Goal: Information Seeking & Learning: Learn about a topic

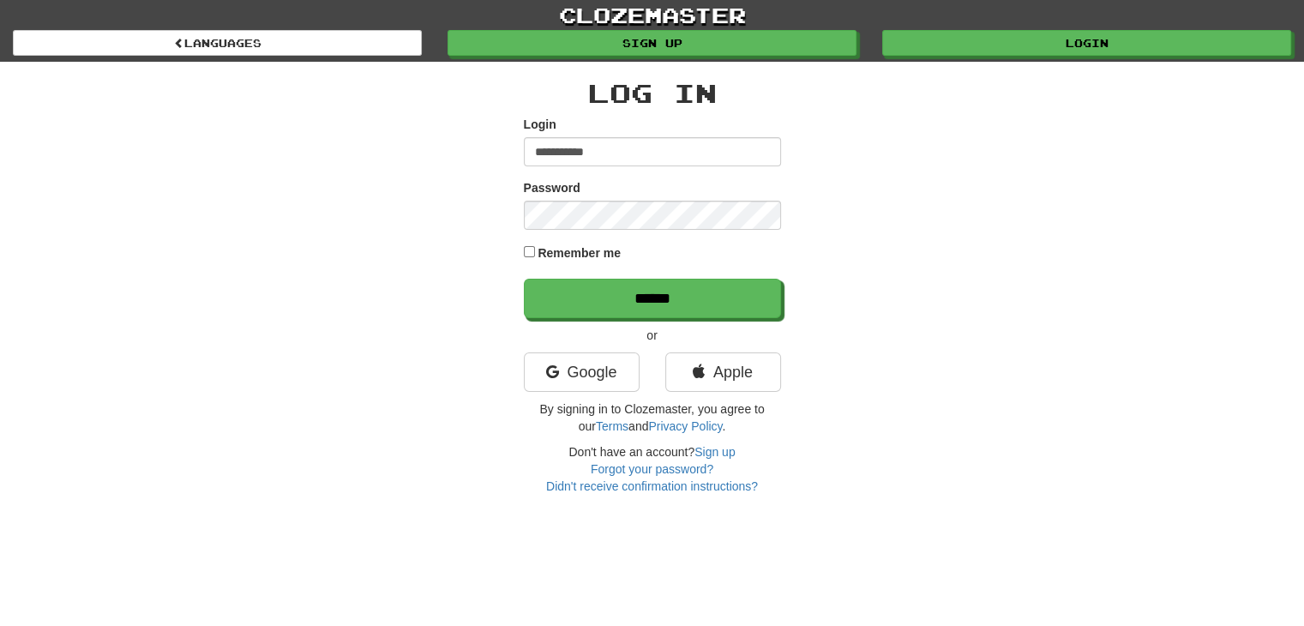
click at [628, 148] on input "**********" at bounding box center [652, 151] width 257 height 29
type input "*"
type input "**********"
click at [590, 364] on link "Google" at bounding box center [582, 371] width 116 height 39
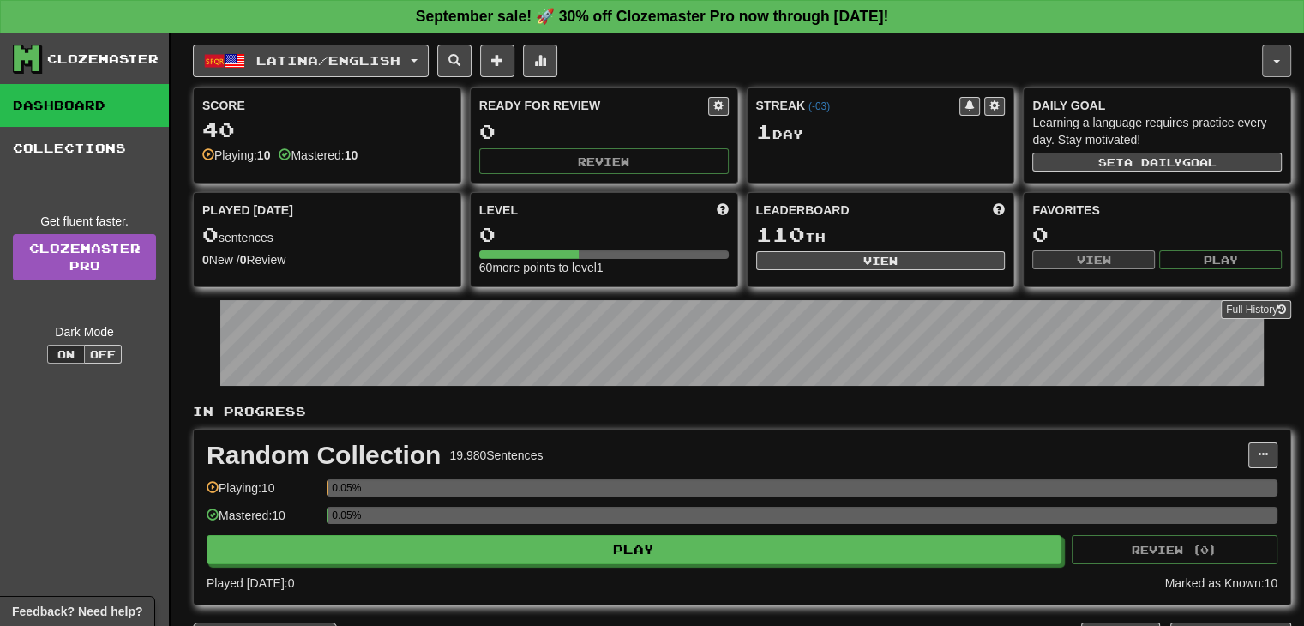
click at [1271, 64] on button "button" at bounding box center [1276, 61] width 29 height 33
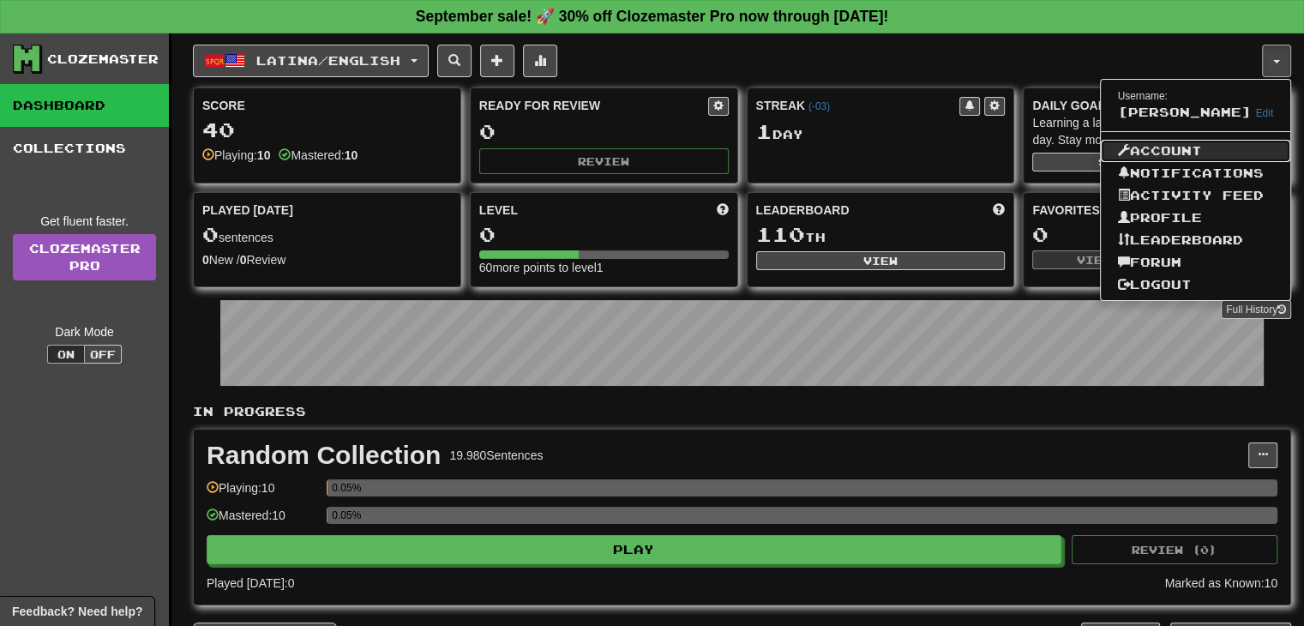
click at [1170, 162] on link "Account" at bounding box center [1196, 151] width 190 height 22
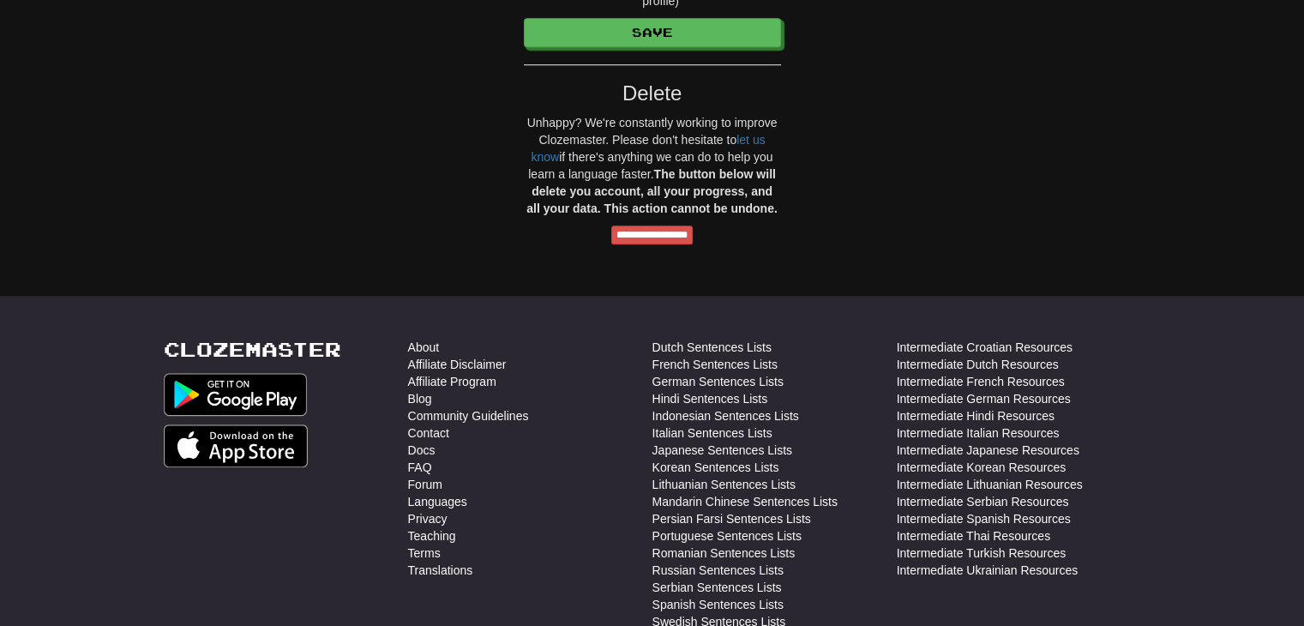
scroll to position [1403, 0]
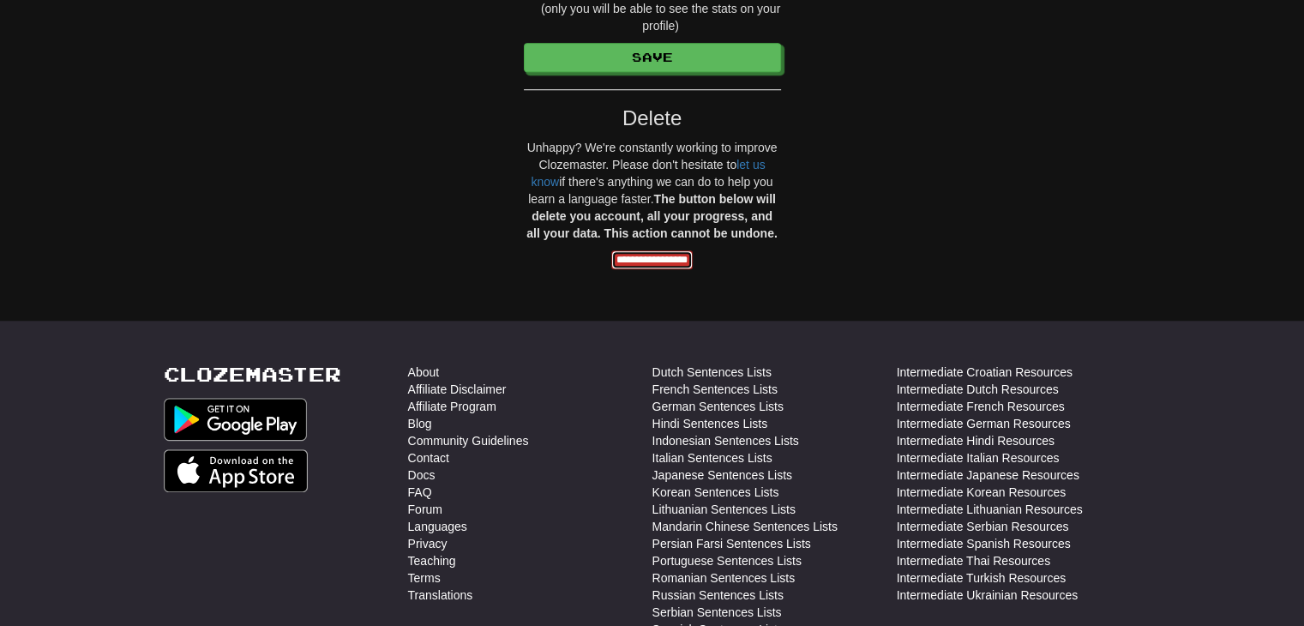
click at [652, 260] on input "**********" at bounding box center [651, 259] width 81 height 19
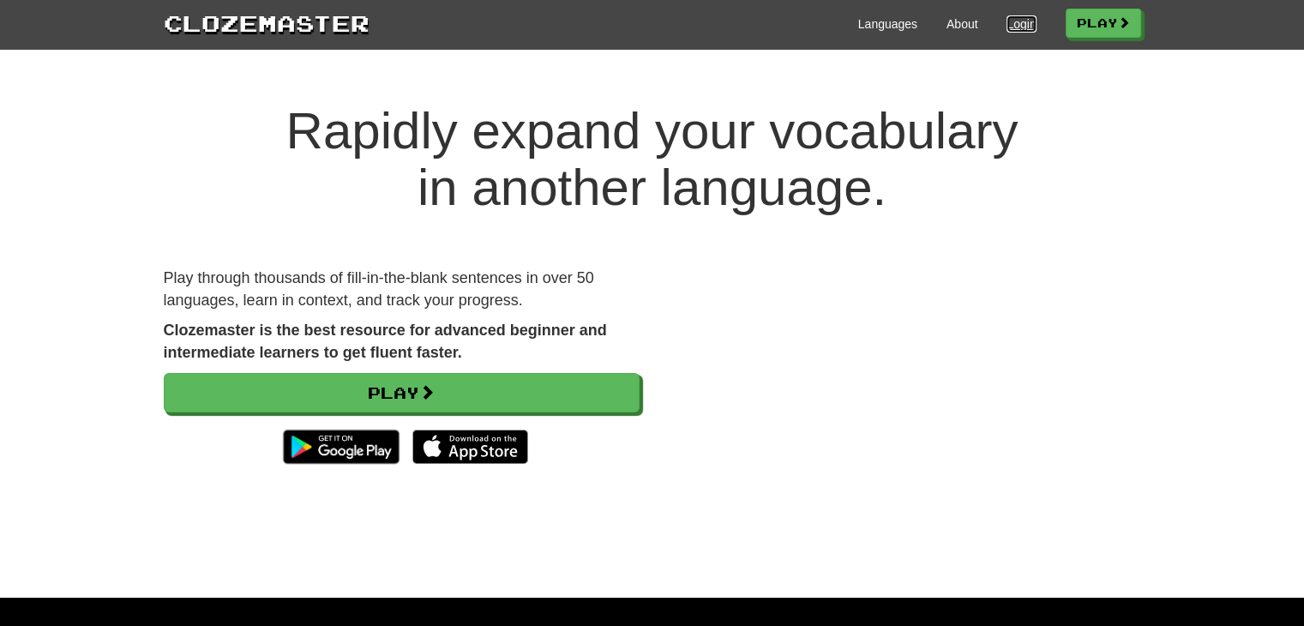
click at [1010, 21] on link "Login" at bounding box center [1021, 23] width 29 height 17
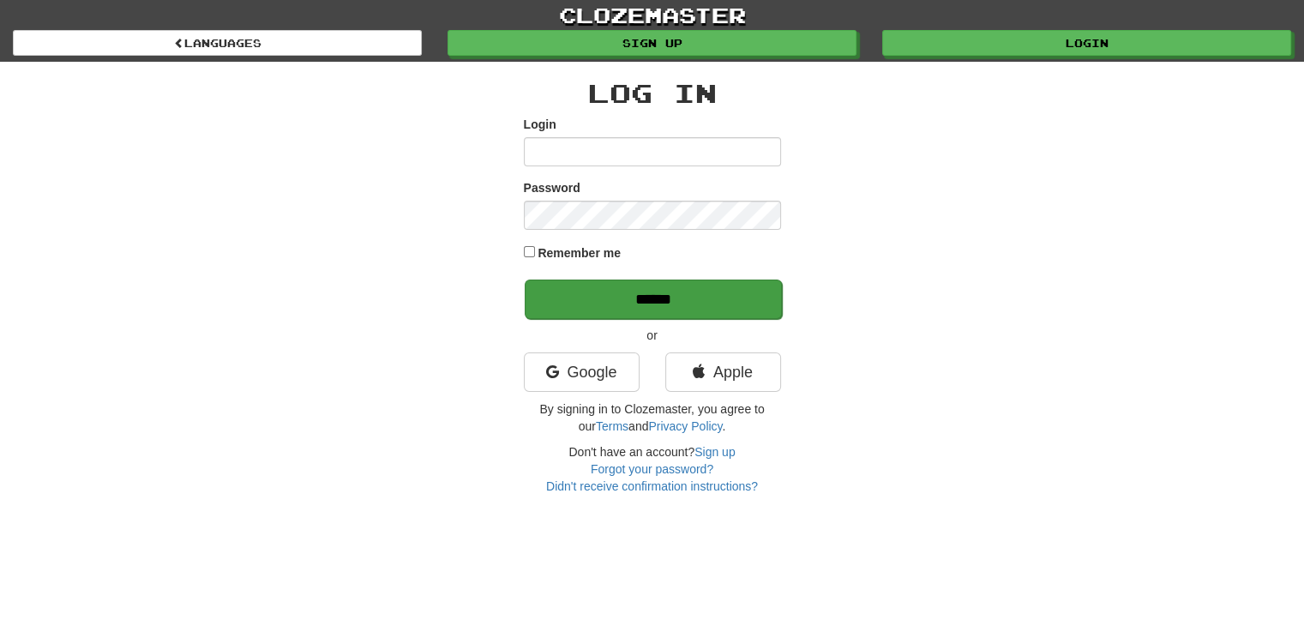
type input "**********"
click at [639, 296] on input "******" at bounding box center [653, 298] width 257 height 39
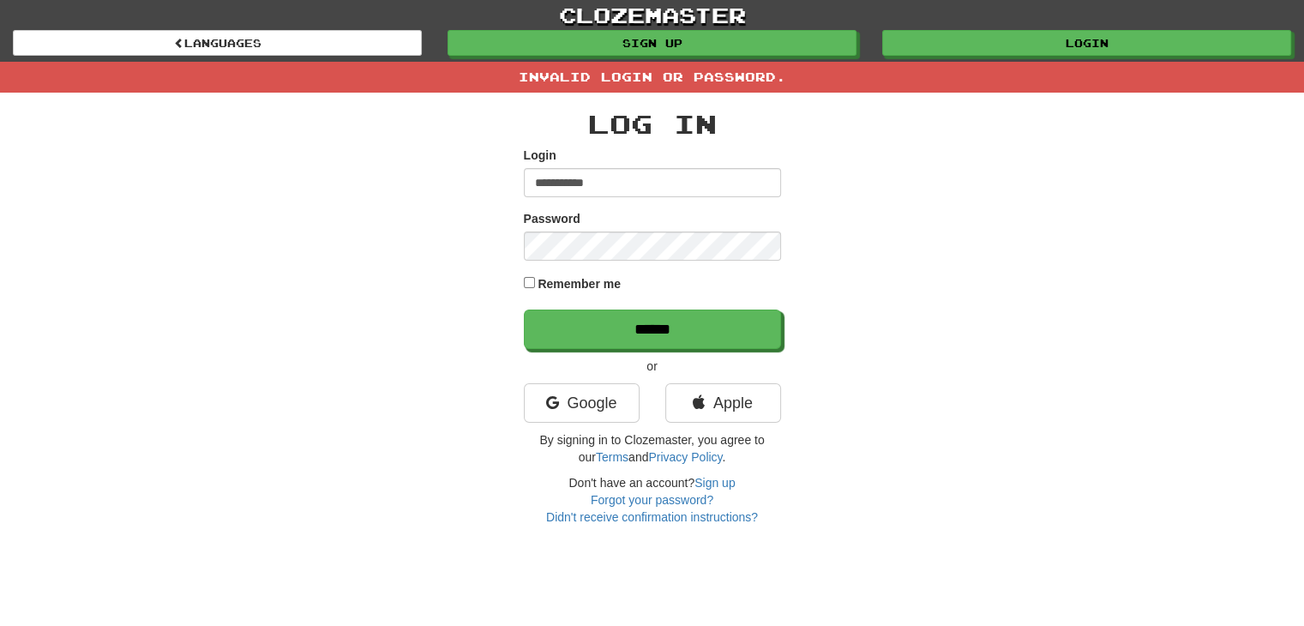
click at [624, 176] on input "**********" at bounding box center [652, 182] width 257 height 29
click at [925, 305] on div "**********" at bounding box center [652, 309] width 1003 height 433
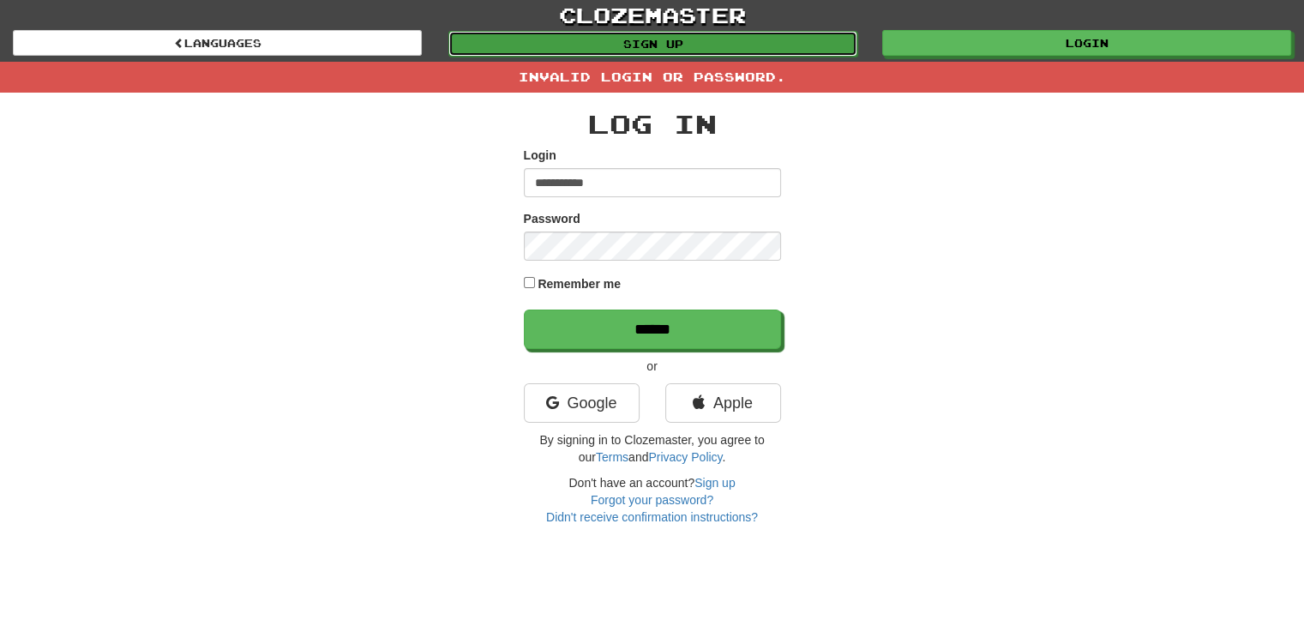
click at [695, 48] on link "Sign up" at bounding box center [652, 44] width 409 height 26
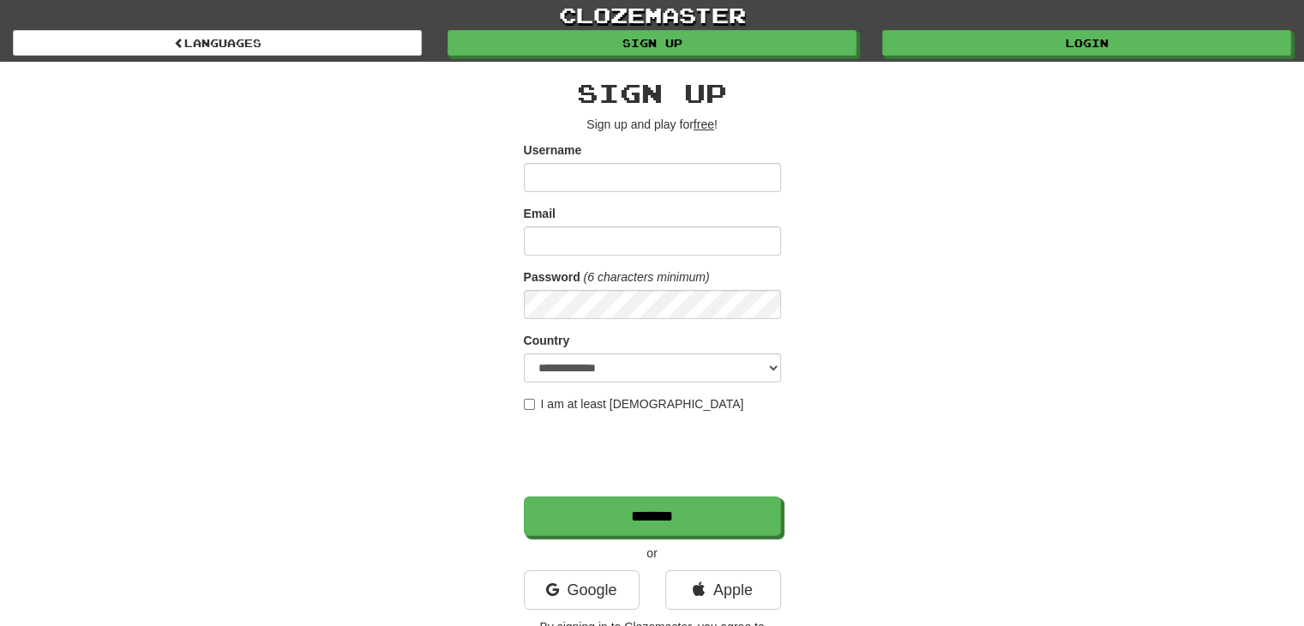
type input "*"
type input "**********"
click at [585, 249] on input "Email" at bounding box center [652, 240] width 257 height 29
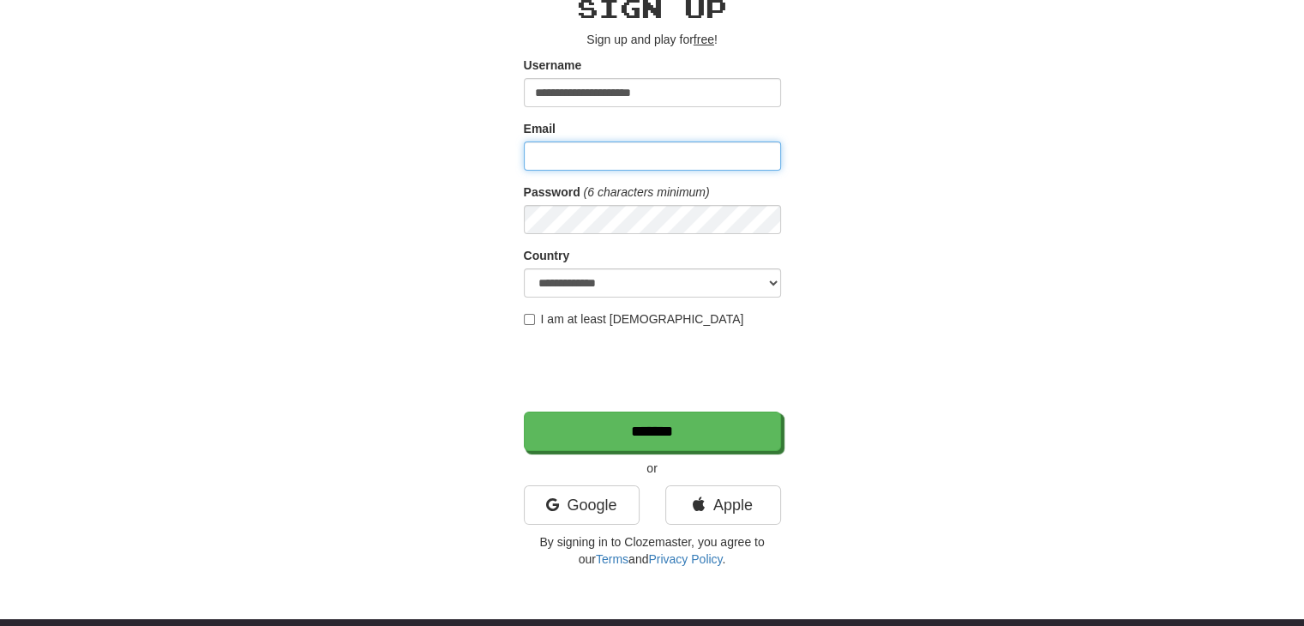
scroll to position [86, 0]
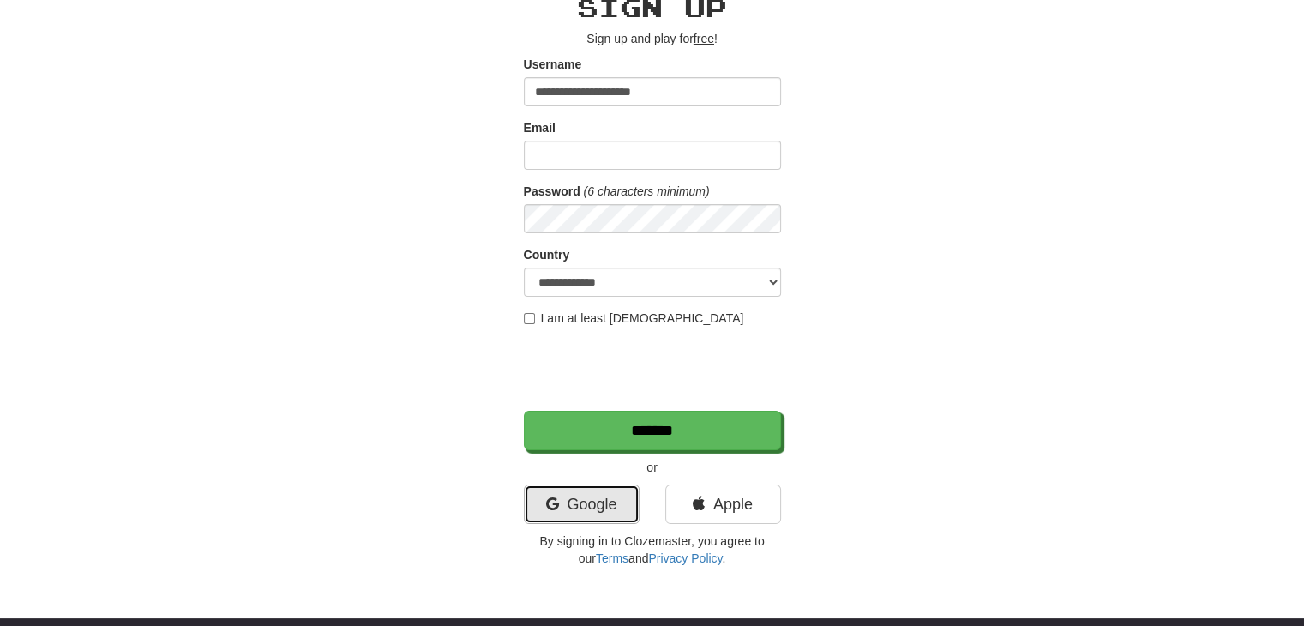
click at [562, 508] on link "Google" at bounding box center [582, 503] width 116 height 39
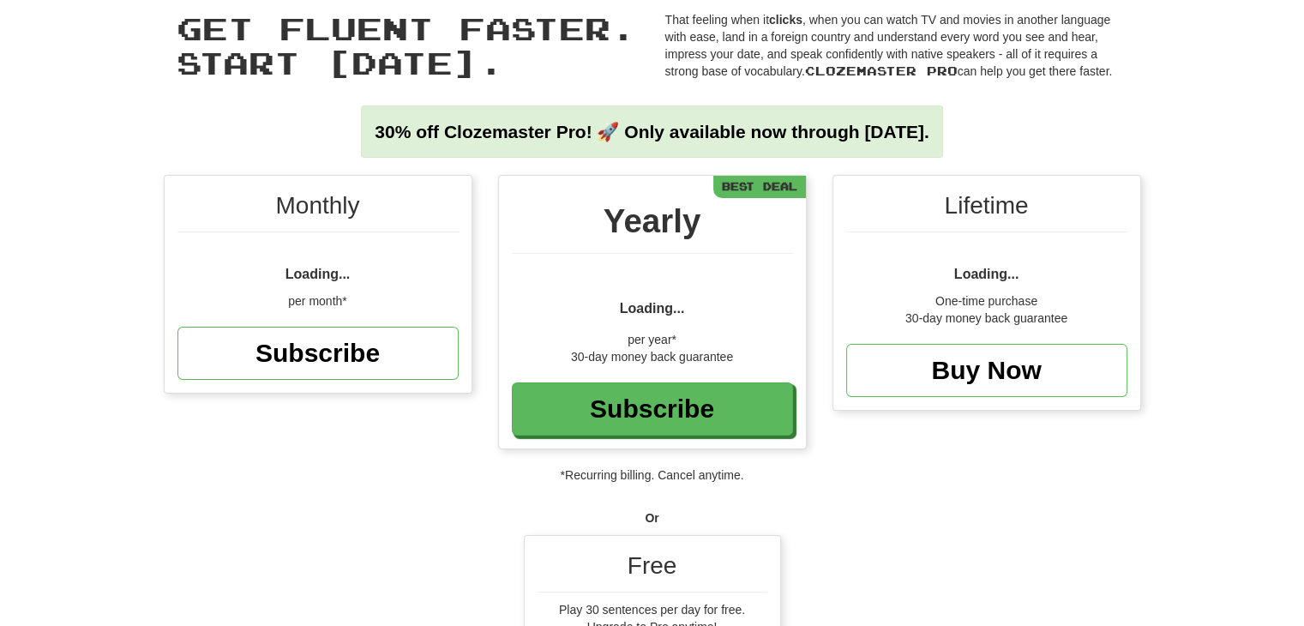
scroll to position [257, 0]
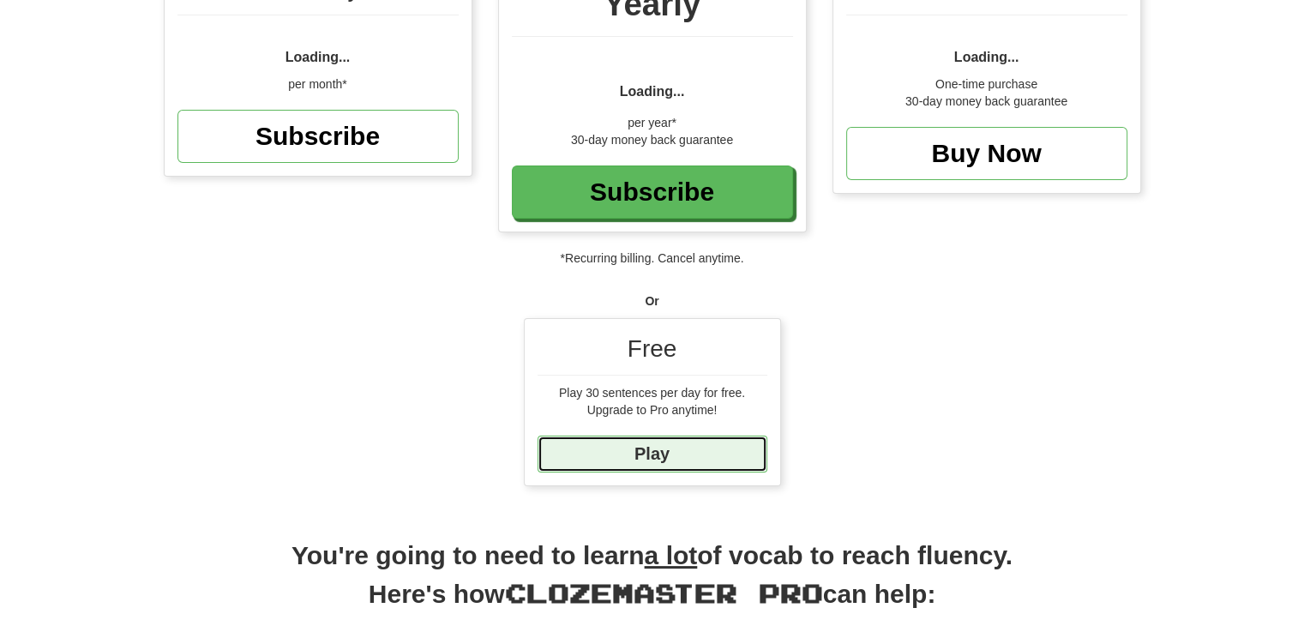
click at [661, 458] on link "Play" at bounding box center [653, 454] width 230 height 37
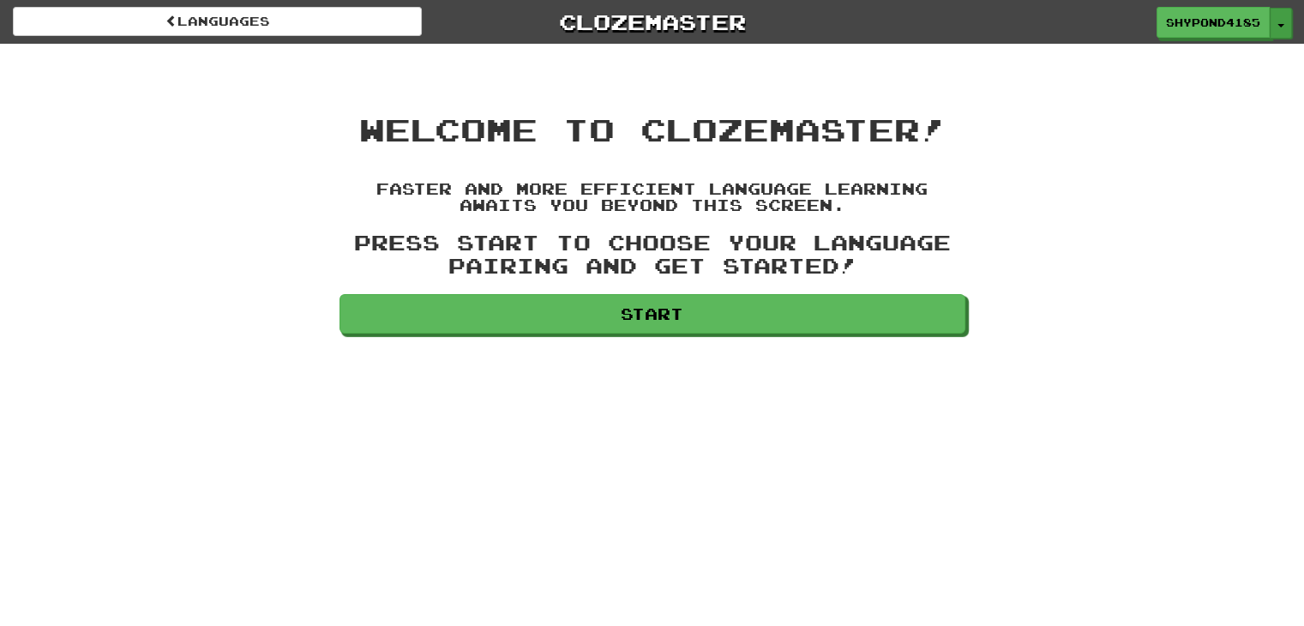
click at [1280, 27] on button "Toggle Dropdown" at bounding box center [1281, 23] width 22 height 31
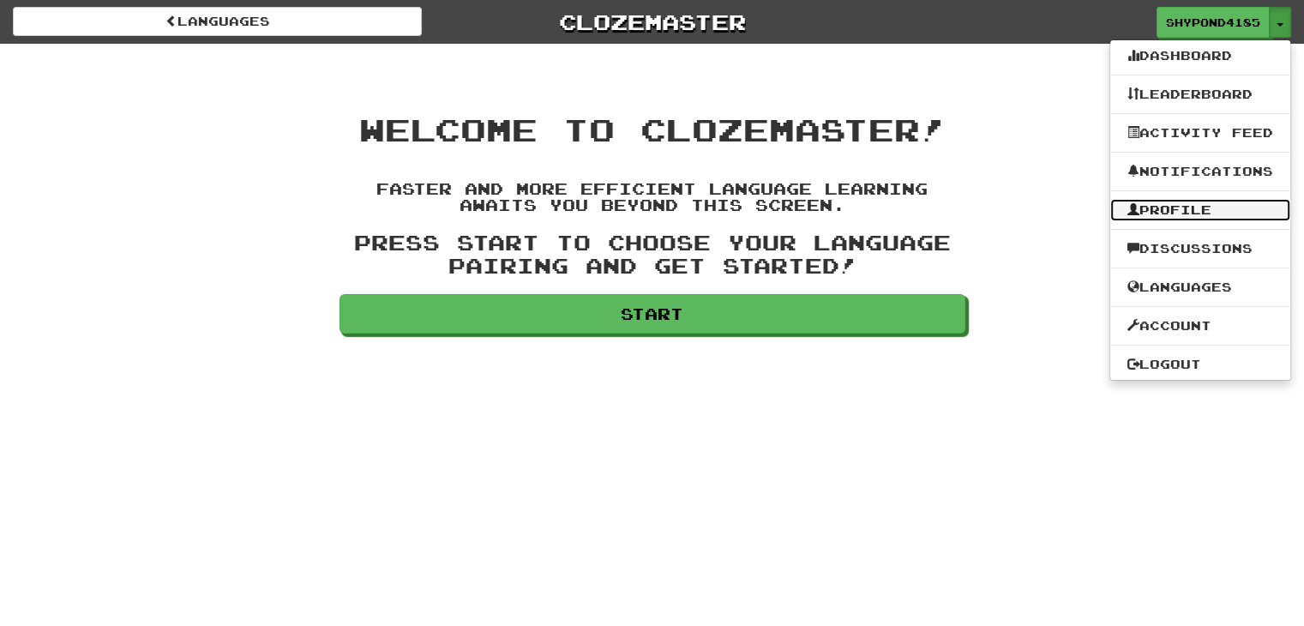
click at [1192, 213] on link "Profile" at bounding box center [1200, 210] width 180 height 22
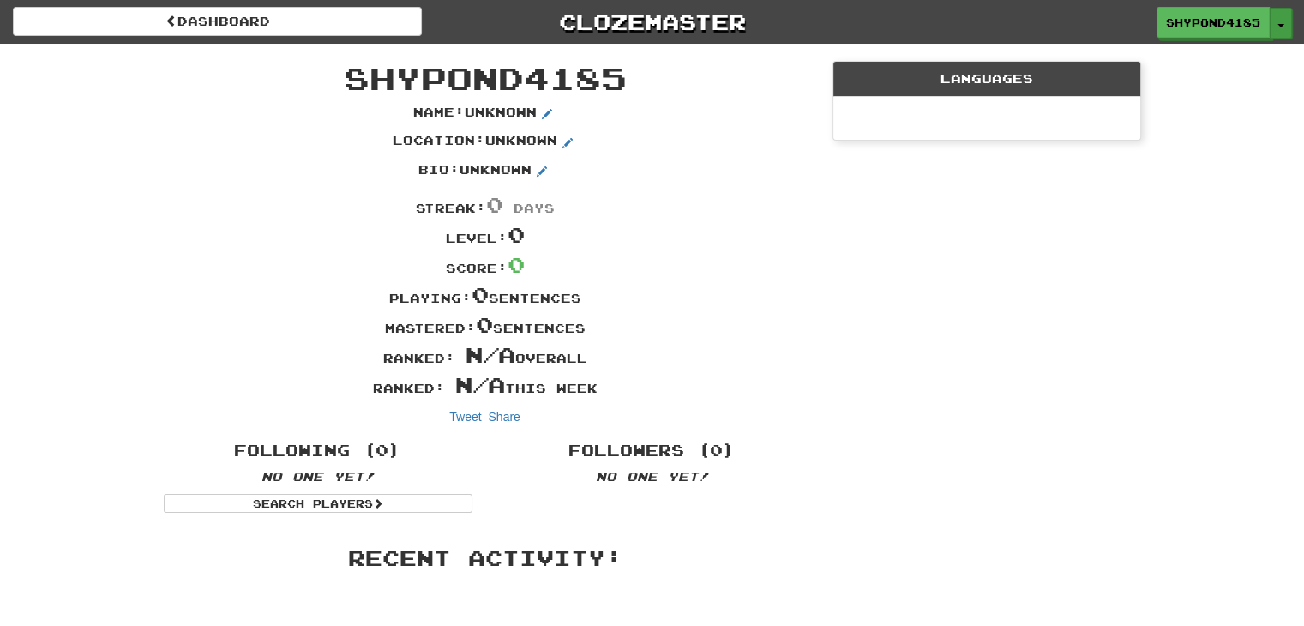
click at [1281, 20] on button "Toggle Dropdown" at bounding box center [1281, 23] width 22 height 31
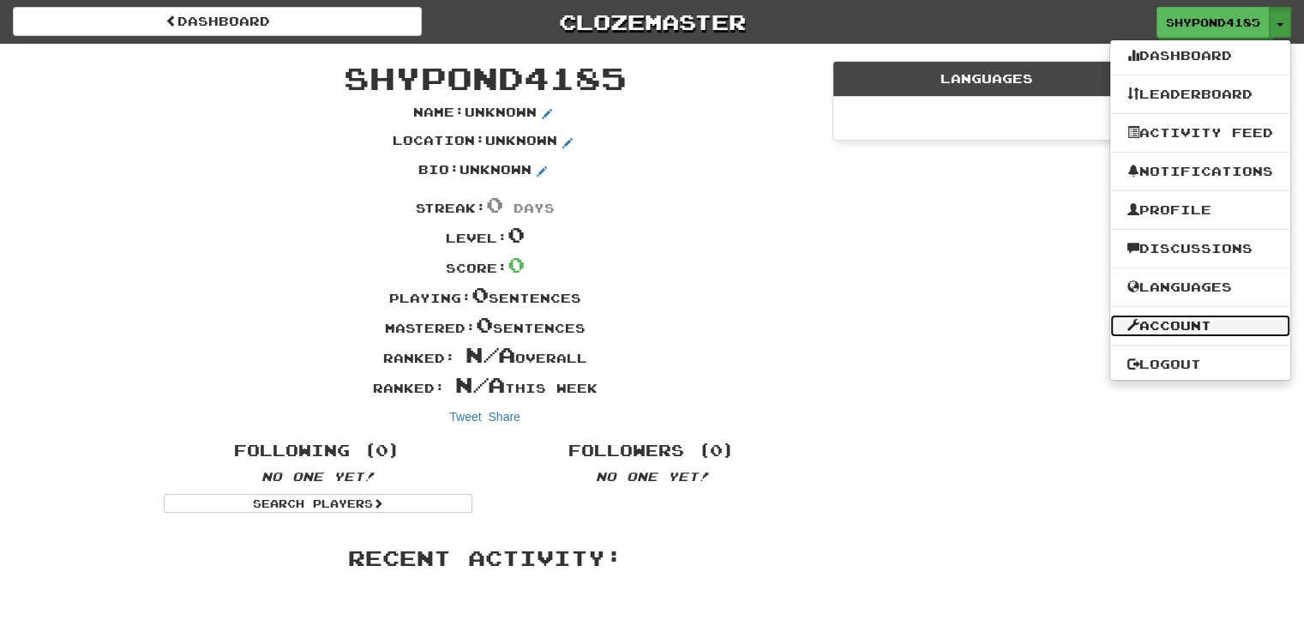
click at [1193, 320] on link "Account" at bounding box center [1200, 326] width 180 height 22
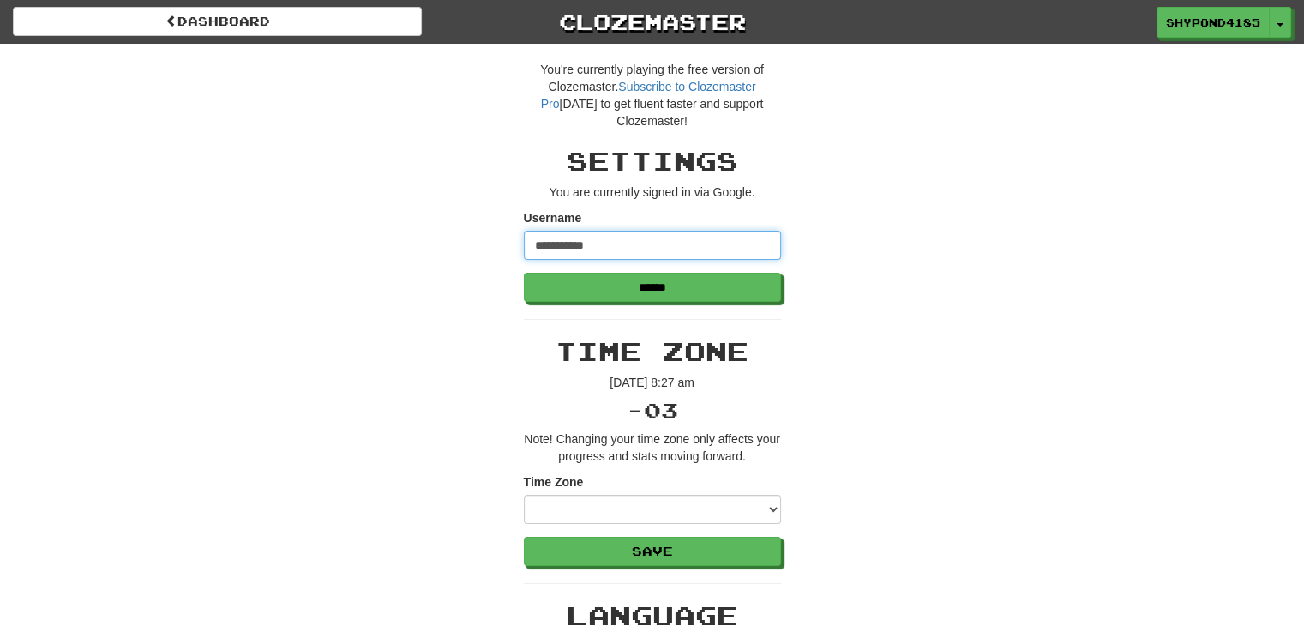
click at [658, 242] on input "**********" at bounding box center [652, 245] width 257 height 29
type input "*"
type input "**********"
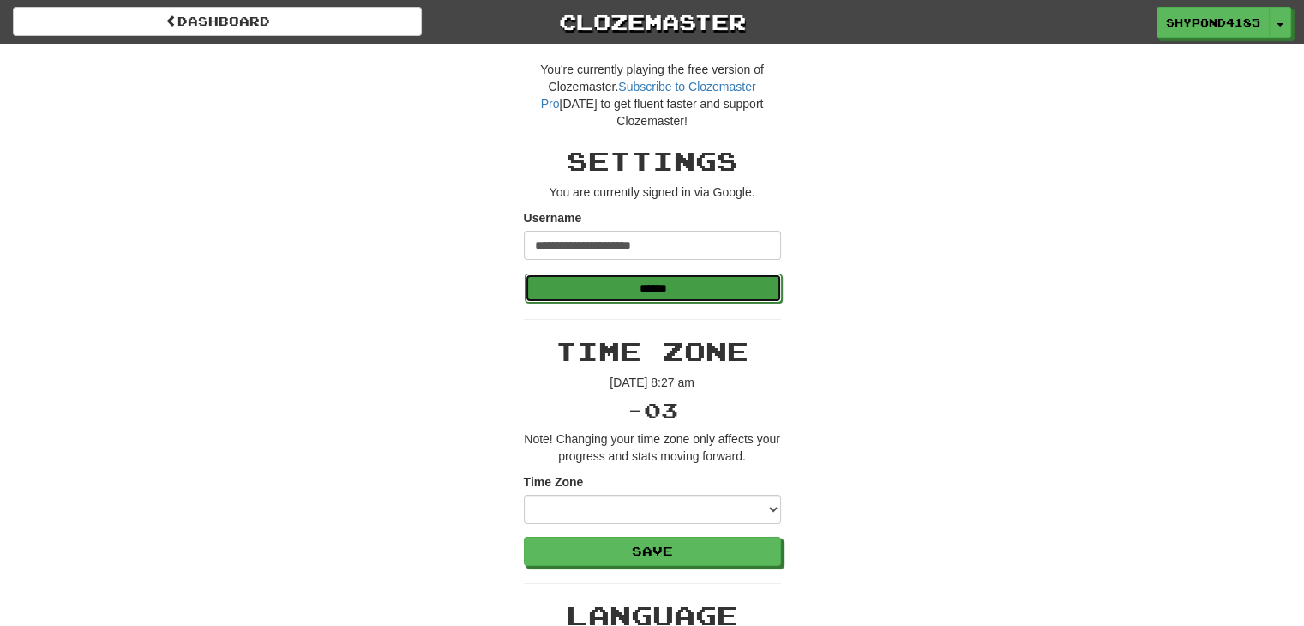
click at [660, 299] on input "******" at bounding box center [653, 287] width 257 height 29
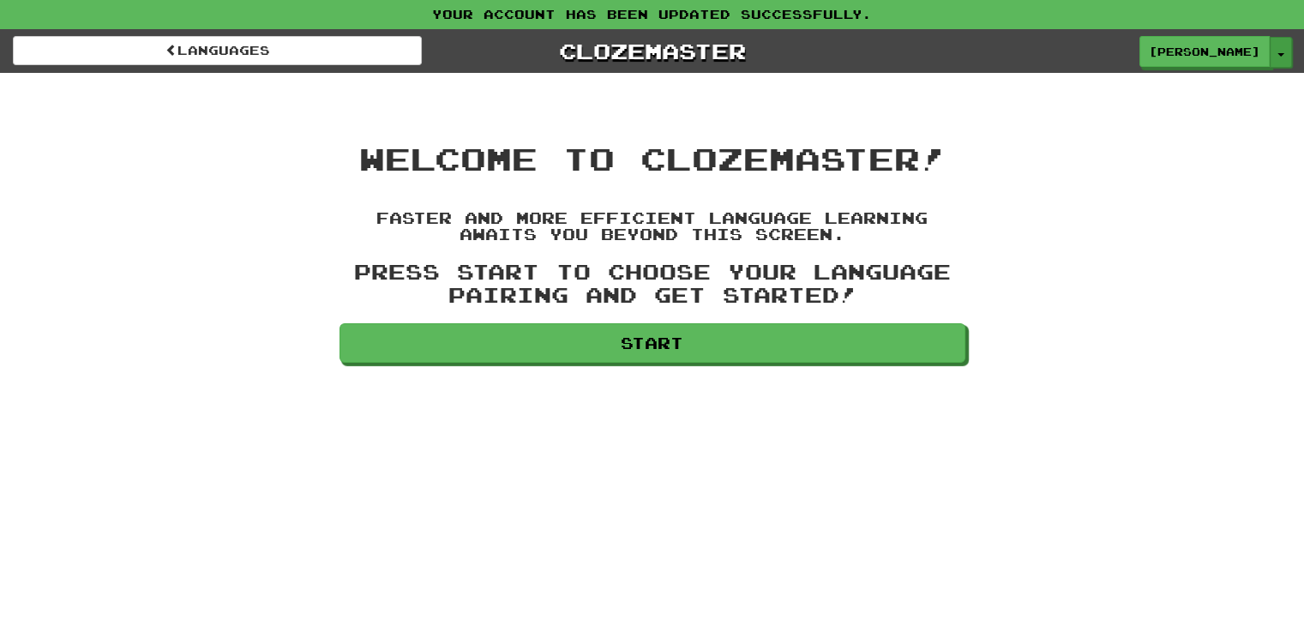
click at [1277, 55] on span "button" at bounding box center [1280, 54] width 7 height 3
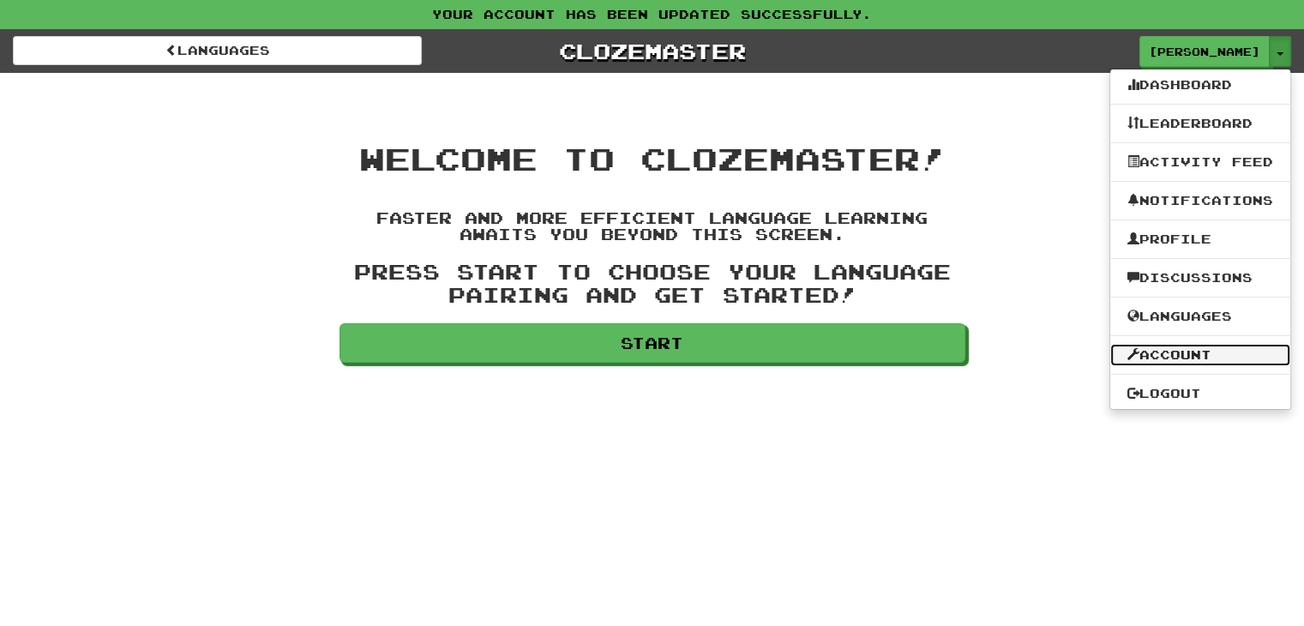
click at [1177, 350] on link "Account" at bounding box center [1200, 355] width 180 height 22
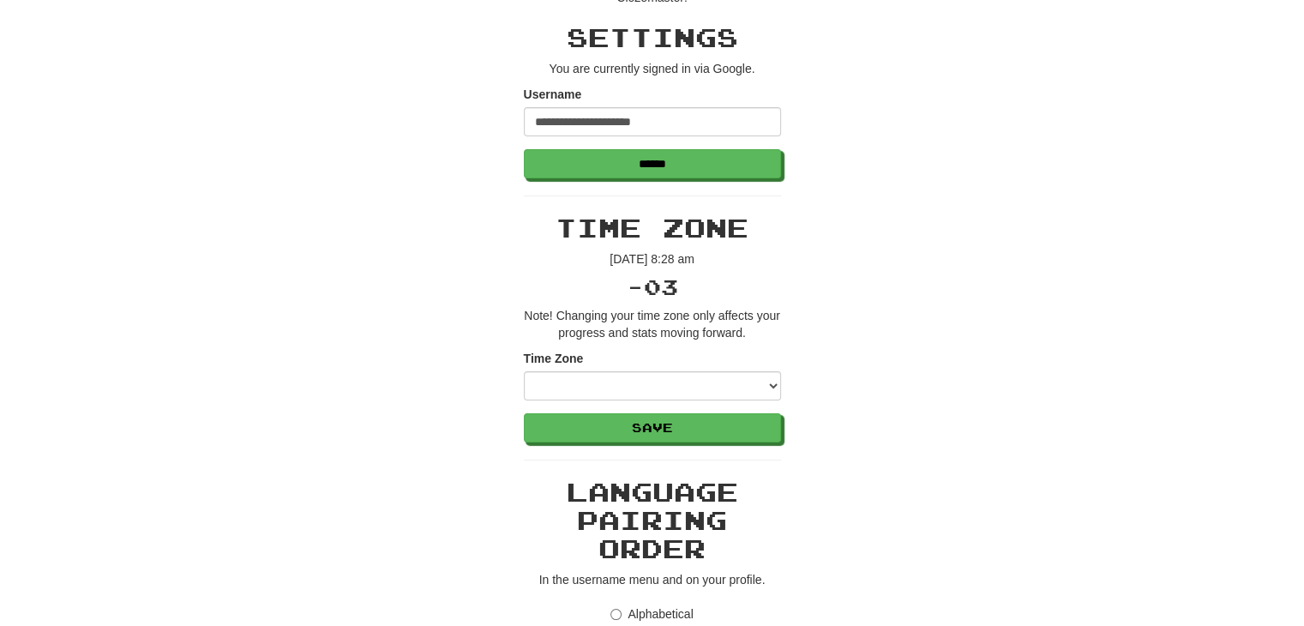
scroll to position [257, 0]
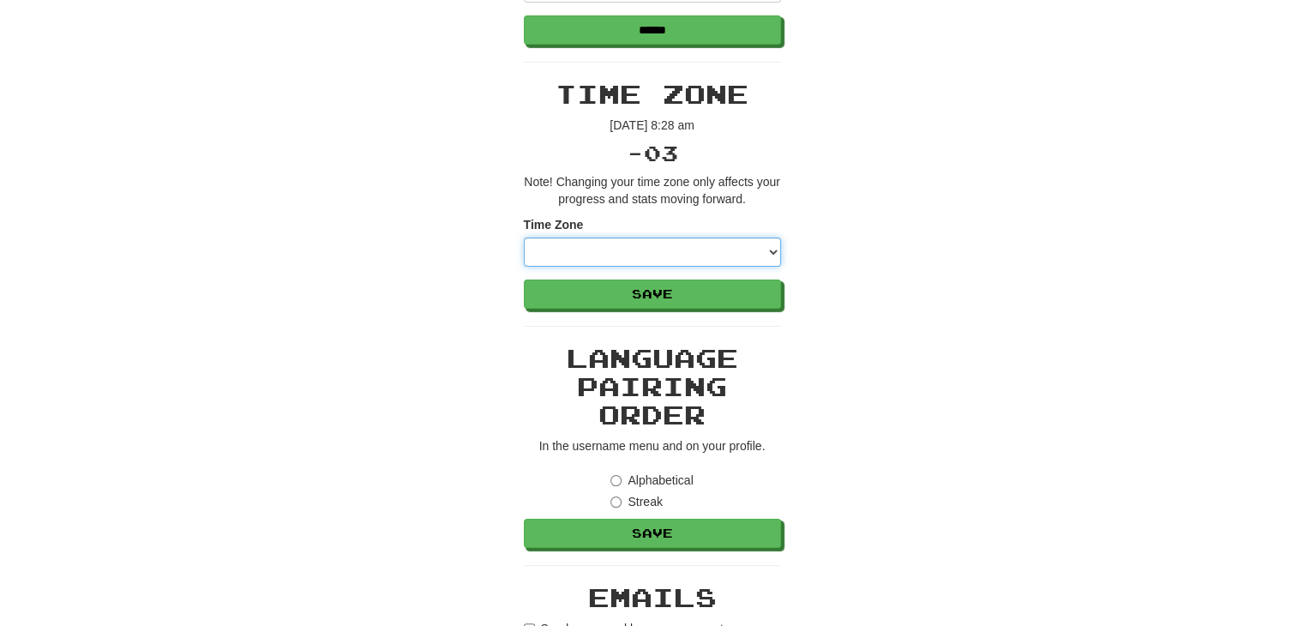
click at [726, 251] on select "**********" at bounding box center [652, 251] width 257 height 29
select select "********"
click at [524, 237] on select "**********" at bounding box center [652, 251] width 257 height 29
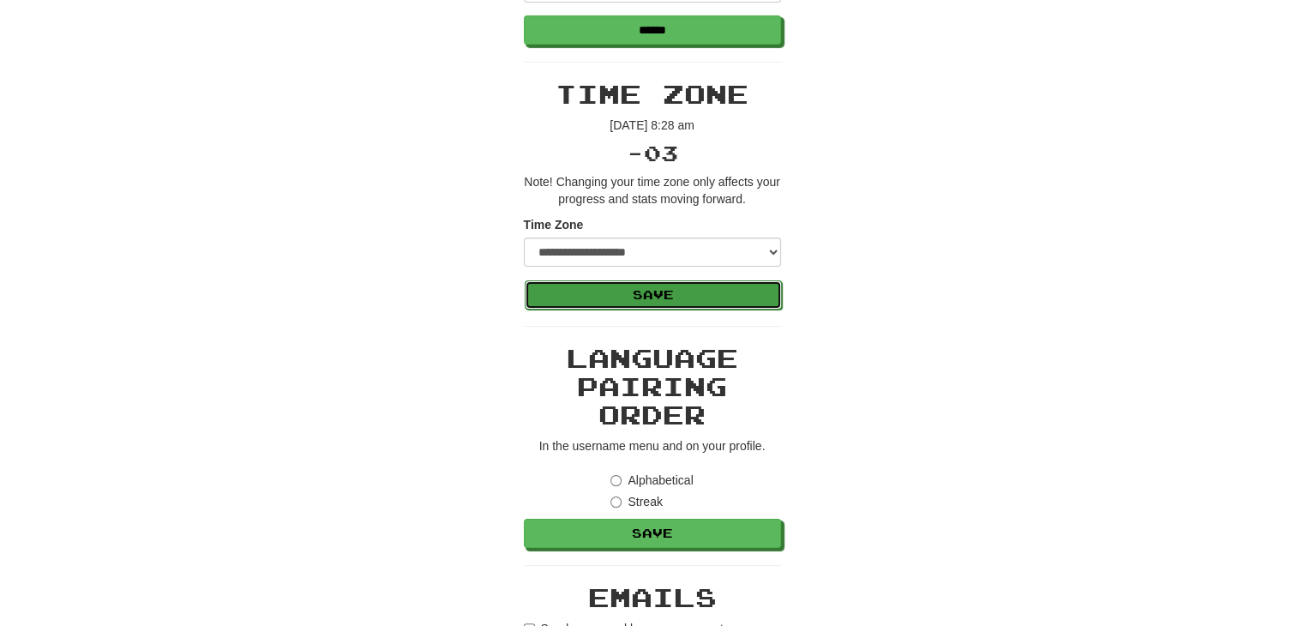
click at [655, 296] on button "Save" at bounding box center [653, 294] width 257 height 29
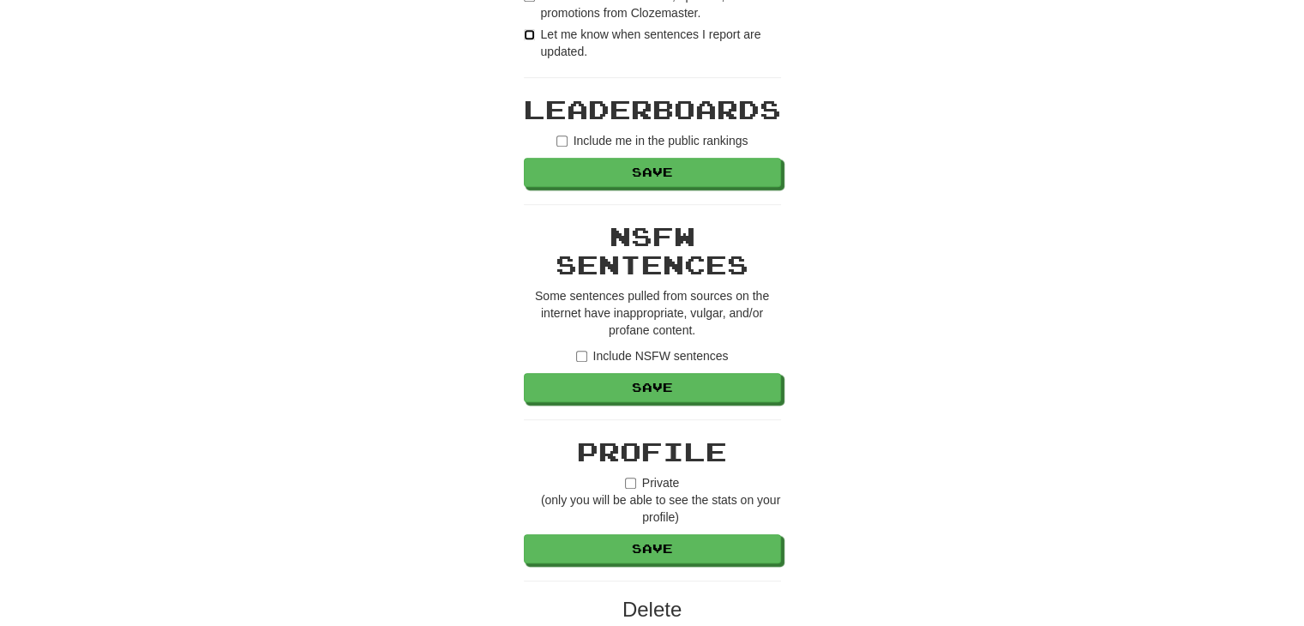
scroll to position [943, 0]
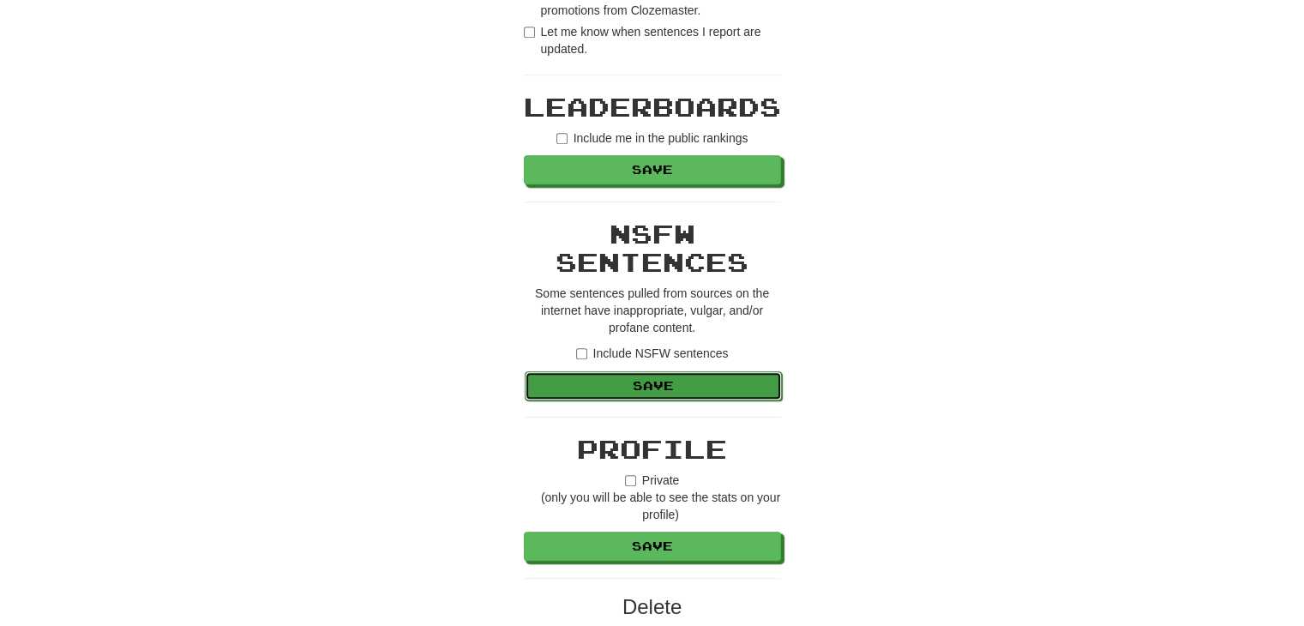
click at [663, 389] on button "Save" at bounding box center [653, 385] width 257 height 29
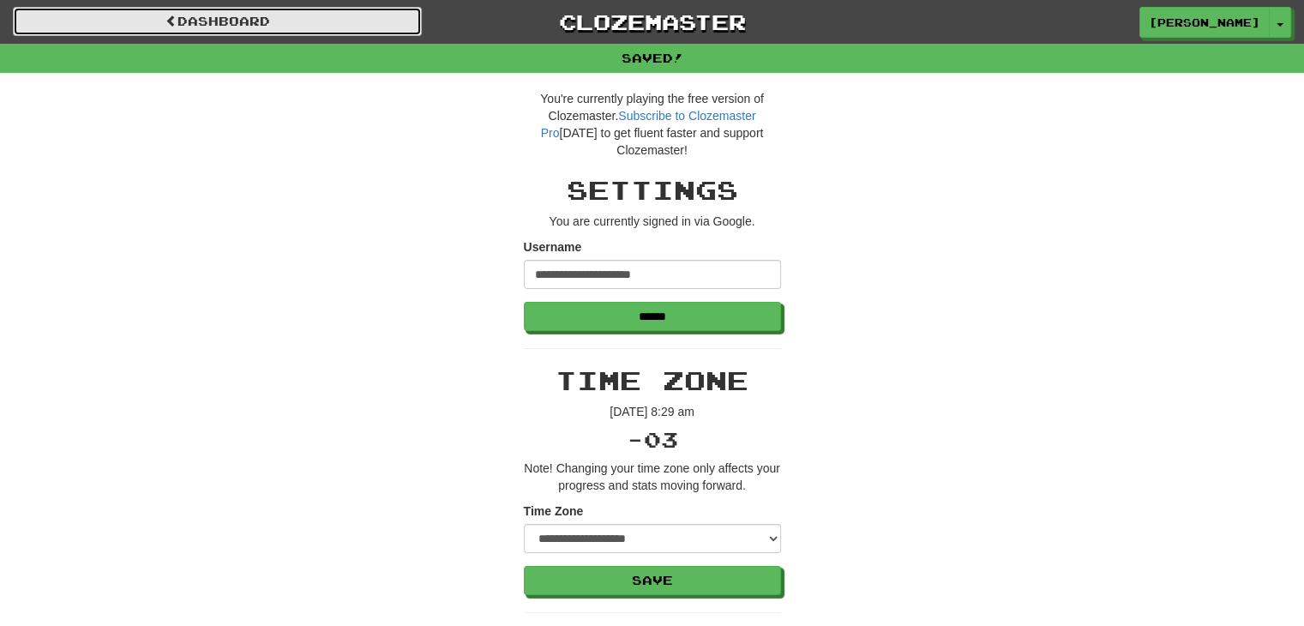
click at [226, 28] on link "Dashboard" at bounding box center [217, 21] width 409 height 29
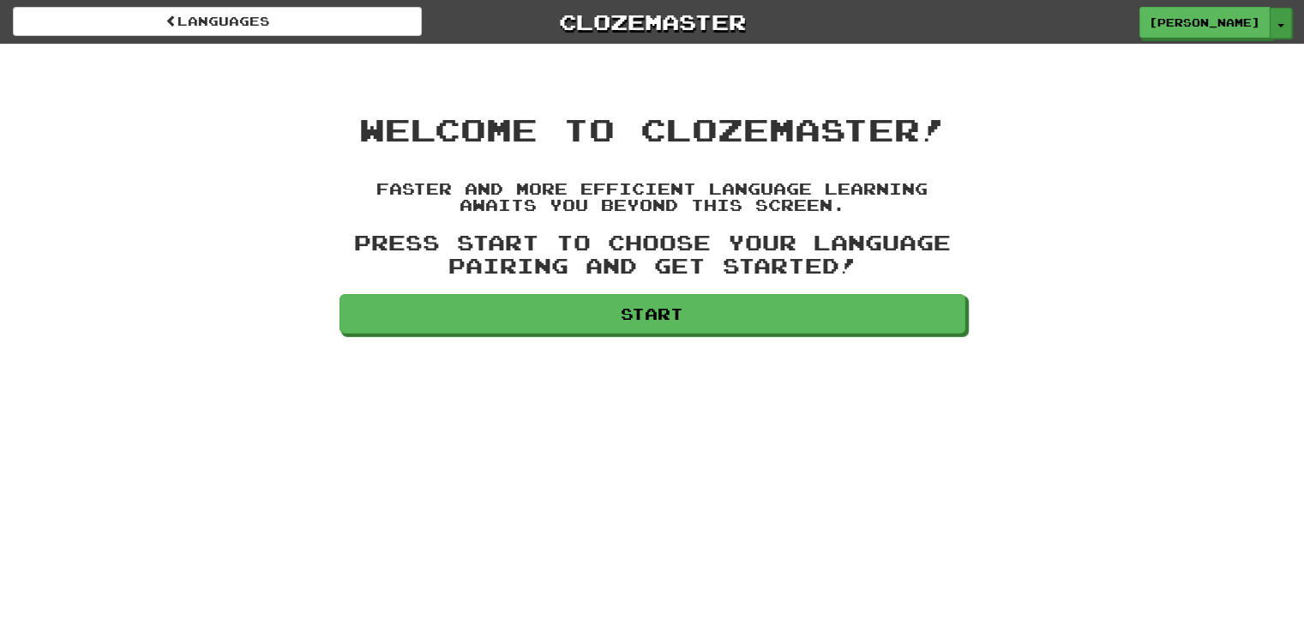
click at [1282, 25] on span "button" at bounding box center [1280, 25] width 7 height 3
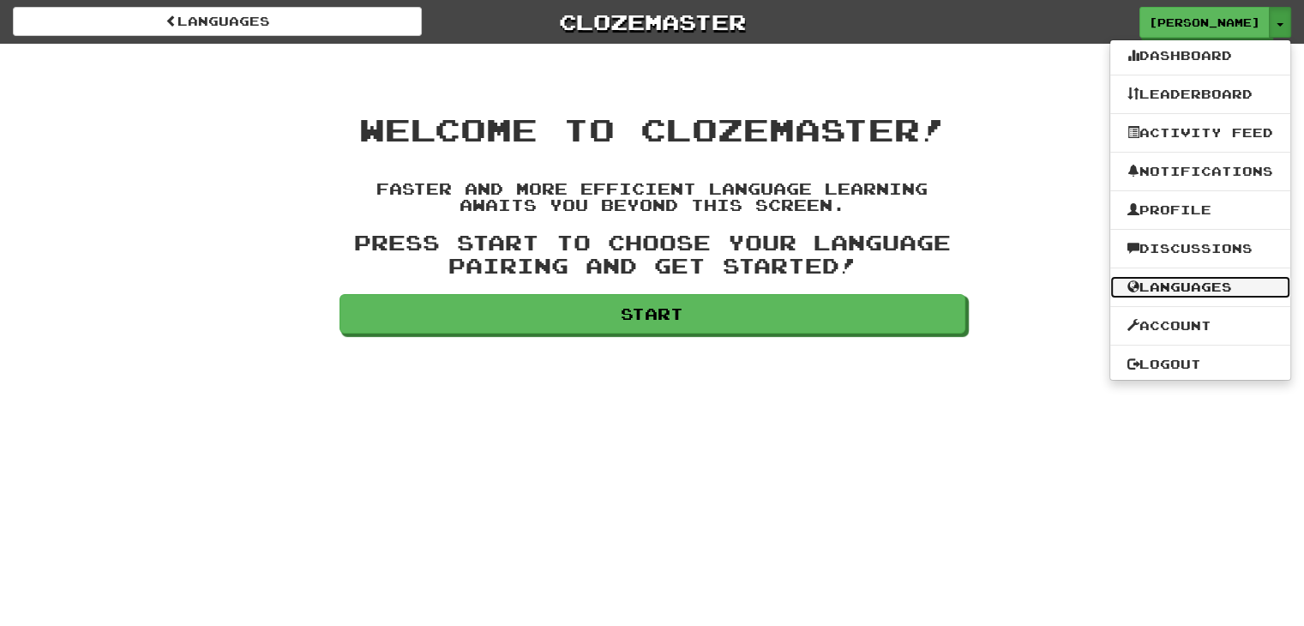
click at [1163, 287] on link "Languages" at bounding box center [1200, 287] width 180 height 22
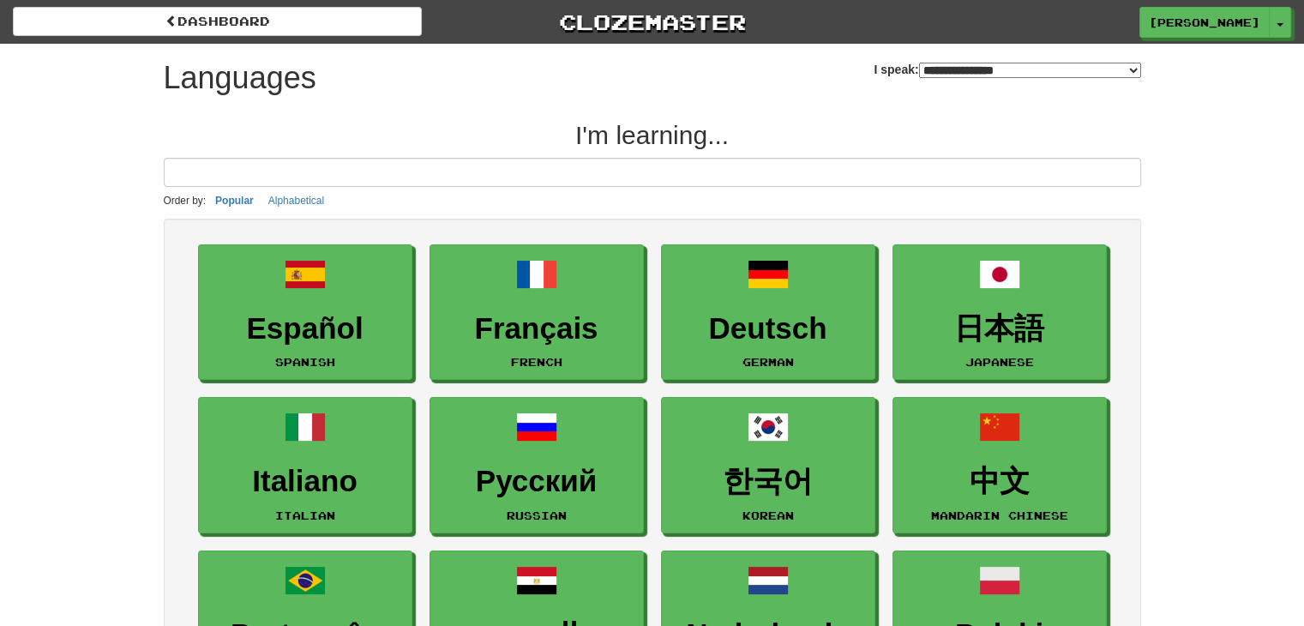
click at [1129, 66] on select "**********" at bounding box center [1030, 70] width 222 height 15
select select "*********"
click at [919, 63] on select "**********" at bounding box center [1030, 70] width 222 height 15
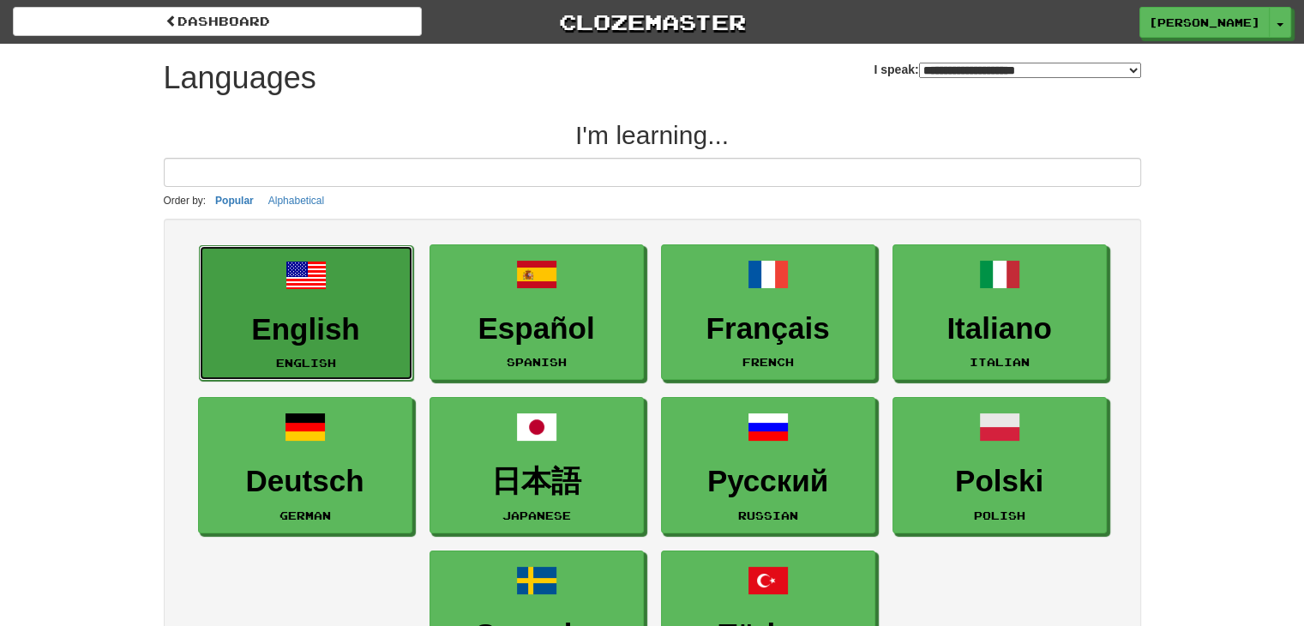
click at [295, 316] on h3 "English" at bounding box center [305, 329] width 195 height 33
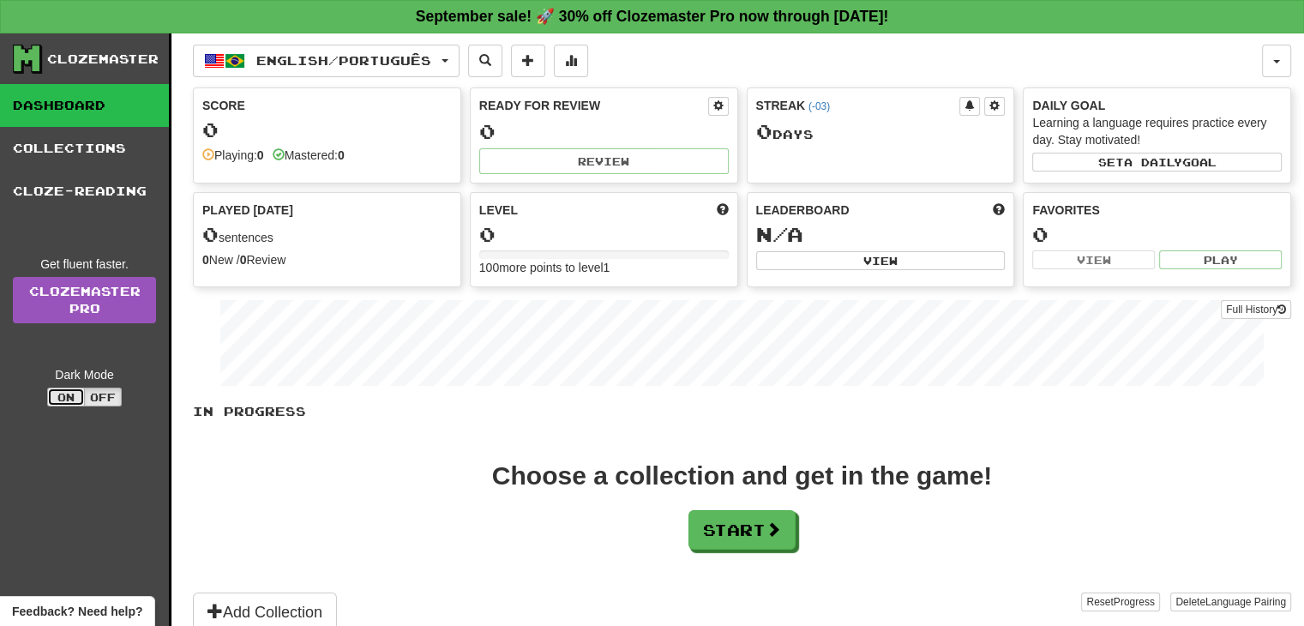
click at [69, 395] on button "On" at bounding box center [66, 397] width 38 height 19
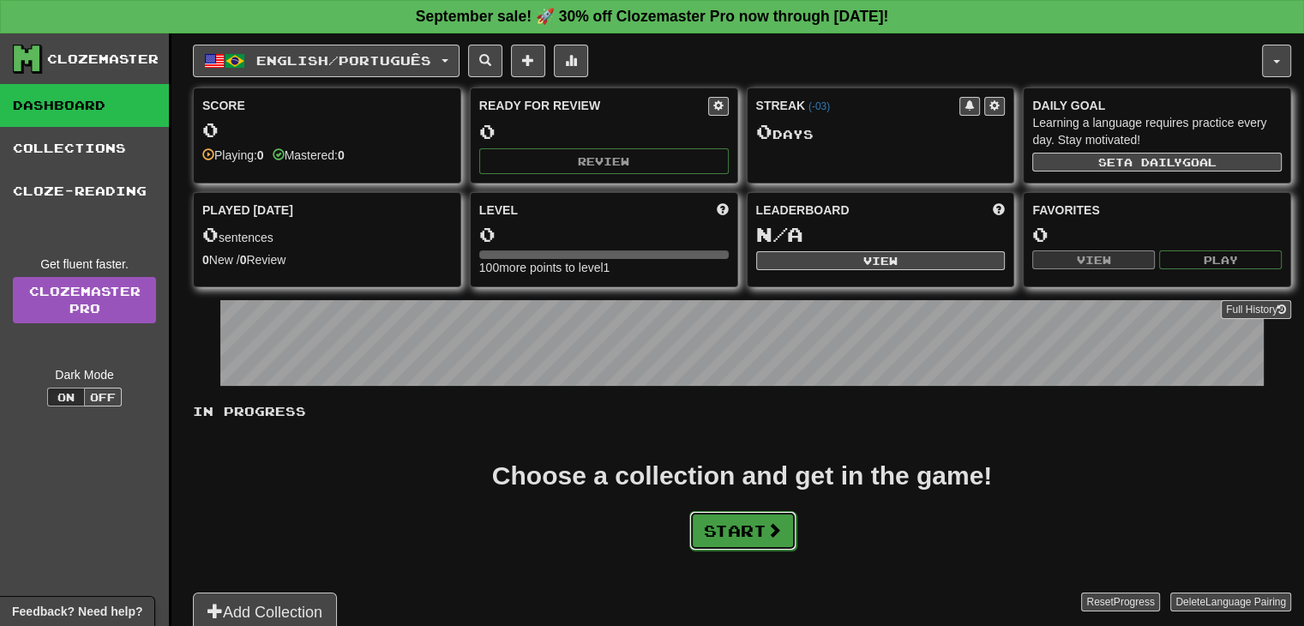
click at [739, 520] on button "Start" at bounding box center [742, 530] width 107 height 39
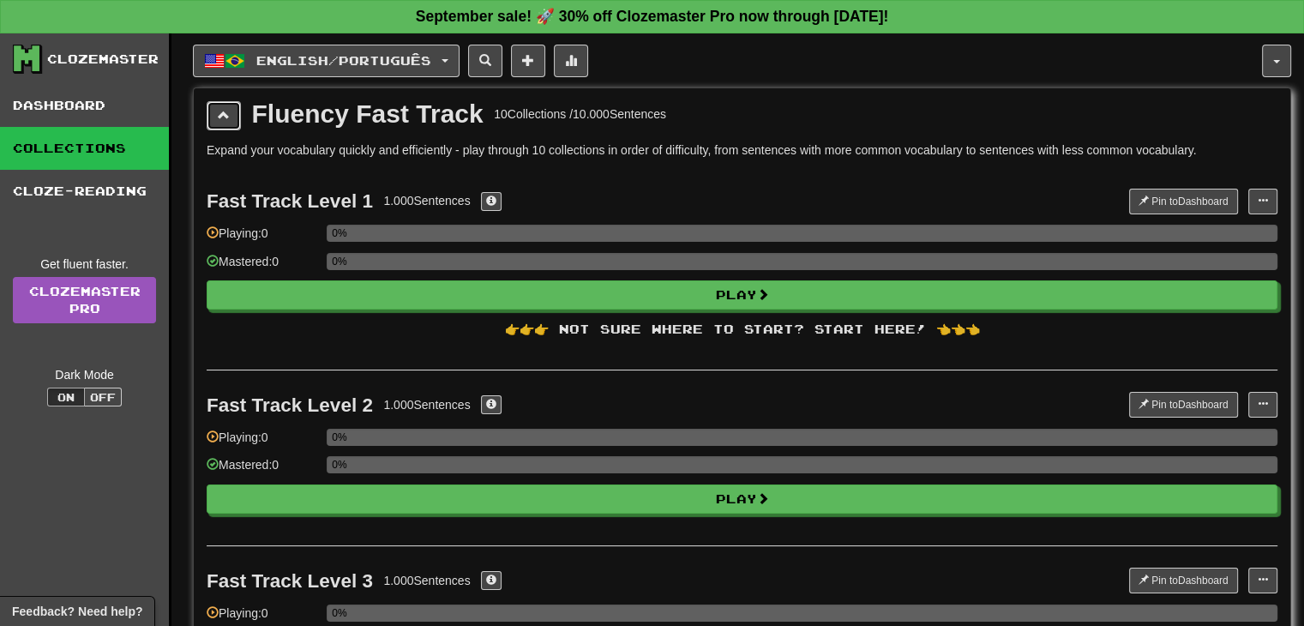
click at [223, 109] on span at bounding box center [224, 115] width 12 height 12
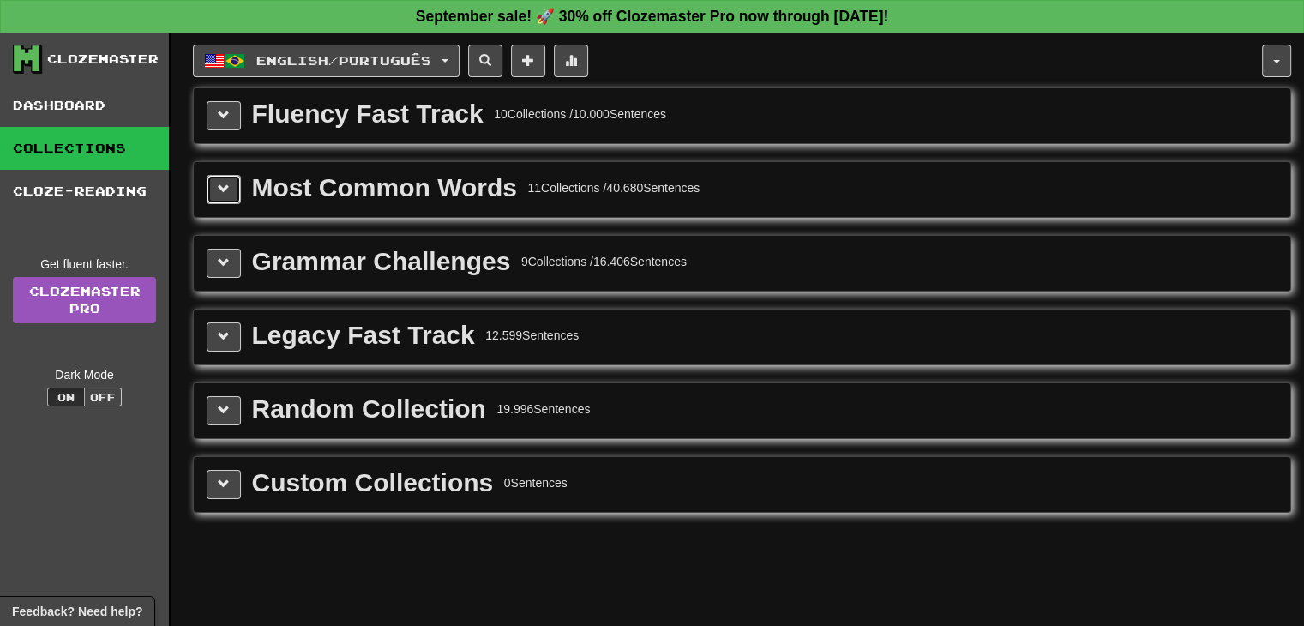
click at [223, 186] on span at bounding box center [224, 189] width 12 height 12
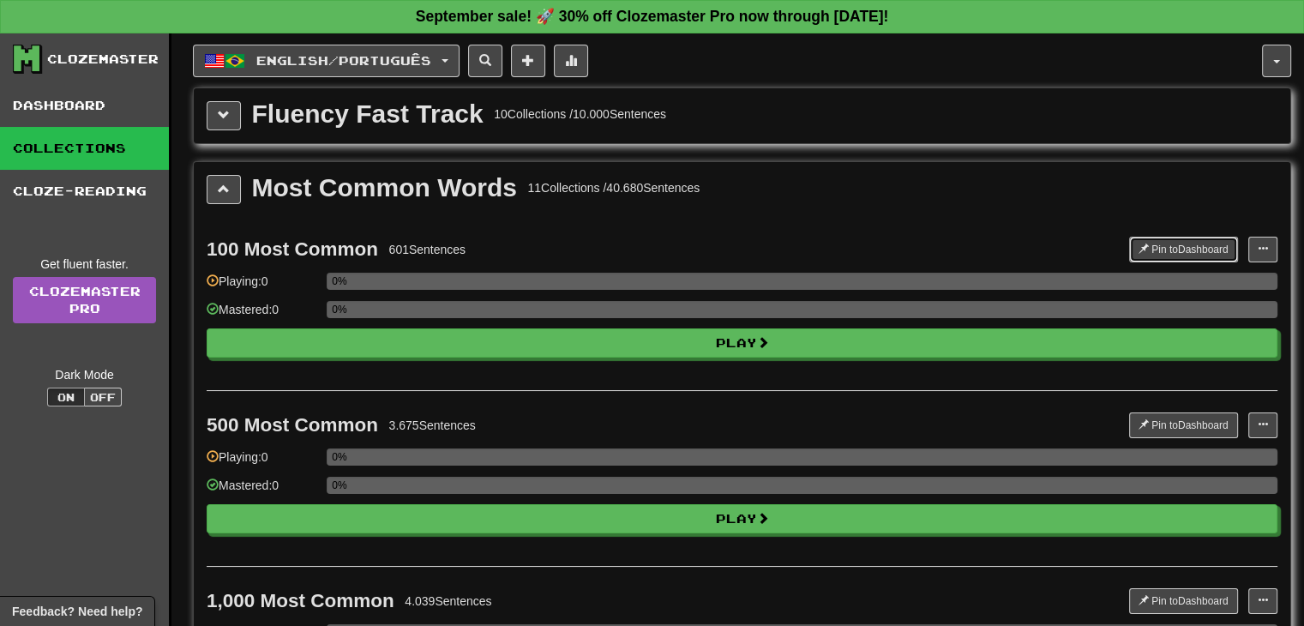
click at [1173, 240] on button "Pin to Dashboard" at bounding box center [1183, 250] width 109 height 26
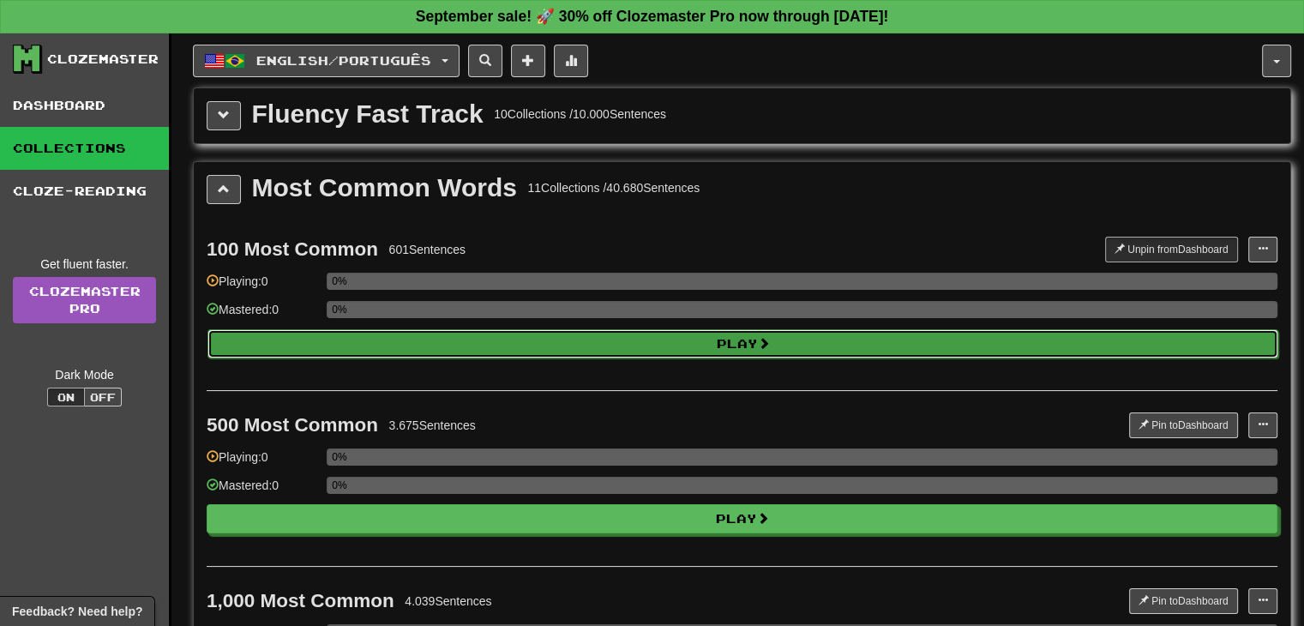
click at [708, 341] on button "Play" at bounding box center [742, 343] width 1071 height 29
select select "**"
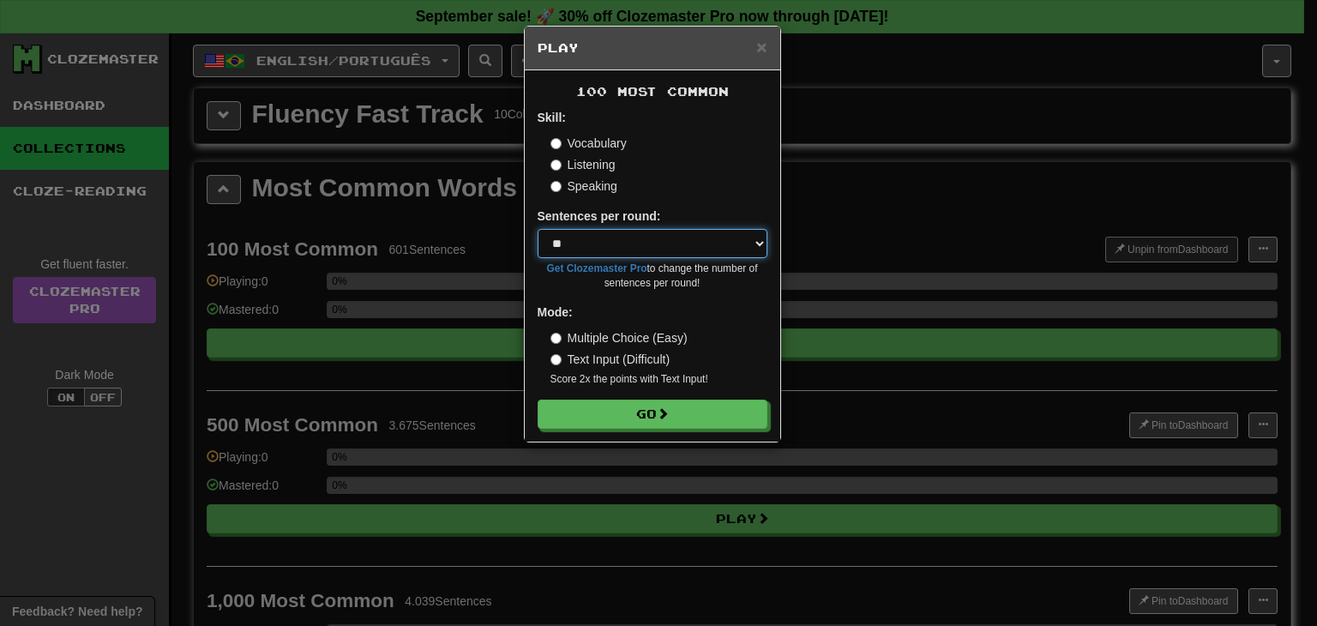
click at [718, 251] on select "* ** ** ** ** ** *** ********" at bounding box center [653, 243] width 230 height 29
click at [752, 176] on div "Vocabulary Listening Speaking" at bounding box center [658, 165] width 217 height 60
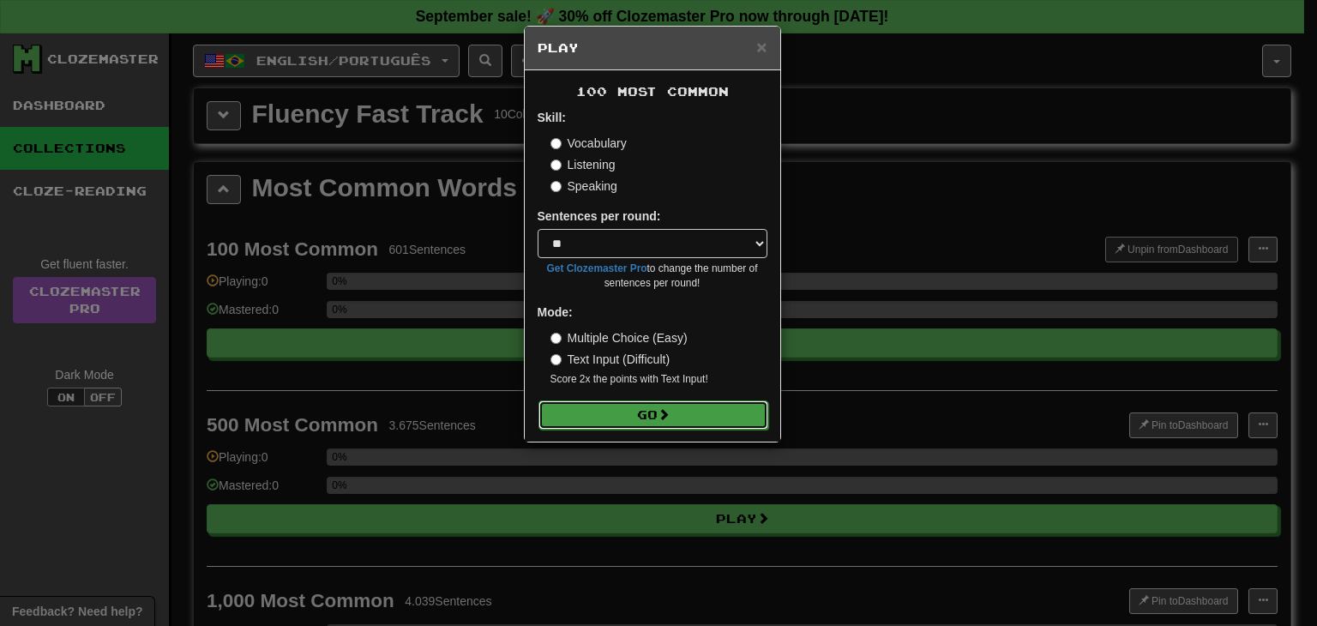
click at [661, 413] on span at bounding box center [664, 414] width 12 height 12
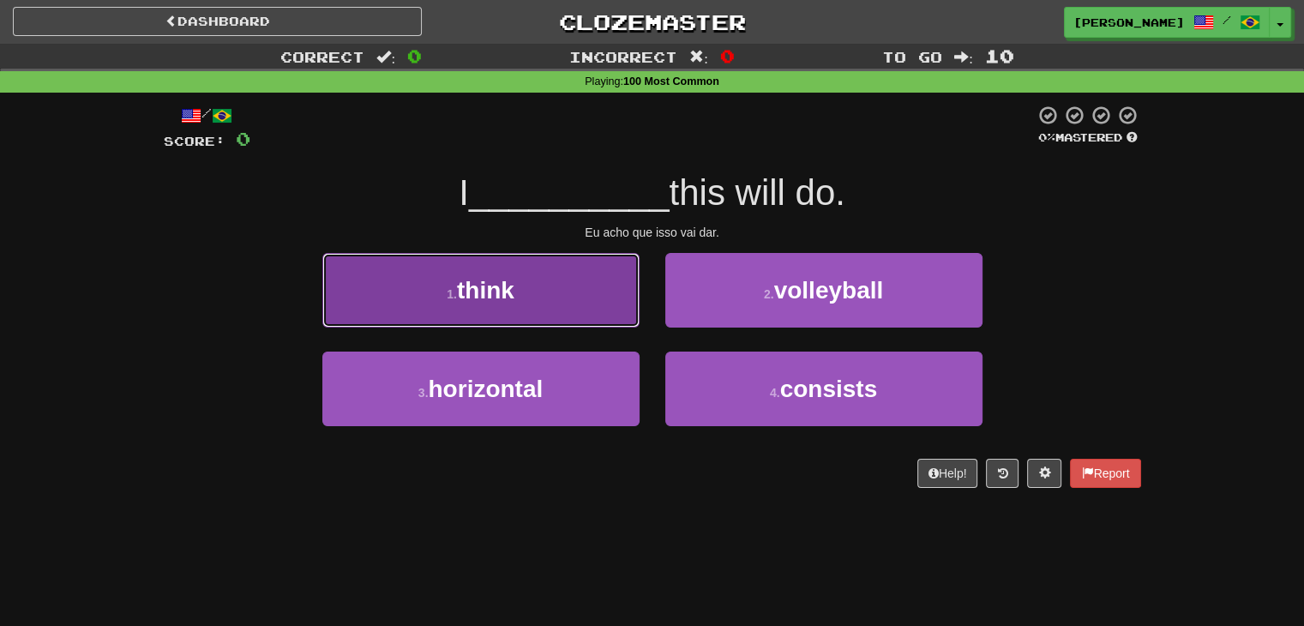
click at [607, 308] on button "1 . think" at bounding box center [480, 290] width 317 height 75
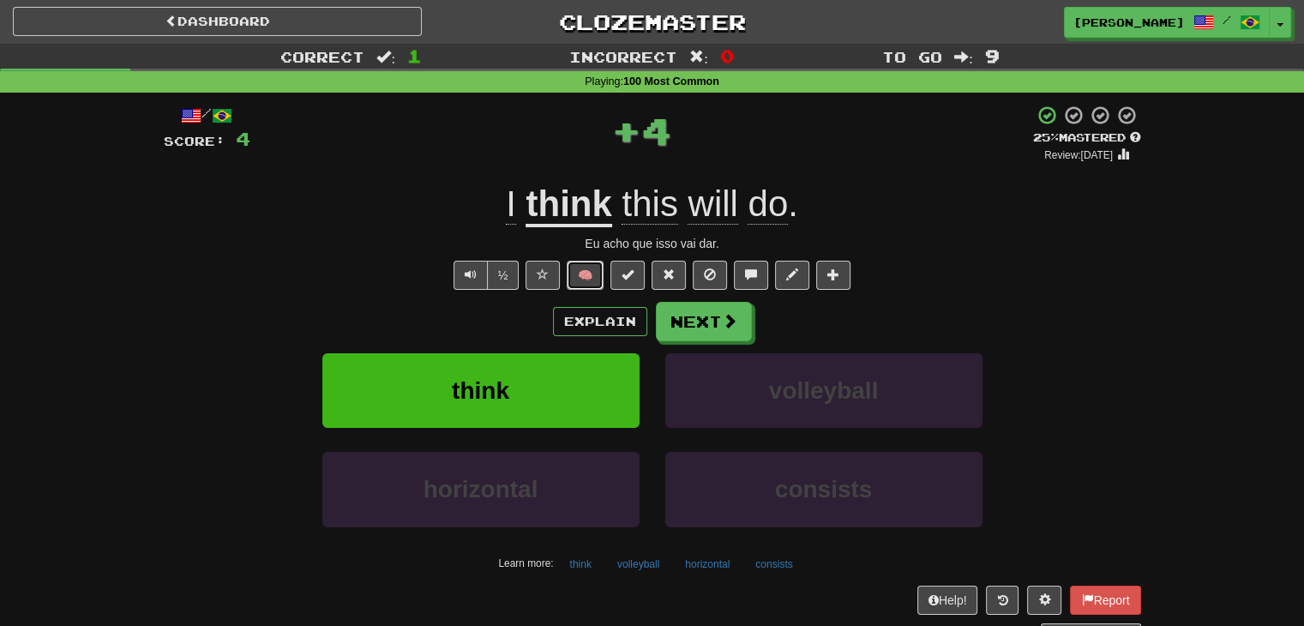
click at [583, 273] on button "🧠" at bounding box center [585, 275] width 37 height 29
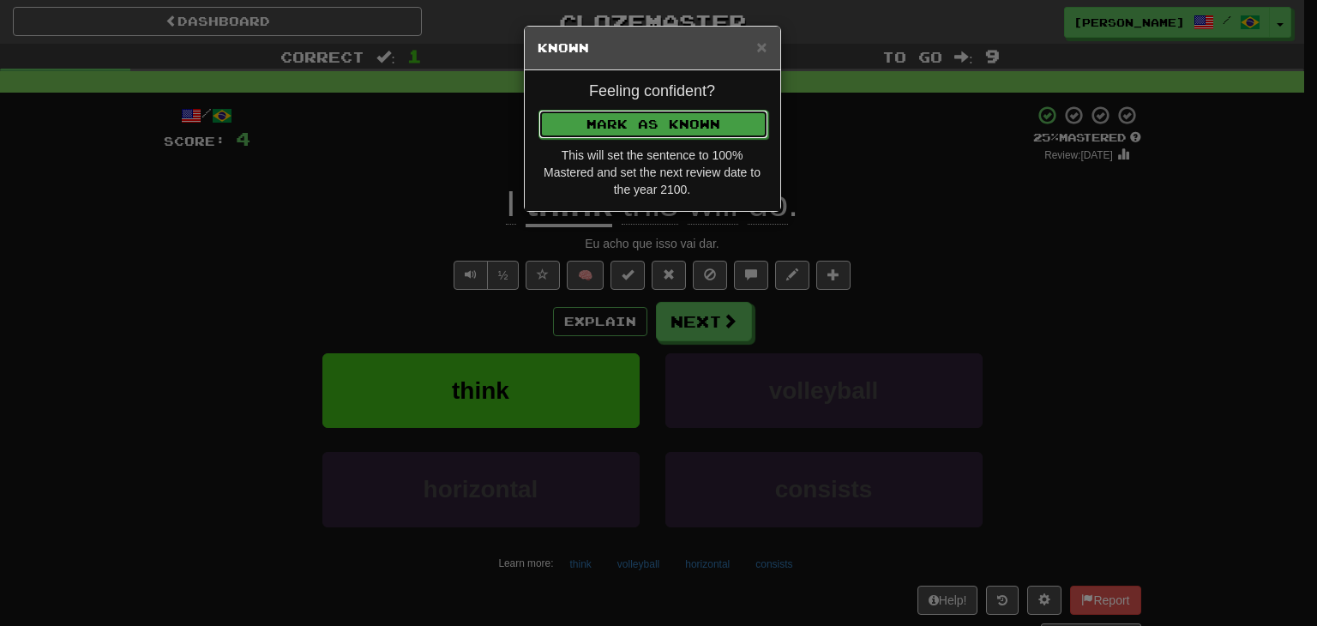
click at [600, 127] on button "Mark as Known" at bounding box center [653, 124] width 230 height 29
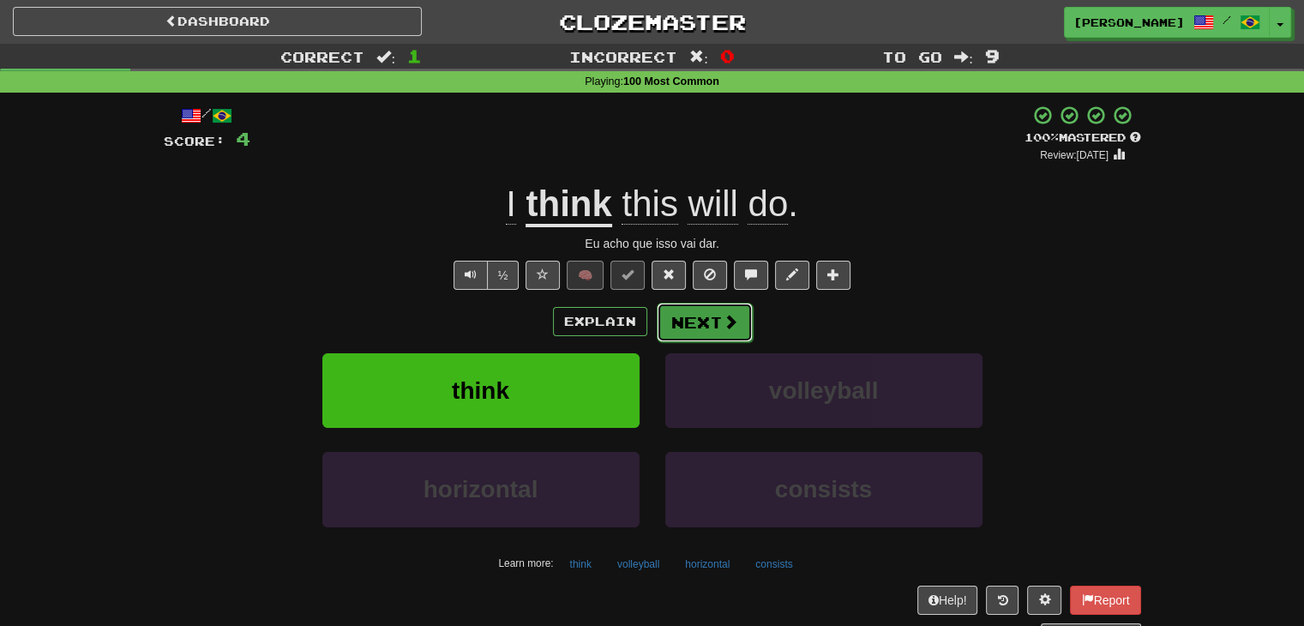
click at [688, 321] on button "Next" at bounding box center [705, 322] width 96 height 39
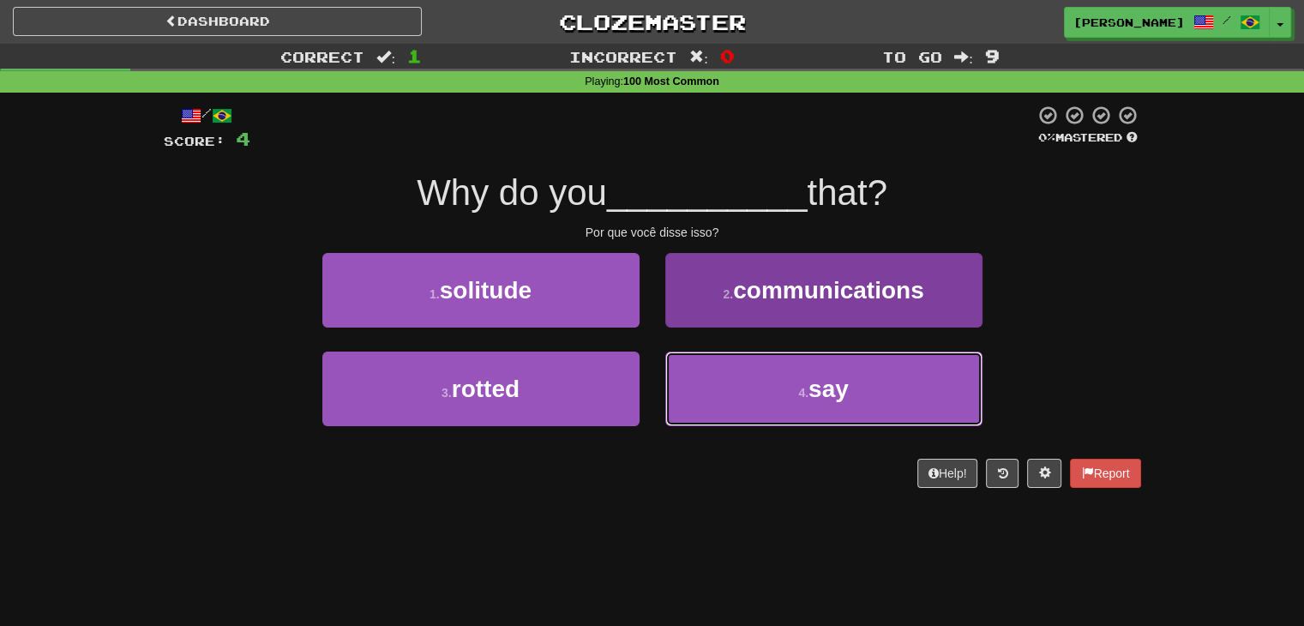
click at [788, 373] on button "4 . say" at bounding box center [823, 389] width 317 height 75
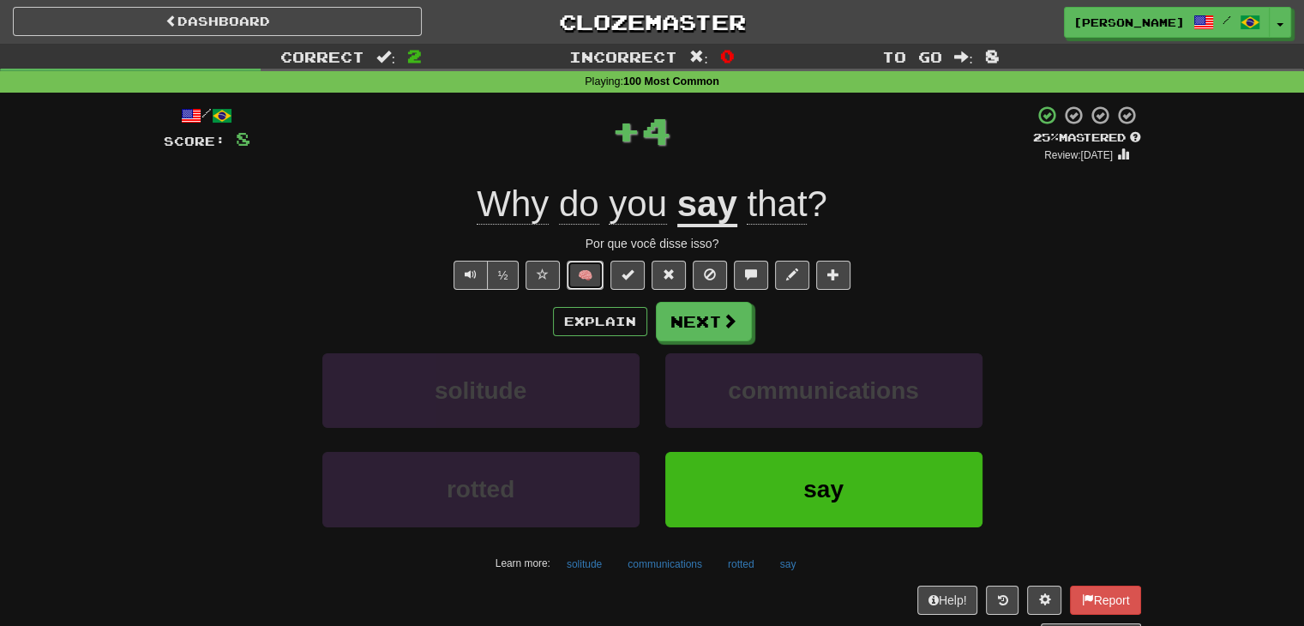
click at [586, 278] on button "🧠" at bounding box center [585, 275] width 37 height 29
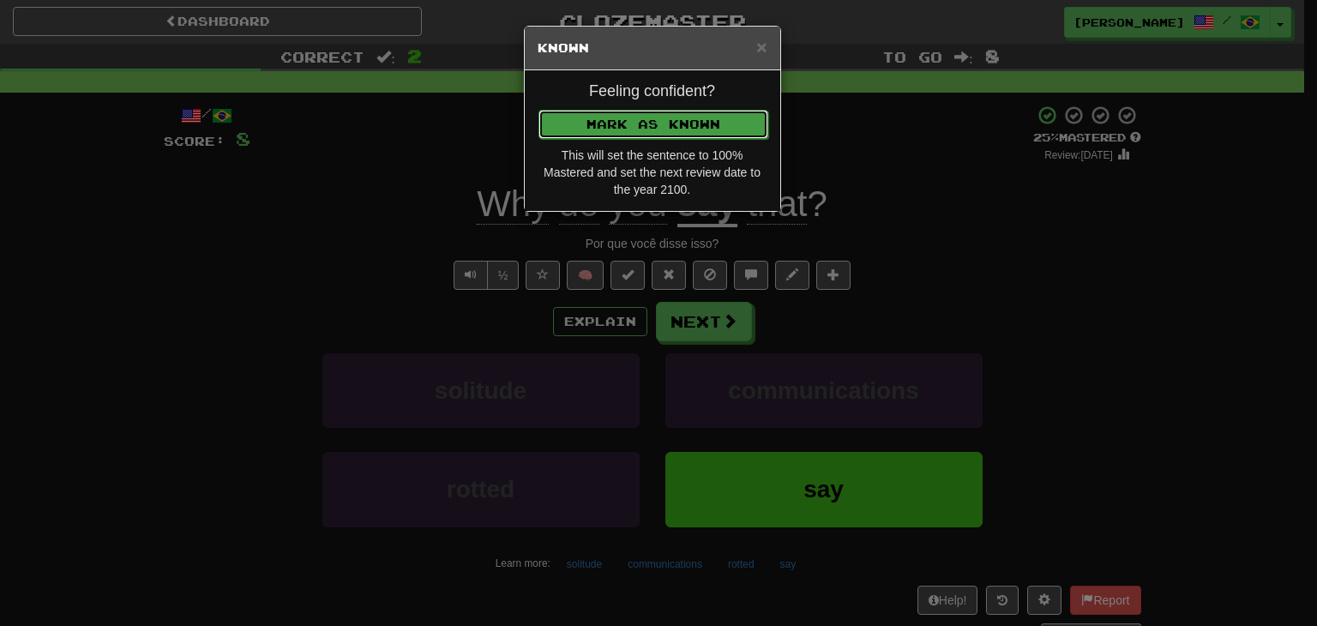
click at [646, 122] on button "Mark as Known" at bounding box center [653, 124] width 230 height 29
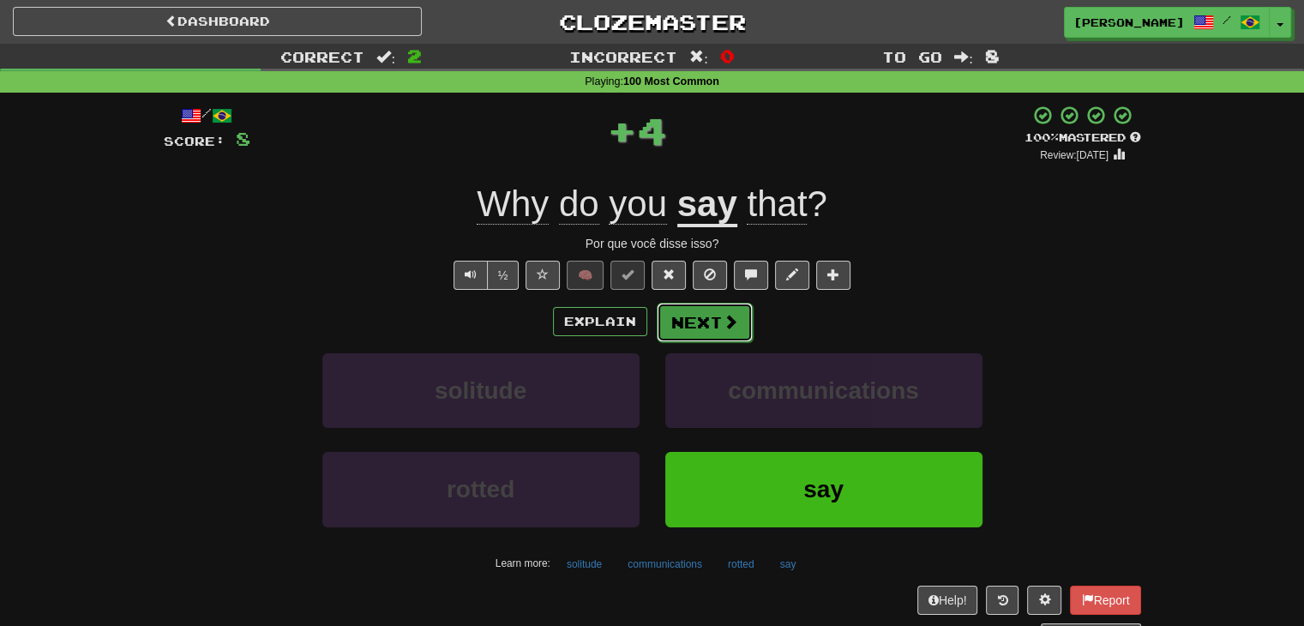
click at [686, 316] on button "Next" at bounding box center [705, 322] width 96 height 39
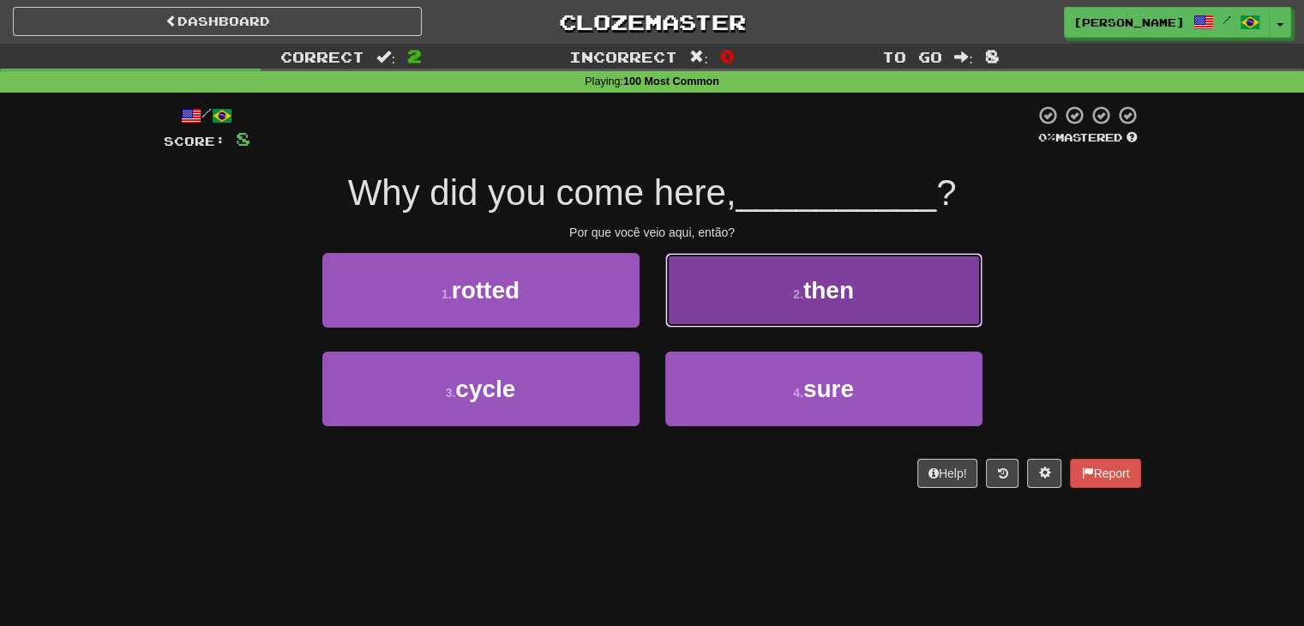
click at [749, 302] on button "2 . then" at bounding box center [823, 290] width 317 height 75
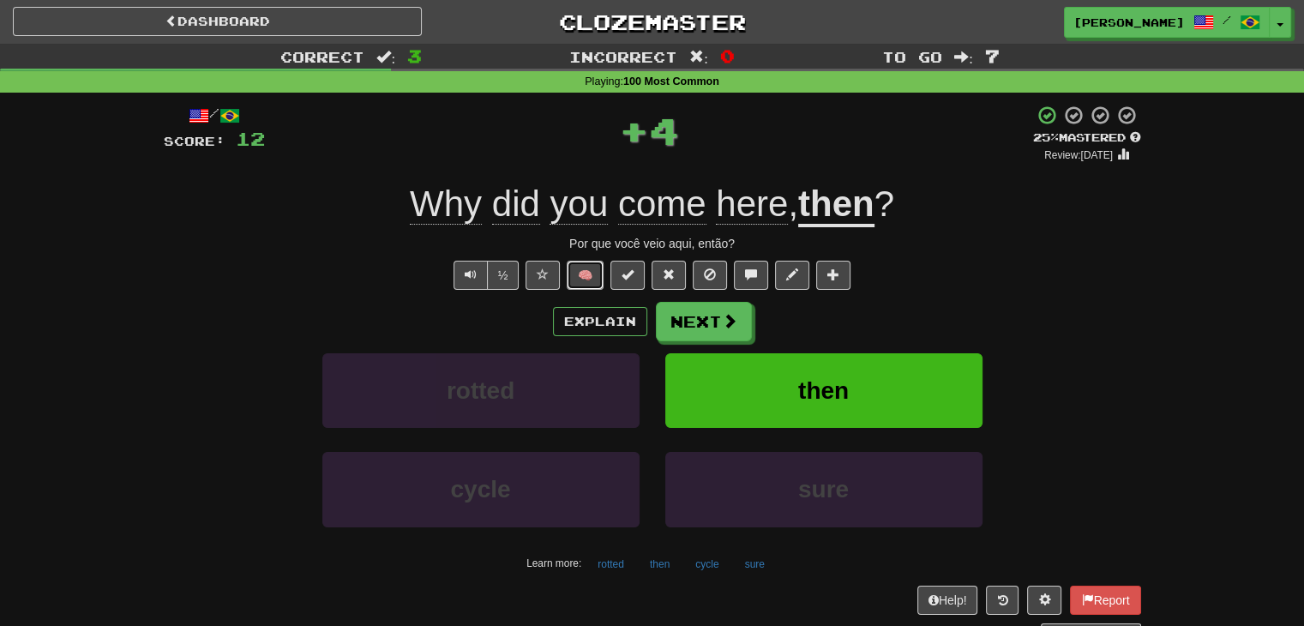
click at [586, 272] on button "🧠" at bounding box center [585, 275] width 37 height 29
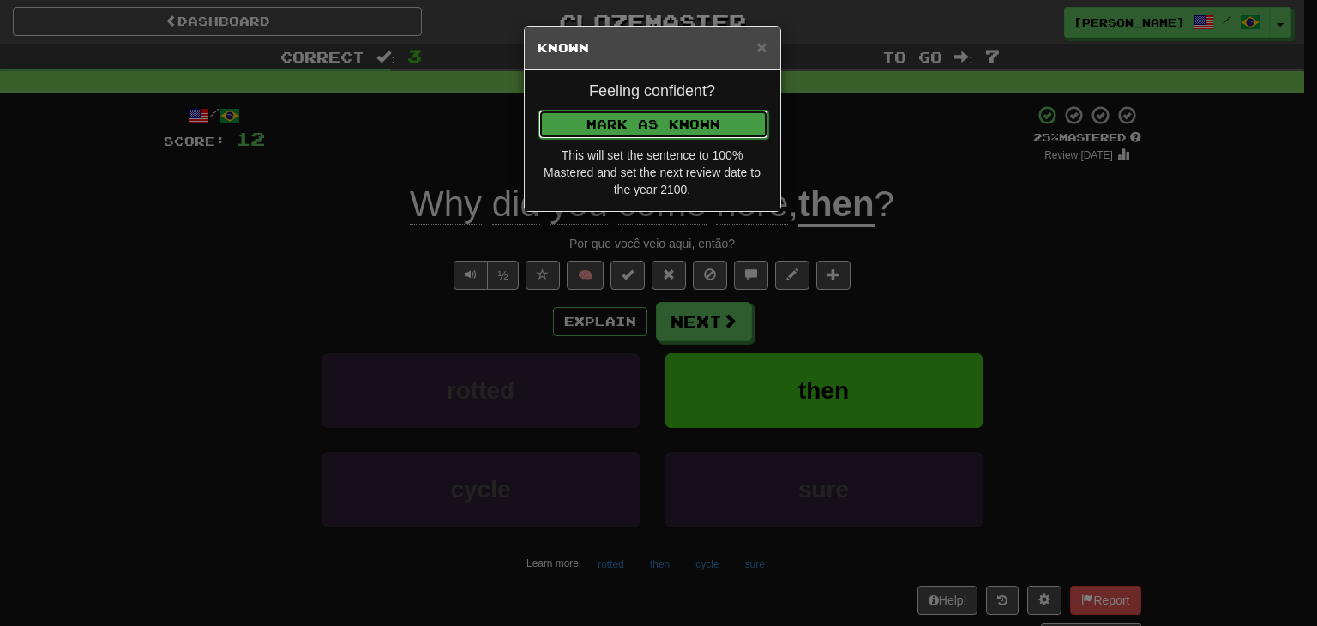
click at [633, 119] on button "Mark as Known" at bounding box center [653, 124] width 230 height 29
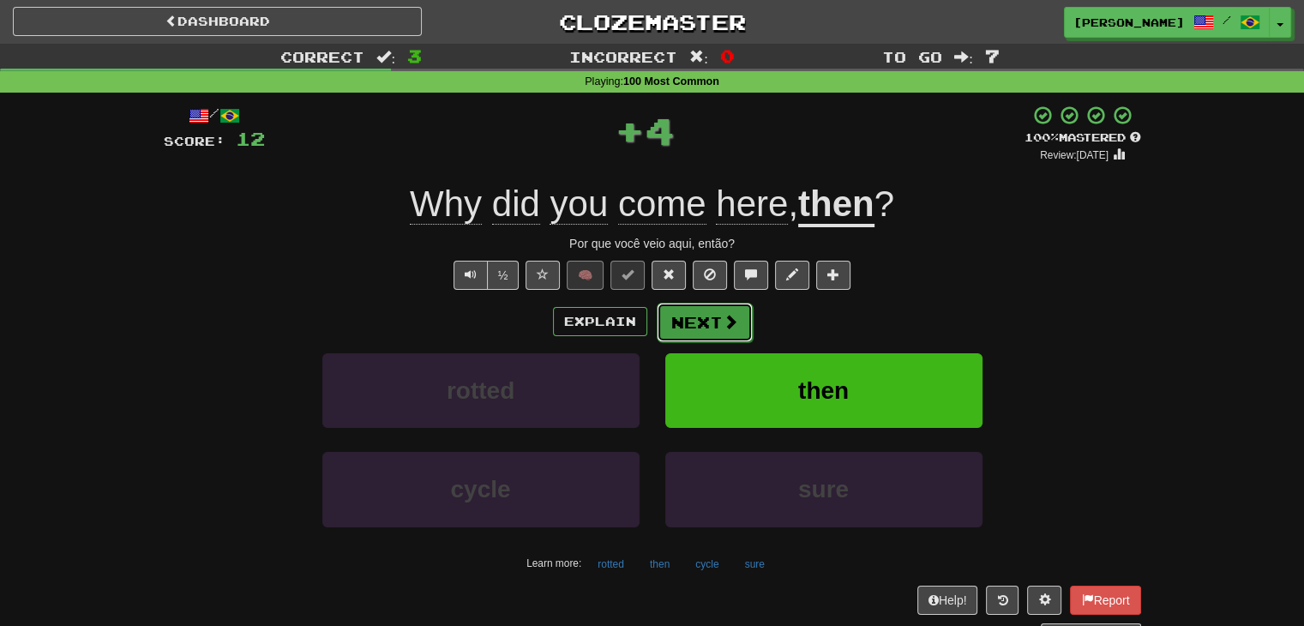
click at [687, 321] on button "Next" at bounding box center [705, 322] width 96 height 39
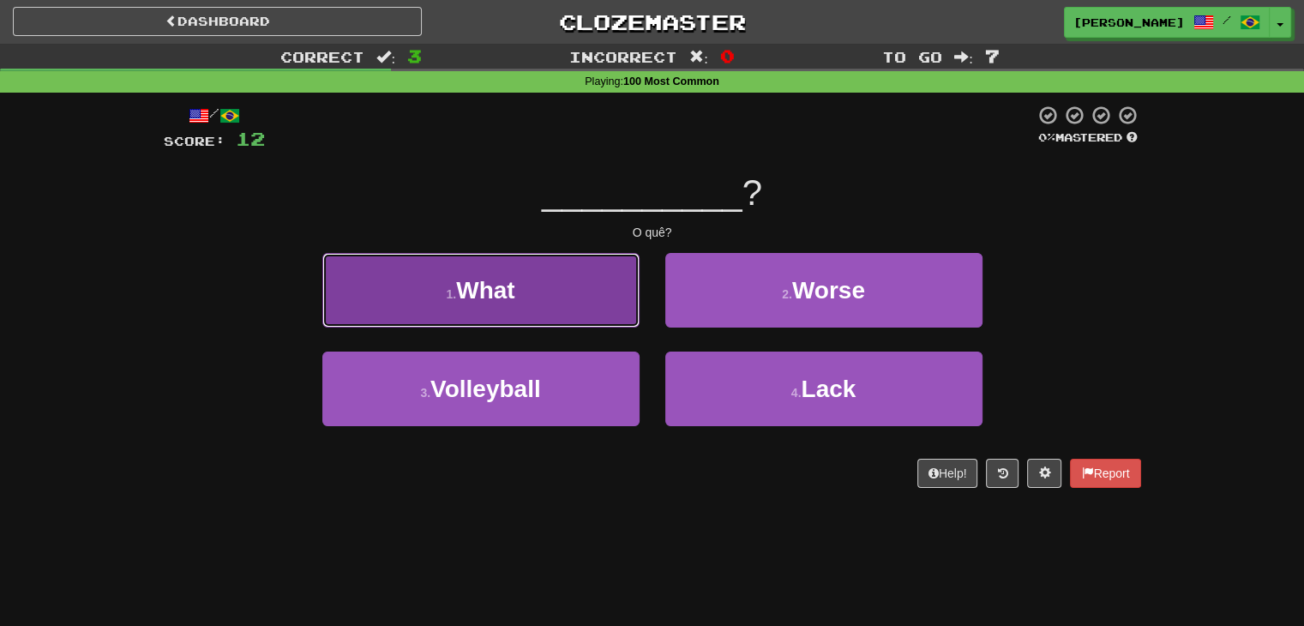
click at [599, 290] on button "1 . What" at bounding box center [480, 290] width 317 height 75
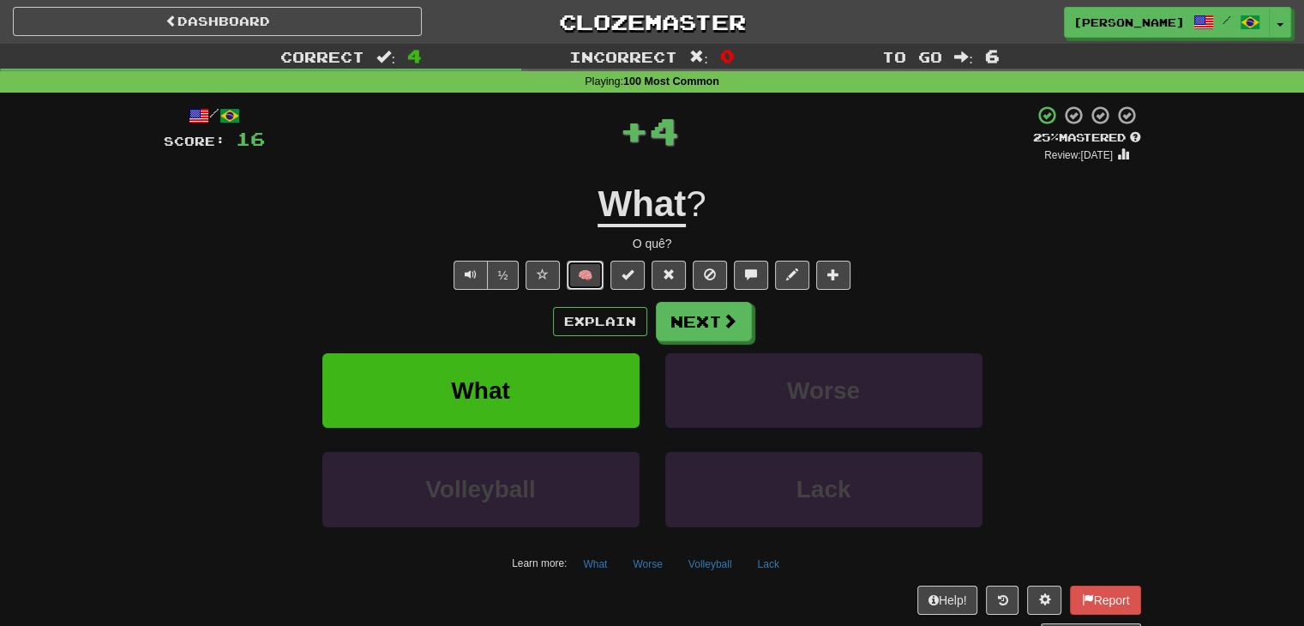
click at [575, 273] on button "🧠" at bounding box center [585, 275] width 37 height 29
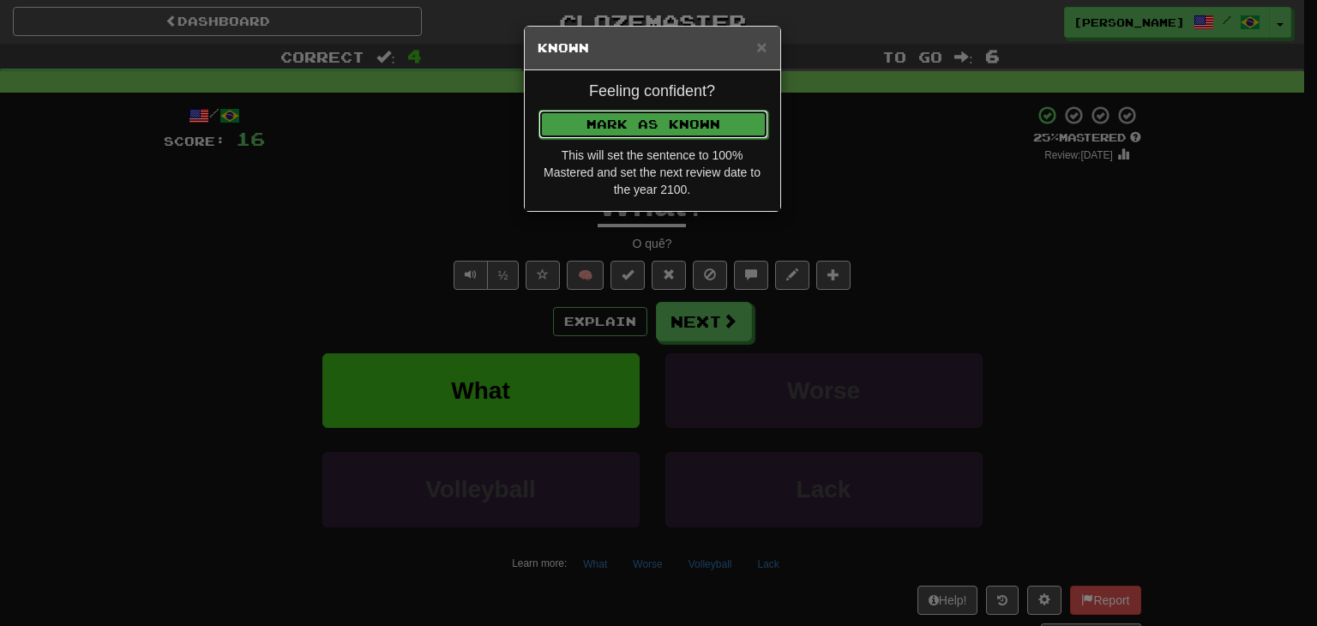
click at [640, 128] on button "Mark as Known" at bounding box center [653, 124] width 230 height 29
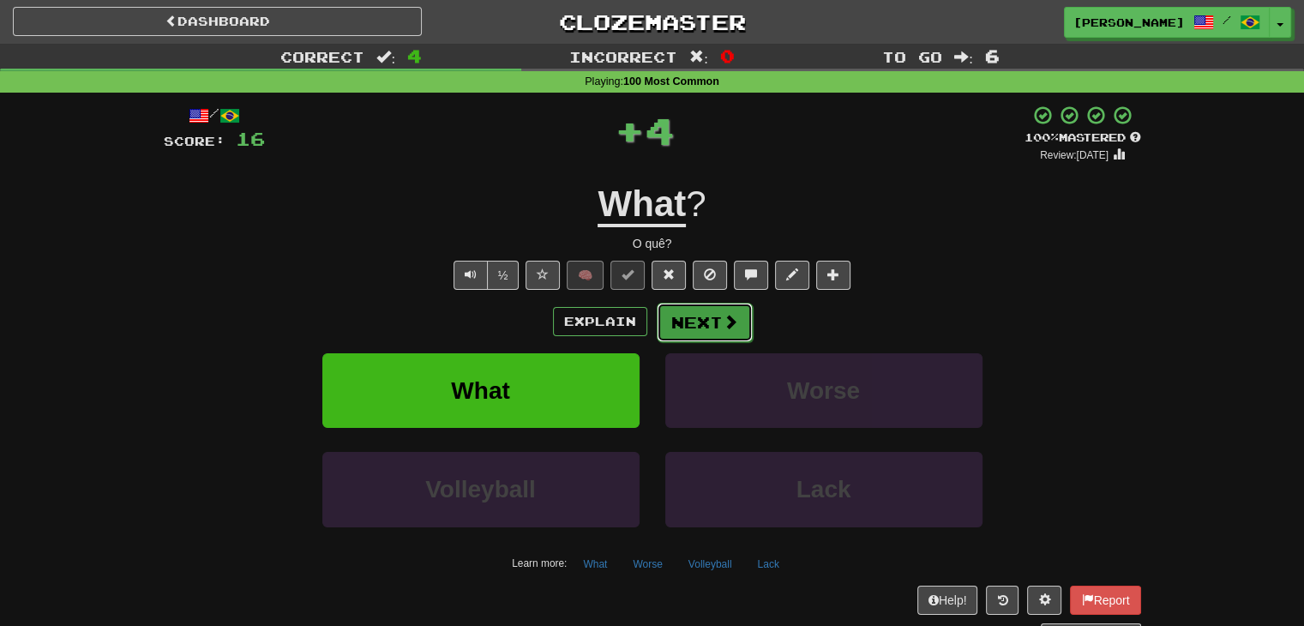
click at [689, 326] on button "Next" at bounding box center [705, 322] width 96 height 39
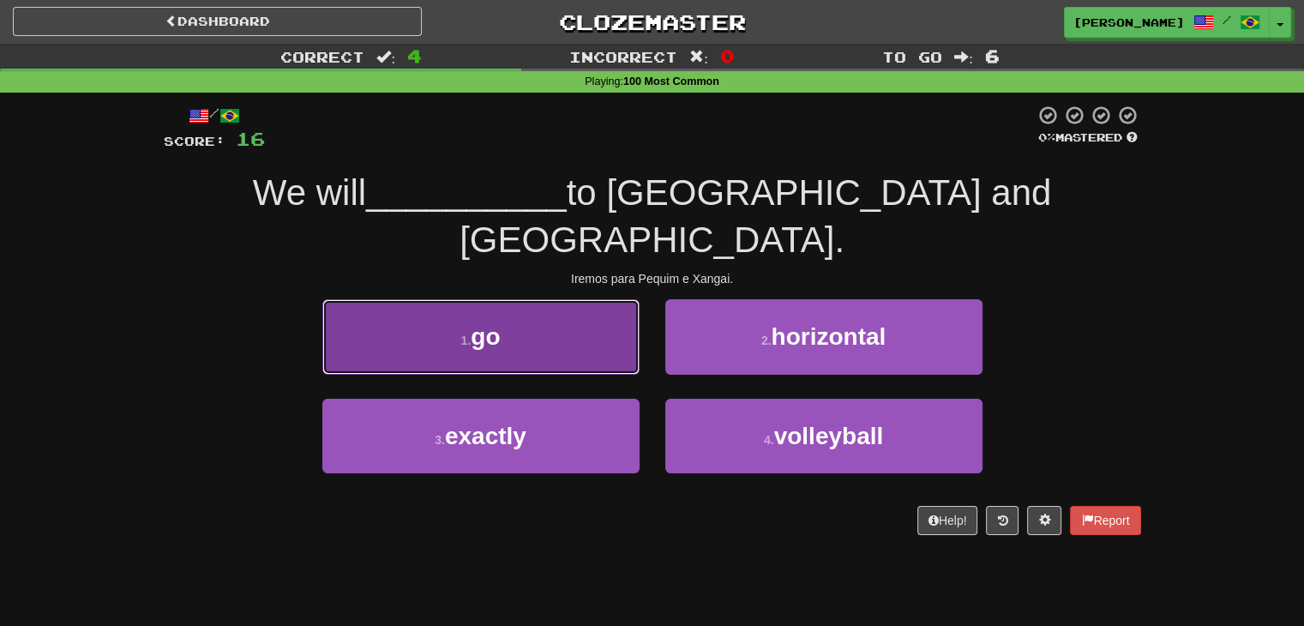
click at [522, 299] on button "1 . go" at bounding box center [480, 336] width 317 height 75
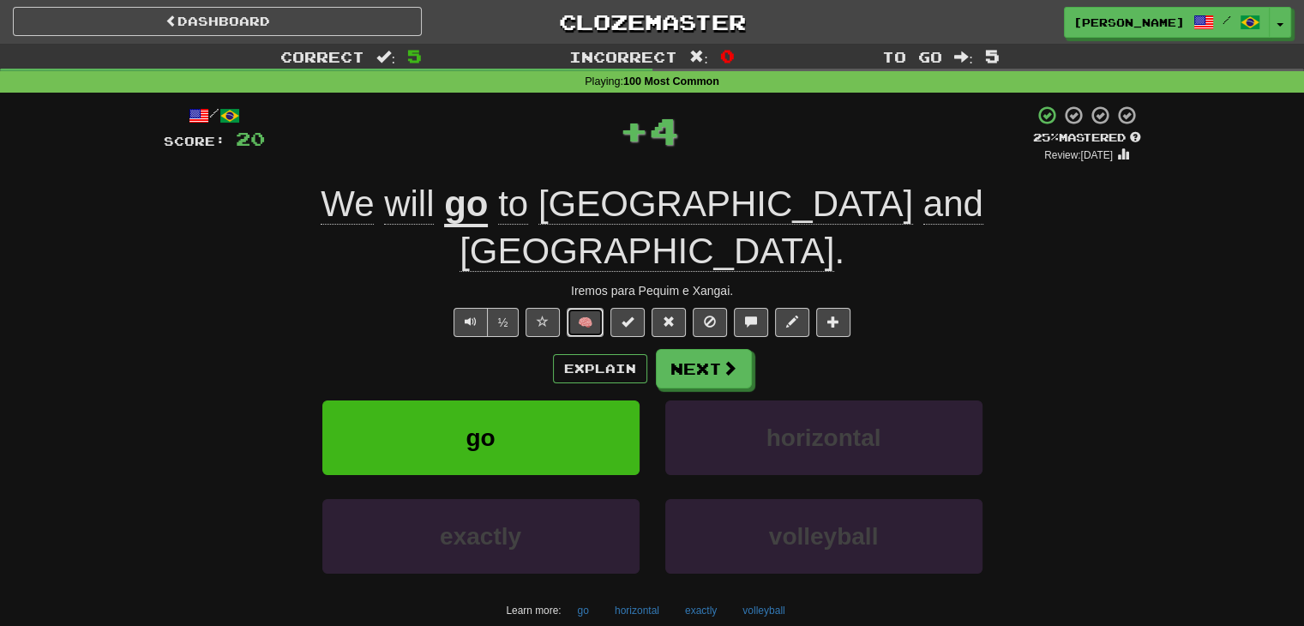
click at [582, 308] on button "🧠" at bounding box center [585, 322] width 37 height 29
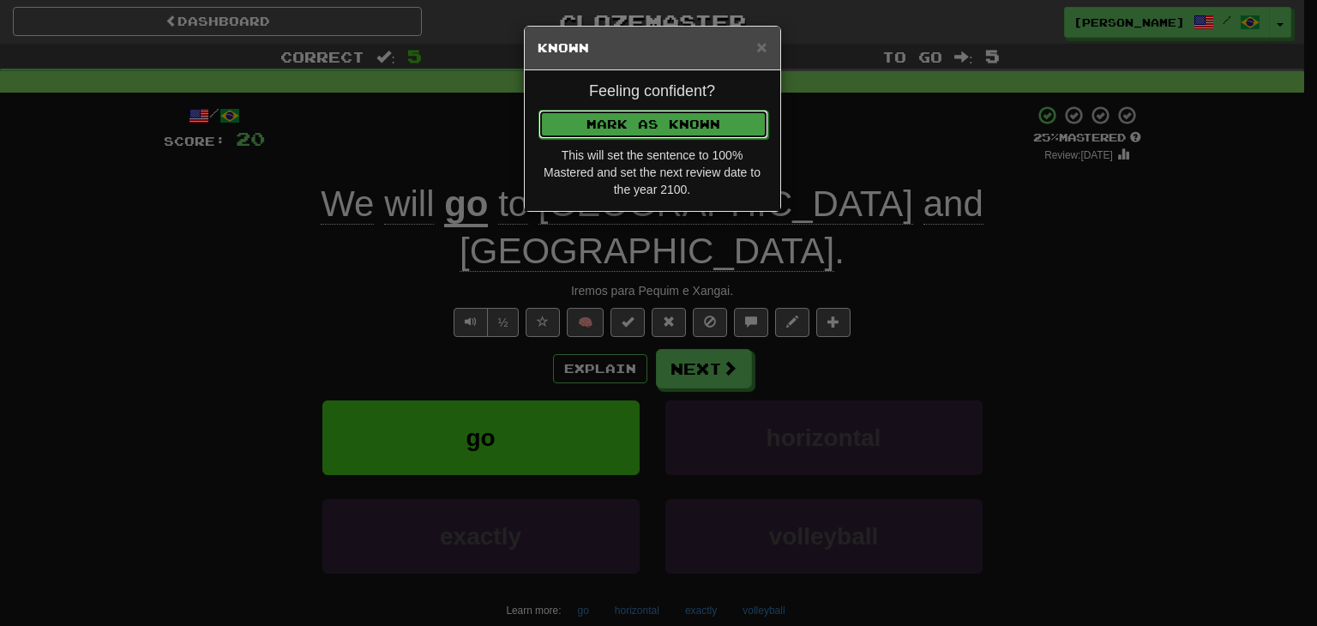
click at [631, 124] on button "Mark as Known" at bounding box center [653, 124] width 230 height 29
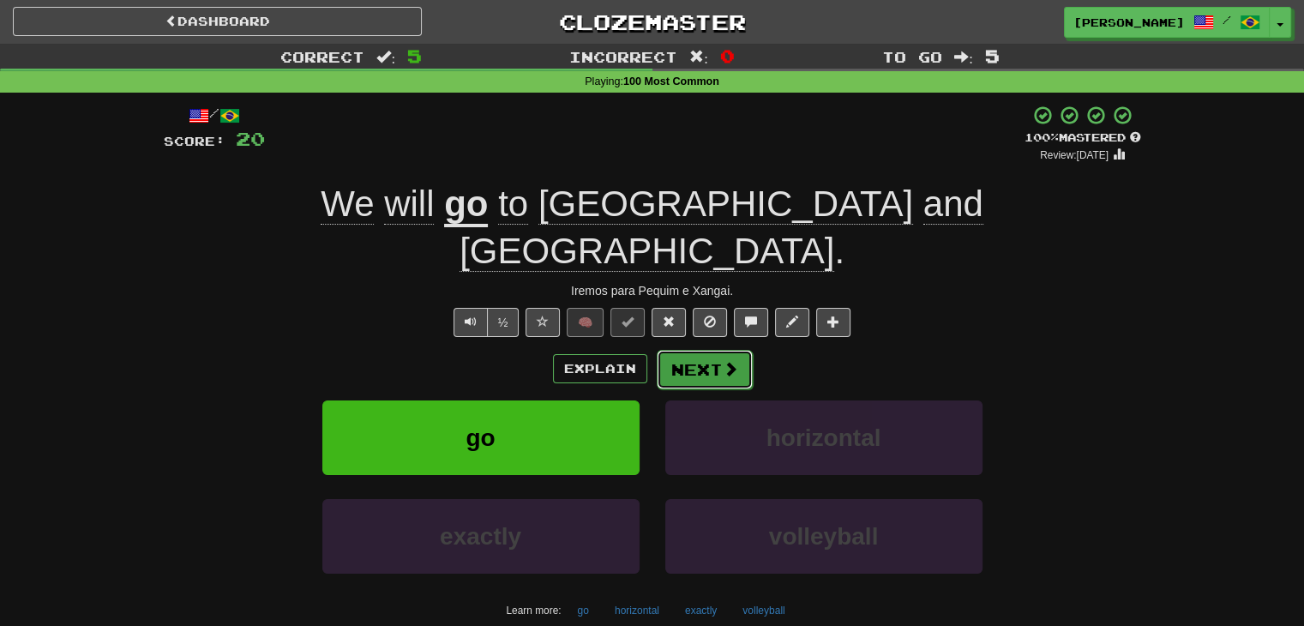
click at [706, 350] on button "Next" at bounding box center [705, 369] width 96 height 39
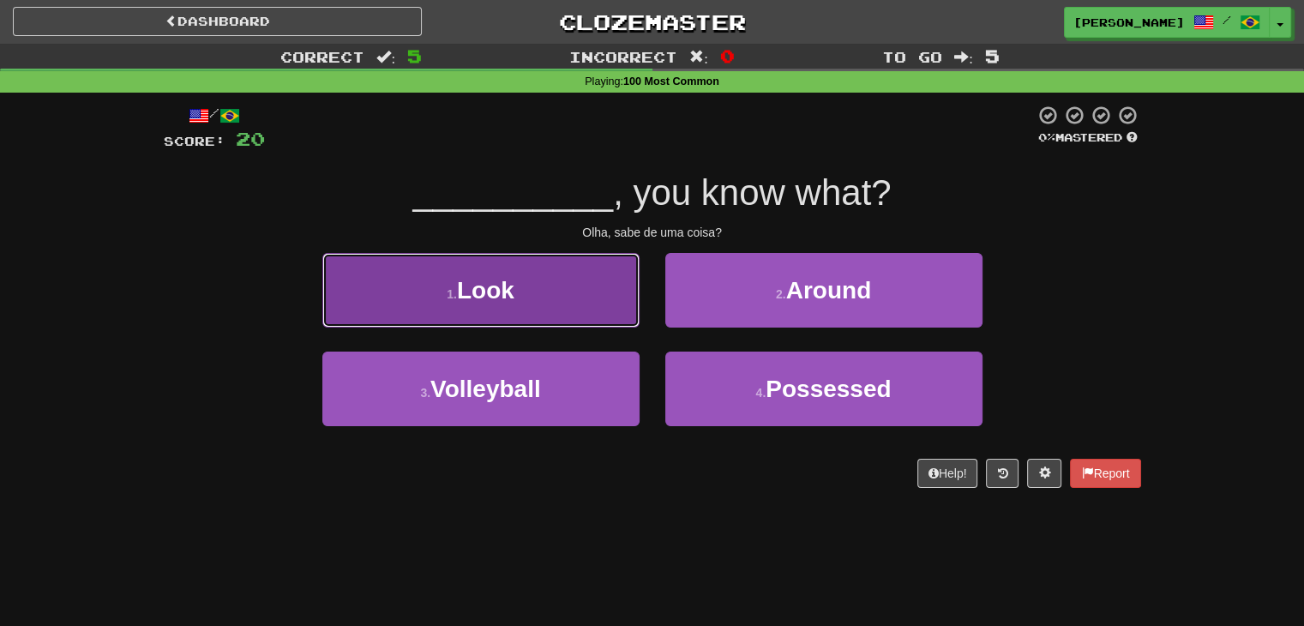
click at [604, 315] on button "1 . Look" at bounding box center [480, 290] width 317 height 75
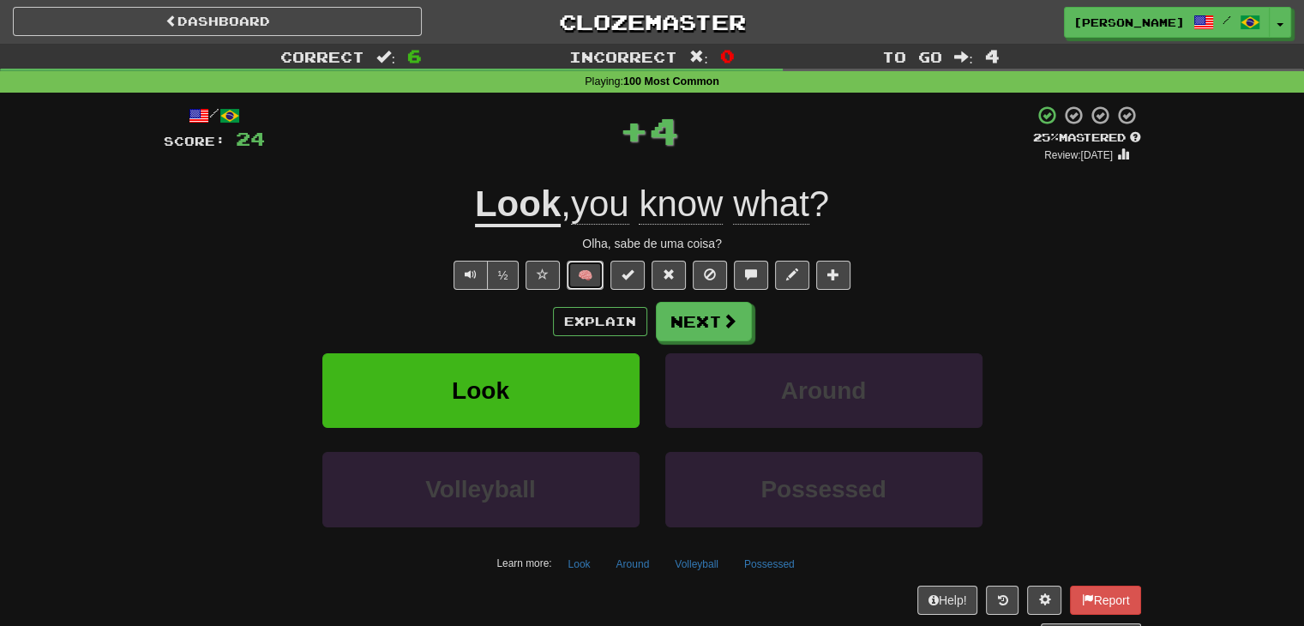
click at [583, 271] on button "🧠" at bounding box center [585, 275] width 37 height 29
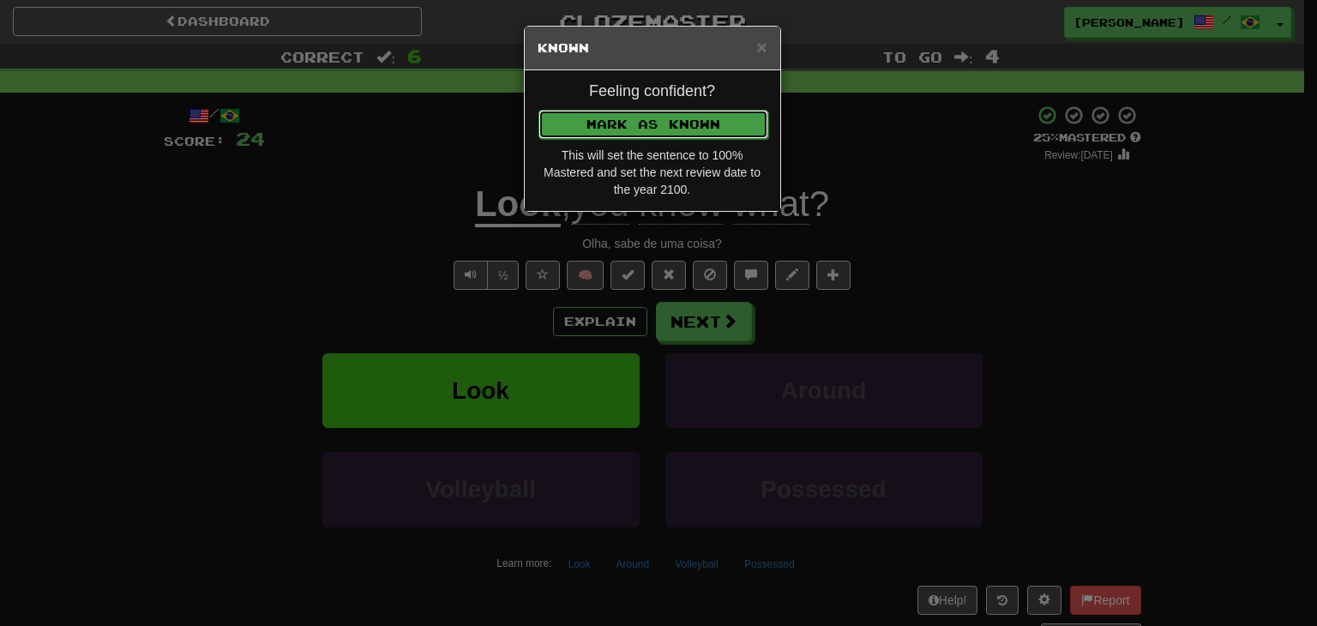
click at [634, 131] on button "Mark as Known" at bounding box center [653, 124] width 230 height 29
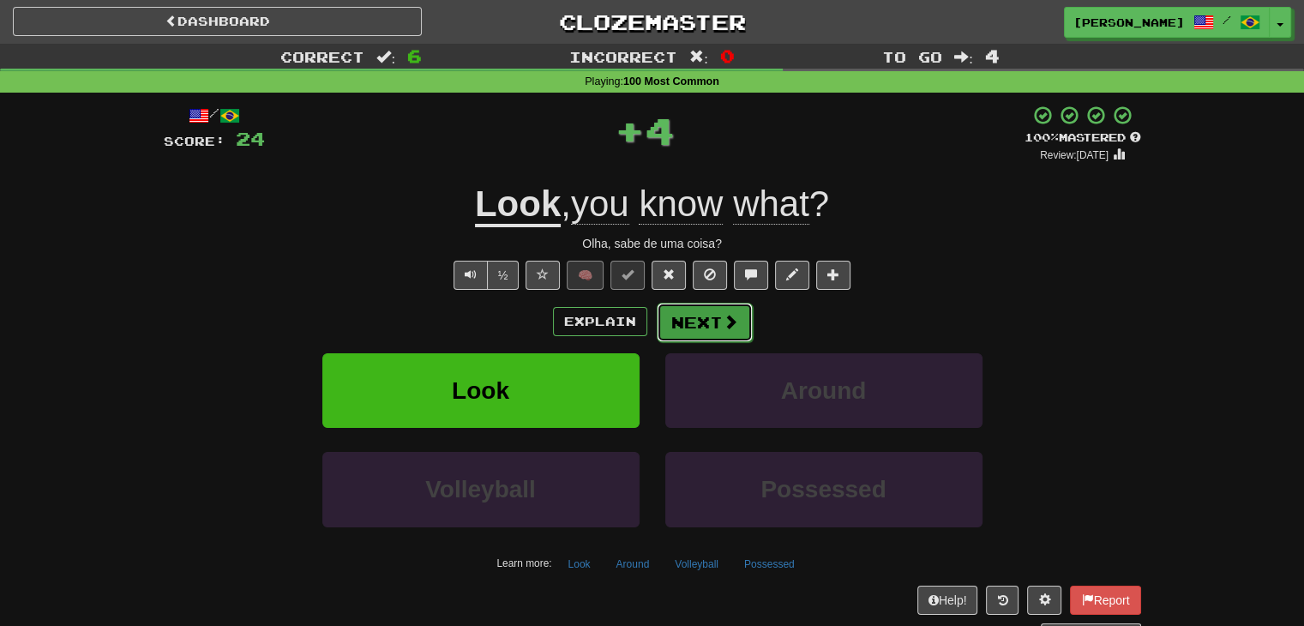
click at [676, 323] on button "Next" at bounding box center [705, 322] width 96 height 39
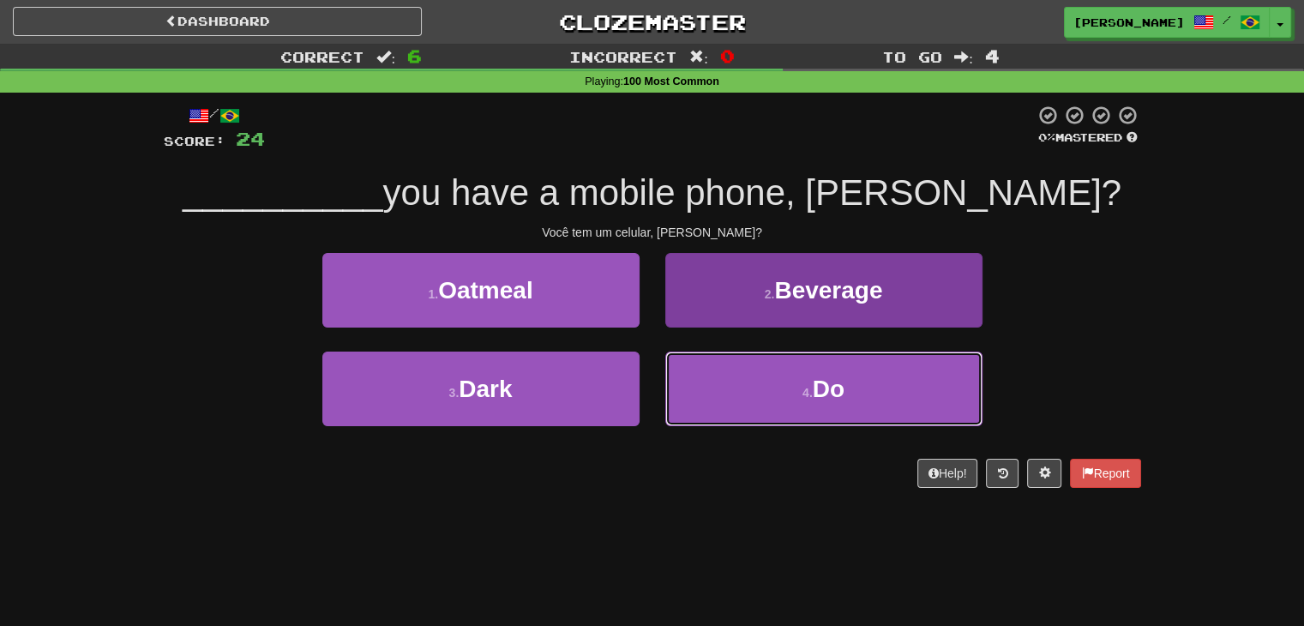
click at [739, 387] on button "4 . Do" at bounding box center [823, 389] width 317 height 75
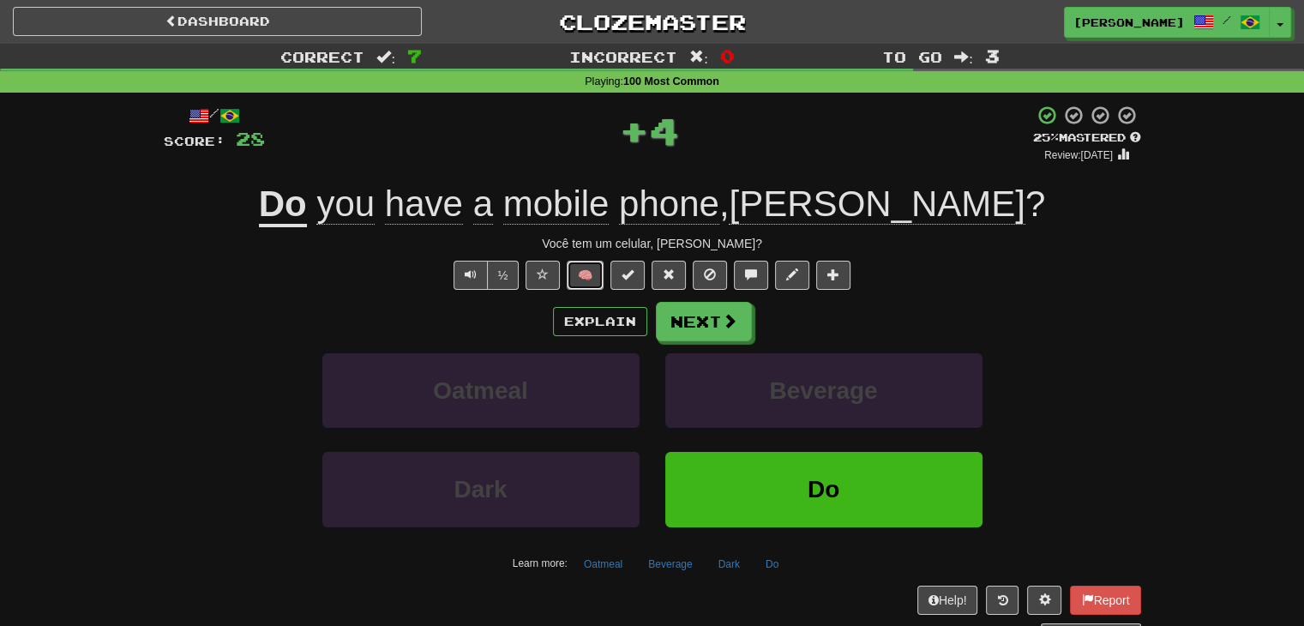
click at [583, 276] on button "🧠" at bounding box center [585, 275] width 37 height 29
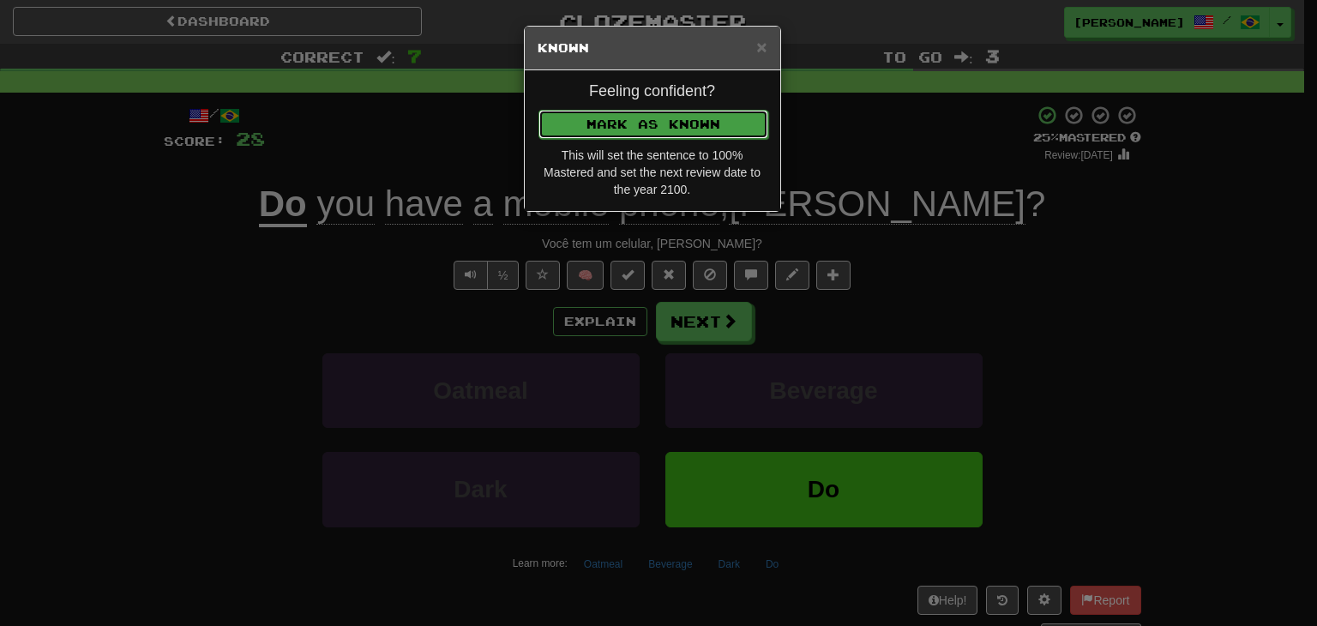
click at [631, 124] on button "Mark as Known" at bounding box center [653, 124] width 230 height 29
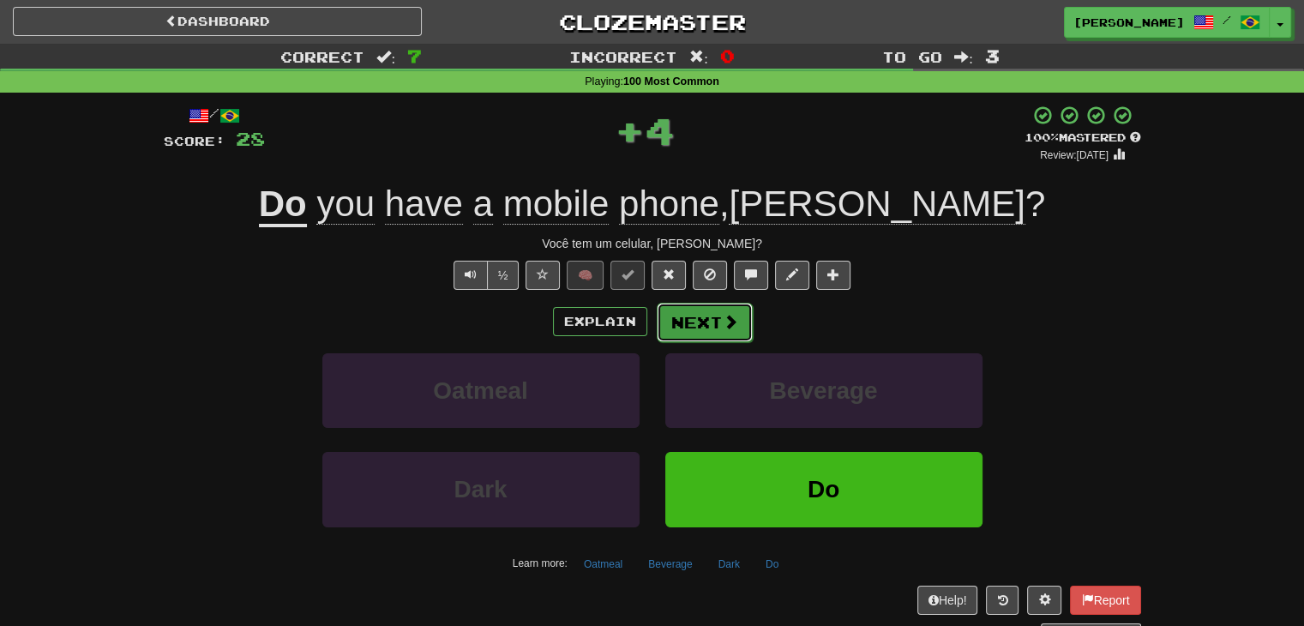
click at [686, 322] on button "Next" at bounding box center [705, 322] width 96 height 39
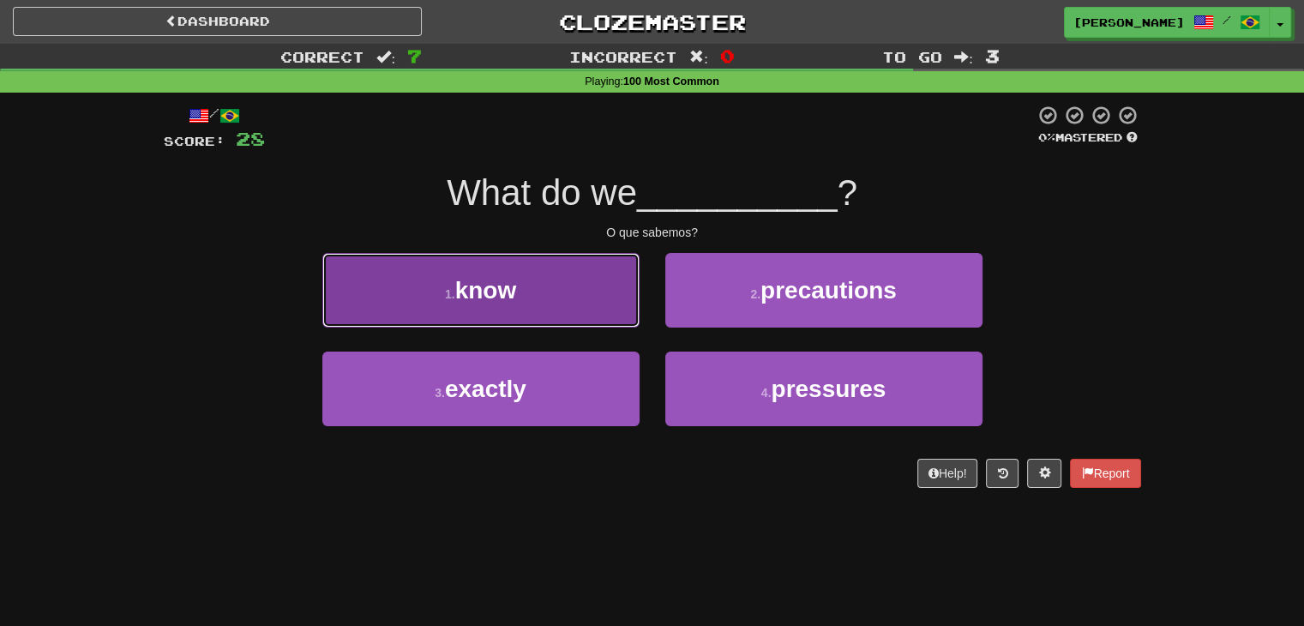
click at [548, 296] on button "1 . know" at bounding box center [480, 290] width 317 height 75
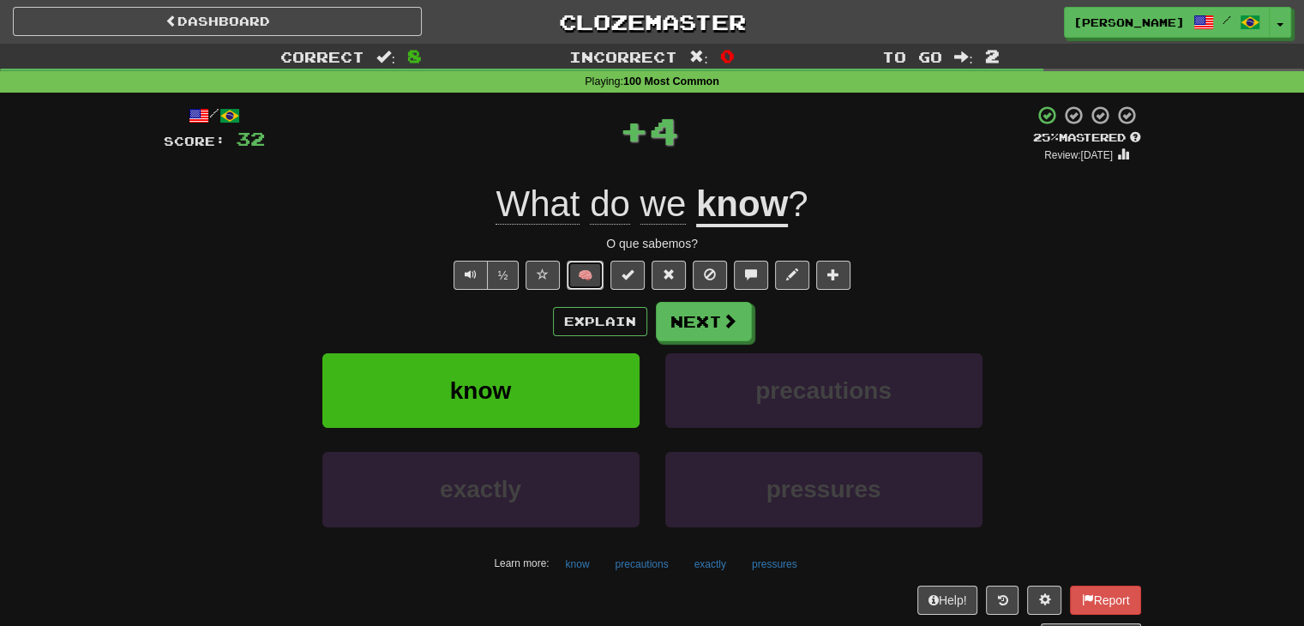
click at [578, 282] on button "🧠" at bounding box center [585, 275] width 37 height 29
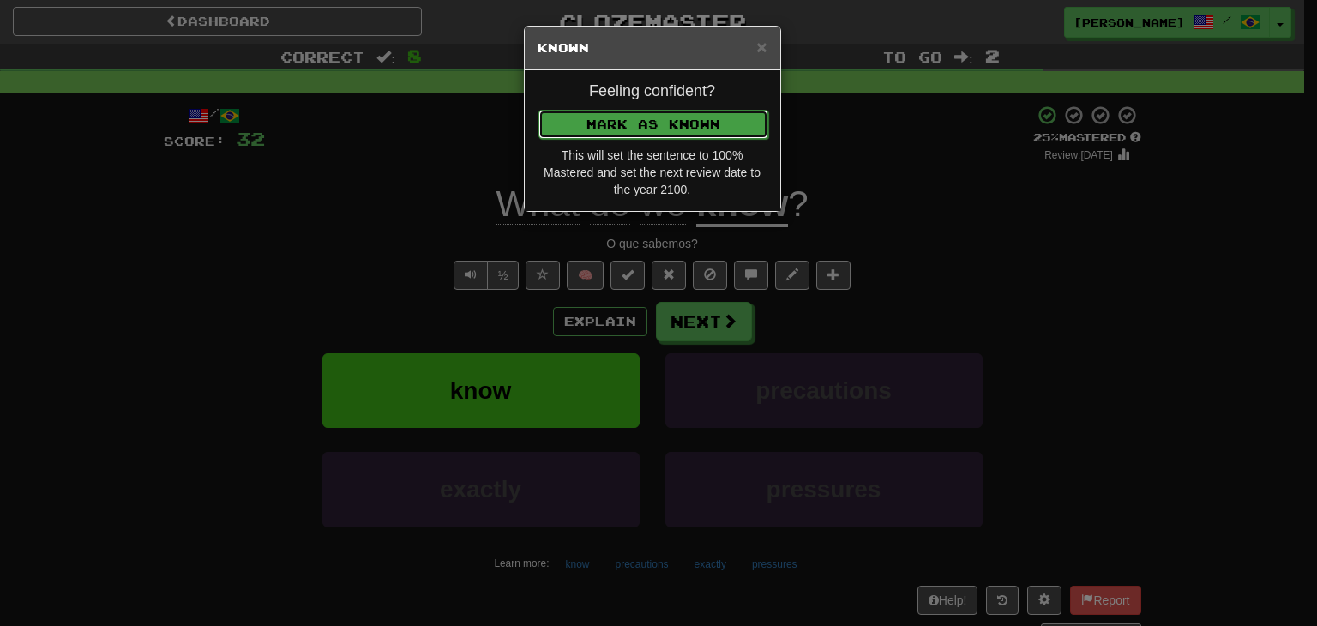
click at [632, 126] on button "Mark as Known" at bounding box center [653, 124] width 230 height 29
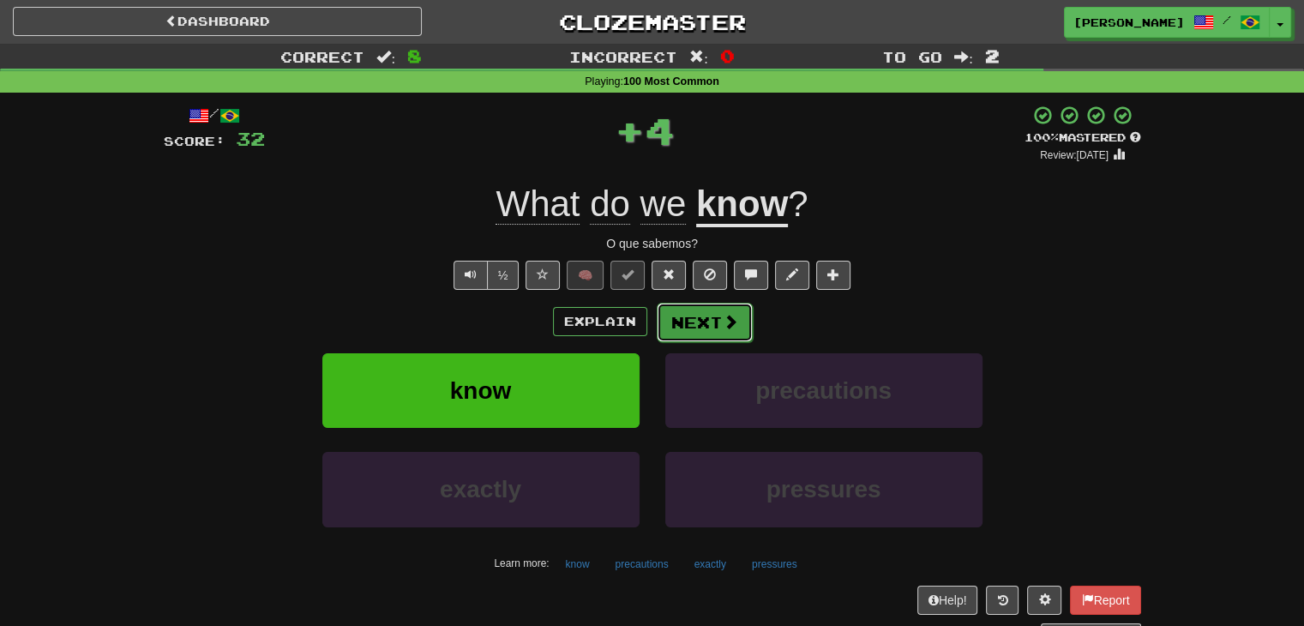
click at [695, 315] on button "Next" at bounding box center [705, 322] width 96 height 39
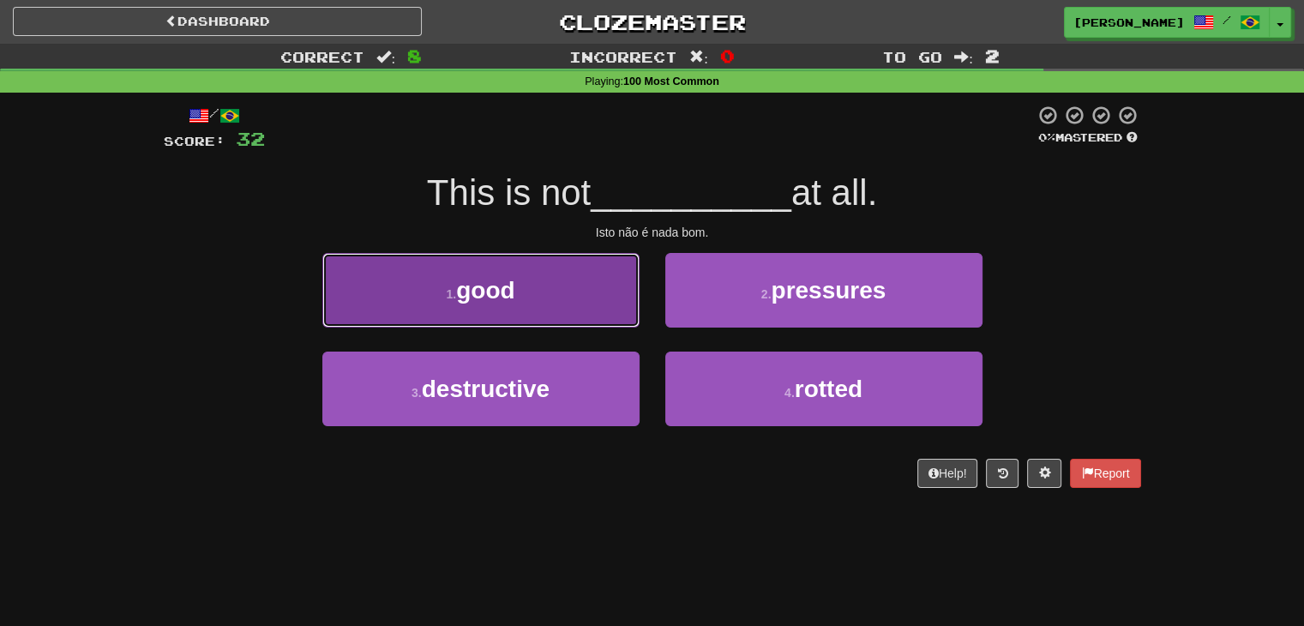
click at [566, 293] on button "1 . good" at bounding box center [480, 290] width 317 height 75
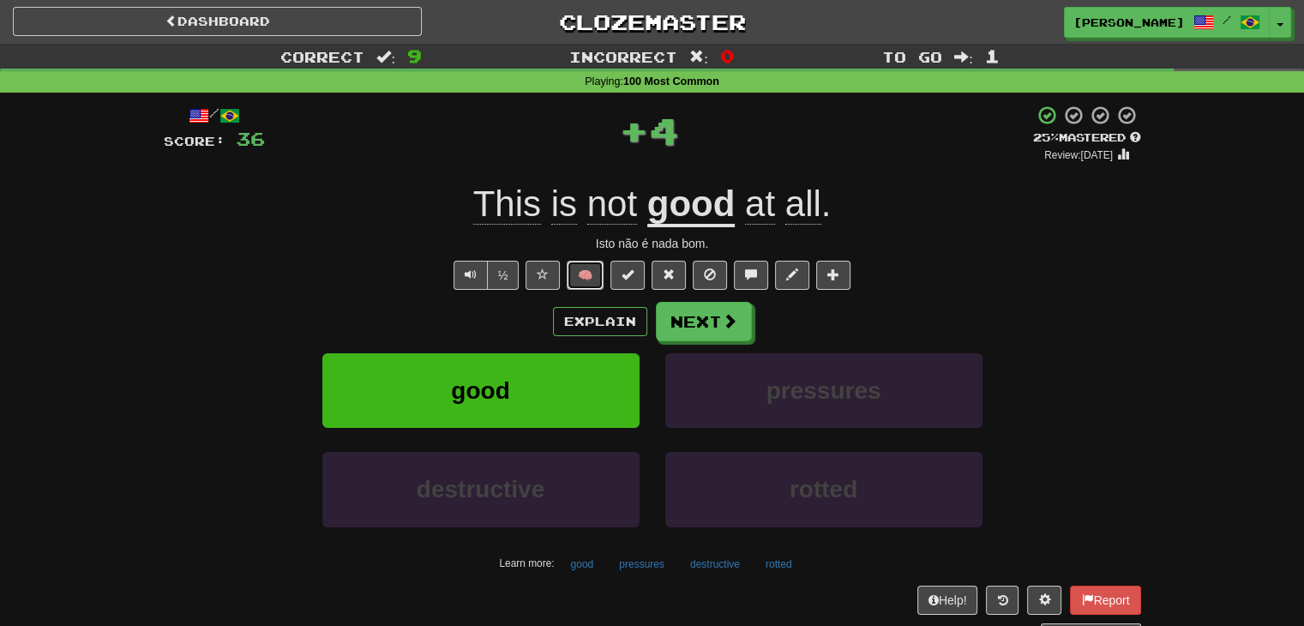
click at [589, 264] on button "🧠" at bounding box center [585, 275] width 37 height 29
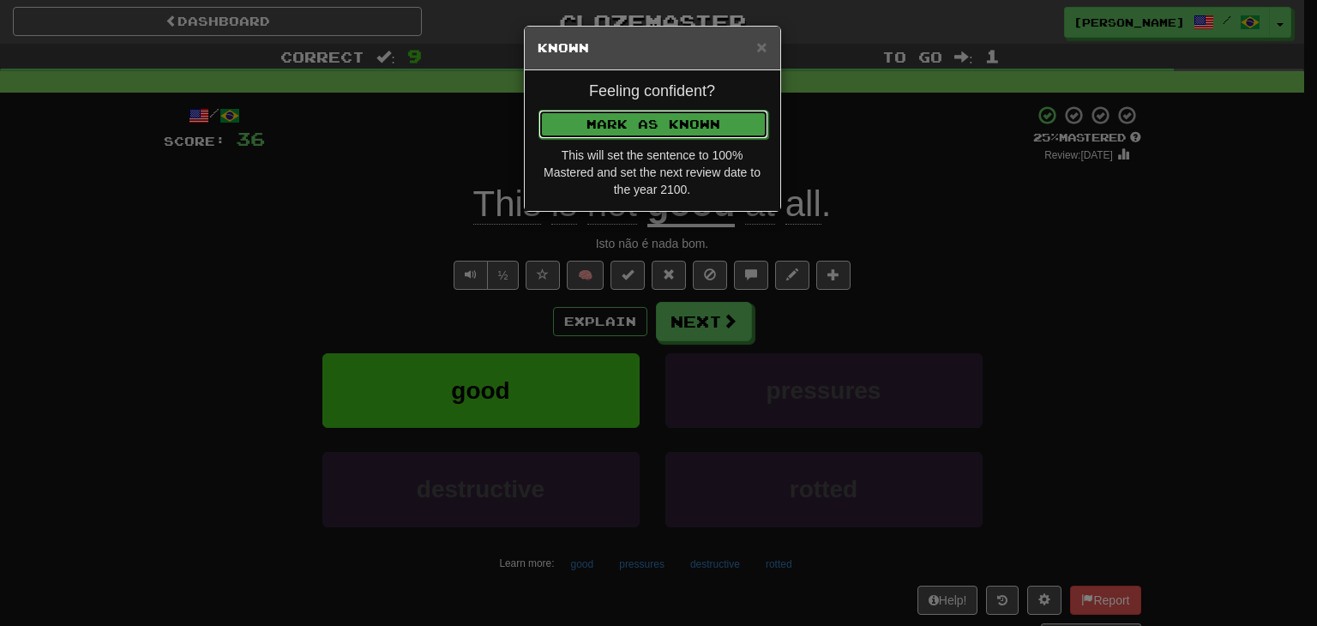
click at [649, 128] on button "Mark as Known" at bounding box center [653, 124] width 230 height 29
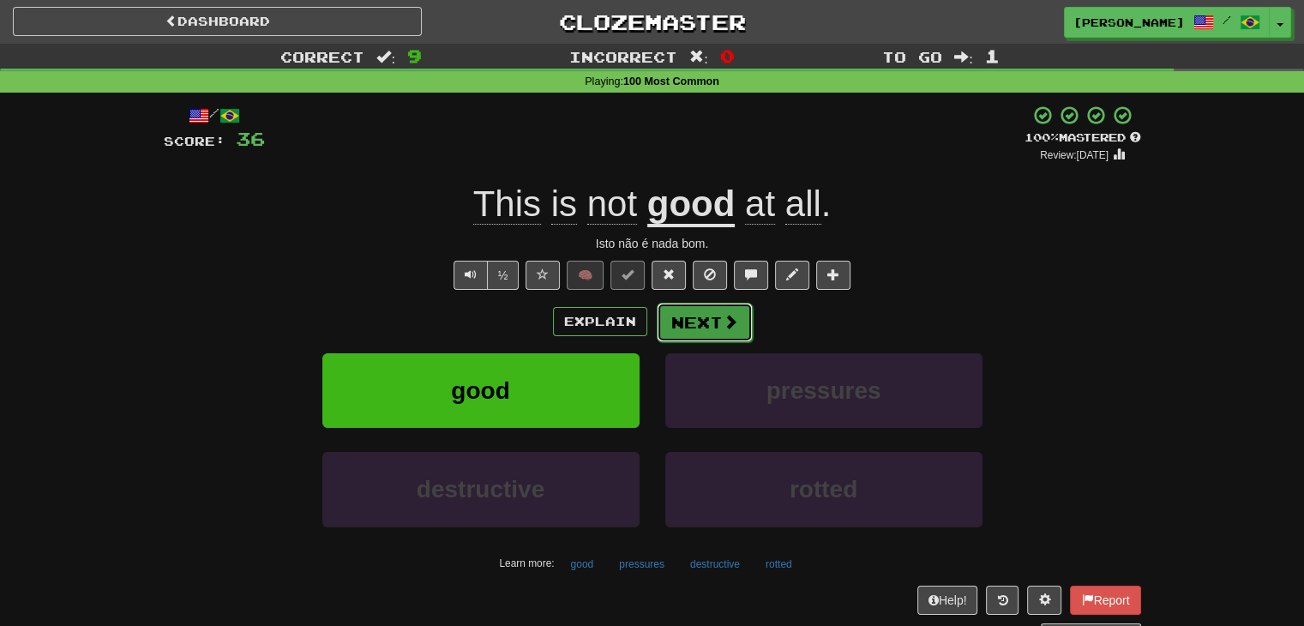
click at [689, 322] on button "Next" at bounding box center [705, 322] width 96 height 39
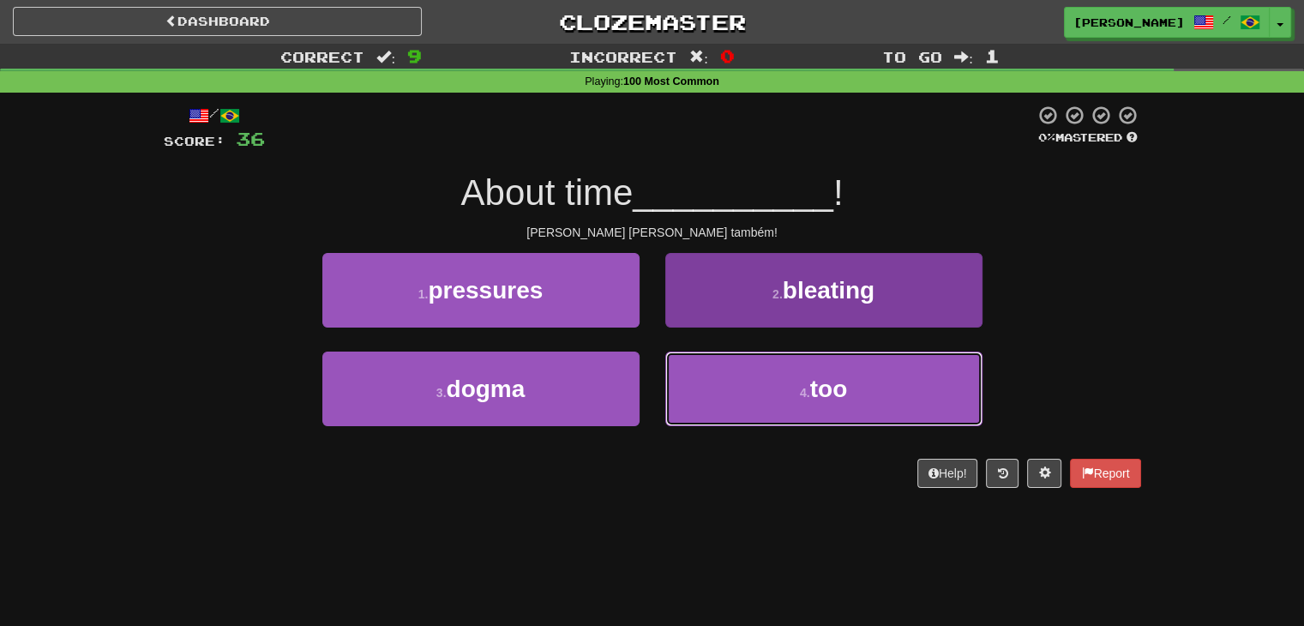
click at [751, 375] on button "4 . too" at bounding box center [823, 389] width 317 height 75
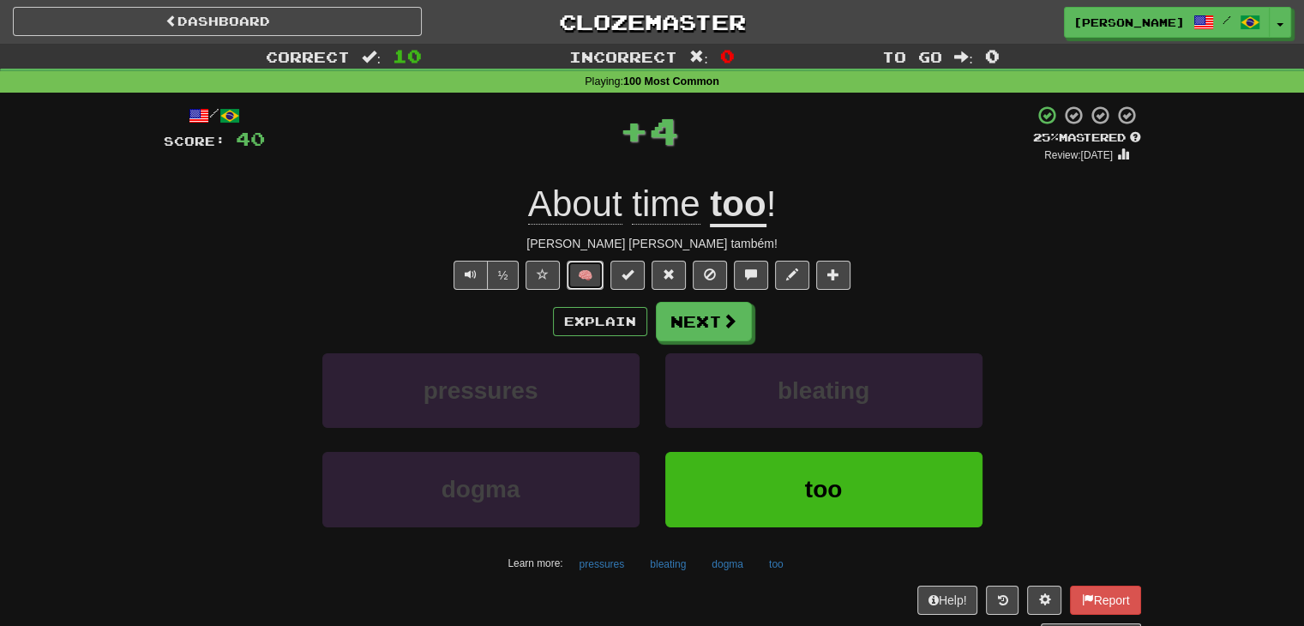
click at [586, 283] on button "🧠" at bounding box center [585, 275] width 37 height 29
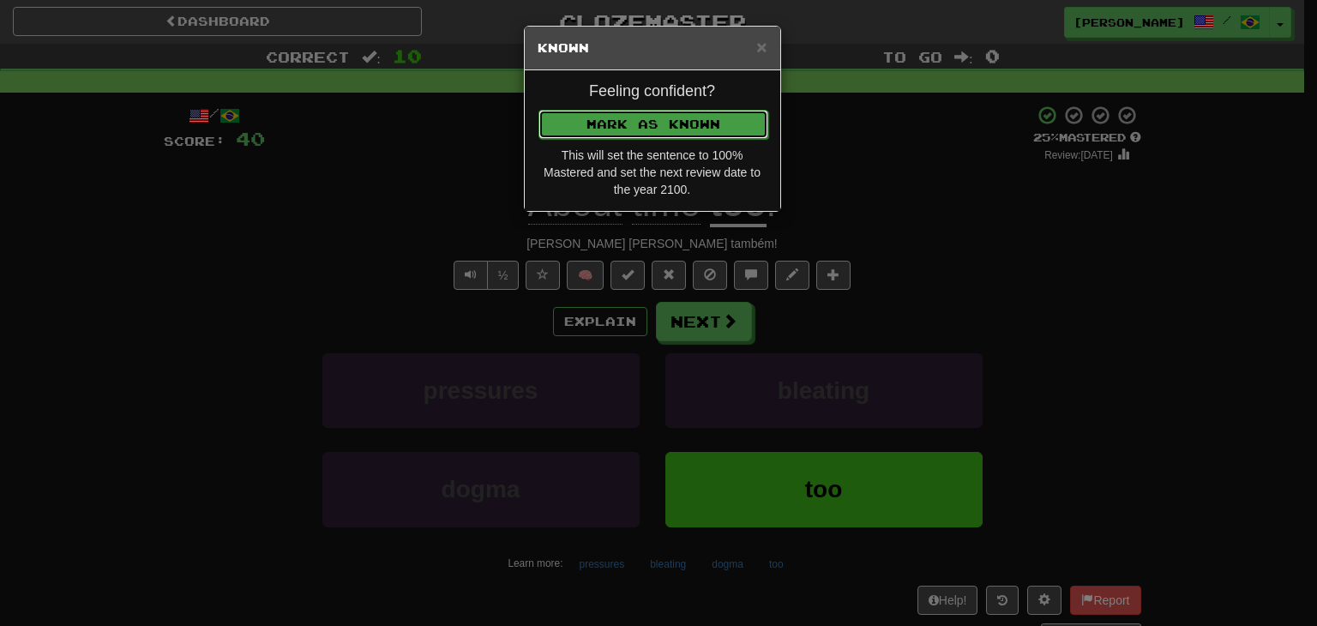
click at [640, 114] on button "Mark as Known" at bounding box center [653, 124] width 230 height 29
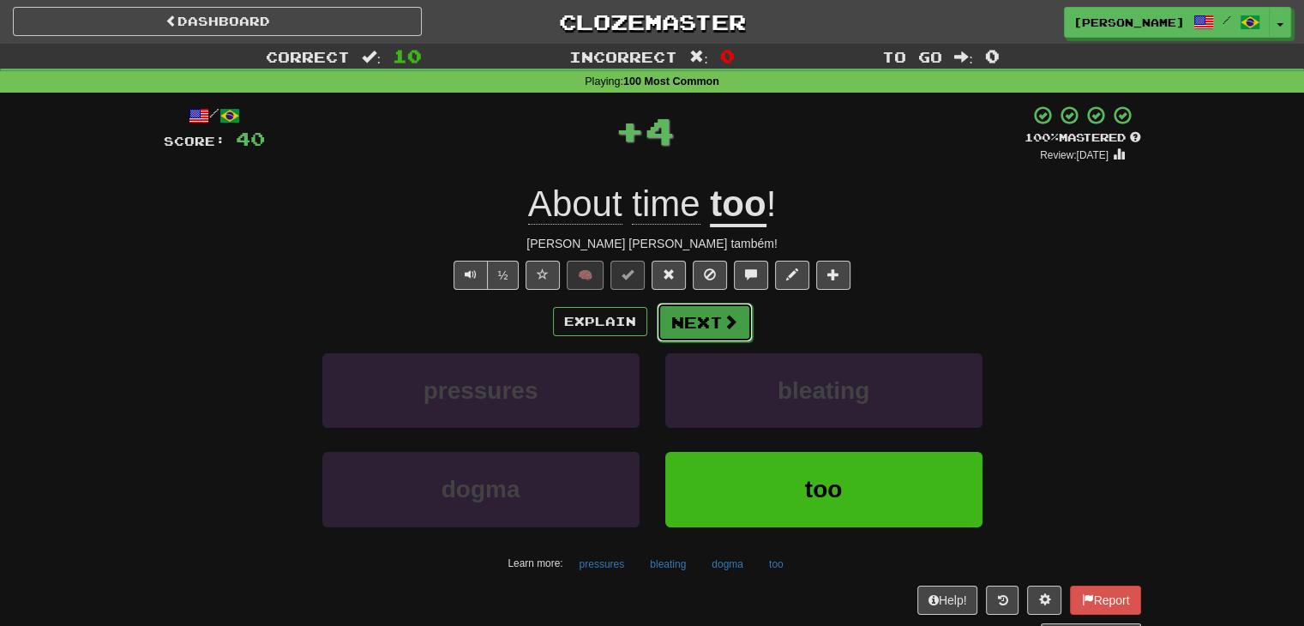
click at [704, 323] on button "Next" at bounding box center [705, 322] width 96 height 39
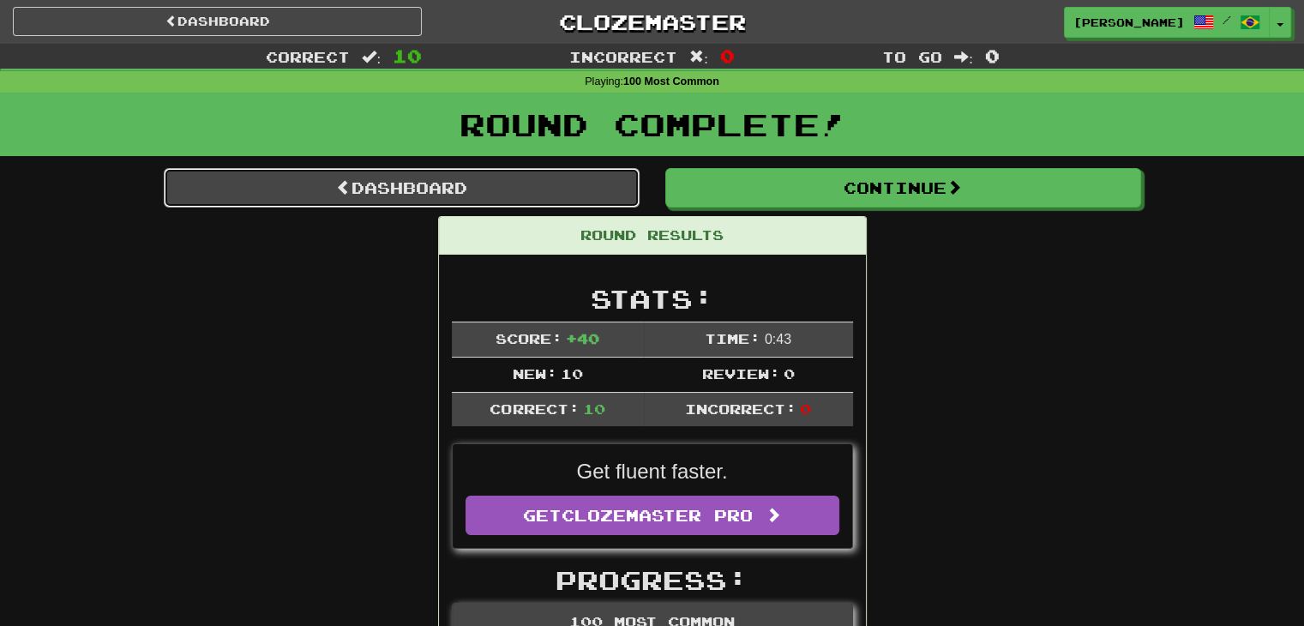
click at [370, 174] on link "Dashboard" at bounding box center [402, 187] width 476 height 39
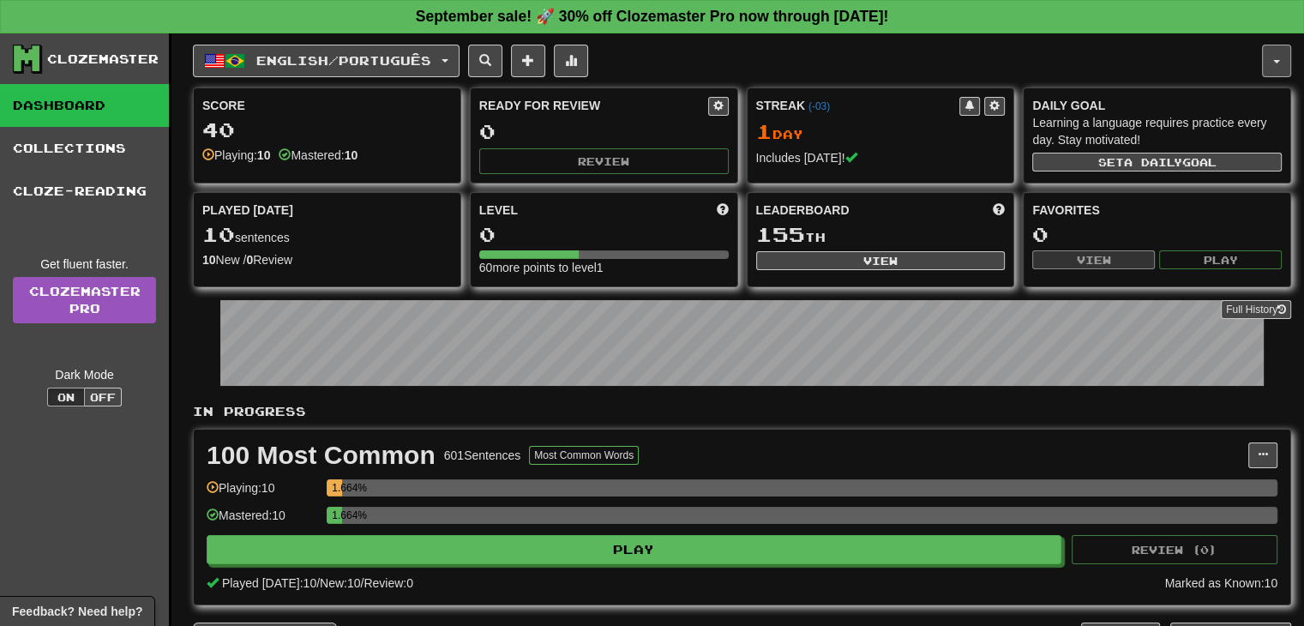
click at [1276, 64] on button "button" at bounding box center [1276, 61] width 29 height 33
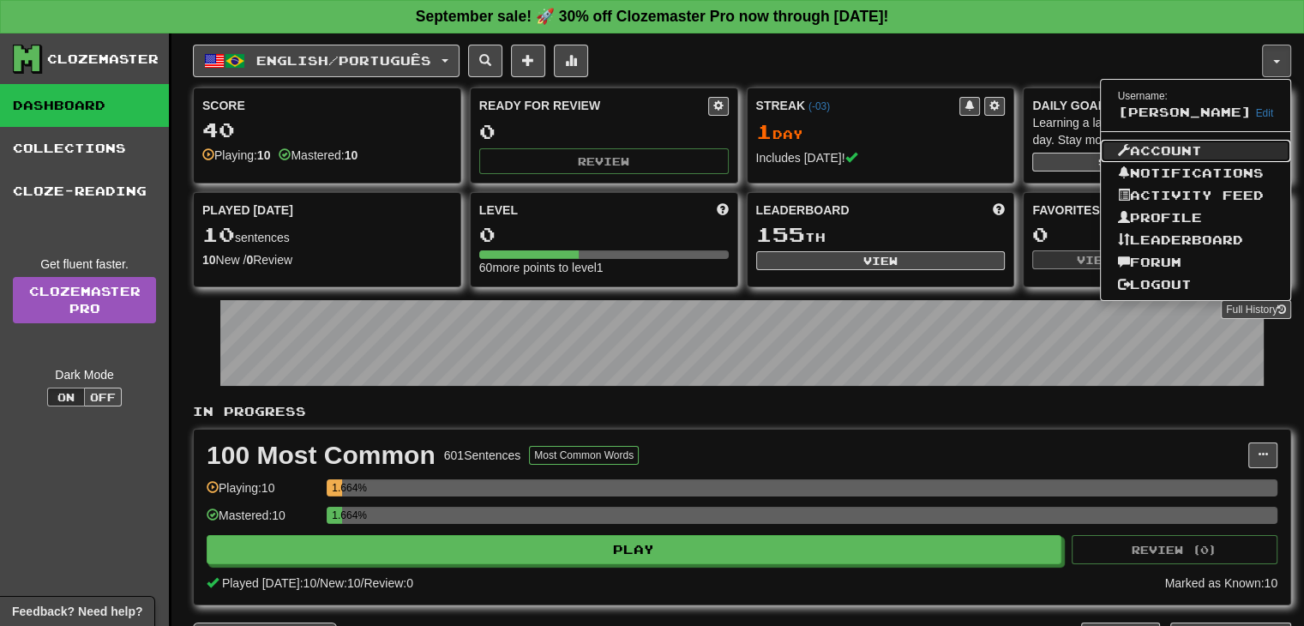
click at [1194, 162] on link "Account" at bounding box center [1196, 151] width 190 height 22
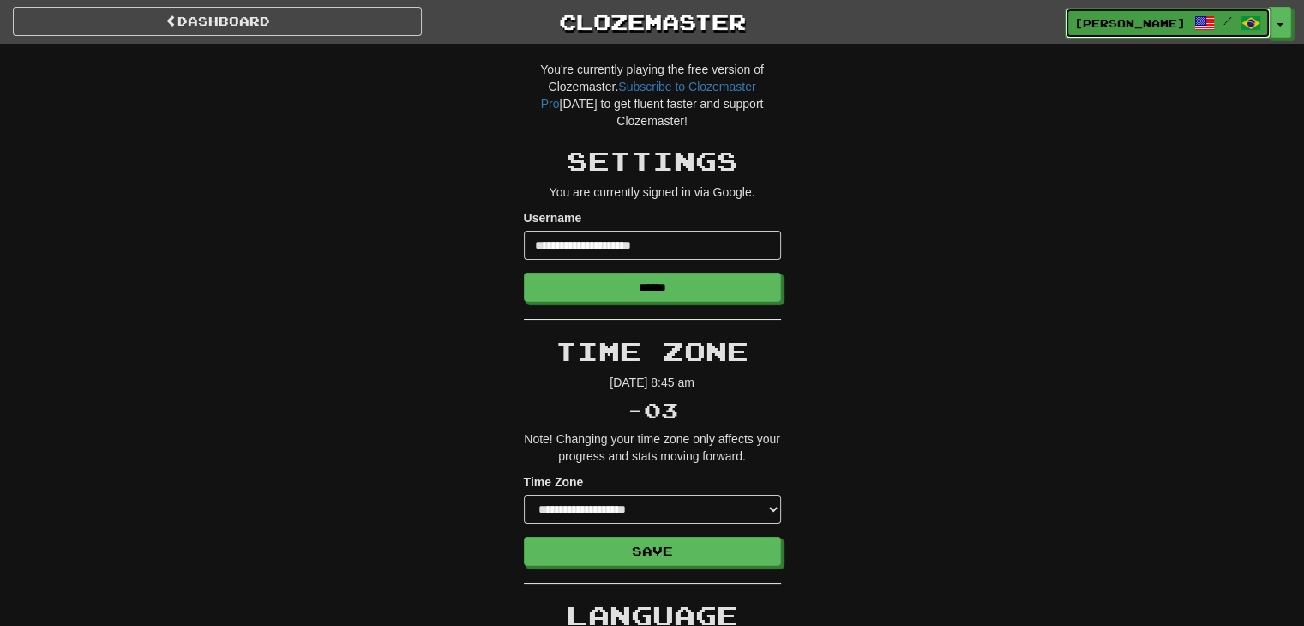
click at [1267, 21] on link "WAGNER-BOURNE-TAKAYAMA /" at bounding box center [1168, 23] width 206 height 31
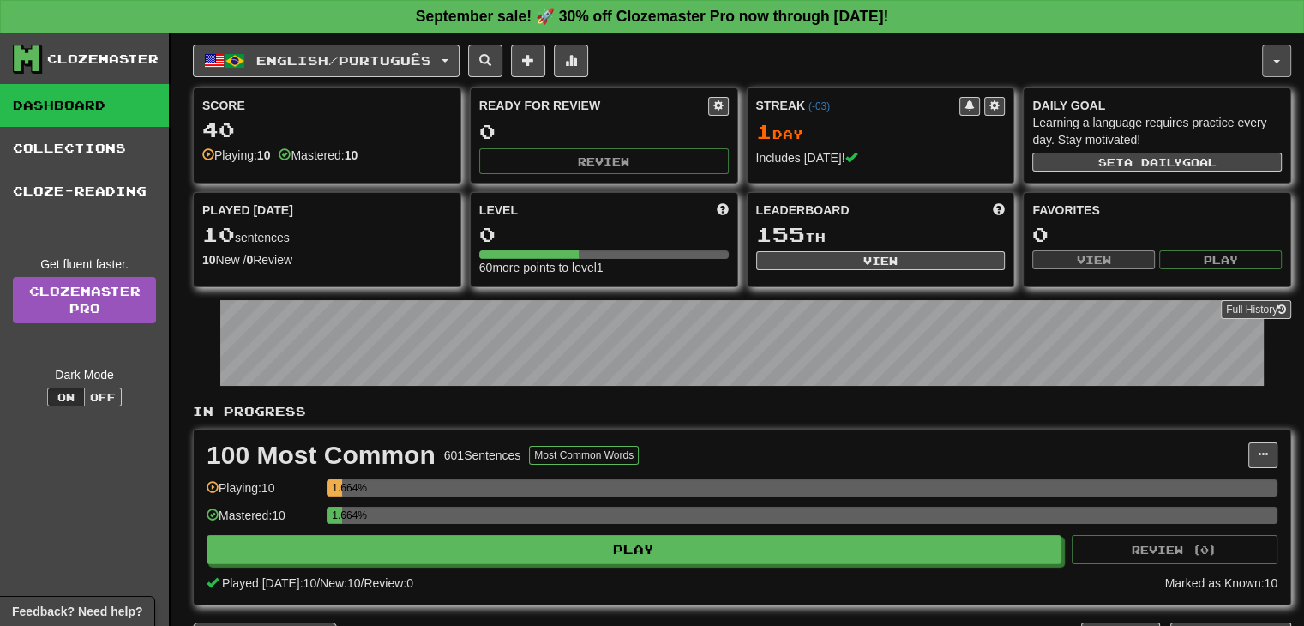
click at [1265, 63] on button "button" at bounding box center [1276, 61] width 29 height 33
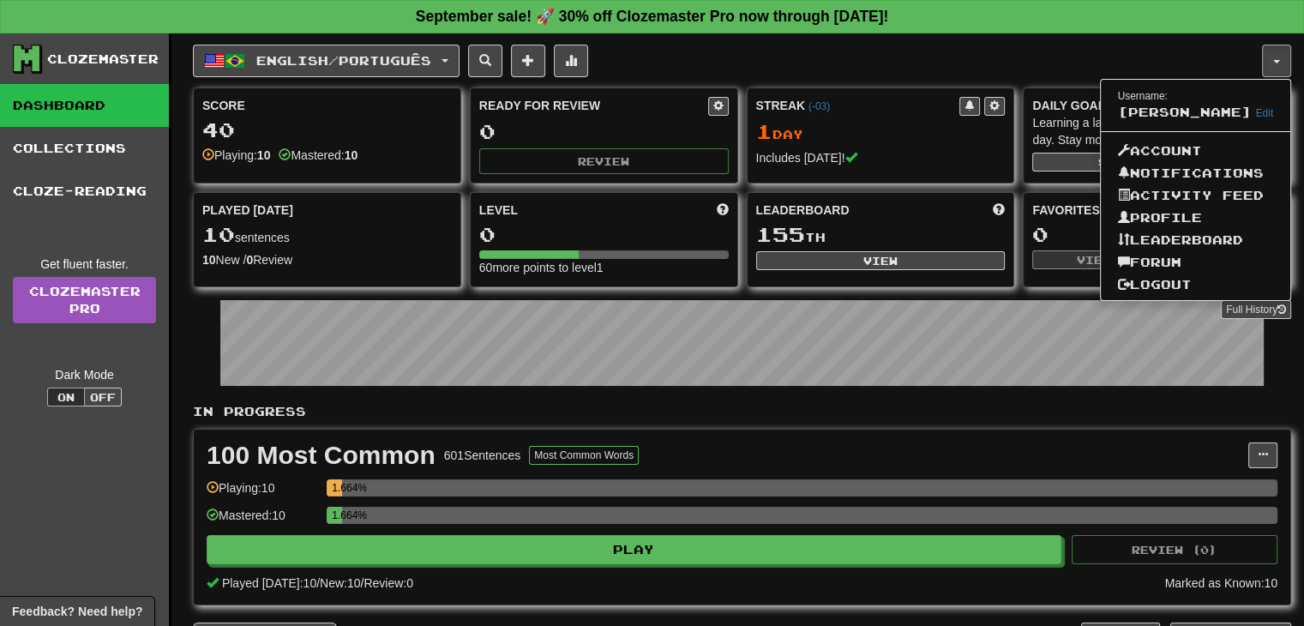
click at [1029, 63] on div "English / Português English / Português Streak: 1 Review: 0 Points today: 40 La…" at bounding box center [727, 61] width 1069 height 33
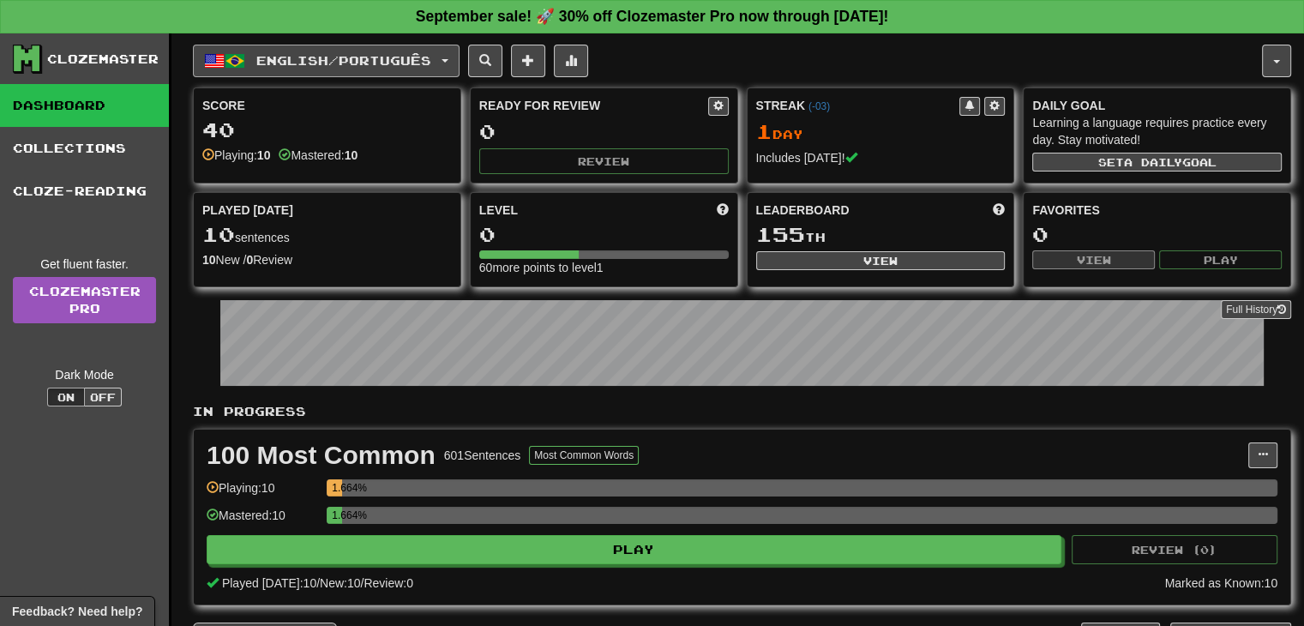
click at [448, 69] on button "English / Português" at bounding box center [326, 61] width 267 height 33
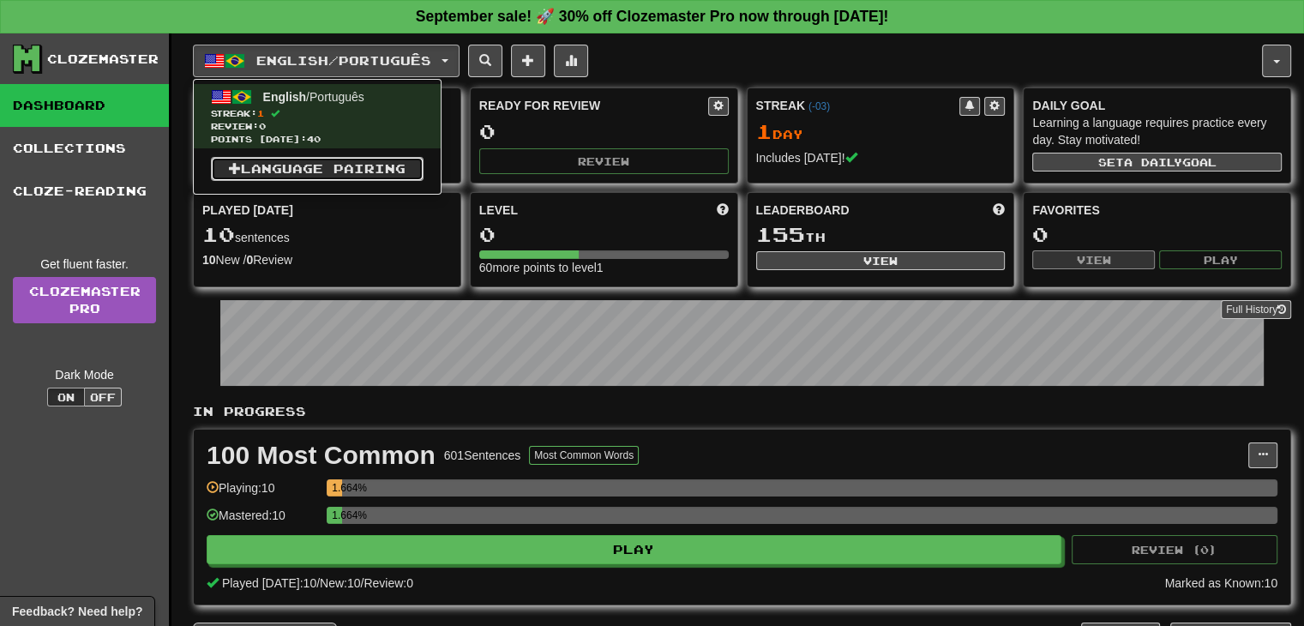
click at [352, 165] on link "Language Pairing" at bounding box center [317, 169] width 213 height 24
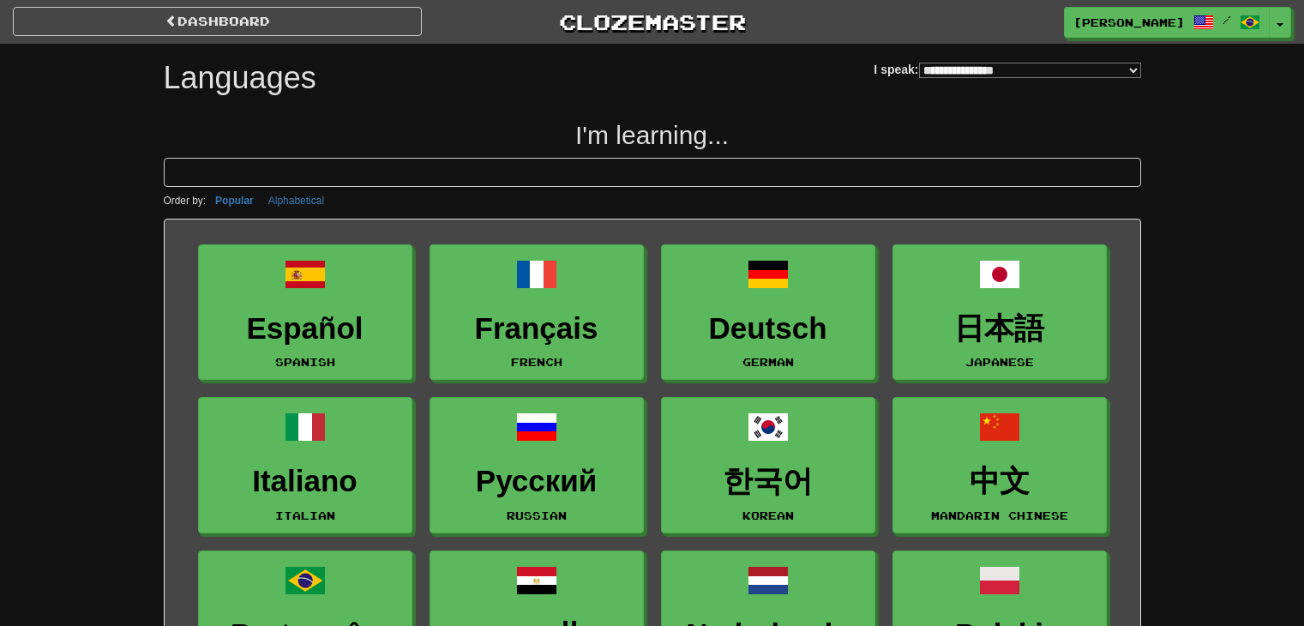
select select "*******"
click at [104, 27] on link "dashboard" at bounding box center [217, 21] width 409 height 29
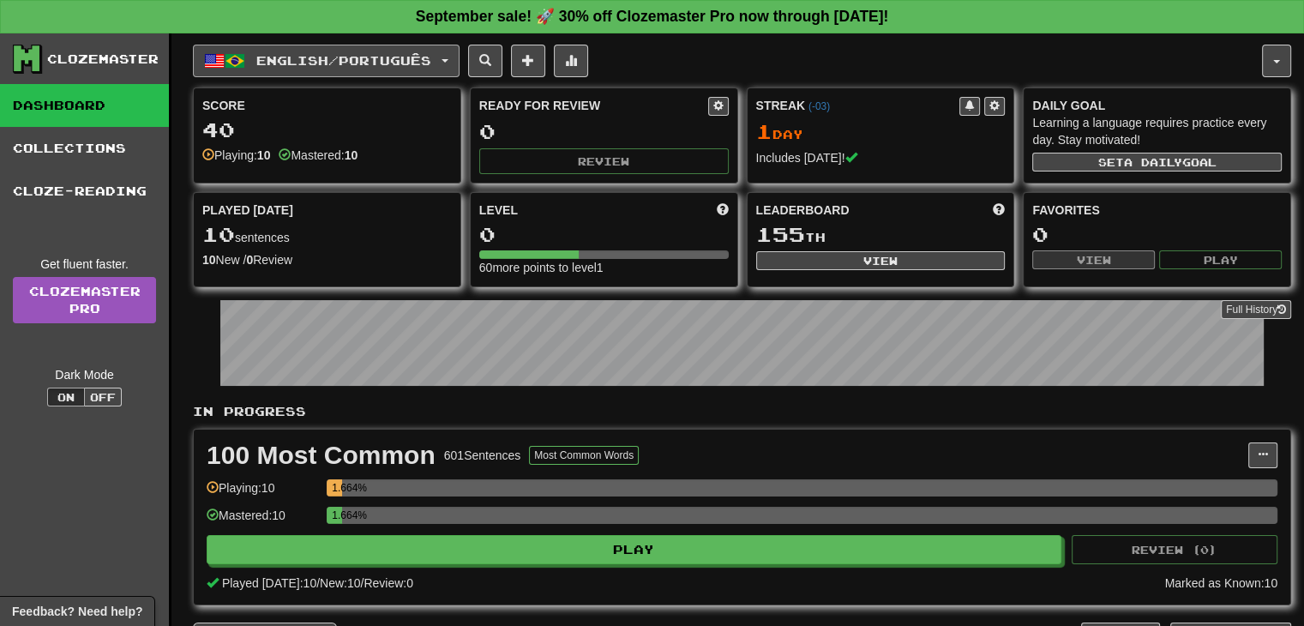
click at [453, 54] on button "English / Português" at bounding box center [326, 61] width 267 height 33
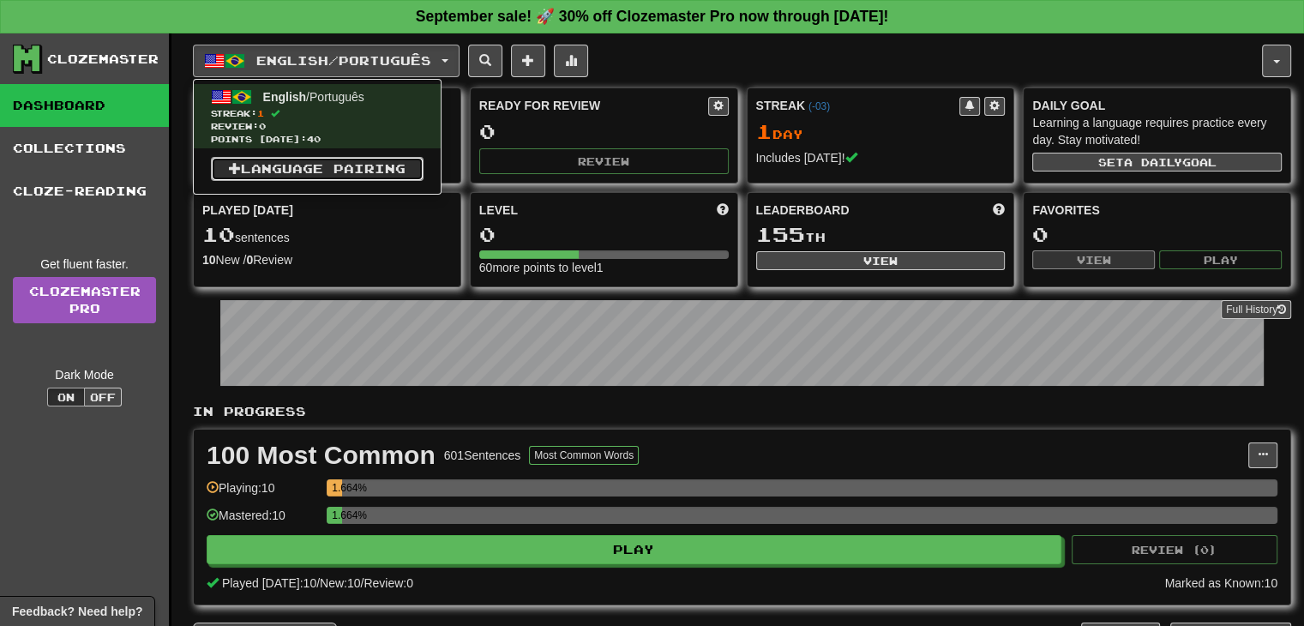
click at [321, 165] on link "Language Pairing" at bounding box center [317, 169] width 213 height 24
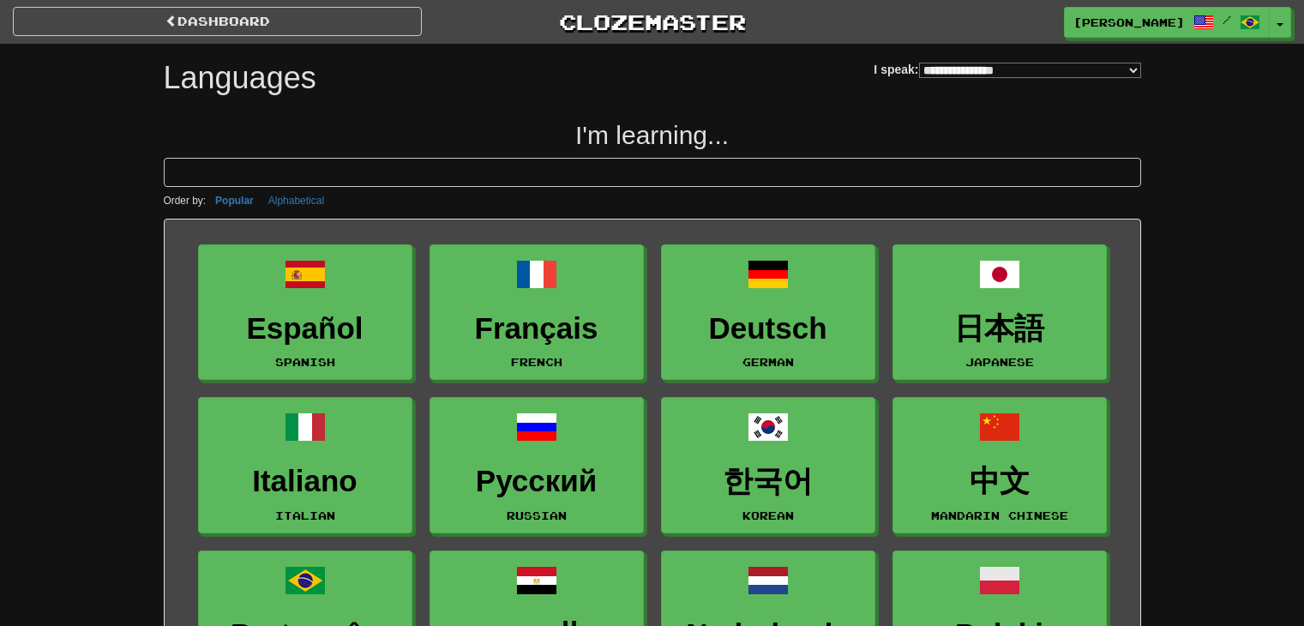
select select "*******"
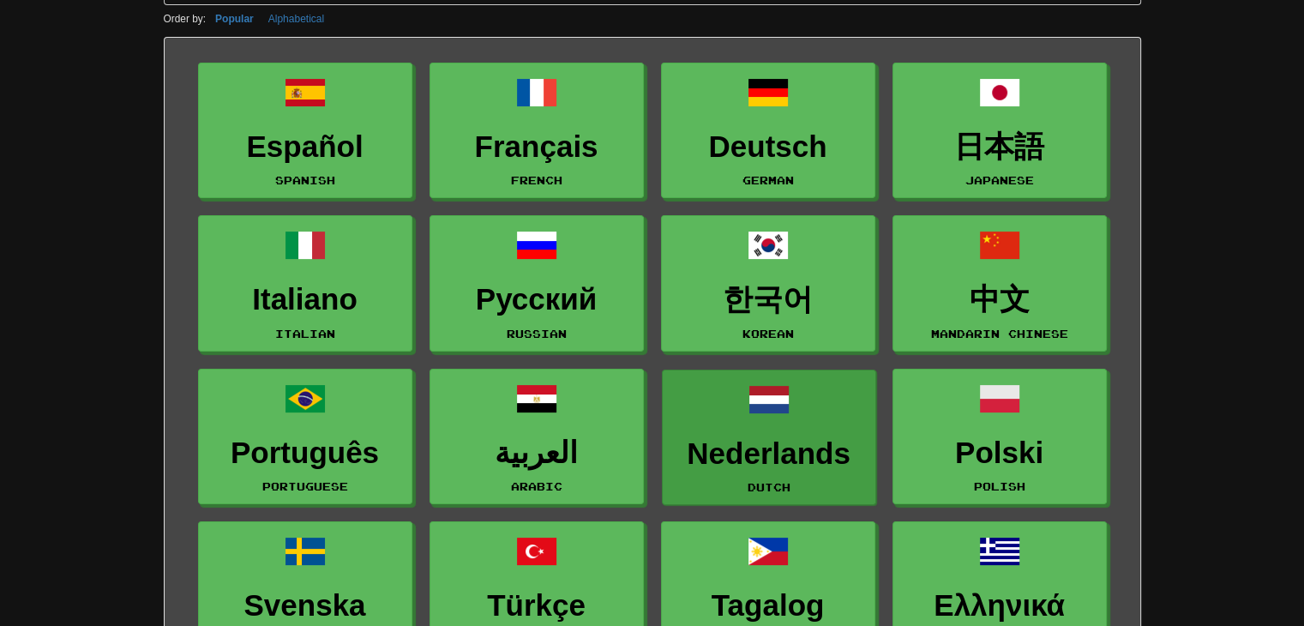
scroll to position [171, 0]
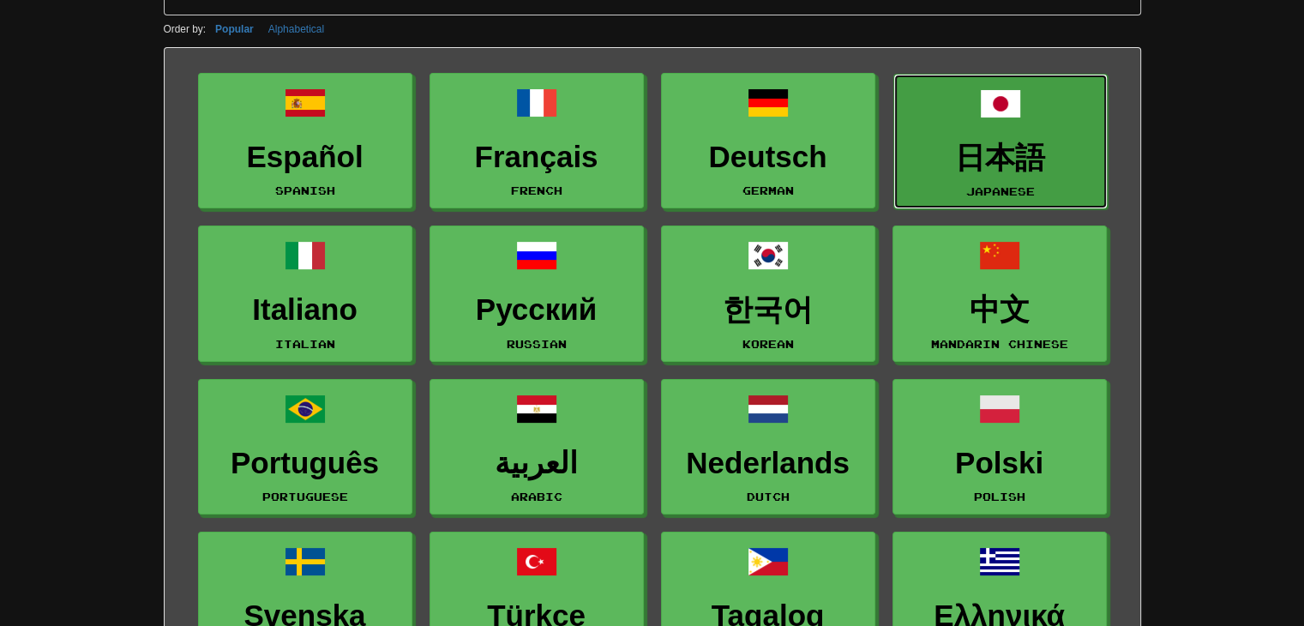
click at [964, 155] on h3 "日本語" at bounding box center [1000, 157] width 195 height 33
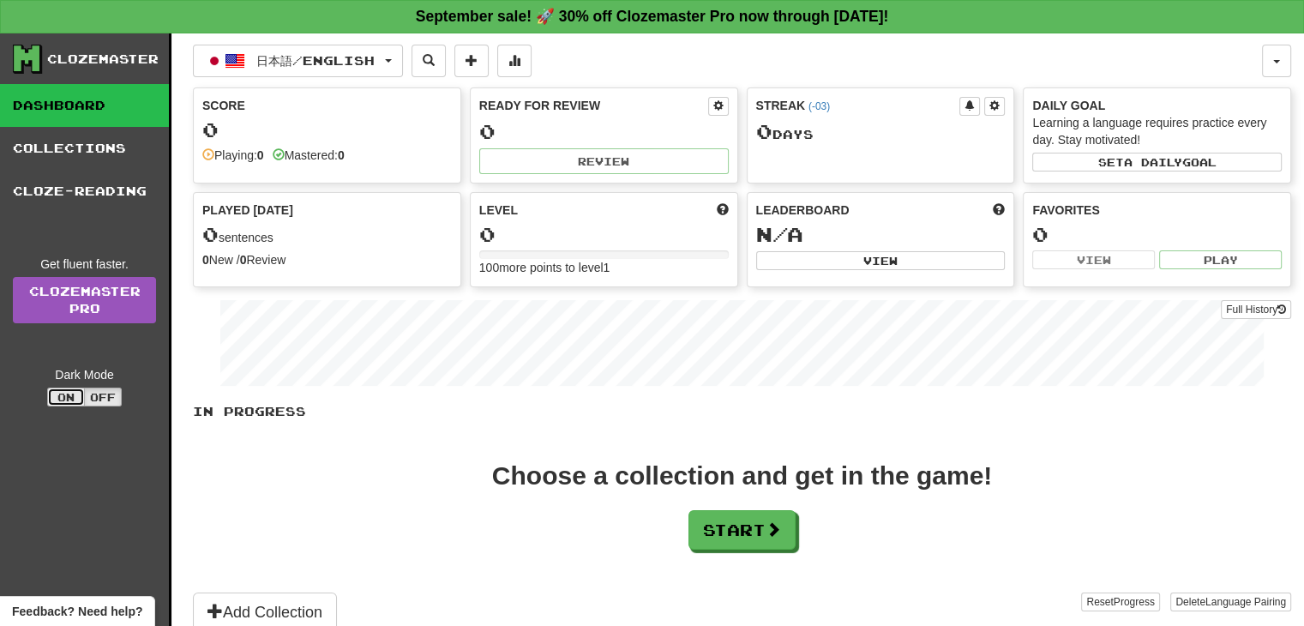
click at [60, 404] on button "On" at bounding box center [66, 397] width 38 height 19
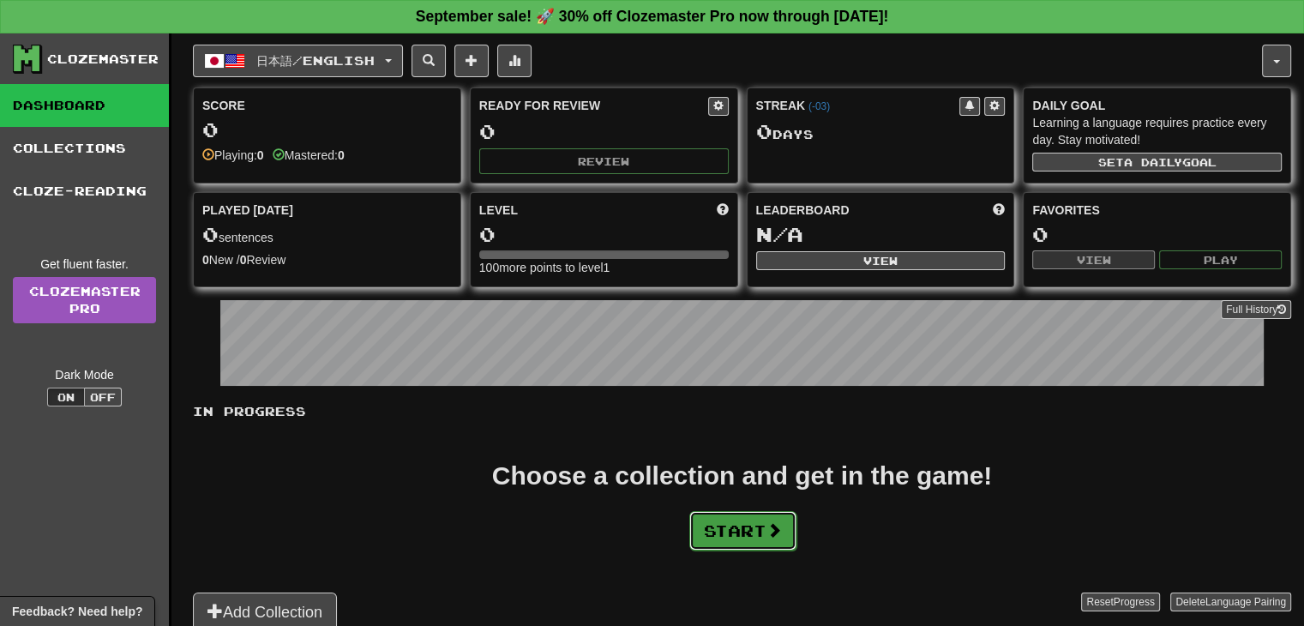
click at [736, 532] on button "Start" at bounding box center [742, 530] width 107 height 39
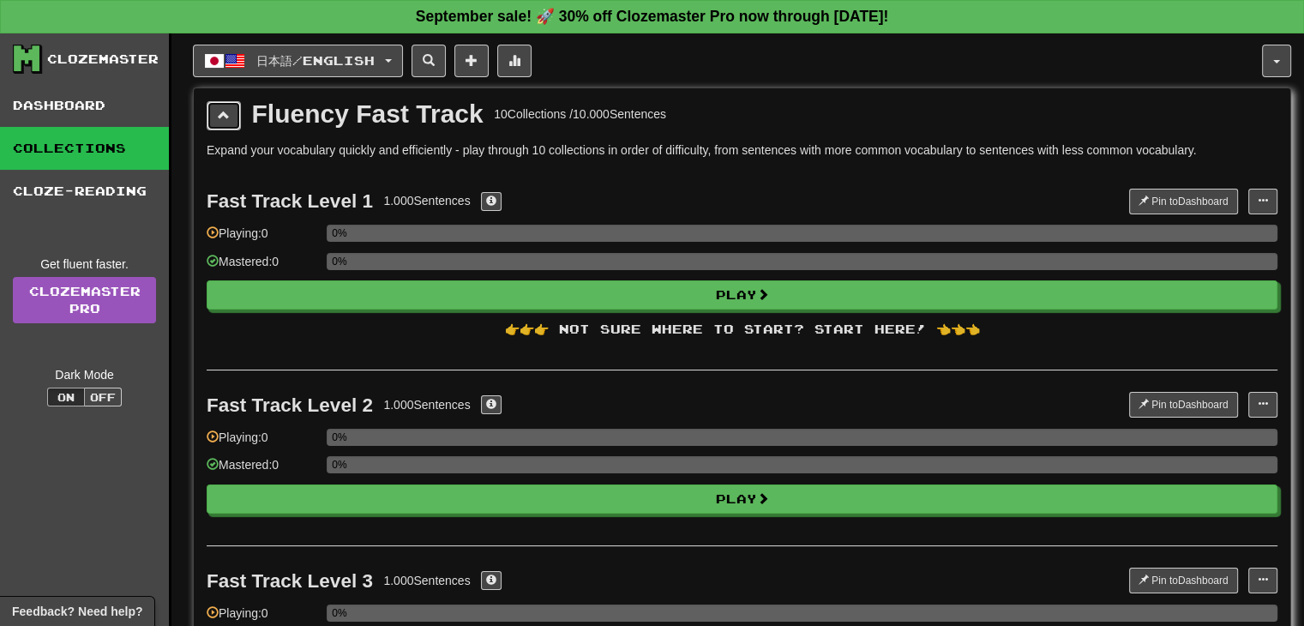
click at [222, 104] on button at bounding box center [224, 115] width 34 height 29
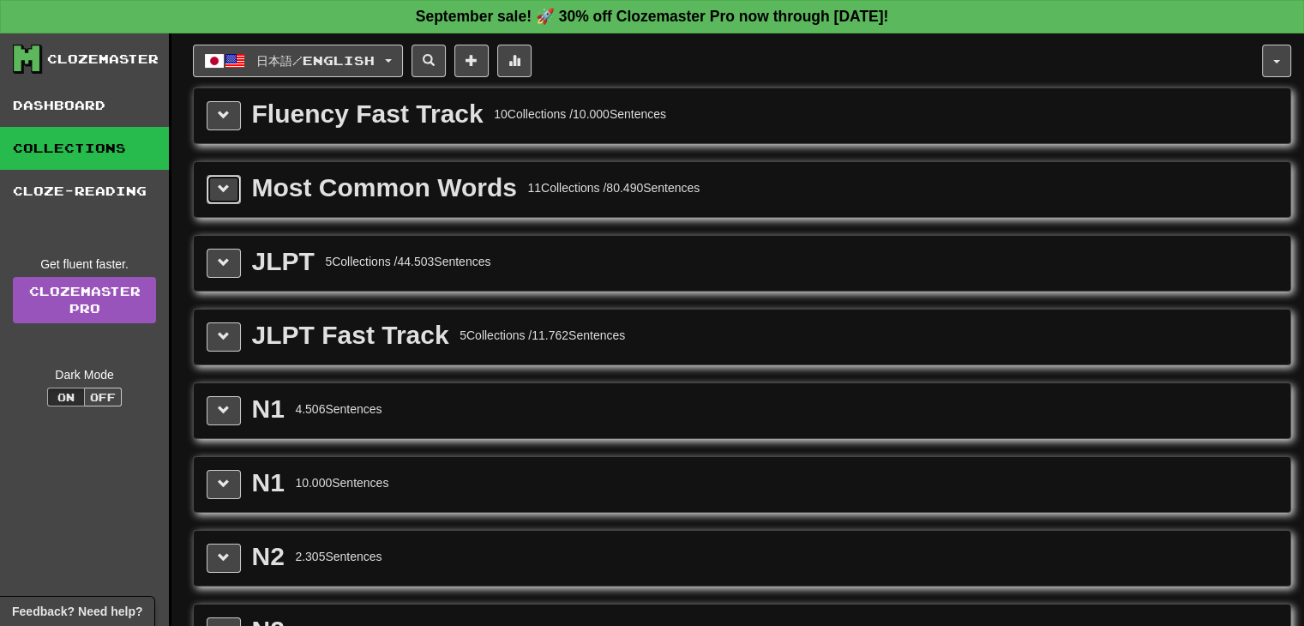
click at [216, 189] on button at bounding box center [224, 189] width 34 height 29
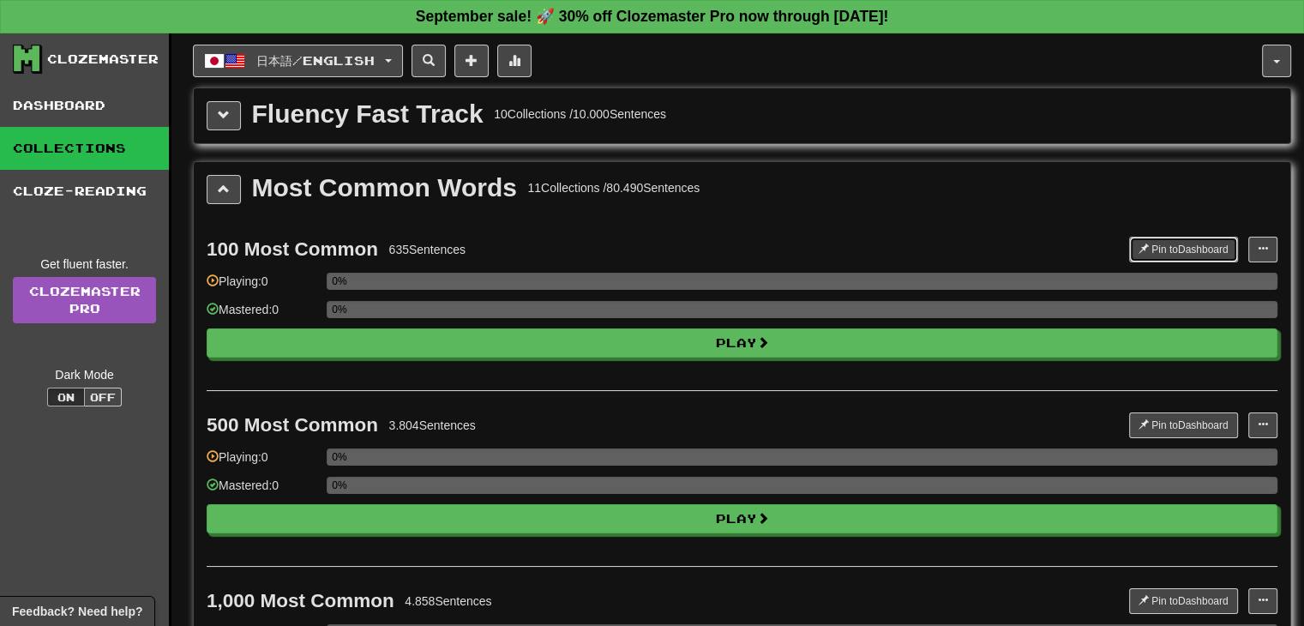
click at [1150, 243] on button "Pin to Dashboard" at bounding box center [1183, 250] width 109 height 26
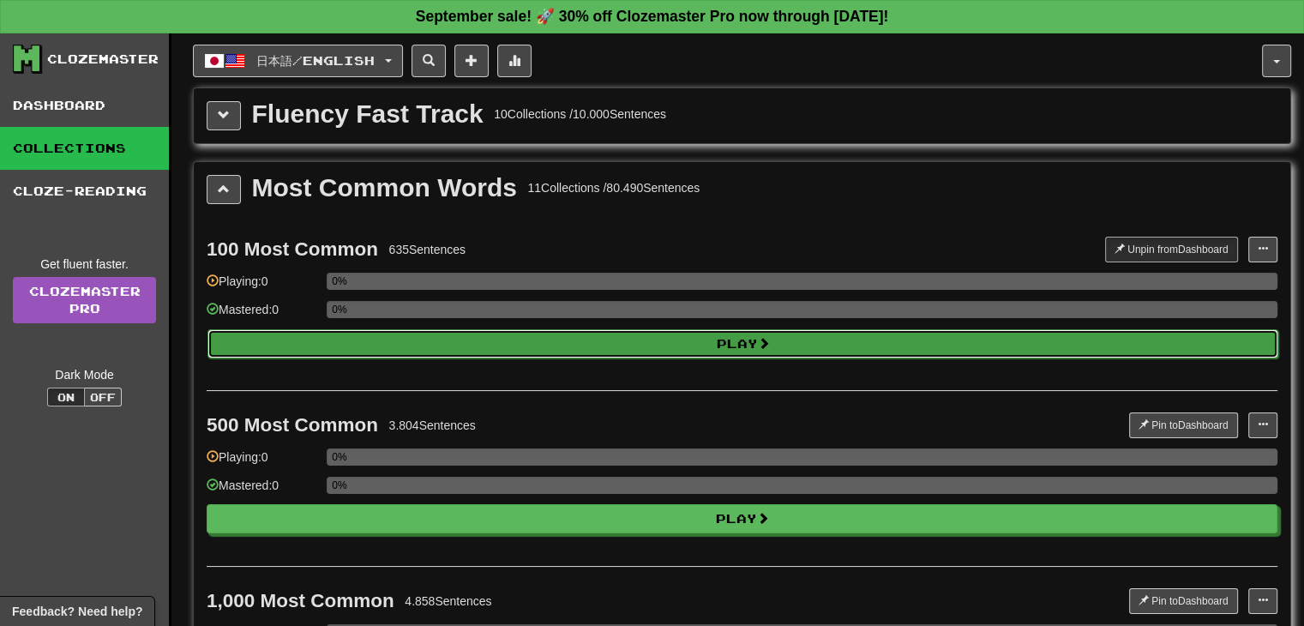
click at [731, 351] on button "Play" at bounding box center [742, 343] width 1071 height 29
select select "**"
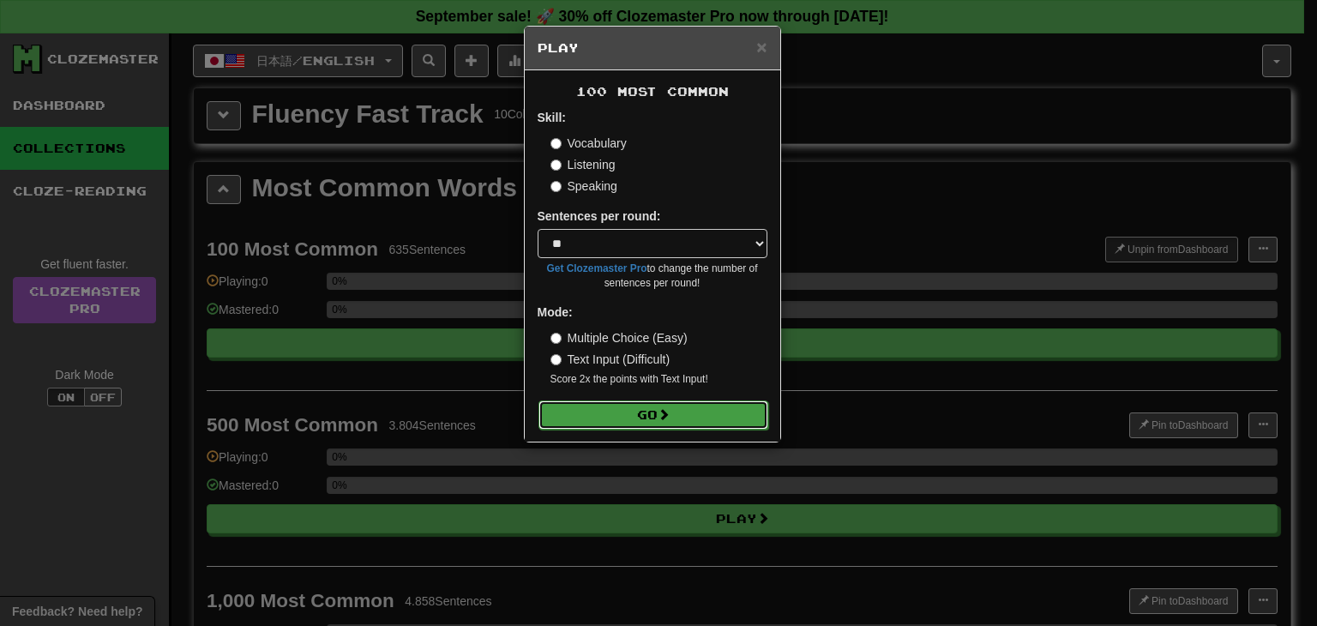
click at [636, 409] on button "Go" at bounding box center [653, 414] width 230 height 29
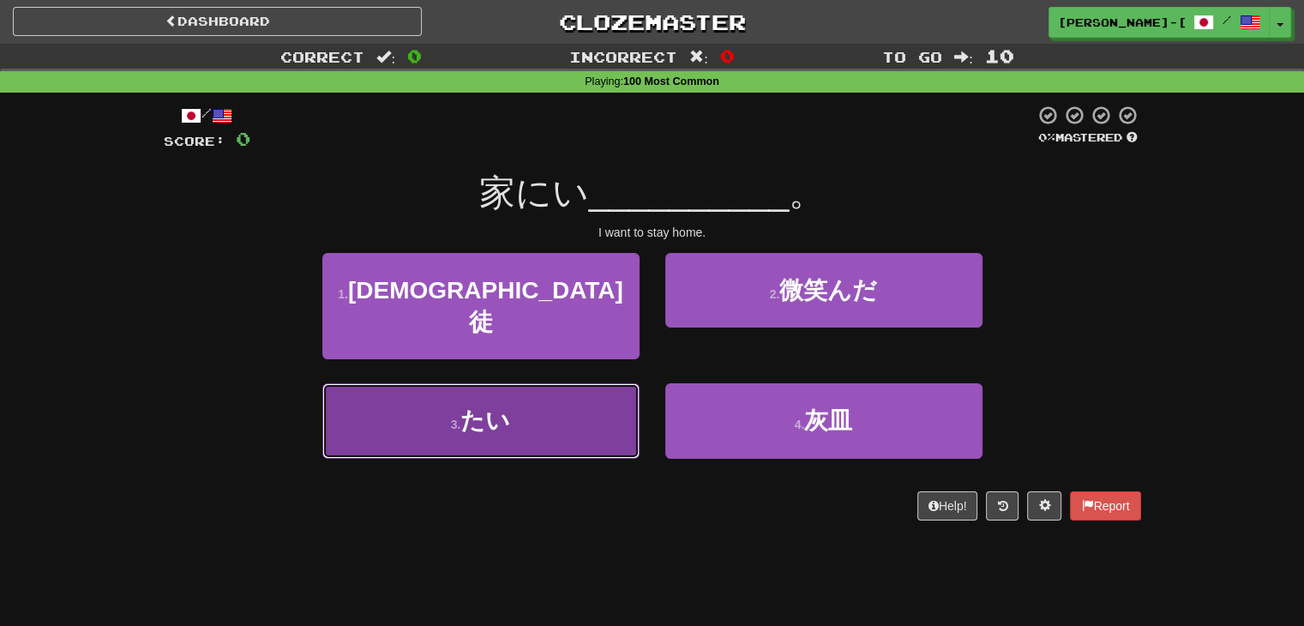
click at [562, 412] on button "3 . たい" at bounding box center [480, 420] width 317 height 75
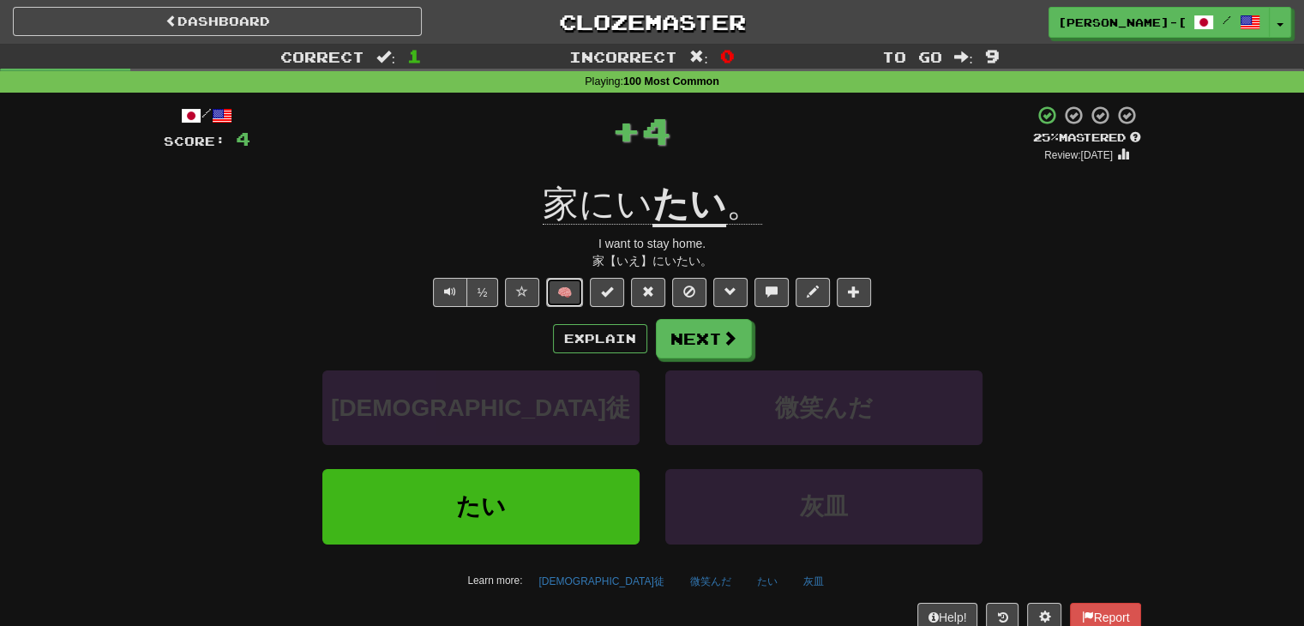
click at [562, 296] on button "🧠" at bounding box center [564, 292] width 37 height 29
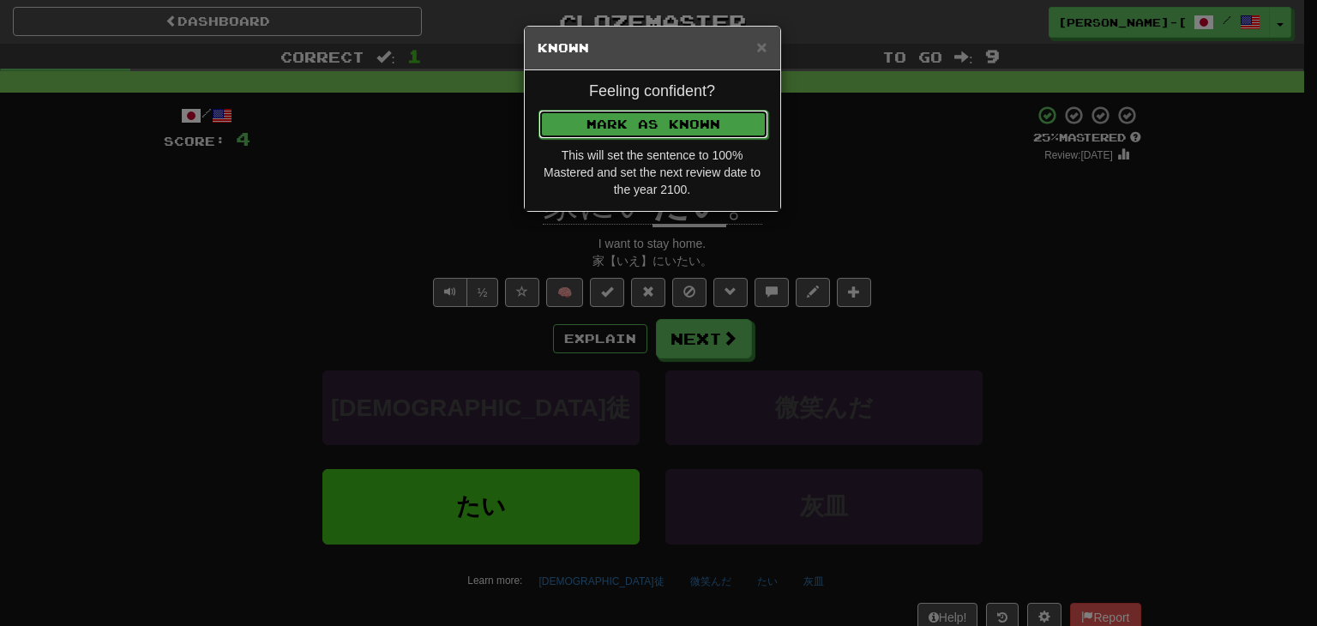
click at [597, 124] on button "Mark as Known" at bounding box center [653, 124] width 230 height 29
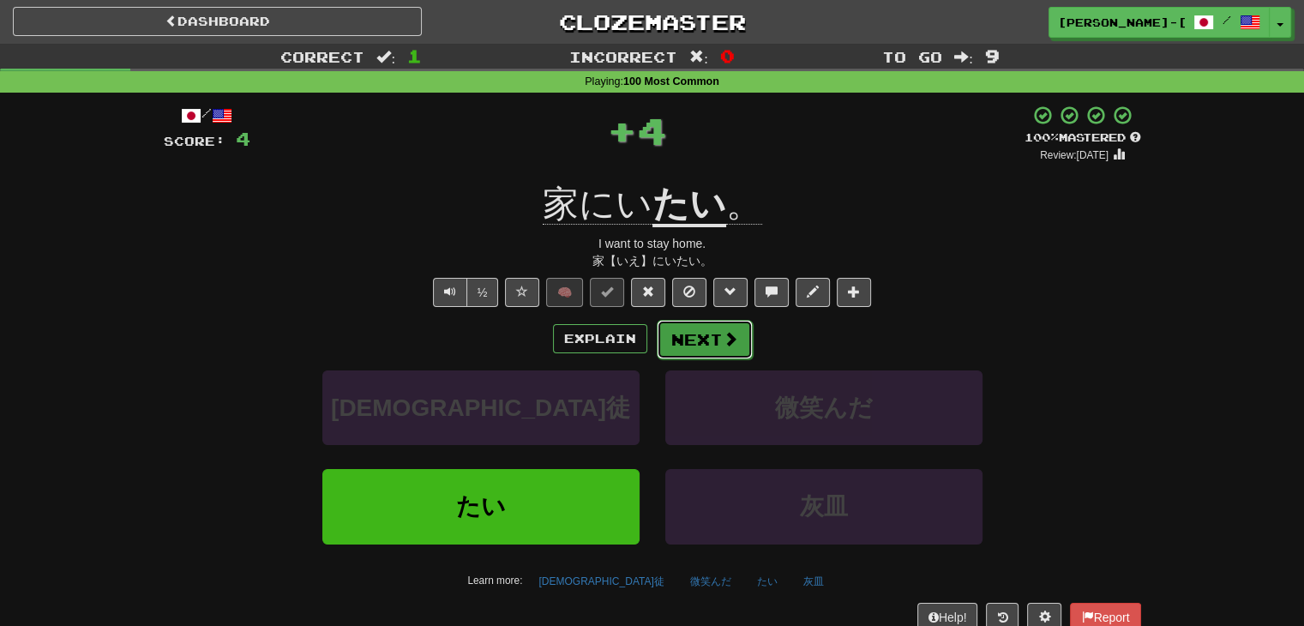
click at [693, 344] on button "Next" at bounding box center [705, 339] width 96 height 39
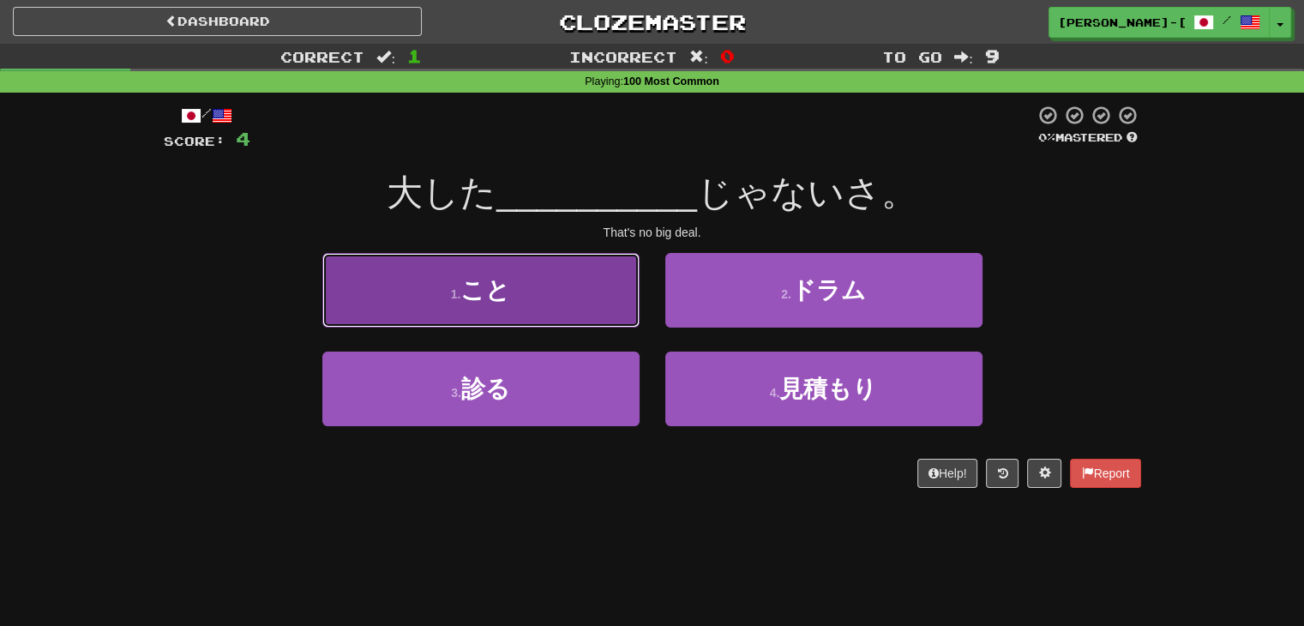
click at [545, 303] on button "1 . こと" at bounding box center [480, 290] width 317 height 75
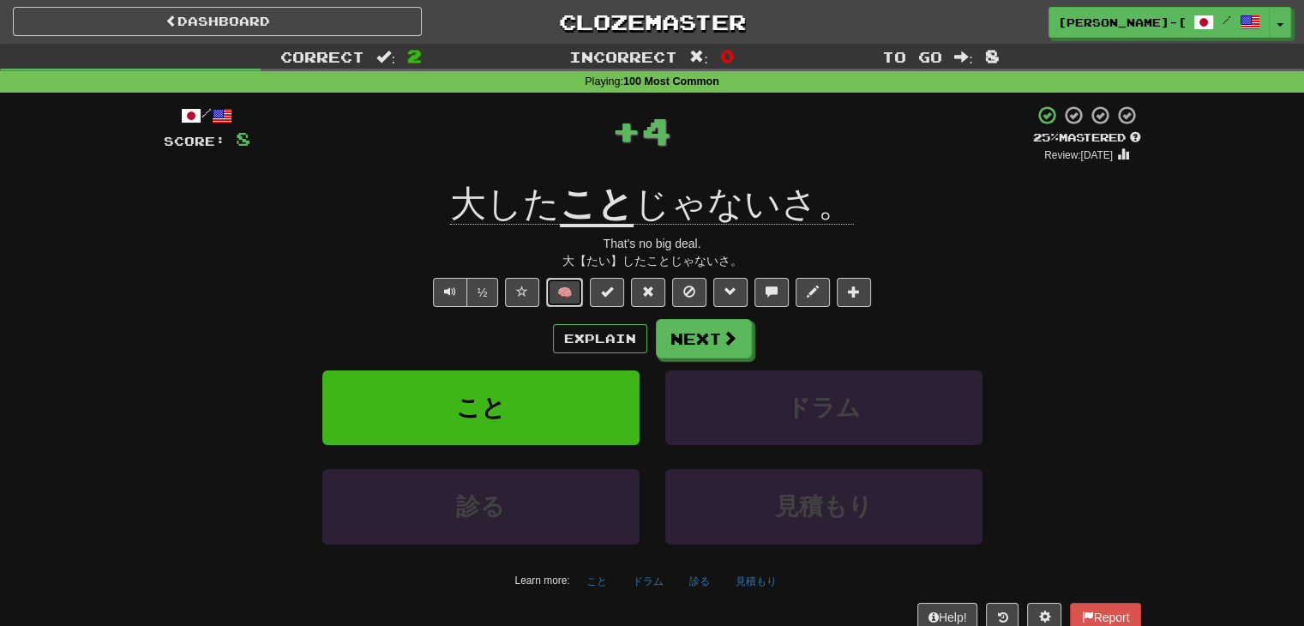
click at [570, 295] on button "🧠" at bounding box center [564, 292] width 37 height 29
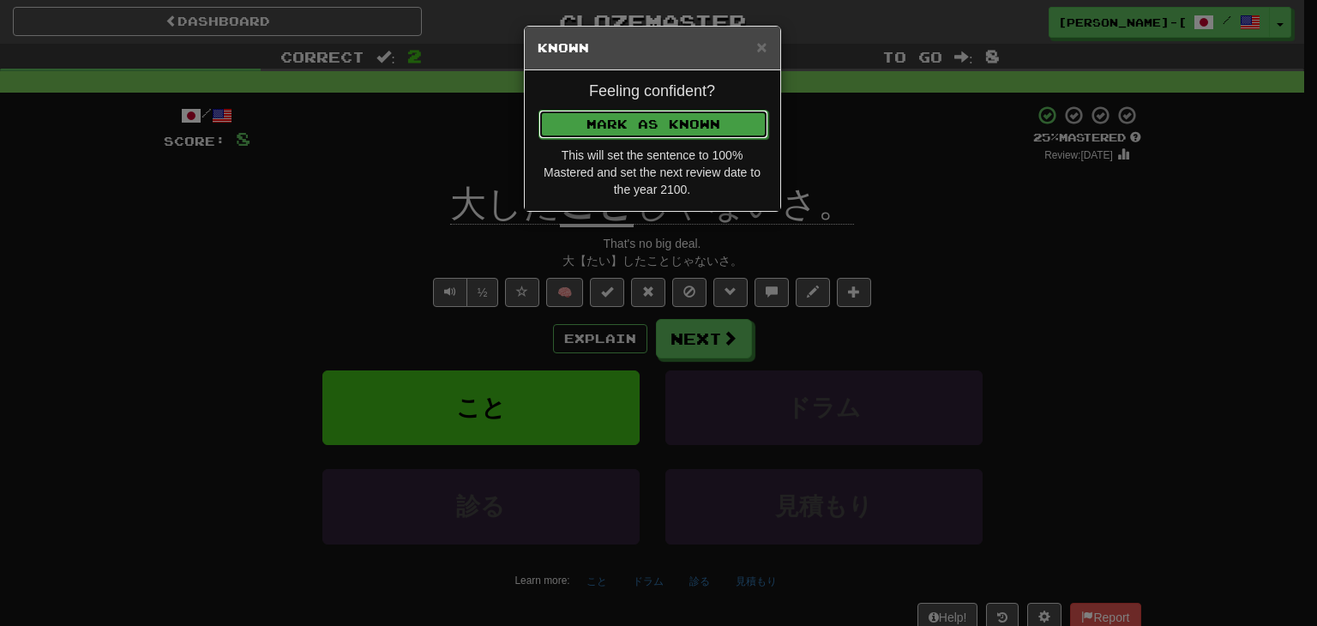
click at [610, 115] on button "Mark as Known" at bounding box center [653, 124] width 230 height 29
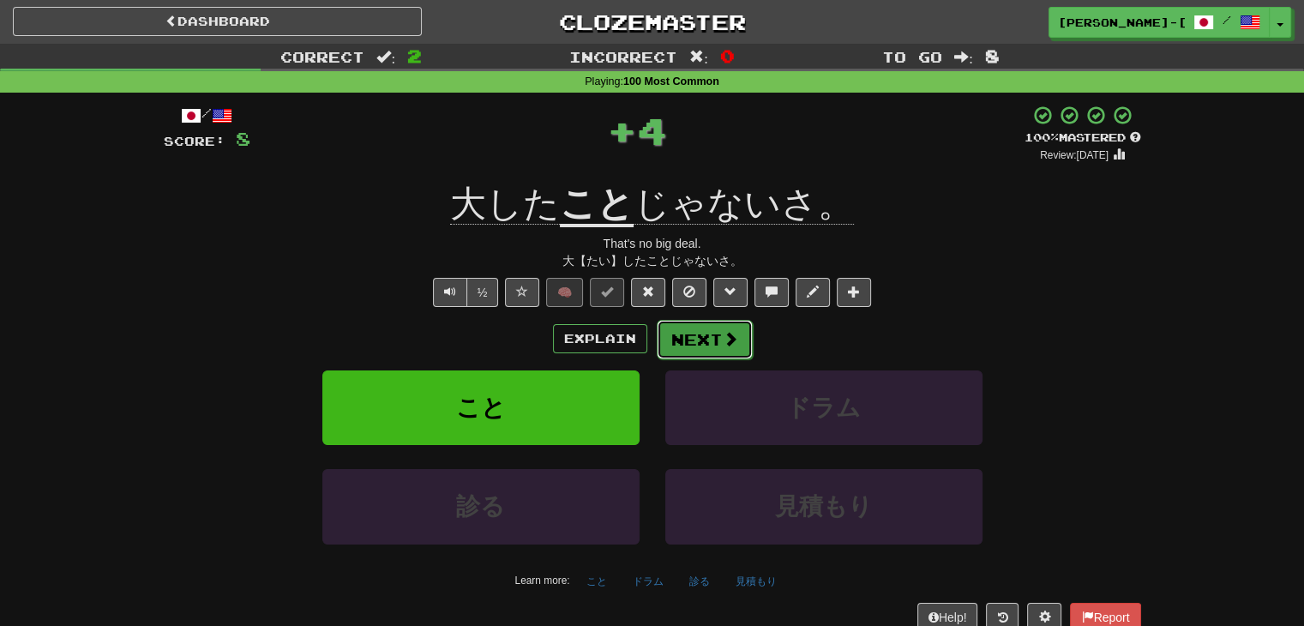
click at [689, 338] on button "Next" at bounding box center [705, 339] width 96 height 39
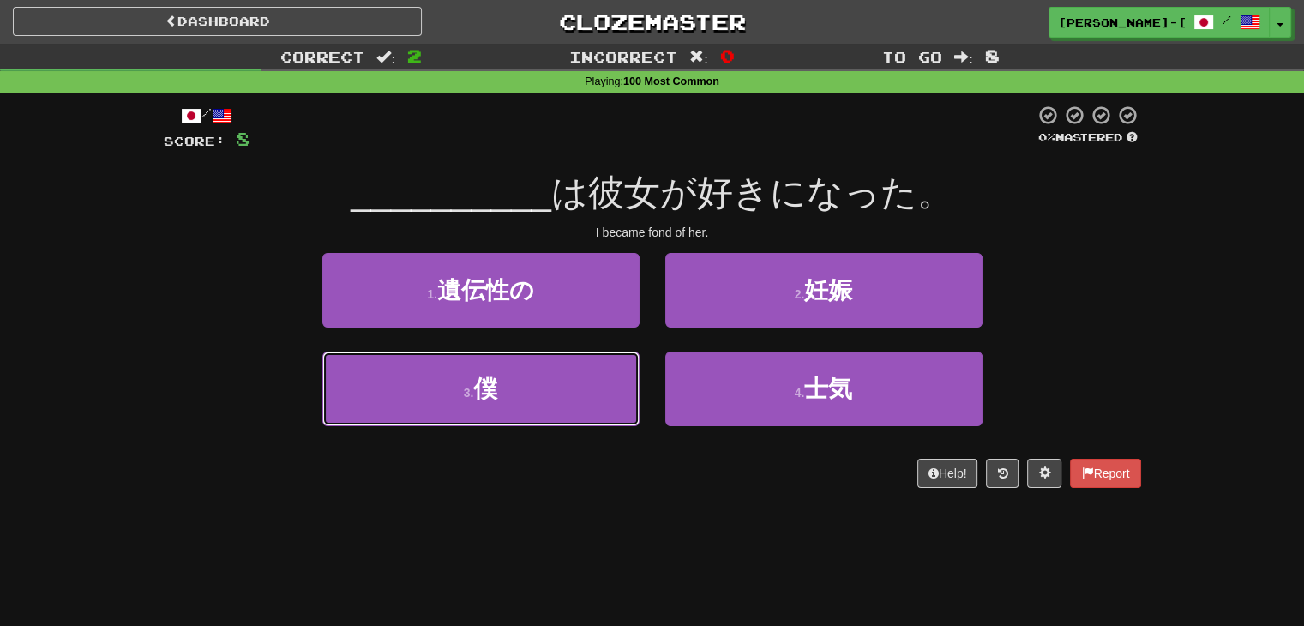
click at [586, 366] on button "3 . 僕" at bounding box center [480, 389] width 317 height 75
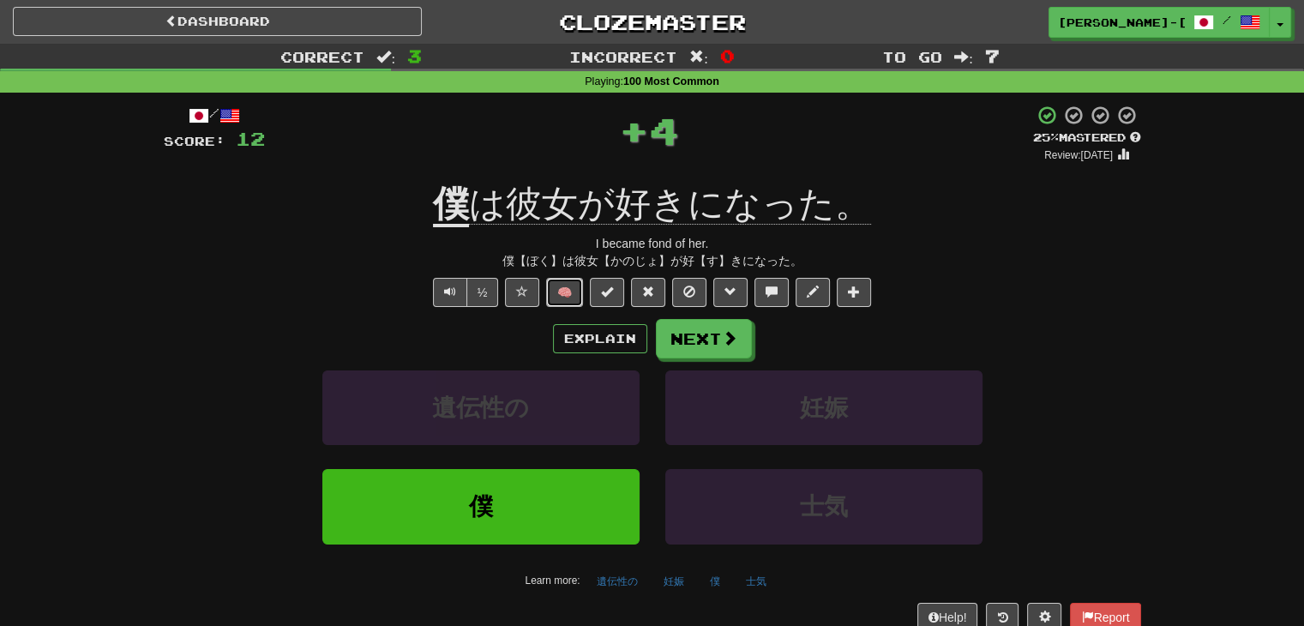
click at [561, 291] on button "🧠" at bounding box center [564, 292] width 37 height 29
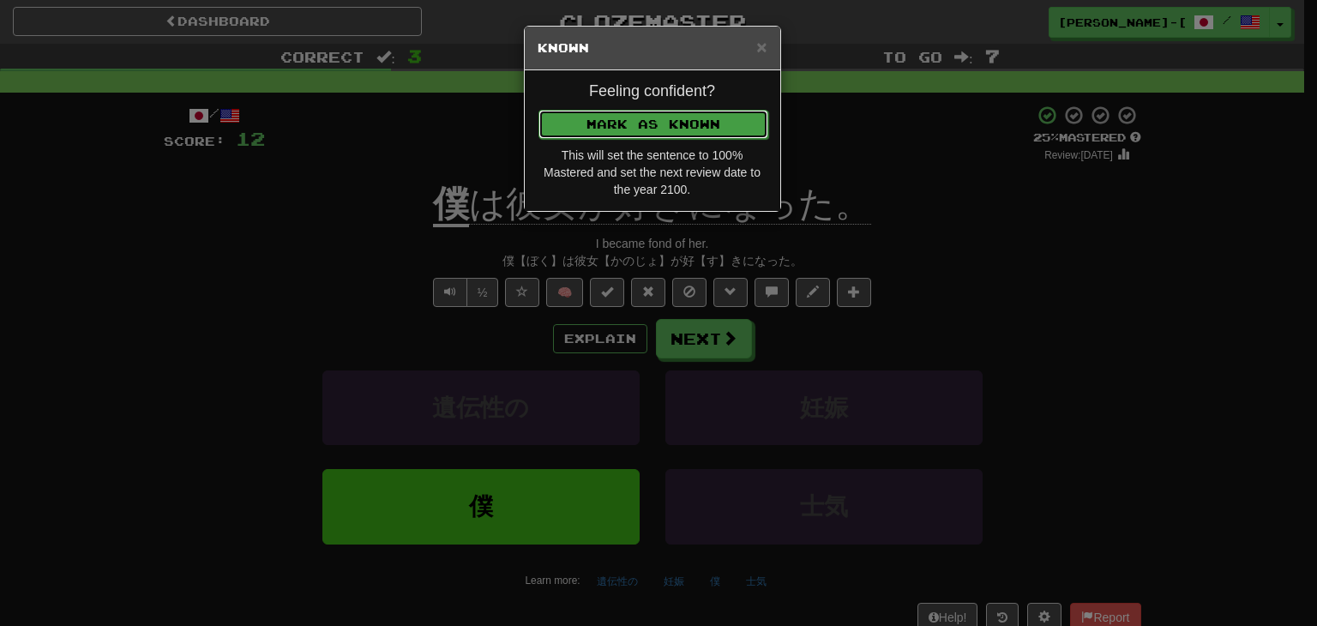
click at [610, 121] on button "Mark as Known" at bounding box center [653, 124] width 230 height 29
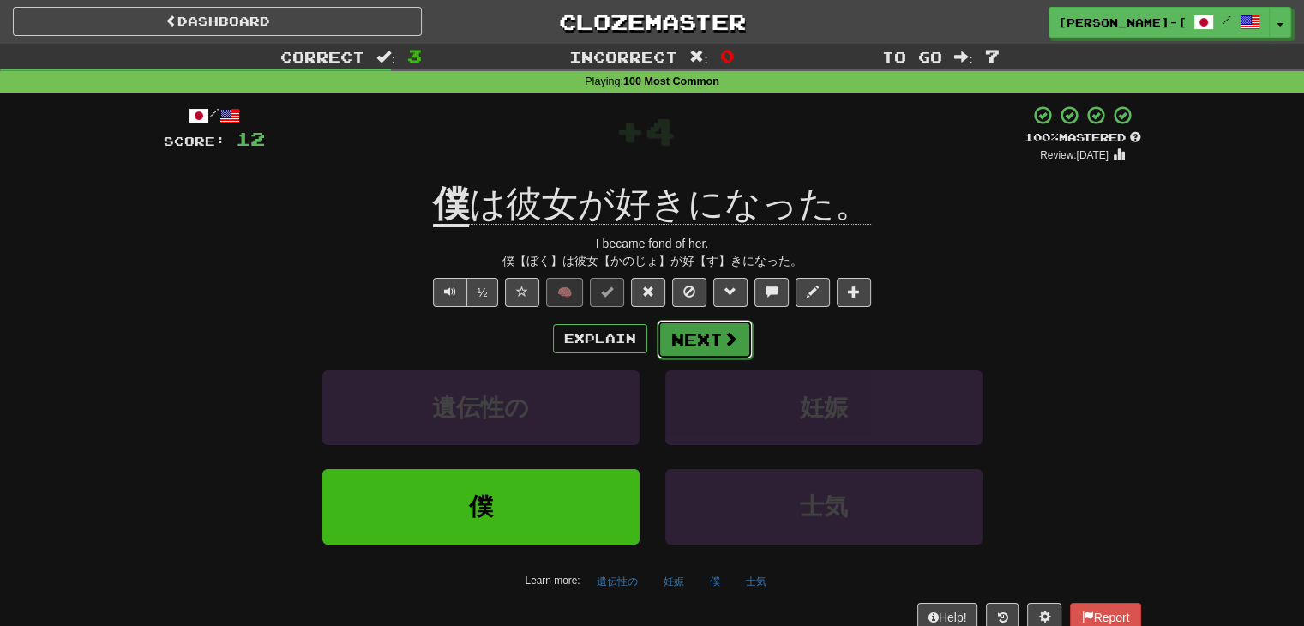
click at [695, 339] on button "Next" at bounding box center [705, 339] width 96 height 39
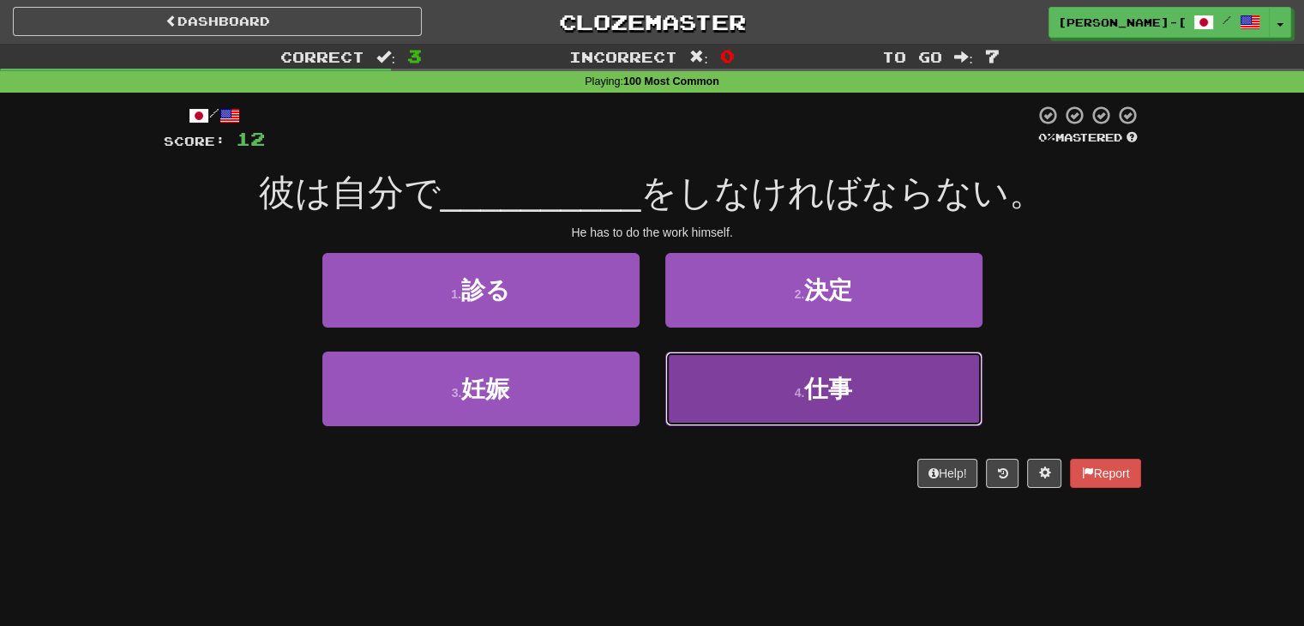
click at [681, 376] on button "4 . 仕事" at bounding box center [823, 389] width 317 height 75
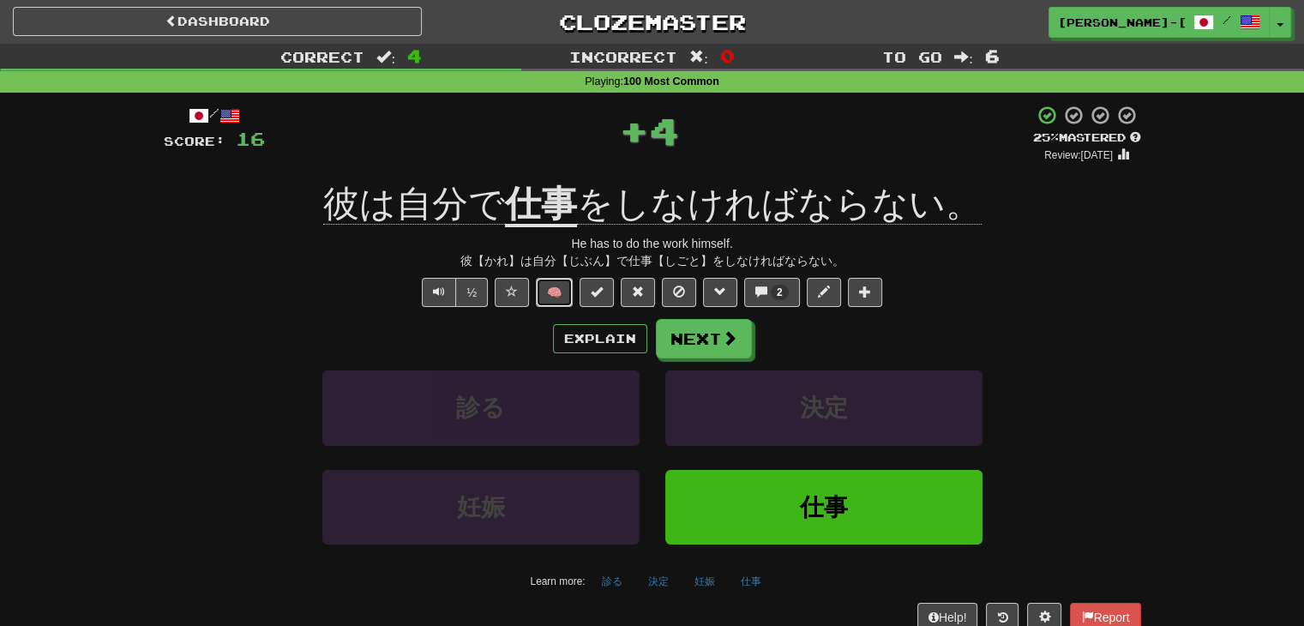
click at [559, 291] on button "🧠" at bounding box center [554, 292] width 37 height 29
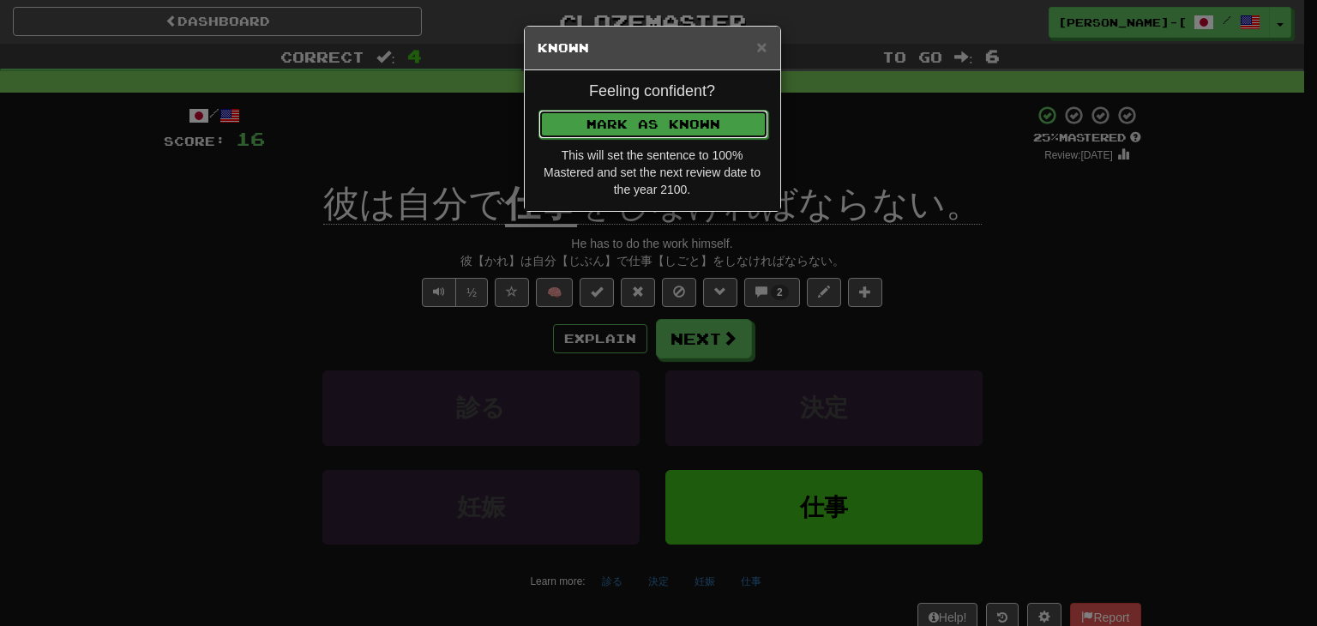
click at [607, 119] on button "Mark as Known" at bounding box center [653, 124] width 230 height 29
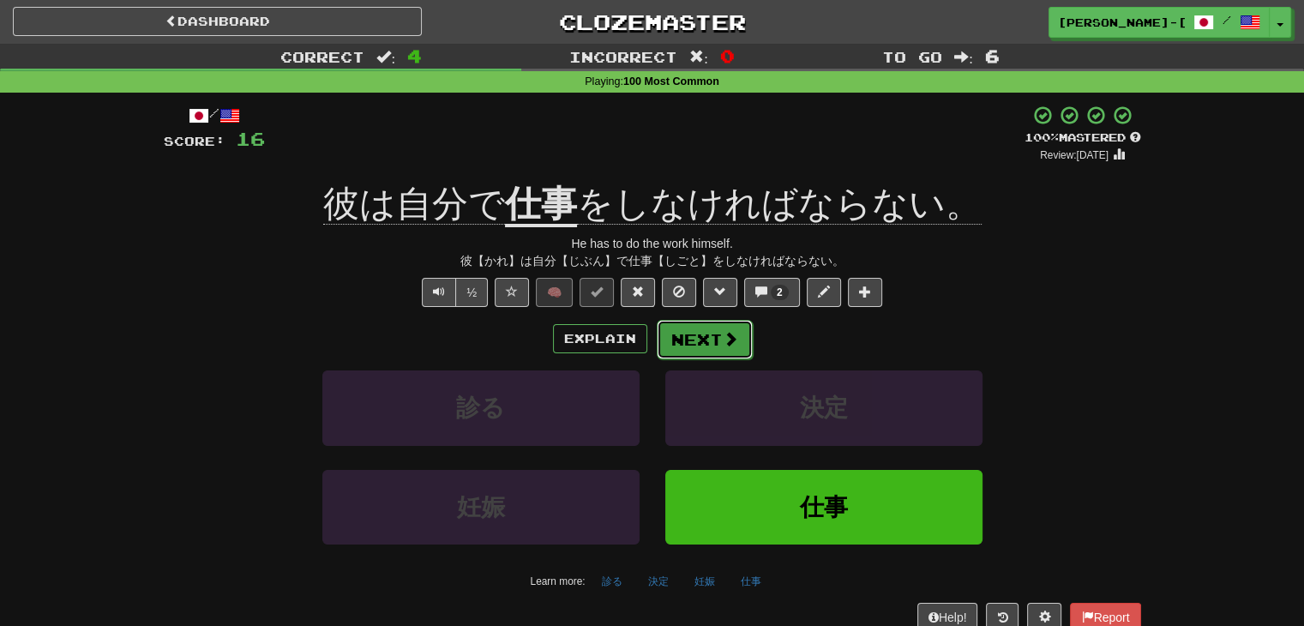
click at [700, 341] on button "Next" at bounding box center [705, 339] width 96 height 39
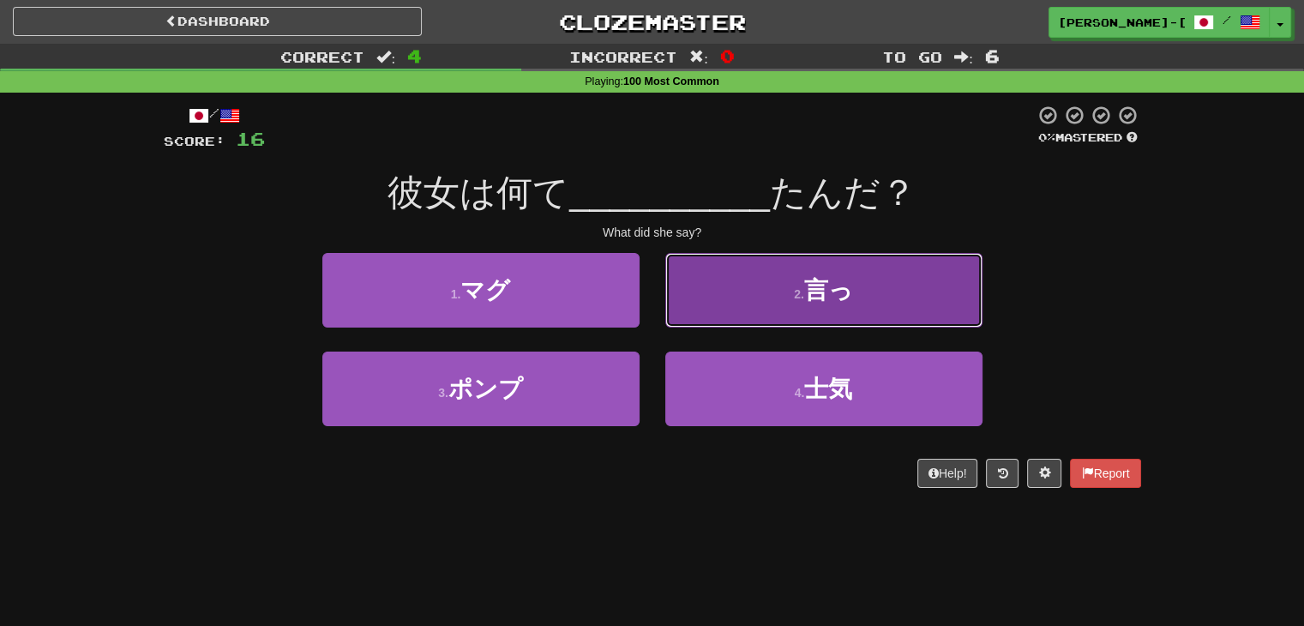
click at [790, 296] on button "2 . 言っ" at bounding box center [823, 290] width 317 height 75
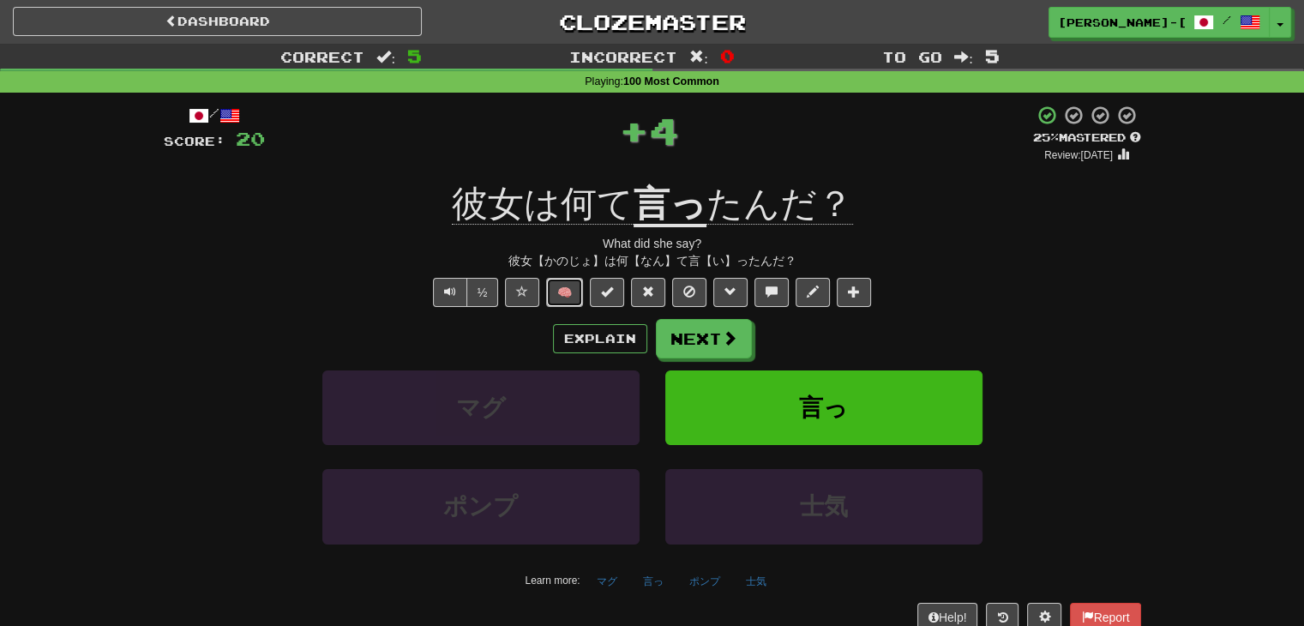
click at [575, 295] on button "🧠" at bounding box center [564, 292] width 37 height 29
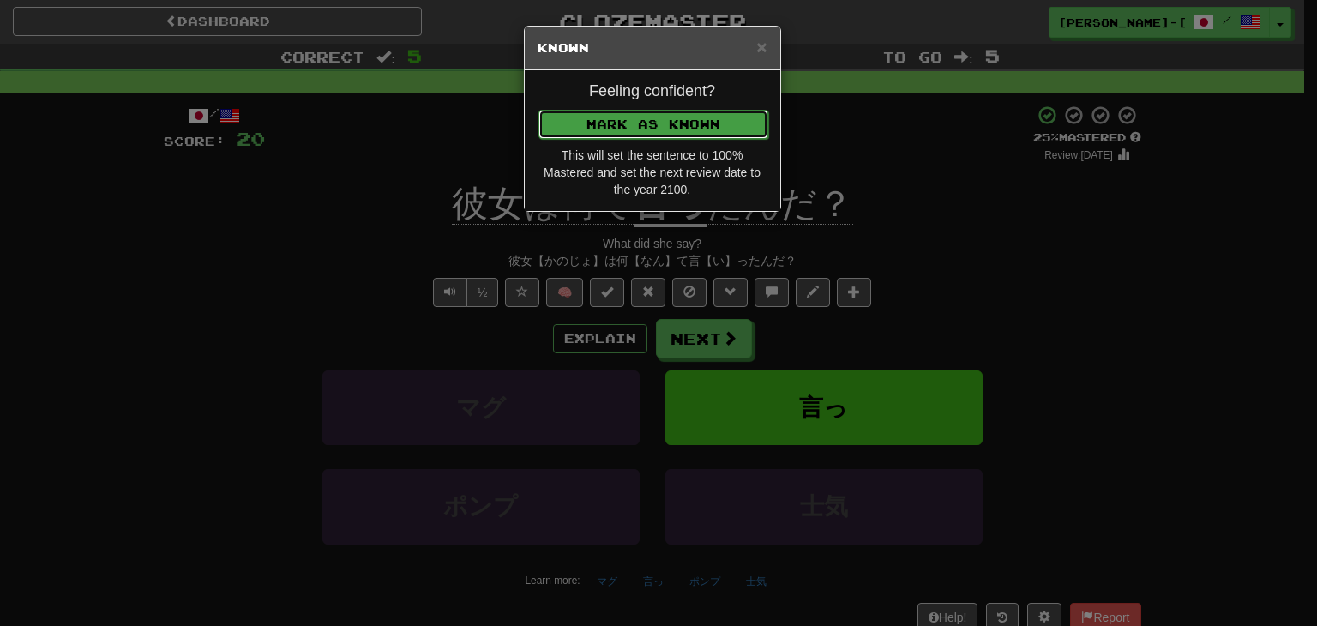
click at [645, 124] on button "Mark as Known" at bounding box center [653, 124] width 230 height 29
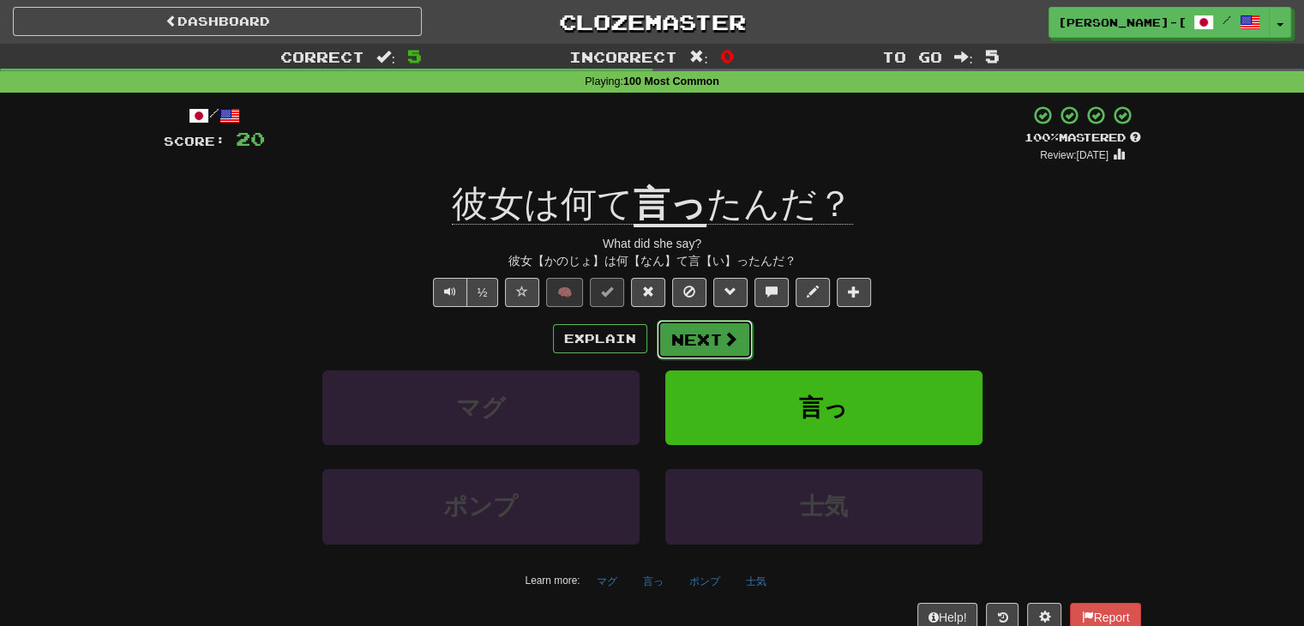
click at [689, 327] on button "Next" at bounding box center [705, 339] width 96 height 39
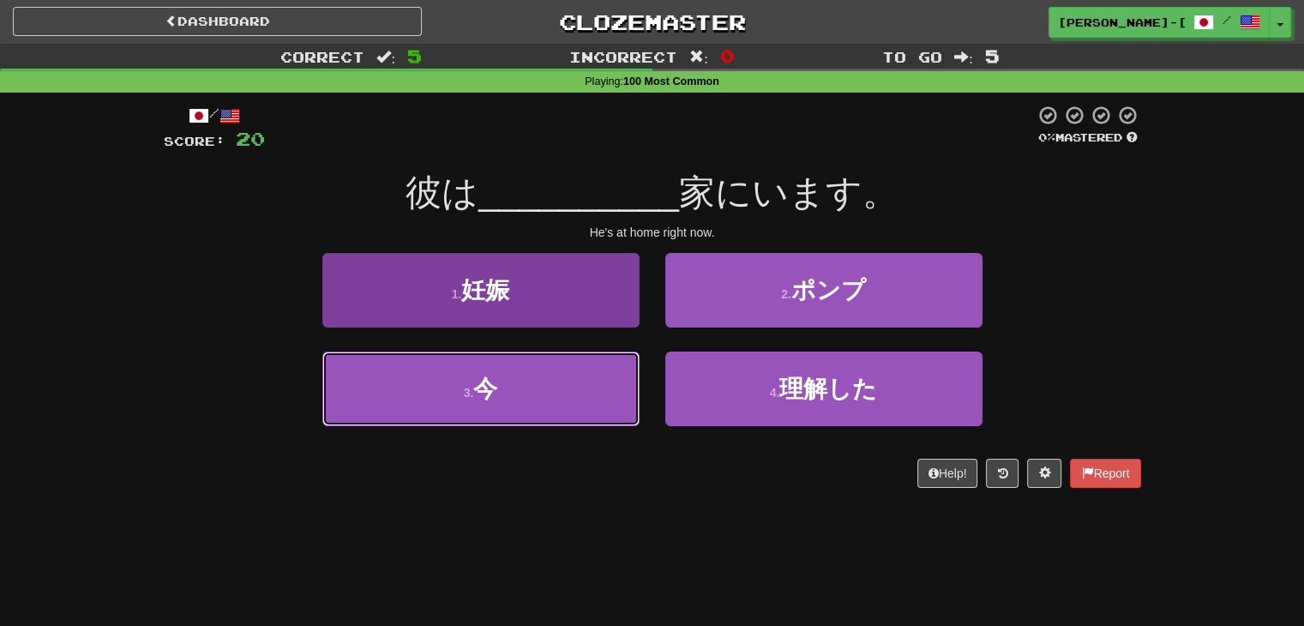
click at [604, 388] on button "3 . 今" at bounding box center [480, 389] width 317 height 75
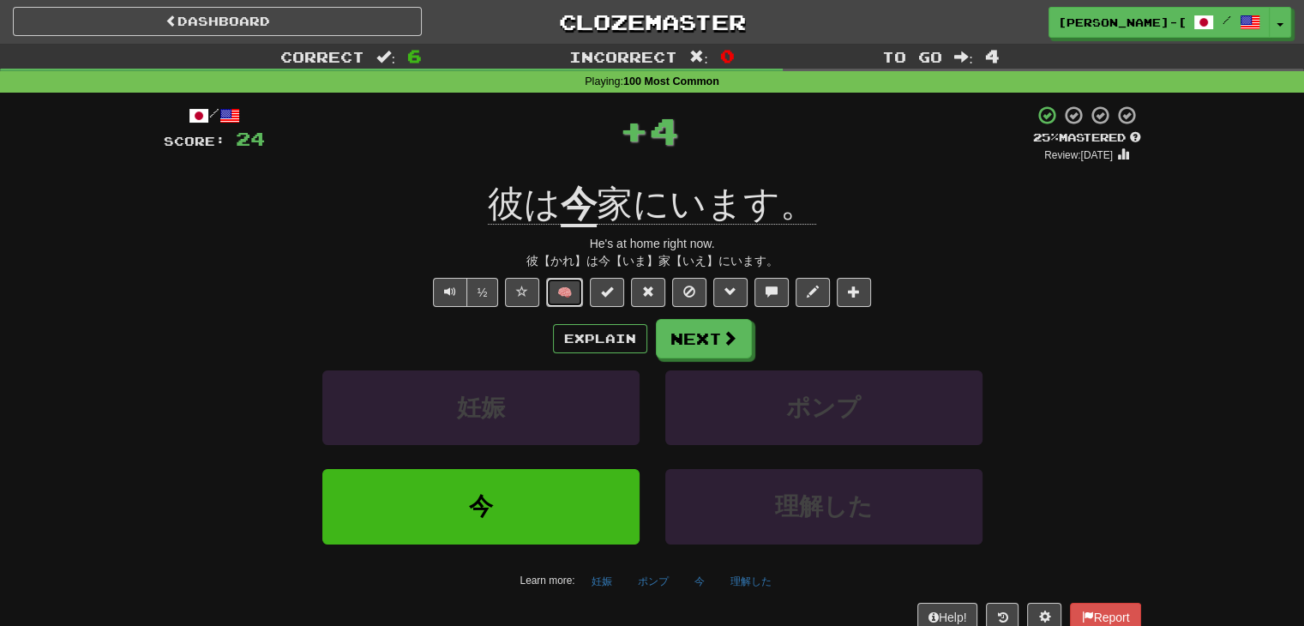
click at [566, 289] on button "🧠" at bounding box center [564, 292] width 37 height 29
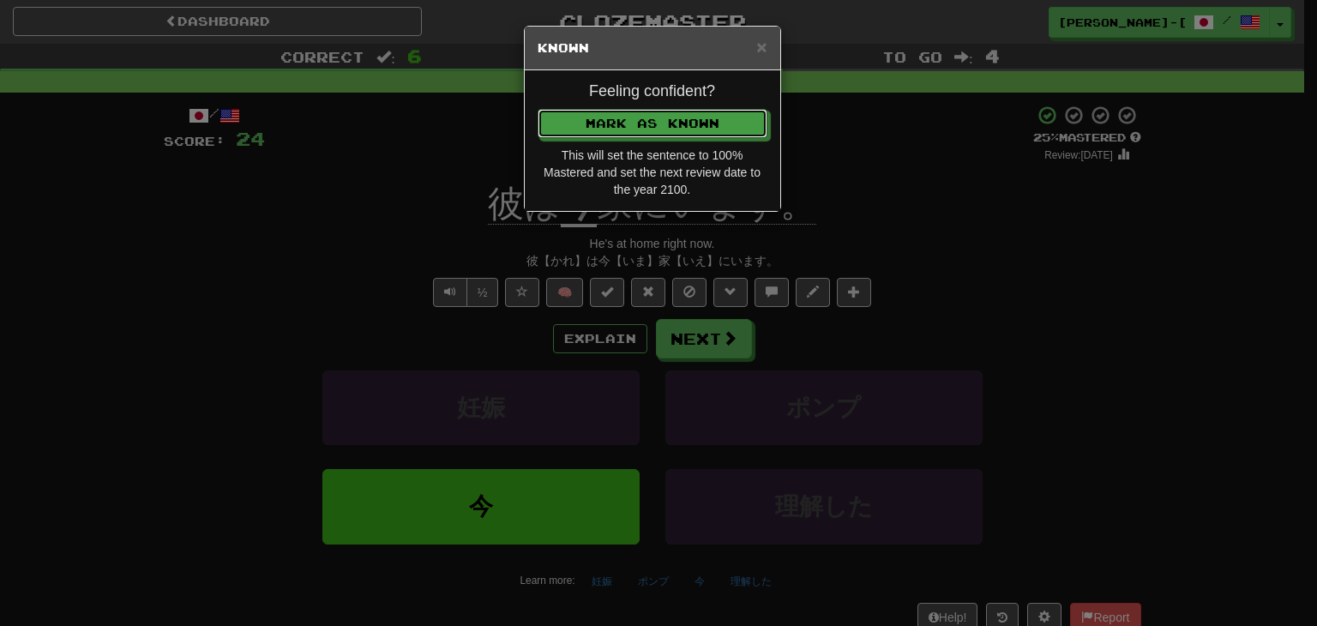
click at [627, 128] on button "Mark as Known" at bounding box center [653, 123] width 230 height 29
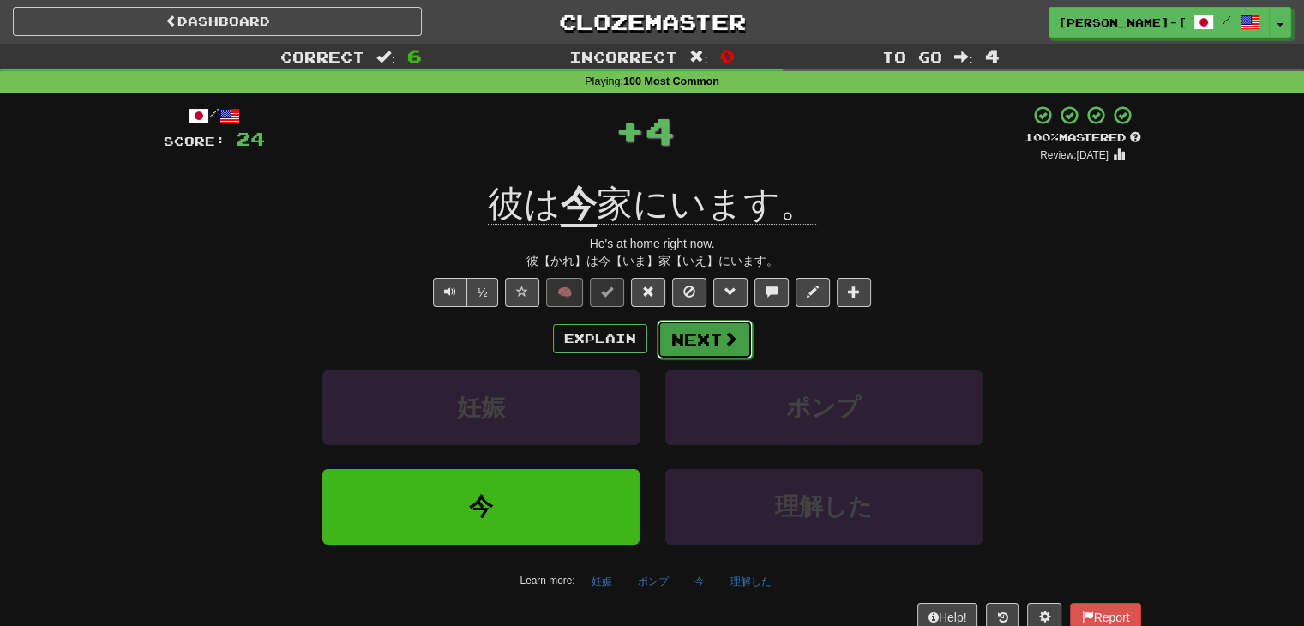
click at [700, 340] on button "Next" at bounding box center [705, 339] width 96 height 39
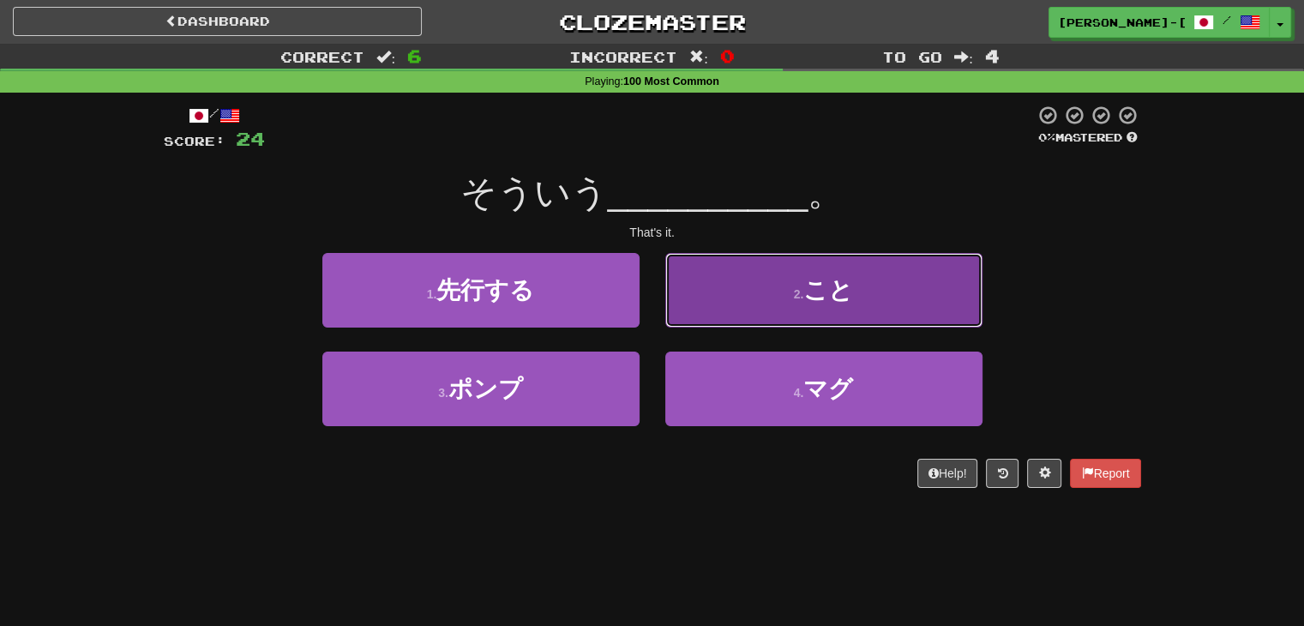
click at [774, 289] on button "2 . こと" at bounding box center [823, 290] width 317 height 75
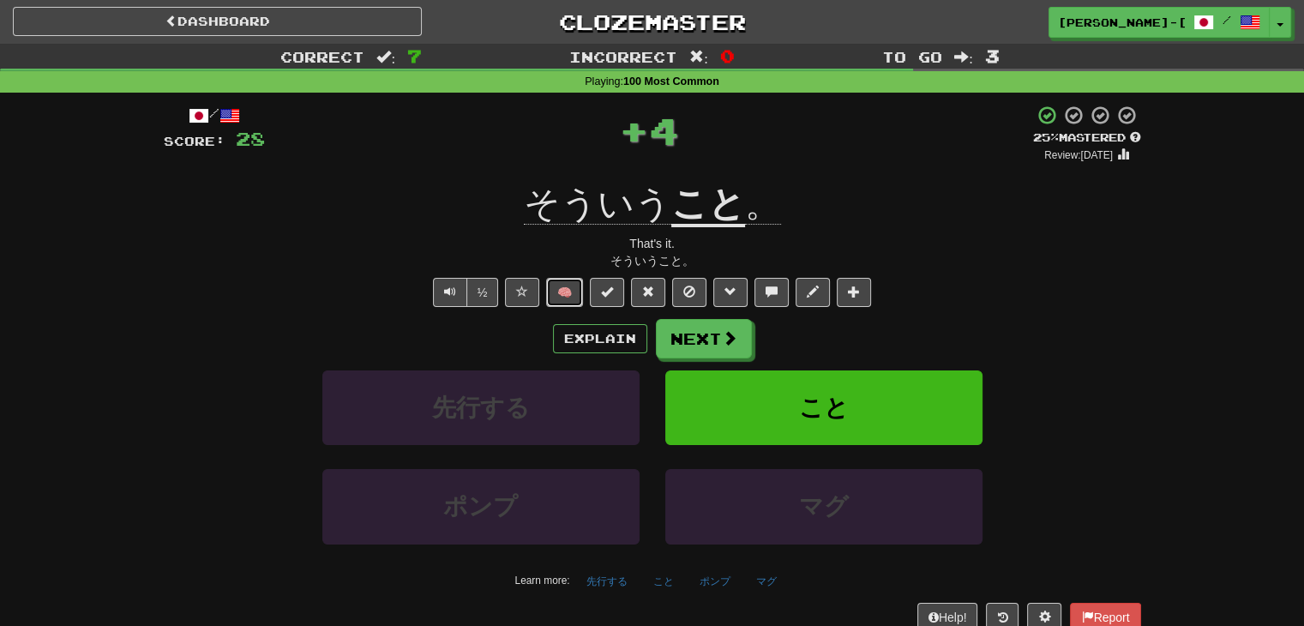
click at [569, 300] on button "🧠" at bounding box center [564, 292] width 37 height 29
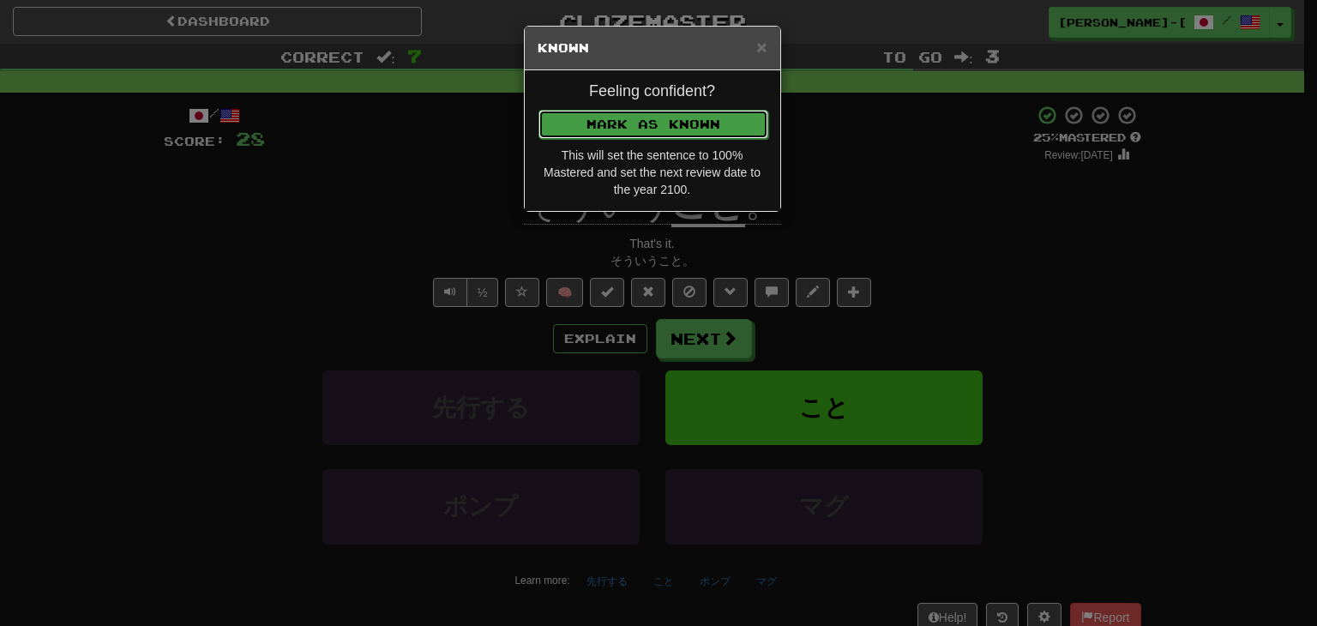
click at [622, 129] on button "Mark as Known" at bounding box center [653, 124] width 230 height 29
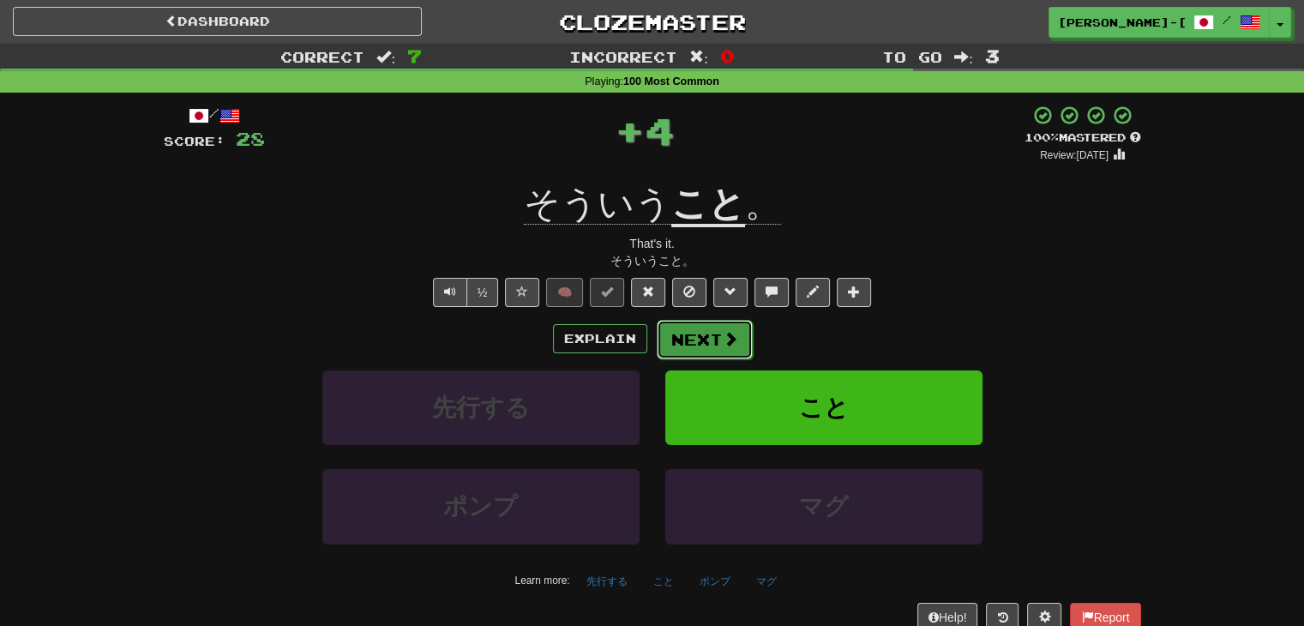
click at [700, 339] on button "Next" at bounding box center [705, 339] width 96 height 39
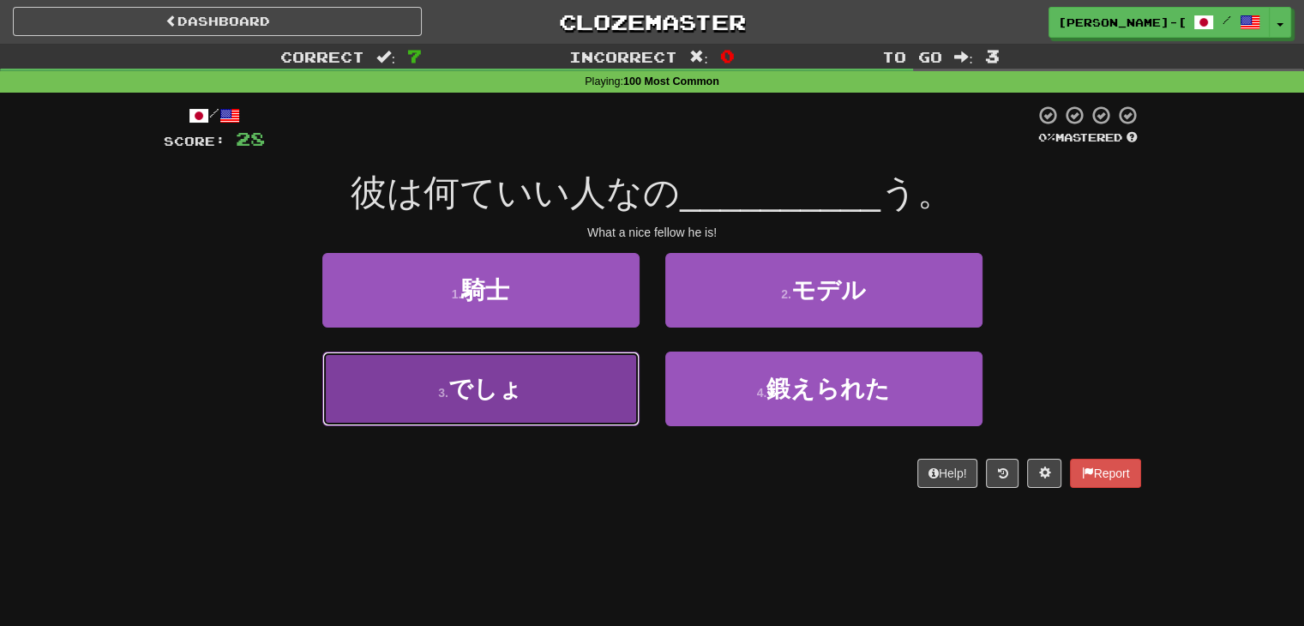
click at [547, 393] on button "3 . でしょ" at bounding box center [480, 389] width 317 height 75
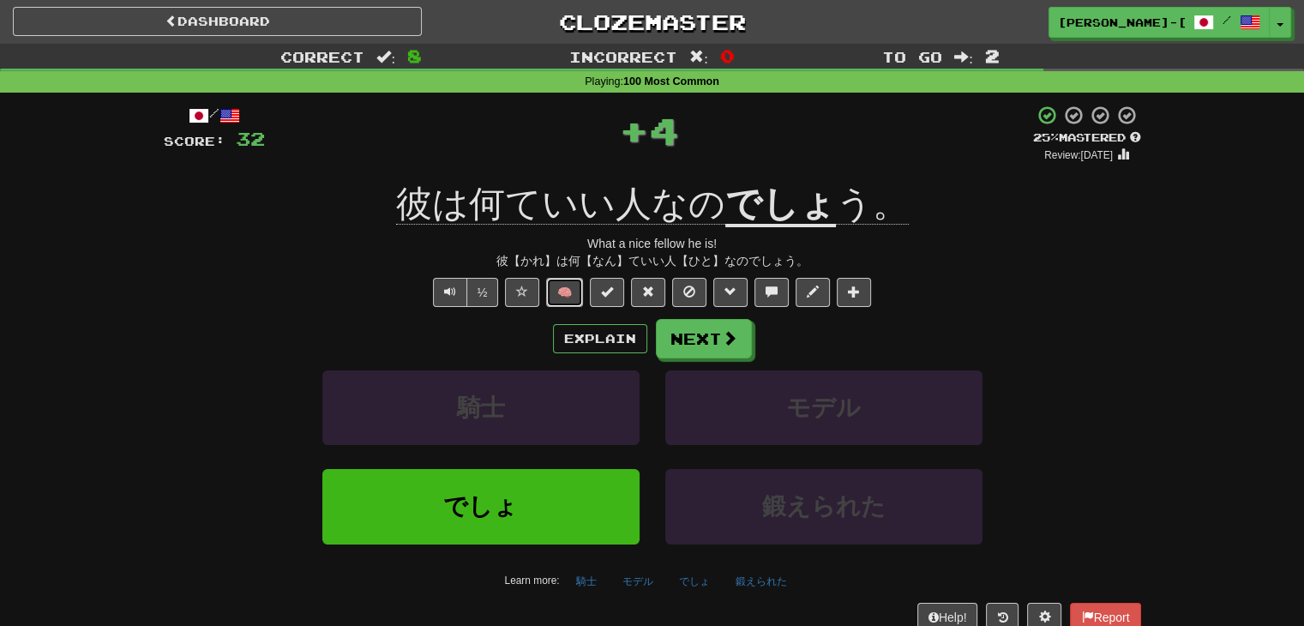
click at [573, 295] on button "🧠" at bounding box center [564, 292] width 37 height 29
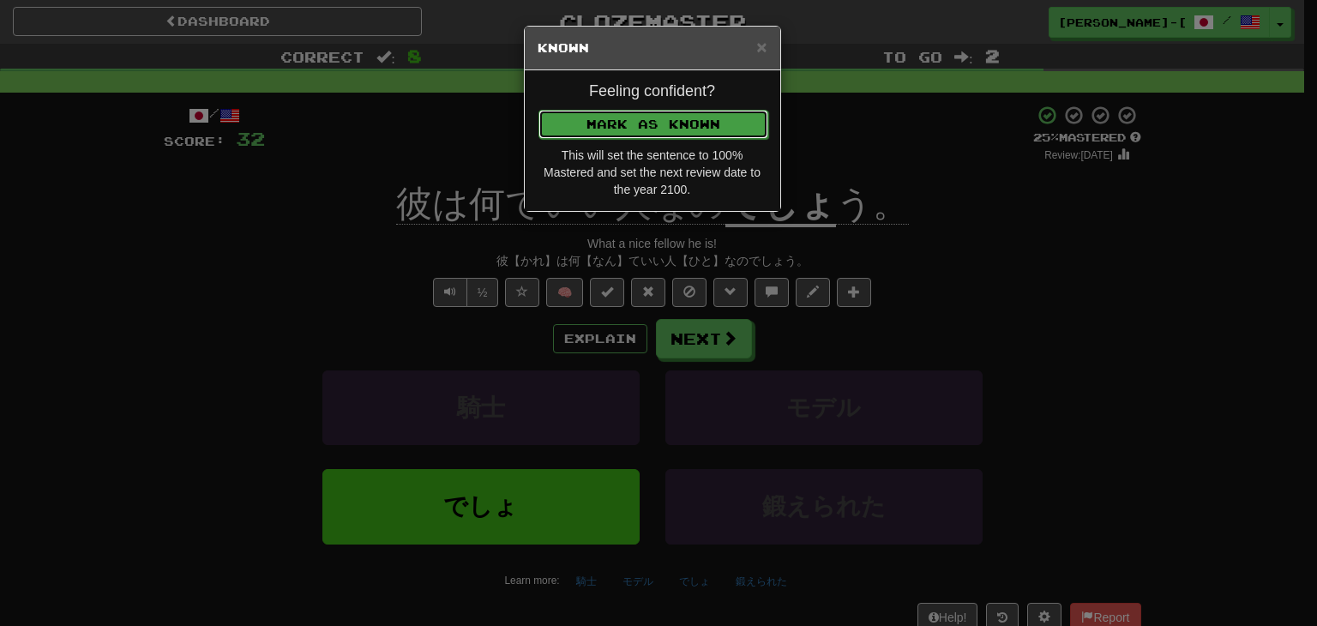
click at [614, 117] on button "Mark as Known" at bounding box center [653, 124] width 230 height 29
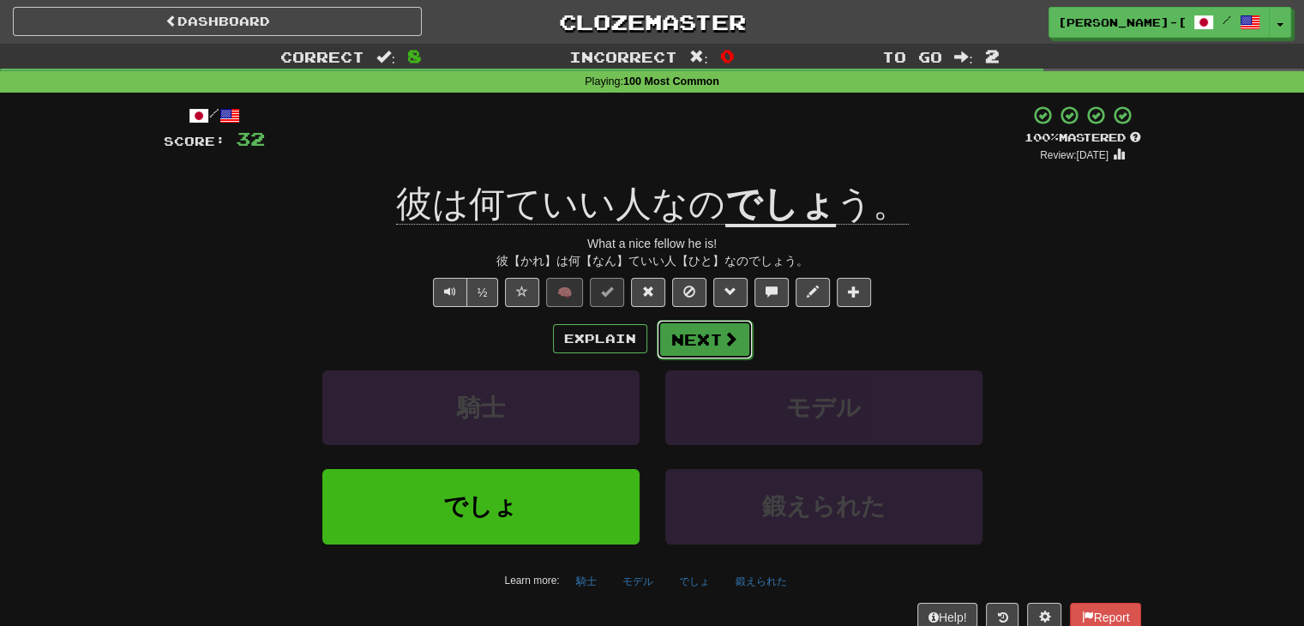
click at [682, 342] on button "Next" at bounding box center [705, 339] width 96 height 39
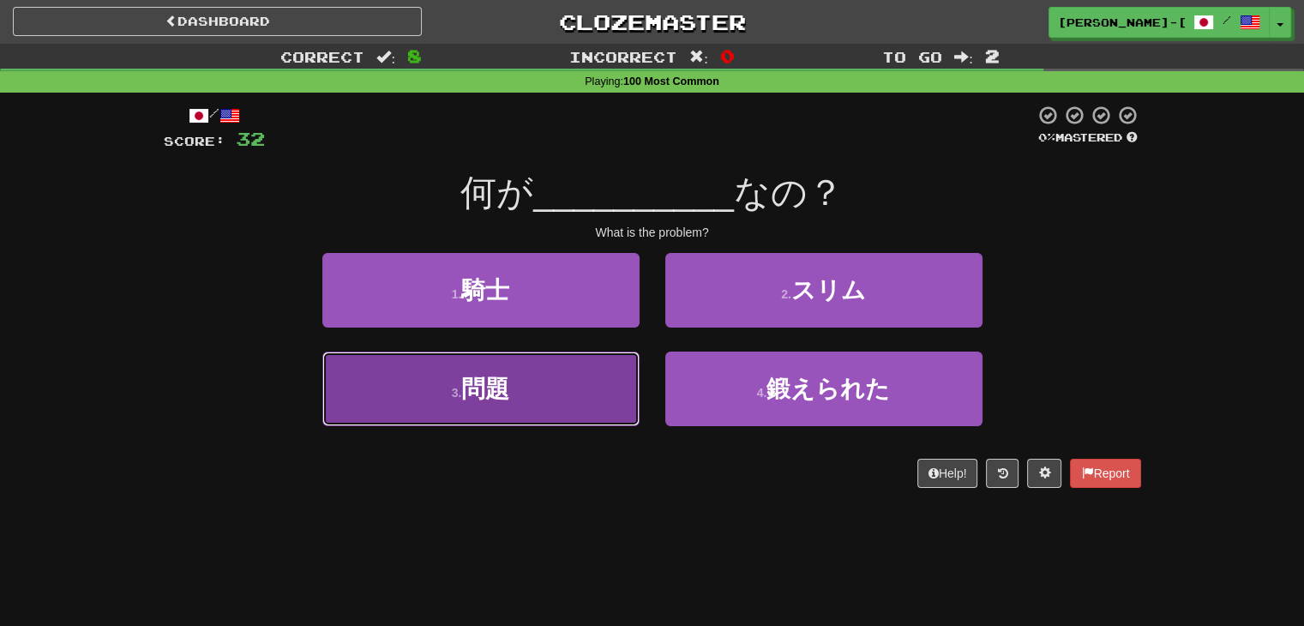
click at [562, 411] on button "3 . 問題" at bounding box center [480, 389] width 317 height 75
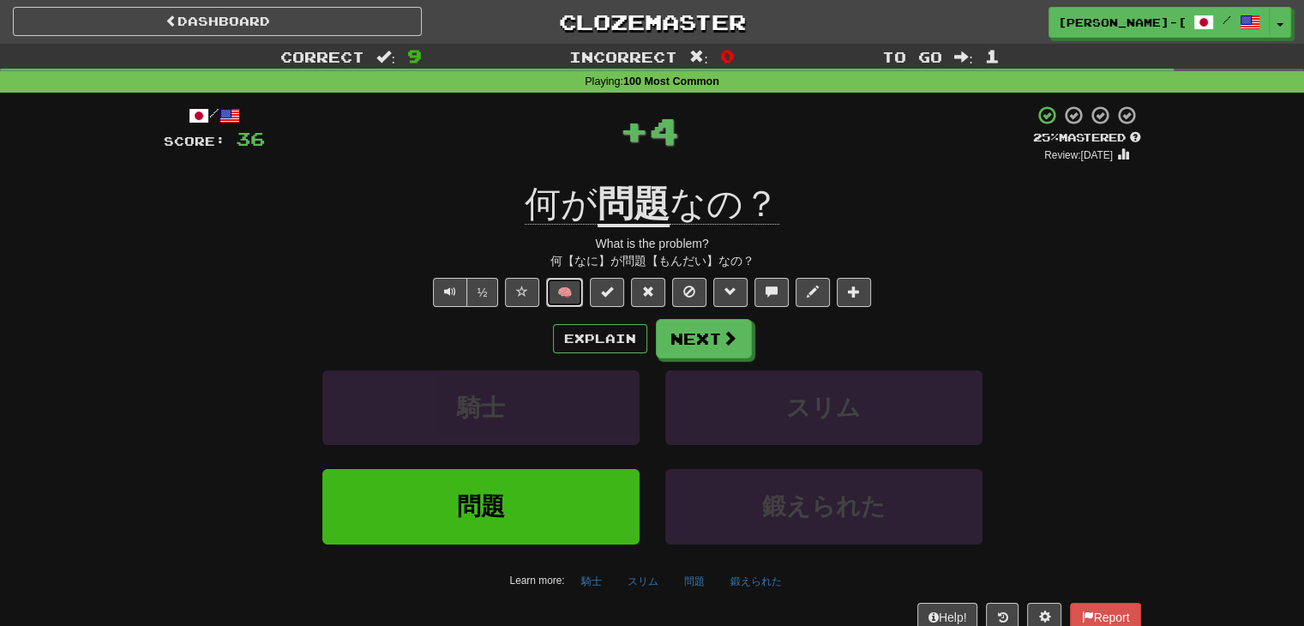
click at [571, 291] on button "🧠" at bounding box center [564, 292] width 37 height 29
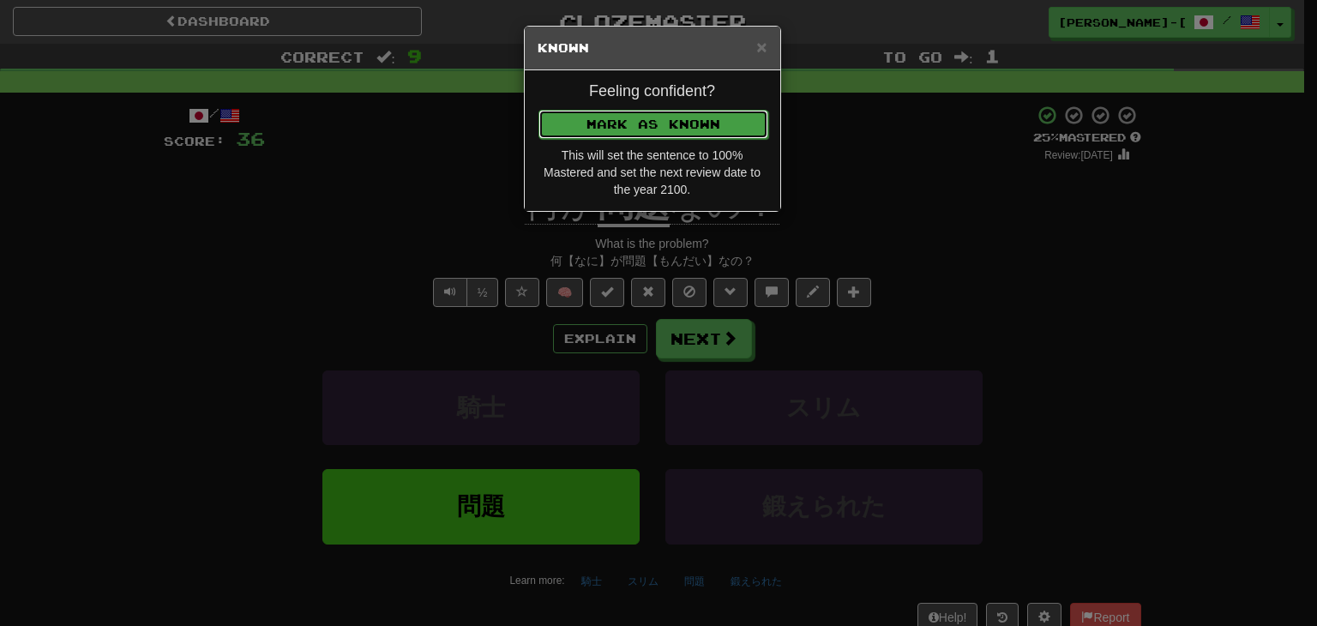
click at [646, 121] on button "Mark as Known" at bounding box center [653, 124] width 230 height 29
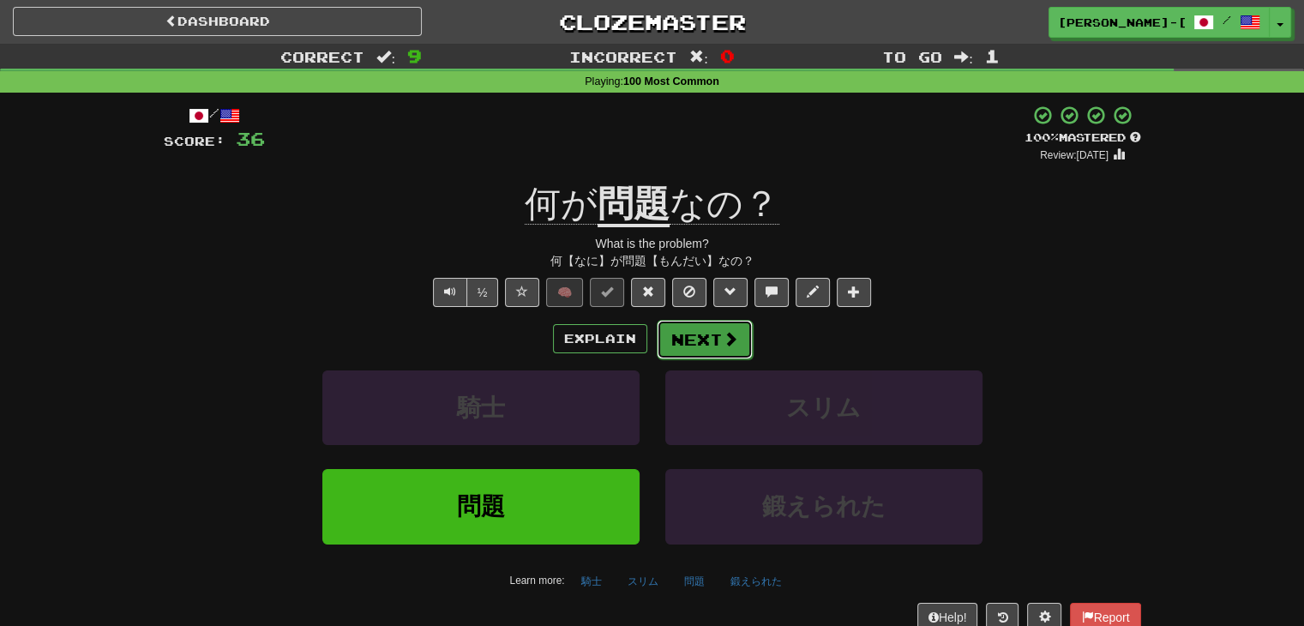
click at [689, 340] on button "Next" at bounding box center [705, 339] width 96 height 39
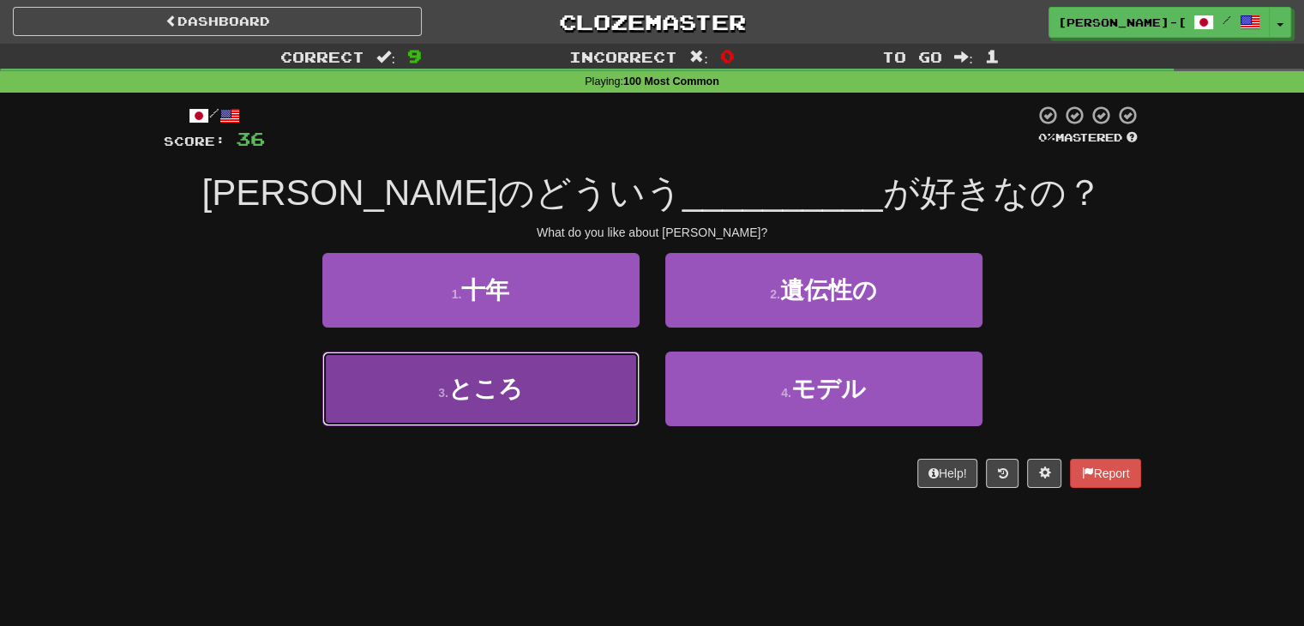
click at [597, 400] on button "3 . ところ" at bounding box center [480, 389] width 317 height 75
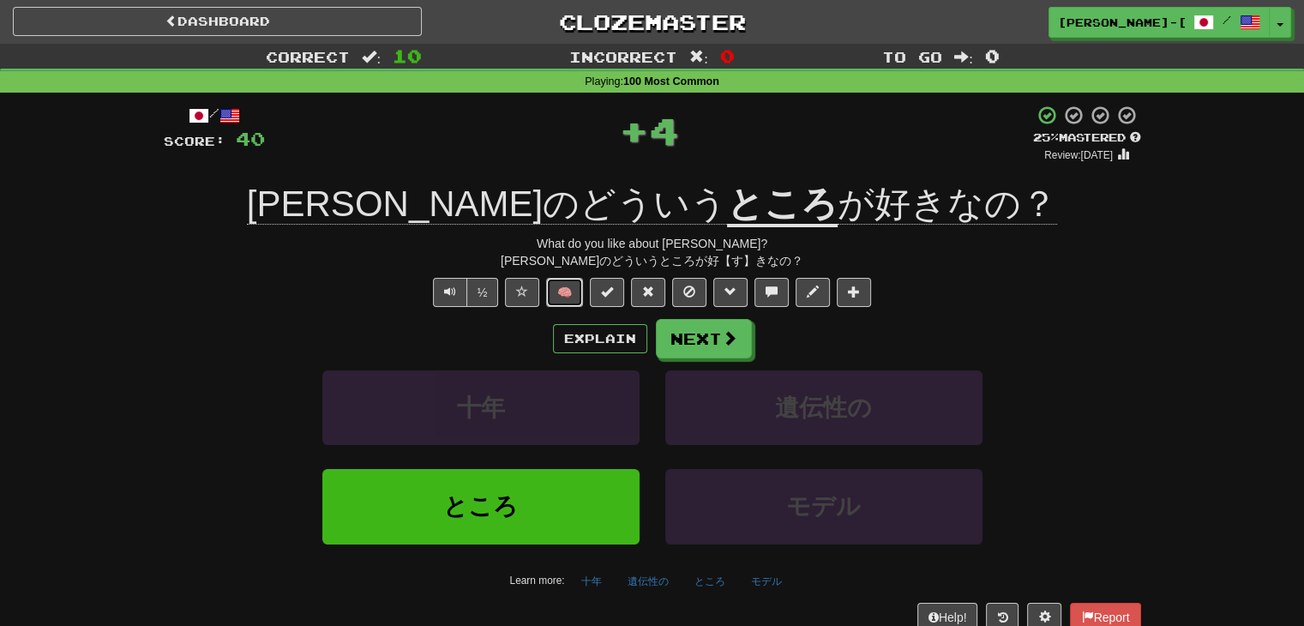
click at [577, 296] on button "🧠" at bounding box center [564, 292] width 37 height 29
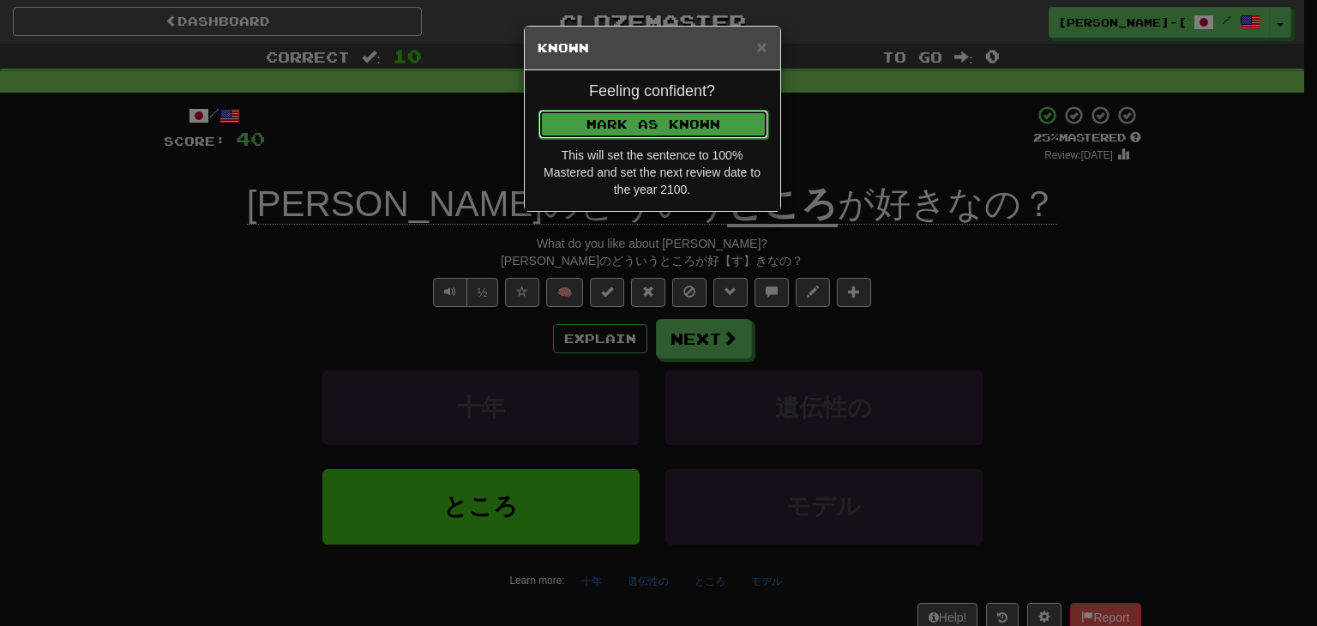
click at [637, 124] on button "Mark as Known" at bounding box center [653, 124] width 230 height 29
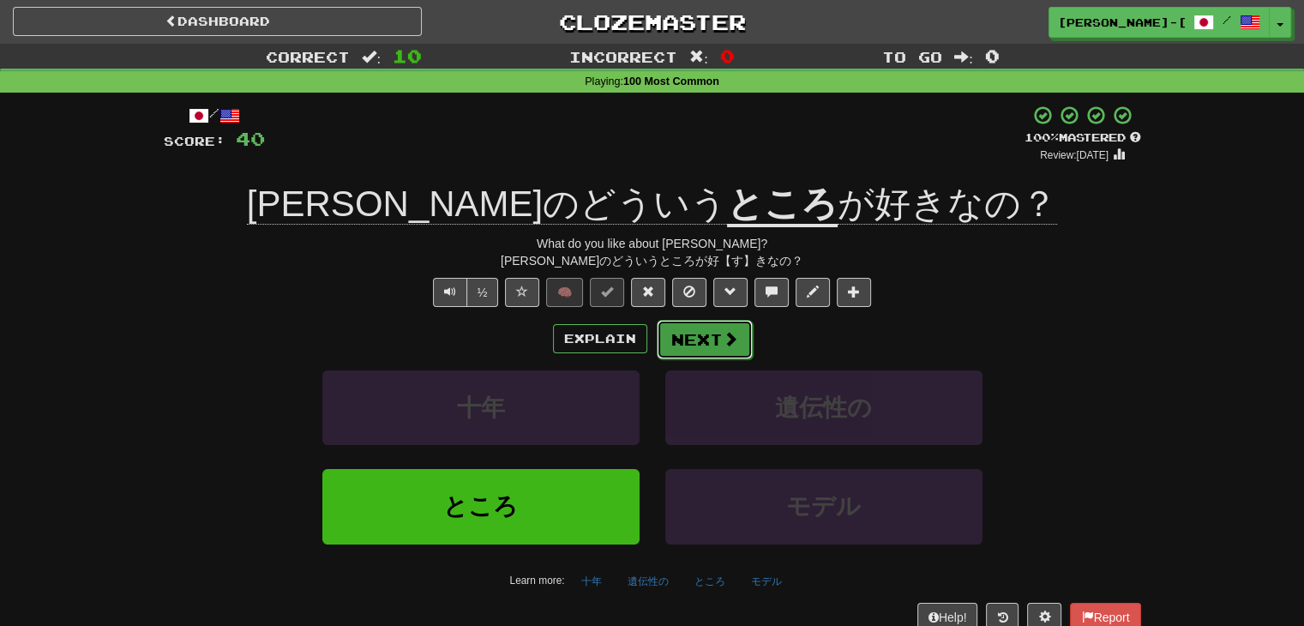
click at [724, 347] on button "Next" at bounding box center [705, 339] width 96 height 39
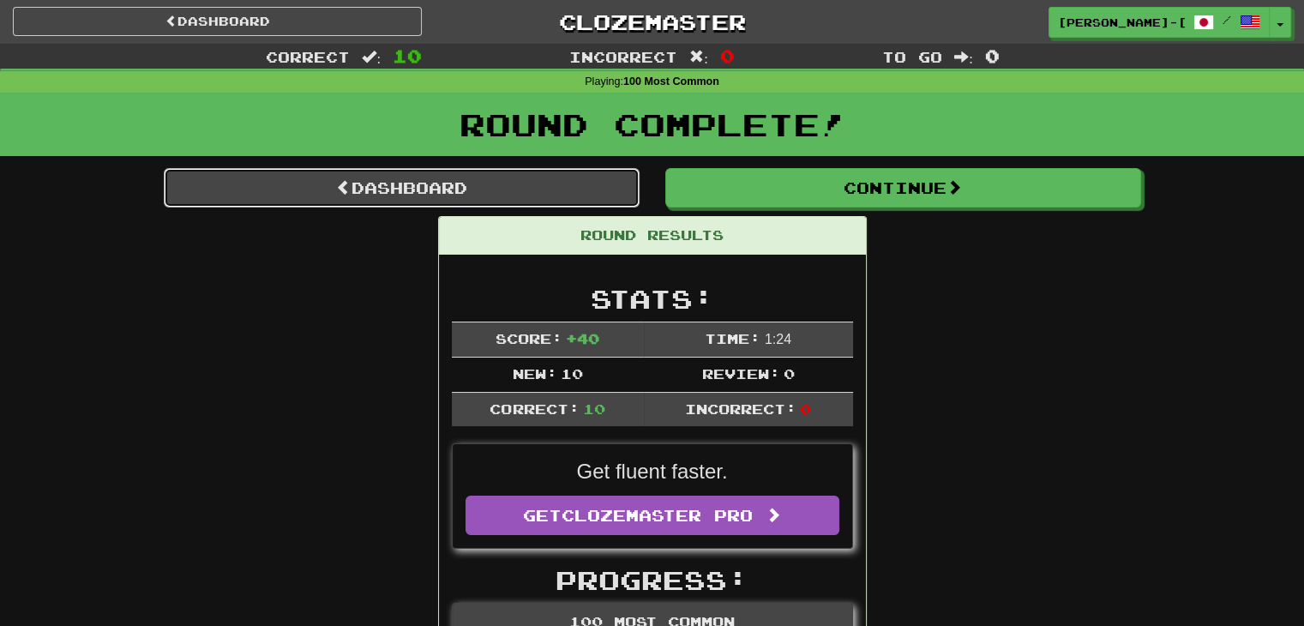
click at [410, 196] on link "Dashboard" at bounding box center [402, 187] width 476 height 39
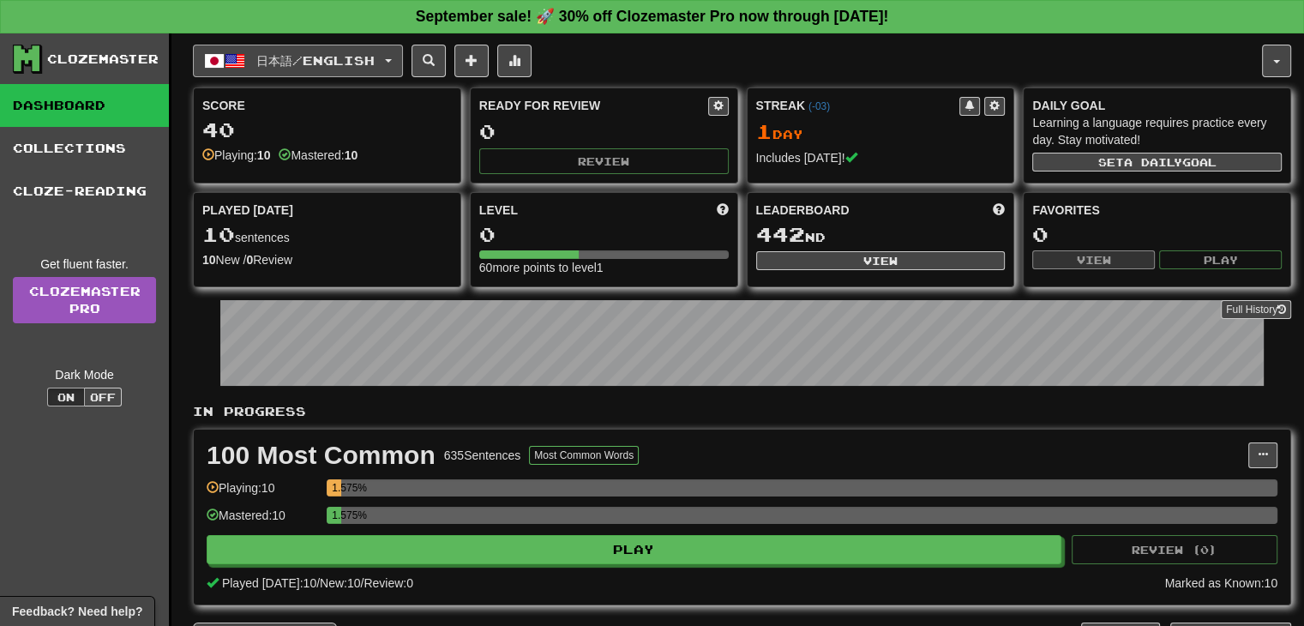
click at [402, 54] on button "日本語 / English" at bounding box center [298, 61] width 210 height 33
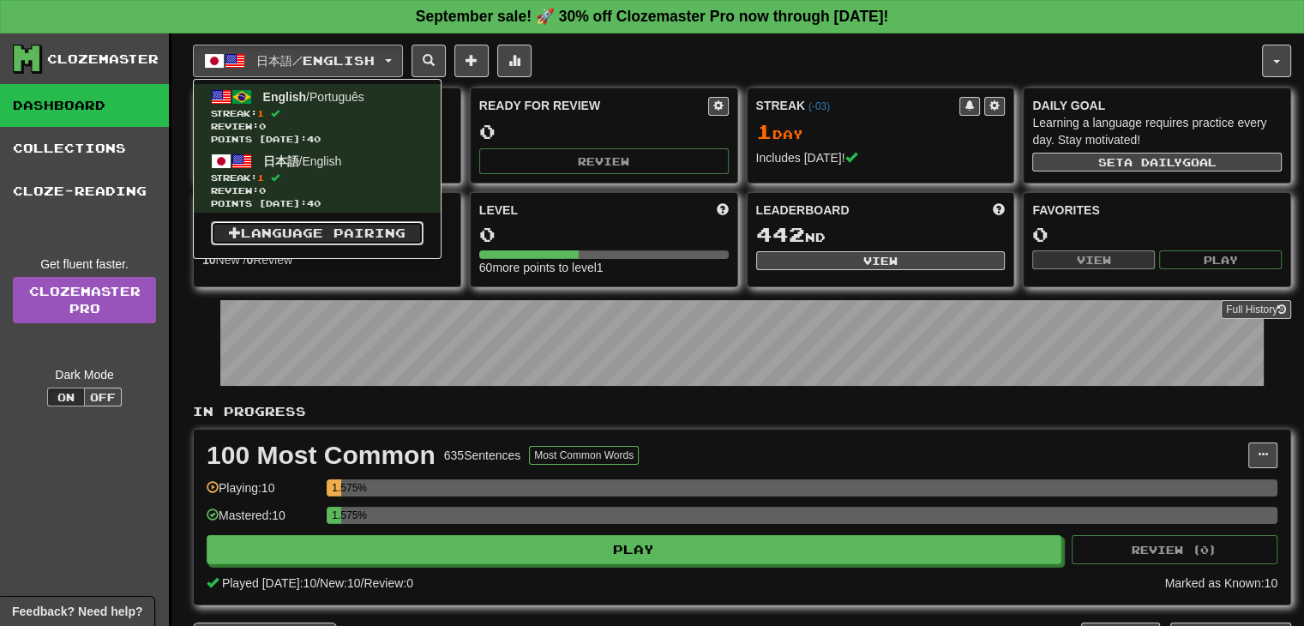
click at [329, 231] on link "Language Pairing" at bounding box center [317, 233] width 213 height 24
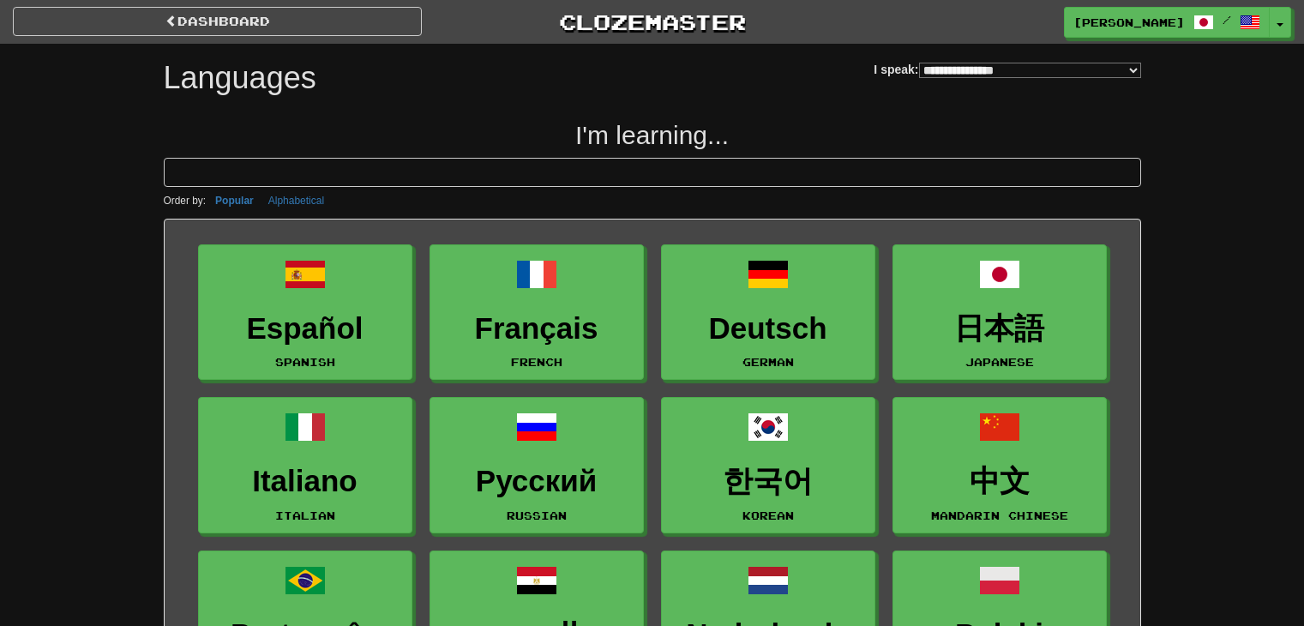
select select "*******"
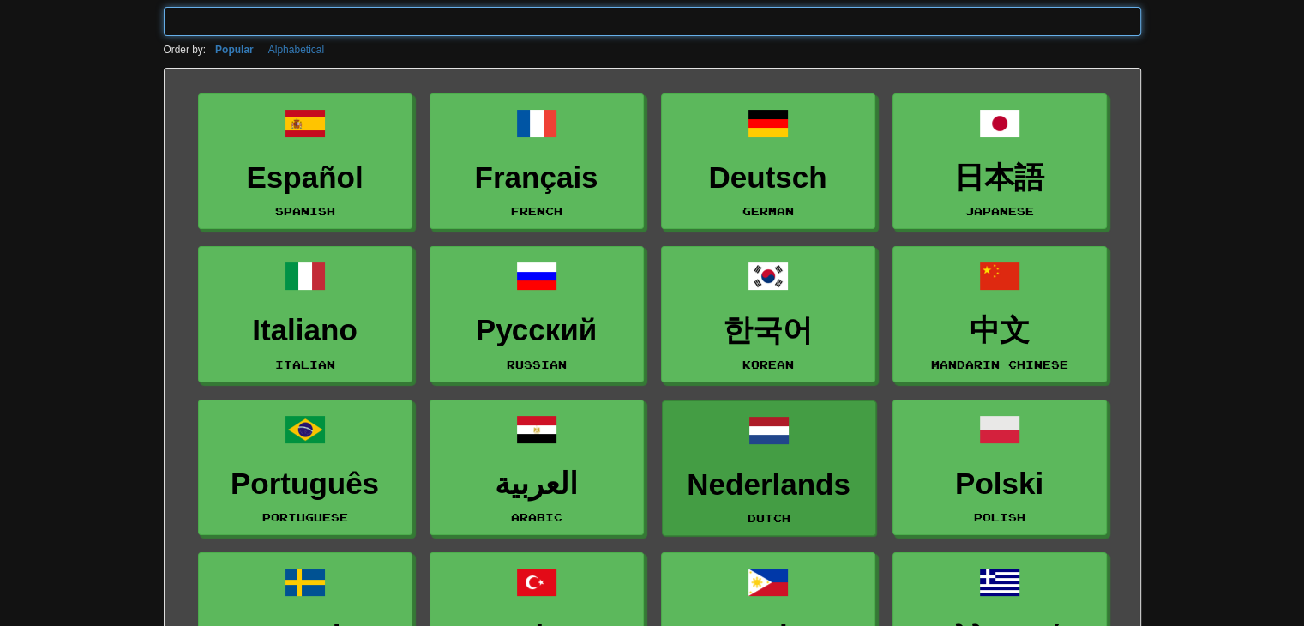
scroll to position [257, 0]
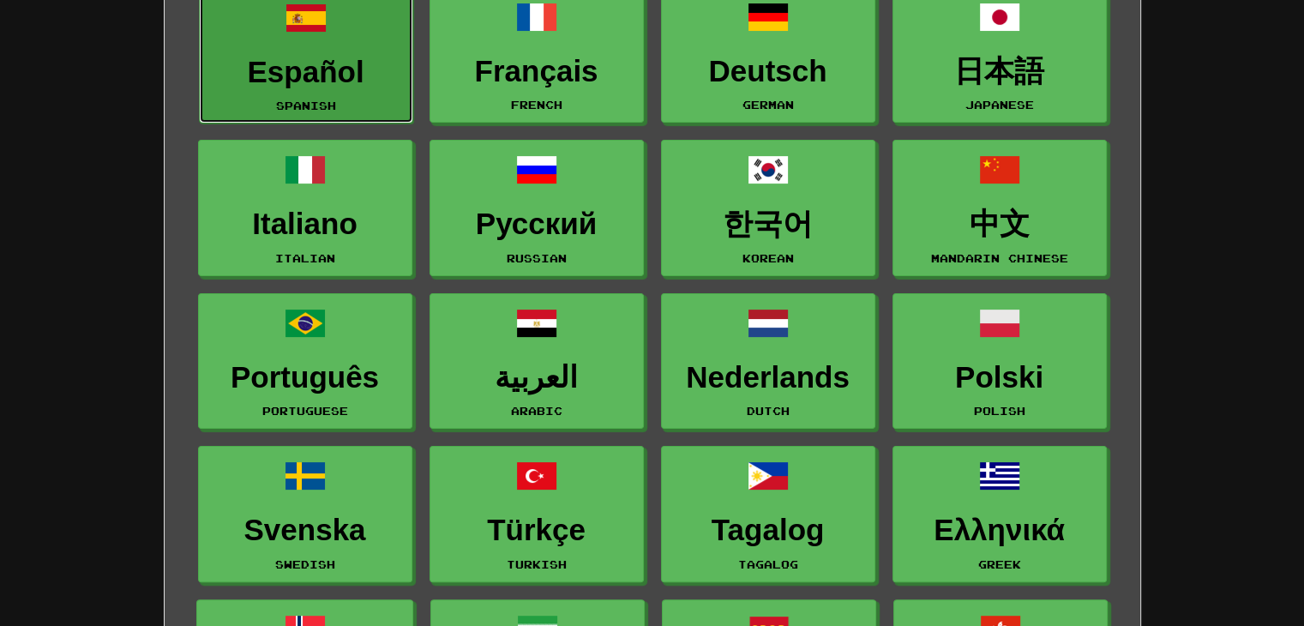
click at [342, 64] on h3 "Español" at bounding box center [305, 72] width 195 height 33
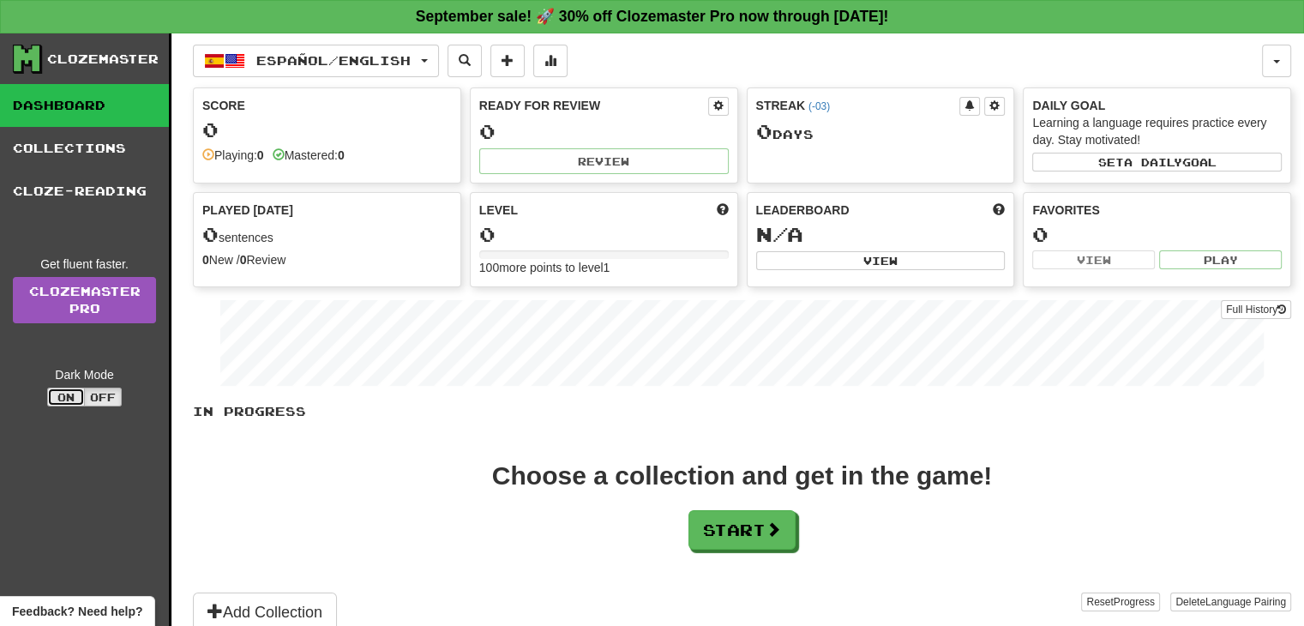
click at [75, 393] on button "On" at bounding box center [66, 397] width 38 height 19
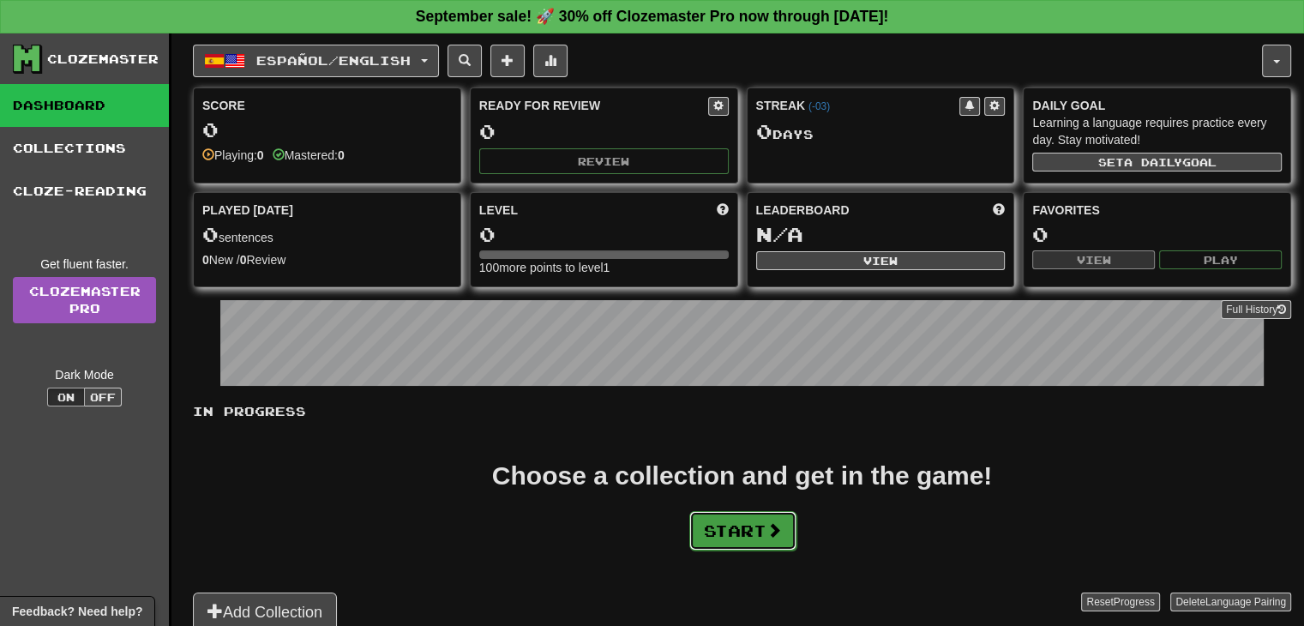
click at [730, 527] on button "Start" at bounding box center [742, 530] width 107 height 39
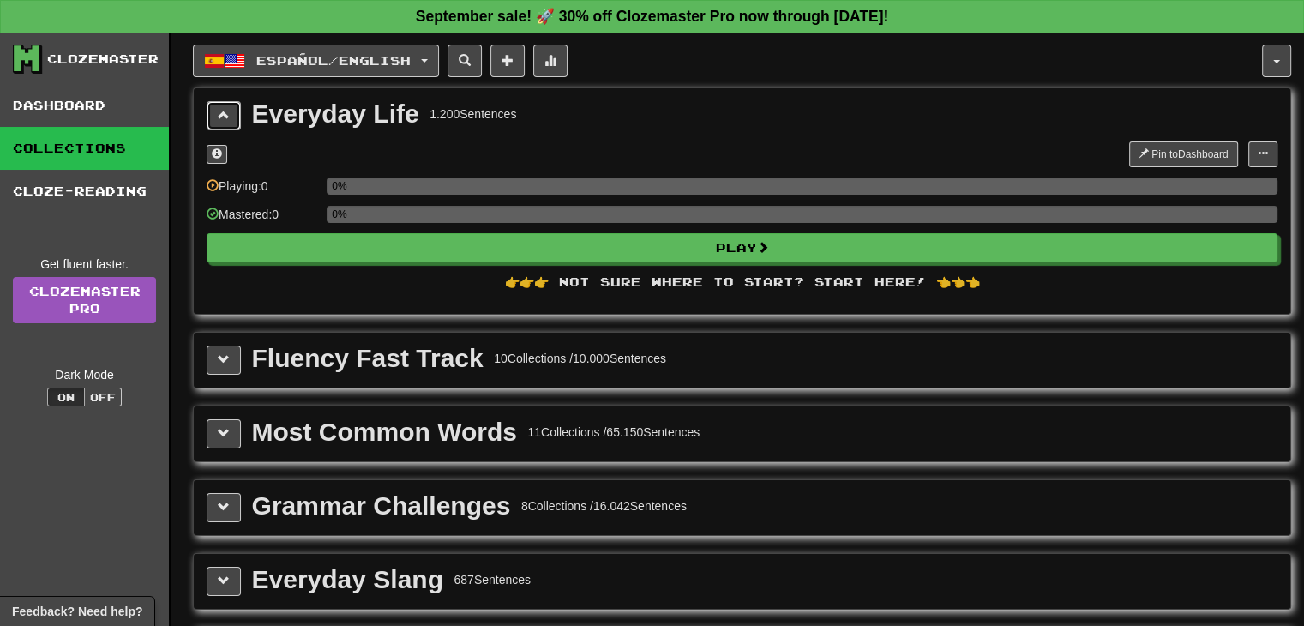
click at [225, 115] on span at bounding box center [224, 115] width 12 height 12
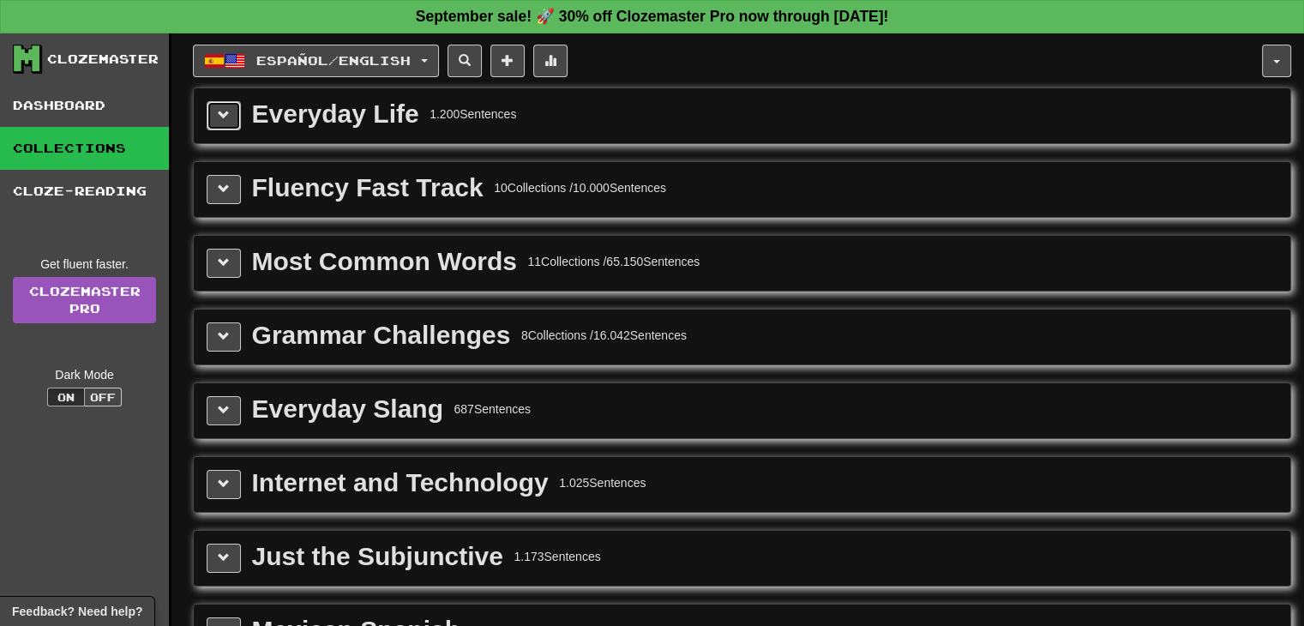
click at [218, 103] on button at bounding box center [224, 115] width 34 height 29
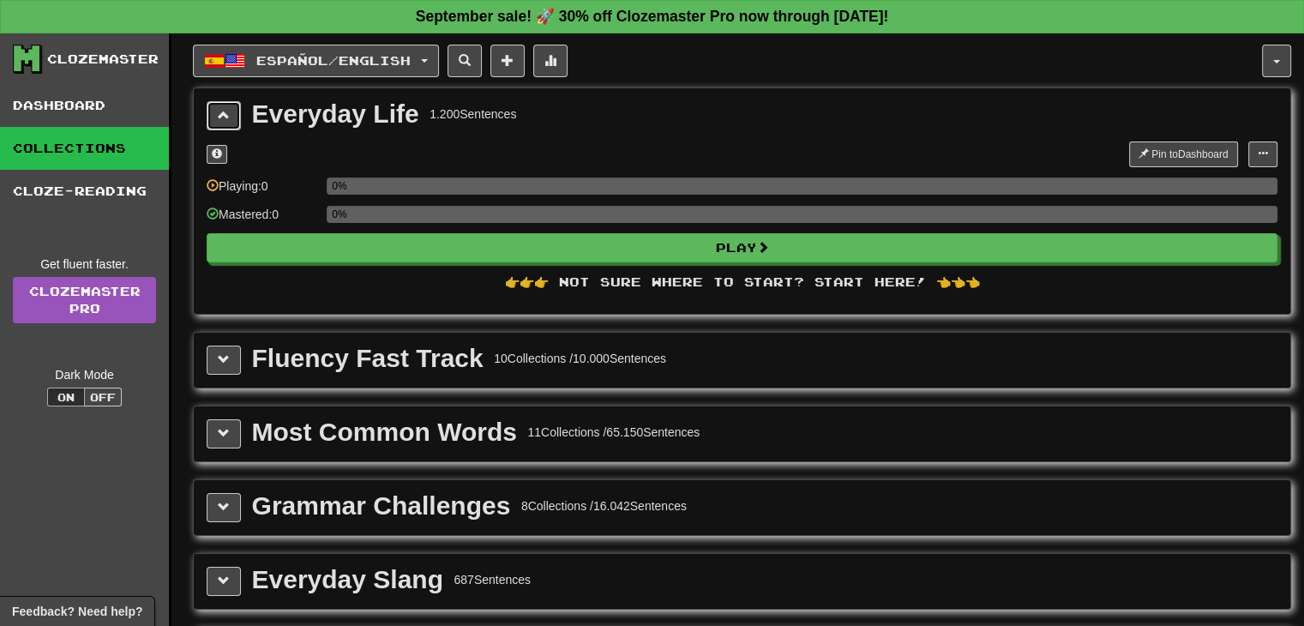
click at [218, 115] on span at bounding box center [224, 115] width 12 height 12
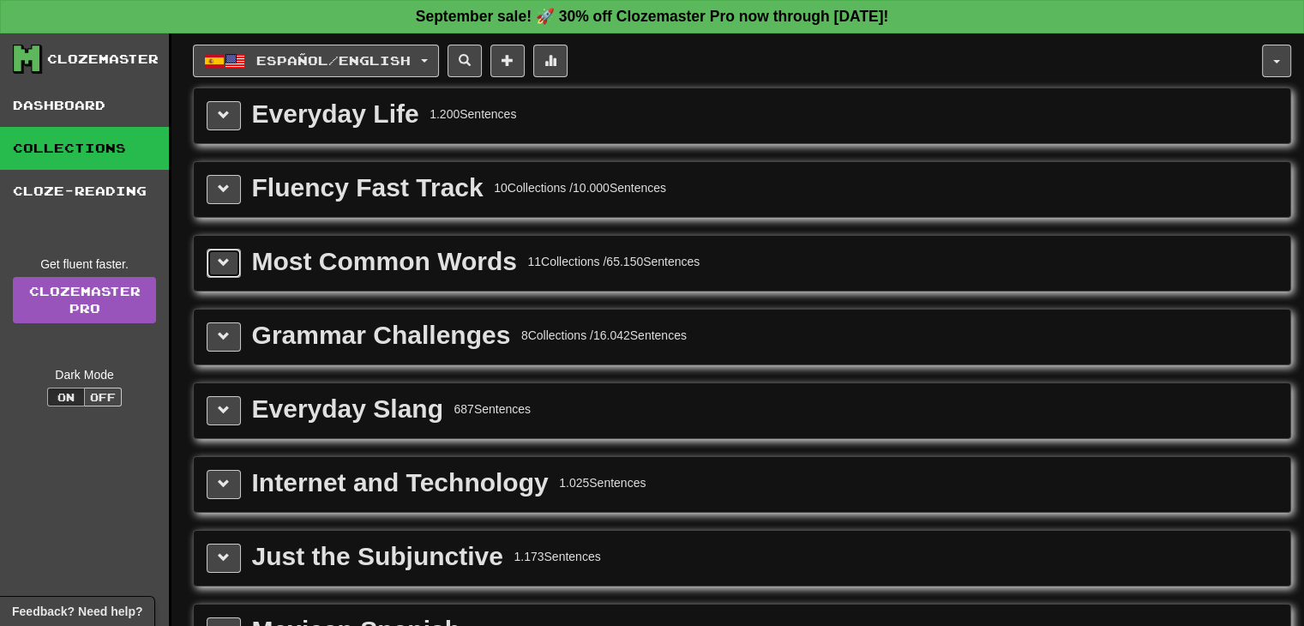
click at [226, 262] on span at bounding box center [224, 262] width 12 height 12
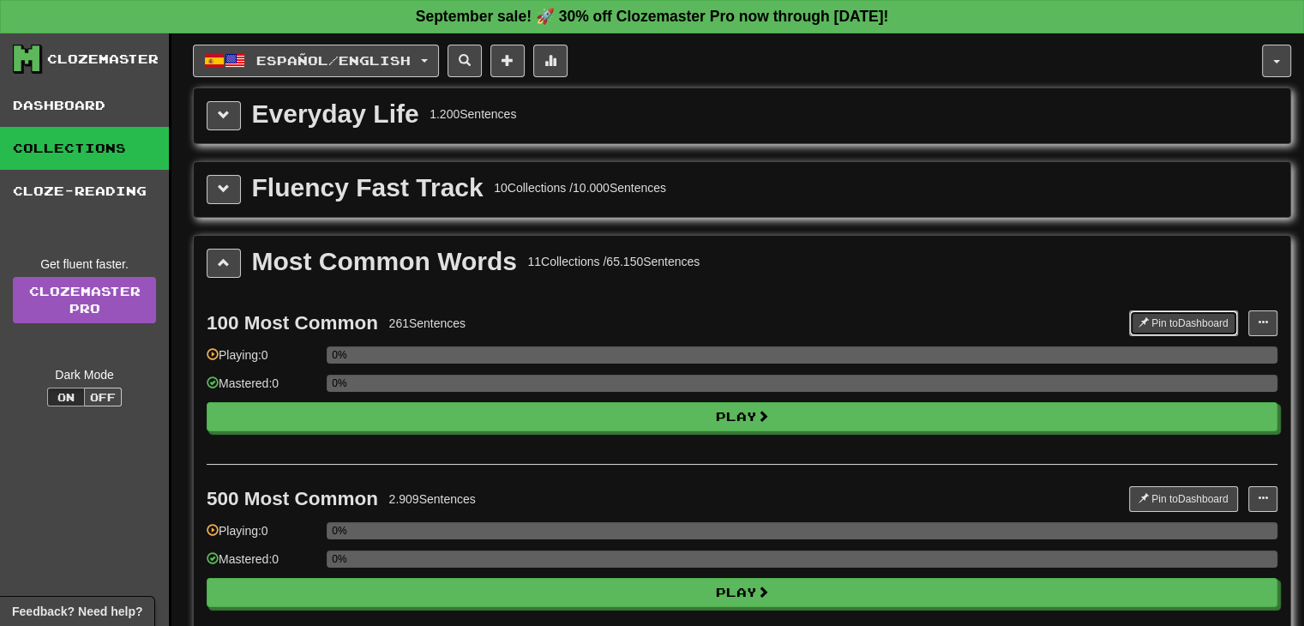
click at [1156, 320] on button "Pin to Dashboard" at bounding box center [1183, 323] width 109 height 26
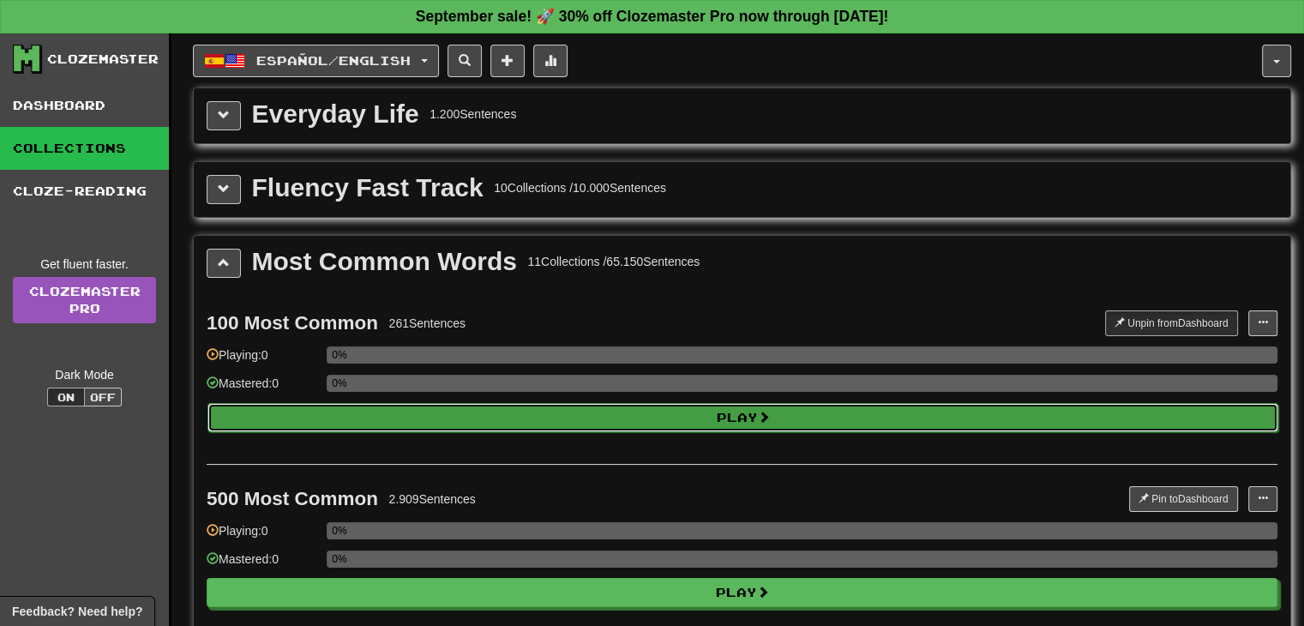
click at [640, 421] on button "Play" at bounding box center [742, 417] width 1071 height 29
select select "**"
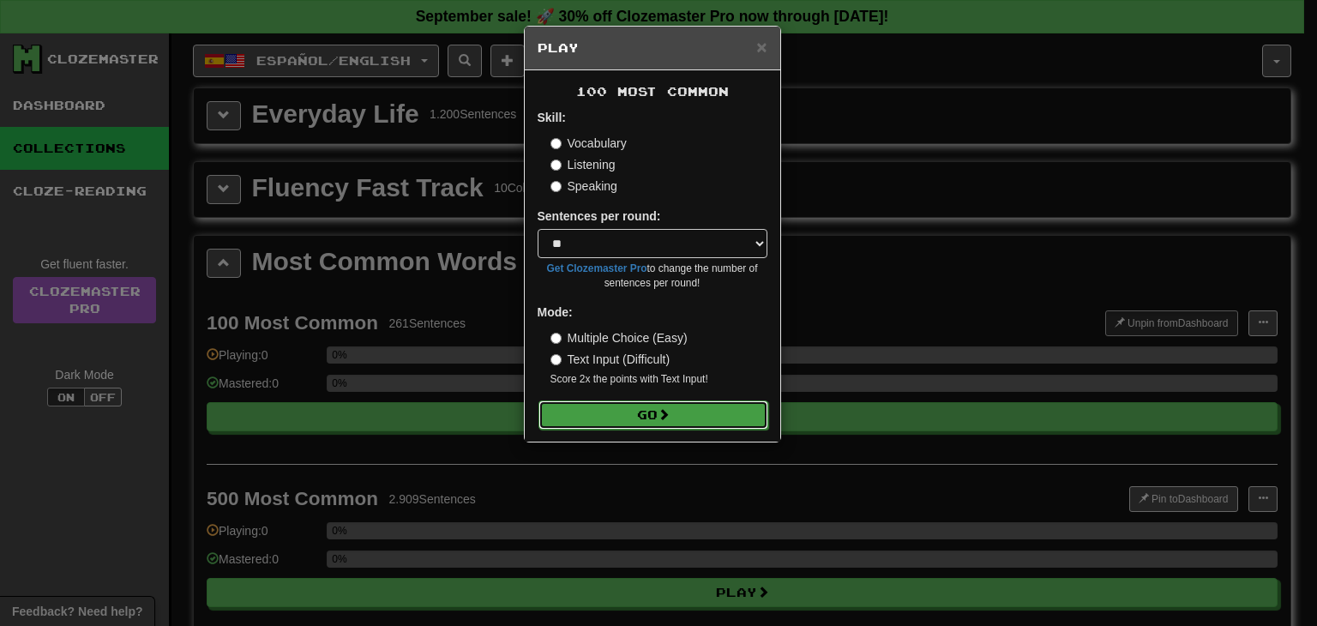
click at [634, 409] on button "Go" at bounding box center [653, 414] width 230 height 29
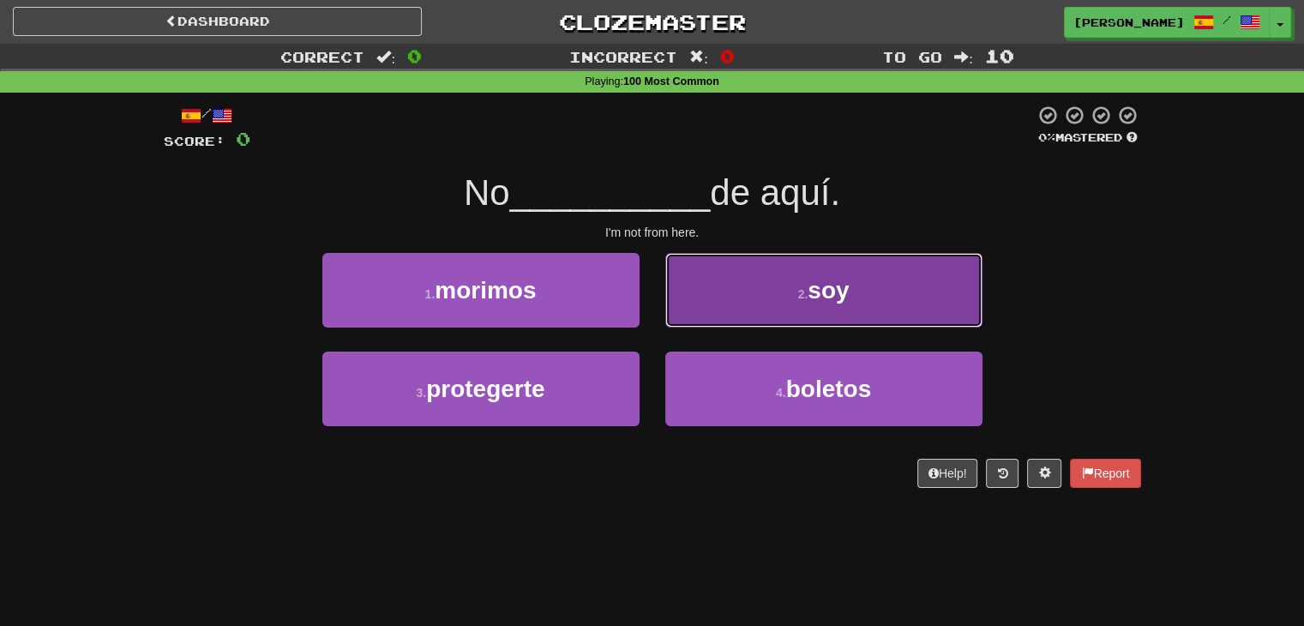
click at [765, 306] on button "2 . soy" at bounding box center [823, 290] width 317 height 75
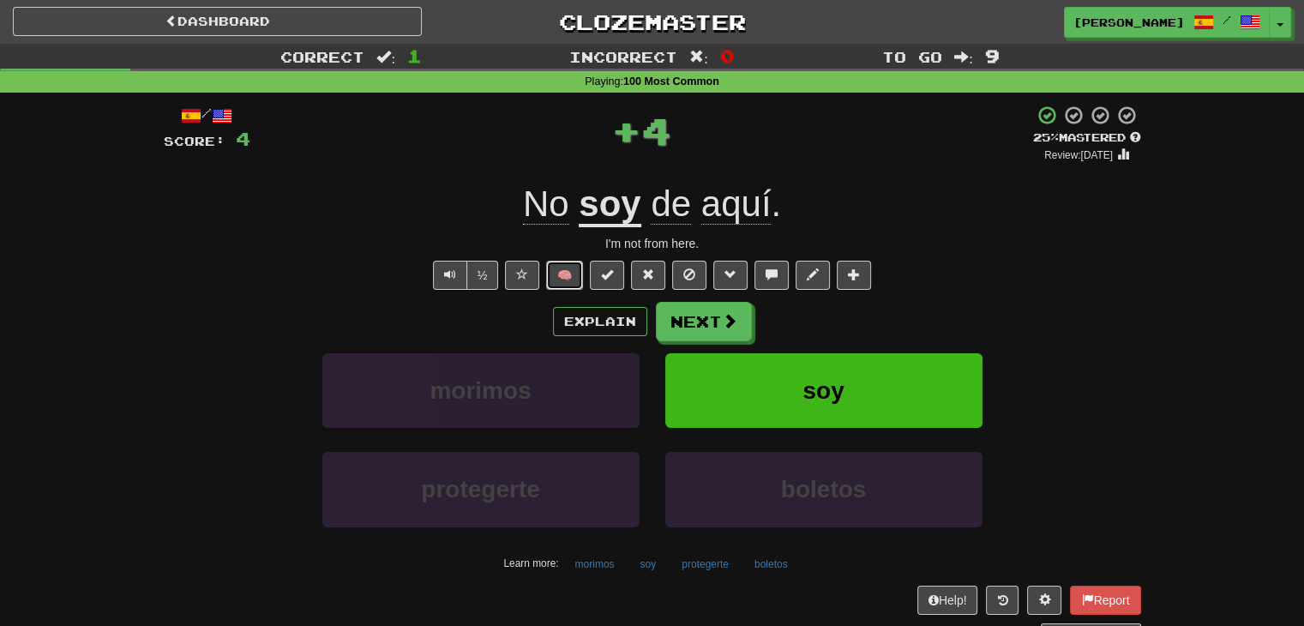
click at [569, 275] on button "🧠" at bounding box center [564, 275] width 37 height 29
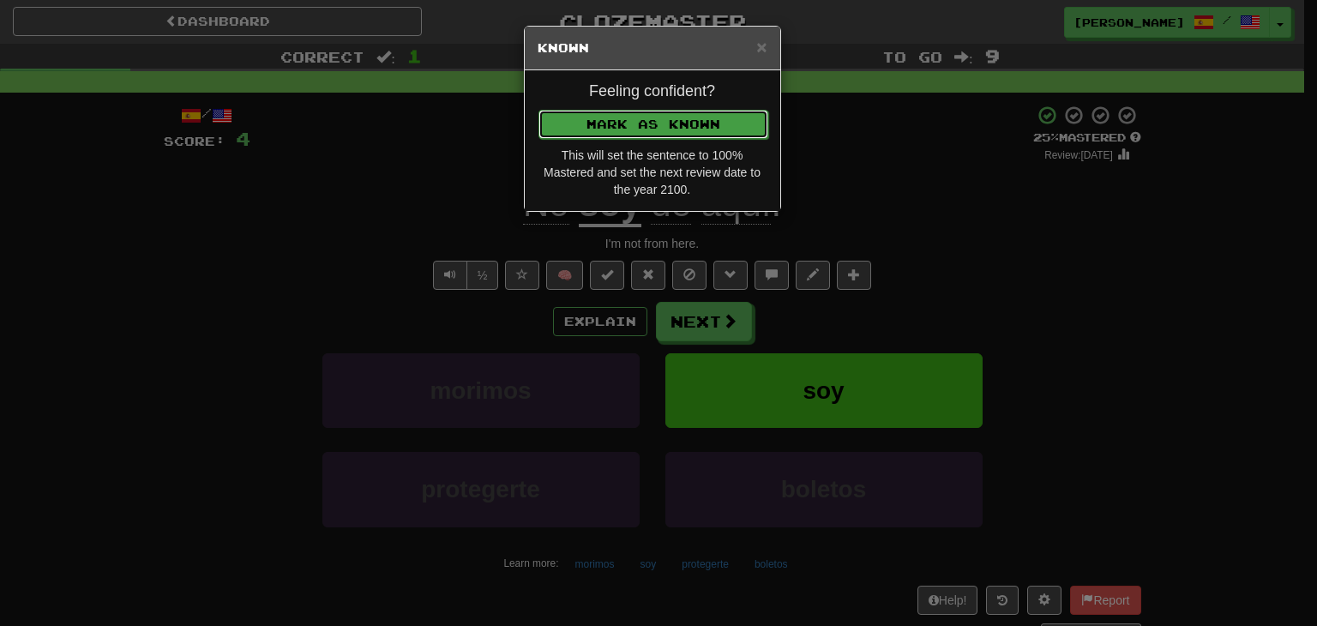
click at [602, 119] on button "Mark as Known" at bounding box center [653, 124] width 230 height 29
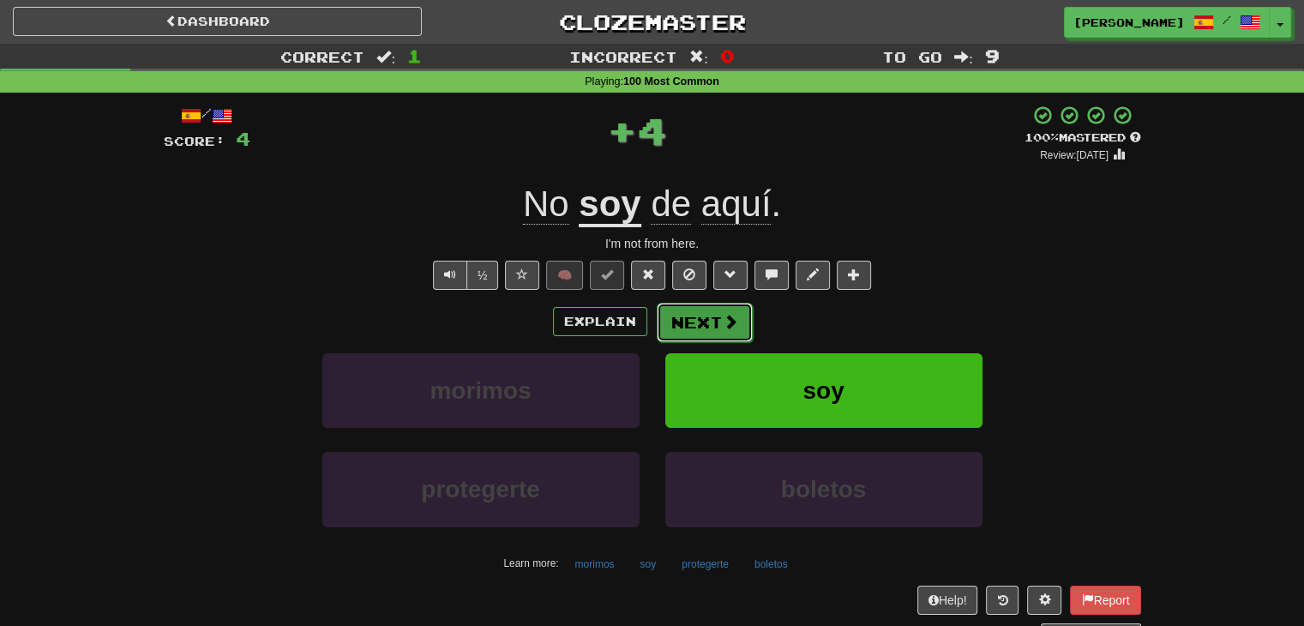
click at [681, 312] on button "Next" at bounding box center [705, 322] width 96 height 39
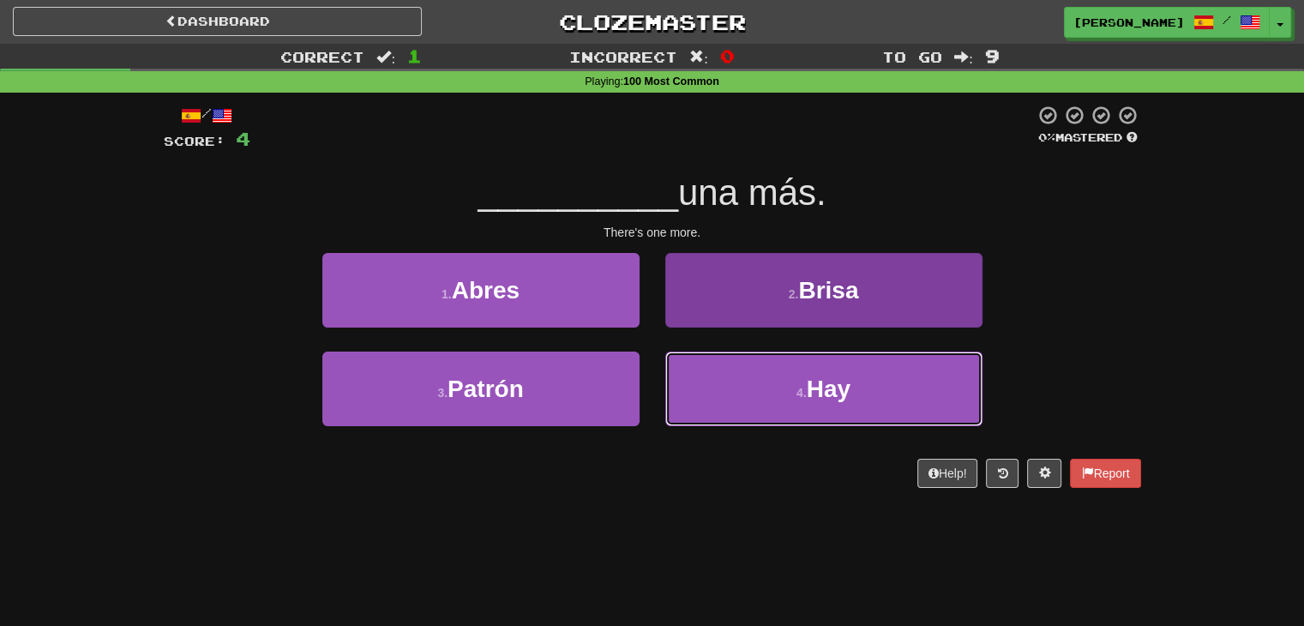
click at [749, 388] on button "4 . Hay" at bounding box center [823, 389] width 317 height 75
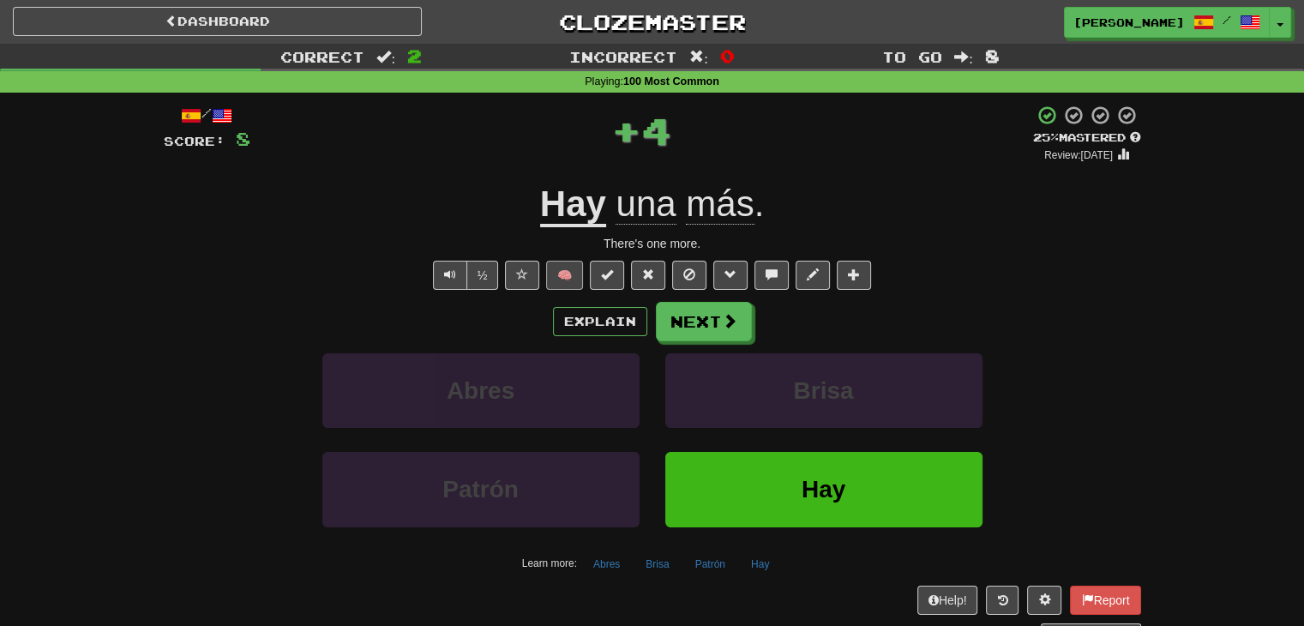
click at [545, 268] on span "🧠" at bounding box center [688, 274] width 373 height 14
click at [560, 272] on button "🧠" at bounding box center [564, 275] width 37 height 29
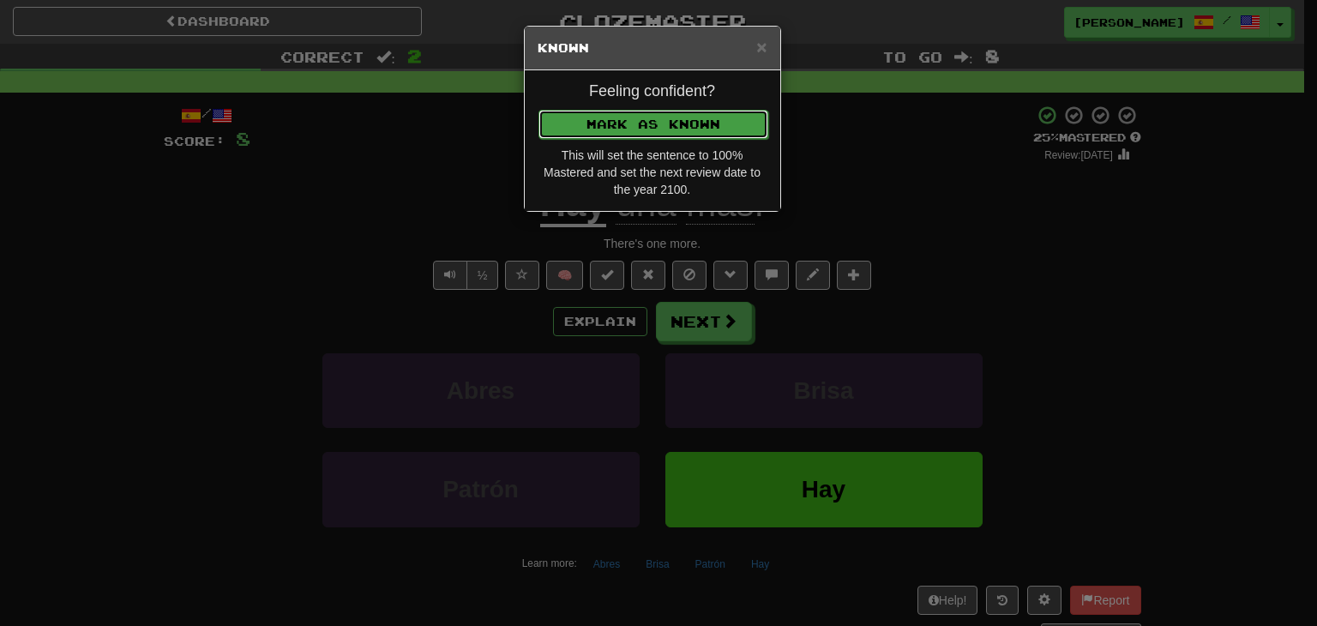
click at [646, 129] on button "Mark as Known" at bounding box center [653, 124] width 230 height 29
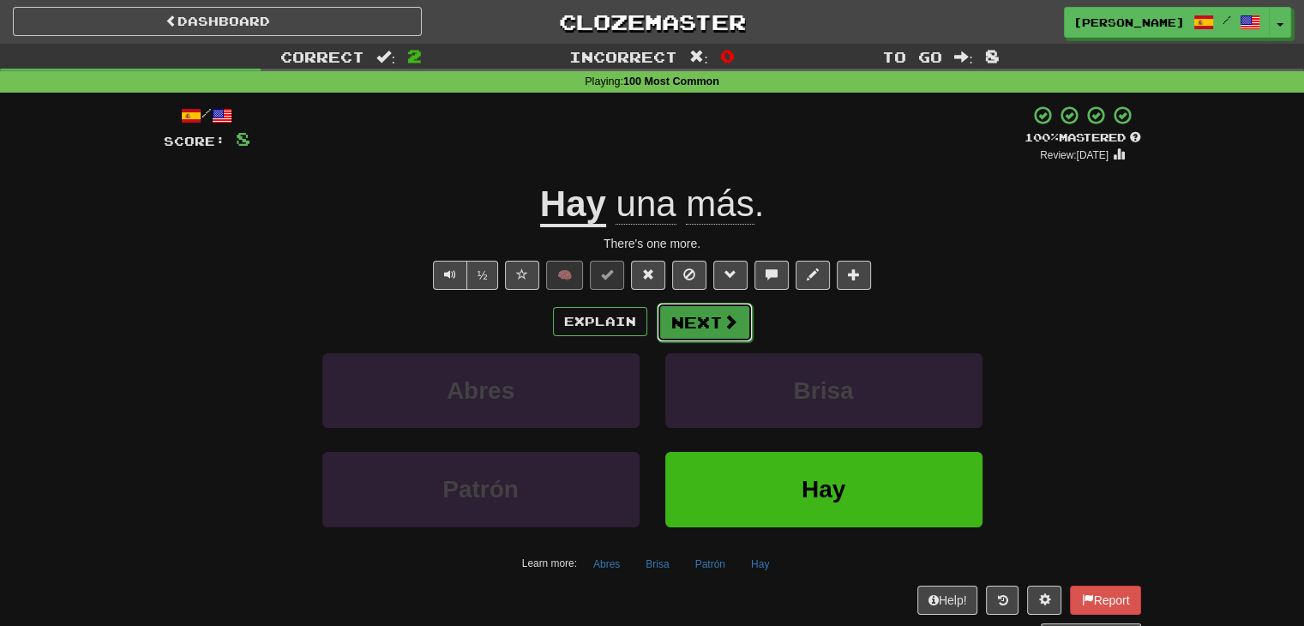
click at [676, 309] on button "Next" at bounding box center [705, 322] width 96 height 39
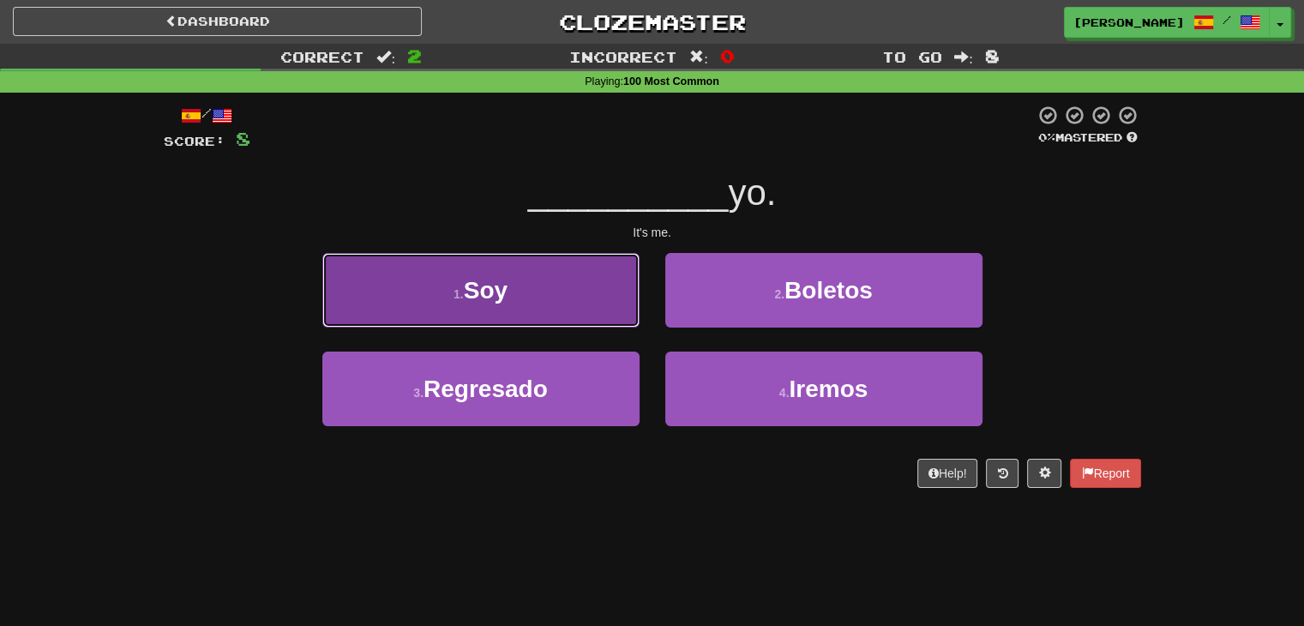
click at [544, 309] on button "1 . Soy" at bounding box center [480, 290] width 317 height 75
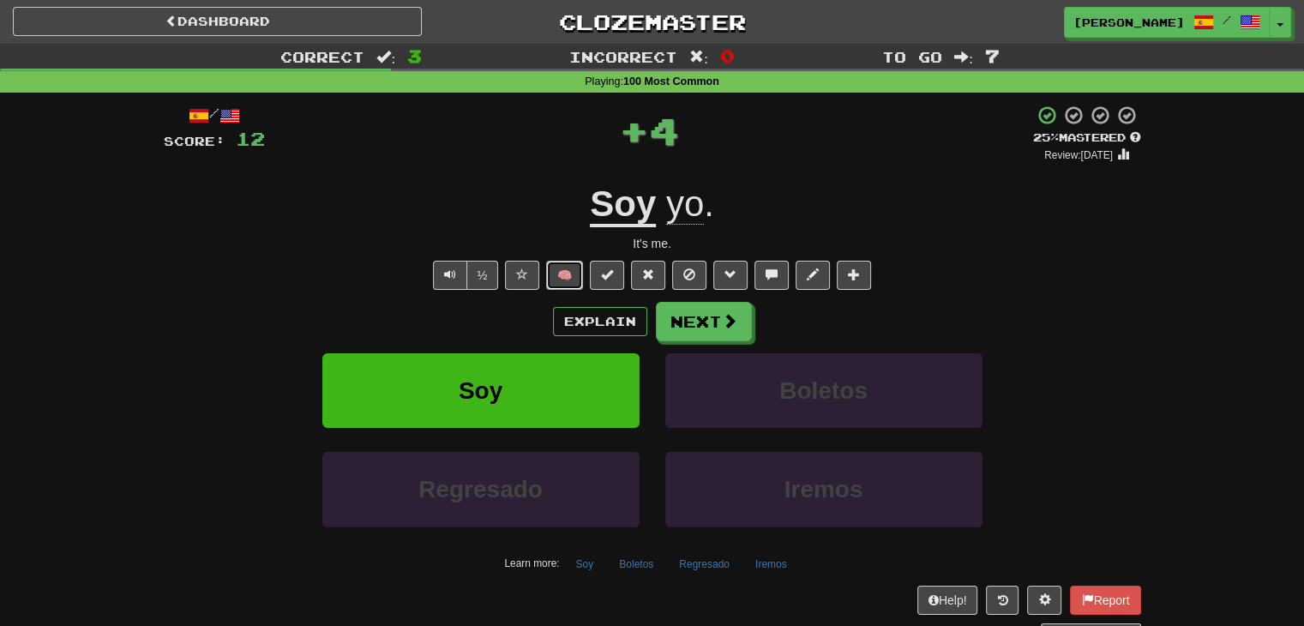
click at [570, 270] on button "🧠" at bounding box center [564, 275] width 37 height 29
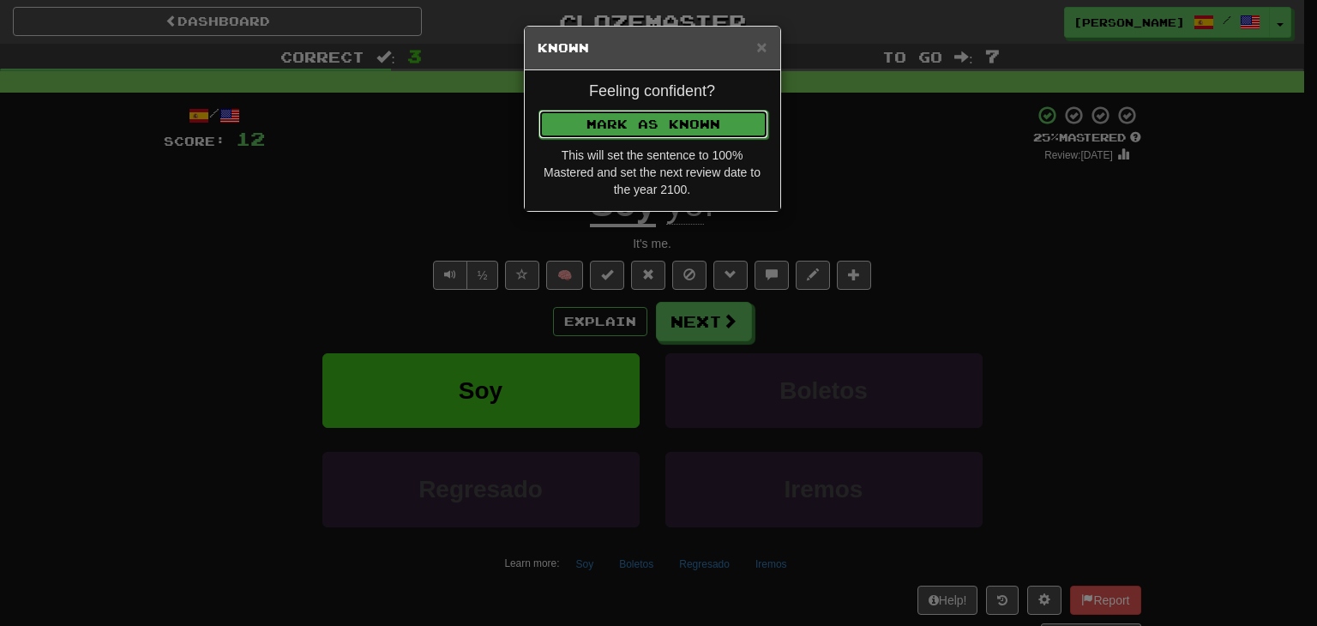
click at [589, 123] on button "Mark as Known" at bounding box center [653, 124] width 230 height 29
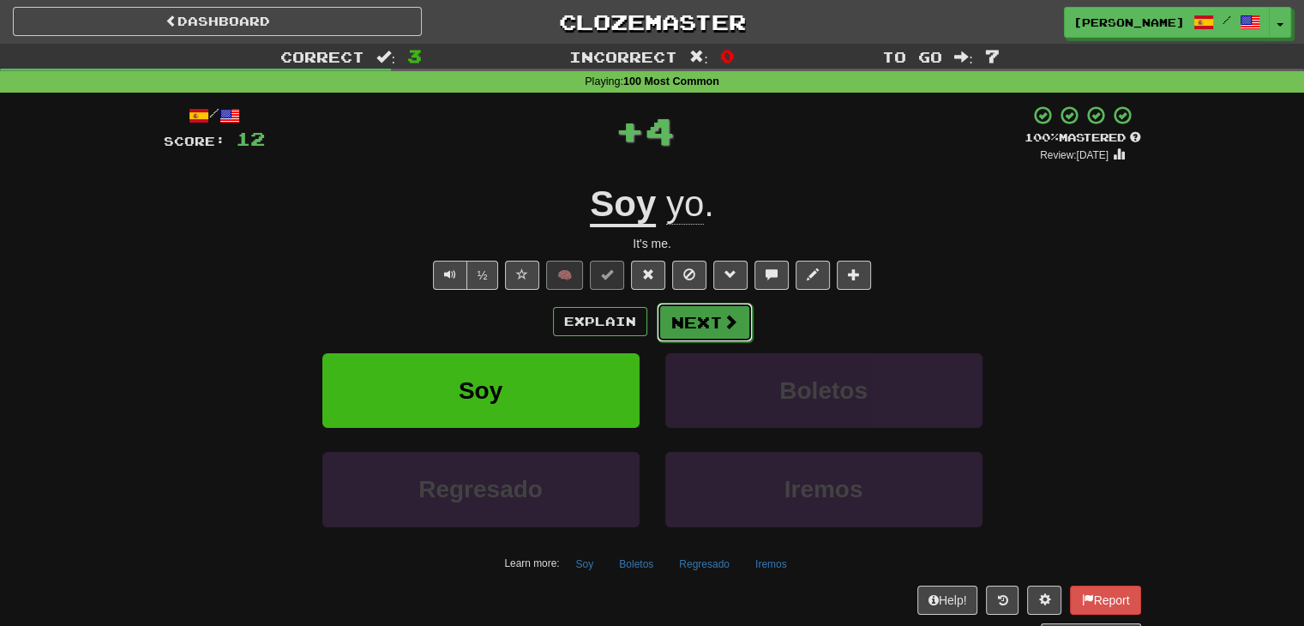
click at [703, 314] on button "Next" at bounding box center [705, 322] width 96 height 39
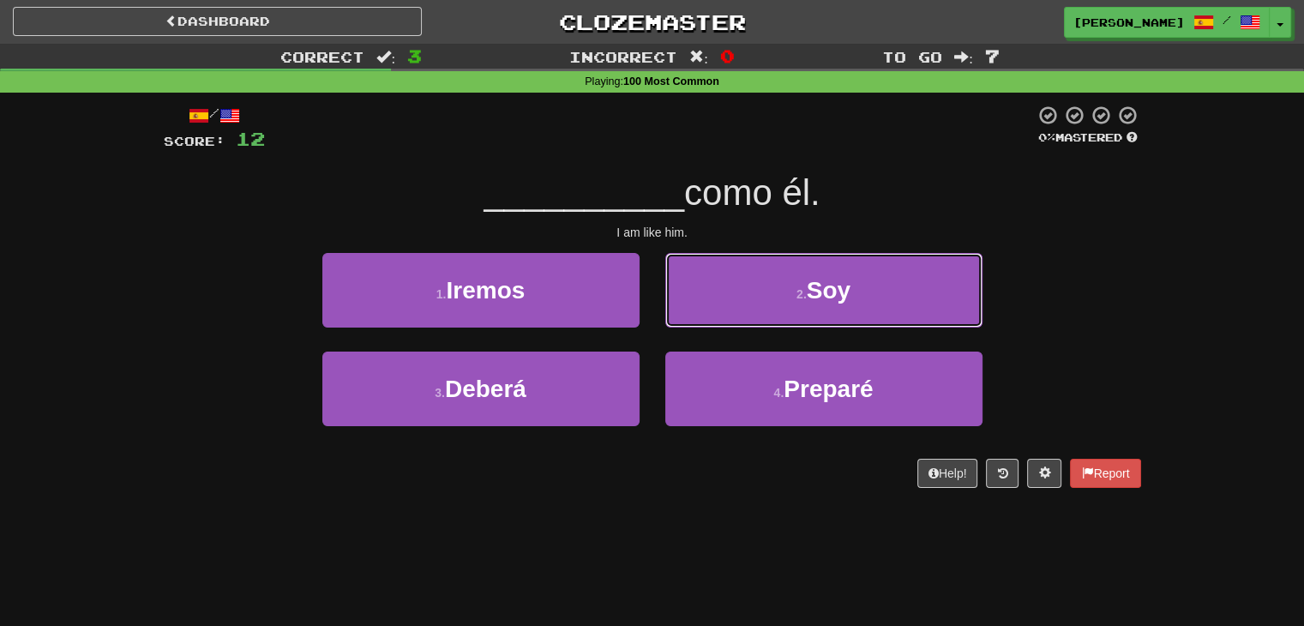
click at [744, 299] on button "2 . Soy" at bounding box center [823, 290] width 317 height 75
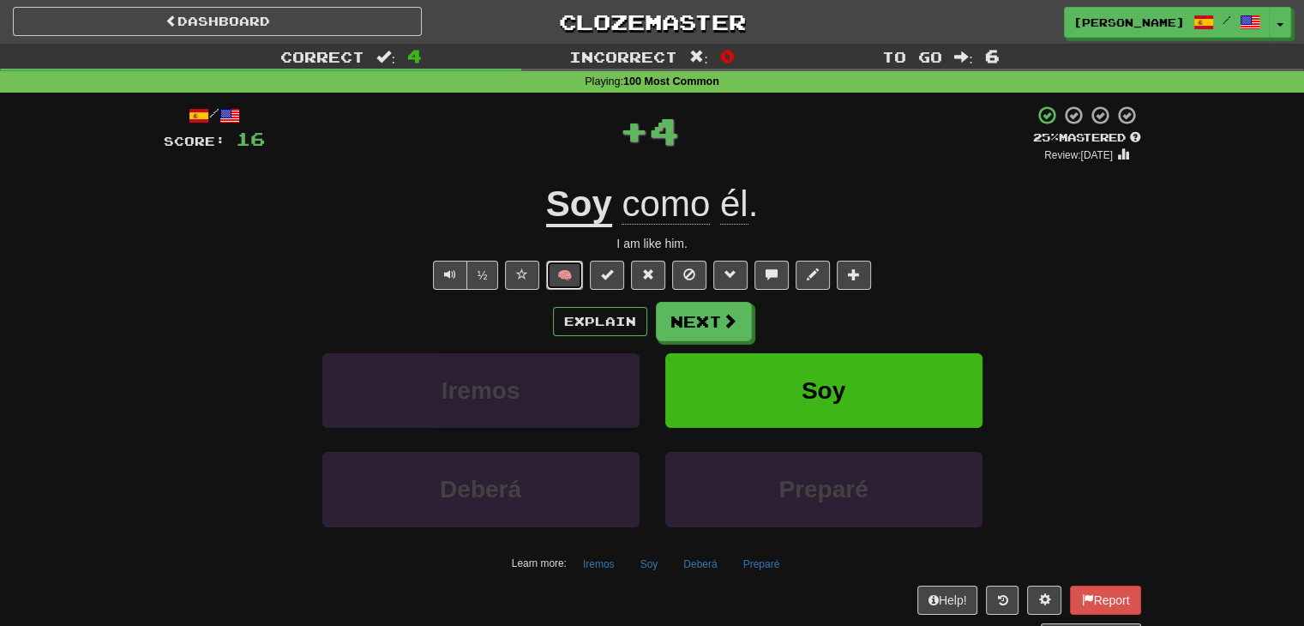
click at [558, 277] on button "🧠" at bounding box center [564, 275] width 37 height 29
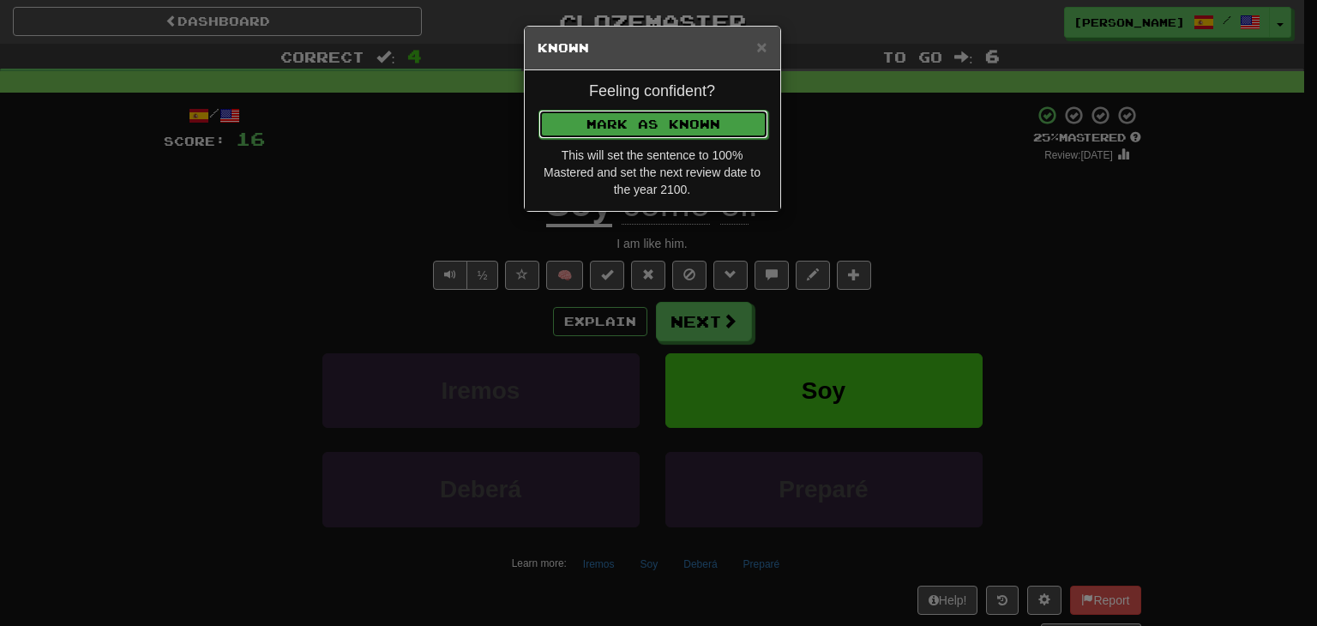
click at [604, 123] on button "Mark as Known" at bounding box center [653, 124] width 230 height 29
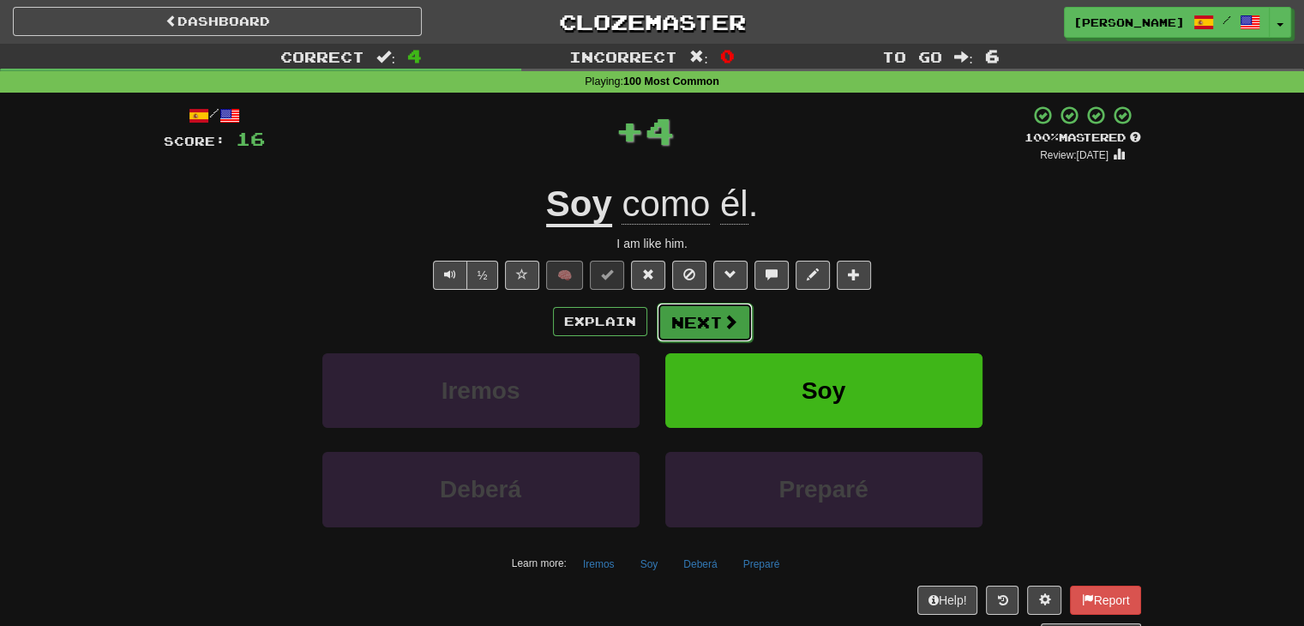
click at [686, 314] on button "Next" at bounding box center [705, 322] width 96 height 39
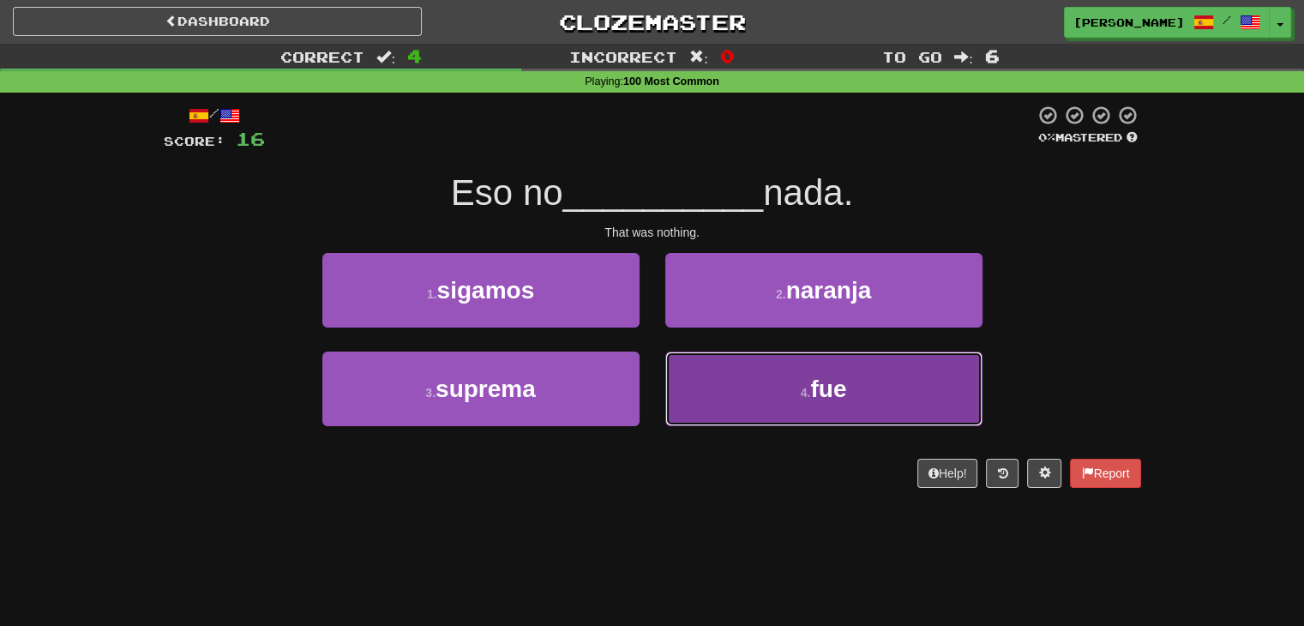
drag, startPoint x: 714, startPoint y: 388, endPoint x: 650, endPoint y: 359, distance: 70.2
click at [713, 388] on button "4 . fue" at bounding box center [823, 389] width 317 height 75
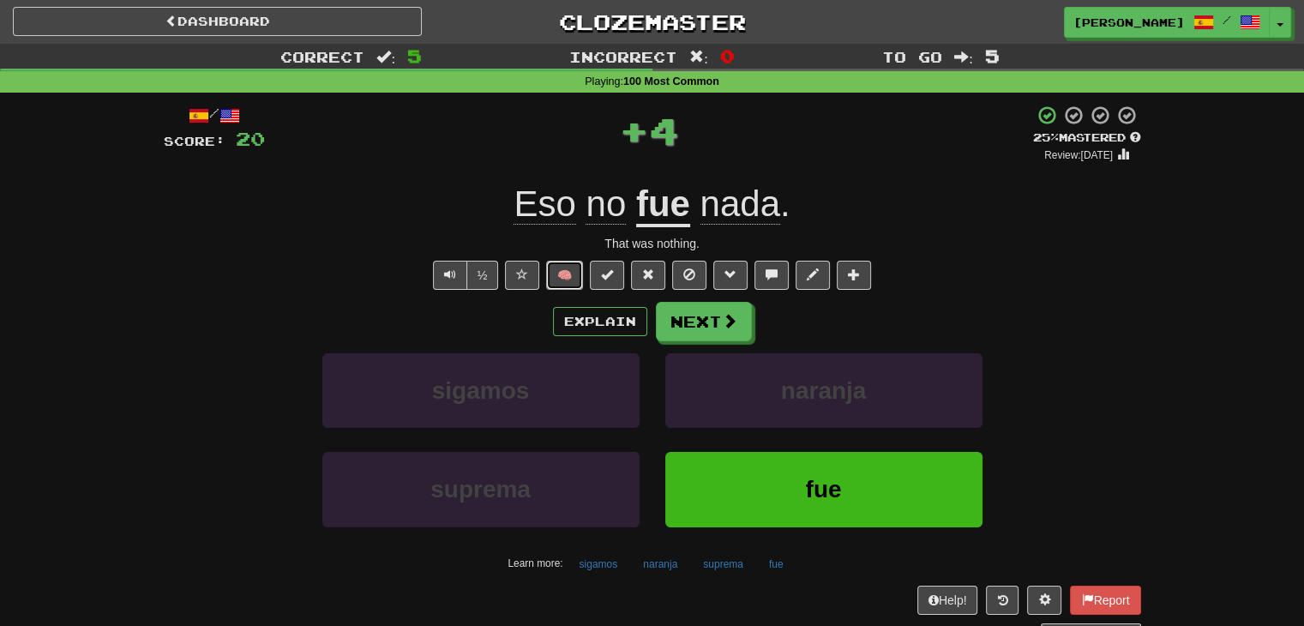
click at [560, 279] on button "🧠" at bounding box center [564, 275] width 37 height 29
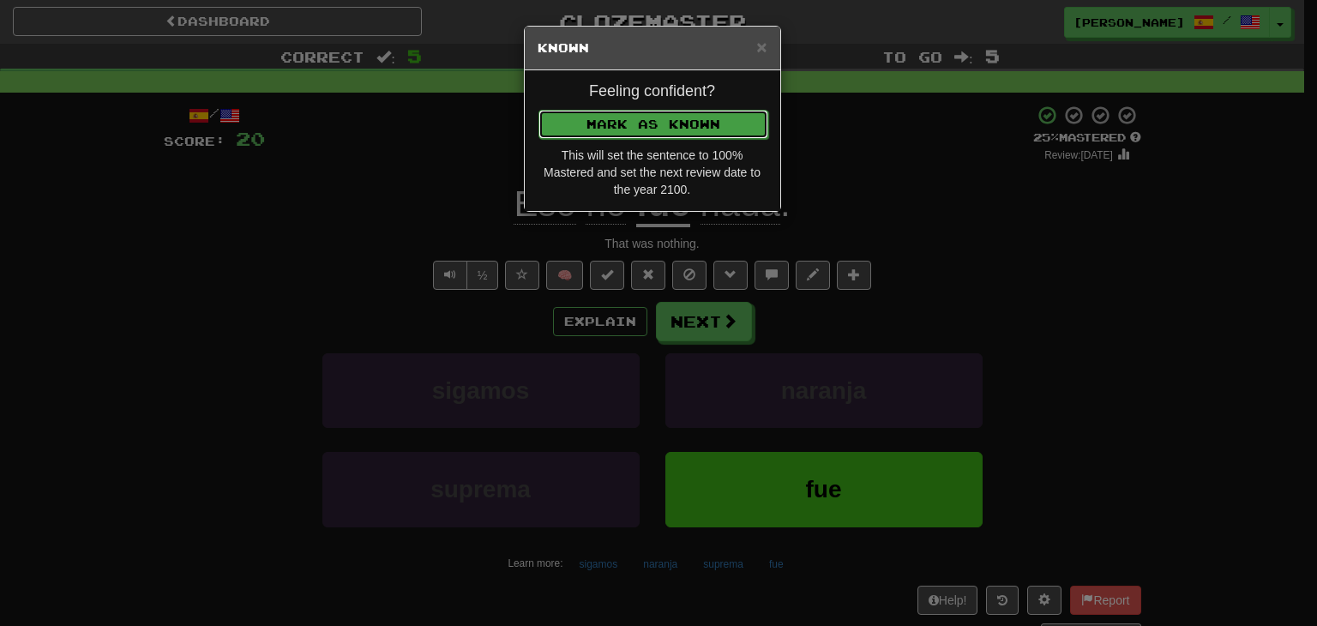
click at [630, 125] on button "Mark as Known" at bounding box center [653, 124] width 230 height 29
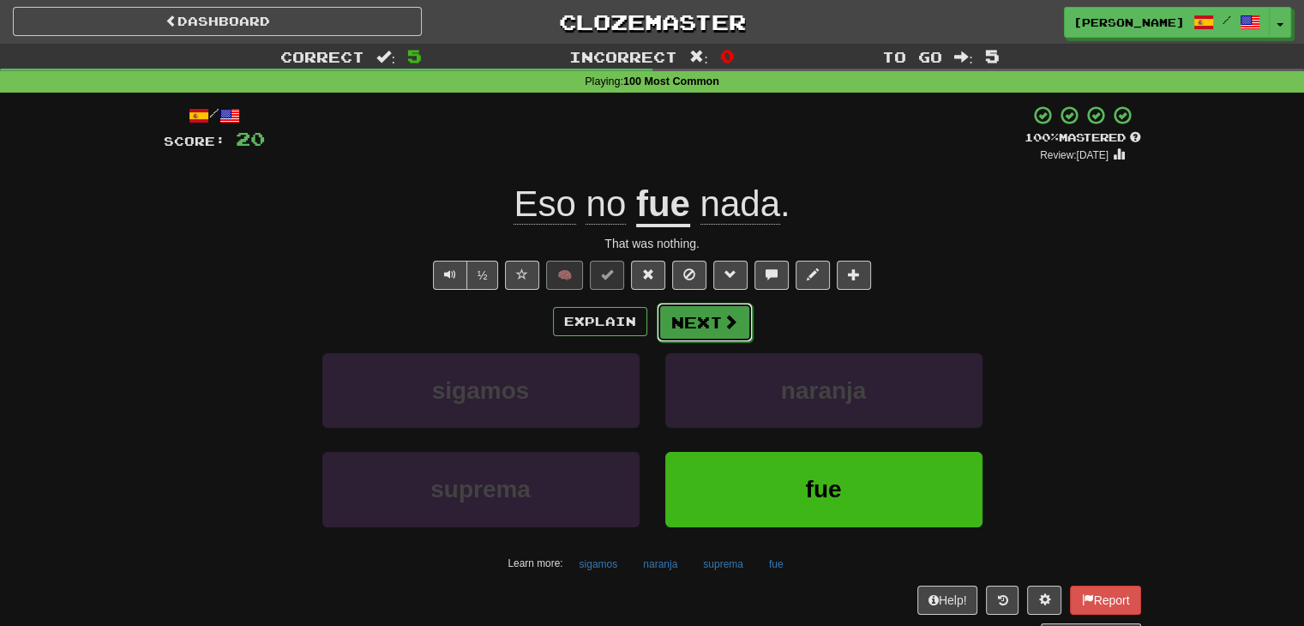
click at [712, 327] on button "Next" at bounding box center [705, 322] width 96 height 39
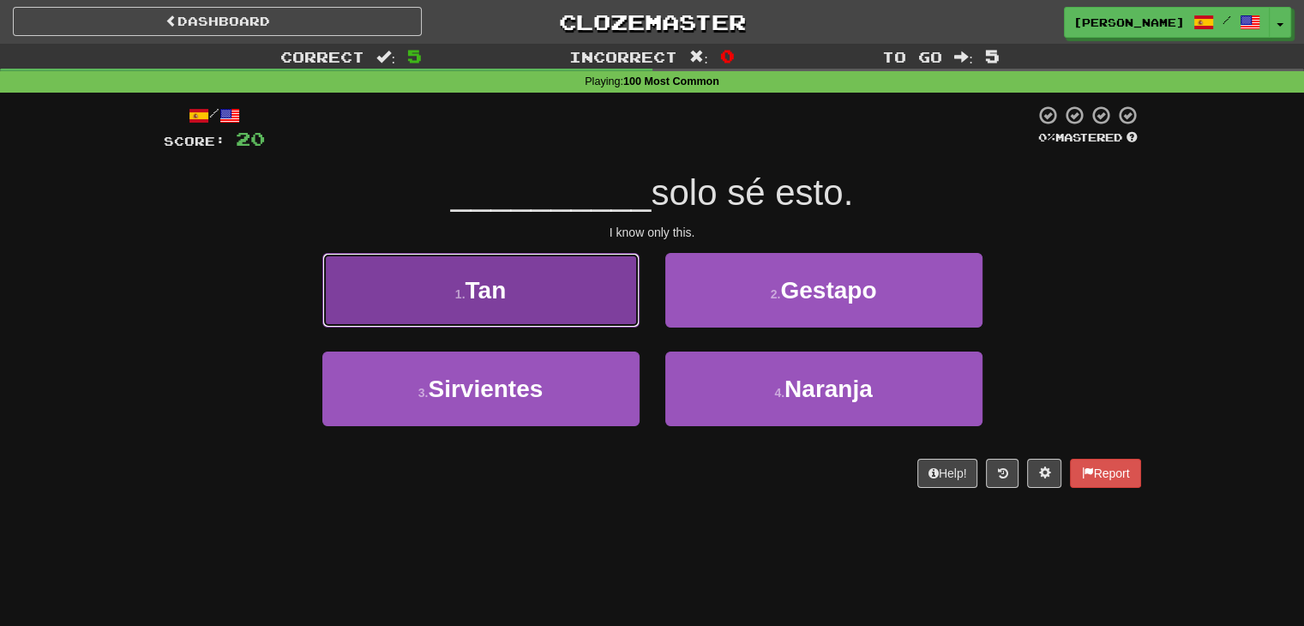
click at [578, 293] on button "1 . Tan" at bounding box center [480, 290] width 317 height 75
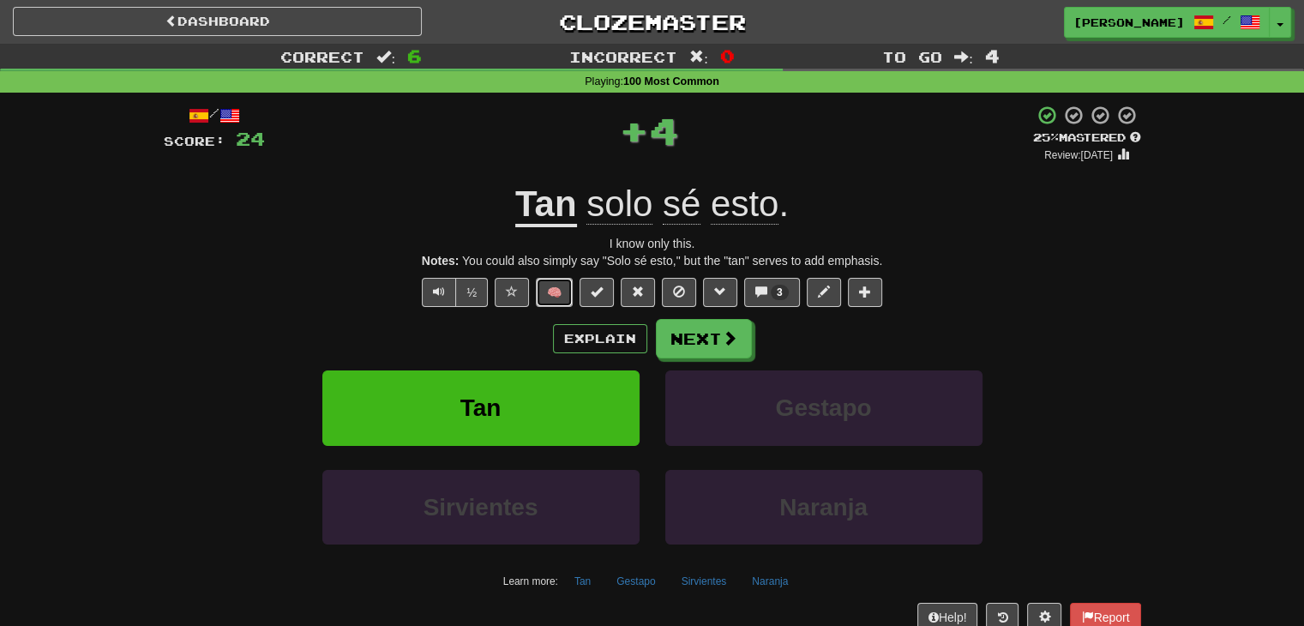
click at [556, 291] on button "🧠" at bounding box center [554, 292] width 37 height 29
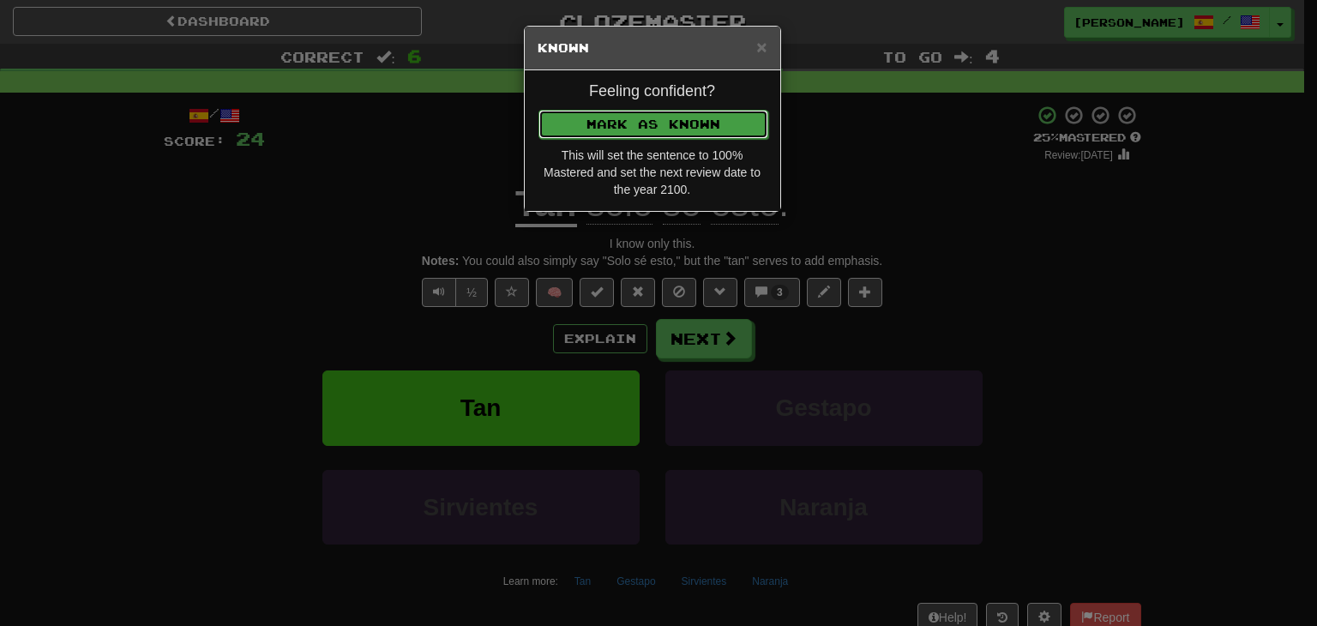
click at [608, 120] on button "Mark as Known" at bounding box center [653, 124] width 230 height 29
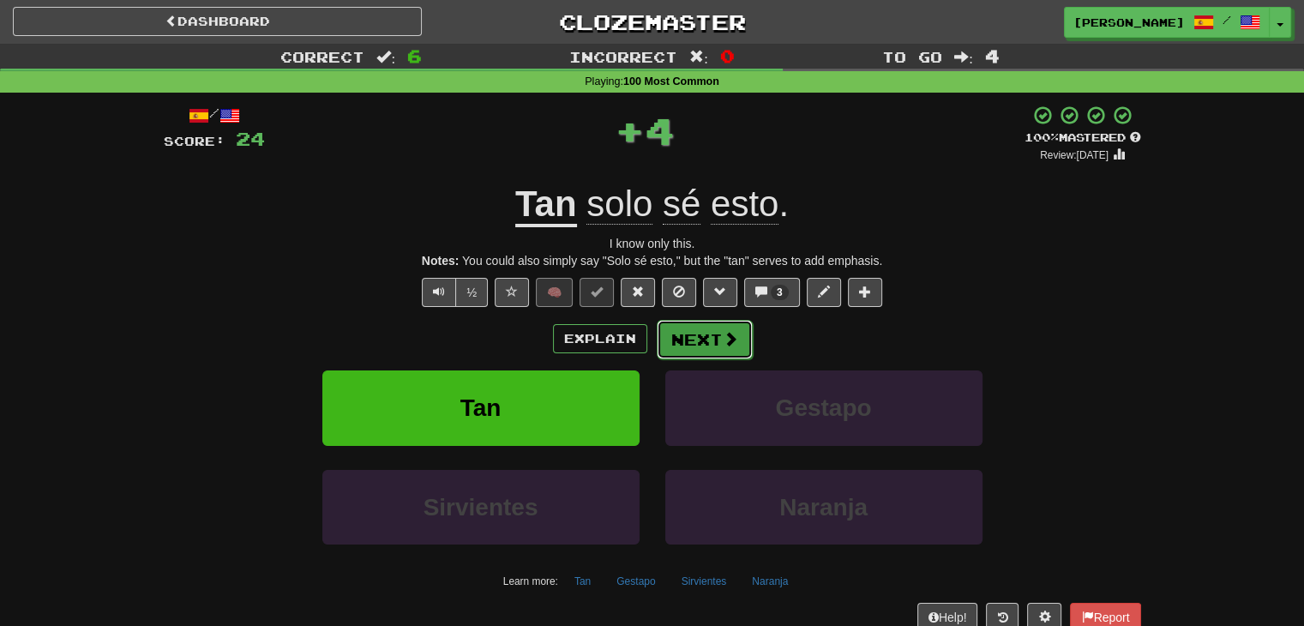
click at [699, 338] on button "Next" at bounding box center [705, 339] width 96 height 39
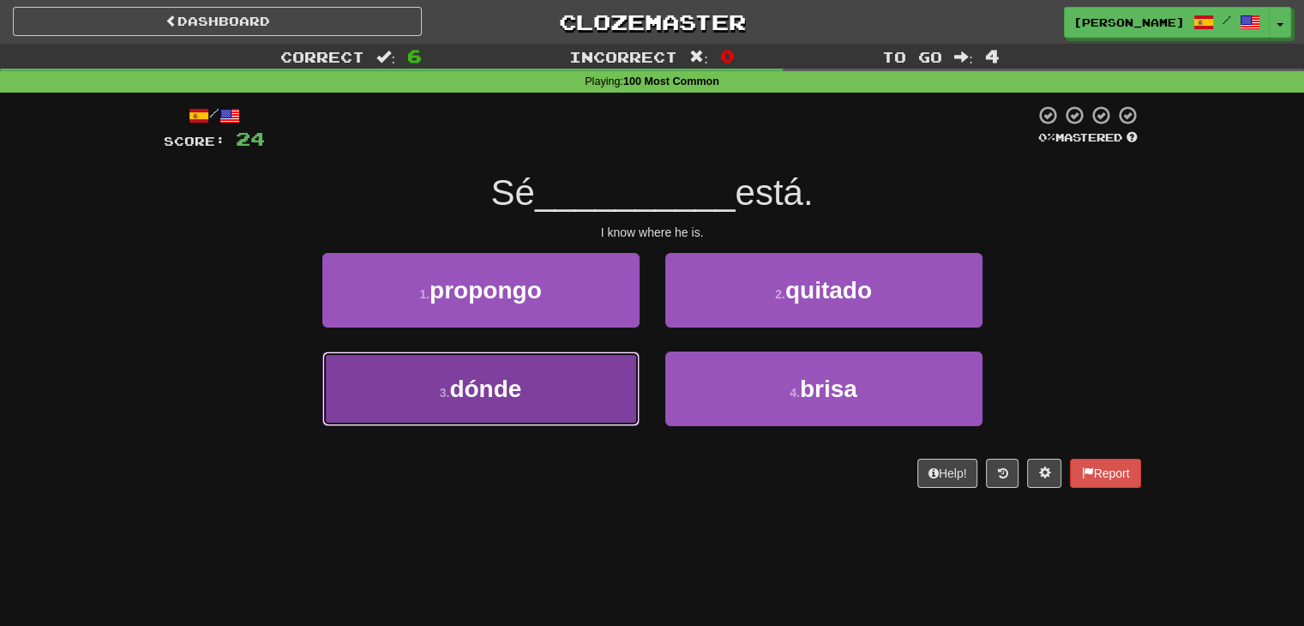
click at [520, 392] on span "dónde" at bounding box center [485, 389] width 72 height 27
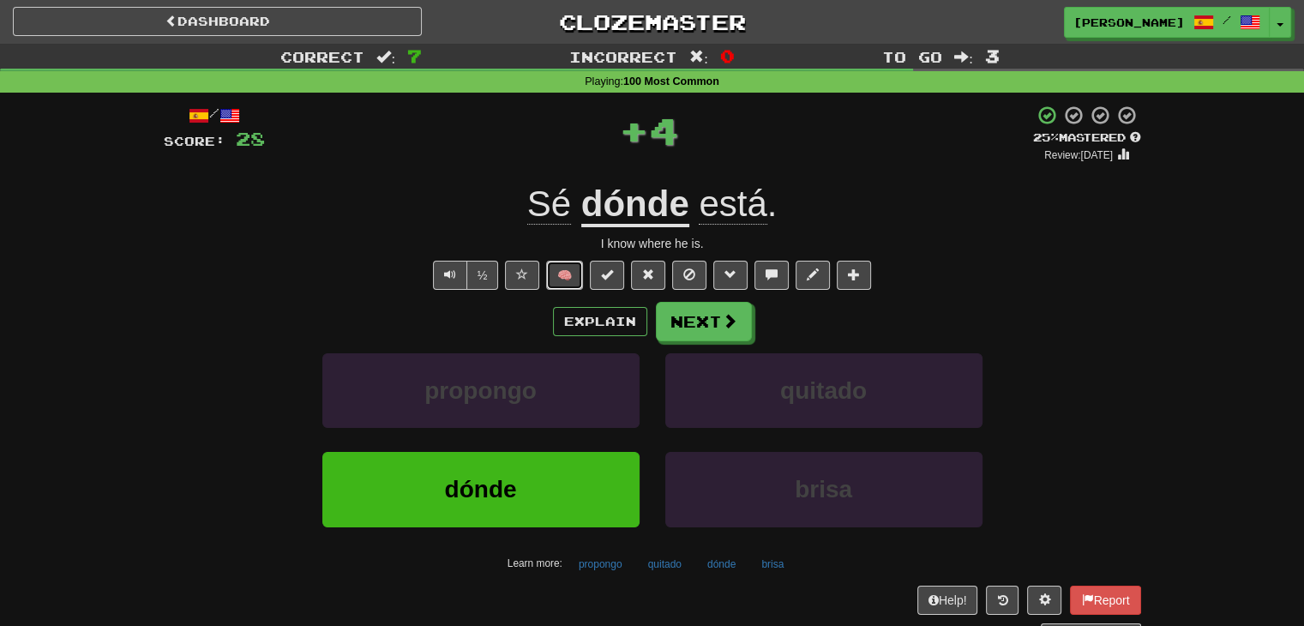
click at [575, 287] on button "🧠" at bounding box center [564, 275] width 37 height 29
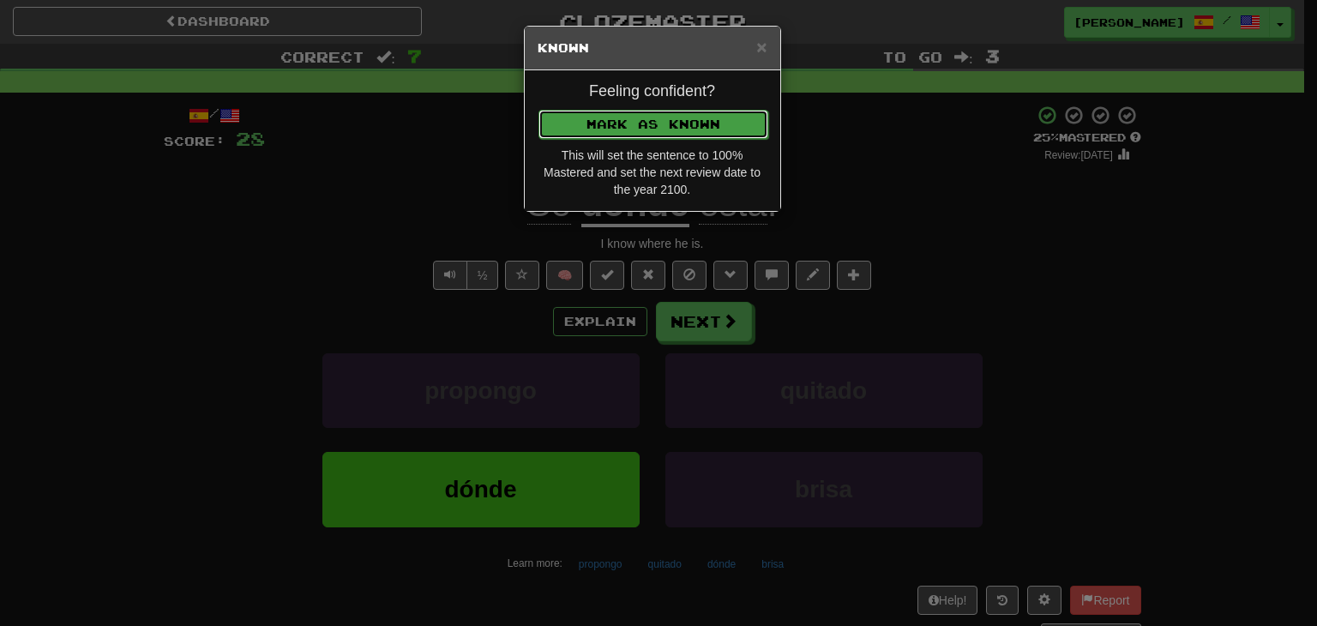
click at [610, 114] on button "Mark as Known" at bounding box center [653, 124] width 230 height 29
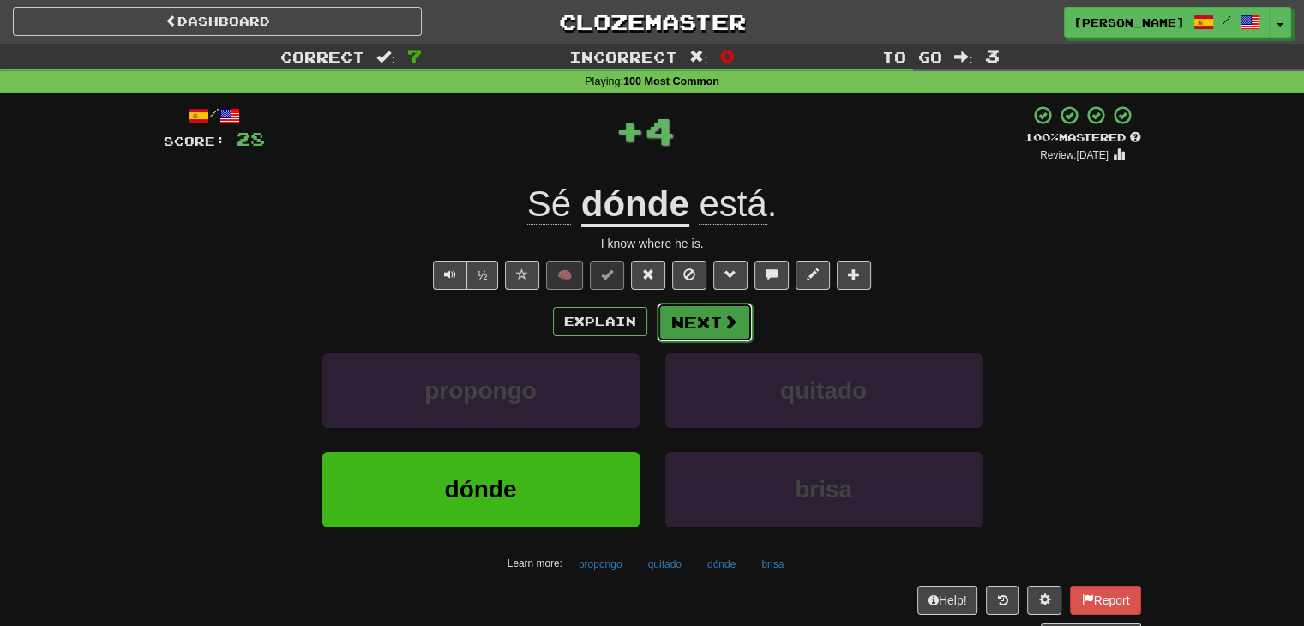
click at [701, 335] on button "Next" at bounding box center [705, 322] width 96 height 39
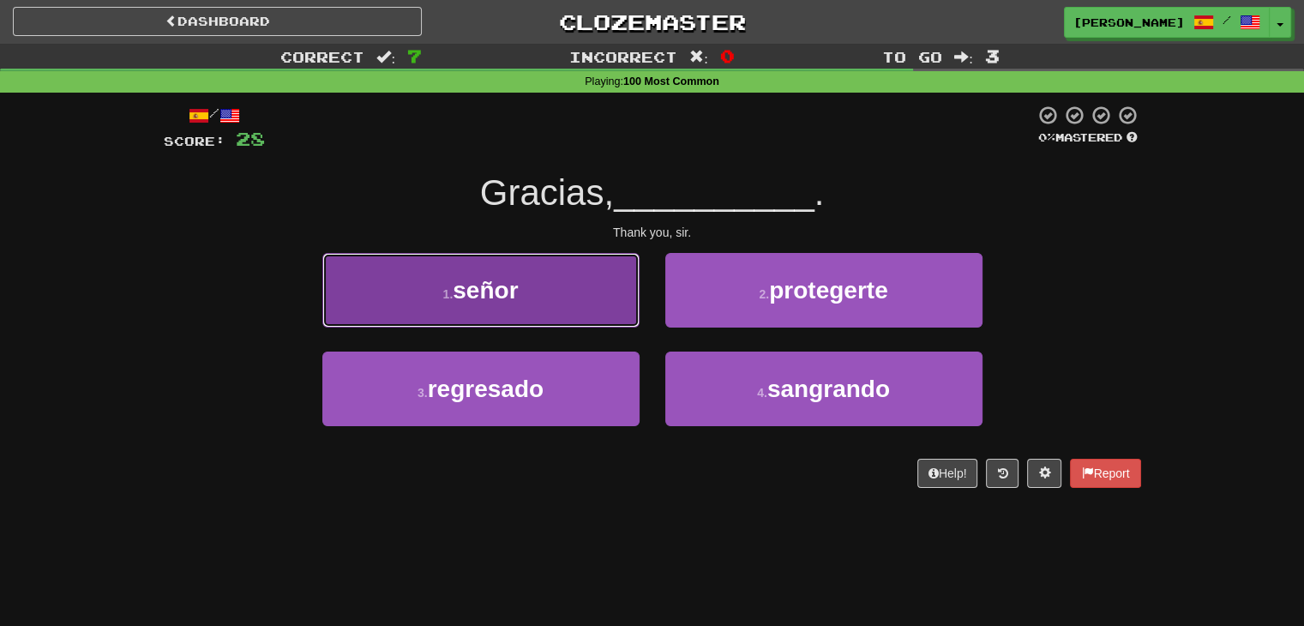
click at [586, 310] on button "1 . señor" at bounding box center [480, 290] width 317 height 75
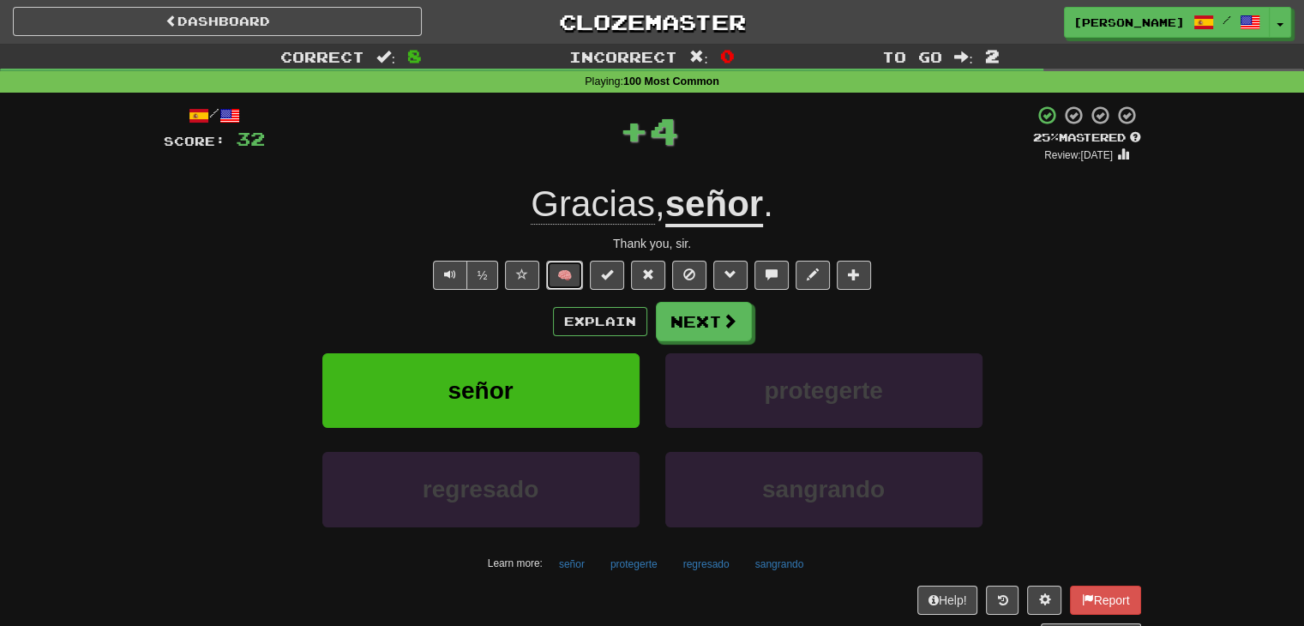
click at [571, 284] on button "🧠" at bounding box center [564, 275] width 37 height 29
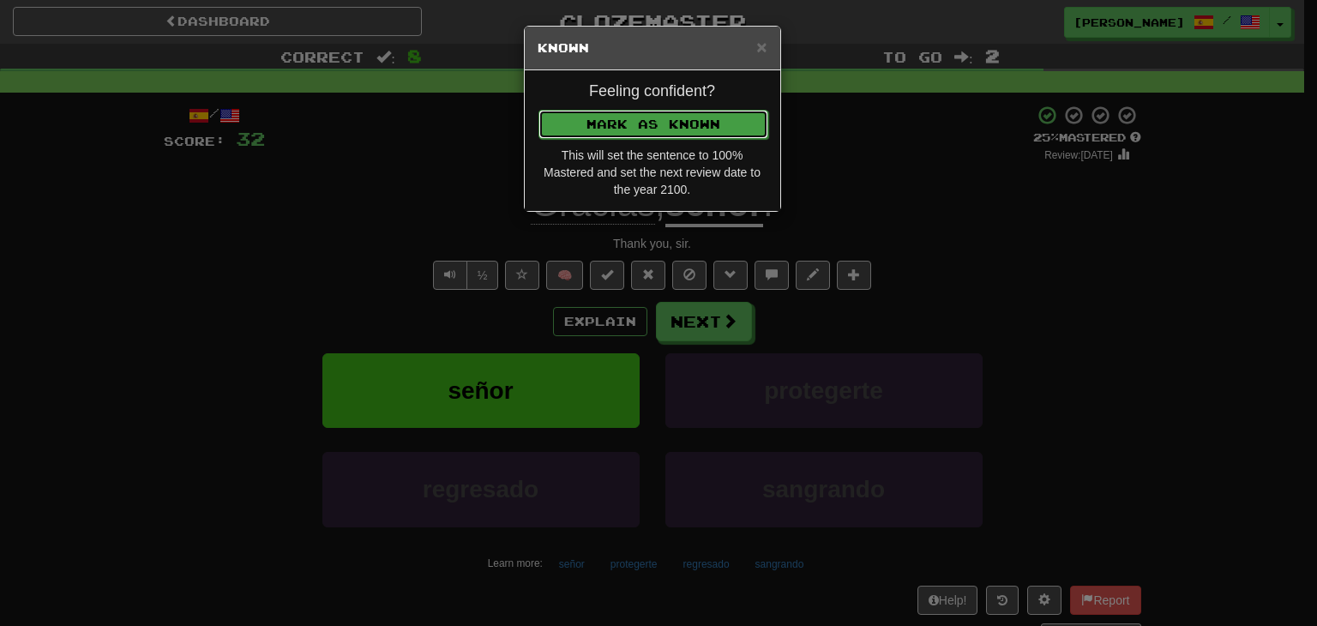
click at [660, 123] on button "Mark as Known" at bounding box center [653, 124] width 230 height 29
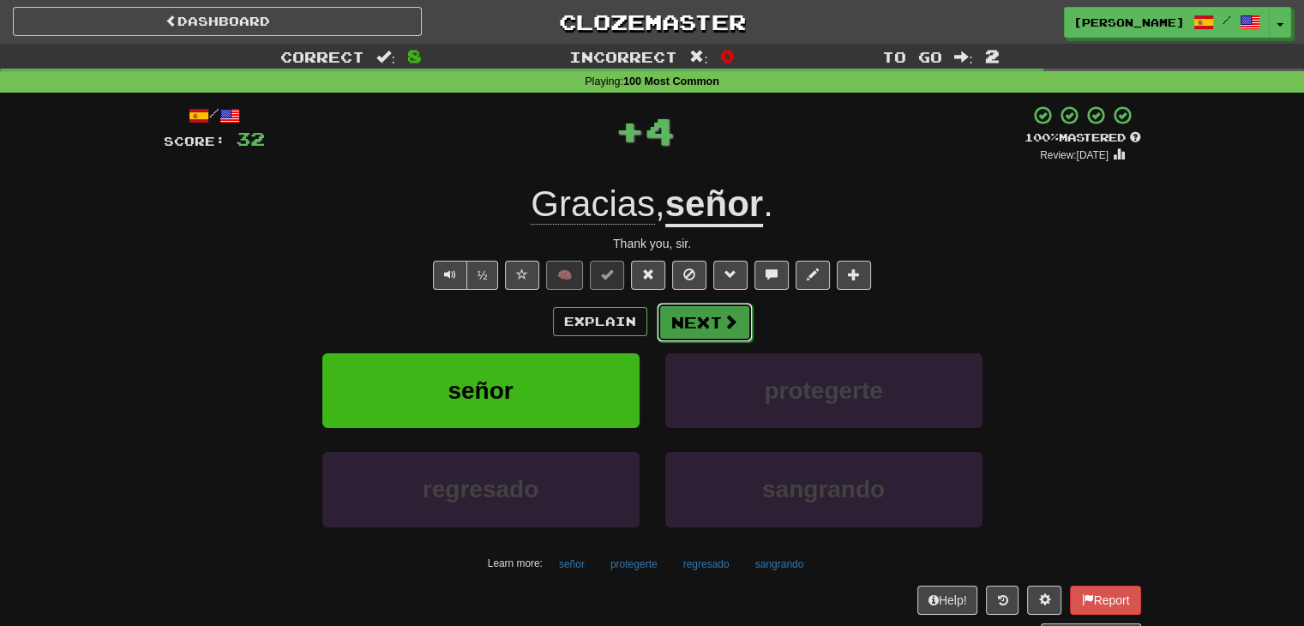
click at [688, 315] on button "Next" at bounding box center [705, 322] width 96 height 39
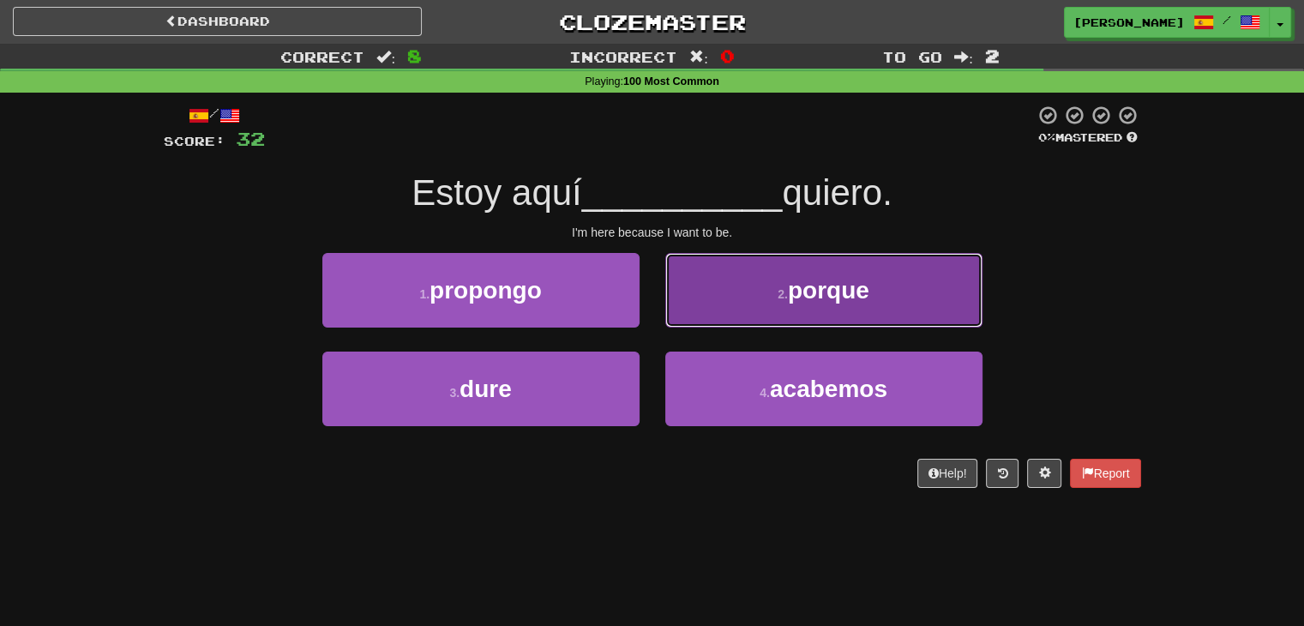
click at [754, 291] on button "2 . porque" at bounding box center [823, 290] width 317 height 75
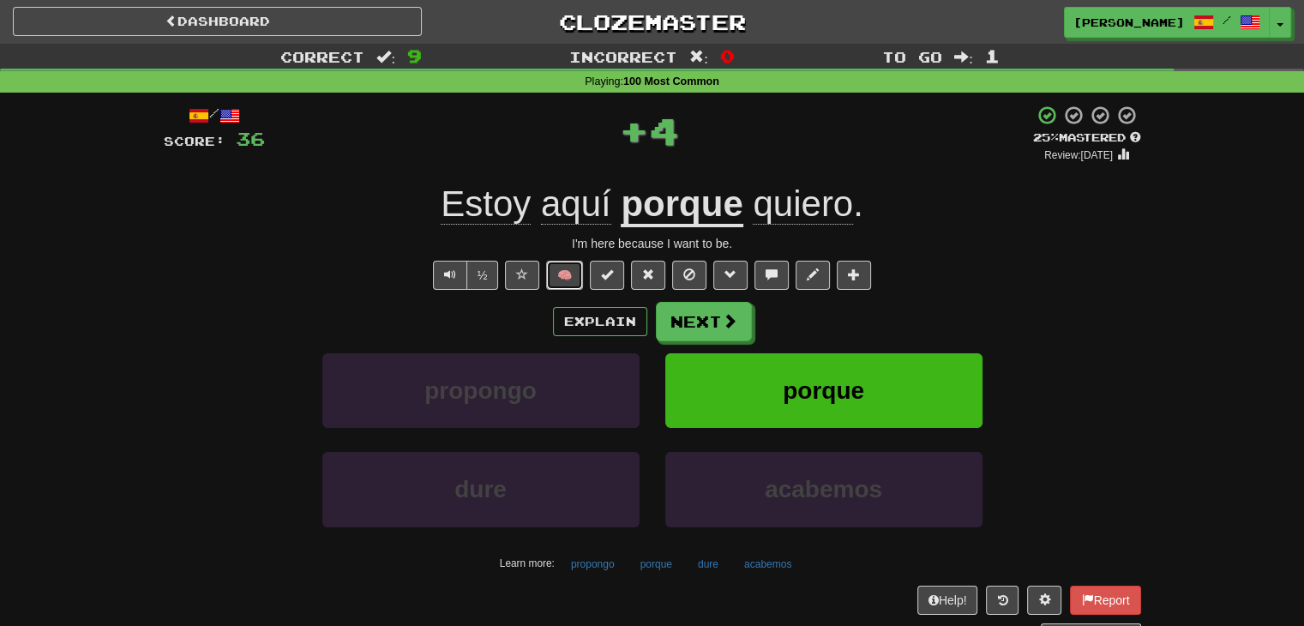
click at [576, 273] on button "🧠" at bounding box center [564, 275] width 37 height 29
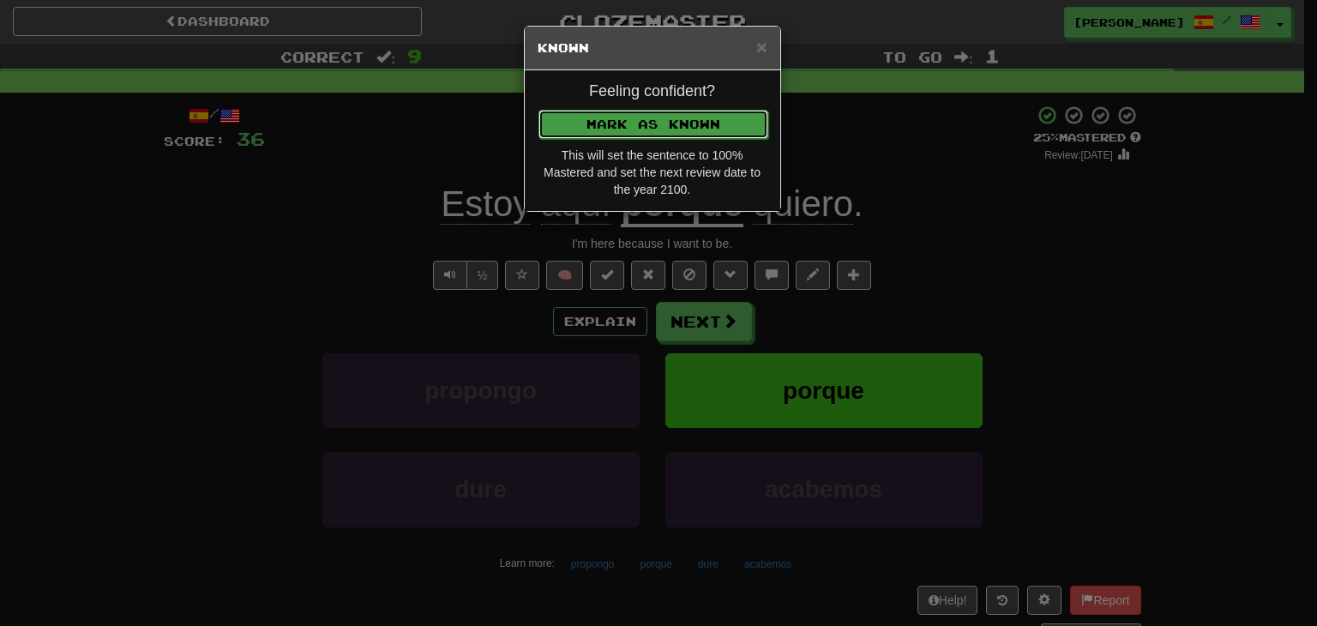
click at [613, 131] on button "Mark as Known" at bounding box center [653, 124] width 230 height 29
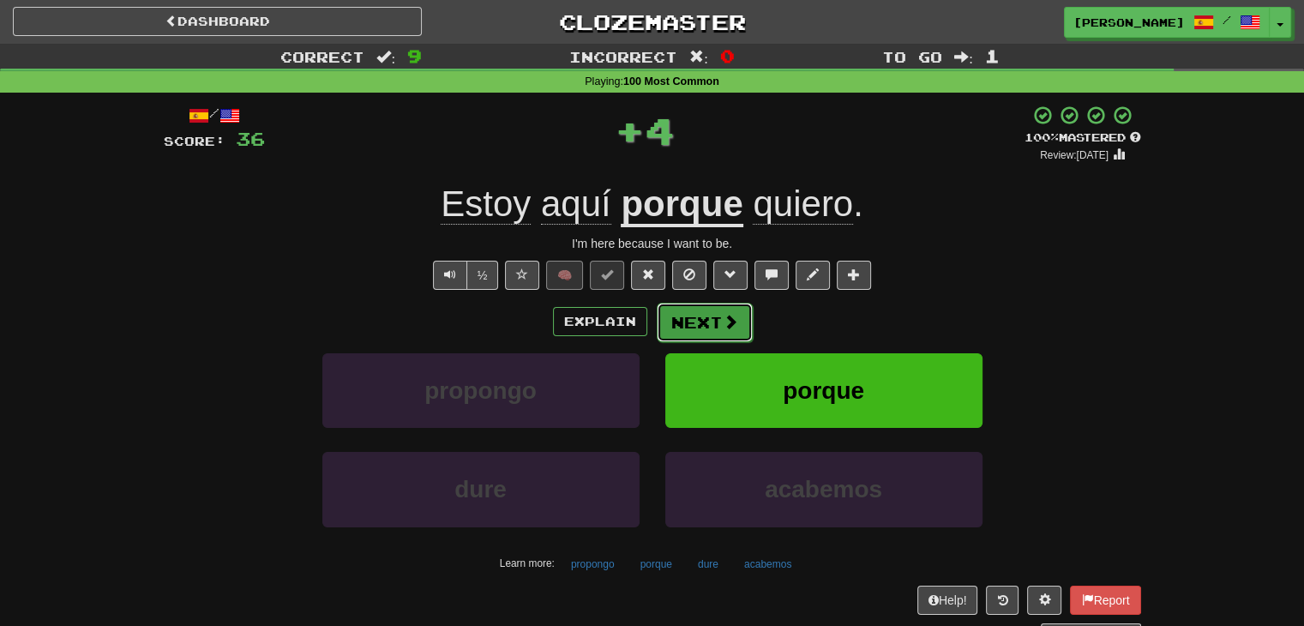
click at [682, 323] on button "Next" at bounding box center [705, 322] width 96 height 39
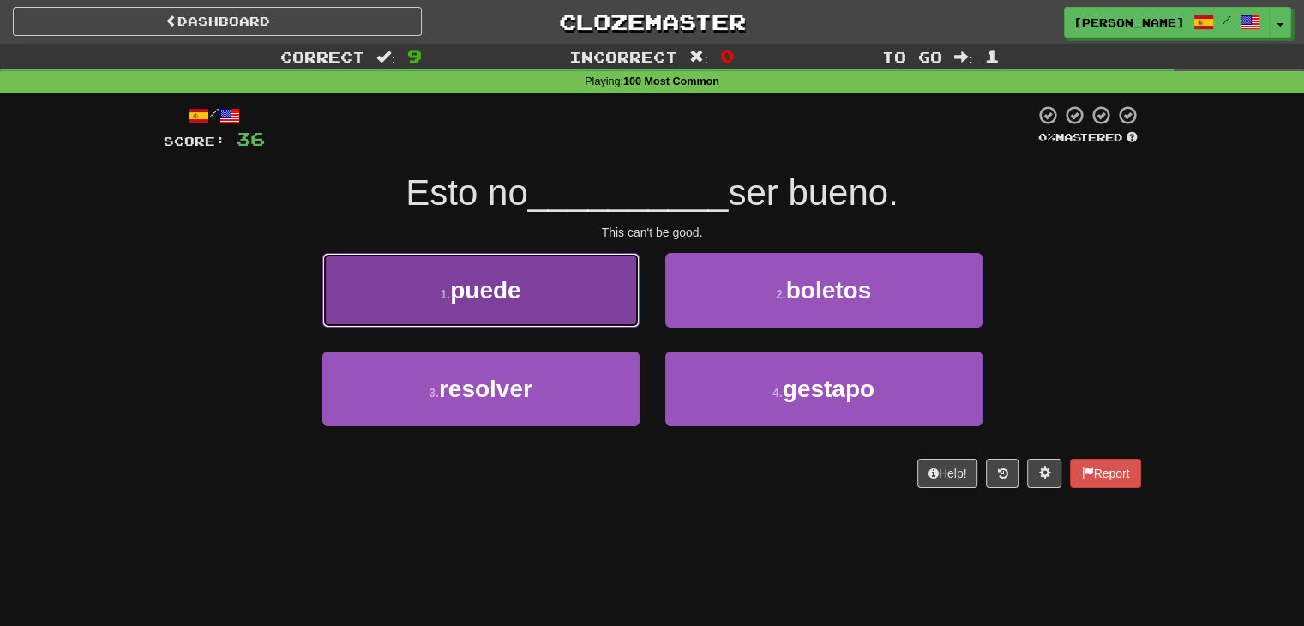
click at [515, 277] on span "puede" at bounding box center [485, 290] width 70 height 27
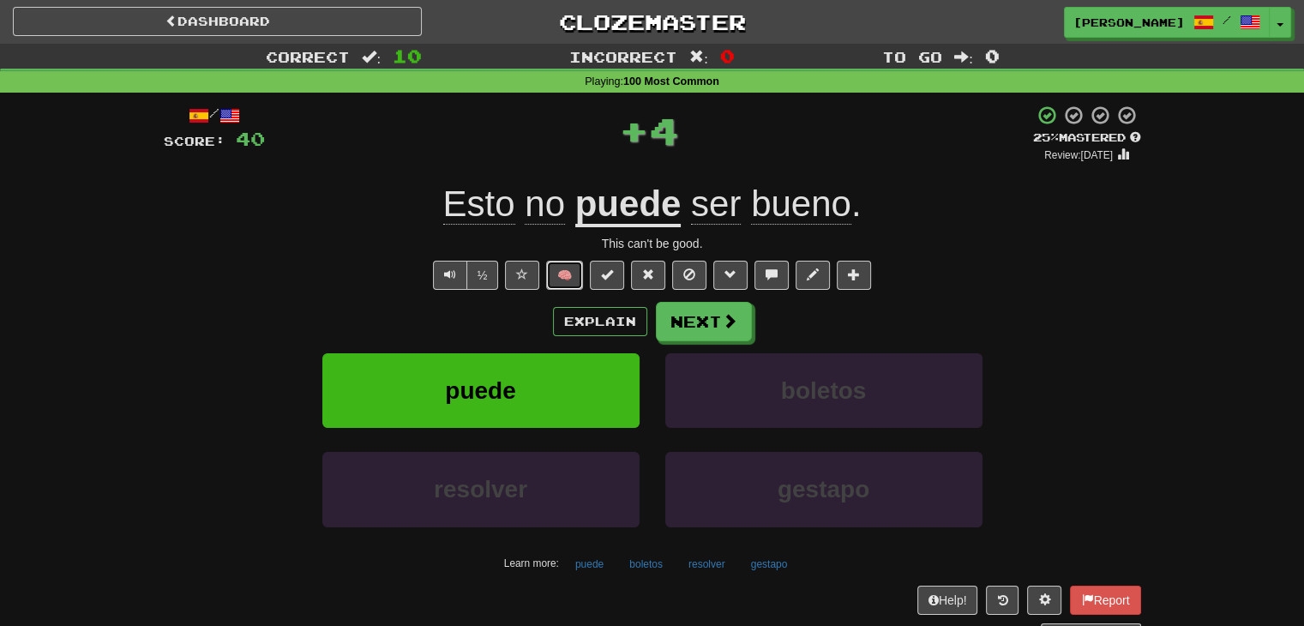
click at [570, 280] on button "🧠" at bounding box center [564, 275] width 37 height 29
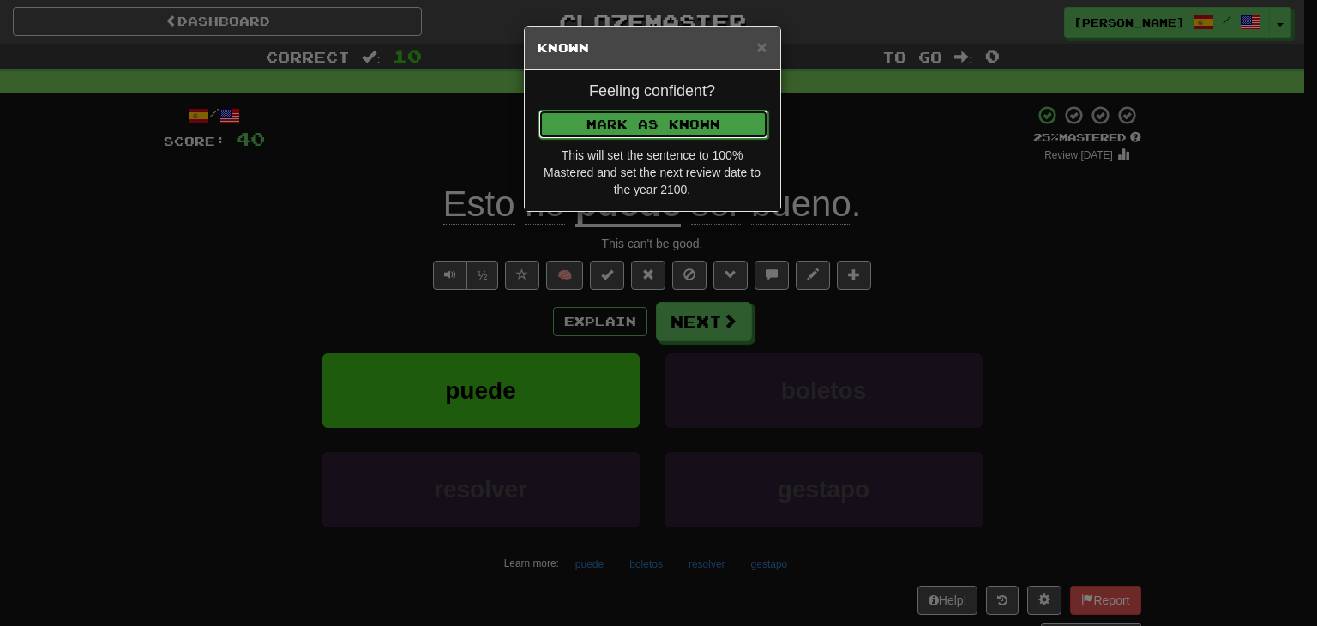
click at [610, 121] on button "Mark as Known" at bounding box center [653, 124] width 230 height 29
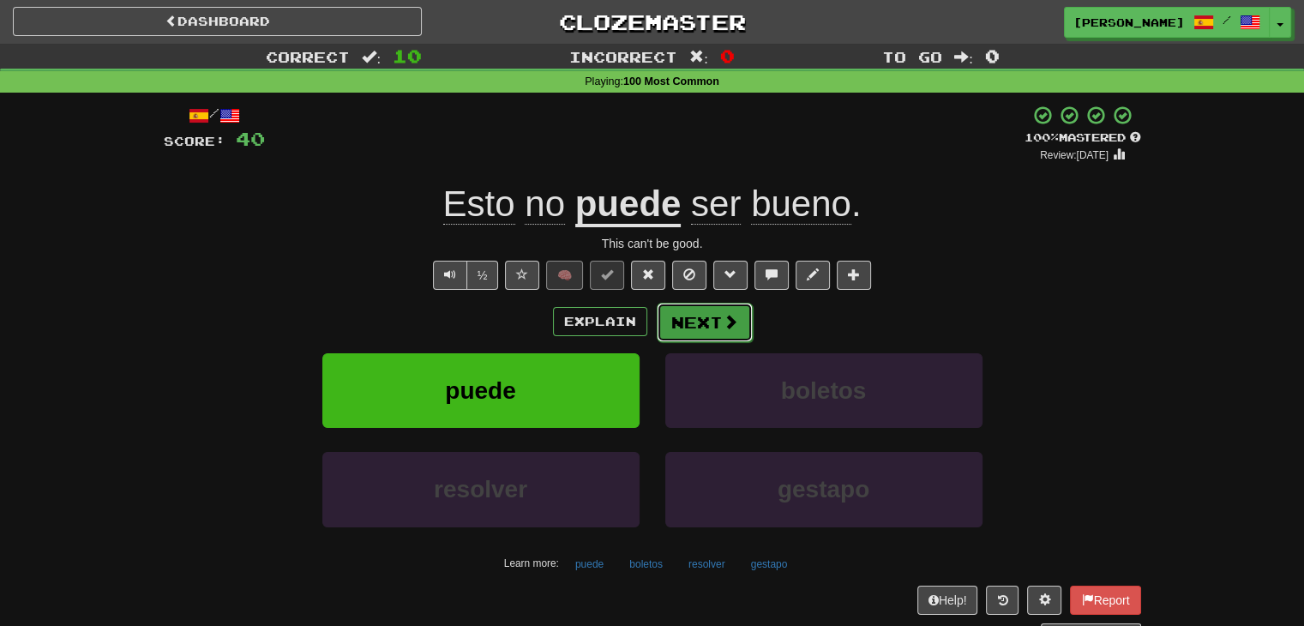
click at [688, 318] on button "Next" at bounding box center [705, 322] width 96 height 39
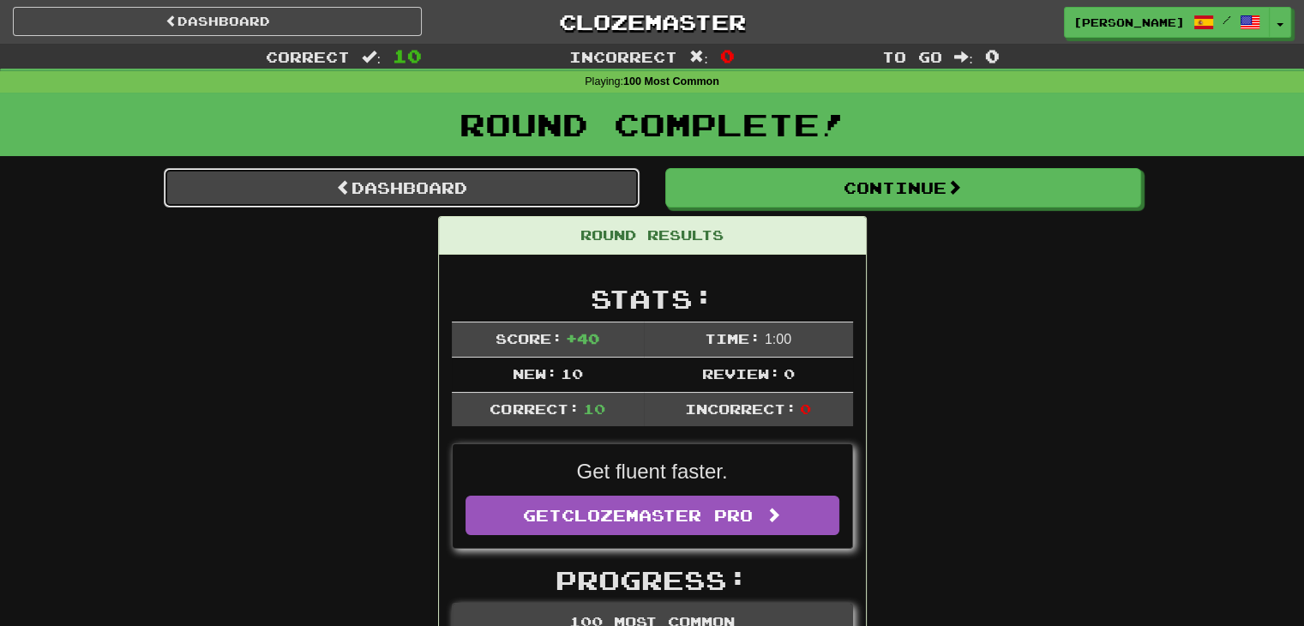
click at [453, 180] on link "Dashboard" at bounding box center [402, 187] width 476 height 39
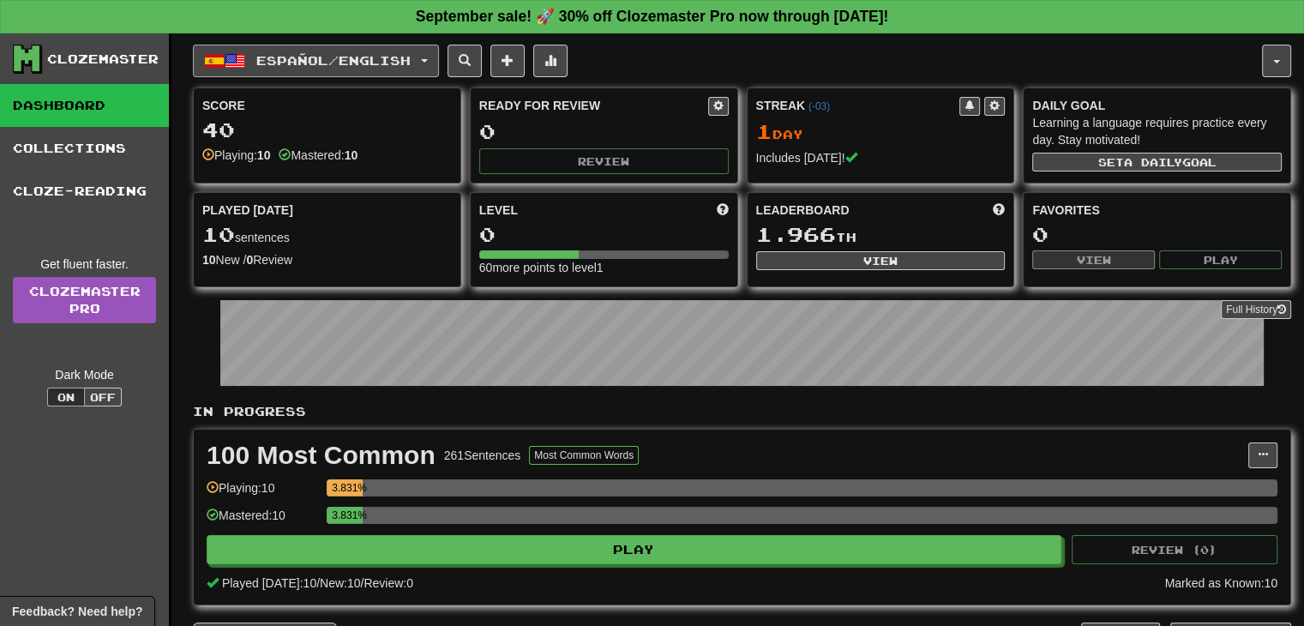
click at [360, 63] on span "Español / English" at bounding box center [333, 60] width 154 height 15
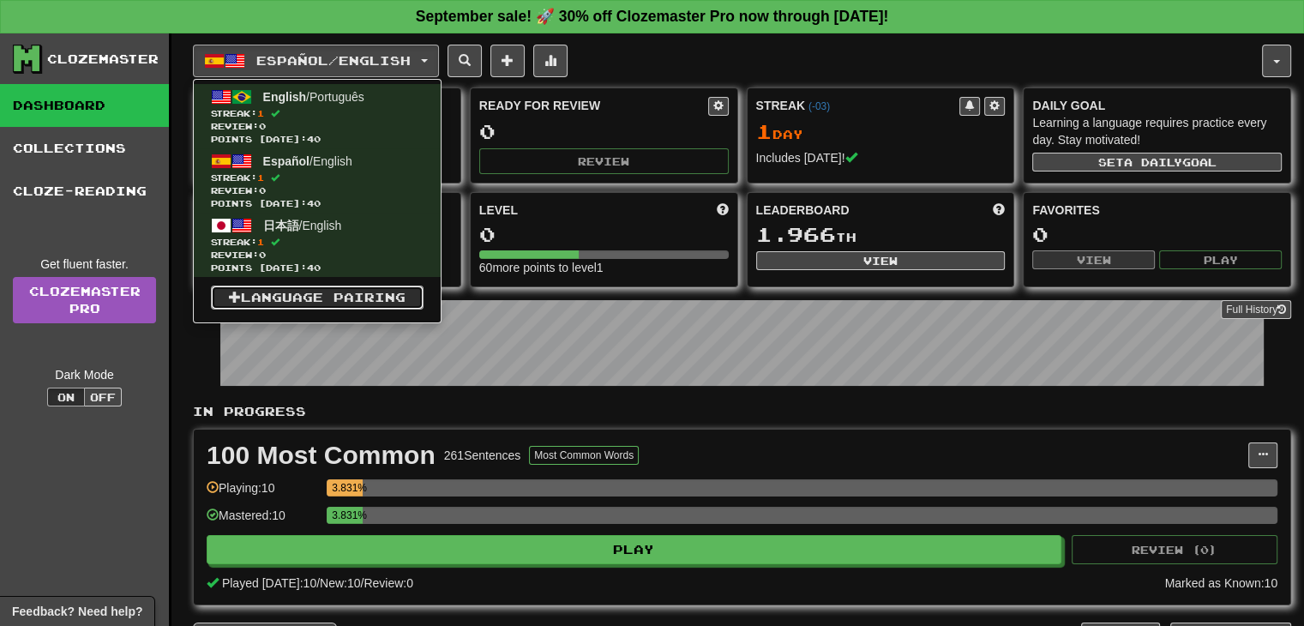
click at [352, 293] on link "Language Pairing" at bounding box center [317, 297] width 213 height 24
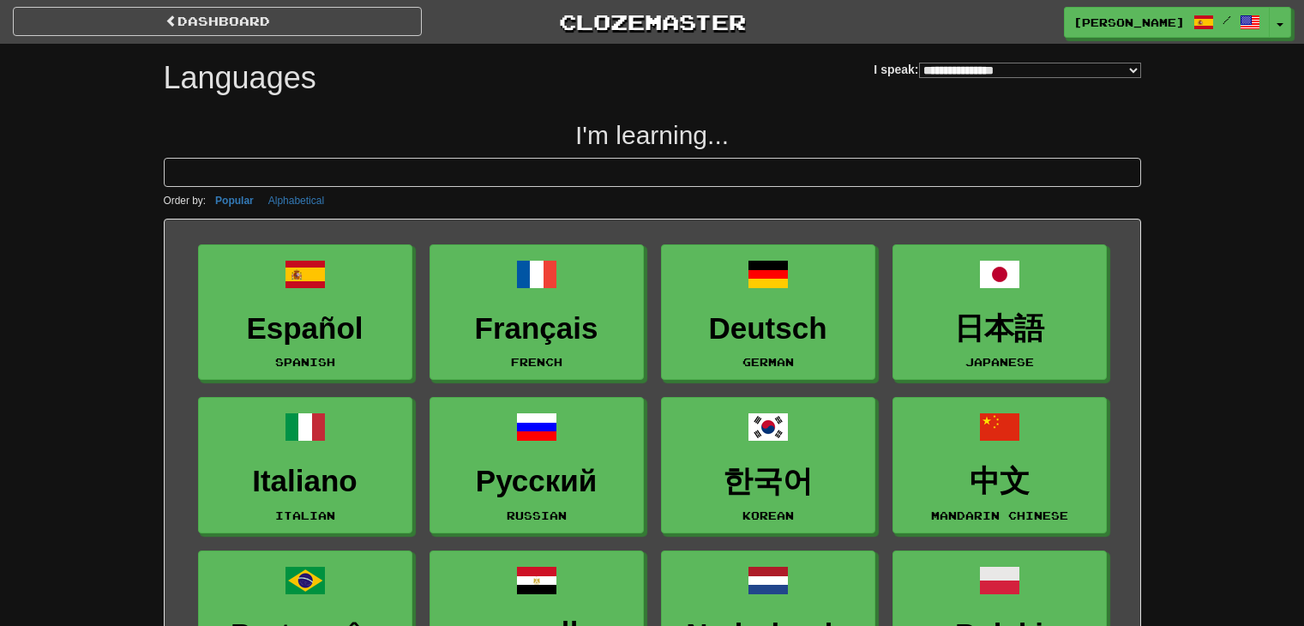
select select "*******"
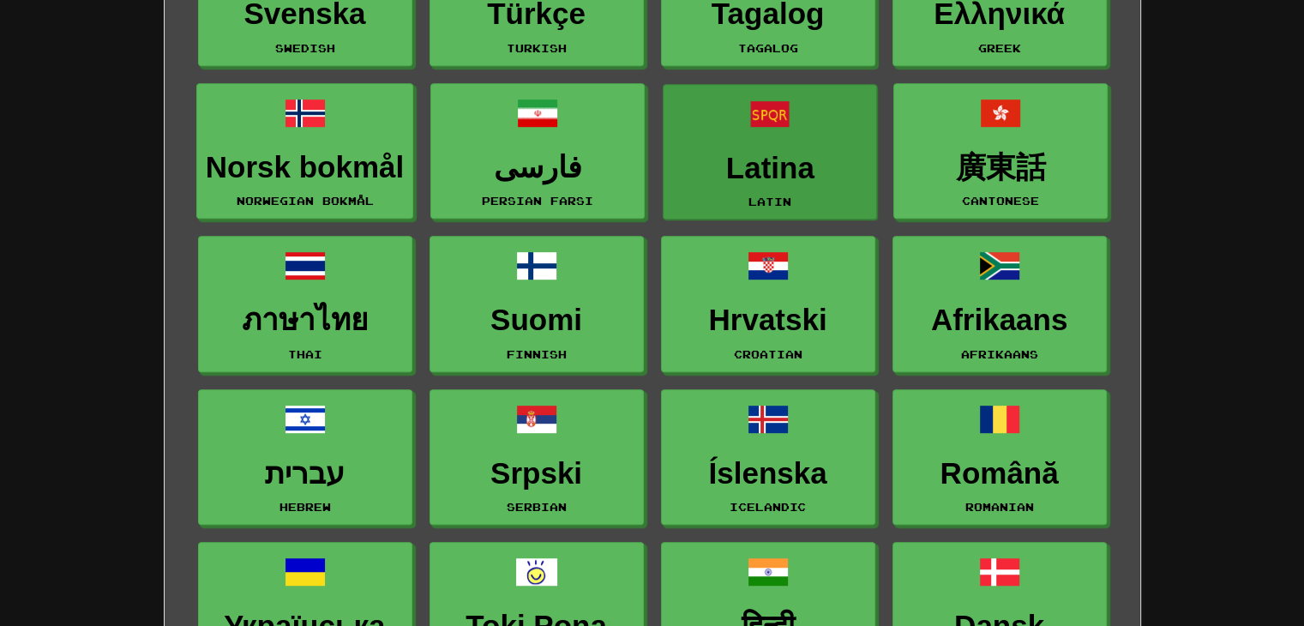
scroll to position [772, 0]
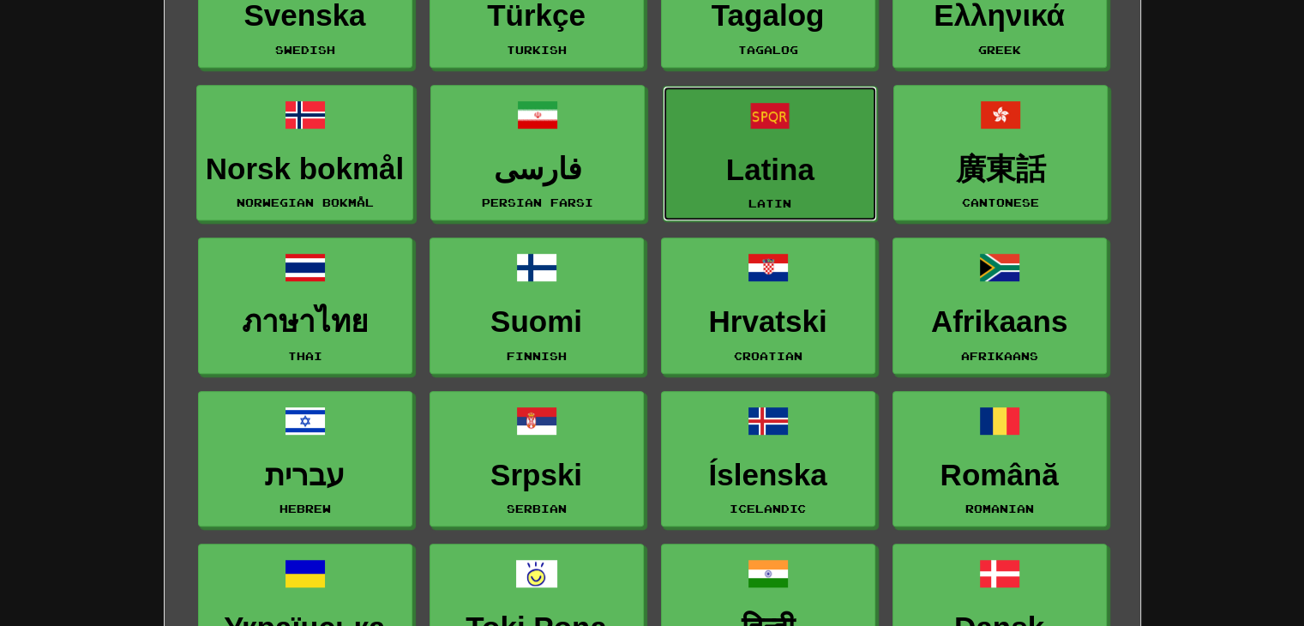
click at [772, 141] on link "Latina Latin" at bounding box center [770, 154] width 214 height 136
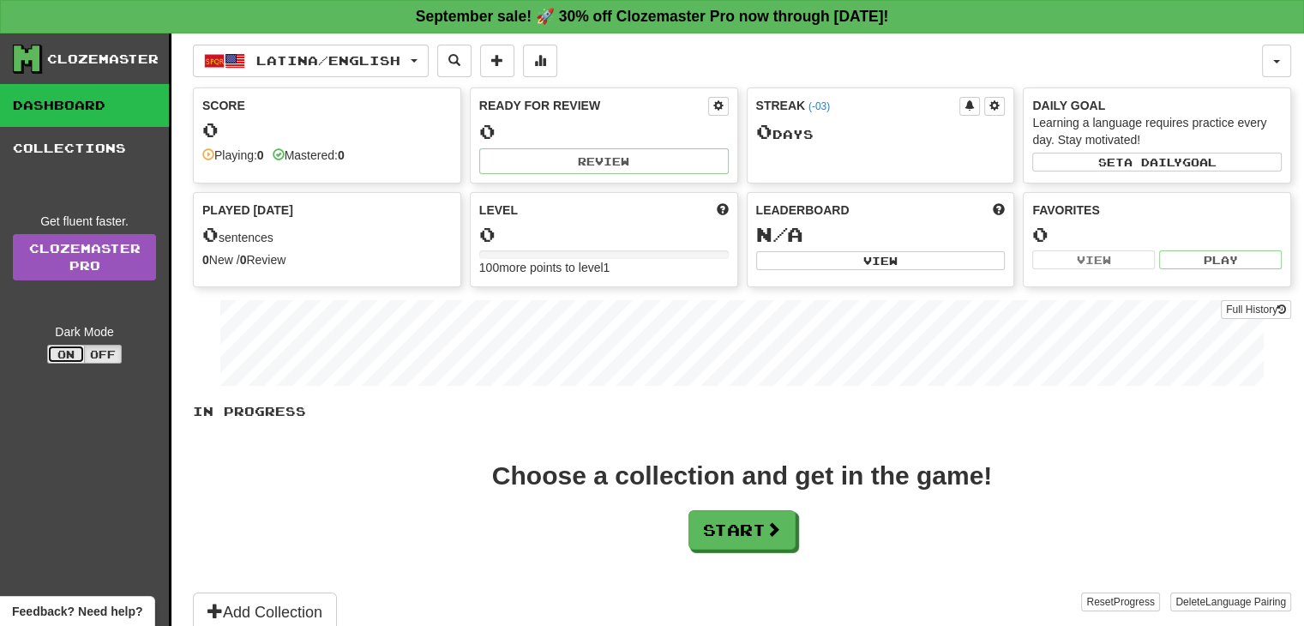
click at [71, 348] on button "On" at bounding box center [66, 354] width 38 height 19
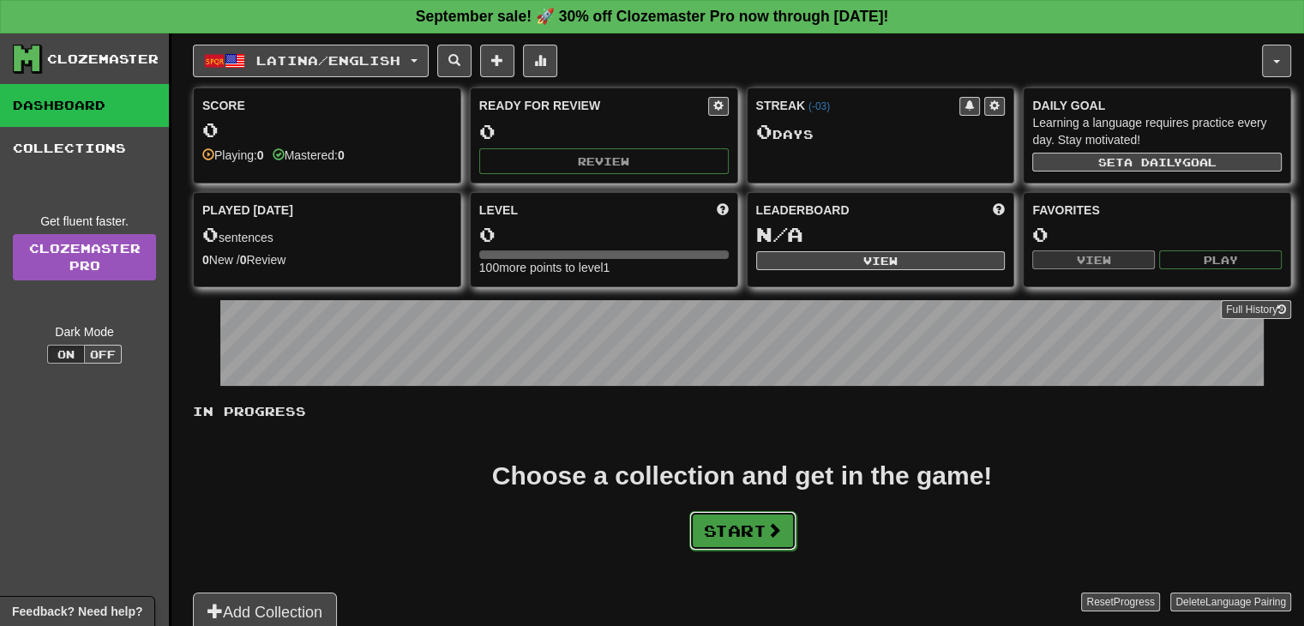
click at [782, 532] on span at bounding box center [773, 529] width 15 height 15
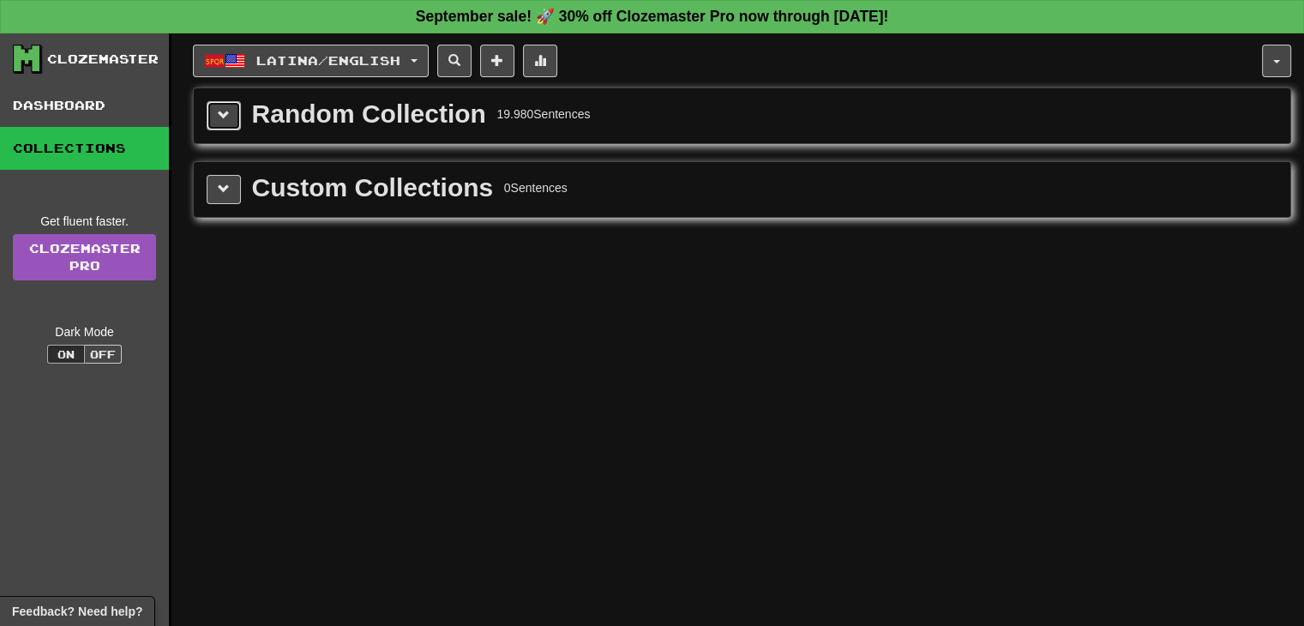
click at [225, 120] on span at bounding box center [224, 115] width 12 height 12
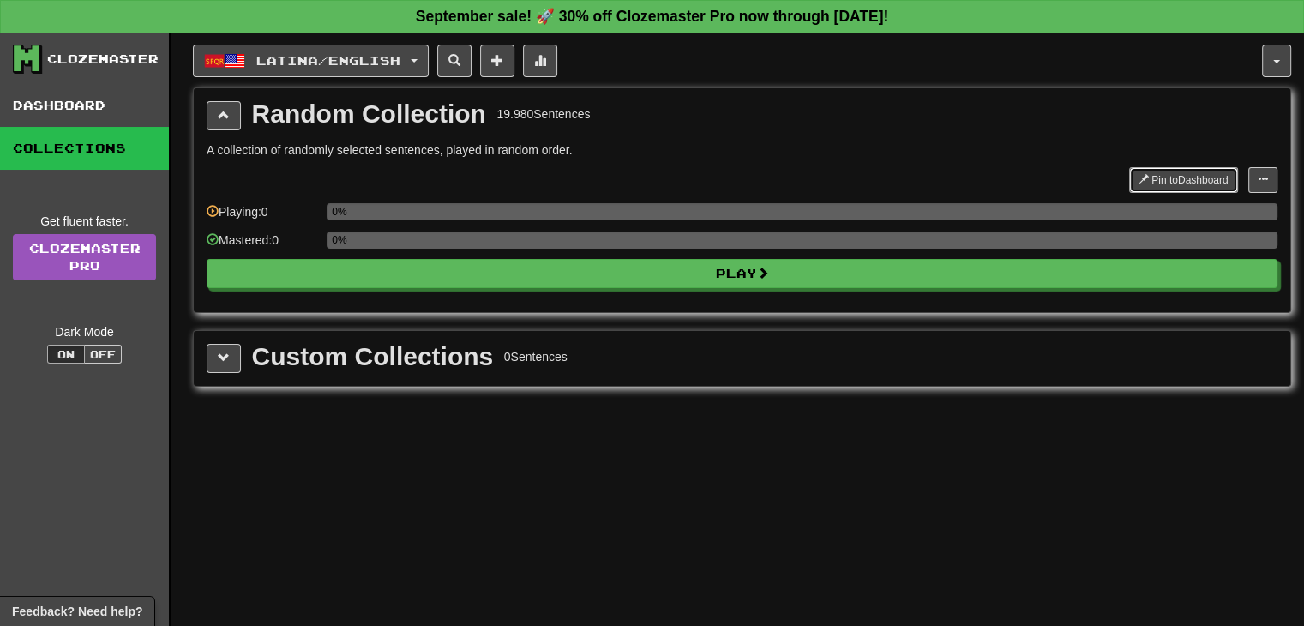
click at [1163, 172] on button "Pin to Dashboard" at bounding box center [1183, 180] width 109 height 26
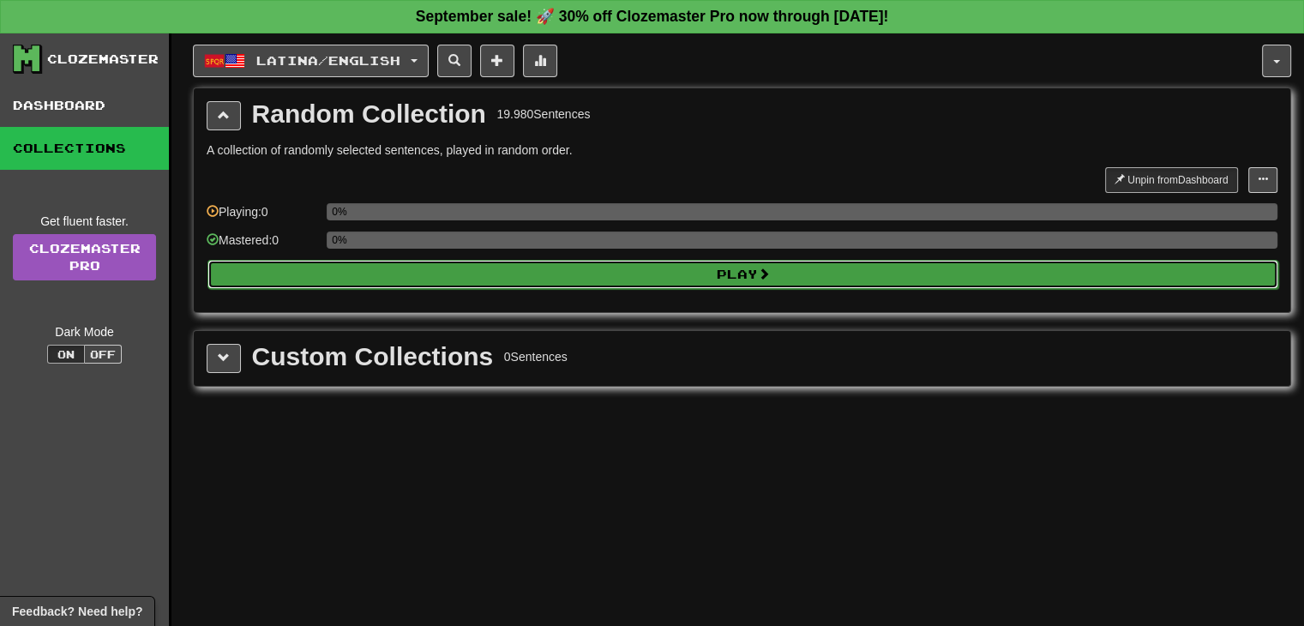
click at [798, 268] on button "Play" at bounding box center [742, 274] width 1071 height 29
select select "**"
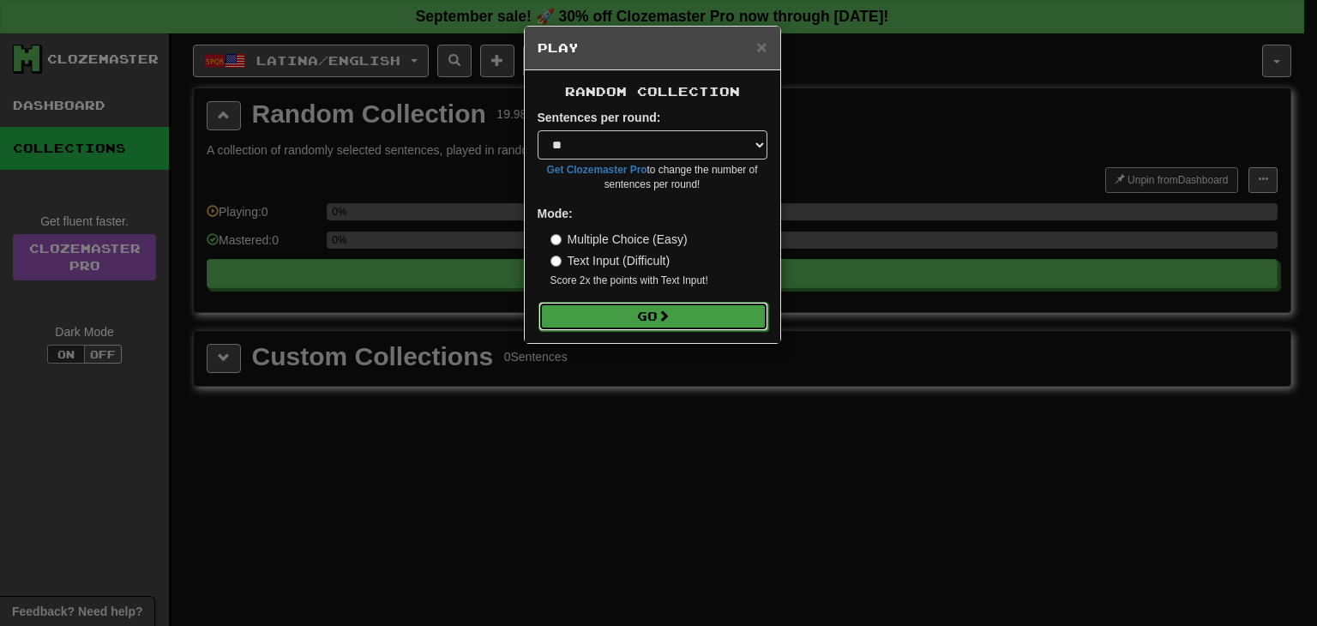
click at [696, 306] on button "Go" at bounding box center [653, 316] width 230 height 29
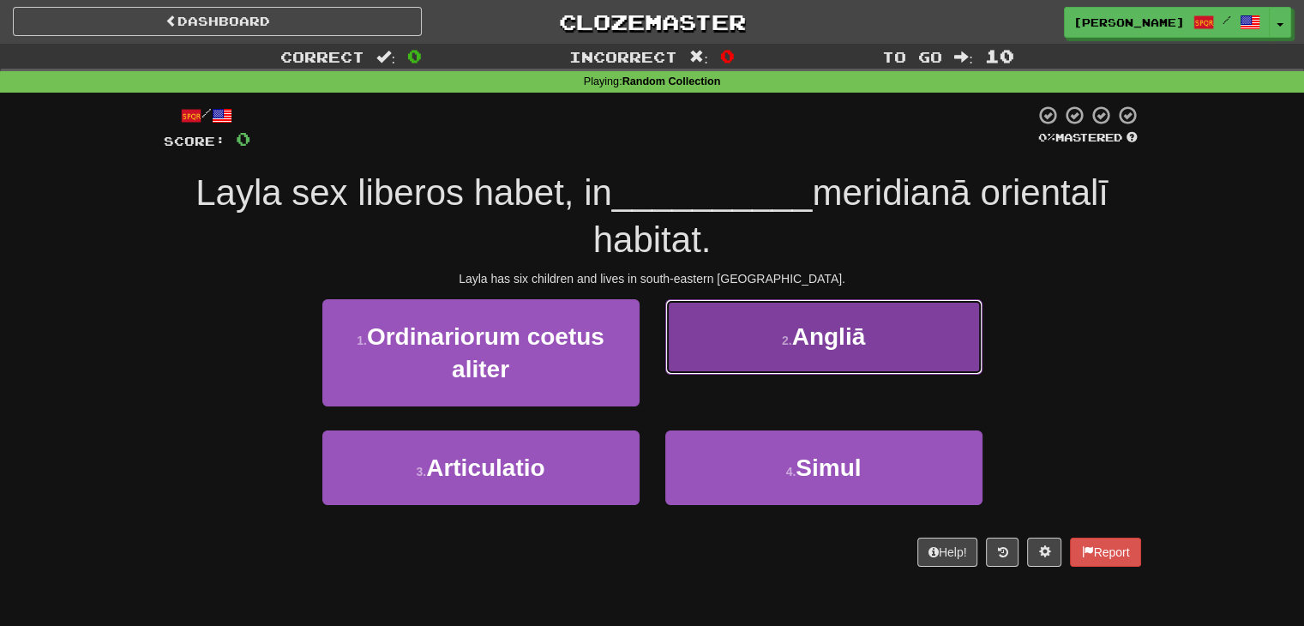
click at [826, 323] on button "2 . Angliā" at bounding box center [823, 336] width 317 height 75
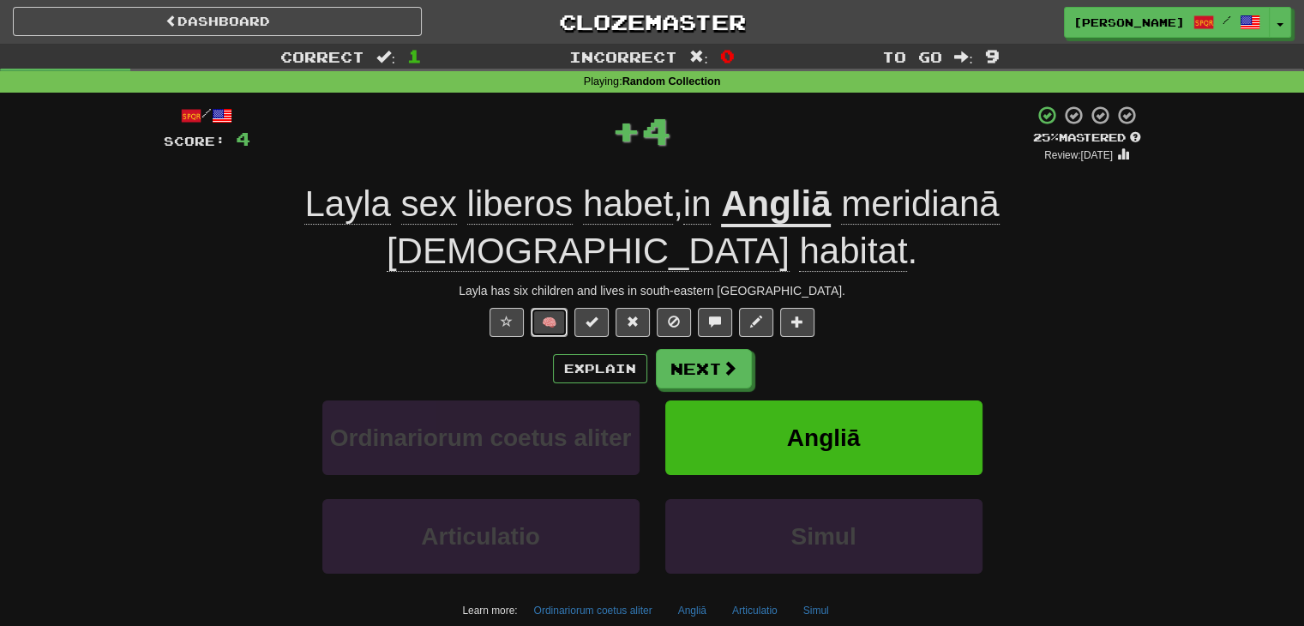
click at [556, 308] on button "🧠" at bounding box center [549, 322] width 37 height 29
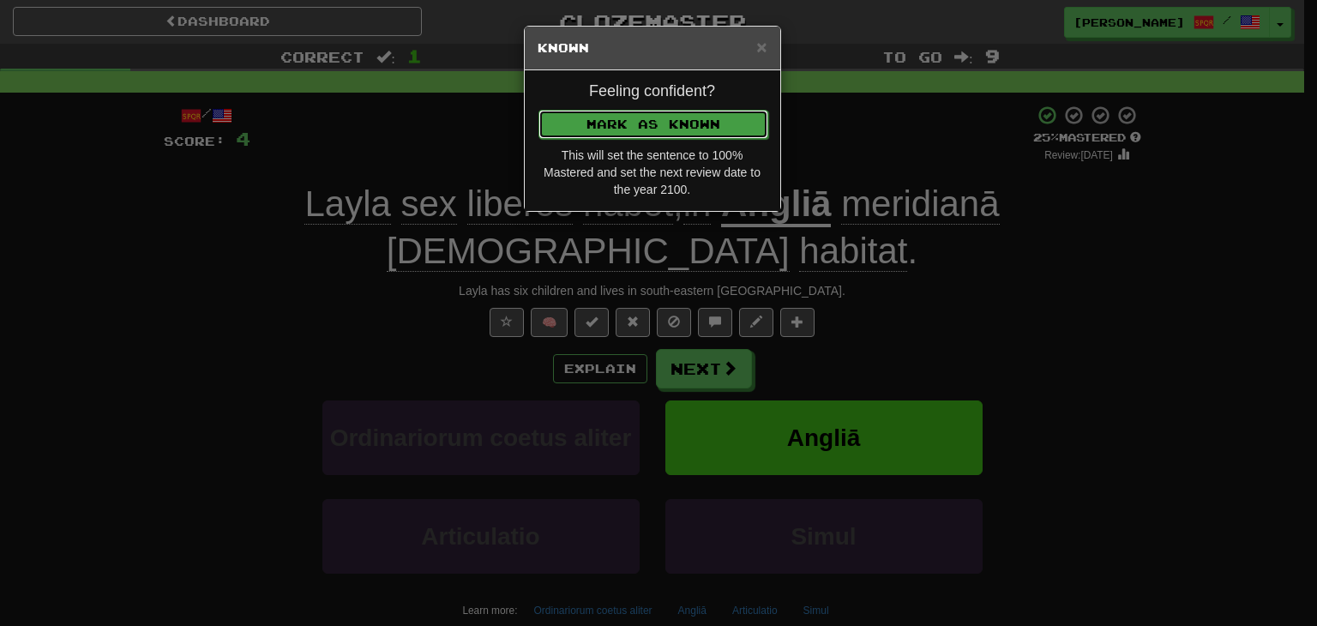
click at [615, 124] on button "Mark as Known" at bounding box center [653, 124] width 230 height 29
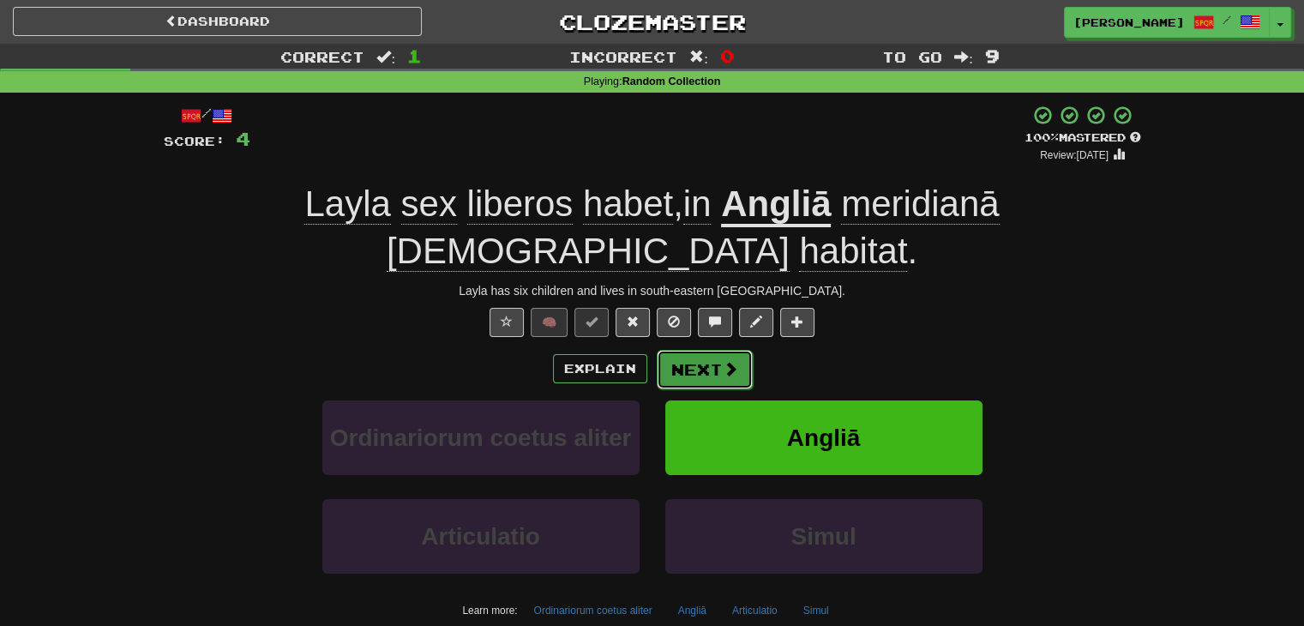
click at [694, 350] on button "Next" at bounding box center [705, 369] width 96 height 39
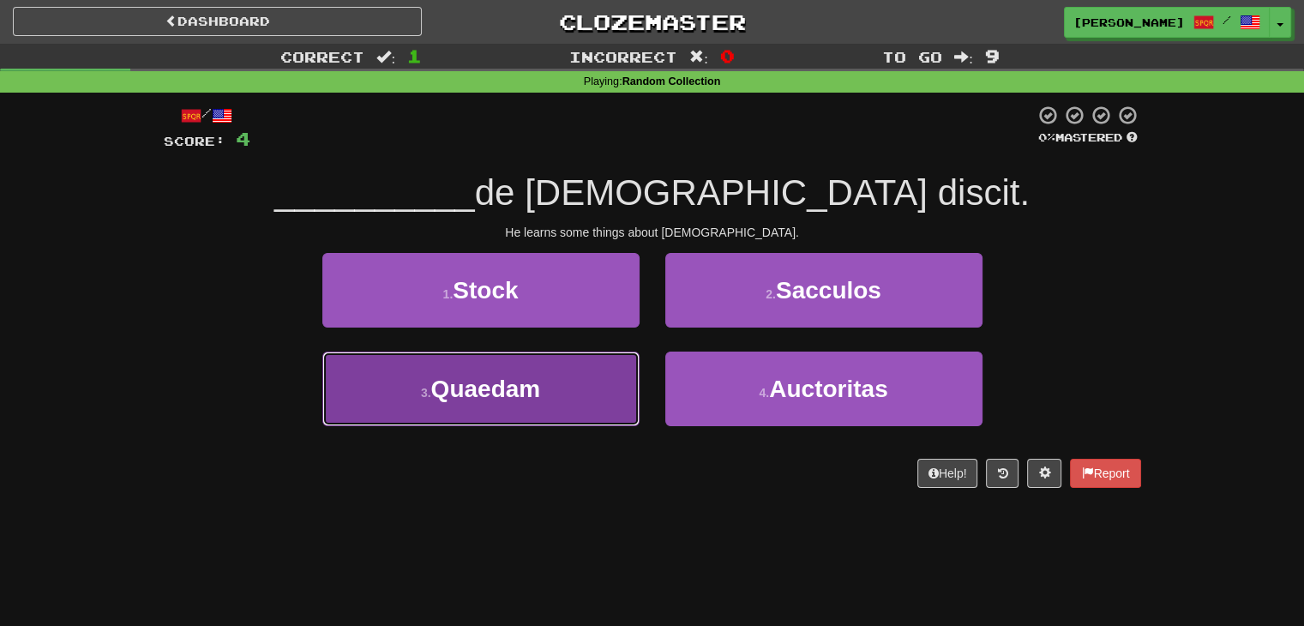
click at [604, 398] on button "3 . Quaedam" at bounding box center [480, 389] width 317 height 75
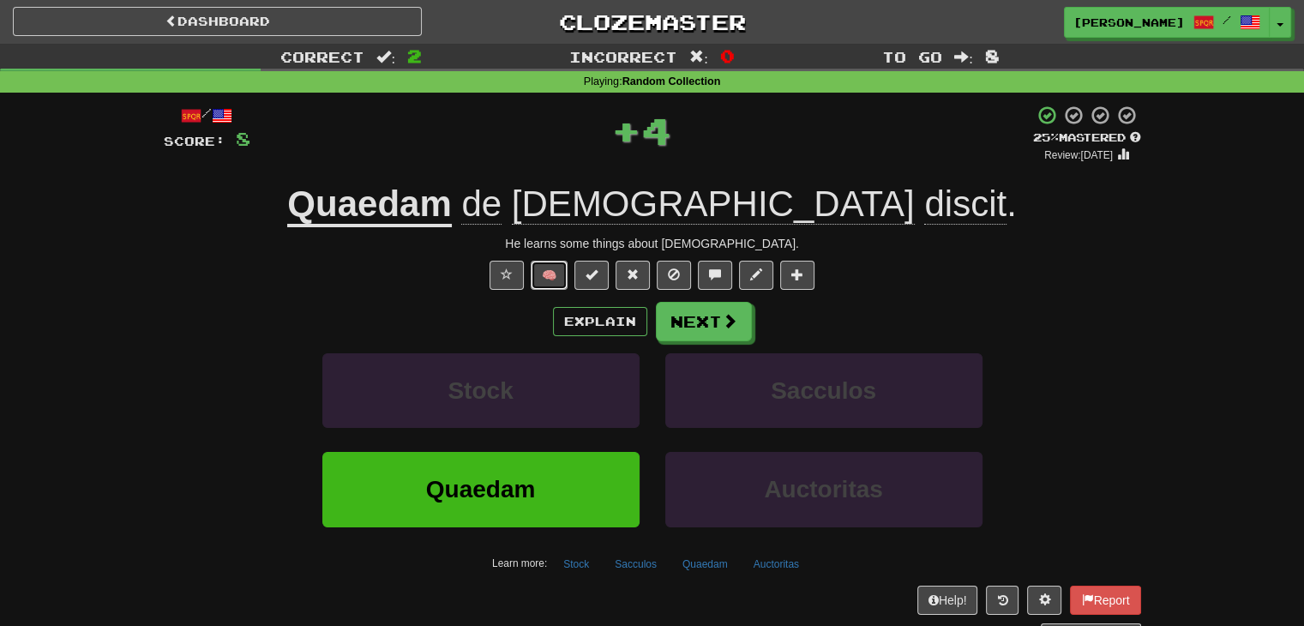
click at [560, 280] on button "🧠" at bounding box center [549, 275] width 37 height 29
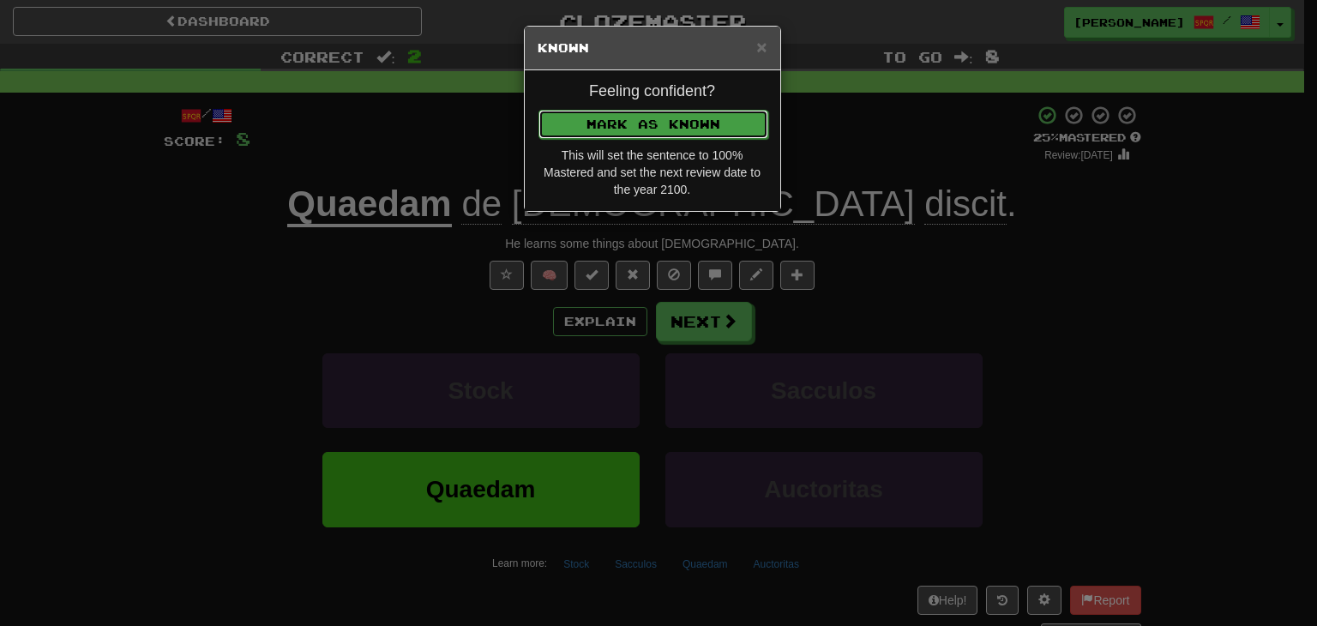
click at [616, 110] on button "Mark as Known" at bounding box center [653, 124] width 230 height 29
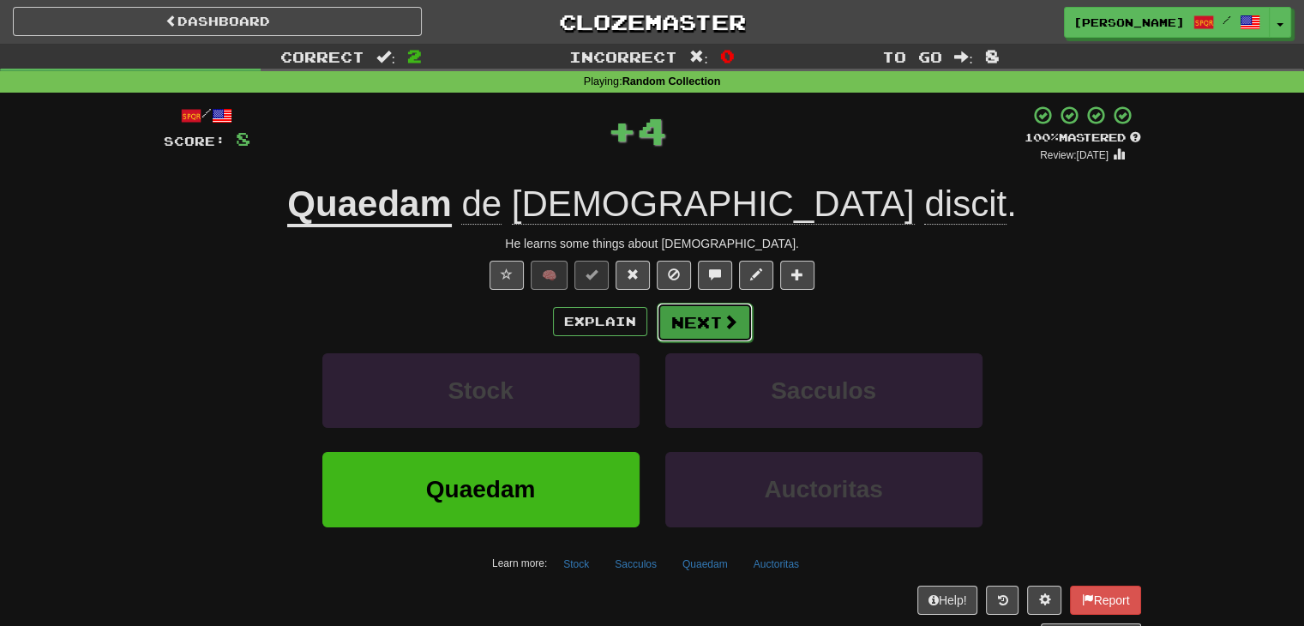
click at [685, 310] on button "Next" at bounding box center [705, 322] width 96 height 39
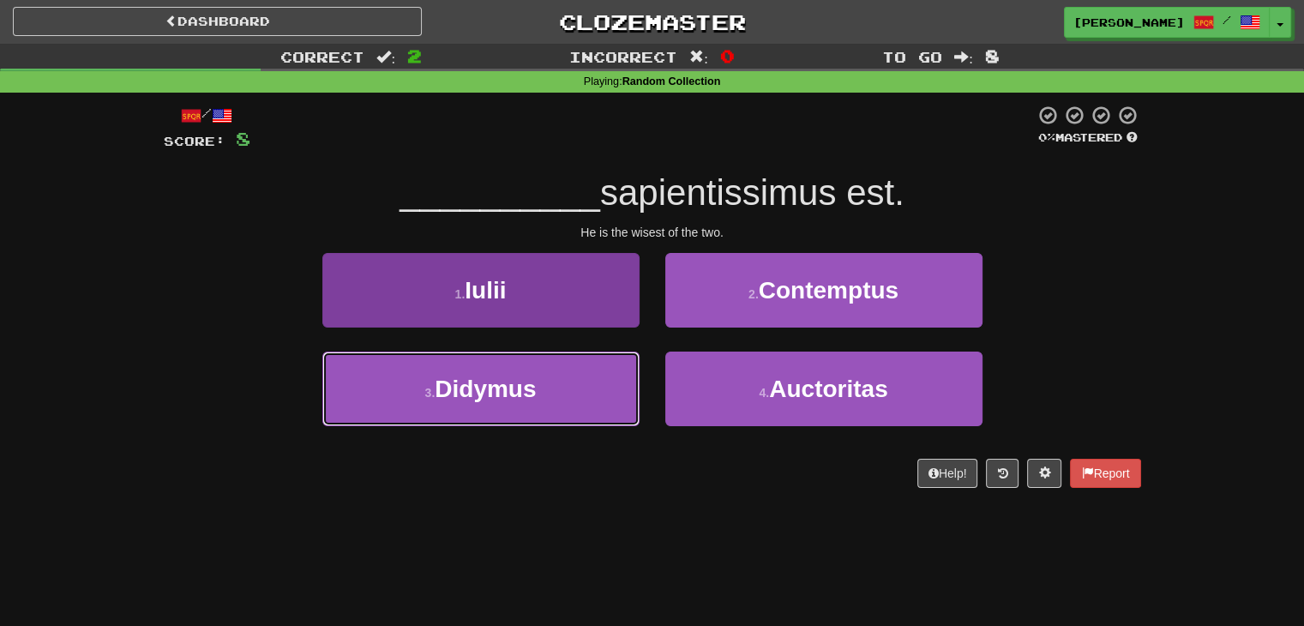
click at [564, 392] on button "3 . Didymus" at bounding box center [480, 389] width 317 height 75
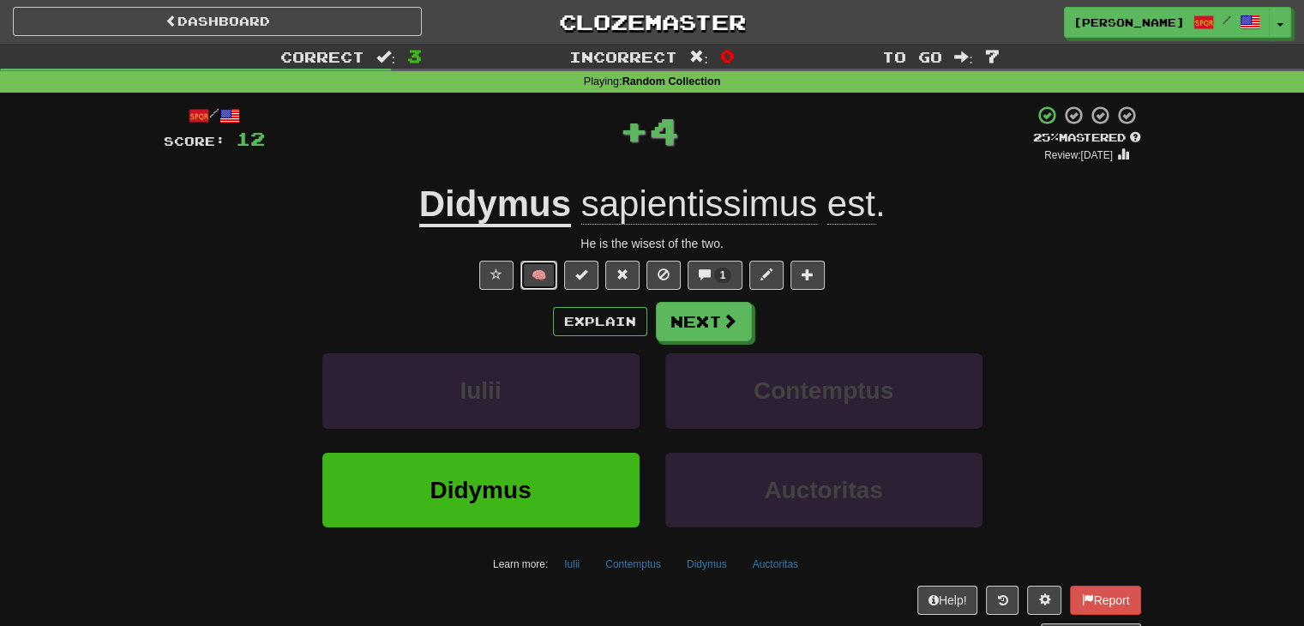
click at [544, 276] on button "🧠" at bounding box center [538, 275] width 37 height 29
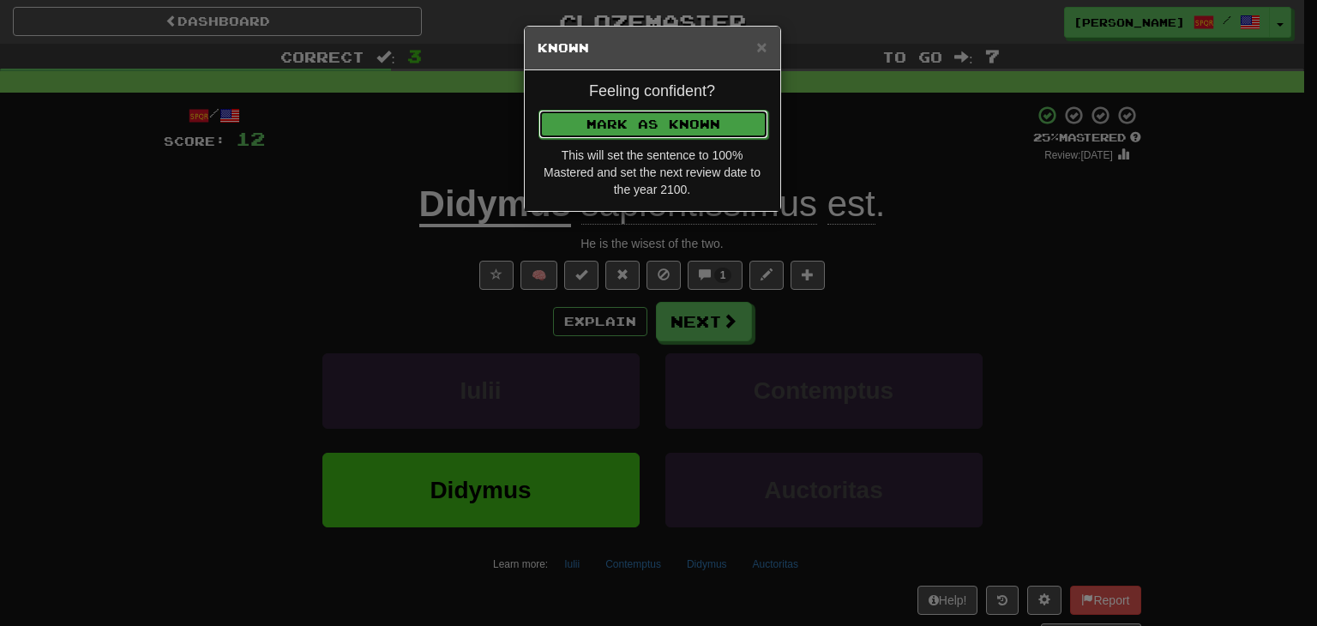
click at [636, 111] on button "Mark as Known" at bounding box center [653, 124] width 230 height 29
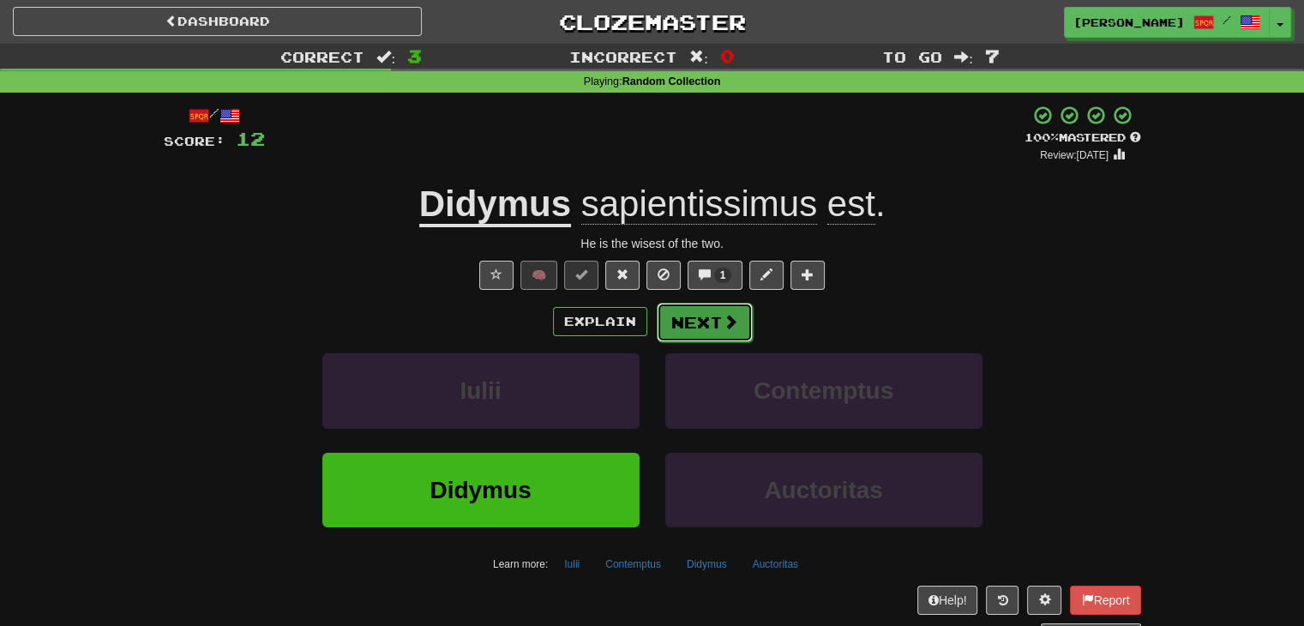
click at [684, 326] on button "Next" at bounding box center [705, 322] width 96 height 39
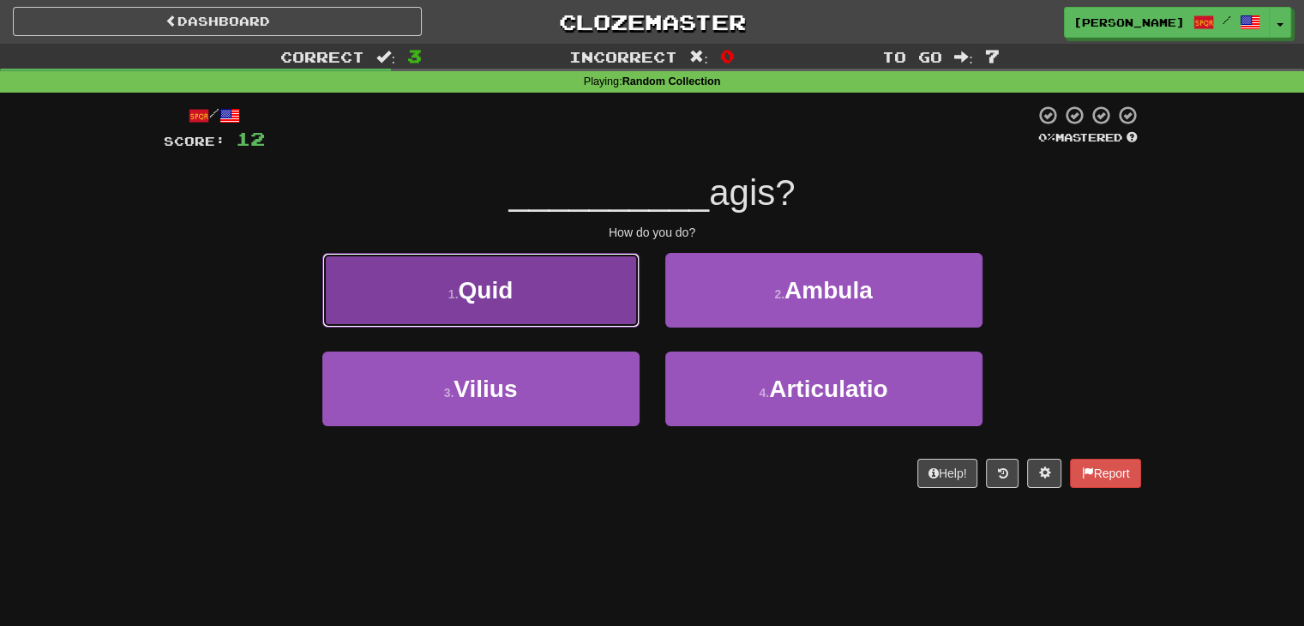
click at [606, 299] on button "1 . Quid" at bounding box center [480, 290] width 317 height 75
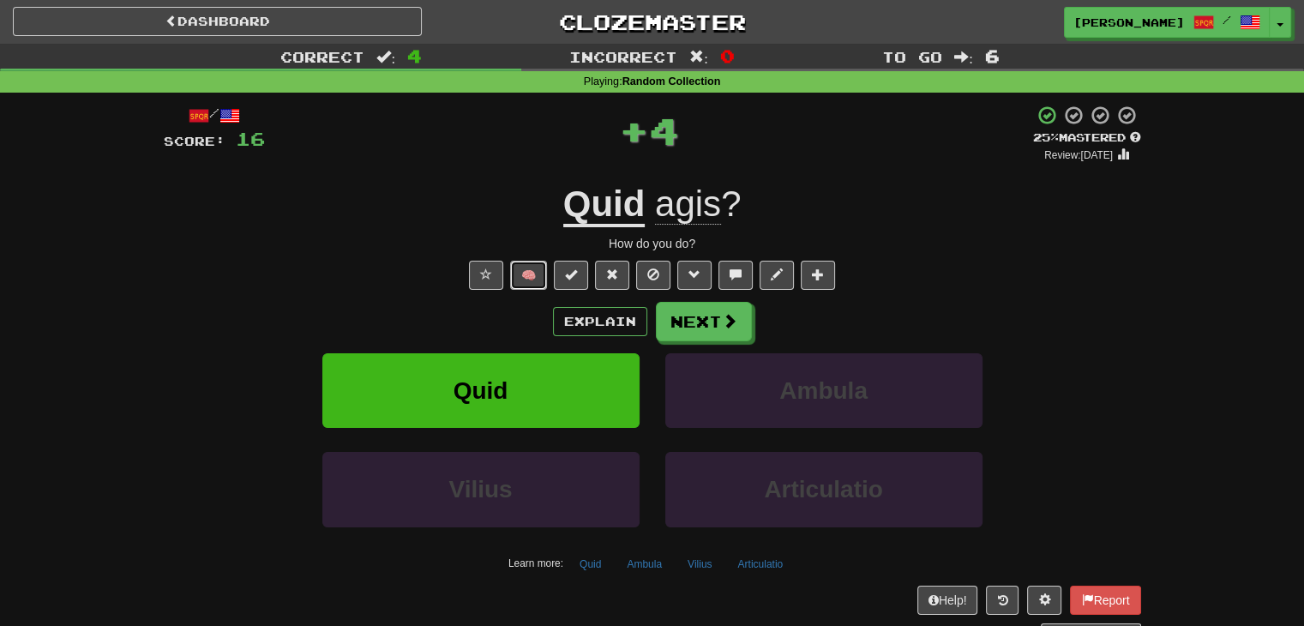
click at [524, 273] on button "🧠" at bounding box center [528, 275] width 37 height 29
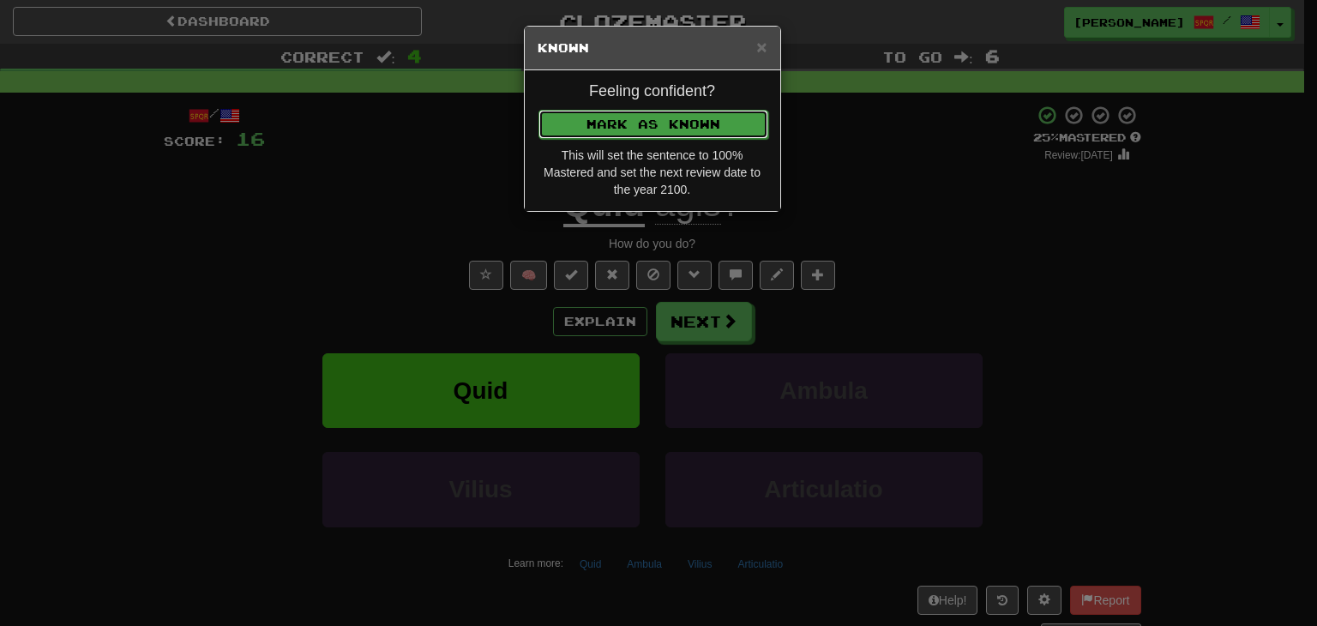
click at [612, 118] on button "Mark as Known" at bounding box center [653, 124] width 230 height 29
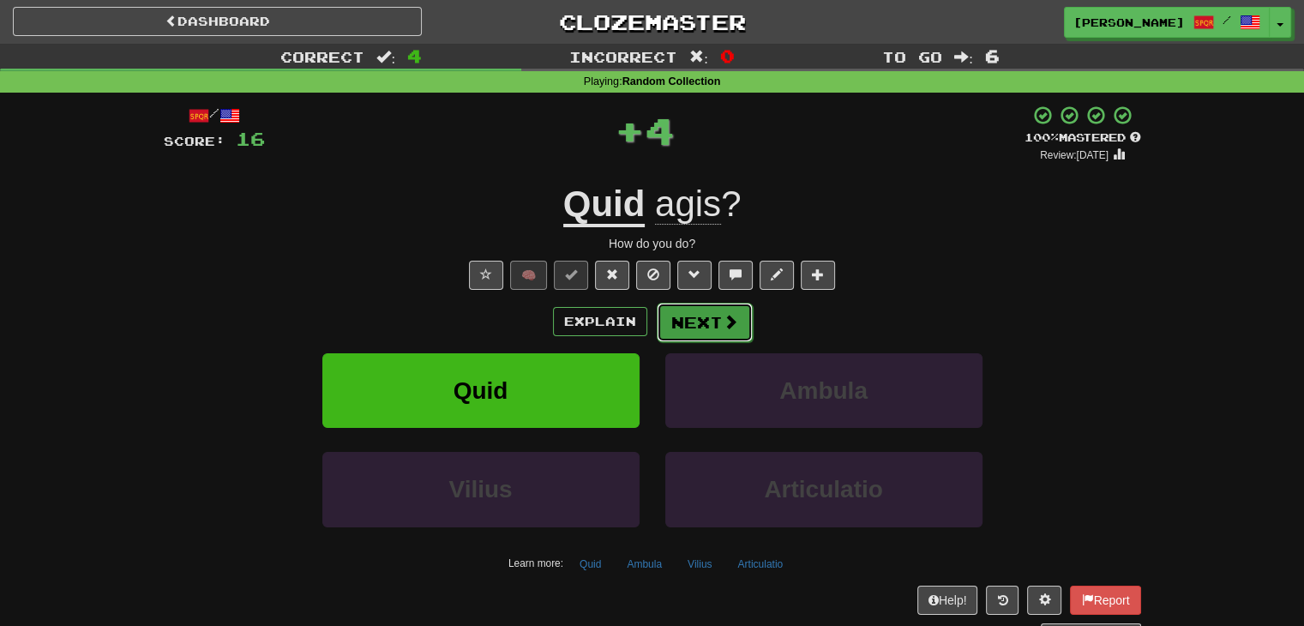
click at [671, 324] on button "Next" at bounding box center [705, 322] width 96 height 39
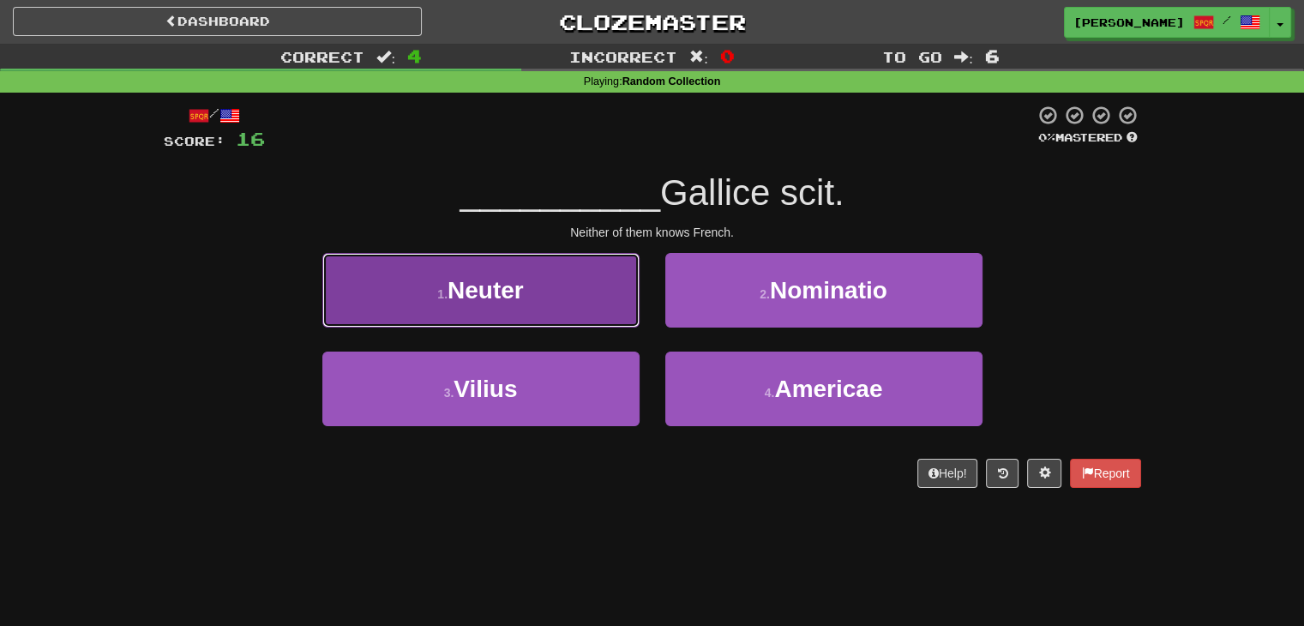
click at [589, 312] on button "1 . Neuter" at bounding box center [480, 290] width 317 height 75
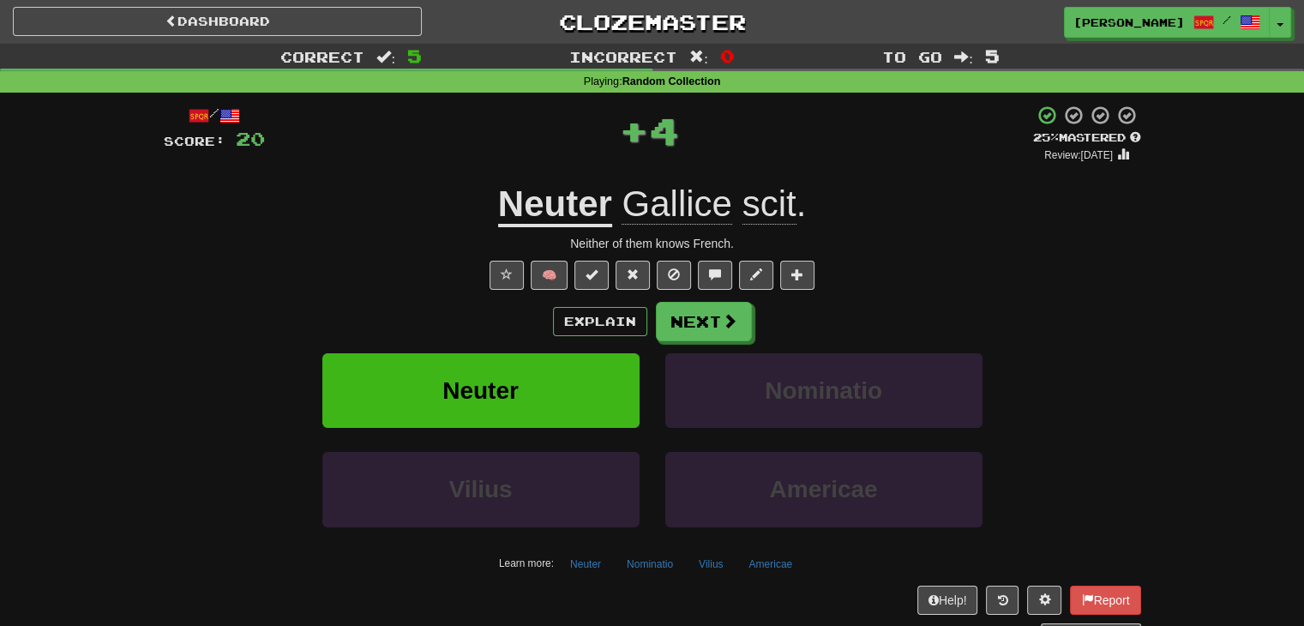
click at [526, 279] on span "🧠" at bounding box center [652, 274] width 332 height 14
click at [542, 279] on button "🧠" at bounding box center [549, 275] width 37 height 29
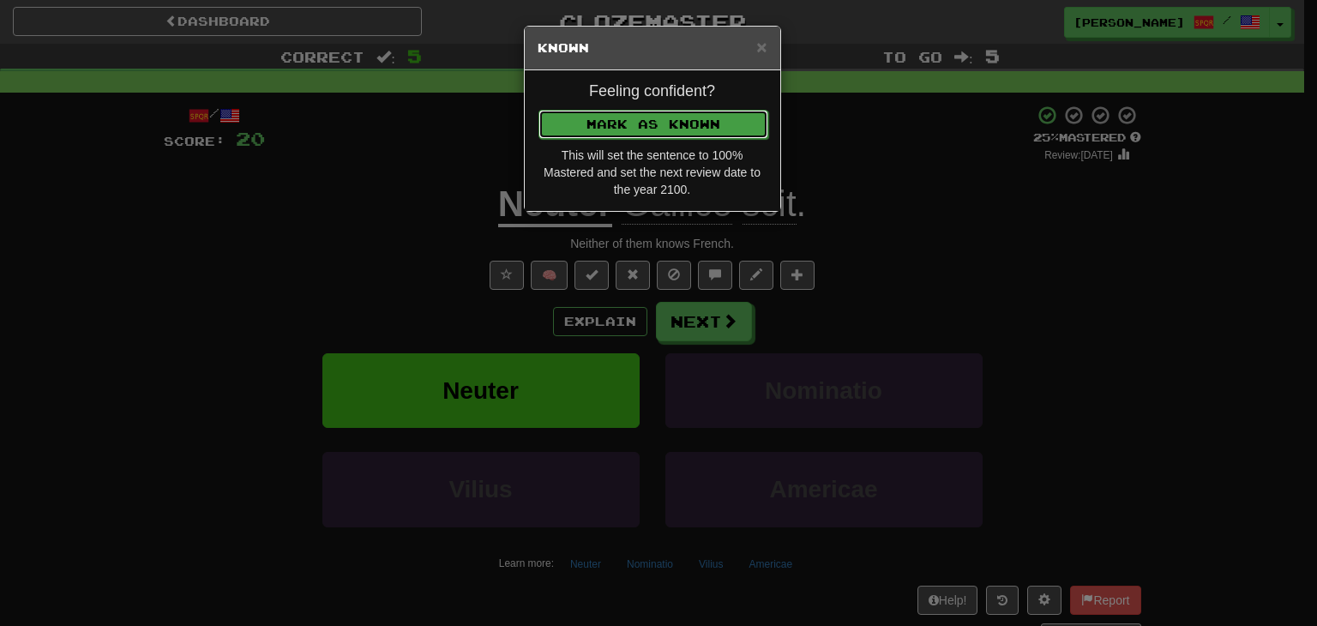
click at [609, 121] on button "Mark as Known" at bounding box center [653, 124] width 230 height 29
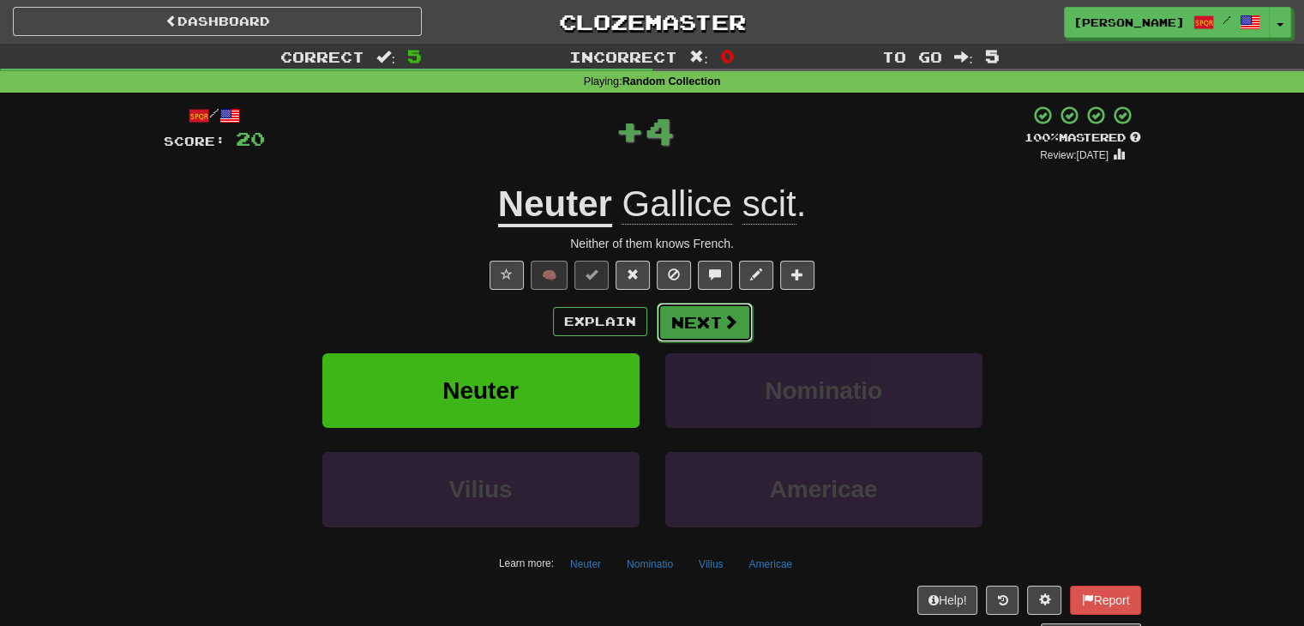
click at [696, 326] on button "Next" at bounding box center [705, 322] width 96 height 39
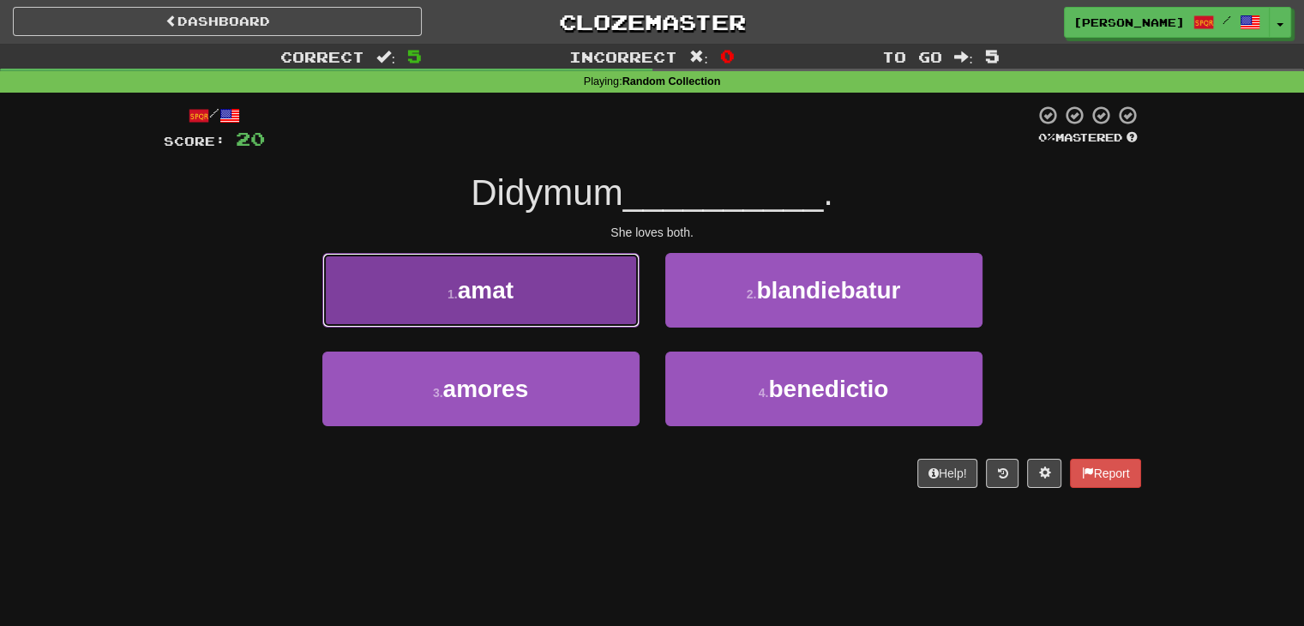
click at [585, 293] on button "1 . amat" at bounding box center [480, 290] width 317 height 75
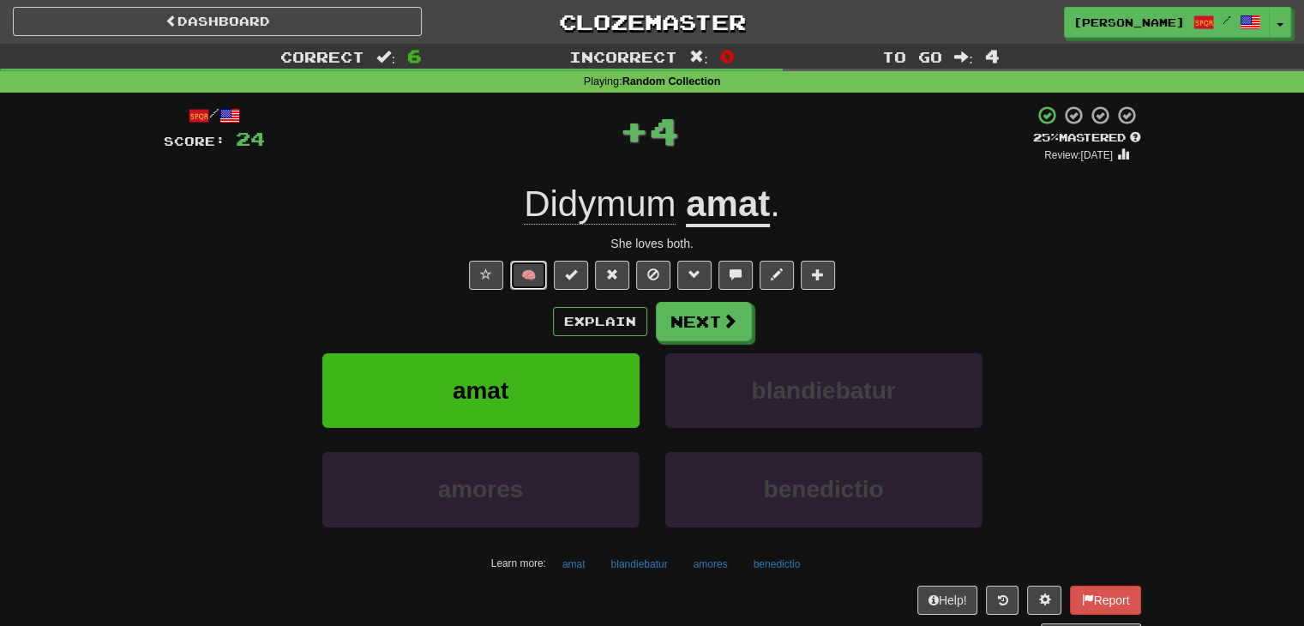
click at [538, 267] on button "🧠" at bounding box center [528, 275] width 37 height 29
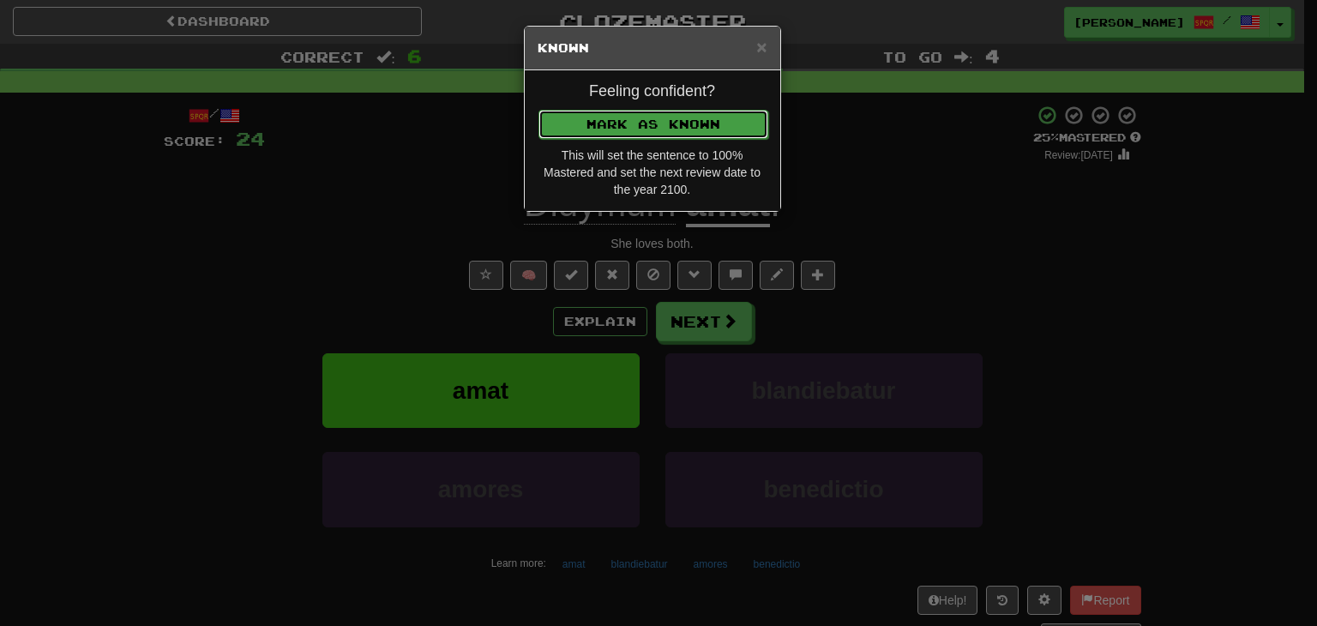
click at [639, 112] on button "Mark as Known" at bounding box center [653, 124] width 230 height 29
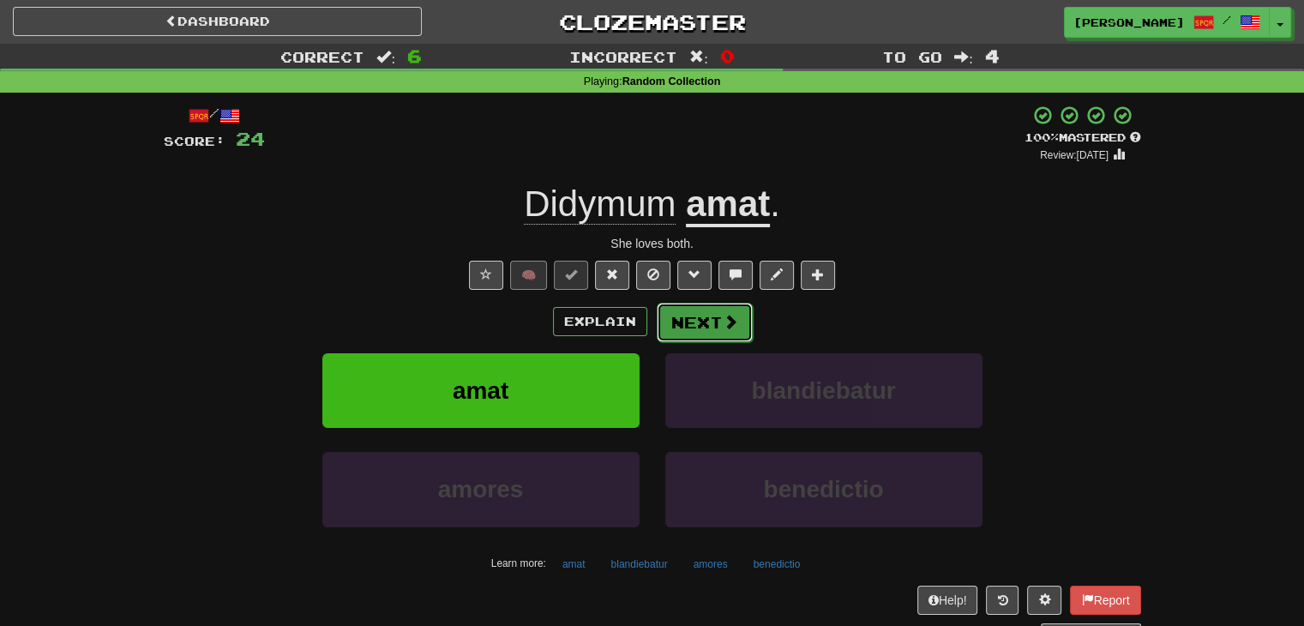
click at [682, 326] on button "Next" at bounding box center [705, 322] width 96 height 39
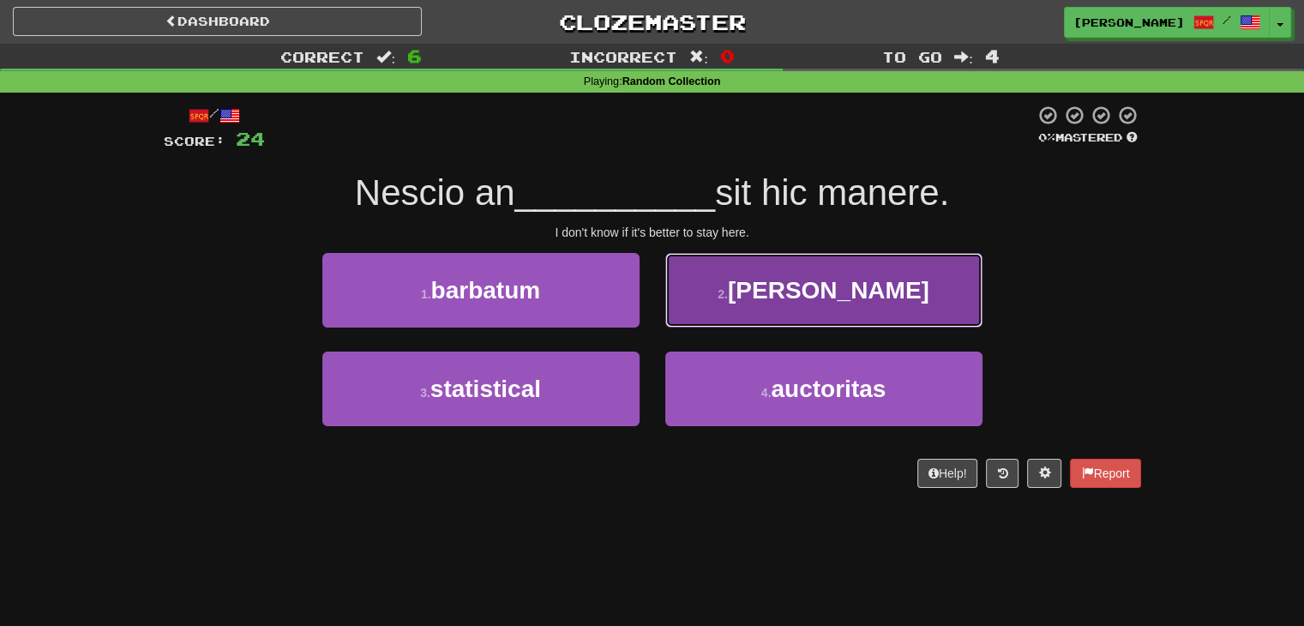
click at [809, 307] on button "2 . melius" at bounding box center [823, 290] width 317 height 75
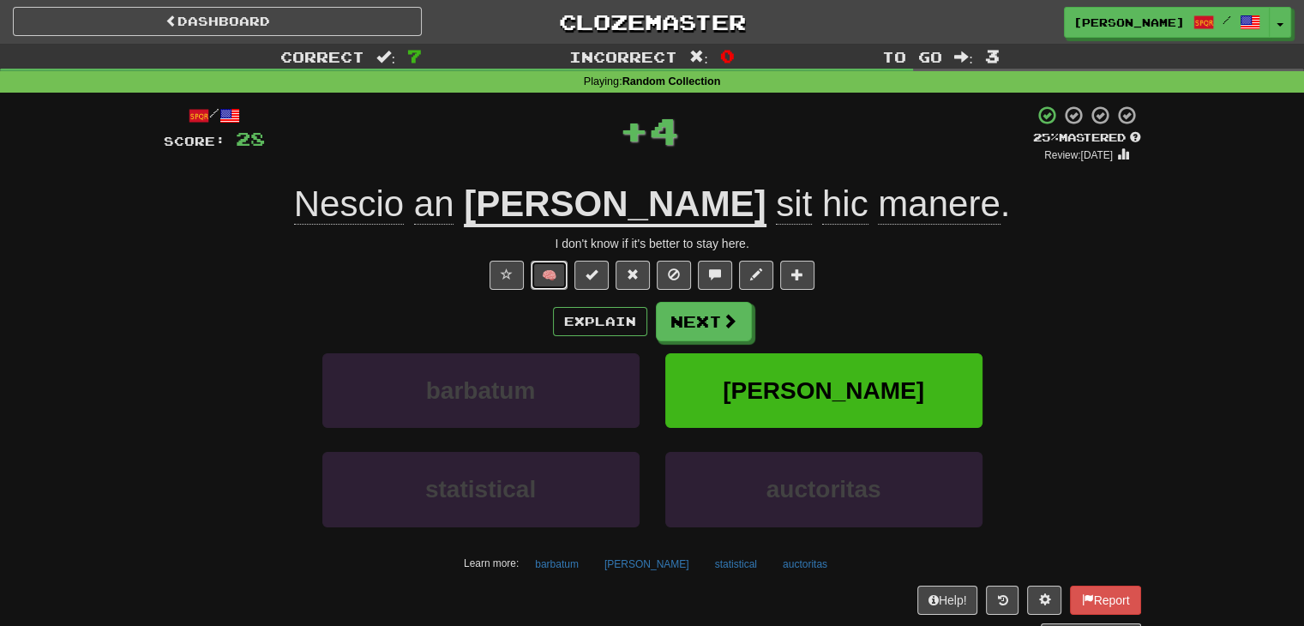
click at [550, 271] on button "🧠" at bounding box center [549, 275] width 37 height 29
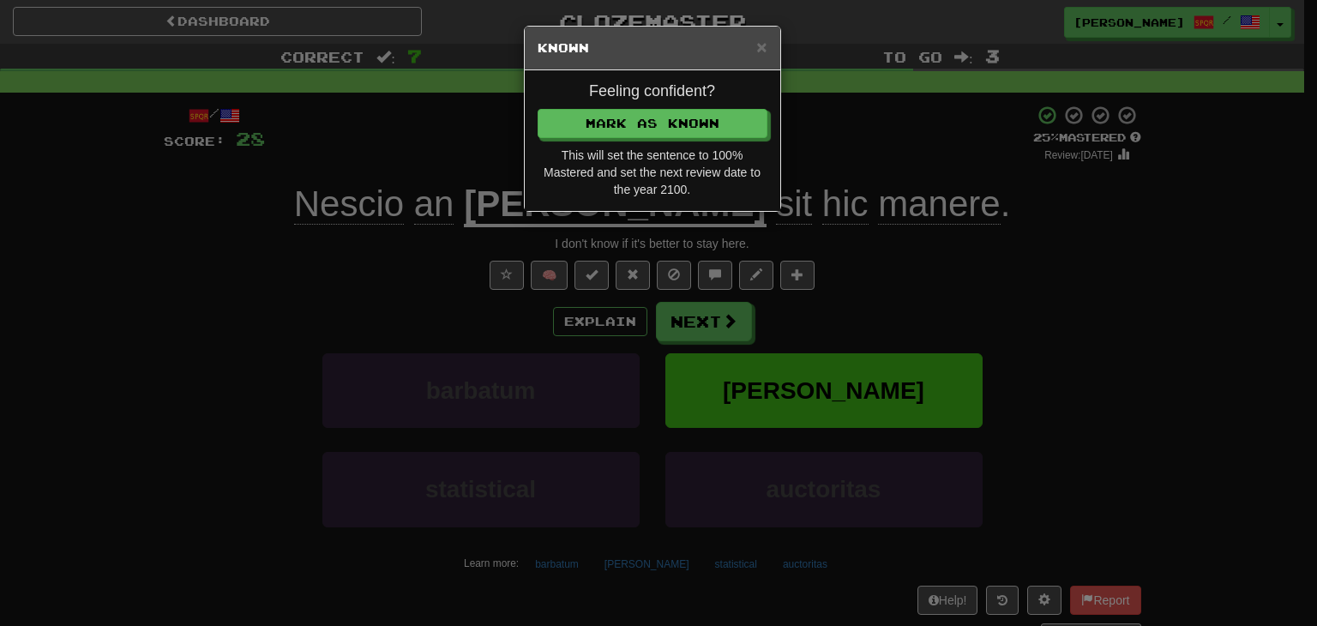
click at [604, 104] on div "Feeling confident? Mark as Known This will set the sentence to 100% Mastered an…" at bounding box center [652, 140] width 255 height 141
drag, startPoint x: 604, startPoint y: 115, endPoint x: 613, endPoint y: 123, distance: 11.5
click at [607, 116] on button "Mark as Known" at bounding box center [653, 123] width 230 height 29
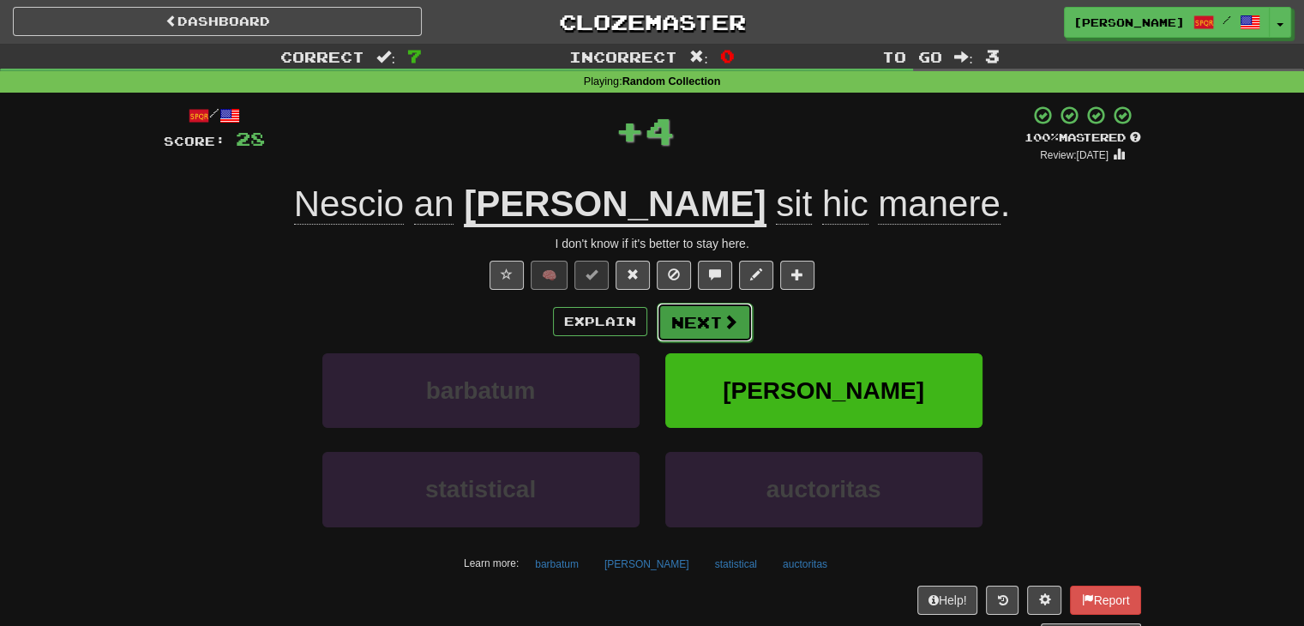
click at [692, 316] on button "Next" at bounding box center [705, 322] width 96 height 39
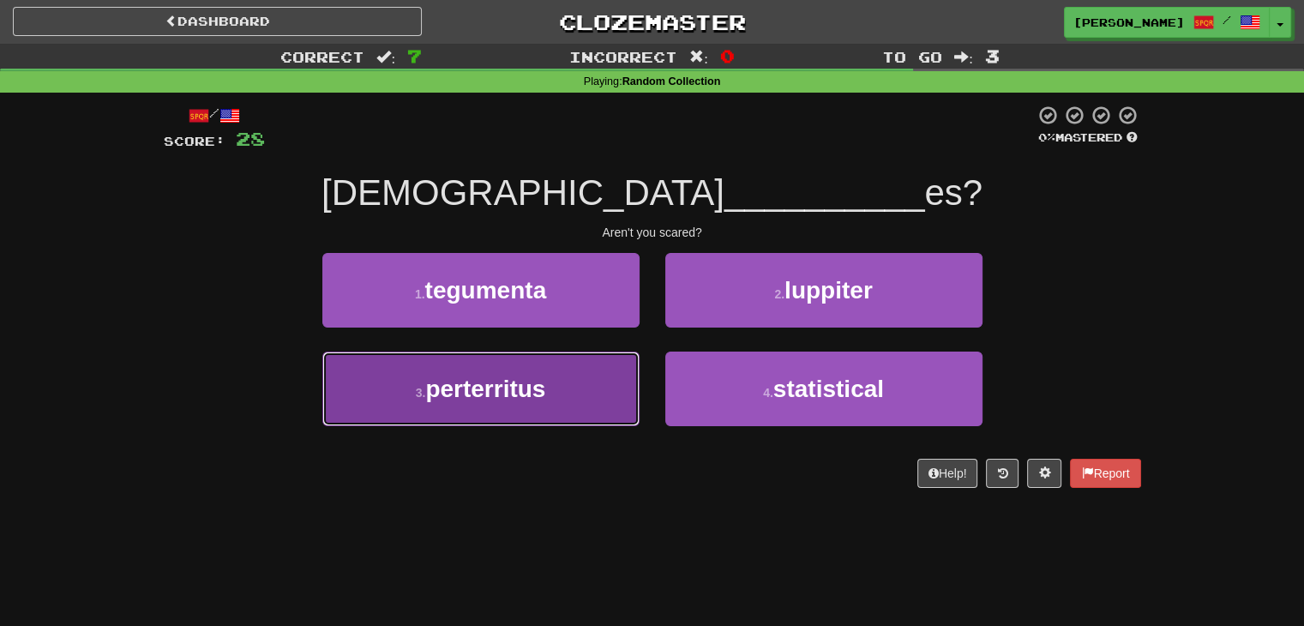
click at [550, 388] on button "3 . perterritus" at bounding box center [480, 389] width 317 height 75
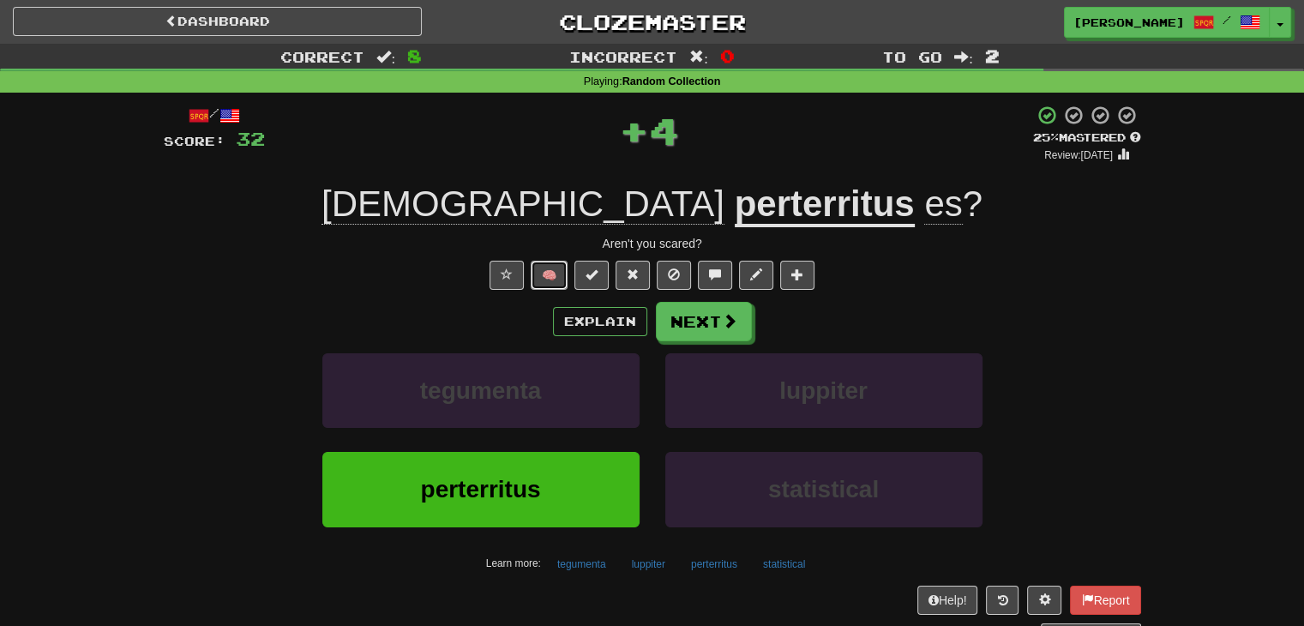
click at [554, 268] on button "🧠" at bounding box center [549, 275] width 37 height 29
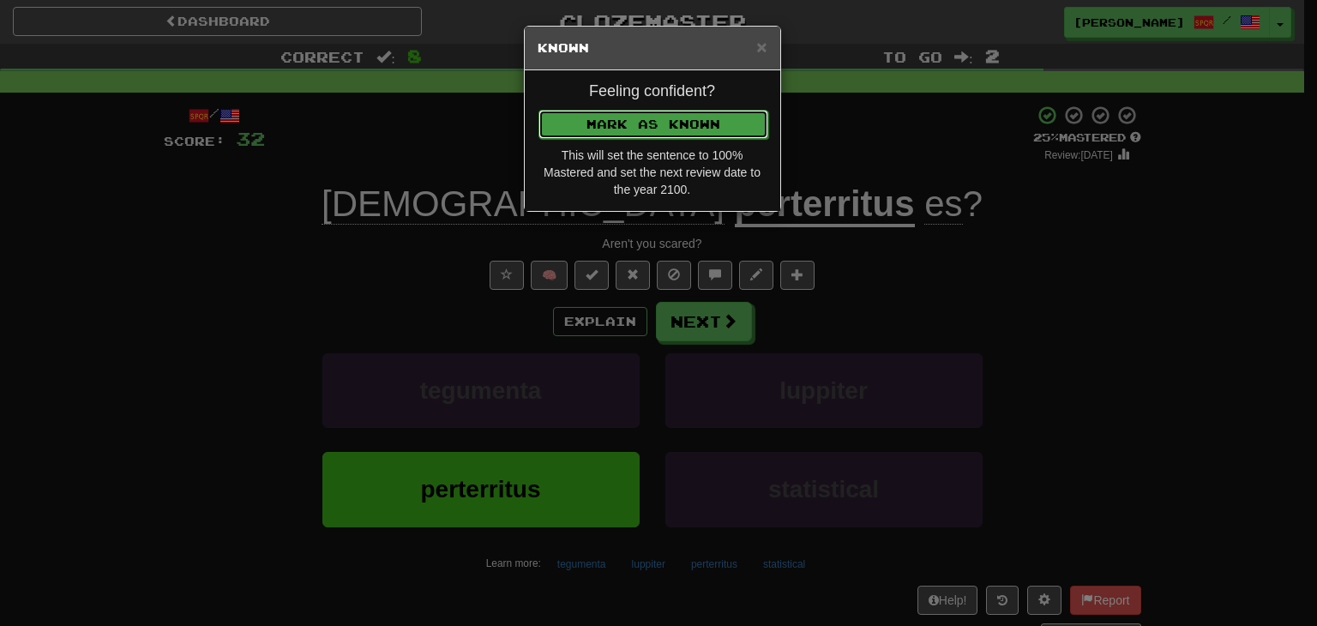
click at [658, 117] on button "Mark as Known" at bounding box center [653, 124] width 230 height 29
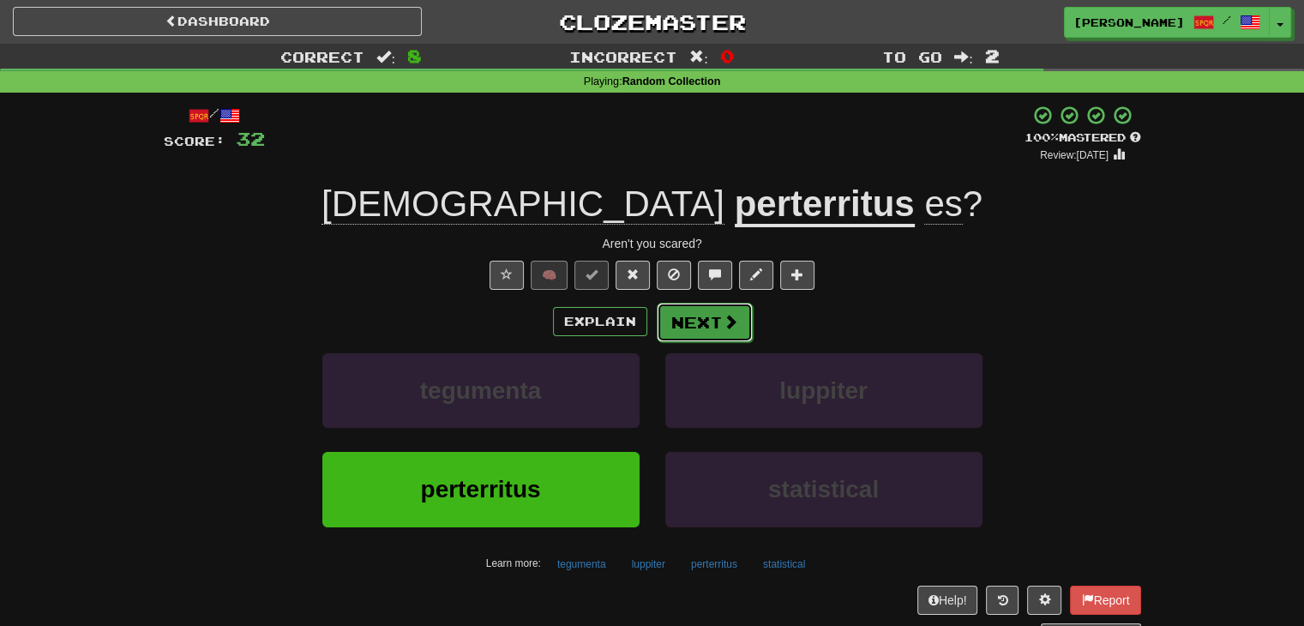
click at [685, 320] on button "Next" at bounding box center [705, 322] width 96 height 39
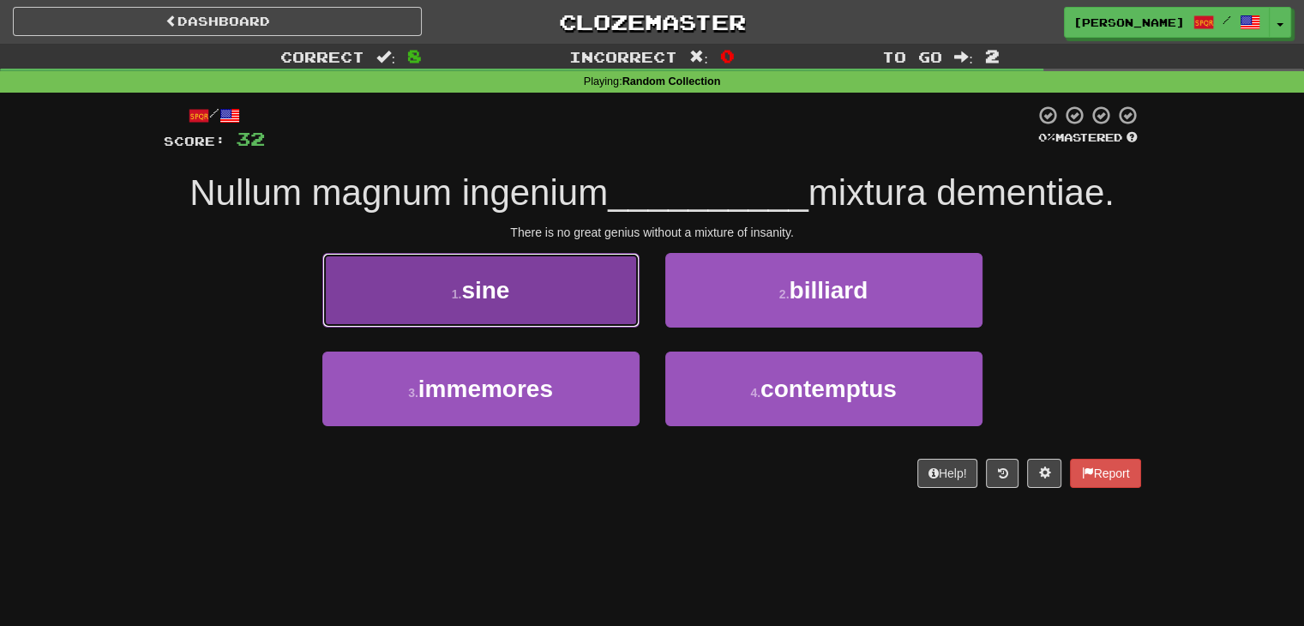
click at [543, 305] on button "1 . sine" at bounding box center [480, 290] width 317 height 75
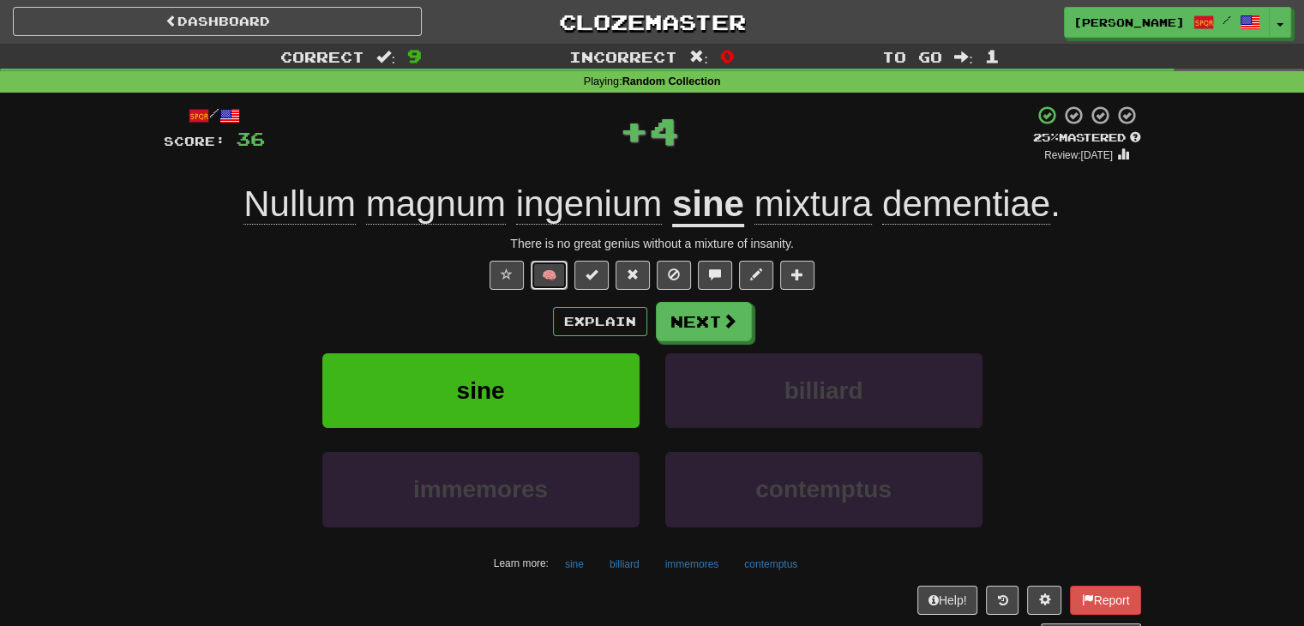
click at [538, 276] on button "🧠" at bounding box center [549, 275] width 37 height 29
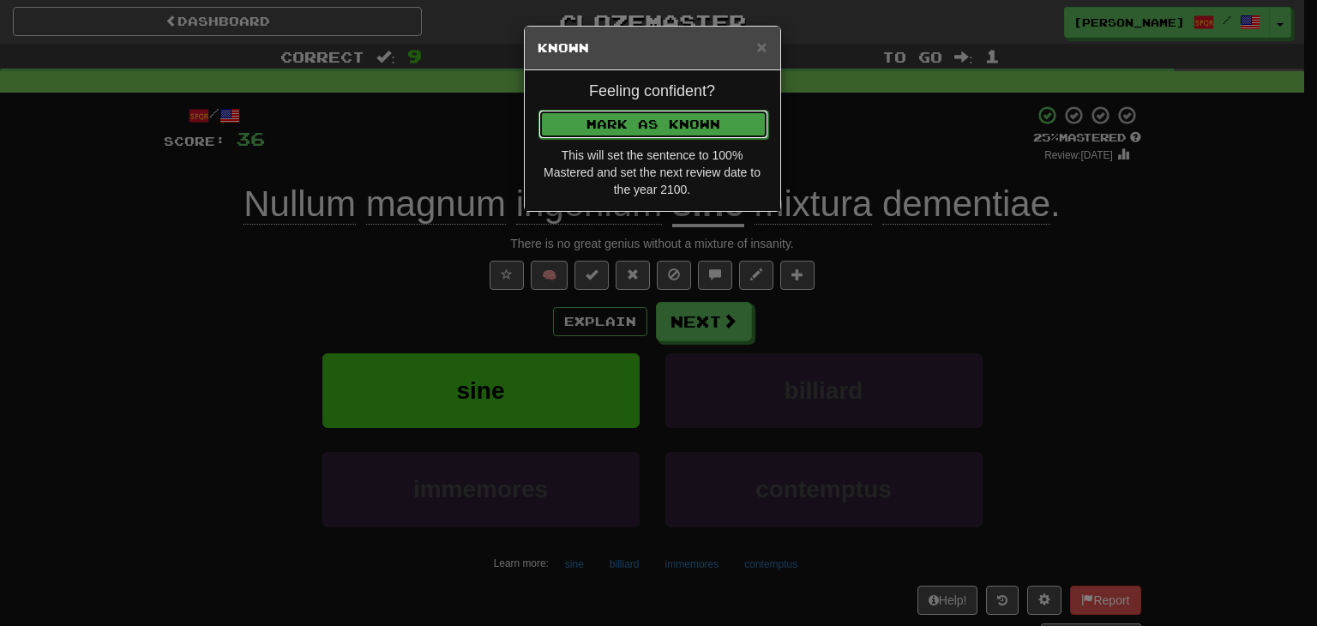
click at [606, 129] on button "Mark as Known" at bounding box center [653, 124] width 230 height 29
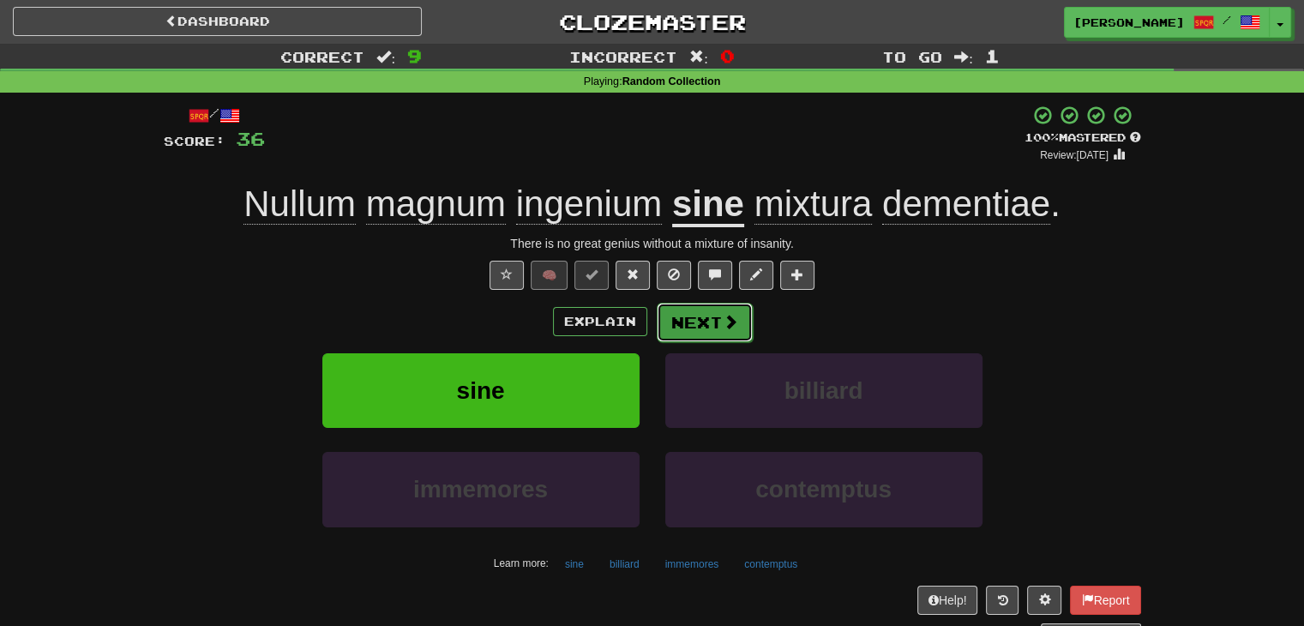
click at [688, 327] on button "Next" at bounding box center [705, 322] width 96 height 39
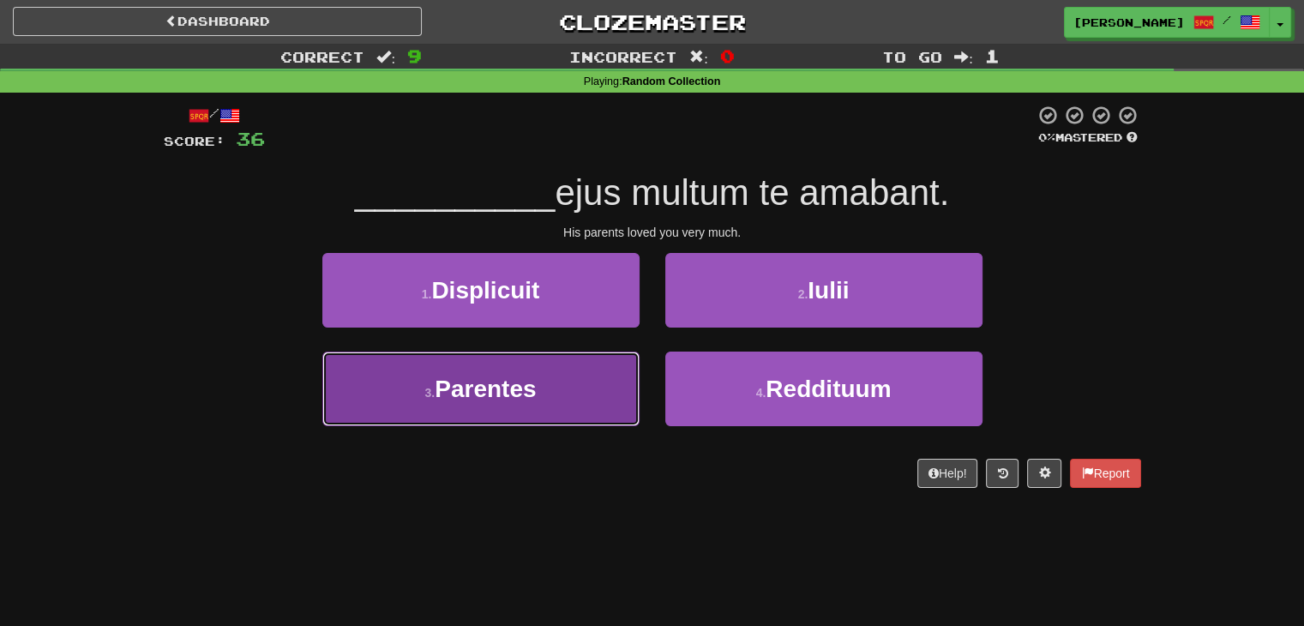
click at [577, 387] on button "3 . Parentes" at bounding box center [480, 389] width 317 height 75
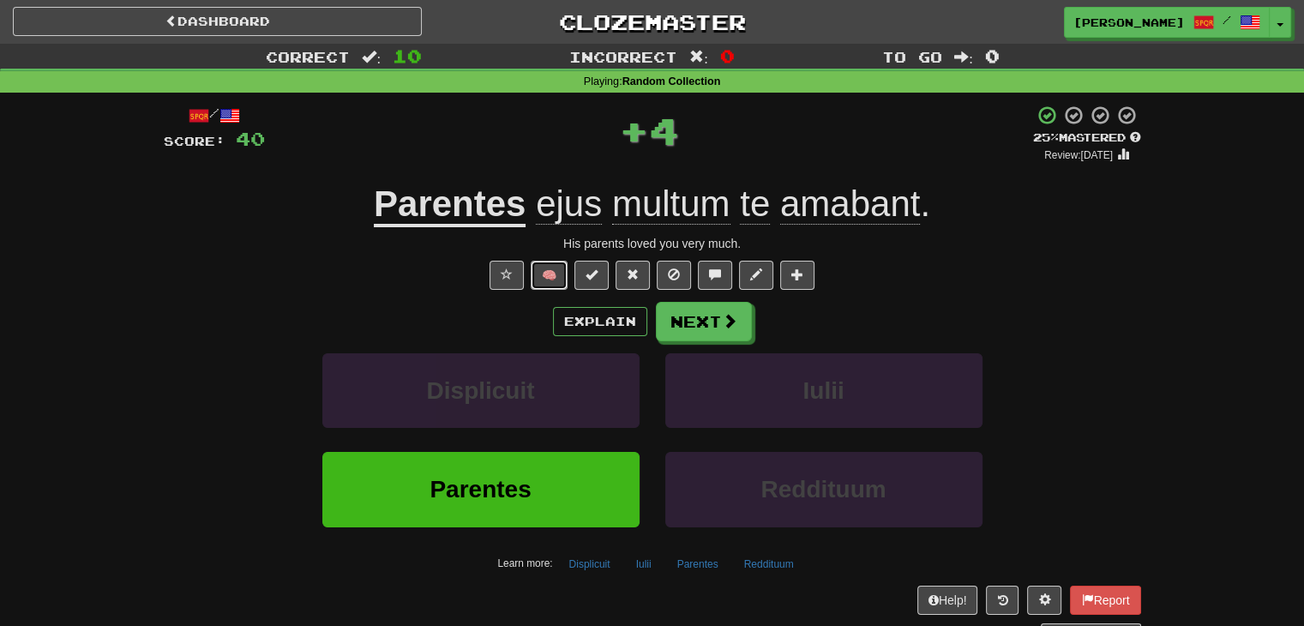
click at [557, 279] on button "🧠" at bounding box center [549, 275] width 37 height 29
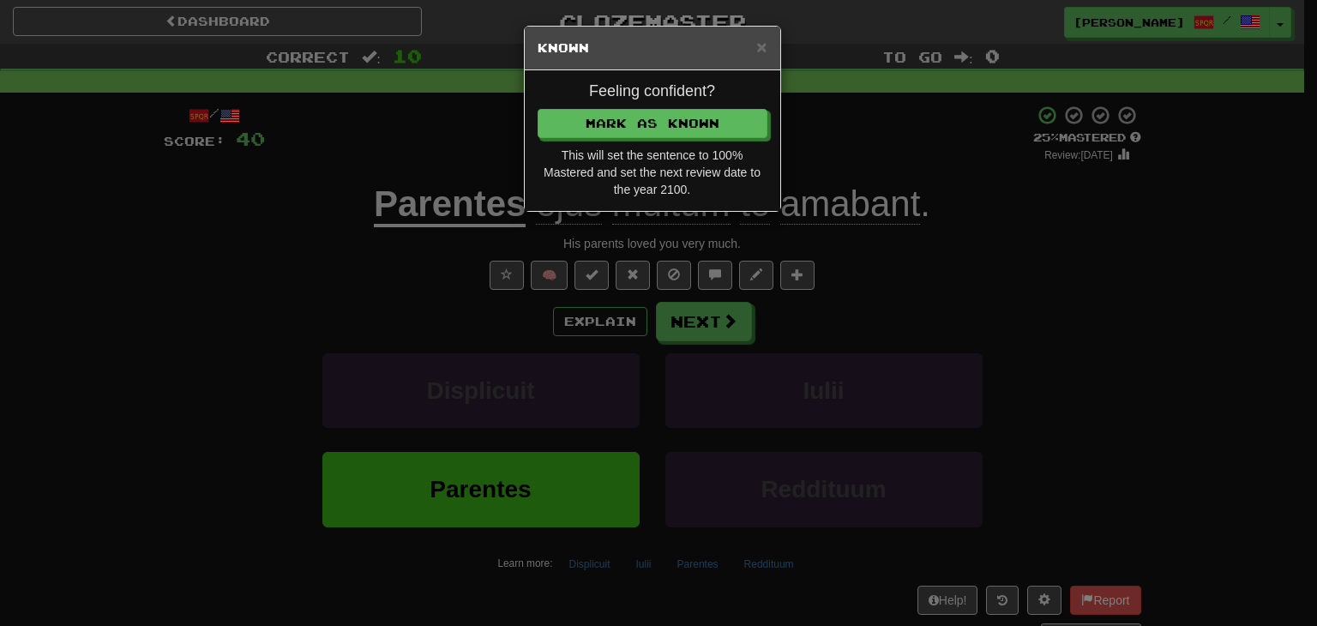
click at [658, 101] on div "Feeling confident? Mark as Known This will set the sentence to 100% Mastered an…" at bounding box center [652, 140] width 255 height 141
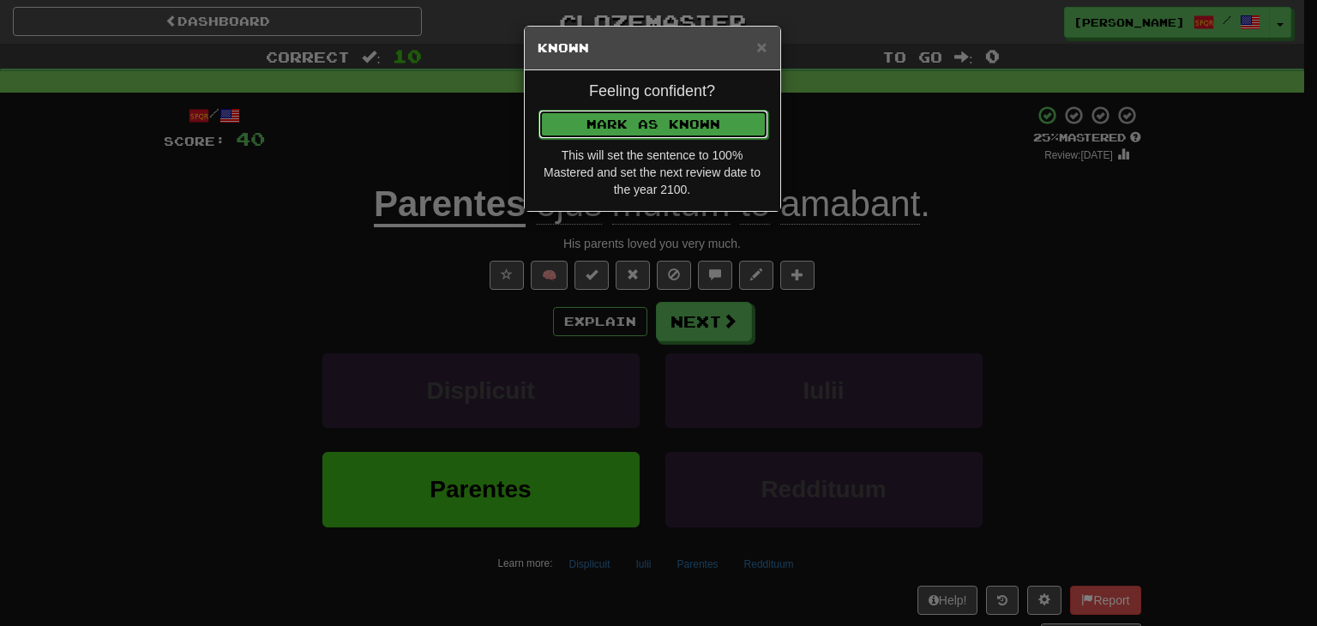
click at [657, 111] on button "Mark as Known" at bounding box center [653, 124] width 230 height 29
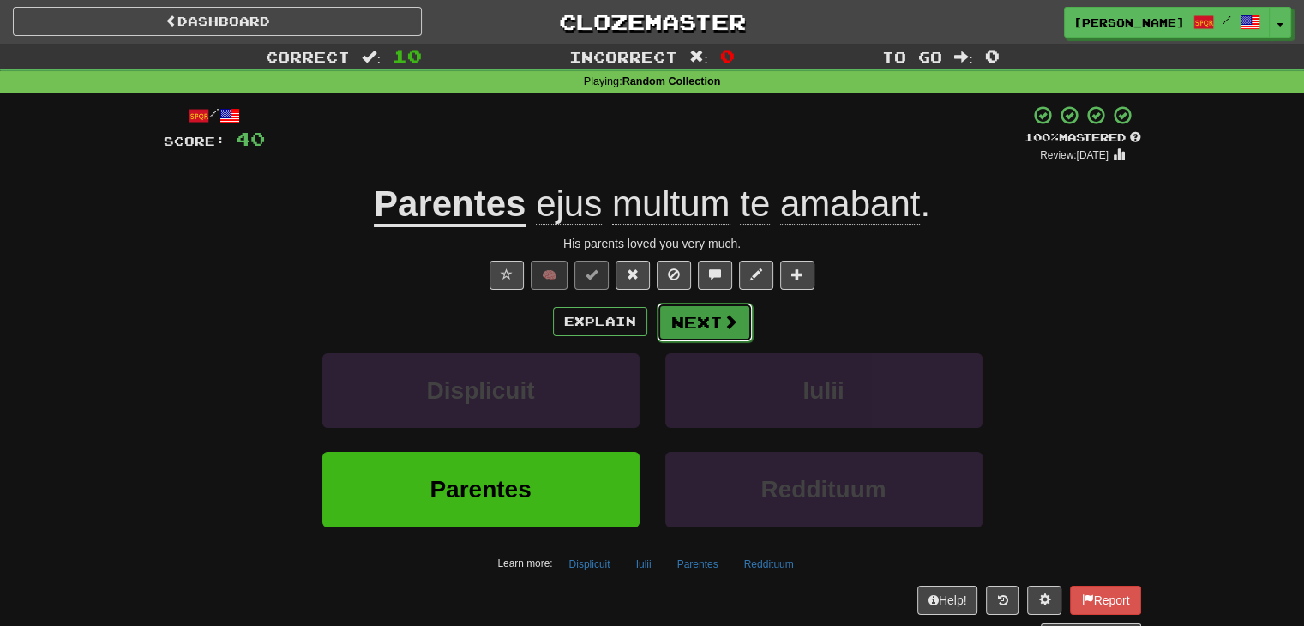
click at [705, 330] on button "Next" at bounding box center [705, 322] width 96 height 39
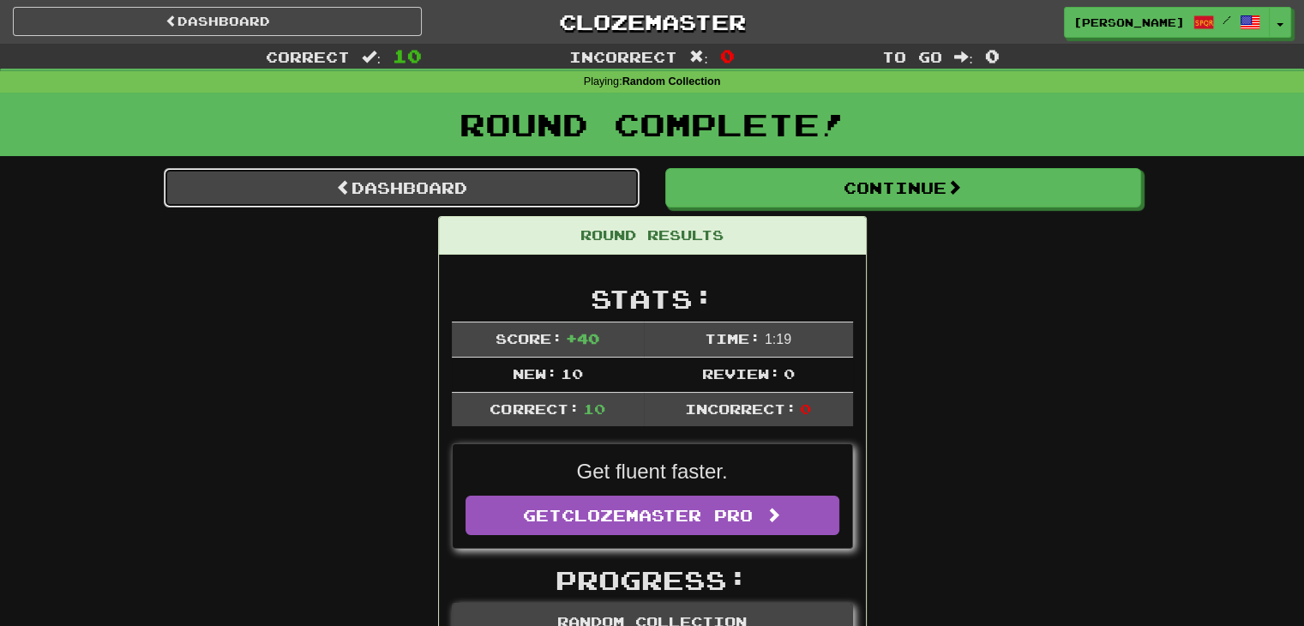
click at [387, 193] on link "Dashboard" at bounding box center [402, 187] width 476 height 39
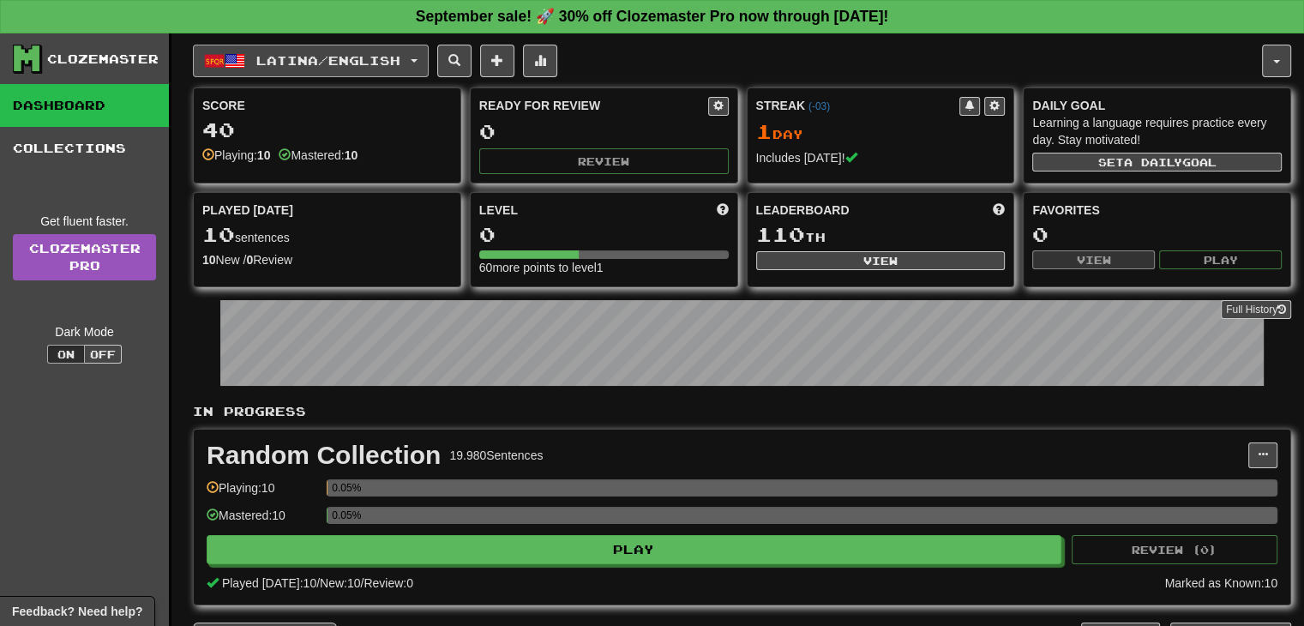
click at [429, 55] on button "Latina / English" at bounding box center [311, 61] width 236 height 33
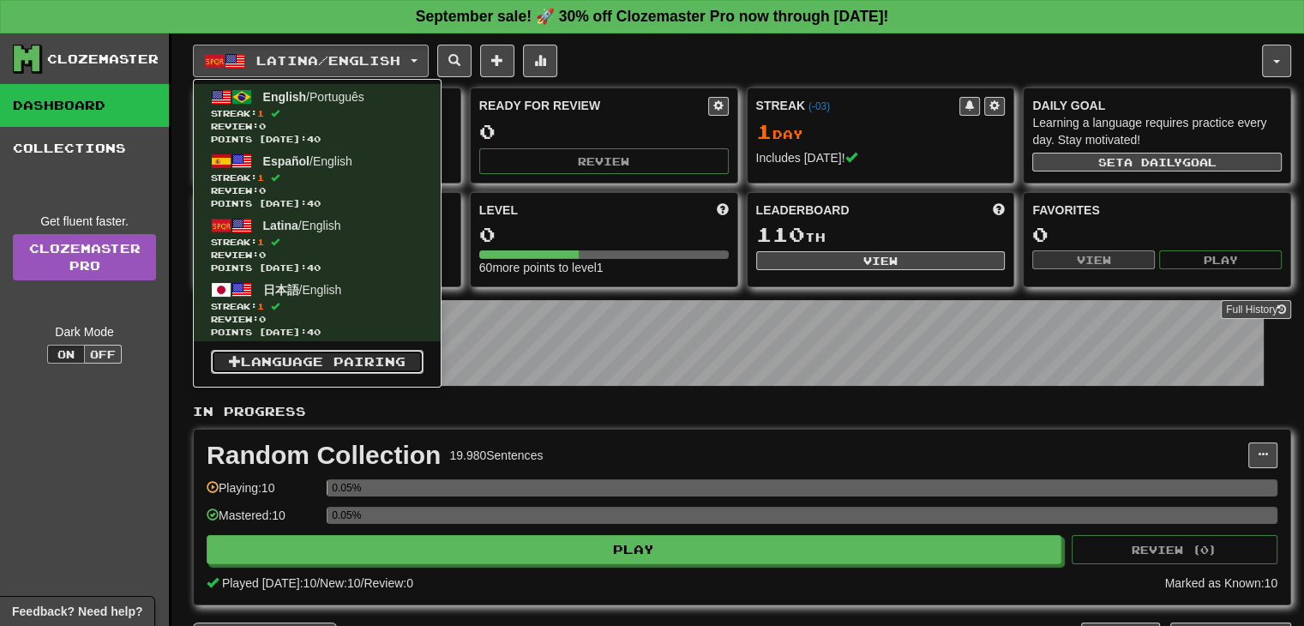
click at [325, 360] on link "Language Pairing" at bounding box center [317, 362] width 213 height 24
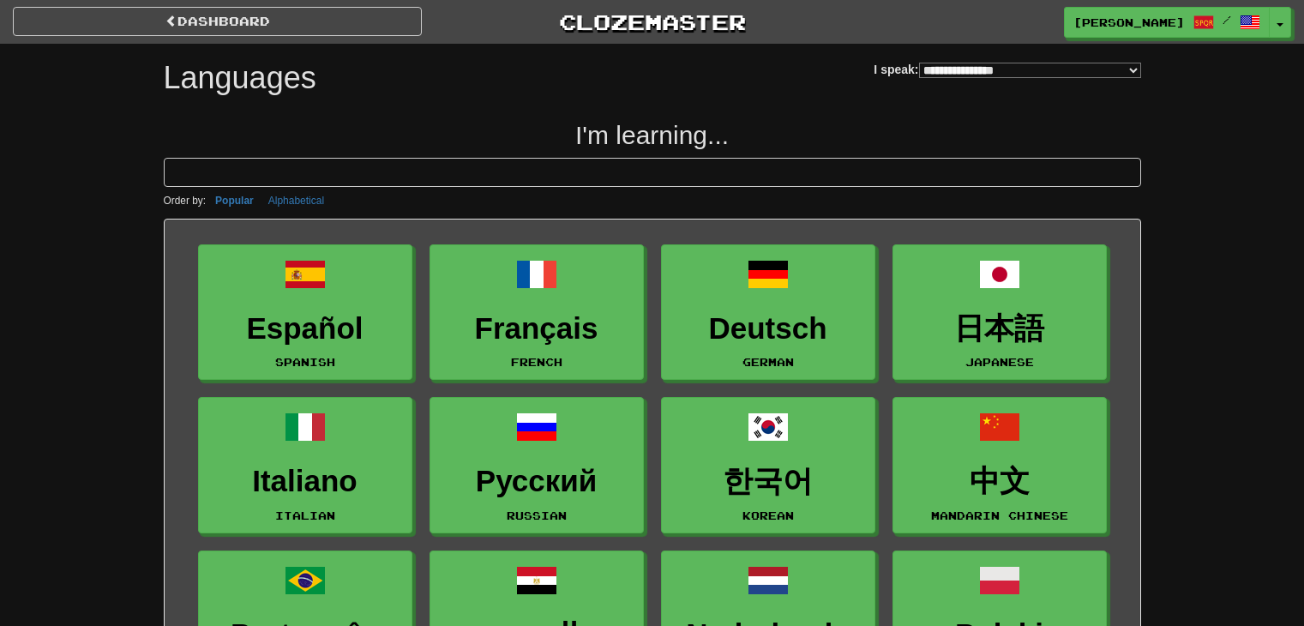
select select "*******"
click at [1134, 69] on select "**********" at bounding box center [1030, 70] width 222 height 15
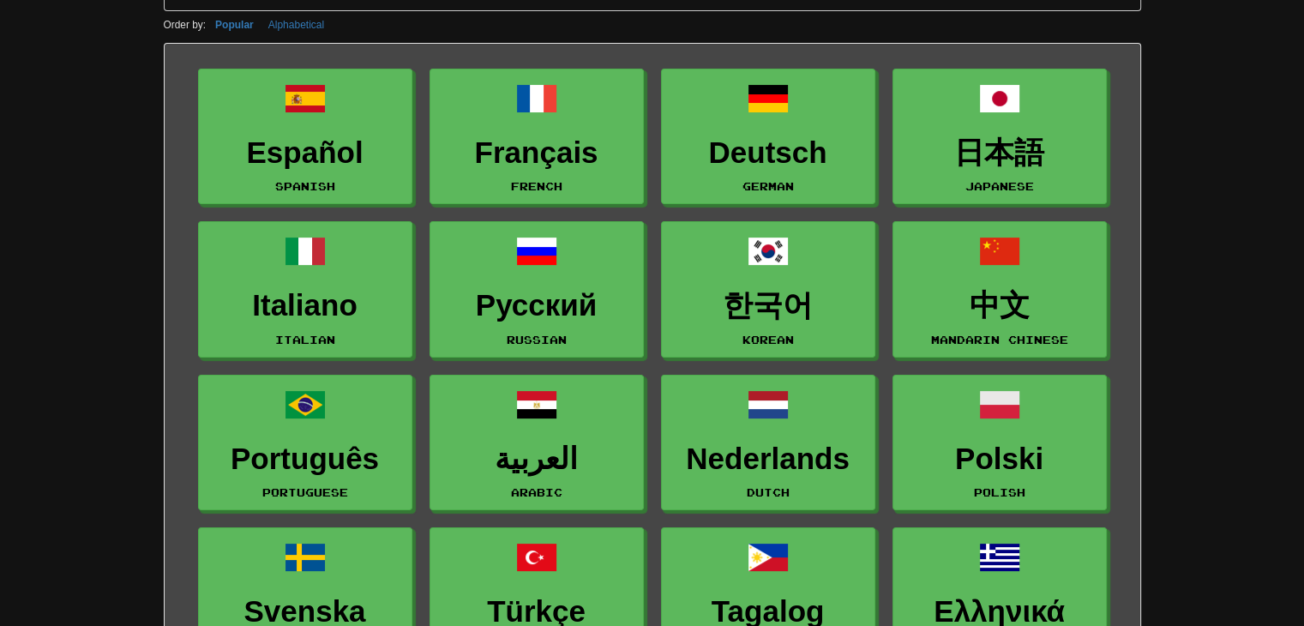
scroll to position [171, 0]
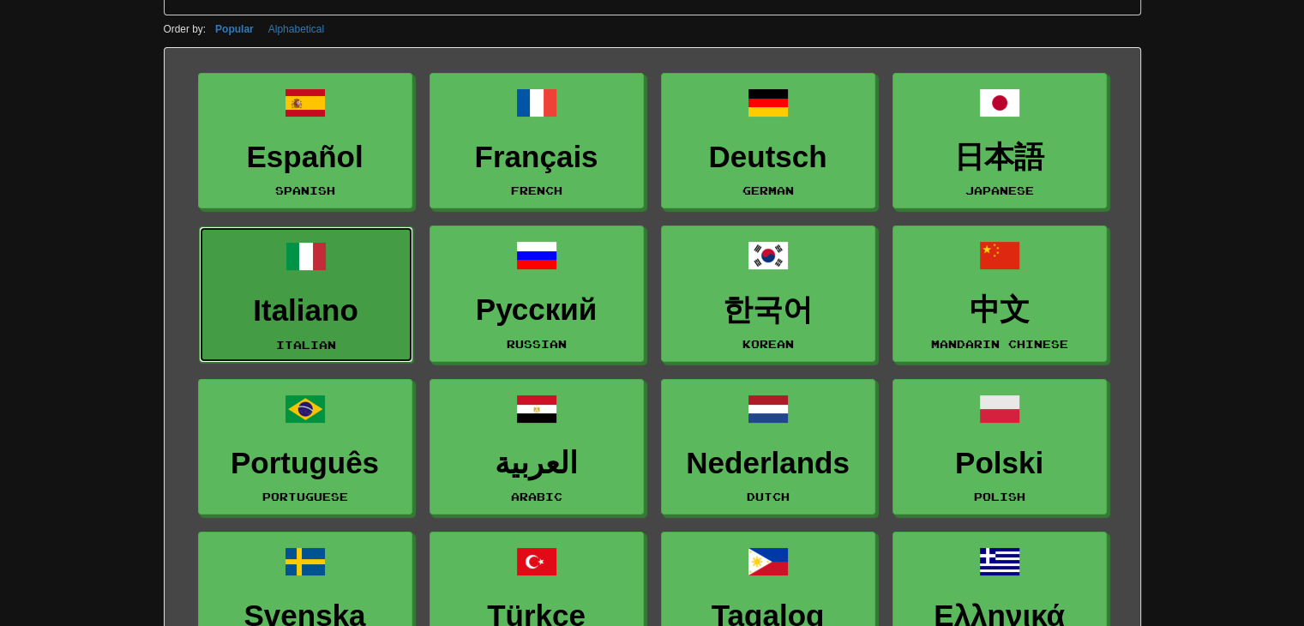
click at [350, 313] on h3 "Italiano" at bounding box center [305, 310] width 195 height 33
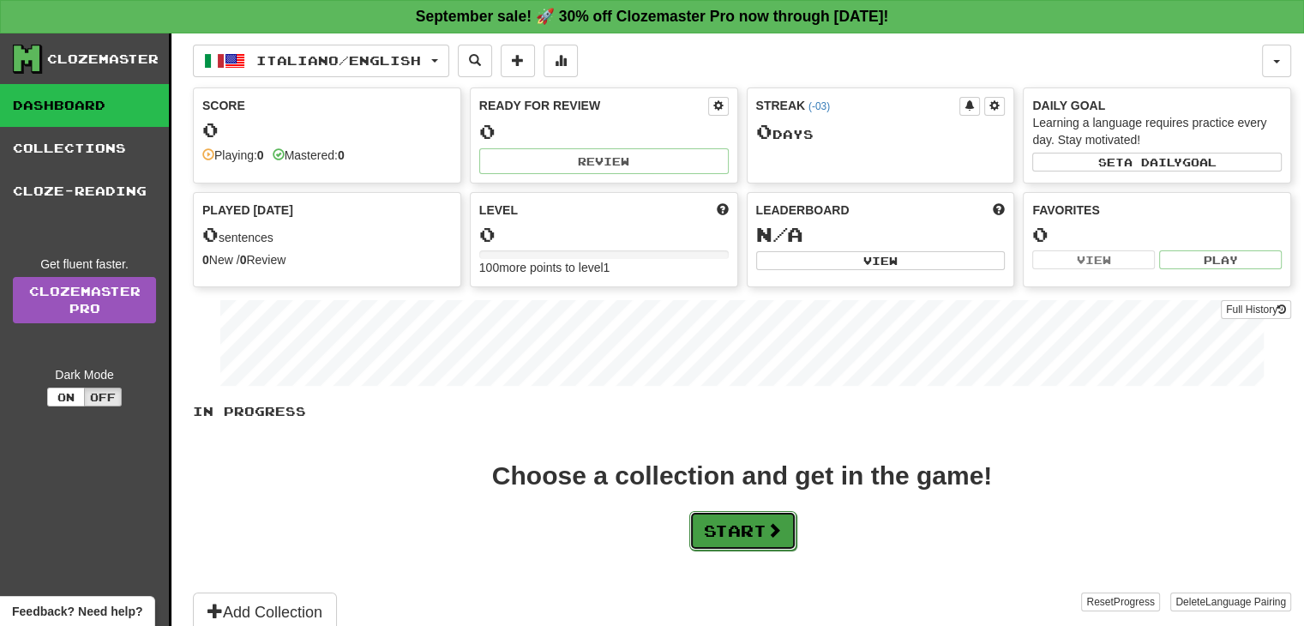
click at [728, 520] on button "Start" at bounding box center [742, 530] width 107 height 39
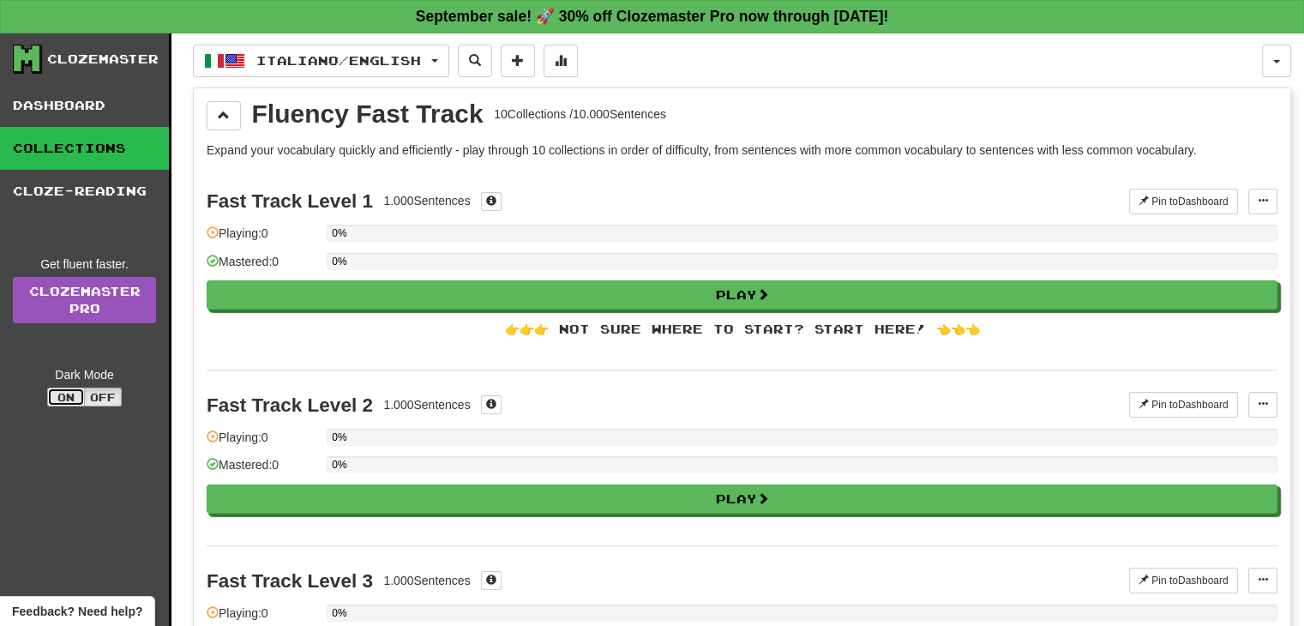
click at [70, 392] on button "On" at bounding box center [66, 397] width 38 height 19
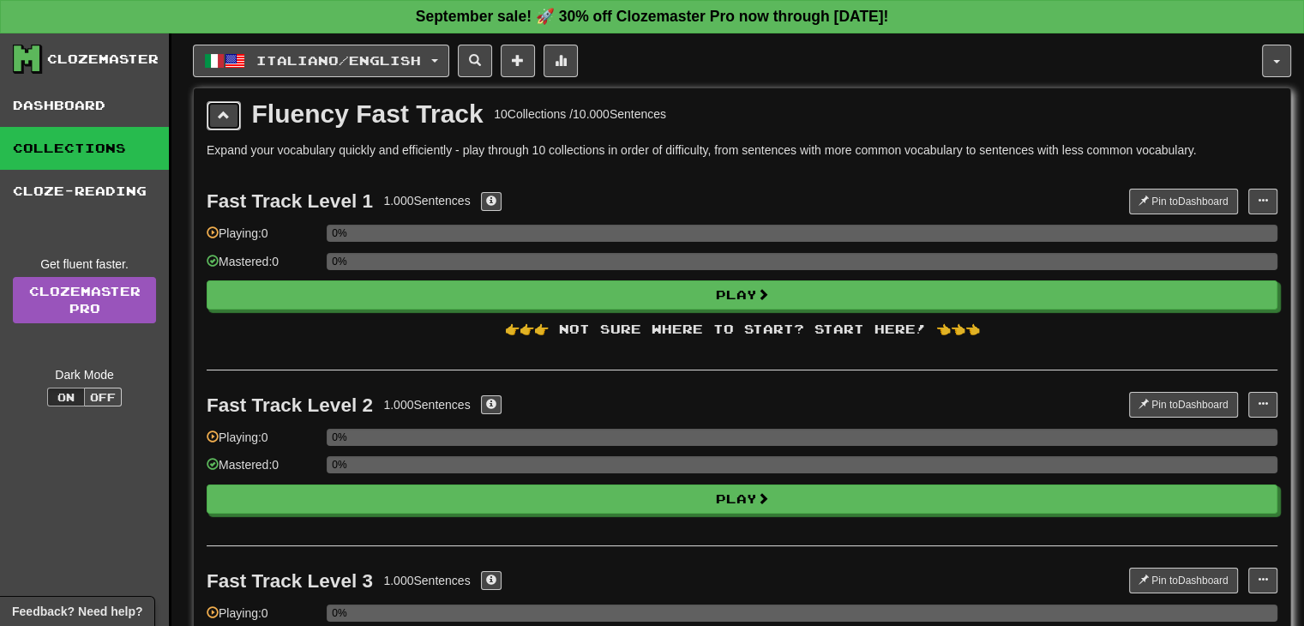
click at [230, 116] on button at bounding box center [224, 115] width 34 height 29
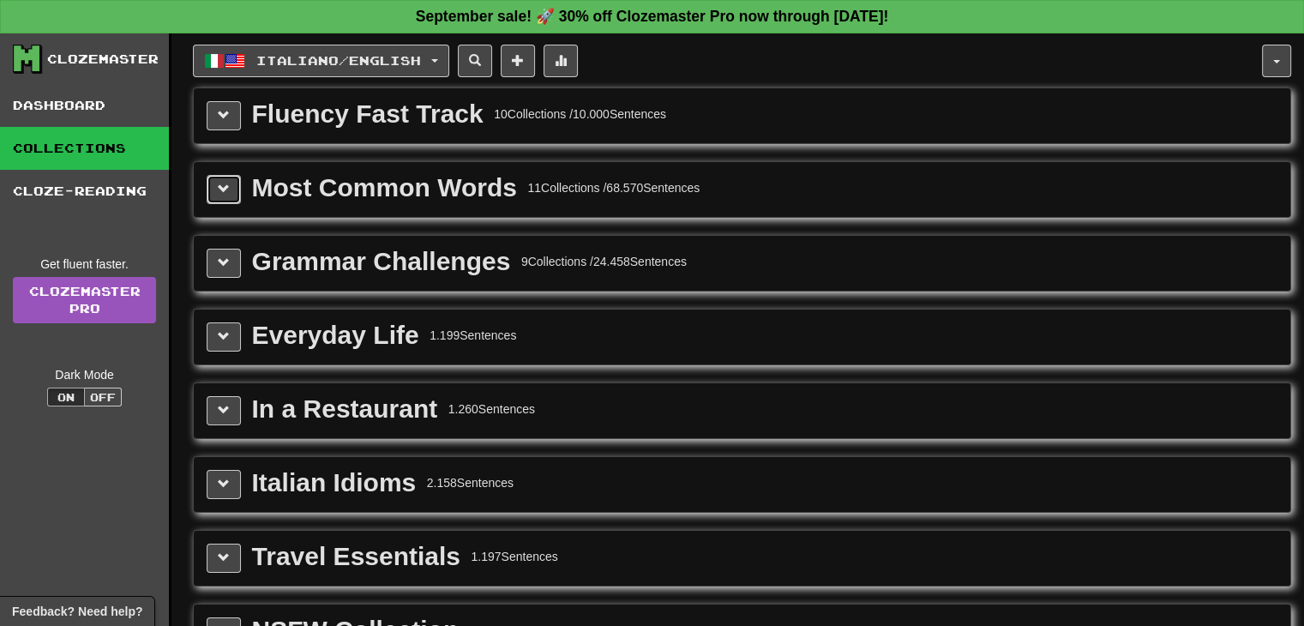
click at [215, 181] on button at bounding box center [224, 189] width 34 height 29
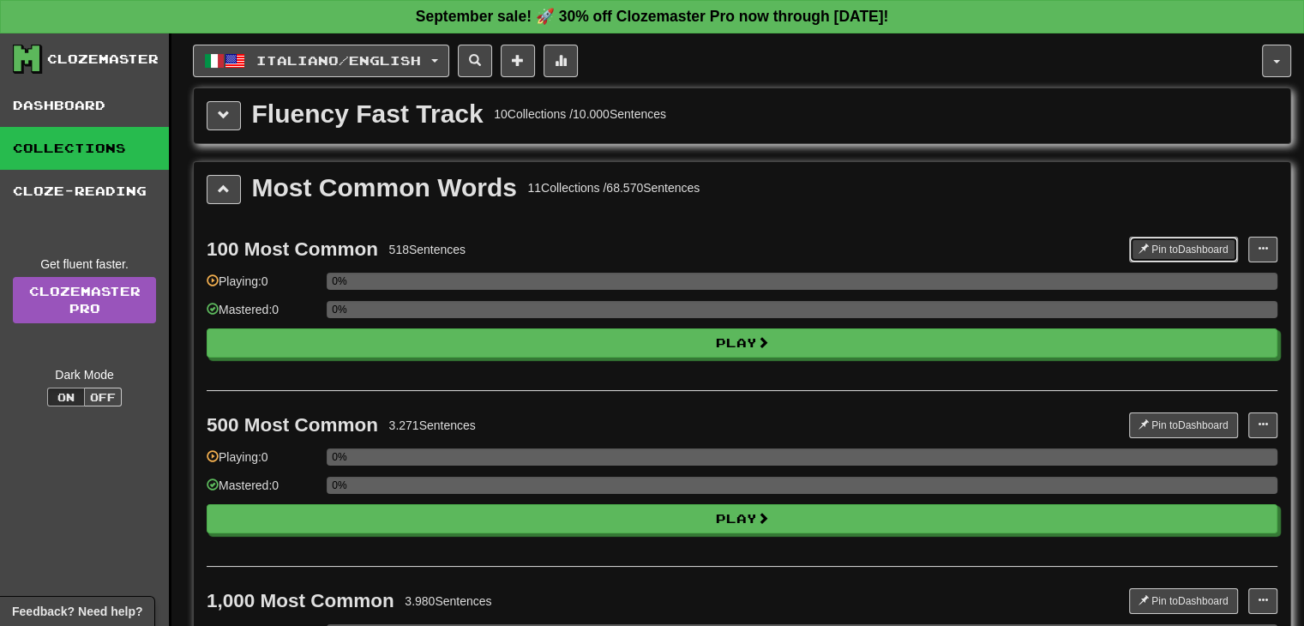
click at [1194, 243] on button "Pin to Dashboard" at bounding box center [1183, 250] width 109 height 26
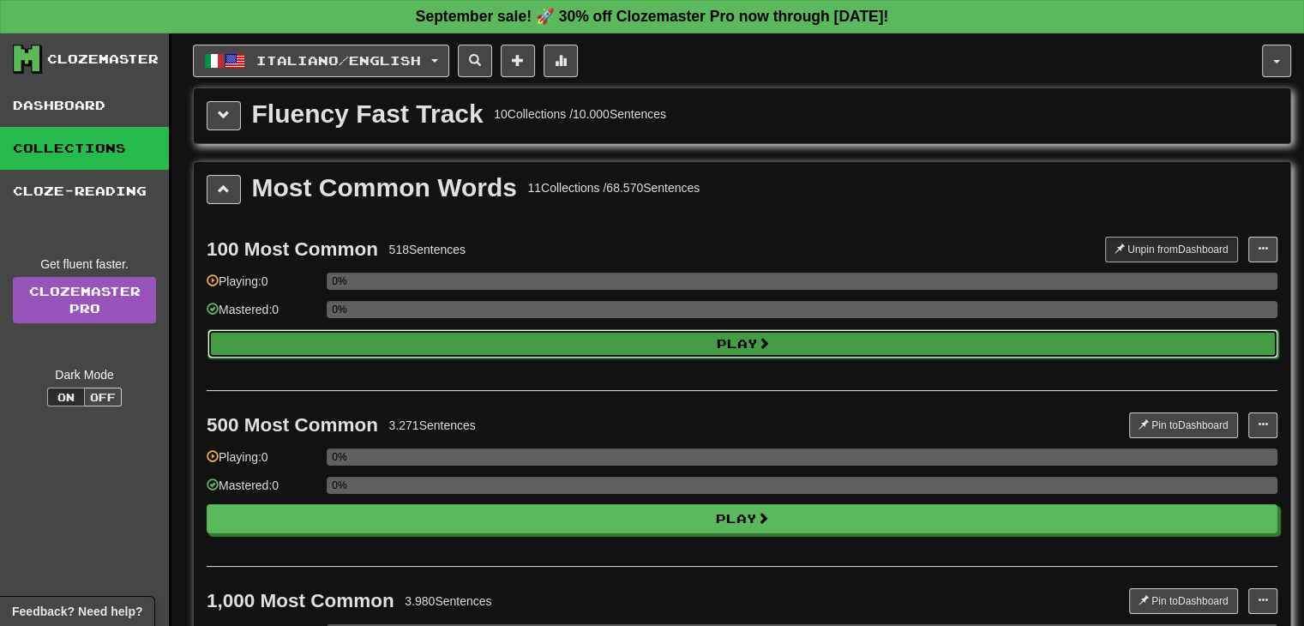
click at [706, 337] on button "Play" at bounding box center [742, 343] width 1071 height 29
select select "**"
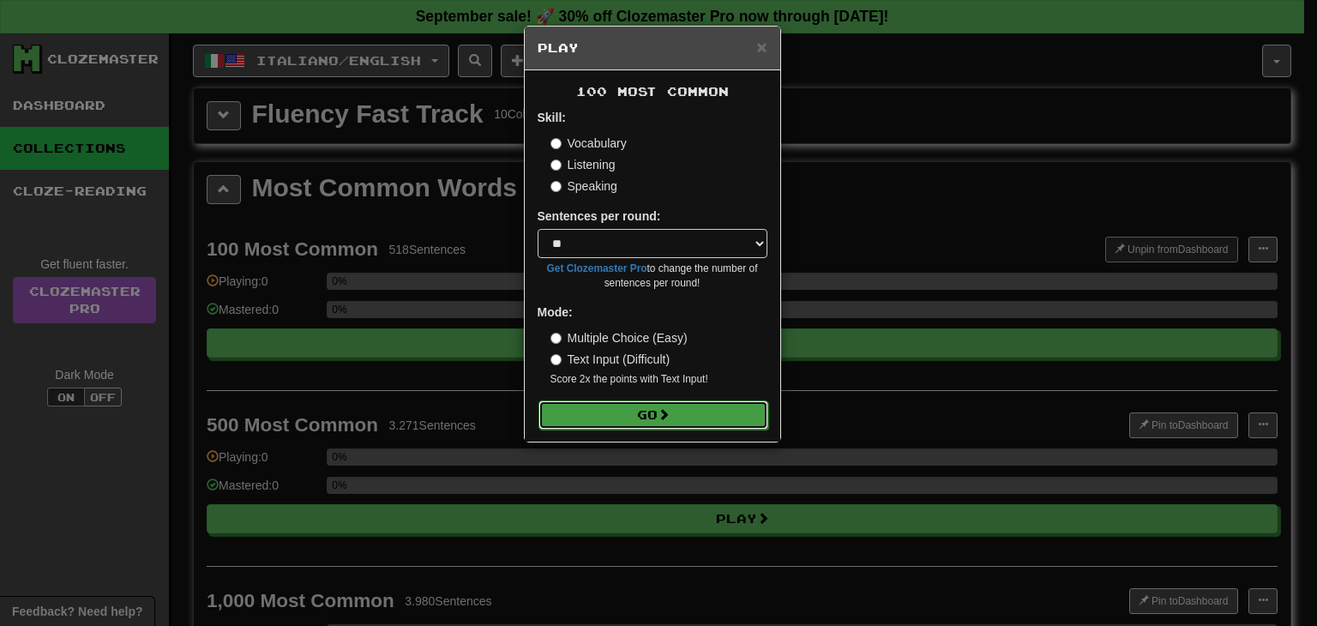
drag, startPoint x: 640, startPoint y: 421, endPoint x: 641, endPoint y: 411, distance: 10.3
click at [640, 420] on button "Go" at bounding box center [653, 414] width 230 height 29
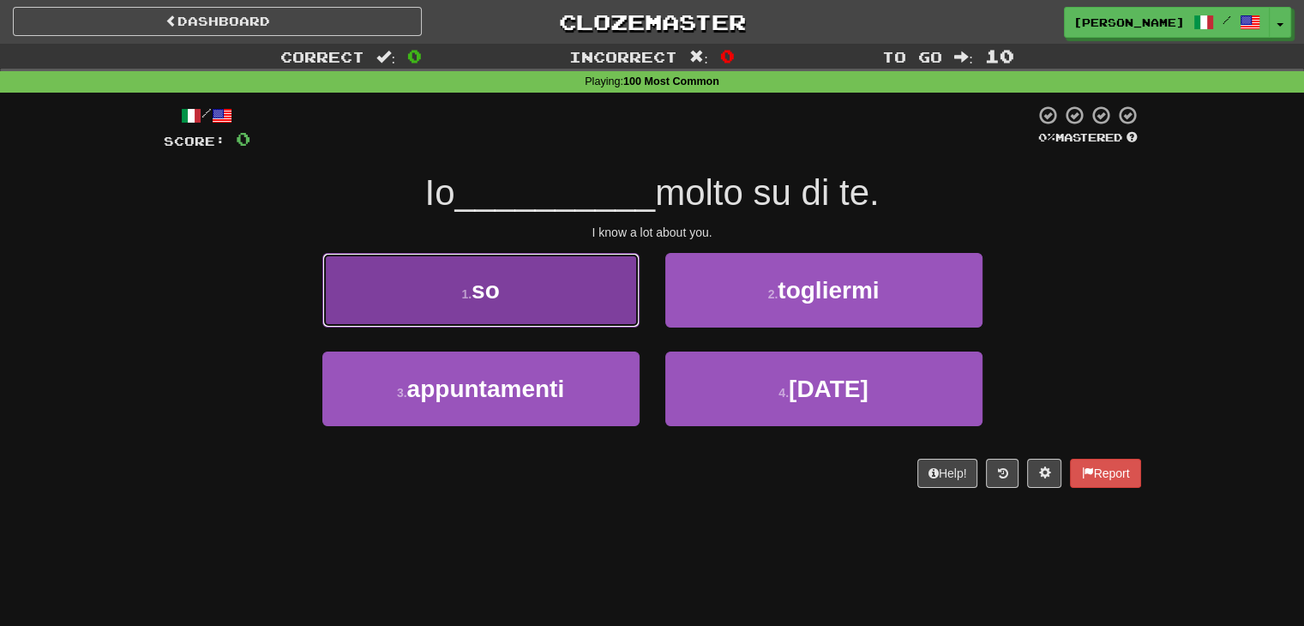
click at [571, 295] on button "1 . so" at bounding box center [480, 290] width 317 height 75
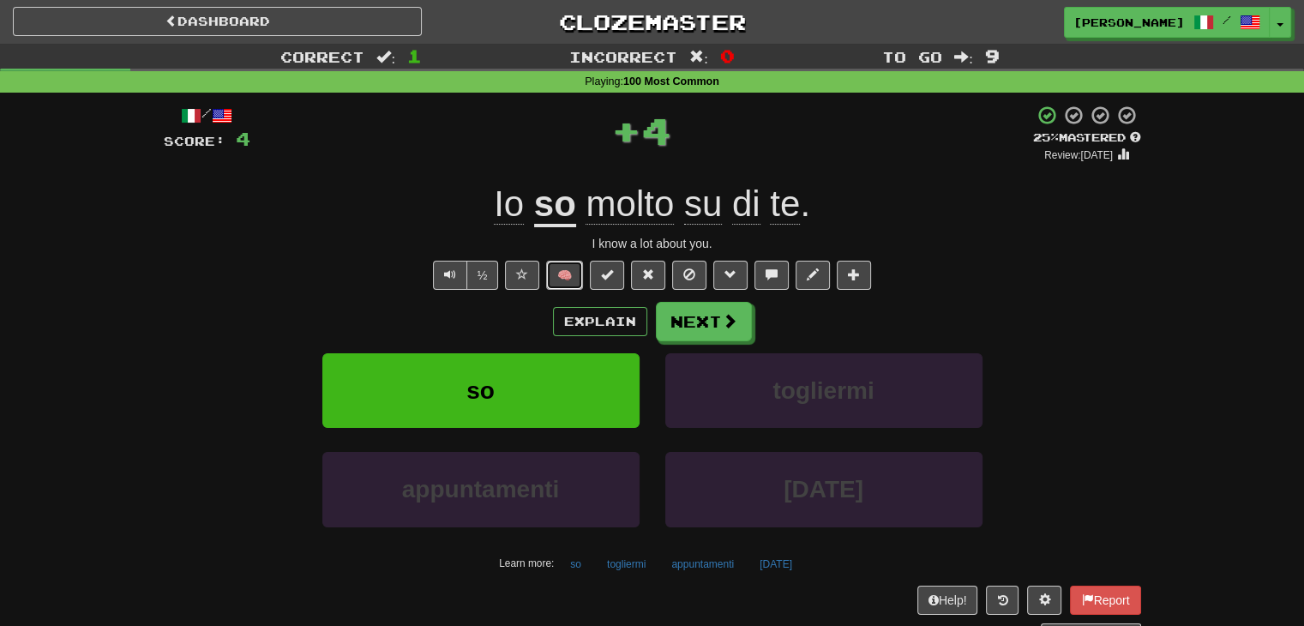
click at [573, 271] on button "🧠" at bounding box center [564, 275] width 37 height 29
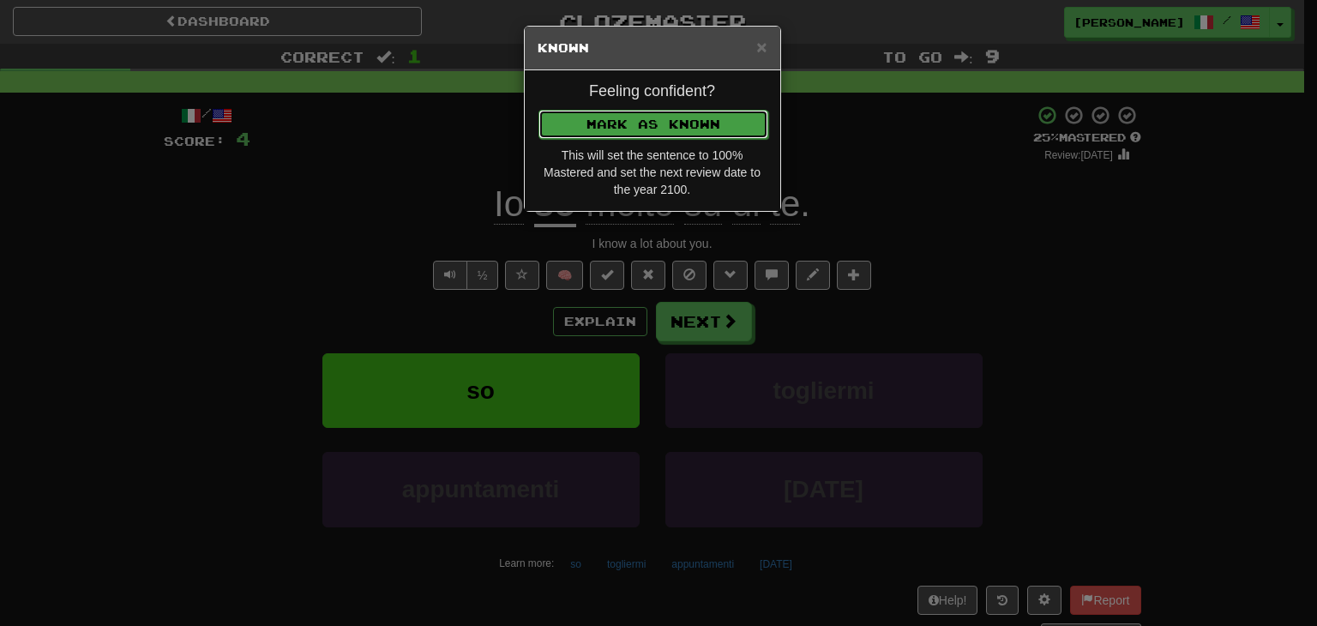
click at [640, 133] on button "Mark as Known" at bounding box center [653, 124] width 230 height 29
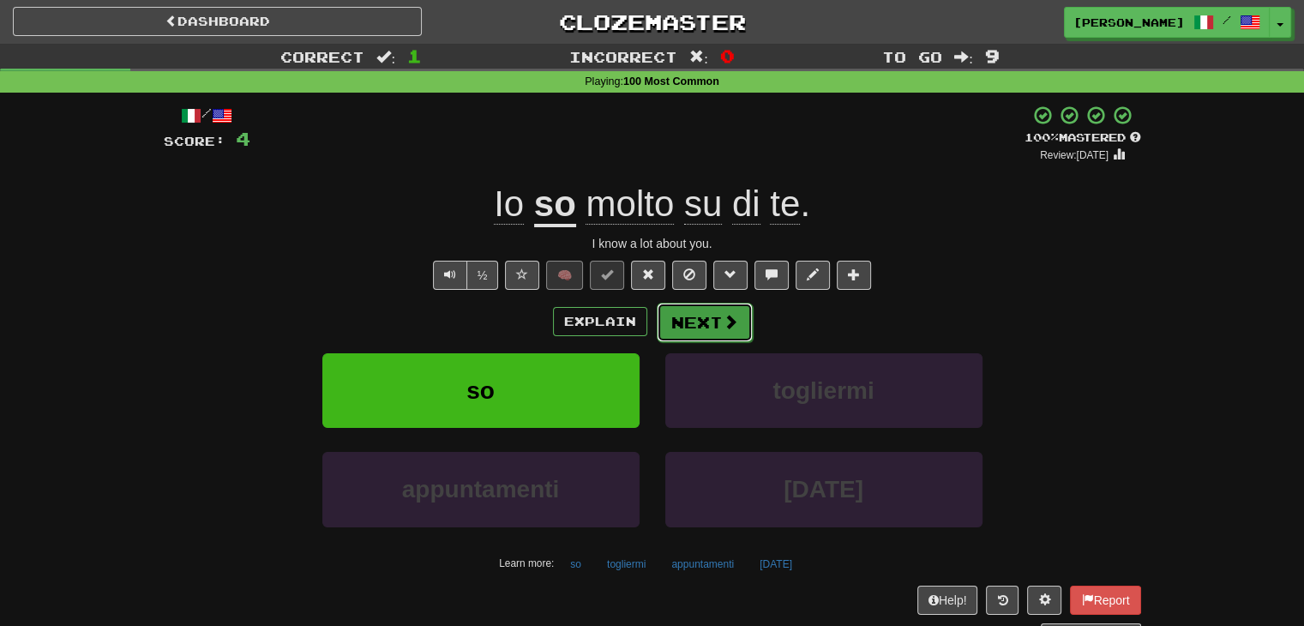
click at [686, 321] on button "Next" at bounding box center [705, 322] width 96 height 39
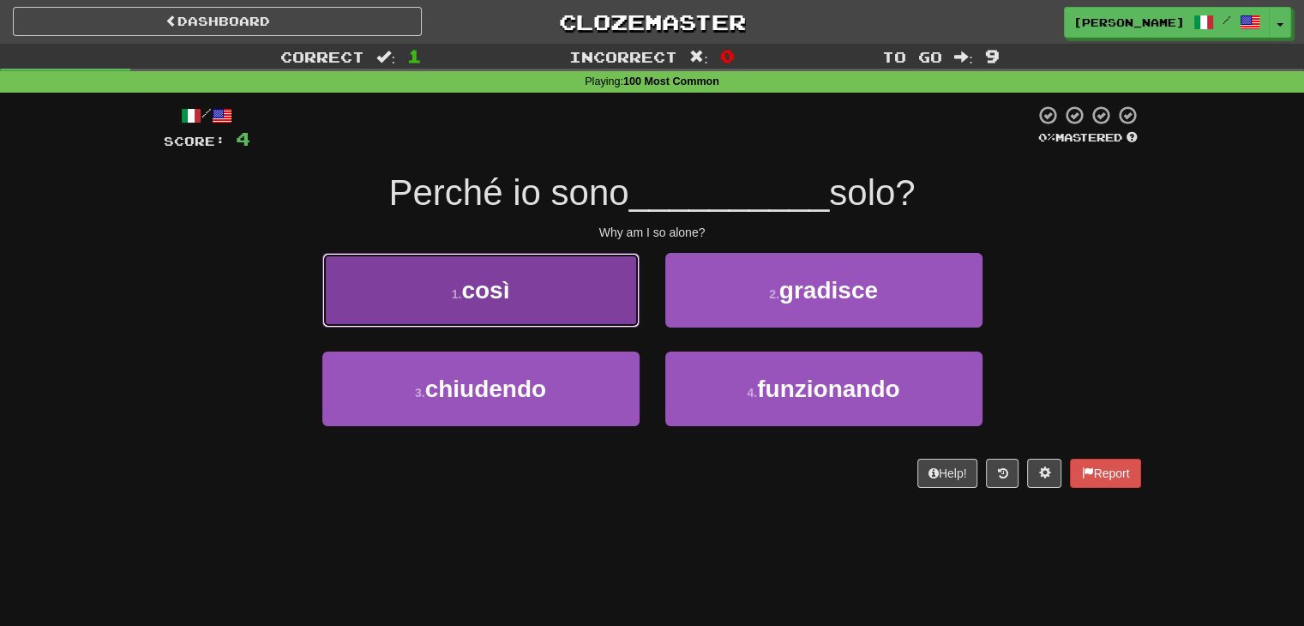
click at [544, 282] on button "1 . così" at bounding box center [480, 290] width 317 height 75
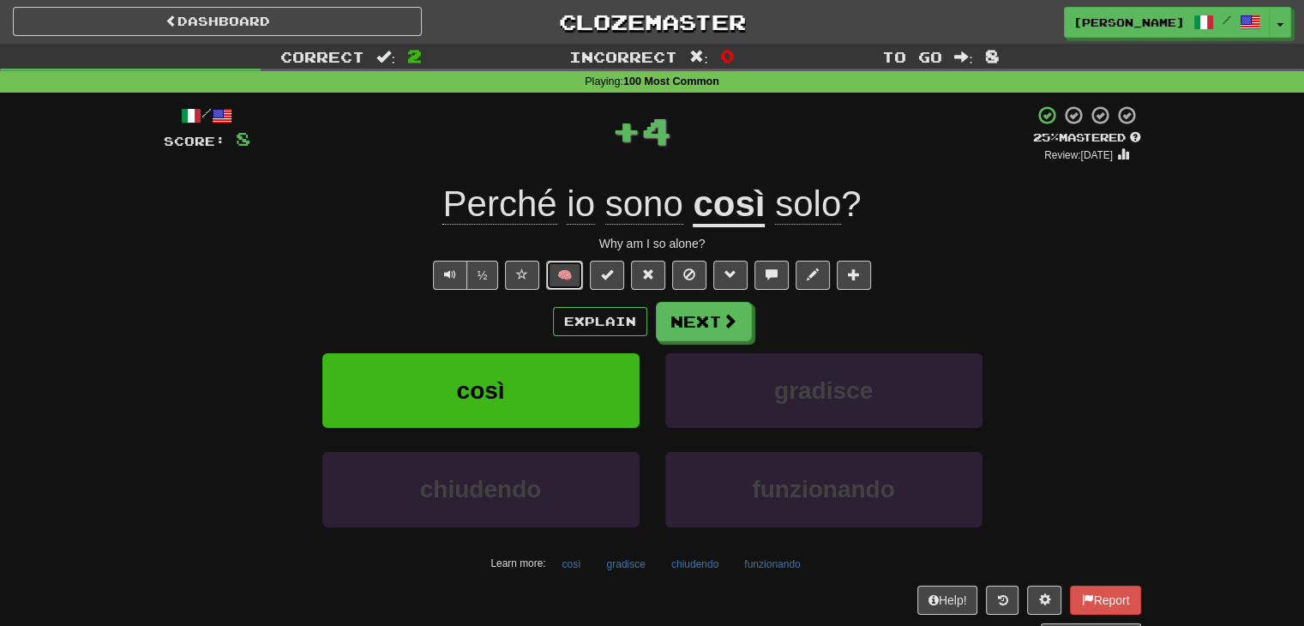
click at [572, 275] on button "🧠" at bounding box center [564, 275] width 37 height 29
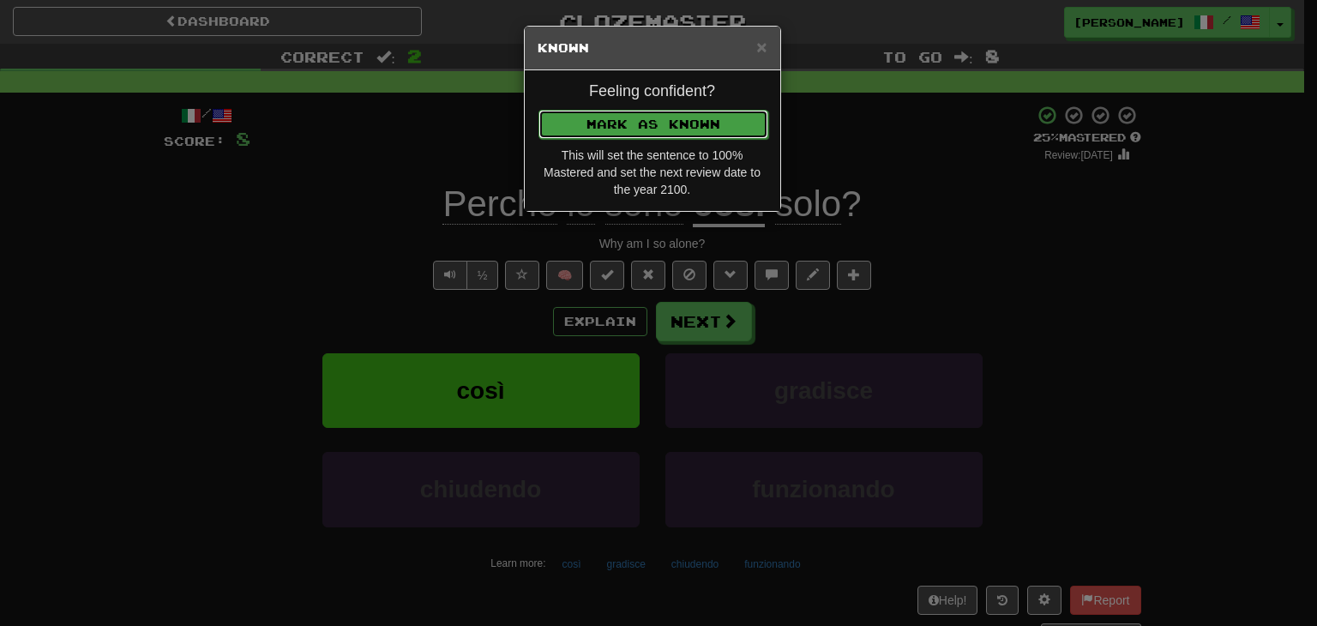
click at [676, 121] on button "Mark as Known" at bounding box center [653, 124] width 230 height 29
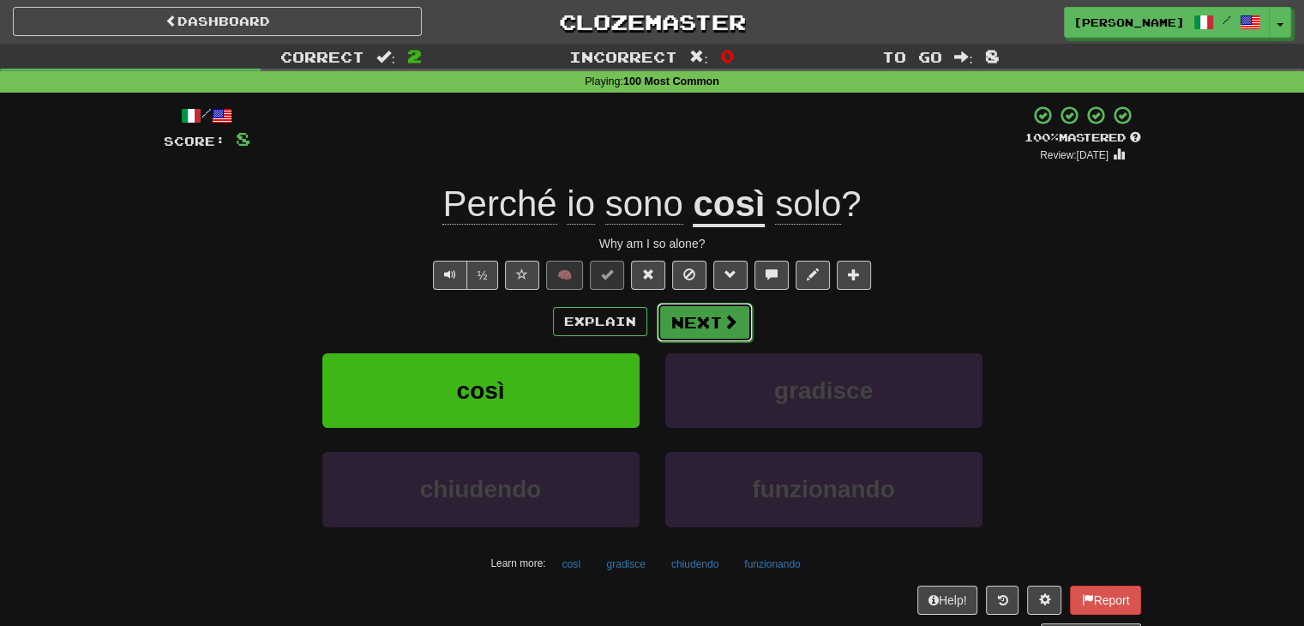
click at [710, 332] on button "Next" at bounding box center [705, 322] width 96 height 39
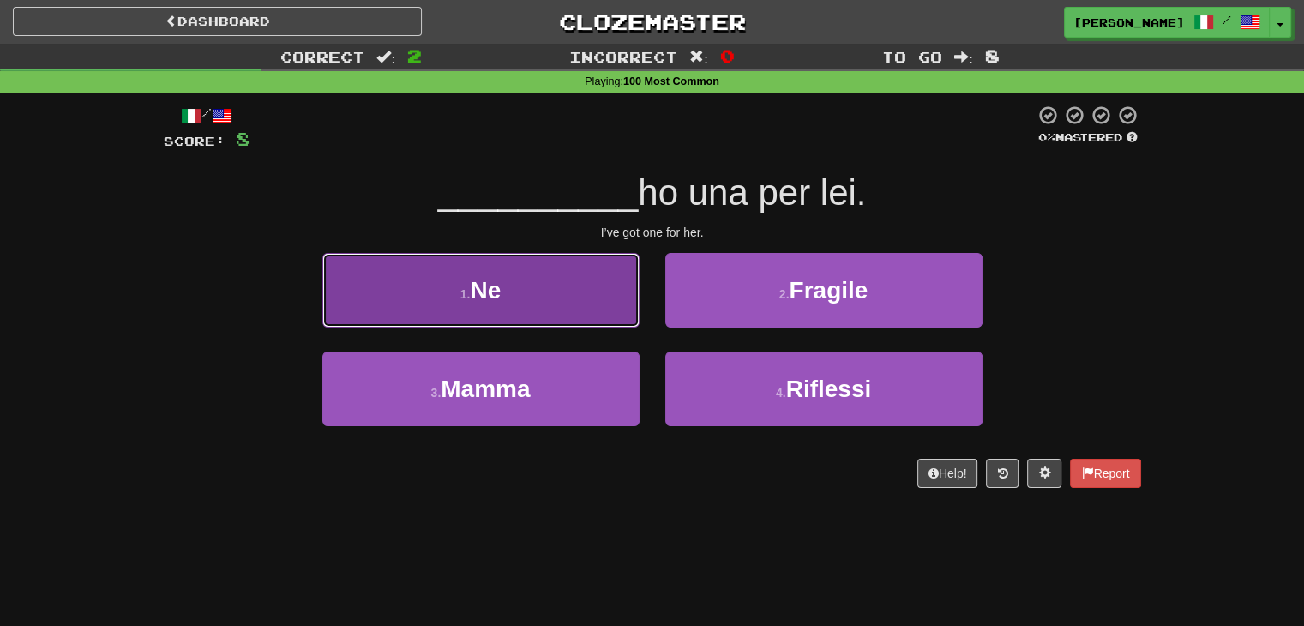
click at [623, 291] on button "1 . Ne" at bounding box center [480, 290] width 317 height 75
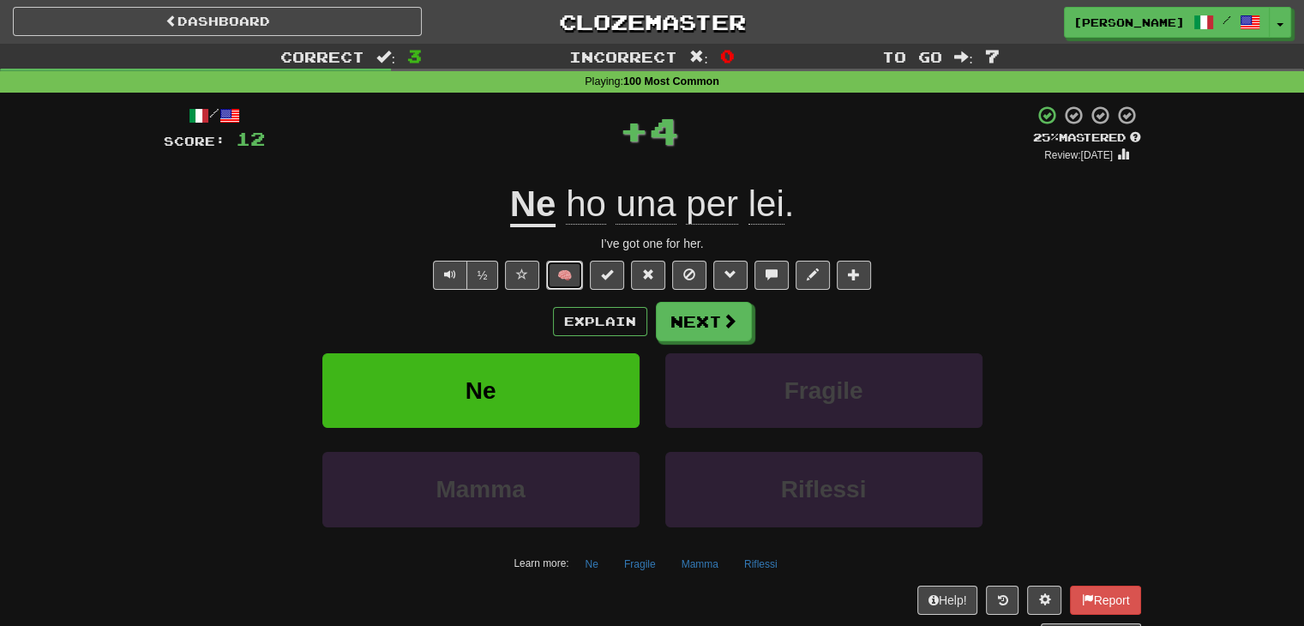
click at [572, 275] on button "🧠" at bounding box center [564, 275] width 37 height 29
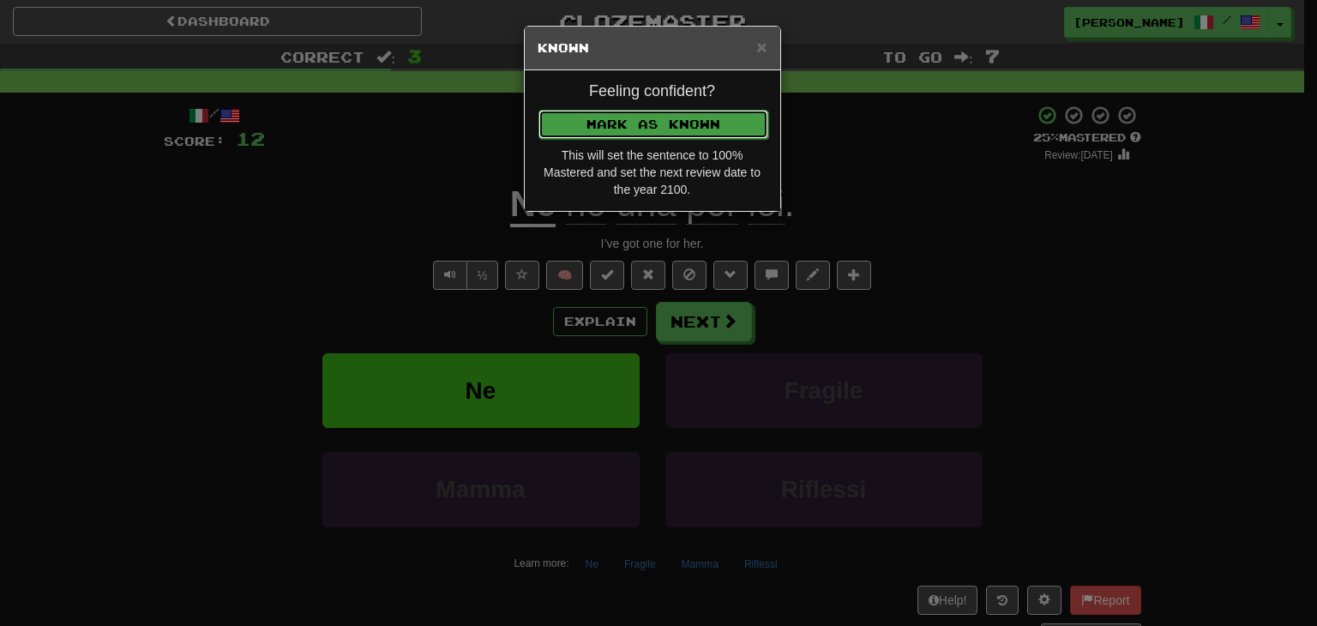
click at [637, 126] on button "Mark as Known" at bounding box center [653, 124] width 230 height 29
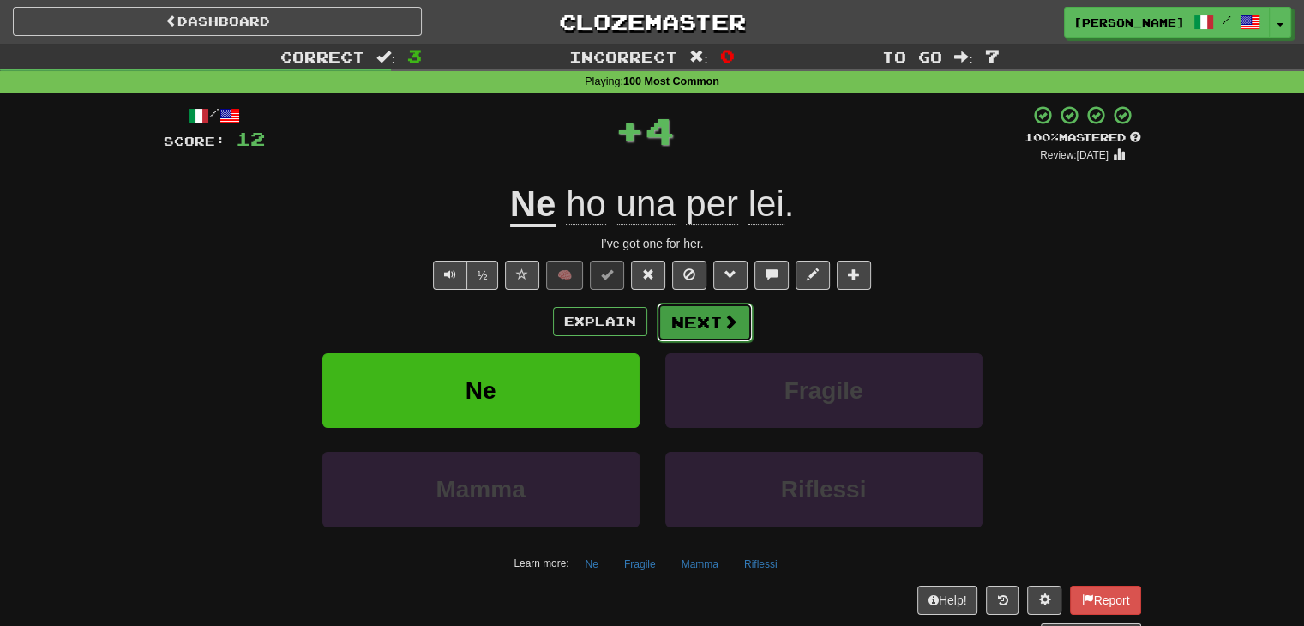
click at [692, 323] on button "Next" at bounding box center [705, 322] width 96 height 39
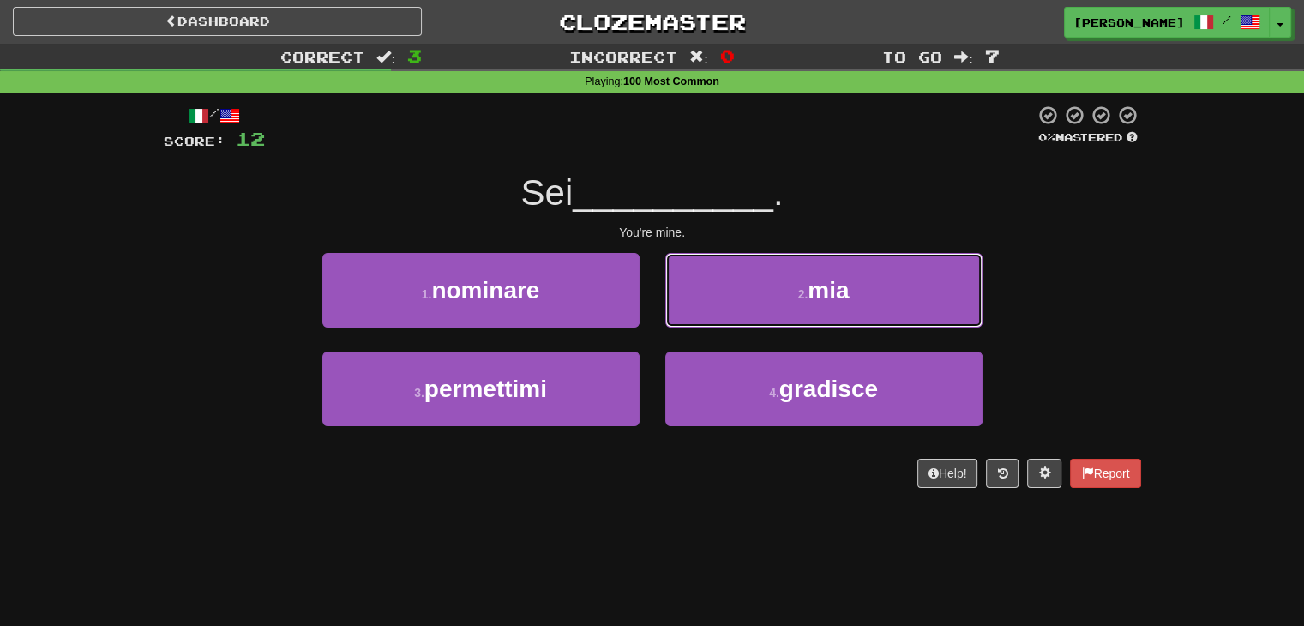
click at [780, 292] on button "2 . mia" at bounding box center [823, 290] width 317 height 75
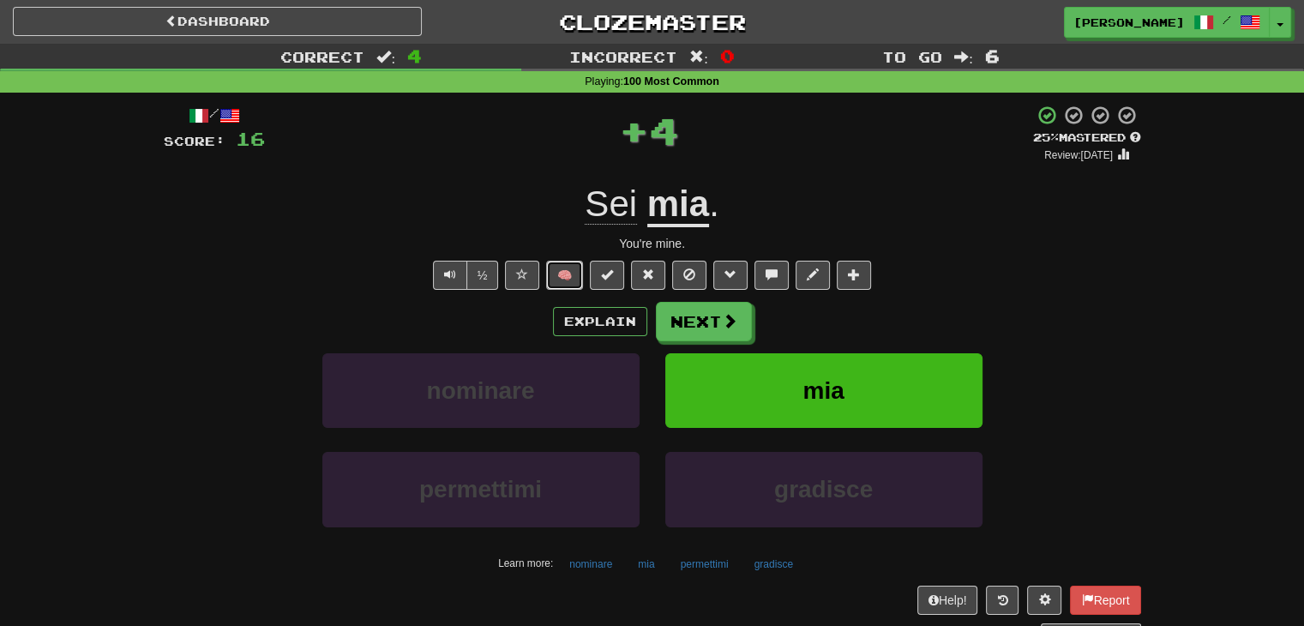
click at [569, 279] on button "🧠" at bounding box center [564, 275] width 37 height 29
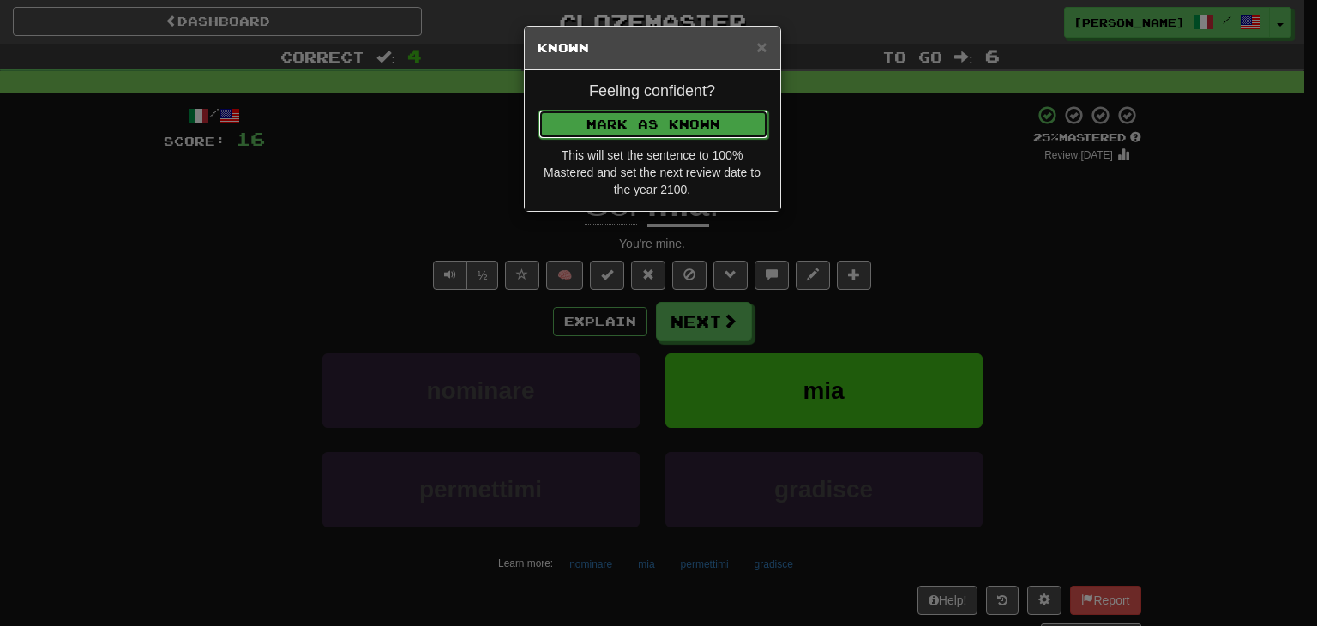
click at [646, 116] on button "Mark as Known" at bounding box center [653, 124] width 230 height 29
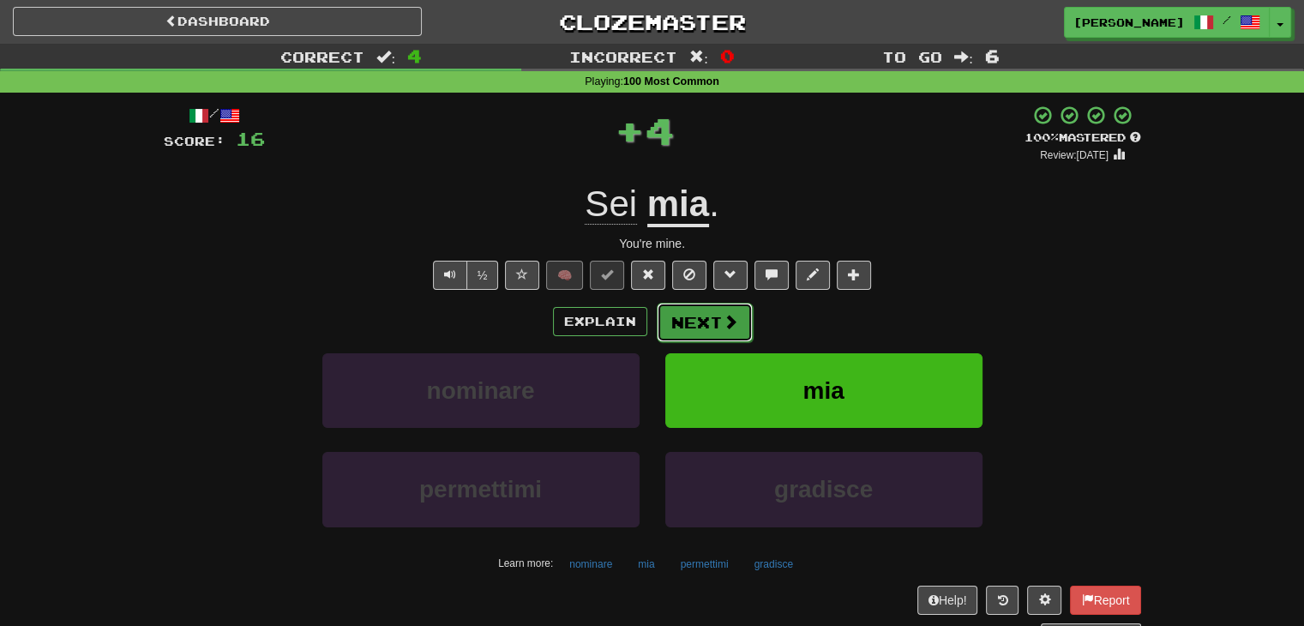
click at [696, 306] on button "Next" at bounding box center [705, 322] width 96 height 39
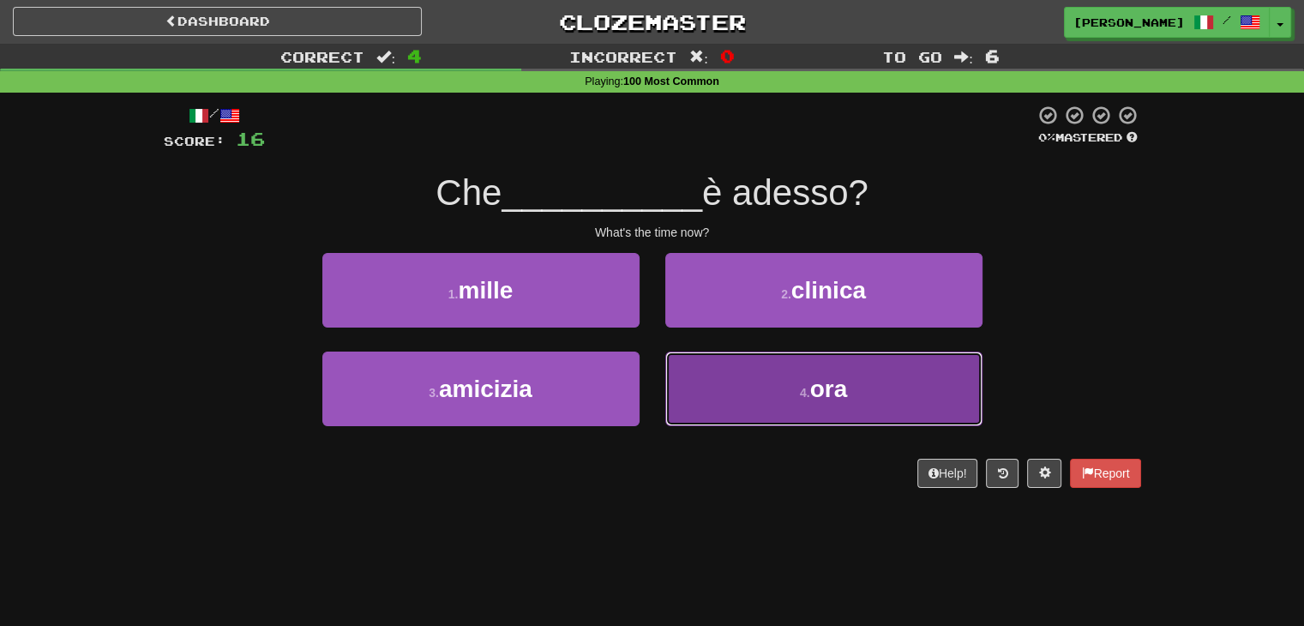
click at [806, 386] on small "4 ." at bounding box center [805, 393] width 10 height 14
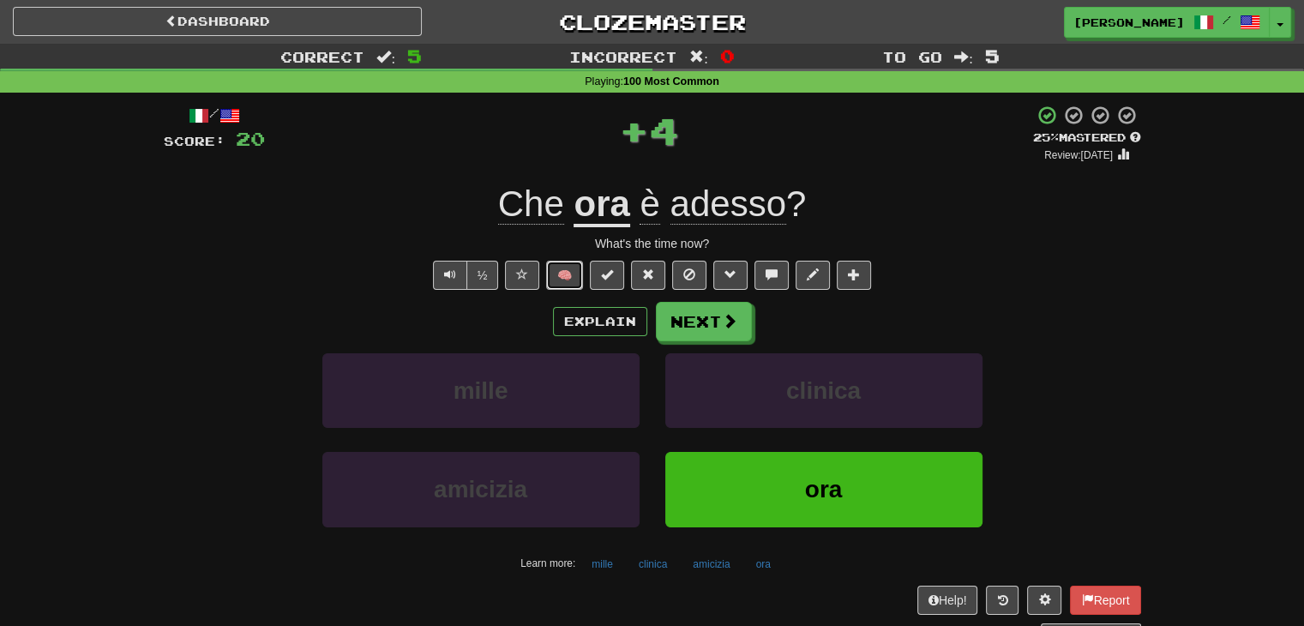
click at [574, 272] on button "🧠" at bounding box center [564, 275] width 37 height 29
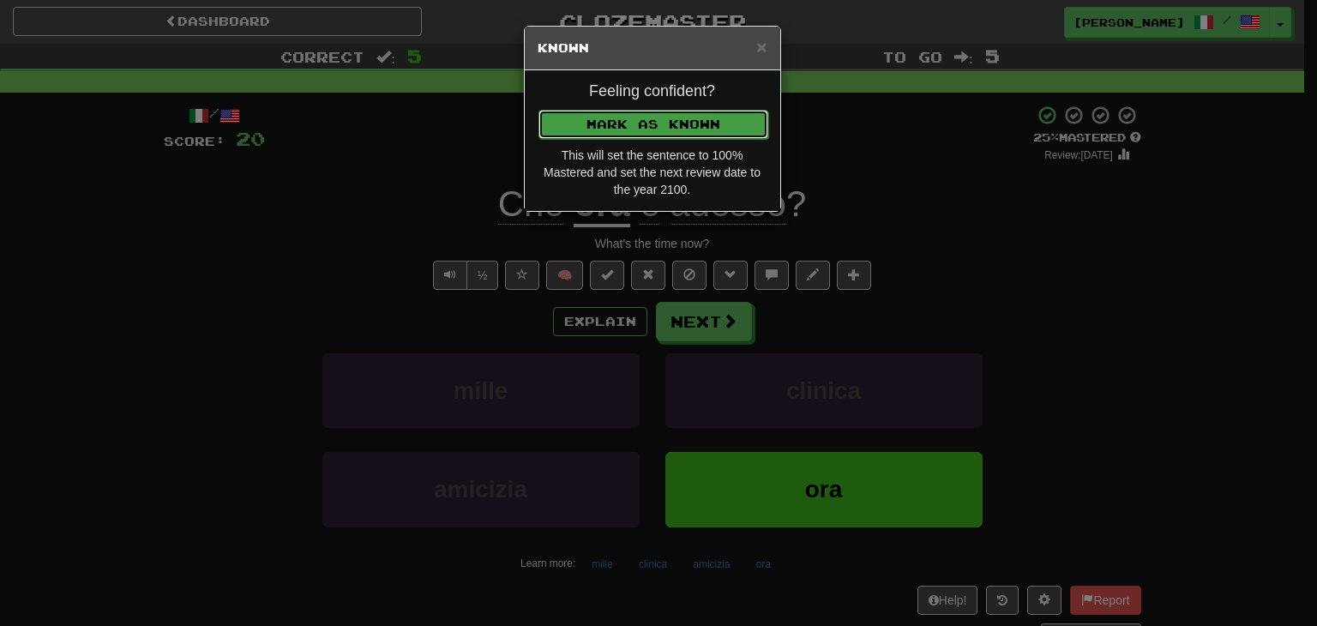
click at [658, 128] on button "Mark as Known" at bounding box center [653, 124] width 230 height 29
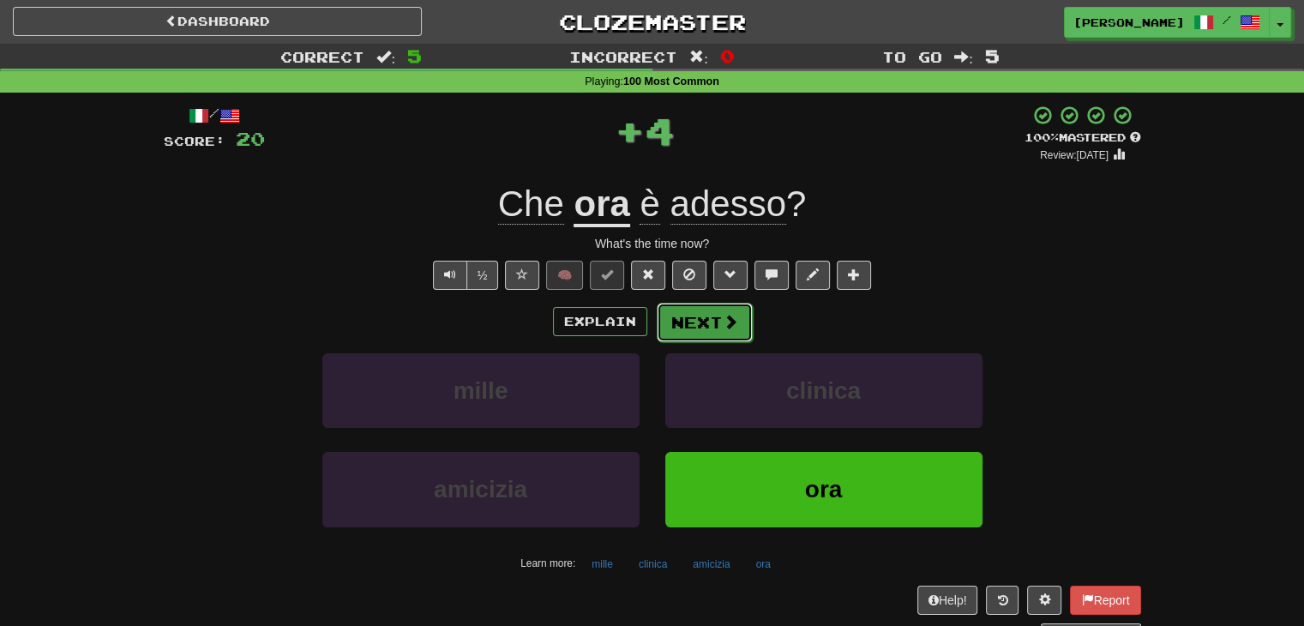
click at [696, 316] on button "Next" at bounding box center [705, 322] width 96 height 39
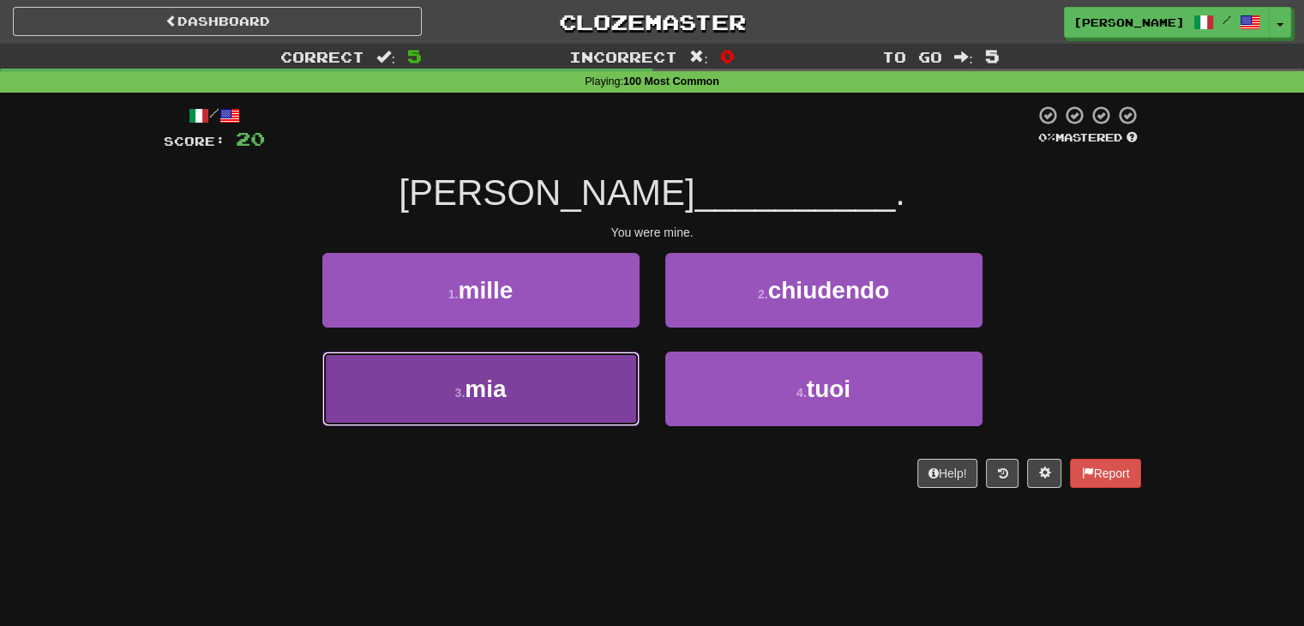
click at [579, 388] on button "3 . mia" at bounding box center [480, 389] width 317 height 75
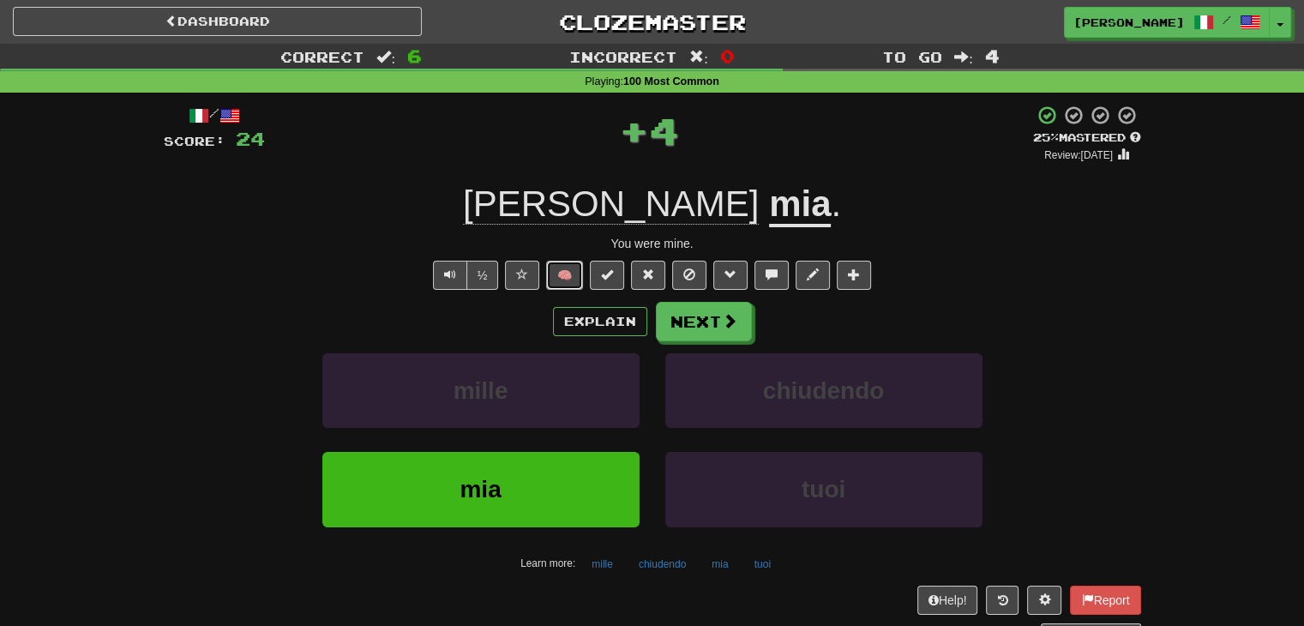
click at [580, 275] on button "🧠" at bounding box center [564, 275] width 37 height 29
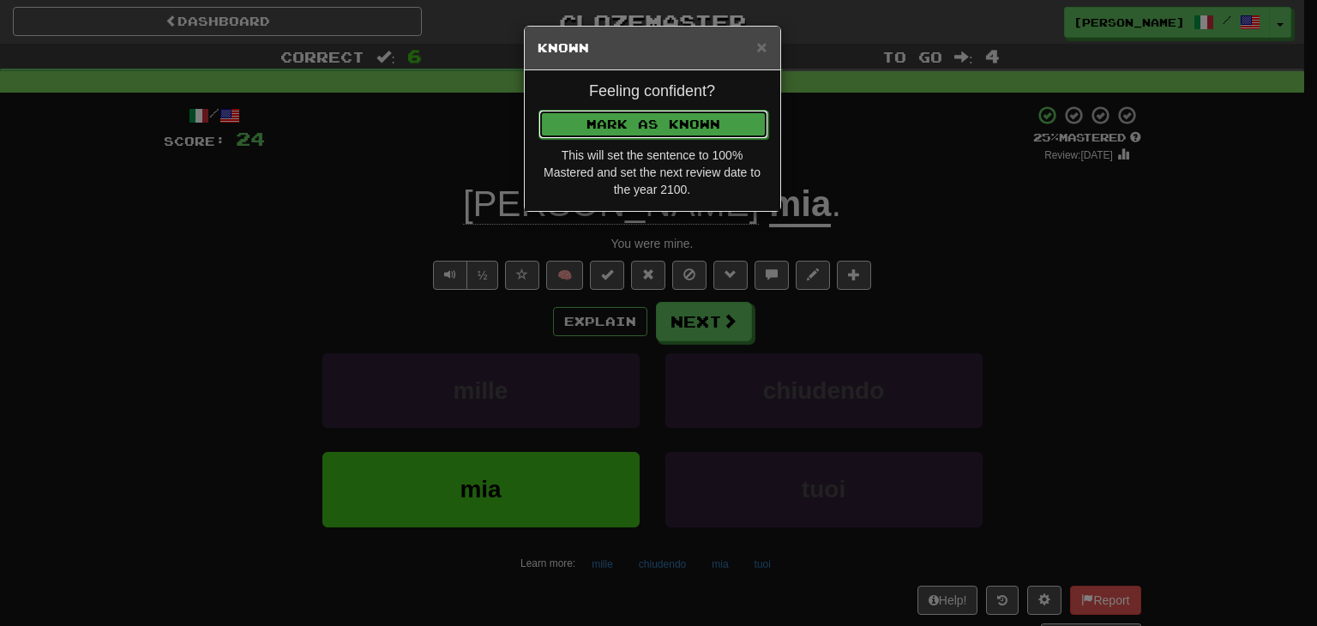
click at [622, 118] on button "Mark as Known" at bounding box center [653, 124] width 230 height 29
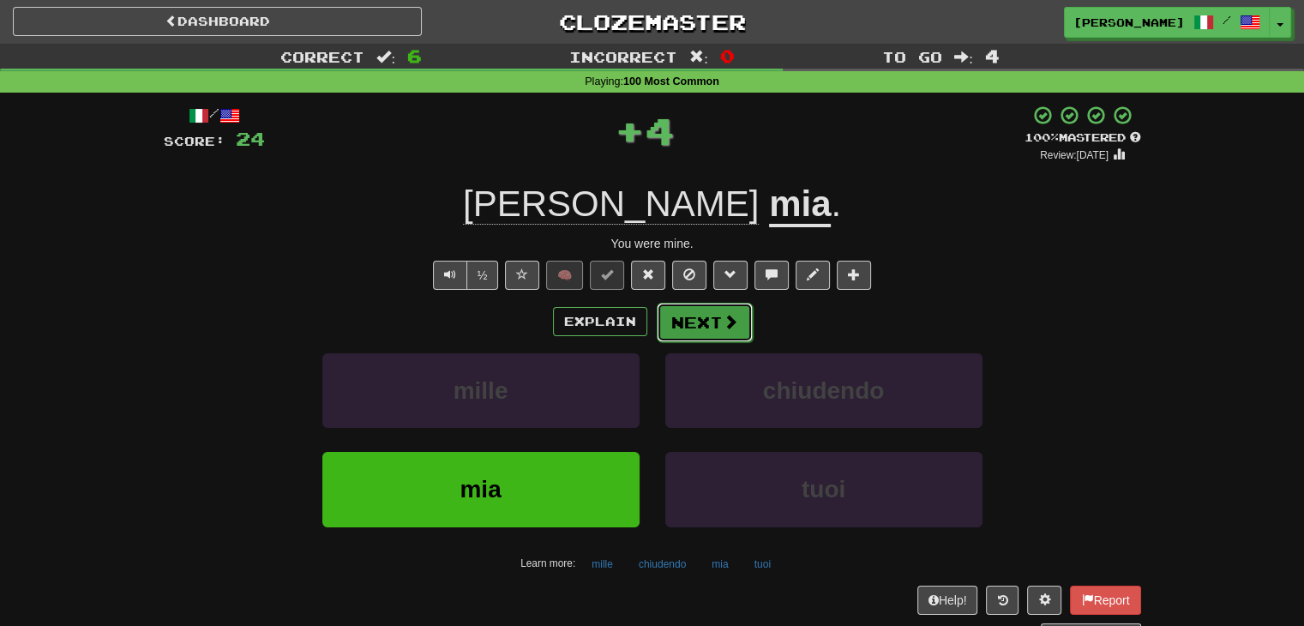
click at [712, 315] on button "Next" at bounding box center [705, 322] width 96 height 39
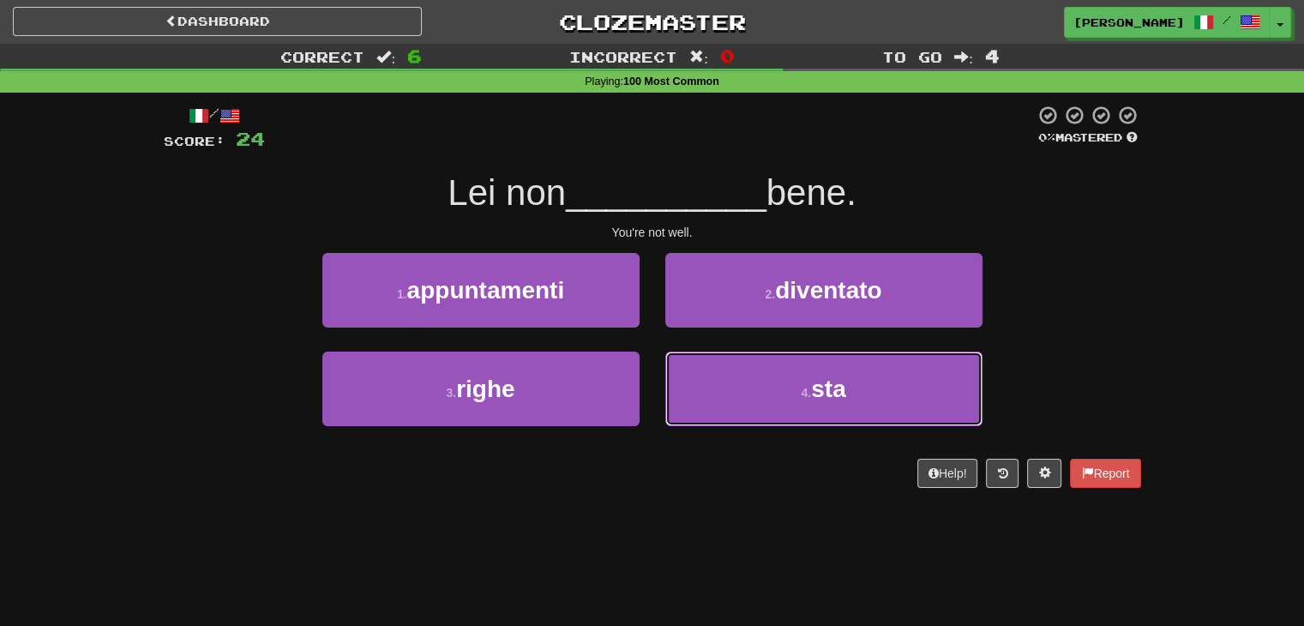
click at [847, 364] on button "4 . sta" at bounding box center [823, 389] width 317 height 75
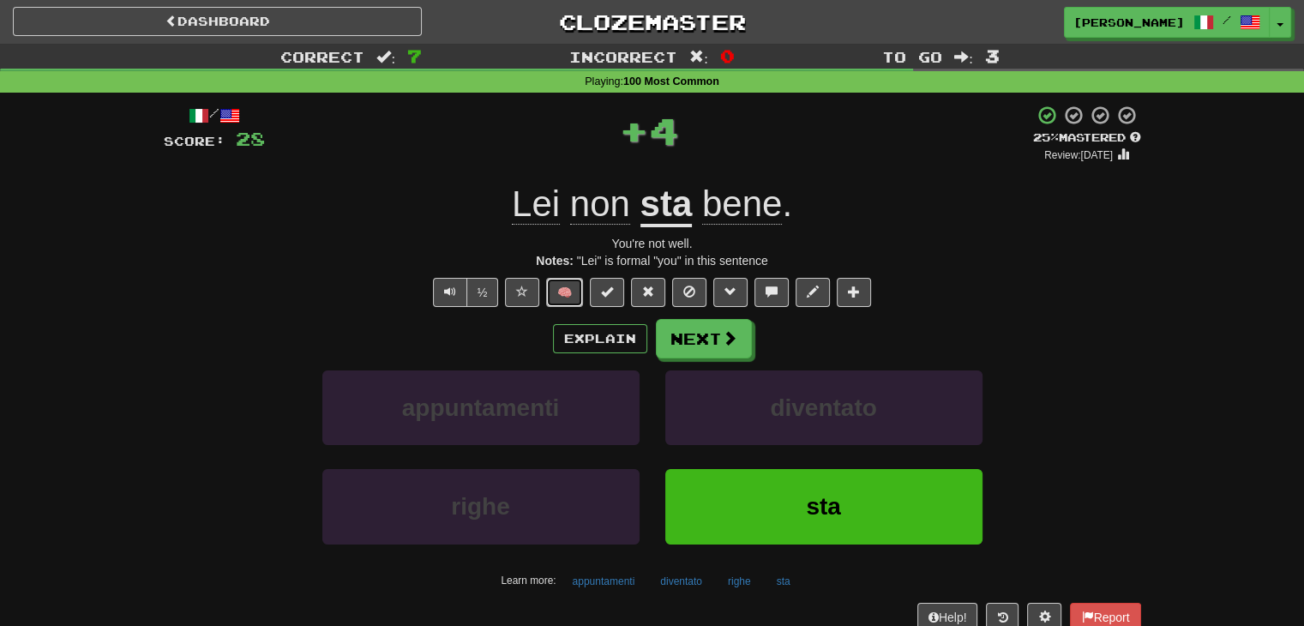
click at [566, 292] on button "🧠" at bounding box center [564, 292] width 37 height 29
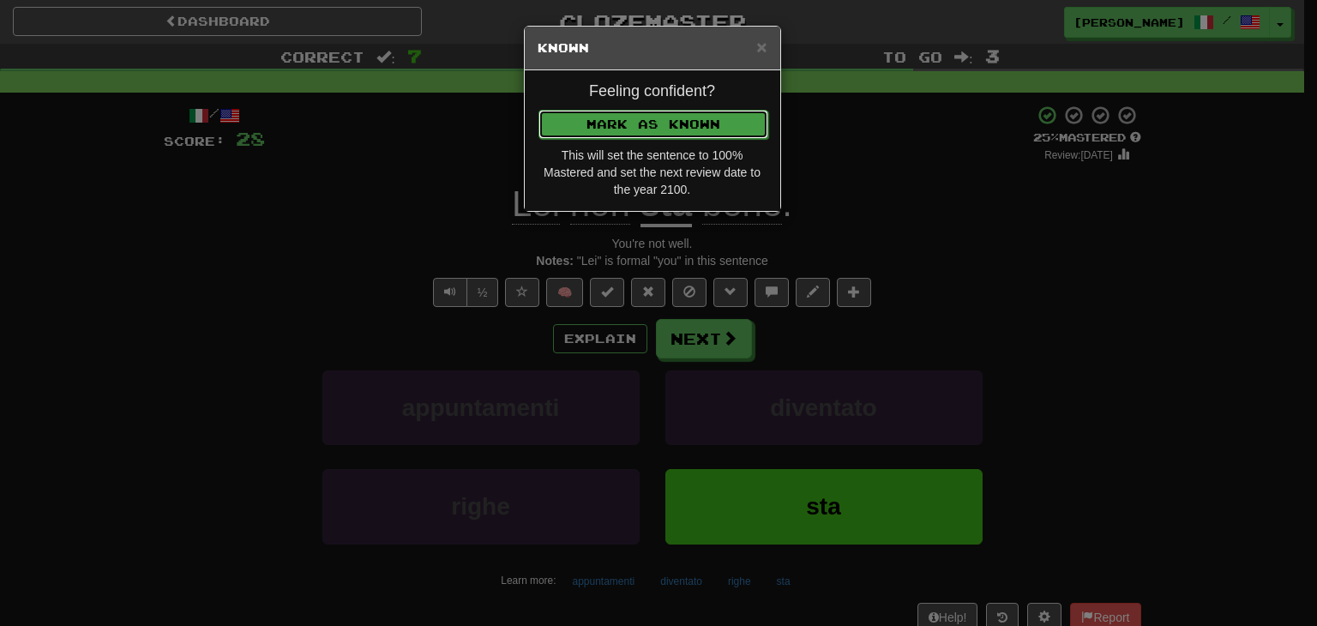
click at [670, 130] on button "Mark as Known" at bounding box center [653, 124] width 230 height 29
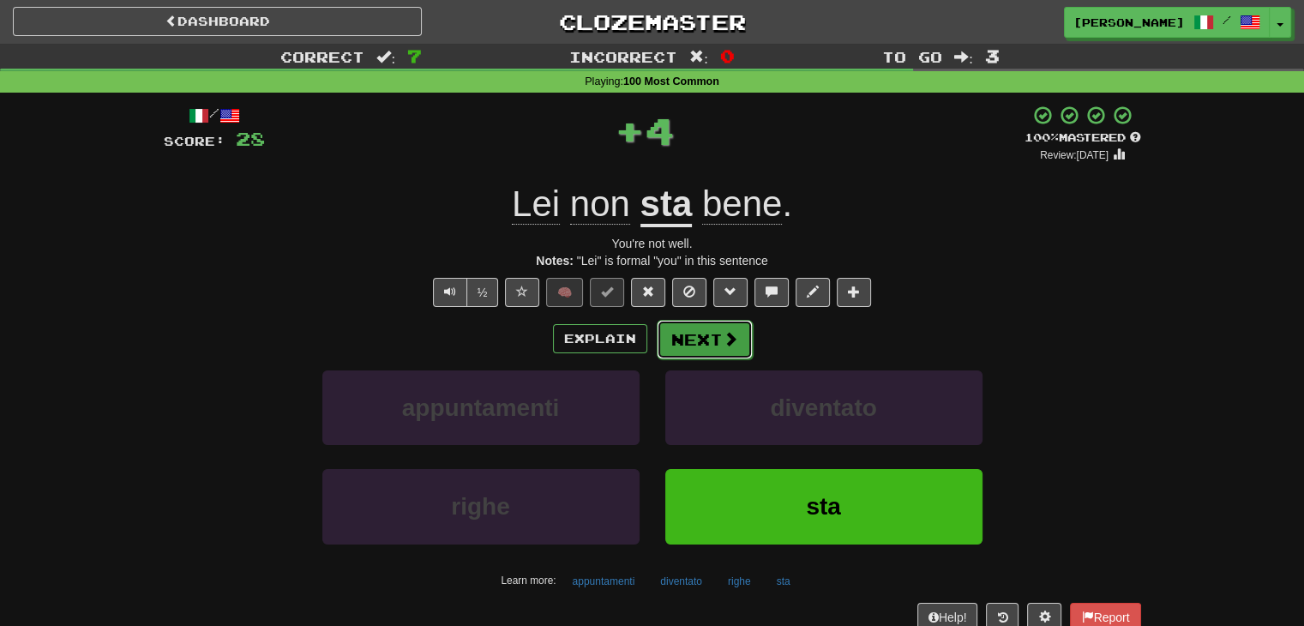
click at [708, 332] on button "Next" at bounding box center [705, 339] width 96 height 39
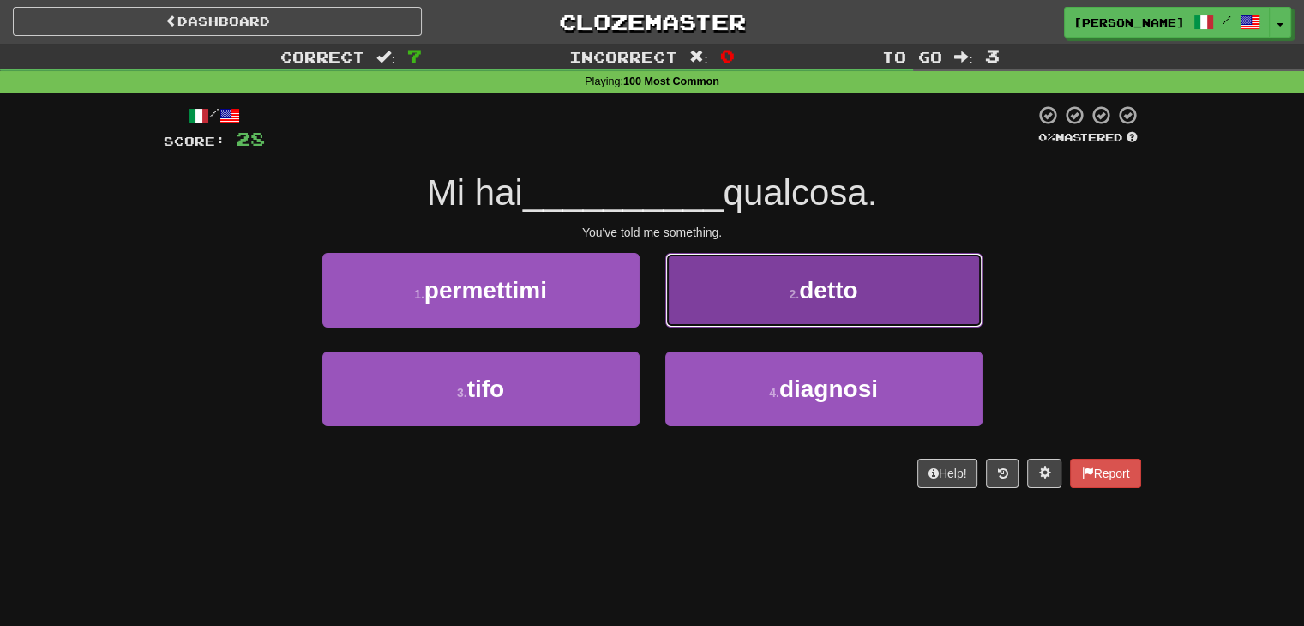
click at [851, 309] on button "2 . detto" at bounding box center [823, 290] width 317 height 75
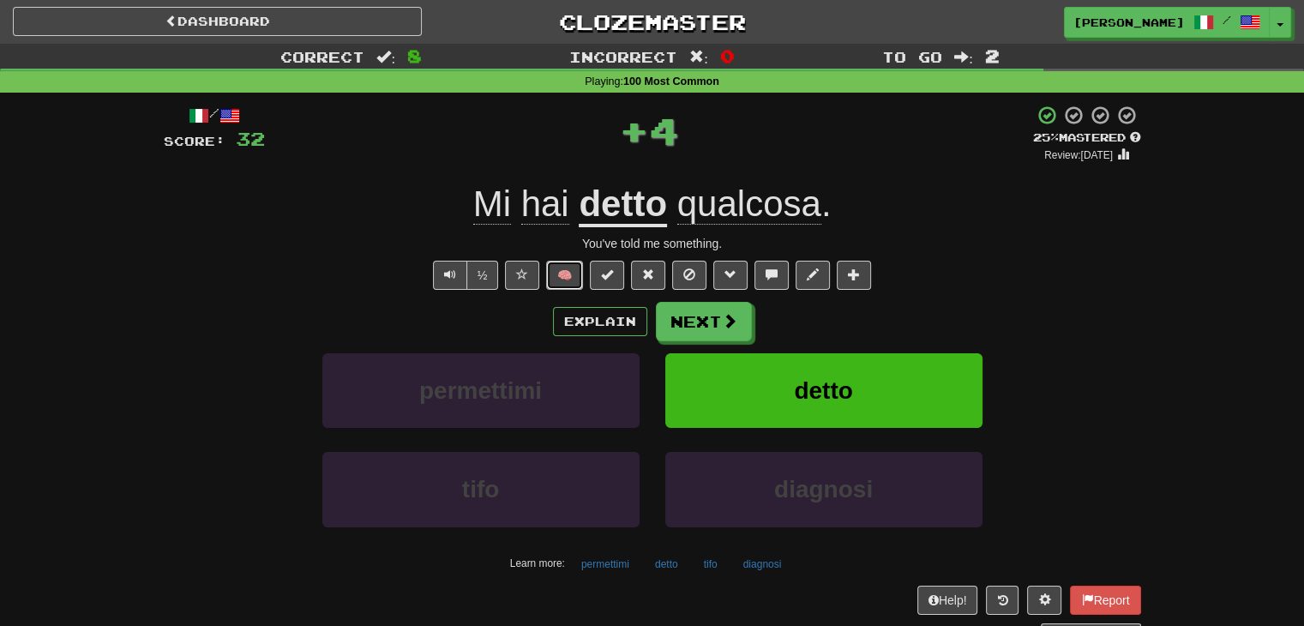
click at [568, 277] on button "🧠" at bounding box center [564, 275] width 37 height 29
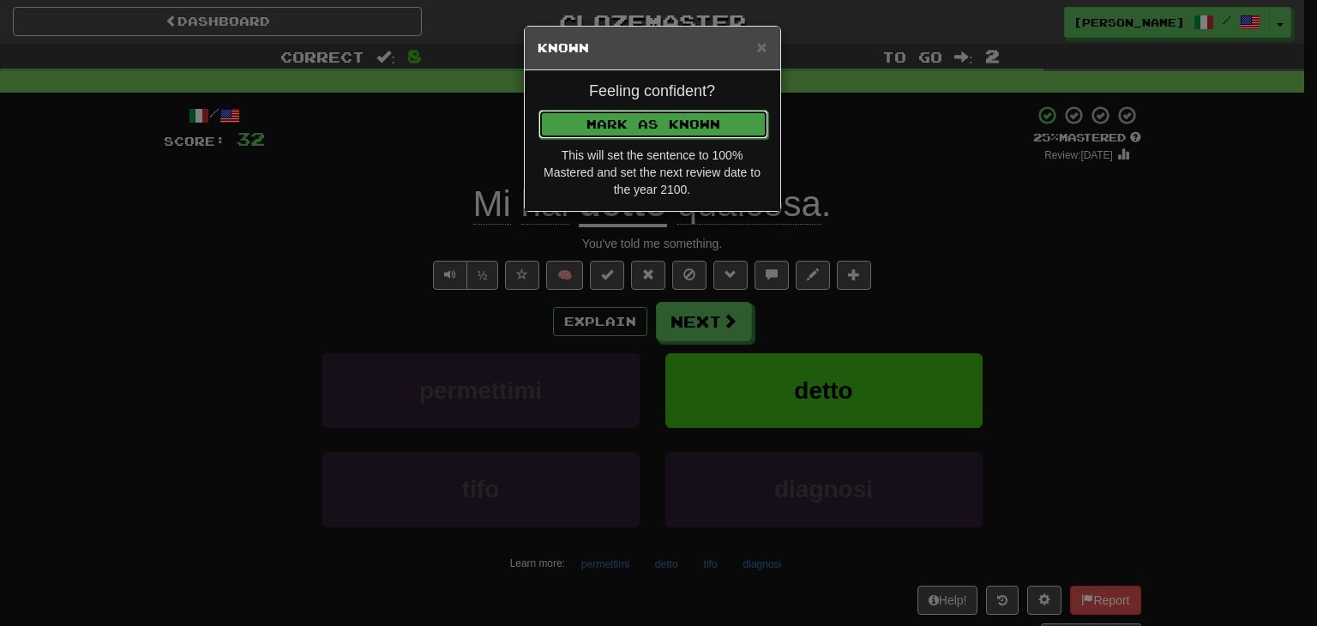
click at [658, 114] on button "Mark as Known" at bounding box center [653, 124] width 230 height 29
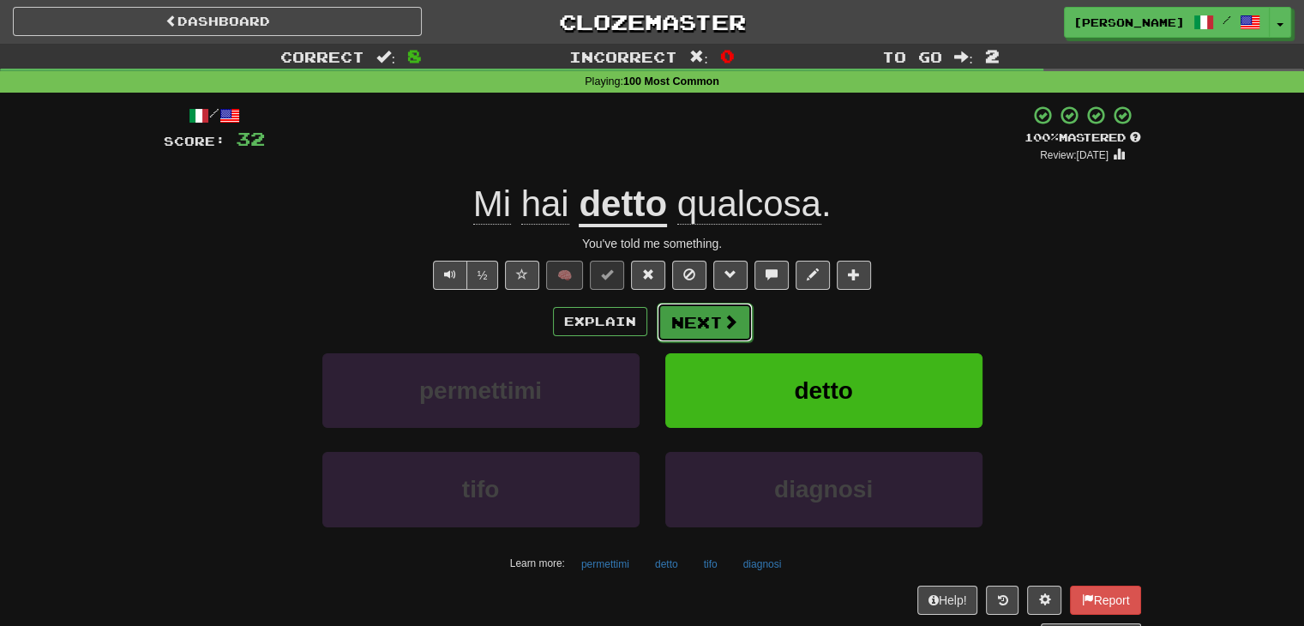
click at [700, 333] on button "Next" at bounding box center [705, 322] width 96 height 39
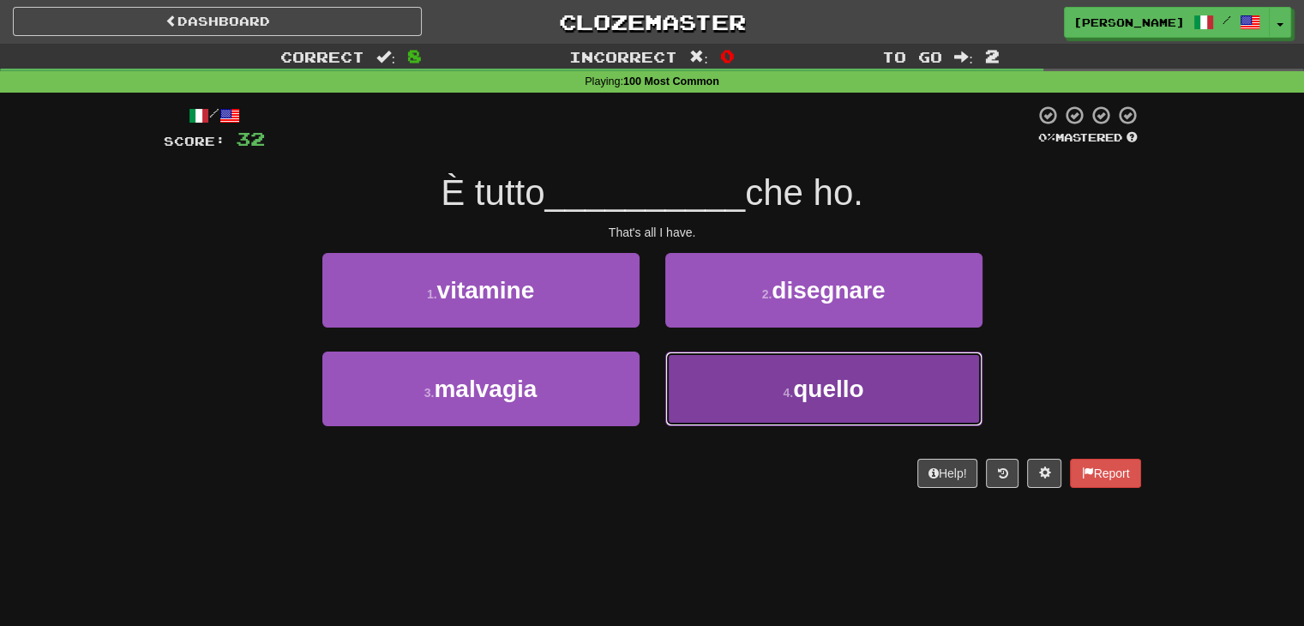
click at [726, 379] on button "4 . quello" at bounding box center [823, 389] width 317 height 75
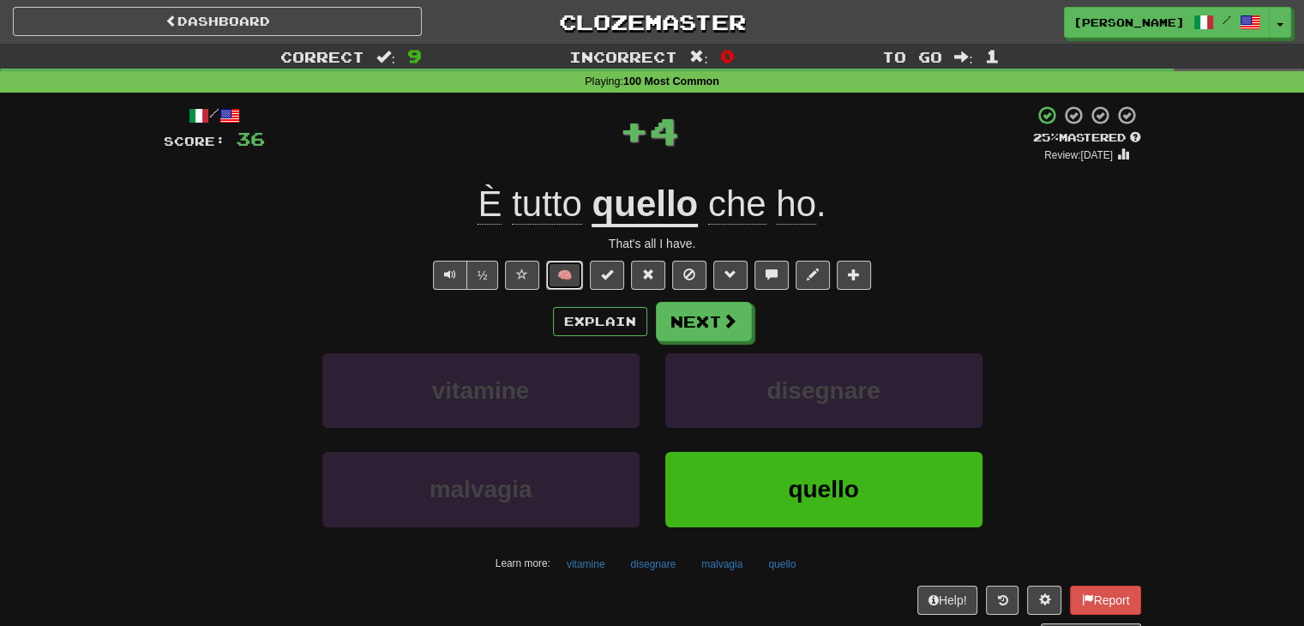
click at [563, 281] on button "🧠" at bounding box center [564, 275] width 37 height 29
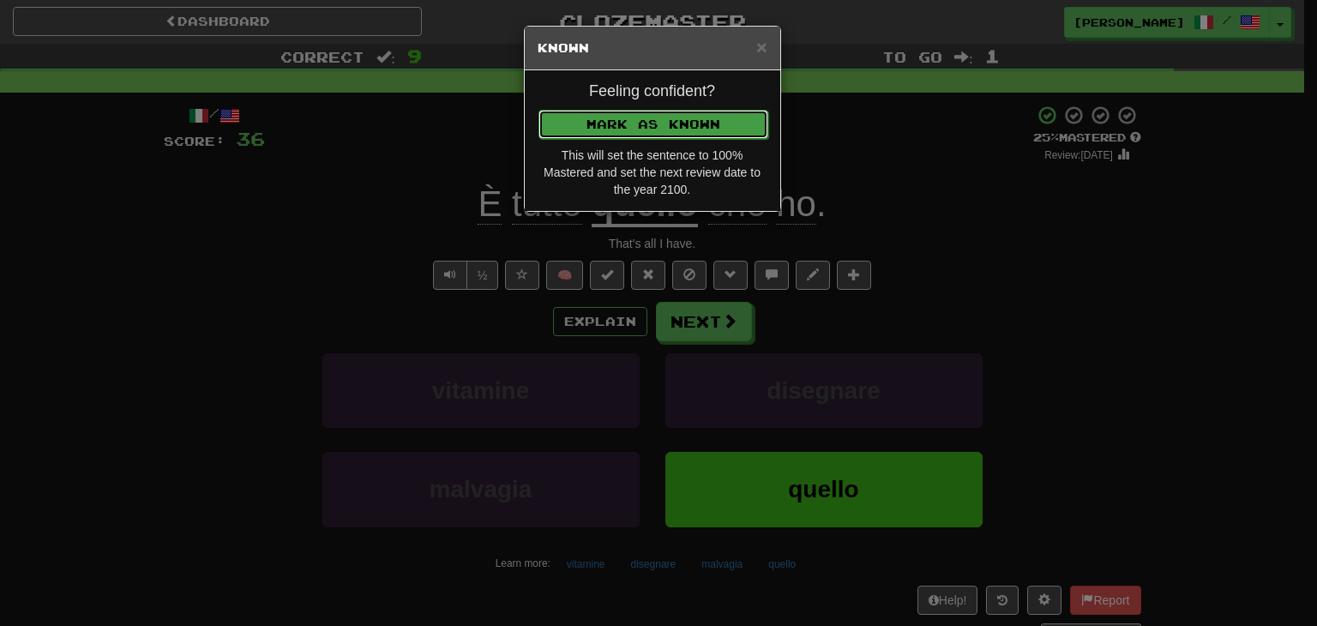
click at [586, 124] on button "Mark as Known" at bounding box center [653, 124] width 230 height 29
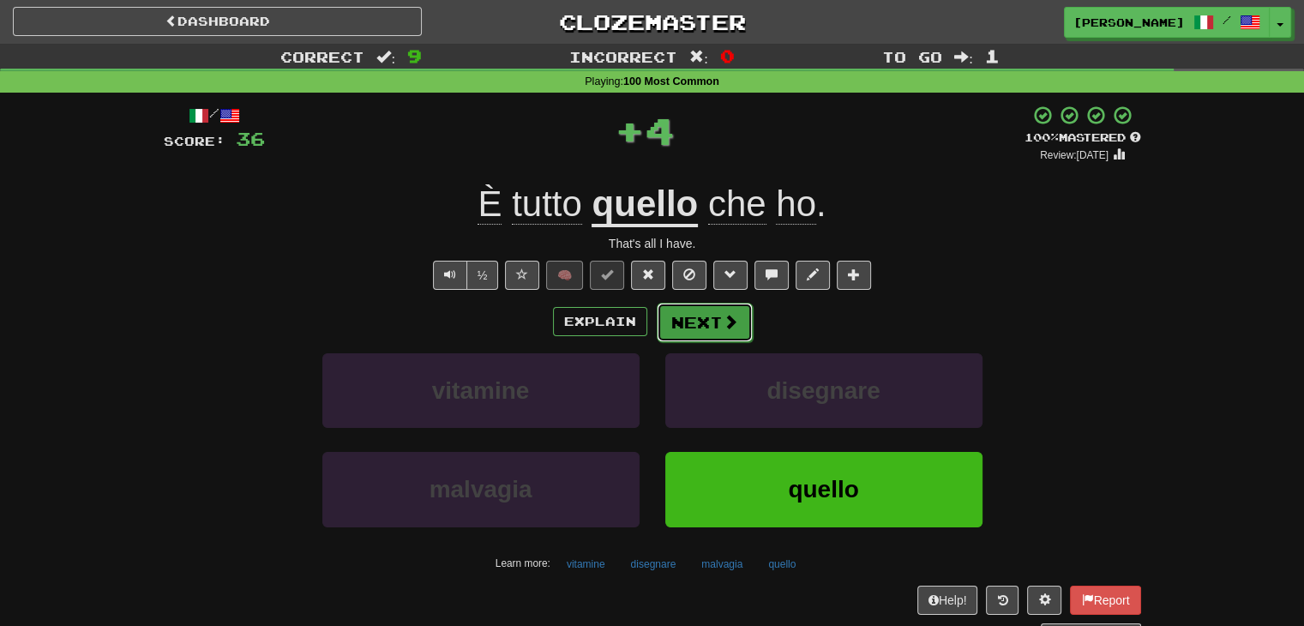
click at [701, 330] on button "Next" at bounding box center [705, 322] width 96 height 39
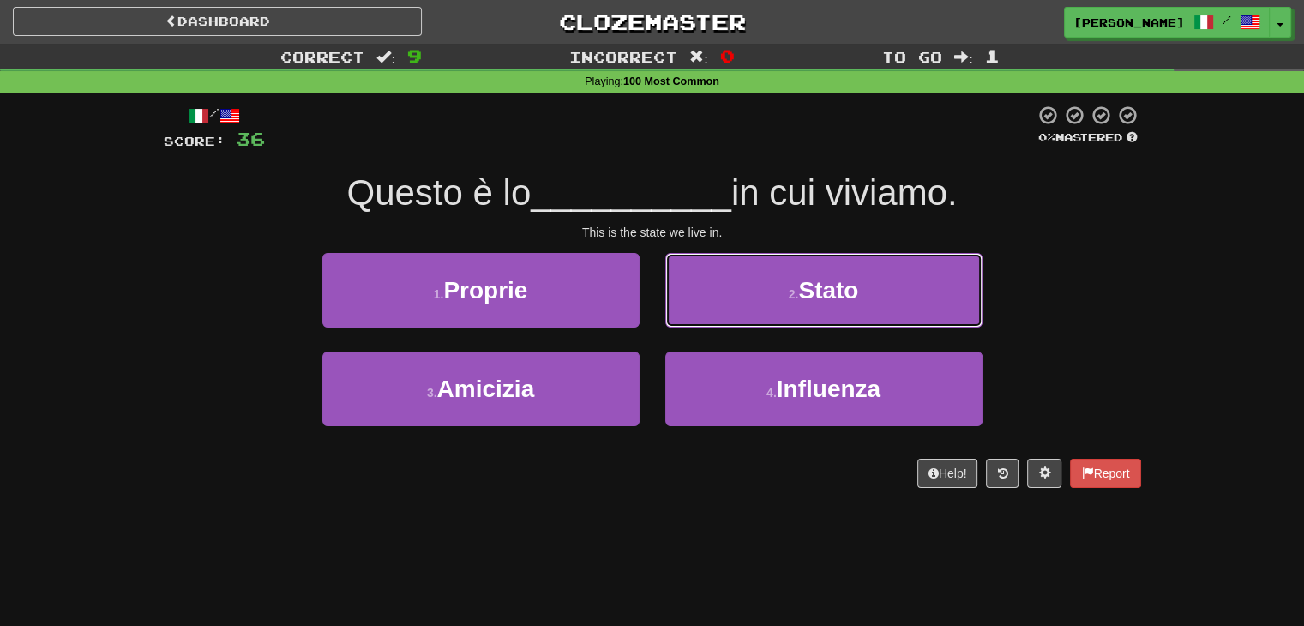
drag, startPoint x: 820, startPoint y: 286, endPoint x: 809, endPoint y: 292, distance: 12.7
click at [820, 287] on span "Stato" at bounding box center [828, 290] width 60 height 27
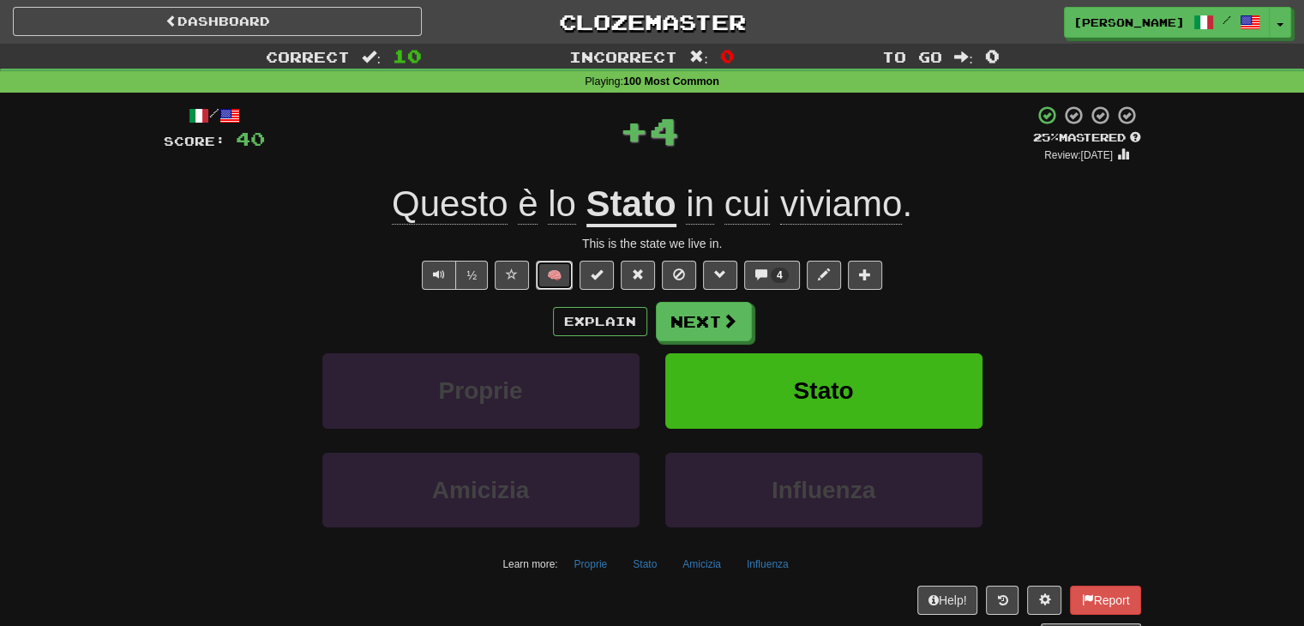
click at [552, 271] on button "🧠" at bounding box center [554, 275] width 37 height 29
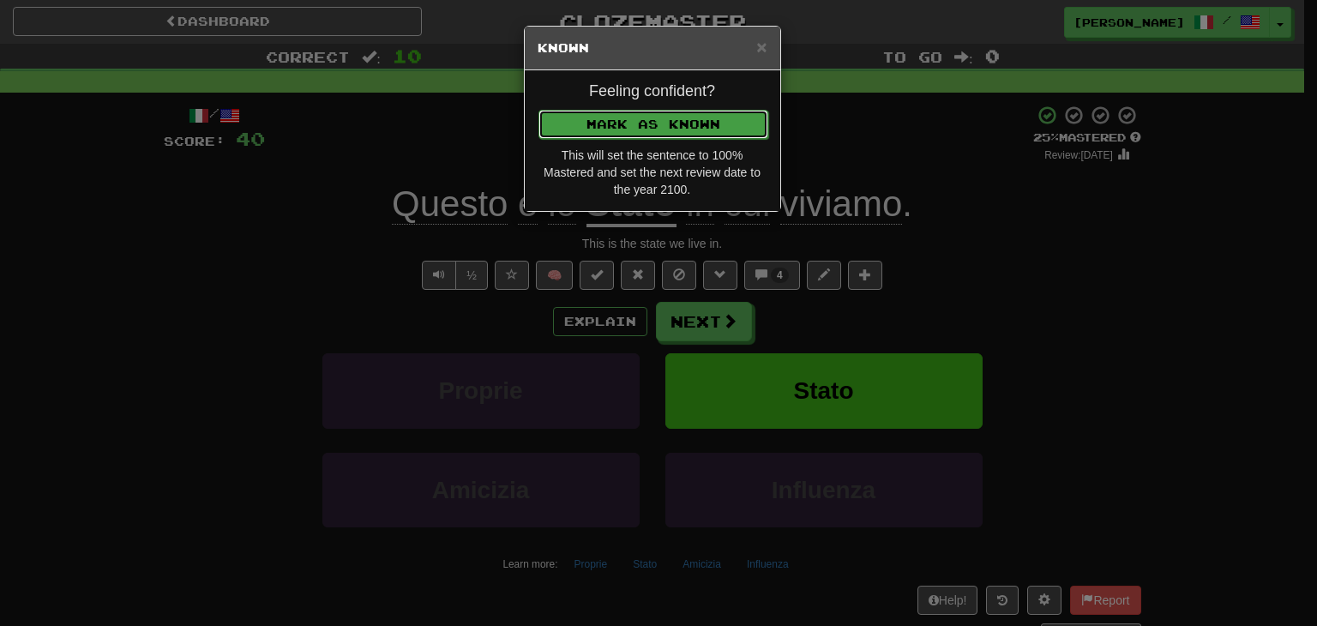
click at [638, 114] on button "Mark as Known" at bounding box center [653, 124] width 230 height 29
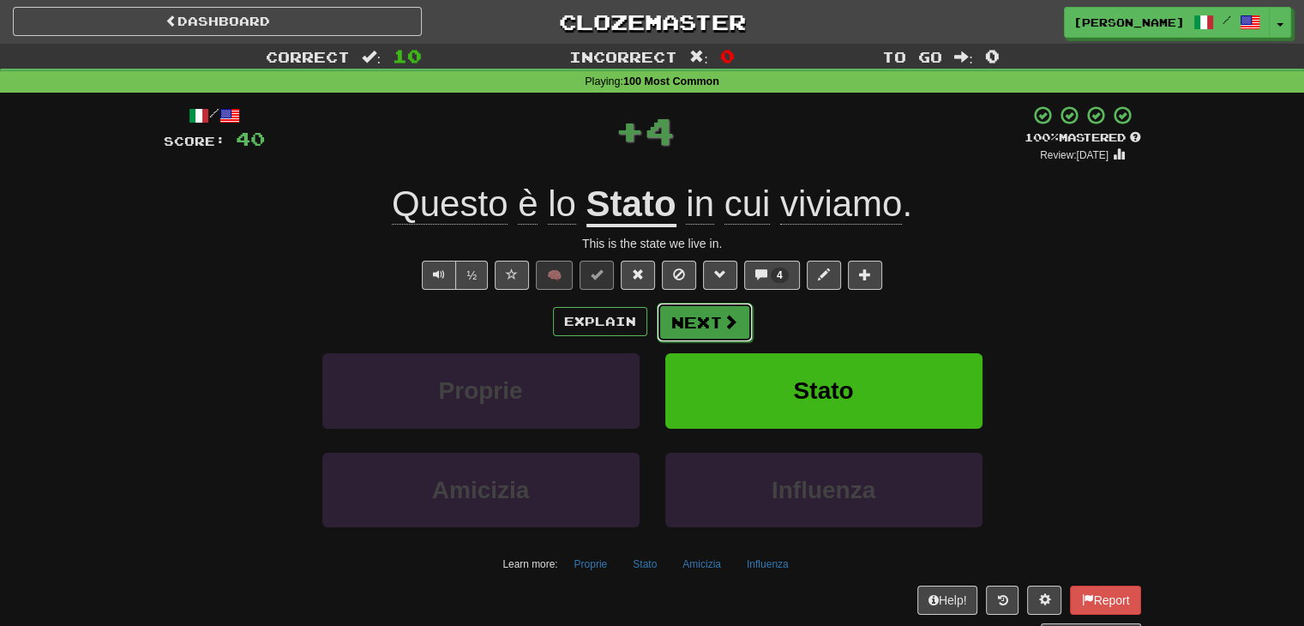
click at [724, 316] on span at bounding box center [730, 321] width 15 height 15
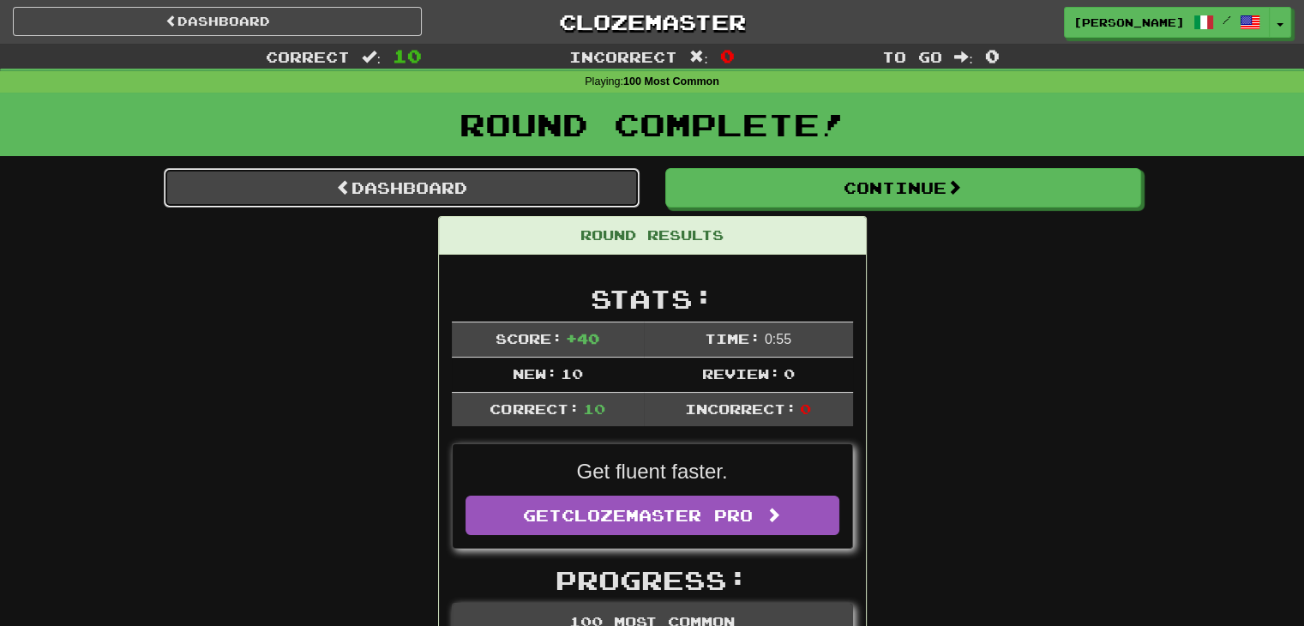
click at [418, 184] on link "Dashboard" at bounding box center [402, 187] width 476 height 39
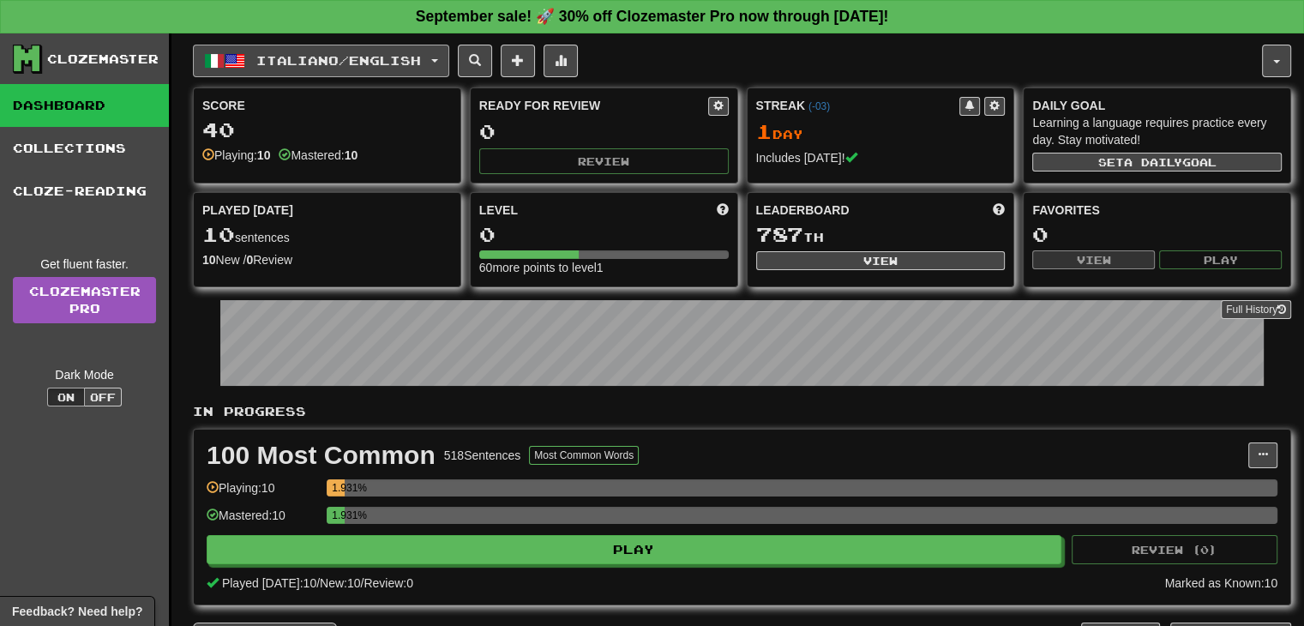
click at [443, 63] on button "Italiano / English" at bounding box center [321, 61] width 256 height 33
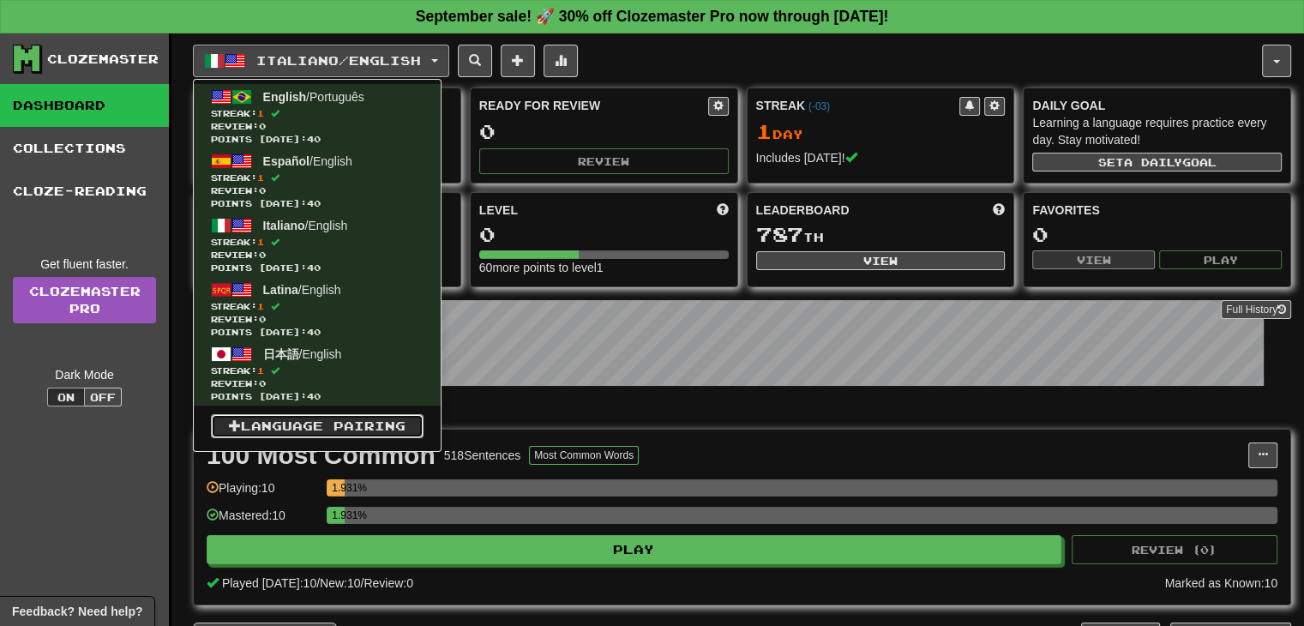
click at [334, 426] on link "Language Pairing" at bounding box center [317, 426] width 213 height 24
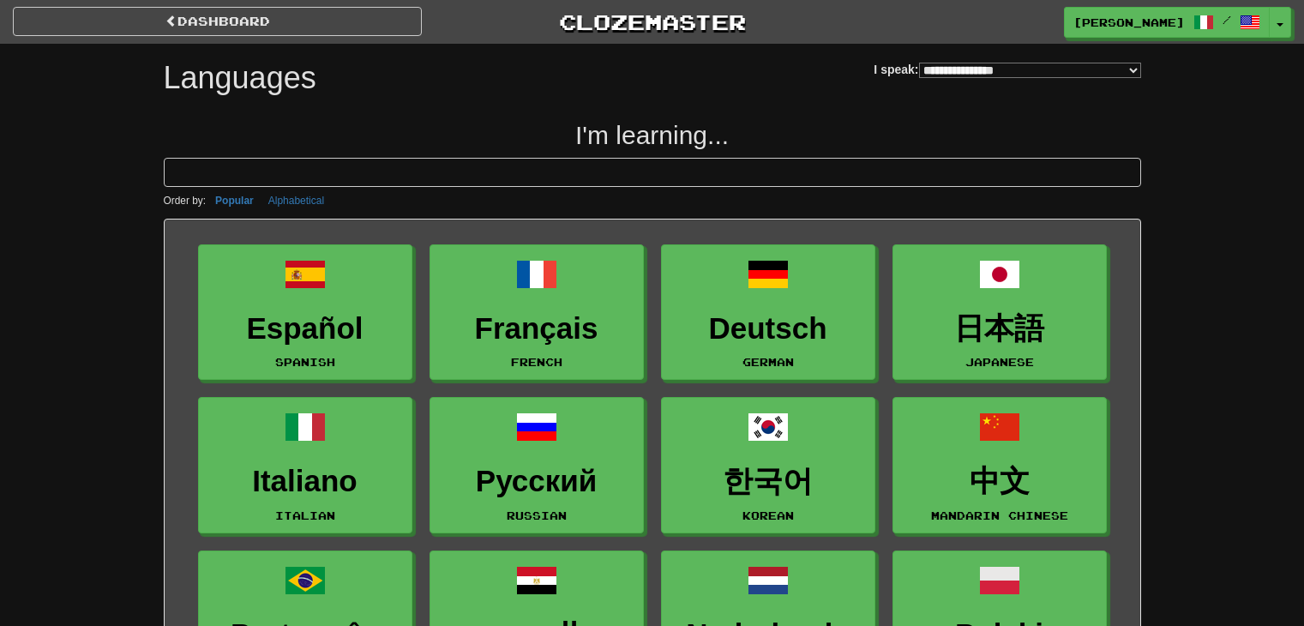
select select "*******"
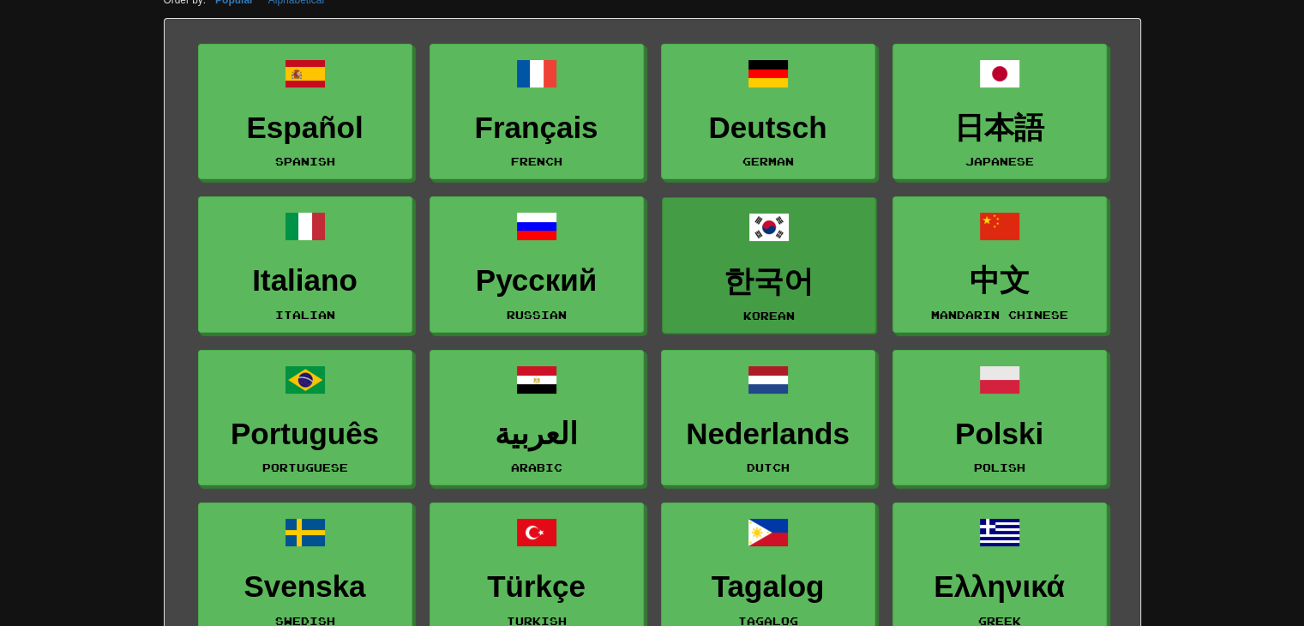
scroll to position [257, 0]
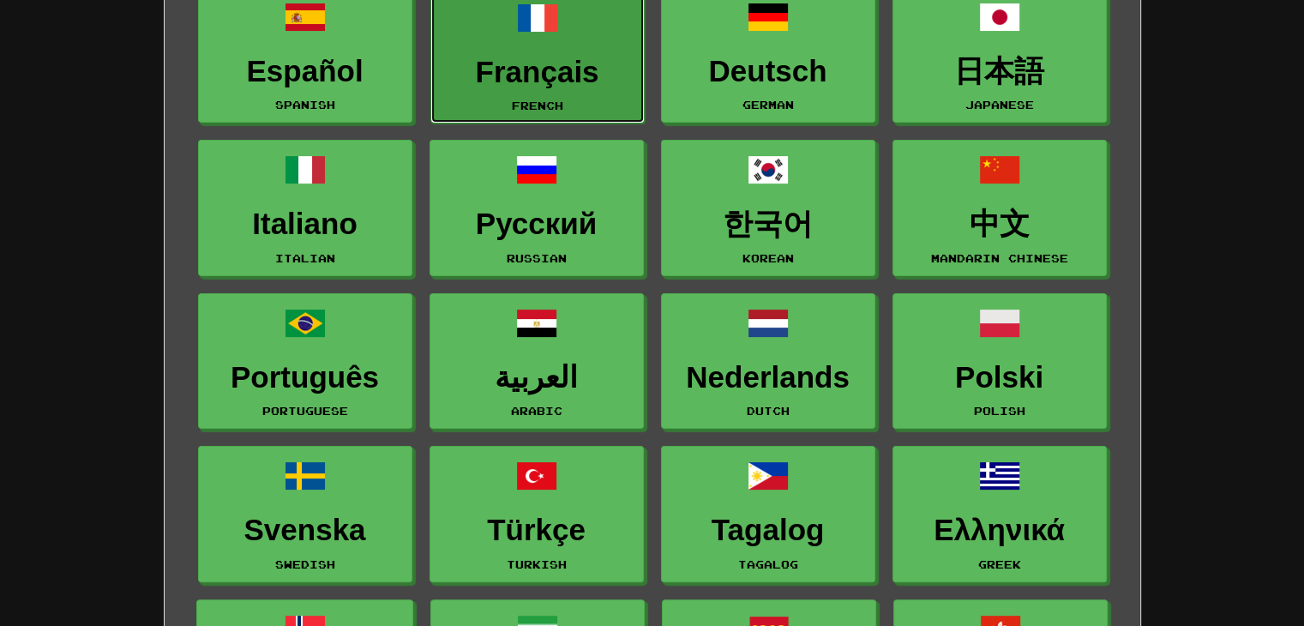
click at [525, 81] on h3 "Français" at bounding box center [537, 72] width 195 height 33
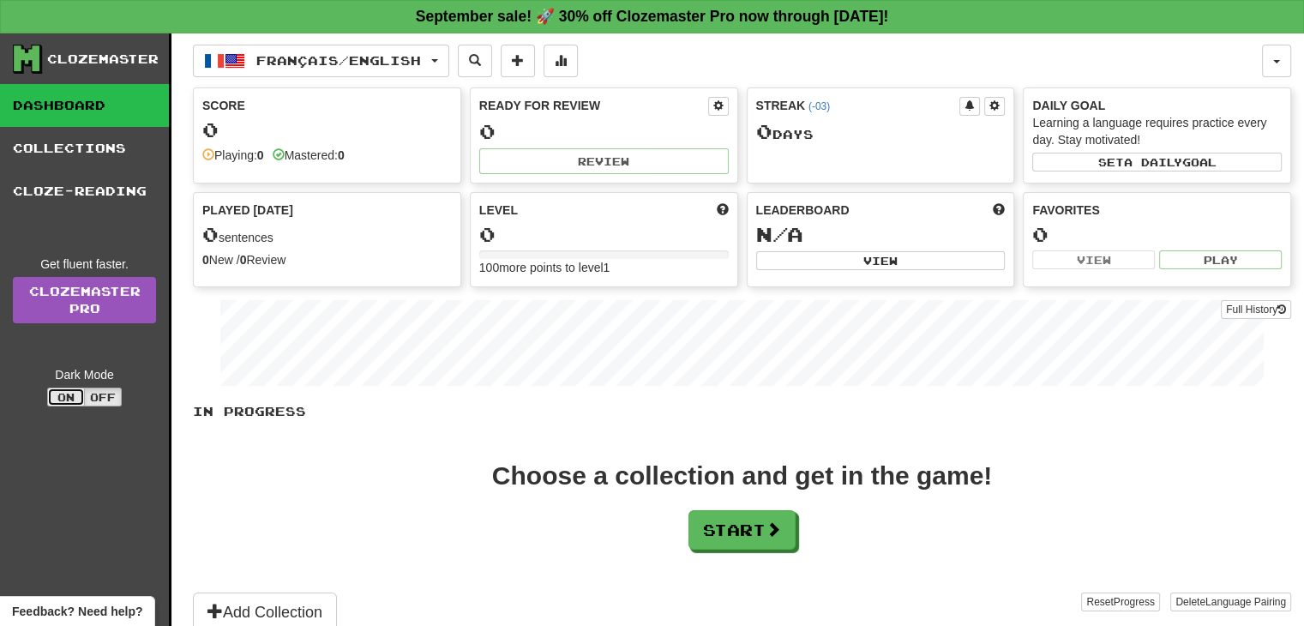
click at [76, 394] on button "On" at bounding box center [66, 397] width 38 height 19
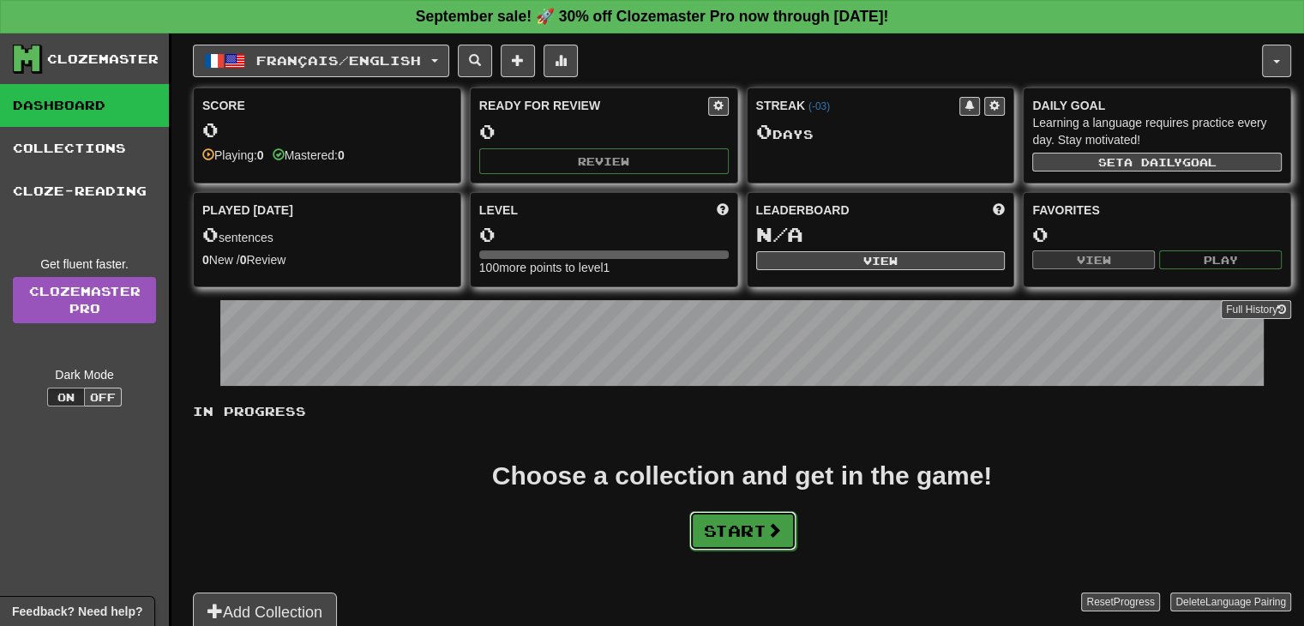
click at [750, 539] on button "Start" at bounding box center [742, 530] width 107 height 39
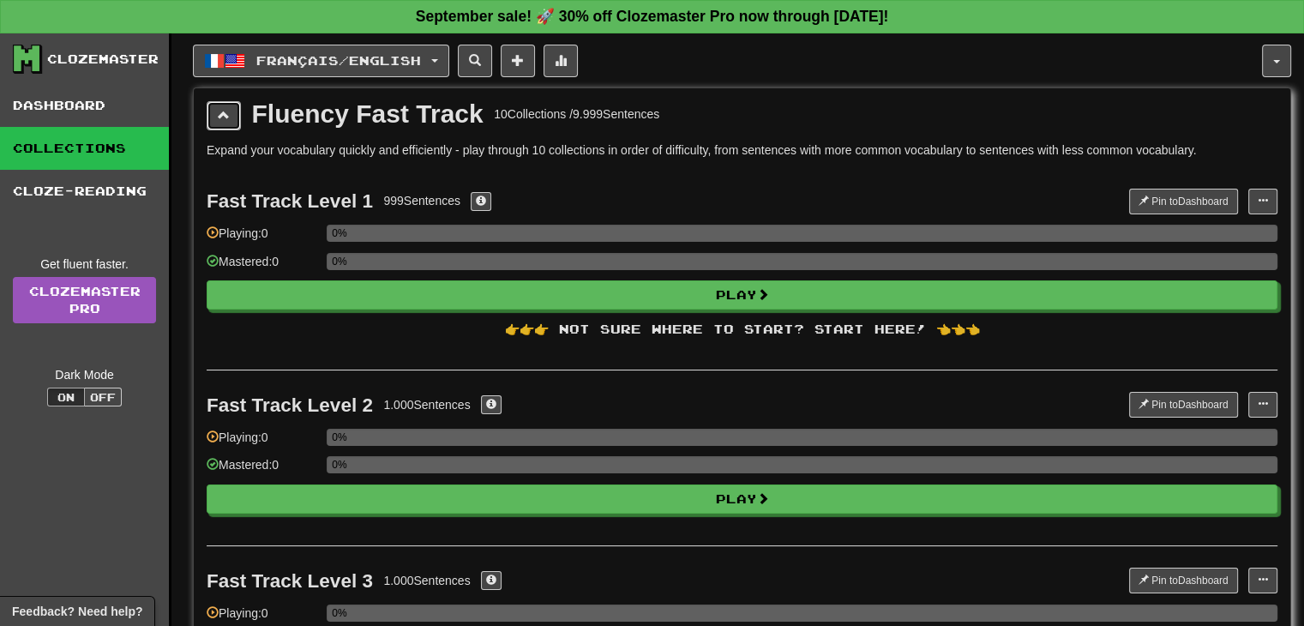
click at [220, 109] on span at bounding box center [224, 115] width 12 height 12
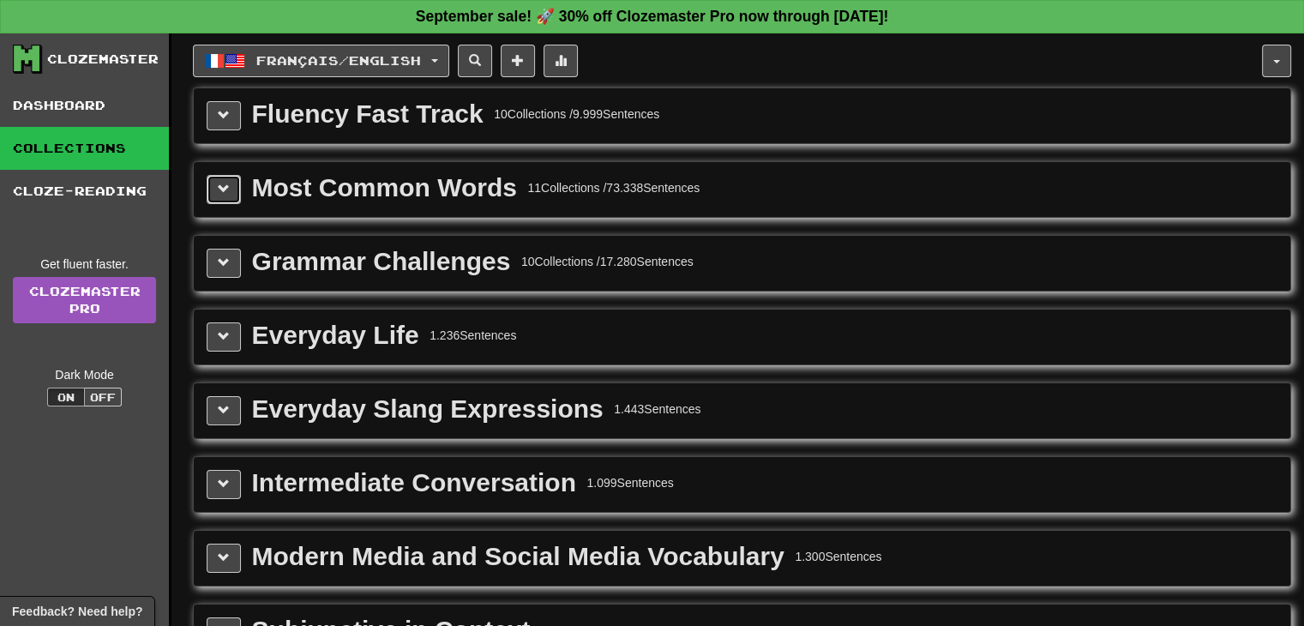
click at [215, 179] on button at bounding box center [224, 189] width 34 height 29
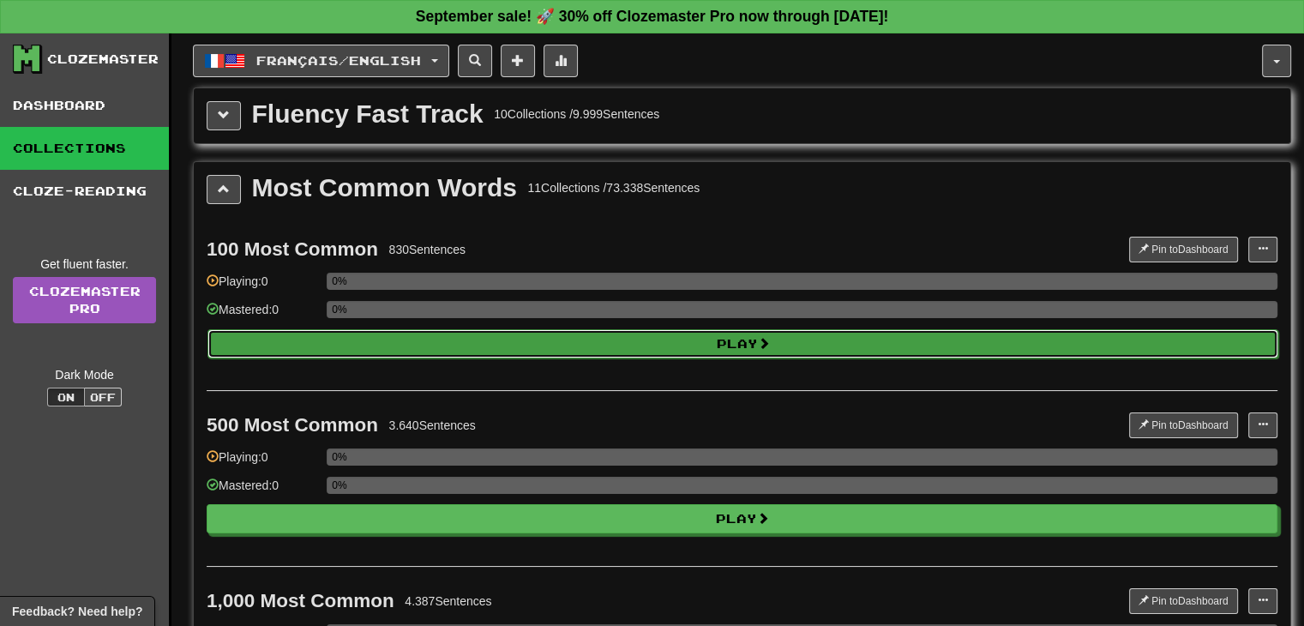
click at [719, 342] on button "Play" at bounding box center [742, 343] width 1071 height 29
select select "**"
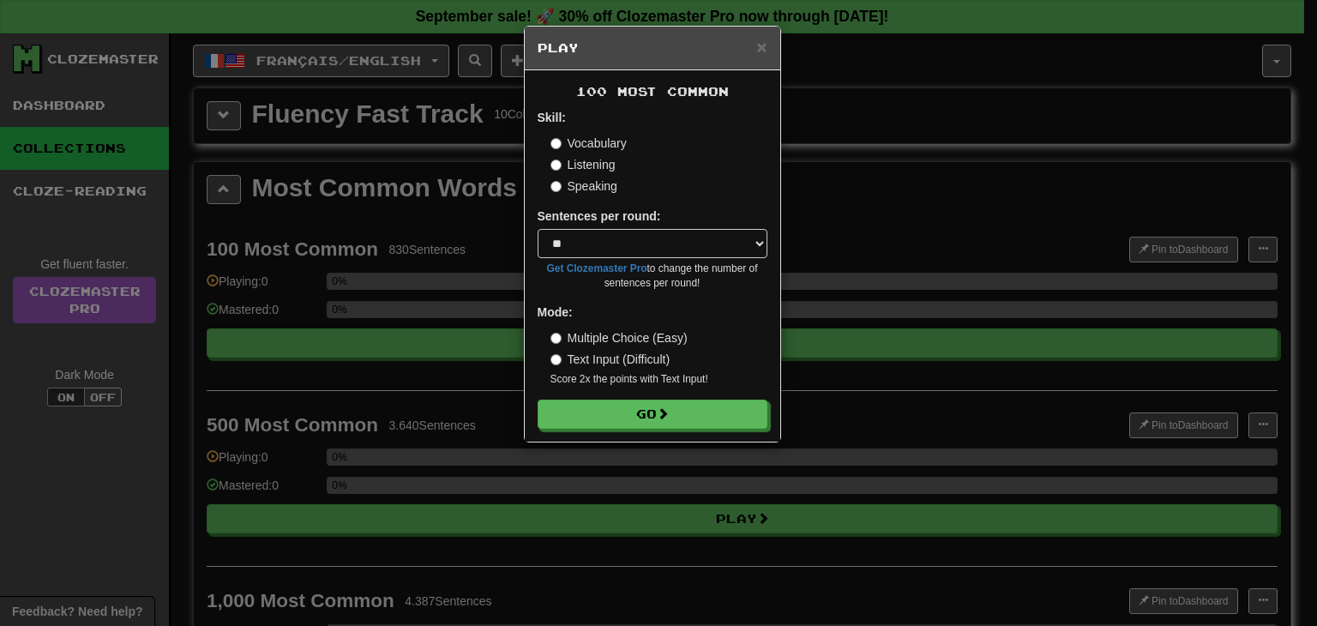
click at [613, 394] on form "Skill: Vocabulary Listening Speaking Sentences per round: * ** ** ** ** ** *** …" at bounding box center [653, 269] width 230 height 320
click at [621, 421] on button "Go" at bounding box center [653, 414] width 230 height 29
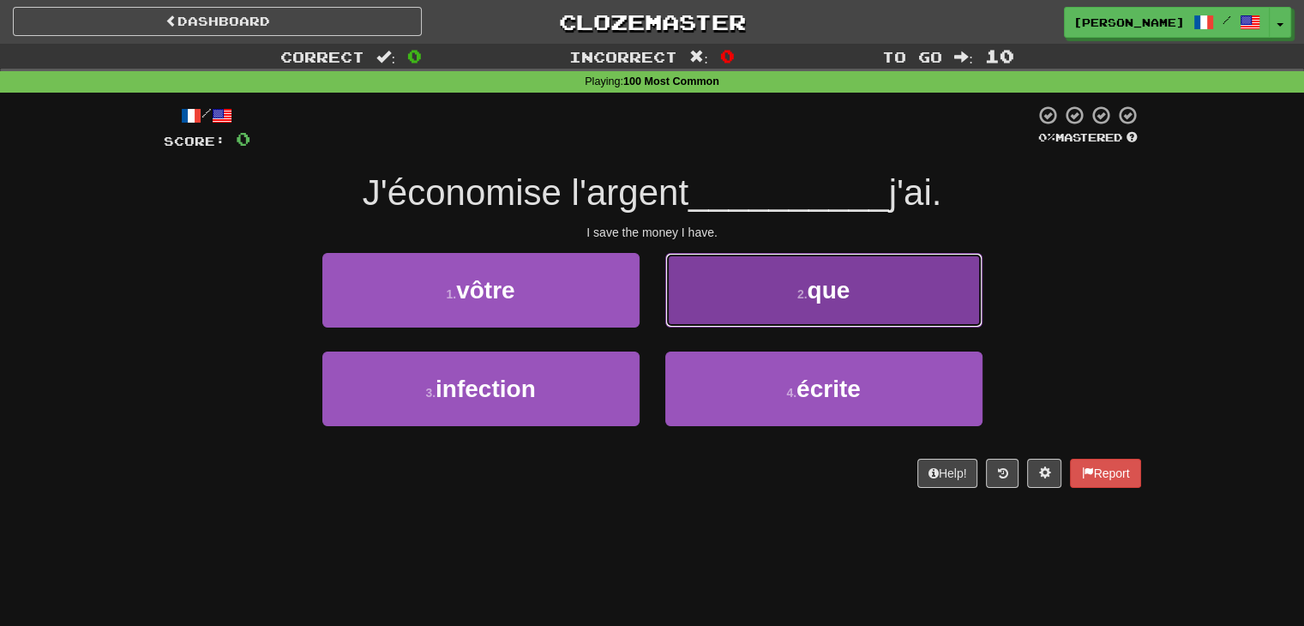
click at [784, 286] on button "2 . que" at bounding box center [823, 290] width 317 height 75
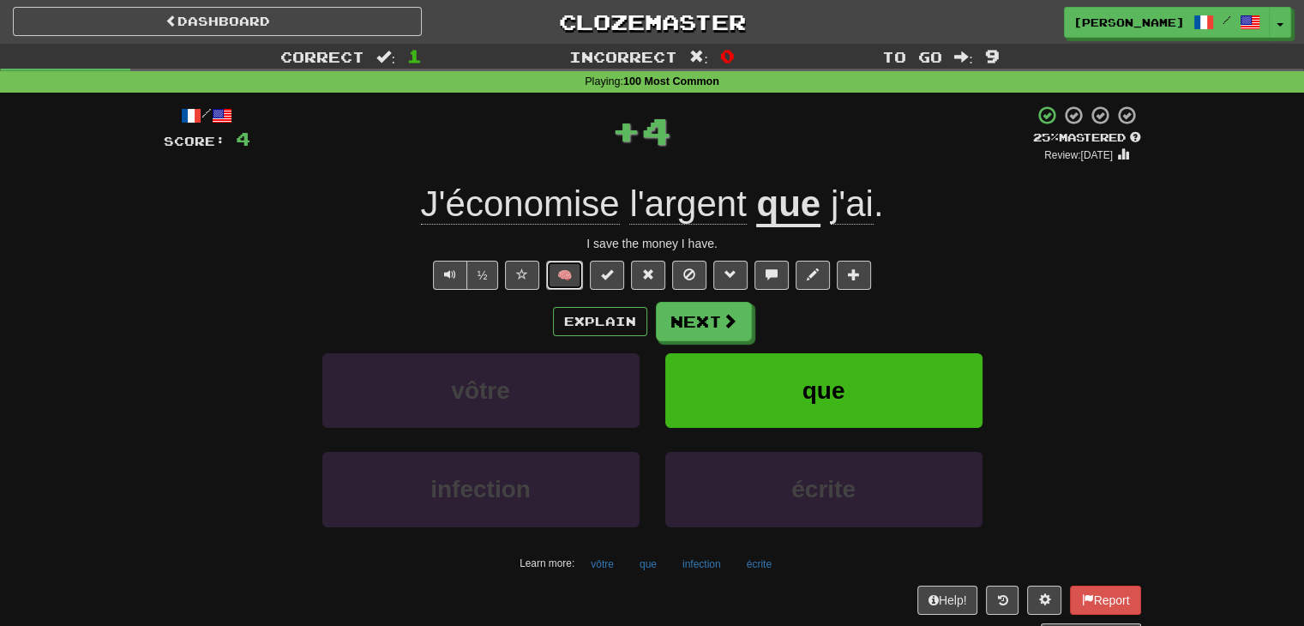
click at [562, 274] on button "🧠" at bounding box center [564, 275] width 37 height 29
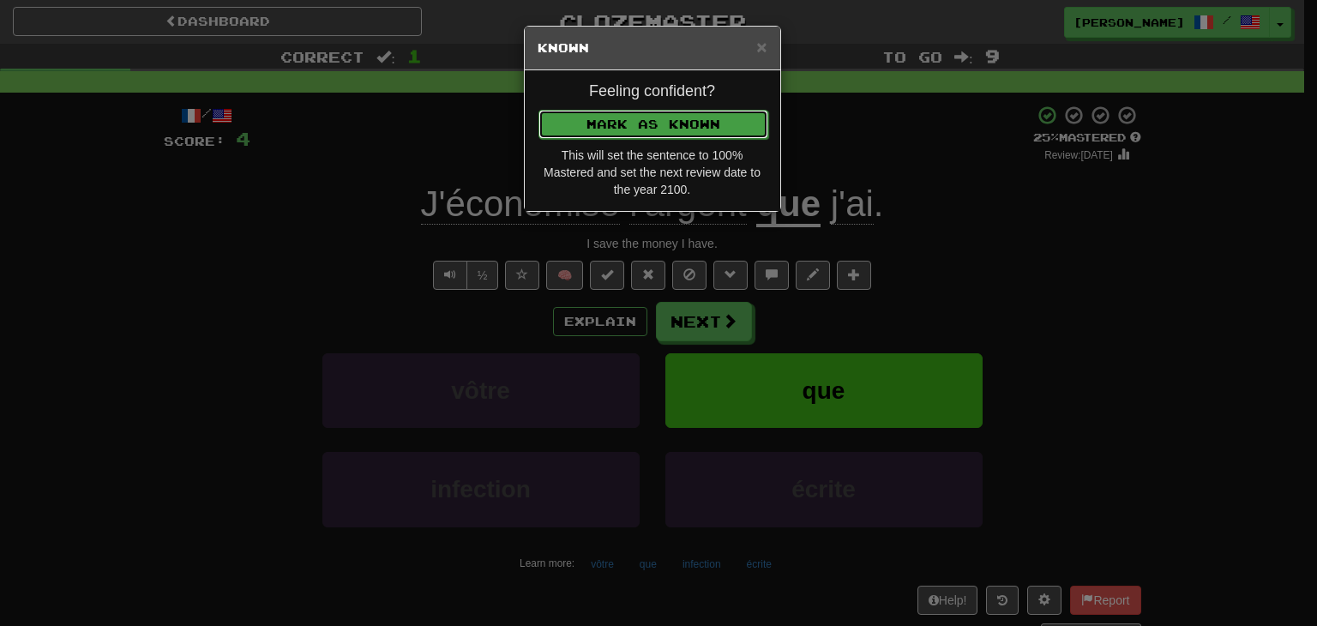
click at [604, 129] on button "Mark as Known" at bounding box center [653, 124] width 230 height 29
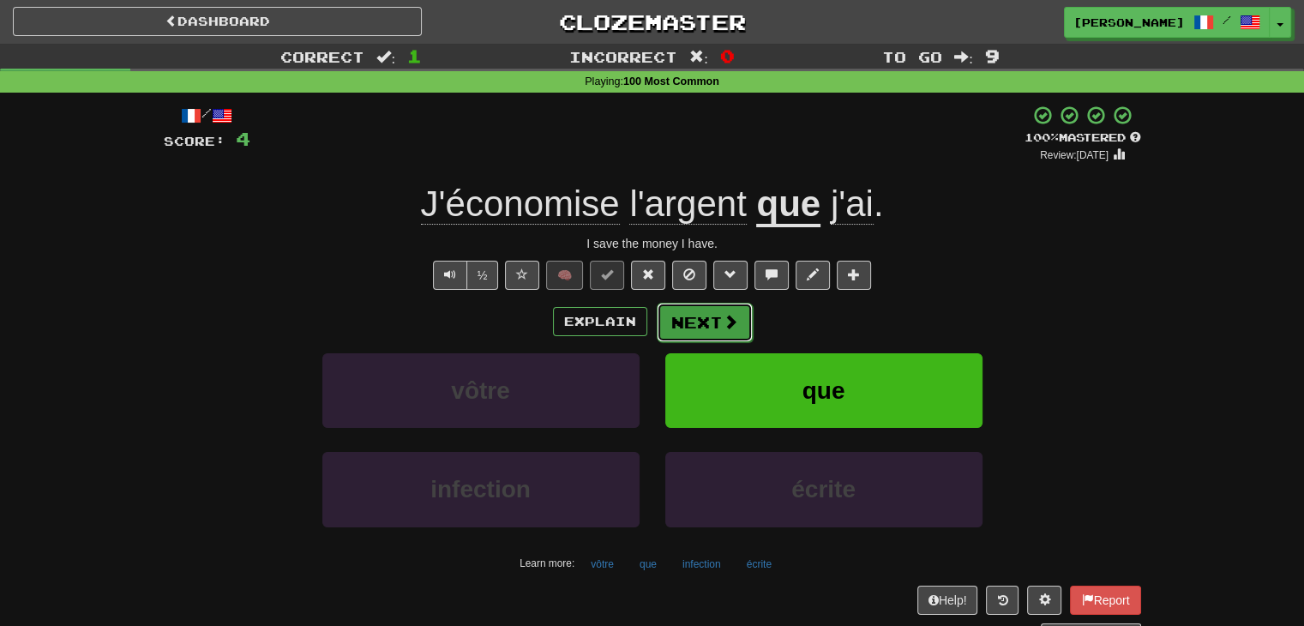
click at [715, 315] on button "Next" at bounding box center [705, 322] width 96 height 39
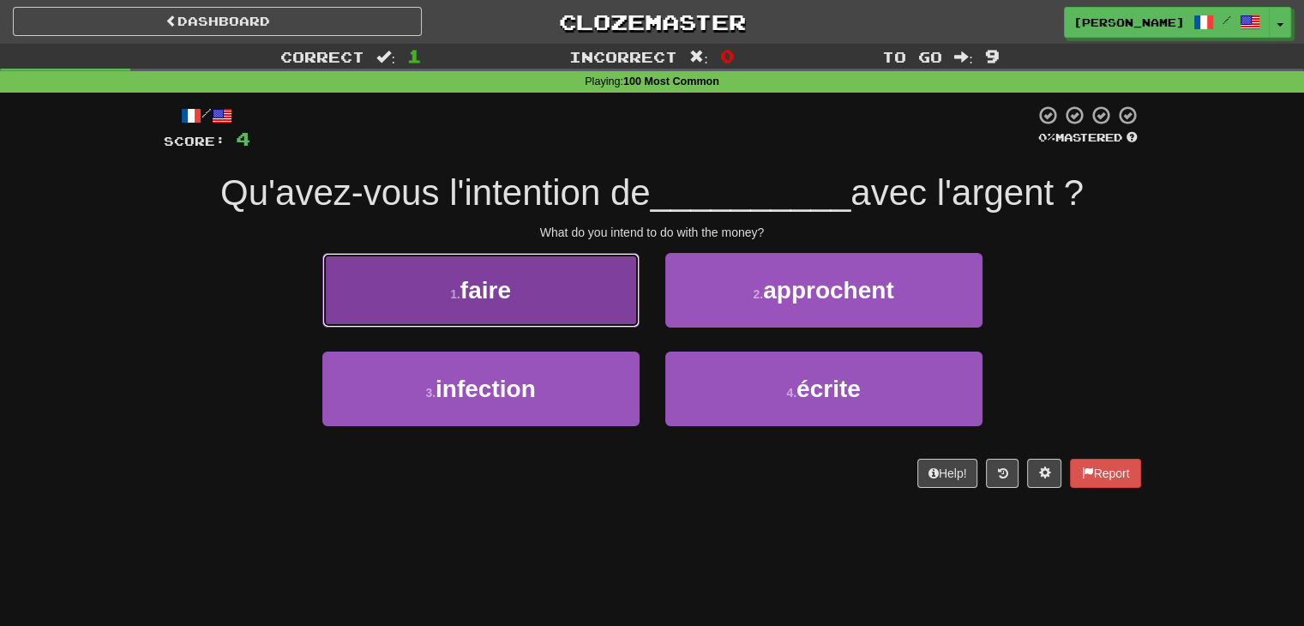
click at [610, 306] on button "1 . faire" at bounding box center [480, 290] width 317 height 75
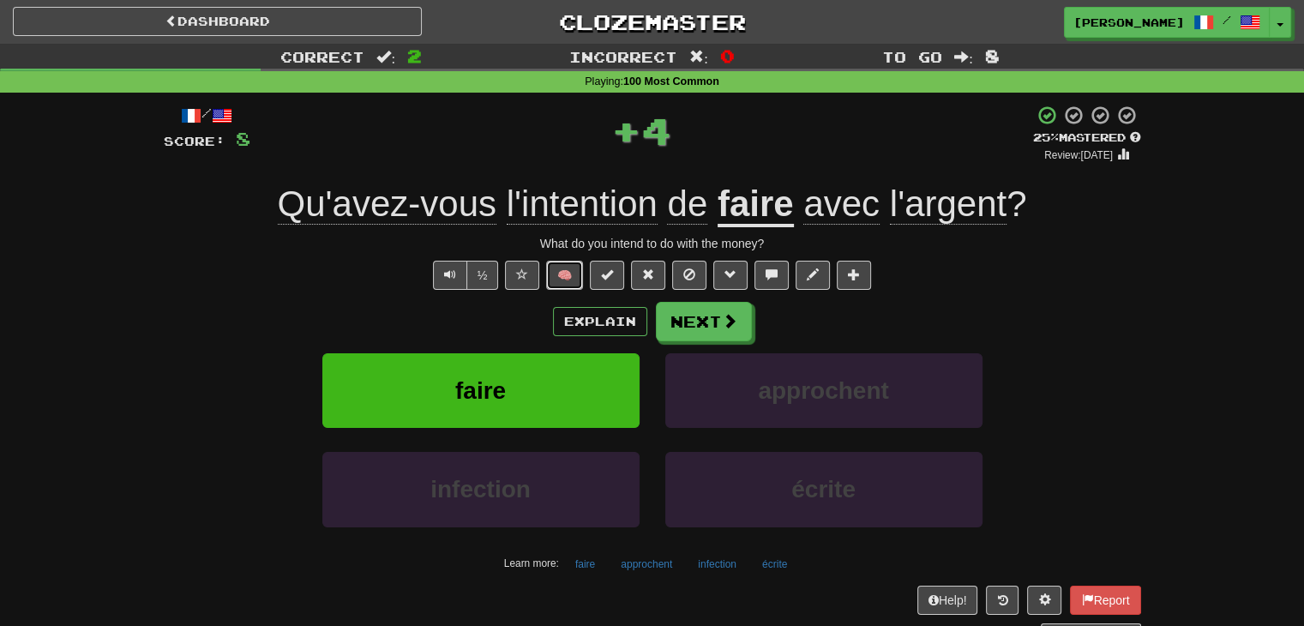
click at [564, 279] on button "🧠" at bounding box center [564, 275] width 37 height 29
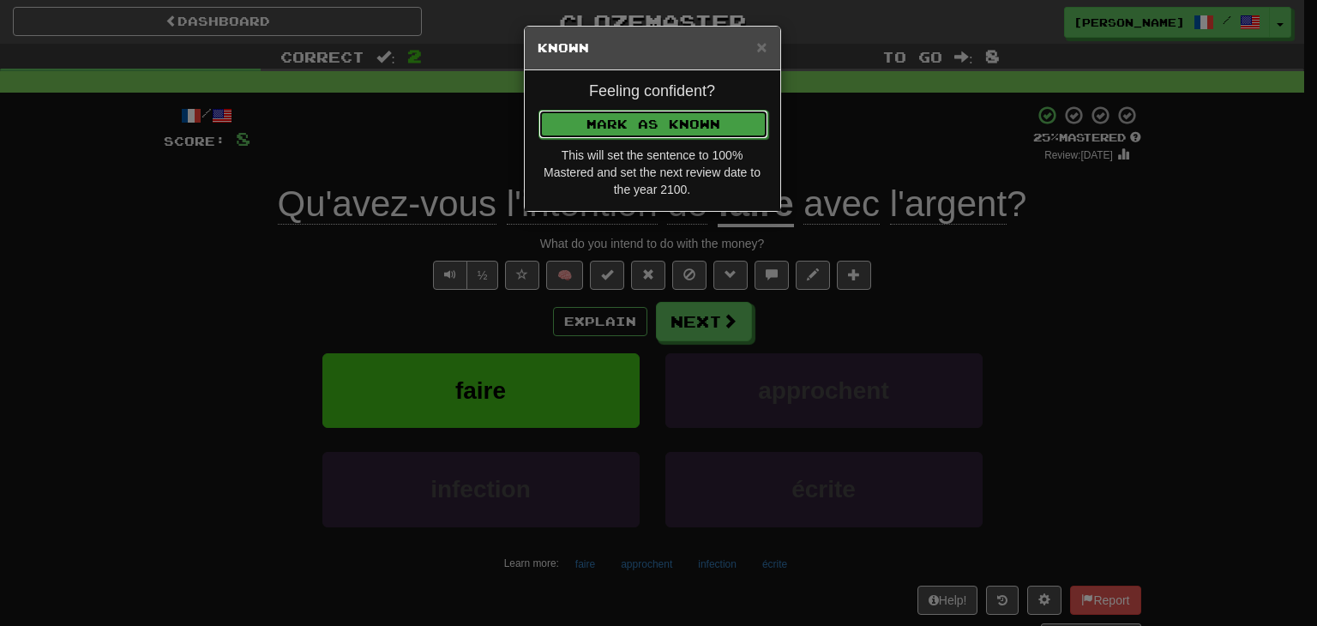
click at [622, 117] on button "Mark as Known" at bounding box center [653, 124] width 230 height 29
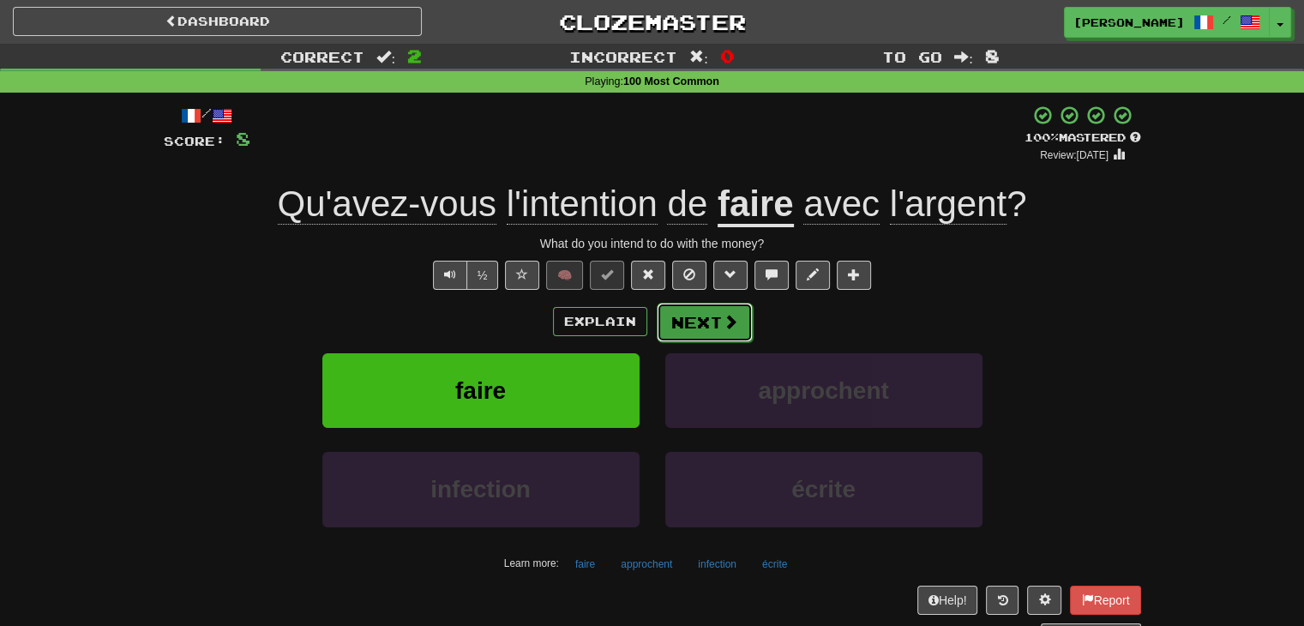
click at [684, 316] on button "Next" at bounding box center [705, 322] width 96 height 39
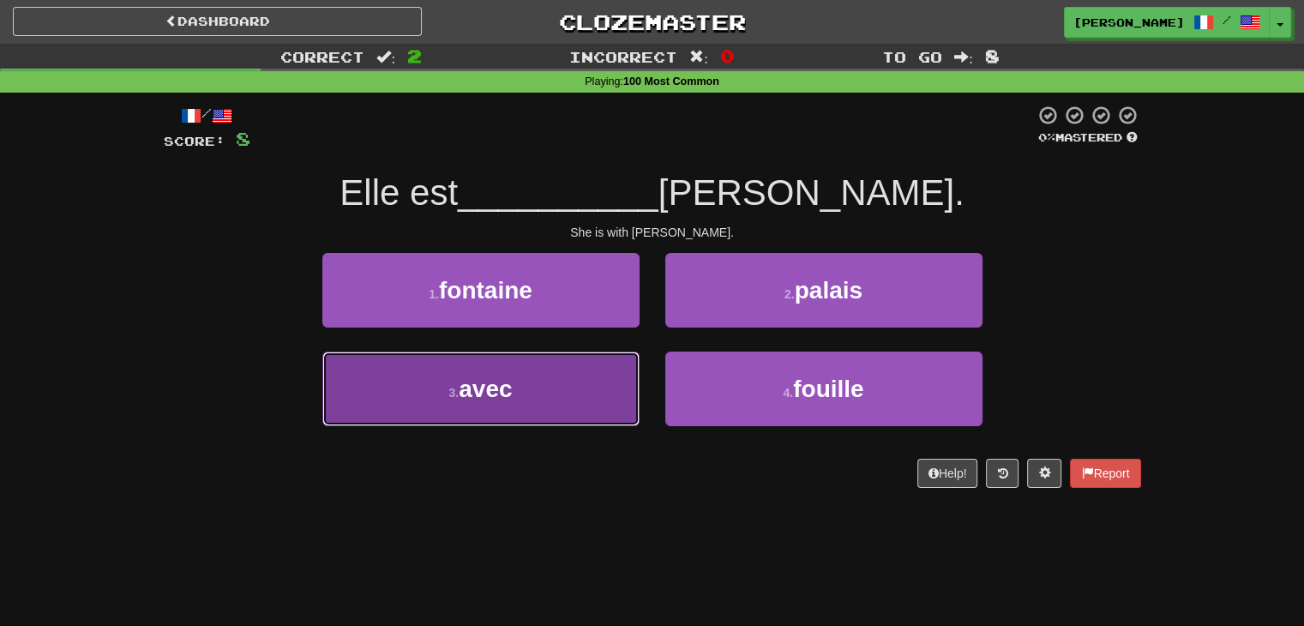
click at [544, 382] on button "3 . avec" at bounding box center [480, 389] width 317 height 75
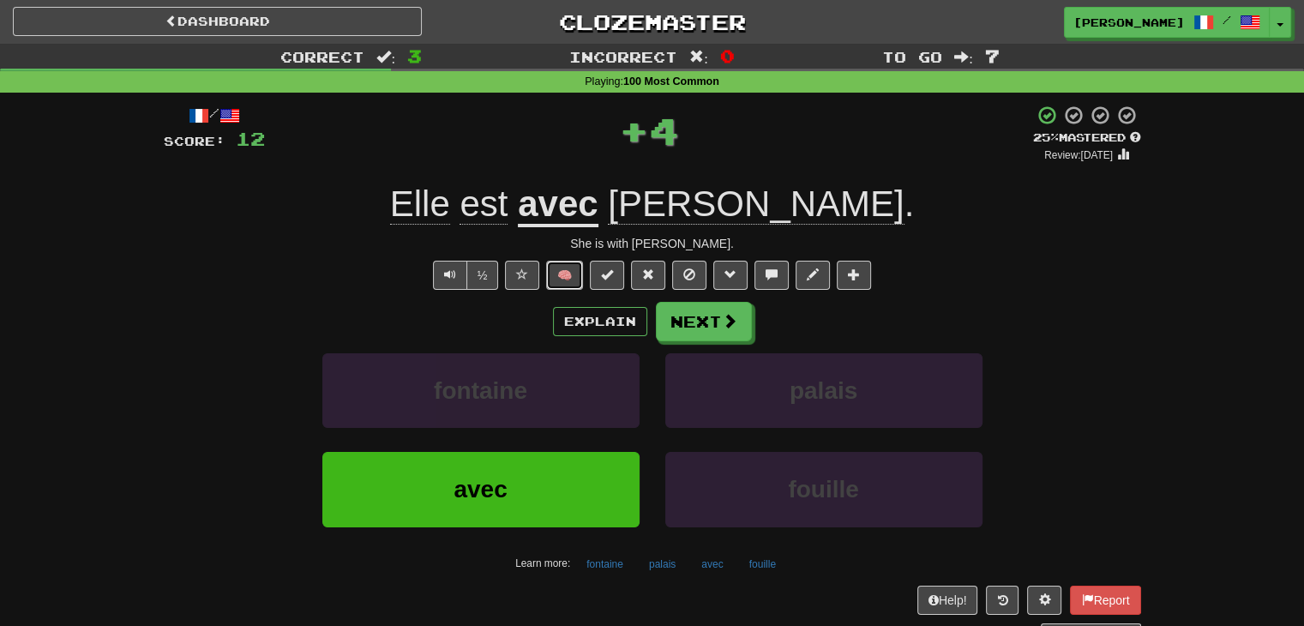
click at [558, 270] on button "🧠" at bounding box center [564, 275] width 37 height 29
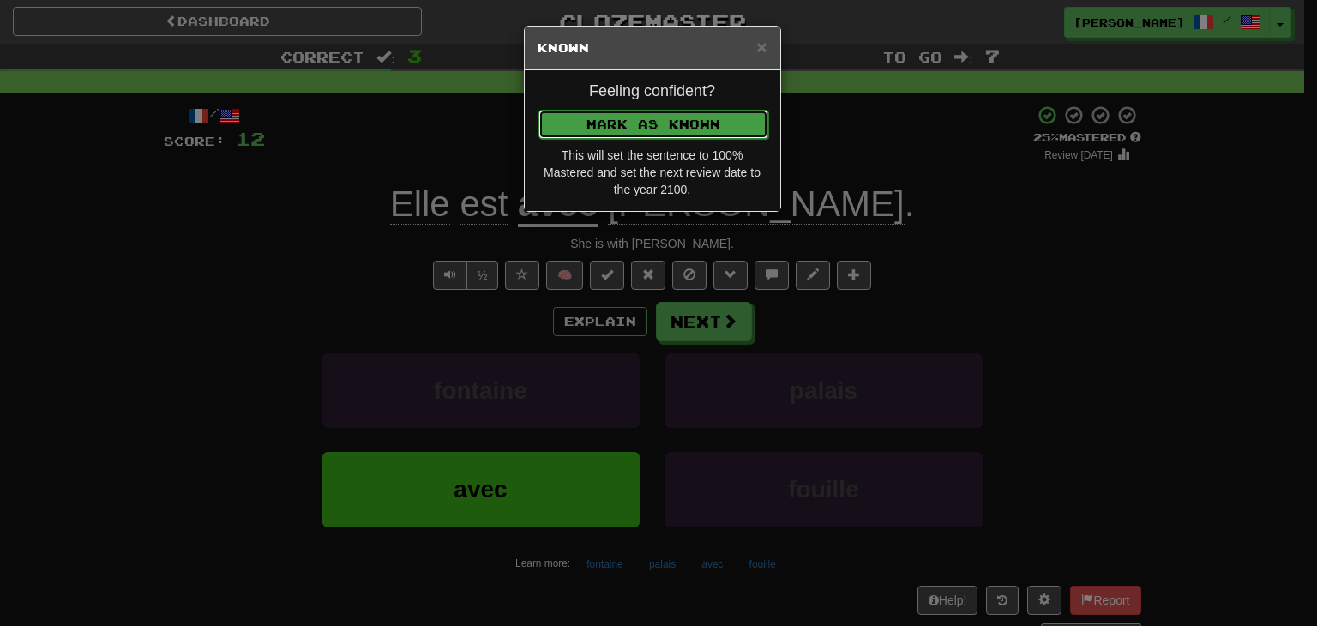
click at [665, 117] on button "Mark as Known" at bounding box center [653, 124] width 230 height 29
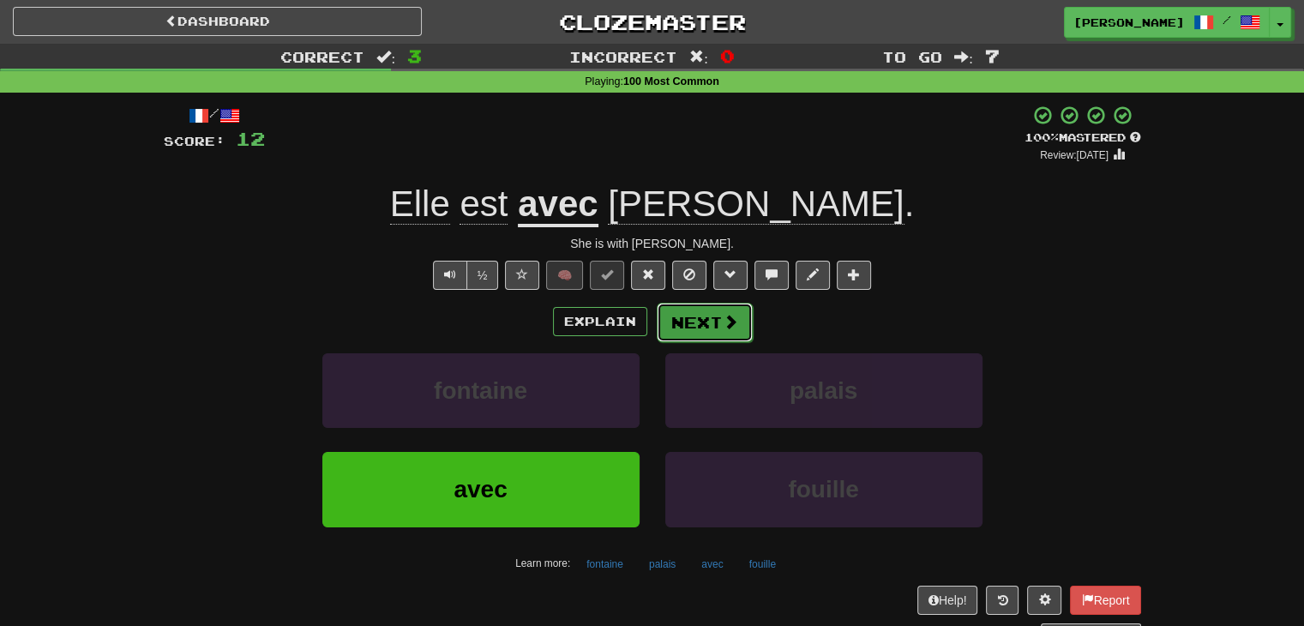
click at [694, 327] on button "Next" at bounding box center [705, 322] width 96 height 39
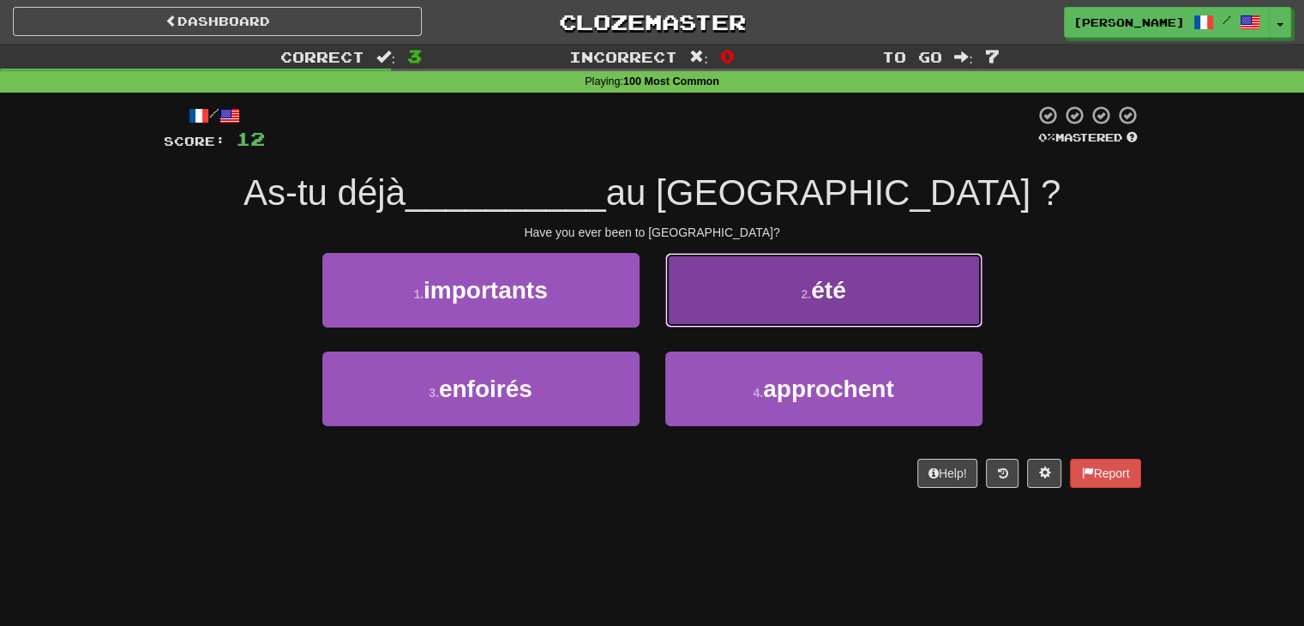
click at [842, 296] on span "été" at bounding box center [828, 290] width 34 height 27
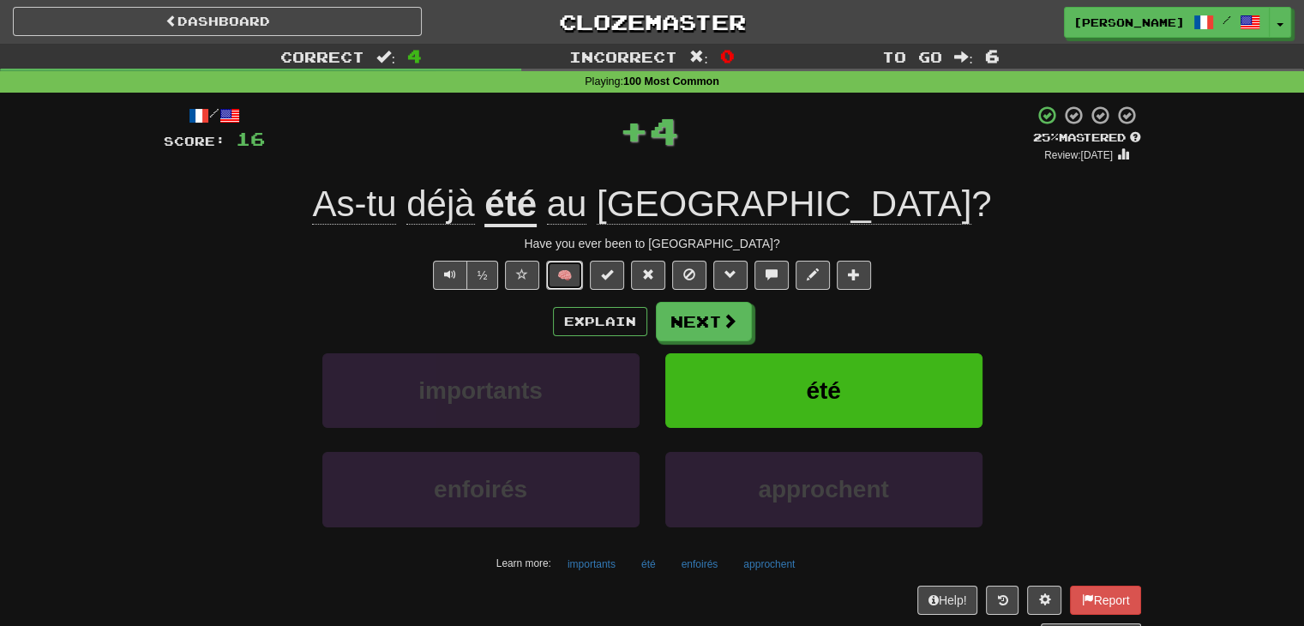
click at [573, 277] on button "🧠" at bounding box center [564, 275] width 37 height 29
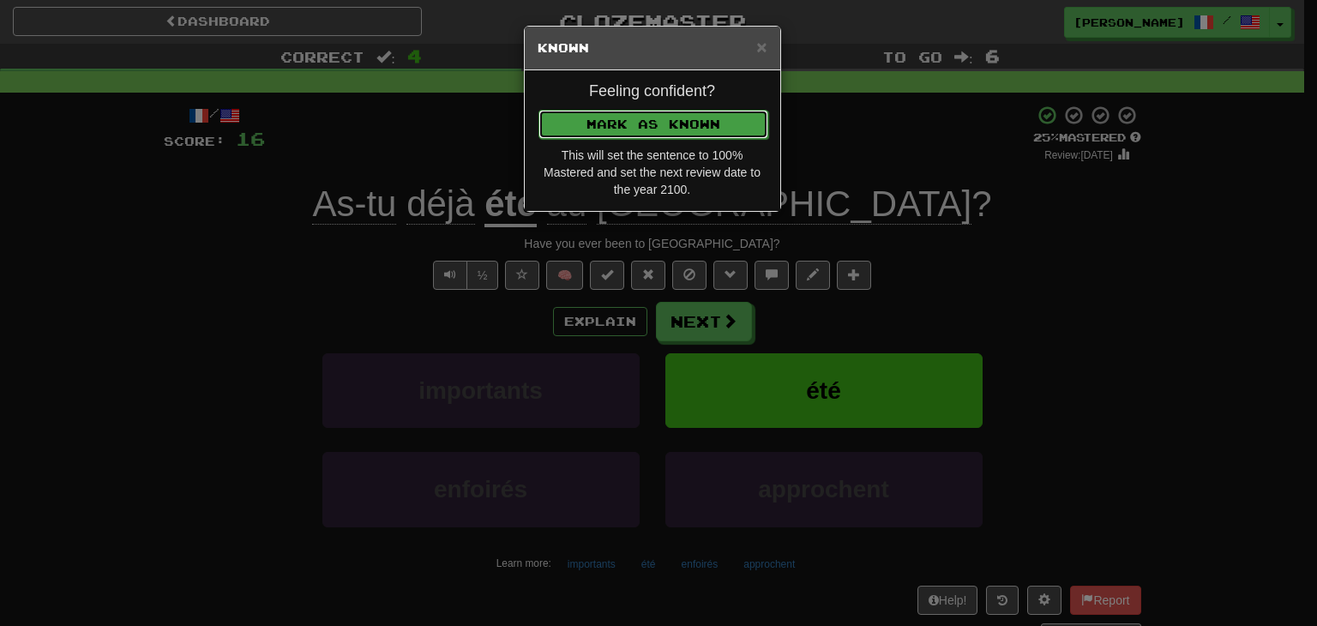
click at [663, 121] on button "Mark as Known" at bounding box center [653, 124] width 230 height 29
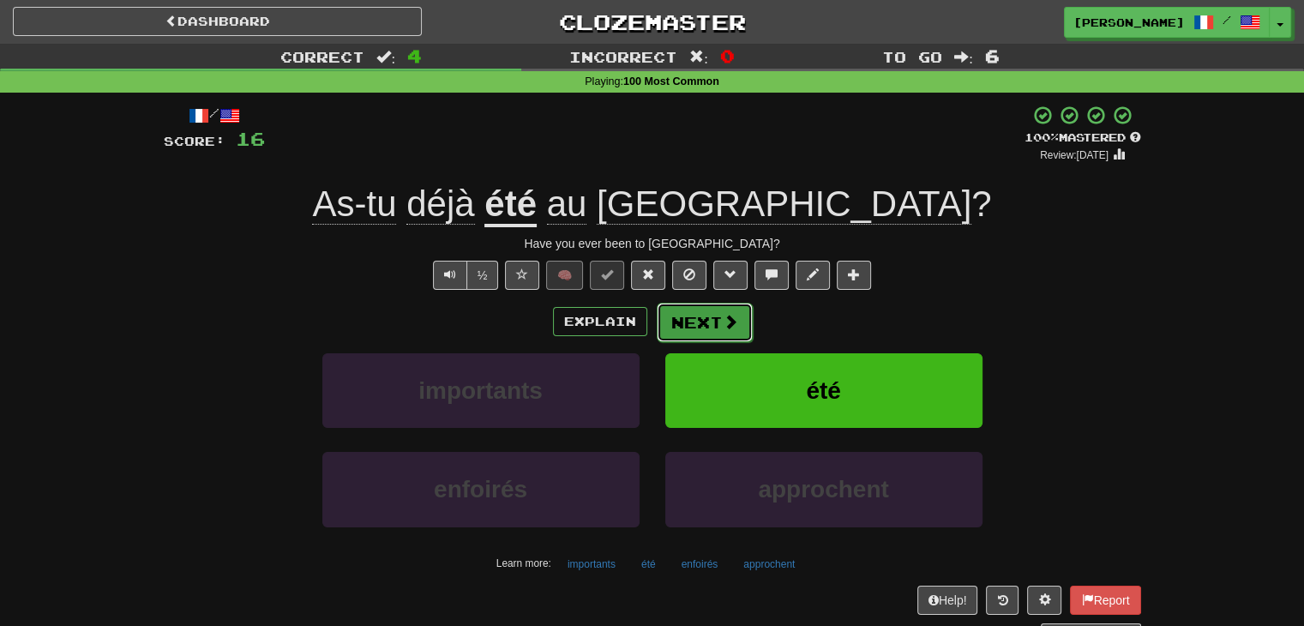
click at [717, 320] on button "Next" at bounding box center [705, 322] width 96 height 39
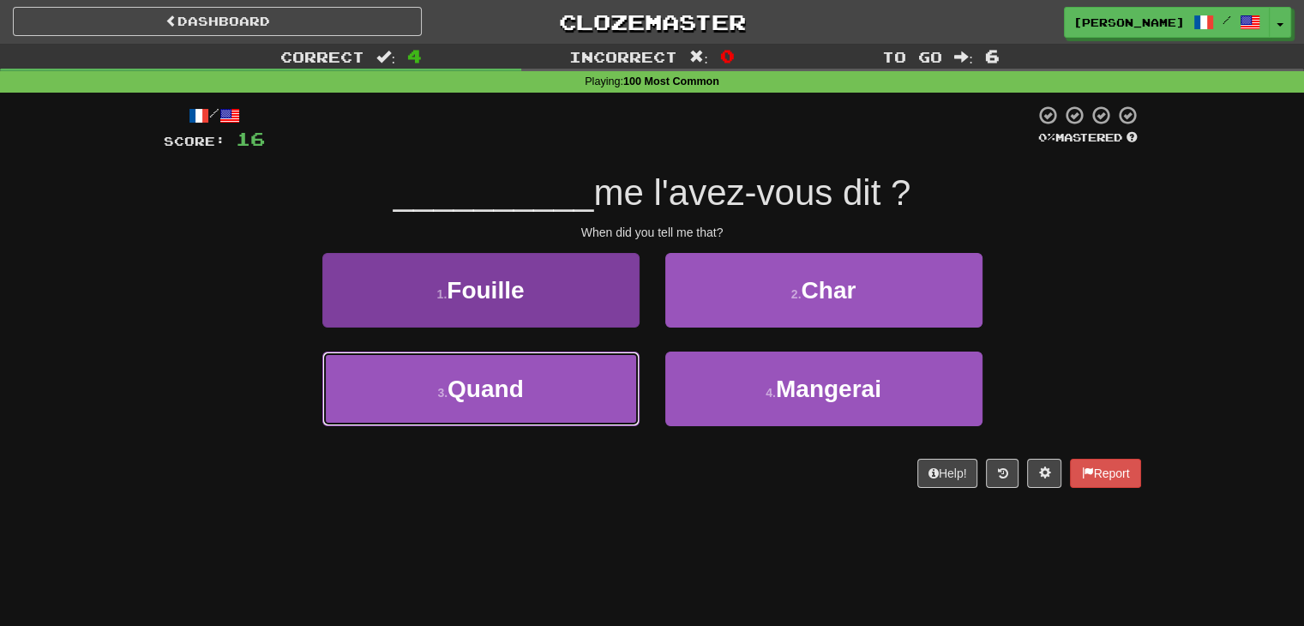
click at [576, 384] on button "3 . Quand" at bounding box center [480, 389] width 317 height 75
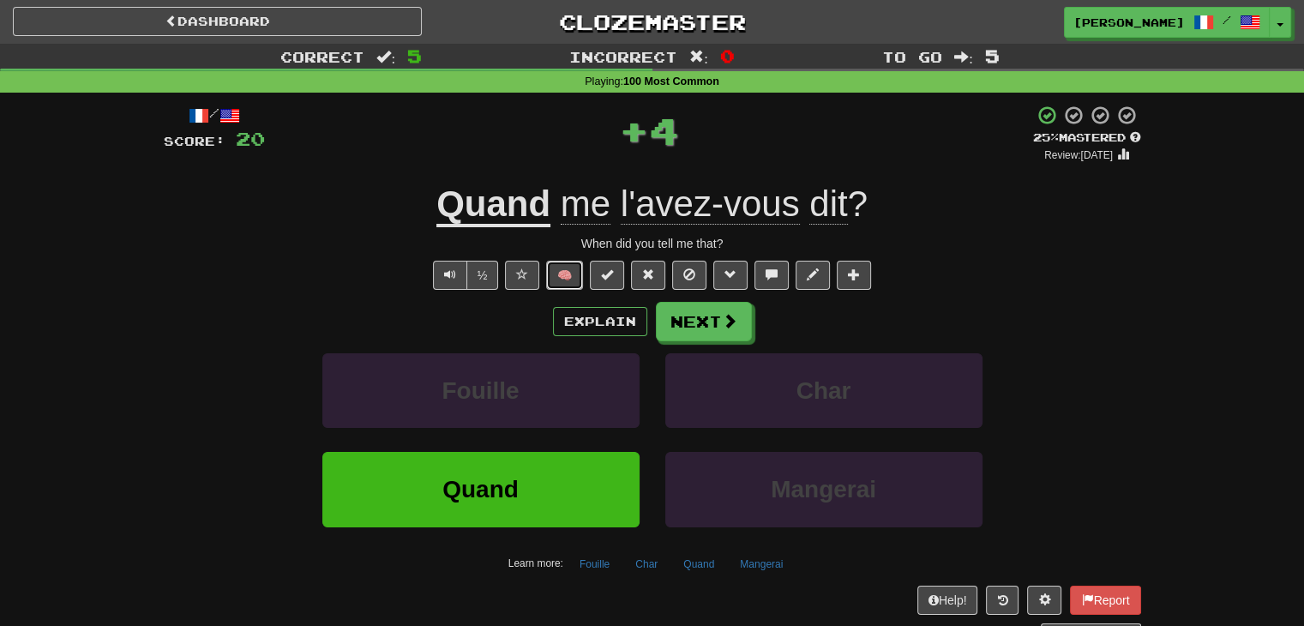
click at [562, 268] on button "🧠" at bounding box center [564, 275] width 37 height 29
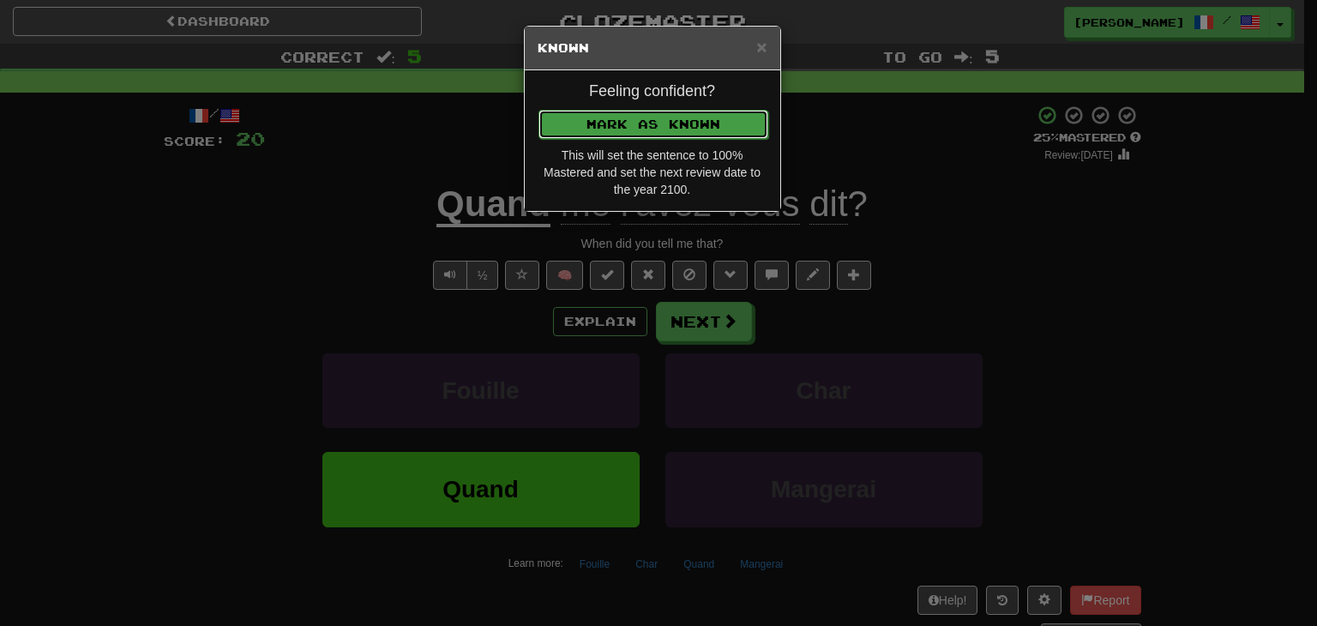
click at [671, 121] on button "Mark as Known" at bounding box center [653, 124] width 230 height 29
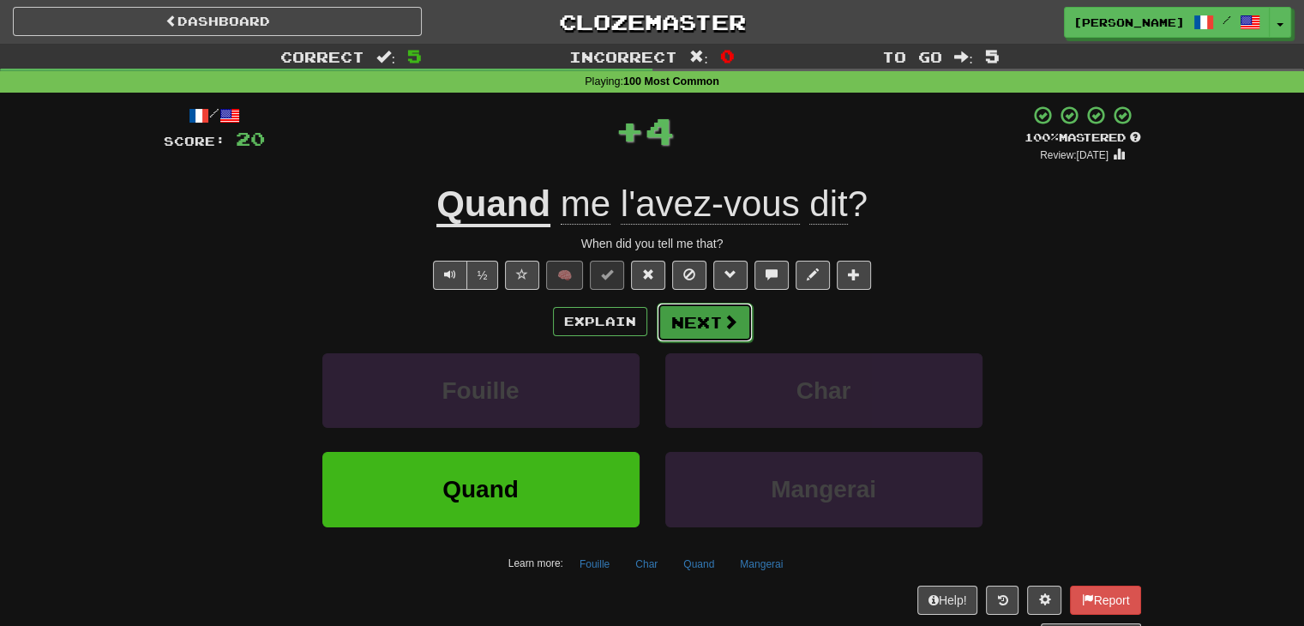
click at [693, 320] on button "Next" at bounding box center [705, 322] width 96 height 39
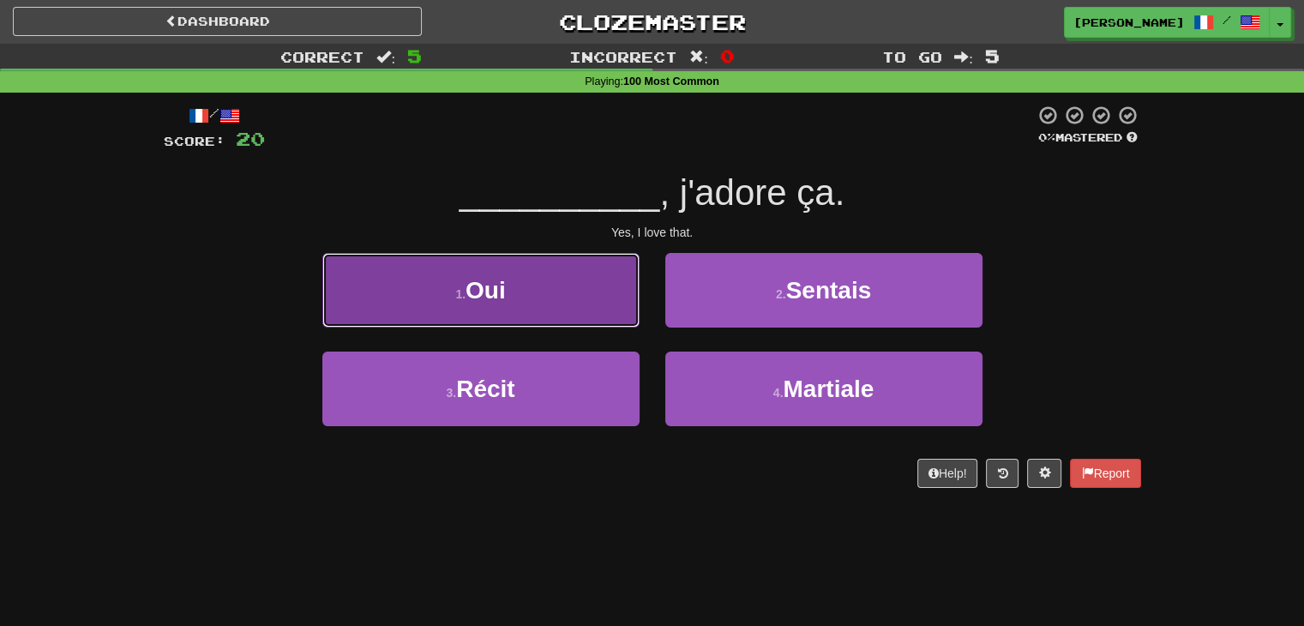
click at [586, 311] on button "1 . Oui" at bounding box center [480, 290] width 317 height 75
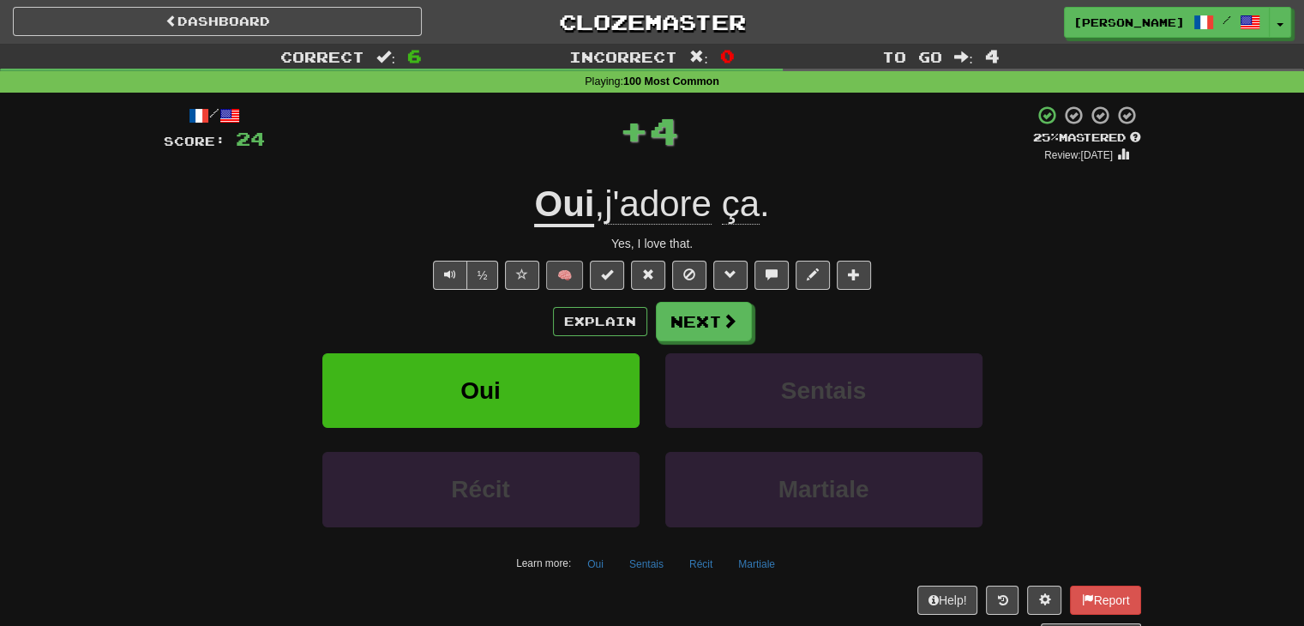
click at [584, 266] on div "½ 🧠" at bounding box center [652, 275] width 977 height 29
click at [569, 267] on button "🧠" at bounding box center [564, 275] width 37 height 29
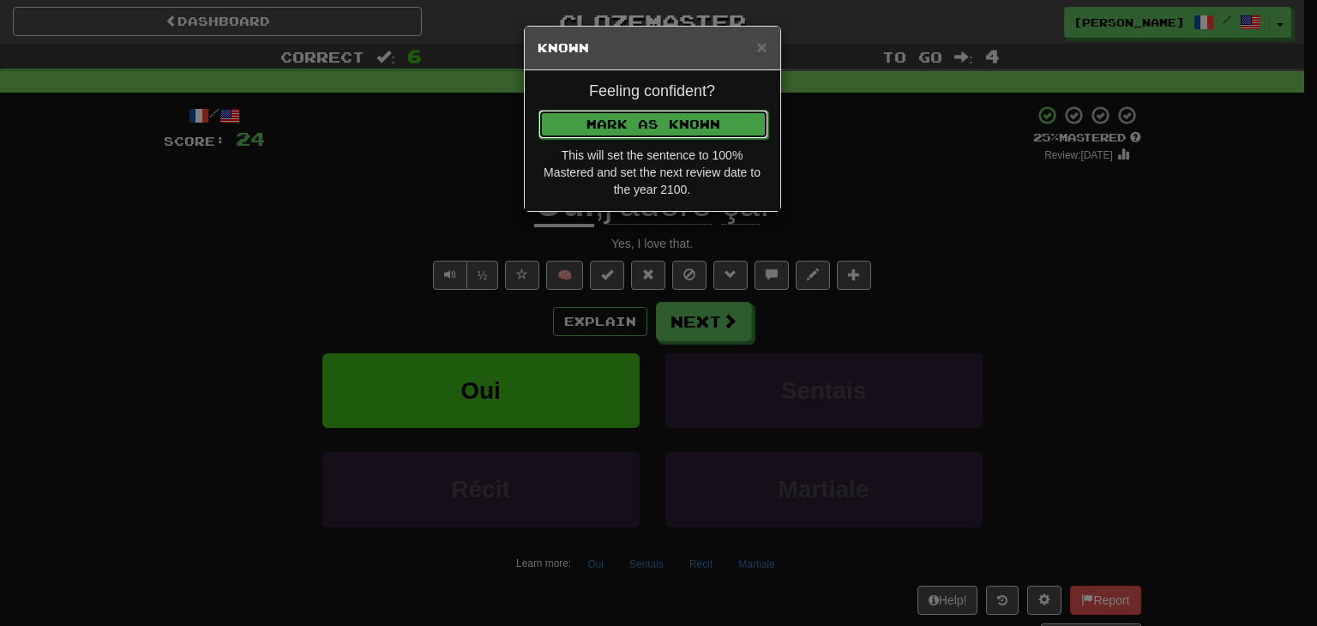
click at [628, 122] on button "Mark as Known" at bounding box center [653, 124] width 230 height 29
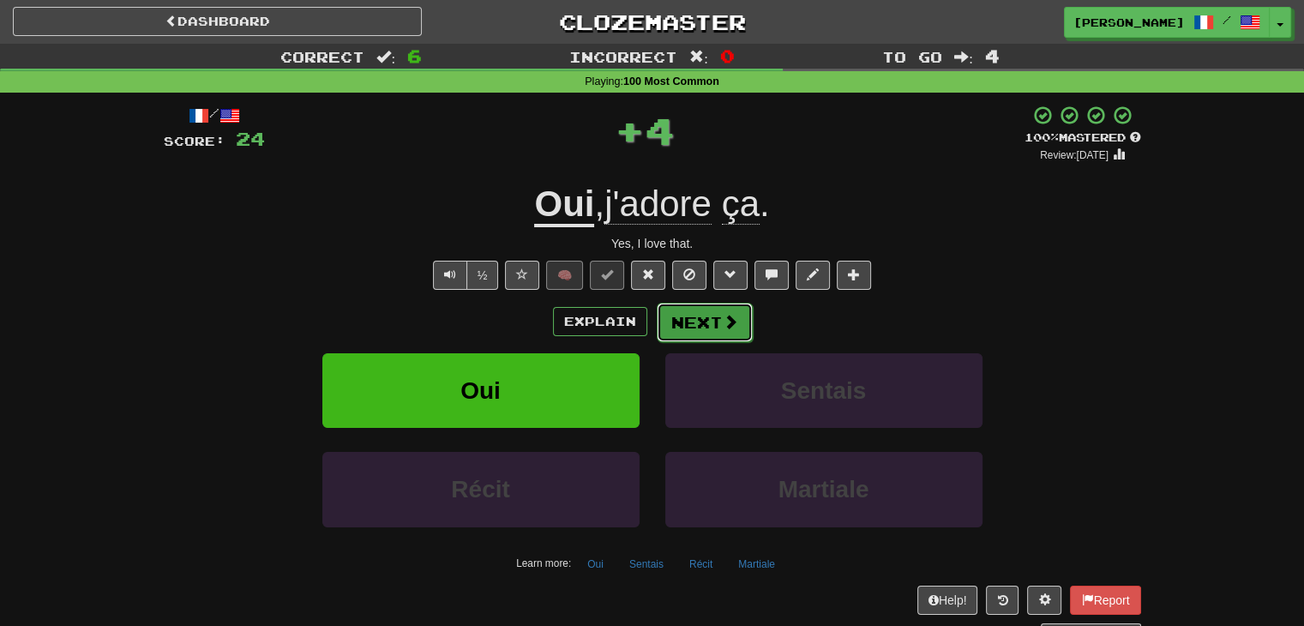
click at [689, 313] on button "Next" at bounding box center [705, 322] width 96 height 39
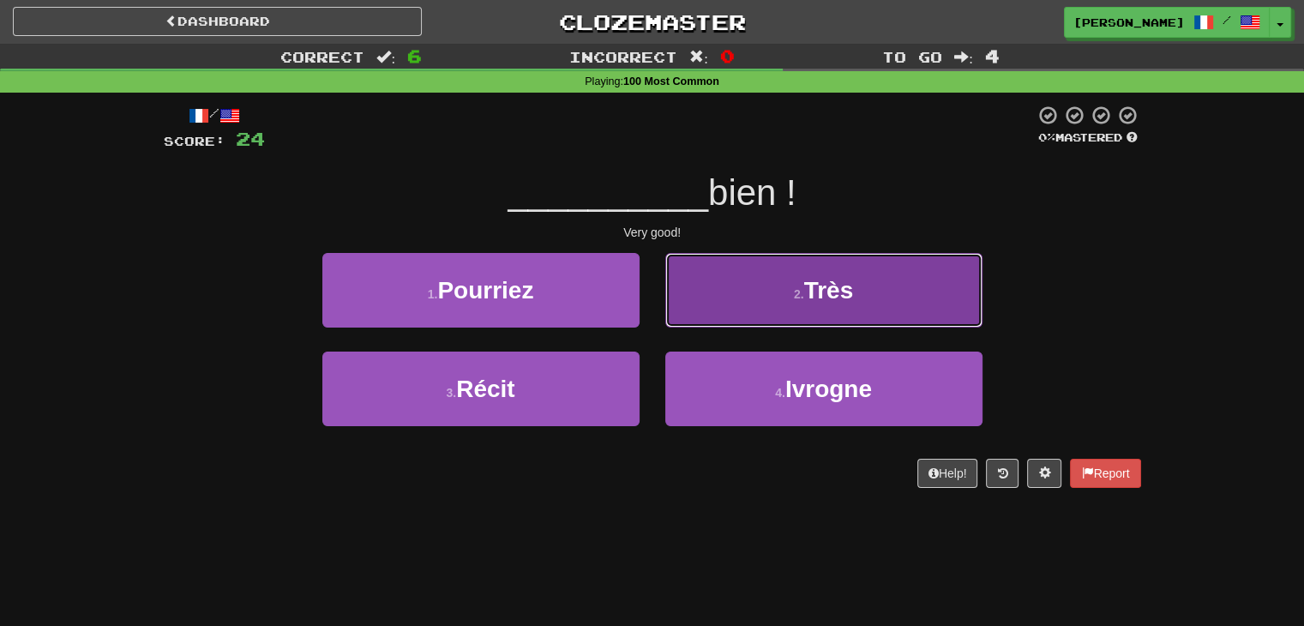
click at [840, 309] on button "2 . Très" at bounding box center [823, 290] width 317 height 75
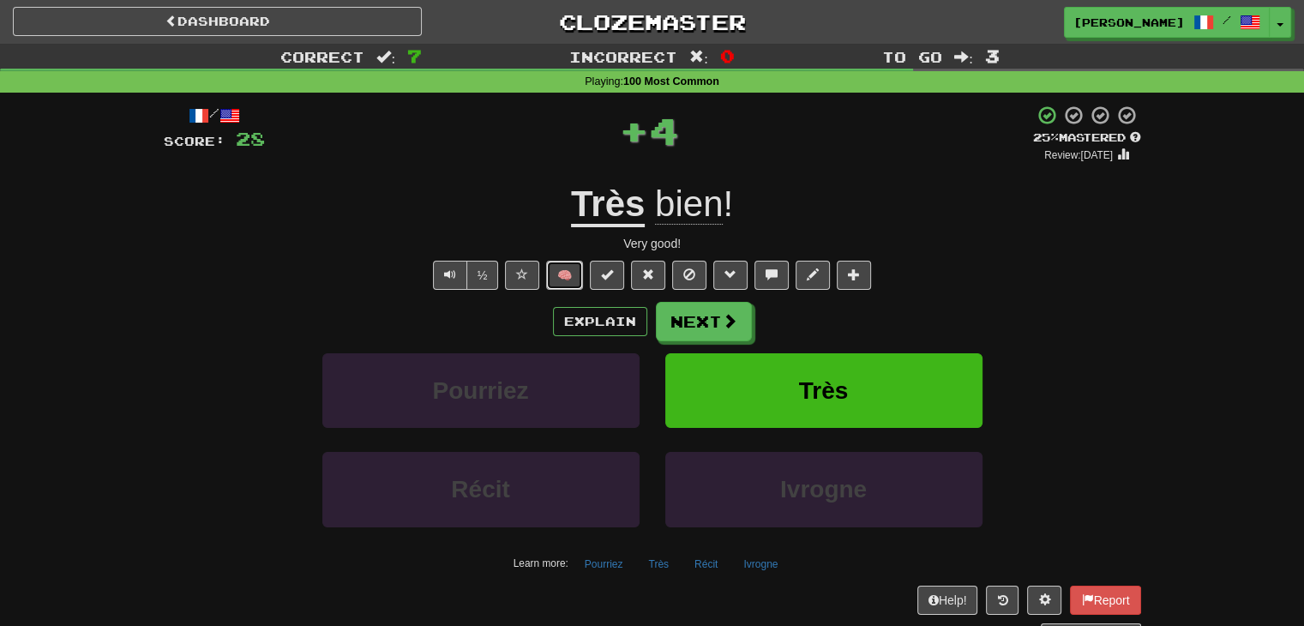
click at [567, 267] on button "🧠" at bounding box center [564, 275] width 37 height 29
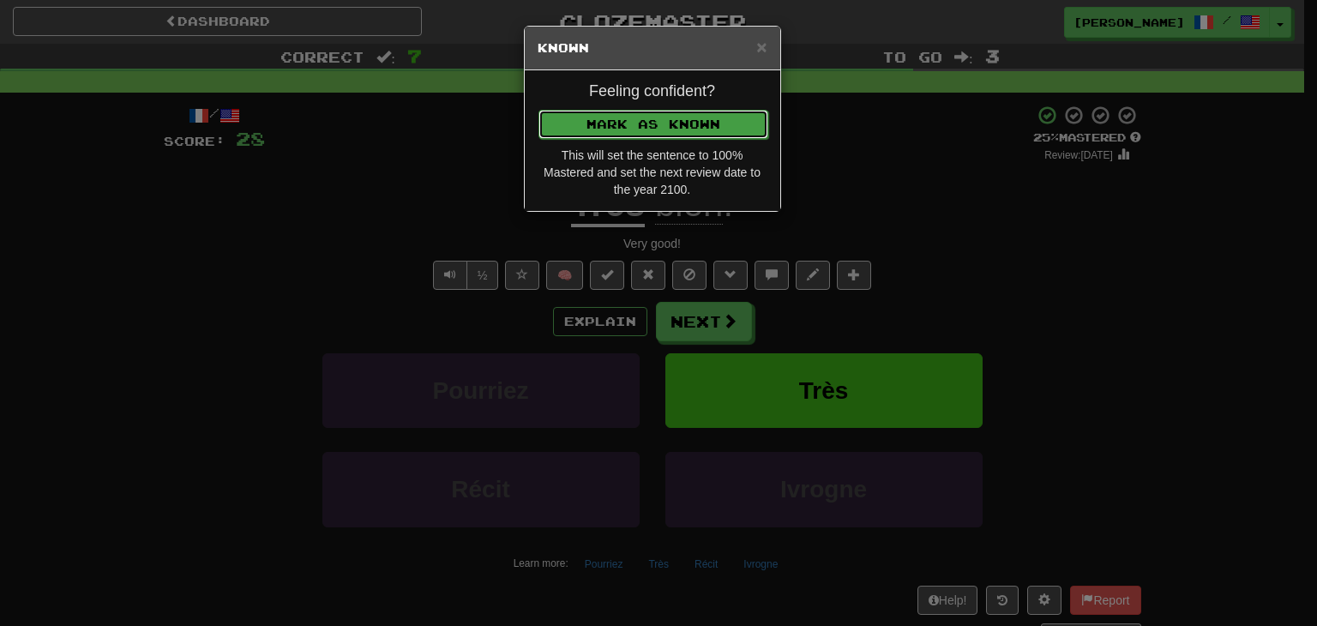
click at [610, 117] on button "Mark as Known" at bounding box center [653, 124] width 230 height 29
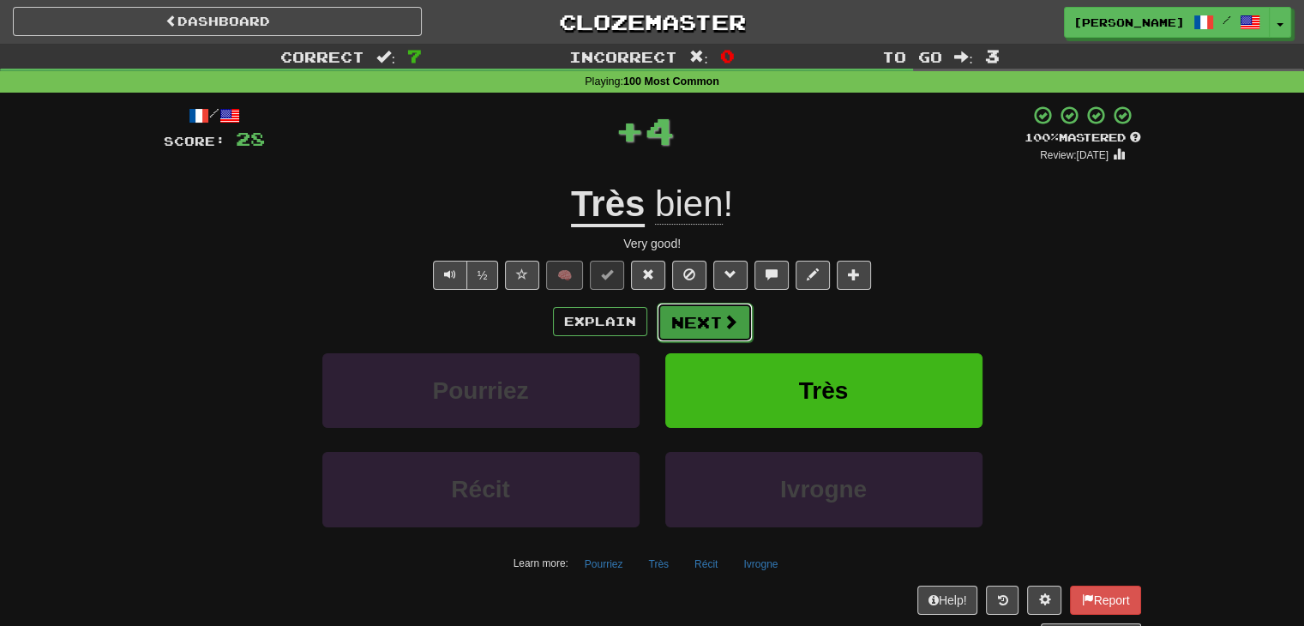
click at [692, 316] on button "Next" at bounding box center [705, 322] width 96 height 39
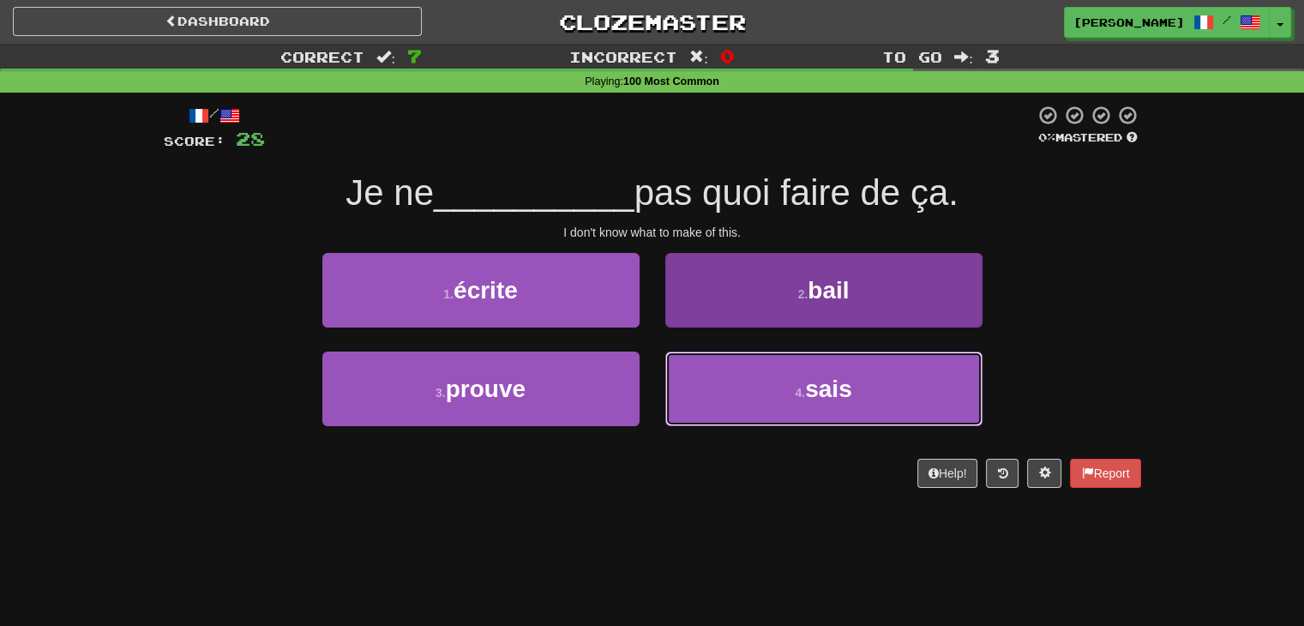
click at [710, 388] on button "4 . [GEOGRAPHIC_DATA]" at bounding box center [823, 389] width 317 height 75
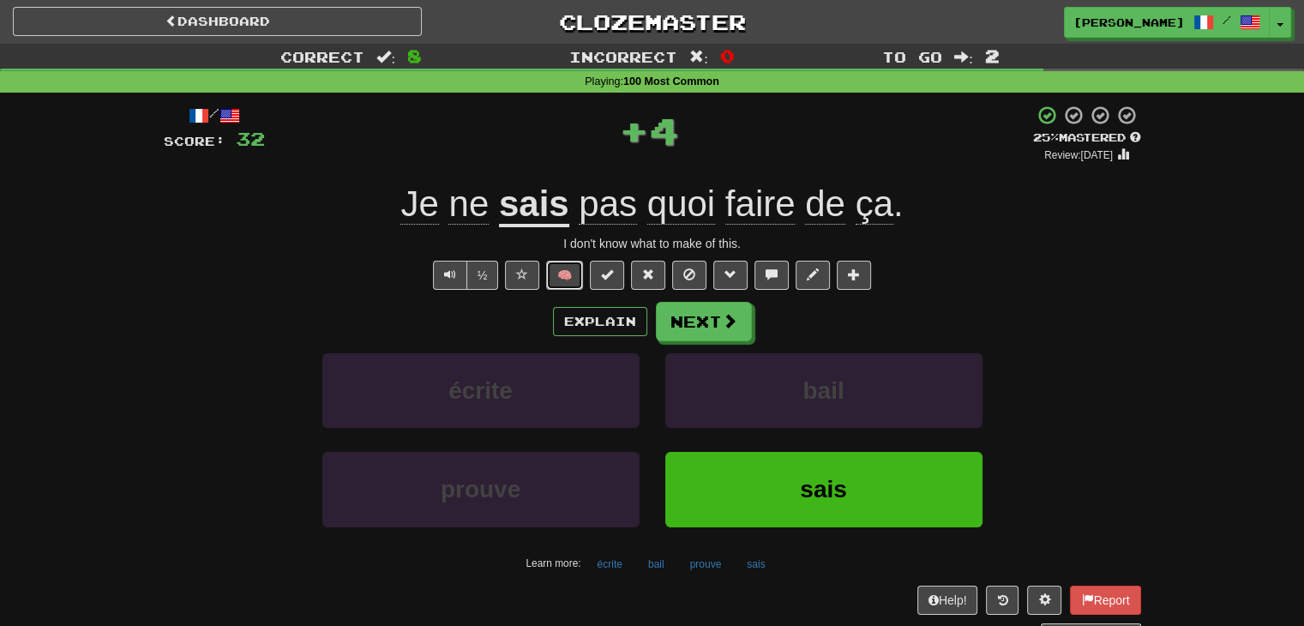
click at [563, 276] on button "🧠" at bounding box center [564, 275] width 37 height 29
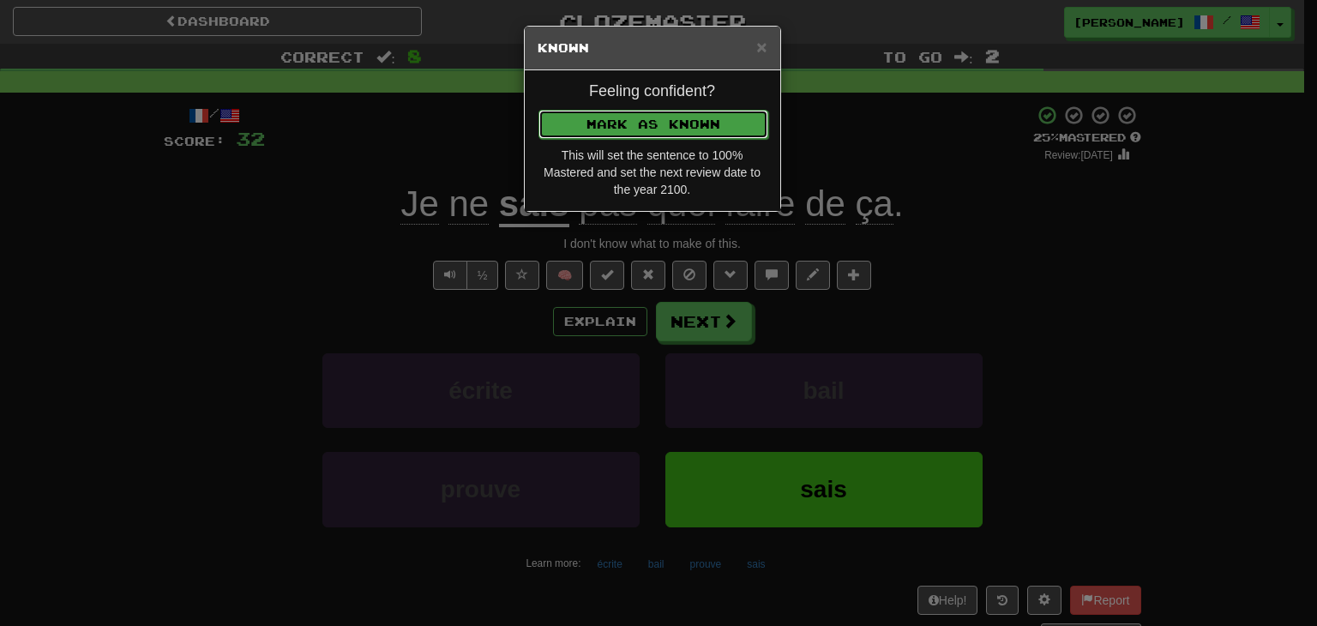
click at [671, 117] on button "Mark as Known" at bounding box center [653, 124] width 230 height 29
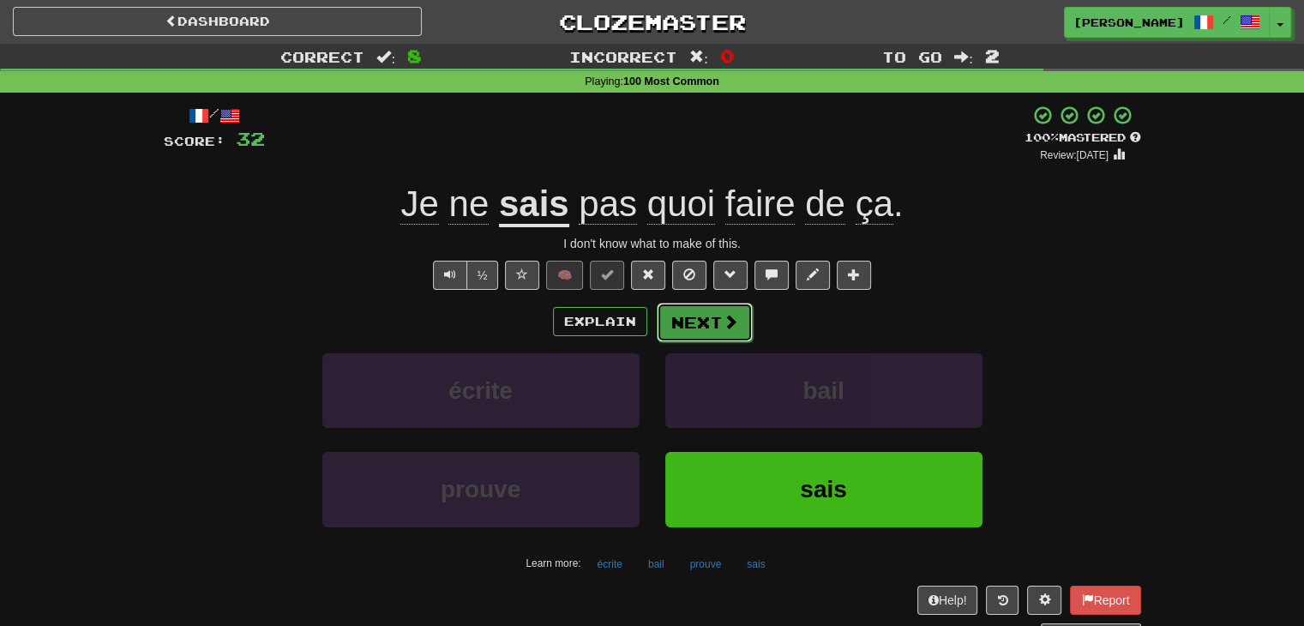
click at [723, 324] on span at bounding box center [730, 321] width 15 height 15
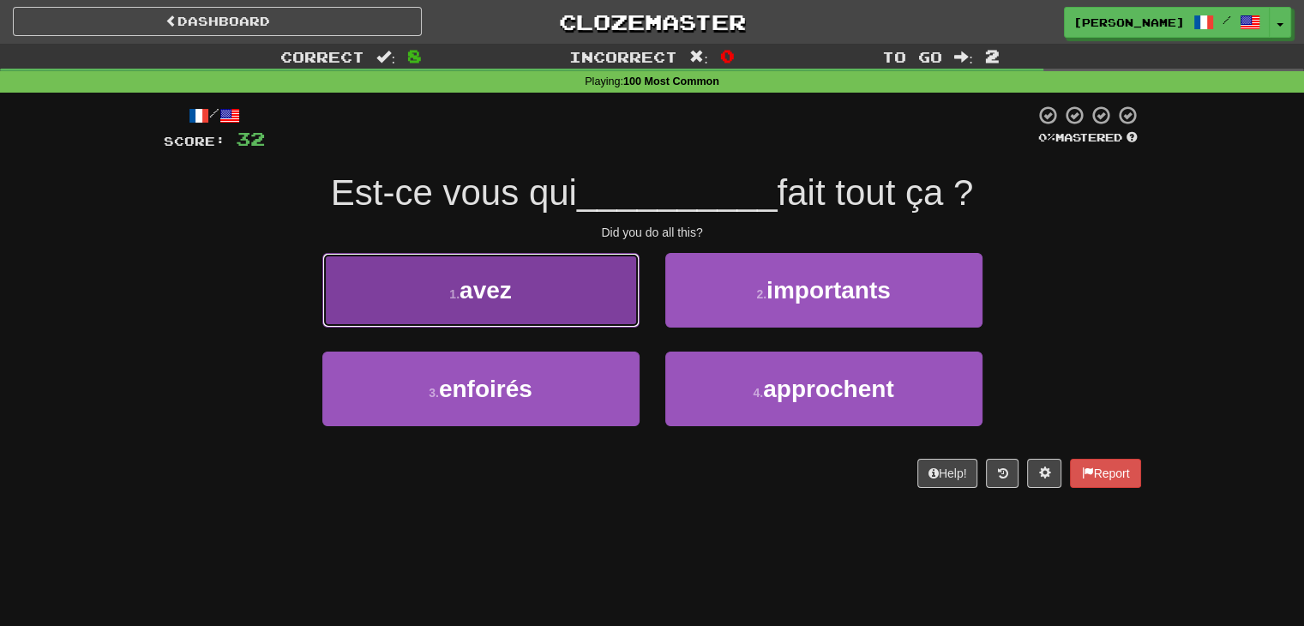
click at [594, 309] on button "1 . avez" at bounding box center [480, 290] width 317 height 75
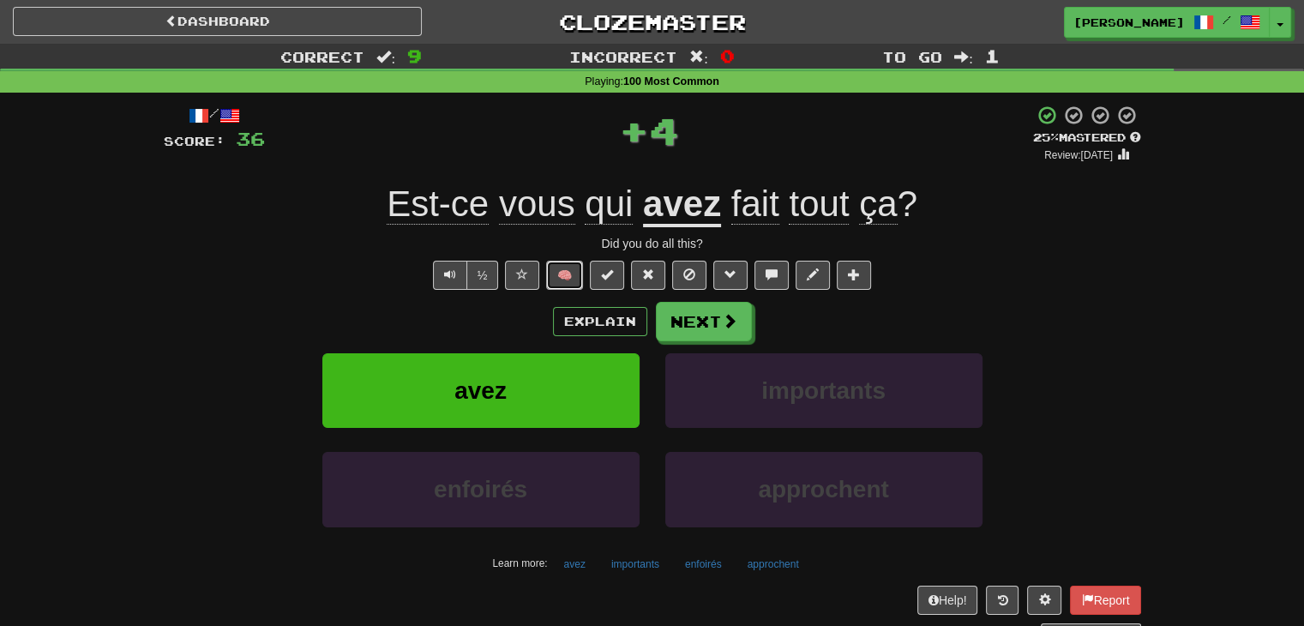
click at [567, 279] on button "🧠" at bounding box center [564, 275] width 37 height 29
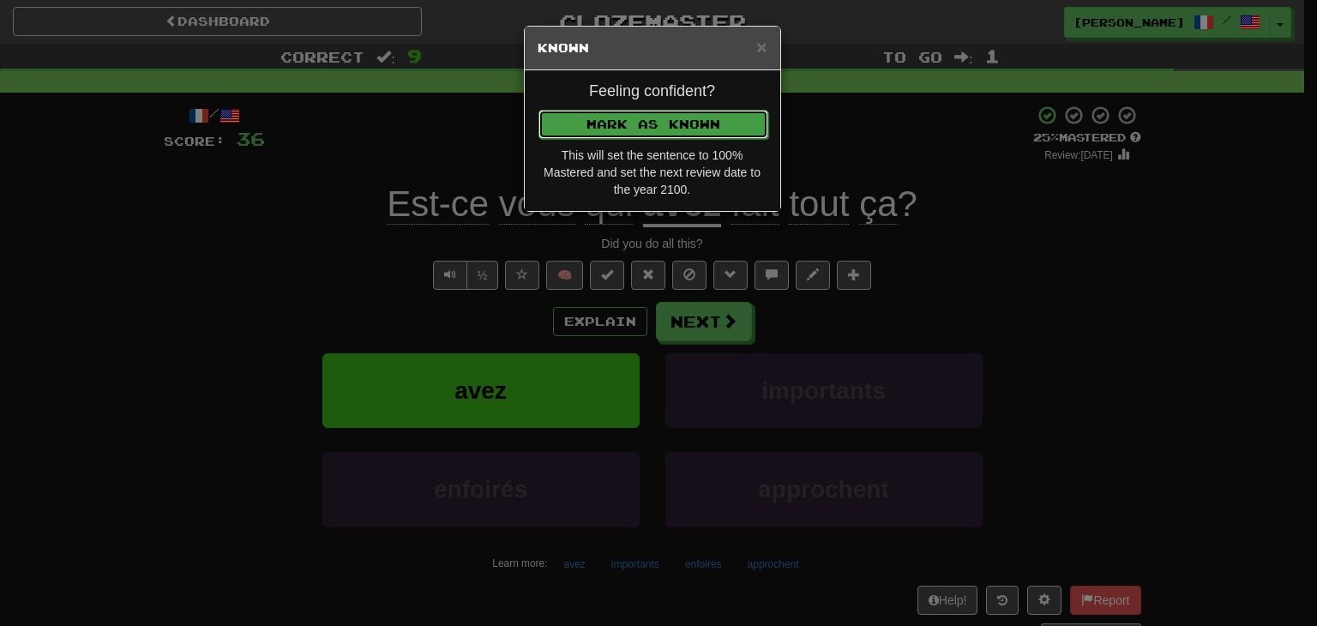
click at [655, 118] on button "Mark as Known" at bounding box center [653, 124] width 230 height 29
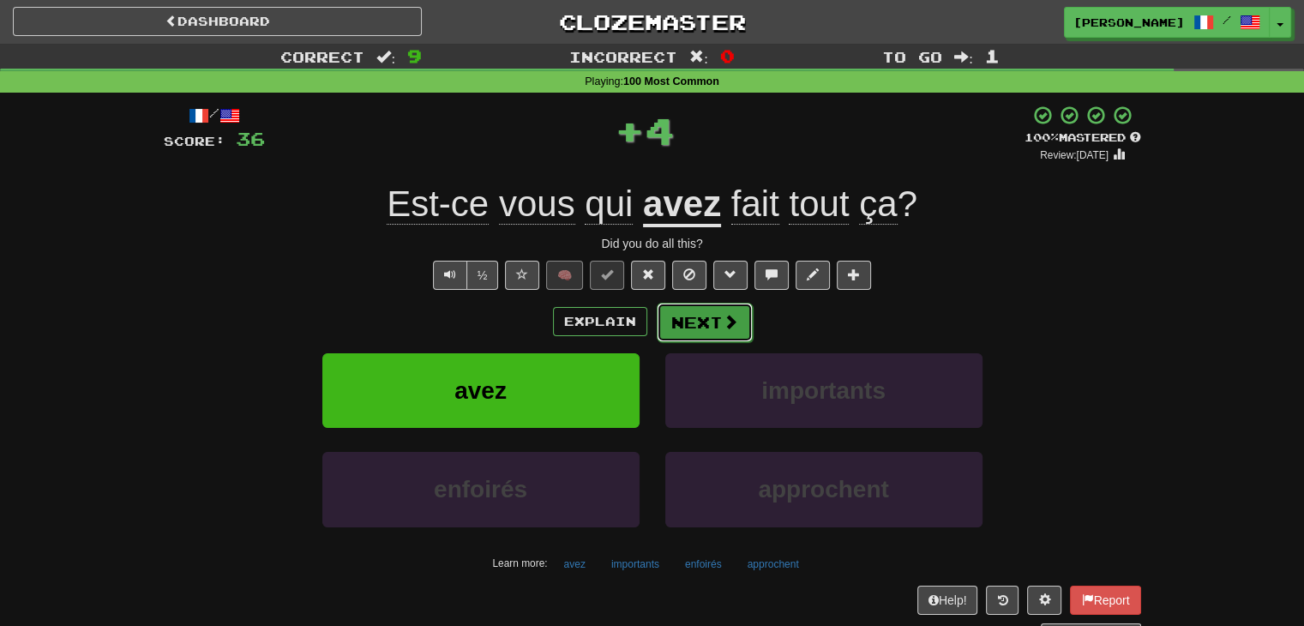
click at [718, 327] on button "Next" at bounding box center [705, 322] width 96 height 39
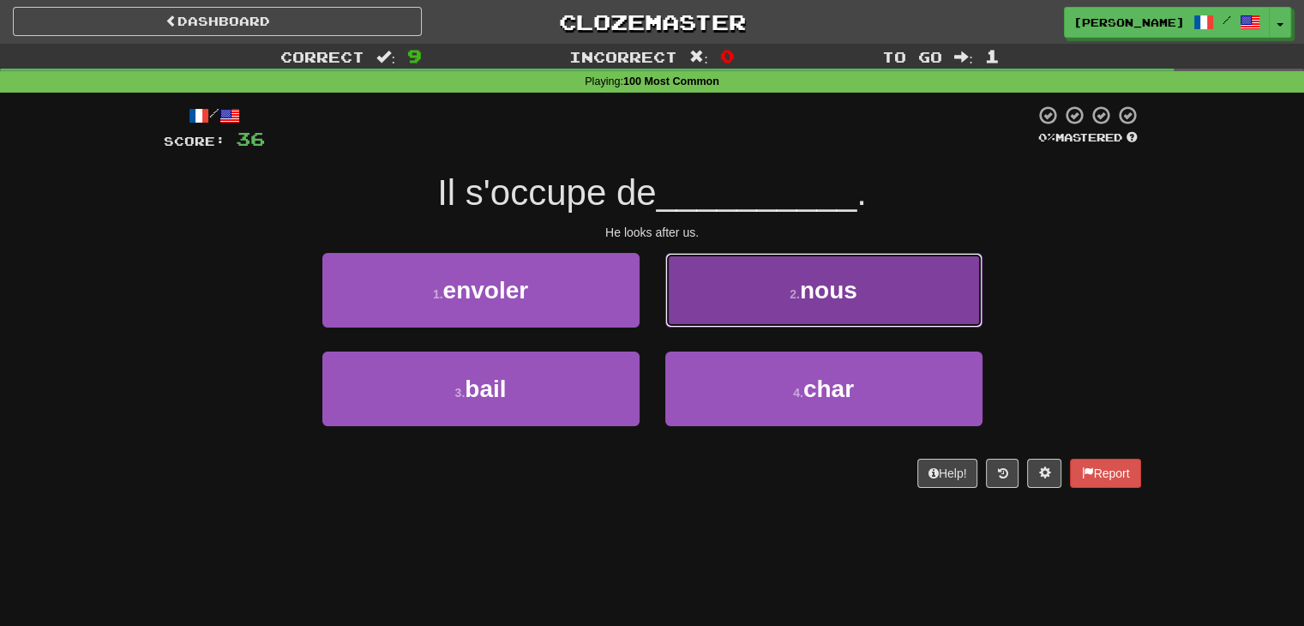
click at [777, 309] on button "2 . nous" at bounding box center [823, 290] width 317 height 75
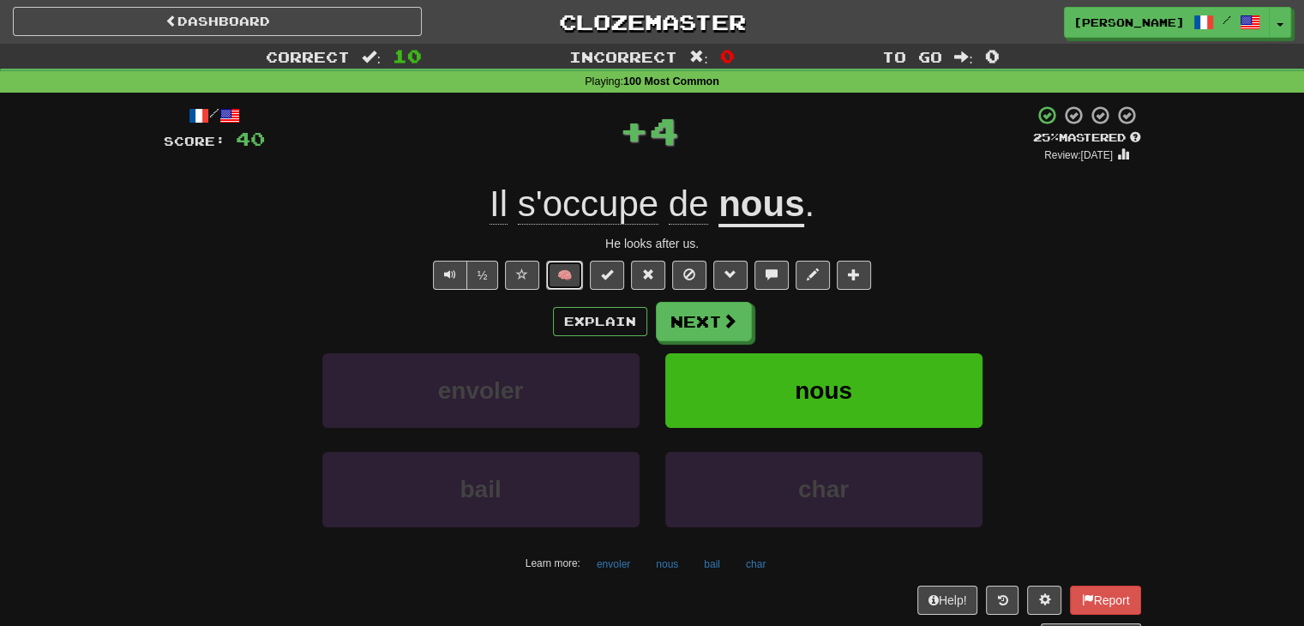
click at [581, 282] on button "🧠" at bounding box center [564, 275] width 37 height 29
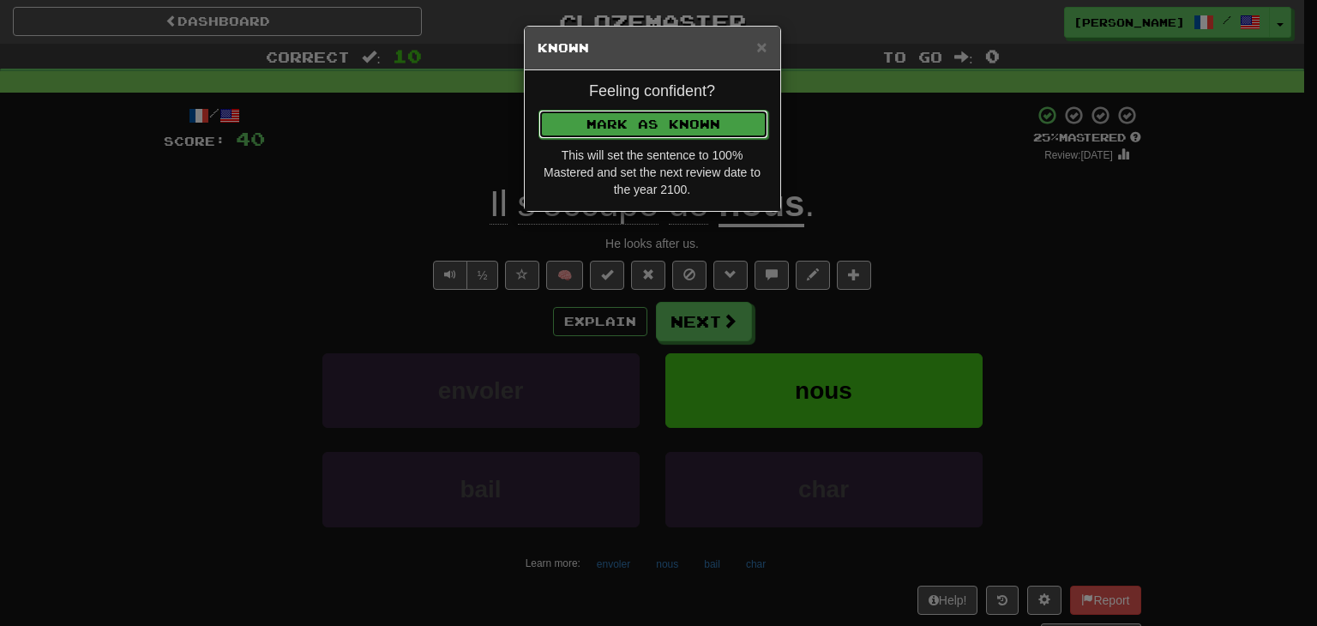
click at [639, 125] on button "Mark as Known" at bounding box center [653, 124] width 230 height 29
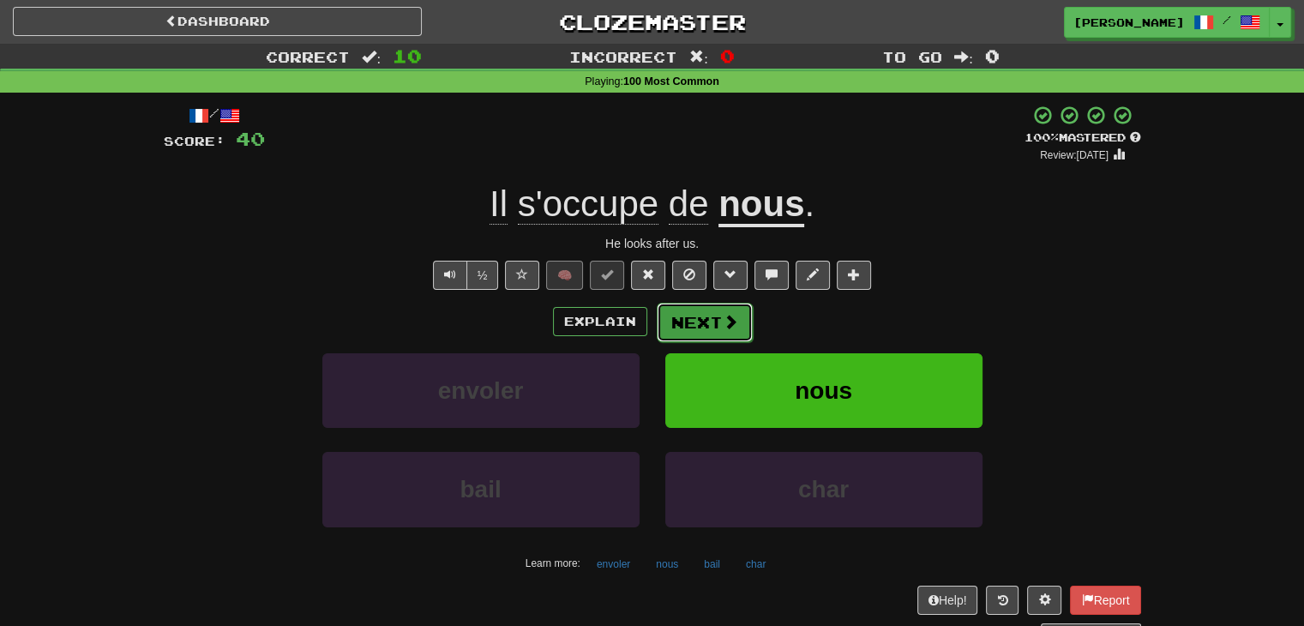
click at [726, 316] on span at bounding box center [730, 321] width 15 height 15
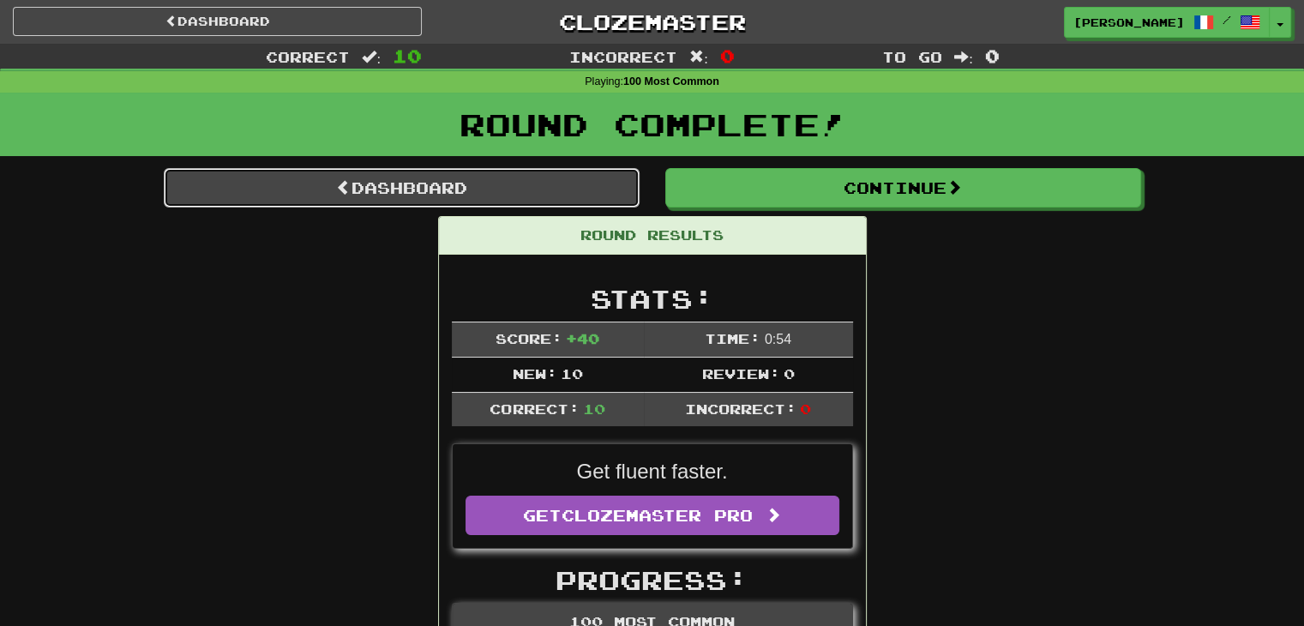
click at [407, 179] on link "Dashboard" at bounding box center [402, 187] width 476 height 39
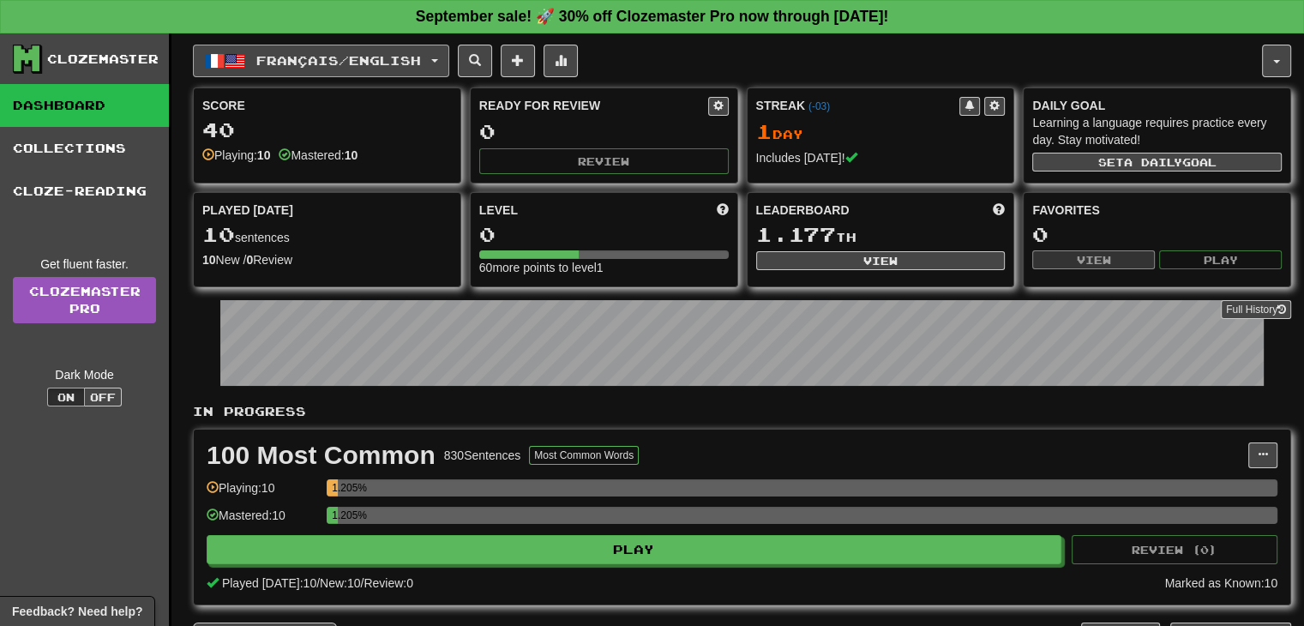
click at [321, 63] on span "Français / English" at bounding box center [338, 60] width 165 height 15
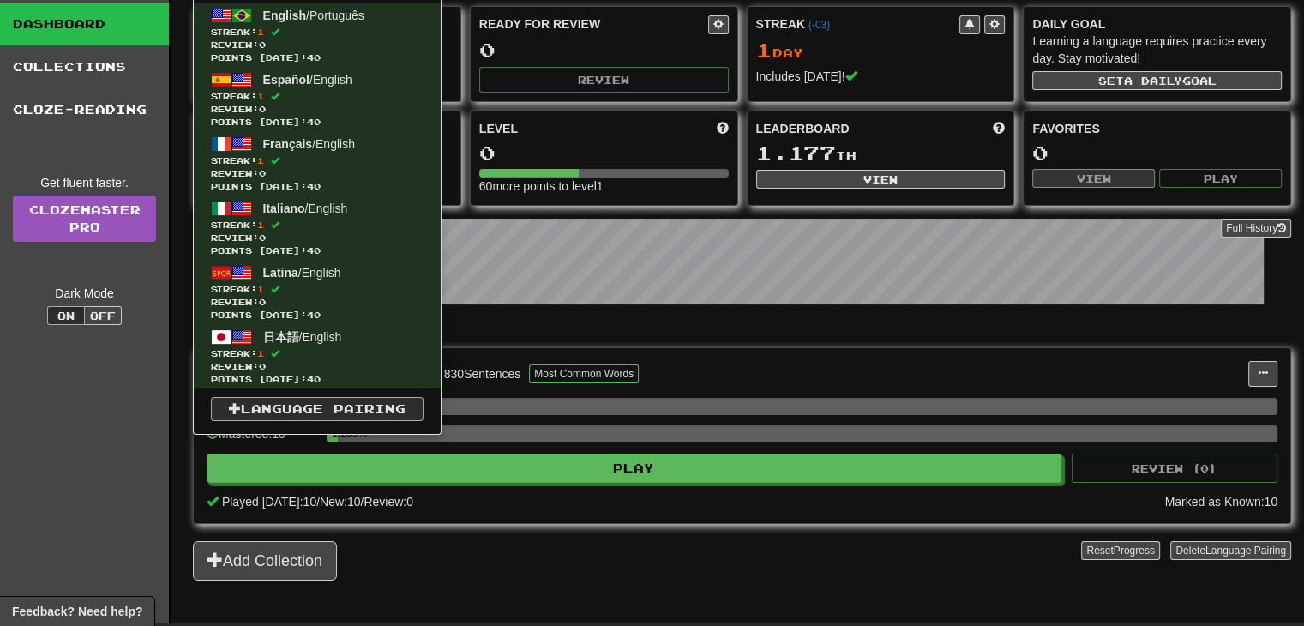
scroll to position [86, 0]
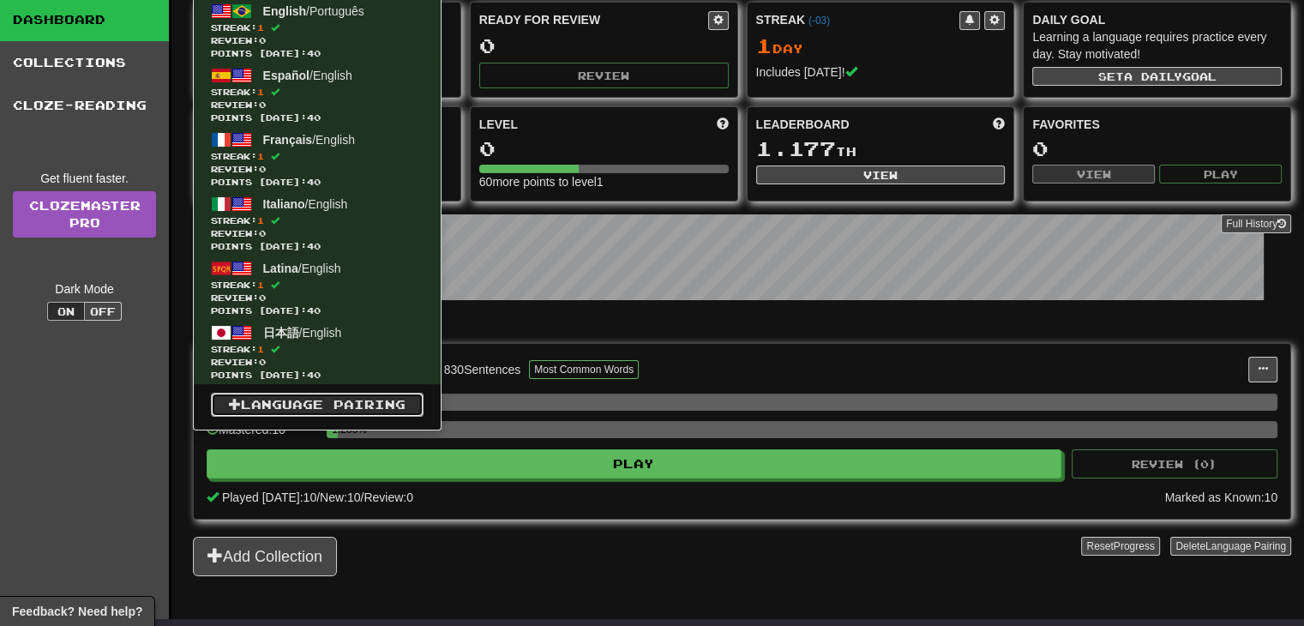
click at [314, 410] on link "Language Pairing" at bounding box center [317, 405] width 213 height 24
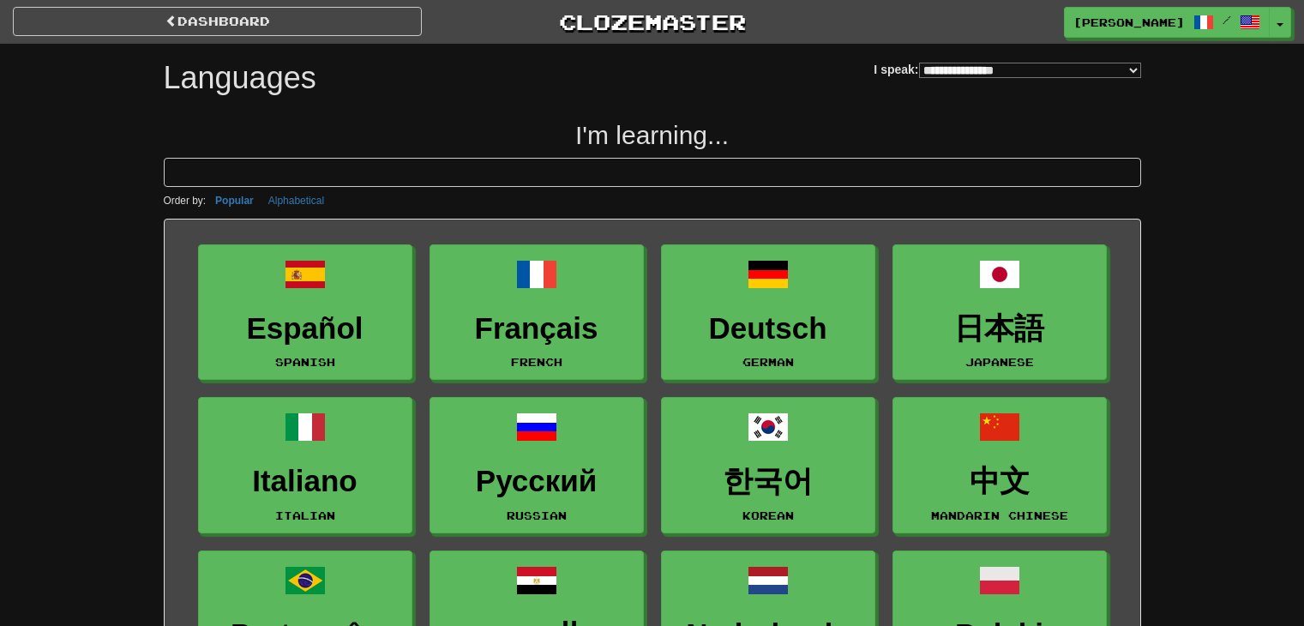
select select "*******"
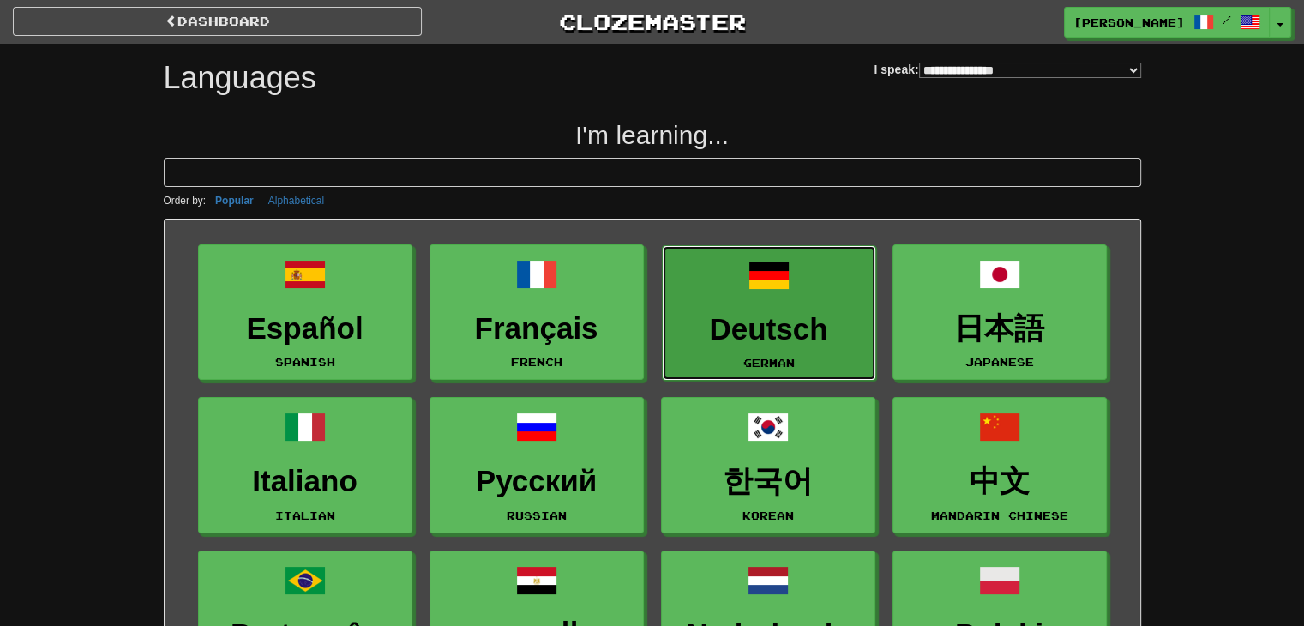
click at [786, 306] on link "Deutsch German" at bounding box center [769, 313] width 214 height 136
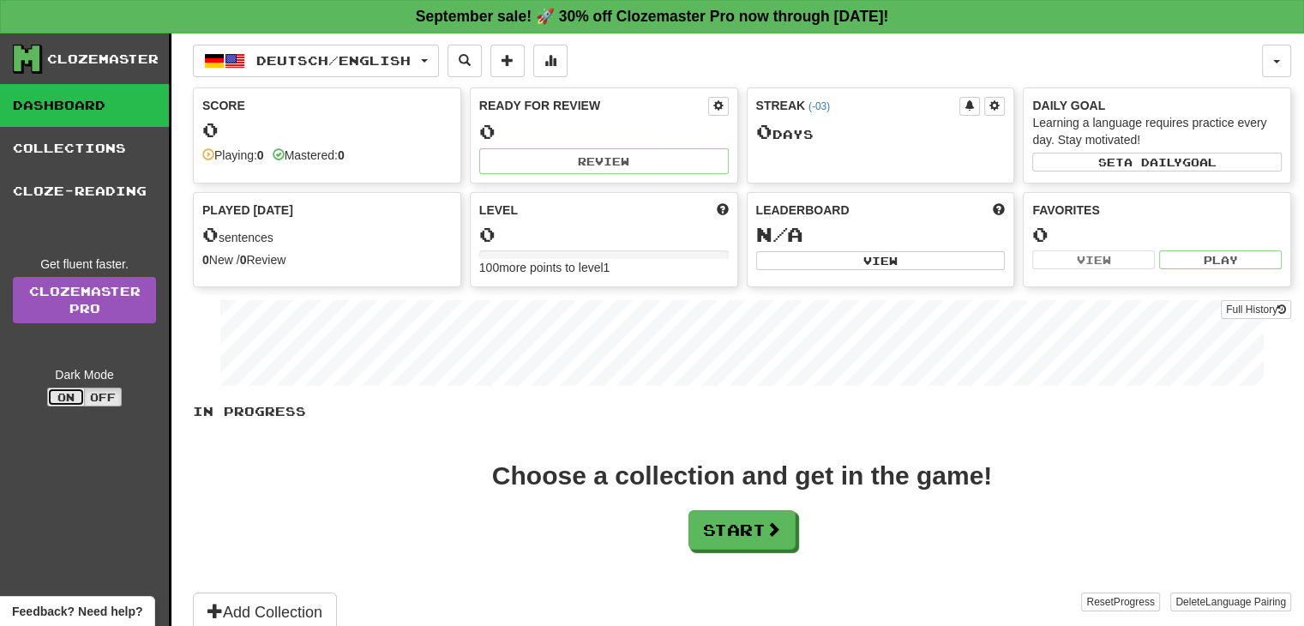
click at [60, 401] on button "On" at bounding box center [66, 397] width 38 height 19
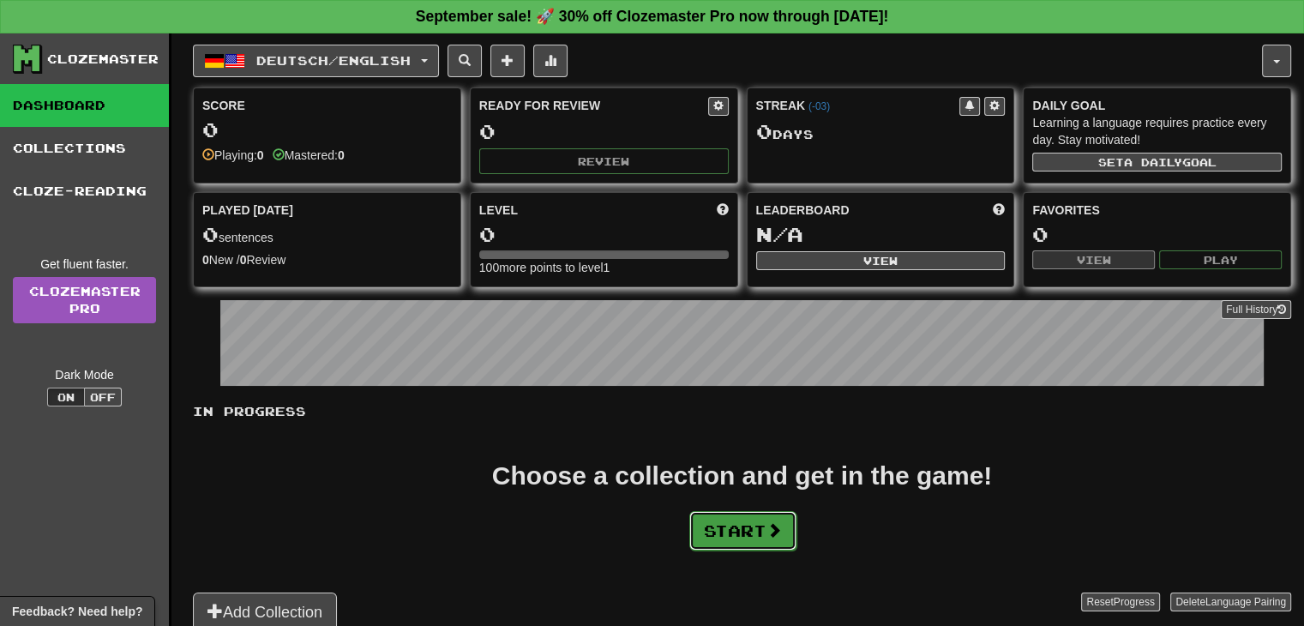
click at [730, 528] on button "Start" at bounding box center [742, 530] width 107 height 39
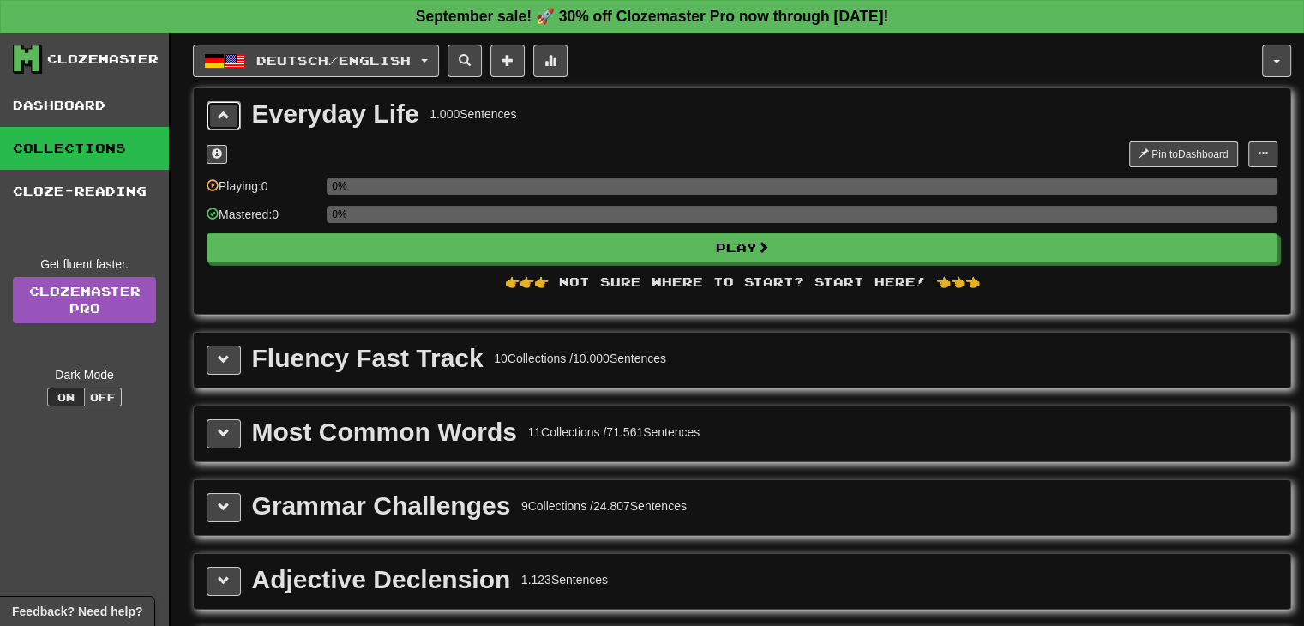
click at [225, 114] on span at bounding box center [224, 115] width 12 height 12
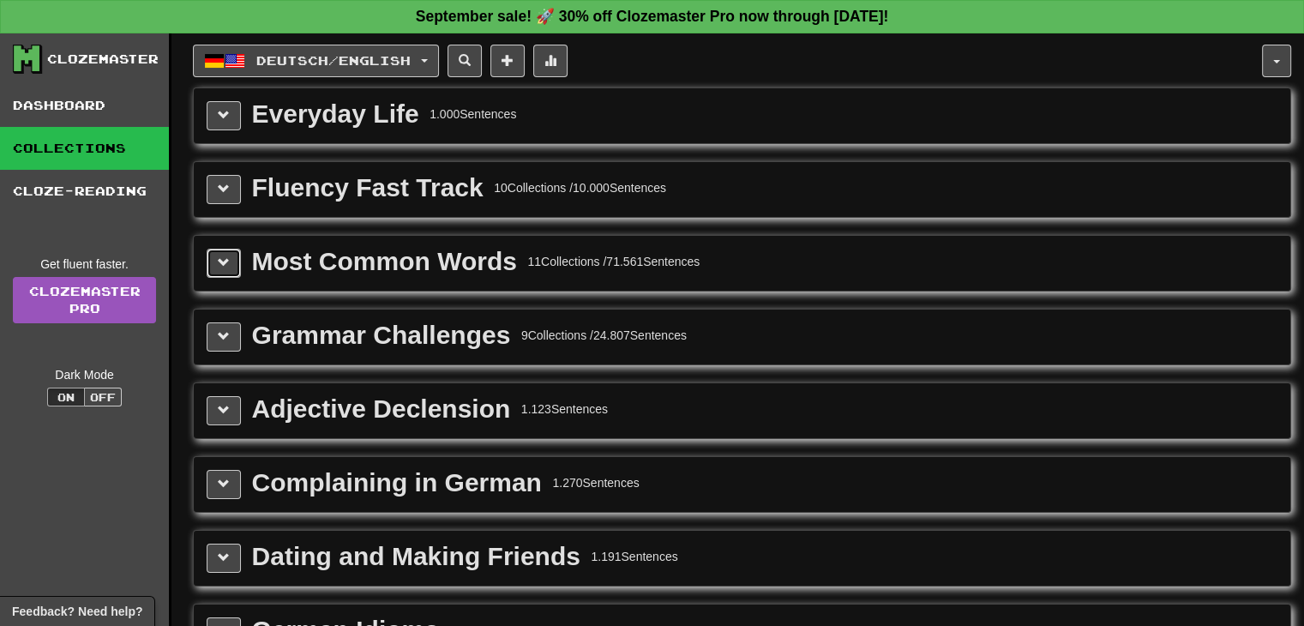
click at [225, 258] on span at bounding box center [224, 262] width 12 height 12
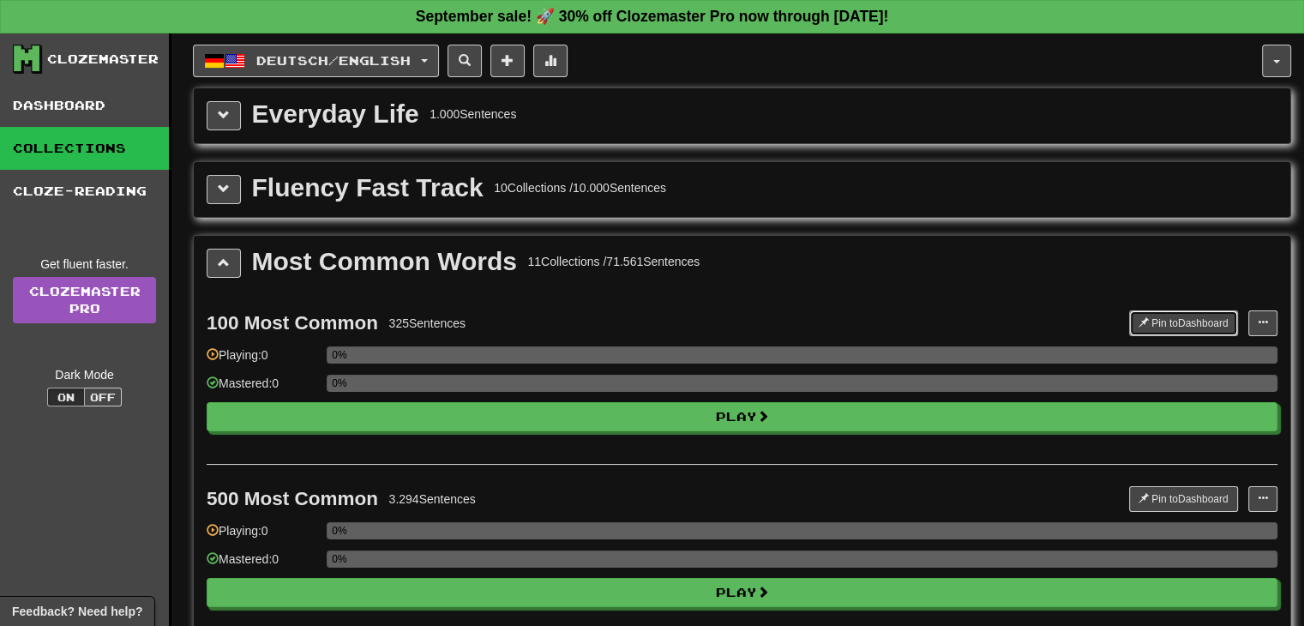
click at [1183, 310] on button "Pin to Dashboard" at bounding box center [1183, 323] width 109 height 26
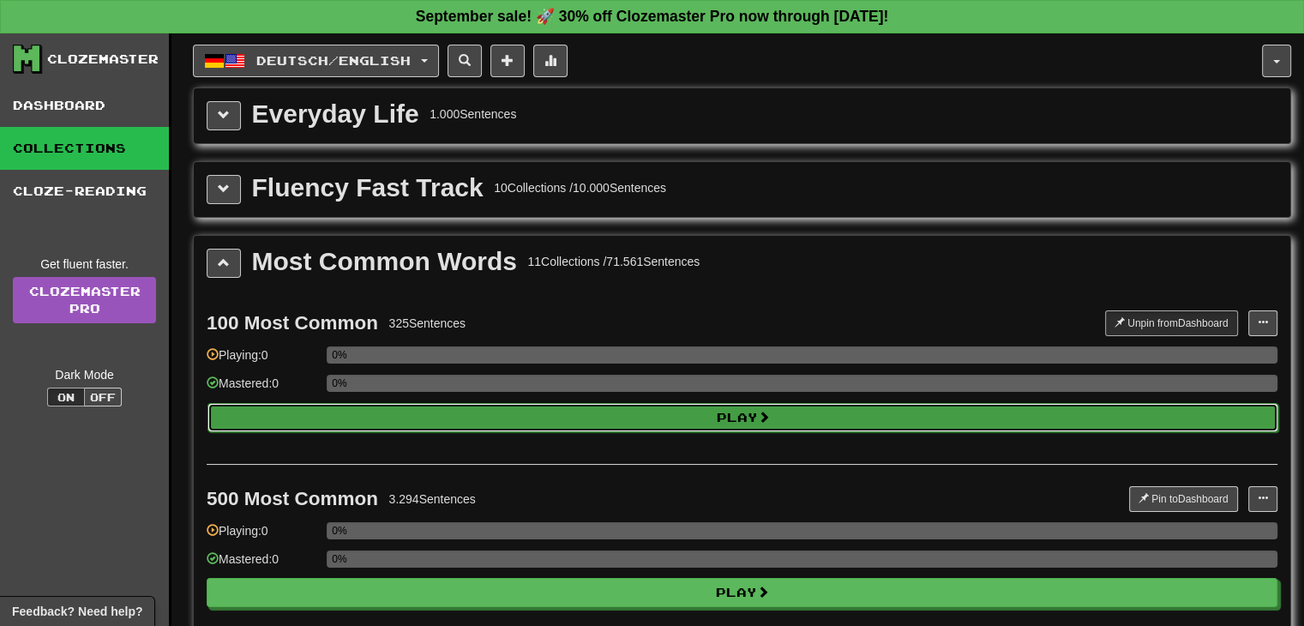
click at [717, 408] on button "Play" at bounding box center [742, 417] width 1071 height 29
select select "**"
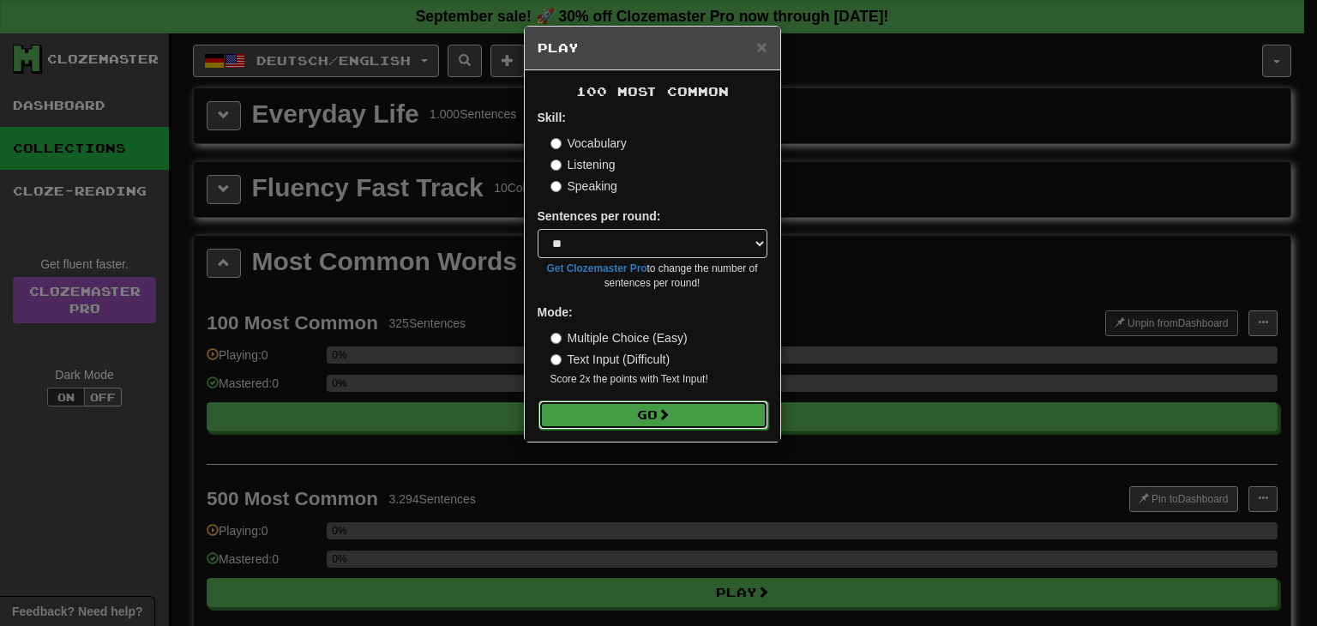
click at [655, 409] on button "Go" at bounding box center [653, 414] width 230 height 29
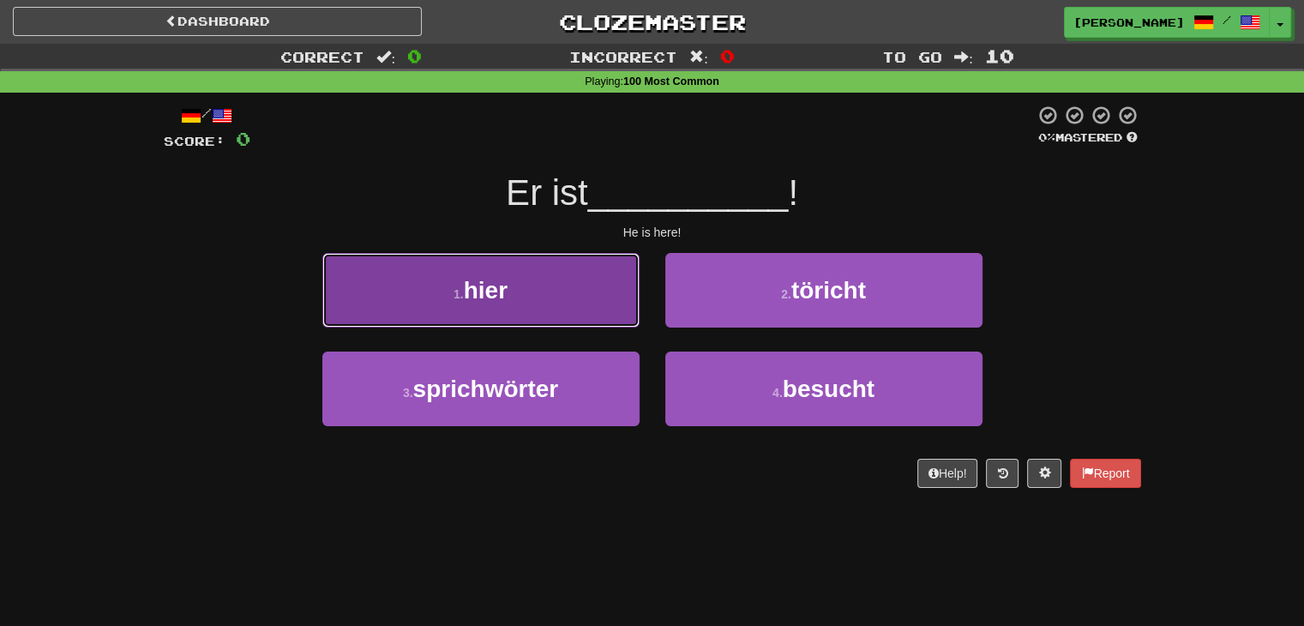
click at [594, 316] on button "1 . hier" at bounding box center [480, 290] width 317 height 75
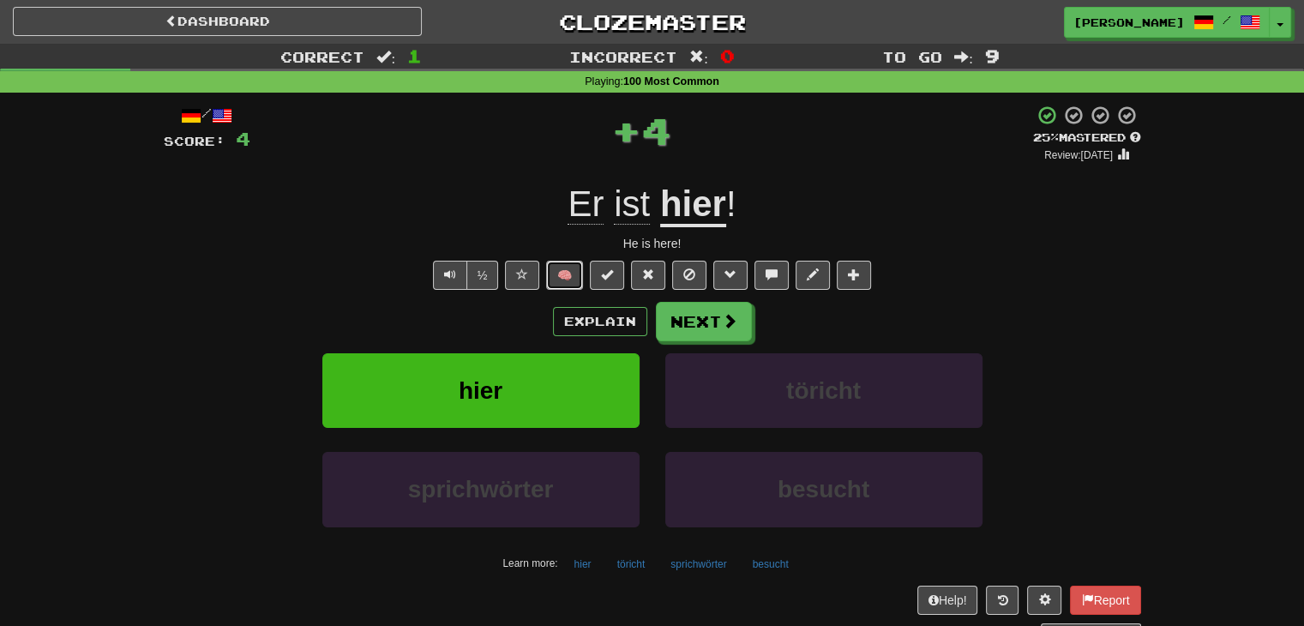
click at [559, 277] on button "🧠" at bounding box center [564, 275] width 37 height 29
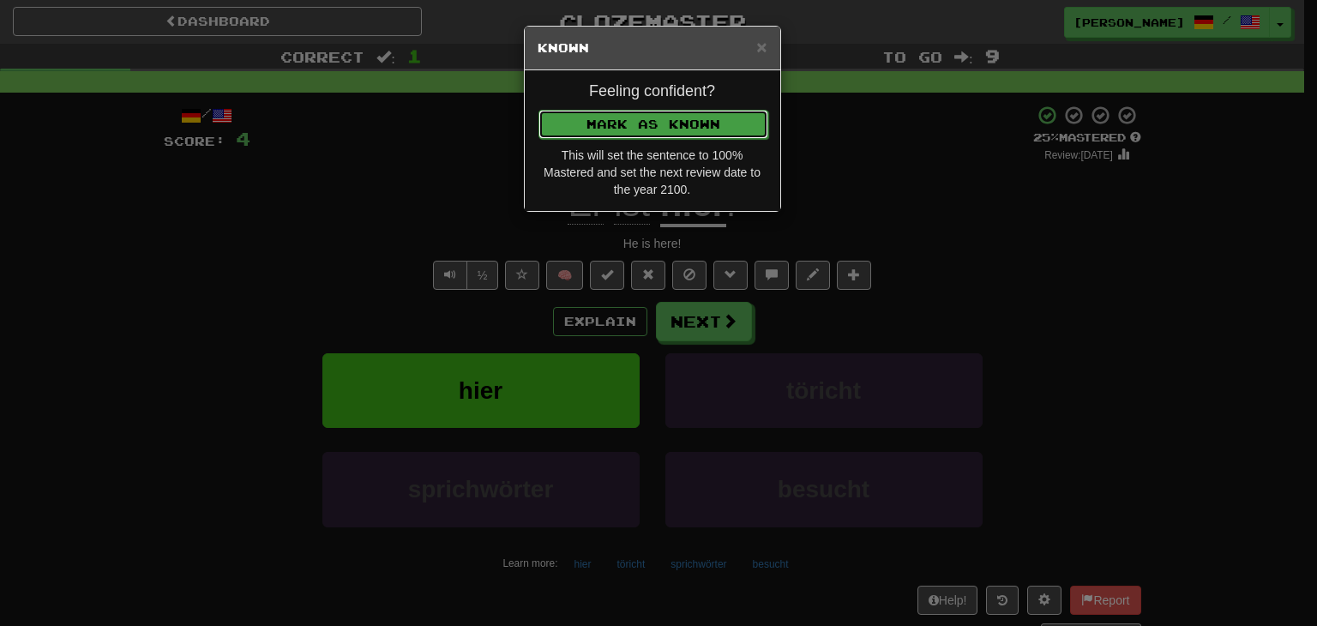
click at [628, 121] on button "Mark as Known" at bounding box center [653, 124] width 230 height 29
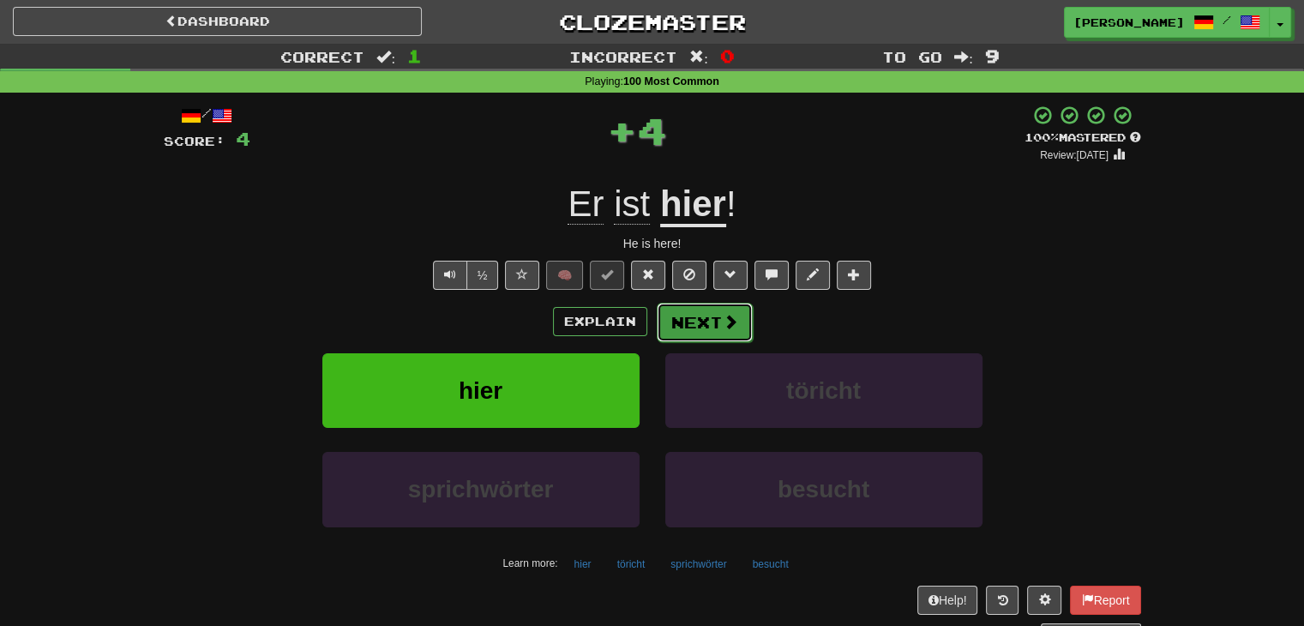
click at [694, 323] on button "Next" at bounding box center [705, 322] width 96 height 39
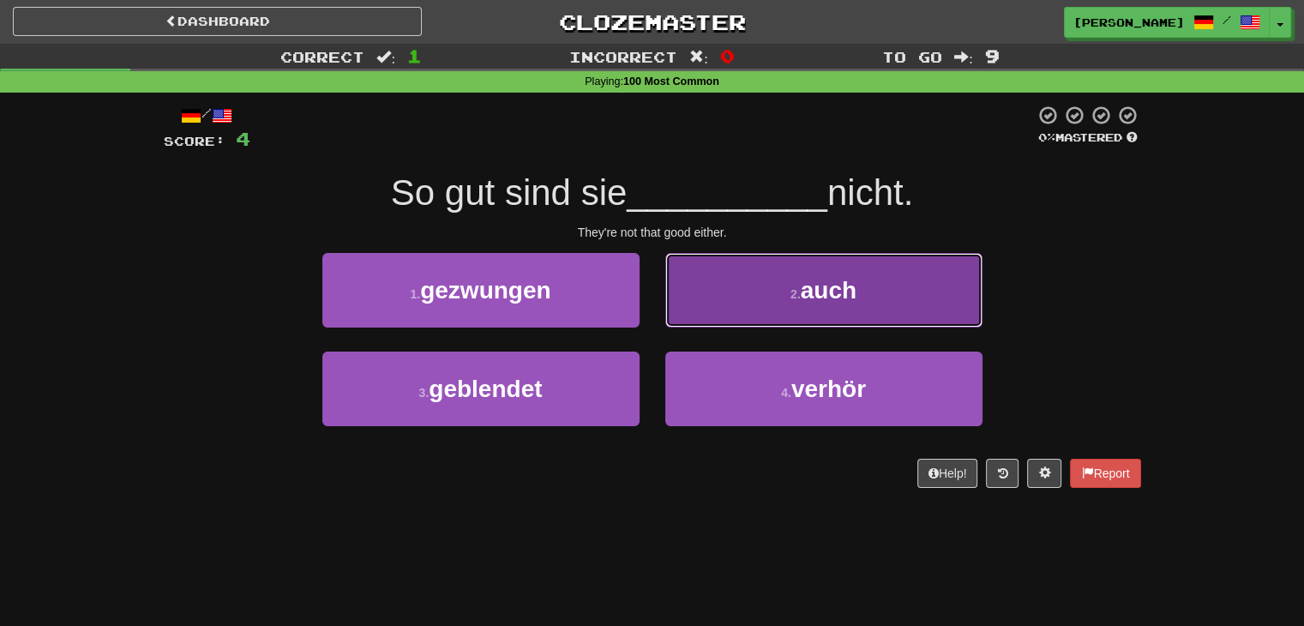
click at [764, 280] on button "2 . auch" at bounding box center [823, 290] width 317 height 75
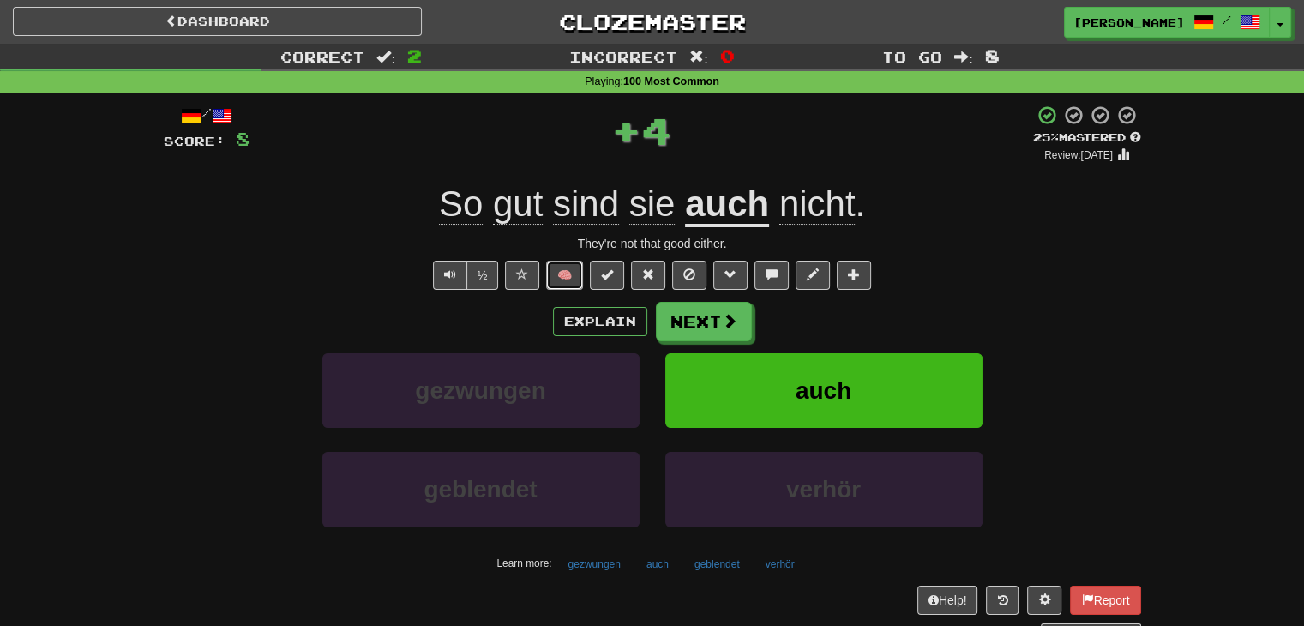
click at [581, 274] on button "🧠" at bounding box center [564, 275] width 37 height 29
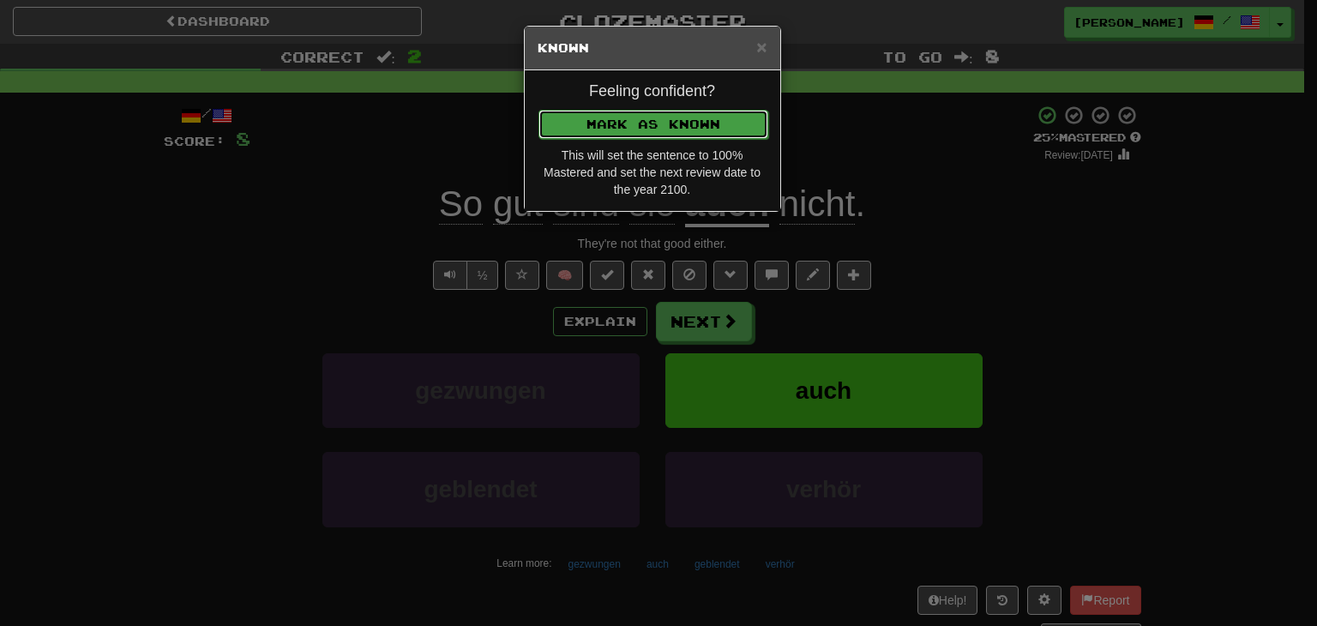
click at [639, 110] on button "Mark as Known" at bounding box center [653, 124] width 230 height 29
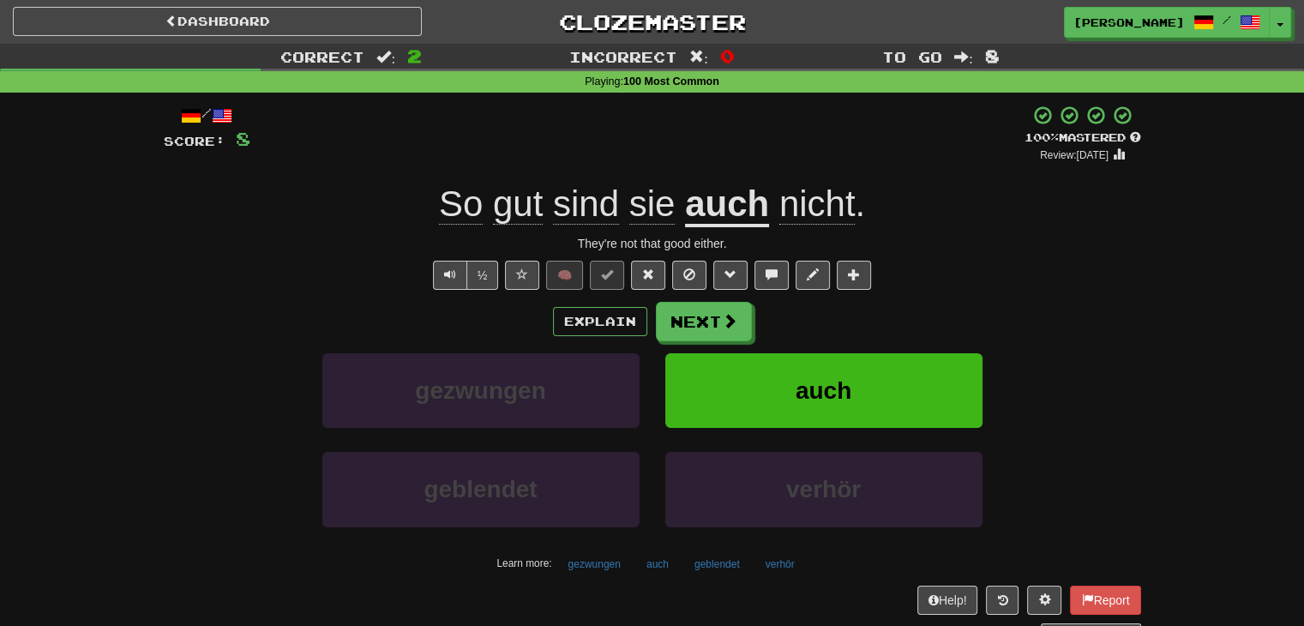
click at [708, 239] on div "They're not that good either." at bounding box center [652, 243] width 977 height 17
click at [708, 238] on div "They're not that good either." at bounding box center [652, 243] width 977 height 17
click at [593, 244] on div "They're not that good either." at bounding box center [652, 243] width 977 height 17
click at [593, 243] on div "They're not that good either." at bounding box center [652, 243] width 977 height 17
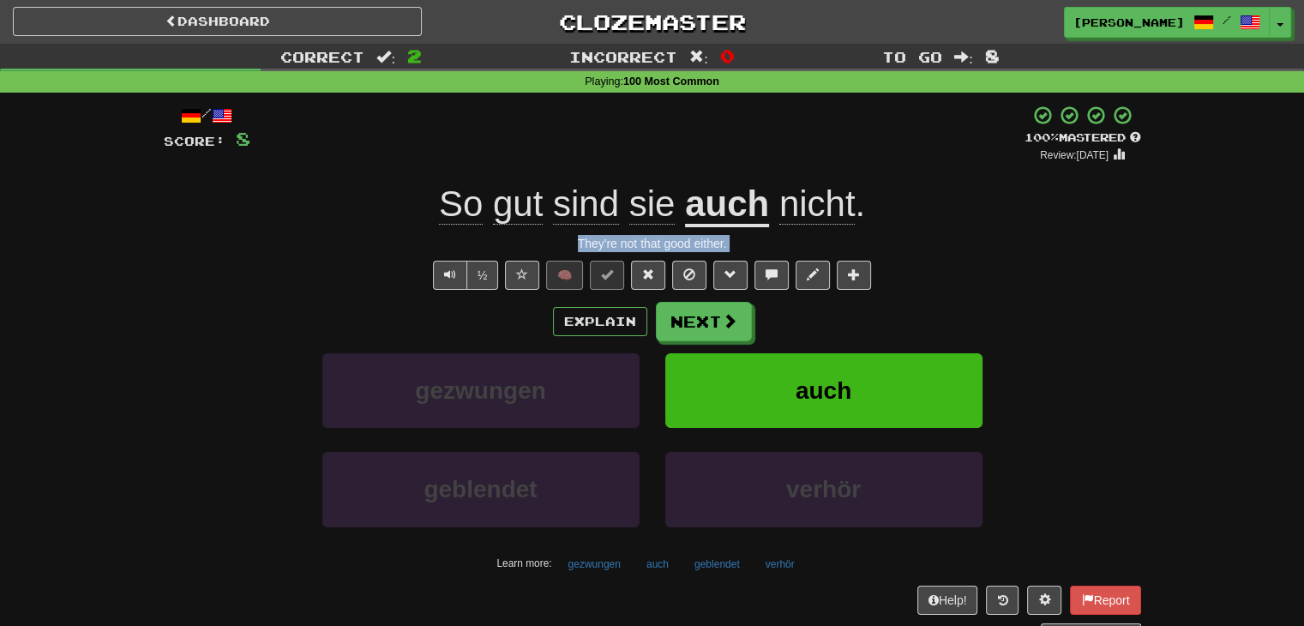
click at [582, 213] on div at bounding box center [582, 213] width 0 height 0
drag, startPoint x: 504, startPoint y: 67, endPoint x: 668, endPoint y: 67, distance: 163.7
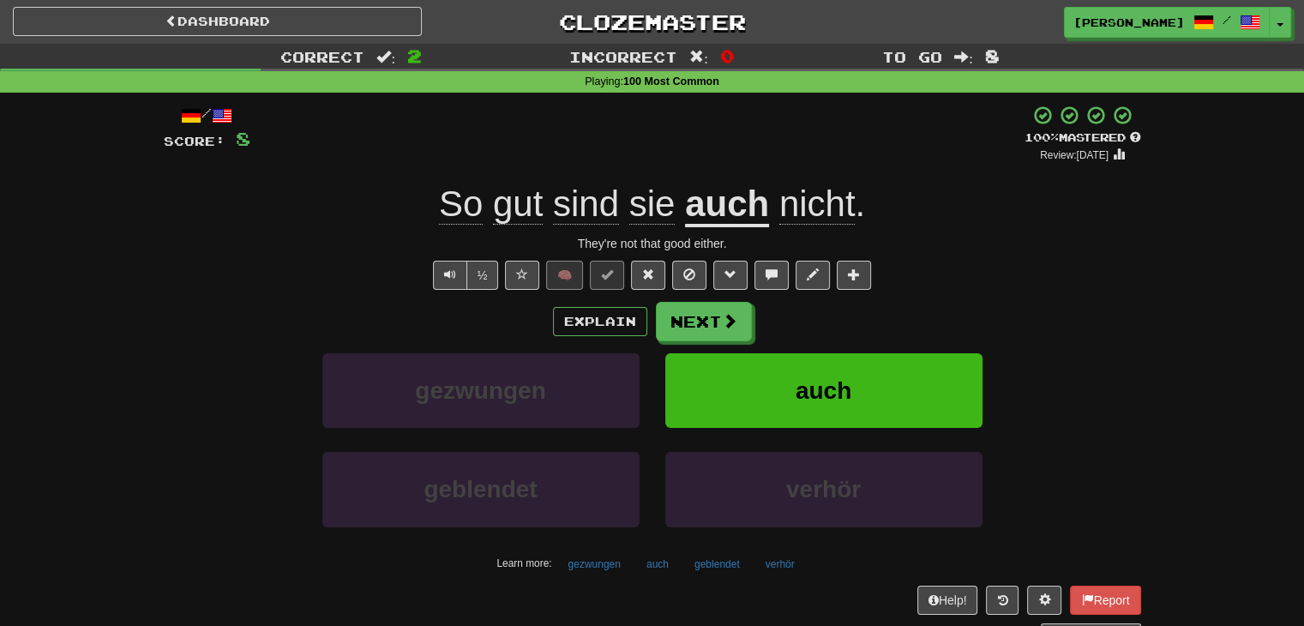
click at [636, 252] on div "/ Score: 8 + 4 100 % Mastered Review: 2100-01-01 So gut sind sie auch nicht . T…" at bounding box center [652, 374] width 977 height 538
click at [625, 244] on div "They're not that good either." at bounding box center [652, 243] width 977 height 17
click at [625, 243] on div "They're not that good either." at bounding box center [652, 243] width 977 height 17
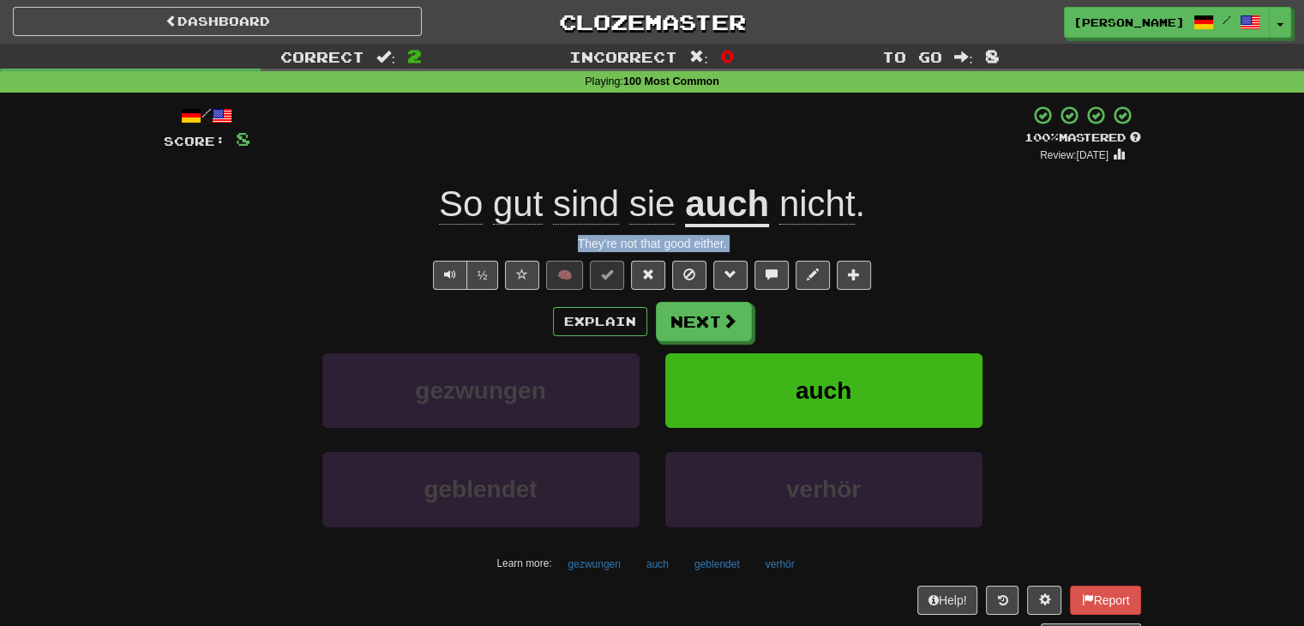
click at [625, 243] on div "They're not that good either." at bounding box center [652, 243] width 977 height 17
copy div "They're not that good either. ½ 🧠 Explain Next gezwungen auch geblendet verhör"
click at [1010, 261] on div "½ 🧠" at bounding box center [652, 275] width 977 height 29
click at [450, 272] on span "Text-to-speech controls" at bounding box center [450, 274] width 12 height 12
click at [446, 271] on span "Text-to-speech controls" at bounding box center [450, 274] width 12 height 12
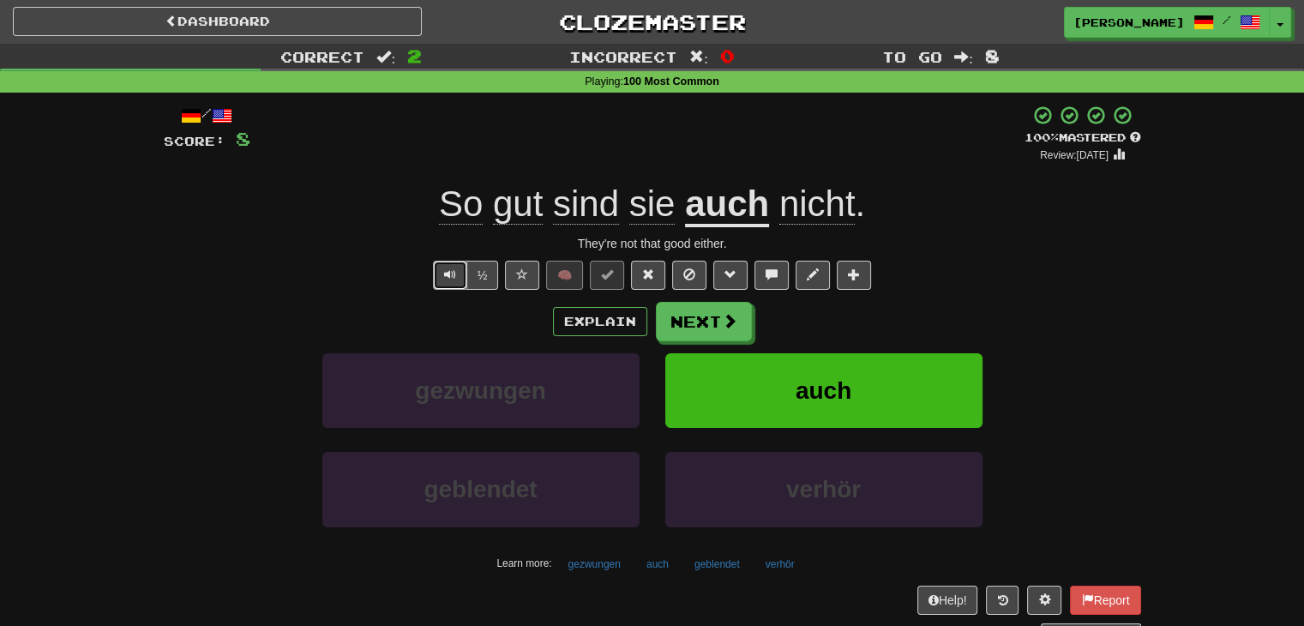
click at [448, 279] on span "Text-to-speech controls" at bounding box center [450, 274] width 12 height 12
click at [713, 324] on button "Next" at bounding box center [705, 322] width 96 height 39
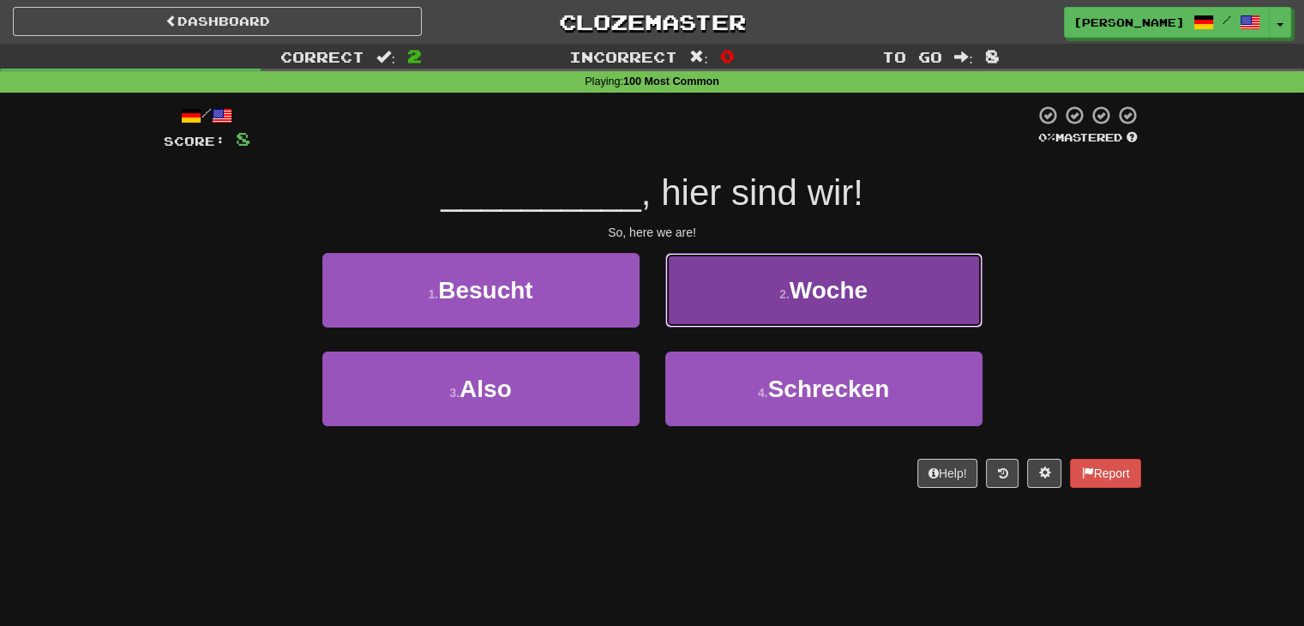
click at [745, 305] on button "2 . Woche" at bounding box center [823, 290] width 317 height 75
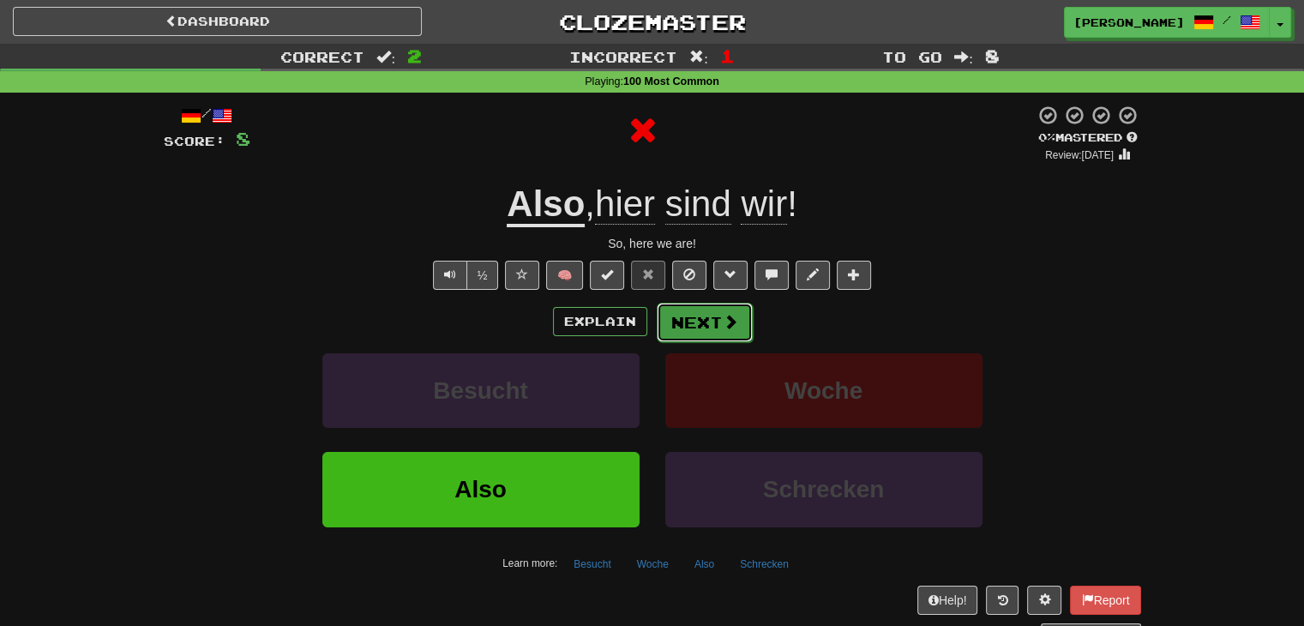
click at [706, 332] on button "Next" at bounding box center [705, 322] width 96 height 39
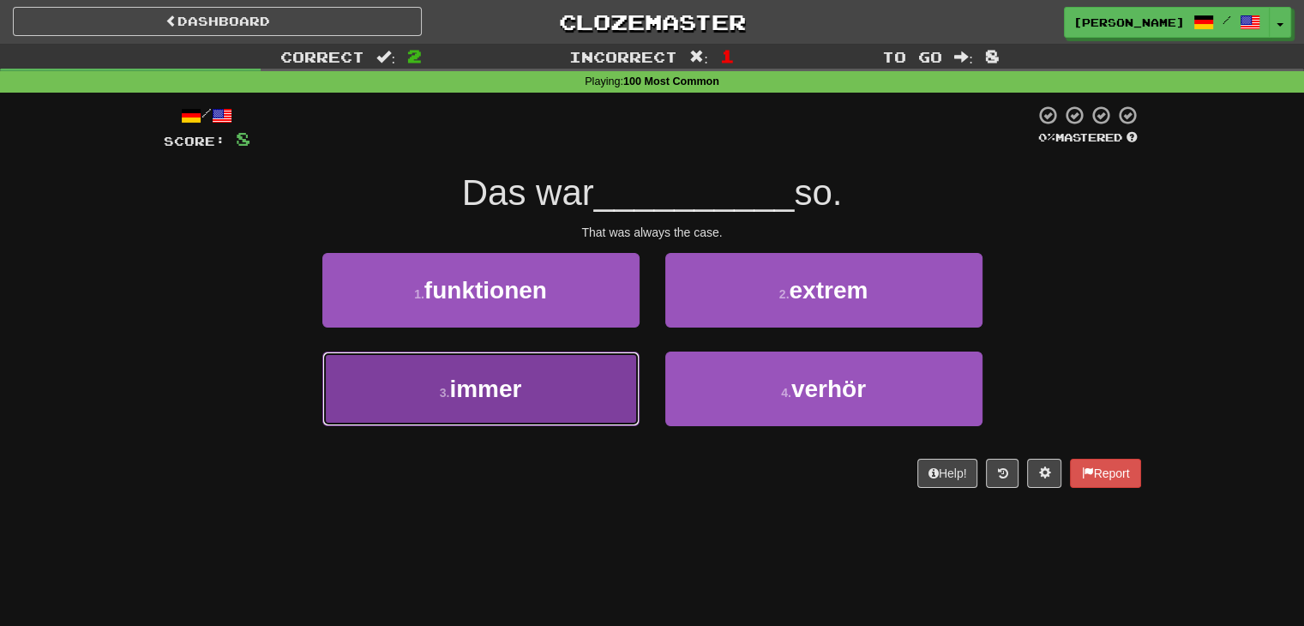
click at [499, 391] on span "immer" at bounding box center [485, 389] width 72 height 27
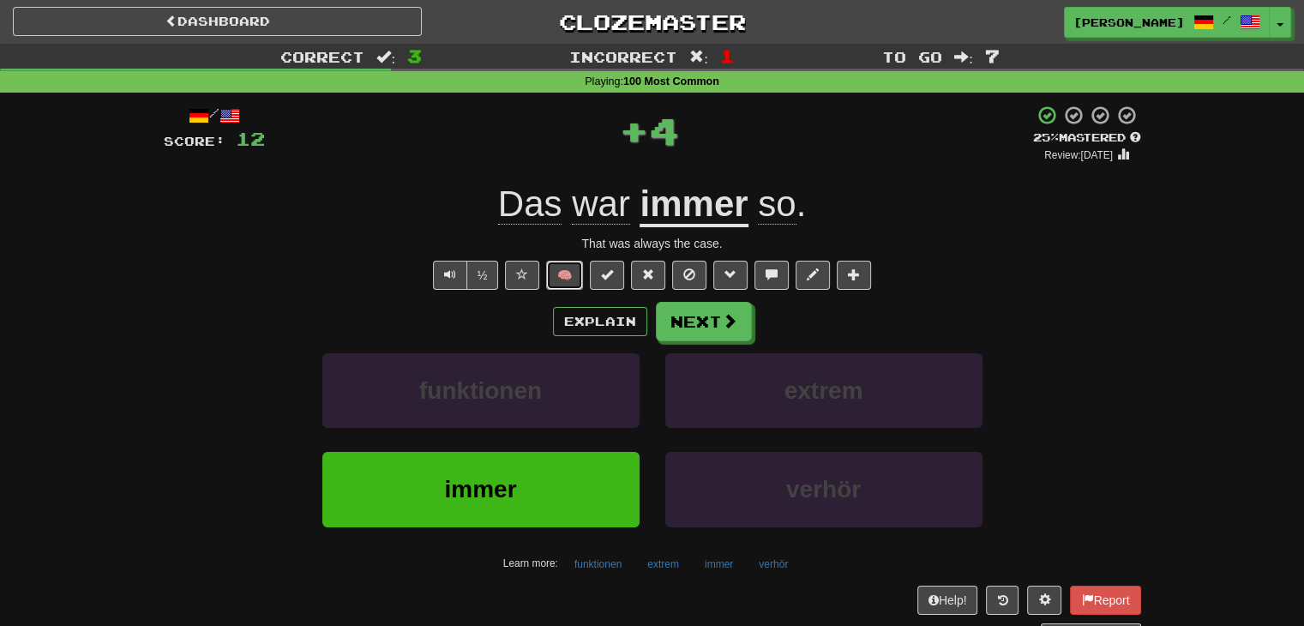
click at [574, 273] on button "🧠" at bounding box center [564, 275] width 37 height 29
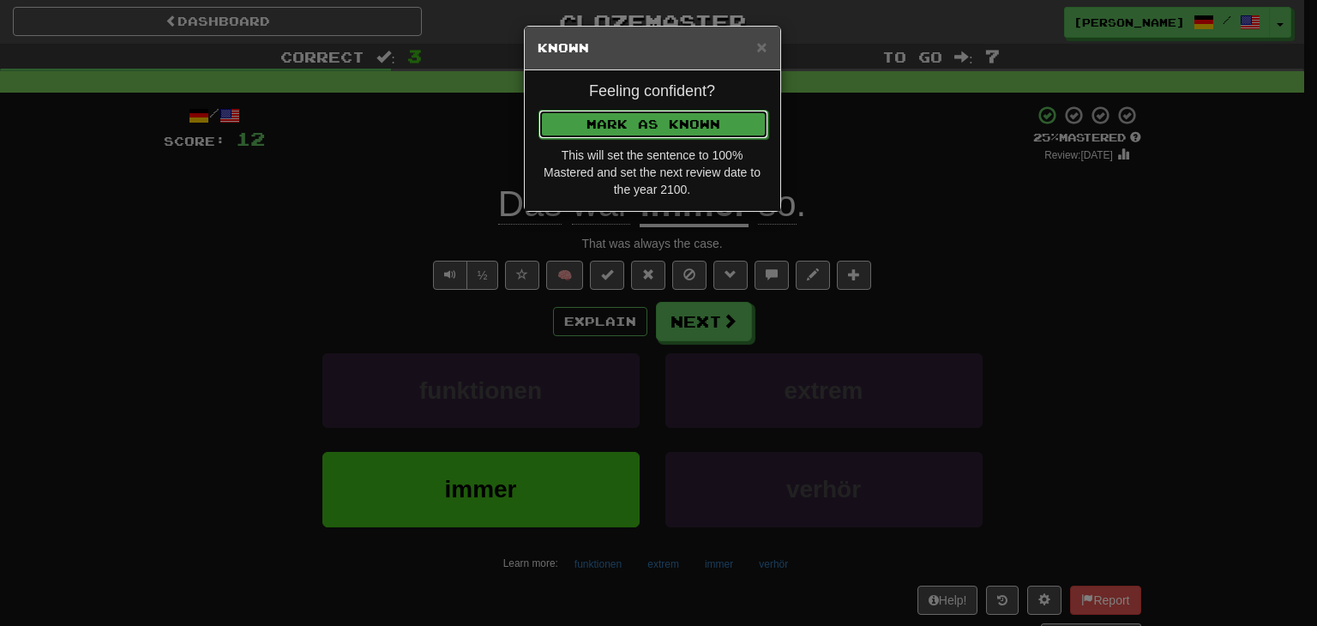
click at [647, 122] on button "Mark as Known" at bounding box center [653, 124] width 230 height 29
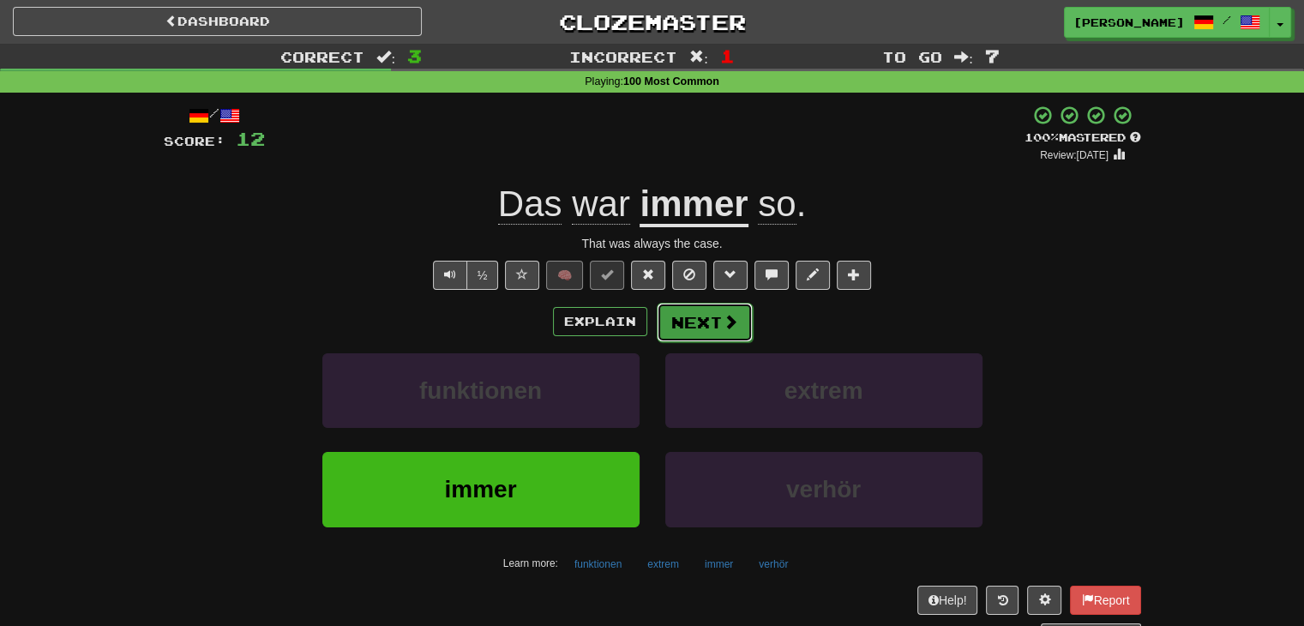
click at [696, 317] on button "Next" at bounding box center [705, 322] width 96 height 39
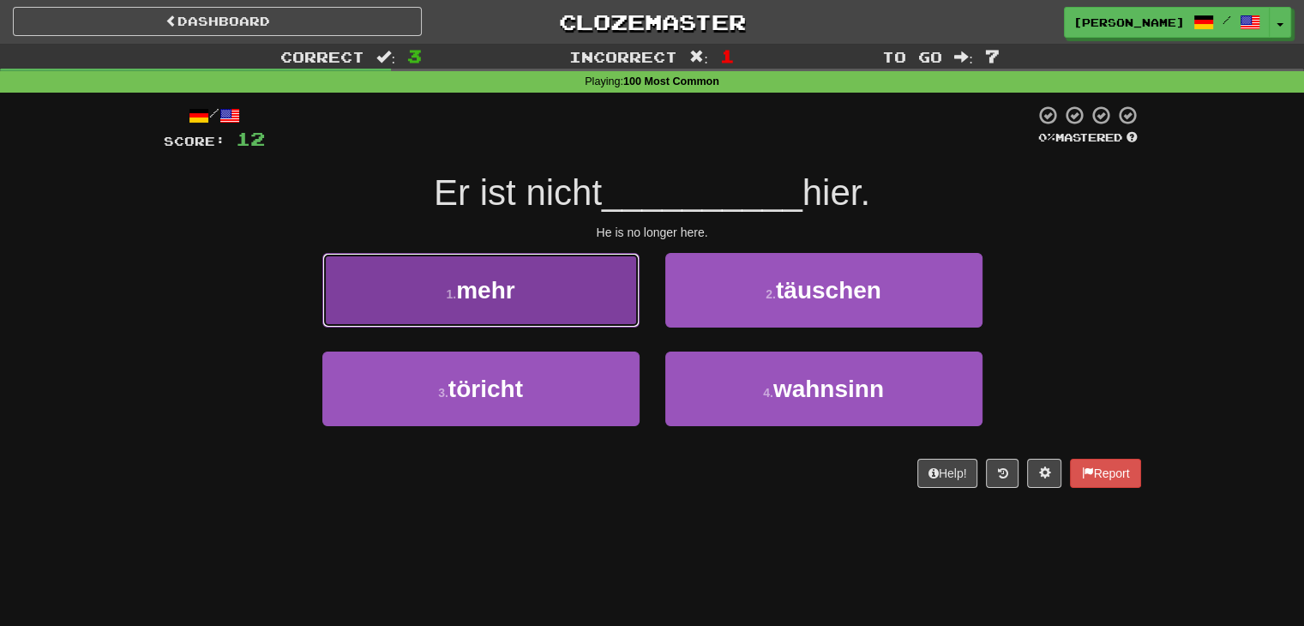
click at [566, 323] on button "1 . mehr" at bounding box center [480, 290] width 317 height 75
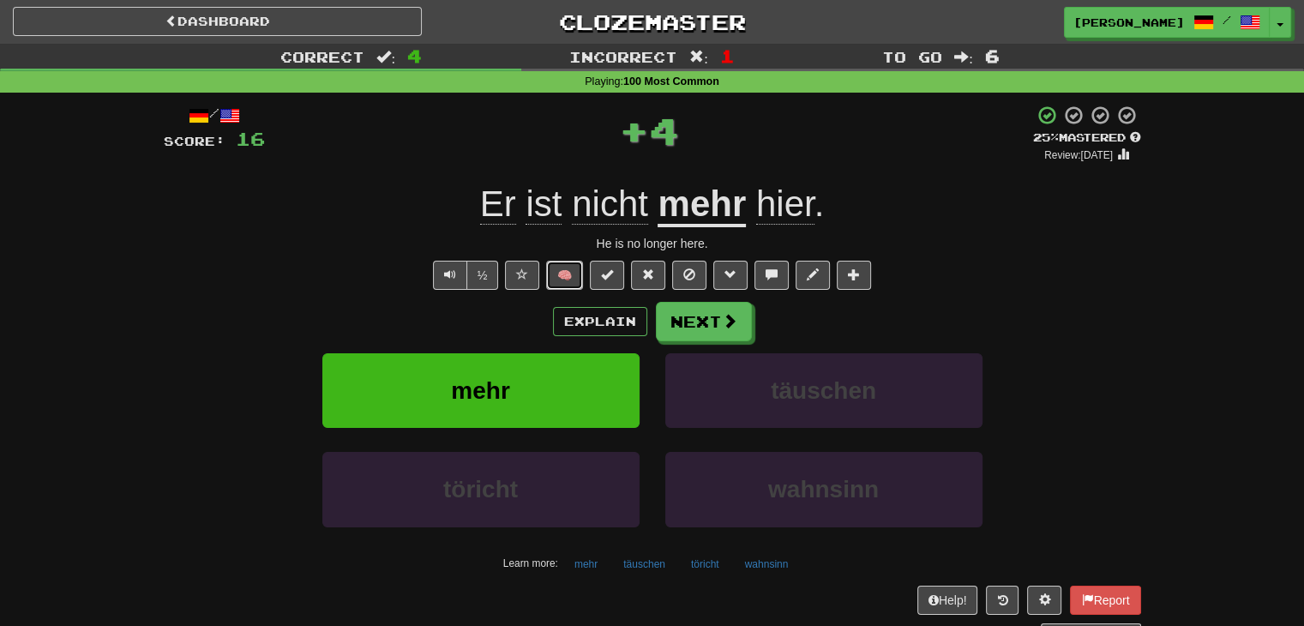
click at [572, 270] on button "🧠" at bounding box center [564, 275] width 37 height 29
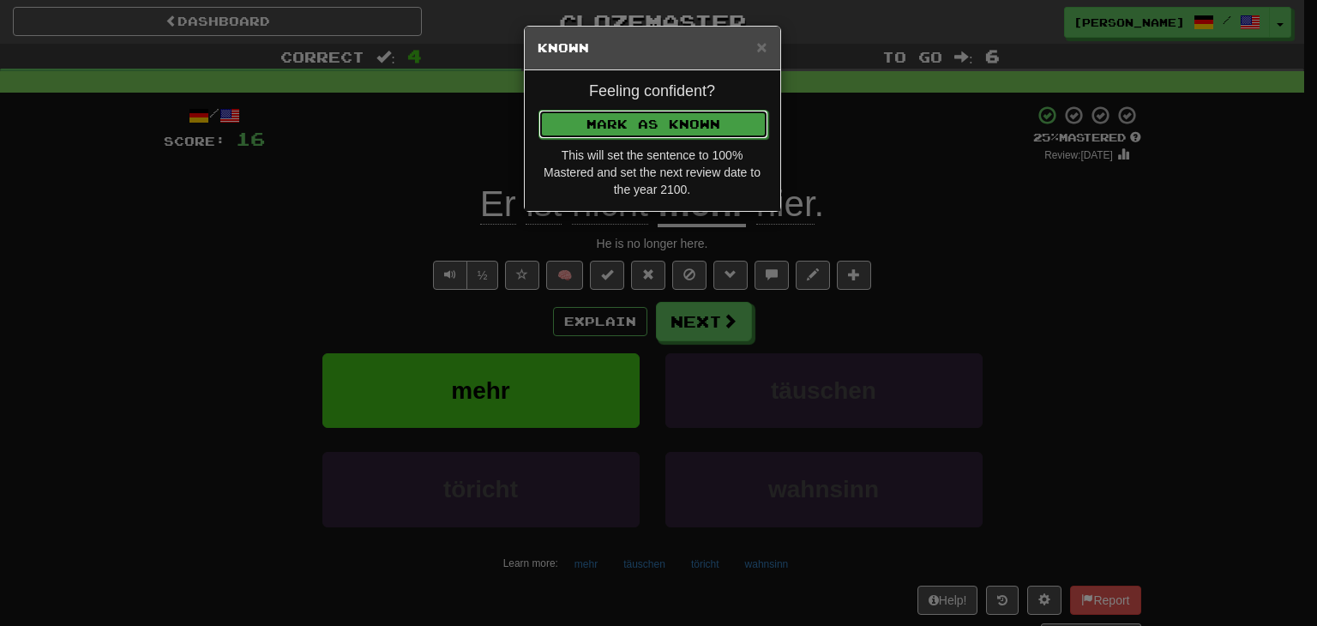
click at [665, 118] on button "Mark as Known" at bounding box center [653, 124] width 230 height 29
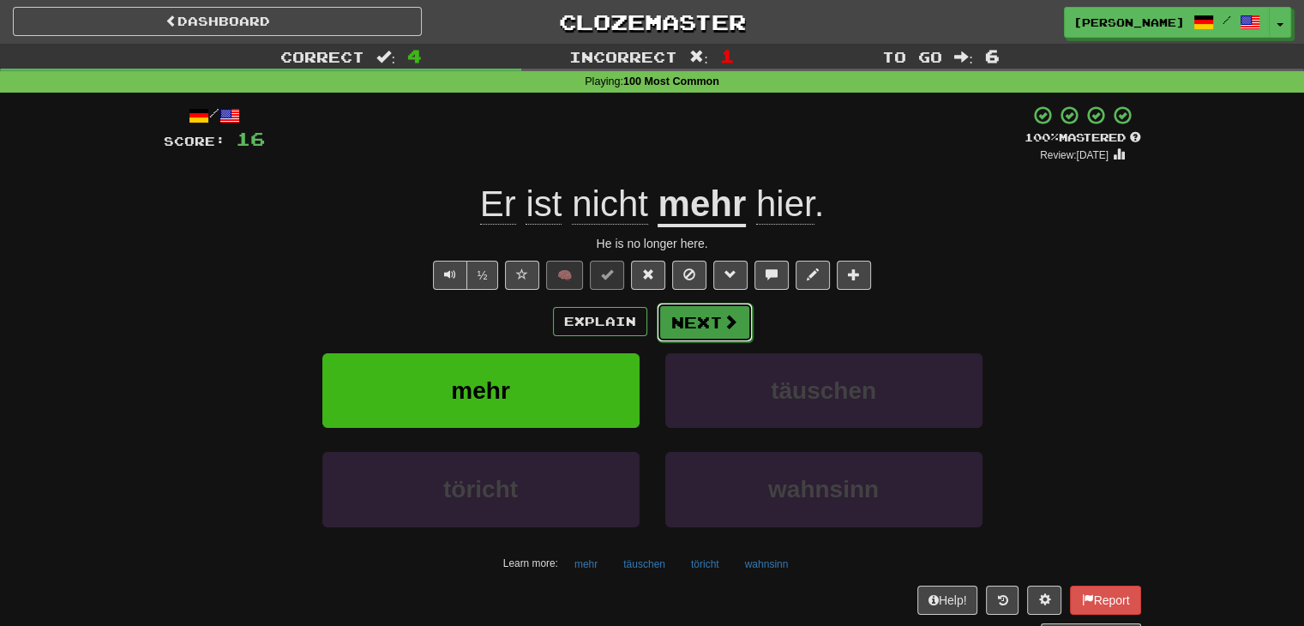
click at [681, 315] on button "Next" at bounding box center [705, 322] width 96 height 39
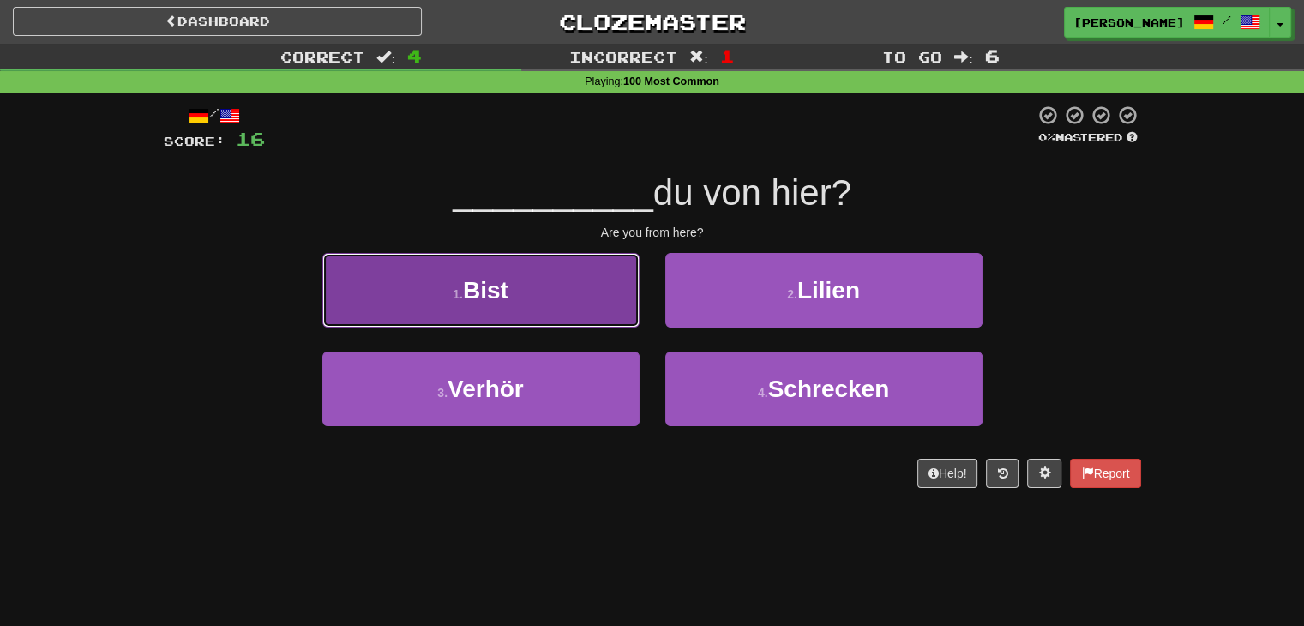
click at [549, 300] on button "1 . Bist" at bounding box center [480, 290] width 317 height 75
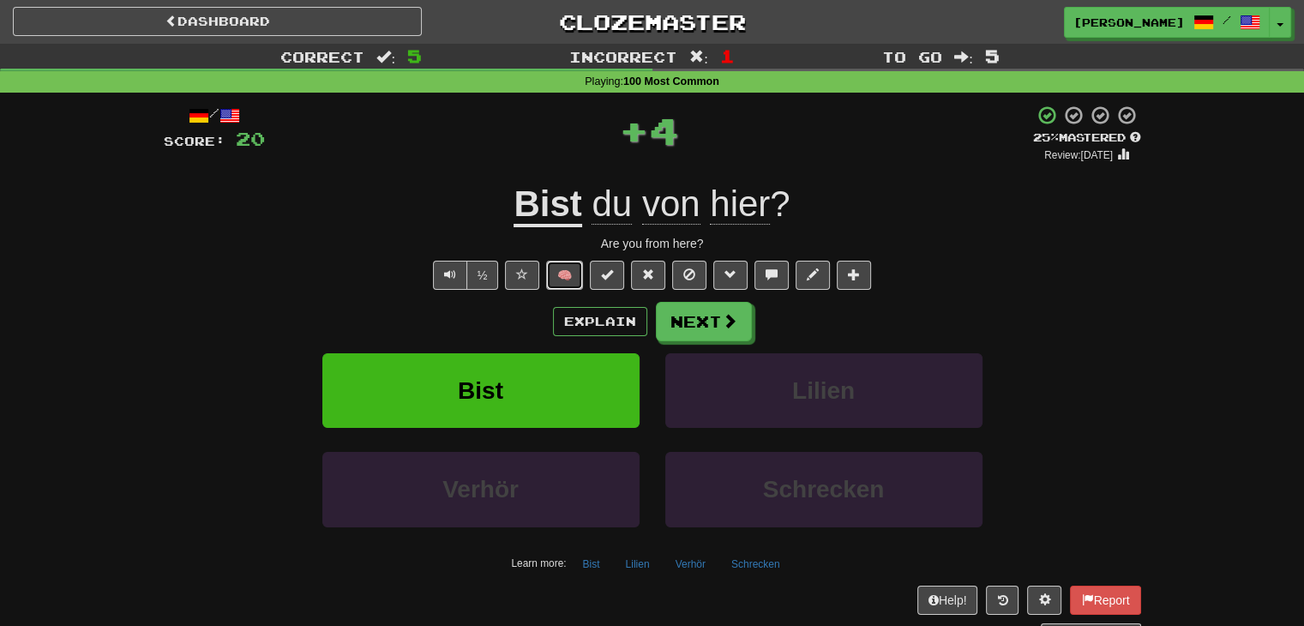
click at [566, 273] on button "🧠" at bounding box center [564, 275] width 37 height 29
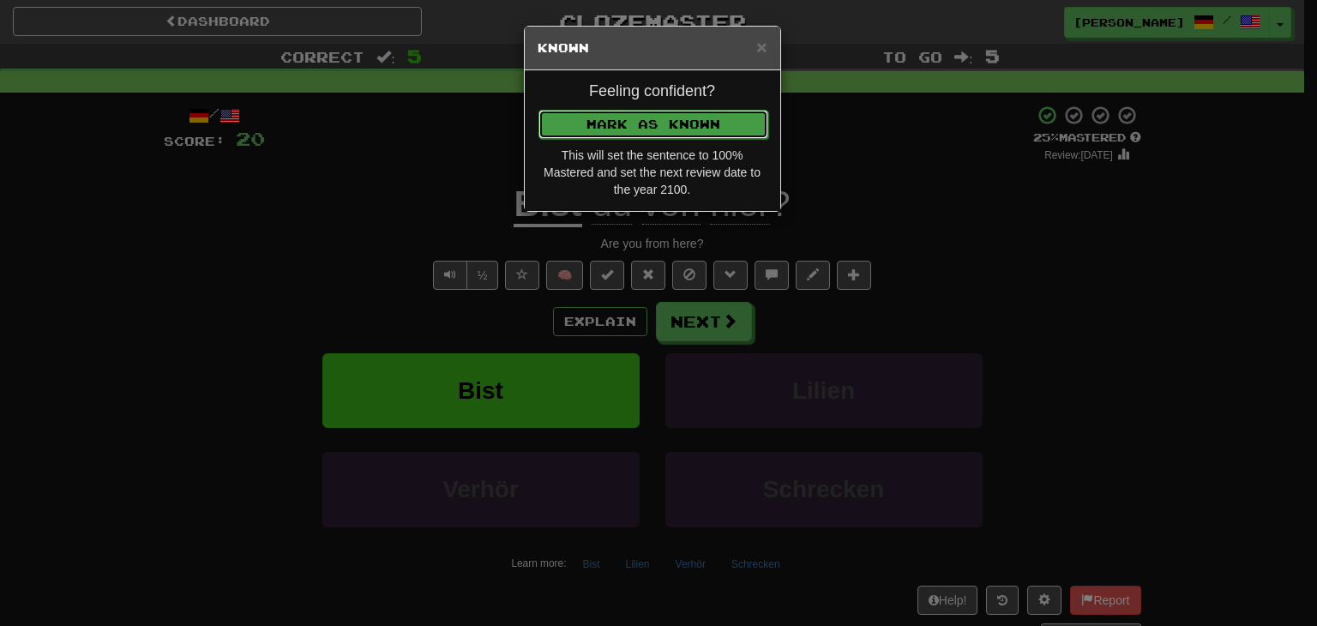
click at [602, 129] on button "Mark as Known" at bounding box center [653, 124] width 230 height 29
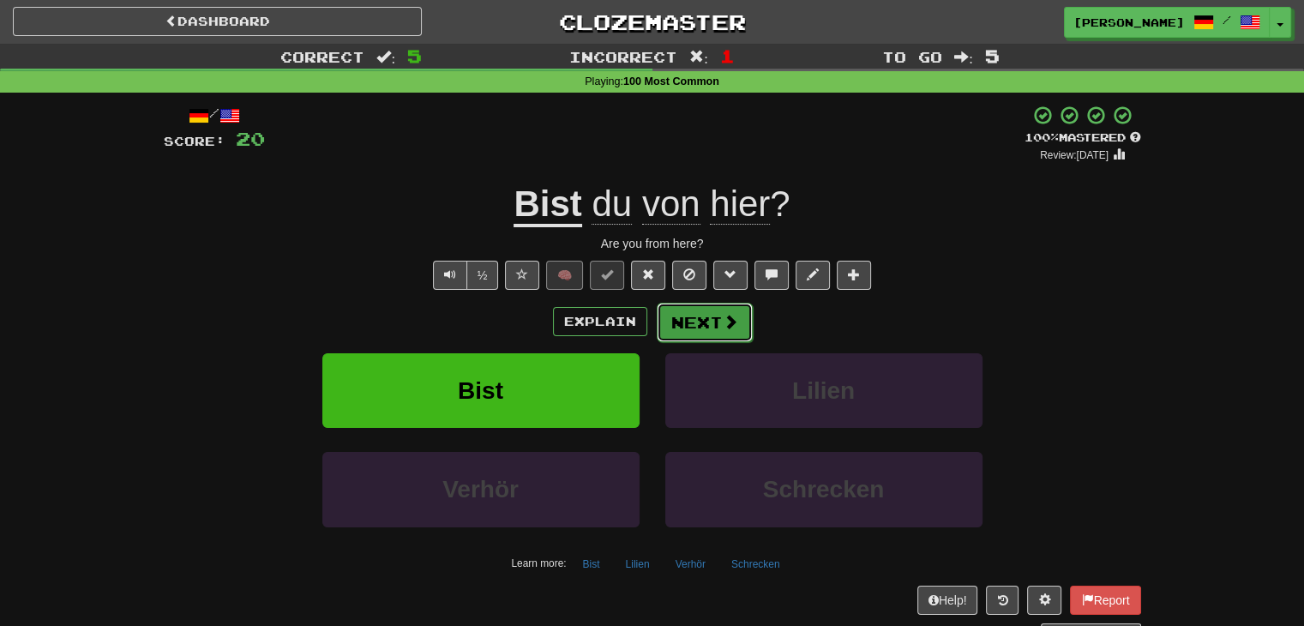
click at [717, 321] on button "Next" at bounding box center [705, 322] width 96 height 39
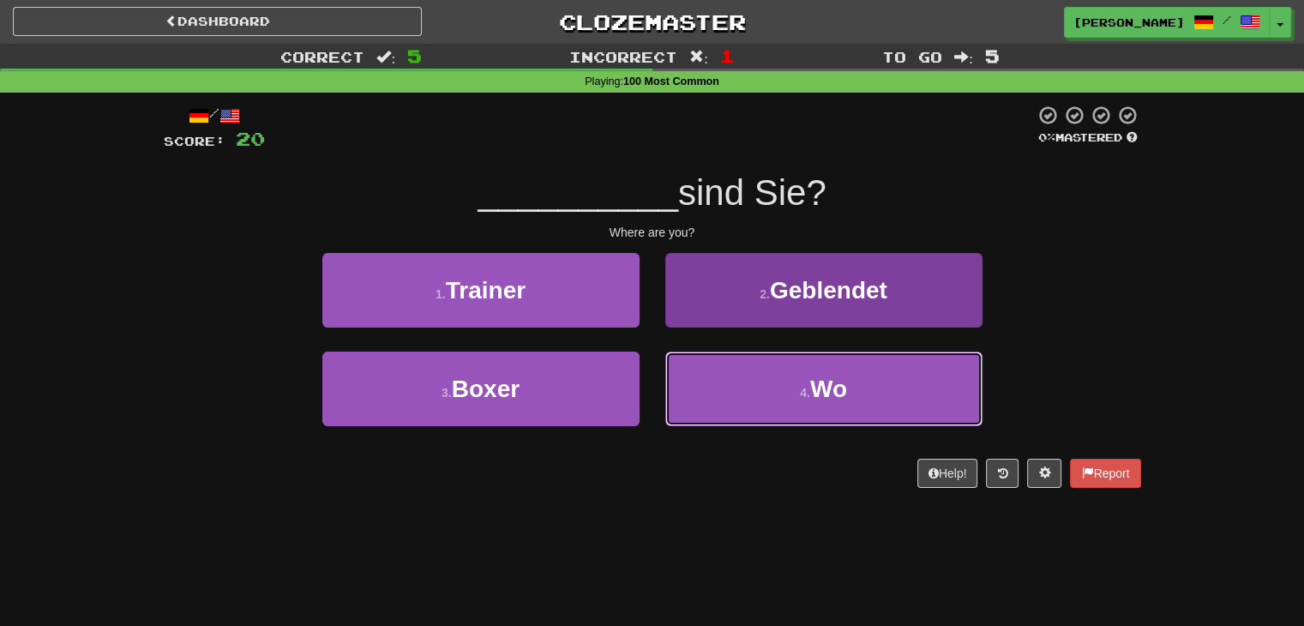
click at [755, 386] on button "4 . Wo" at bounding box center [823, 389] width 317 height 75
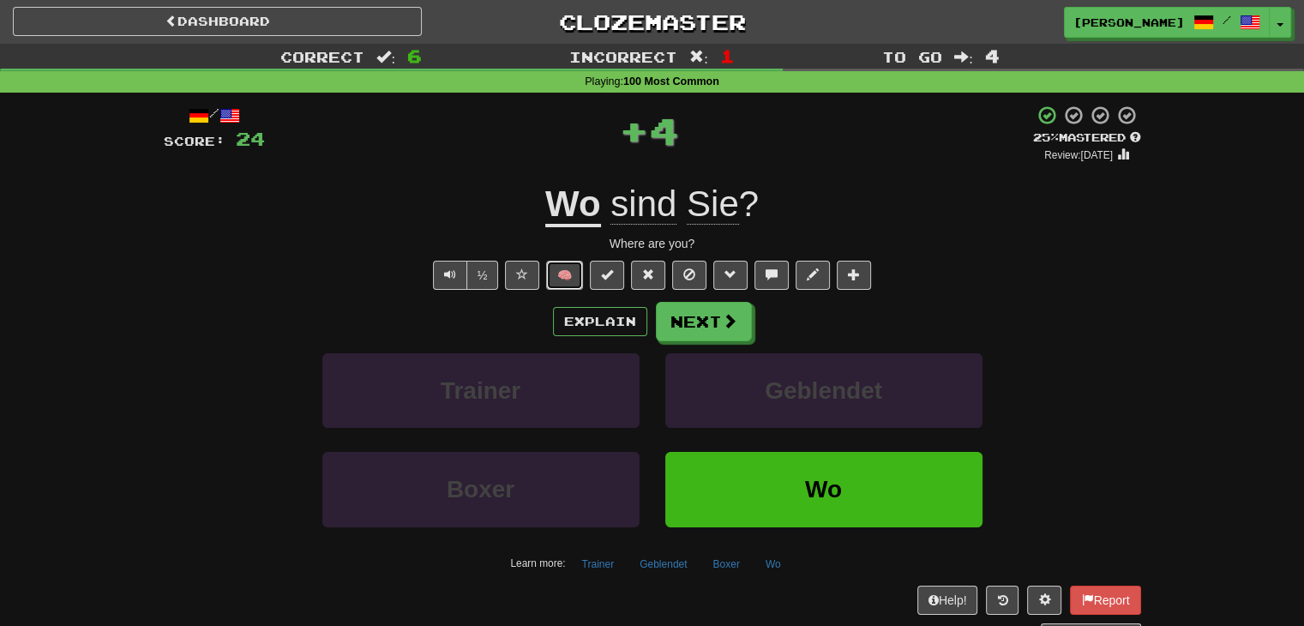
click at [569, 267] on button "🧠" at bounding box center [564, 275] width 37 height 29
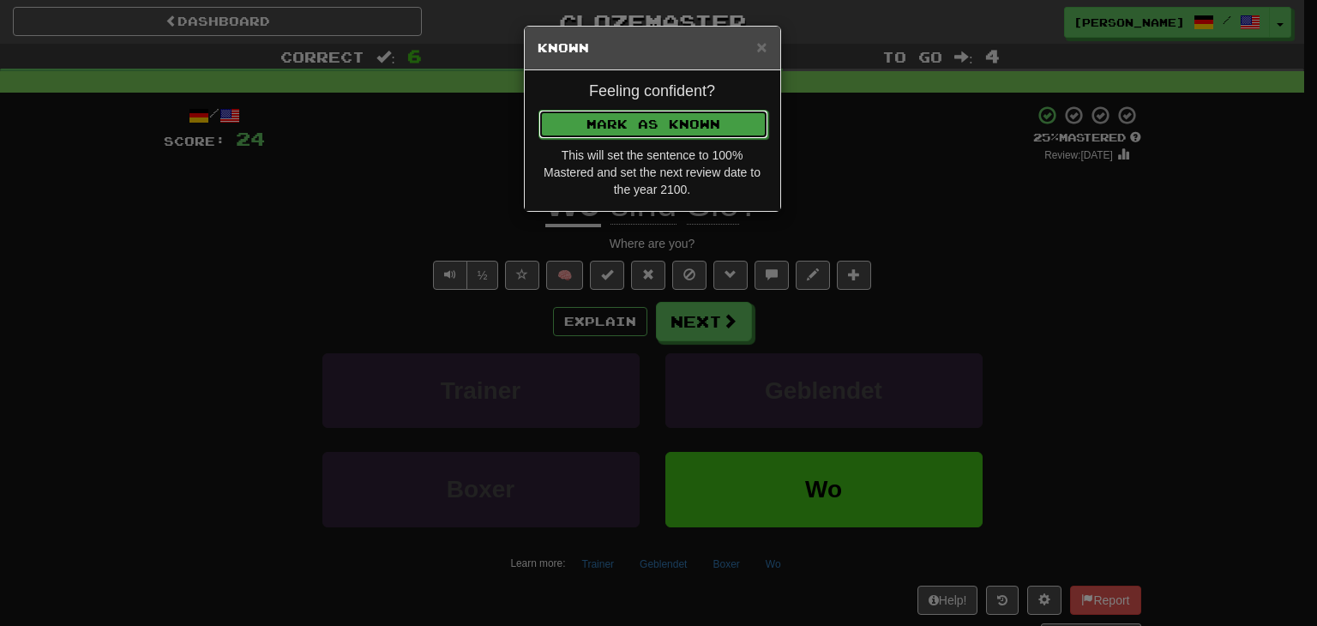
click at [624, 131] on button "Mark as Known" at bounding box center [653, 124] width 230 height 29
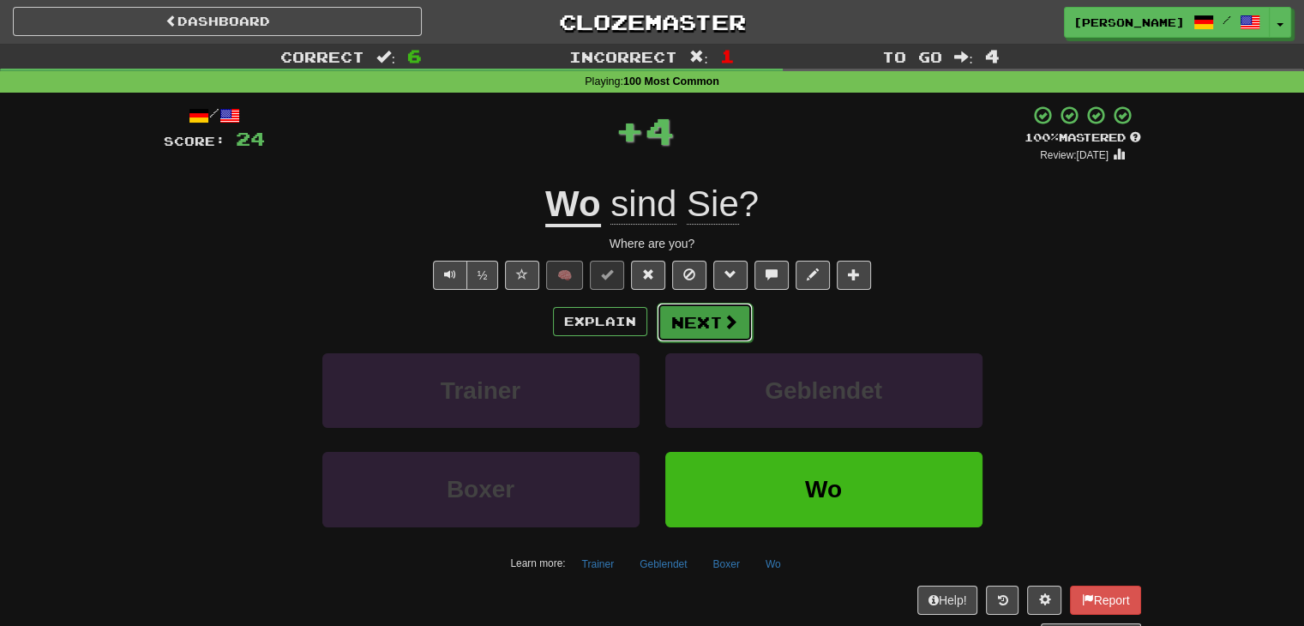
click at [705, 320] on button "Next" at bounding box center [705, 322] width 96 height 39
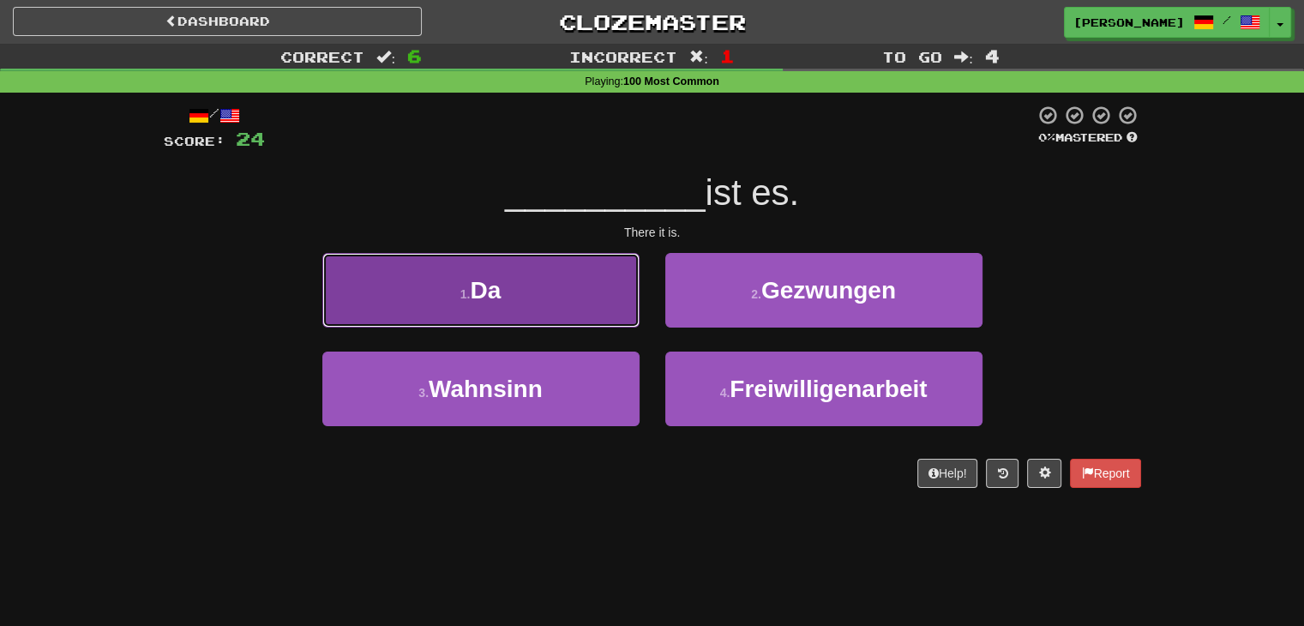
click at [558, 308] on button "1 . Da" at bounding box center [480, 290] width 317 height 75
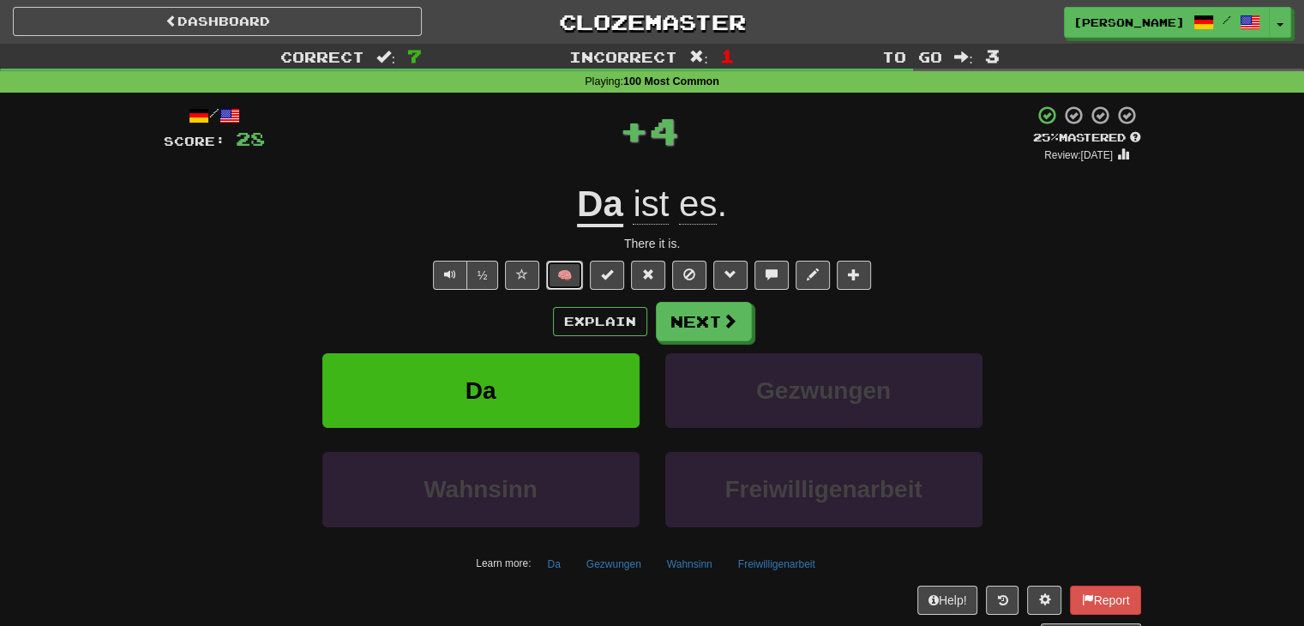
click at [570, 279] on button "🧠" at bounding box center [564, 275] width 37 height 29
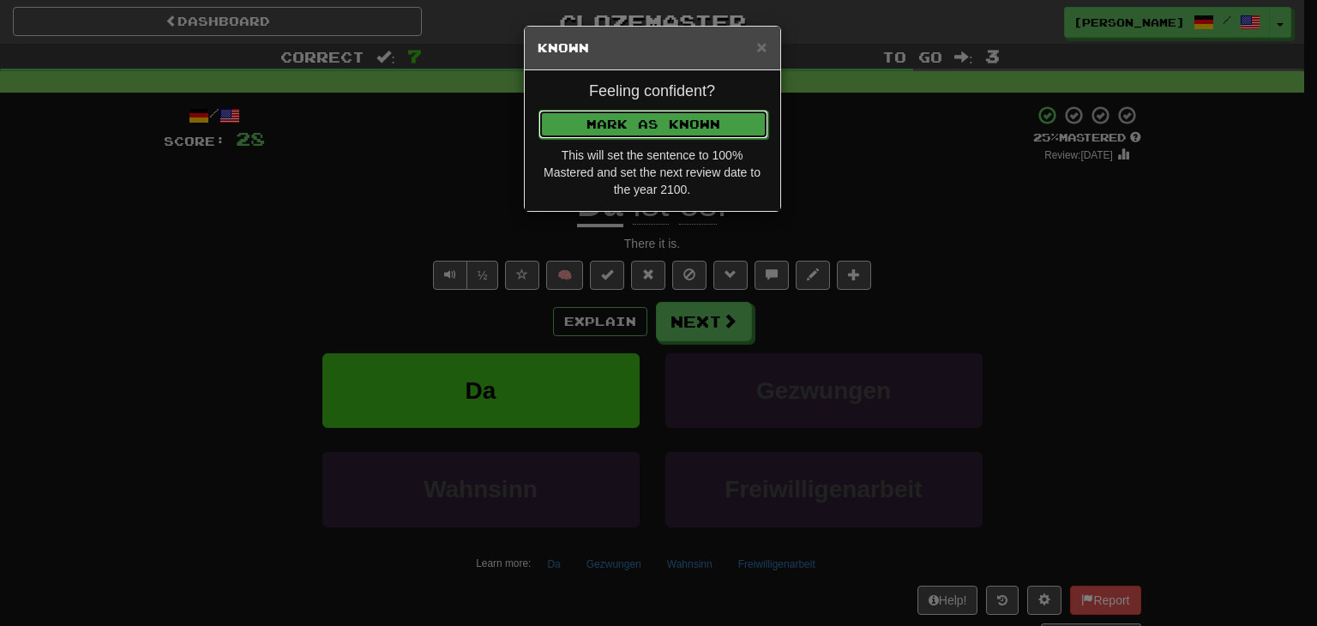
click at [620, 112] on button "Mark as Known" at bounding box center [653, 124] width 230 height 29
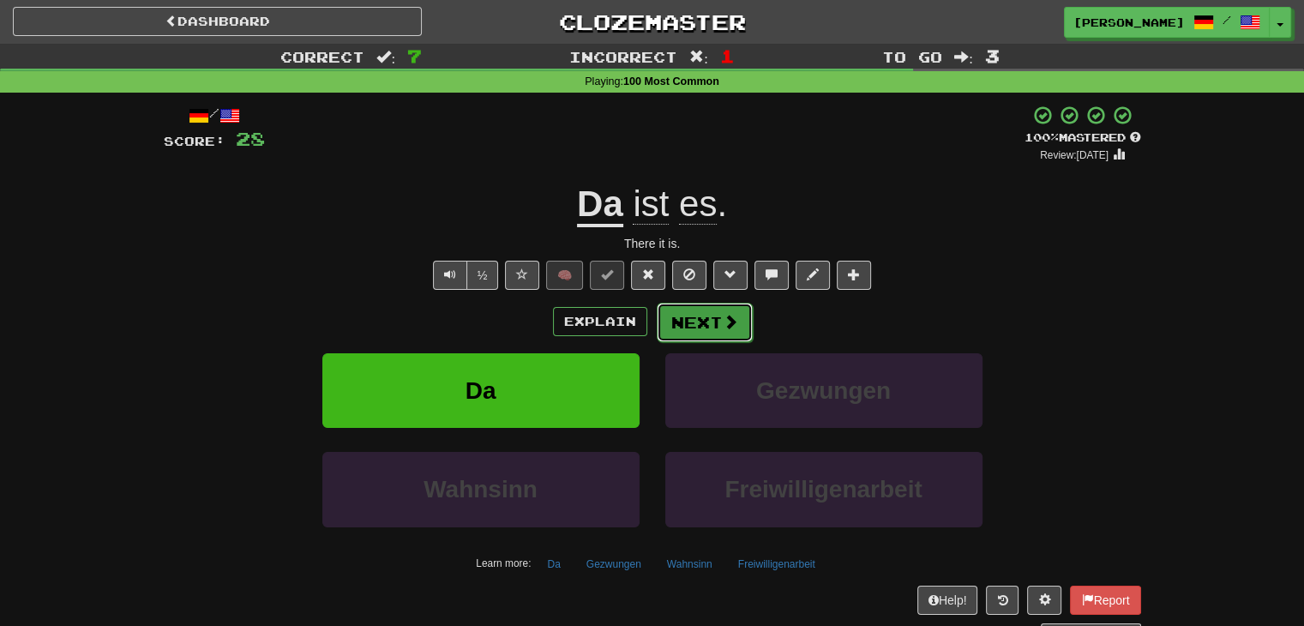
click at [696, 319] on button "Next" at bounding box center [705, 322] width 96 height 39
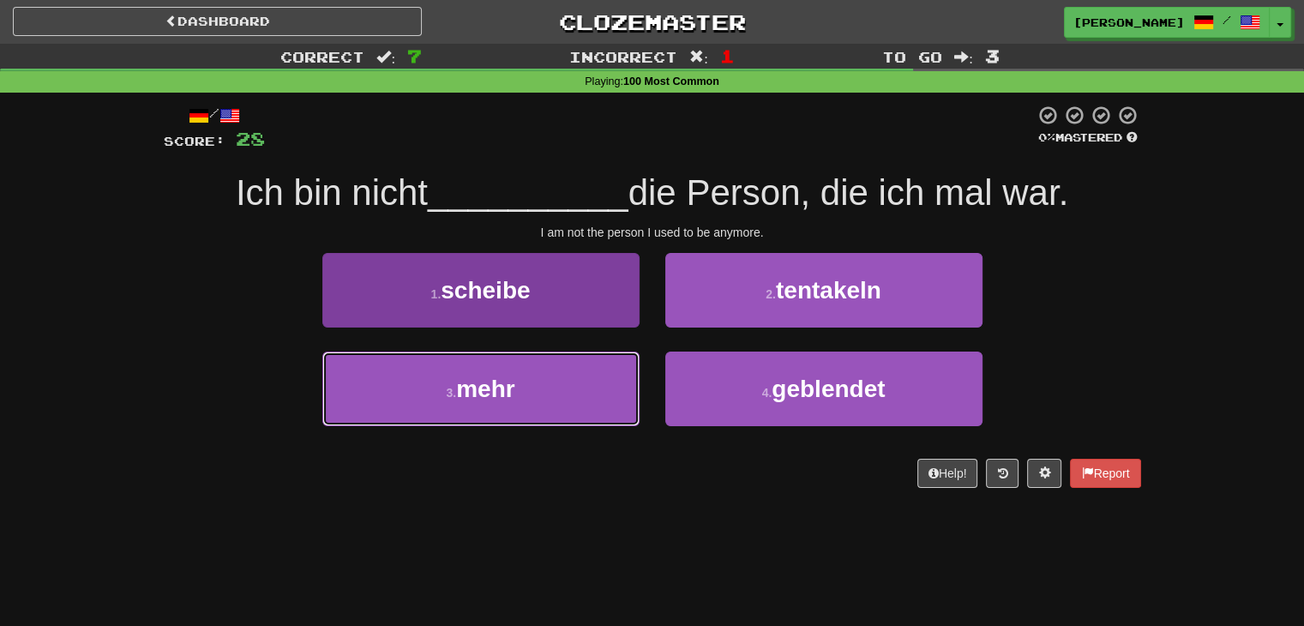
click at [605, 413] on button "3 . mehr" at bounding box center [480, 389] width 317 height 75
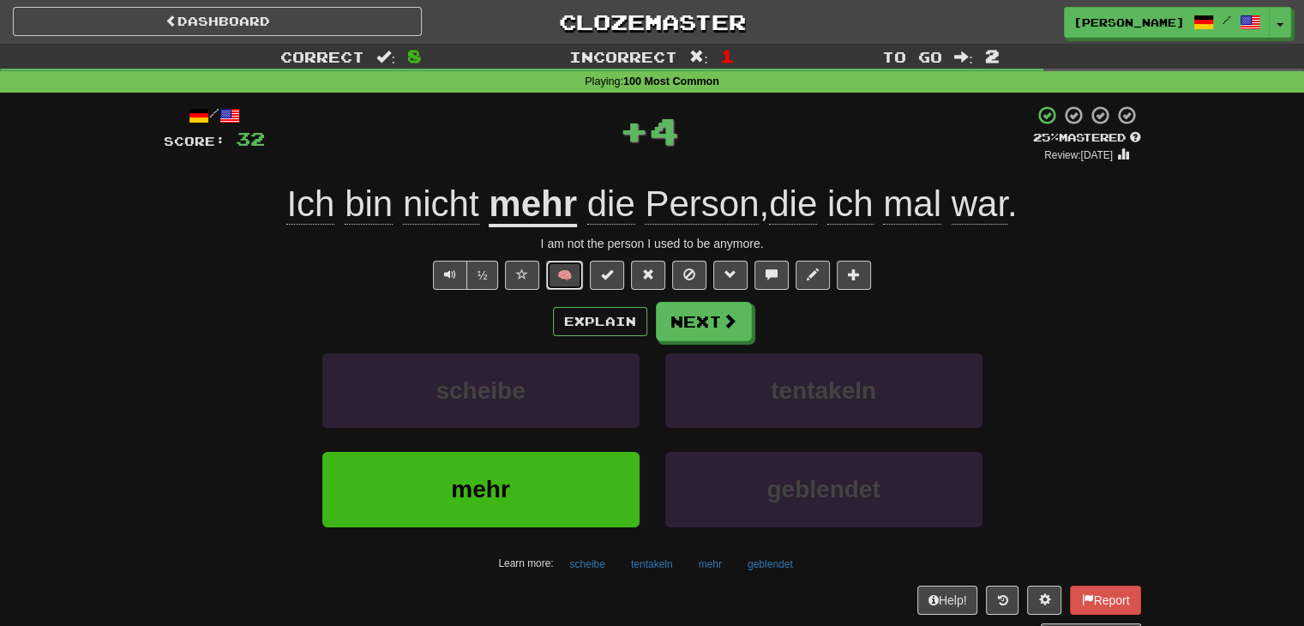
click at [567, 273] on button "🧠" at bounding box center [564, 275] width 37 height 29
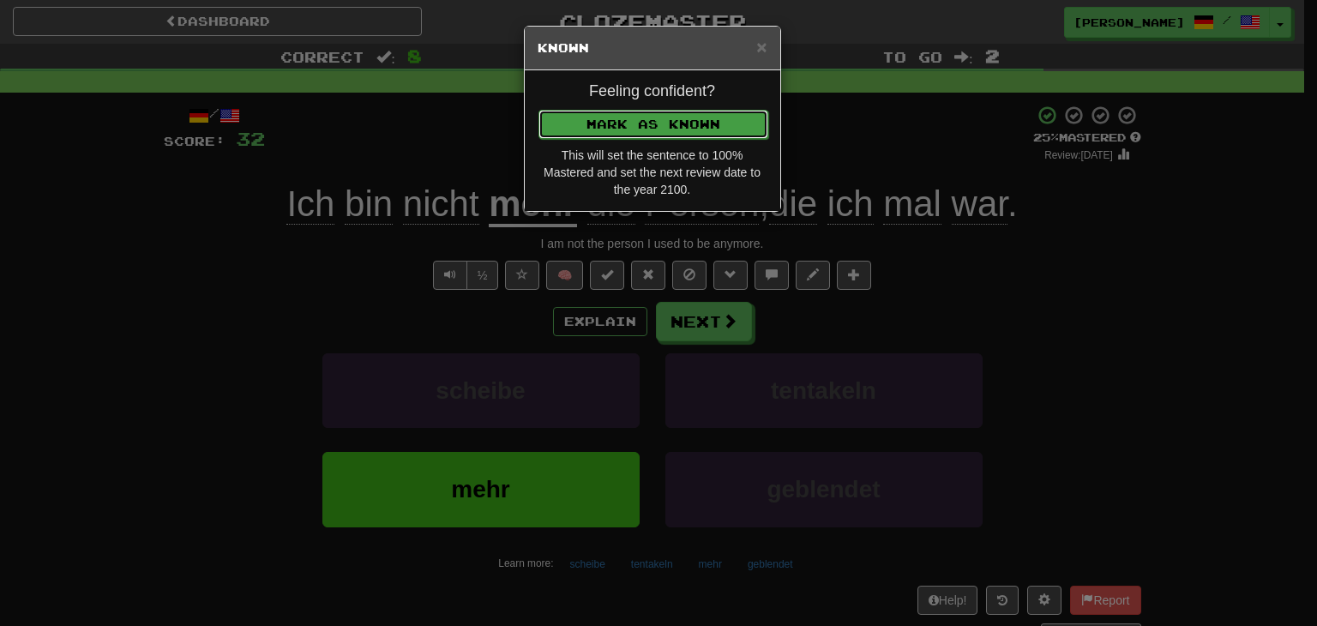
click at [659, 116] on button "Mark as Known" at bounding box center [653, 124] width 230 height 29
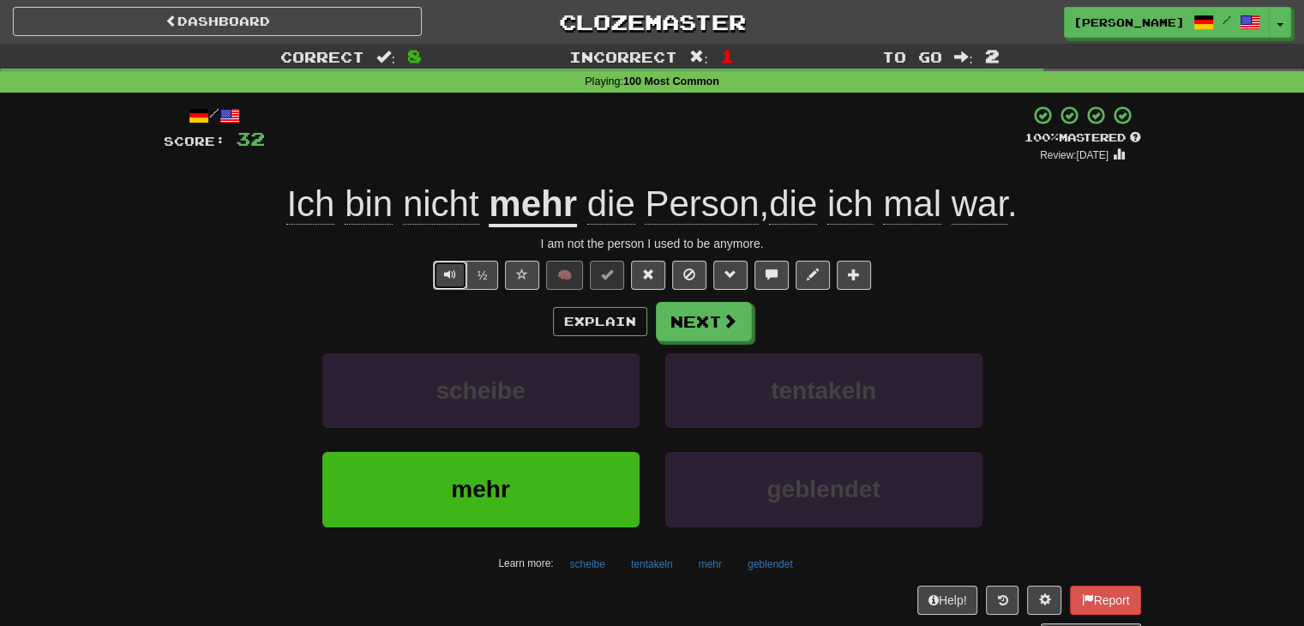
click at [448, 275] on span "Text-to-speech controls" at bounding box center [450, 274] width 12 height 12
click at [448, 276] on span "Text-to-speech controls" at bounding box center [450, 274] width 12 height 12
click at [696, 321] on button "Next" at bounding box center [705, 322] width 96 height 39
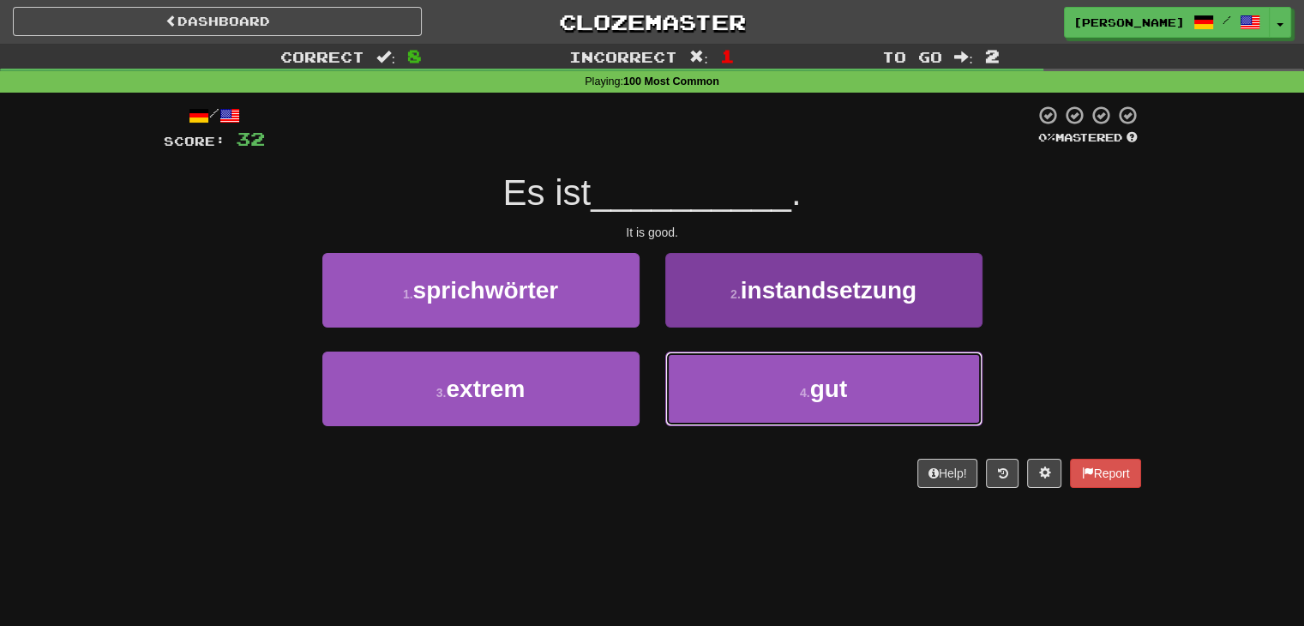
click at [731, 368] on button "4 . gut" at bounding box center [823, 389] width 317 height 75
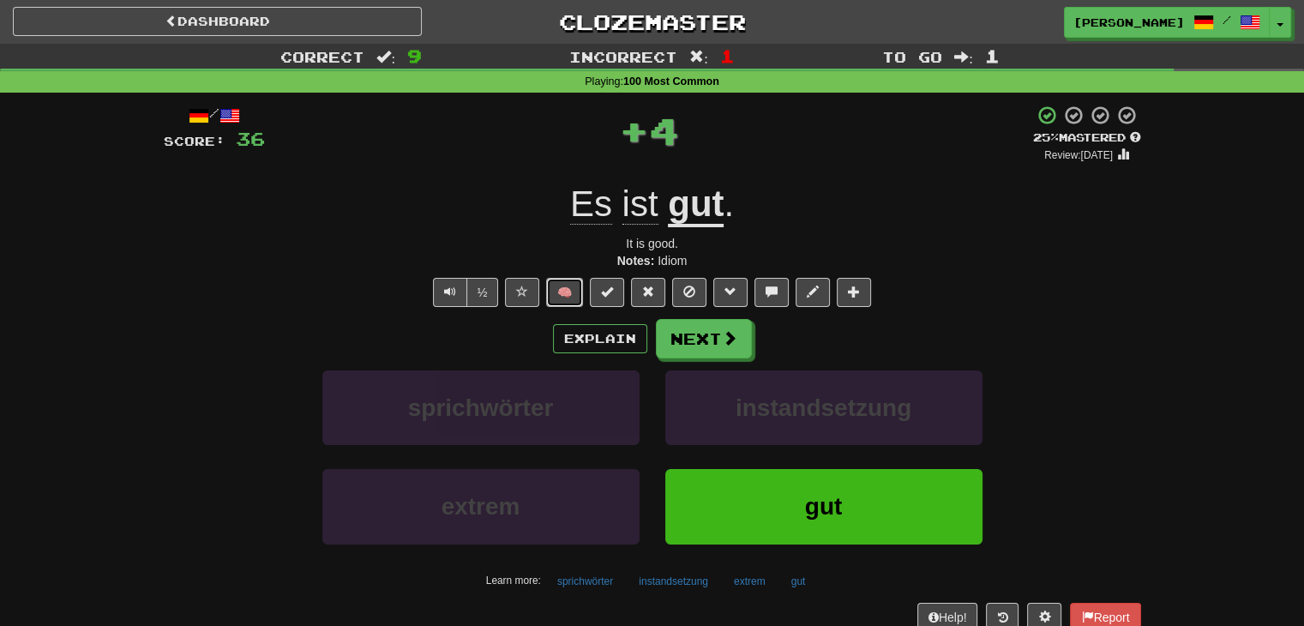
click at [568, 285] on button "🧠" at bounding box center [564, 292] width 37 height 29
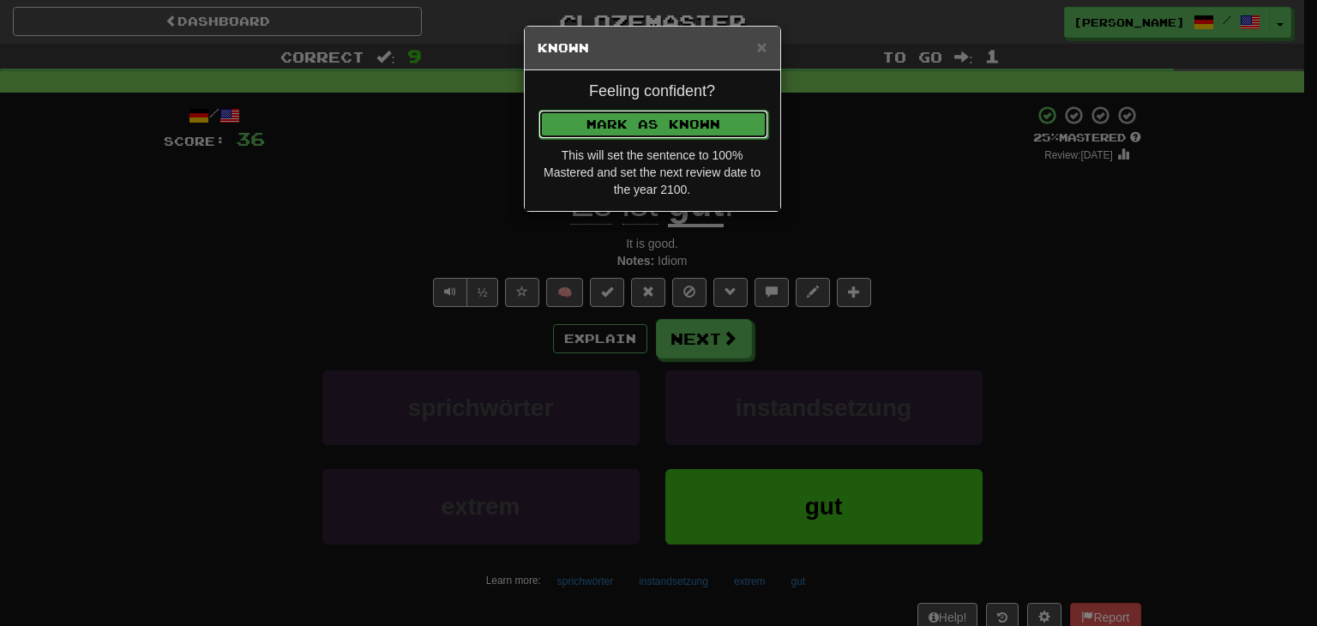
click at [652, 115] on button "Mark as Known" at bounding box center [653, 124] width 230 height 29
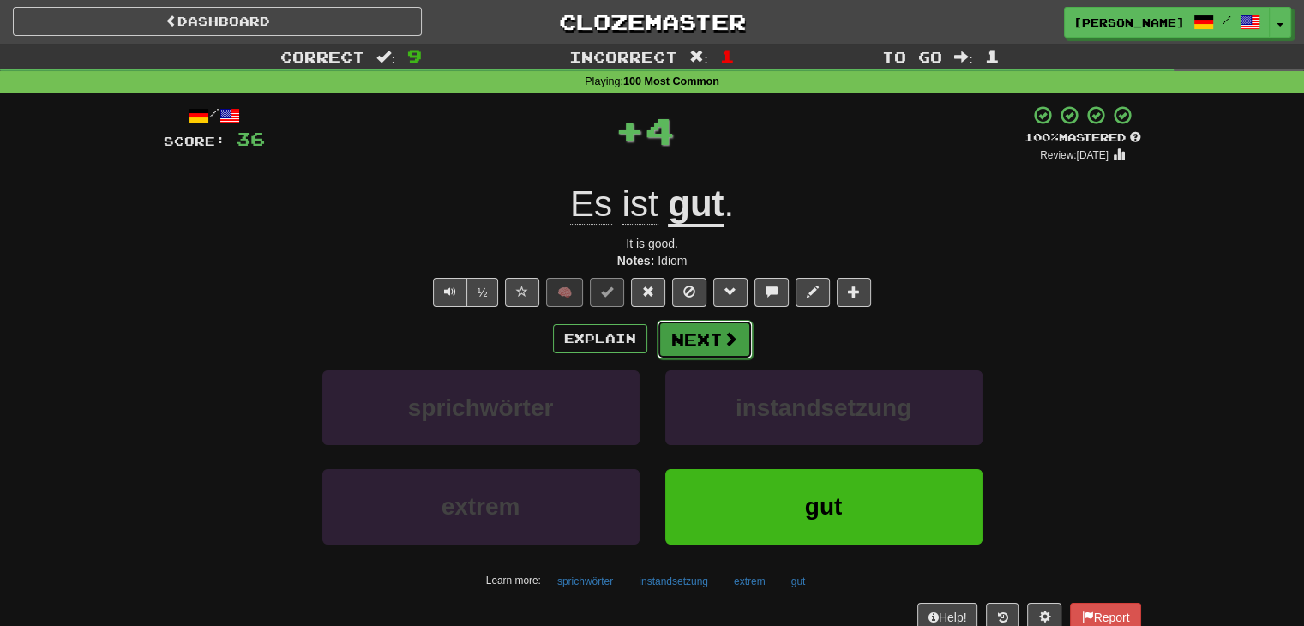
click at [697, 344] on button "Next" at bounding box center [705, 339] width 96 height 39
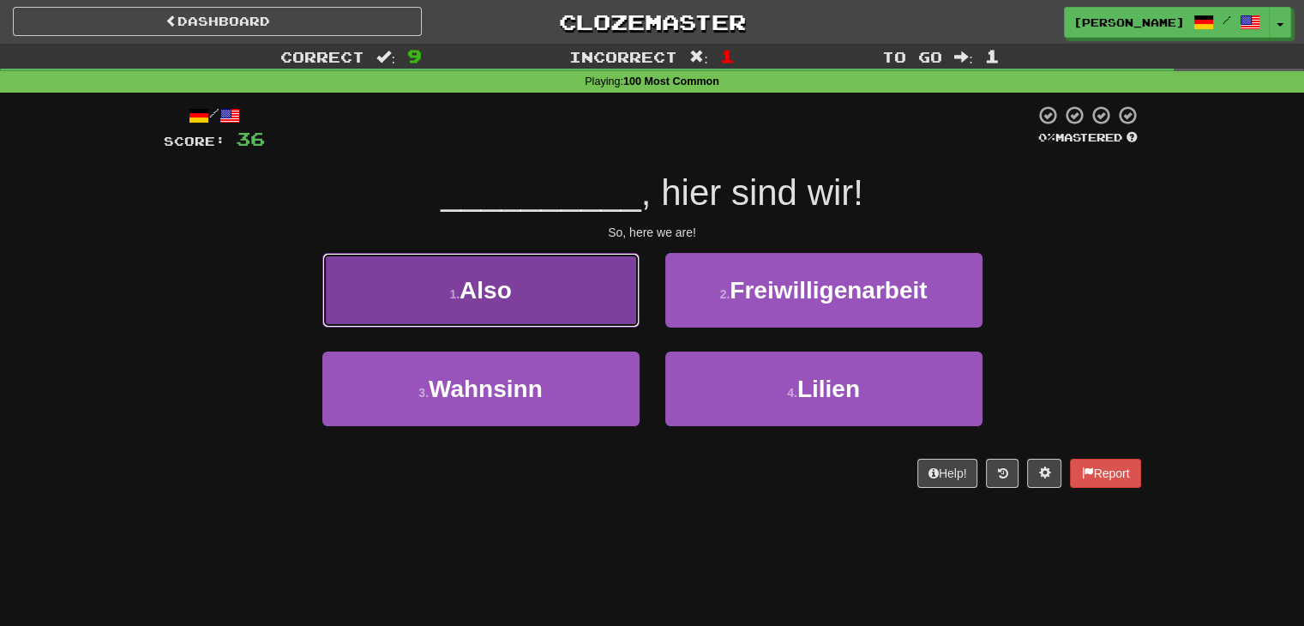
click at [593, 309] on button "1 . Also" at bounding box center [480, 290] width 317 height 75
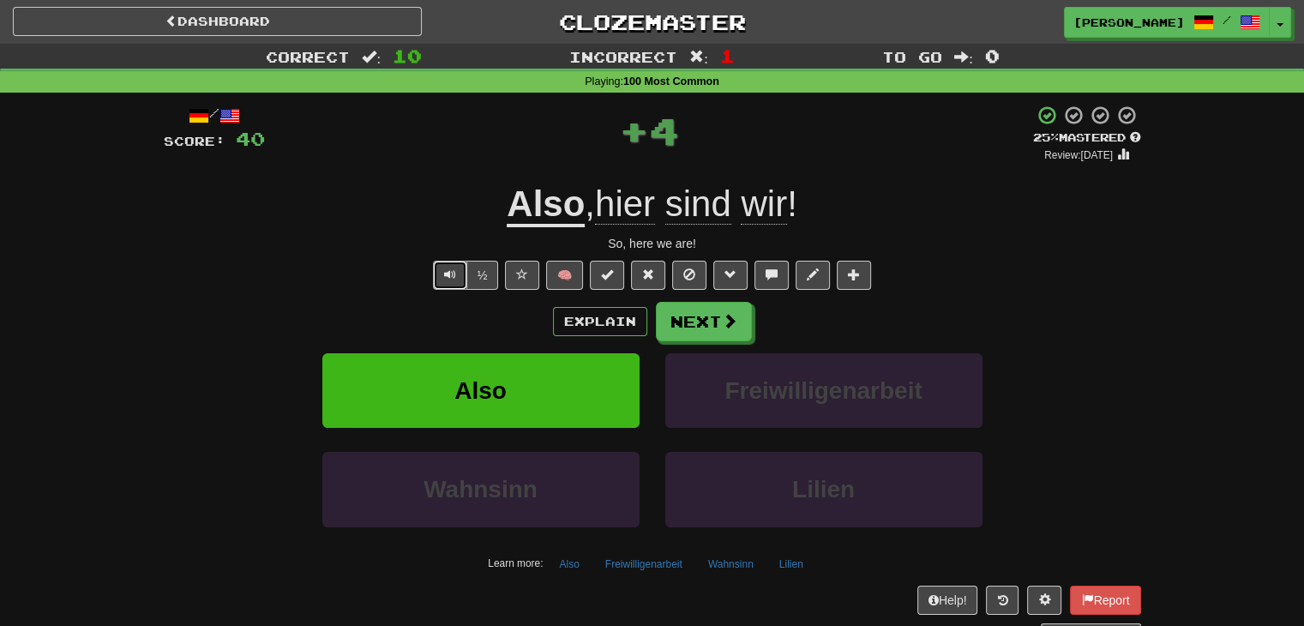
click at [449, 275] on span "Text-to-speech controls" at bounding box center [450, 274] width 12 height 12
click at [693, 333] on button "Next" at bounding box center [705, 322] width 96 height 39
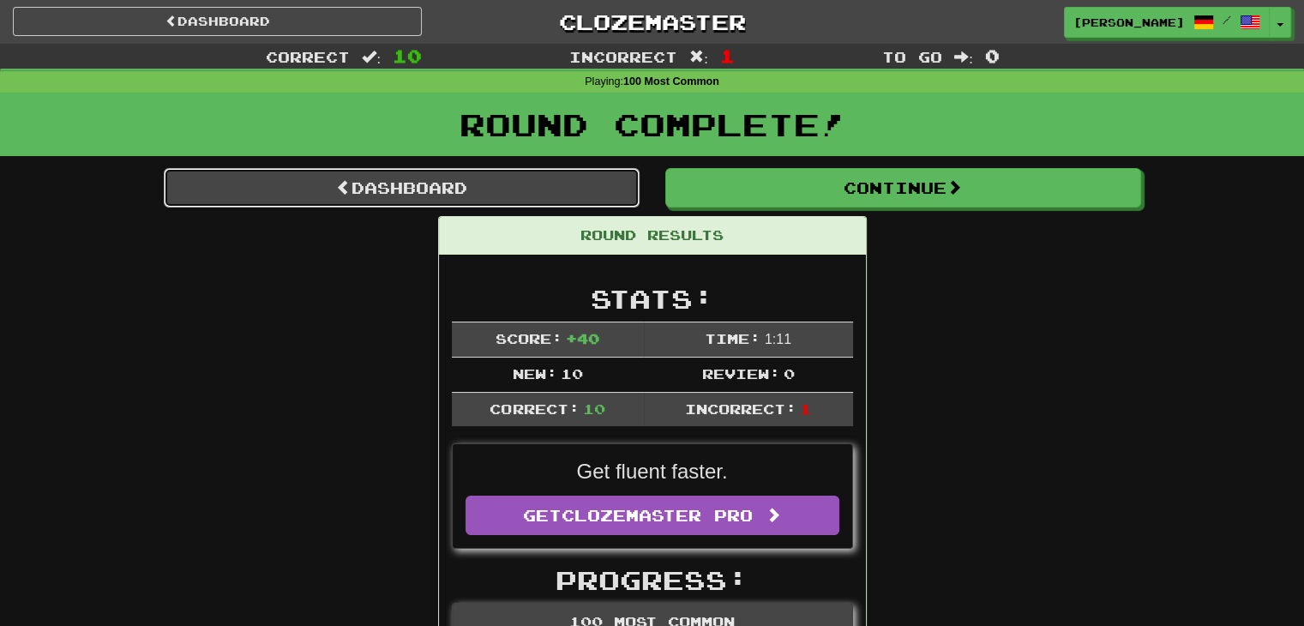
click at [476, 178] on link "Dashboard" at bounding box center [402, 187] width 476 height 39
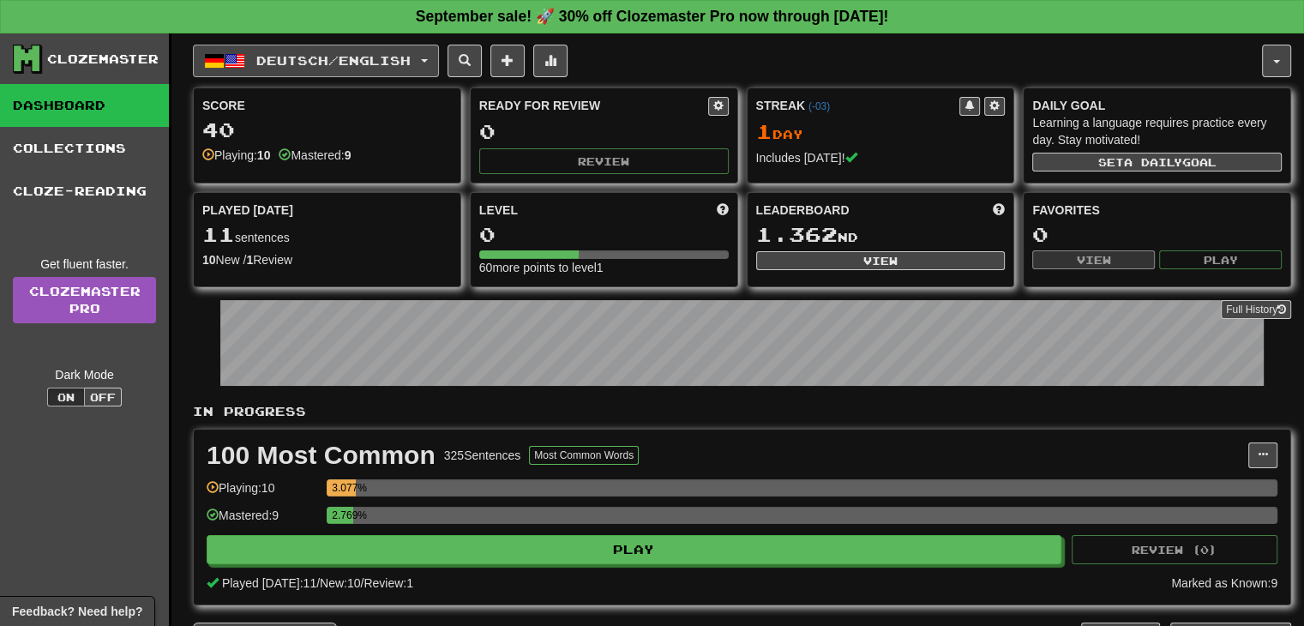
click at [436, 54] on button "Deutsch / English" at bounding box center [316, 61] width 246 height 33
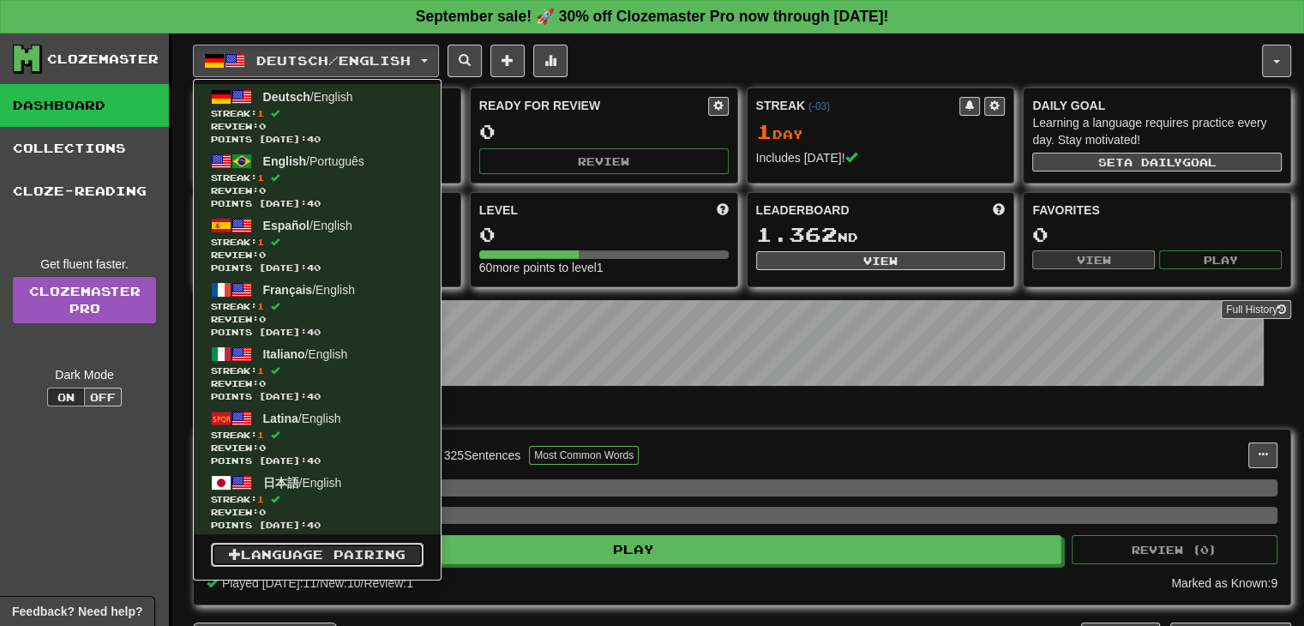
click at [336, 557] on link "Language Pairing" at bounding box center [317, 555] width 213 height 24
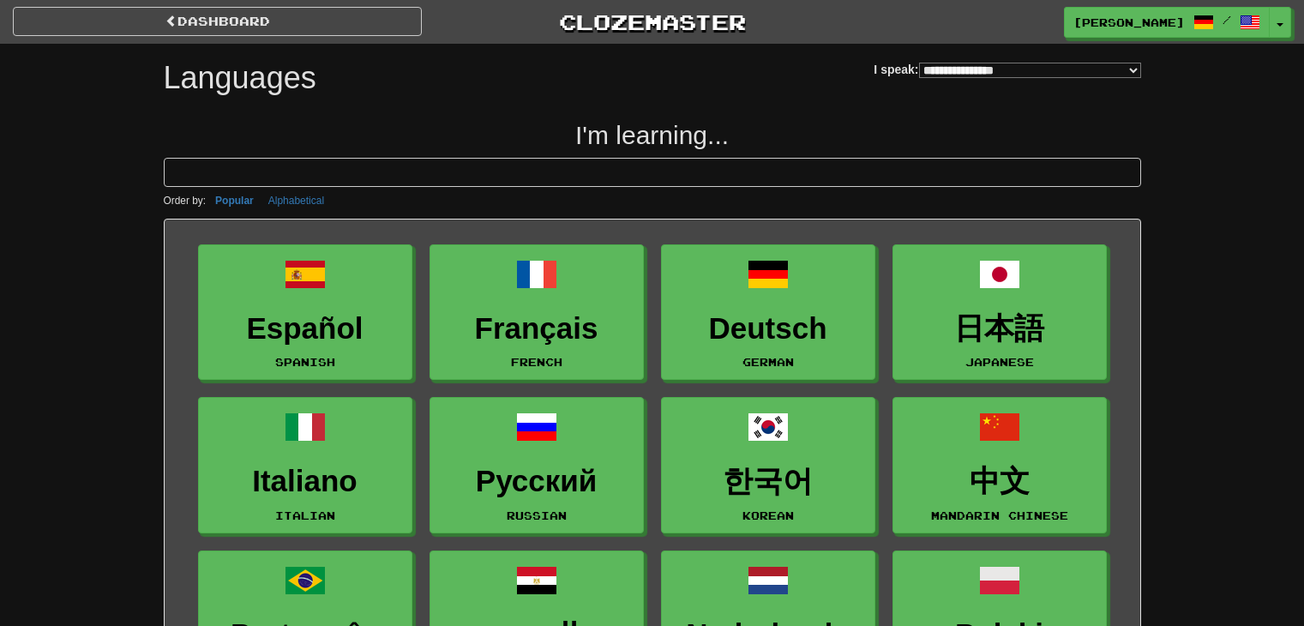
select select "*******"
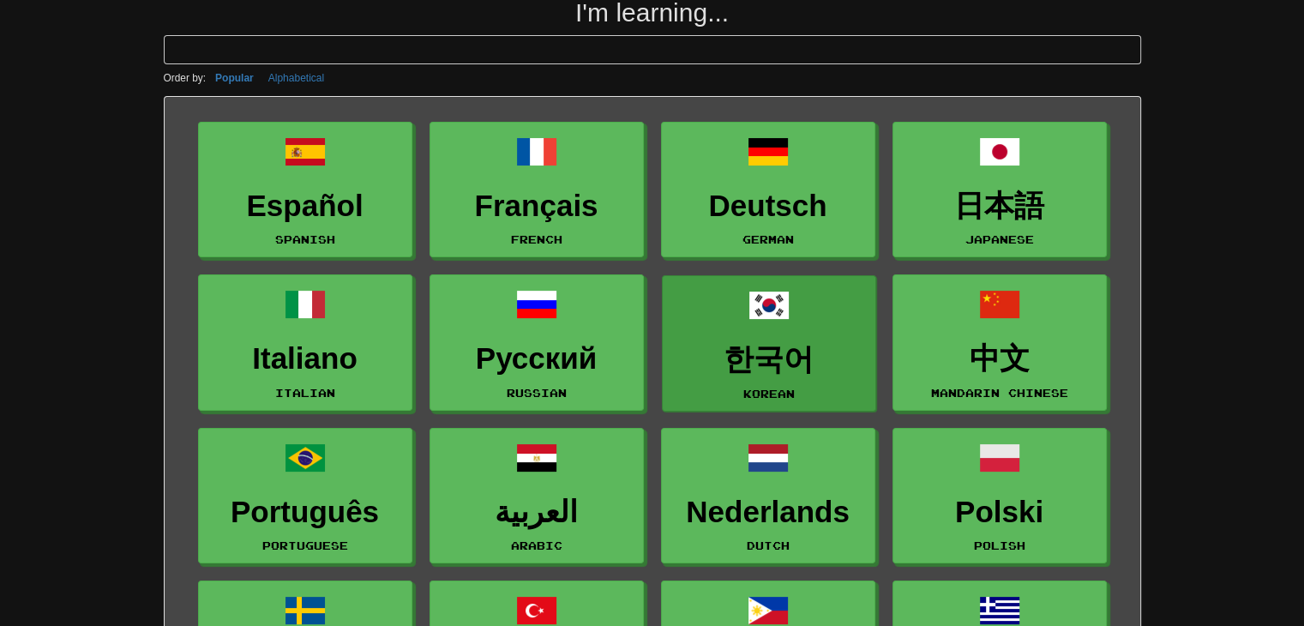
scroll to position [171, 0]
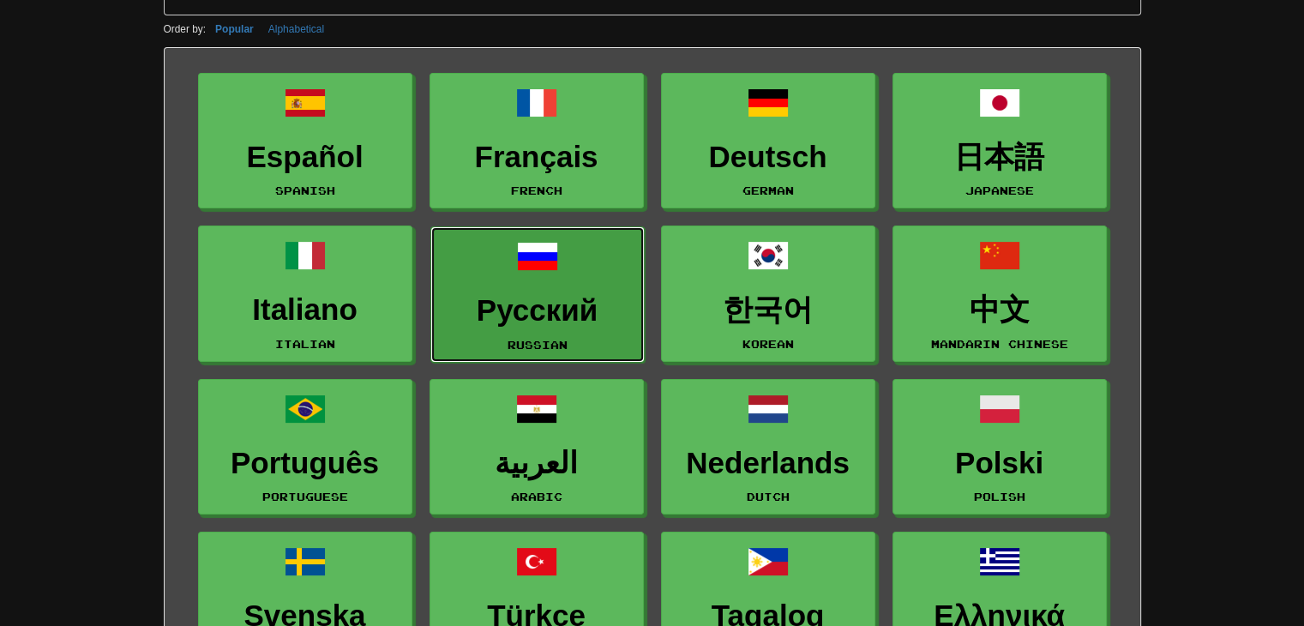
click at [542, 288] on link "Русский Russian" at bounding box center [537, 294] width 214 height 136
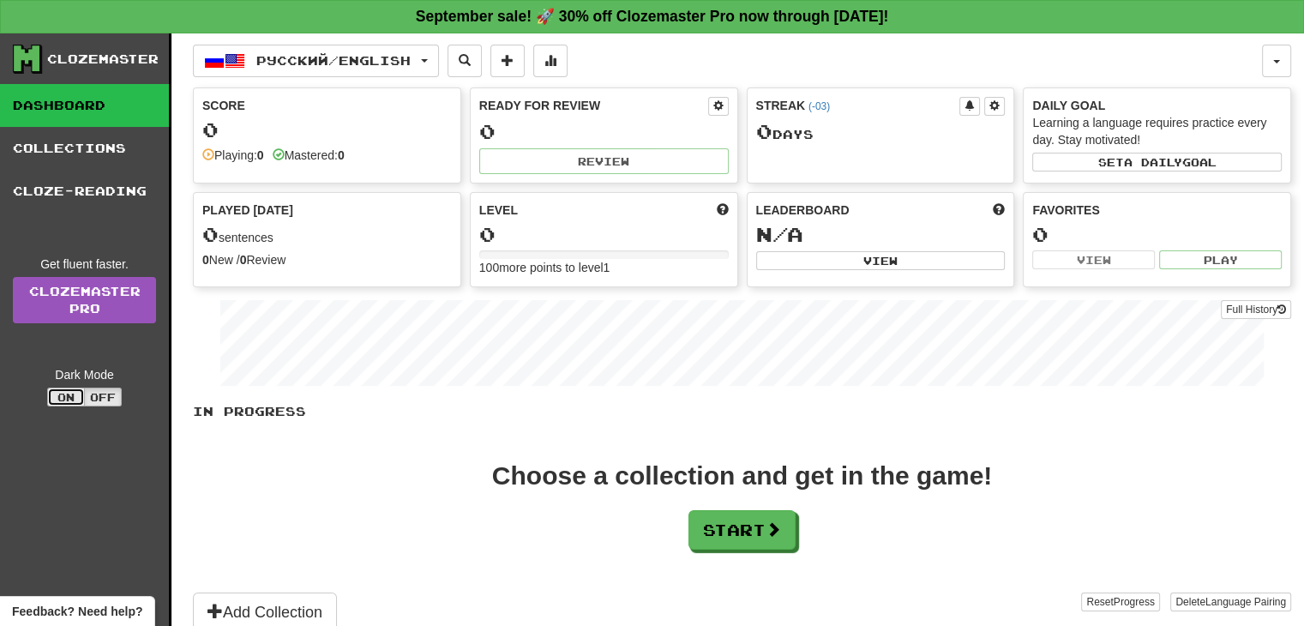
click at [69, 398] on button "On" at bounding box center [66, 397] width 38 height 19
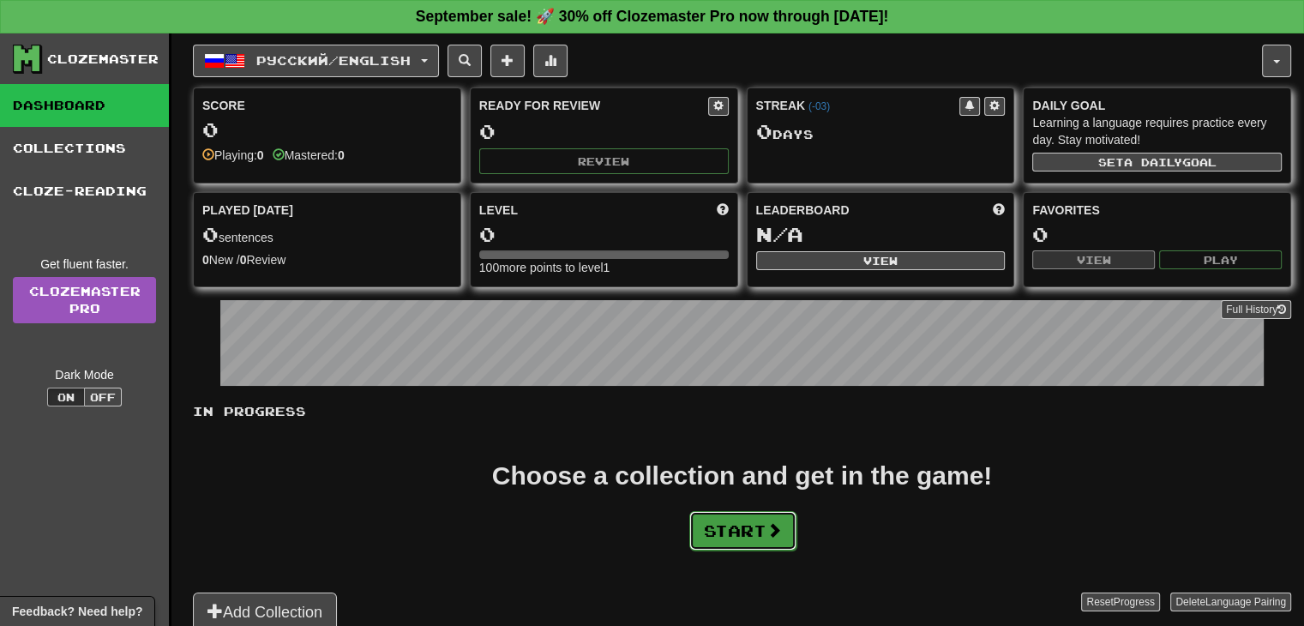
click at [721, 519] on button "Start" at bounding box center [742, 530] width 107 height 39
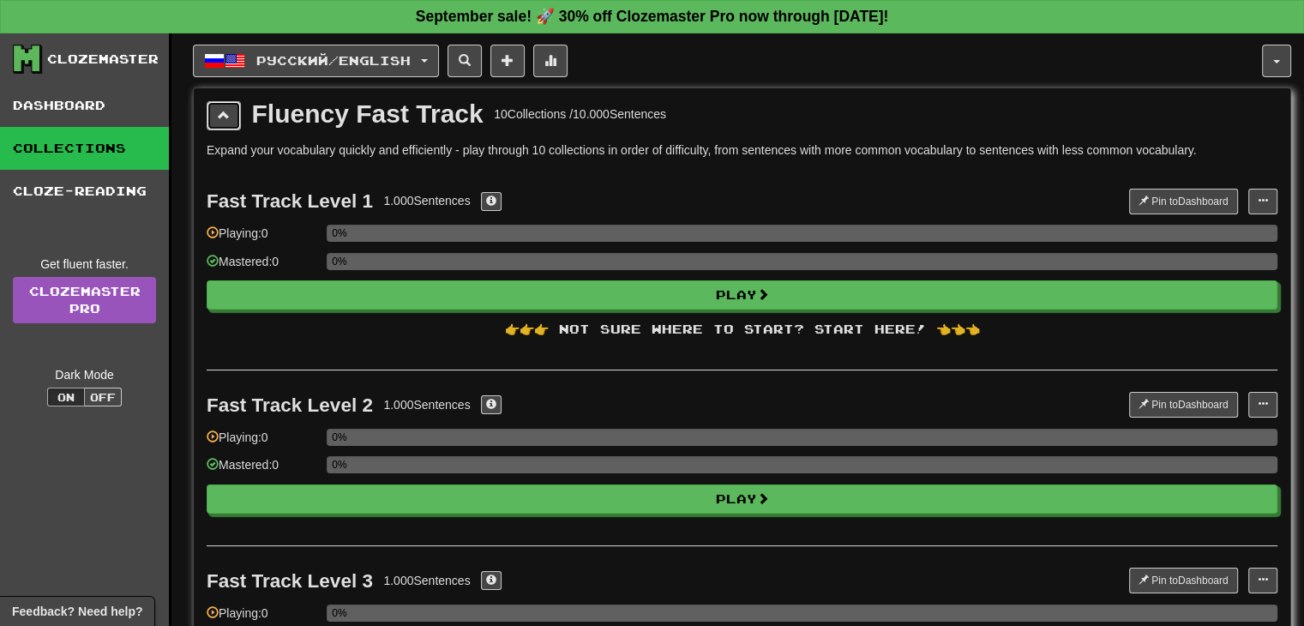
click at [231, 109] on button at bounding box center [224, 115] width 34 height 29
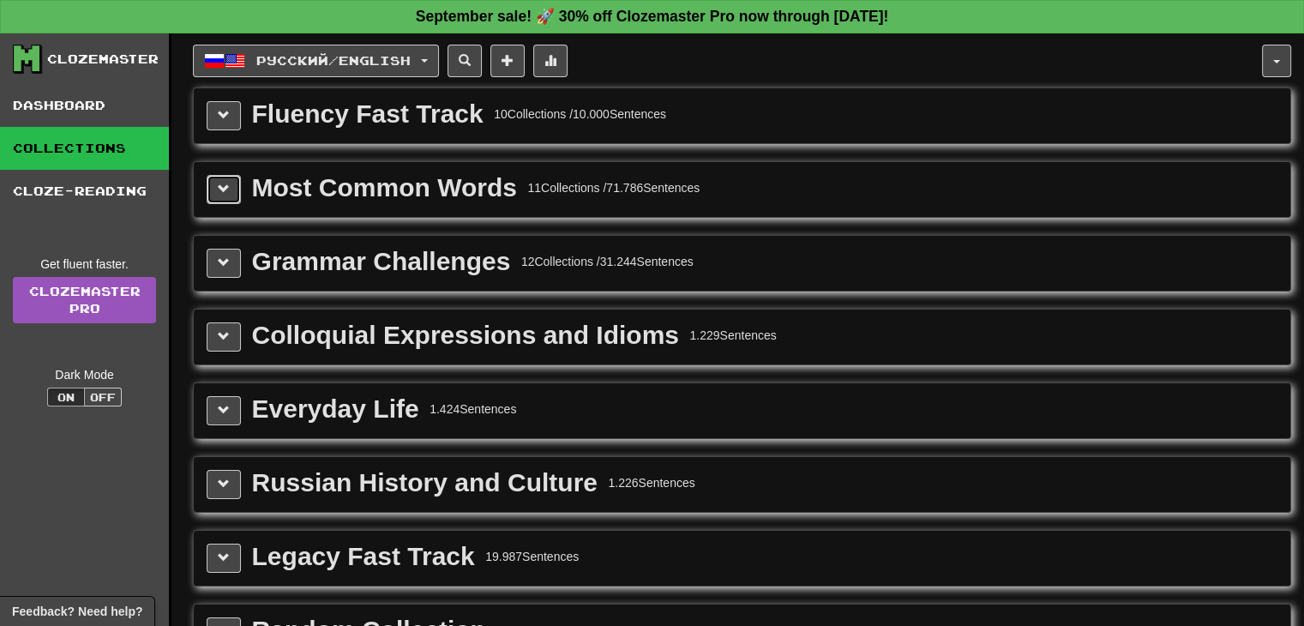
click at [218, 192] on span at bounding box center [224, 189] width 12 height 12
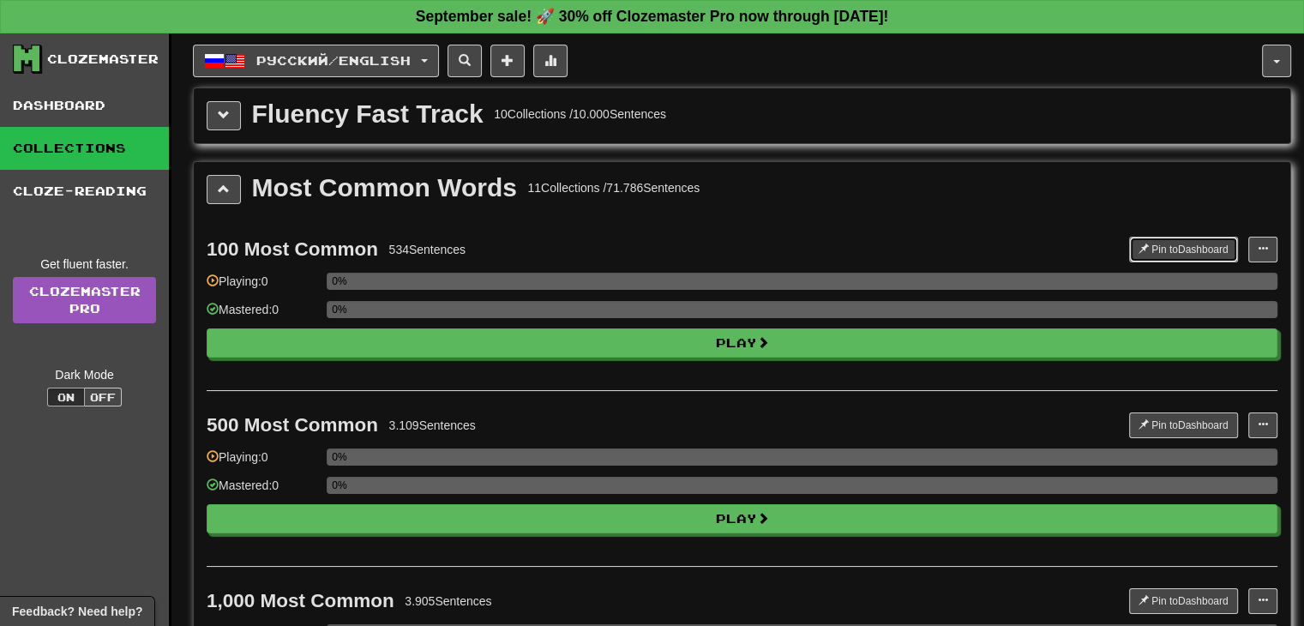
click at [1181, 249] on button "Pin to Dashboard" at bounding box center [1183, 250] width 109 height 26
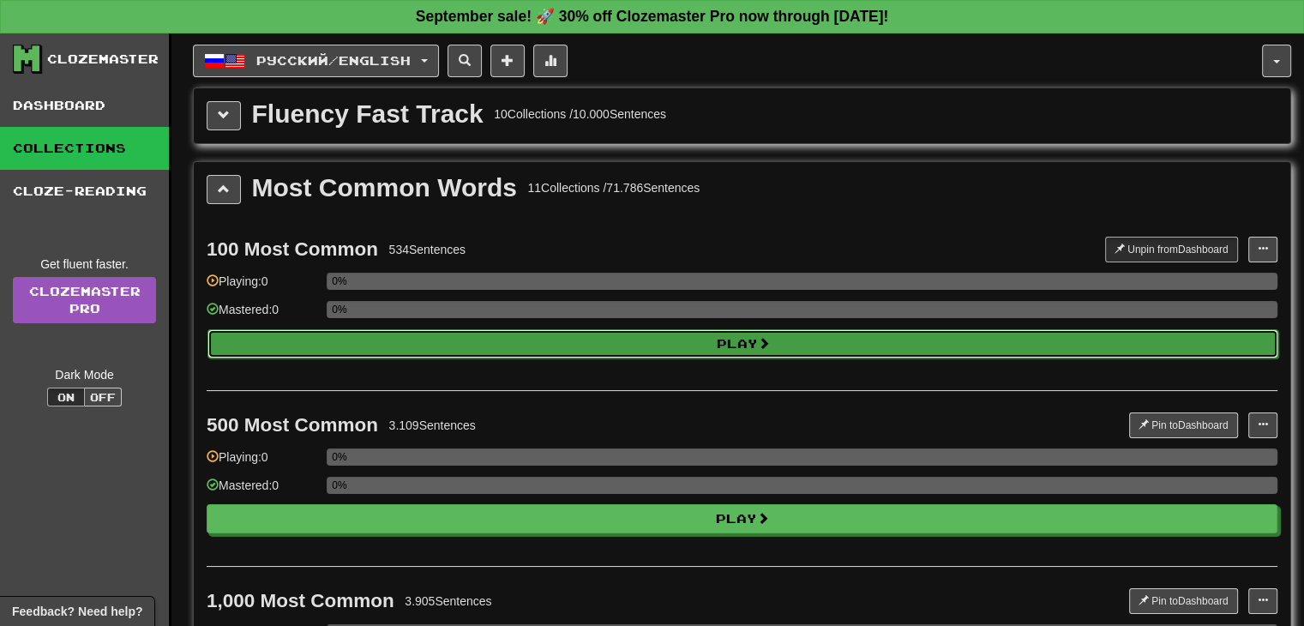
click at [732, 344] on button "Play" at bounding box center [742, 343] width 1071 height 29
select select "**"
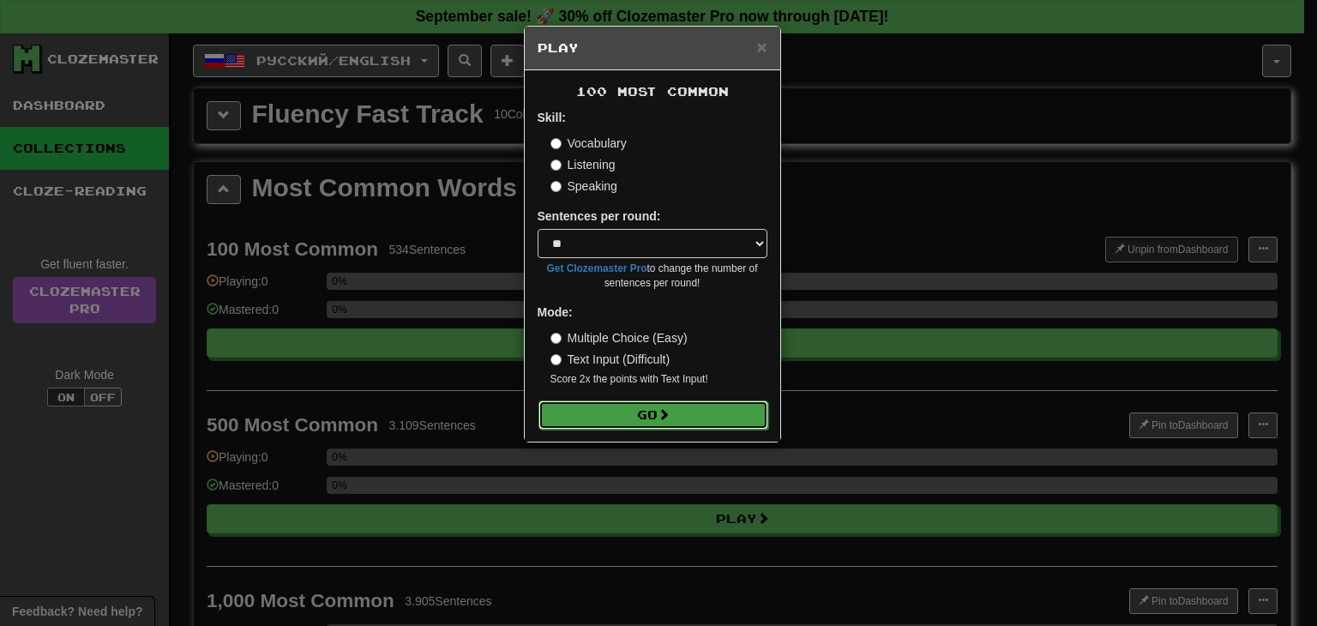
click at [645, 416] on button "Go" at bounding box center [653, 414] width 230 height 29
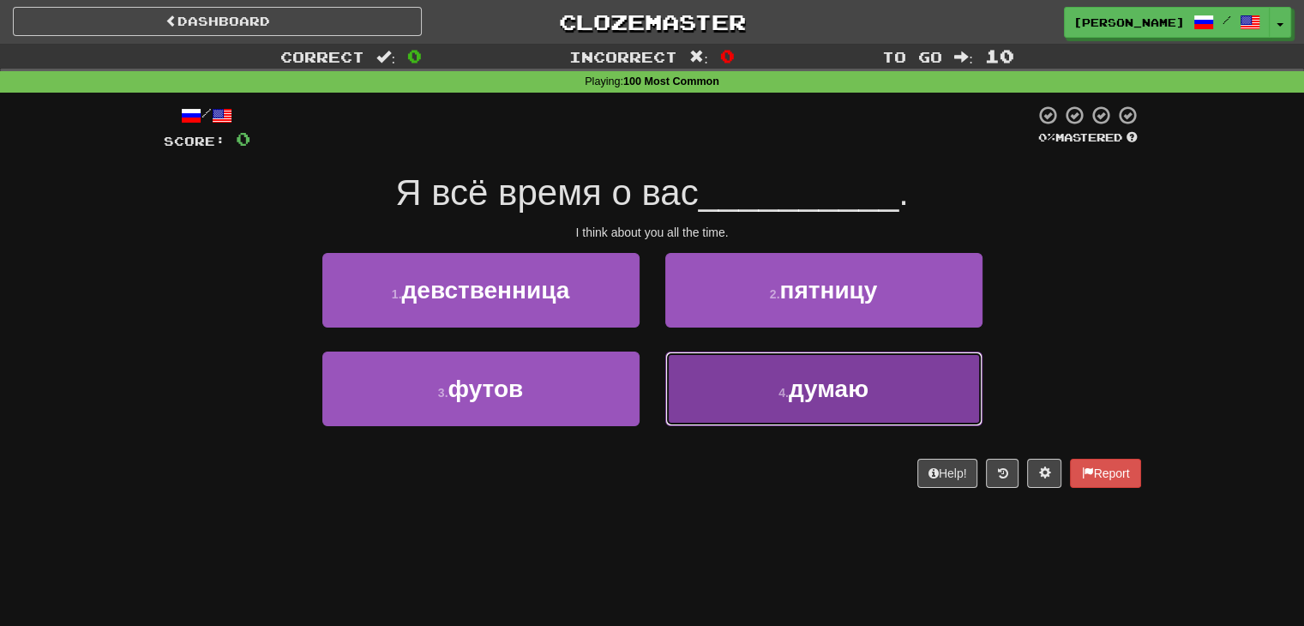
click at [782, 386] on small "4 ." at bounding box center [783, 393] width 10 height 14
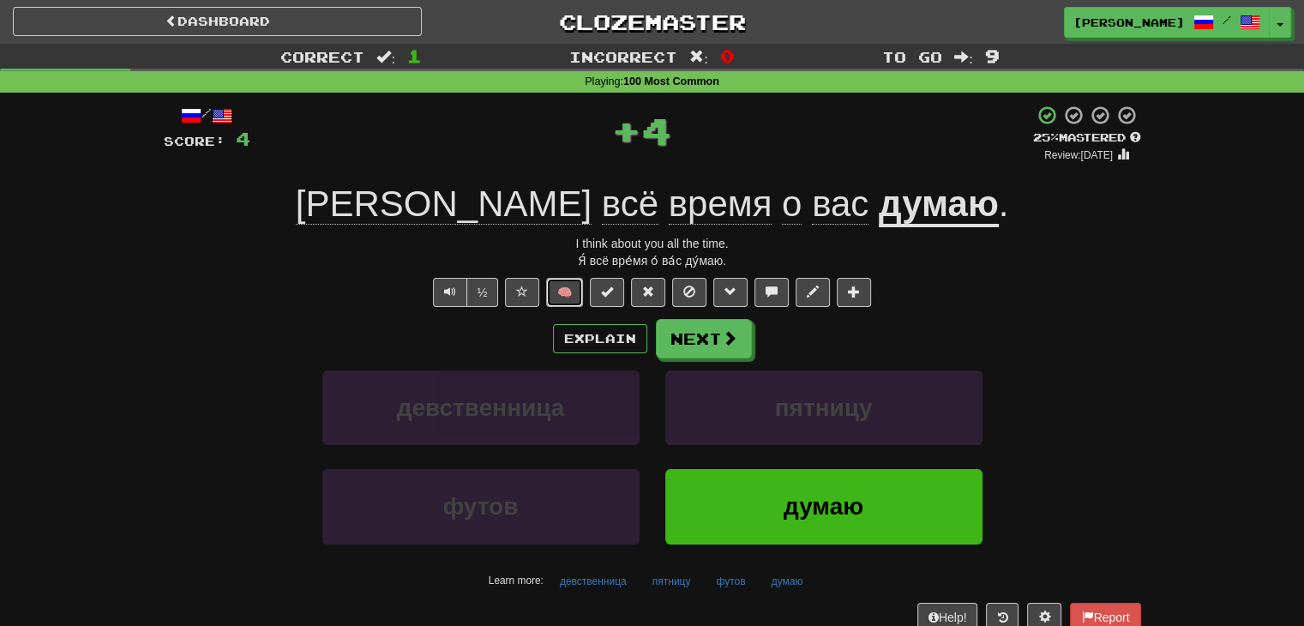
click at [577, 294] on button "🧠" at bounding box center [564, 292] width 37 height 29
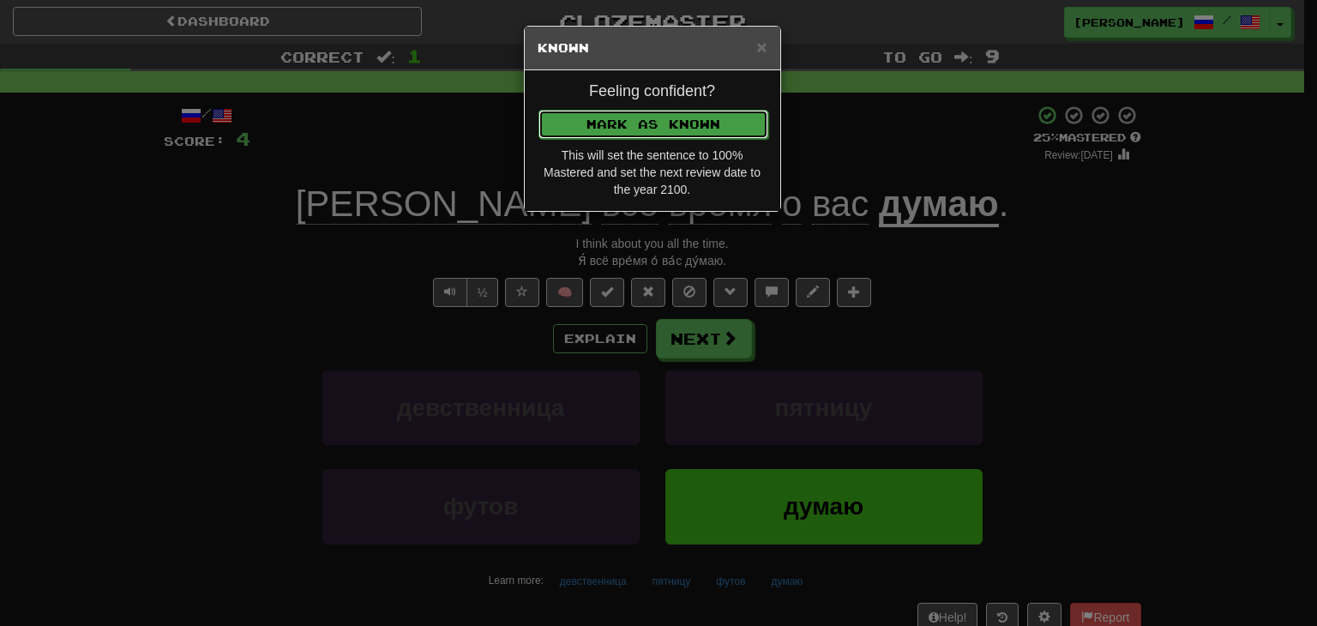
click at [622, 136] on button "Mark as Known" at bounding box center [653, 124] width 230 height 29
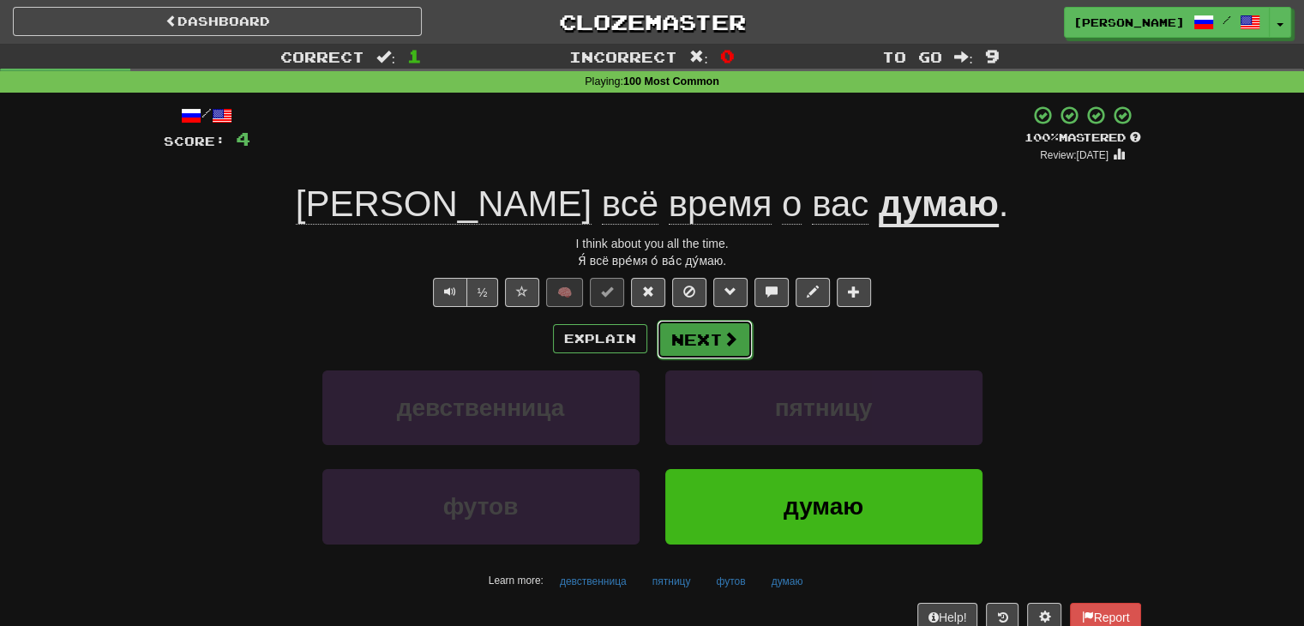
click at [703, 333] on button "Next" at bounding box center [705, 339] width 96 height 39
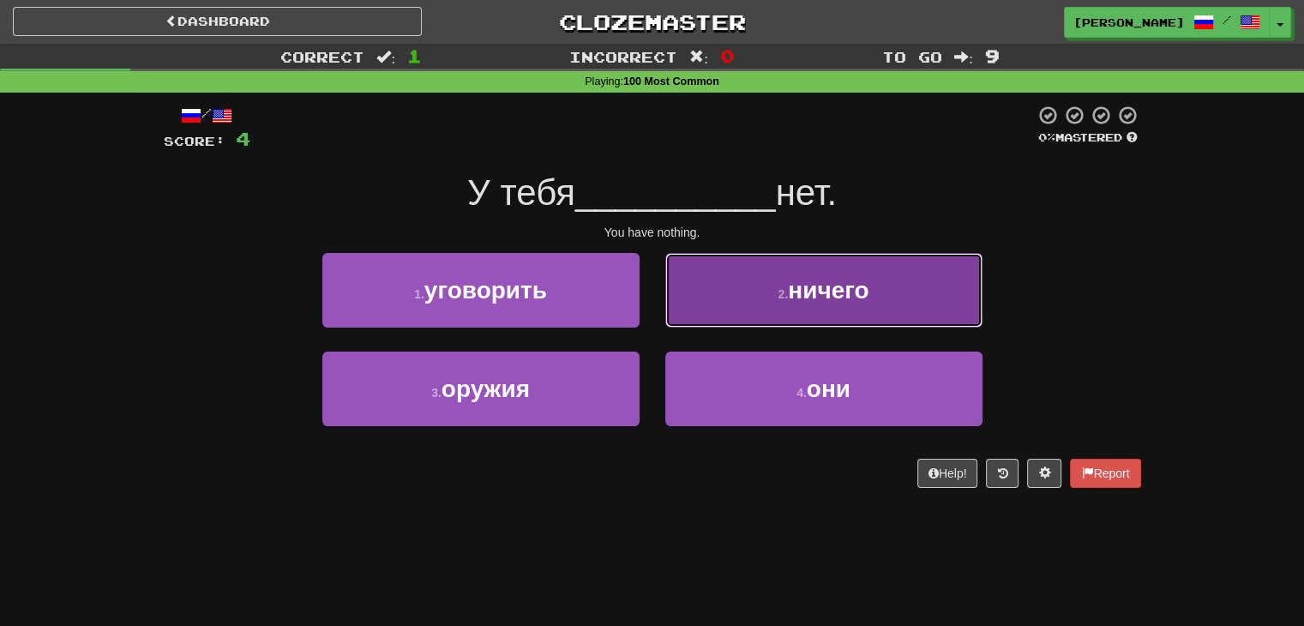
click at [772, 315] on button "2 . ничего" at bounding box center [823, 290] width 317 height 75
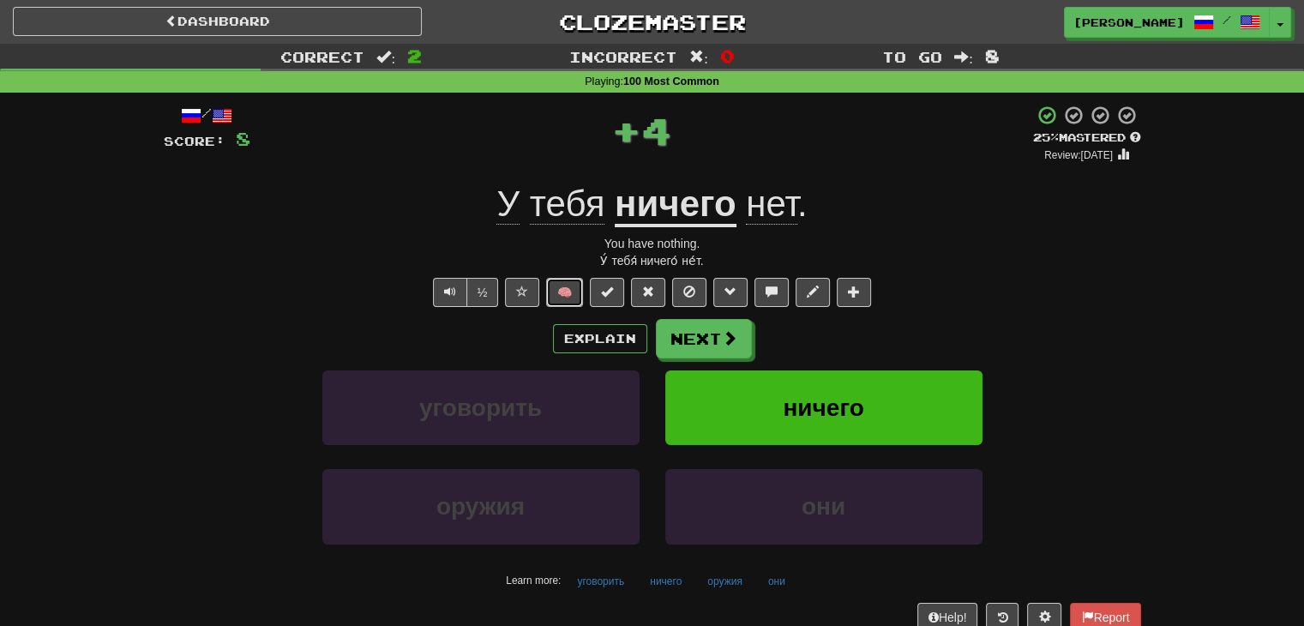
click at [575, 289] on button "🧠" at bounding box center [564, 292] width 37 height 29
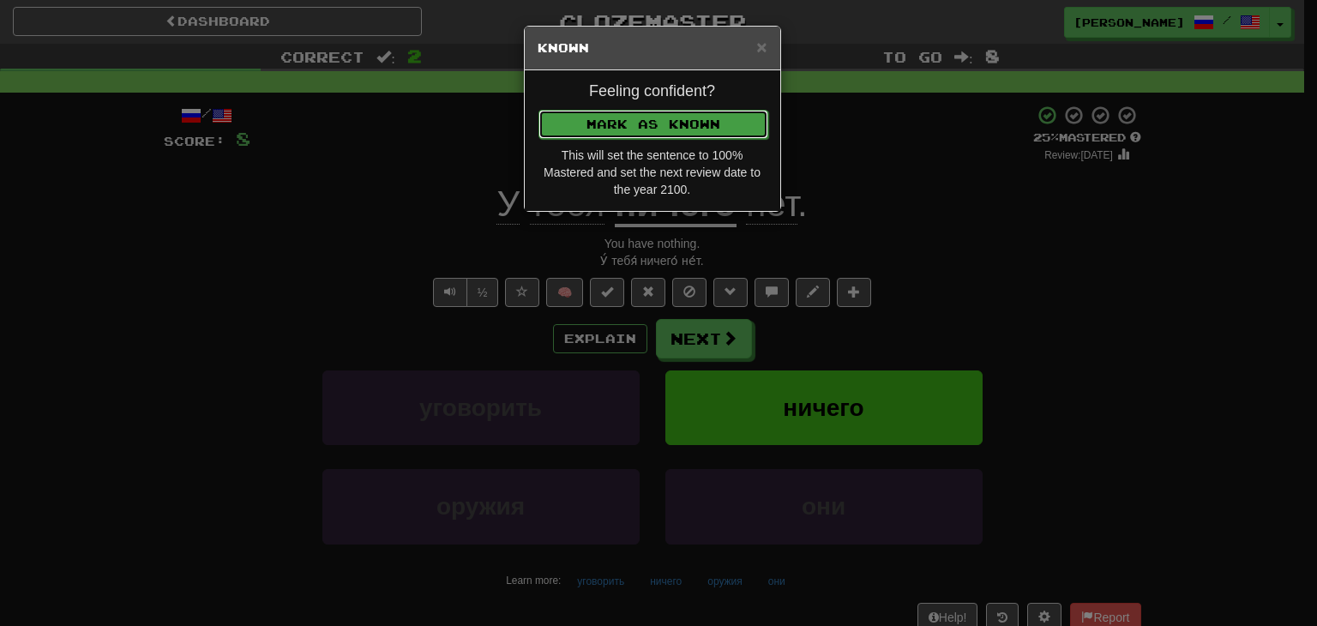
click at [633, 113] on button "Mark as Known" at bounding box center [653, 124] width 230 height 29
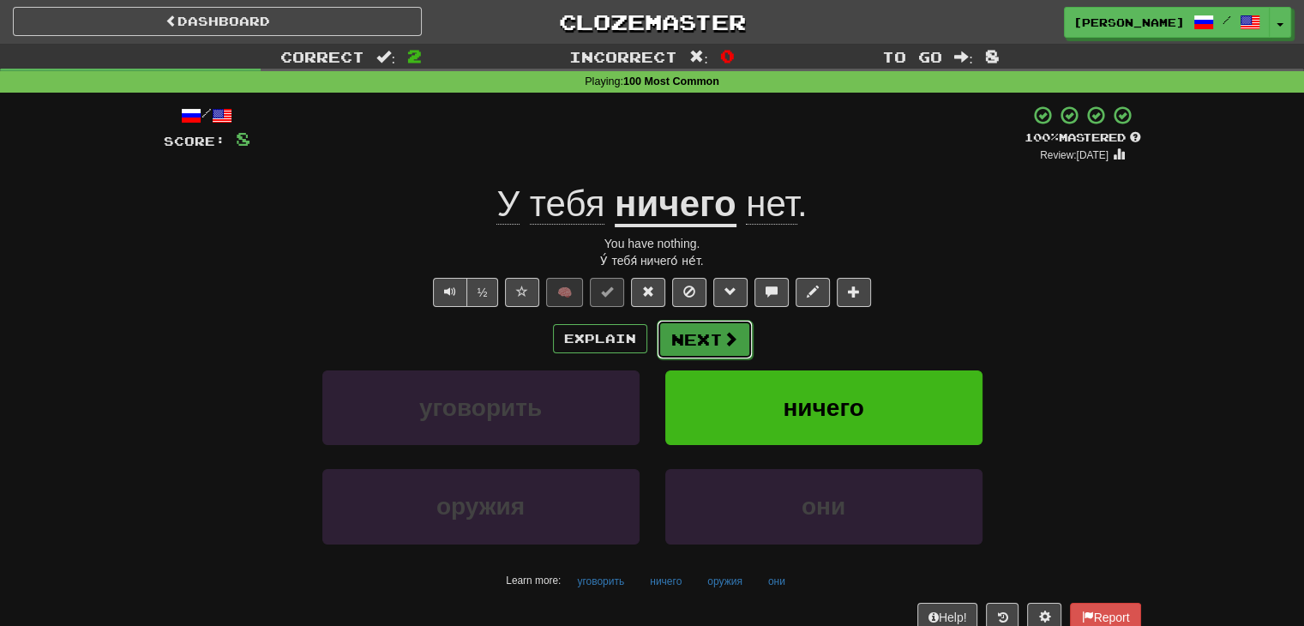
click at [684, 334] on button "Next" at bounding box center [705, 339] width 96 height 39
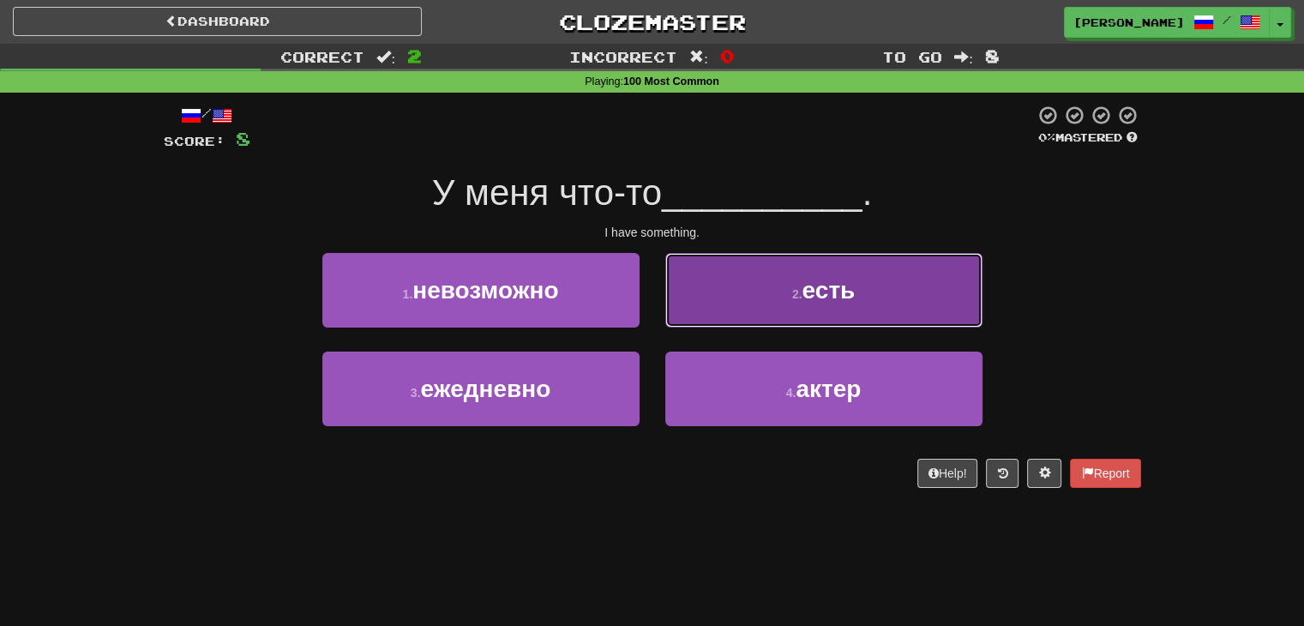
click at [788, 284] on button "2 . есть" at bounding box center [823, 290] width 317 height 75
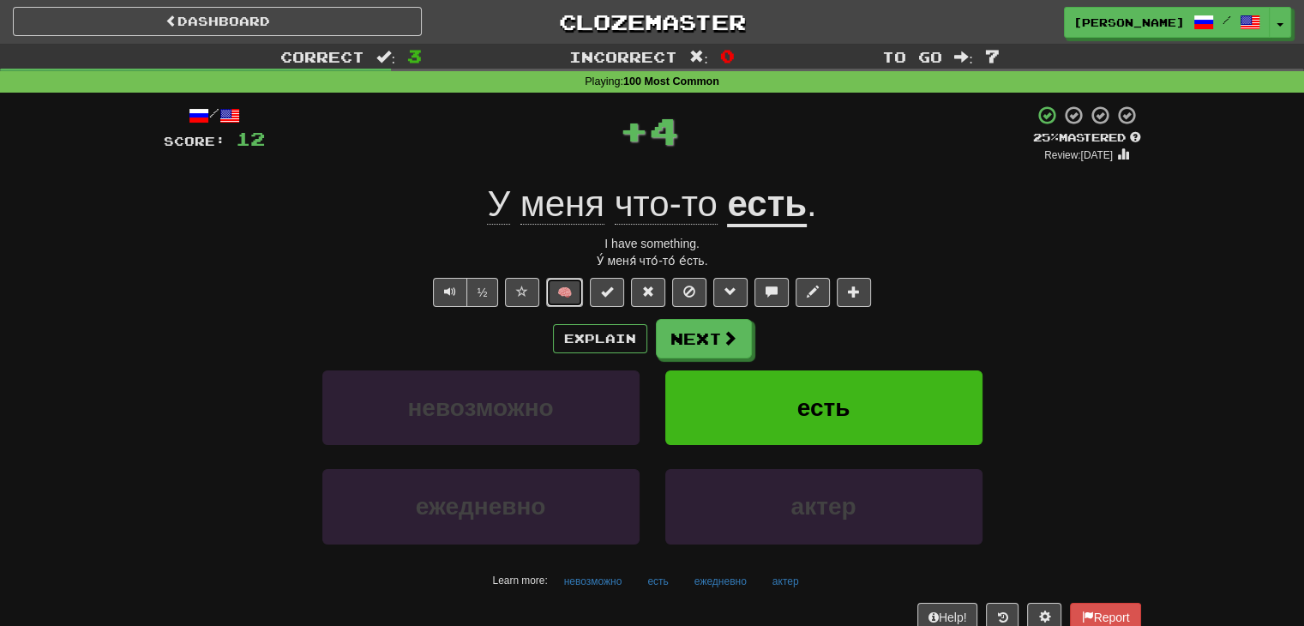
click at [580, 291] on button "🧠" at bounding box center [564, 292] width 37 height 29
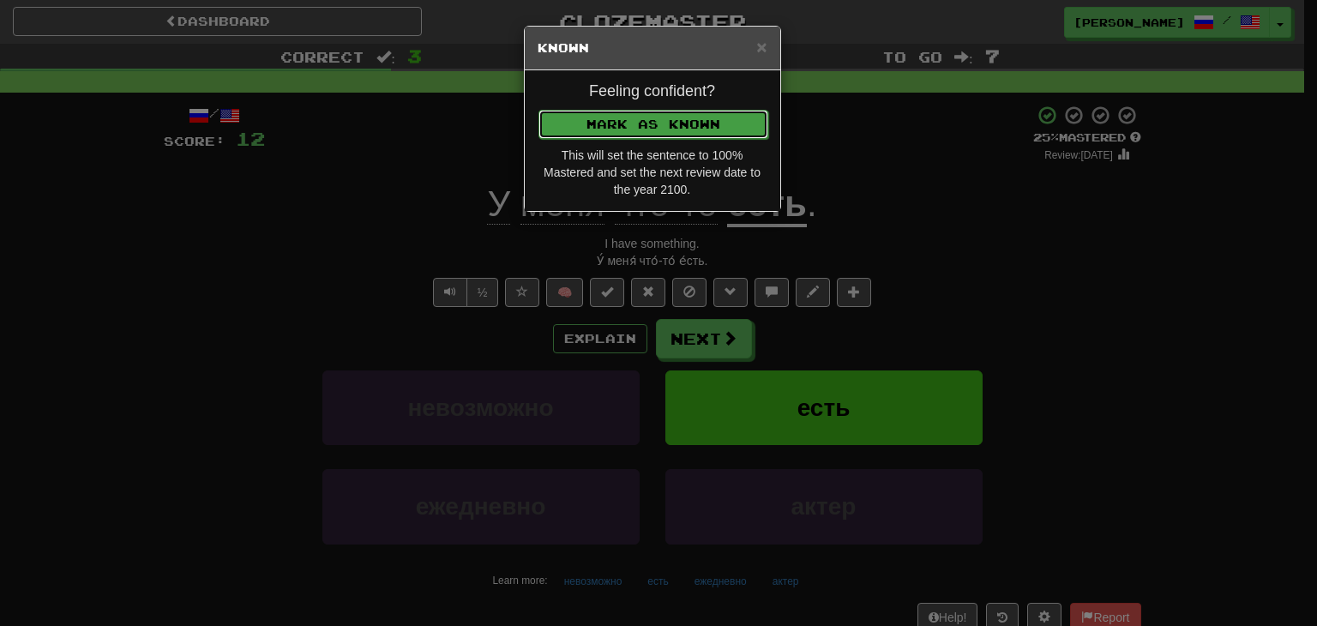
click at [610, 119] on button "Mark as Known" at bounding box center [653, 124] width 230 height 29
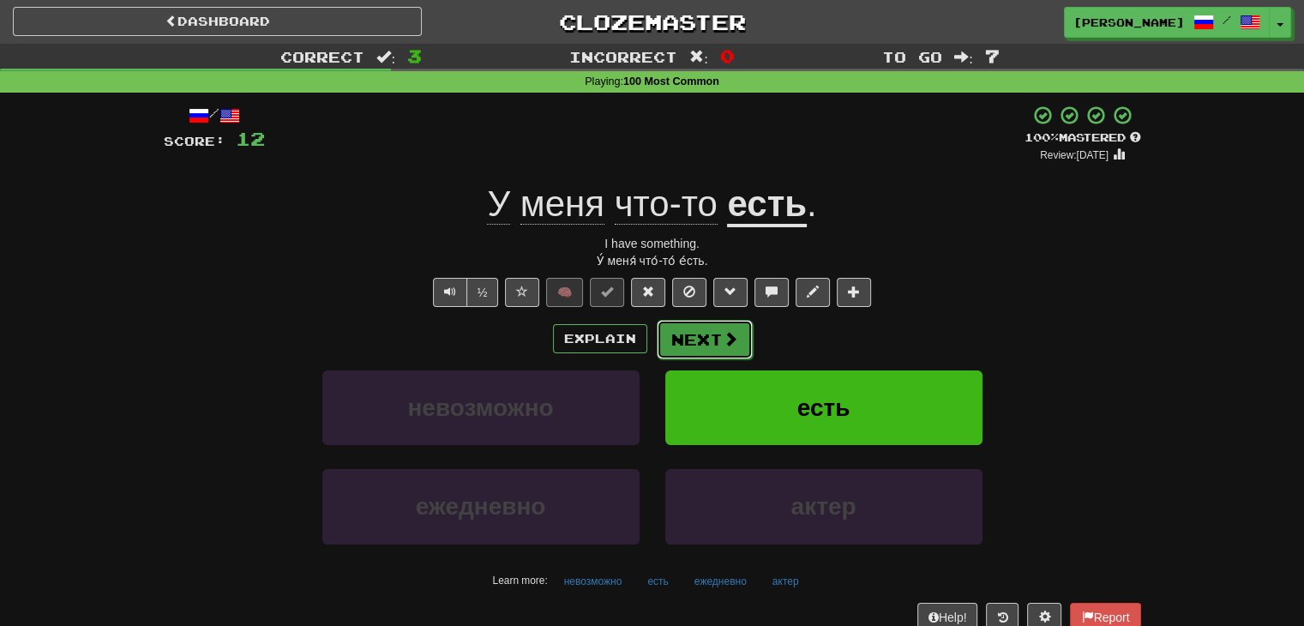
click at [704, 334] on button "Next" at bounding box center [705, 339] width 96 height 39
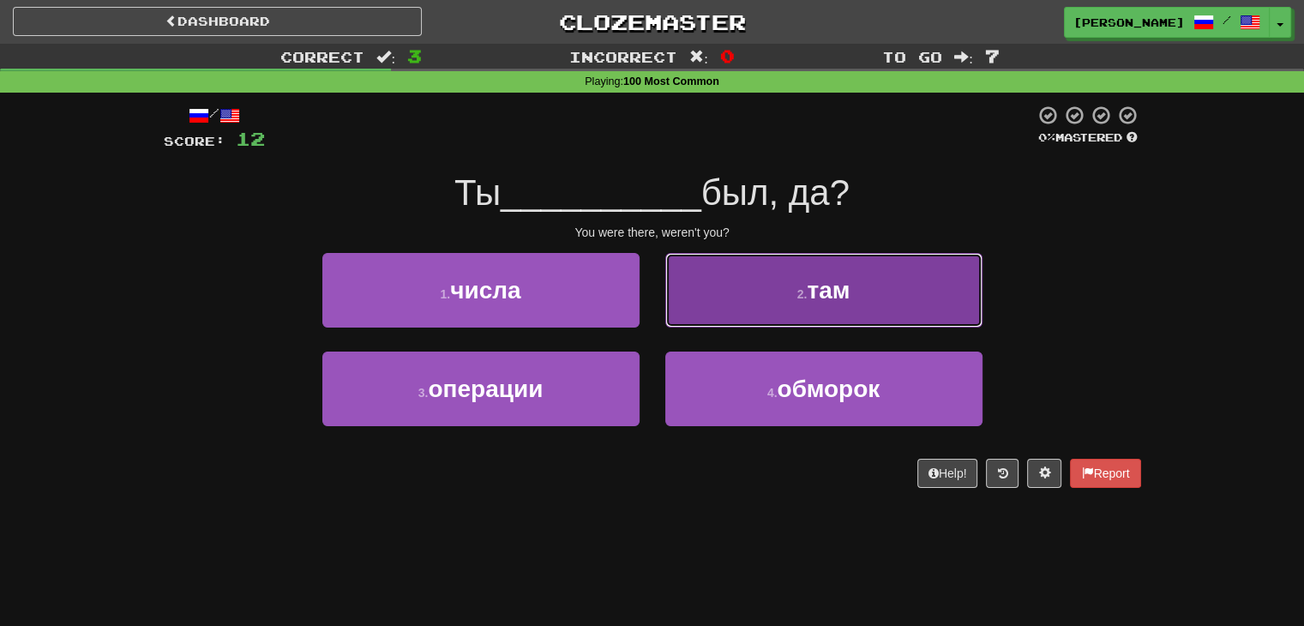
click at [785, 313] on button "2 . там" at bounding box center [823, 290] width 317 height 75
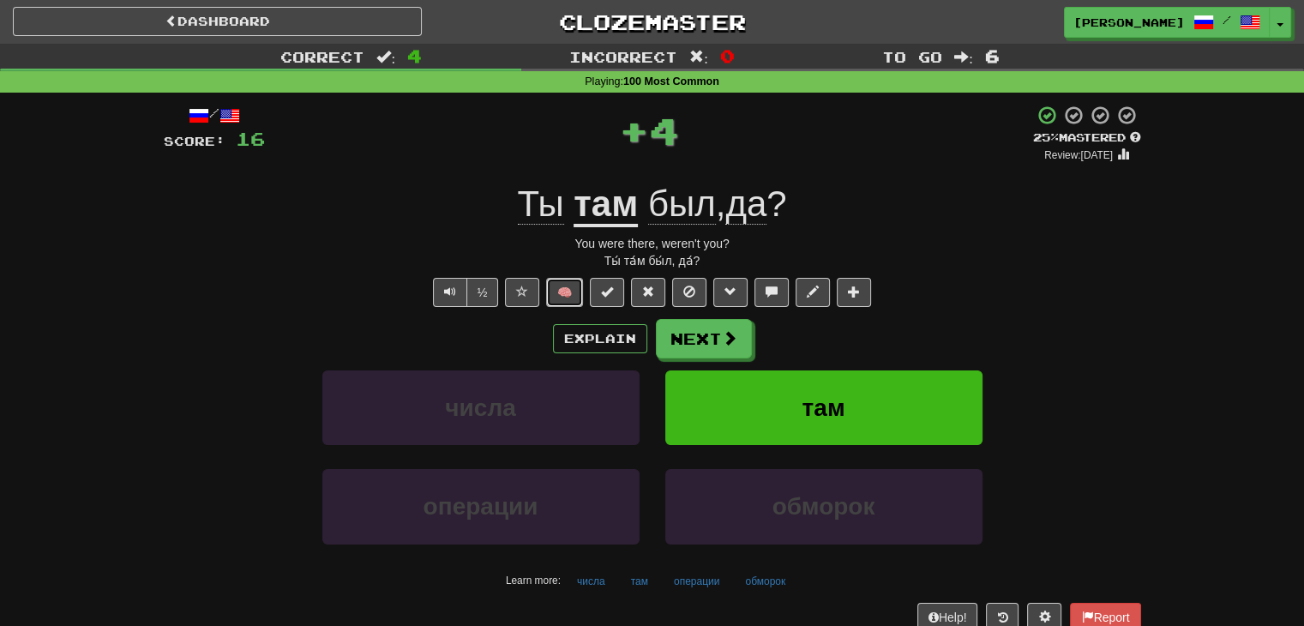
click at [567, 292] on button "🧠" at bounding box center [564, 292] width 37 height 29
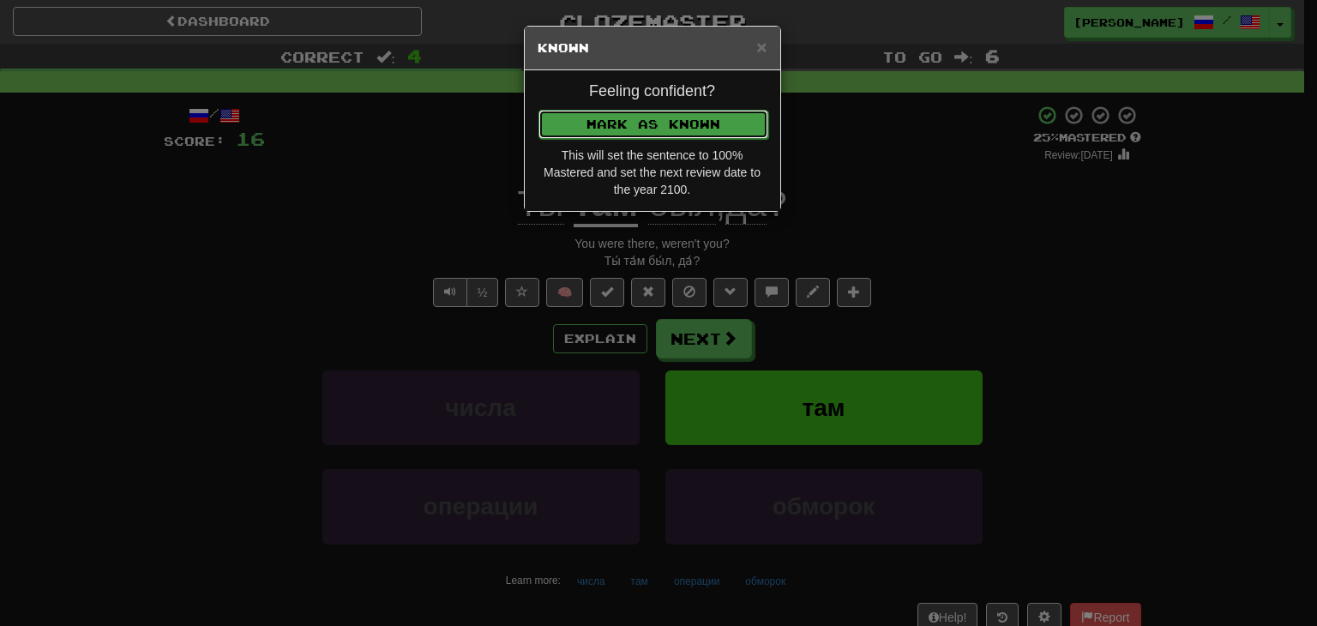
click at [604, 114] on button "Mark as Known" at bounding box center [653, 124] width 230 height 29
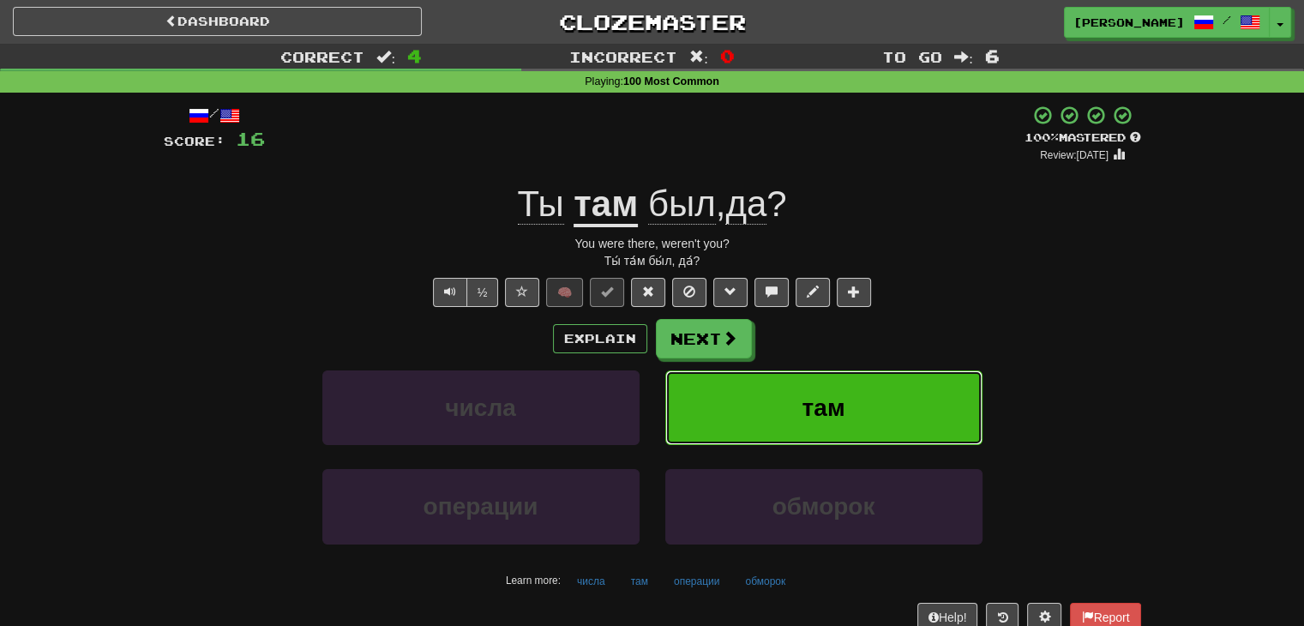
click at [746, 402] on button "там" at bounding box center [823, 407] width 317 height 75
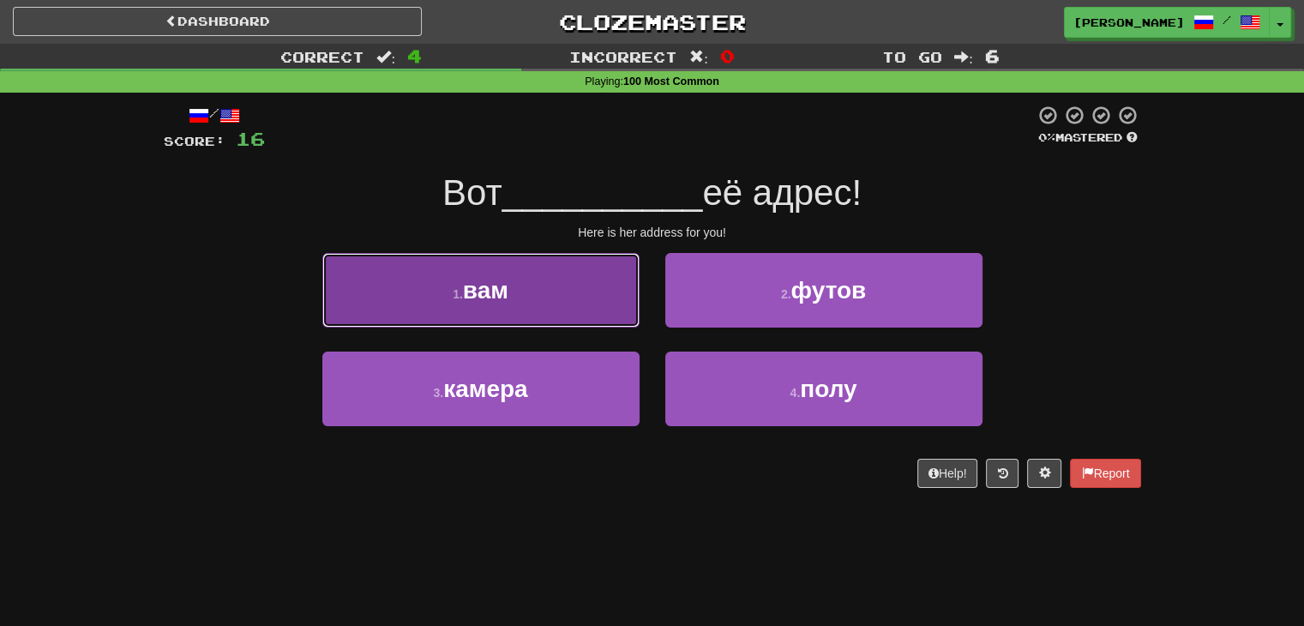
click at [575, 306] on button "1 . вам" at bounding box center [480, 290] width 317 height 75
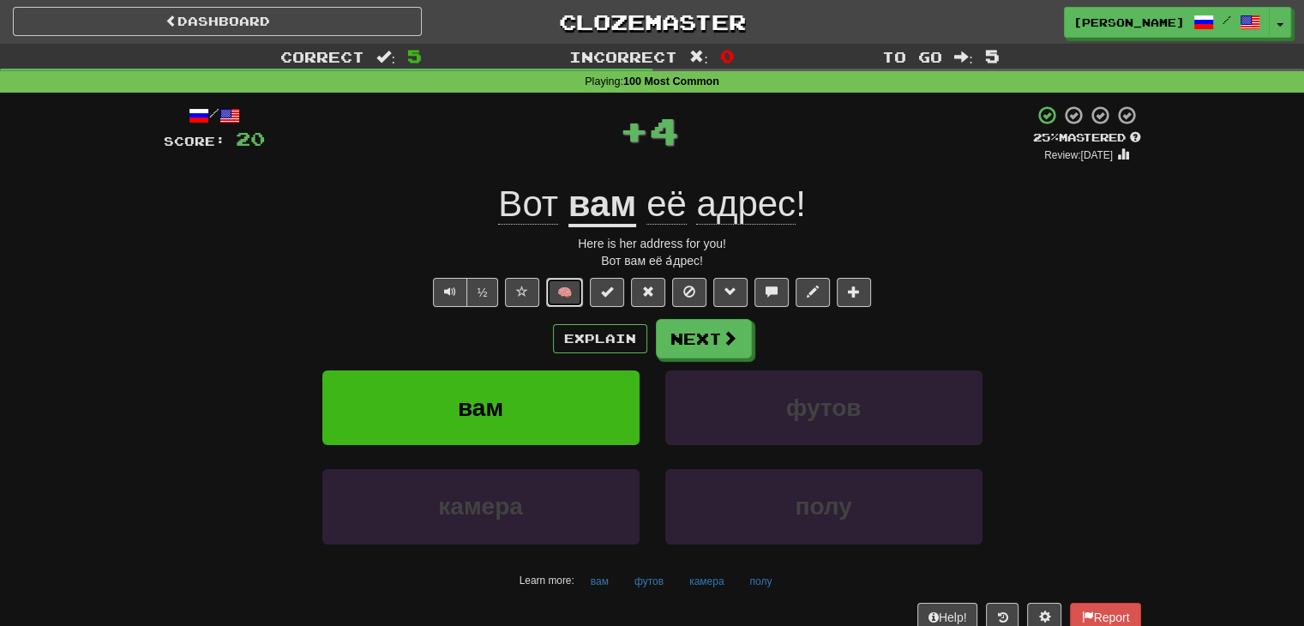
click at [564, 290] on button "🧠" at bounding box center [564, 292] width 37 height 29
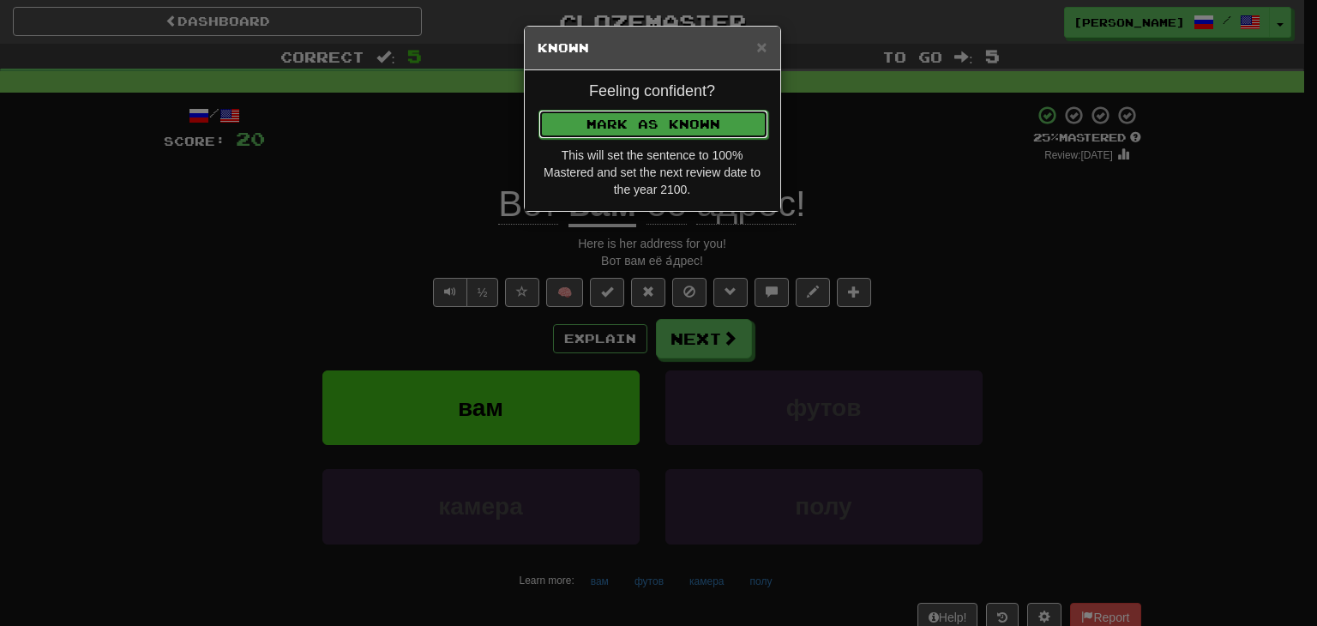
click at [634, 127] on button "Mark as Known" at bounding box center [653, 124] width 230 height 29
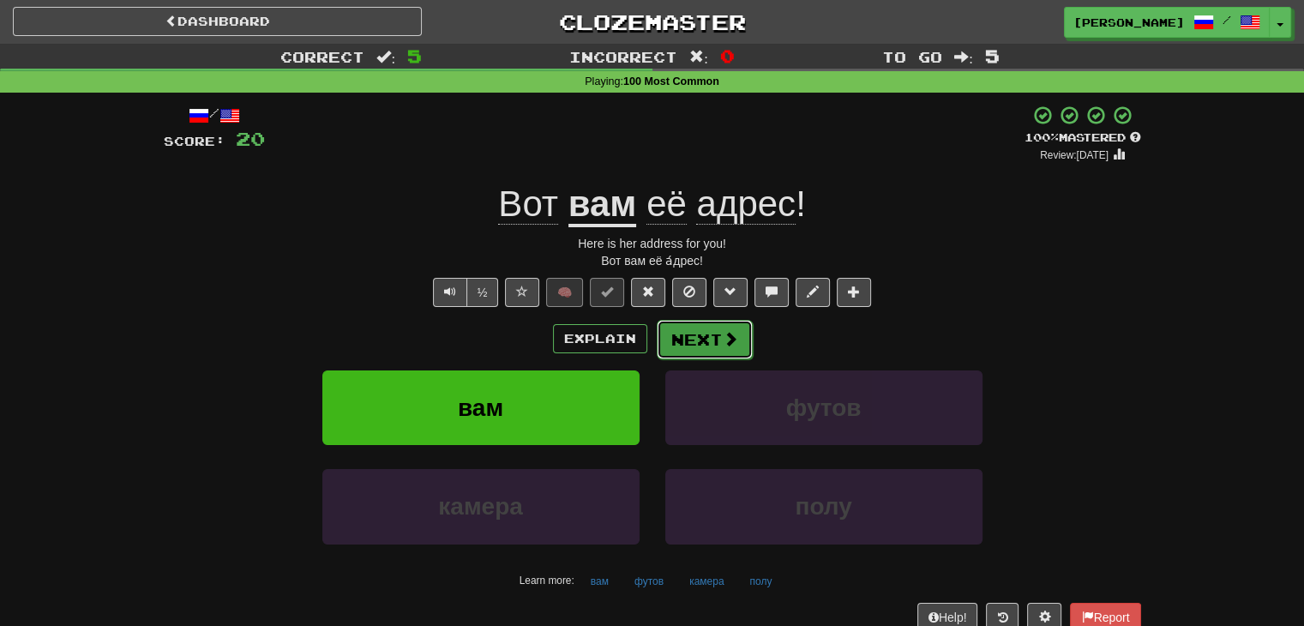
click at [723, 342] on span at bounding box center [730, 338] width 15 height 15
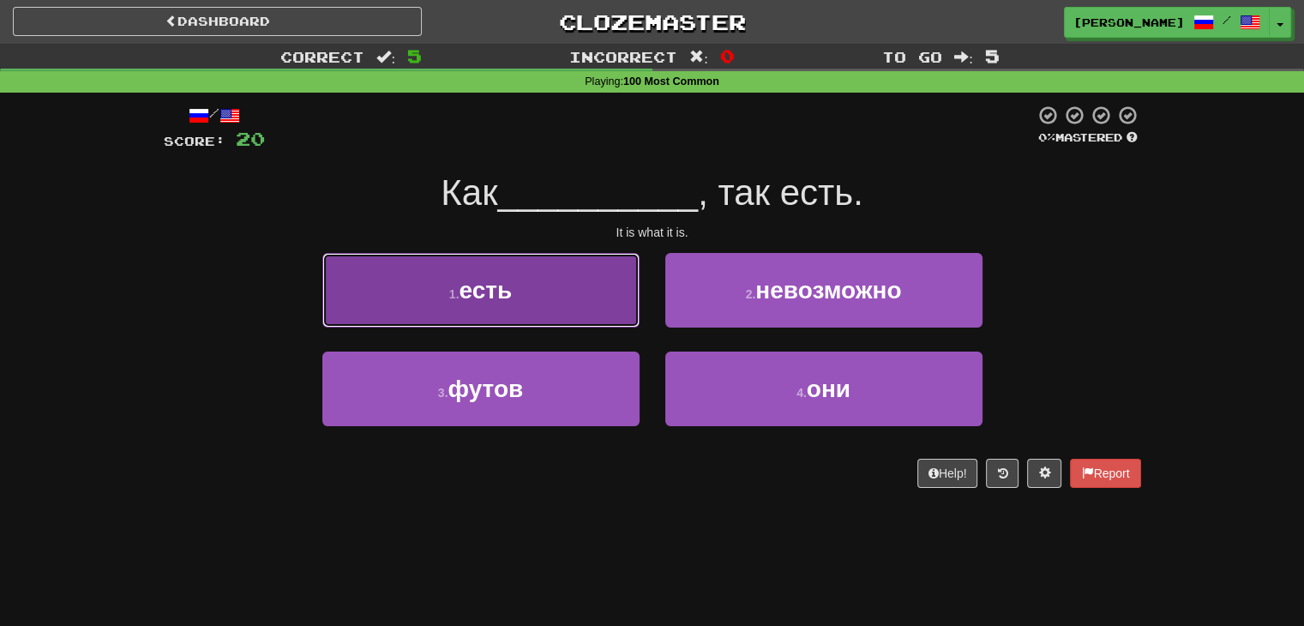
click at [598, 292] on button "1 . есть" at bounding box center [480, 290] width 317 height 75
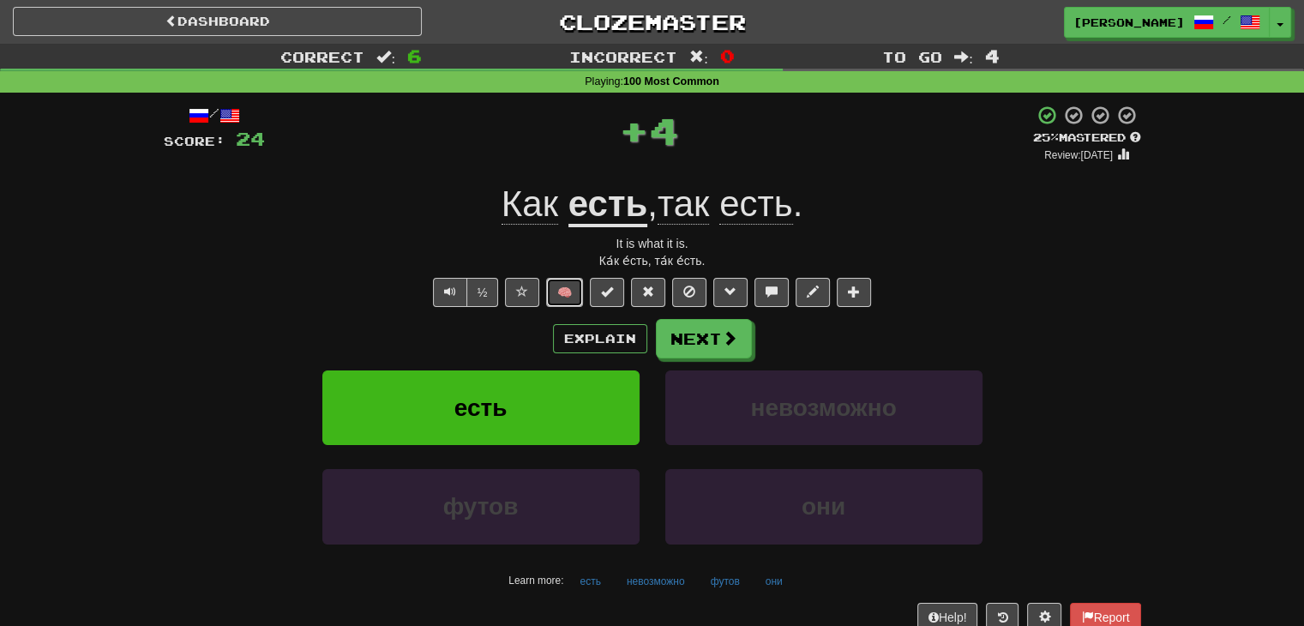
click at [558, 289] on button "🧠" at bounding box center [564, 292] width 37 height 29
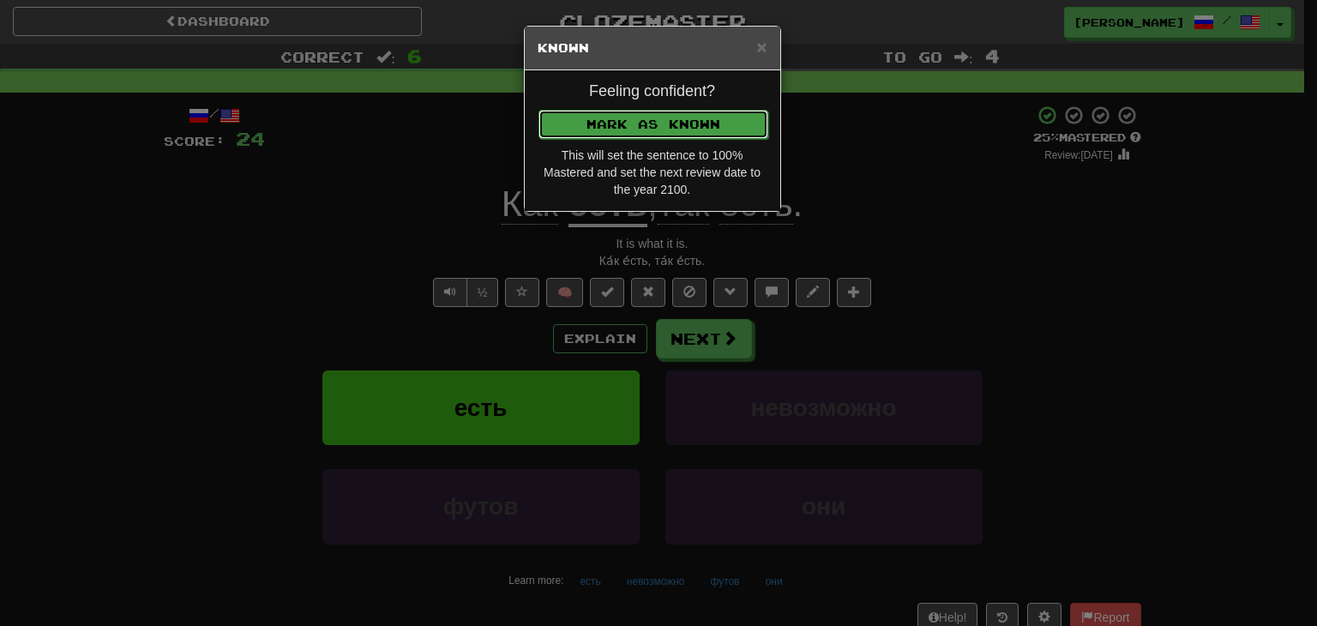
click at [626, 117] on button "Mark as Known" at bounding box center [653, 124] width 230 height 29
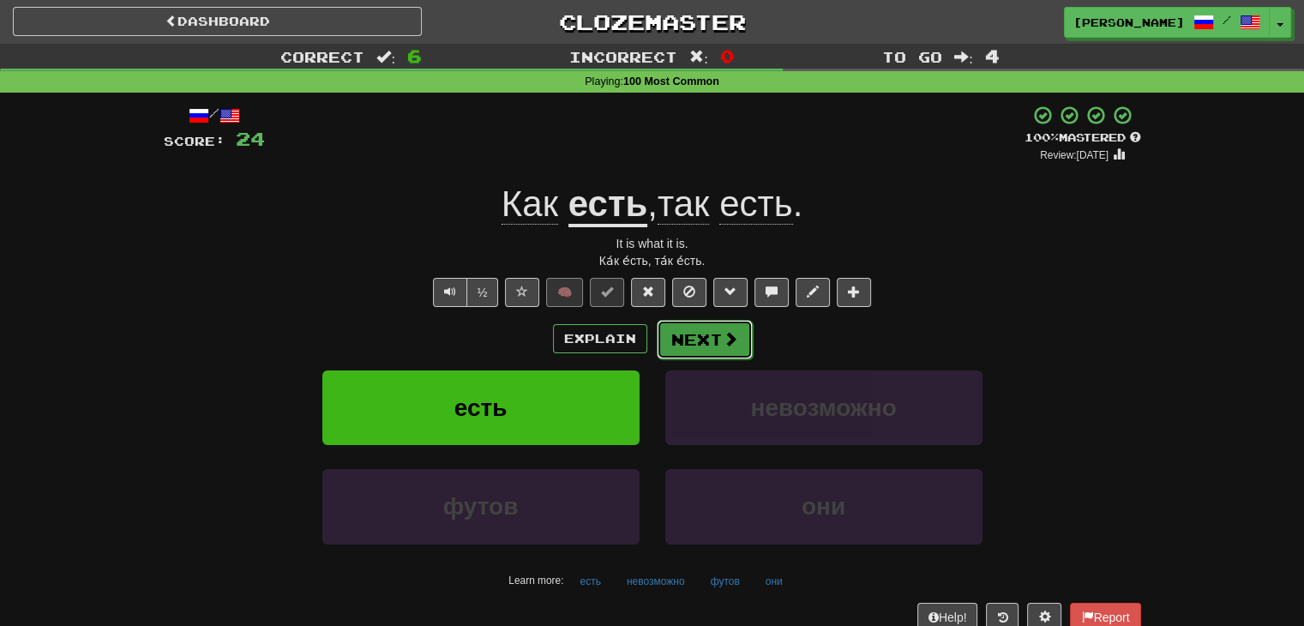
click at [685, 334] on button "Next" at bounding box center [705, 339] width 96 height 39
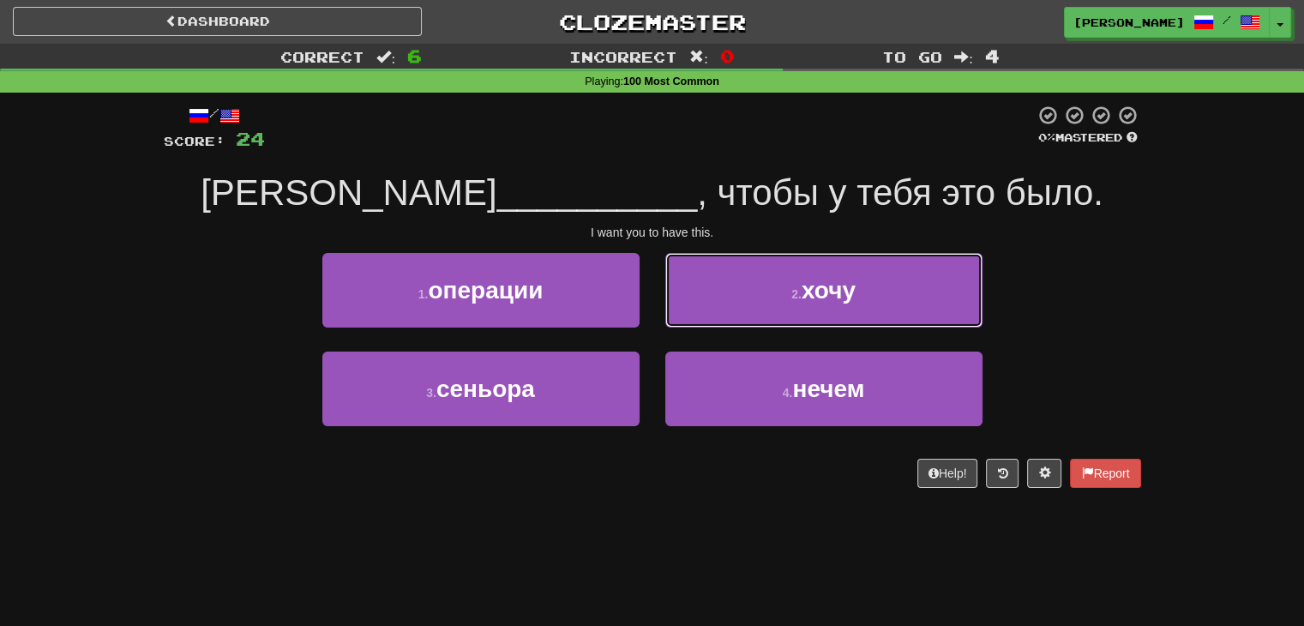
click at [774, 309] on button "2 . хочу" at bounding box center [823, 290] width 317 height 75
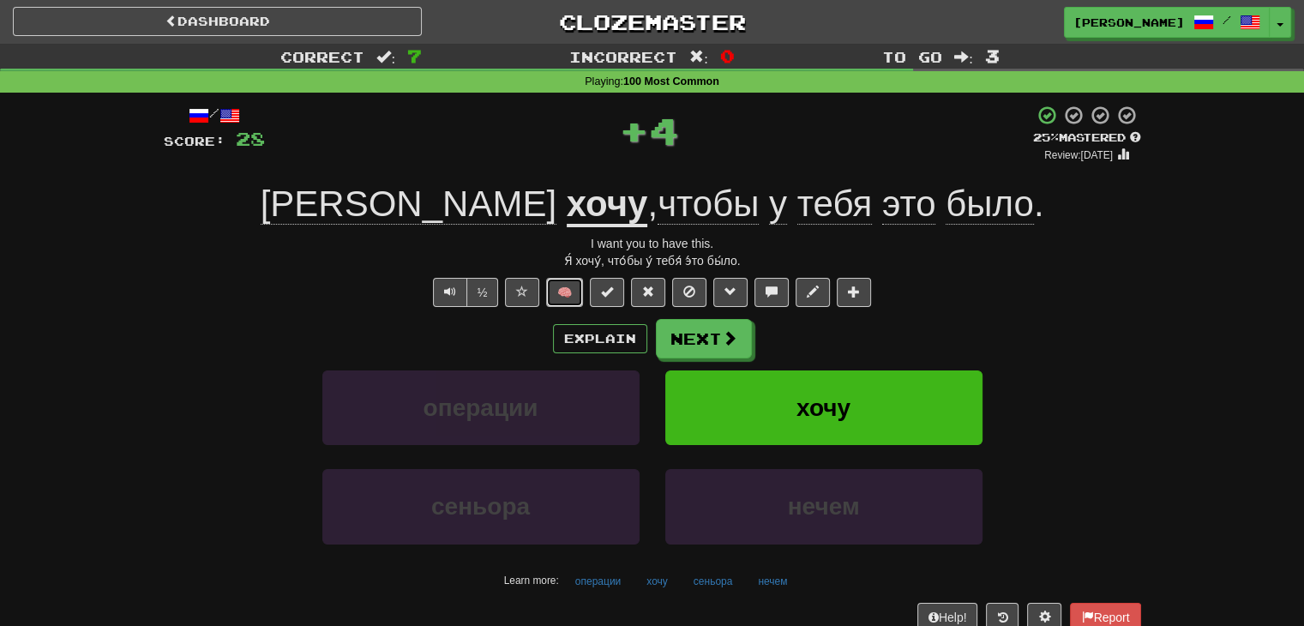
click at [561, 289] on button "🧠" at bounding box center [564, 292] width 37 height 29
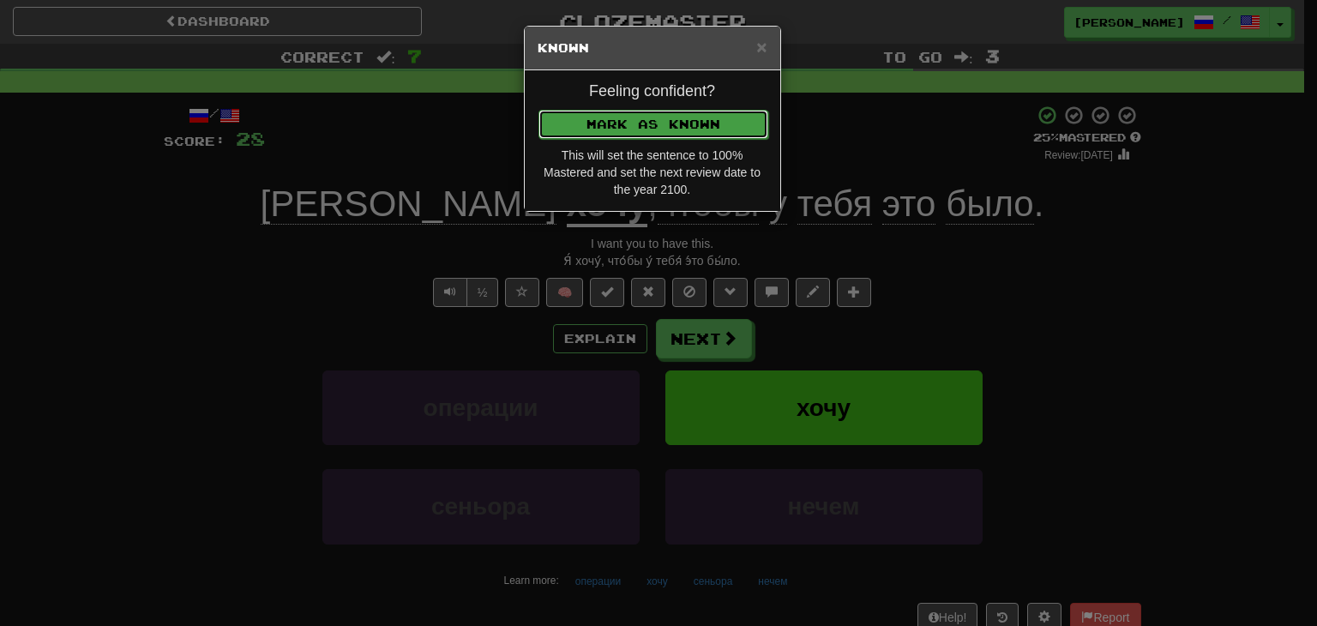
click at [651, 115] on button "Mark as Known" at bounding box center [653, 124] width 230 height 29
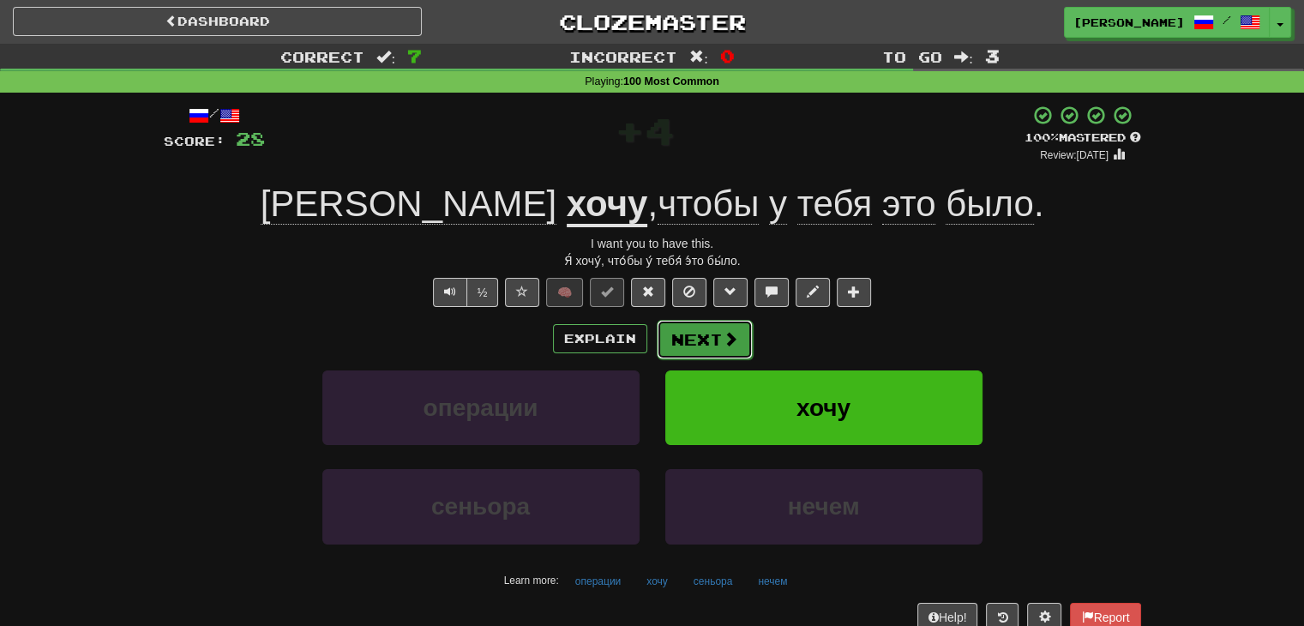
click at [701, 335] on button "Next" at bounding box center [705, 339] width 96 height 39
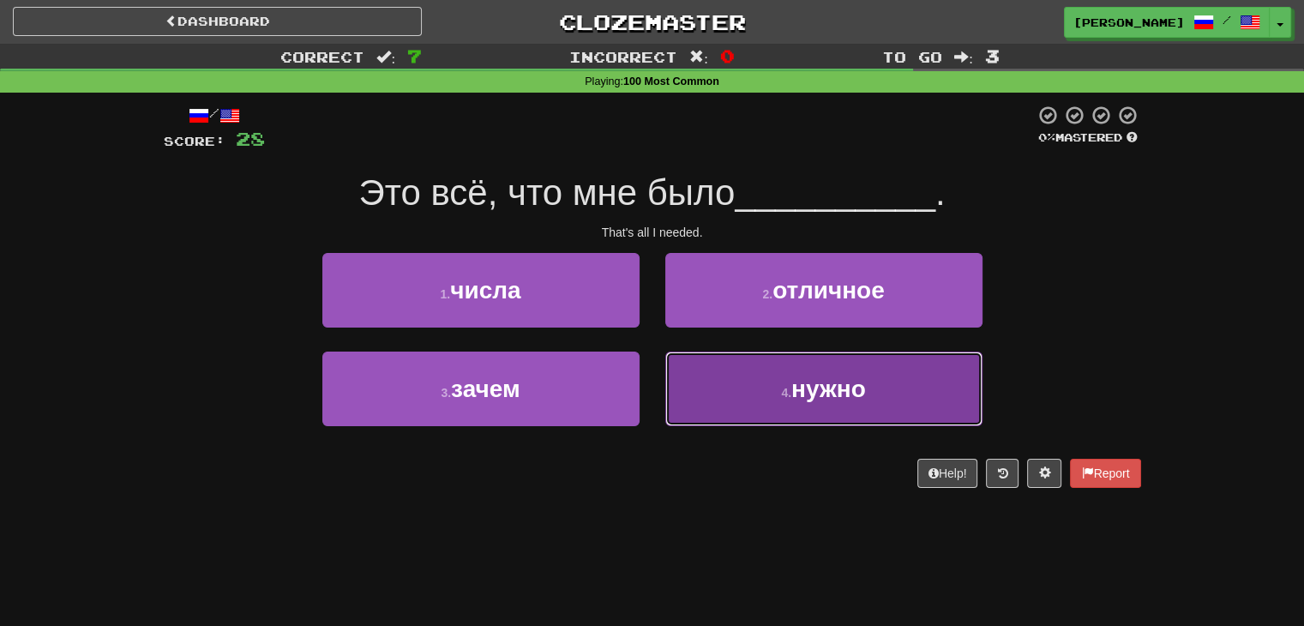
click at [727, 382] on button "4 . нужно" at bounding box center [823, 389] width 317 height 75
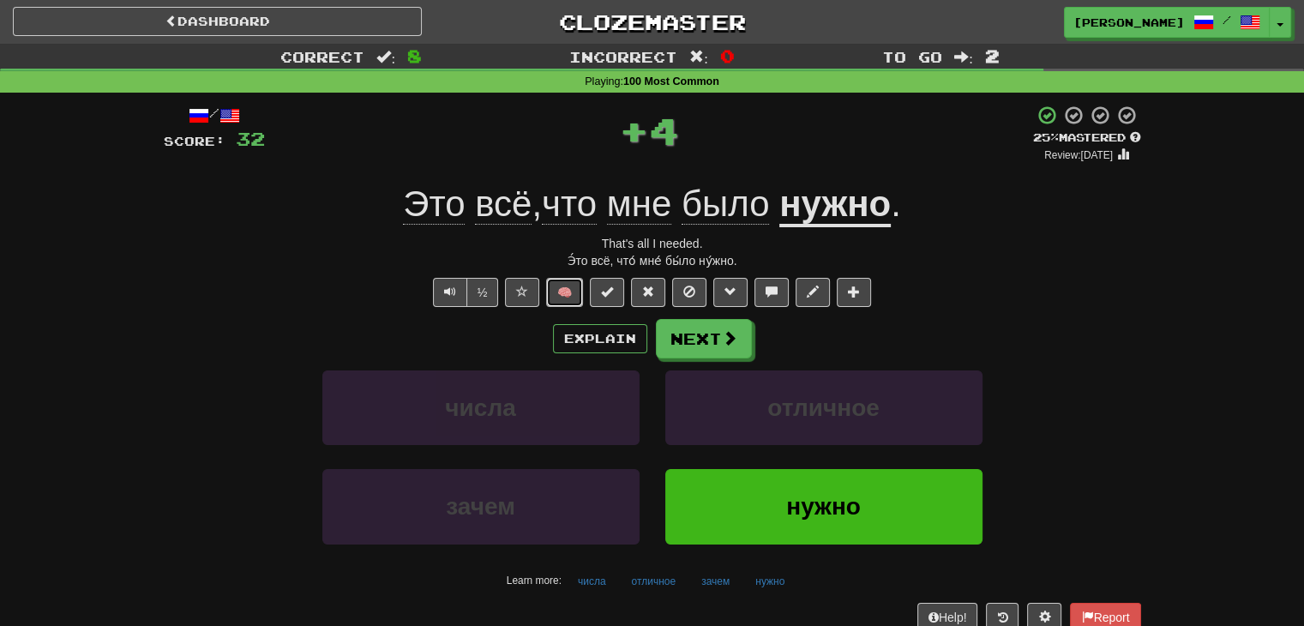
click at [574, 291] on button "🧠" at bounding box center [564, 292] width 37 height 29
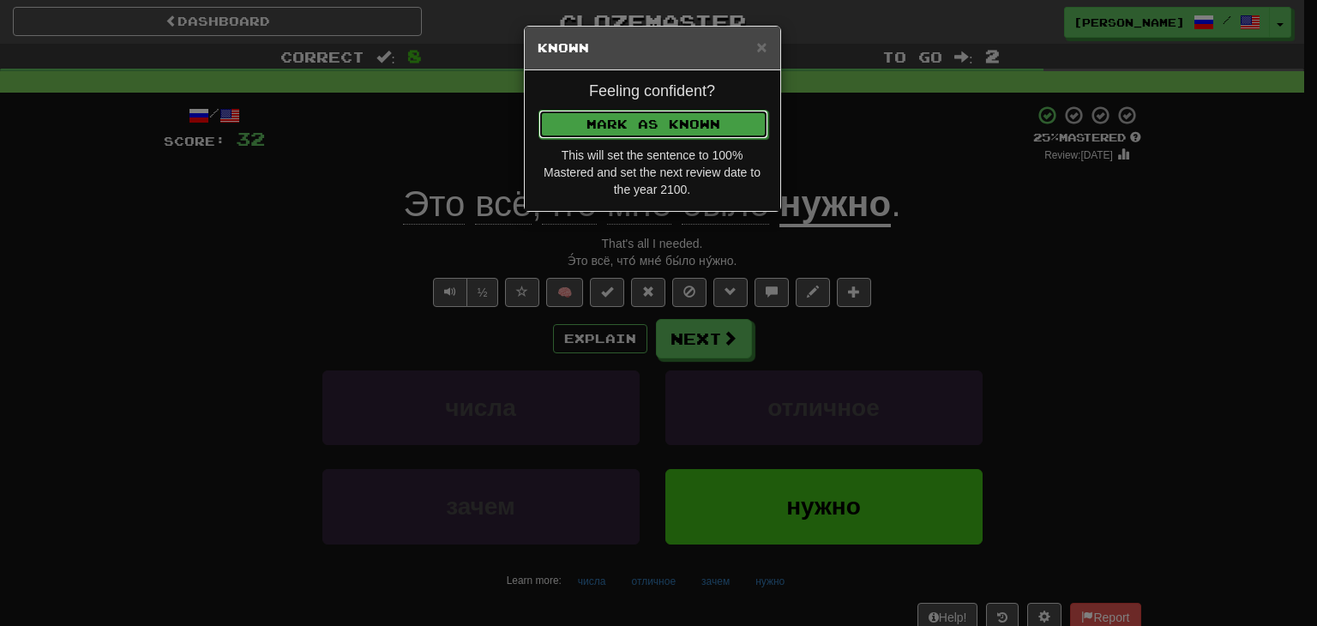
click at [606, 125] on button "Mark as Known" at bounding box center [653, 124] width 230 height 29
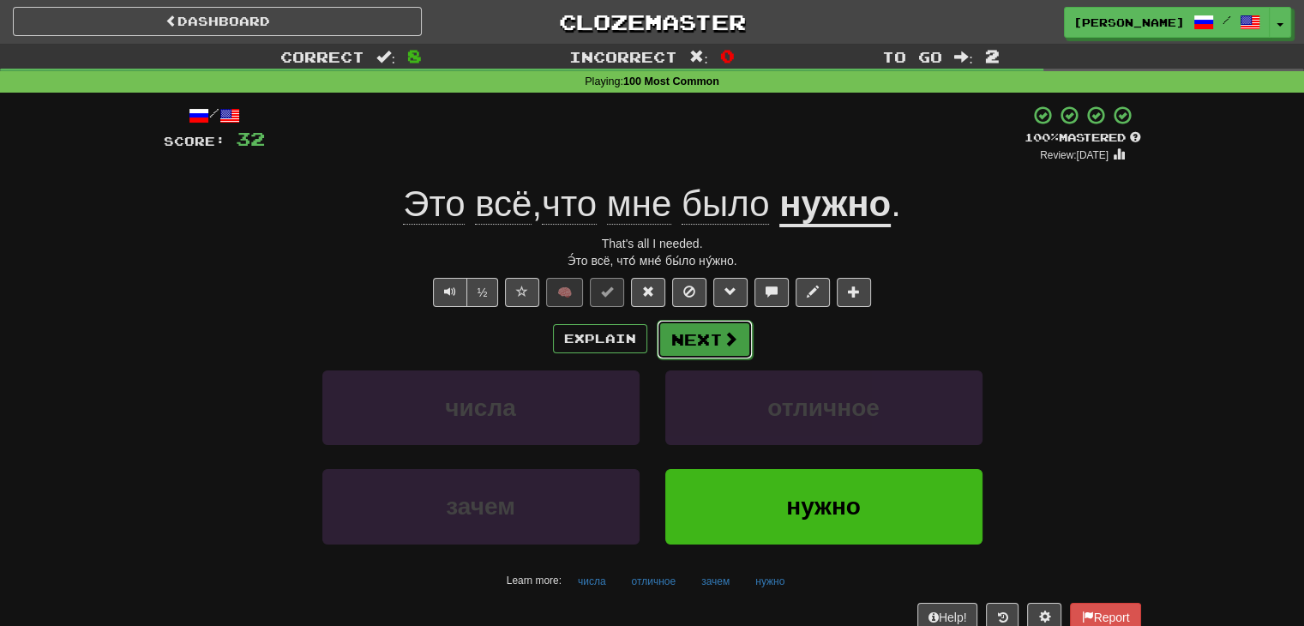
click at [718, 346] on button "Next" at bounding box center [705, 339] width 96 height 39
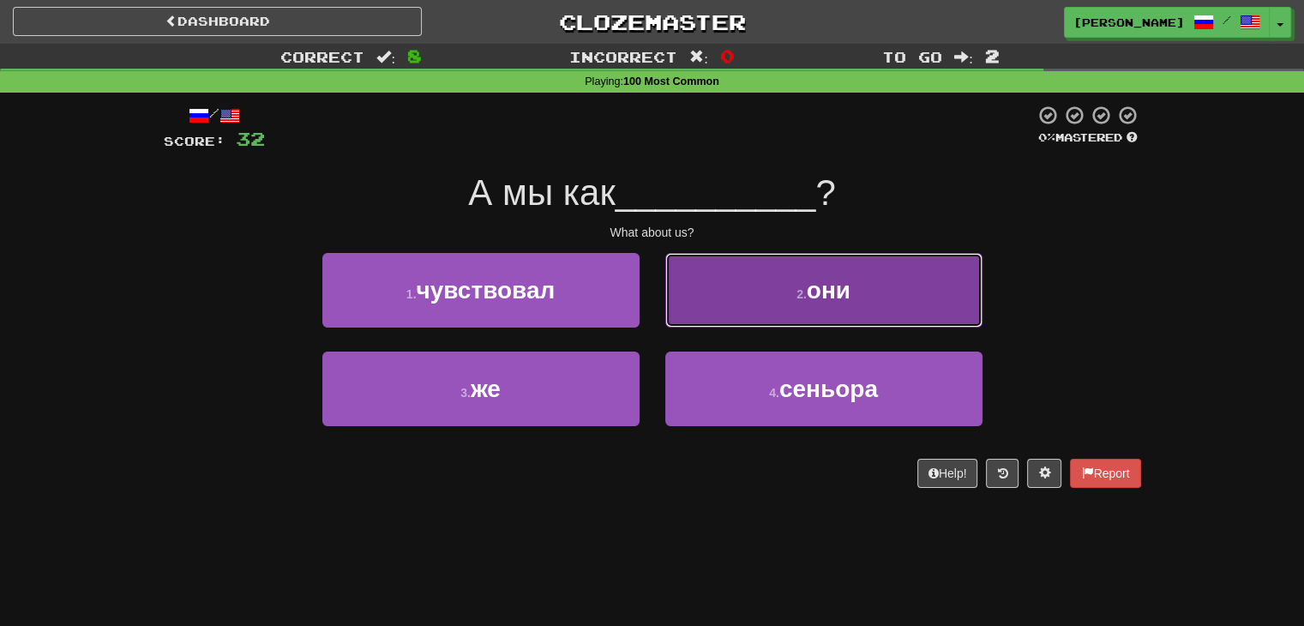
click at [755, 315] on button "2 . они" at bounding box center [823, 290] width 317 height 75
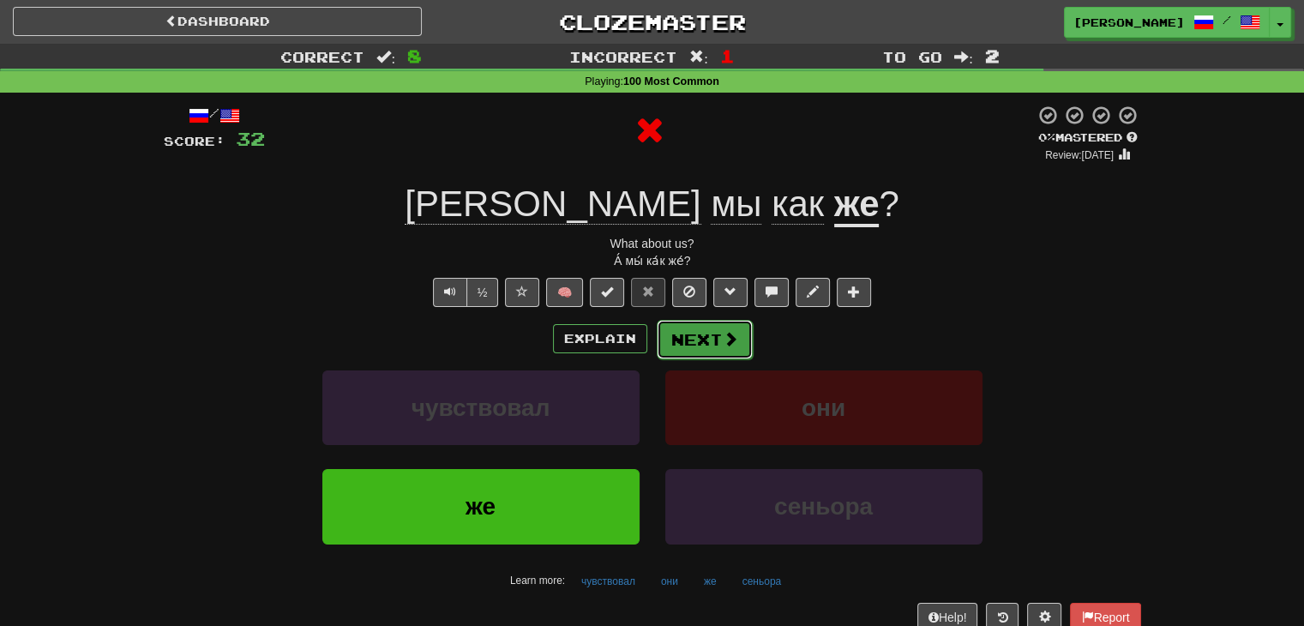
click at [688, 349] on button "Next" at bounding box center [705, 339] width 96 height 39
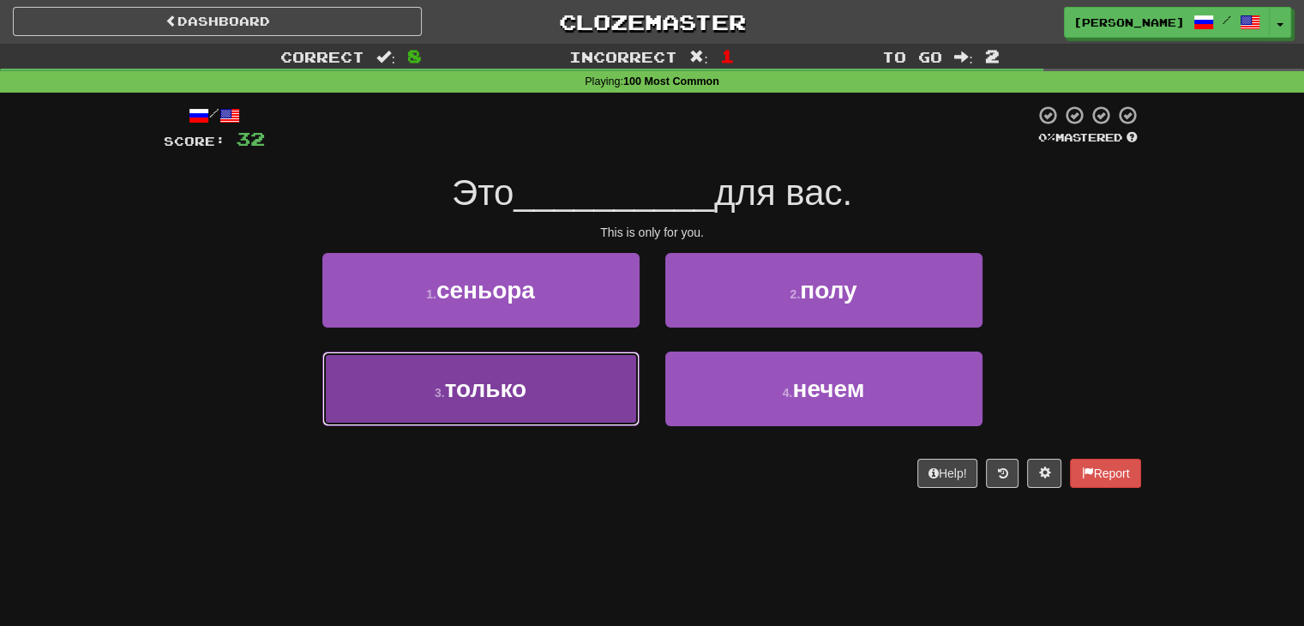
click at [552, 380] on button "3 . только" at bounding box center [480, 389] width 317 height 75
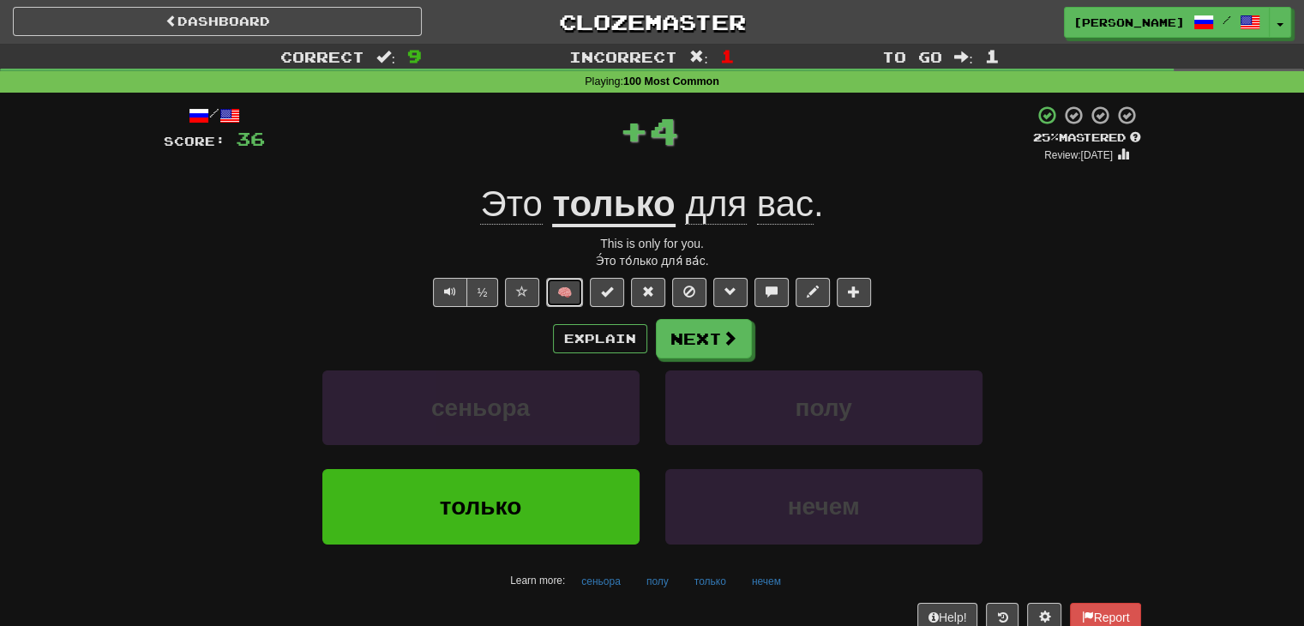
click at [564, 287] on button "🧠" at bounding box center [564, 292] width 37 height 29
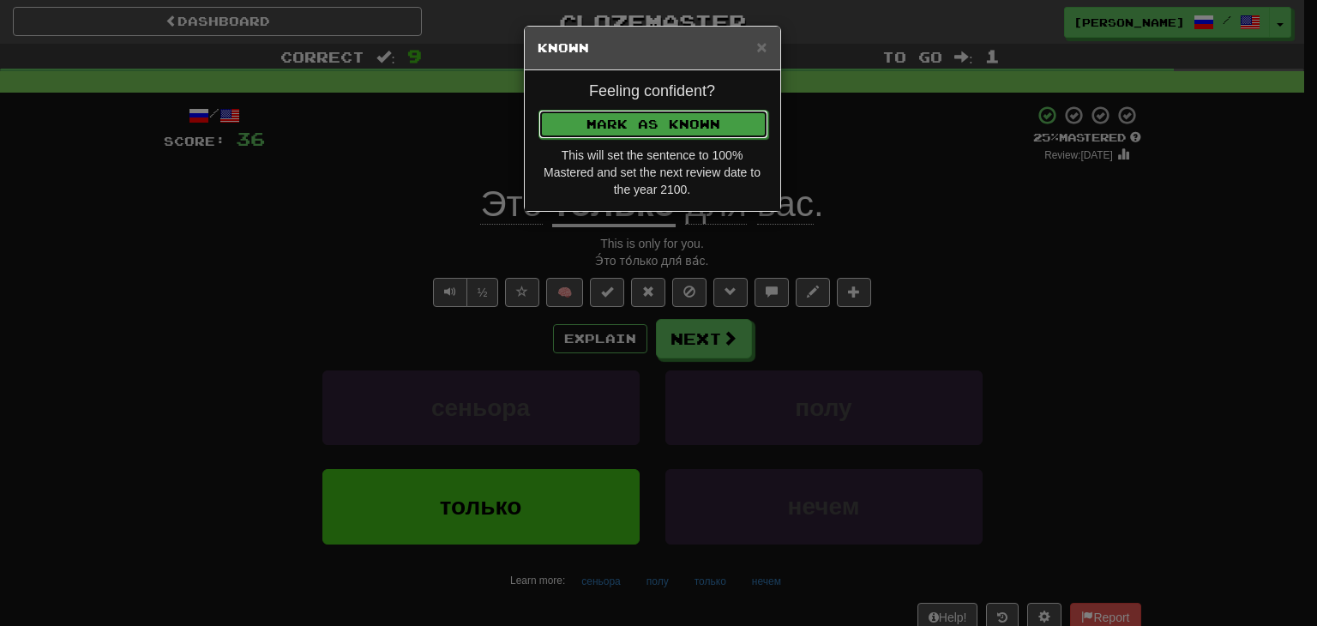
click at [641, 131] on button "Mark as Known" at bounding box center [653, 124] width 230 height 29
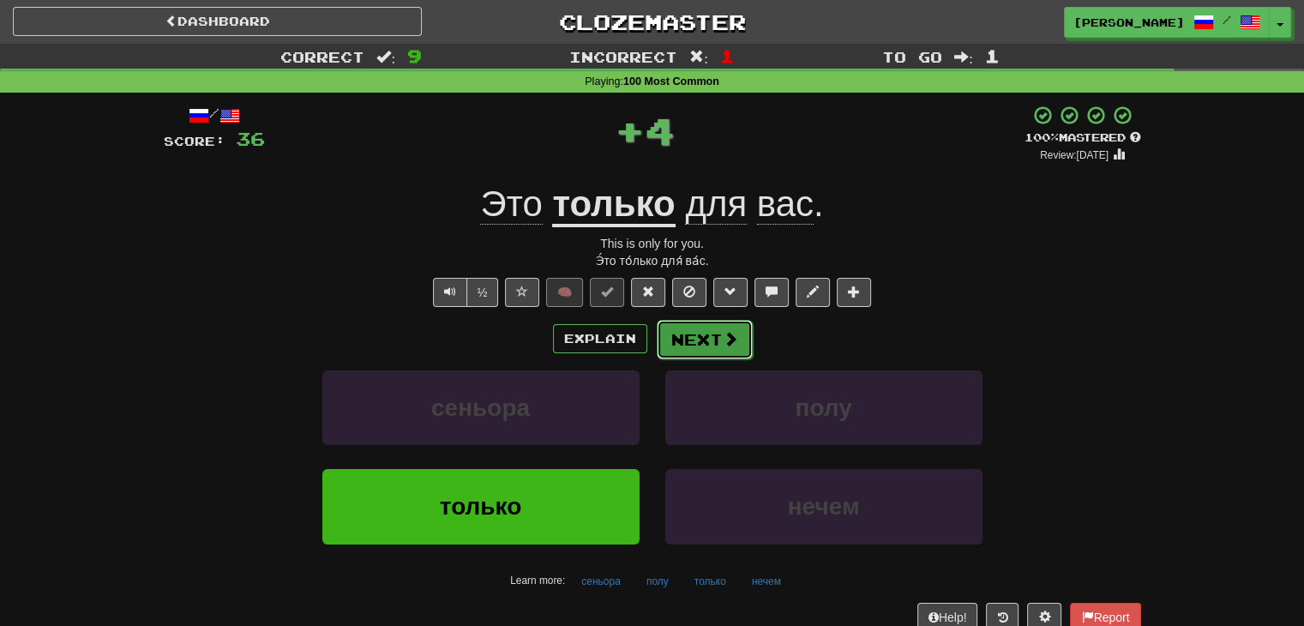
click at [682, 336] on button "Next" at bounding box center [705, 339] width 96 height 39
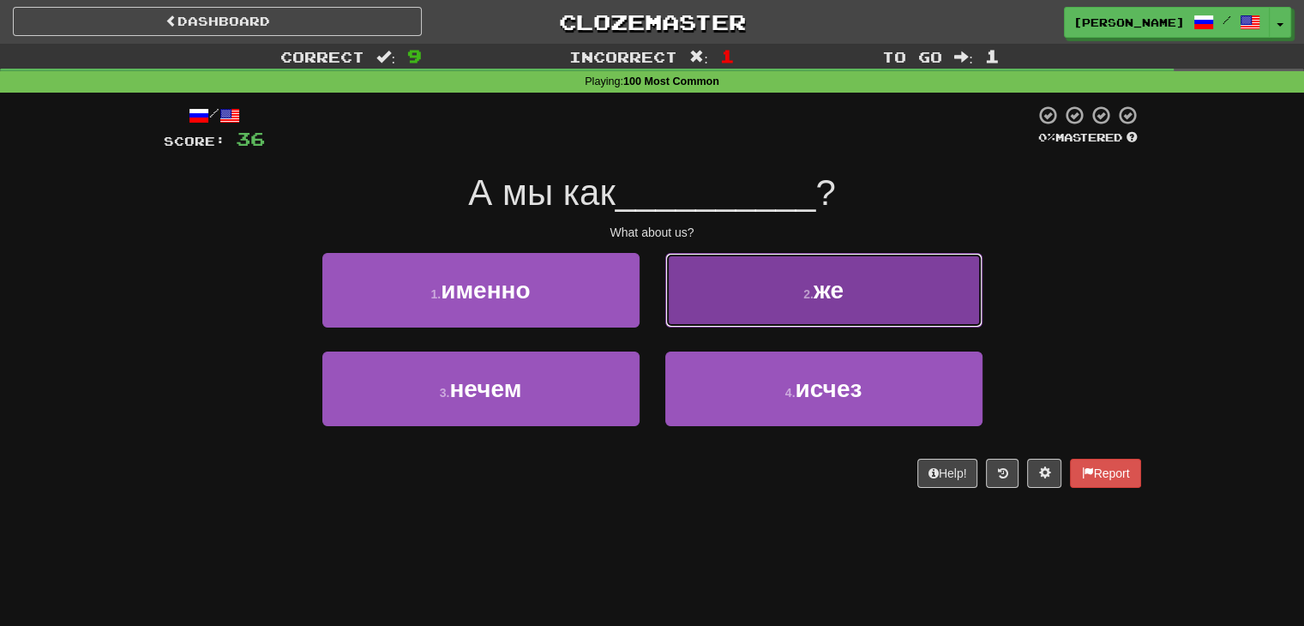
click at [753, 296] on button "2 . же" at bounding box center [823, 290] width 317 height 75
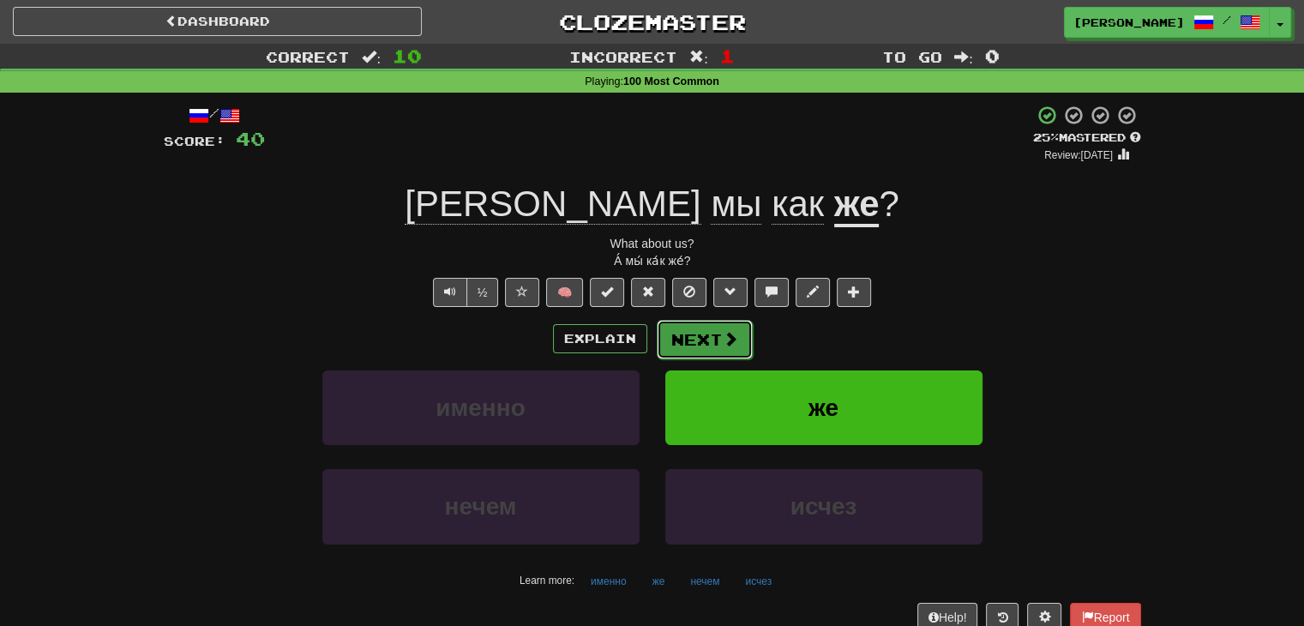
click at [704, 344] on button "Next" at bounding box center [705, 339] width 96 height 39
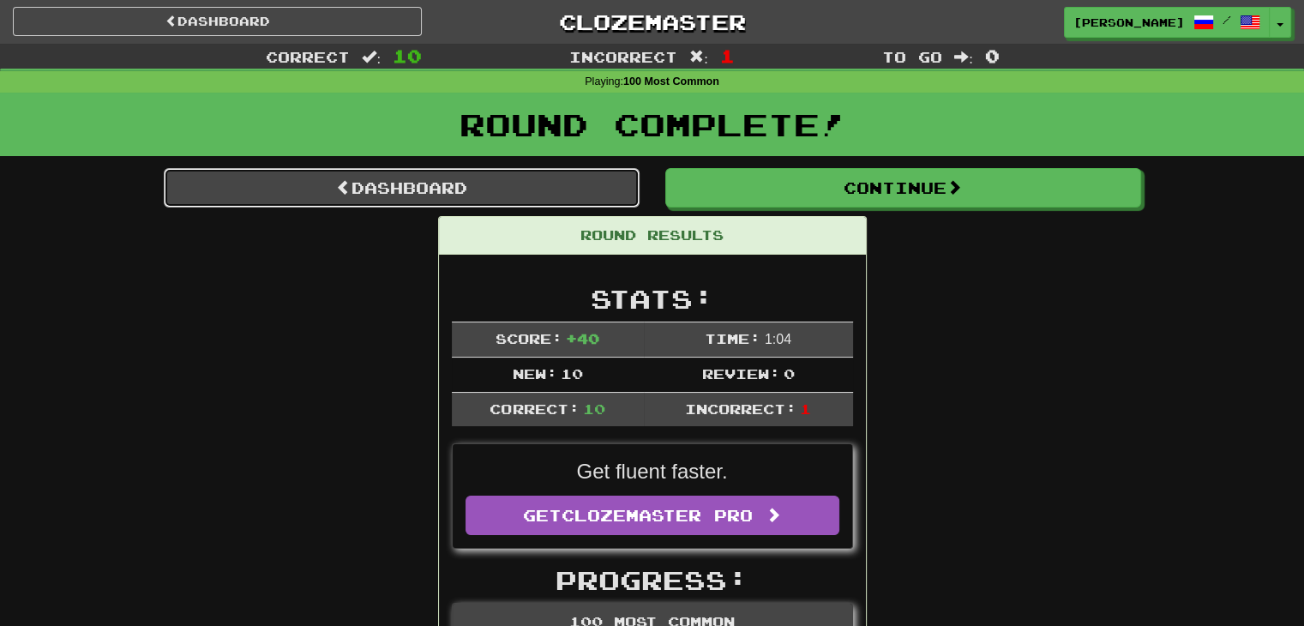
click at [427, 179] on link "Dashboard" at bounding box center [402, 187] width 476 height 39
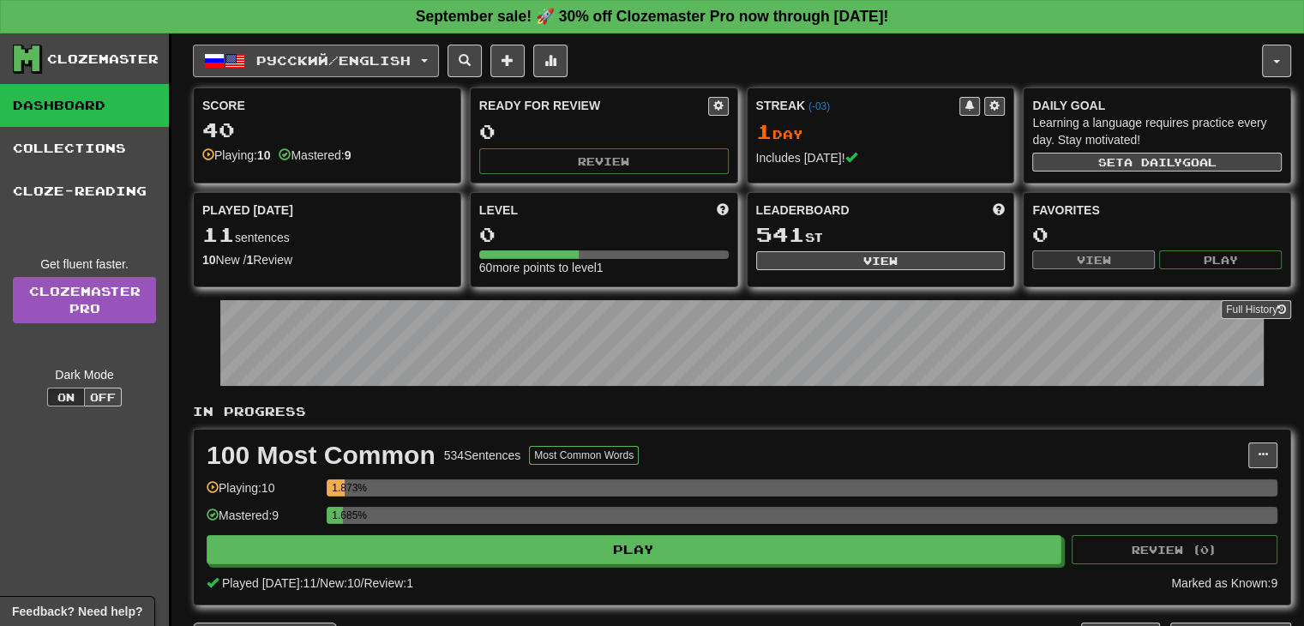
click at [438, 57] on button "Русский / English" at bounding box center [316, 61] width 246 height 33
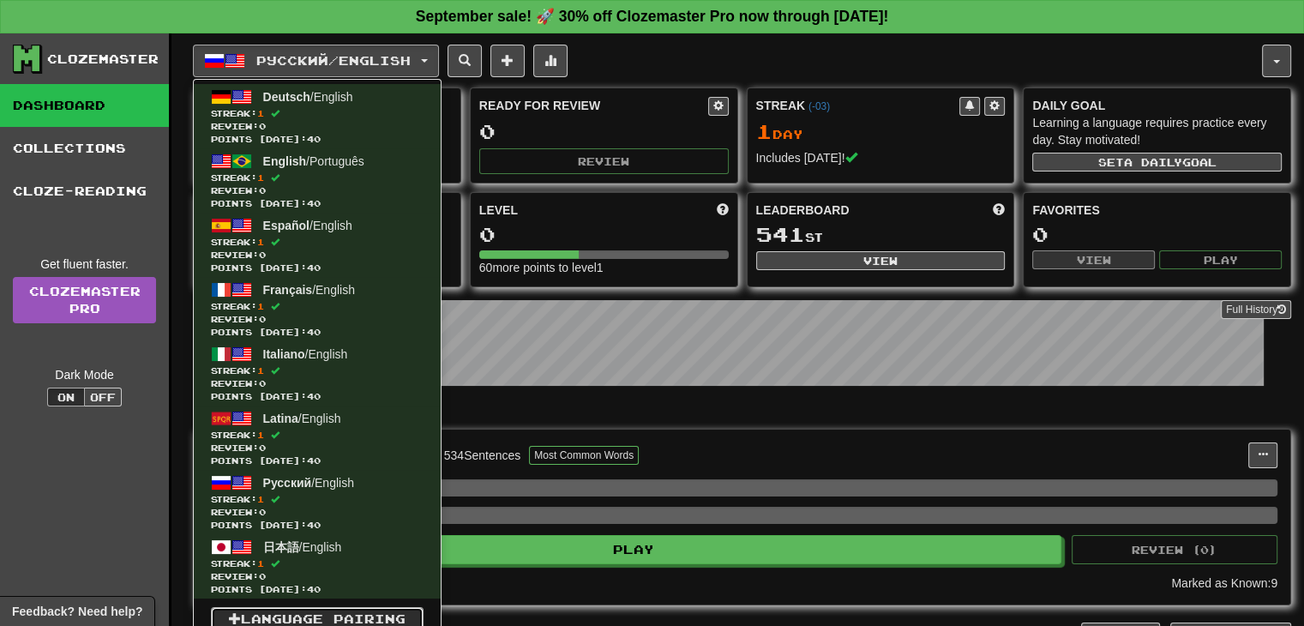
click at [329, 613] on link "Language Pairing" at bounding box center [317, 619] width 213 height 24
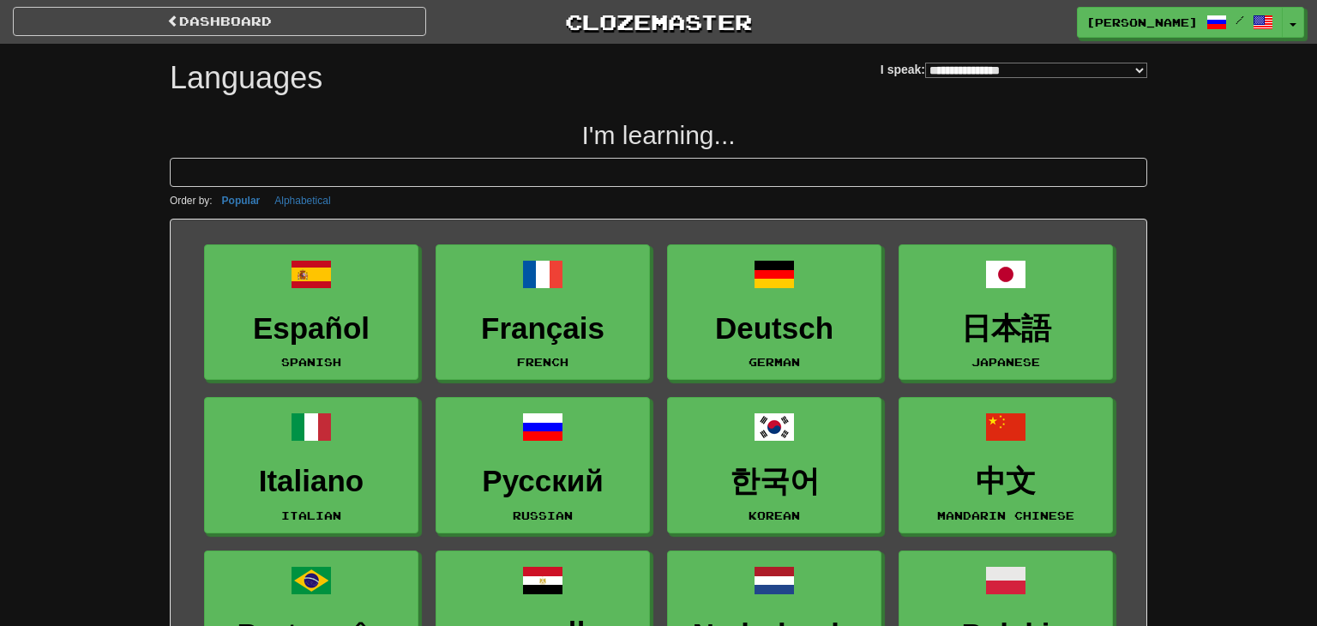
select select "*******"
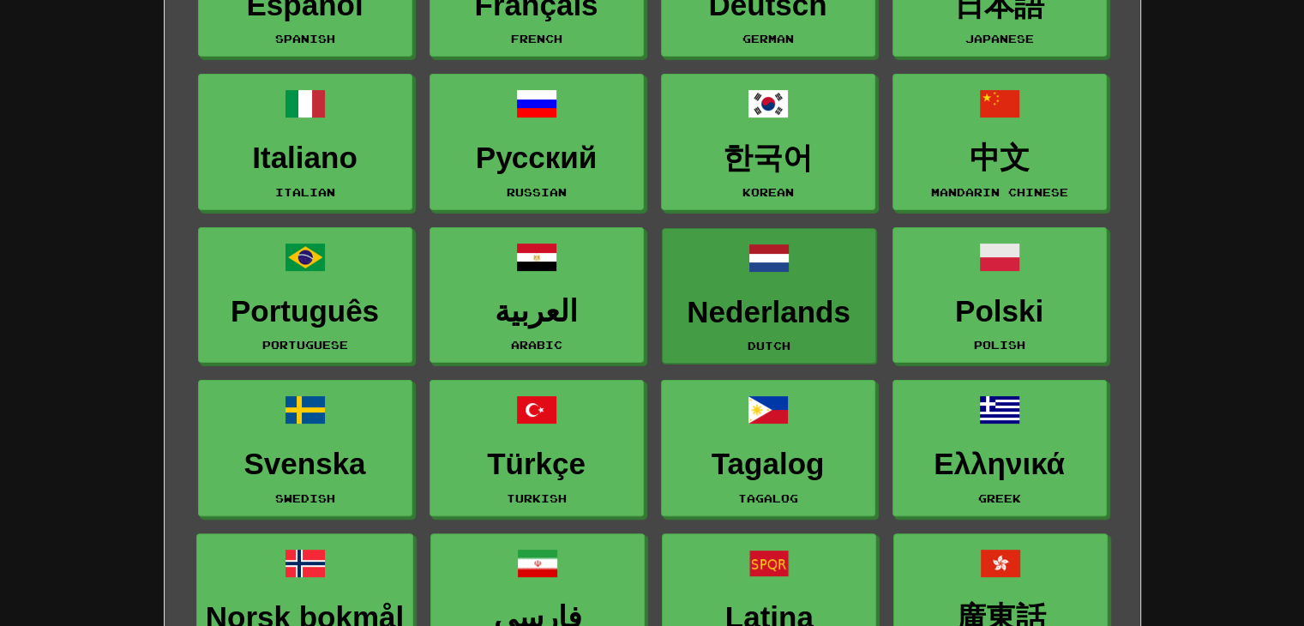
scroll to position [343, 0]
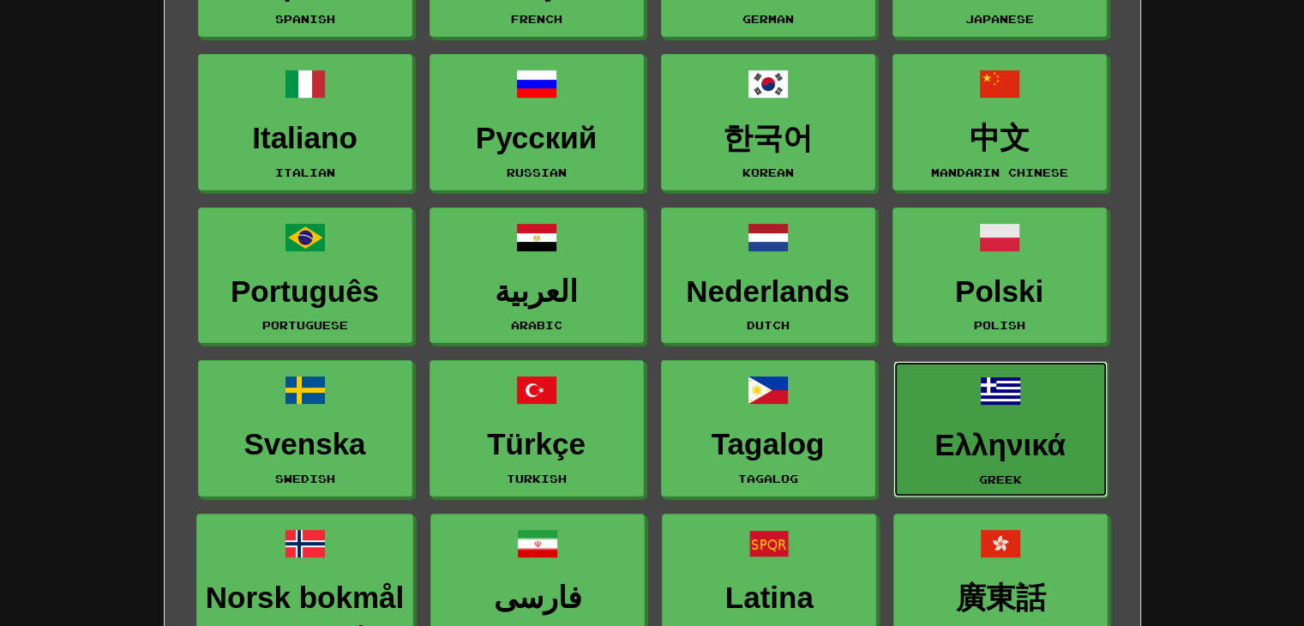
click at [951, 433] on h3 "Ελληνικά" at bounding box center [1000, 445] width 195 height 33
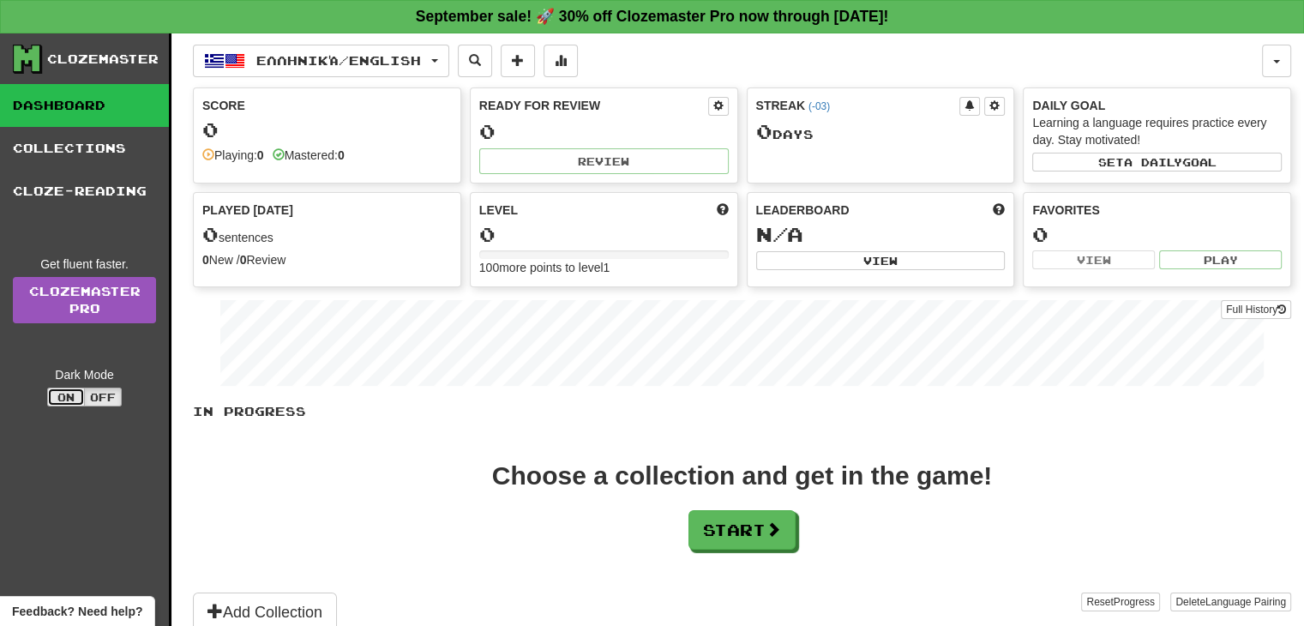
click at [78, 395] on button "On" at bounding box center [66, 397] width 38 height 19
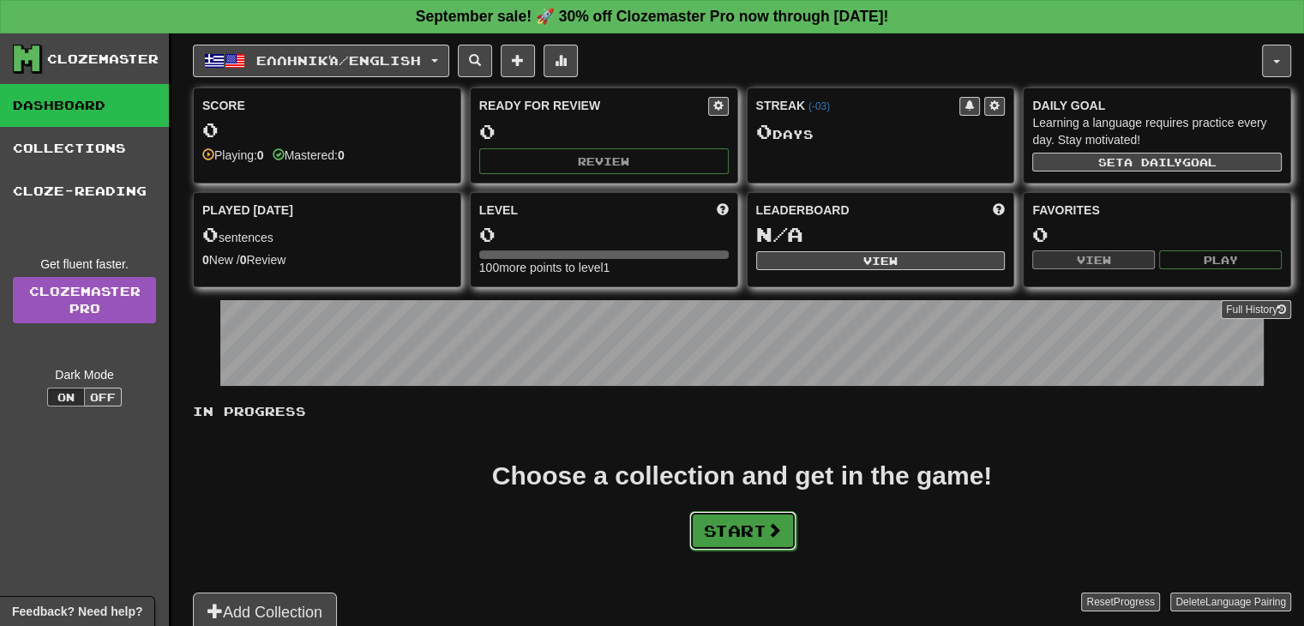
click at [734, 532] on button "Start" at bounding box center [742, 530] width 107 height 39
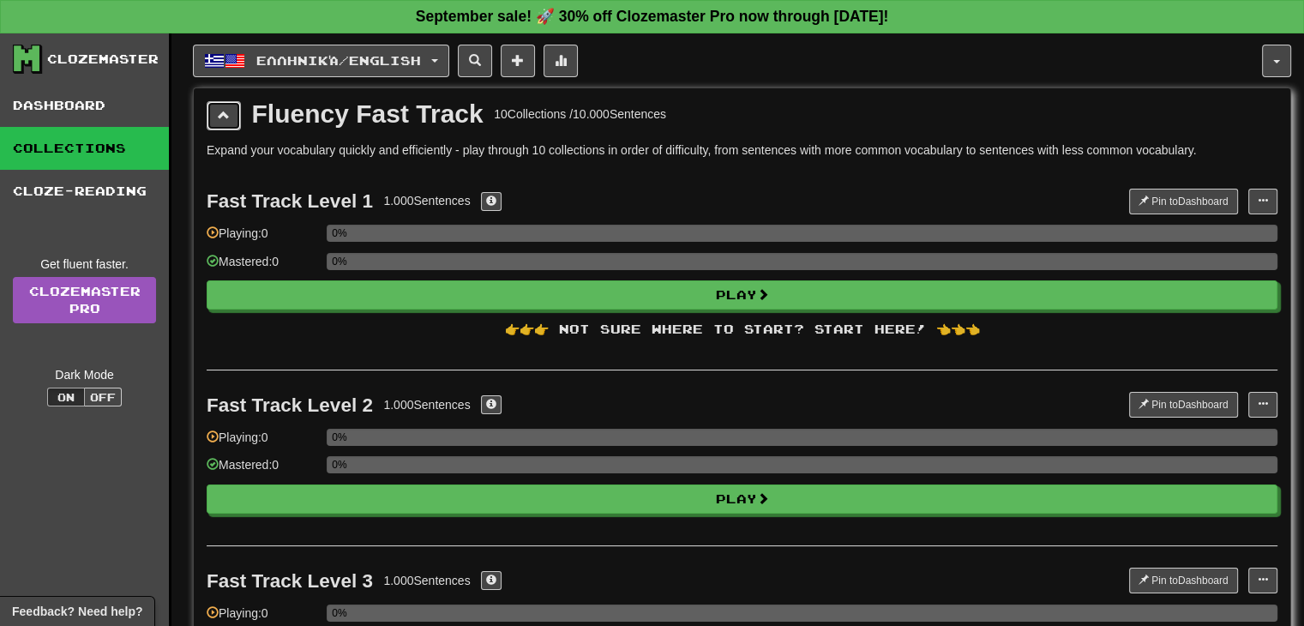
click at [228, 124] on button at bounding box center [224, 115] width 34 height 29
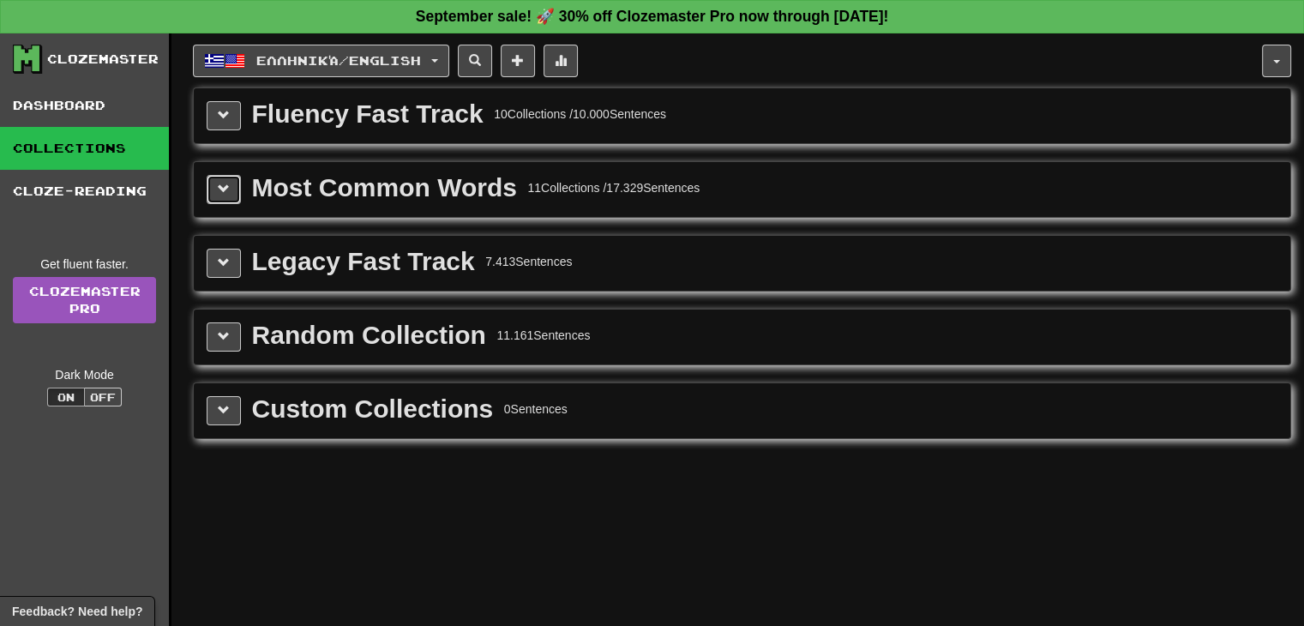
click at [218, 189] on span at bounding box center [224, 189] width 12 height 12
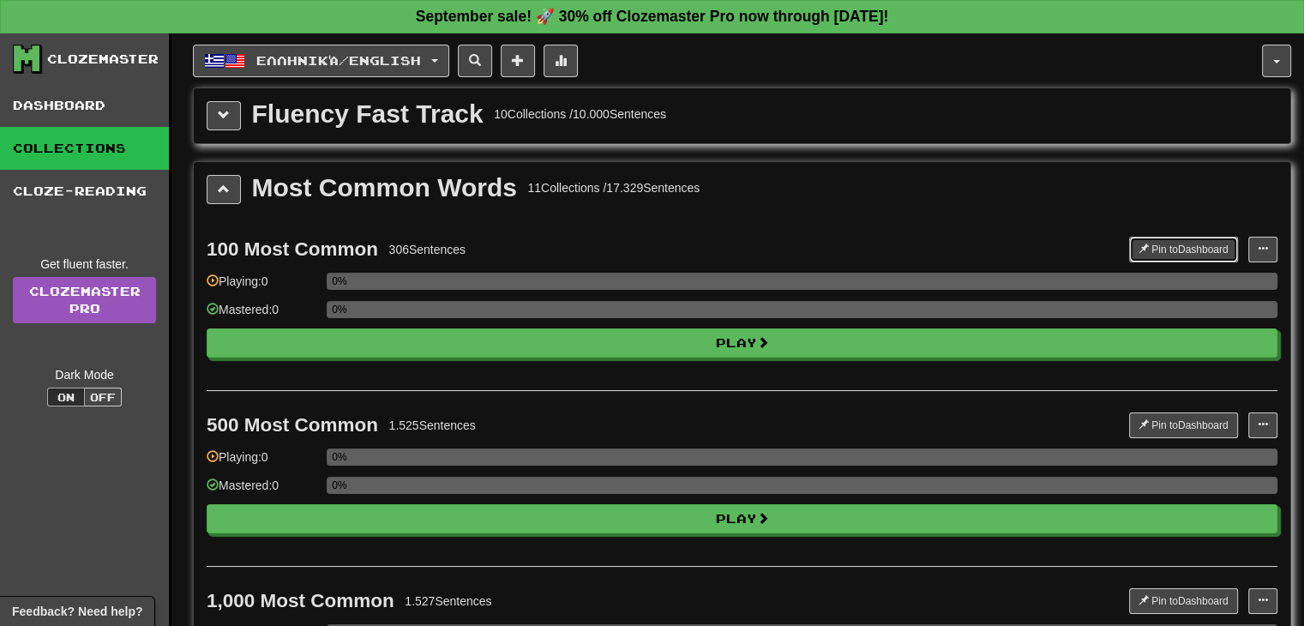
click at [1152, 247] on button "Pin to Dashboard" at bounding box center [1183, 250] width 109 height 26
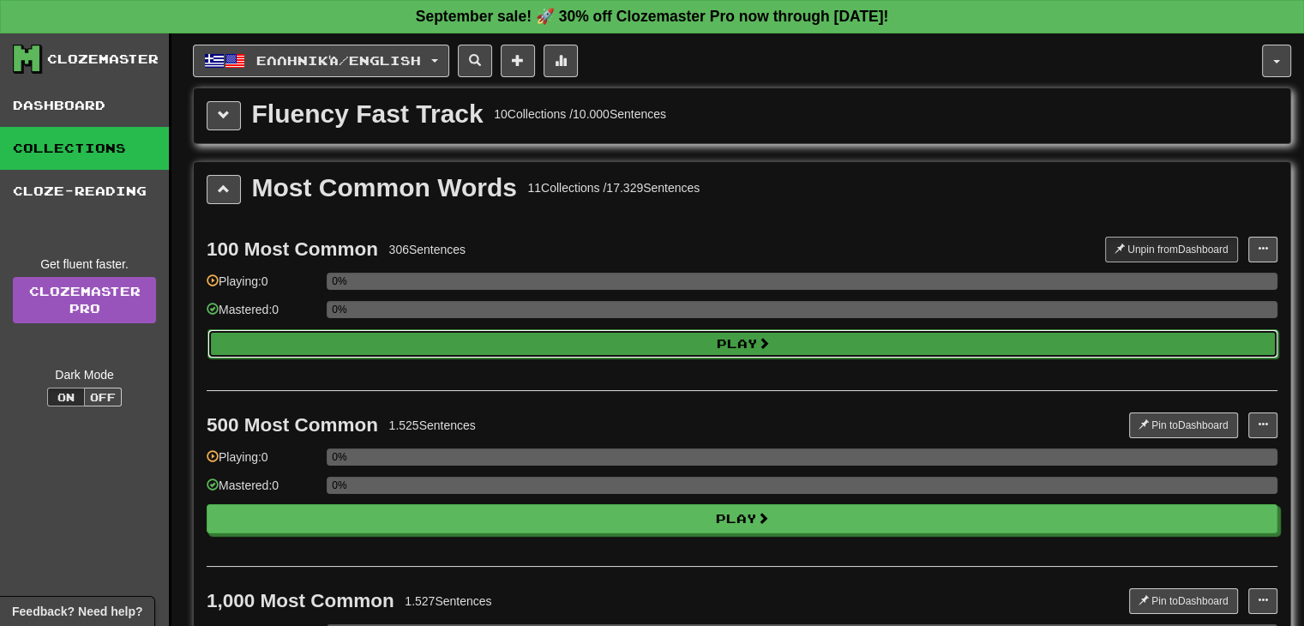
click at [735, 337] on button "Play" at bounding box center [742, 343] width 1071 height 29
select select "**"
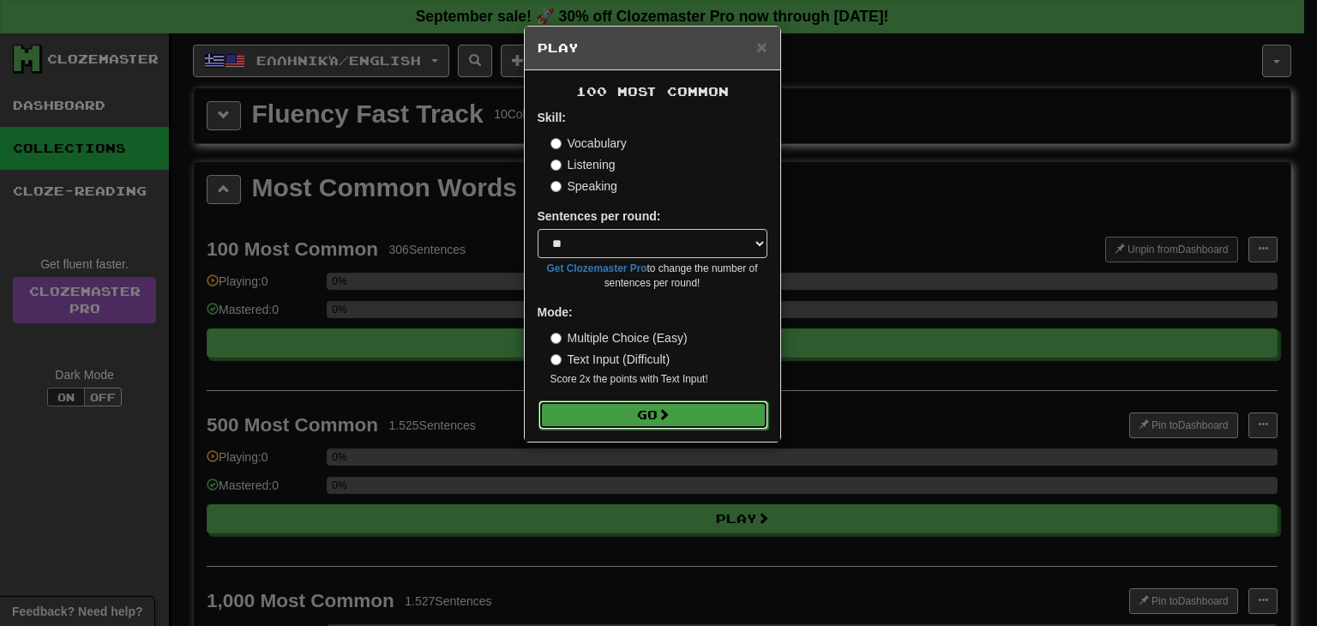
click at [688, 407] on button "Go" at bounding box center [653, 414] width 230 height 29
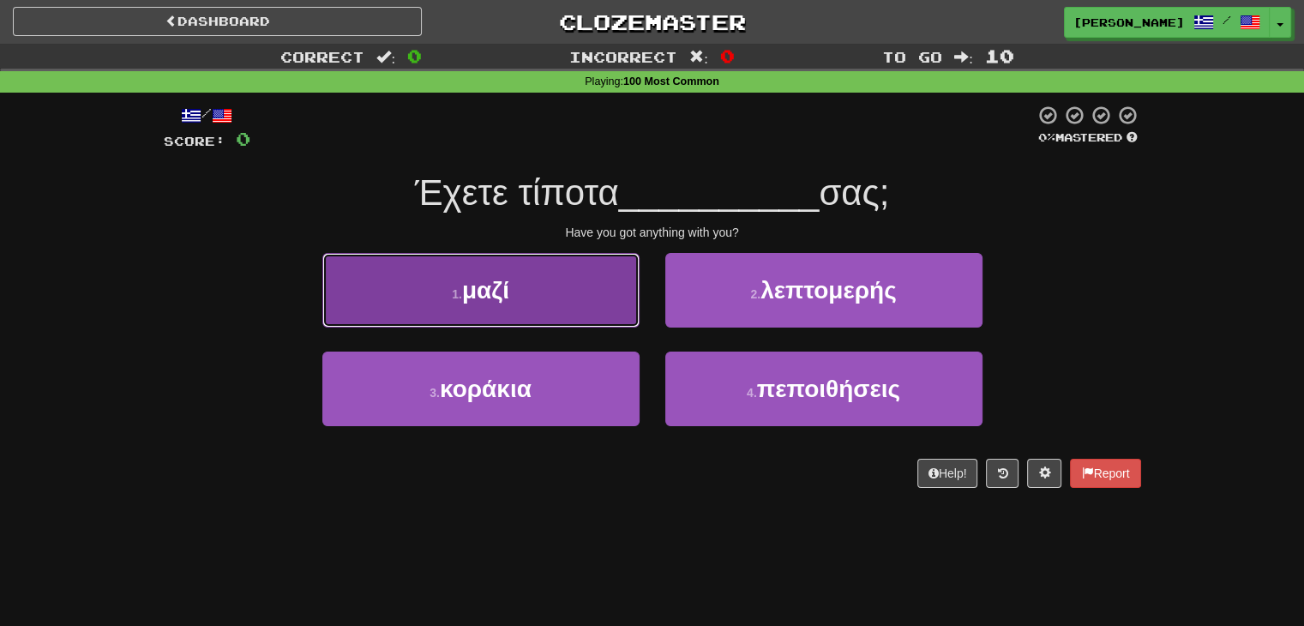
click at [567, 326] on button "1 . μαζί" at bounding box center [480, 290] width 317 height 75
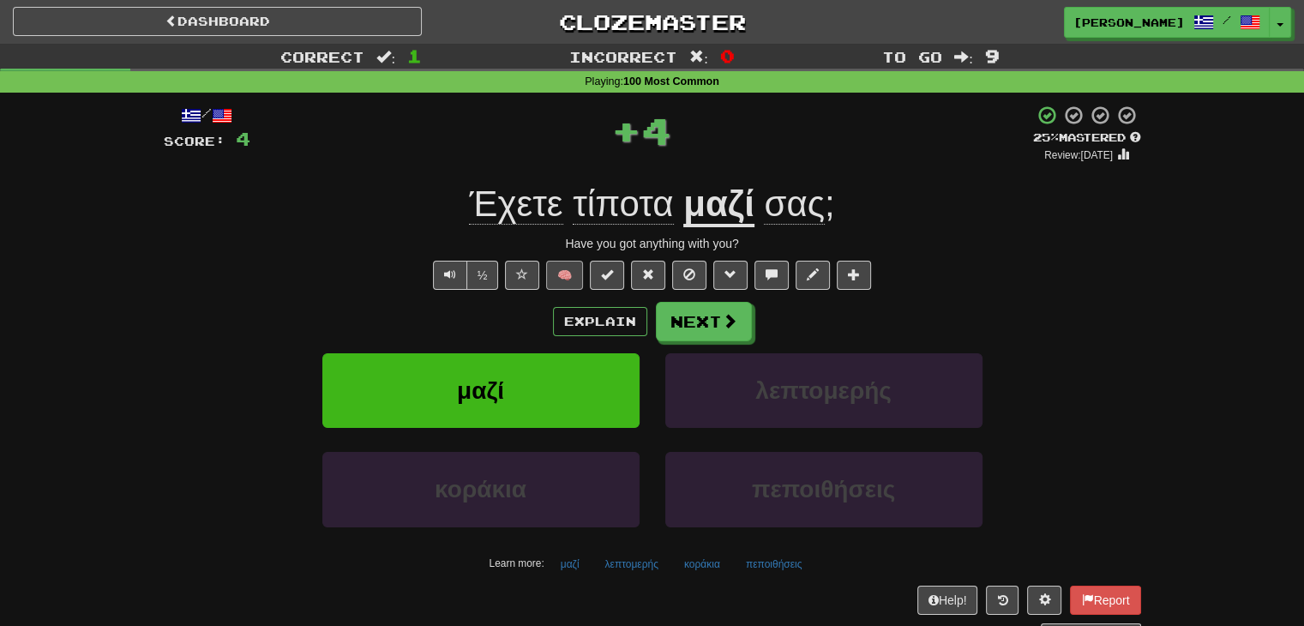
drag, startPoint x: 545, startPoint y: 267, endPoint x: 554, endPoint y: 272, distance: 9.6
click at [545, 267] on span "🧠" at bounding box center [688, 274] width 373 height 14
click at [562, 273] on button "🧠" at bounding box center [564, 275] width 37 height 29
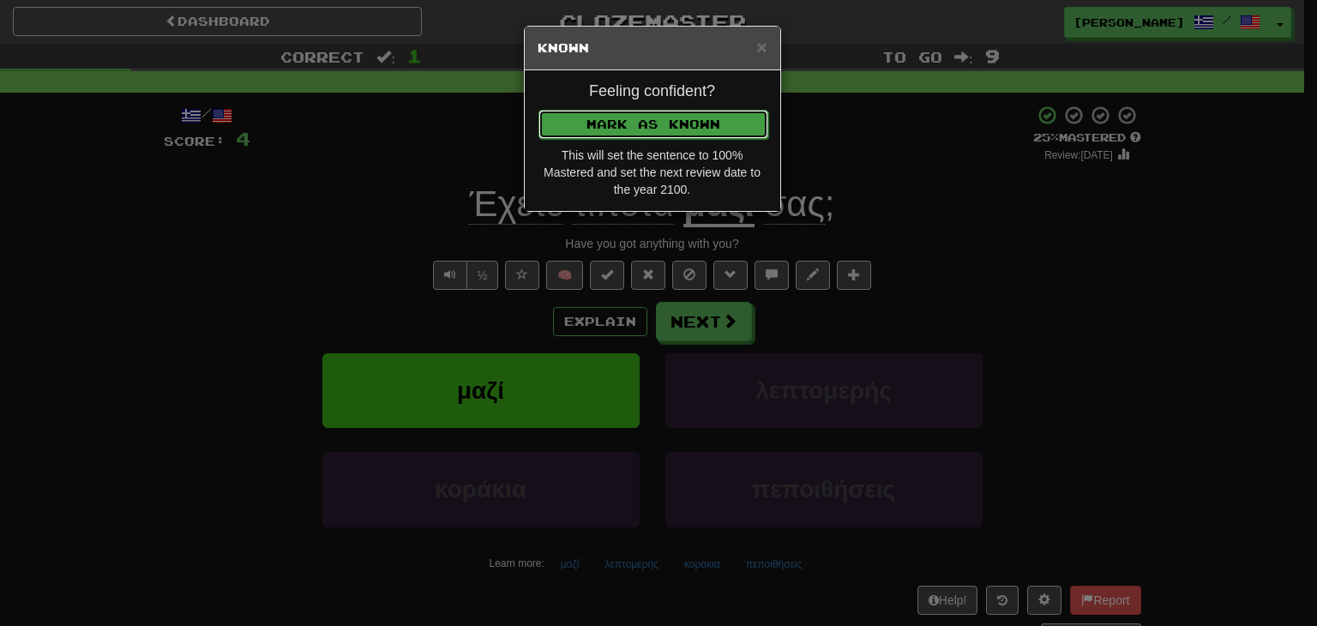
click at [632, 117] on button "Mark as Known" at bounding box center [653, 124] width 230 height 29
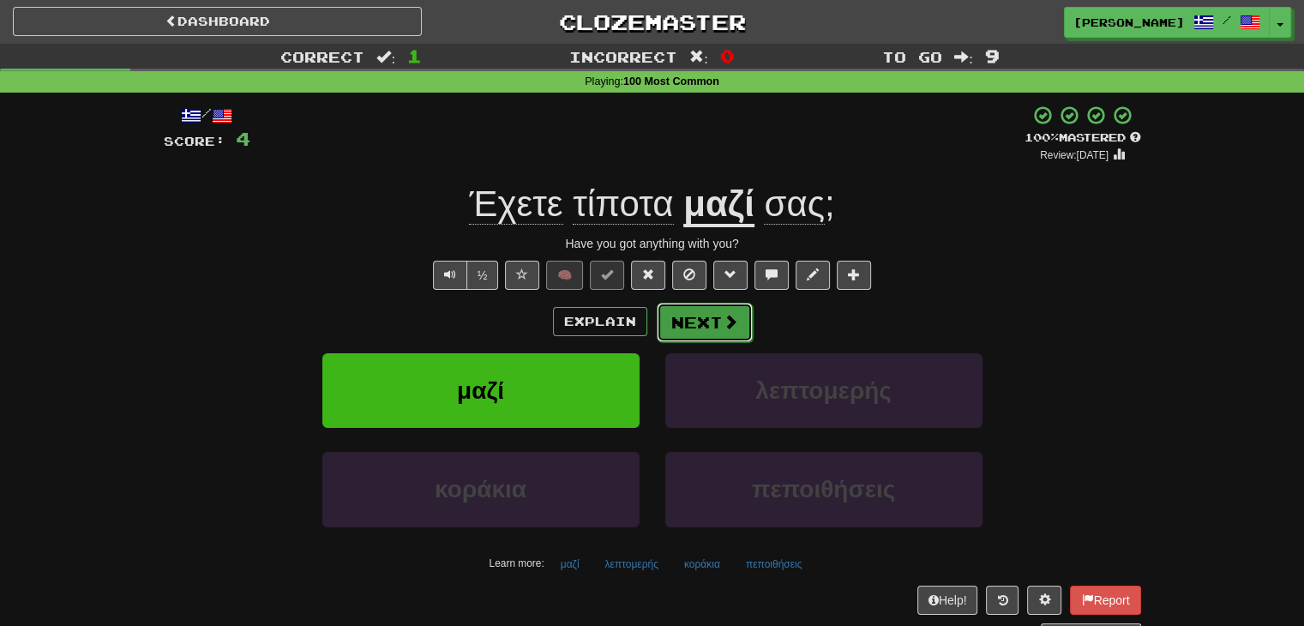
click at [688, 317] on button "Next" at bounding box center [705, 322] width 96 height 39
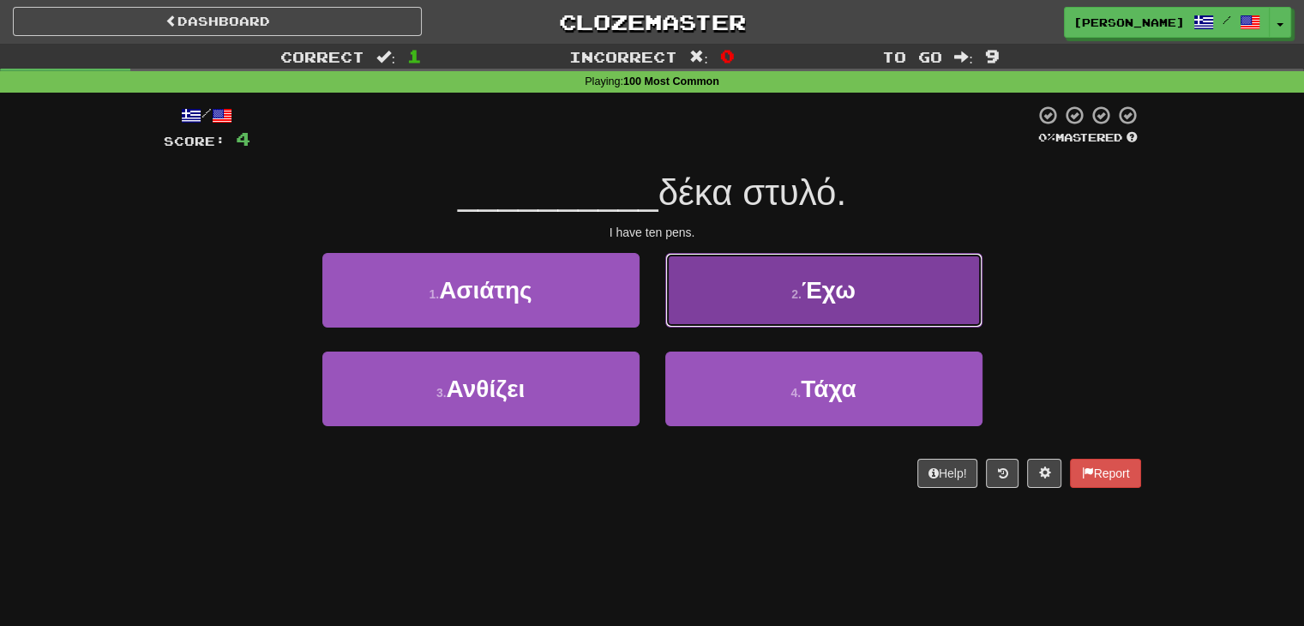
click at [814, 302] on span "Έχω" at bounding box center [829, 290] width 54 height 27
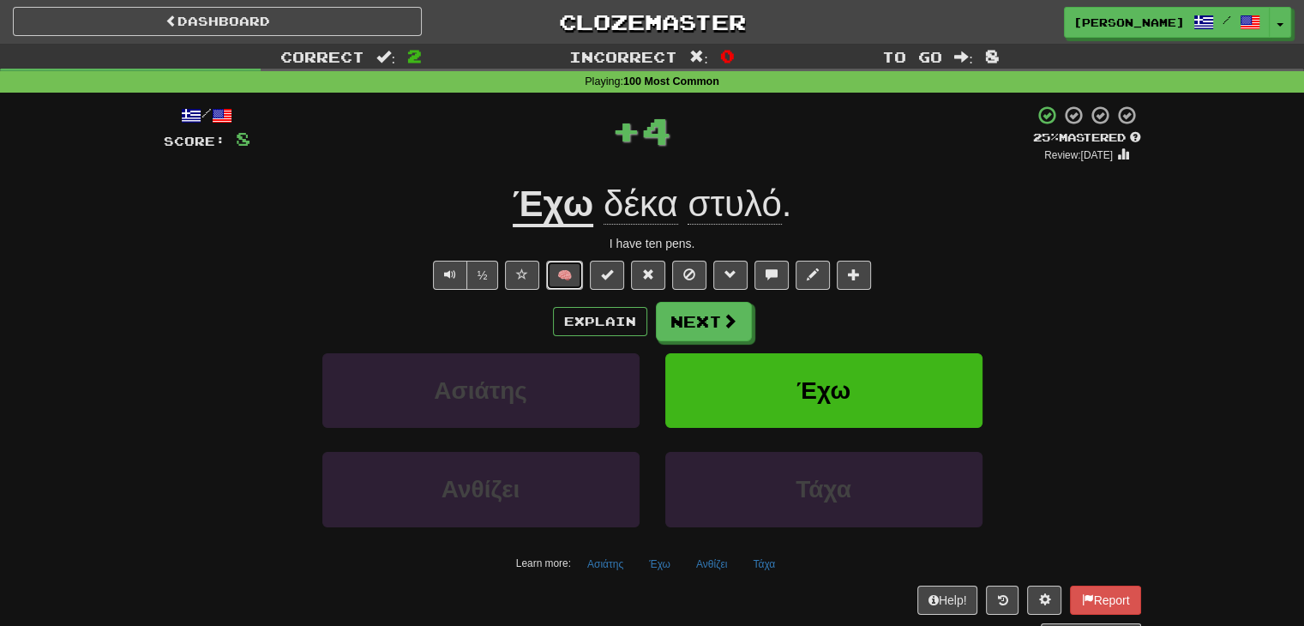
click at [562, 270] on button "🧠" at bounding box center [564, 275] width 37 height 29
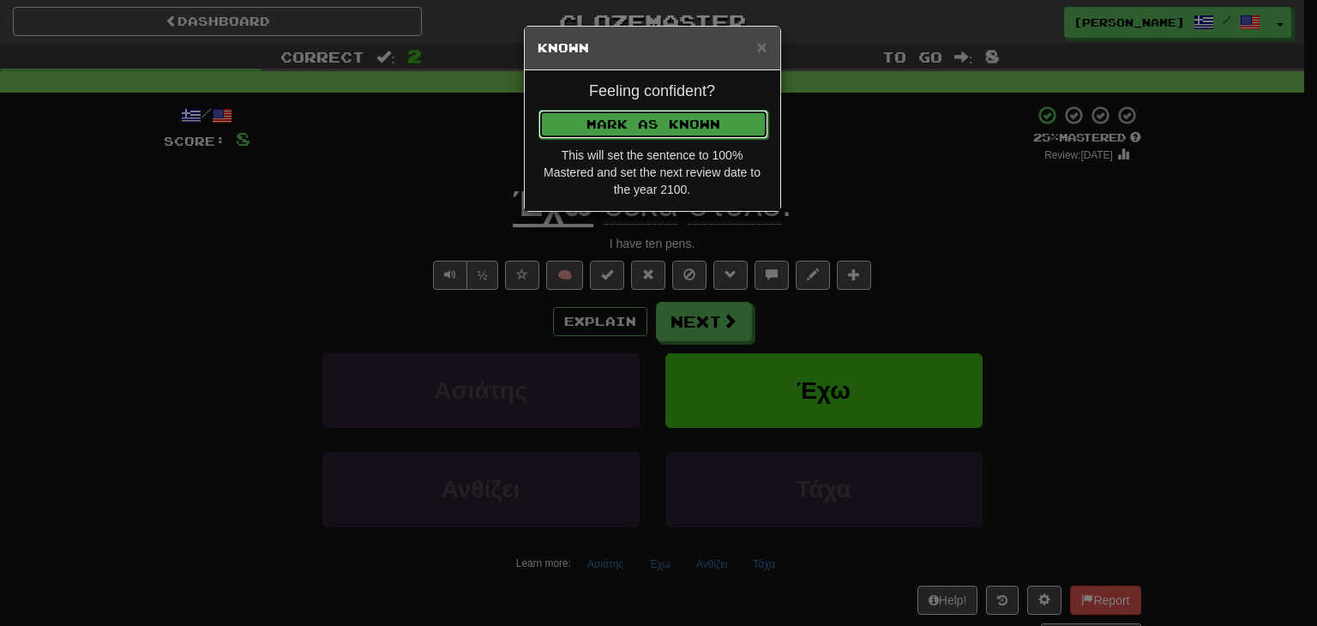
click at [622, 135] on button "Mark as Known" at bounding box center [653, 124] width 230 height 29
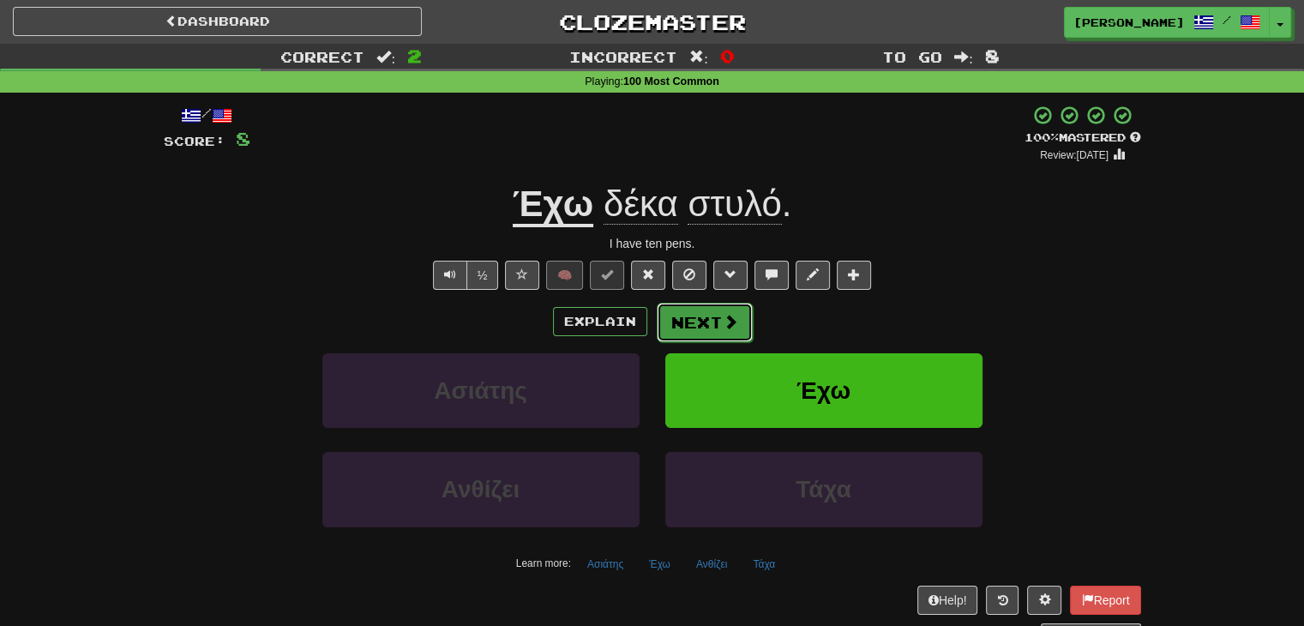
click at [682, 319] on button "Next" at bounding box center [705, 322] width 96 height 39
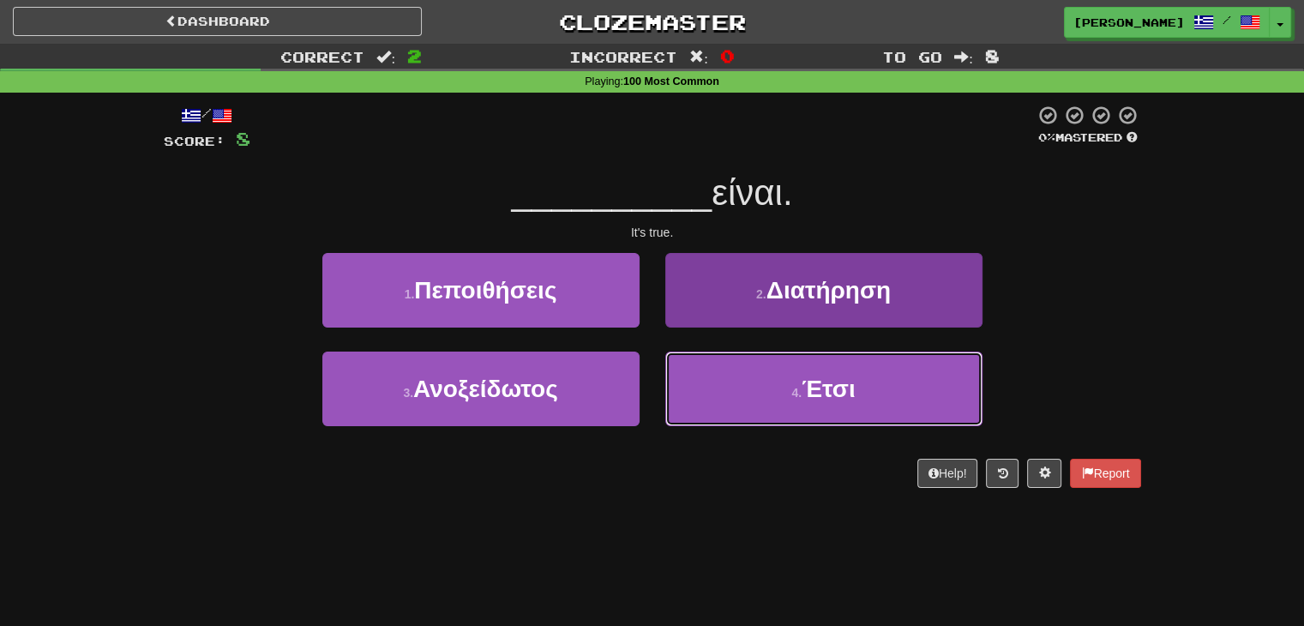
click at [755, 394] on button "4 . Έτσι" at bounding box center [823, 389] width 317 height 75
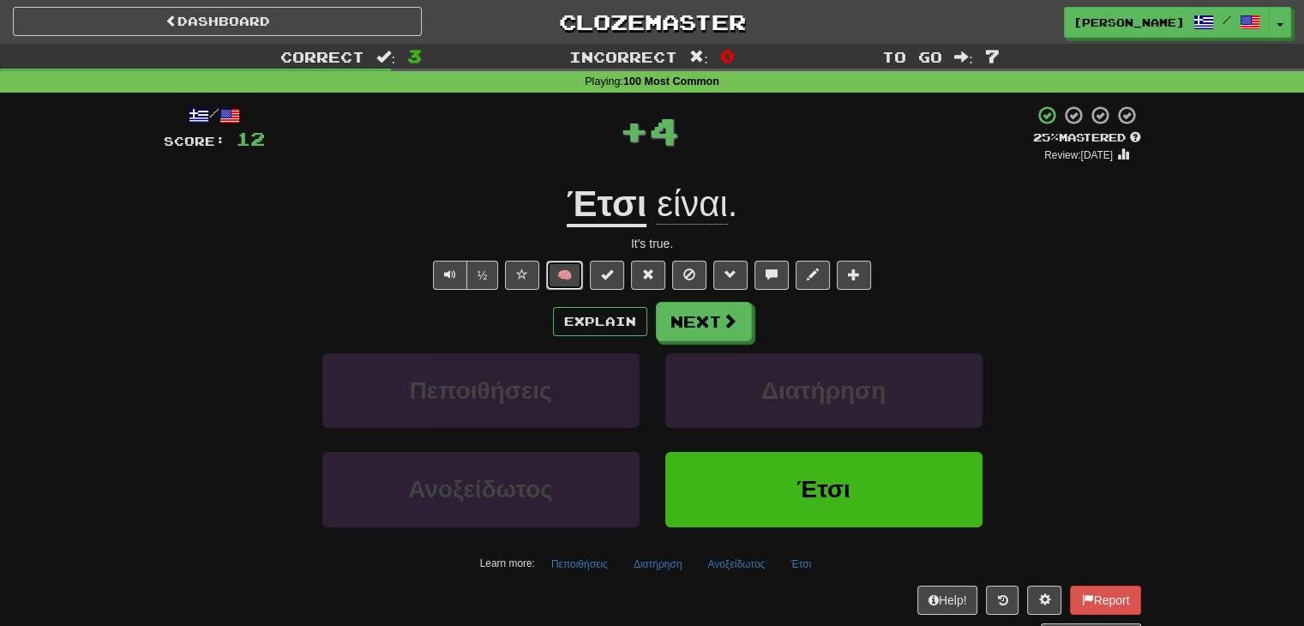
click at [569, 274] on button "🧠" at bounding box center [564, 275] width 37 height 29
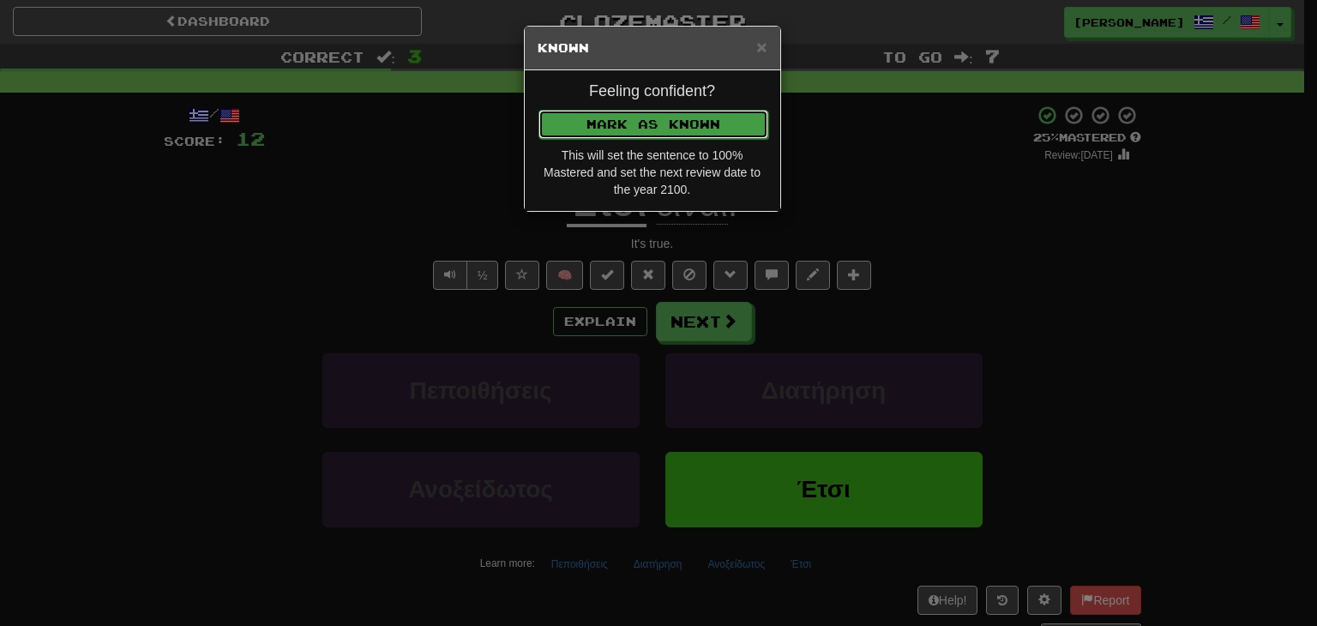
click at [631, 125] on button "Mark as Known" at bounding box center [653, 124] width 230 height 29
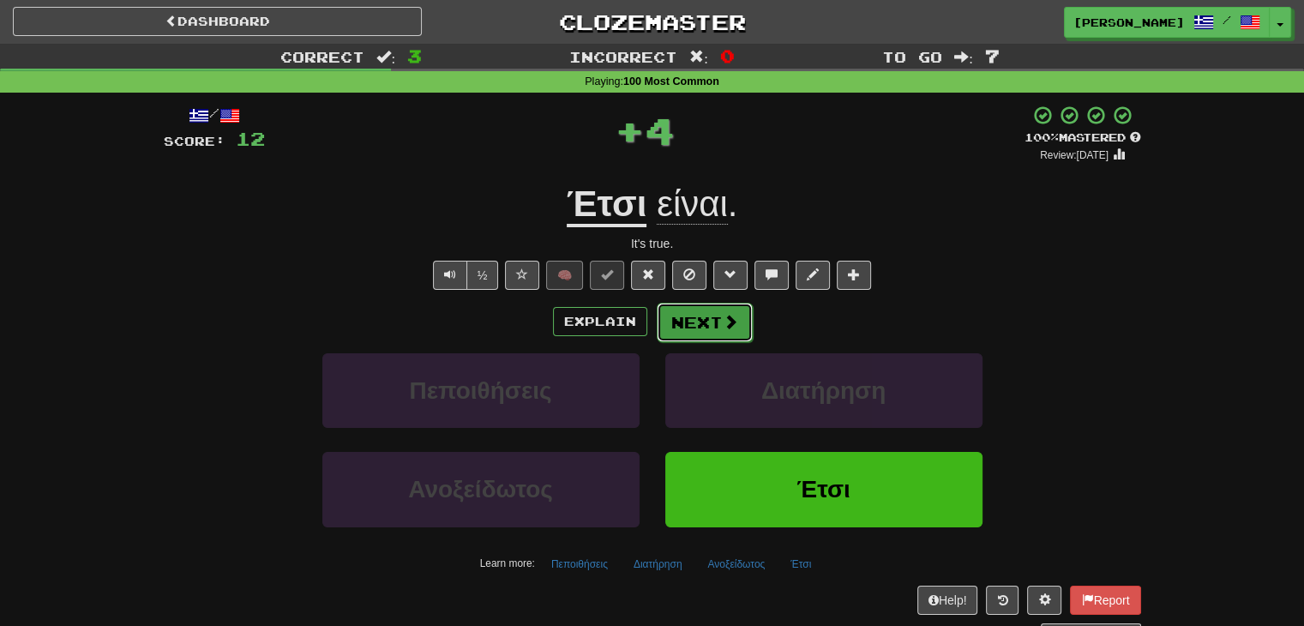
click at [691, 319] on button "Next" at bounding box center [705, 322] width 96 height 39
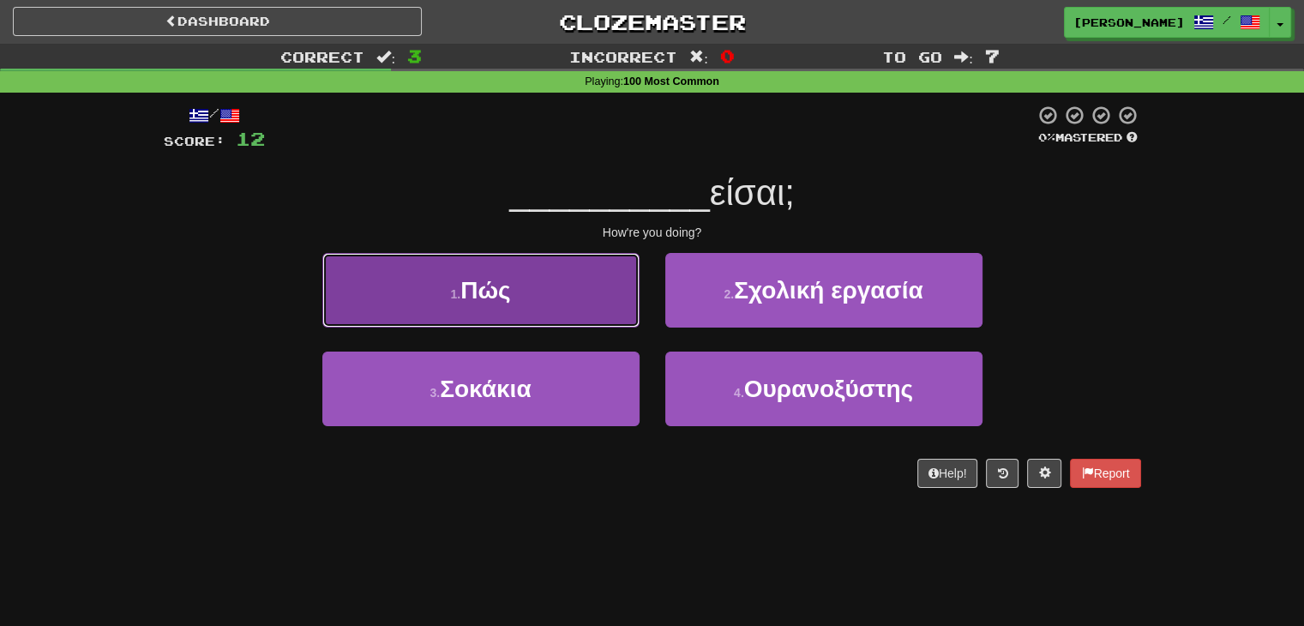
click at [581, 315] on button "1 . Πώς" at bounding box center [480, 290] width 317 height 75
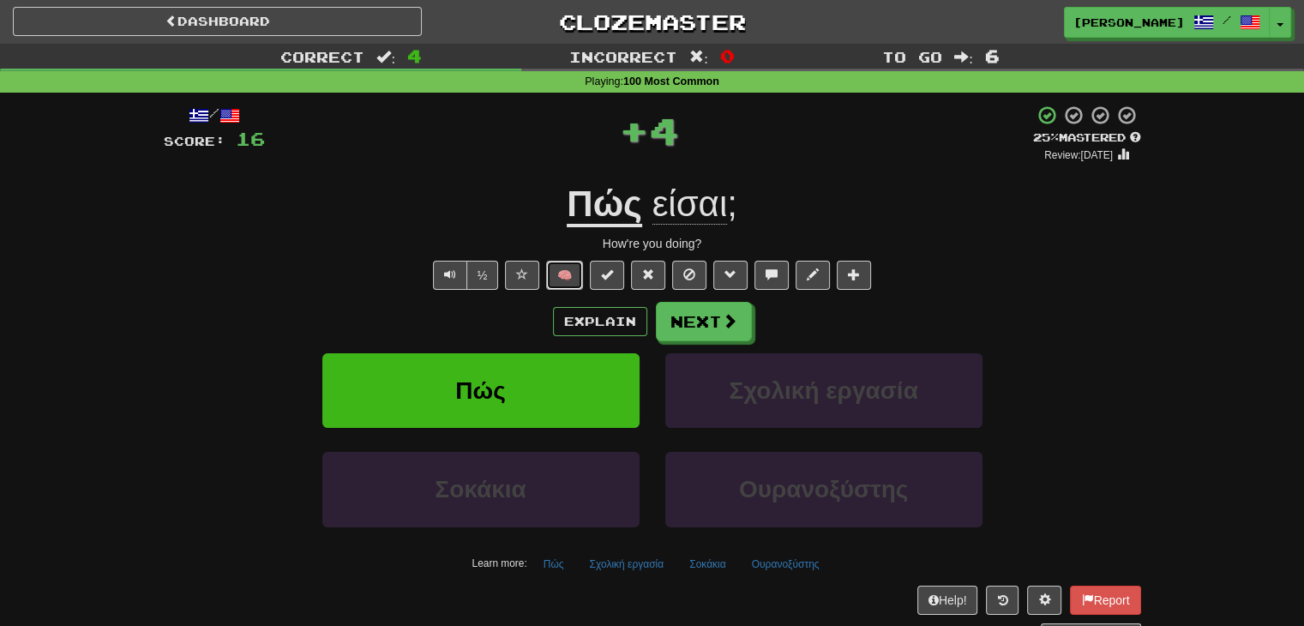
click at [569, 261] on button "🧠" at bounding box center [564, 275] width 37 height 29
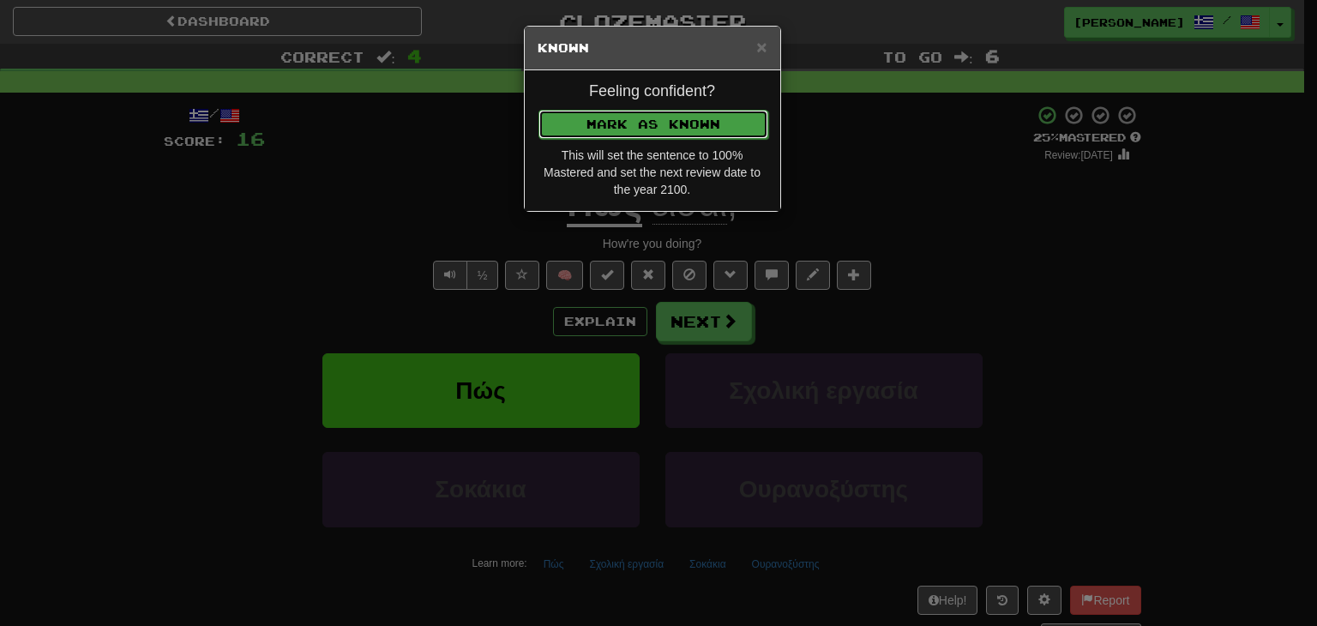
click at [652, 117] on button "Mark as Known" at bounding box center [653, 124] width 230 height 29
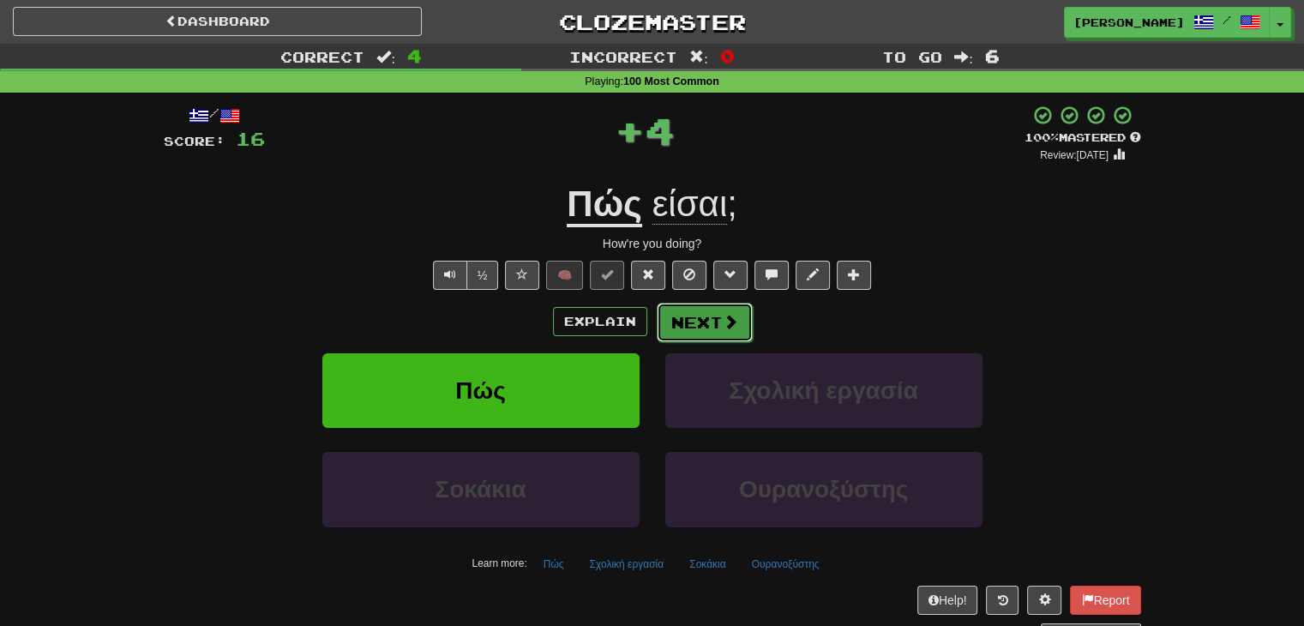
click at [691, 331] on button "Next" at bounding box center [705, 322] width 96 height 39
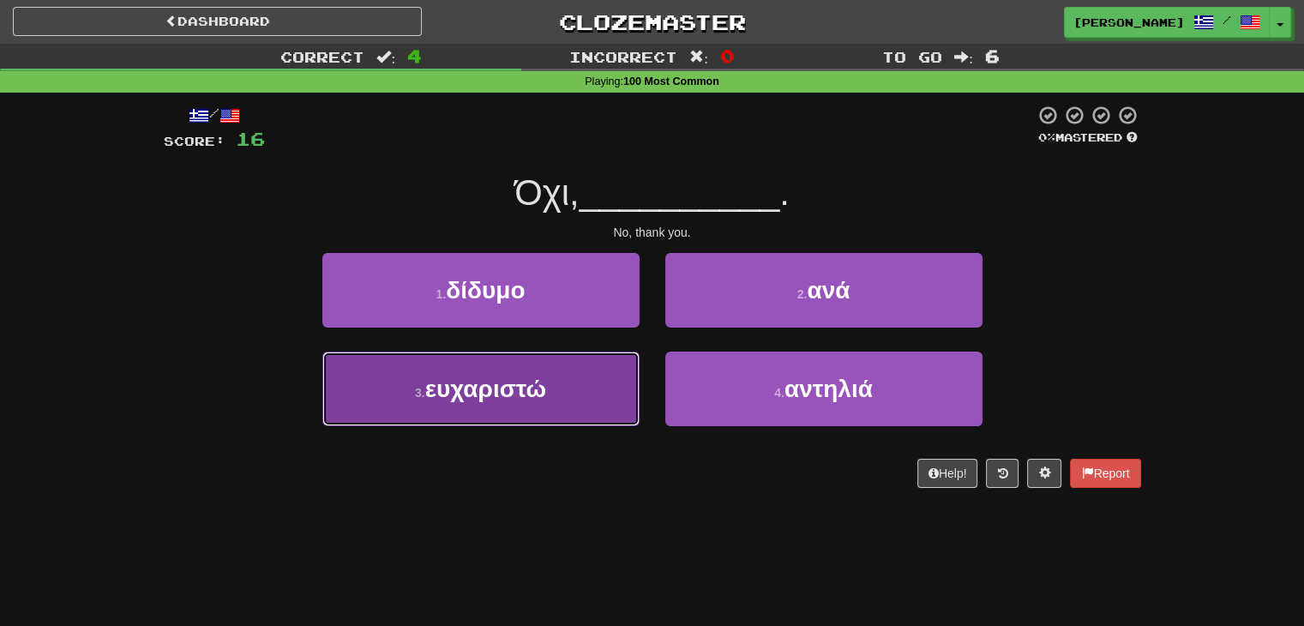
click at [532, 376] on span "ευχαριστώ" at bounding box center [486, 389] width 122 height 27
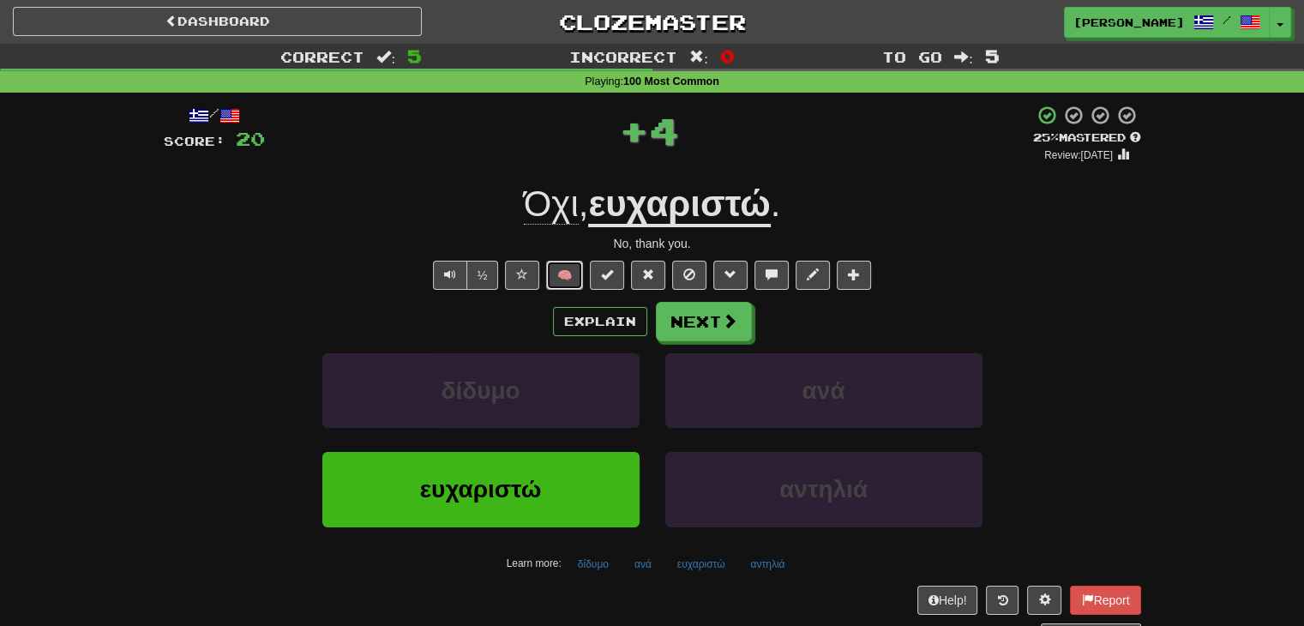
click at [562, 272] on button "🧠" at bounding box center [564, 275] width 37 height 29
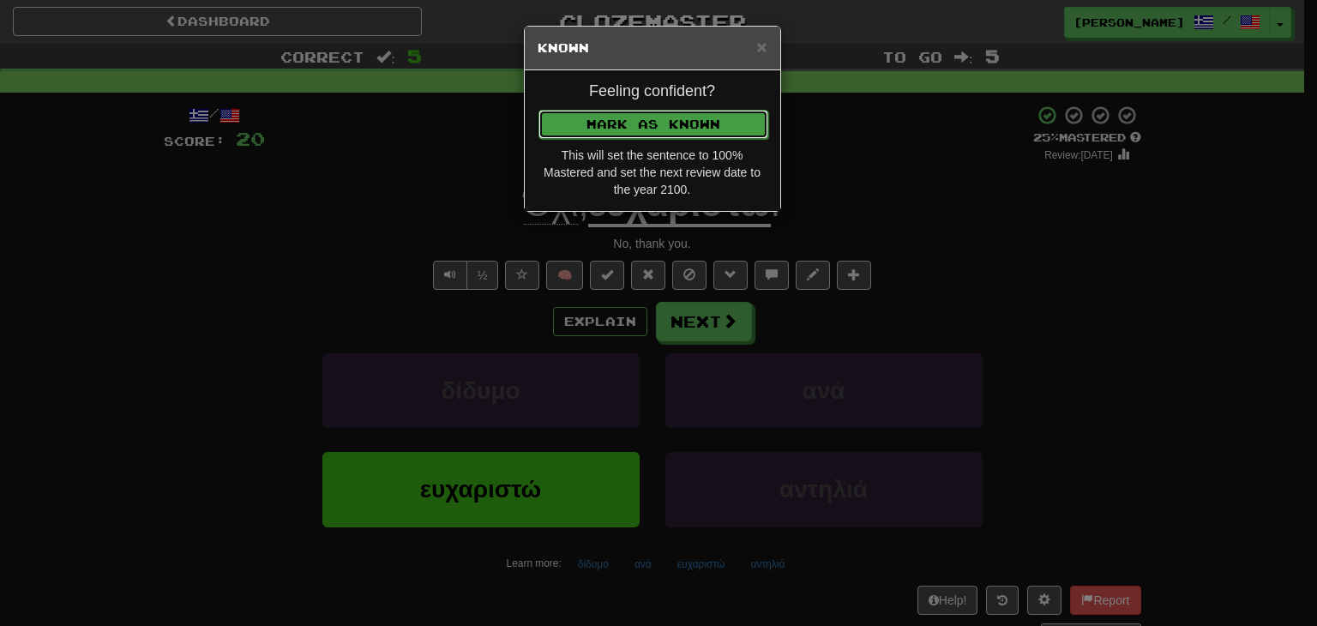
click at [684, 120] on button "Mark as Known" at bounding box center [653, 124] width 230 height 29
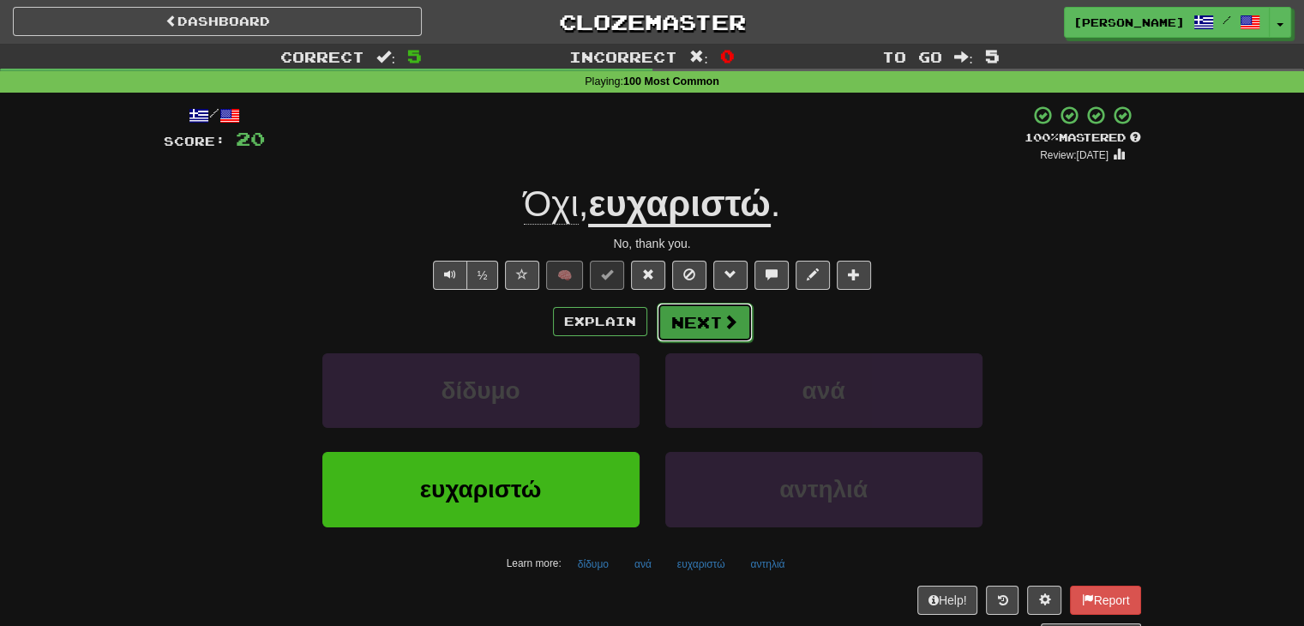
click at [693, 327] on button "Next" at bounding box center [705, 322] width 96 height 39
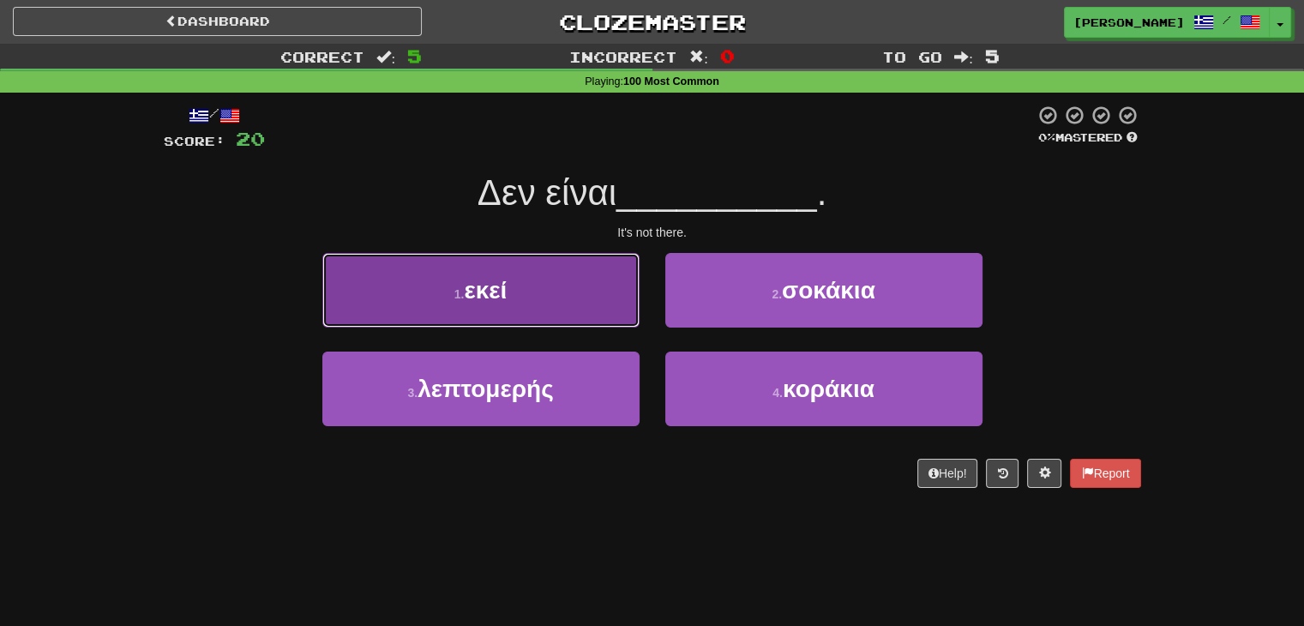
click at [576, 318] on button "1 . εκεί" at bounding box center [480, 290] width 317 height 75
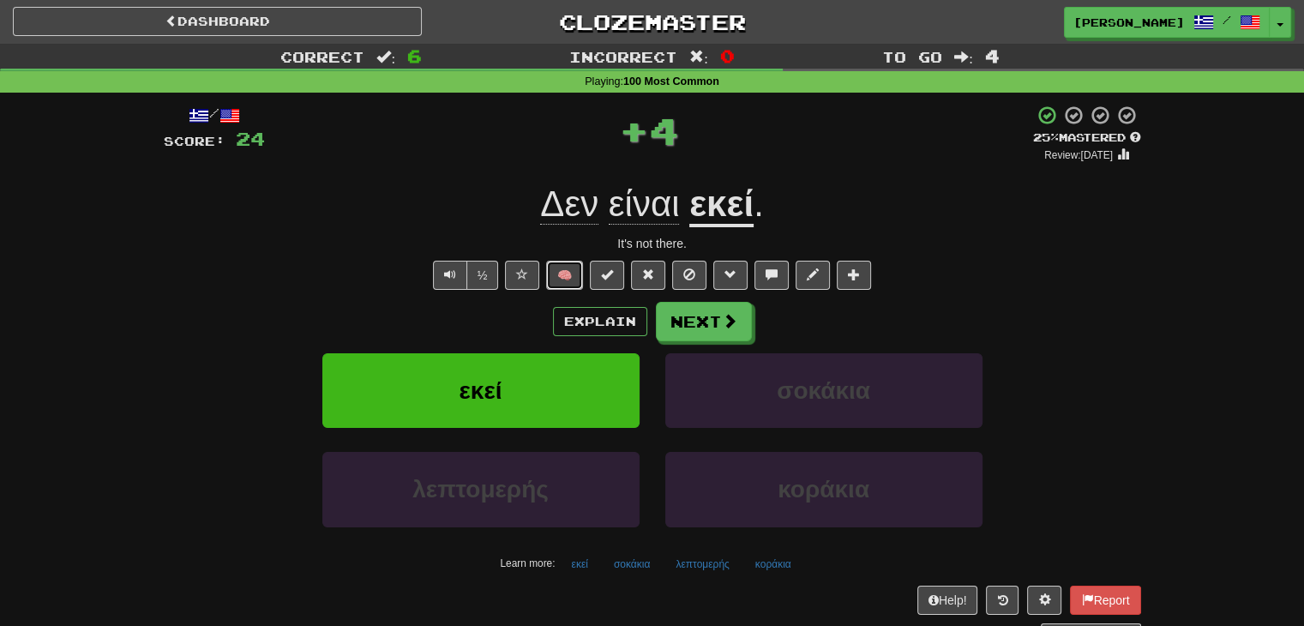
click at [560, 267] on button "🧠" at bounding box center [564, 275] width 37 height 29
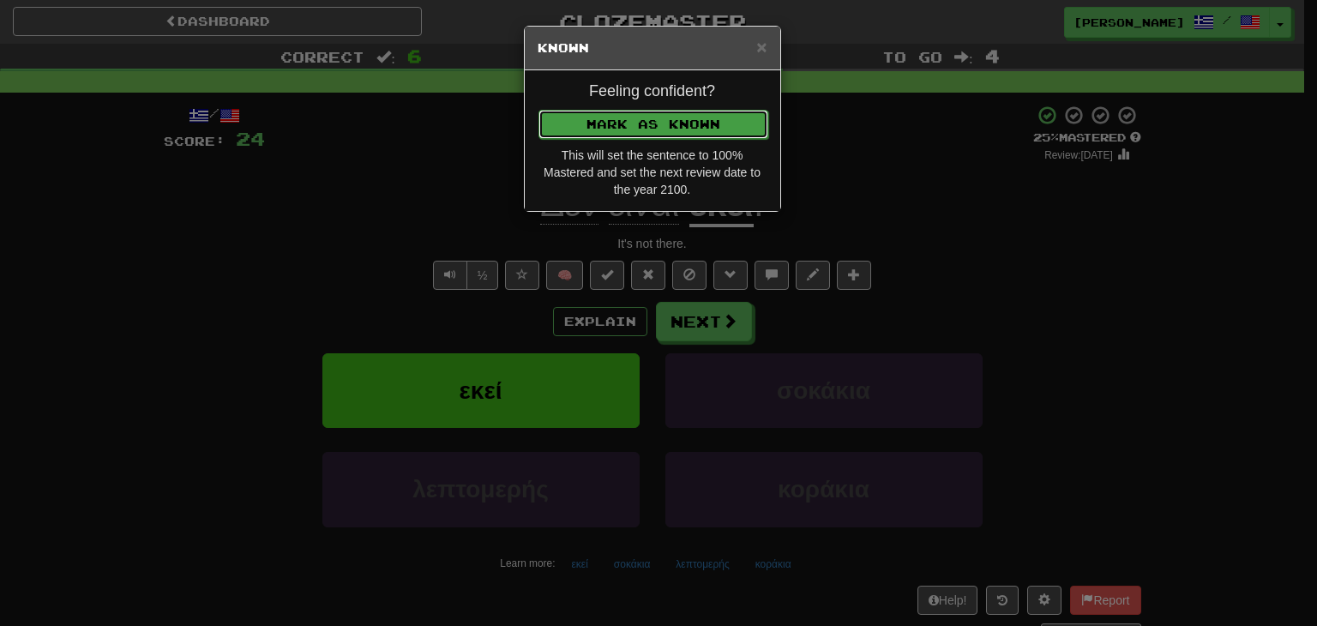
click at [637, 127] on button "Mark as Known" at bounding box center [653, 124] width 230 height 29
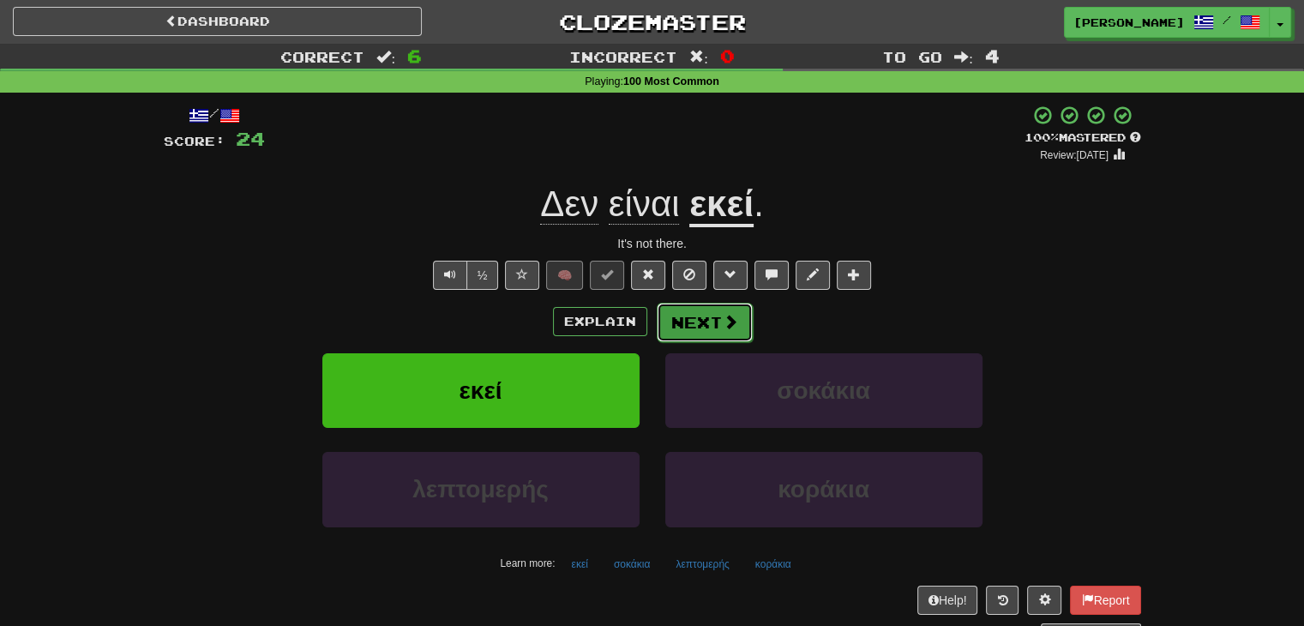
click at [694, 315] on button "Next" at bounding box center [705, 322] width 96 height 39
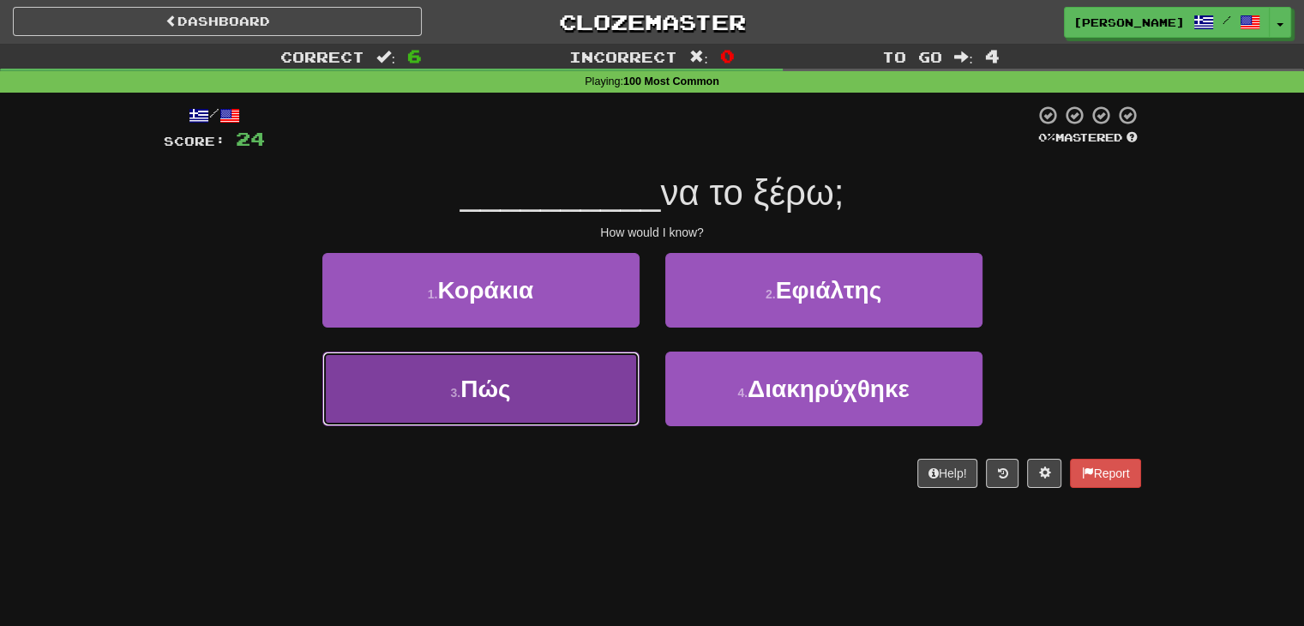
click at [637, 419] on button "3 . Πώς" at bounding box center [480, 389] width 317 height 75
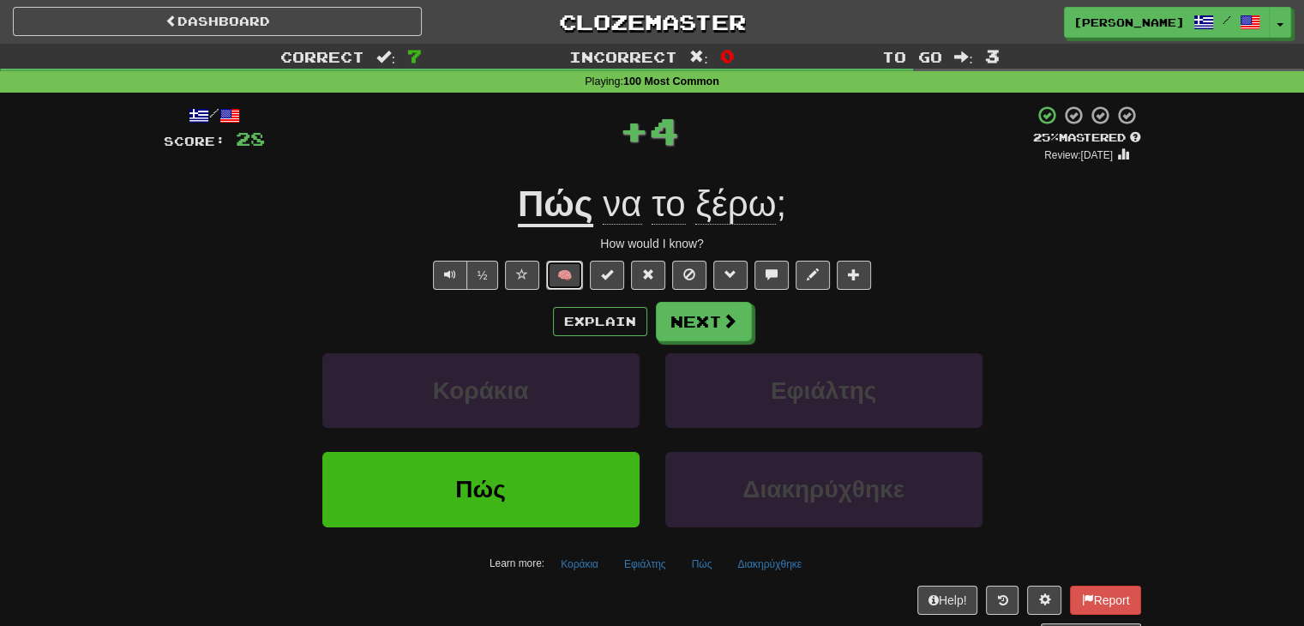
click at [556, 282] on button "🧠" at bounding box center [564, 275] width 37 height 29
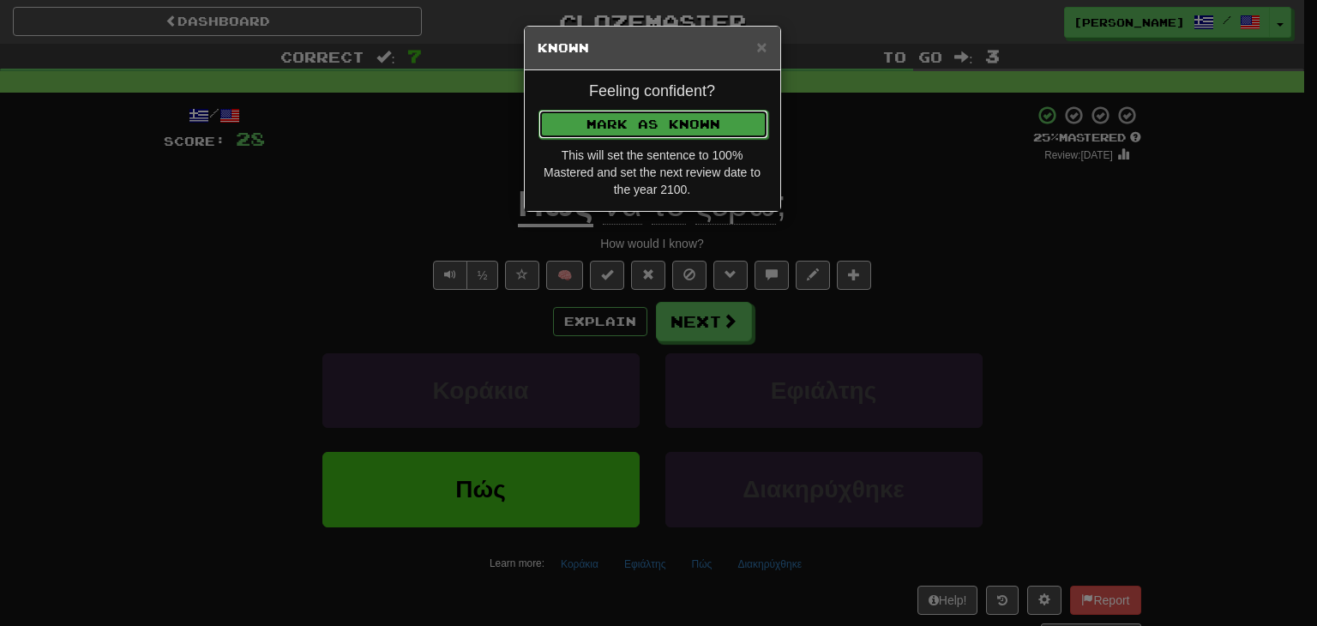
click at [638, 123] on button "Mark as Known" at bounding box center [653, 124] width 230 height 29
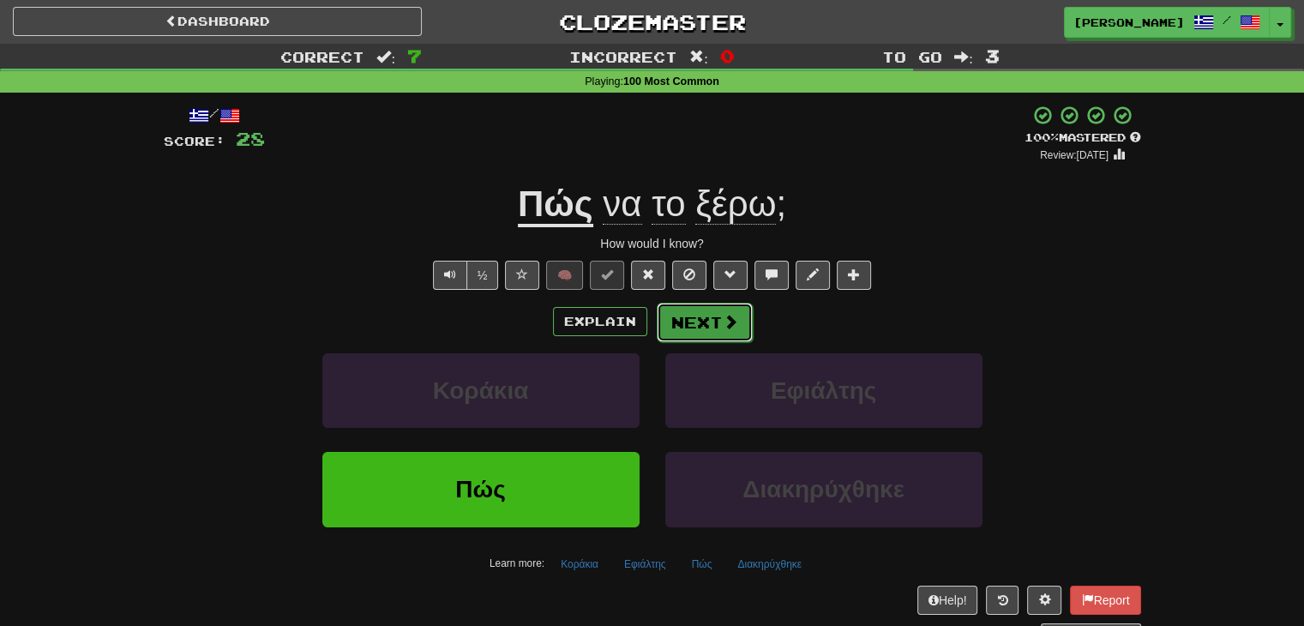
click at [719, 322] on button "Next" at bounding box center [705, 322] width 96 height 39
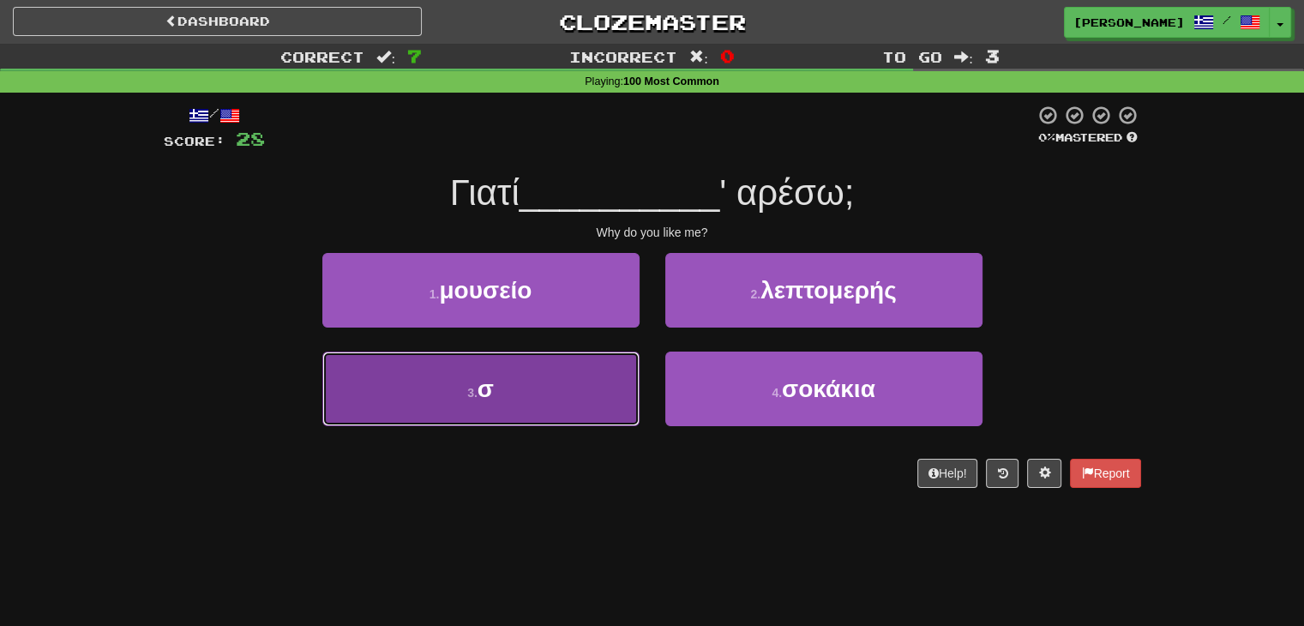
click at [576, 378] on button "3 . σ" at bounding box center [480, 389] width 317 height 75
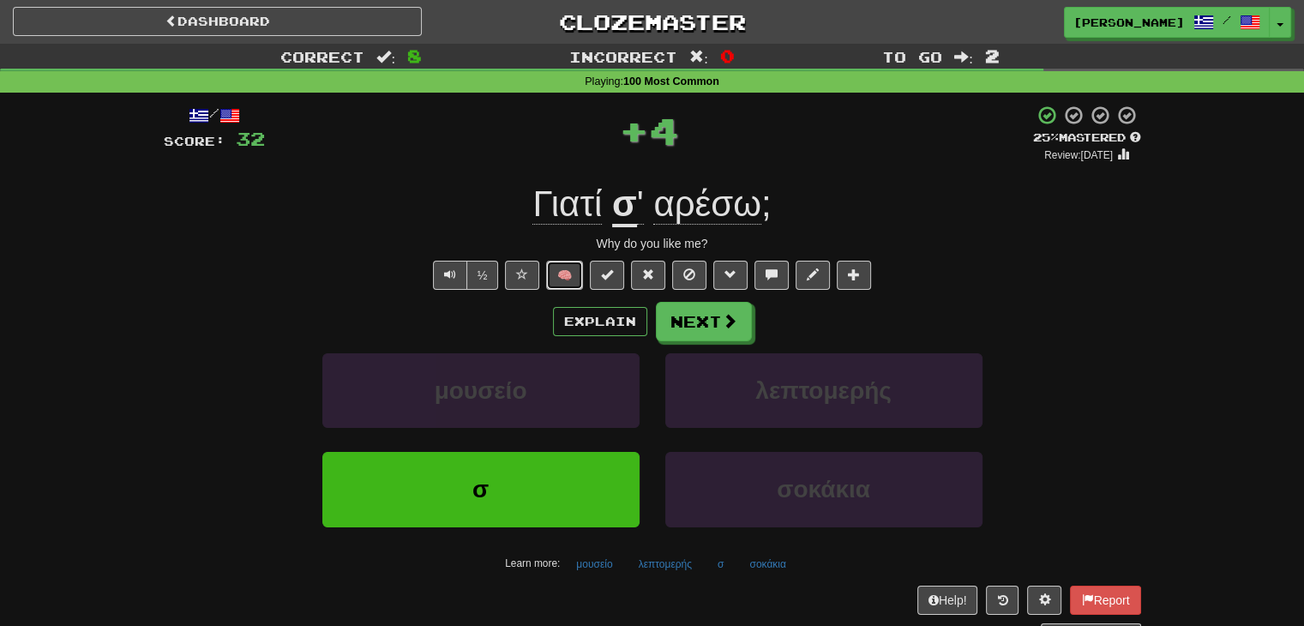
click at [552, 278] on button "🧠" at bounding box center [564, 275] width 37 height 29
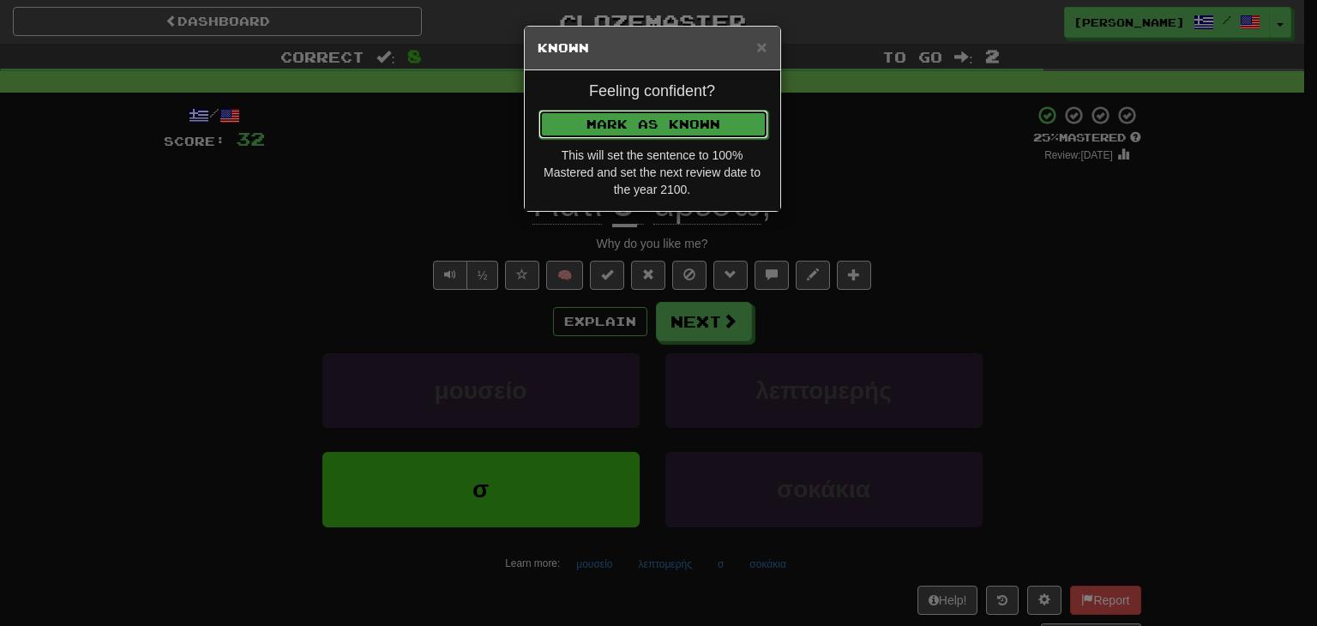
click at [654, 118] on button "Mark as Known" at bounding box center [653, 124] width 230 height 29
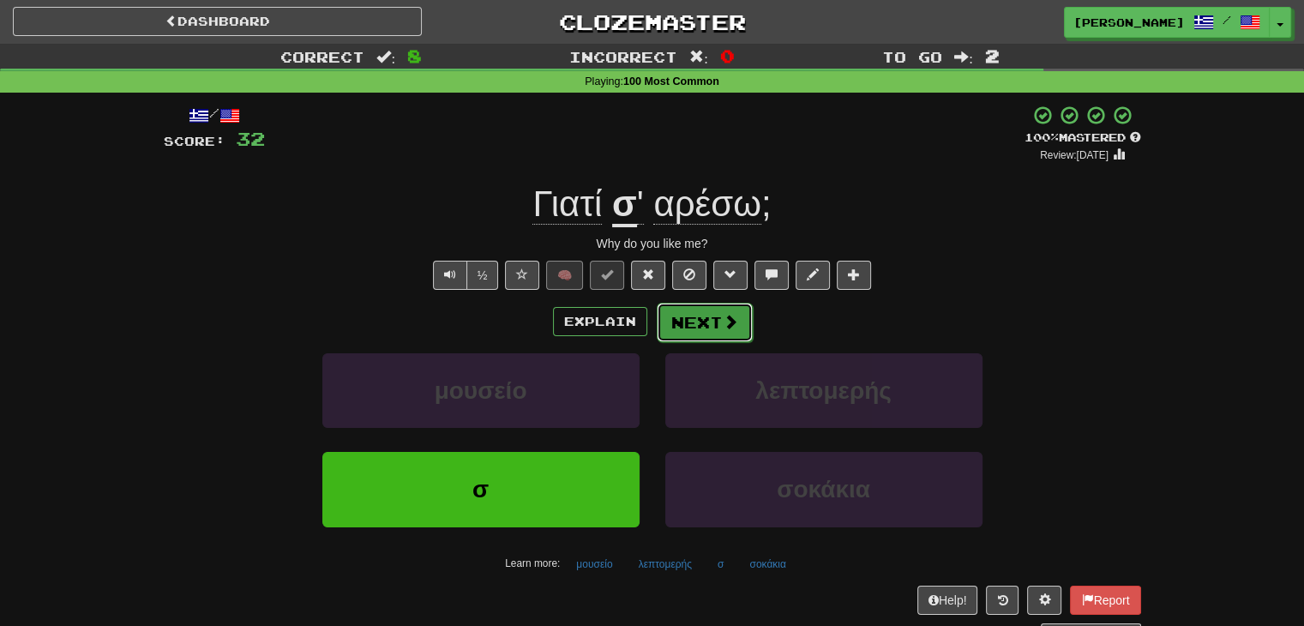
drag, startPoint x: 666, startPoint y: 311, endPoint x: 676, endPoint y: 311, distance: 10.3
click at [676, 311] on button "Next" at bounding box center [705, 322] width 96 height 39
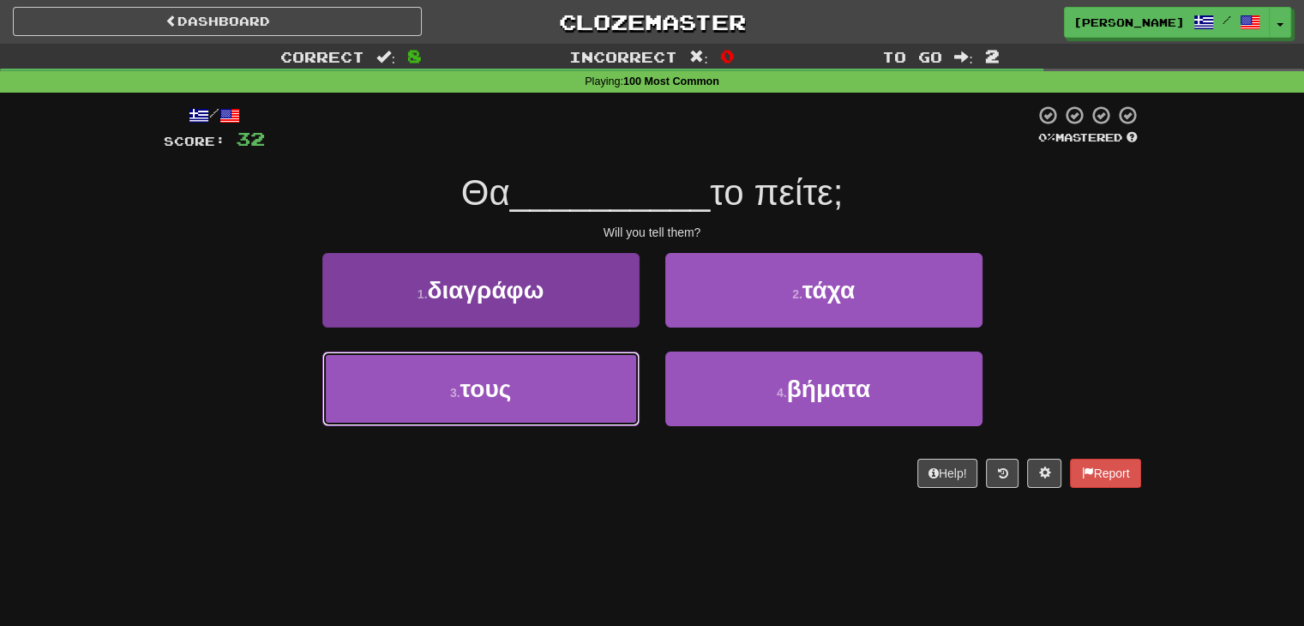
click at [604, 368] on button "3 . τους" at bounding box center [480, 389] width 317 height 75
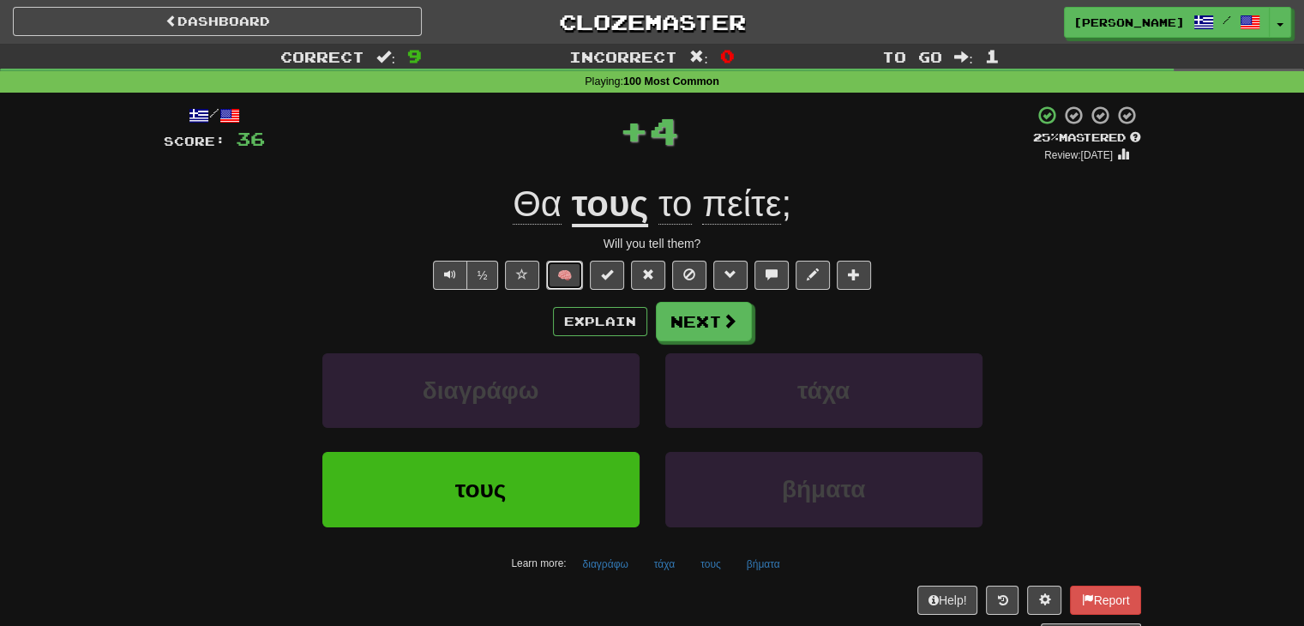
click at [576, 272] on button "🧠" at bounding box center [564, 275] width 37 height 29
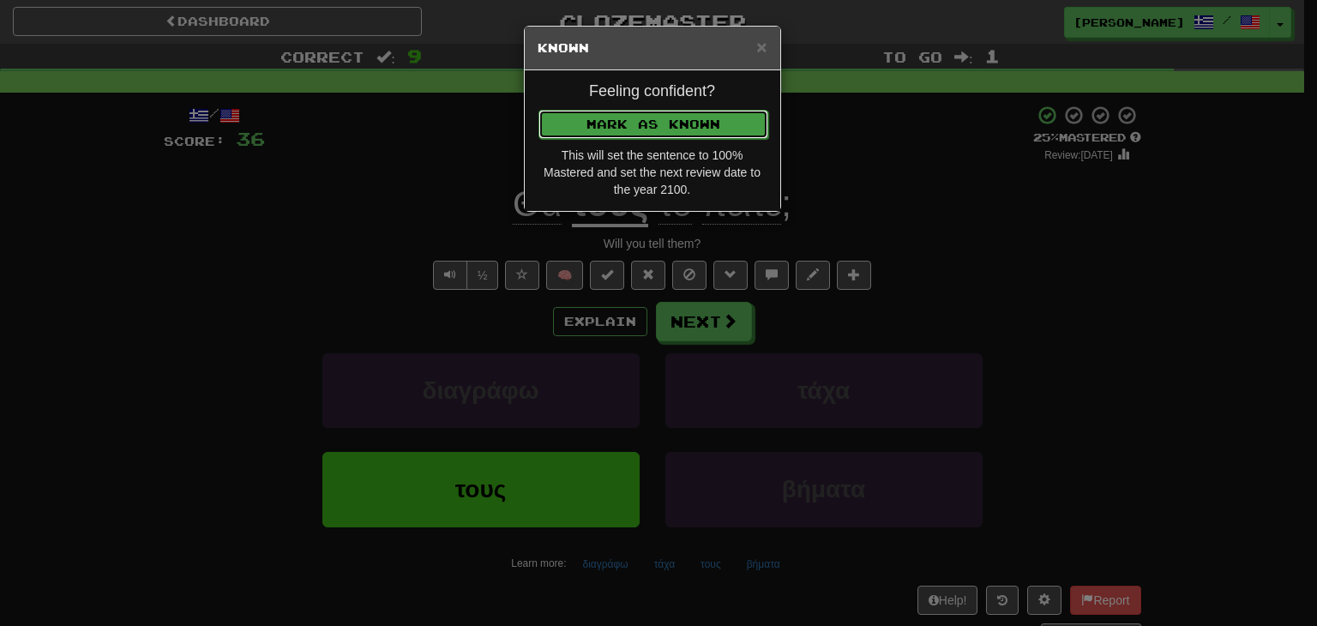
click at [658, 120] on button "Mark as Known" at bounding box center [653, 124] width 230 height 29
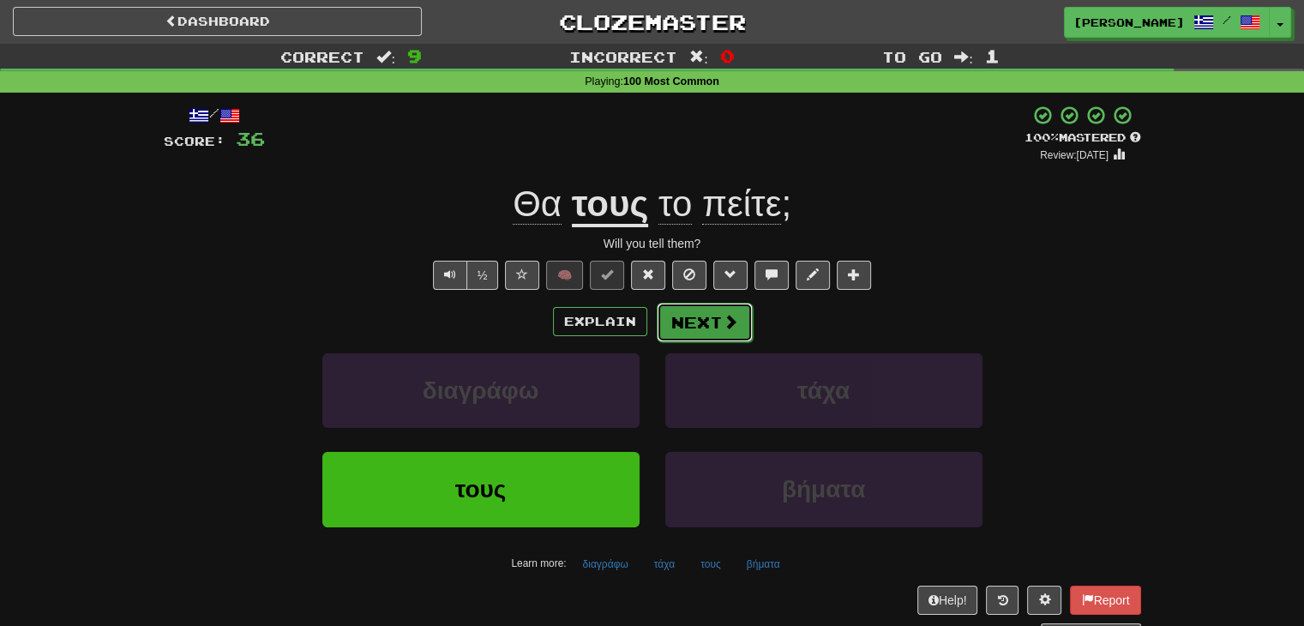
click at [697, 316] on button "Next" at bounding box center [705, 322] width 96 height 39
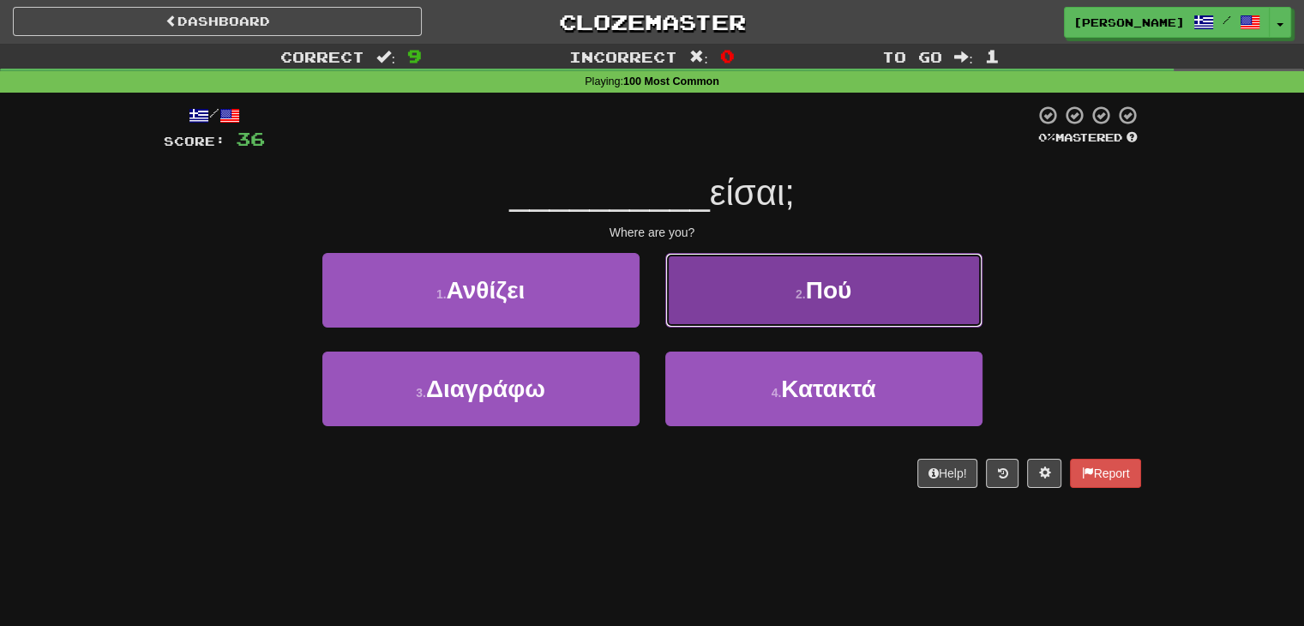
click at [728, 316] on button "2 . Πού" at bounding box center [823, 290] width 317 height 75
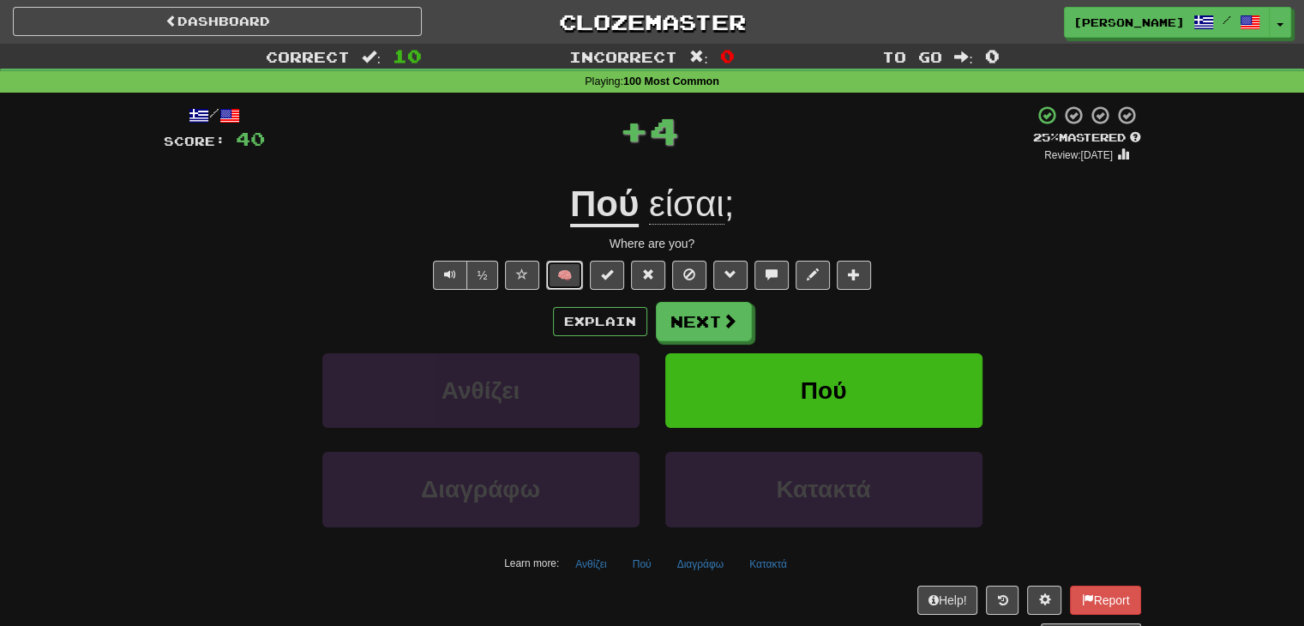
click at [564, 272] on button "🧠" at bounding box center [564, 275] width 37 height 29
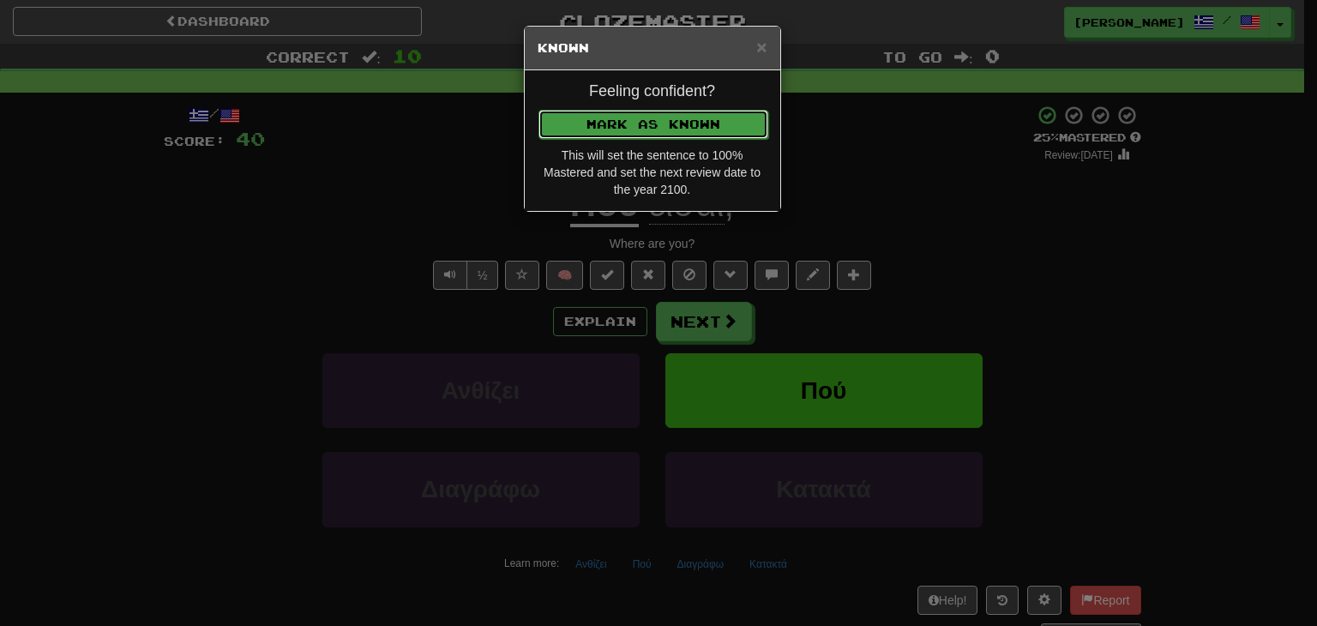
click at [636, 117] on button "Mark as Known" at bounding box center [653, 124] width 230 height 29
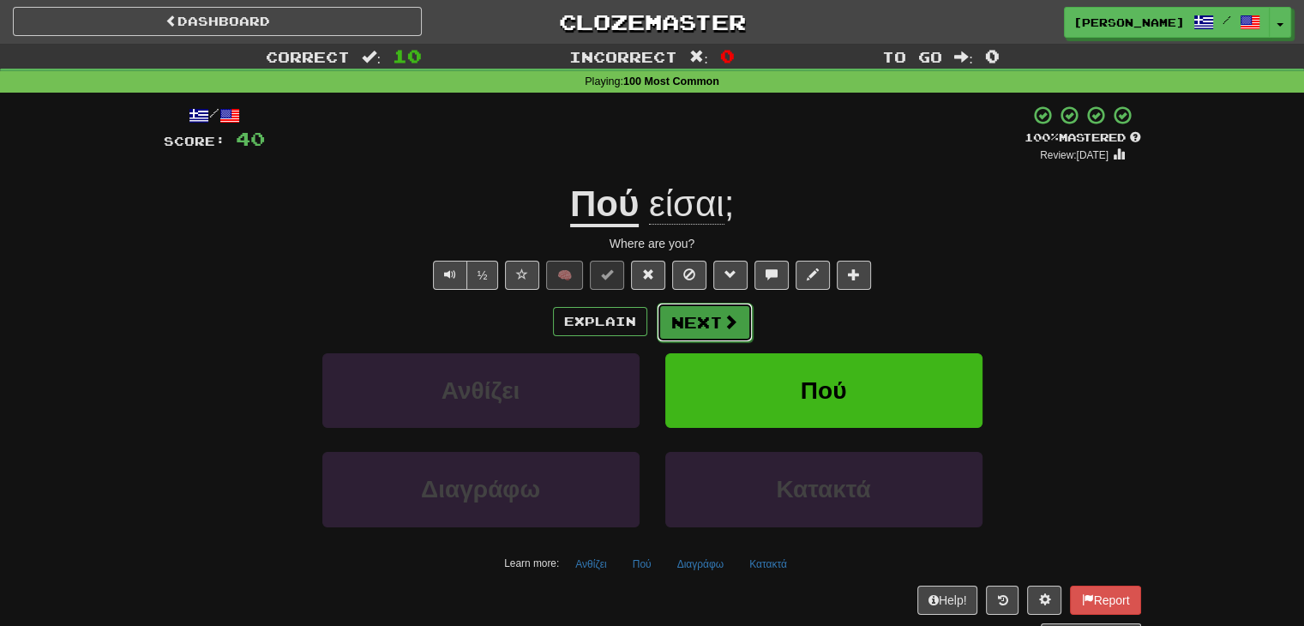
click at [718, 316] on button "Next" at bounding box center [705, 322] width 96 height 39
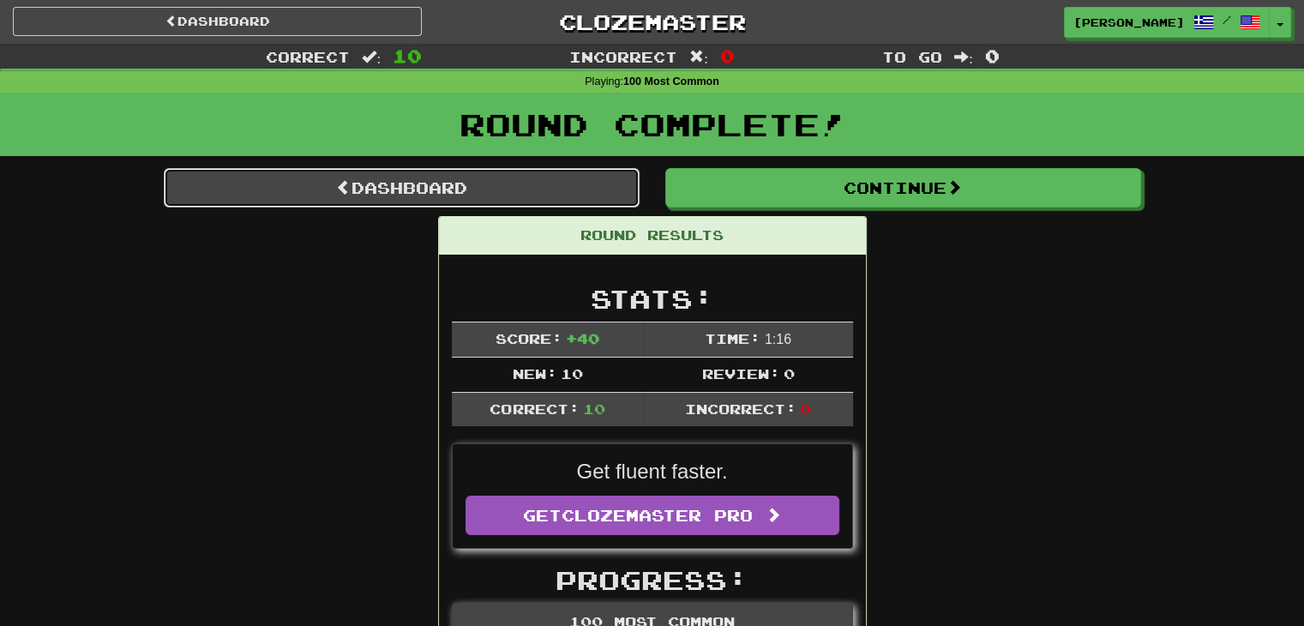
click at [364, 188] on link "Dashboard" at bounding box center [402, 187] width 476 height 39
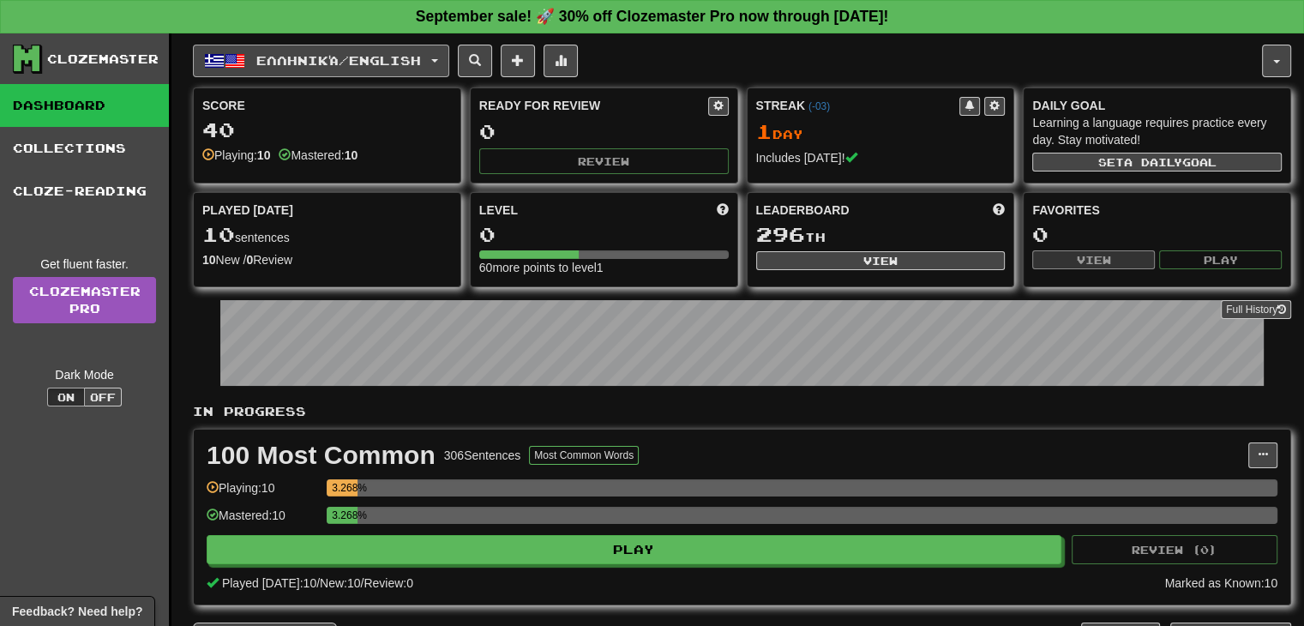
click at [399, 61] on span "Ελληνικά / English" at bounding box center [338, 60] width 165 height 15
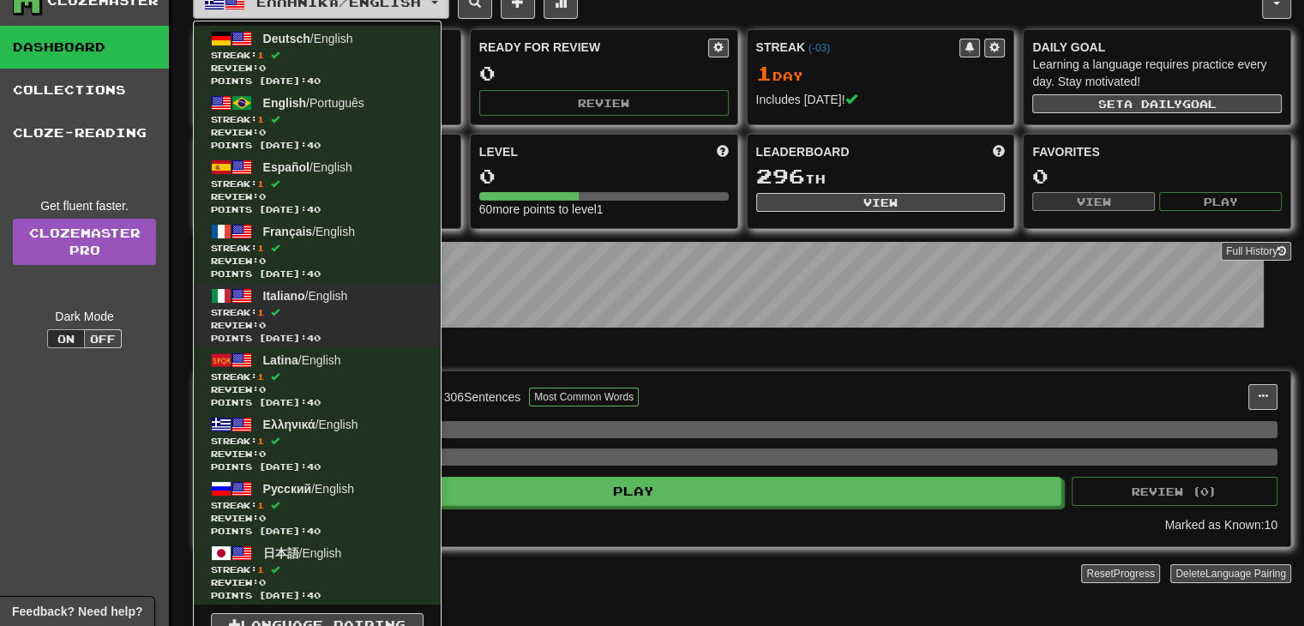
scroll to position [257, 0]
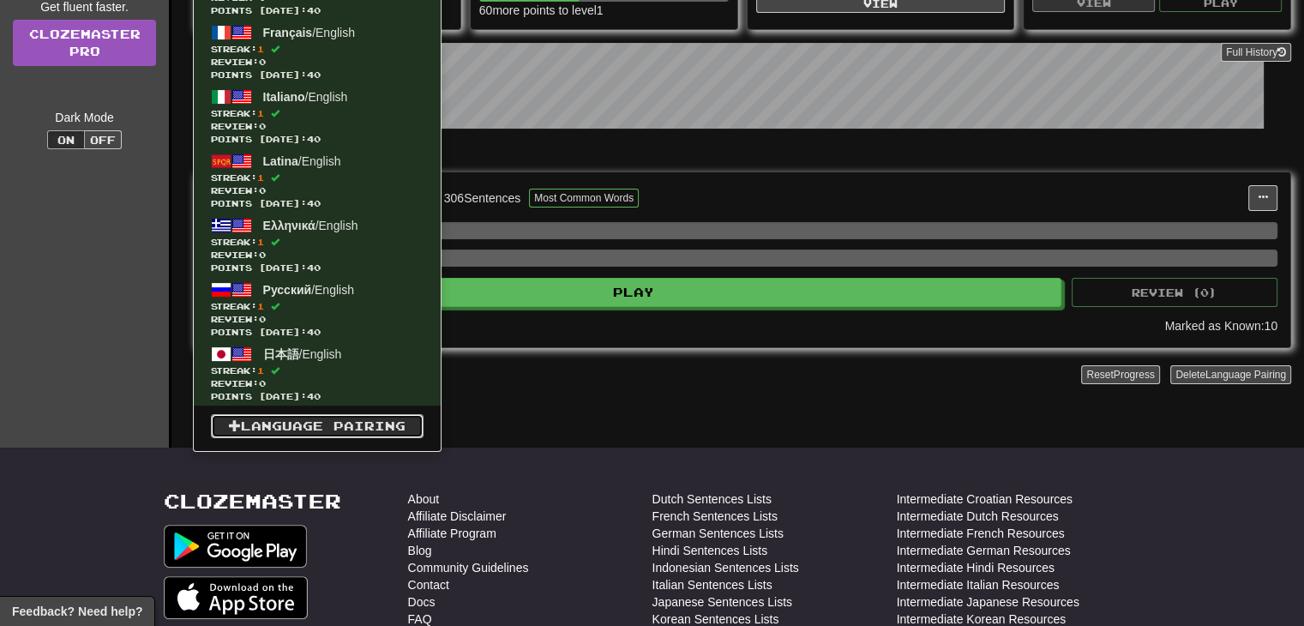
click at [319, 418] on link "Language Pairing" at bounding box center [317, 426] width 213 height 24
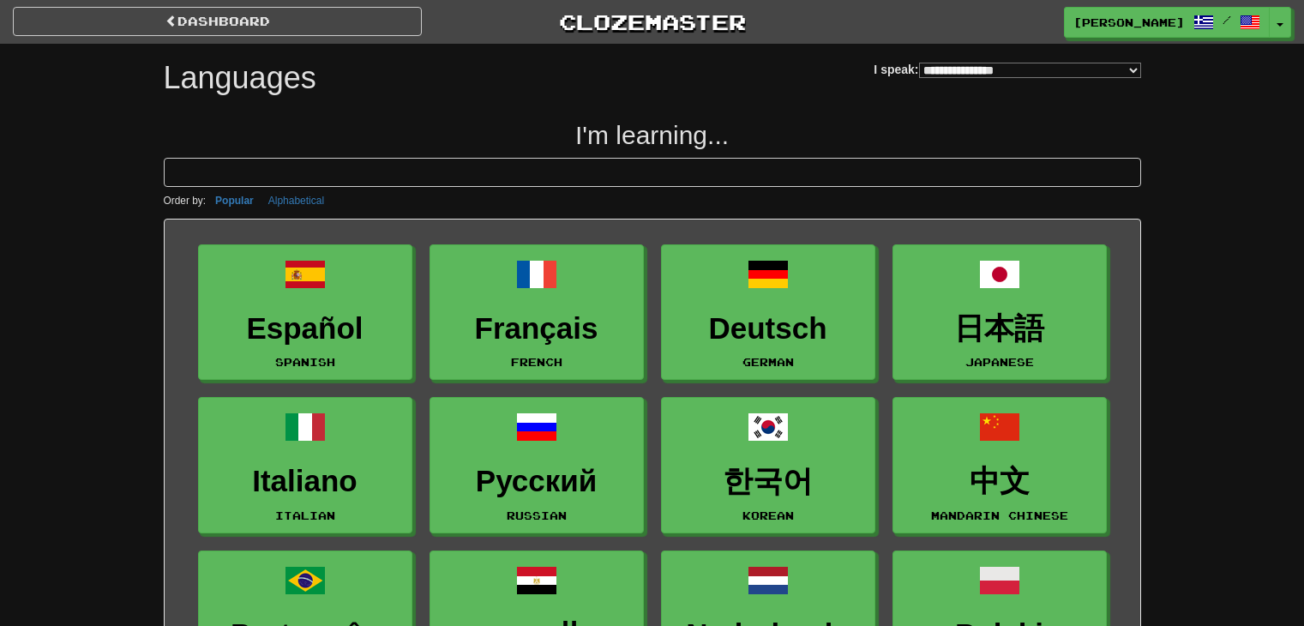
select select "*******"
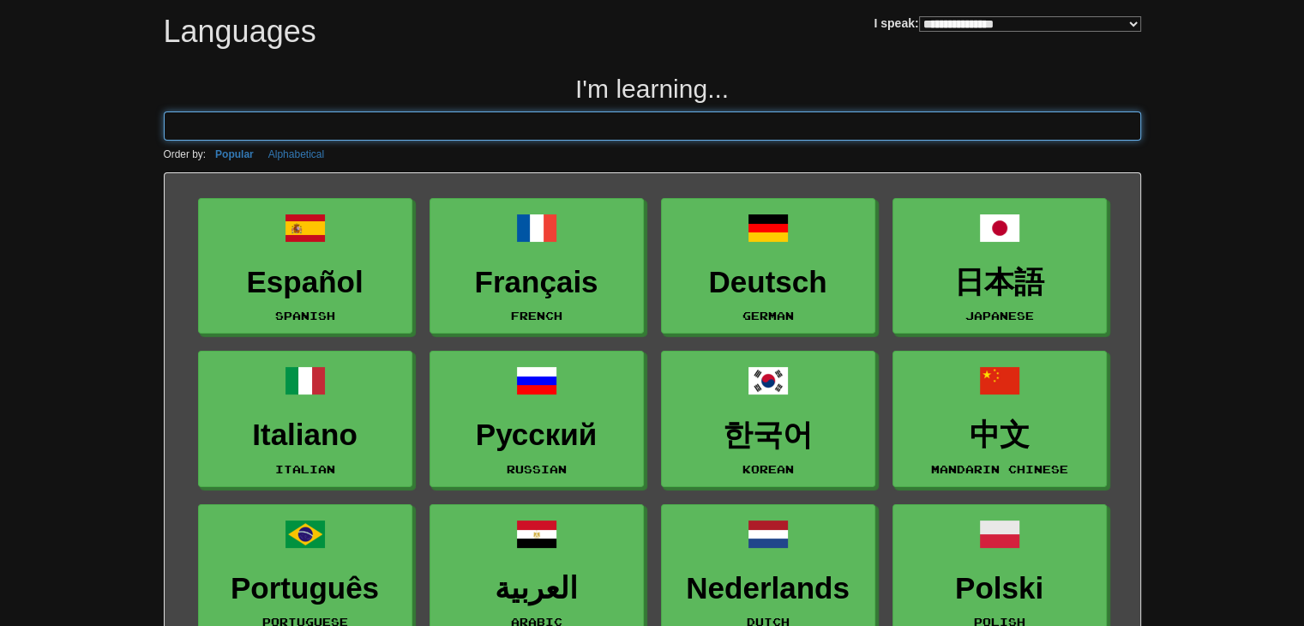
scroll to position [171, 0]
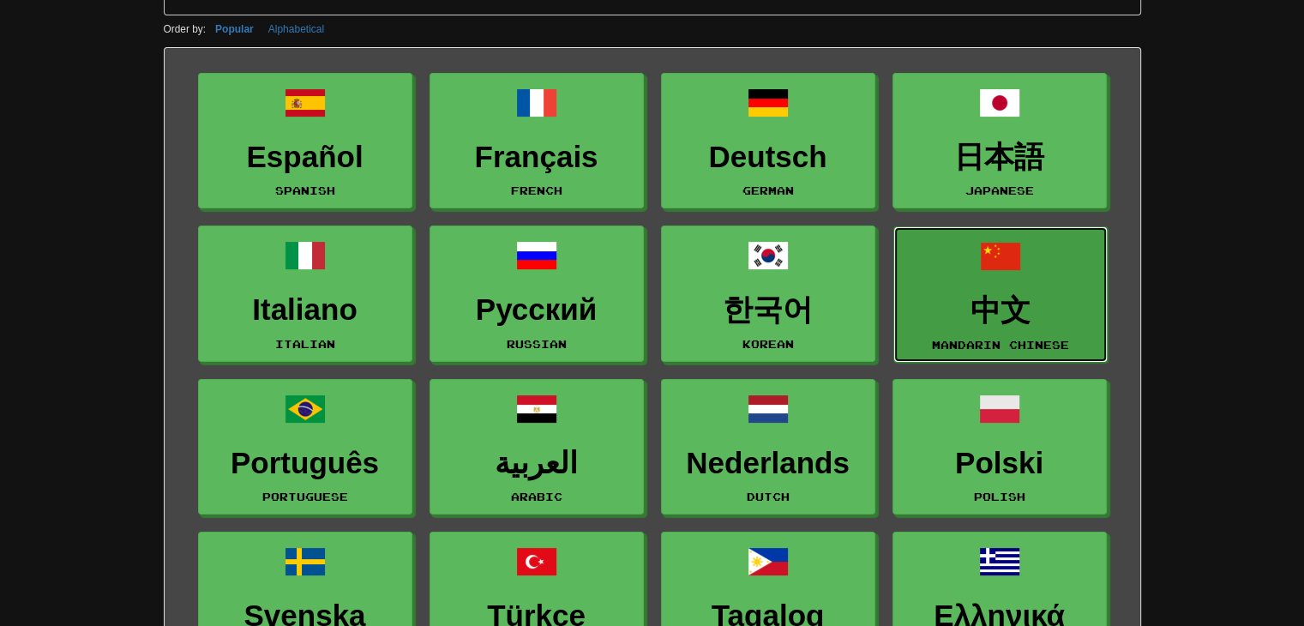
click at [988, 291] on link "中文 Mandarin Chinese" at bounding box center [1000, 294] width 214 height 136
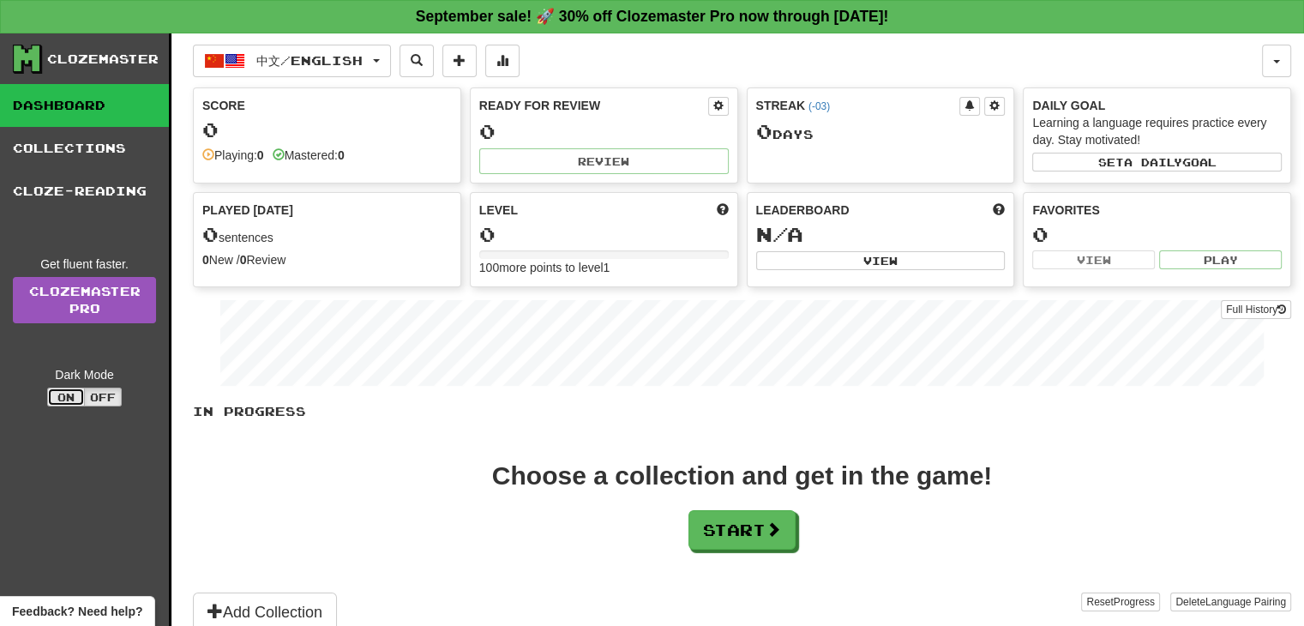
click at [57, 388] on button "On" at bounding box center [66, 397] width 38 height 19
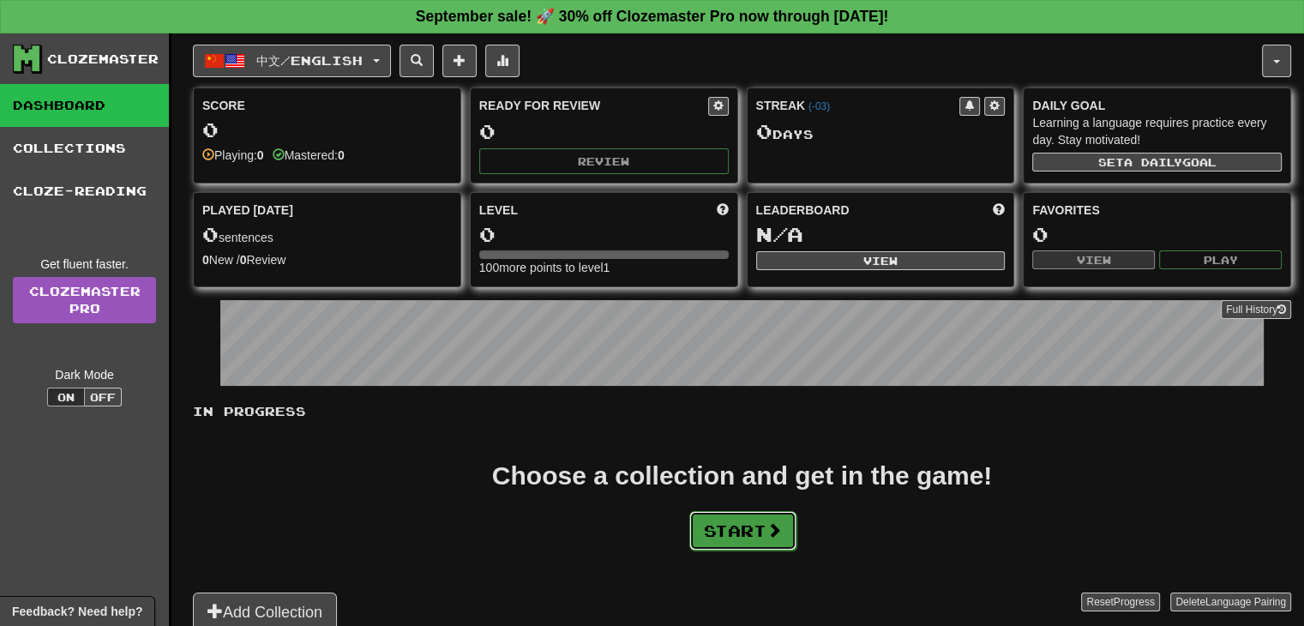
click at [739, 519] on button "Start" at bounding box center [742, 530] width 107 height 39
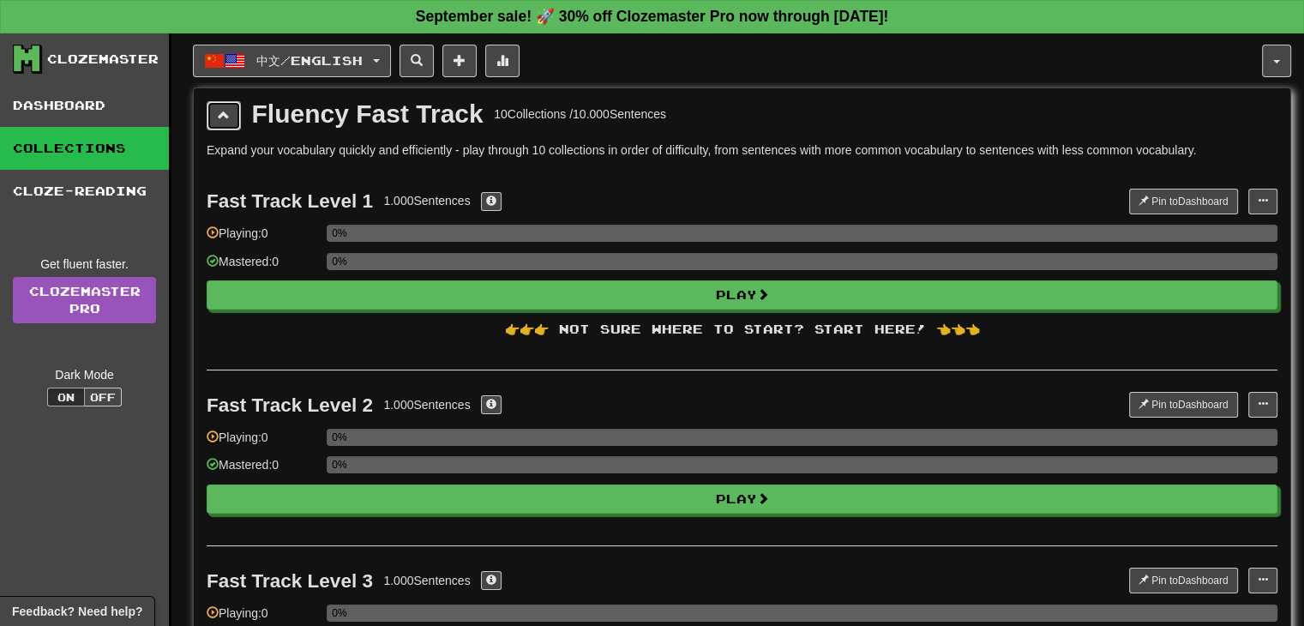
click at [221, 121] on button at bounding box center [224, 115] width 34 height 29
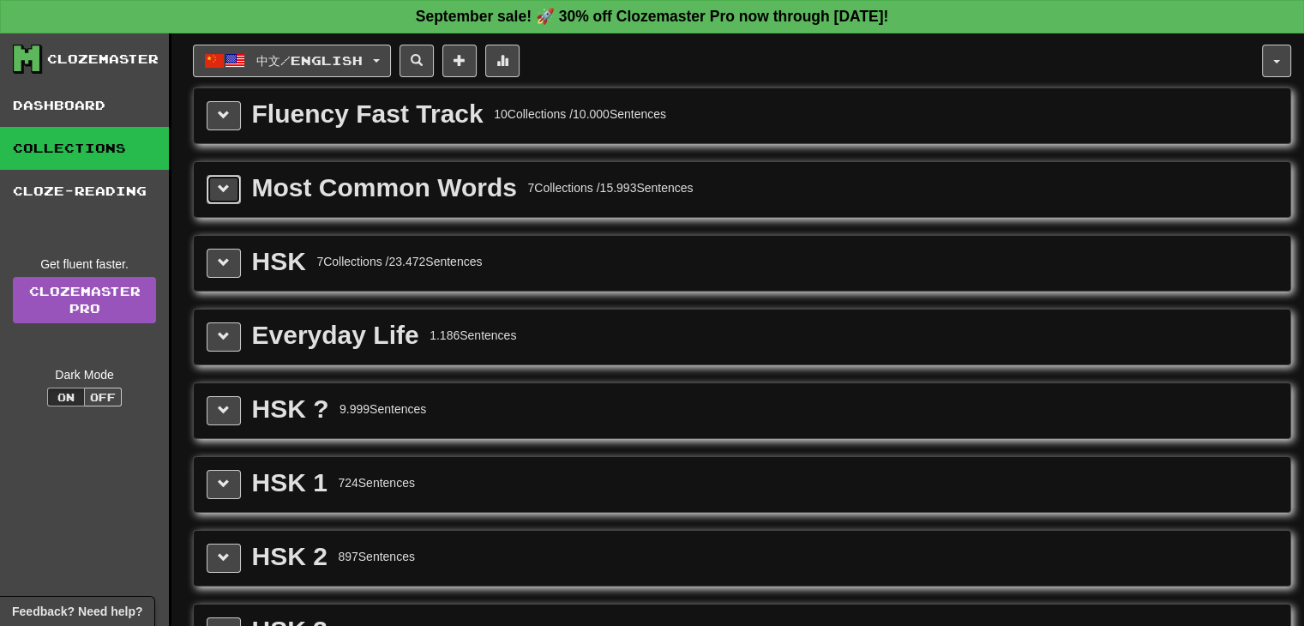
click at [221, 184] on span at bounding box center [224, 189] width 12 height 12
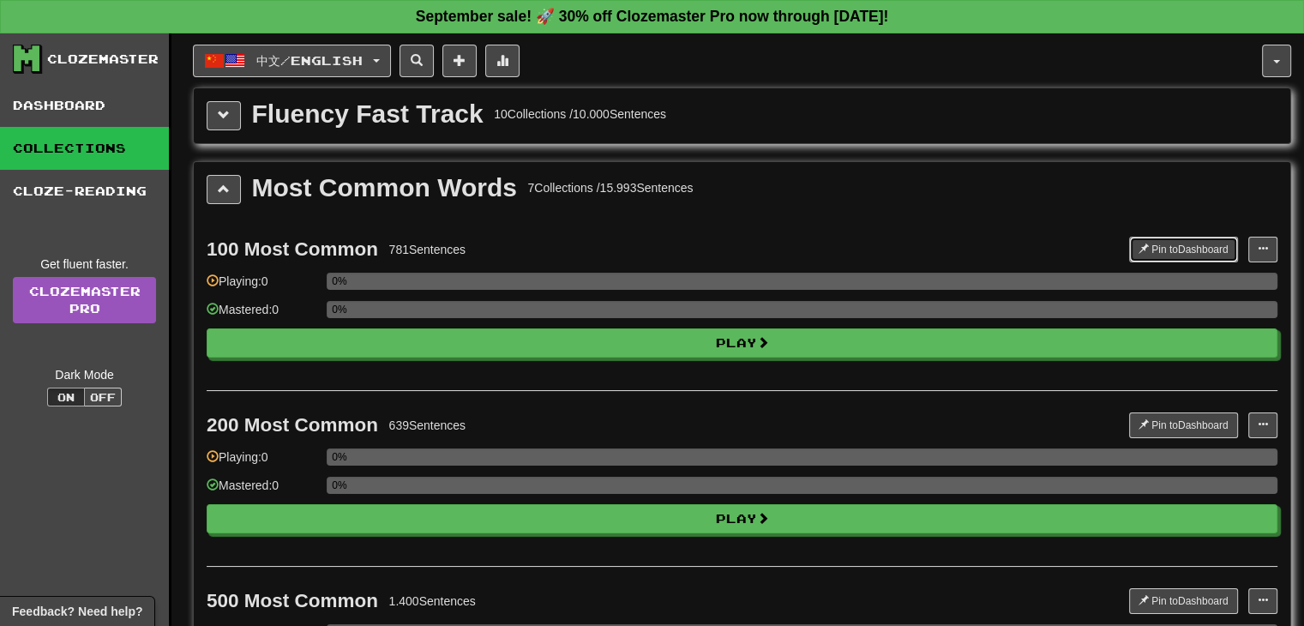
click at [1169, 247] on button "Pin to Dashboard" at bounding box center [1183, 250] width 109 height 26
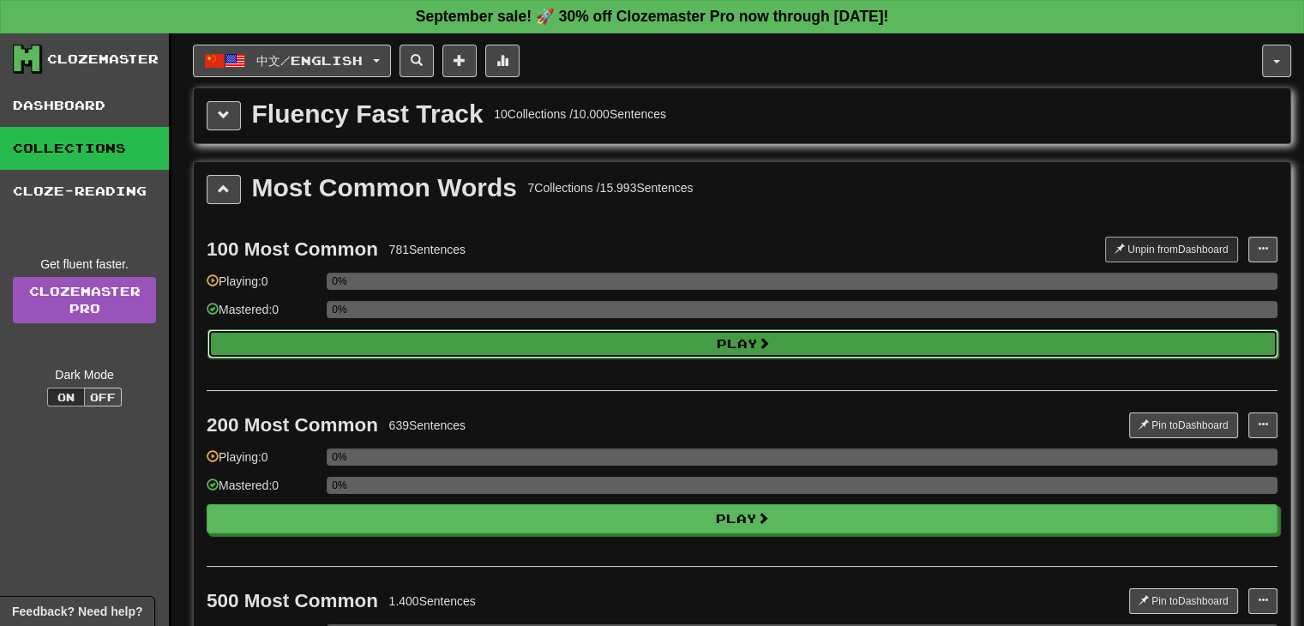
click at [826, 340] on button "Play" at bounding box center [742, 343] width 1071 height 29
select select "**"
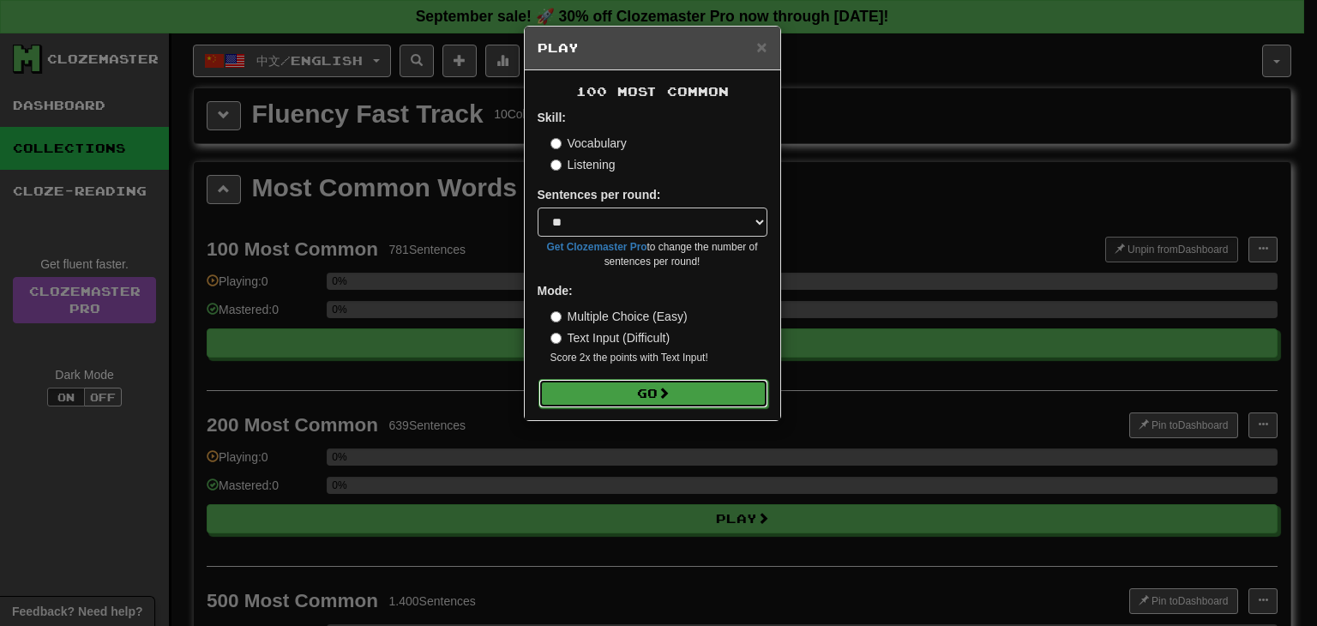
click at [645, 398] on button "Go" at bounding box center [653, 393] width 230 height 29
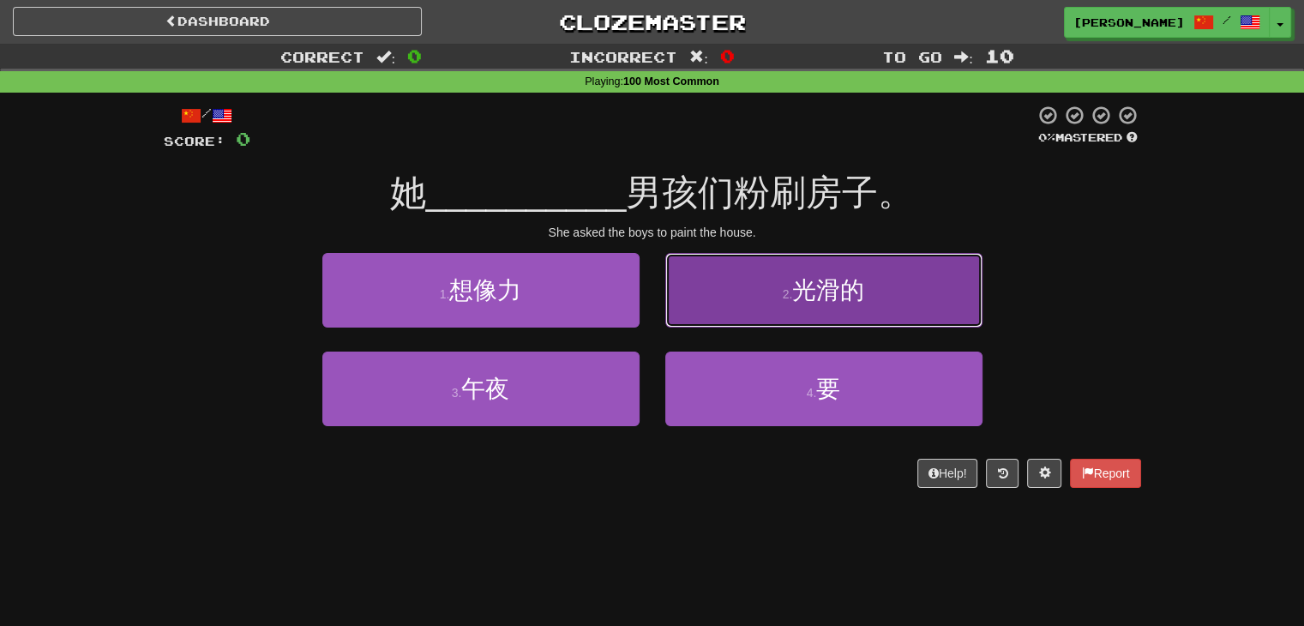
click at [741, 313] on button "2 . 光滑的" at bounding box center [823, 290] width 317 height 75
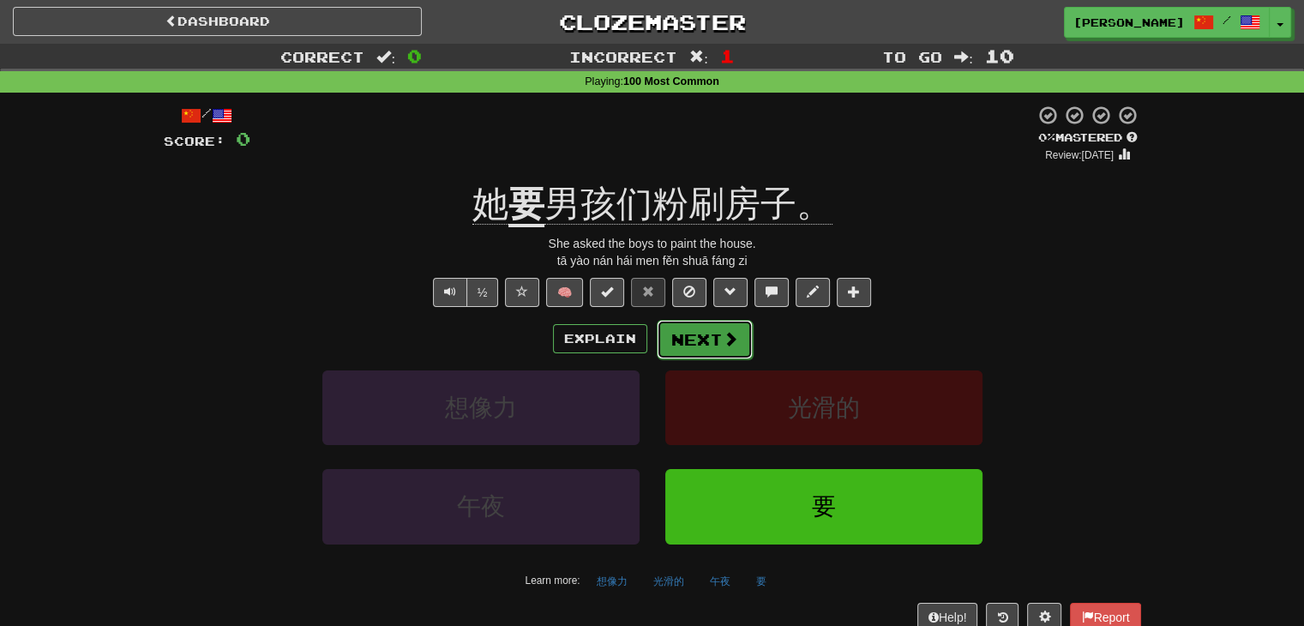
click at [682, 345] on button "Next" at bounding box center [705, 339] width 96 height 39
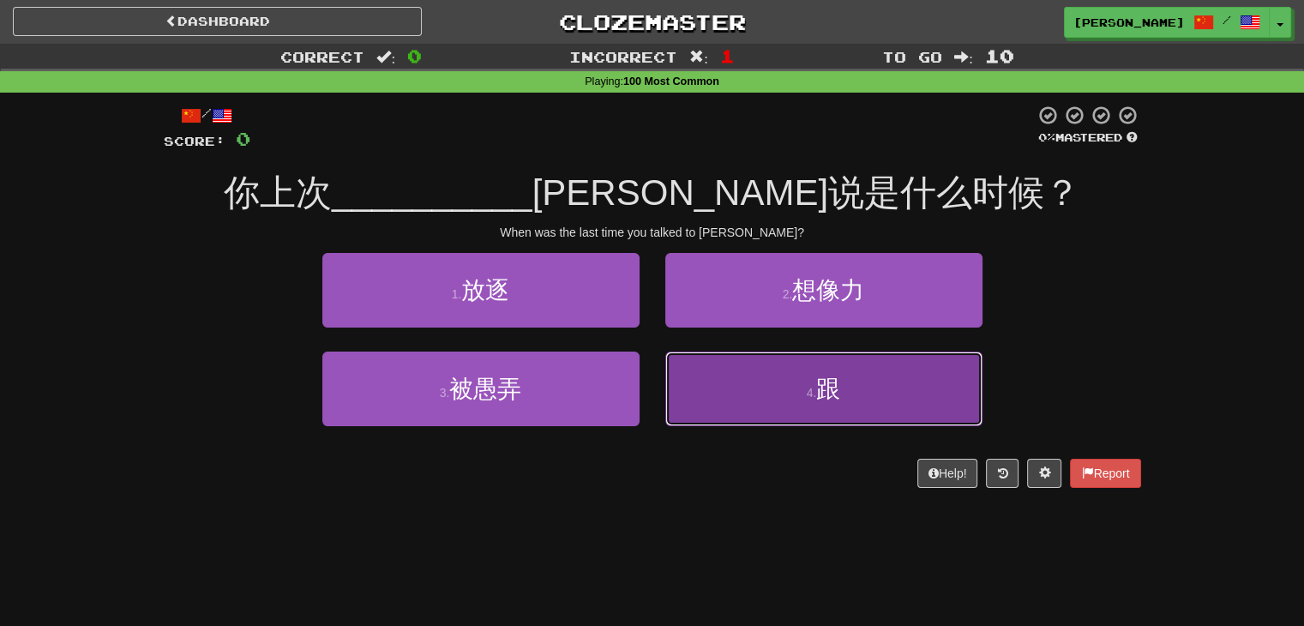
click at [688, 392] on button "4 . 跟" at bounding box center [823, 389] width 317 height 75
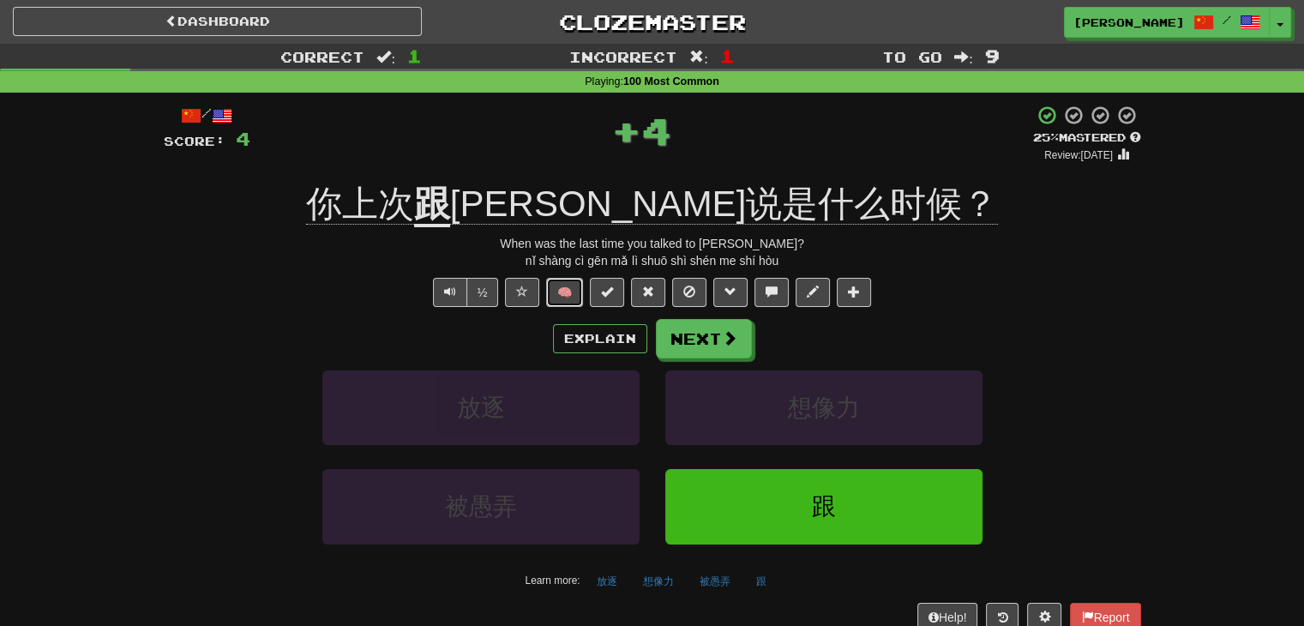
click at [568, 296] on button "🧠" at bounding box center [564, 292] width 37 height 29
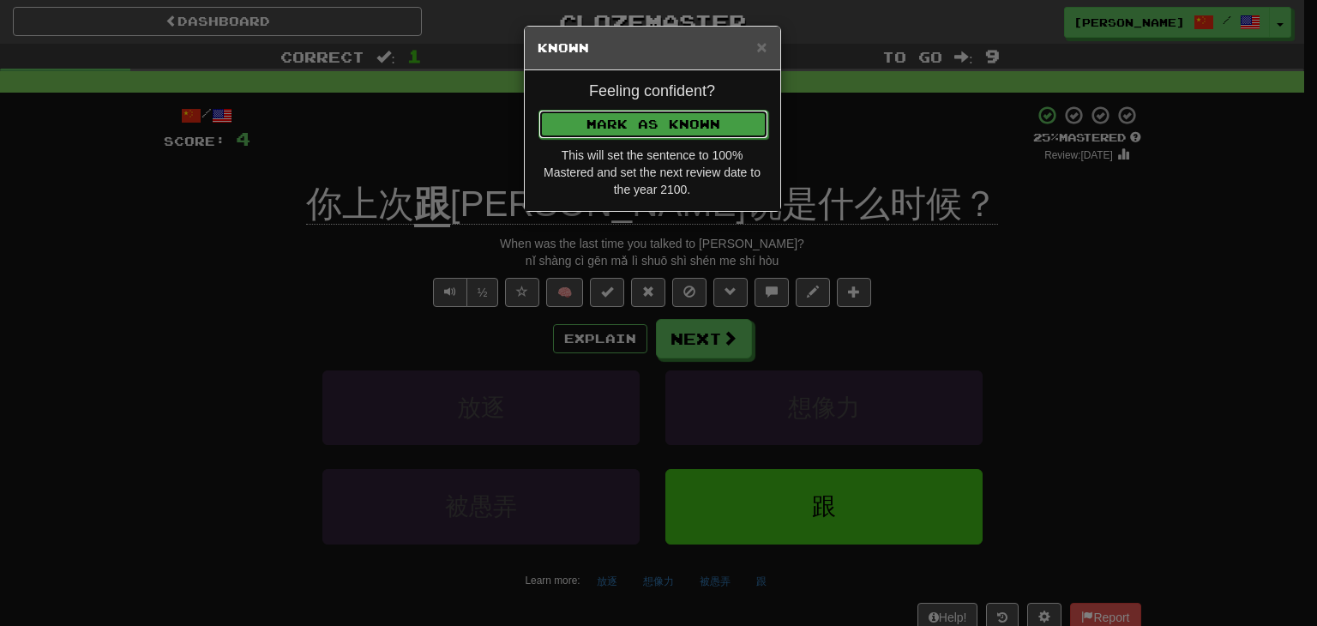
click at [652, 110] on button "Mark as Known" at bounding box center [653, 124] width 230 height 29
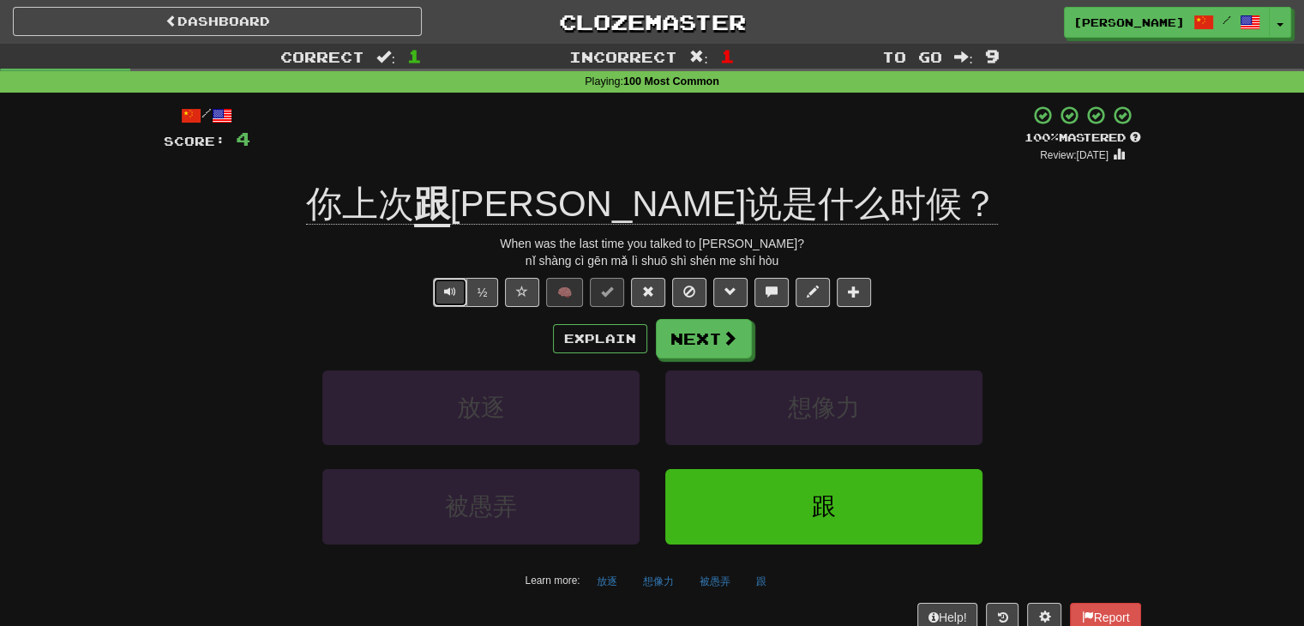
click at [453, 291] on span "Text-to-speech controls" at bounding box center [450, 291] width 12 height 12
click at [703, 335] on button "Next" at bounding box center [705, 339] width 96 height 39
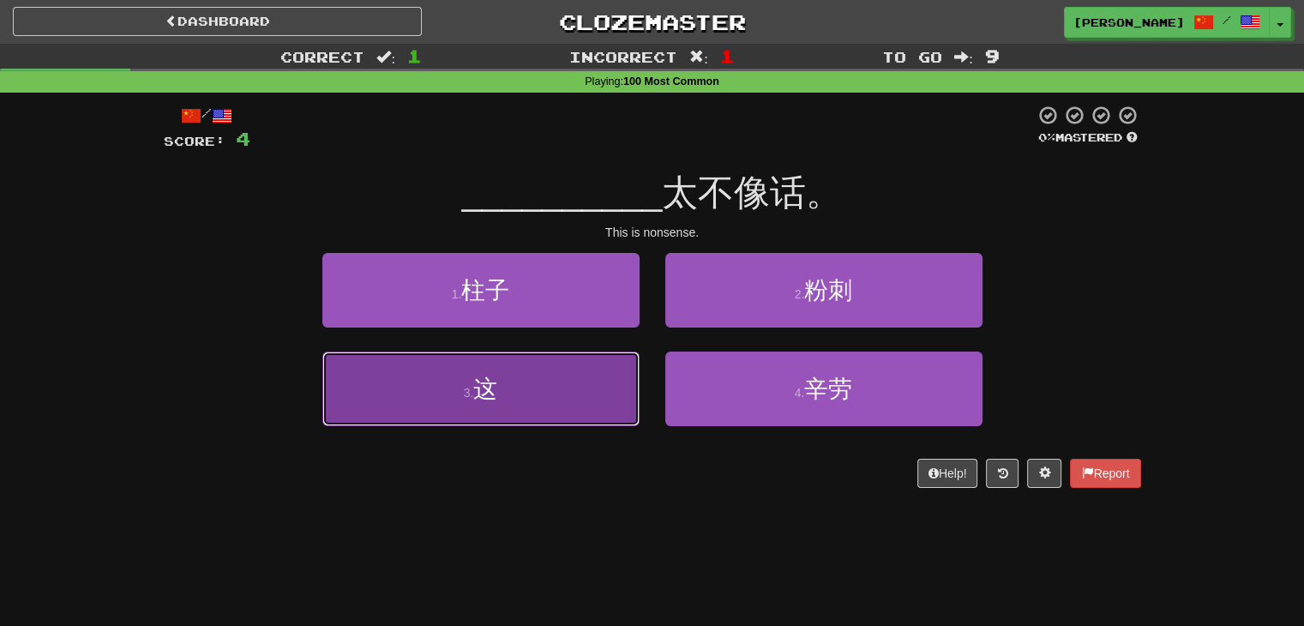
click at [542, 381] on button "3 . 这" at bounding box center [480, 389] width 317 height 75
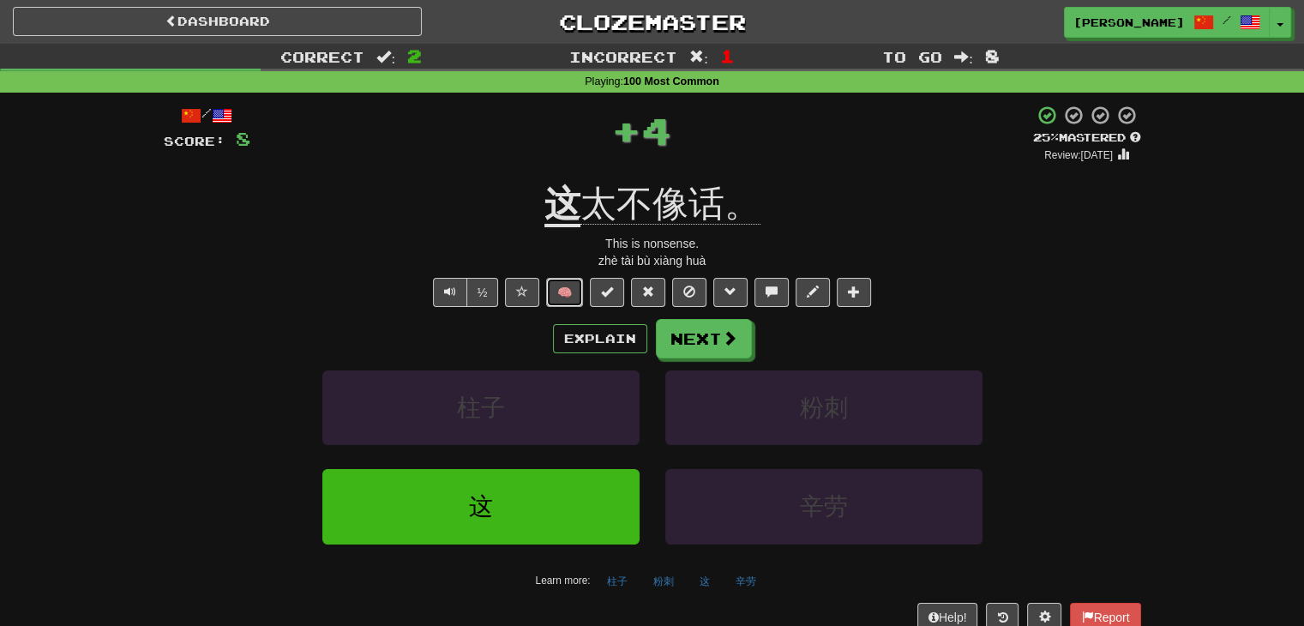
click at [562, 291] on button "🧠" at bounding box center [564, 292] width 37 height 29
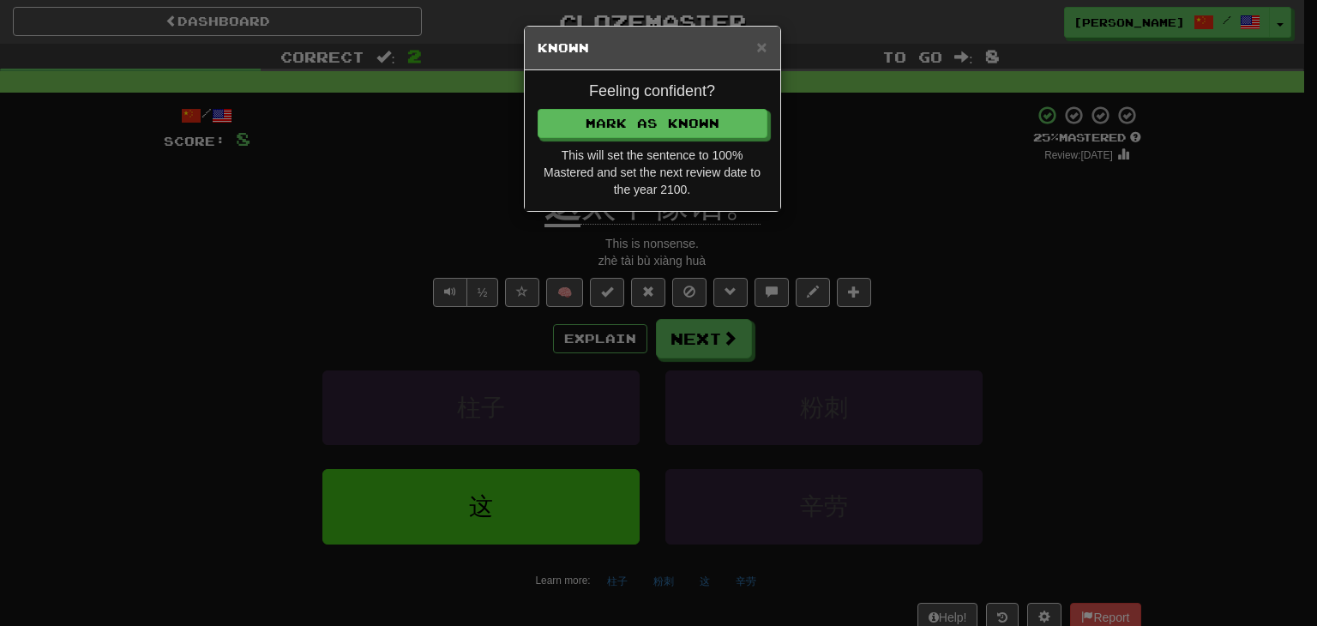
click at [665, 138] on div "Feeling confident? Mark as Known This will set the sentence to 100% Mastered an…" at bounding box center [652, 140] width 255 height 141
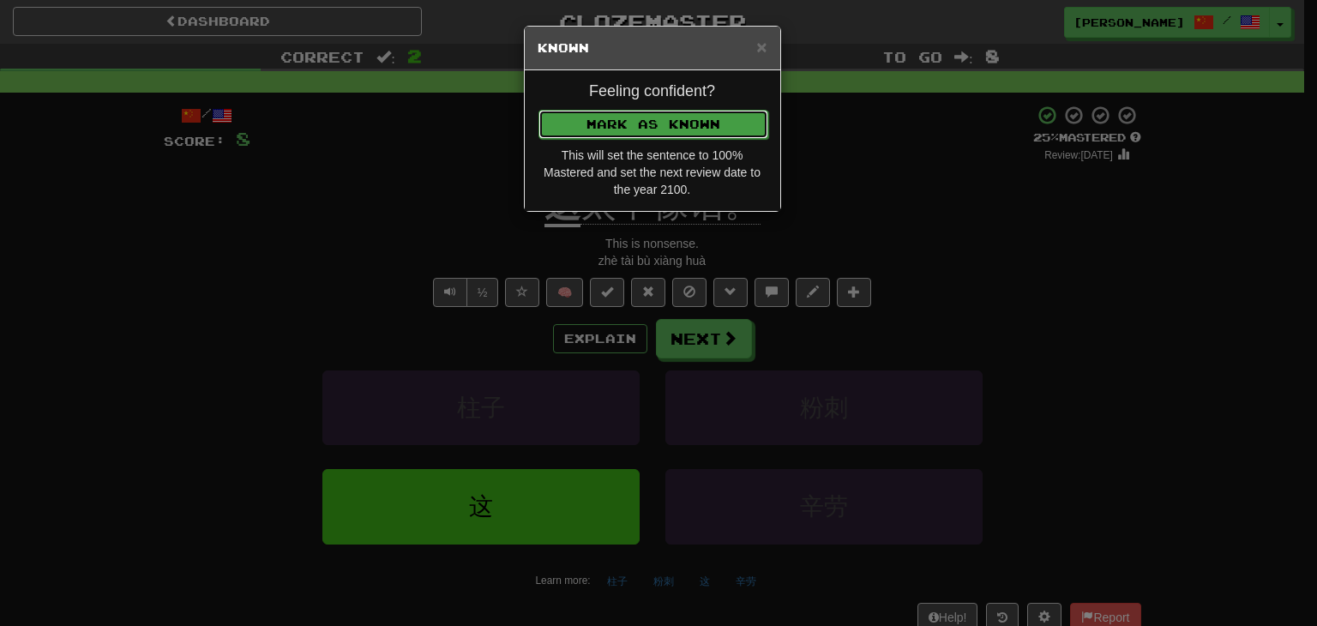
click at [668, 128] on button "Mark as Known" at bounding box center [653, 124] width 230 height 29
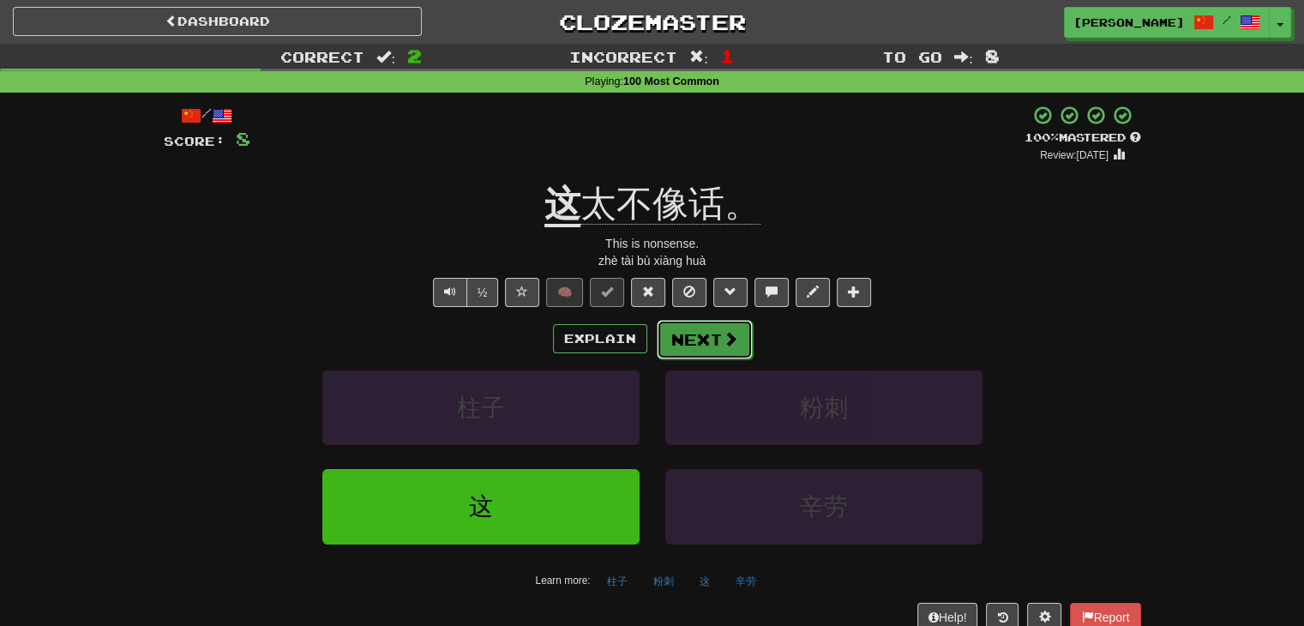
click at [708, 336] on button "Next" at bounding box center [705, 339] width 96 height 39
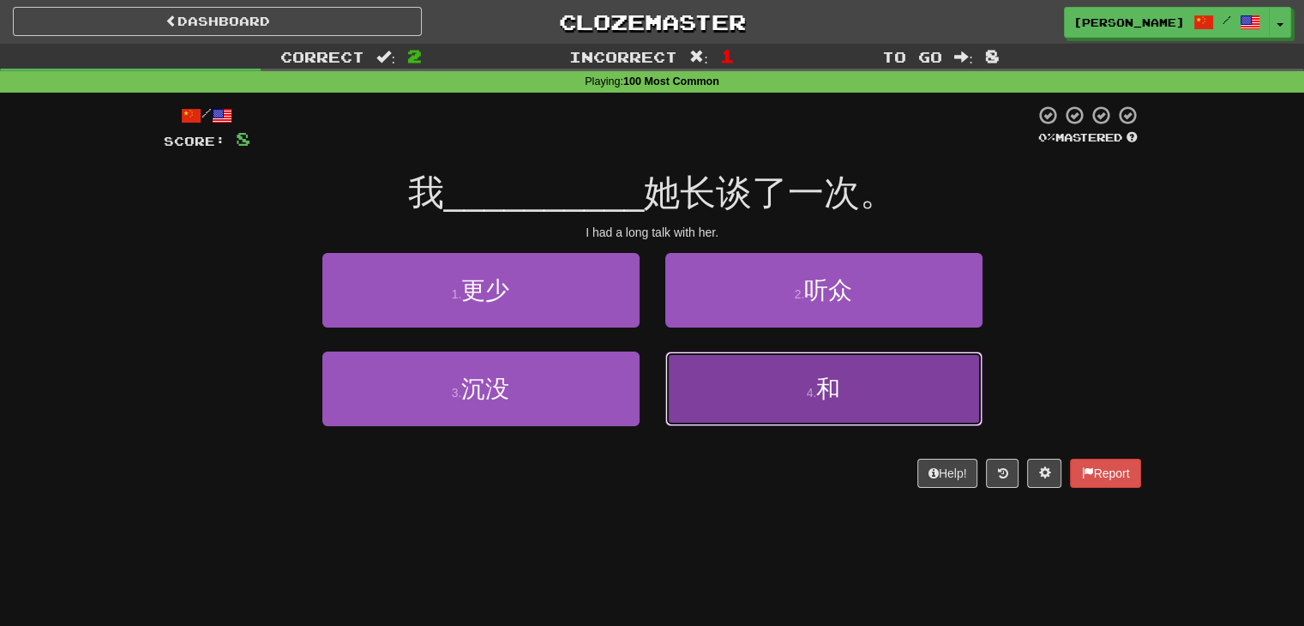
click at [697, 392] on button "4 . 和" at bounding box center [823, 389] width 317 height 75
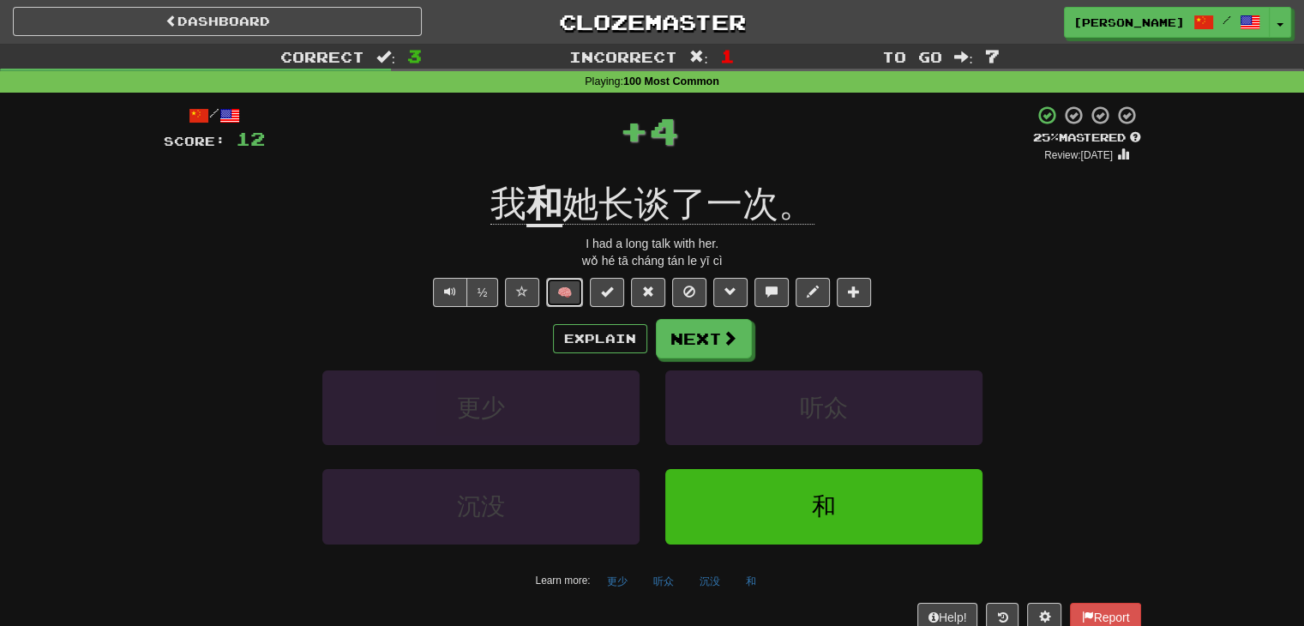
click at [569, 294] on button "🧠" at bounding box center [564, 292] width 37 height 29
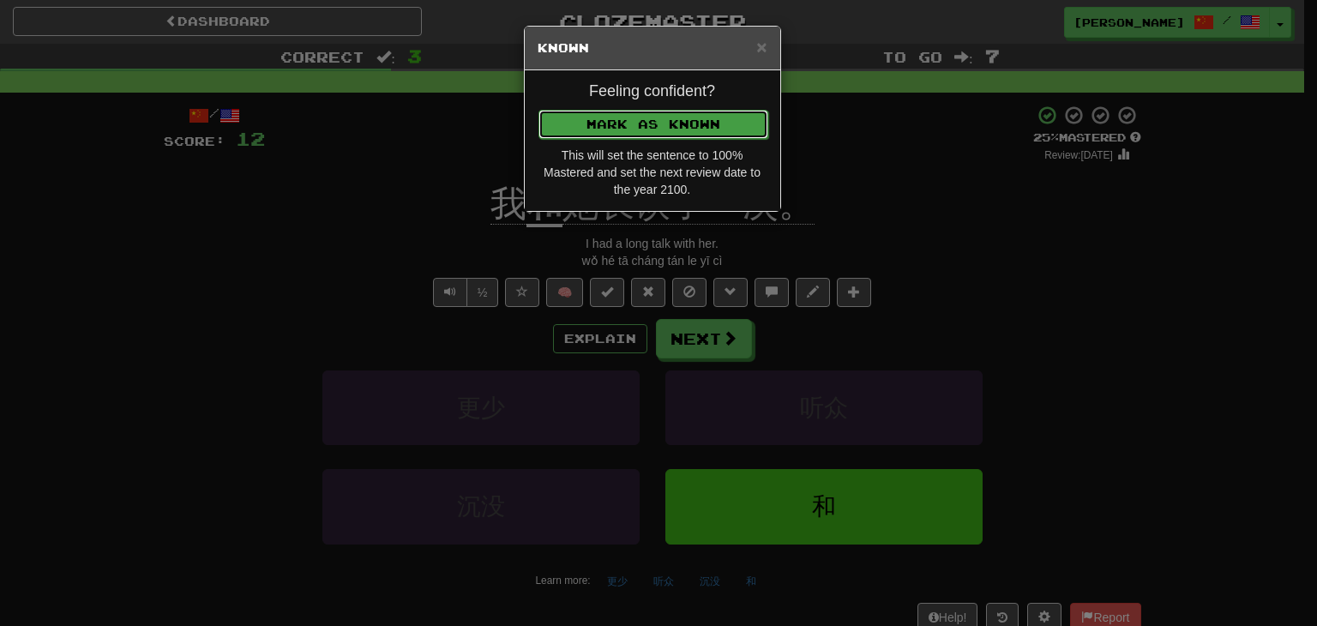
click at [701, 119] on button "Mark as Known" at bounding box center [653, 124] width 230 height 29
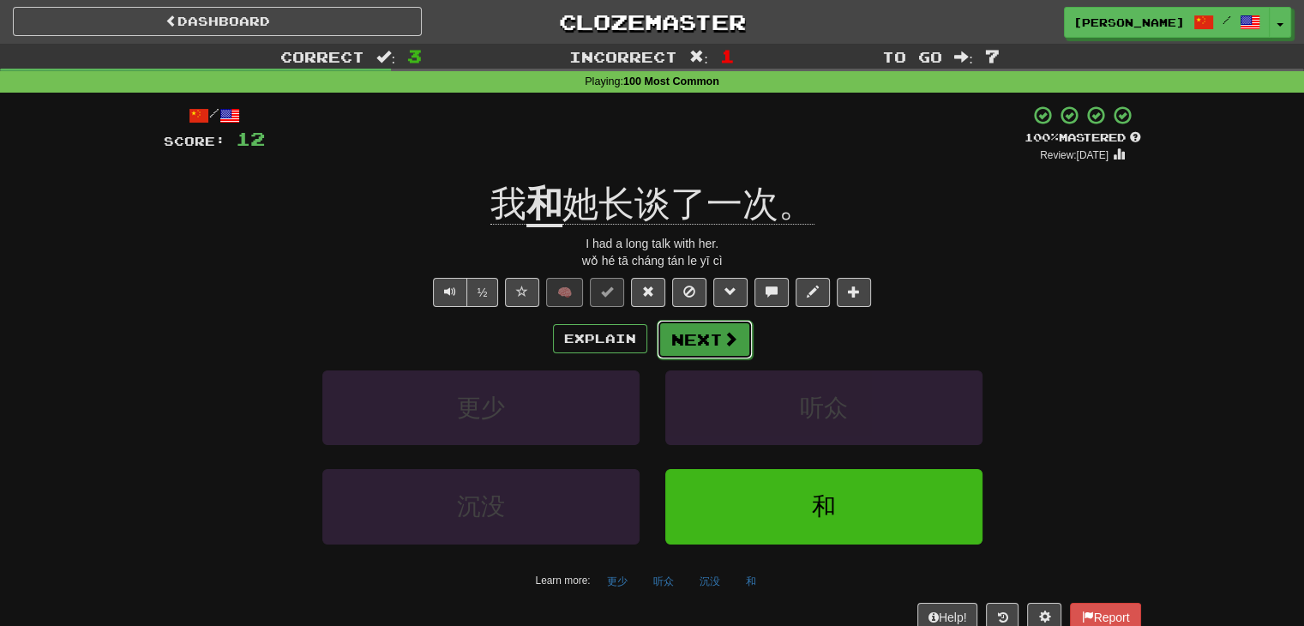
click at [683, 340] on button "Next" at bounding box center [705, 339] width 96 height 39
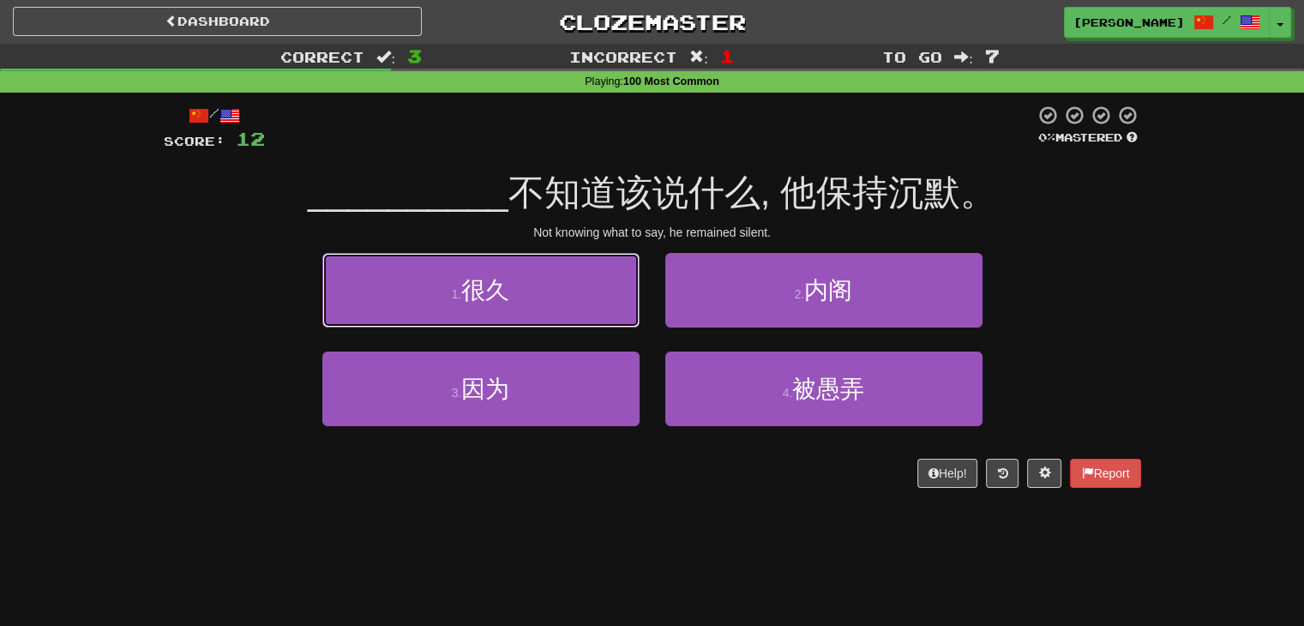
click at [576, 276] on button "1 . 很久" at bounding box center [480, 290] width 317 height 75
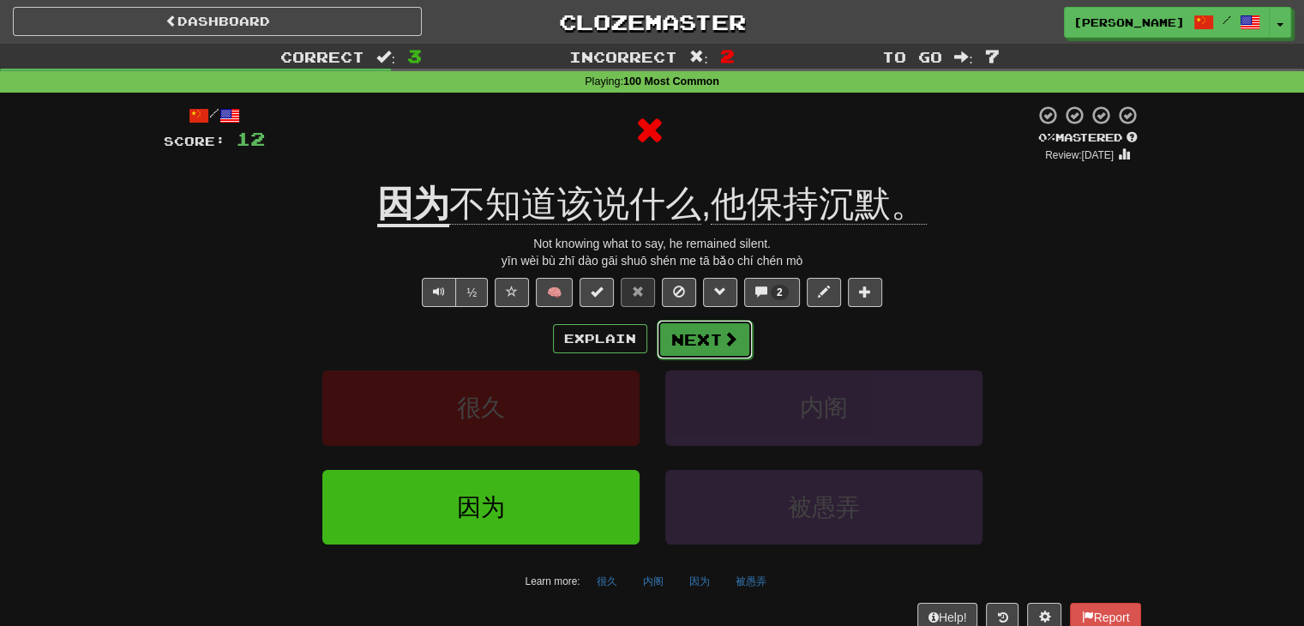
click at [704, 352] on button "Next" at bounding box center [705, 339] width 96 height 39
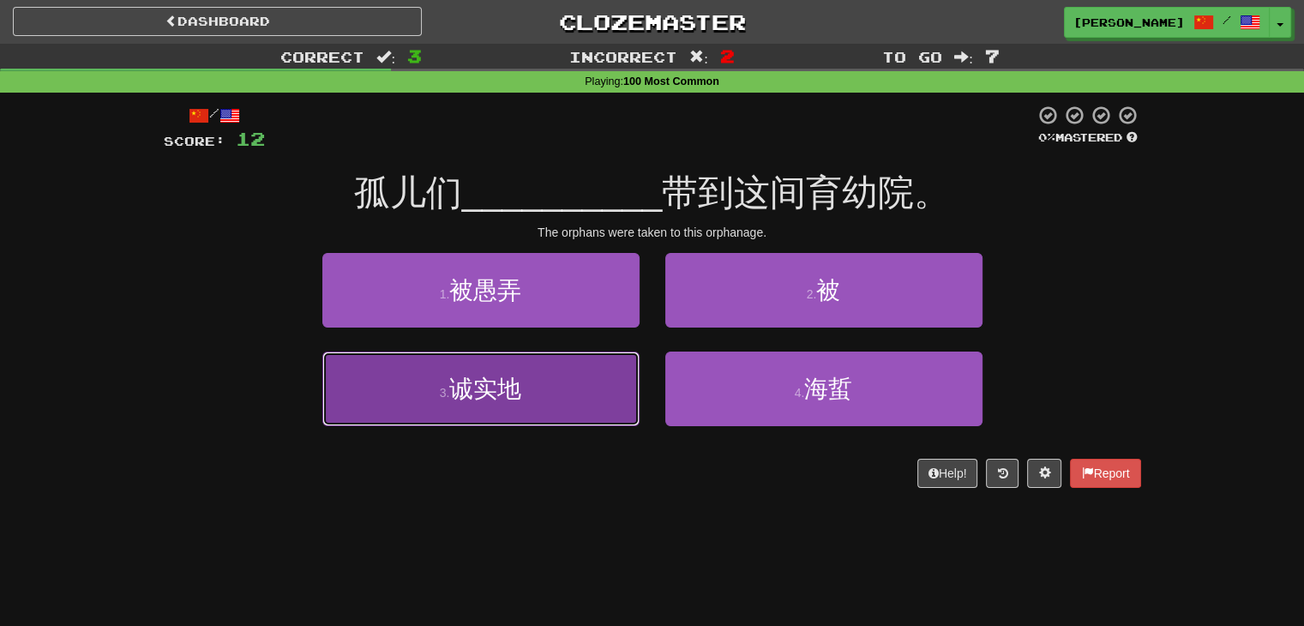
click at [550, 400] on button "3 . 诚实地" at bounding box center [480, 389] width 317 height 75
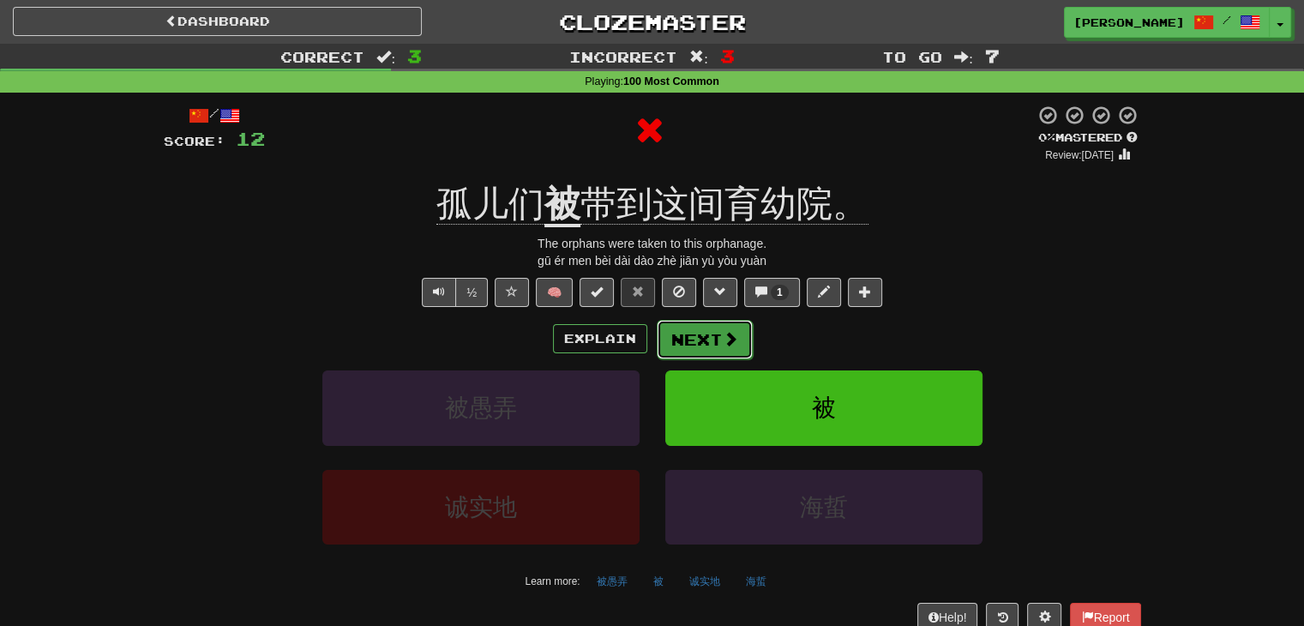
click at [688, 337] on button "Next" at bounding box center [705, 339] width 96 height 39
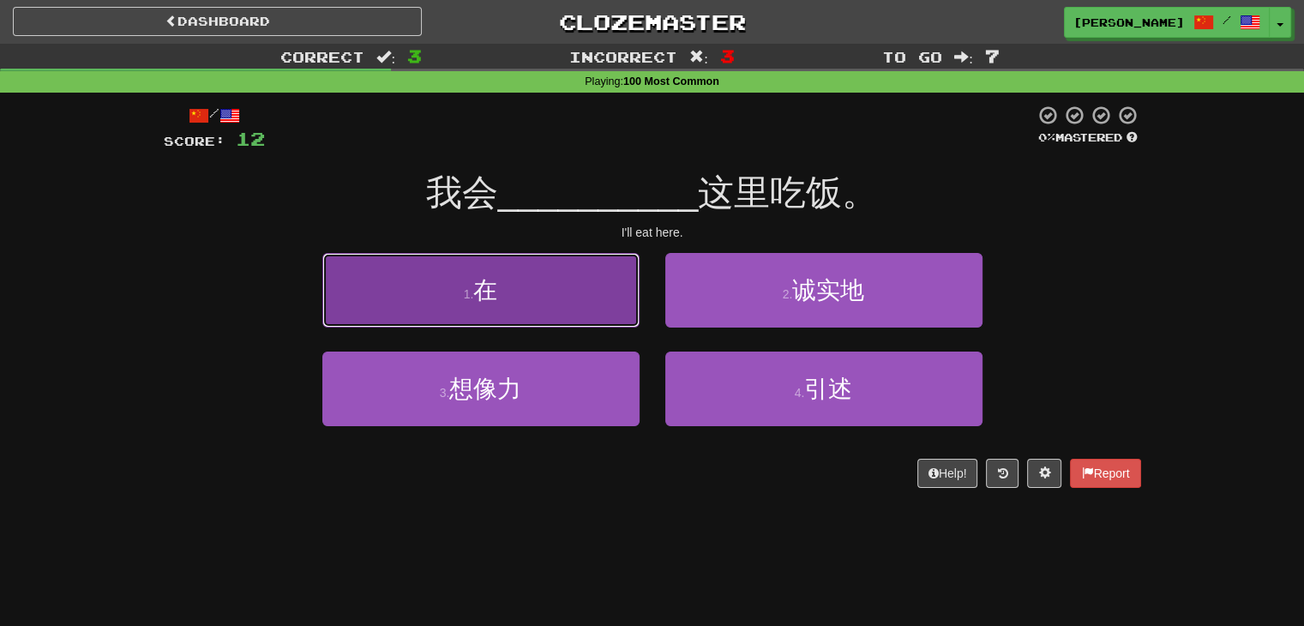
click at [567, 293] on button "1 . 在" at bounding box center [480, 290] width 317 height 75
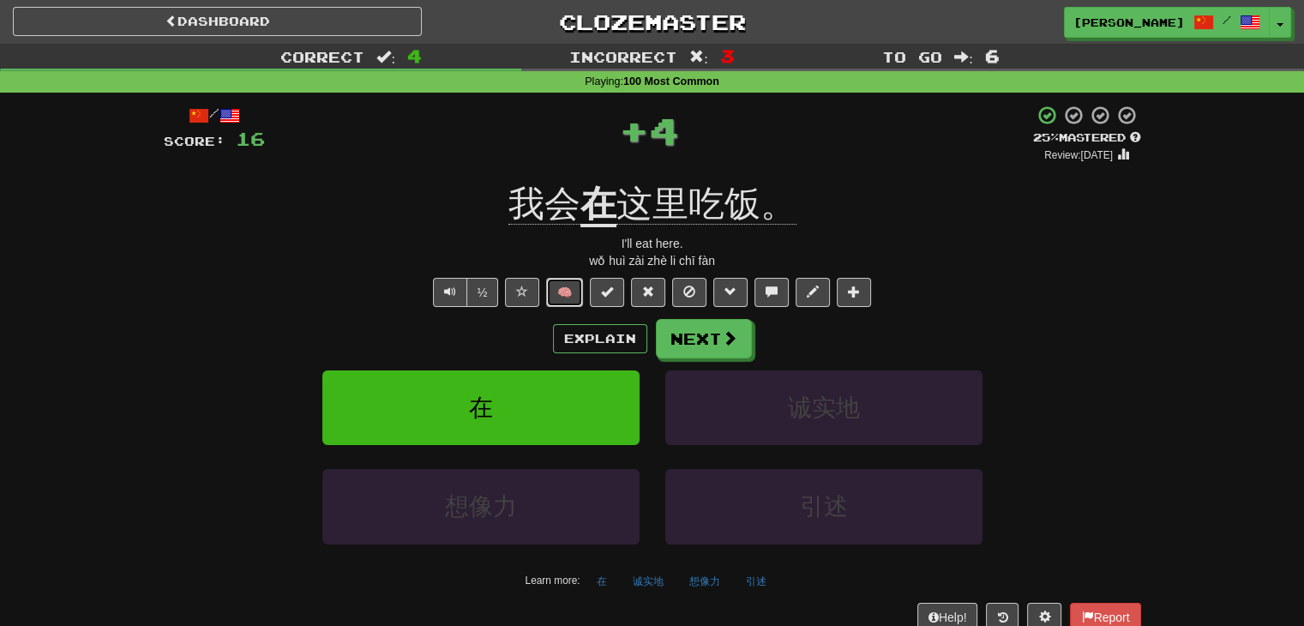
click at [564, 286] on button "🧠" at bounding box center [564, 292] width 37 height 29
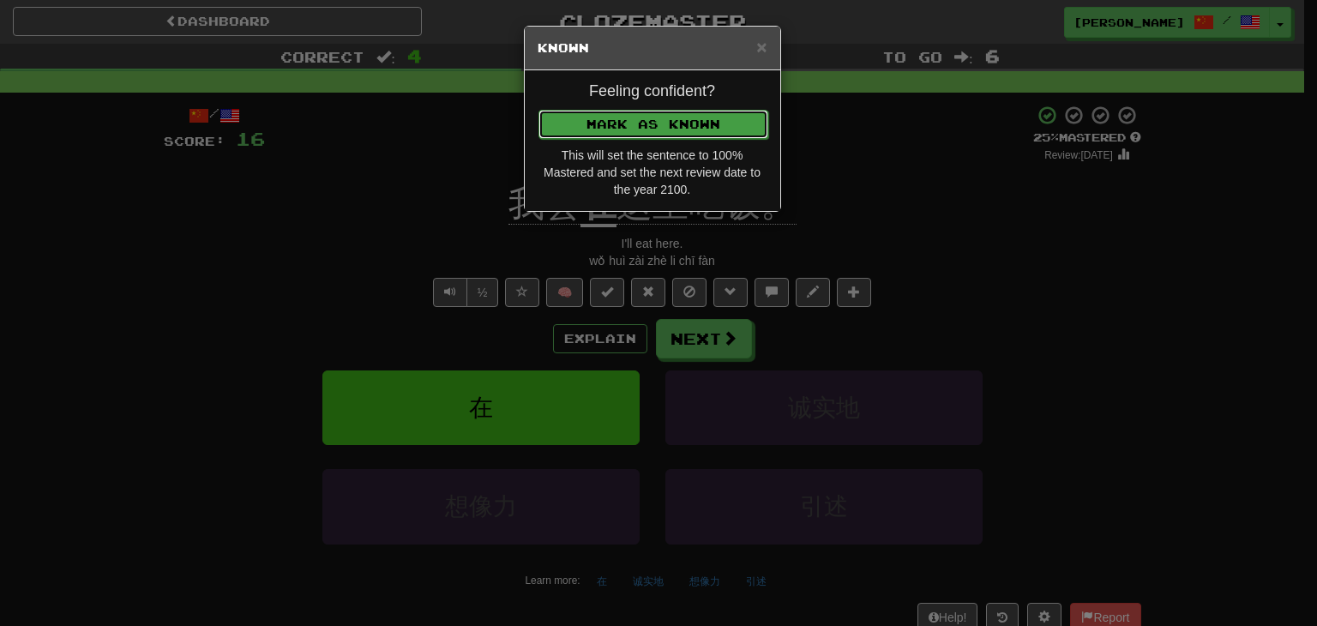
click at [720, 116] on button "Mark as Known" at bounding box center [653, 124] width 230 height 29
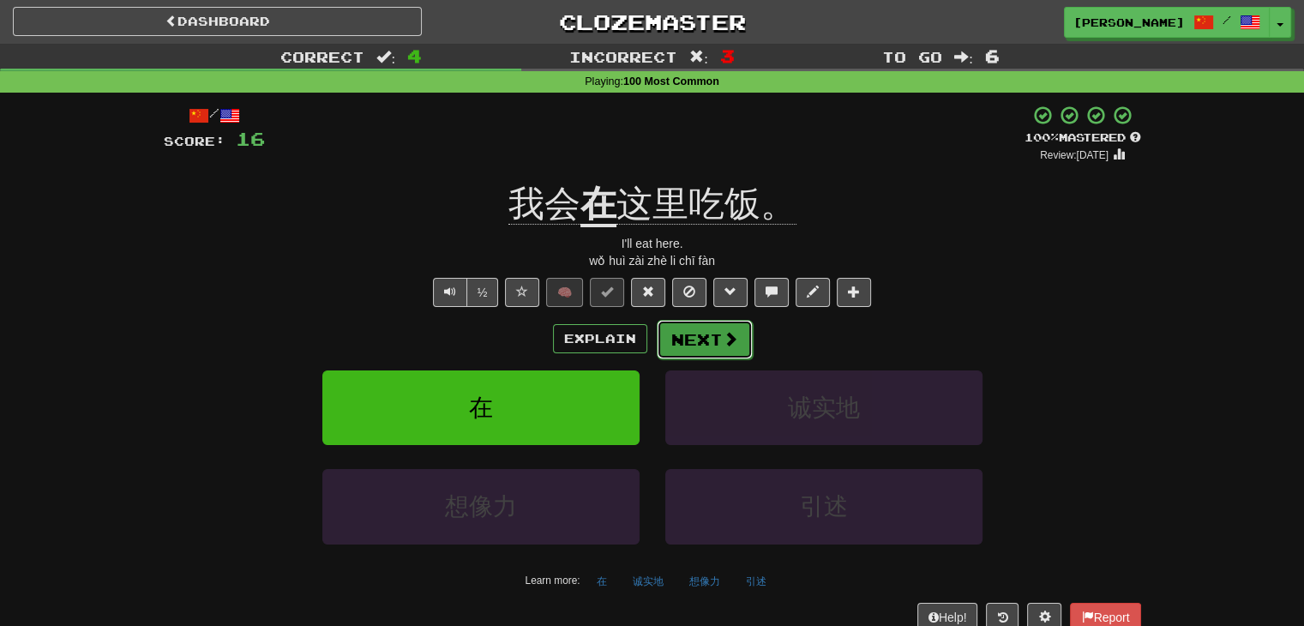
click at [680, 343] on button "Next" at bounding box center [705, 339] width 96 height 39
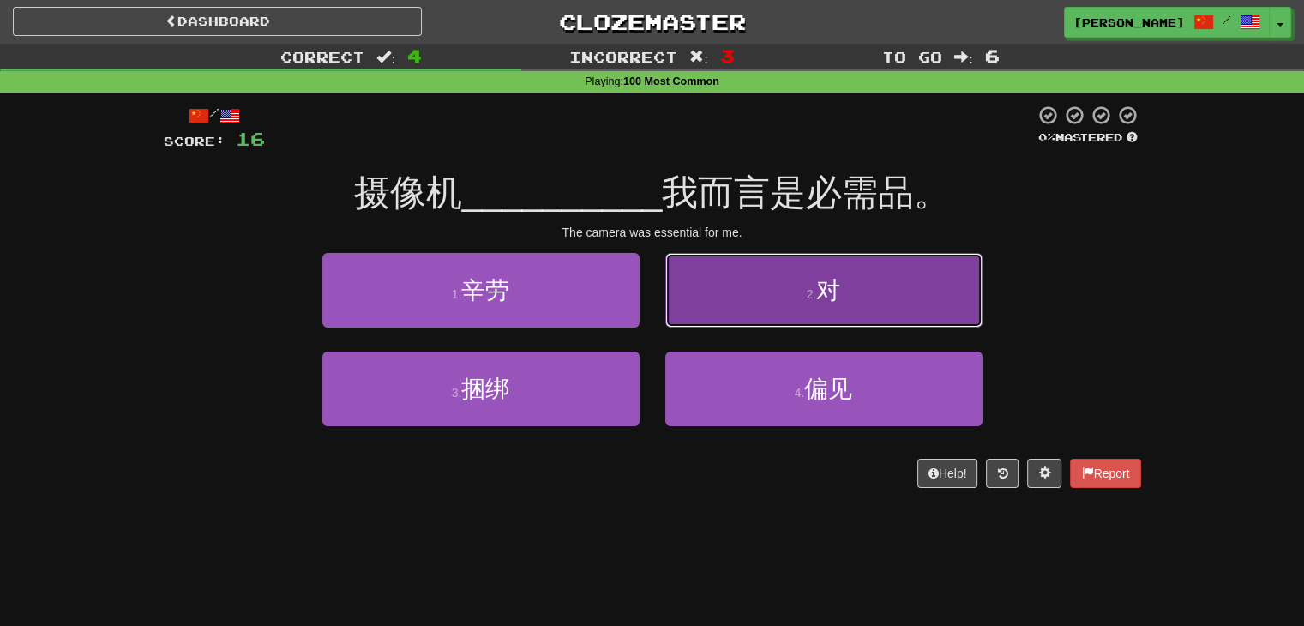
click at [786, 307] on button "2 . 对" at bounding box center [823, 290] width 317 height 75
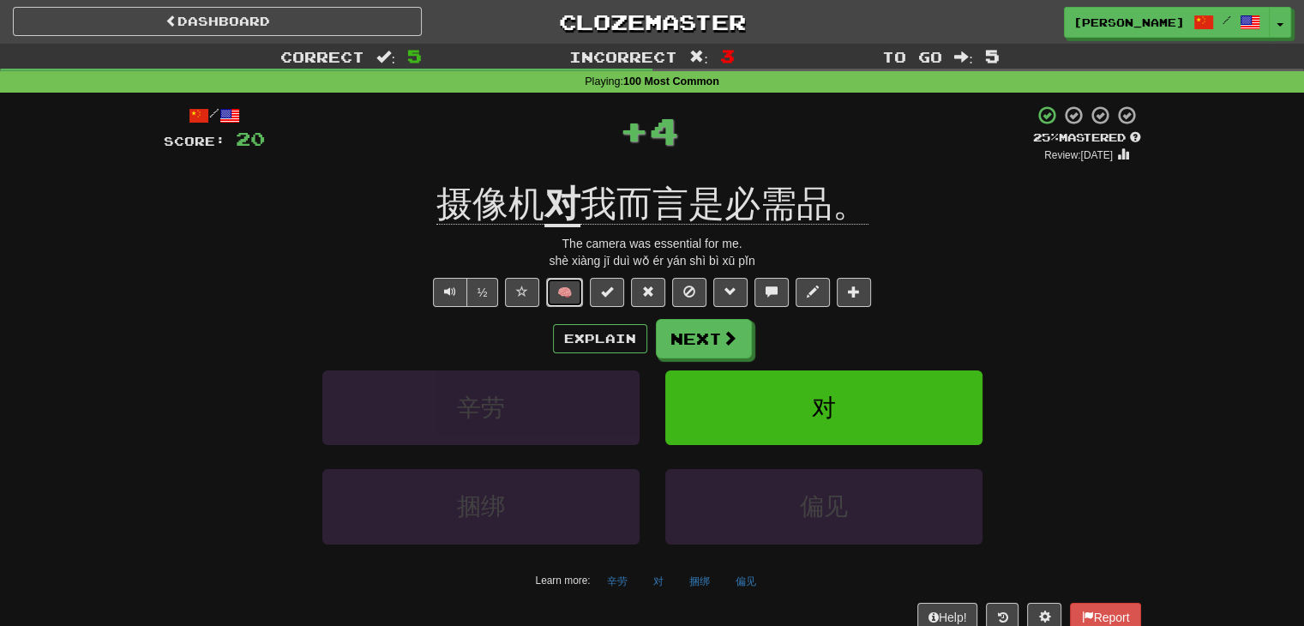
click at [563, 283] on button "🧠" at bounding box center [564, 292] width 37 height 29
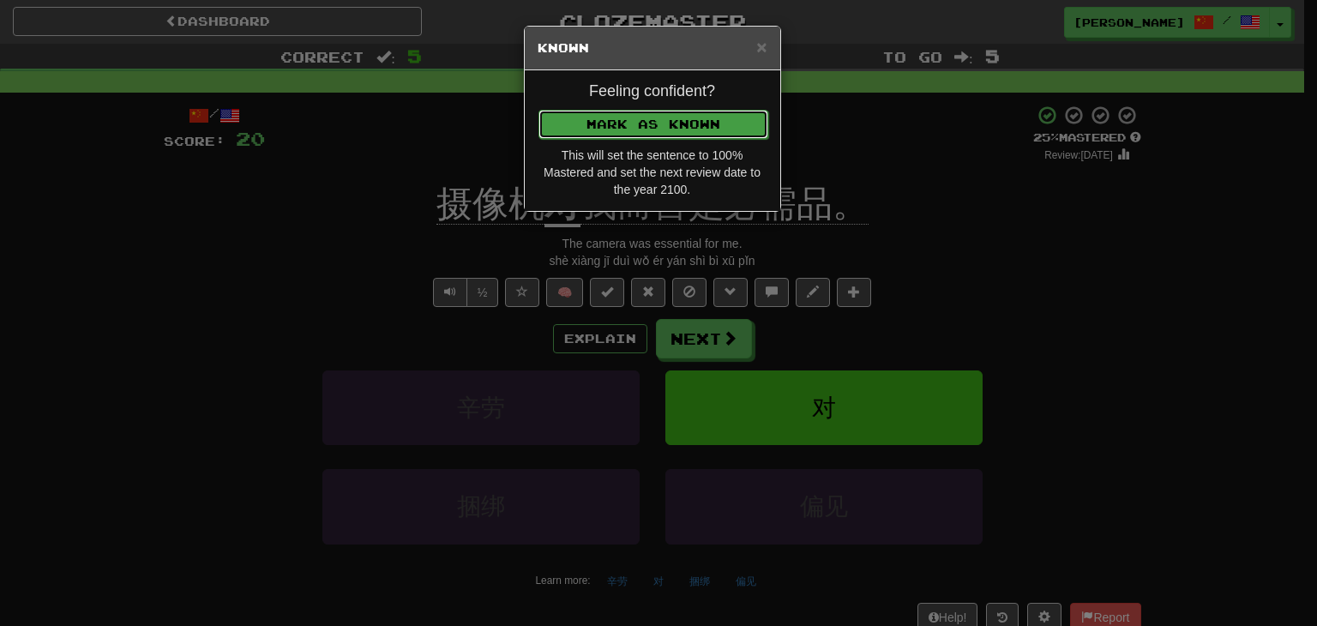
click at [625, 125] on button "Mark as Known" at bounding box center [653, 124] width 230 height 29
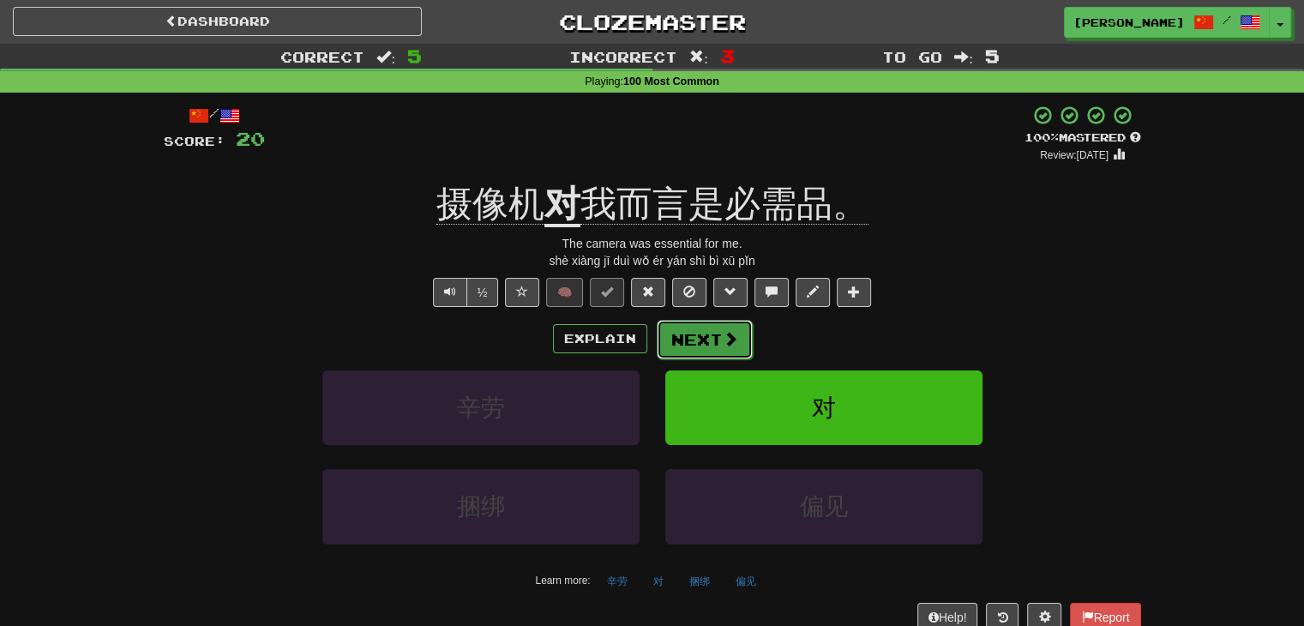
click at [689, 344] on button "Next" at bounding box center [705, 339] width 96 height 39
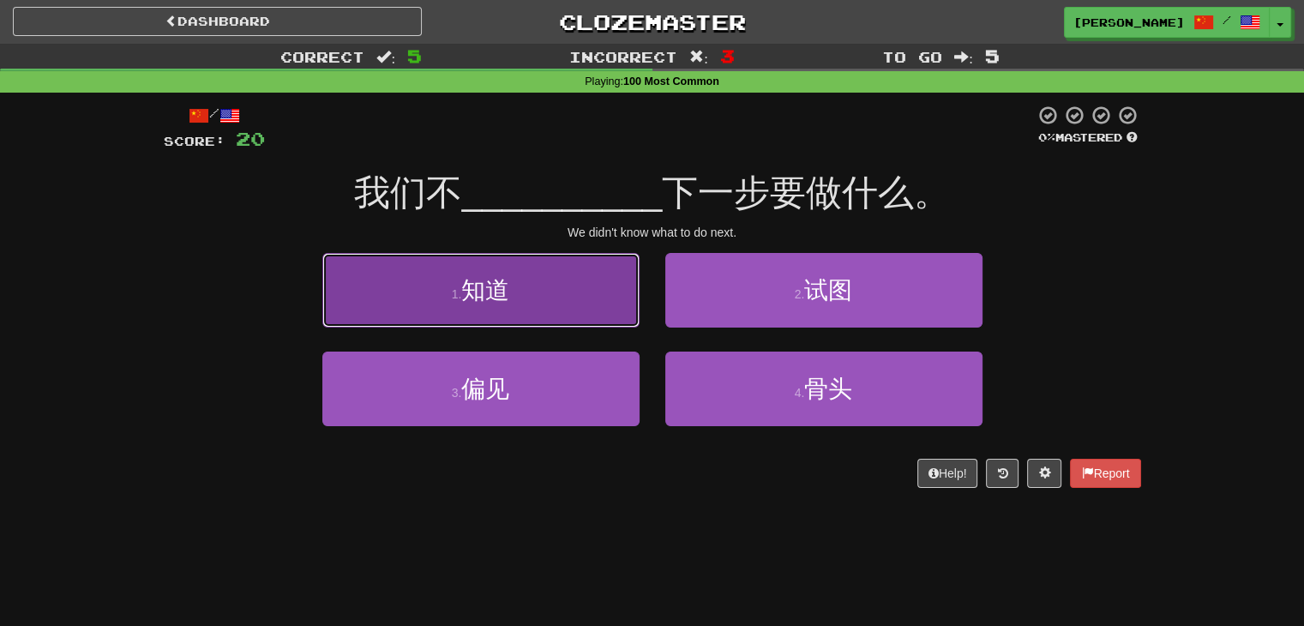
click at [586, 302] on button "1 . 知道" at bounding box center [480, 290] width 317 height 75
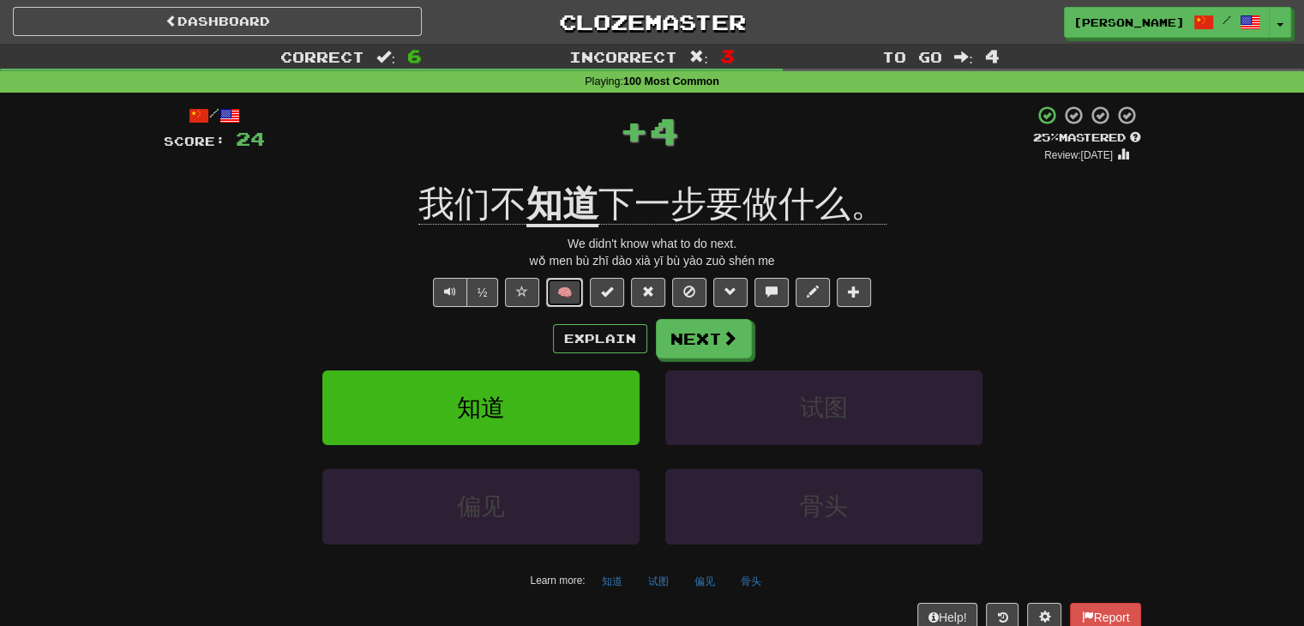
click at [576, 285] on button "🧠" at bounding box center [564, 292] width 37 height 29
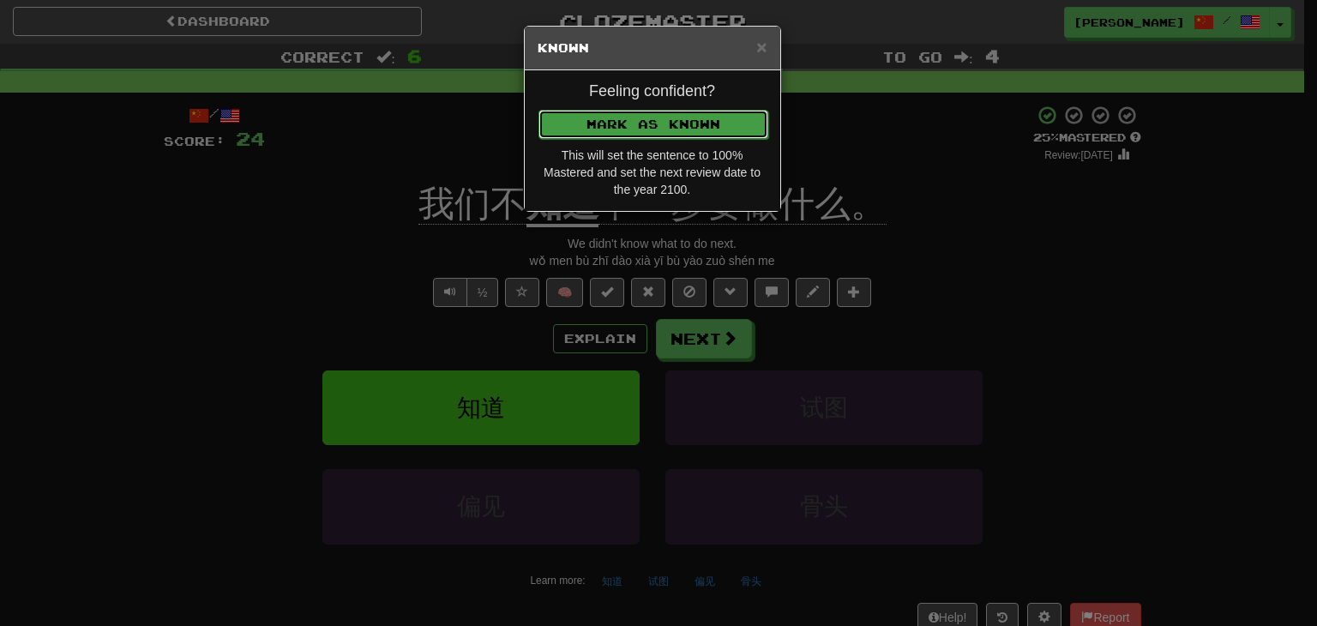
click at [631, 114] on button "Mark as Known" at bounding box center [653, 124] width 230 height 29
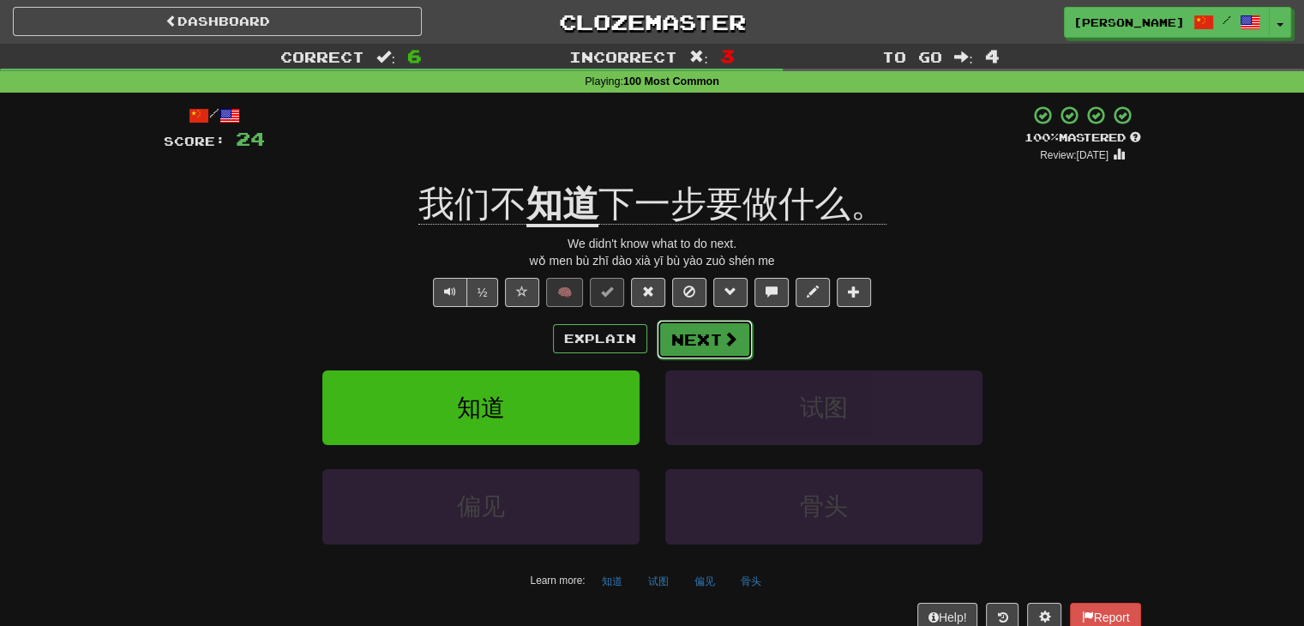
click at [701, 333] on button "Next" at bounding box center [705, 339] width 96 height 39
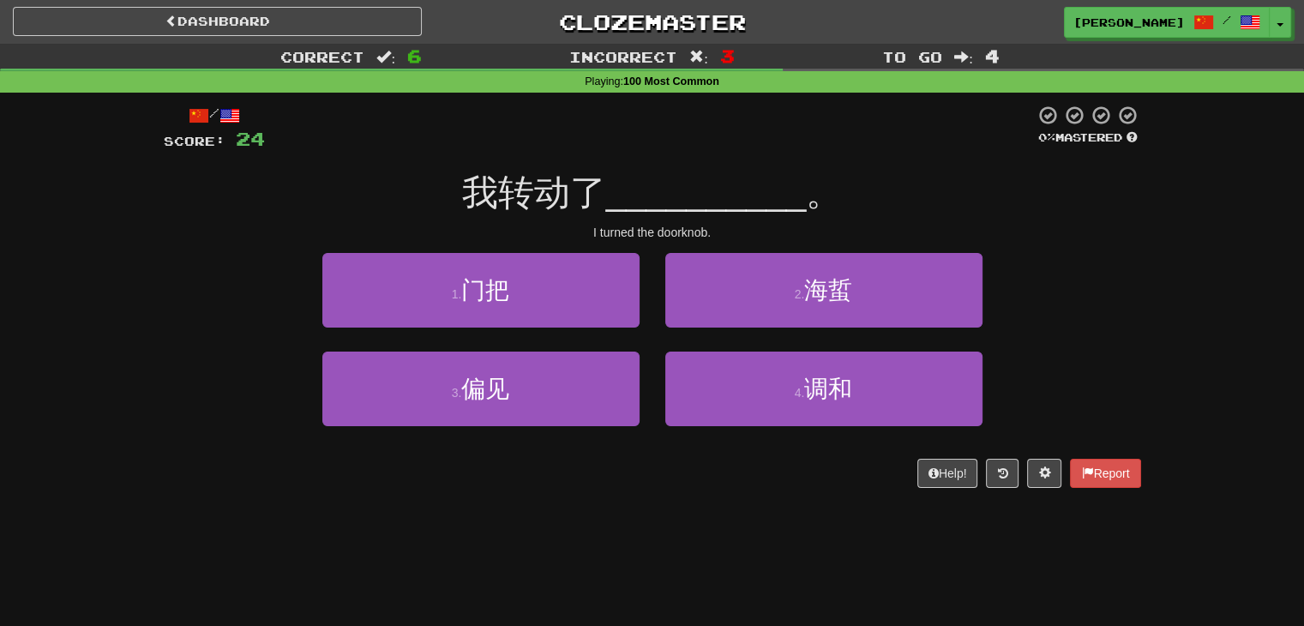
click at [624, 231] on div "I turned the doorknob." at bounding box center [652, 232] width 977 height 17
copy body "I turned the doorknob. 1 . 门把 2 . 海蜇 3 . 偏见 4 . 调和 Help! Report"
click at [1021, 169] on div "/ Score: 24 0 % Mastered 我转动了 __________ 。 I turned the doorknob. 1 . 门把 2 . 海蜇…" at bounding box center [652, 296] width 977 height 383
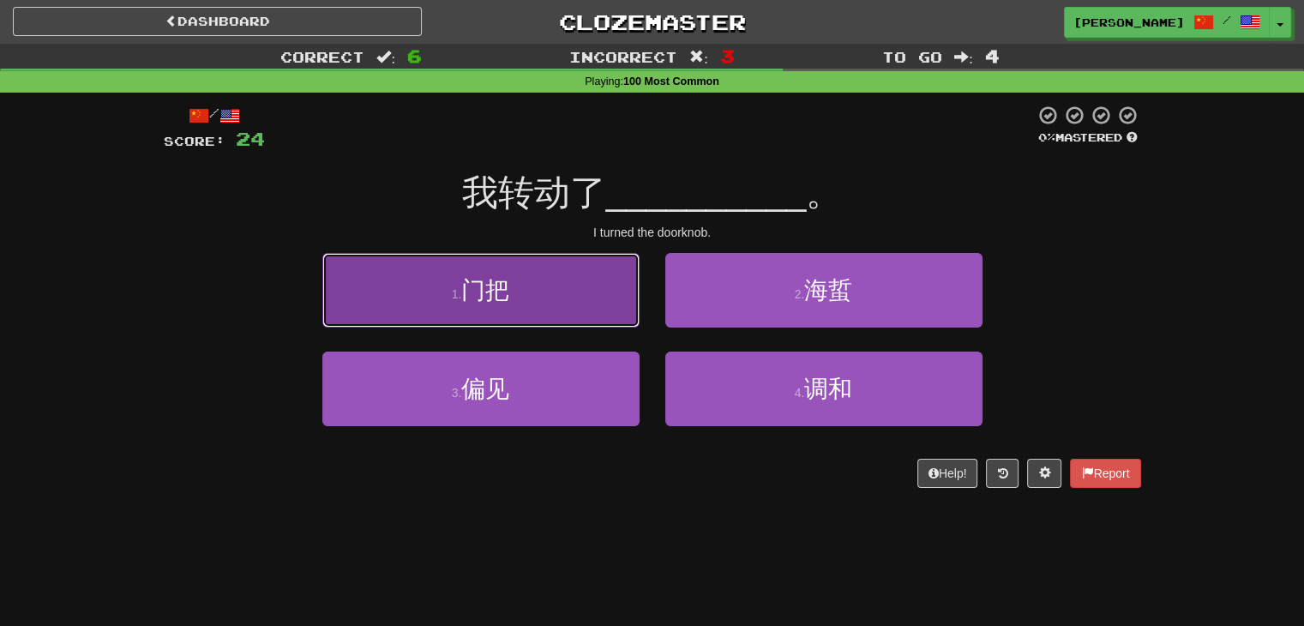
click at [544, 285] on button "1 . 门把" at bounding box center [480, 290] width 317 height 75
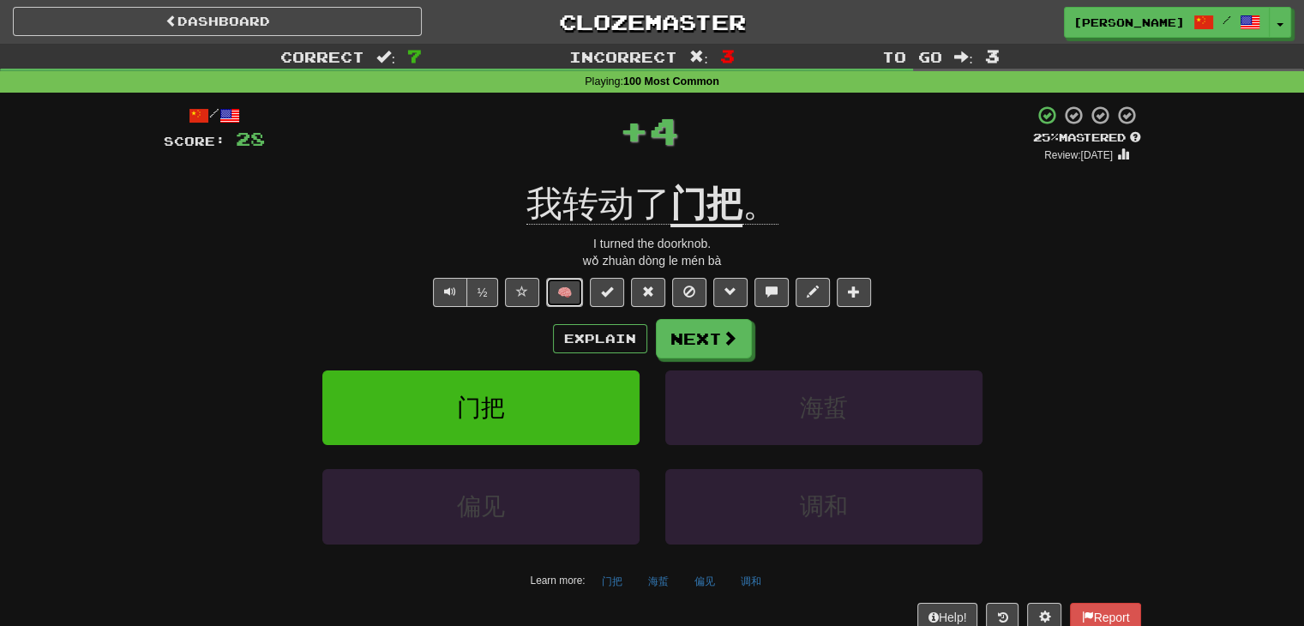
click at [579, 291] on button "🧠" at bounding box center [564, 292] width 37 height 29
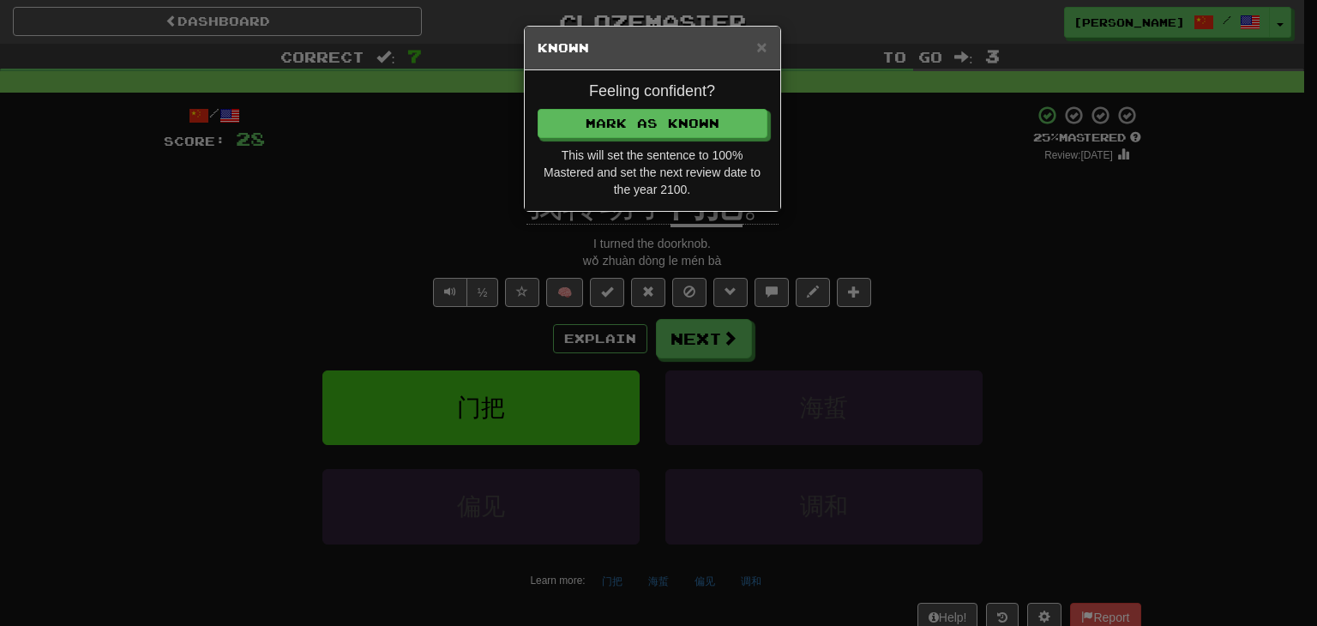
click at [634, 104] on div "Feeling confident? Mark as Known This will set the sentence to 100% Mastered an…" at bounding box center [652, 140] width 255 height 141
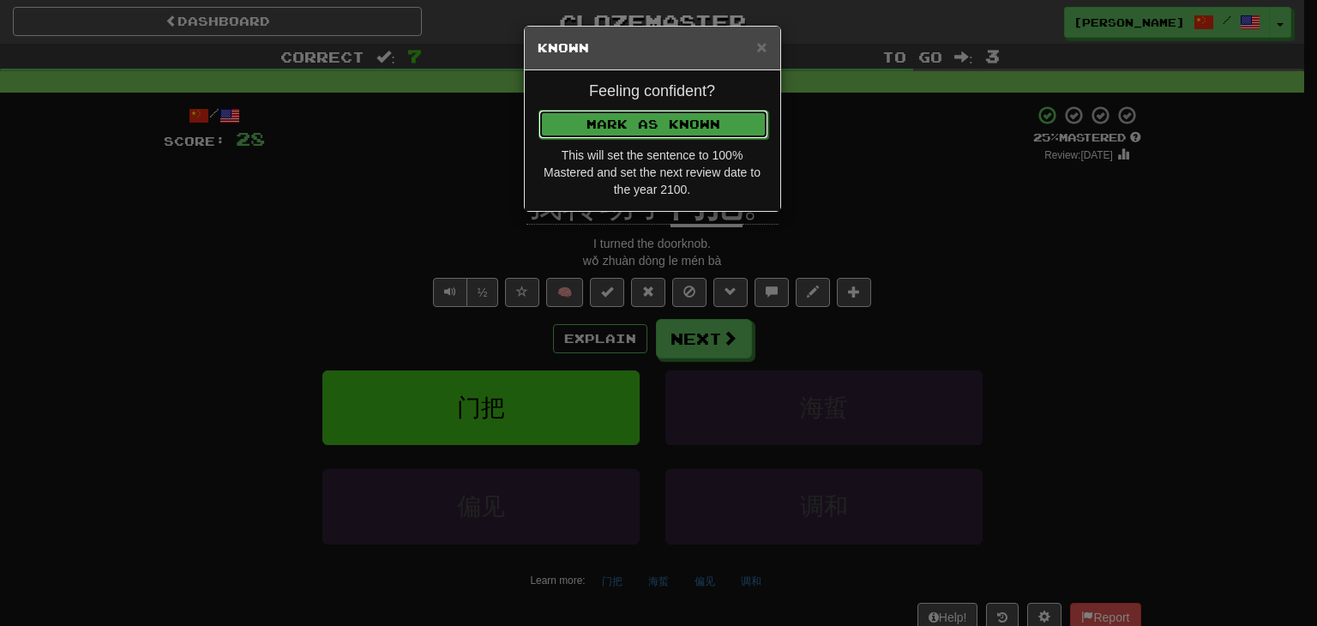
click at [645, 123] on button "Mark as Known" at bounding box center [653, 124] width 230 height 29
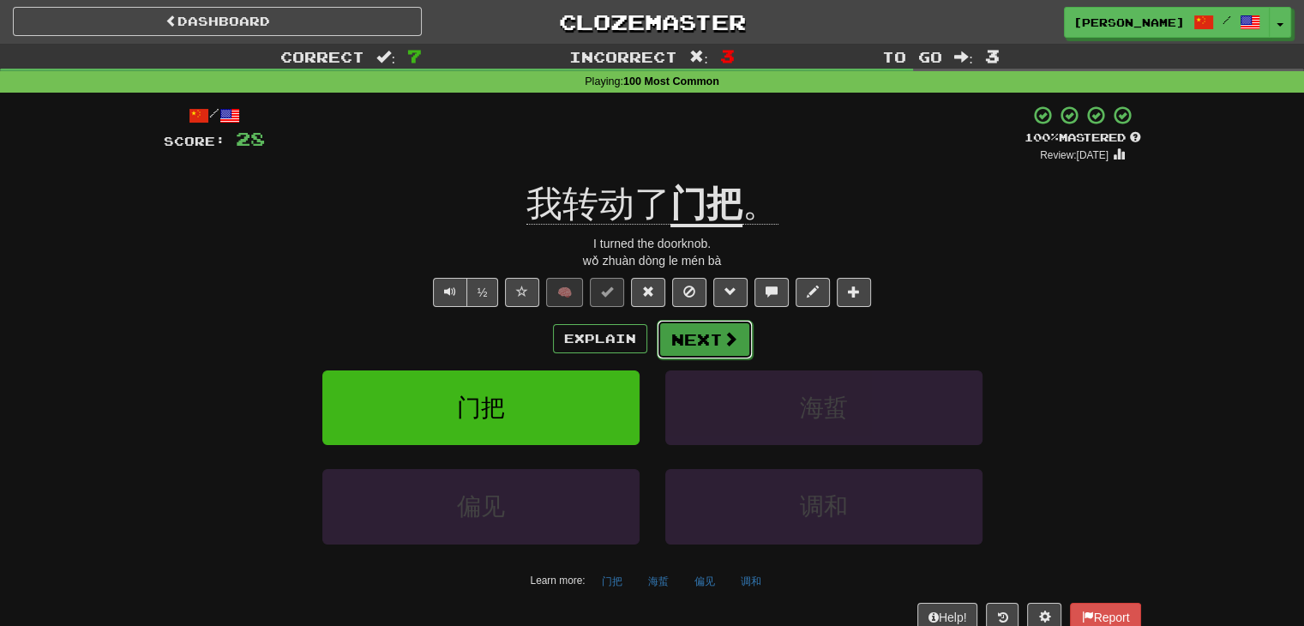
click at [700, 340] on button "Next" at bounding box center [705, 339] width 96 height 39
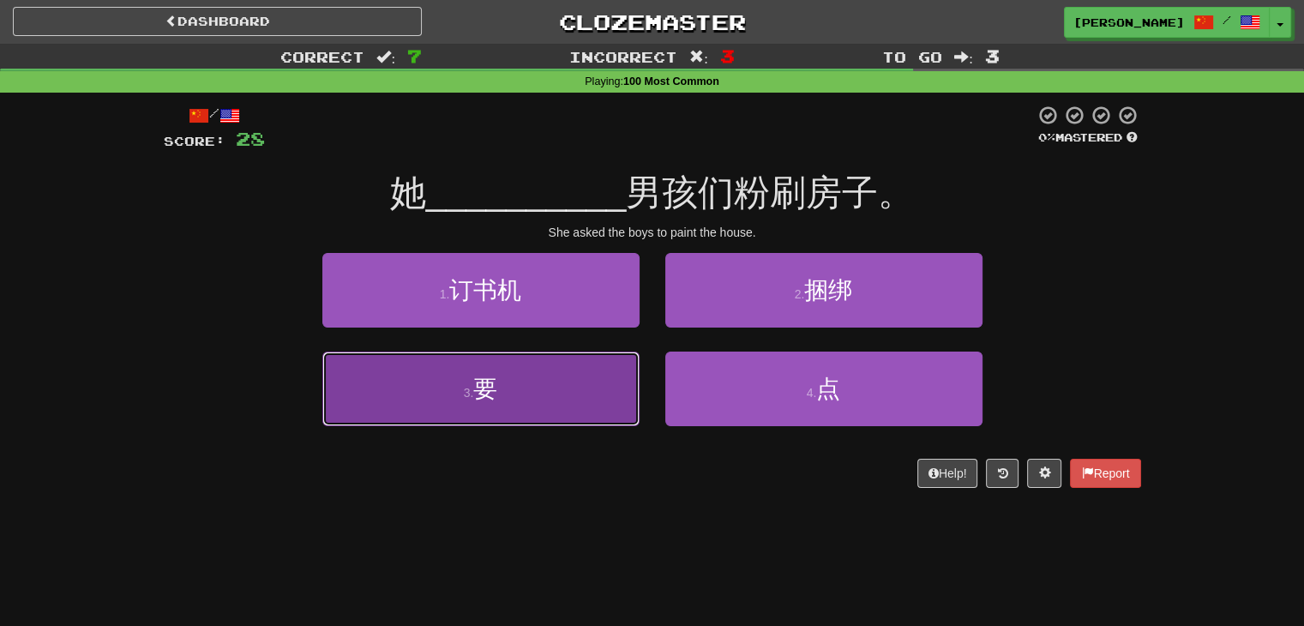
click at [577, 404] on button "3 . 要" at bounding box center [480, 389] width 317 height 75
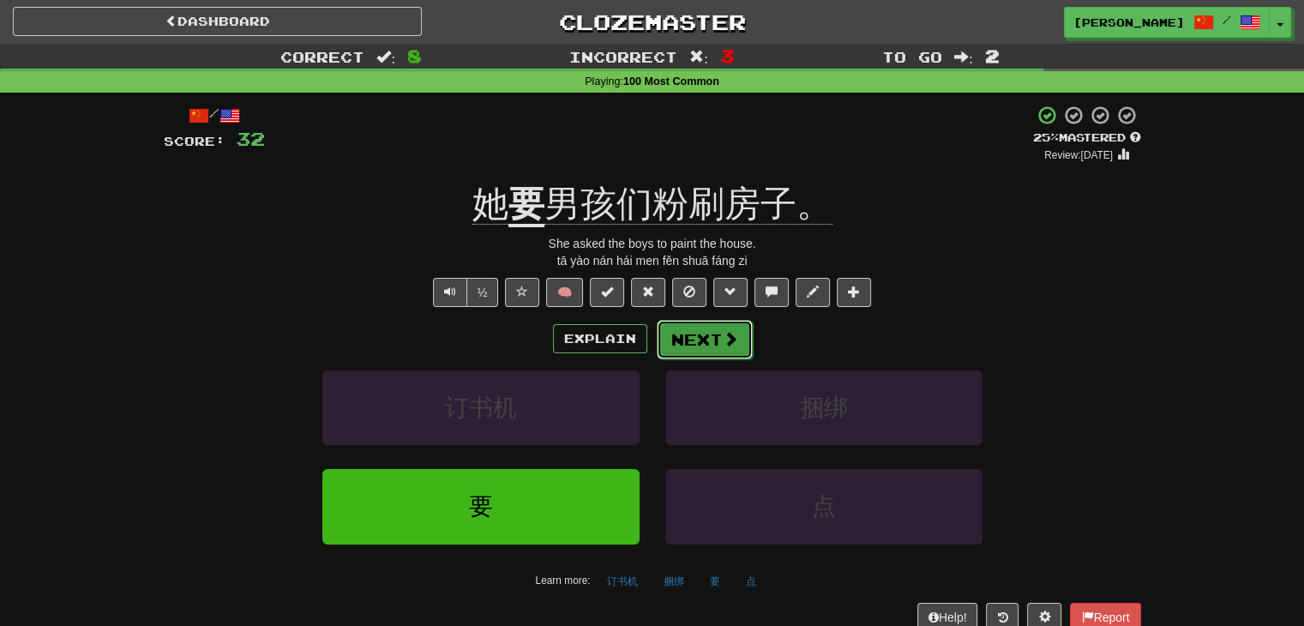
click at [729, 336] on span at bounding box center [730, 338] width 15 height 15
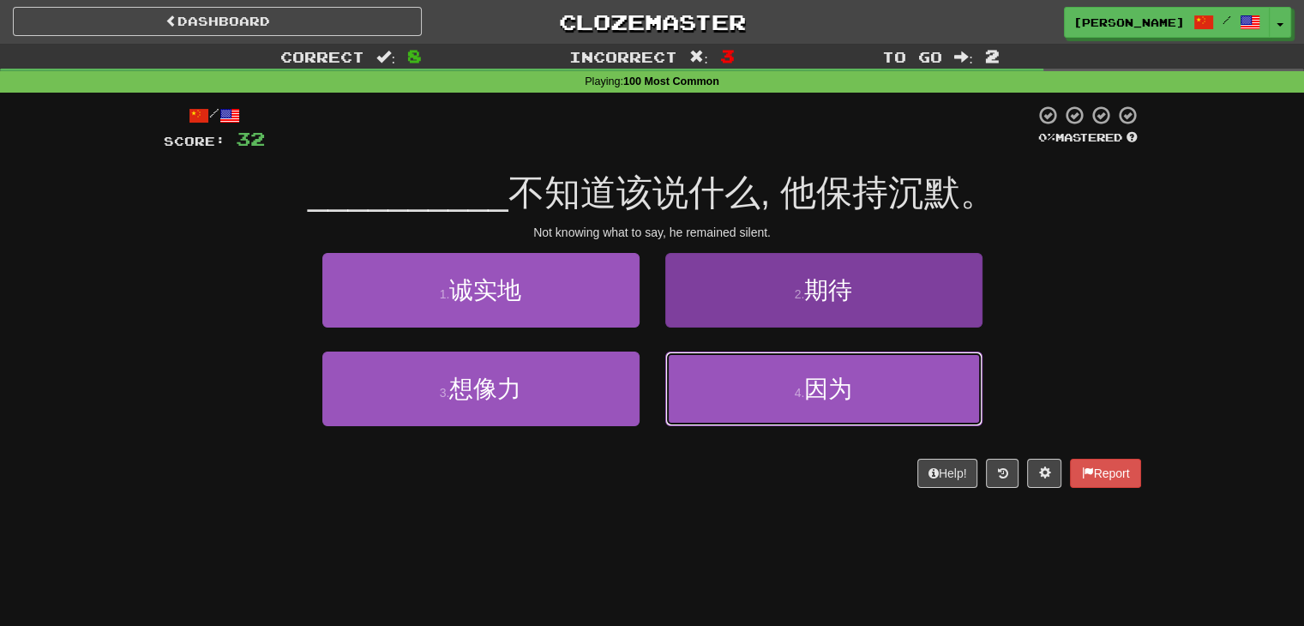
click at [731, 376] on button "4 . 因为" at bounding box center [823, 389] width 317 height 75
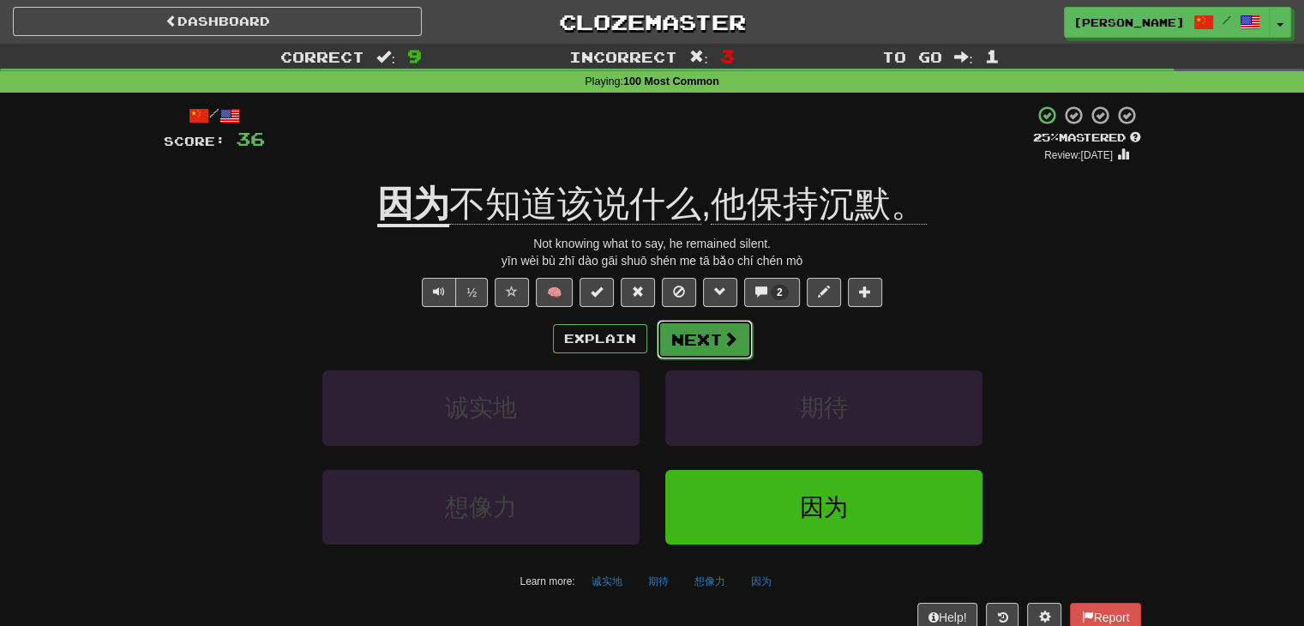
click at [724, 335] on span at bounding box center [730, 338] width 15 height 15
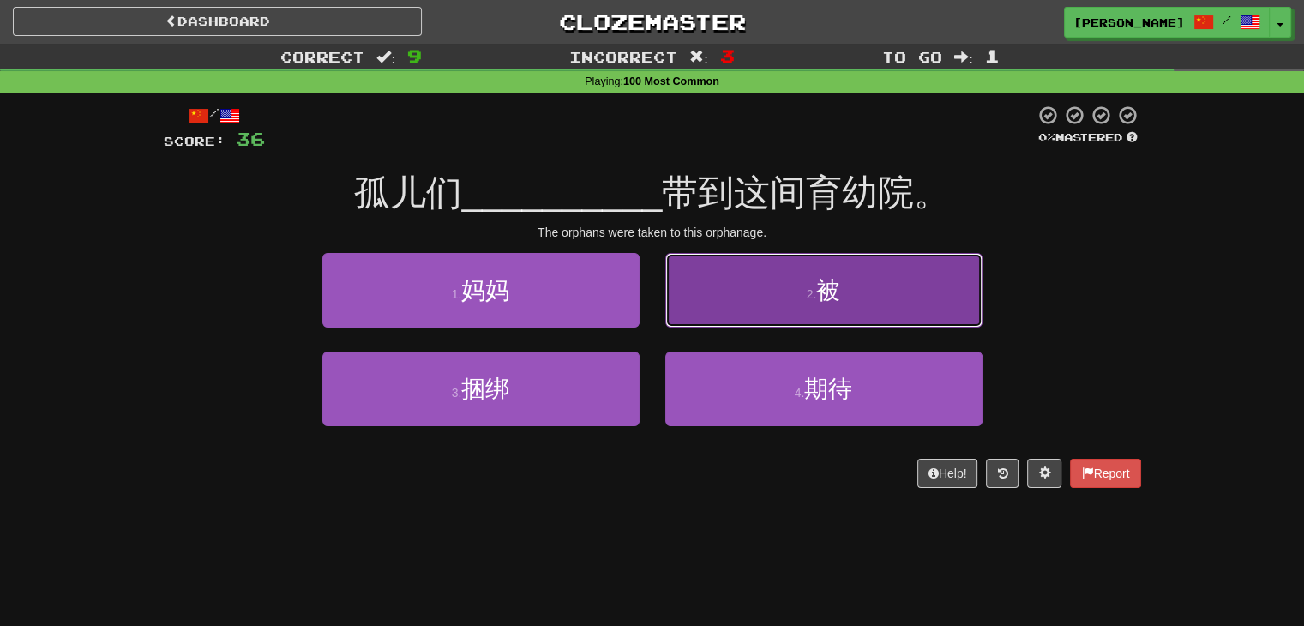
click at [754, 296] on button "2 . 被" at bounding box center [823, 290] width 317 height 75
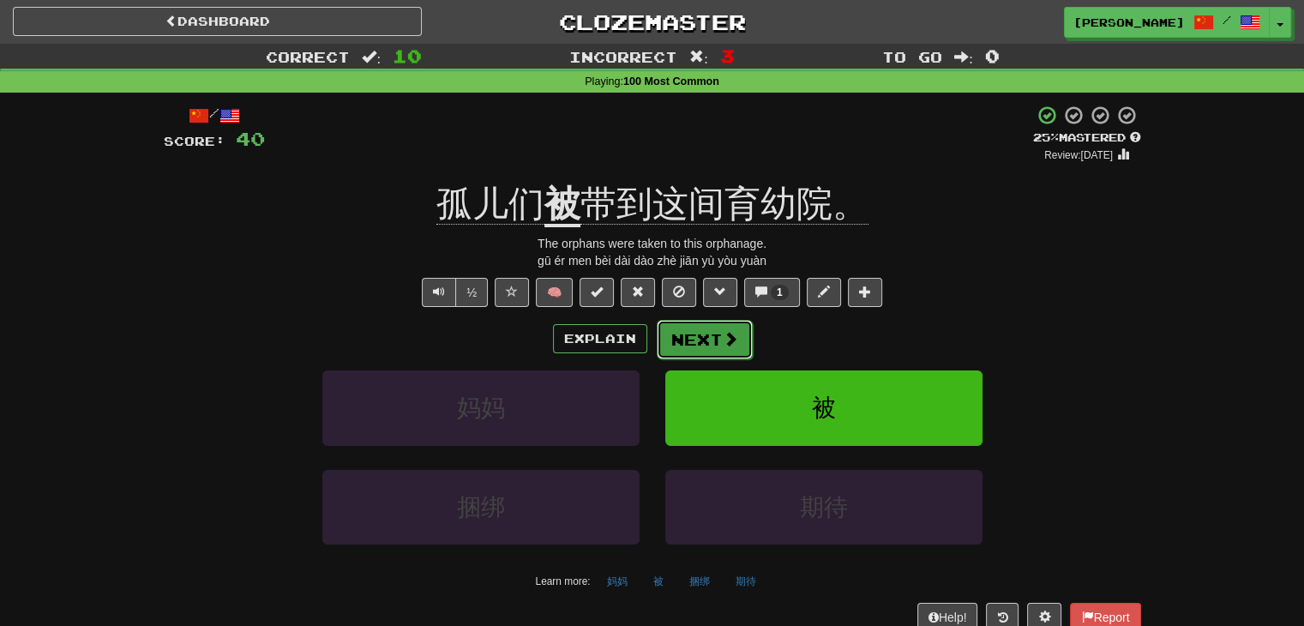
click at [707, 344] on button "Next" at bounding box center [705, 339] width 96 height 39
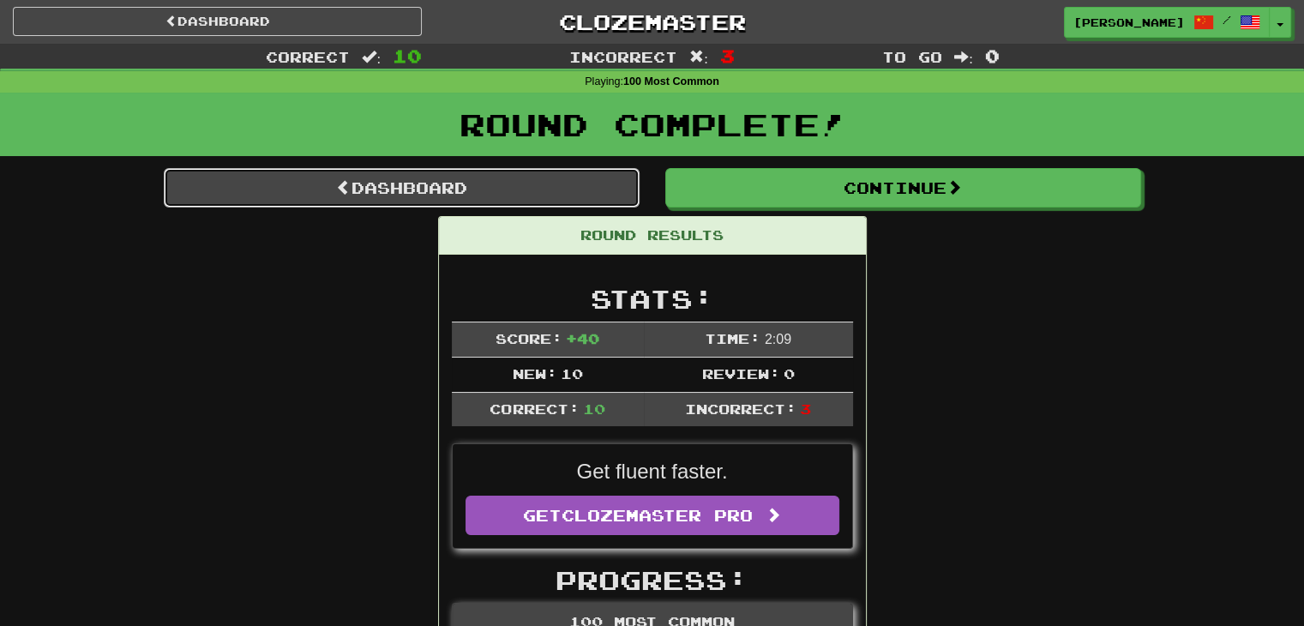
click at [361, 200] on link "Dashboard" at bounding box center [402, 187] width 476 height 39
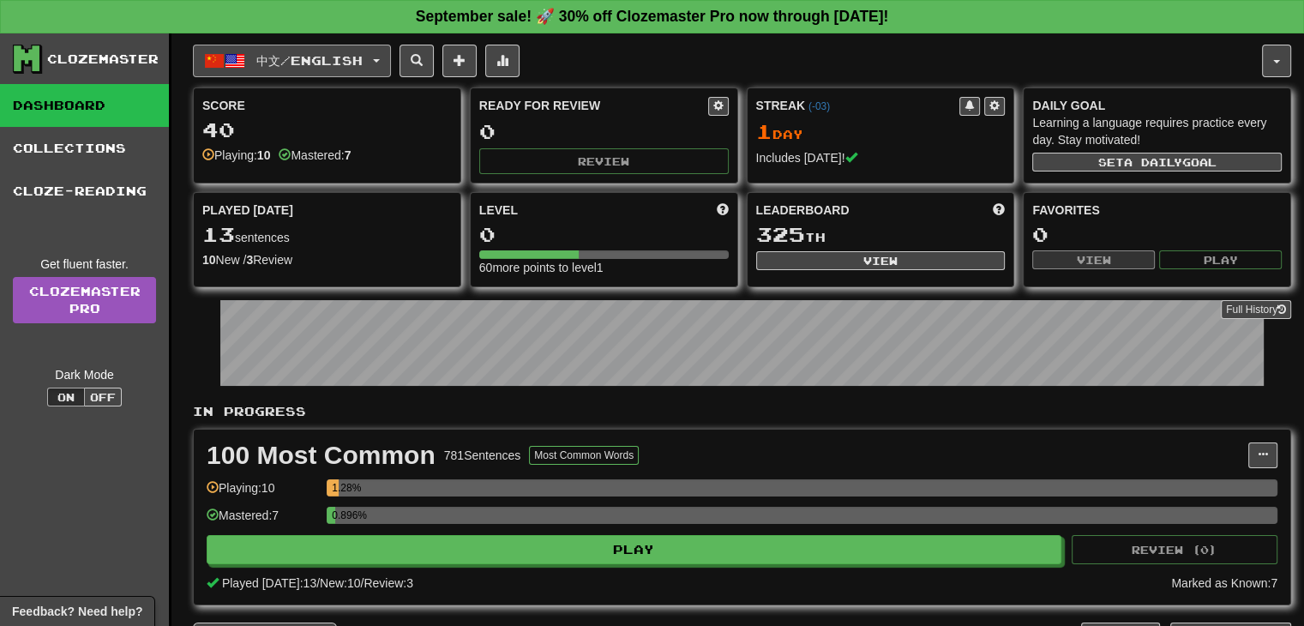
click at [379, 58] on button "中文 / English" at bounding box center [292, 61] width 198 height 33
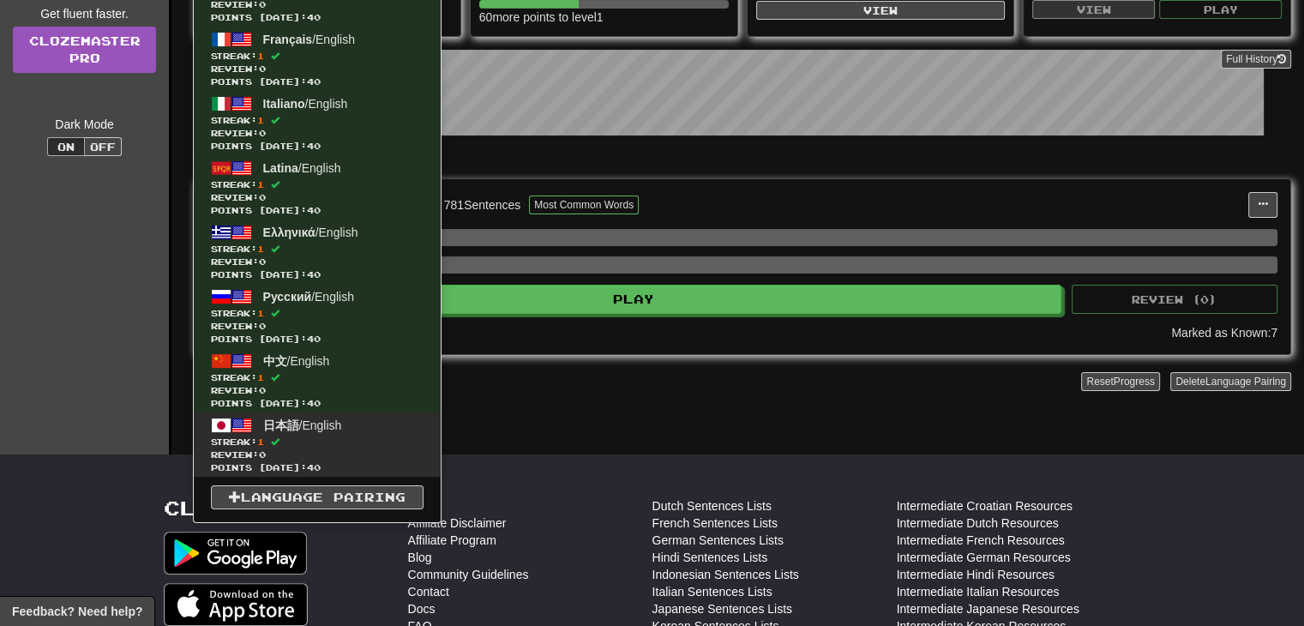
scroll to position [257, 0]
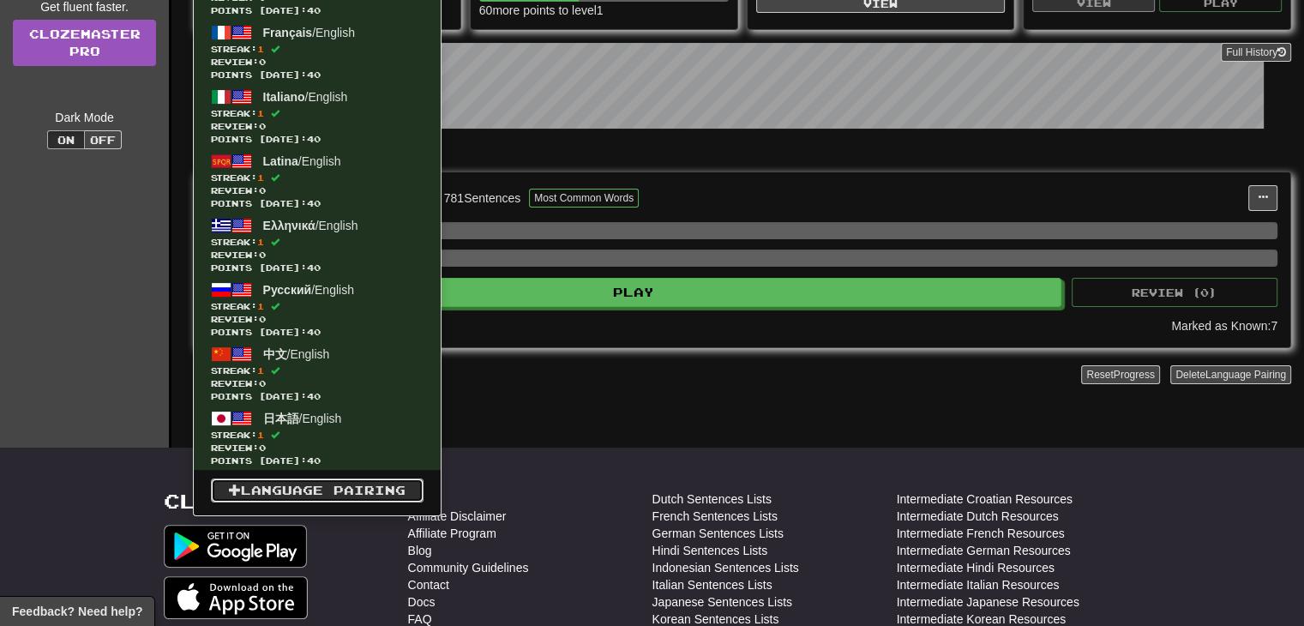
click at [276, 489] on link "Language Pairing" at bounding box center [317, 490] width 213 height 24
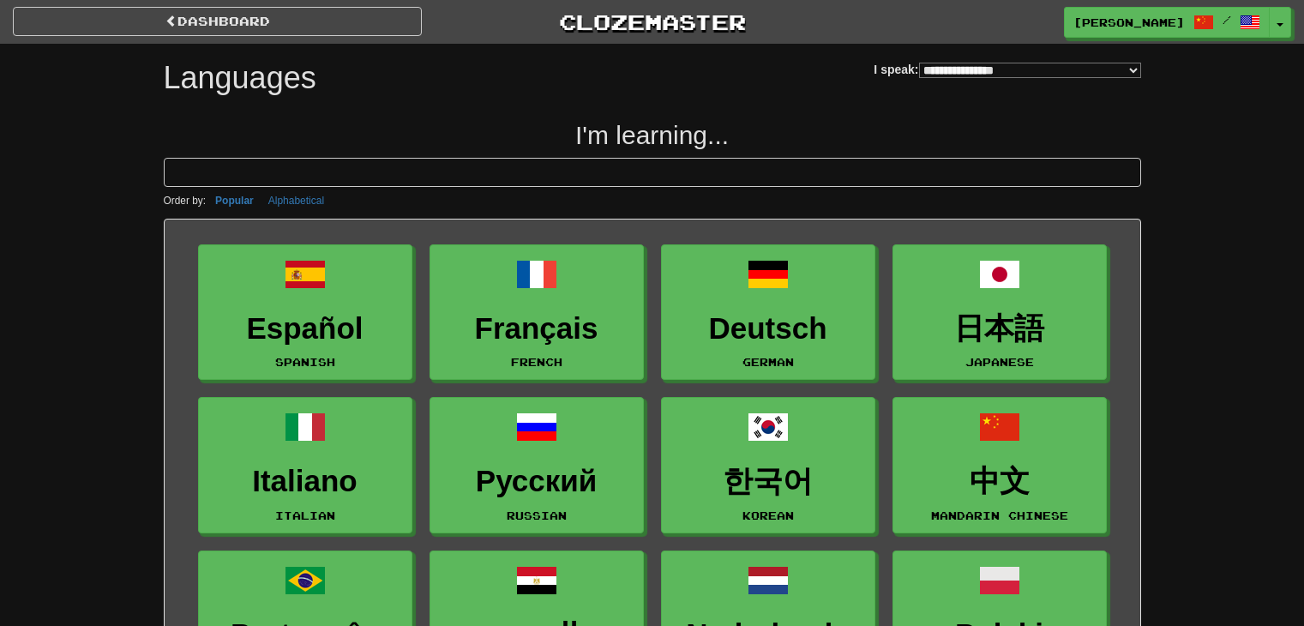
select select "*******"
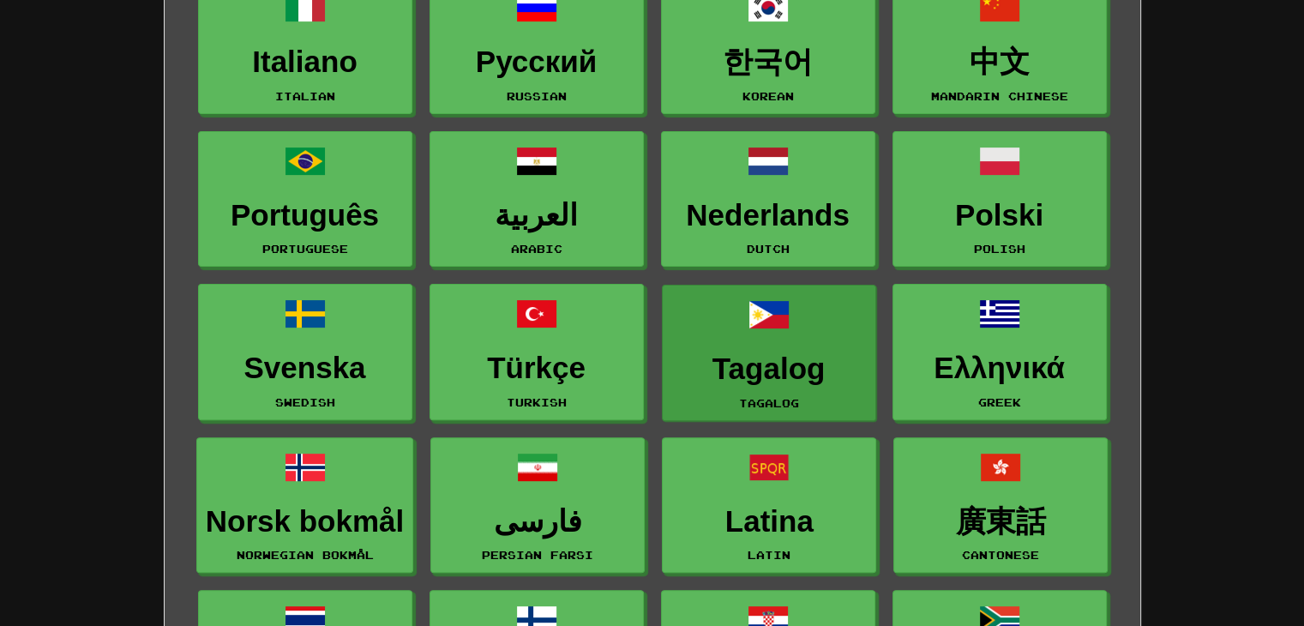
scroll to position [171, 0]
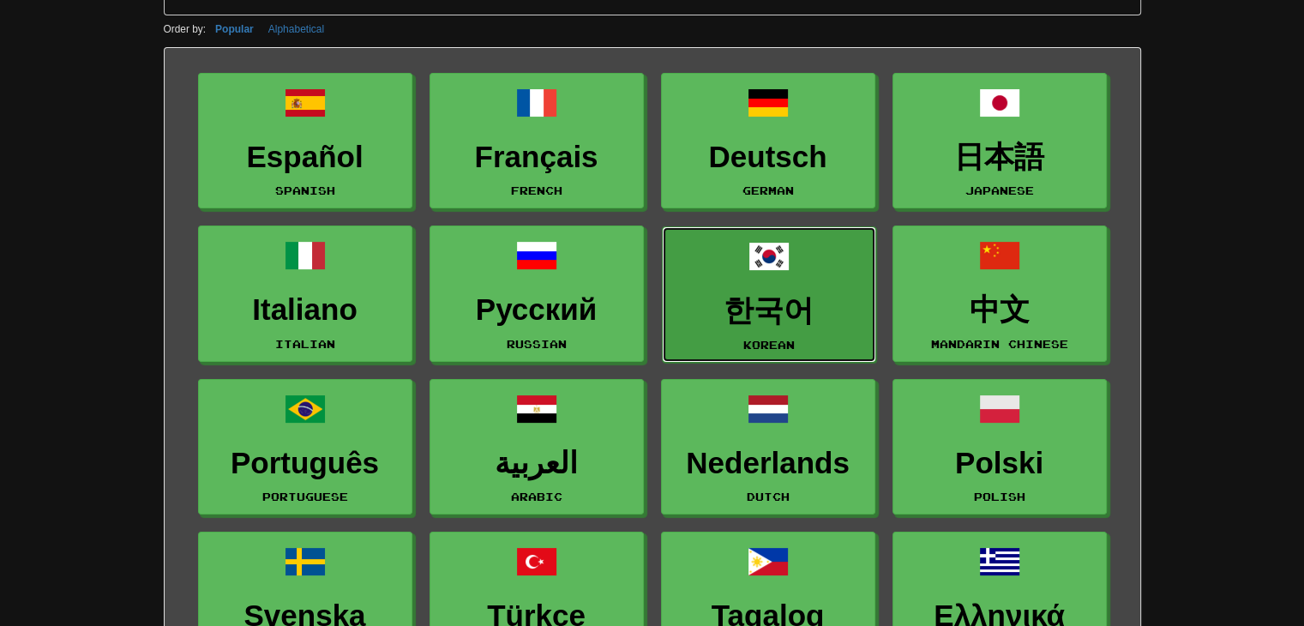
click at [771, 251] on span at bounding box center [768, 256] width 41 height 41
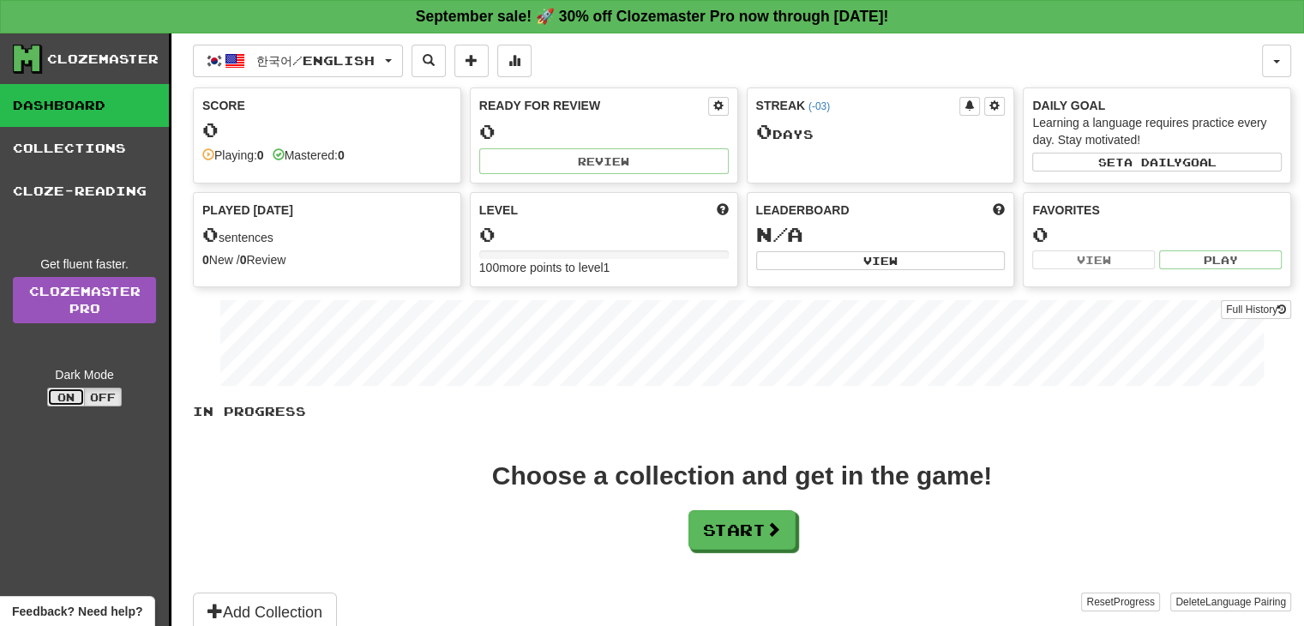
click at [74, 397] on button "On" at bounding box center [66, 397] width 38 height 19
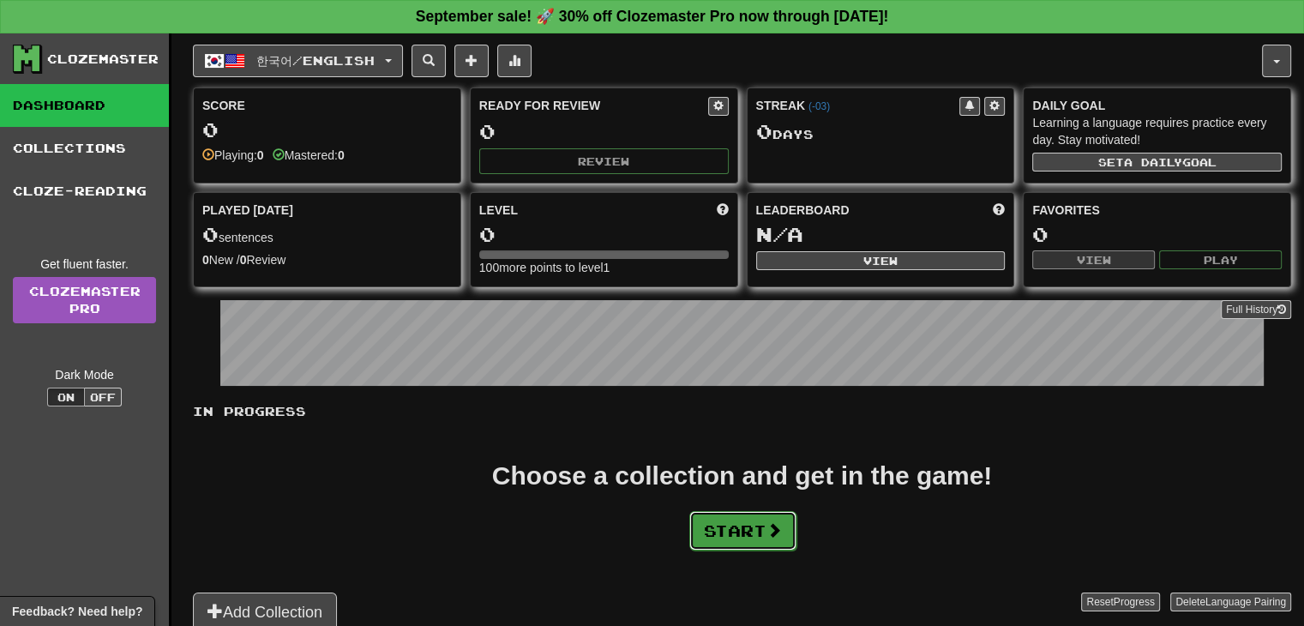
click at [730, 529] on button "Start" at bounding box center [742, 530] width 107 height 39
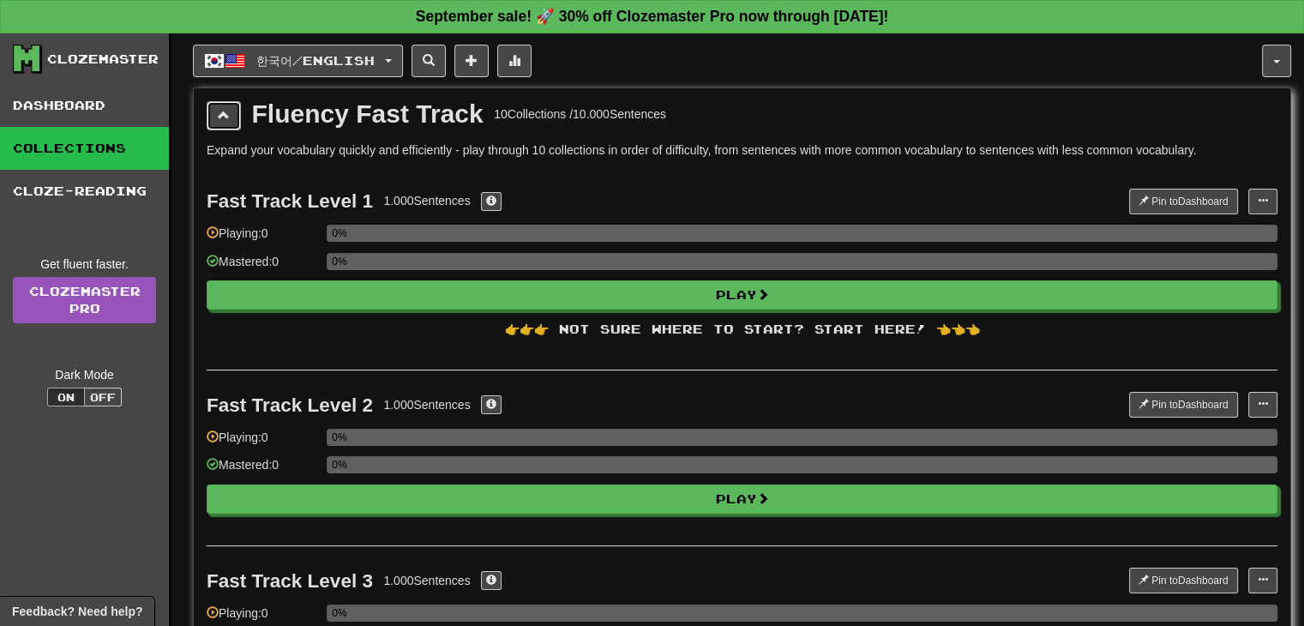
click at [219, 117] on span at bounding box center [224, 115] width 12 height 12
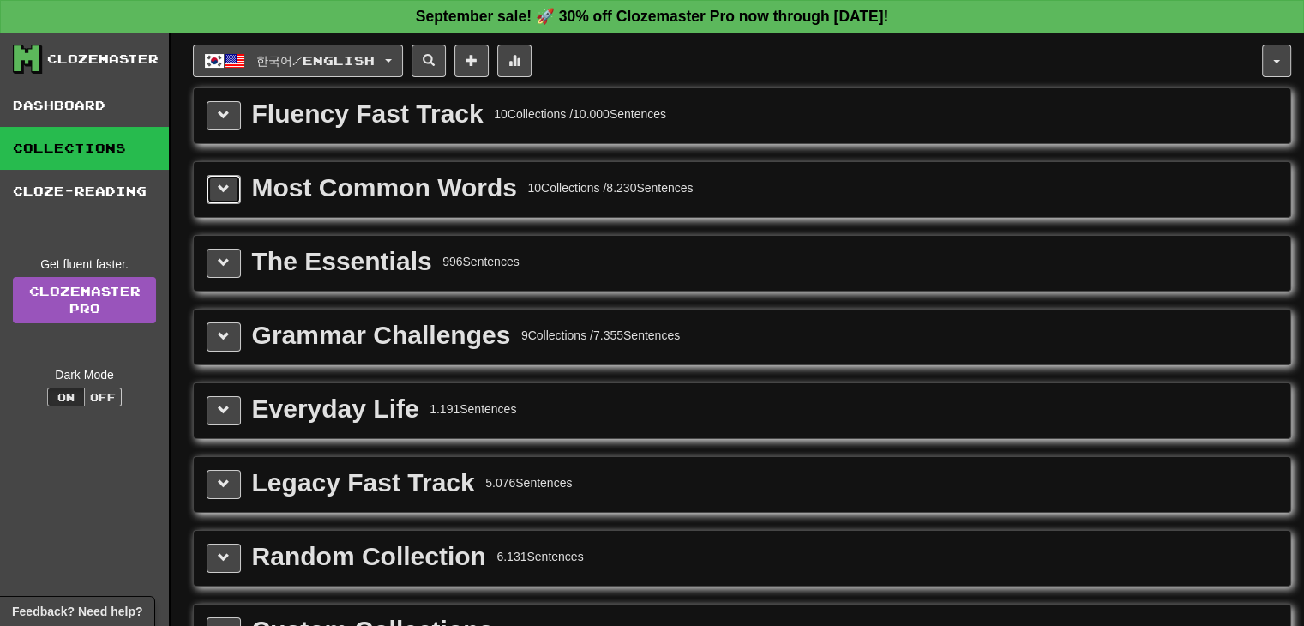
click at [217, 182] on button at bounding box center [224, 189] width 34 height 29
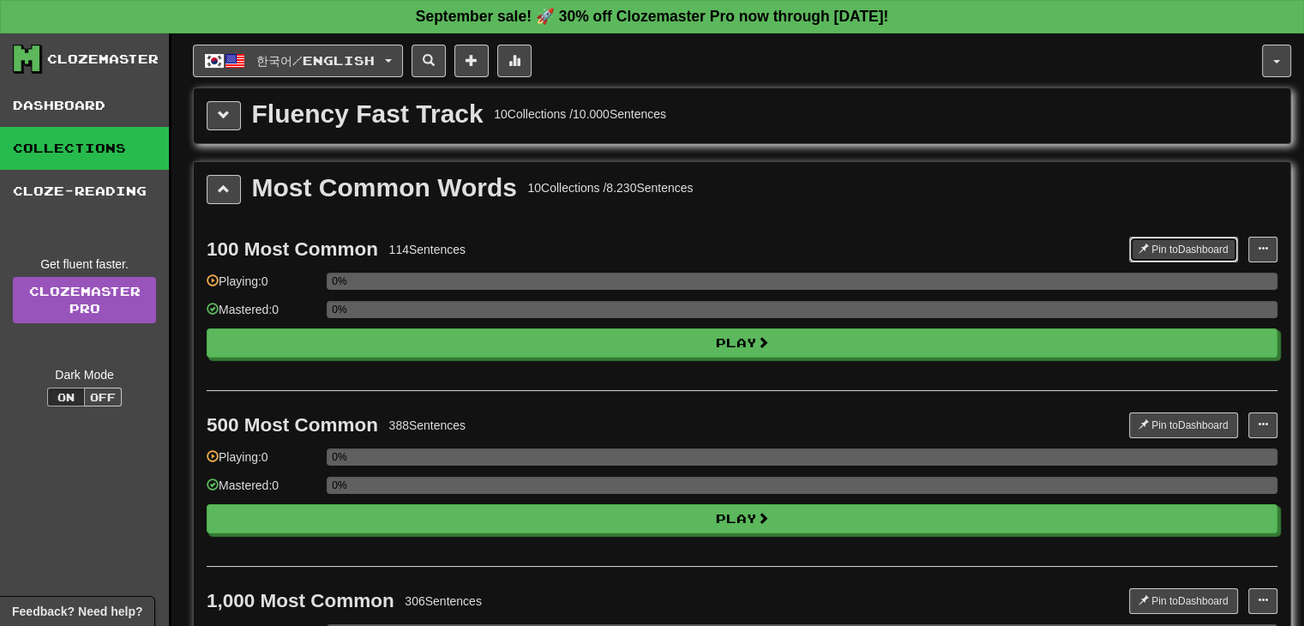
click at [1175, 244] on button "Pin to Dashboard" at bounding box center [1183, 250] width 109 height 26
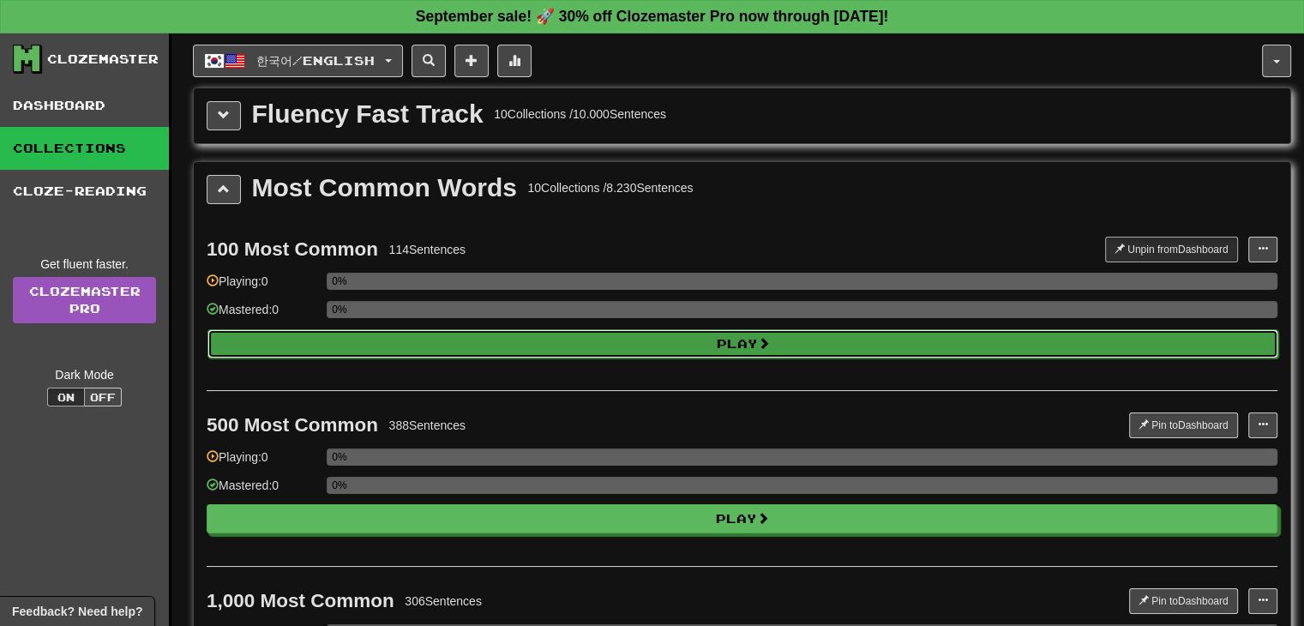
click at [774, 346] on button "Play" at bounding box center [742, 343] width 1071 height 29
select select "**"
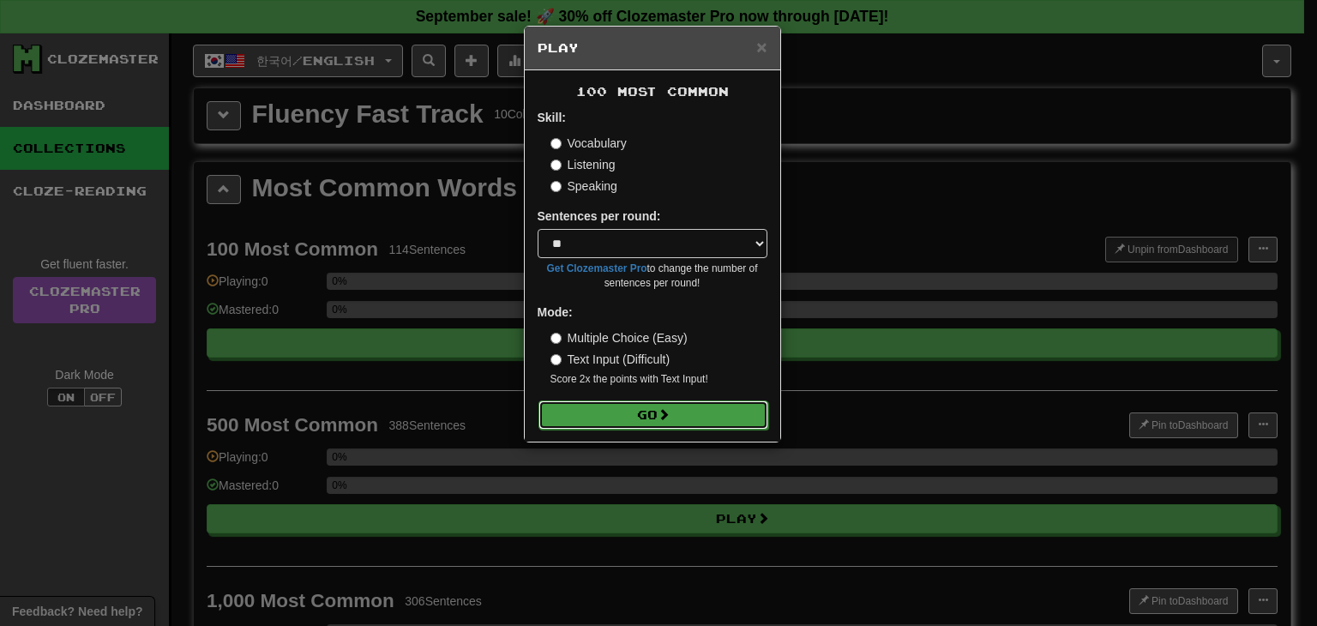
click at [641, 413] on button "Go" at bounding box center [653, 414] width 230 height 29
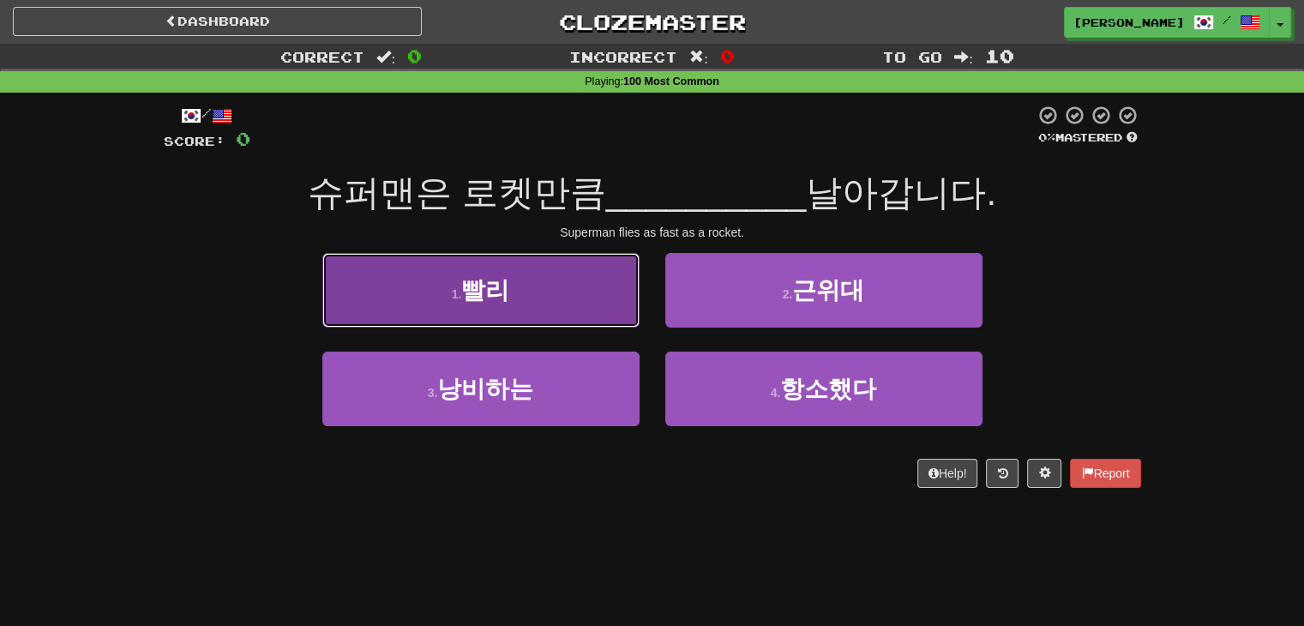
click at [532, 313] on button "1 . 빨리" at bounding box center [480, 290] width 317 height 75
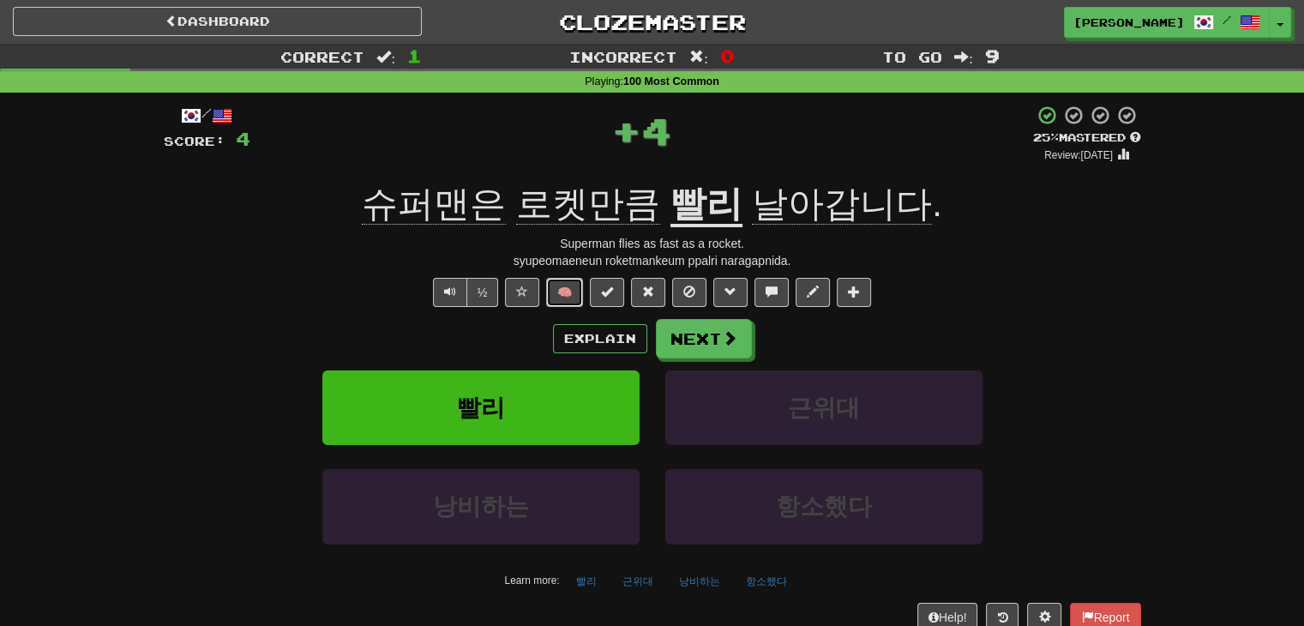
click at [570, 295] on button "🧠" at bounding box center [564, 292] width 37 height 29
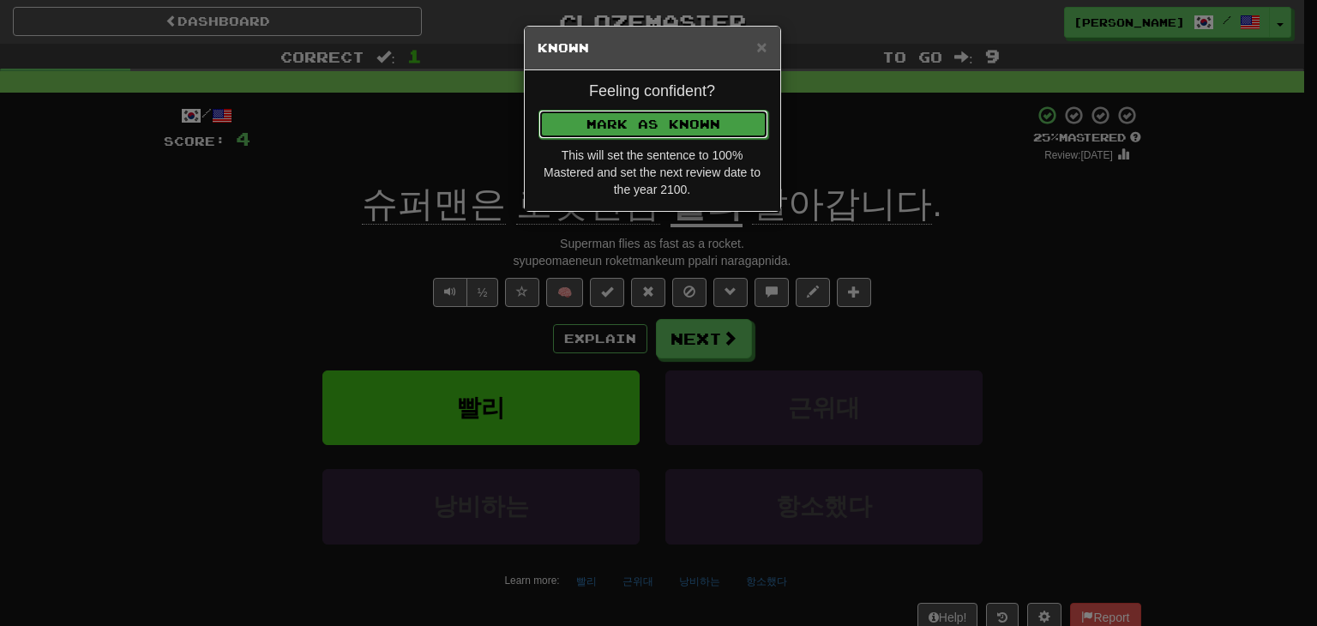
click at [621, 128] on button "Mark as Known" at bounding box center [653, 124] width 230 height 29
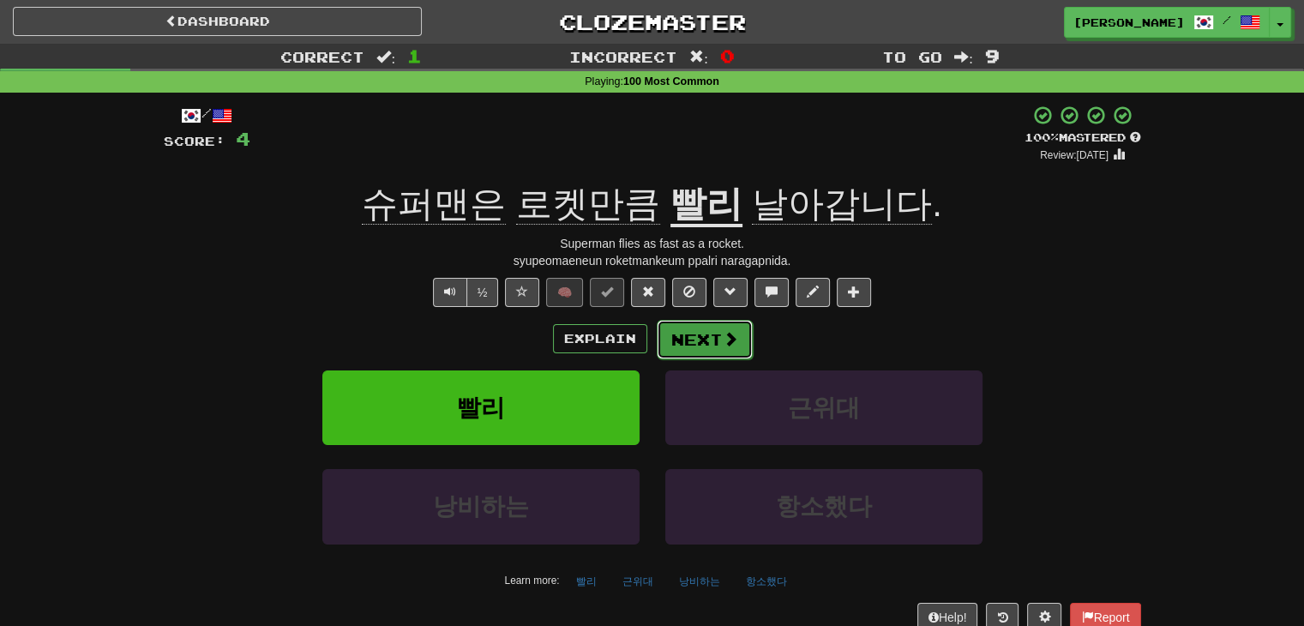
click at [711, 345] on button "Next" at bounding box center [705, 339] width 96 height 39
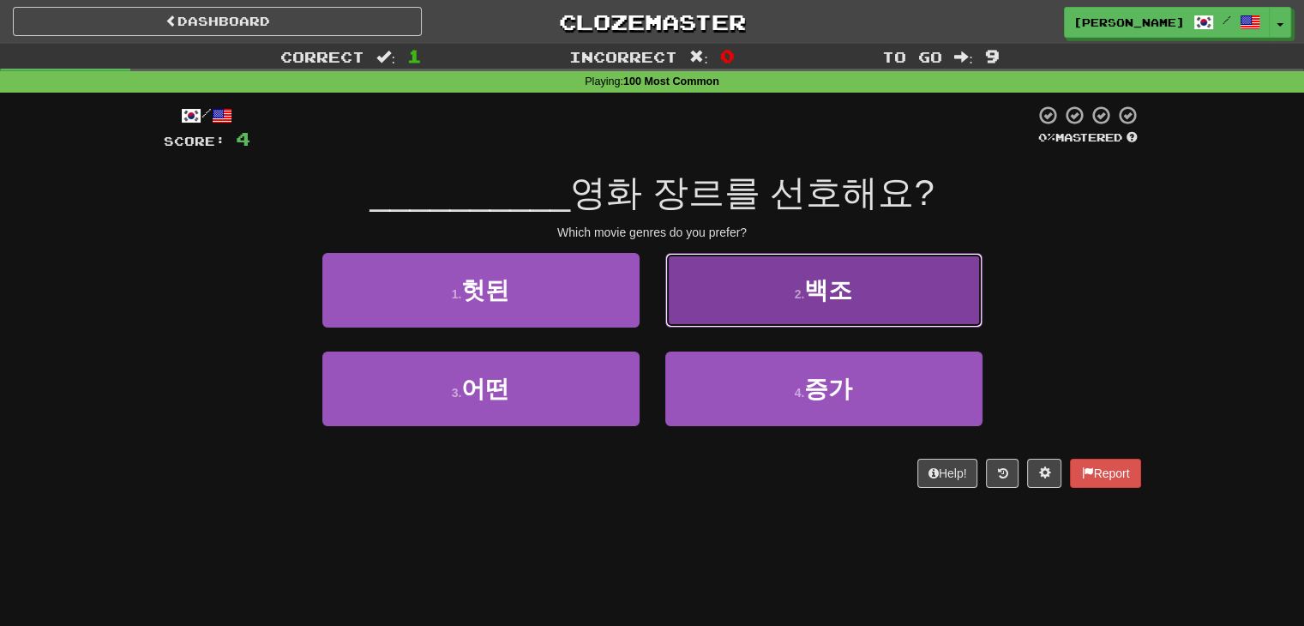
click at [749, 290] on button "2 . 백조" at bounding box center [823, 290] width 317 height 75
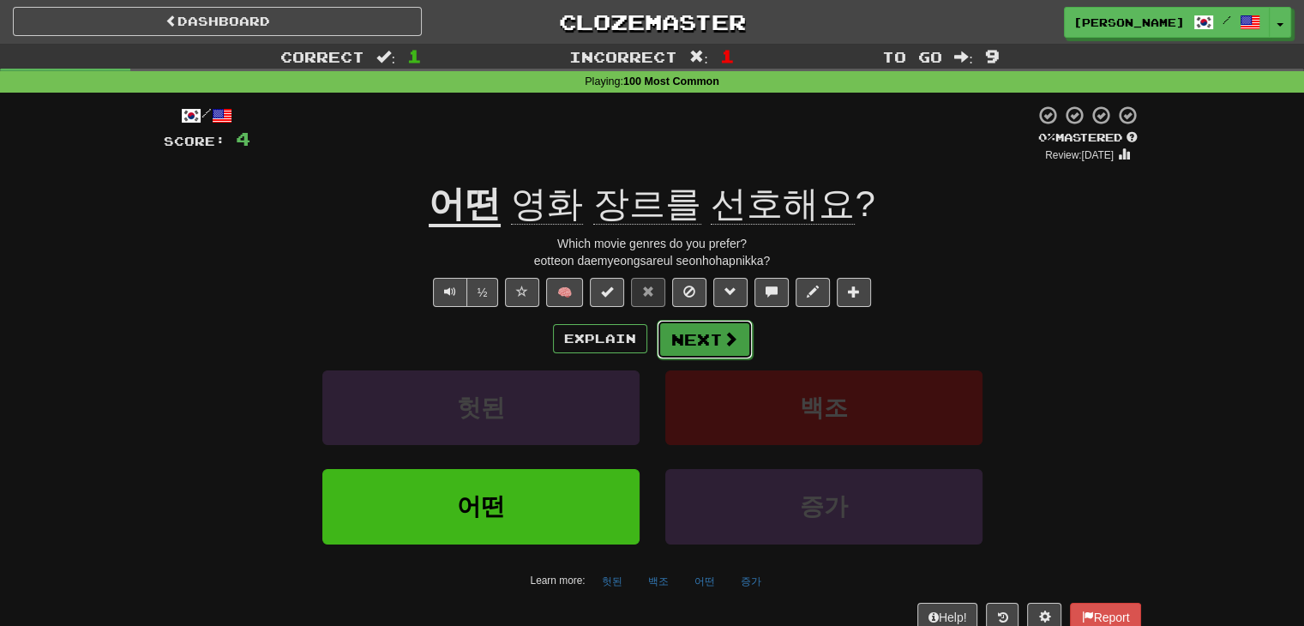
click at [714, 326] on button "Next" at bounding box center [705, 339] width 96 height 39
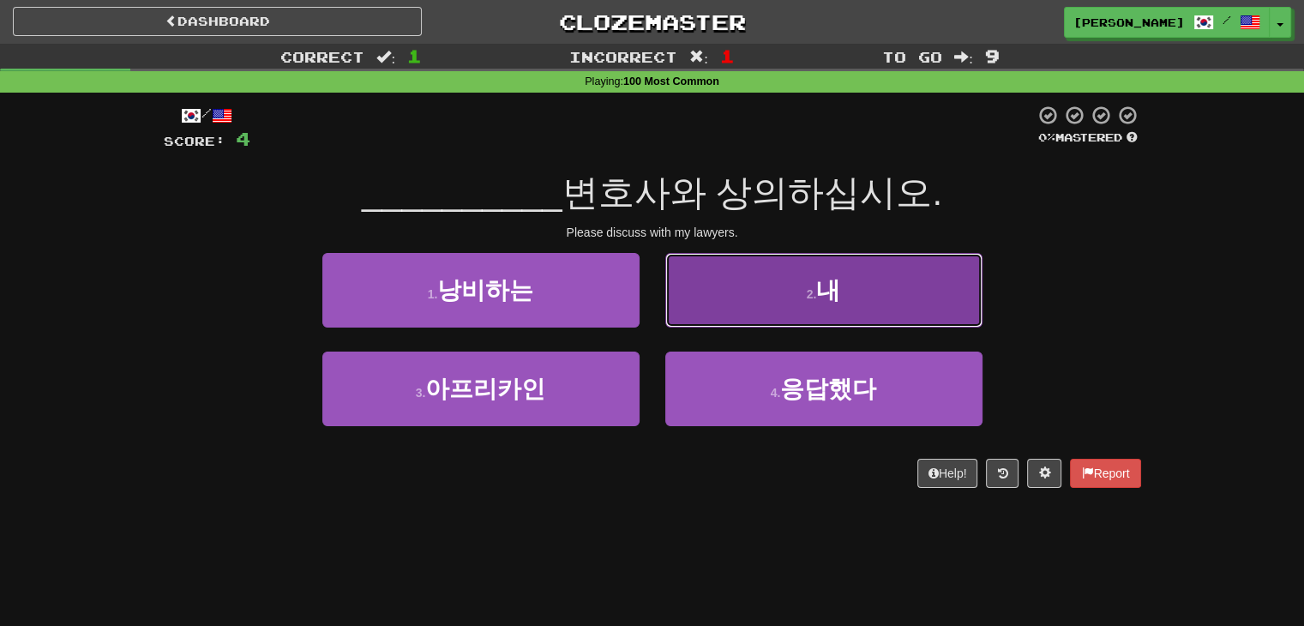
click at [757, 292] on button "2 . 내" at bounding box center [823, 290] width 317 height 75
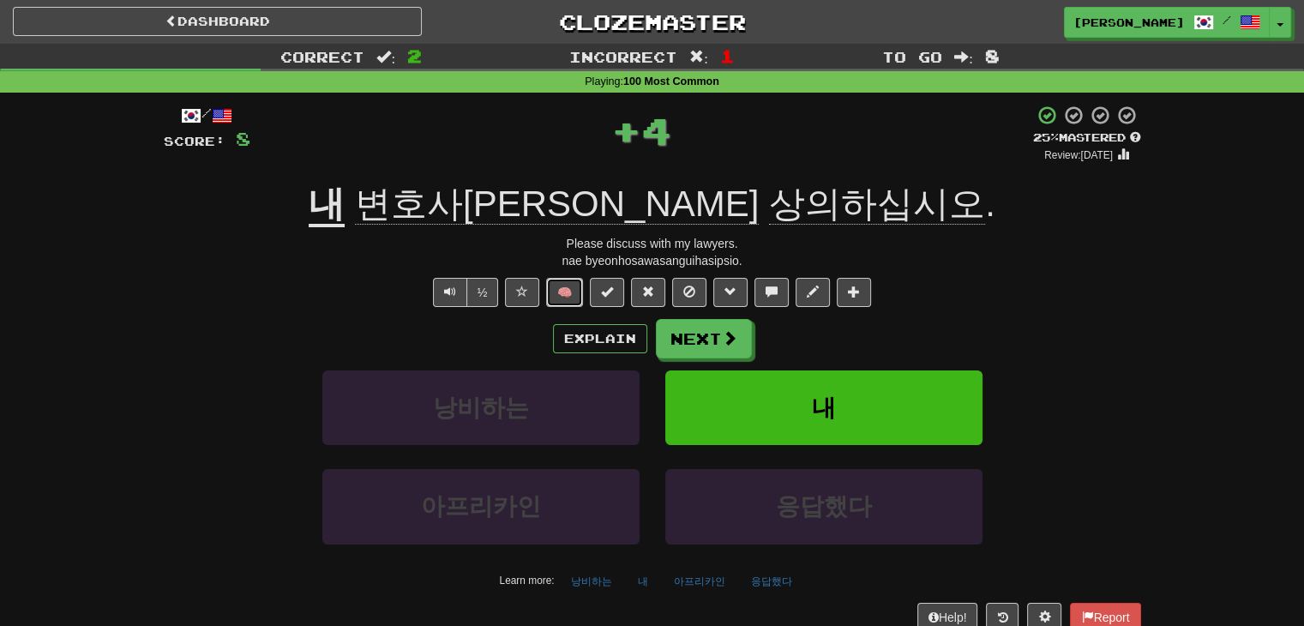
click at [571, 294] on button "🧠" at bounding box center [564, 292] width 37 height 29
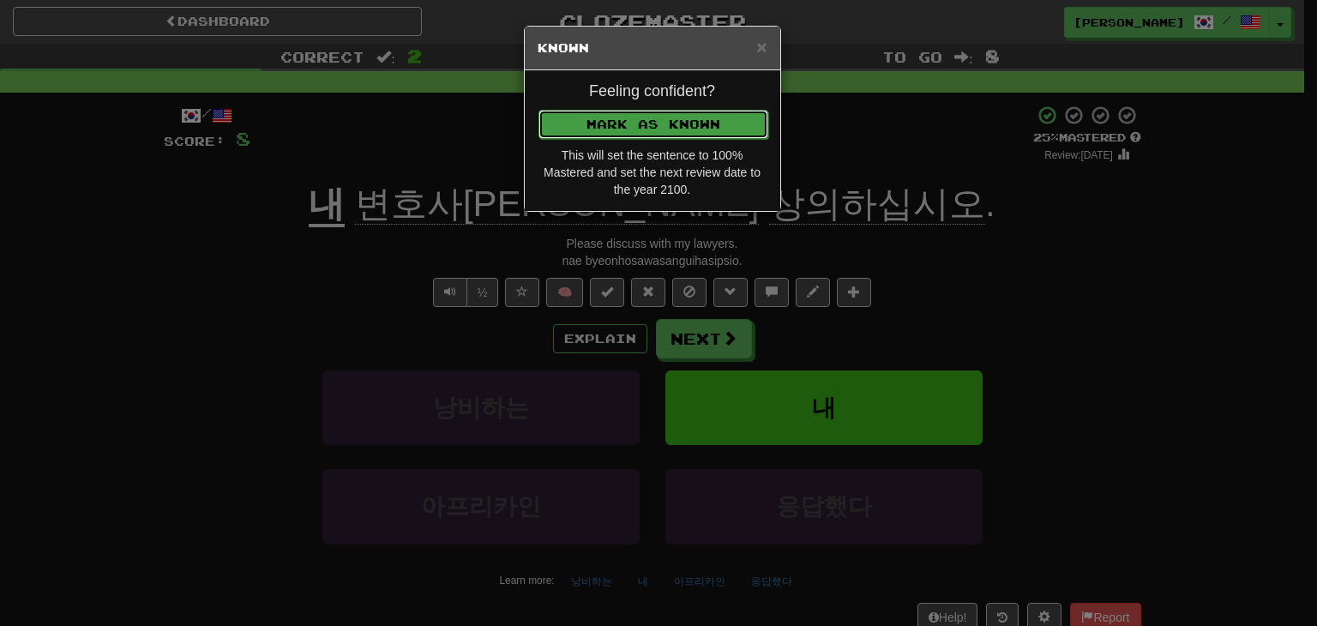
click at [634, 131] on button "Mark as Known" at bounding box center [653, 124] width 230 height 29
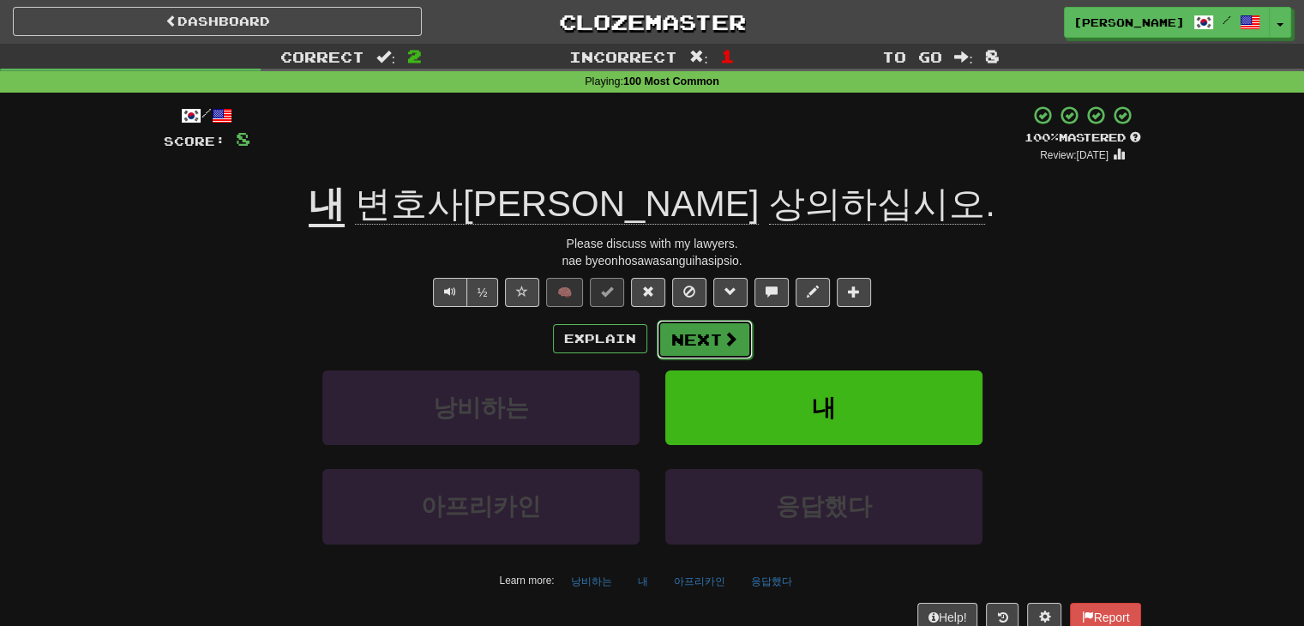
click at [729, 326] on button "Next" at bounding box center [705, 339] width 96 height 39
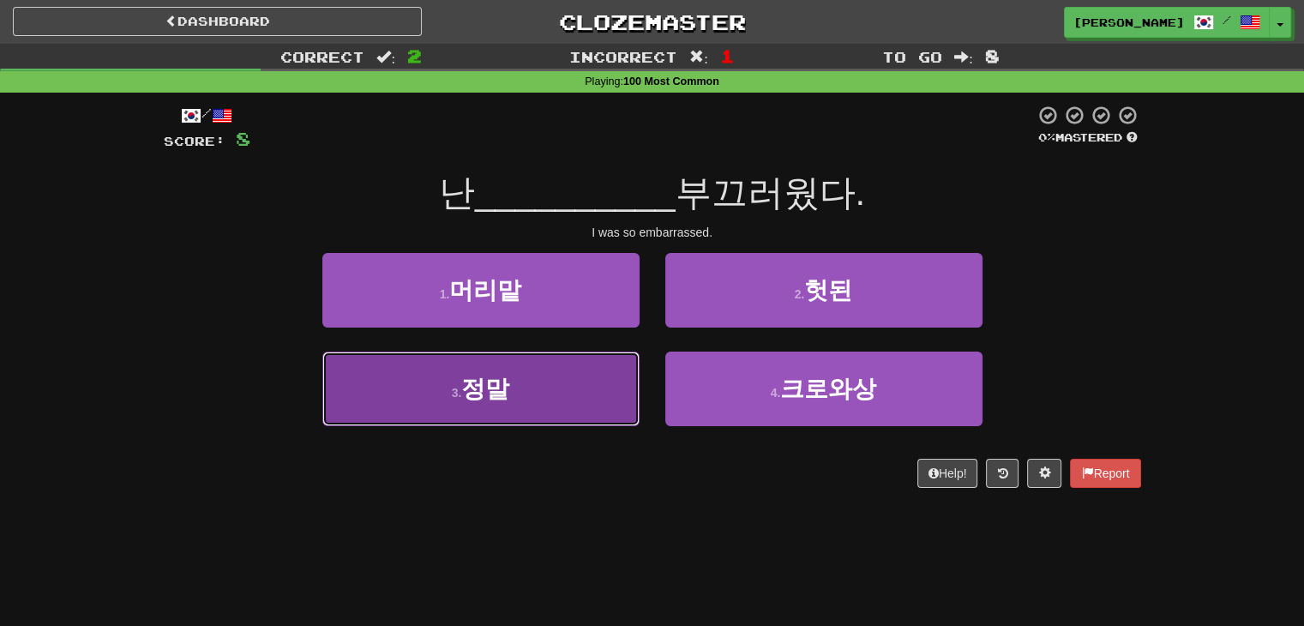
click at [583, 386] on button "3 . 정말" at bounding box center [480, 389] width 317 height 75
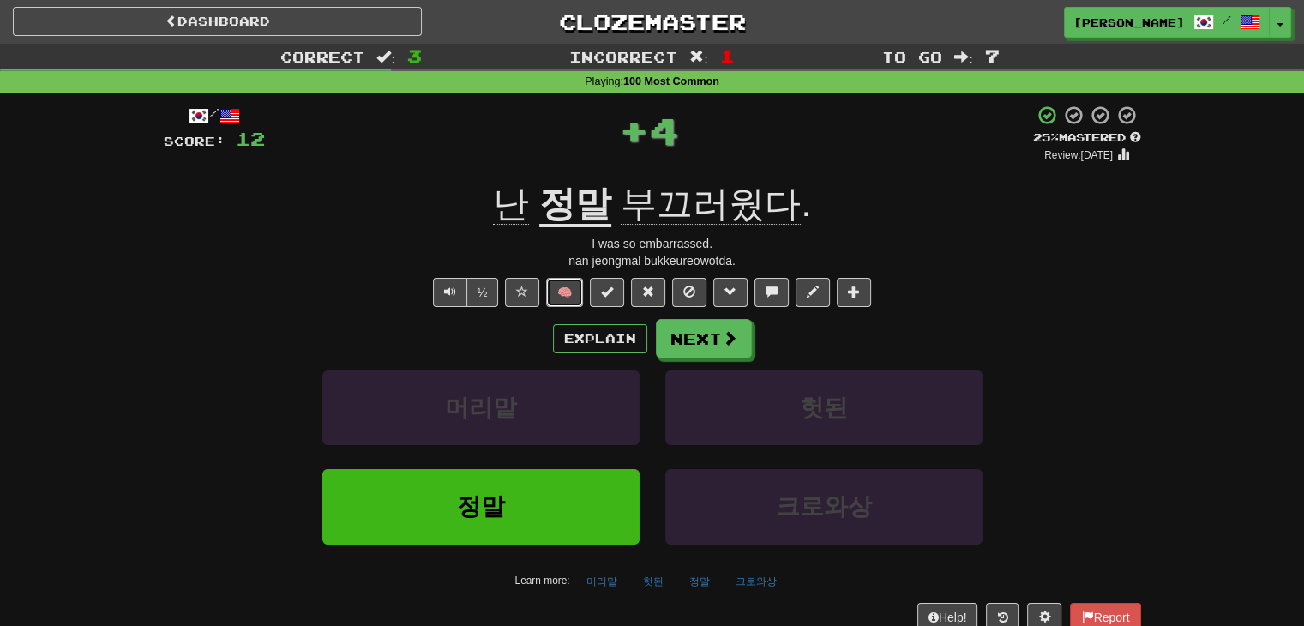
click at [574, 289] on button "🧠" at bounding box center [564, 292] width 37 height 29
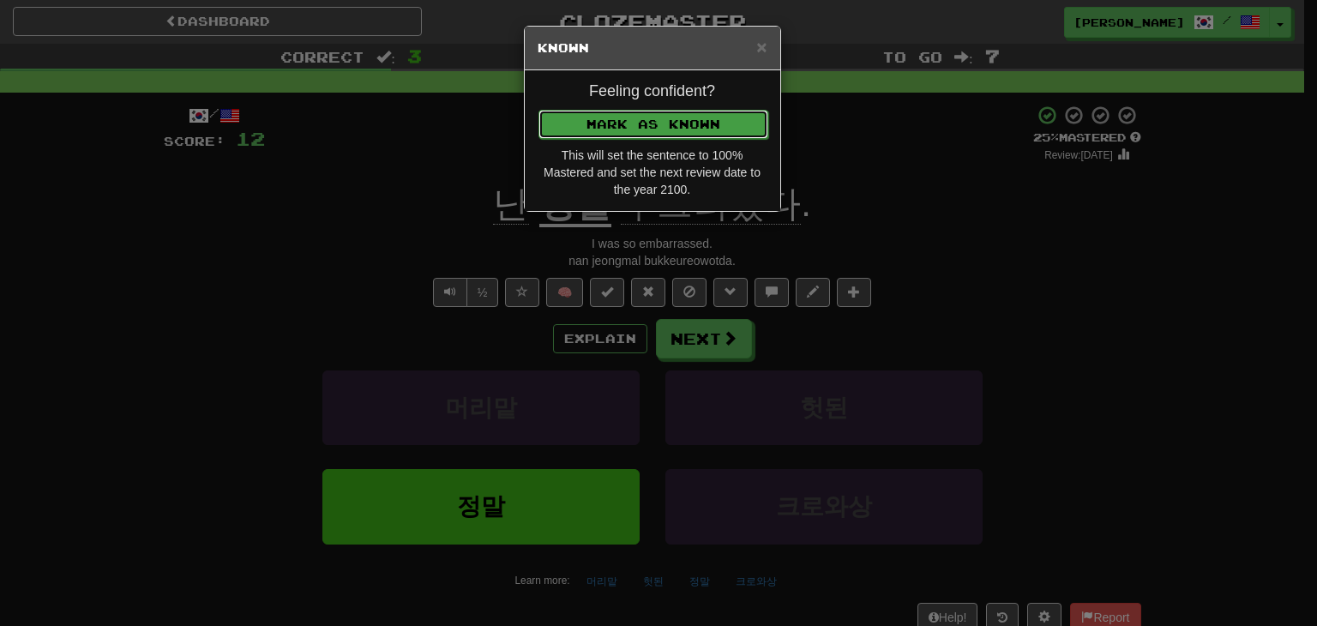
click at [706, 120] on button "Mark as Known" at bounding box center [653, 124] width 230 height 29
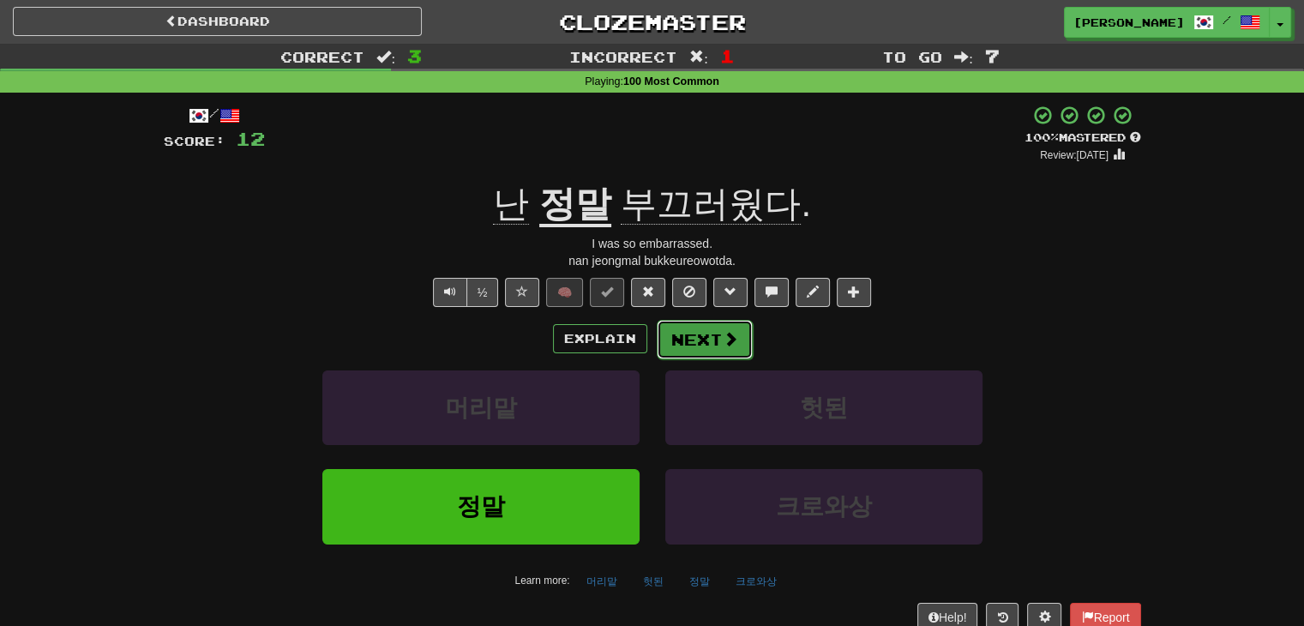
click at [693, 340] on button "Next" at bounding box center [705, 339] width 96 height 39
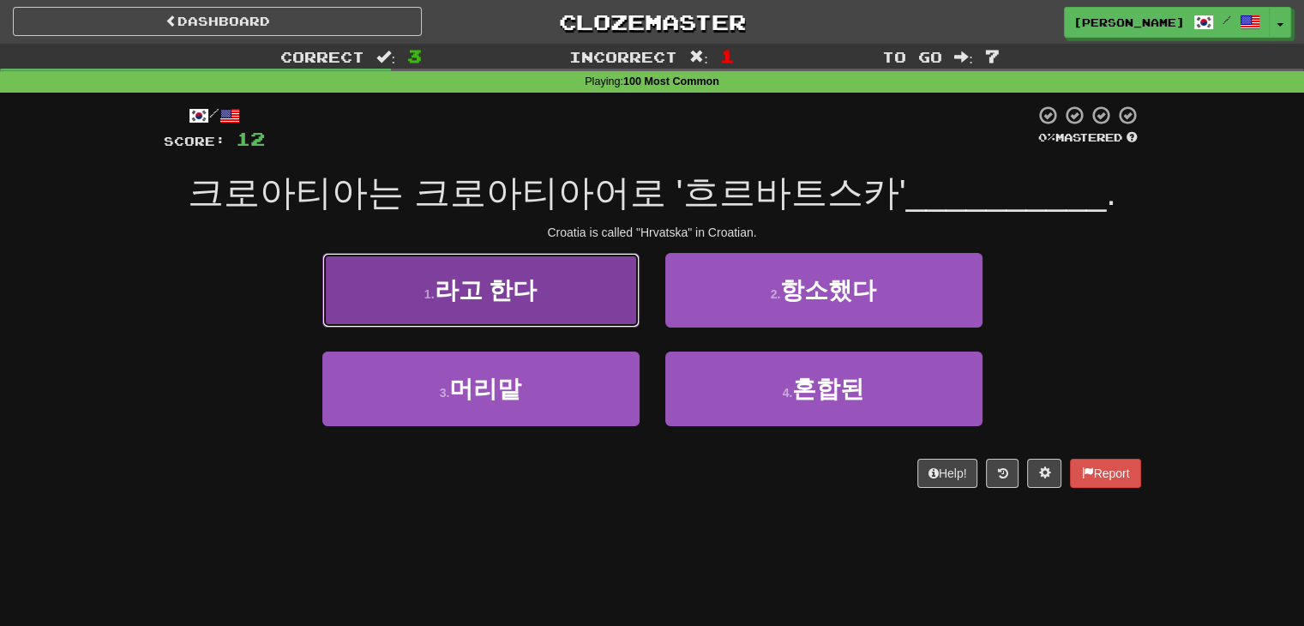
click at [556, 305] on button "1 . 라고 한다" at bounding box center [480, 290] width 317 height 75
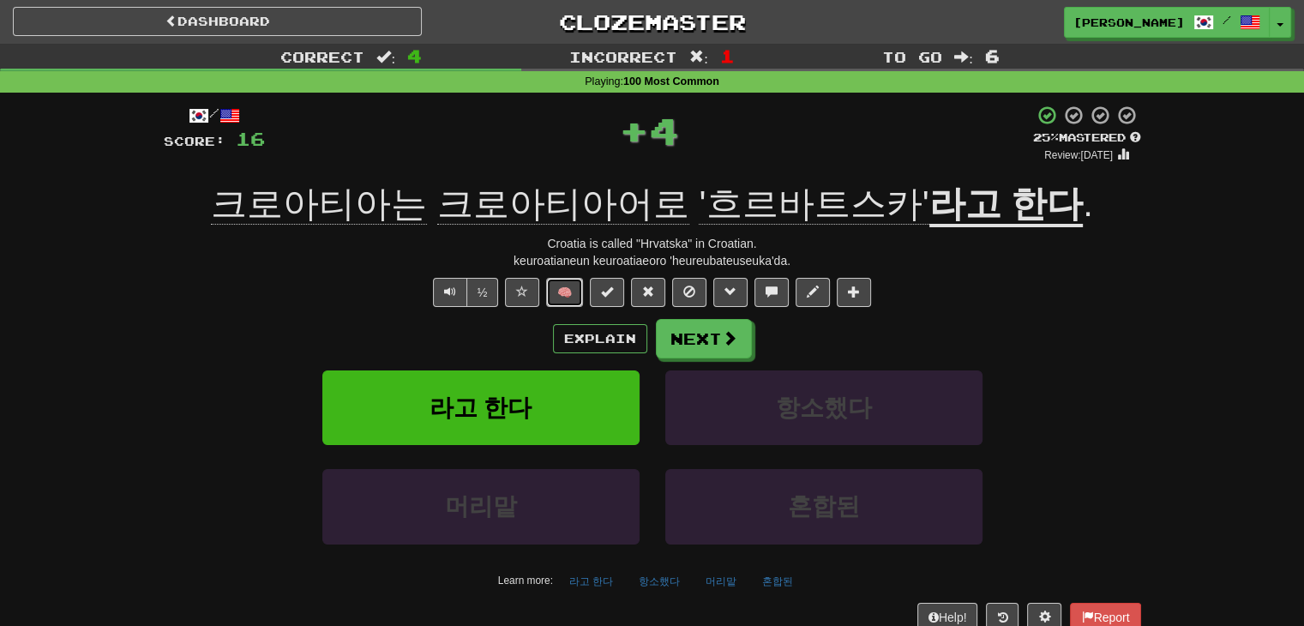
click at [569, 289] on button "🧠" at bounding box center [564, 292] width 37 height 29
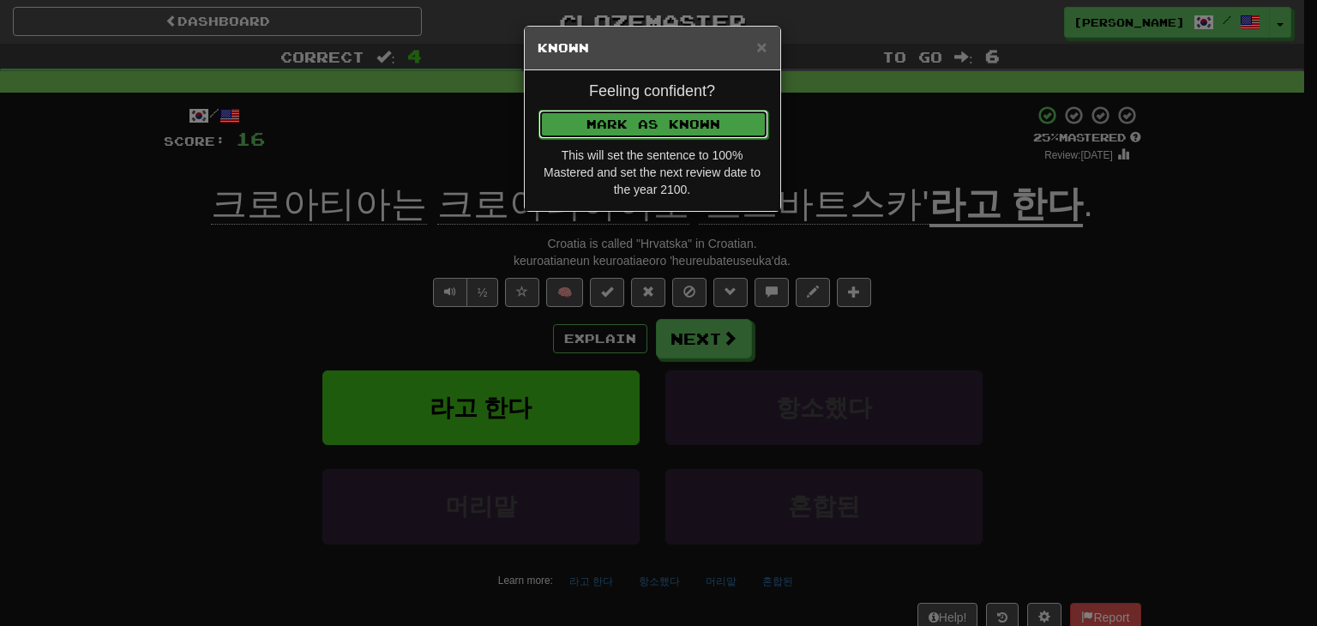
click at [638, 117] on button "Mark as Known" at bounding box center [653, 124] width 230 height 29
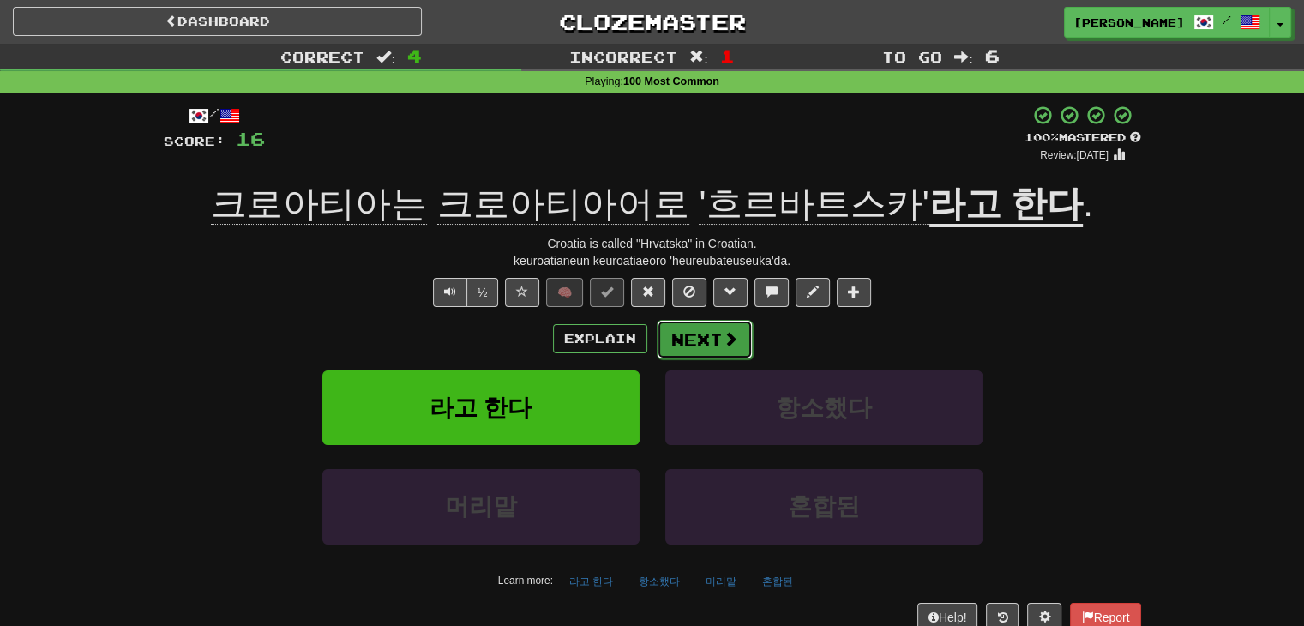
click at [694, 334] on button "Next" at bounding box center [705, 339] width 96 height 39
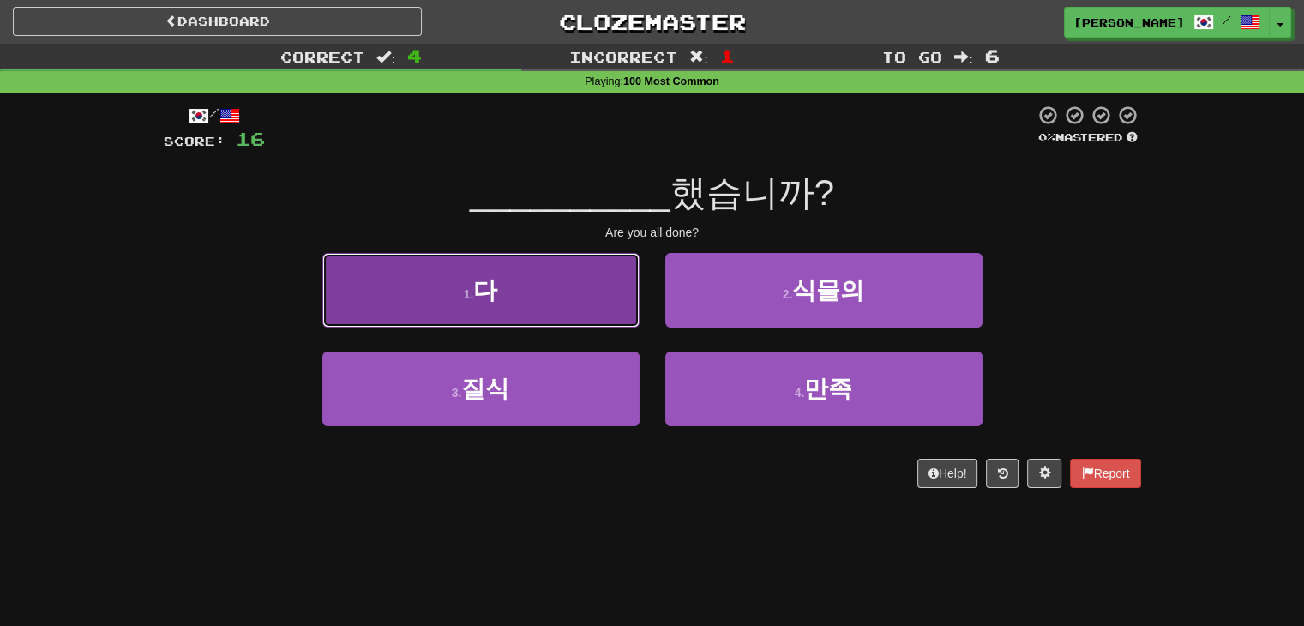
click at [567, 305] on button "1 . 다" at bounding box center [480, 290] width 317 height 75
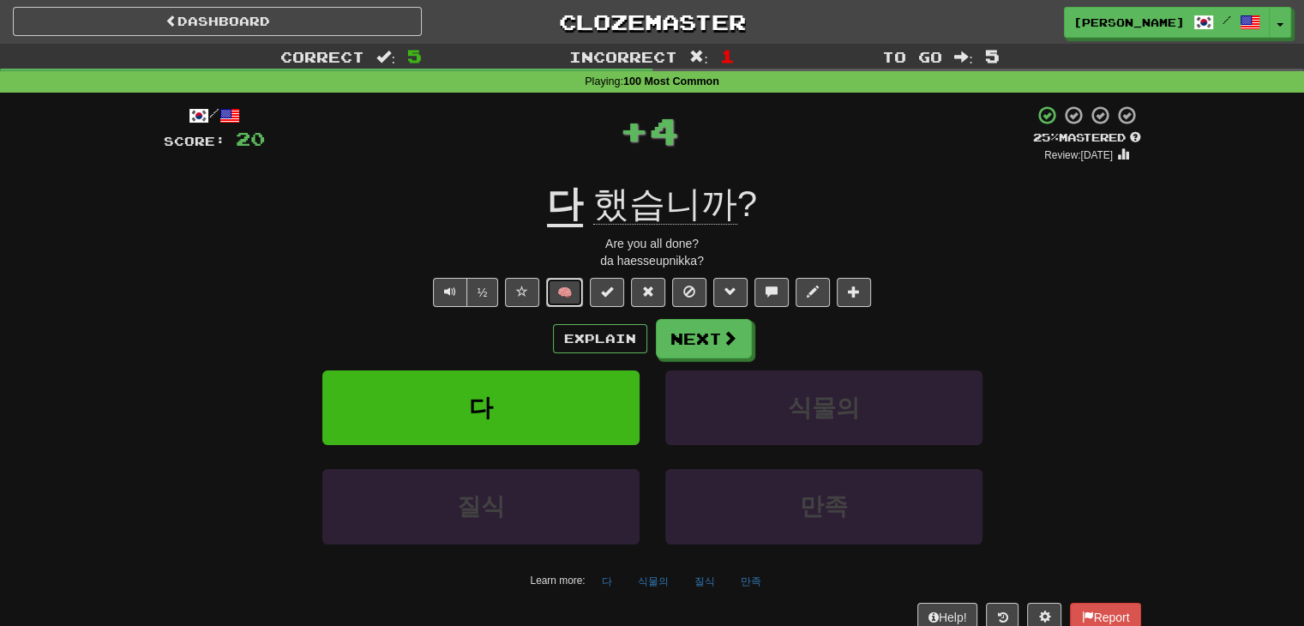
click at [562, 284] on button "🧠" at bounding box center [564, 292] width 37 height 29
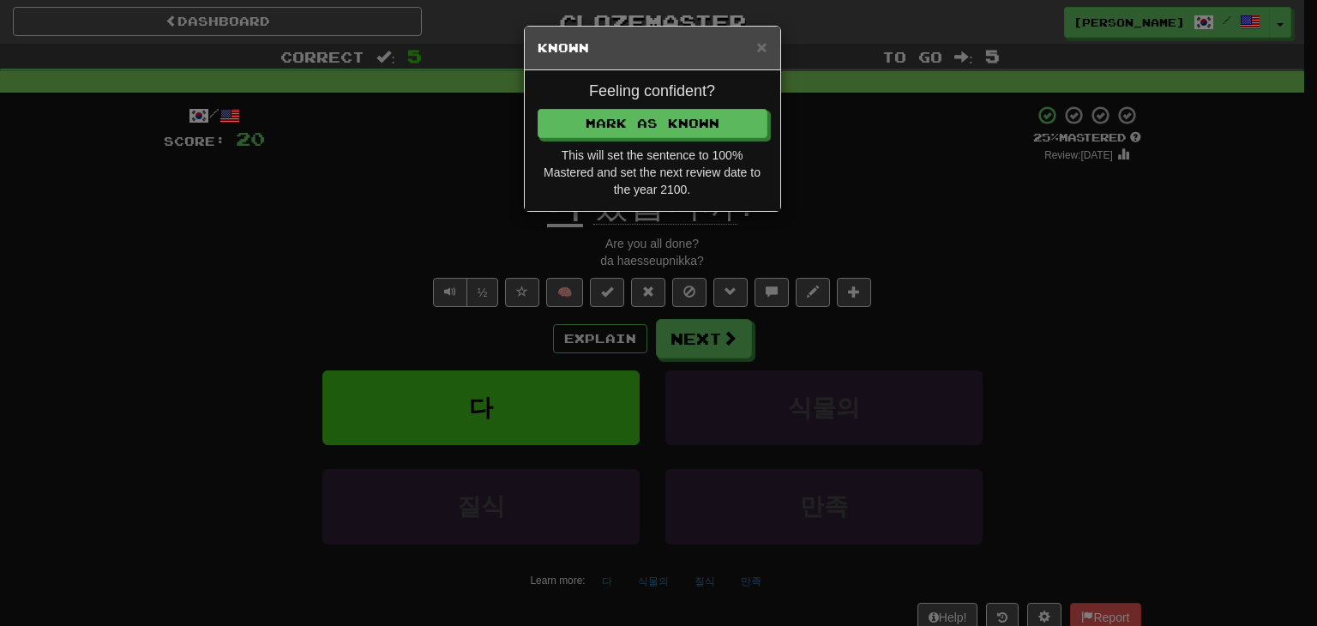
click at [713, 90] on h4 "Feeling confident?" at bounding box center [653, 91] width 230 height 17
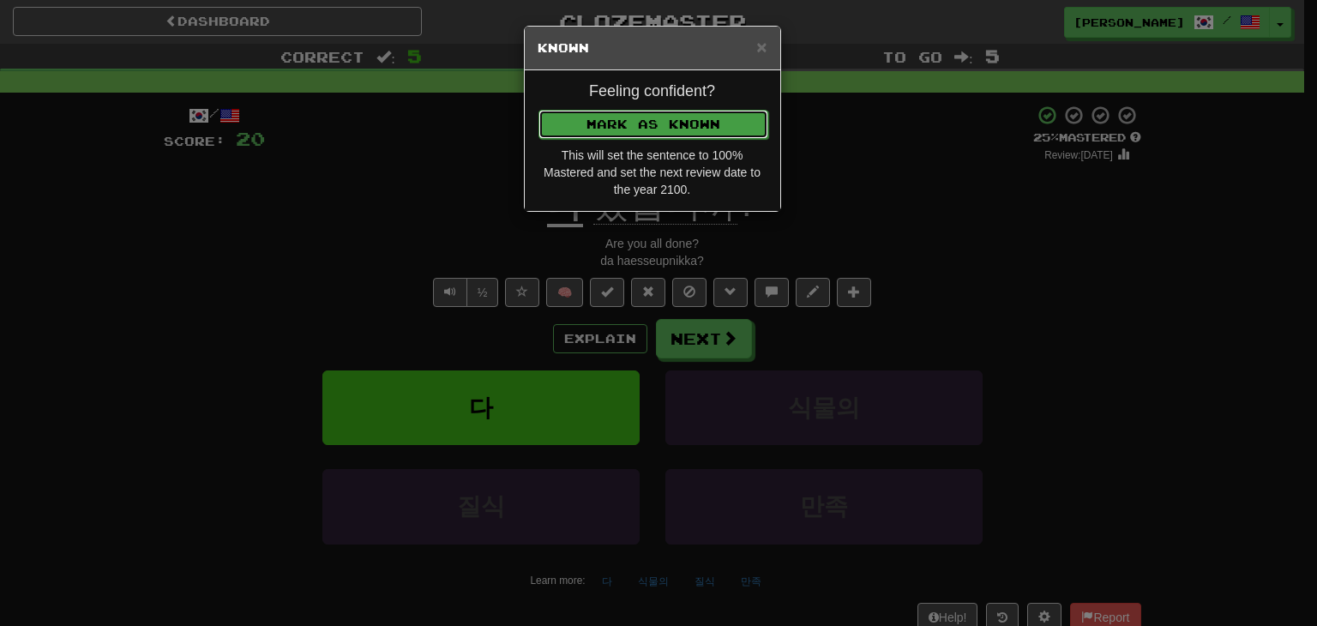
click at [706, 117] on button "Mark as Known" at bounding box center [653, 124] width 230 height 29
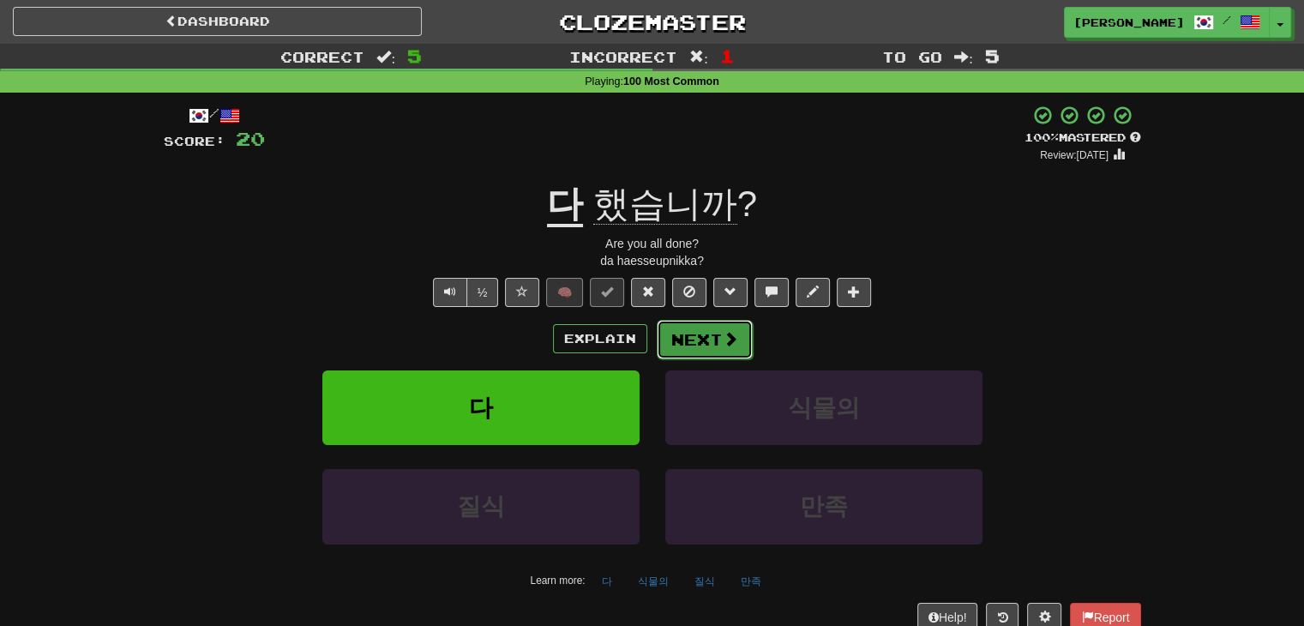
click at [681, 340] on button "Next" at bounding box center [705, 339] width 96 height 39
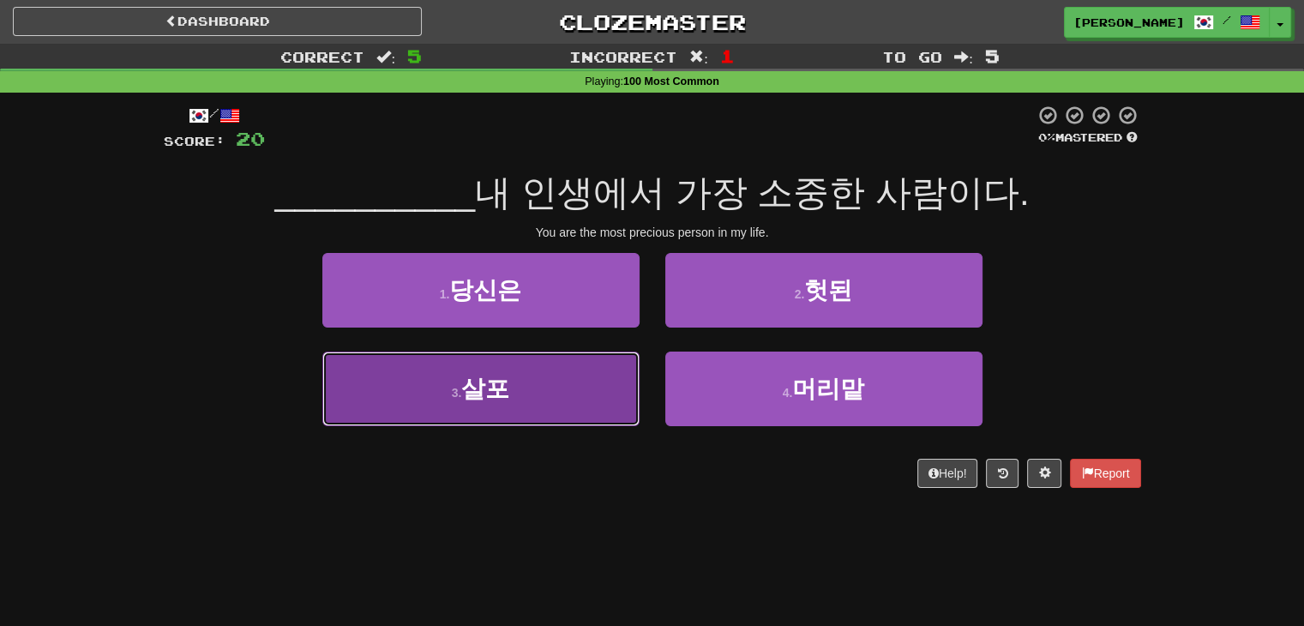
click at [566, 403] on button "3 . 살포" at bounding box center [480, 389] width 317 height 75
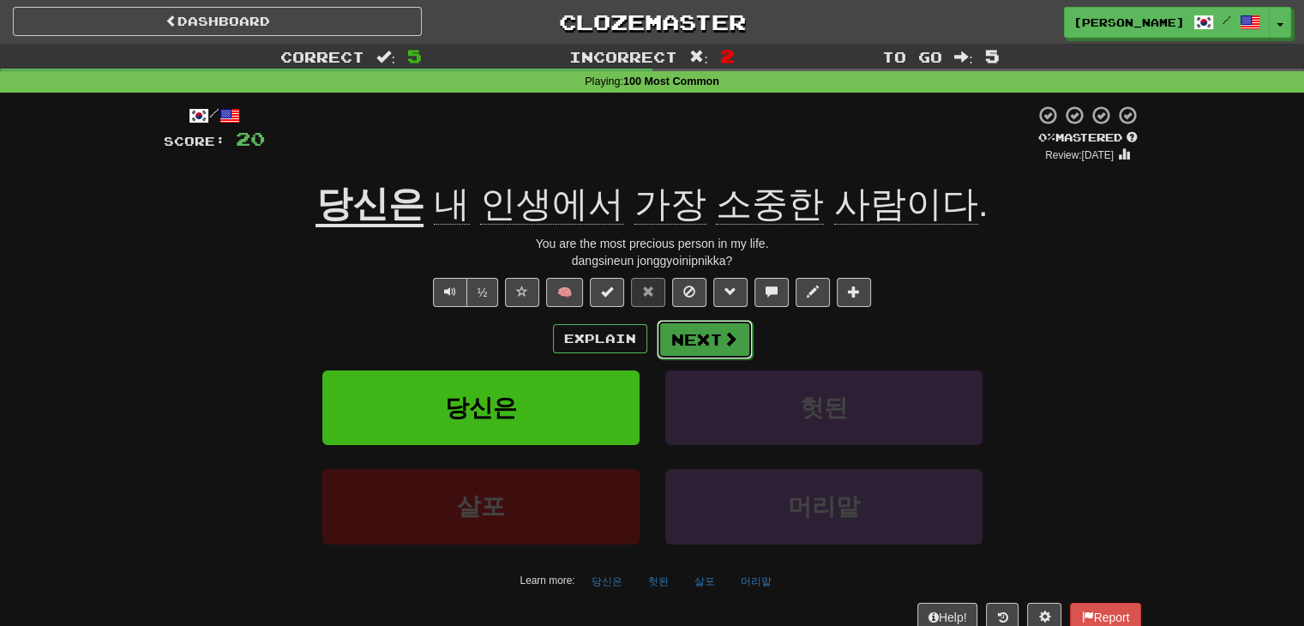
click at [730, 335] on span at bounding box center [730, 338] width 15 height 15
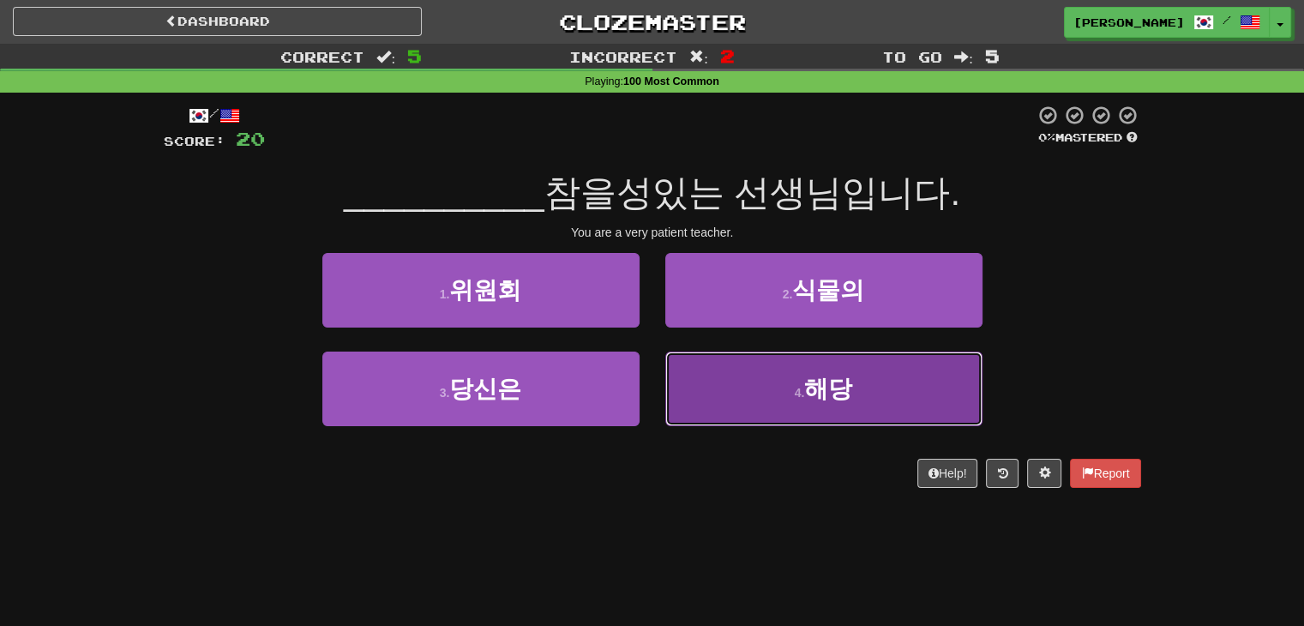
click at [784, 382] on button "4 . 해당" at bounding box center [823, 389] width 317 height 75
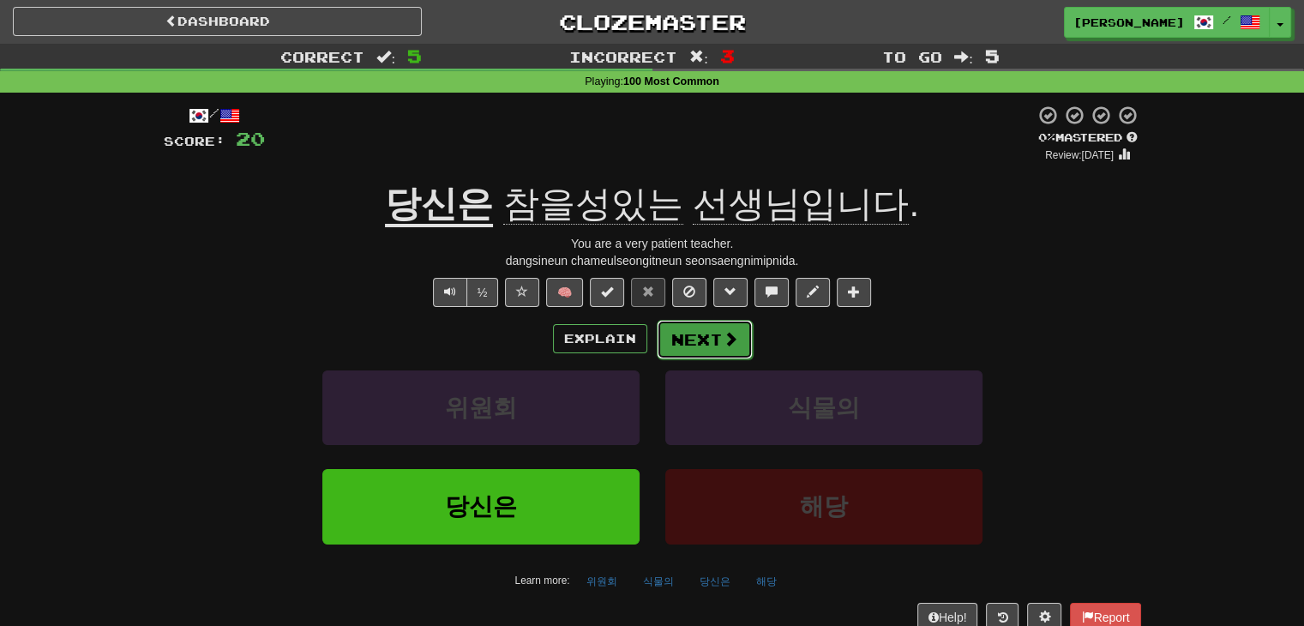
click at [712, 344] on button "Next" at bounding box center [705, 339] width 96 height 39
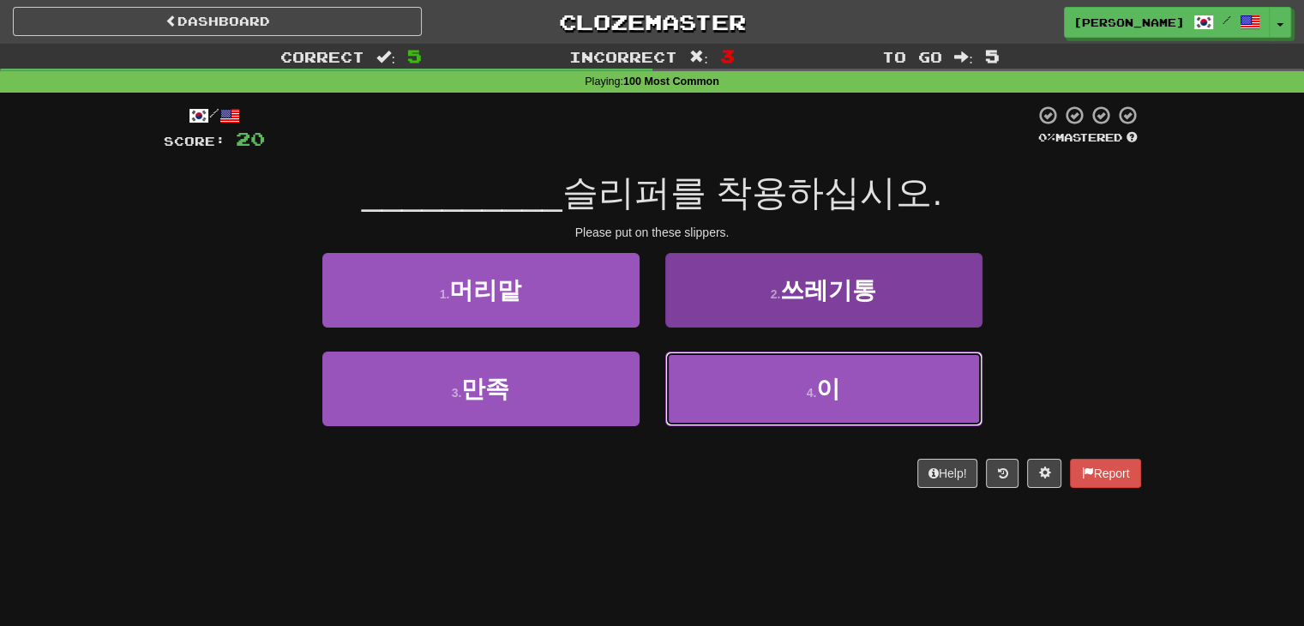
click at [831, 406] on button "4 . 이" at bounding box center [823, 389] width 317 height 75
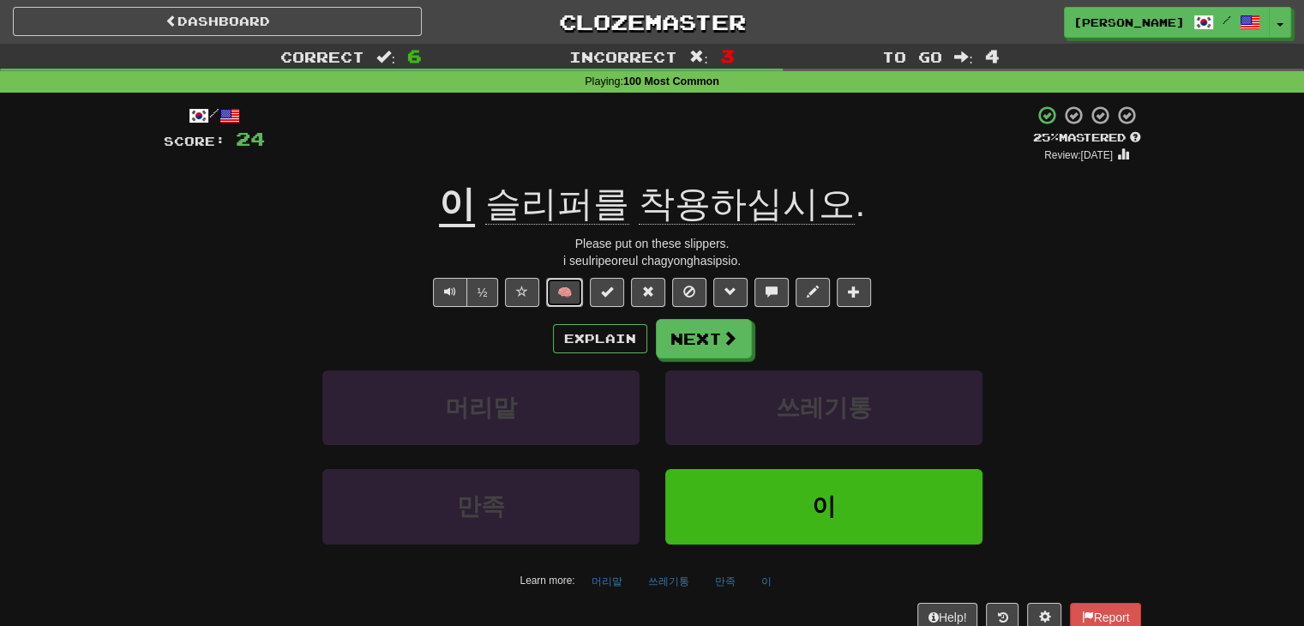
click at [573, 288] on button "🧠" at bounding box center [564, 292] width 37 height 29
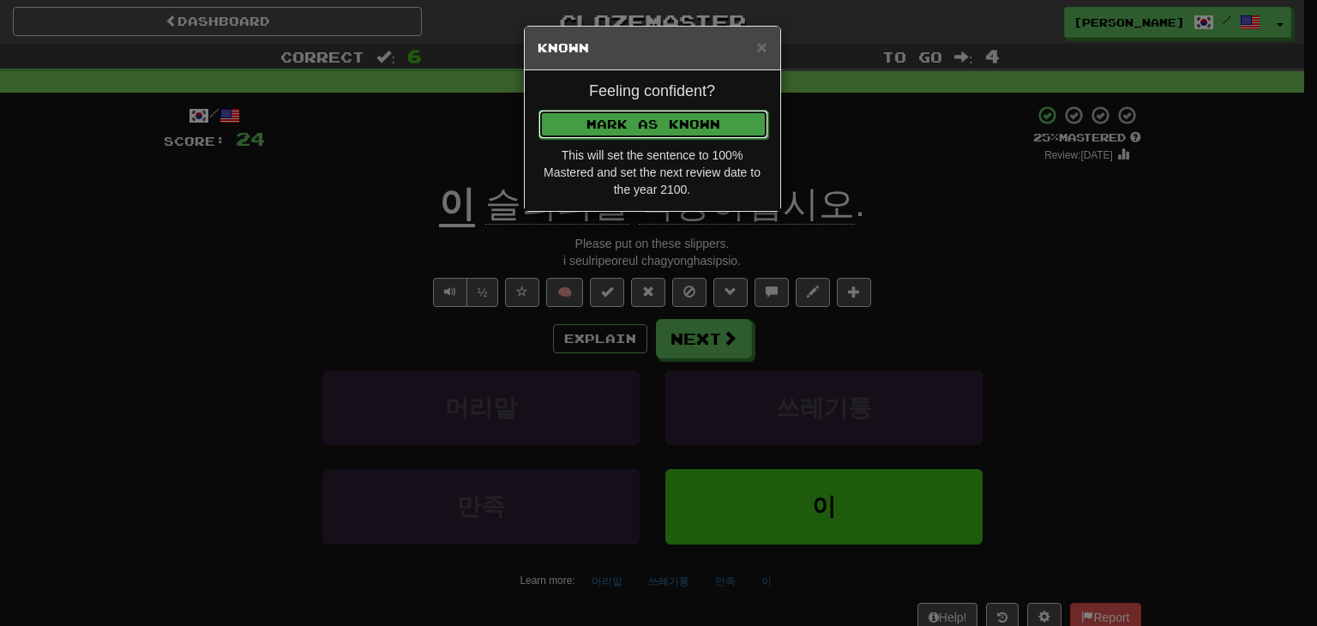
click at [689, 123] on button "Mark as Known" at bounding box center [653, 124] width 230 height 29
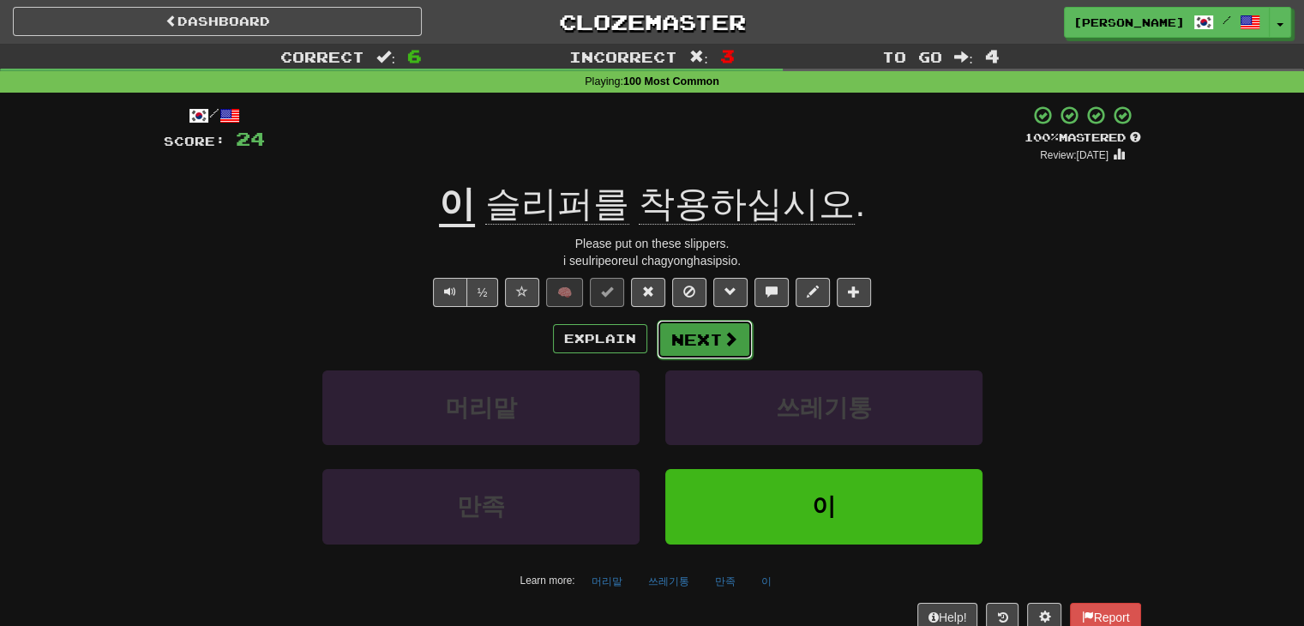
click at [703, 334] on button "Next" at bounding box center [705, 339] width 96 height 39
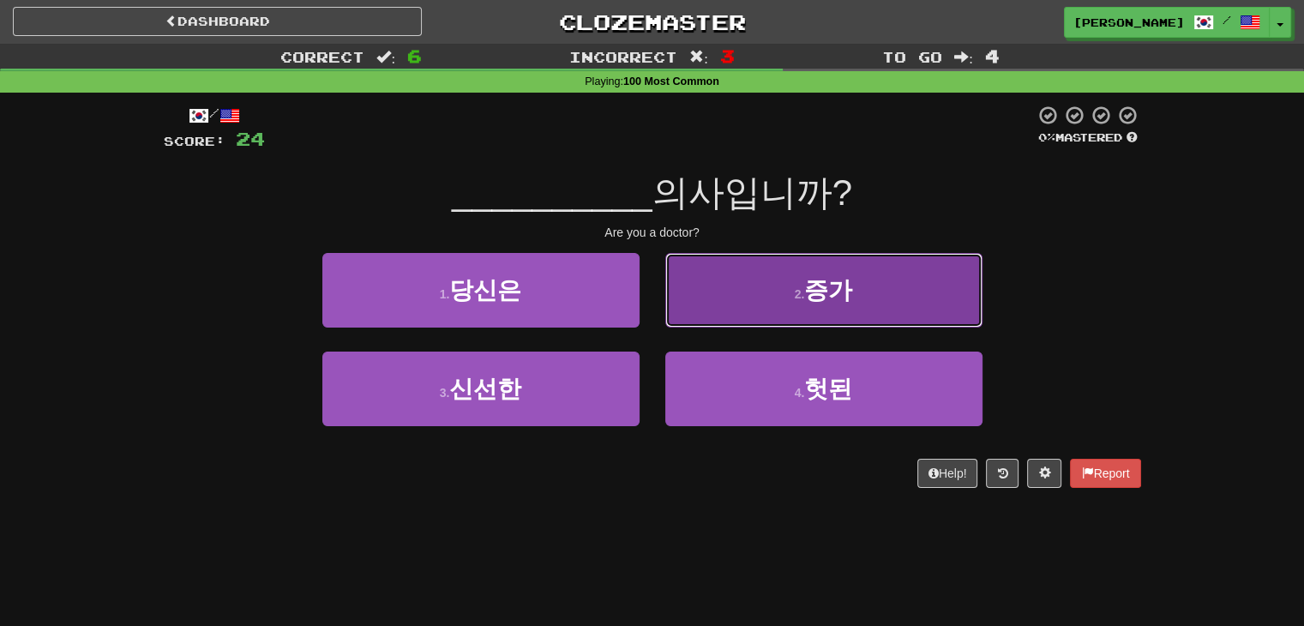
drag, startPoint x: 754, startPoint y: 288, endPoint x: 762, endPoint y: 285, distance: 9.2
click at [762, 285] on button "2 . 증가" at bounding box center [823, 290] width 317 height 75
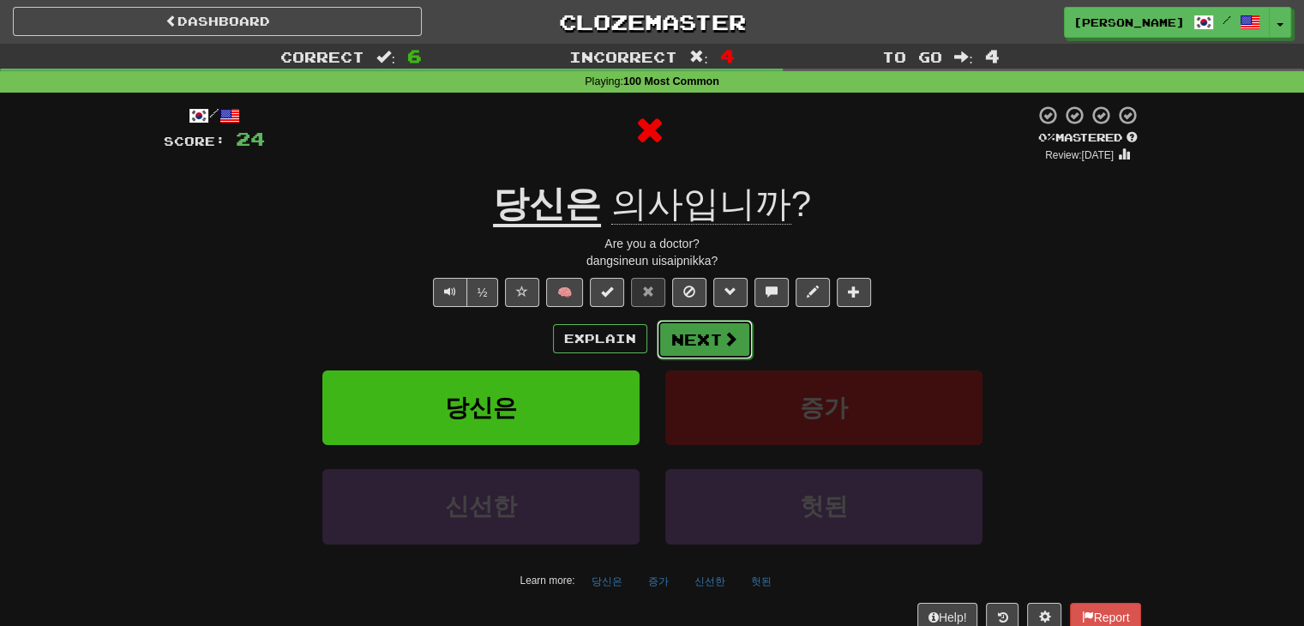
click at [706, 337] on button "Next" at bounding box center [705, 339] width 96 height 39
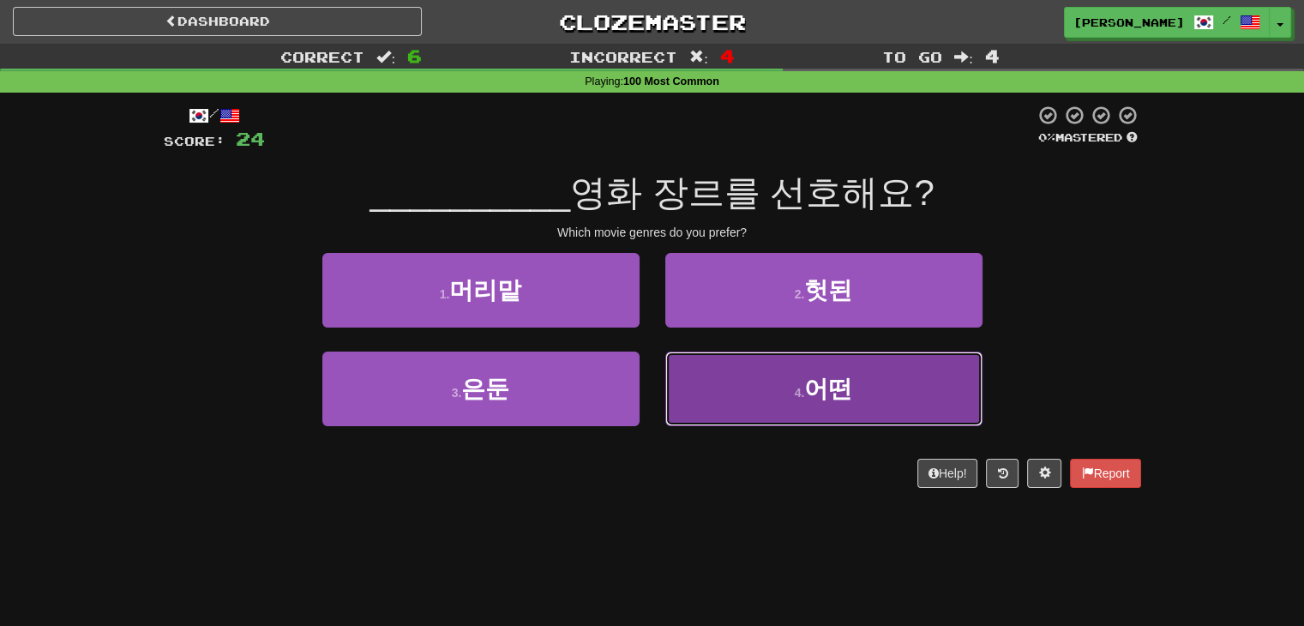
click at [790, 392] on button "4 . 어떤" at bounding box center [823, 389] width 317 height 75
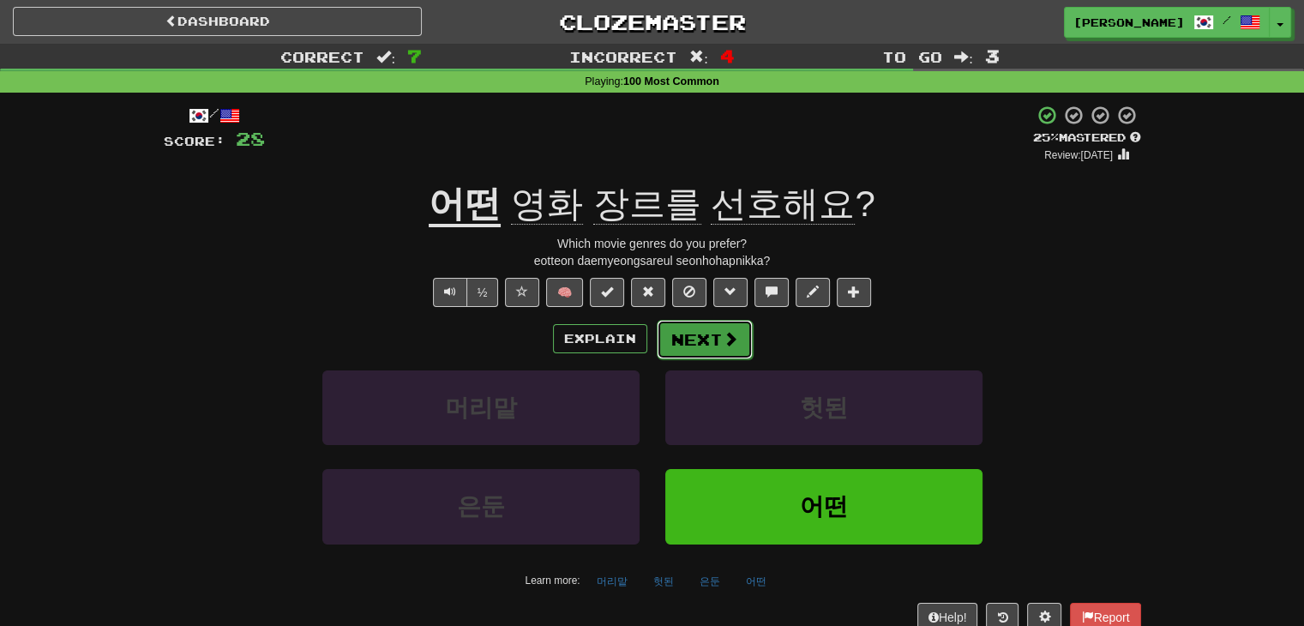
click at [724, 345] on span at bounding box center [730, 338] width 15 height 15
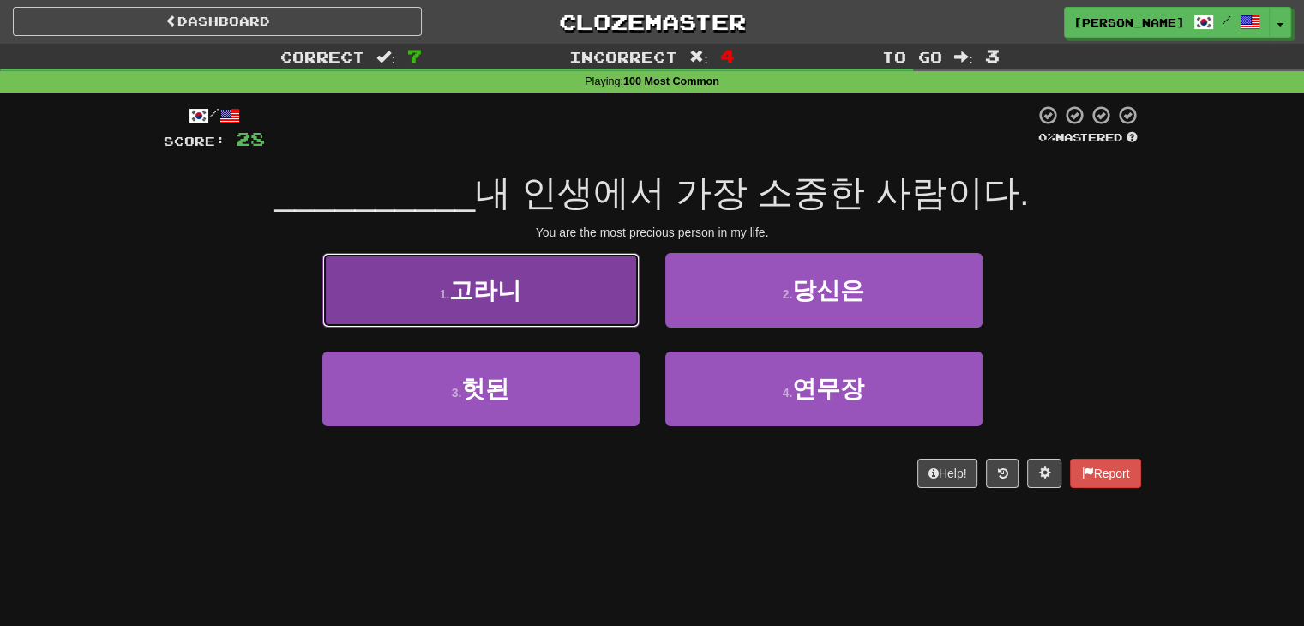
click at [575, 311] on button "1 . 고라니" at bounding box center [480, 290] width 317 height 75
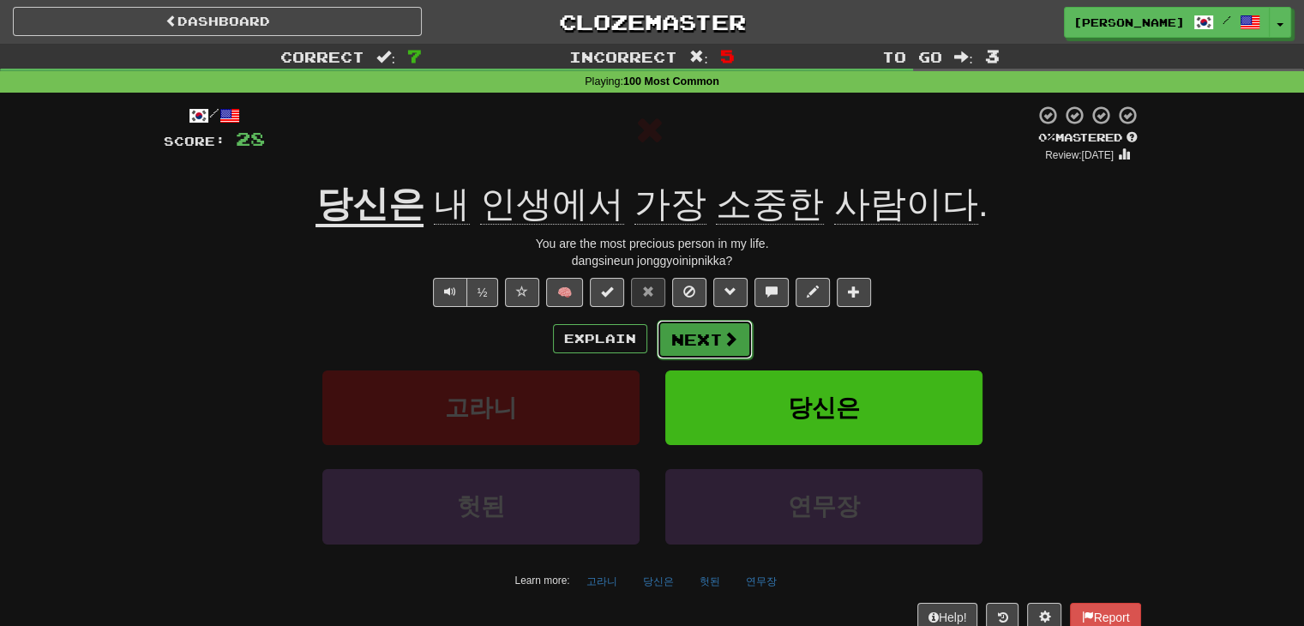
click at [726, 340] on span at bounding box center [730, 338] width 15 height 15
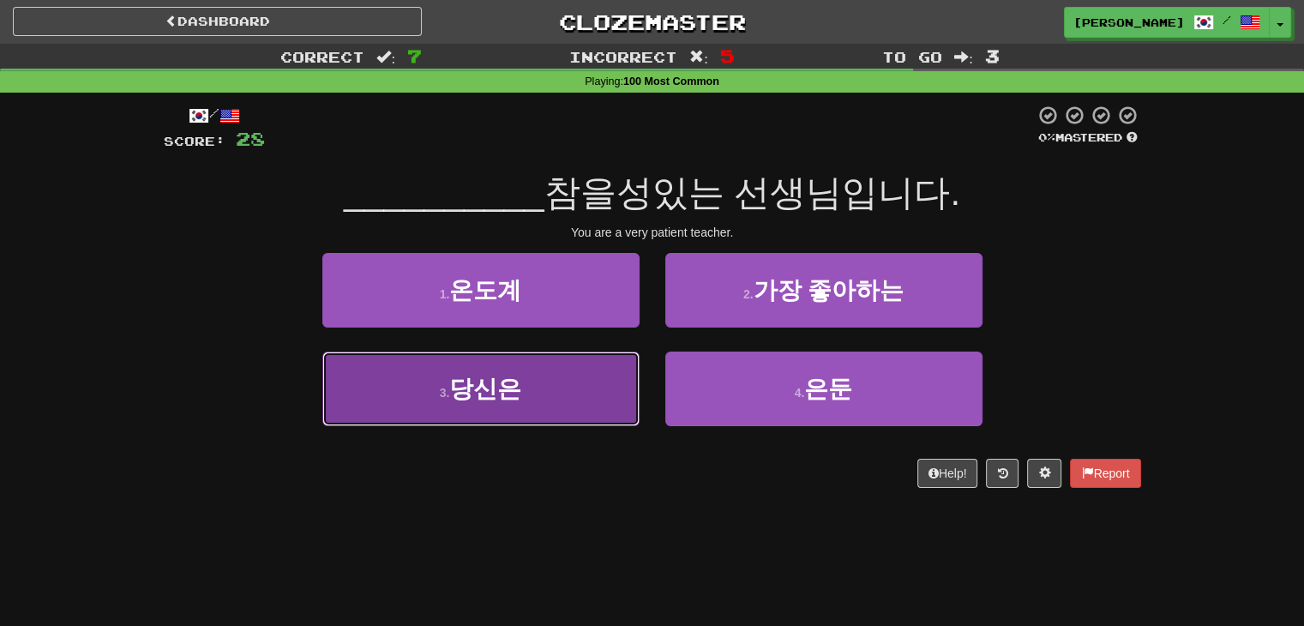
click at [497, 396] on span "당신은" at bounding box center [485, 389] width 72 height 27
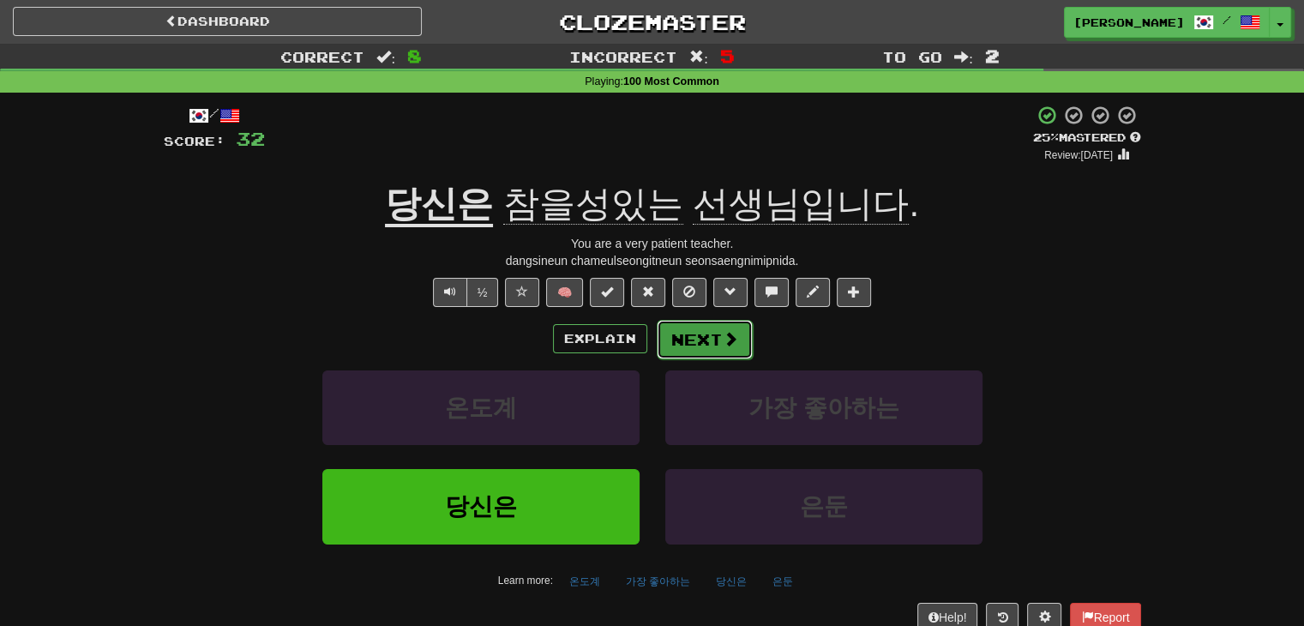
click at [704, 344] on button "Next" at bounding box center [705, 339] width 96 height 39
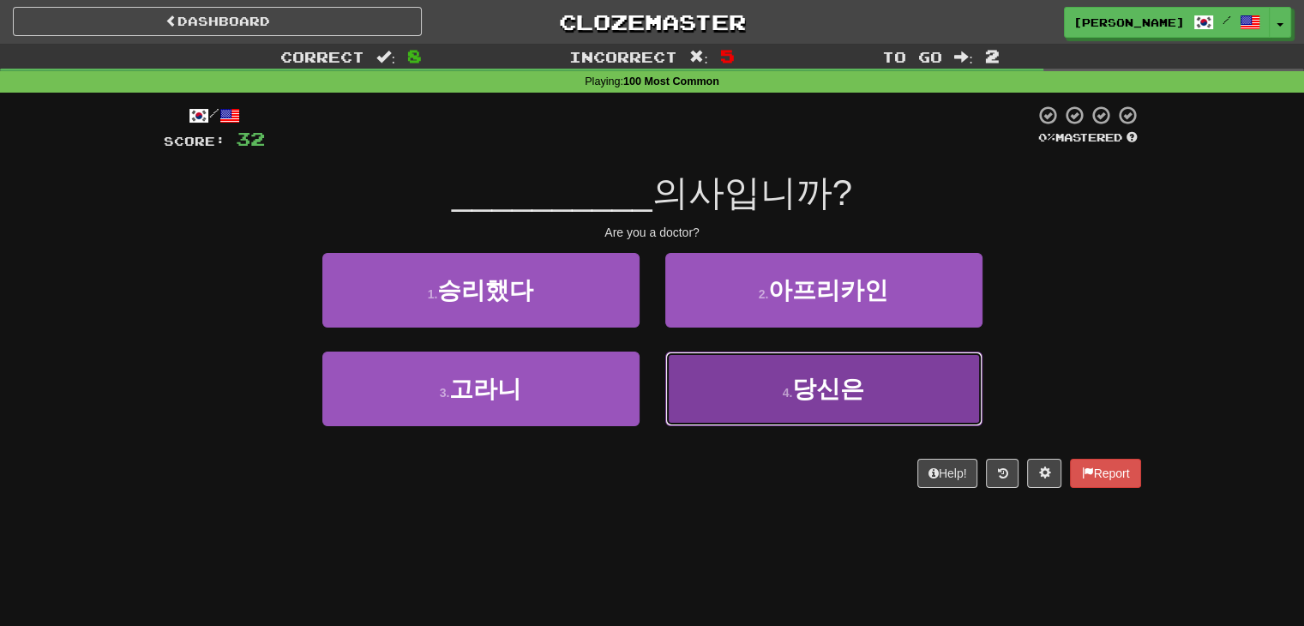
click at [738, 404] on button "4 . 당신은" at bounding box center [823, 389] width 317 height 75
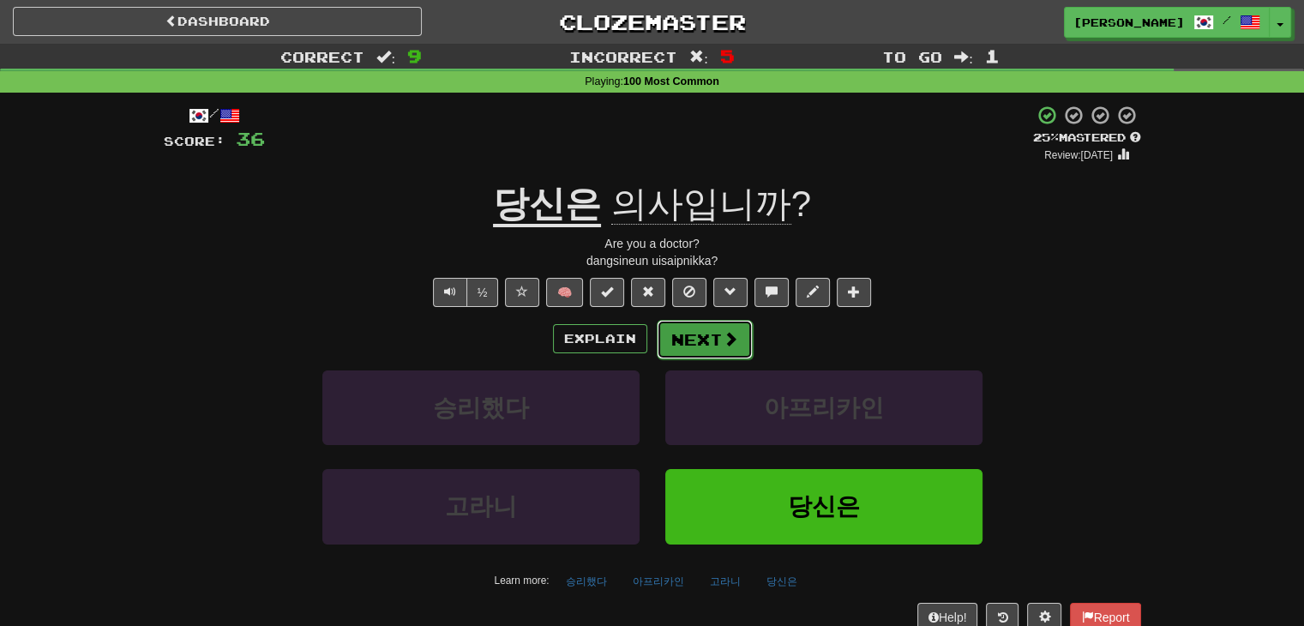
click at [697, 335] on button "Next" at bounding box center [705, 339] width 96 height 39
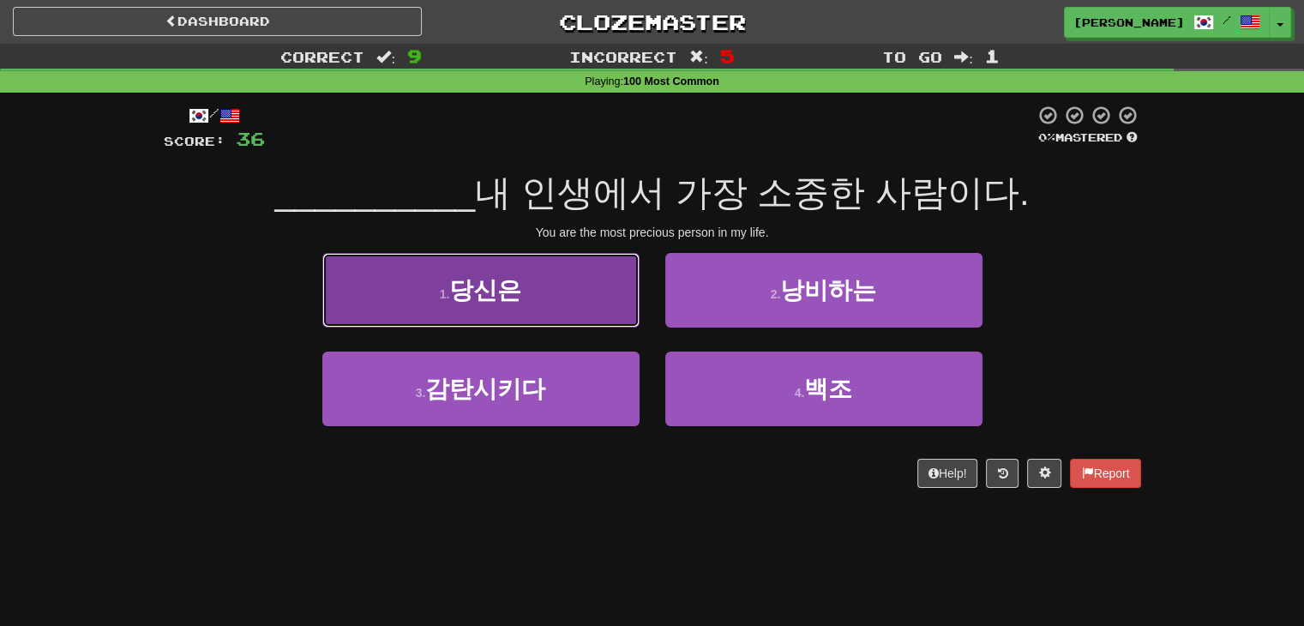
click at [564, 306] on button "1 . 당신은" at bounding box center [480, 290] width 317 height 75
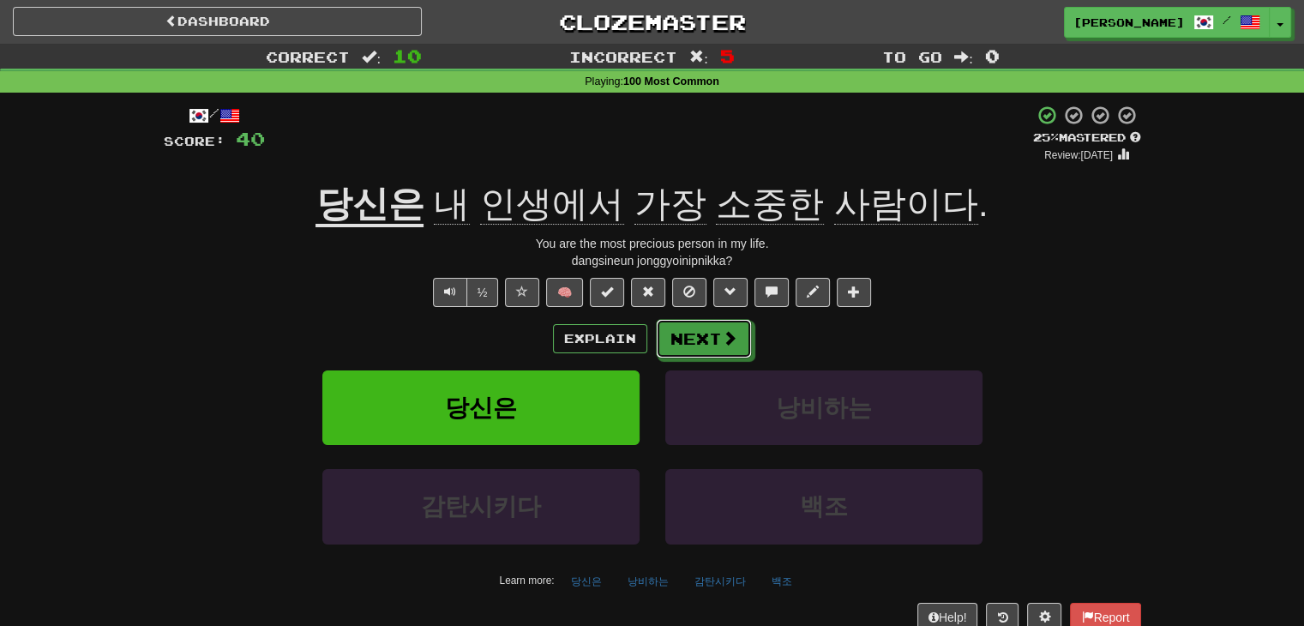
click at [709, 338] on button "Next" at bounding box center [704, 338] width 96 height 39
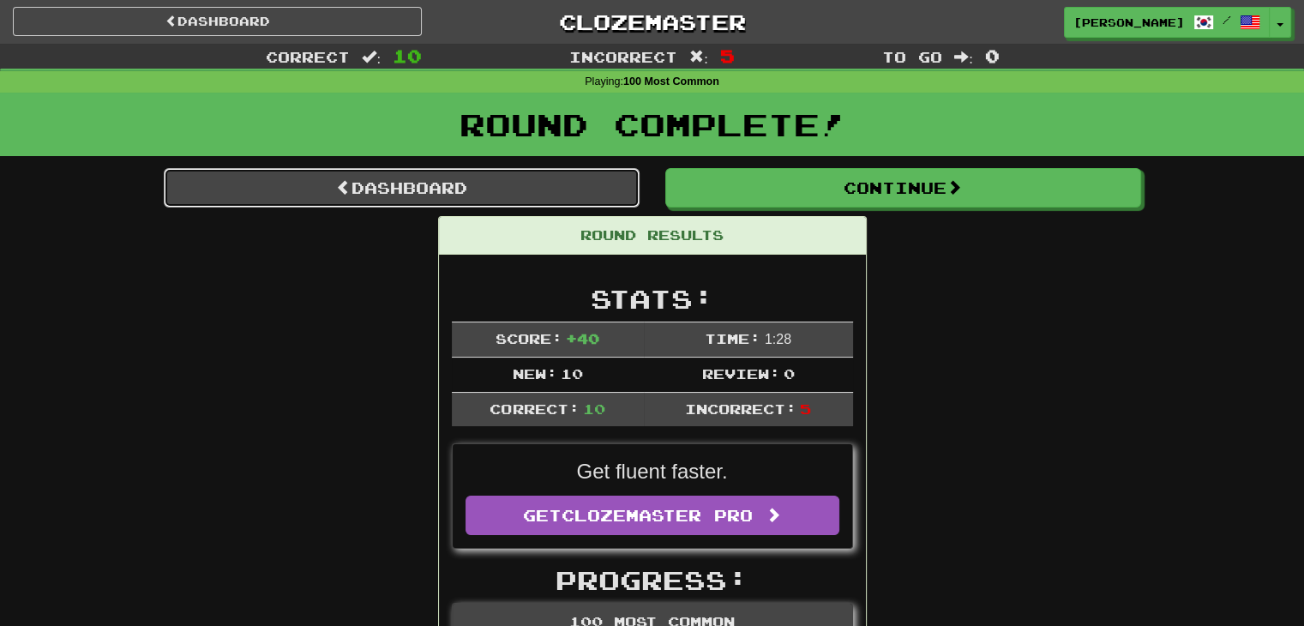
click at [394, 177] on link "Dashboard" at bounding box center [402, 187] width 476 height 39
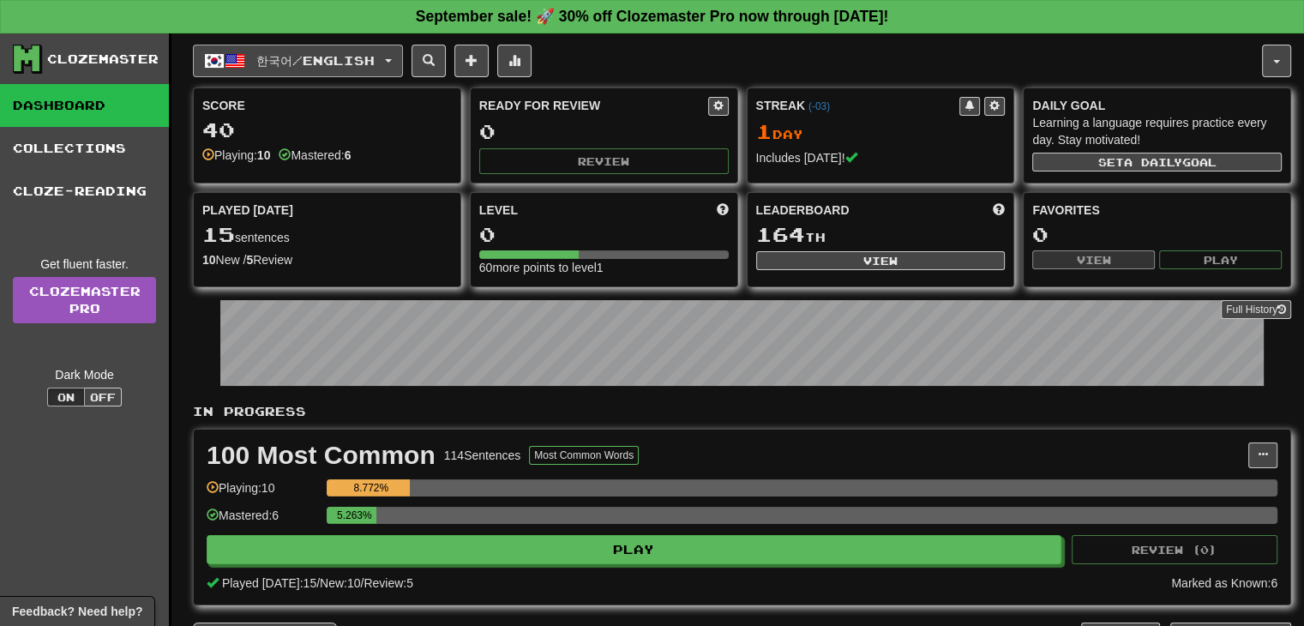
click at [403, 56] on button "한국어 / English" at bounding box center [298, 61] width 210 height 33
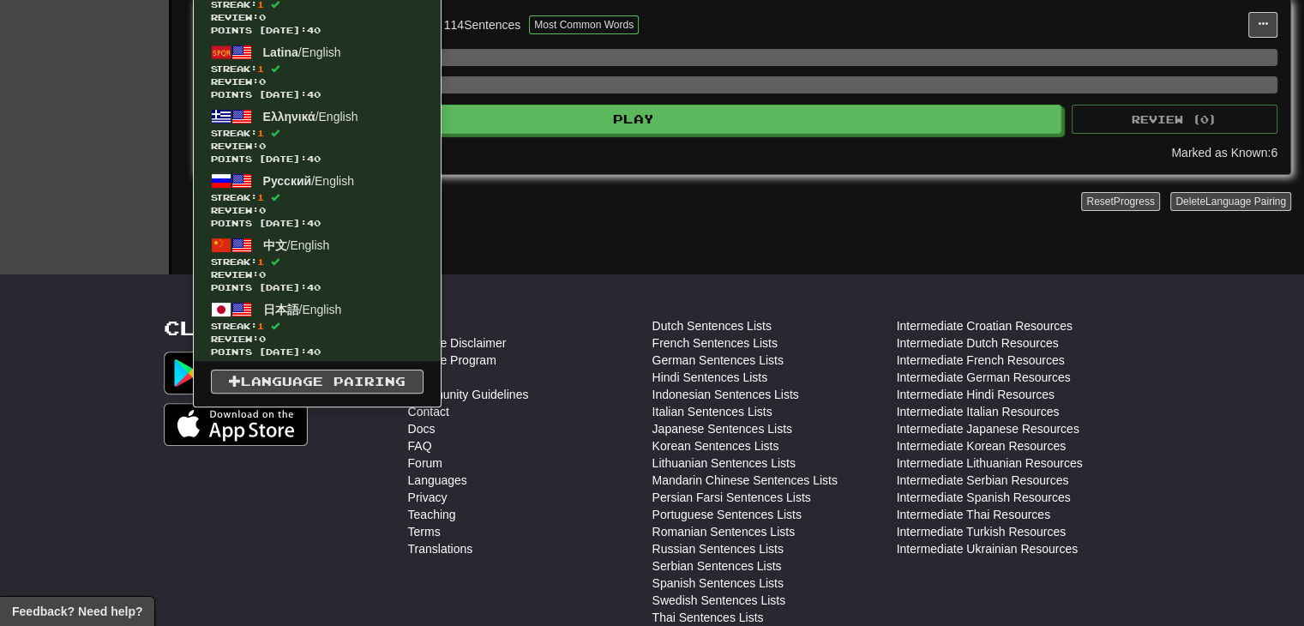
scroll to position [429, 0]
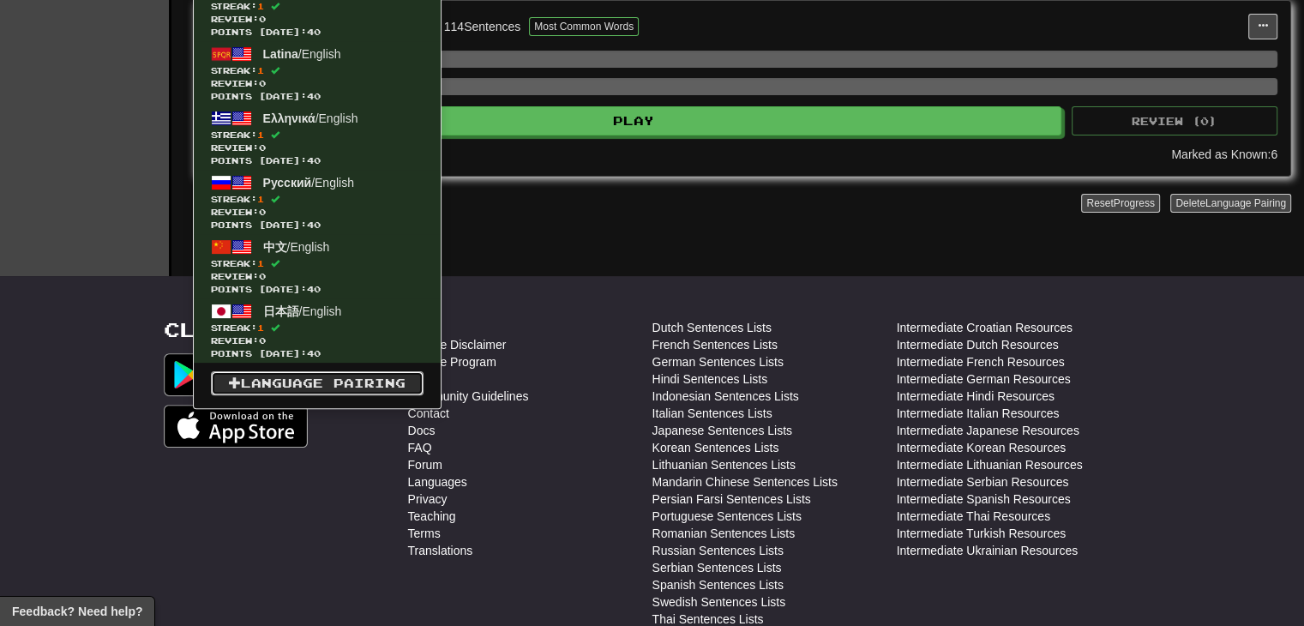
click at [302, 377] on link "Language Pairing" at bounding box center [317, 383] width 213 height 24
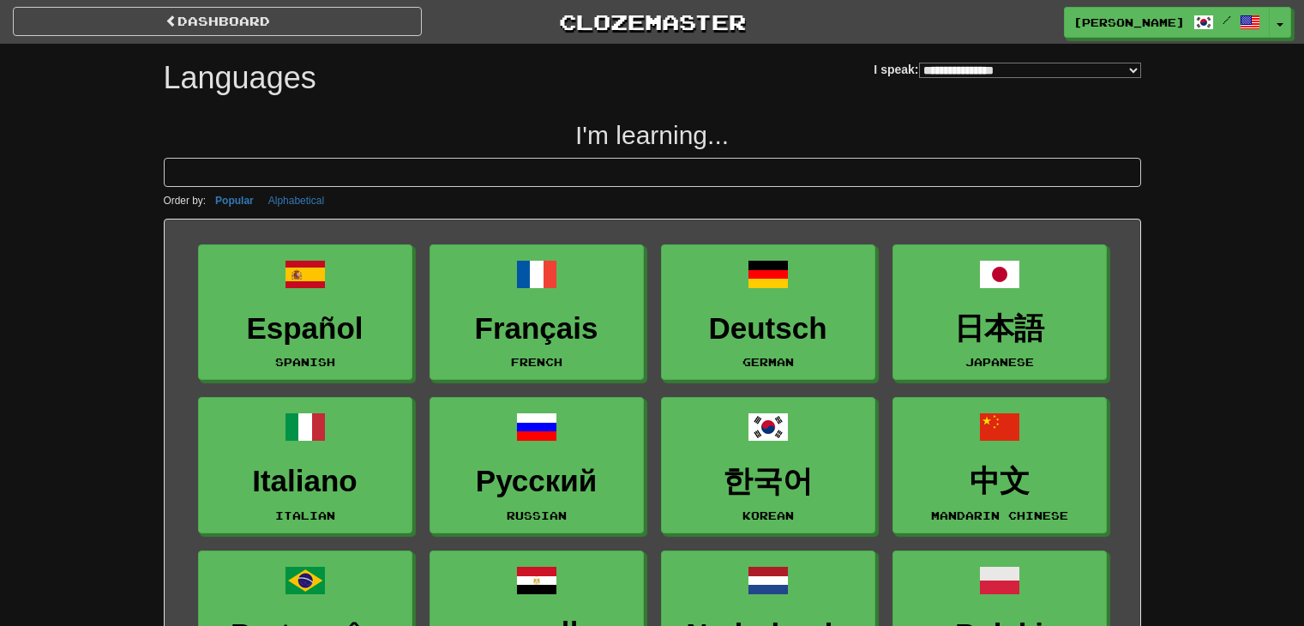
select select "*******"
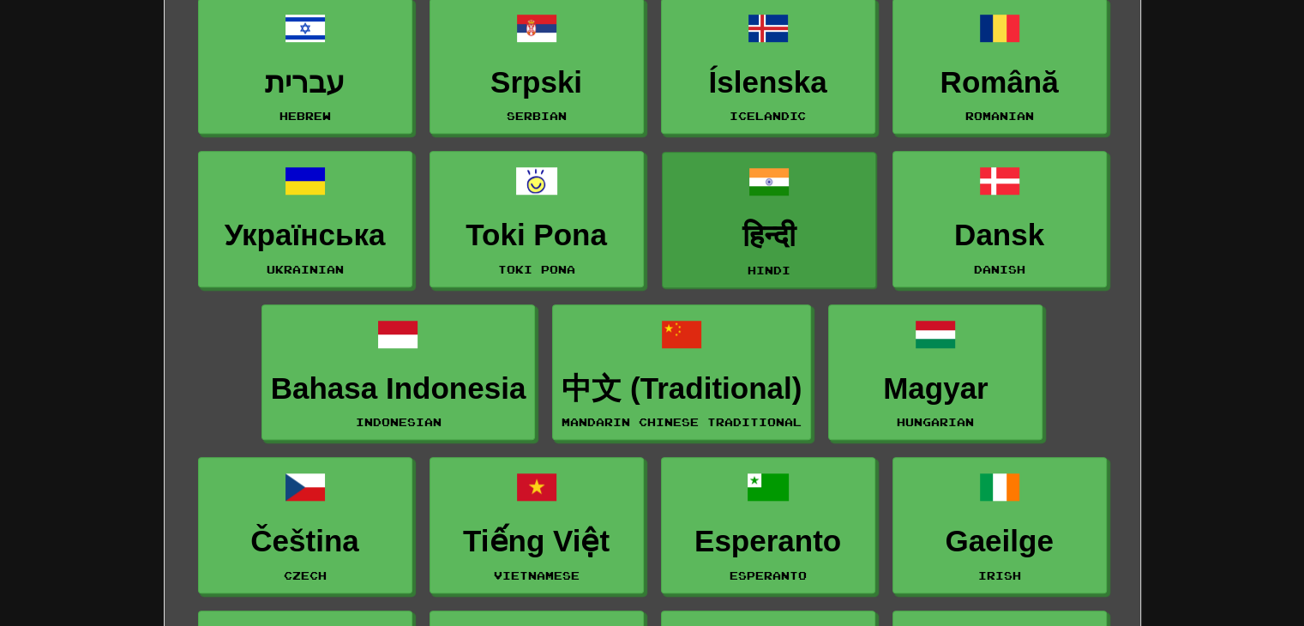
scroll to position [1200, 0]
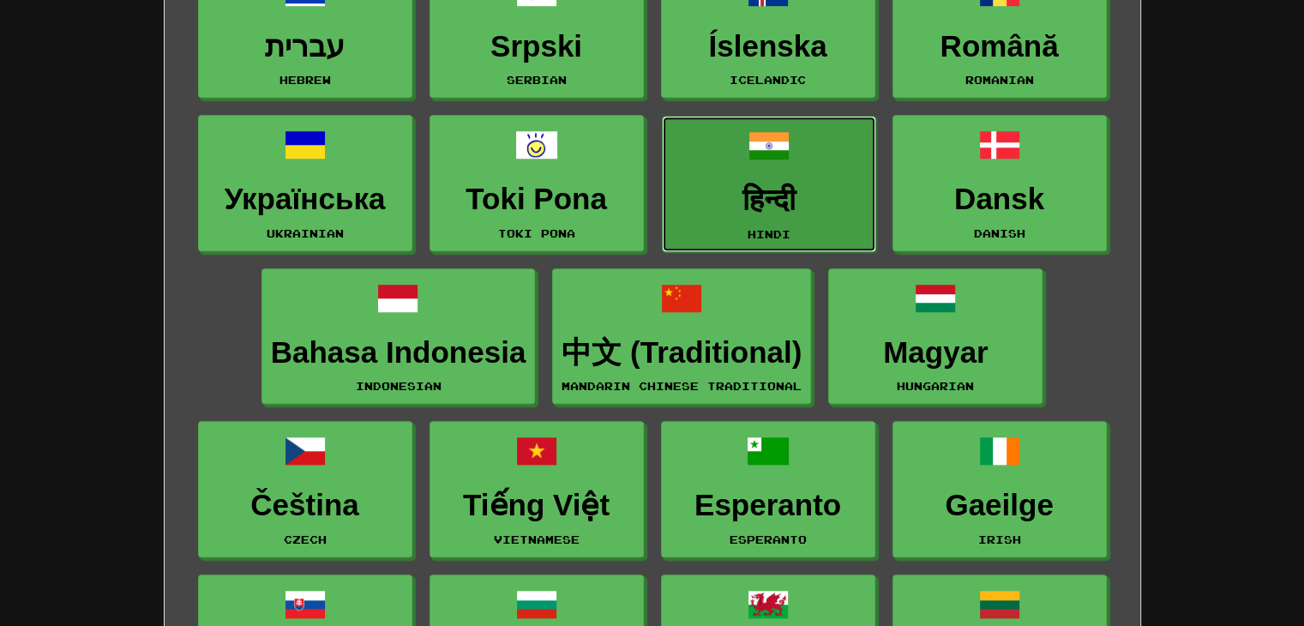
click at [785, 186] on h3 "हिन्दी" at bounding box center [768, 199] width 195 height 33
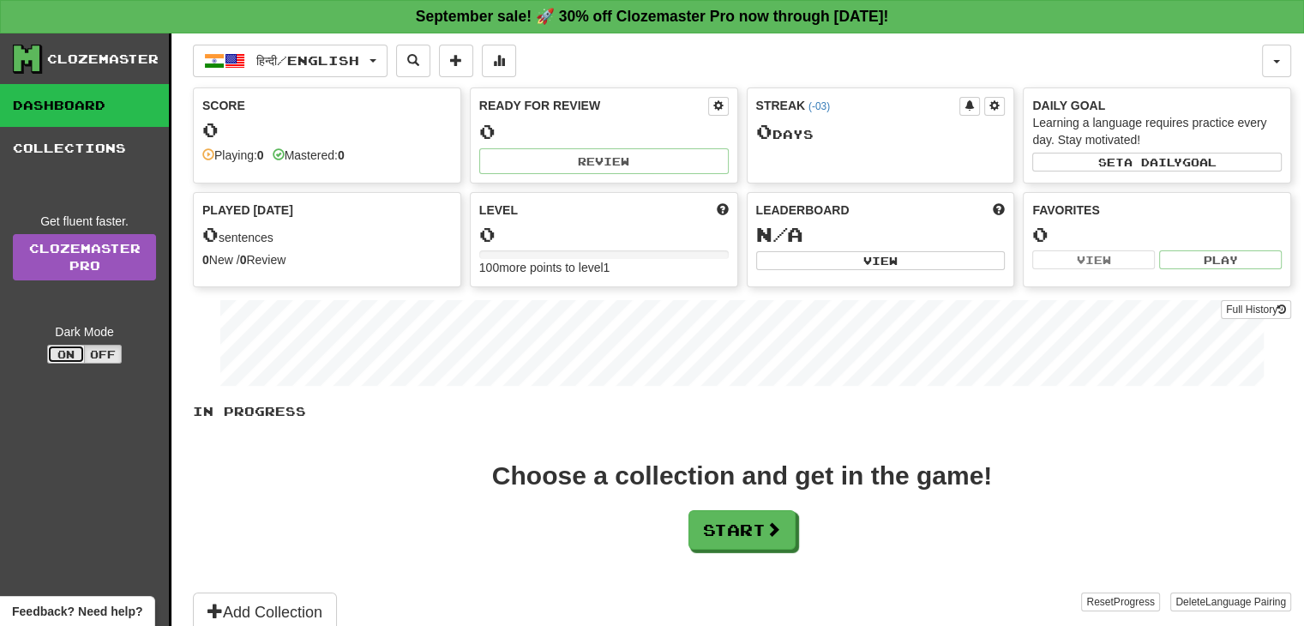
click at [59, 350] on button "On" at bounding box center [66, 354] width 38 height 19
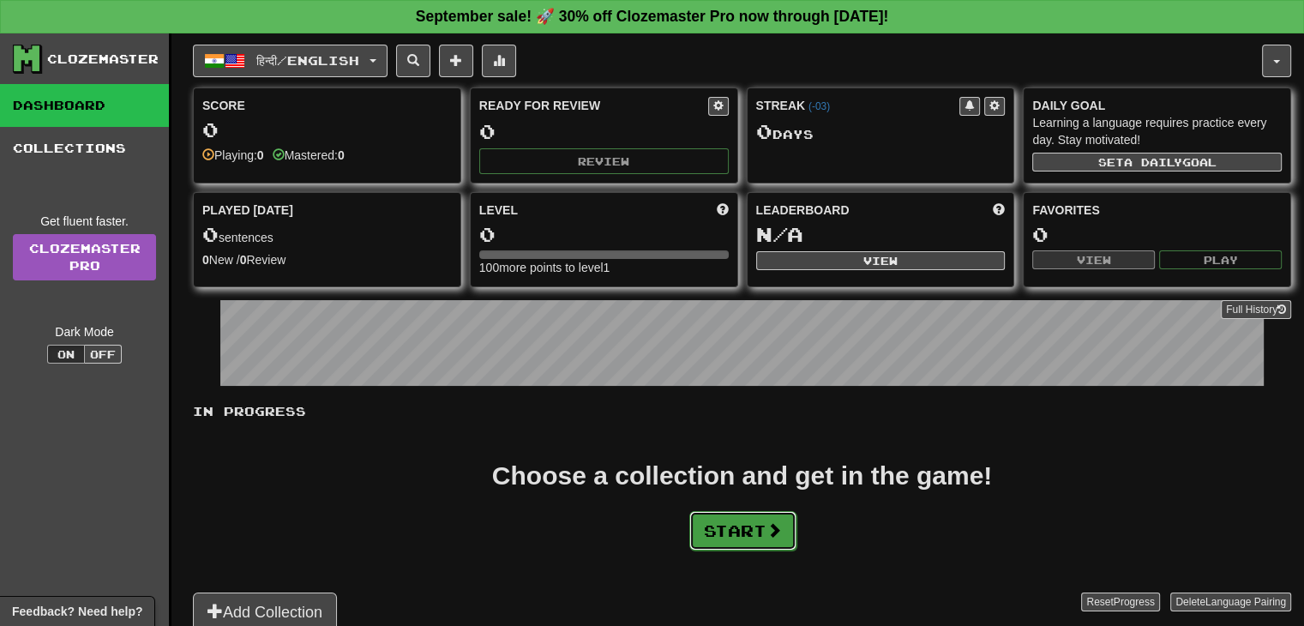
click at [728, 522] on button "Start" at bounding box center [742, 530] width 107 height 39
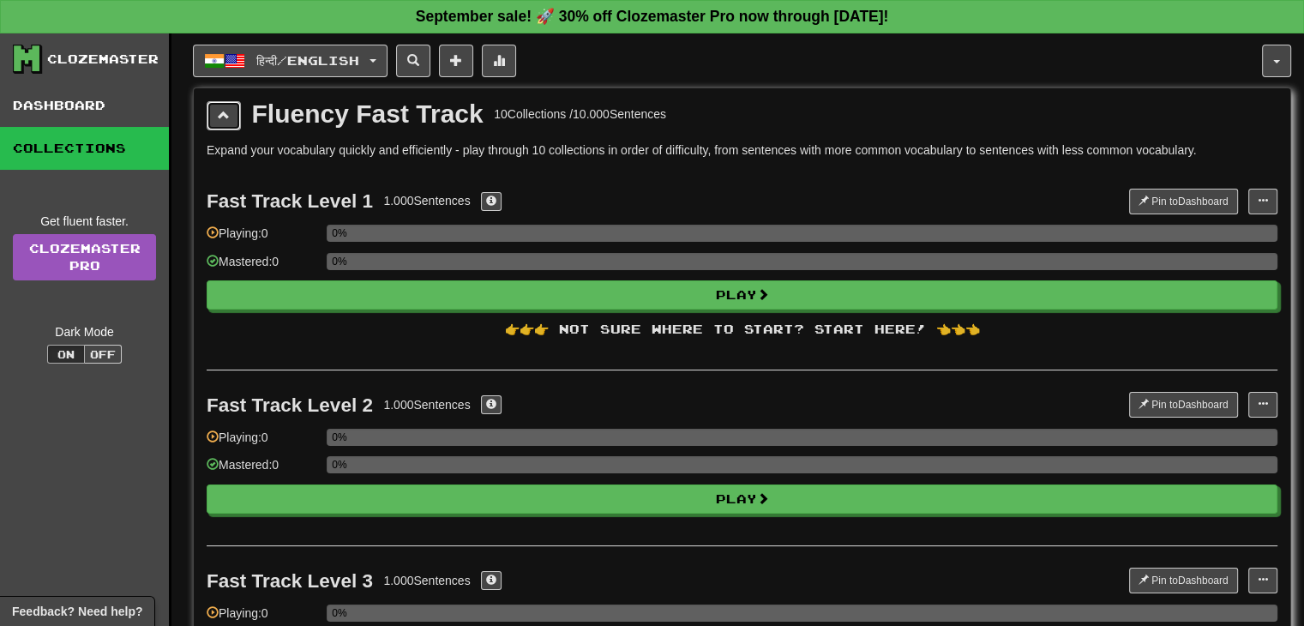
click at [217, 122] on button at bounding box center [224, 115] width 34 height 29
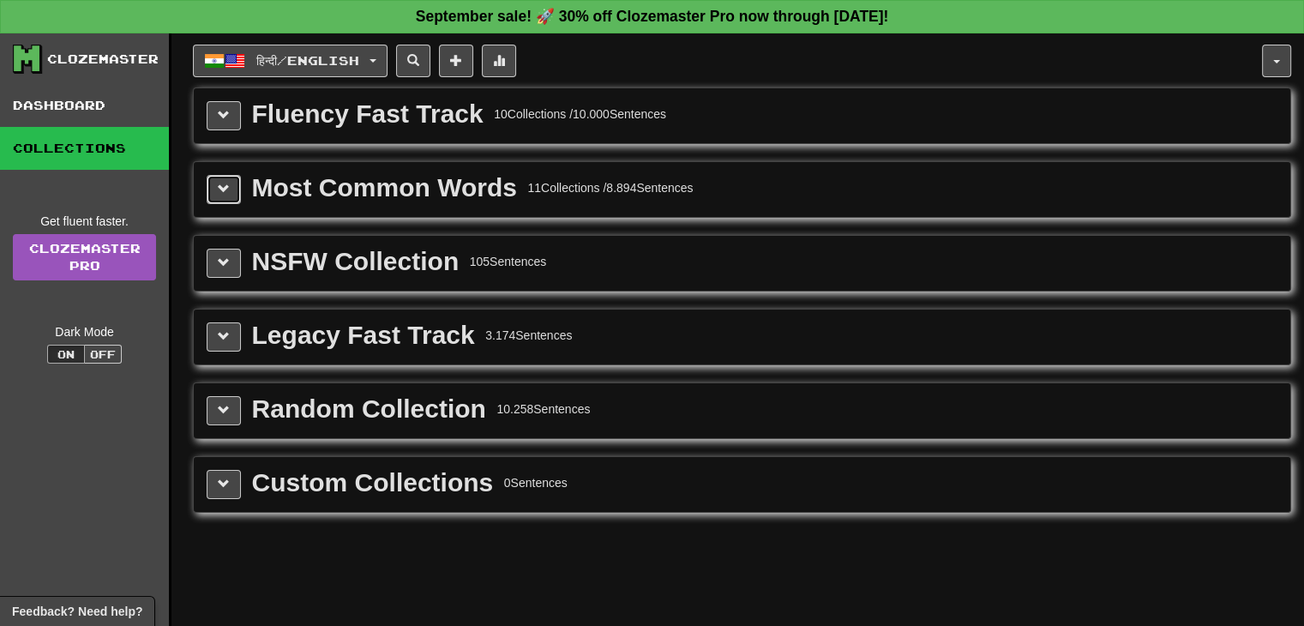
click at [219, 189] on span at bounding box center [224, 189] width 12 height 12
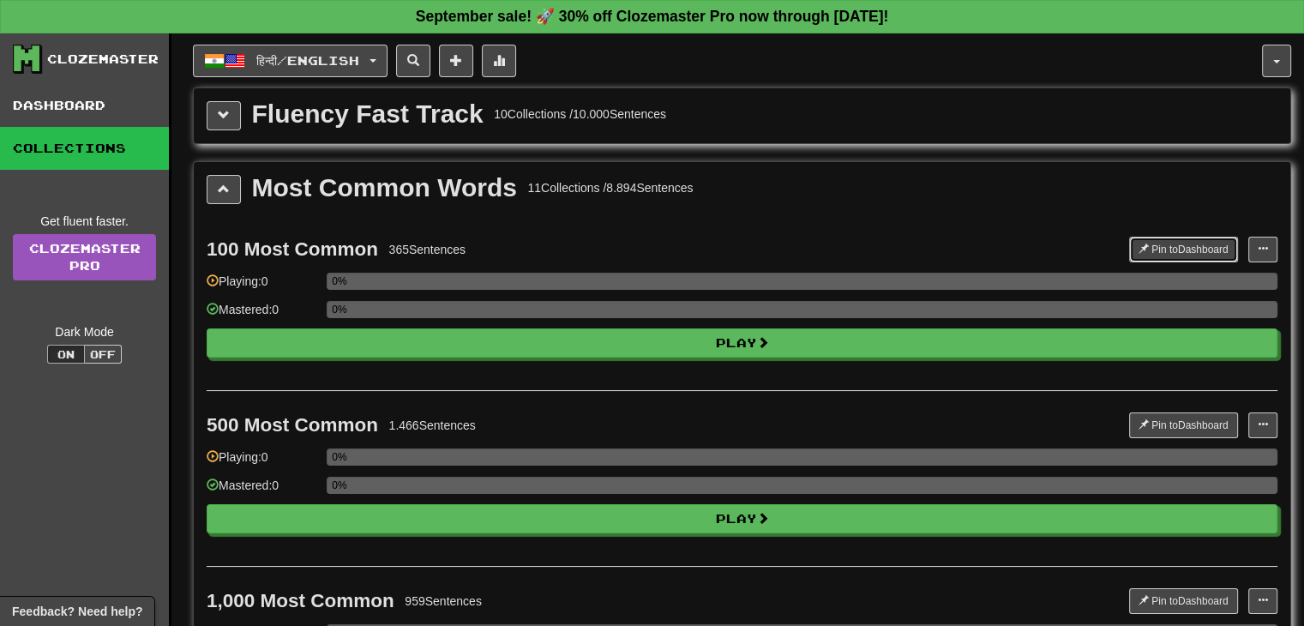
click at [1156, 237] on button "Pin to Dashboard" at bounding box center [1183, 250] width 109 height 26
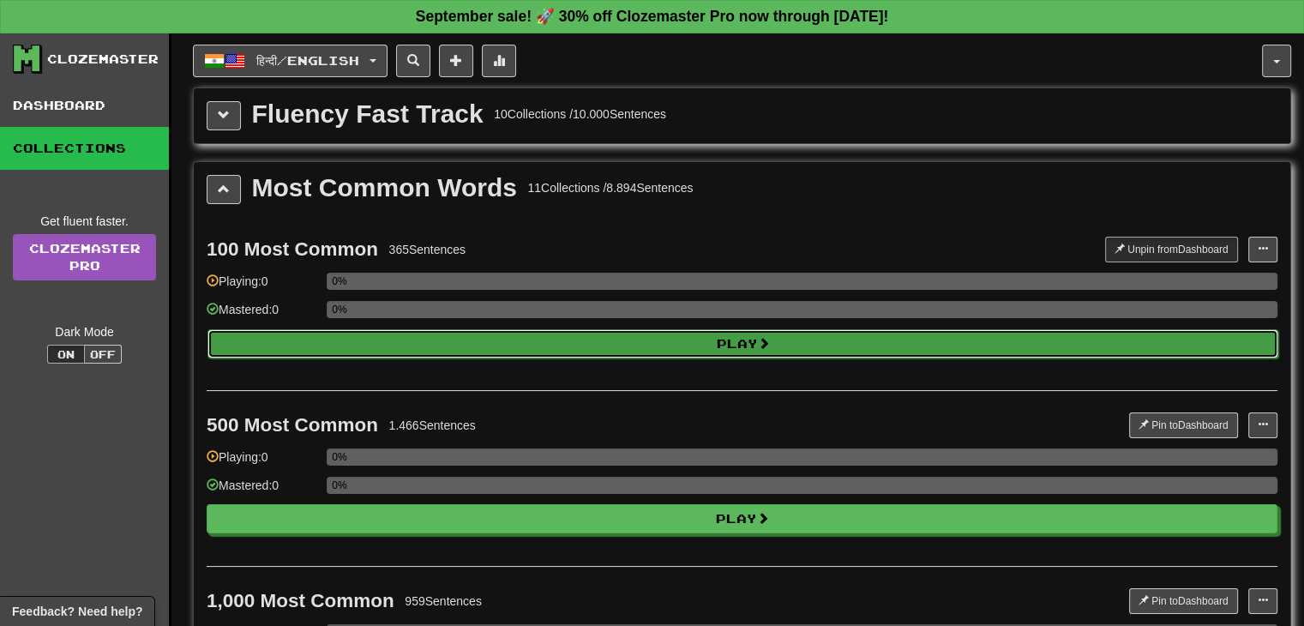
click at [887, 344] on button "Play" at bounding box center [742, 343] width 1071 height 29
select select "**"
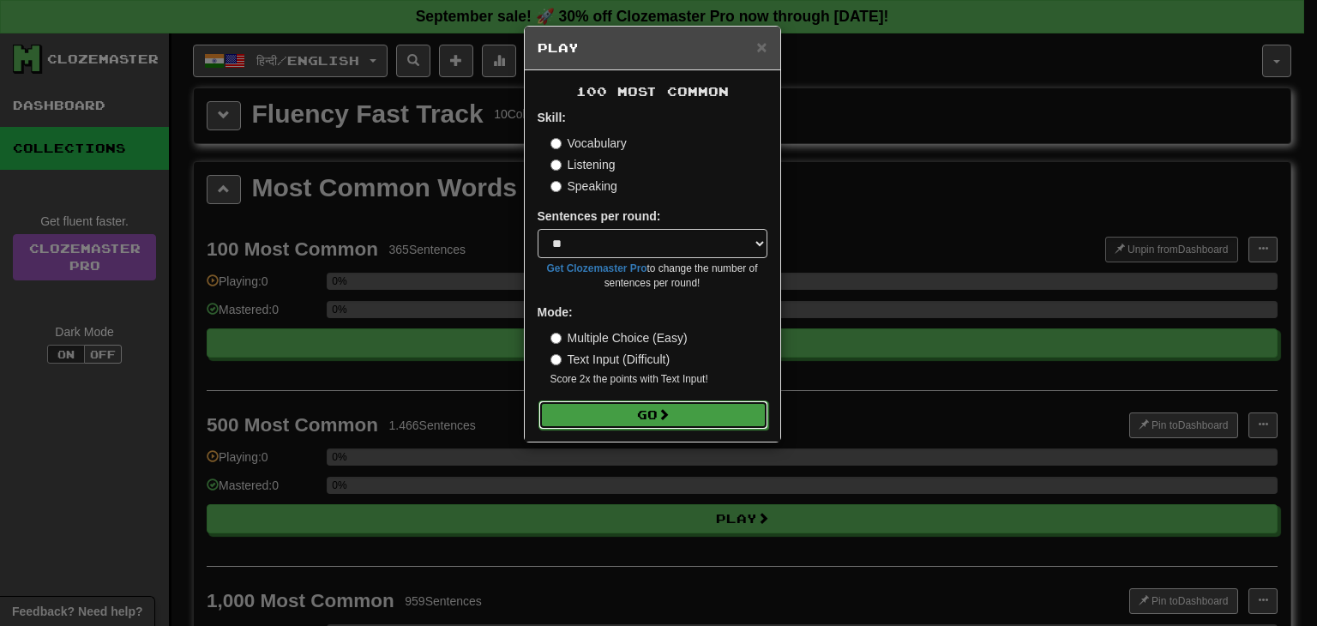
click at [656, 410] on button "Go" at bounding box center [653, 414] width 230 height 29
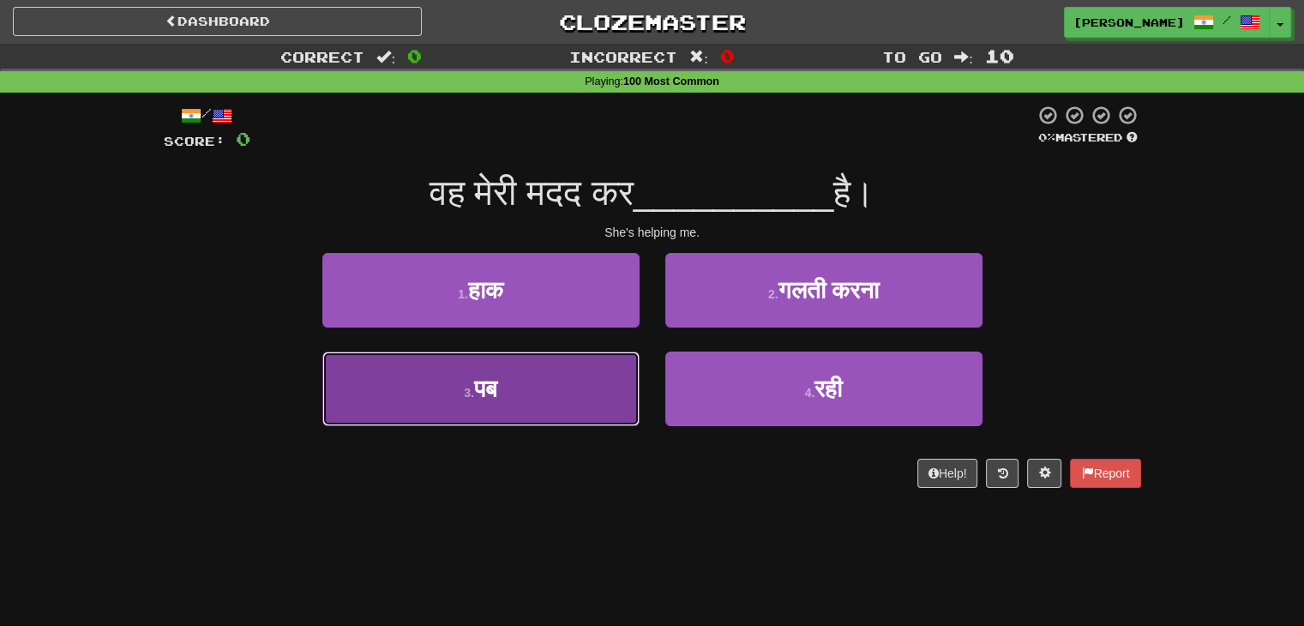
click at [559, 399] on button "3 . पब" at bounding box center [480, 389] width 317 height 75
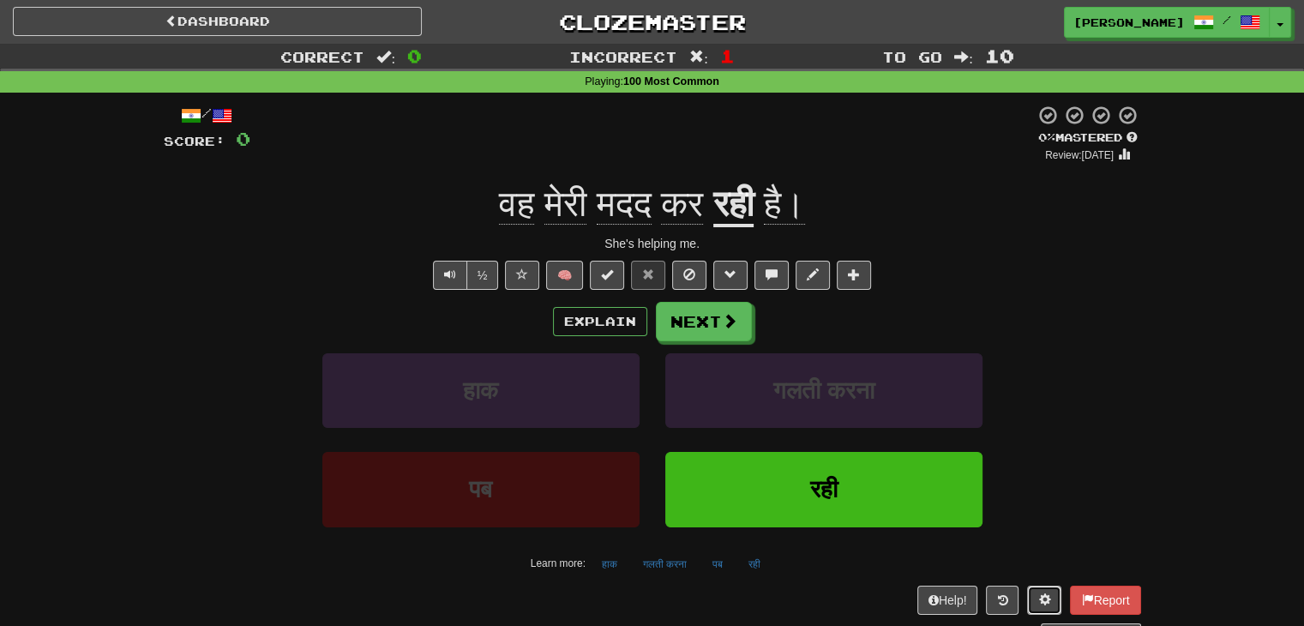
click at [1038, 601] on span at bounding box center [1044, 599] width 12 height 12
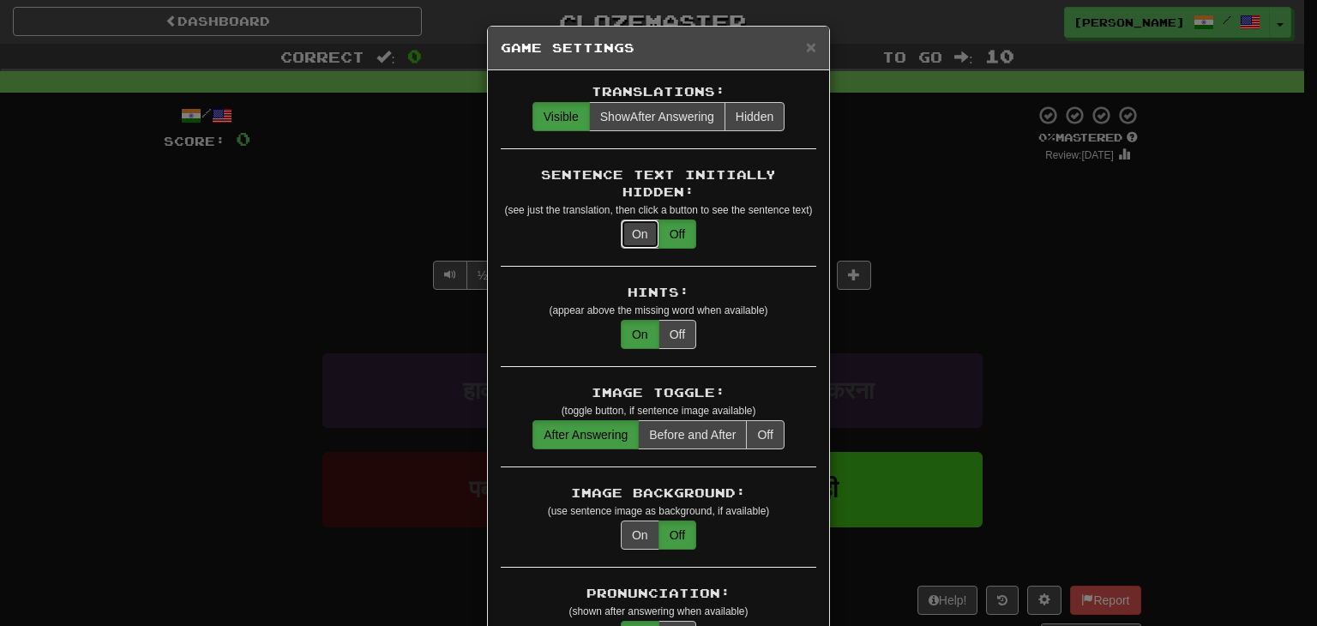
click at [636, 222] on button "On" at bounding box center [640, 233] width 39 height 29
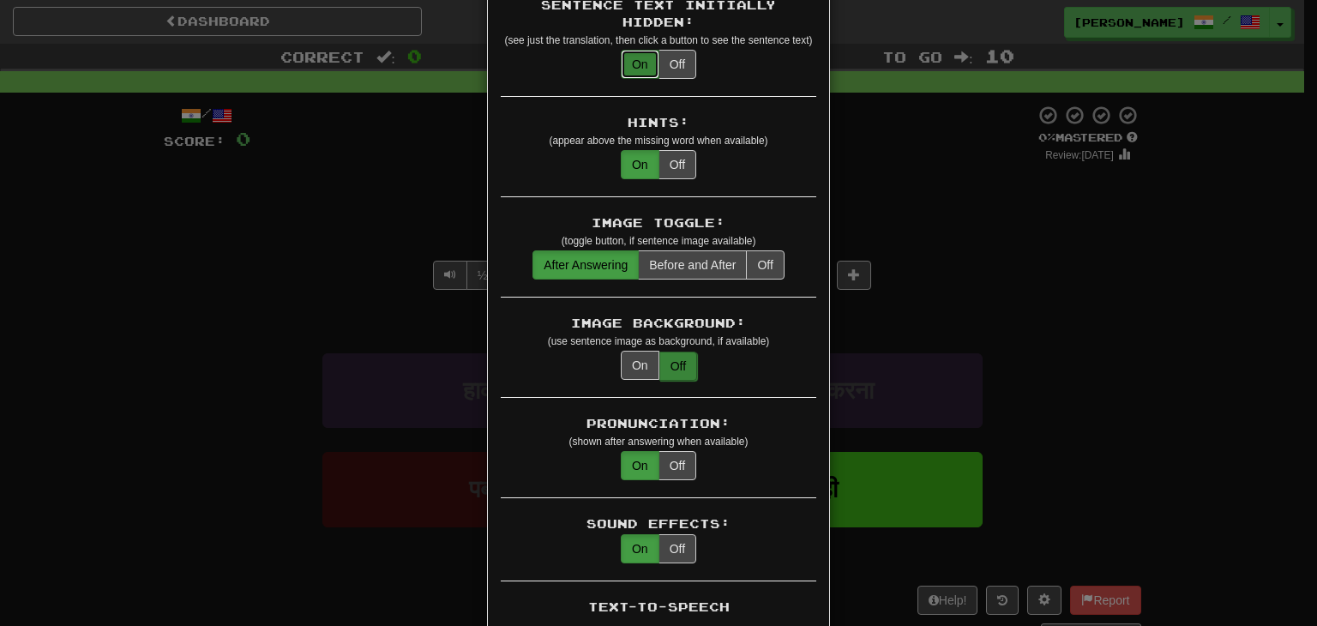
scroll to position [171, 0]
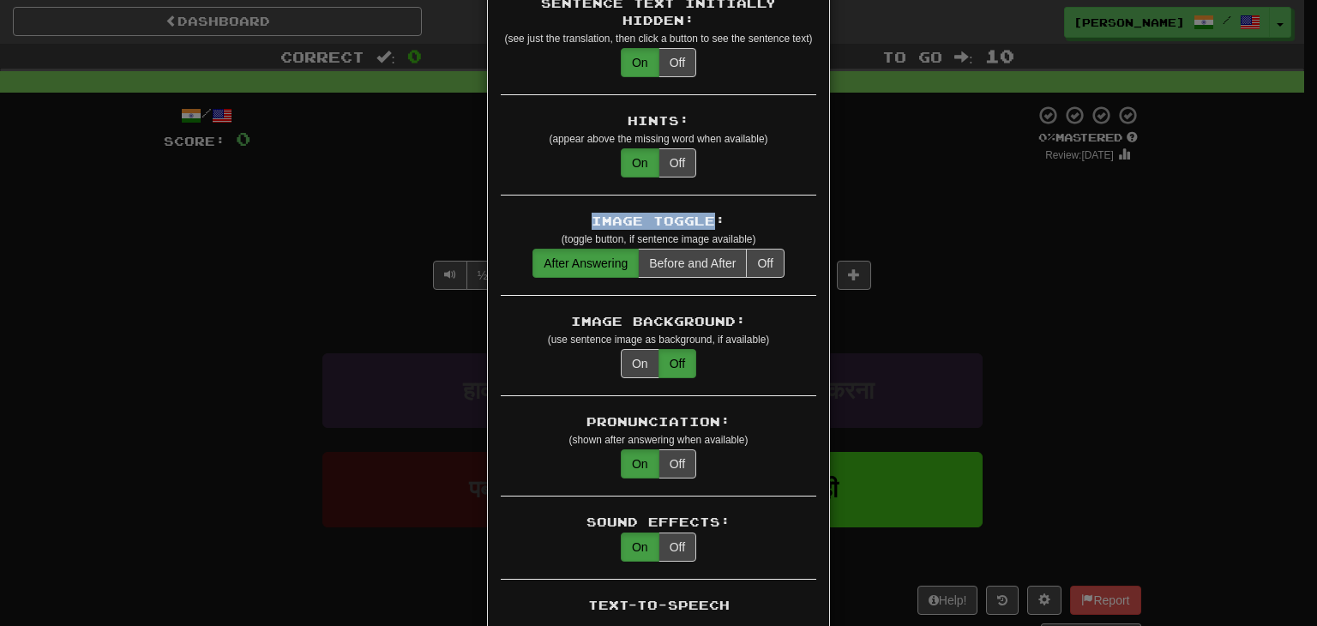
drag, startPoint x: 587, startPoint y: 198, endPoint x: 709, endPoint y: 199, distance: 121.7
click at [709, 213] on div "Image Toggle:" at bounding box center [658, 221] width 315 height 17
click at [638, 352] on button "On" at bounding box center [640, 363] width 39 height 29
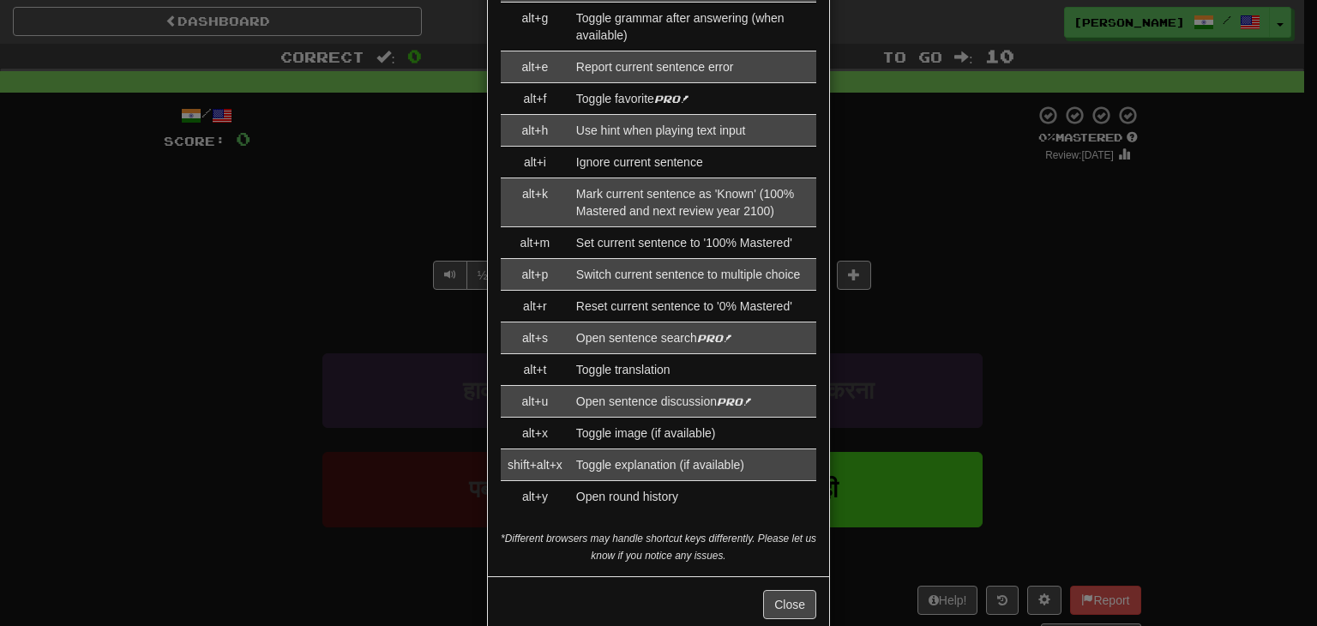
scroll to position [1890, 0]
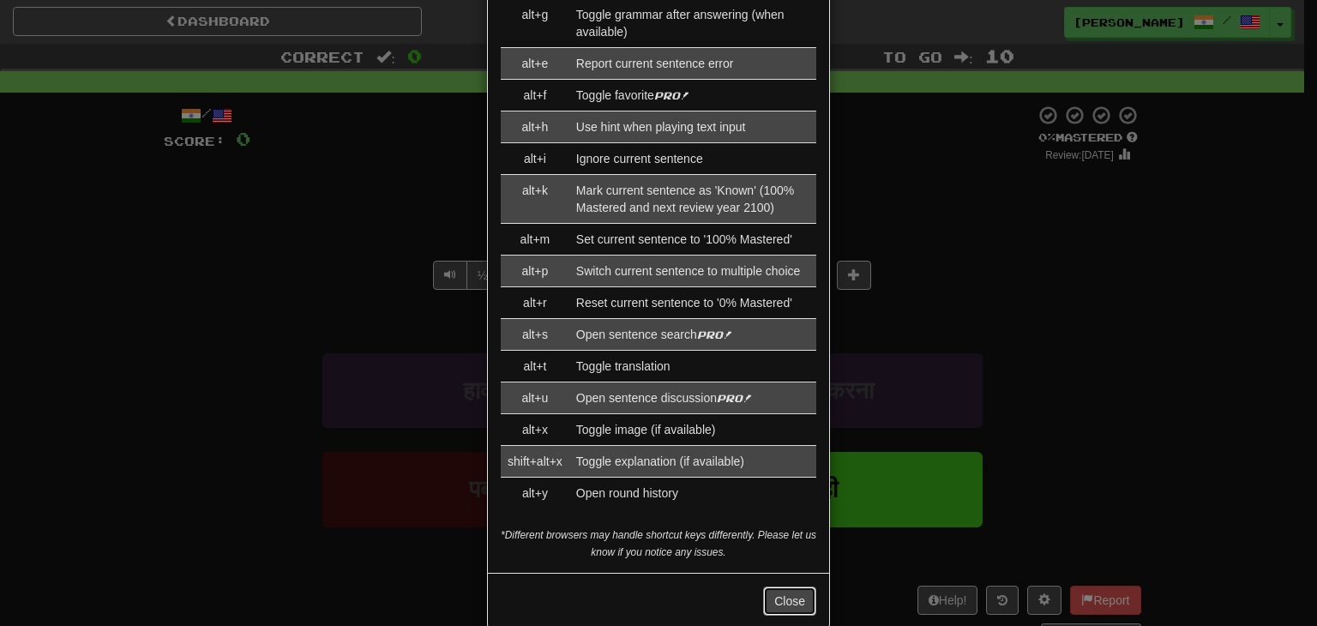
click at [805, 586] on button "Close" at bounding box center [789, 600] width 53 height 29
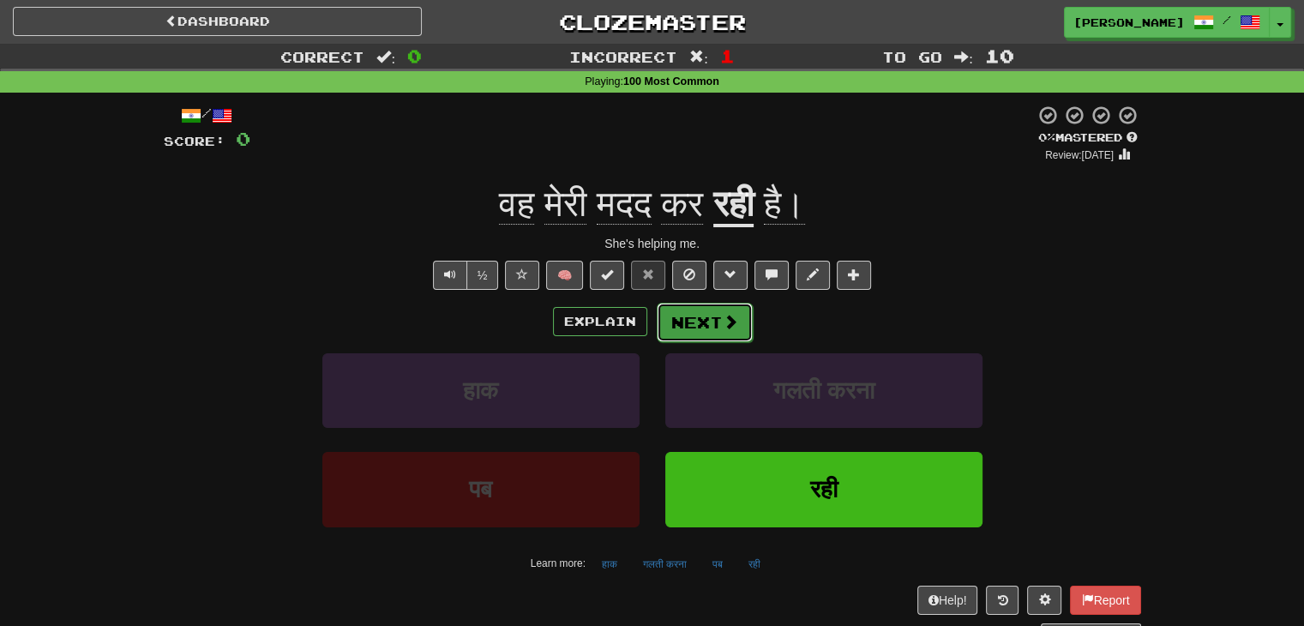
click at [686, 321] on button "Next" at bounding box center [705, 322] width 96 height 39
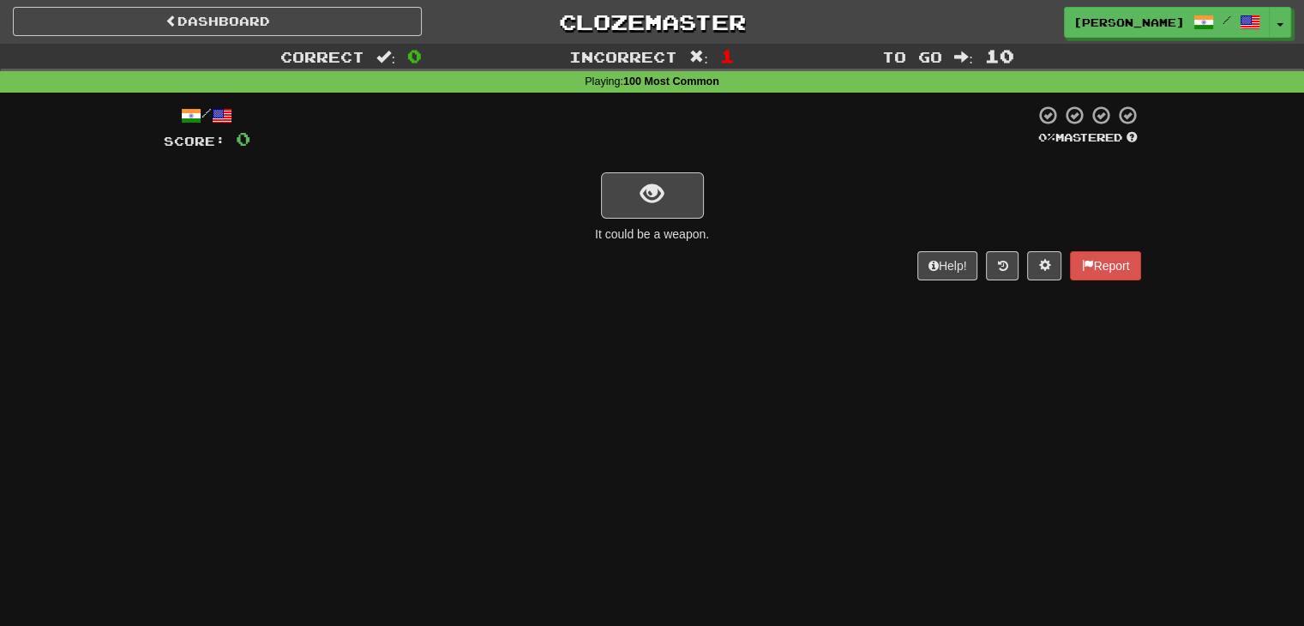
click at [629, 234] on div "It could be a weapon." at bounding box center [652, 233] width 977 height 17
click at [601, 231] on div "It could be a weapon." at bounding box center [652, 233] width 977 height 17
click at [652, 192] on span "show sentence" at bounding box center [651, 194] width 23 height 23
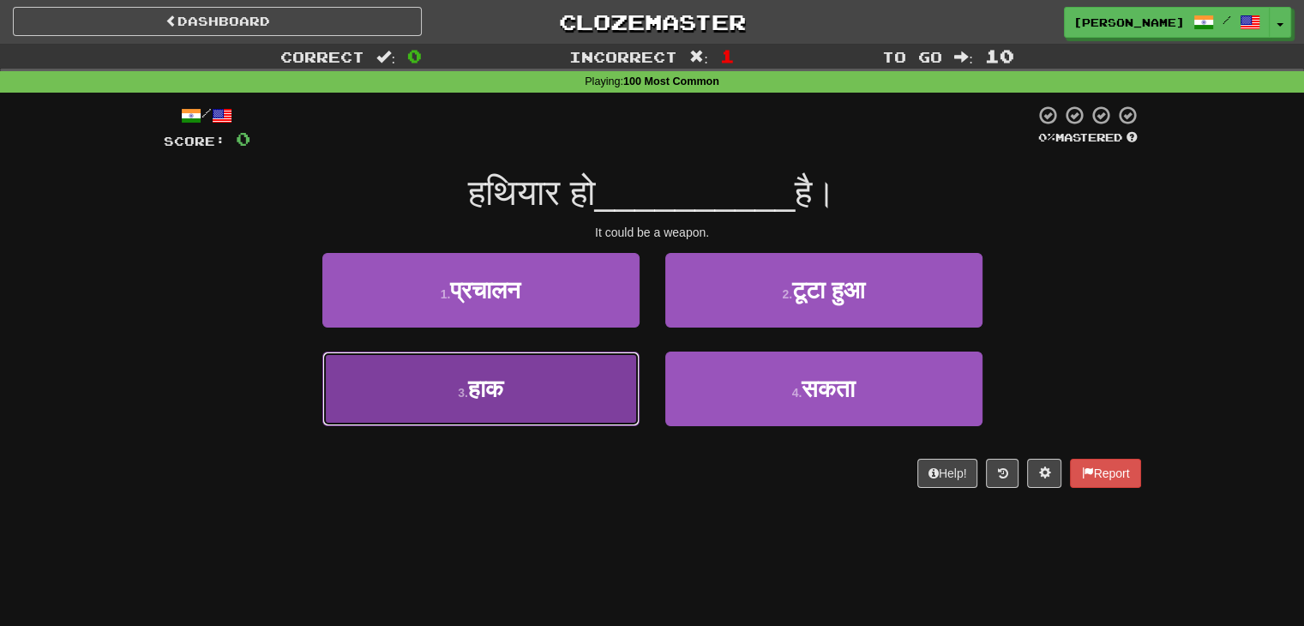
click at [561, 395] on button "3 . हाक" at bounding box center [480, 389] width 317 height 75
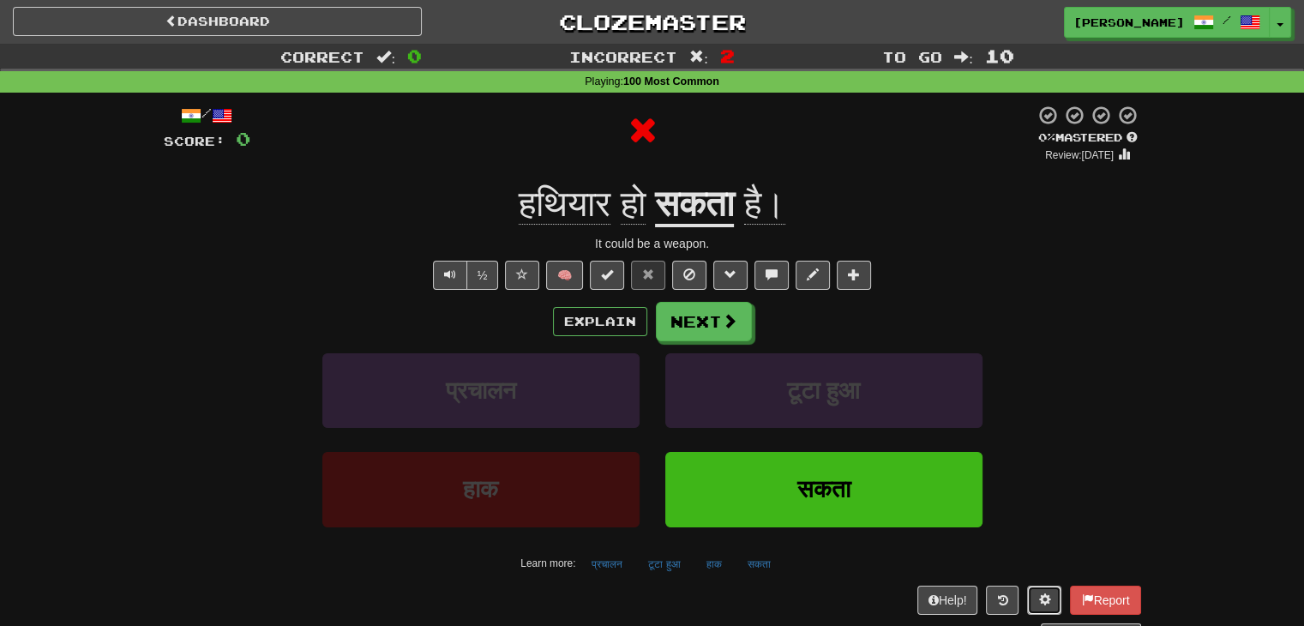
click at [1033, 594] on button at bounding box center [1044, 600] width 34 height 29
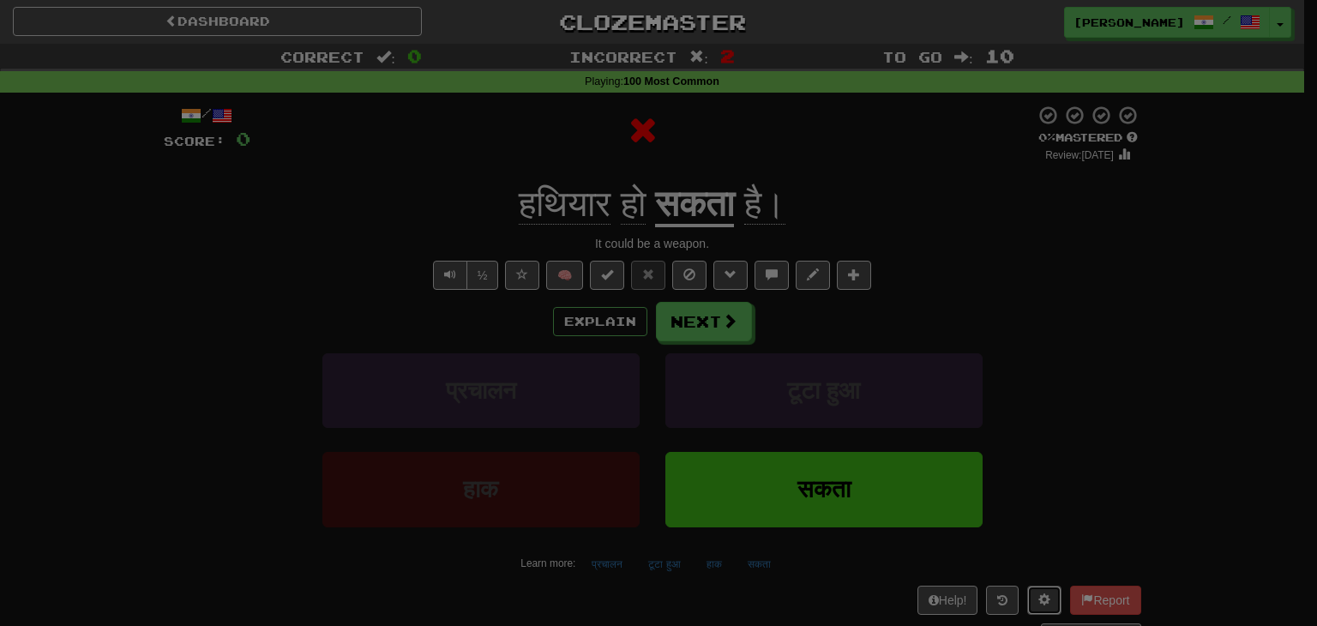
scroll to position [0, 0]
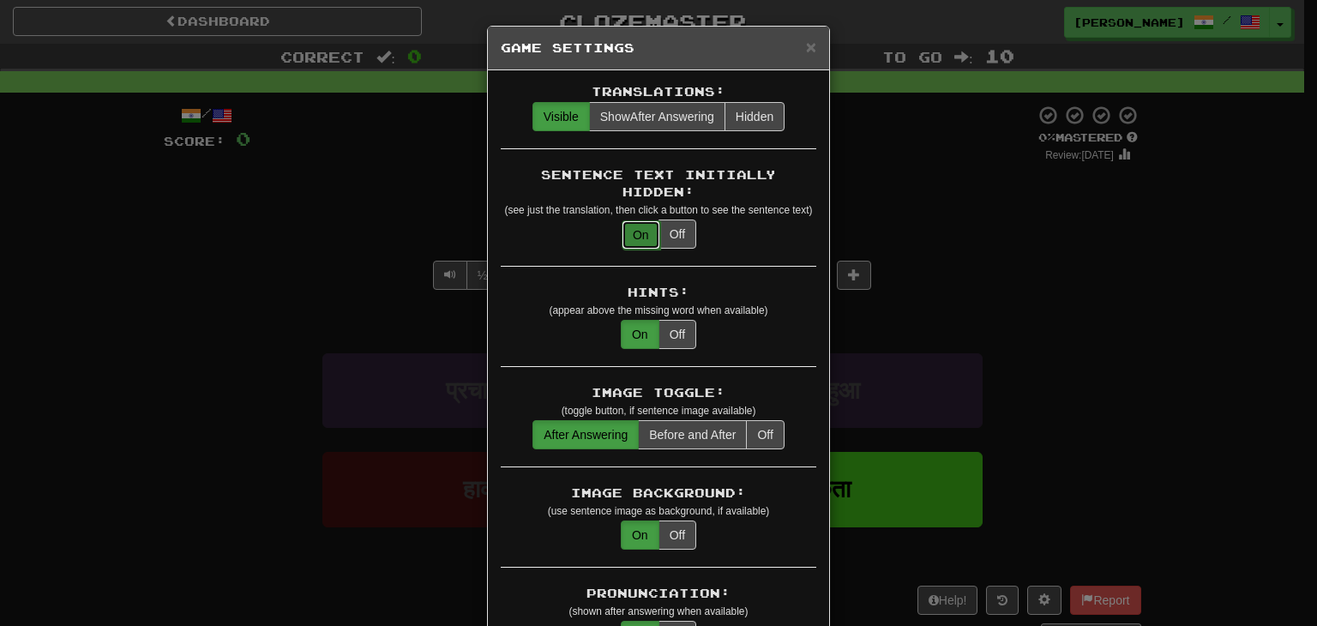
click at [638, 220] on button "On" at bounding box center [641, 234] width 39 height 29
click at [672, 219] on button "Off" at bounding box center [677, 233] width 38 height 29
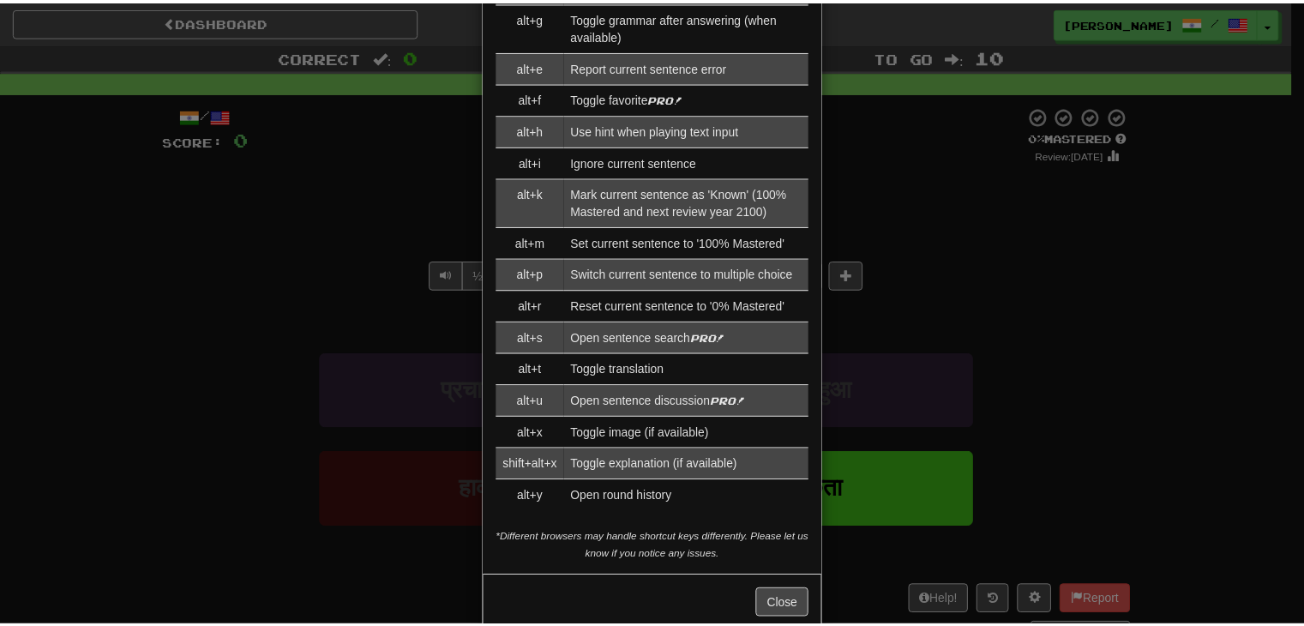
scroll to position [1890, 0]
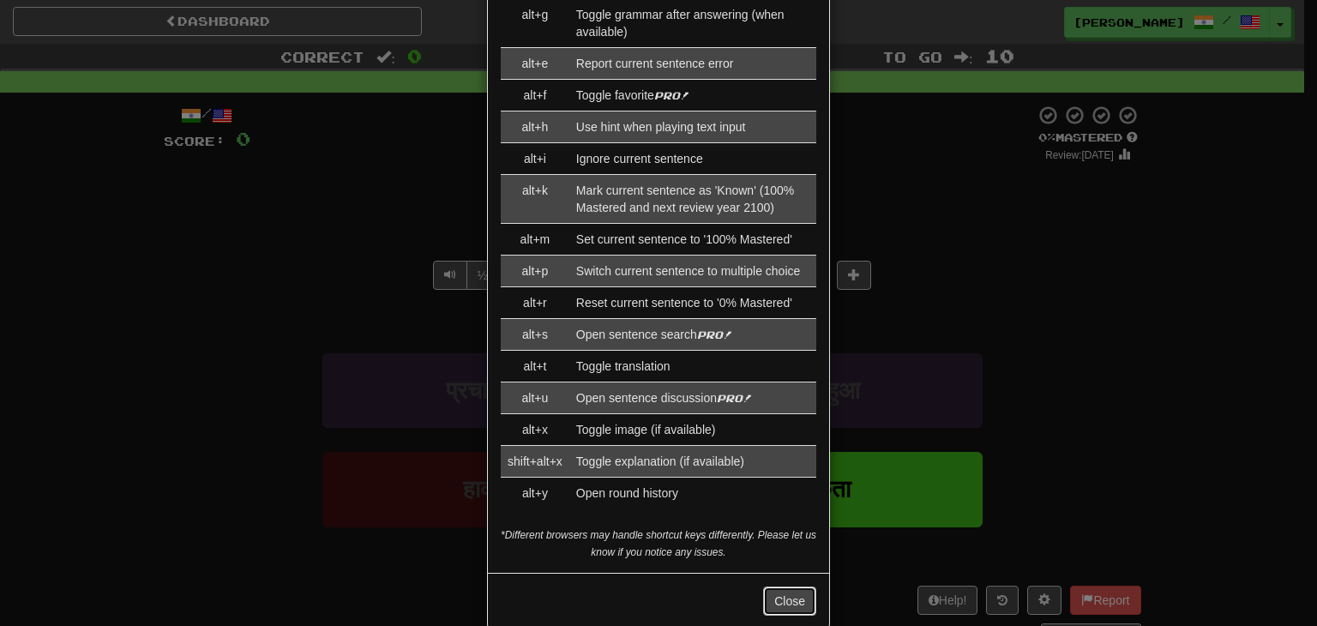
click at [781, 586] on button "Close" at bounding box center [789, 600] width 53 height 29
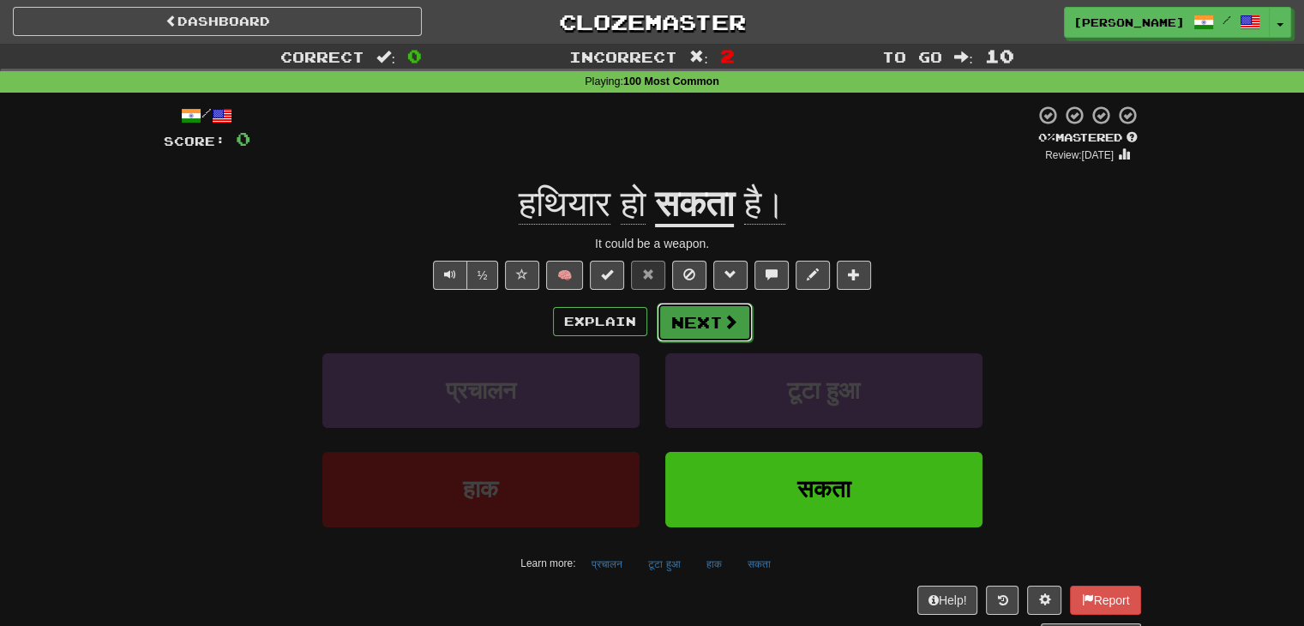
click at [682, 322] on button "Next" at bounding box center [705, 322] width 96 height 39
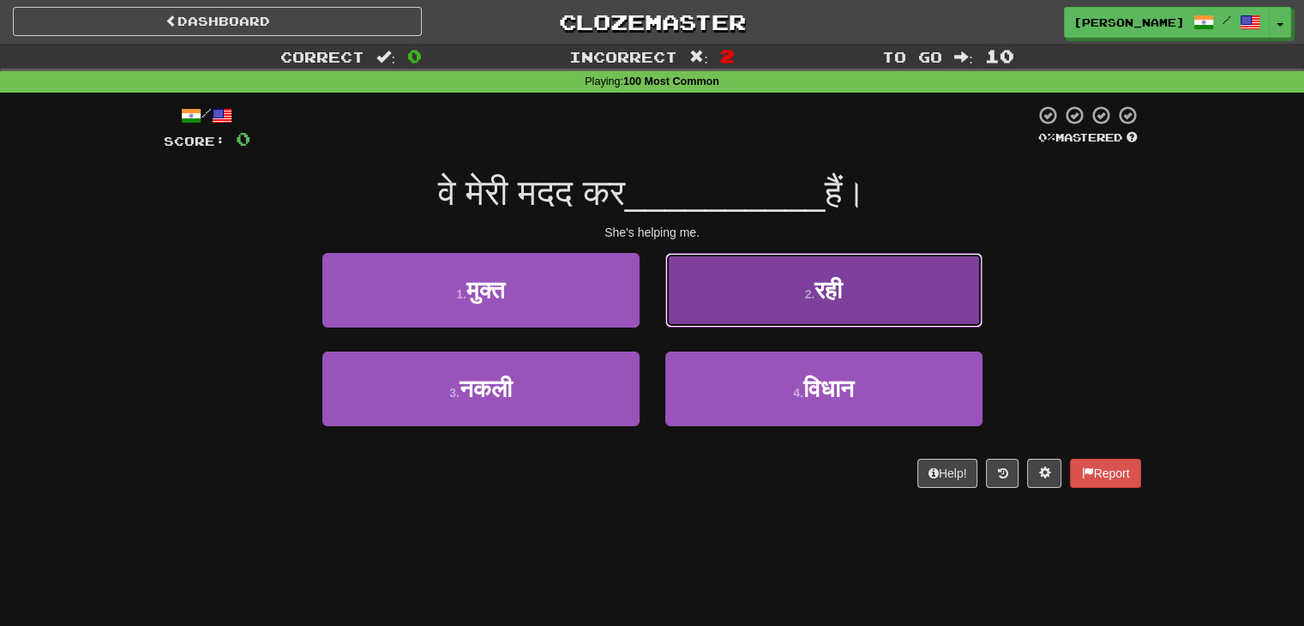
click at [728, 286] on button "2 . रही" at bounding box center [823, 290] width 317 height 75
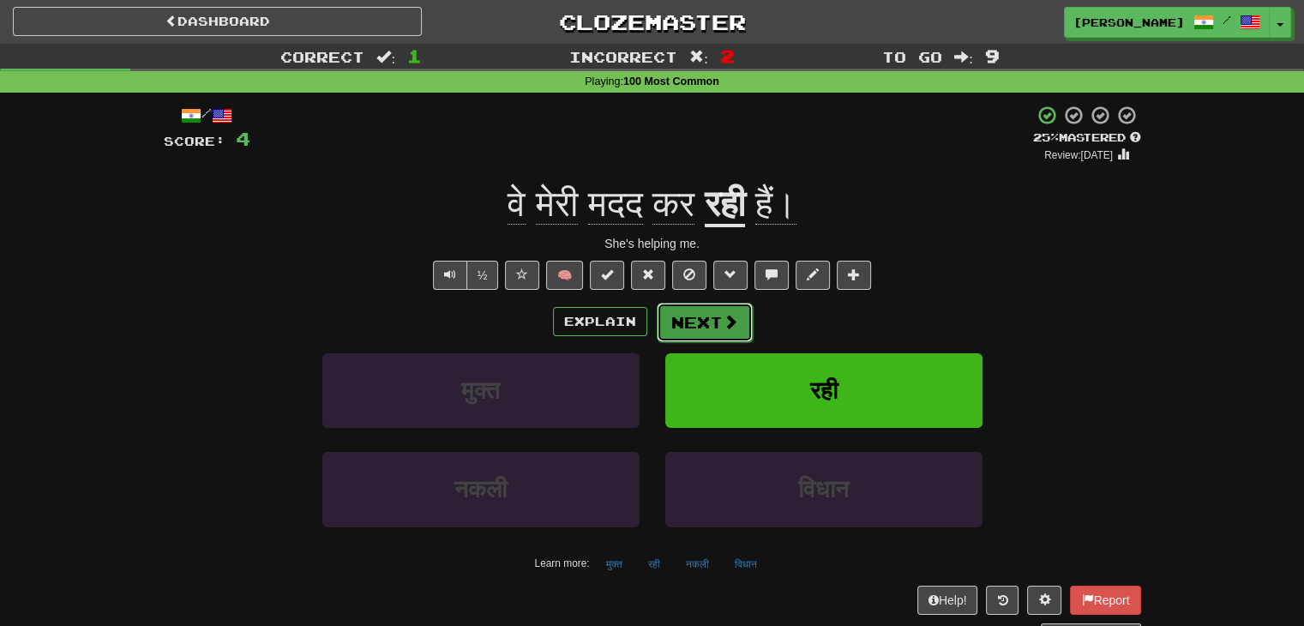
click at [701, 327] on button "Next" at bounding box center [705, 322] width 96 height 39
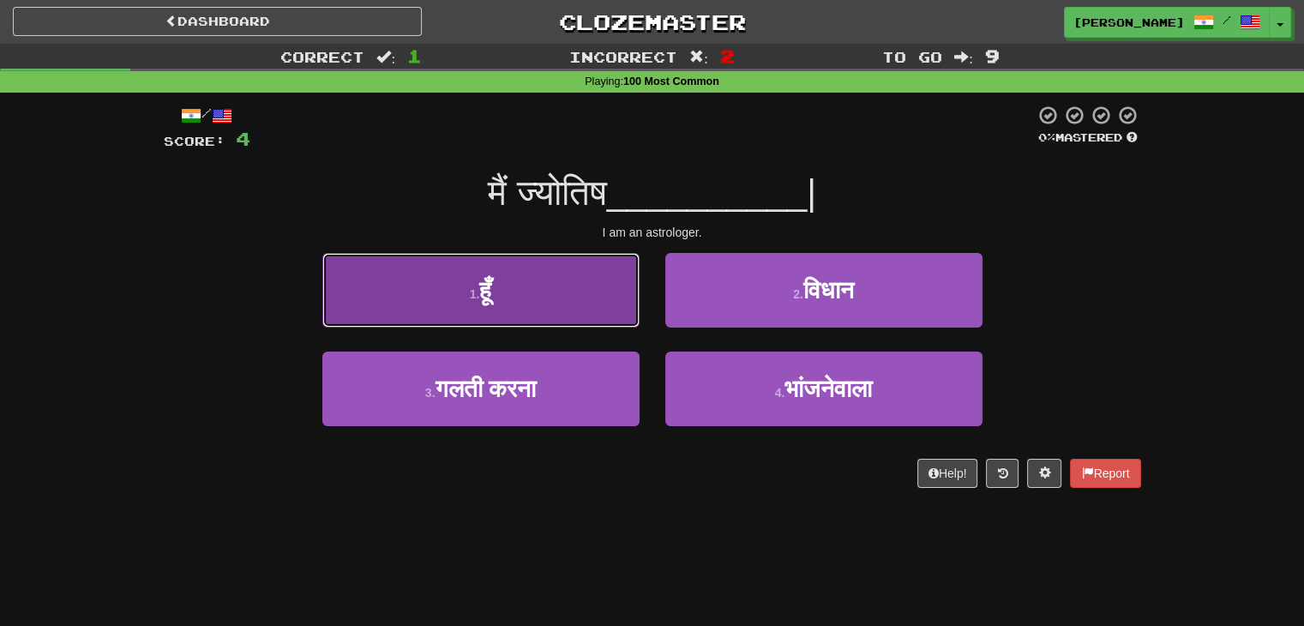
click at [563, 303] on button "1 . हूँ" at bounding box center [480, 290] width 317 height 75
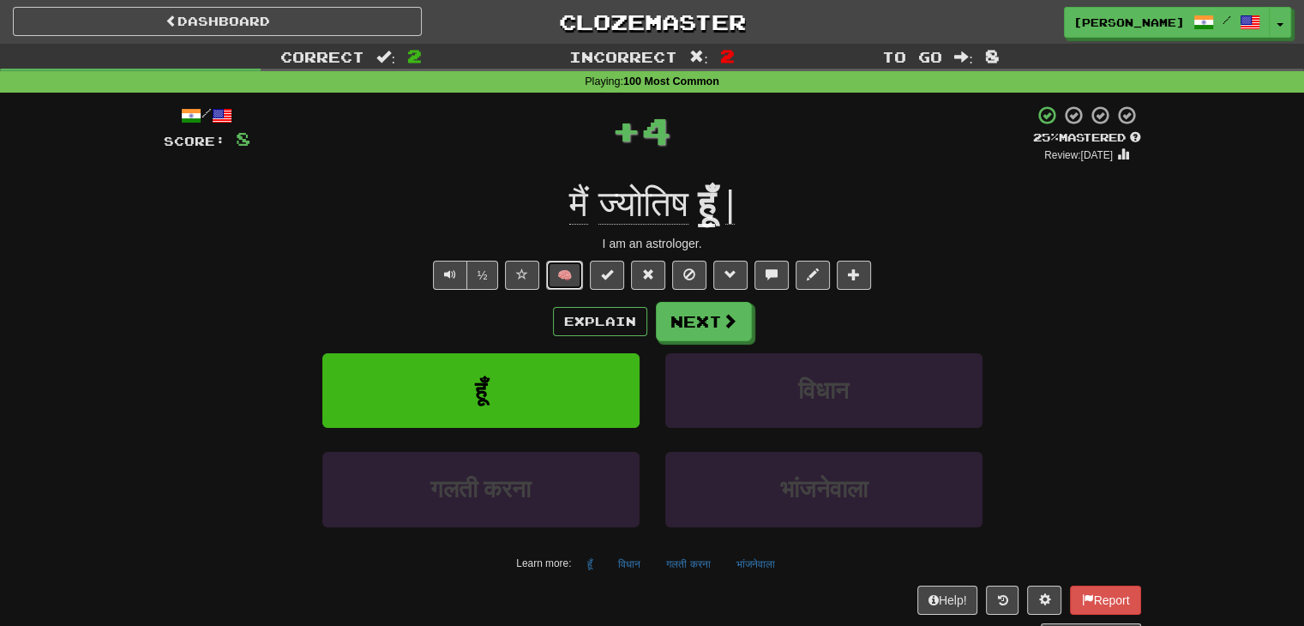
click at [573, 272] on button "🧠" at bounding box center [564, 275] width 37 height 29
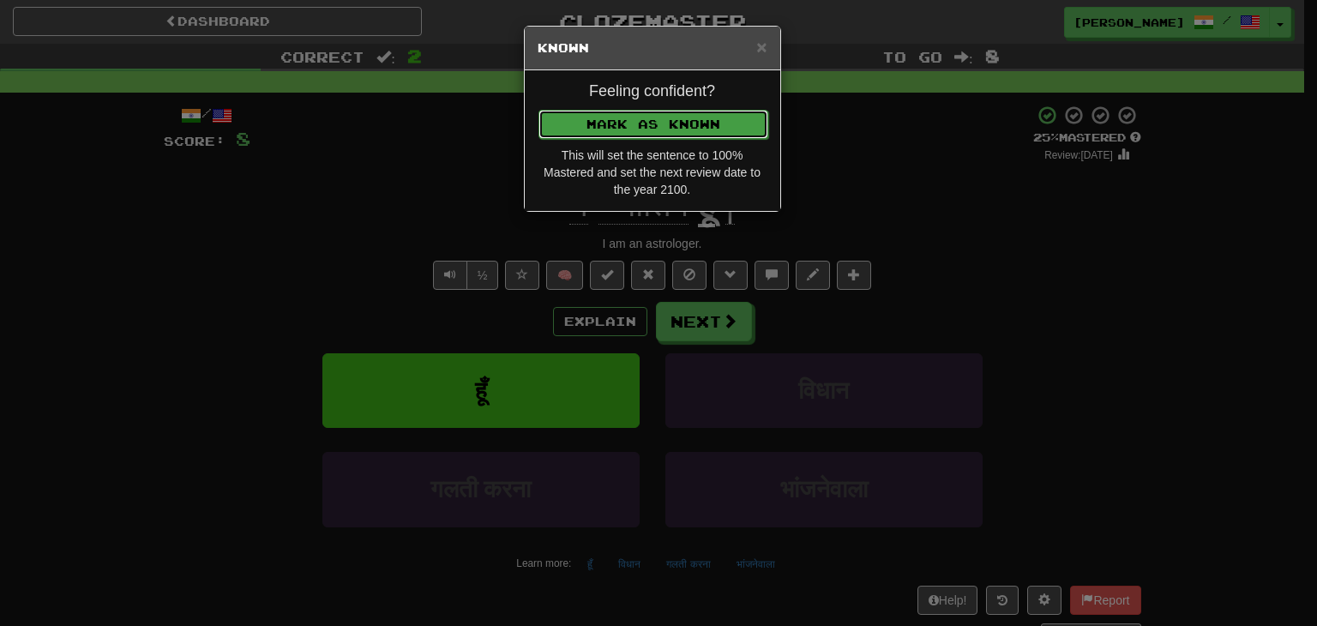
click at [642, 134] on button "Mark as Known" at bounding box center [653, 124] width 230 height 29
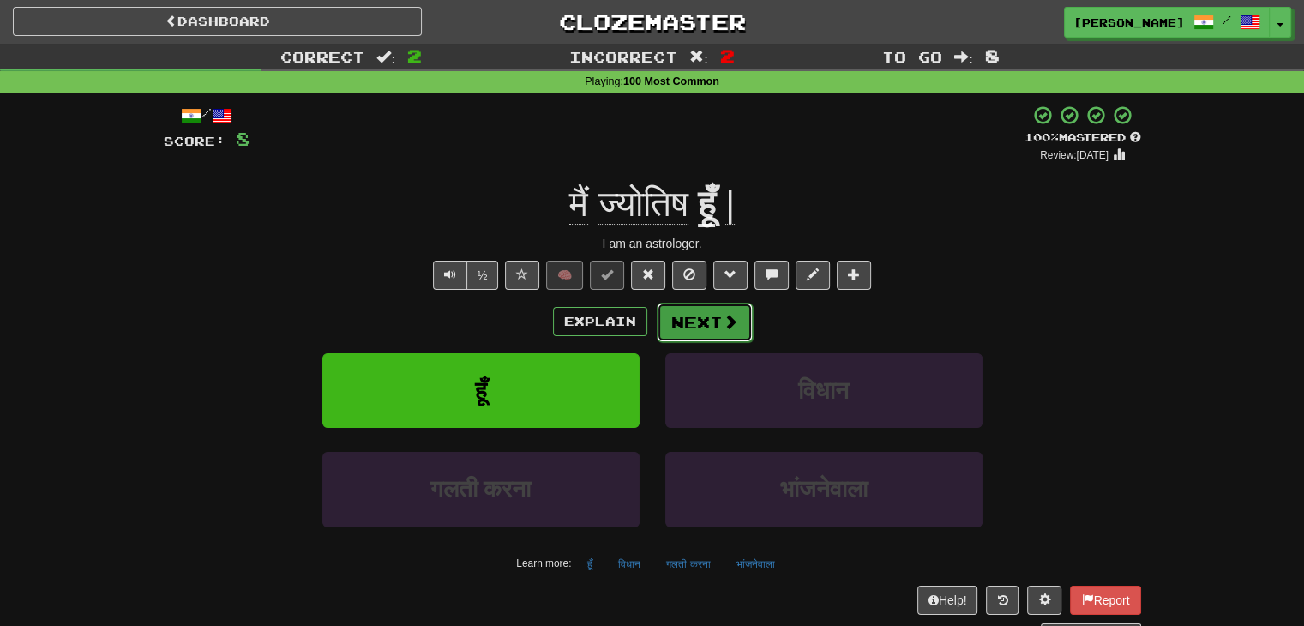
click at [735, 320] on span at bounding box center [730, 321] width 15 height 15
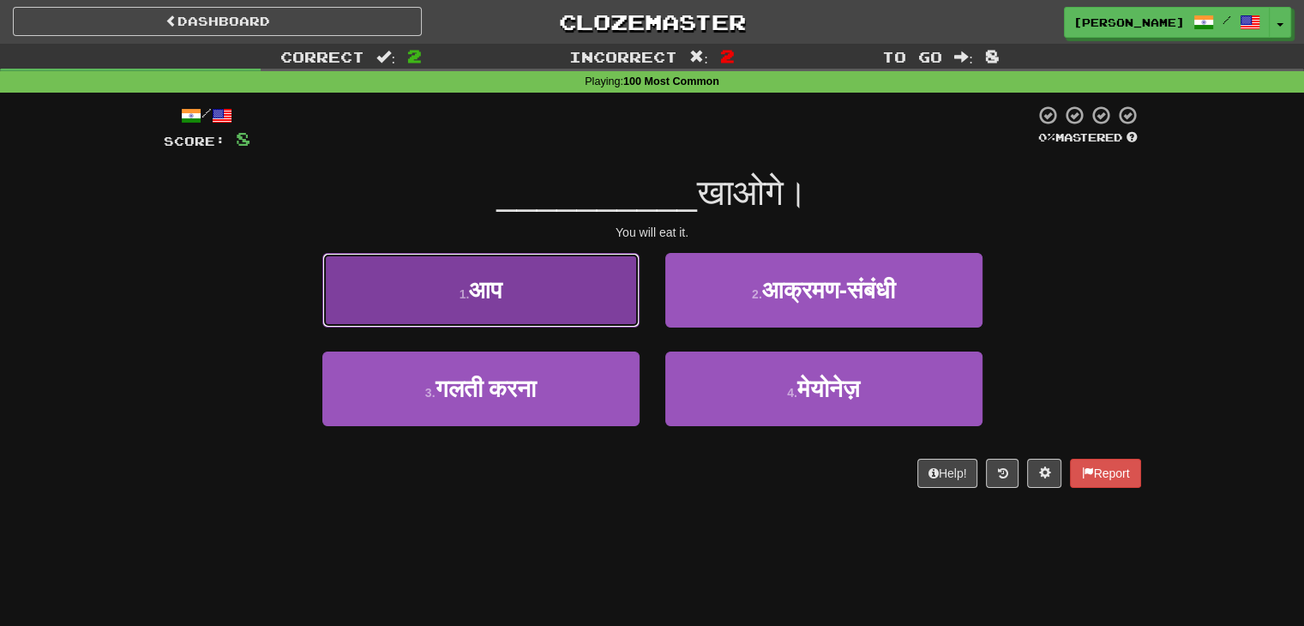
click at [568, 305] on button "1 . आप" at bounding box center [480, 290] width 317 height 75
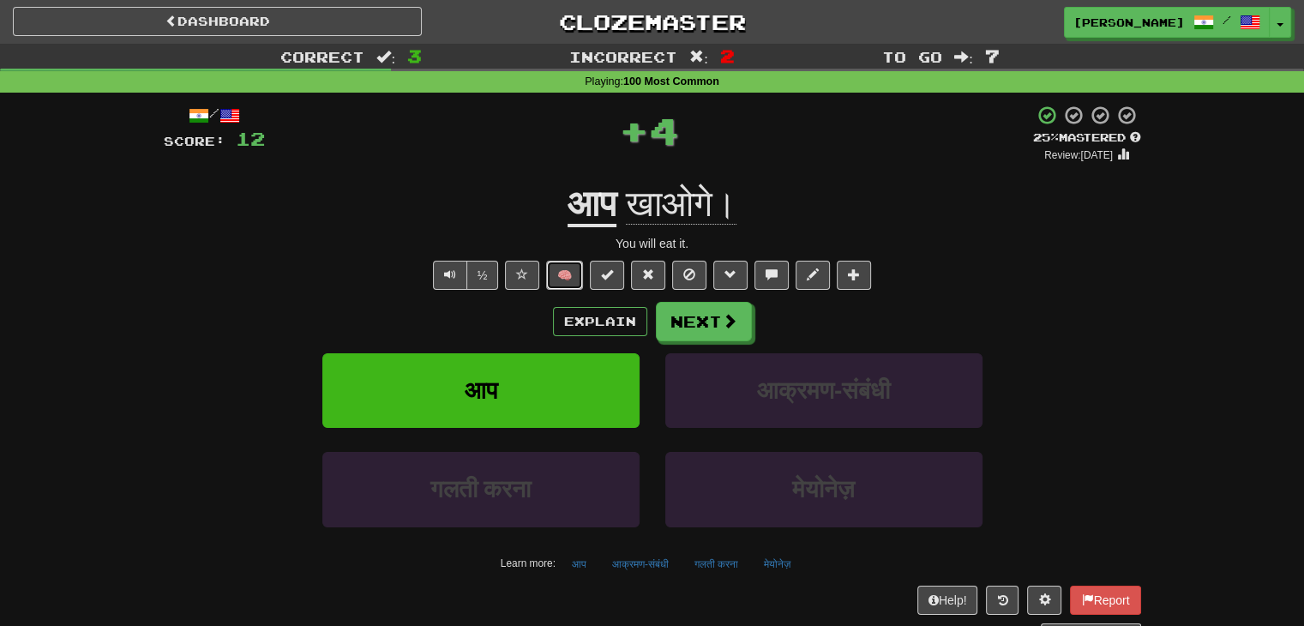
click at [566, 278] on button "🧠" at bounding box center [564, 275] width 37 height 29
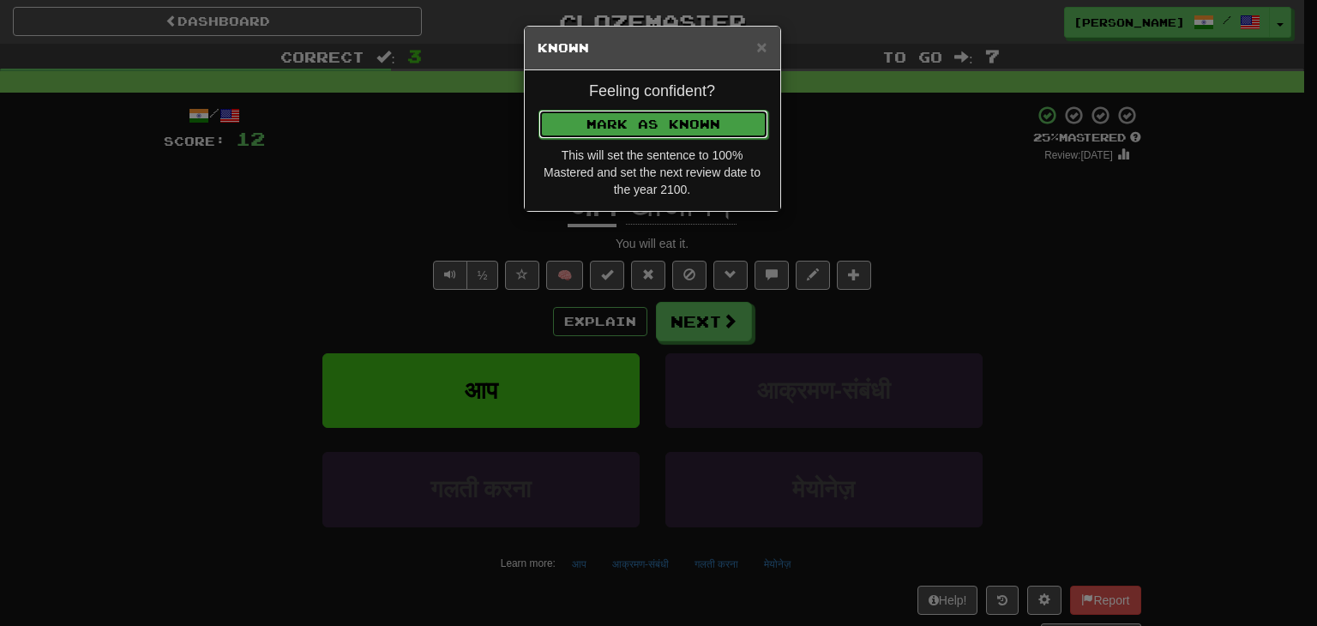
click at [630, 120] on button "Mark as Known" at bounding box center [653, 124] width 230 height 29
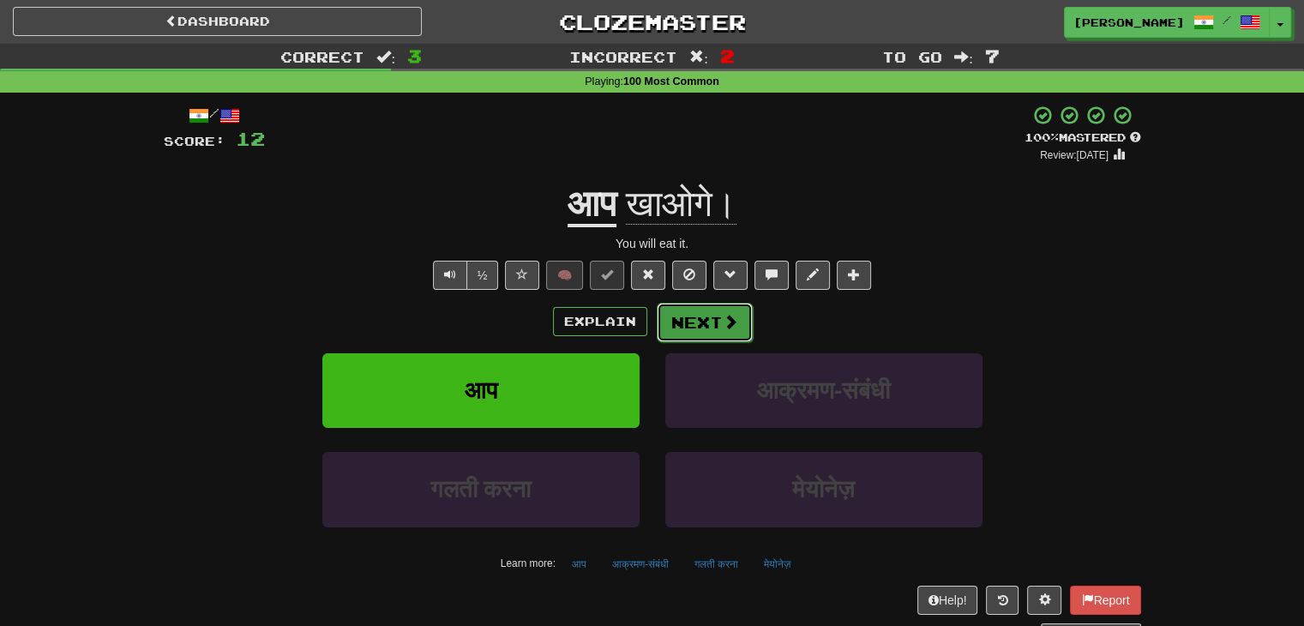
click at [700, 326] on button "Next" at bounding box center [705, 322] width 96 height 39
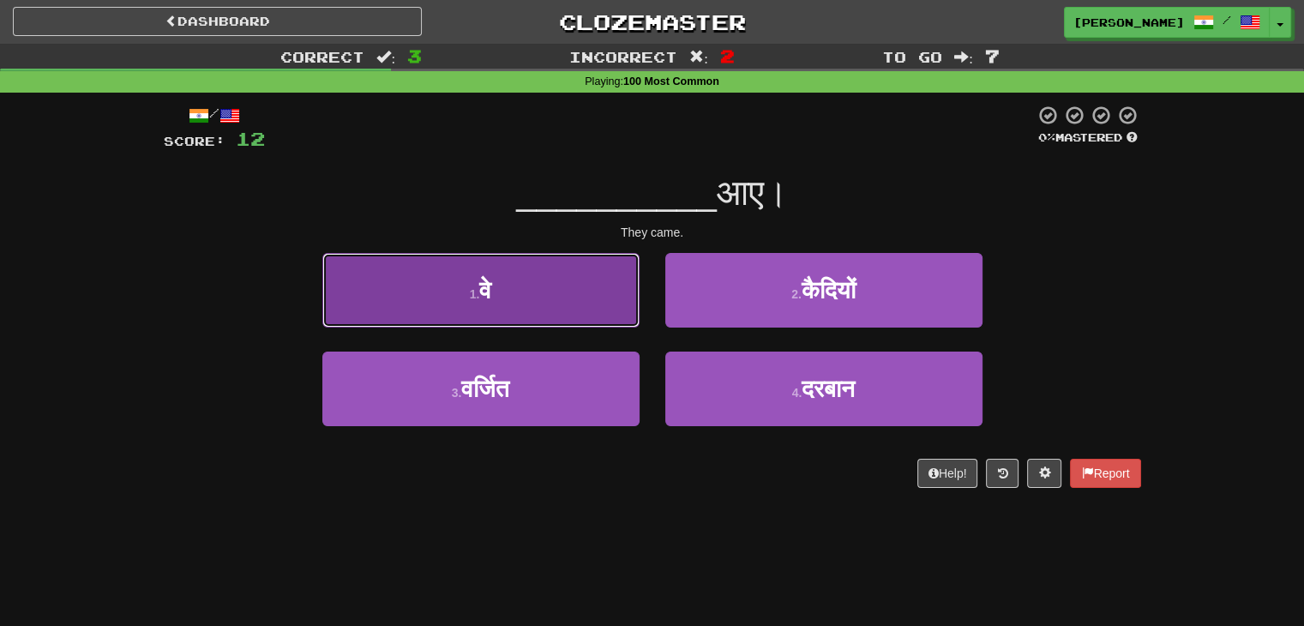
click at [552, 265] on button "1 . वे" at bounding box center [480, 290] width 317 height 75
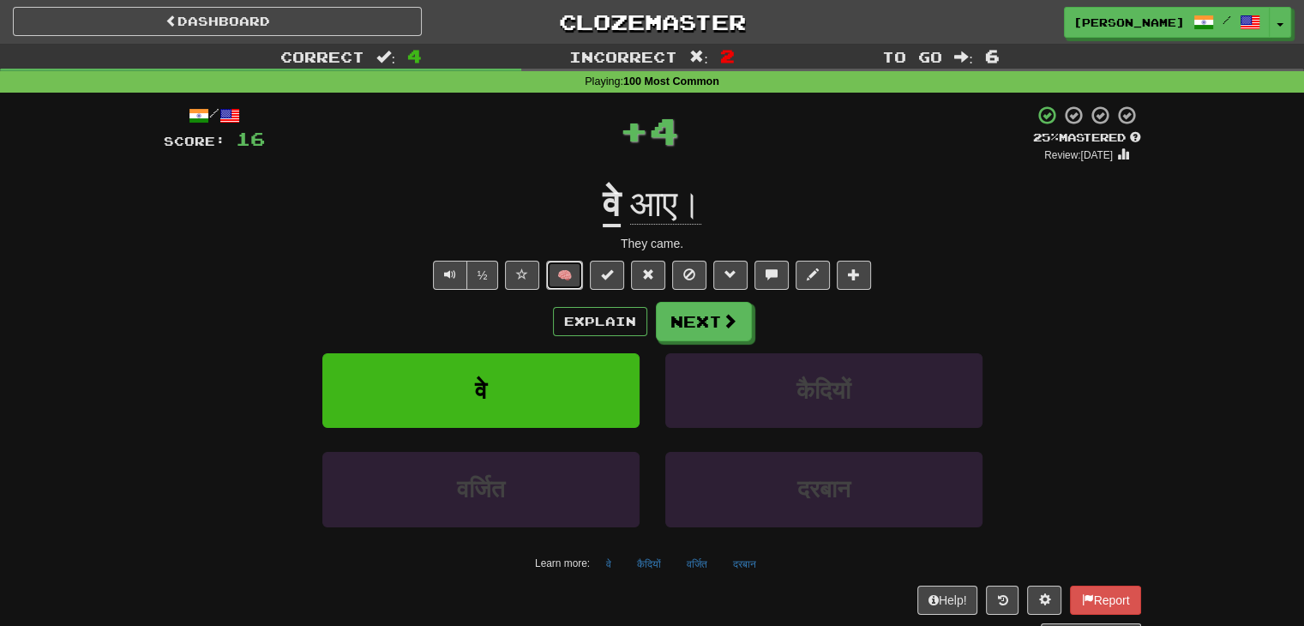
click at [569, 273] on button "🧠" at bounding box center [564, 275] width 37 height 29
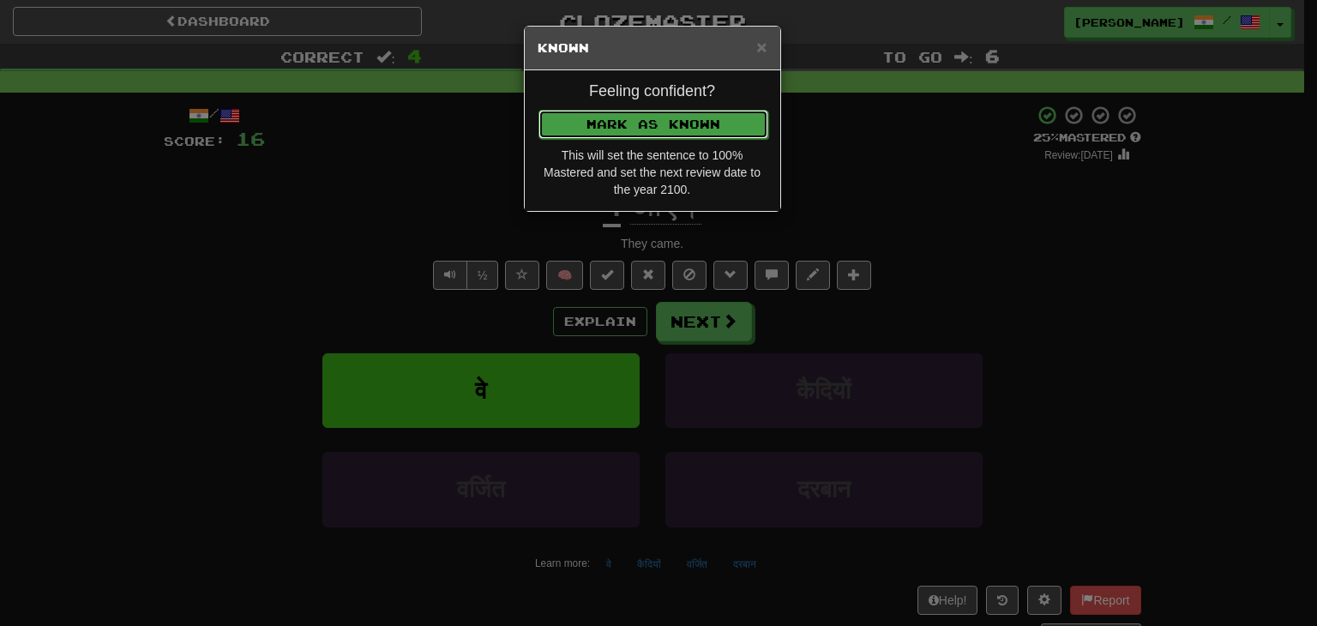
click at [710, 113] on button "Mark as Known" at bounding box center [653, 124] width 230 height 29
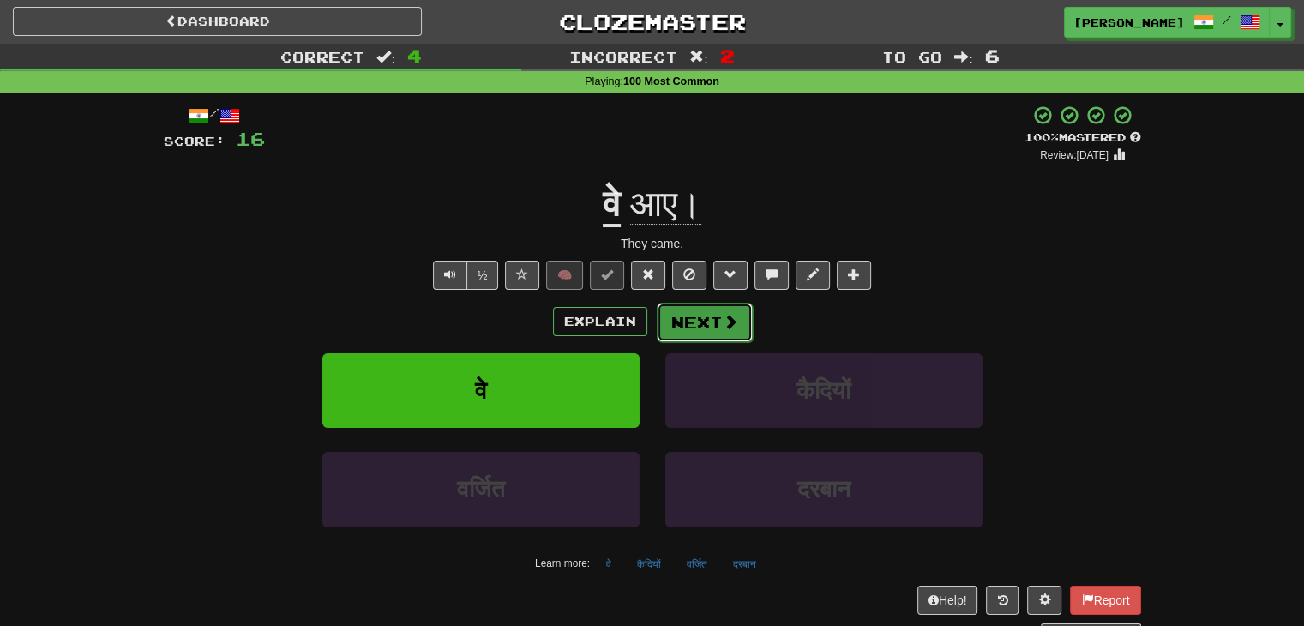
click at [698, 324] on button "Next" at bounding box center [705, 322] width 96 height 39
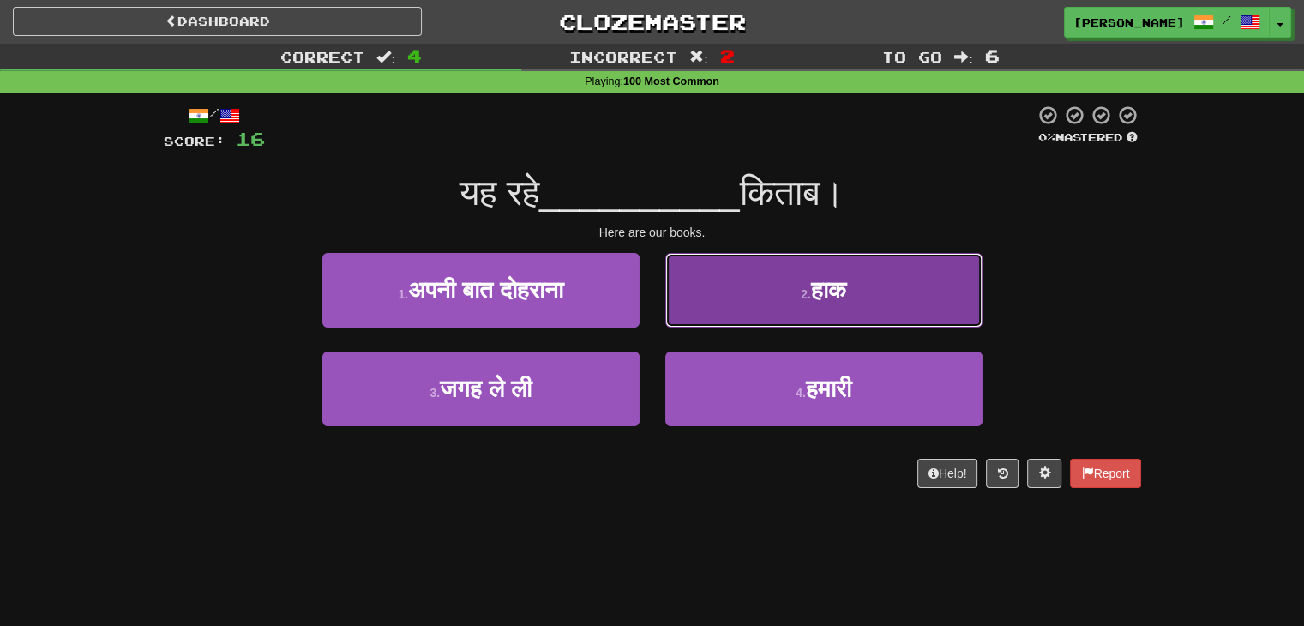
click at [758, 301] on button "2 . हाक" at bounding box center [823, 290] width 317 height 75
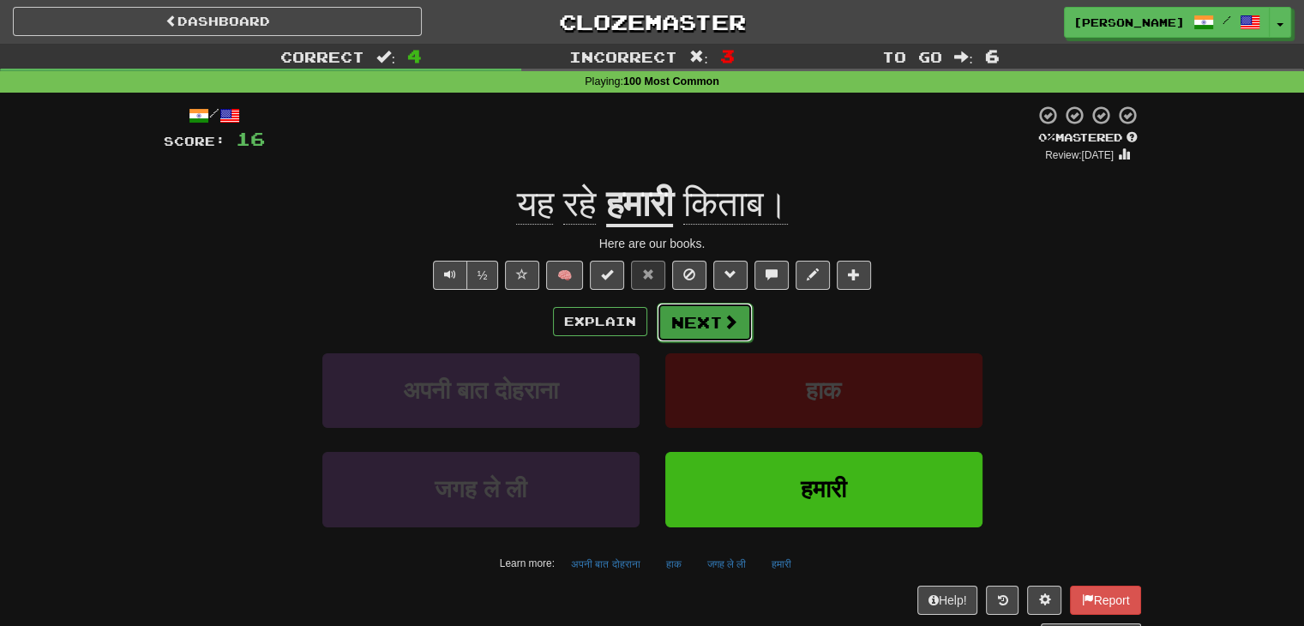
click at [699, 320] on button "Next" at bounding box center [705, 322] width 96 height 39
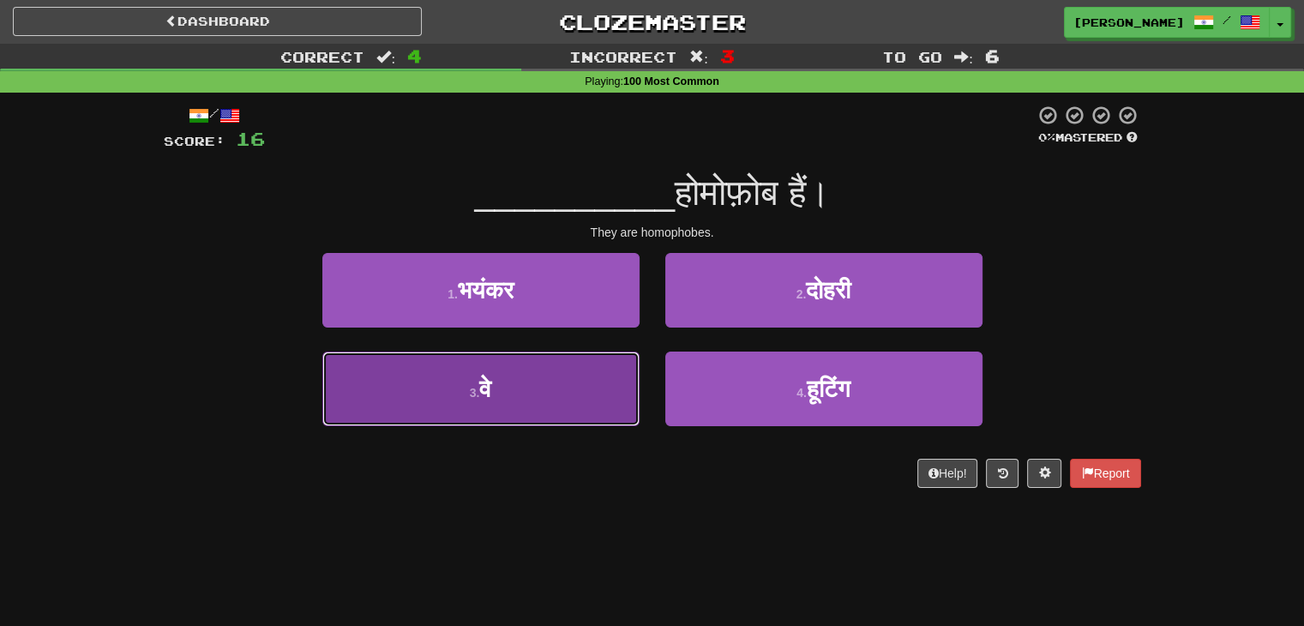
click at [580, 391] on button "3 . वे" at bounding box center [480, 389] width 317 height 75
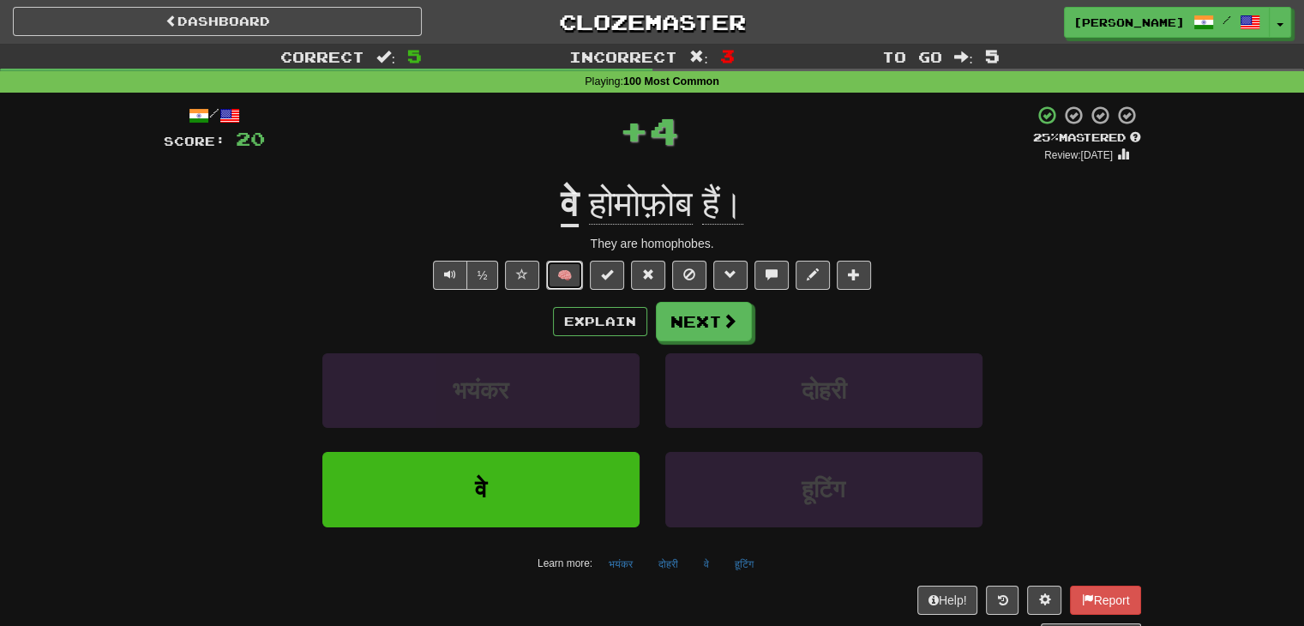
click at [570, 269] on button "🧠" at bounding box center [564, 275] width 37 height 29
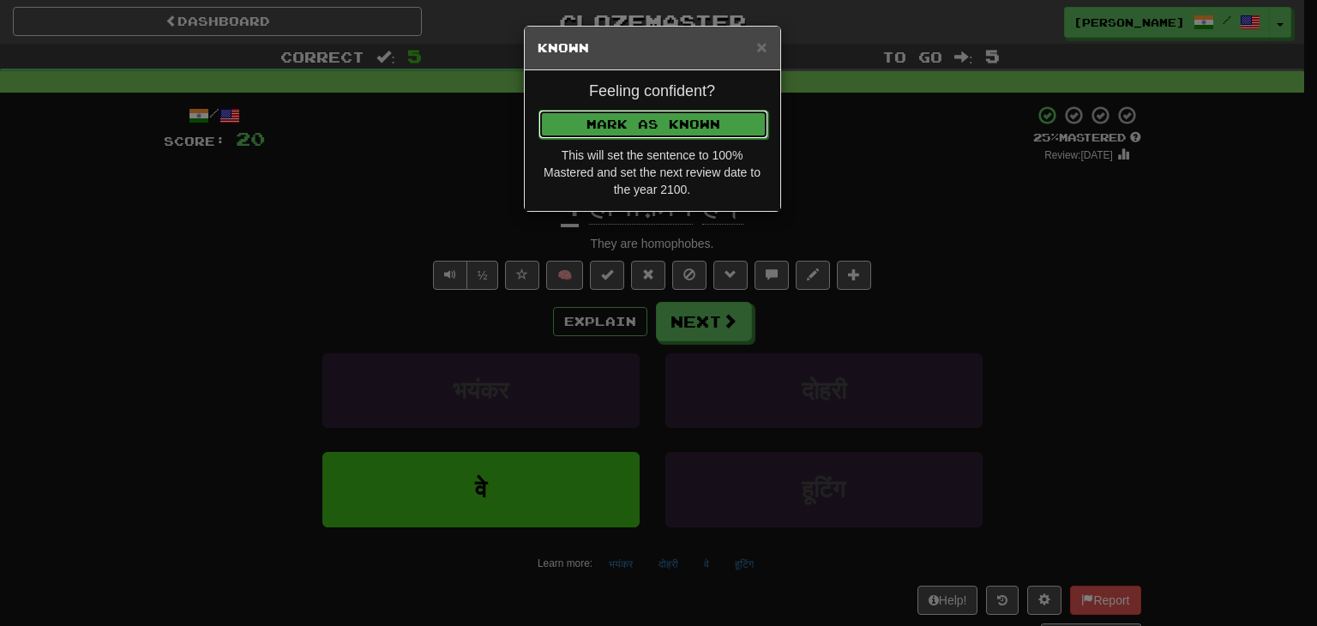
click at [638, 114] on button "Mark as Known" at bounding box center [653, 124] width 230 height 29
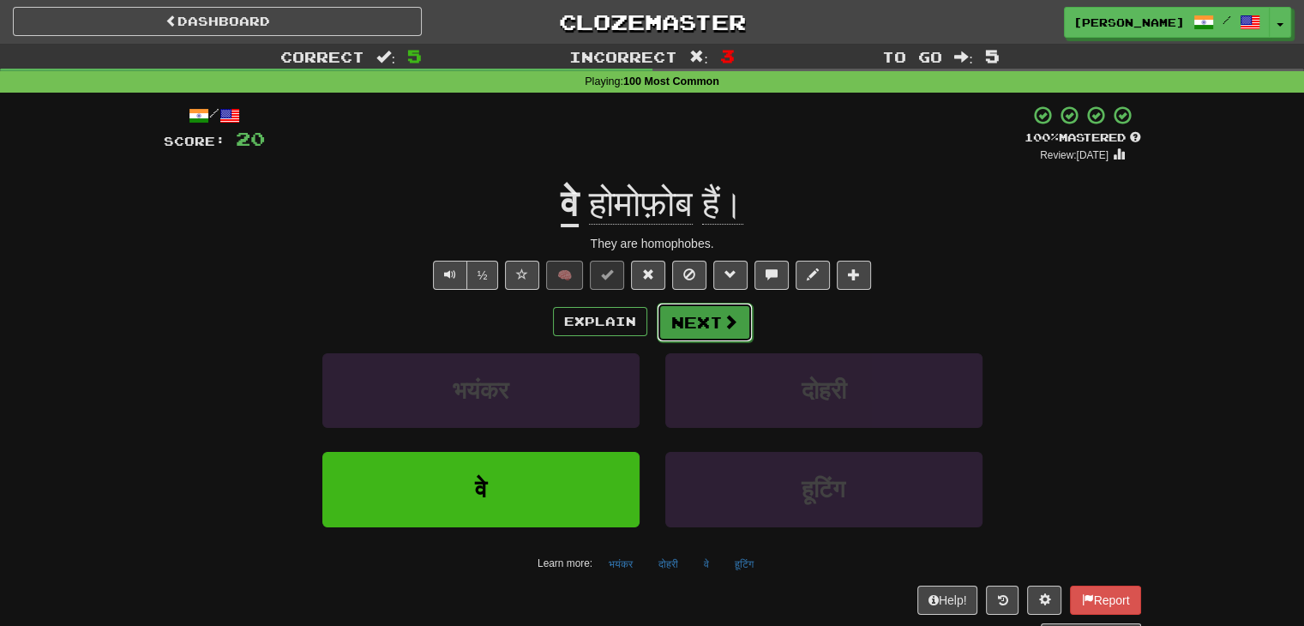
click at [687, 322] on button "Next" at bounding box center [705, 322] width 96 height 39
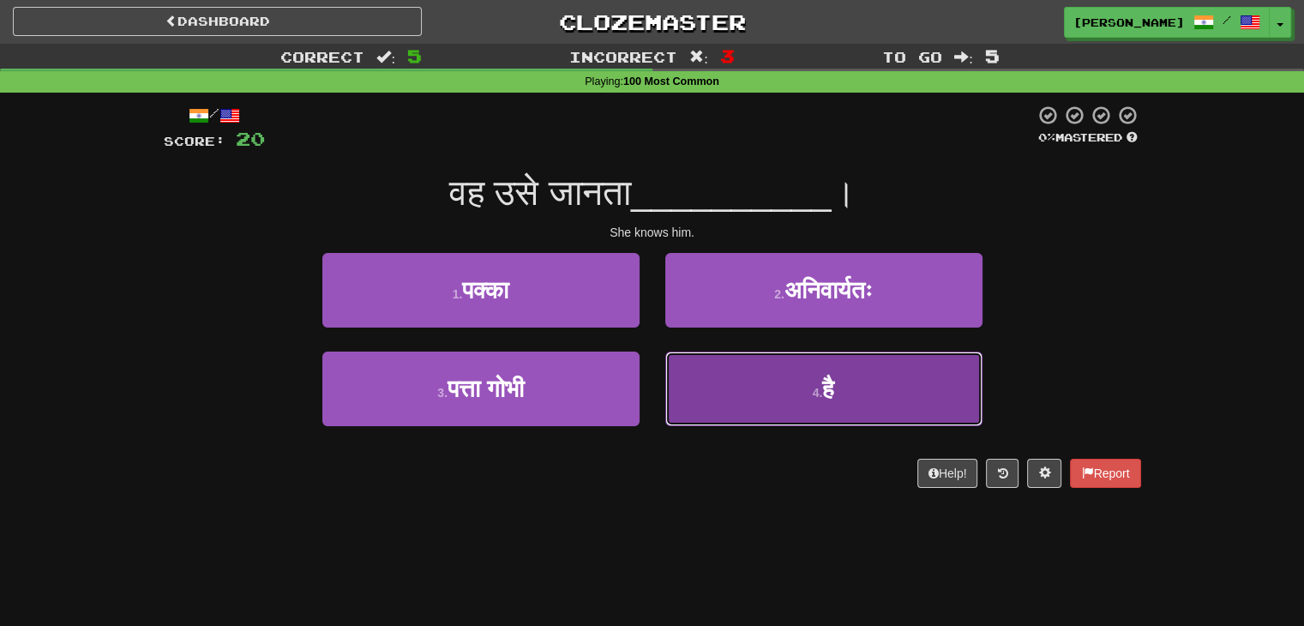
click at [796, 381] on button "4 . है" at bounding box center [823, 389] width 317 height 75
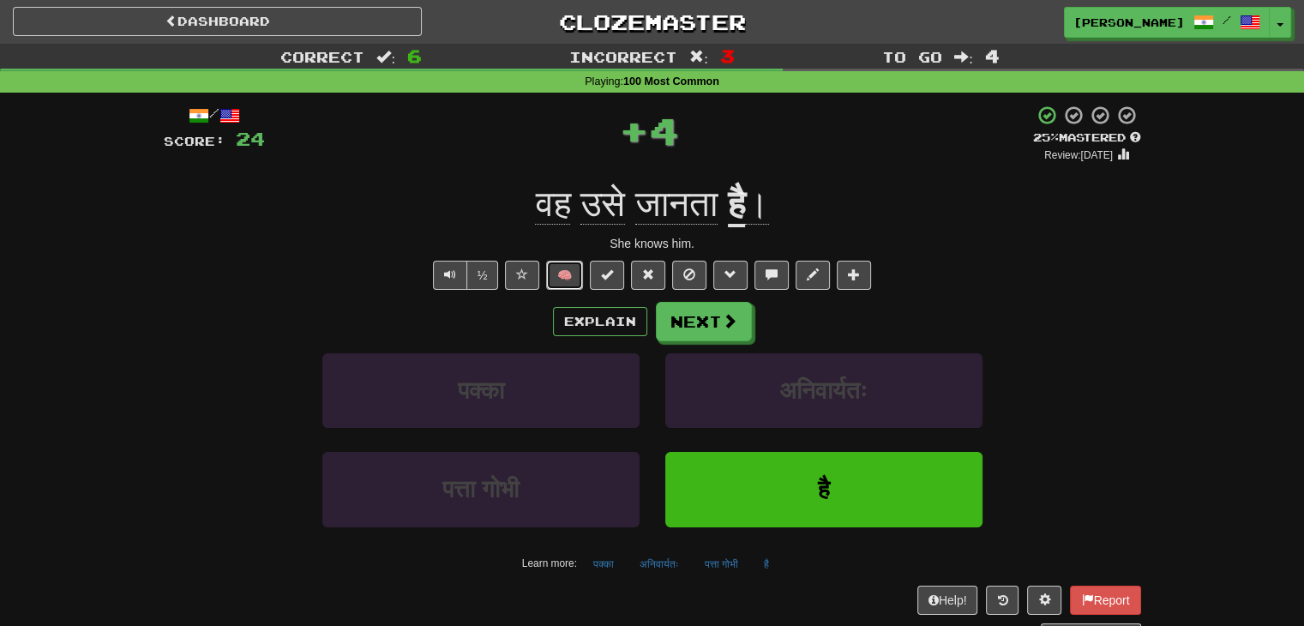
click at [572, 275] on button "🧠" at bounding box center [564, 275] width 37 height 29
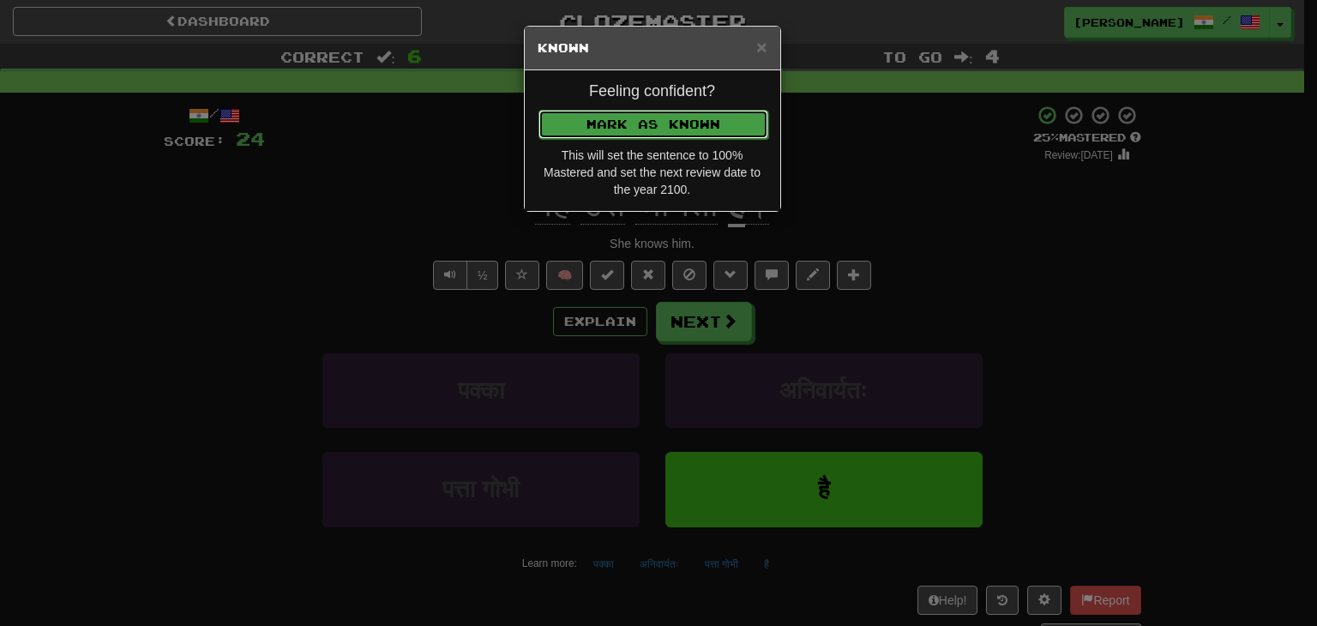
click at [652, 127] on button "Mark as Known" at bounding box center [653, 124] width 230 height 29
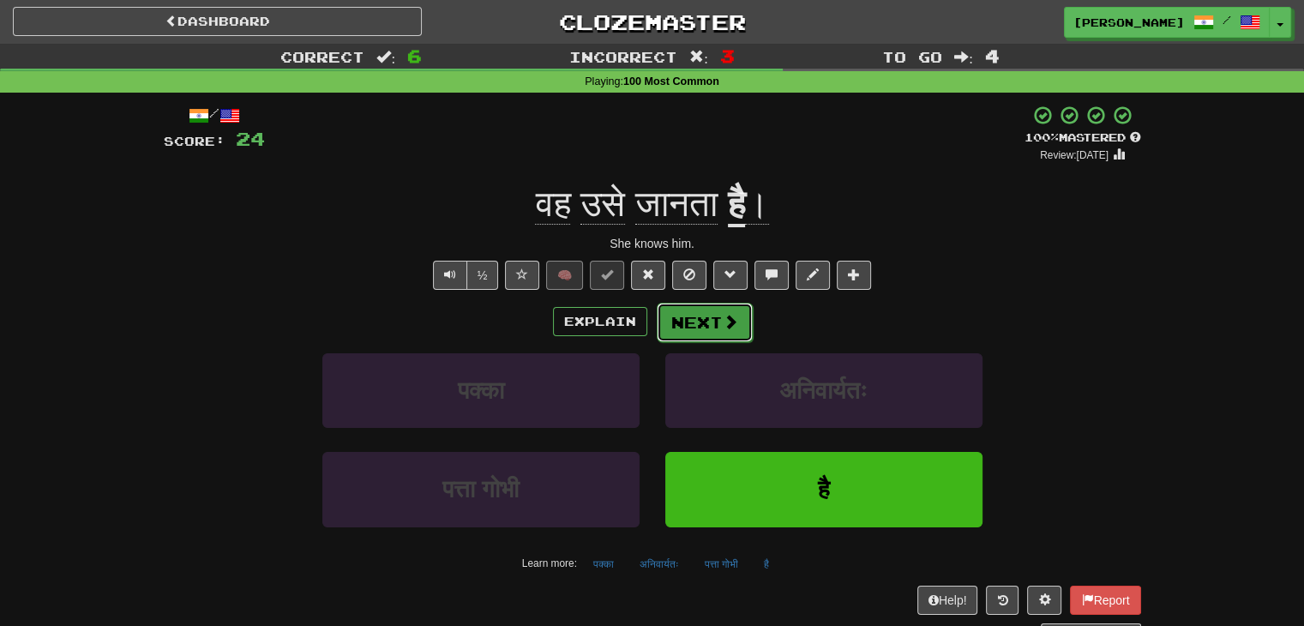
click at [701, 310] on button "Next" at bounding box center [705, 322] width 96 height 39
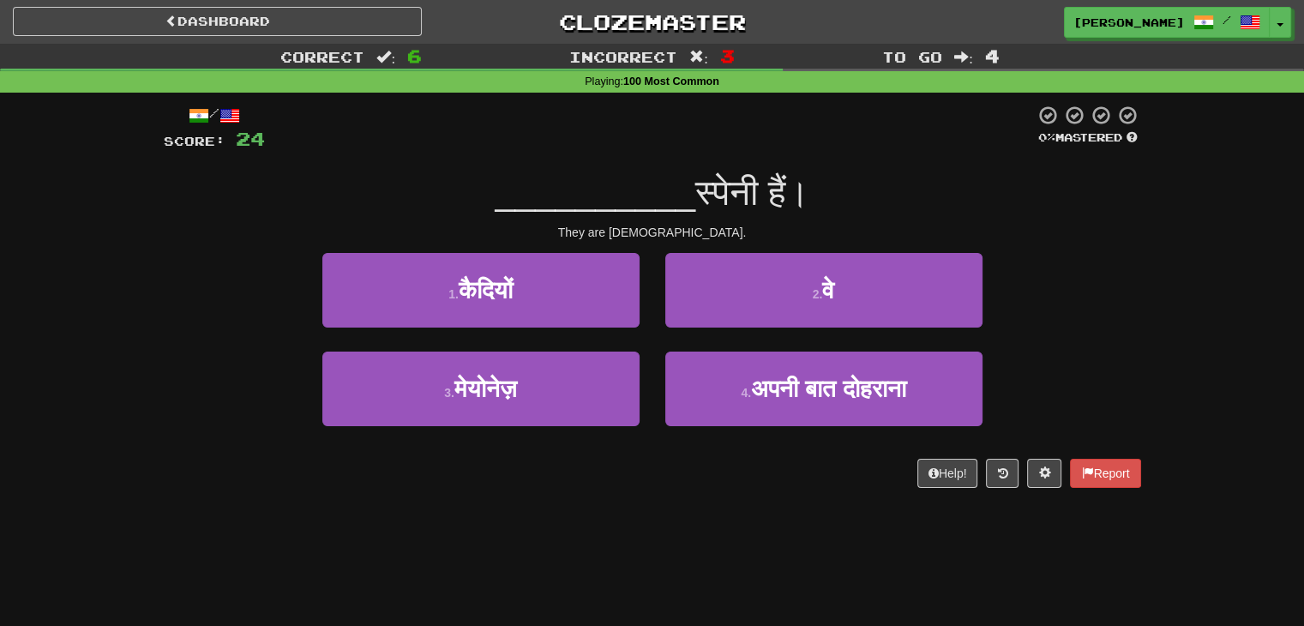
click at [701, 310] on button "2 . वे" at bounding box center [823, 290] width 317 height 75
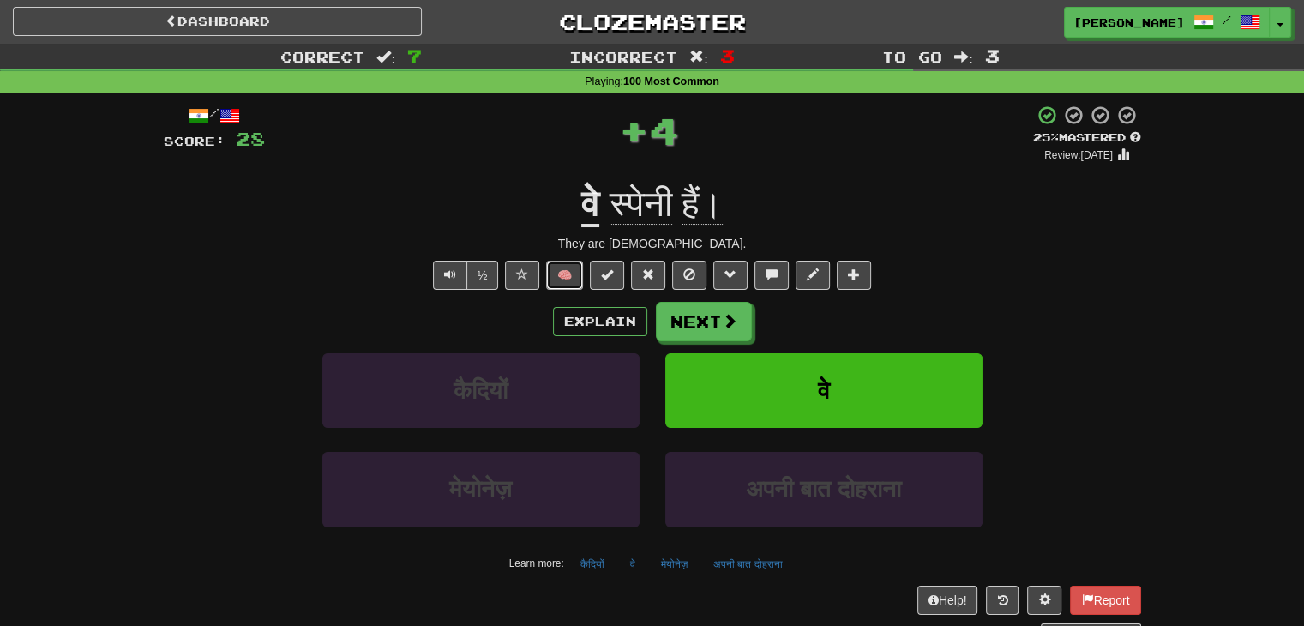
click at [575, 272] on button "🧠" at bounding box center [564, 275] width 37 height 29
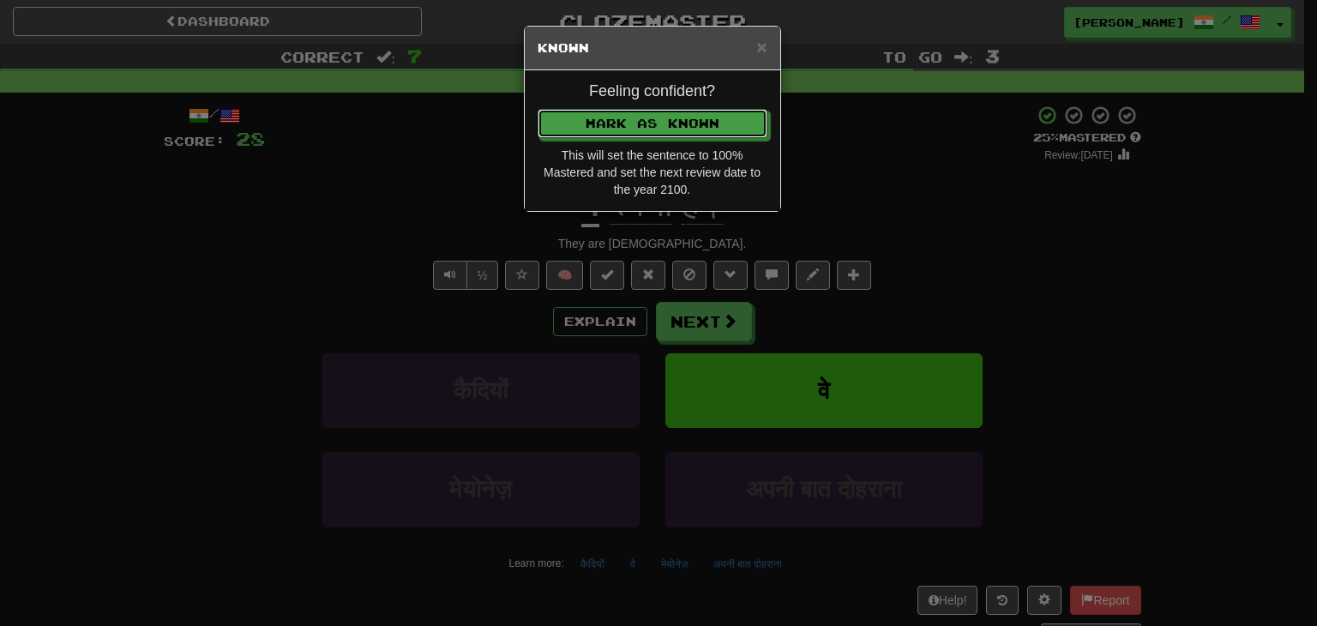
drag, startPoint x: 600, startPoint y: 120, endPoint x: 640, endPoint y: 116, distance: 40.5
click at [601, 120] on button "Mark as Known" at bounding box center [653, 123] width 230 height 29
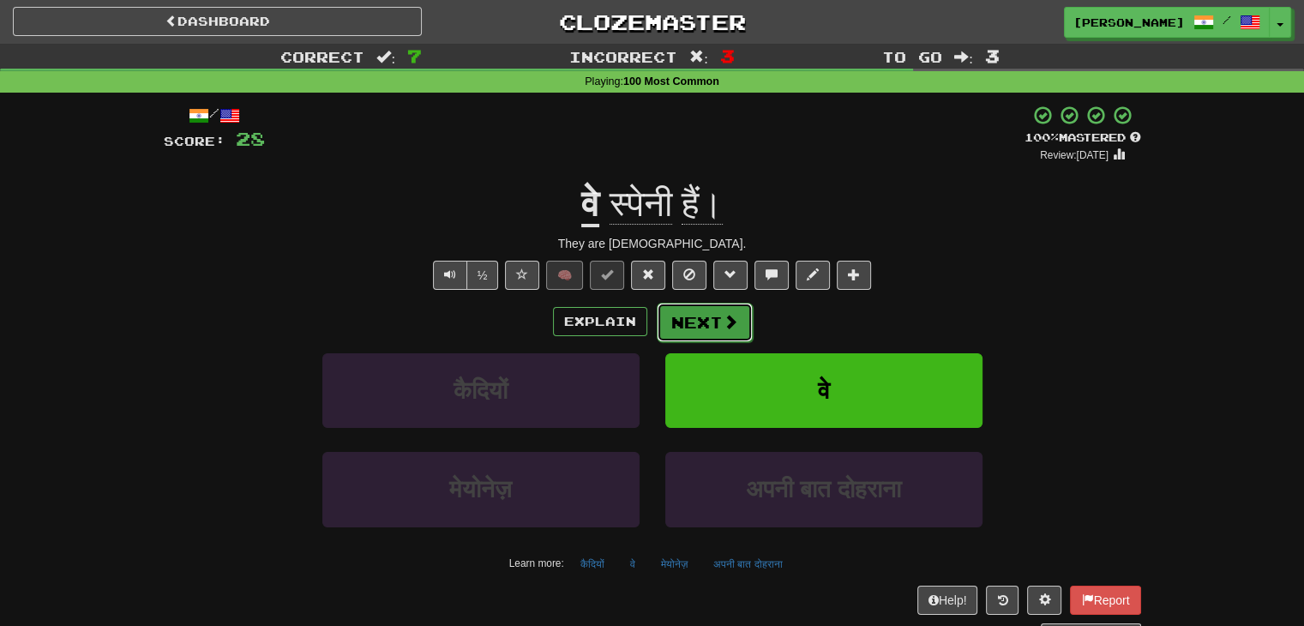
click at [694, 318] on button "Next" at bounding box center [705, 322] width 96 height 39
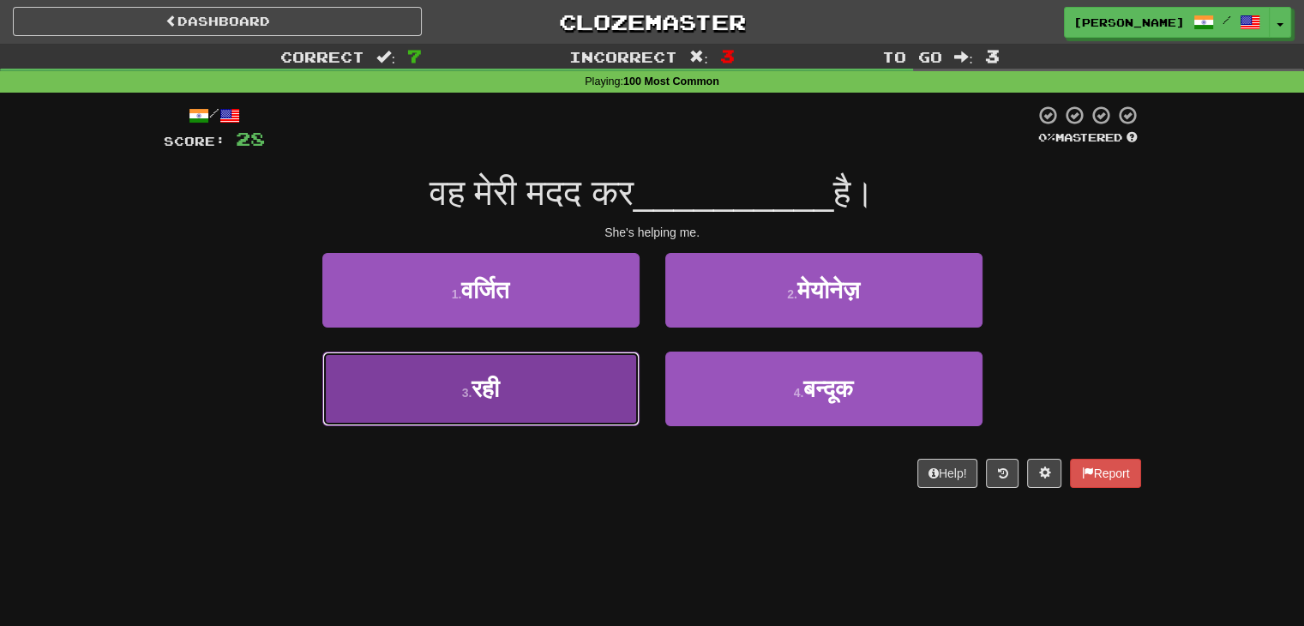
click at [562, 382] on button "3 . रही" at bounding box center [480, 389] width 317 height 75
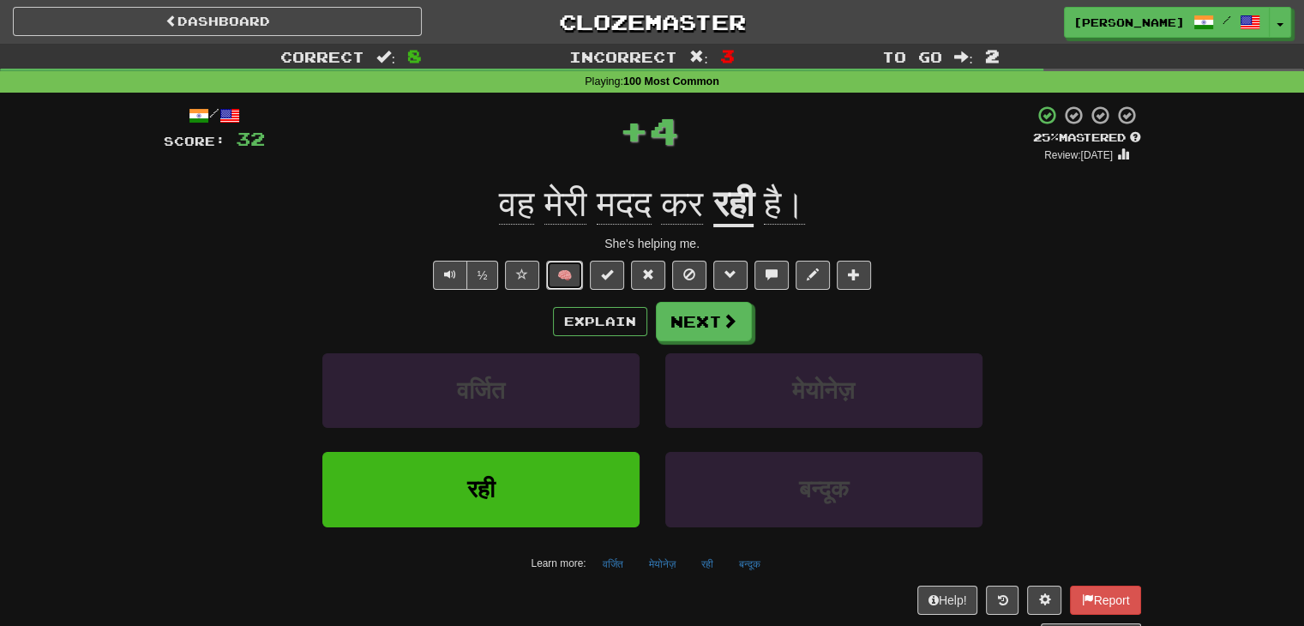
click at [566, 279] on button "🧠" at bounding box center [564, 275] width 37 height 29
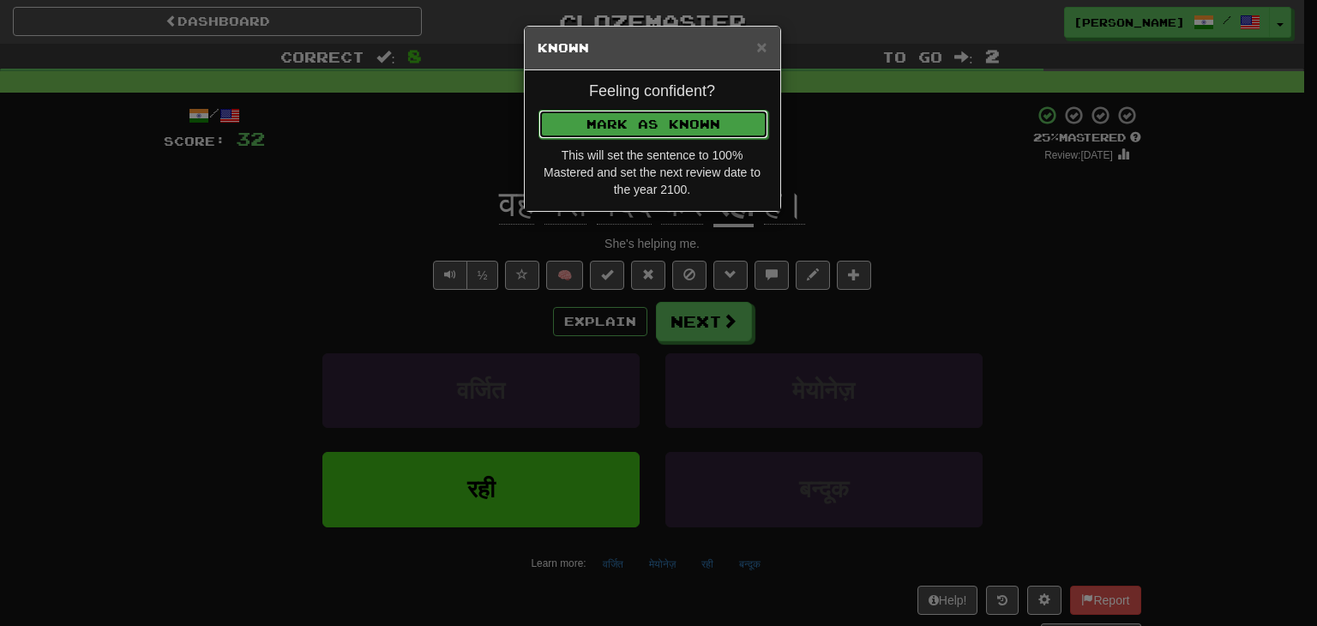
click at [658, 114] on button "Mark as Known" at bounding box center [653, 124] width 230 height 29
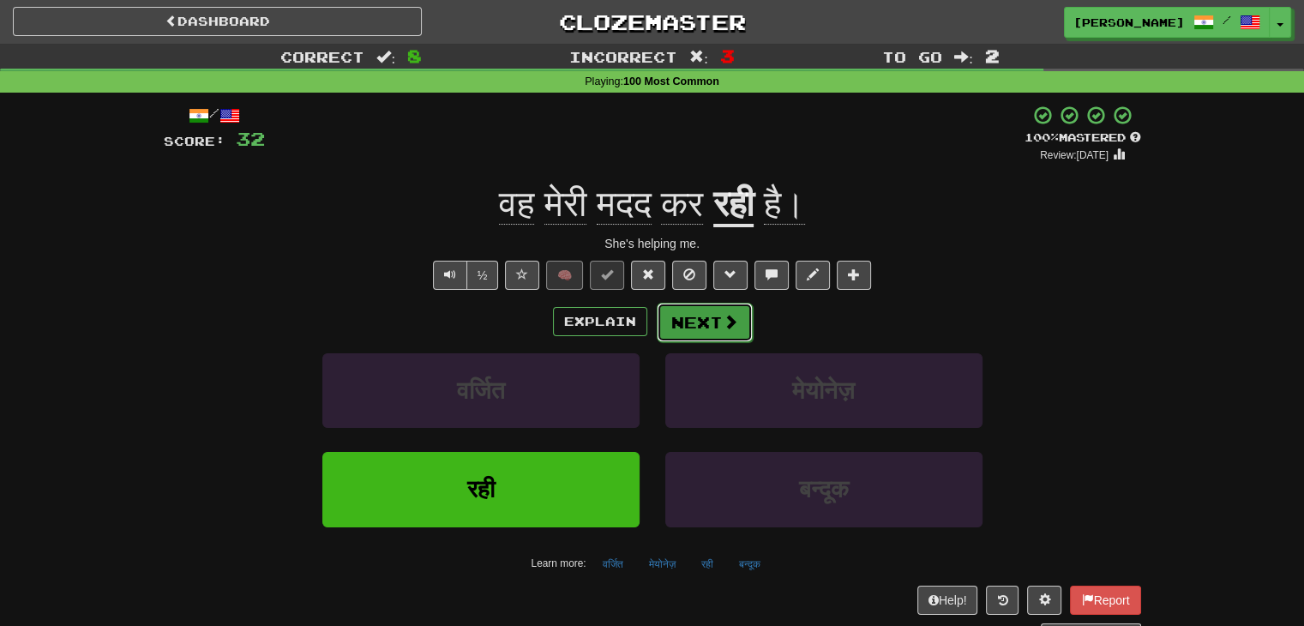
click at [706, 313] on button "Next" at bounding box center [705, 322] width 96 height 39
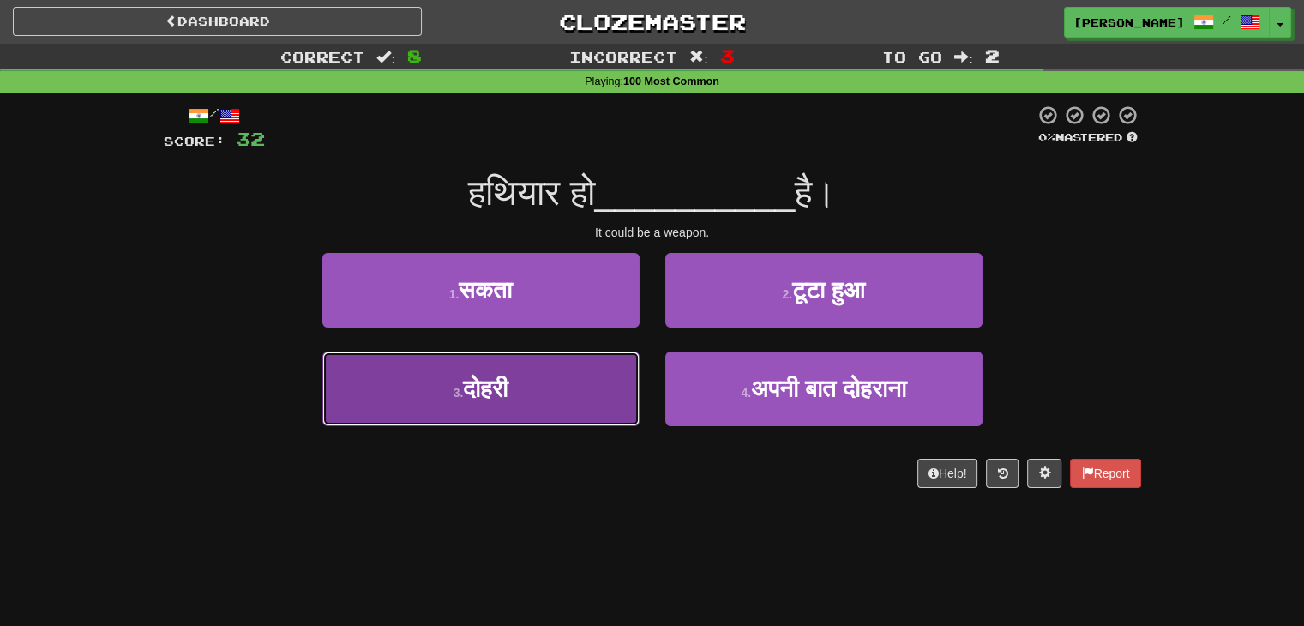
click at [548, 402] on button "3 . दोहरी" at bounding box center [480, 389] width 317 height 75
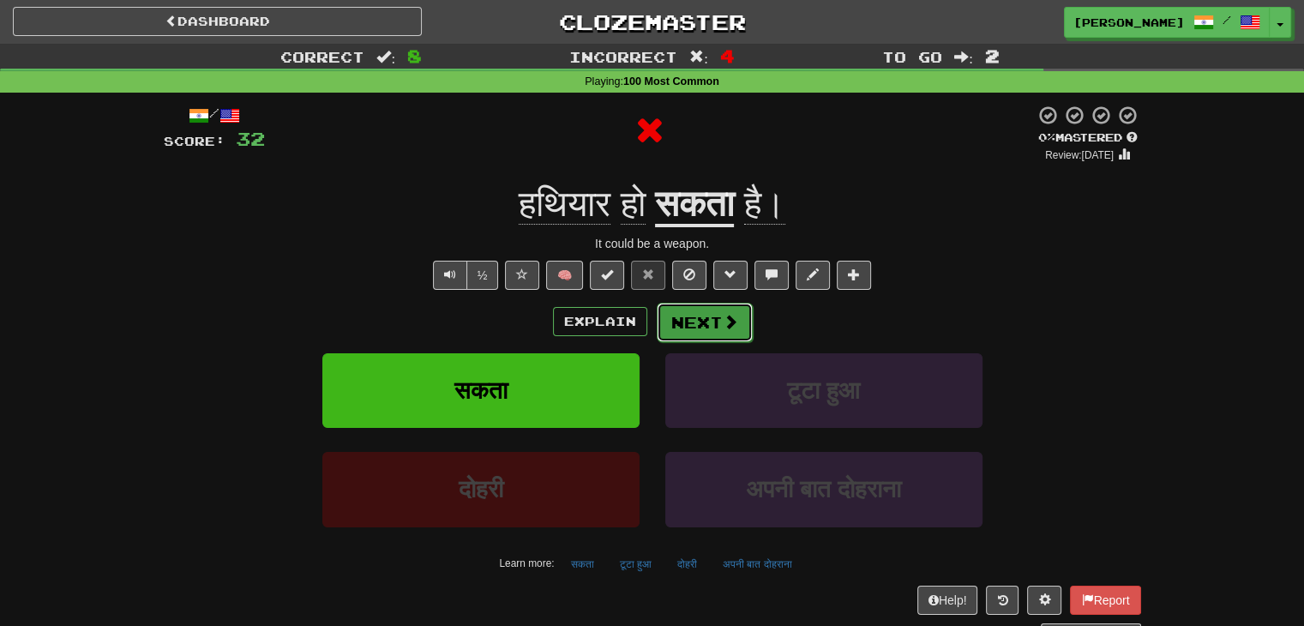
click at [717, 324] on button "Next" at bounding box center [705, 322] width 96 height 39
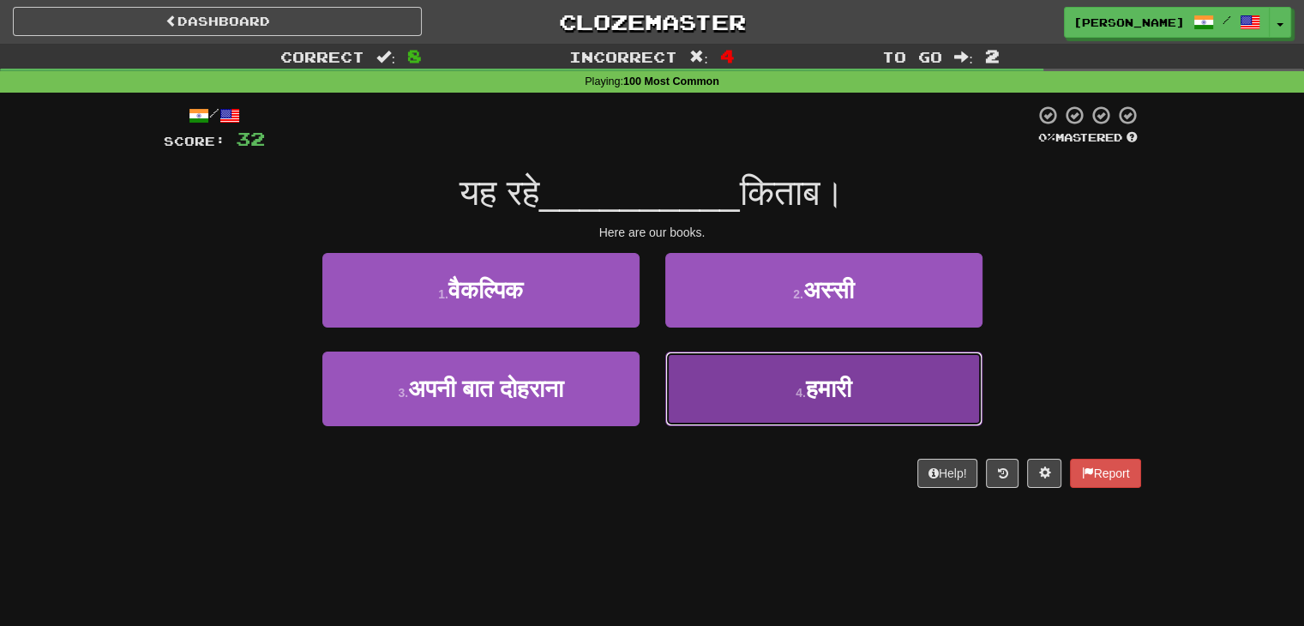
click at [702, 401] on button "4 . हमारी" at bounding box center [823, 389] width 317 height 75
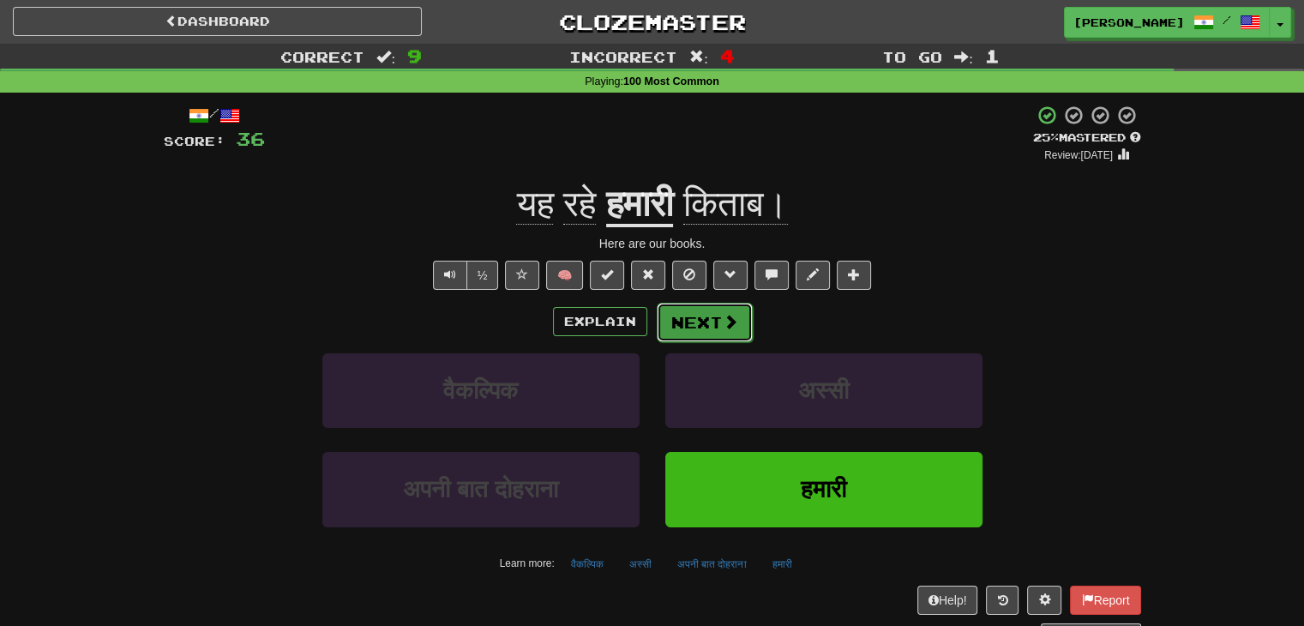
click at [709, 330] on button "Next" at bounding box center [705, 322] width 96 height 39
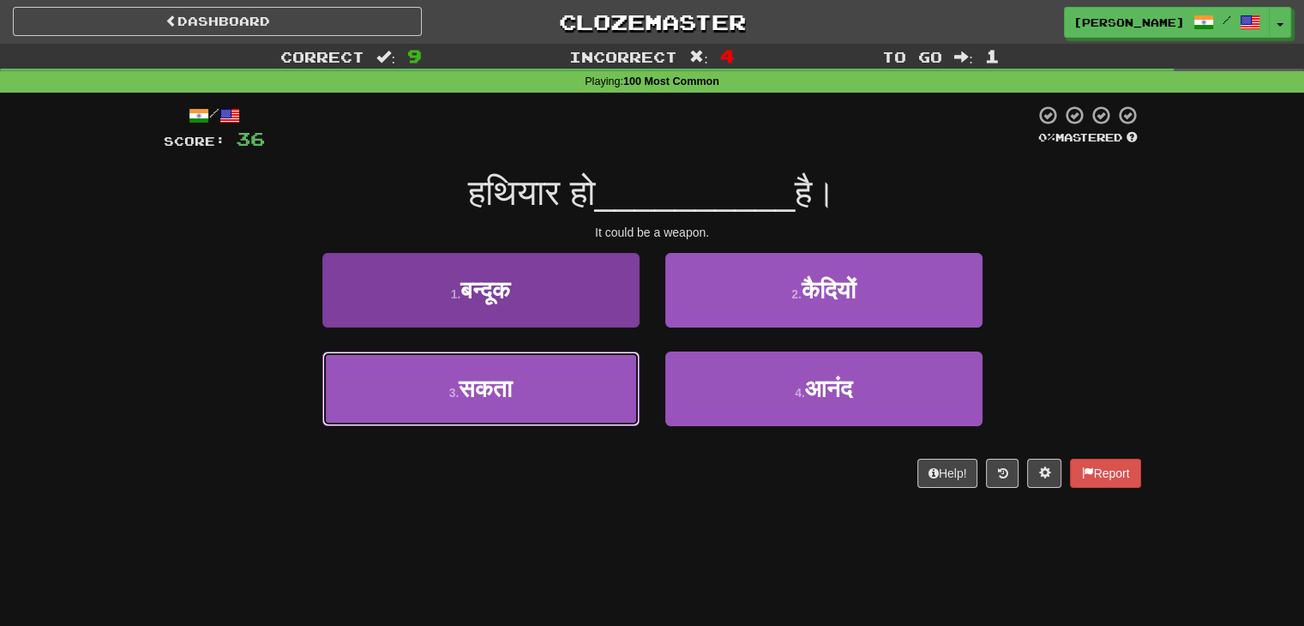
click at [542, 402] on button "3 . सकता" at bounding box center [480, 389] width 317 height 75
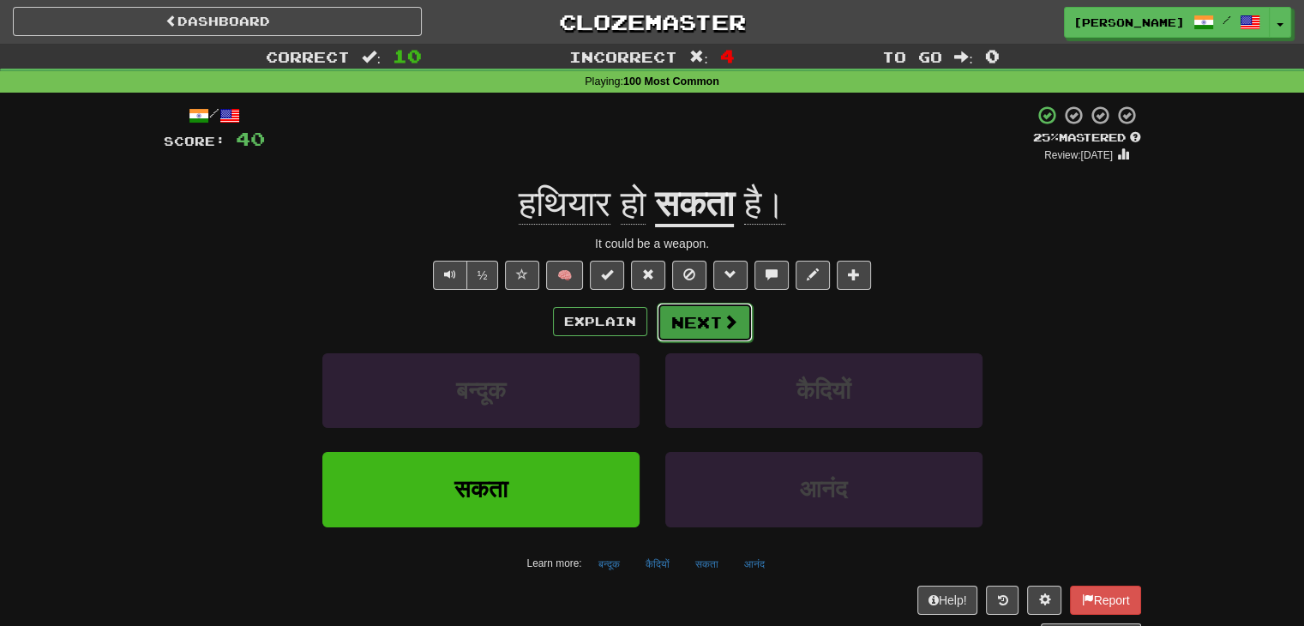
click at [689, 327] on button "Next" at bounding box center [705, 322] width 96 height 39
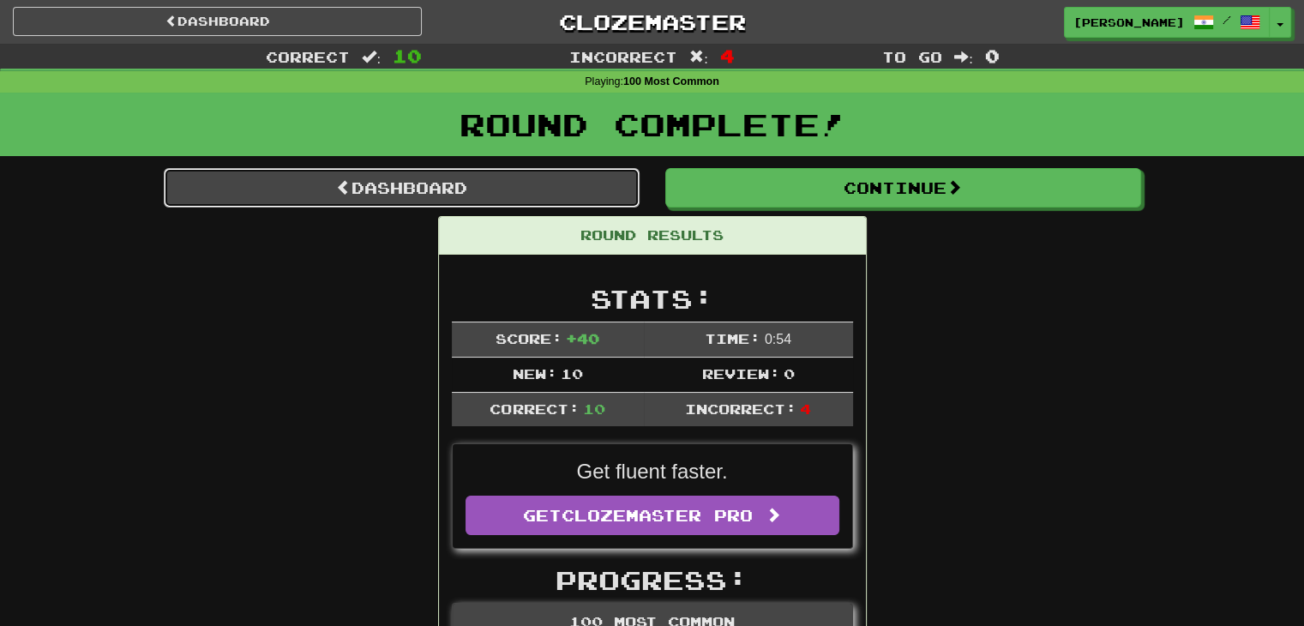
click at [484, 186] on link "Dashboard" at bounding box center [402, 187] width 476 height 39
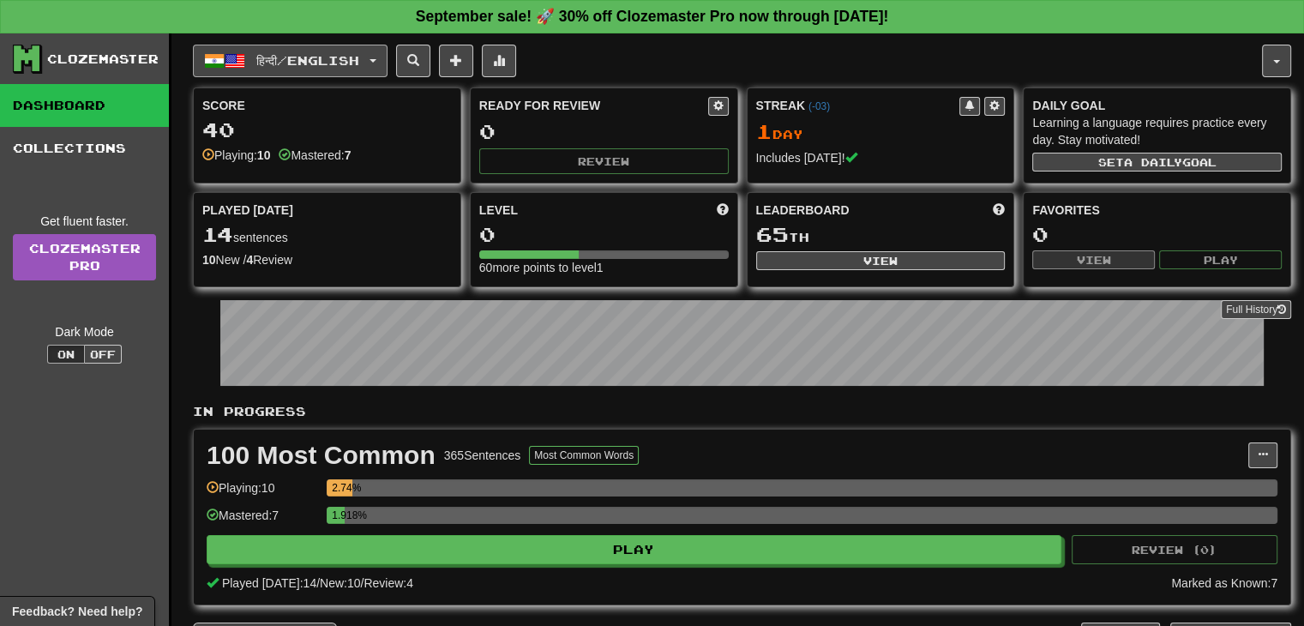
click at [352, 66] on span "हिन्दी / English" at bounding box center [307, 60] width 103 height 15
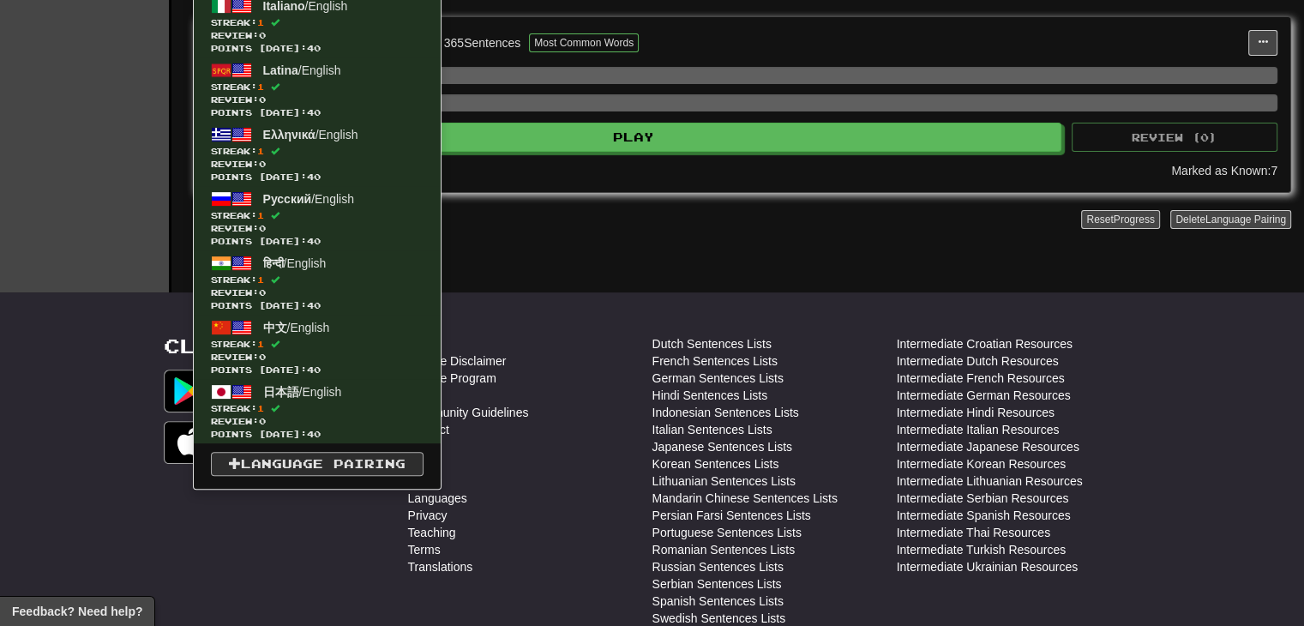
scroll to position [514, 0]
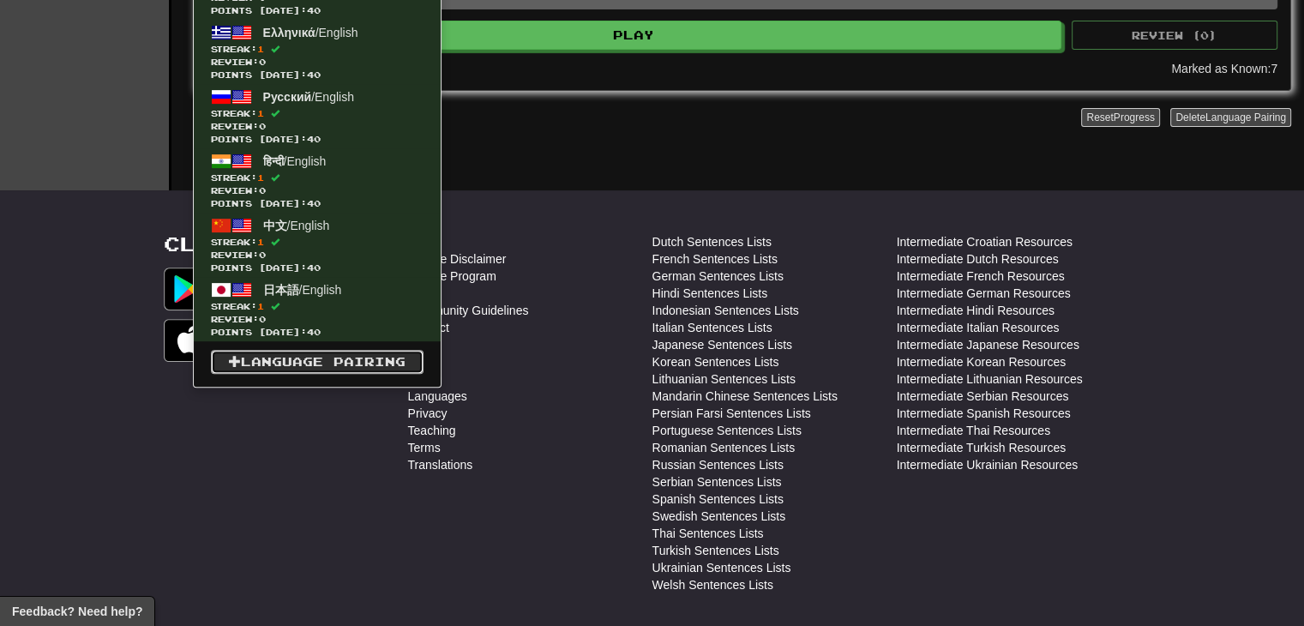
click at [303, 368] on link "Language Pairing" at bounding box center [317, 362] width 213 height 24
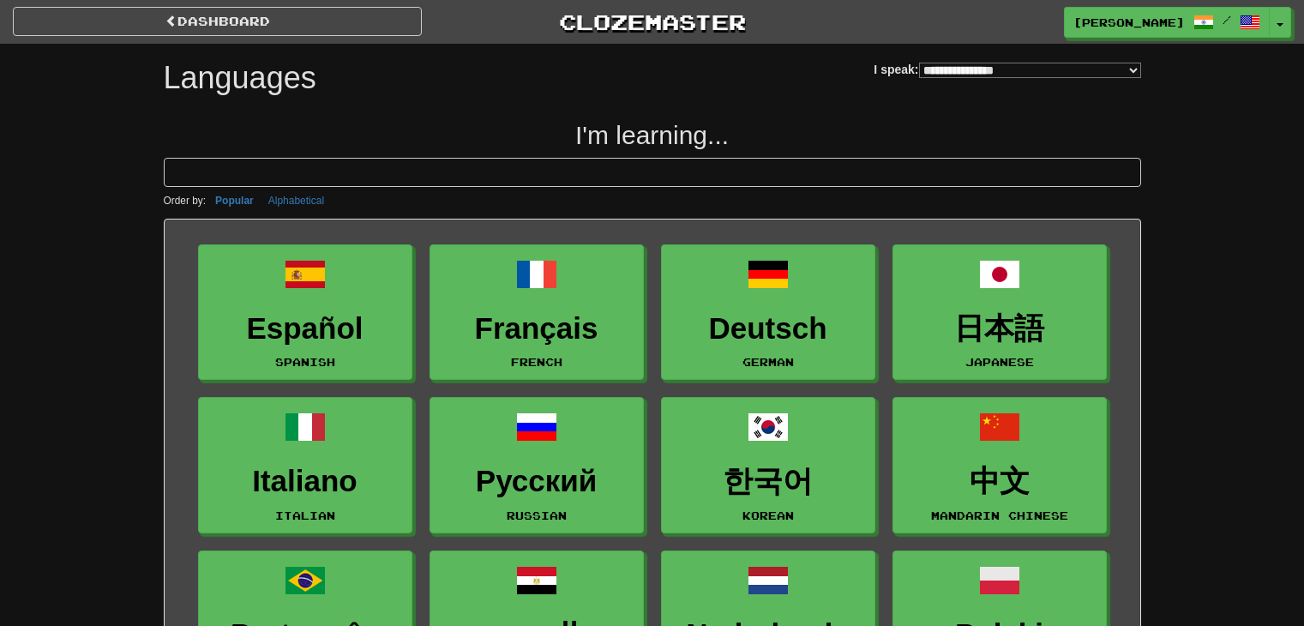
select select "*******"
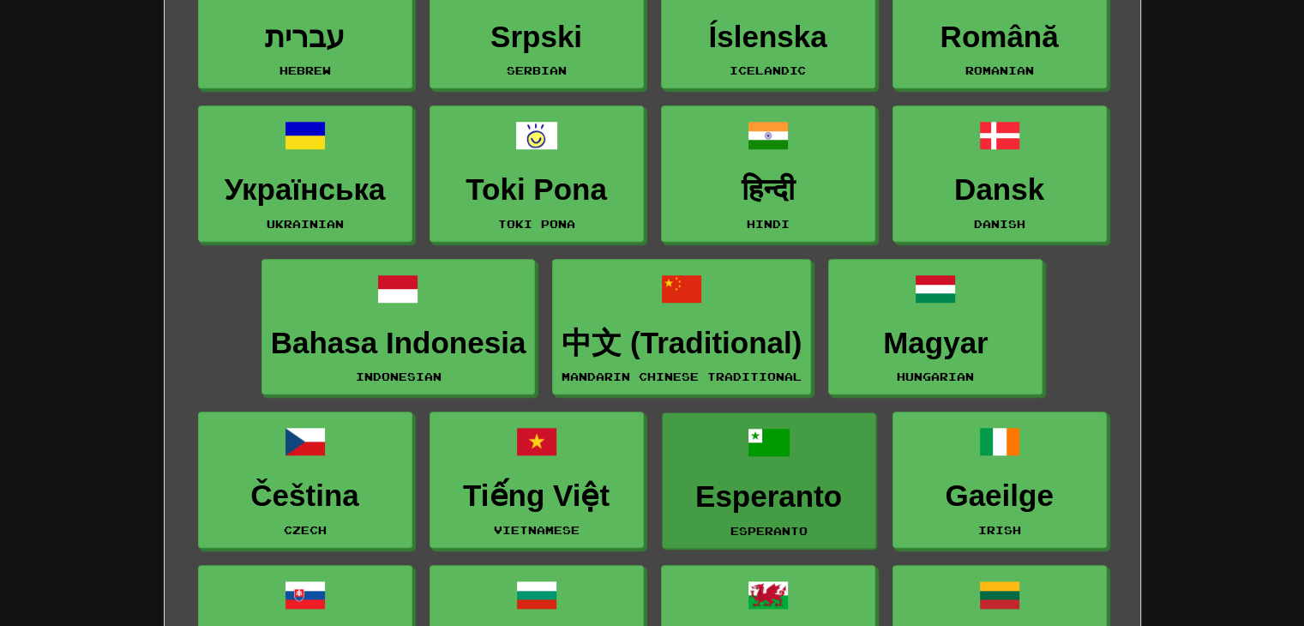
scroll to position [1029, 0]
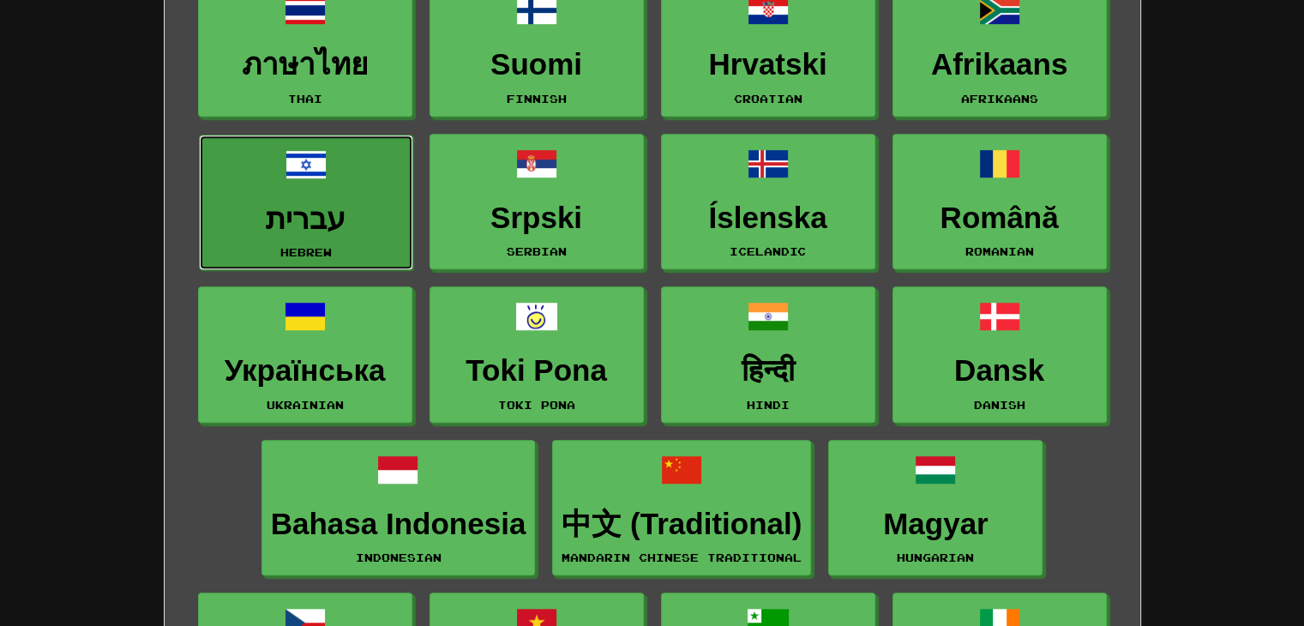
click at [326, 205] on h3 "עברית" at bounding box center [305, 218] width 195 height 33
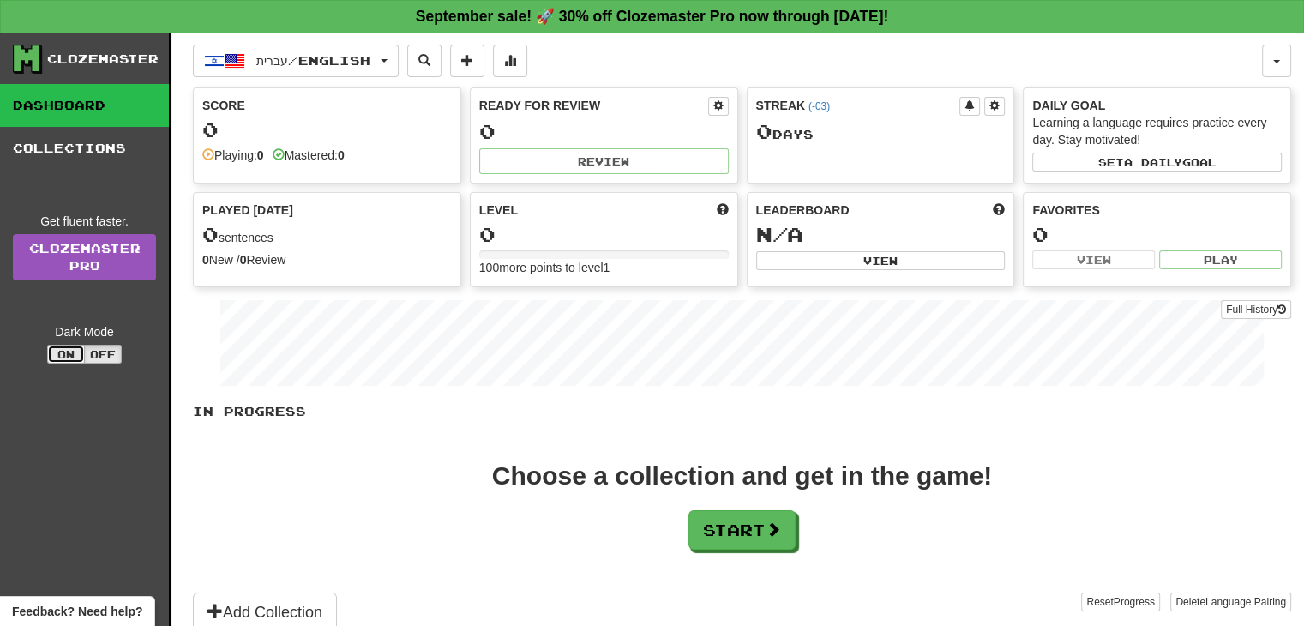
click at [76, 348] on button "On" at bounding box center [66, 354] width 38 height 19
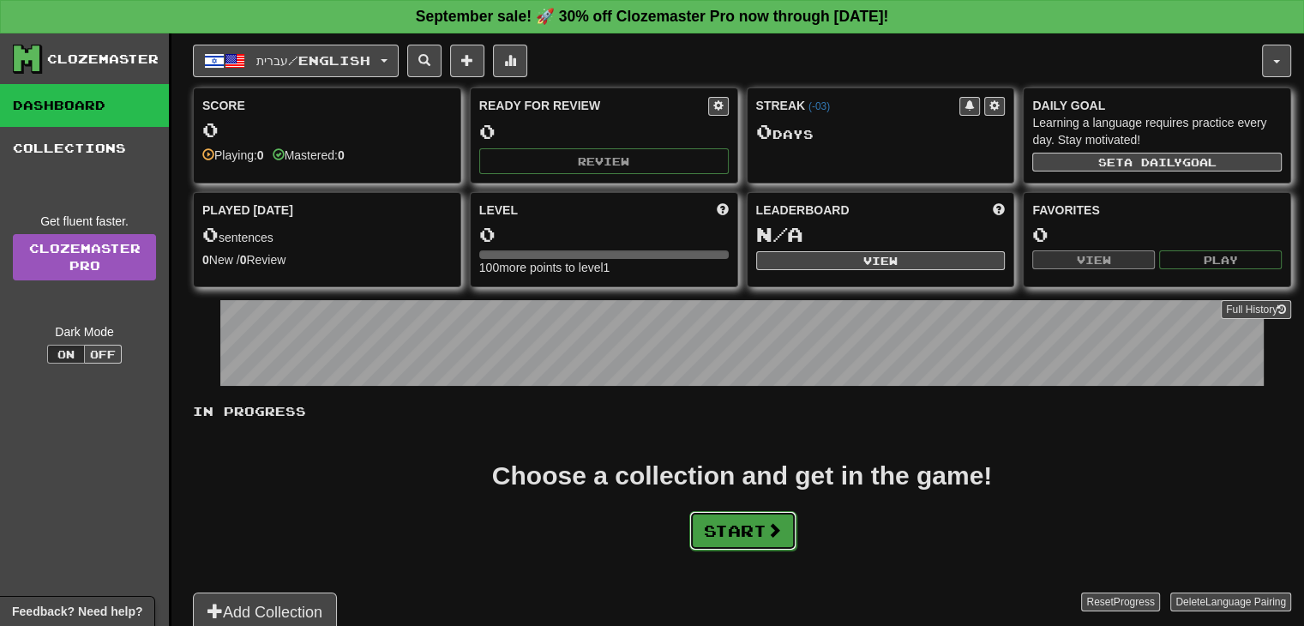
click at [754, 524] on button "Start" at bounding box center [742, 530] width 107 height 39
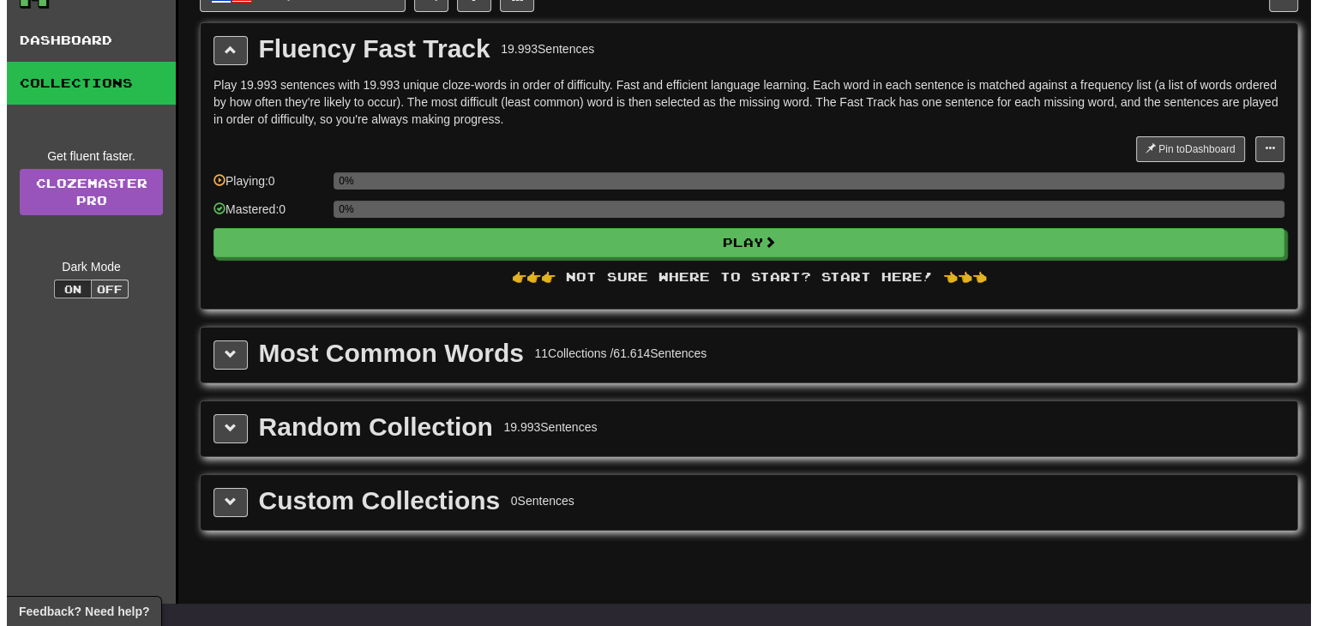
scroll to position [257, 0]
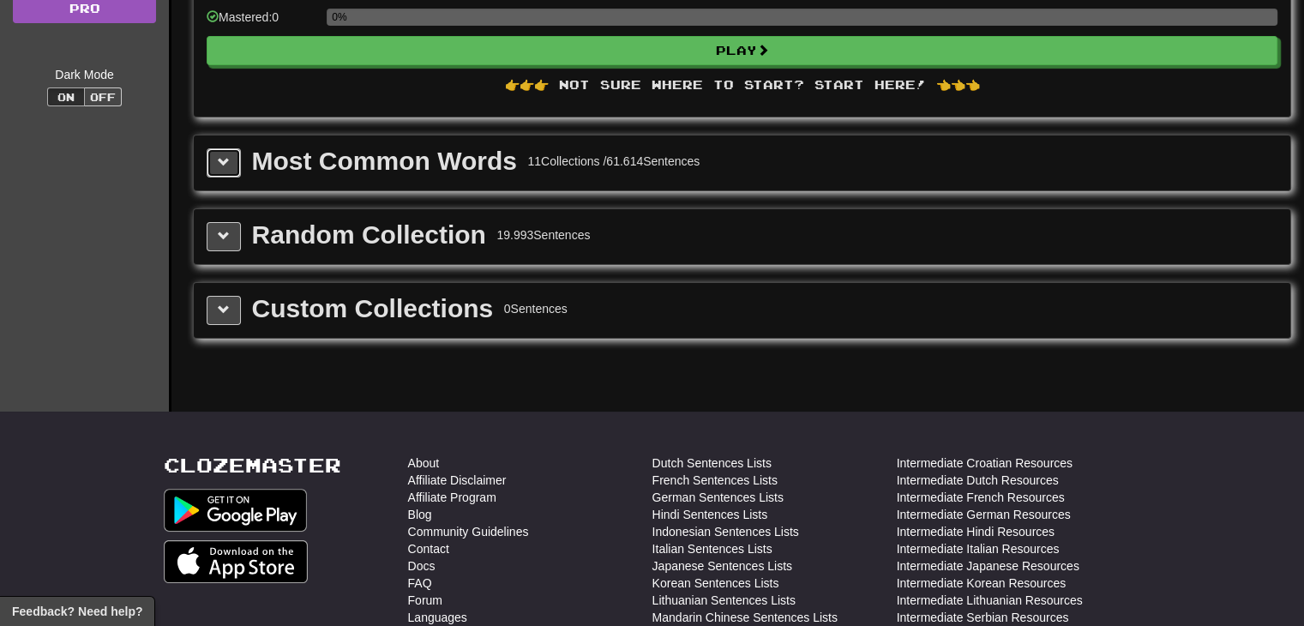
click at [223, 161] on span at bounding box center [224, 162] width 12 height 12
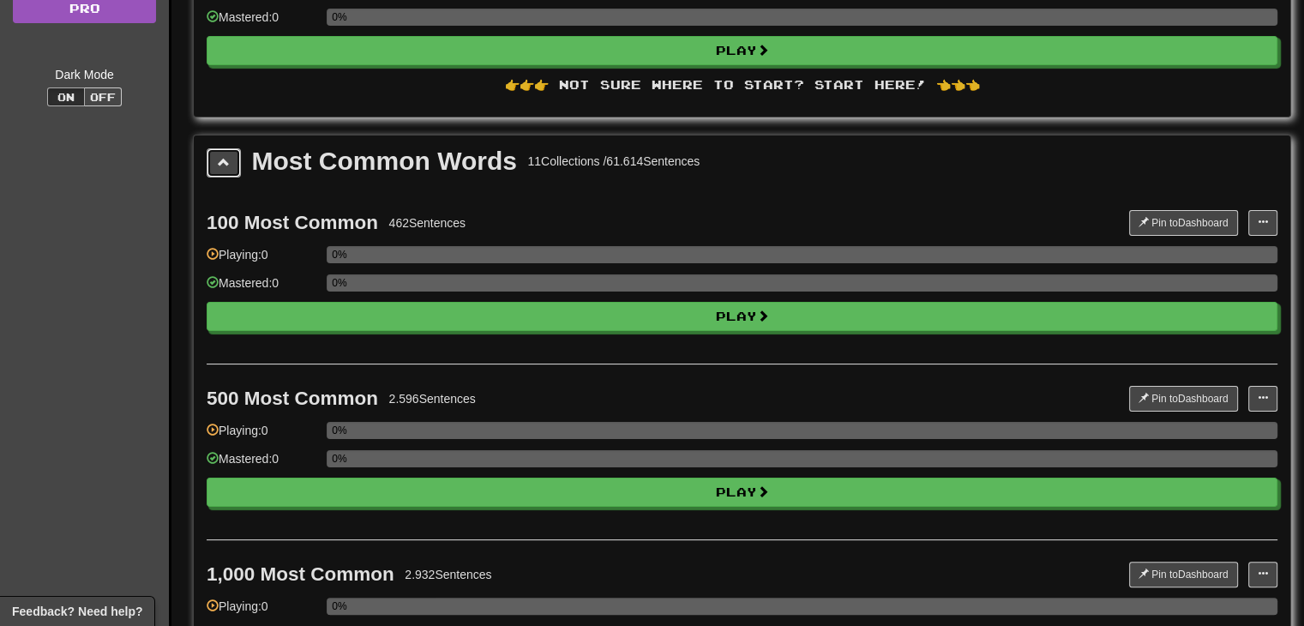
click at [219, 165] on span at bounding box center [224, 162] width 12 height 12
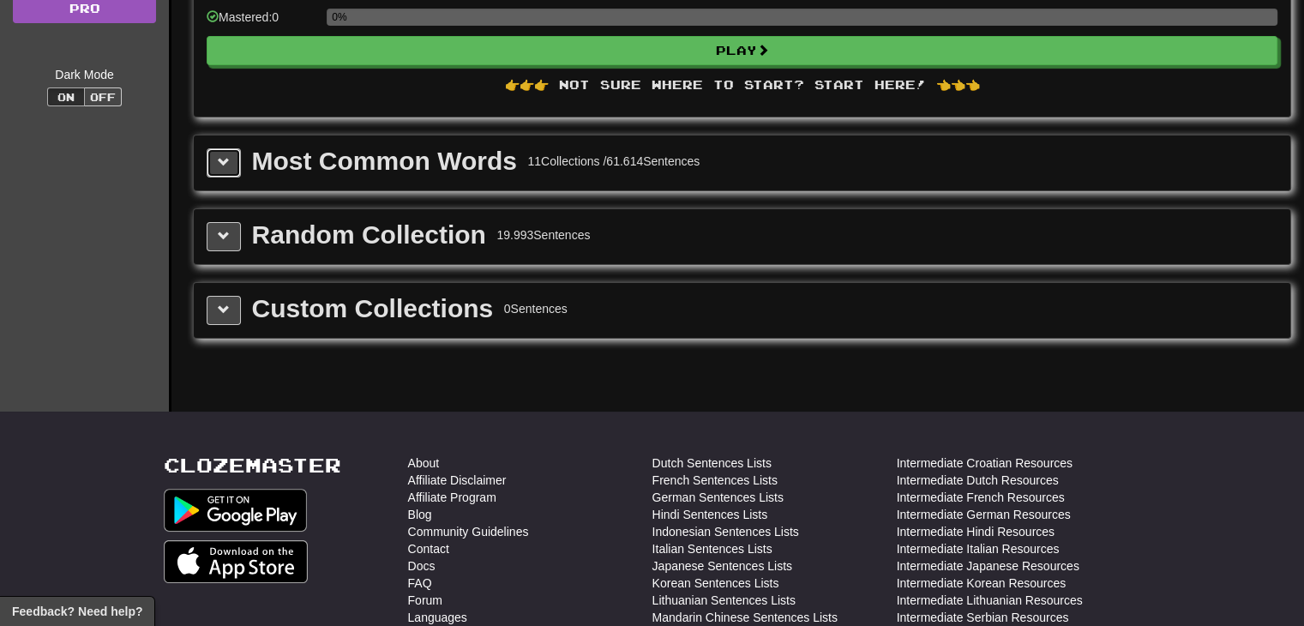
click at [219, 165] on span at bounding box center [224, 162] width 12 height 12
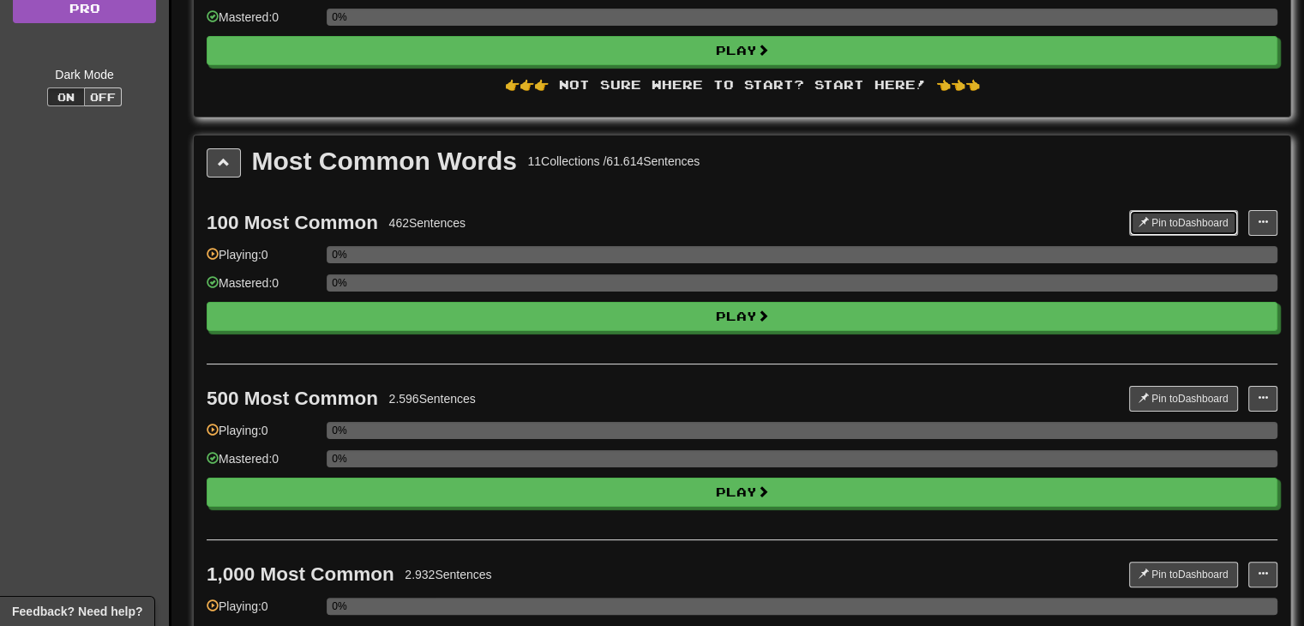
click at [1169, 216] on button "Pin to Dashboard" at bounding box center [1183, 223] width 109 height 26
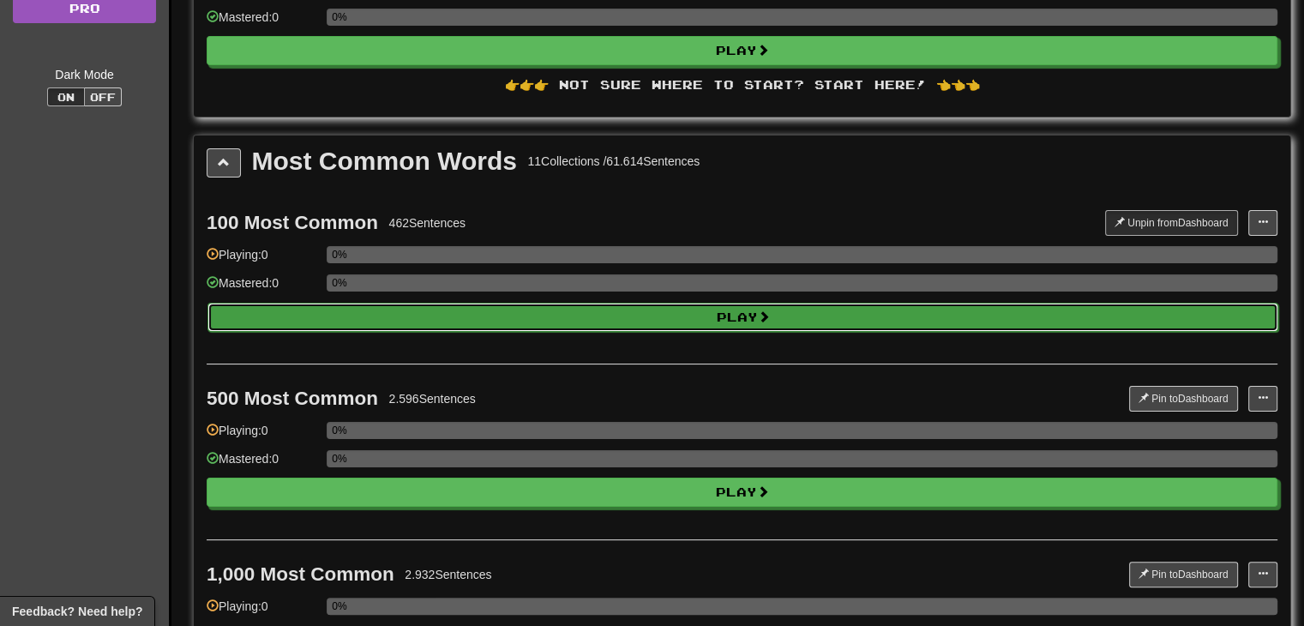
click at [683, 315] on button "Play" at bounding box center [742, 317] width 1071 height 29
select select "**"
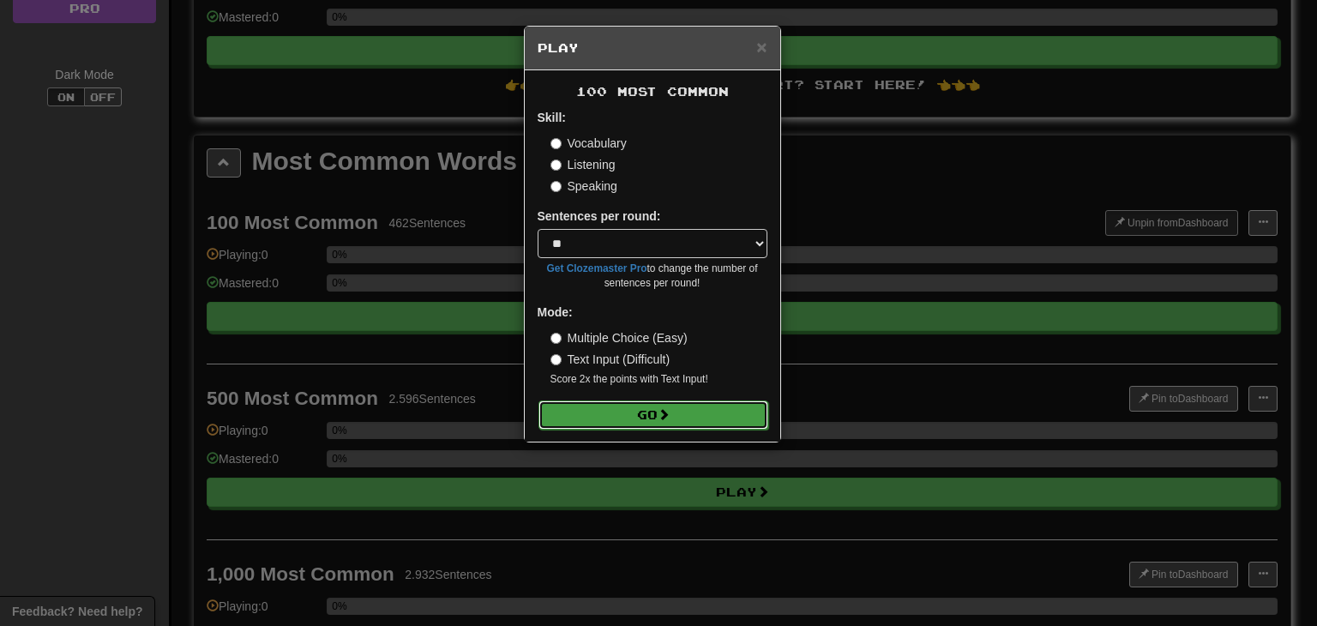
click at [622, 409] on button "Go" at bounding box center [653, 414] width 230 height 29
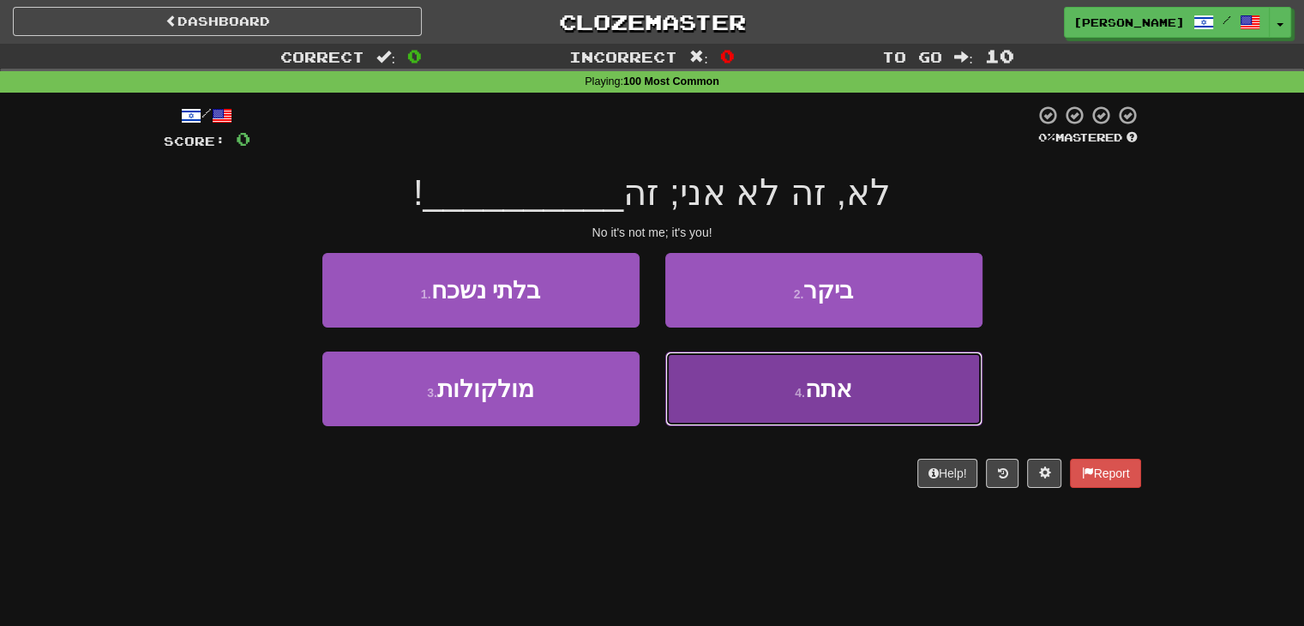
click at [744, 396] on button "4 . אתה" at bounding box center [823, 389] width 317 height 75
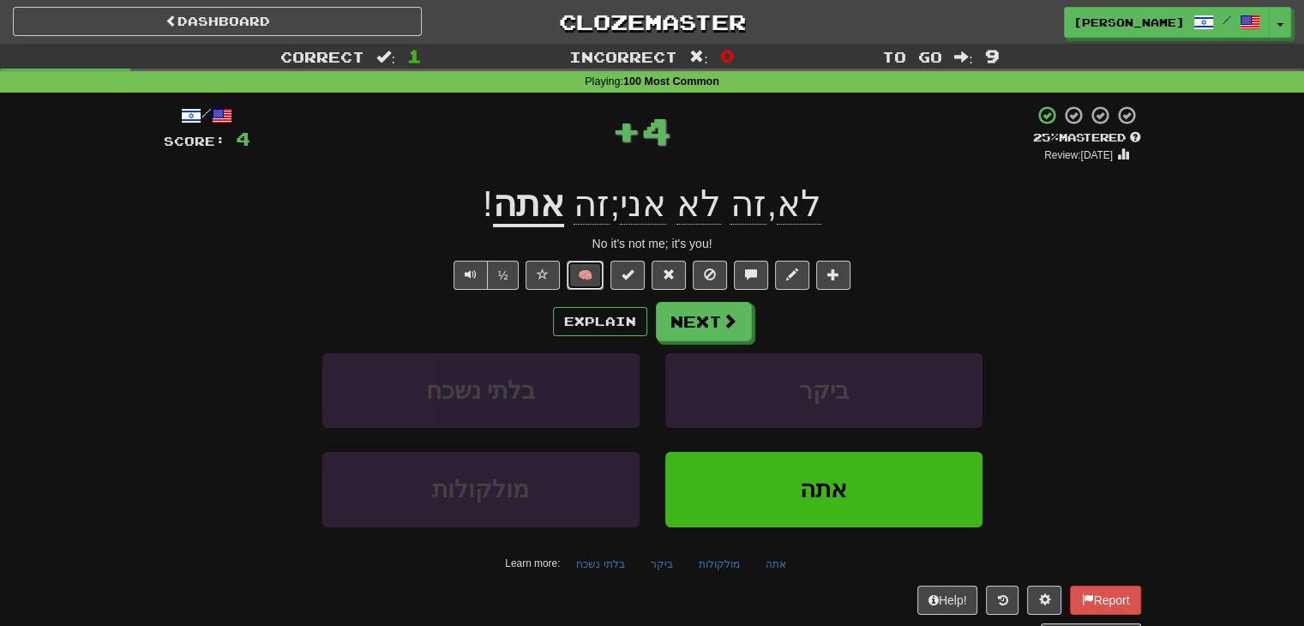
click at [586, 279] on button "🧠" at bounding box center [585, 275] width 37 height 29
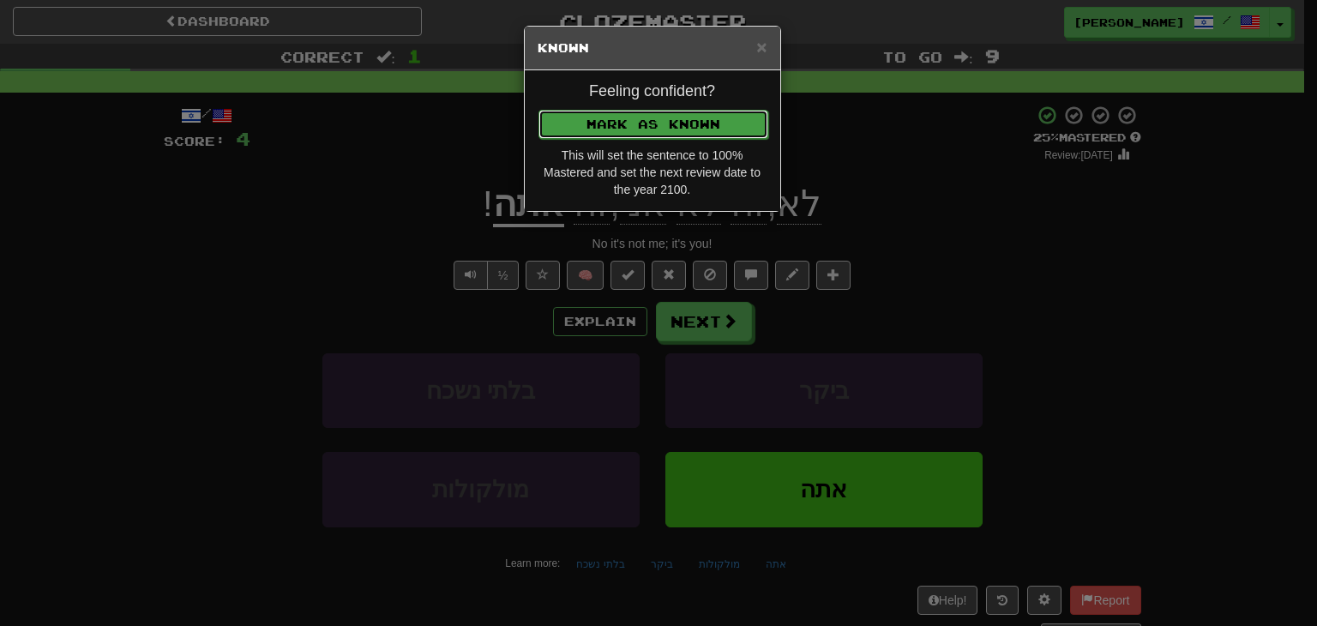
click at [652, 118] on button "Mark as Known" at bounding box center [653, 124] width 230 height 29
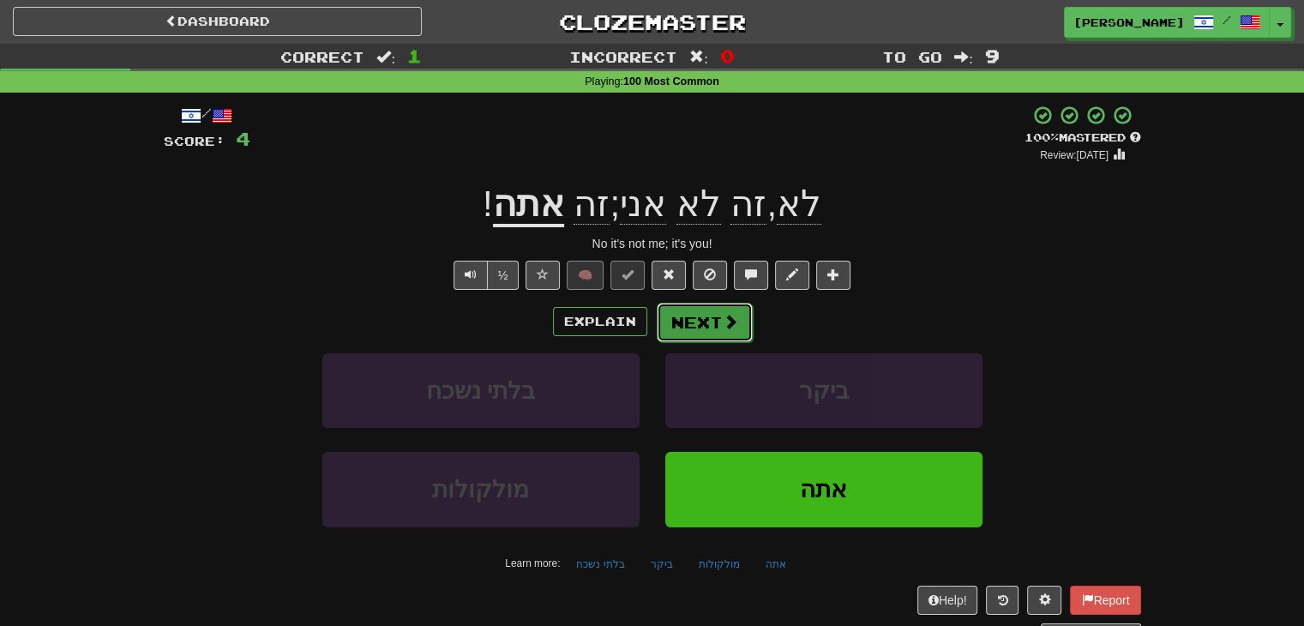
click at [700, 309] on button "Next" at bounding box center [705, 322] width 96 height 39
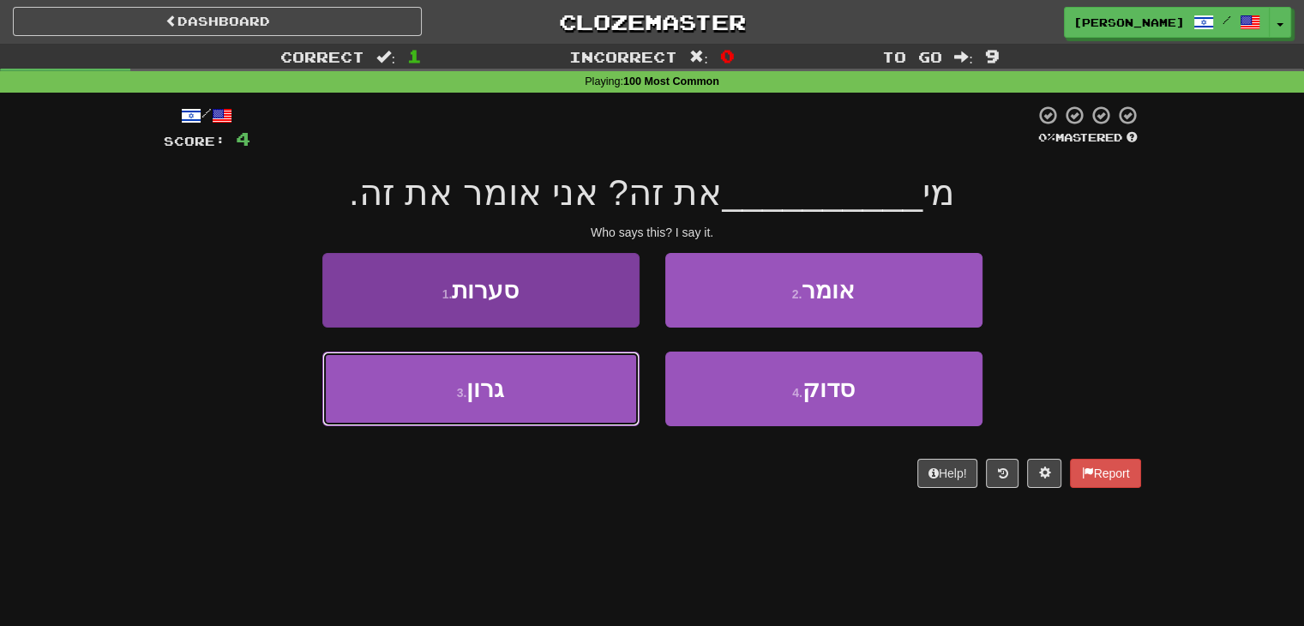
click at [532, 402] on button "3 . גרון" at bounding box center [480, 389] width 317 height 75
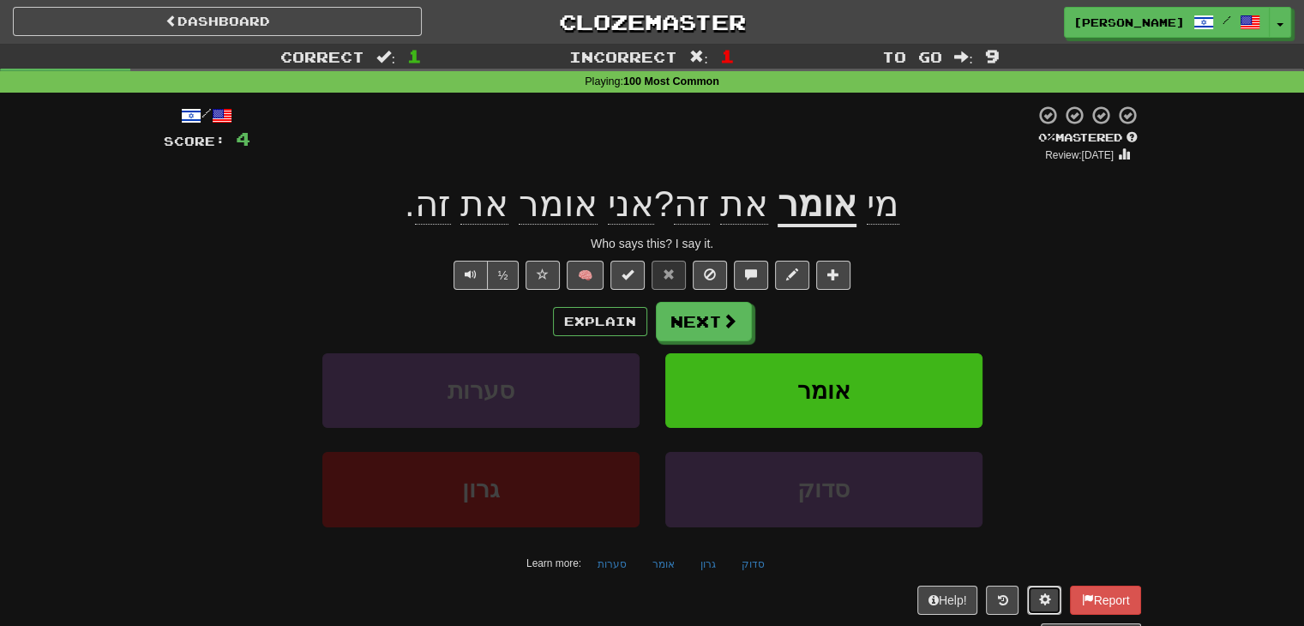
click at [1052, 593] on button at bounding box center [1044, 600] width 34 height 29
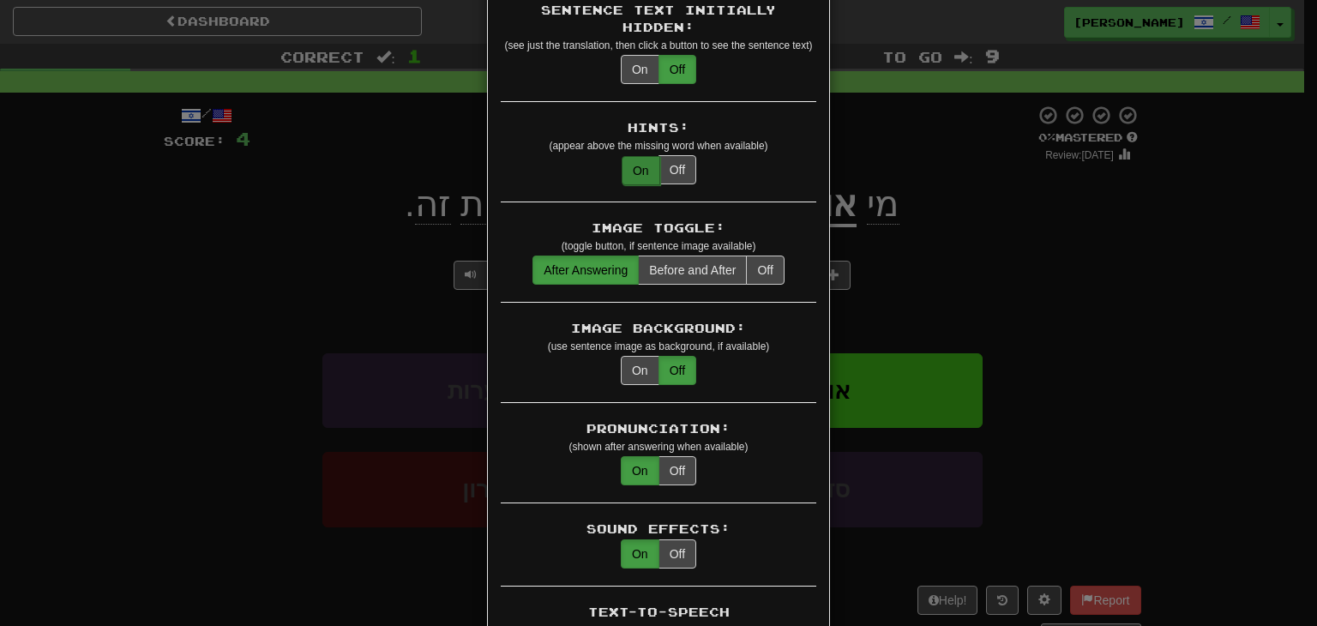
scroll to position [171, 0]
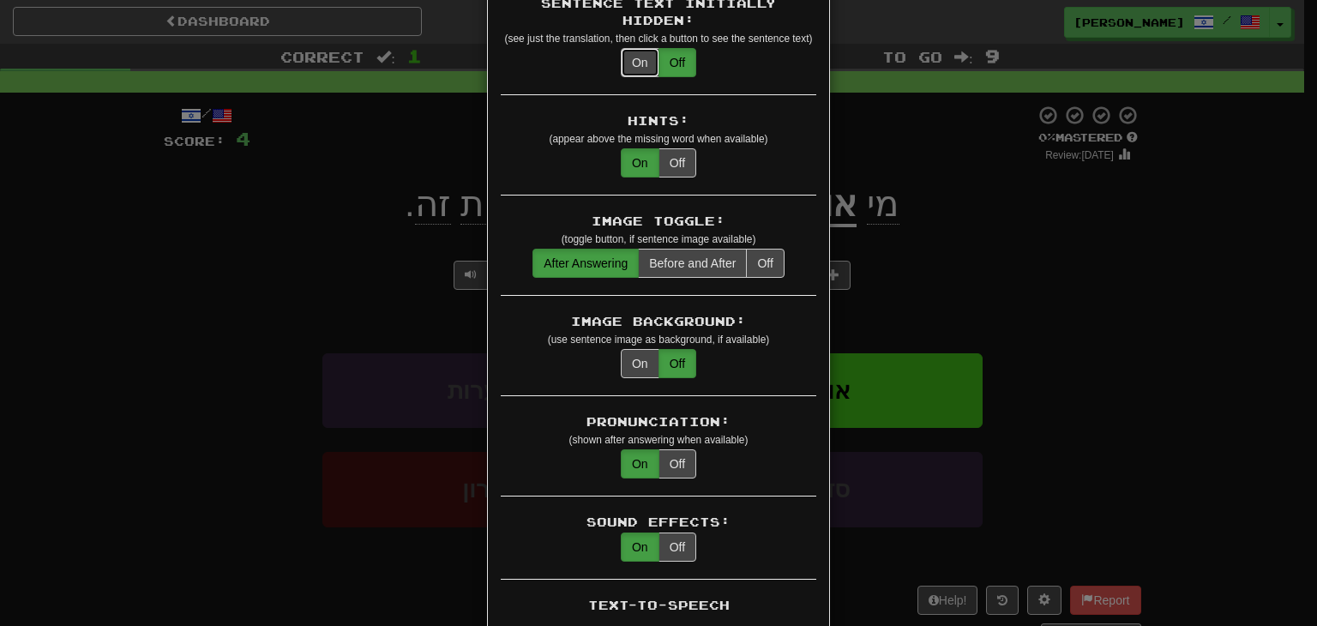
click at [638, 48] on button "On" at bounding box center [640, 62] width 39 height 29
click at [640, 52] on button "On" at bounding box center [641, 63] width 39 height 29
click at [678, 48] on button "Off" at bounding box center [677, 62] width 38 height 29
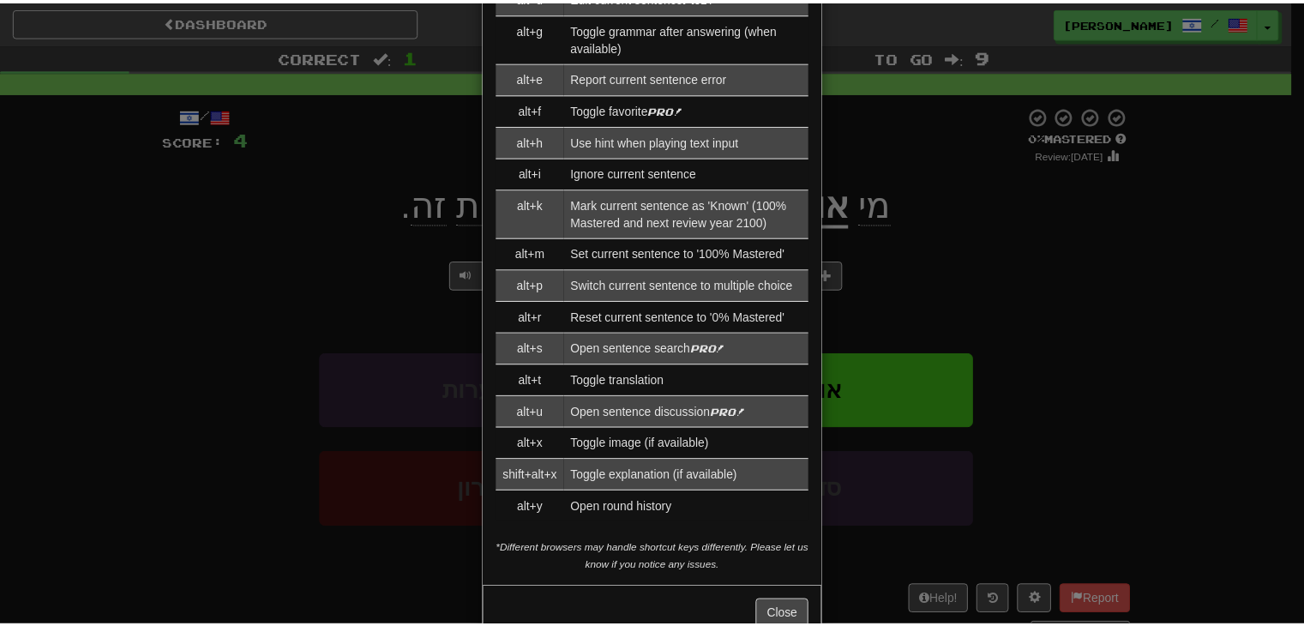
scroll to position [1825, 0]
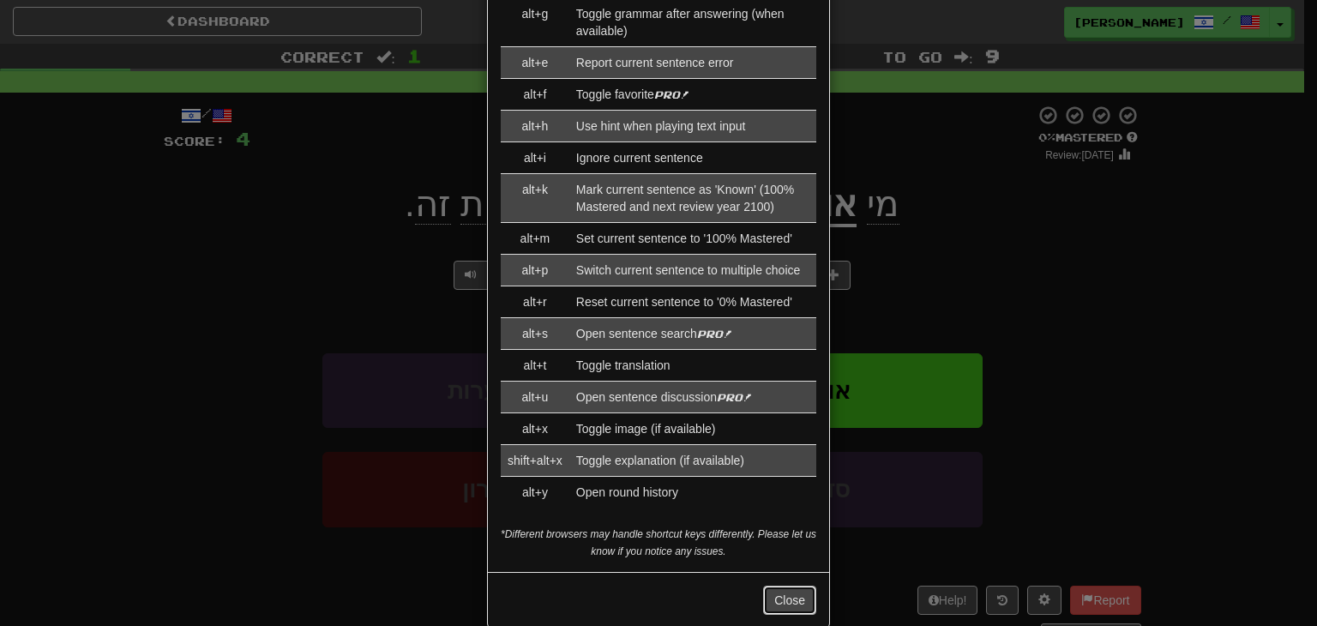
click at [774, 586] on button "Close" at bounding box center [789, 600] width 53 height 29
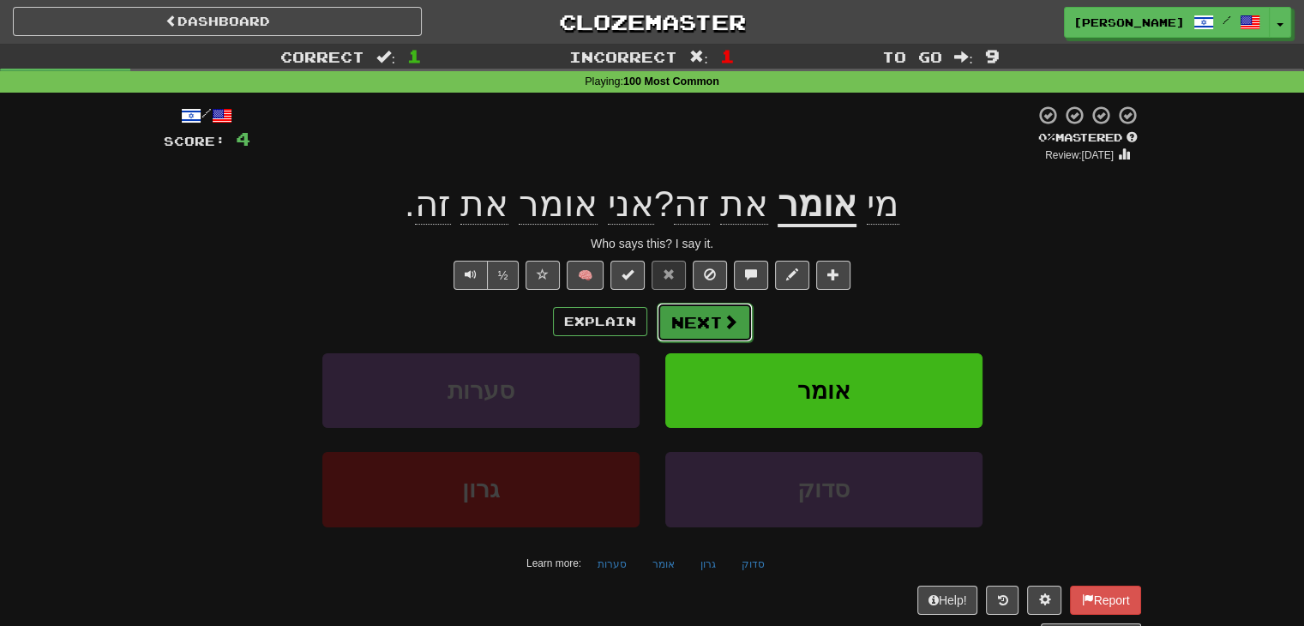
click at [696, 316] on button "Next" at bounding box center [705, 322] width 96 height 39
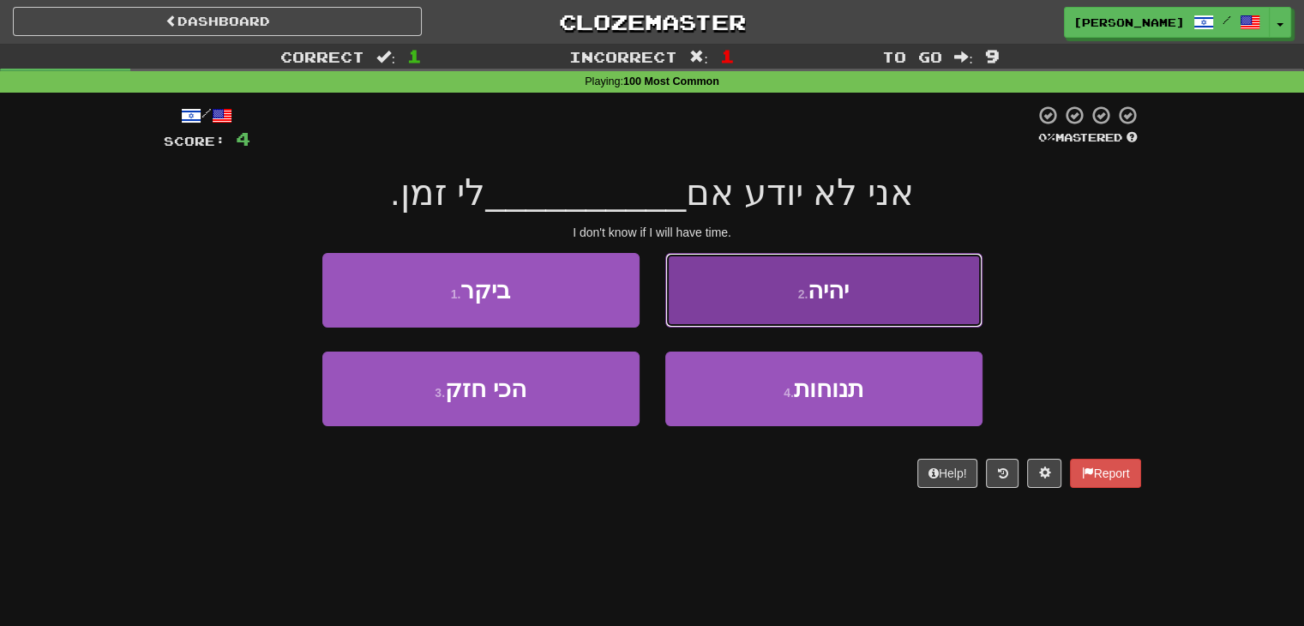
click at [707, 309] on button "2 . יהיה" at bounding box center [823, 290] width 317 height 75
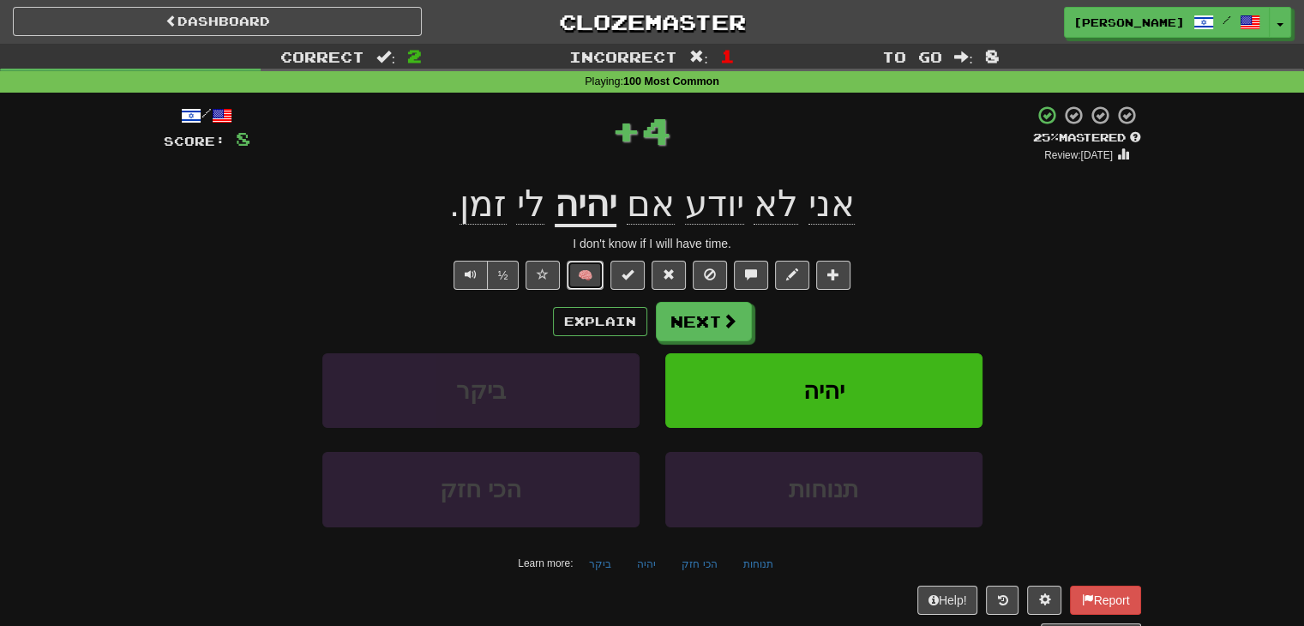
click at [587, 274] on button "🧠" at bounding box center [585, 275] width 37 height 29
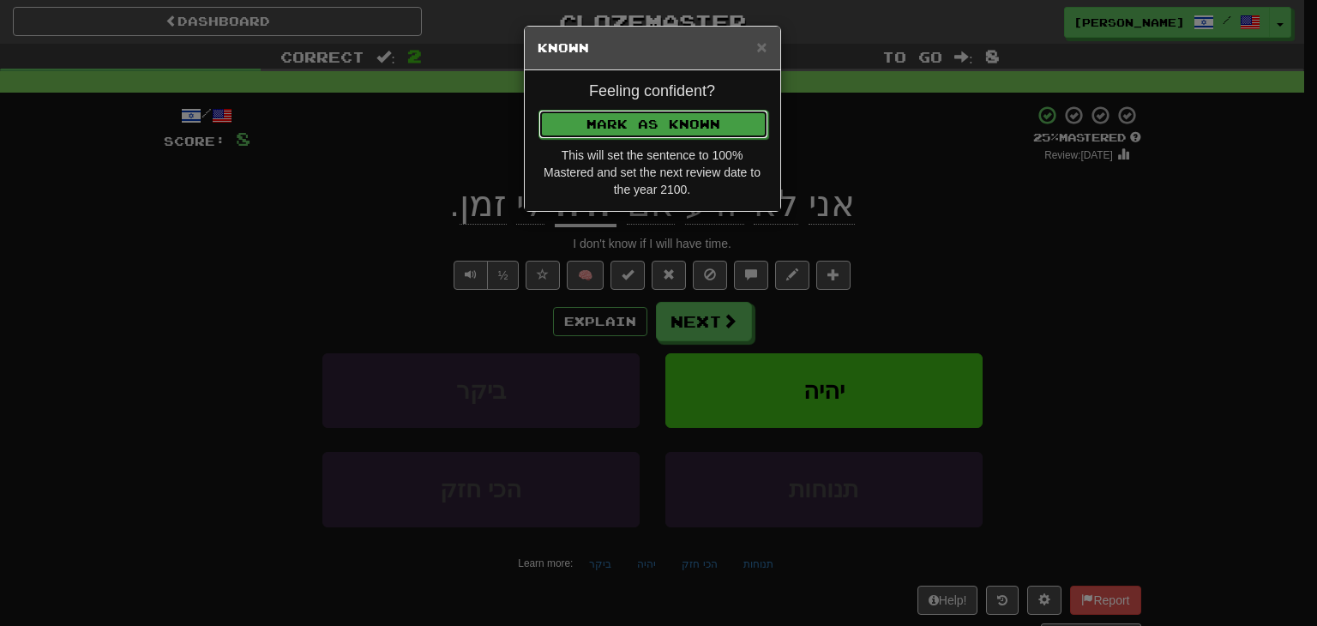
click at [616, 117] on button "Mark as Known" at bounding box center [653, 124] width 230 height 29
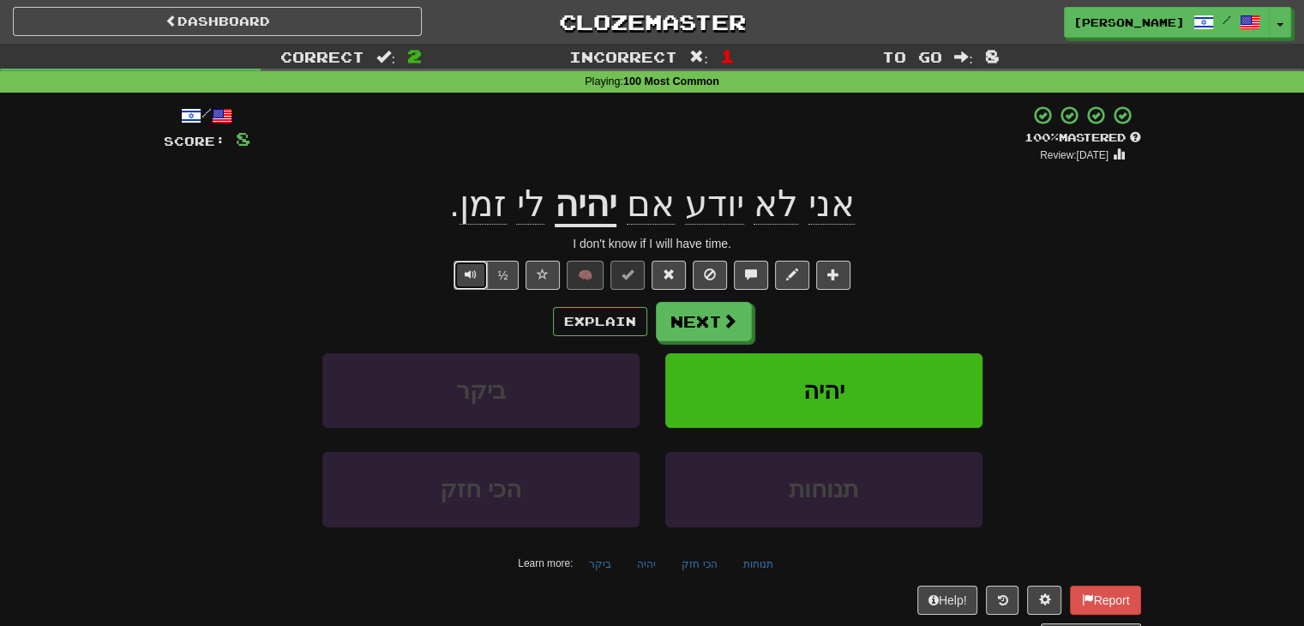
click at [466, 273] on span "Text-to-speech controls" at bounding box center [471, 274] width 12 height 12
click at [453, 275] on div "½" at bounding box center [484, 275] width 69 height 29
click at [466, 282] on button "Text-to-speech controls" at bounding box center [471, 275] width 34 height 29
click at [693, 312] on button "Next" at bounding box center [705, 322] width 96 height 39
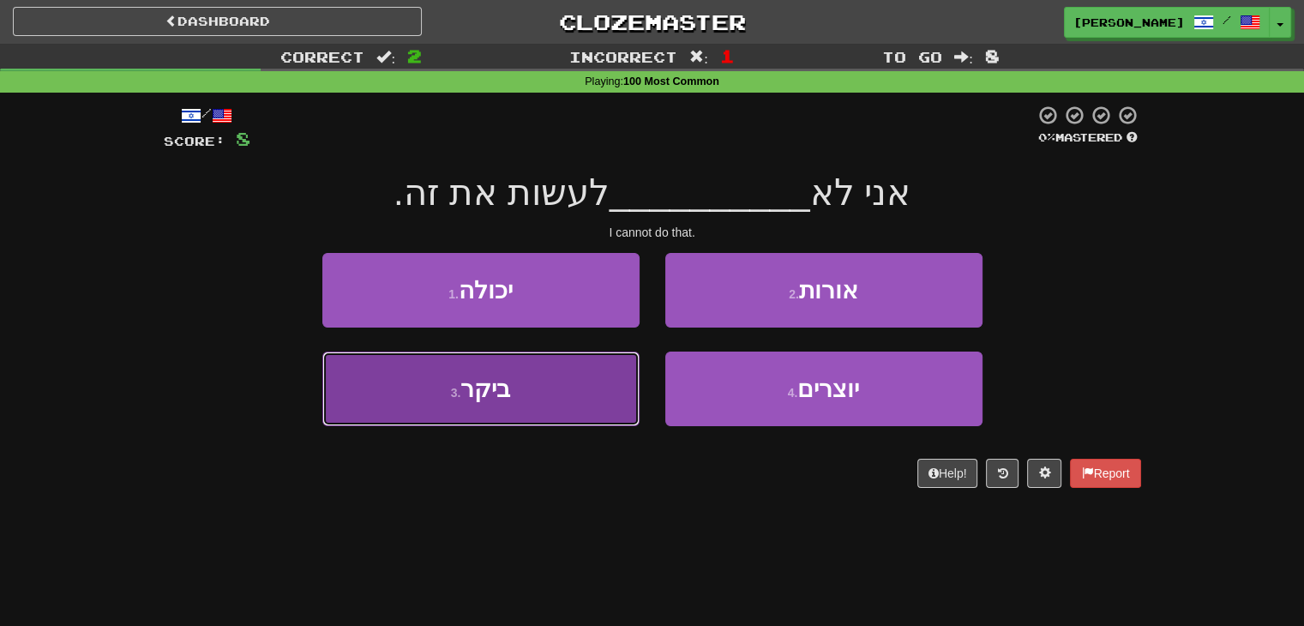
click at [532, 406] on button "3 . ביקר" at bounding box center [480, 389] width 317 height 75
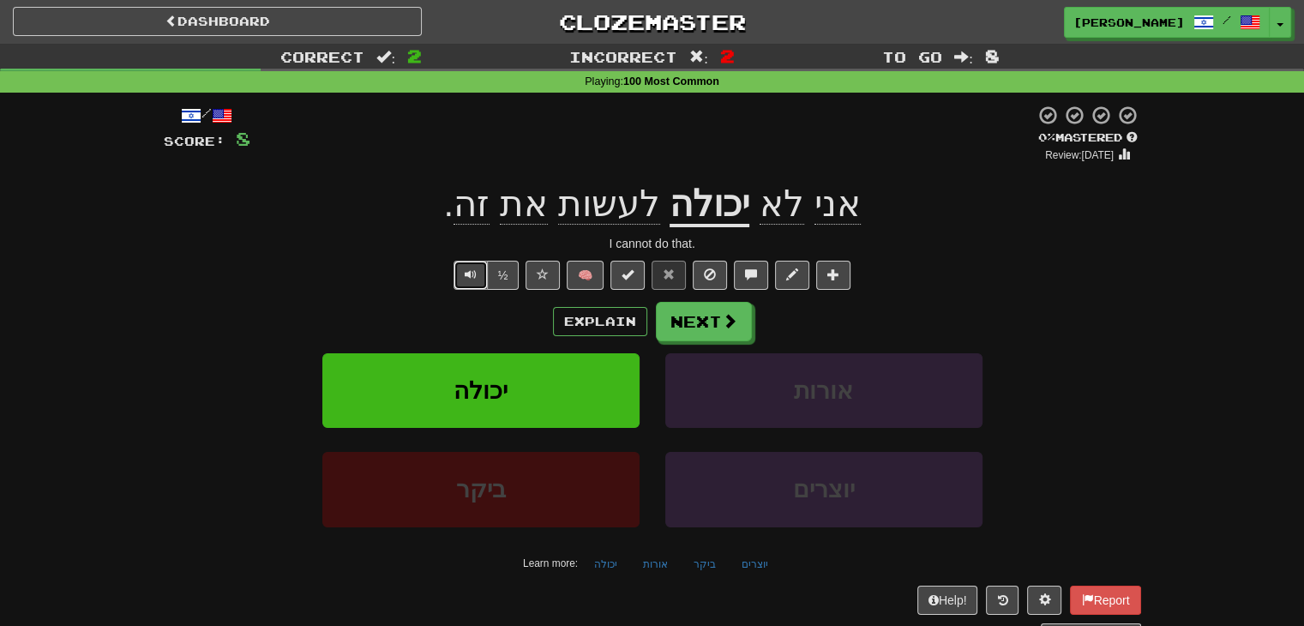
click at [480, 273] on button "Text-to-speech controls" at bounding box center [471, 275] width 34 height 29
click at [479, 273] on button "Text-to-speech controls" at bounding box center [471, 275] width 34 height 29
click at [729, 326] on span at bounding box center [730, 321] width 15 height 15
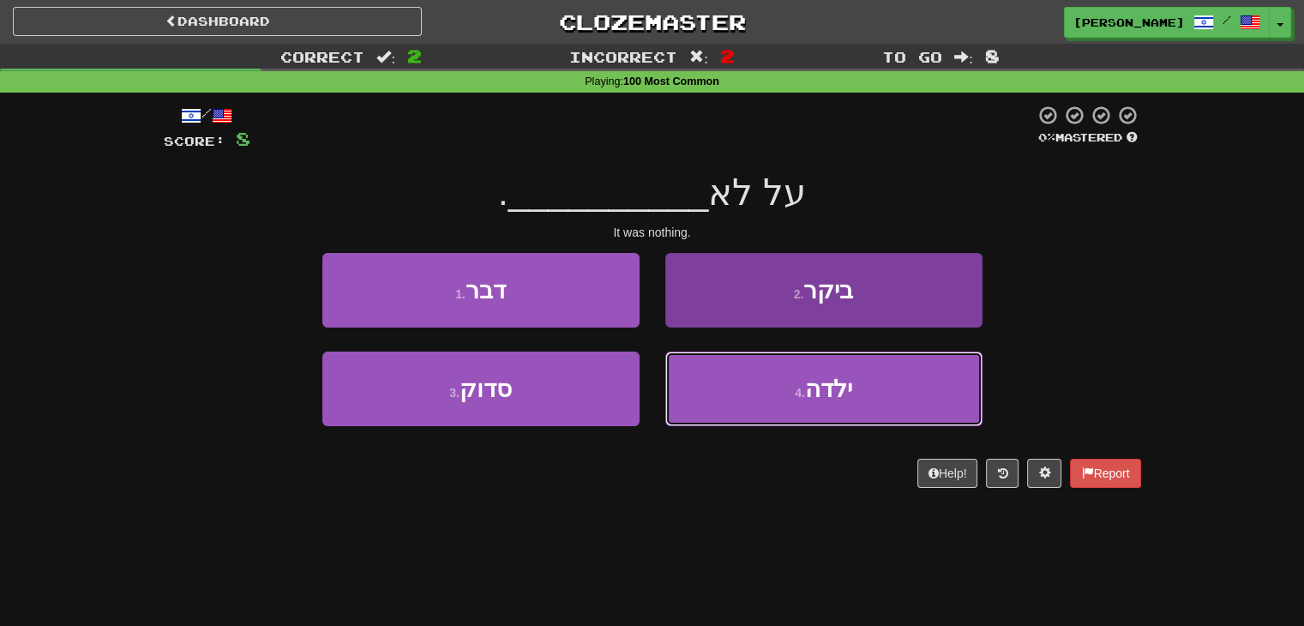
click at [750, 384] on button "4 . ילדה" at bounding box center [823, 389] width 317 height 75
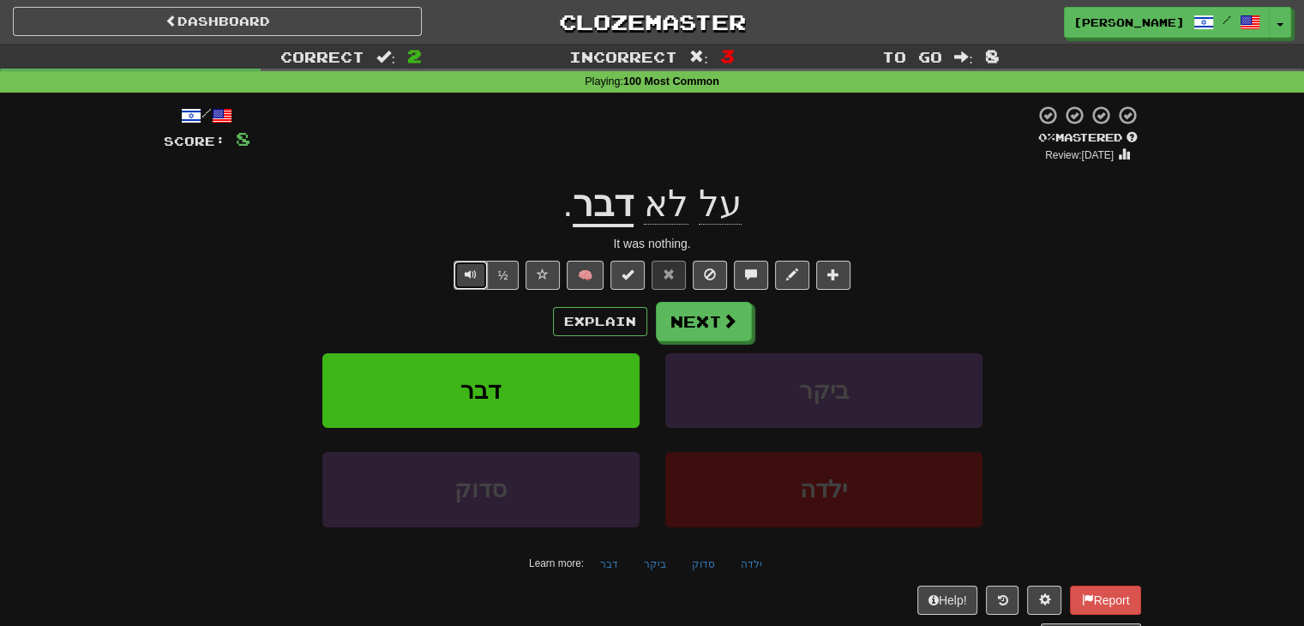
click at [463, 280] on button "Text-to-speech controls" at bounding box center [471, 275] width 34 height 29
click at [577, 279] on button "🧠" at bounding box center [585, 275] width 37 height 29
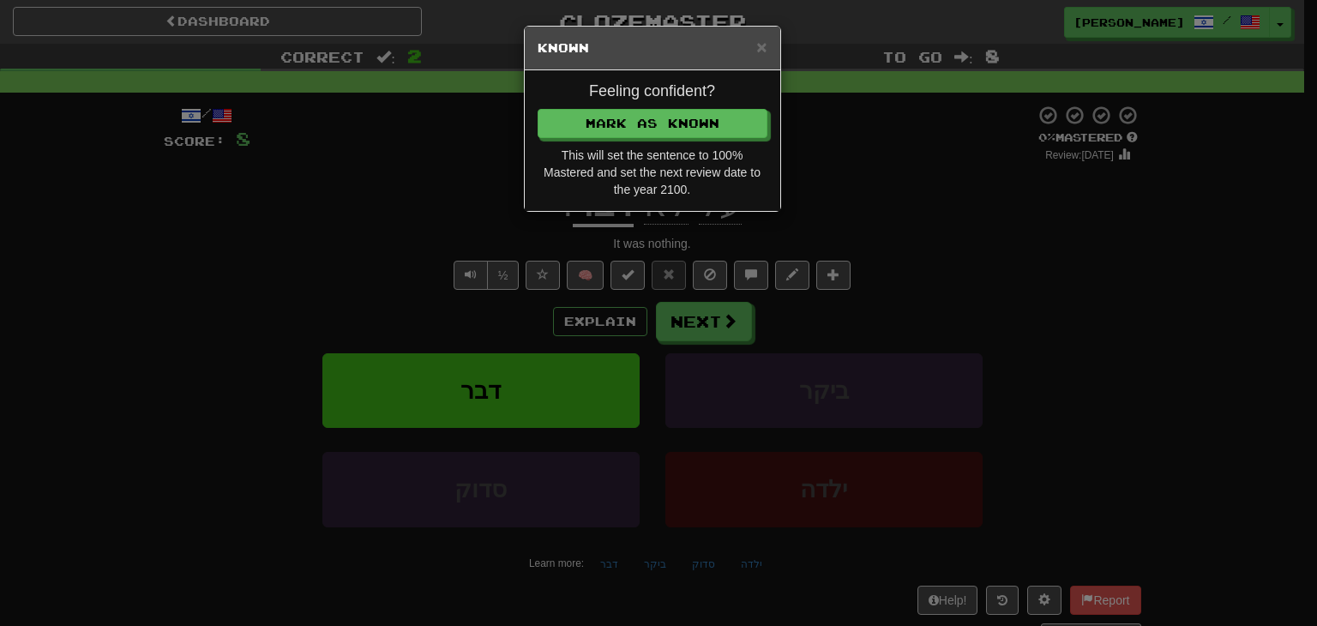
click at [712, 340] on div "× Known Feeling confident? [PERSON_NAME] as Known This will set the sentence to…" at bounding box center [658, 313] width 1317 height 626
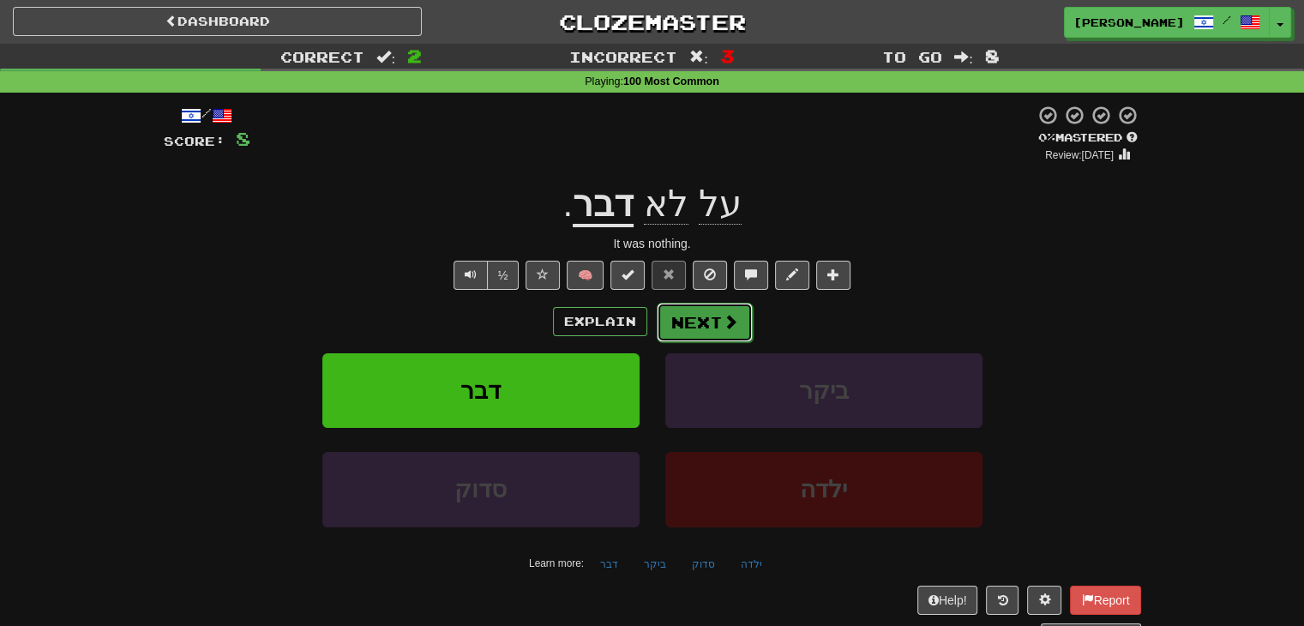
click at [693, 316] on button "Next" at bounding box center [705, 322] width 96 height 39
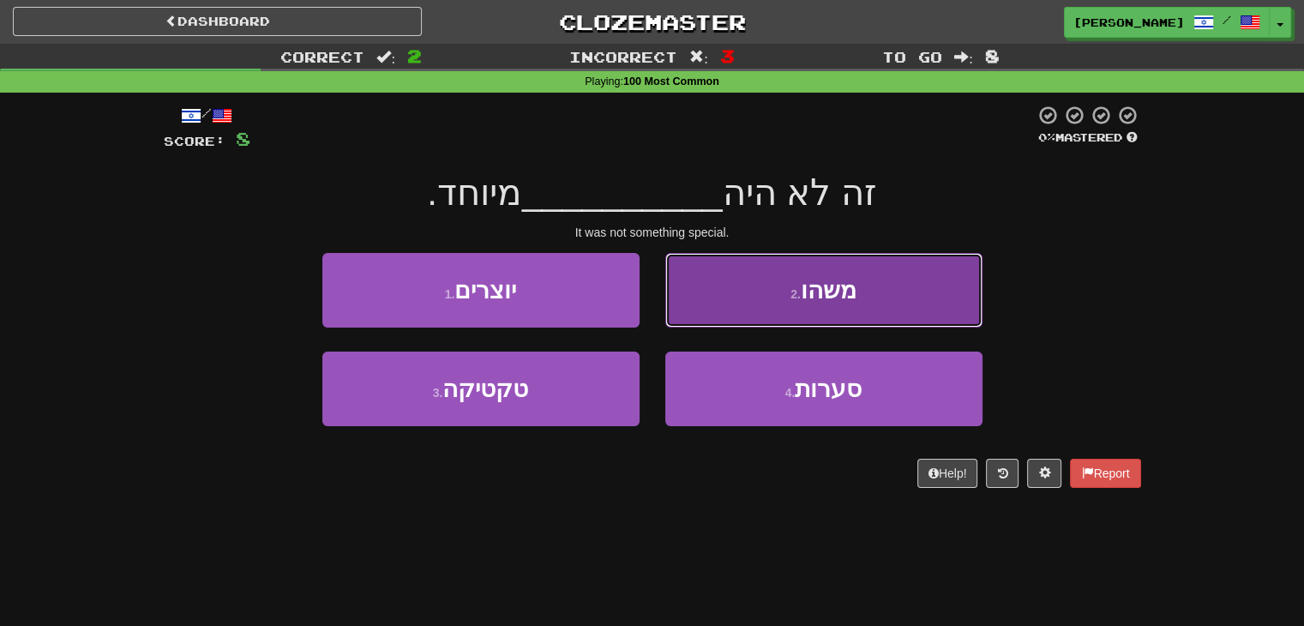
click at [707, 308] on button "2 . משהו" at bounding box center [823, 290] width 317 height 75
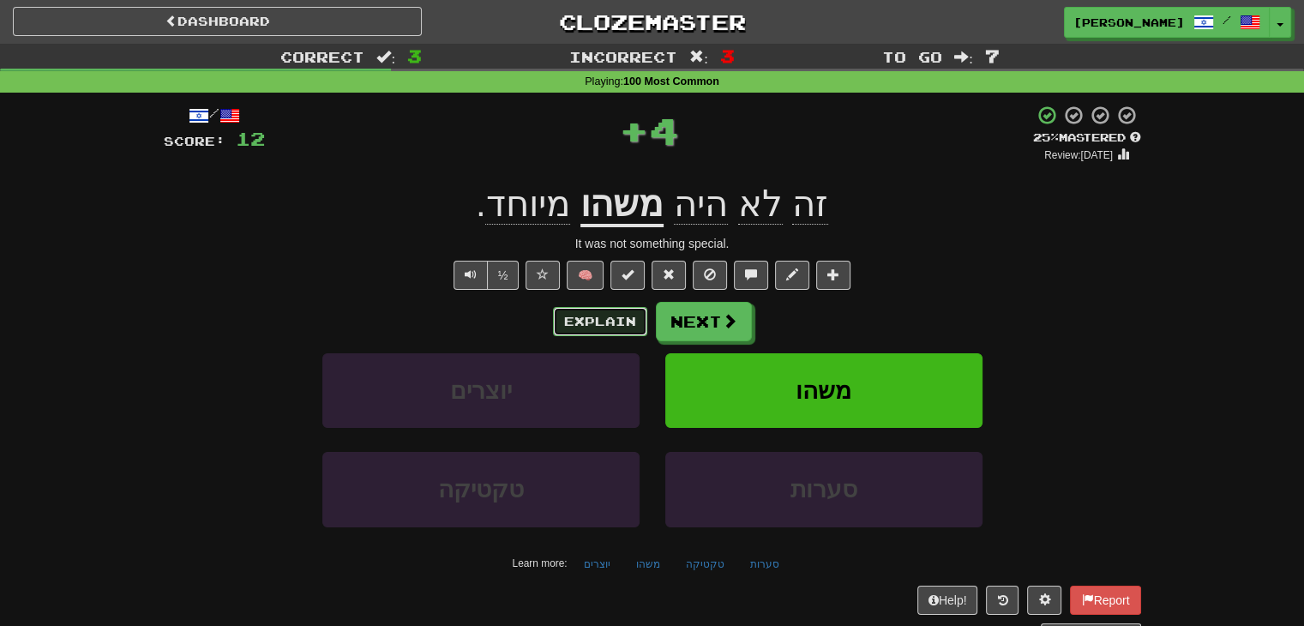
click at [585, 310] on button "Explain" at bounding box center [600, 321] width 94 height 29
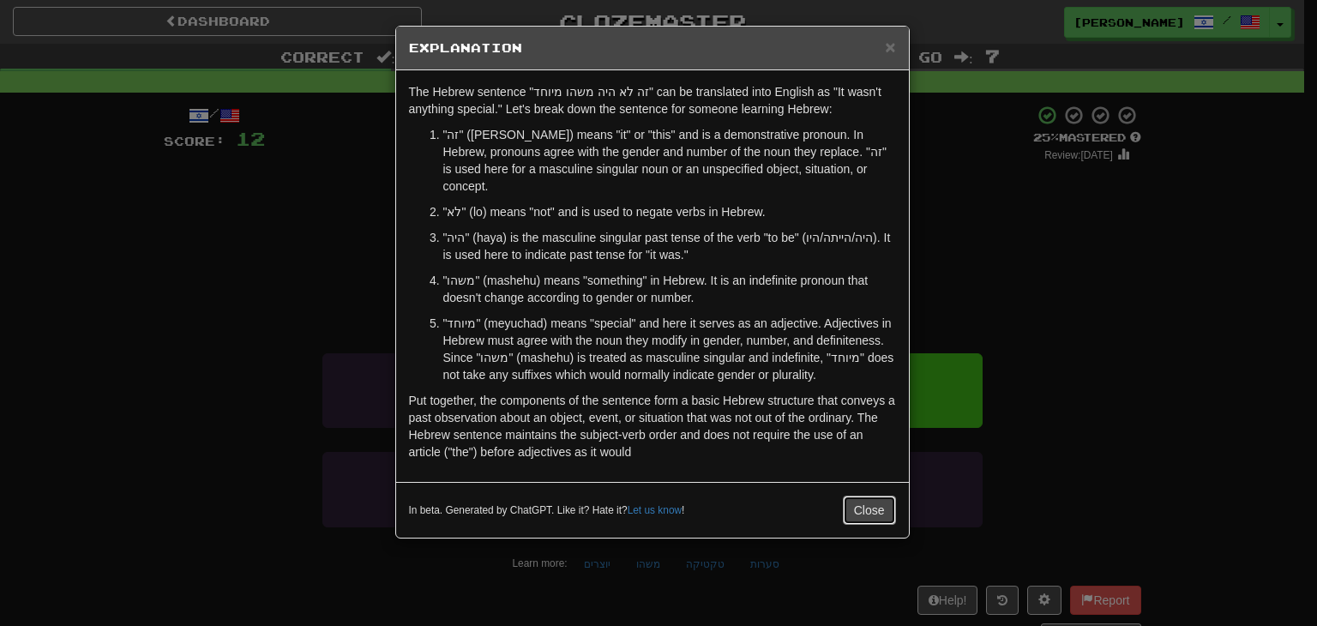
click at [869, 496] on button "Close" at bounding box center [869, 510] width 53 height 29
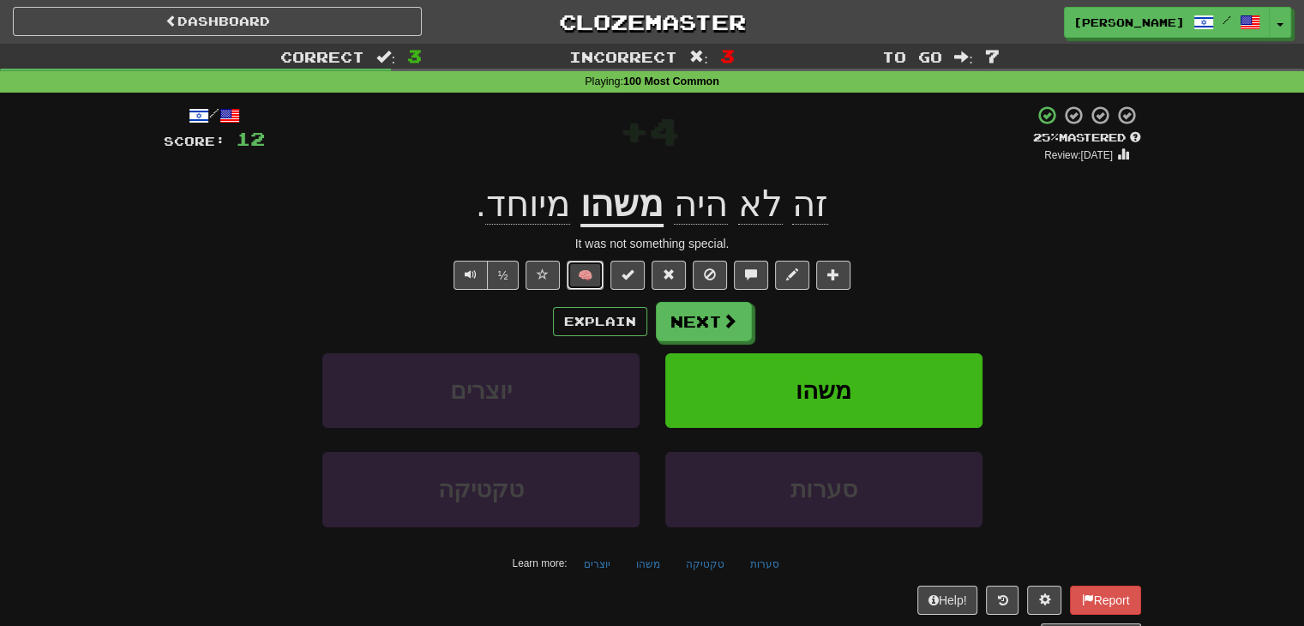
click at [580, 273] on button "🧠" at bounding box center [585, 275] width 37 height 29
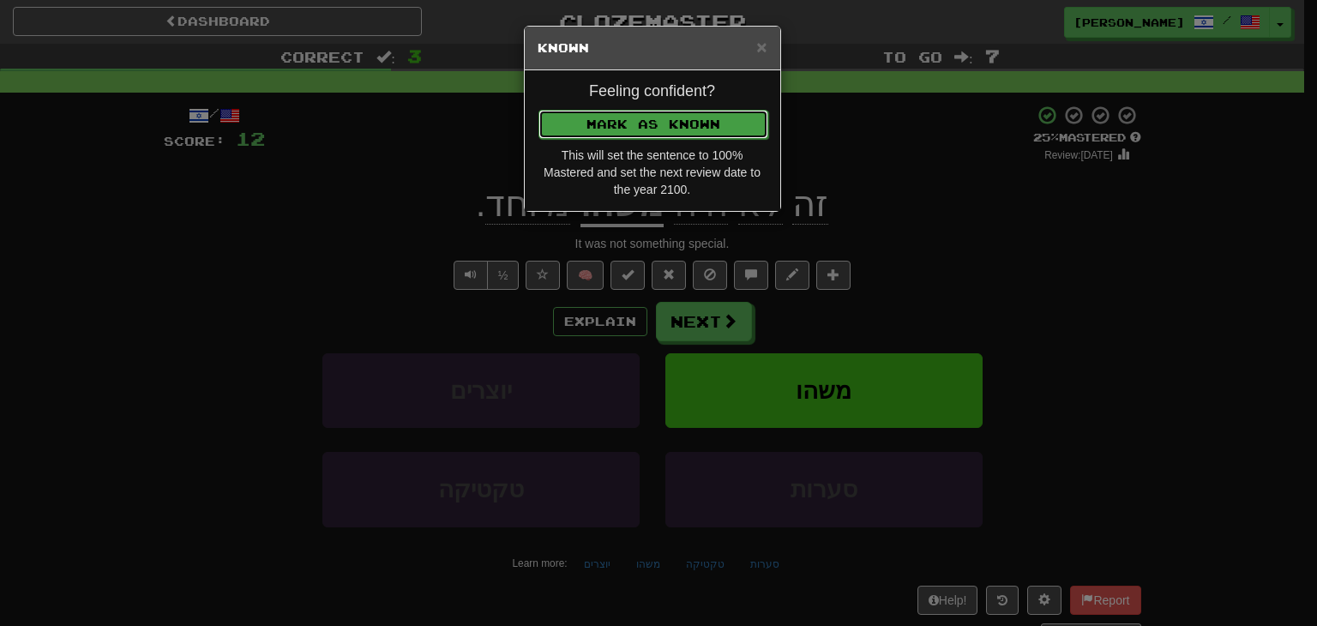
click at [682, 119] on button "Mark as Known" at bounding box center [653, 124] width 230 height 29
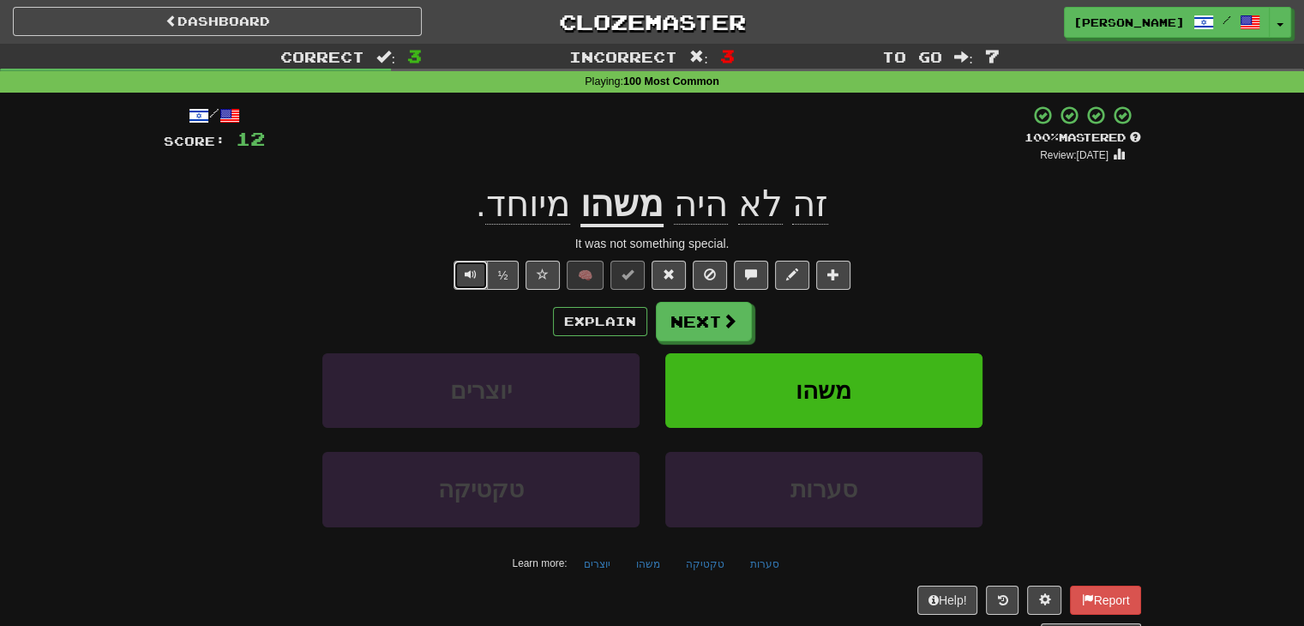
click at [470, 280] on button "Text-to-speech controls" at bounding box center [471, 275] width 34 height 29
click at [466, 273] on span "Text-to-speech controls" at bounding box center [471, 274] width 12 height 12
click at [694, 311] on button "Next" at bounding box center [705, 322] width 96 height 39
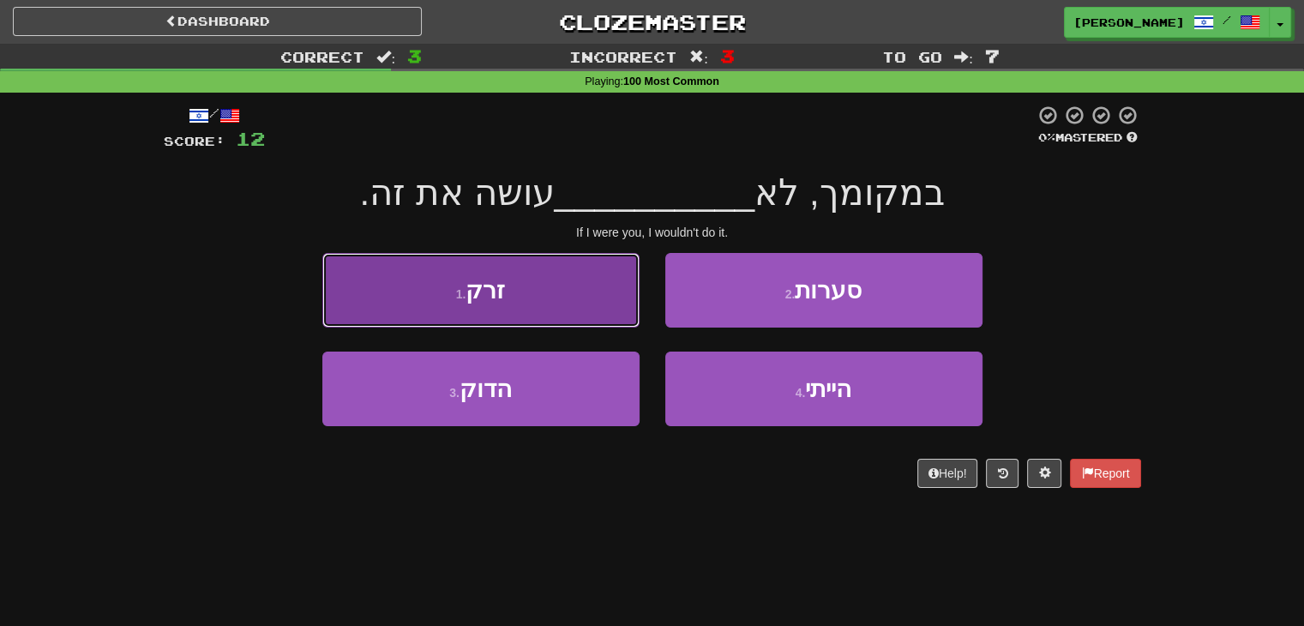
click at [565, 312] on button "1 . זרק" at bounding box center [480, 290] width 317 height 75
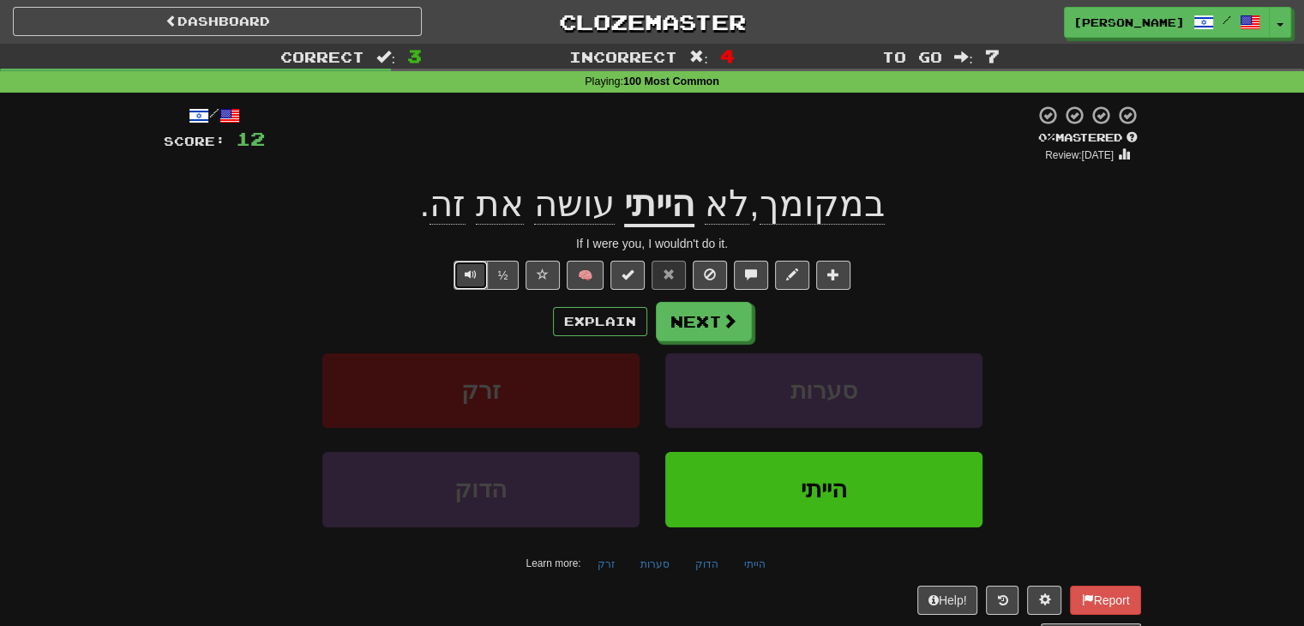
click at [473, 268] on span "Text-to-speech controls" at bounding box center [471, 274] width 12 height 12
click at [683, 329] on button "Next" at bounding box center [705, 322] width 96 height 39
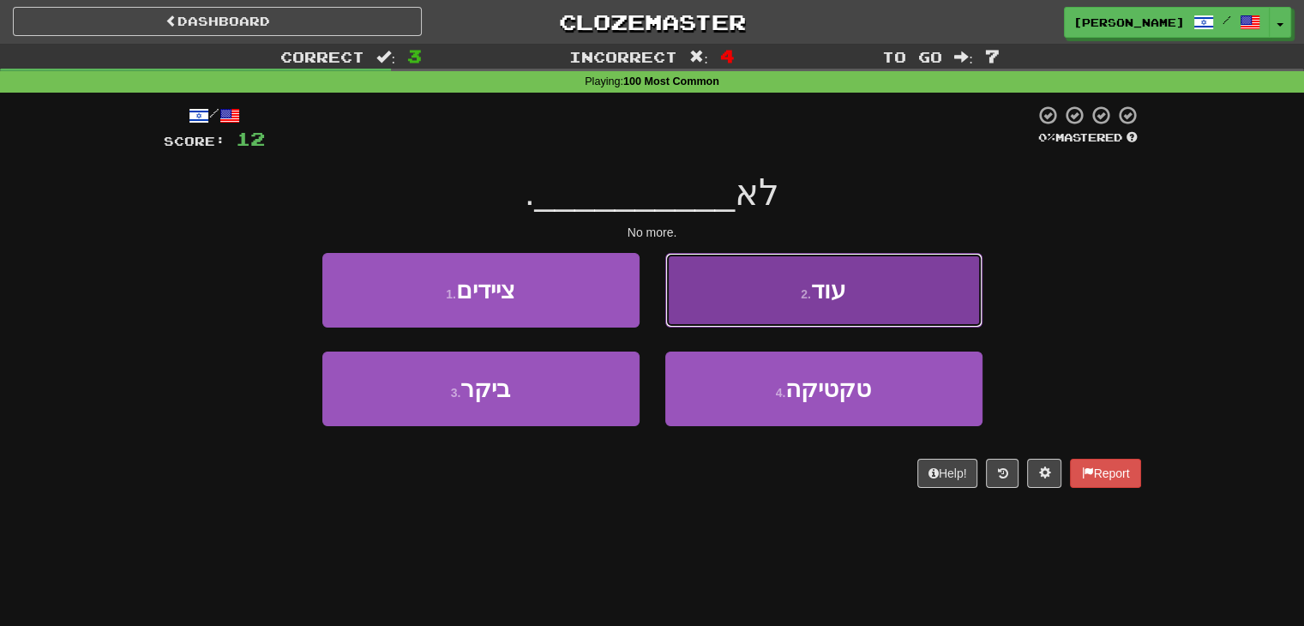
click at [696, 298] on button "2 . עוד" at bounding box center [823, 290] width 317 height 75
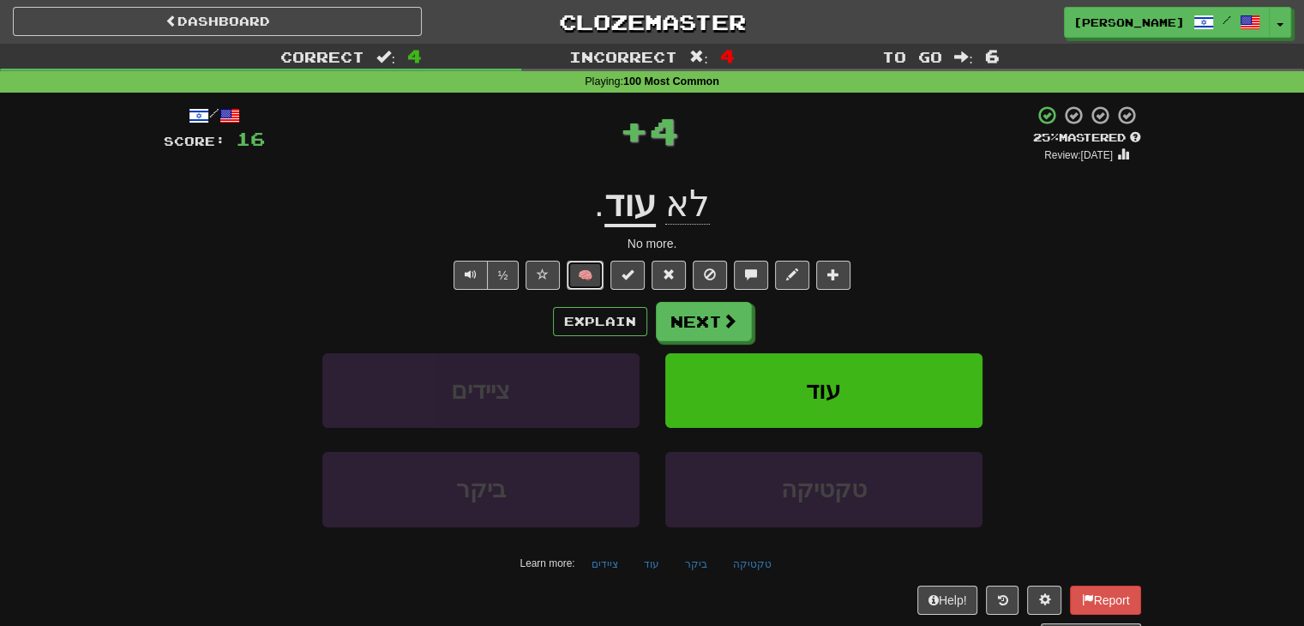
click at [580, 276] on button "🧠" at bounding box center [585, 275] width 37 height 29
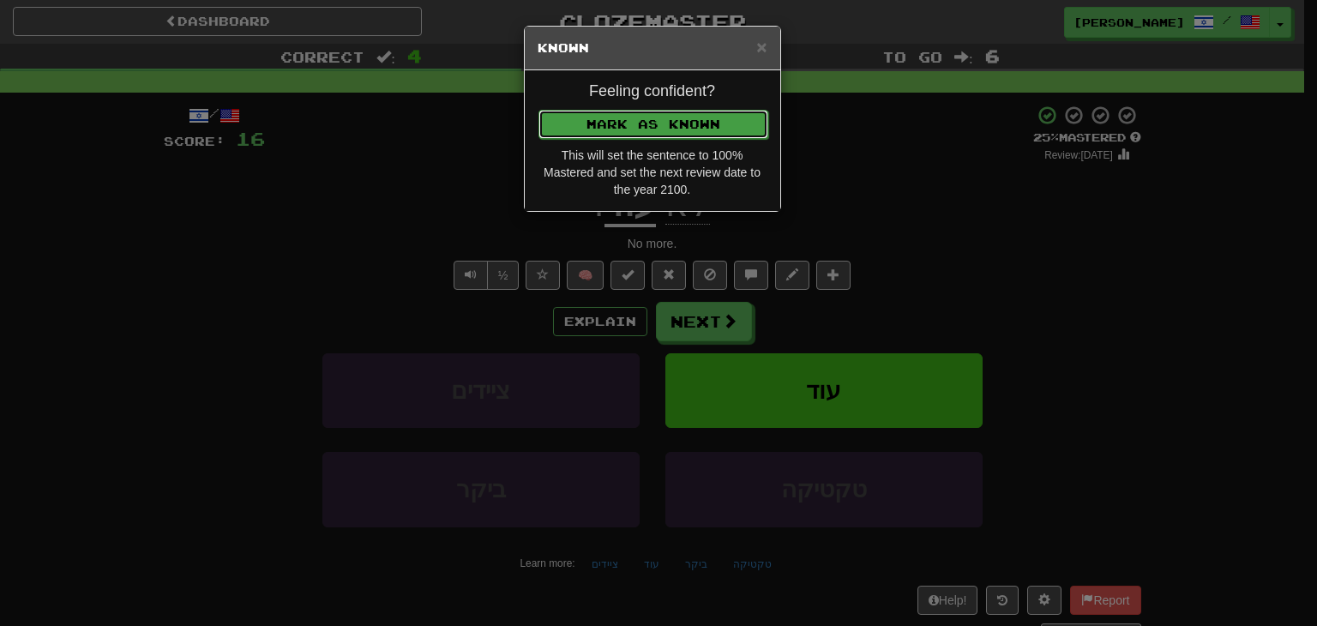
click at [669, 123] on button "Mark as Known" at bounding box center [653, 124] width 230 height 29
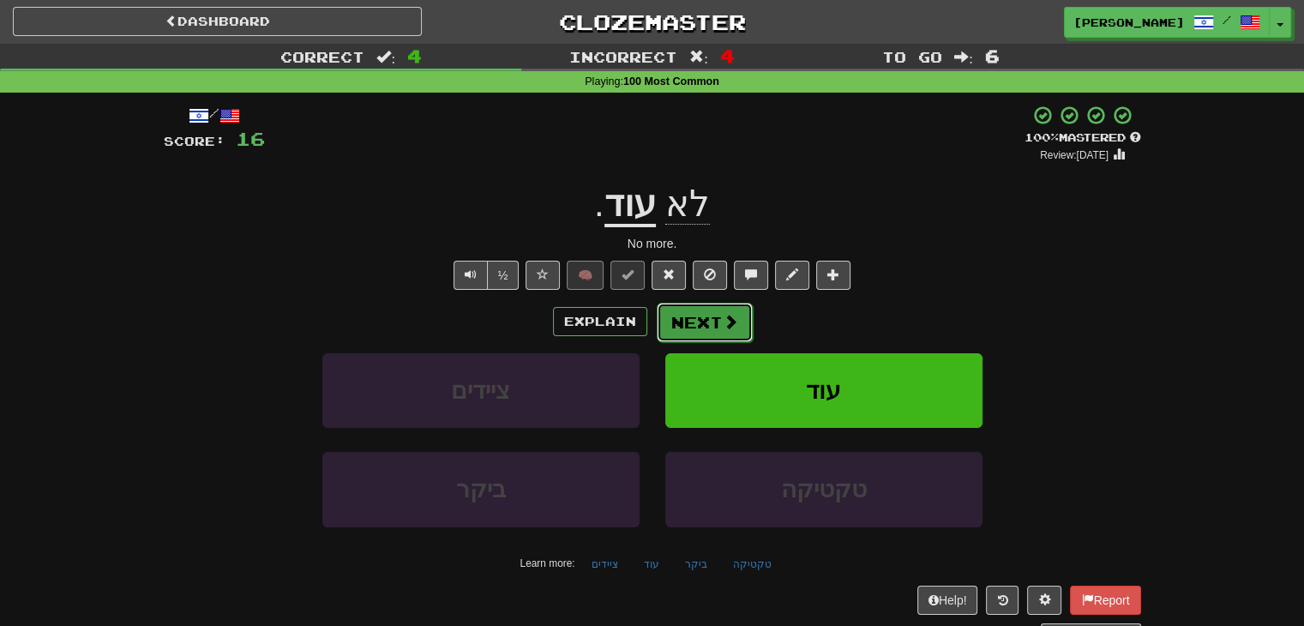
click at [682, 318] on button "Next" at bounding box center [705, 322] width 96 height 39
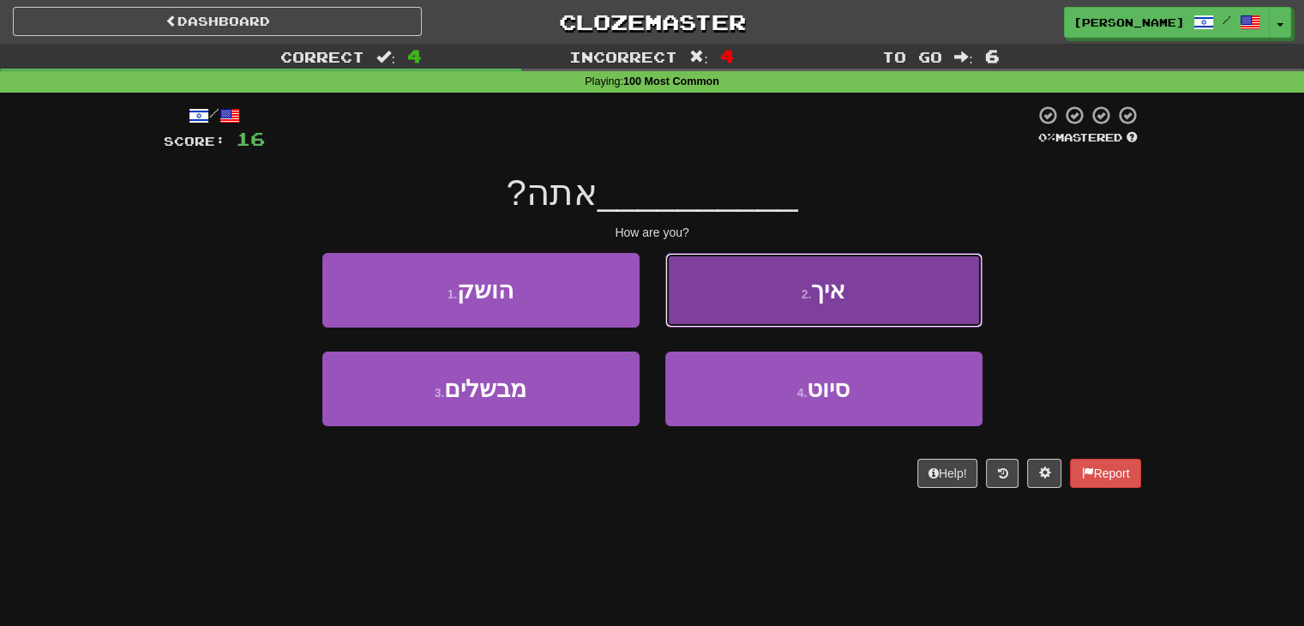
click at [785, 300] on button "2 . איך" at bounding box center [823, 290] width 317 height 75
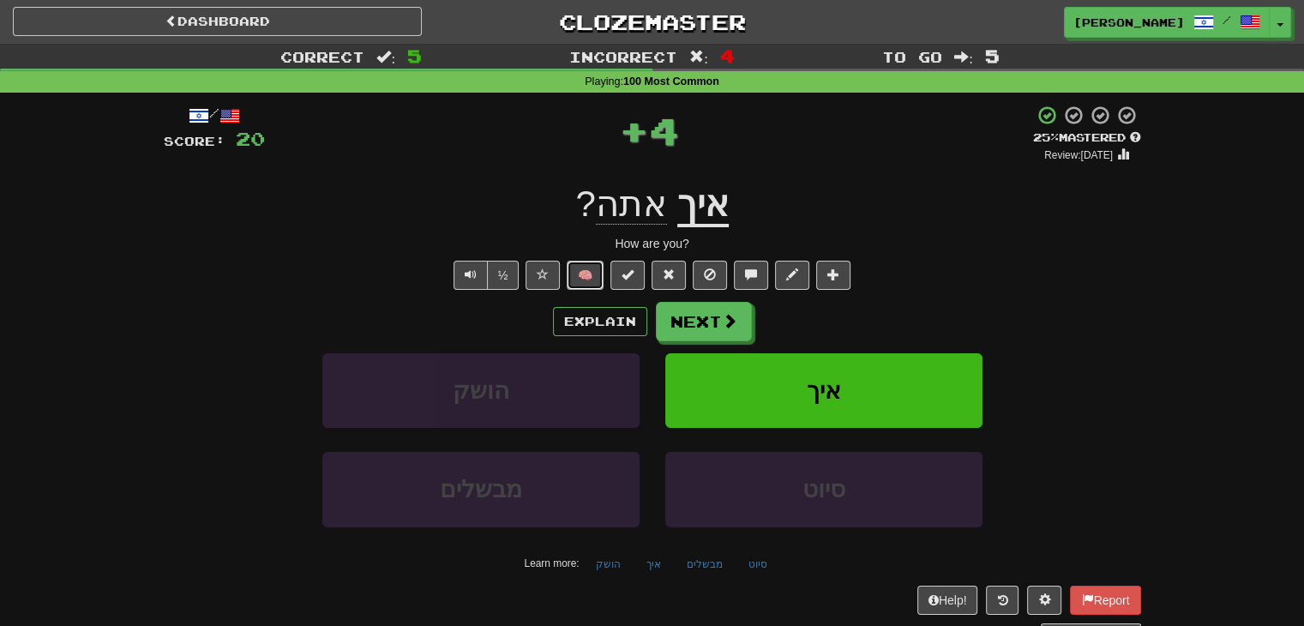
click at [589, 276] on button "🧠" at bounding box center [585, 275] width 37 height 29
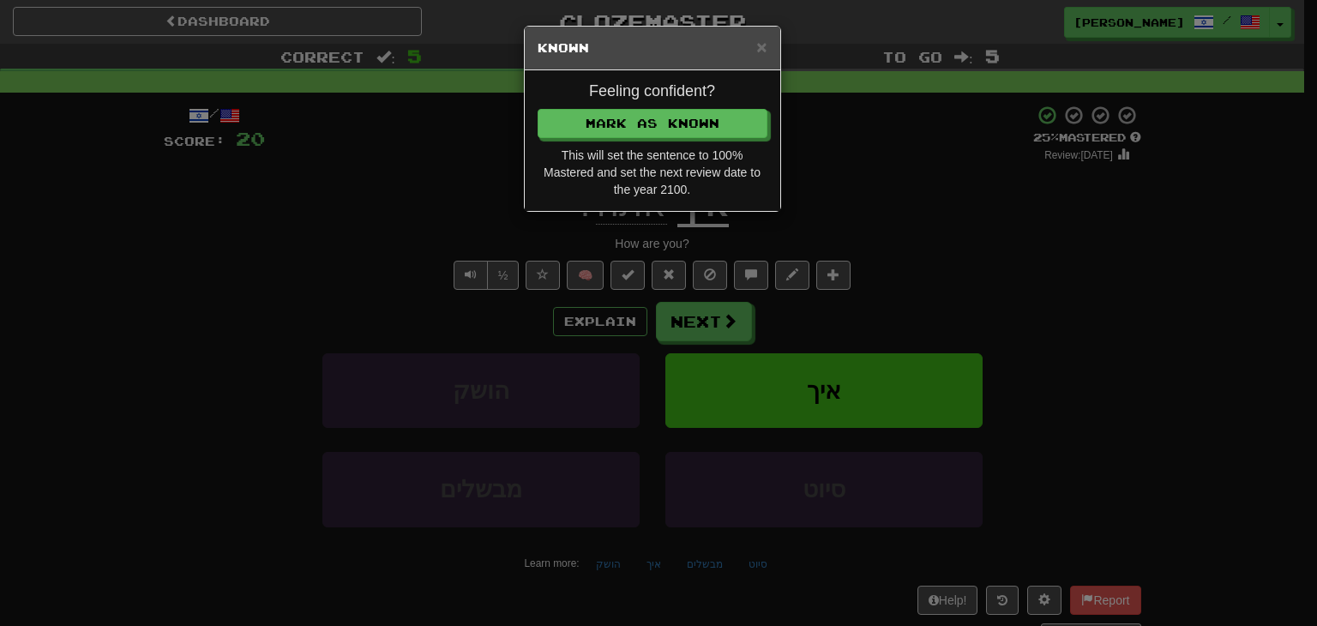
click at [670, 105] on div "Feeling confident? [PERSON_NAME] as Known This will set the sentence to 100% Ma…" at bounding box center [652, 140] width 255 height 141
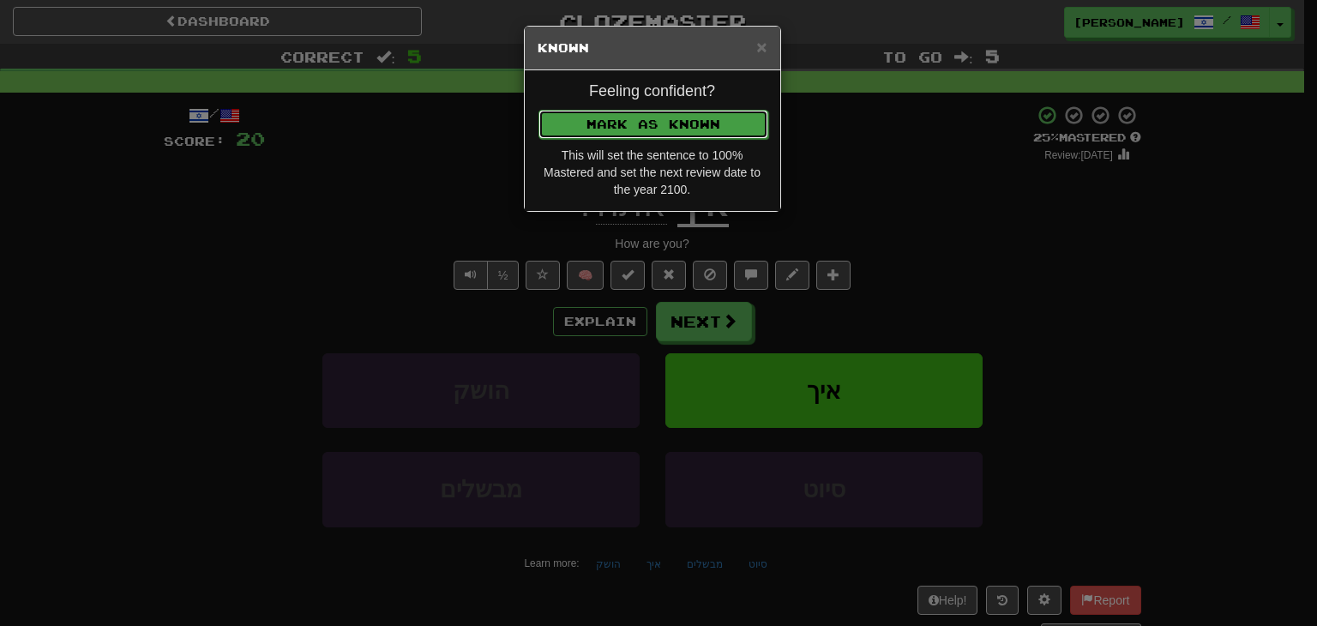
click at [665, 121] on button "Mark as Known" at bounding box center [653, 124] width 230 height 29
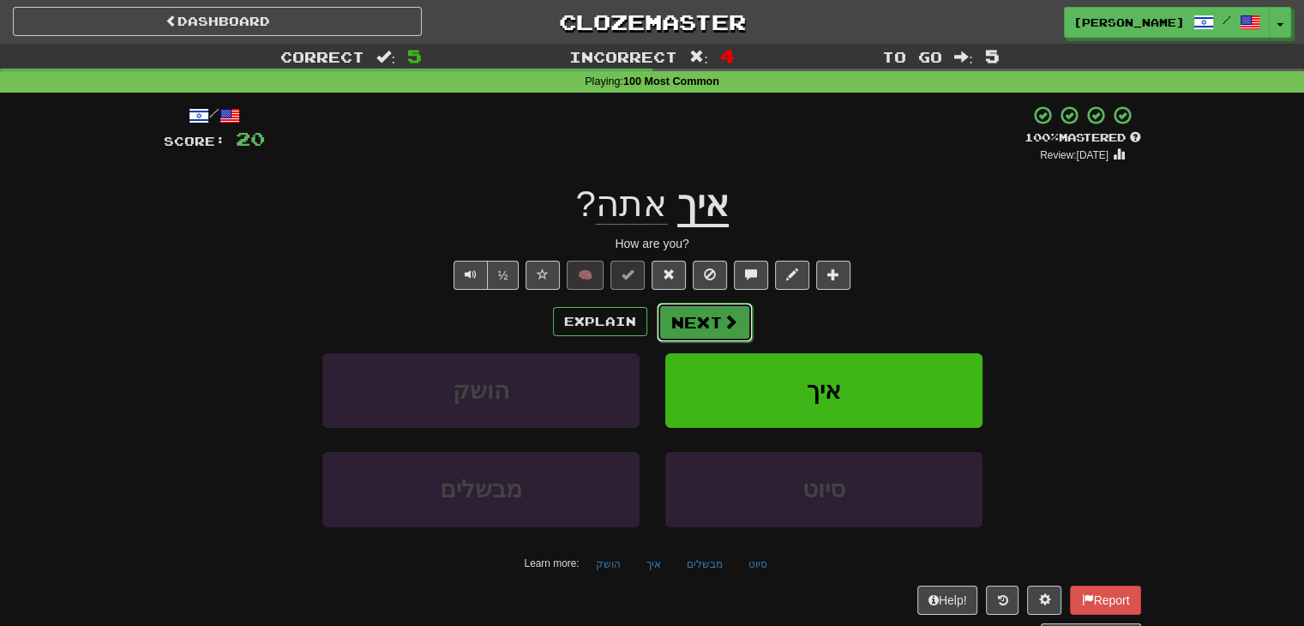
click at [675, 316] on button "Next" at bounding box center [705, 322] width 96 height 39
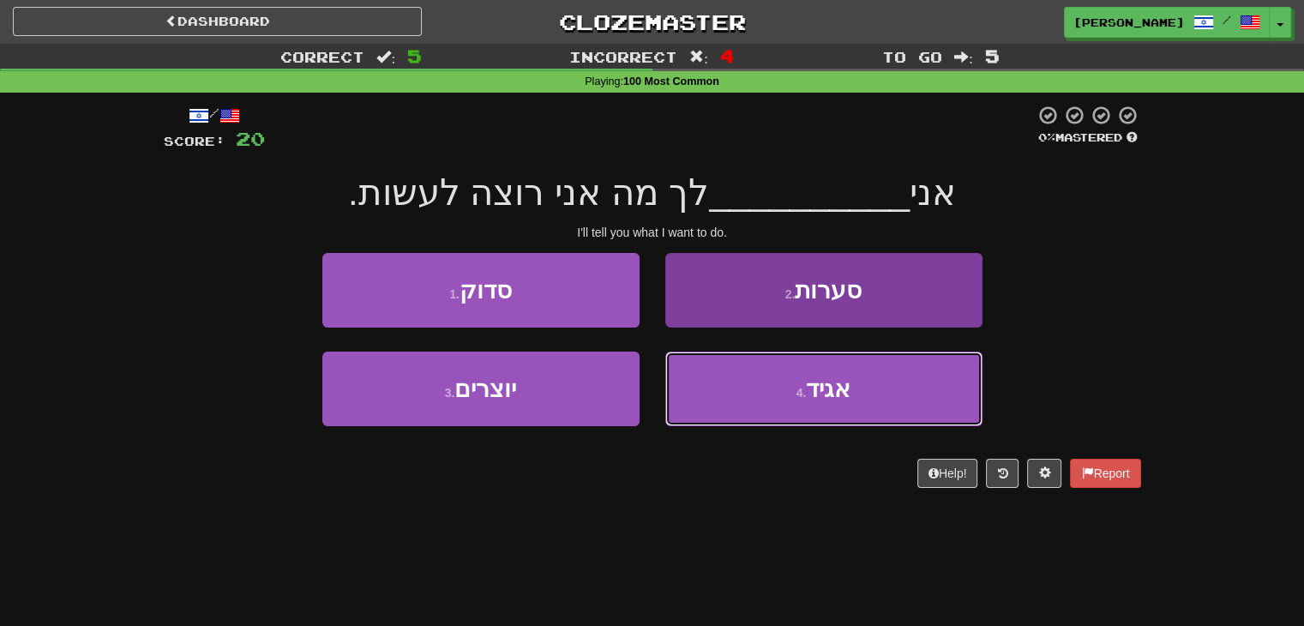
click at [754, 394] on button "4 . אגיד" at bounding box center [823, 389] width 317 height 75
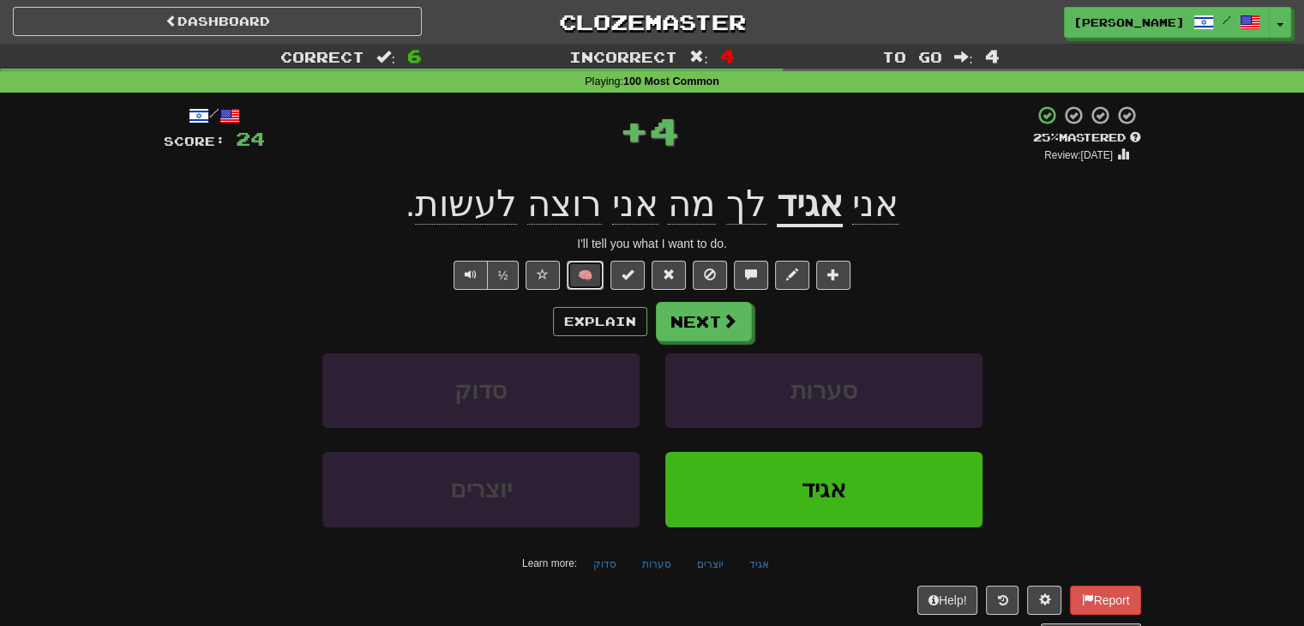
click at [589, 276] on button "🧠" at bounding box center [585, 275] width 37 height 29
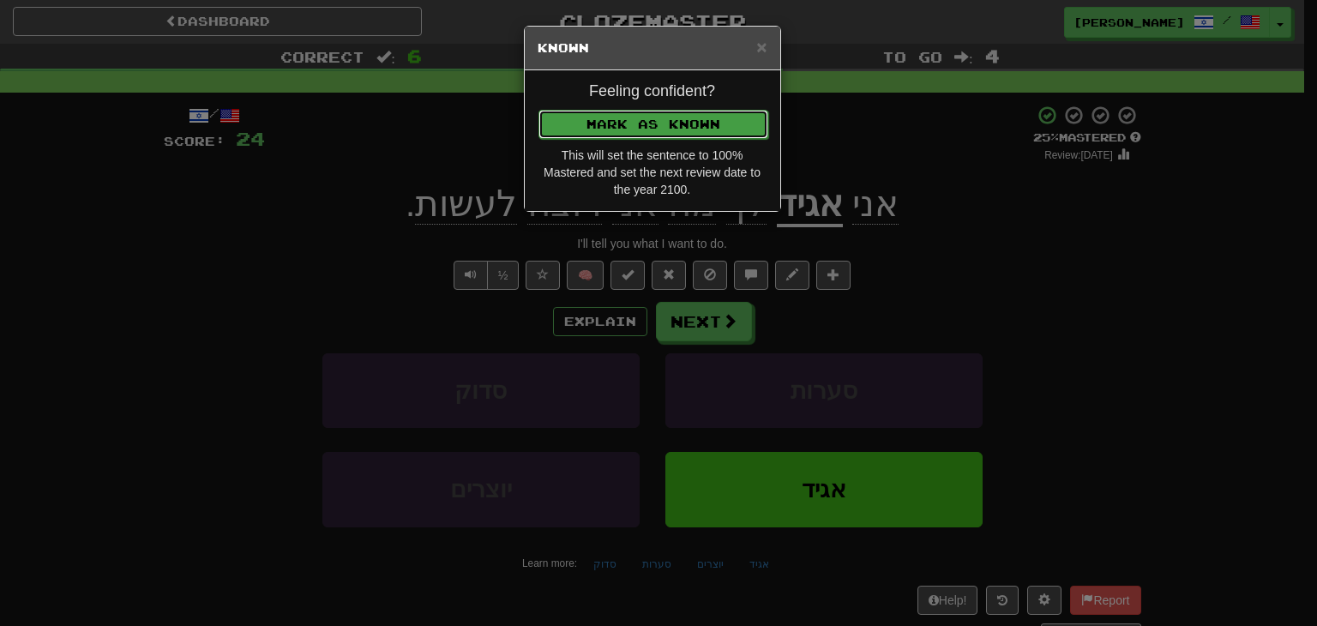
click at [658, 119] on button "Mark as Known" at bounding box center [653, 124] width 230 height 29
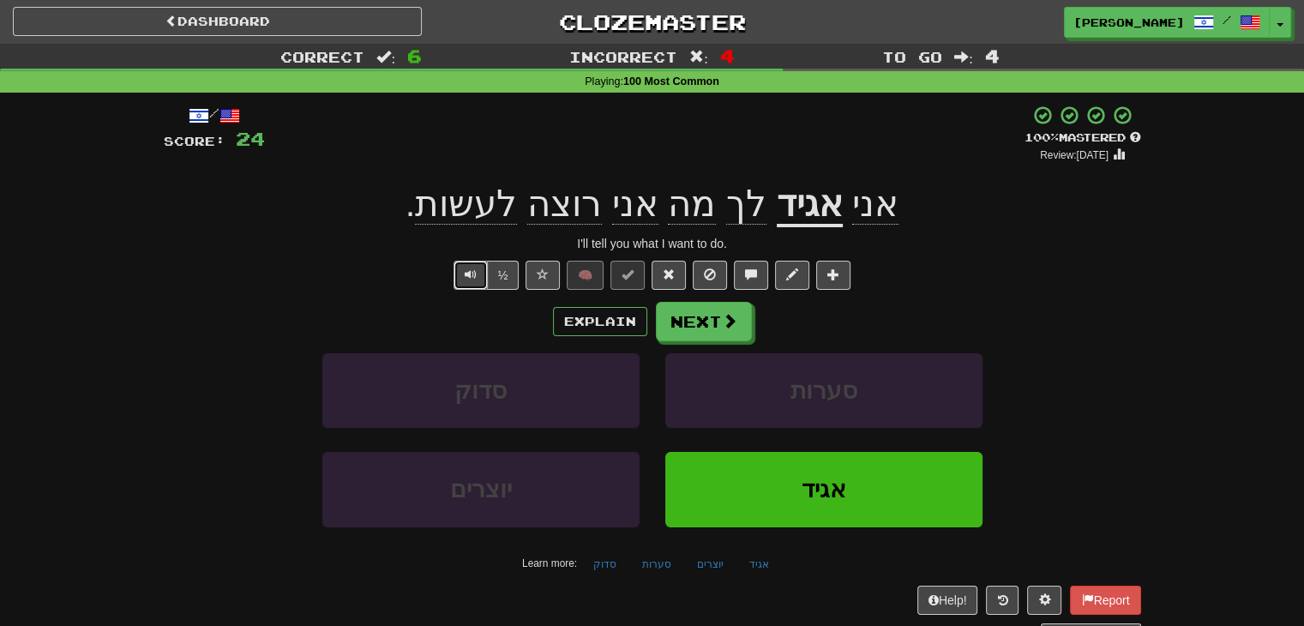
click at [470, 275] on span "Text-to-speech controls" at bounding box center [471, 274] width 12 height 12
click at [463, 274] on button "Text-to-speech controls" at bounding box center [471, 275] width 34 height 29
click at [470, 273] on span "Text-to-speech controls" at bounding box center [471, 274] width 12 height 12
click at [470, 268] on span "Text-to-speech controls" at bounding box center [471, 274] width 12 height 12
click at [700, 317] on button "Next" at bounding box center [705, 322] width 96 height 39
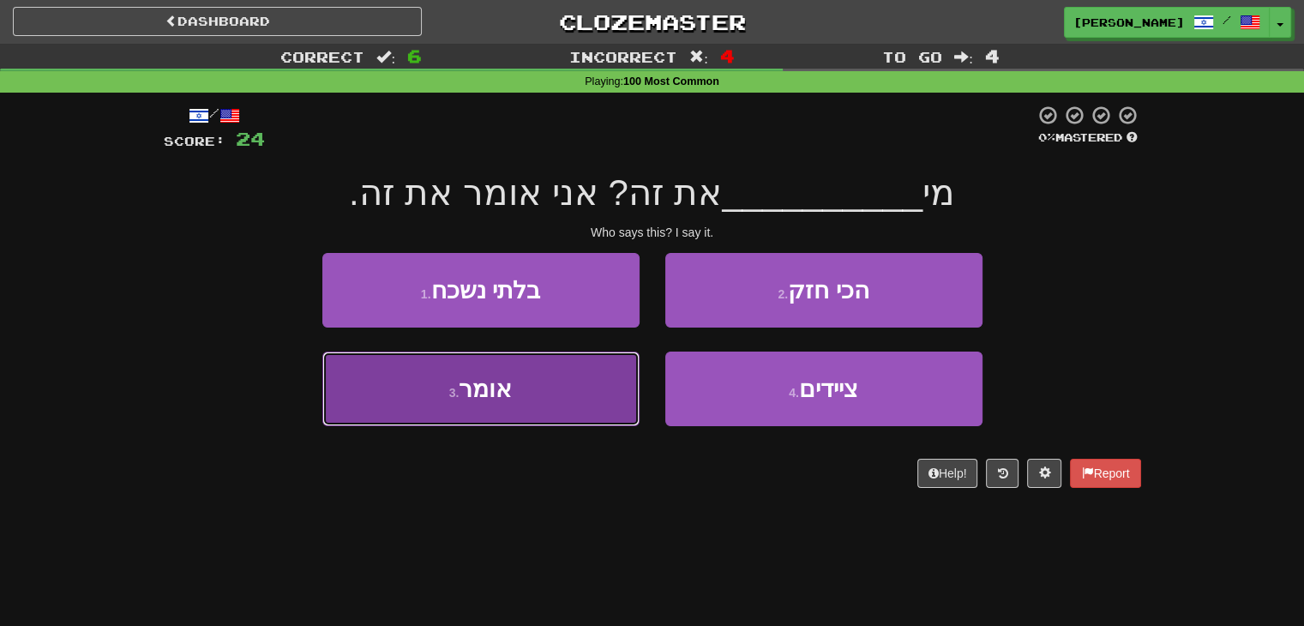
click at [595, 397] on button "3 . אומר" at bounding box center [480, 389] width 317 height 75
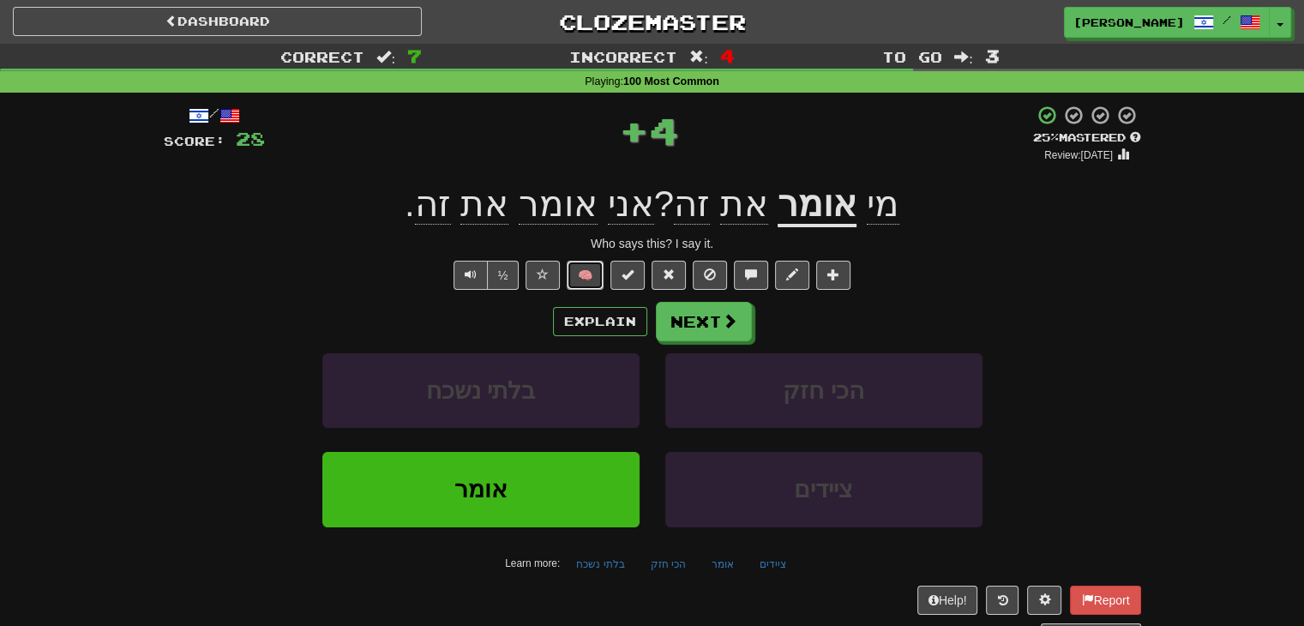
click at [580, 276] on button "🧠" at bounding box center [585, 275] width 37 height 29
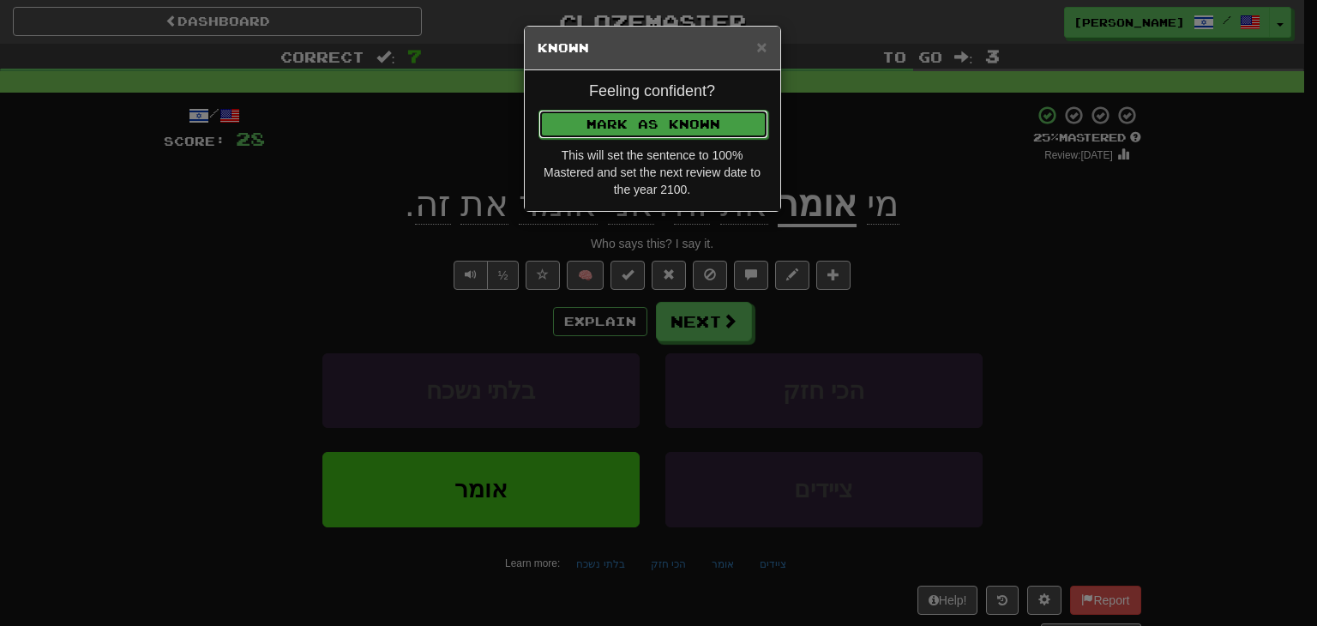
click at [656, 125] on button "Mark as Known" at bounding box center [653, 124] width 230 height 29
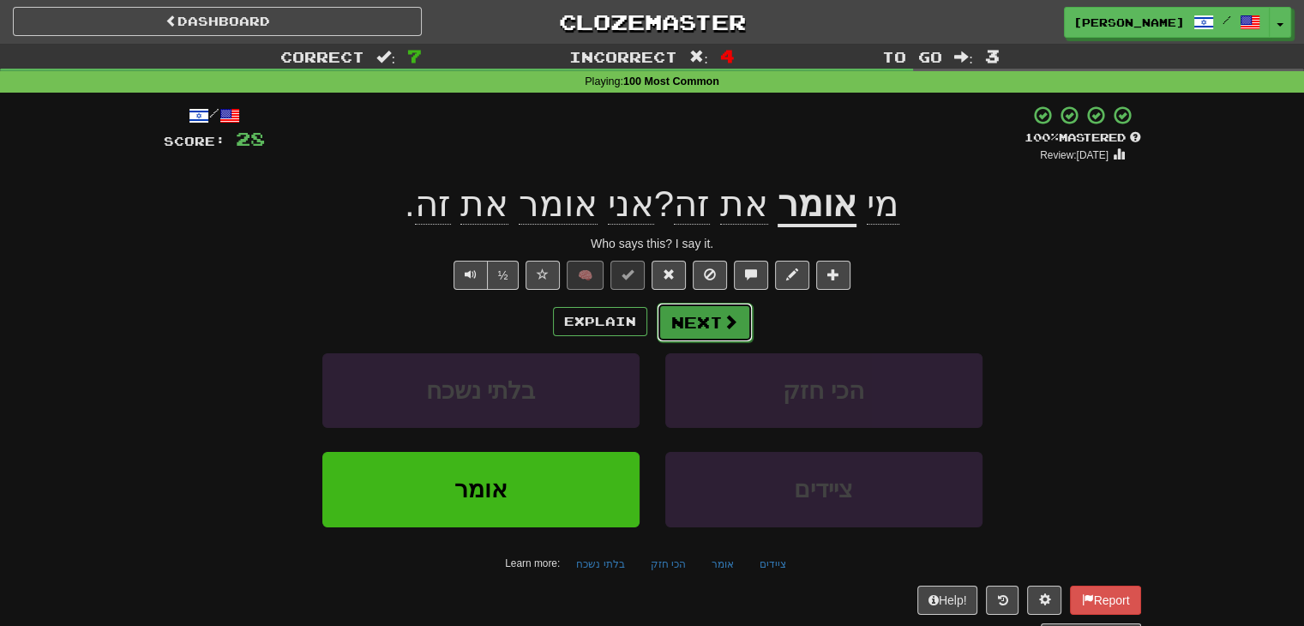
click at [703, 333] on button "Next" at bounding box center [705, 322] width 96 height 39
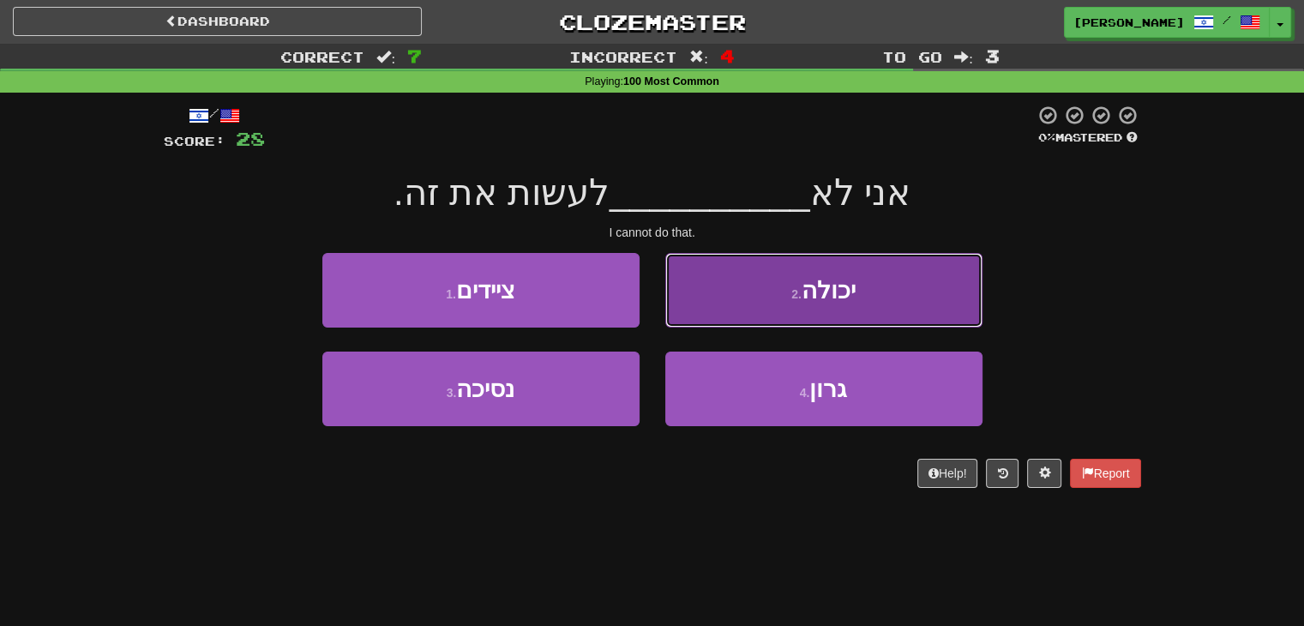
click at [727, 273] on button "2 . יכולה" at bounding box center [823, 290] width 317 height 75
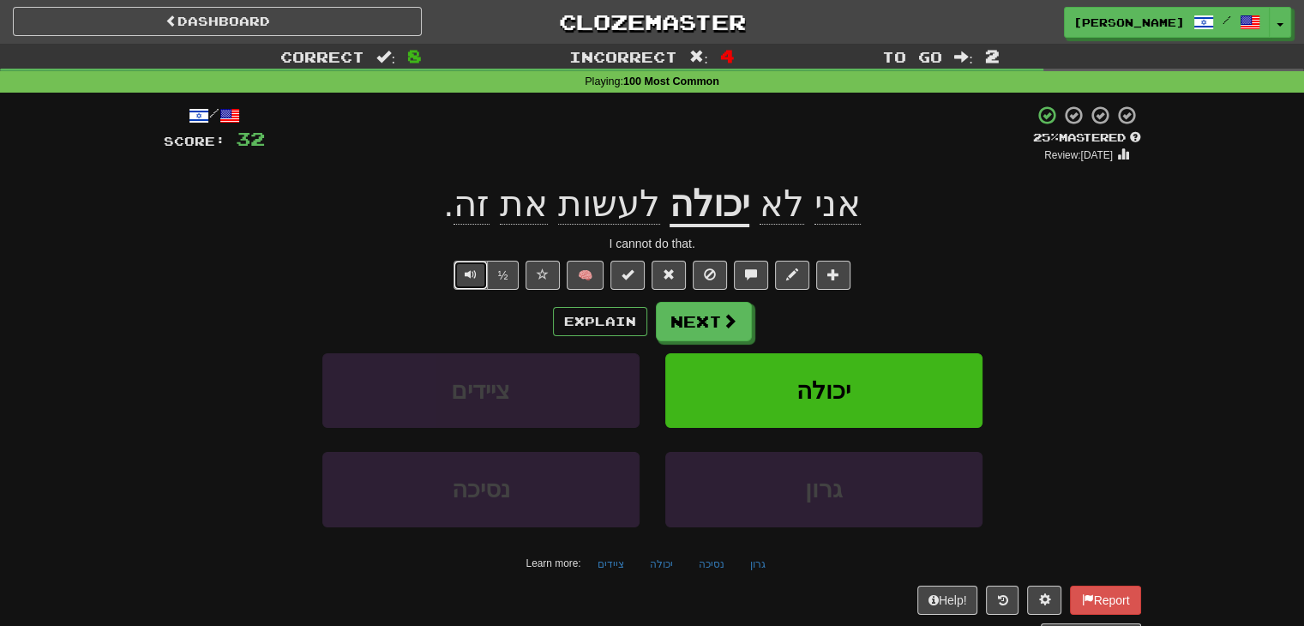
click at [470, 276] on span "Text-to-speech controls" at bounding box center [471, 274] width 12 height 12
click at [694, 321] on button "Next" at bounding box center [705, 322] width 96 height 39
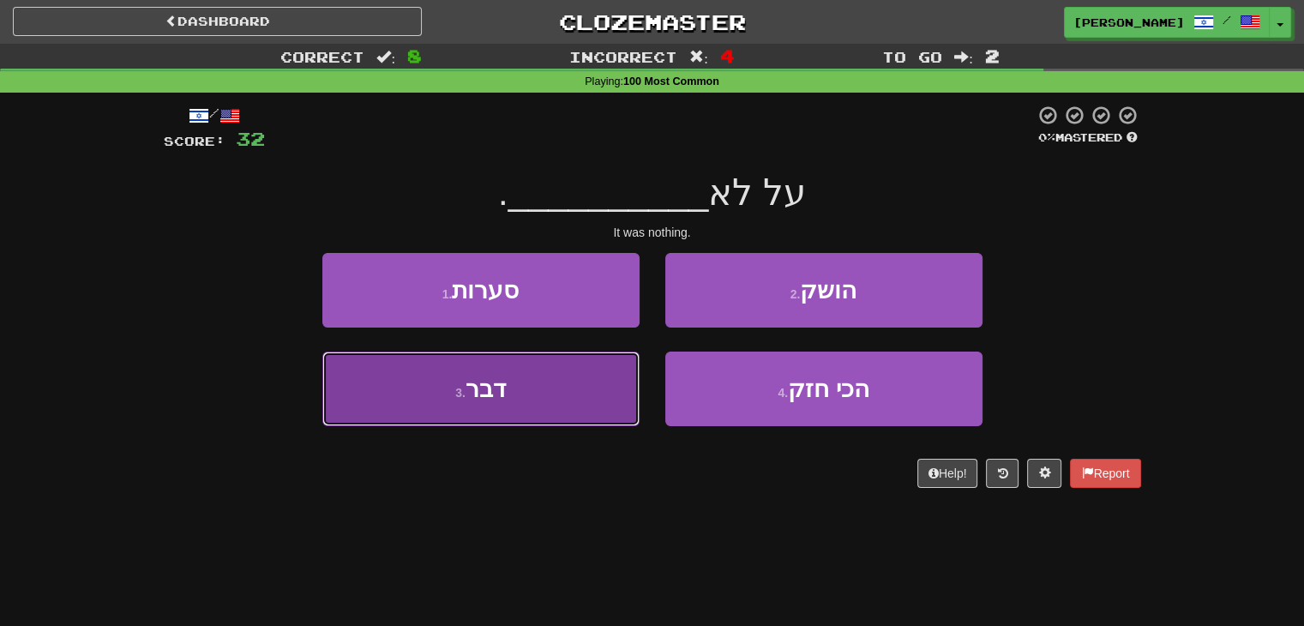
click at [586, 391] on button "3 . דבר" at bounding box center [480, 389] width 317 height 75
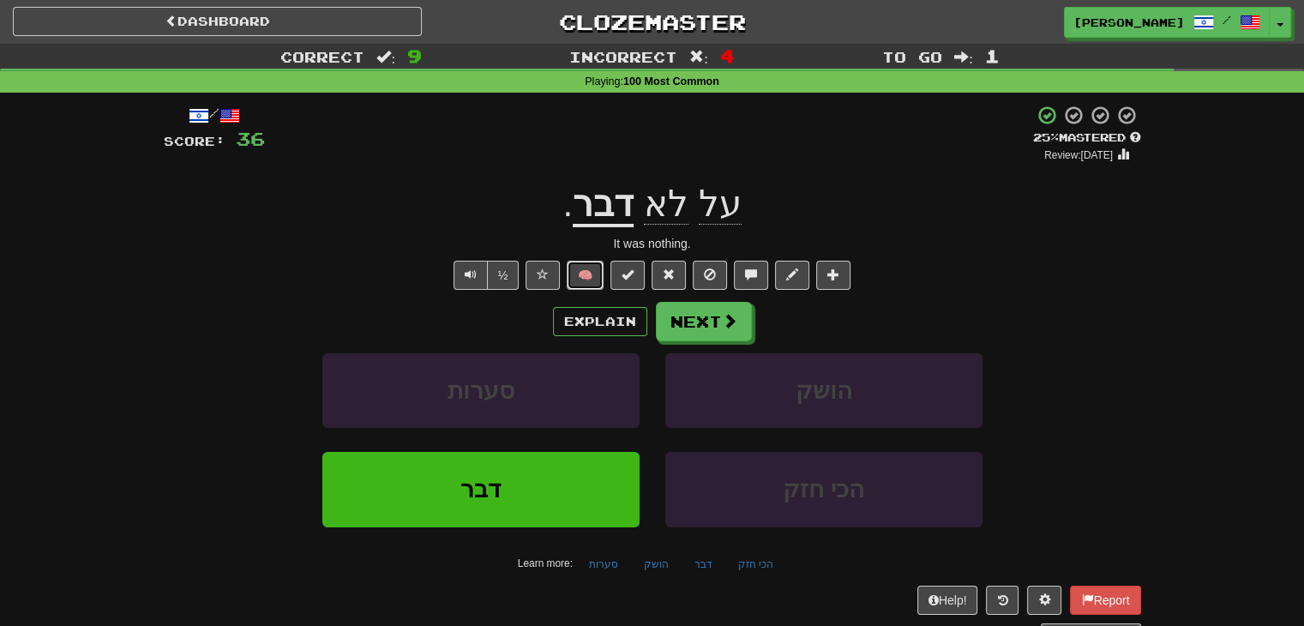
click at [586, 279] on button "🧠" at bounding box center [585, 275] width 37 height 29
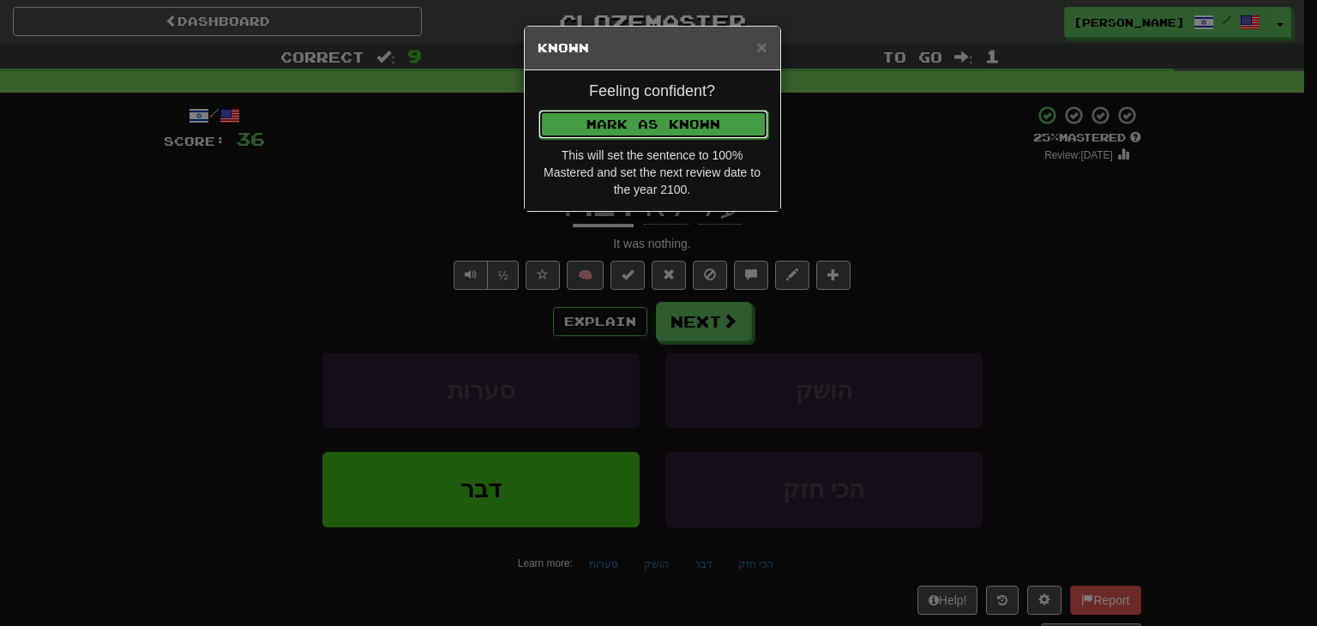
click at [611, 123] on button "Mark as Known" at bounding box center [653, 124] width 230 height 29
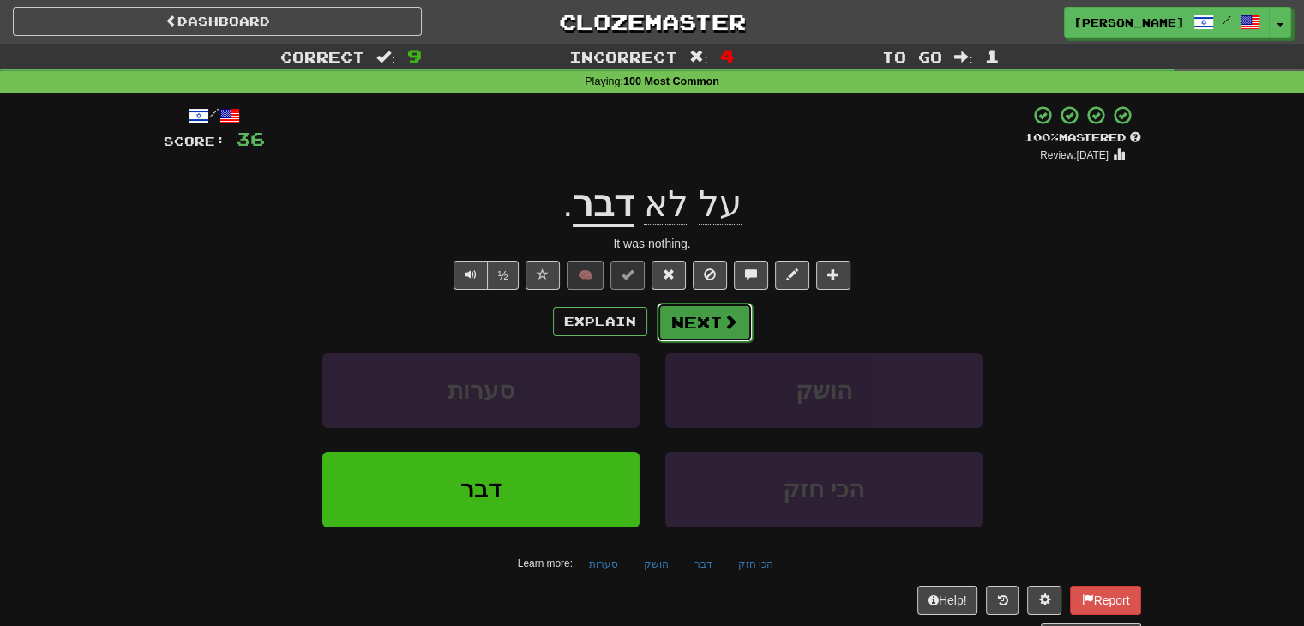
click at [700, 336] on button "Next" at bounding box center [705, 322] width 96 height 39
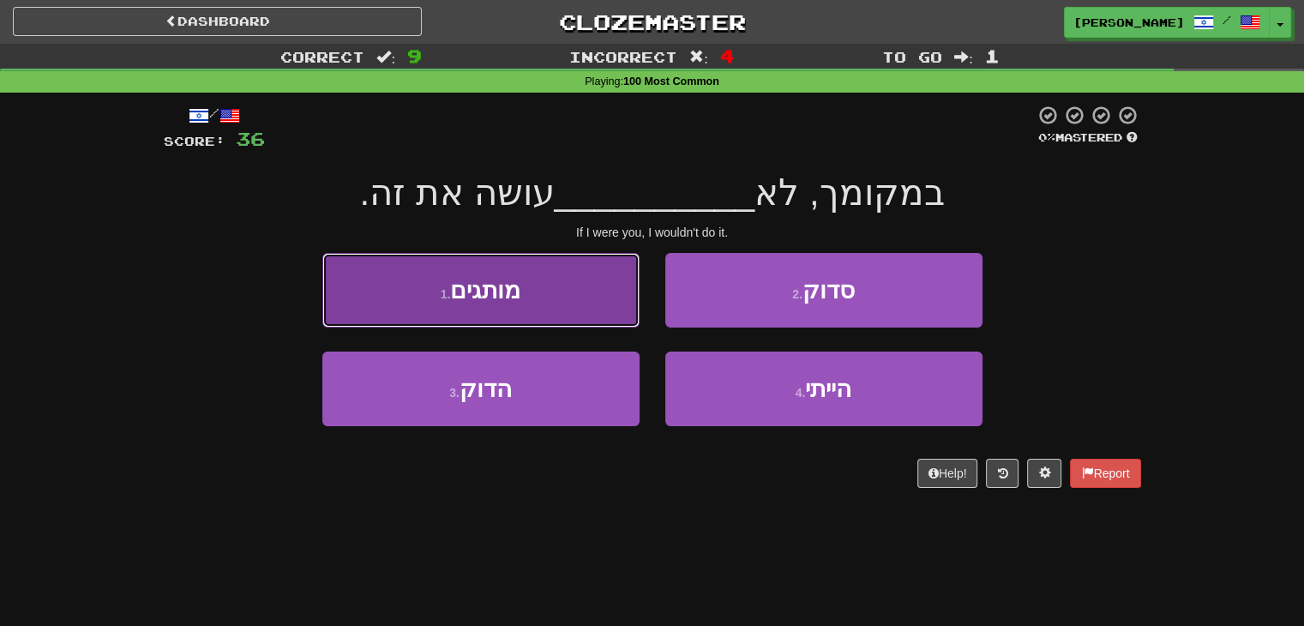
click at [559, 296] on button "1 . מותגים" at bounding box center [480, 290] width 317 height 75
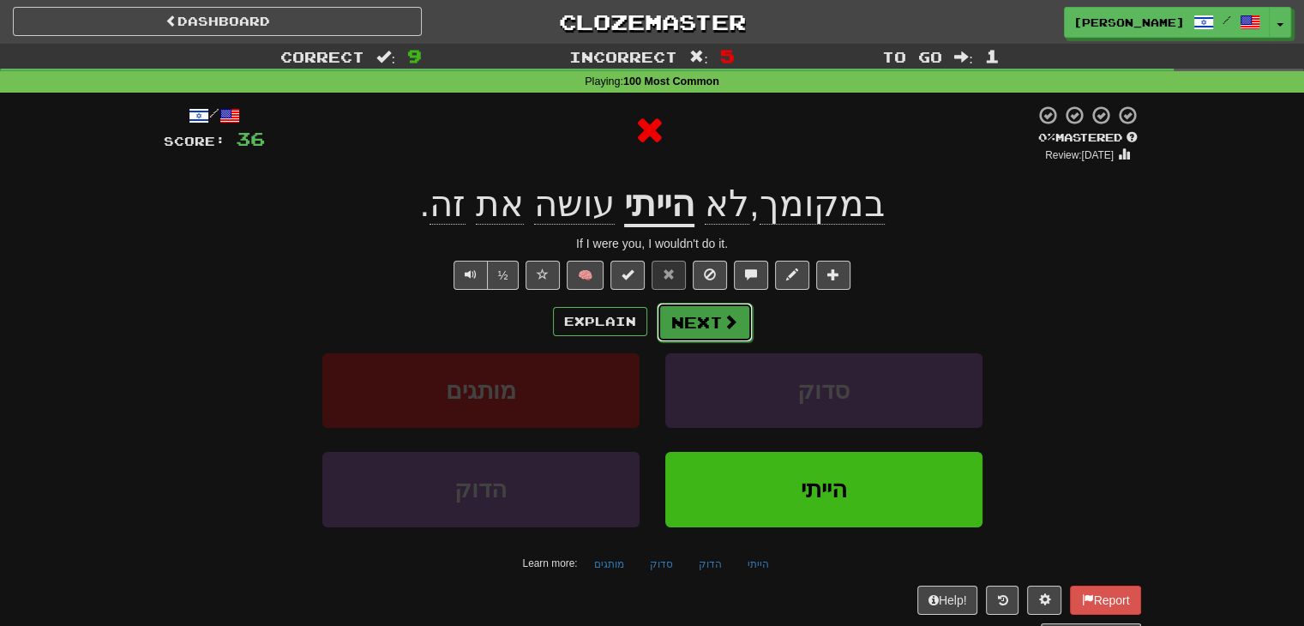
click at [712, 322] on button "Next" at bounding box center [705, 322] width 96 height 39
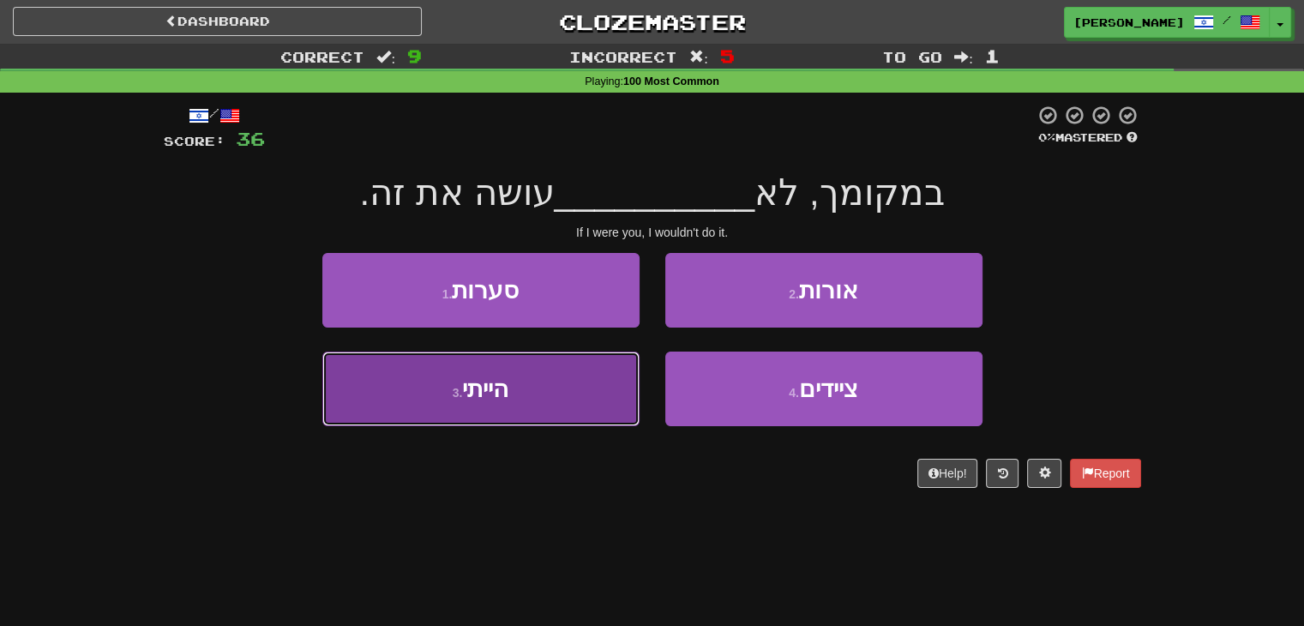
click at [613, 388] on button "3 . הייתי" at bounding box center [480, 389] width 317 height 75
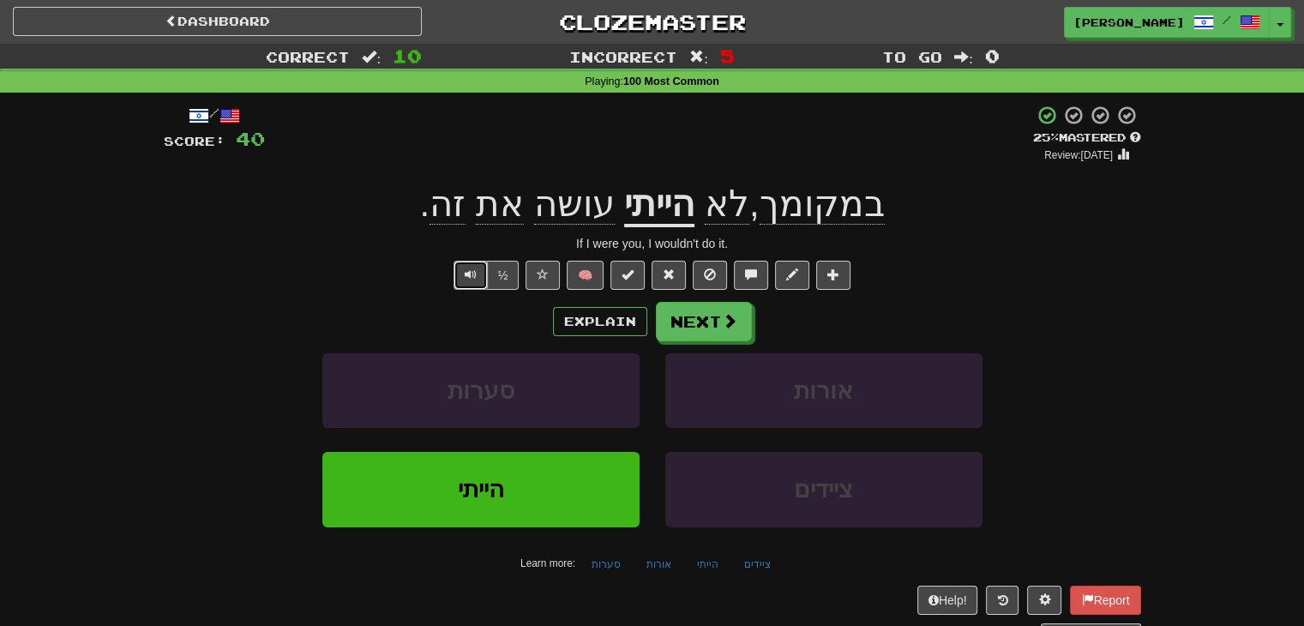
click at [464, 273] on button "Text-to-speech controls" at bounding box center [471, 275] width 34 height 29
click at [695, 320] on button "Next" at bounding box center [705, 322] width 96 height 39
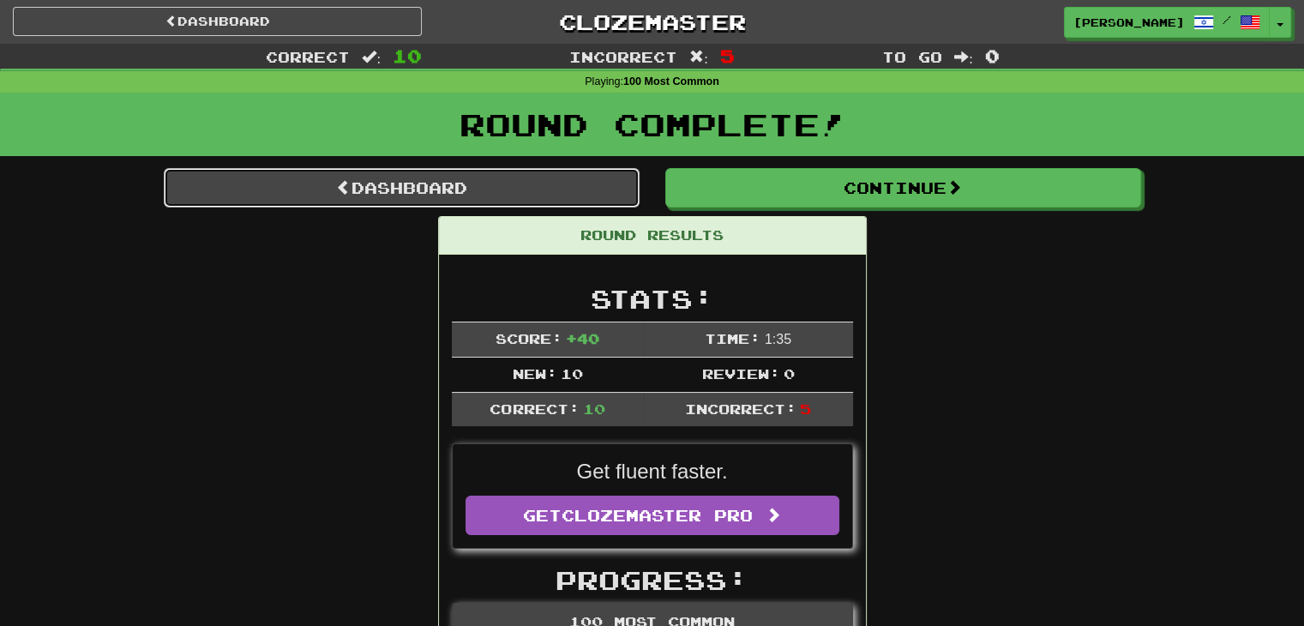
click at [384, 195] on link "Dashboard" at bounding box center [402, 187] width 476 height 39
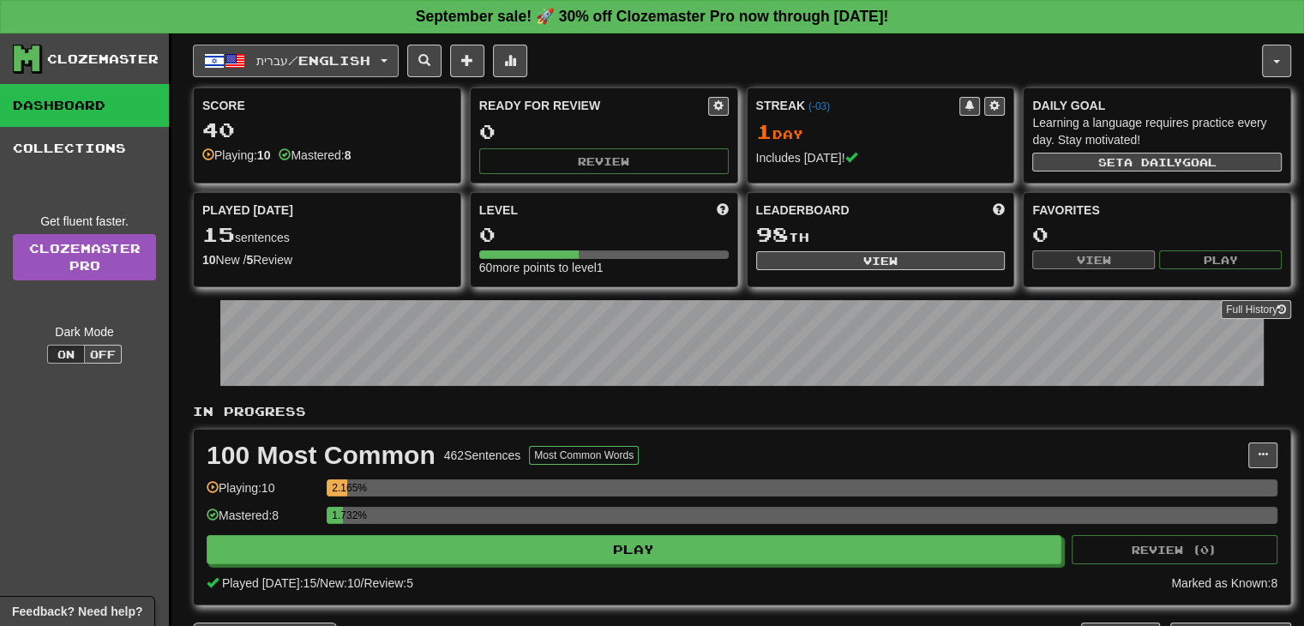
click at [395, 63] on button "עברית / English" at bounding box center [296, 61] width 206 height 33
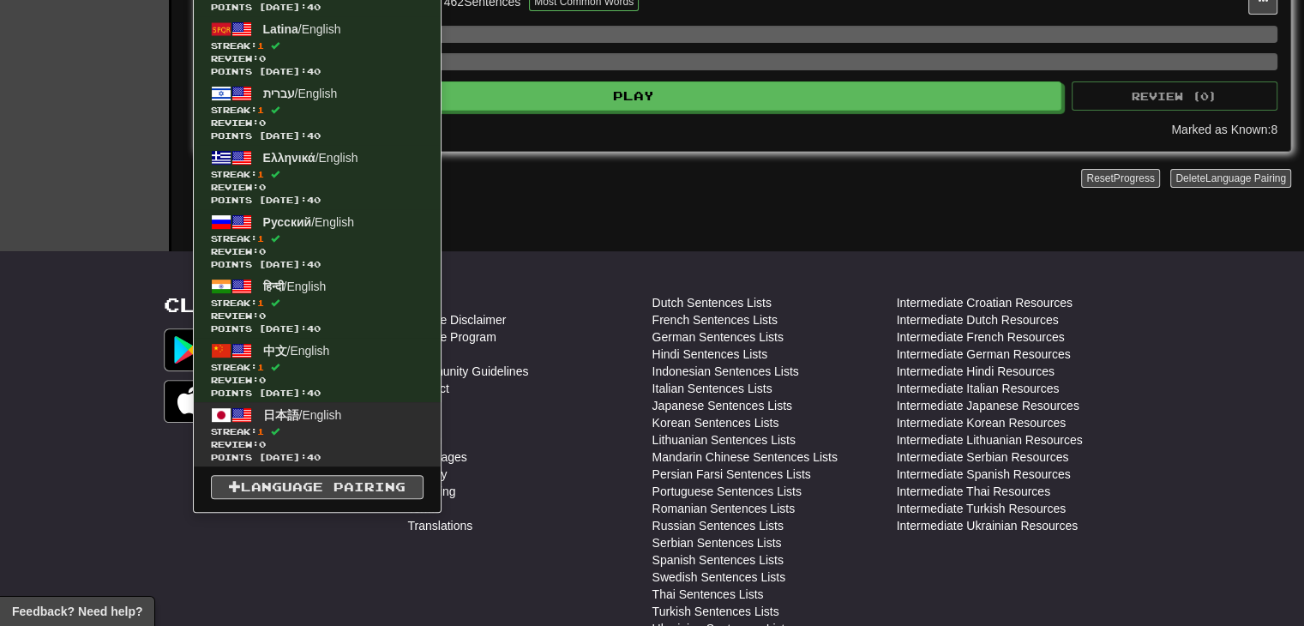
scroll to position [514, 0]
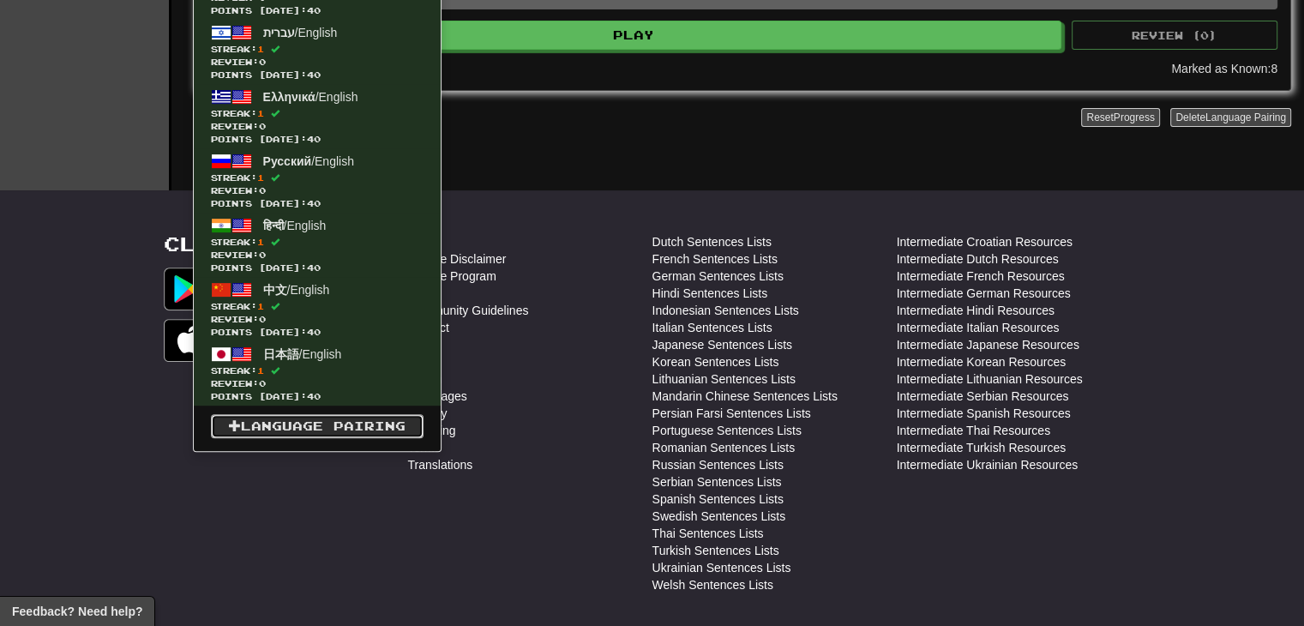
click at [322, 422] on link "Language Pairing" at bounding box center [317, 426] width 213 height 24
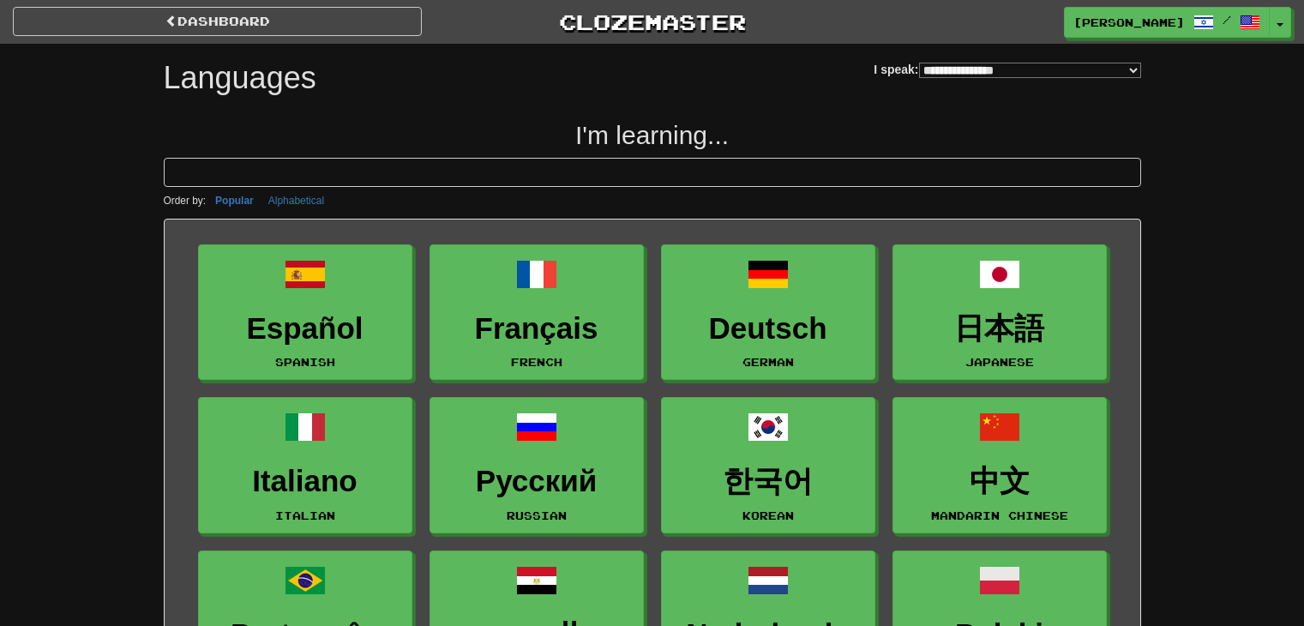
select select "*******"
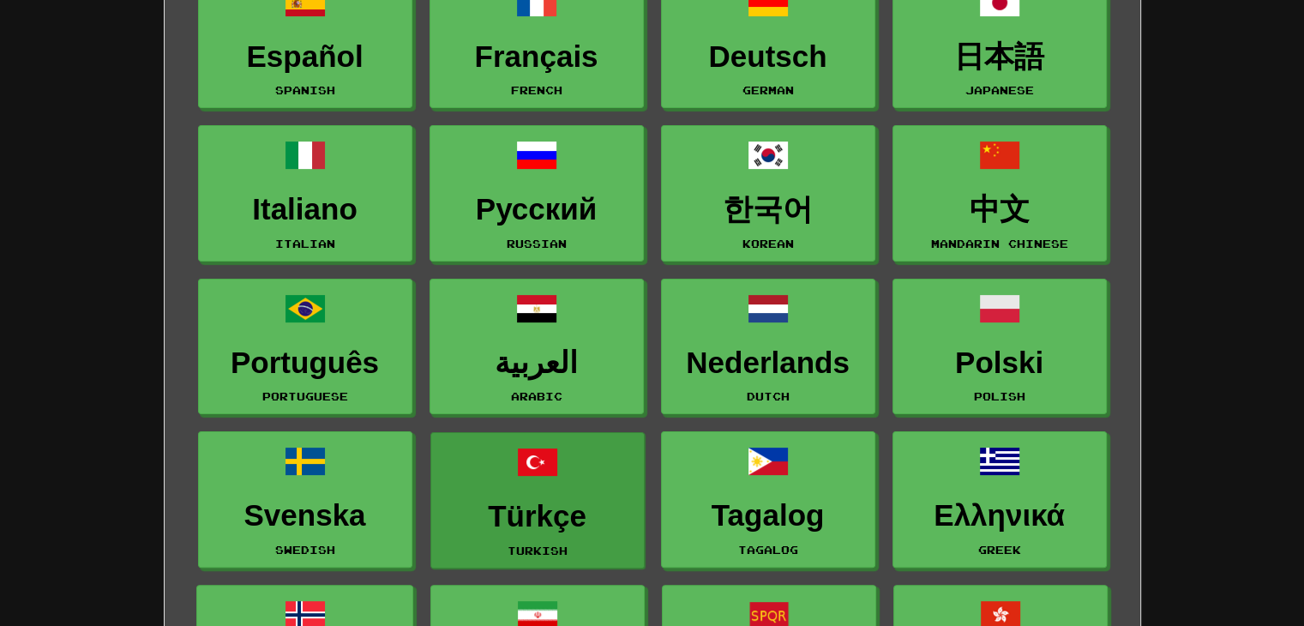
scroll to position [171, 0]
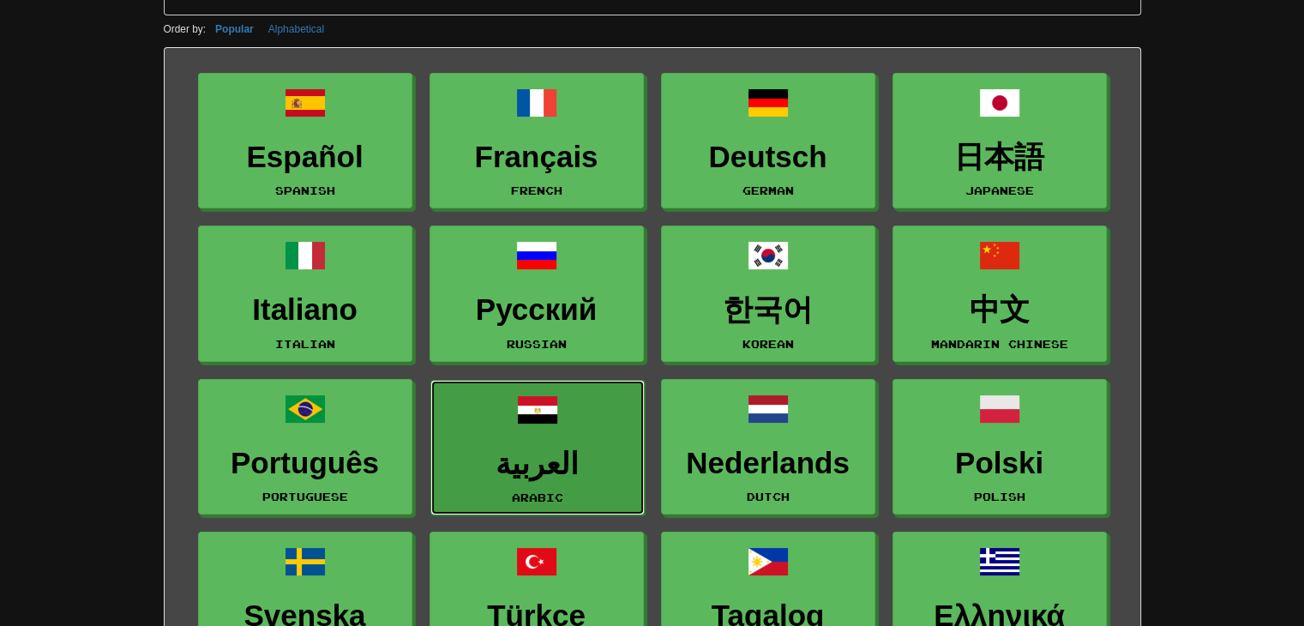
click at [550, 456] on h3 "العربية" at bounding box center [537, 464] width 195 height 33
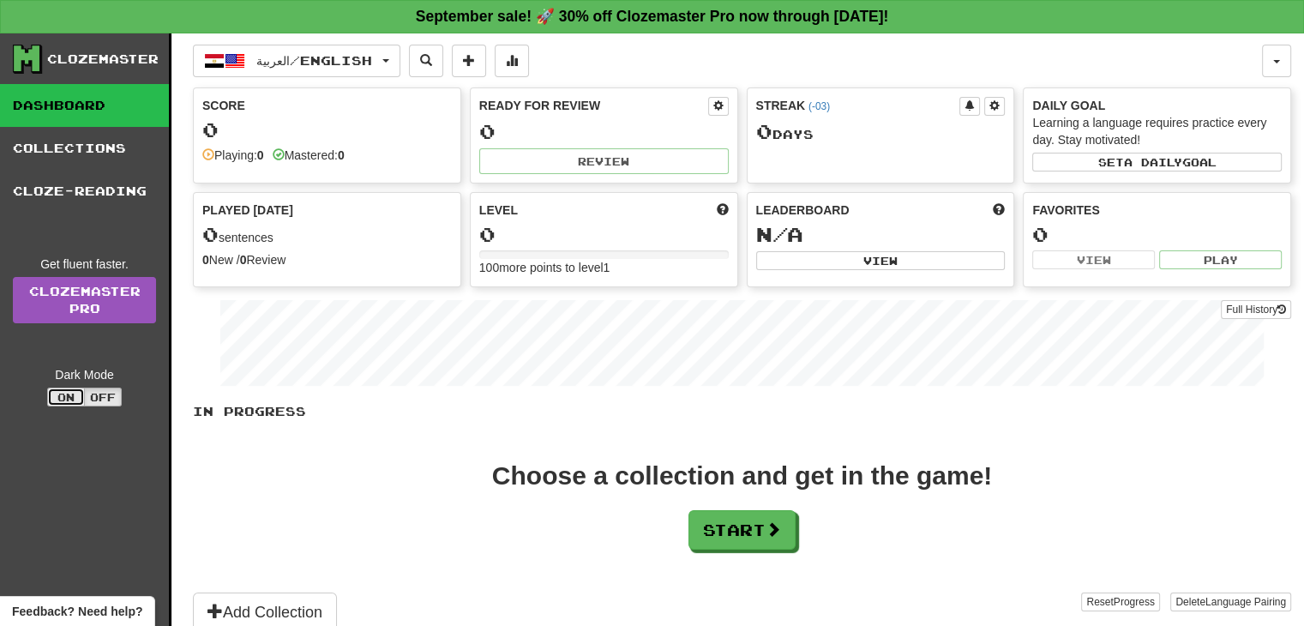
click at [78, 388] on button "On" at bounding box center [66, 397] width 38 height 19
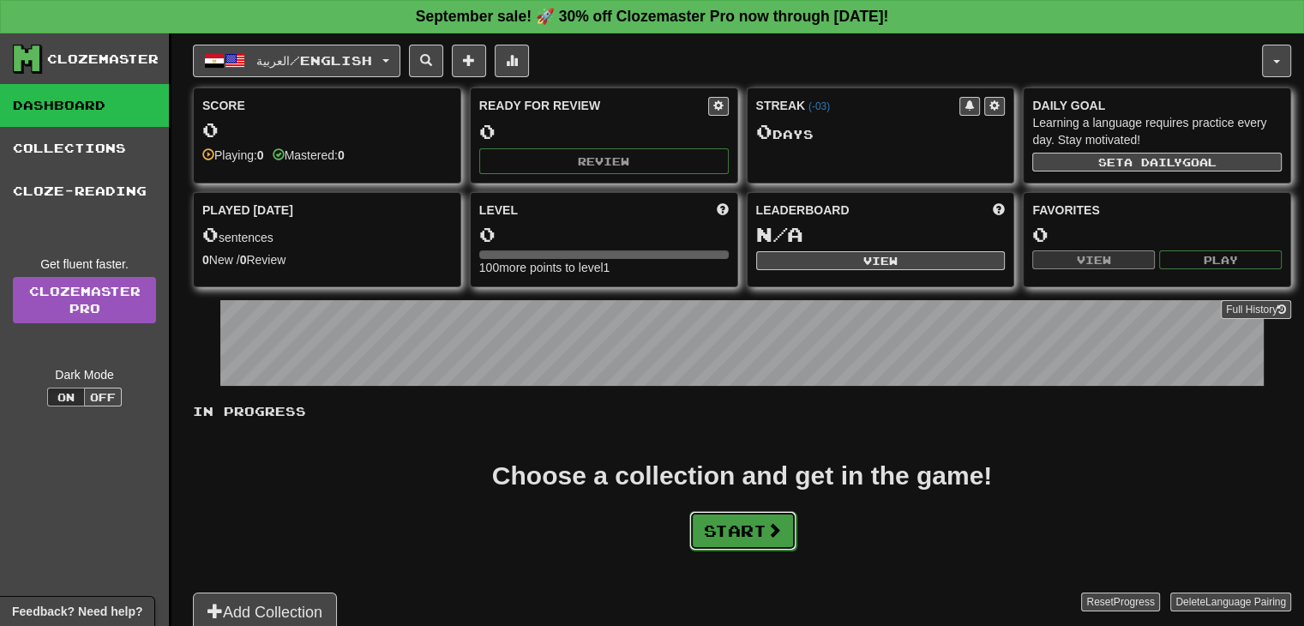
click at [742, 529] on button "Start" at bounding box center [742, 530] width 107 height 39
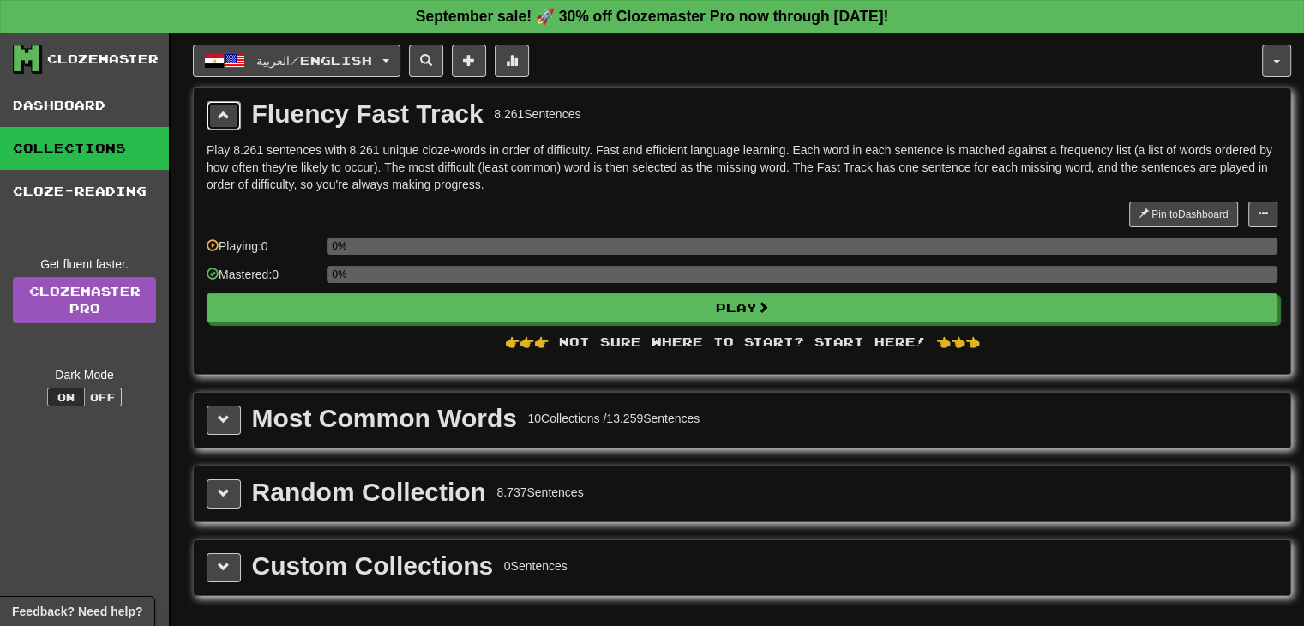
click at [222, 109] on span at bounding box center [224, 115] width 12 height 12
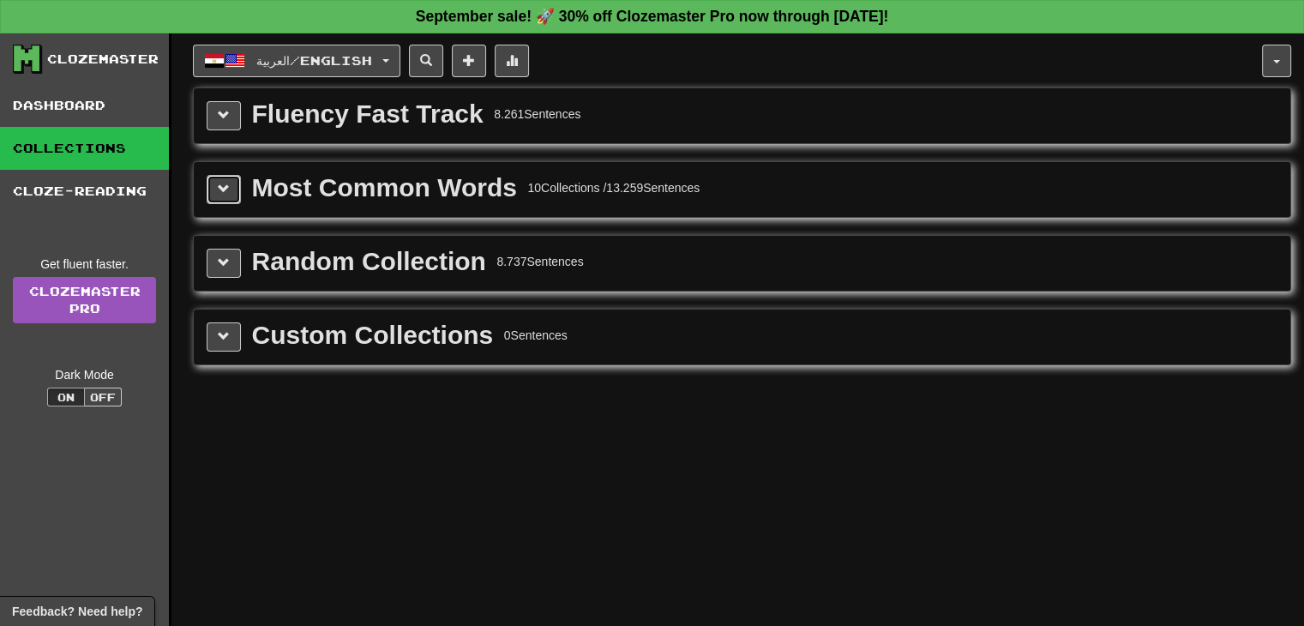
click at [225, 183] on span at bounding box center [224, 189] width 12 height 12
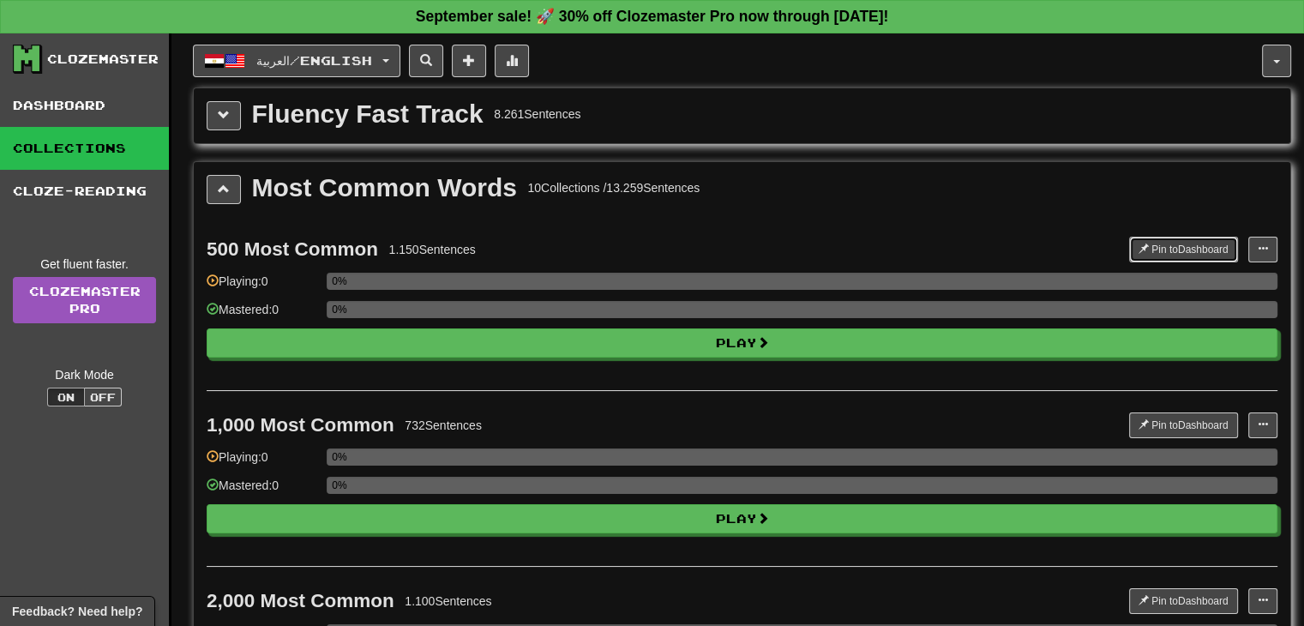
click at [1185, 243] on button "Pin to Dashboard" at bounding box center [1183, 250] width 109 height 26
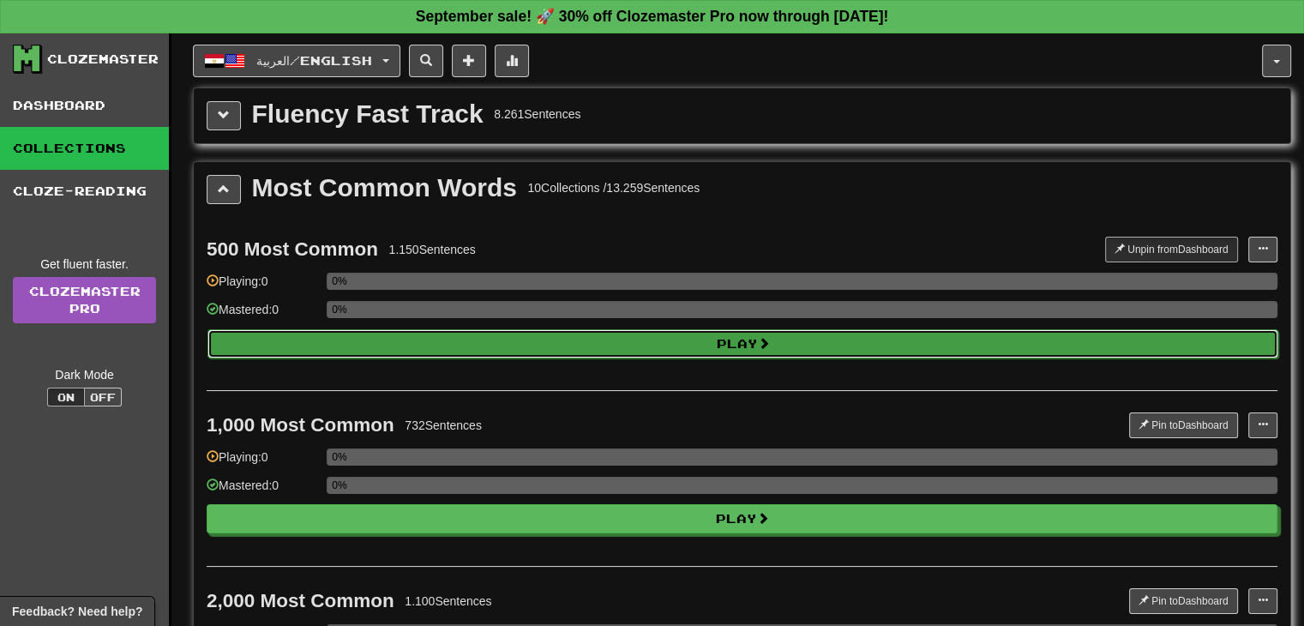
click at [813, 341] on button "Play" at bounding box center [742, 343] width 1071 height 29
select select "**"
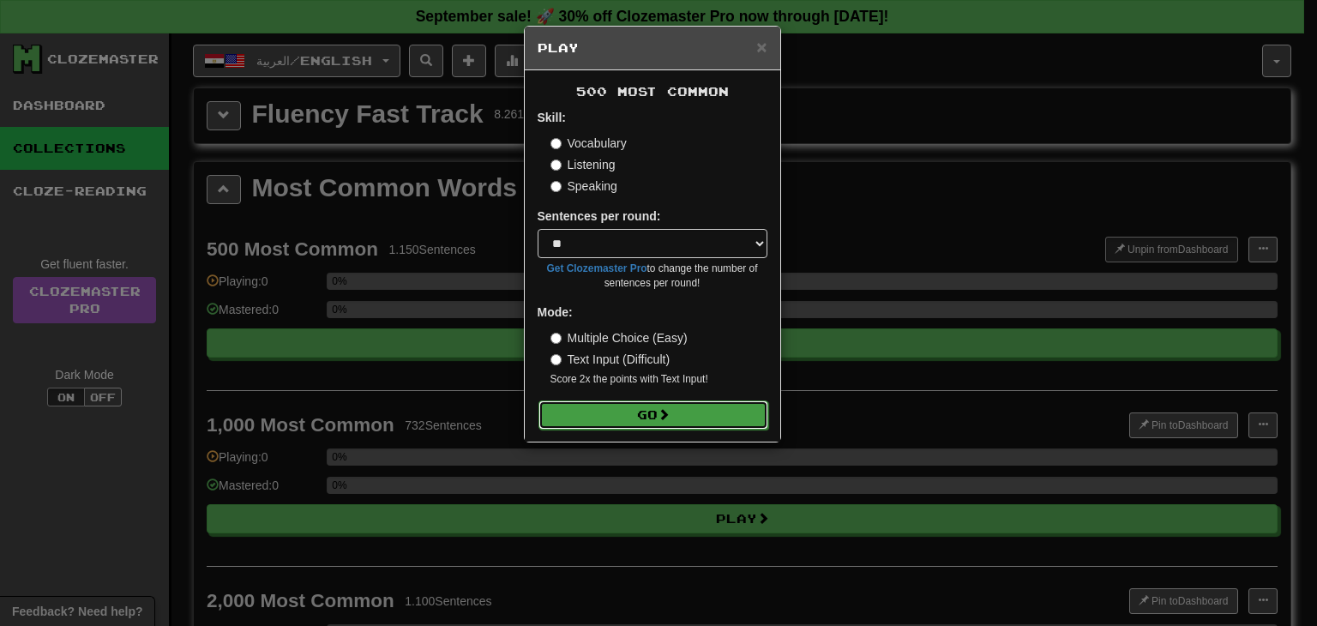
click at [669, 416] on span at bounding box center [664, 414] width 12 height 12
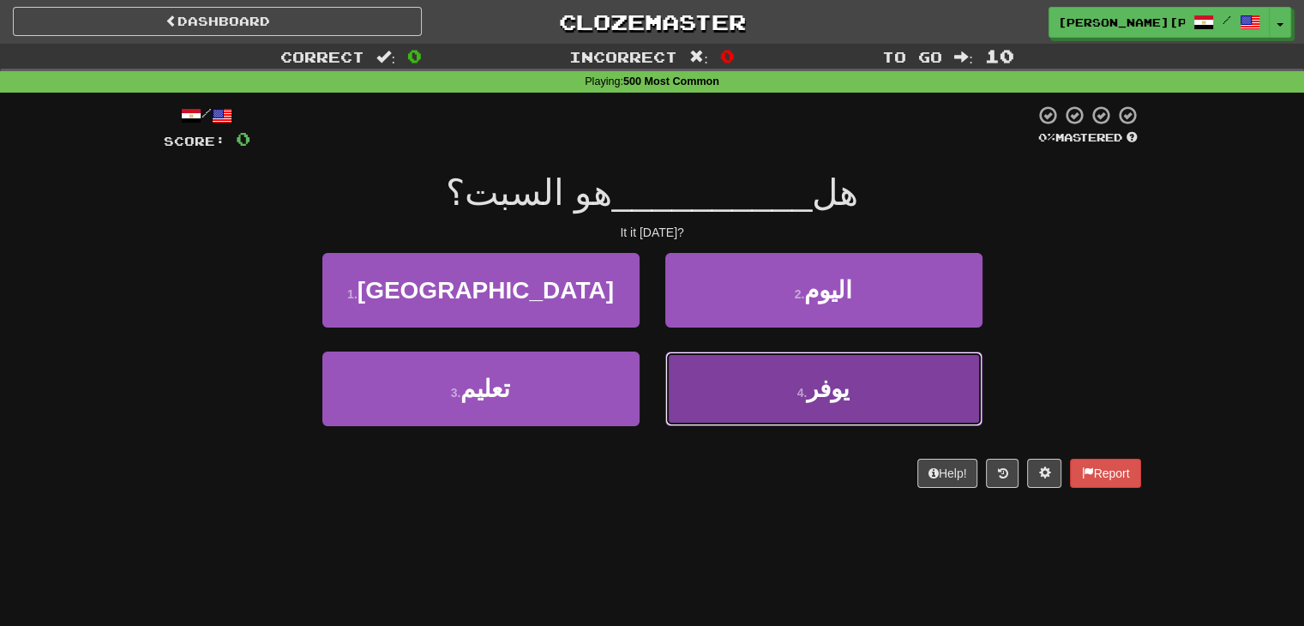
click at [709, 396] on button "4 . [GEOGRAPHIC_DATA]" at bounding box center [823, 389] width 317 height 75
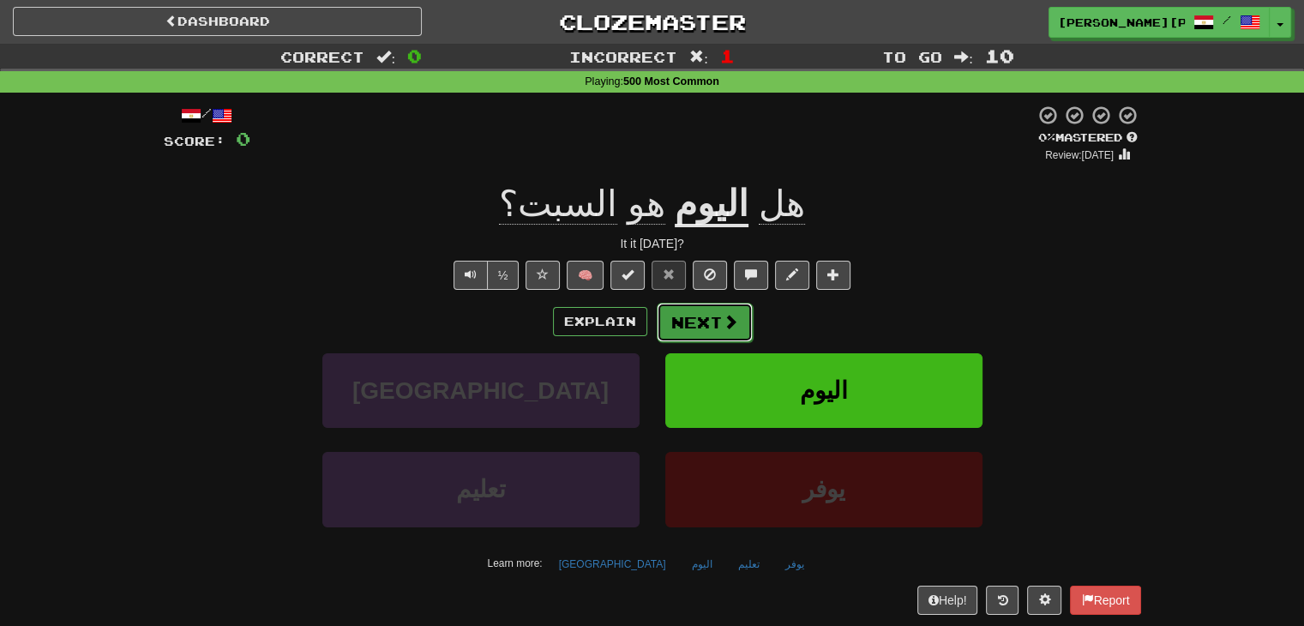
click at [674, 315] on button "Next" at bounding box center [705, 322] width 96 height 39
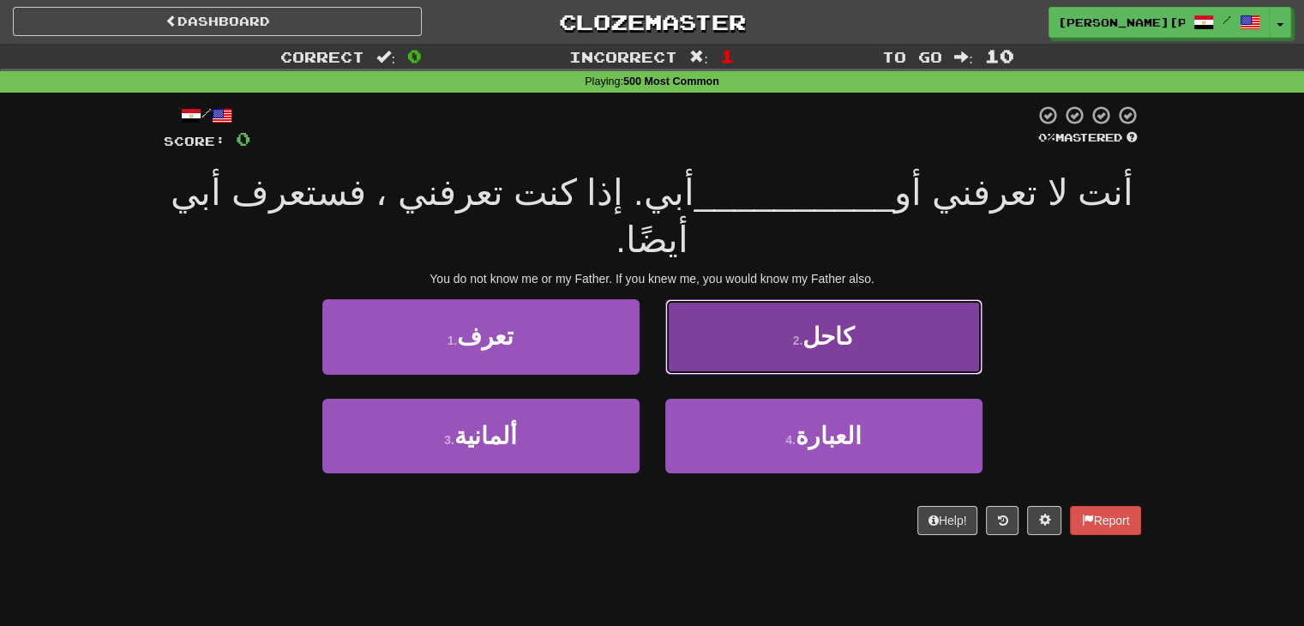
click at [756, 300] on button "2 . كاحل" at bounding box center [823, 336] width 317 height 75
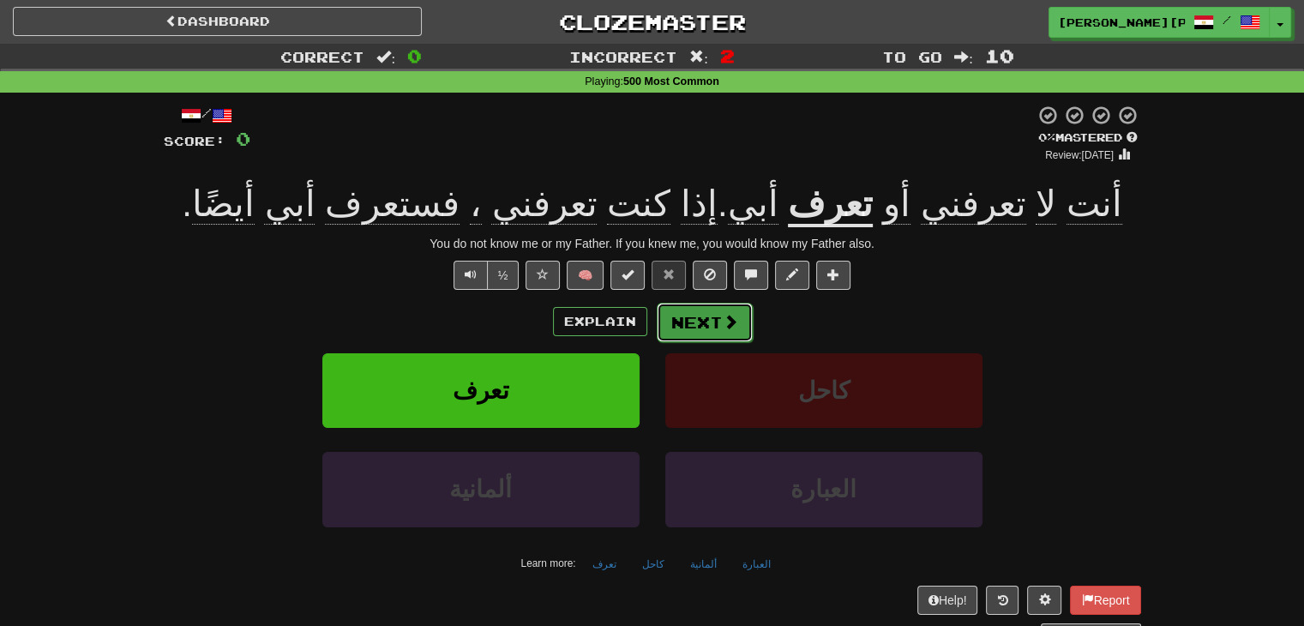
click at [713, 322] on button "Next" at bounding box center [705, 322] width 96 height 39
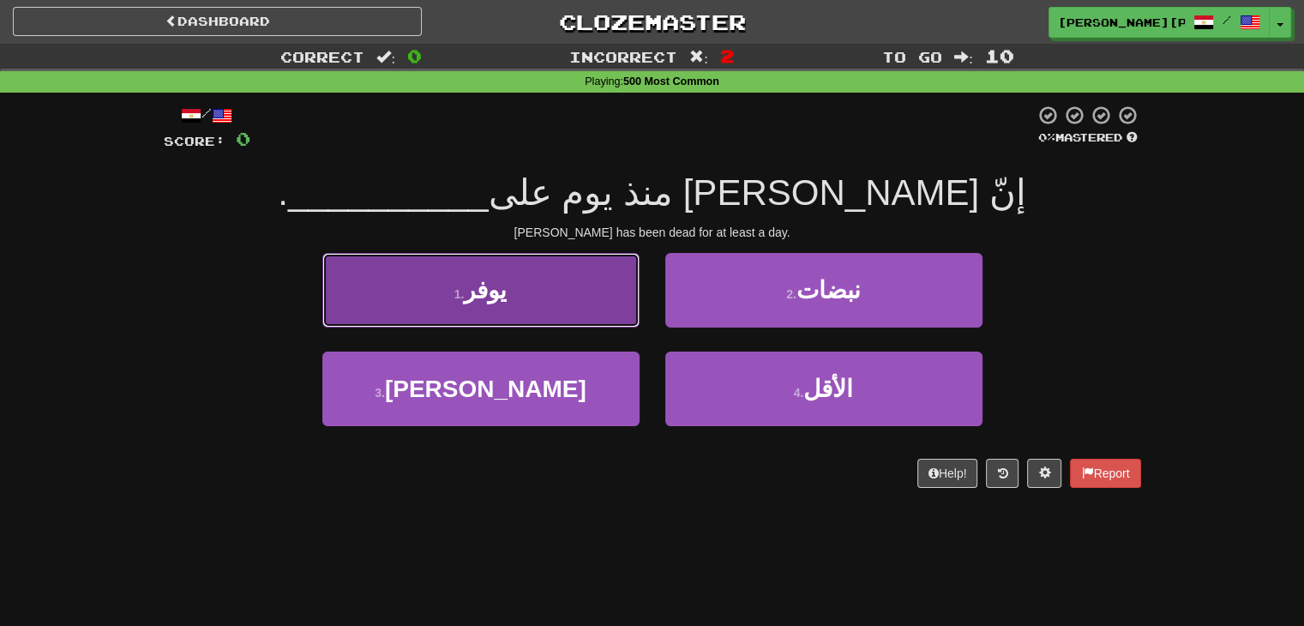
click at [568, 288] on button "1 . يوفر" at bounding box center [480, 290] width 317 height 75
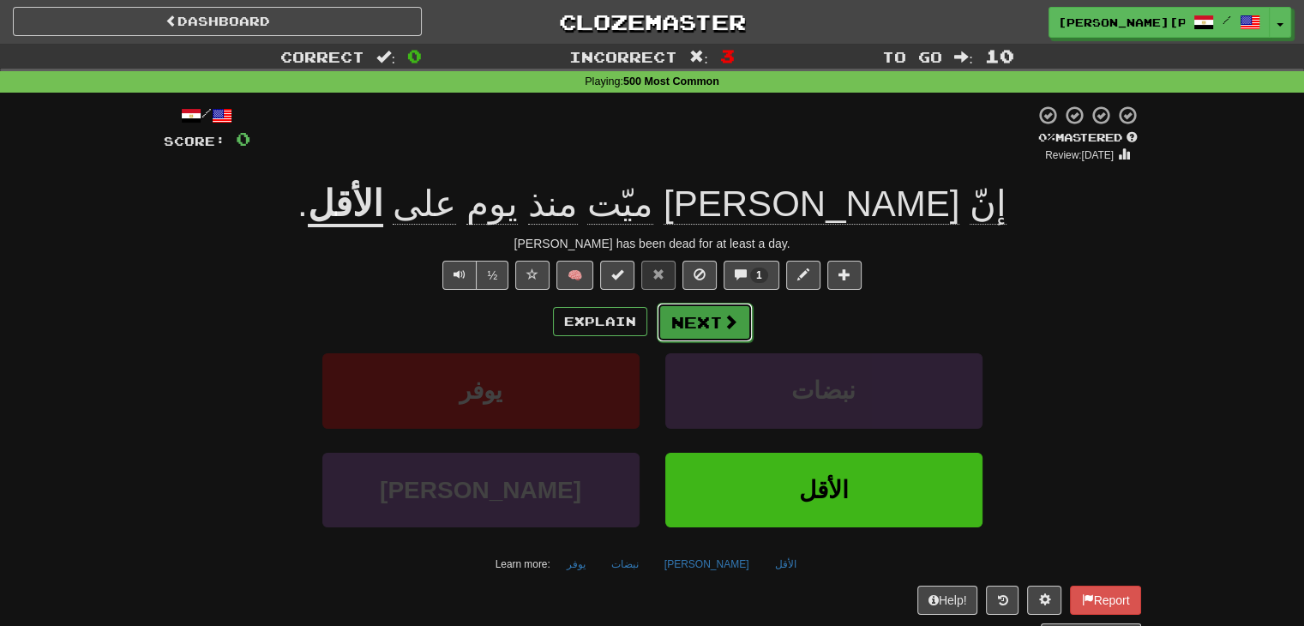
click at [711, 320] on button "Next" at bounding box center [705, 322] width 96 height 39
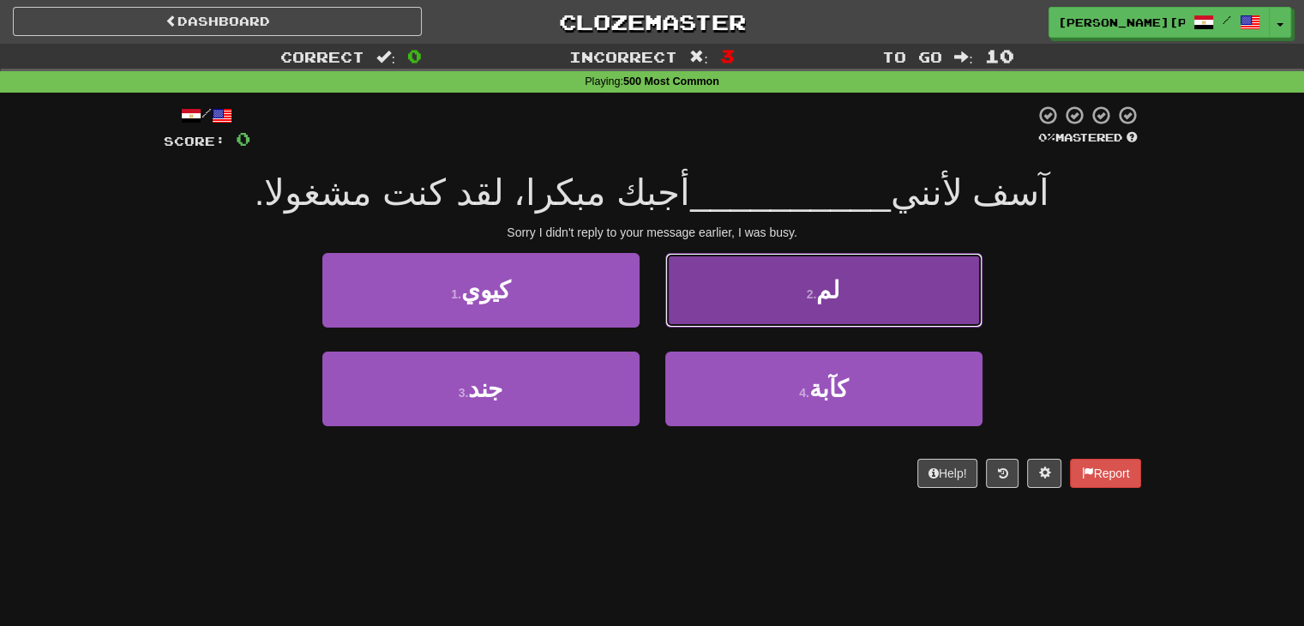
click at [817, 290] on small "2 ." at bounding box center [812, 294] width 10 height 14
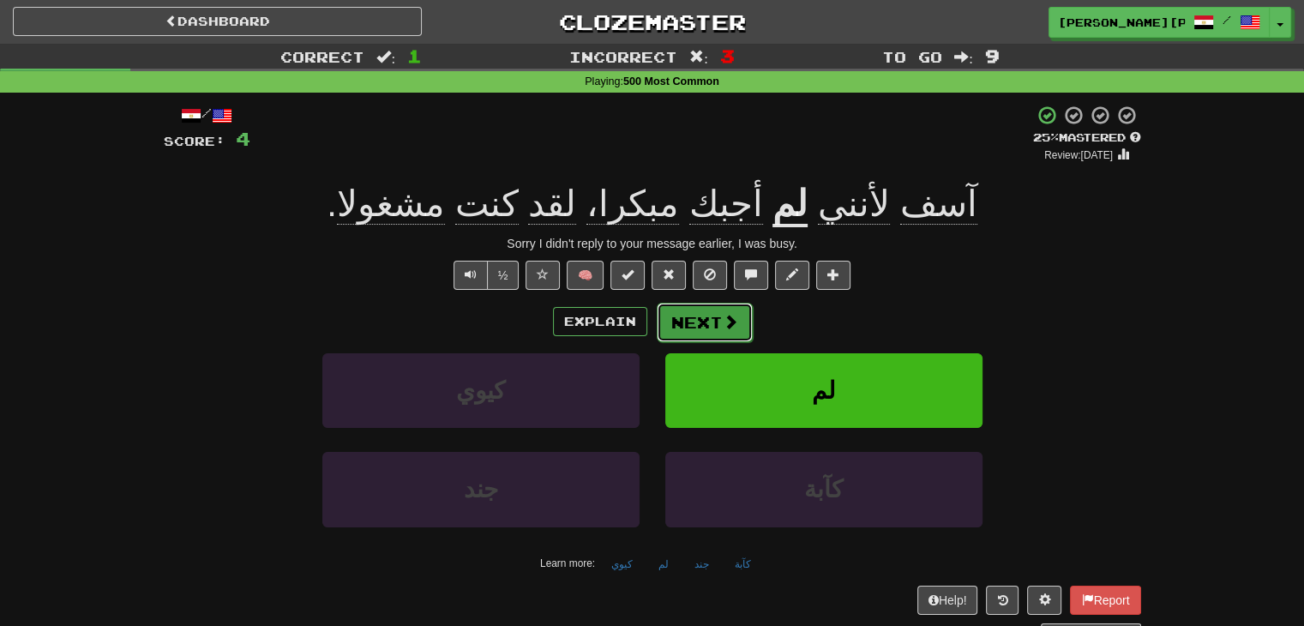
click at [708, 315] on button "Next" at bounding box center [705, 322] width 96 height 39
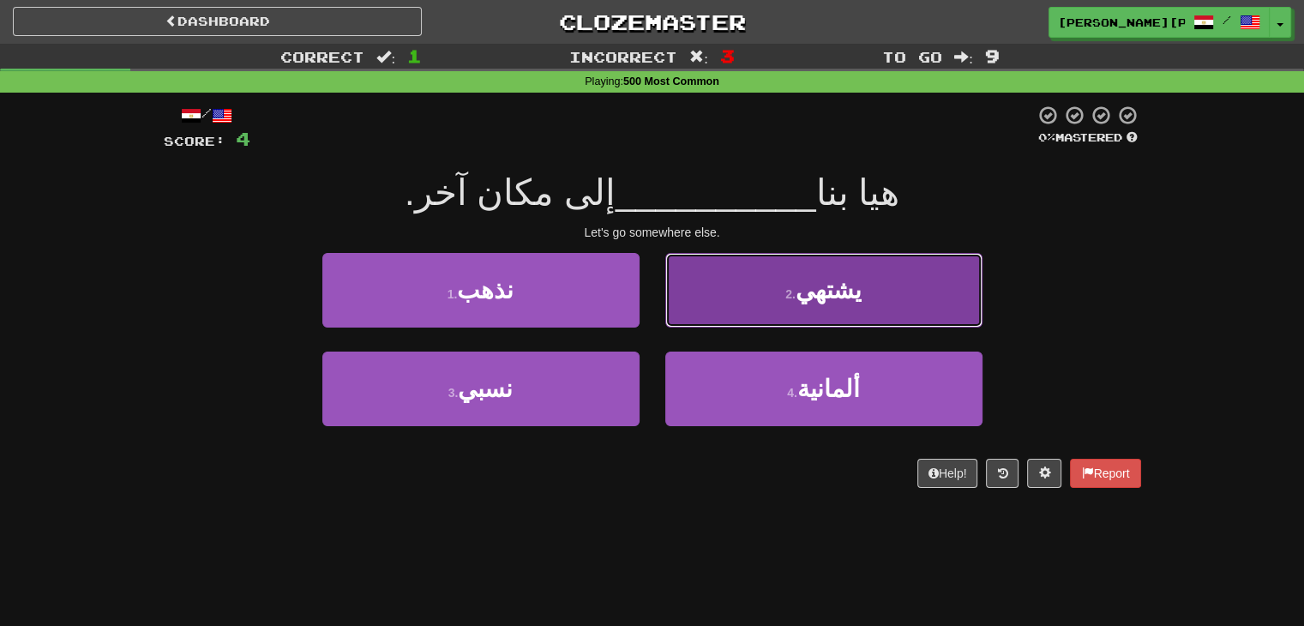
click at [751, 304] on button "2 . يشتهي" at bounding box center [823, 290] width 317 height 75
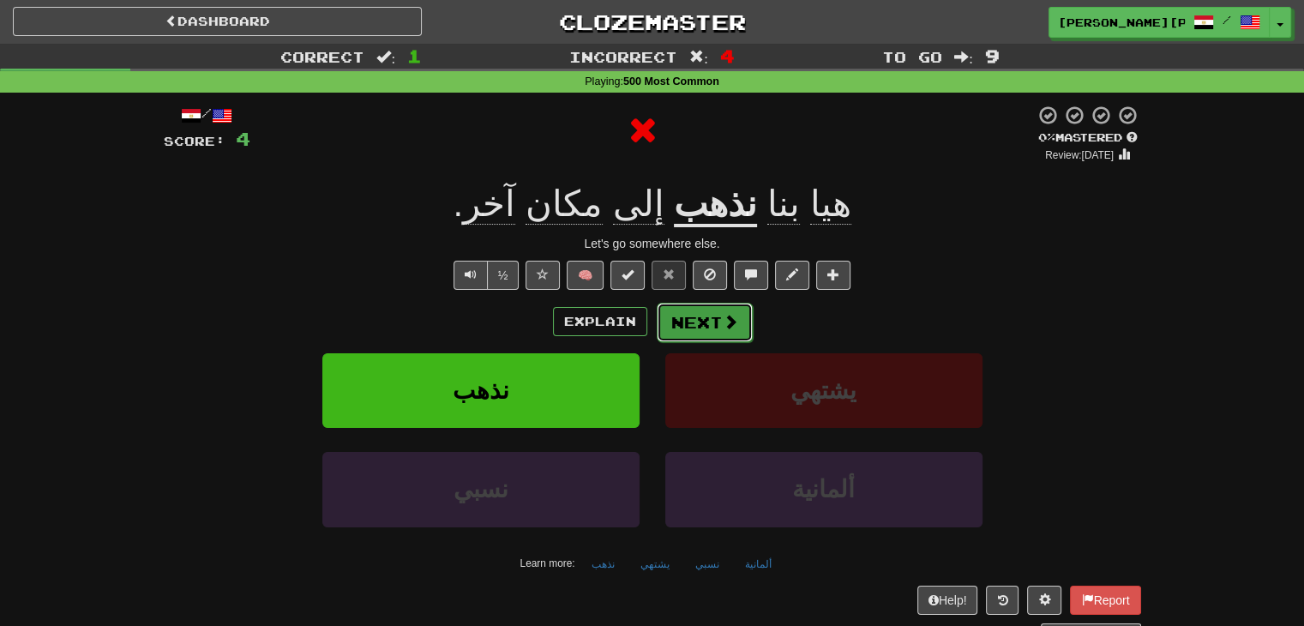
click at [680, 313] on button "Next" at bounding box center [705, 322] width 96 height 39
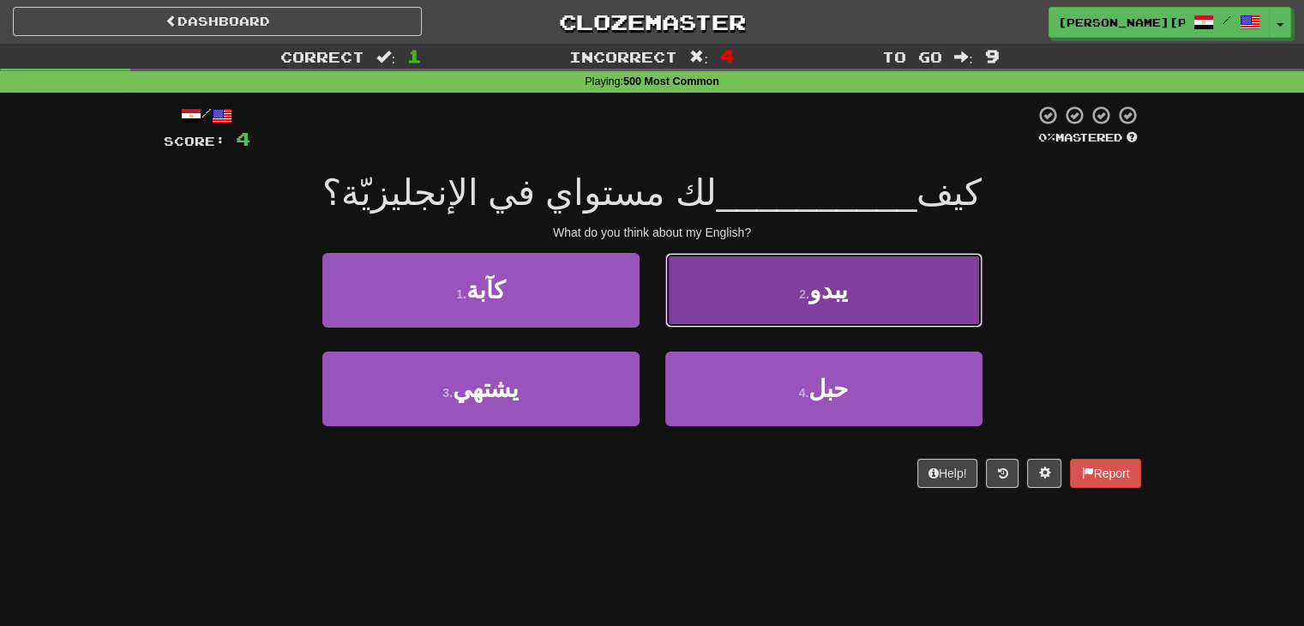
click at [772, 294] on button "2 . يبدو" at bounding box center [823, 290] width 317 height 75
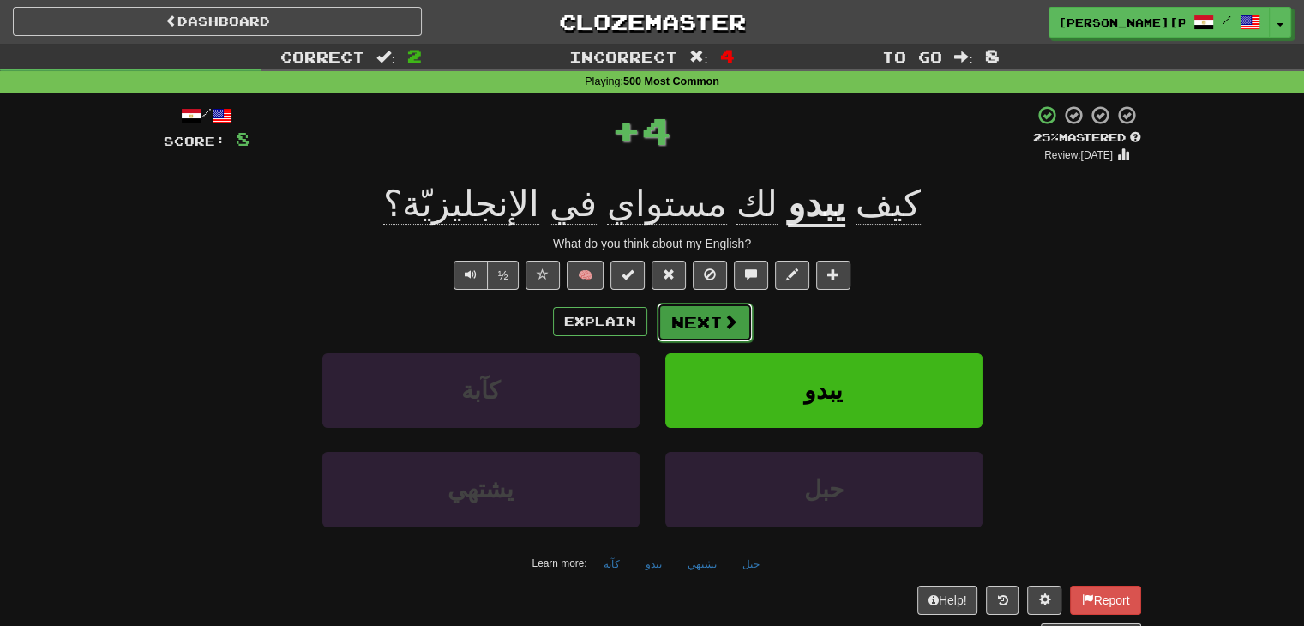
click at [717, 314] on button "Next" at bounding box center [705, 322] width 96 height 39
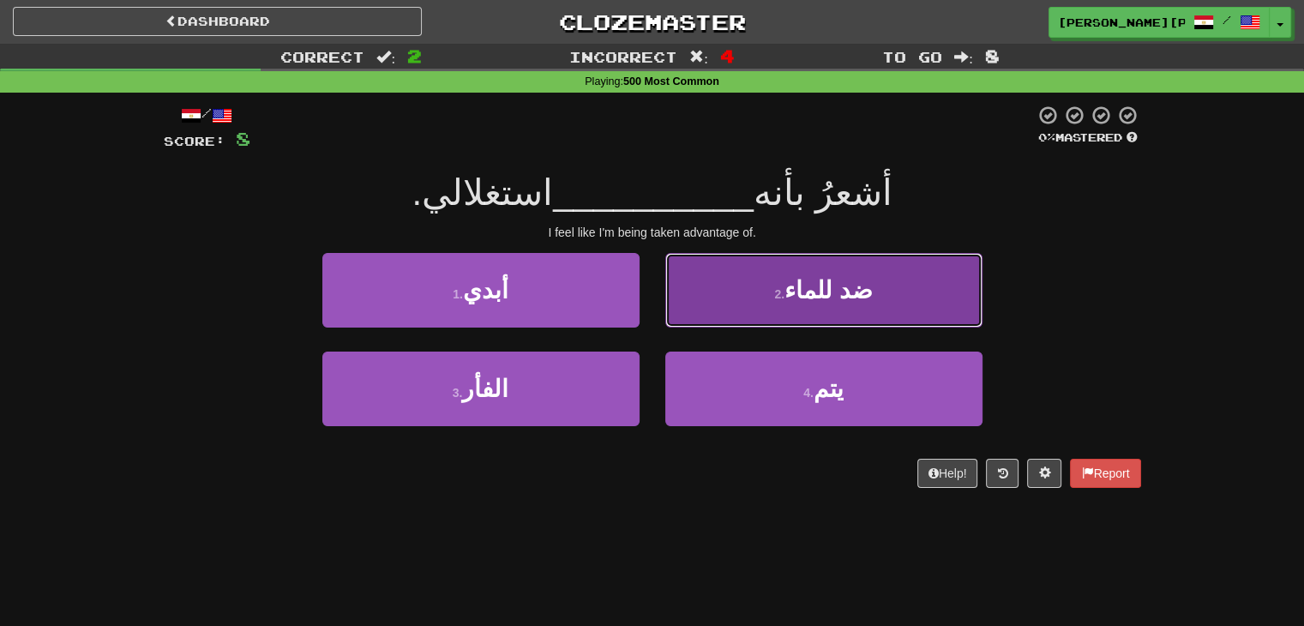
click at [772, 313] on button "2 . ضد للماء" at bounding box center [823, 290] width 317 height 75
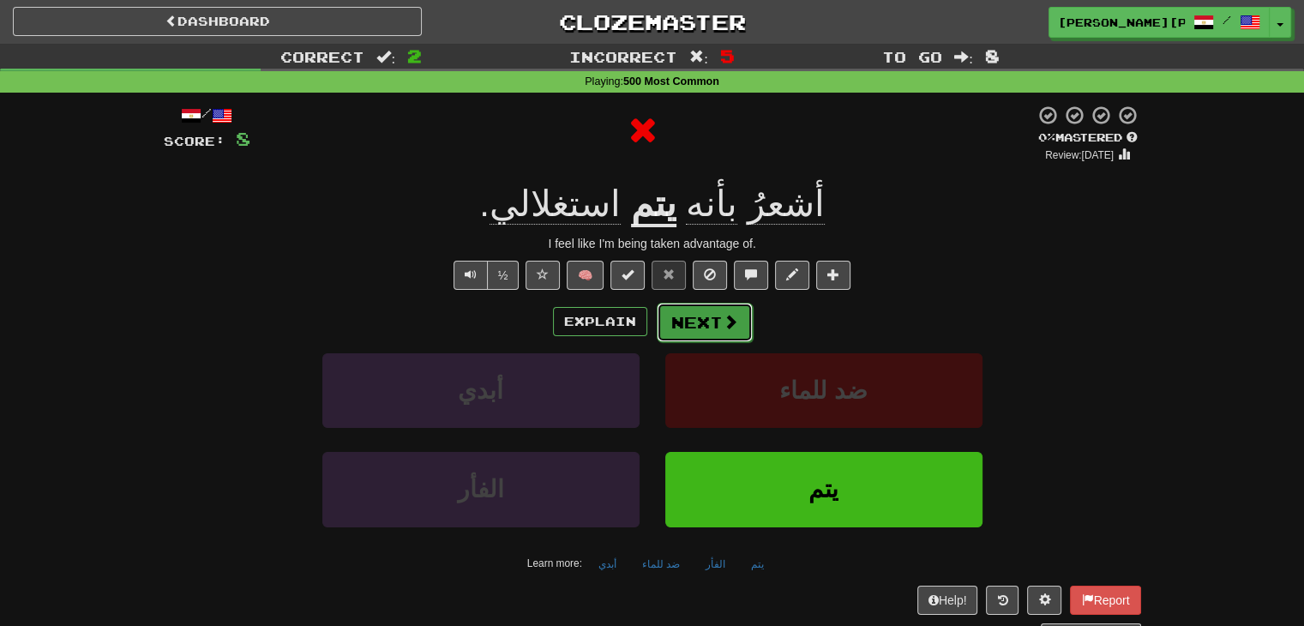
click at [701, 322] on button "Next" at bounding box center [705, 322] width 96 height 39
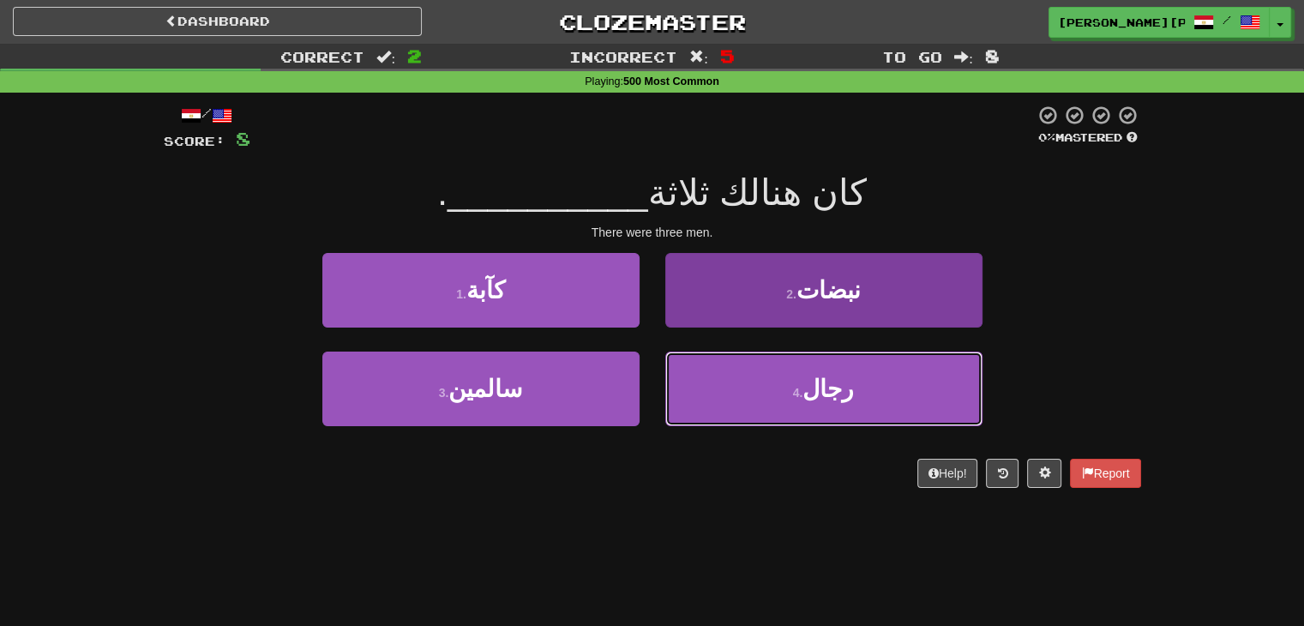
click at [768, 392] on button "4 . رجال" at bounding box center [823, 389] width 317 height 75
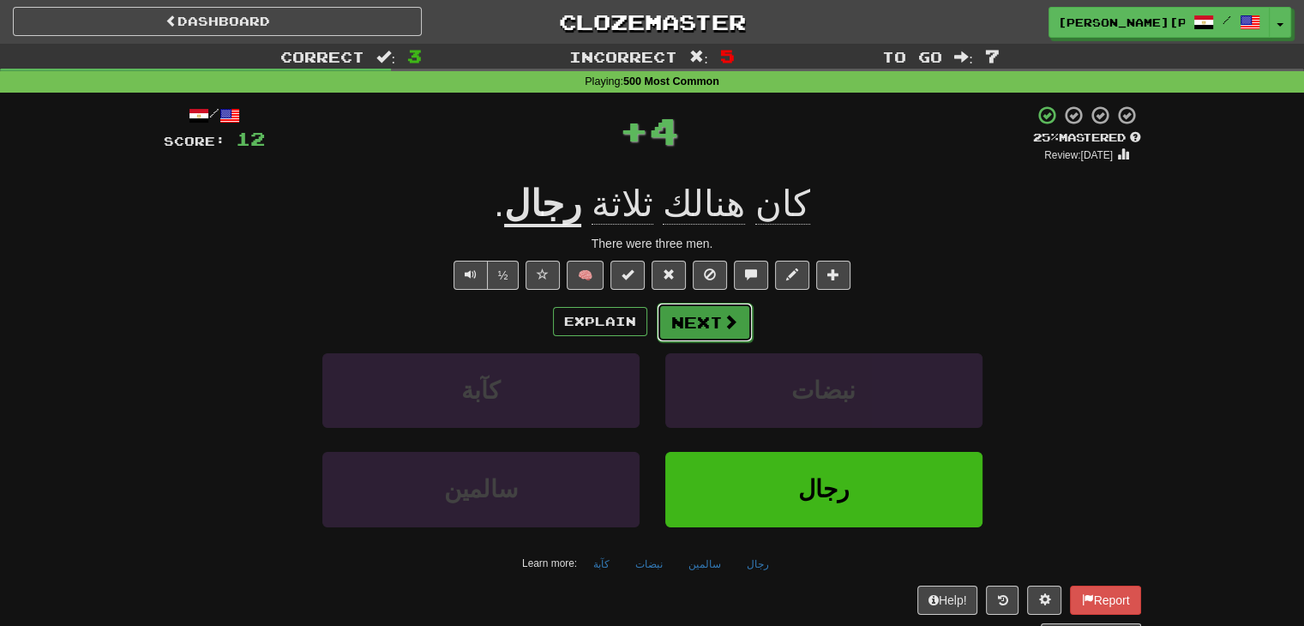
click at [706, 315] on button "Next" at bounding box center [705, 322] width 96 height 39
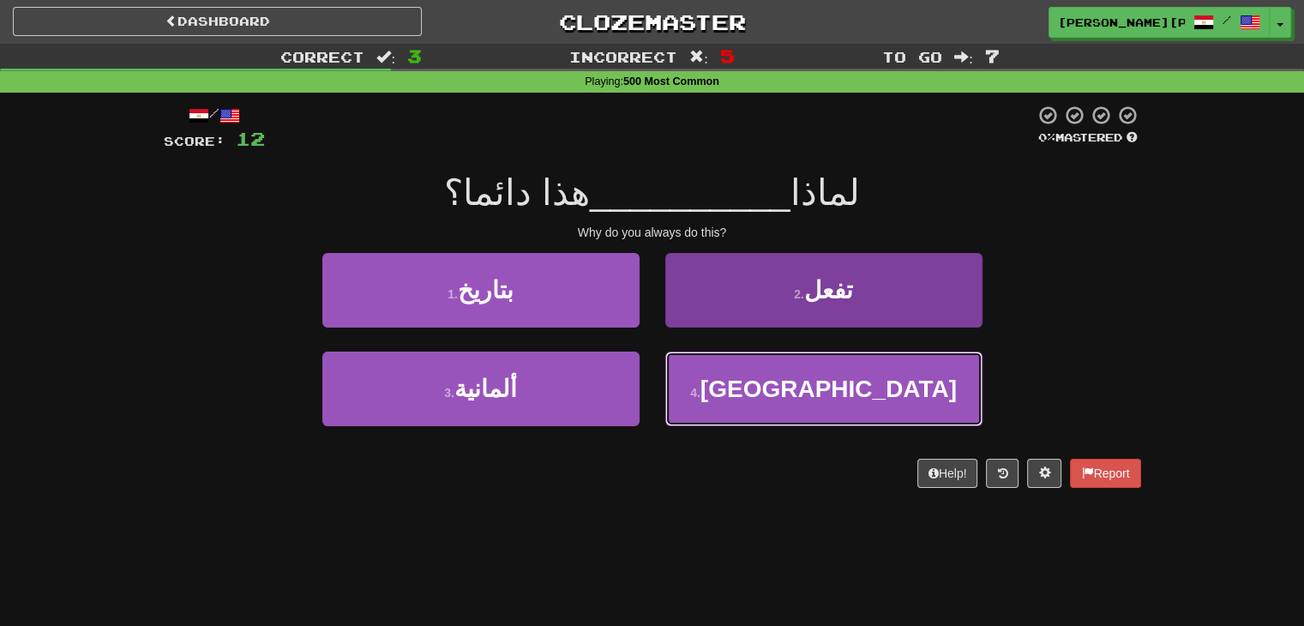
click at [750, 386] on button "4 . أستراليا" at bounding box center [823, 389] width 317 height 75
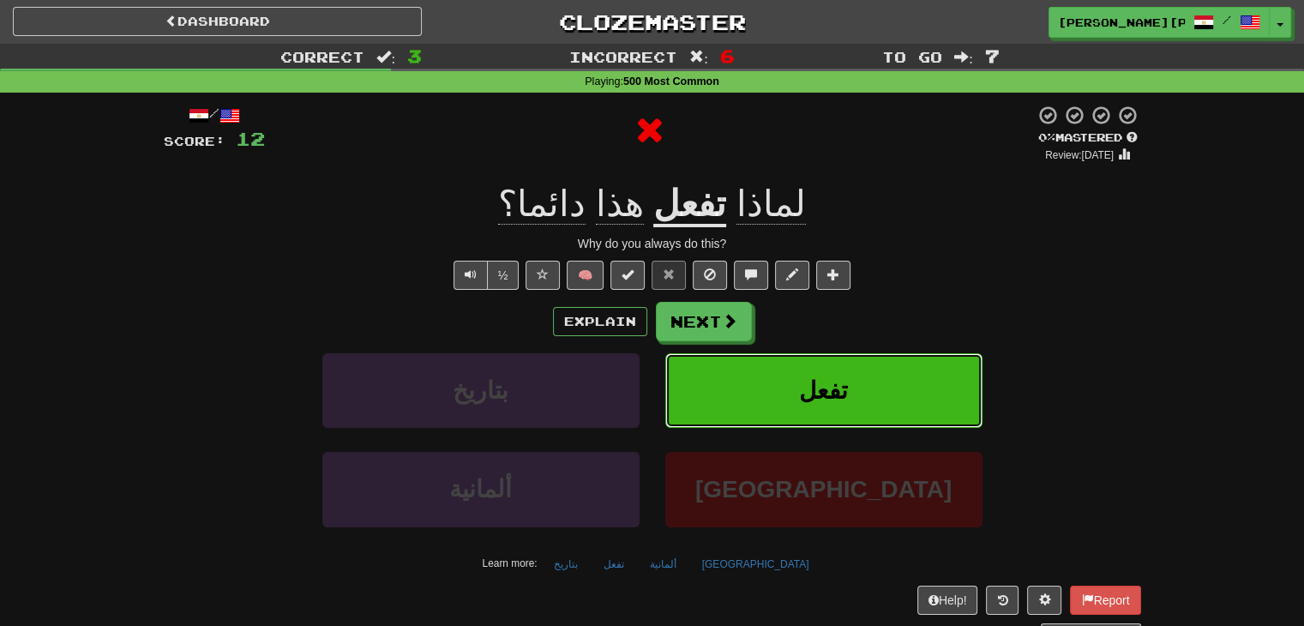
click at [718, 361] on button "تفعل" at bounding box center [823, 390] width 317 height 75
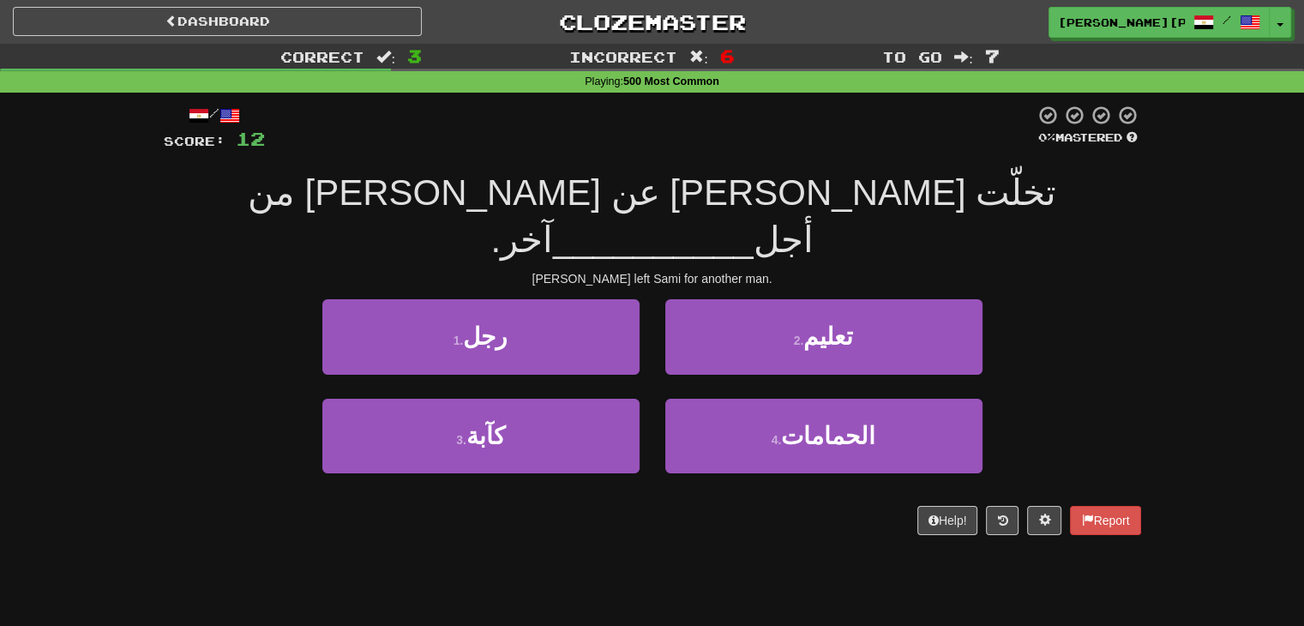
click at [674, 270] on div "Layla left Sami for another man." at bounding box center [652, 278] width 977 height 17
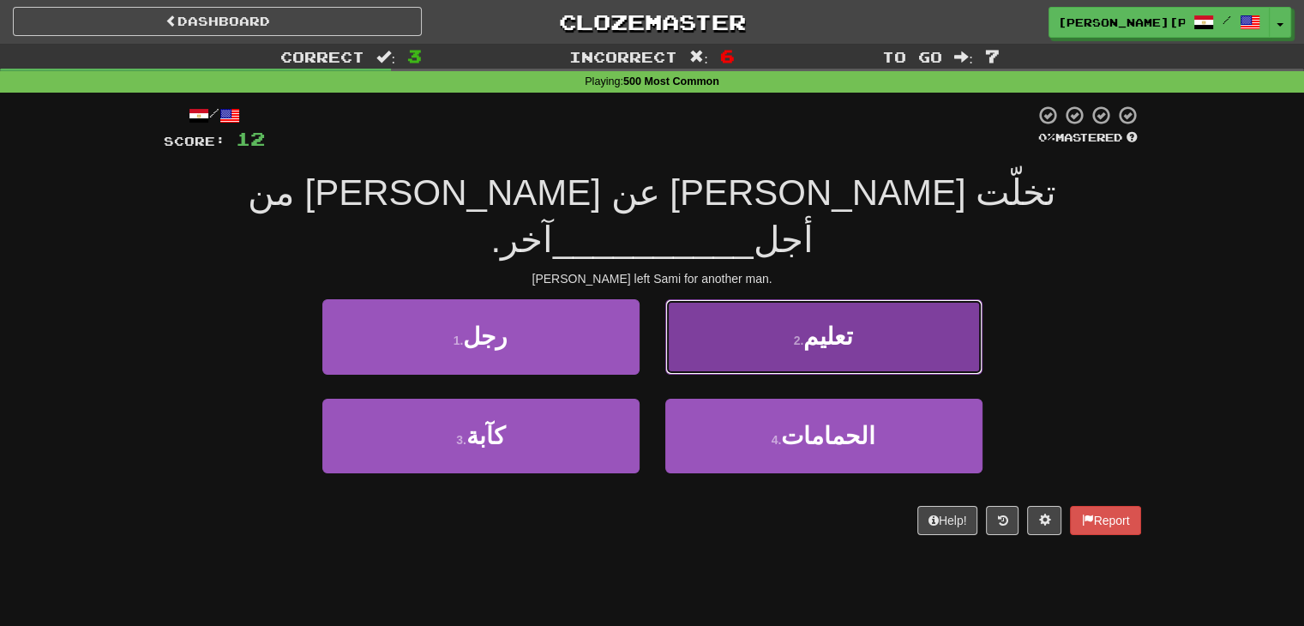
click at [686, 299] on button "2 . تعليم" at bounding box center [823, 336] width 317 height 75
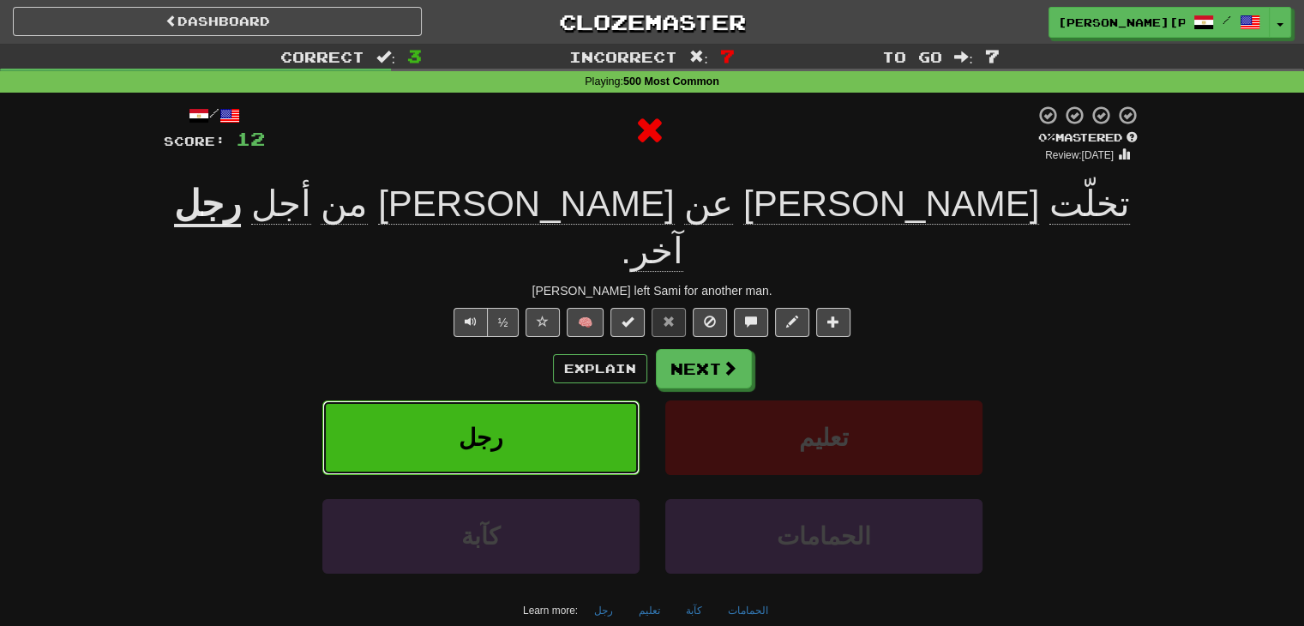
click at [580, 400] on button "رجل" at bounding box center [480, 437] width 317 height 75
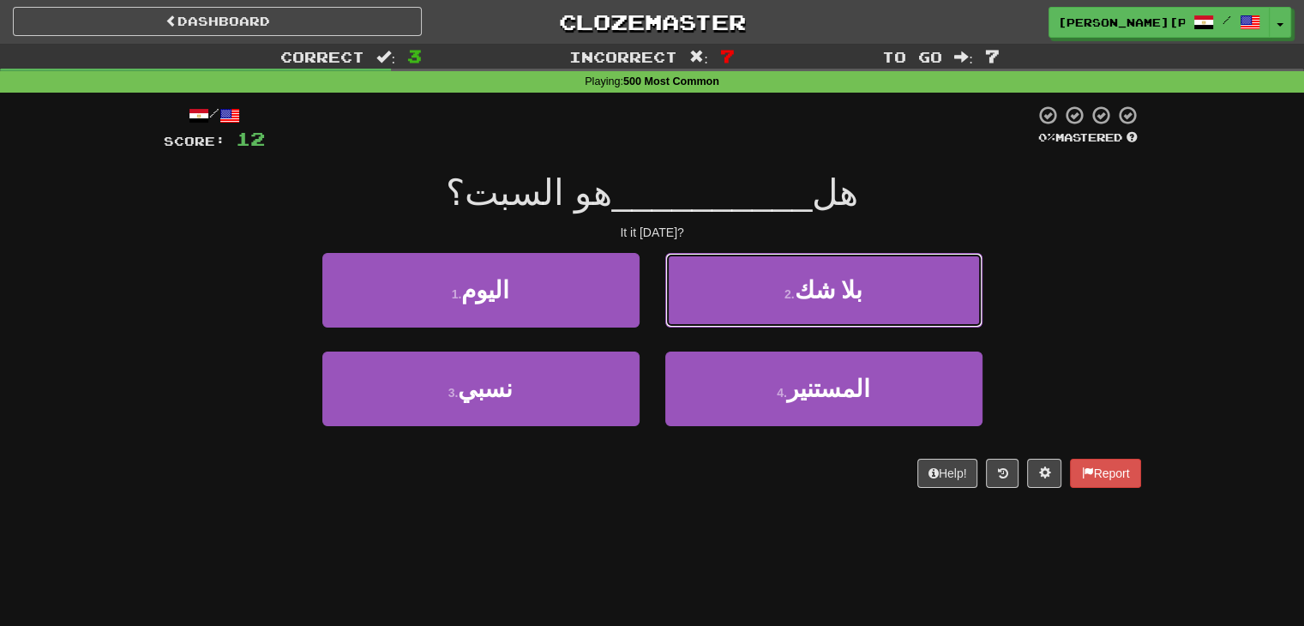
click at [833, 293] on span "بلا شك" at bounding box center [828, 290] width 69 height 27
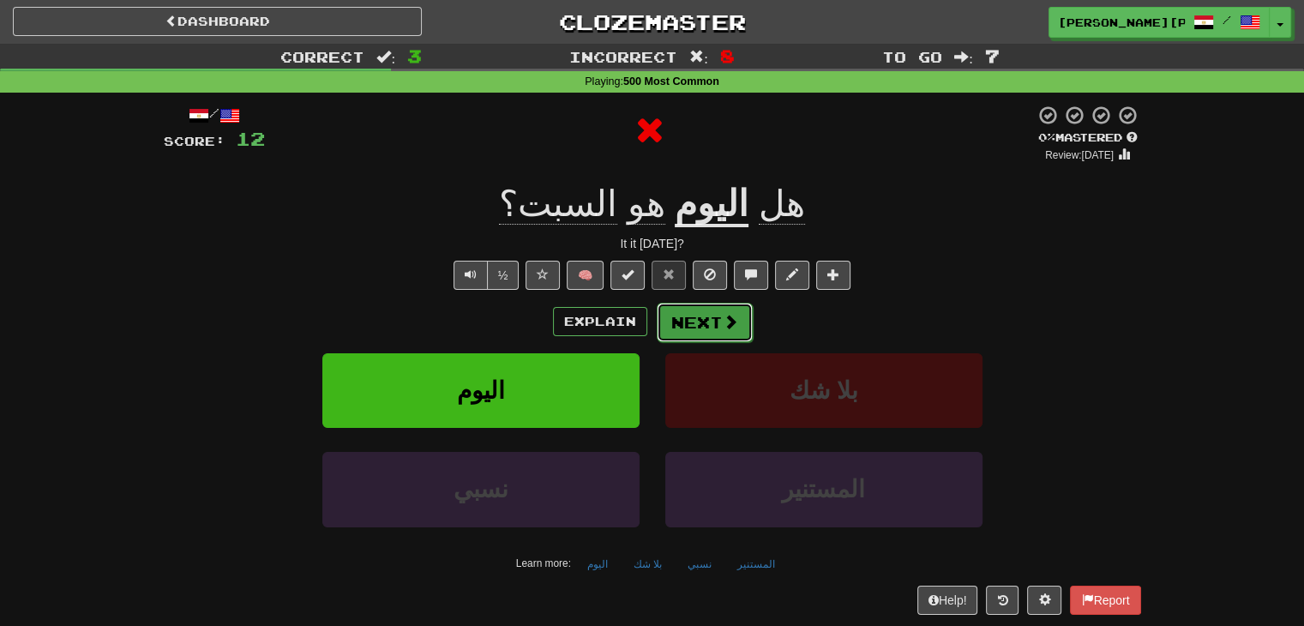
click at [680, 327] on button "Next" at bounding box center [705, 322] width 96 height 39
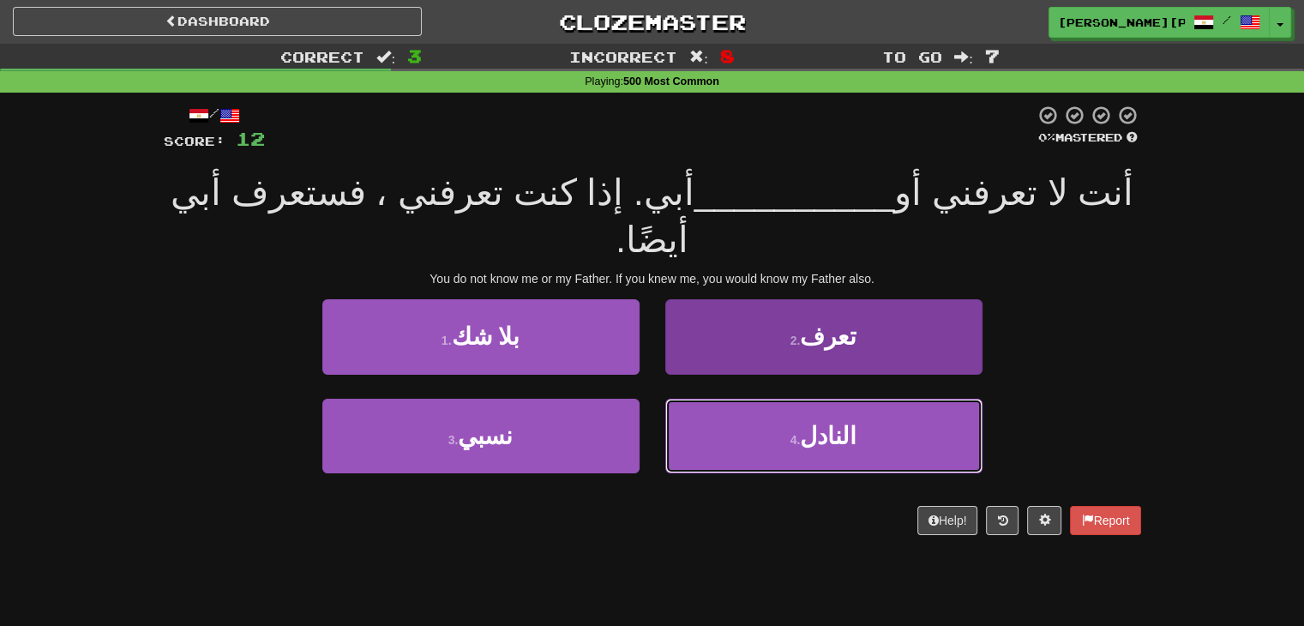
click at [728, 399] on button "4 . النادل" at bounding box center [823, 436] width 317 height 75
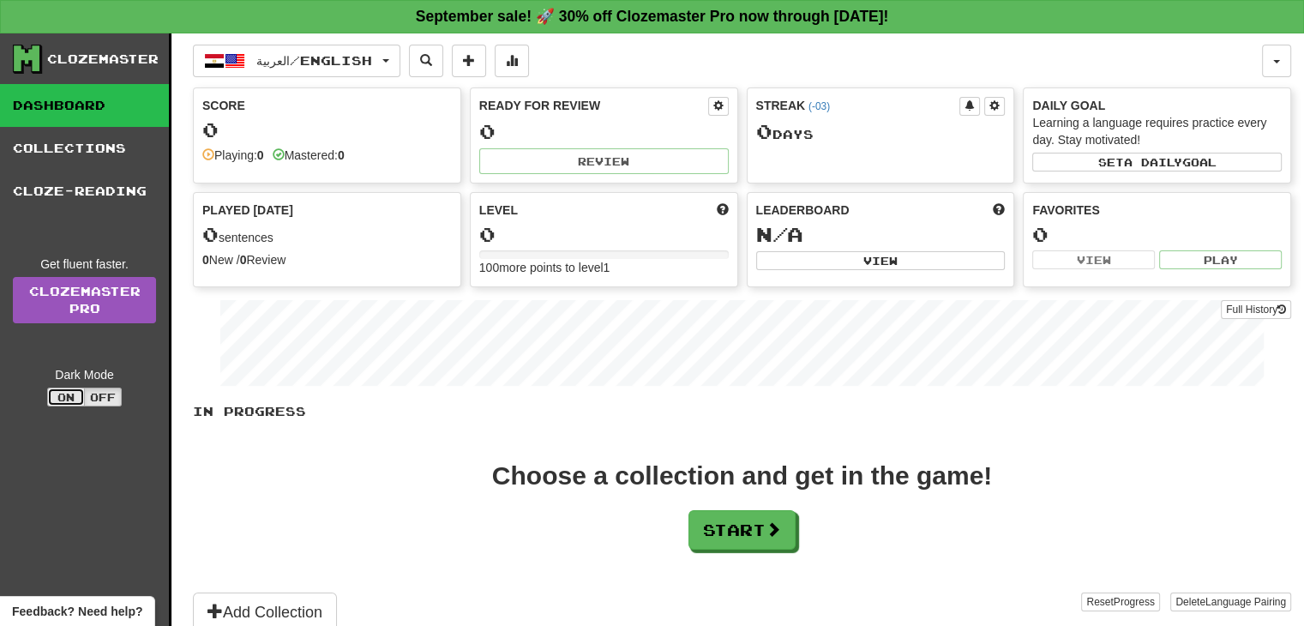
click at [61, 399] on button "On" at bounding box center [66, 397] width 38 height 19
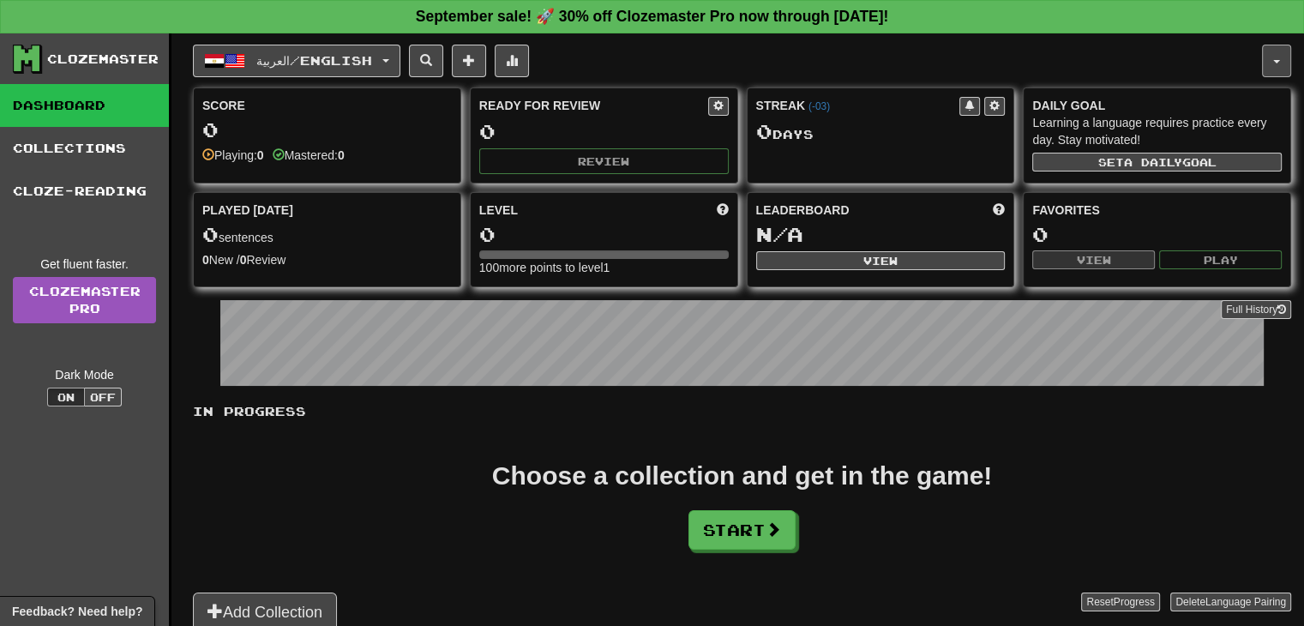
click at [1276, 63] on button "button" at bounding box center [1276, 61] width 29 height 33
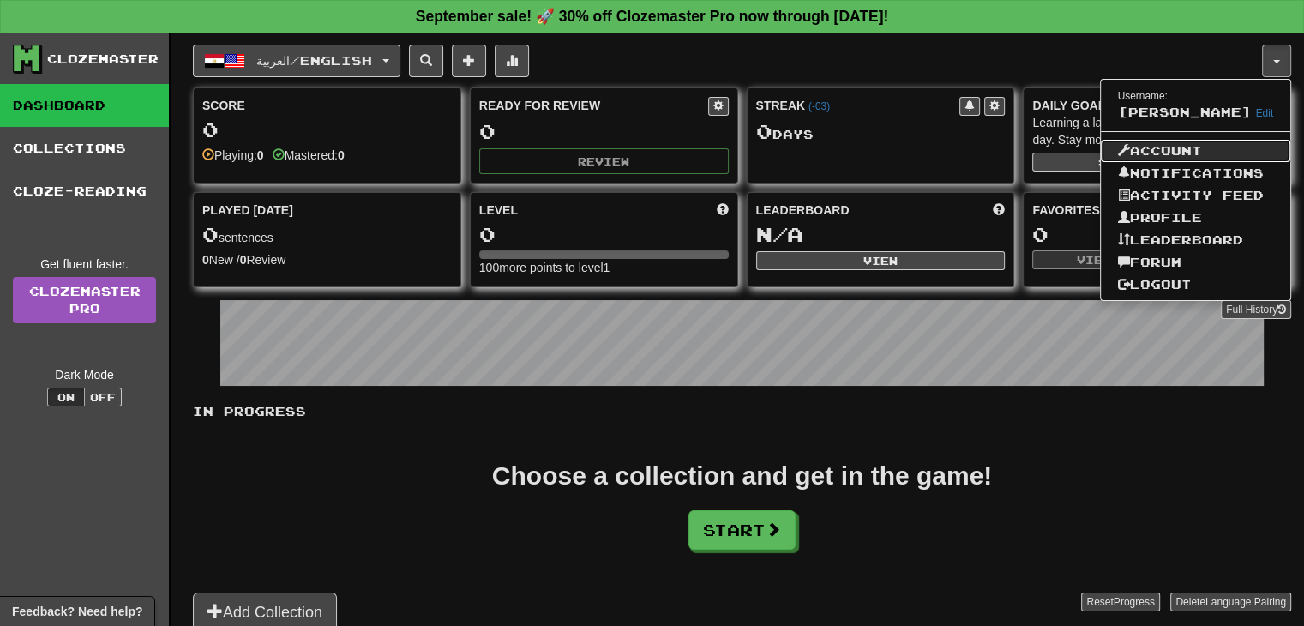
click at [1212, 162] on link "Account" at bounding box center [1196, 151] width 190 height 22
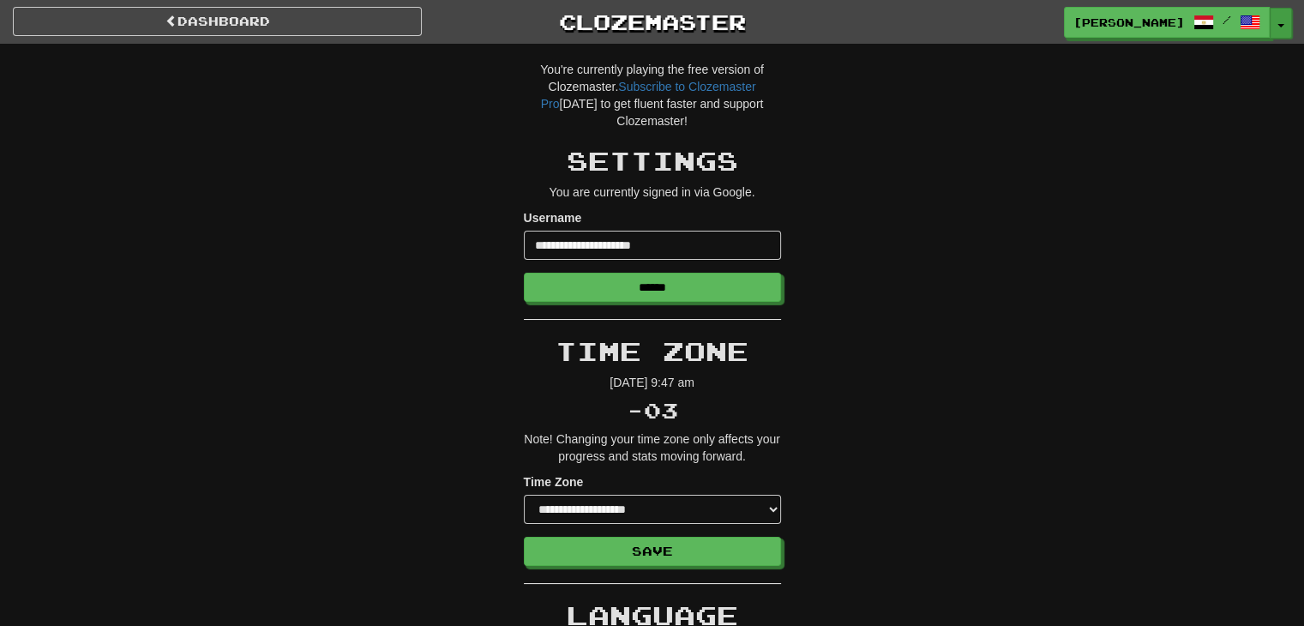
click at [1277, 24] on button "Toggle Dropdown" at bounding box center [1281, 23] width 22 height 31
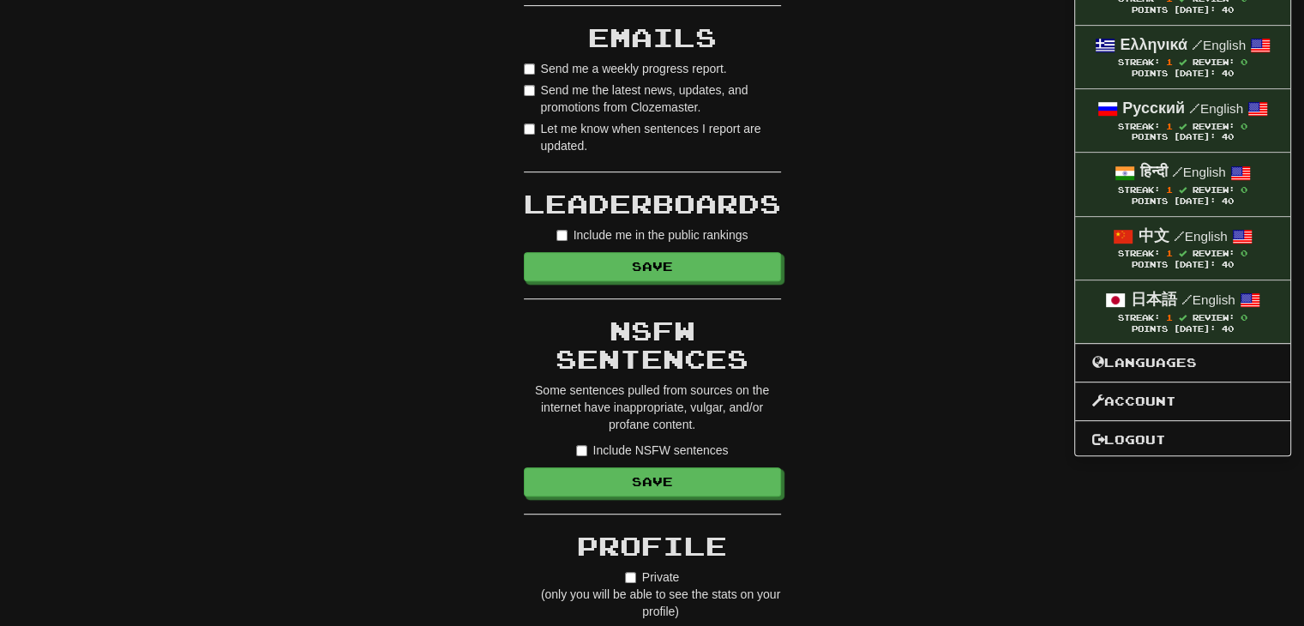
scroll to position [857, 0]
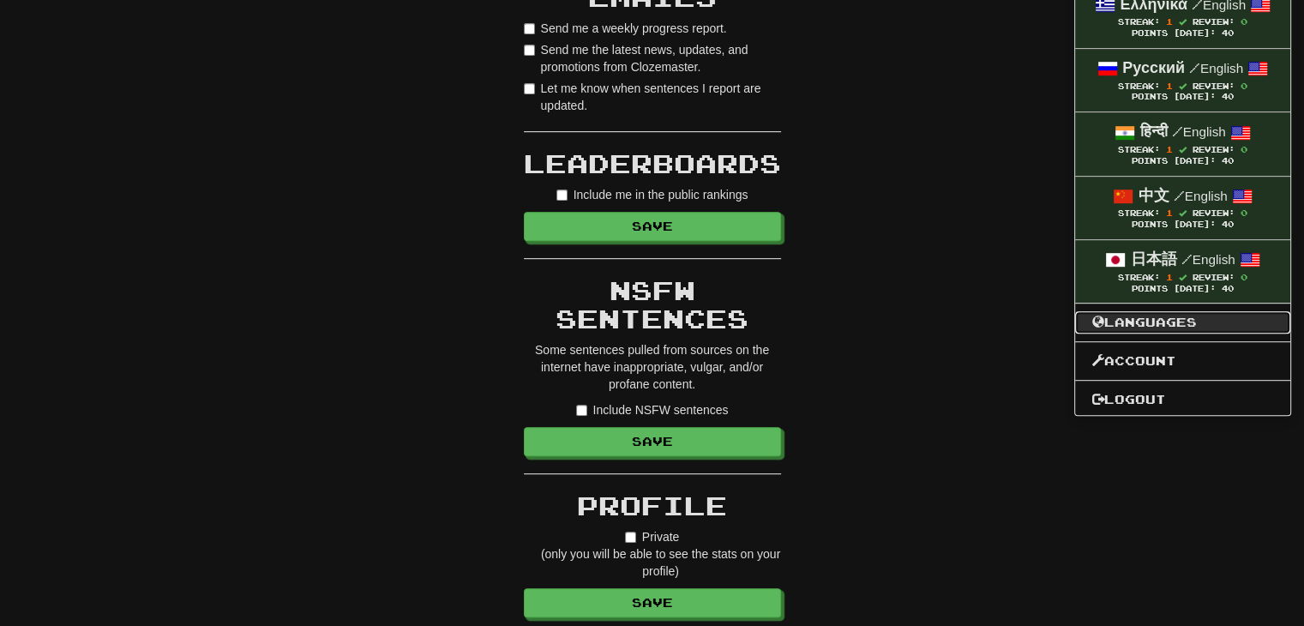
click at [1123, 315] on link "Languages" at bounding box center [1182, 322] width 215 height 22
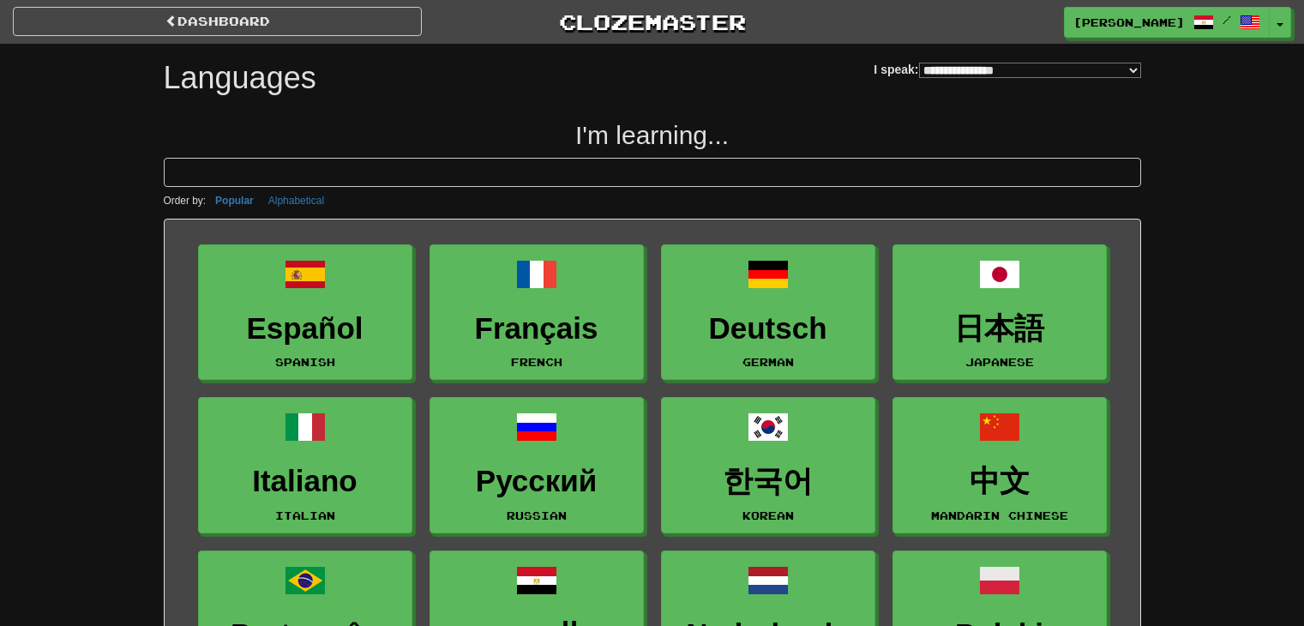
select select "*******"
click at [1276, 27] on button "Toggle Dropdown" at bounding box center [1281, 23] width 22 height 31
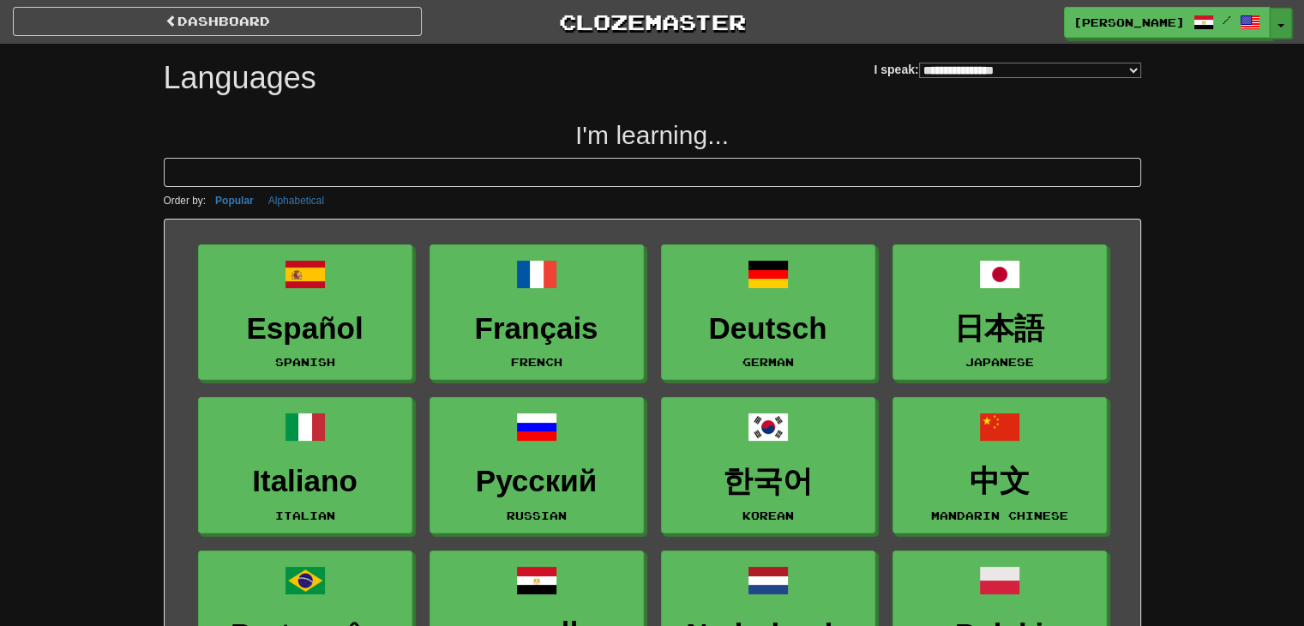
click at [1281, 22] on button "Toggle Dropdown" at bounding box center [1281, 23] width 22 height 31
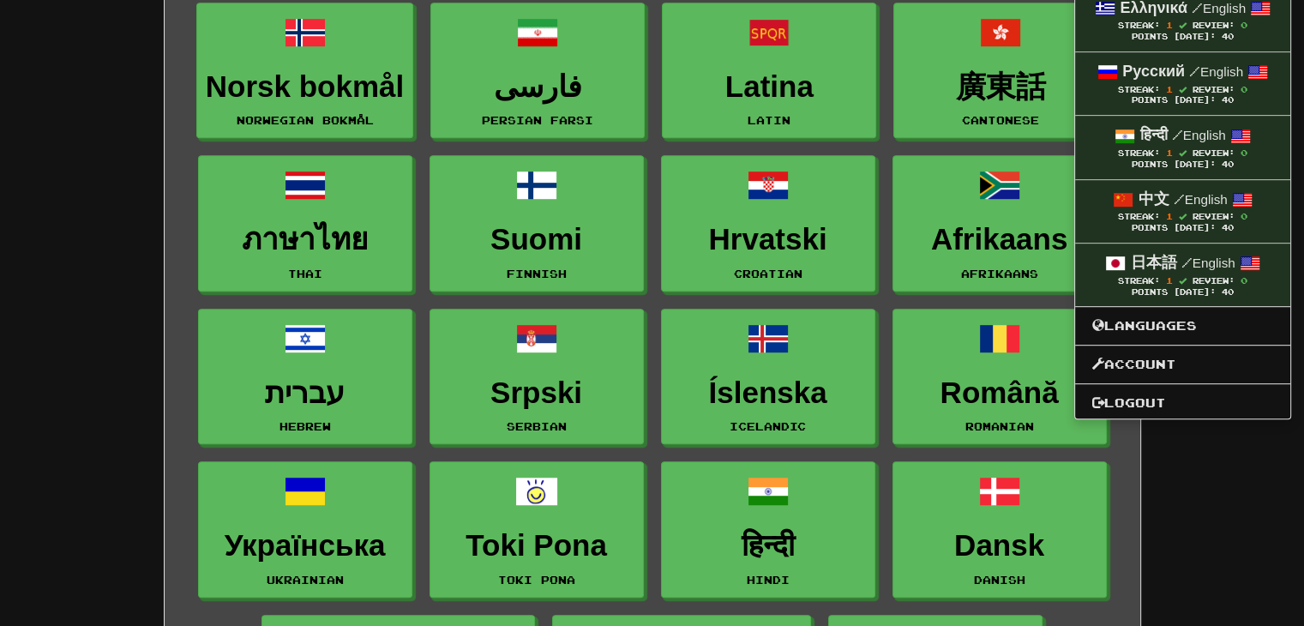
scroll to position [857, 0]
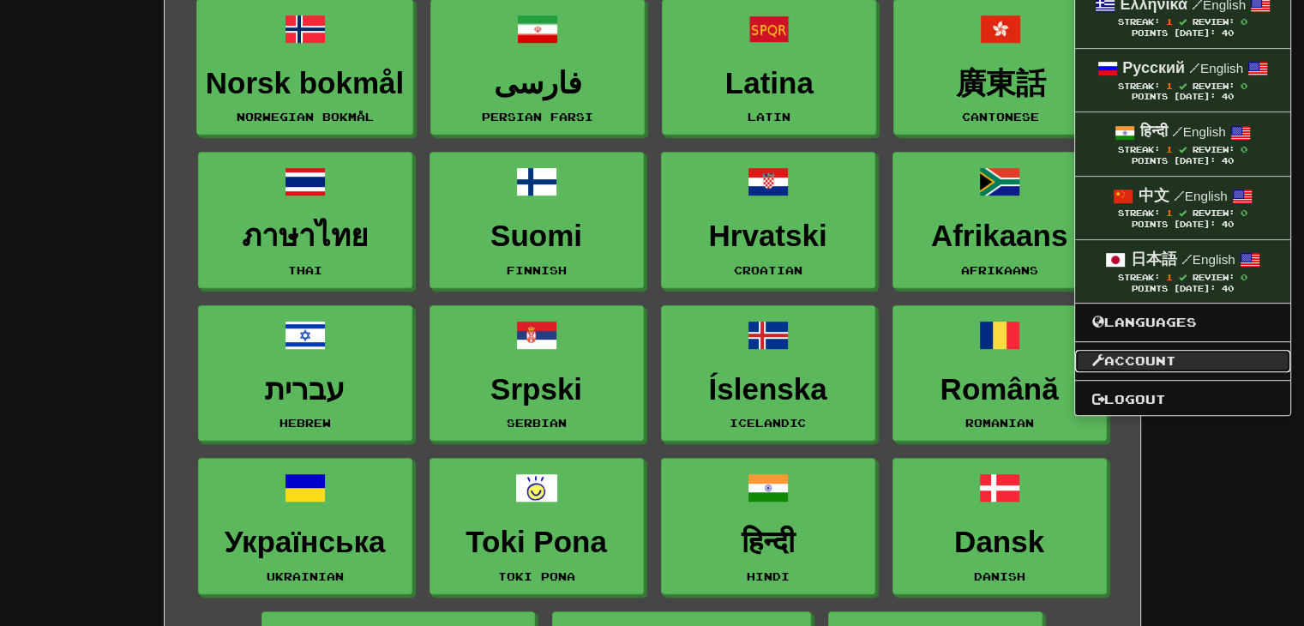
click at [1142, 350] on link "Account" at bounding box center [1182, 361] width 215 height 22
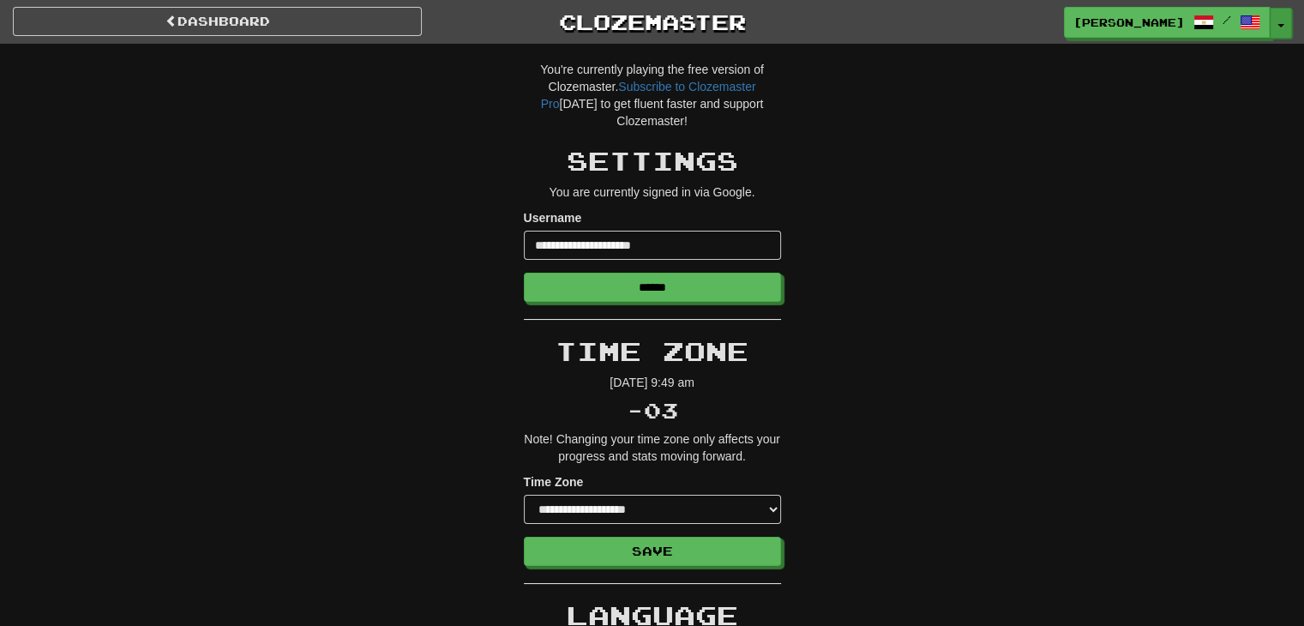
click at [1279, 24] on span "button" at bounding box center [1280, 25] width 7 height 3
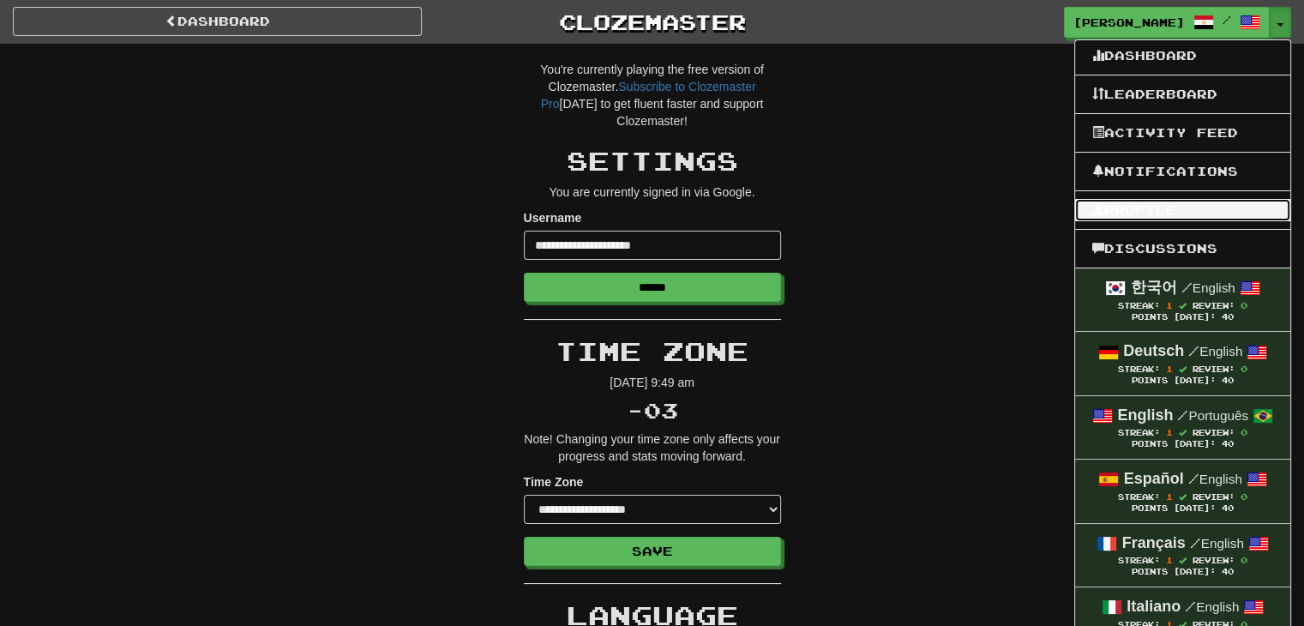
click at [1132, 208] on link "Profile" at bounding box center [1182, 210] width 215 height 22
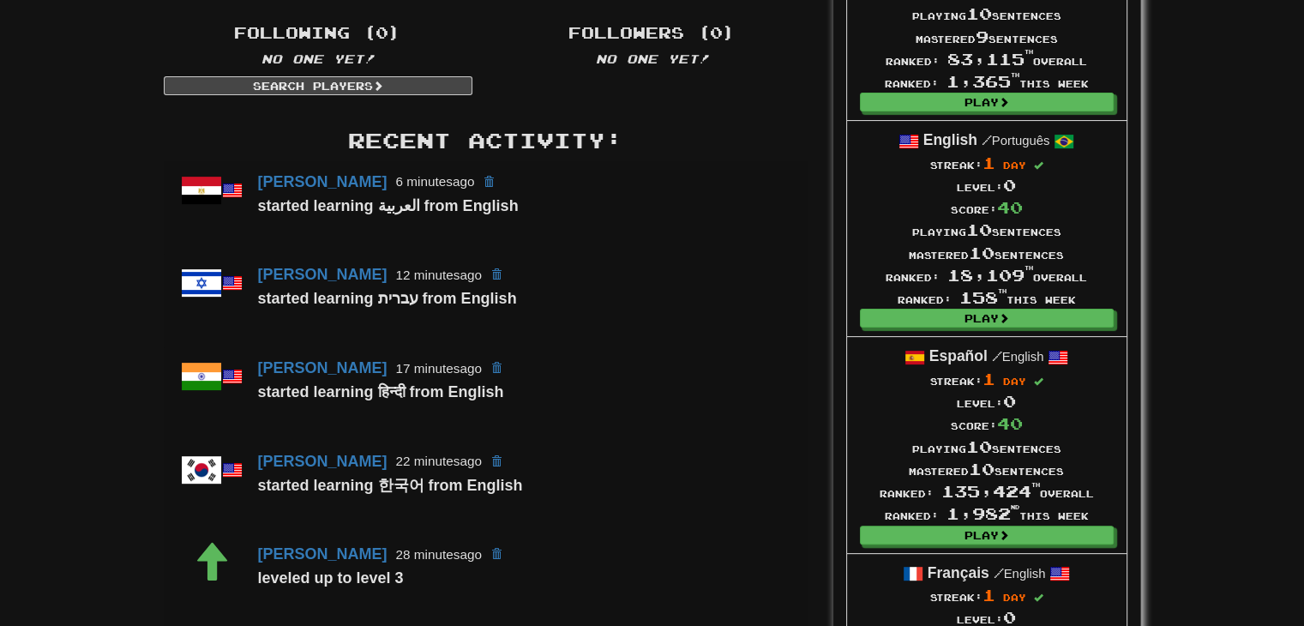
scroll to position [429, 0]
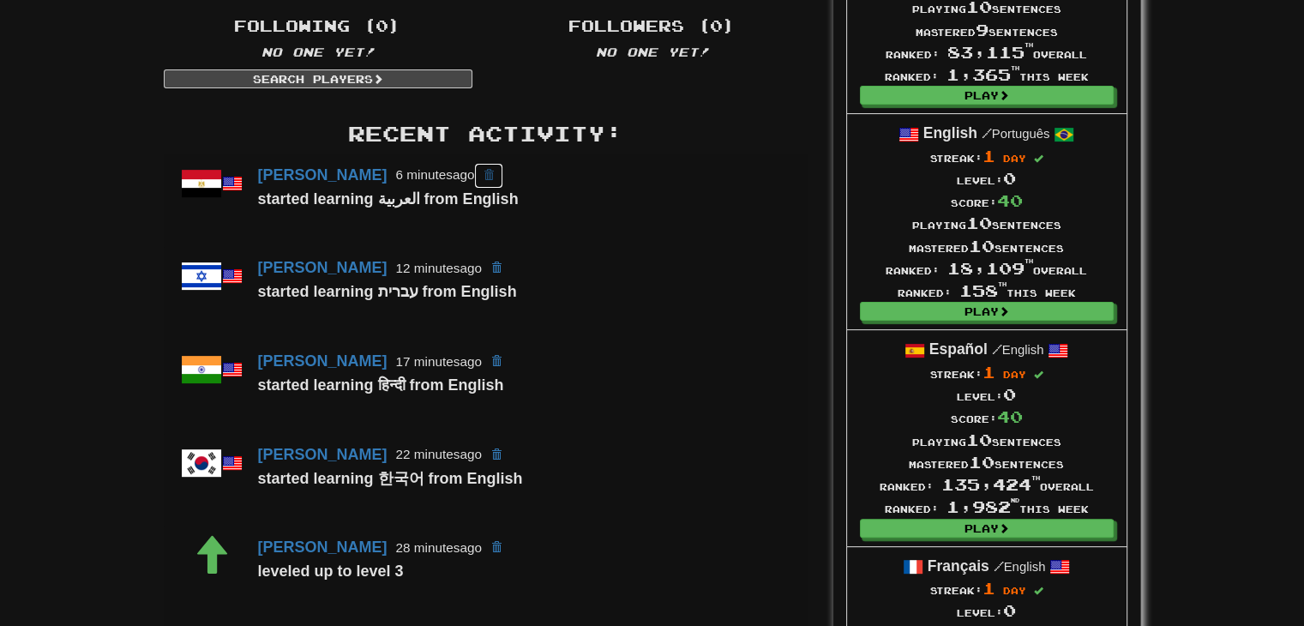
click at [503, 176] on button at bounding box center [488, 176] width 29 height 26
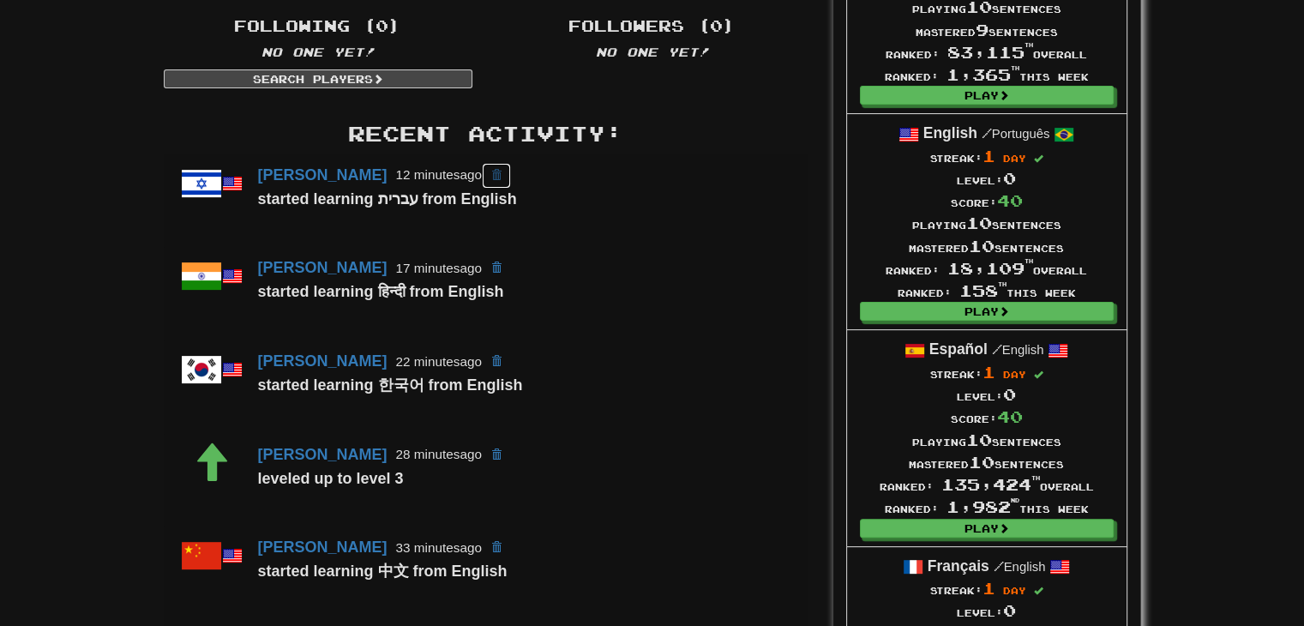
click at [502, 175] on span at bounding box center [496, 175] width 10 height 10
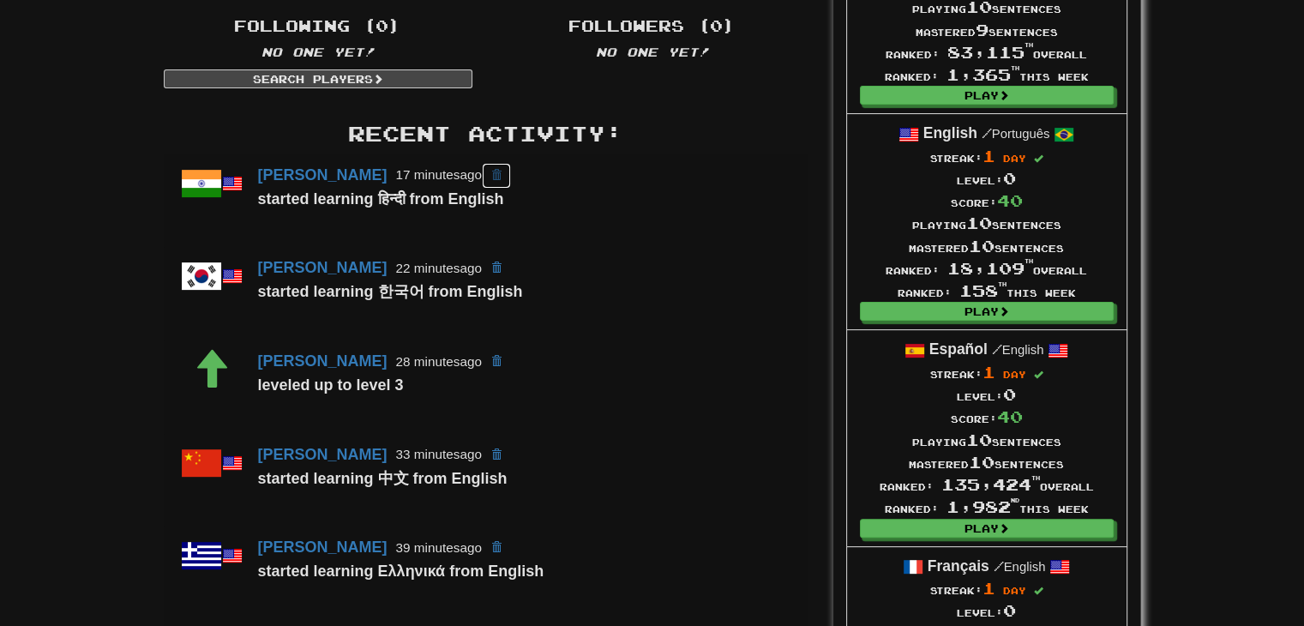
click at [511, 166] on button at bounding box center [496, 176] width 29 height 26
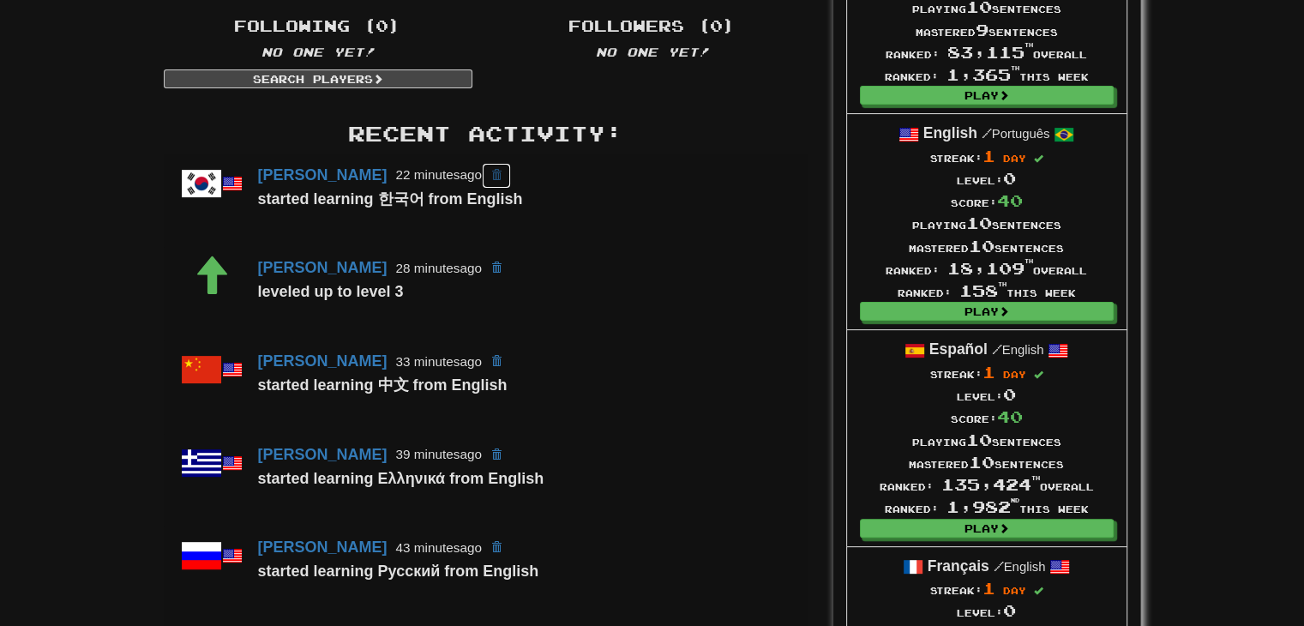
drag, startPoint x: 598, startPoint y: 172, endPoint x: 710, endPoint y: 111, distance: 127.4
click at [502, 172] on span at bounding box center [496, 175] width 10 height 10
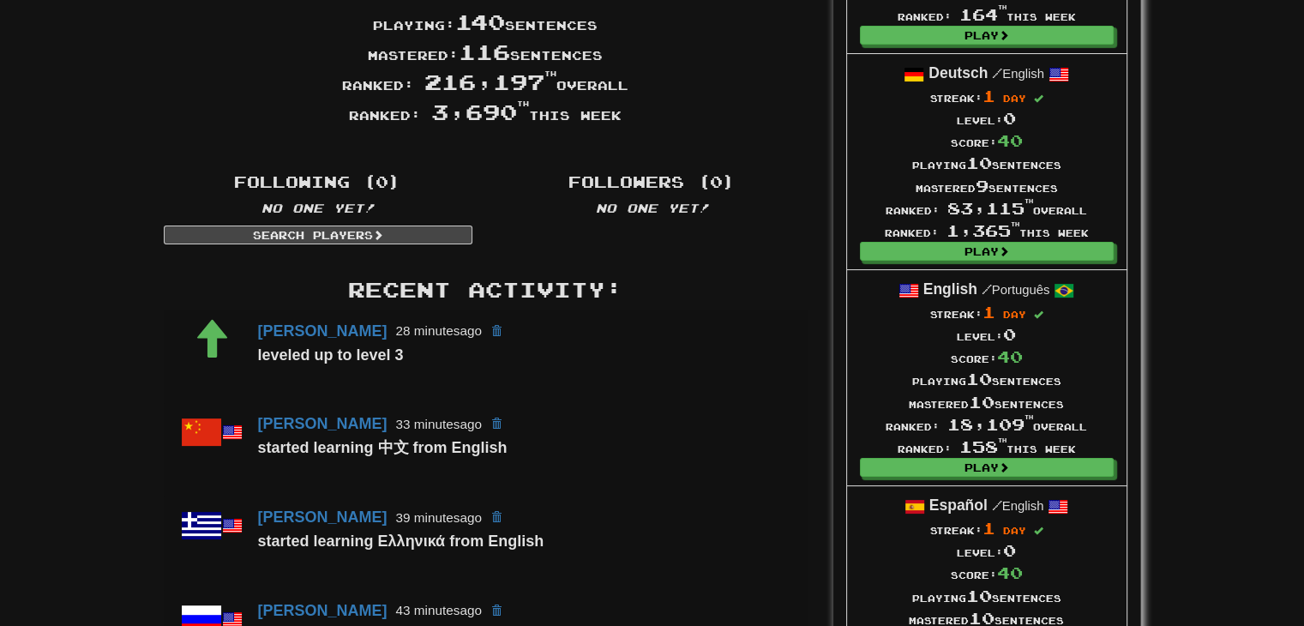
scroll to position [0, 0]
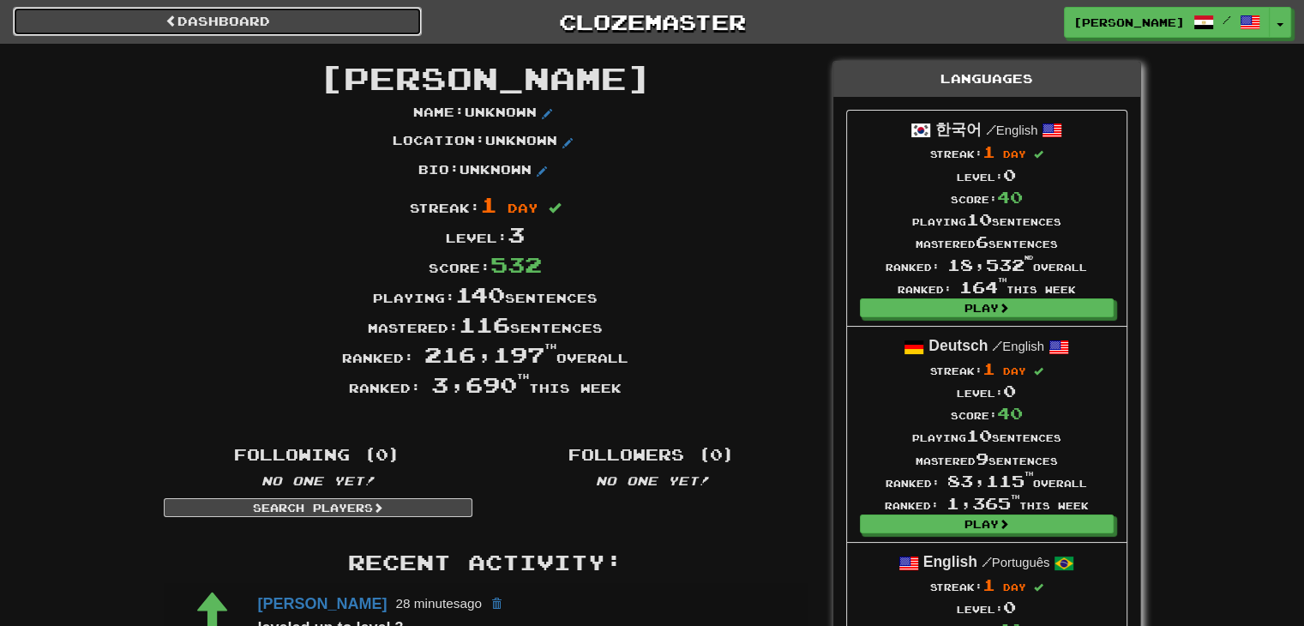
click at [220, 10] on link "Dashboard" at bounding box center [217, 21] width 409 height 29
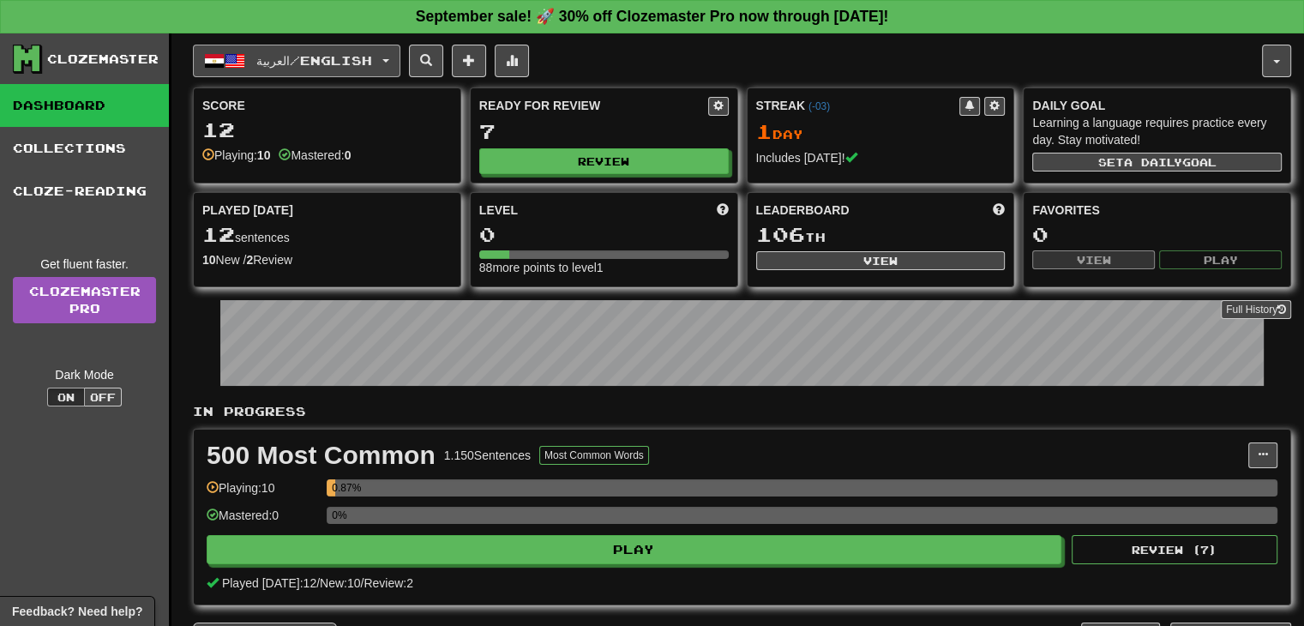
click at [397, 68] on button "العربية / English" at bounding box center [296, 61] width 207 height 33
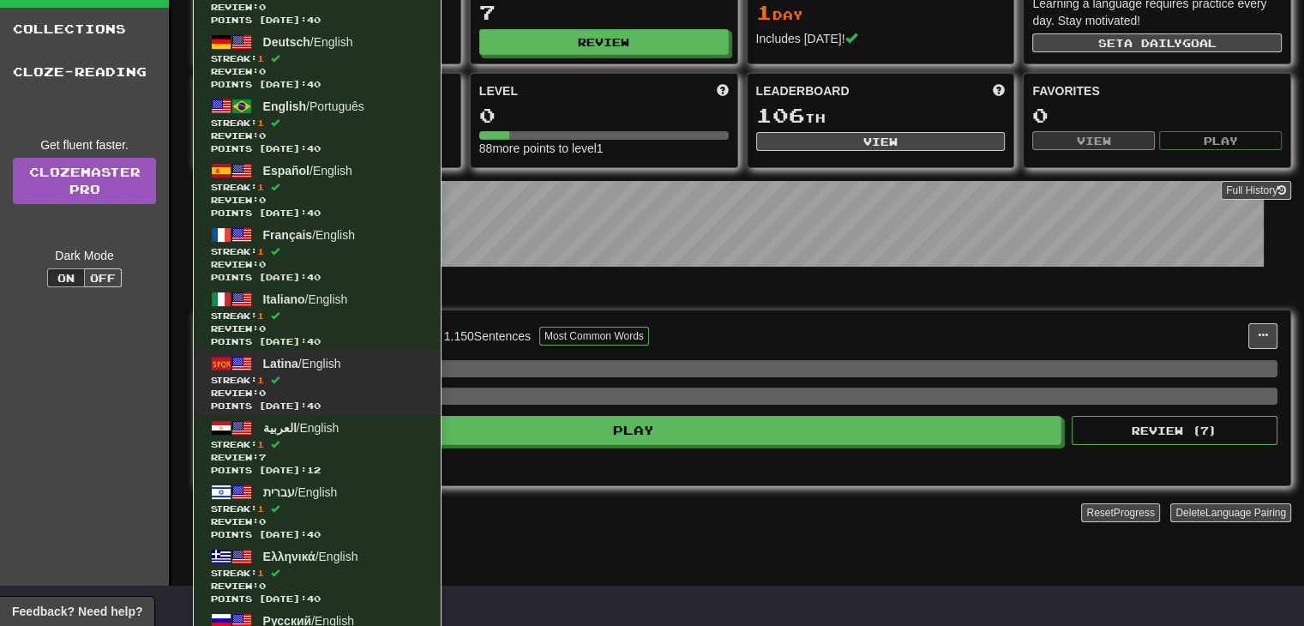
scroll to position [429, 0]
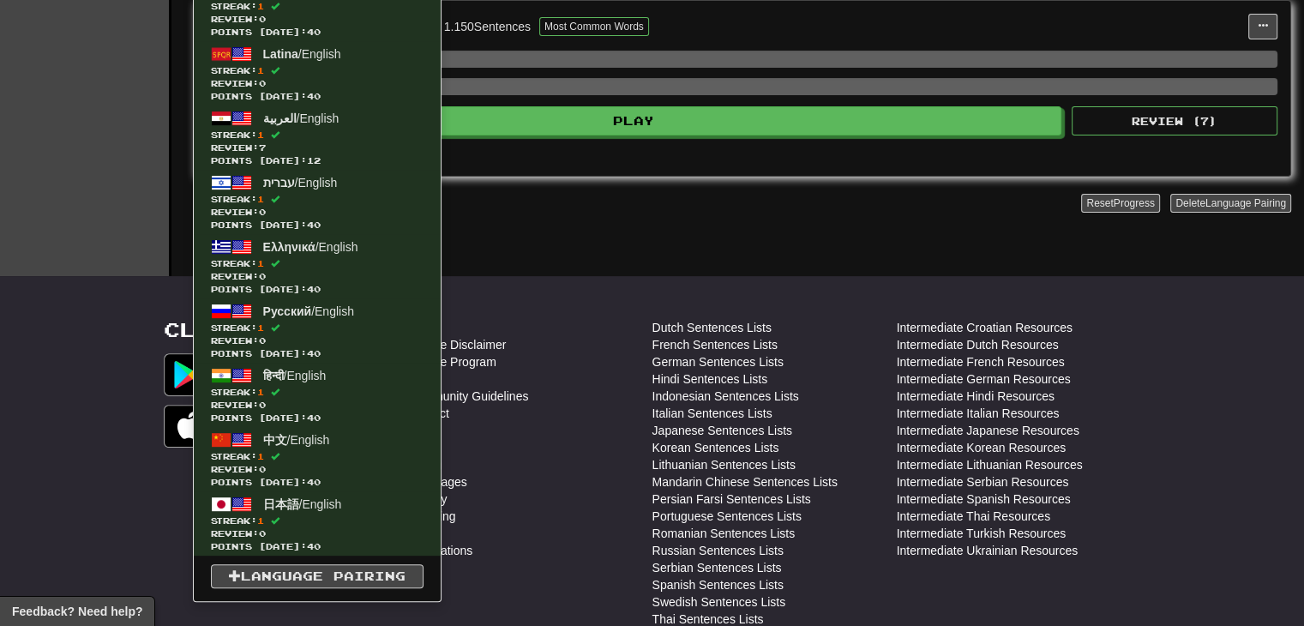
drag, startPoint x: 623, startPoint y: 225, endPoint x: 689, endPoint y: 234, distance: 66.7
click at [624, 224] on div "Add Collection" at bounding box center [637, 213] width 888 height 39
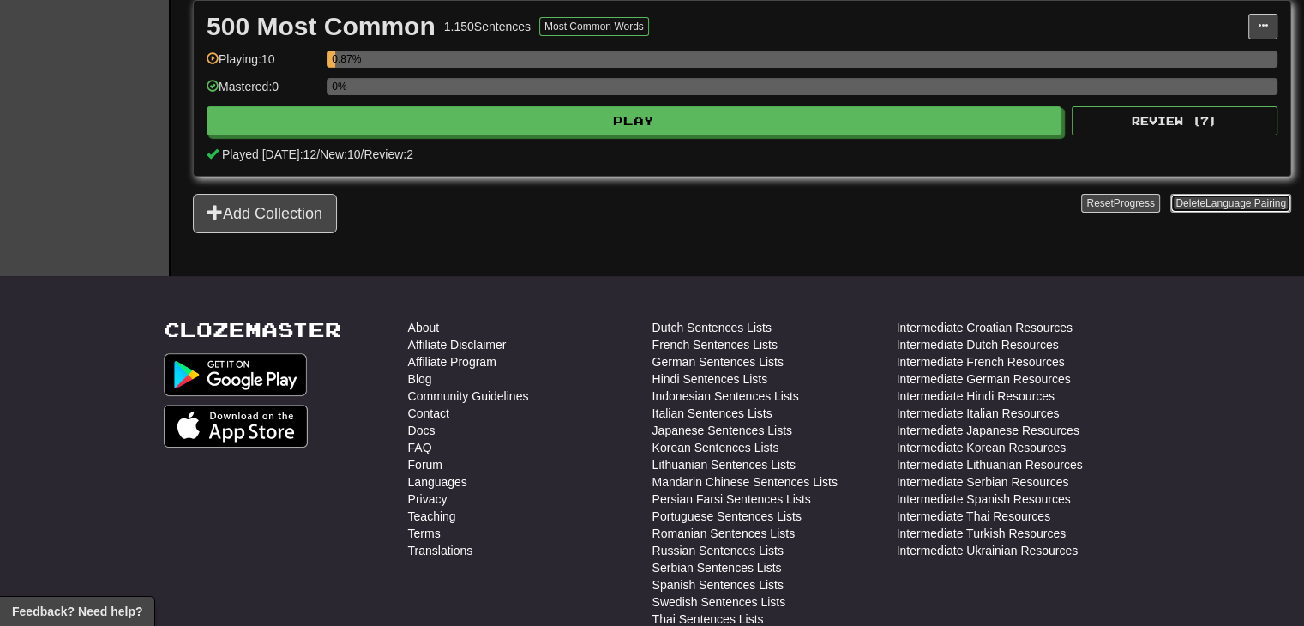
click at [1227, 197] on span "Language Pairing" at bounding box center [1245, 203] width 81 height 12
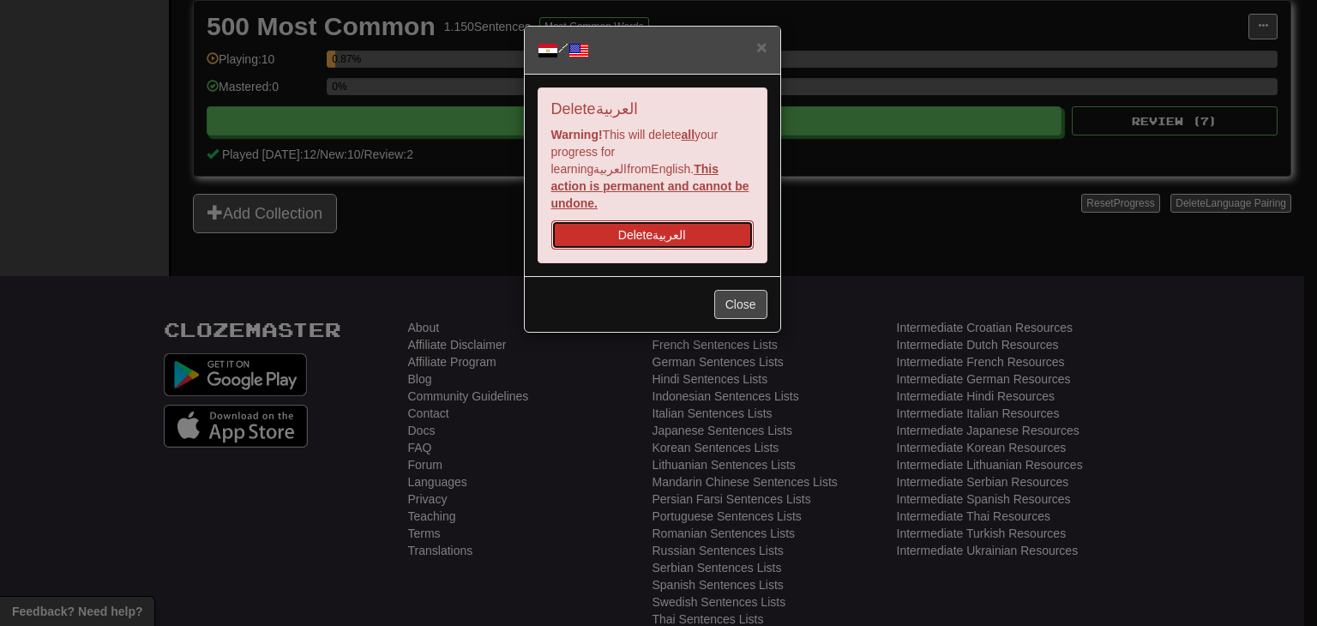
click at [657, 220] on button "Delete العربية" at bounding box center [652, 234] width 202 height 29
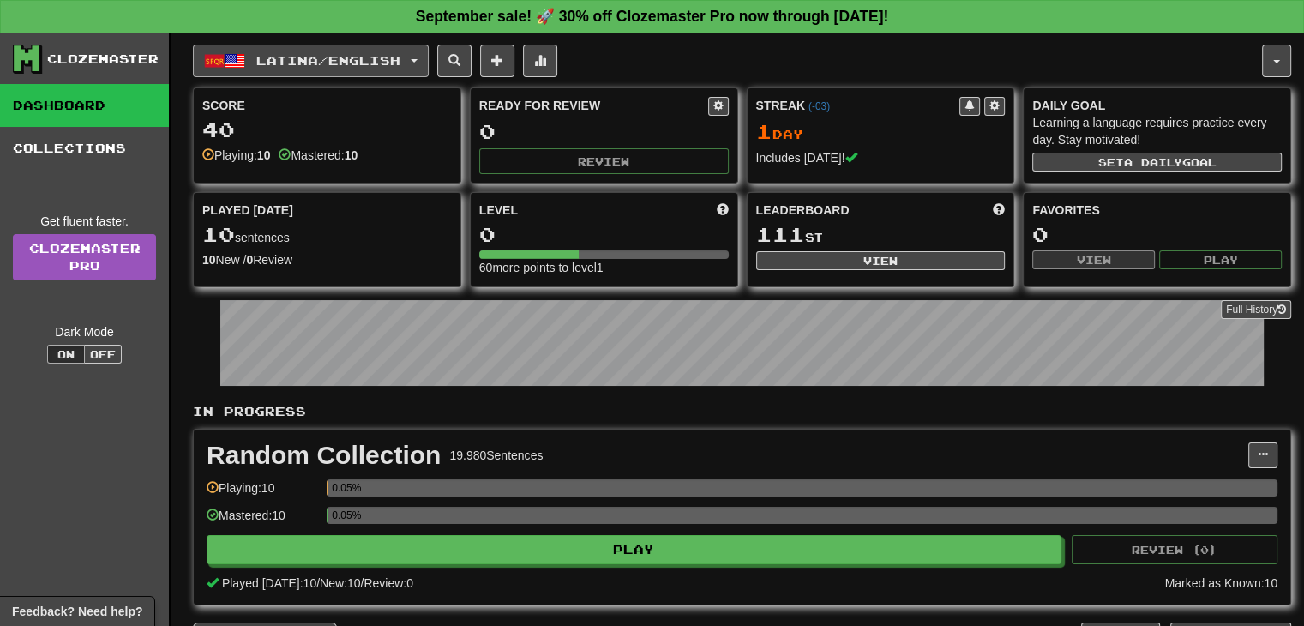
click at [429, 64] on button "Latina / English" at bounding box center [311, 61] width 236 height 33
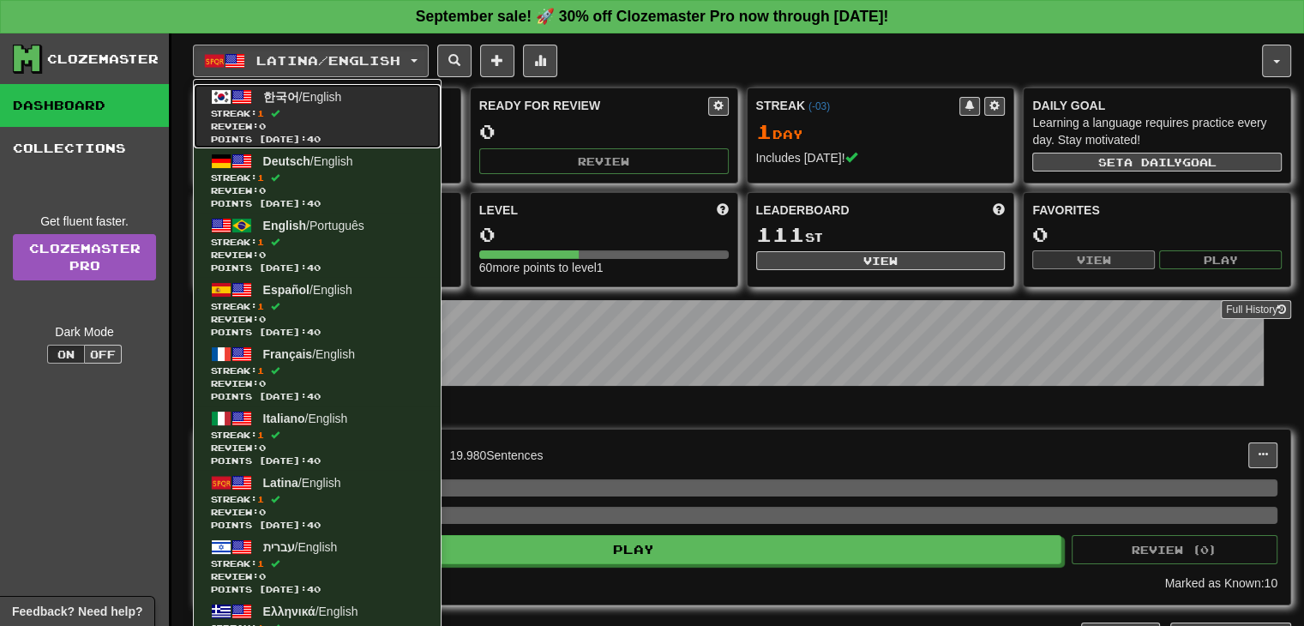
click at [264, 108] on span "1" at bounding box center [260, 113] width 7 height 10
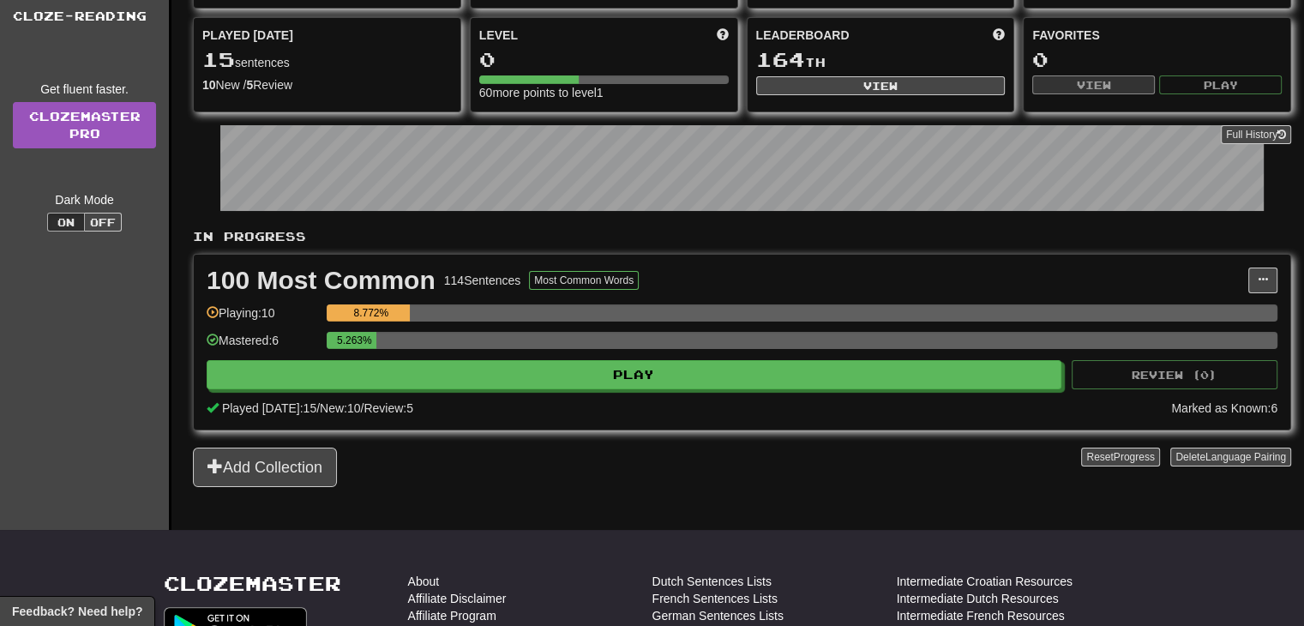
scroll to position [514, 0]
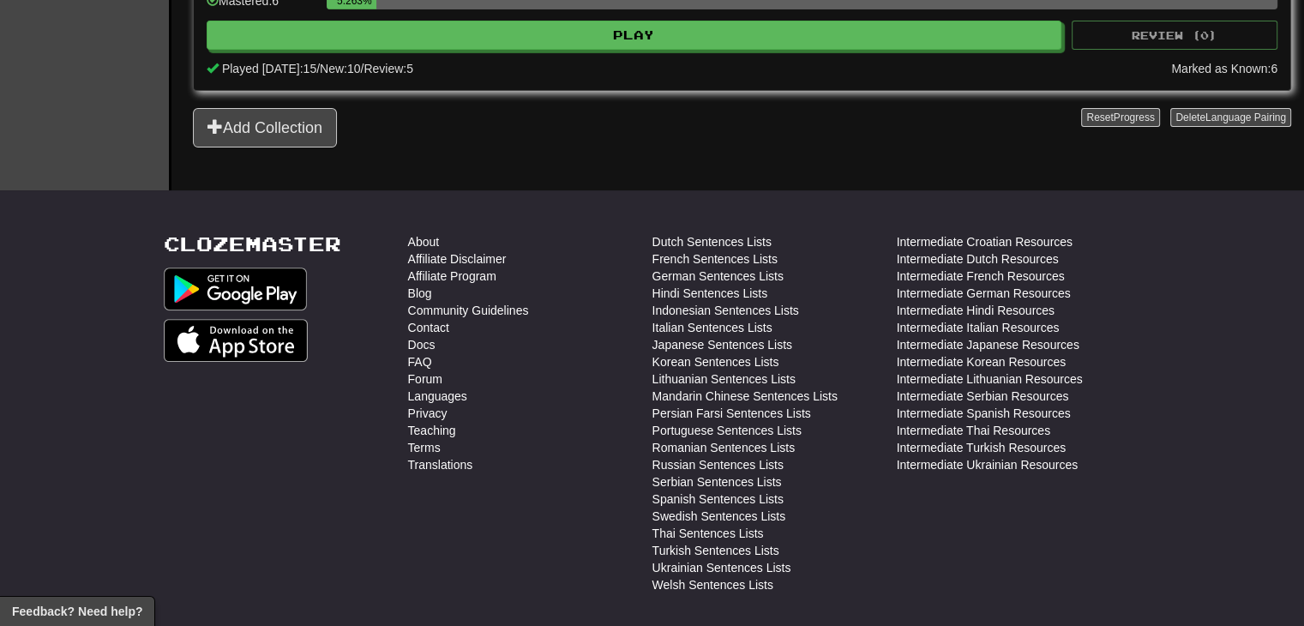
click at [1214, 123] on div "Reset Progress Delete Language Pairing" at bounding box center [1186, 127] width 210 height 39
click at [1205, 111] on span "Language Pairing" at bounding box center [1245, 117] width 81 height 12
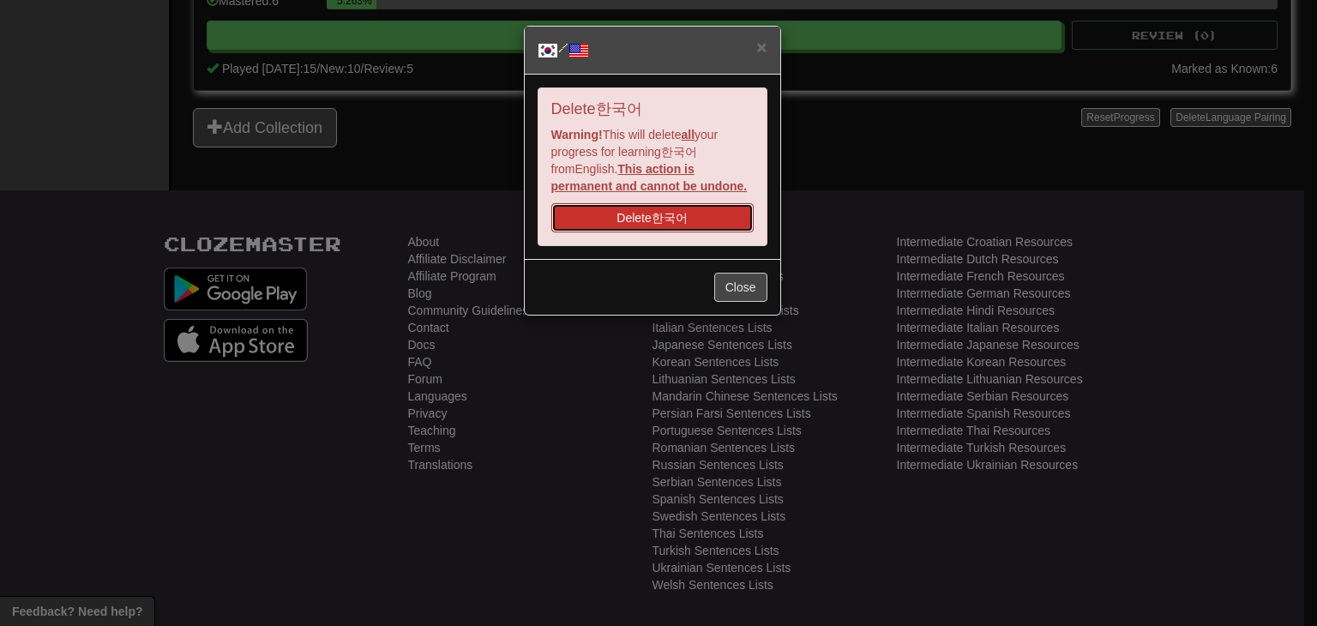
click at [639, 212] on button "Delete 한국어" at bounding box center [652, 217] width 202 height 29
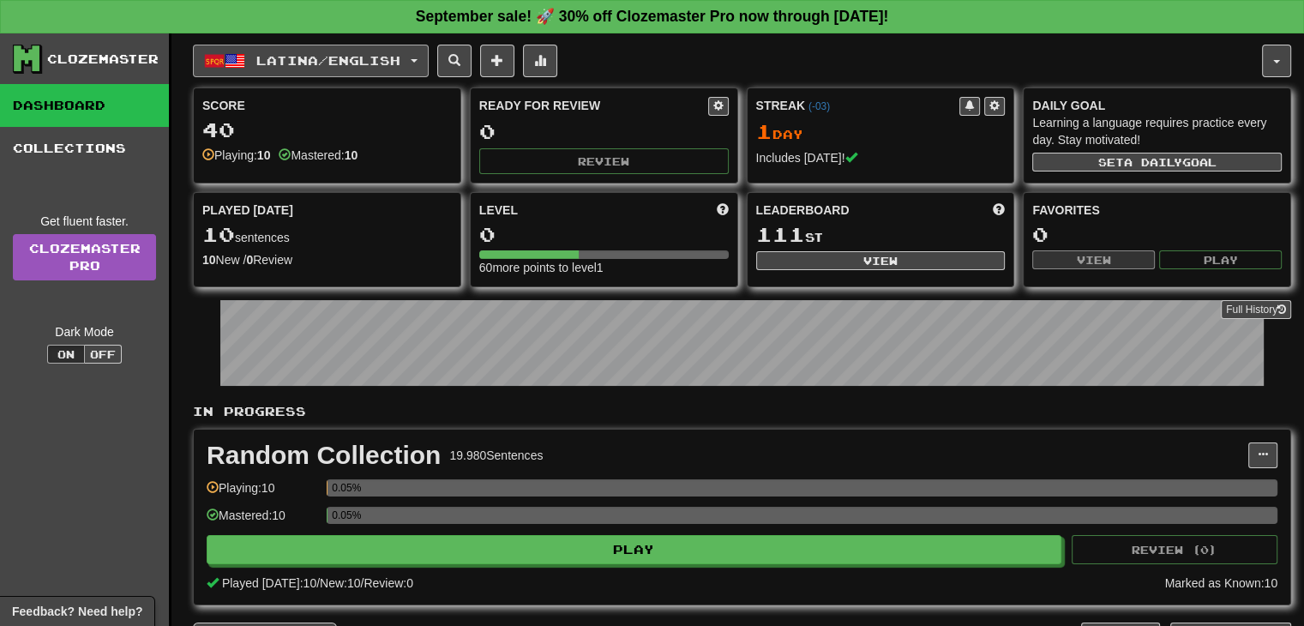
click at [418, 59] on span "button" at bounding box center [414, 60] width 7 height 3
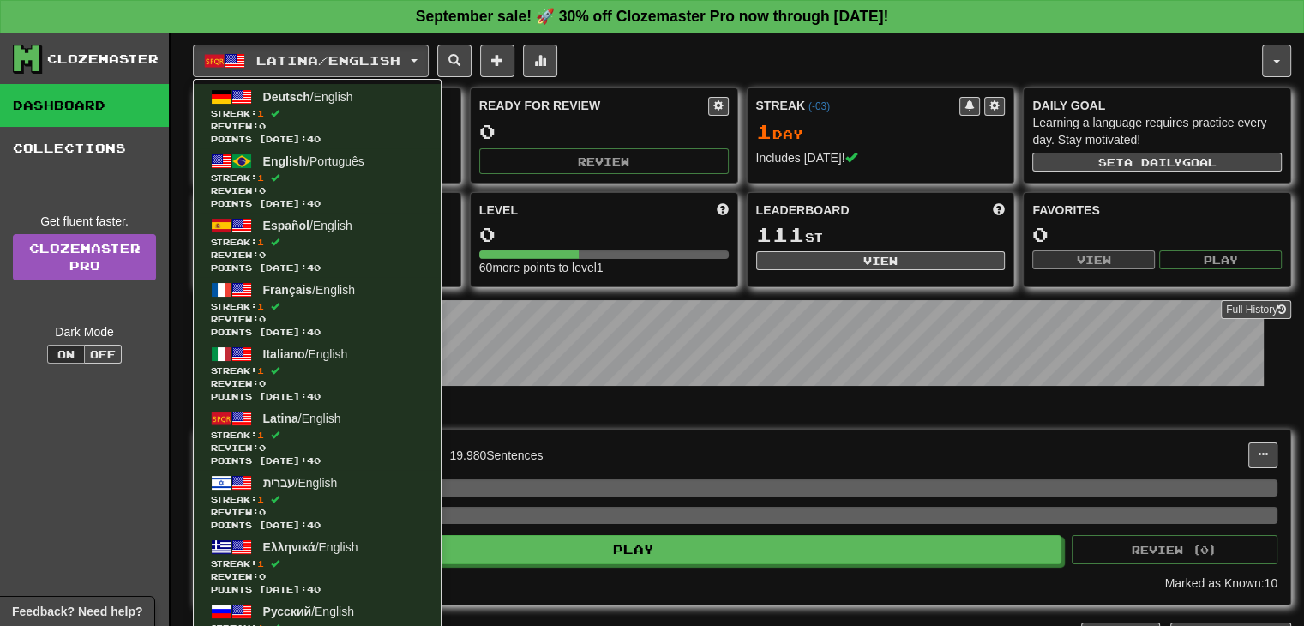
click at [672, 70] on div "Latina / English Deutsch / English Streak: 1 Review: 0 Points [DATE]: 40 Englis…" at bounding box center [727, 61] width 1069 height 33
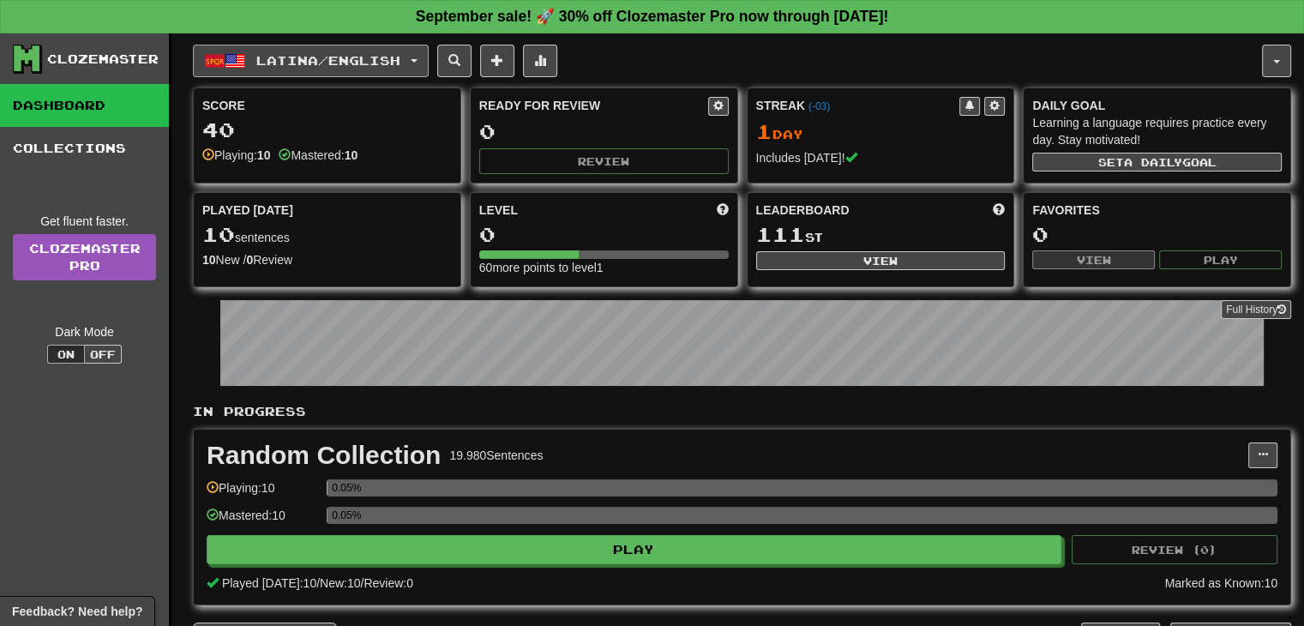
click at [429, 52] on button "Latina / English" at bounding box center [311, 61] width 236 height 33
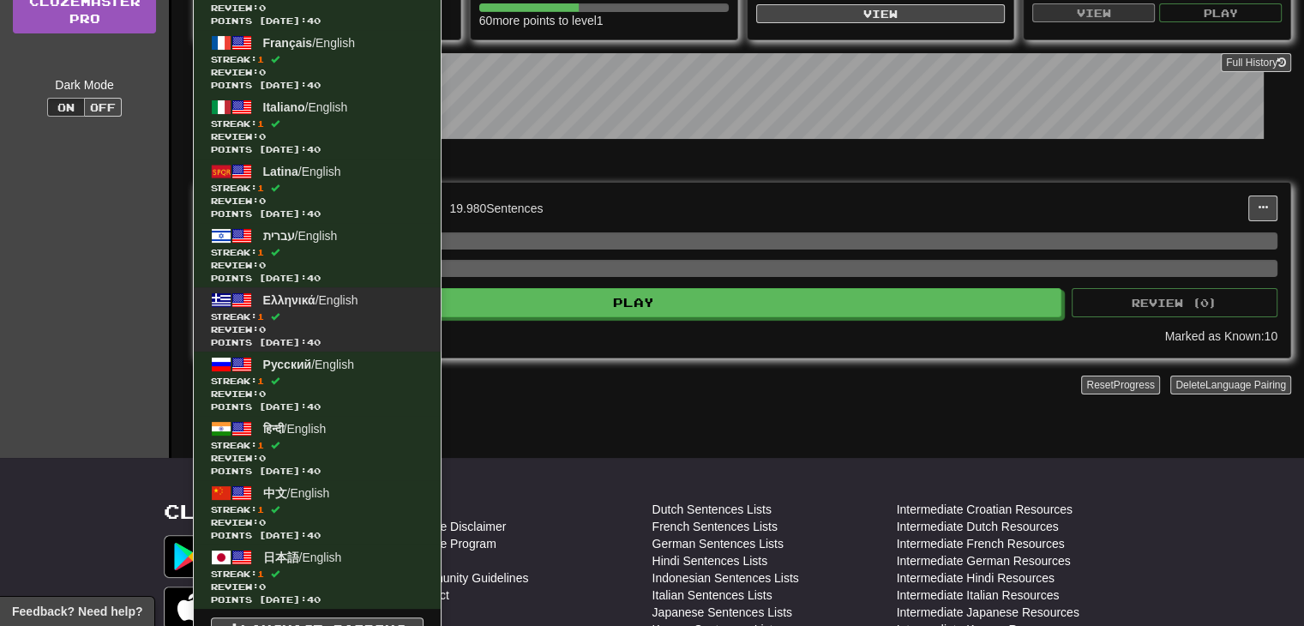
scroll to position [257, 0]
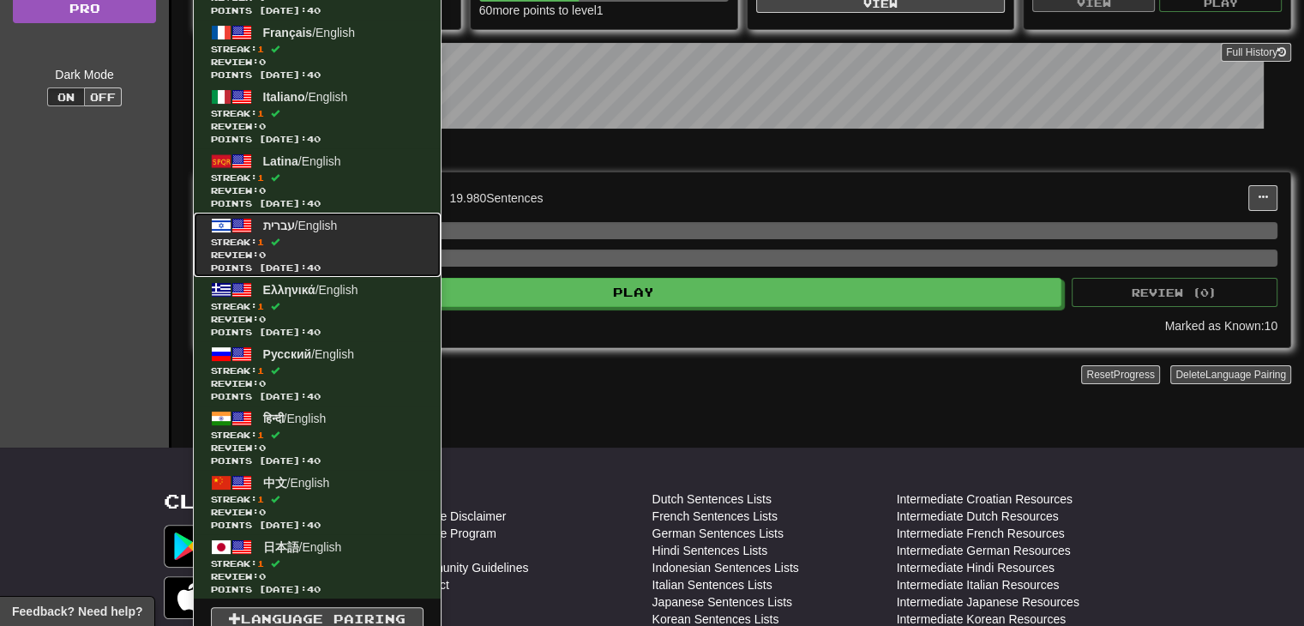
click at [231, 230] on span at bounding box center [241, 225] width 21 height 21
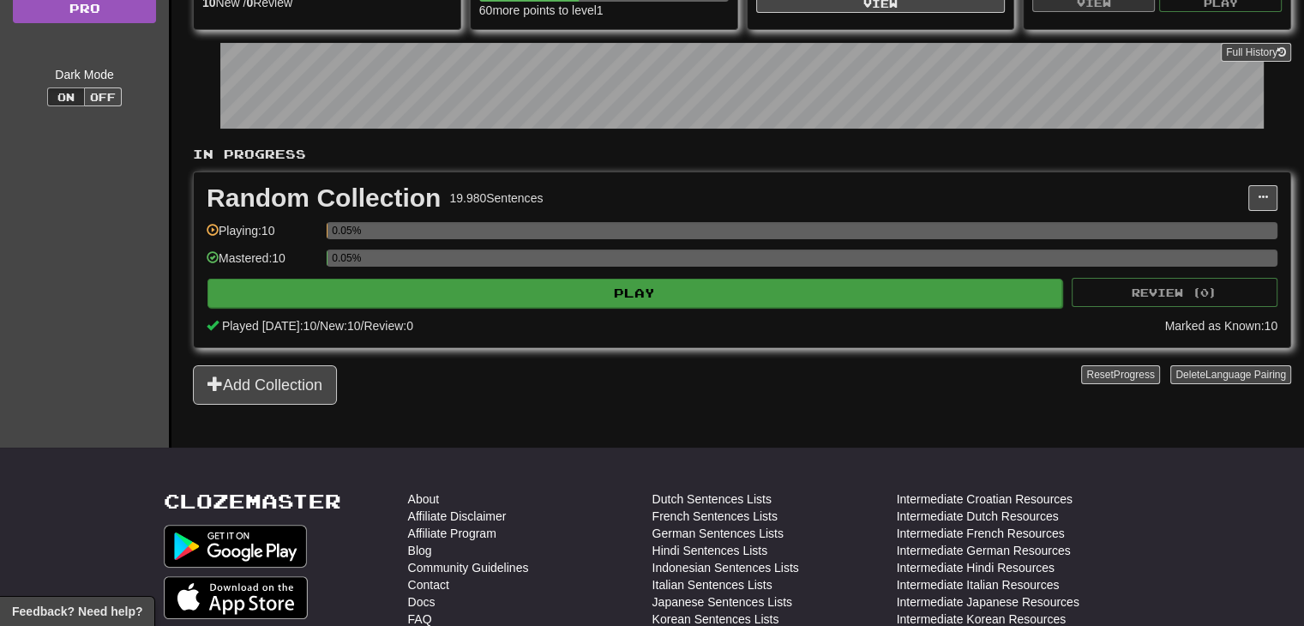
scroll to position [191, 0]
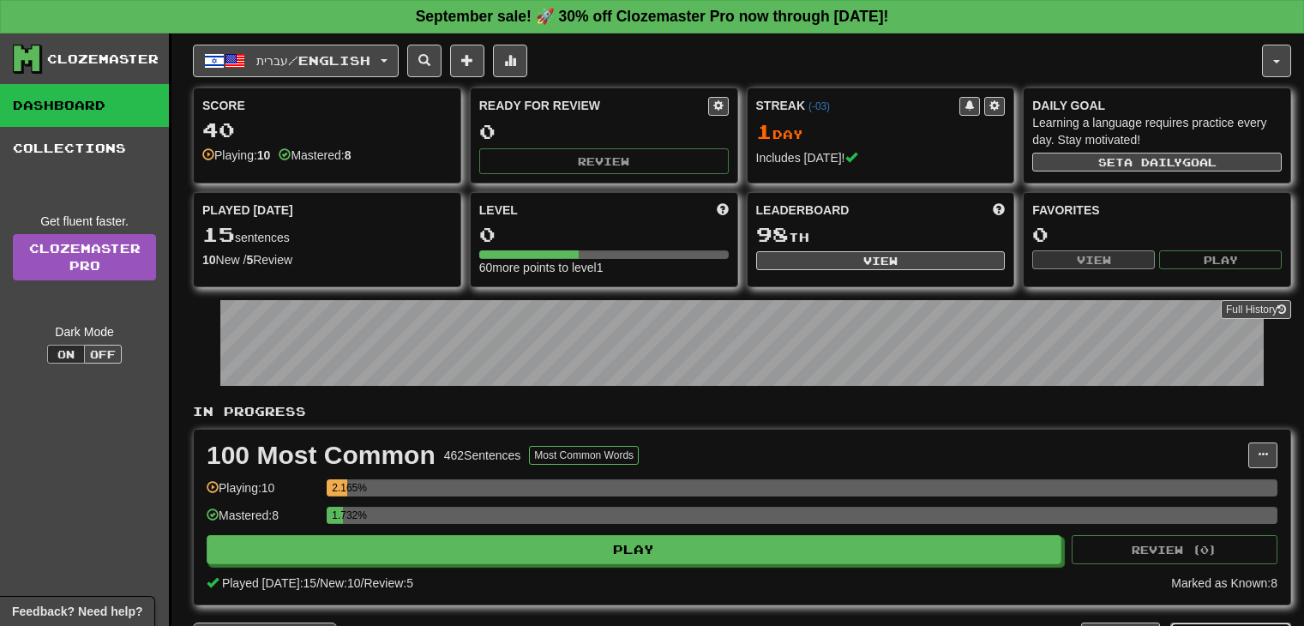
scroll to position [257, 0]
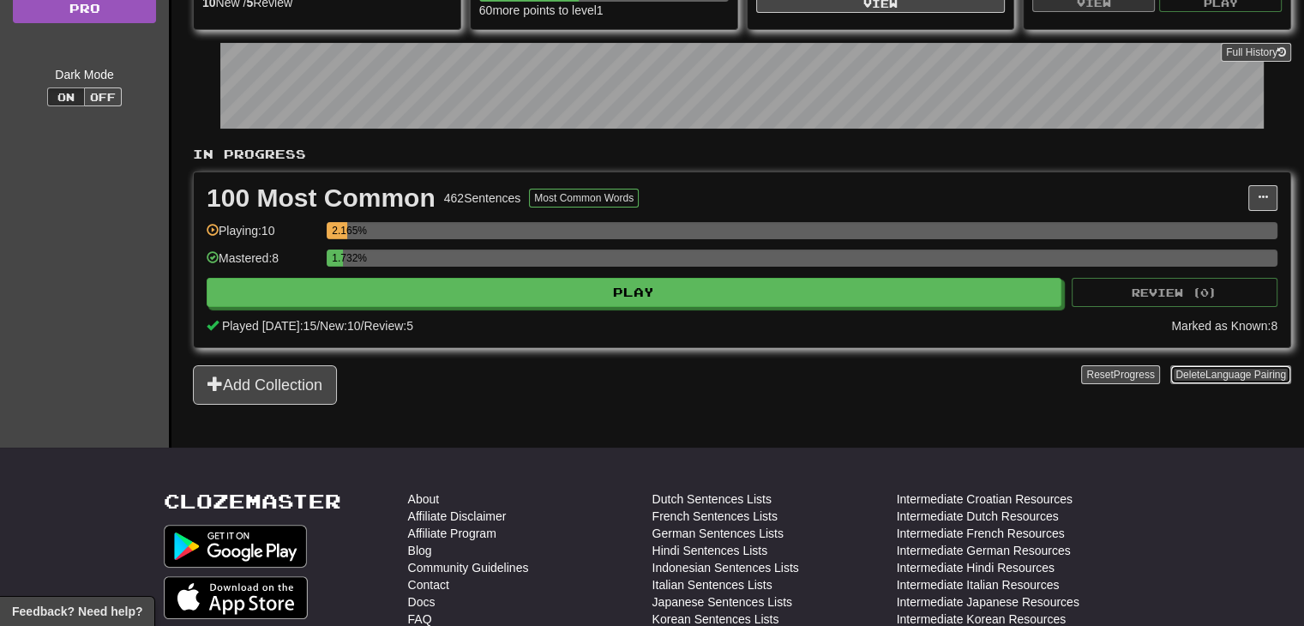
click at [1233, 371] on span "Language Pairing" at bounding box center [1245, 375] width 81 height 12
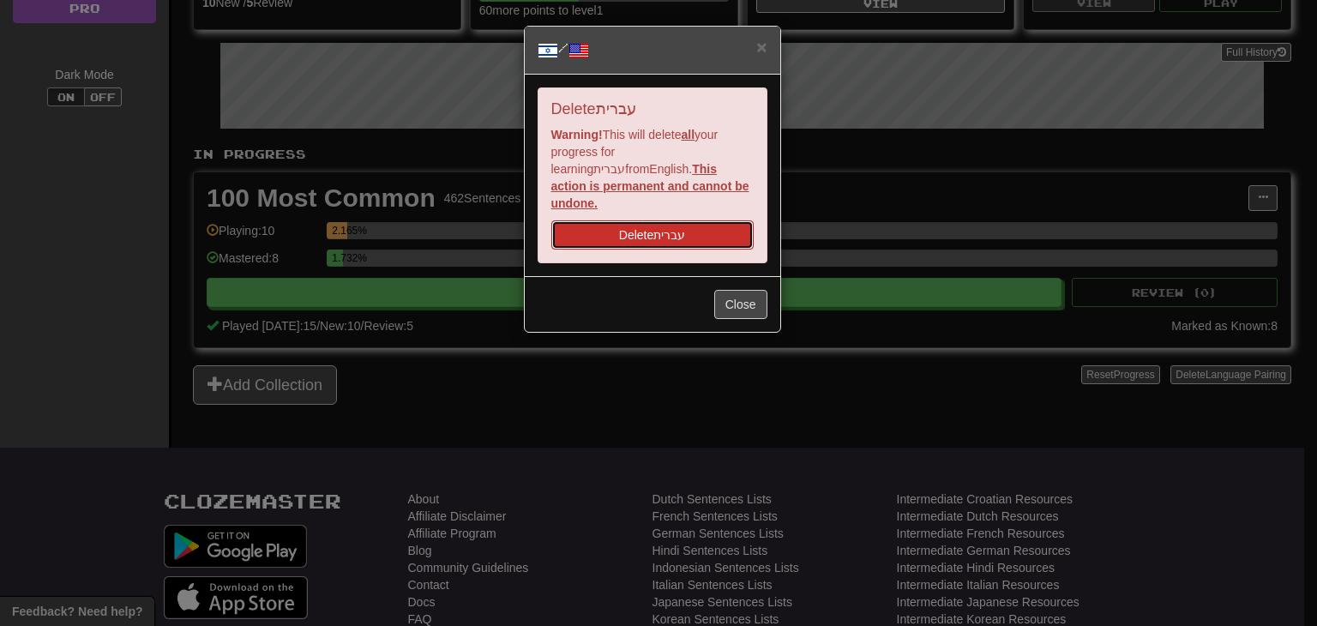
click at [665, 220] on button "Delete עברית" at bounding box center [652, 234] width 202 height 29
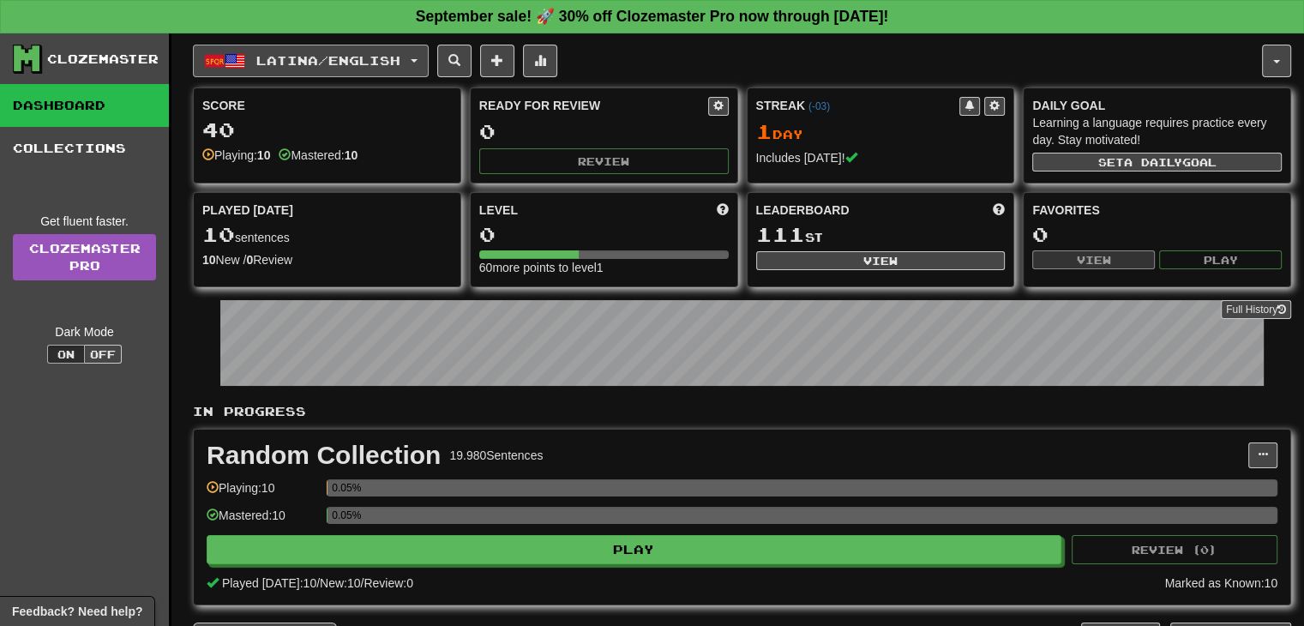
click at [418, 59] on span "button" at bounding box center [414, 60] width 7 height 3
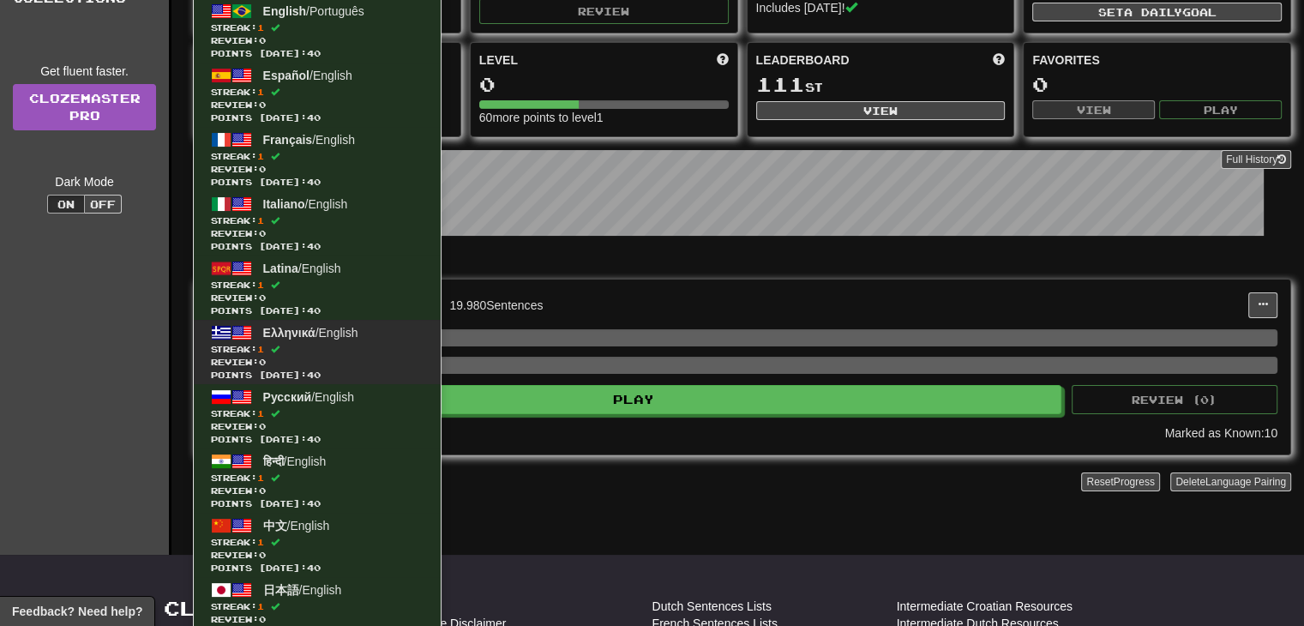
scroll to position [171, 0]
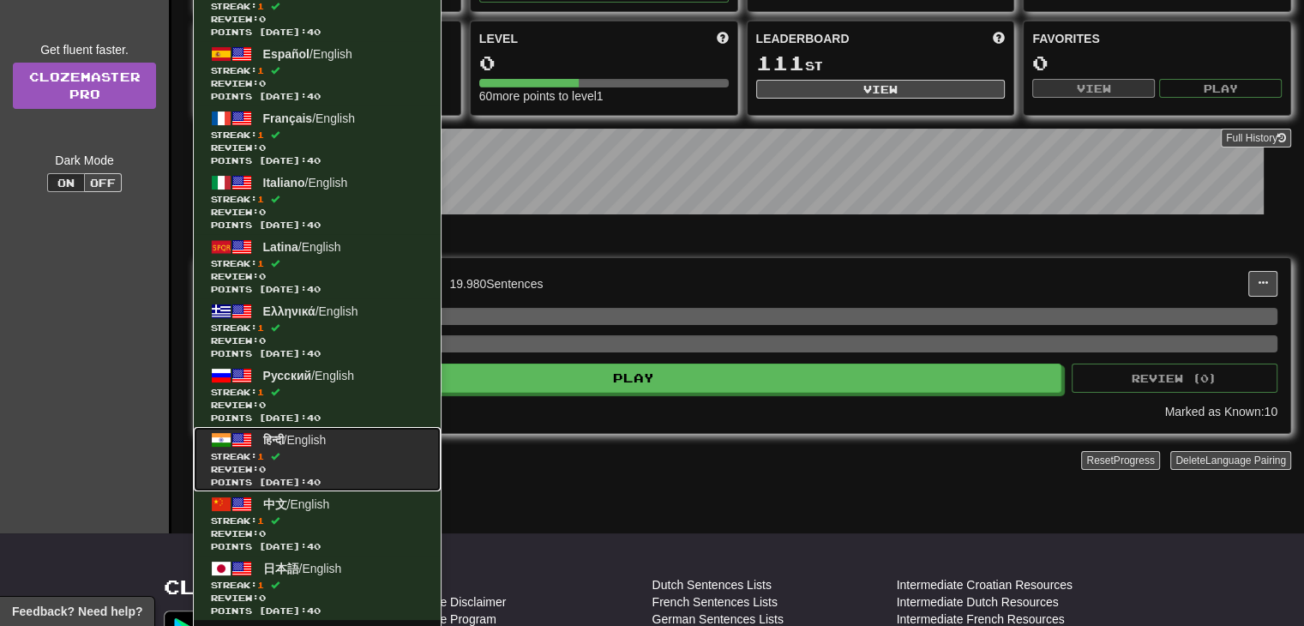
click at [297, 458] on span "Streak: 1" at bounding box center [317, 456] width 213 height 13
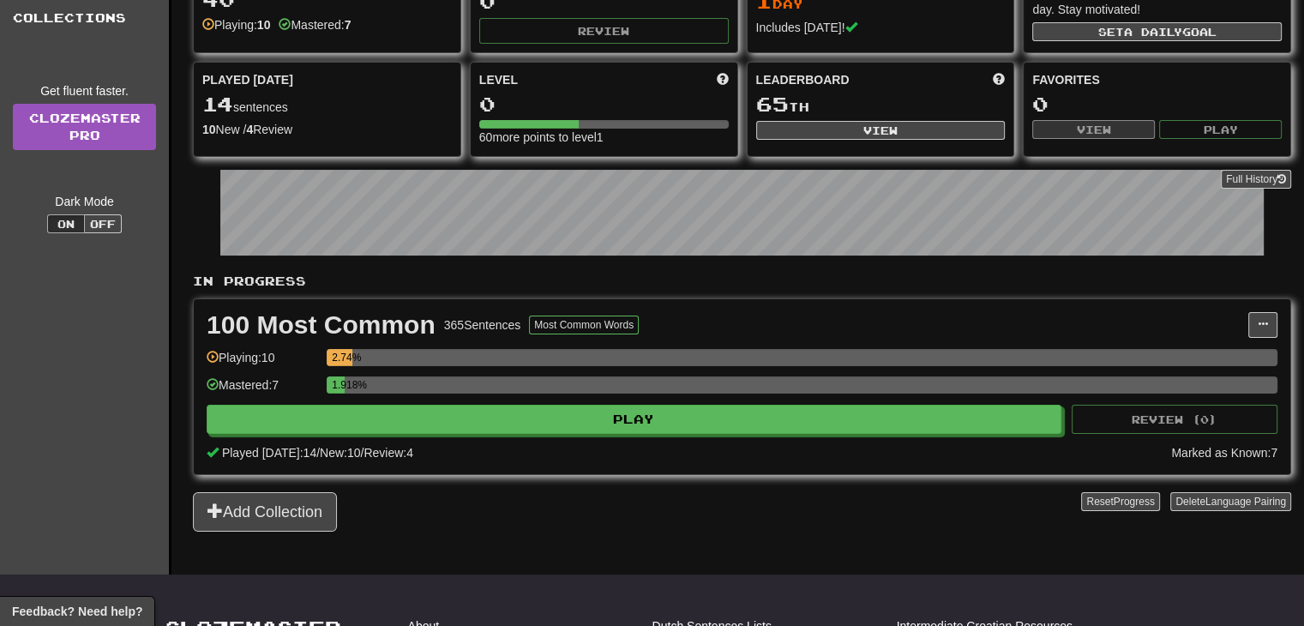
scroll to position [171, 0]
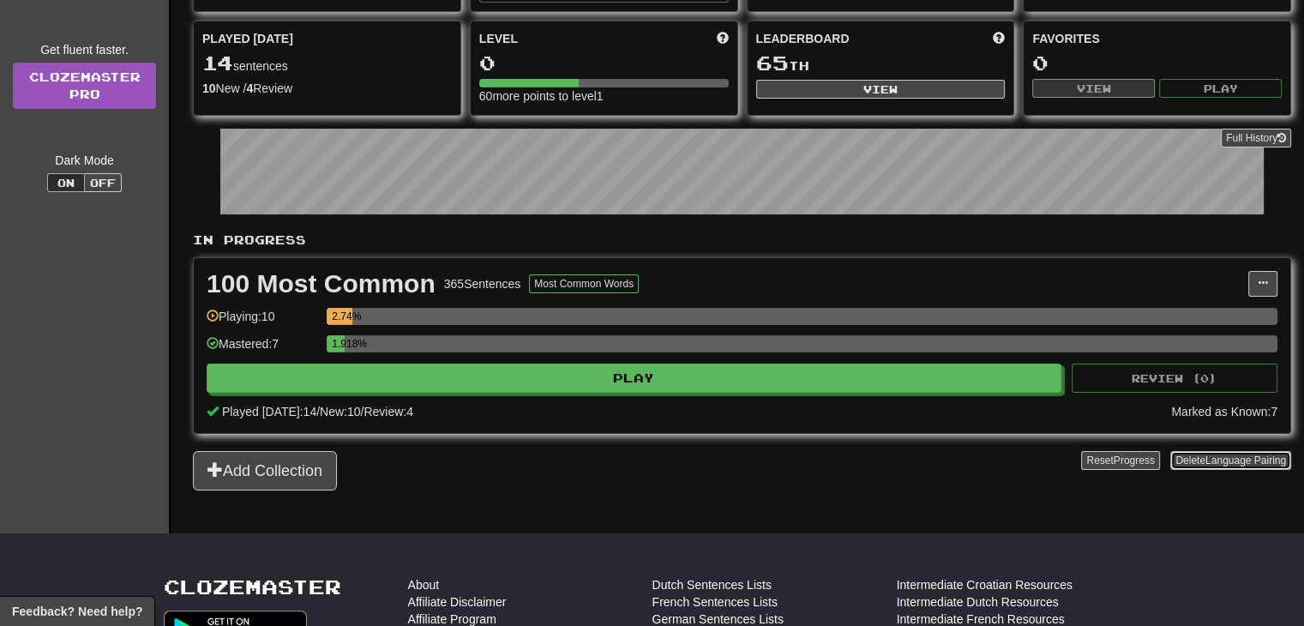
click at [1229, 456] on span "Language Pairing" at bounding box center [1245, 460] width 81 height 12
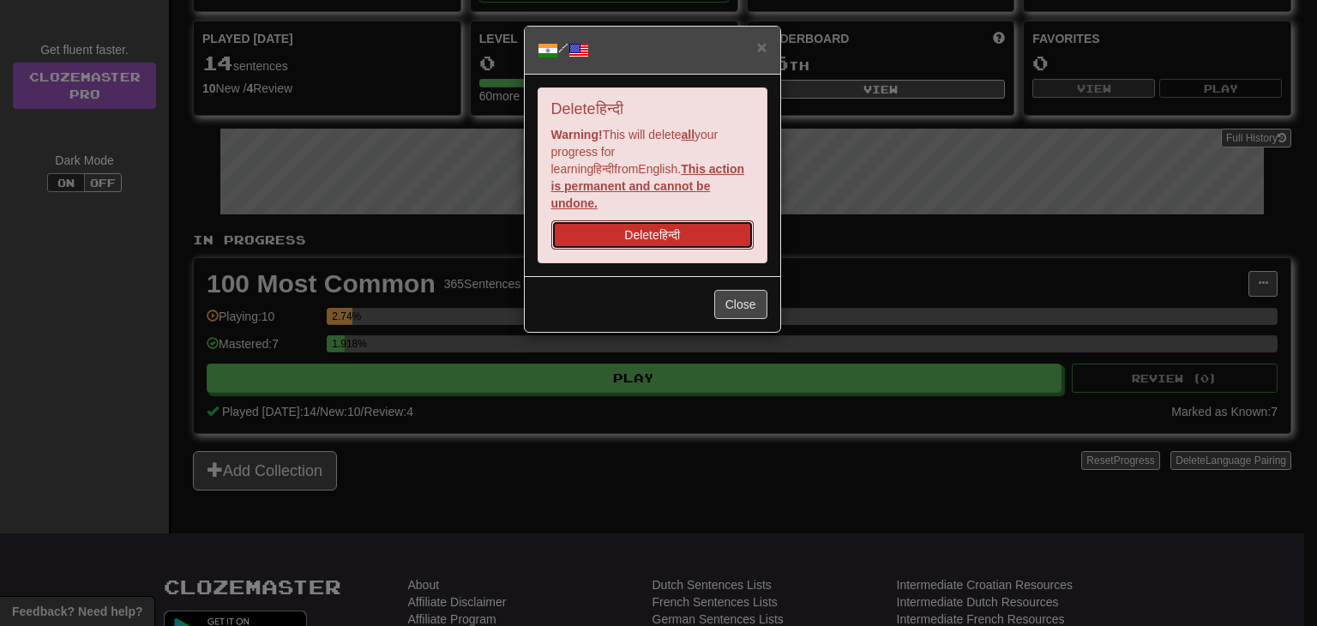
click at [669, 223] on button "Delete हिन्दी" at bounding box center [652, 234] width 202 height 29
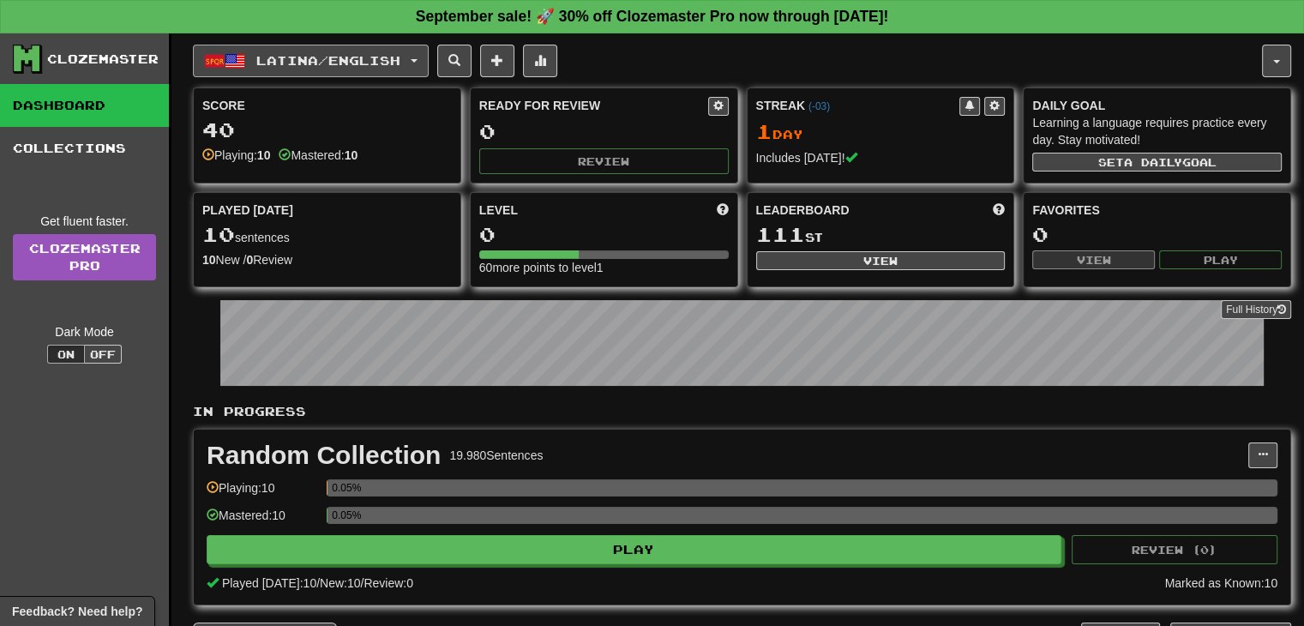
click at [418, 59] on span "button" at bounding box center [414, 60] width 7 height 3
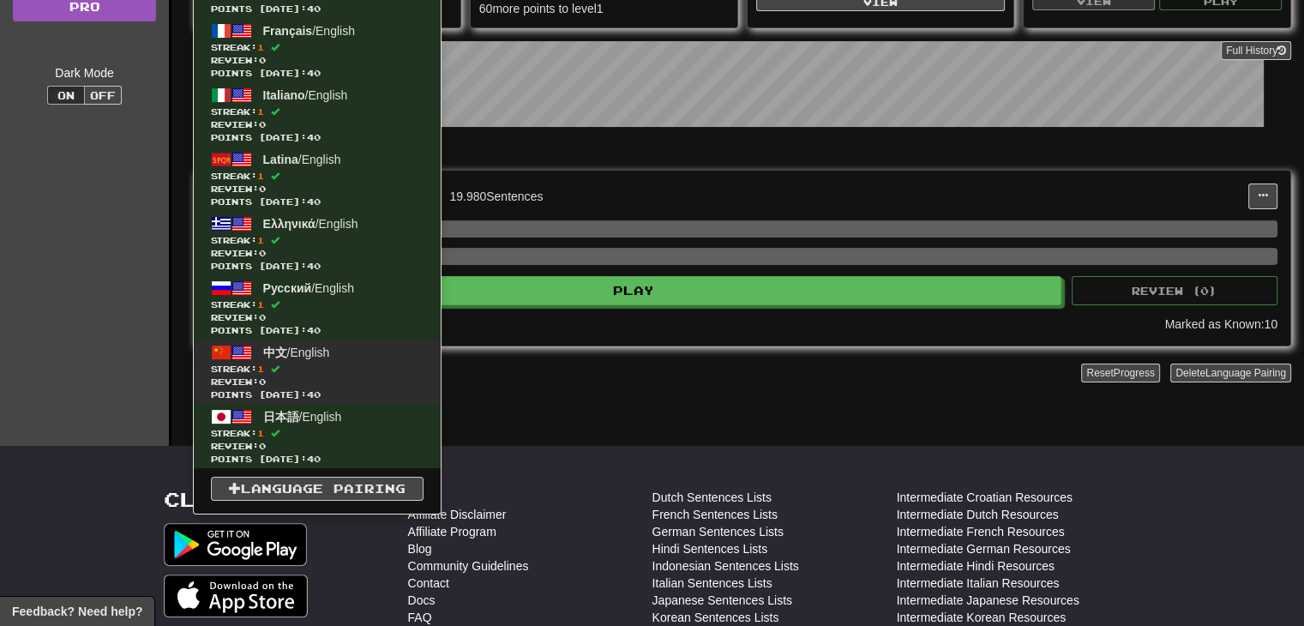
scroll to position [257, 0]
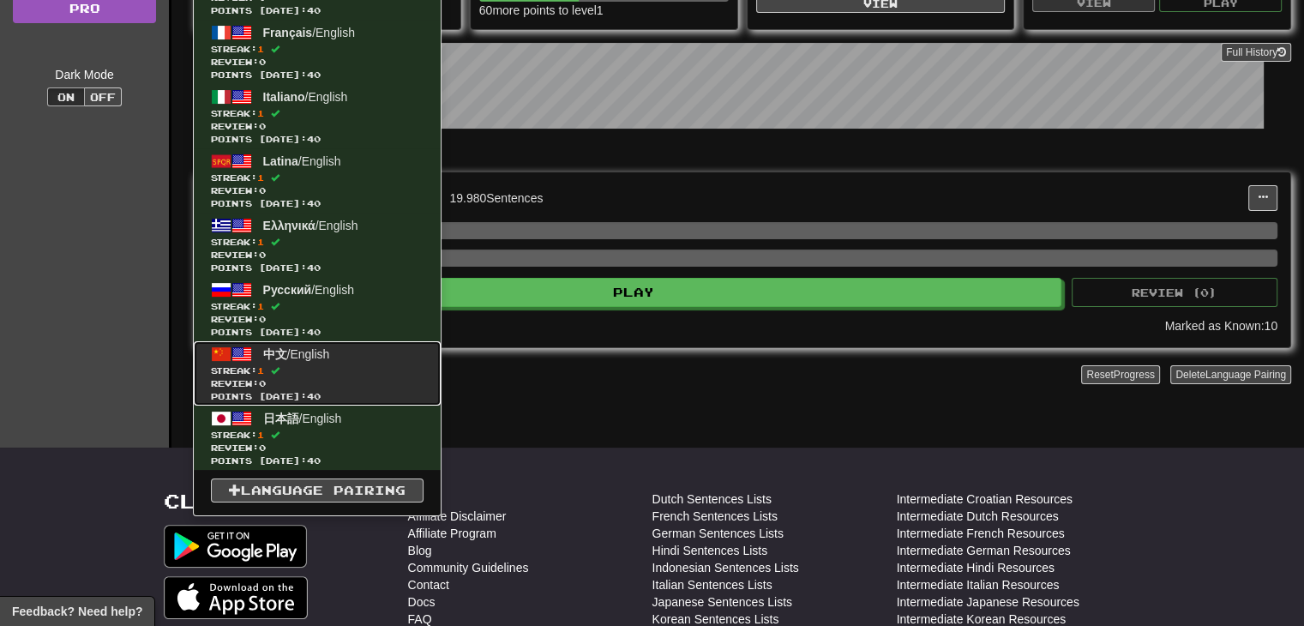
click at [291, 351] on span "中文 / English" at bounding box center [296, 354] width 67 height 14
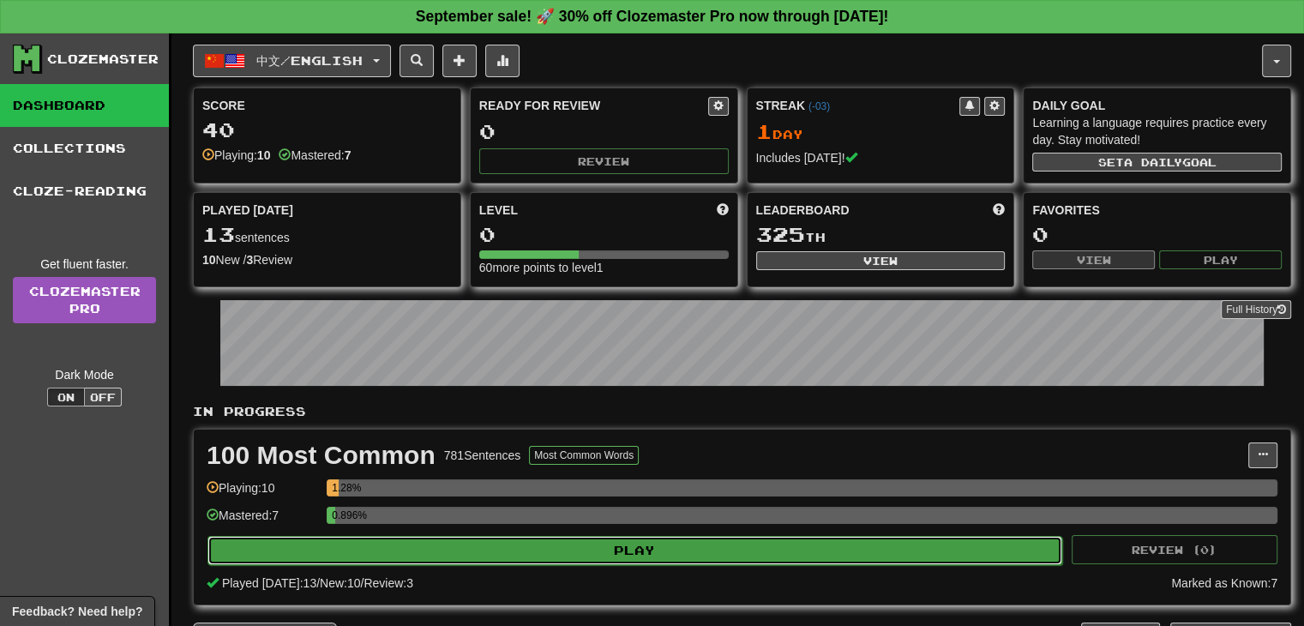
click at [631, 547] on button "Play" at bounding box center [634, 550] width 855 height 29
select select "**"
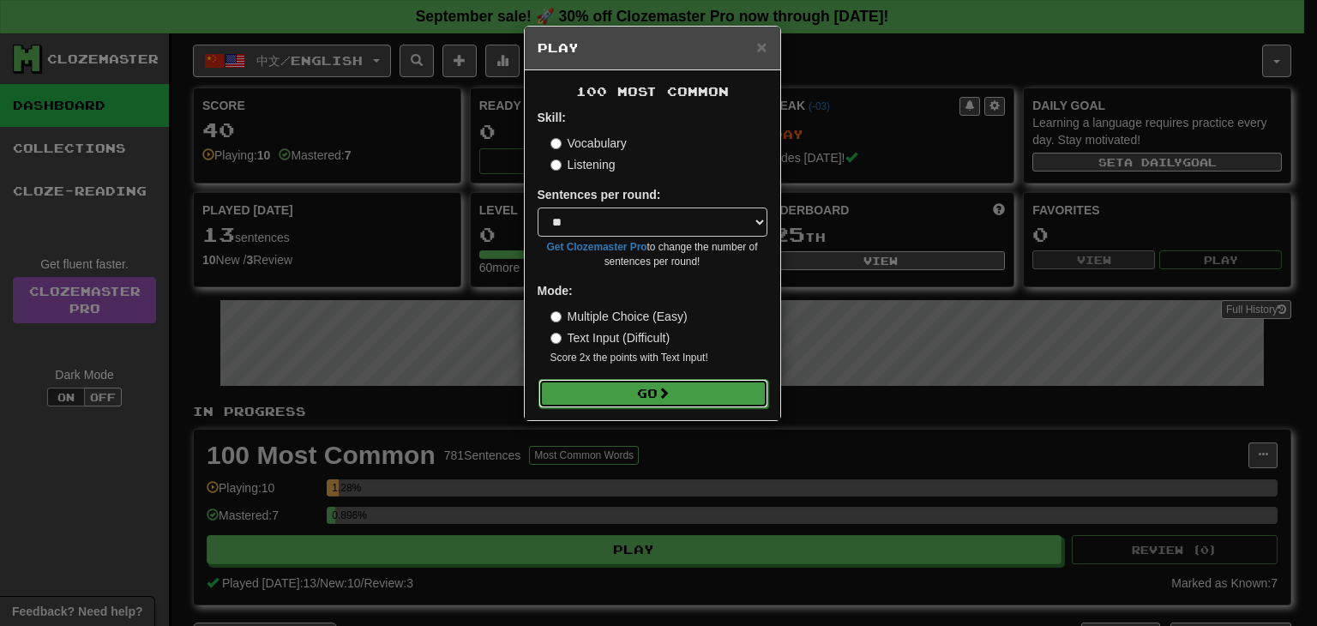
click at [641, 388] on button "Go" at bounding box center [653, 393] width 230 height 29
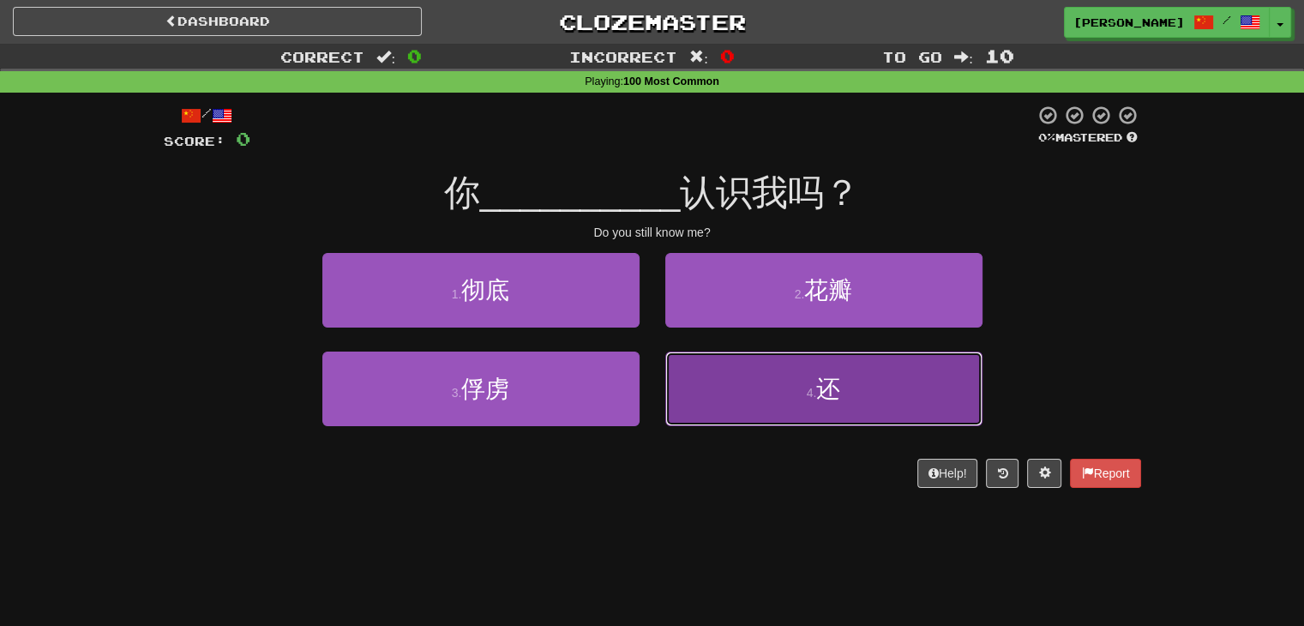
click at [775, 378] on button "4 . 还" at bounding box center [823, 389] width 317 height 75
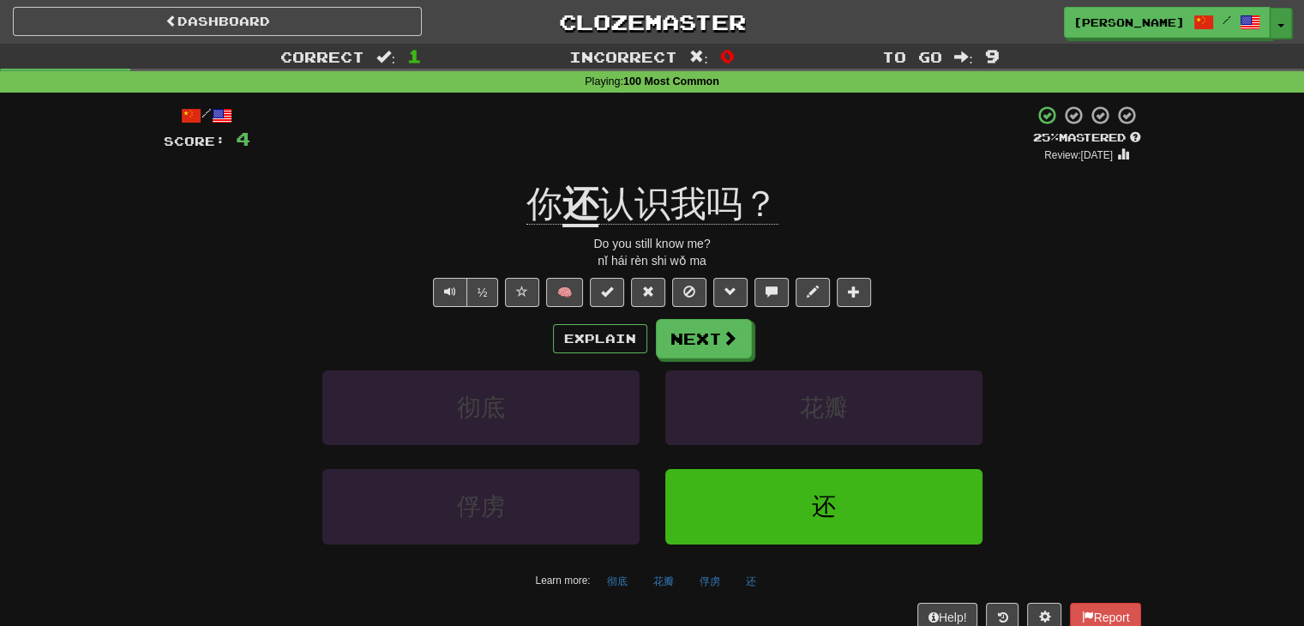
click at [1279, 26] on span "button" at bounding box center [1280, 25] width 7 height 3
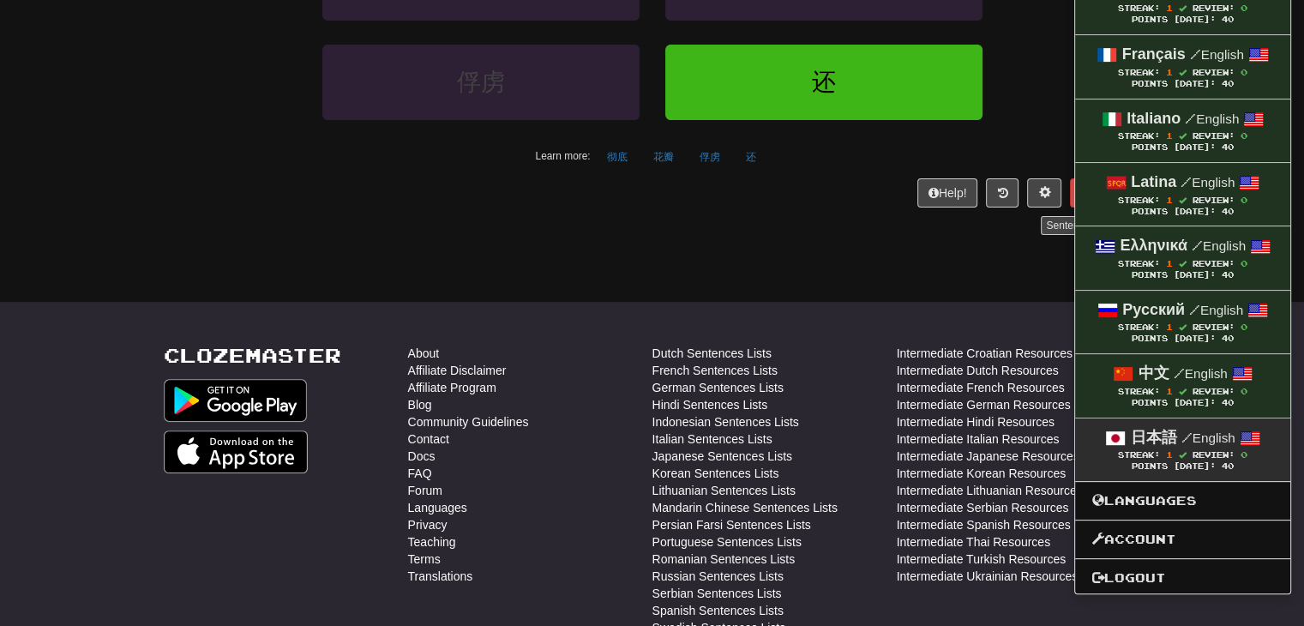
scroll to position [514, 0]
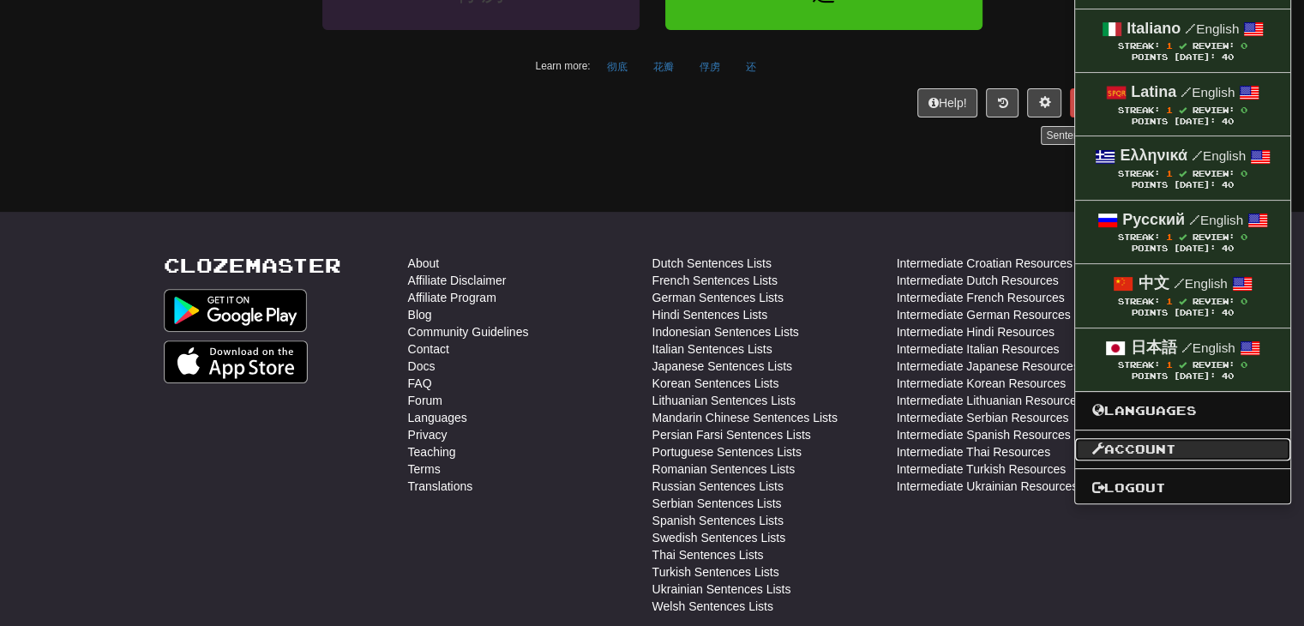
click at [1139, 439] on link "Account" at bounding box center [1182, 449] width 215 height 22
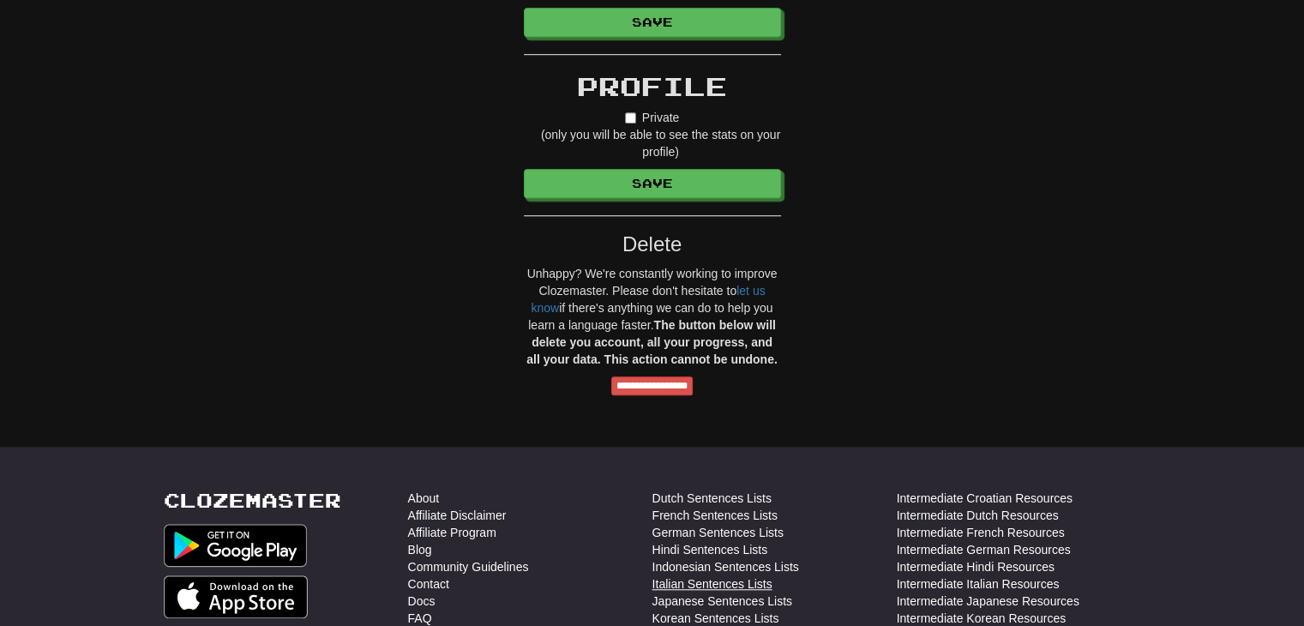
scroll to position [1200, 0]
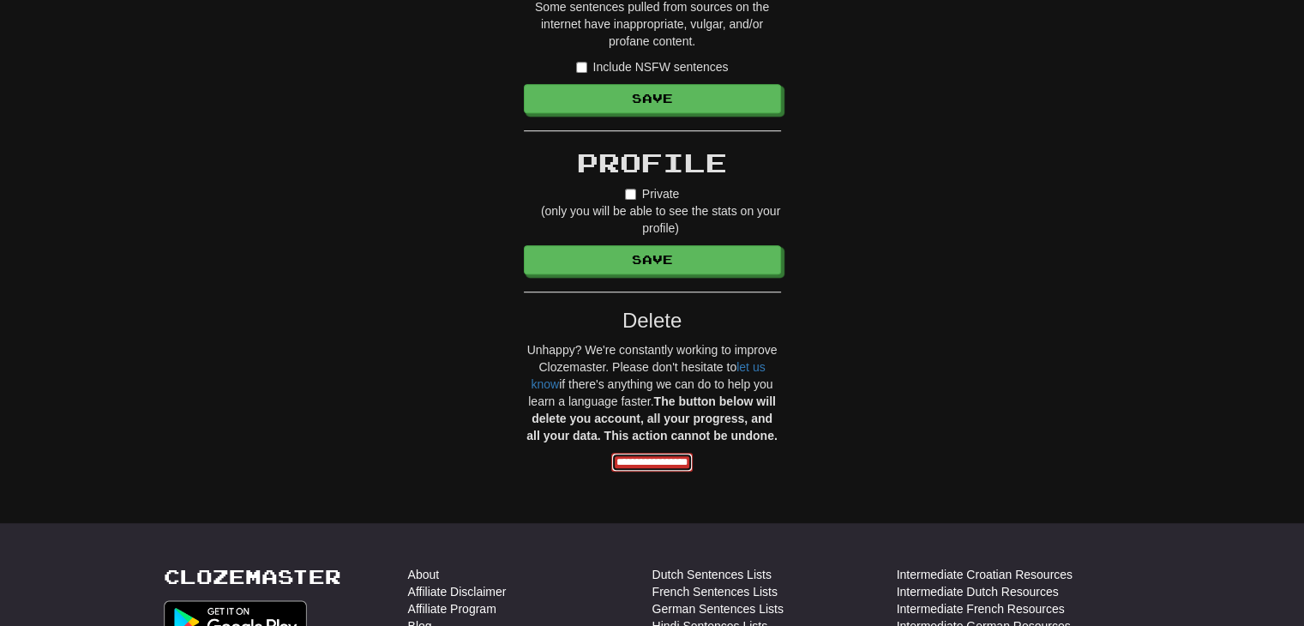
click at [658, 461] on input "**********" at bounding box center [651, 462] width 81 height 19
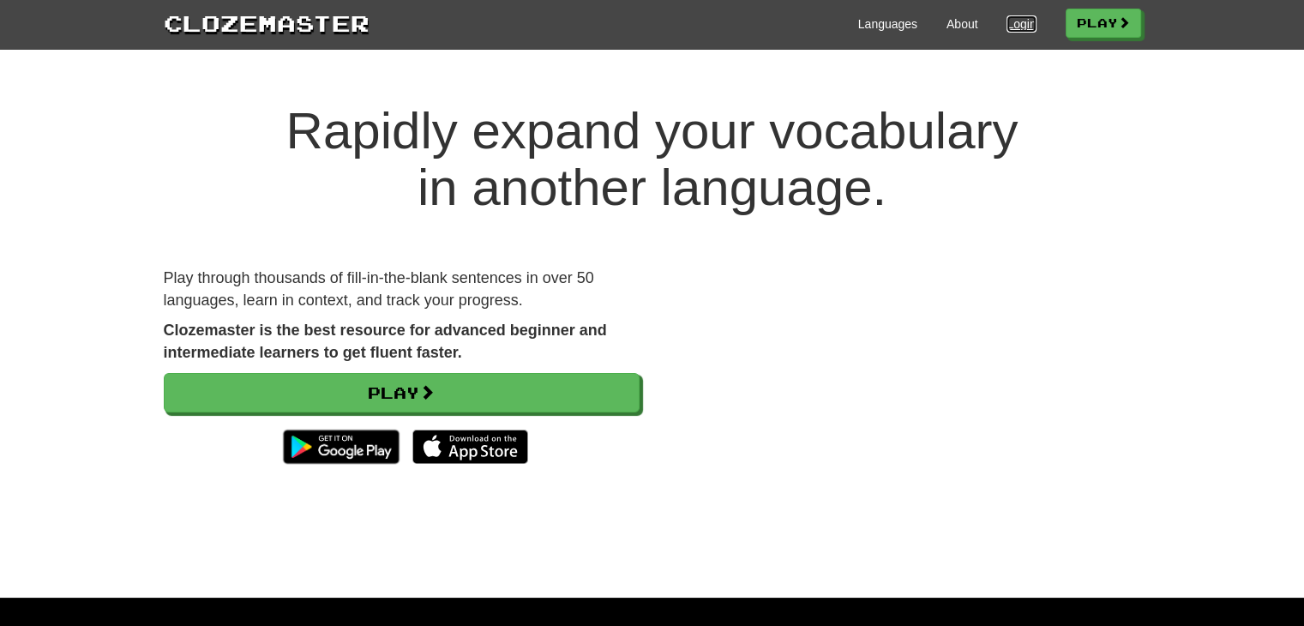
click at [1009, 26] on link "Login" at bounding box center [1021, 23] width 29 height 17
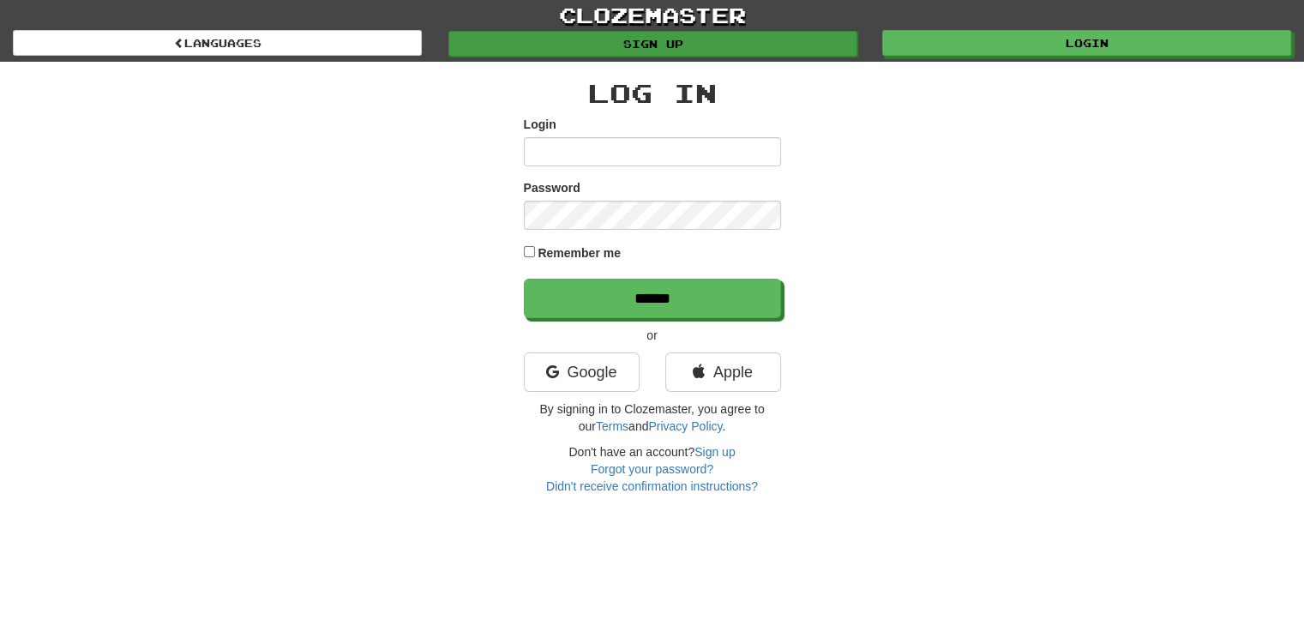
type input "**********"
click at [730, 42] on link "Sign up" at bounding box center [652, 44] width 409 height 26
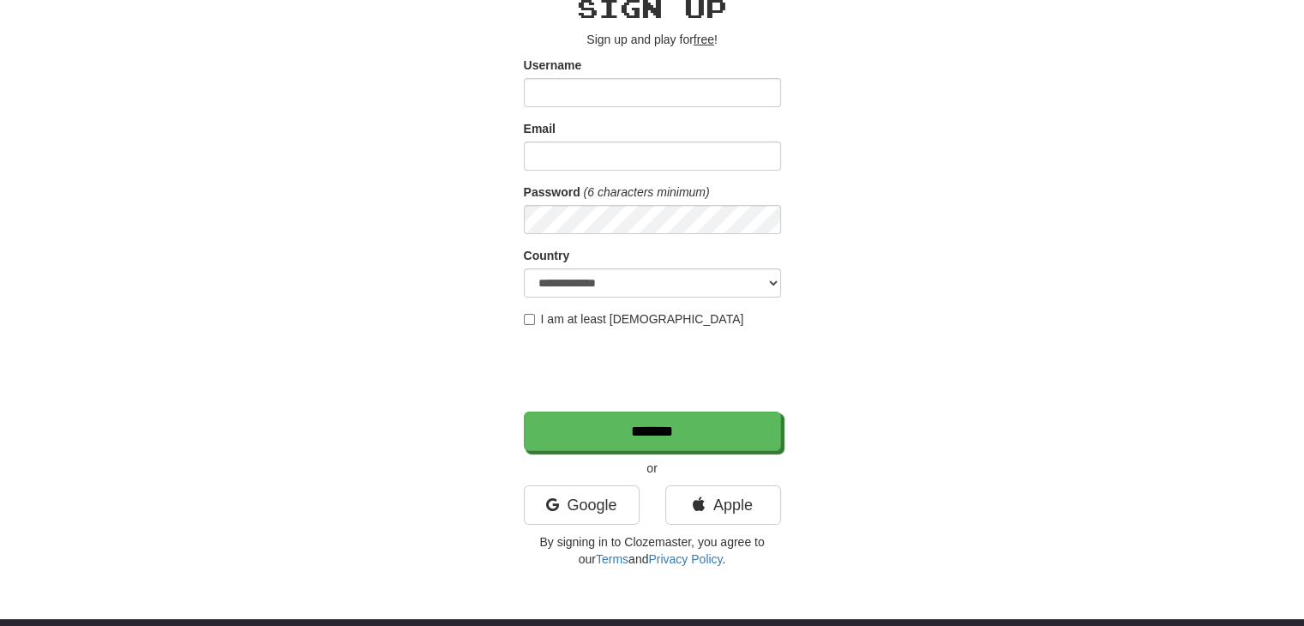
scroll to position [86, 0]
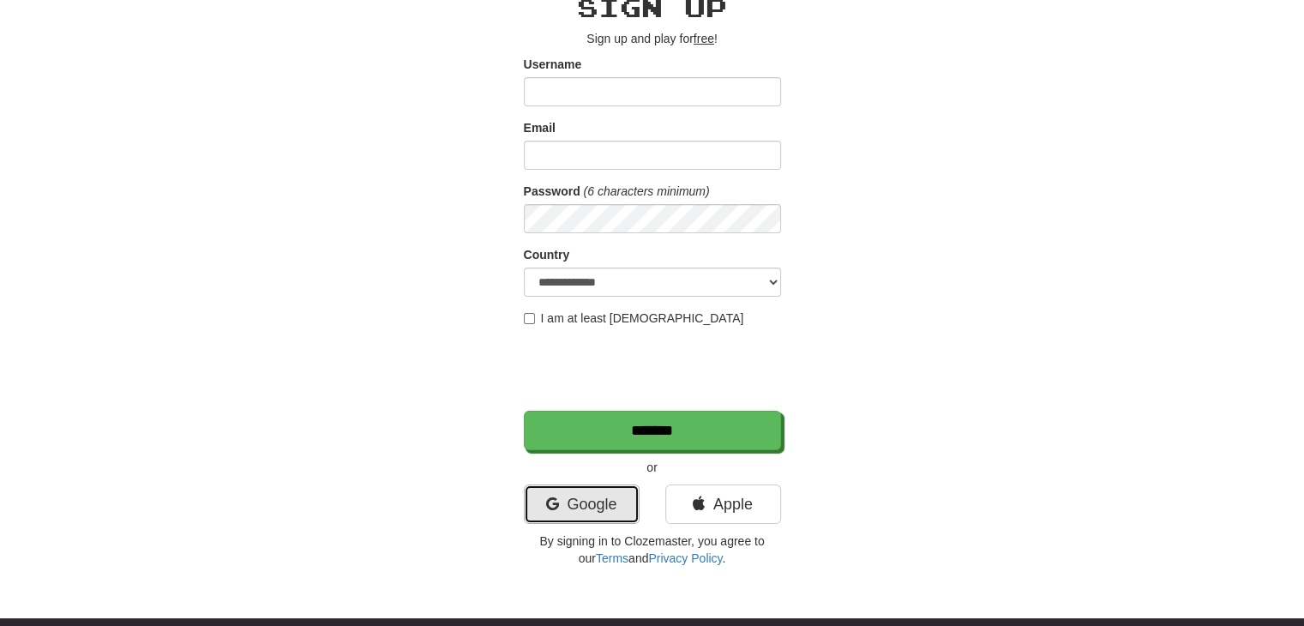
click at [588, 498] on link "Google" at bounding box center [582, 503] width 116 height 39
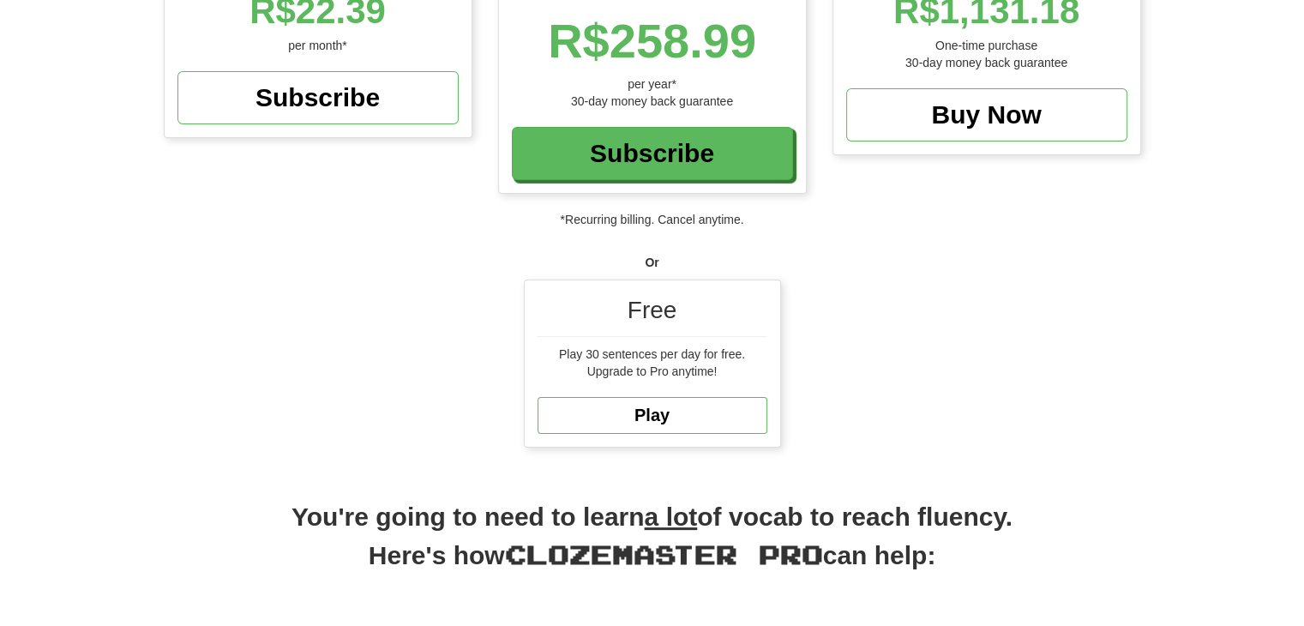
scroll to position [343, 0]
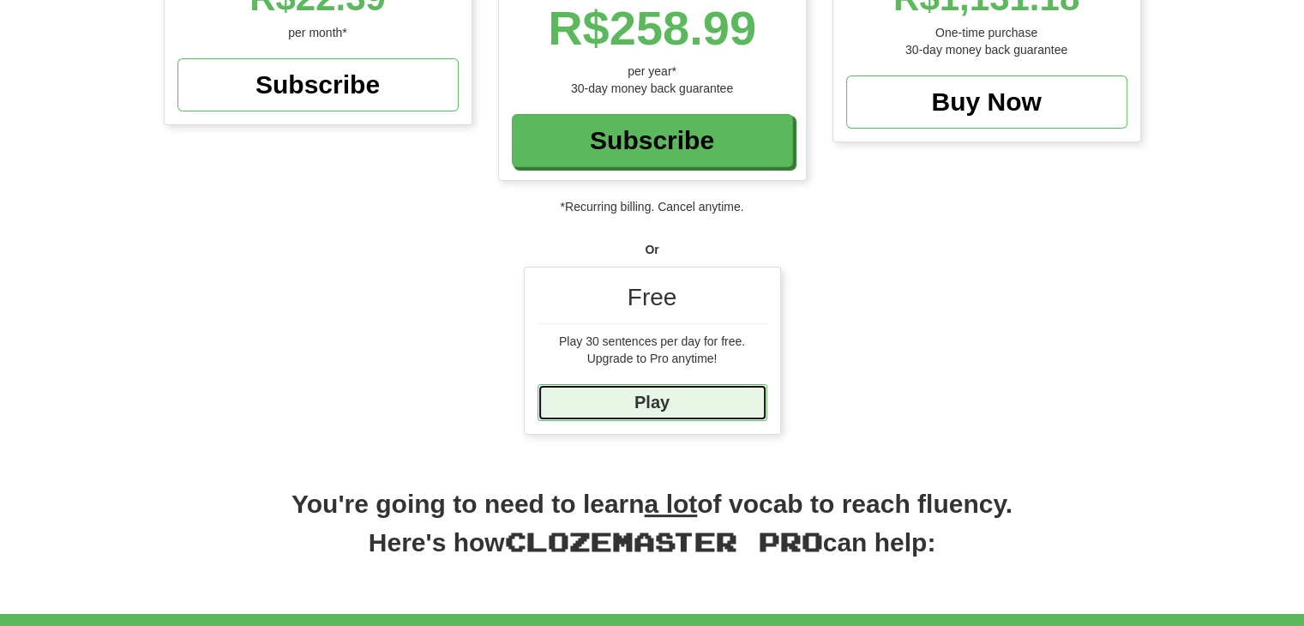
click at [618, 406] on link "Play" at bounding box center [653, 402] width 230 height 37
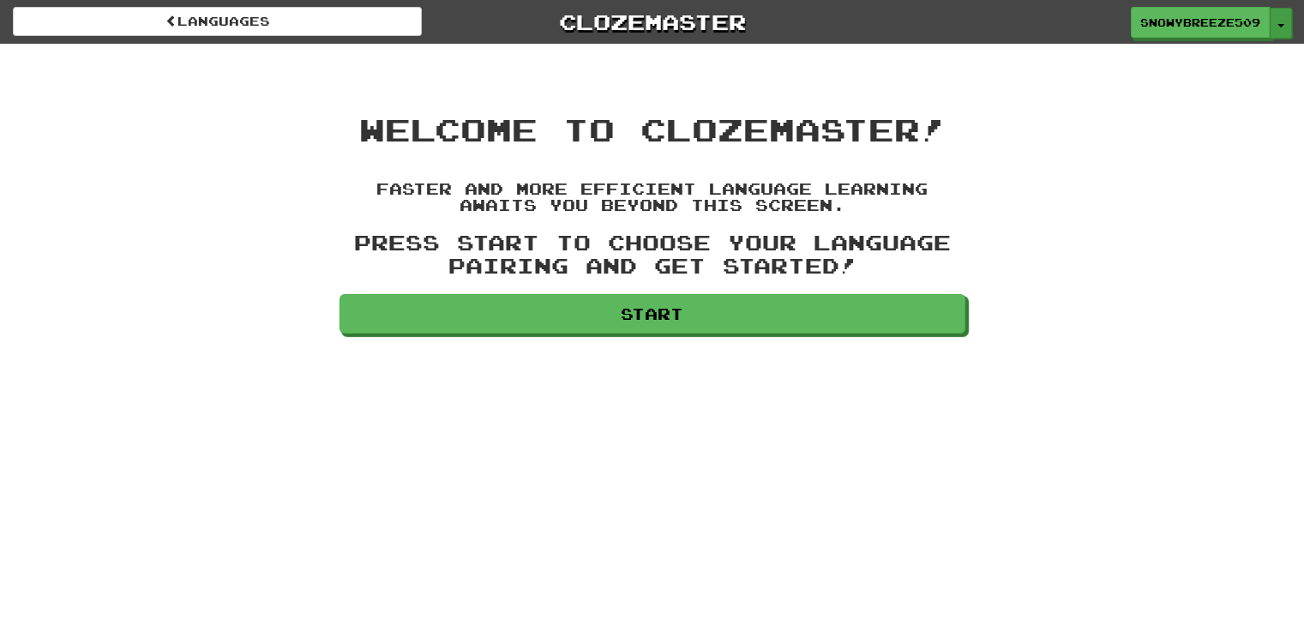
click at [1276, 25] on button "Toggle Dropdown" at bounding box center [1281, 23] width 22 height 31
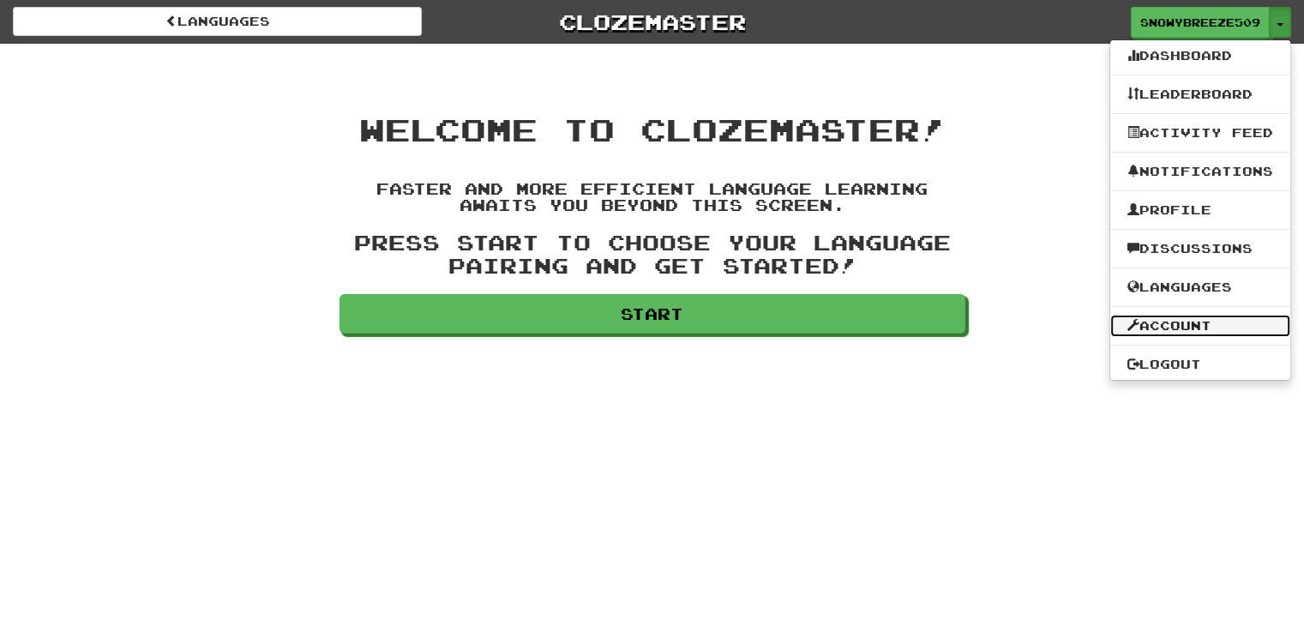
click at [1166, 328] on link "Account" at bounding box center [1200, 326] width 180 height 22
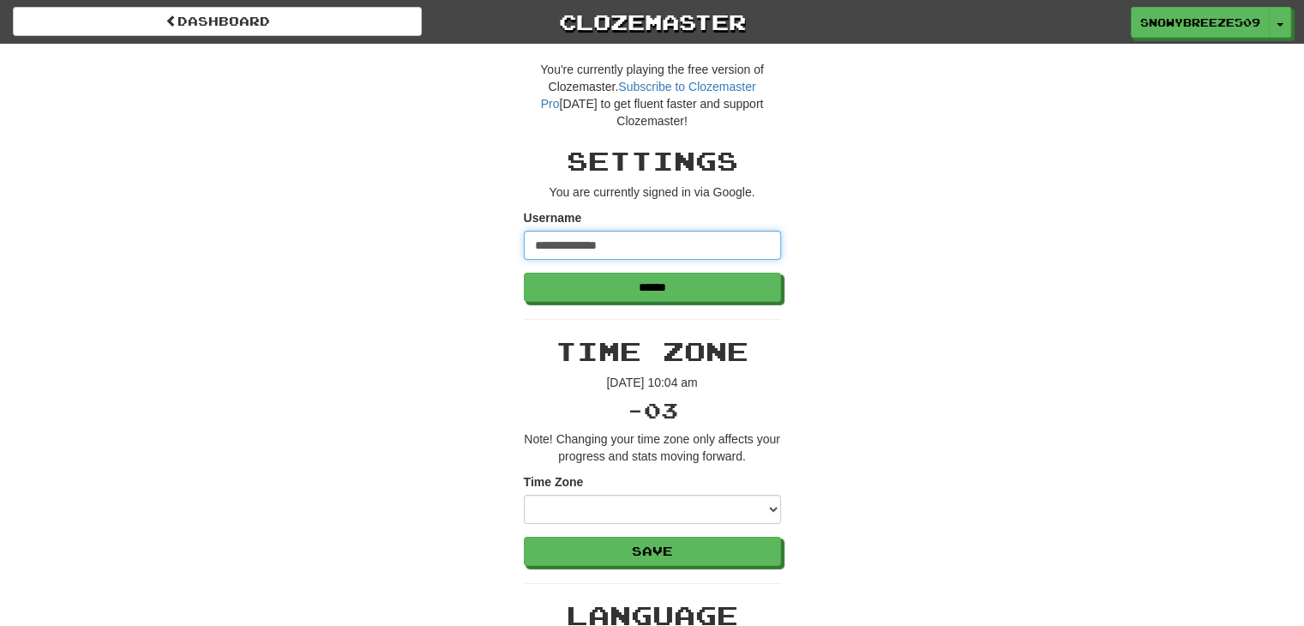
click at [638, 238] on input "**********" at bounding box center [652, 245] width 257 height 29
click at [638, 237] on input "**********" at bounding box center [652, 245] width 257 height 29
type input "**********"
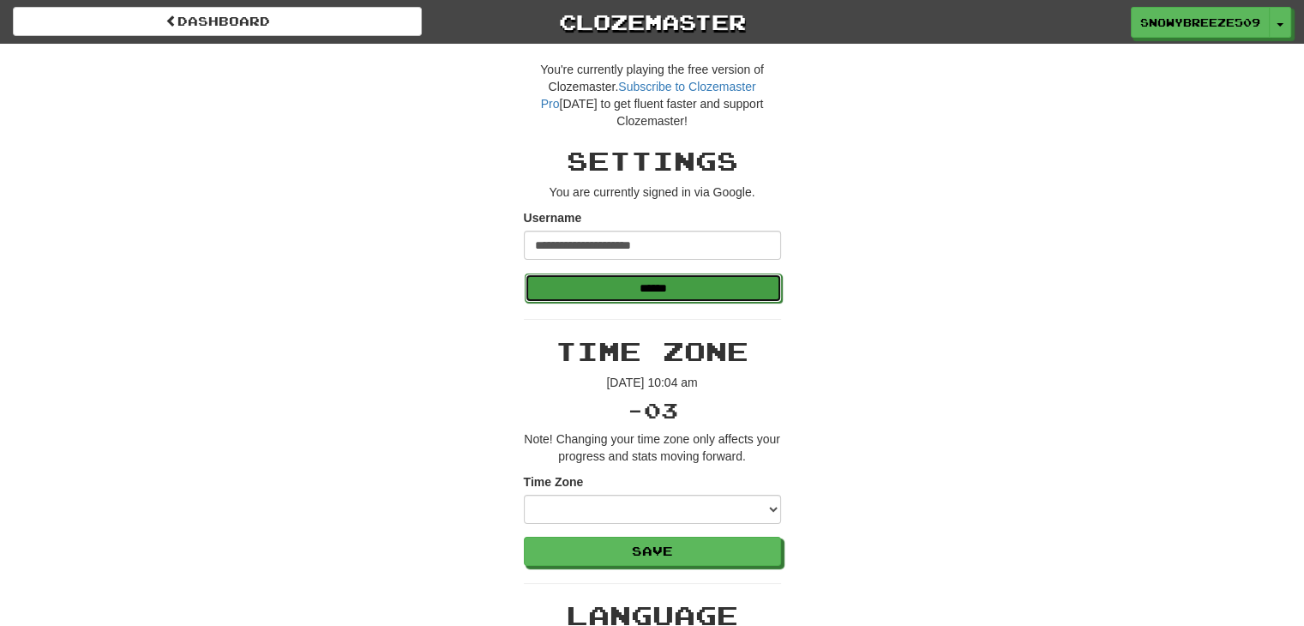
click at [636, 290] on input "******" at bounding box center [653, 287] width 257 height 29
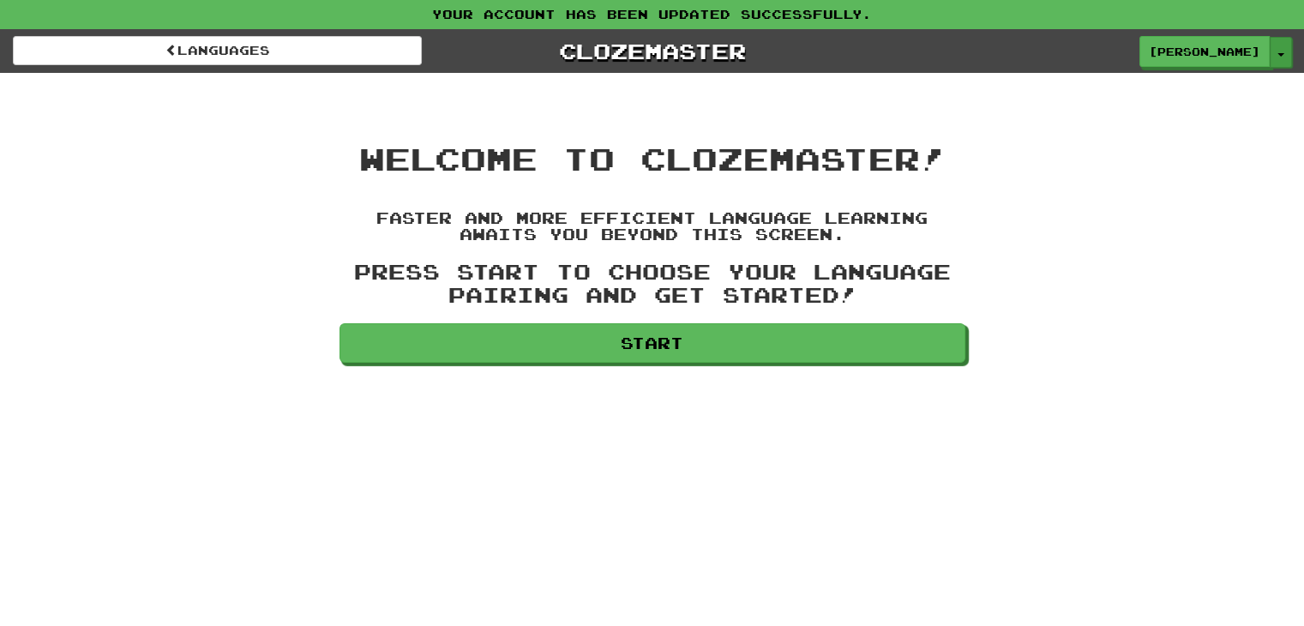
click at [1283, 59] on button "Toggle Dropdown" at bounding box center [1281, 52] width 22 height 31
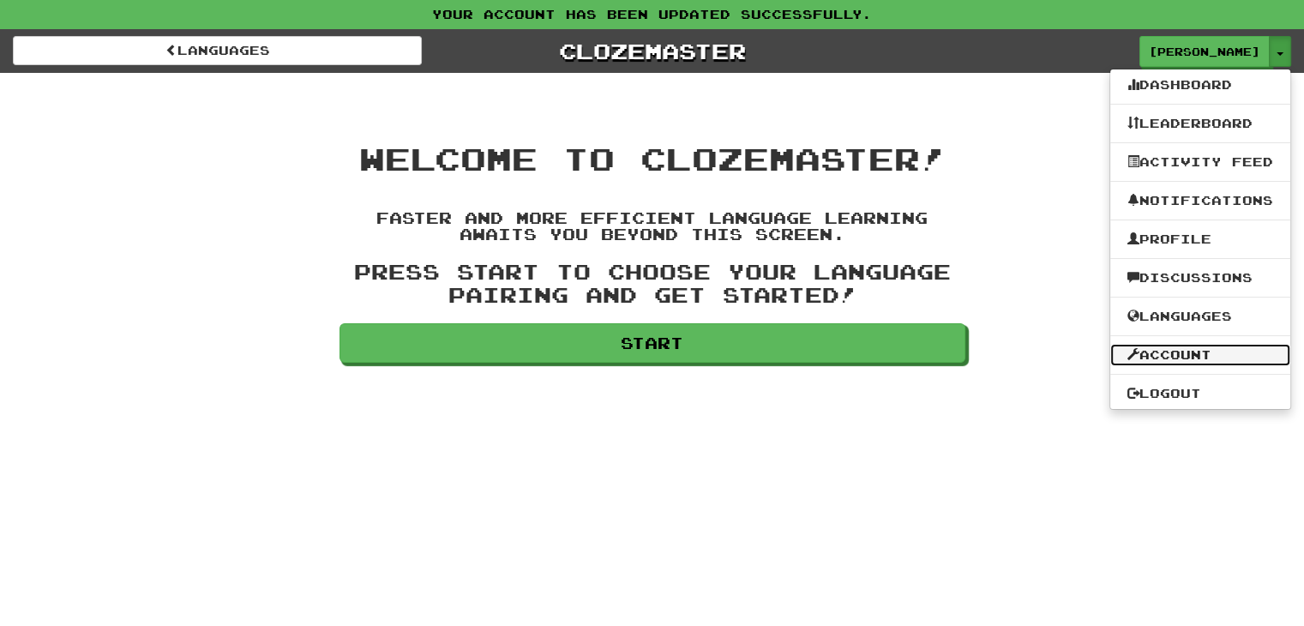
click at [1180, 348] on link "Account" at bounding box center [1200, 355] width 180 height 22
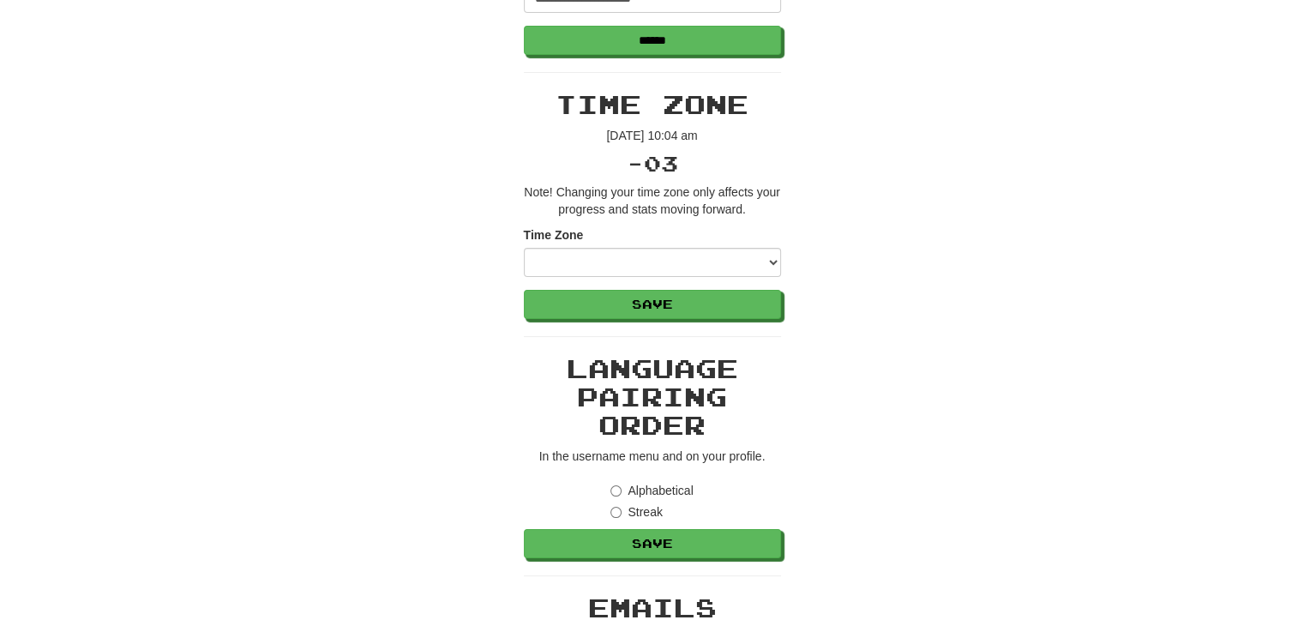
scroll to position [257, 0]
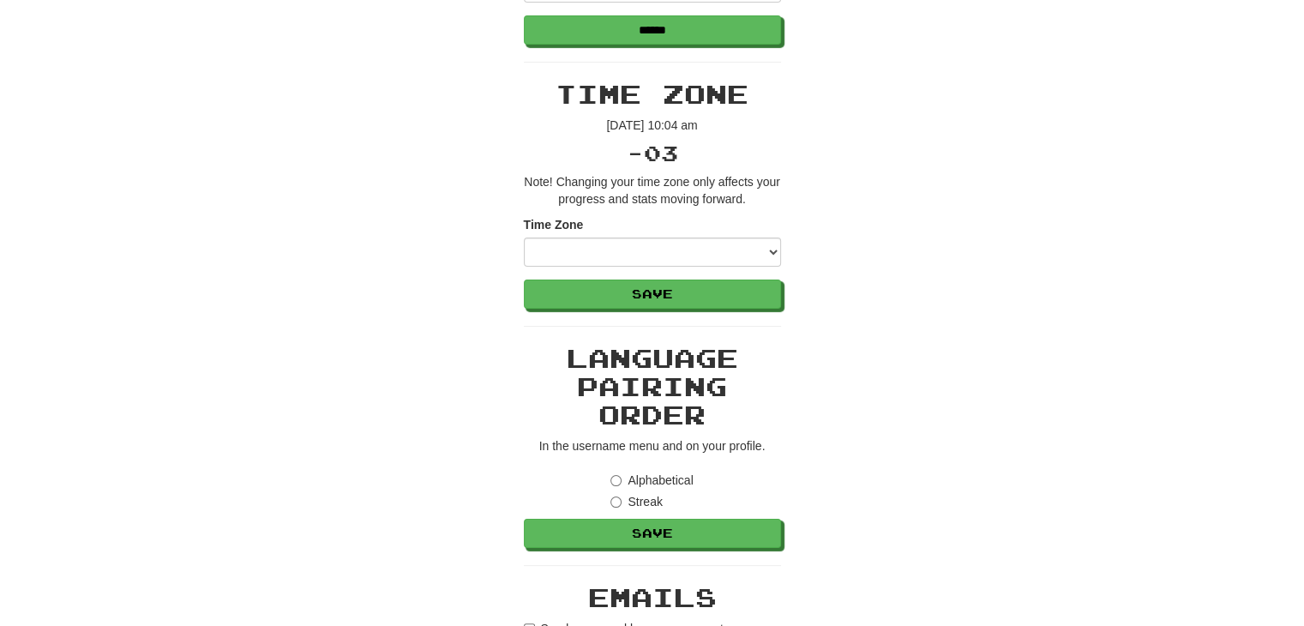
click at [761, 231] on div "**********" at bounding box center [652, 241] width 257 height 51
click at [754, 252] on select "**********" at bounding box center [652, 251] width 257 height 29
select select "********"
click at [524, 237] on select "**********" at bounding box center [652, 251] width 257 height 29
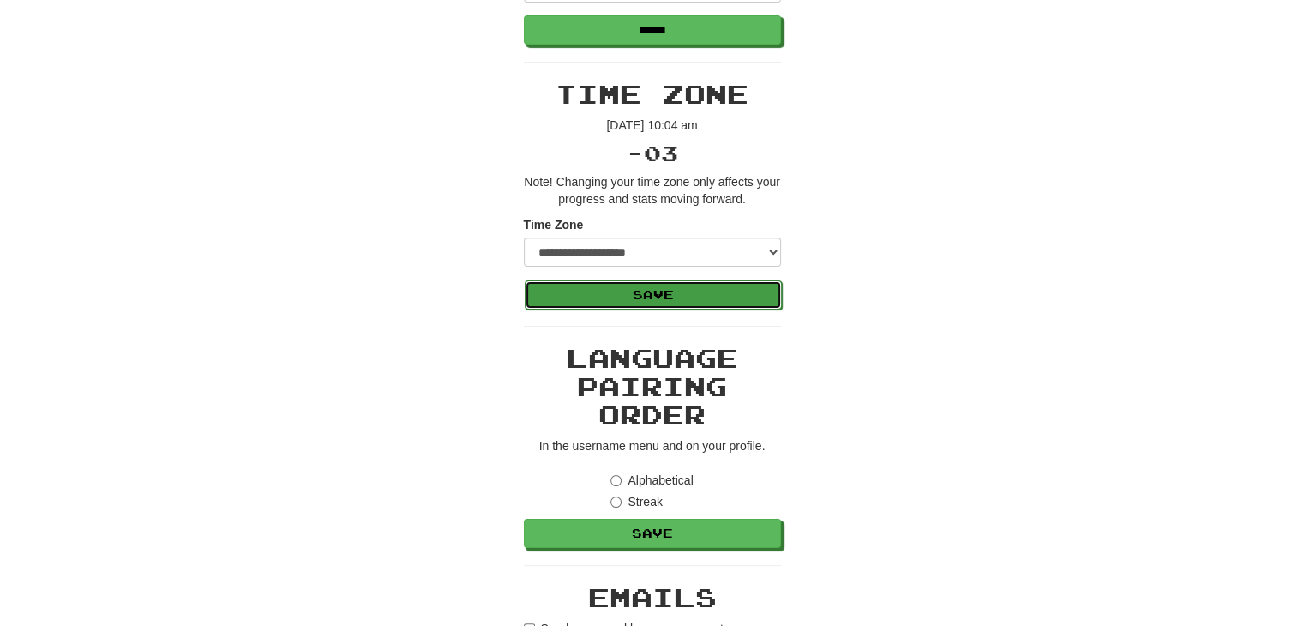
click at [649, 301] on button "Save" at bounding box center [653, 294] width 257 height 29
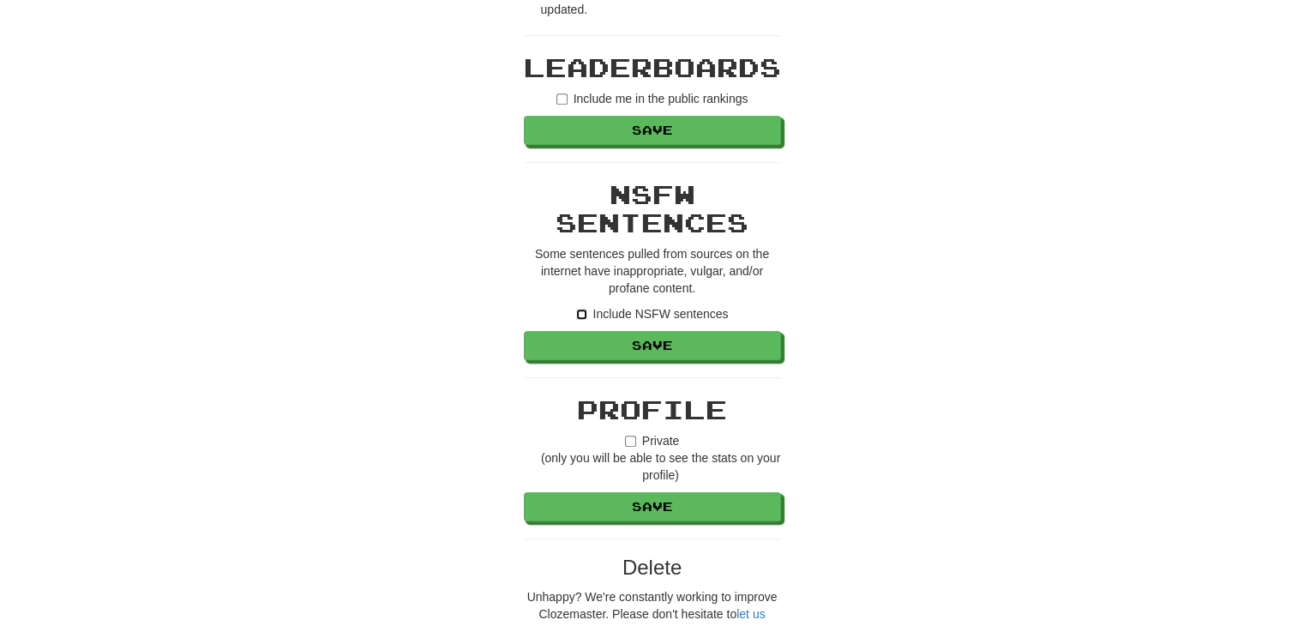
scroll to position [943, 0]
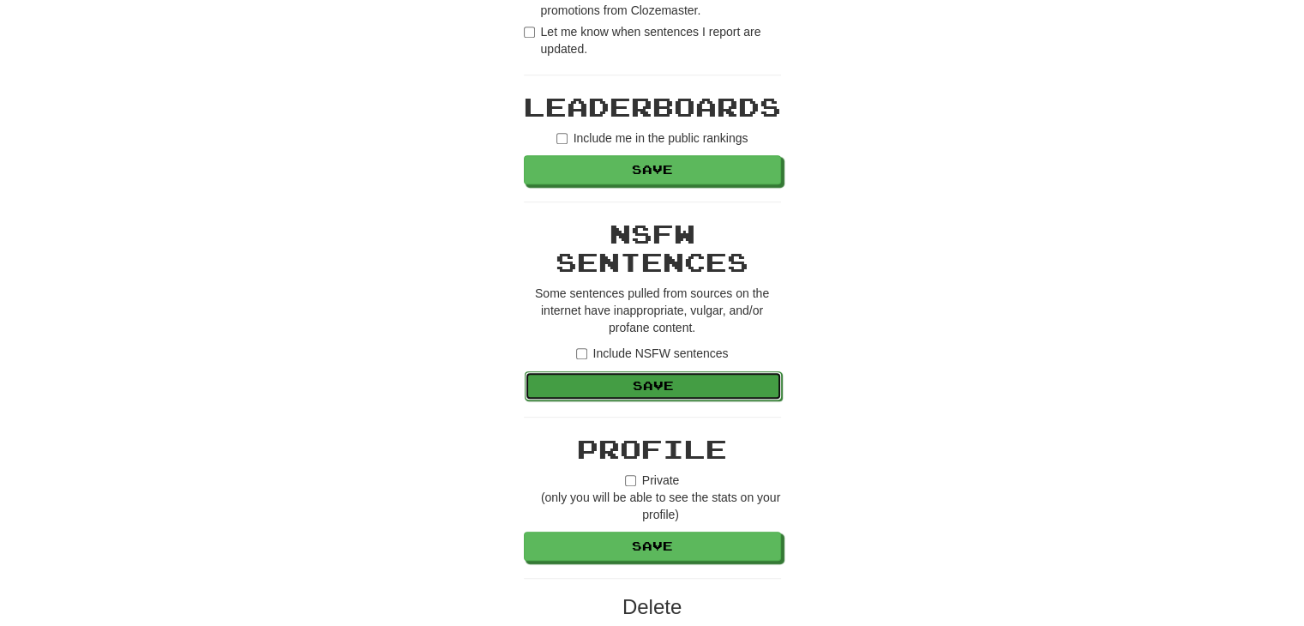
click at [645, 382] on button "Save" at bounding box center [653, 385] width 257 height 29
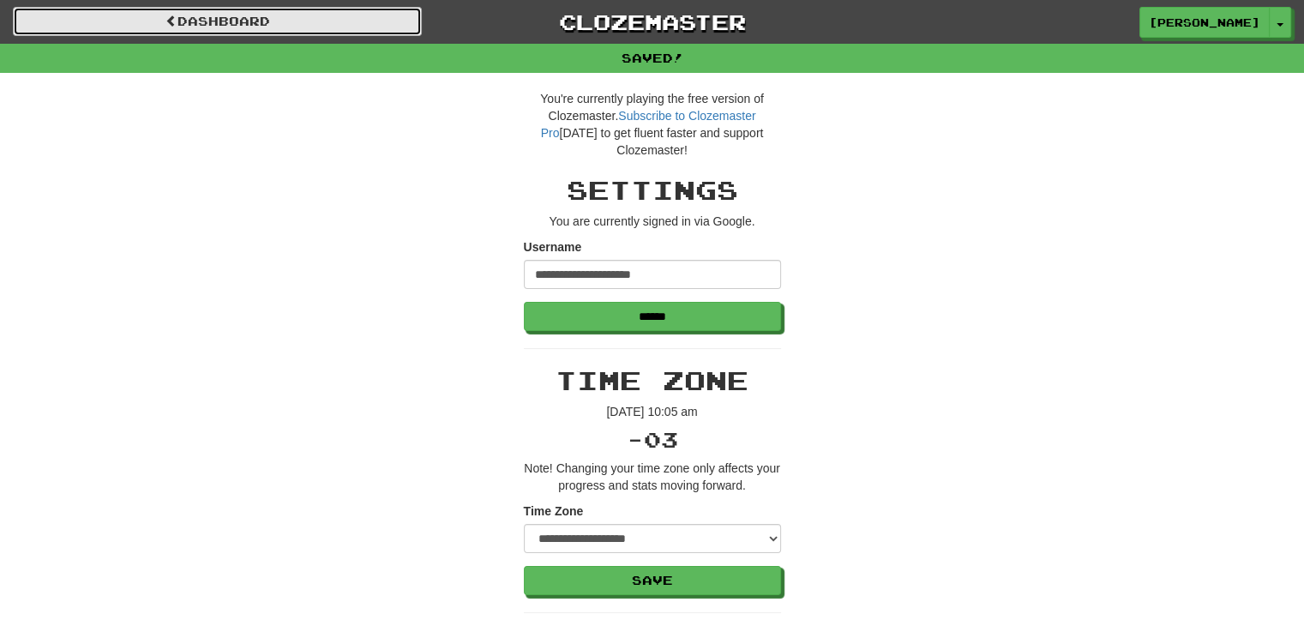
click at [213, 27] on link "Dashboard" at bounding box center [217, 21] width 409 height 29
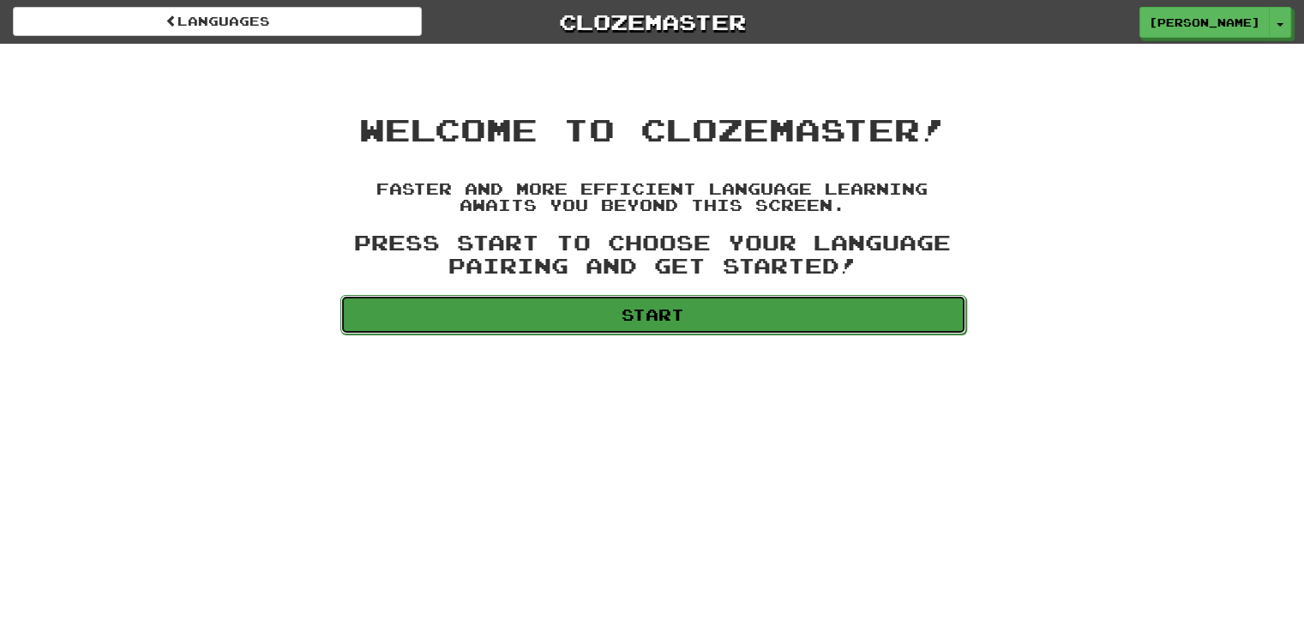
click at [651, 313] on link "Start" at bounding box center [653, 314] width 626 height 39
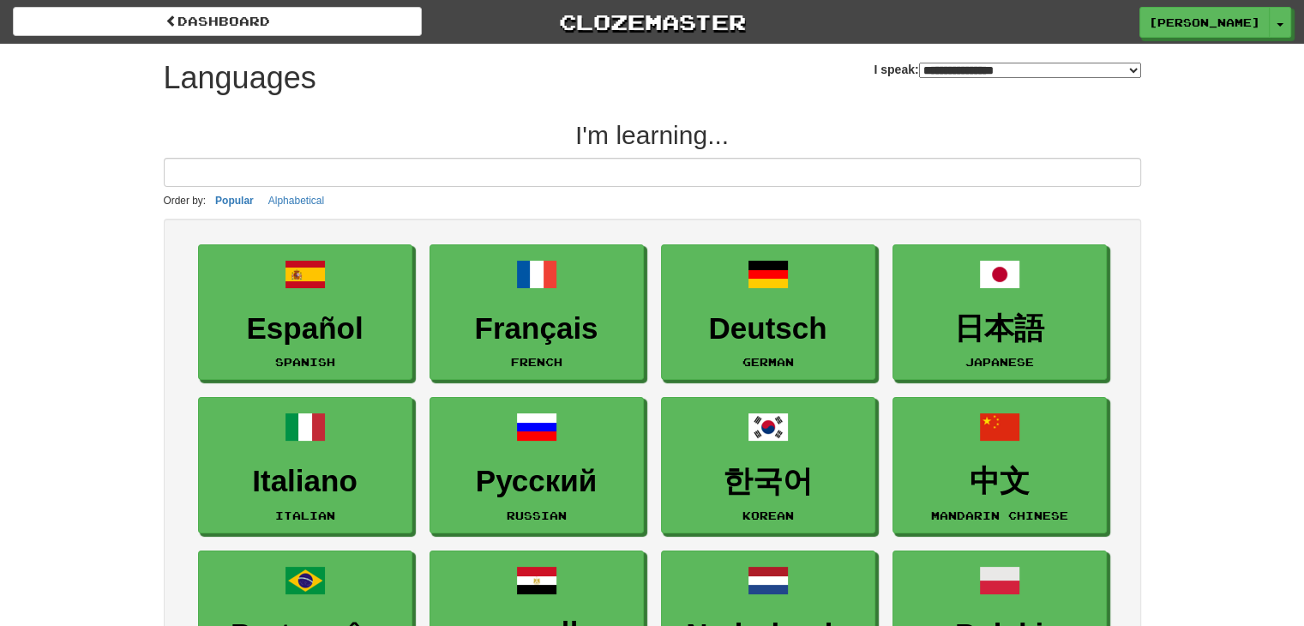
click at [1121, 69] on select "**********" at bounding box center [1030, 70] width 222 height 15
select select "*********"
click at [919, 63] on select "**********" at bounding box center [1030, 70] width 222 height 15
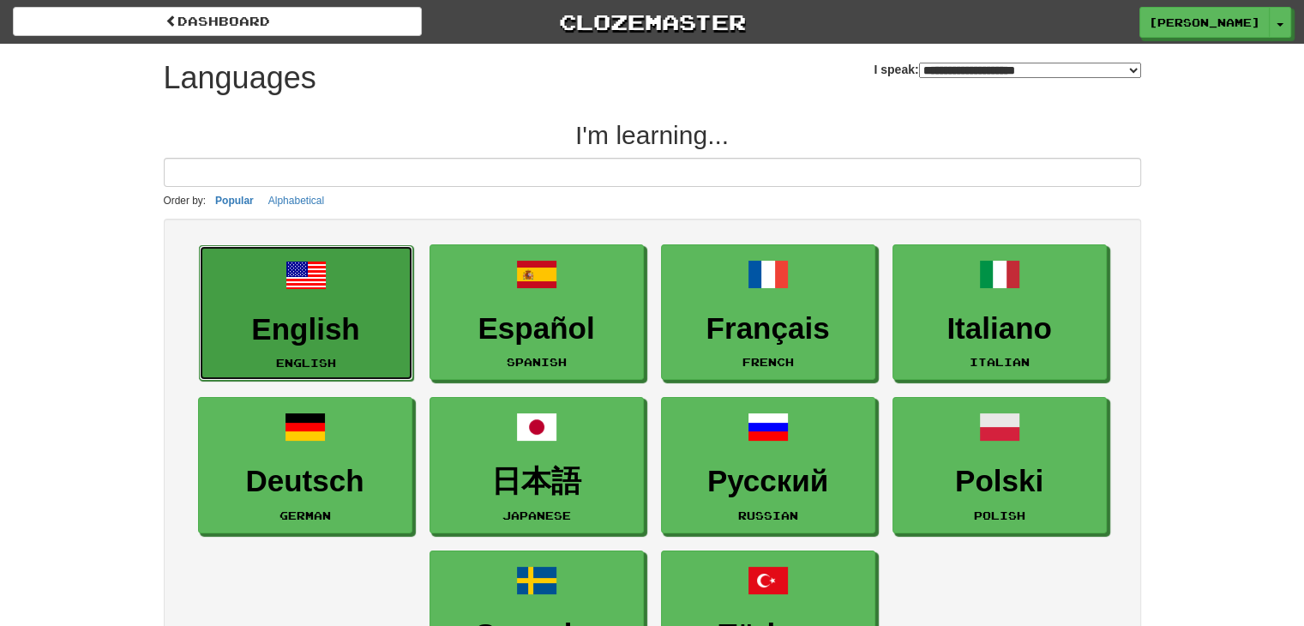
click at [301, 306] on link "English English" at bounding box center [306, 313] width 214 height 136
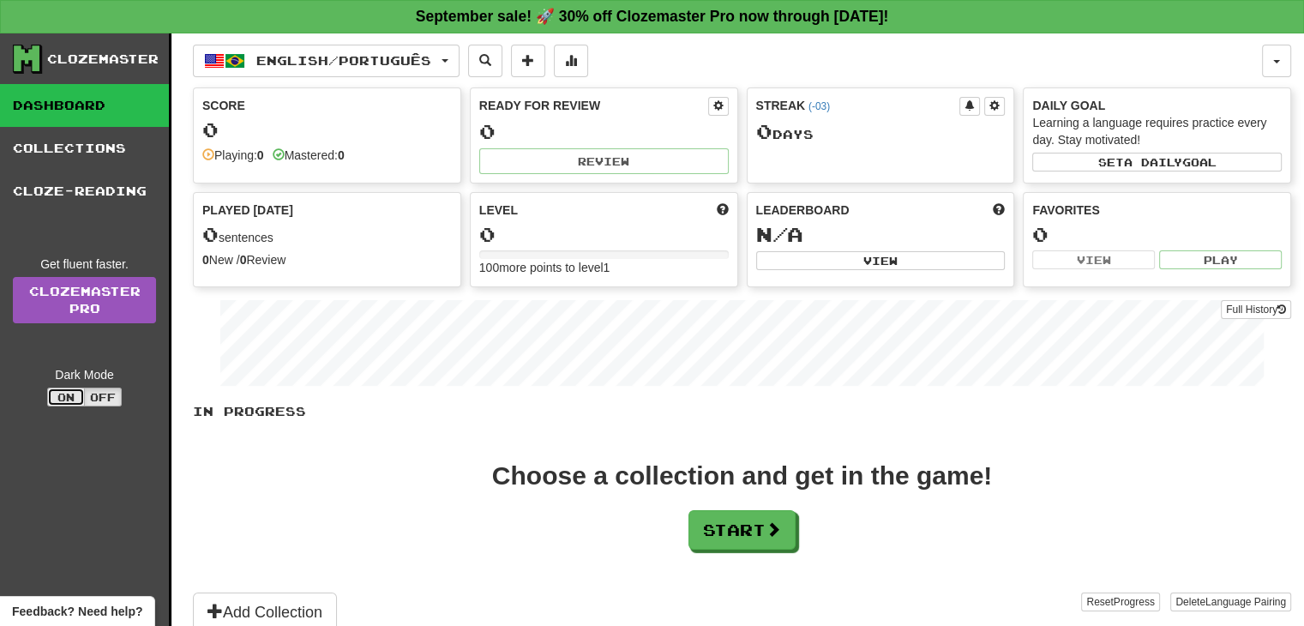
click at [54, 396] on button "On" at bounding box center [66, 397] width 38 height 19
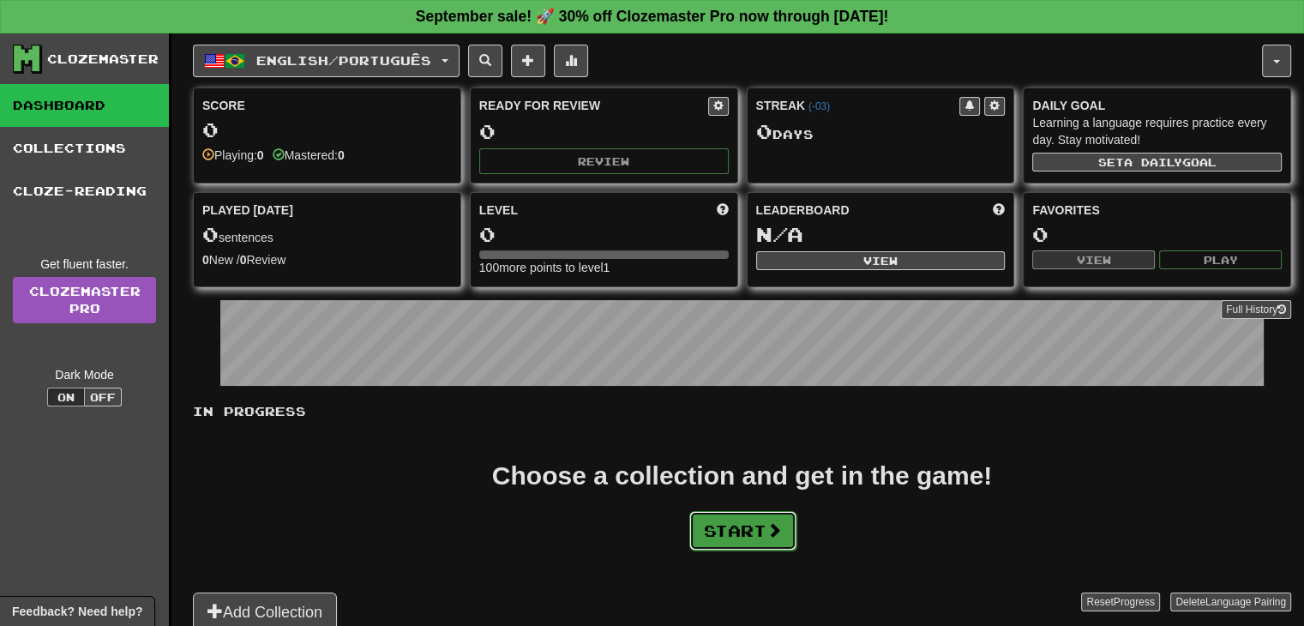
click at [747, 526] on button "Start" at bounding box center [742, 530] width 107 height 39
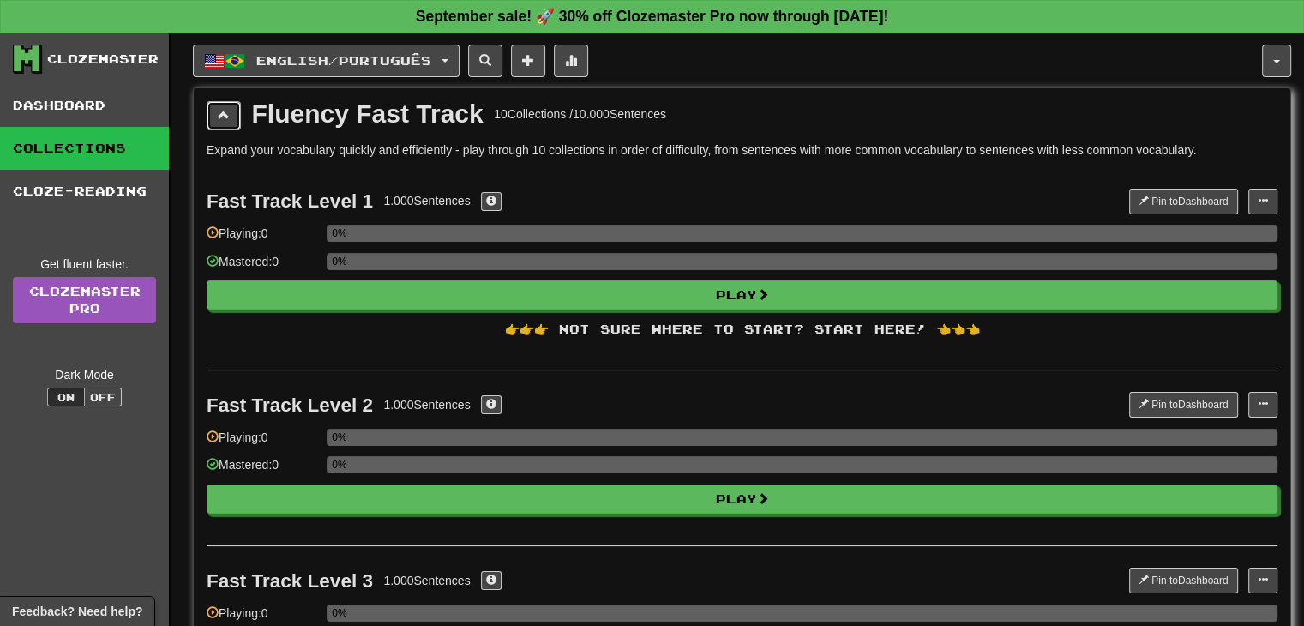
click at [222, 104] on button at bounding box center [224, 115] width 34 height 29
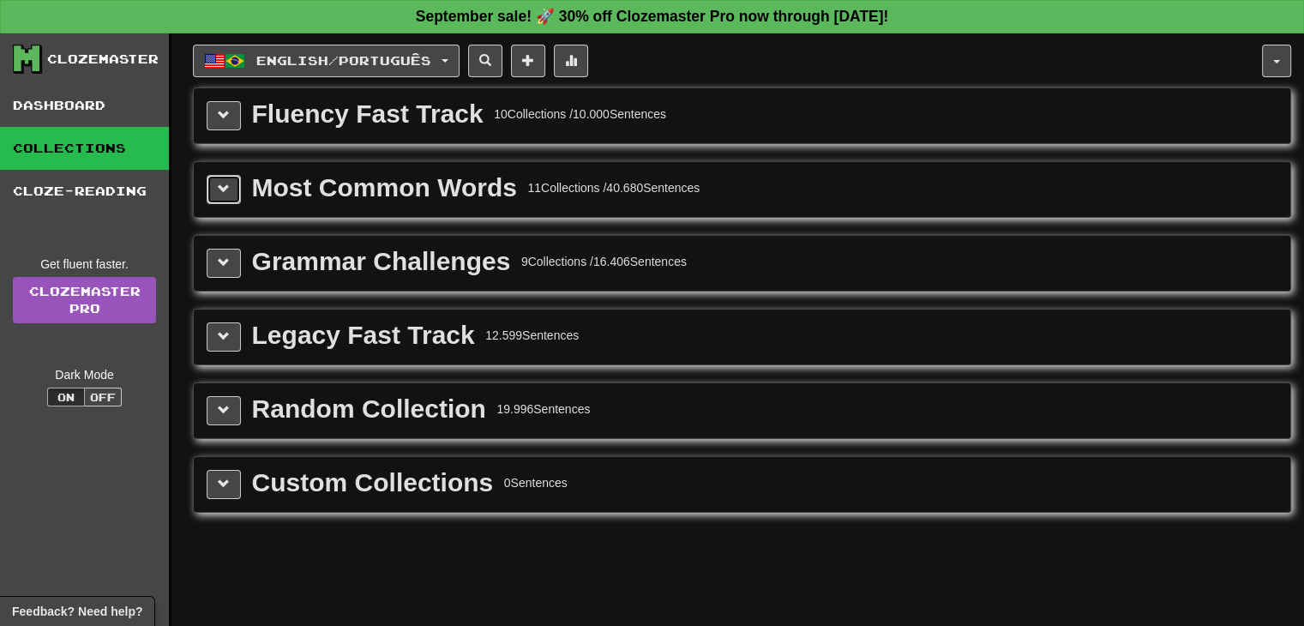
click at [230, 192] on button at bounding box center [224, 189] width 34 height 29
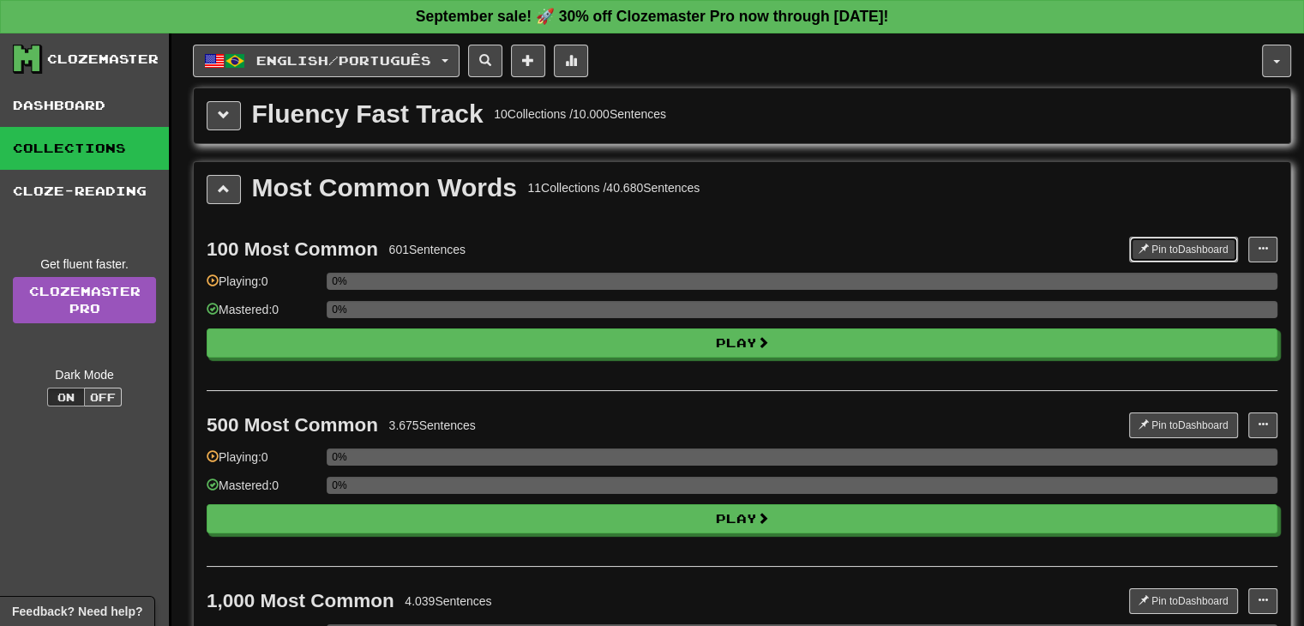
click at [1189, 248] on button "Pin to Dashboard" at bounding box center [1183, 250] width 109 height 26
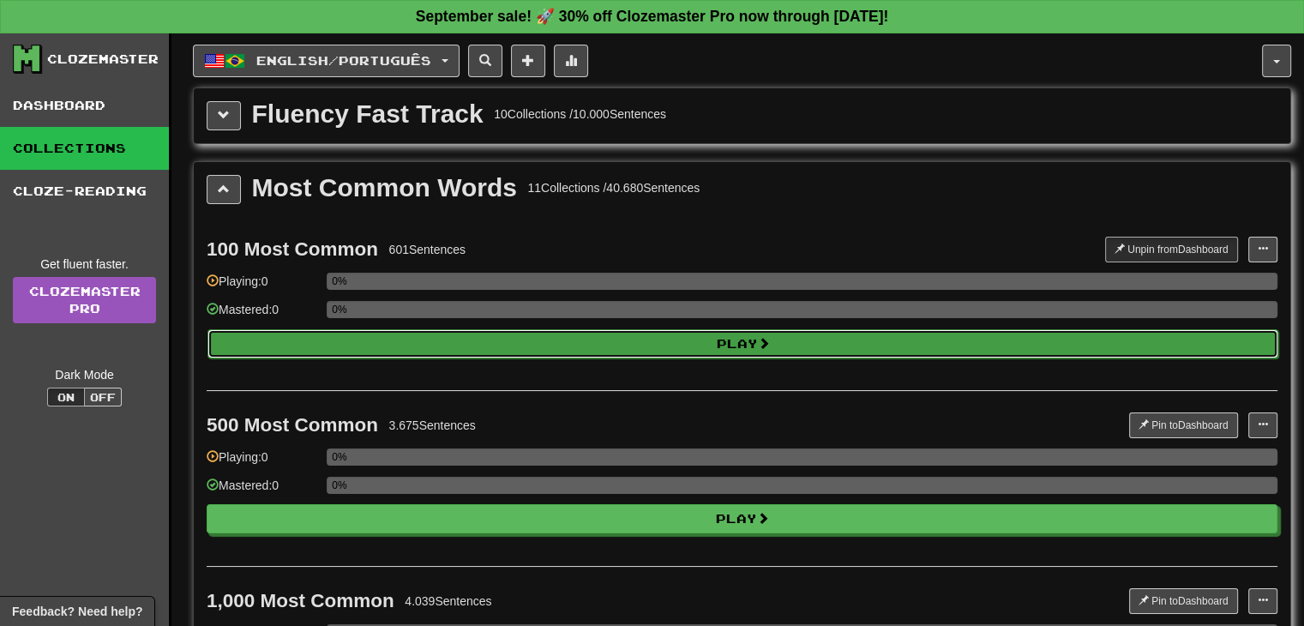
click at [700, 340] on button "Play" at bounding box center [742, 343] width 1071 height 29
select select "**"
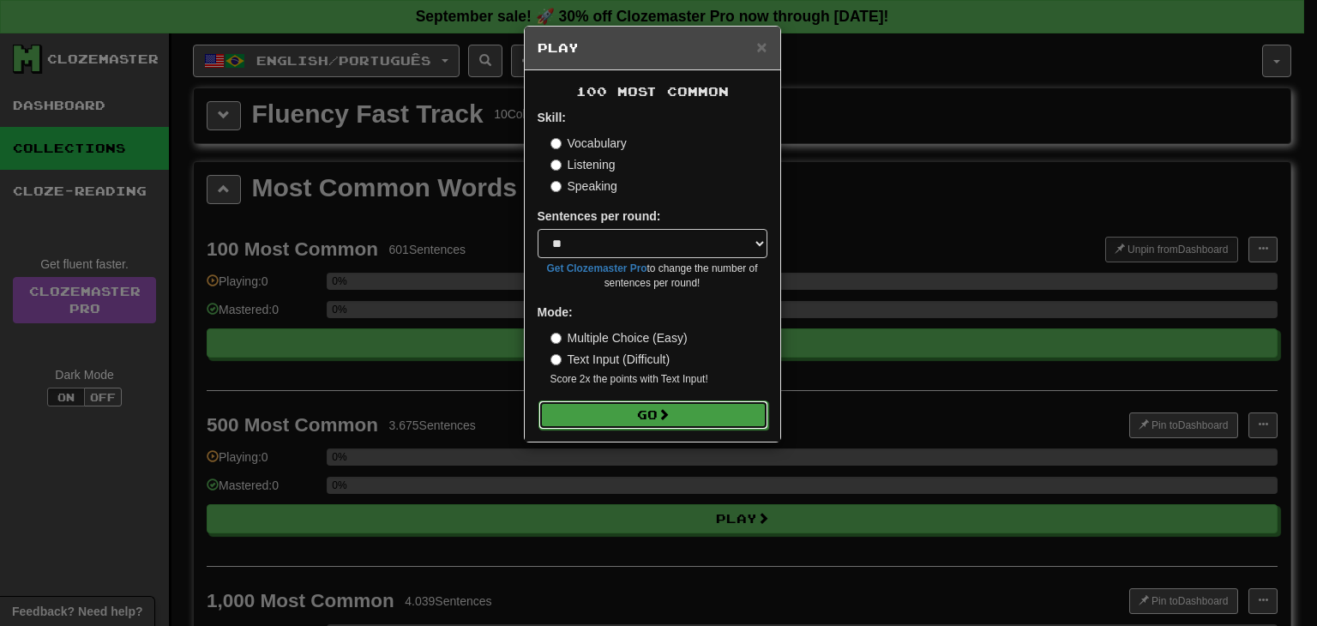
click at [624, 422] on button "Go" at bounding box center [653, 414] width 230 height 29
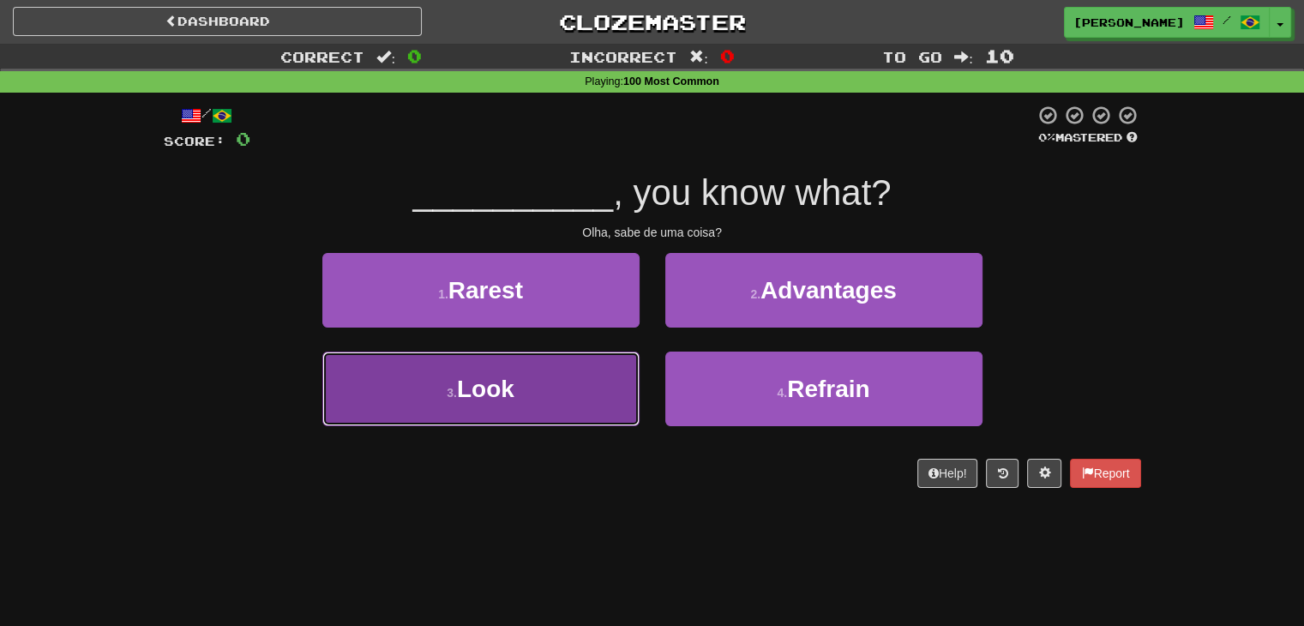
click at [570, 404] on button "3 . Look" at bounding box center [480, 389] width 317 height 75
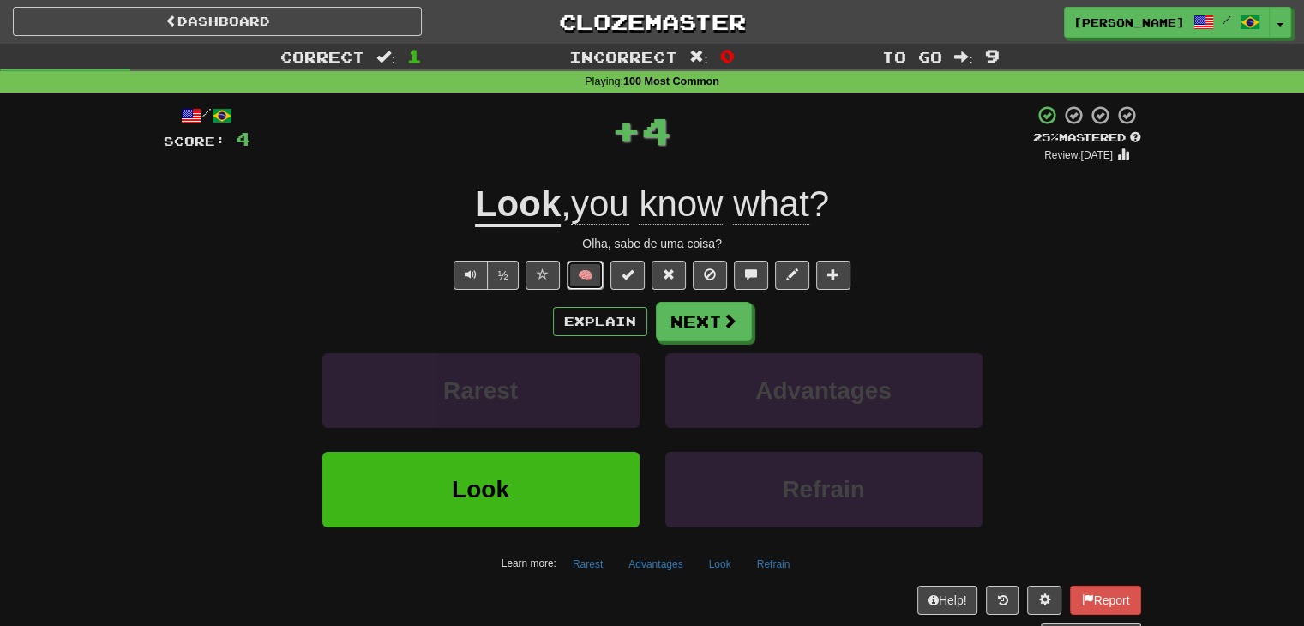
click at [595, 275] on button "🧠" at bounding box center [585, 275] width 37 height 29
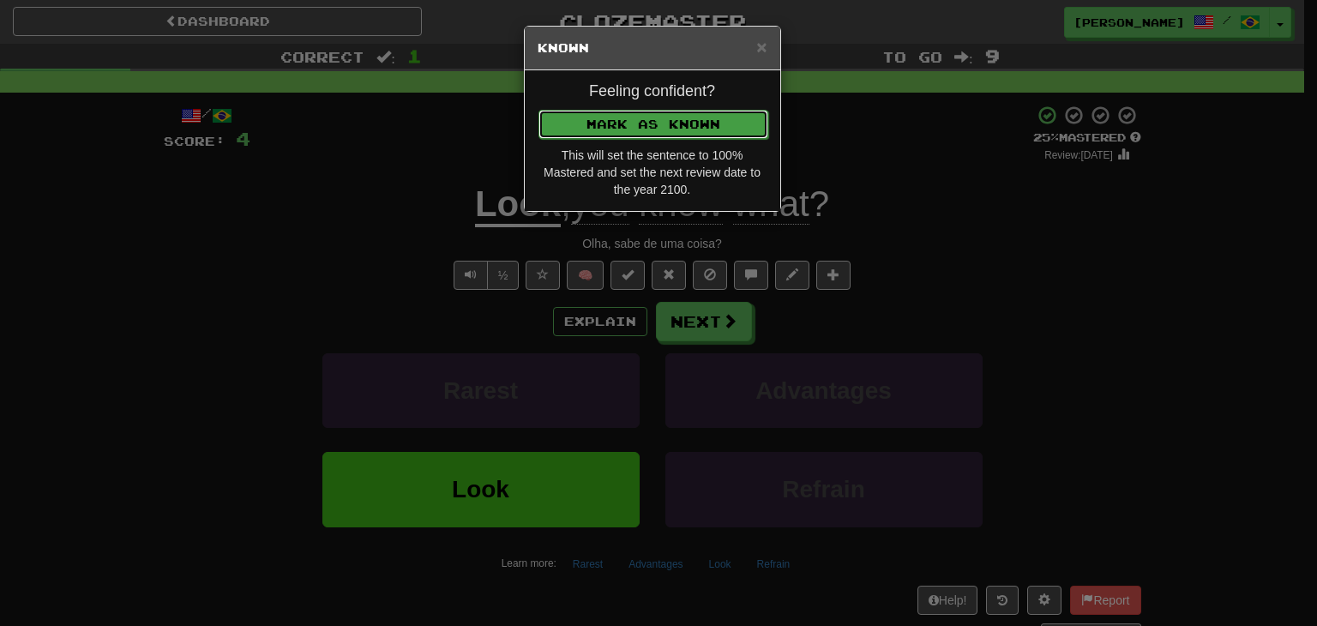
click at [644, 126] on button "Mark as Known" at bounding box center [653, 124] width 230 height 29
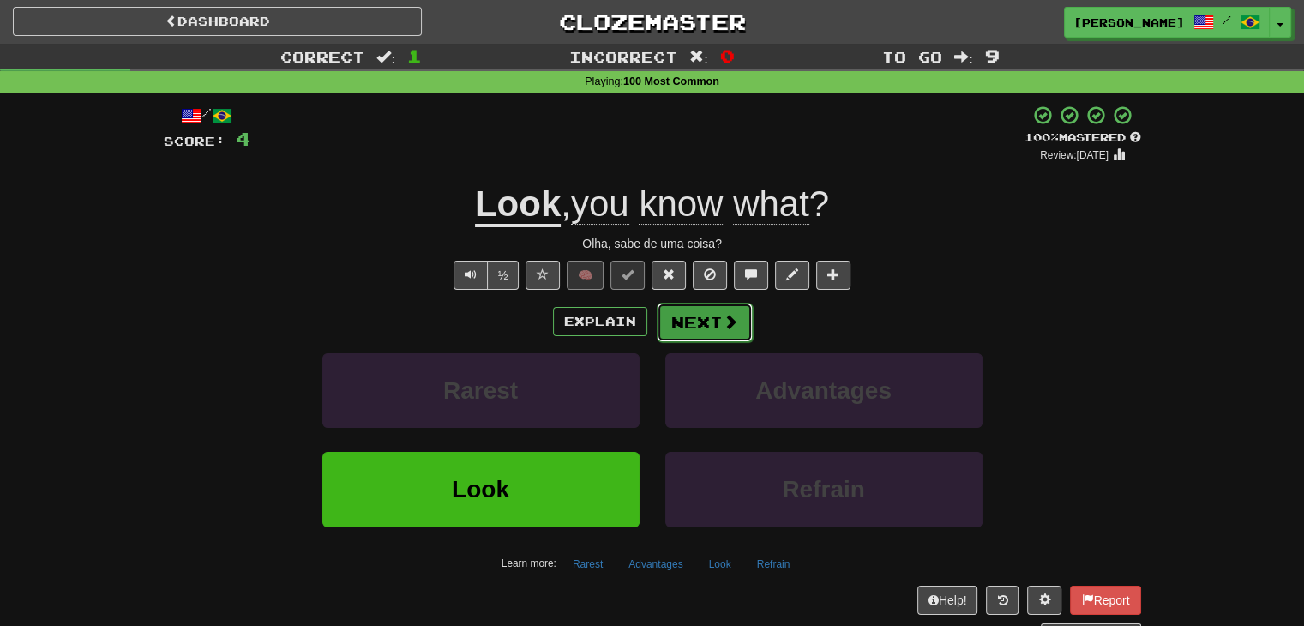
click at [708, 321] on button "Next" at bounding box center [705, 322] width 96 height 39
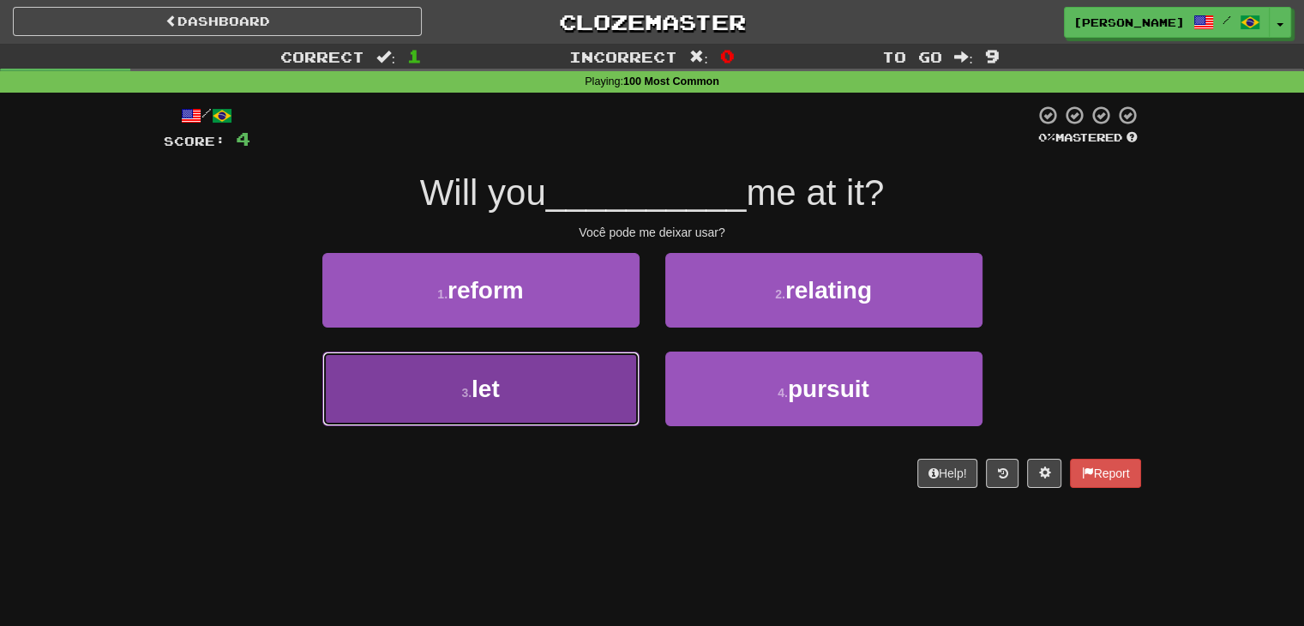
click at [508, 412] on button "3 . let" at bounding box center [480, 389] width 317 height 75
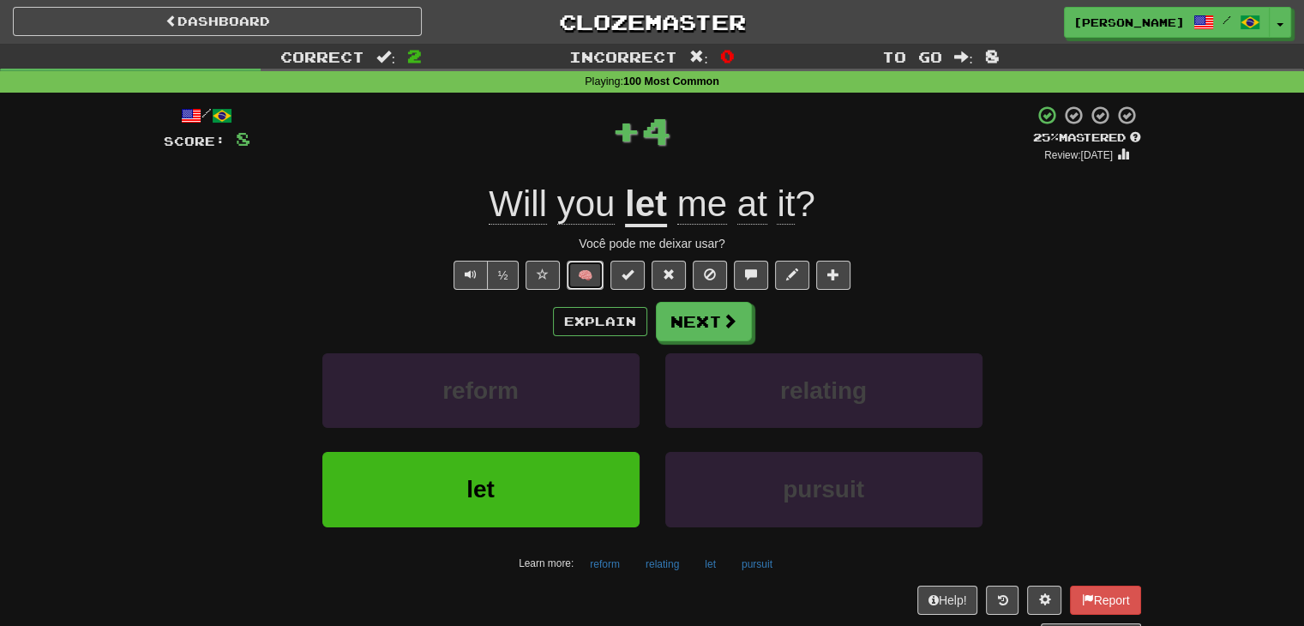
click at [581, 272] on button "🧠" at bounding box center [585, 275] width 37 height 29
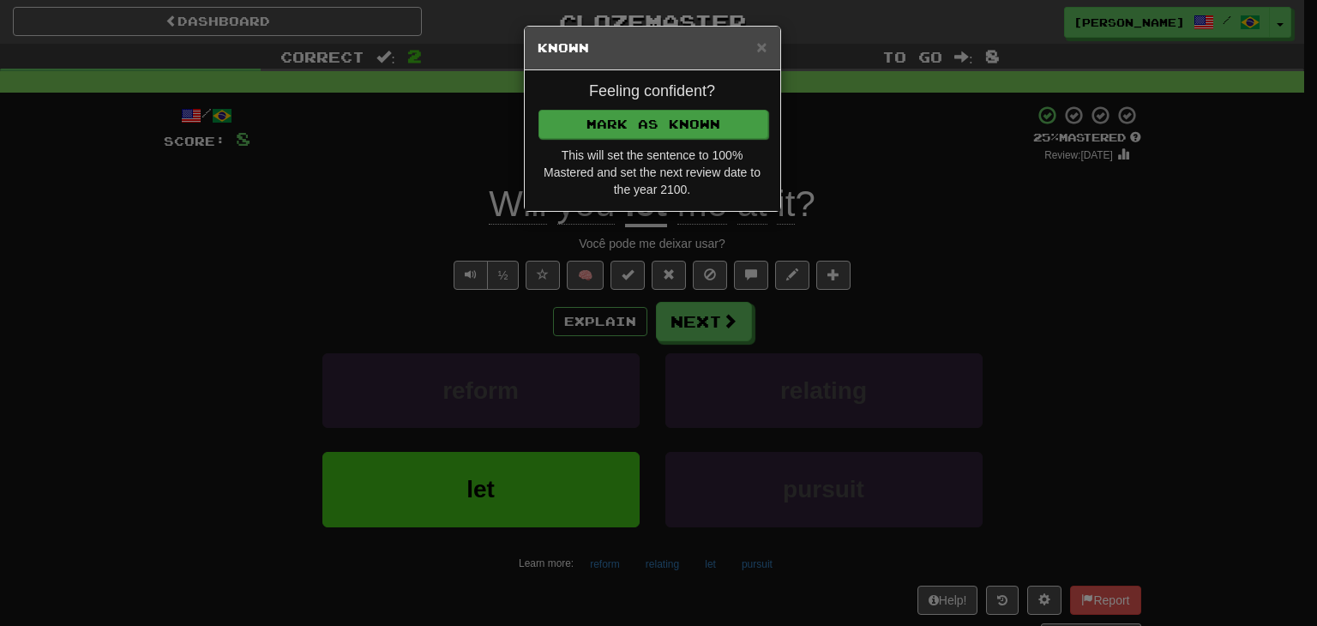
click at [659, 101] on div "Feeling confident? [PERSON_NAME] as Known This will set the sentence to 100% Ma…" at bounding box center [652, 140] width 255 height 141
click at [659, 118] on button "Mark as Known" at bounding box center [653, 124] width 230 height 29
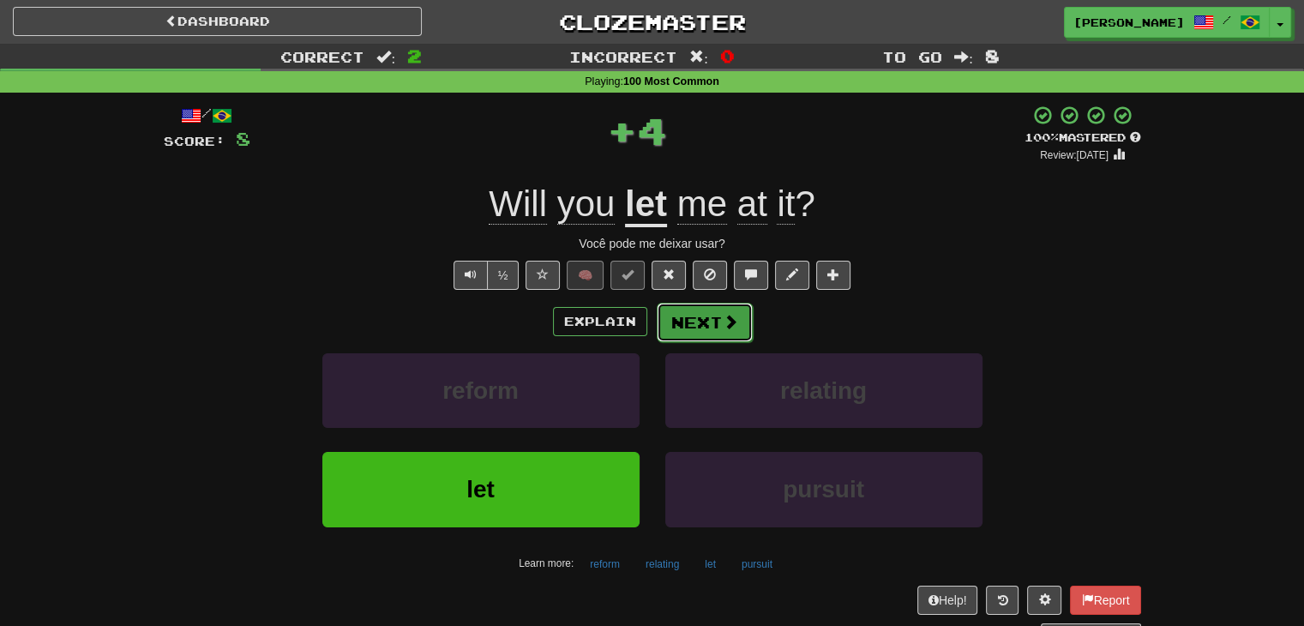
click at [709, 316] on button "Next" at bounding box center [705, 322] width 96 height 39
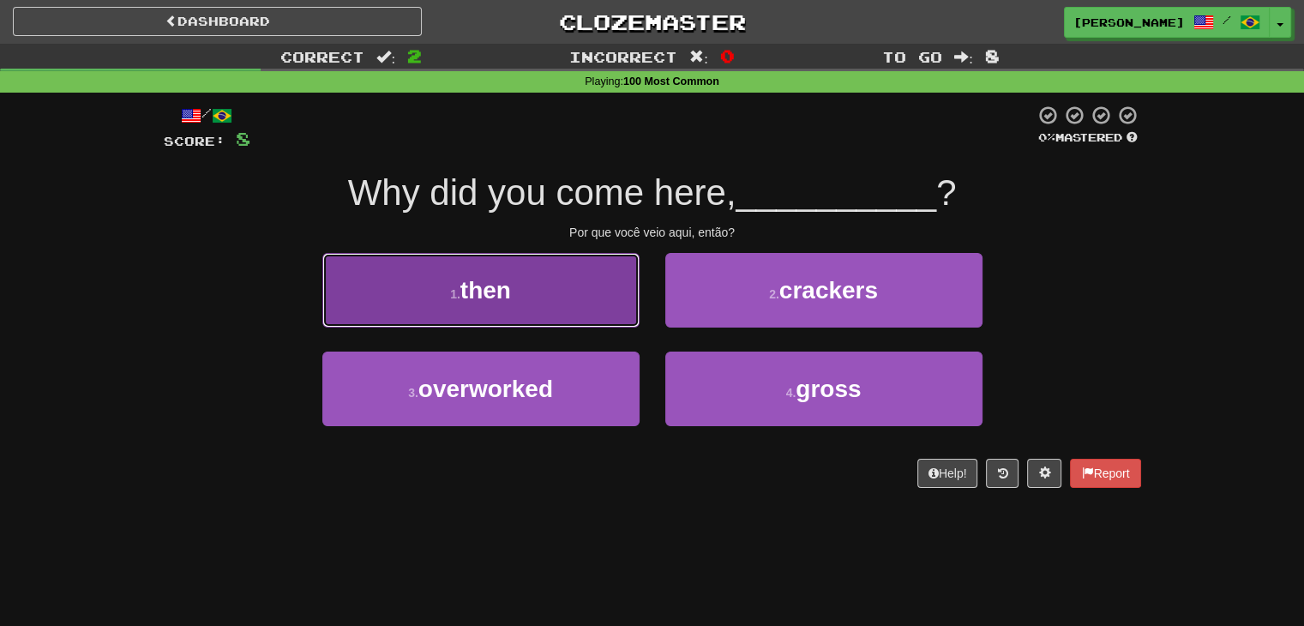
click at [552, 299] on button "1 . then" at bounding box center [480, 290] width 317 height 75
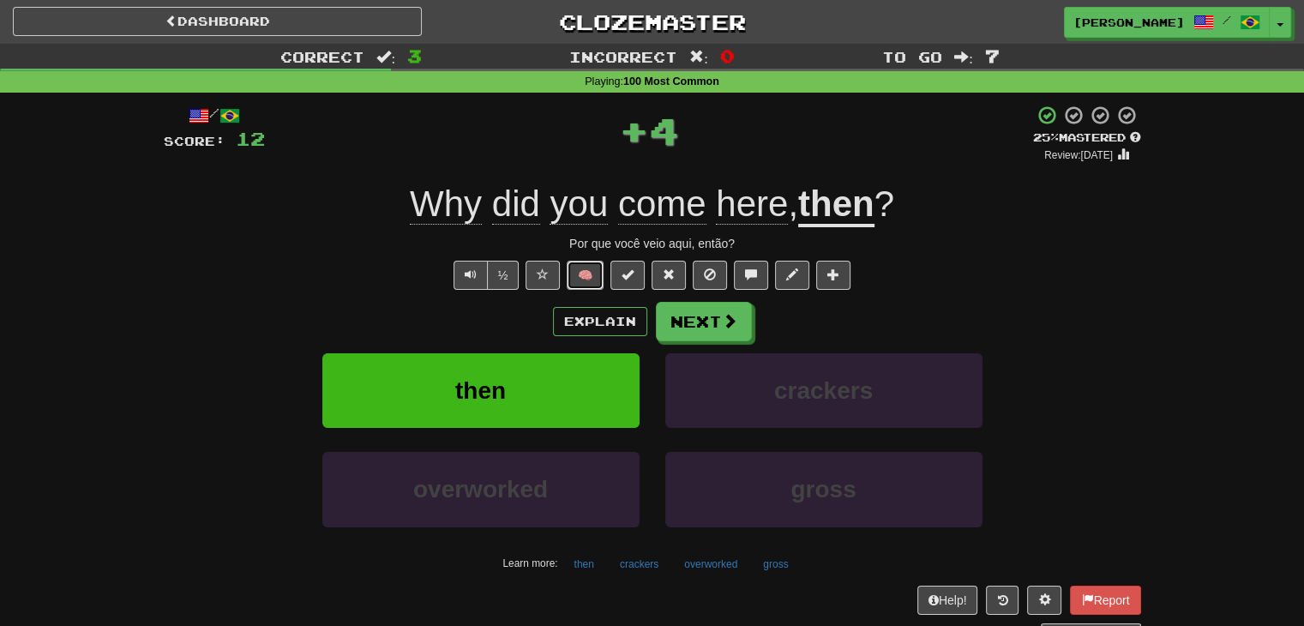
click at [580, 274] on button "🧠" at bounding box center [585, 275] width 37 height 29
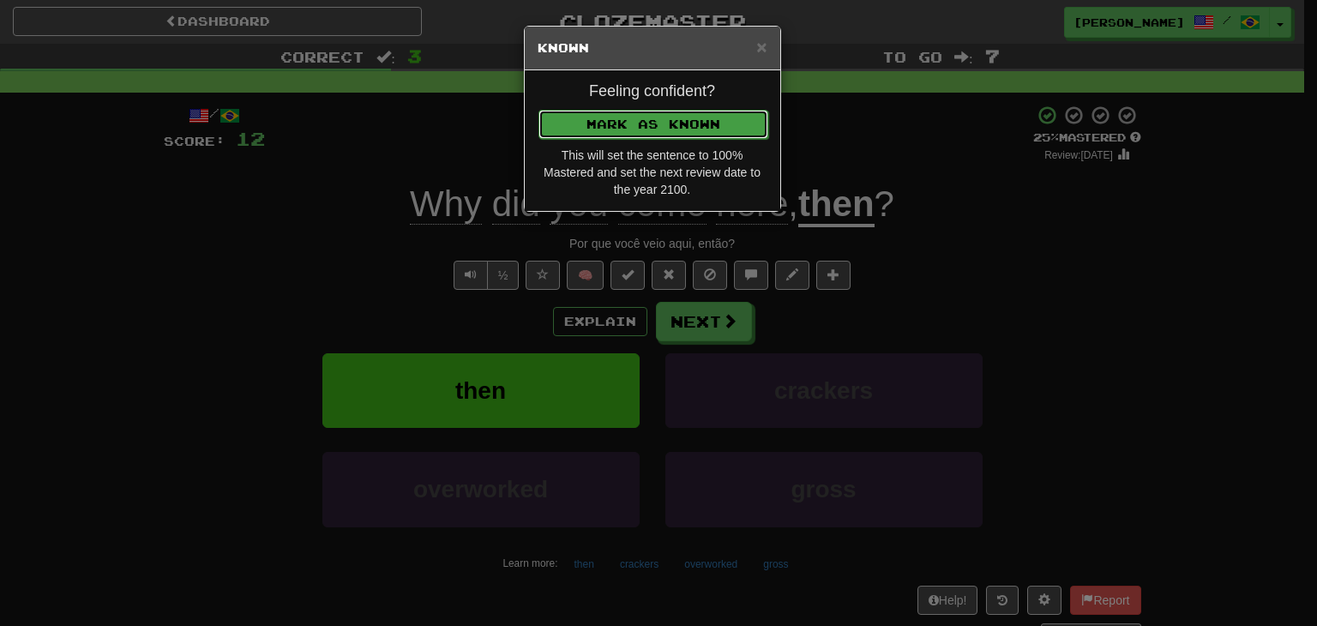
click at [642, 114] on button "Mark as Known" at bounding box center [653, 124] width 230 height 29
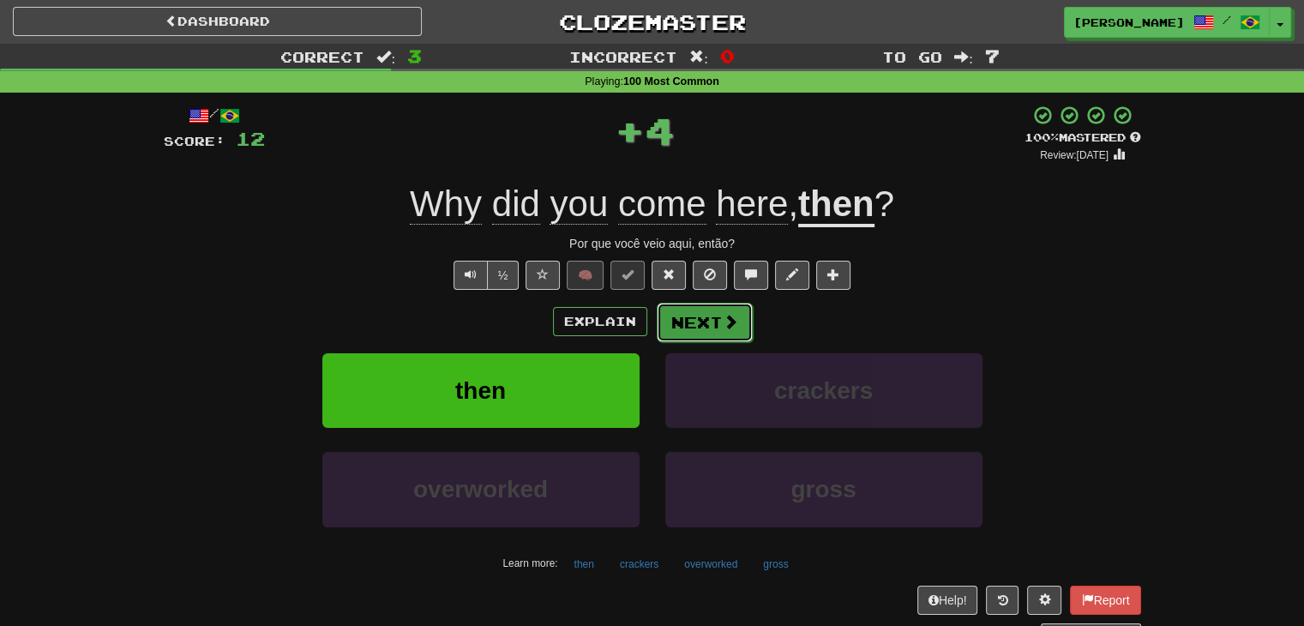
click at [692, 322] on button "Next" at bounding box center [705, 322] width 96 height 39
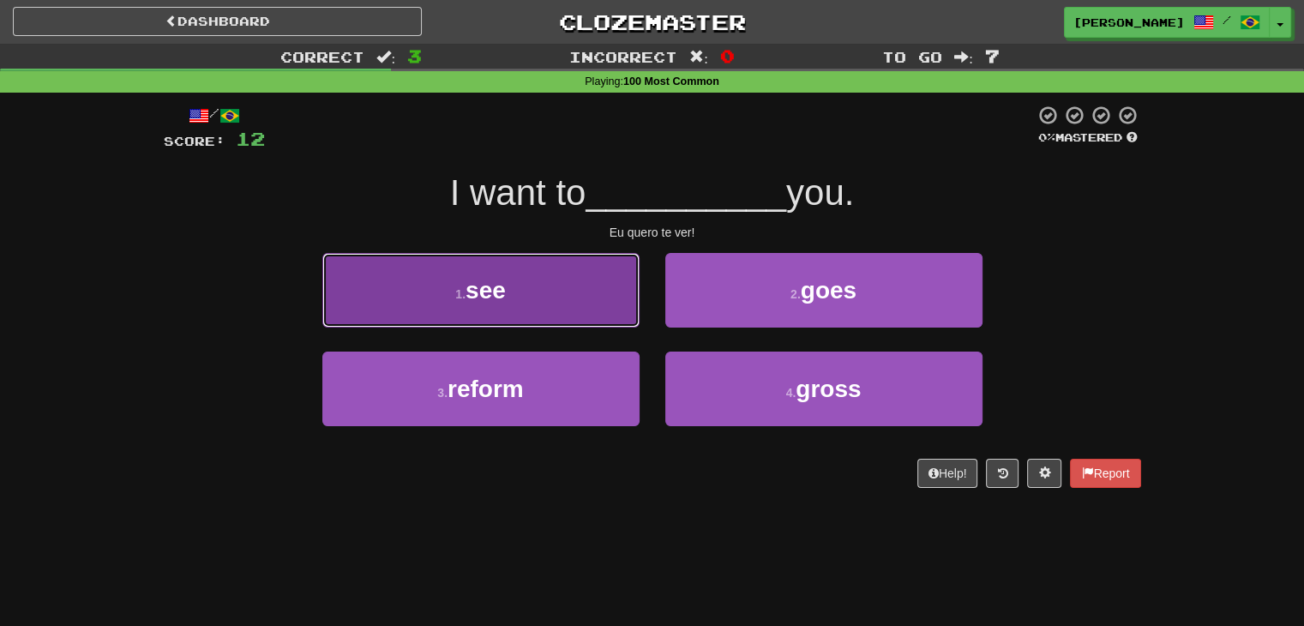
click at [562, 296] on button "1 . see" at bounding box center [480, 290] width 317 height 75
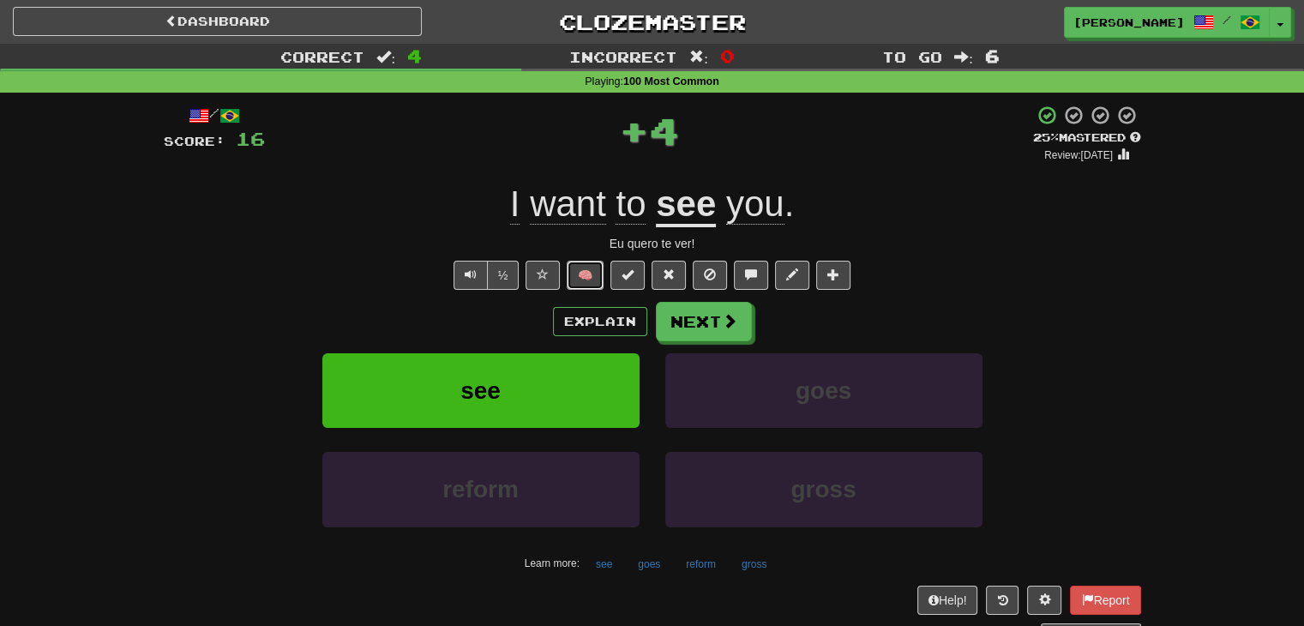
click at [583, 274] on button "🧠" at bounding box center [585, 275] width 37 height 29
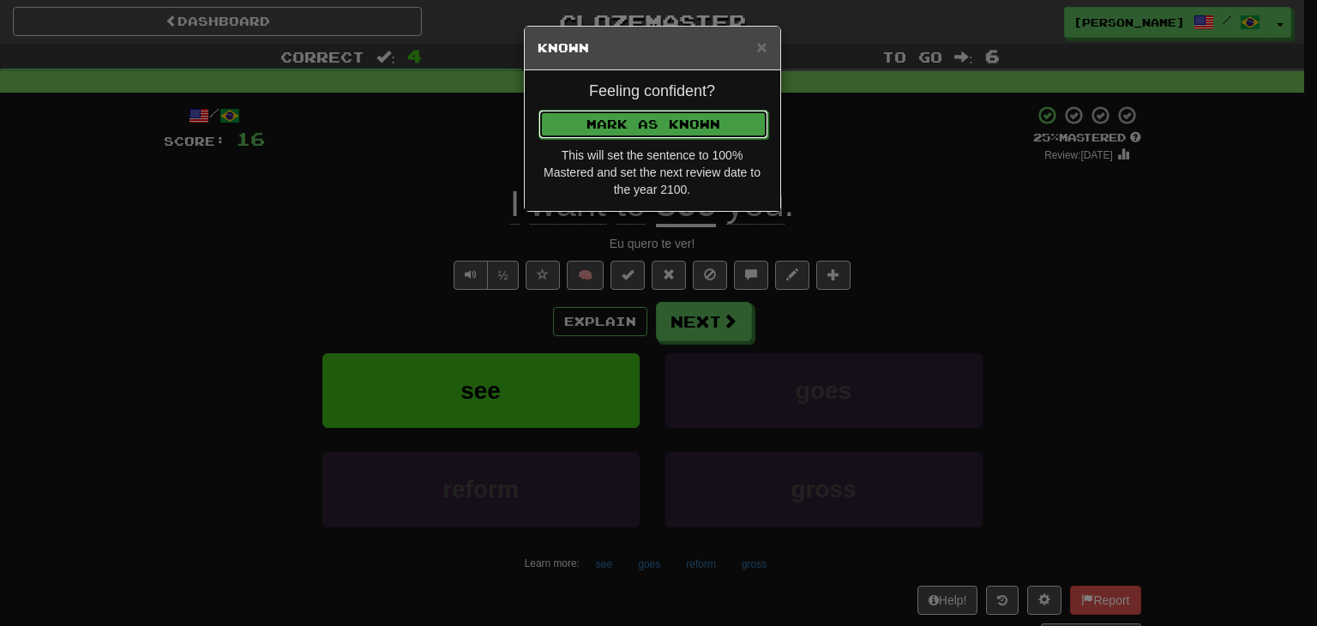
click at [655, 114] on button "Mark as Known" at bounding box center [653, 124] width 230 height 29
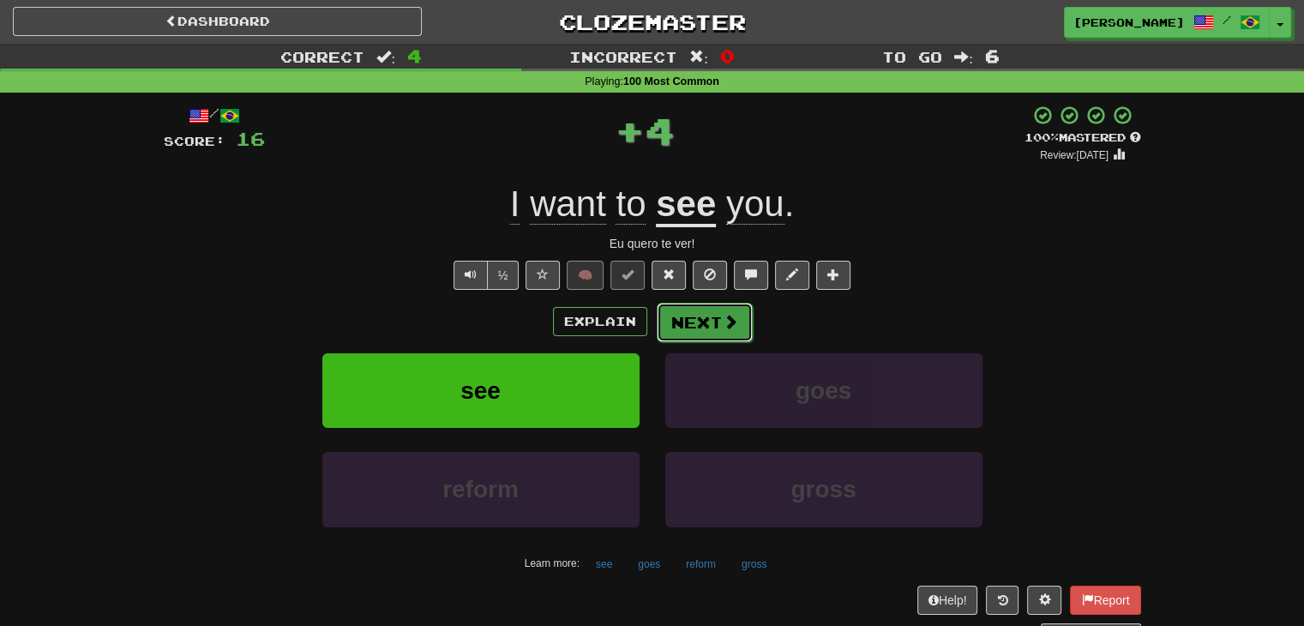
click at [696, 330] on button "Next" at bounding box center [705, 322] width 96 height 39
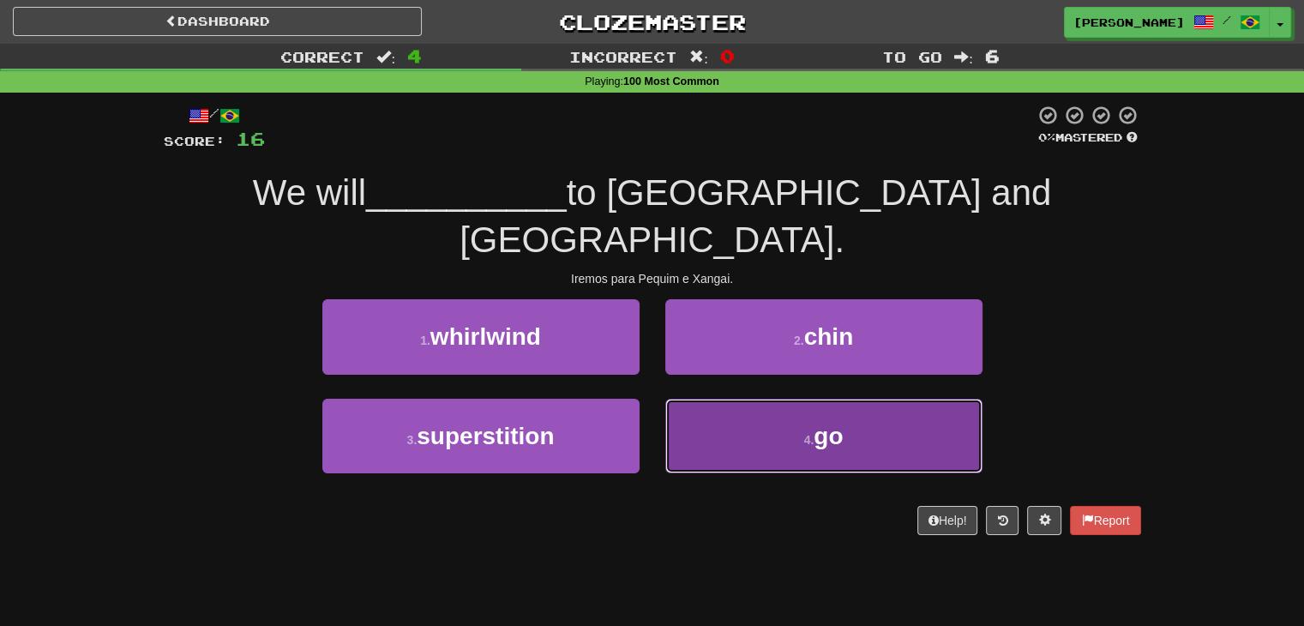
click at [747, 399] on button "4 . go" at bounding box center [823, 436] width 317 height 75
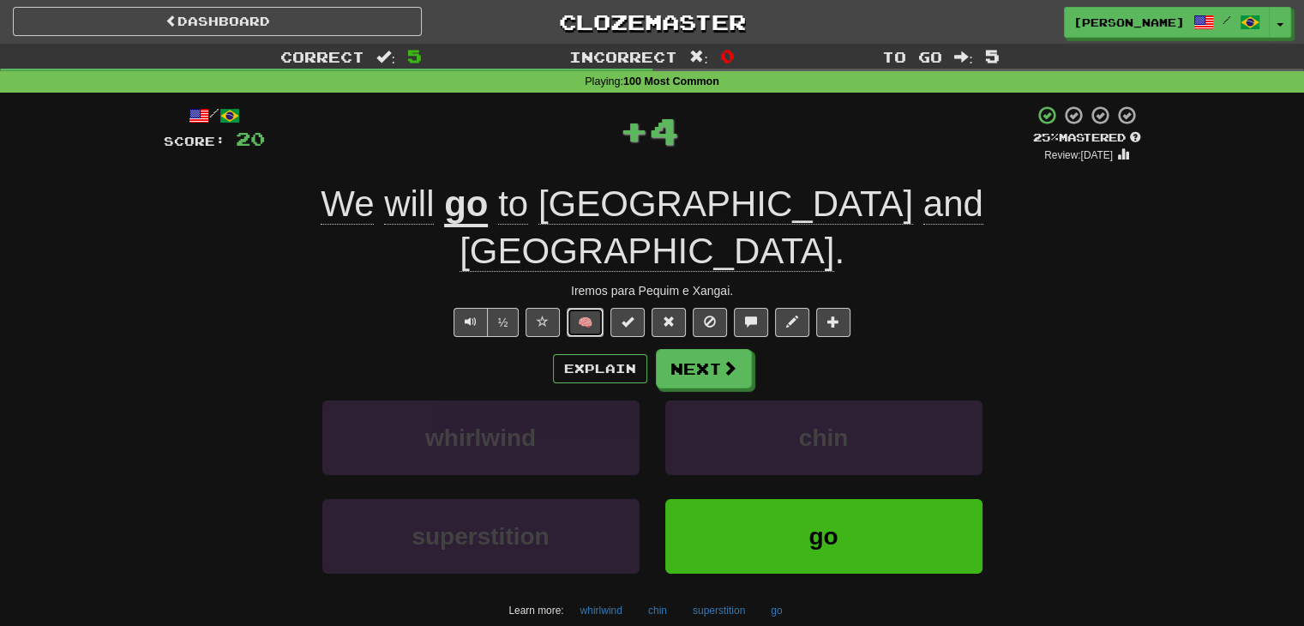
click at [600, 308] on button "🧠" at bounding box center [585, 322] width 37 height 29
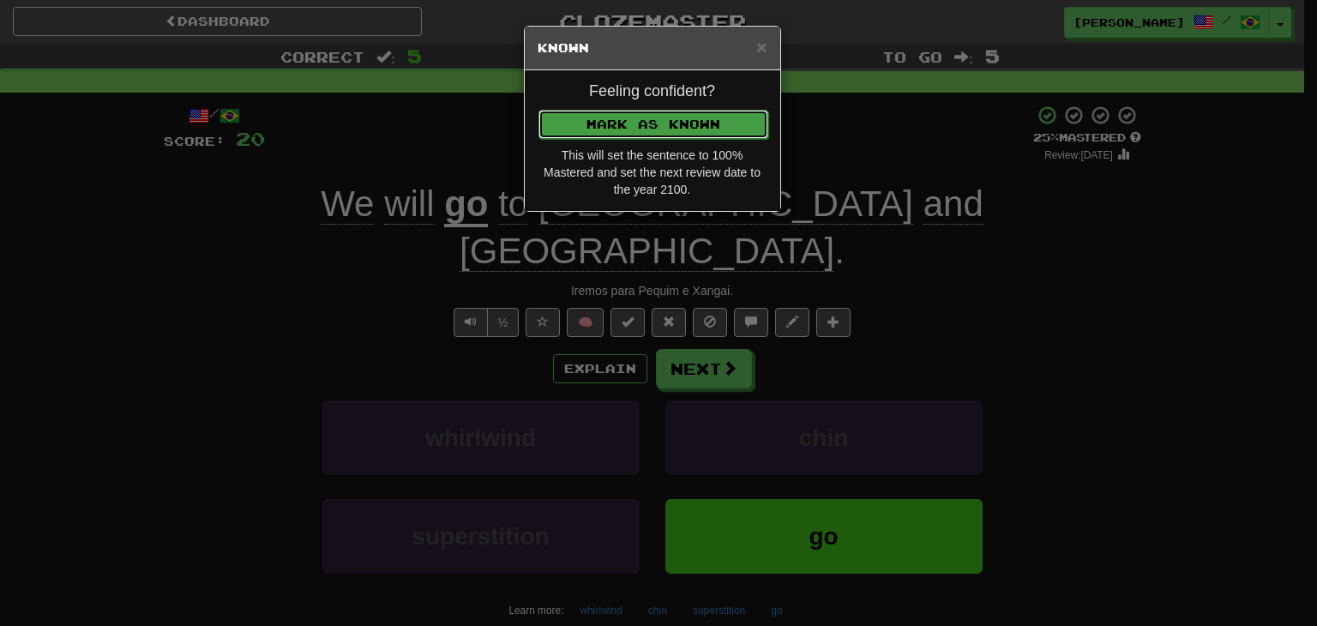
click at [644, 131] on button "Mark as Known" at bounding box center [653, 124] width 230 height 29
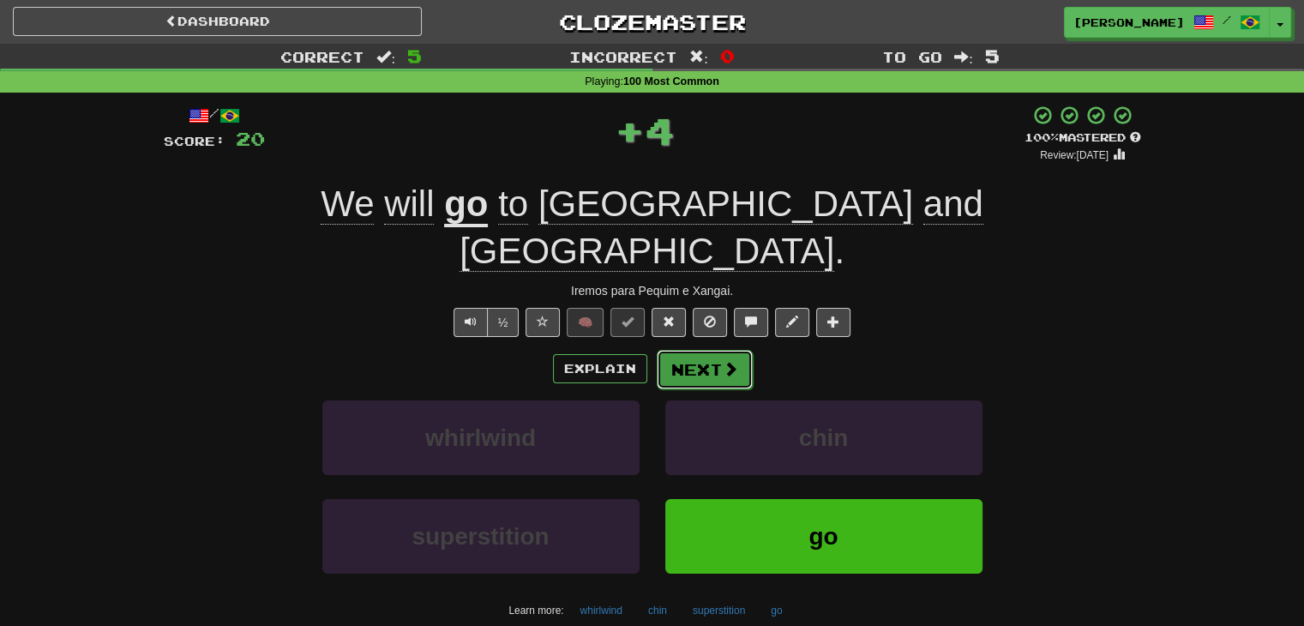
click at [703, 350] on button "Next" at bounding box center [705, 369] width 96 height 39
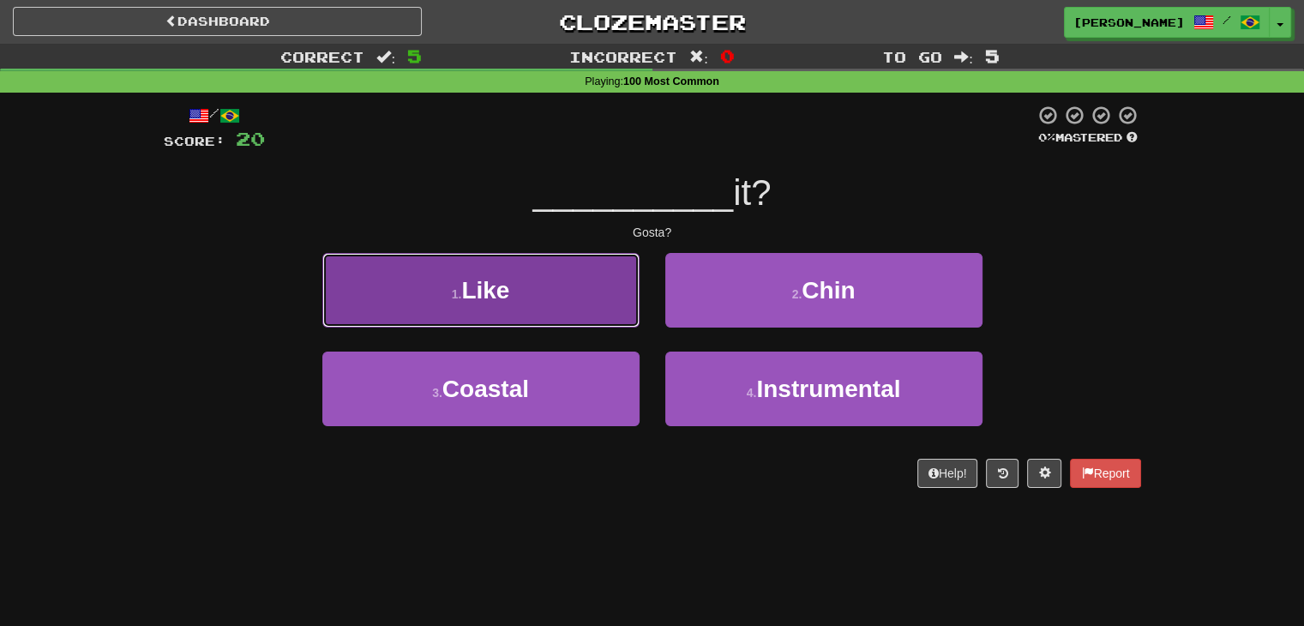
click at [584, 301] on button "1 . Like" at bounding box center [480, 290] width 317 height 75
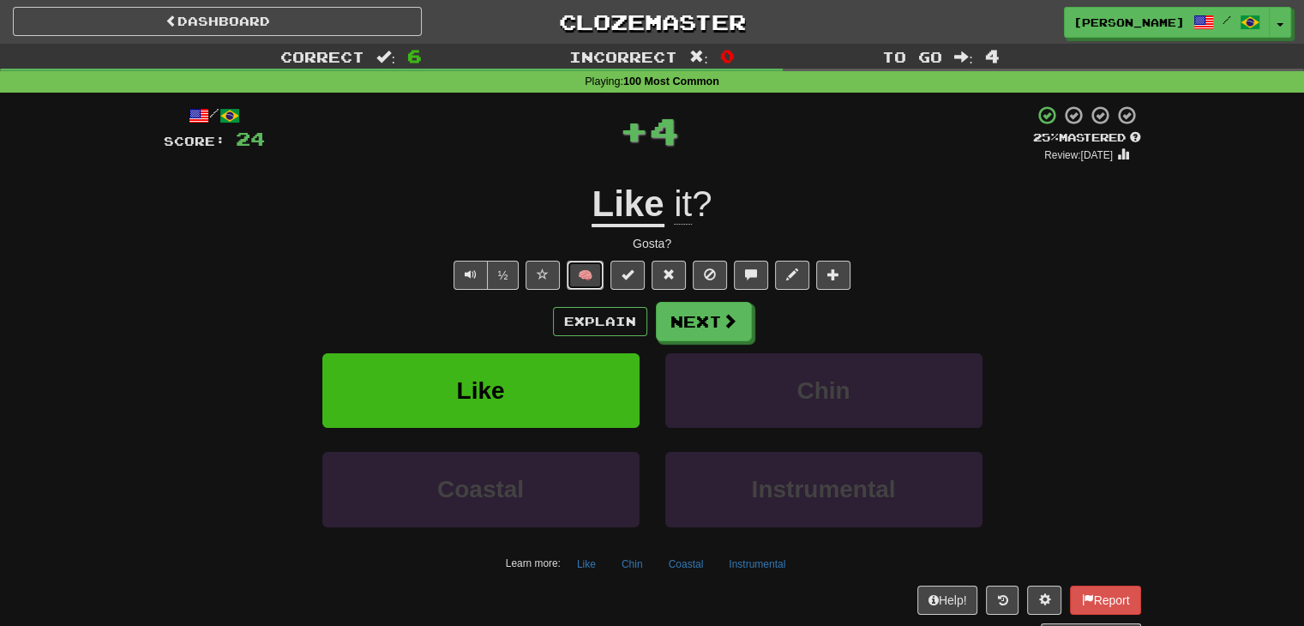
click at [593, 267] on button "🧠" at bounding box center [585, 275] width 37 height 29
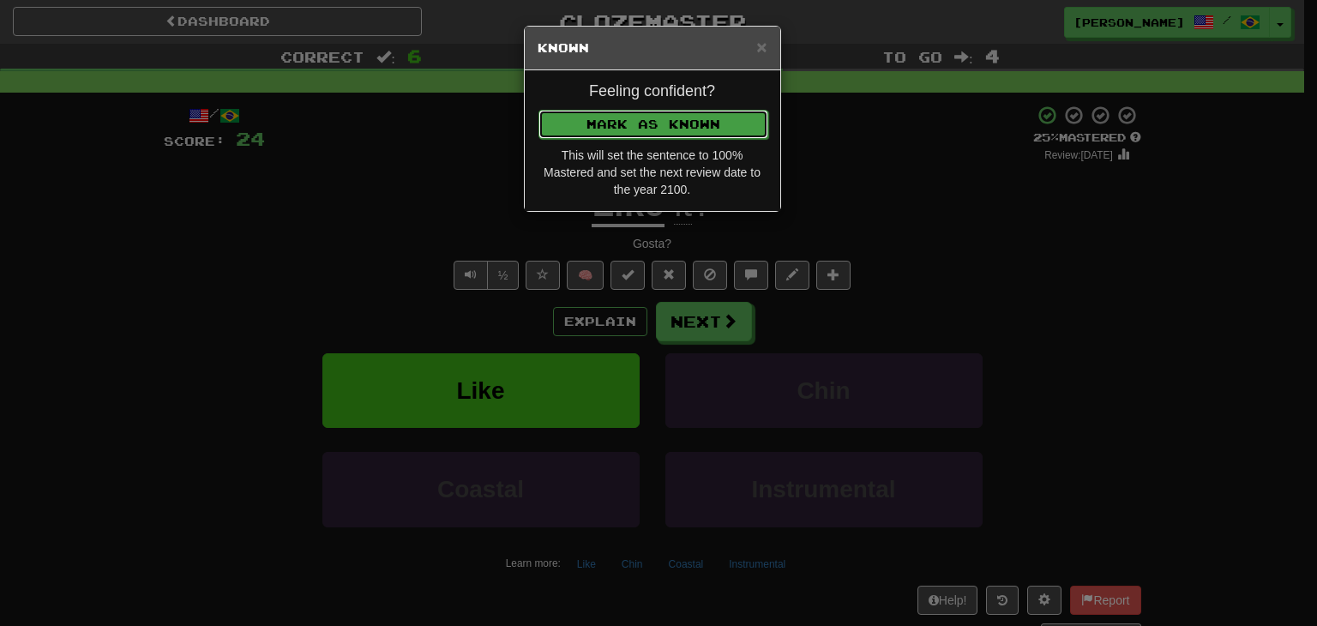
click at [639, 128] on button "Mark as Known" at bounding box center [653, 124] width 230 height 29
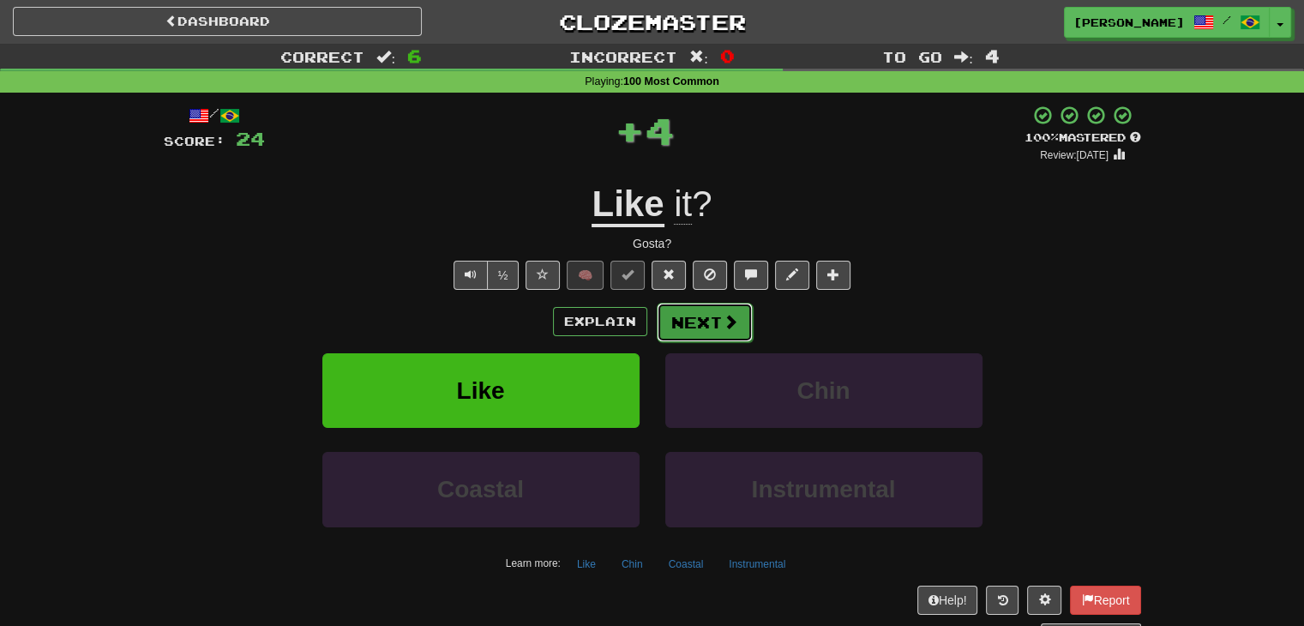
click at [685, 320] on button "Next" at bounding box center [705, 322] width 96 height 39
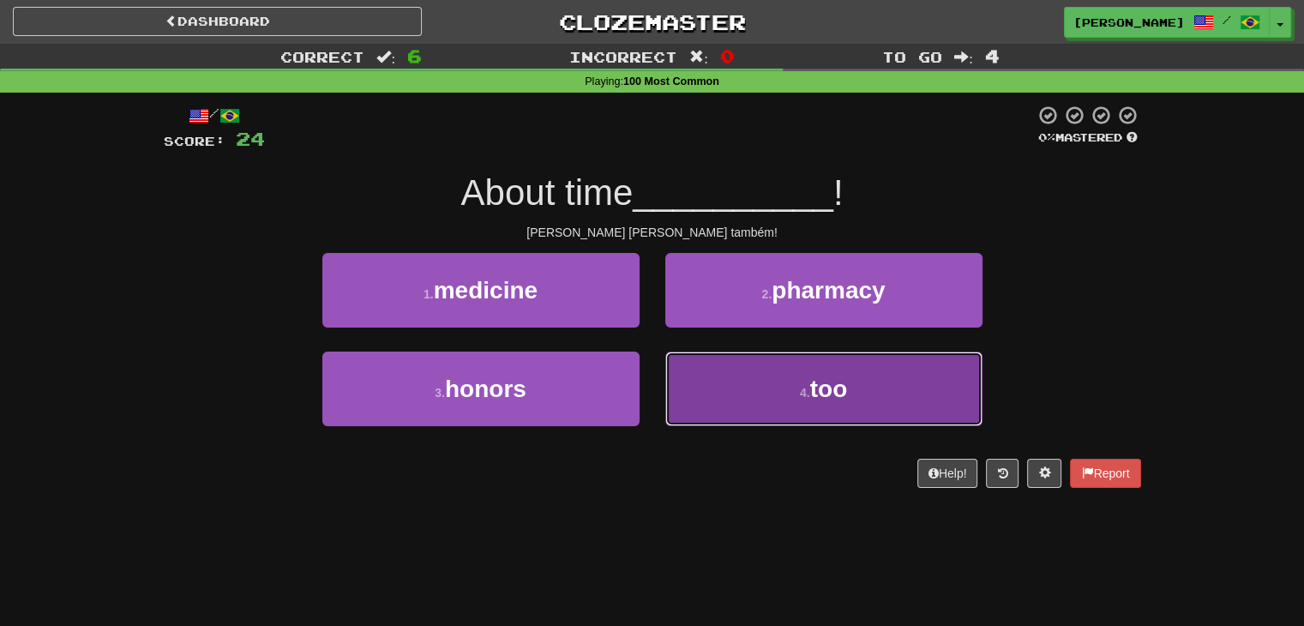
click at [746, 368] on button "4 . too" at bounding box center [823, 389] width 317 height 75
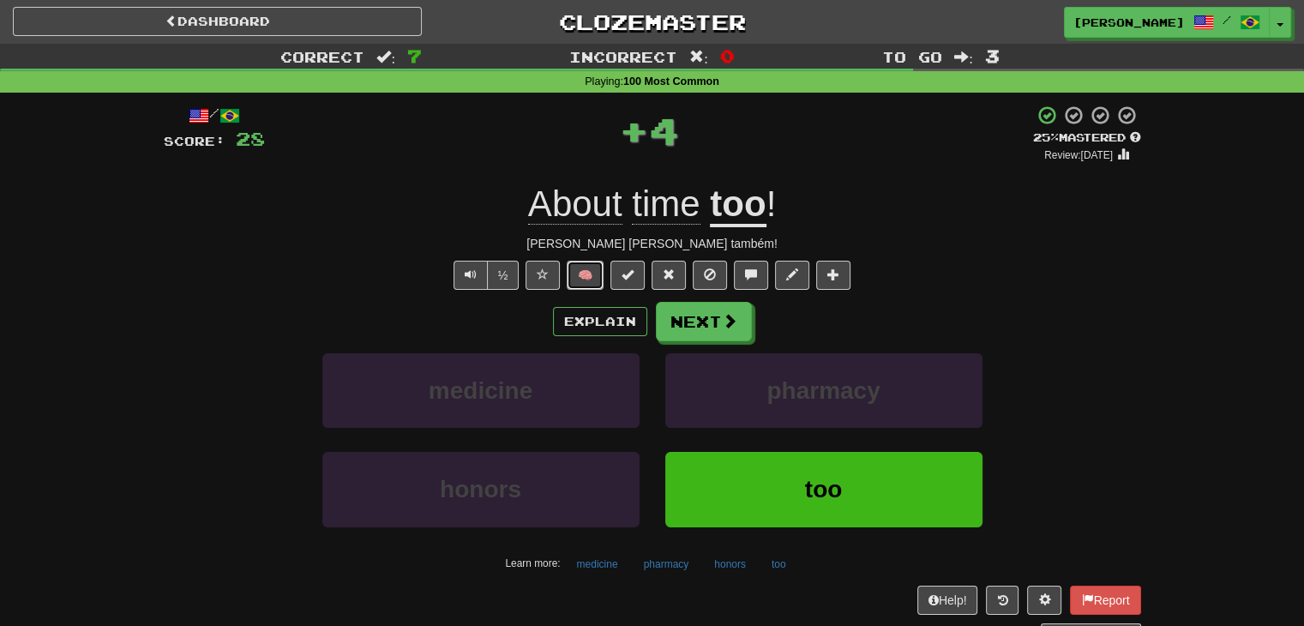
click at [578, 275] on button "🧠" at bounding box center [585, 275] width 37 height 29
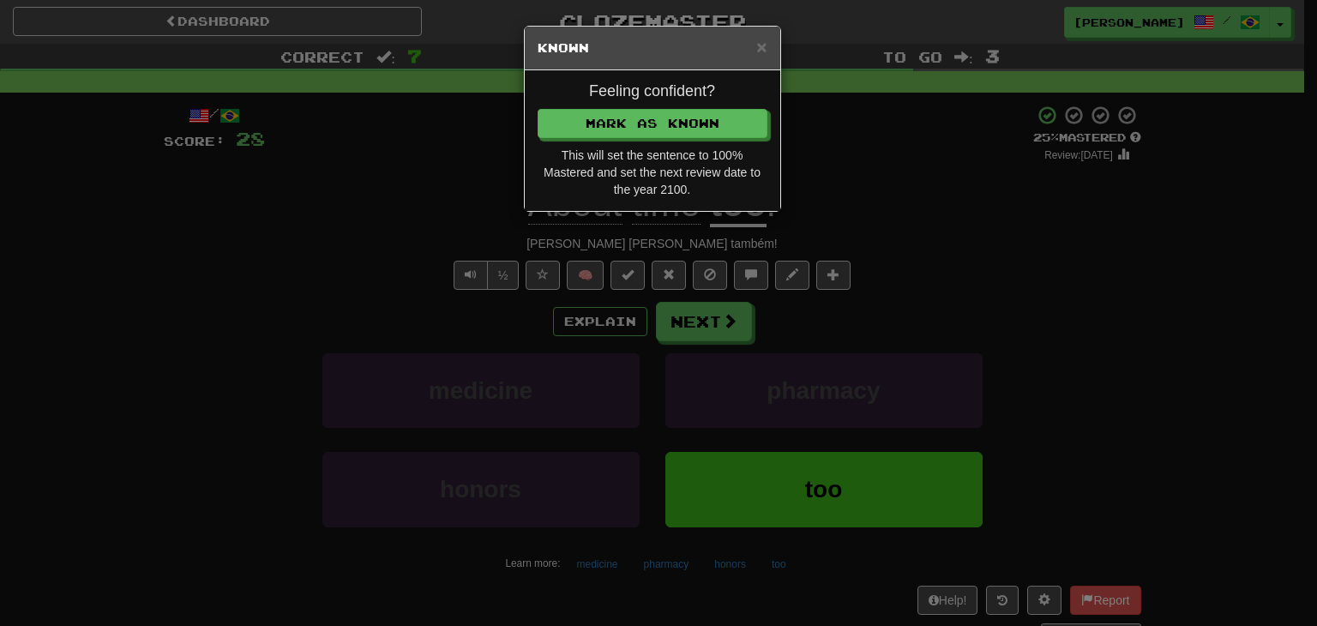
click at [624, 104] on div "Feeling confident? Mark as Known This will set the sentence to 100% Mastered an…" at bounding box center [652, 140] width 255 height 141
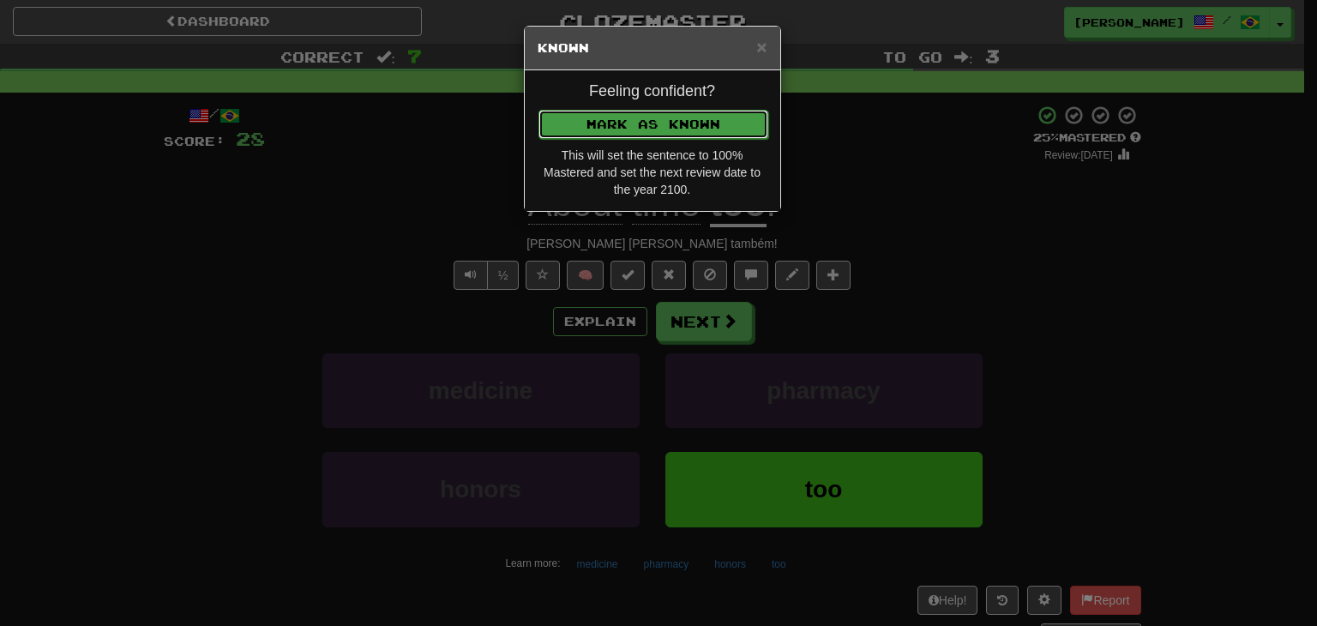
click at [628, 115] on button "Mark as Known" at bounding box center [653, 124] width 230 height 29
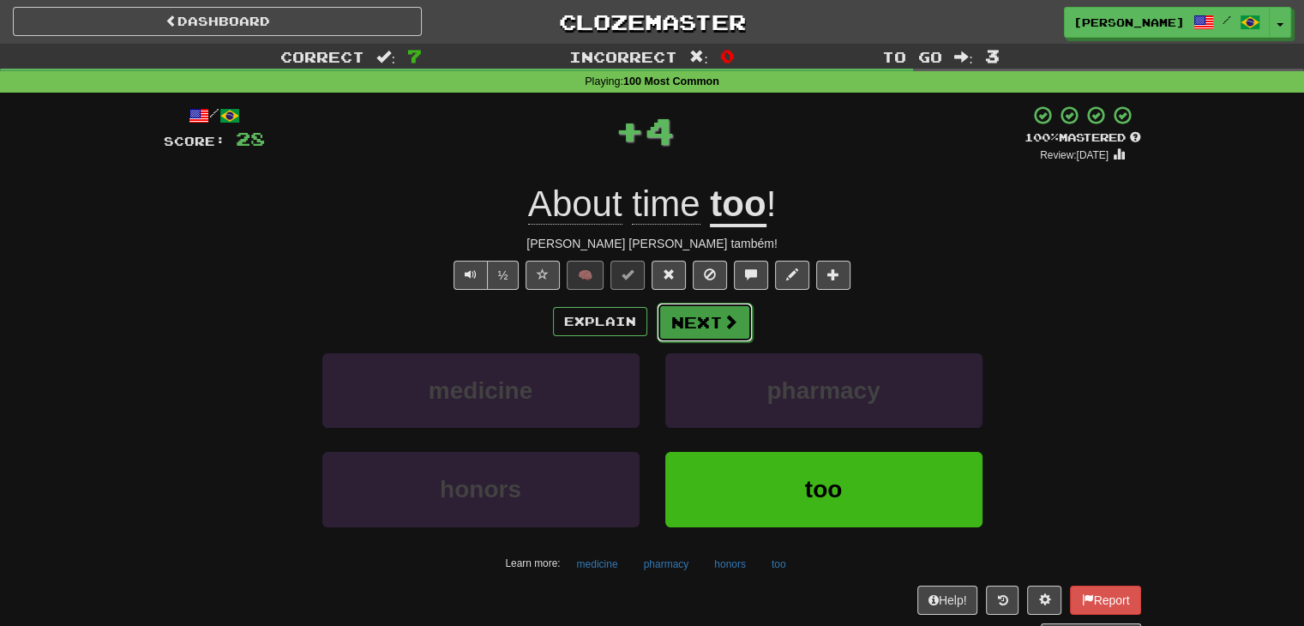
click at [694, 314] on button "Next" at bounding box center [705, 322] width 96 height 39
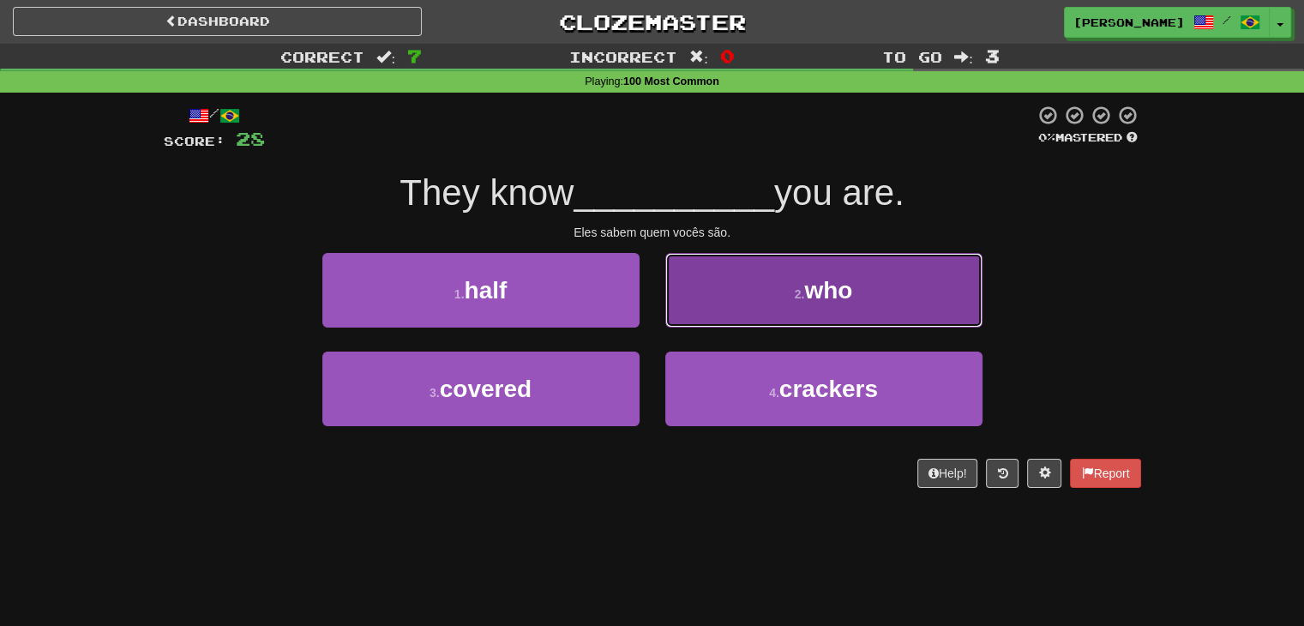
click at [744, 297] on button "2 . who" at bounding box center [823, 290] width 317 height 75
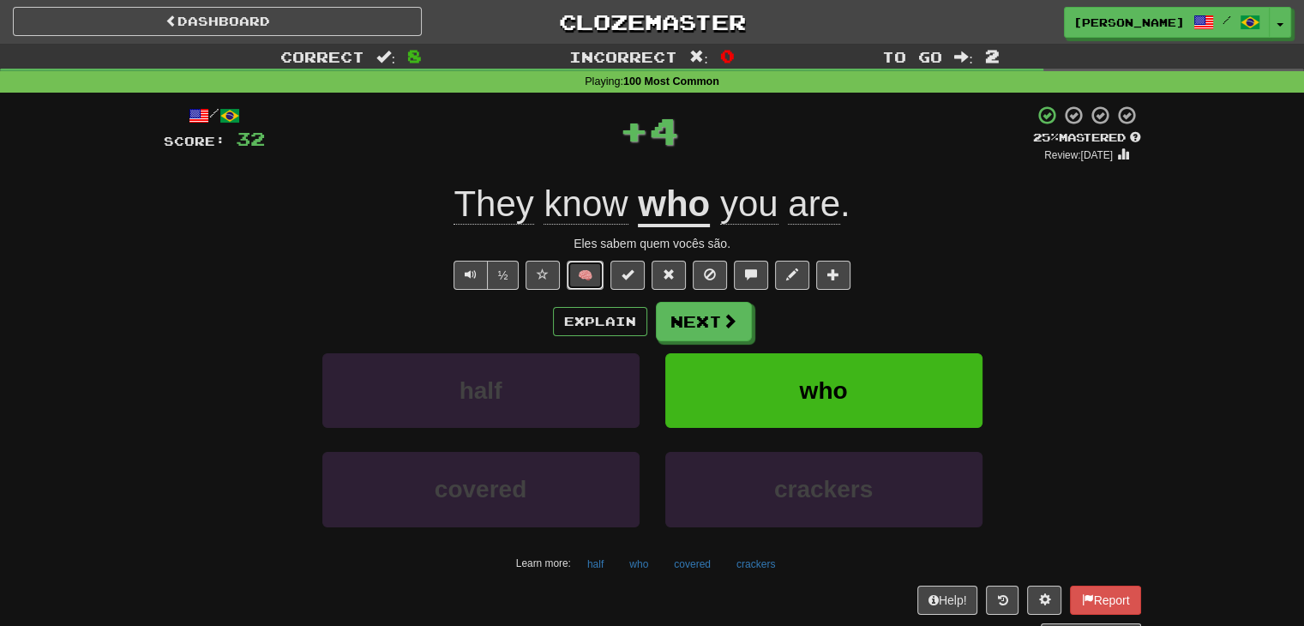
click at [585, 280] on button "🧠" at bounding box center [585, 275] width 37 height 29
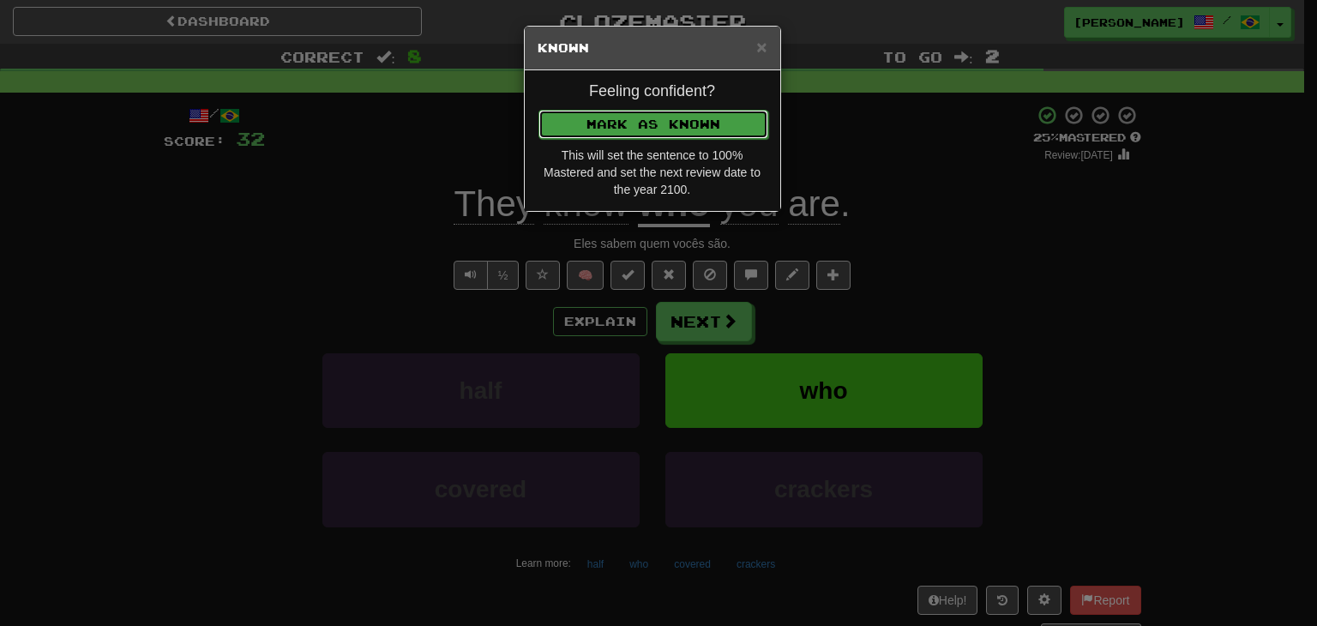
click at [594, 128] on button "Mark as Known" at bounding box center [653, 124] width 230 height 29
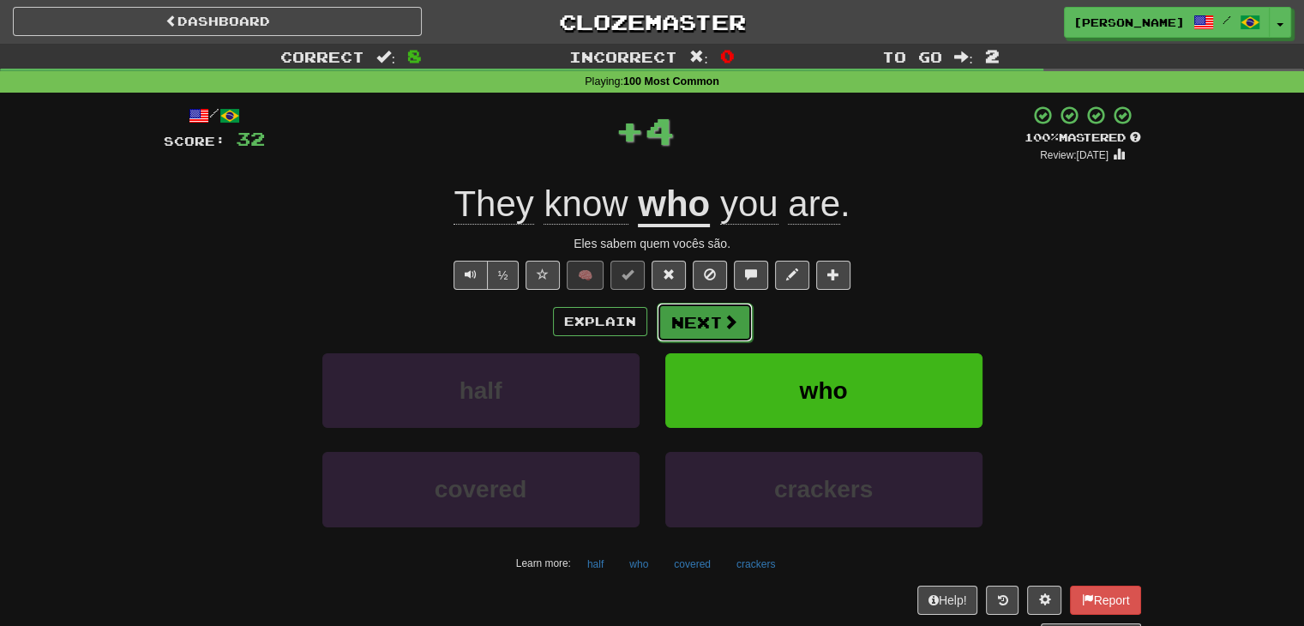
click at [683, 315] on button "Next" at bounding box center [705, 322] width 96 height 39
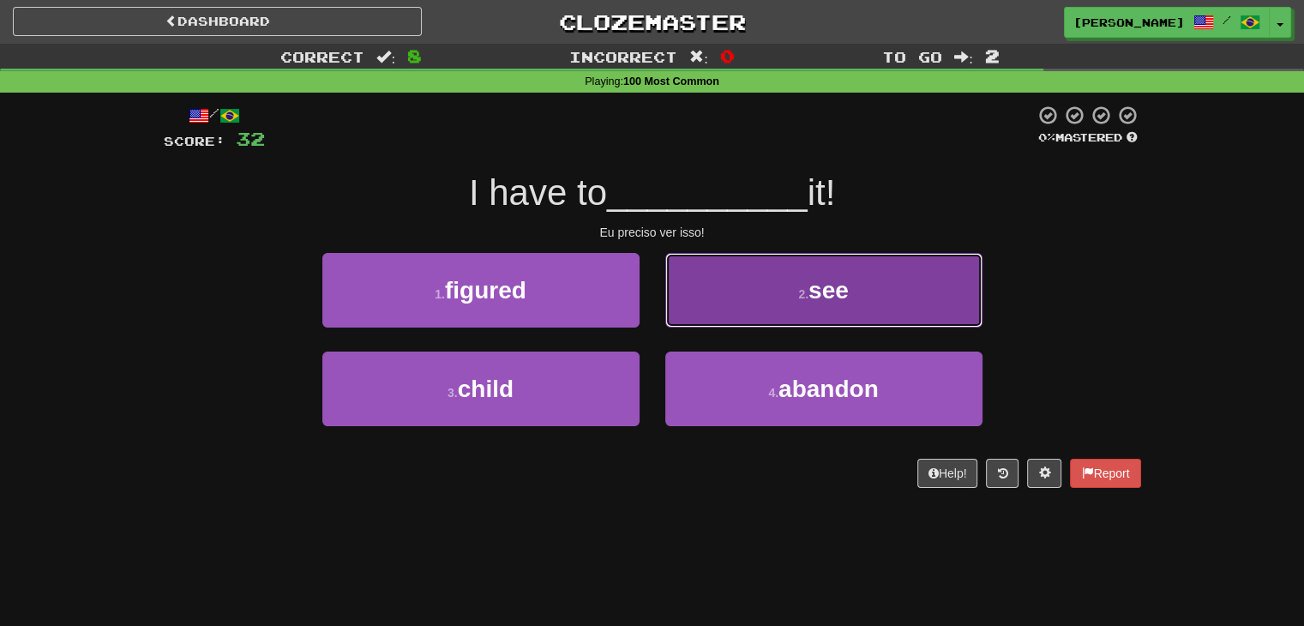
click at [750, 289] on button "2 . see" at bounding box center [823, 290] width 317 height 75
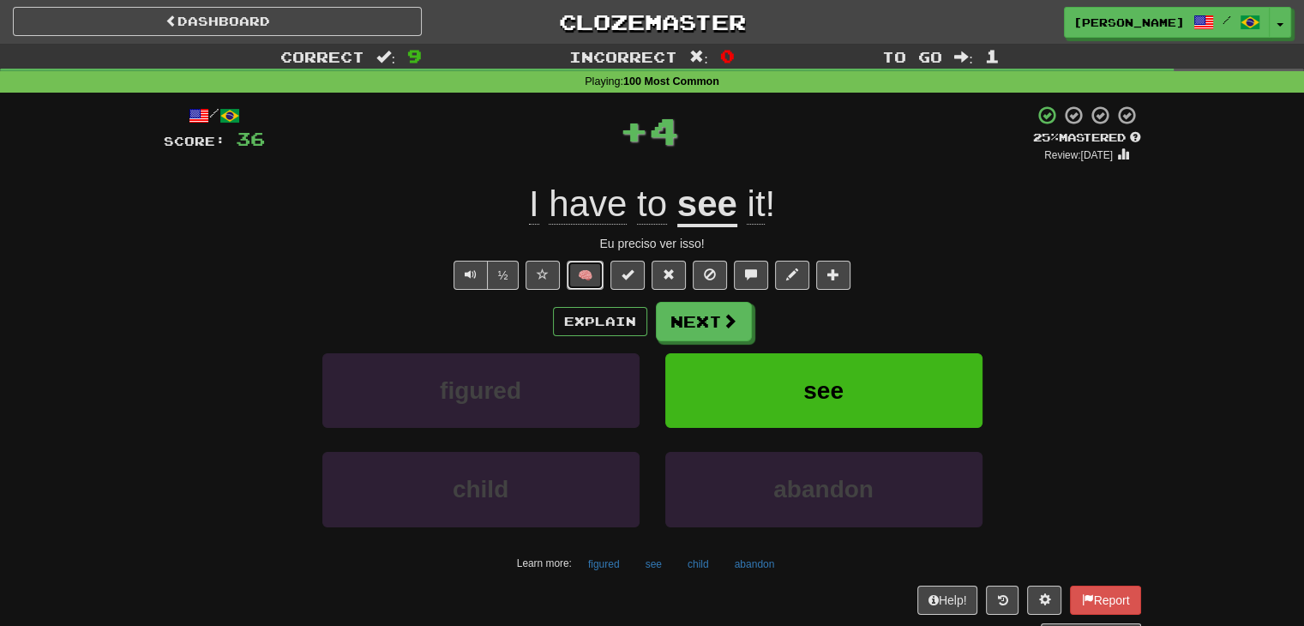
click at [593, 268] on button "🧠" at bounding box center [585, 275] width 37 height 29
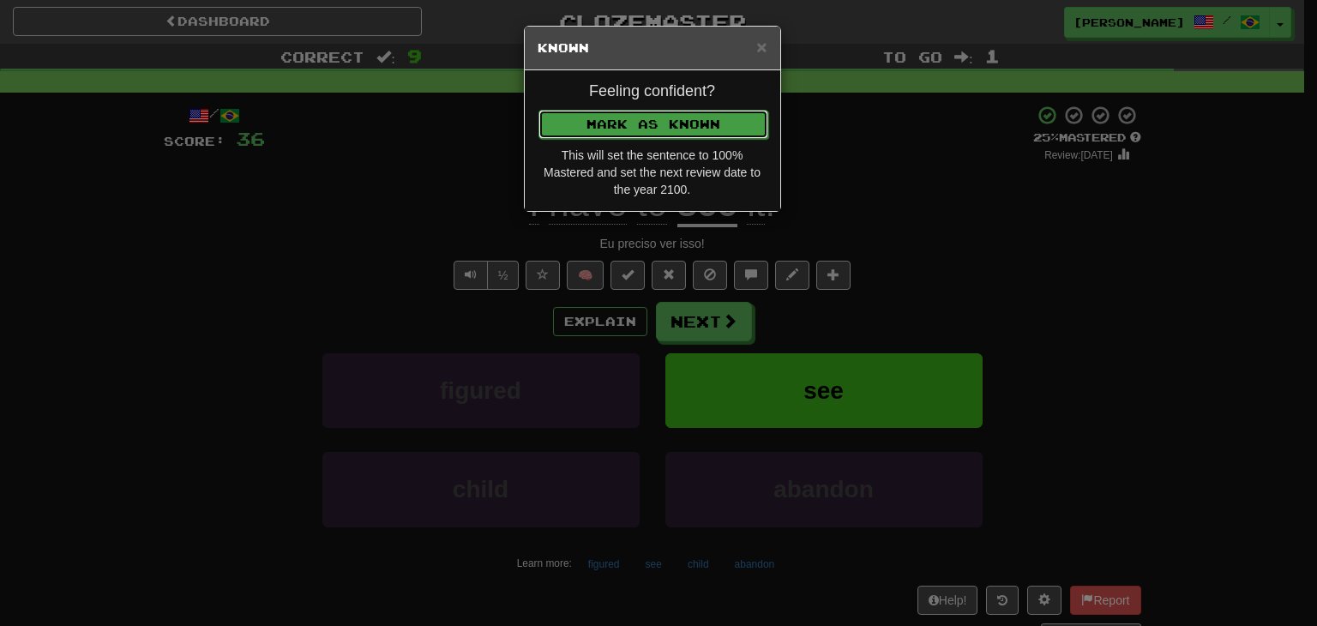
click at [636, 111] on button "Mark as Known" at bounding box center [653, 124] width 230 height 29
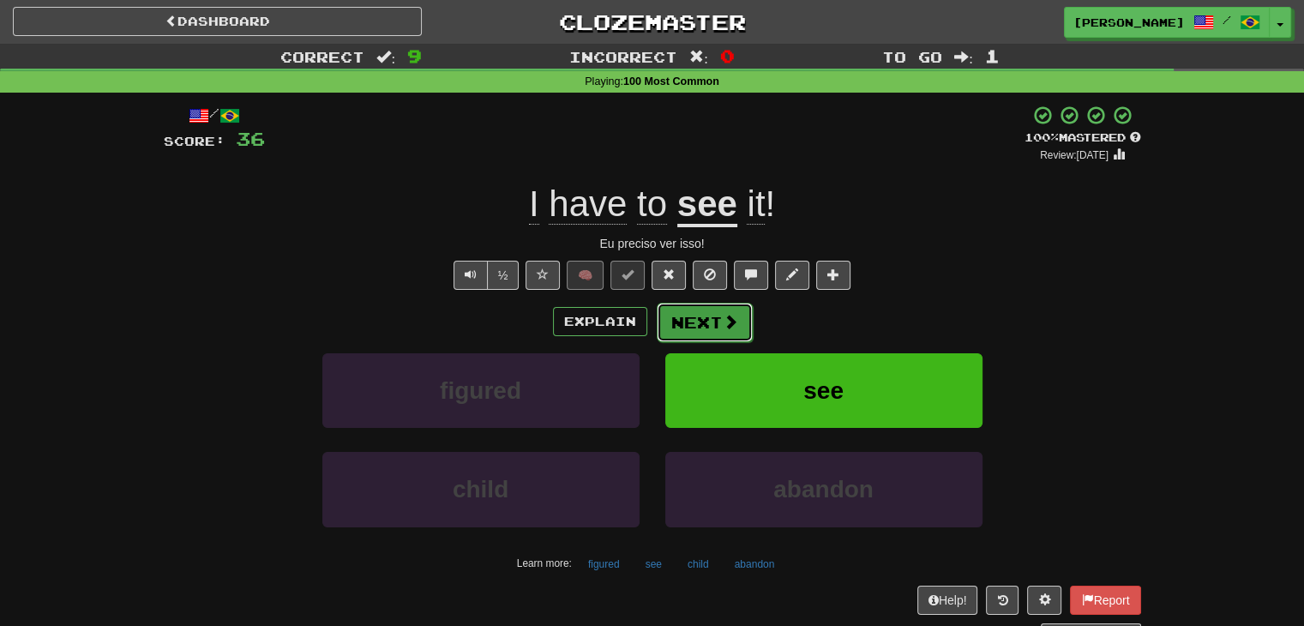
click at [700, 320] on button "Next" at bounding box center [705, 322] width 96 height 39
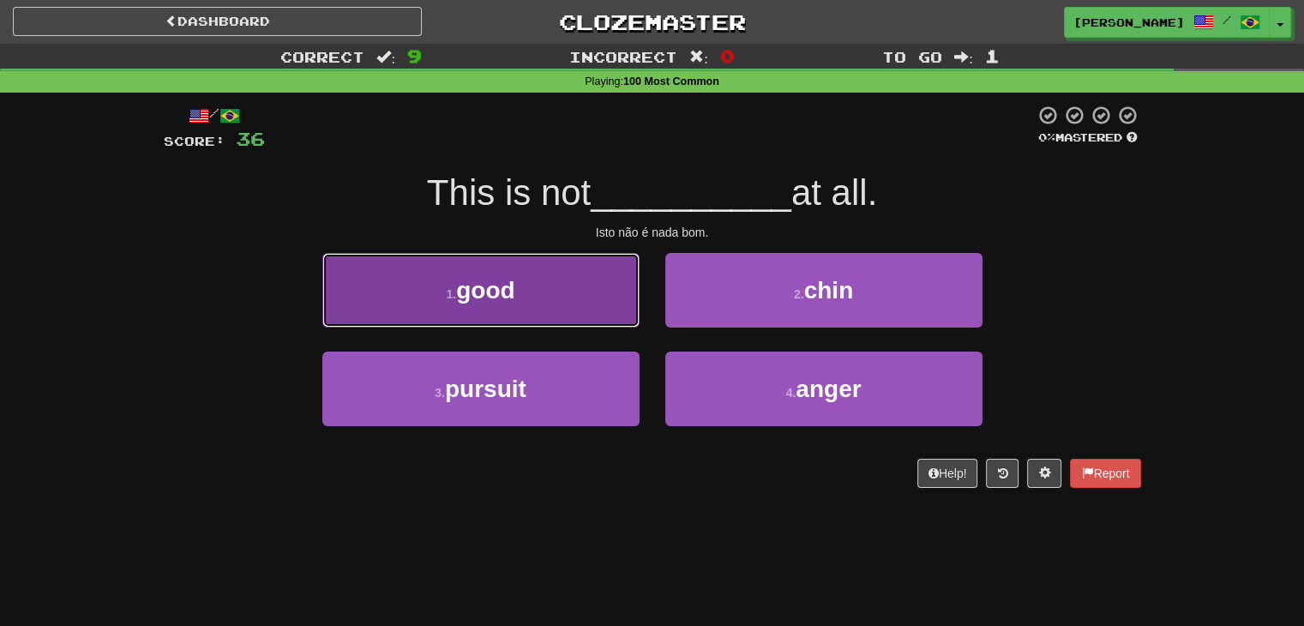
click at [607, 320] on button "1 . good" at bounding box center [480, 290] width 317 height 75
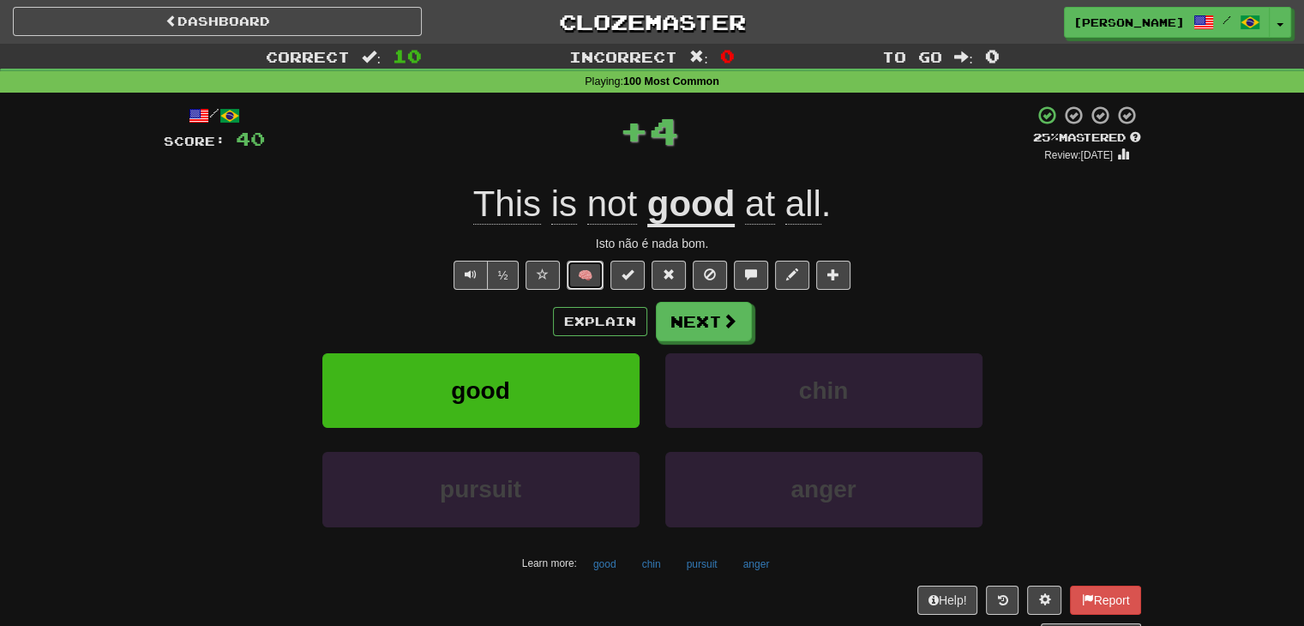
click at [578, 268] on button "🧠" at bounding box center [585, 275] width 37 height 29
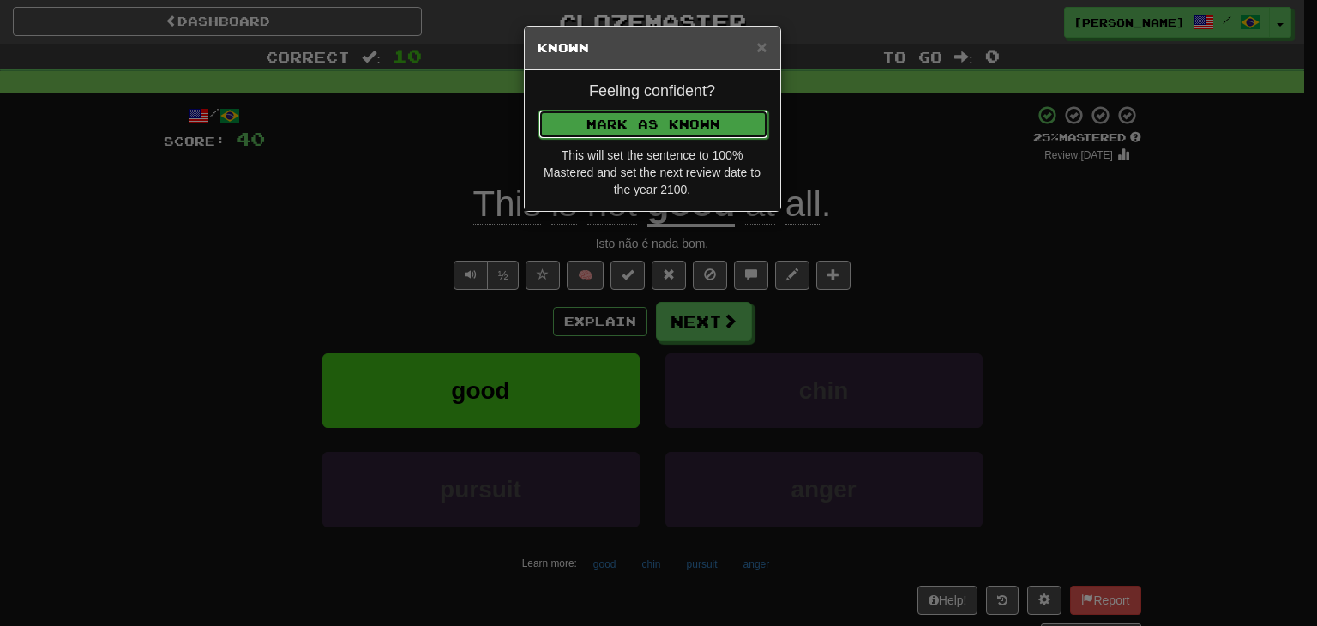
click at [613, 118] on button "Mark as Known" at bounding box center [653, 124] width 230 height 29
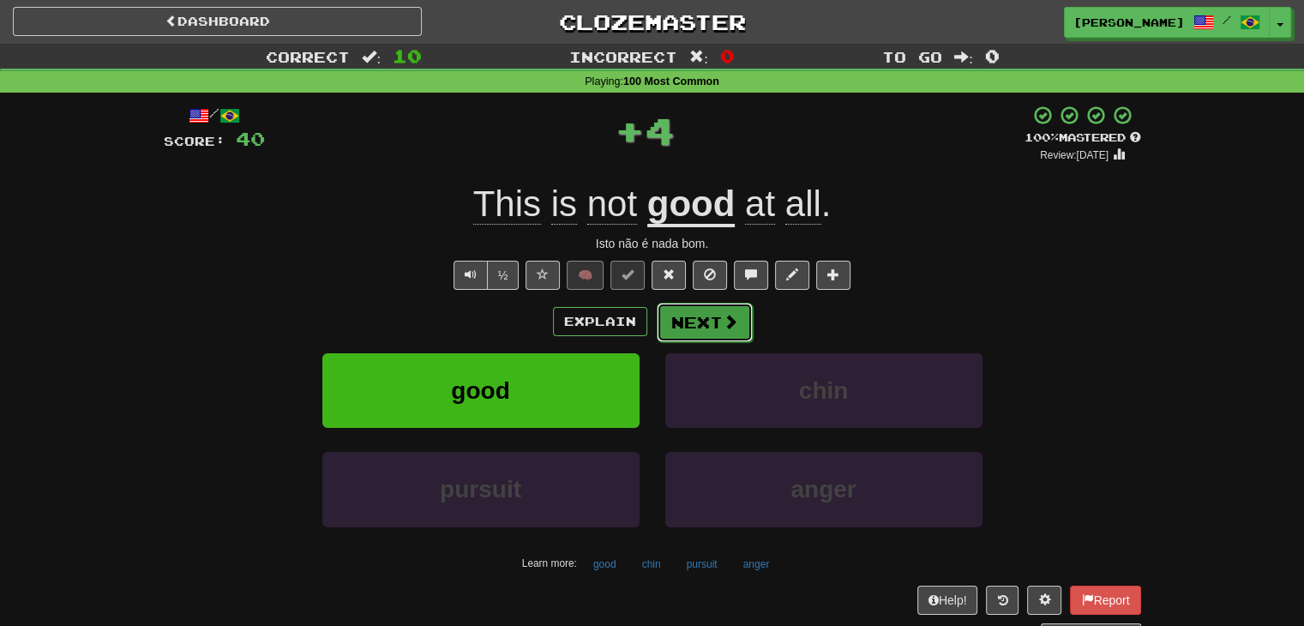
click at [705, 316] on button "Next" at bounding box center [705, 322] width 96 height 39
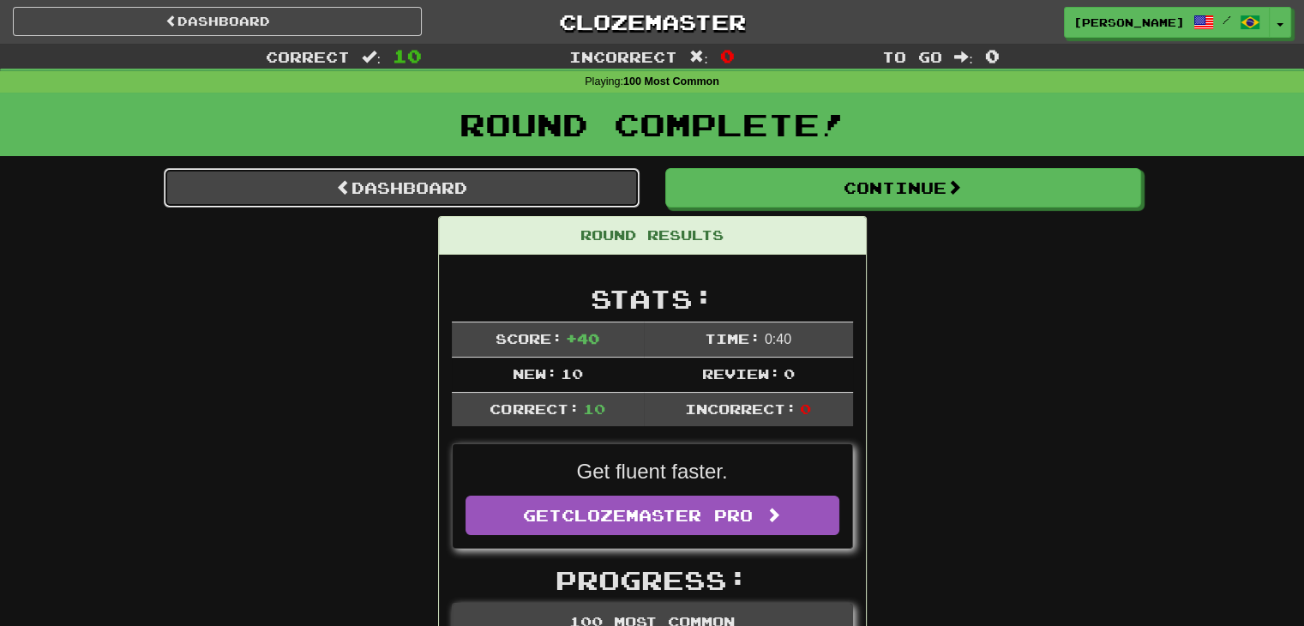
click at [406, 174] on link "Dashboard" at bounding box center [402, 187] width 476 height 39
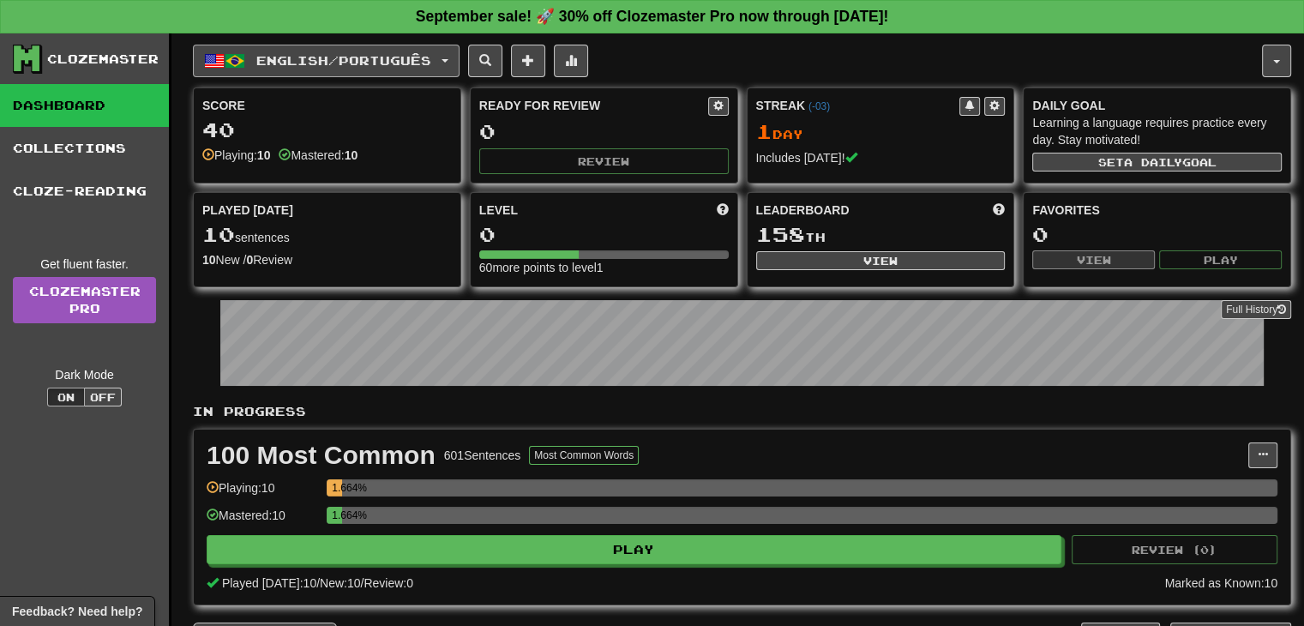
click at [460, 62] on button "English / Português" at bounding box center [326, 61] width 267 height 33
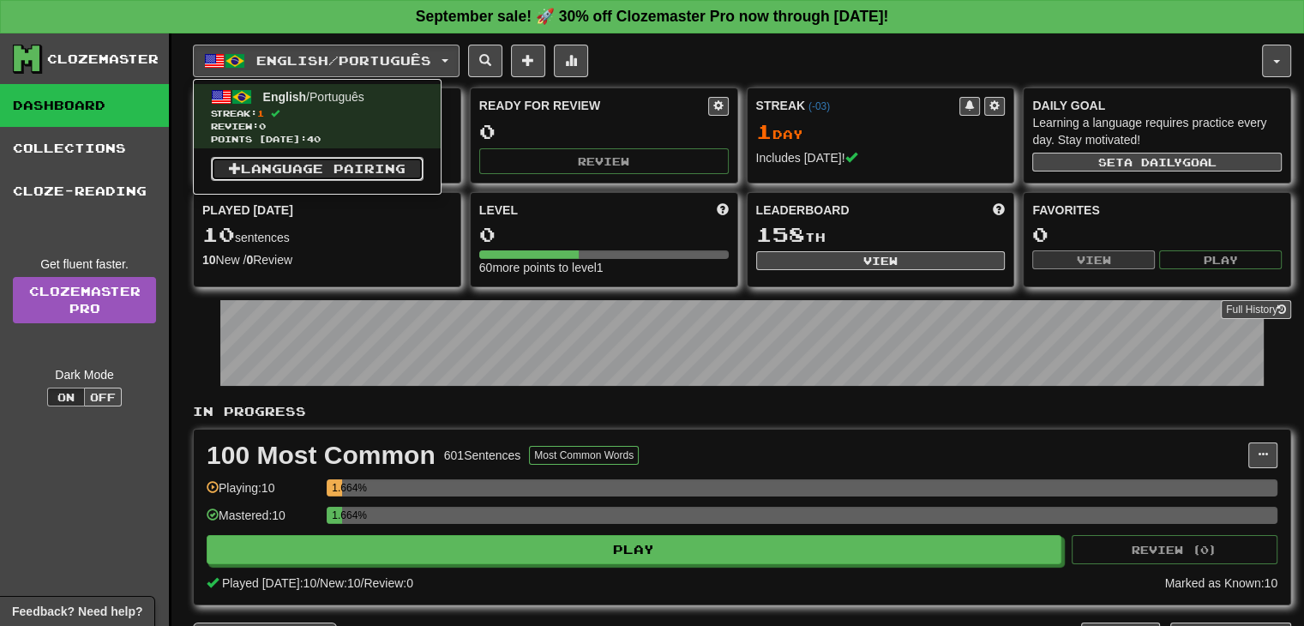
click at [316, 173] on link "Language Pairing" at bounding box center [317, 169] width 213 height 24
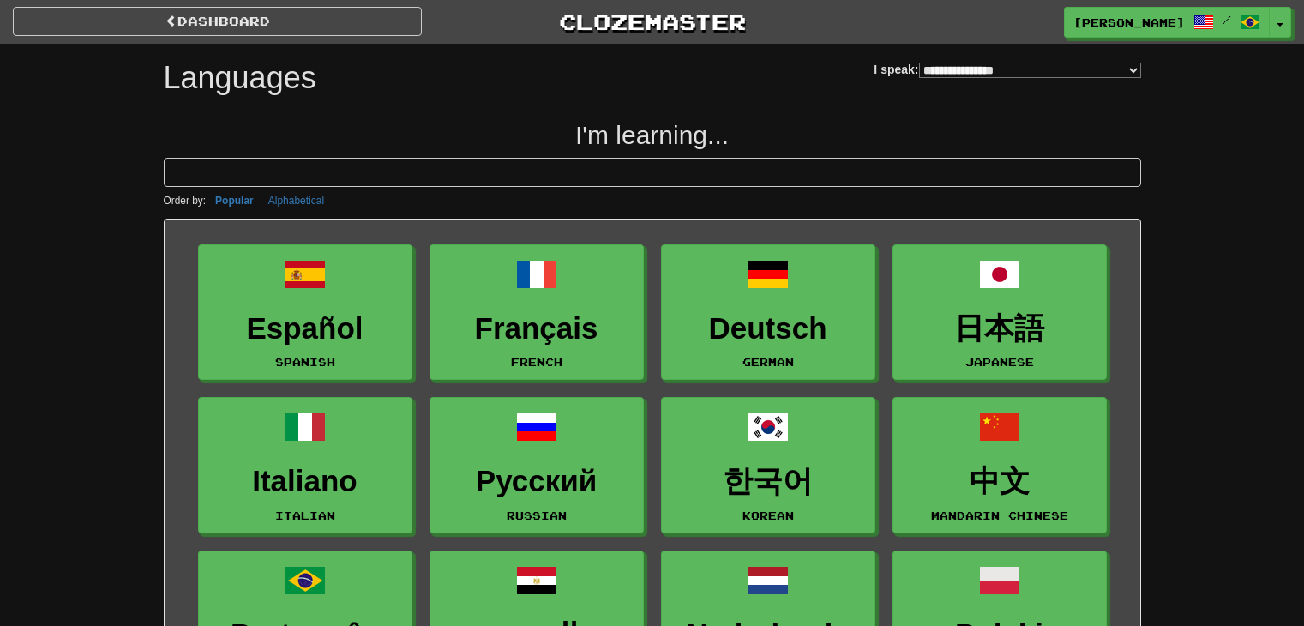
select select "*******"
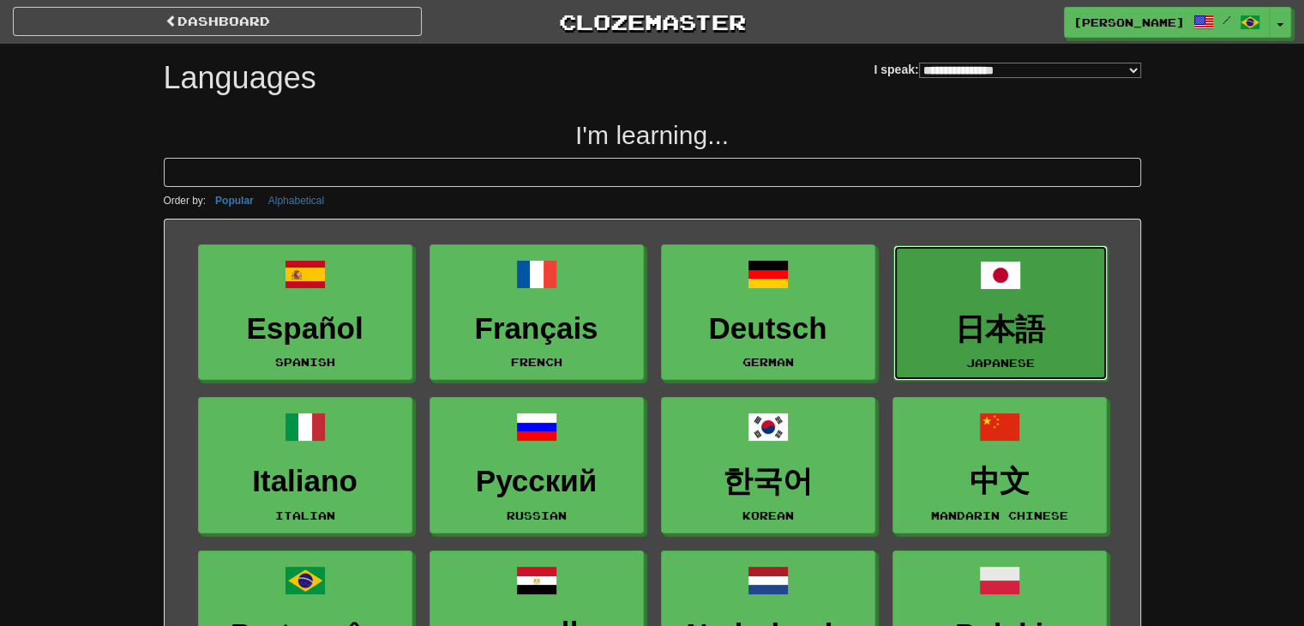
click at [997, 325] on h3 "日本語" at bounding box center [1000, 329] width 195 height 33
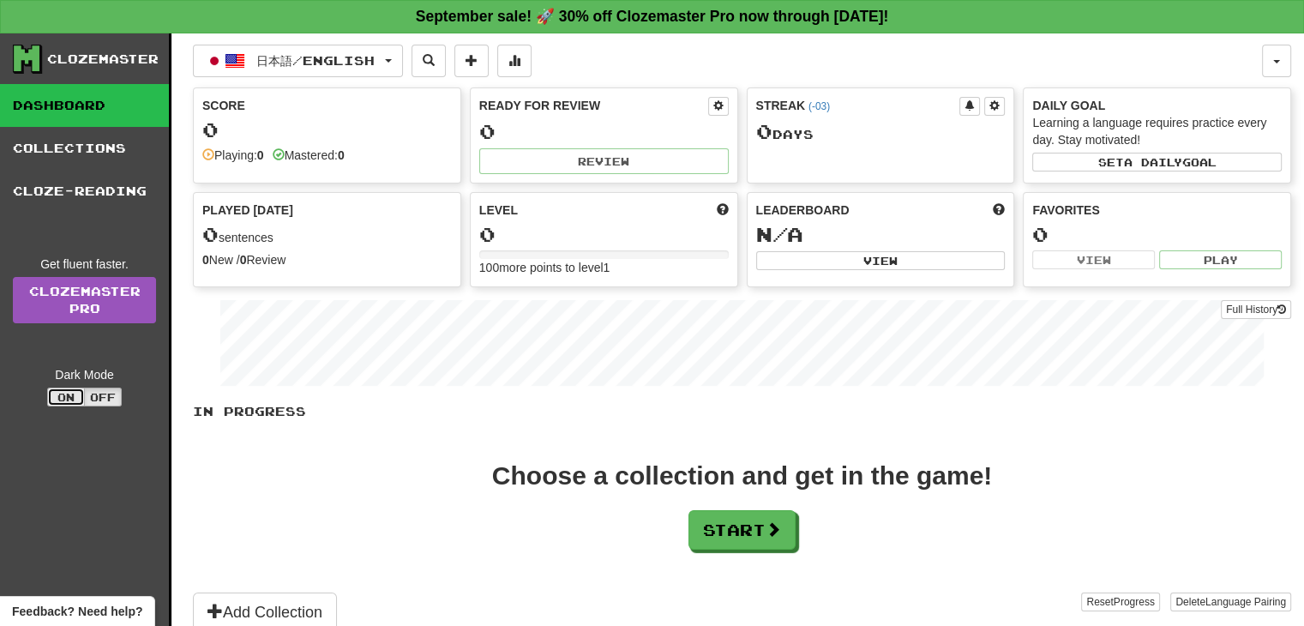
click at [66, 396] on button "On" at bounding box center [66, 397] width 38 height 19
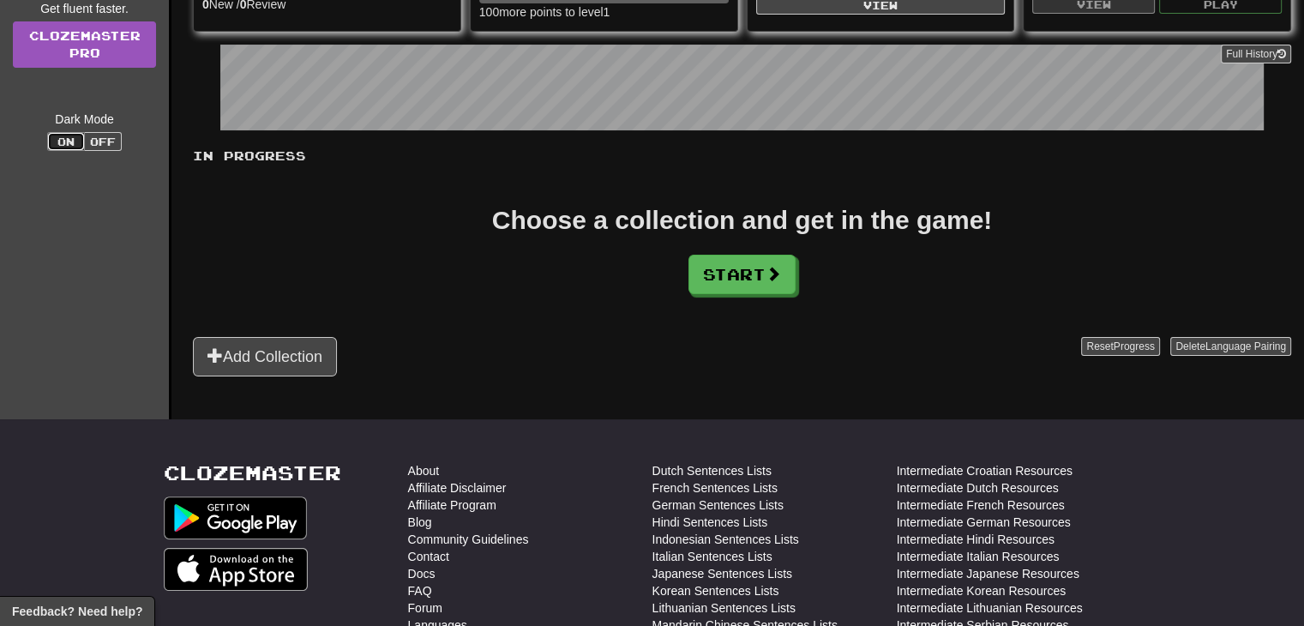
scroll to position [257, 0]
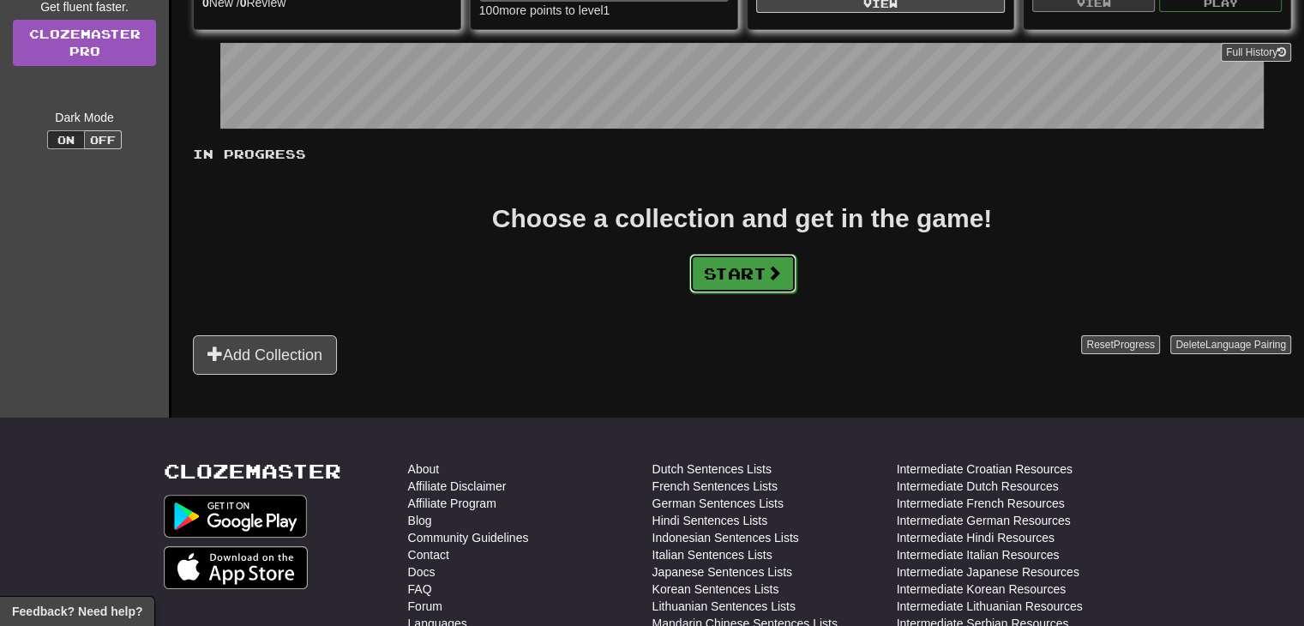
click at [716, 278] on button "Start" at bounding box center [742, 273] width 107 height 39
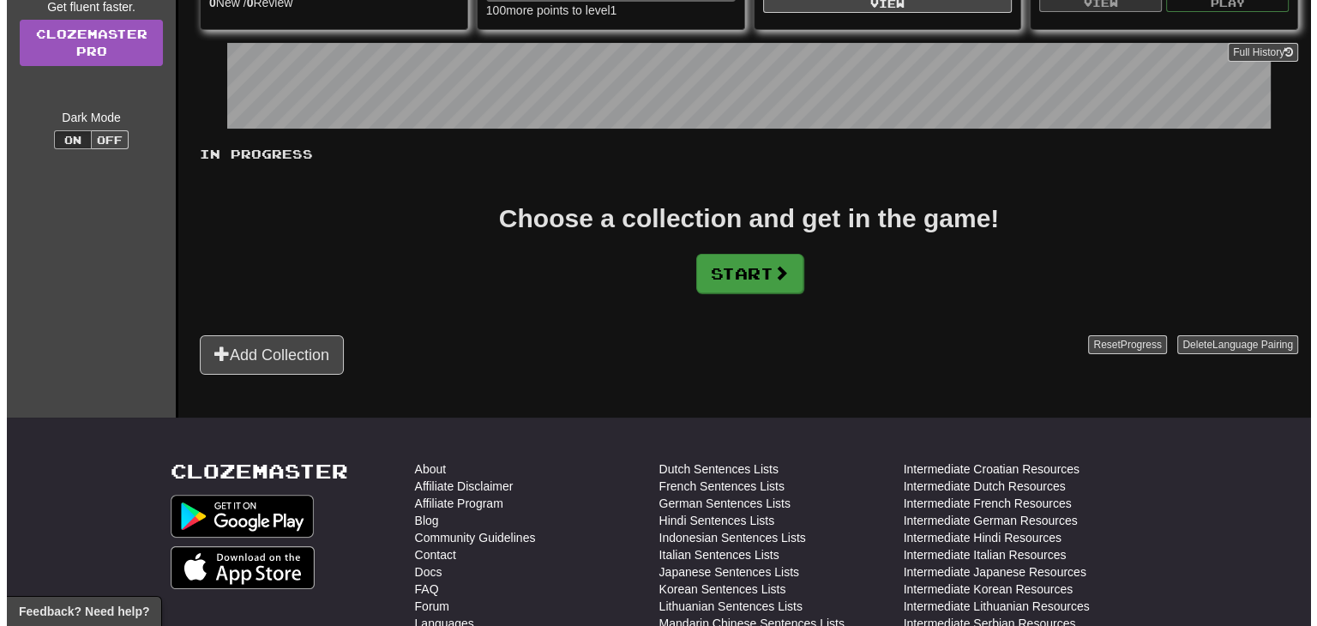
scroll to position [0, 0]
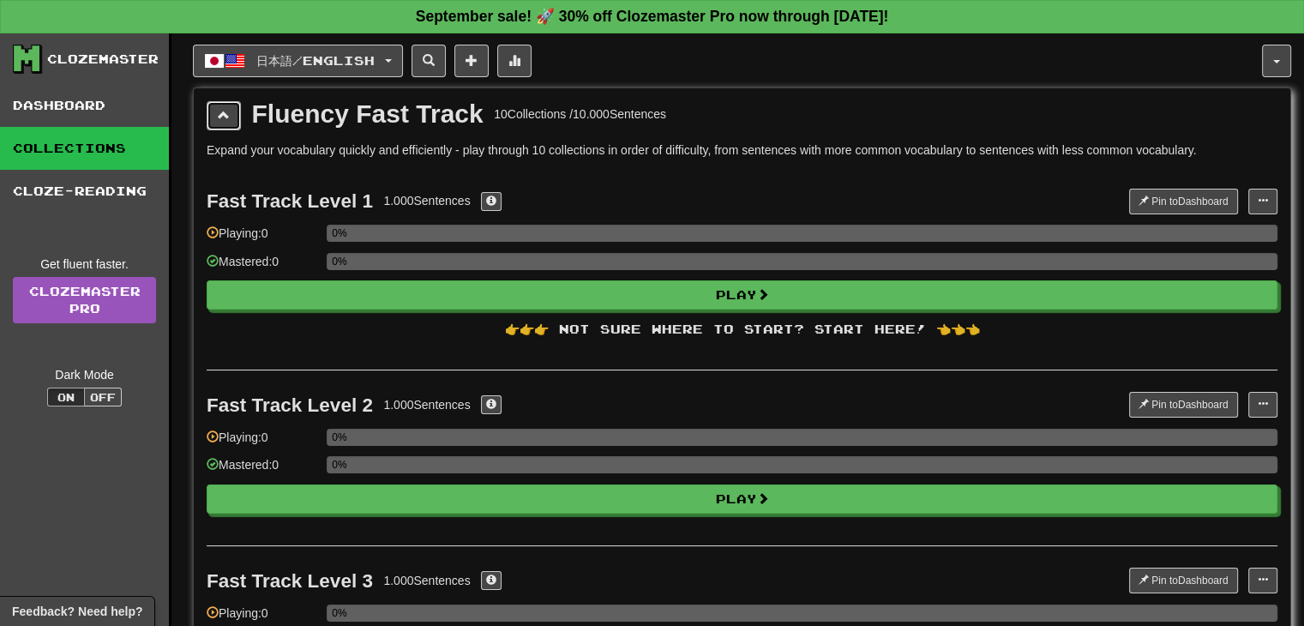
click at [233, 119] on button at bounding box center [224, 115] width 34 height 29
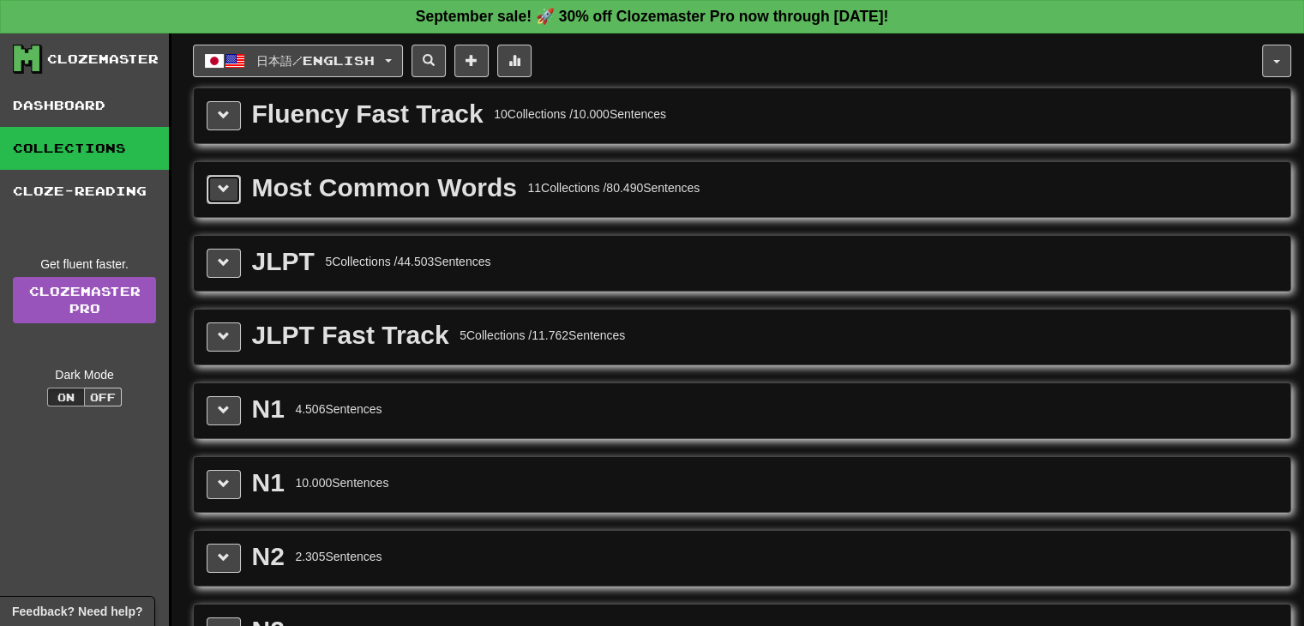
click at [231, 192] on button at bounding box center [224, 189] width 34 height 29
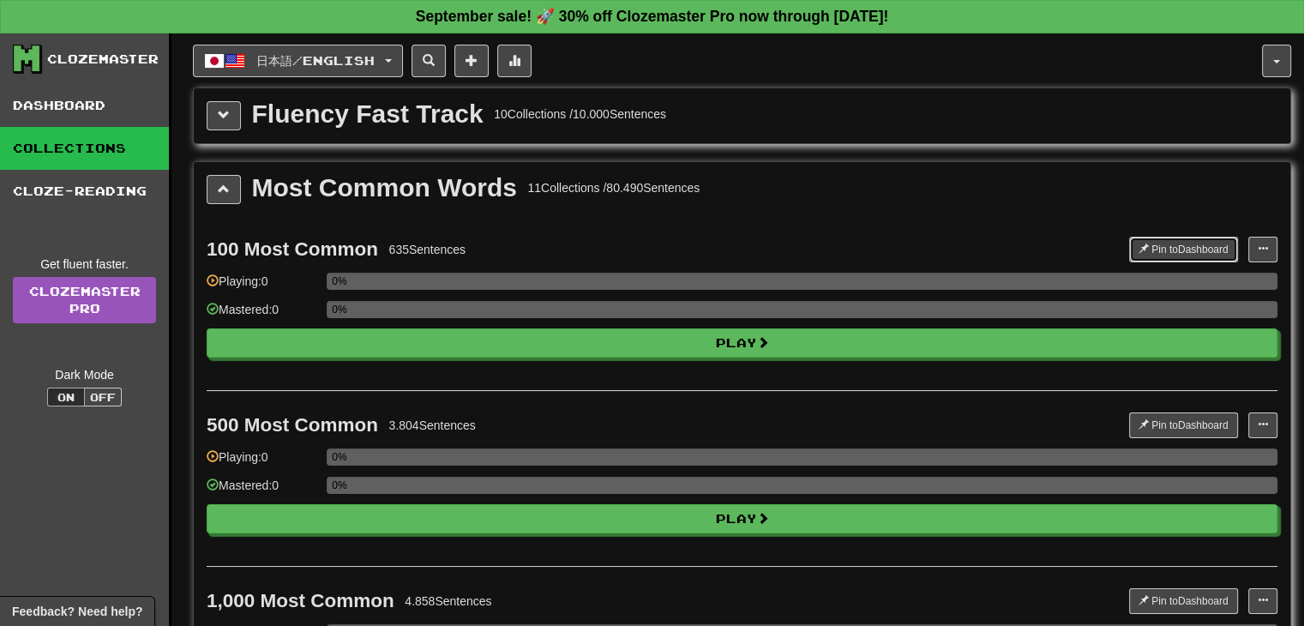
click at [1147, 252] on button "Pin to Dashboard" at bounding box center [1183, 250] width 109 height 26
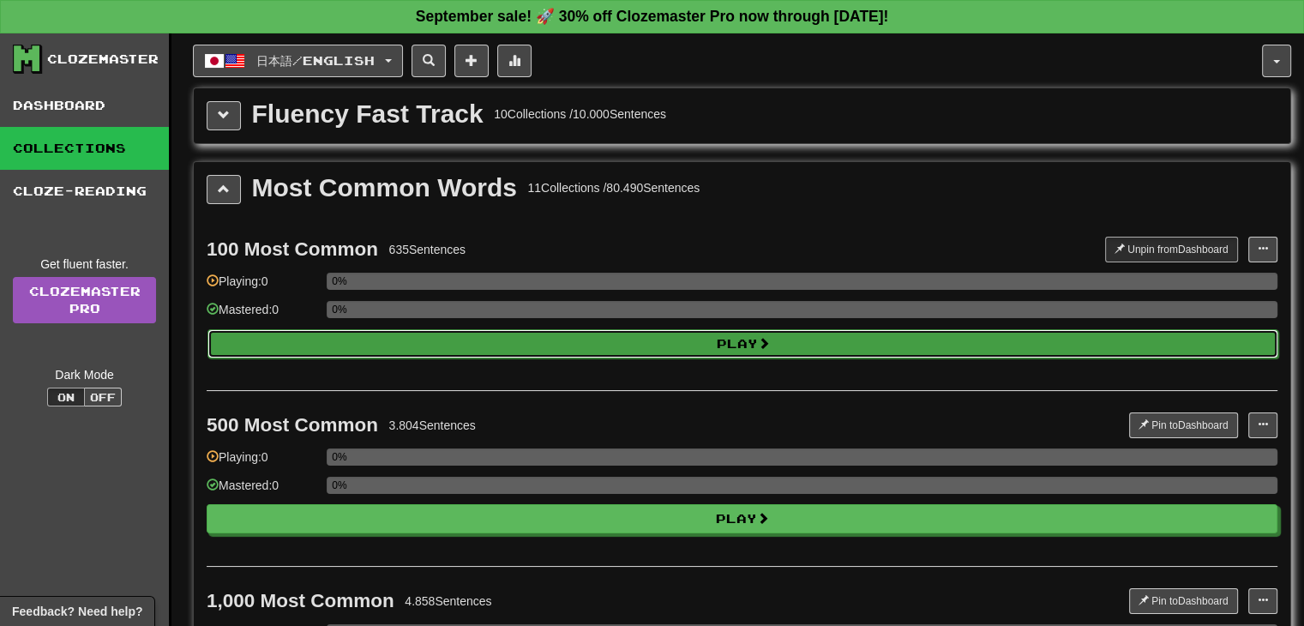
click at [785, 334] on button "Play" at bounding box center [742, 343] width 1071 height 29
select select "**"
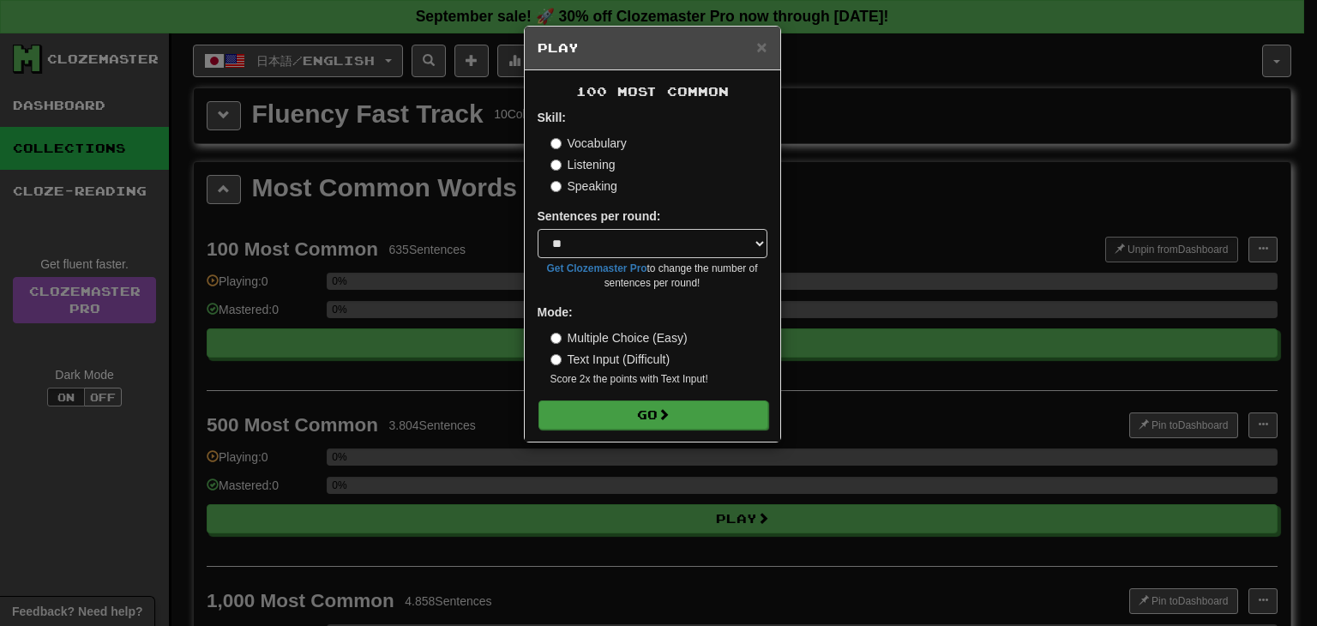
click at [665, 398] on form "Skill: Vocabulary Listening Speaking Sentences per round: * ** ** ** ** ** *** …" at bounding box center [653, 269] width 230 height 320
click at [667, 408] on span at bounding box center [664, 414] width 12 height 12
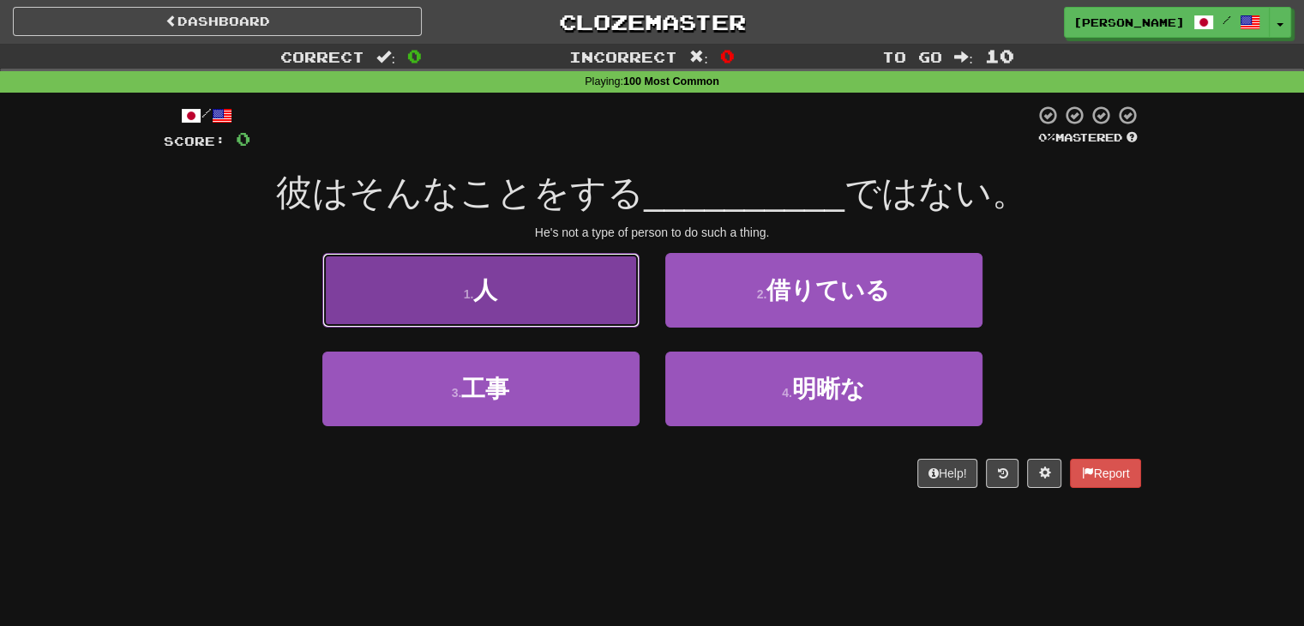
click at [528, 303] on button "1 . 人" at bounding box center [480, 290] width 317 height 75
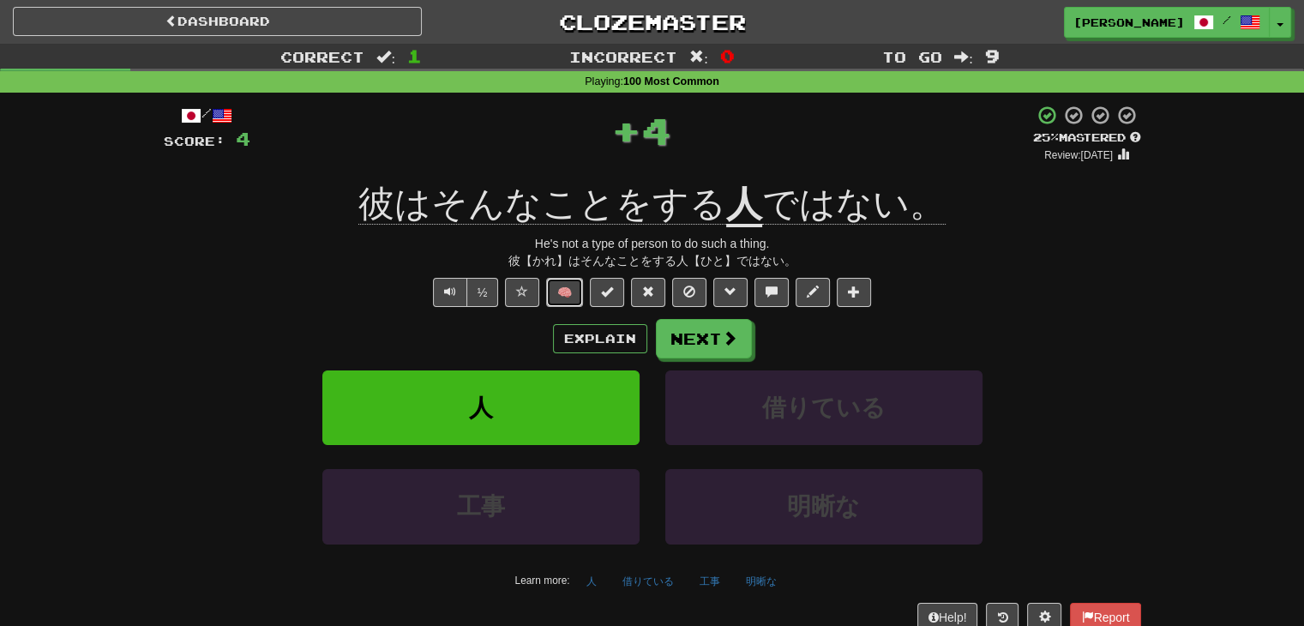
click at [557, 295] on button "🧠" at bounding box center [564, 292] width 37 height 29
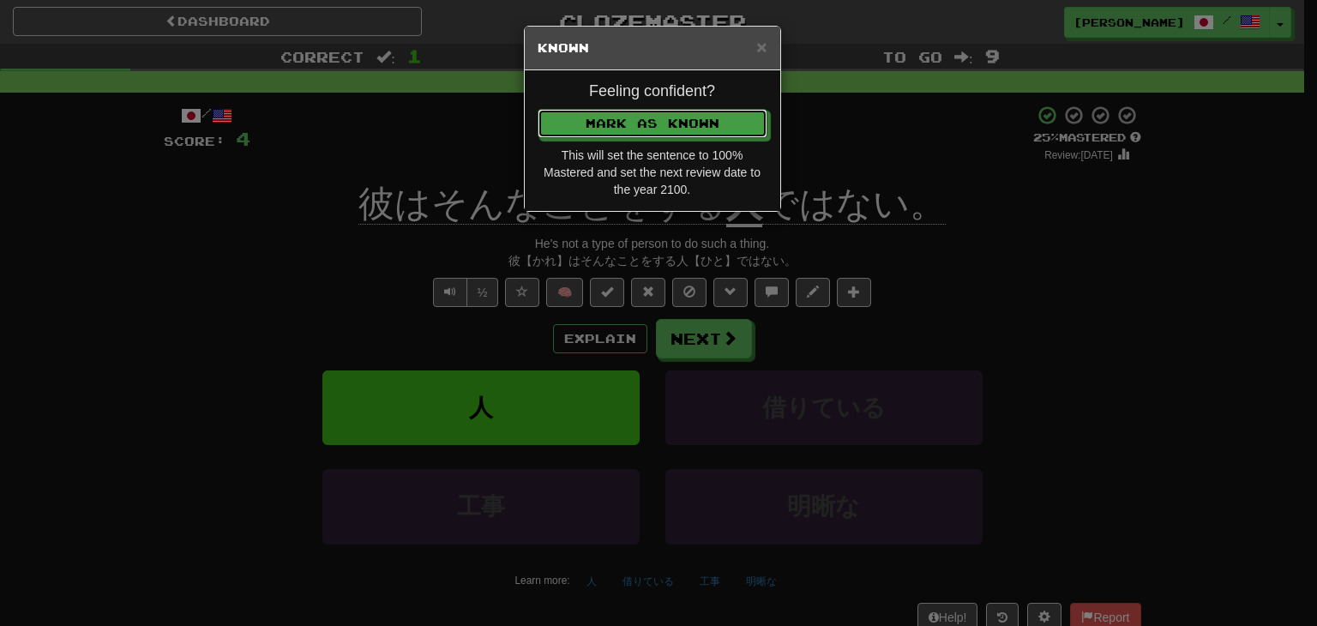
drag, startPoint x: 634, startPoint y: 108, endPoint x: 634, endPoint y: 117, distance: 9.4
click at [634, 109] on button "Mark as Known" at bounding box center [653, 123] width 230 height 29
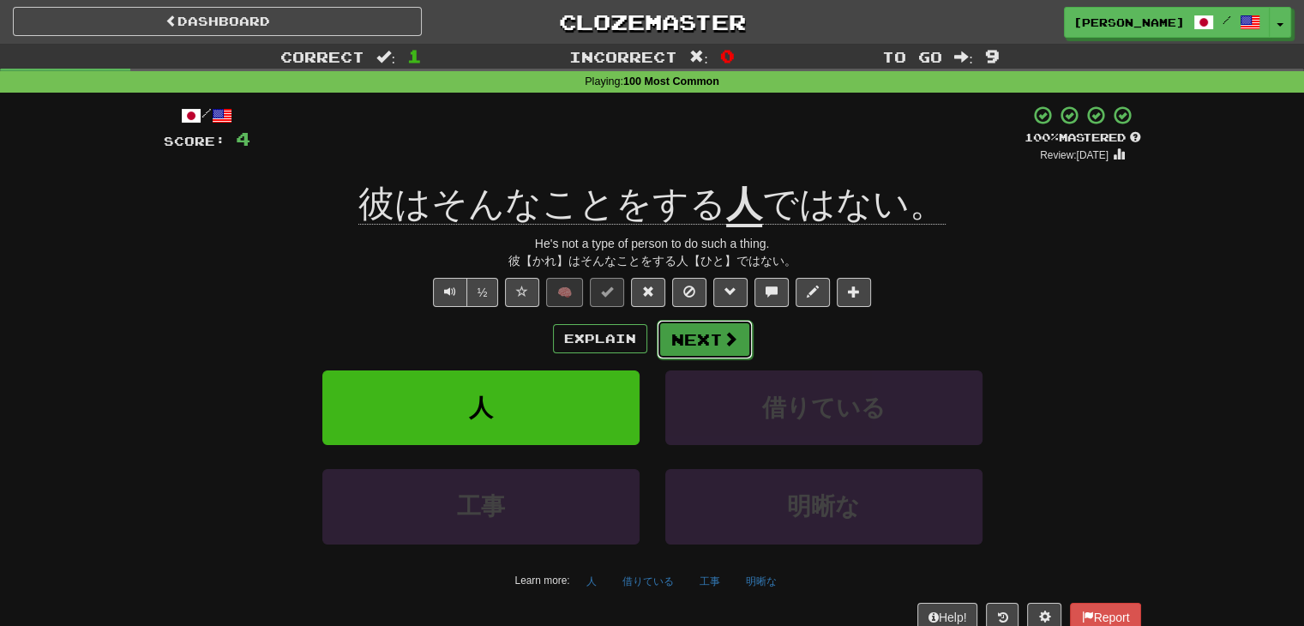
click at [706, 332] on button "Next" at bounding box center [705, 339] width 96 height 39
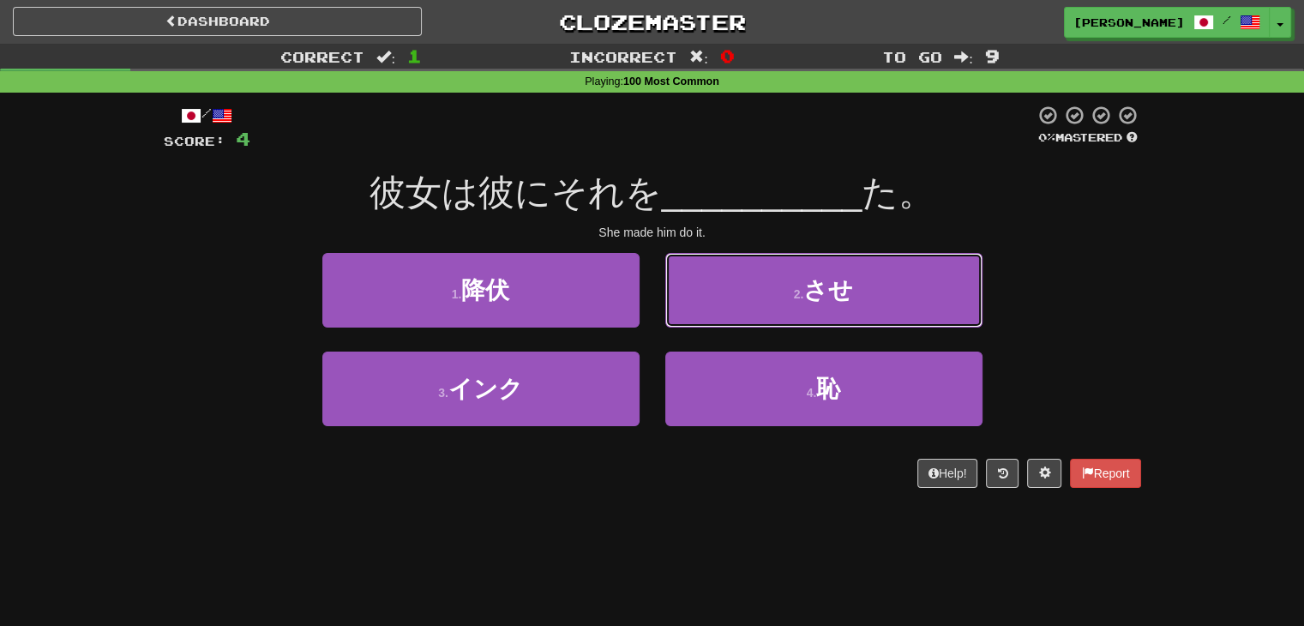
click at [785, 309] on button "2 . させ" at bounding box center [823, 290] width 317 height 75
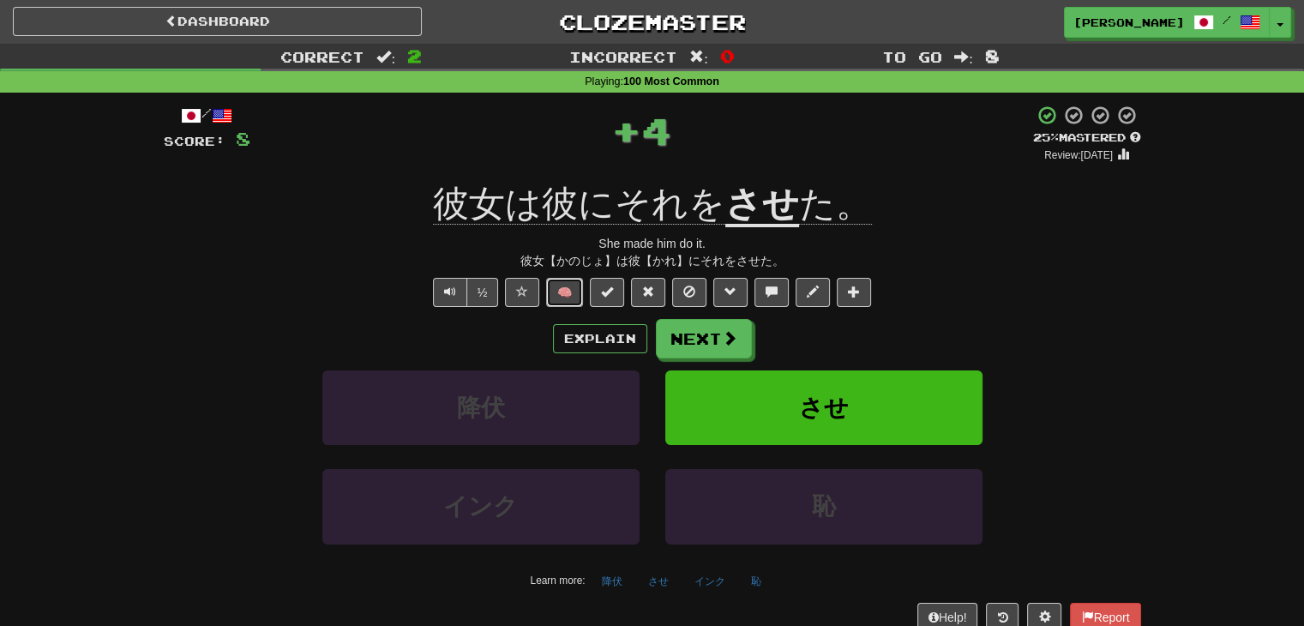
click at [559, 296] on button "🧠" at bounding box center [564, 292] width 37 height 29
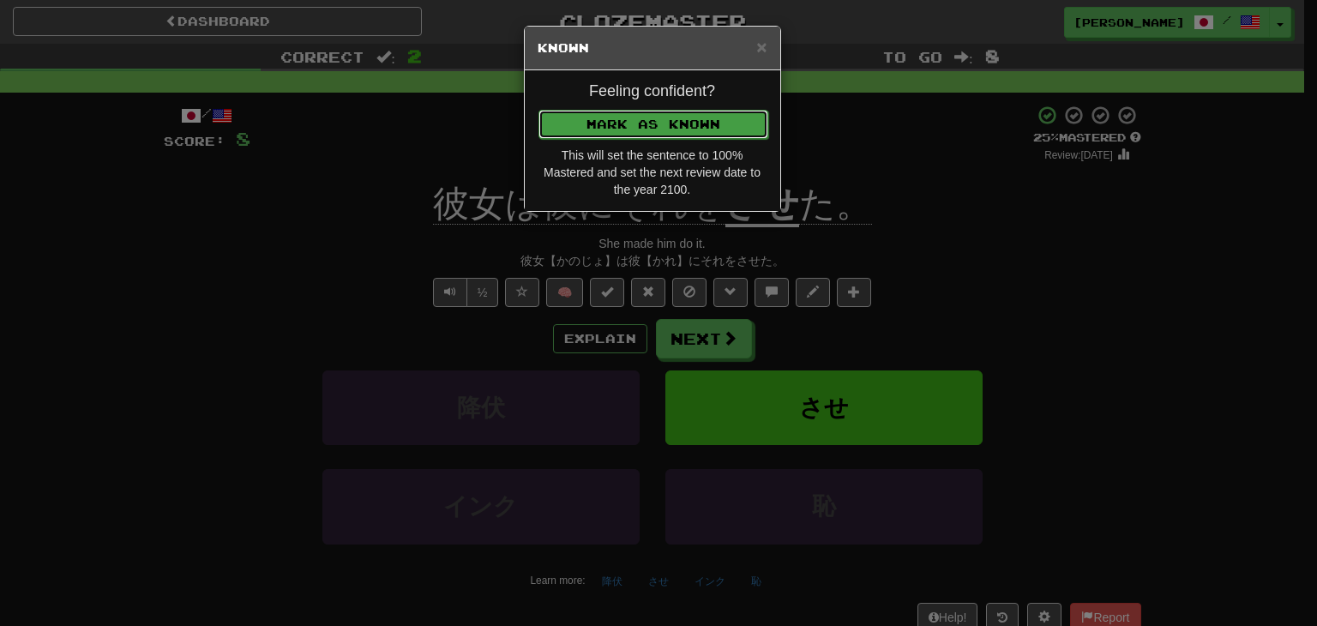
click at [628, 123] on button "Mark as Known" at bounding box center [653, 124] width 230 height 29
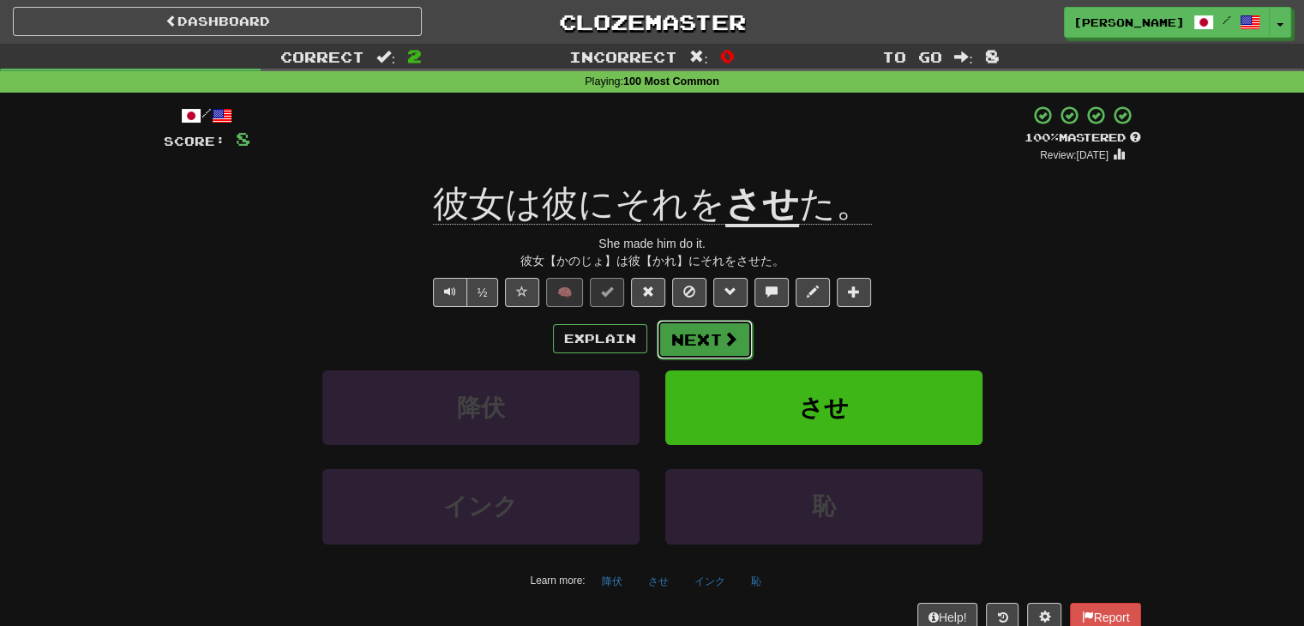
click at [694, 340] on button "Next" at bounding box center [705, 339] width 96 height 39
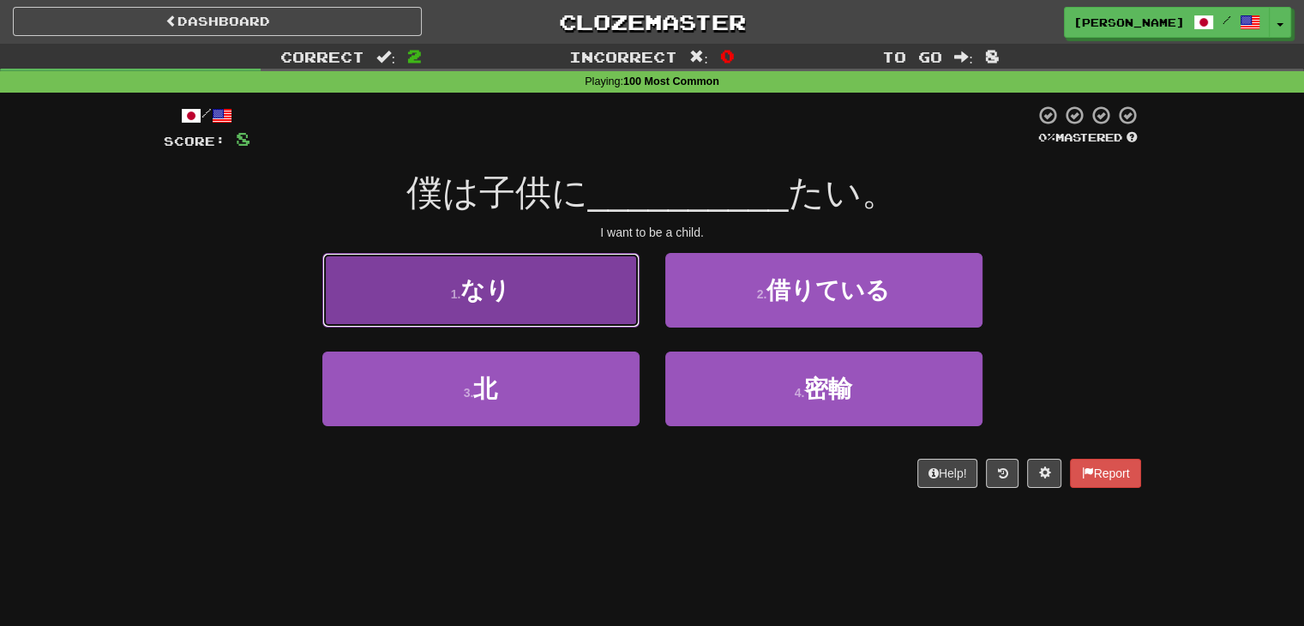
click at [544, 309] on button "1 . なり" at bounding box center [480, 290] width 317 height 75
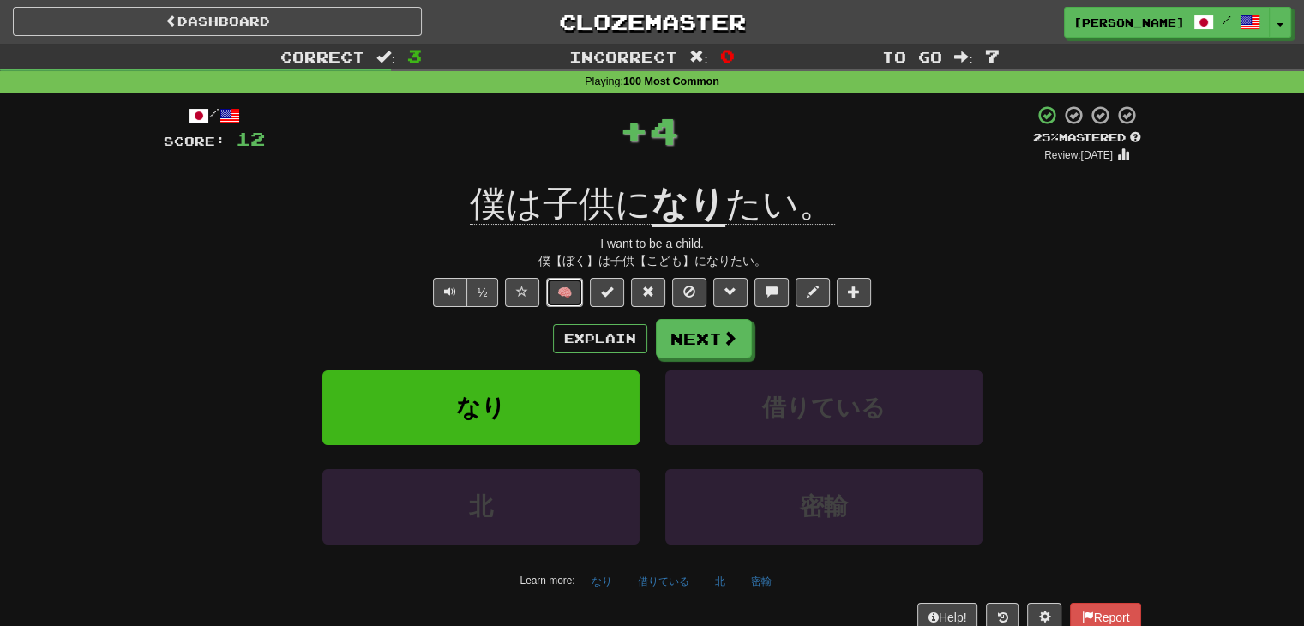
click at [567, 285] on button "🧠" at bounding box center [564, 292] width 37 height 29
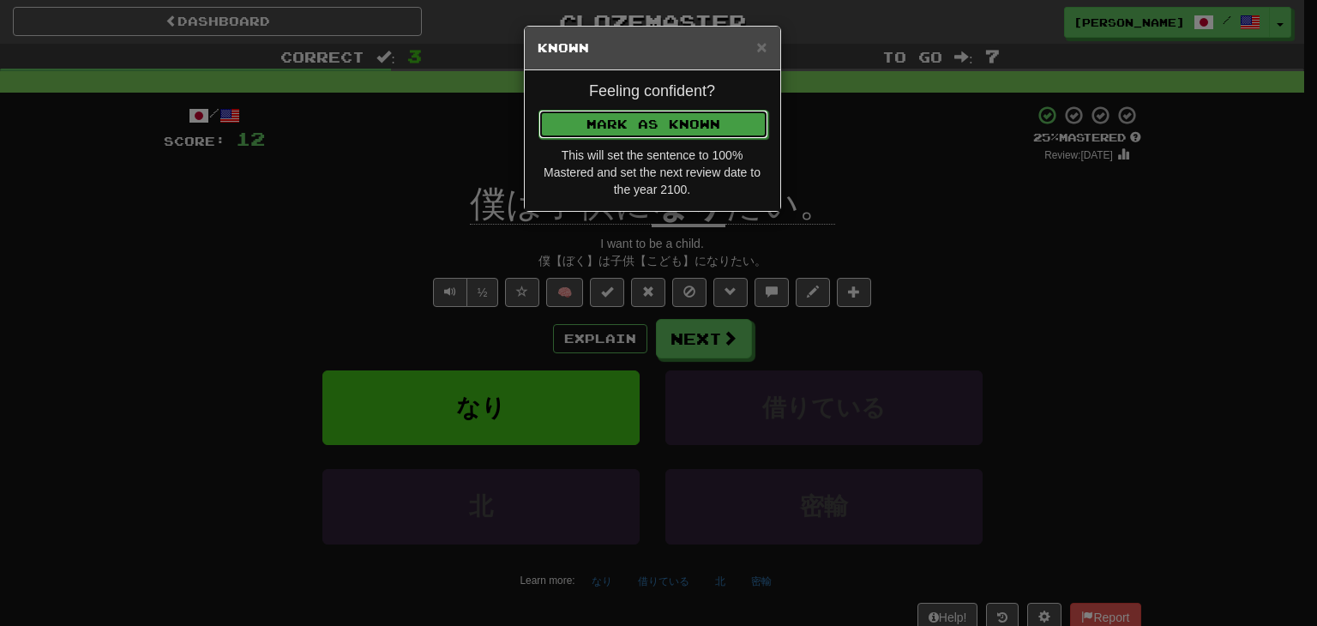
click at [634, 128] on button "Mark as Known" at bounding box center [653, 124] width 230 height 29
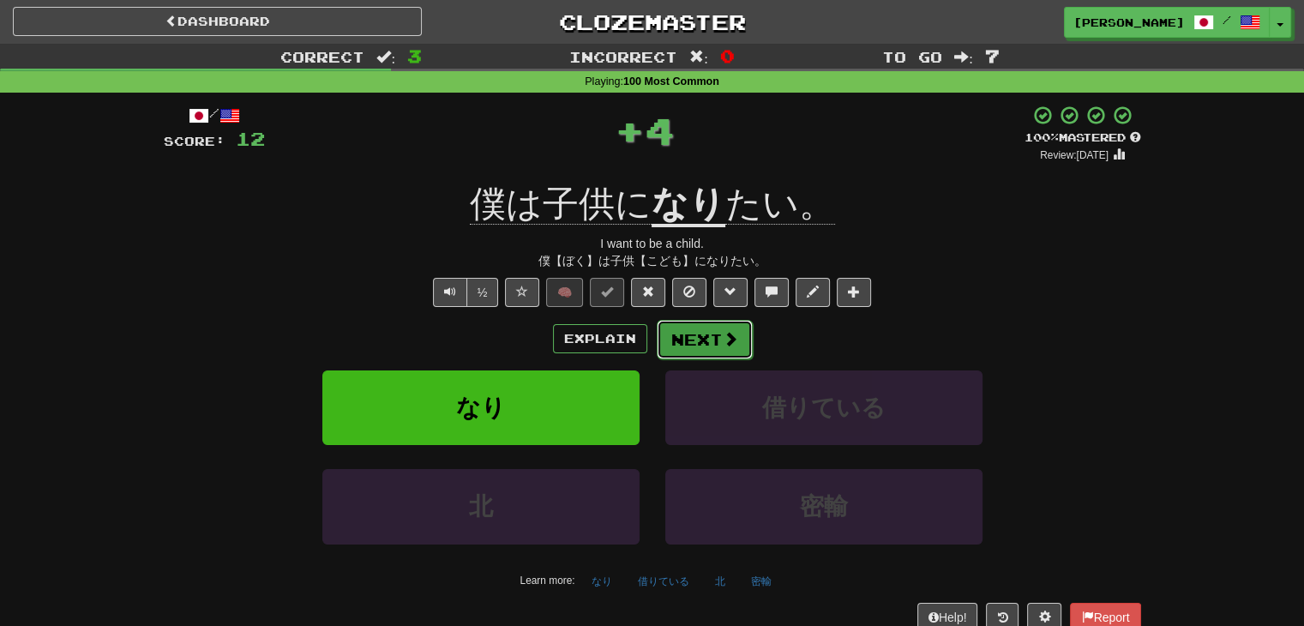
click at [710, 349] on button "Next" at bounding box center [705, 339] width 96 height 39
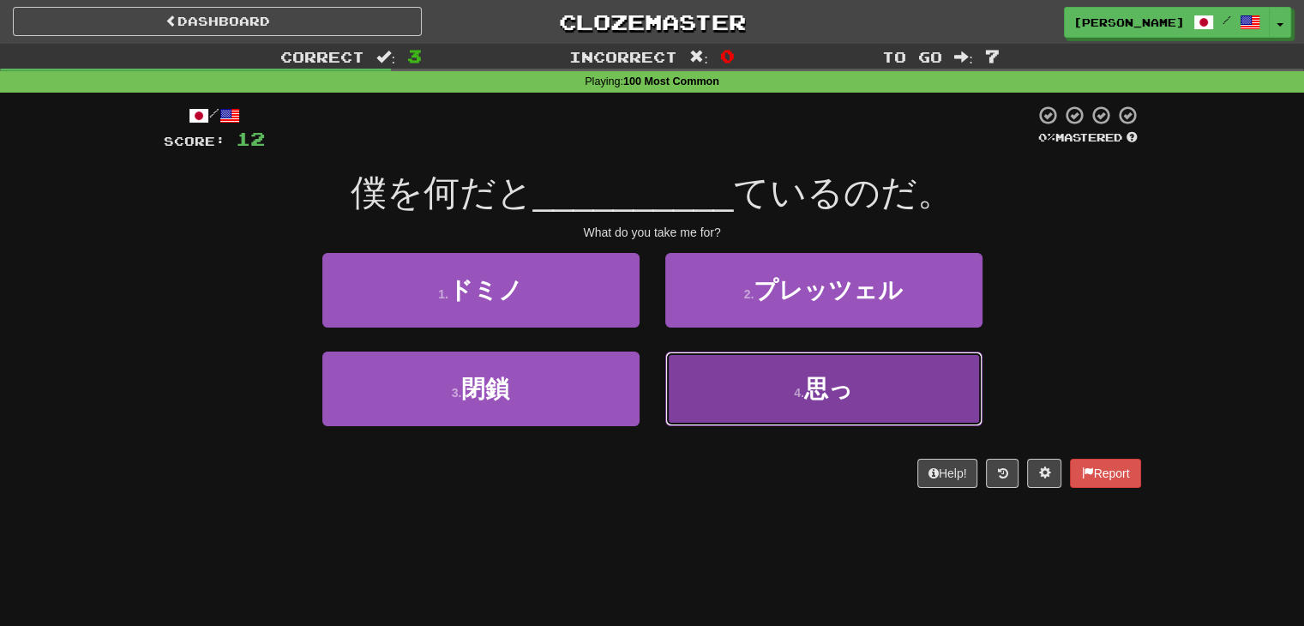
click at [728, 400] on button "4 . 思っ" at bounding box center [823, 389] width 317 height 75
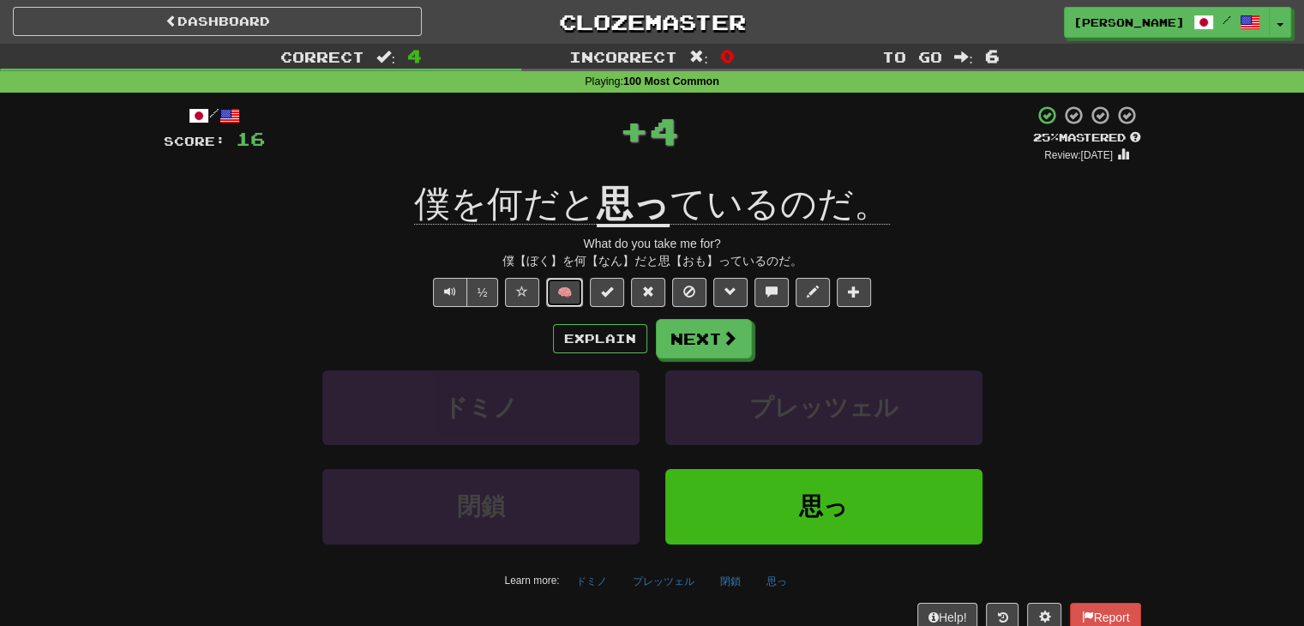
click at [562, 280] on button "🧠" at bounding box center [564, 292] width 37 height 29
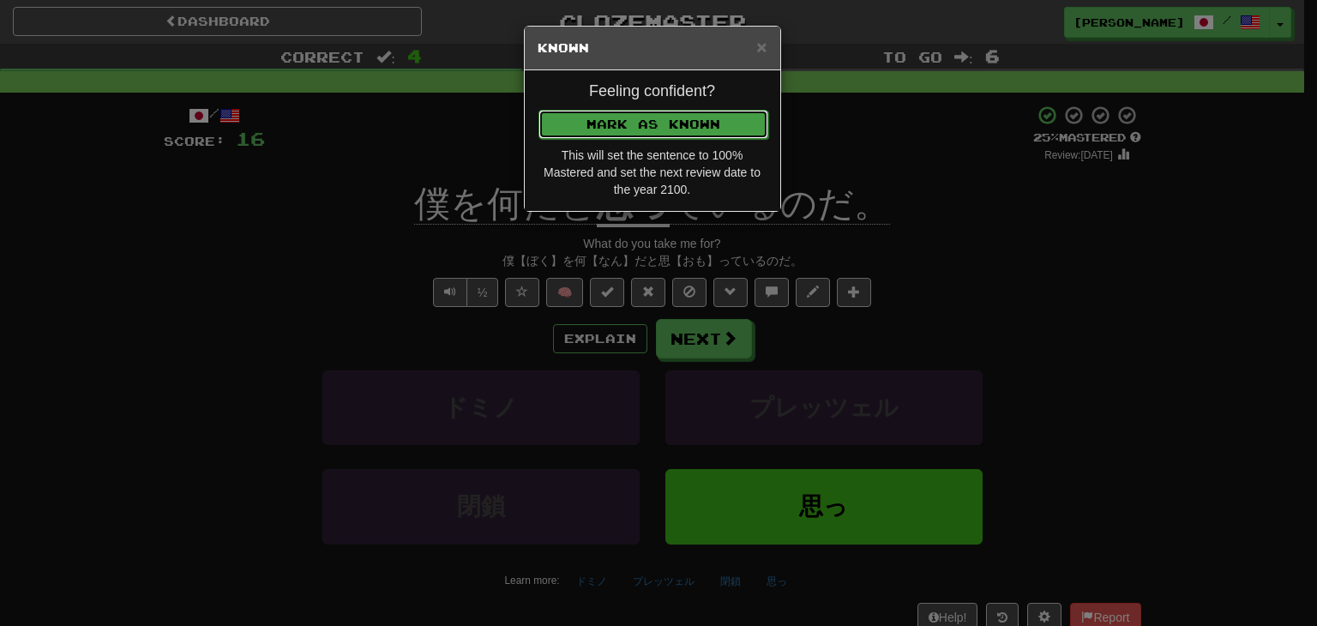
click at [610, 125] on button "Mark as Known" at bounding box center [653, 124] width 230 height 29
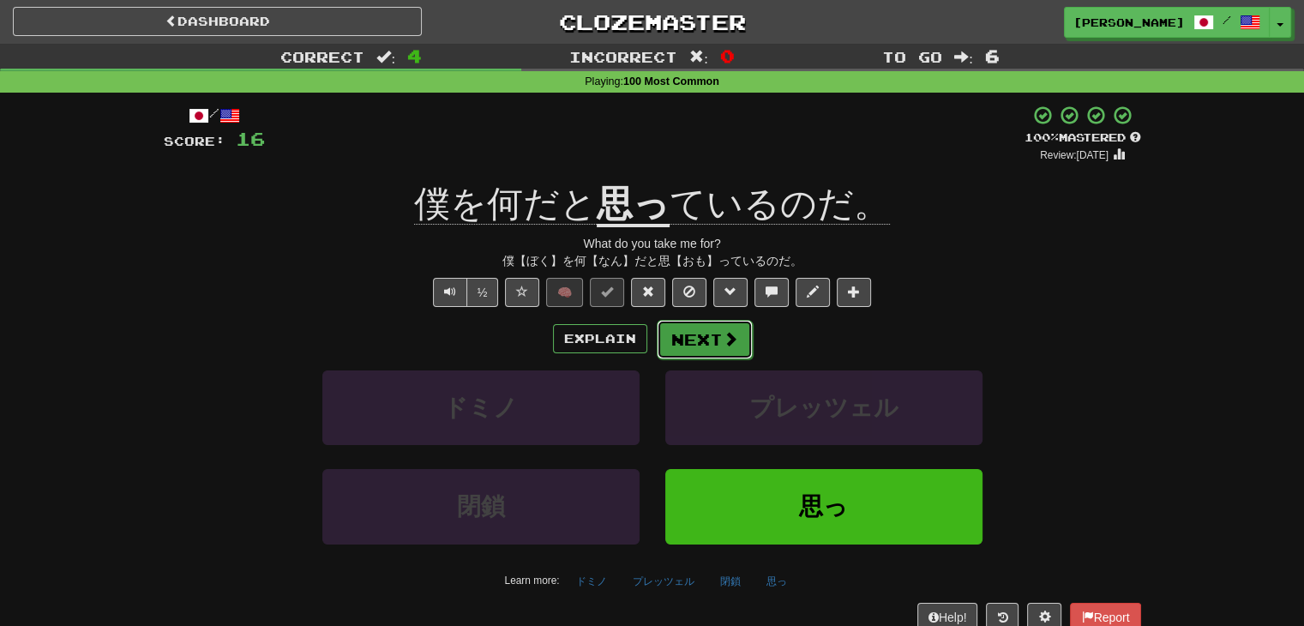
click at [712, 346] on button "Next" at bounding box center [705, 339] width 96 height 39
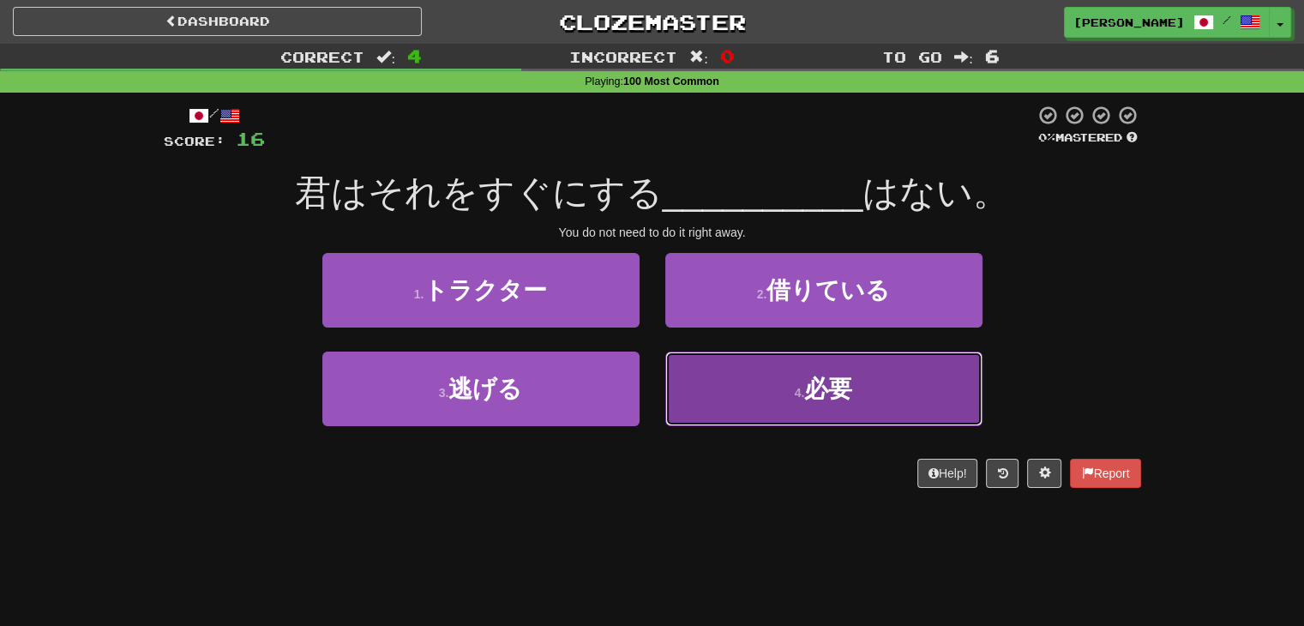
click at [706, 400] on button "4 . 必要" at bounding box center [823, 389] width 317 height 75
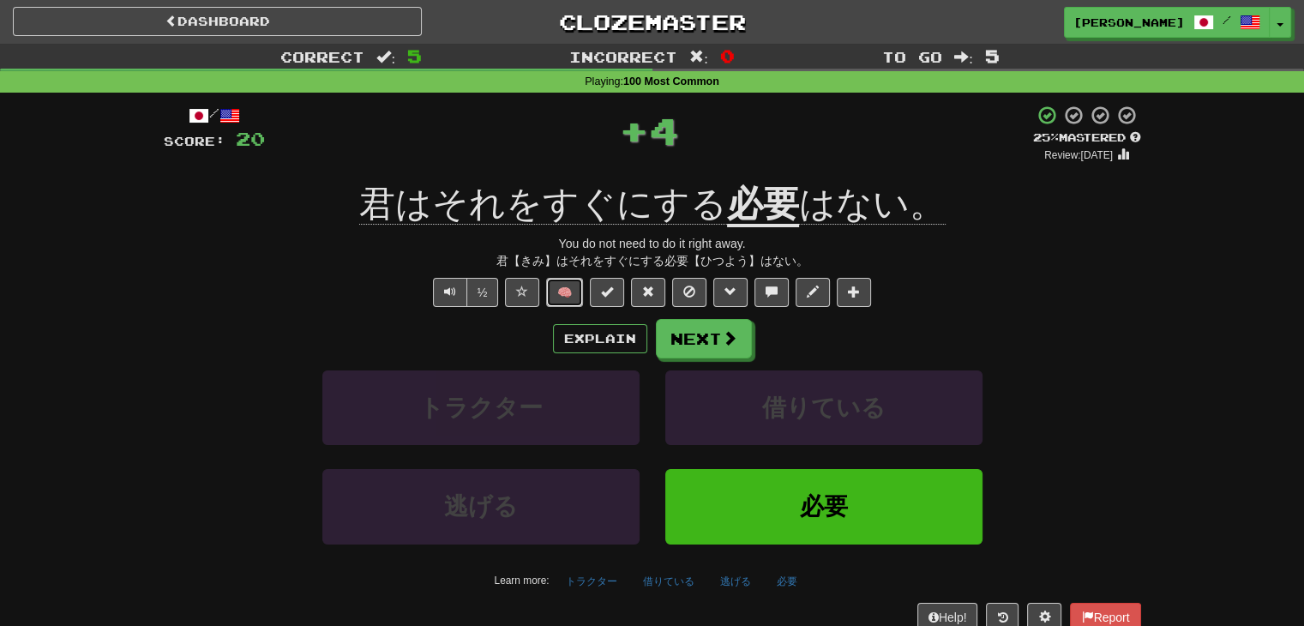
click at [571, 299] on button "🧠" at bounding box center [564, 292] width 37 height 29
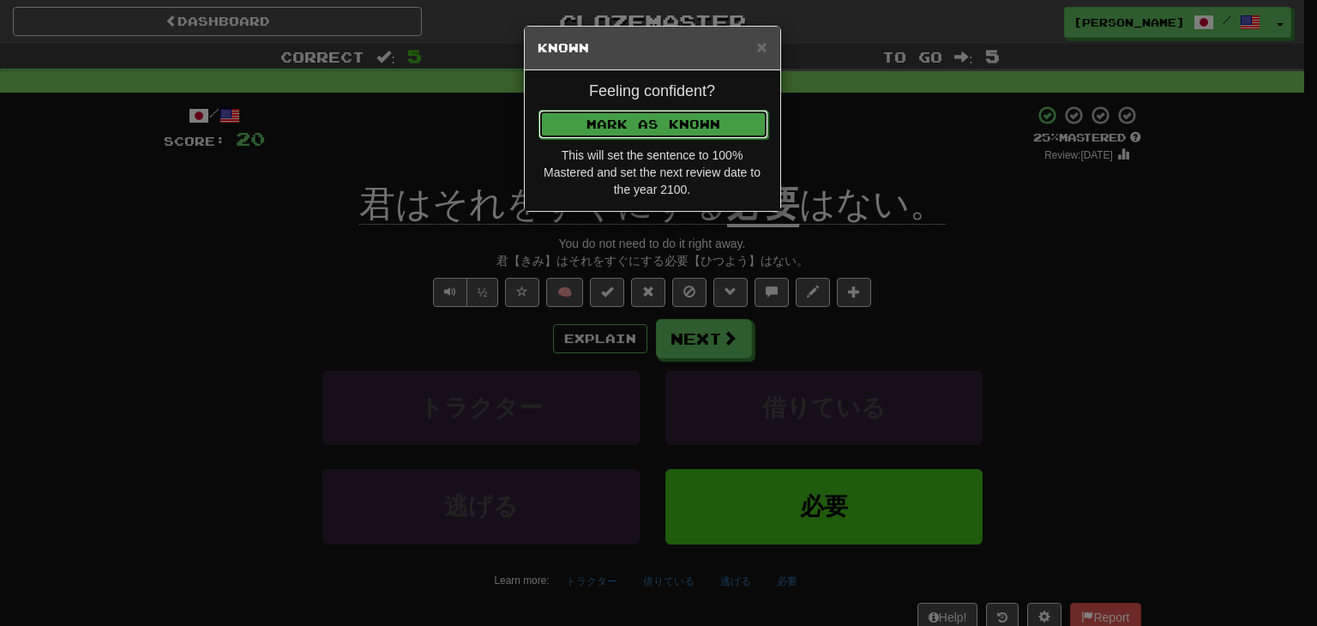
click at [632, 131] on button "Mark as Known" at bounding box center [653, 124] width 230 height 29
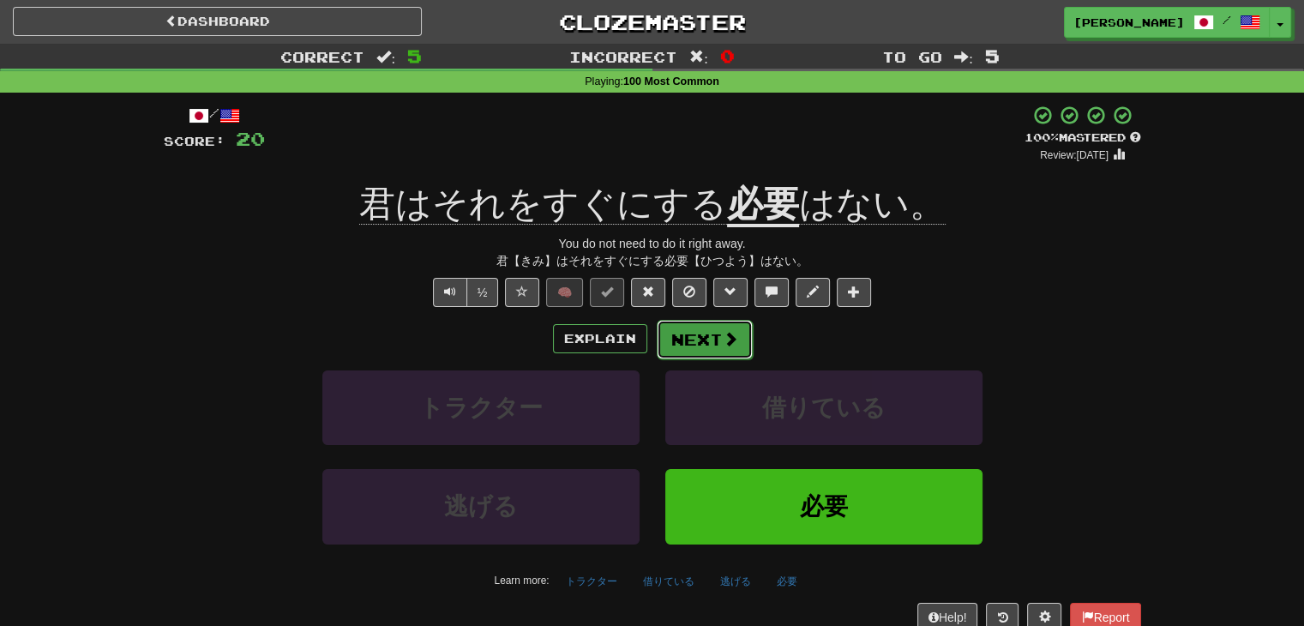
click at [706, 340] on button "Next" at bounding box center [705, 339] width 96 height 39
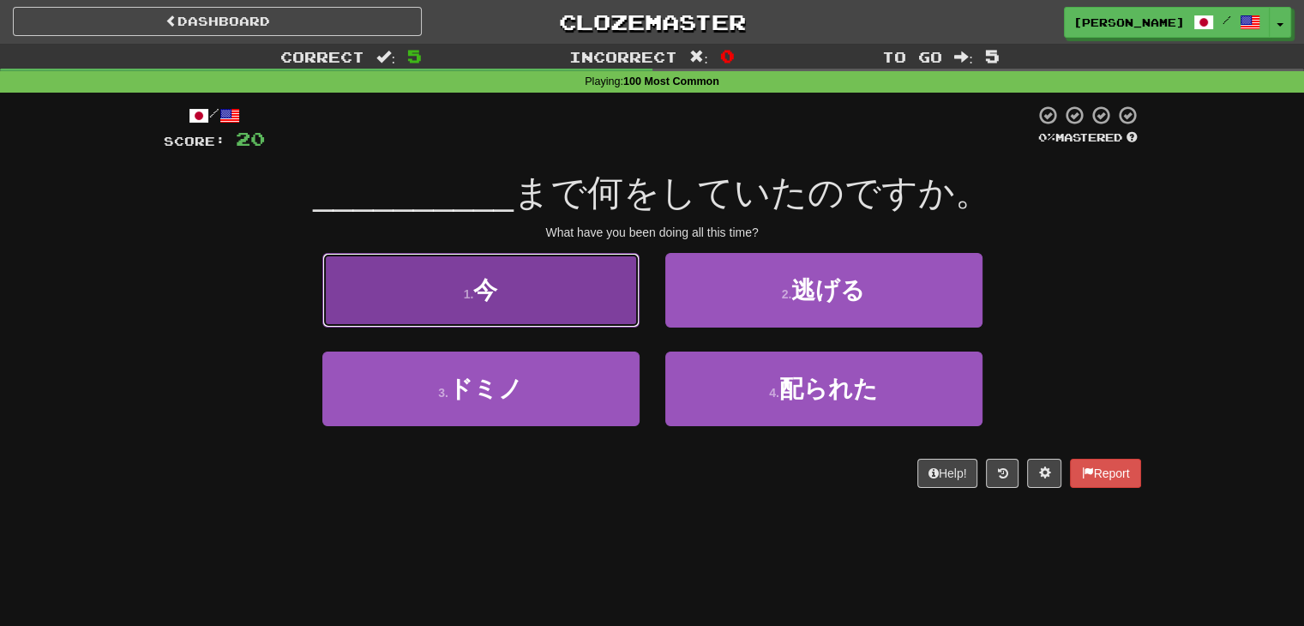
click at [526, 310] on button "1 . 今" at bounding box center [480, 290] width 317 height 75
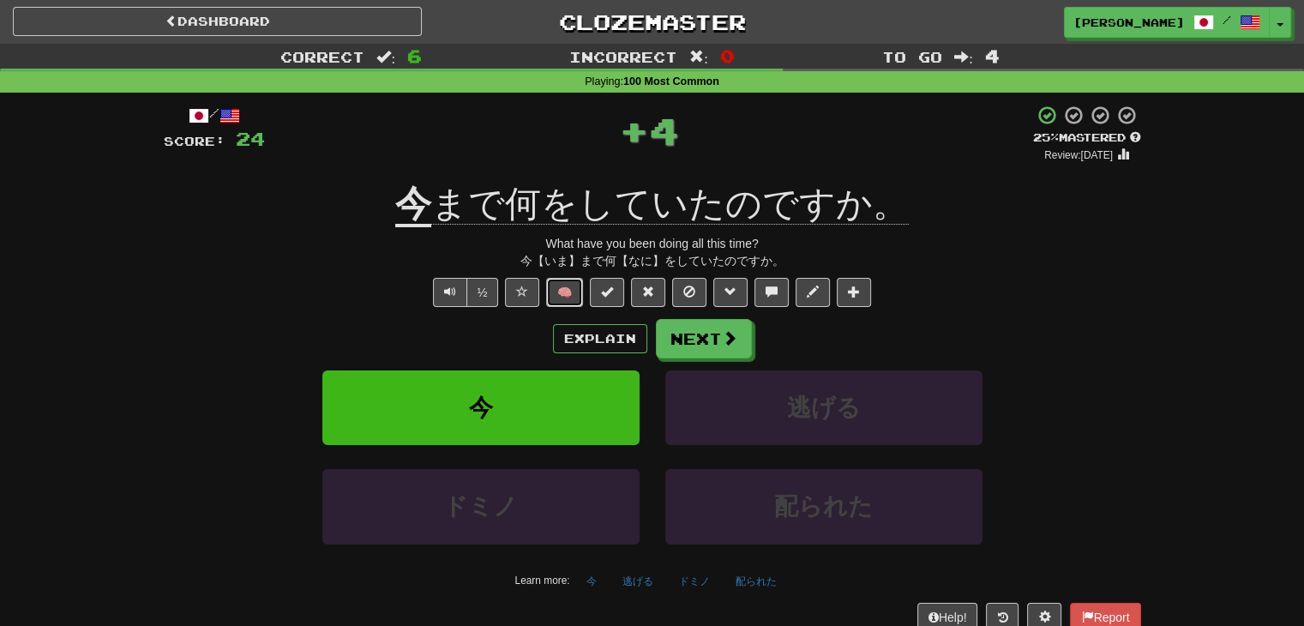
click at [567, 301] on button "🧠" at bounding box center [564, 292] width 37 height 29
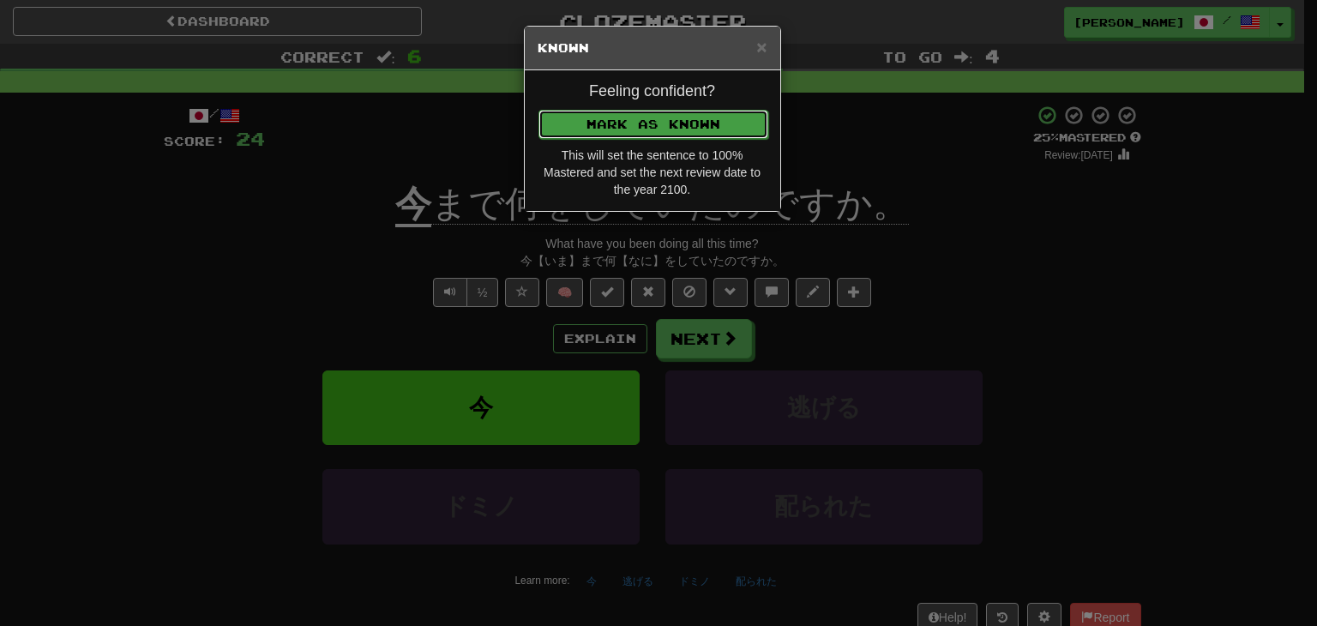
click at [645, 131] on button "Mark as Known" at bounding box center [653, 124] width 230 height 29
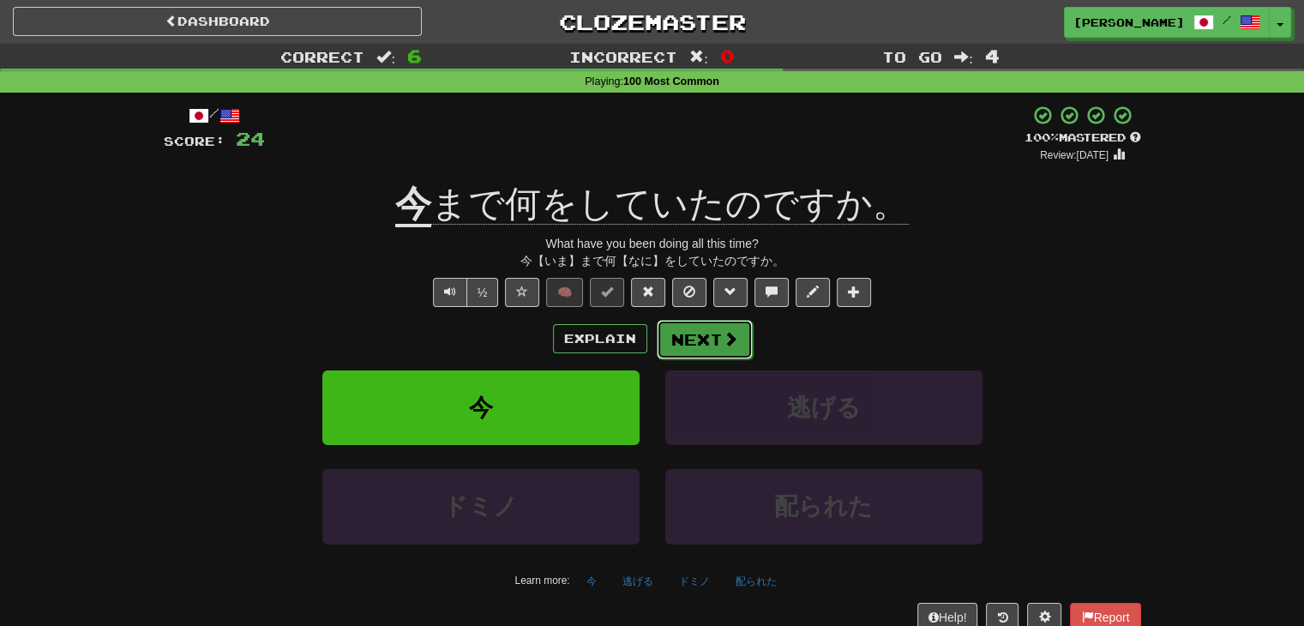
click at [706, 341] on button "Next" at bounding box center [705, 339] width 96 height 39
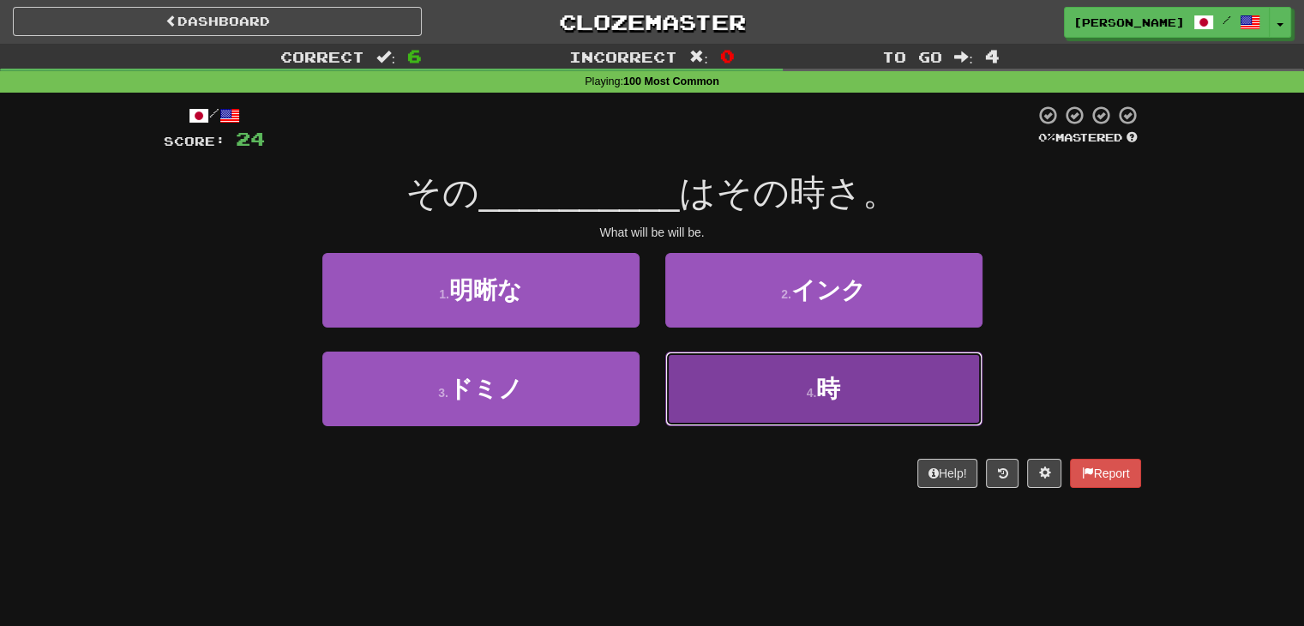
click at [767, 402] on button "4 . 時" at bounding box center [823, 389] width 317 height 75
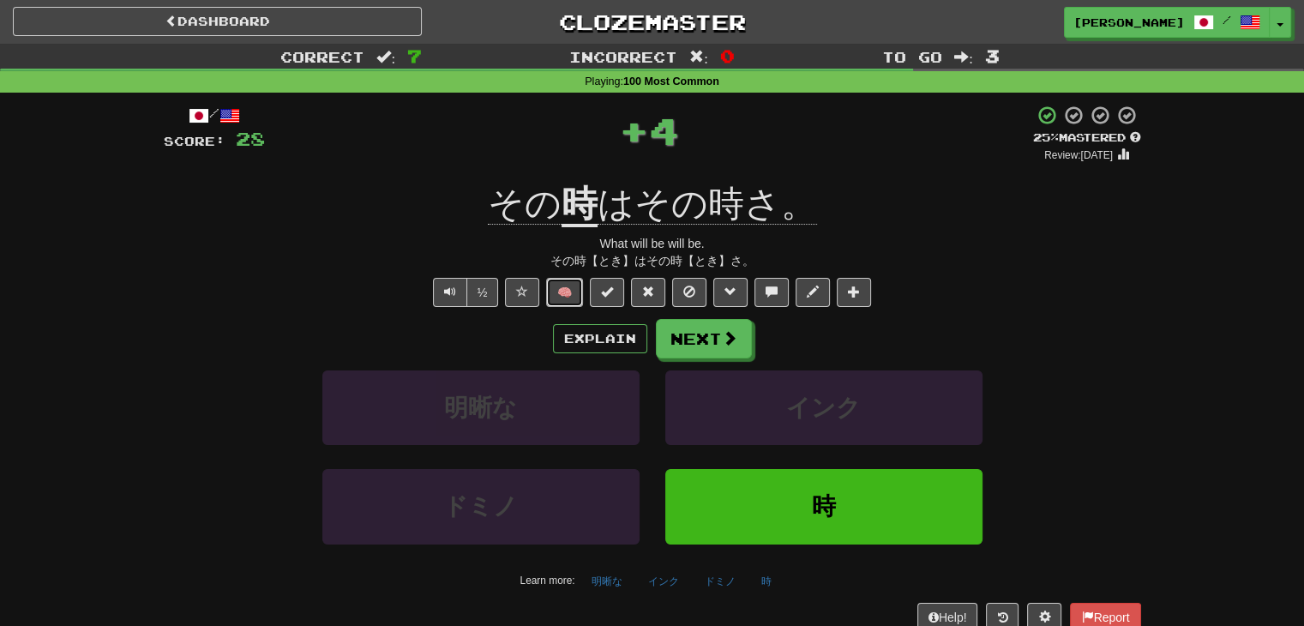
click at [560, 291] on button "🧠" at bounding box center [564, 292] width 37 height 29
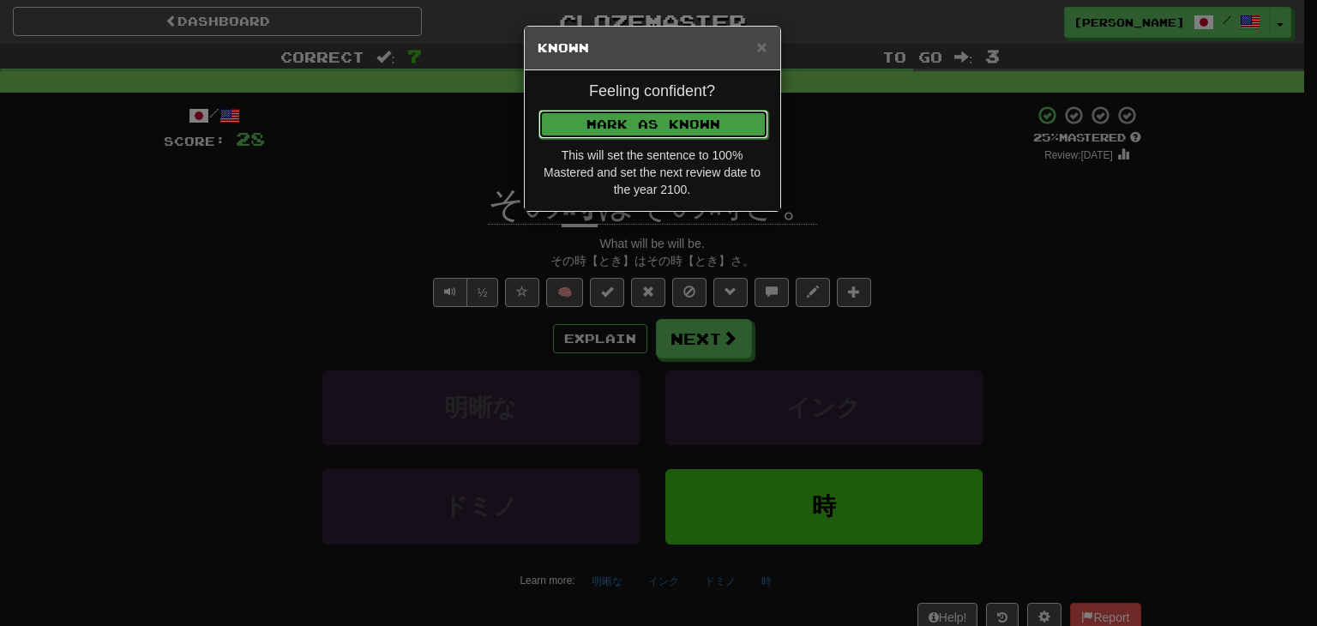
click at [615, 133] on button "Mark as Known" at bounding box center [653, 124] width 230 height 29
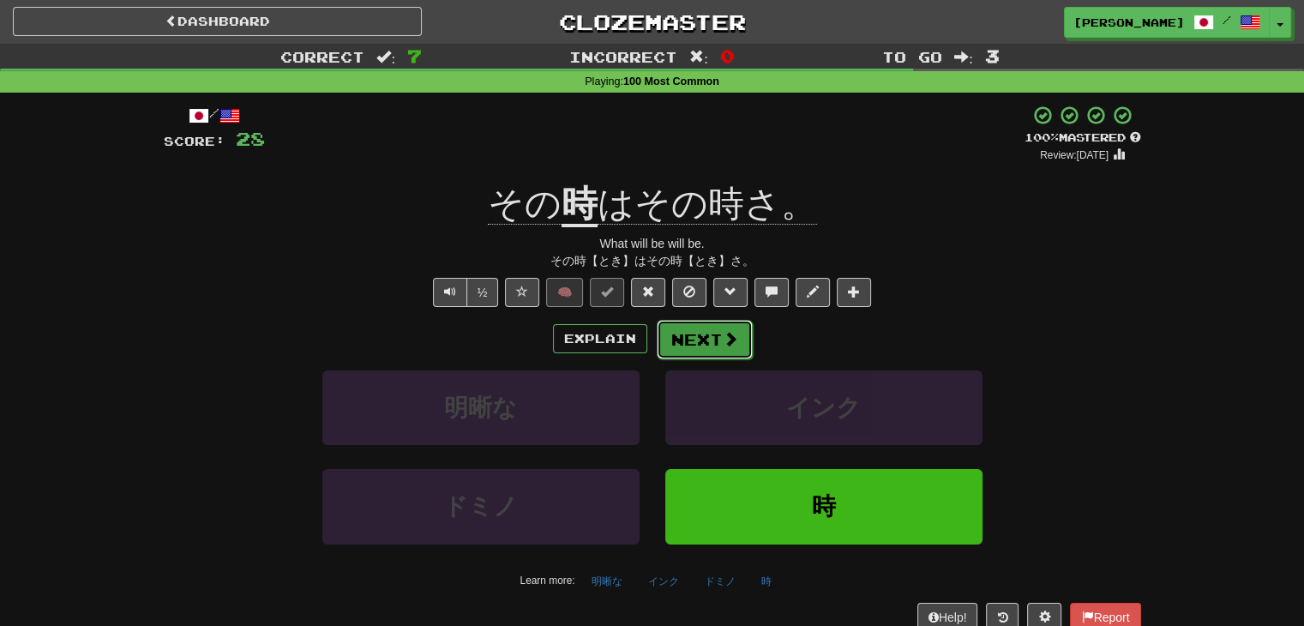
click at [713, 340] on button "Next" at bounding box center [705, 339] width 96 height 39
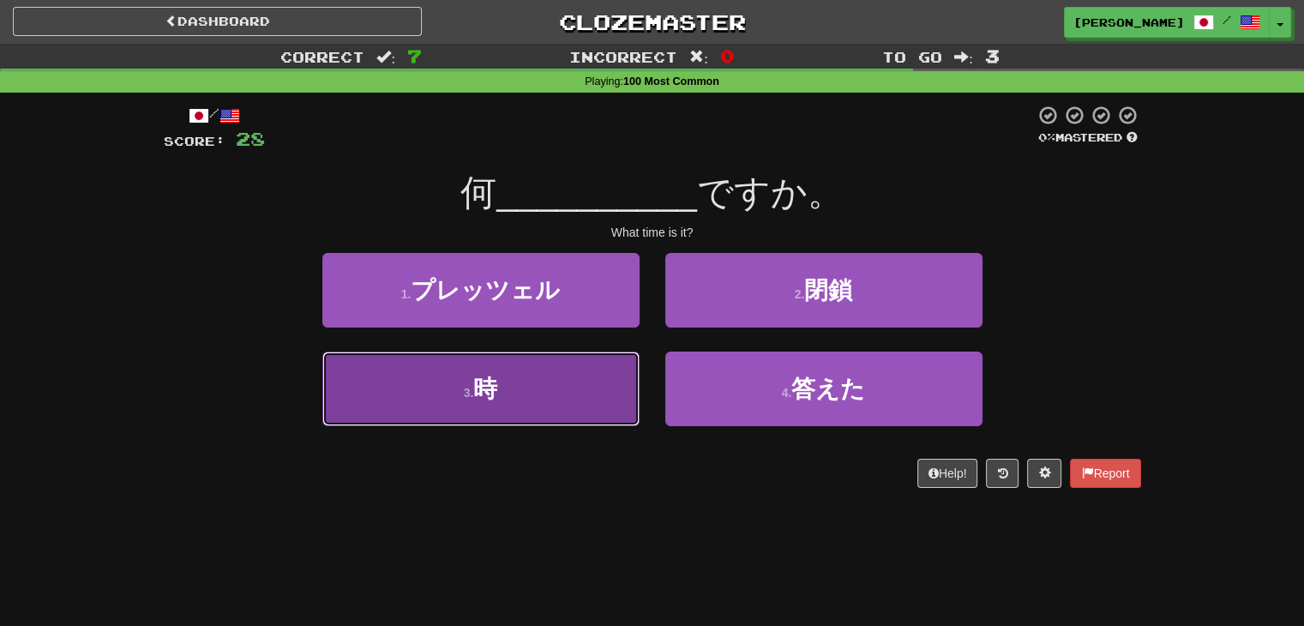
click at [549, 385] on button "3 . 時" at bounding box center [480, 389] width 317 height 75
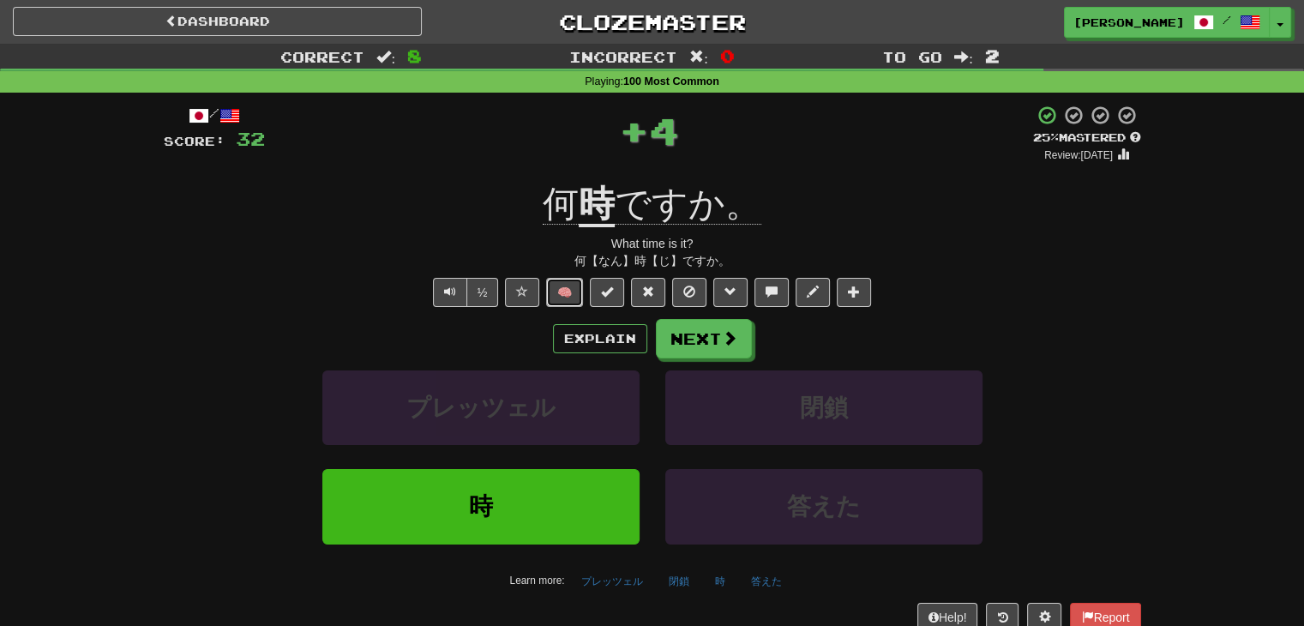
click at [574, 289] on button "🧠" at bounding box center [564, 292] width 37 height 29
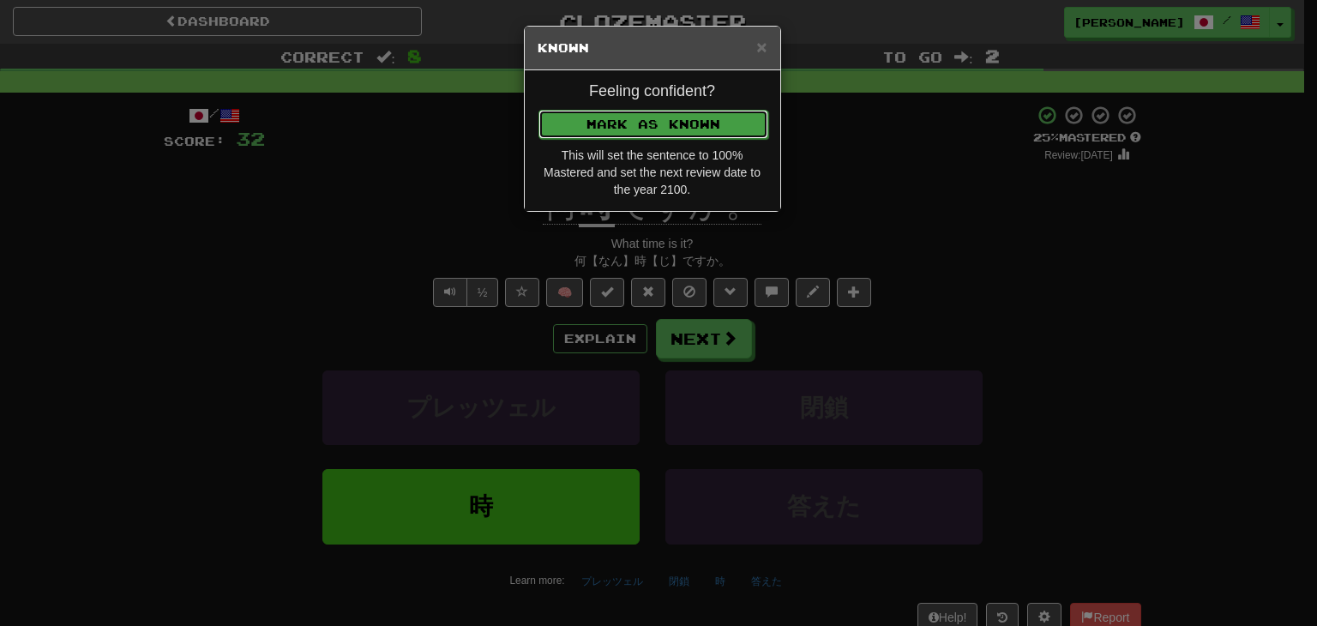
click at [640, 120] on button "Mark as Known" at bounding box center [653, 124] width 230 height 29
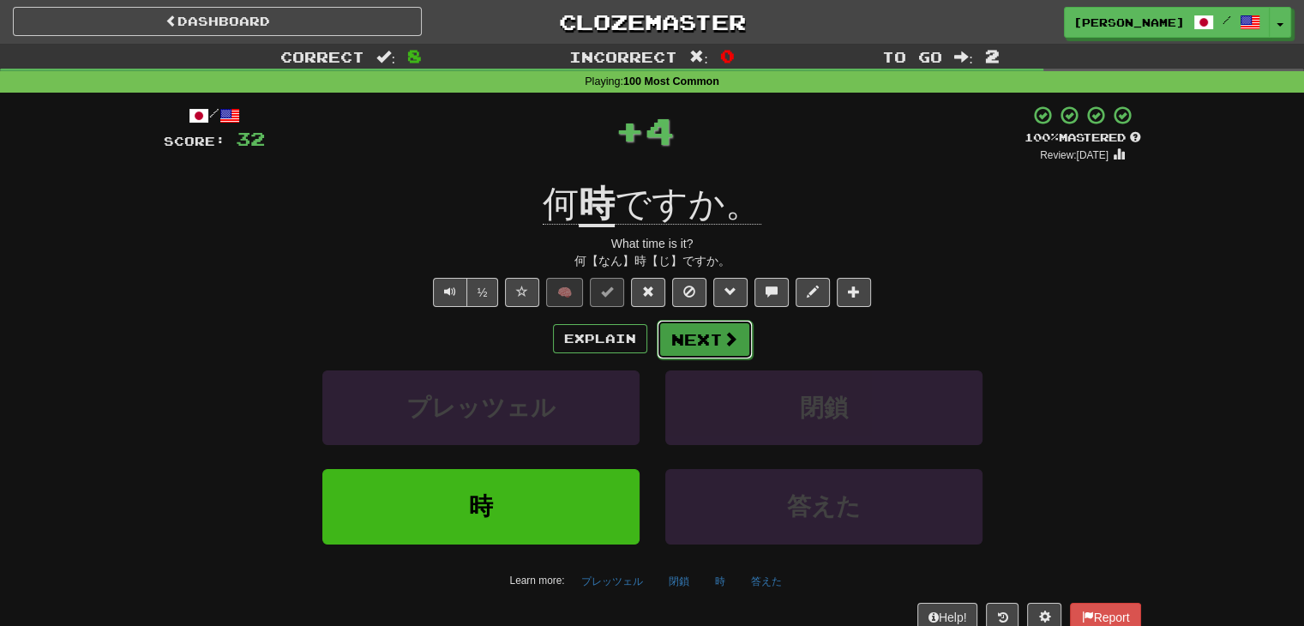
click at [704, 334] on button "Next" at bounding box center [705, 339] width 96 height 39
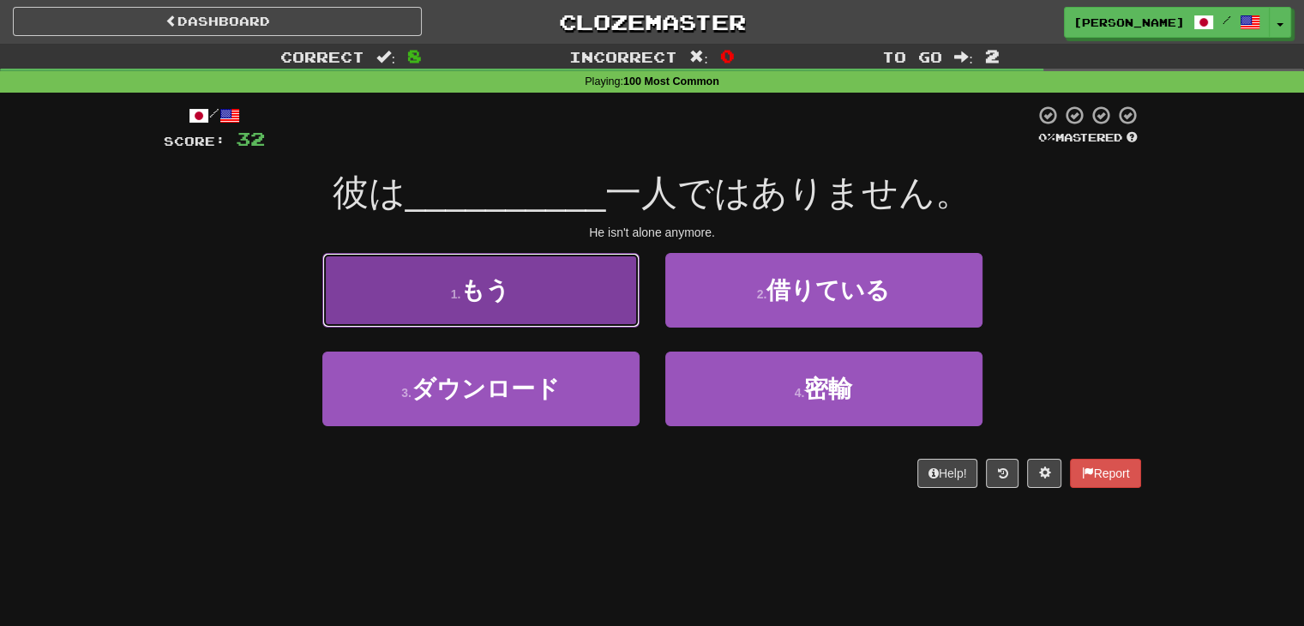
click at [596, 323] on button "1 . もう" at bounding box center [480, 290] width 317 height 75
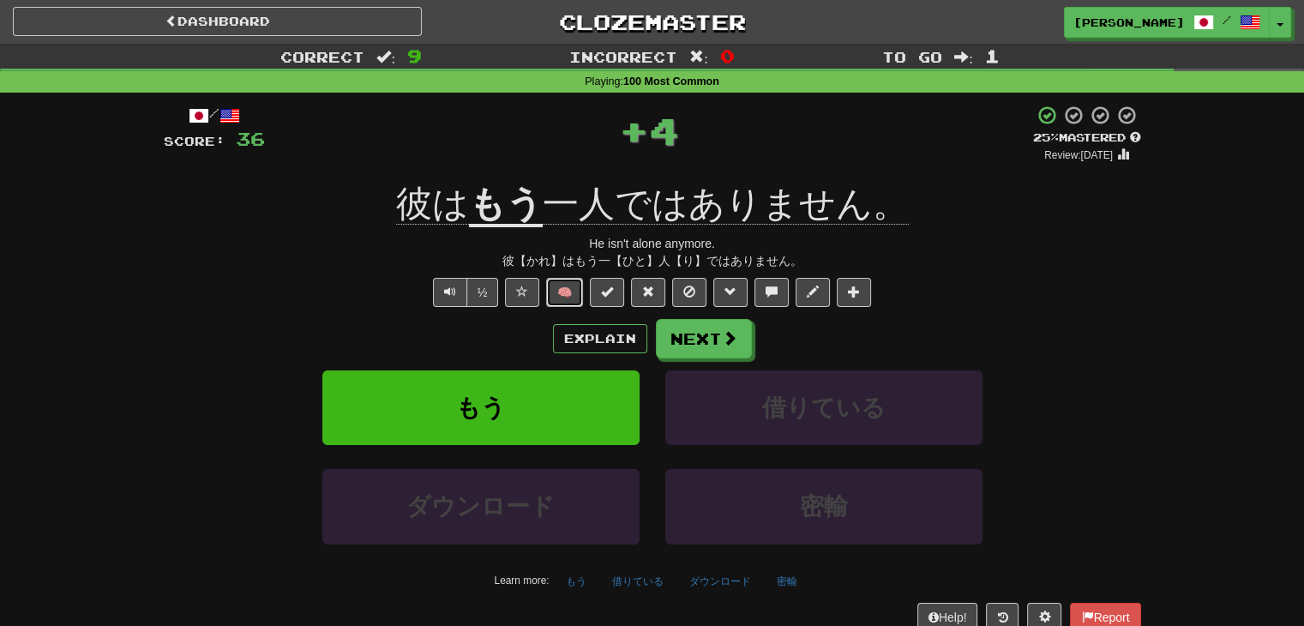
click at [571, 294] on button "🧠" at bounding box center [564, 292] width 37 height 29
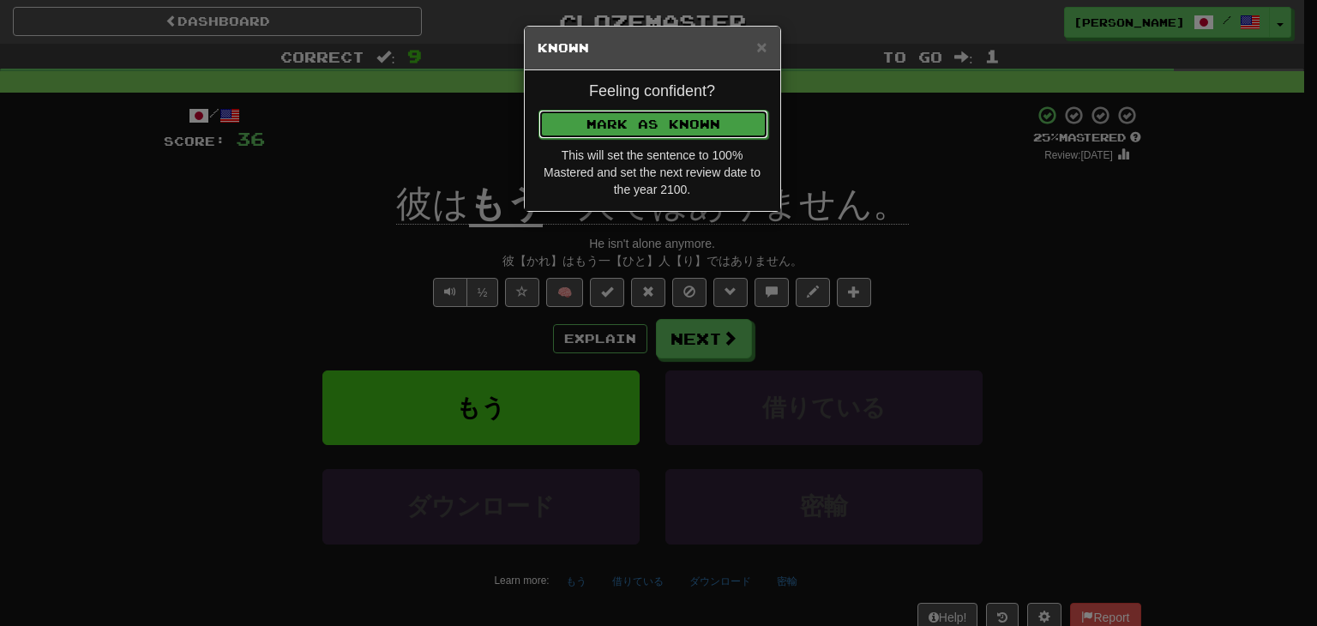
click at [649, 114] on button "Mark as Known" at bounding box center [653, 124] width 230 height 29
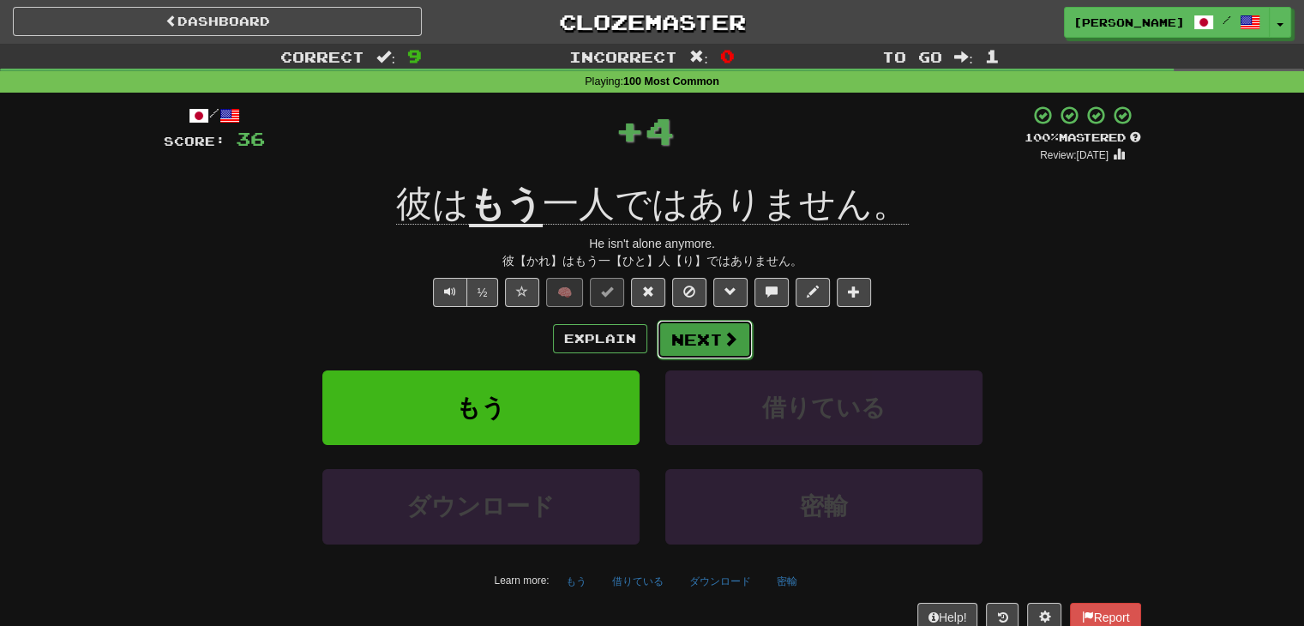
click at [695, 341] on button "Next" at bounding box center [705, 339] width 96 height 39
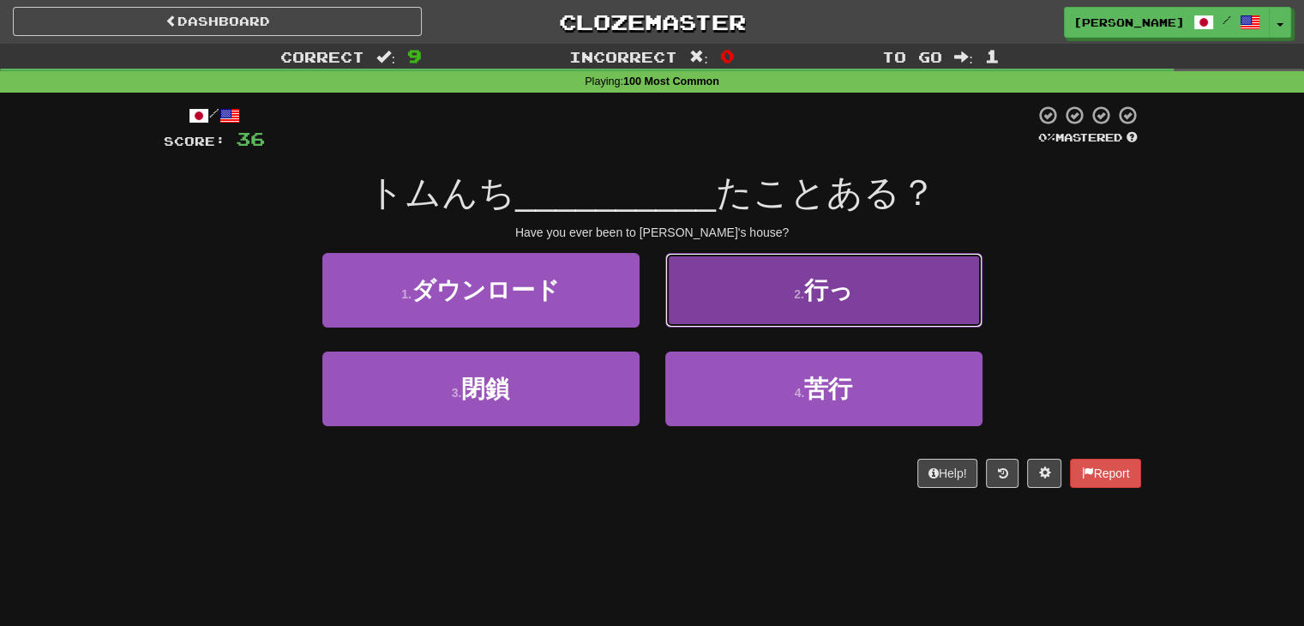
click at [761, 307] on button "2 . 行っ" at bounding box center [823, 290] width 317 height 75
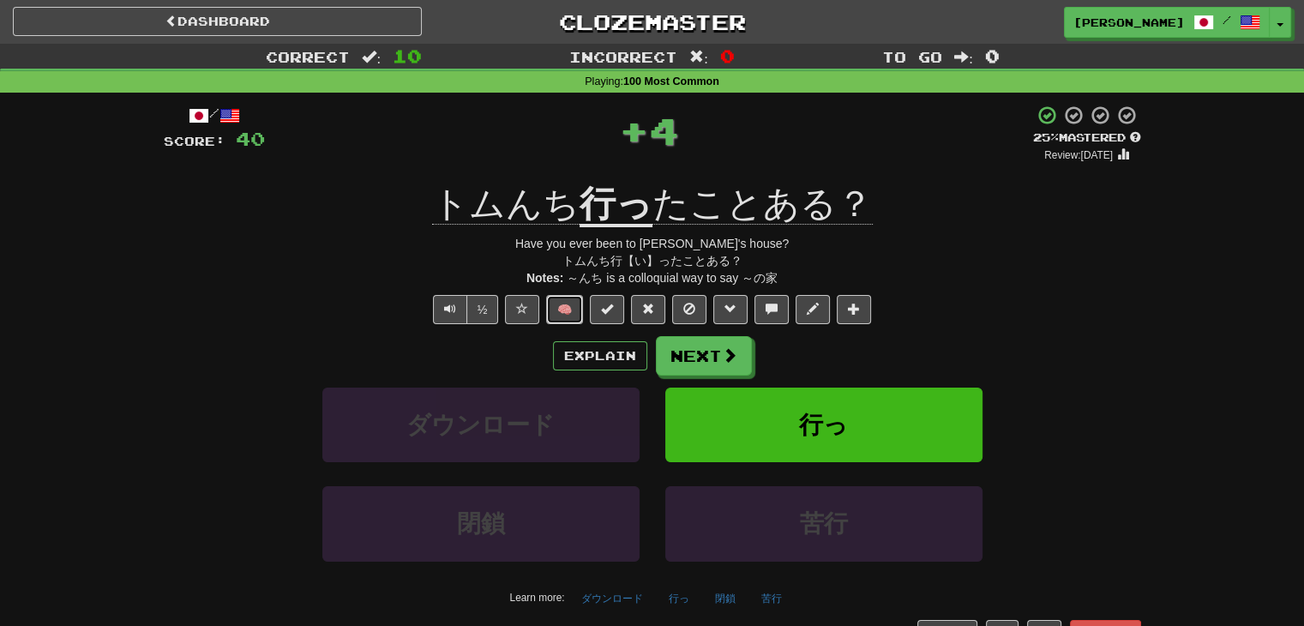
click at [564, 297] on button "🧠" at bounding box center [564, 309] width 37 height 29
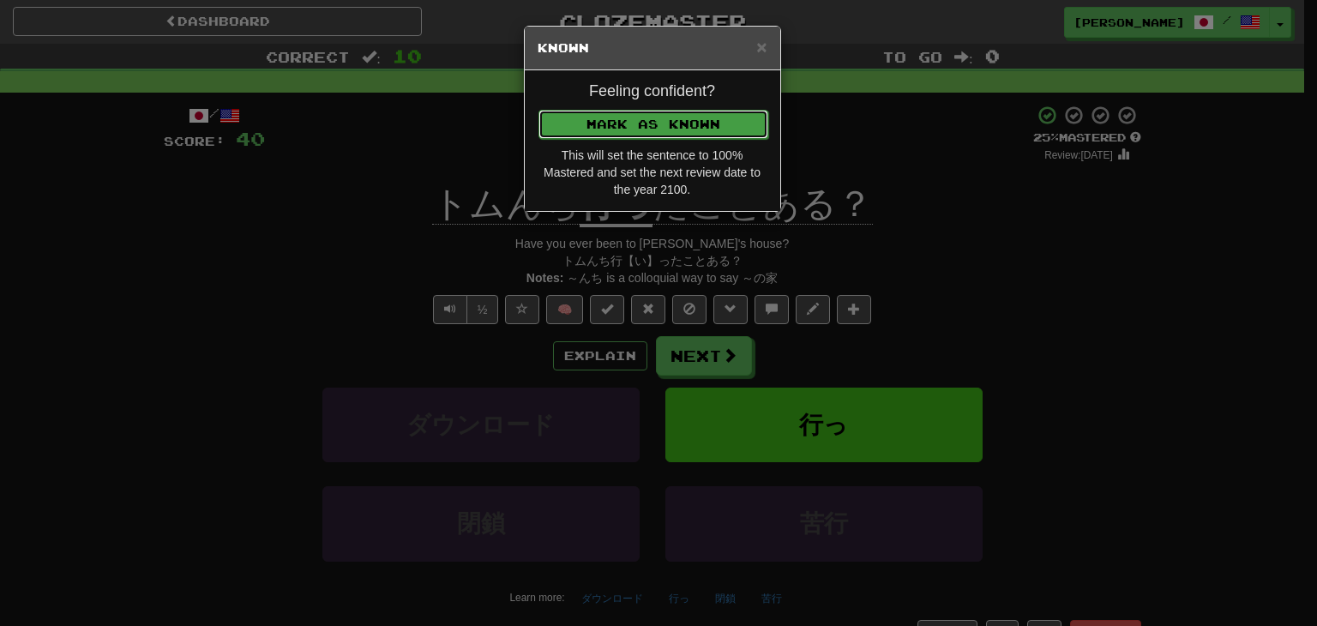
click at [633, 121] on button "Mark as Known" at bounding box center [653, 124] width 230 height 29
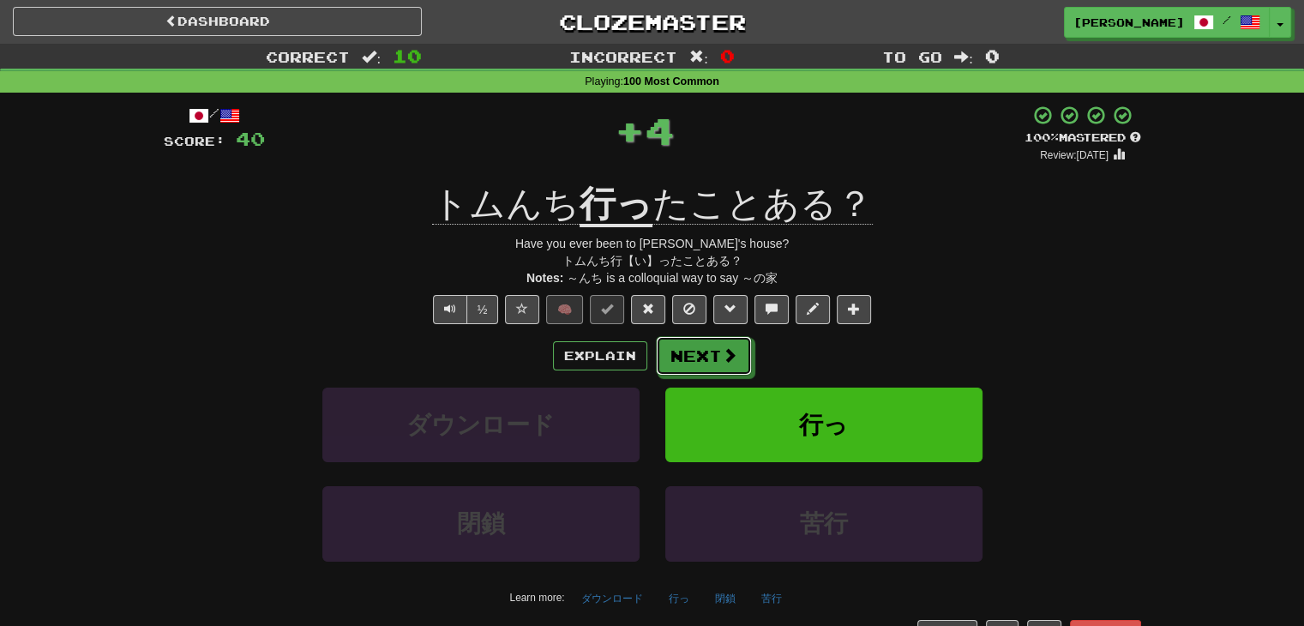
click at [676, 346] on button "Next" at bounding box center [704, 355] width 96 height 39
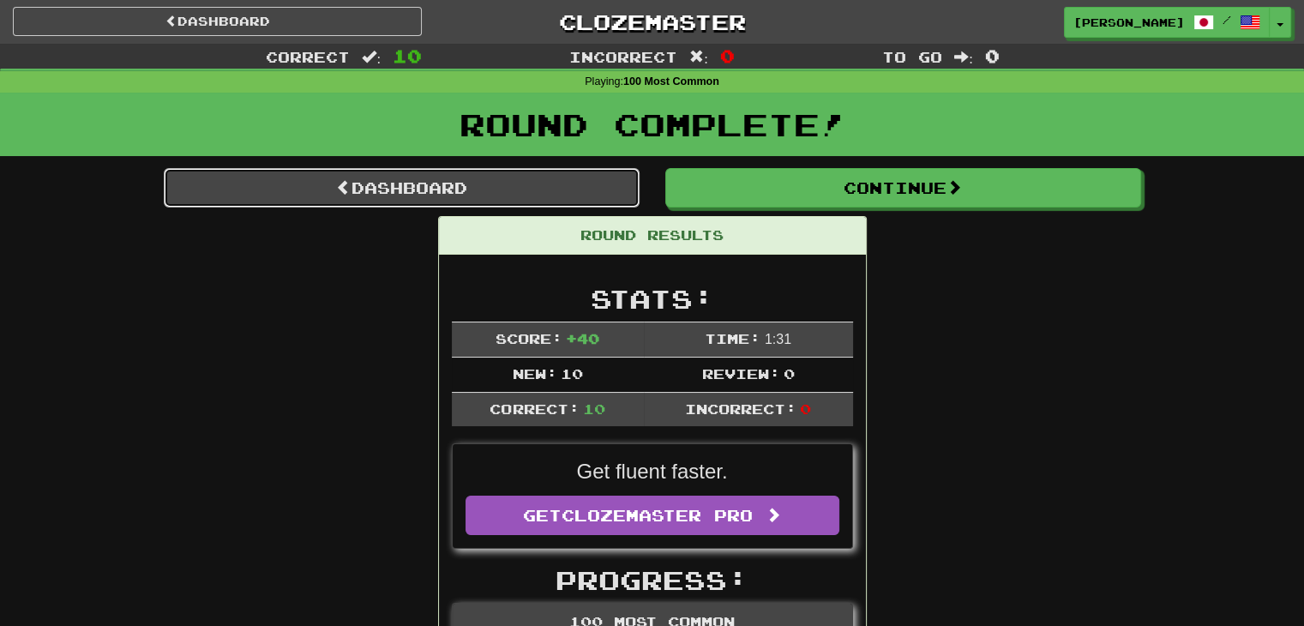
click at [410, 183] on link "Dashboard" at bounding box center [402, 187] width 476 height 39
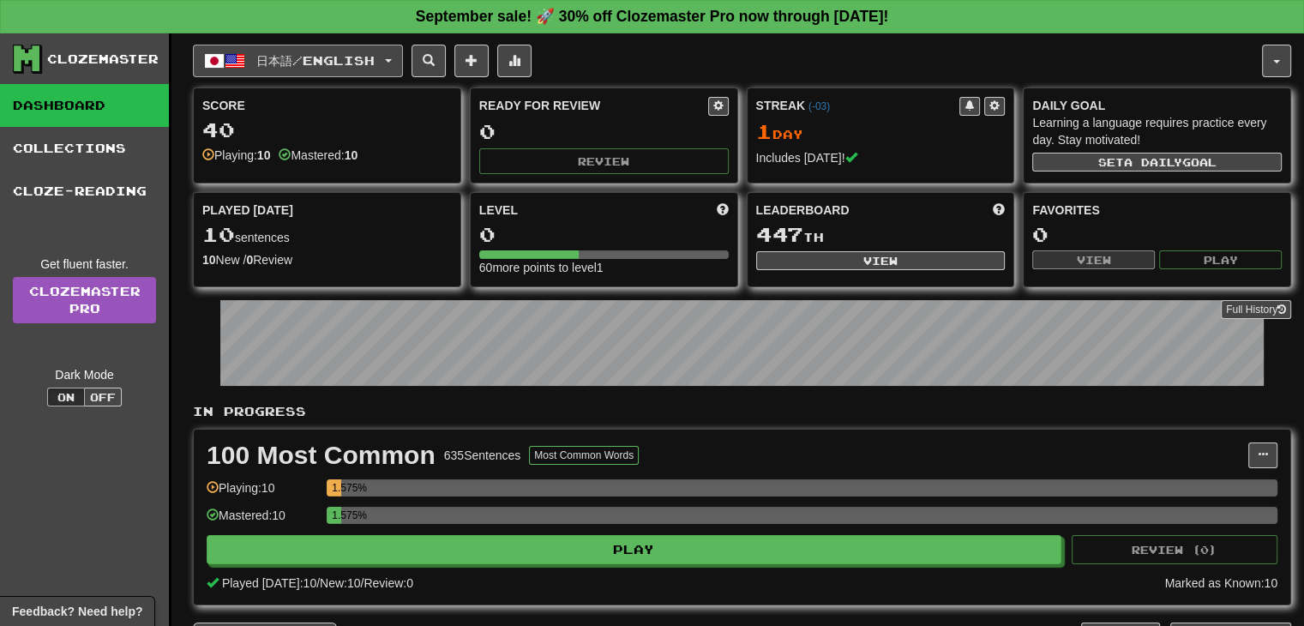
click at [403, 58] on button "日本語 / English" at bounding box center [298, 61] width 210 height 33
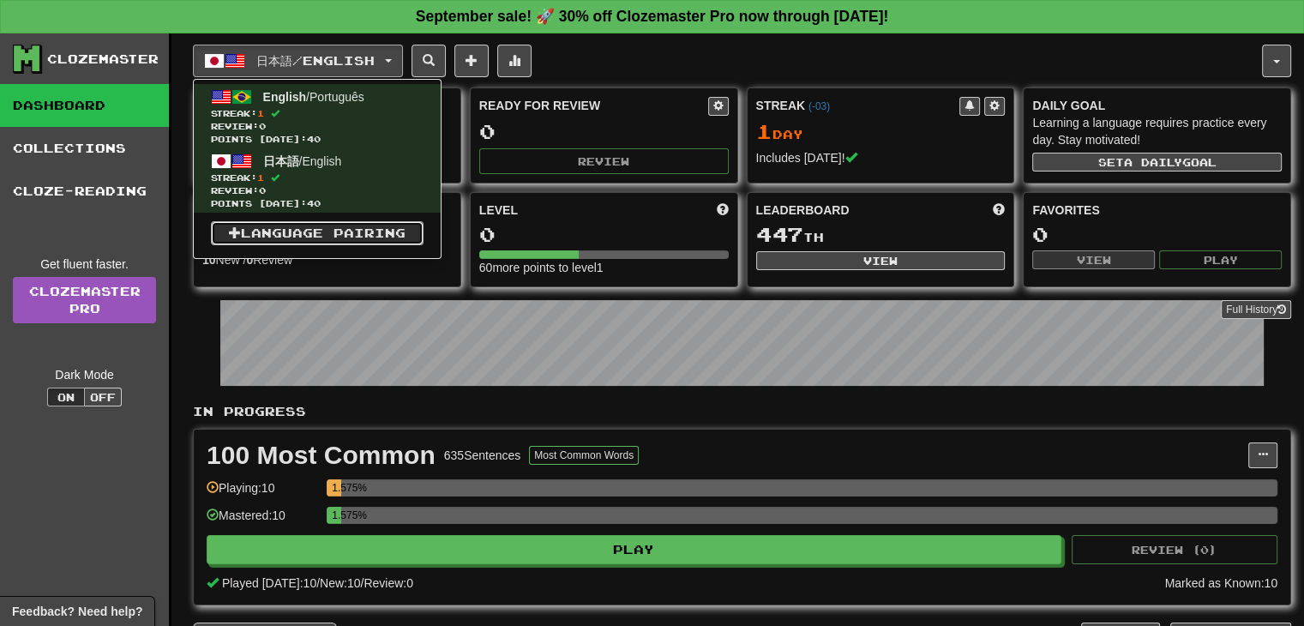
click at [334, 232] on link "Language Pairing" at bounding box center [317, 233] width 213 height 24
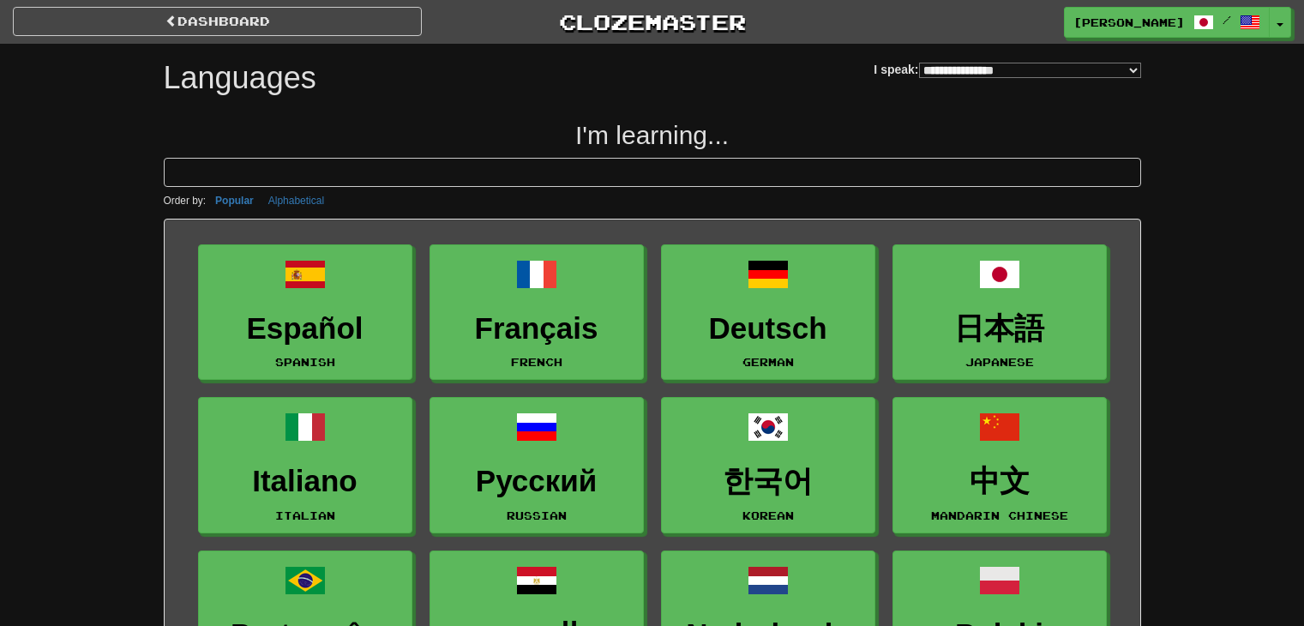
select select "*******"
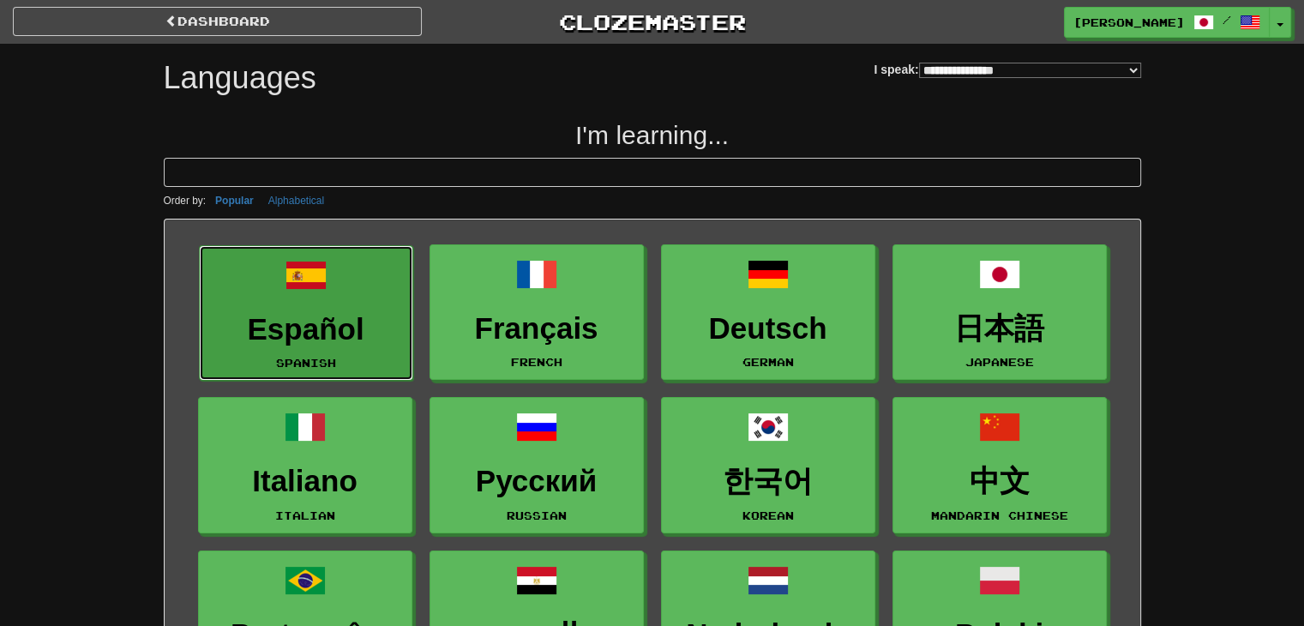
click at [337, 330] on h3 "Español" at bounding box center [305, 329] width 195 height 33
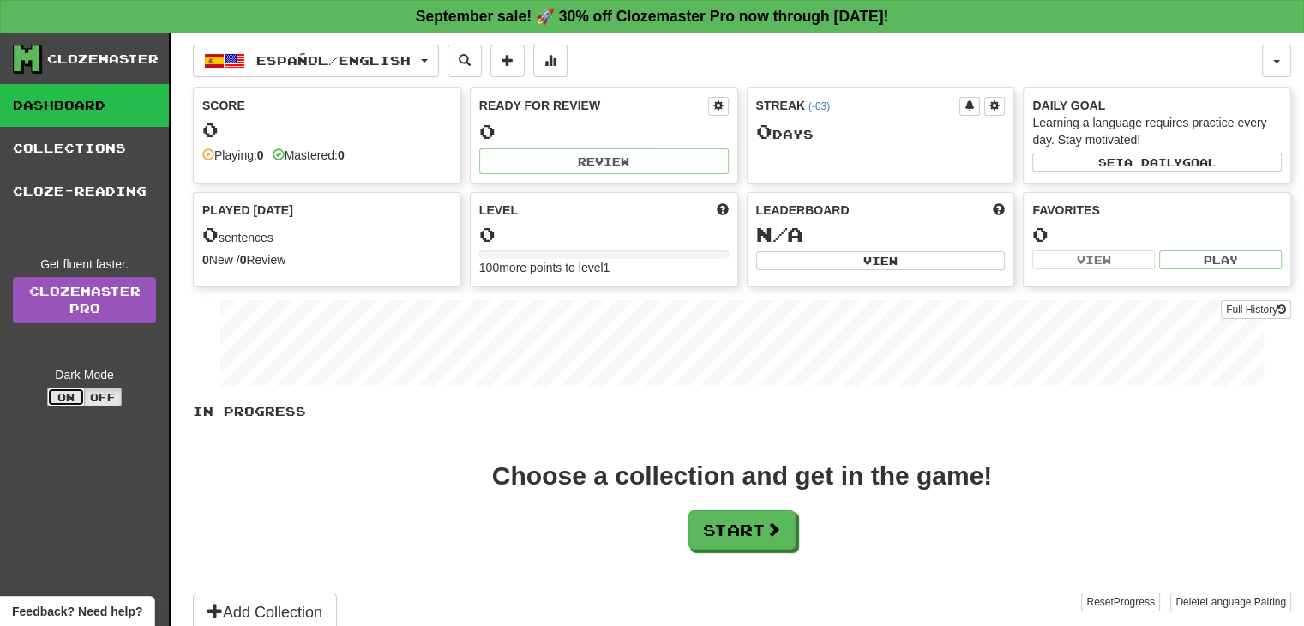
click at [61, 392] on button "On" at bounding box center [66, 397] width 38 height 19
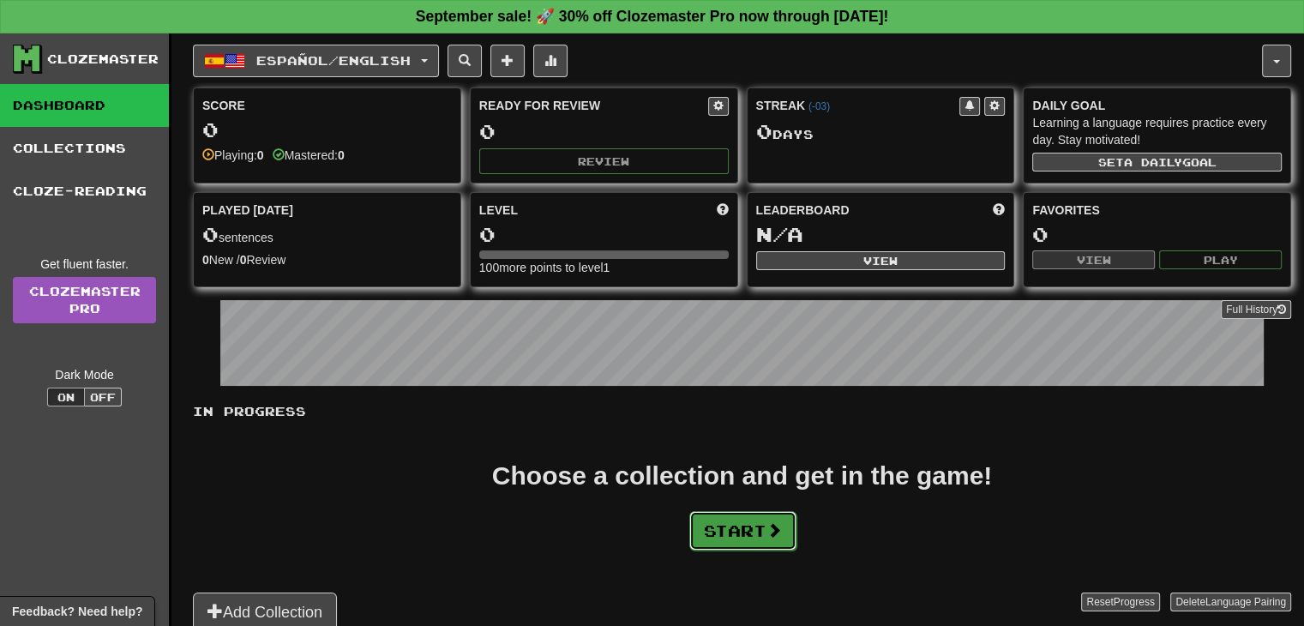
click at [755, 529] on button "Start" at bounding box center [742, 530] width 107 height 39
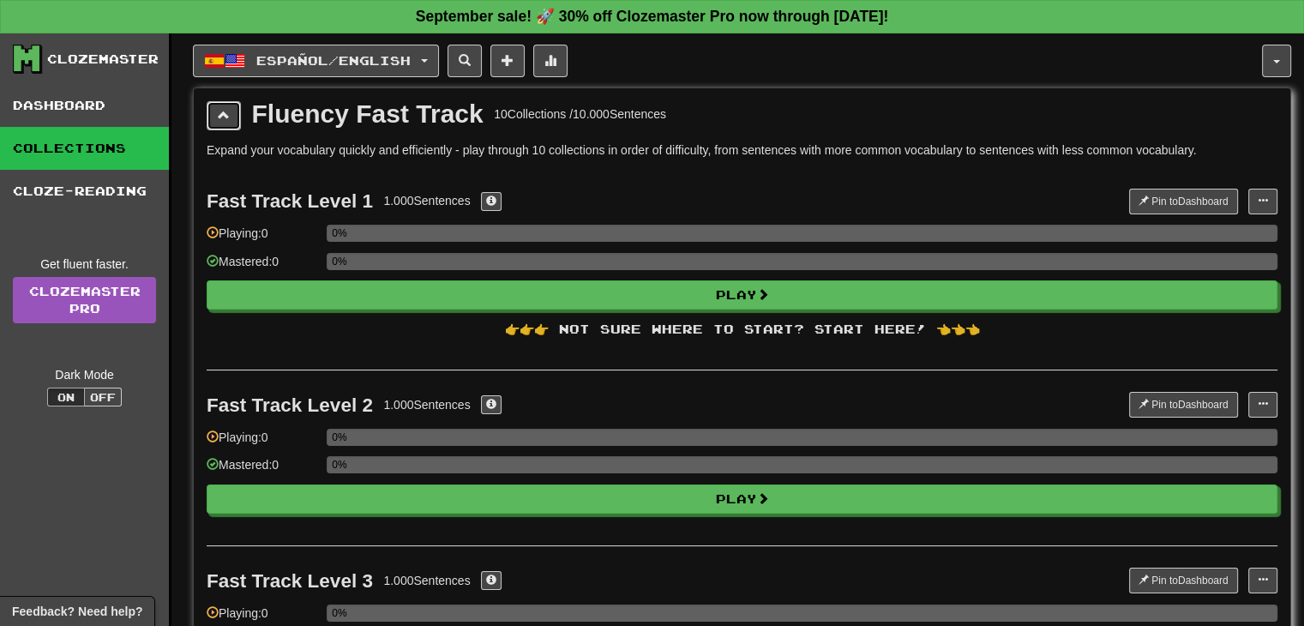
click at [216, 105] on button at bounding box center [224, 115] width 34 height 29
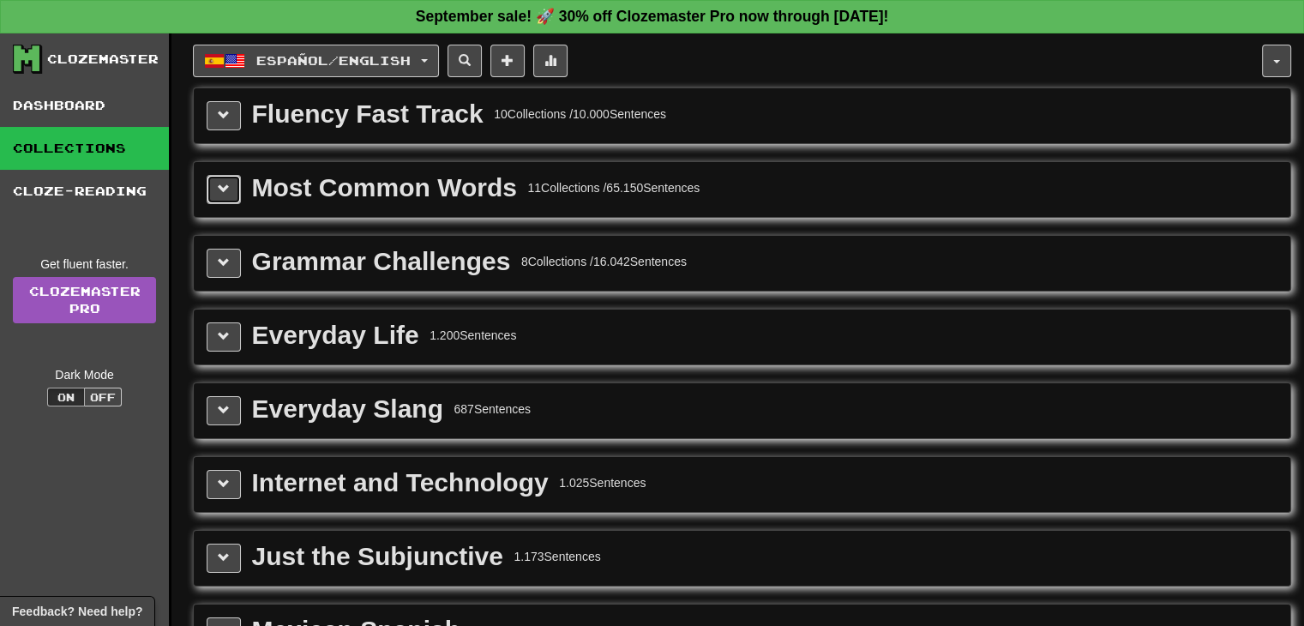
click at [214, 183] on button at bounding box center [224, 189] width 34 height 29
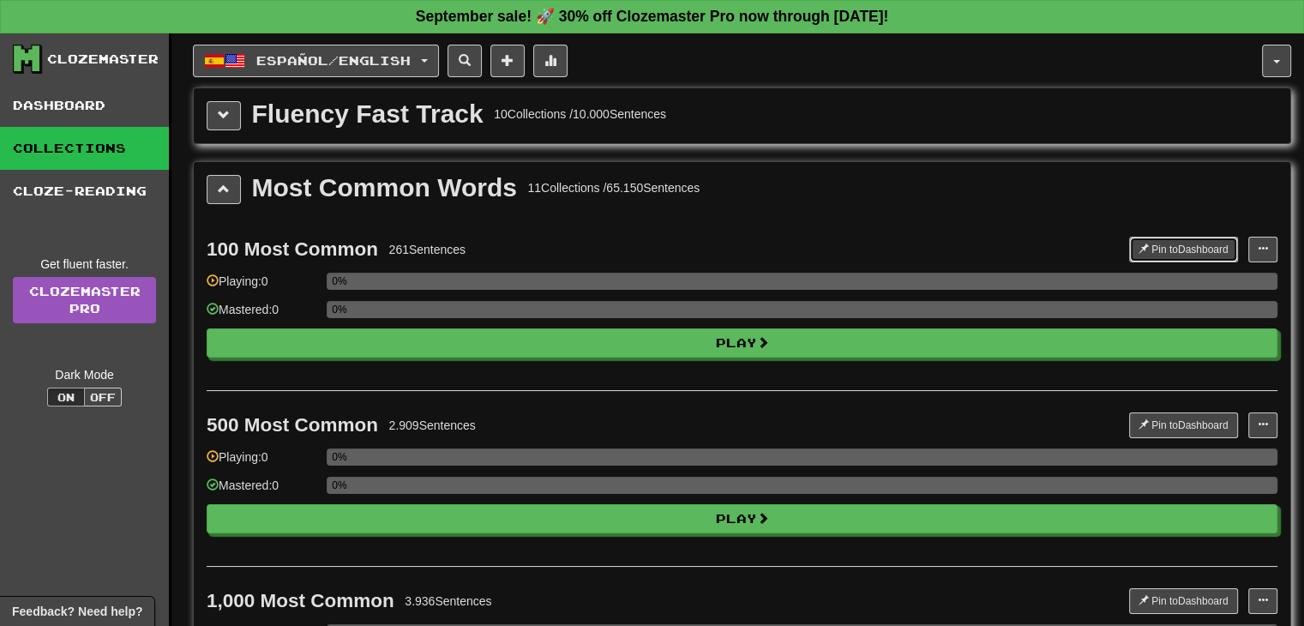
click at [1173, 239] on button "Pin to Dashboard" at bounding box center [1183, 250] width 109 height 26
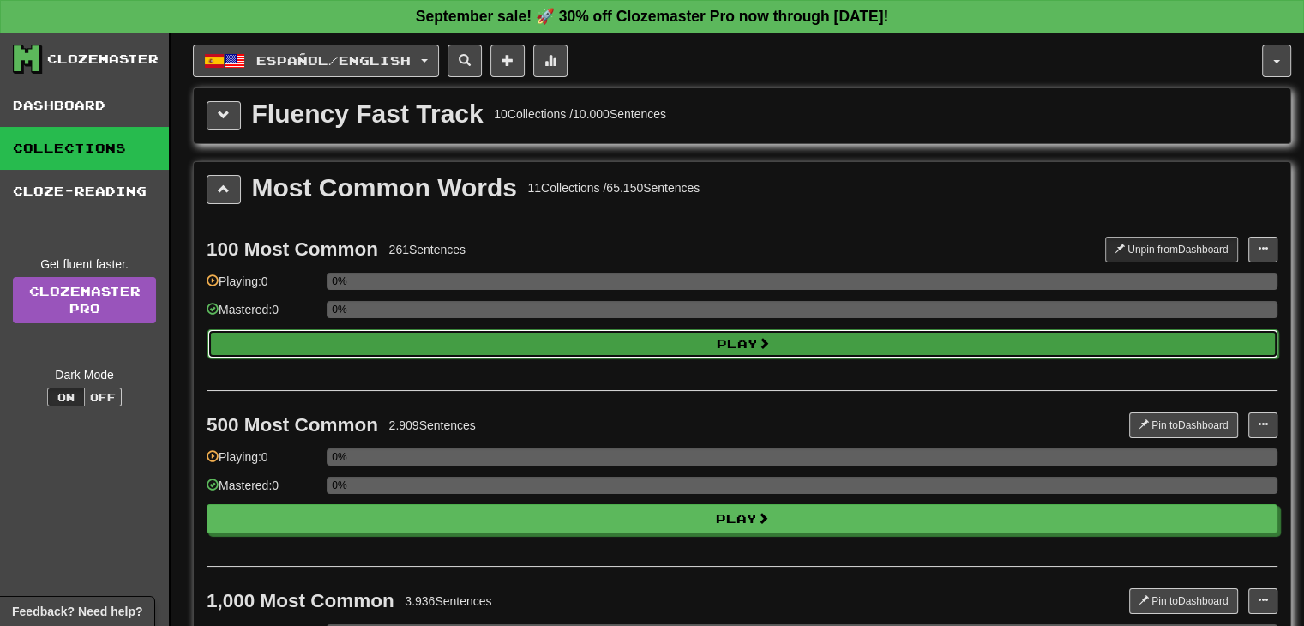
click at [734, 336] on button "Play" at bounding box center [742, 343] width 1071 height 29
select select "**"
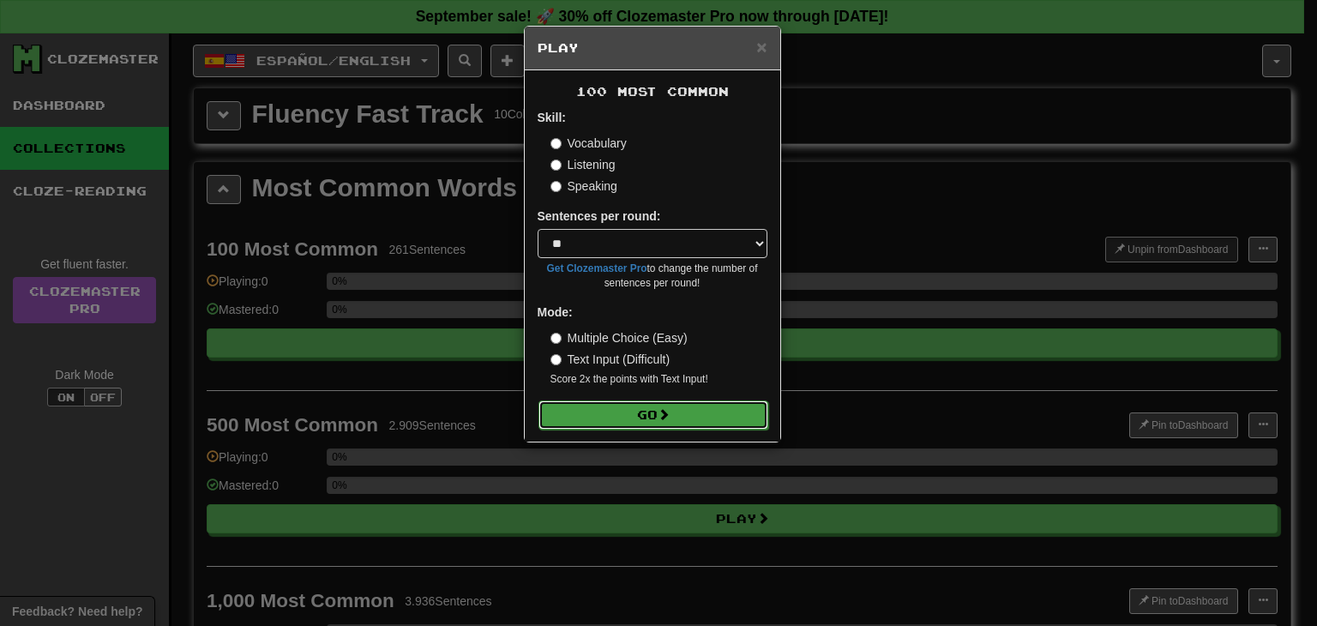
click at [600, 414] on button "Go" at bounding box center [653, 414] width 230 height 29
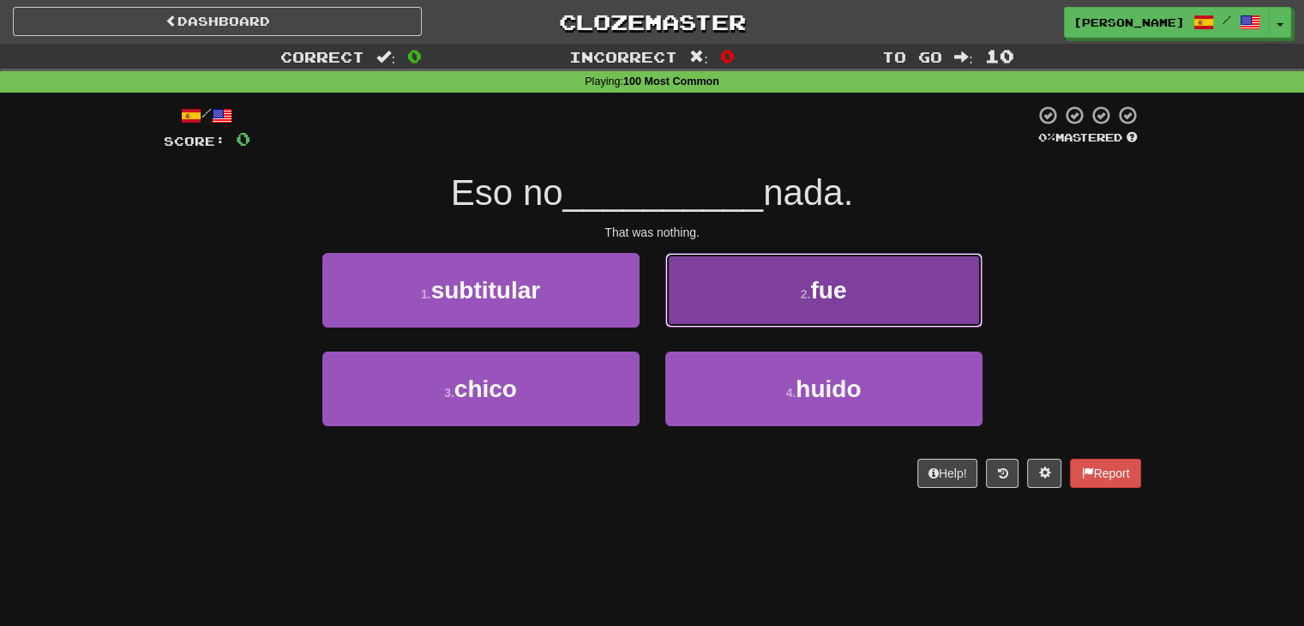
click at [784, 310] on button "2 . fue" at bounding box center [823, 290] width 317 height 75
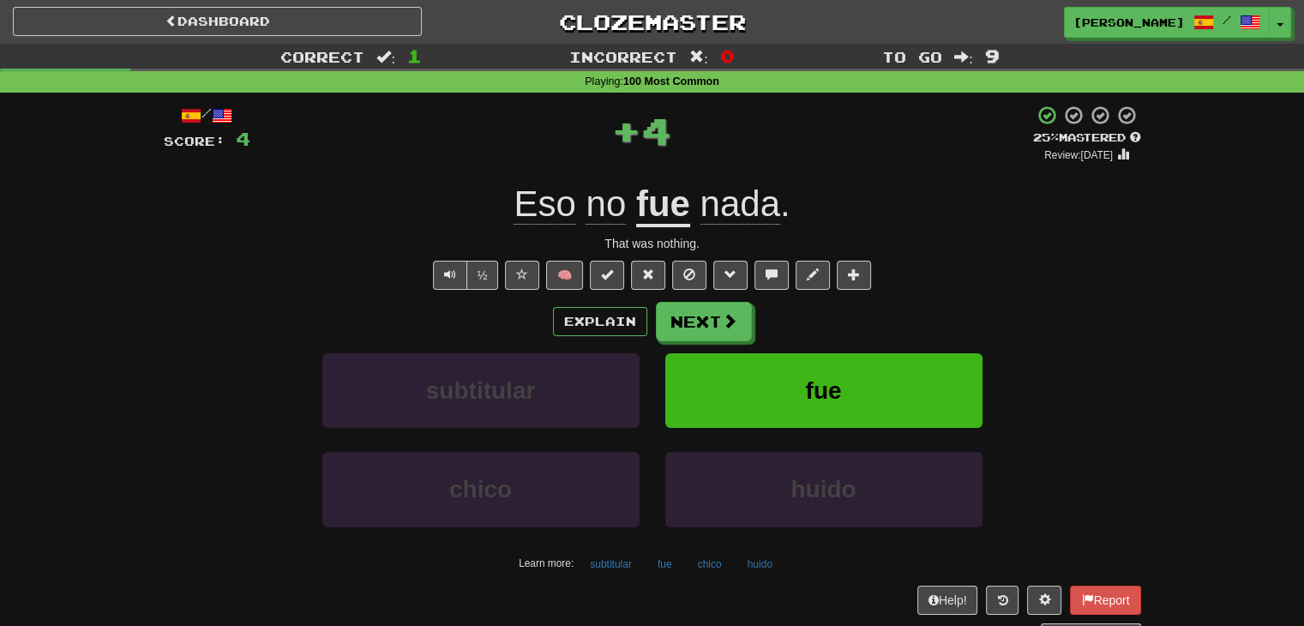
click at [543, 275] on span "🧠" at bounding box center [688, 274] width 373 height 14
click at [554, 274] on button "🧠" at bounding box center [564, 275] width 37 height 29
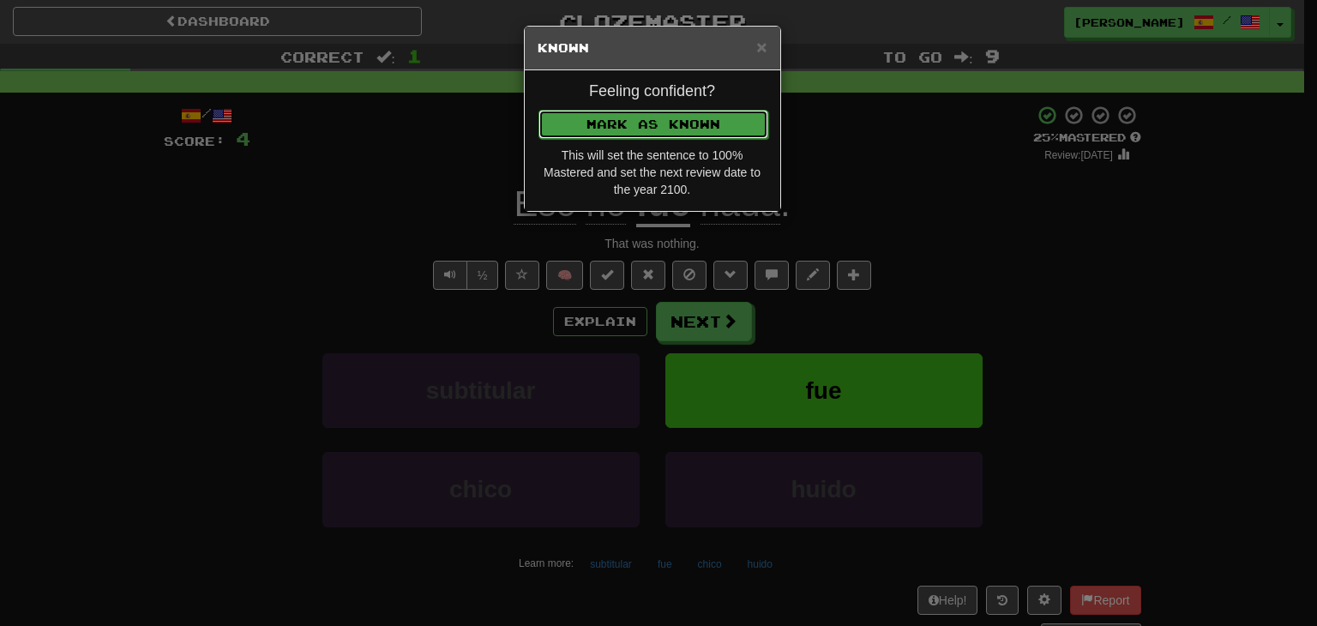
click at [622, 111] on button "Mark as Known" at bounding box center [653, 124] width 230 height 29
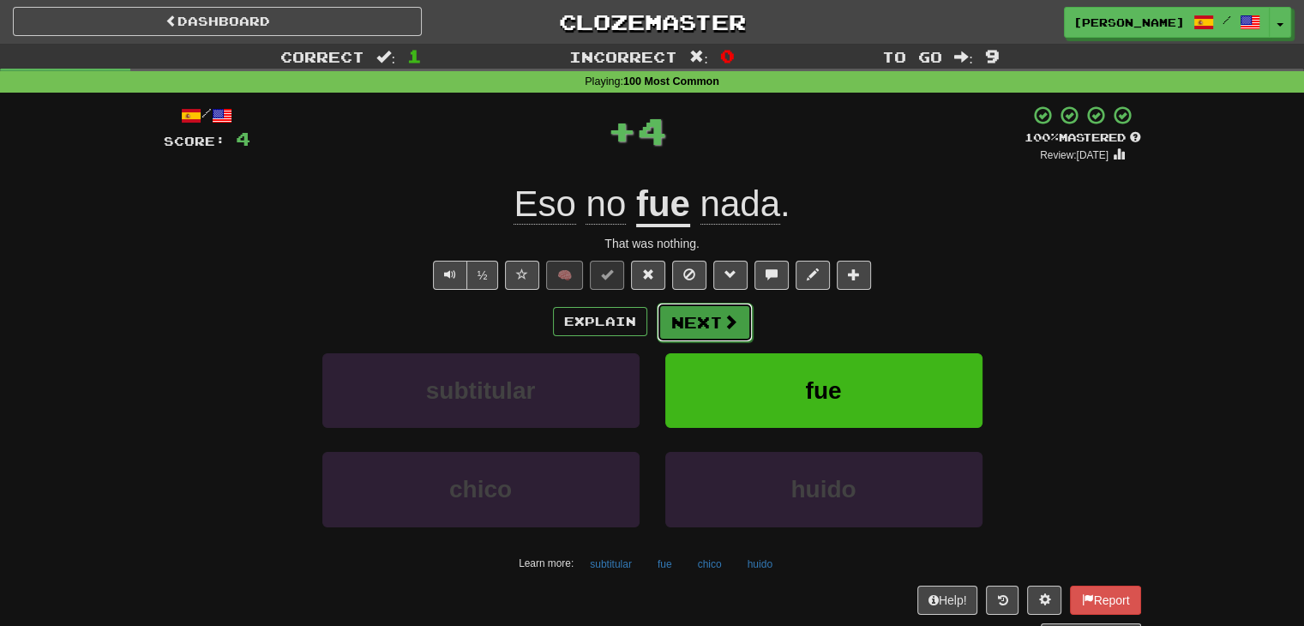
click at [693, 324] on button "Next" at bounding box center [705, 322] width 96 height 39
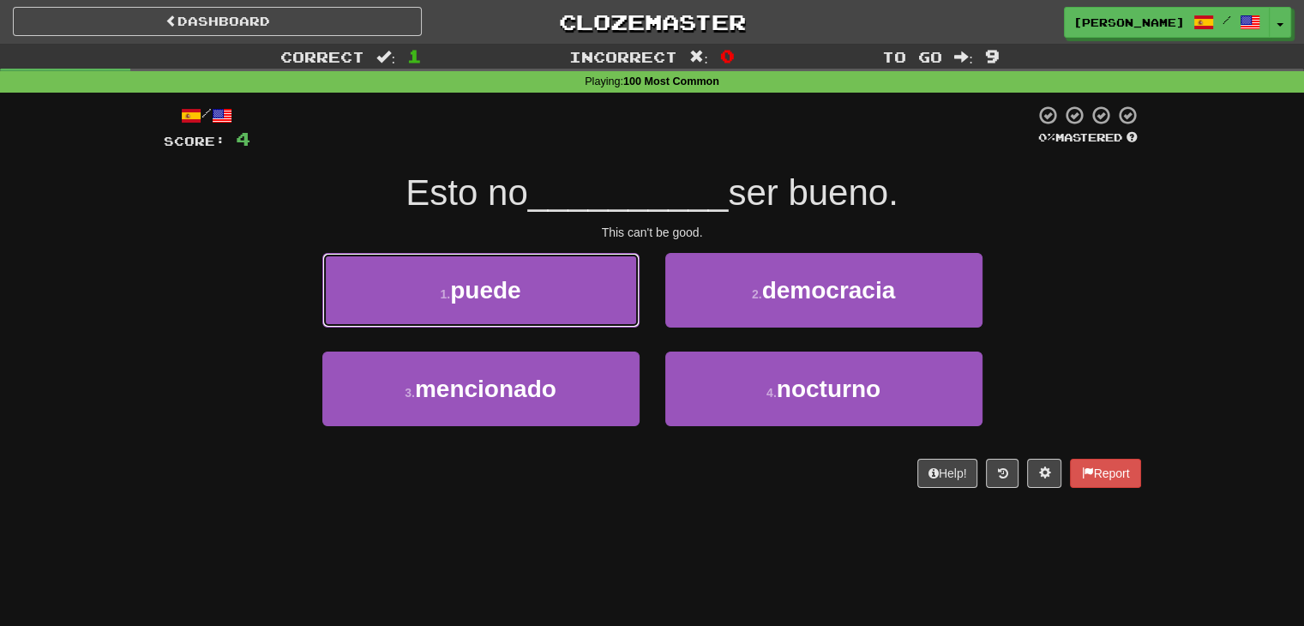
click at [618, 327] on button "1 . puede" at bounding box center [480, 290] width 317 height 75
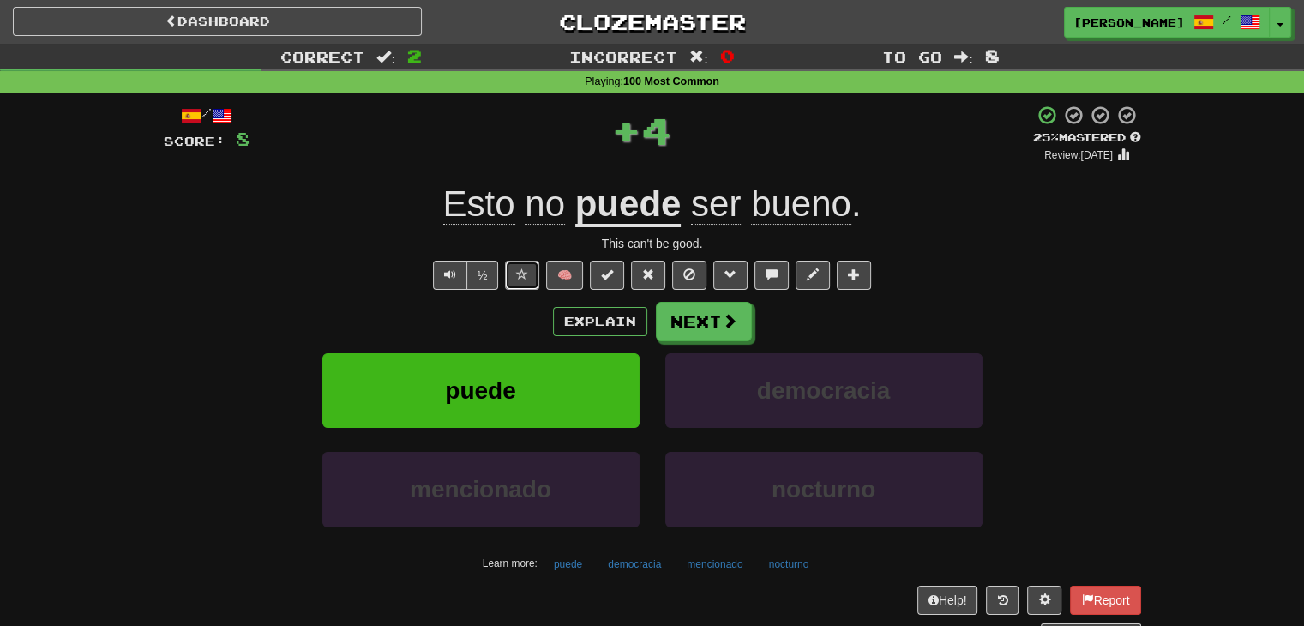
click at [535, 284] on button at bounding box center [522, 275] width 34 height 29
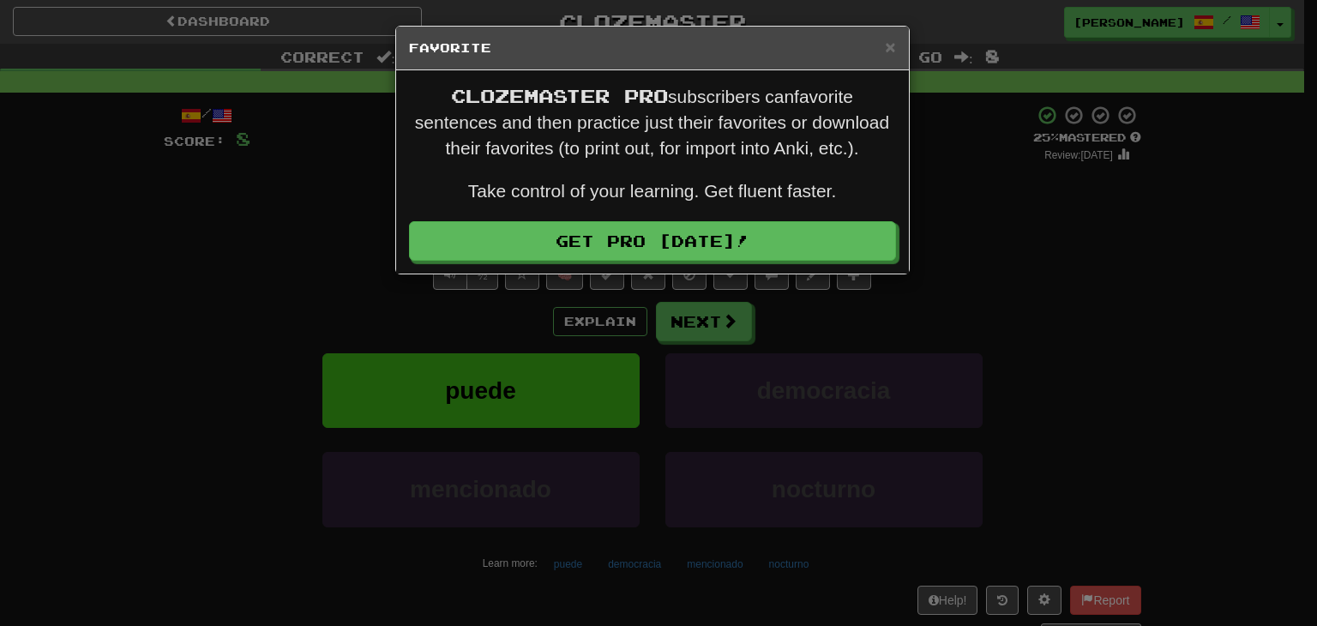
click at [569, 275] on div "× Favorite Clozemaster Pro subscribers can favorite sentences and then practice…" at bounding box center [658, 313] width 1317 height 626
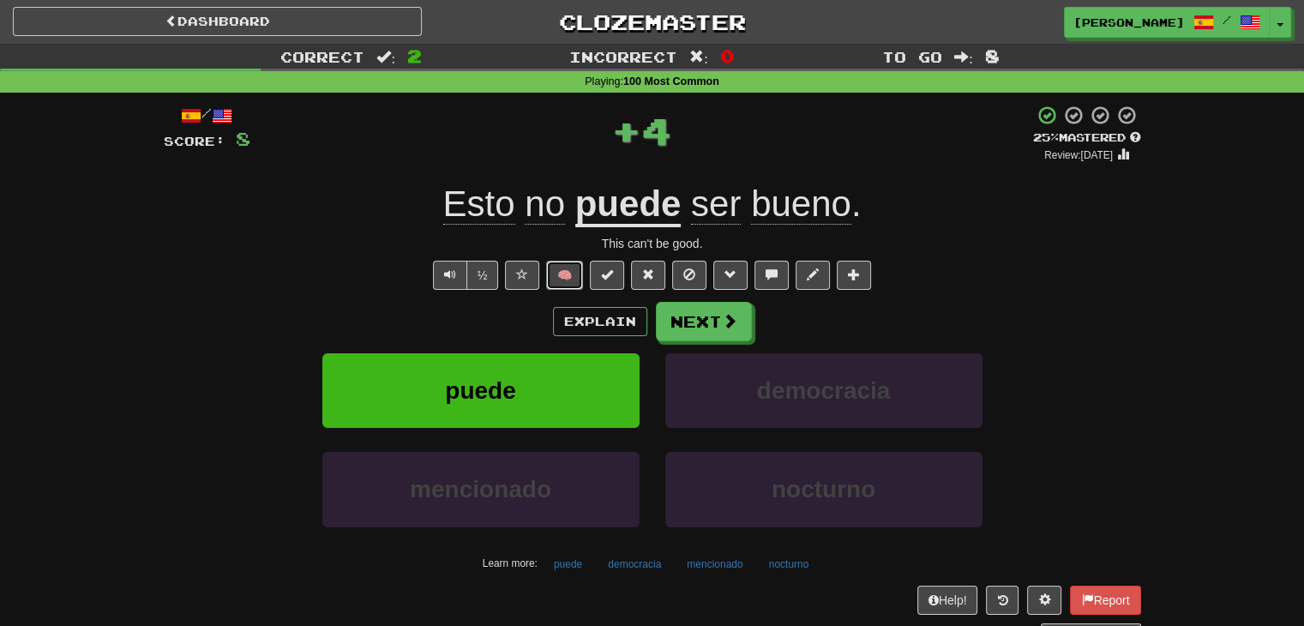
click at [573, 279] on button "🧠" at bounding box center [564, 275] width 37 height 29
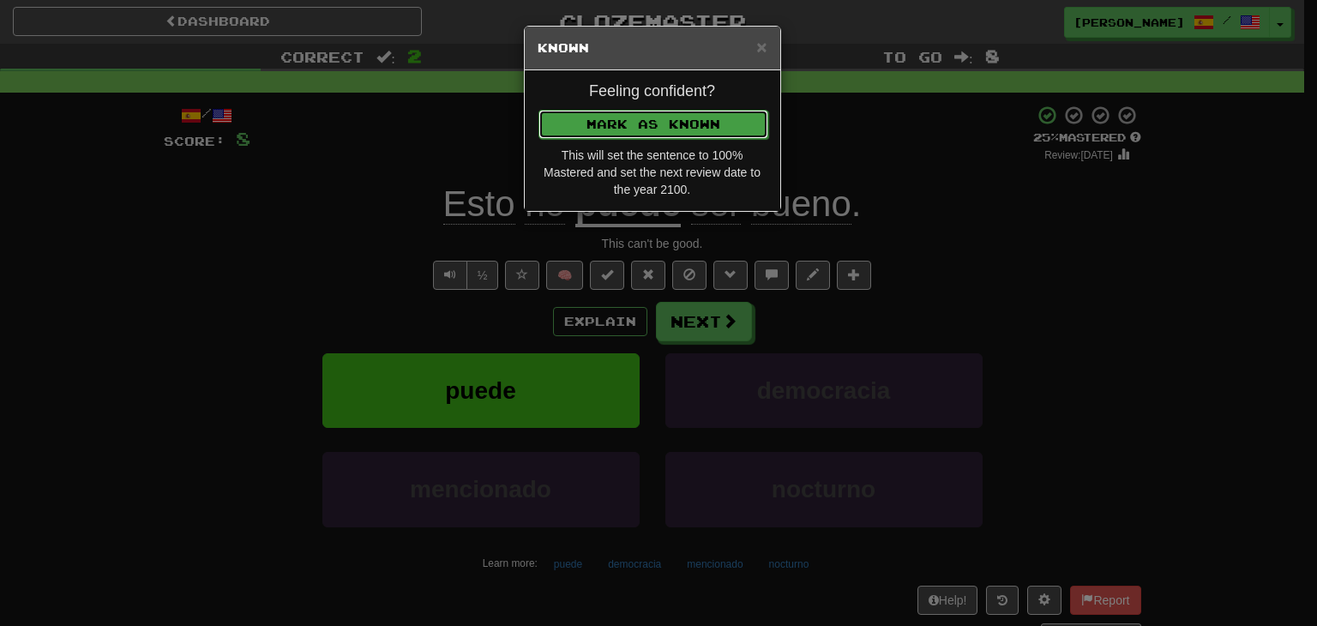
click at [670, 123] on button "Mark as Known" at bounding box center [653, 124] width 230 height 29
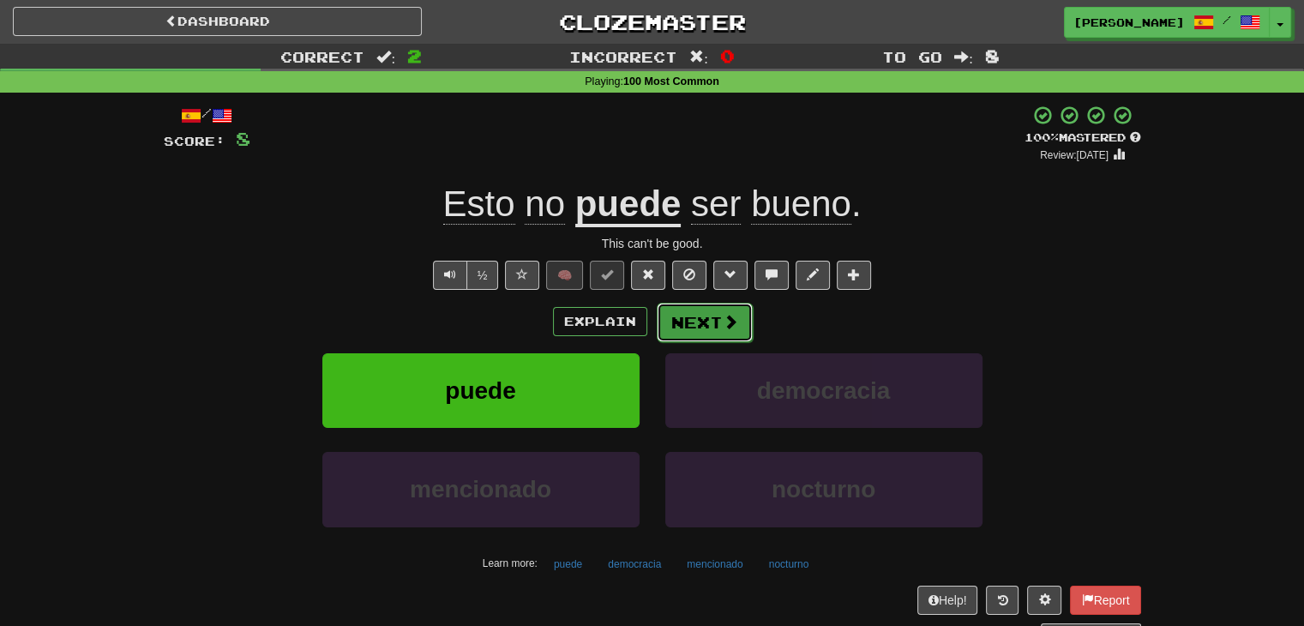
click at [715, 322] on button "Next" at bounding box center [705, 322] width 96 height 39
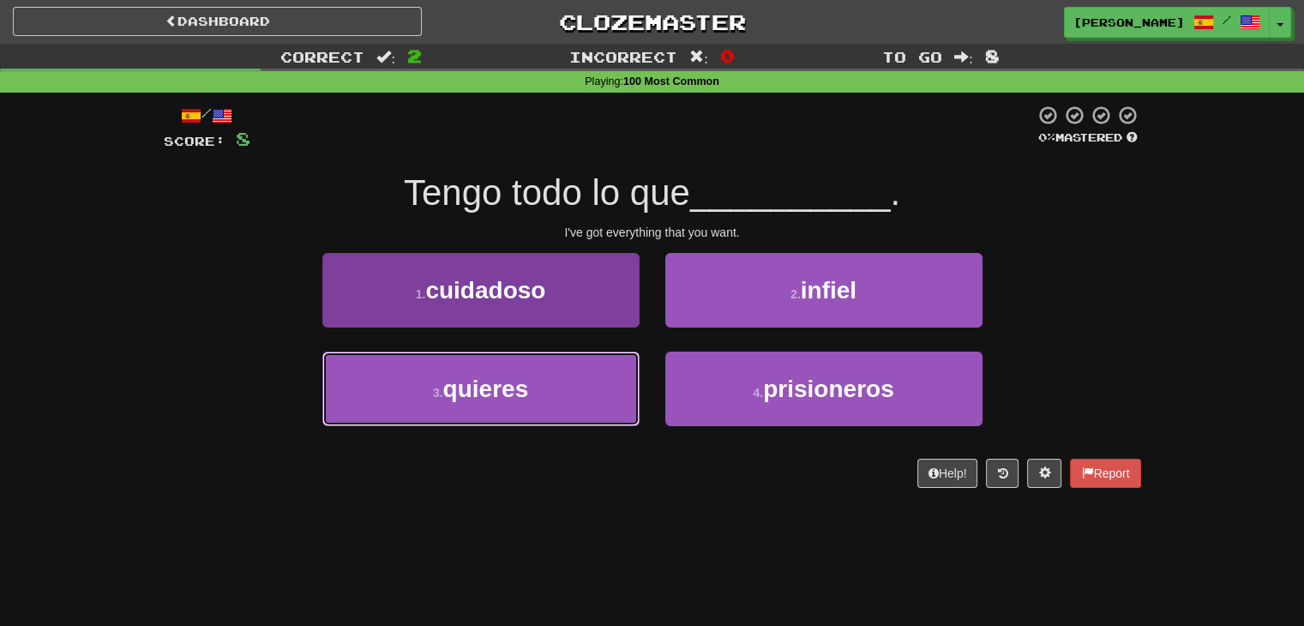
drag, startPoint x: 534, startPoint y: 388, endPoint x: 545, endPoint y: 379, distance: 14.6
click at [535, 388] on button "3 . quieres" at bounding box center [480, 389] width 317 height 75
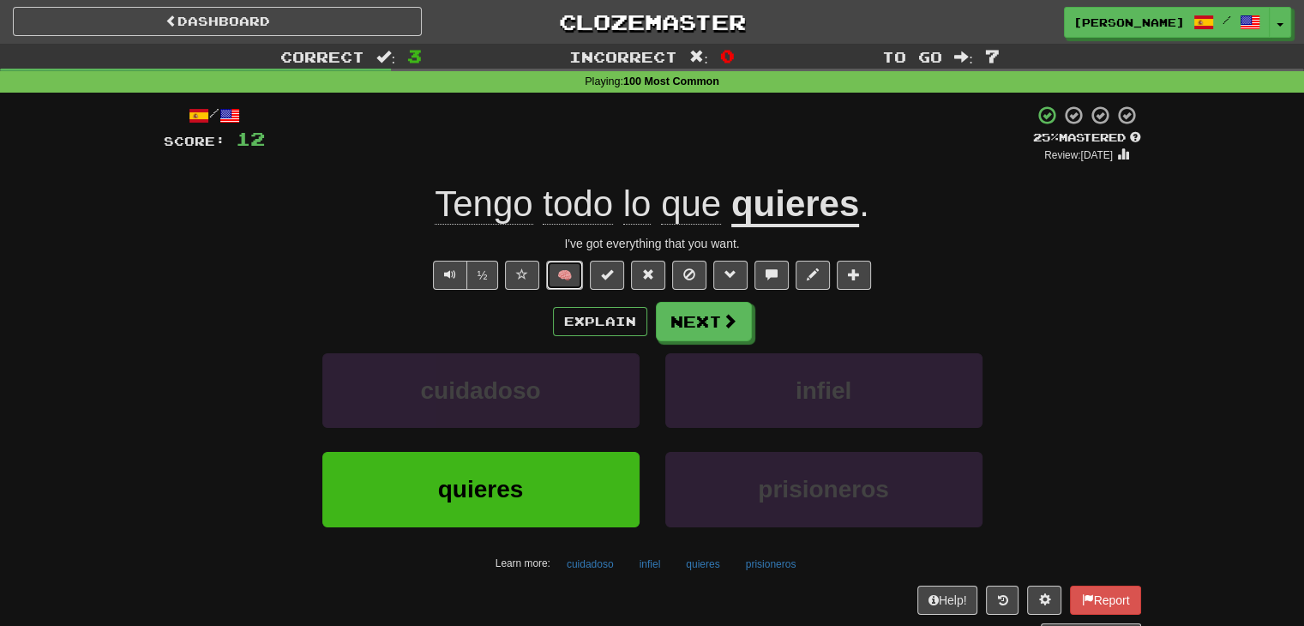
click at [566, 284] on button "🧠" at bounding box center [564, 275] width 37 height 29
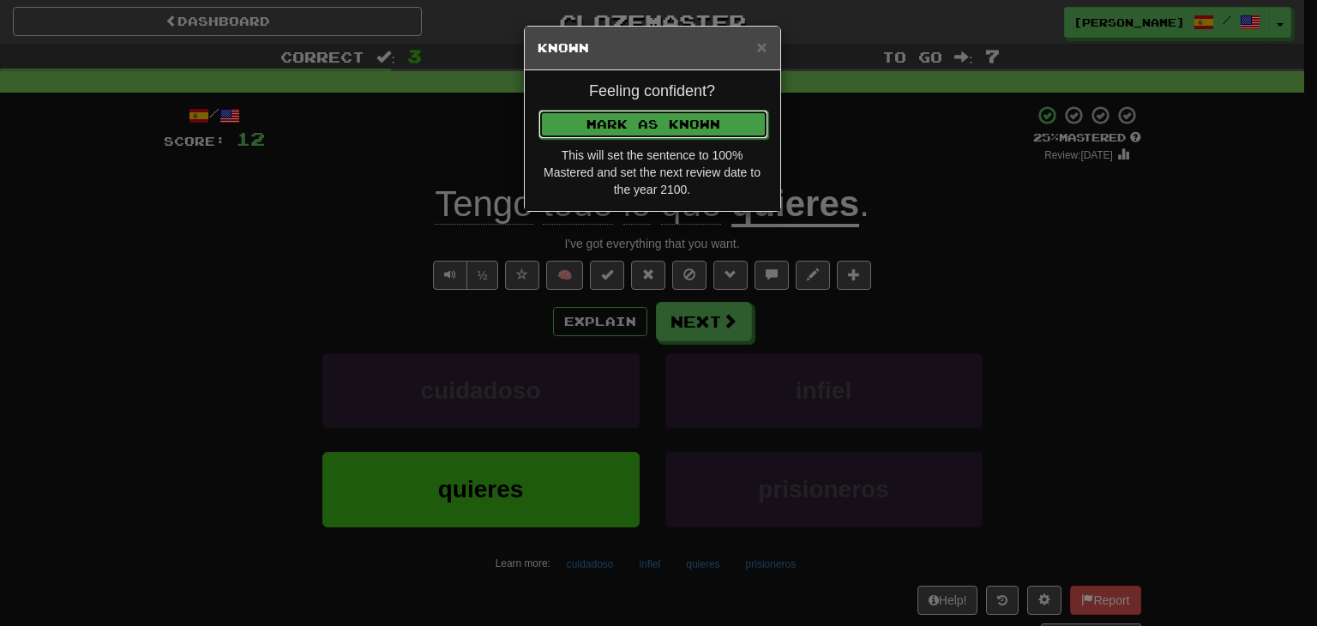
click at [616, 124] on button "Mark as Known" at bounding box center [653, 124] width 230 height 29
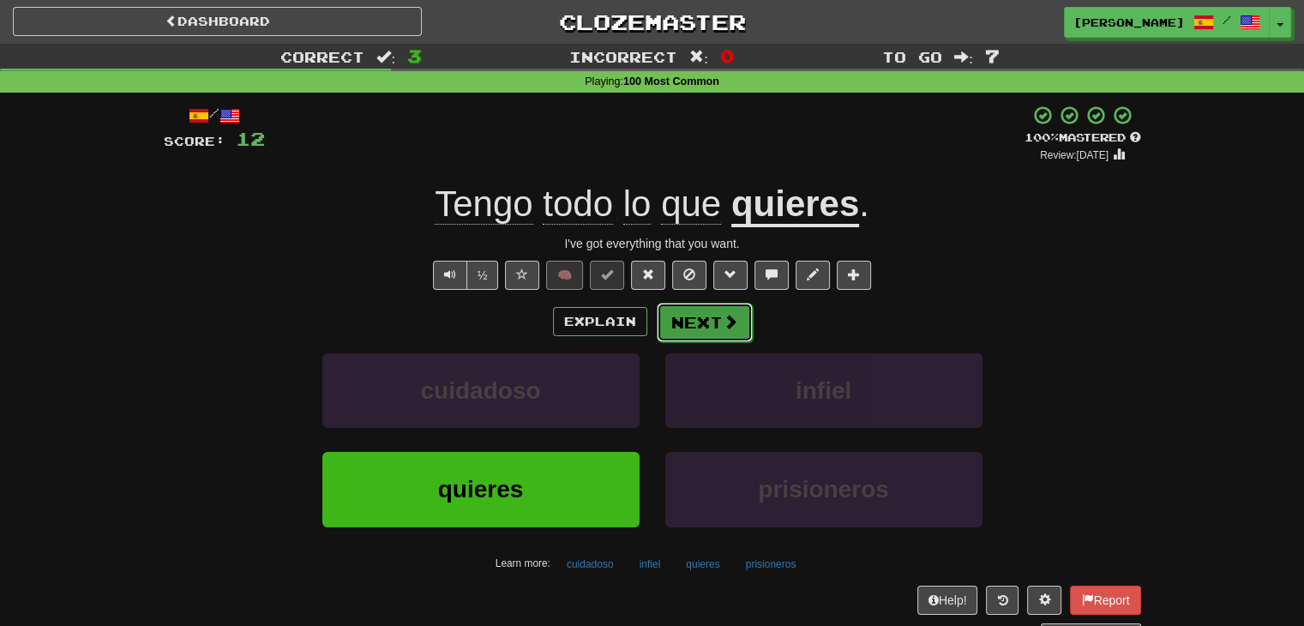
click at [691, 320] on button "Next" at bounding box center [705, 322] width 96 height 39
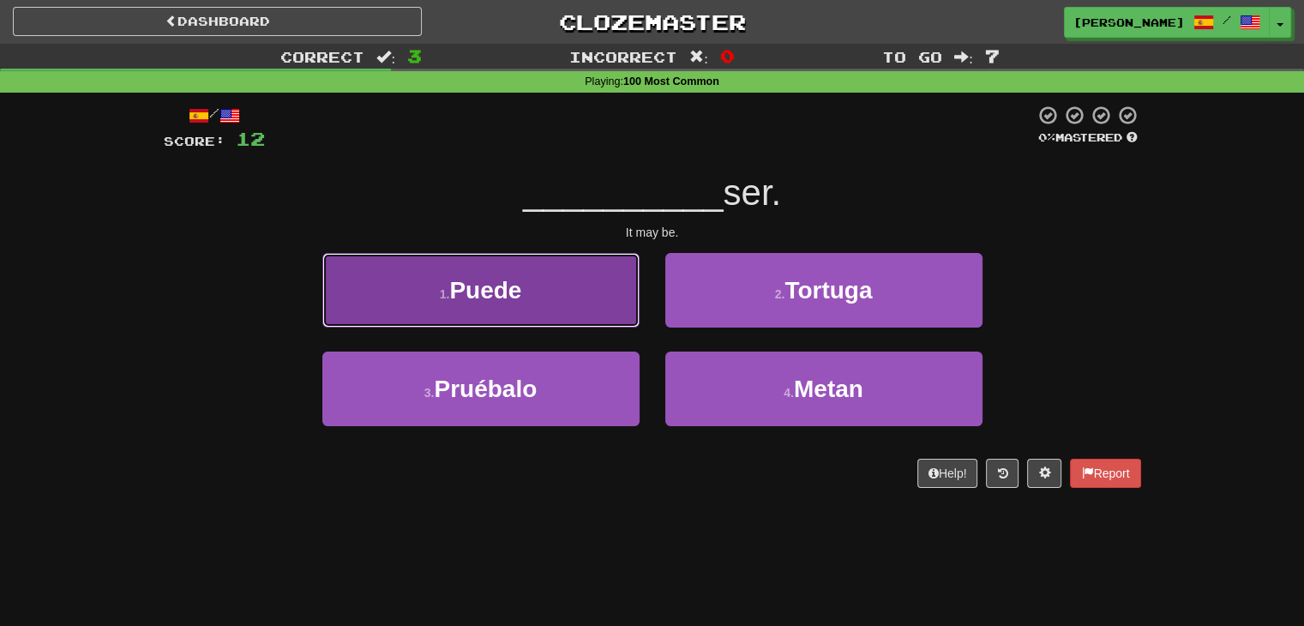
click at [576, 301] on button "1 . Puede" at bounding box center [480, 290] width 317 height 75
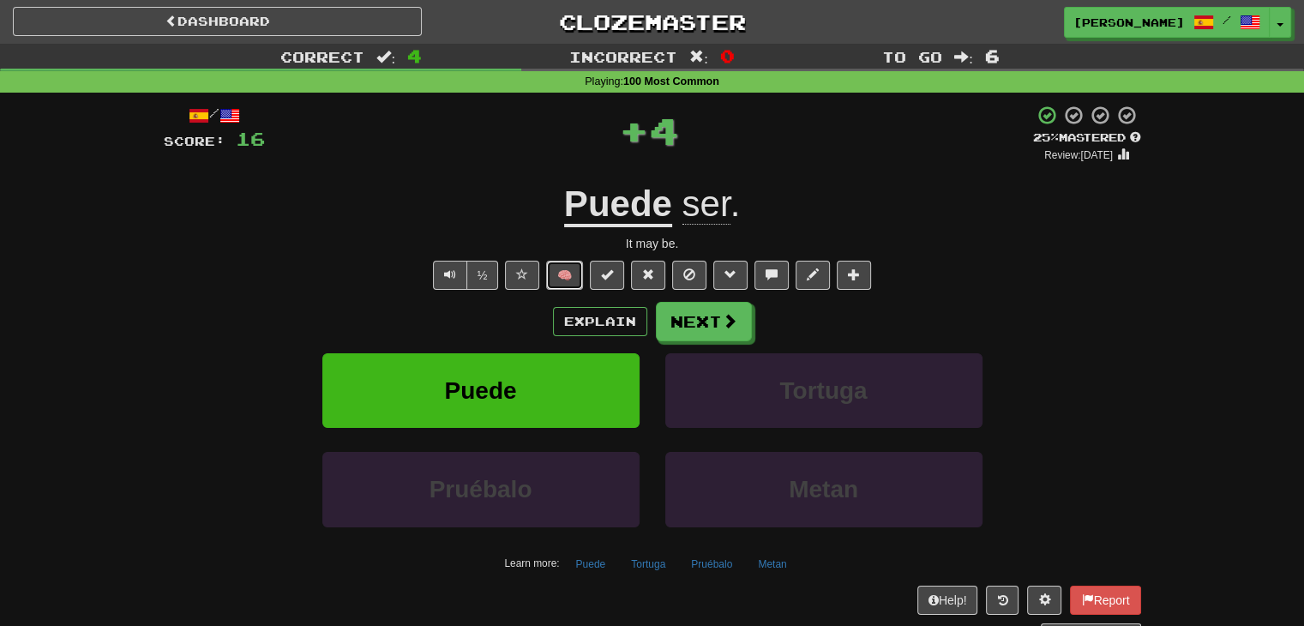
click at [573, 280] on button "🧠" at bounding box center [564, 275] width 37 height 29
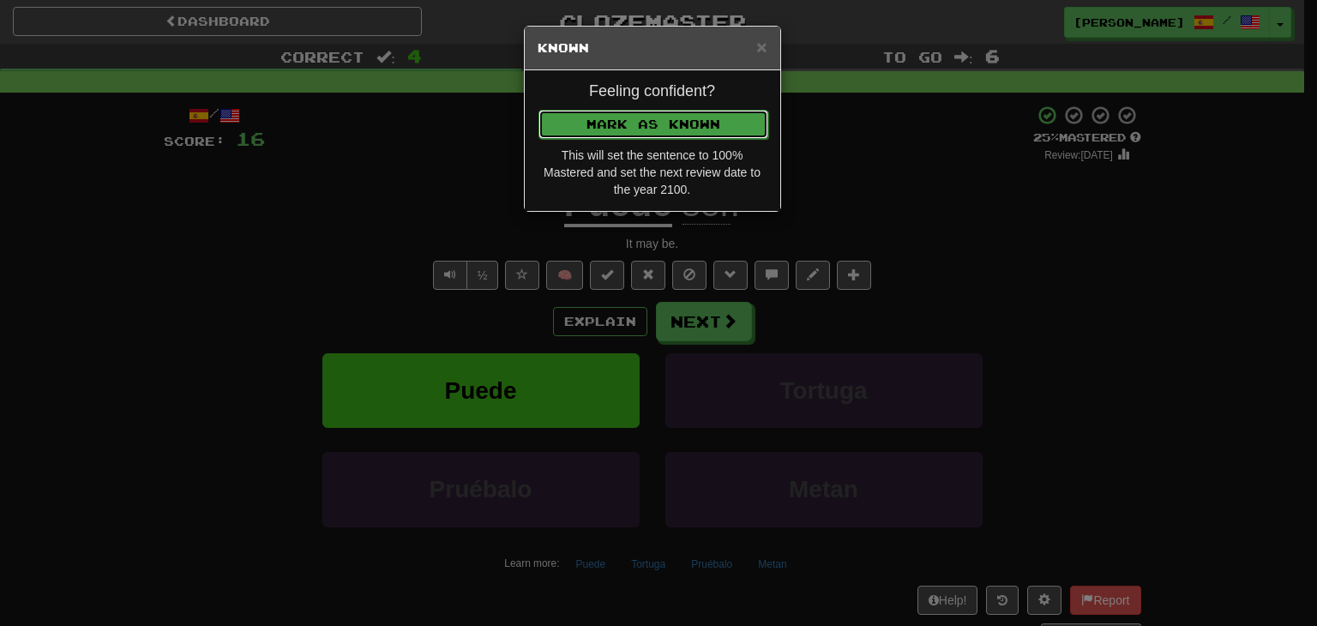
click at [639, 119] on button "Mark as Known" at bounding box center [653, 124] width 230 height 29
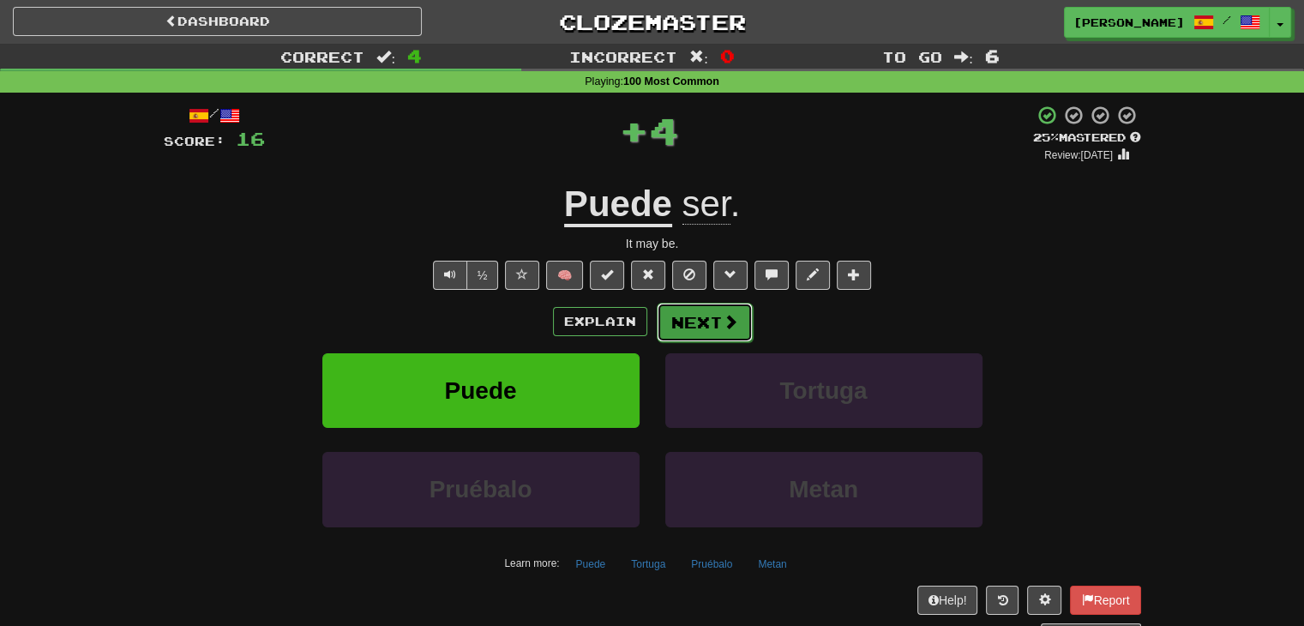
click at [676, 318] on button "Next" at bounding box center [705, 322] width 96 height 39
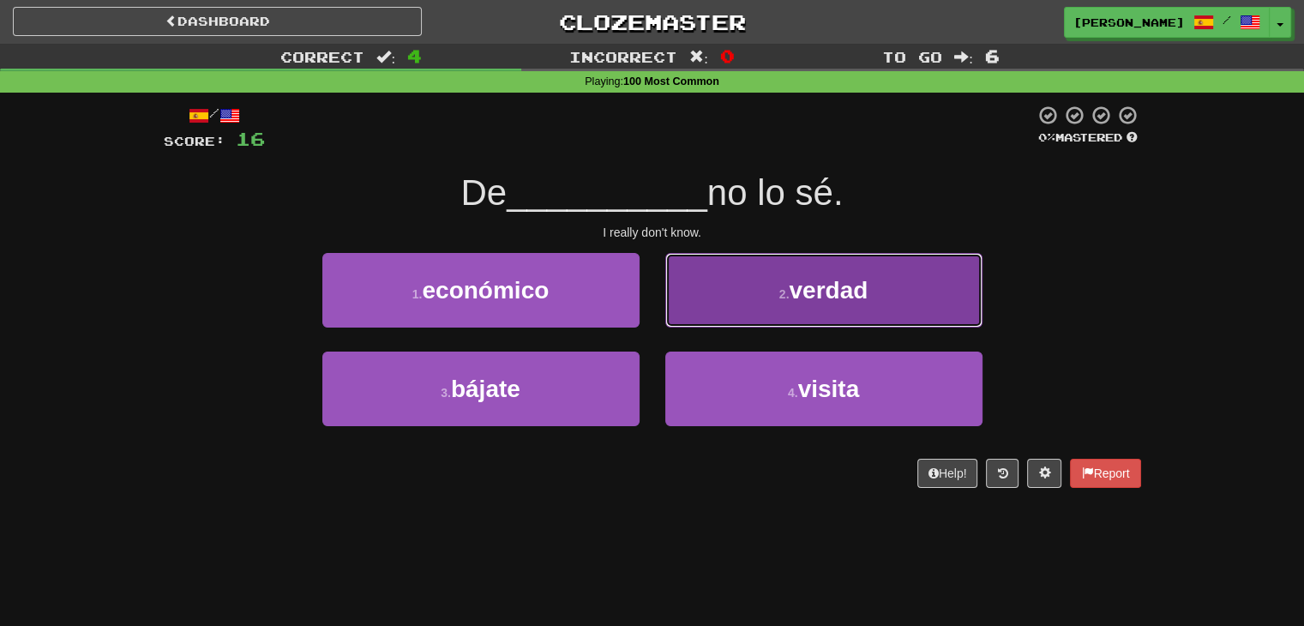
click at [716, 302] on button "2 . verdad" at bounding box center [823, 290] width 317 height 75
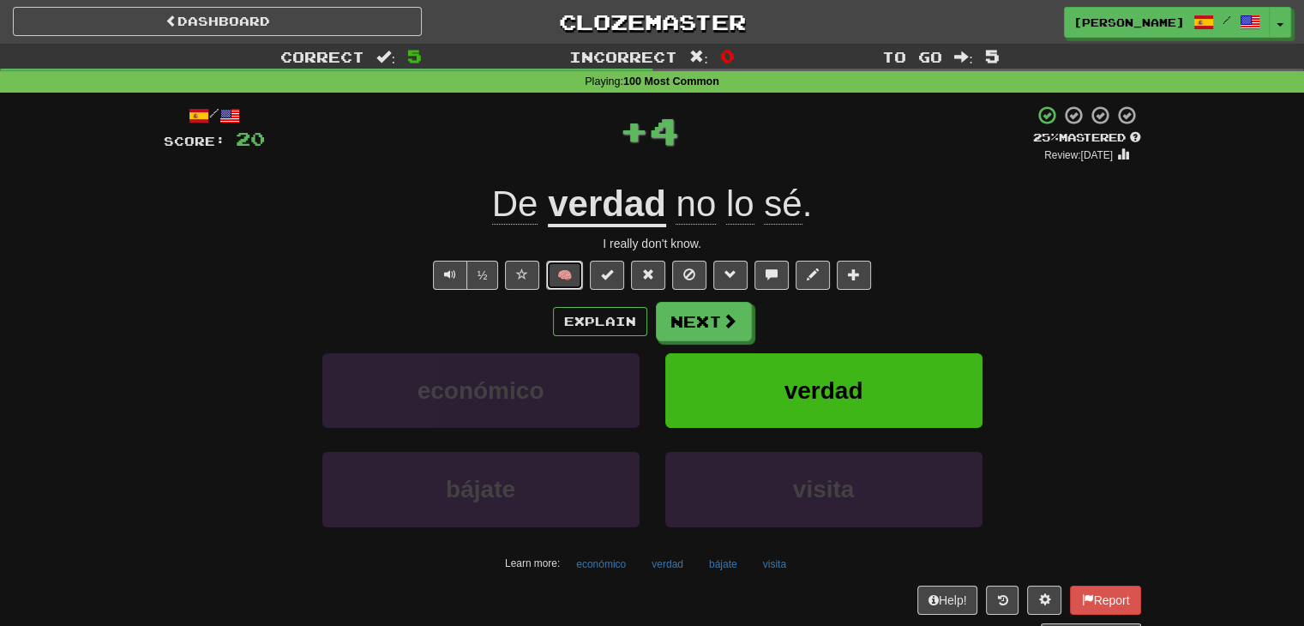
click at [573, 271] on button "🧠" at bounding box center [564, 275] width 37 height 29
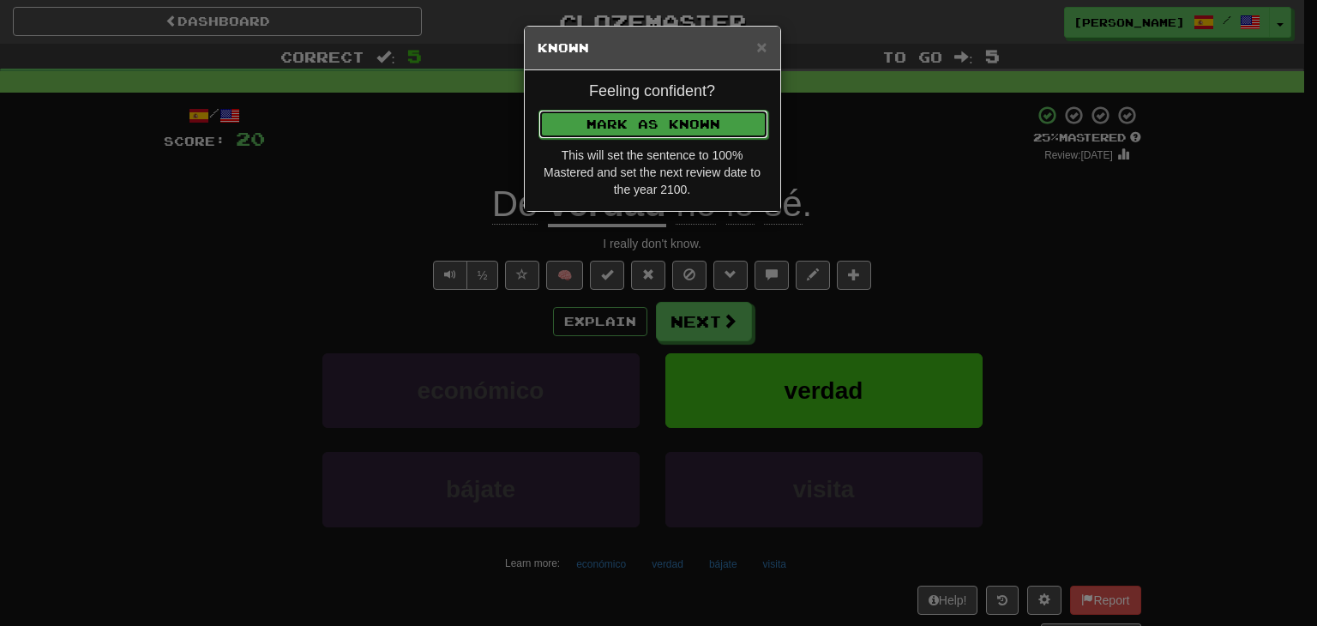
click at [645, 123] on button "Mark as Known" at bounding box center [653, 124] width 230 height 29
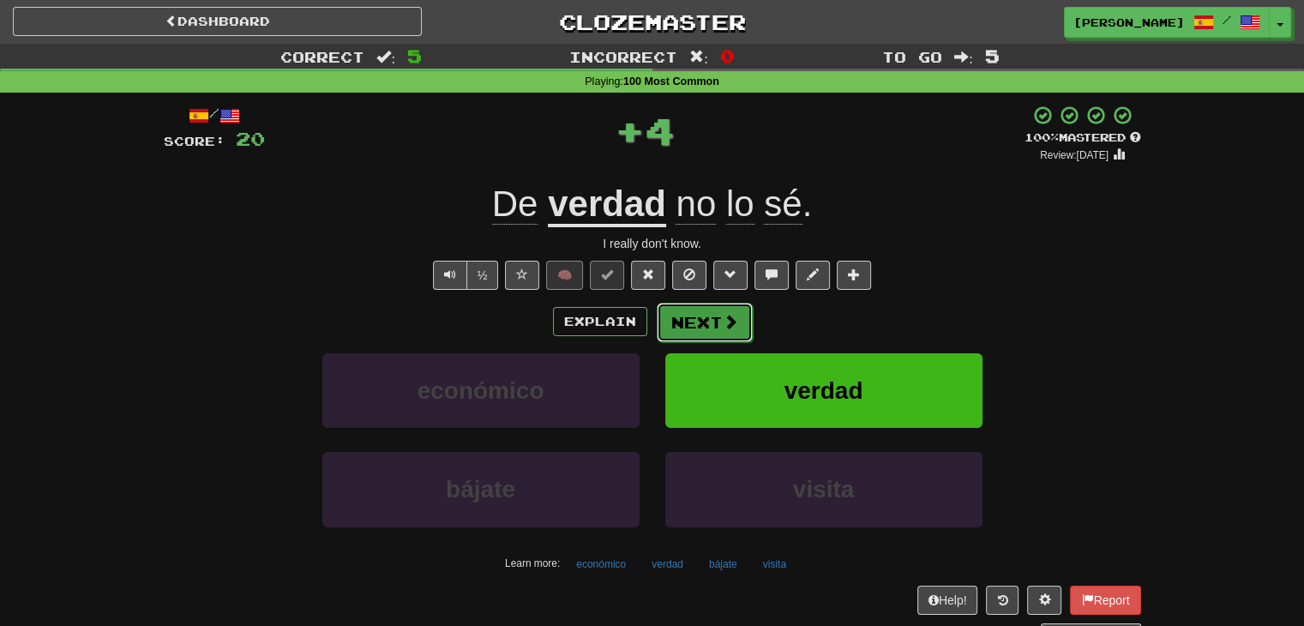
click at [688, 313] on button "Next" at bounding box center [705, 322] width 96 height 39
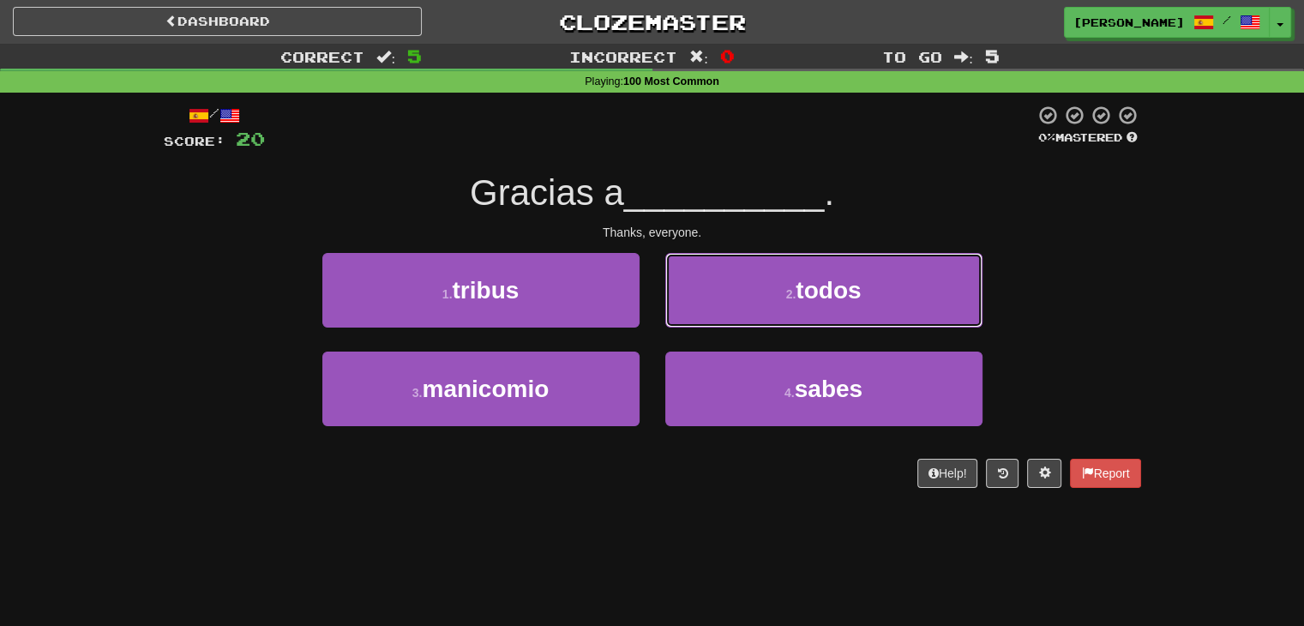
click at [871, 293] on button "2 . todos" at bounding box center [823, 290] width 317 height 75
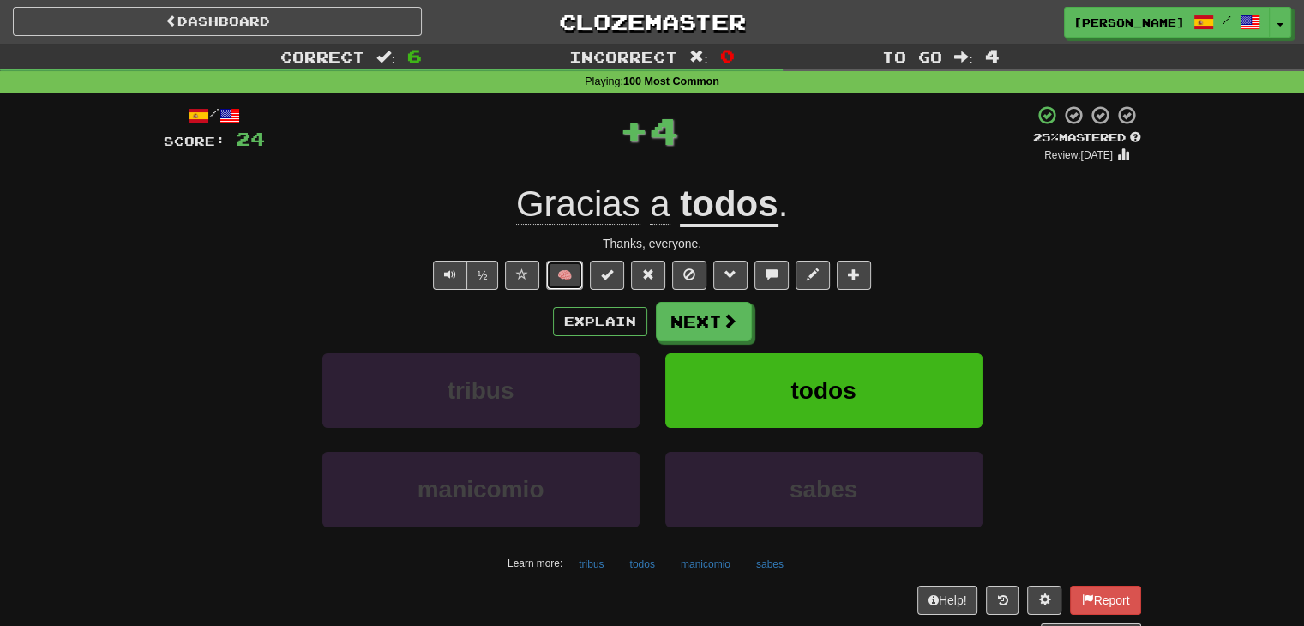
click at [574, 271] on button "🧠" at bounding box center [564, 275] width 37 height 29
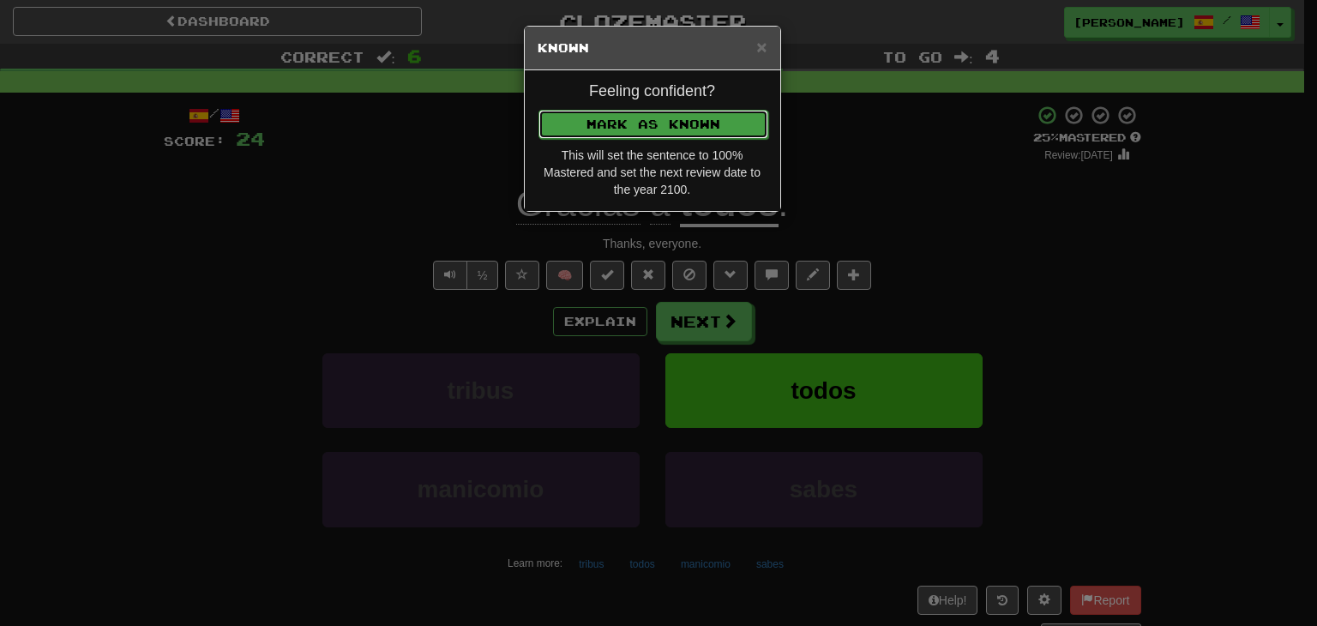
click at [611, 120] on button "Mark as Known" at bounding box center [653, 124] width 230 height 29
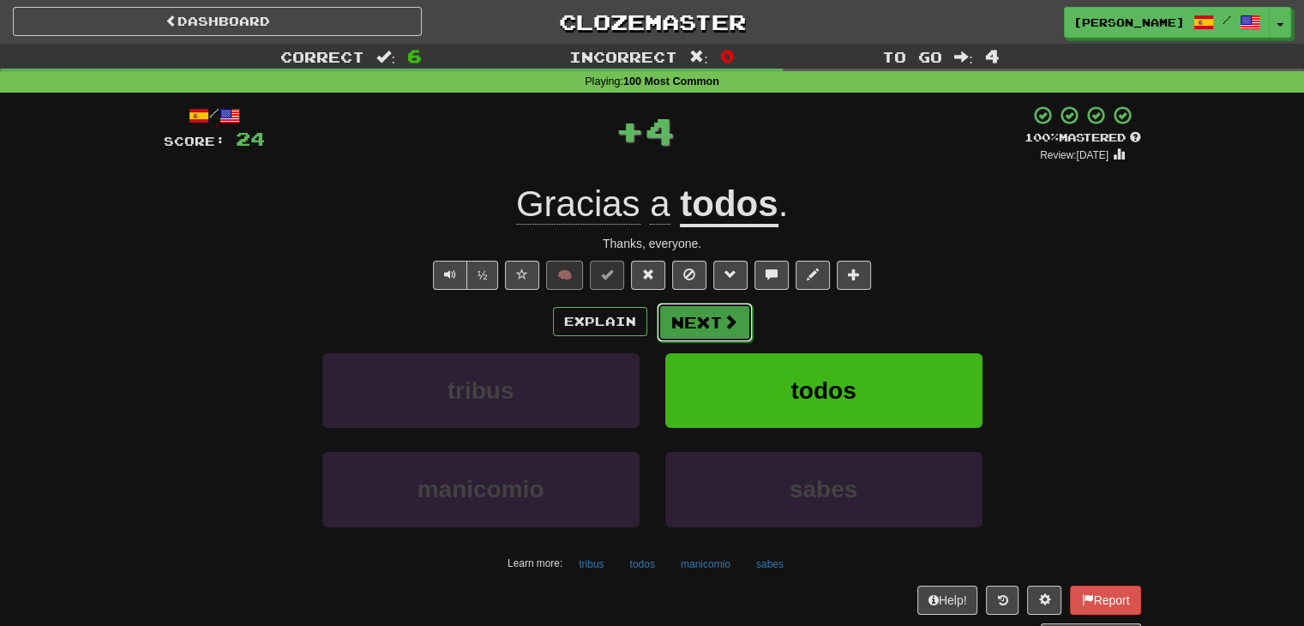
click at [703, 319] on button "Next" at bounding box center [705, 322] width 96 height 39
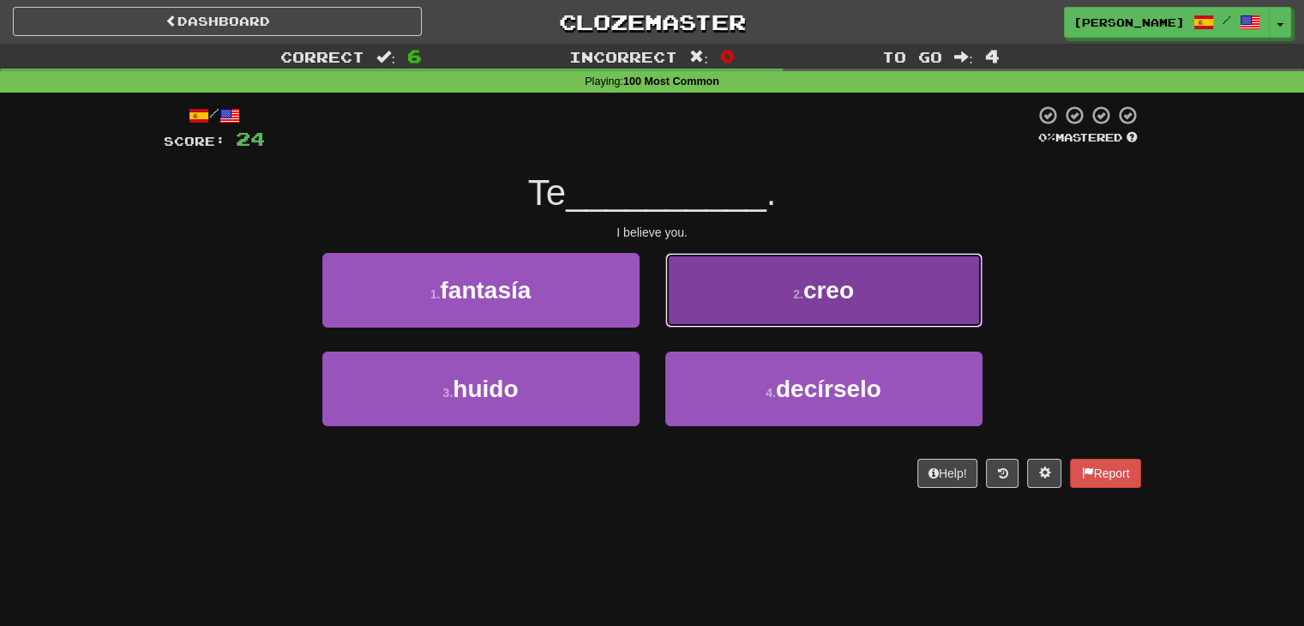
click at [812, 283] on span "creo" at bounding box center [828, 290] width 51 height 27
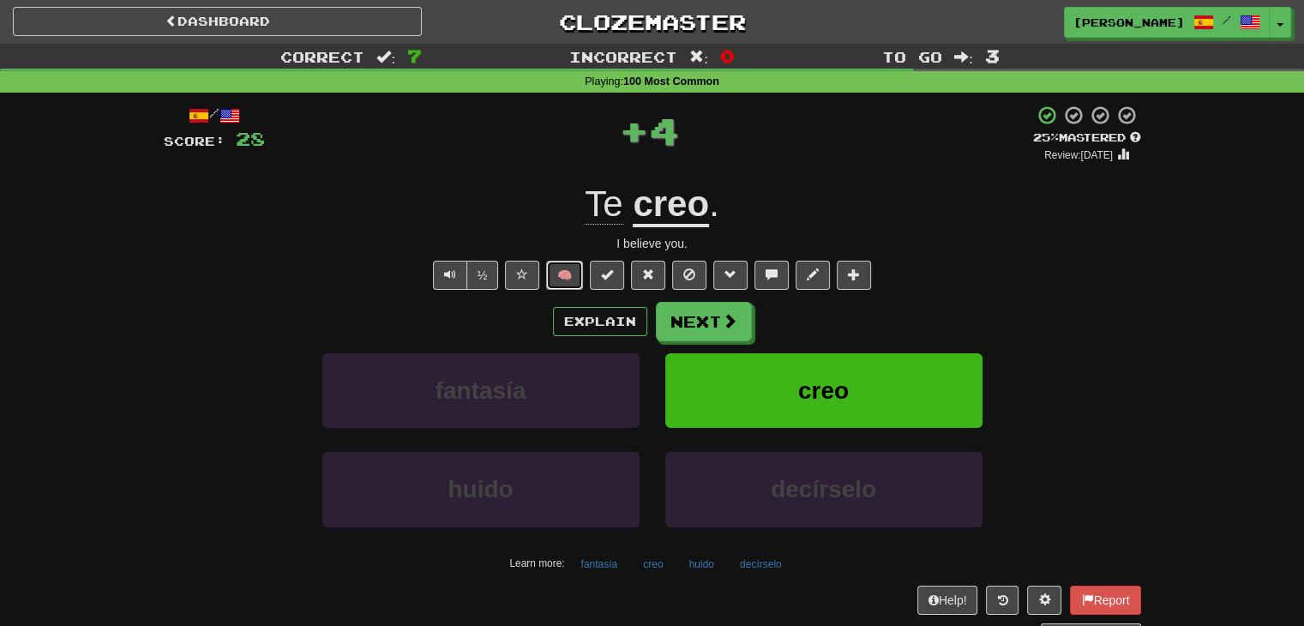
click at [574, 267] on button "🧠" at bounding box center [564, 275] width 37 height 29
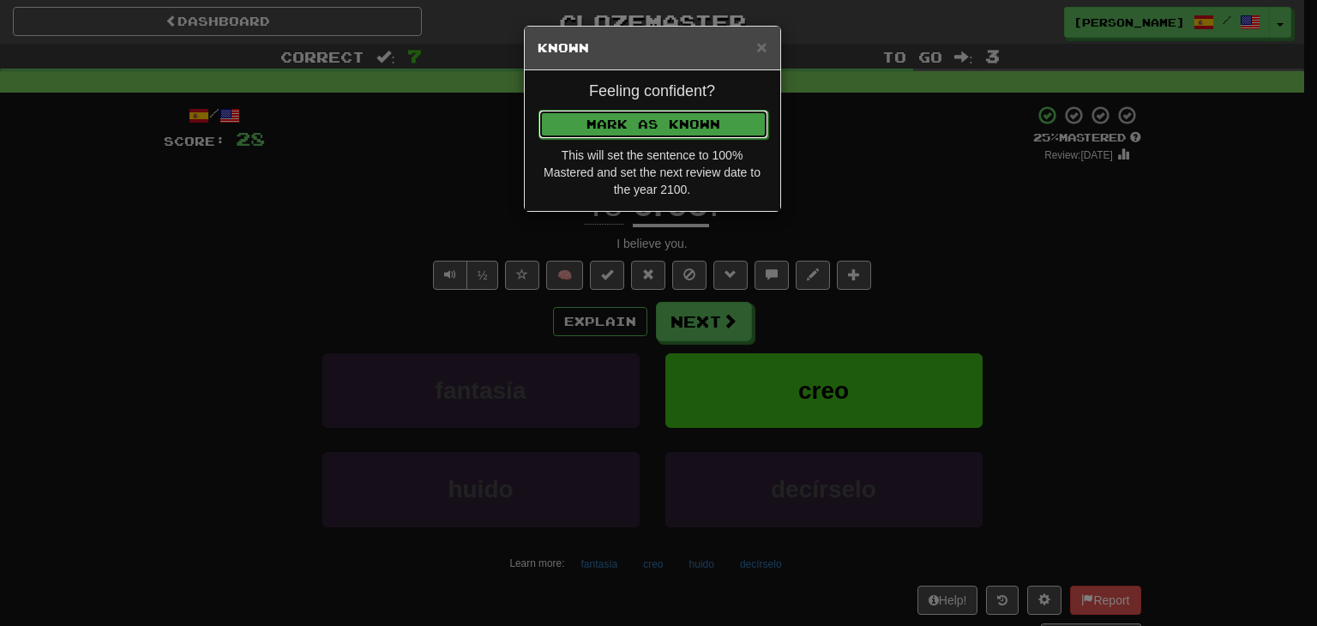
click at [624, 123] on button "Mark as Known" at bounding box center [653, 124] width 230 height 29
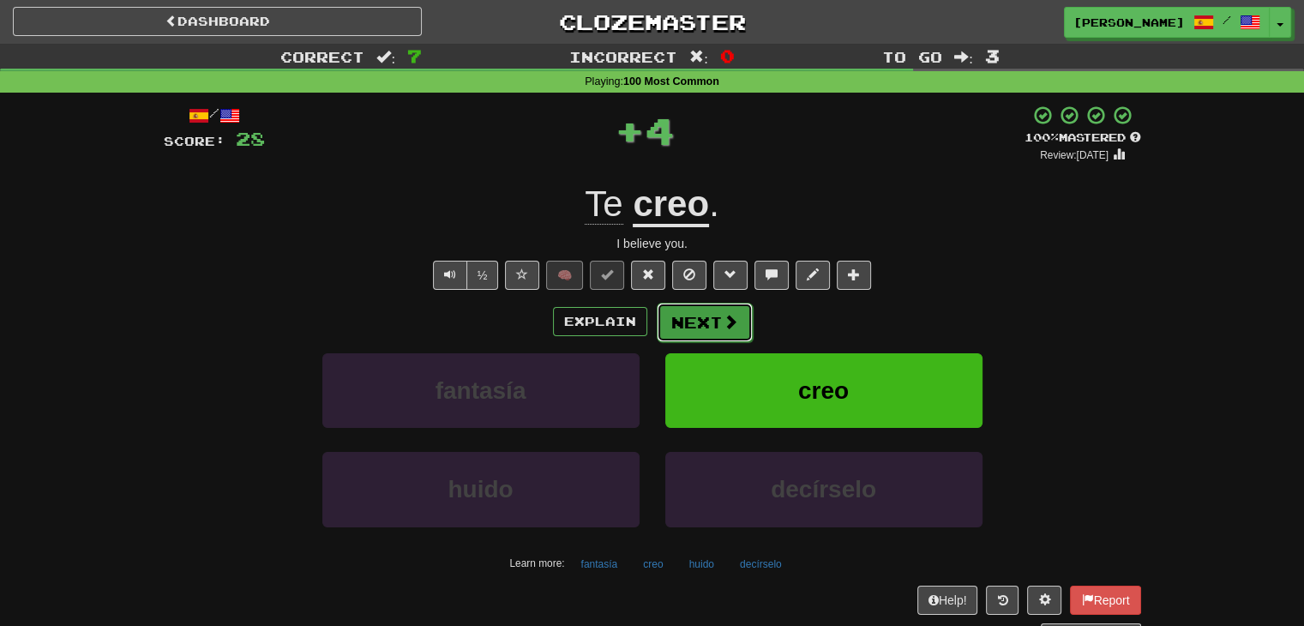
click at [717, 312] on button "Next" at bounding box center [705, 322] width 96 height 39
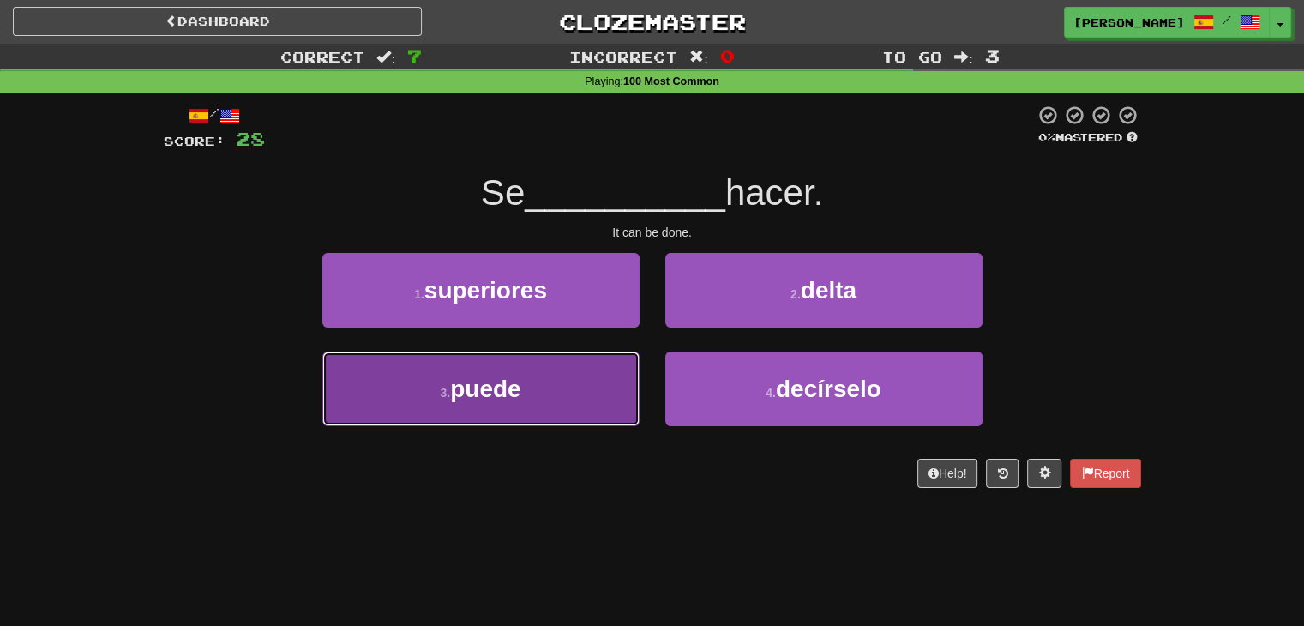
click at [578, 381] on button "3 . puede" at bounding box center [480, 389] width 317 height 75
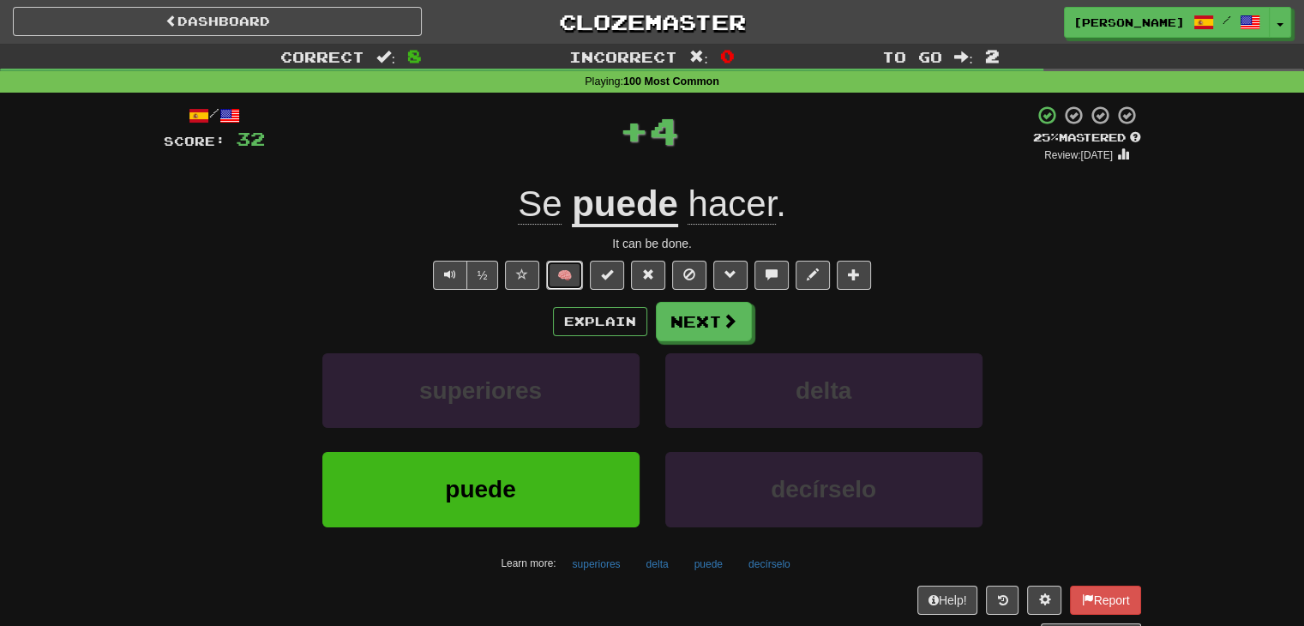
click at [568, 268] on button "🧠" at bounding box center [564, 275] width 37 height 29
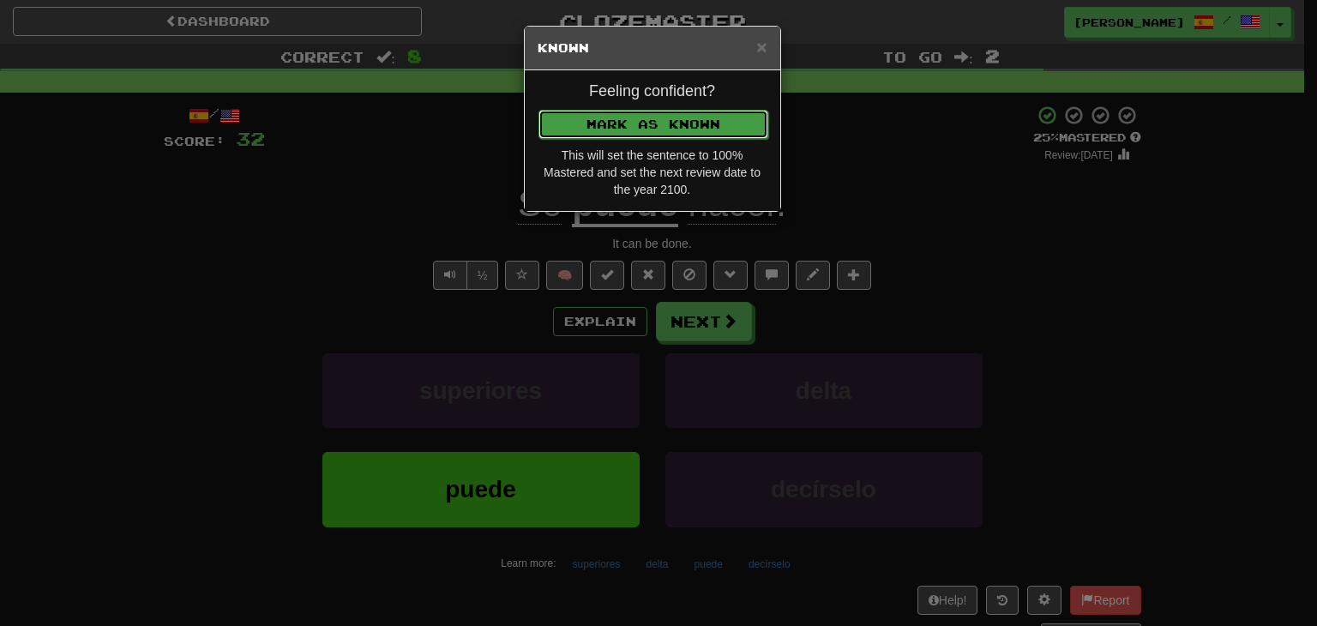
click at [638, 124] on button "Mark as Known" at bounding box center [653, 124] width 230 height 29
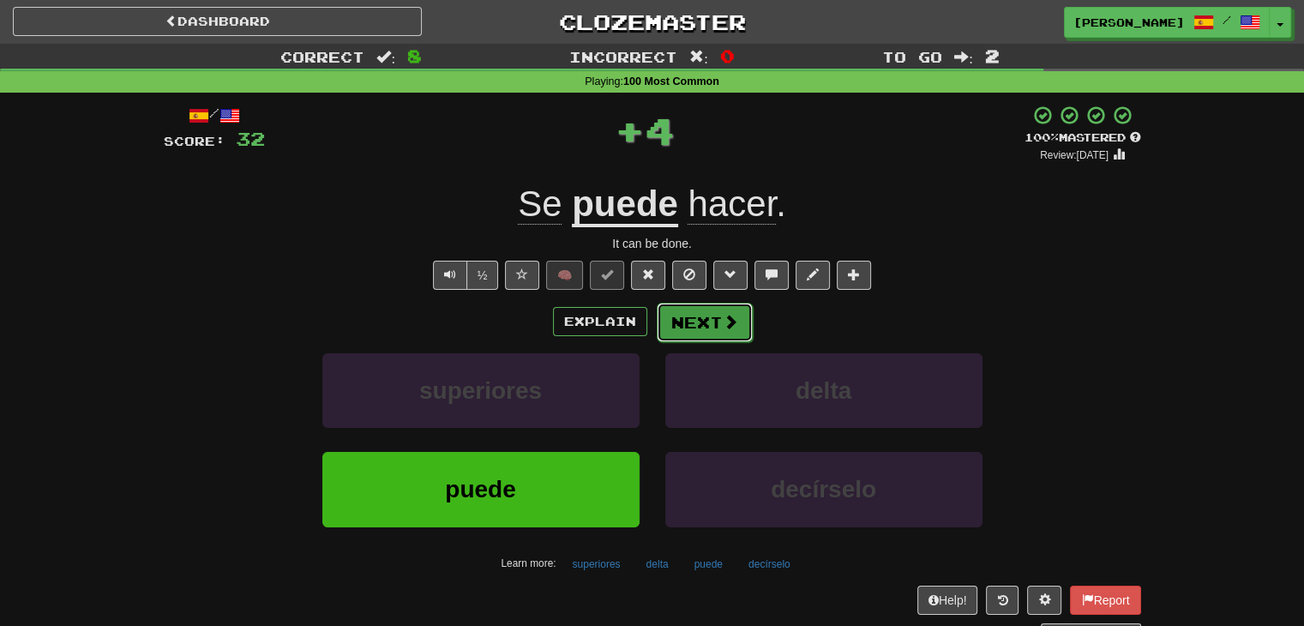
click at [708, 320] on button "Next" at bounding box center [705, 322] width 96 height 39
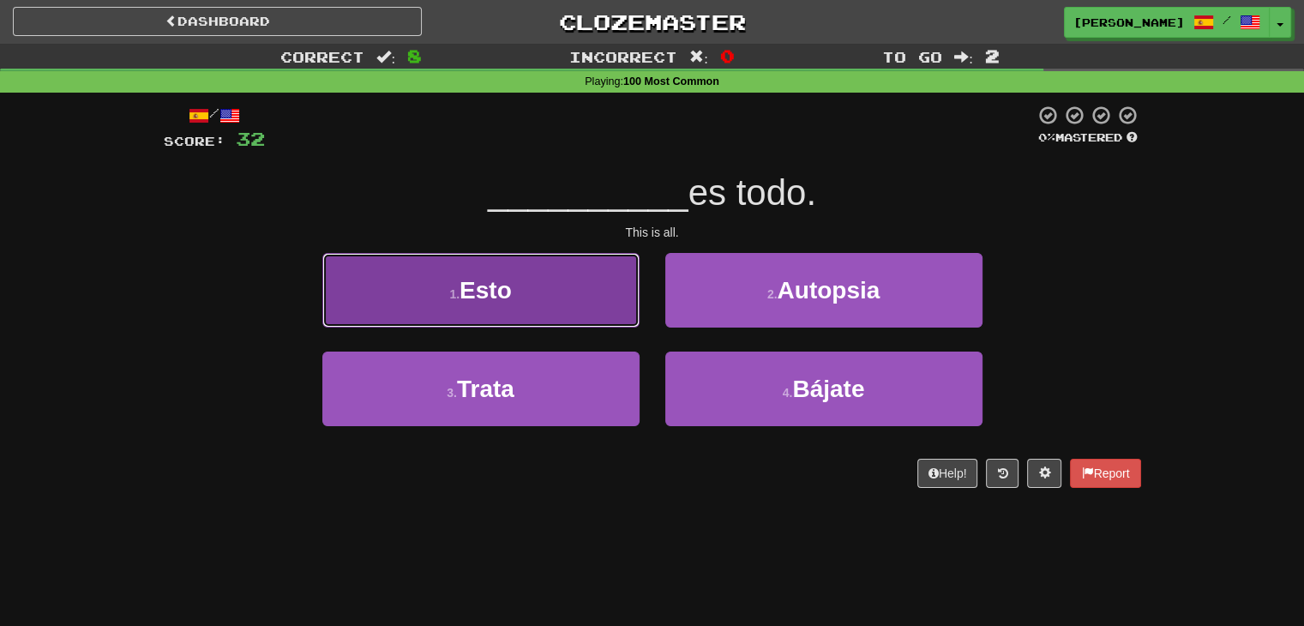
click at [576, 291] on button "1 . Esto" at bounding box center [480, 290] width 317 height 75
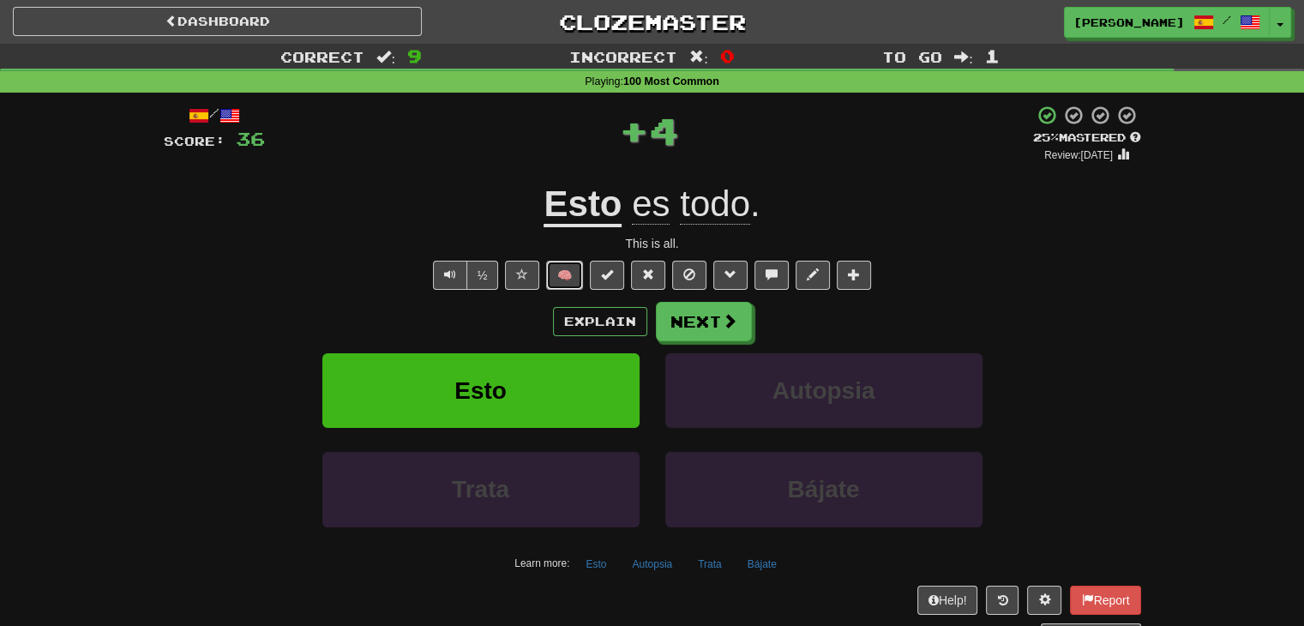
click at [563, 275] on button "🧠" at bounding box center [564, 275] width 37 height 29
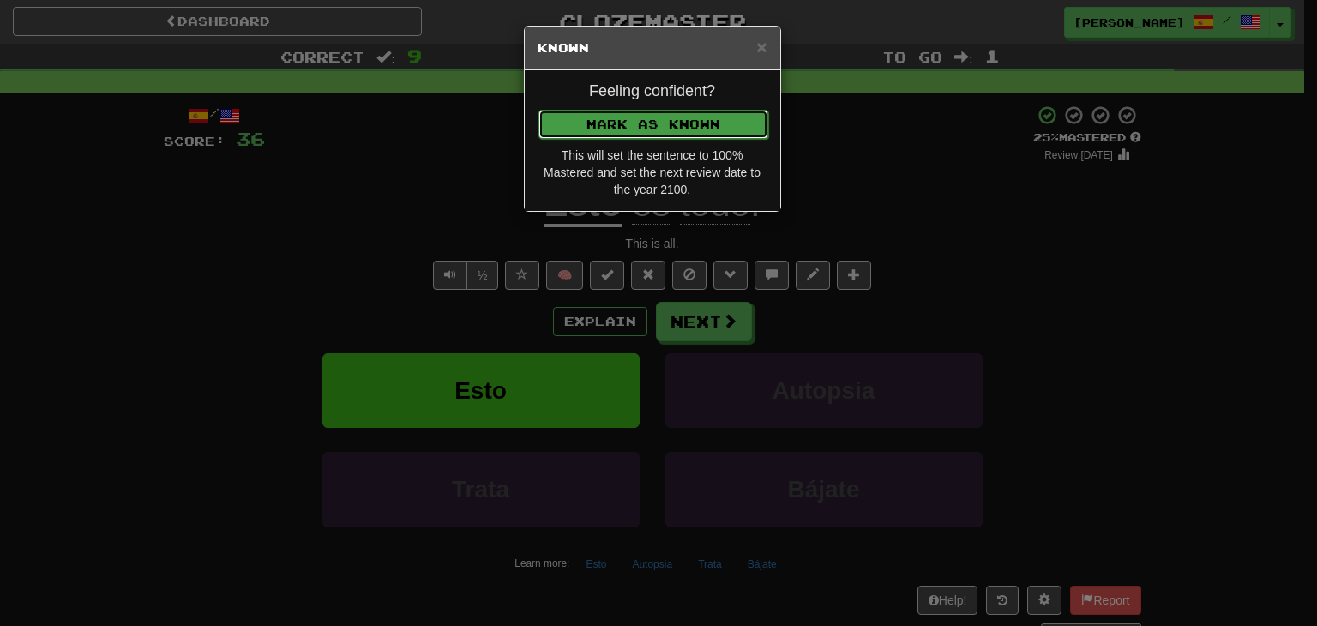
click at [614, 124] on button "Mark as Known" at bounding box center [653, 124] width 230 height 29
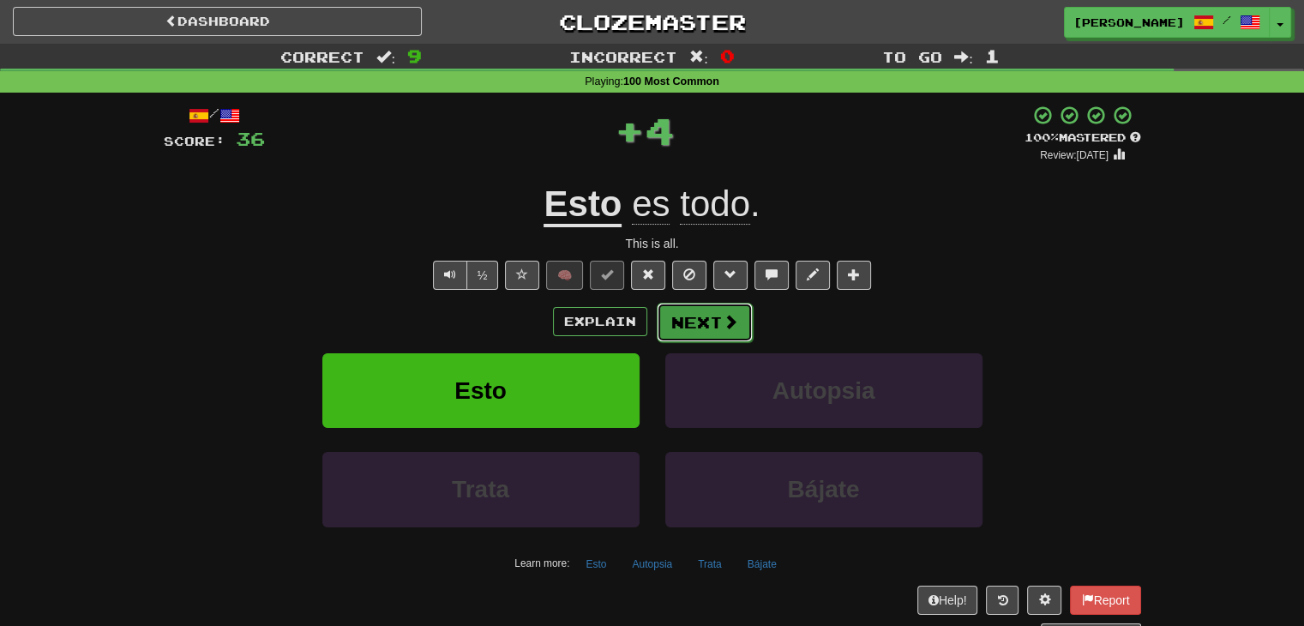
click at [696, 311] on button "Next" at bounding box center [705, 322] width 96 height 39
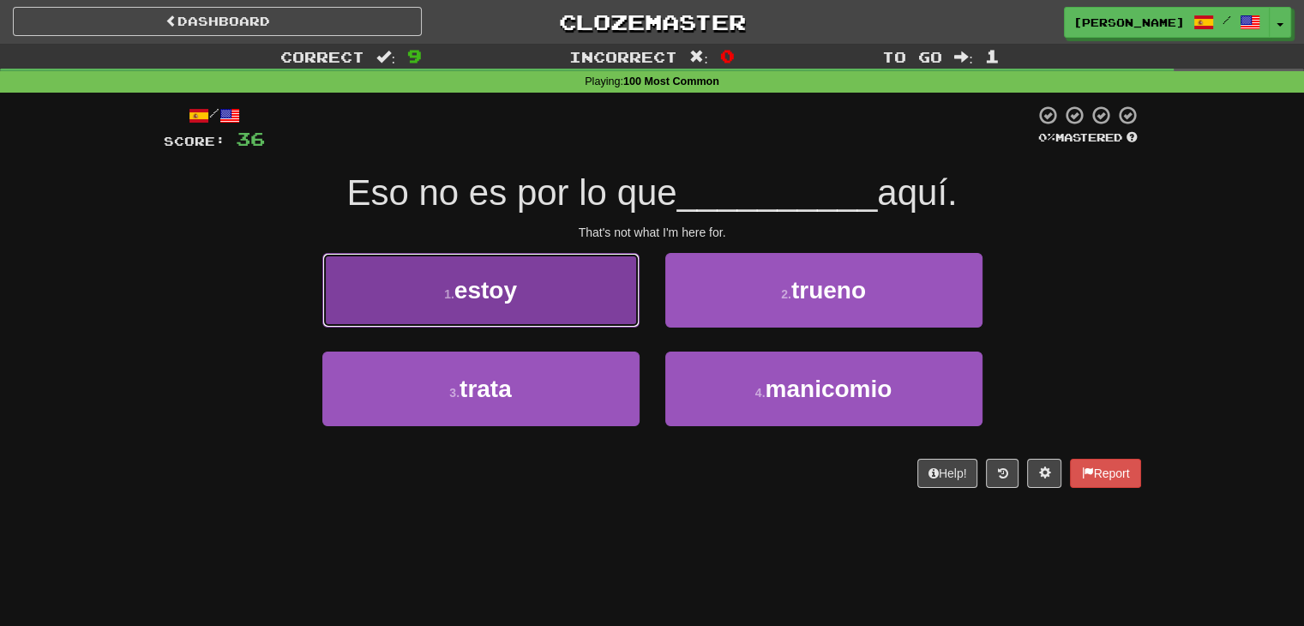
click at [518, 292] on button "1 . estoy" at bounding box center [480, 290] width 317 height 75
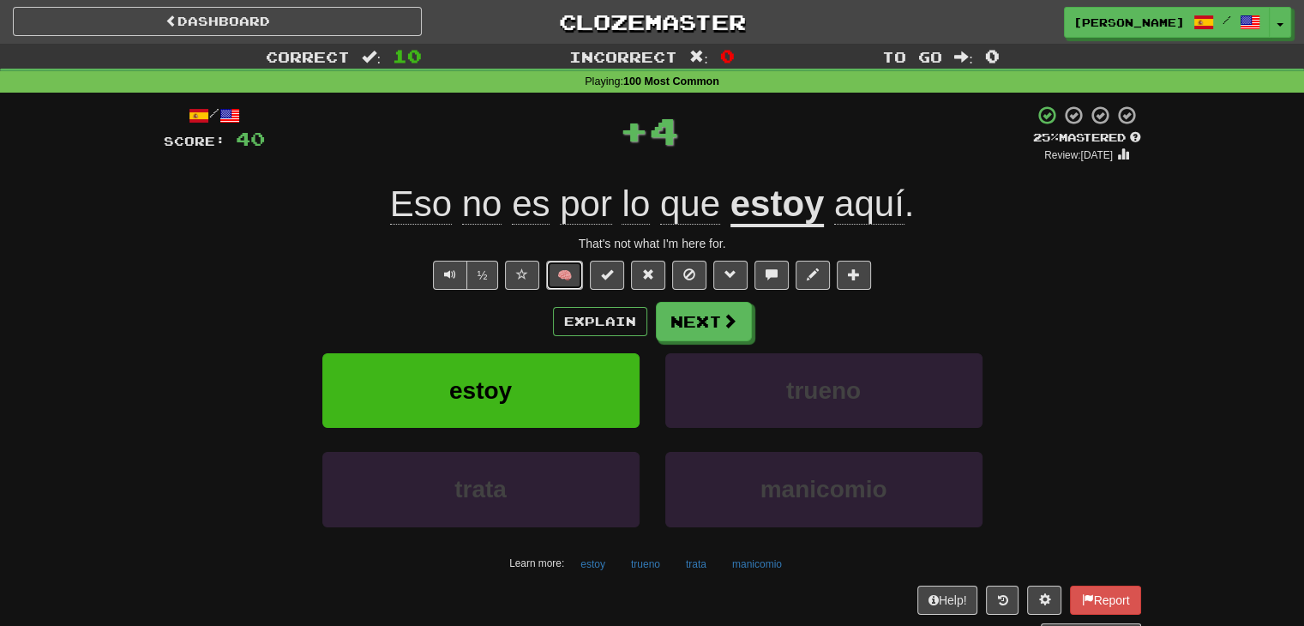
click at [580, 274] on button "🧠" at bounding box center [564, 275] width 37 height 29
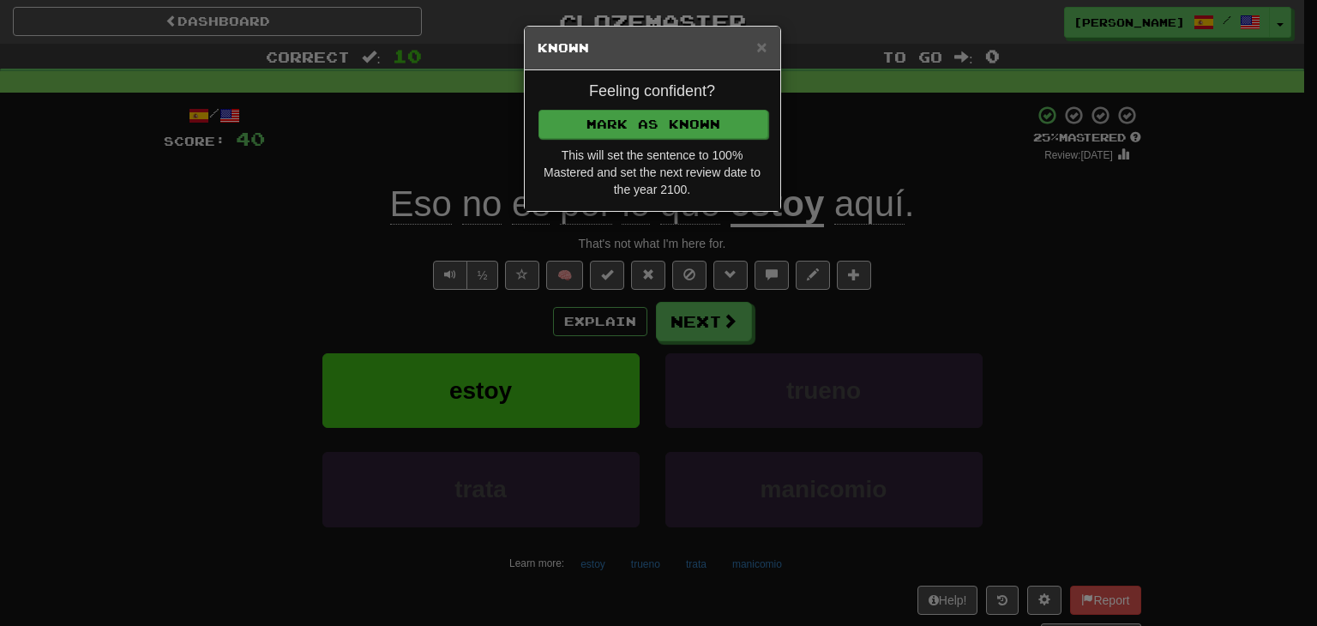
drag, startPoint x: 646, startPoint y: 104, endPoint x: 638, endPoint y: 122, distance: 19.6
click at [646, 105] on div "Feeling confident? [PERSON_NAME] as Known This will set the sentence to 100% Ma…" at bounding box center [652, 140] width 255 height 141
click at [638, 124] on button "Mark as Known" at bounding box center [653, 124] width 230 height 29
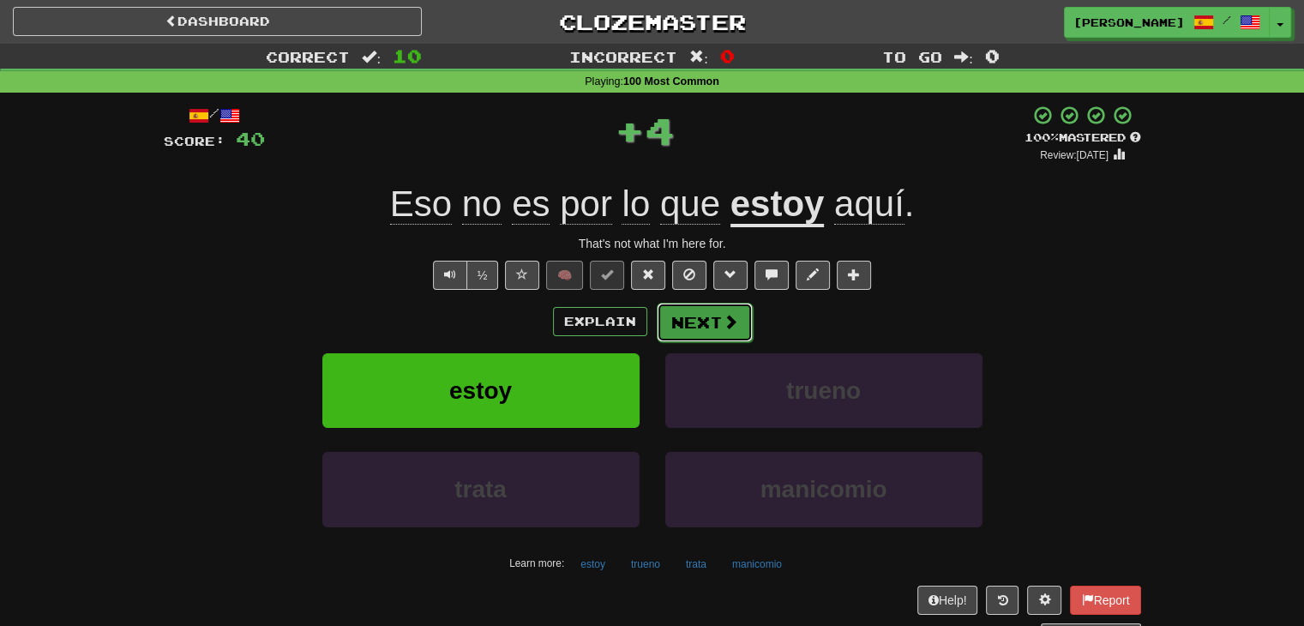
click at [712, 306] on button "Next" at bounding box center [705, 322] width 96 height 39
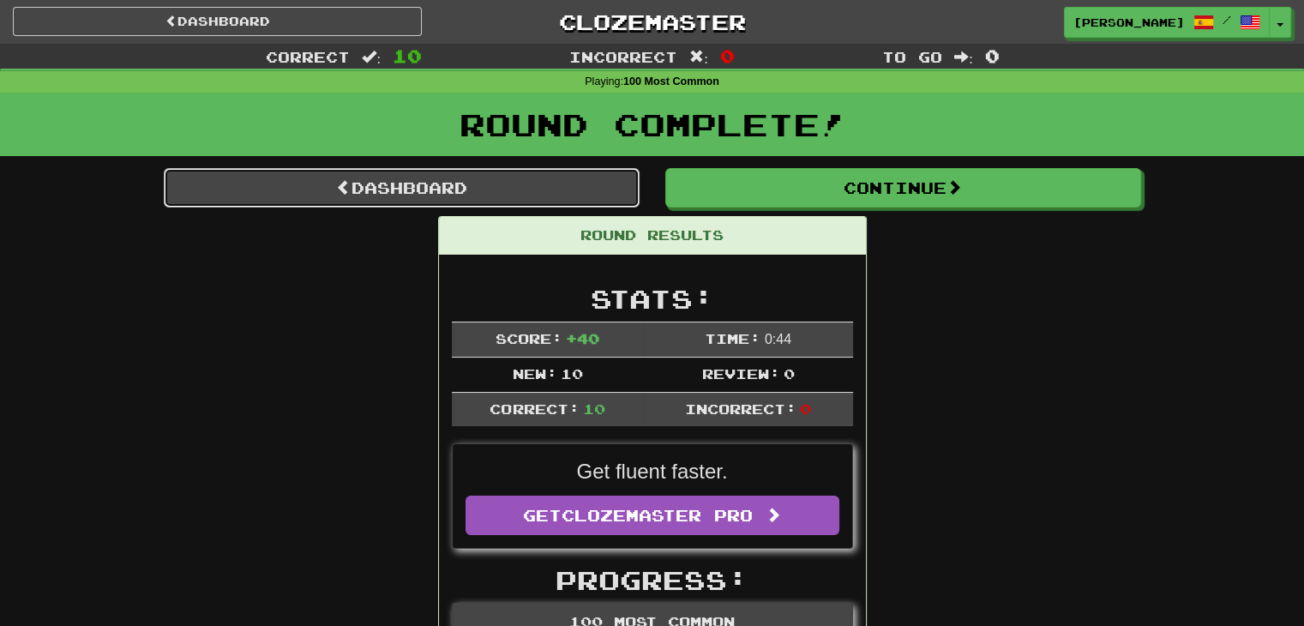
click at [404, 188] on link "Dashboard" at bounding box center [402, 187] width 476 height 39
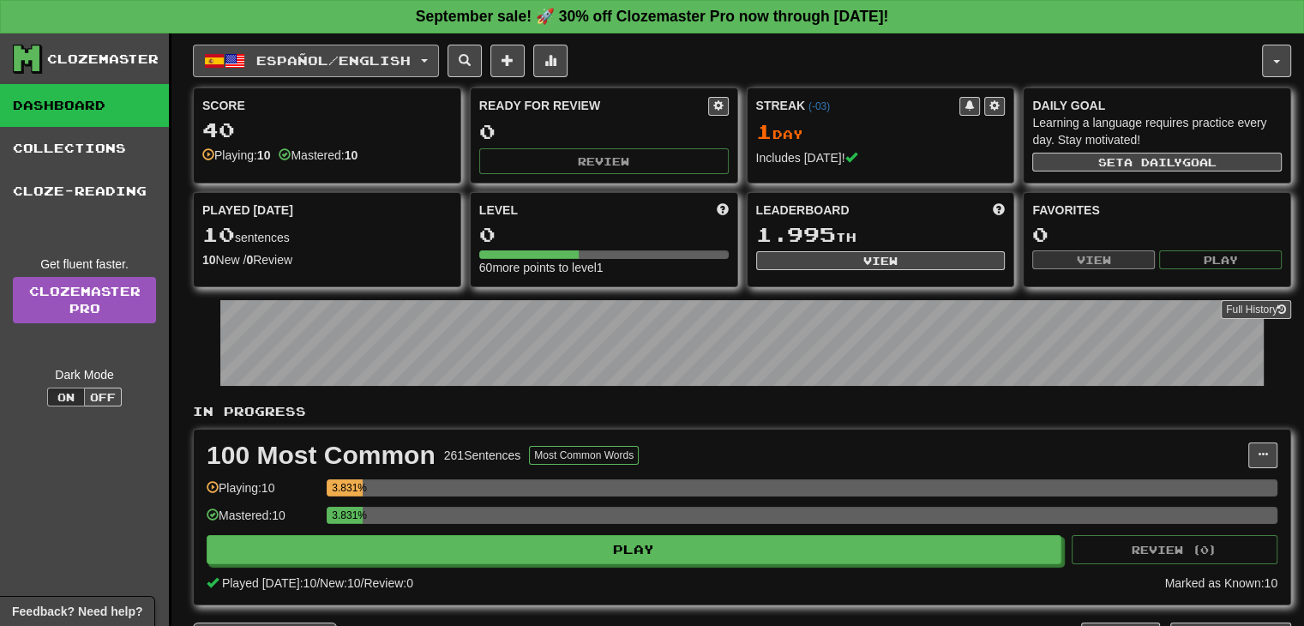
click at [411, 63] on span "Español / English" at bounding box center [333, 60] width 154 height 15
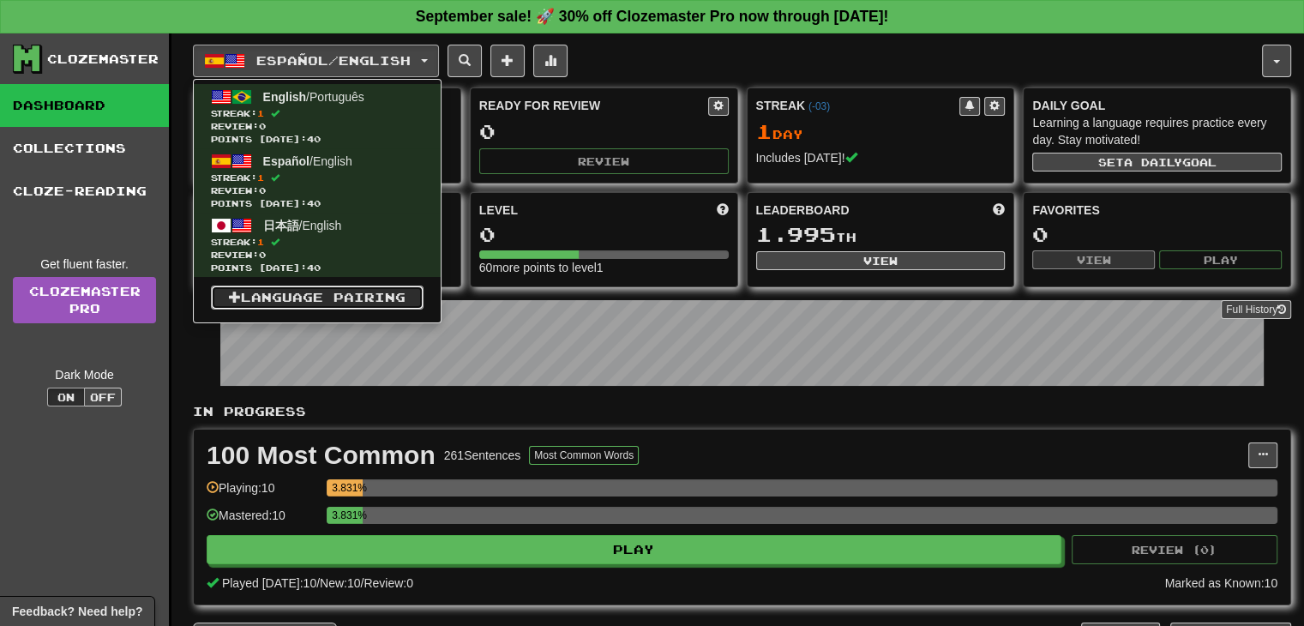
click at [336, 293] on link "Language Pairing" at bounding box center [317, 297] width 213 height 24
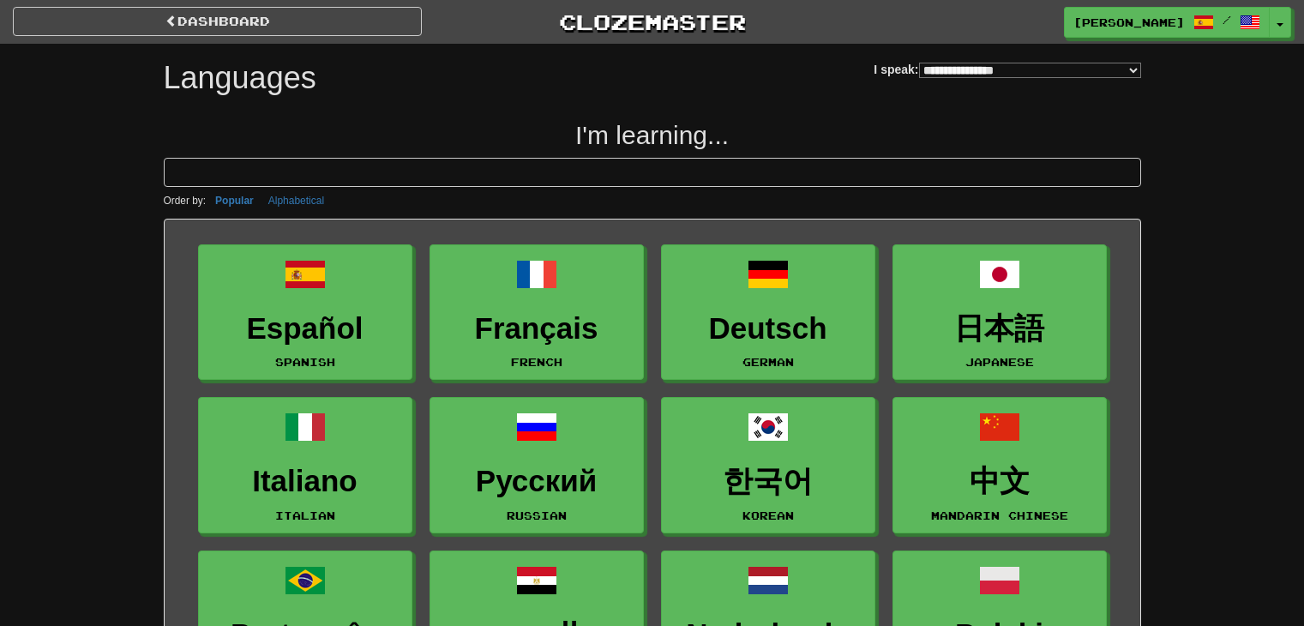
select select "*******"
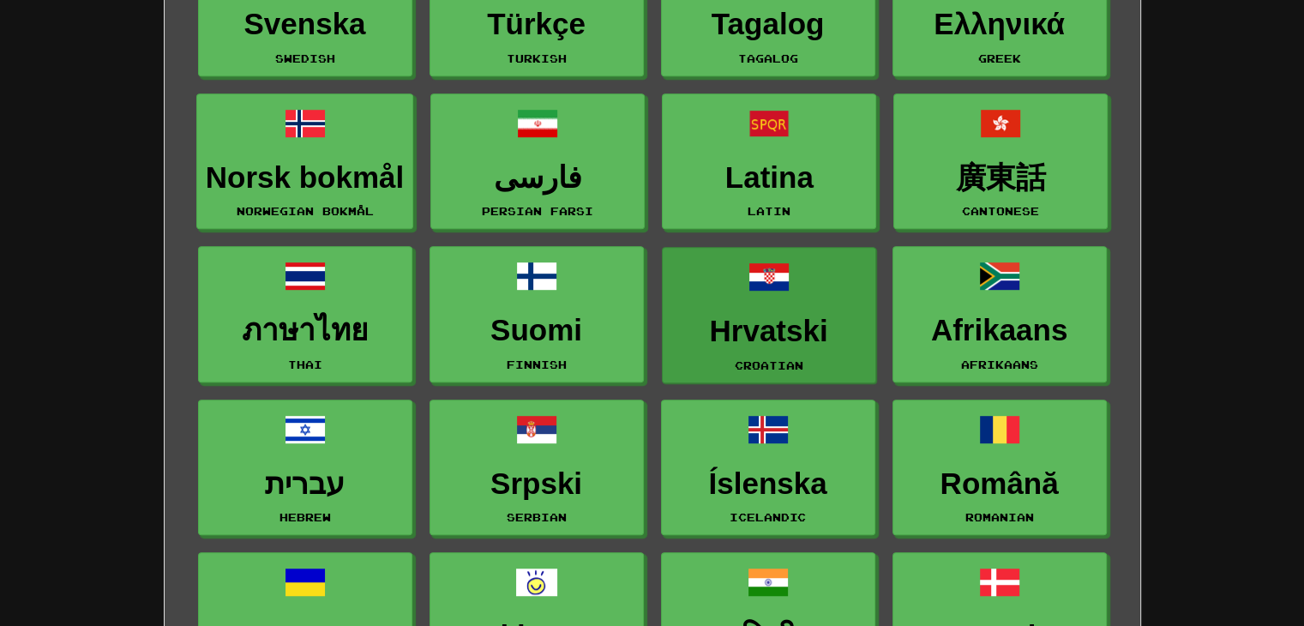
scroll to position [600, 0]
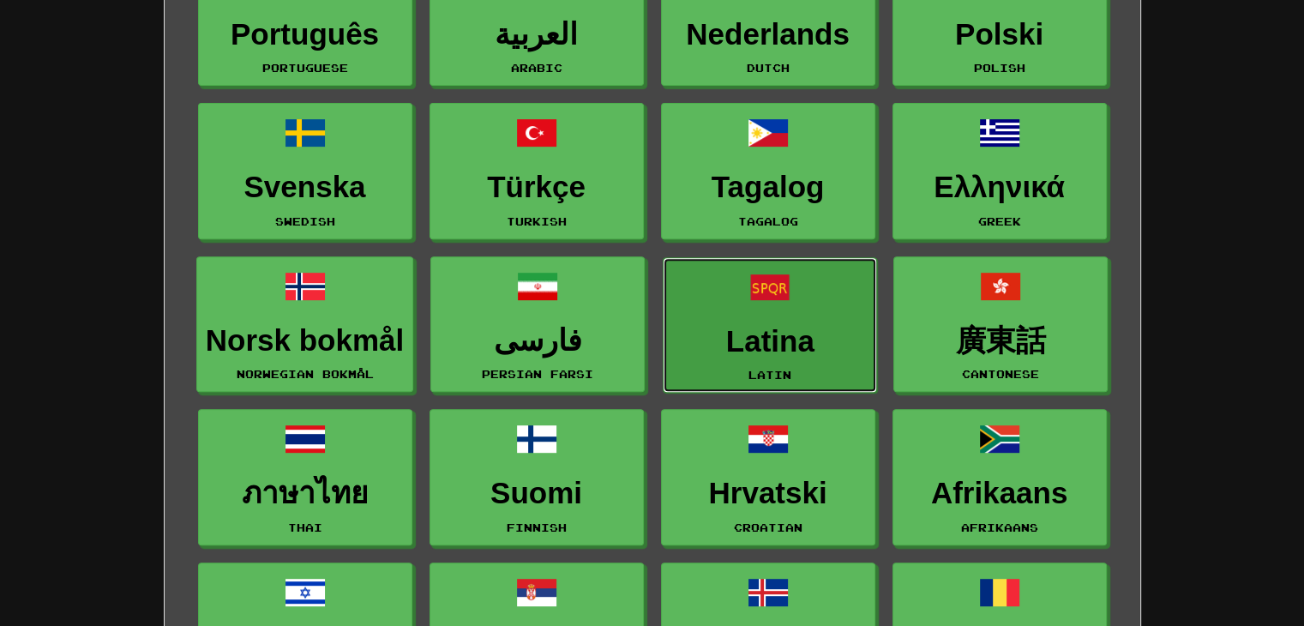
click at [777, 317] on link "Latina Latin" at bounding box center [770, 325] width 214 height 136
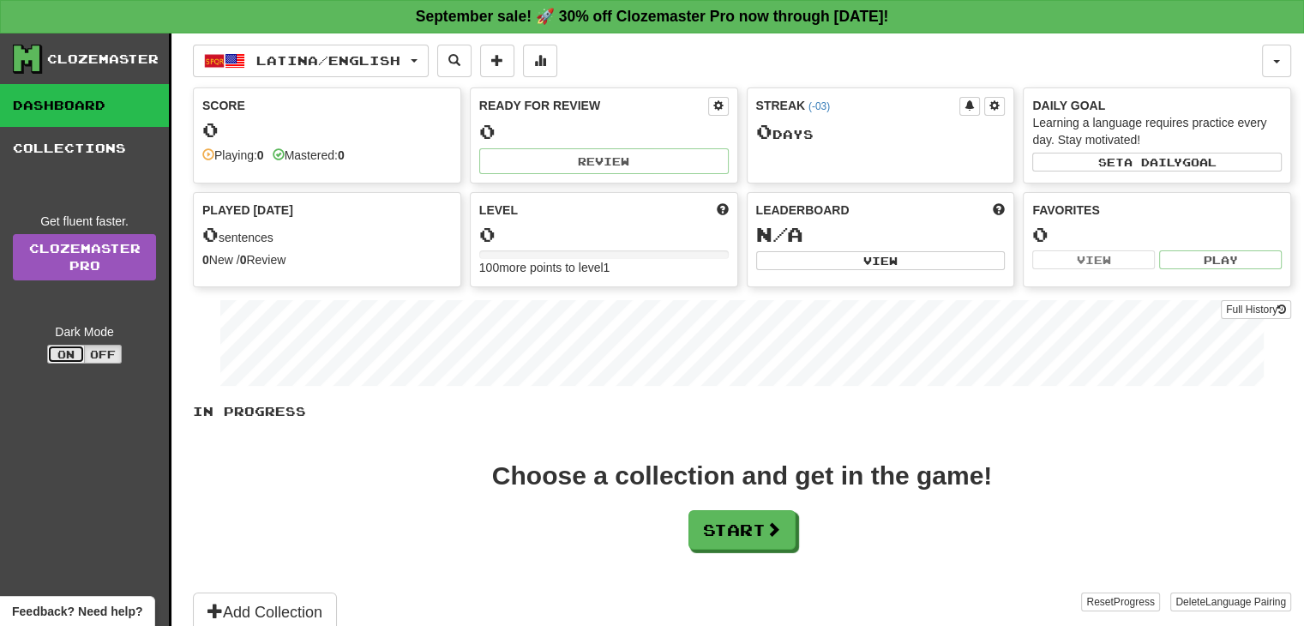
click at [58, 350] on button "On" at bounding box center [66, 354] width 38 height 19
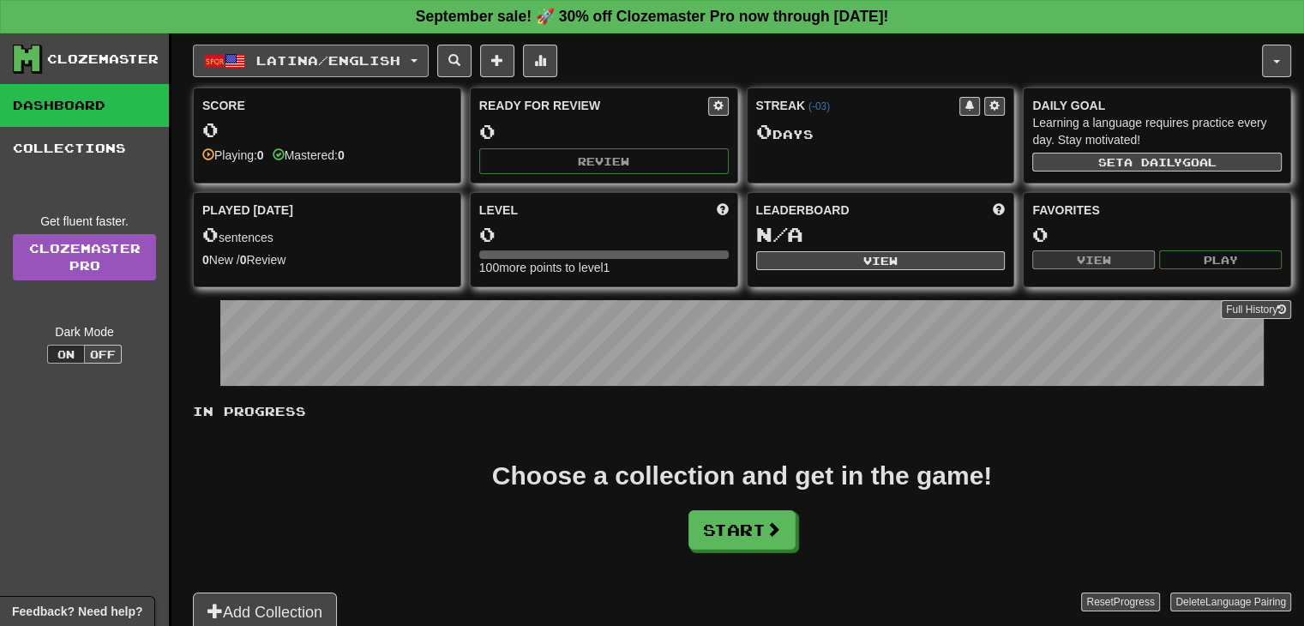
click at [429, 55] on button "Latina / English" at bounding box center [311, 61] width 236 height 33
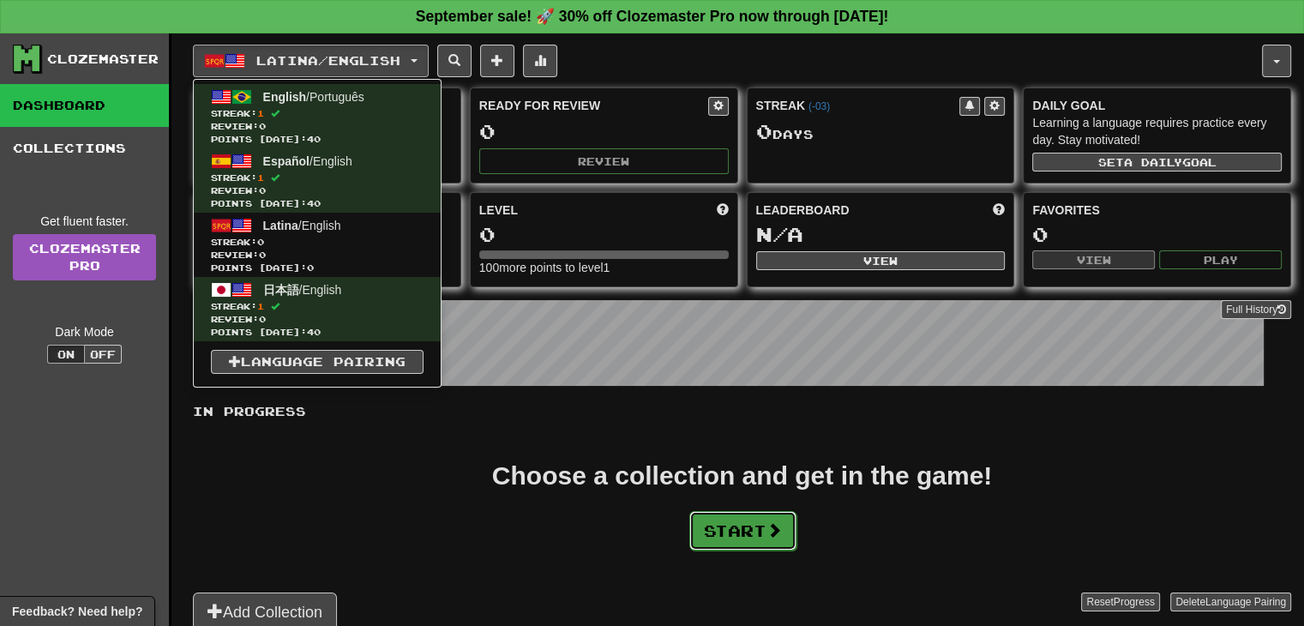
click at [745, 537] on button "Start" at bounding box center [742, 530] width 107 height 39
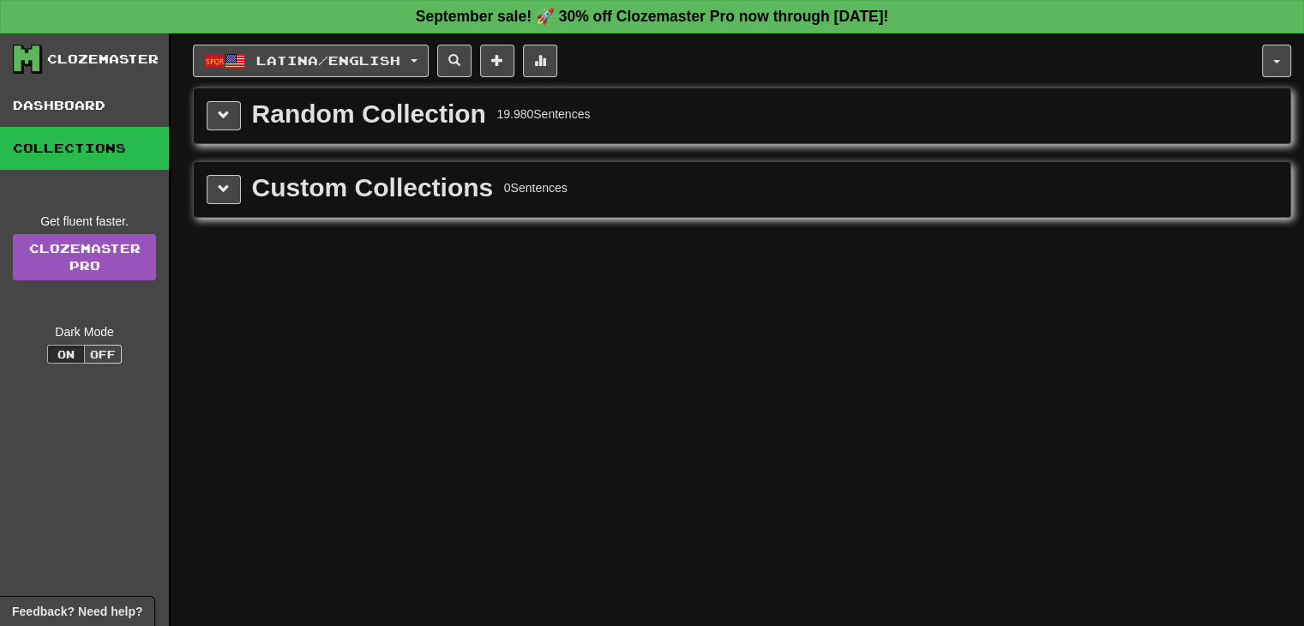
click at [206, 121] on div "Random Collection 19.980 Sentences" at bounding box center [742, 115] width 1097 height 55
click at [219, 122] on button at bounding box center [224, 115] width 34 height 29
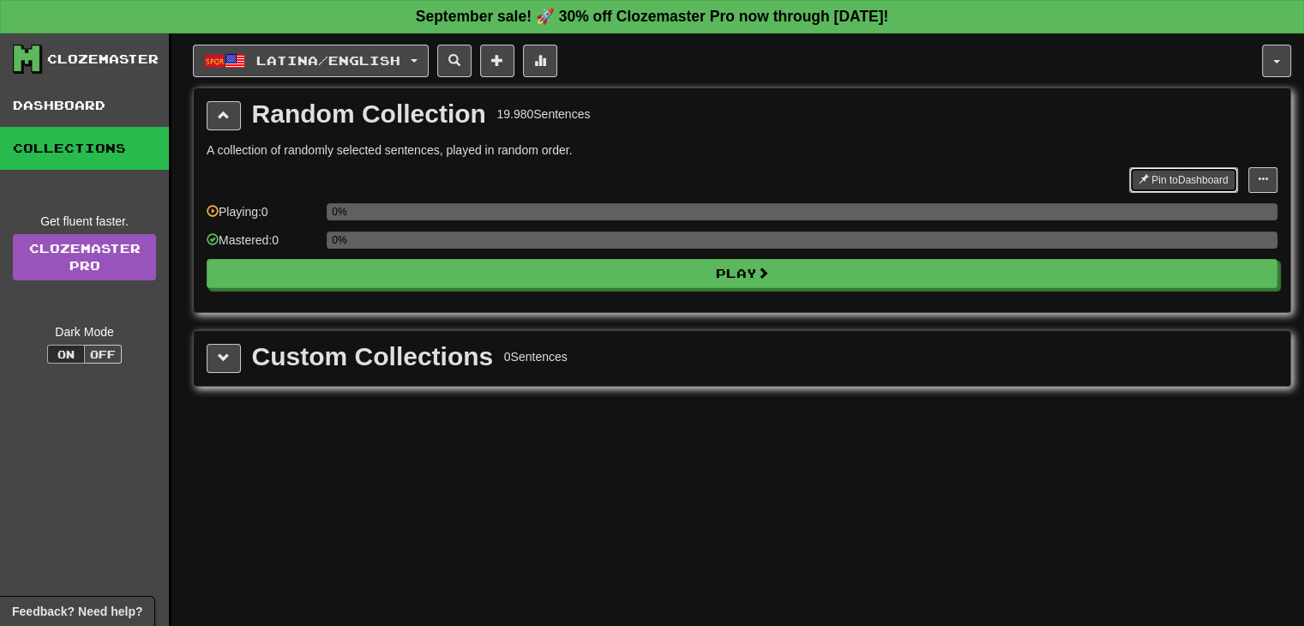
click at [1147, 174] on button "Pin to Dashboard" at bounding box center [1183, 180] width 109 height 26
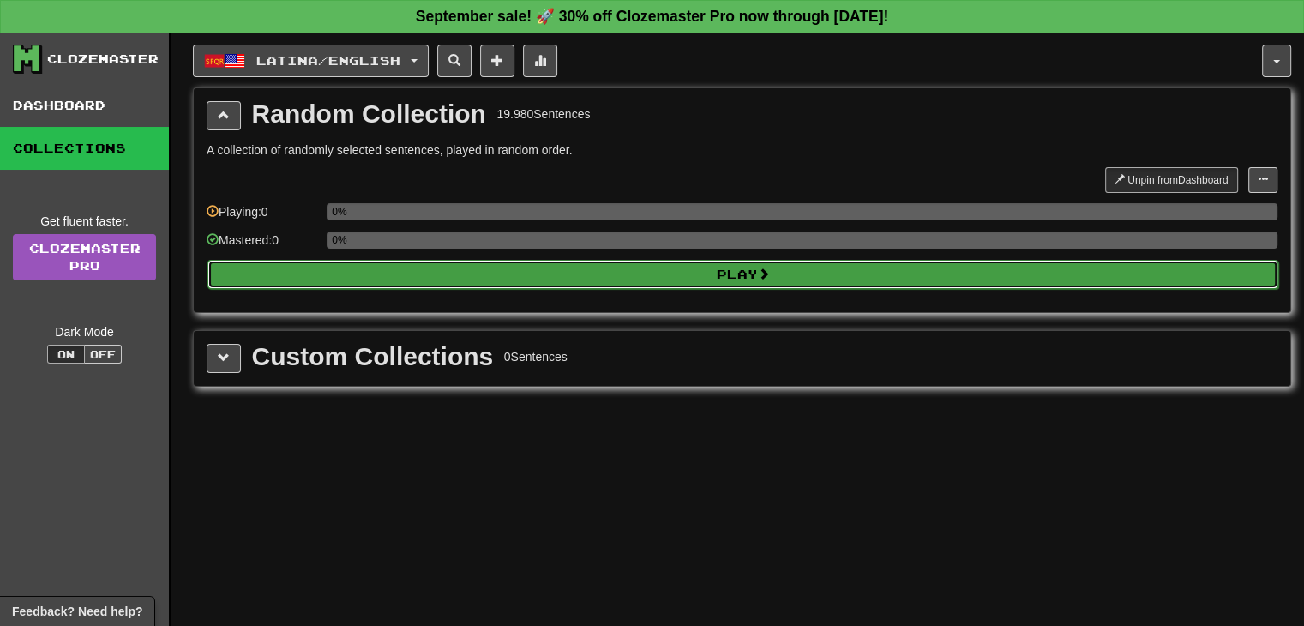
click at [833, 270] on button "Play" at bounding box center [742, 274] width 1071 height 29
select select "**"
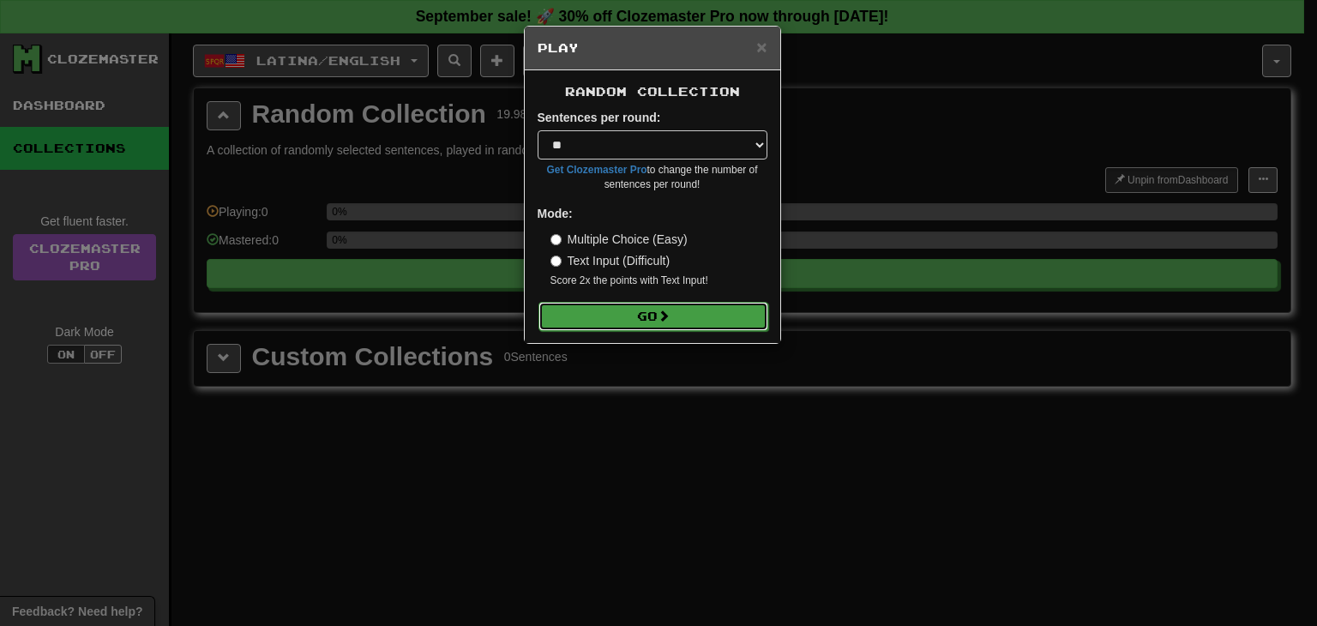
click at [649, 305] on button "Go" at bounding box center [653, 316] width 230 height 29
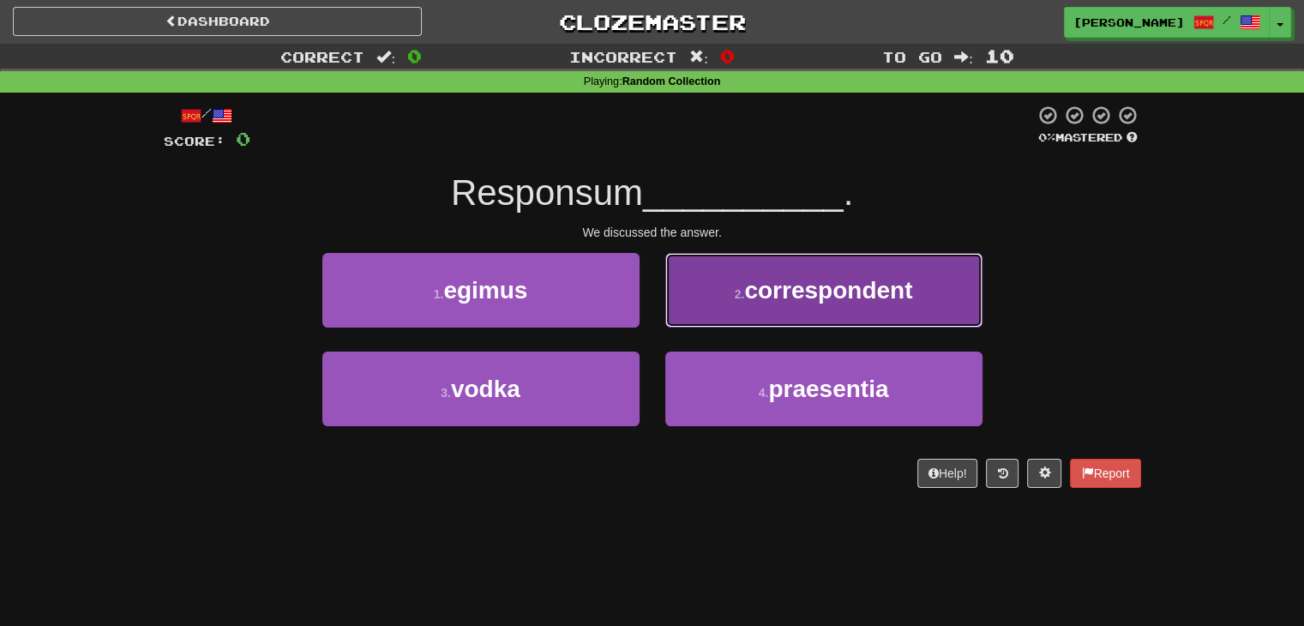
click at [703, 287] on button "2 . correspondent" at bounding box center [823, 290] width 317 height 75
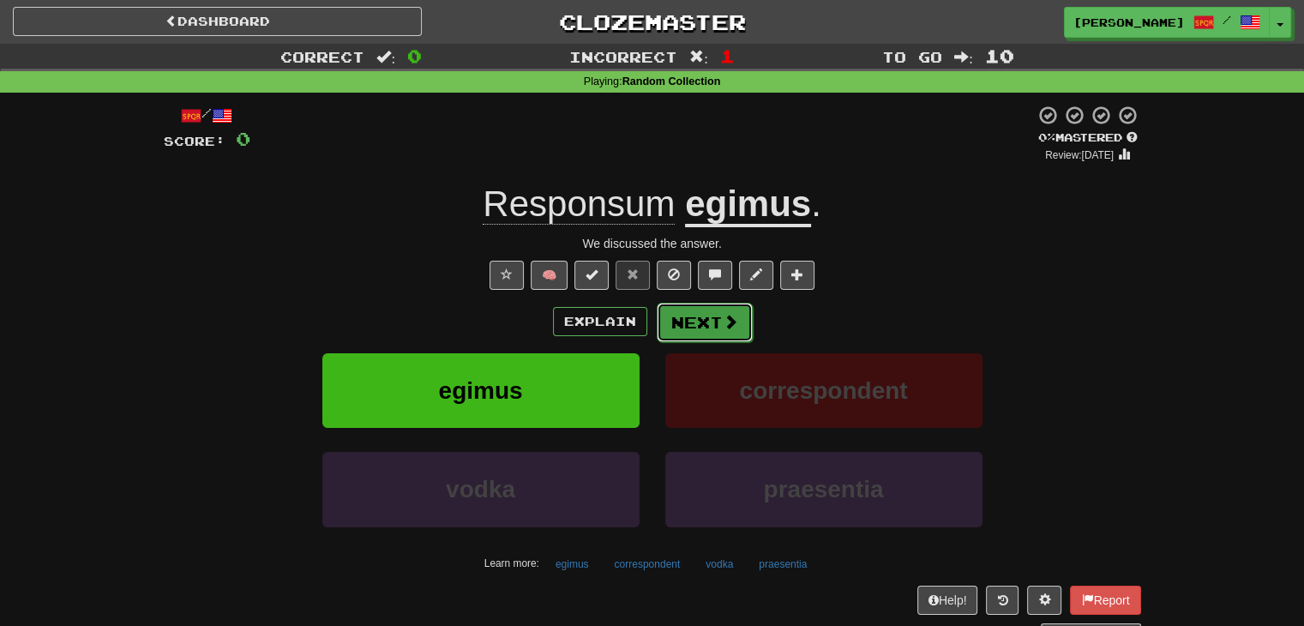
click at [710, 327] on button "Next" at bounding box center [705, 322] width 96 height 39
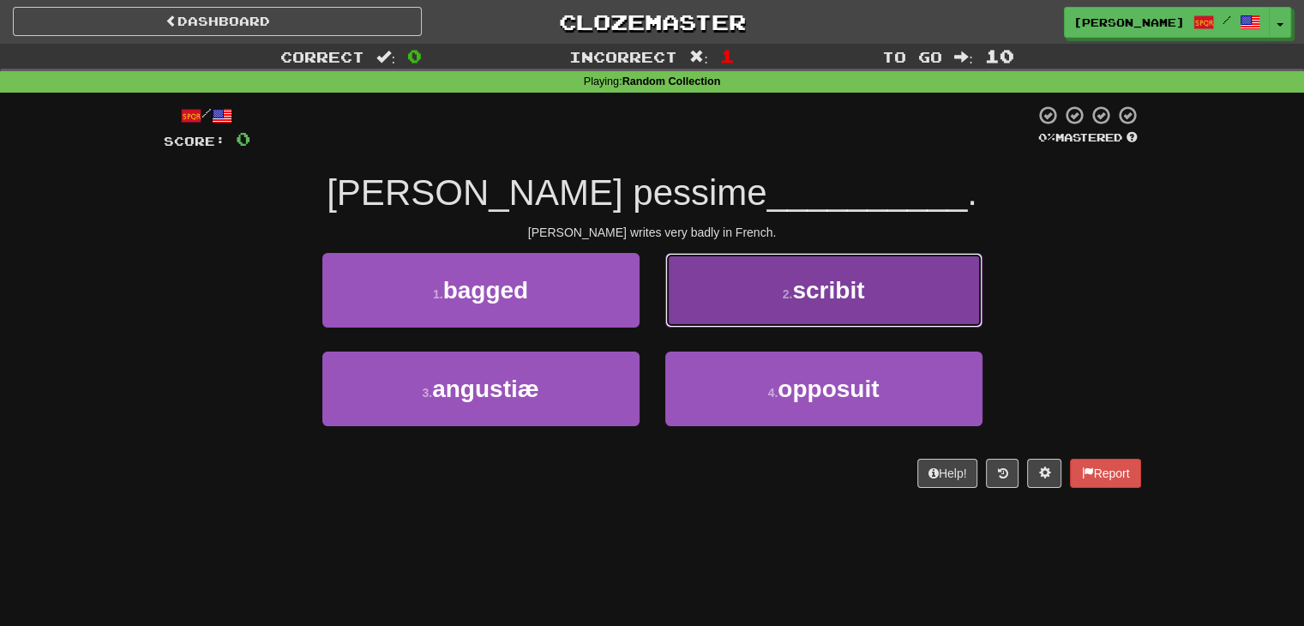
click at [778, 291] on button "2 . scribit" at bounding box center [823, 290] width 317 height 75
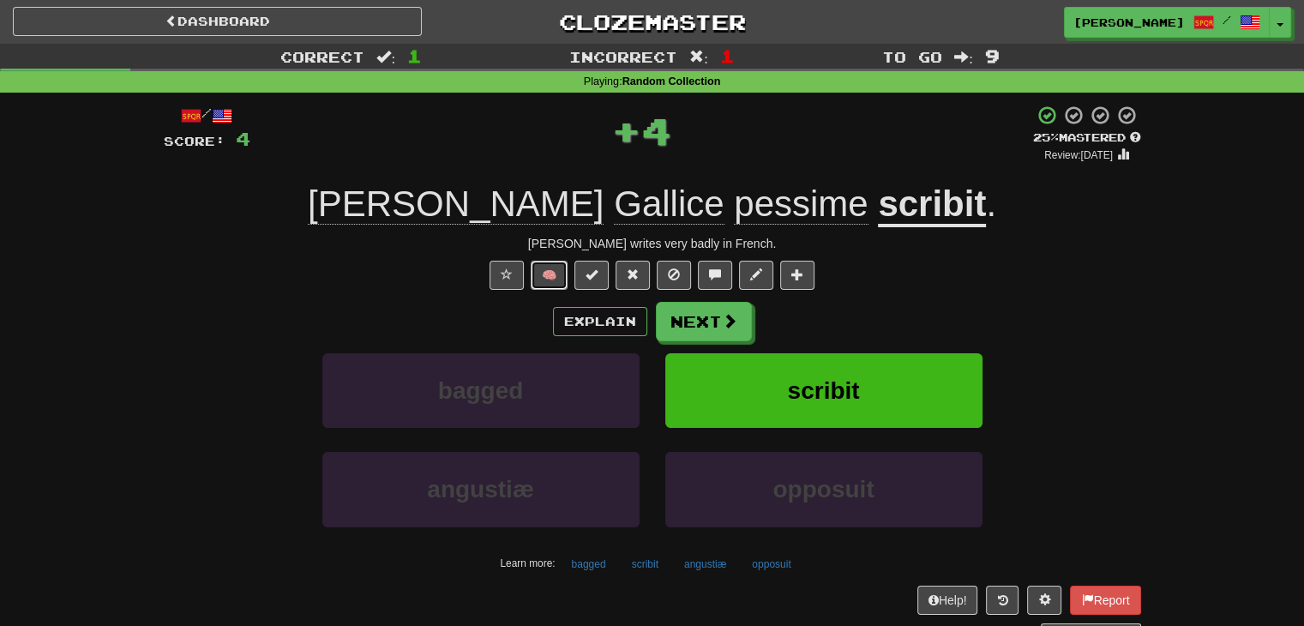
click at [564, 270] on button "🧠" at bounding box center [549, 275] width 37 height 29
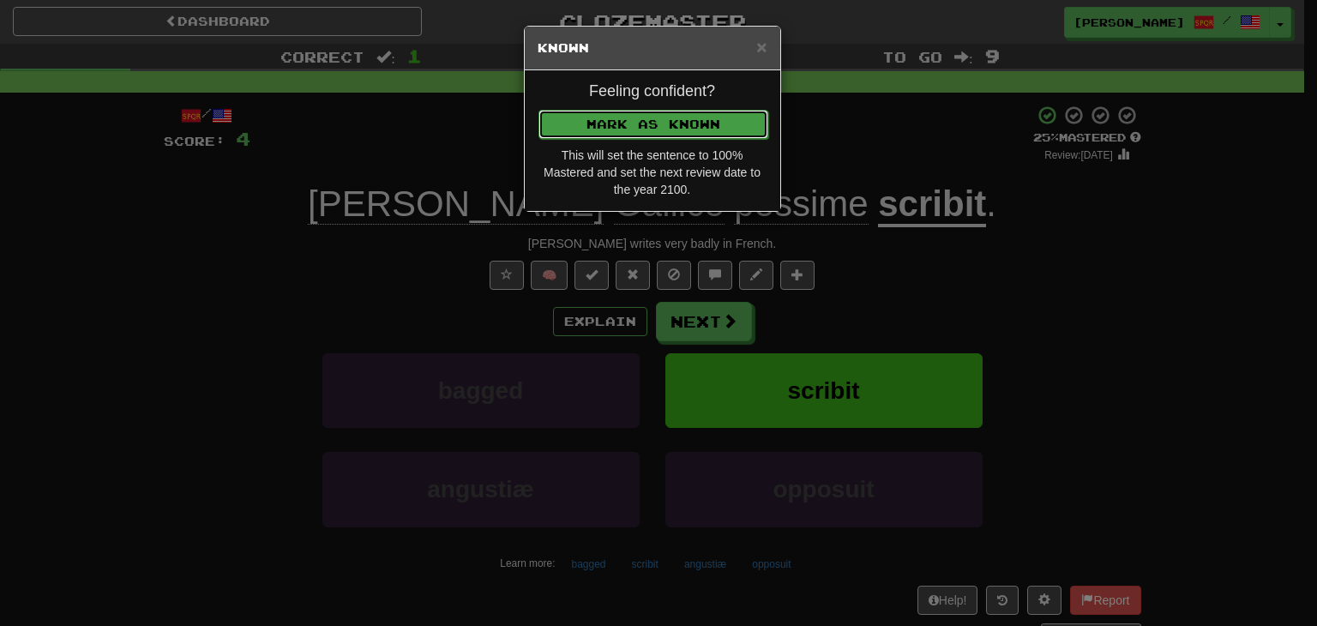
click at [624, 121] on button "Mark as Known" at bounding box center [653, 124] width 230 height 29
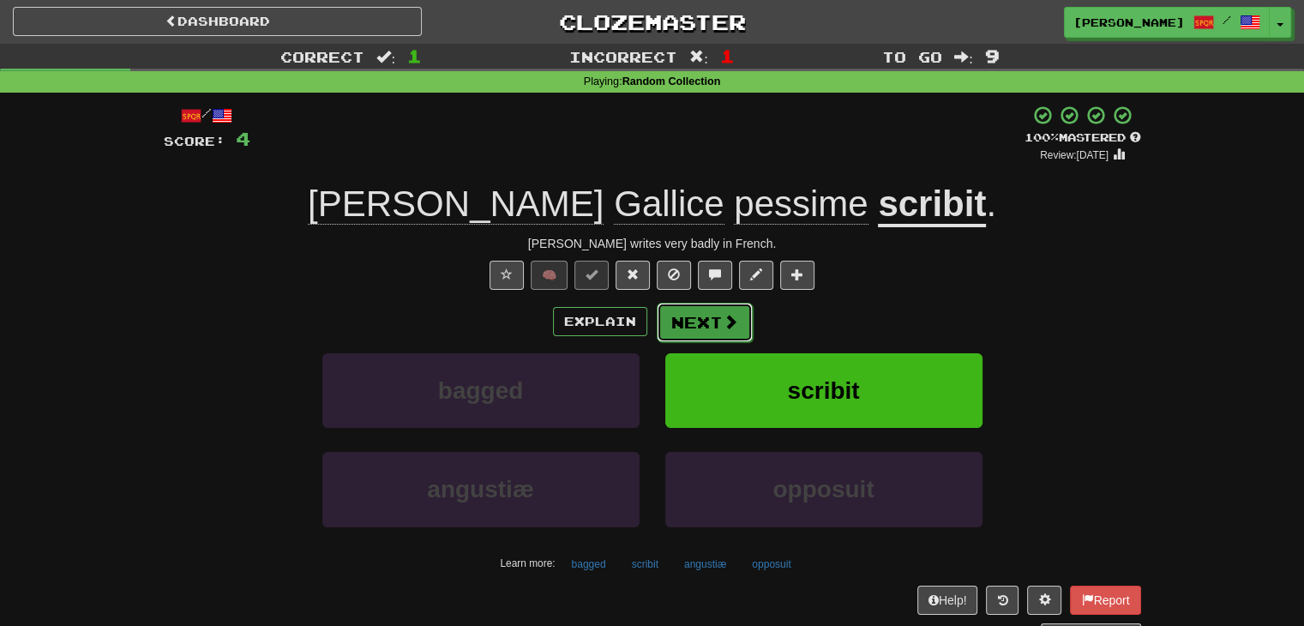
click at [707, 322] on button "Next" at bounding box center [705, 322] width 96 height 39
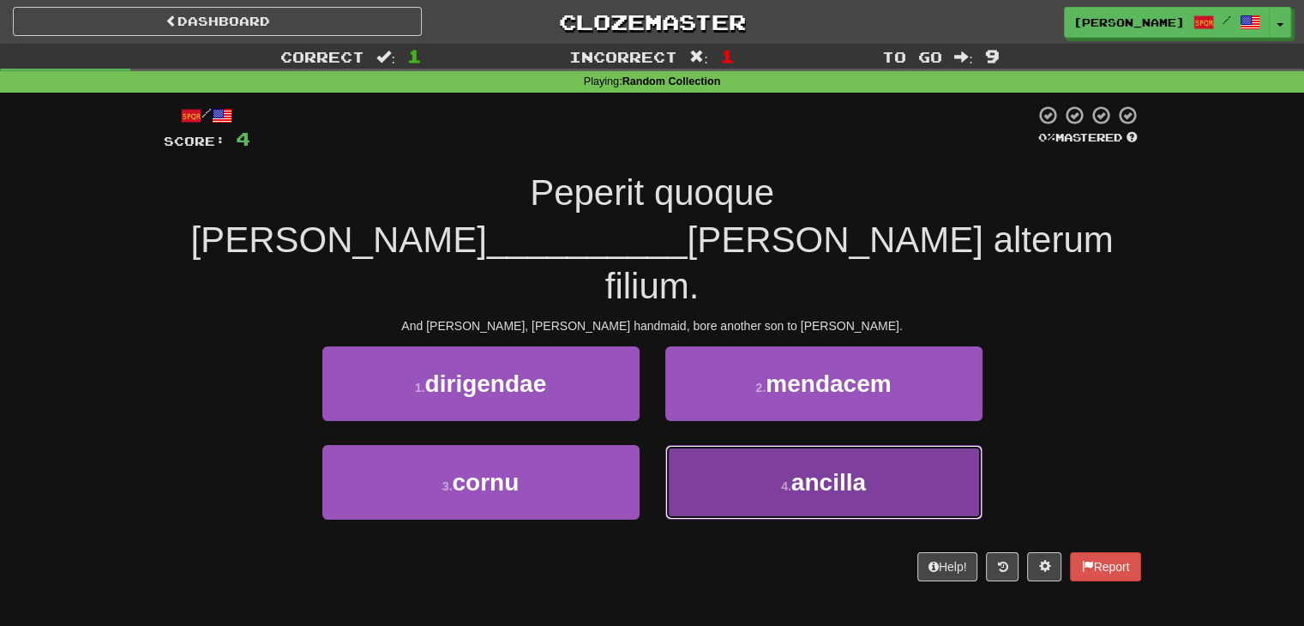
click at [701, 445] on button "4 . ancilla" at bounding box center [823, 482] width 317 height 75
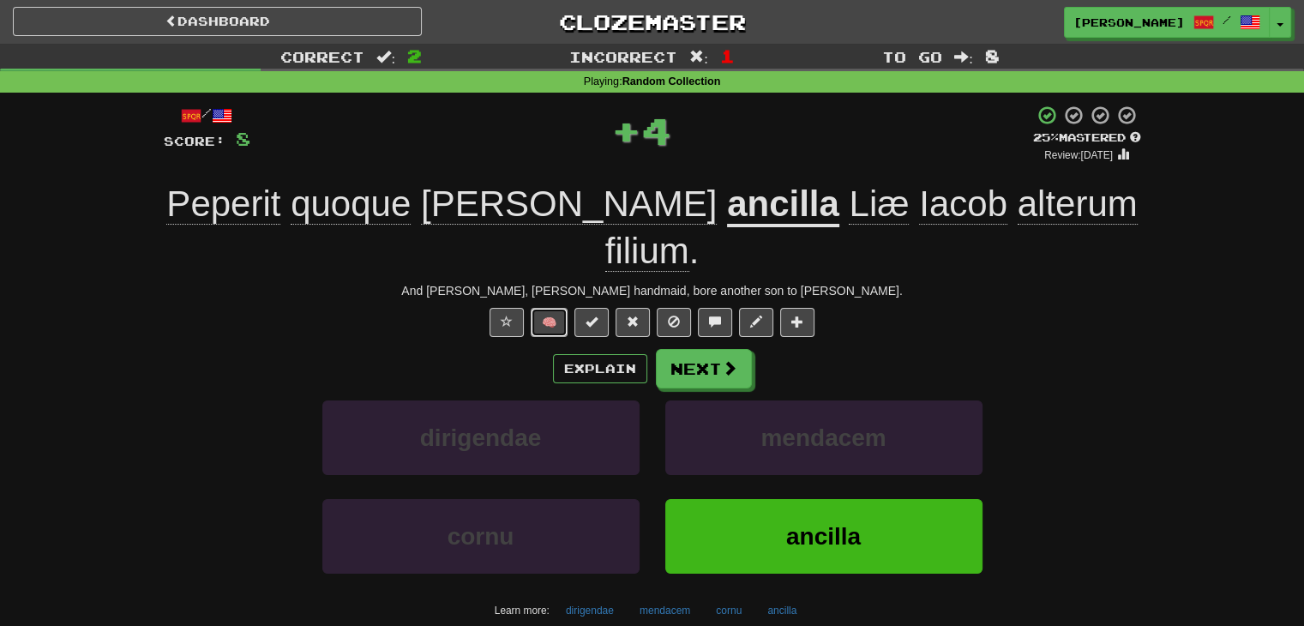
click at [556, 308] on button "🧠" at bounding box center [549, 322] width 37 height 29
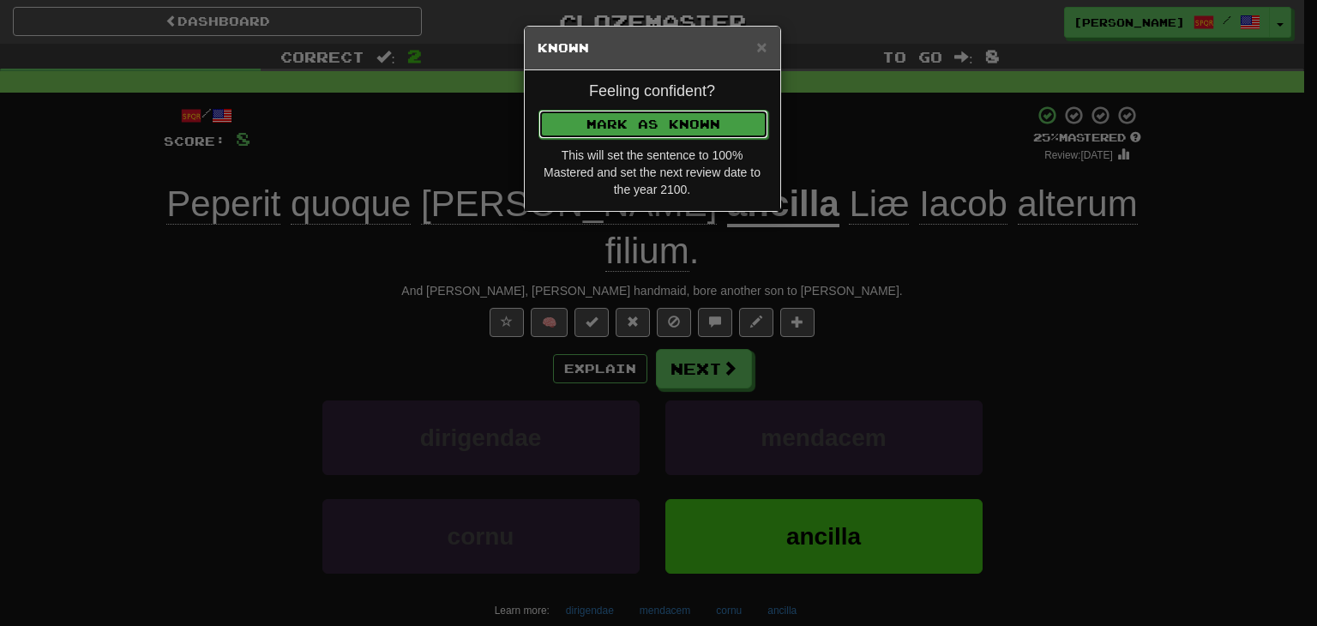
click at [615, 118] on button "Mark as Known" at bounding box center [653, 124] width 230 height 29
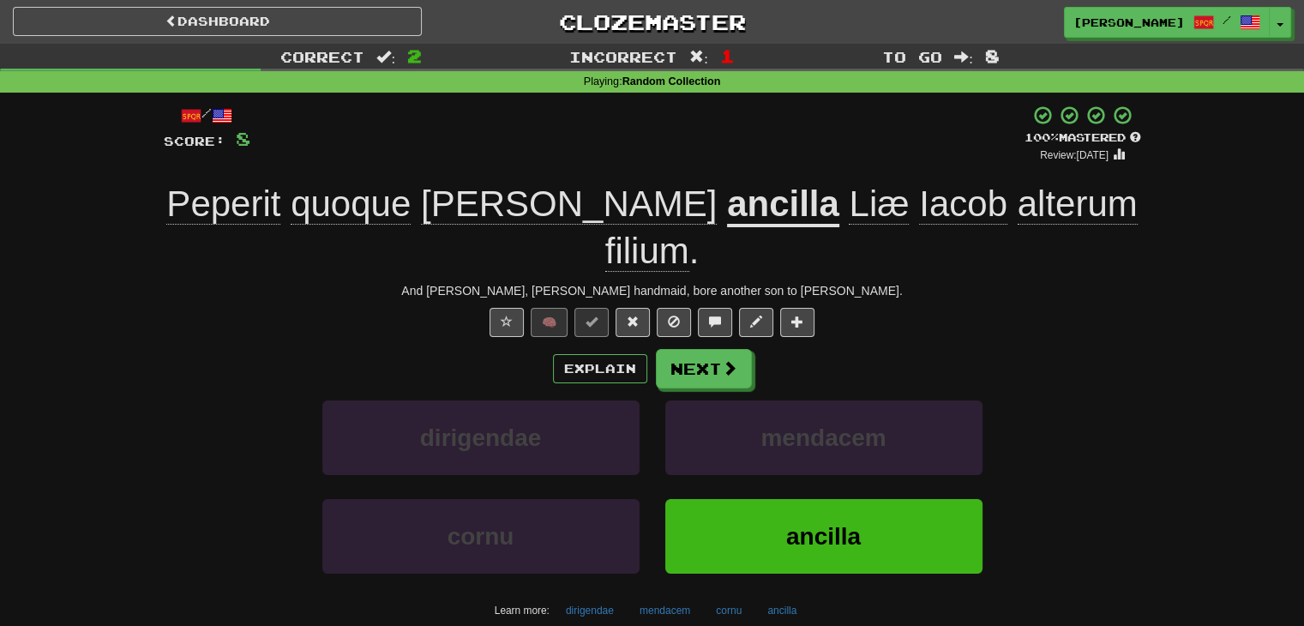
click at [627, 282] on div "And Zelpha, Leah's handmaid, bore another son to Jacob." at bounding box center [652, 290] width 977 height 17
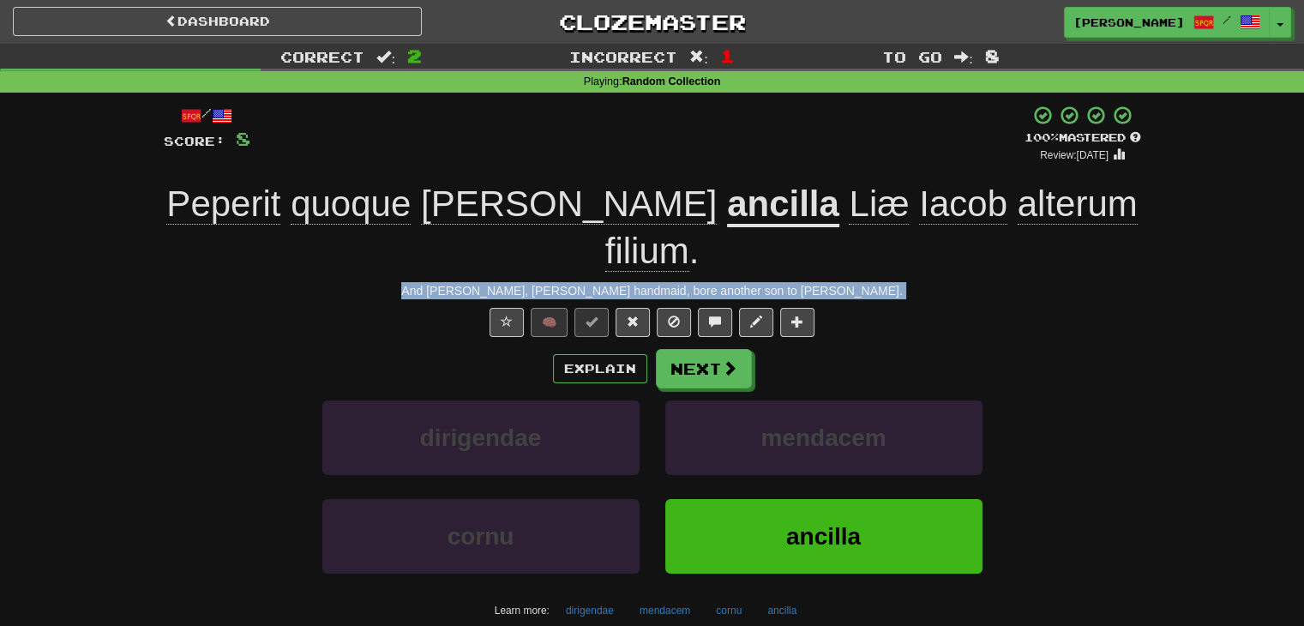
click at [627, 282] on div "And Zelpha, Leah's handmaid, bore another son to Jacob." at bounding box center [652, 290] width 977 height 17
copy div "And Zelpha, Leah's handmaid, bore another son to Jacob. 🧠 Explain Next dirigend…"
click at [814, 308] on div "🧠" at bounding box center [652, 322] width 977 height 29
click at [702, 350] on button "Next" at bounding box center [705, 369] width 96 height 39
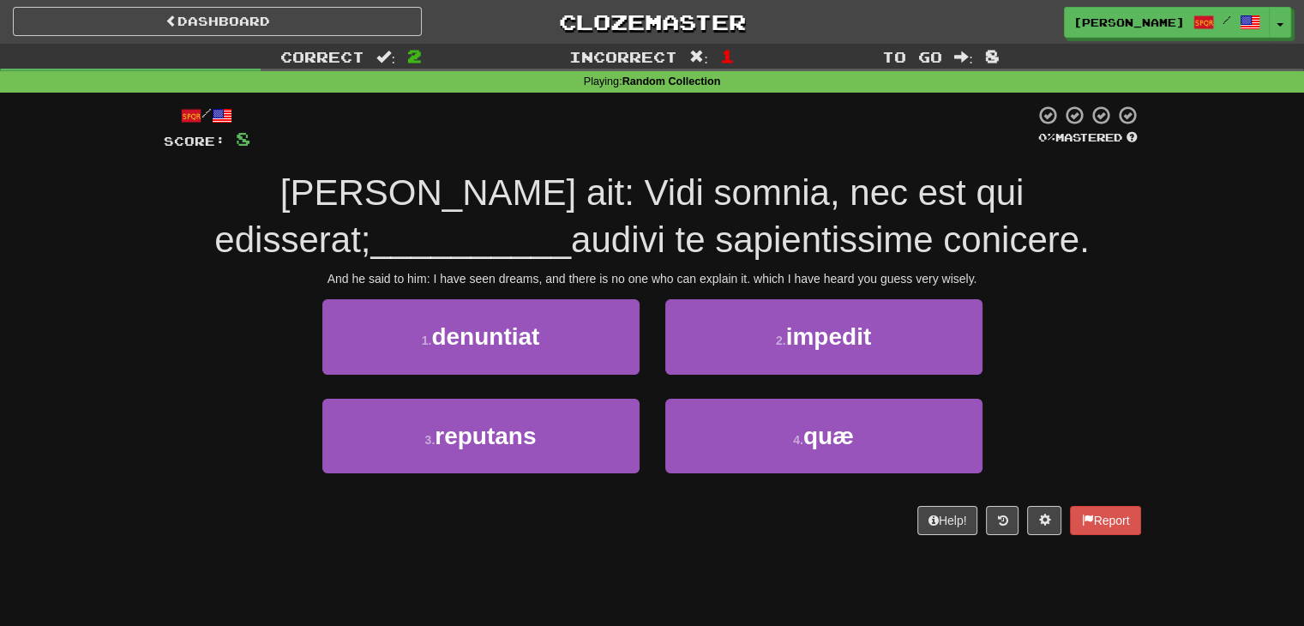
click at [1011, 254] on div "Cui ille ait: Vidi somnia, nec est qui edisserat; __________ audivi te sapienti…" at bounding box center [652, 216] width 977 height 93
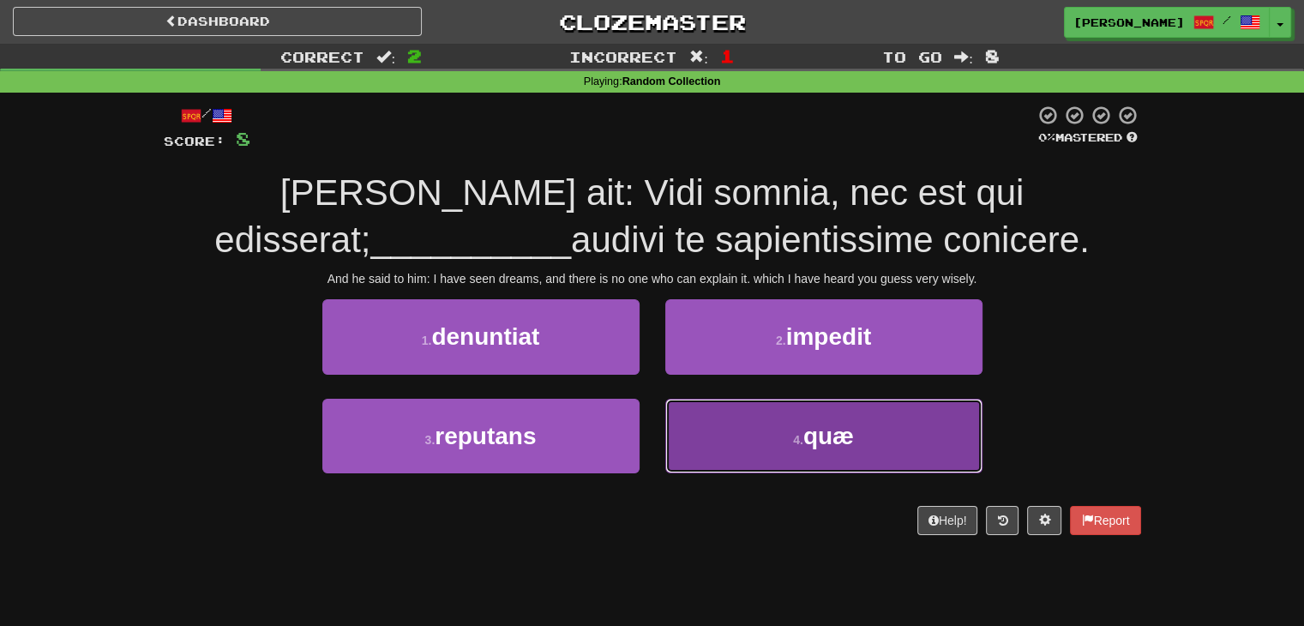
click at [796, 424] on button "4 . quæ" at bounding box center [823, 436] width 317 height 75
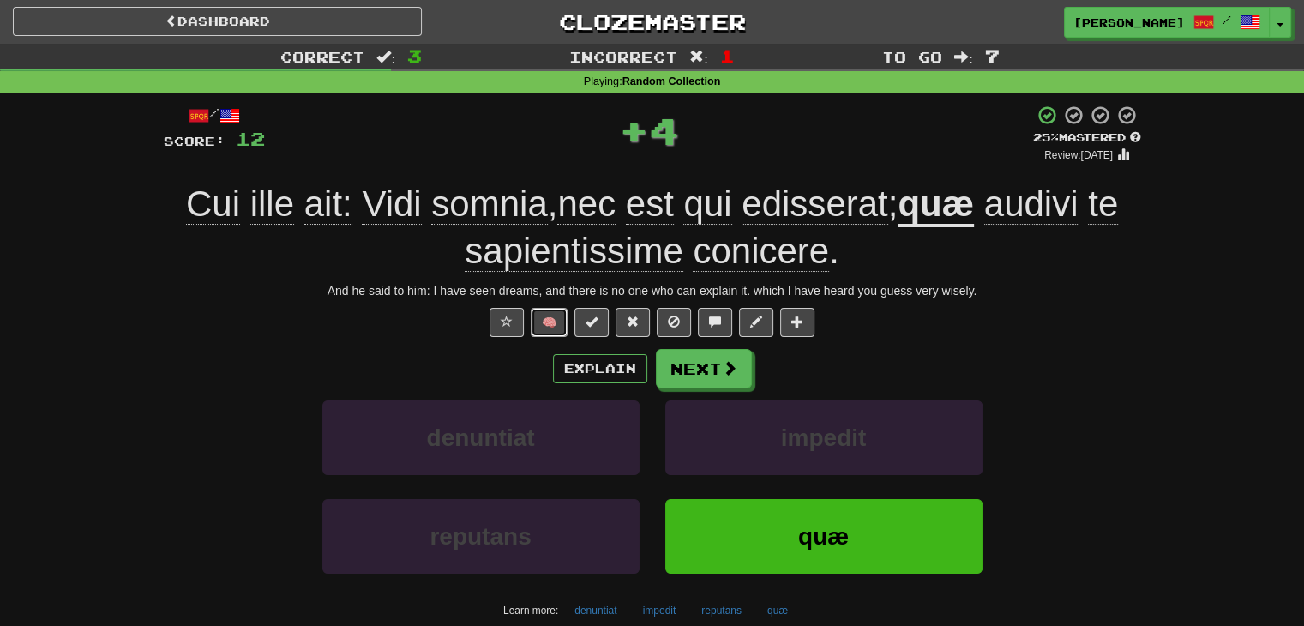
click at [557, 322] on button "🧠" at bounding box center [549, 322] width 37 height 29
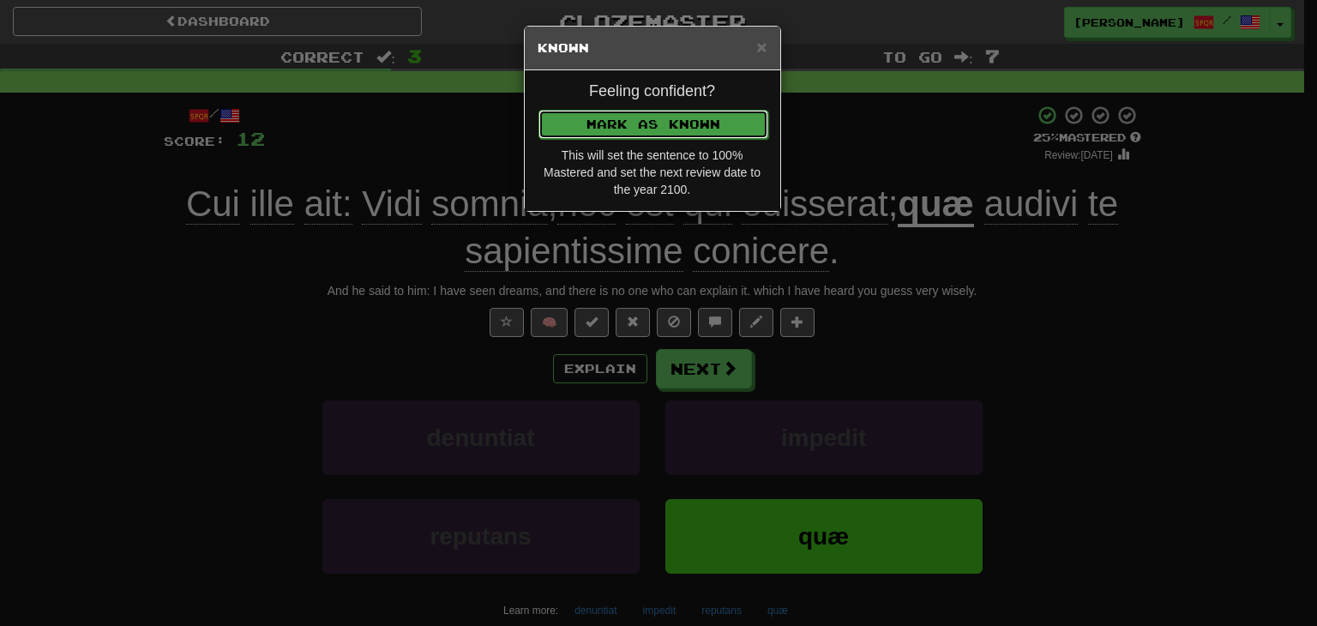
click at [581, 117] on button "Mark as Known" at bounding box center [653, 124] width 230 height 29
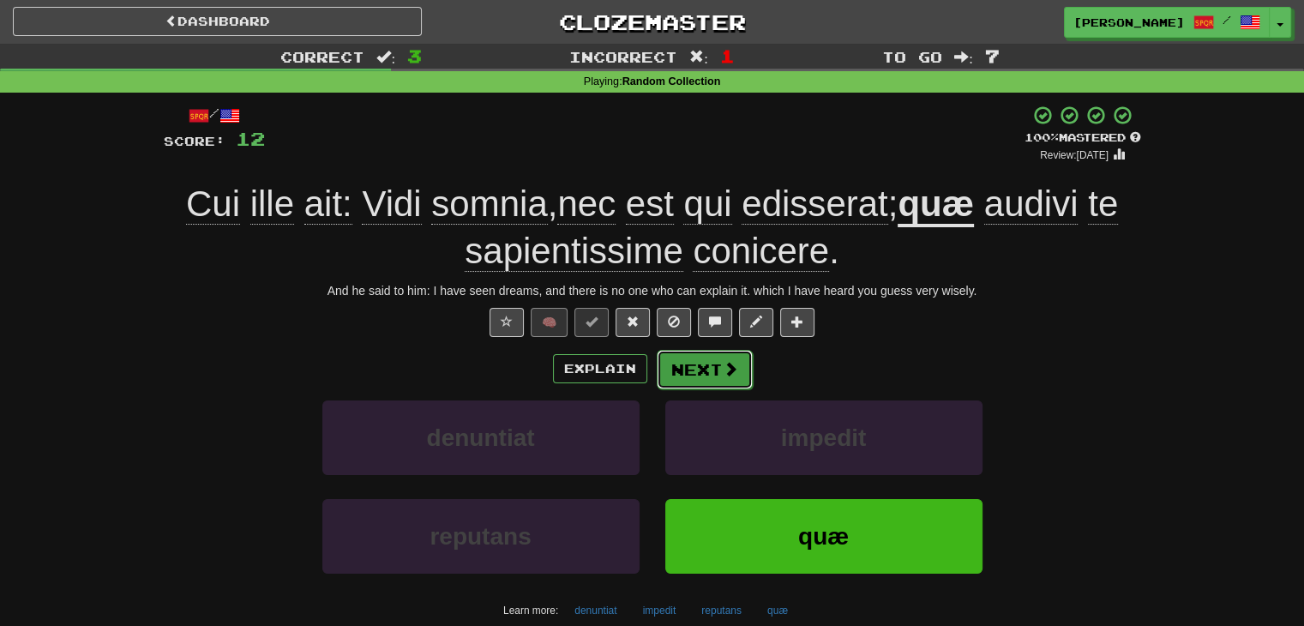
click at [693, 376] on button "Next" at bounding box center [705, 369] width 96 height 39
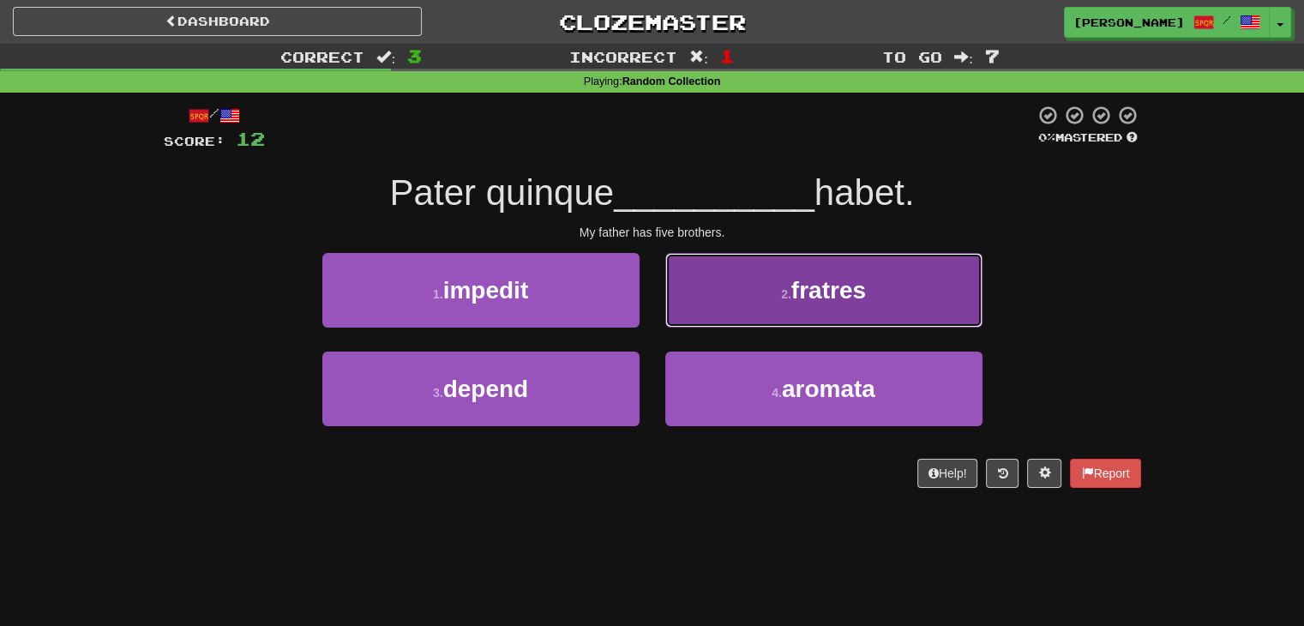
click at [767, 302] on button "2 . fratres" at bounding box center [823, 290] width 317 height 75
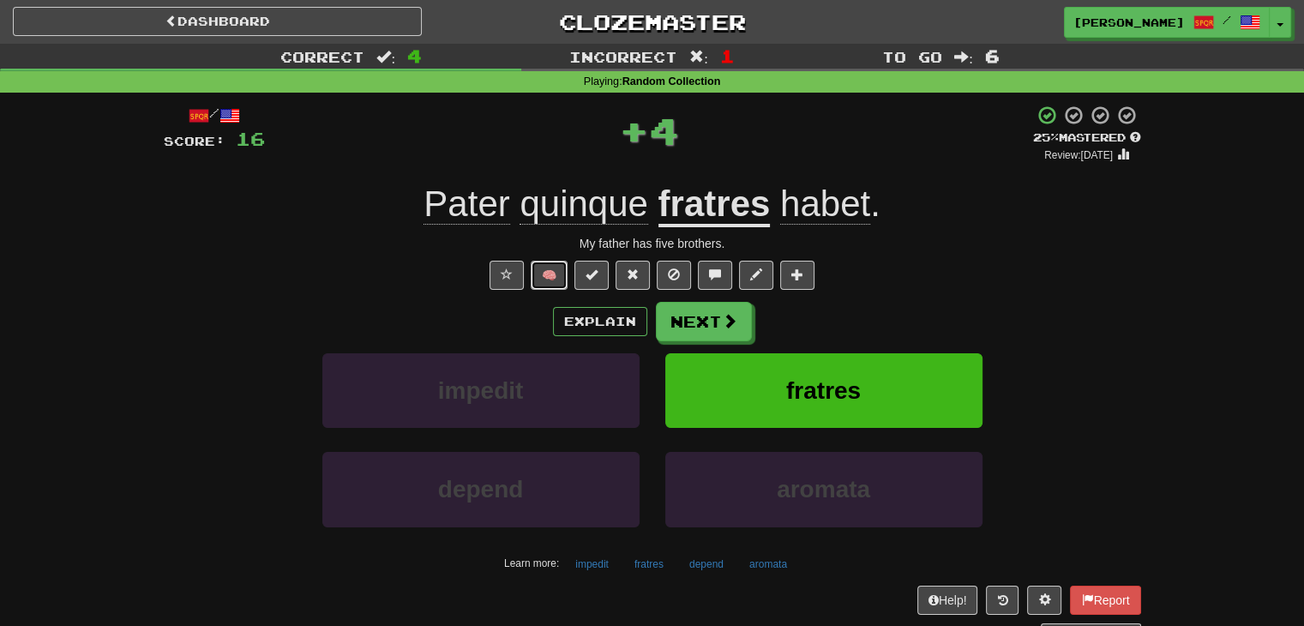
click at [560, 261] on button "🧠" at bounding box center [549, 275] width 37 height 29
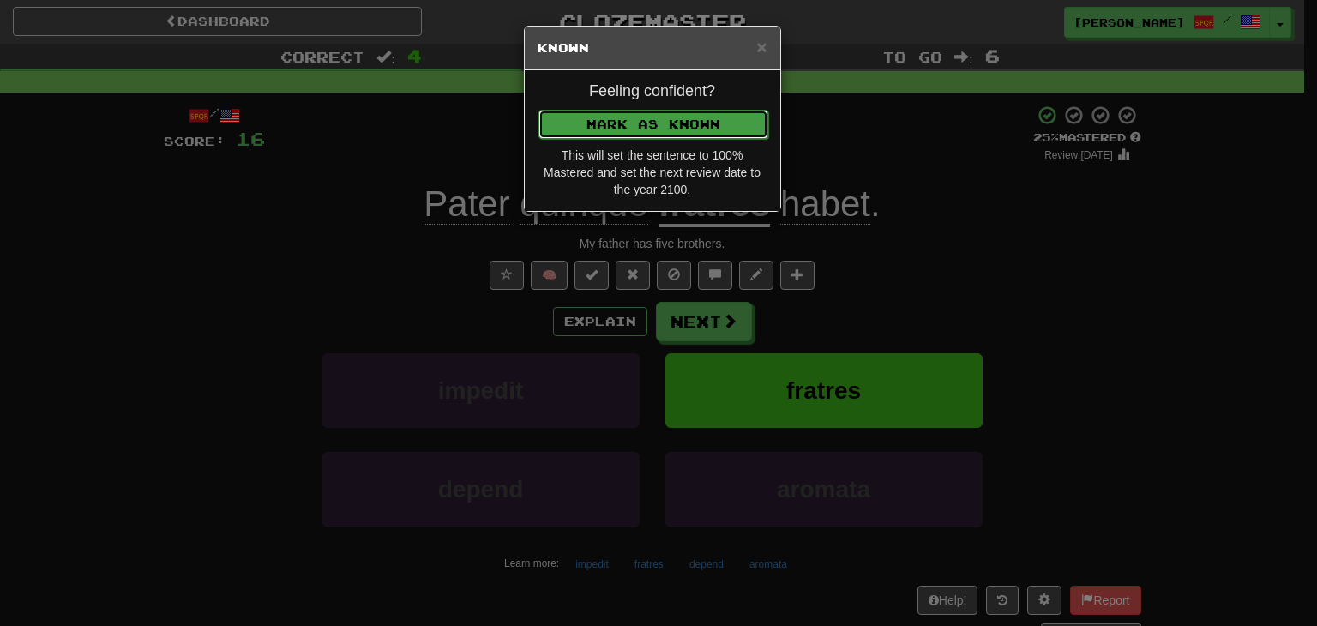
click at [628, 120] on button "Mark as Known" at bounding box center [653, 124] width 230 height 29
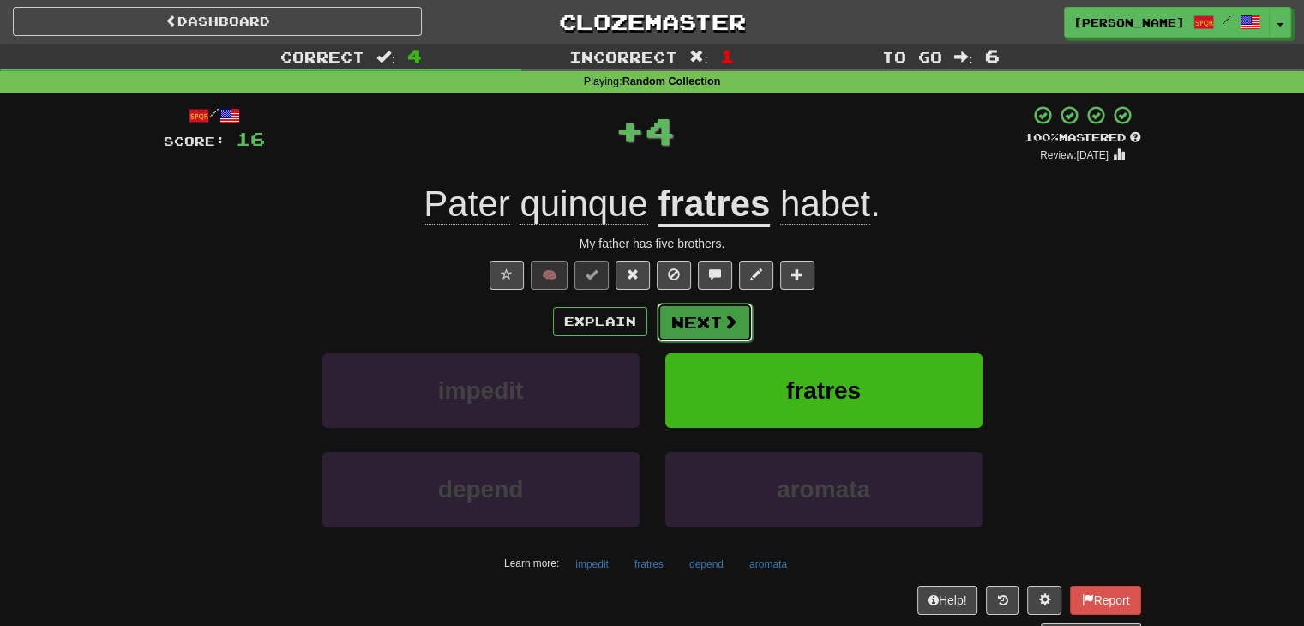
click at [709, 320] on button "Next" at bounding box center [705, 322] width 96 height 39
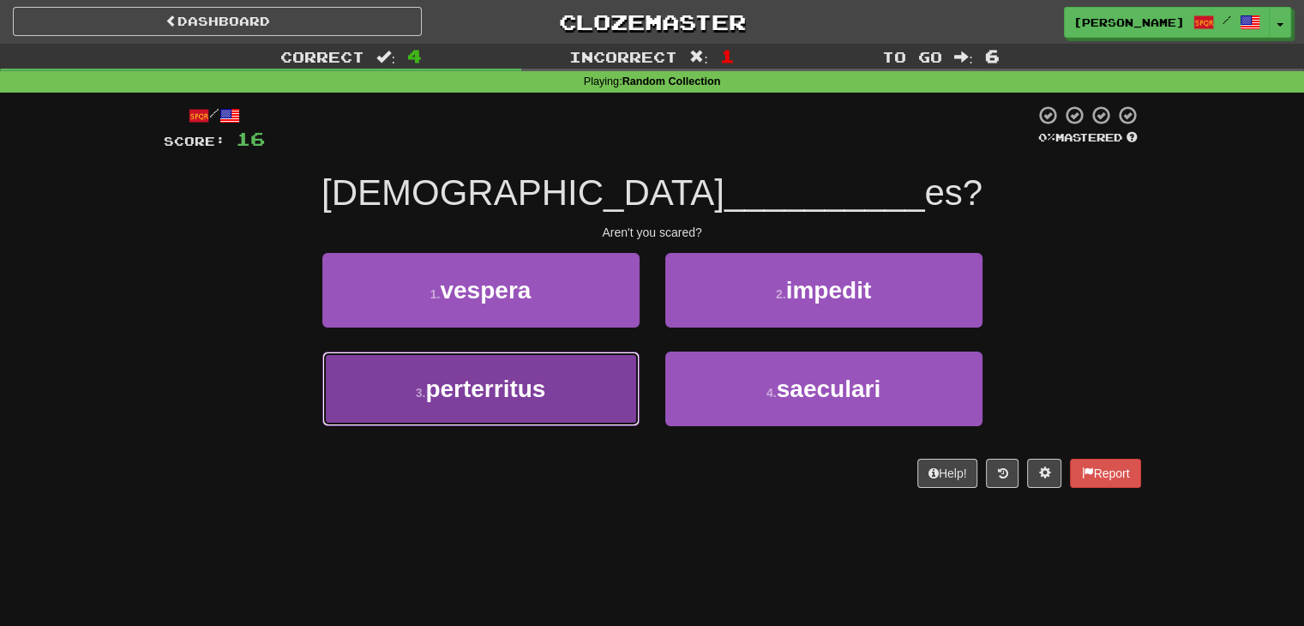
click at [590, 388] on button "3 . perterritus" at bounding box center [480, 389] width 317 height 75
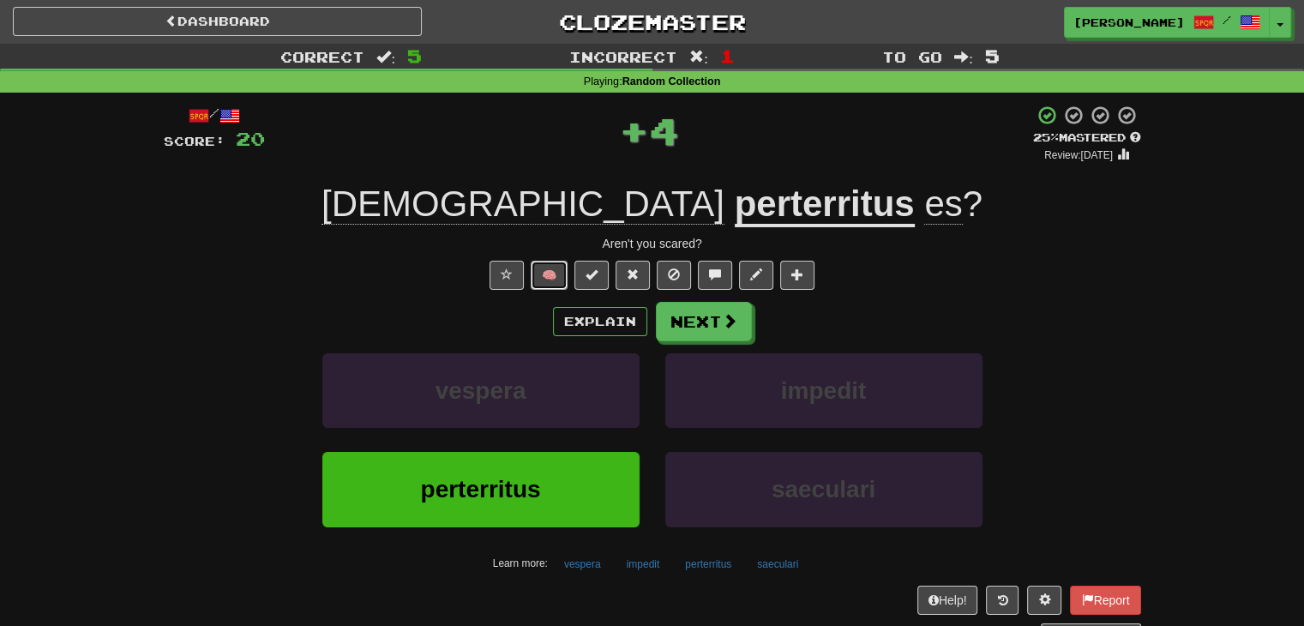
click at [568, 263] on button "🧠" at bounding box center [549, 275] width 37 height 29
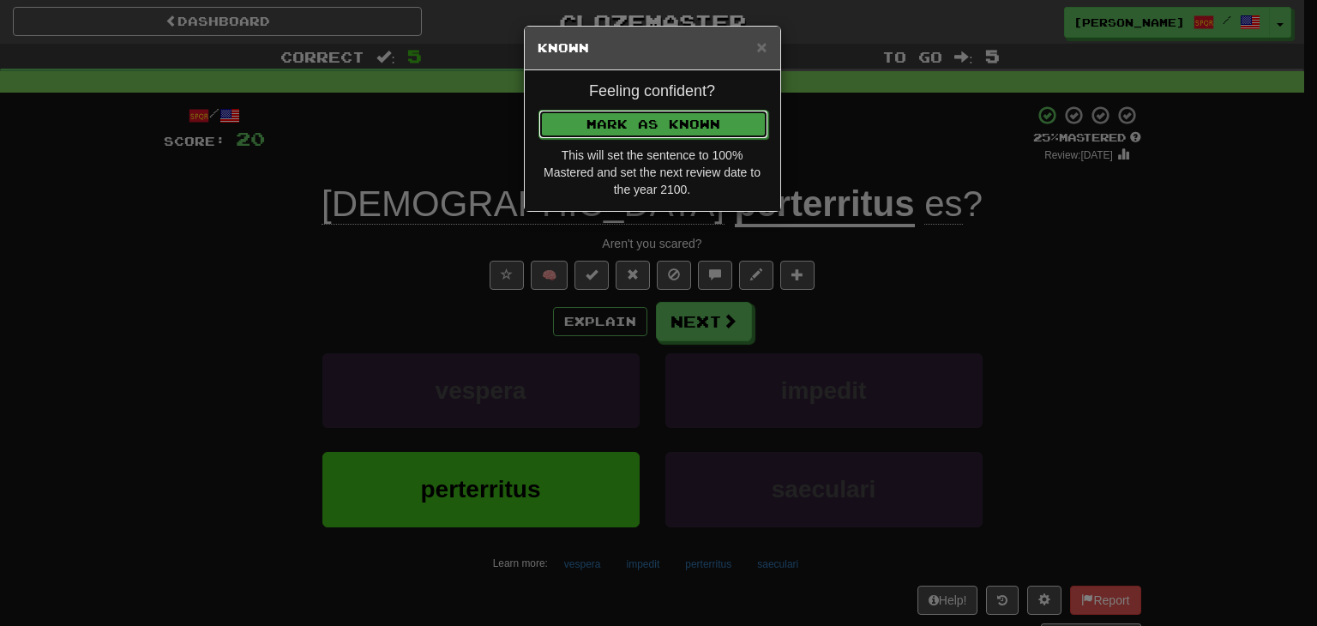
click at [610, 117] on button "Mark as Known" at bounding box center [653, 124] width 230 height 29
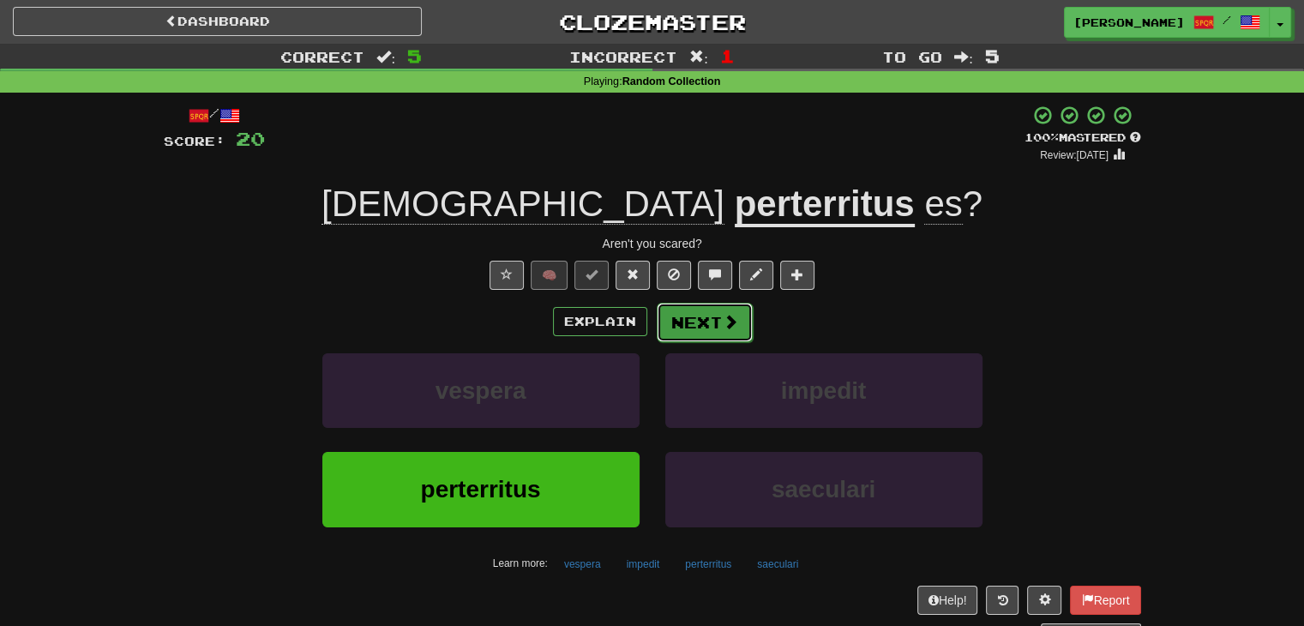
click at [709, 326] on button "Next" at bounding box center [705, 322] width 96 height 39
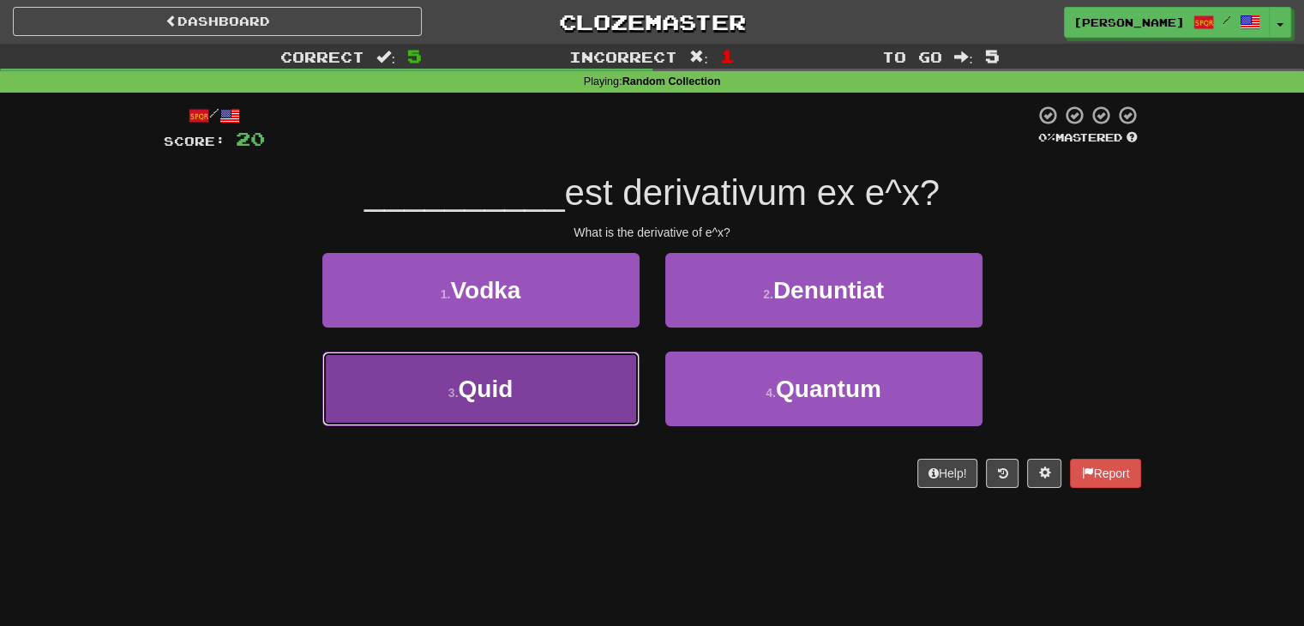
click at [580, 401] on button "3 . Quid" at bounding box center [480, 389] width 317 height 75
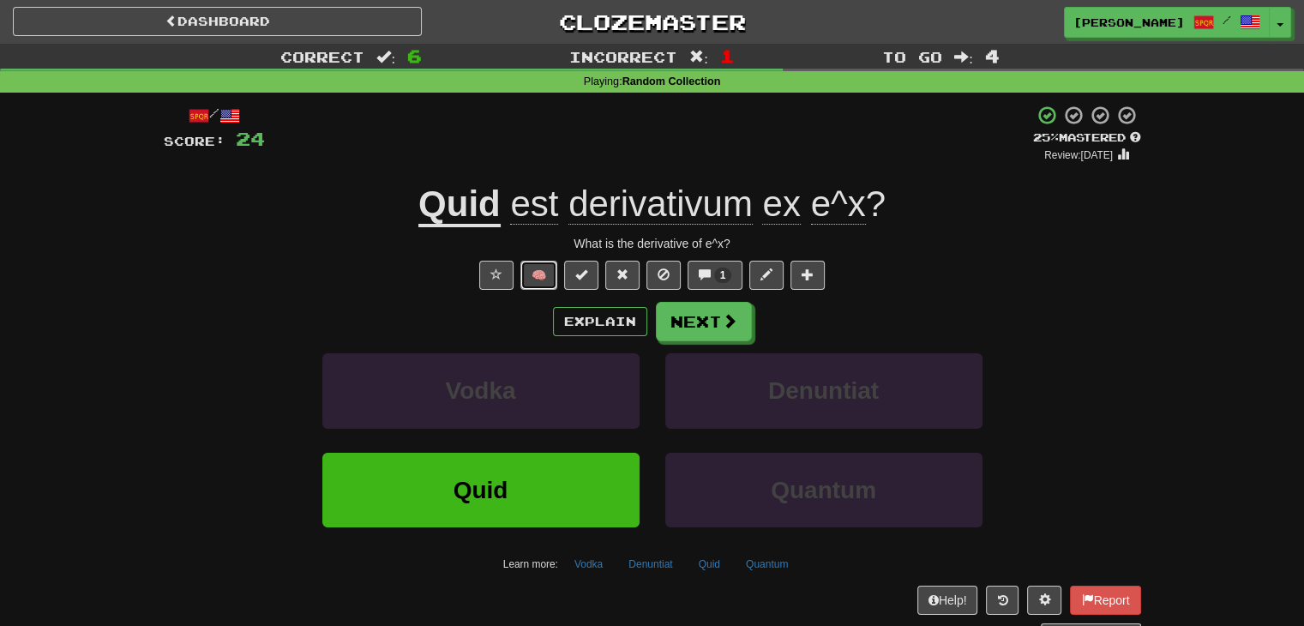
click at [535, 267] on button "🧠" at bounding box center [538, 275] width 37 height 29
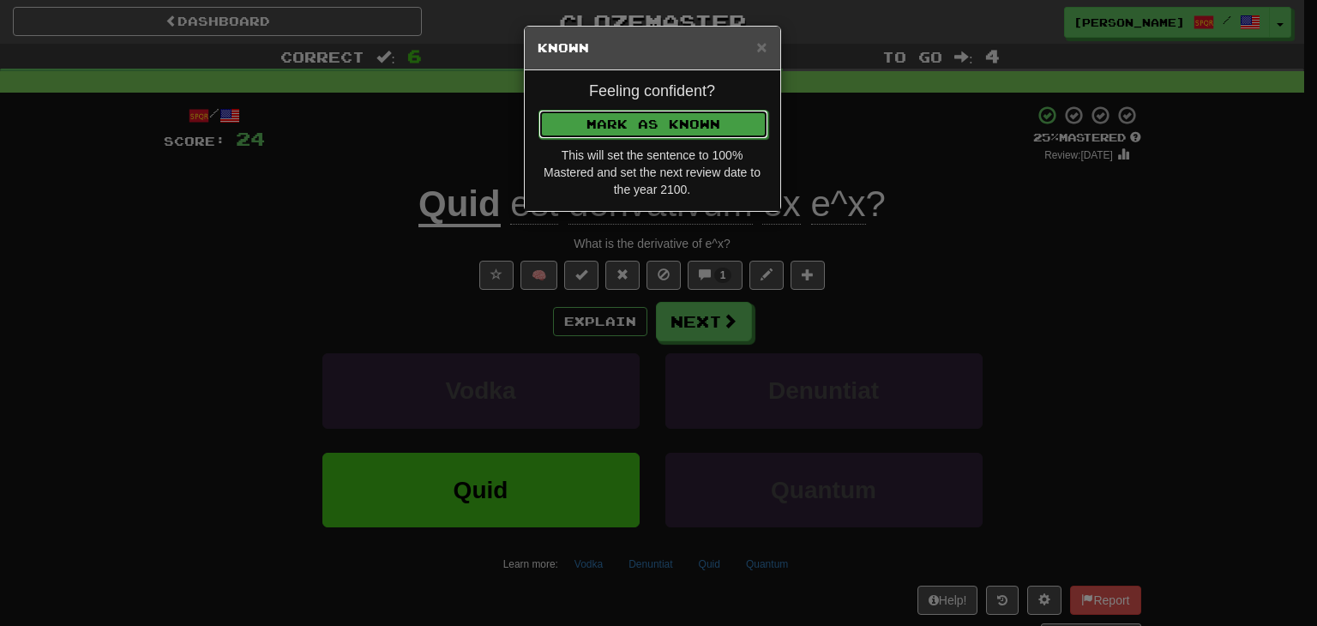
click at [612, 131] on button "Mark as Known" at bounding box center [653, 124] width 230 height 29
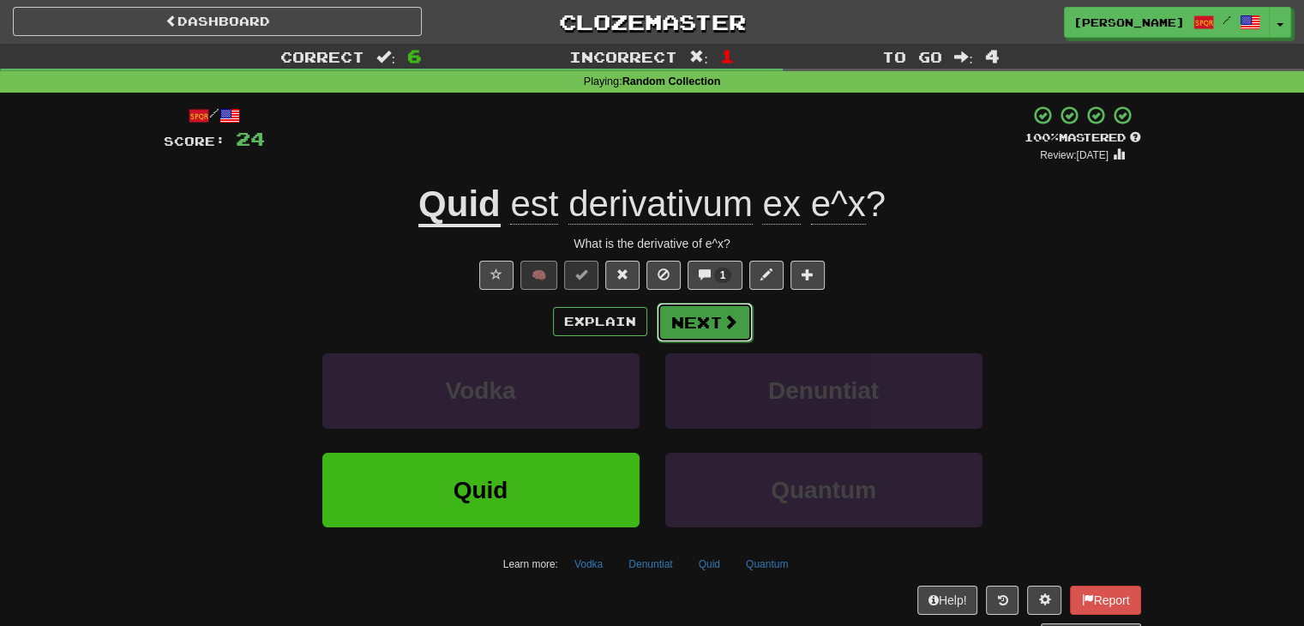
click at [722, 330] on button "Next" at bounding box center [705, 322] width 96 height 39
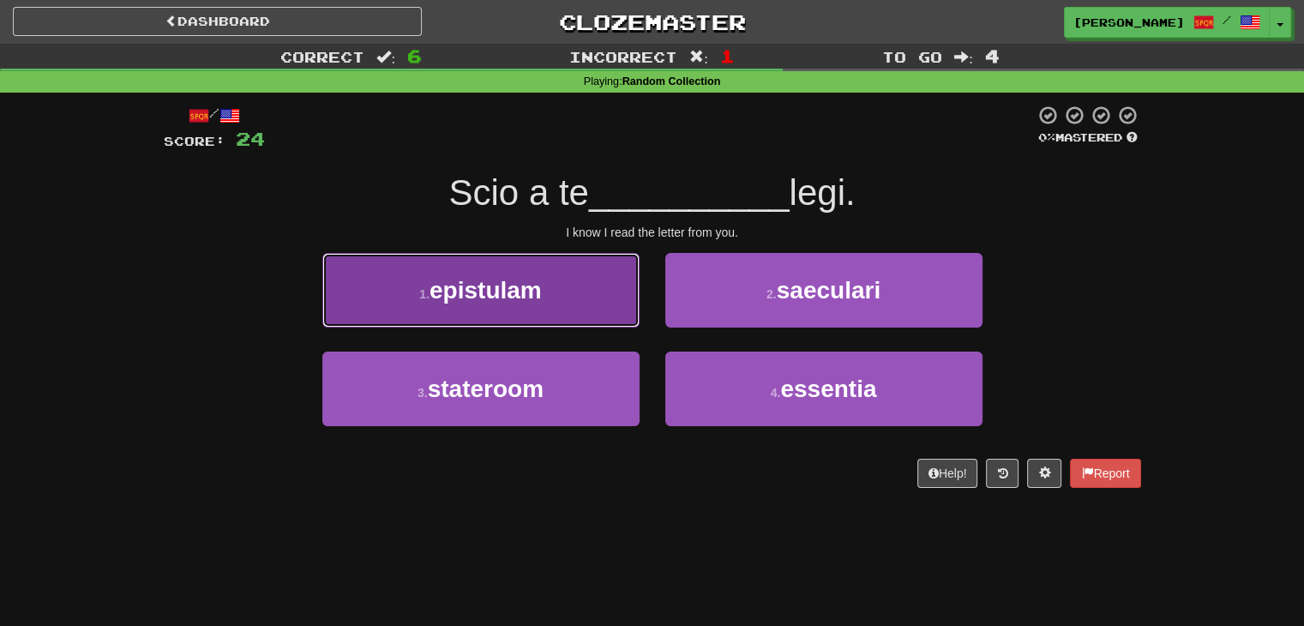
click at [583, 301] on button "1 . epistulam" at bounding box center [480, 290] width 317 height 75
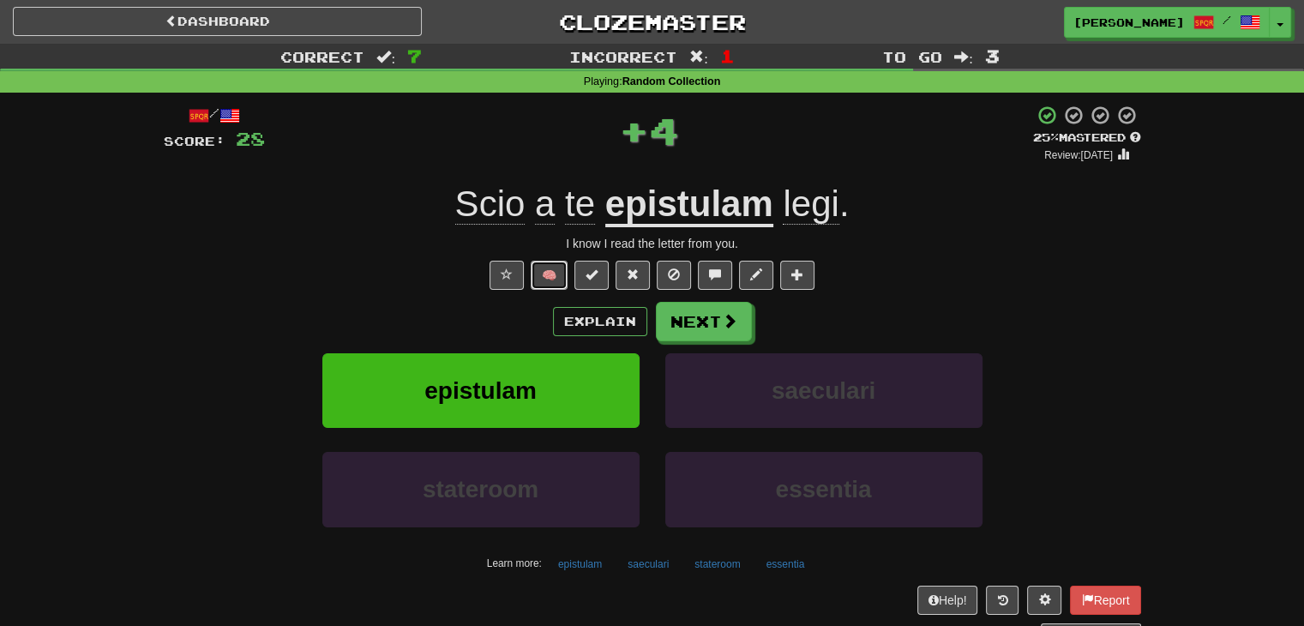
click at [555, 274] on button "🧠" at bounding box center [549, 275] width 37 height 29
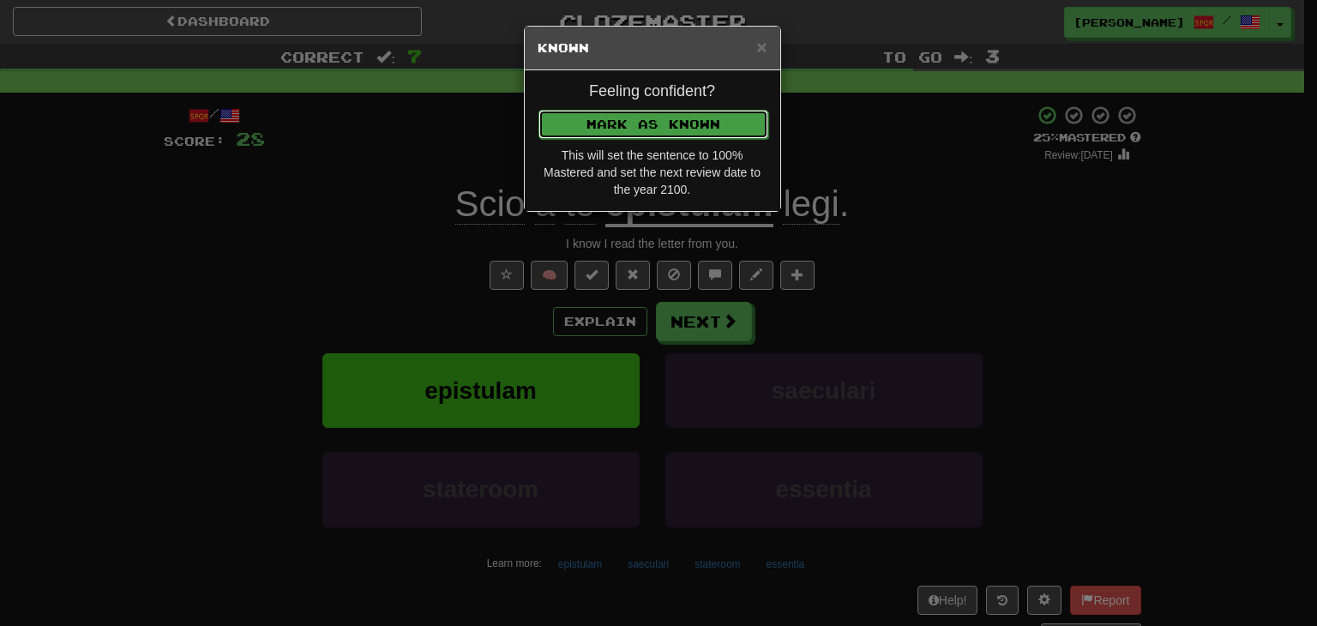
click at [627, 116] on button "Mark as Known" at bounding box center [653, 124] width 230 height 29
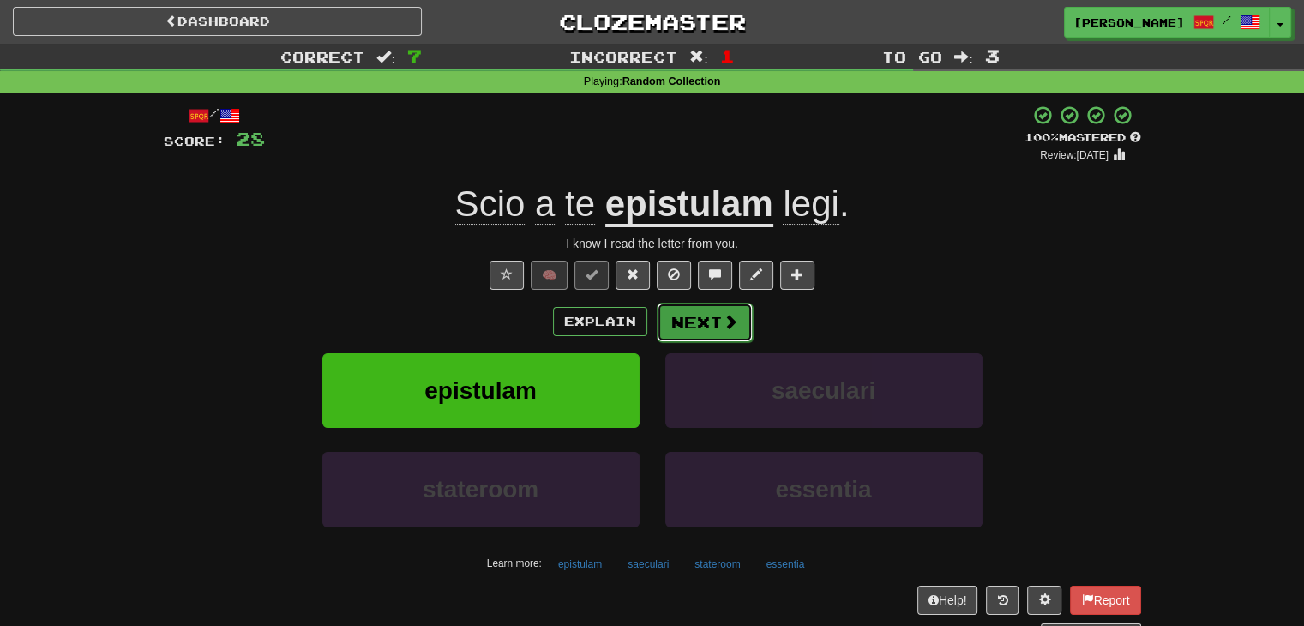
click at [712, 321] on button "Next" at bounding box center [705, 322] width 96 height 39
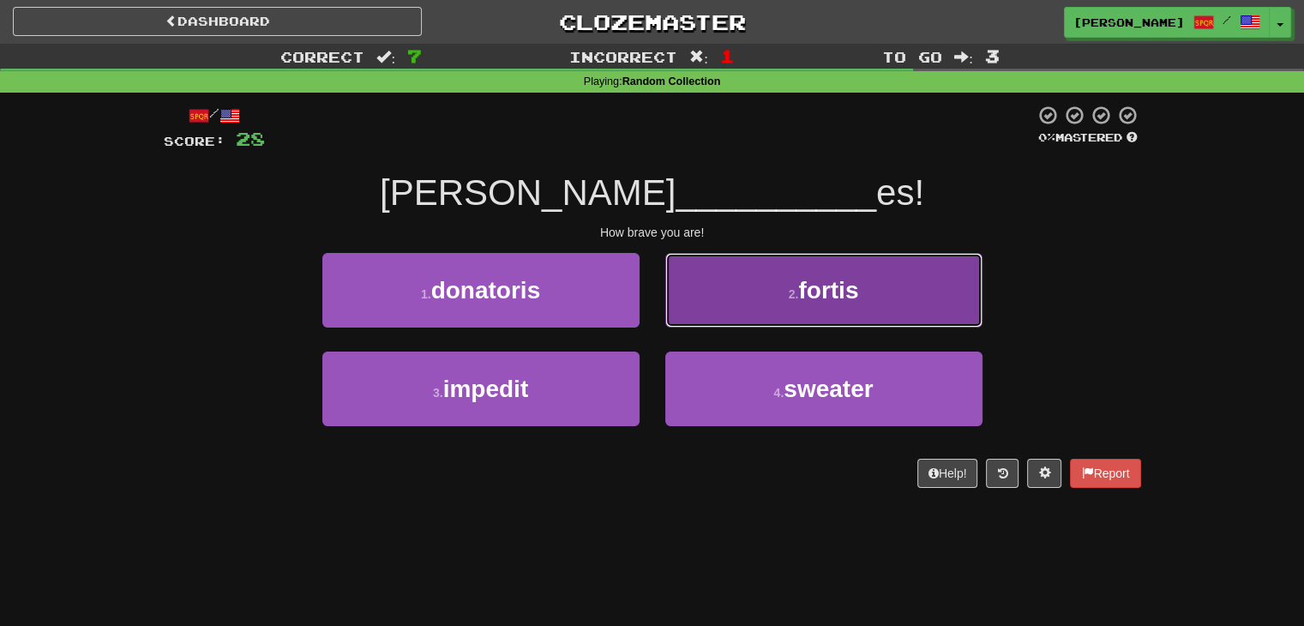
click at [720, 306] on button "2 . fortis" at bounding box center [823, 290] width 317 height 75
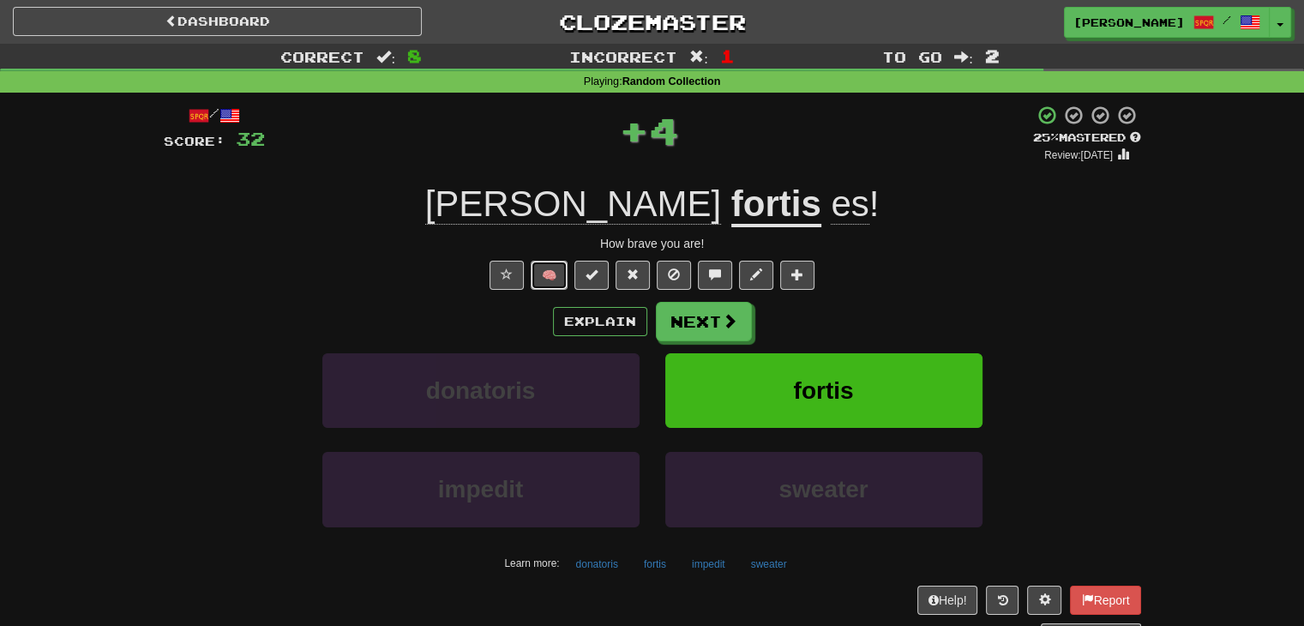
click at [565, 280] on button "🧠" at bounding box center [549, 275] width 37 height 29
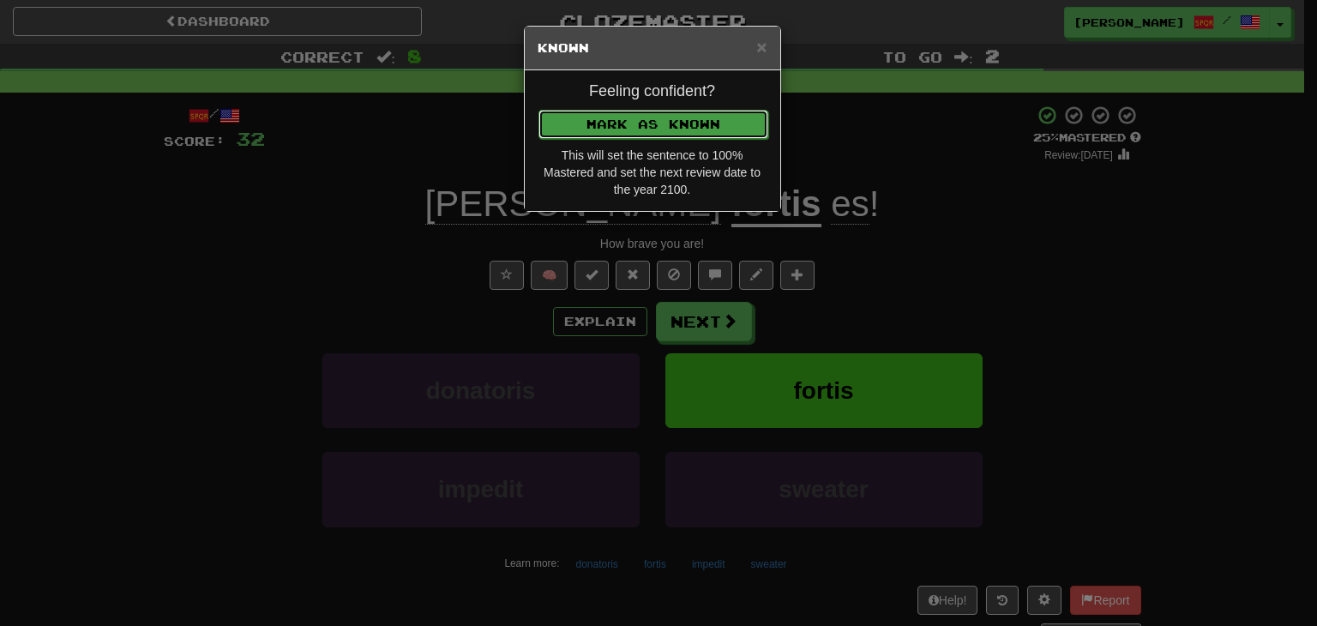
click at [604, 122] on button "Mark as Known" at bounding box center [653, 124] width 230 height 29
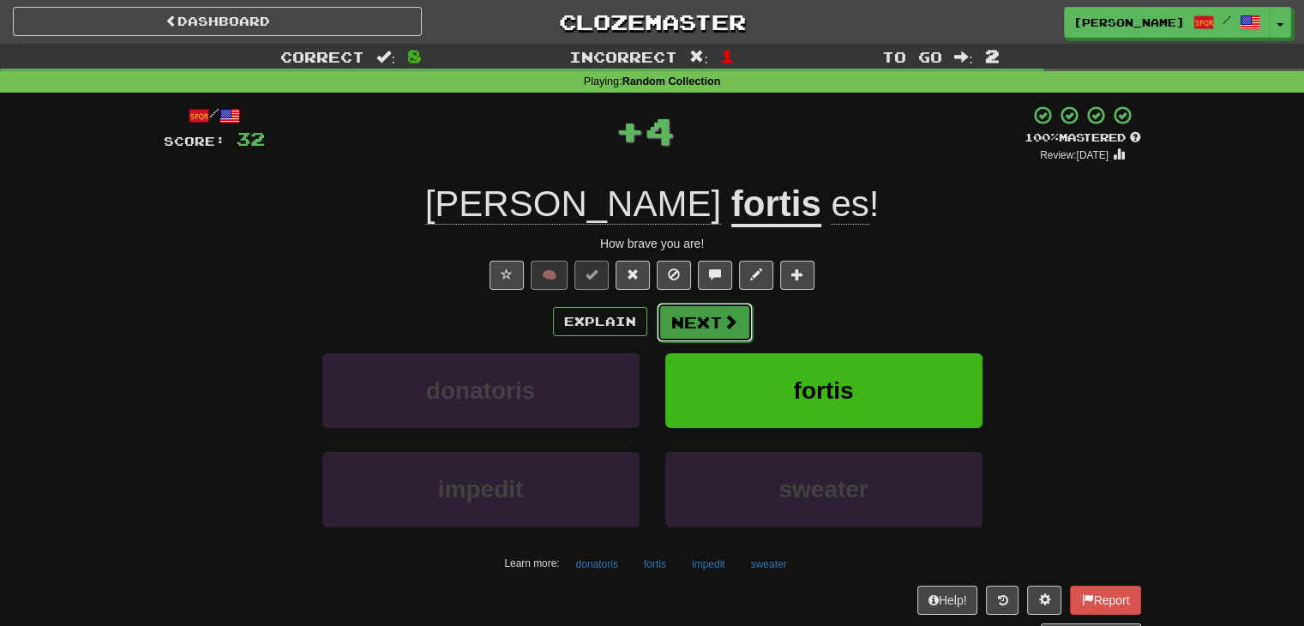
click at [685, 314] on button "Next" at bounding box center [705, 322] width 96 height 39
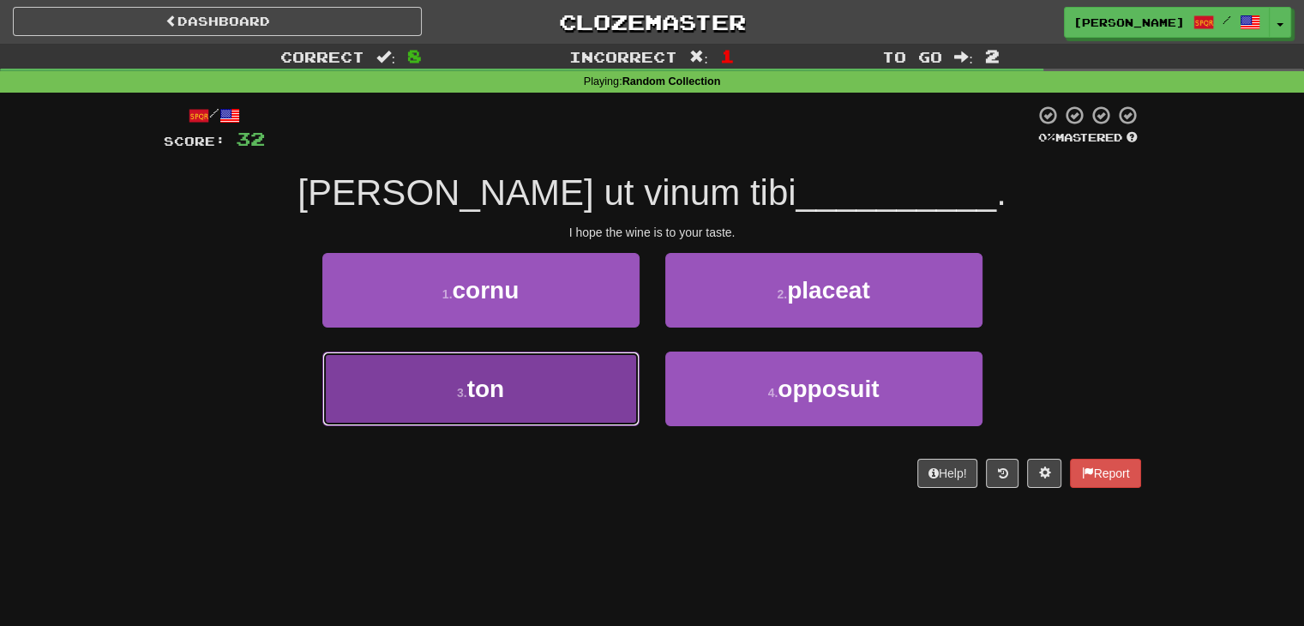
click at [573, 386] on button "3 . ton" at bounding box center [480, 389] width 317 height 75
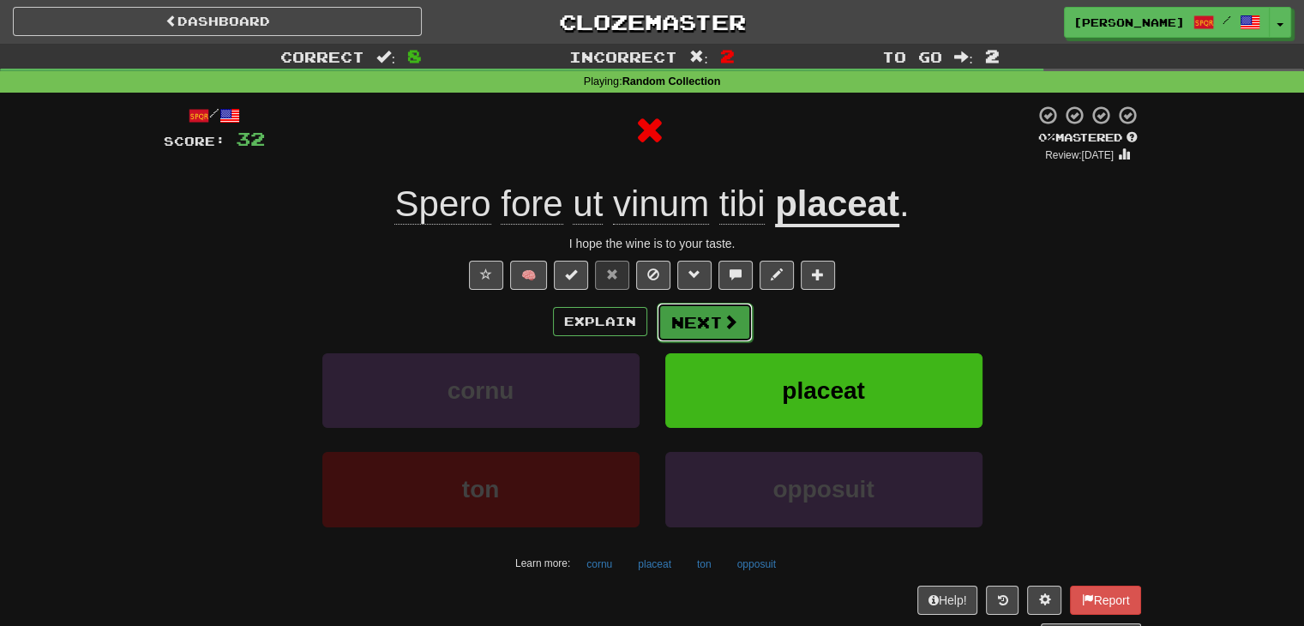
click at [658, 321] on button "Next" at bounding box center [705, 322] width 96 height 39
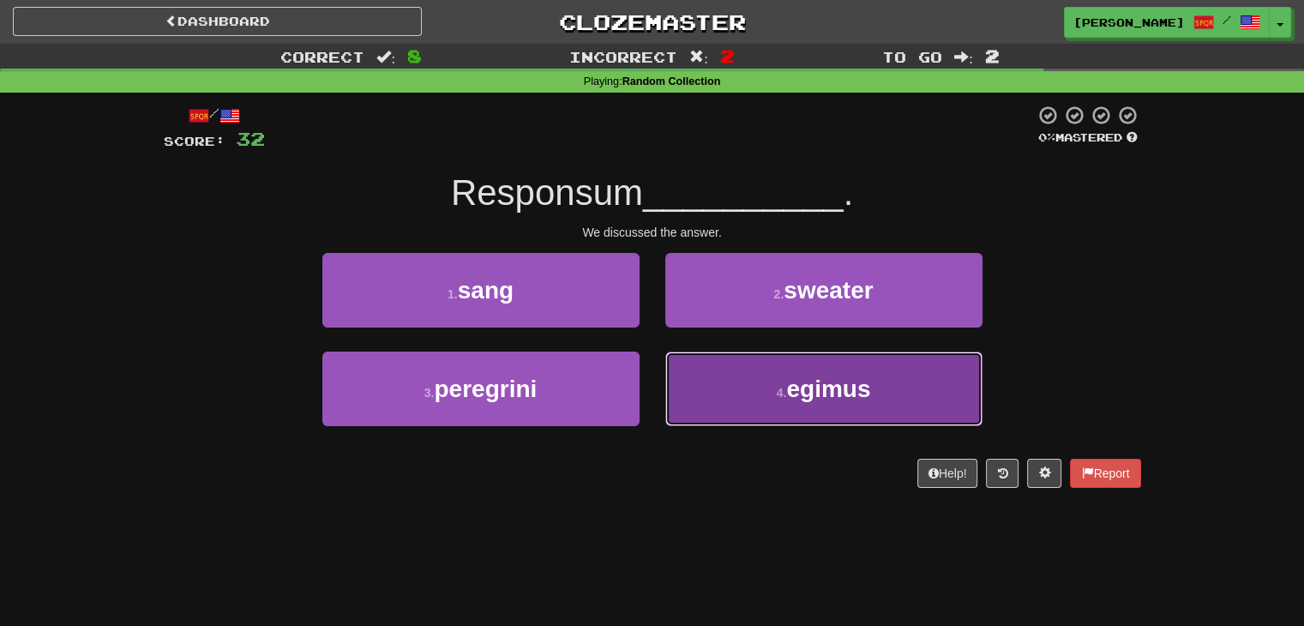
click at [693, 392] on button "4 . egimus" at bounding box center [823, 389] width 317 height 75
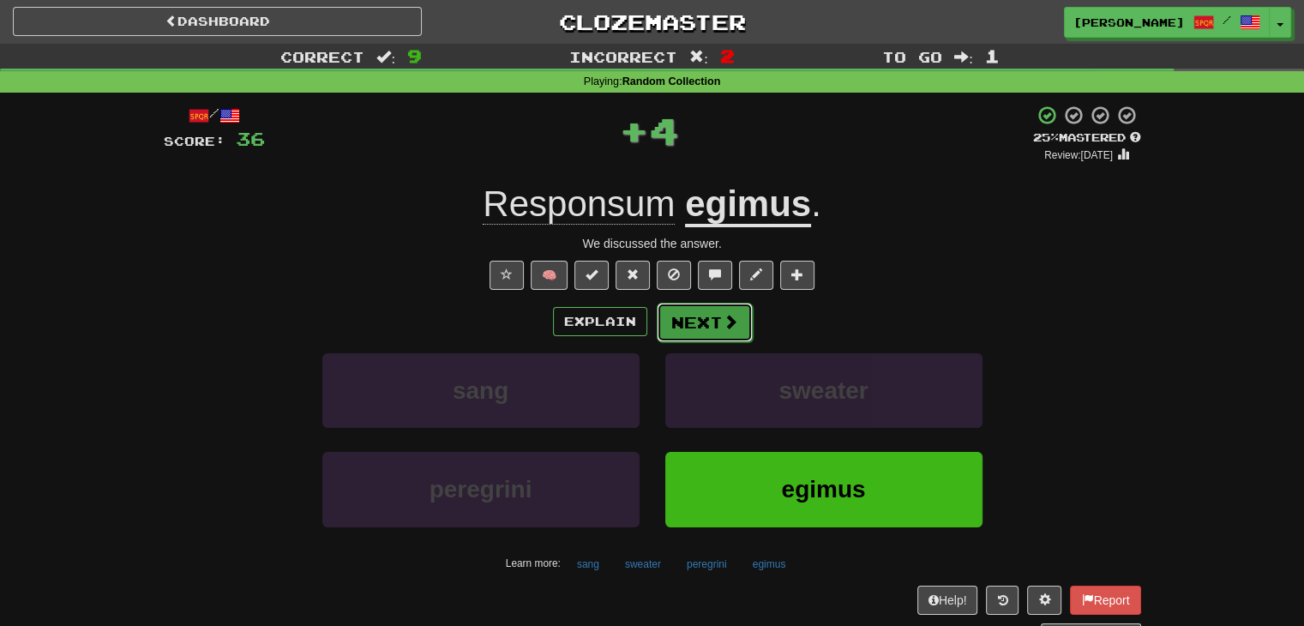
click at [705, 316] on button "Next" at bounding box center [705, 322] width 96 height 39
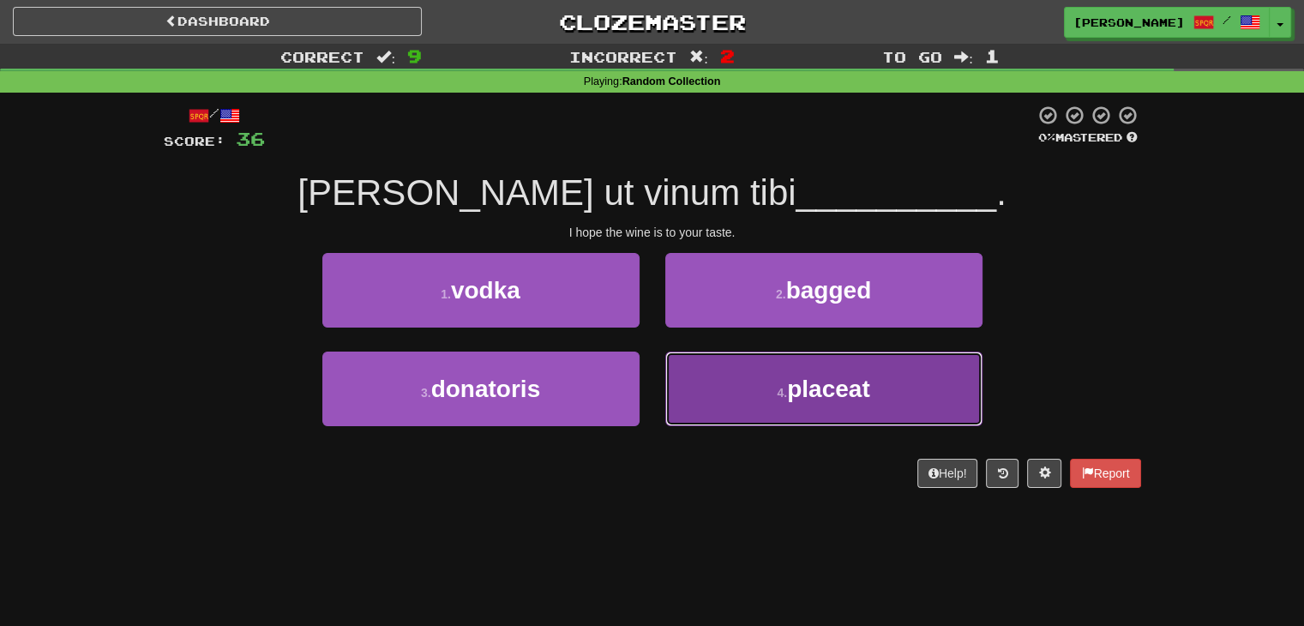
click at [729, 379] on button "4 . placeat" at bounding box center [823, 389] width 317 height 75
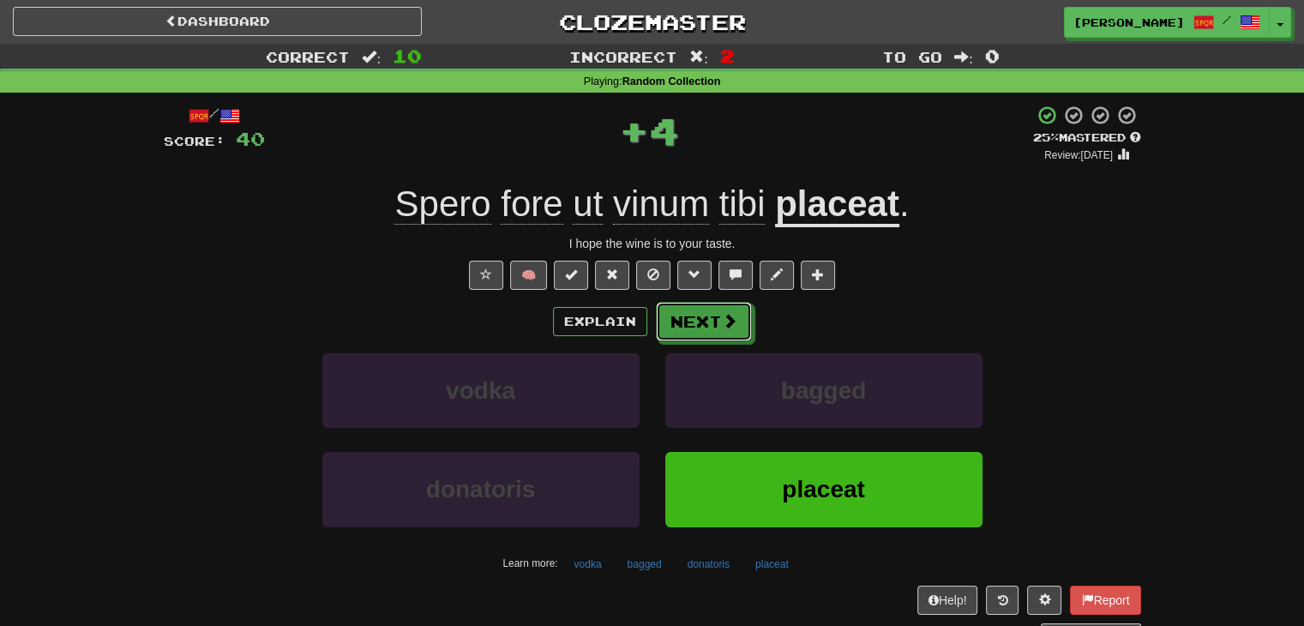
click at [688, 326] on button "Next" at bounding box center [704, 321] width 96 height 39
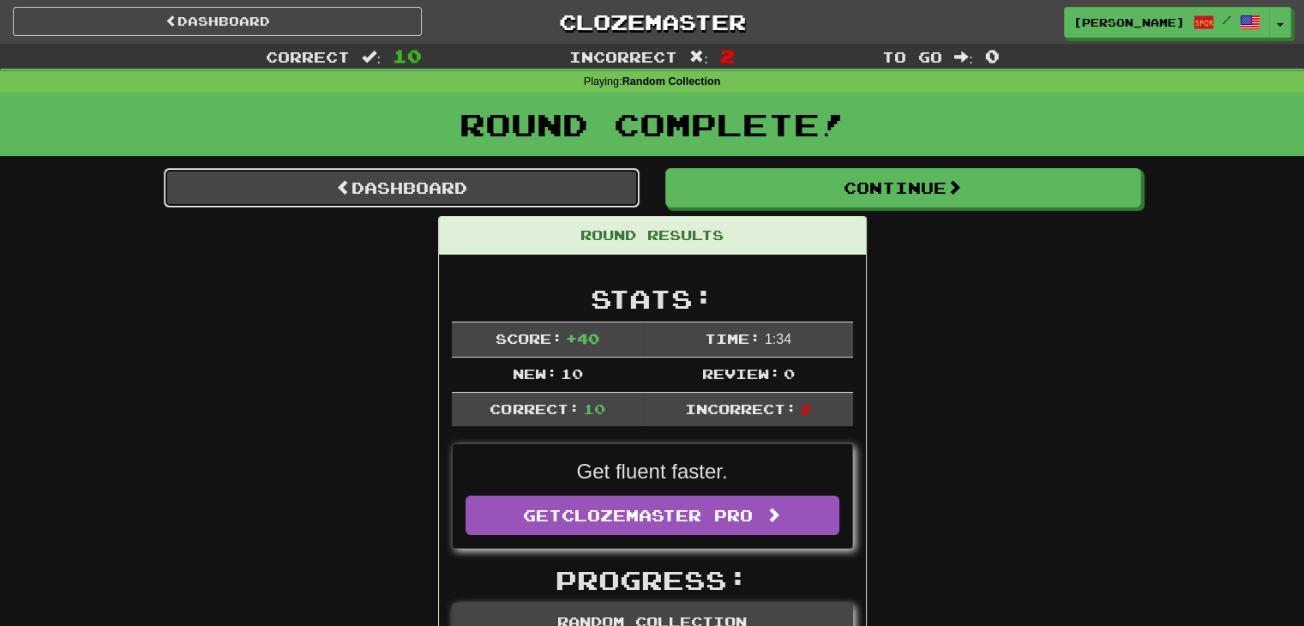
click at [359, 186] on link "Dashboard" at bounding box center [402, 187] width 476 height 39
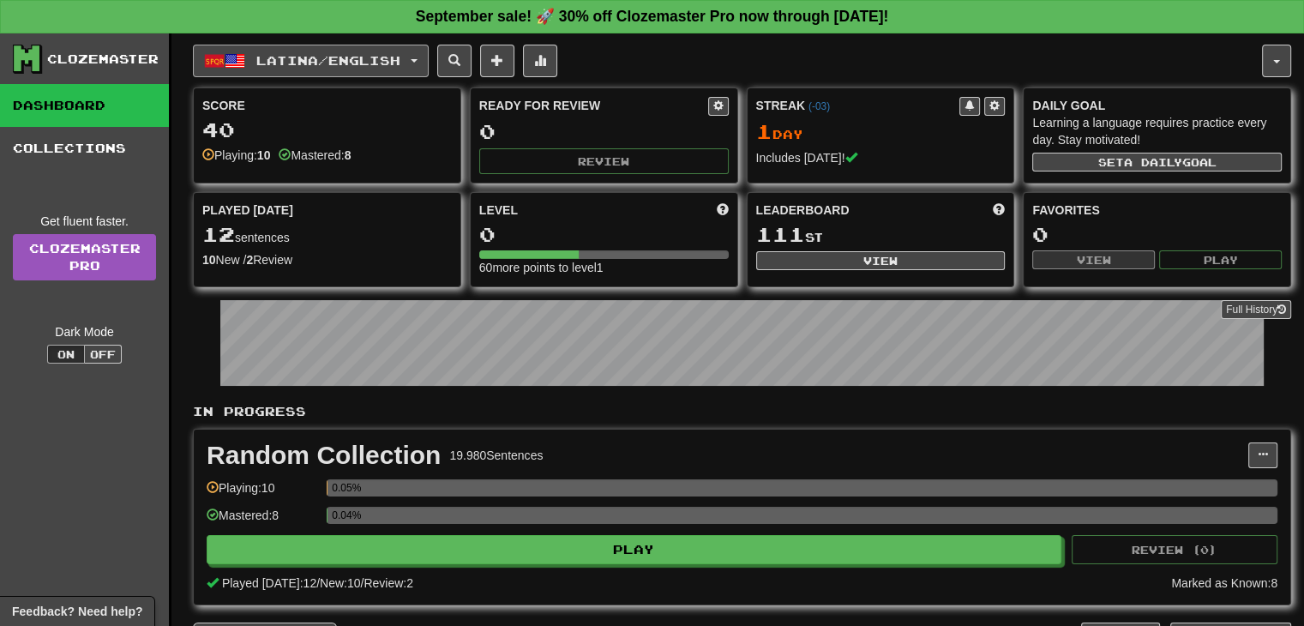
click at [429, 64] on button "Latina / English" at bounding box center [311, 61] width 236 height 33
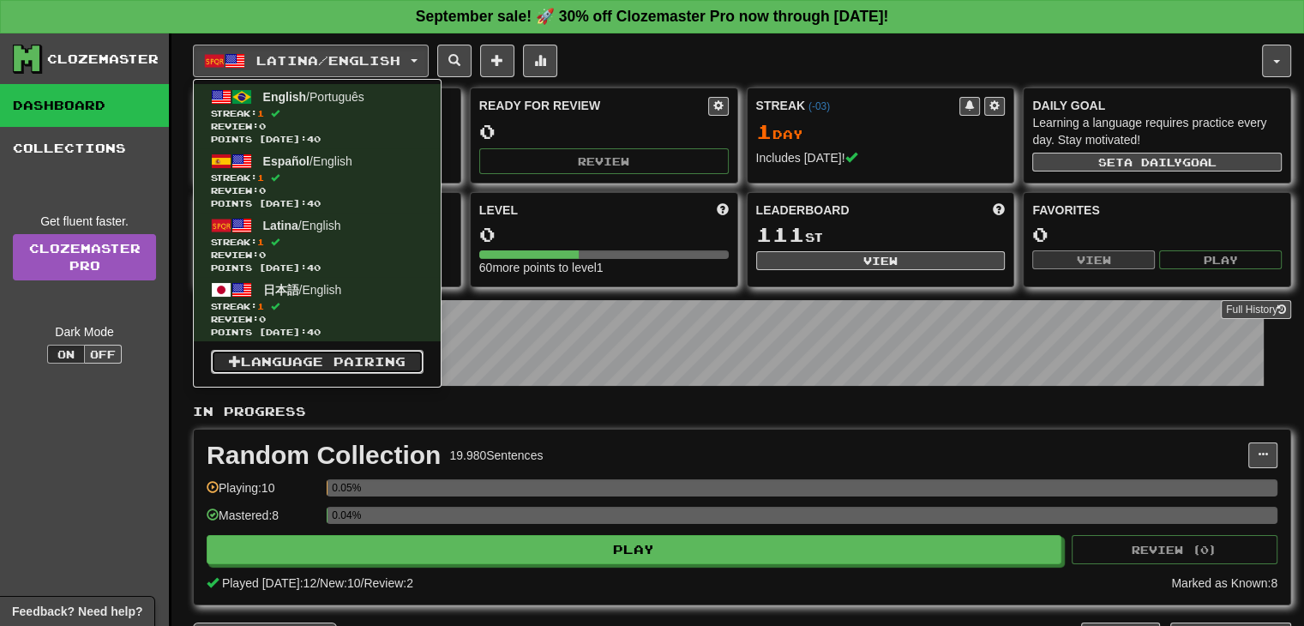
click at [348, 350] on link "Language Pairing" at bounding box center [317, 362] width 213 height 24
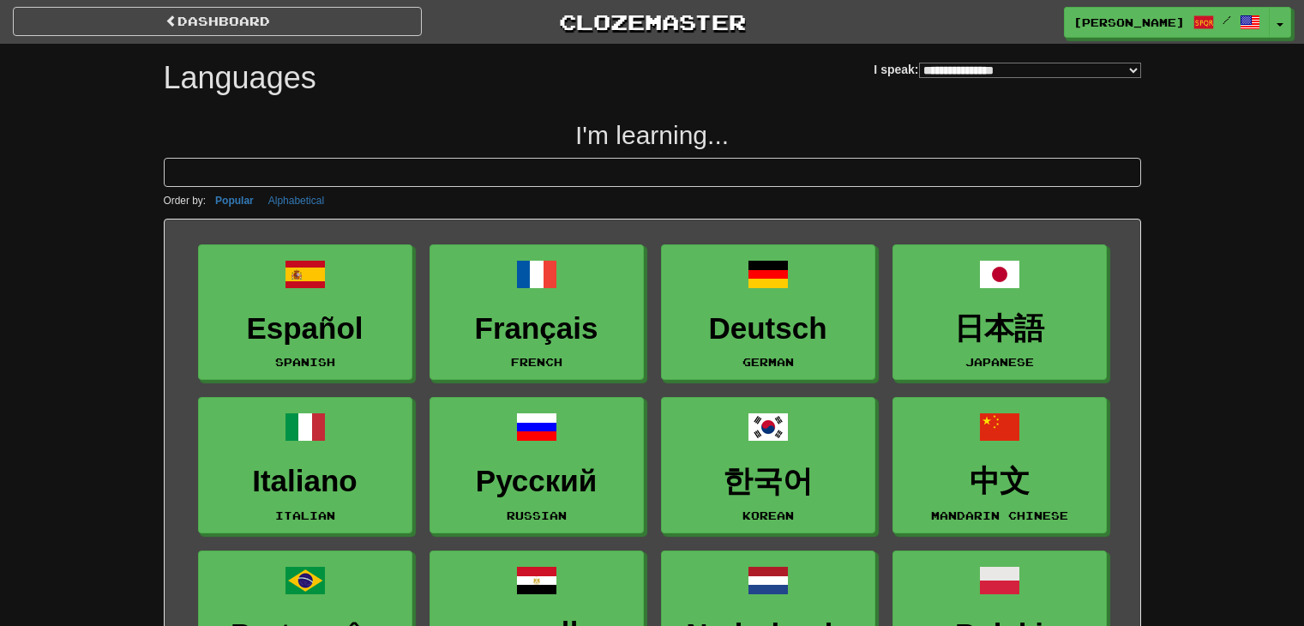
select select "*******"
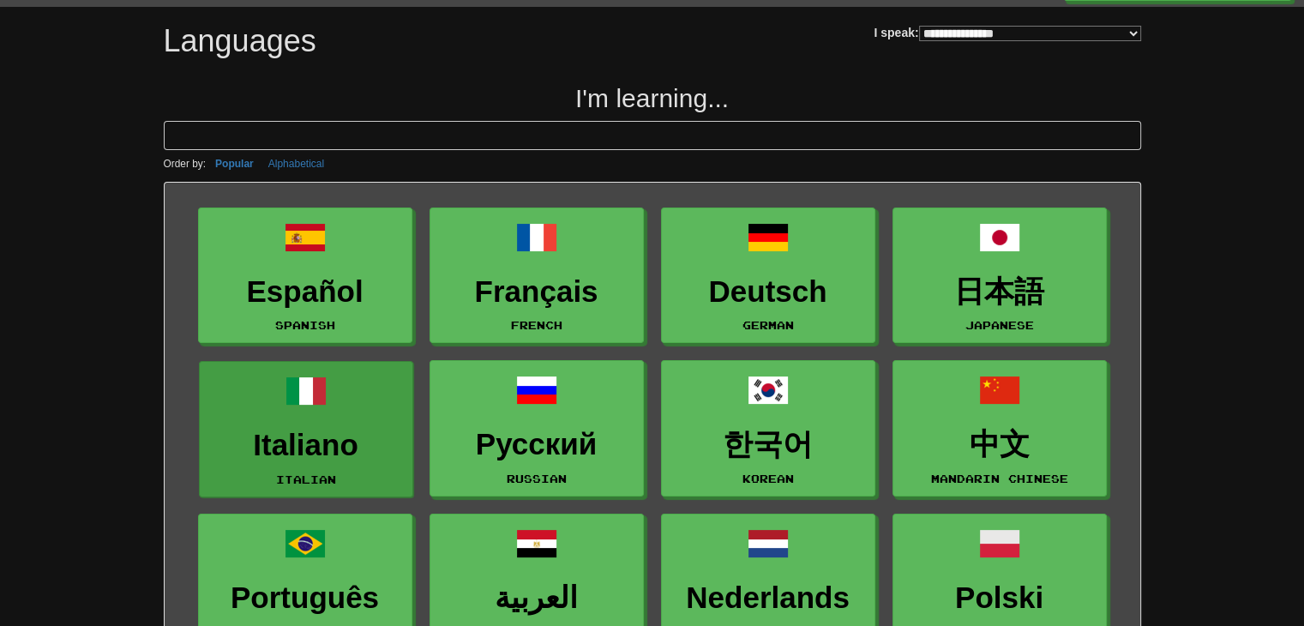
scroll to position [86, 0]
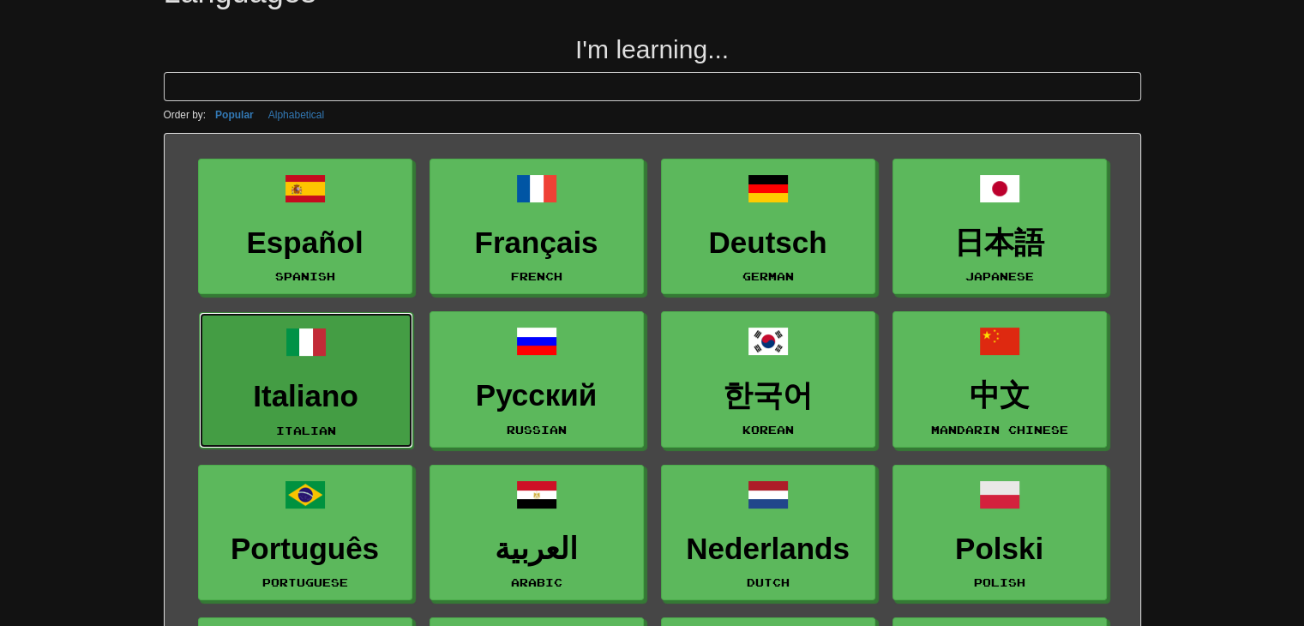
click at [303, 394] on h3 "Italiano" at bounding box center [305, 396] width 195 height 33
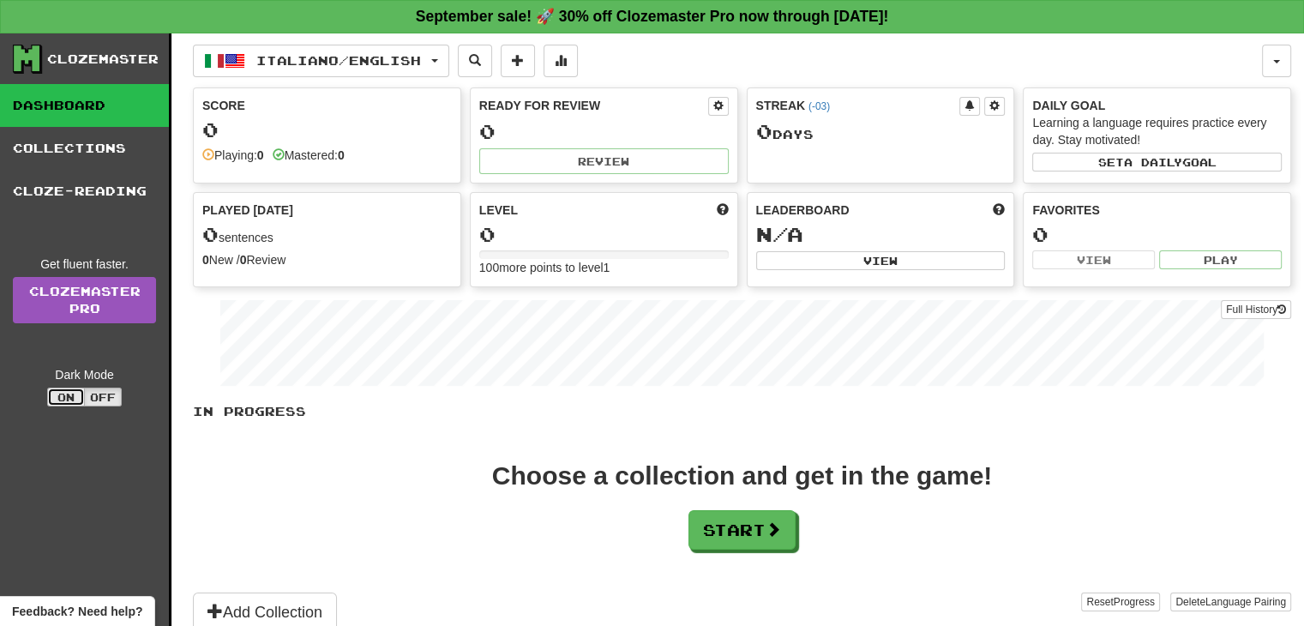
click at [58, 392] on button "On" at bounding box center [66, 397] width 38 height 19
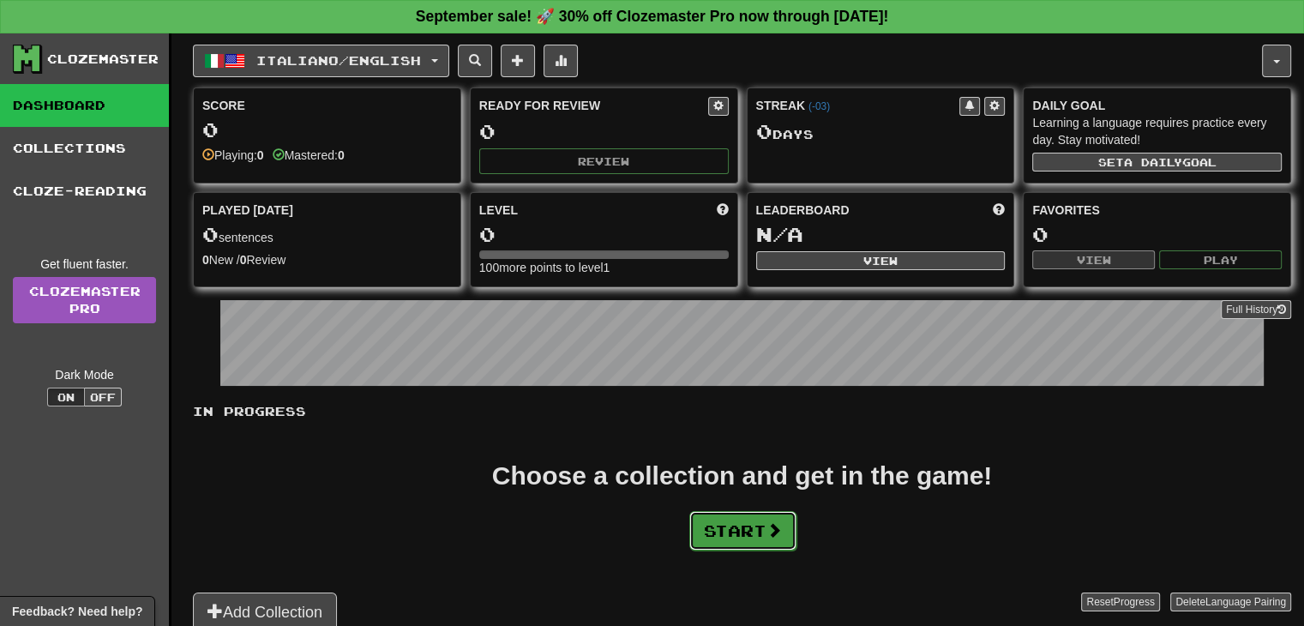
click at [733, 530] on button "Start" at bounding box center [742, 530] width 107 height 39
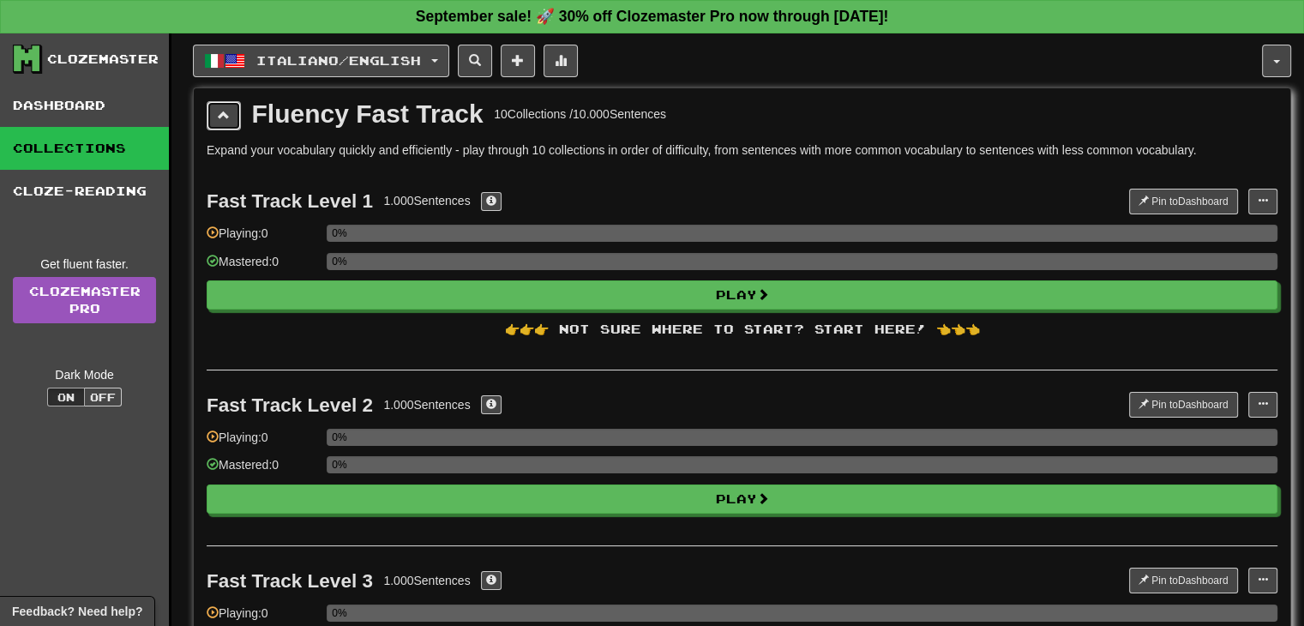
click at [223, 102] on button at bounding box center [224, 115] width 34 height 29
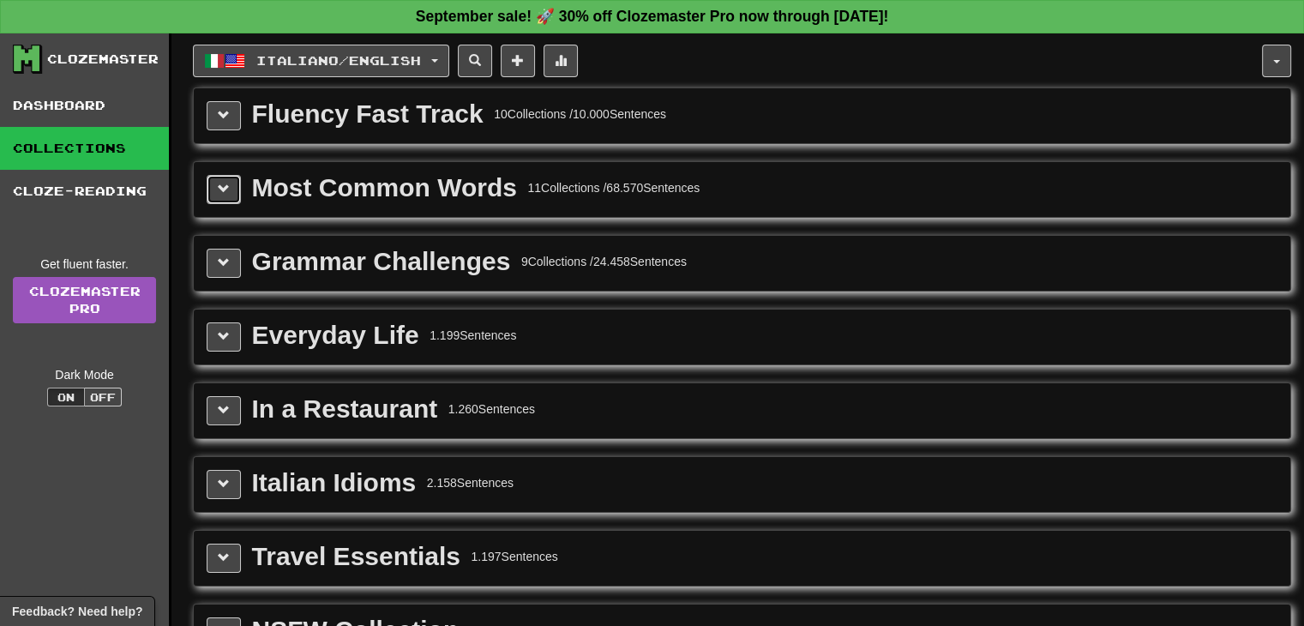
click at [231, 193] on button at bounding box center [224, 189] width 34 height 29
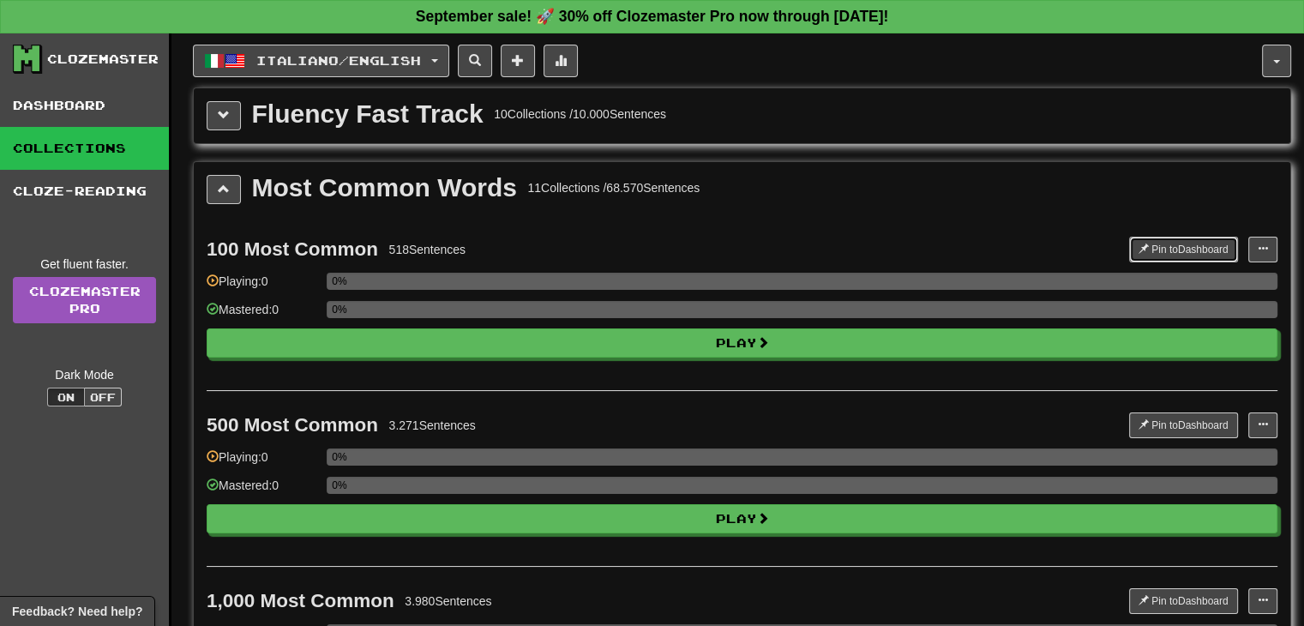
click at [1187, 248] on button "Pin to Dashboard" at bounding box center [1183, 250] width 109 height 26
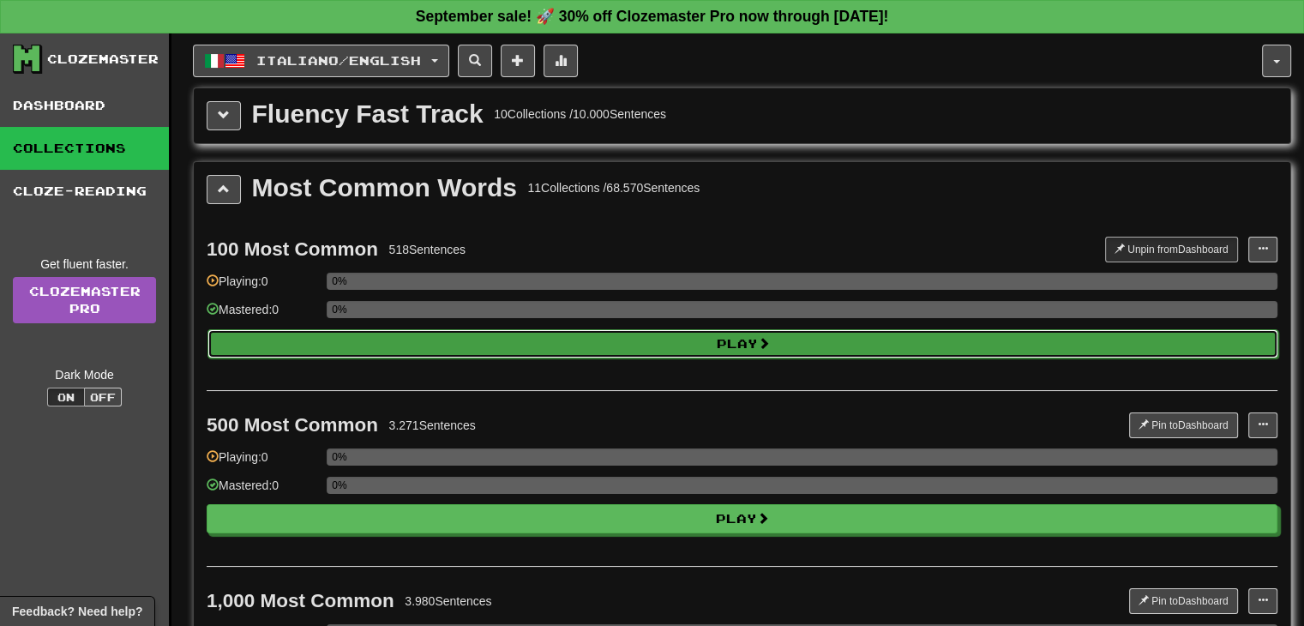
click at [749, 352] on button "Play" at bounding box center [742, 343] width 1071 height 29
select select "**"
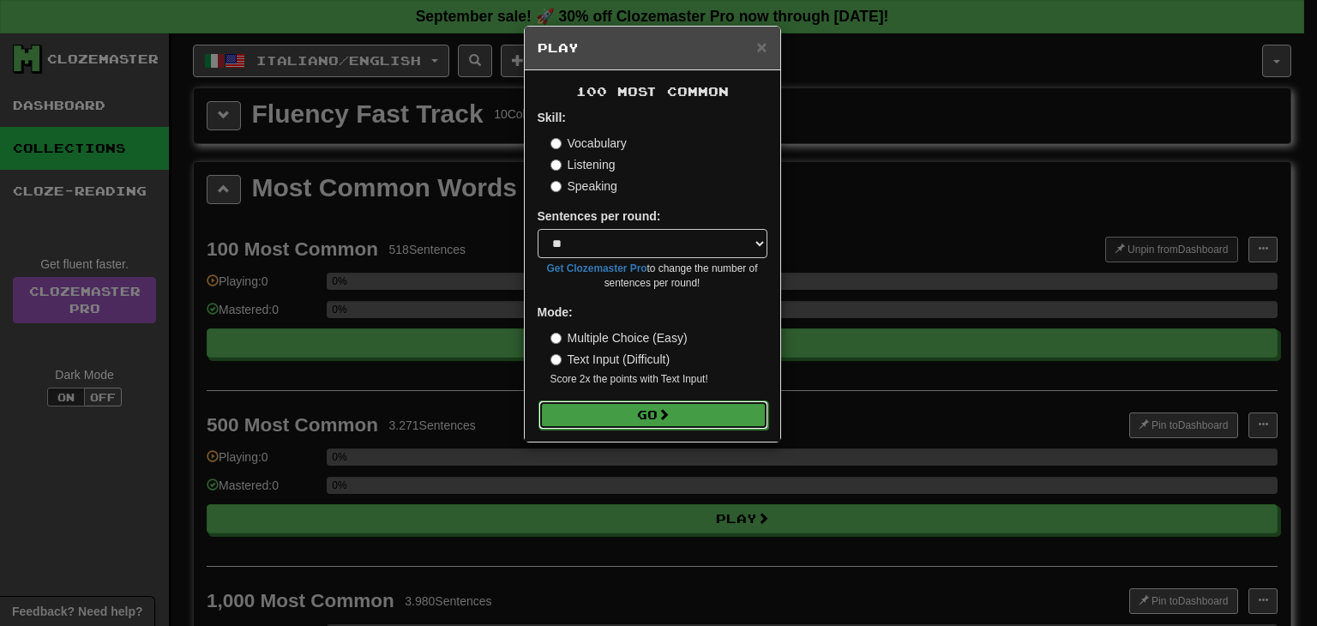
click at [648, 415] on button "Go" at bounding box center [653, 414] width 230 height 29
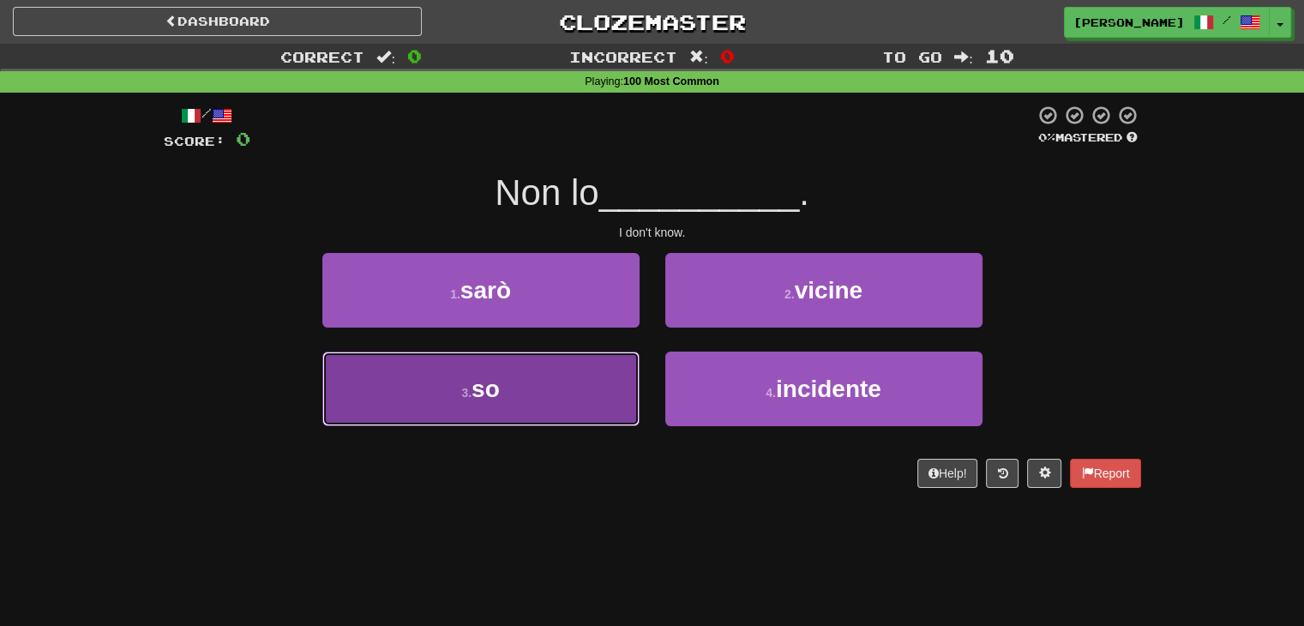
click at [561, 394] on button "3 . so" at bounding box center [480, 389] width 317 height 75
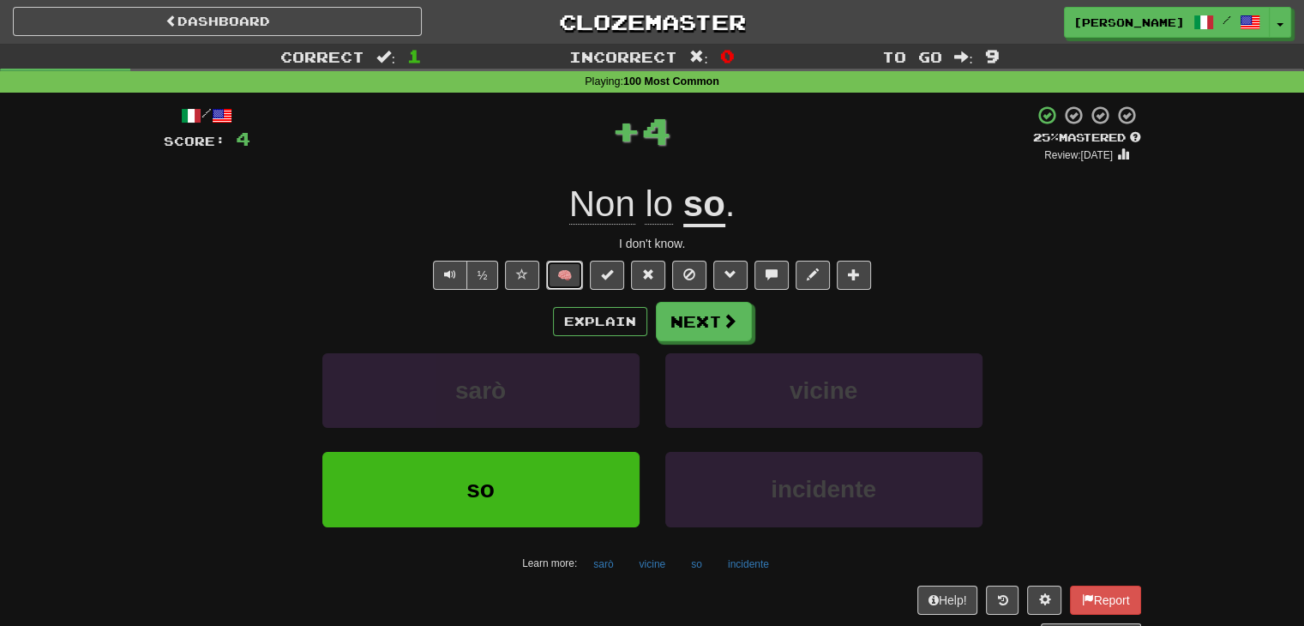
click at [562, 278] on button "🧠" at bounding box center [564, 275] width 37 height 29
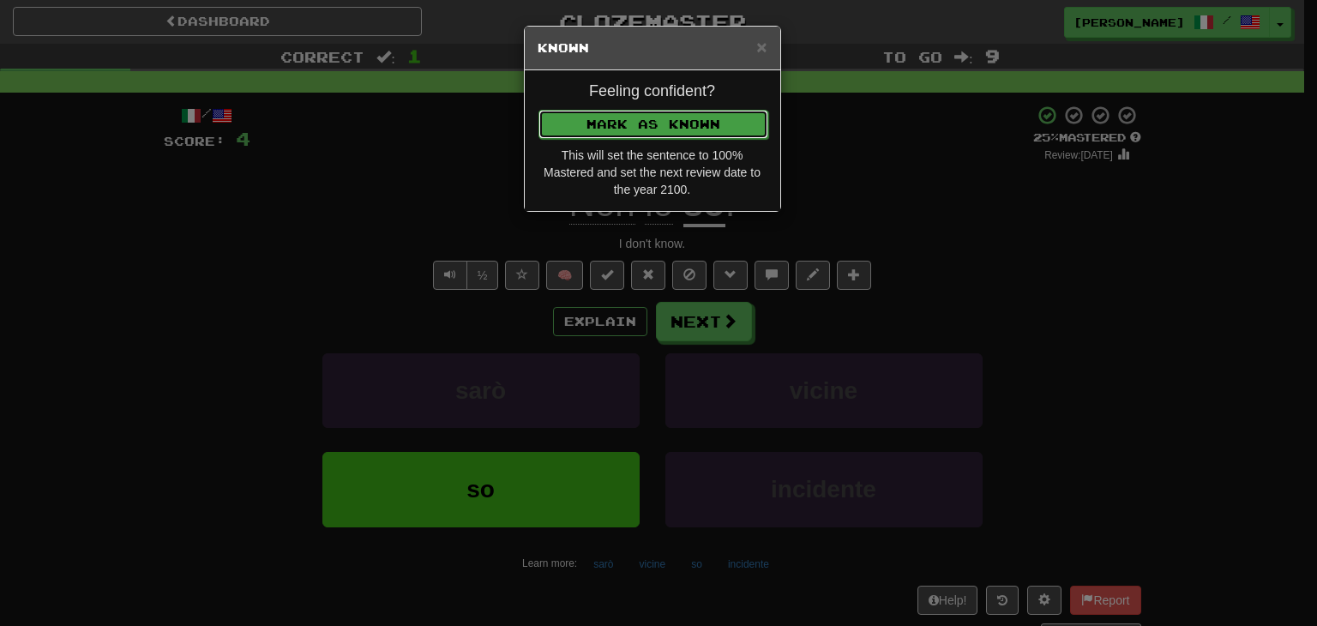
click at [603, 127] on button "Mark as Known" at bounding box center [653, 124] width 230 height 29
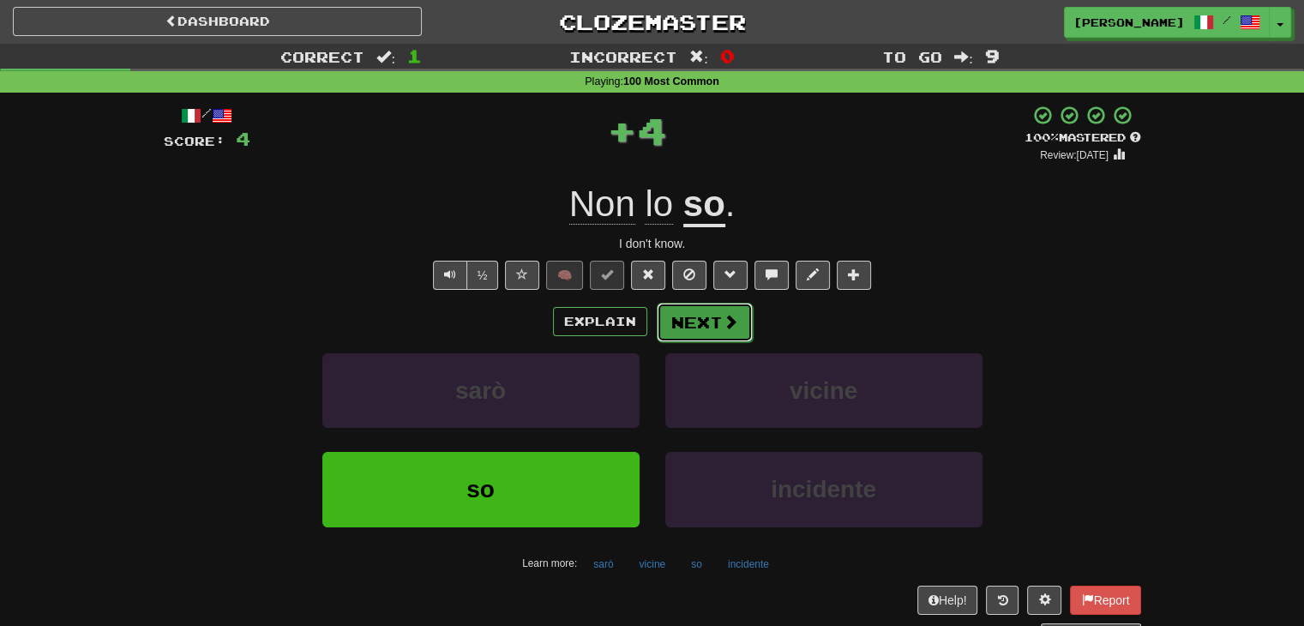
click at [687, 322] on button "Next" at bounding box center [705, 322] width 96 height 39
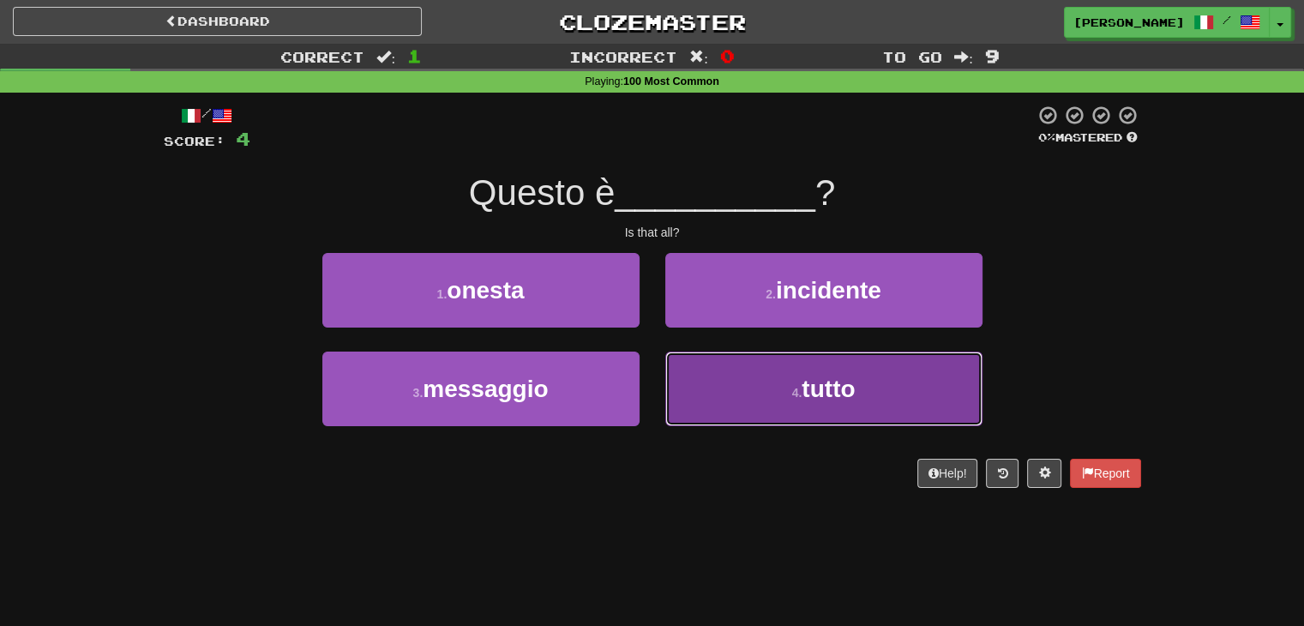
click at [784, 413] on button "4 . tutto" at bounding box center [823, 389] width 317 height 75
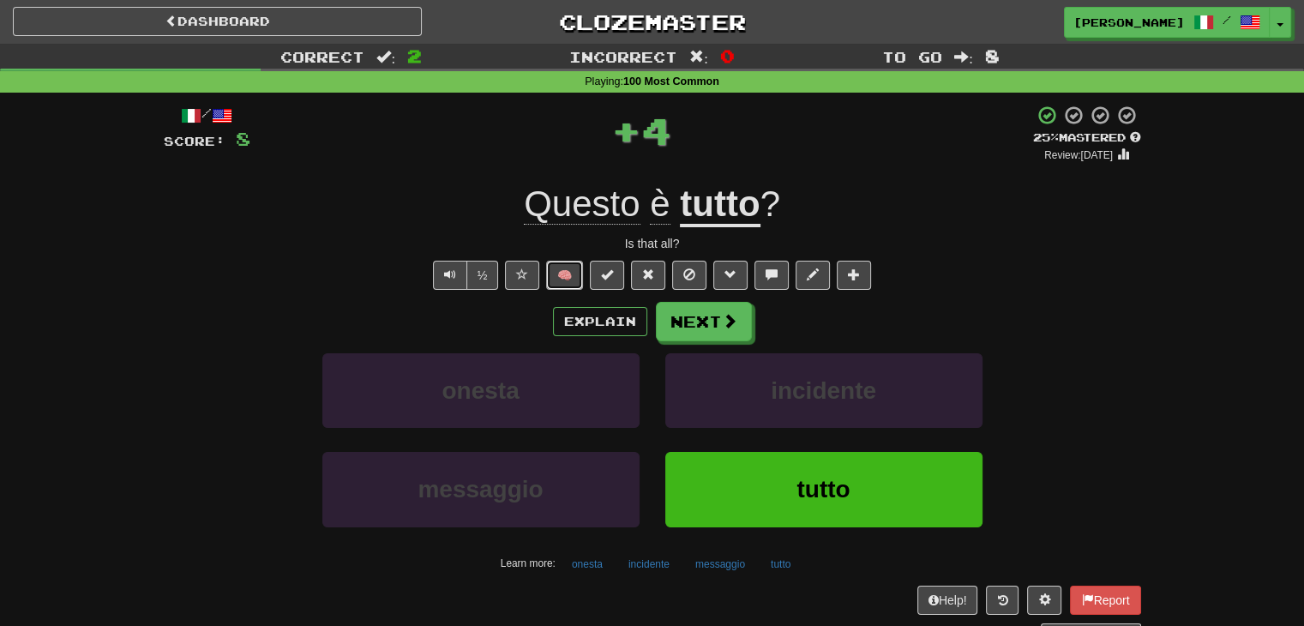
click at [573, 276] on button "🧠" at bounding box center [564, 275] width 37 height 29
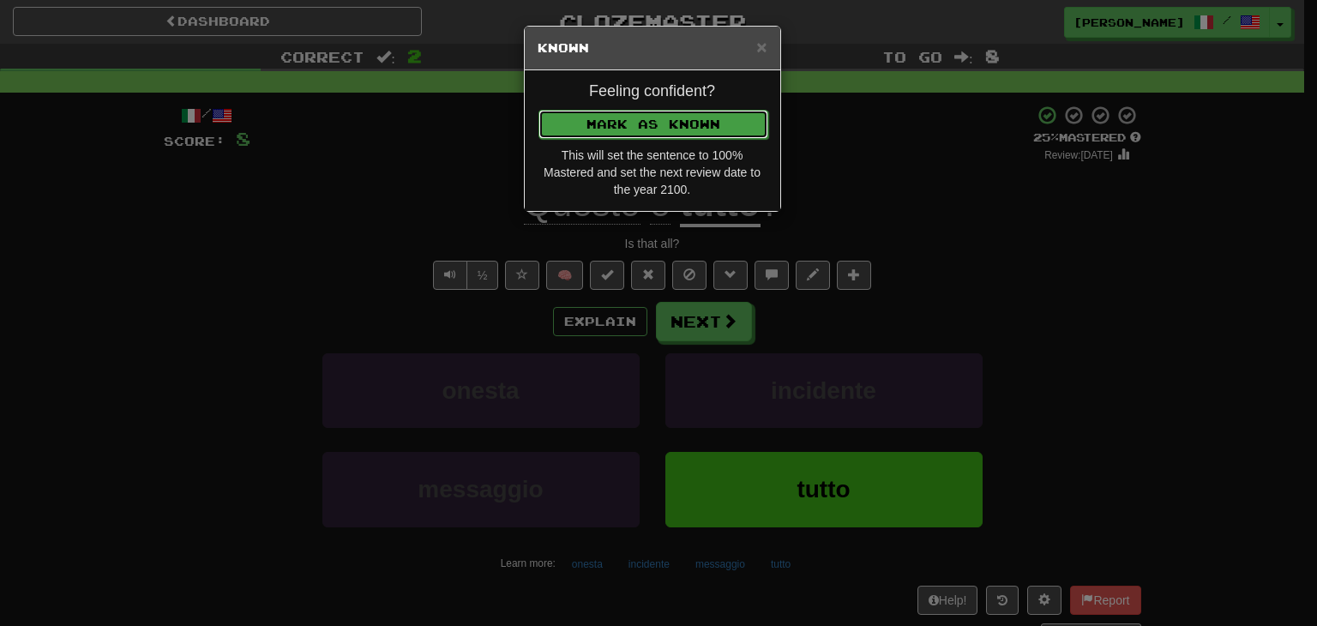
click at [605, 122] on button "Mark as Known" at bounding box center [653, 124] width 230 height 29
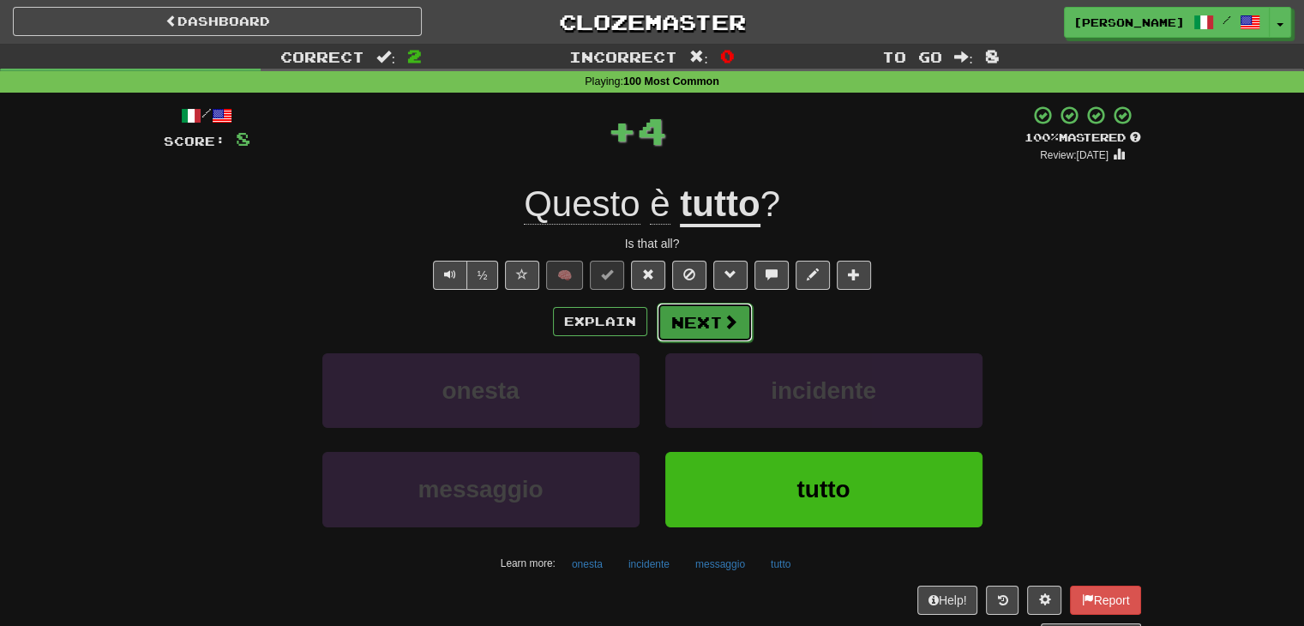
click at [695, 308] on button "Next" at bounding box center [705, 322] width 96 height 39
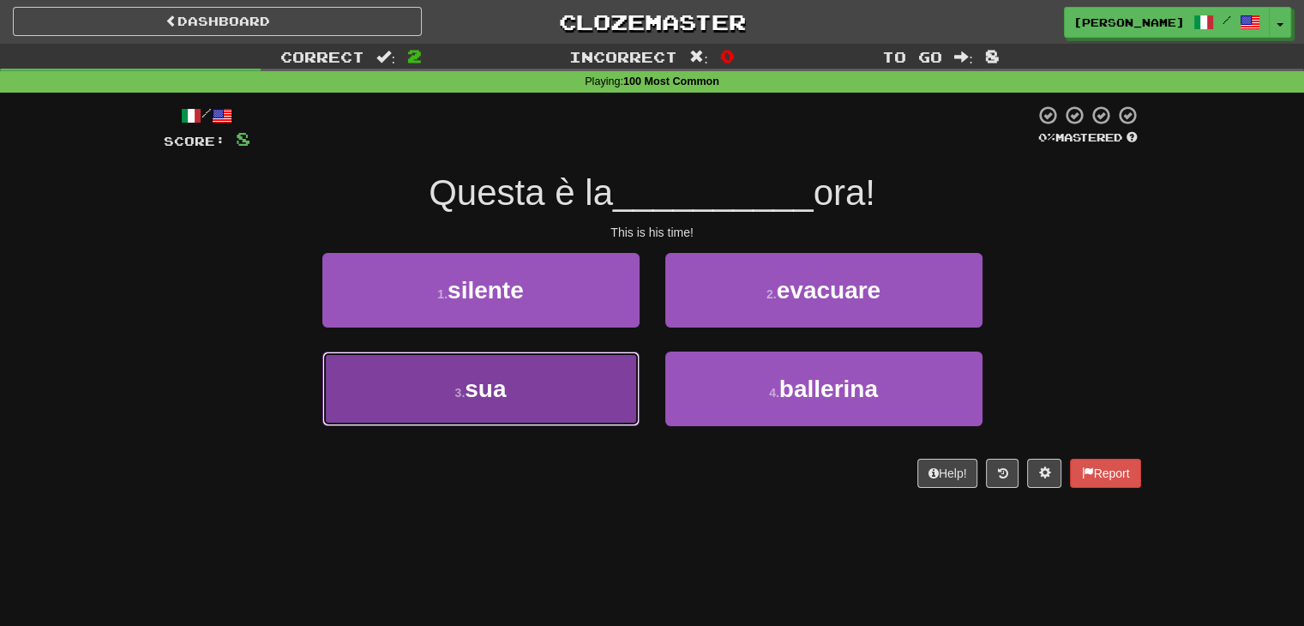
click at [578, 383] on button "3 . sua" at bounding box center [480, 389] width 317 height 75
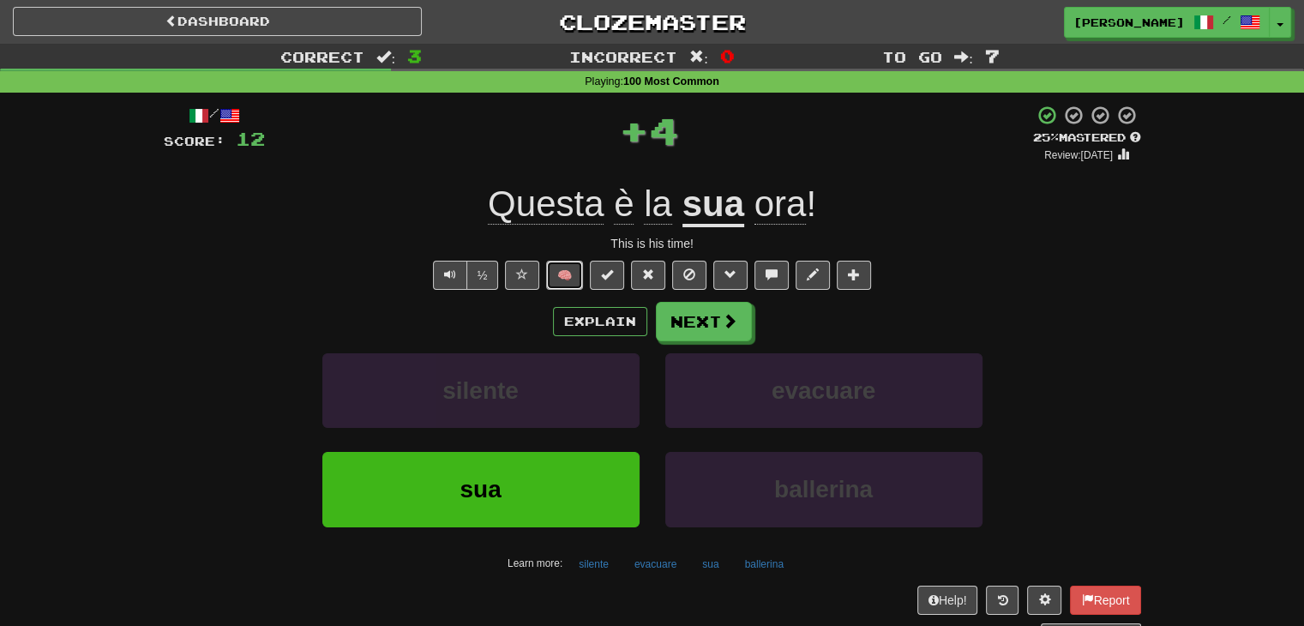
click at [562, 279] on button "🧠" at bounding box center [564, 275] width 37 height 29
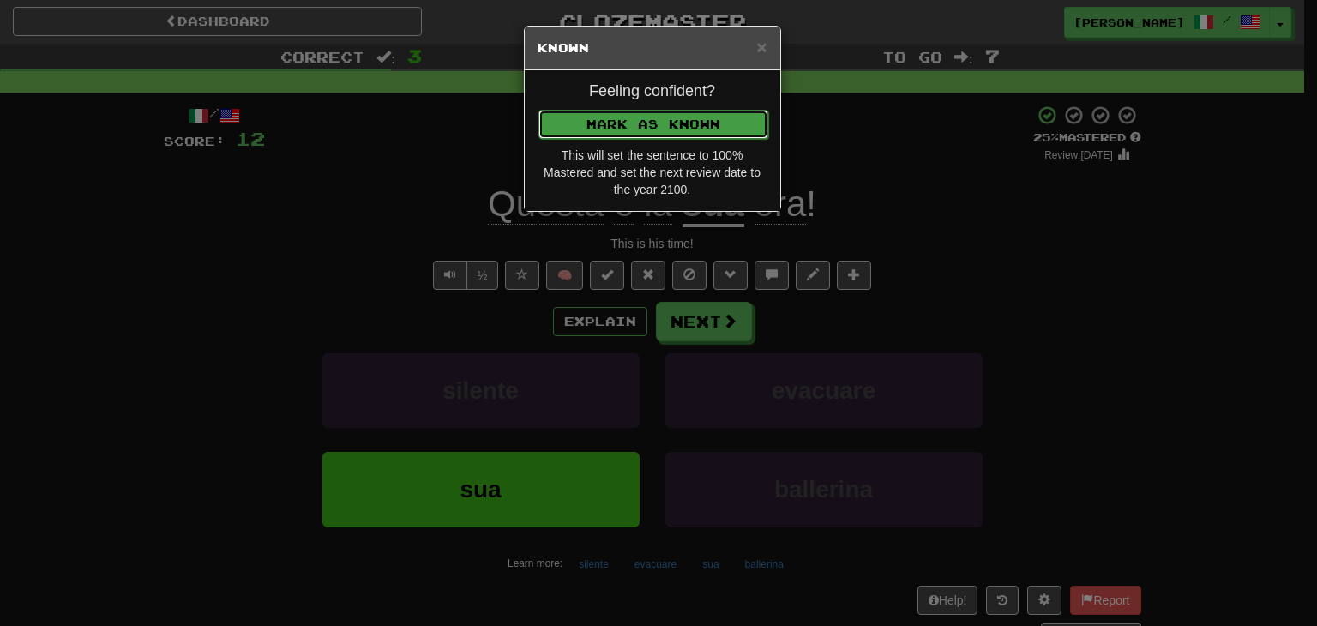
click at [610, 114] on button "Mark as Known" at bounding box center [653, 124] width 230 height 29
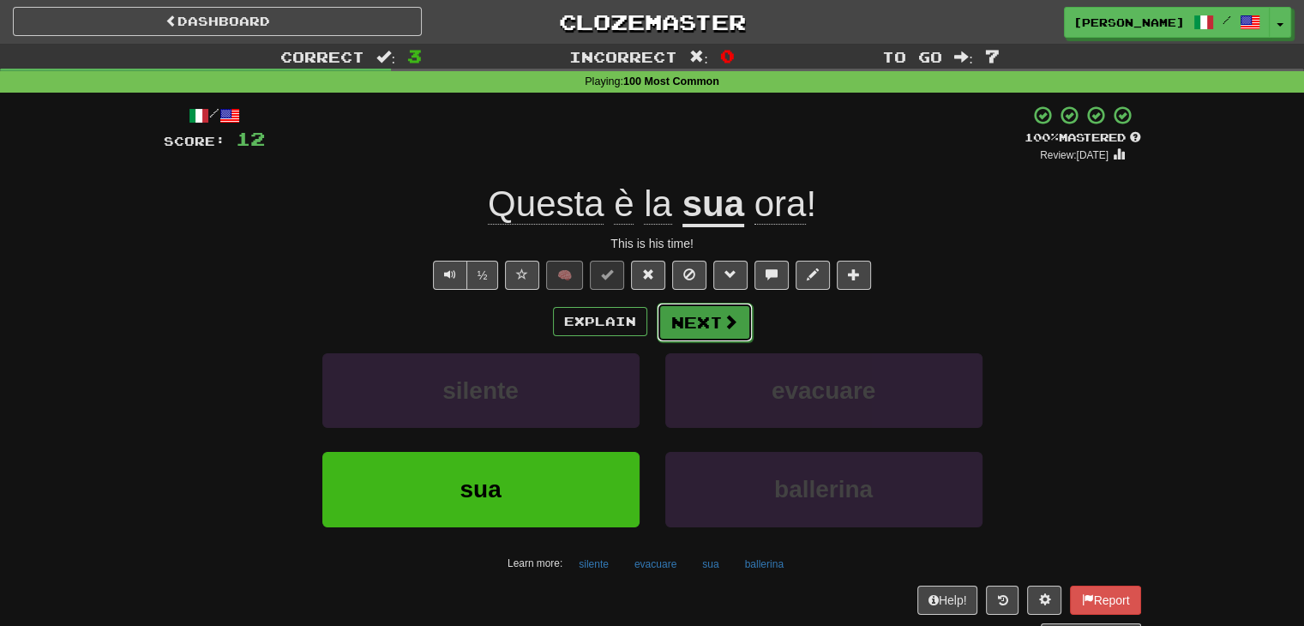
click at [718, 316] on button "Next" at bounding box center [705, 322] width 96 height 39
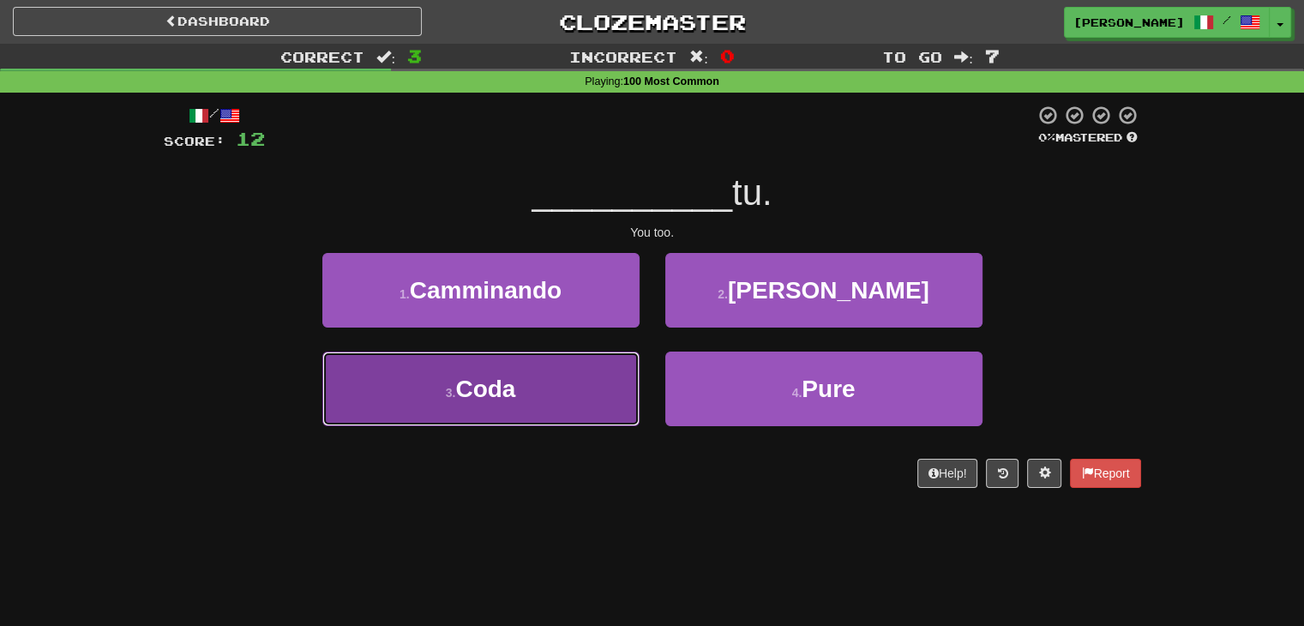
click at [577, 392] on button "3 . Coda" at bounding box center [480, 389] width 317 height 75
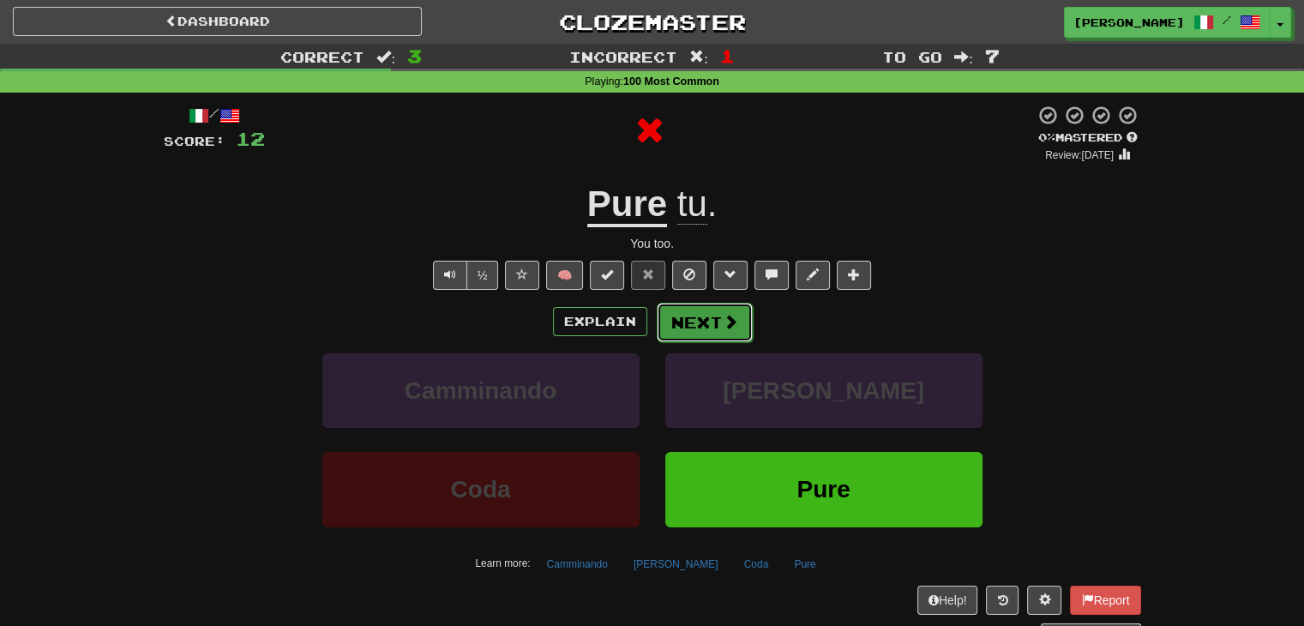
click at [713, 327] on button "Next" at bounding box center [705, 322] width 96 height 39
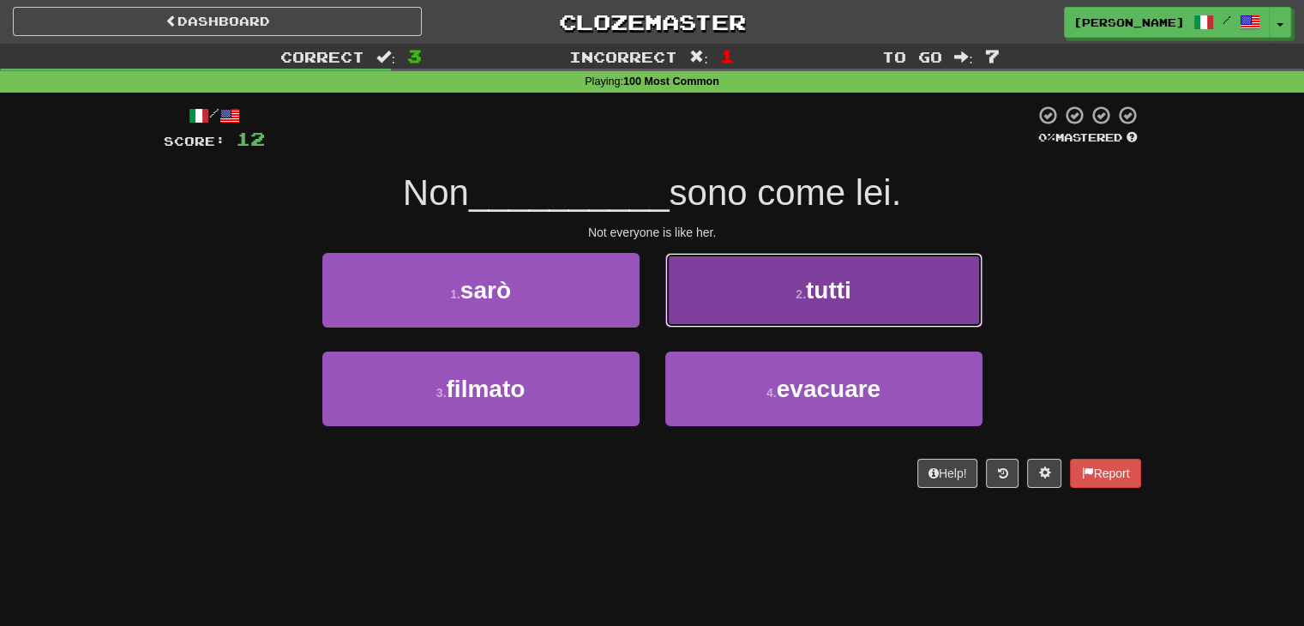
click at [768, 307] on button "2 . tutti" at bounding box center [823, 290] width 317 height 75
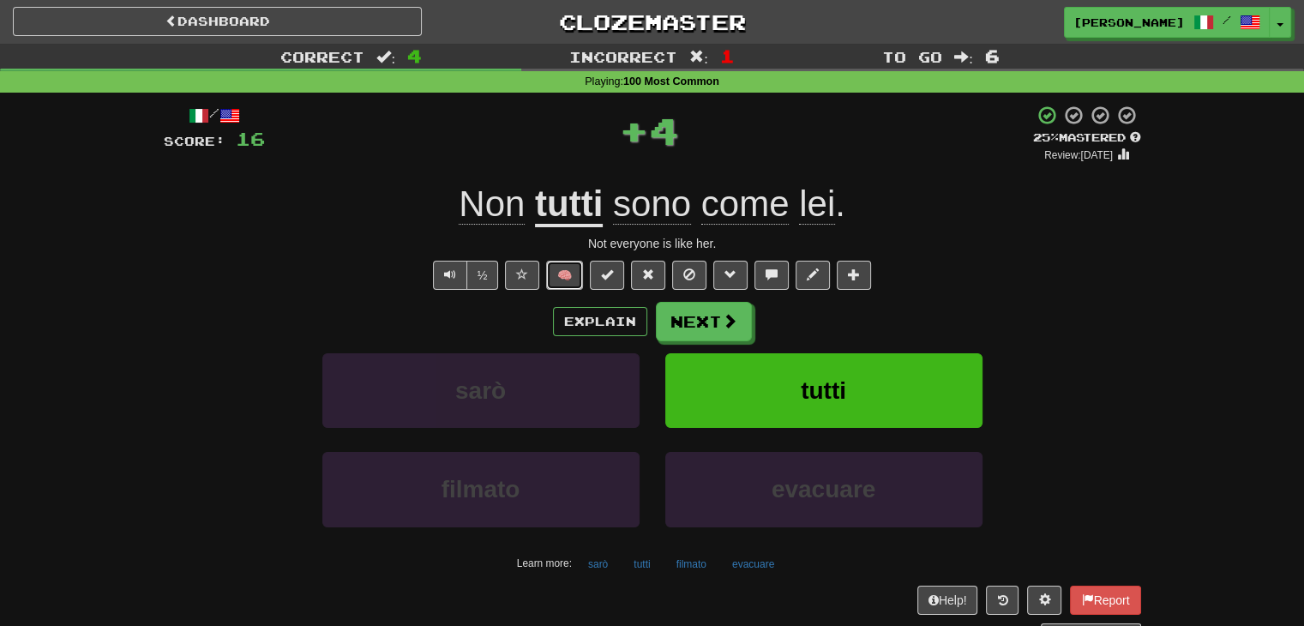
click at [571, 282] on button "🧠" at bounding box center [564, 275] width 37 height 29
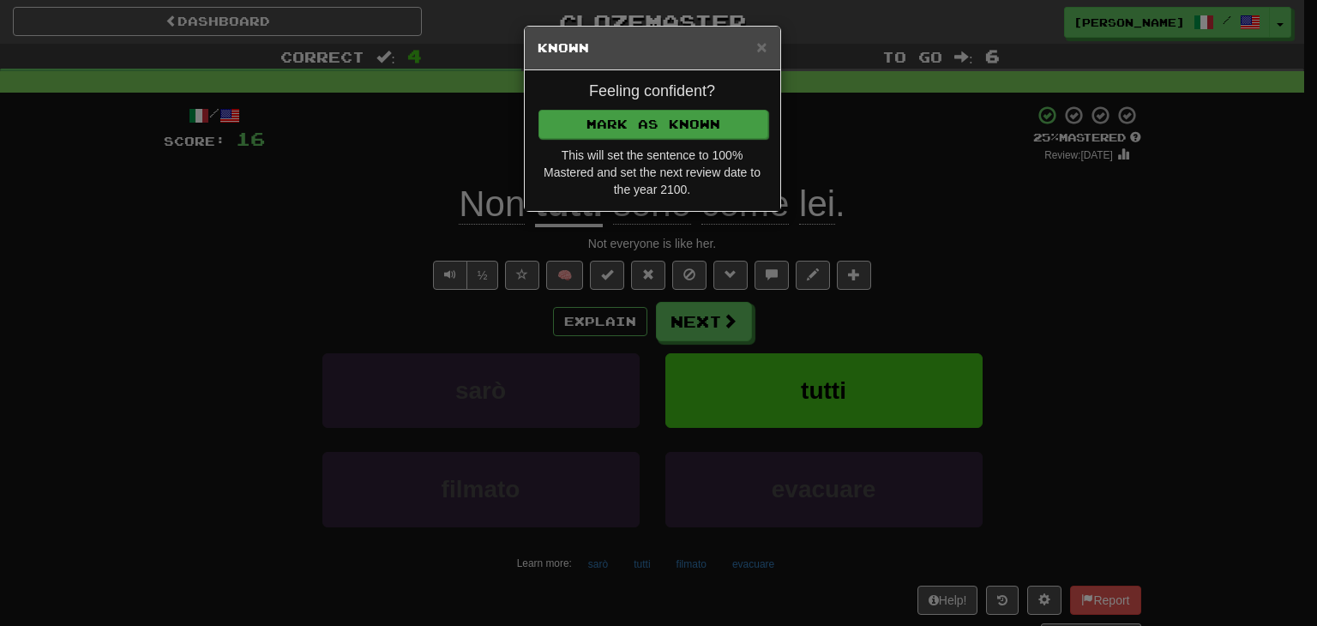
click at [627, 105] on div "Feeling confident? [PERSON_NAME] as Known This will set the sentence to 100% Ma…" at bounding box center [652, 140] width 255 height 141
click at [629, 121] on button "Mark as Known" at bounding box center [653, 124] width 230 height 29
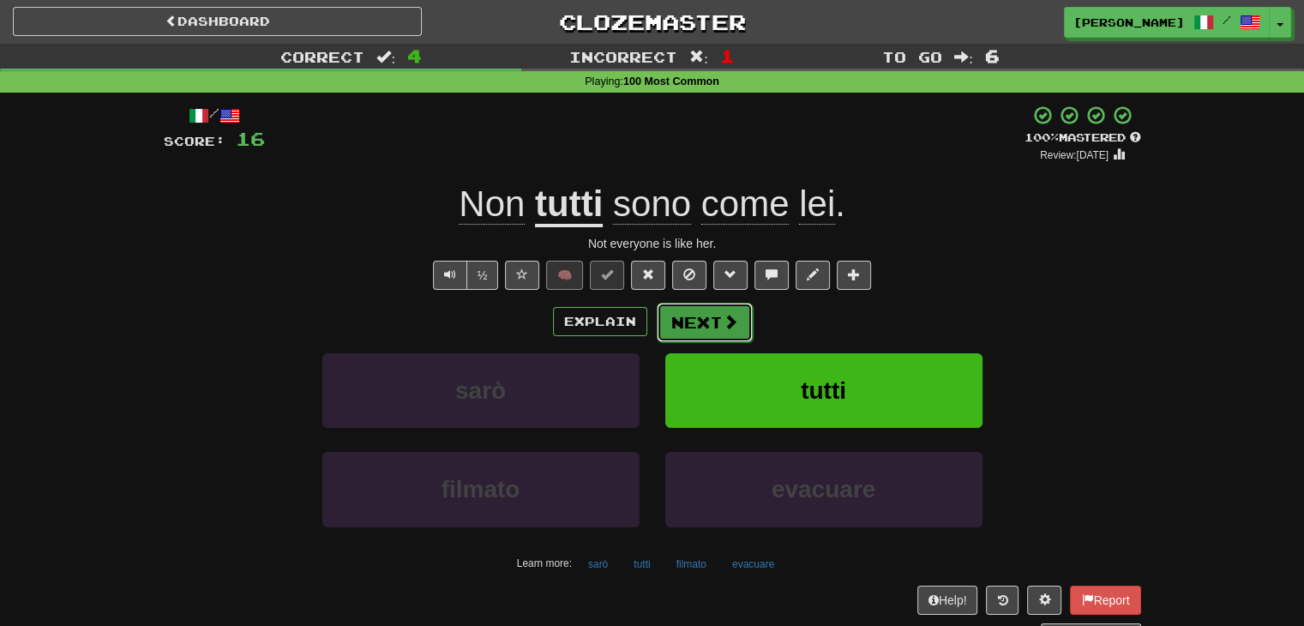
click at [696, 327] on button "Next" at bounding box center [705, 322] width 96 height 39
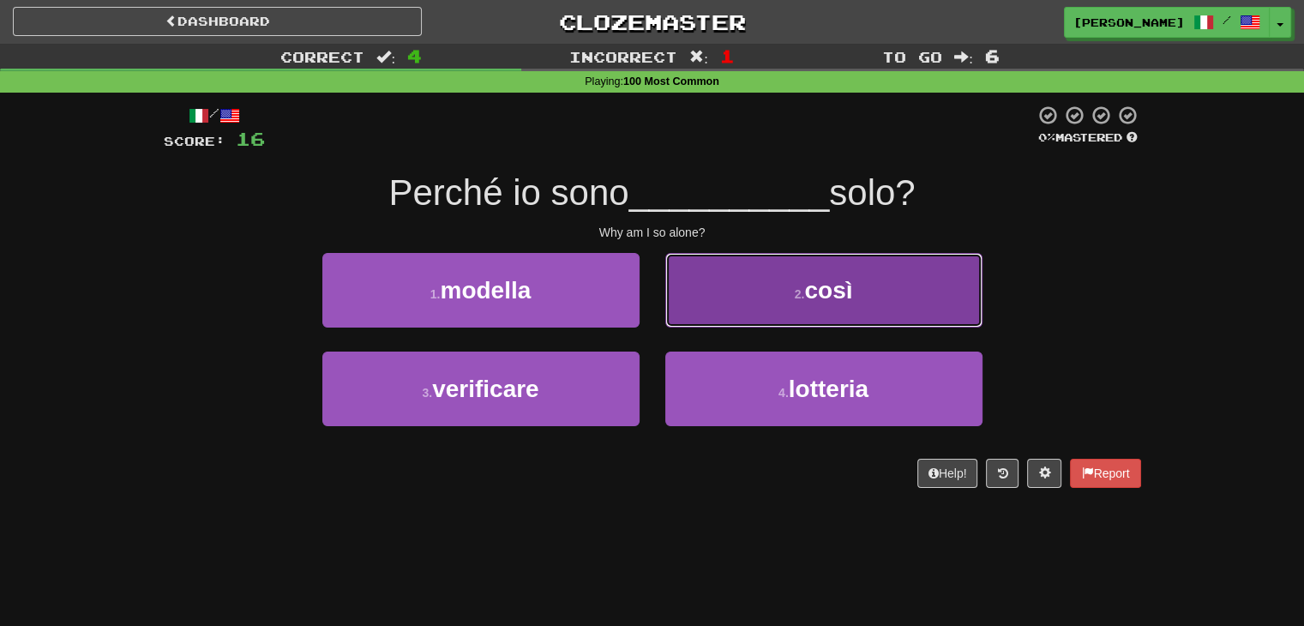
click at [761, 292] on button "2 . così" at bounding box center [823, 290] width 317 height 75
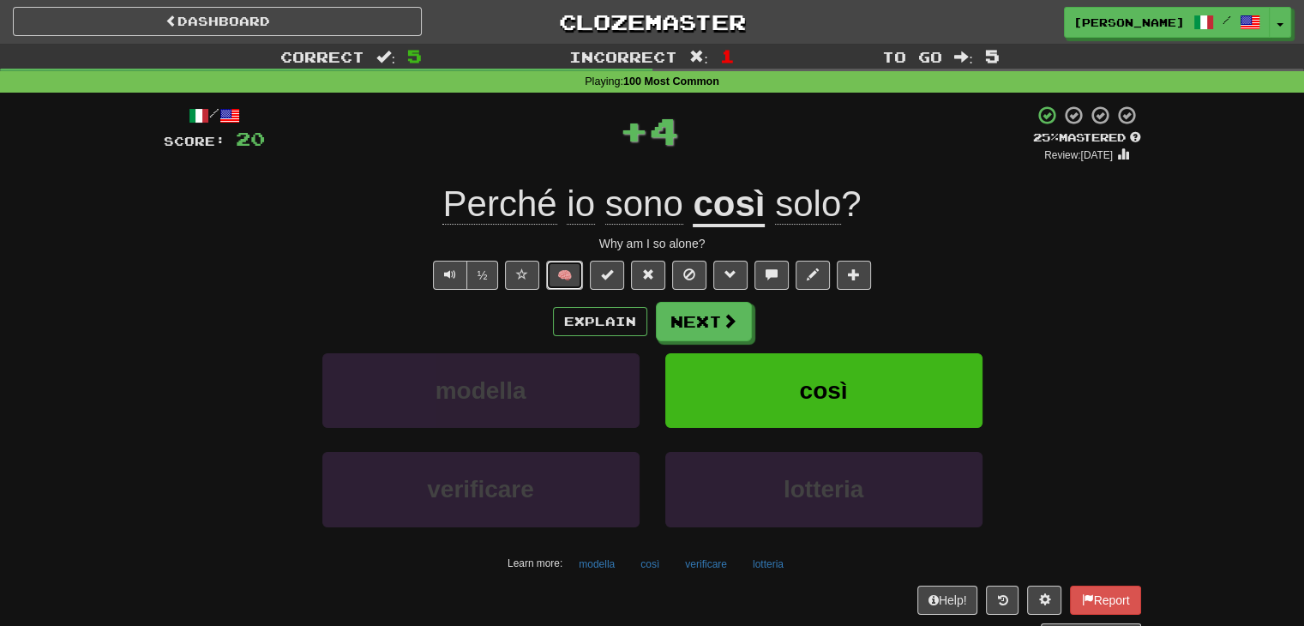
click at [566, 274] on button "🧠" at bounding box center [564, 275] width 37 height 29
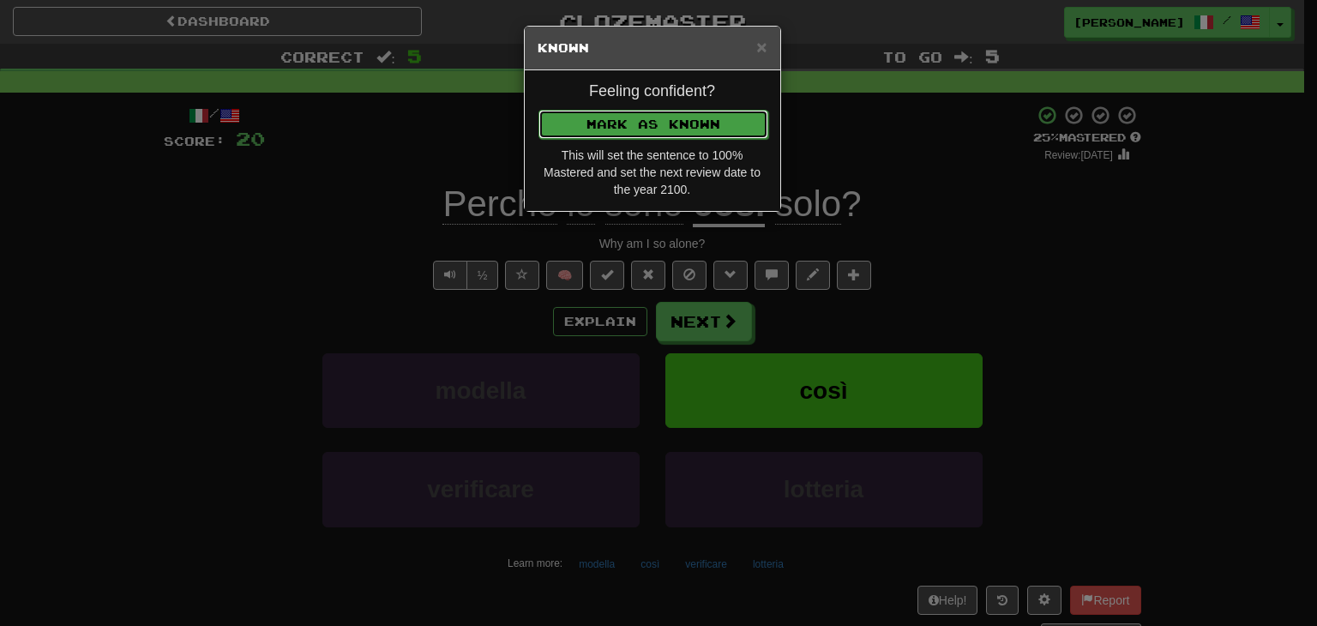
click at [634, 111] on button "Mark as Known" at bounding box center [653, 124] width 230 height 29
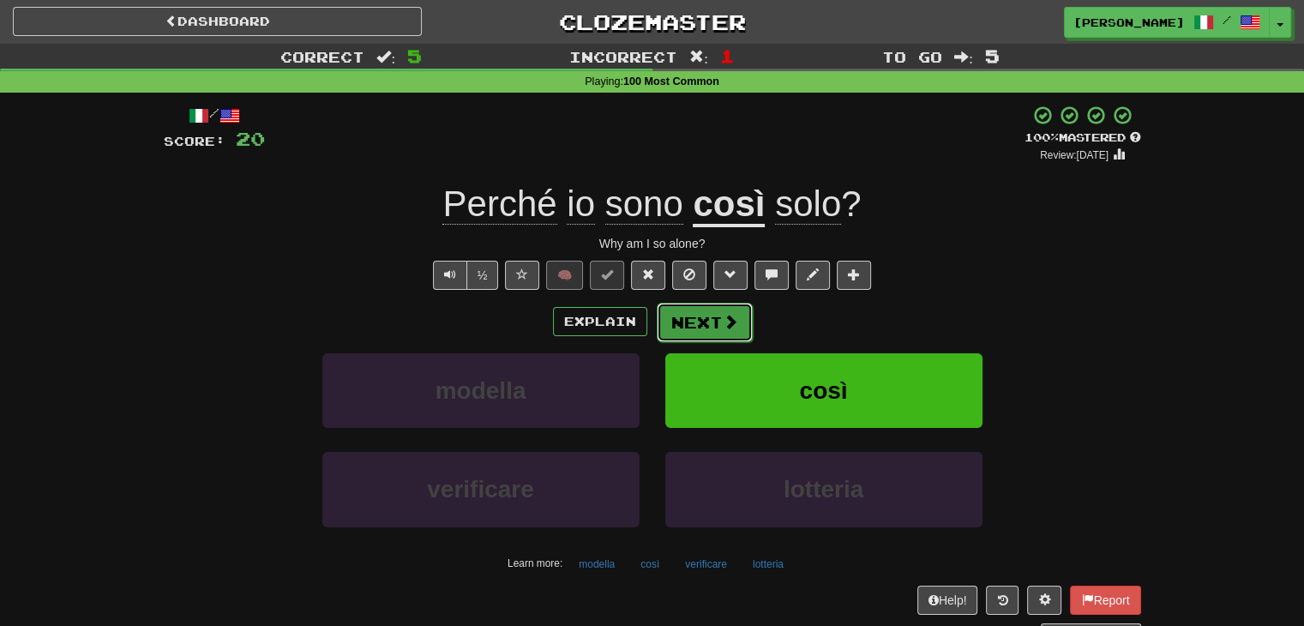
click at [700, 313] on button "Next" at bounding box center [705, 322] width 96 height 39
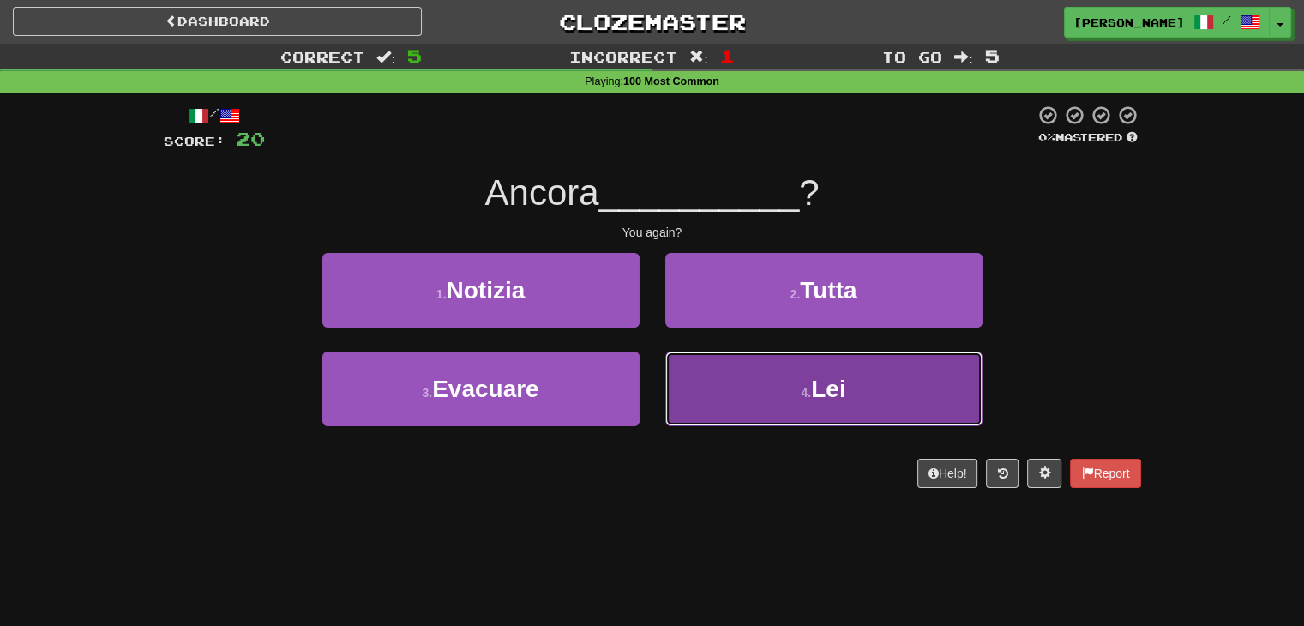
click at [727, 385] on button "4 . Lei" at bounding box center [823, 389] width 317 height 75
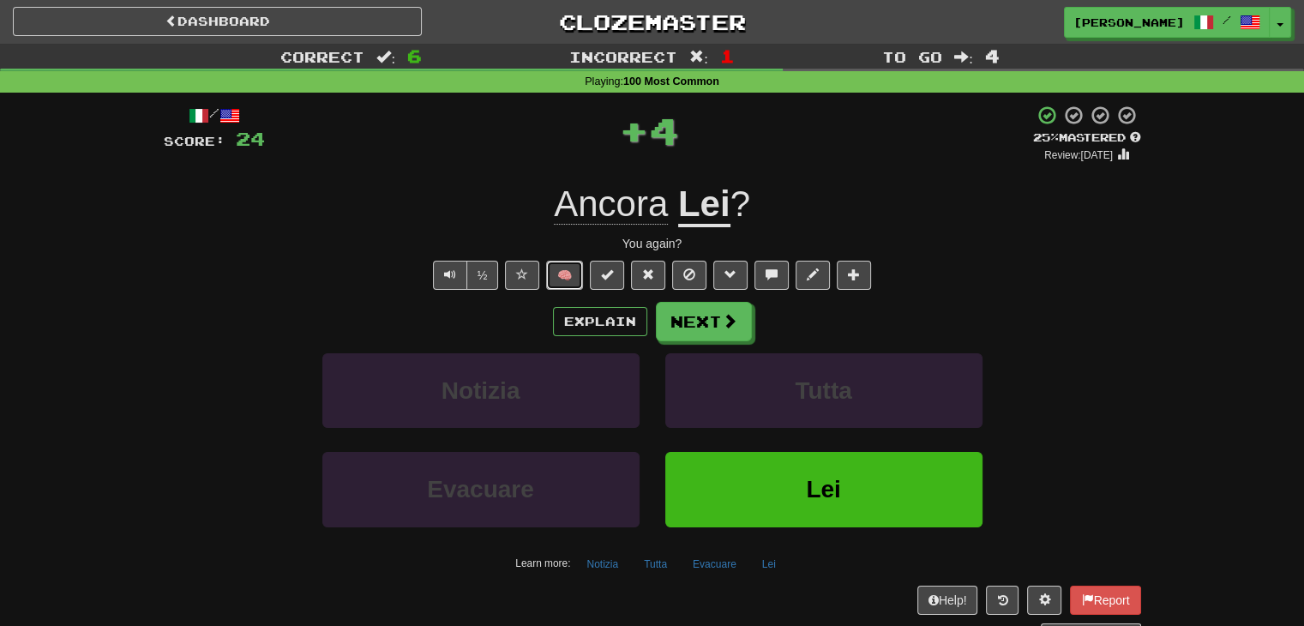
click at [571, 271] on button "🧠" at bounding box center [564, 275] width 37 height 29
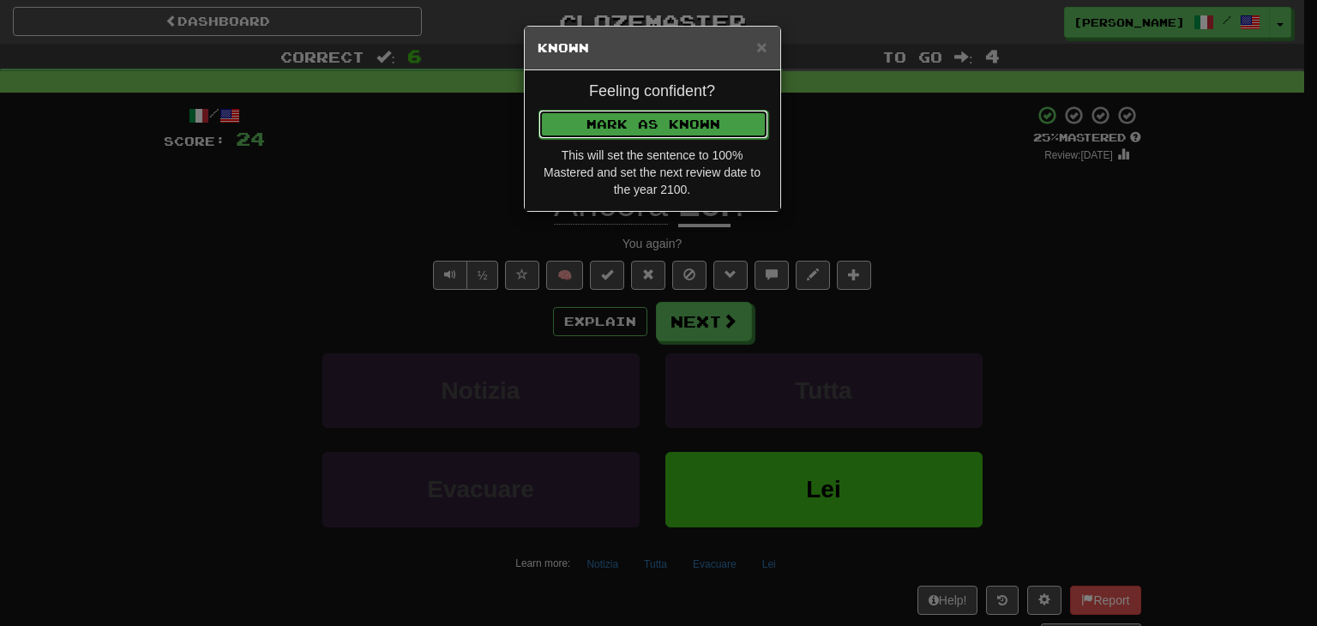
click at [634, 124] on button "Mark as Known" at bounding box center [653, 124] width 230 height 29
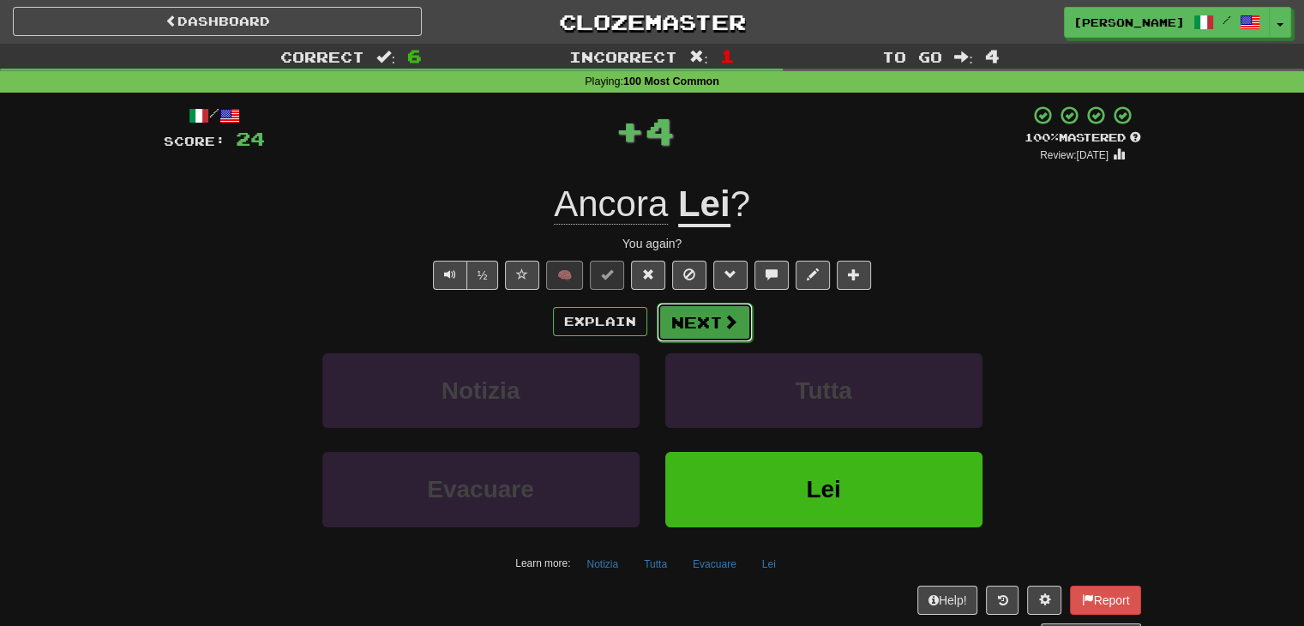
click at [710, 334] on button "Next" at bounding box center [705, 322] width 96 height 39
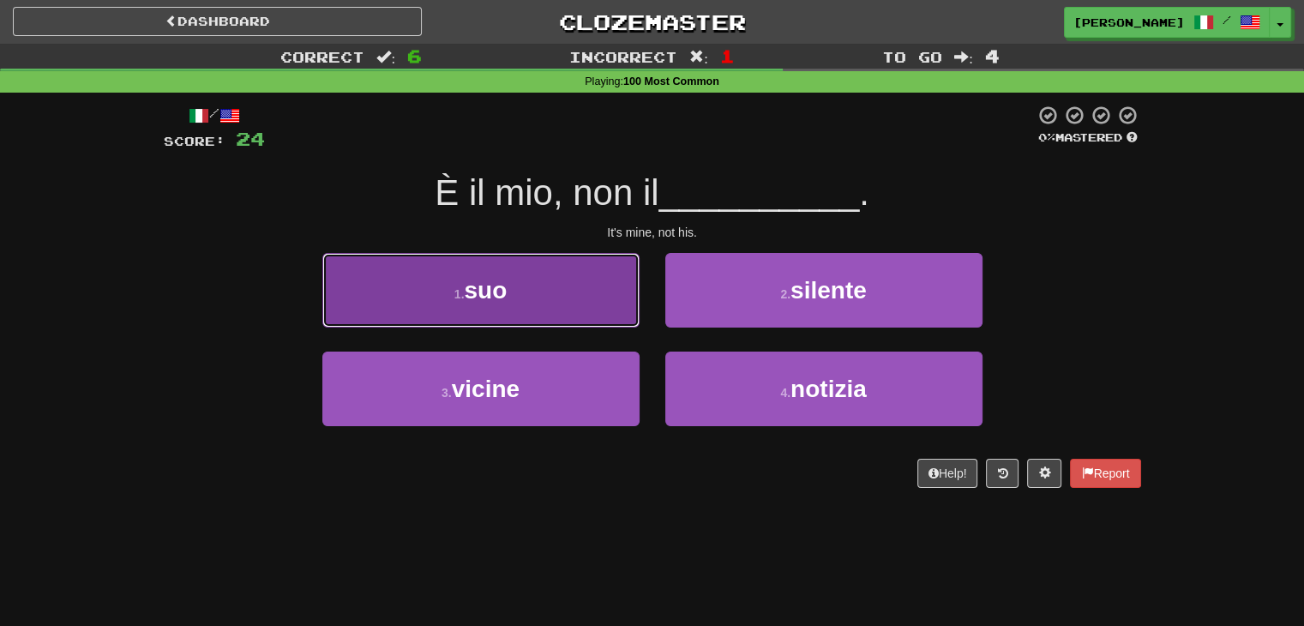
click at [572, 306] on button "1 . suo" at bounding box center [480, 290] width 317 height 75
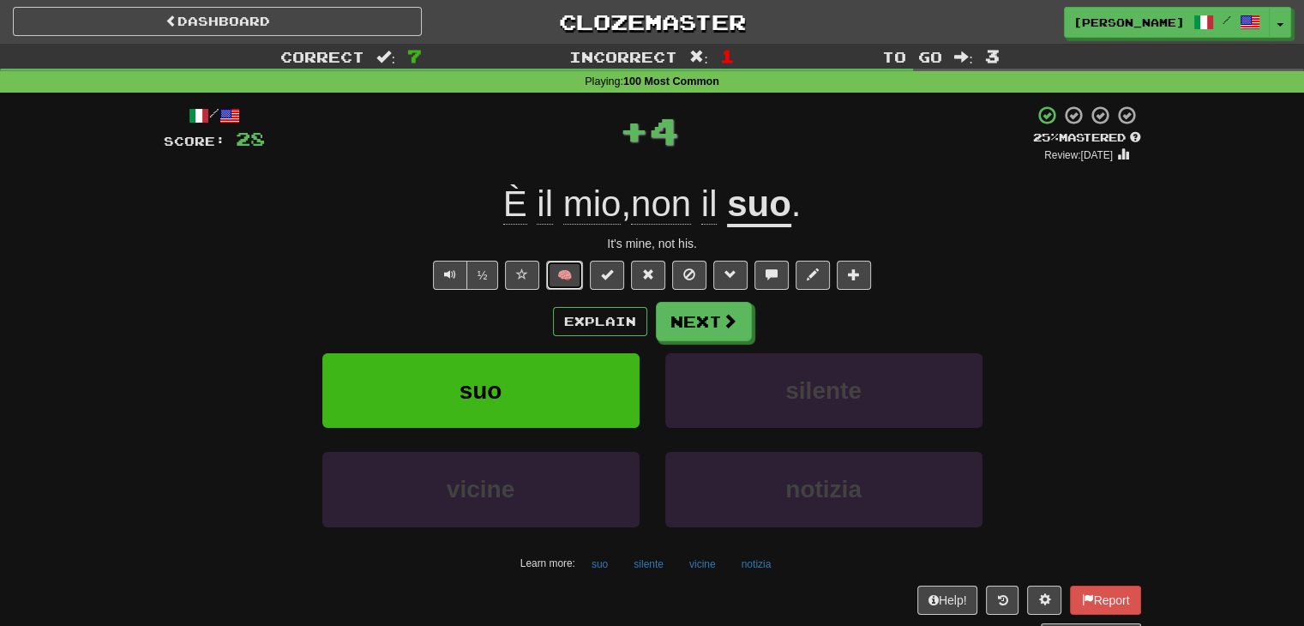
click at [574, 275] on button "🧠" at bounding box center [564, 275] width 37 height 29
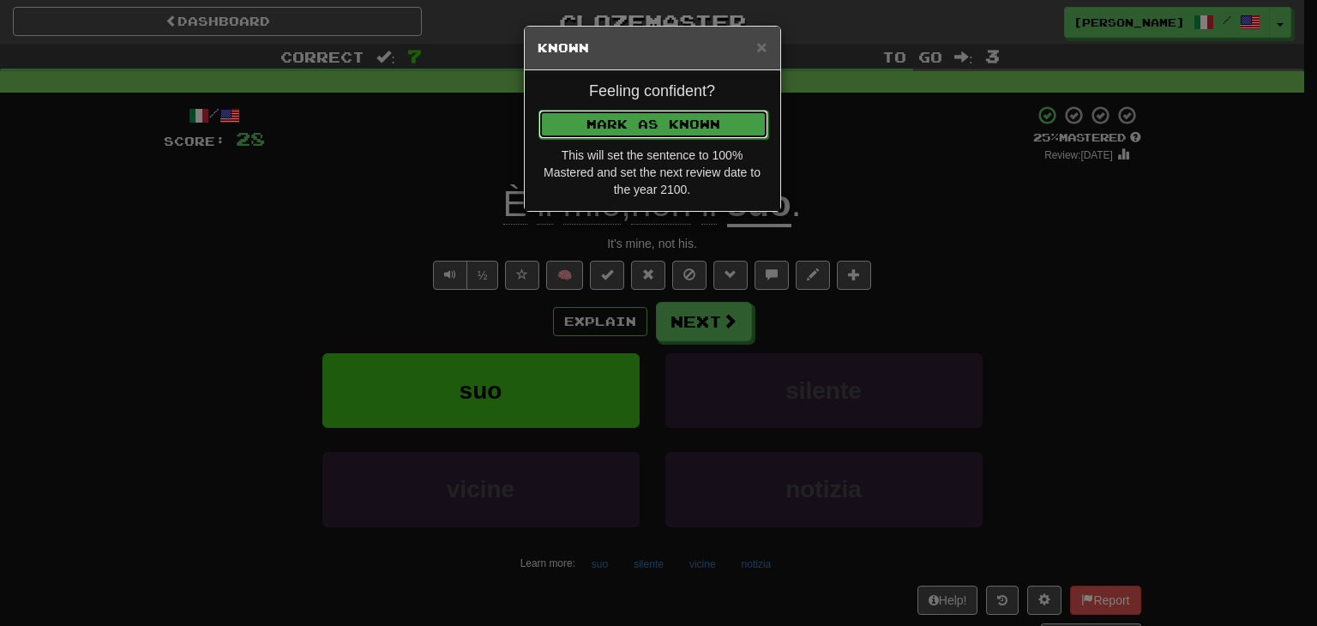
click at [610, 124] on button "Mark as Known" at bounding box center [653, 124] width 230 height 29
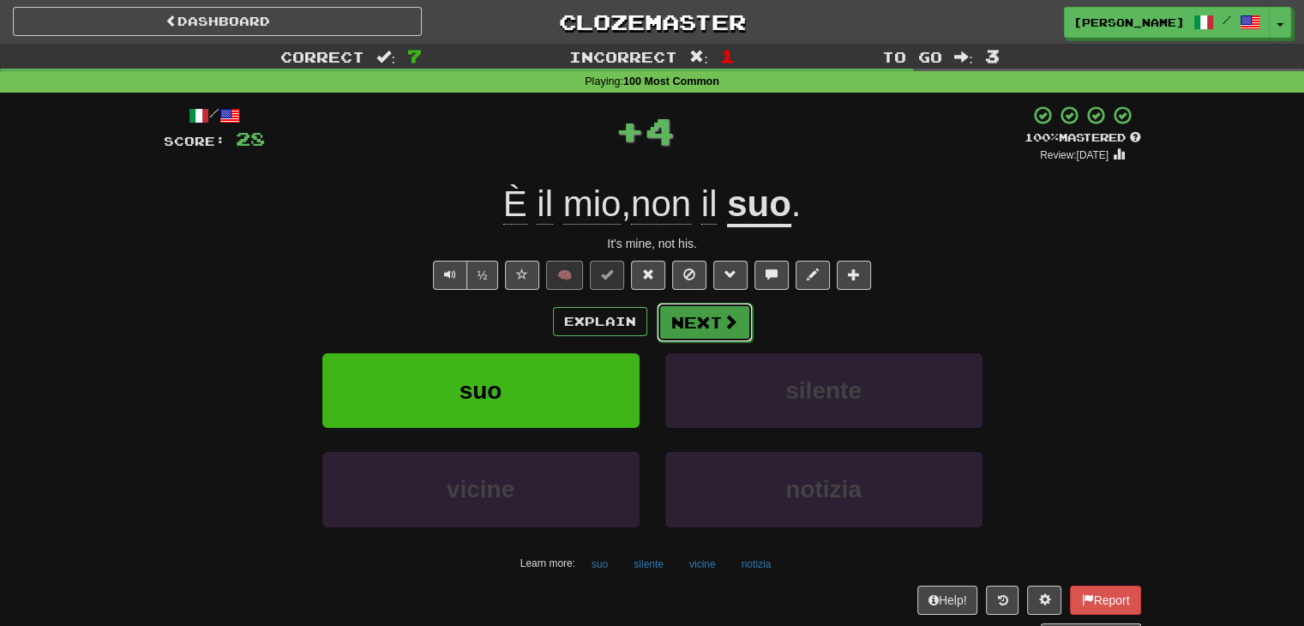
click at [692, 329] on button "Next" at bounding box center [705, 322] width 96 height 39
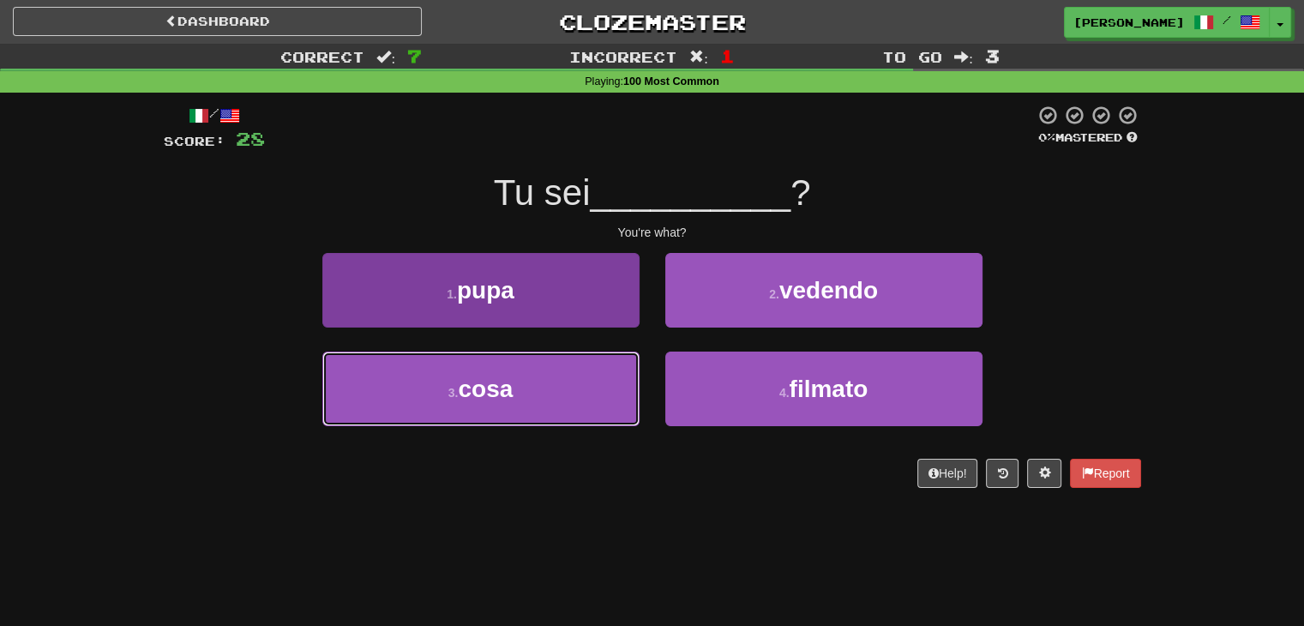
click at [574, 378] on button "3 . cosa" at bounding box center [480, 389] width 317 height 75
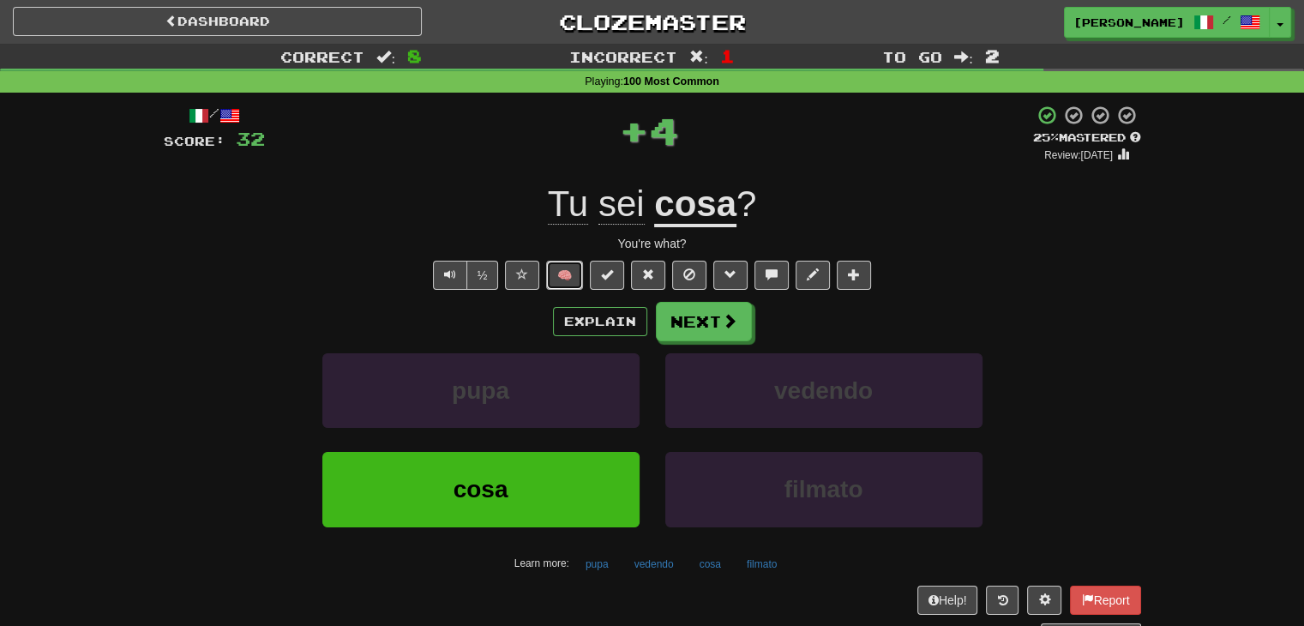
click at [569, 273] on button "🧠" at bounding box center [564, 275] width 37 height 29
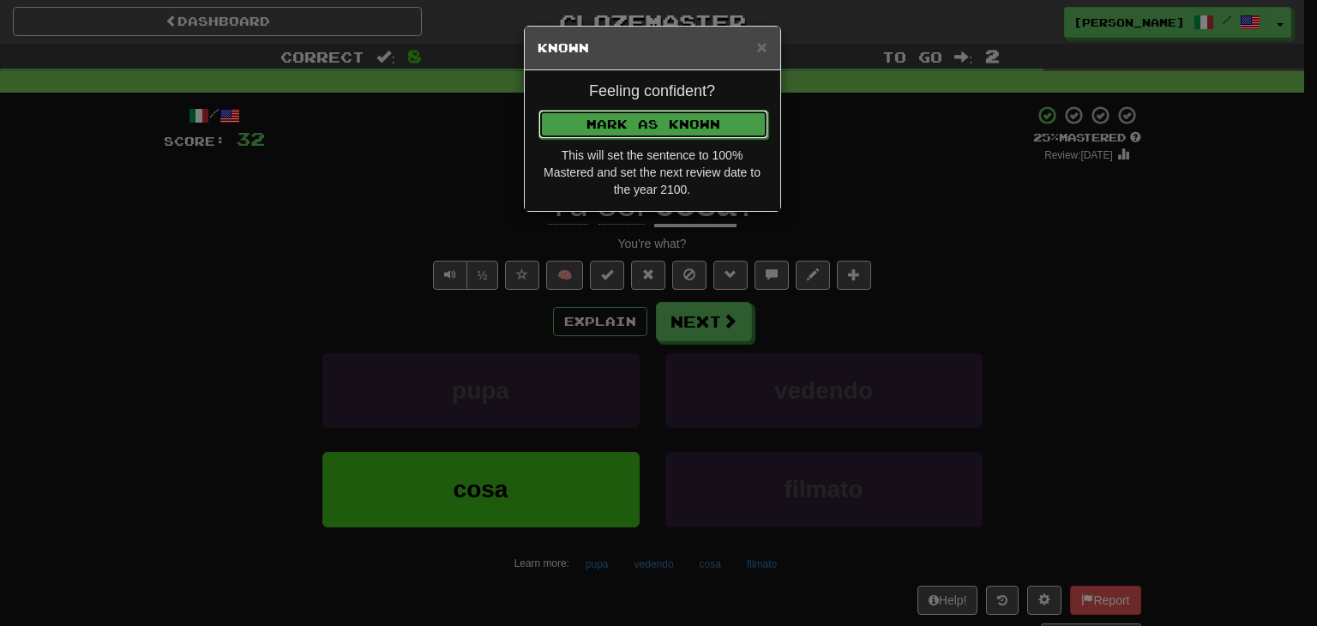
click at [618, 117] on button "Mark as Known" at bounding box center [653, 124] width 230 height 29
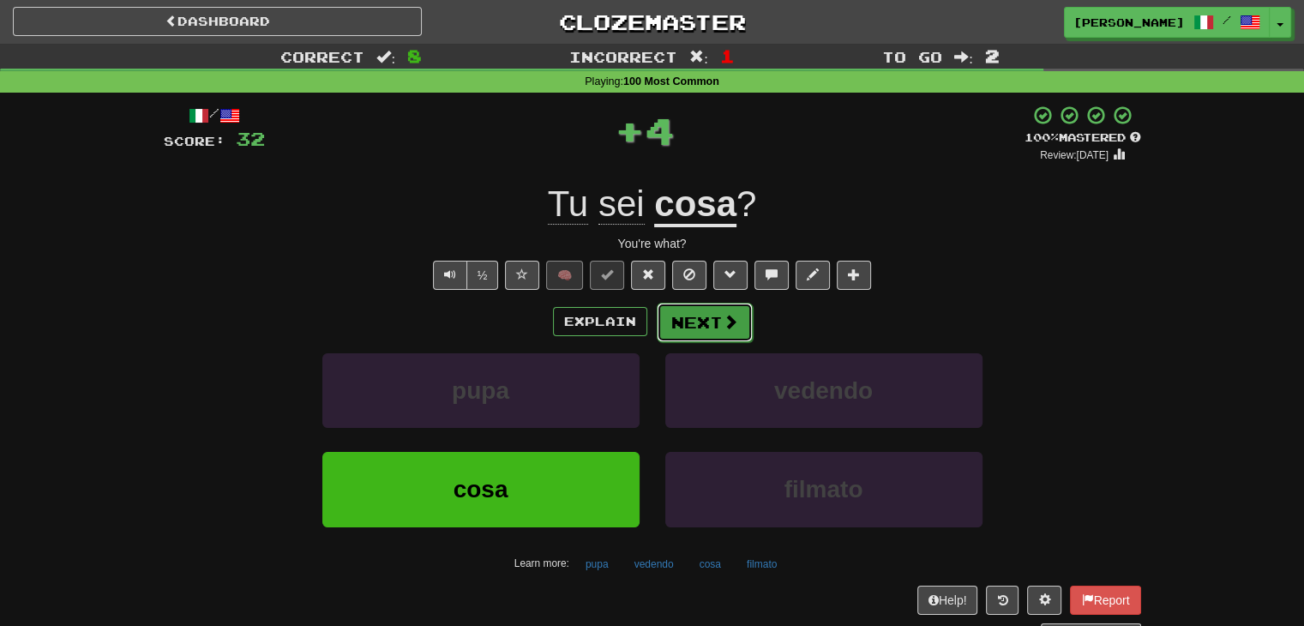
click at [670, 328] on button "Next" at bounding box center [705, 322] width 96 height 39
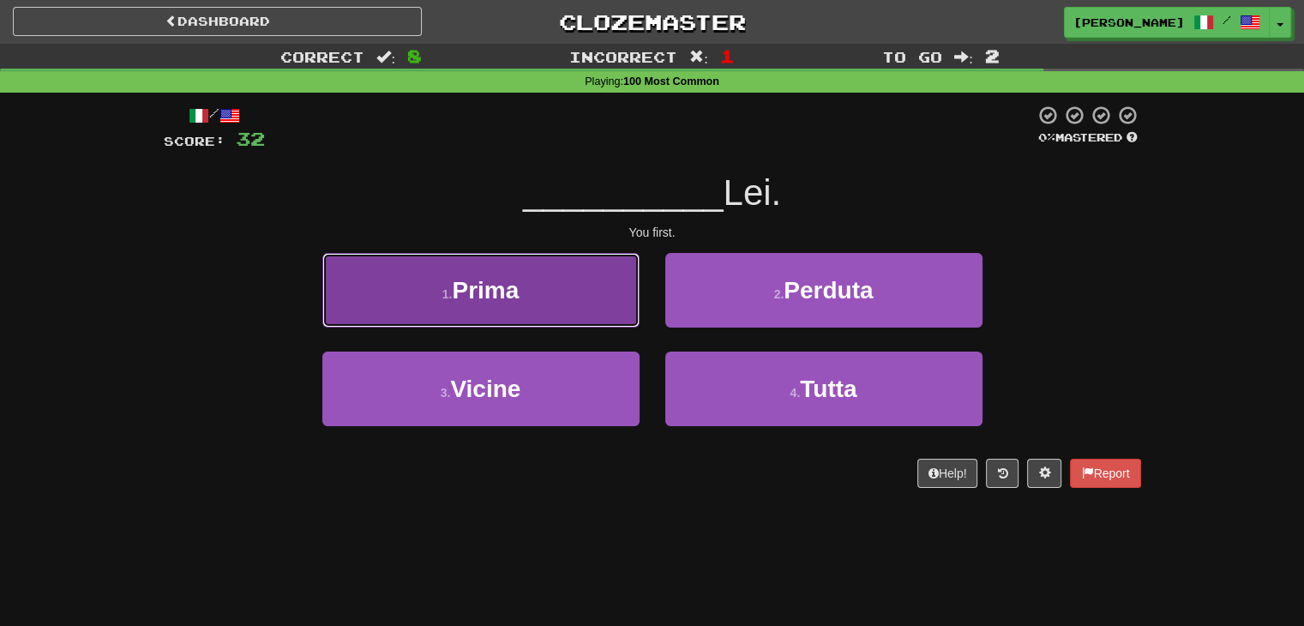
click at [609, 310] on button "1 . Prima" at bounding box center [480, 290] width 317 height 75
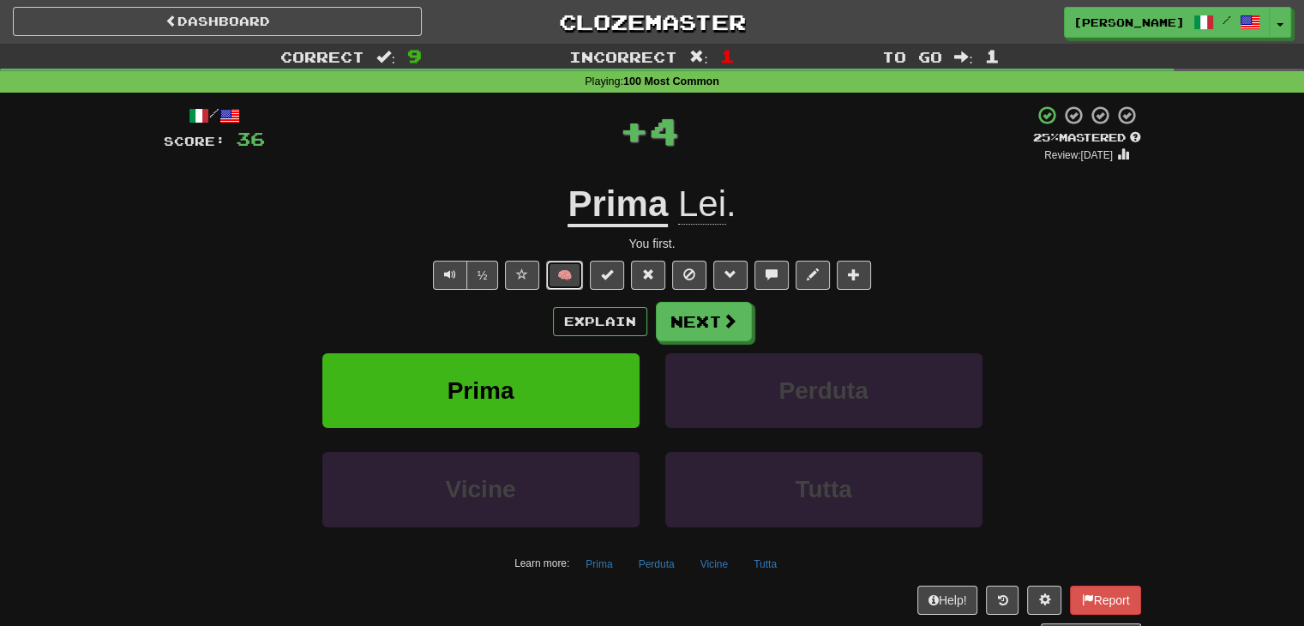
click at [578, 282] on button "🧠" at bounding box center [564, 275] width 37 height 29
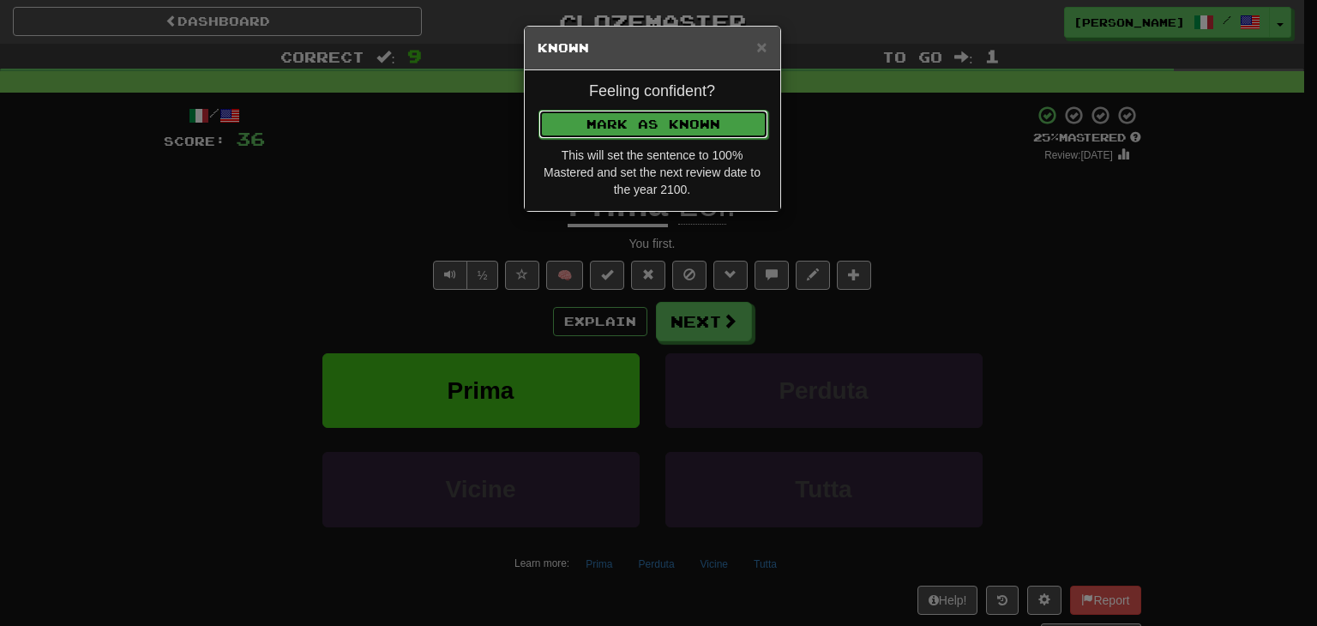
click at [658, 120] on button "Mark as Known" at bounding box center [653, 124] width 230 height 29
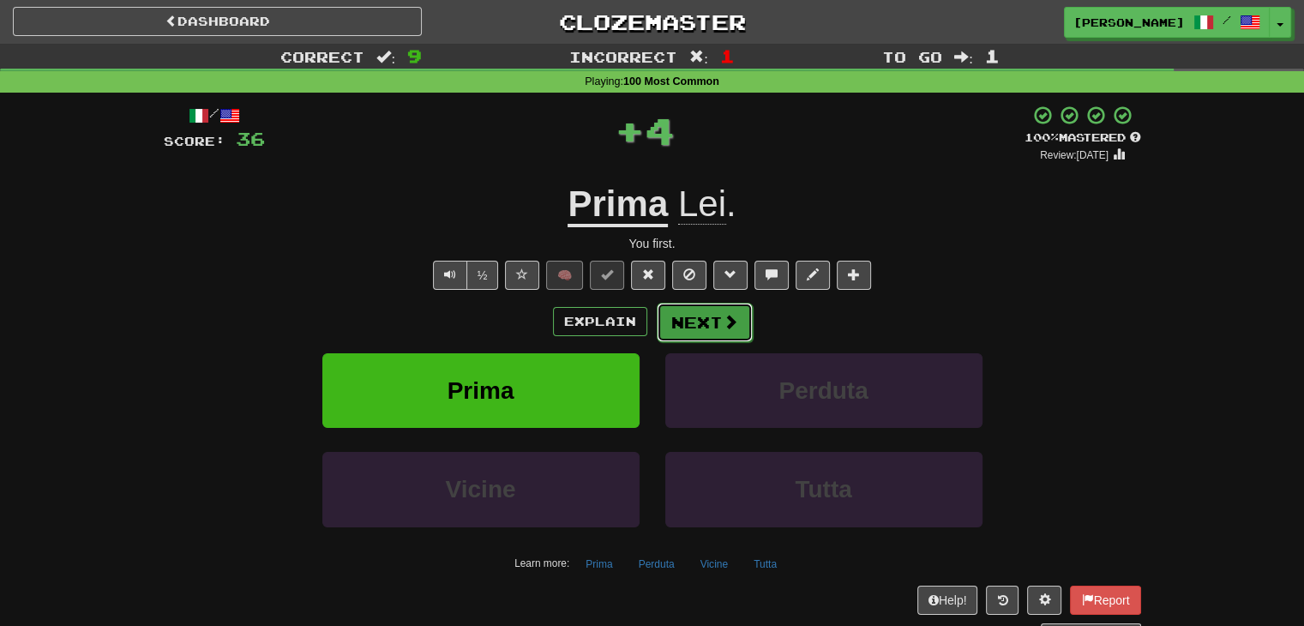
click at [724, 327] on span at bounding box center [730, 321] width 15 height 15
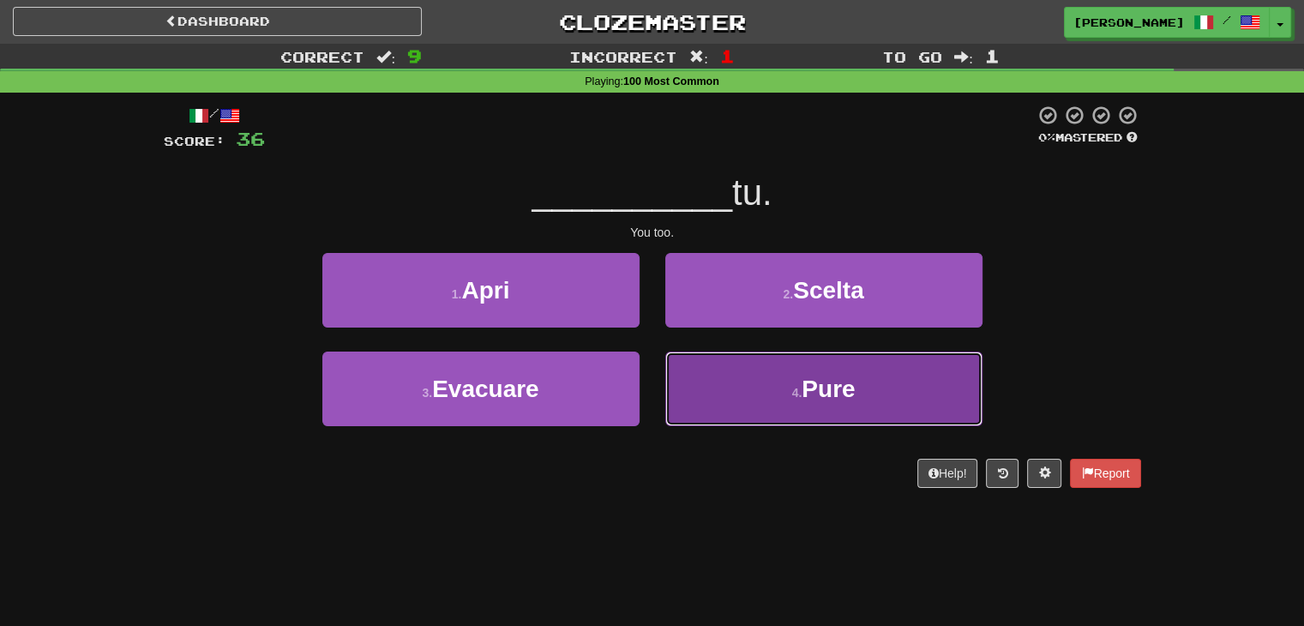
click at [730, 379] on button "4 . Pure" at bounding box center [823, 389] width 317 height 75
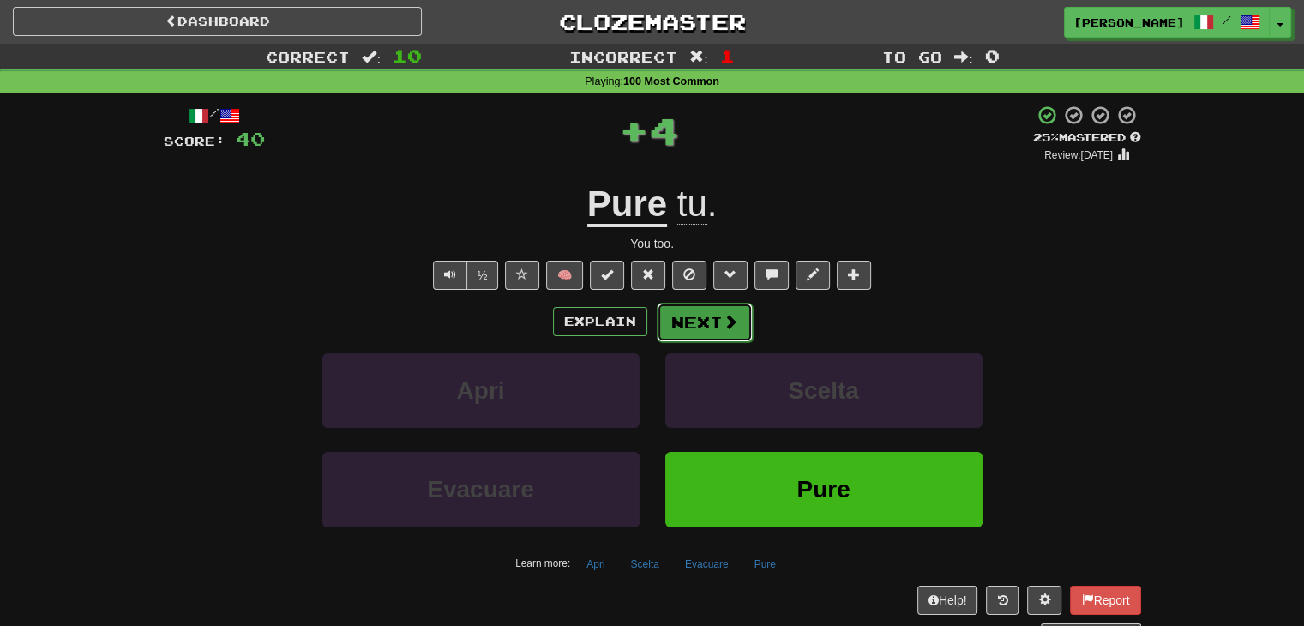
click at [718, 335] on button "Next" at bounding box center [705, 322] width 96 height 39
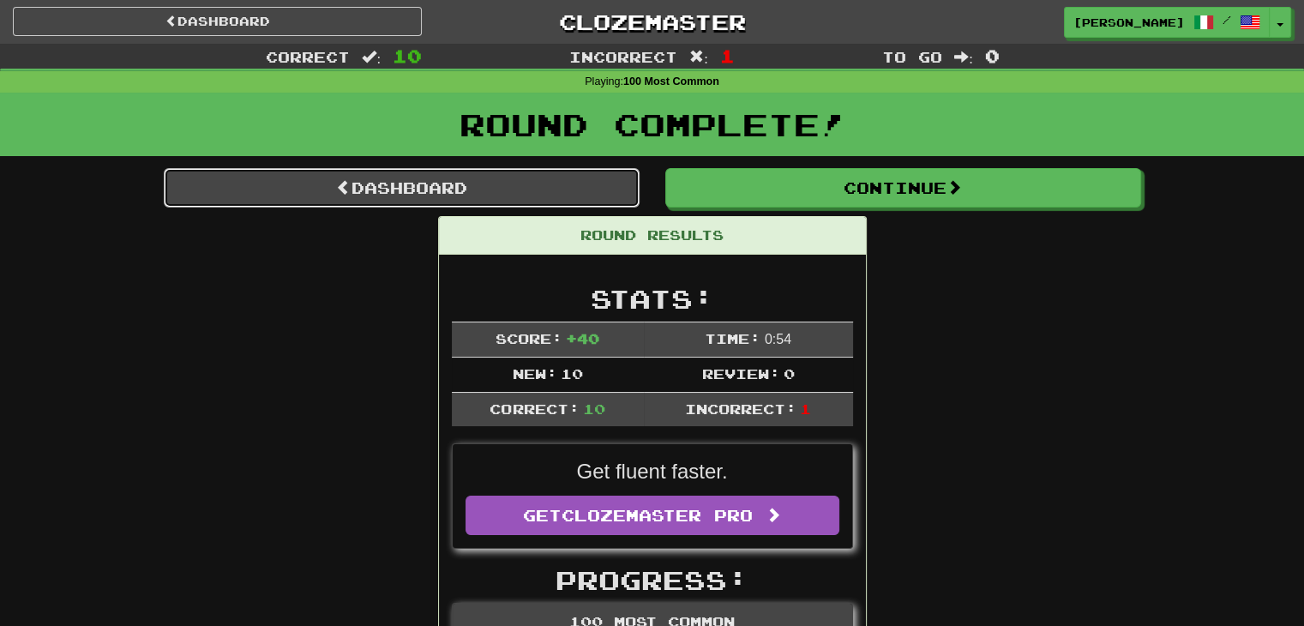
click at [370, 180] on link "Dashboard" at bounding box center [402, 187] width 476 height 39
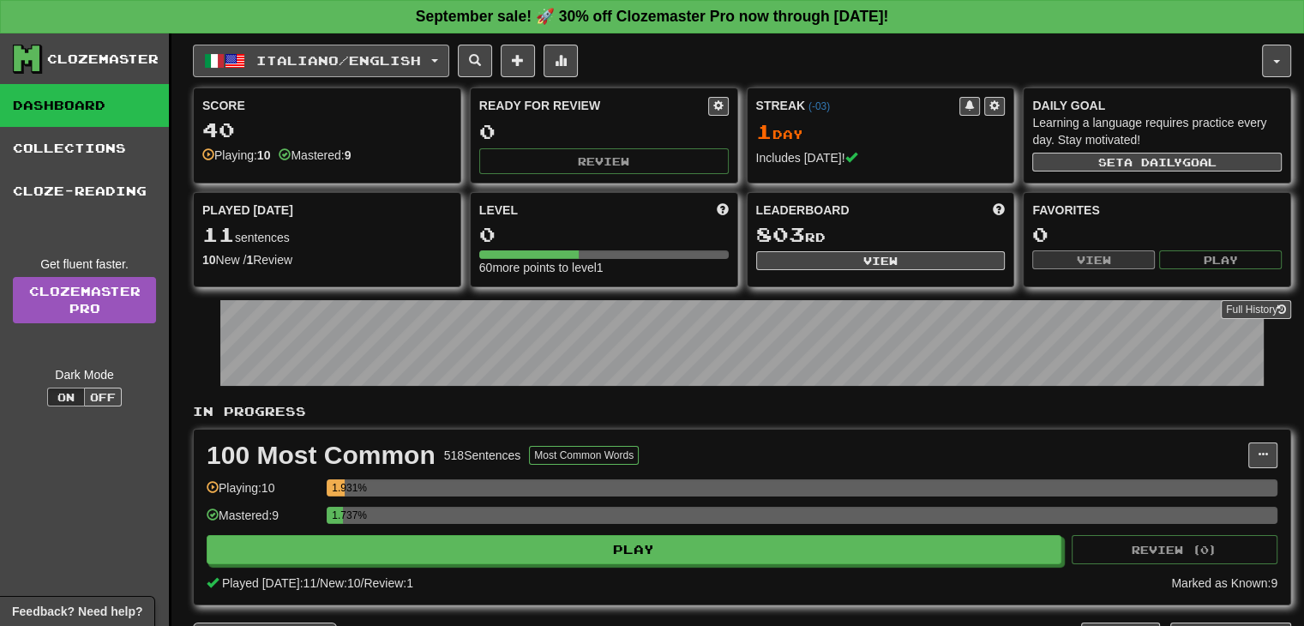
click at [438, 59] on span "button" at bounding box center [434, 60] width 7 height 3
click at [440, 49] on button "Italiano / English" at bounding box center [321, 61] width 256 height 33
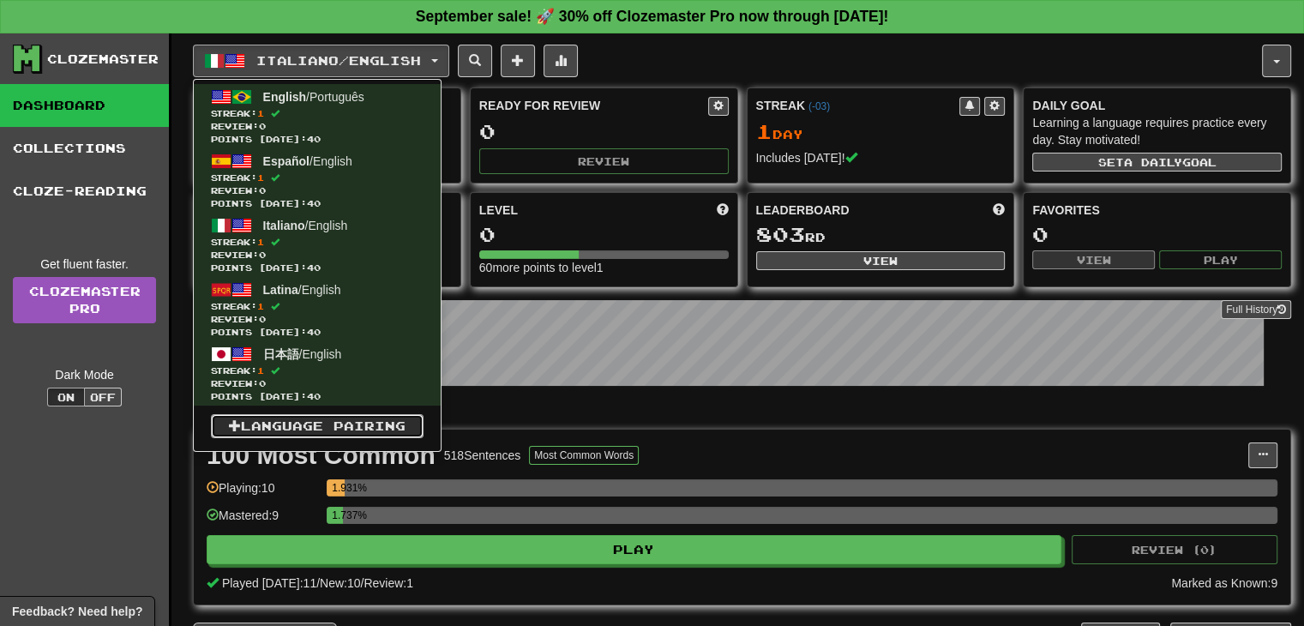
click at [312, 418] on link "Language Pairing" at bounding box center [317, 426] width 213 height 24
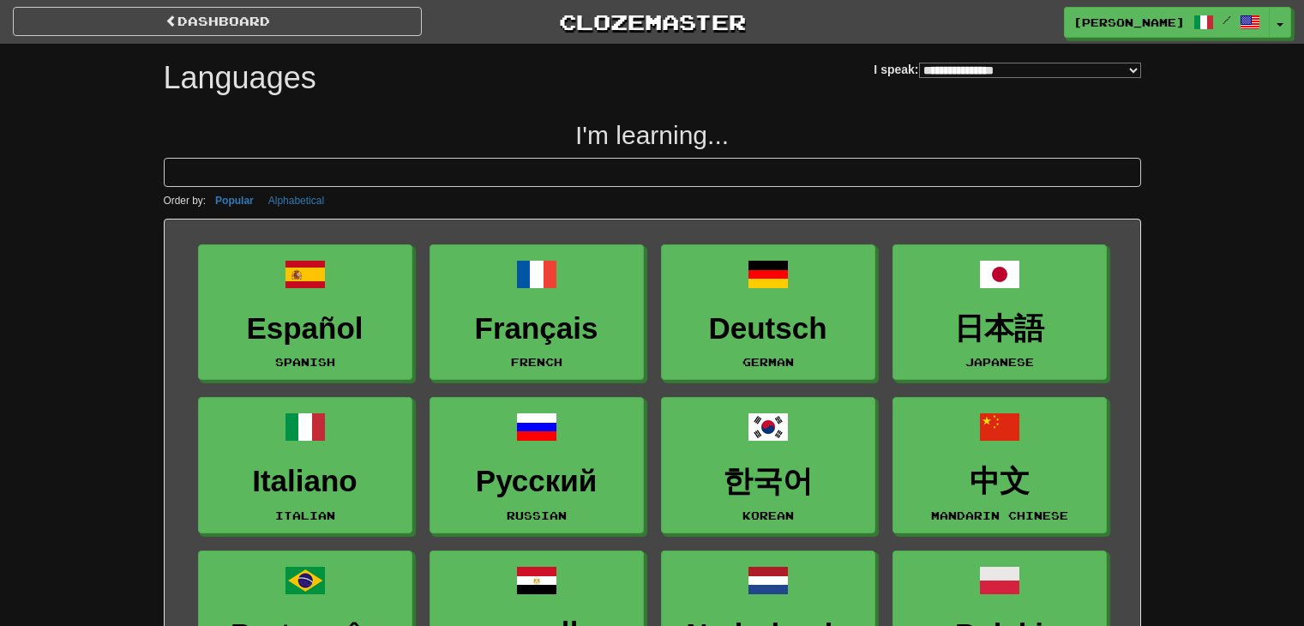
select select "*******"
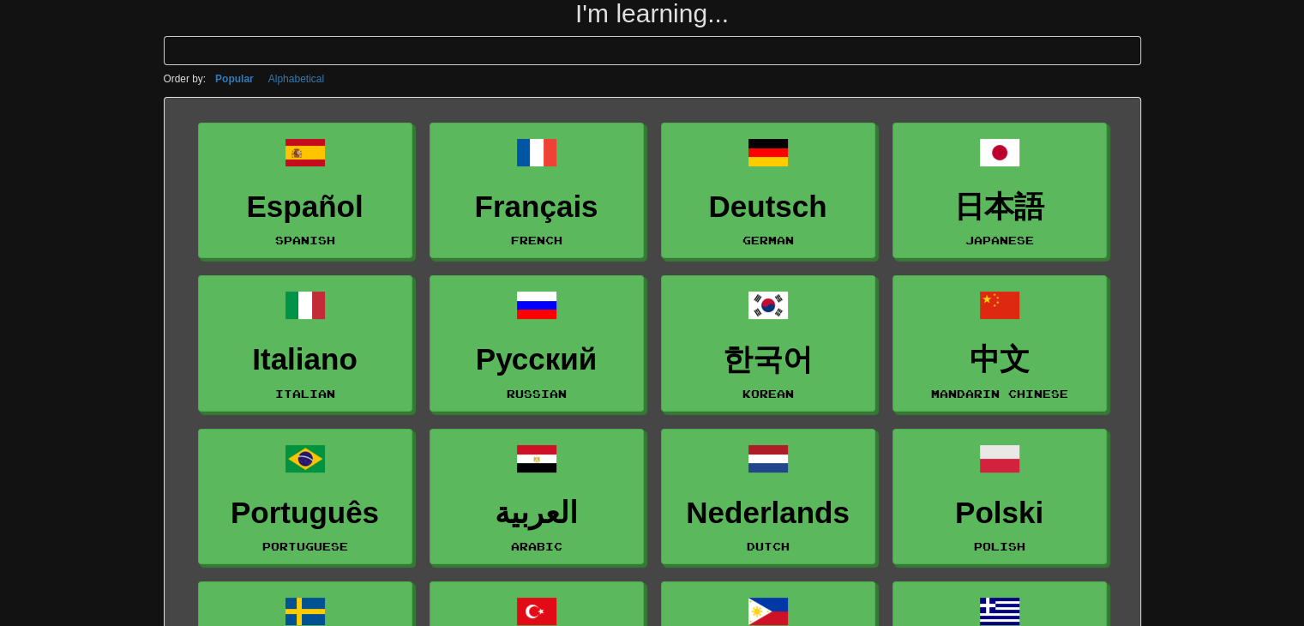
scroll to position [86, 0]
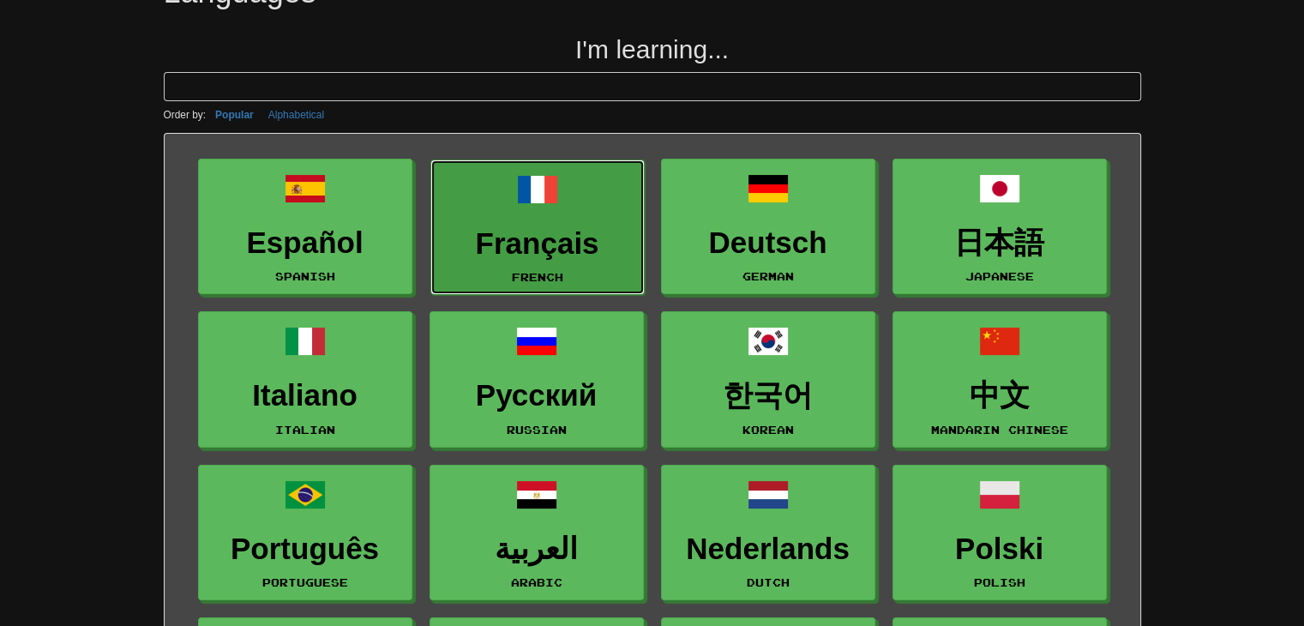
click at [563, 231] on h3 "Français" at bounding box center [537, 243] width 195 height 33
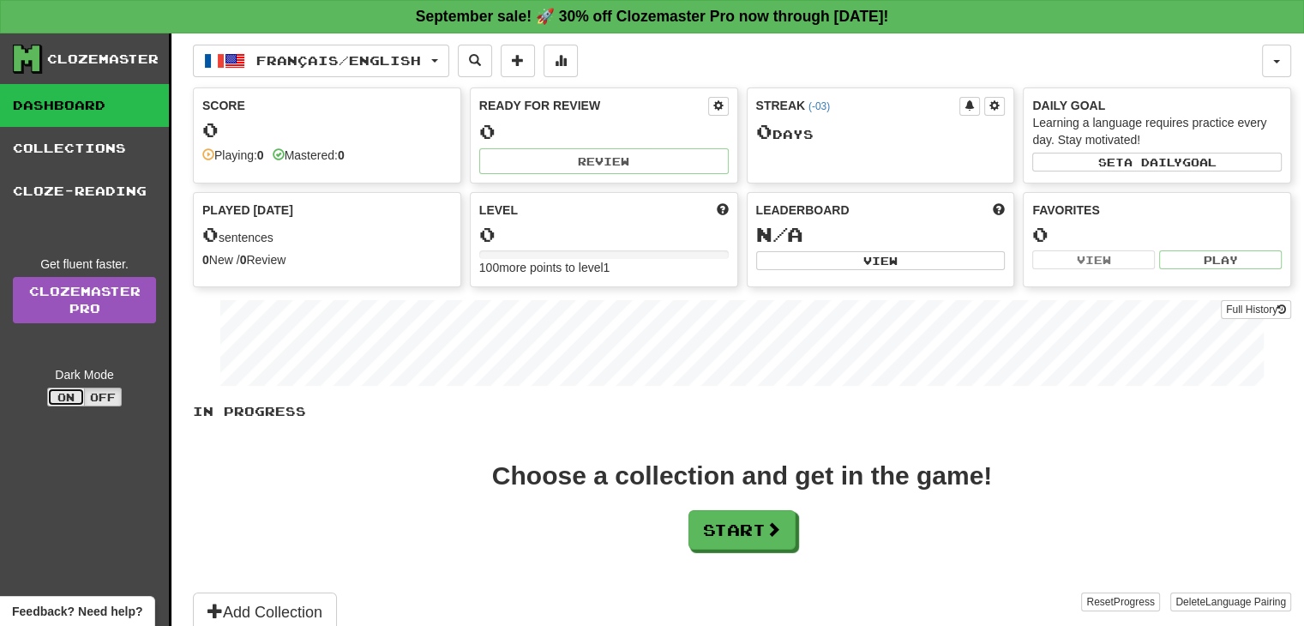
click at [68, 395] on button "On" at bounding box center [66, 397] width 38 height 19
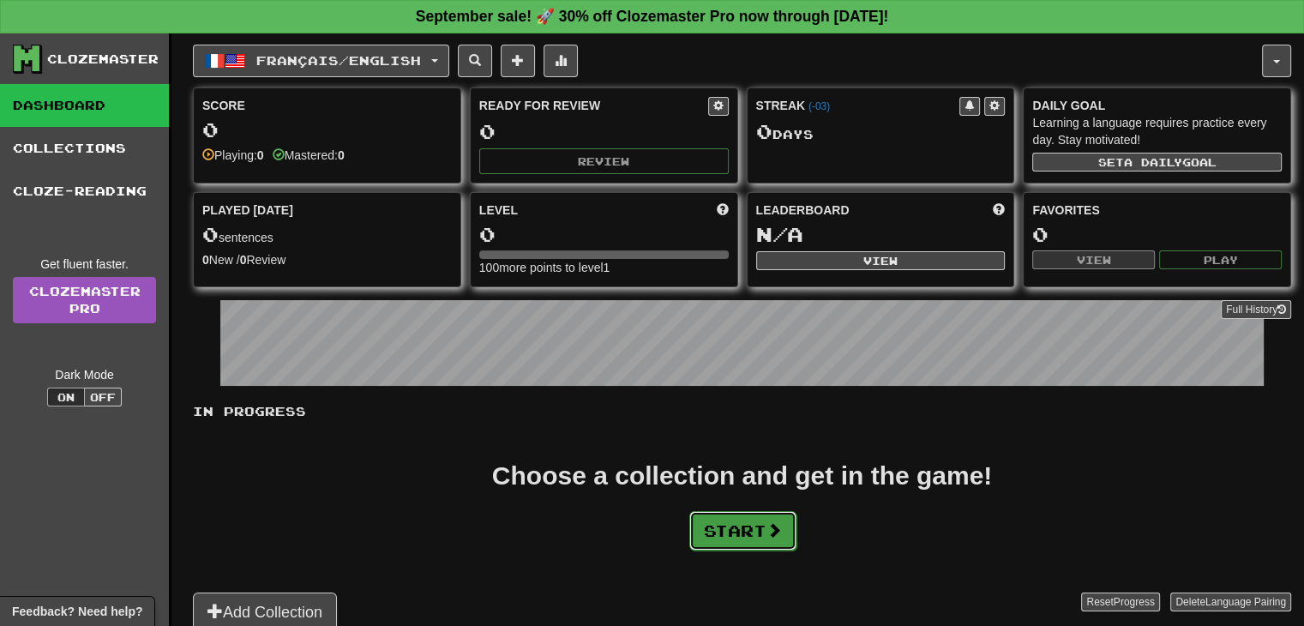
click at [755, 525] on button "Start" at bounding box center [742, 530] width 107 height 39
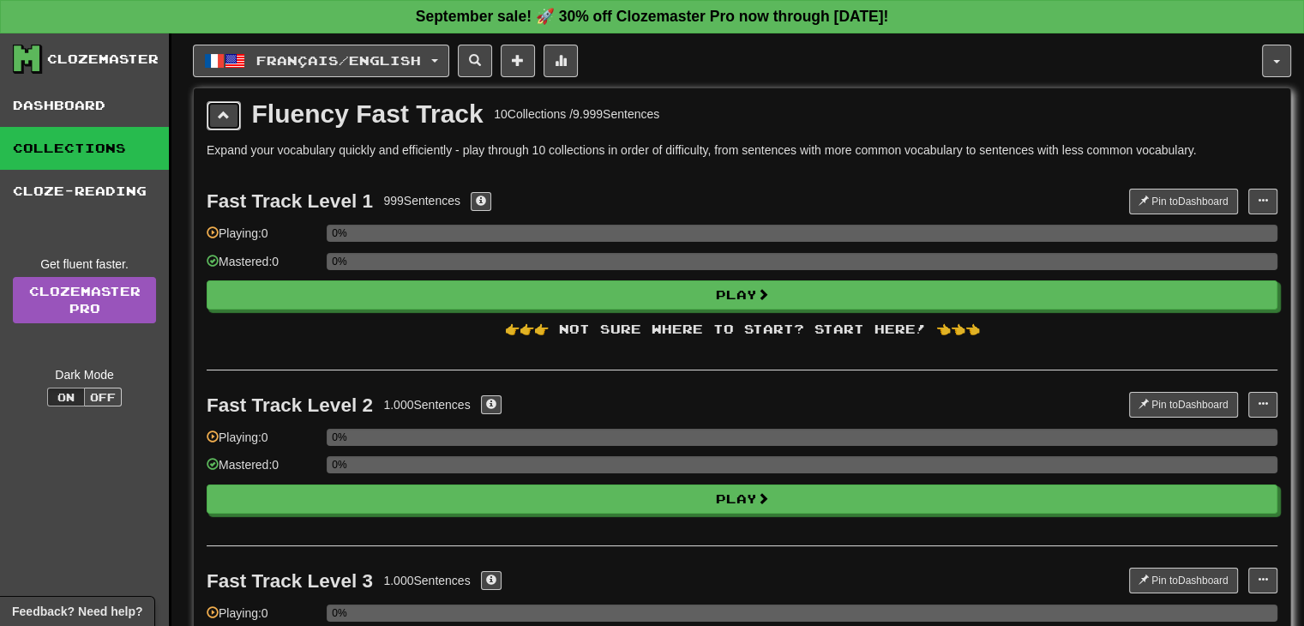
click at [226, 111] on span at bounding box center [224, 115] width 12 height 12
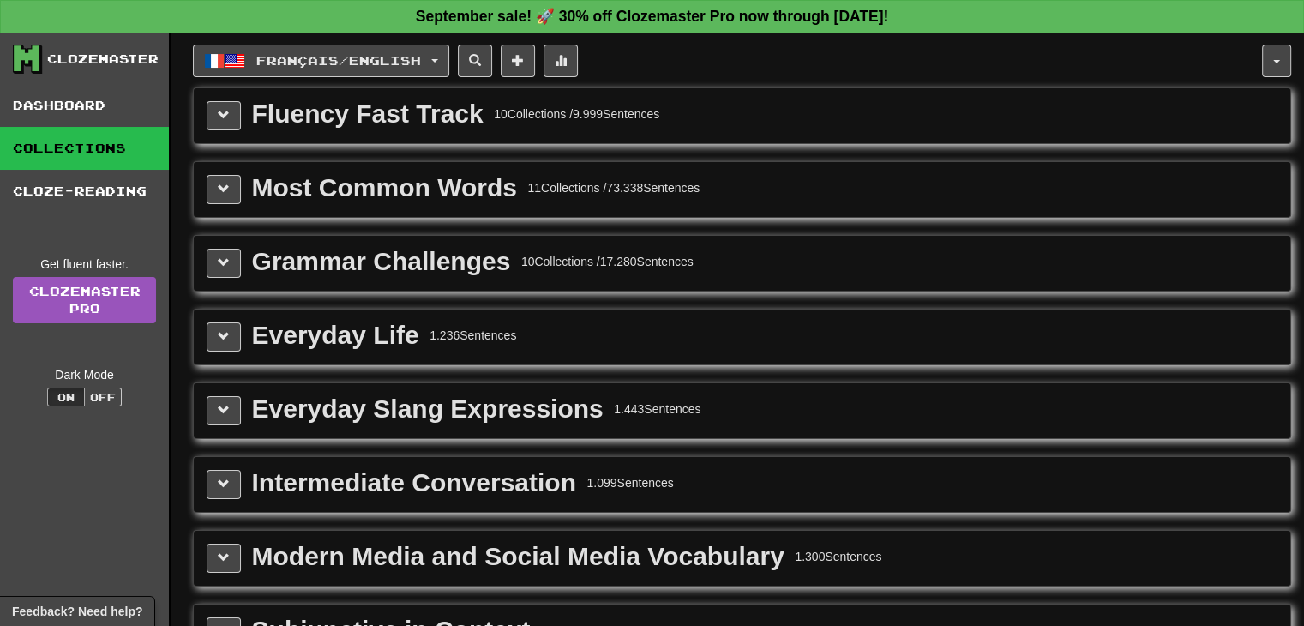
click at [307, 196] on div "Most Common Words" at bounding box center [384, 188] width 265 height 26
click at [221, 183] on span at bounding box center [224, 189] width 12 height 12
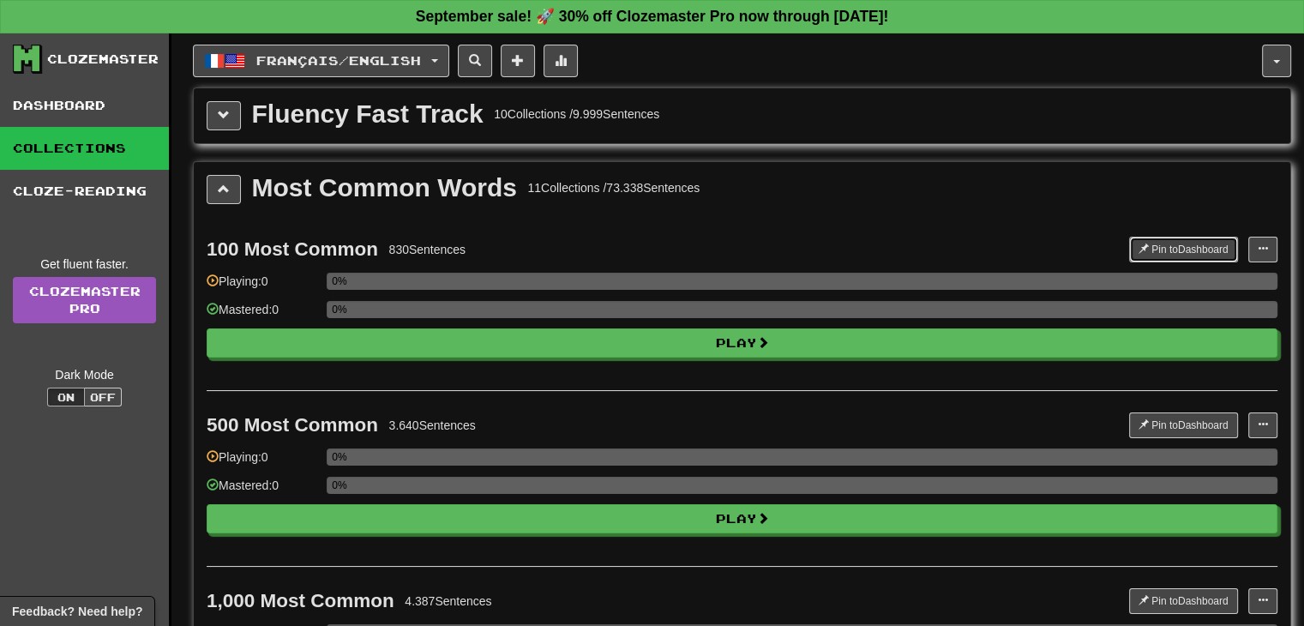
click at [1182, 249] on button "Pin to Dashboard" at bounding box center [1183, 250] width 109 height 26
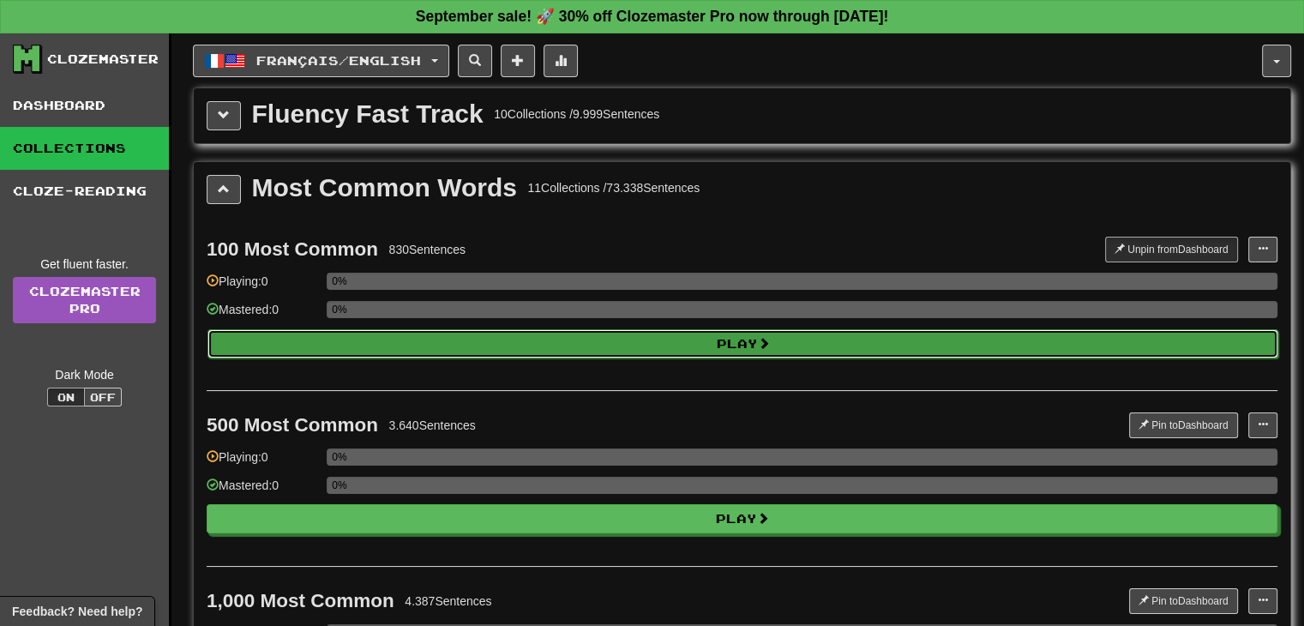
click at [681, 343] on button "Play" at bounding box center [742, 343] width 1071 height 29
select select "**"
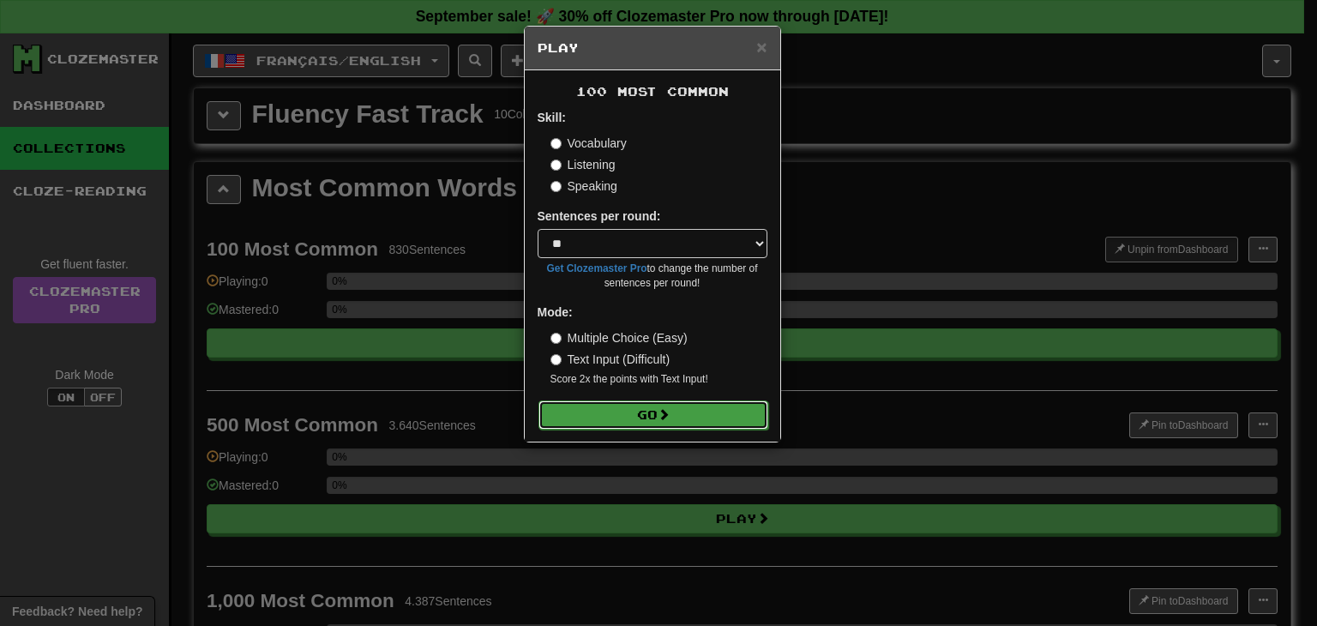
click at [676, 413] on button "Go" at bounding box center [653, 414] width 230 height 29
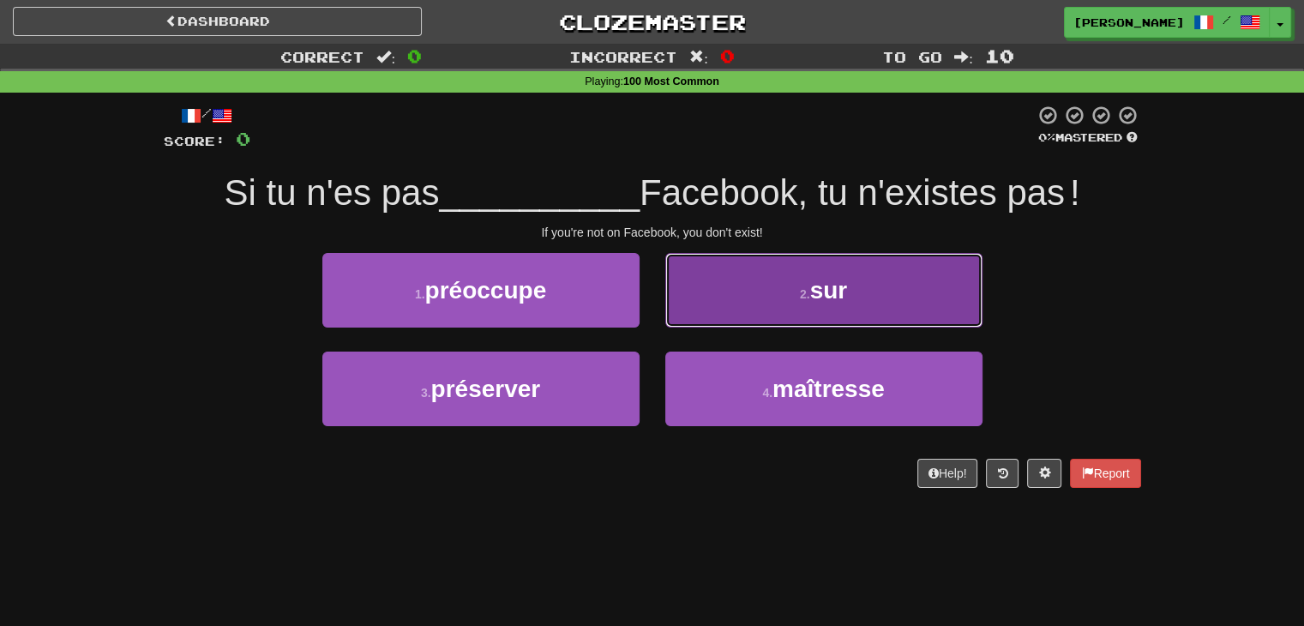
click at [760, 306] on button "2 . sur" at bounding box center [823, 290] width 317 height 75
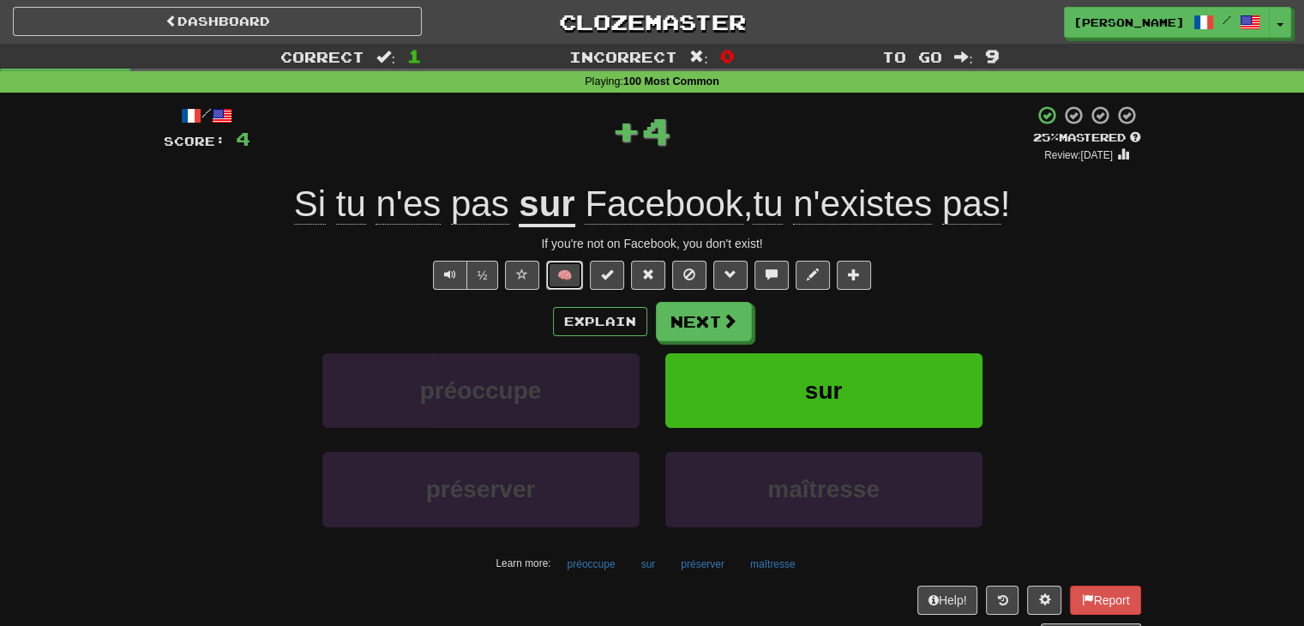
click at [562, 268] on button "🧠" at bounding box center [564, 275] width 37 height 29
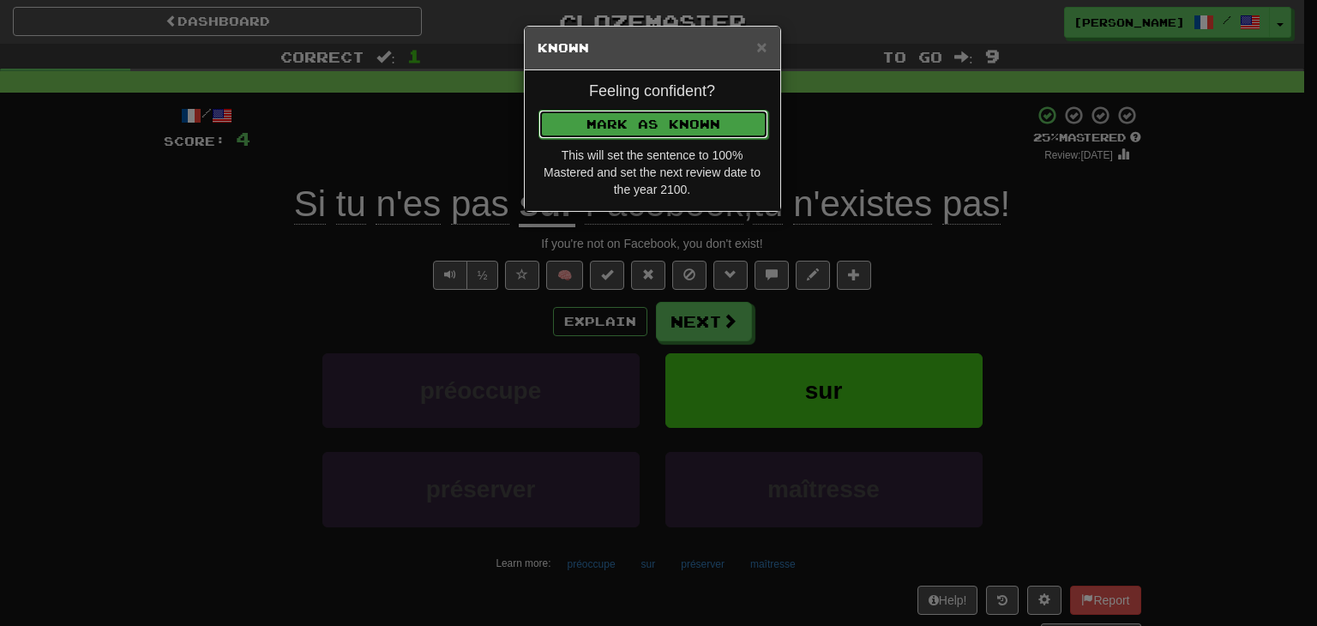
click at [612, 126] on button "Mark as Known" at bounding box center [653, 124] width 230 height 29
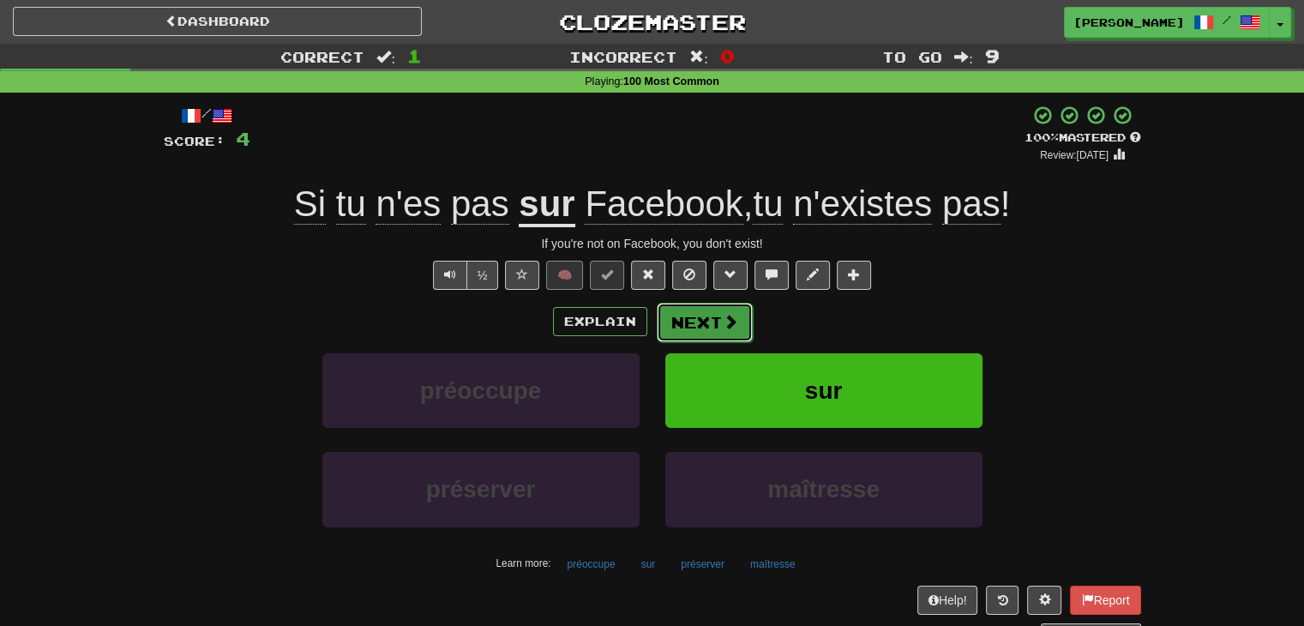
click at [701, 320] on button "Next" at bounding box center [705, 322] width 96 height 39
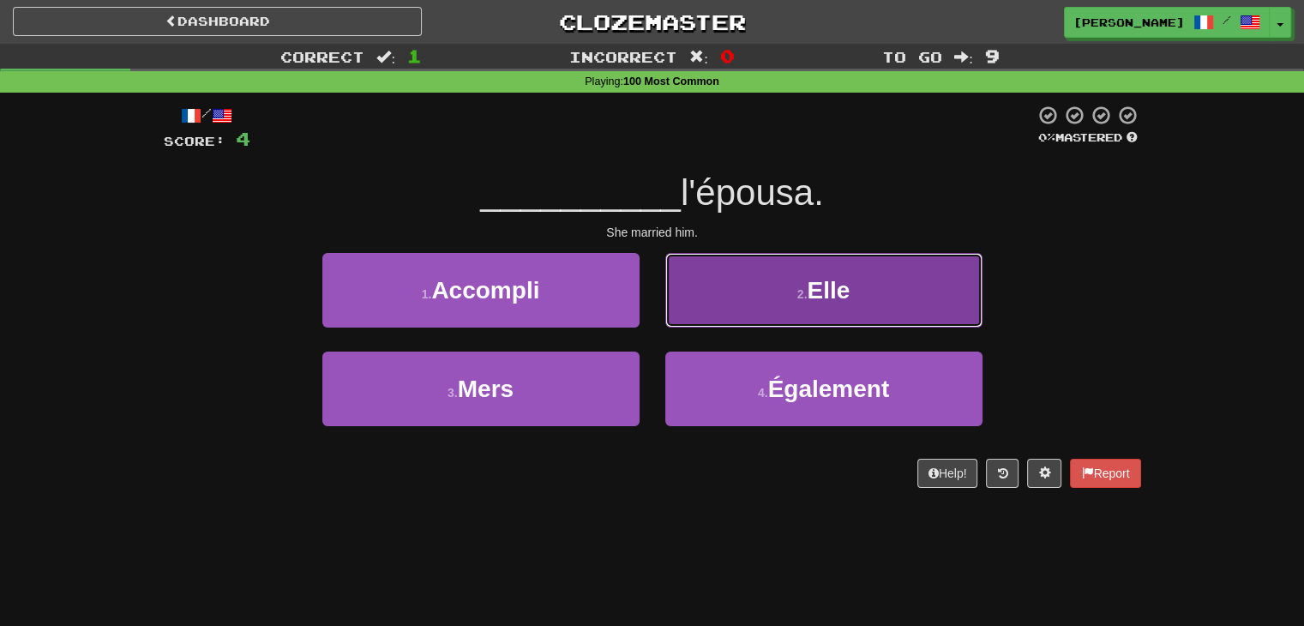
click at [756, 300] on button "2 . Elle" at bounding box center [823, 290] width 317 height 75
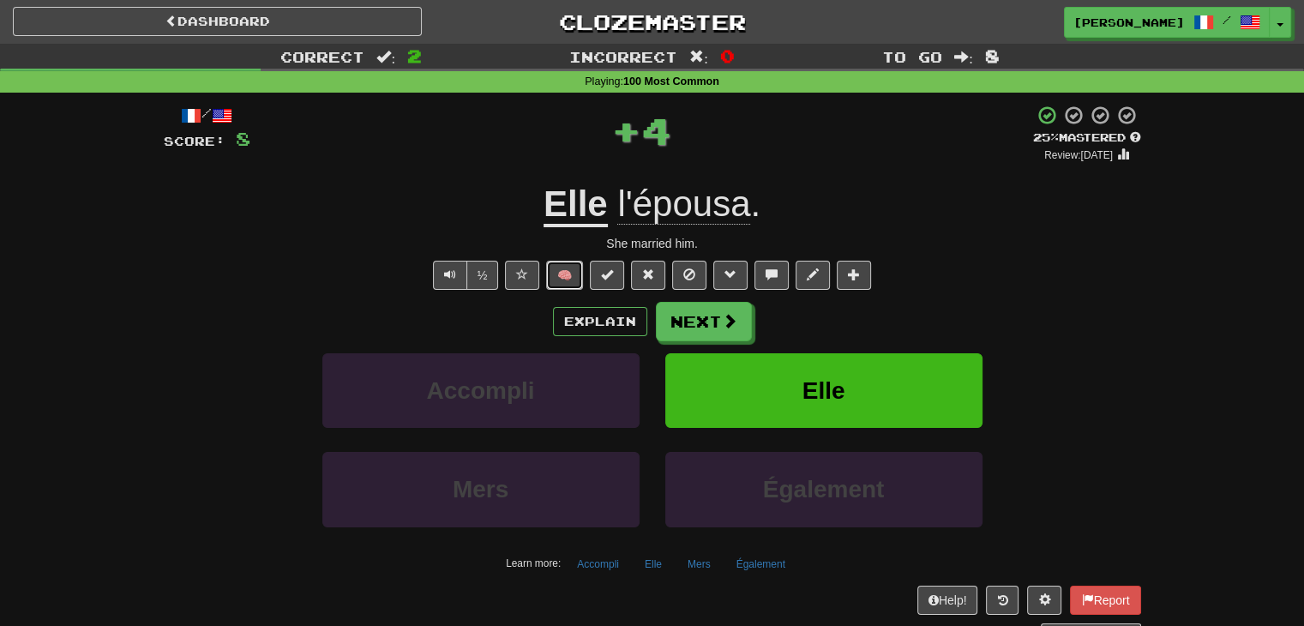
click at [568, 272] on button "🧠" at bounding box center [564, 275] width 37 height 29
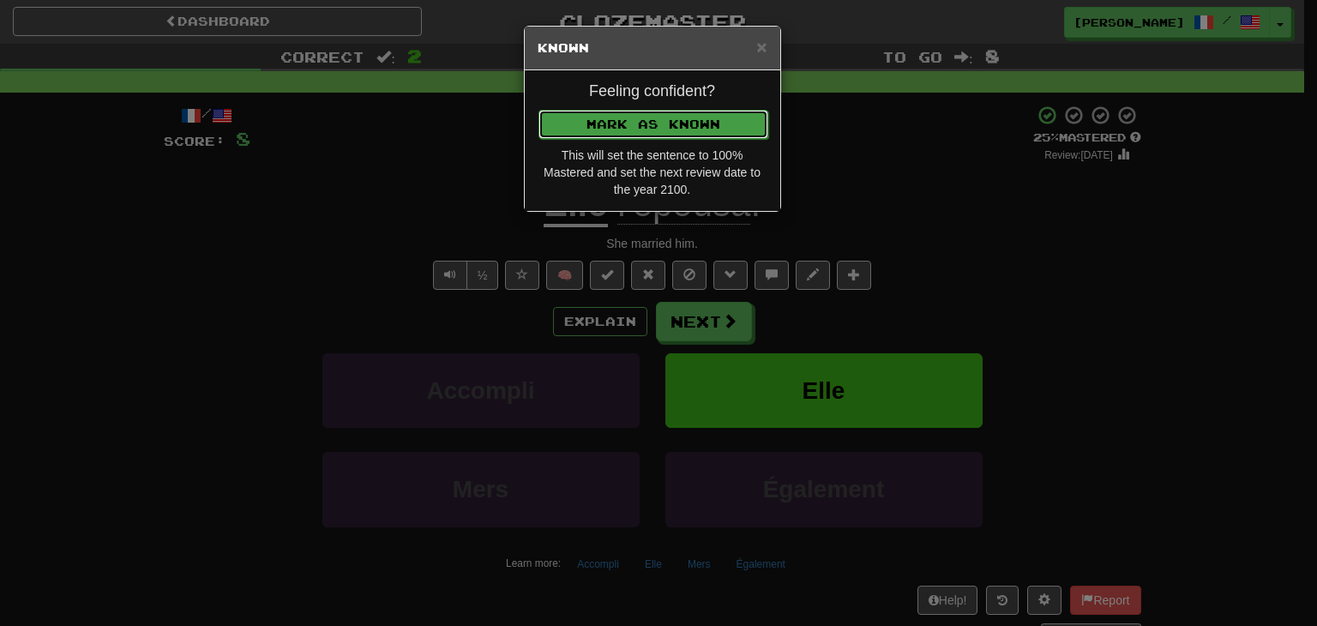
click at [641, 123] on button "Mark as Known" at bounding box center [653, 124] width 230 height 29
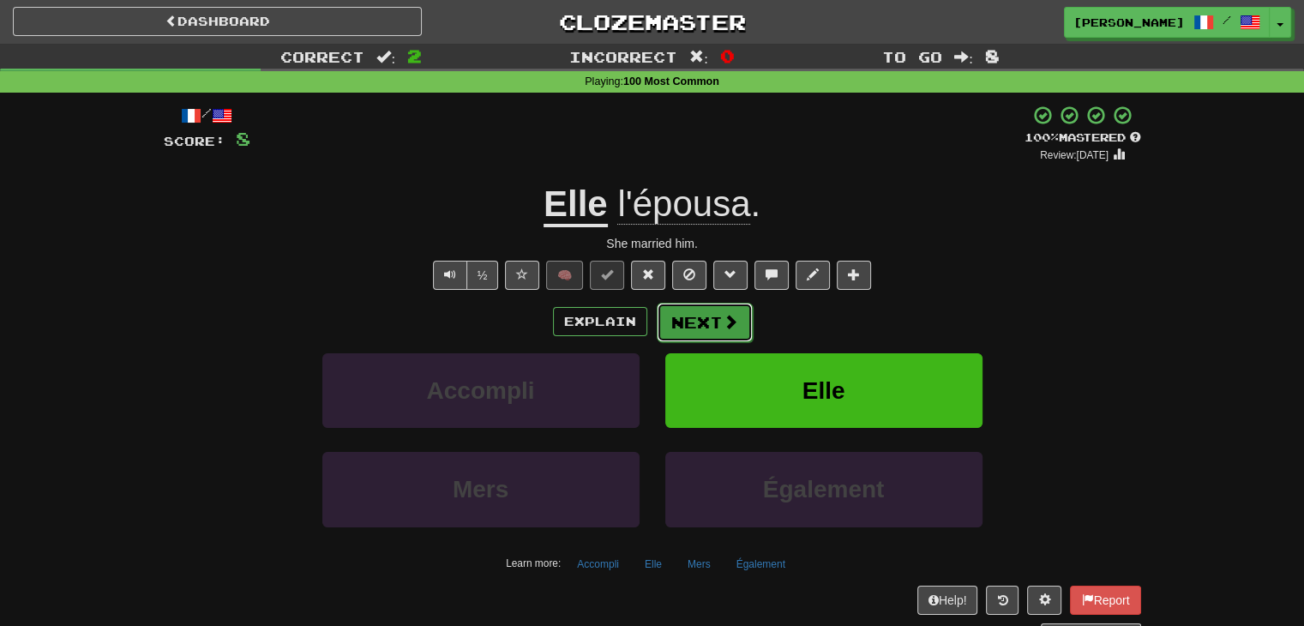
click at [713, 327] on button "Next" at bounding box center [705, 322] width 96 height 39
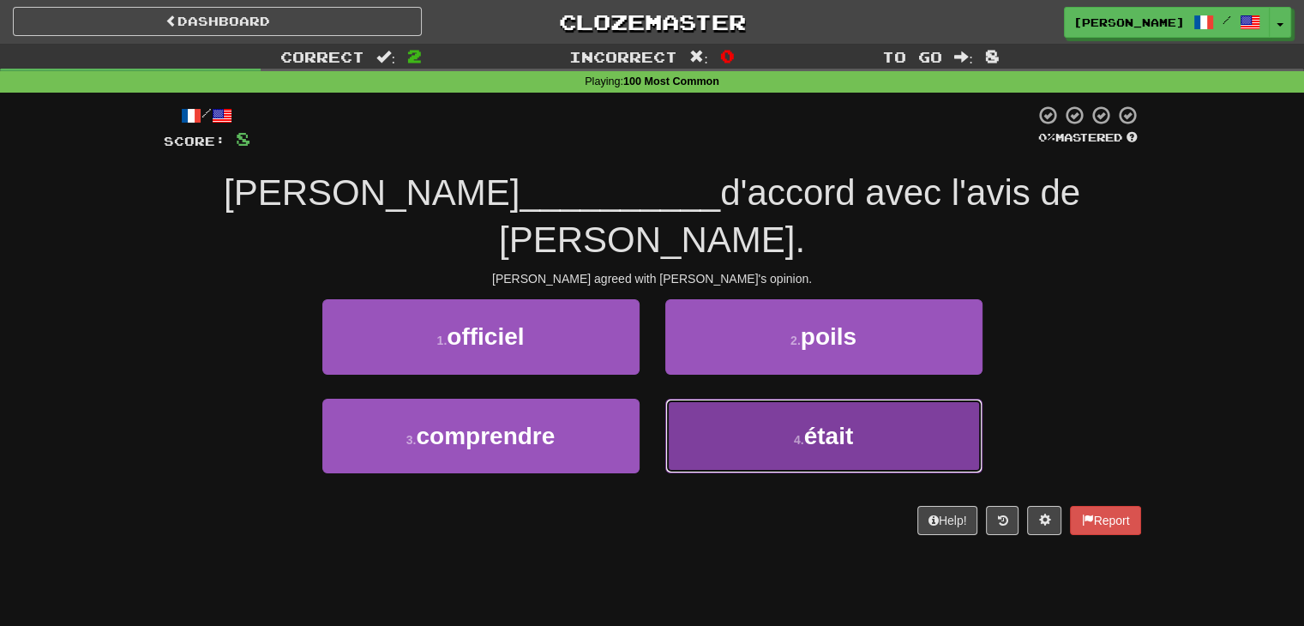
click at [742, 399] on button "4 . était" at bounding box center [823, 436] width 317 height 75
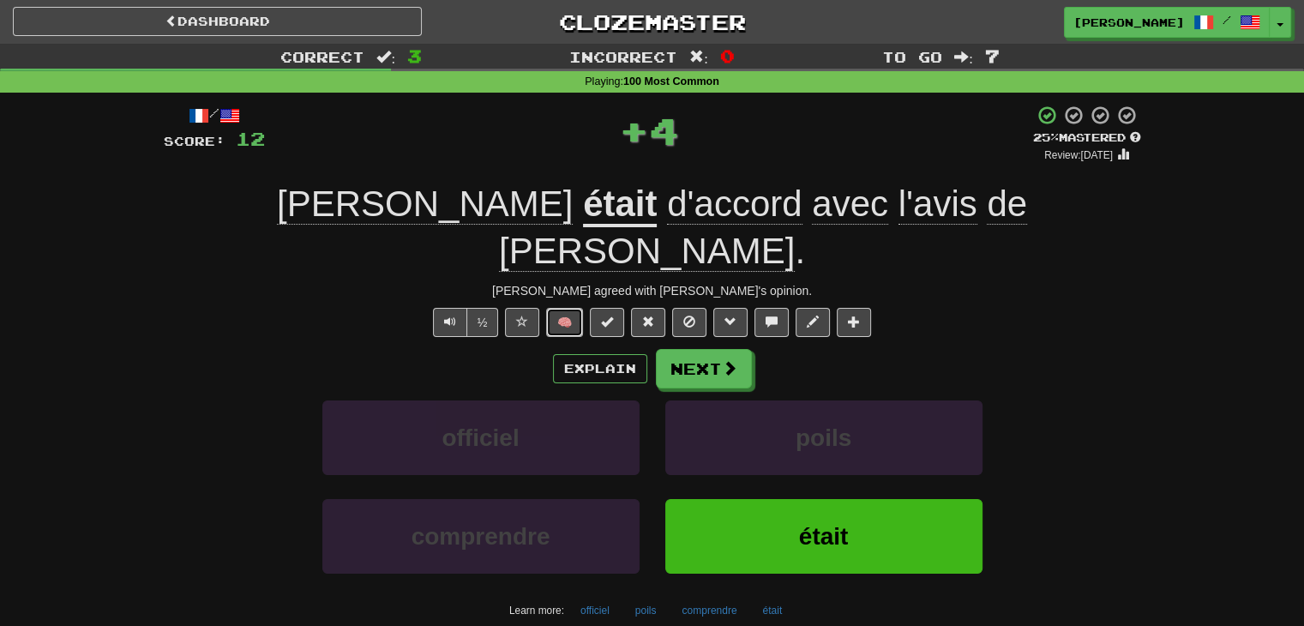
click at [568, 308] on button "🧠" at bounding box center [564, 322] width 37 height 29
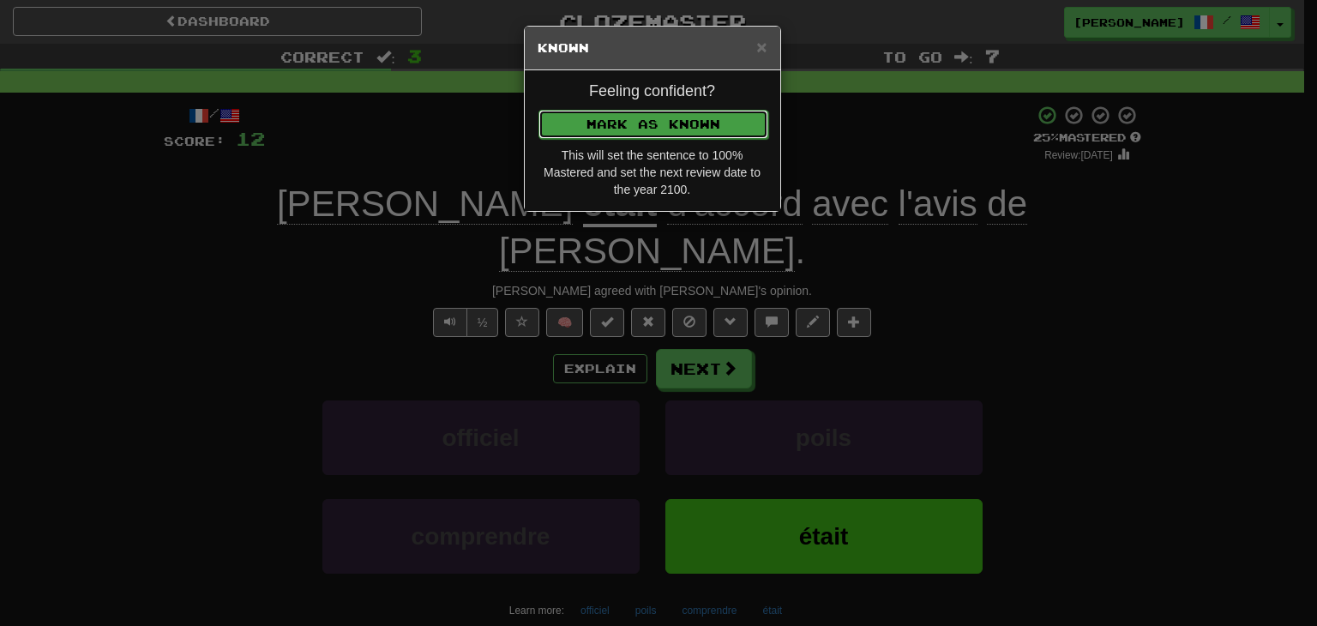
click at [617, 115] on button "Mark as Known" at bounding box center [653, 124] width 230 height 29
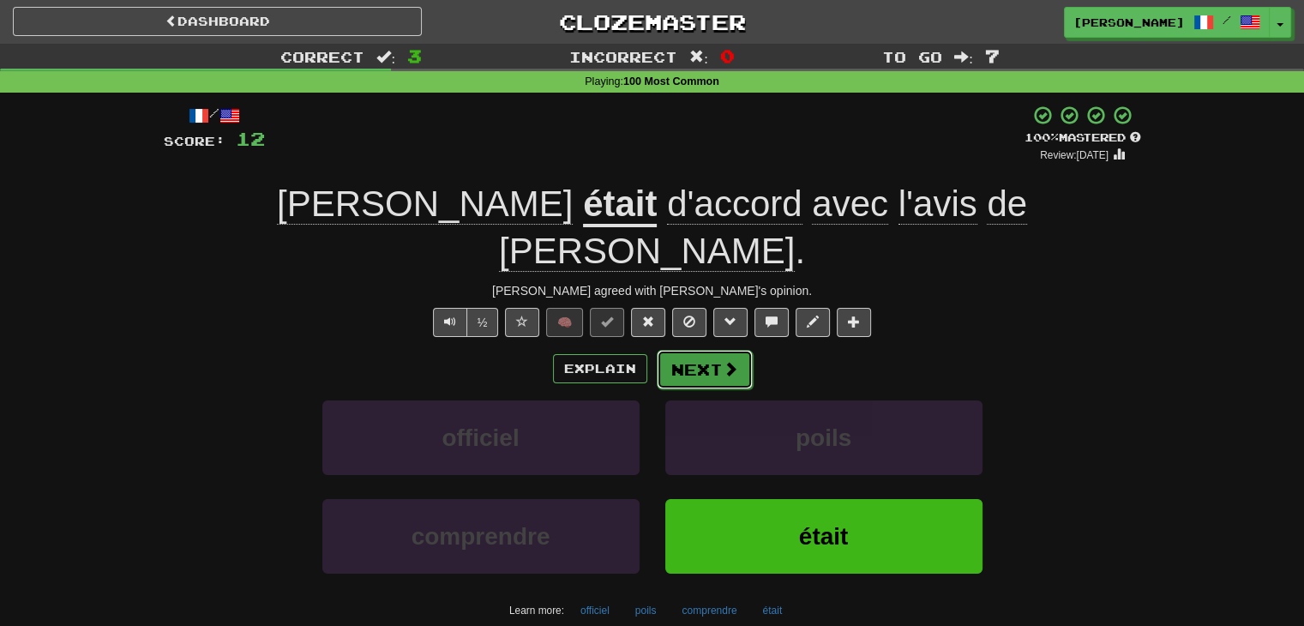
click at [703, 350] on button "Next" at bounding box center [705, 369] width 96 height 39
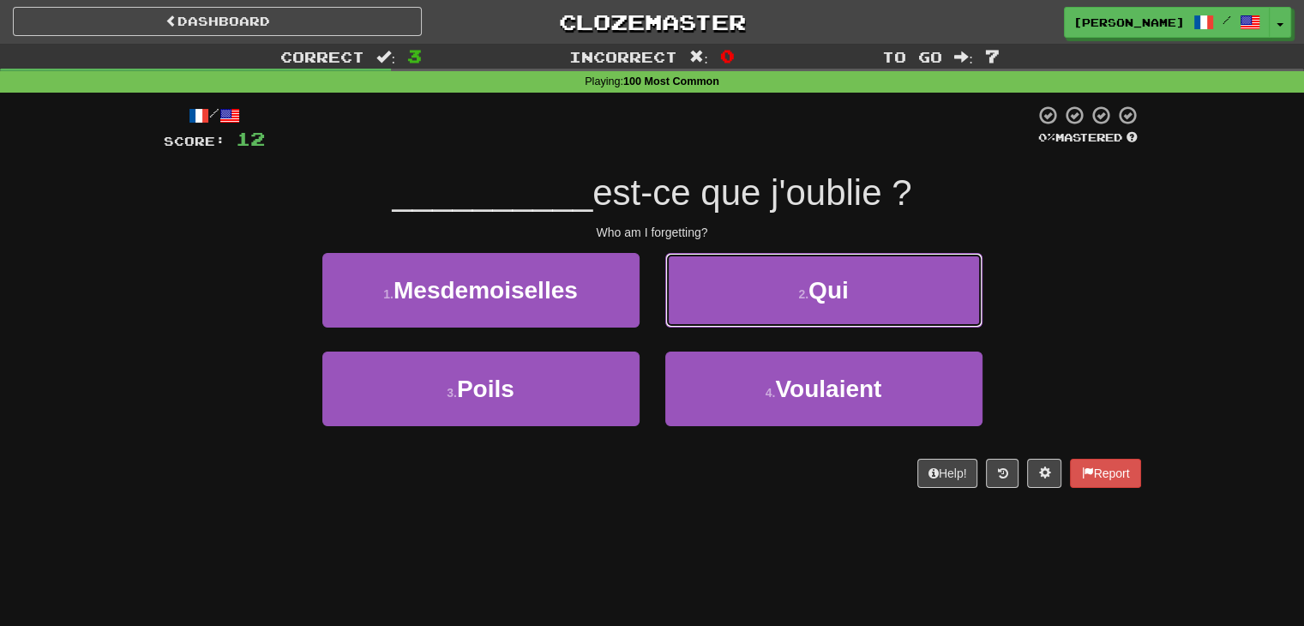
click at [786, 292] on button "2 . Qui" at bounding box center [823, 290] width 317 height 75
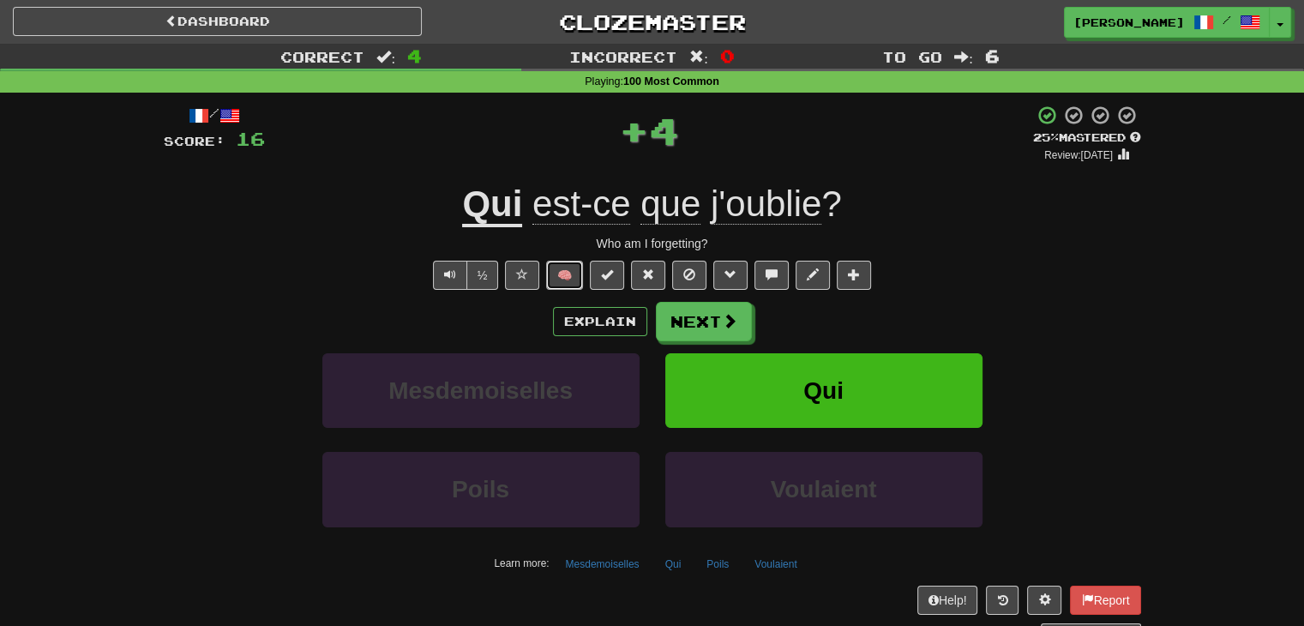
click at [562, 273] on button "🧠" at bounding box center [564, 275] width 37 height 29
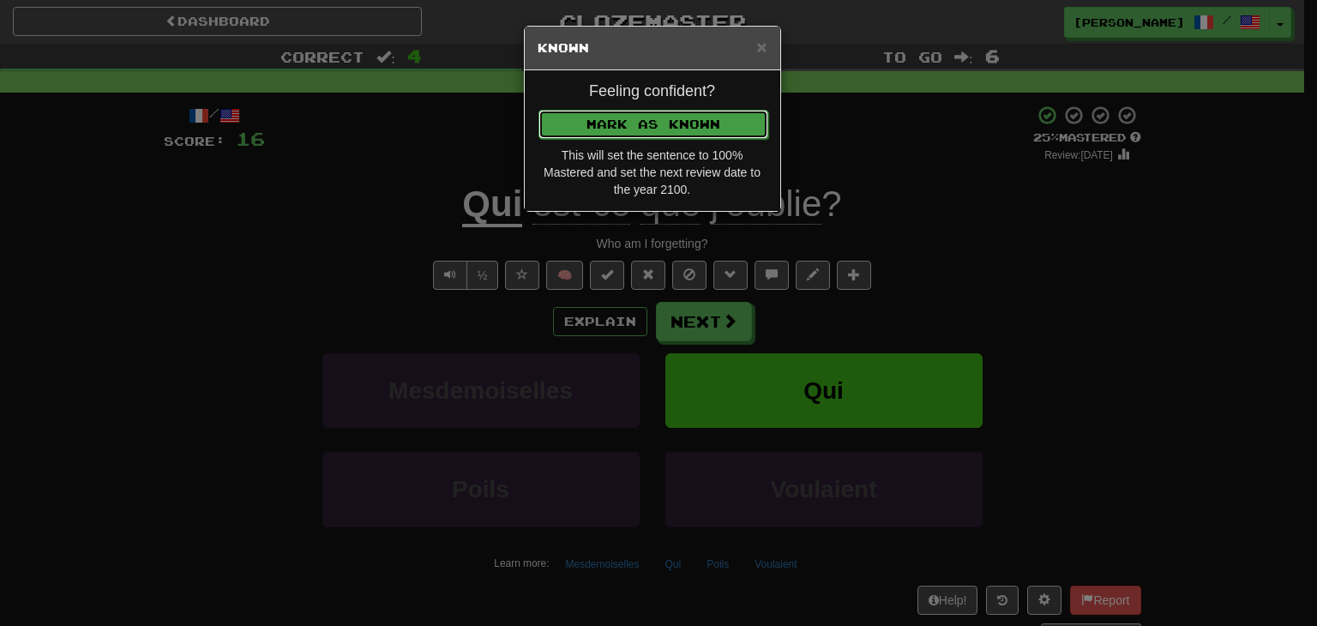
click at [601, 111] on button "Mark as Known" at bounding box center [653, 124] width 230 height 29
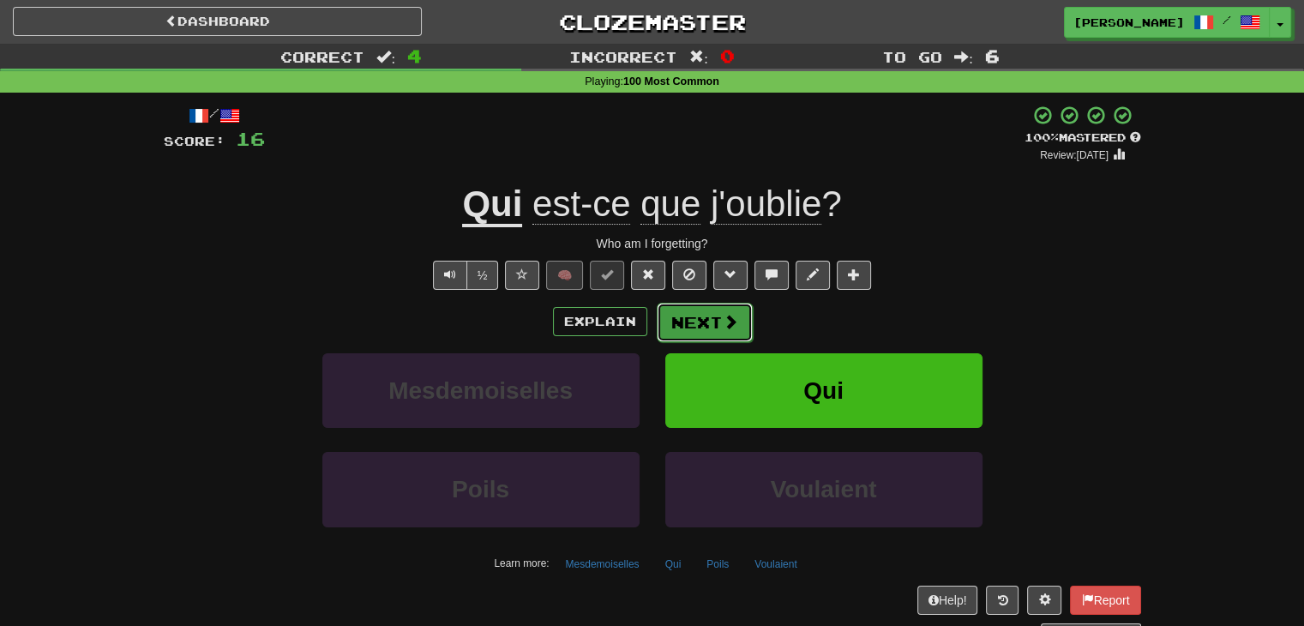
click at [706, 323] on button "Next" at bounding box center [705, 322] width 96 height 39
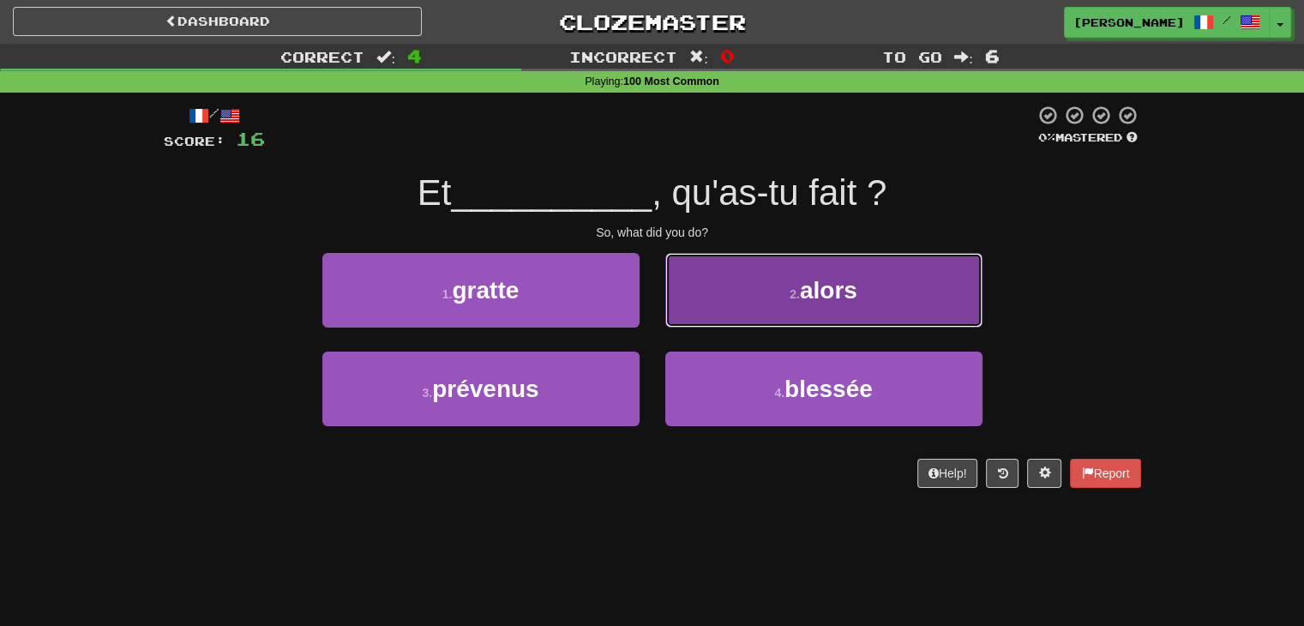
click at [785, 308] on button "2 . alors" at bounding box center [823, 290] width 317 height 75
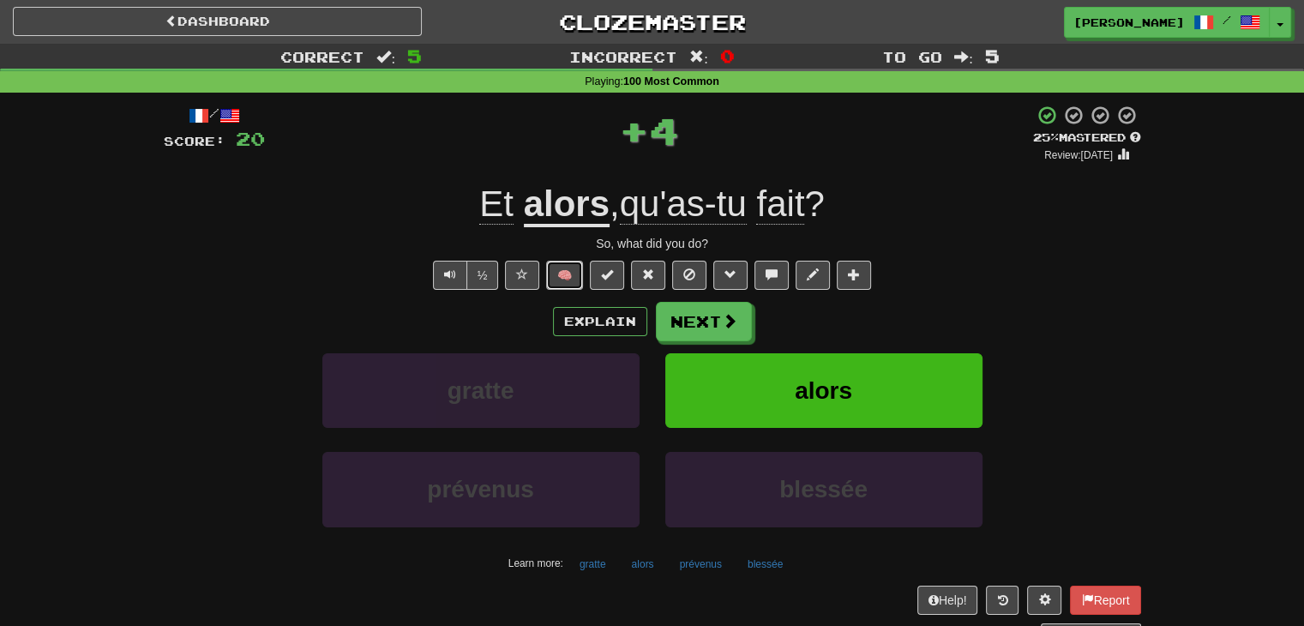
click at [575, 280] on button "🧠" at bounding box center [564, 275] width 37 height 29
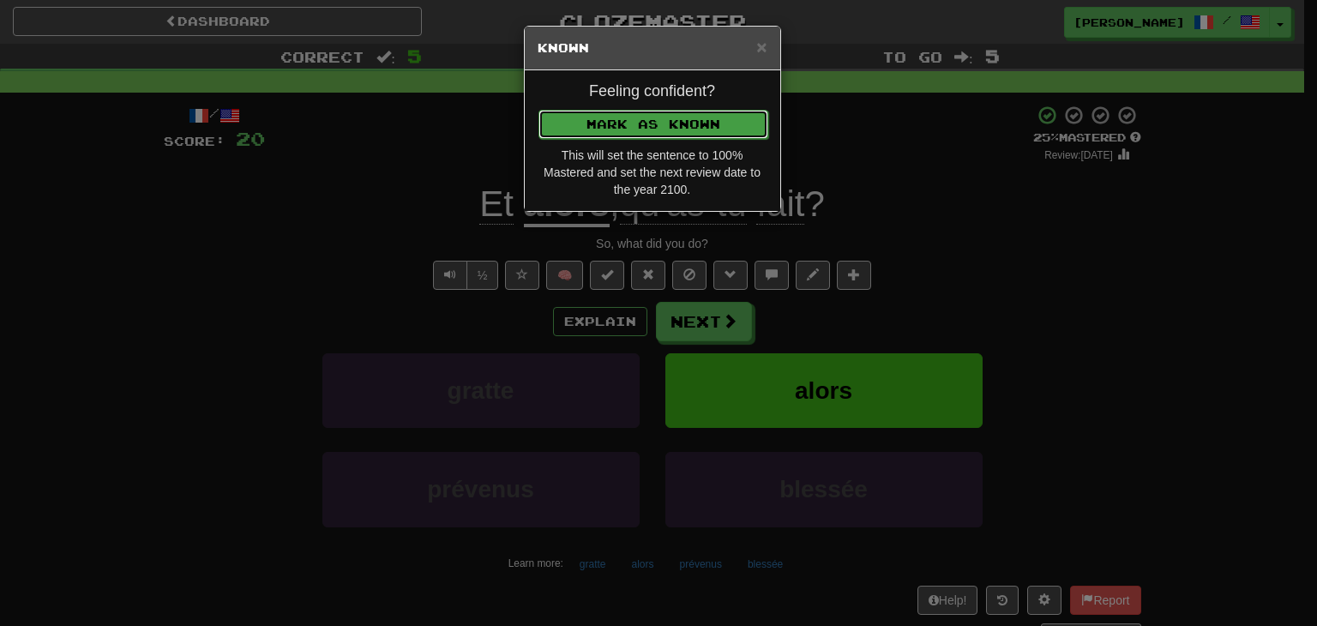
click at [636, 117] on button "Mark as Known" at bounding box center [653, 124] width 230 height 29
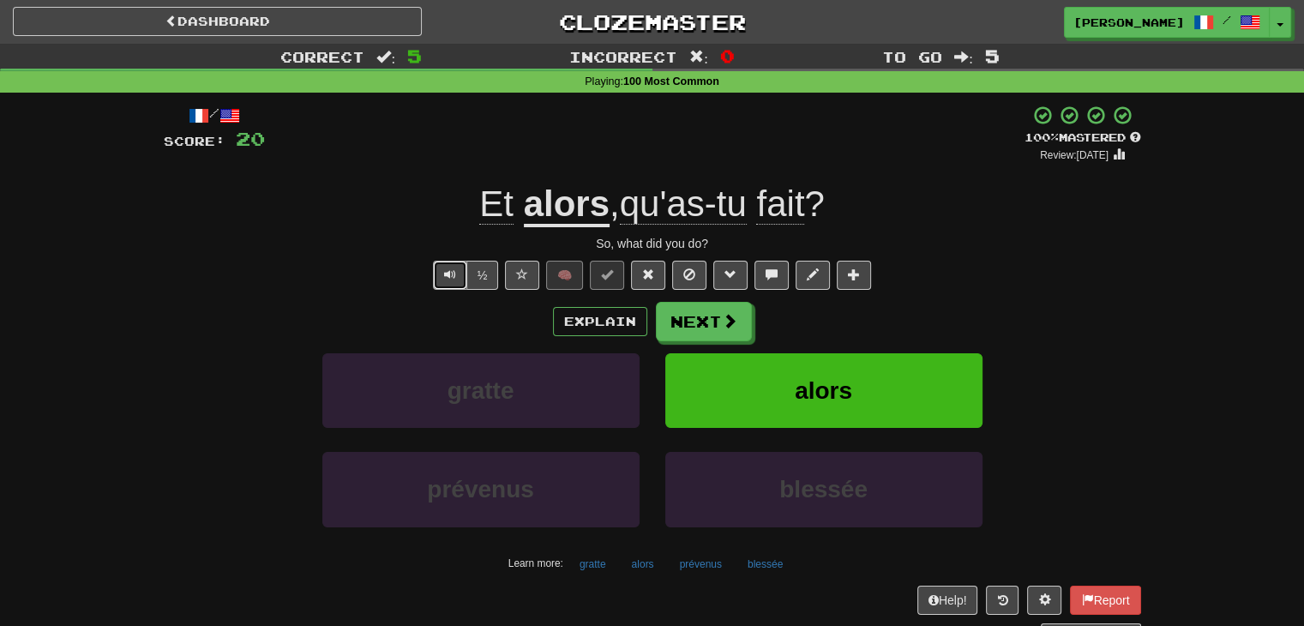
click at [444, 272] on span "Text-to-speech controls" at bounding box center [450, 274] width 12 height 12
click at [701, 323] on button "Next" at bounding box center [705, 322] width 96 height 39
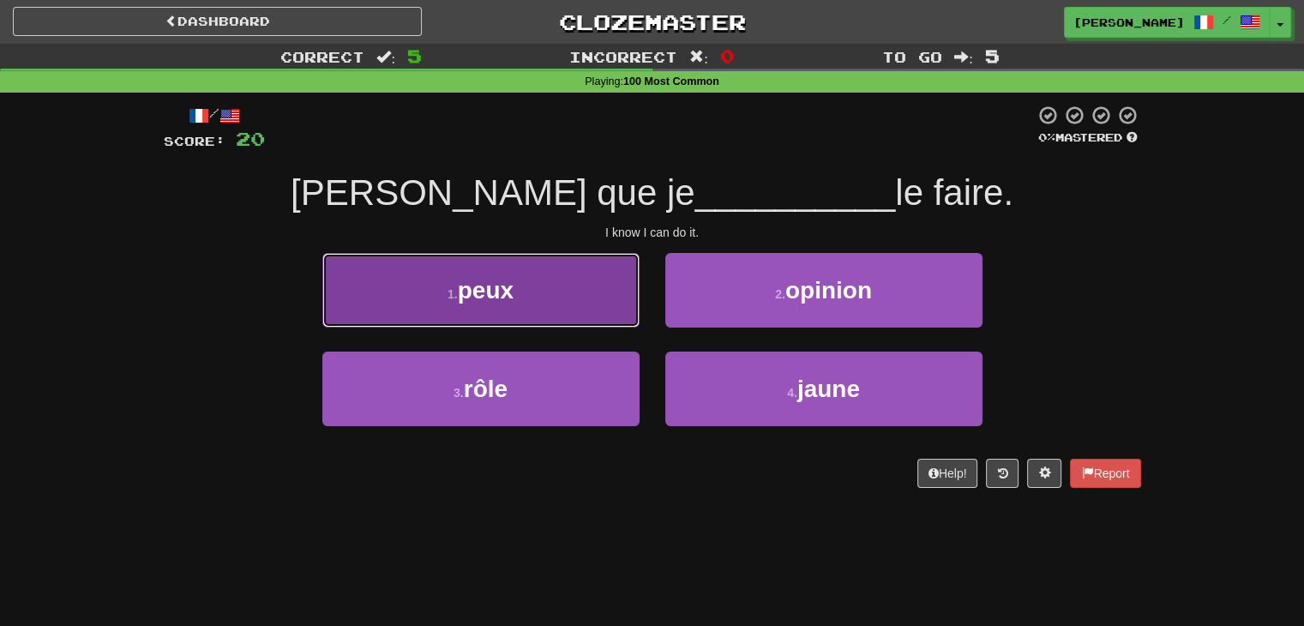
click at [562, 310] on button "1 . peux" at bounding box center [480, 290] width 317 height 75
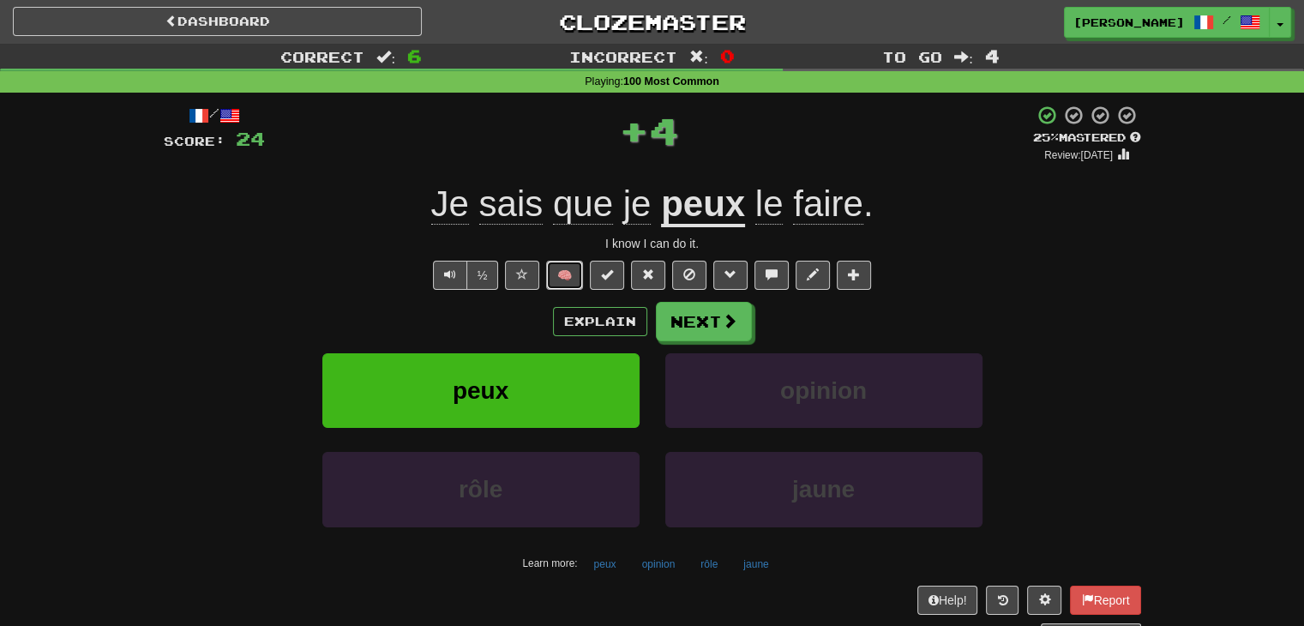
click at [560, 278] on button "🧠" at bounding box center [564, 275] width 37 height 29
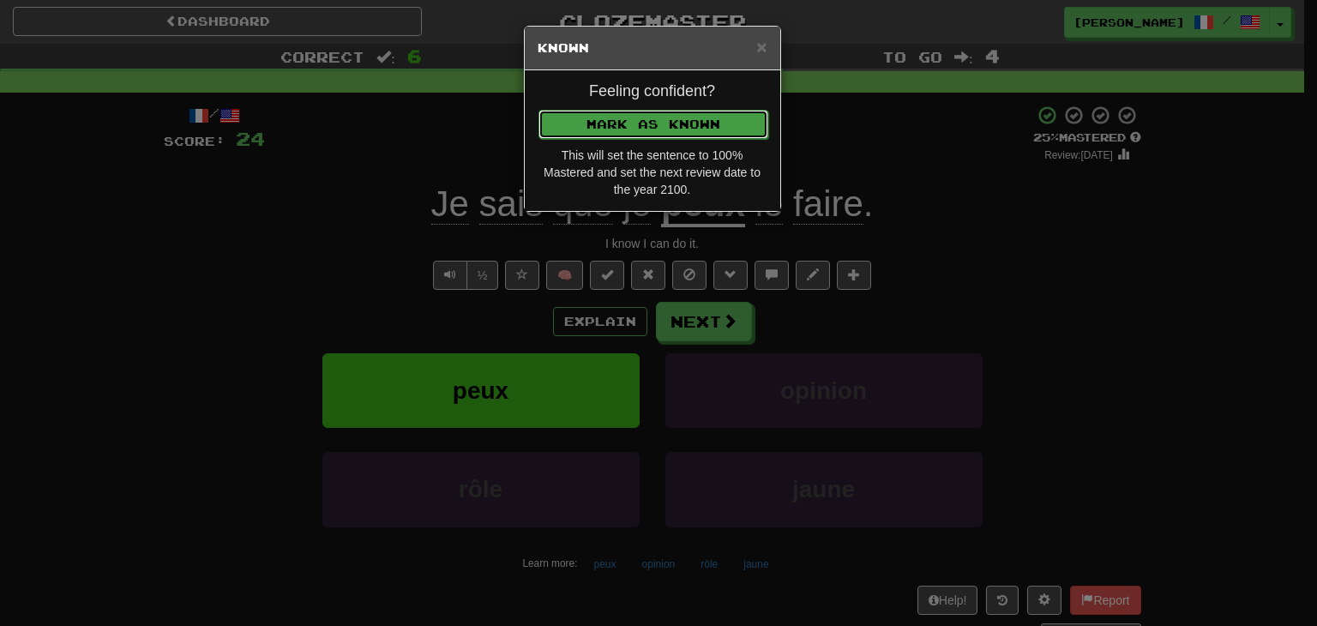
click at [633, 124] on button "Mark as Known" at bounding box center [653, 124] width 230 height 29
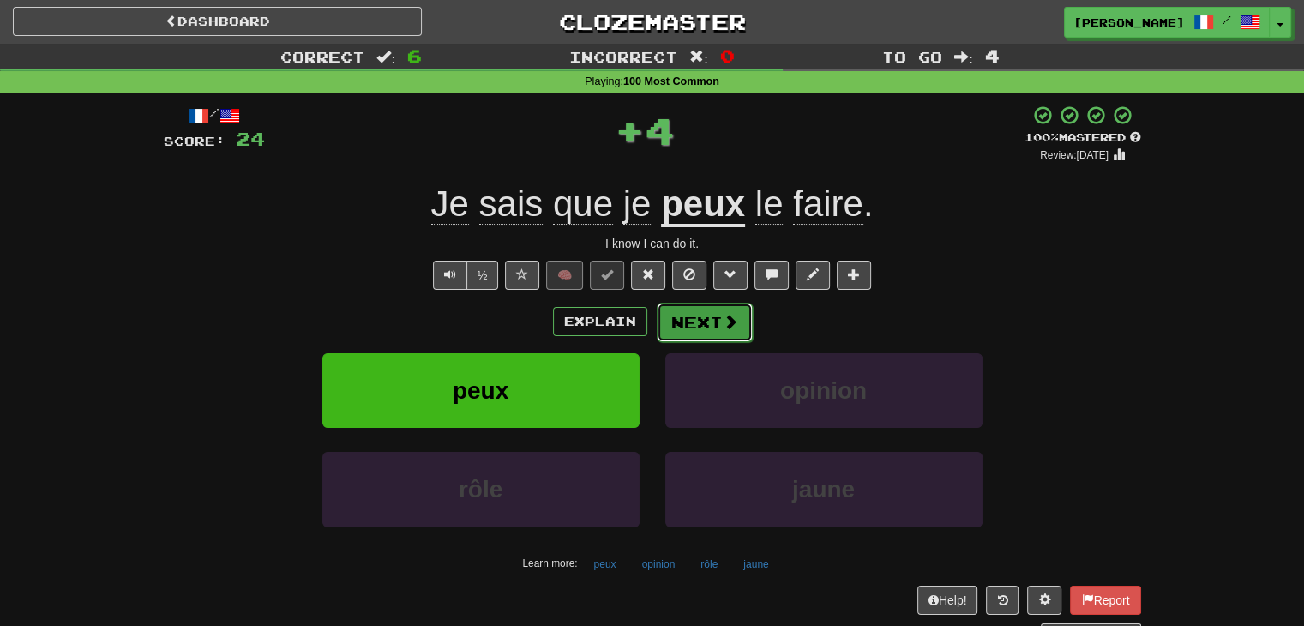
click at [718, 321] on button "Next" at bounding box center [705, 322] width 96 height 39
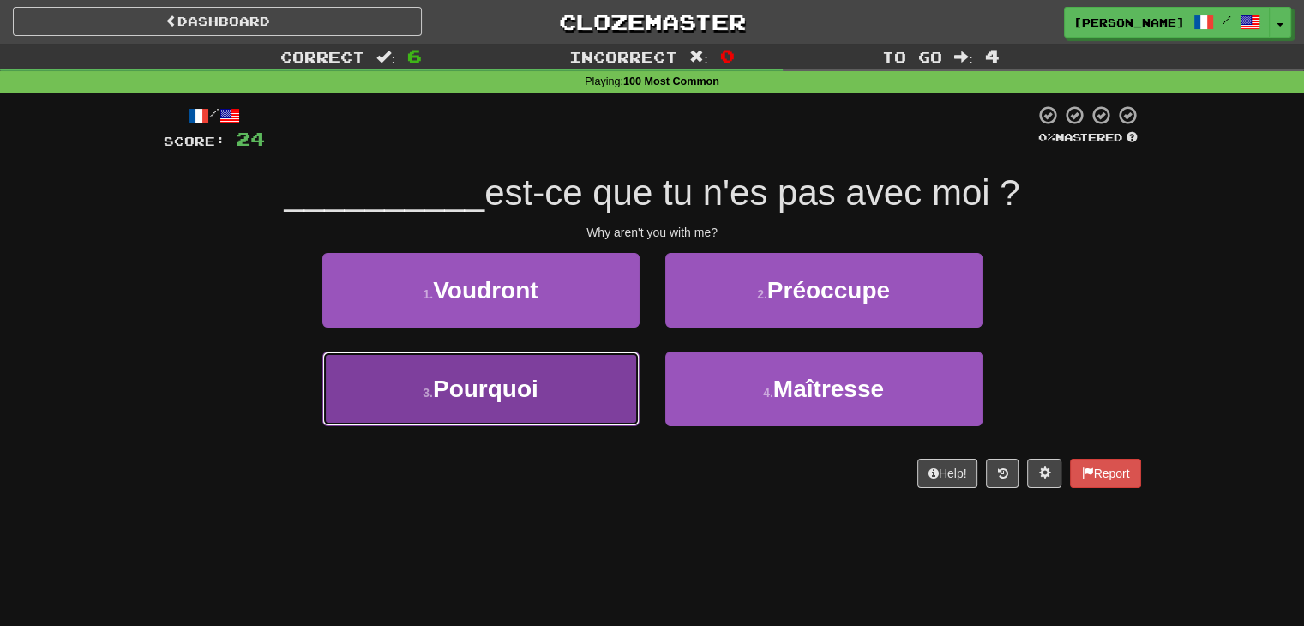
click at [560, 398] on button "3 . Pourquoi" at bounding box center [480, 389] width 317 height 75
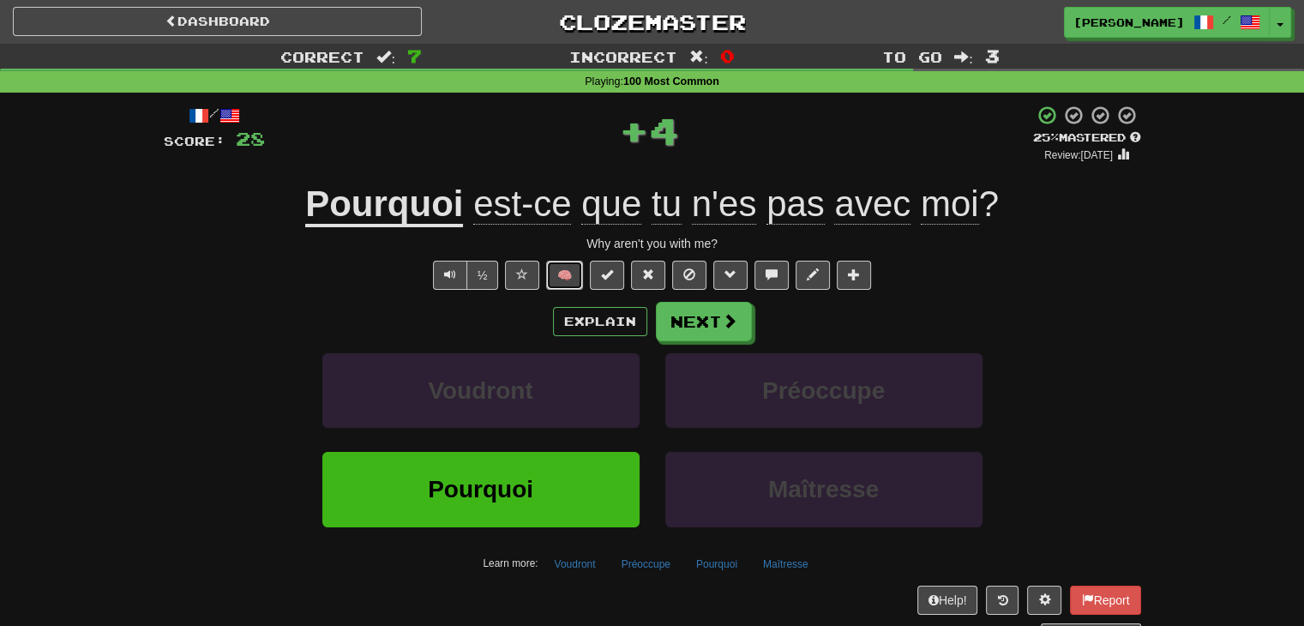
click at [556, 282] on button "🧠" at bounding box center [564, 275] width 37 height 29
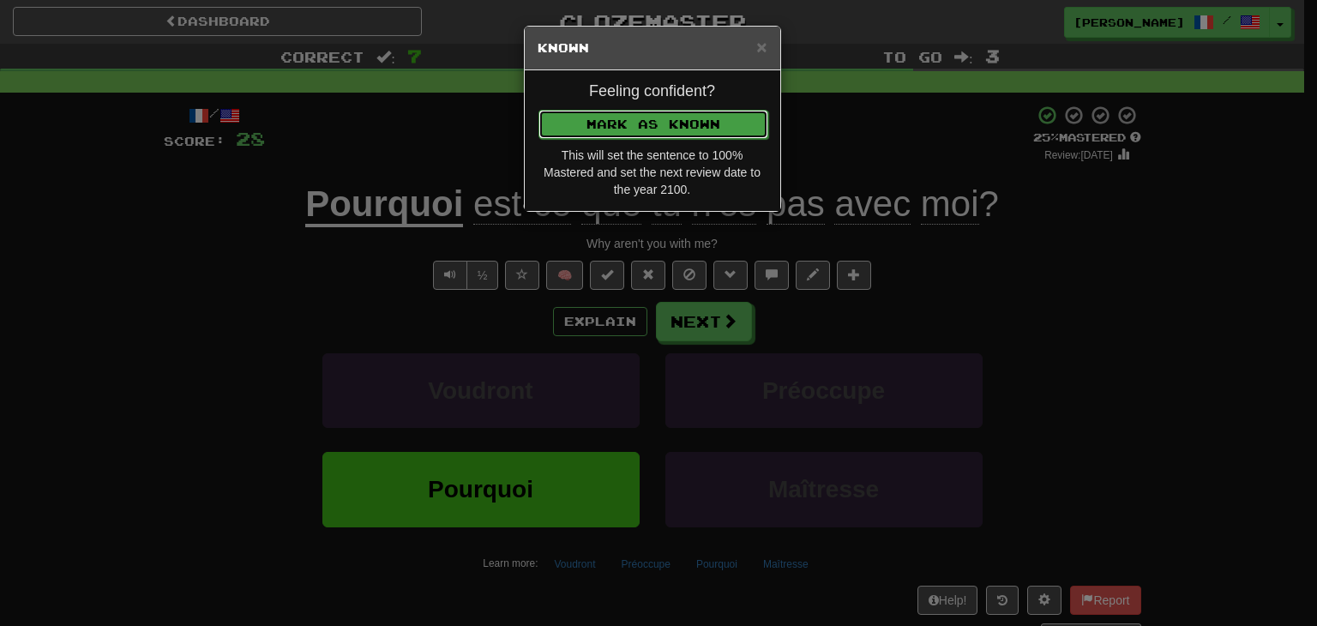
click at [638, 129] on button "Mark as Known" at bounding box center [653, 124] width 230 height 29
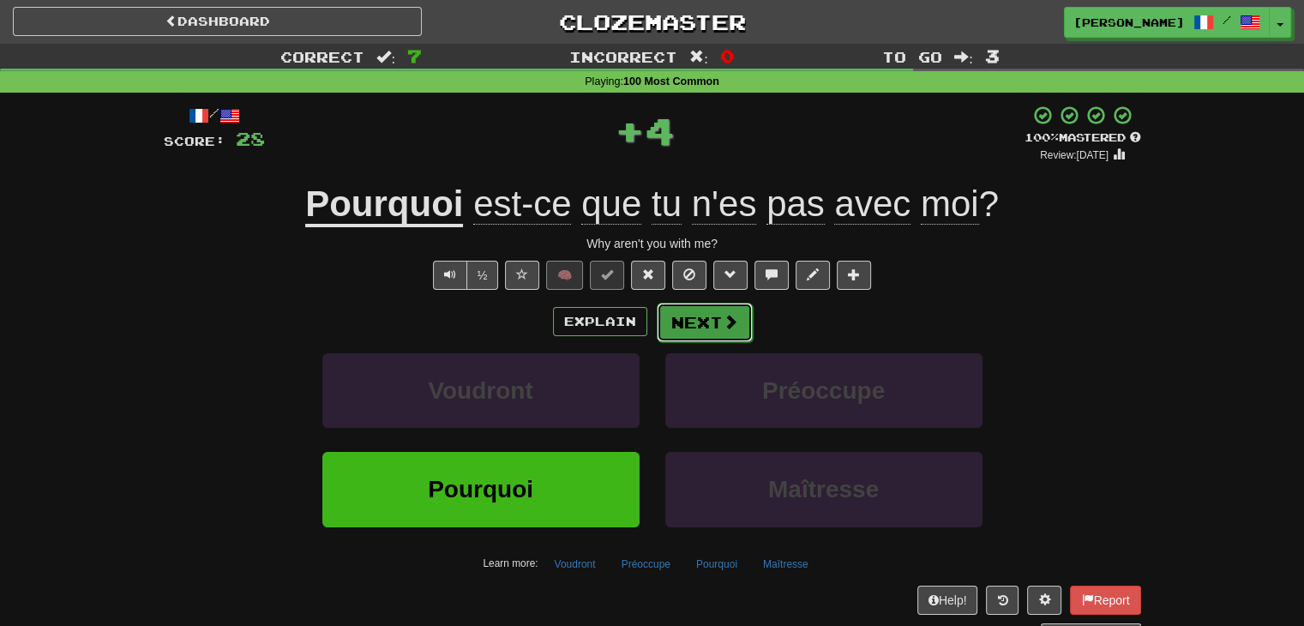
click at [706, 327] on button "Next" at bounding box center [705, 322] width 96 height 39
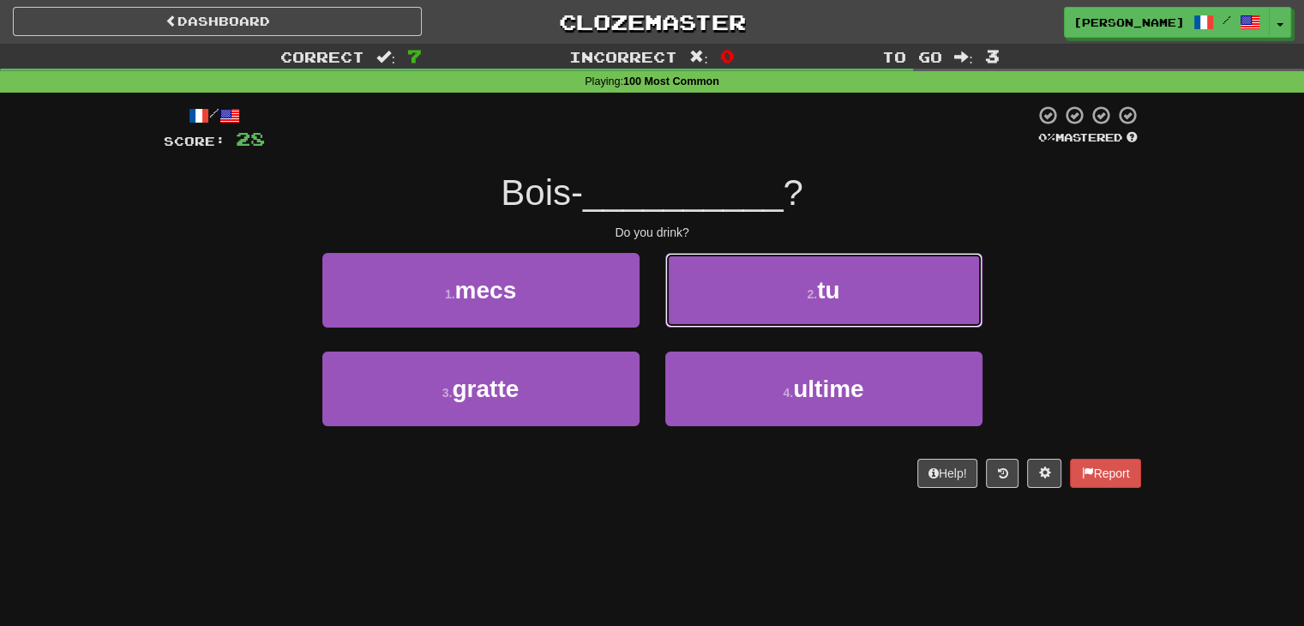
click at [809, 300] on small "2 ." at bounding box center [812, 294] width 10 height 14
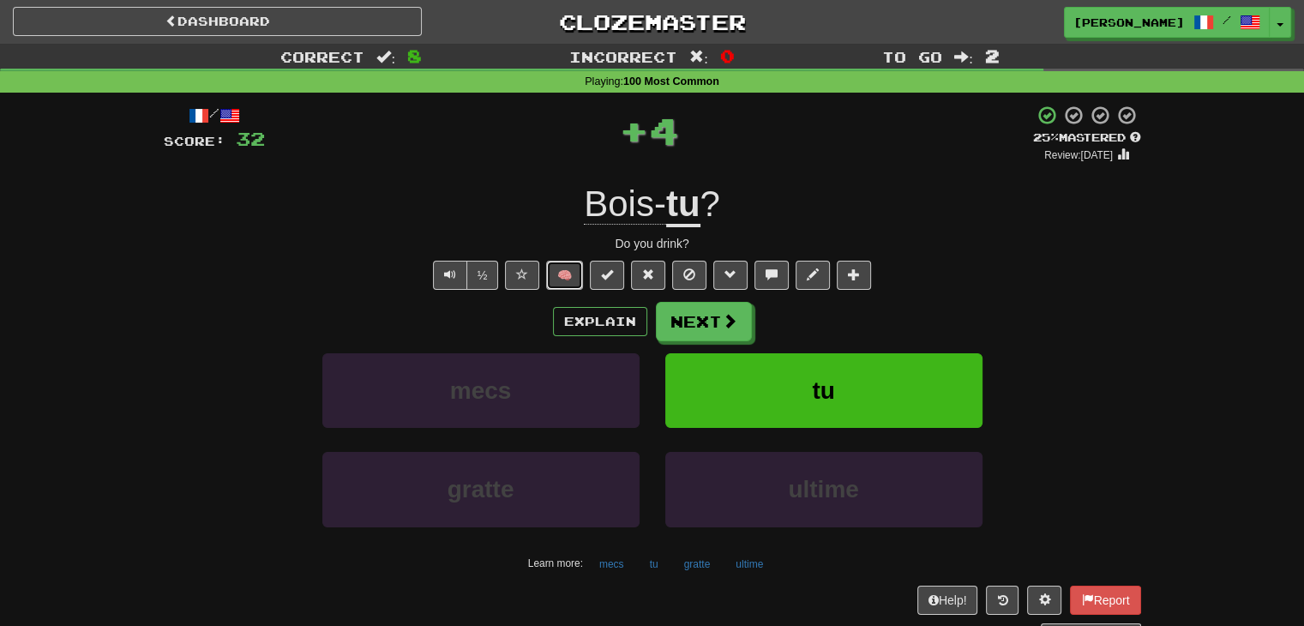
click at [571, 272] on button "🧠" at bounding box center [564, 275] width 37 height 29
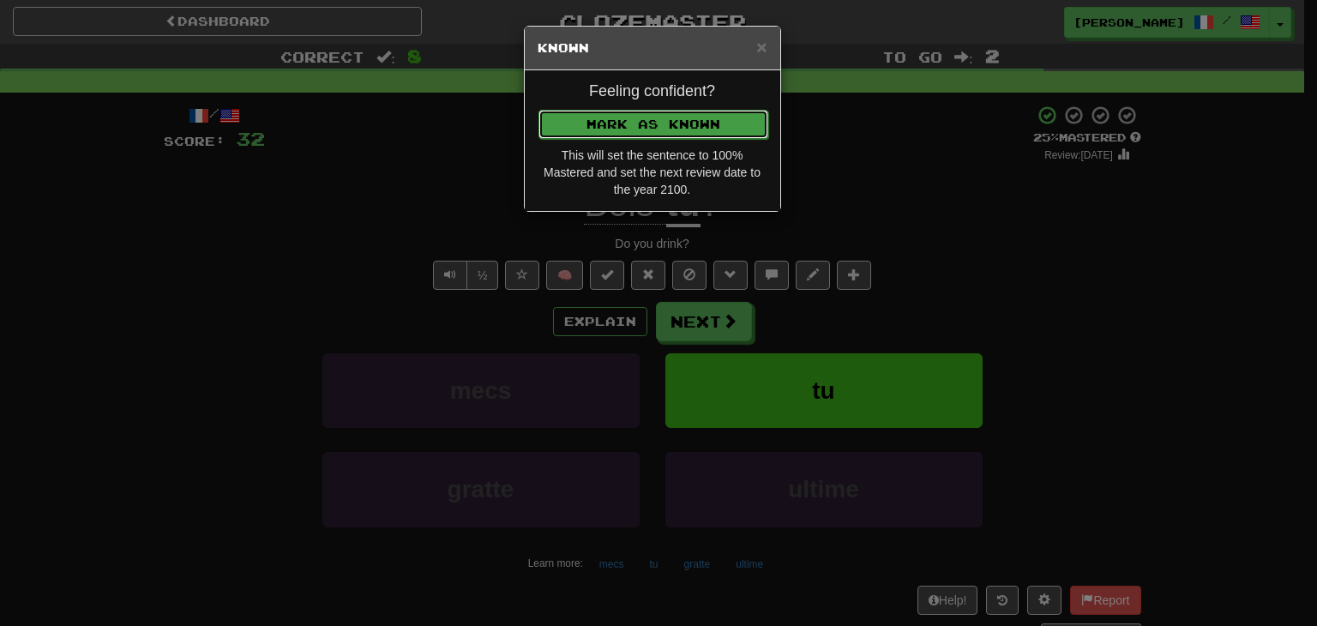
click at [619, 124] on button "Mark as Known" at bounding box center [653, 124] width 230 height 29
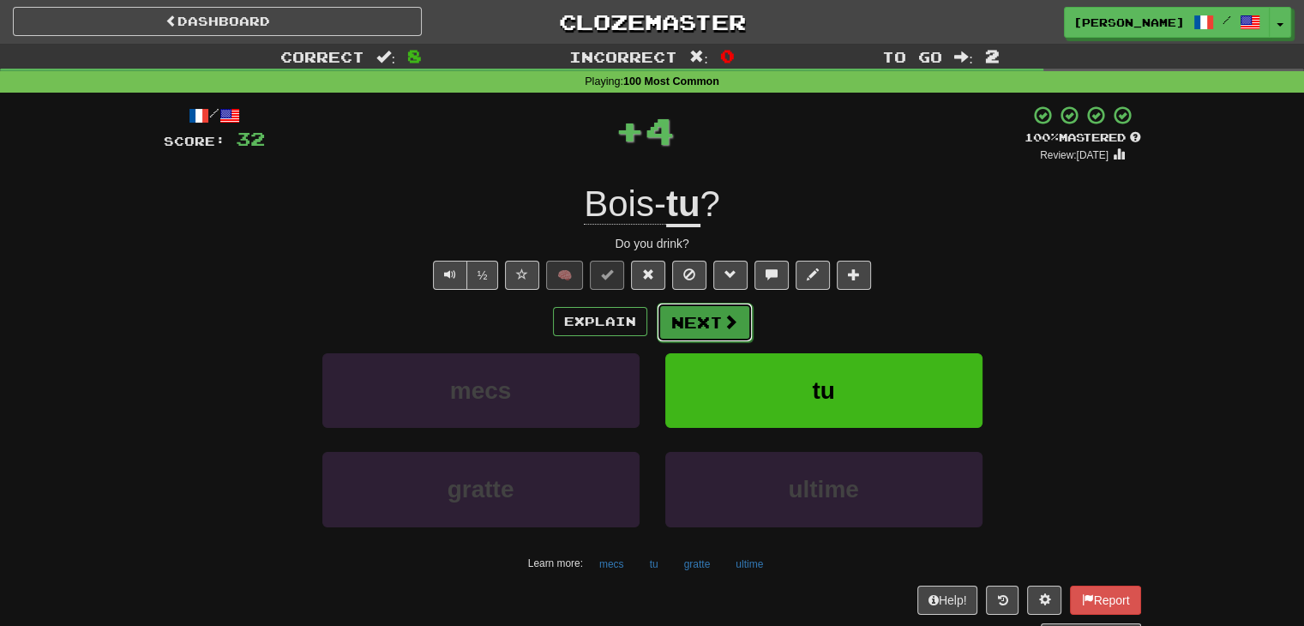
click at [703, 322] on button "Next" at bounding box center [705, 322] width 96 height 39
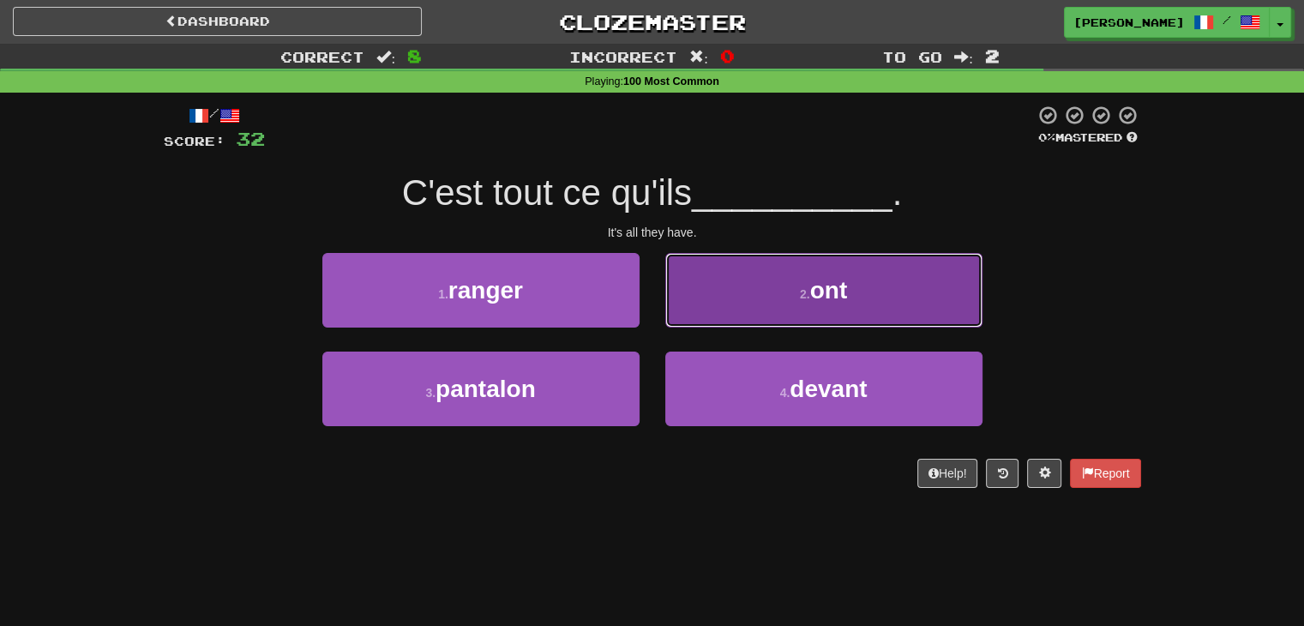
click at [800, 303] on button "2 . ont" at bounding box center [823, 290] width 317 height 75
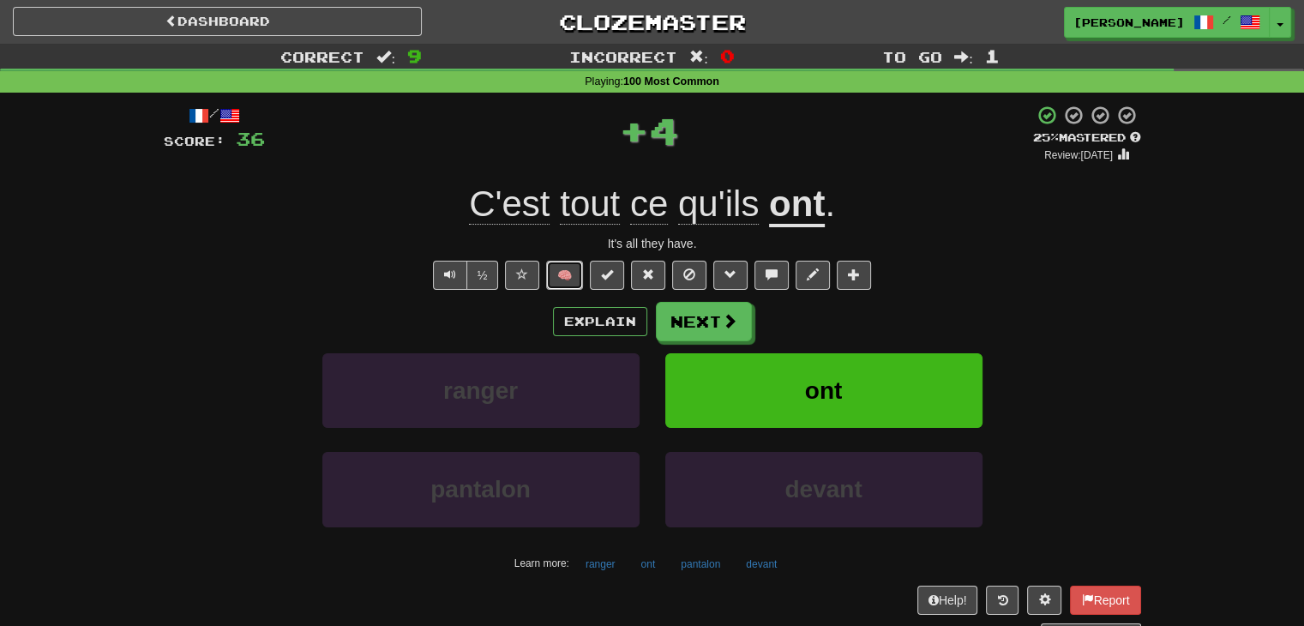
click at [560, 282] on button "🧠" at bounding box center [564, 275] width 37 height 29
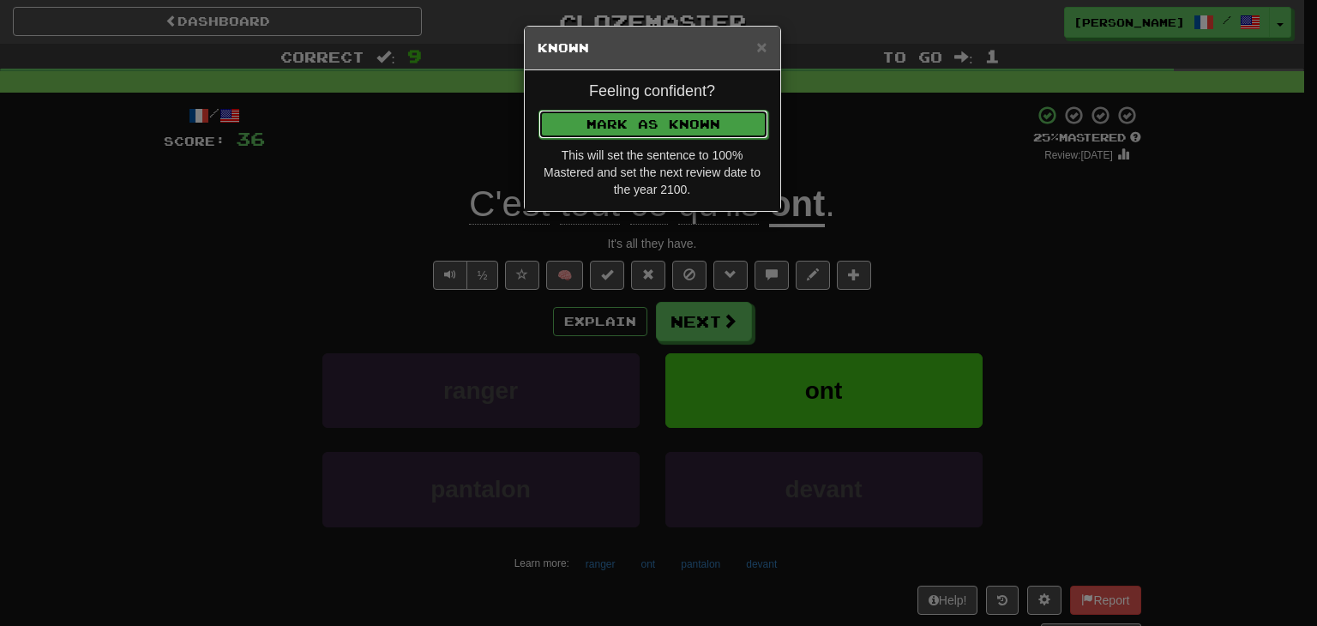
drag, startPoint x: 642, startPoint y: 121, endPoint x: 646, endPoint y: 147, distance: 26.9
click at [642, 122] on button "Mark as Known" at bounding box center [653, 123] width 230 height 29
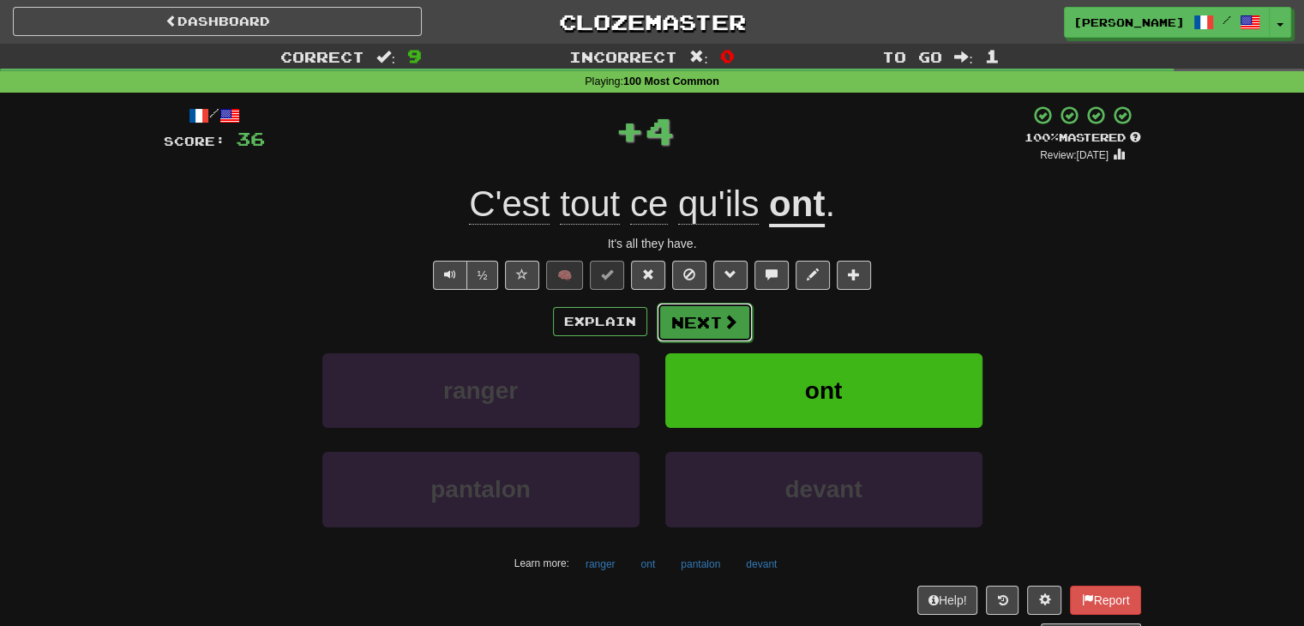
click at [703, 317] on button "Next" at bounding box center [705, 322] width 96 height 39
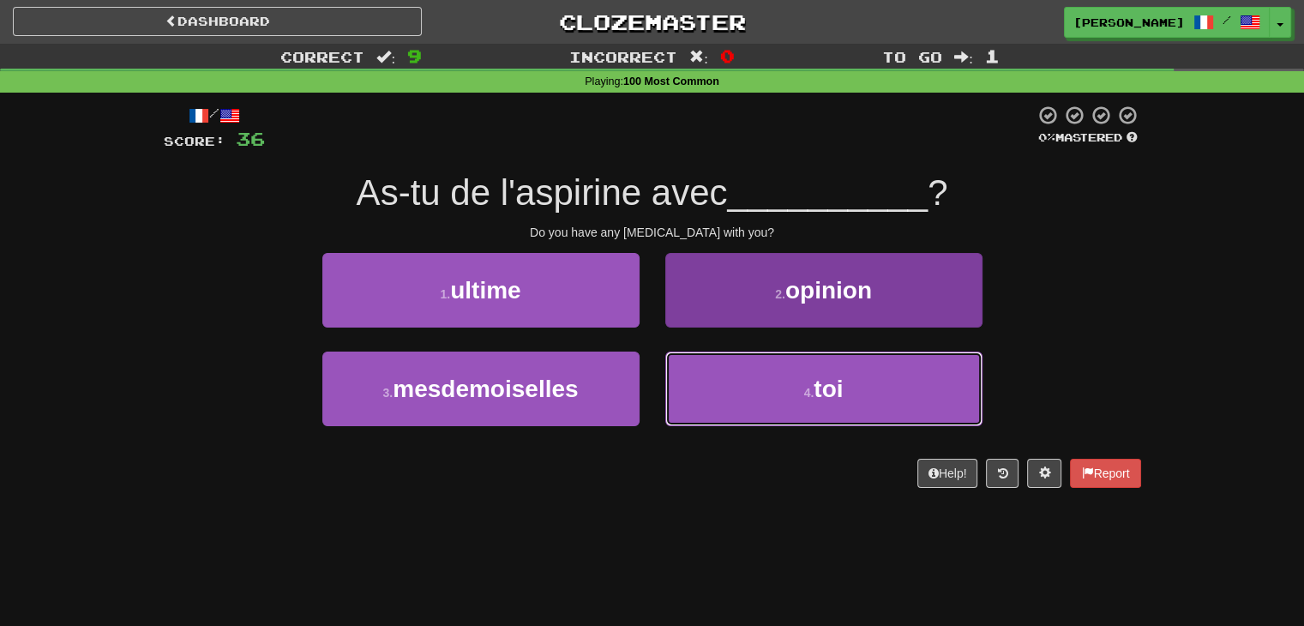
click at [749, 388] on button "4 . toi" at bounding box center [823, 389] width 317 height 75
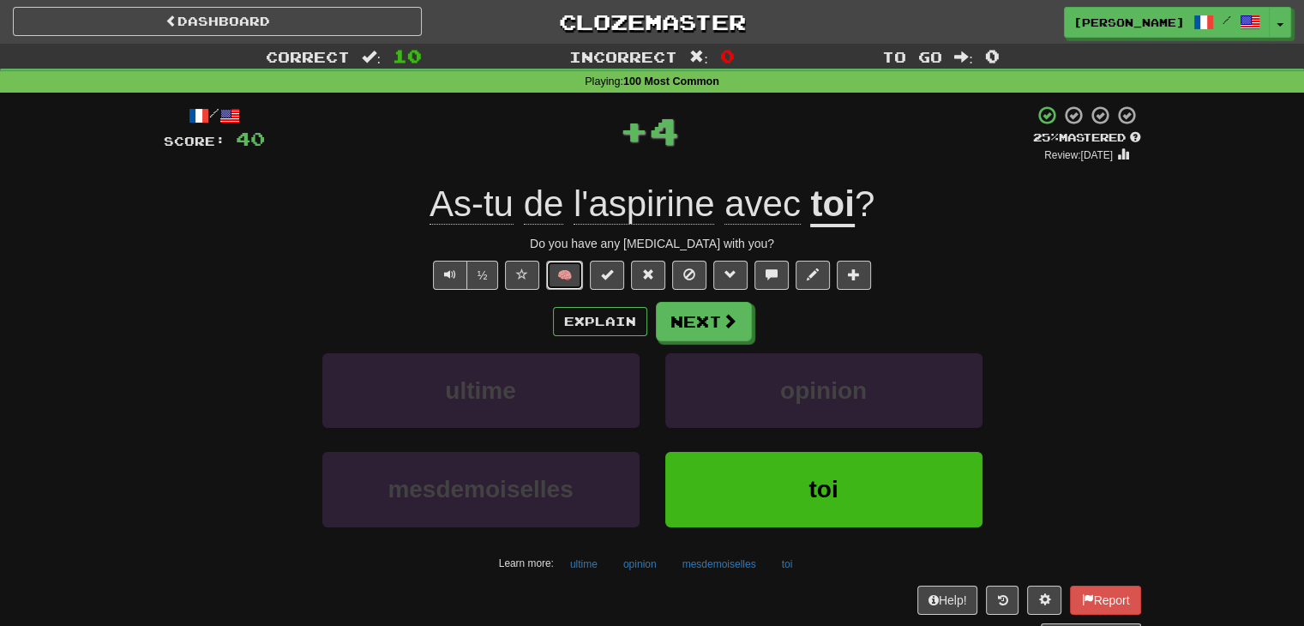
click at [555, 272] on button "🧠" at bounding box center [564, 275] width 37 height 29
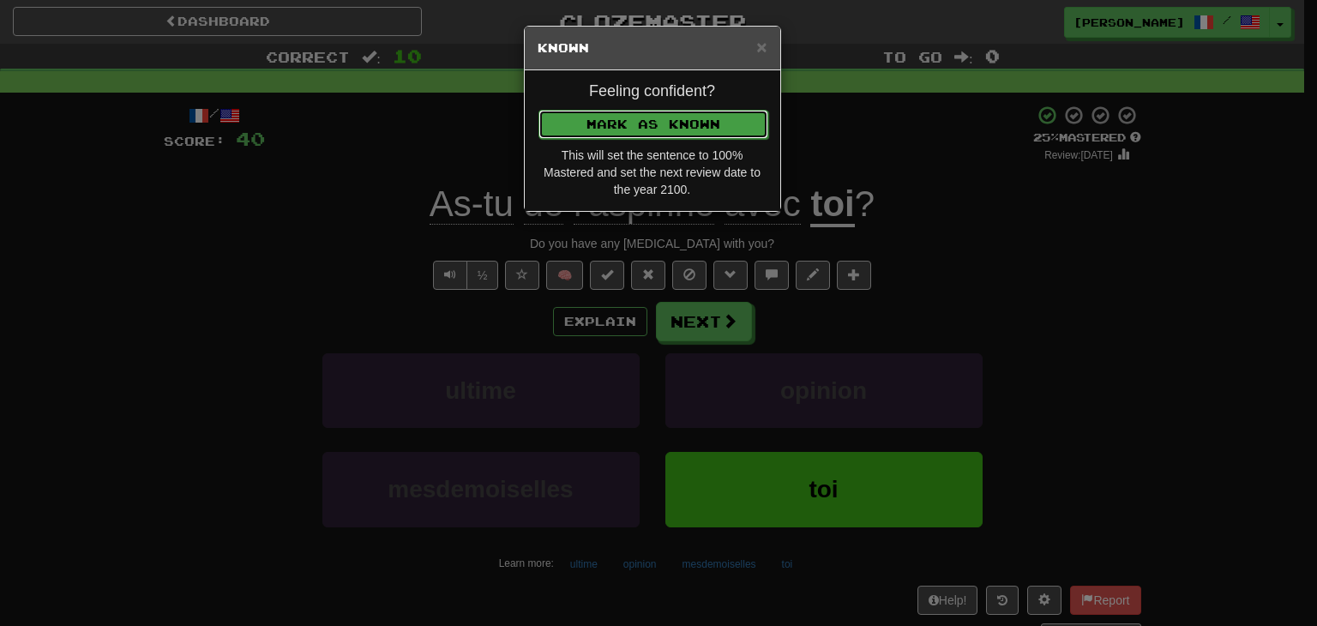
click at [576, 120] on button "Mark as Known" at bounding box center [653, 124] width 230 height 29
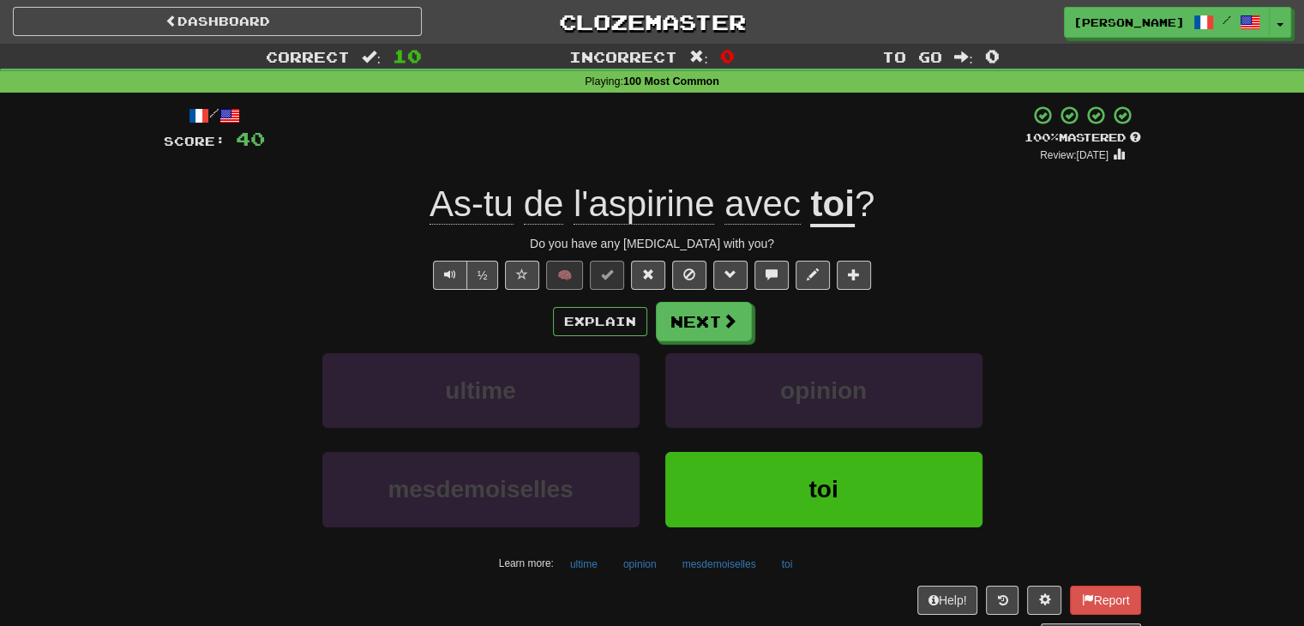
click at [704, 343] on div "Explain Next ultime opinion mesdemoiselles toi Learn more: ultime opinion mesde…" at bounding box center [652, 439] width 977 height 275
click at [718, 317] on button "Next" at bounding box center [705, 322] width 96 height 39
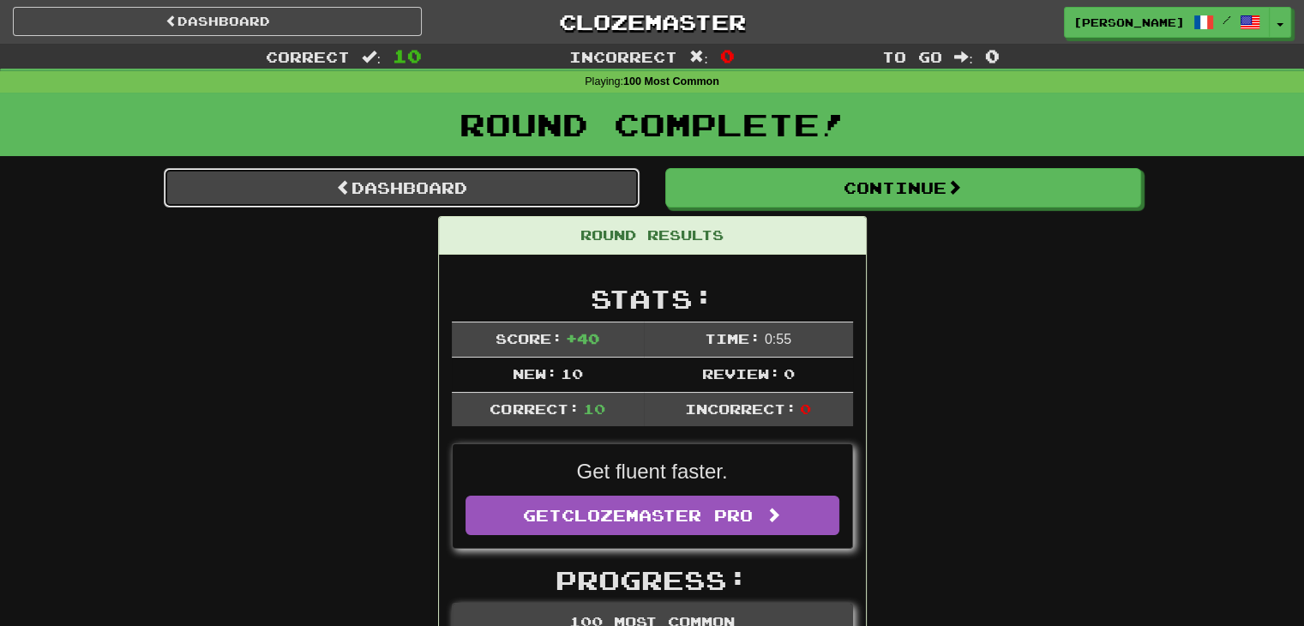
click at [373, 186] on link "Dashboard" at bounding box center [402, 187] width 476 height 39
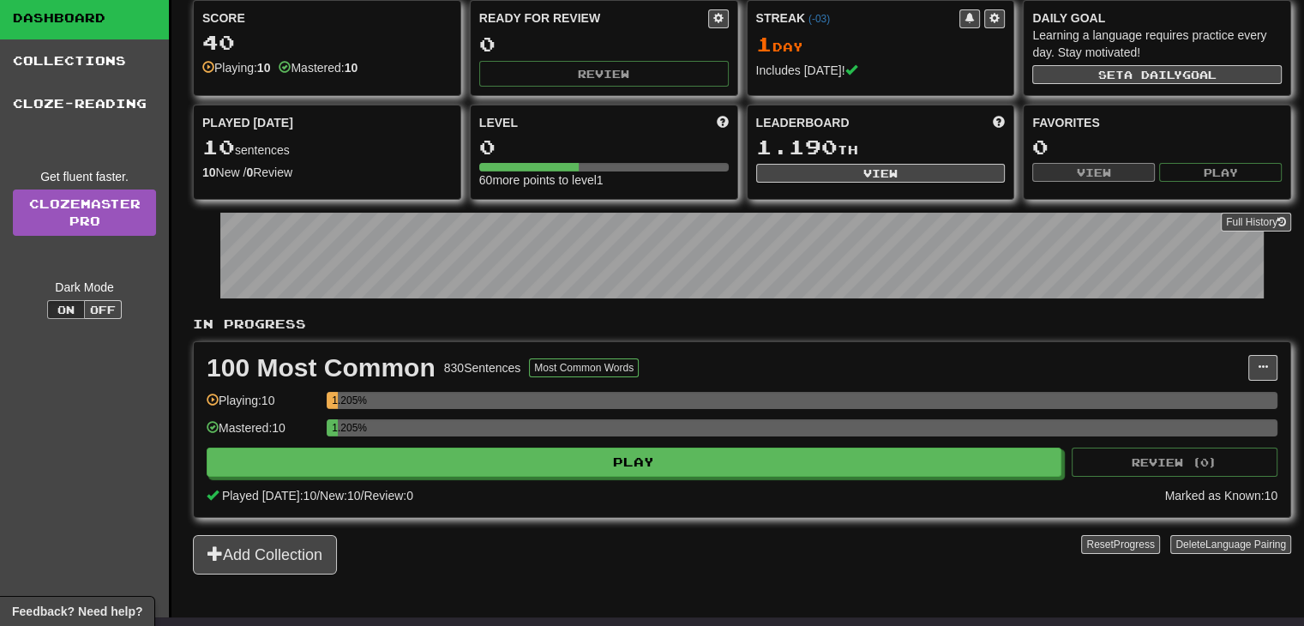
scroll to position [86, 0]
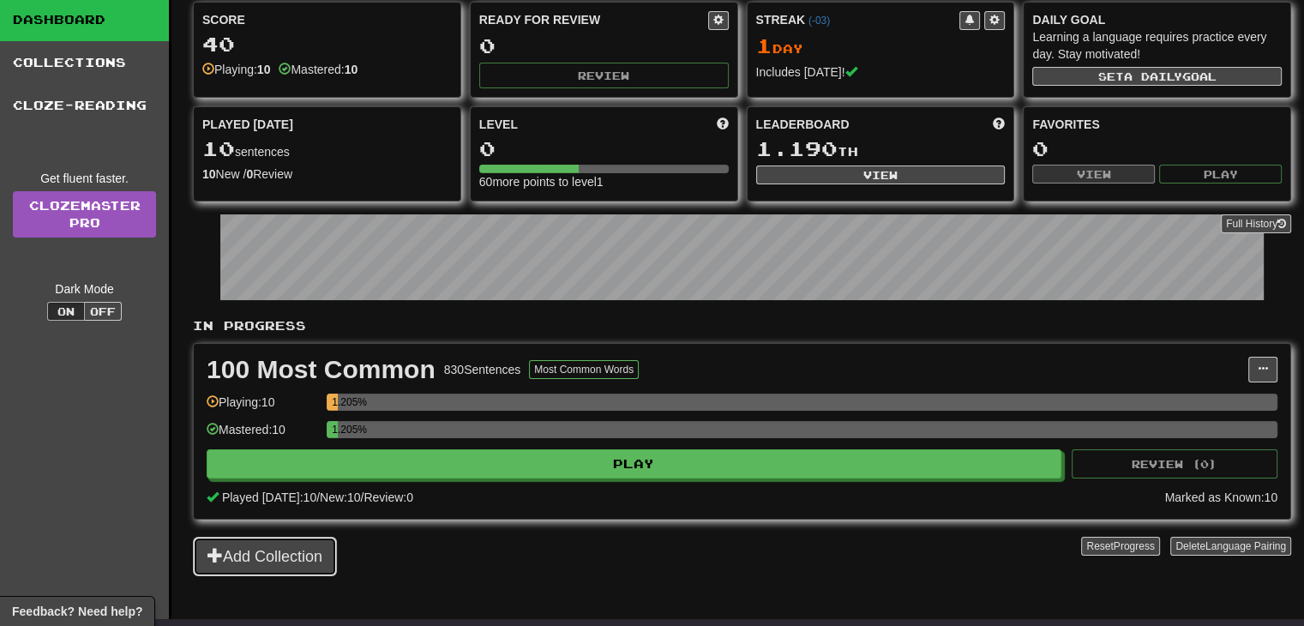
click at [314, 558] on button "Add Collection" at bounding box center [265, 556] width 144 height 39
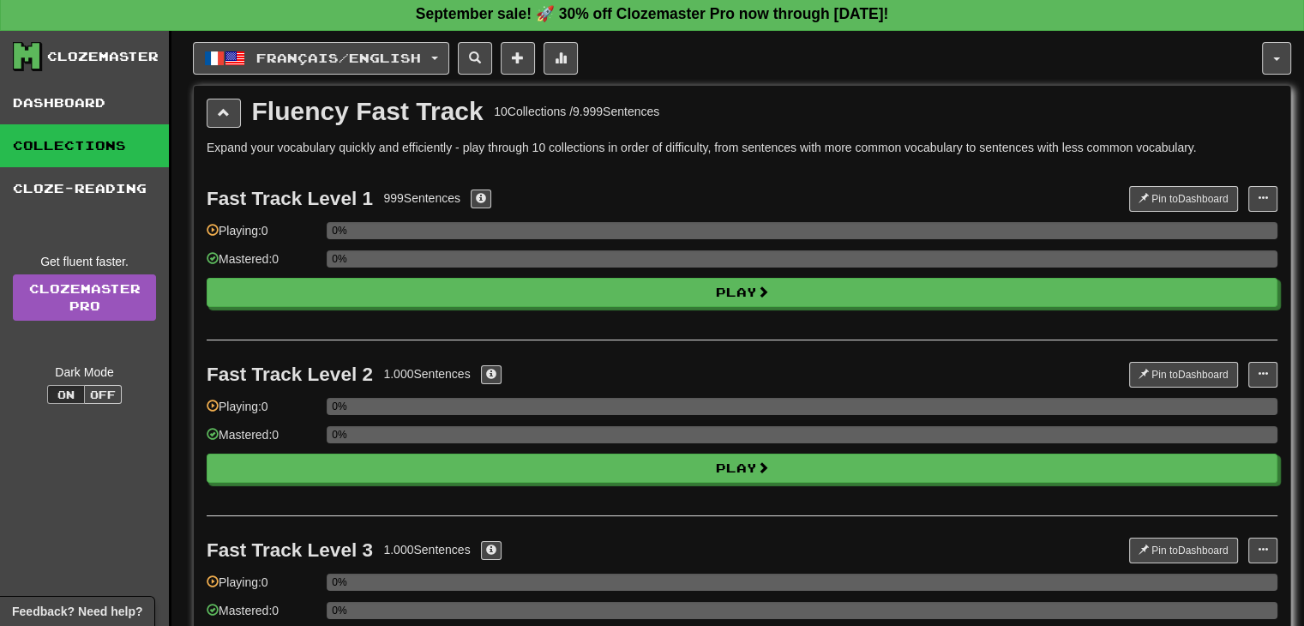
scroll to position [0, 0]
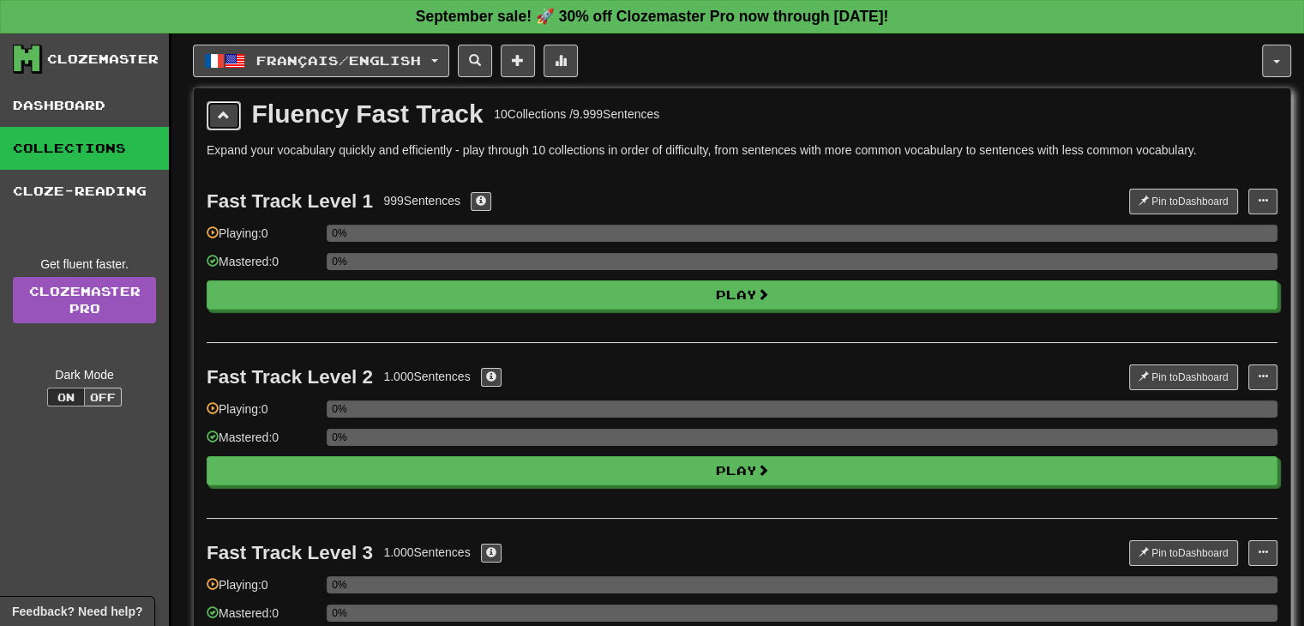
click at [213, 121] on button at bounding box center [224, 115] width 34 height 29
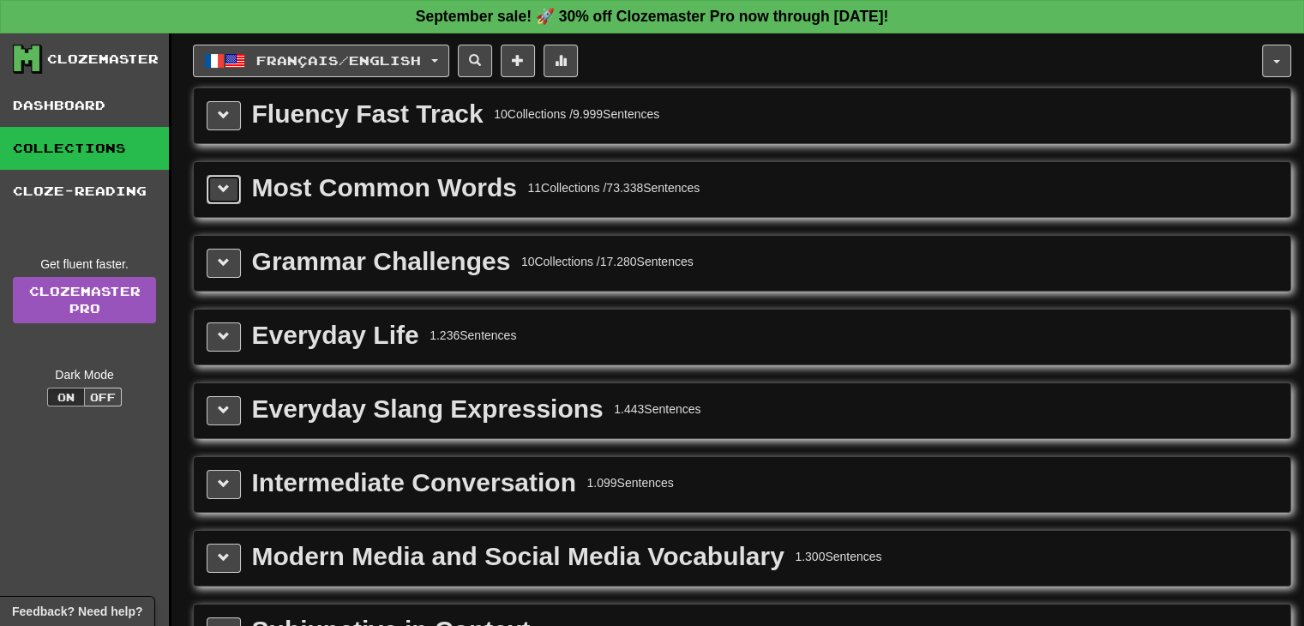
click at [218, 188] on span at bounding box center [224, 189] width 12 height 12
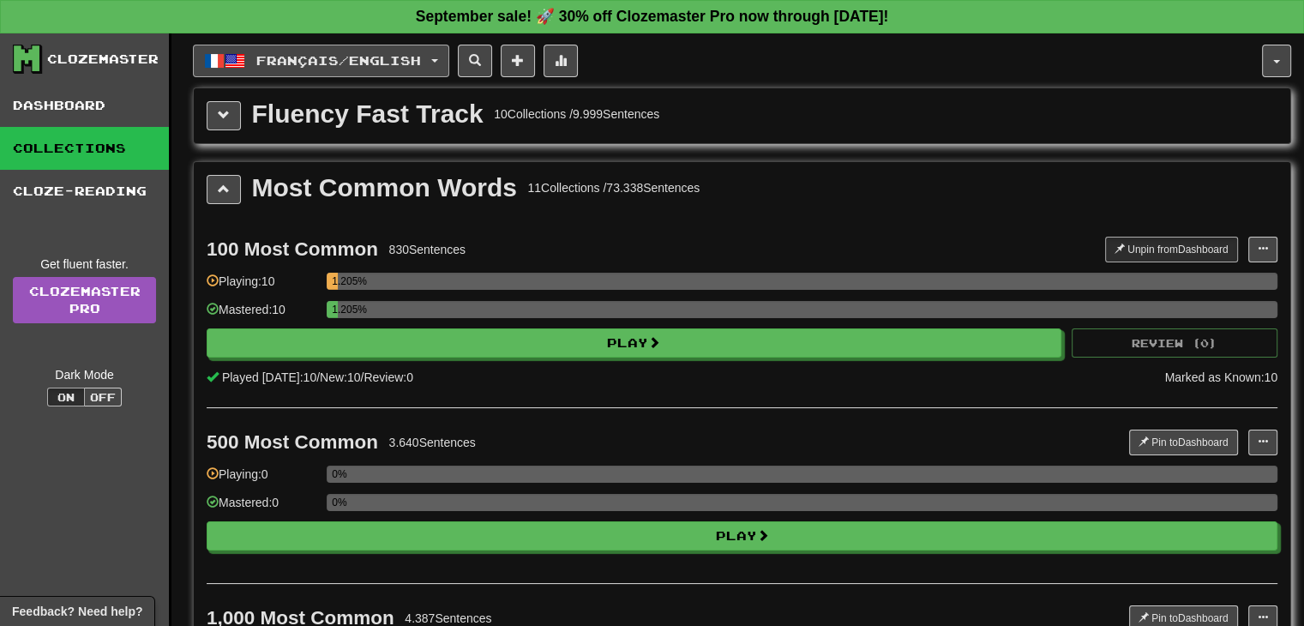
click at [449, 55] on button "Français / English" at bounding box center [321, 61] width 256 height 33
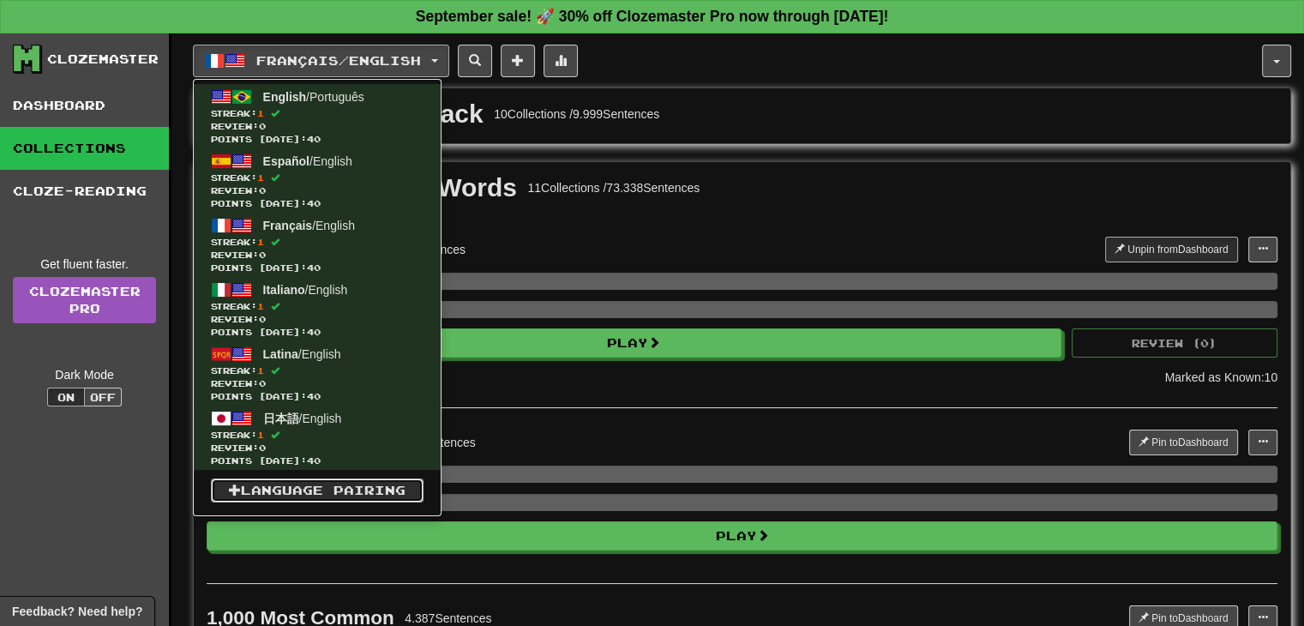
click at [304, 491] on link "Language Pairing" at bounding box center [317, 490] width 213 height 24
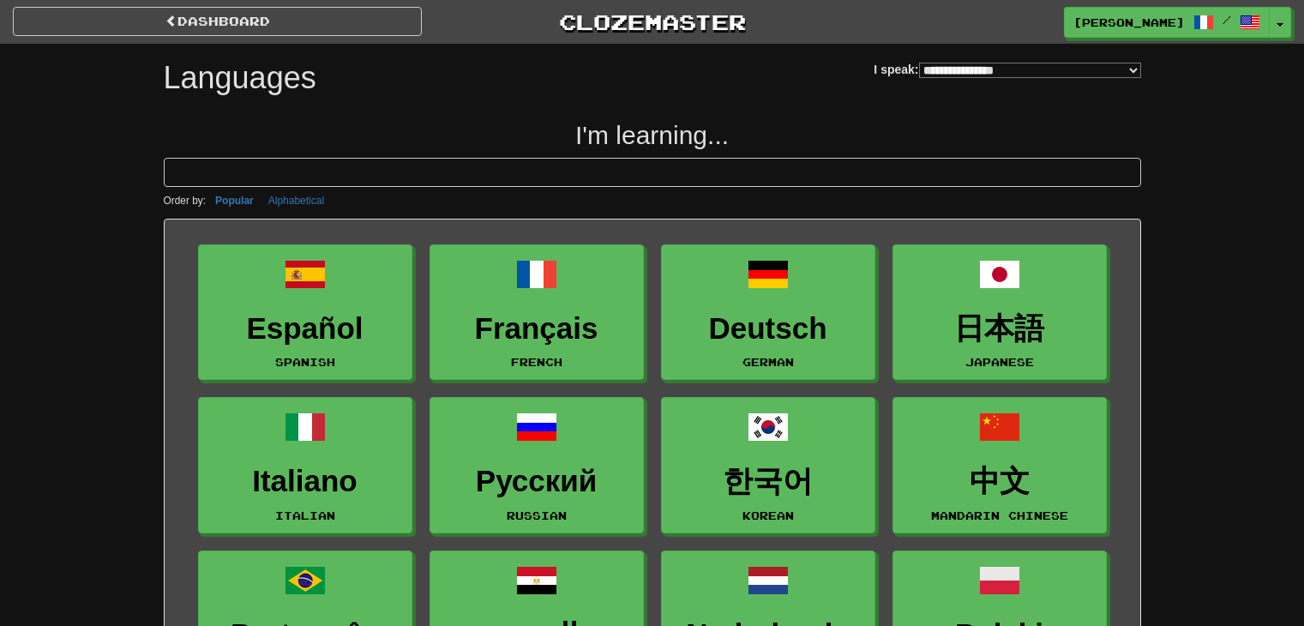
select select "*******"
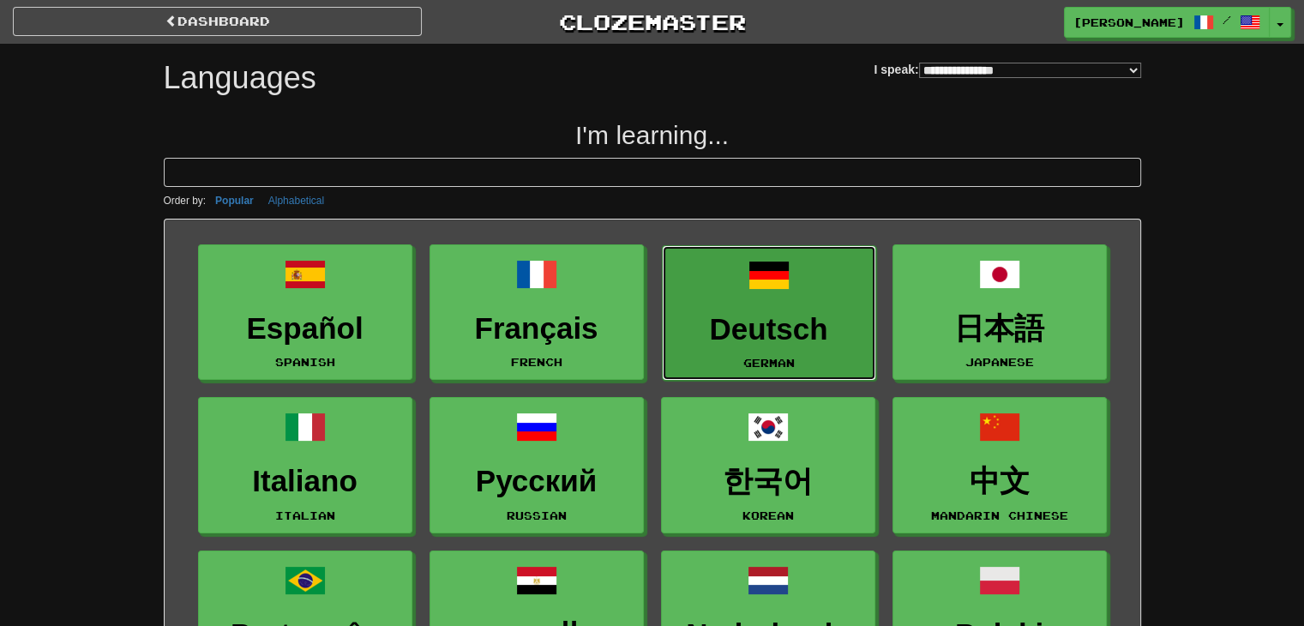
click at [754, 276] on span at bounding box center [768, 275] width 41 height 41
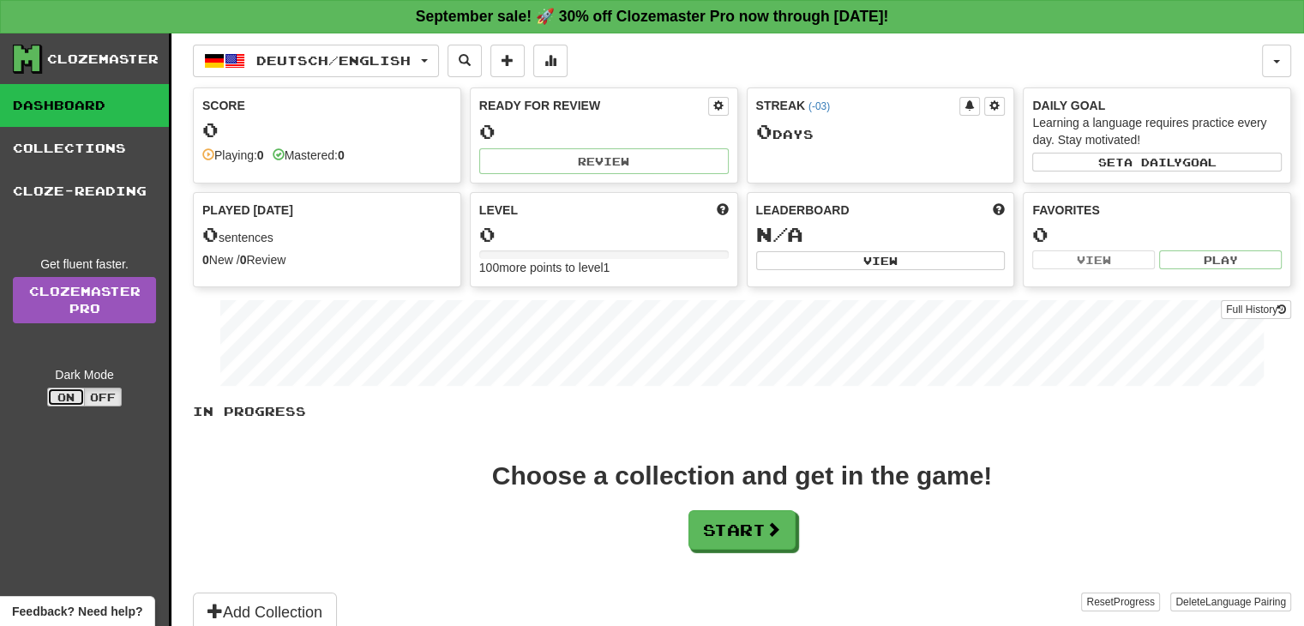
click at [65, 395] on button "On" at bounding box center [66, 397] width 38 height 19
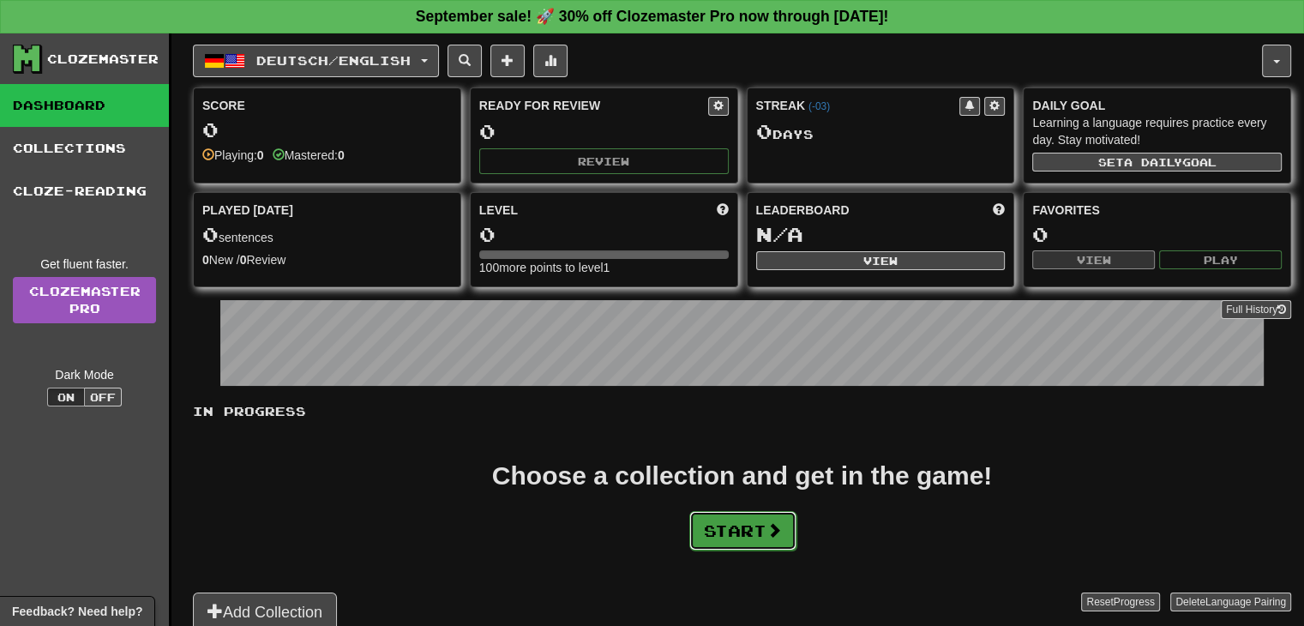
click at [754, 532] on button "Start" at bounding box center [742, 530] width 107 height 39
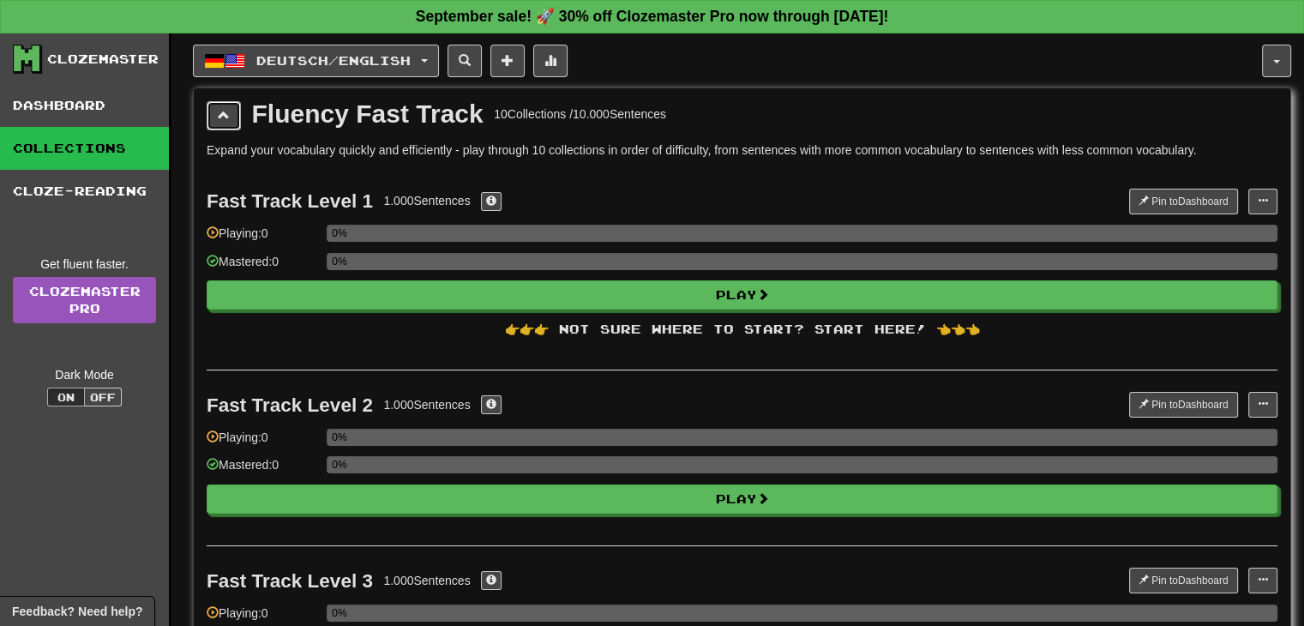
click at [218, 111] on span at bounding box center [224, 115] width 12 height 12
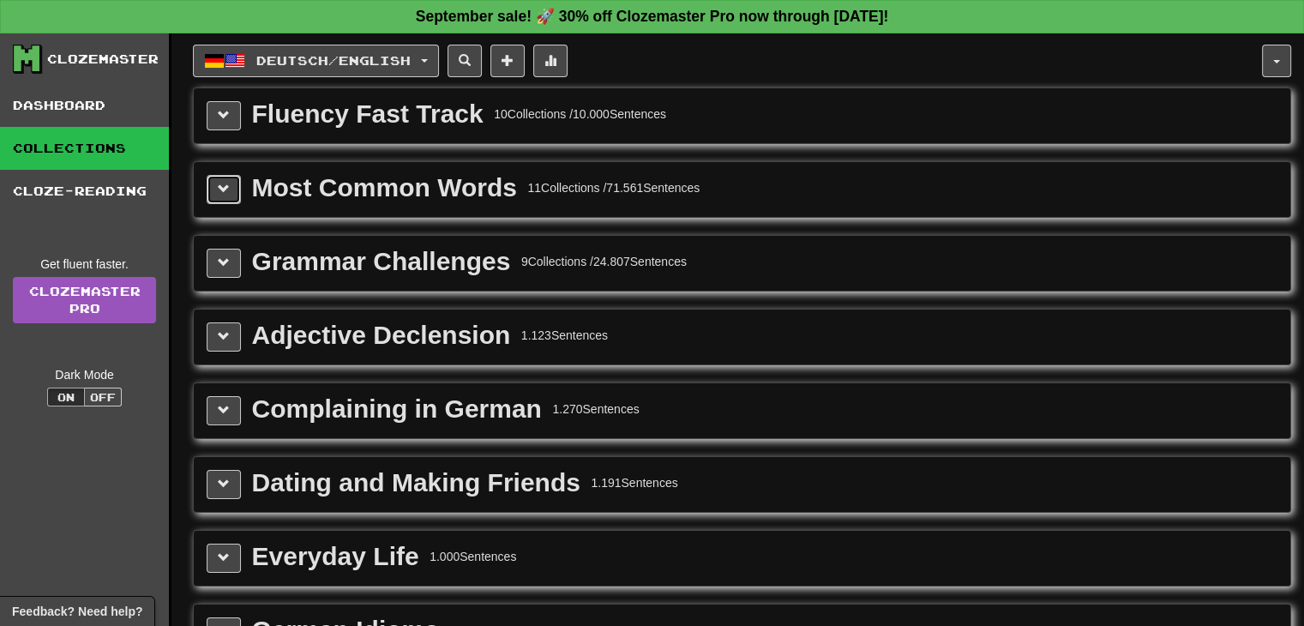
click at [219, 190] on span at bounding box center [224, 189] width 12 height 12
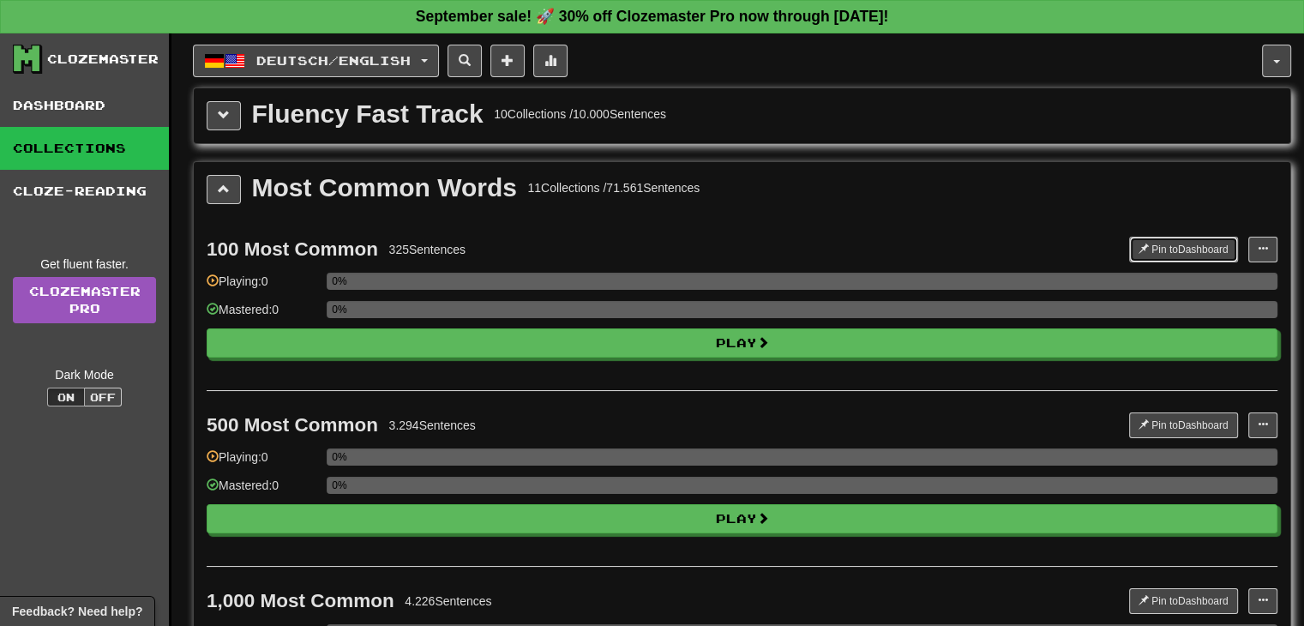
click at [1179, 238] on button "Pin to Dashboard" at bounding box center [1183, 250] width 109 height 26
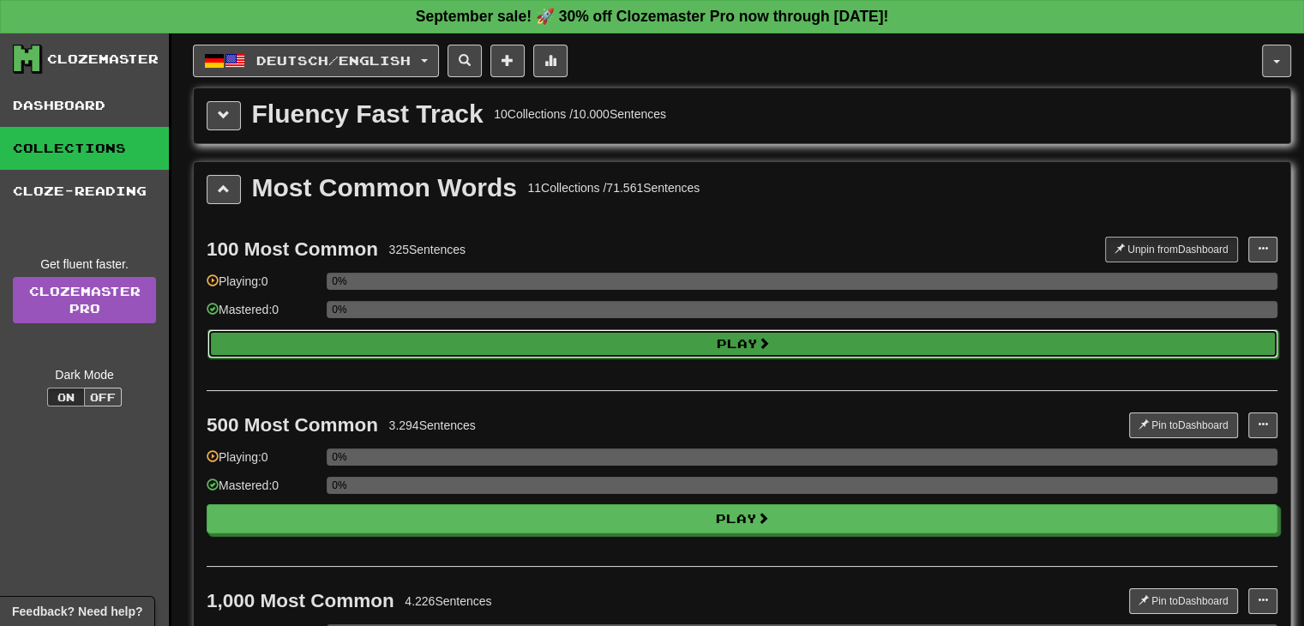
click at [710, 346] on button "Play" at bounding box center [742, 343] width 1071 height 29
select select "**"
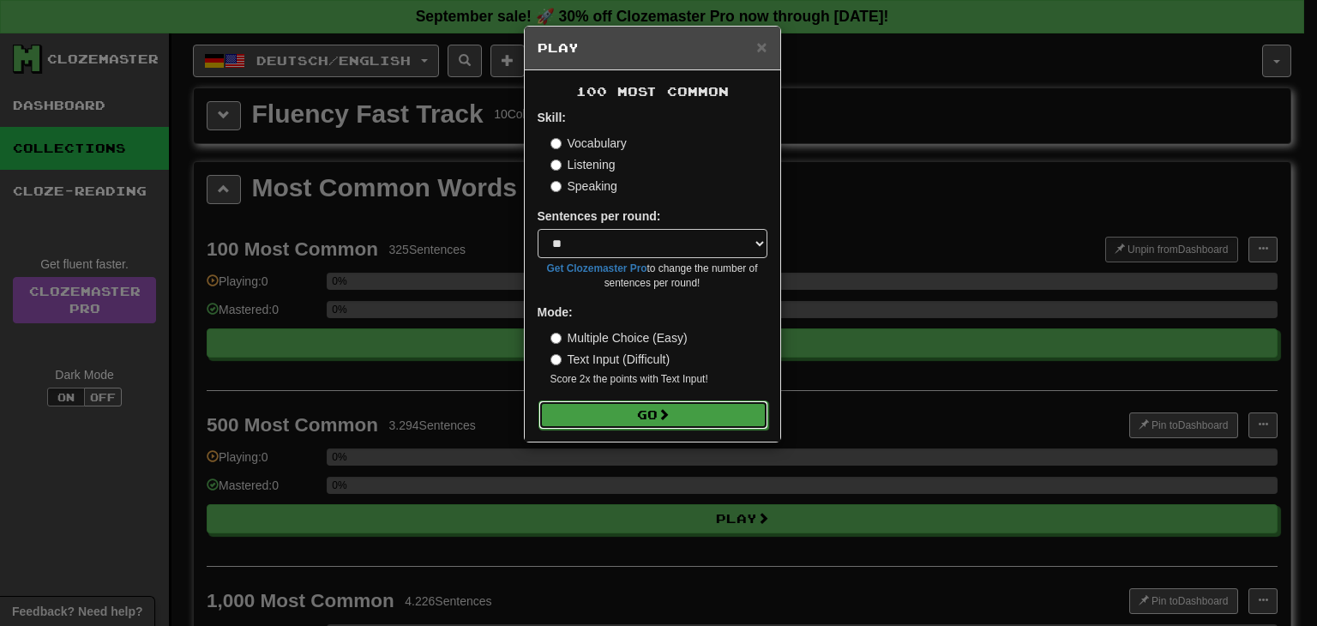
click at [629, 409] on button "Go" at bounding box center [653, 414] width 230 height 29
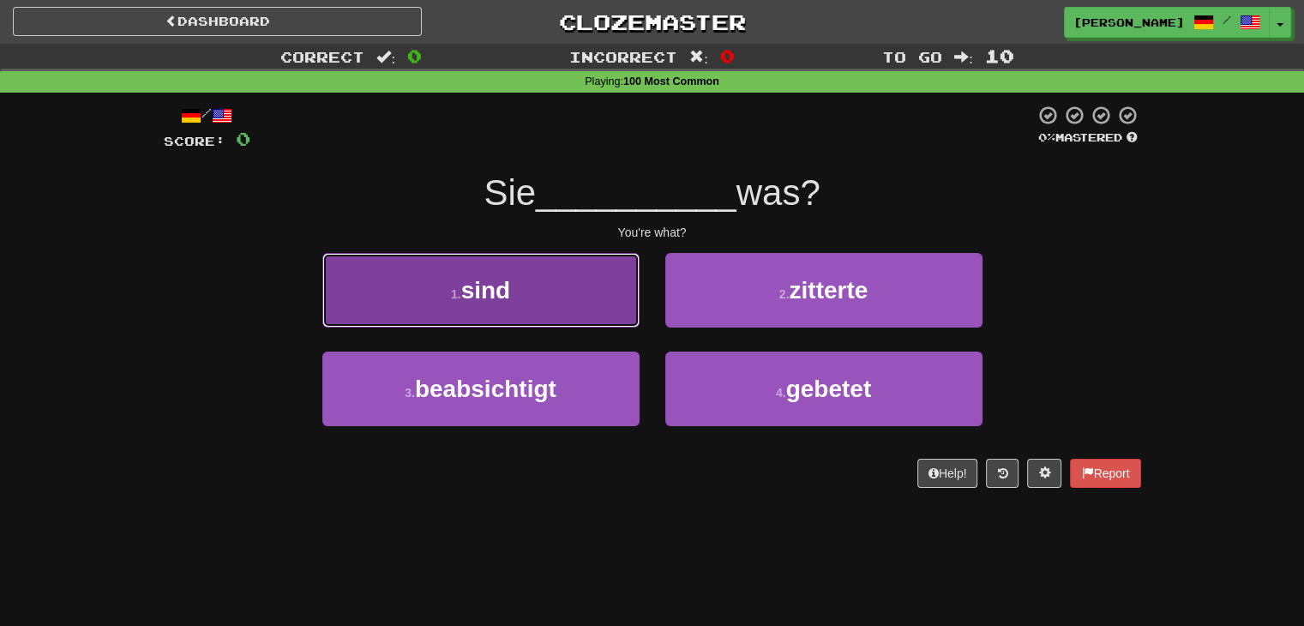
click at [563, 301] on button "1 . sind" at bounding box center [480, 290] width 317 height 75
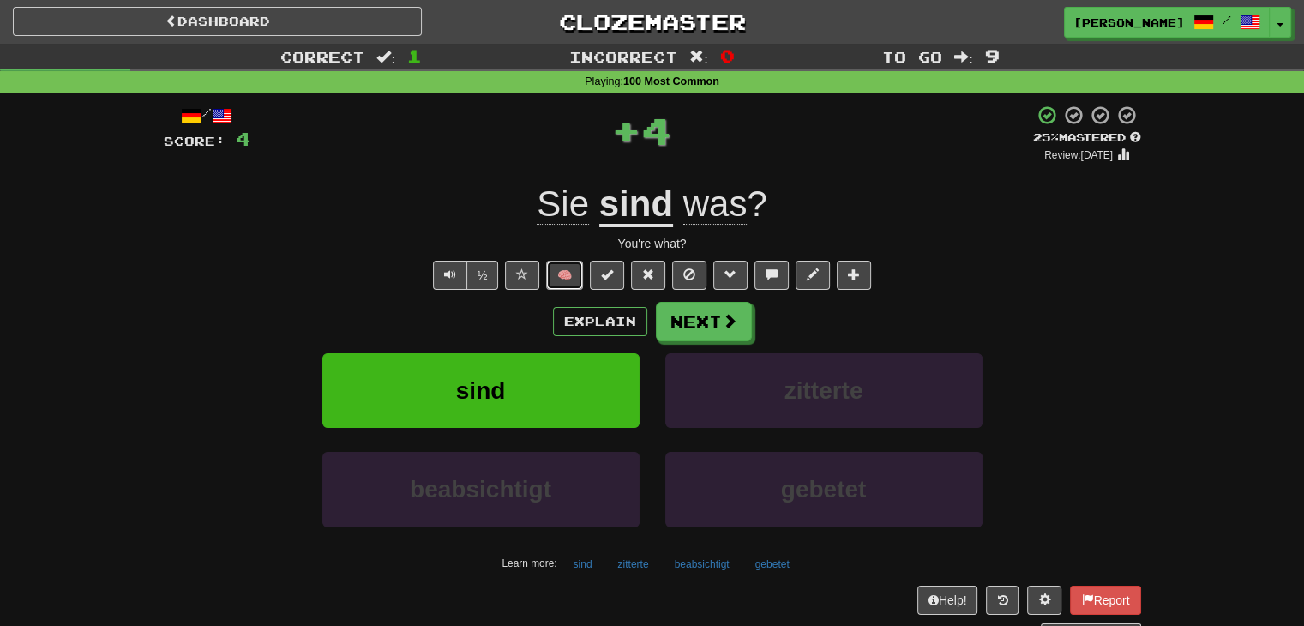
click at [568, 274] on button "🧠" at bounding box center [564, 275] width 37 height 29
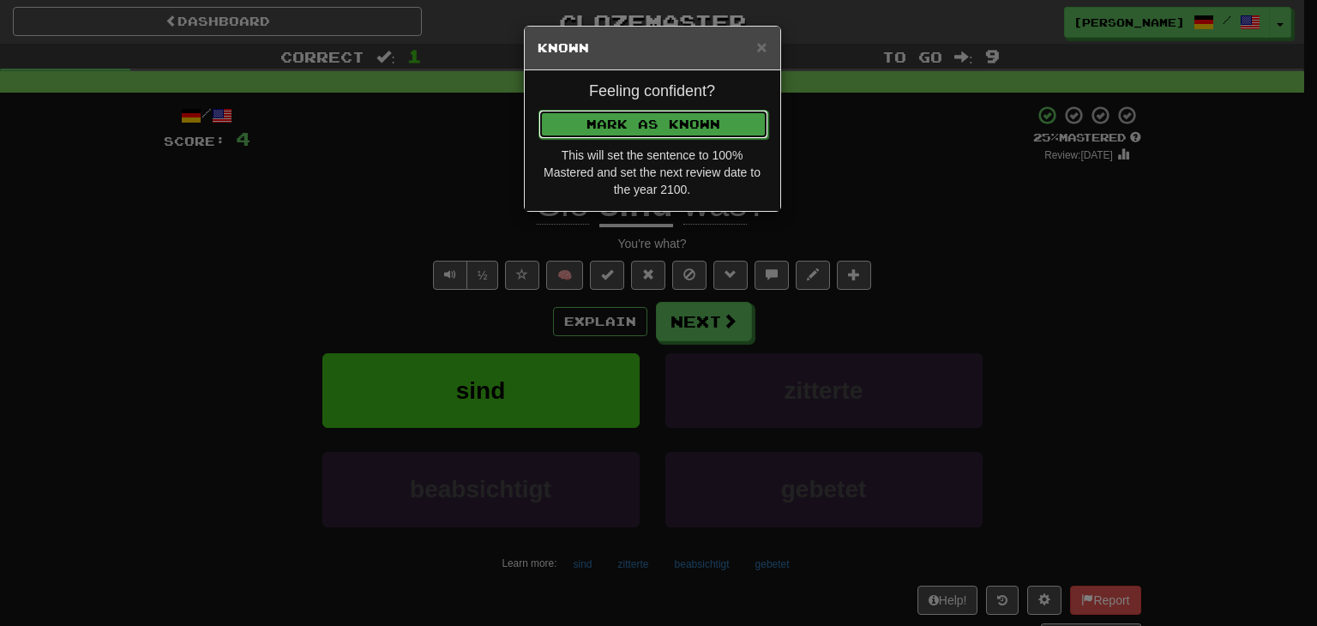
click at [614, 110] on button "Mark as Known" at bounding box center [653, 124] width 230 height 29
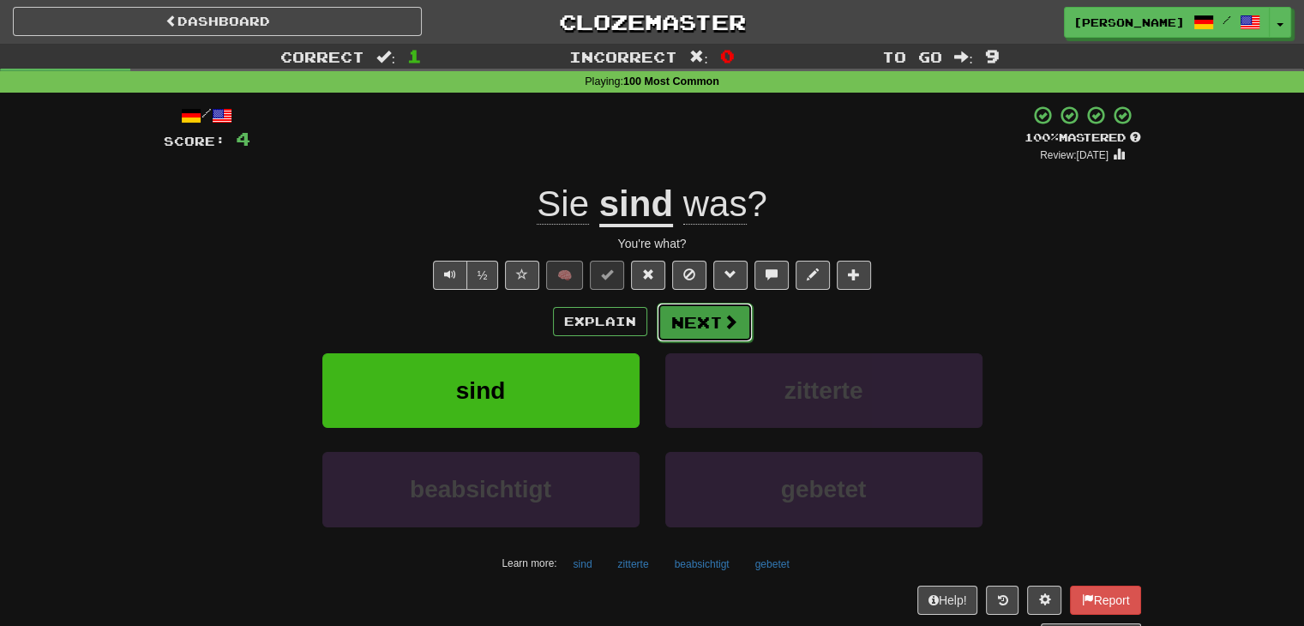
click at [684, 327] on button "Next" at bounding box center [705, 322] width 96 height 39
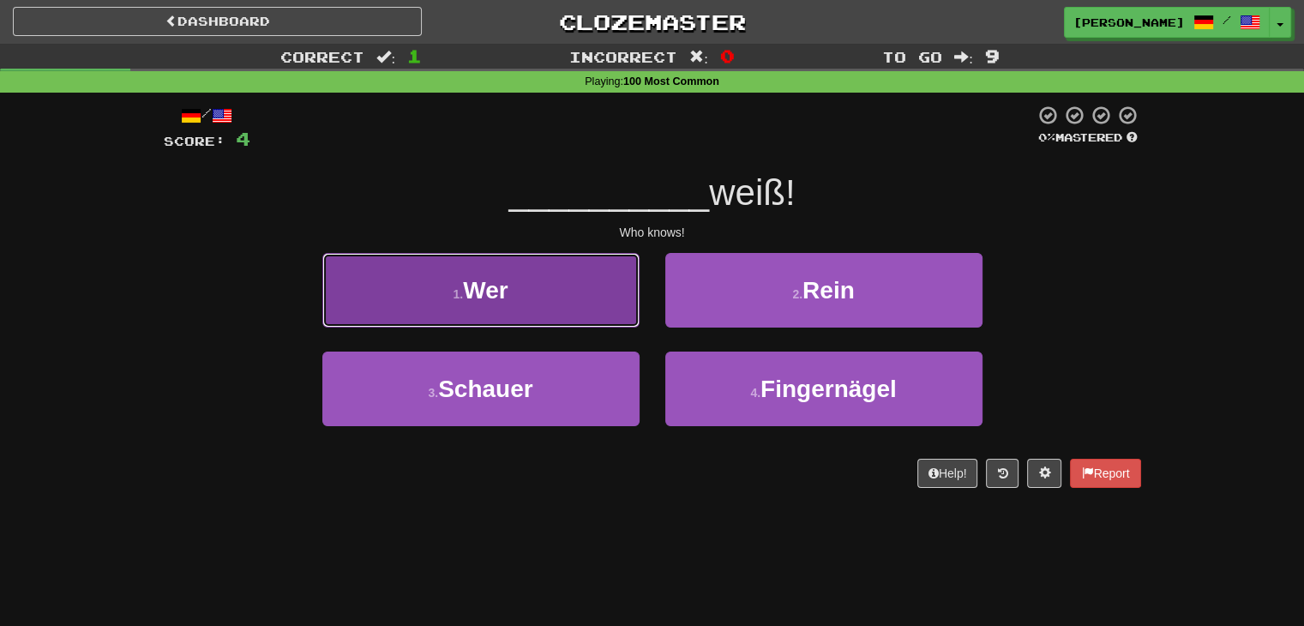
click at [586, 300] on button "1 . Wer" at bounding box center [480, 290] width 317 height 75
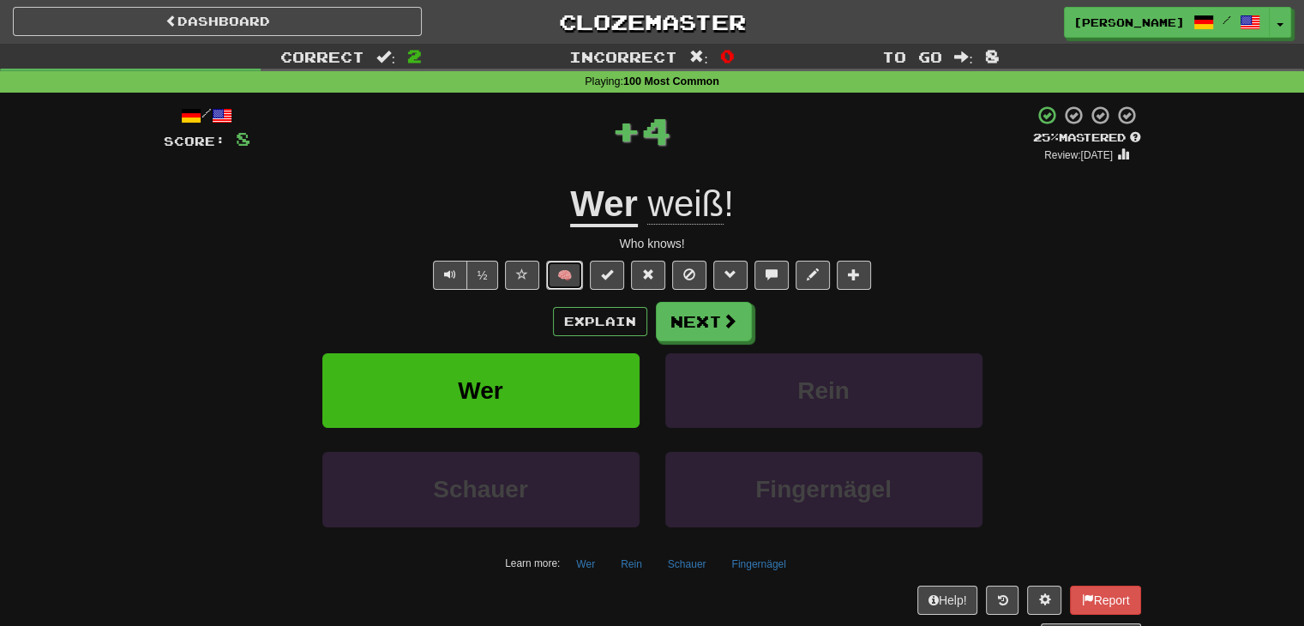
click at [569, 275] on button "🧠" at bounding box center [564, 275] width 37 height 29
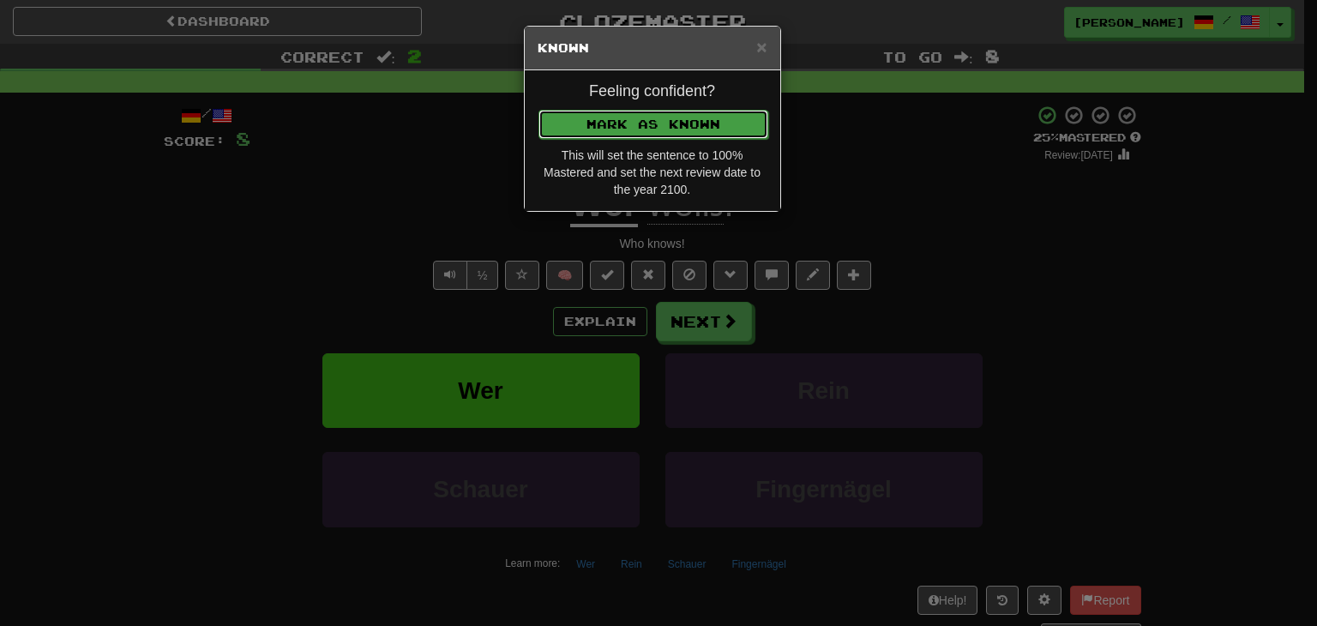
click at [604, 117] on button "Mark as Known" at bounding box center [653, 124] width 230 height 29
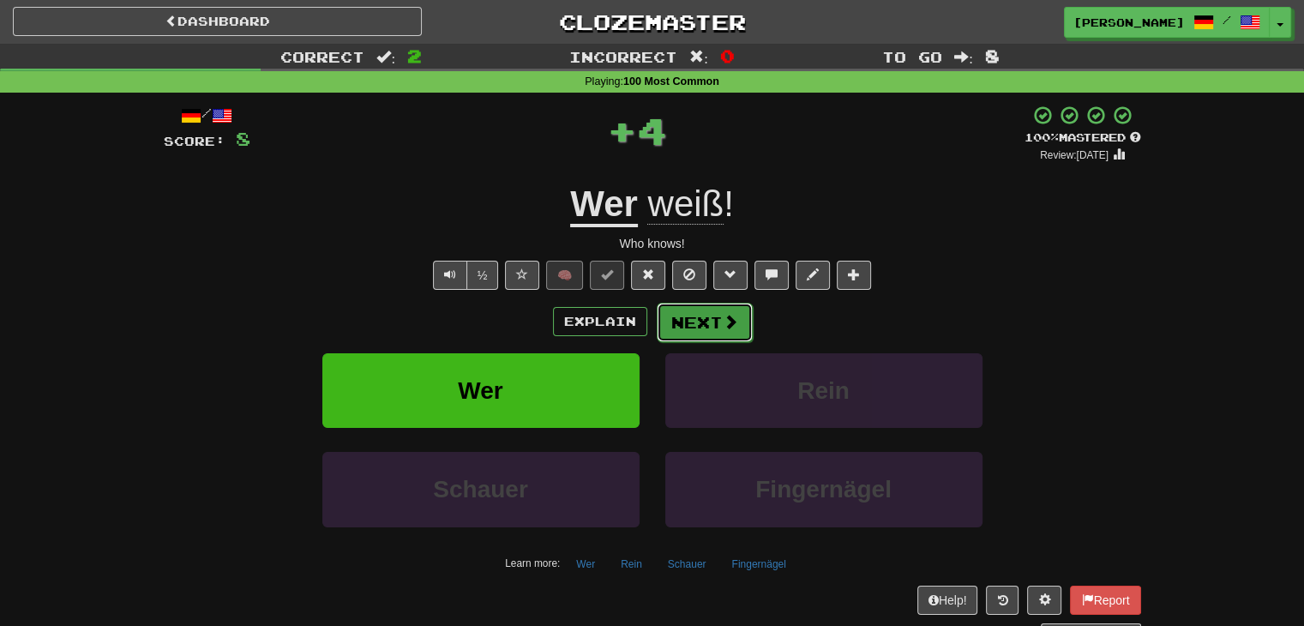
click at [718, 315] on button "Next" at bounding box center [705, 322] width 96 height 39
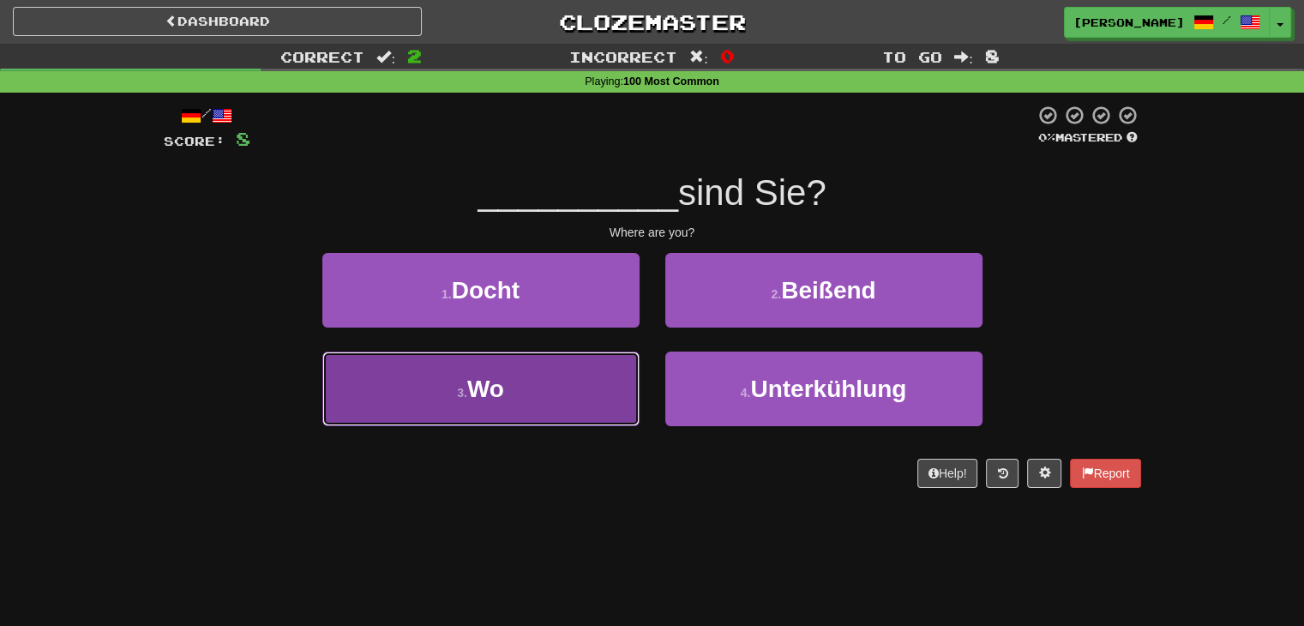
click at [619, 388] on button "3 . Wo" at bounding box center [480, 389] width 317 height 75
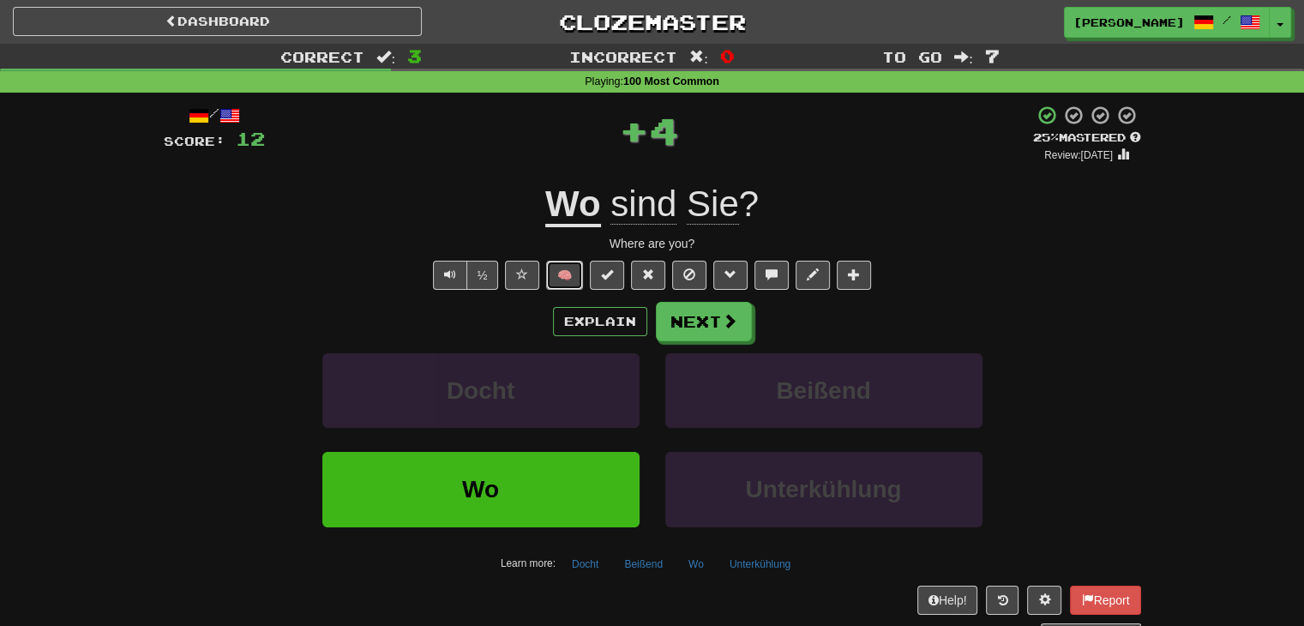
click at [574, 269] on button "🧠" at bounding box center [564, 275] width 37 height 29
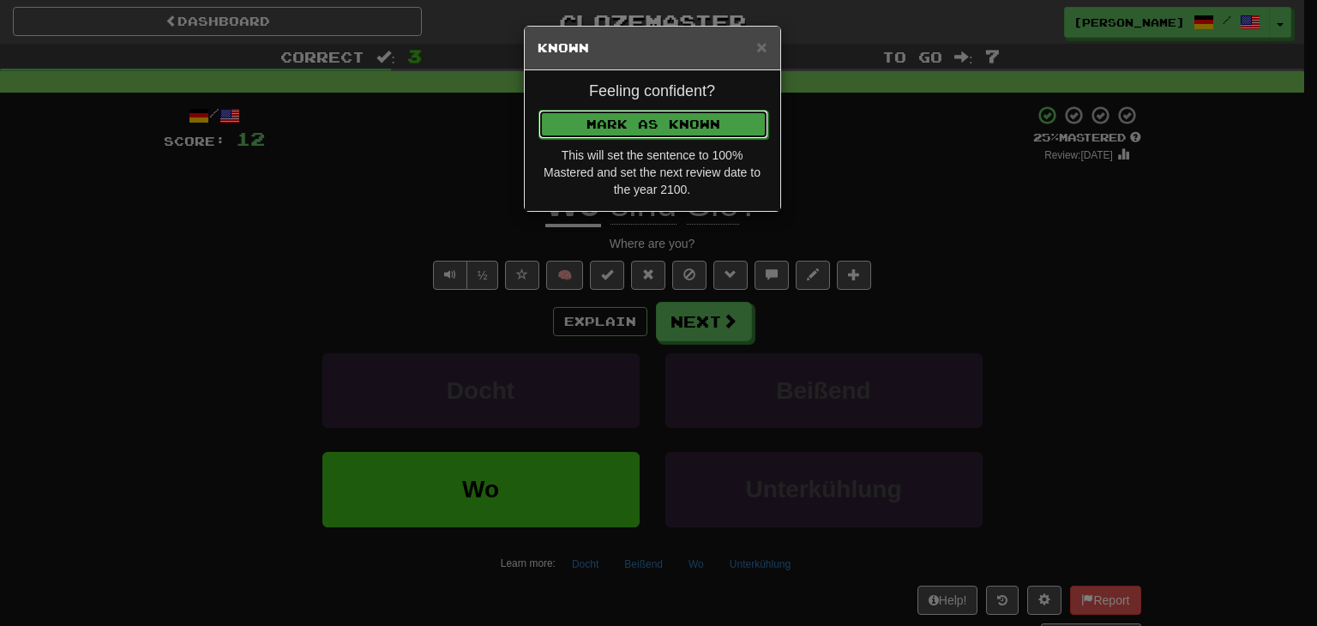
click at [636, 127] on button "Mark as Known" at bounding box center [653, 124] width 230 height 29
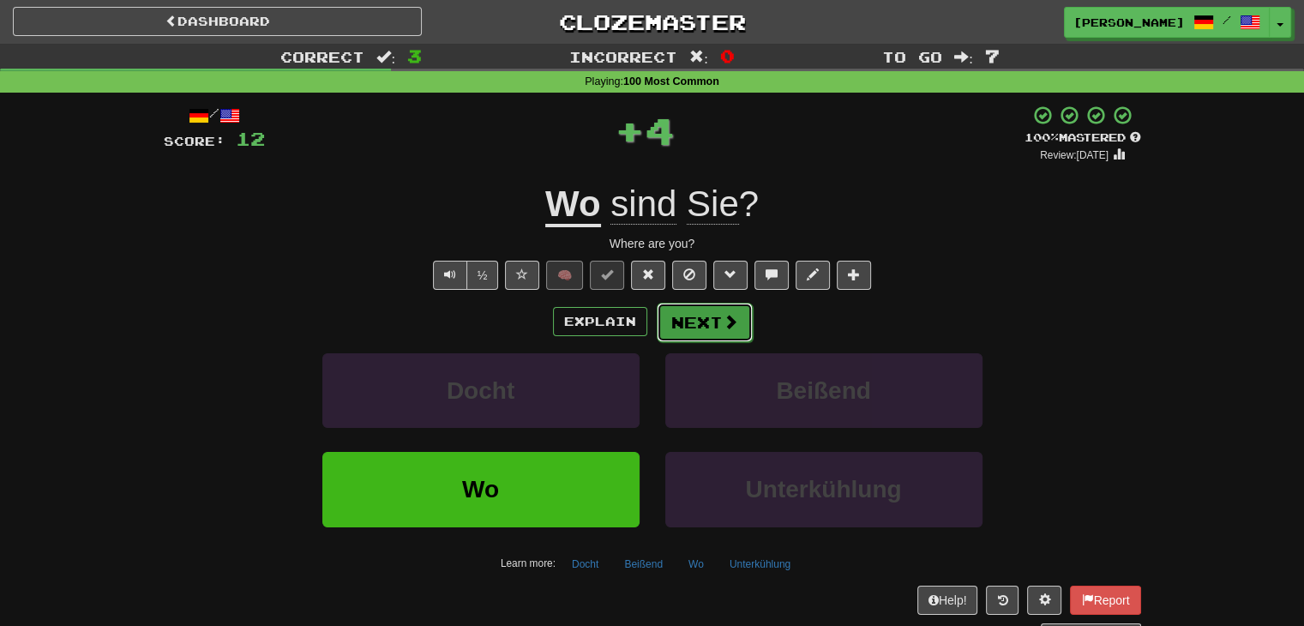
click at [725, 323] on span at bounding box center [730, 321] width 15 height 15
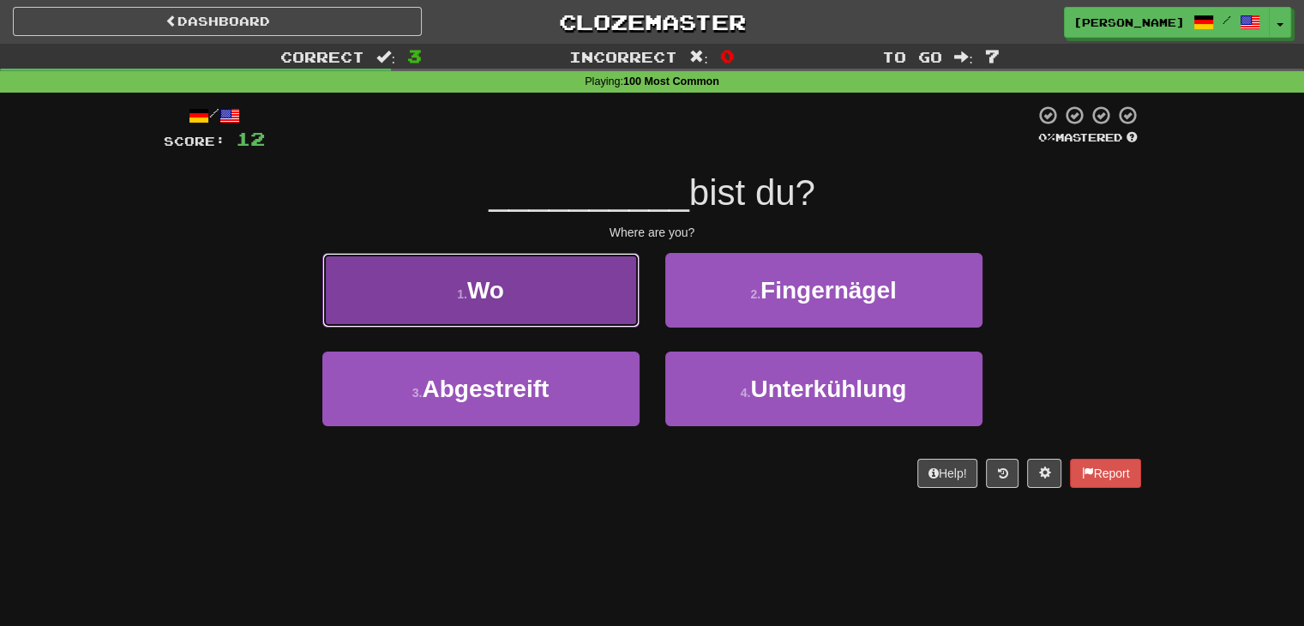
click at [559, 308] on button "1 . Wo" at bounding box center [480, 290] width 317 height 75
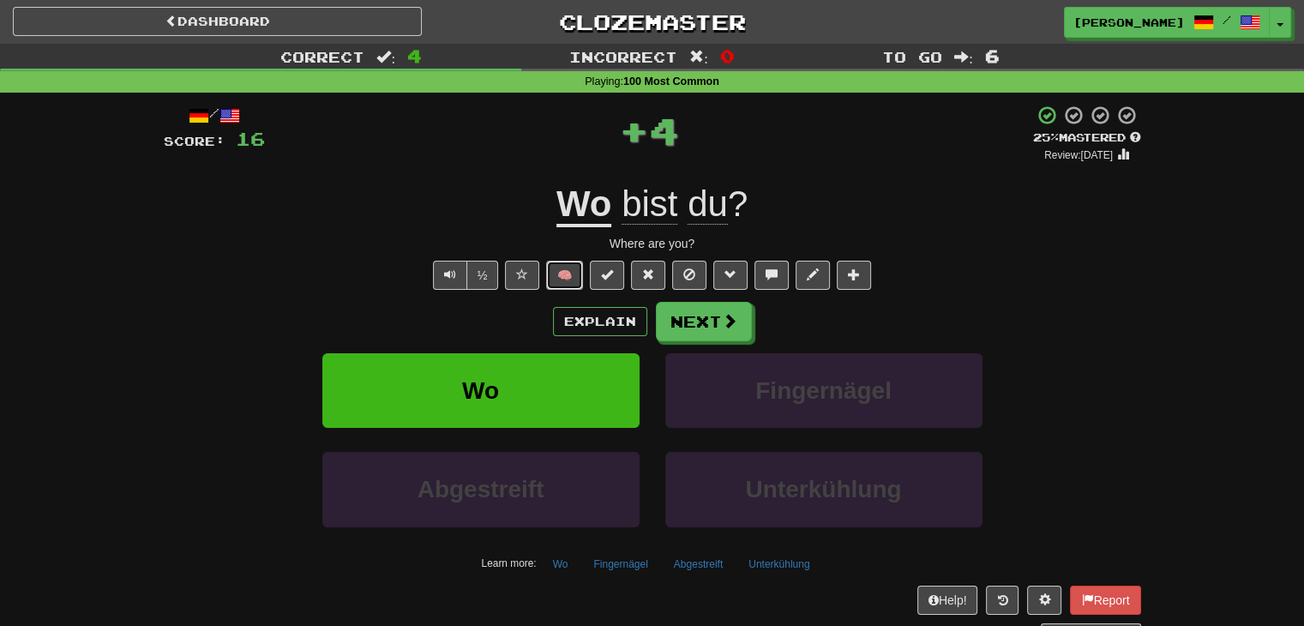
click at [572, 269] on button "🧠" at bounding box center [564, 275] width 37 height 29
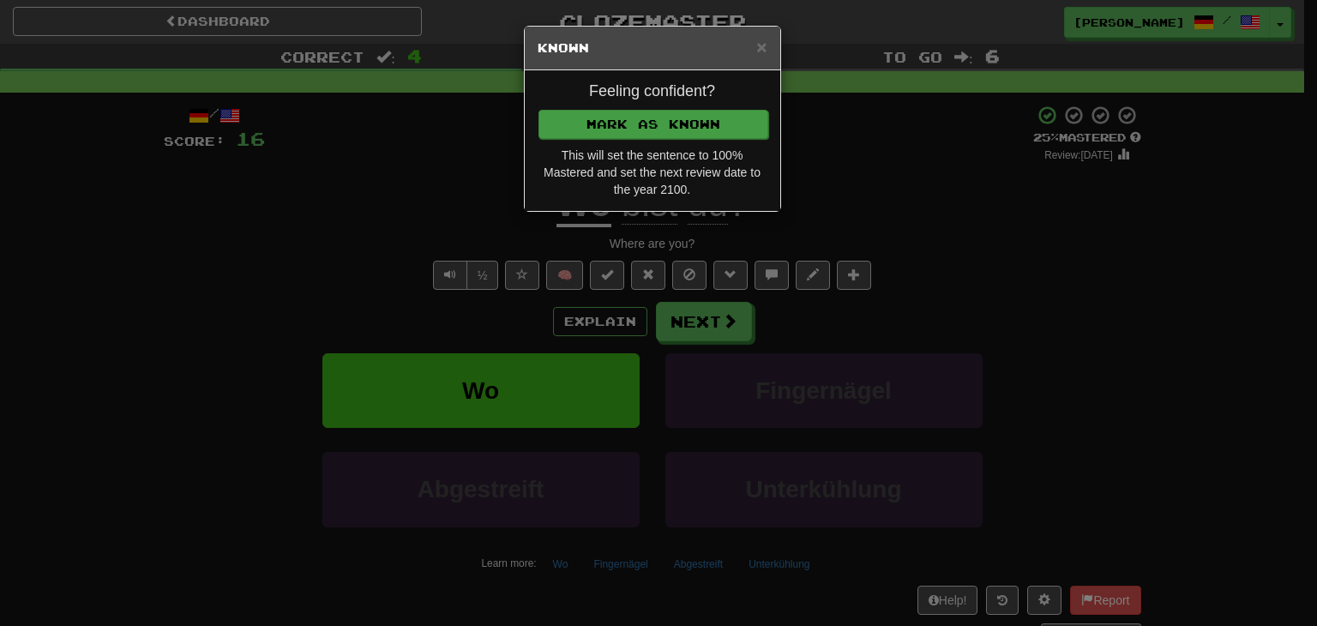
click at [611, 109] on p "Mark as Known" at bounding box center [653, 123] width 230 height 29
click at [616, 123] on button "Mark as Known" at bounding box center [653, 124] width 230 height 29
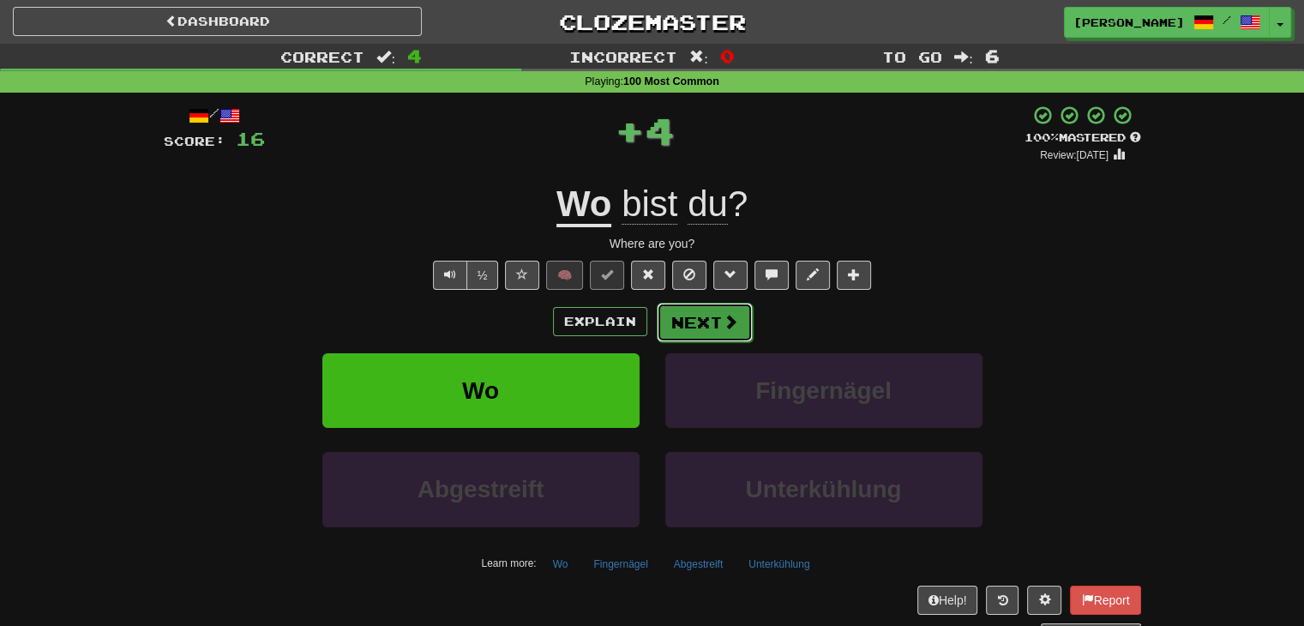
click at [696, 334] on button "Next" at bounding box center [705, 322] width 96 height 39
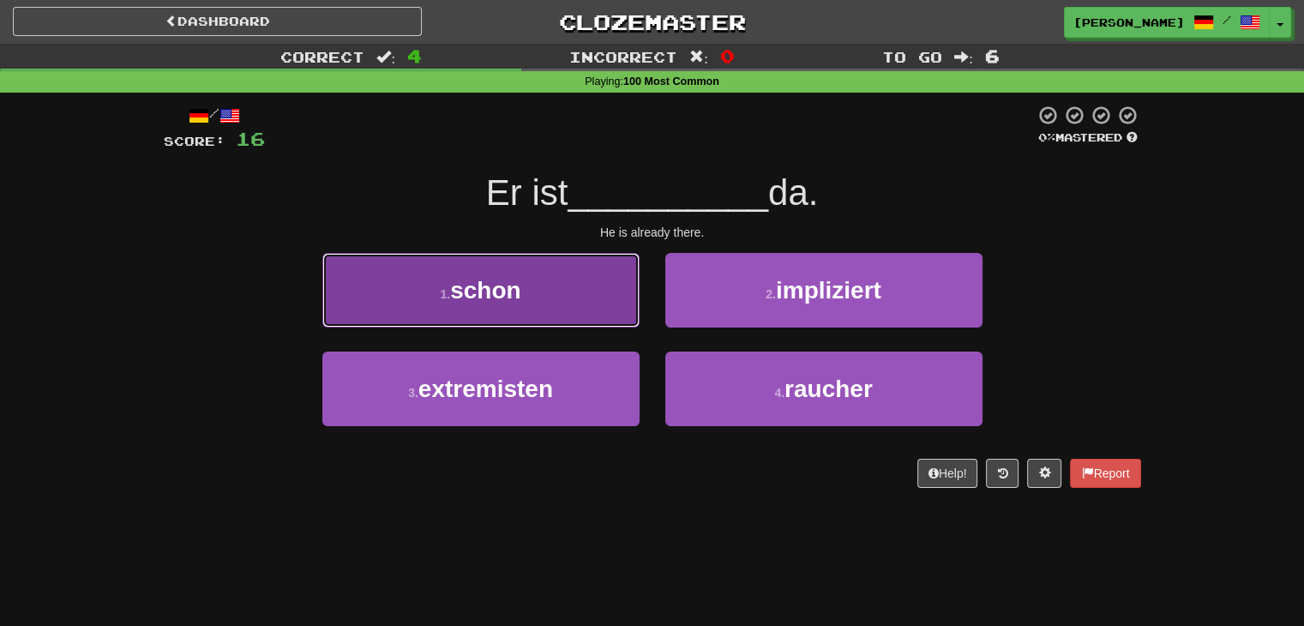
click at [546, 288] on button "1 . schon" at bounding box center [480, 290] width 317 height 75
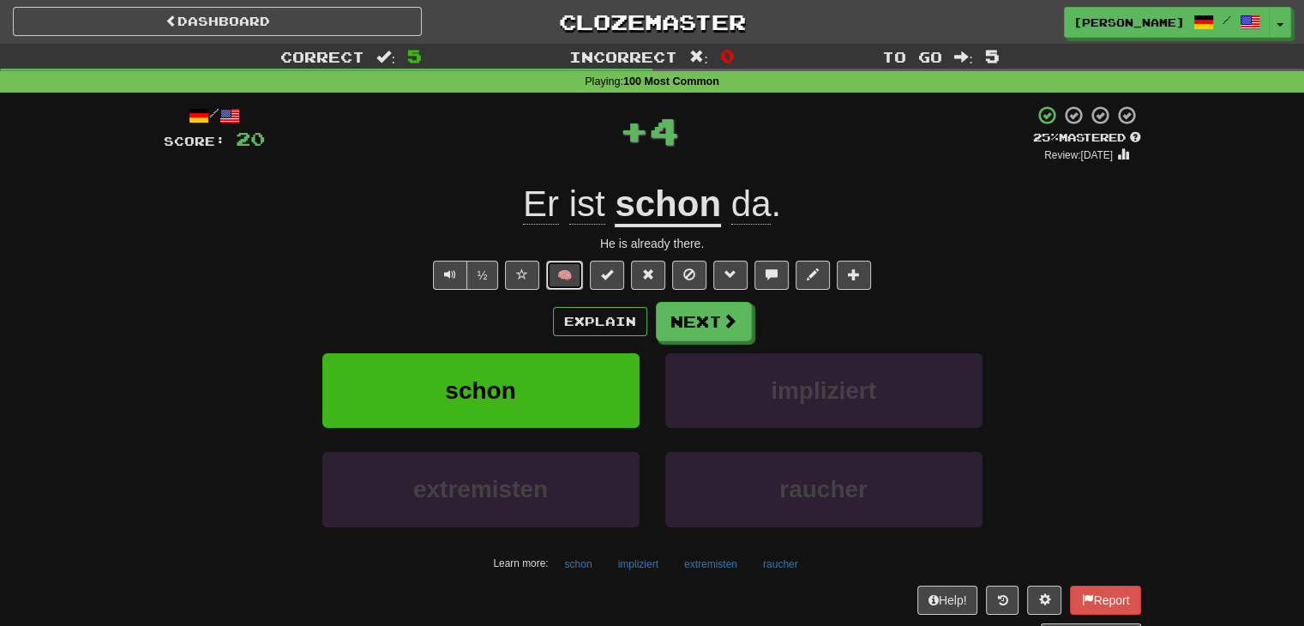
click at [564, 279] on button "🧠" at bounding box center [564, 275] width 37 height 29
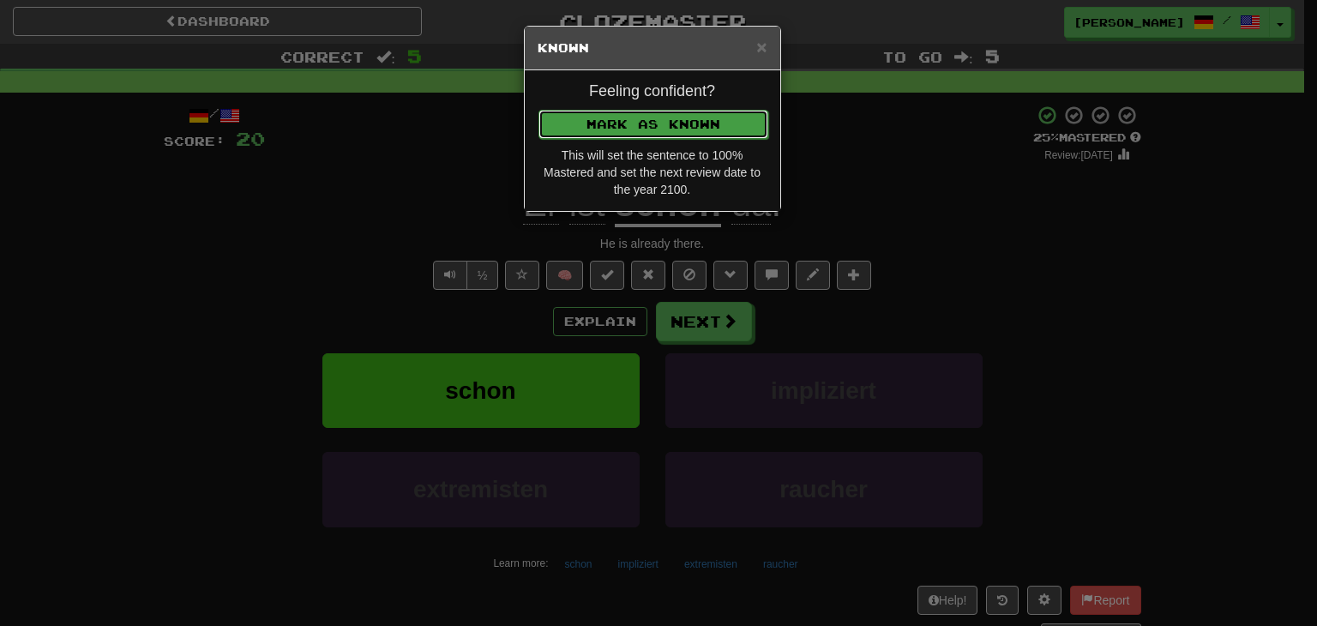
click at [678, 120] on button "Mark as Known" at bounding box center [653, 124] width 230 height 29
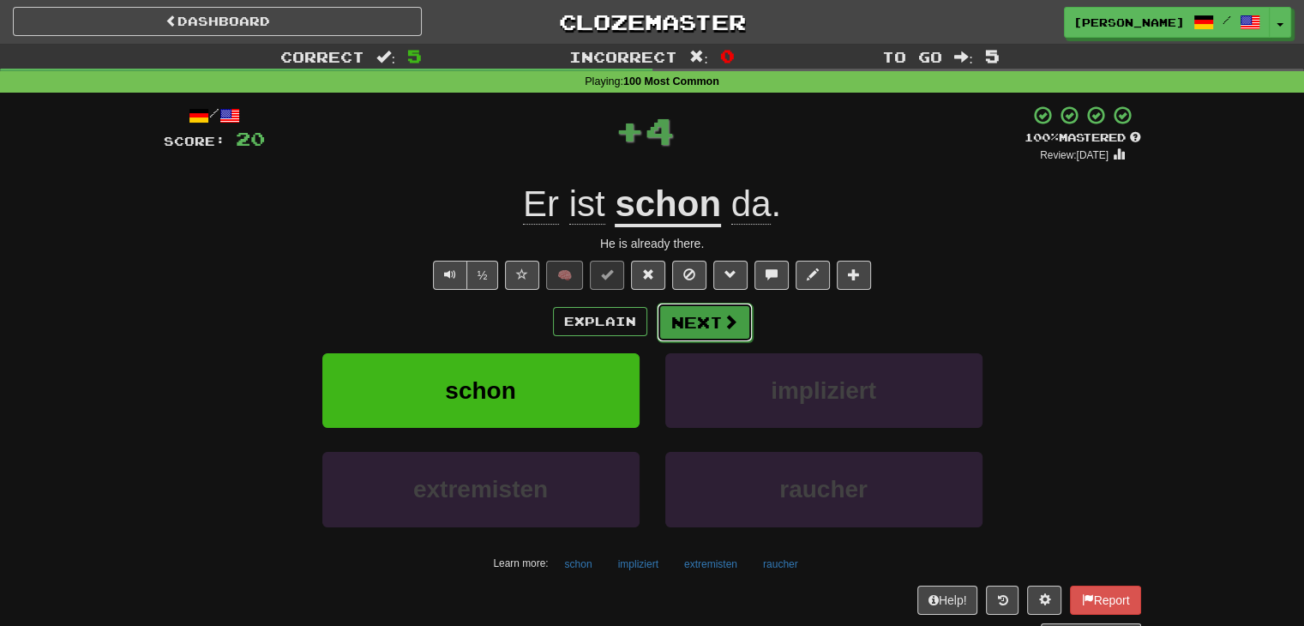
click at [701, 327] on button "Next" at bounding box center [705, 322] width 96 height 39
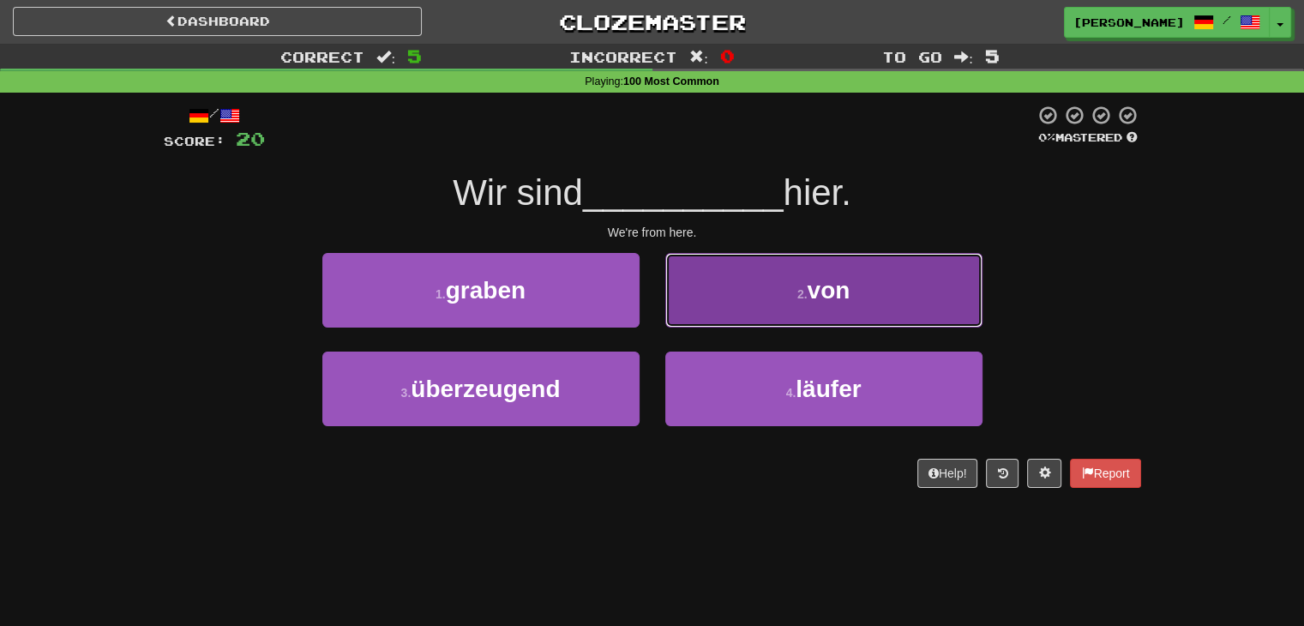
click at [742, 283] on button "2 . von" at bounding box center [823, 290] width 317 height 75
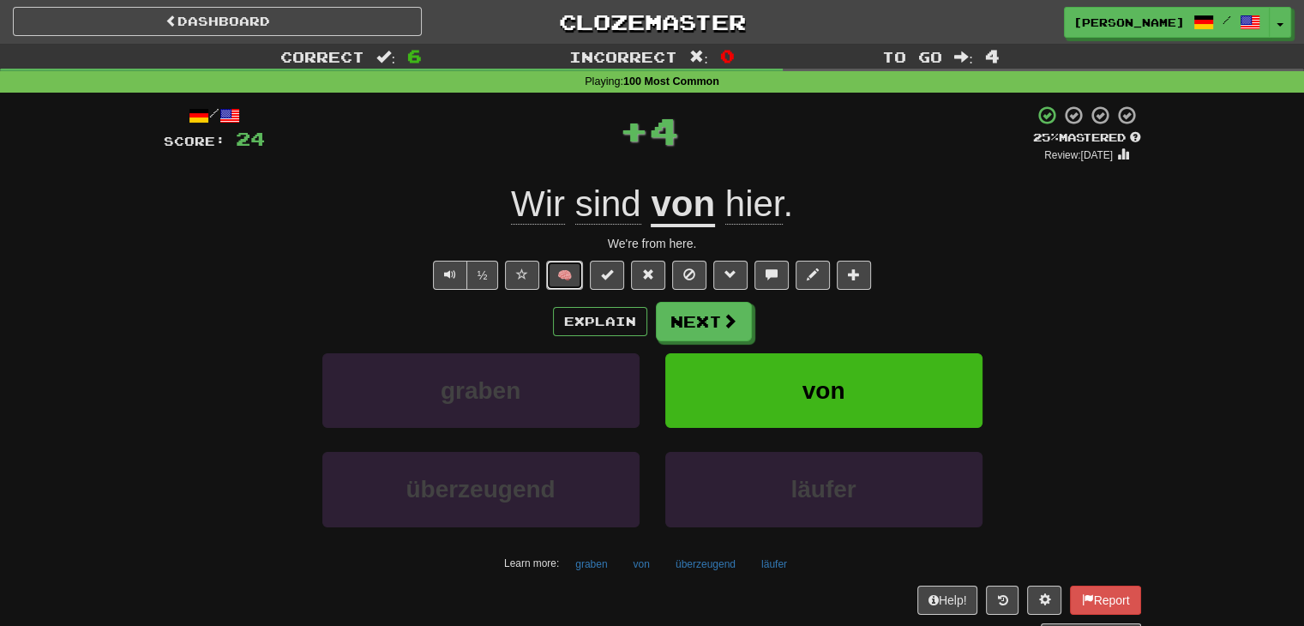
click at [565, 277] on button "🧠" at bounding box center [564, 275] width 37 height 29
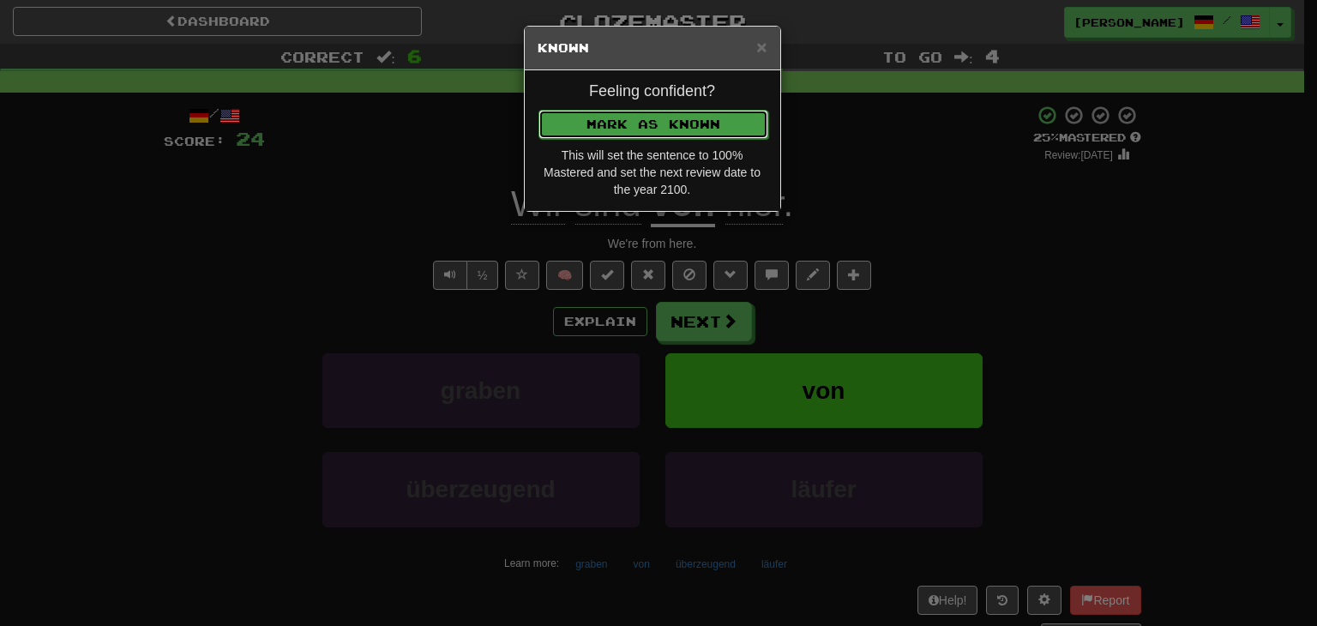
click at [604, 128] on button "Mark as Known" at bounding box center [653, 124] width 230 height 29
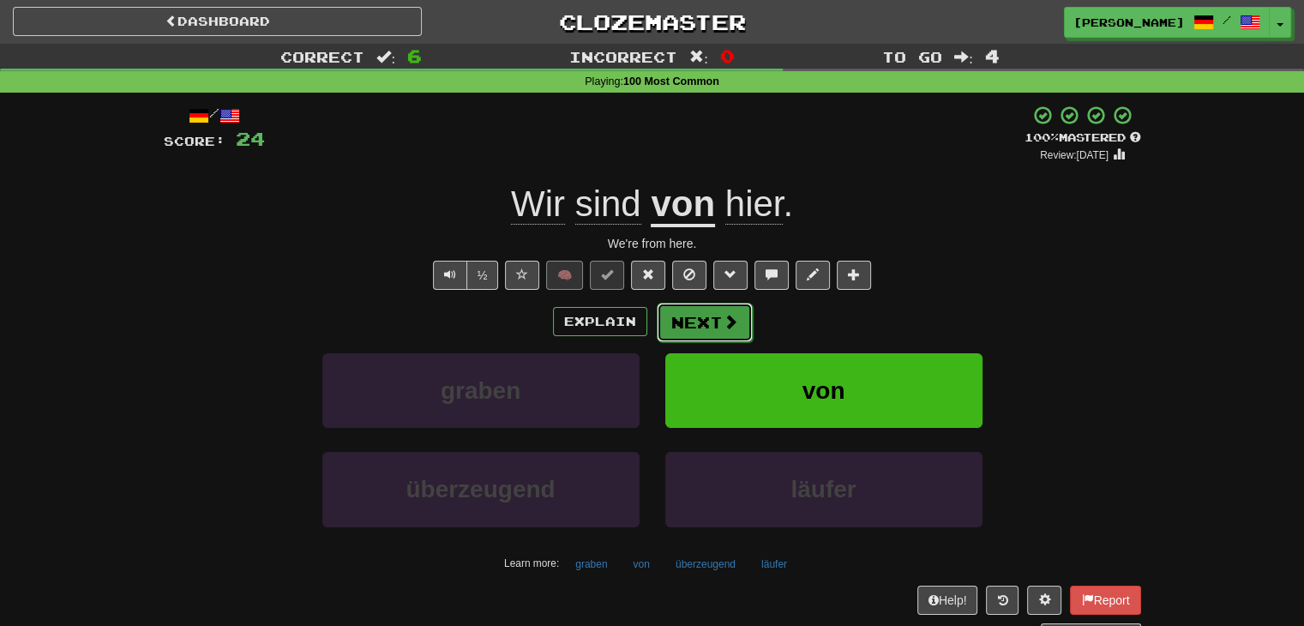
click at [702, 321] on button "Next" at bounding box center [705, 322] width 96 height 39
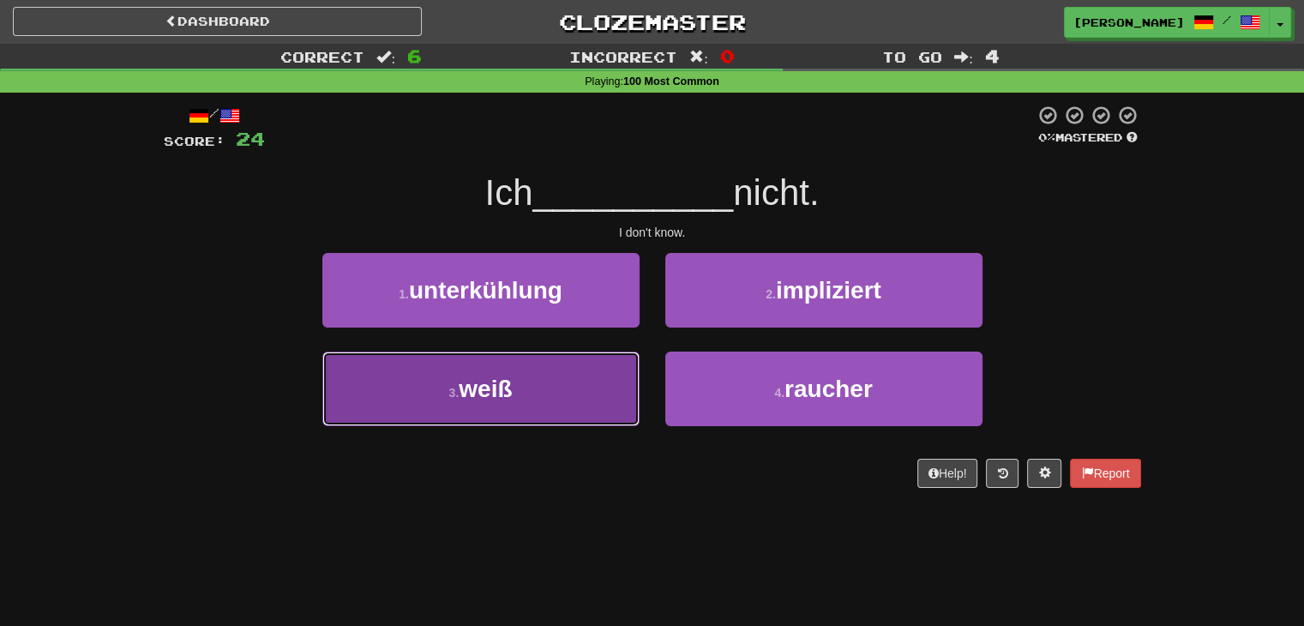
click at [590, 385] on button "3 . weiß" at bounding box center [480, 389] width 317 height 75
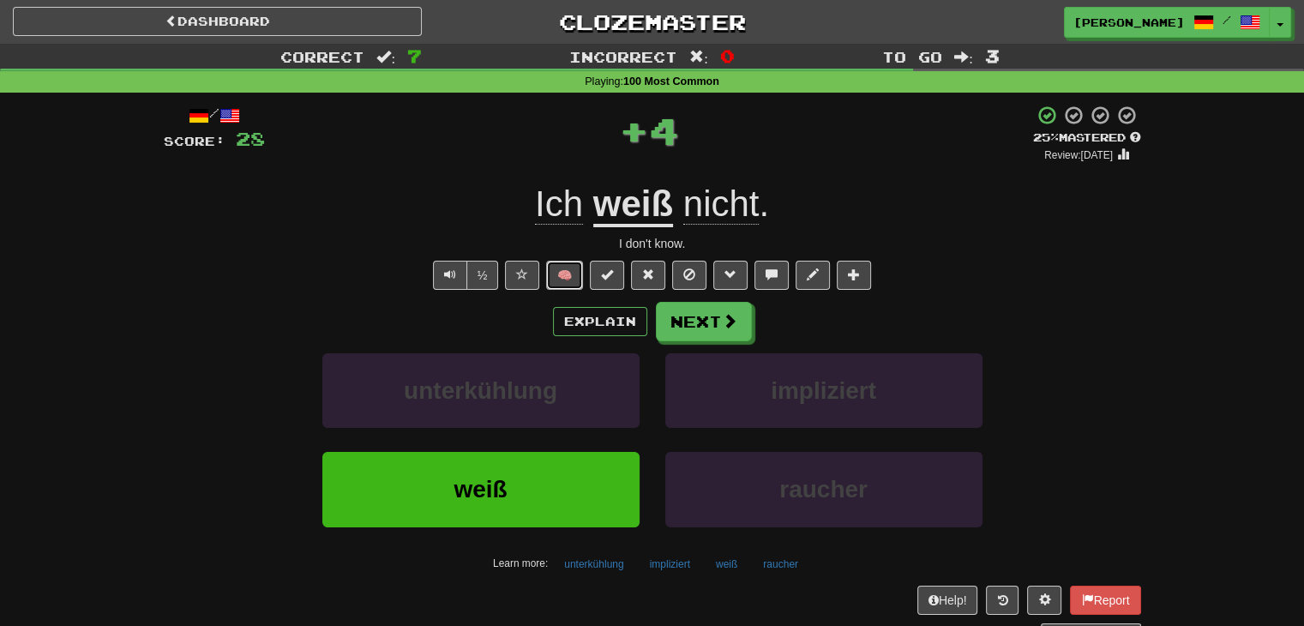
click at [569, 274] on button "🧠" at bounding box center [564, 275] width 37 height 29
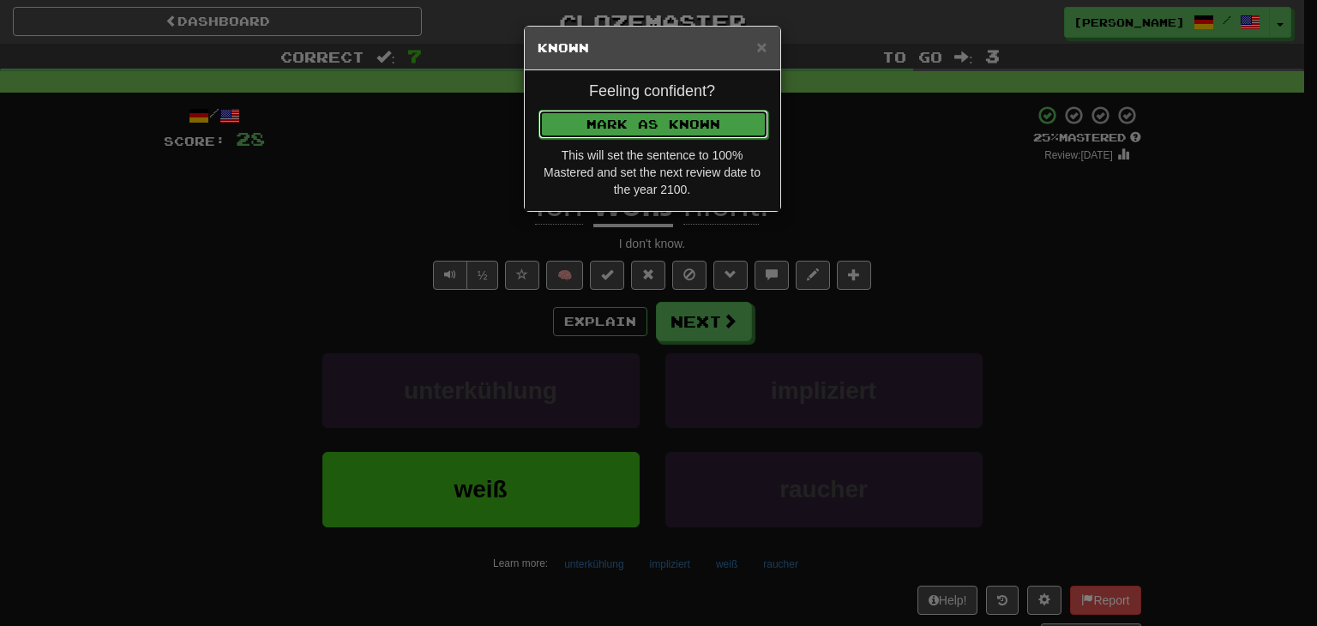
click at [616, 121] on button "Mark as Known" at bounding box center [653, 124] width 230 height 29
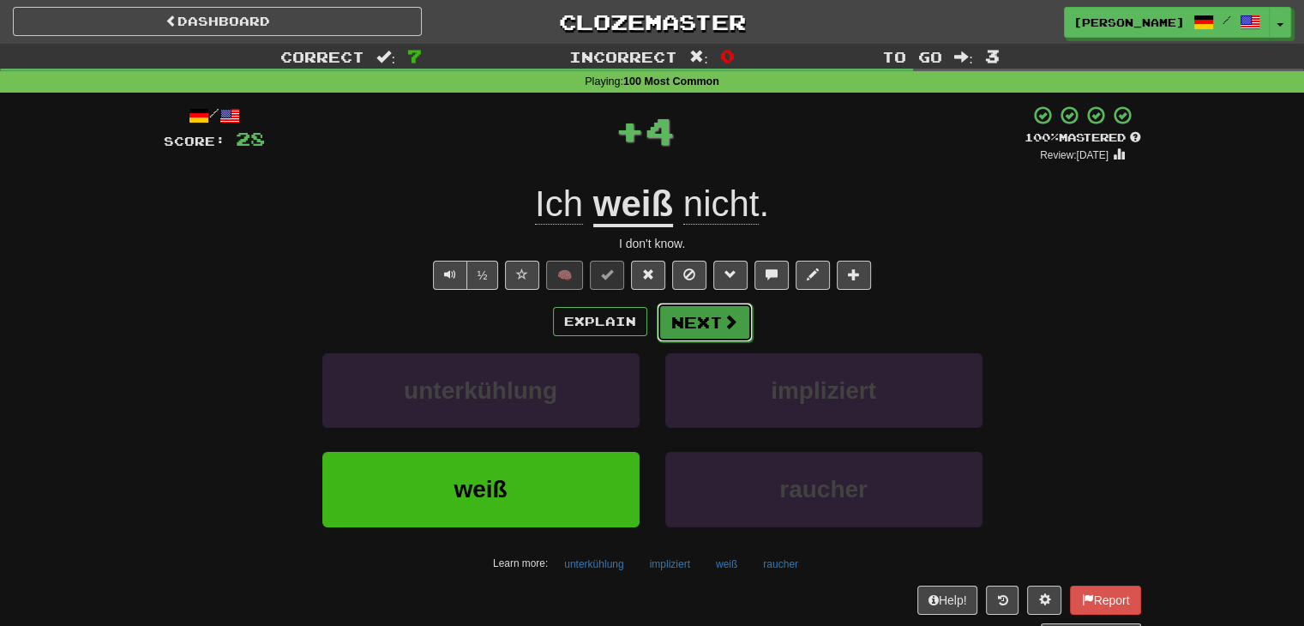
click at [718, 315] on button "Next" at bounding box center [705, 322] width 96 height 39
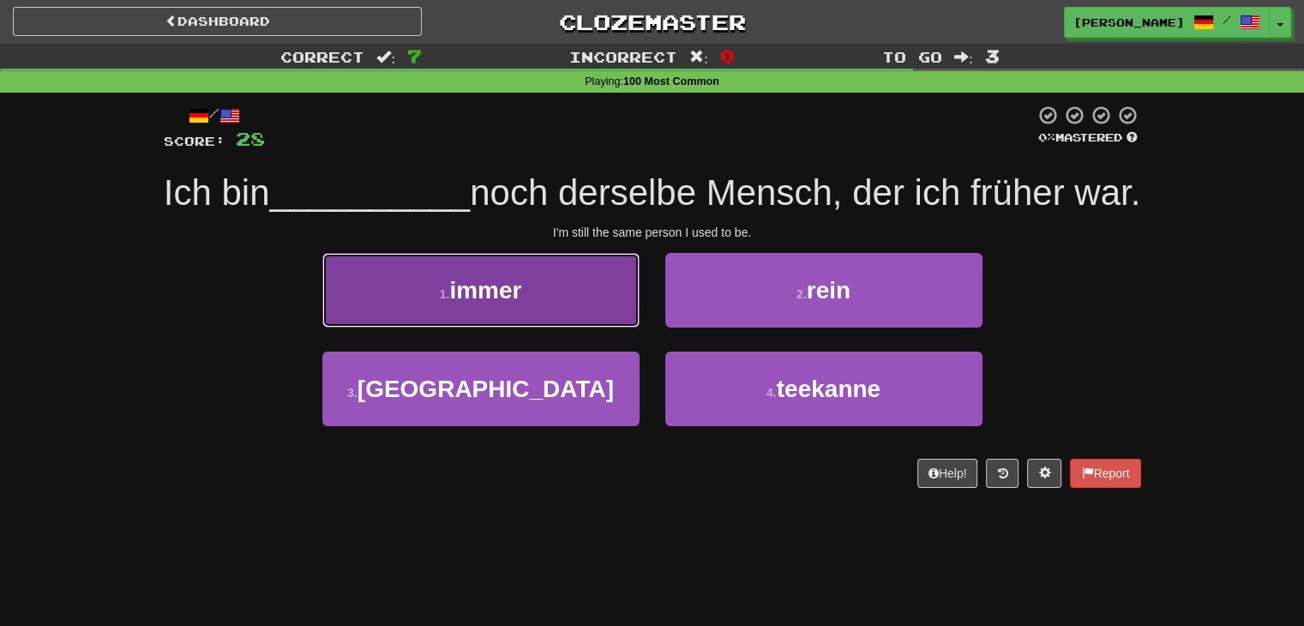
click at [545, 327] on button "1 . immer" at bounding box center [480, 290] width 317 height 75
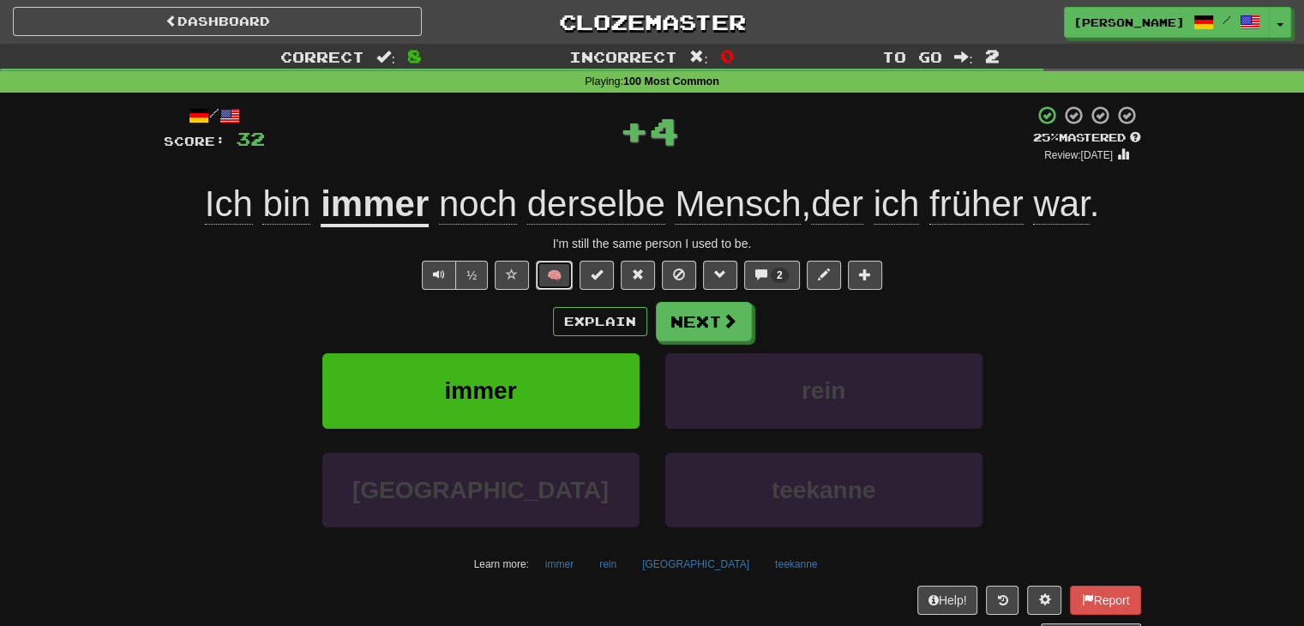
click at [558, 269] on button "🧠" at bounding box center [554, 275] width 37 height 29
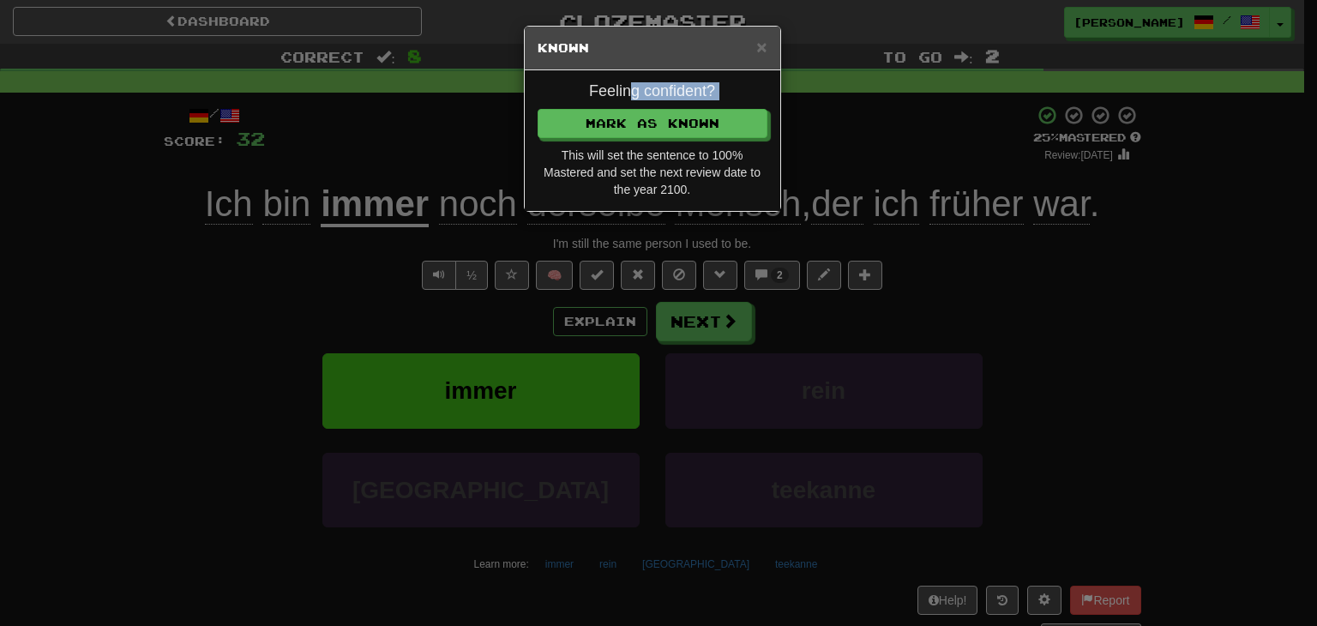
click at [634, 102] on div "Feeling confident? [PERSON_NAME] as Known This will set the sentence to 100% Ma…" at bounding box center [652, 140] width 255 height 141
click at [637, 121] on button "Mark as Known" at bounding box center [653, 124] width 230 height 29
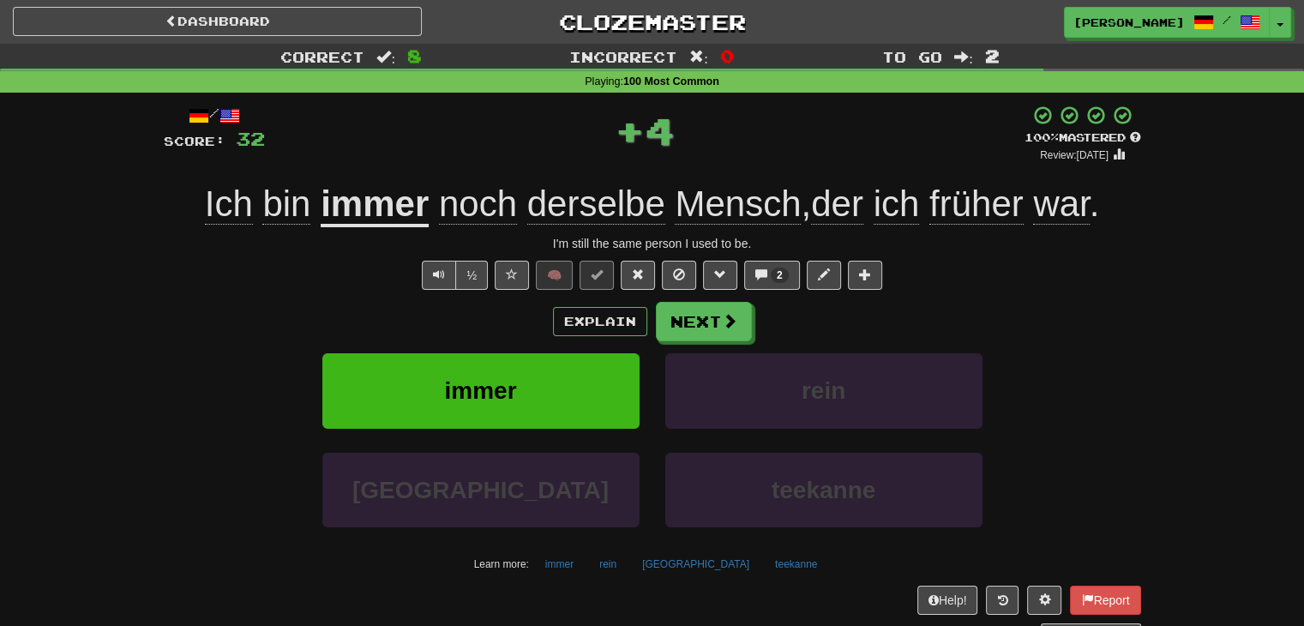
drag, startPoint x: 1073, startPoint y: 373, endPoint x: 1055, endPoint y: 380, distance: 19.3
click at [1073, 375] on div "immer rein" at bounding box center [652, 402] width 1029 height 99
click at [436, 277] on span "Text-to-speech controls" at bounding box center [439, 274] width 12 height 12
click at [689, 315] on button "Next" at bounding box center [705, 322] width 96 height 39
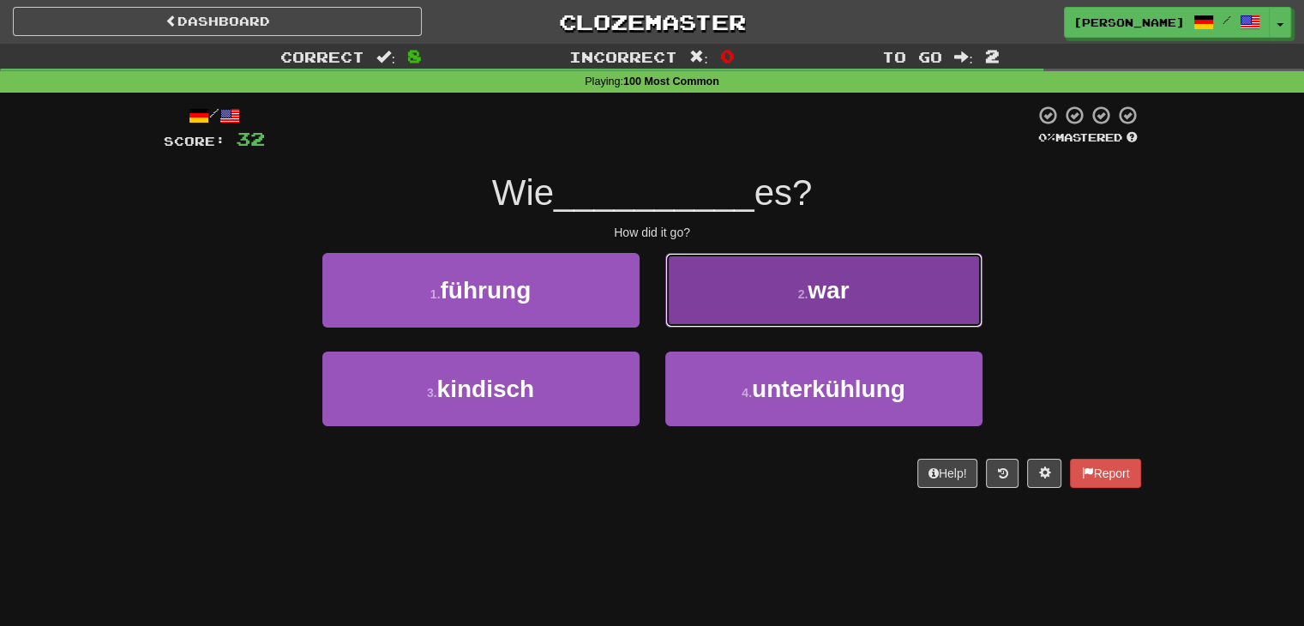
click at [754, 291] on button "2 . war" at bounding box center [823, 290] width 317 height 75
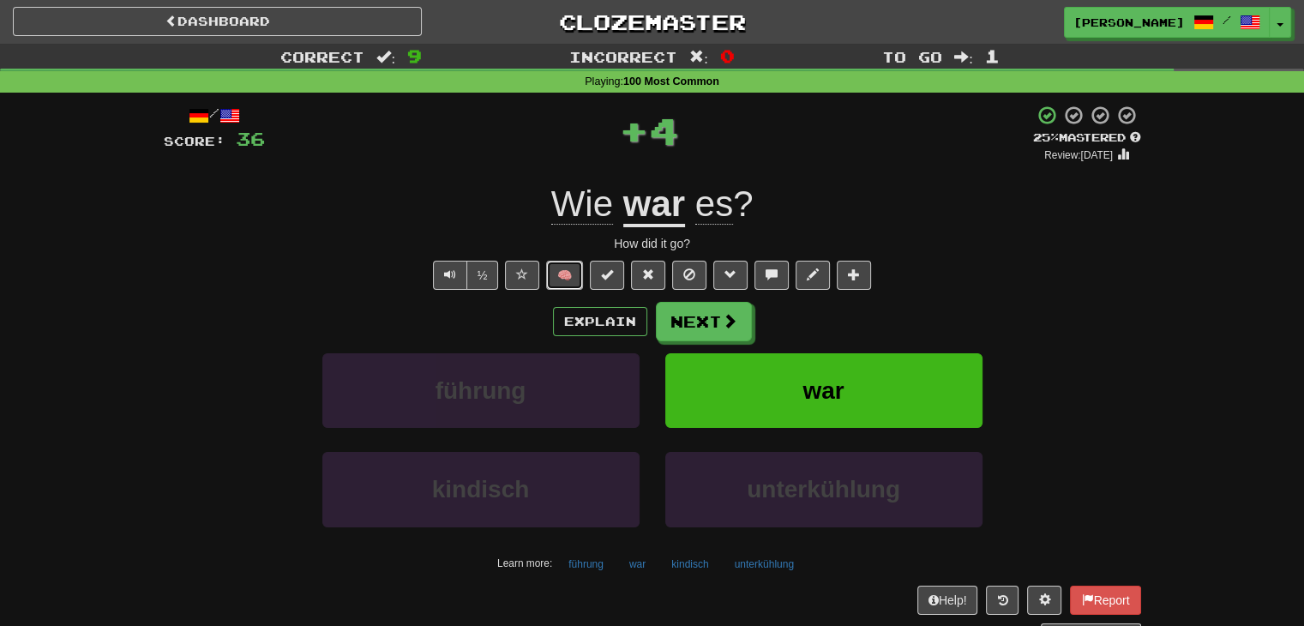
click at [569, 276] on button "🧠" at bounding box center [564, 275] width 37 height 29
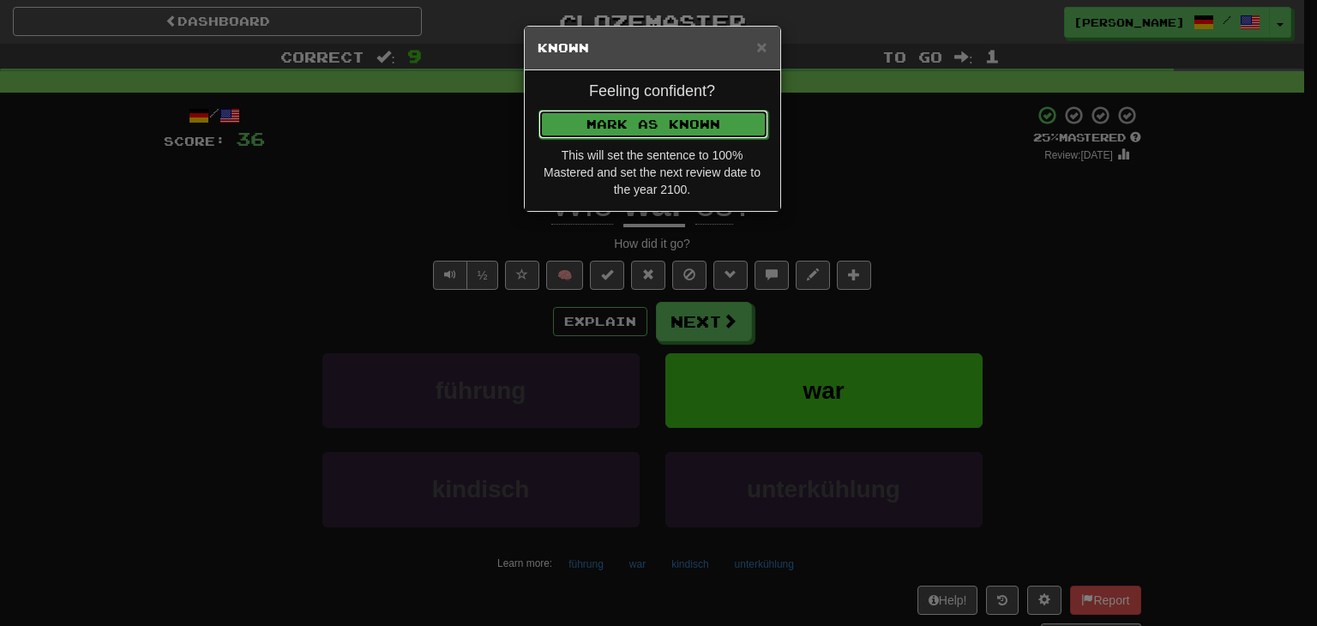
click at [617, 117] on button "Mark as Known" at bounding box center [653, 124] width 230 height 29
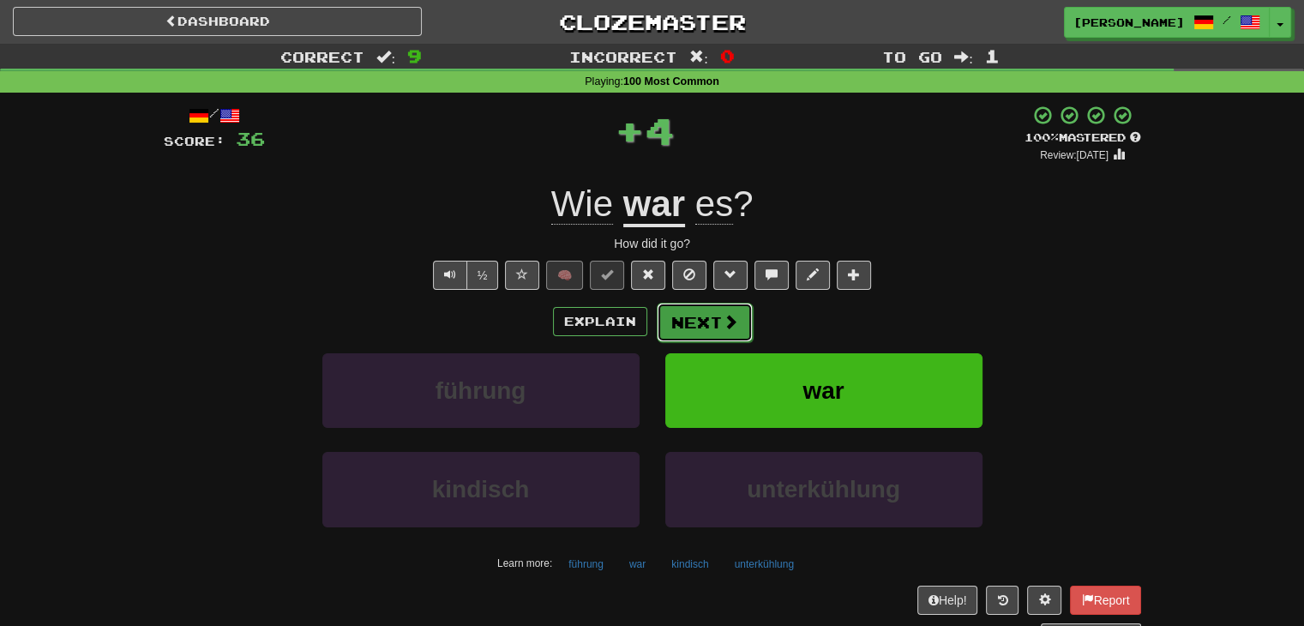
click at [693, 320] on button "Next" at bounding box center [705, 322] width 96 height 39
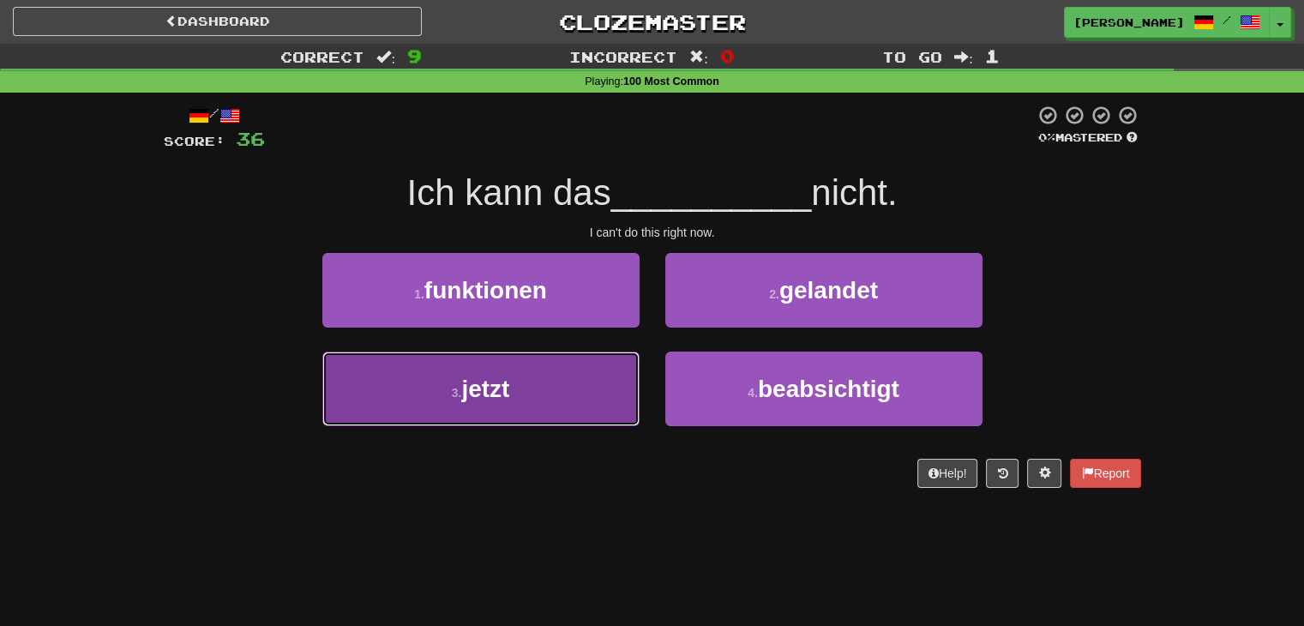
click at [573, 413] on button "3 . jetzt" at bounding box center [480, 389] width 317 height 75
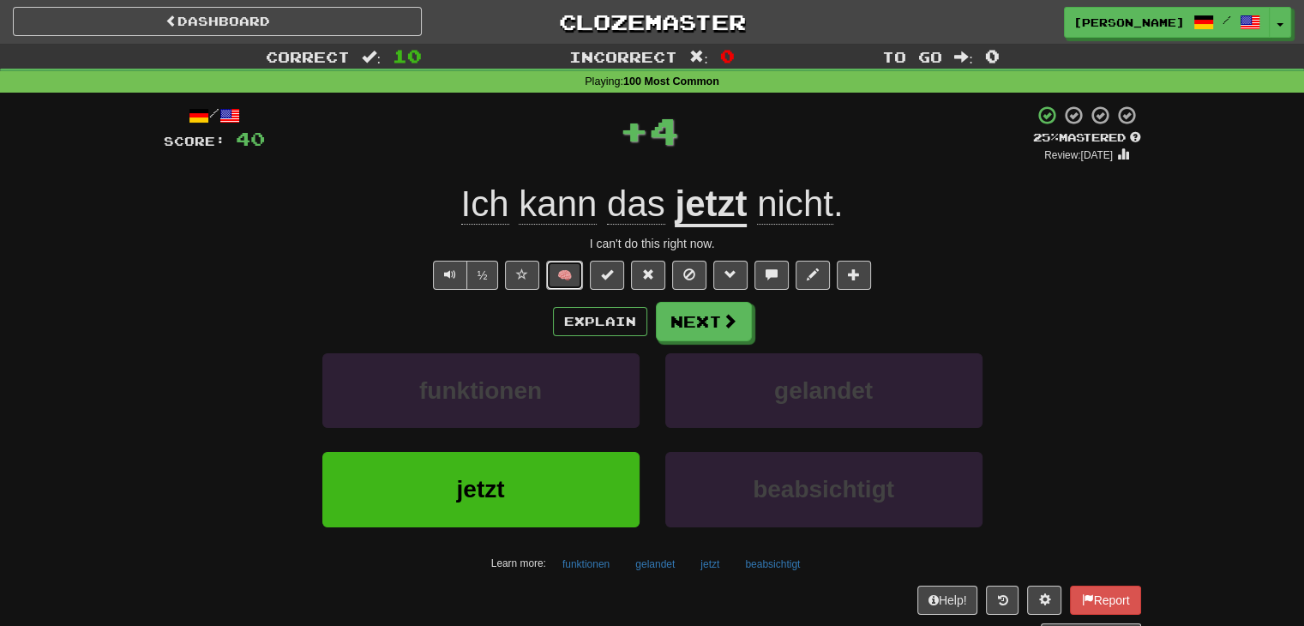
click at [566, 281] on button "🧠" at bounding box center [564, 275] width 37 height 29
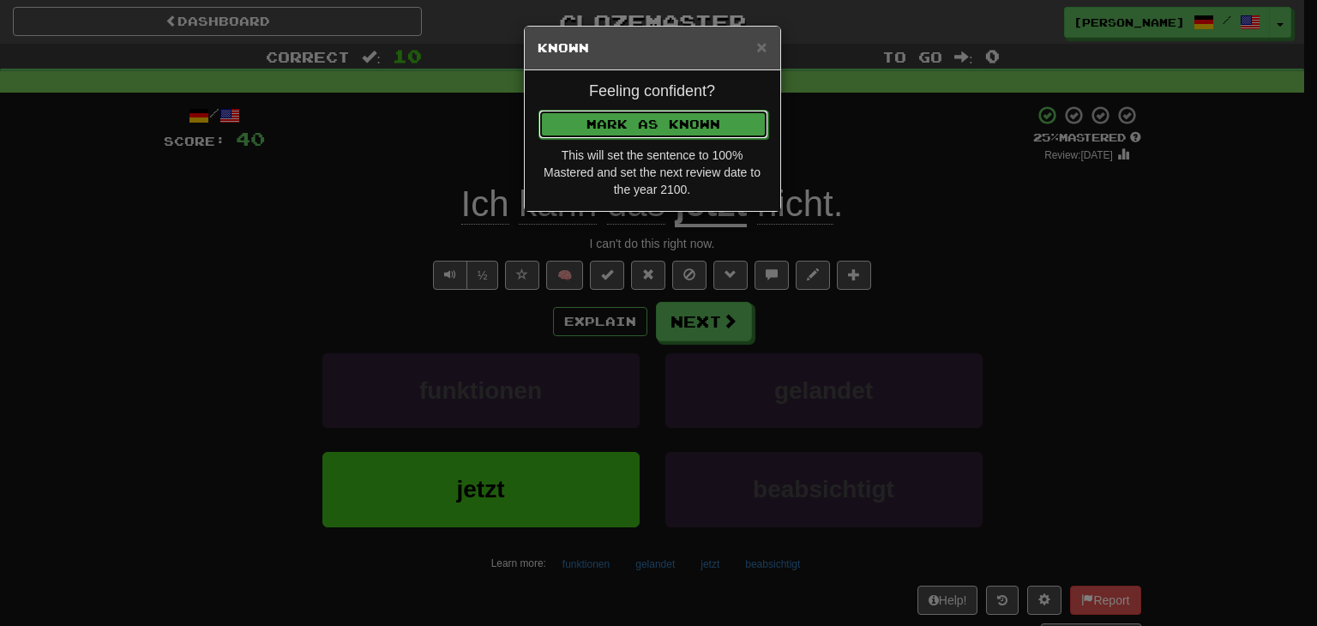
click at [623, 114] on button "Mark as Known" at bounding box center [653, 124] width 230 height 29
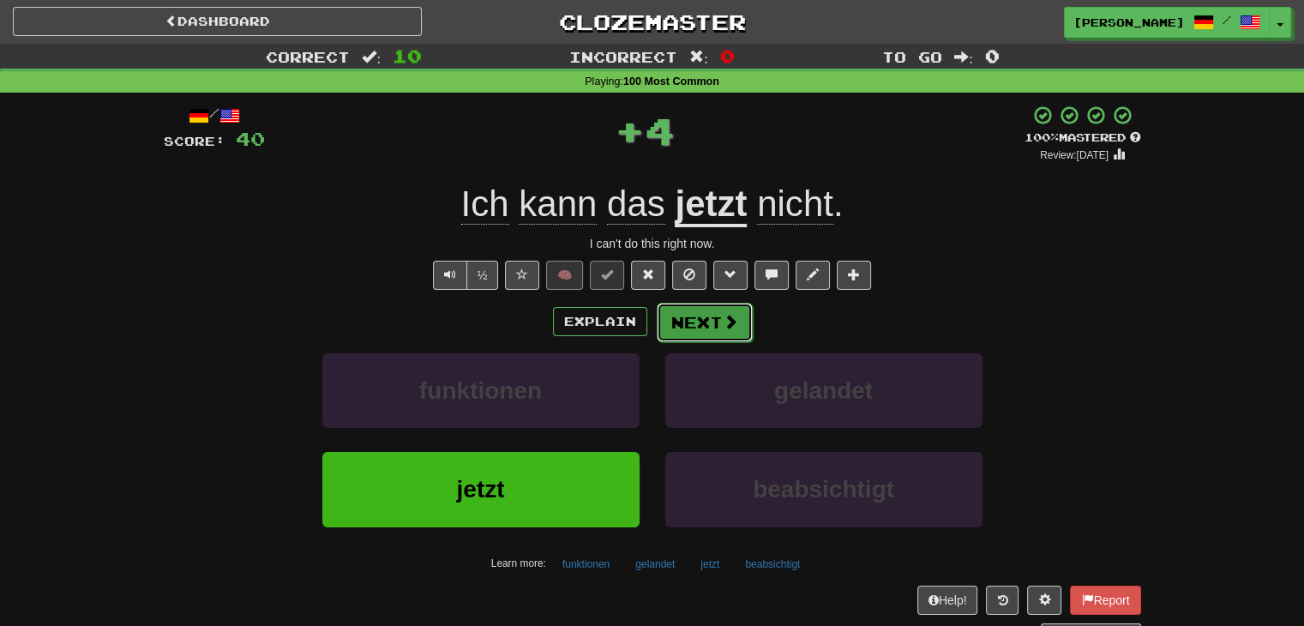
click at [683, 318] on button "Next" at bounding box center [705, 322] width 96 height 39
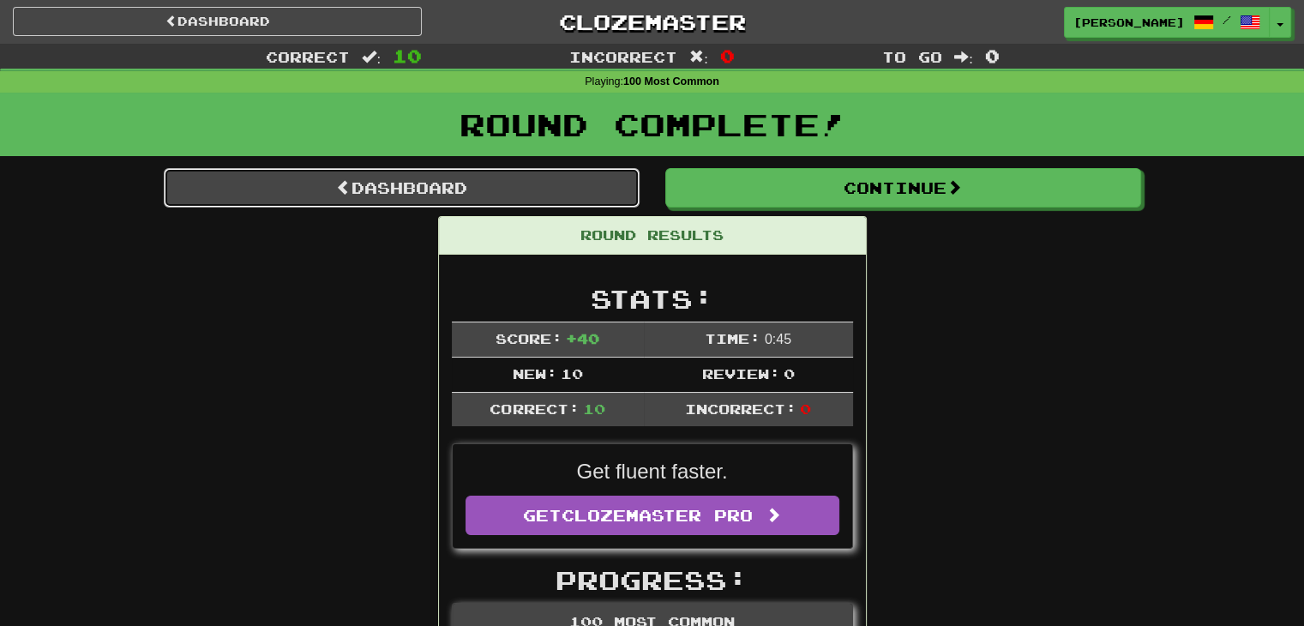
click at [384, 196] on link "Dashboard" at bounding box center [402, 187] width 476 height 39
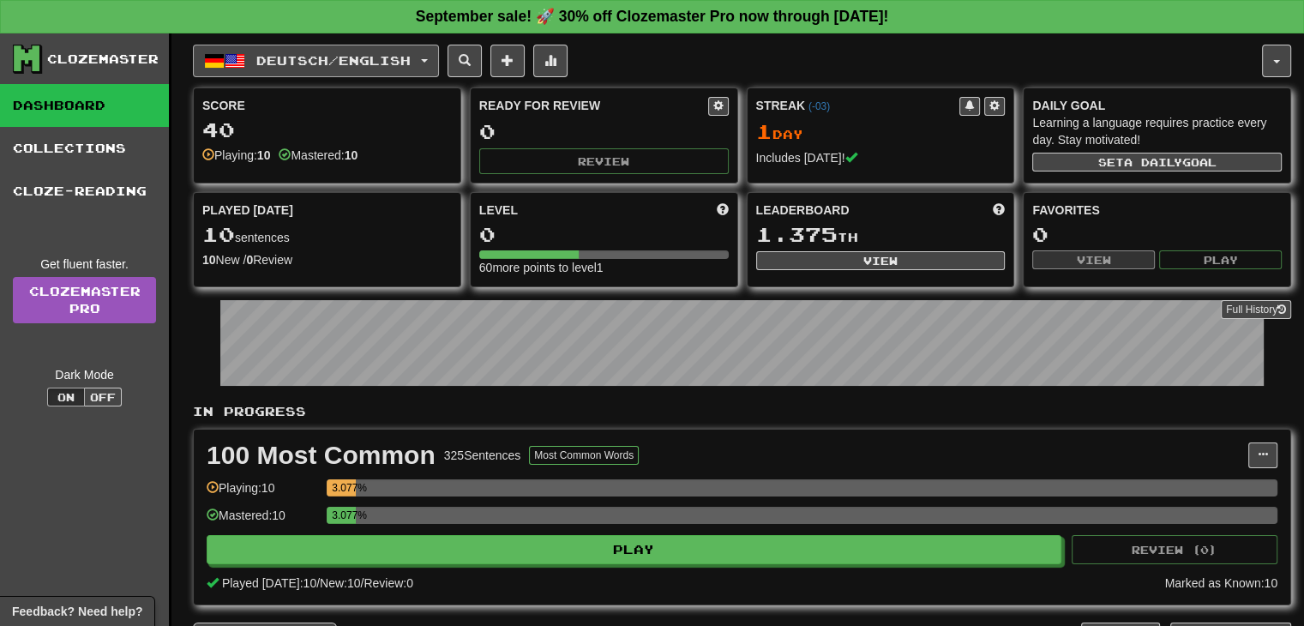
click at [428, 59] on span "button" at bounding box center [424, 60] width 7 height 3
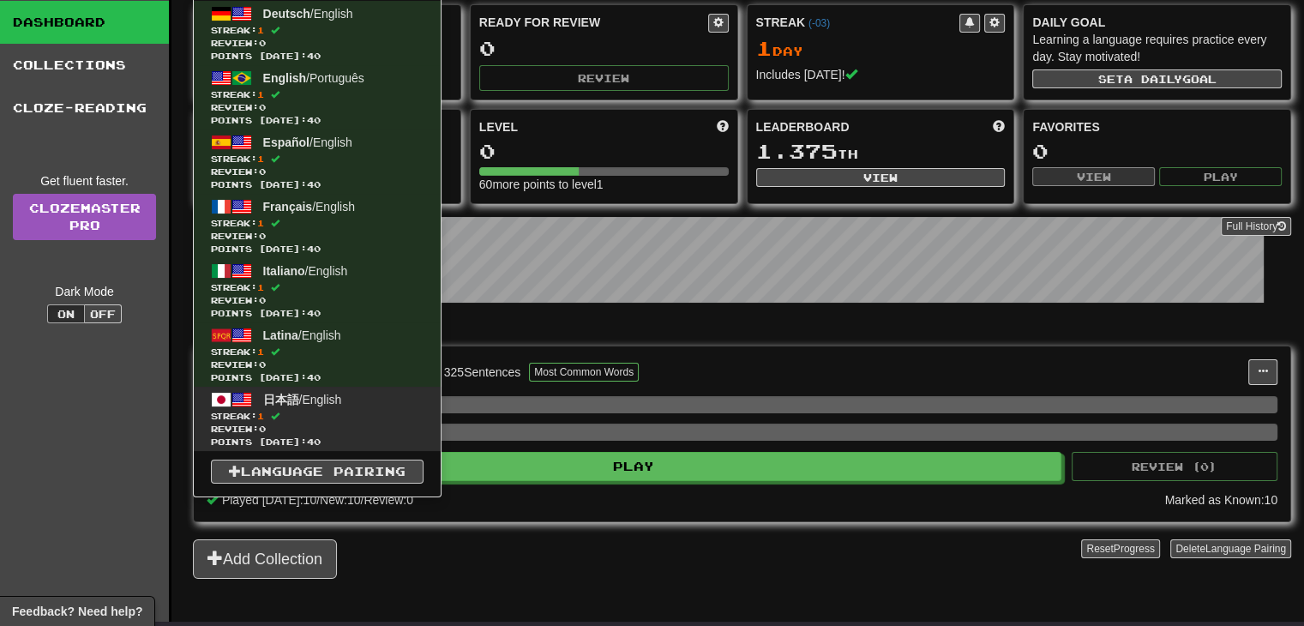
scroll to position [86, 0]
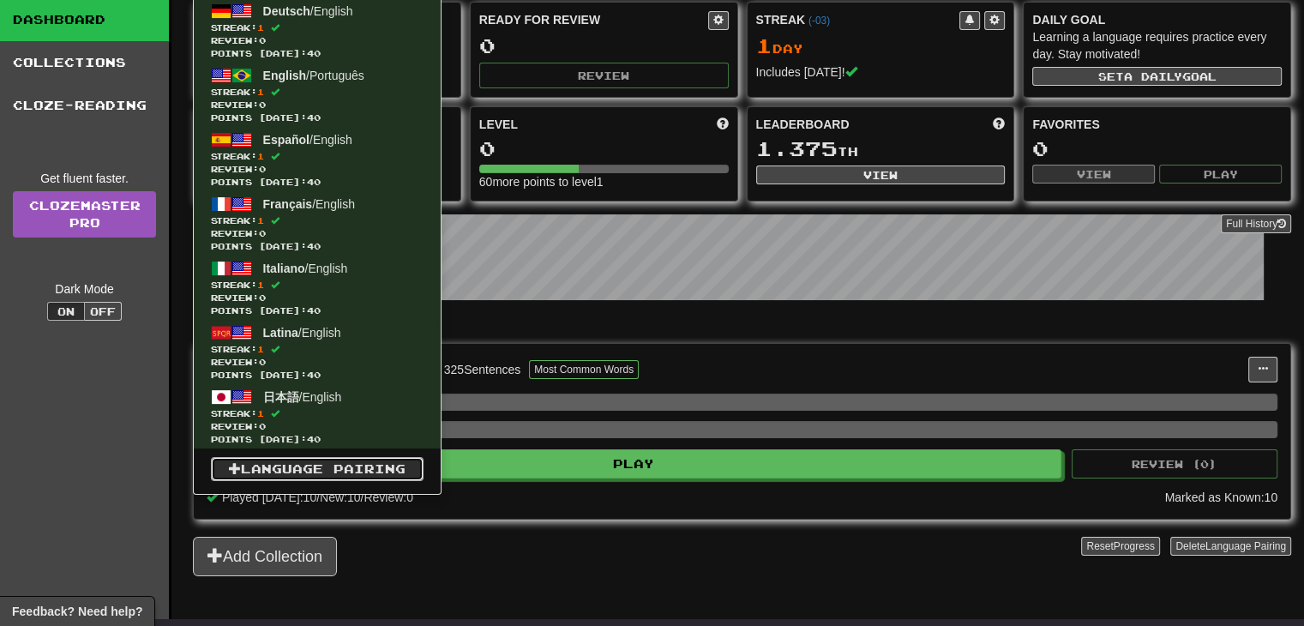
click at [311, 467] on link "Language Pairing" at bounding box center [317, 469] width 213 height 24
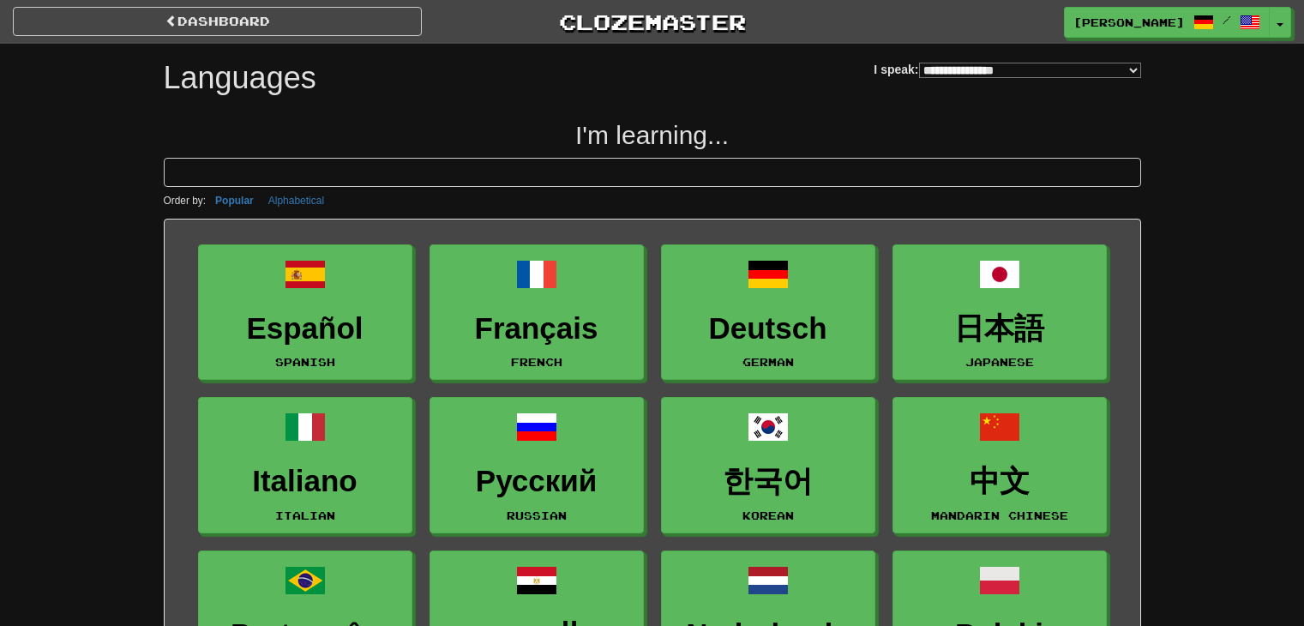
select select "*******"
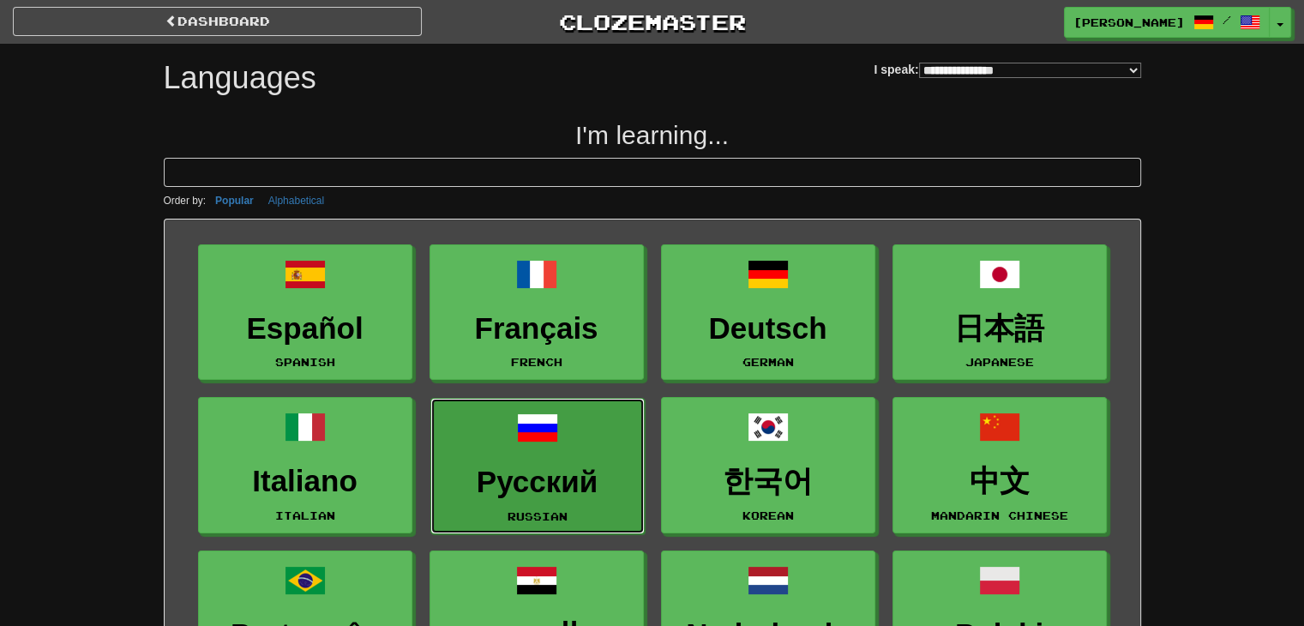
click at [526, 466] on h3 "Русский" at bounding box center [537, 482] width 195 height 33
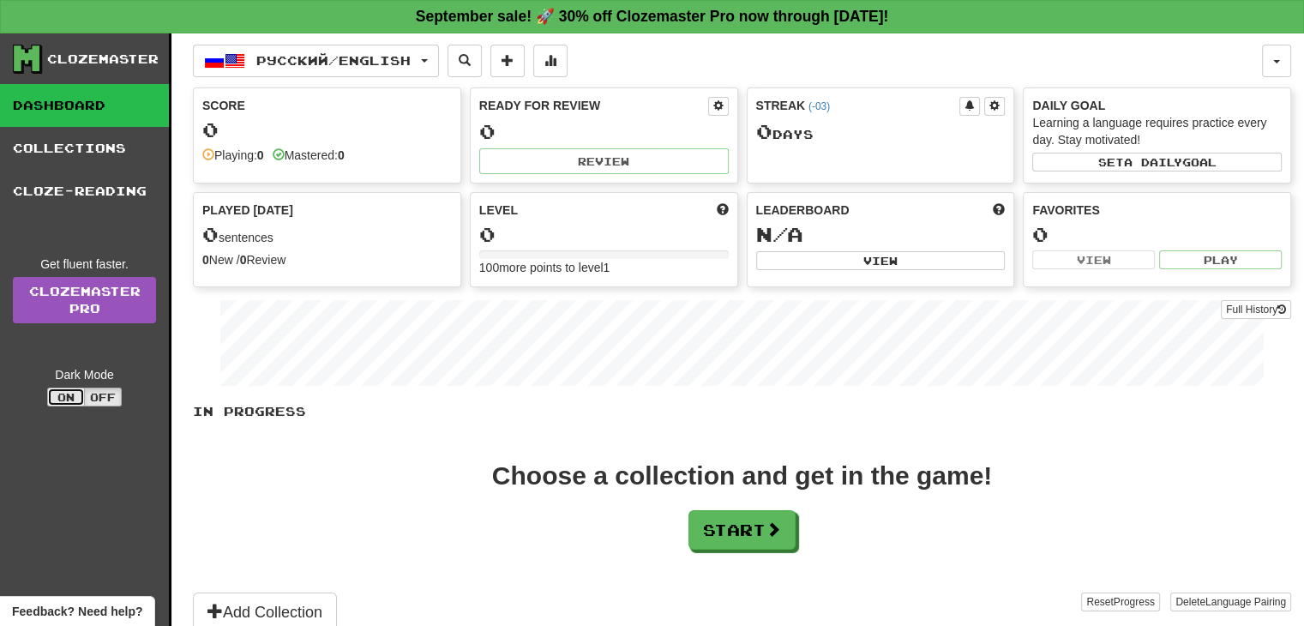
click at [69, 398] on button "On" at bounding box center [66, 397] width 38 height 19
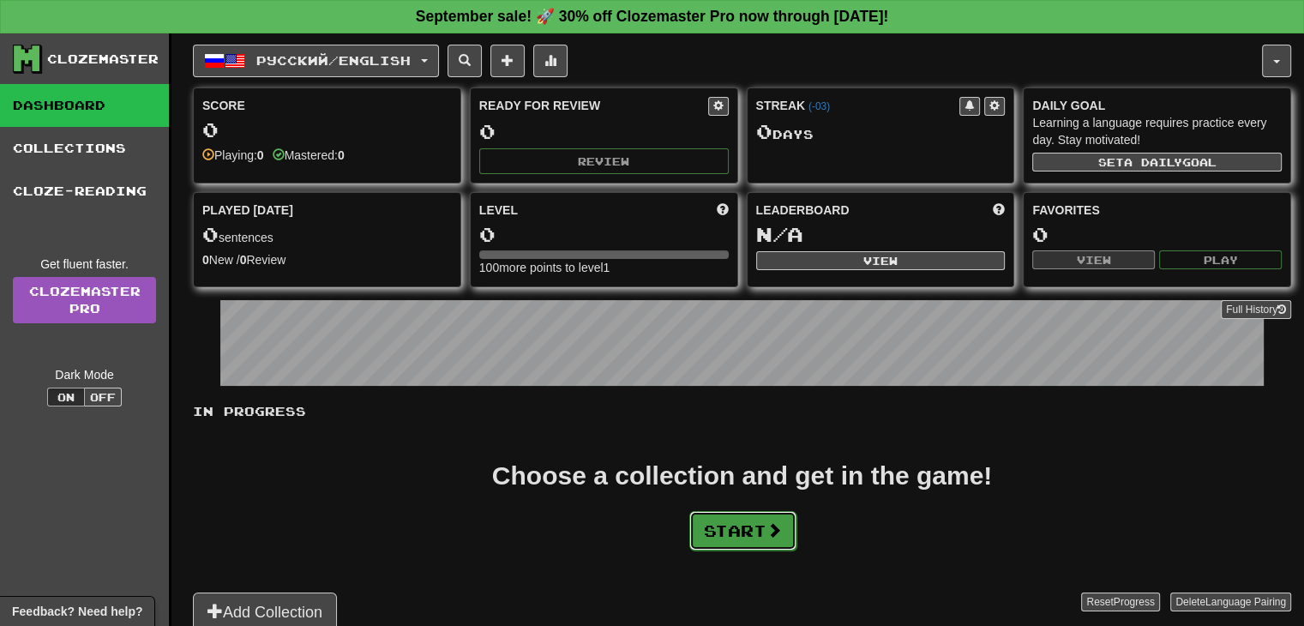
click at [737, 532] on button "Start" at bounding box center [742, 530] width 107 height 39
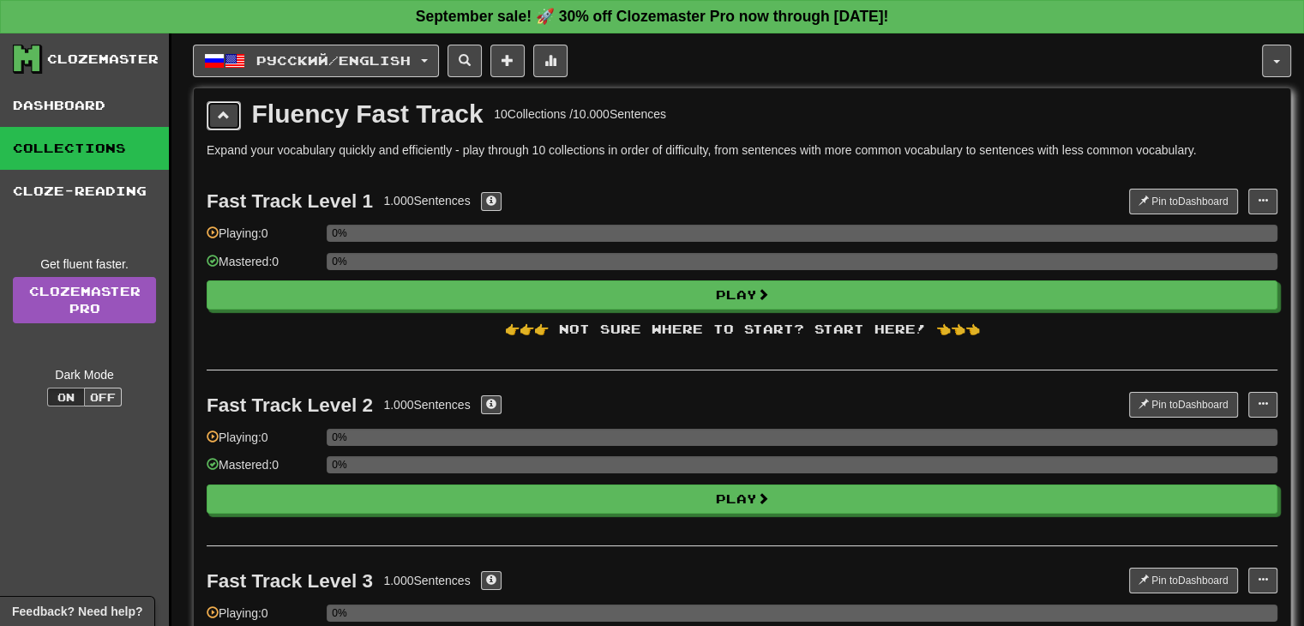
click at [238, 109] on button at bounding box center [224, 115] width 34 height 29
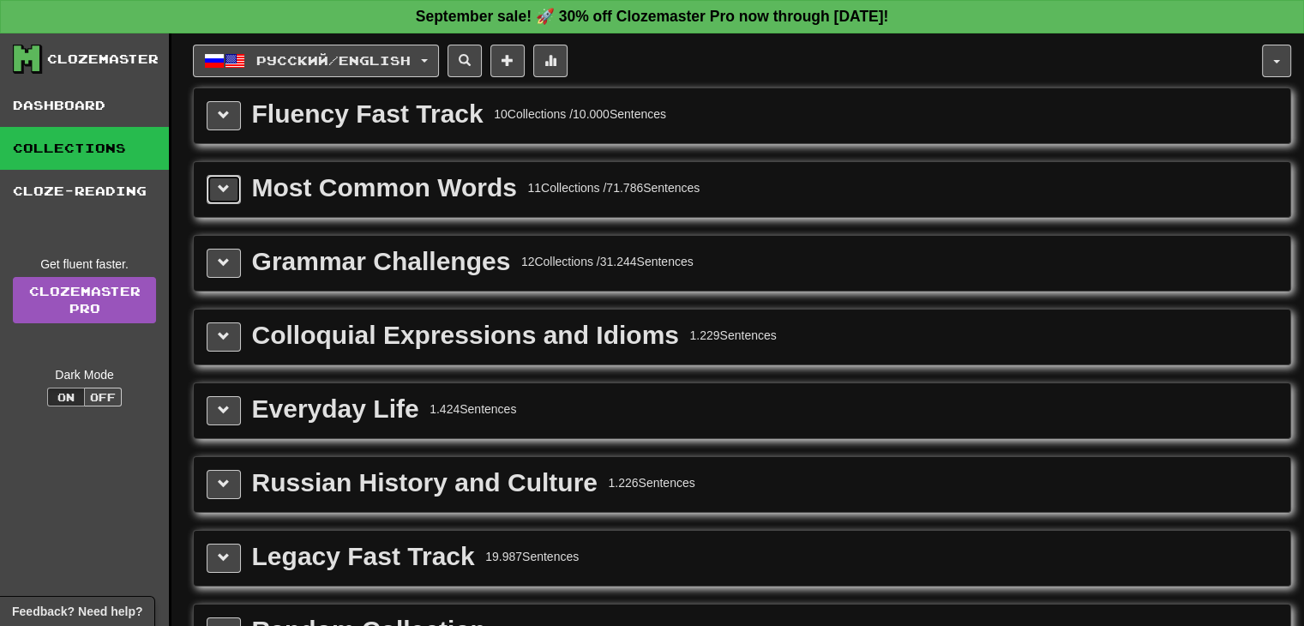
click at [219, 193] on span at bounding box center [224, 189] width 12 height 12
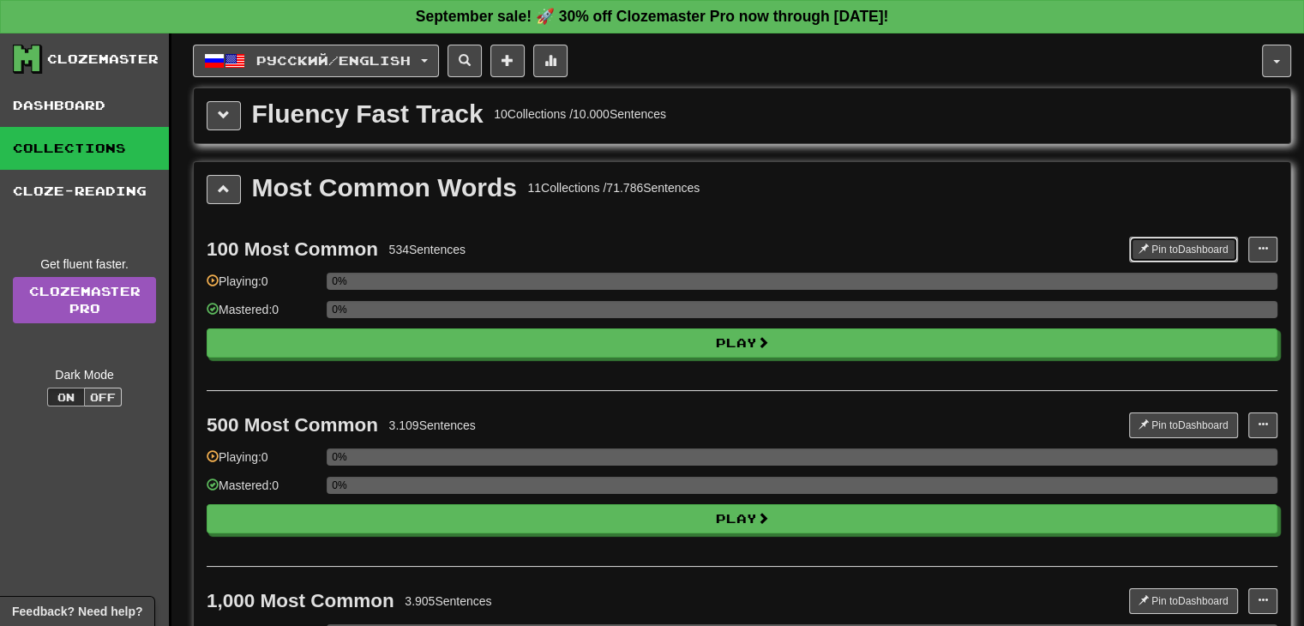
click at [1151, 237] on button "Pin to Dashboard" at bounding box center [1183, 250] width 109 height 26
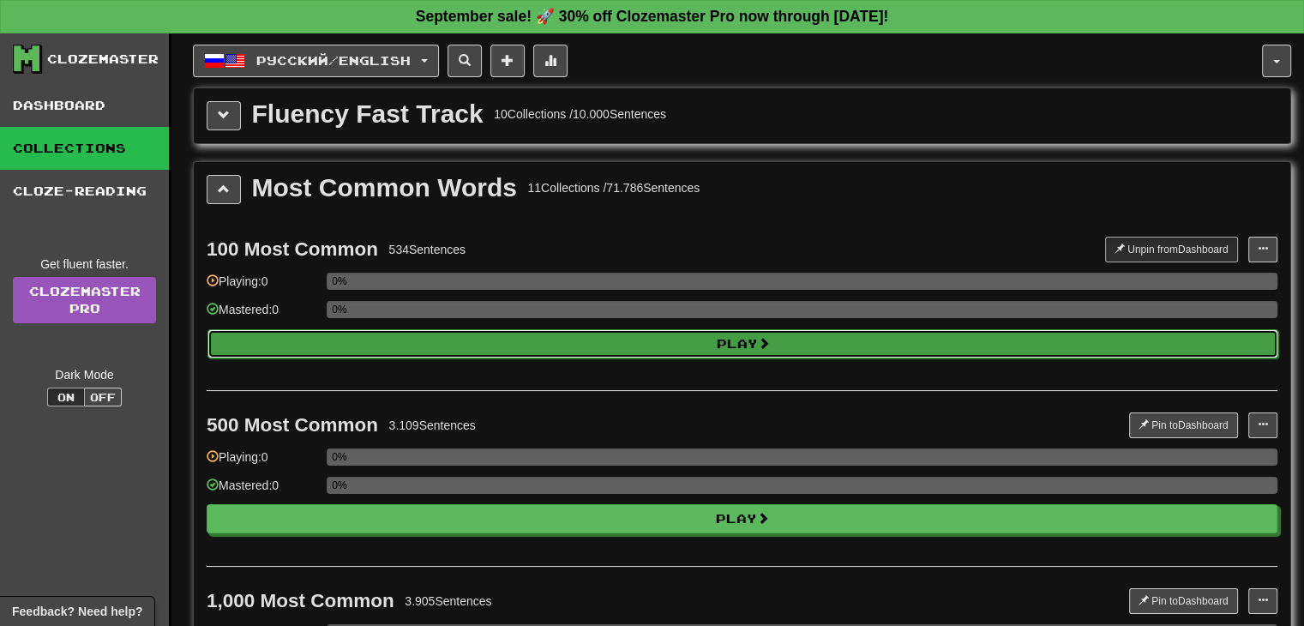
click at [763, 337] on span at bounding box center [764, 343] width 12 height 12
select select "**"
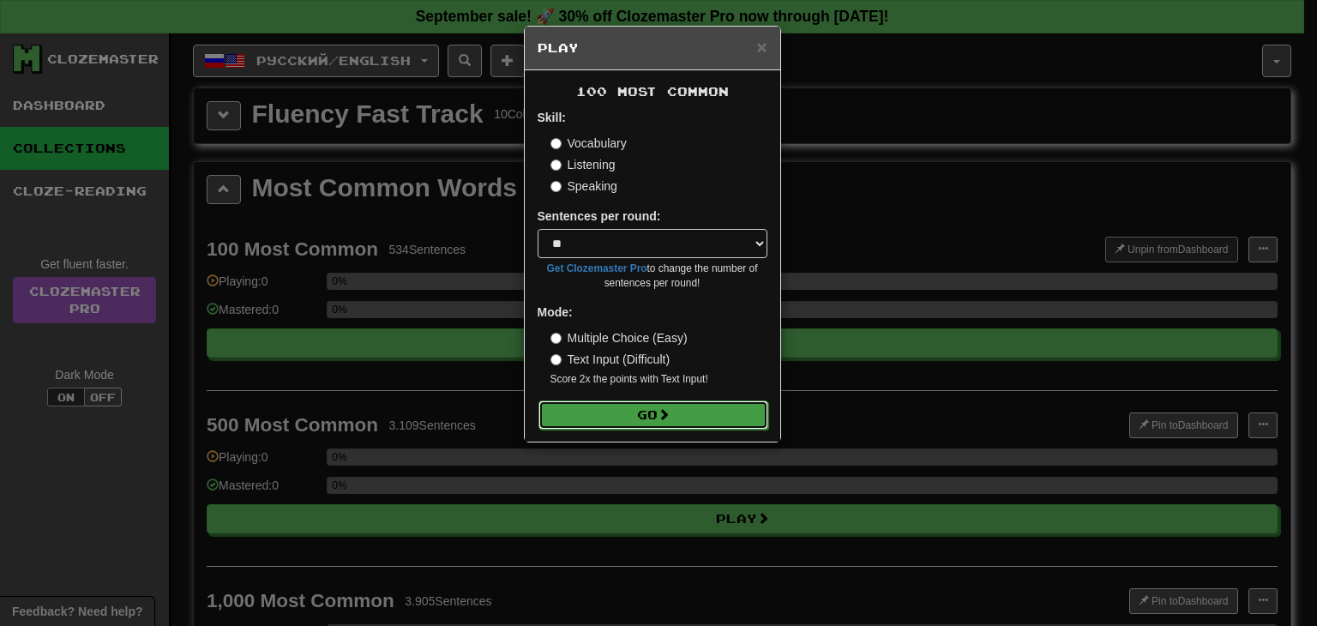
click at [652, 415] on button "Go" at bounding box center [653, 414] width 230 height 29
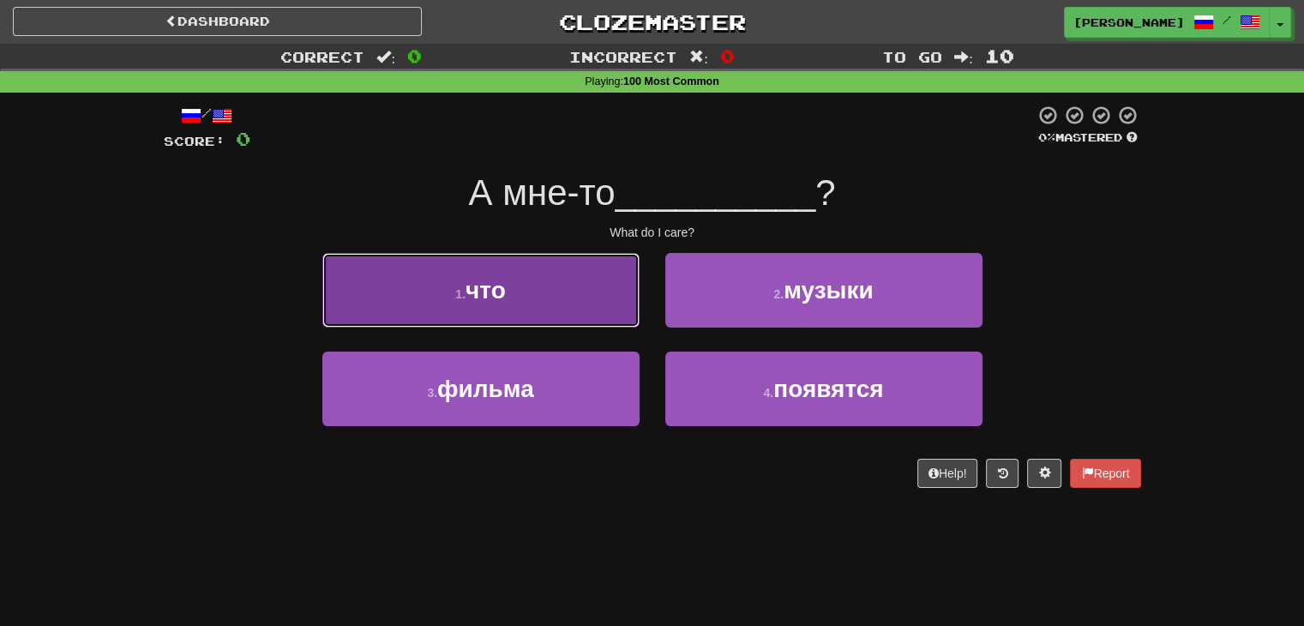
click at [569, 315] on button "1 . что" at bounding box center [480, 290] width 317 height 75
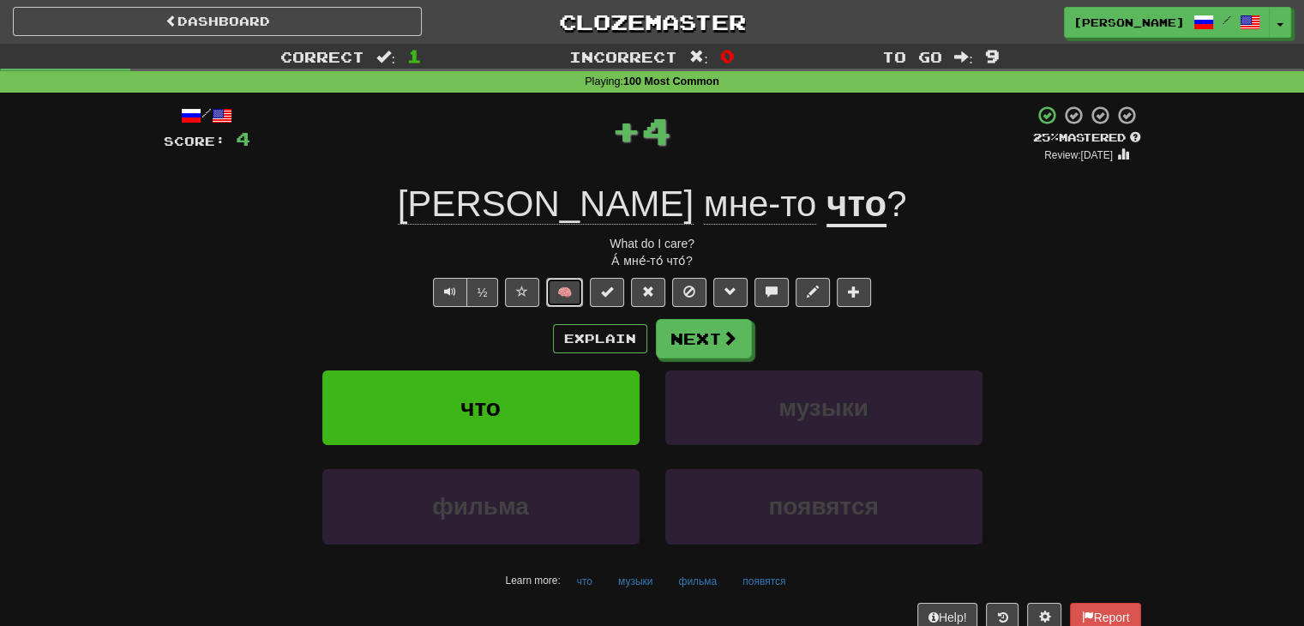
click at [571, 284] on button "🧠" at bounding box center [564, 292] width 37 height 29
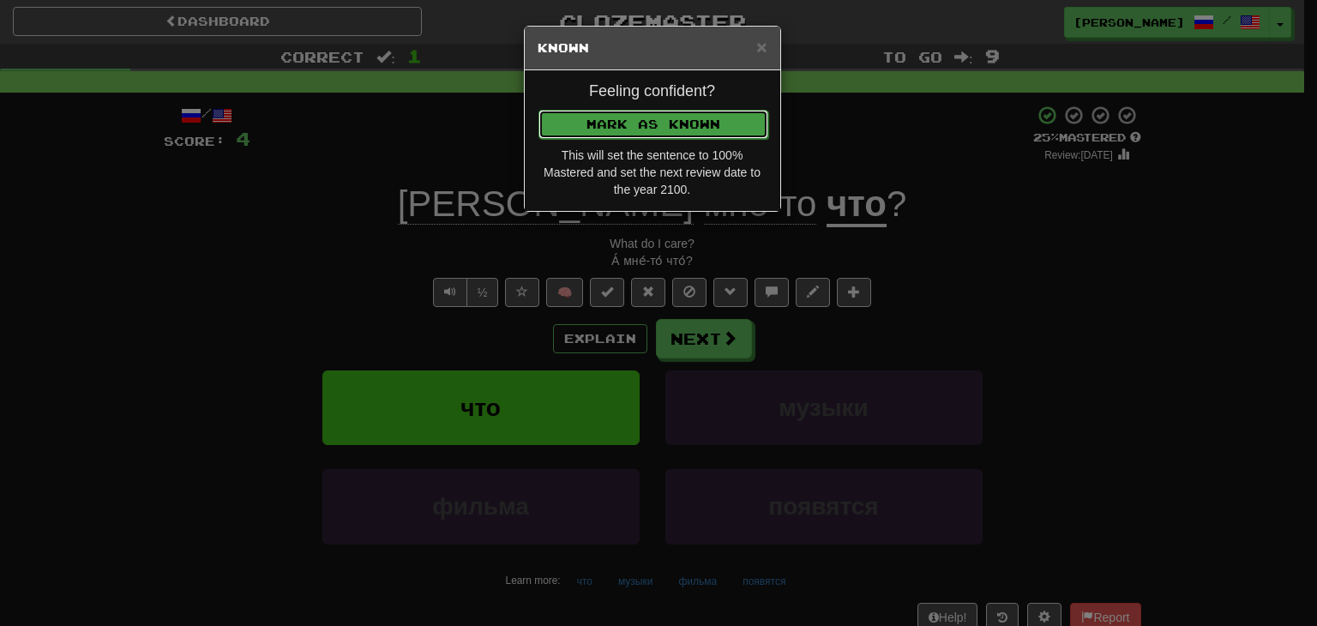
click at [634, 128] on button "Mark as Known" at bounding box center [653, 124] width 230 height 29
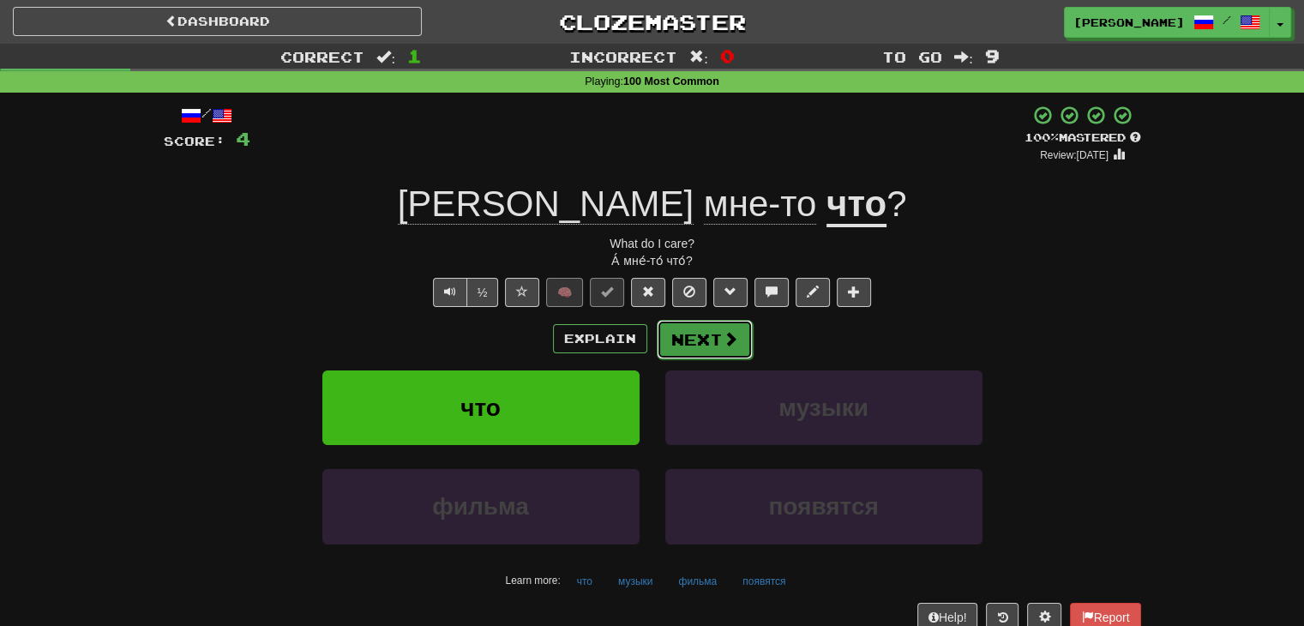
click at [706, 340] on button "Next" at bounding box center [705, 339] width 96 height 39
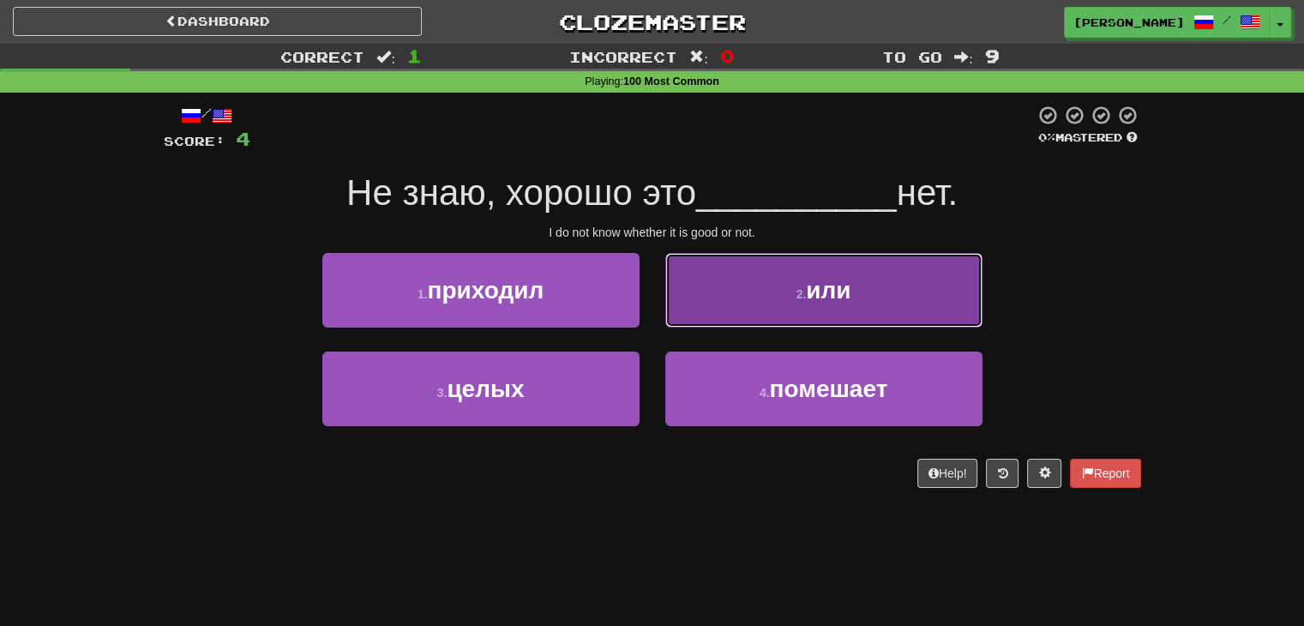
click at [803, 292] on small "2 ." at bounding box center [801, 294] width 10 height 14
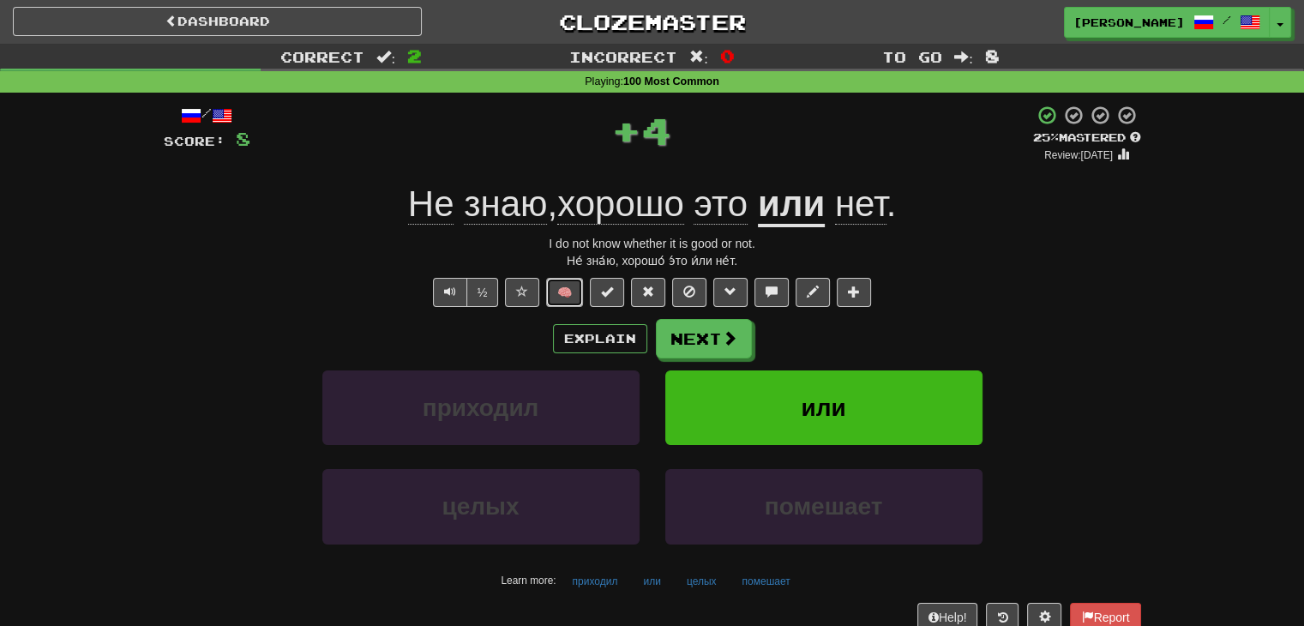
click at [573, 293] on button "🧠" at bounding box center [564, 292] width 37 height 29
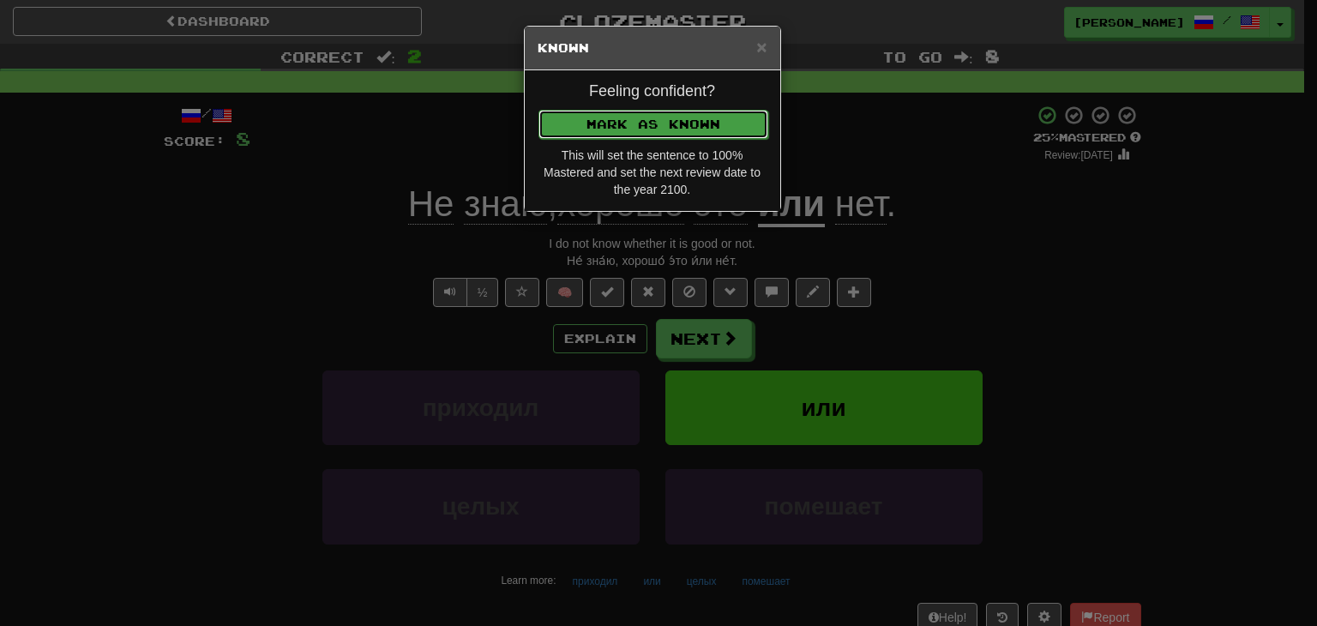
click at [621, 111] on button "Mark as Known" at bounding box center [653, 124] width 230 height 29
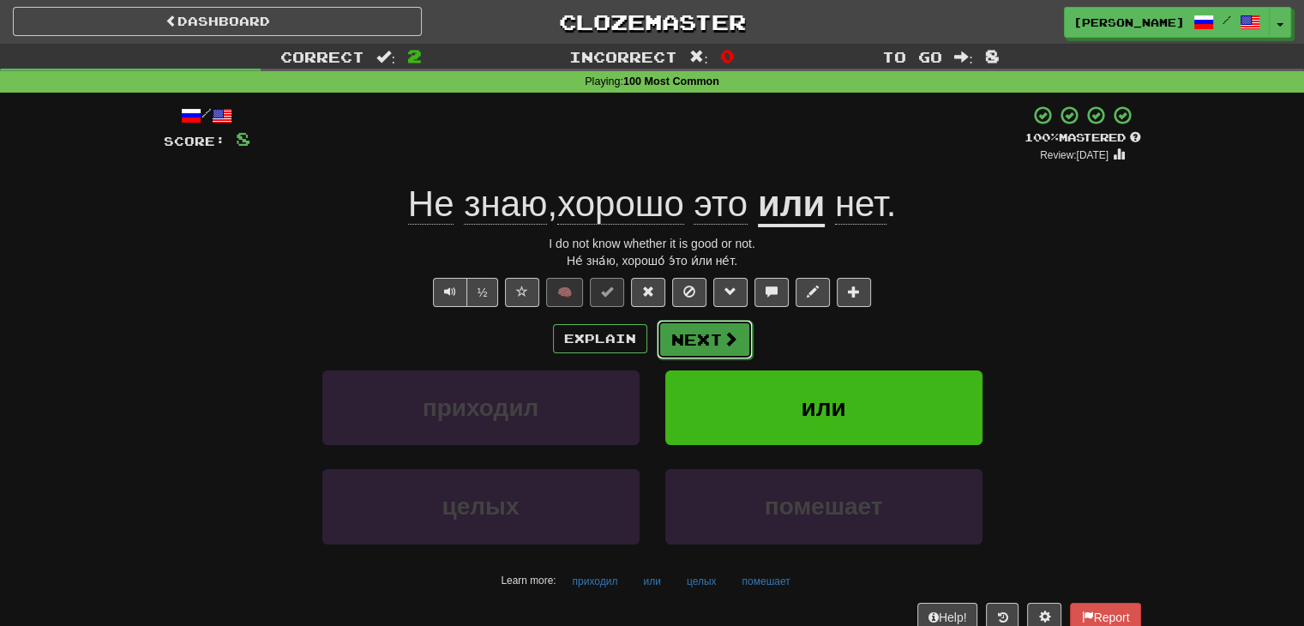
click at [718, 334] on button "Next" at bounding box center [705, 339] width 96 height 39
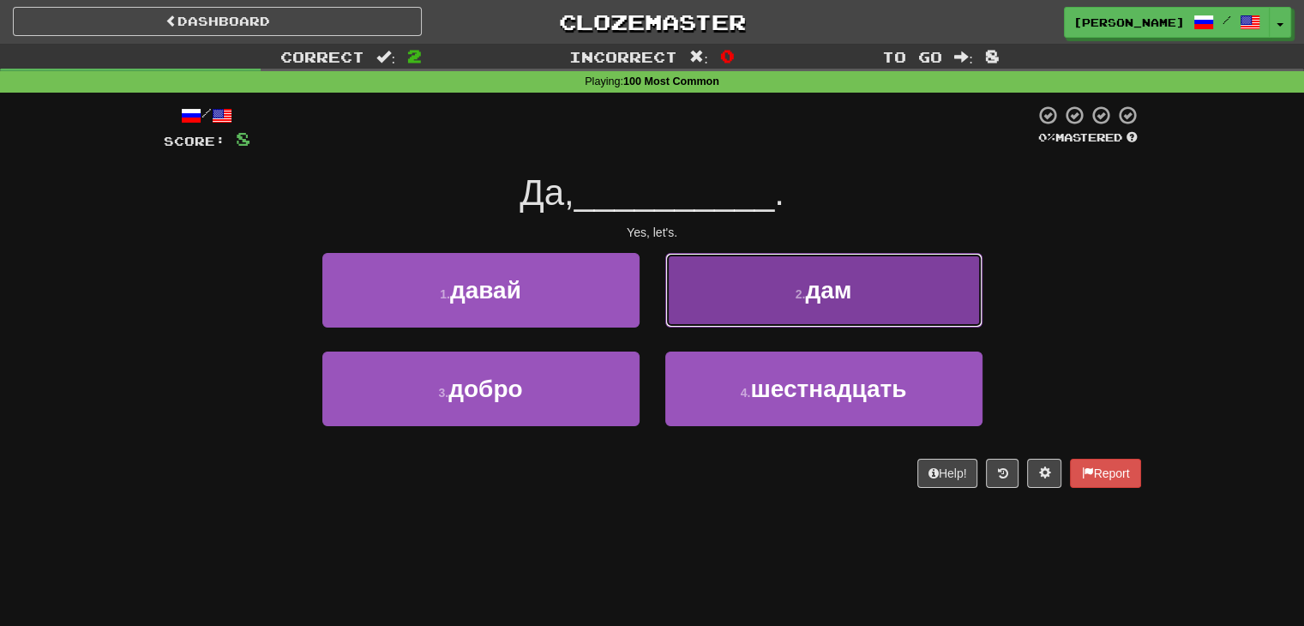
click at [806, 292] on span "дам" at bounding box center [828, 290] width 46 height 27
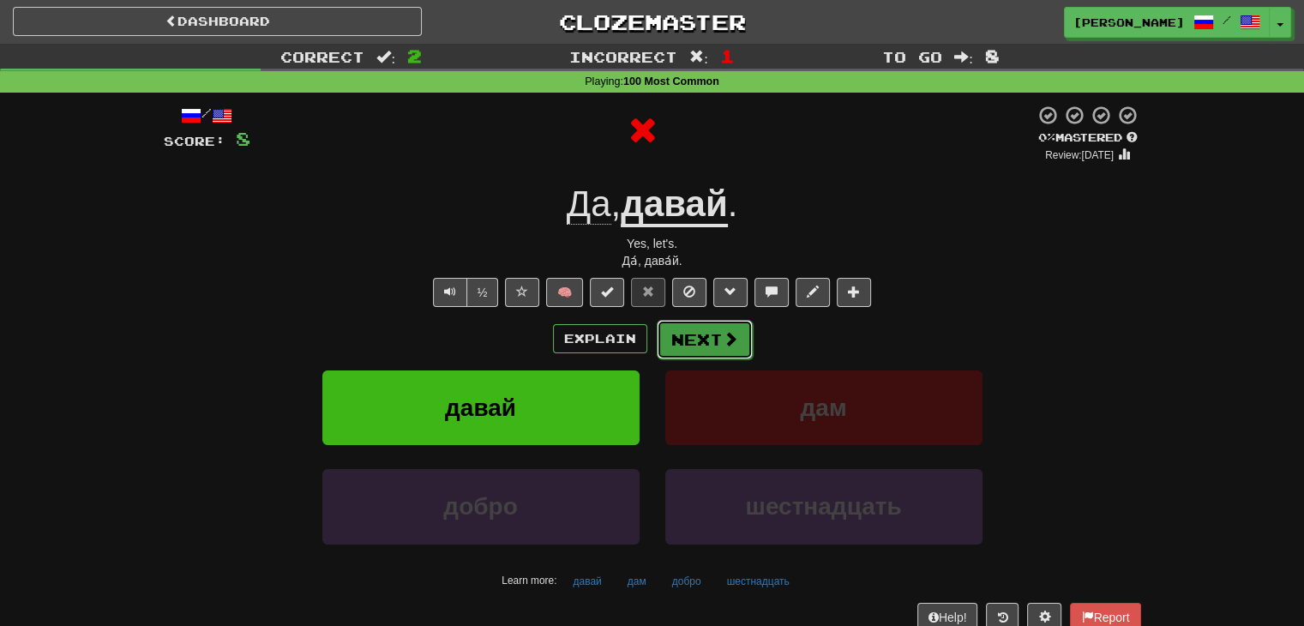
click at [672, 337] on button "Next" at bounding box center [705, 339] width 96 height 39
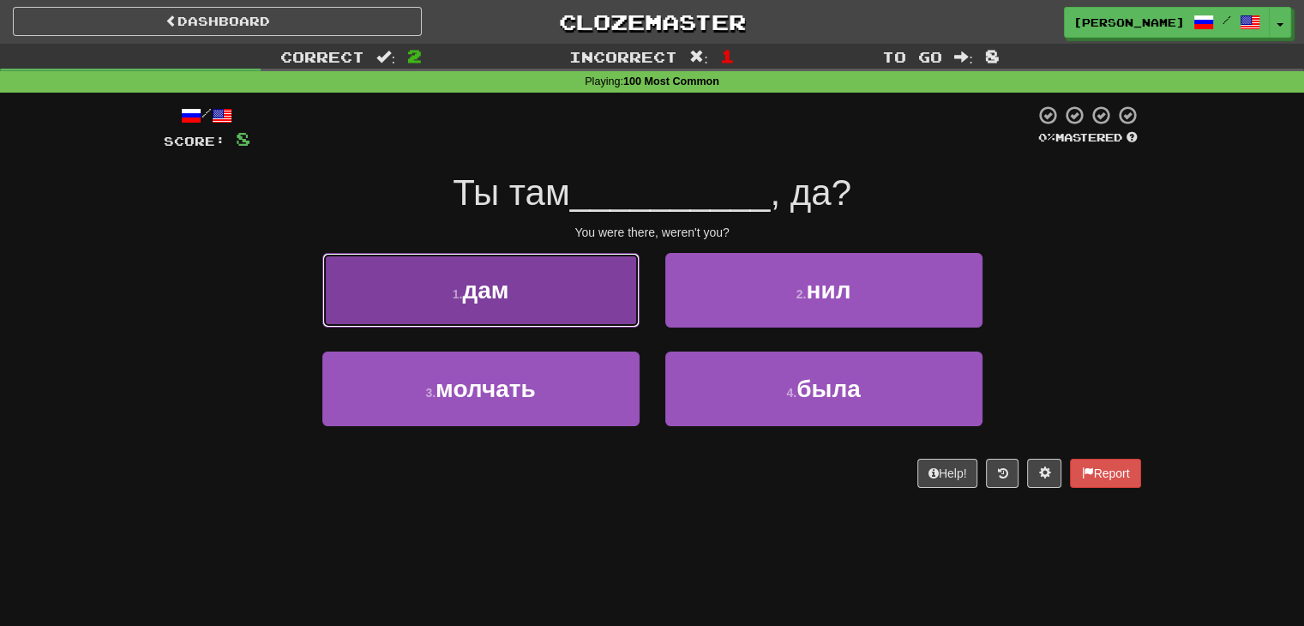
click at [580, 304] on button "1 . дам" at bounding box center [480, 290] width 317 height 75
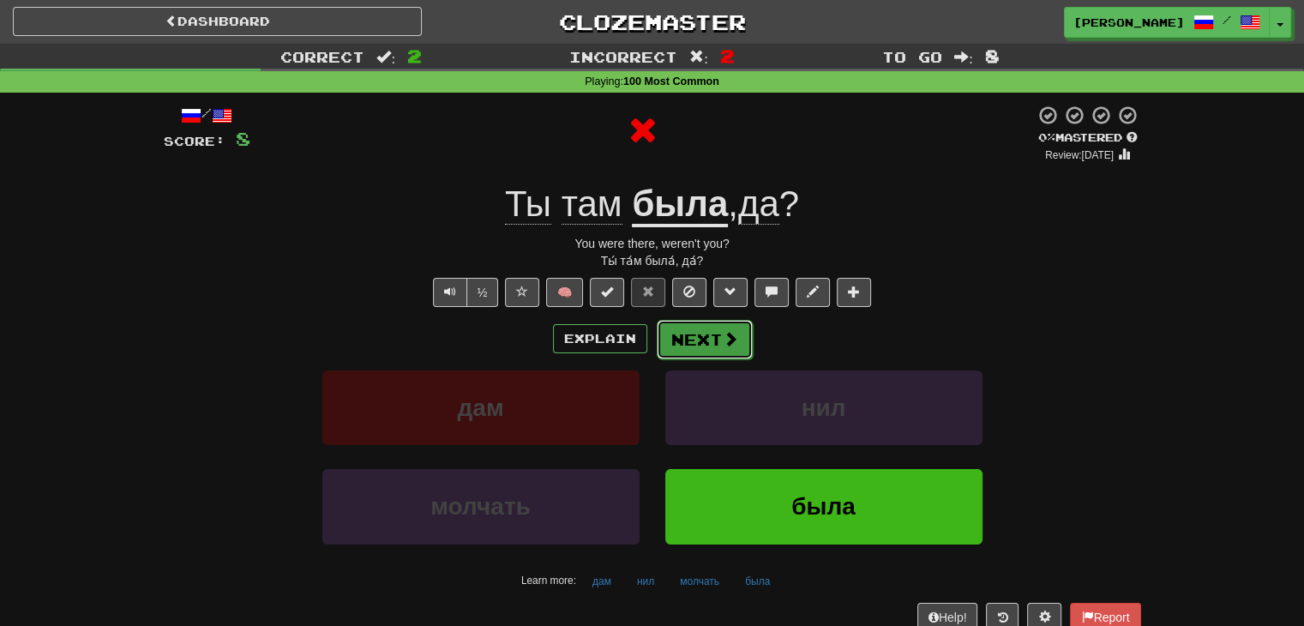
click at [717, 337] on button "Next" at bounding box center [705, 339] width 96 height 39
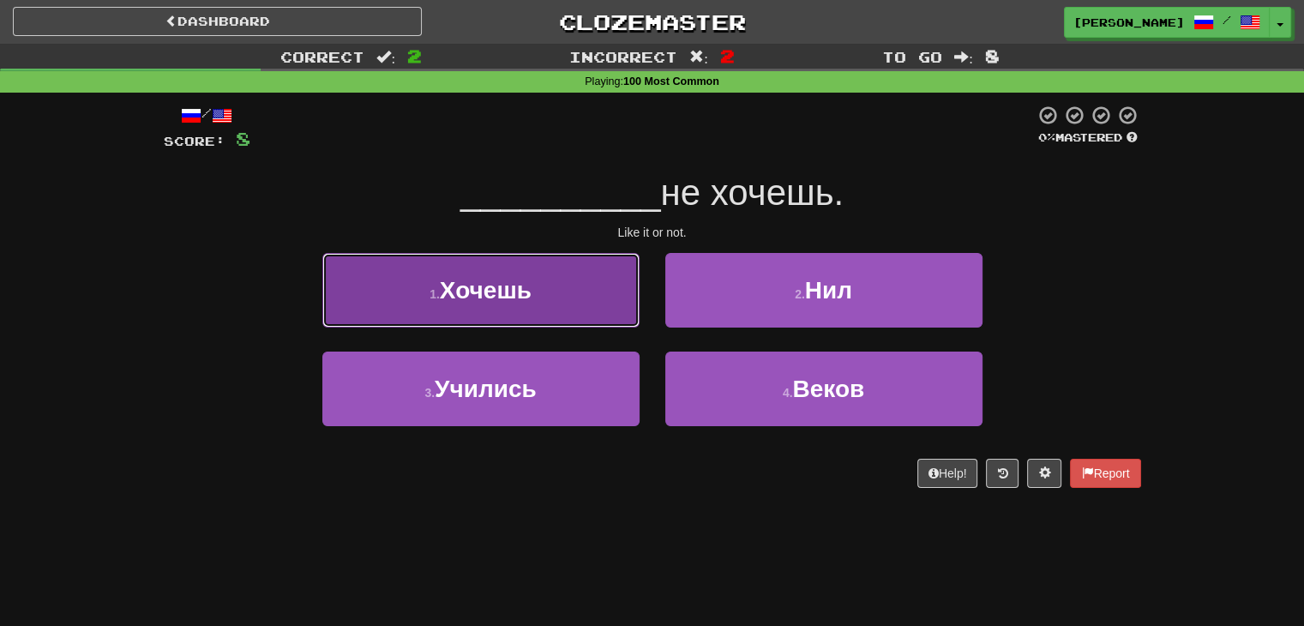
click at [544, 313] on button "1 . Хочешь" at bounding box center [480, 290] width 317 height 75
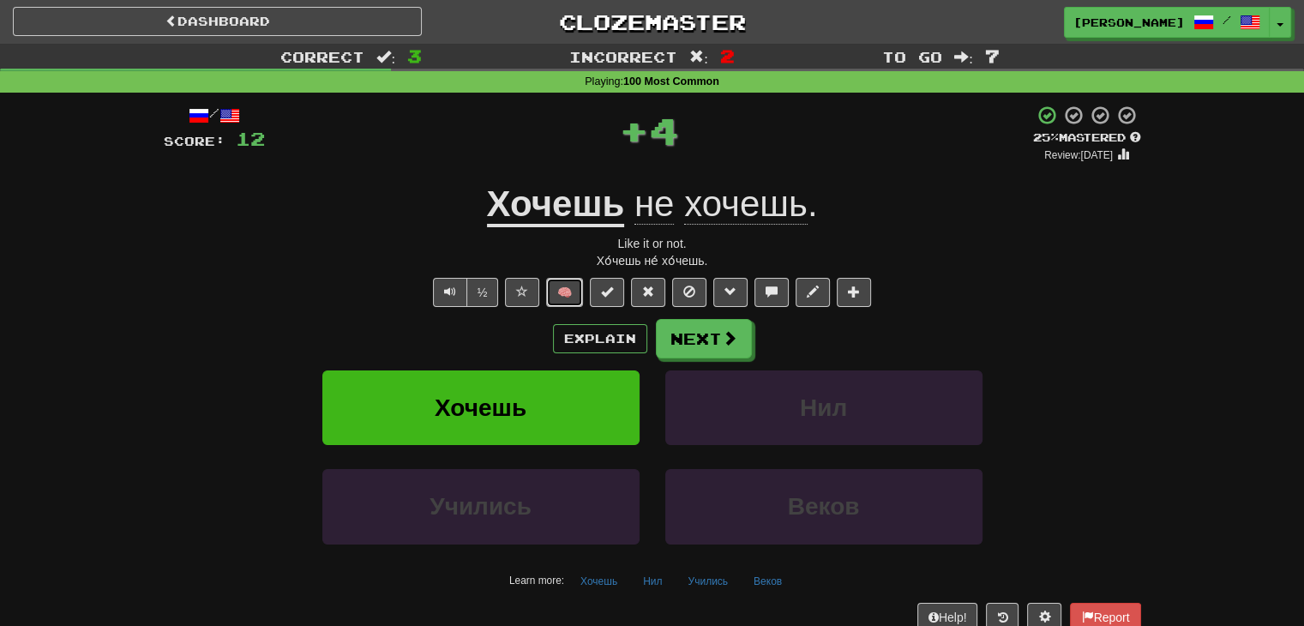
click at [580, 292] on button "🧠" at bounding box center [564, 292] width 37 height 29
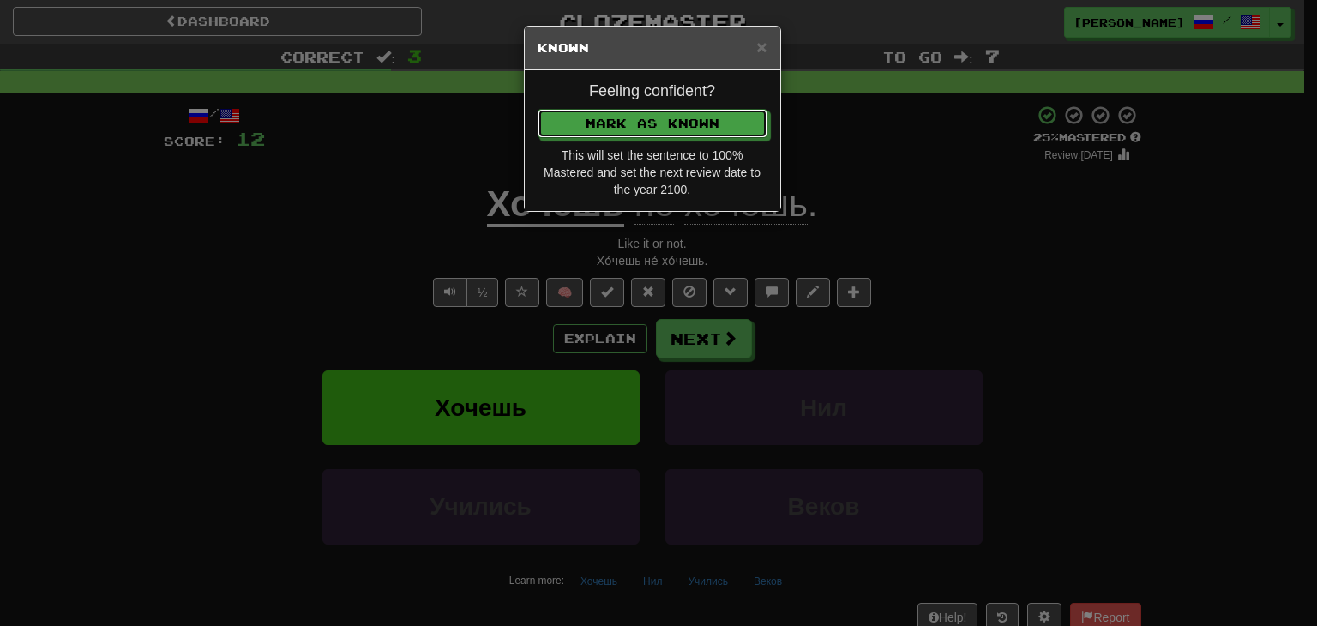
drag, startPoint x: 598, startPoint y: 130, endPoint x: 600, endPoint y: 148, distance: 18.1
click at [599, 131] on button "Mark as Known" at bounding box center [653, 123] width 230 height 29
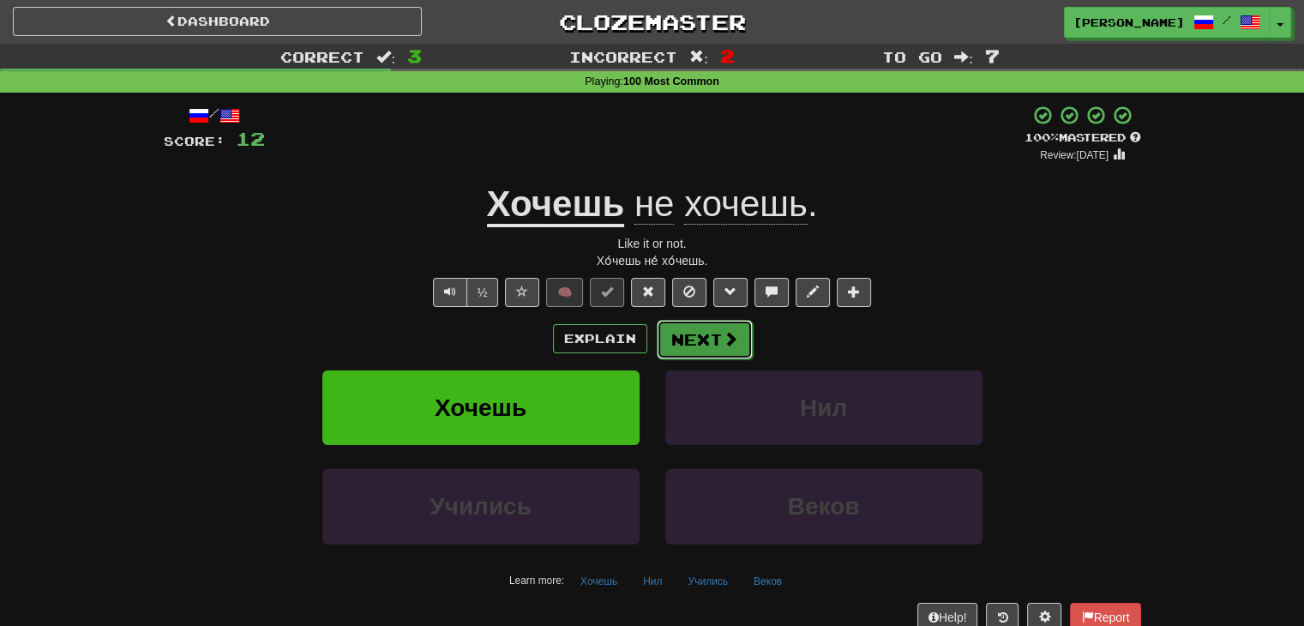
click at [697, 326] on button "Next" at bounding box center [705, 339] width 96 height 39
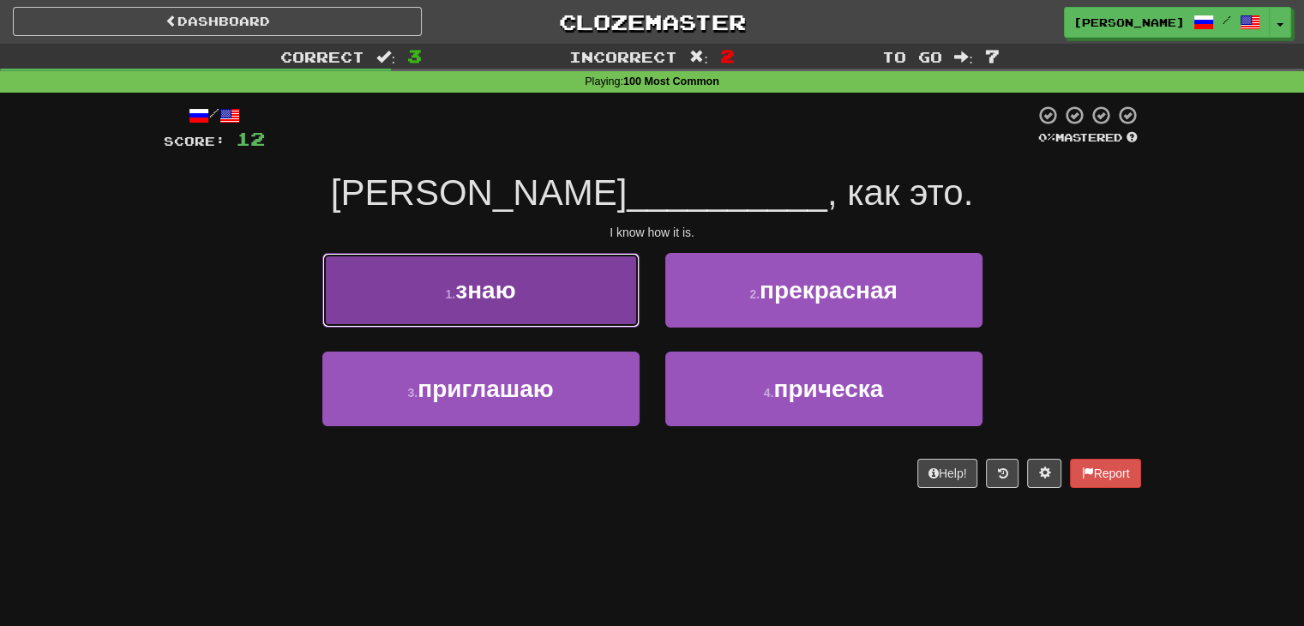
click at [595, 303] on button "1 . знаю" at bounding box center [480, 290] width 317 height 75
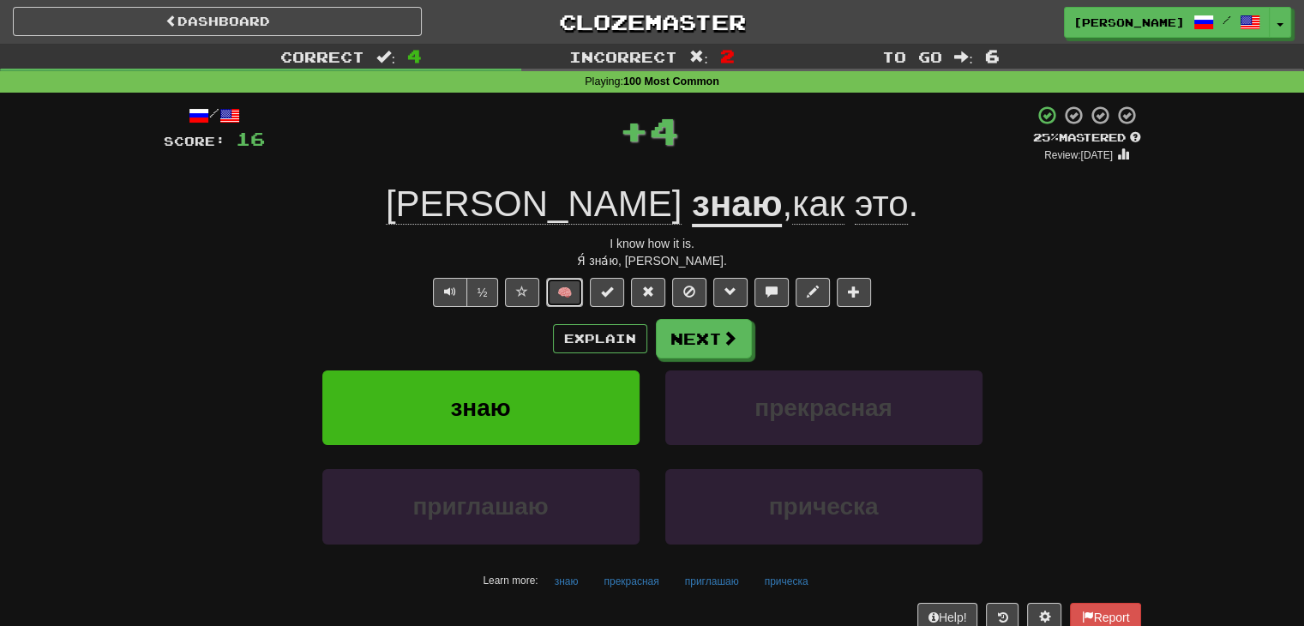
click at [564, 296] on button "🧠" at bounding box center [564, 292] width 37 height 29
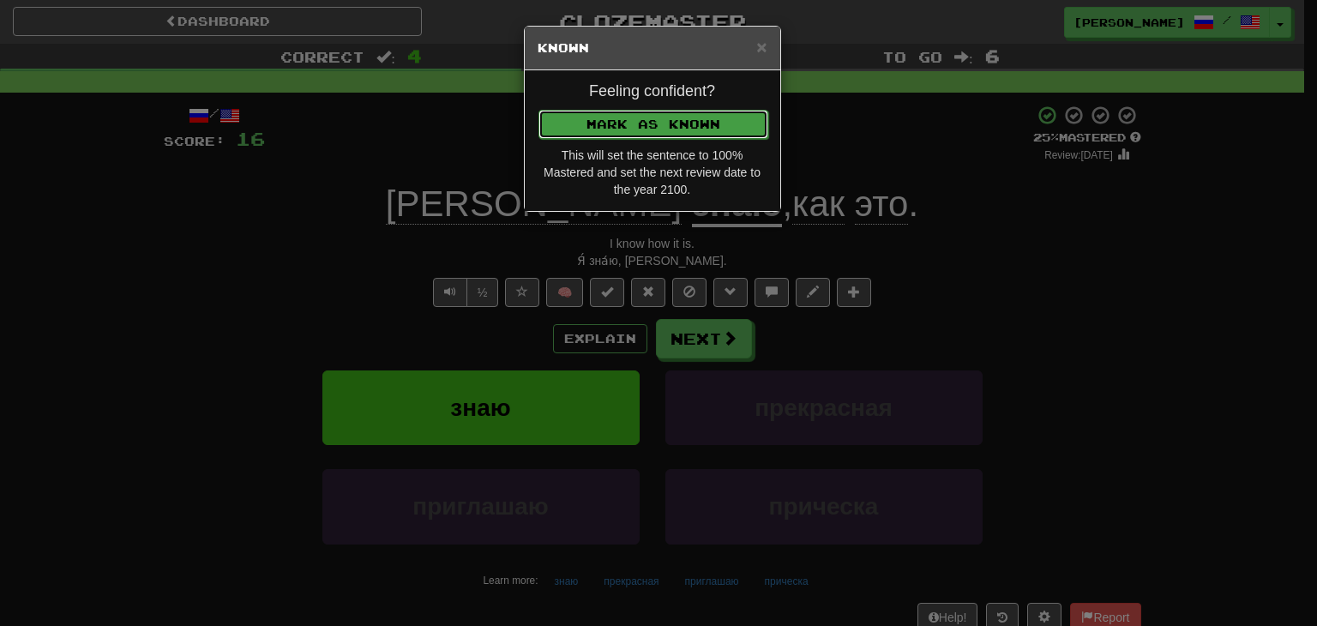
click at [627, 117] on button "Mark as Known" at bounding box center [653, 124] width 230 height 29
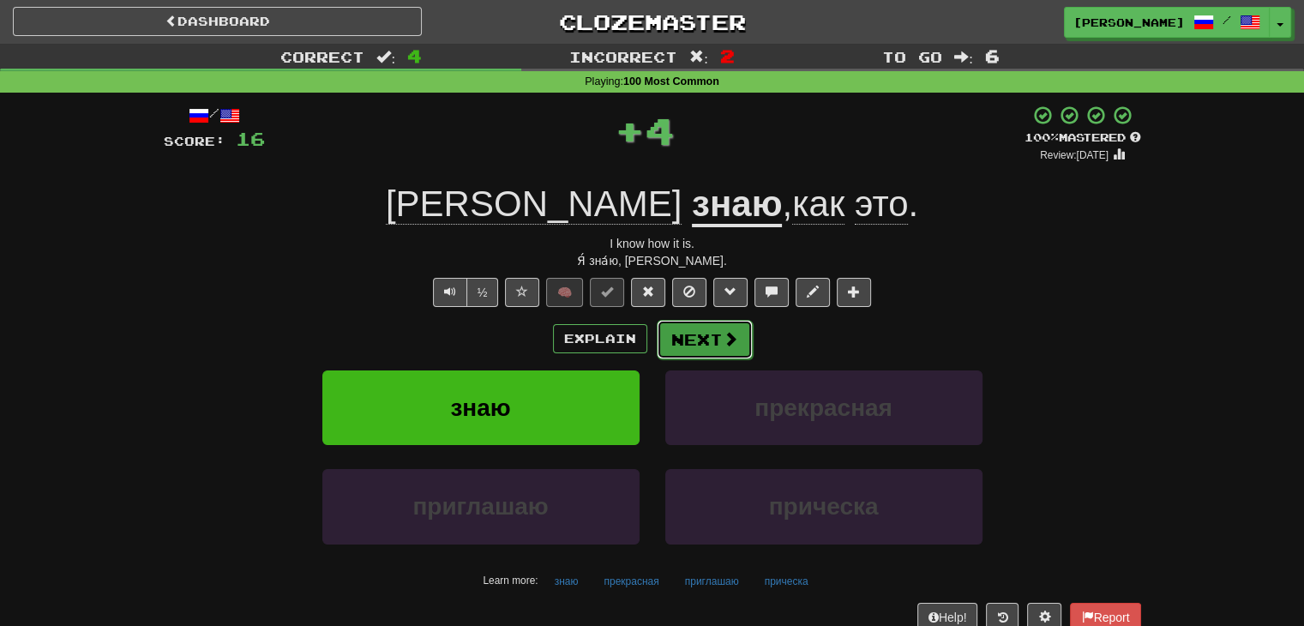
click at [718, 342] on button "Next" at bounding box center [705, 339] width 96 height 39
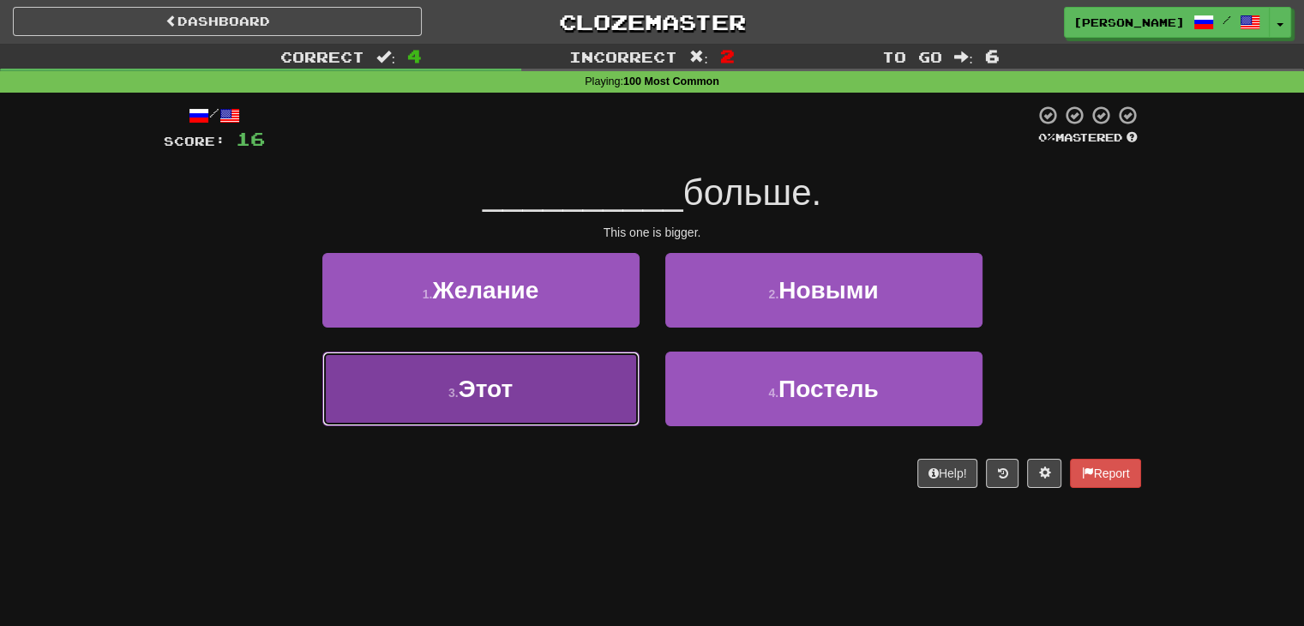
click at [600, 400] on button "3 . Этот" at bounding box center [480, 389] width 317 height 75
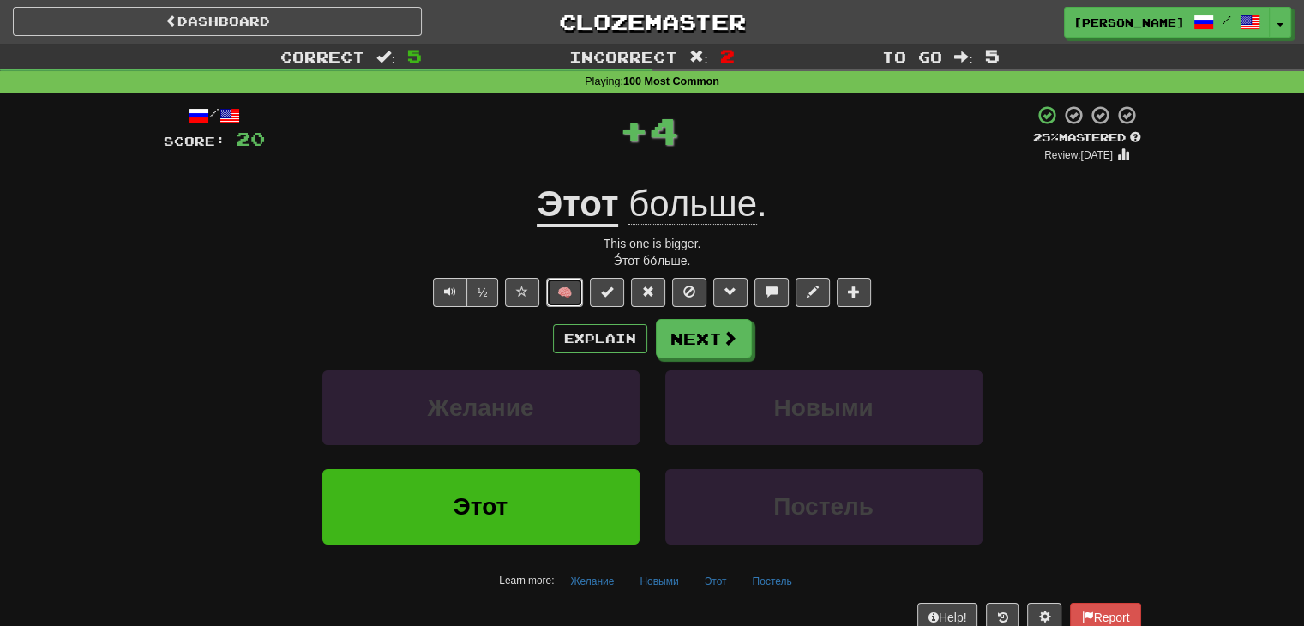
click at [563, 289] on button "🧠" at bounding box center [564, 292] width 37 height 29
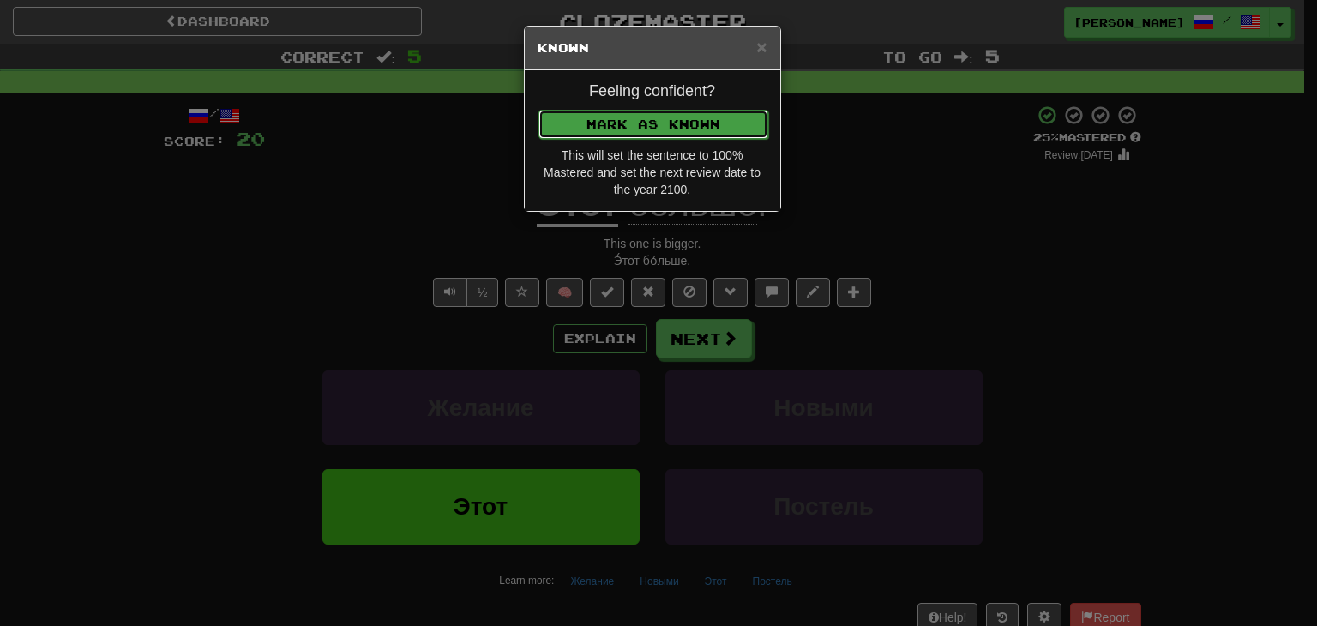
click at [614, 131] on button "Mark as Known" at bounding box center [653, 124] width 230 height 29
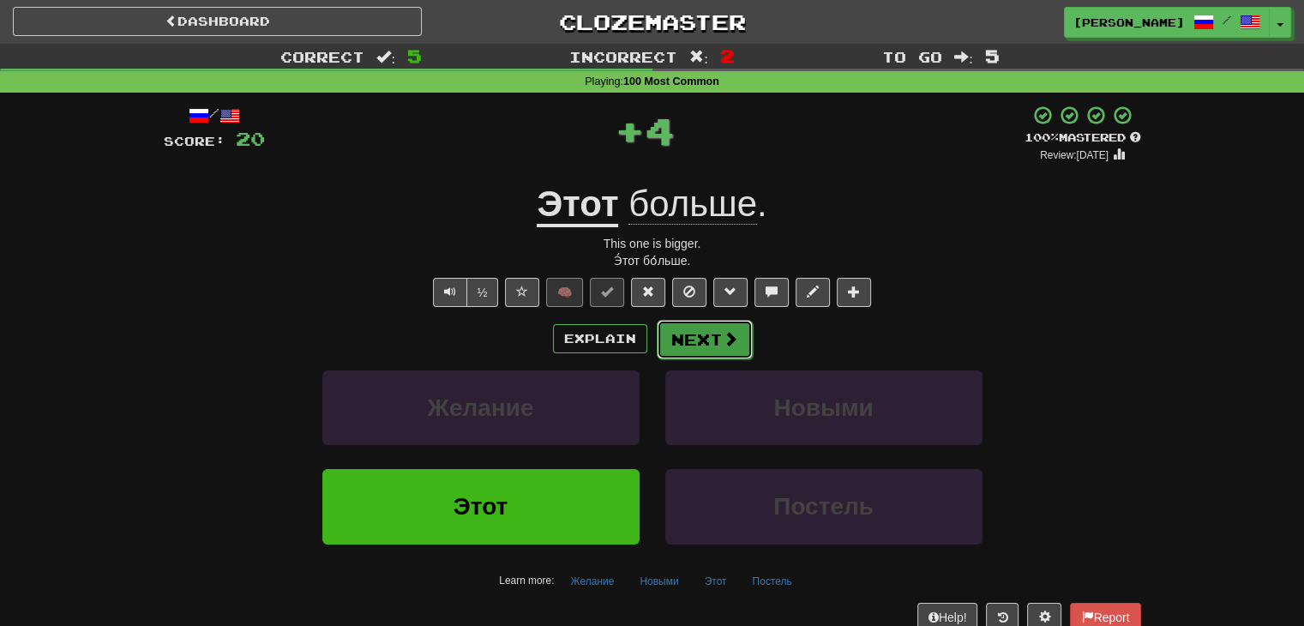
click at [692, 341] on button "Next" at bounding box center [705, 339] width 96 height 39
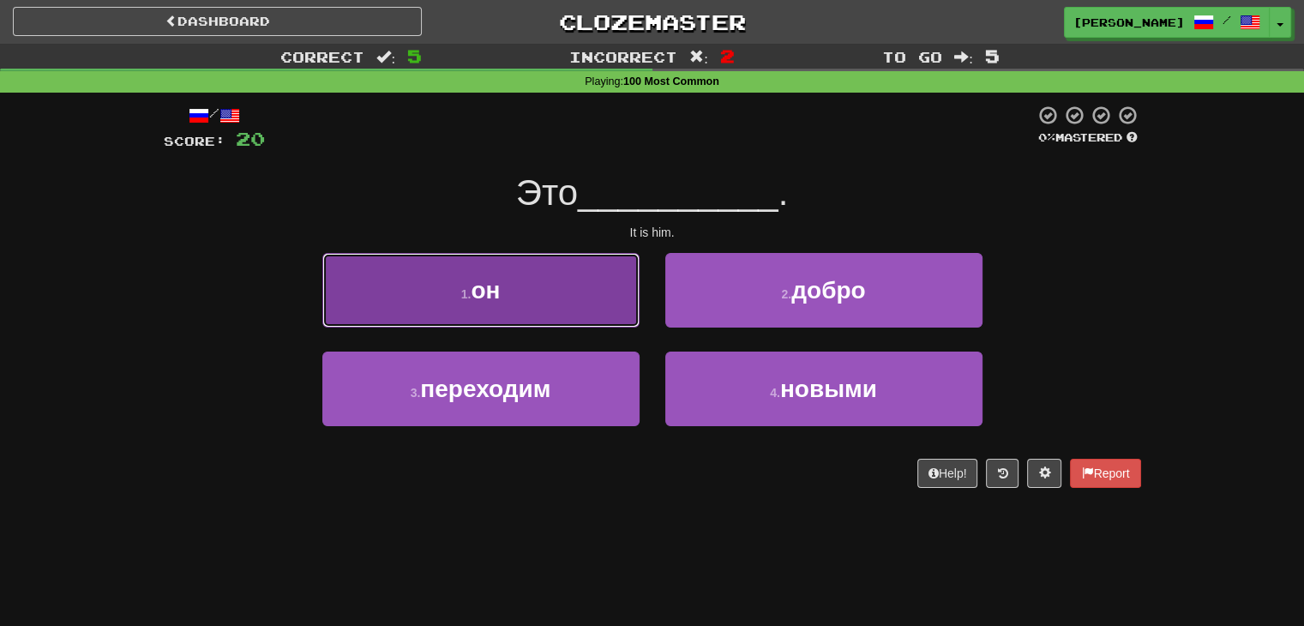
click at [593, 309] on button "1 . он" at bounding box center [480, 290] width 317 height 75
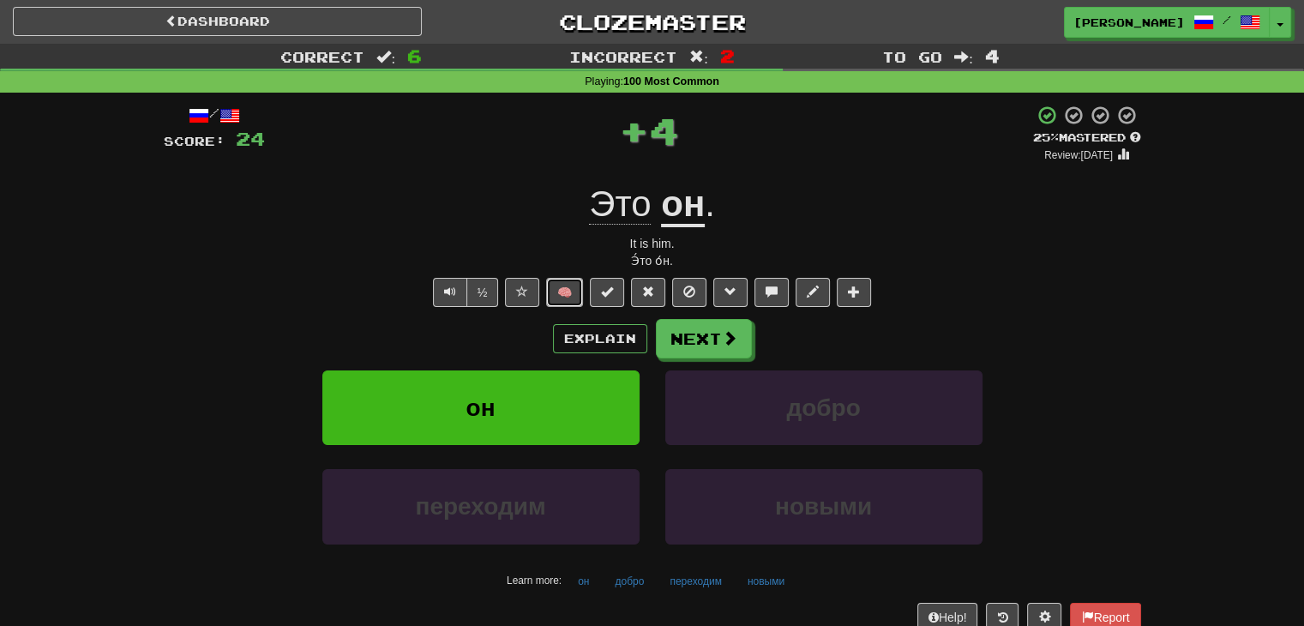
click at [569, 291] on button "🧠" at bounding box center [564, 292] width 37 height 29
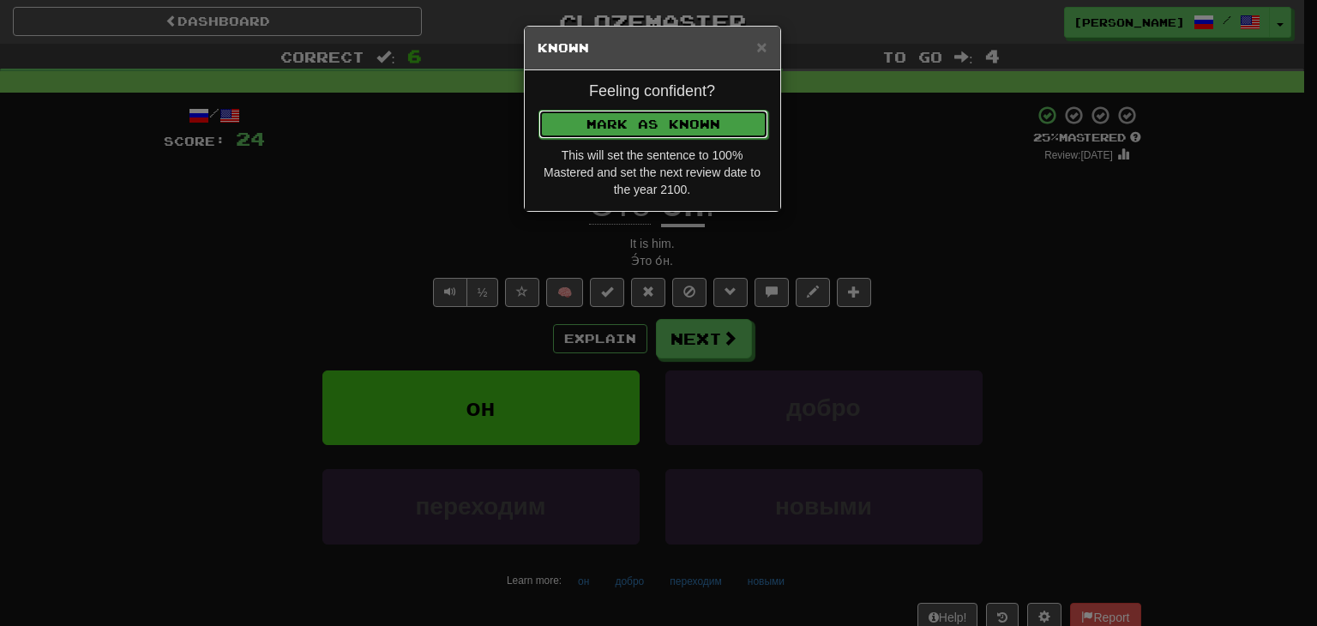
click at [647, 127] on button "Mark as Known" at bounding box center [653, 124] width 230 height 29
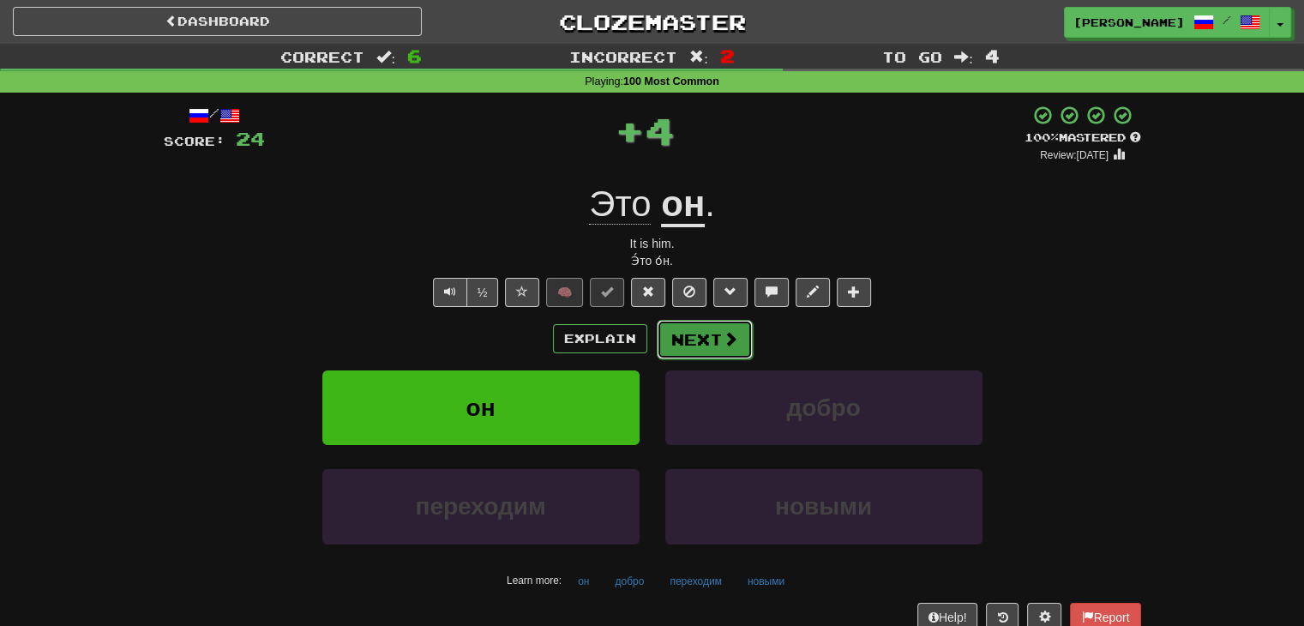
click at [709, 339] on button "Next" at bounding box center [705, 339] width 96 height 39
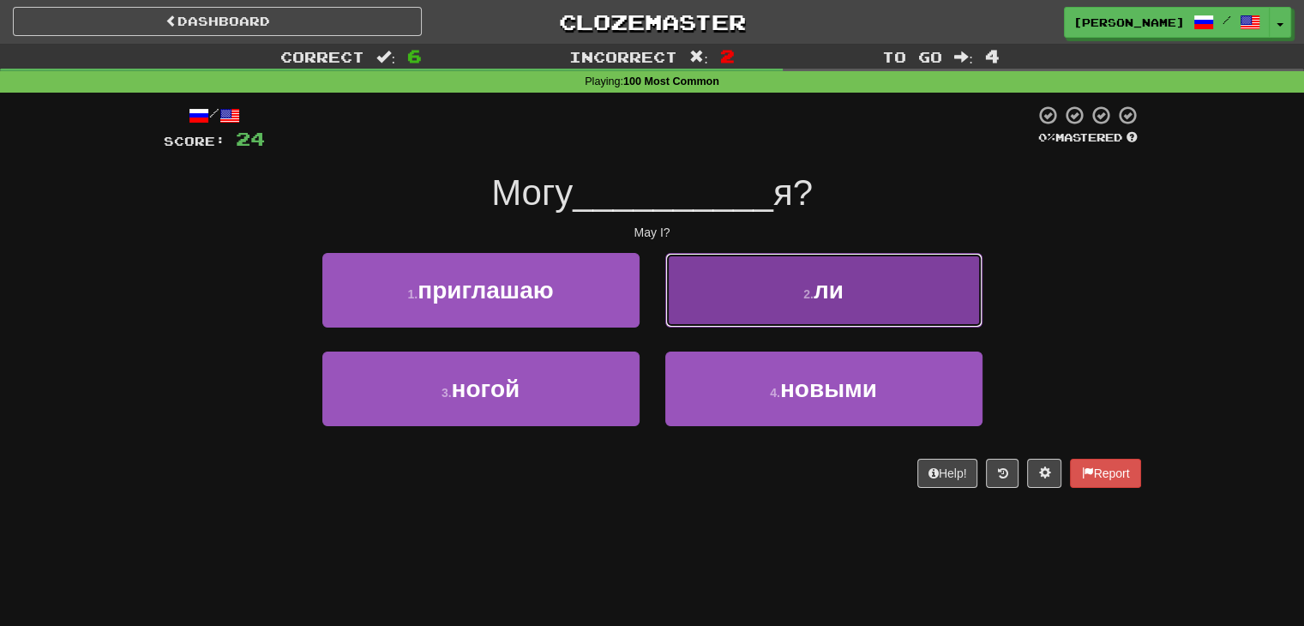
click at [765, 288] on button "2 . ли" at bounding box center [823, 290] width 317 height 75
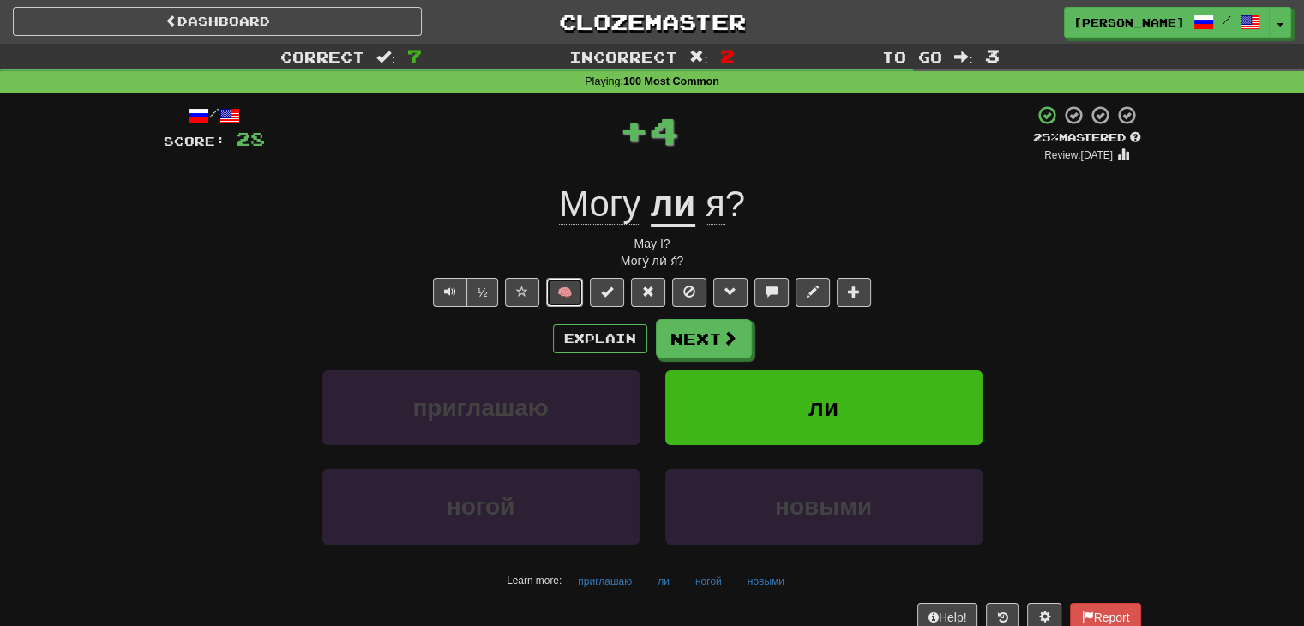
click at [563, 285] on button "🧠" at bounding box center [564, 292] width 37 height 29
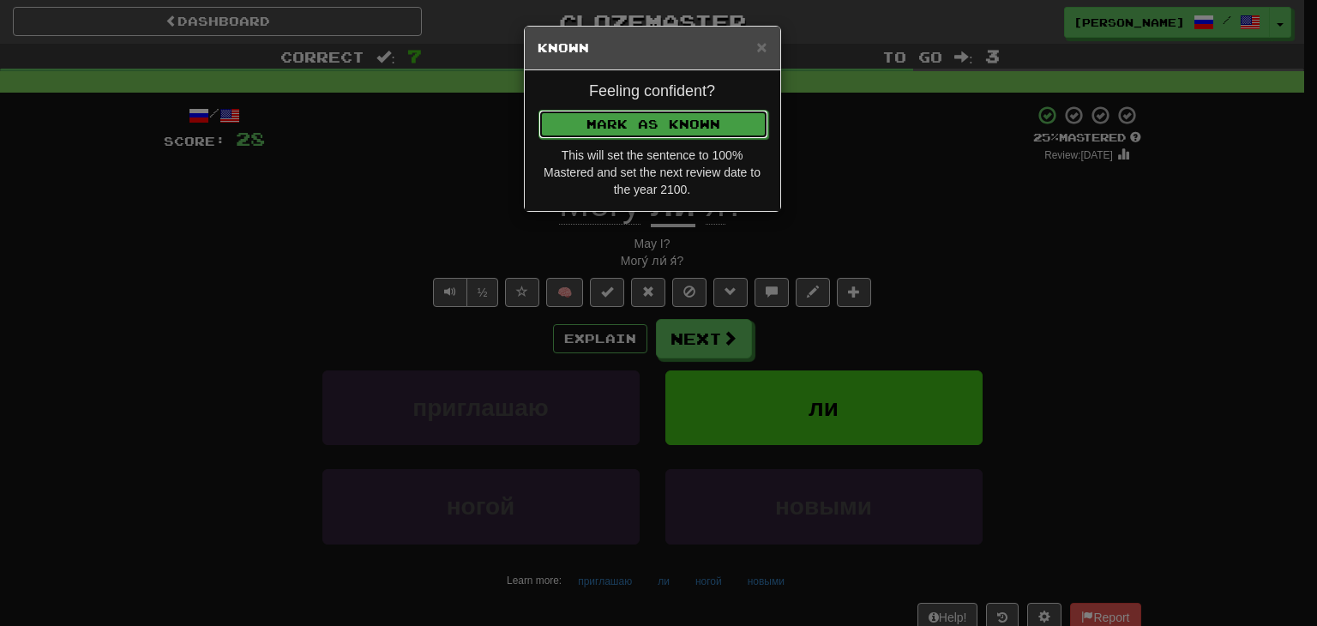
click at [658, 126] on button "Mark as Known" at bounding box center [653, 124] width 230 height 29
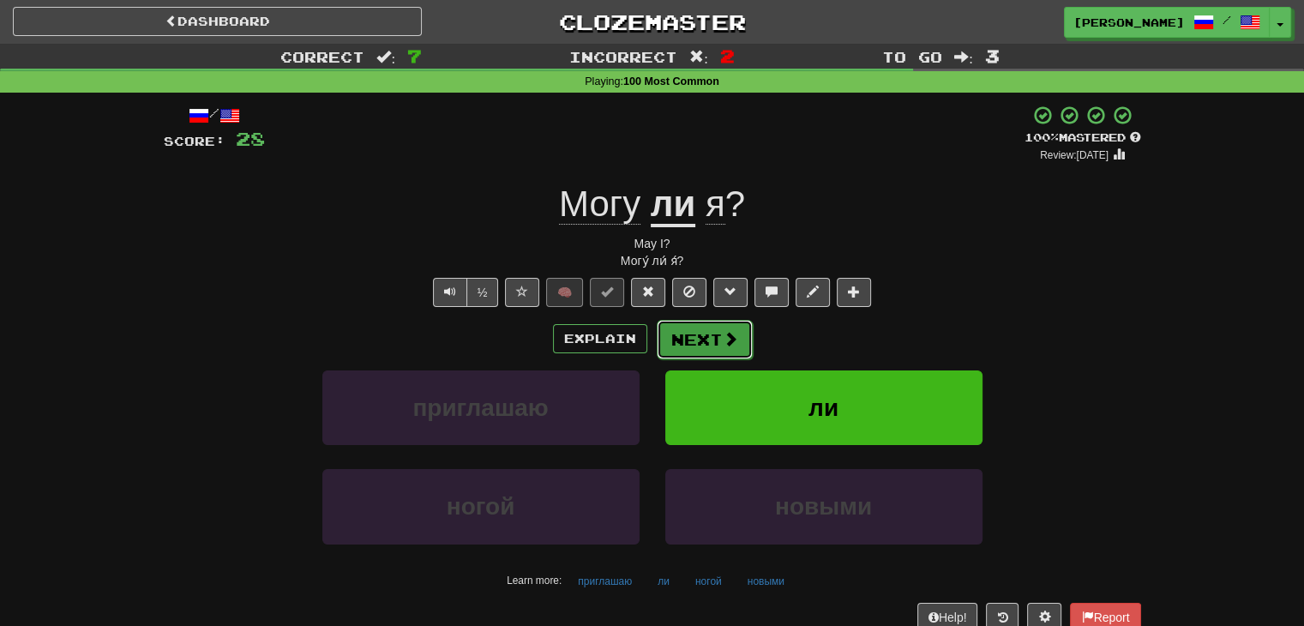
click at [699, 346] on button "Next" at bounding box center [705, 339] width 96 height 39
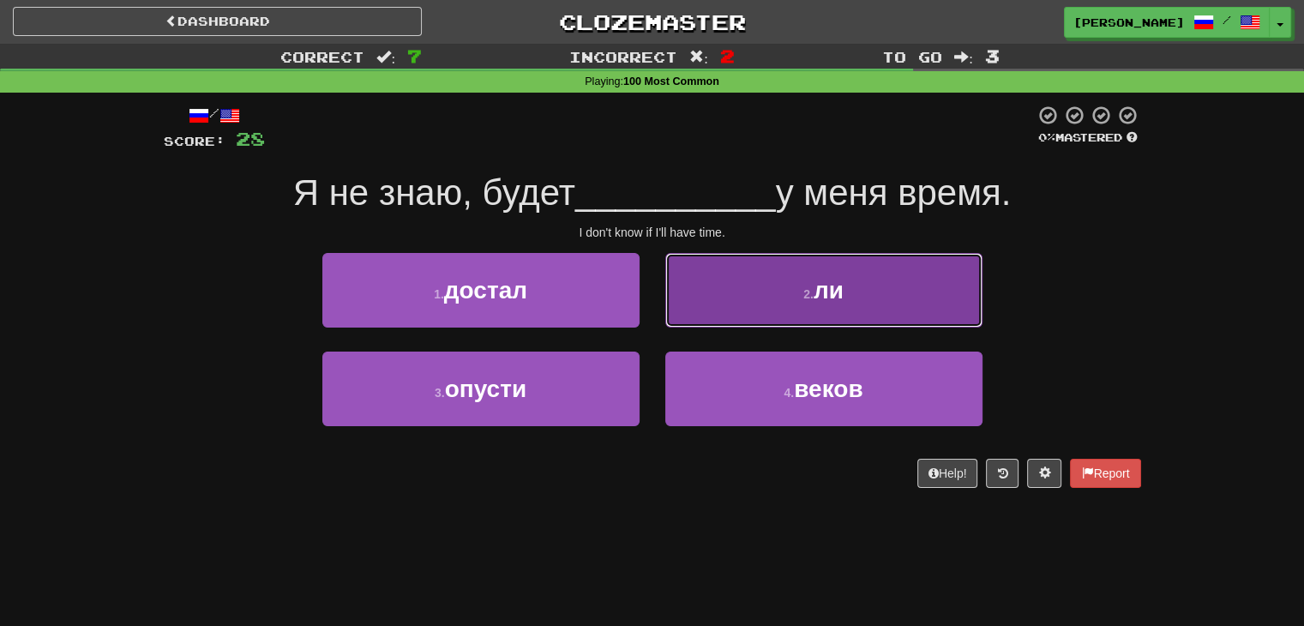
click at [756, 305] on button "2 . ли" at bounding box center [823, 290] width 317 height 75
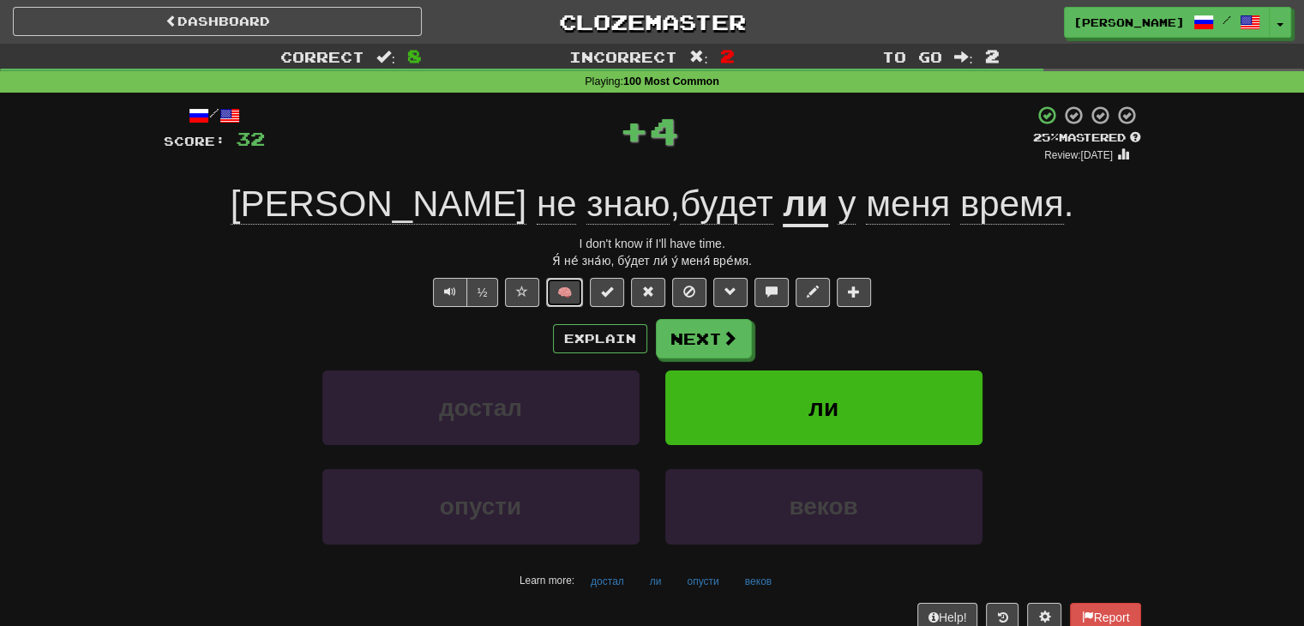
click at [569, 291] on button "🧠" at bounding box center [564, 292] width 37 height 29
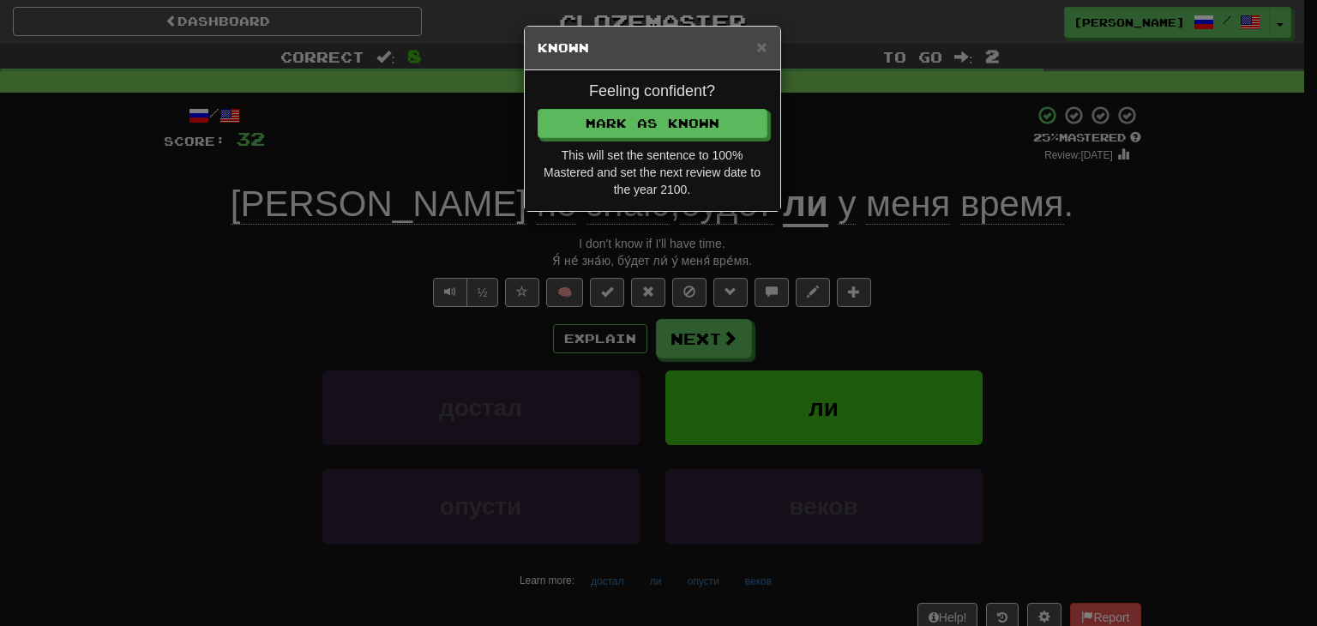
click at [640, 105] on div "Feeling confident? Mark as Known This will set the sentence to 100% Mastered an…" at bounding box center [652, 140] width 255 height 141
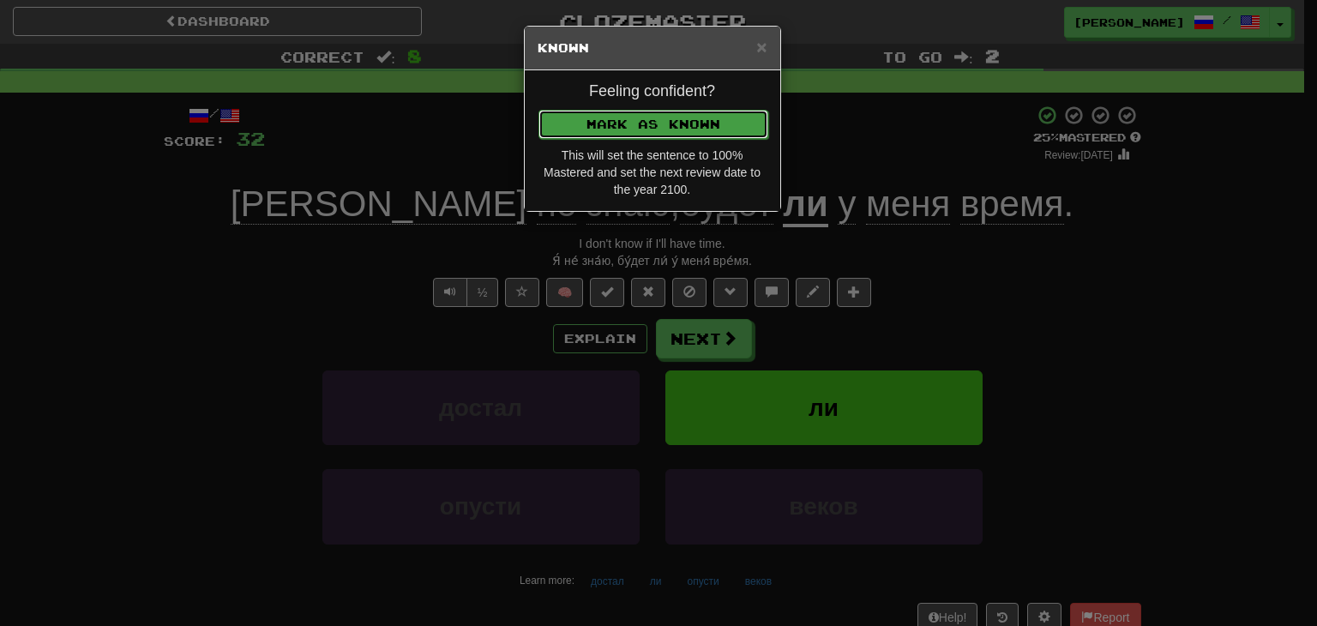
click at [644, 121] on button "Mark as Known" at bounding box center [653, 124] width 230 height 29
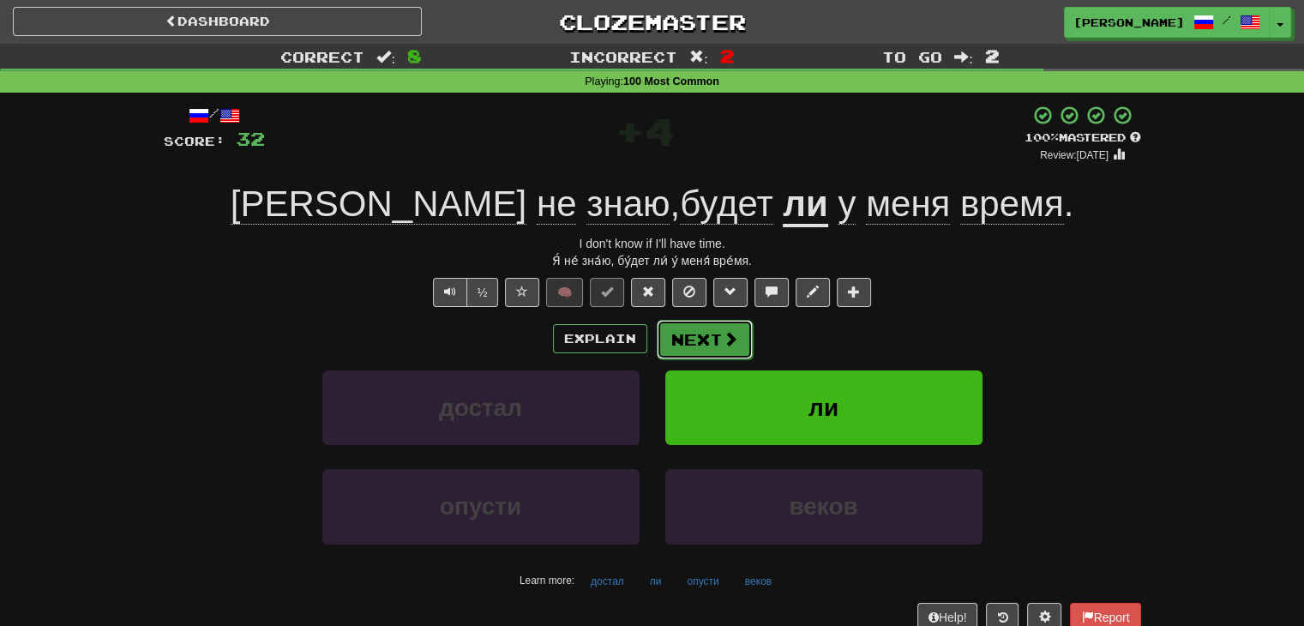
click at [699, 330] on button "Next" at bounding box center [705, 339] width 96 height 39
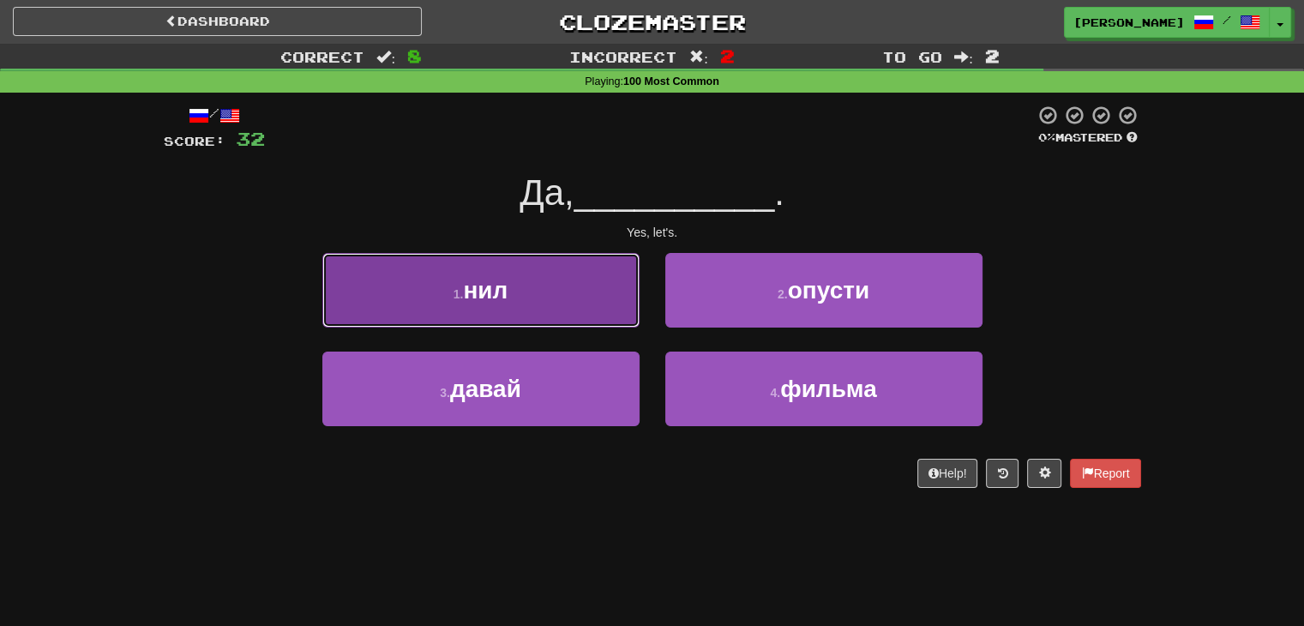
click at [592, 317] on button "1 . нил" at bounding box center [480, 290] width 317 height 75
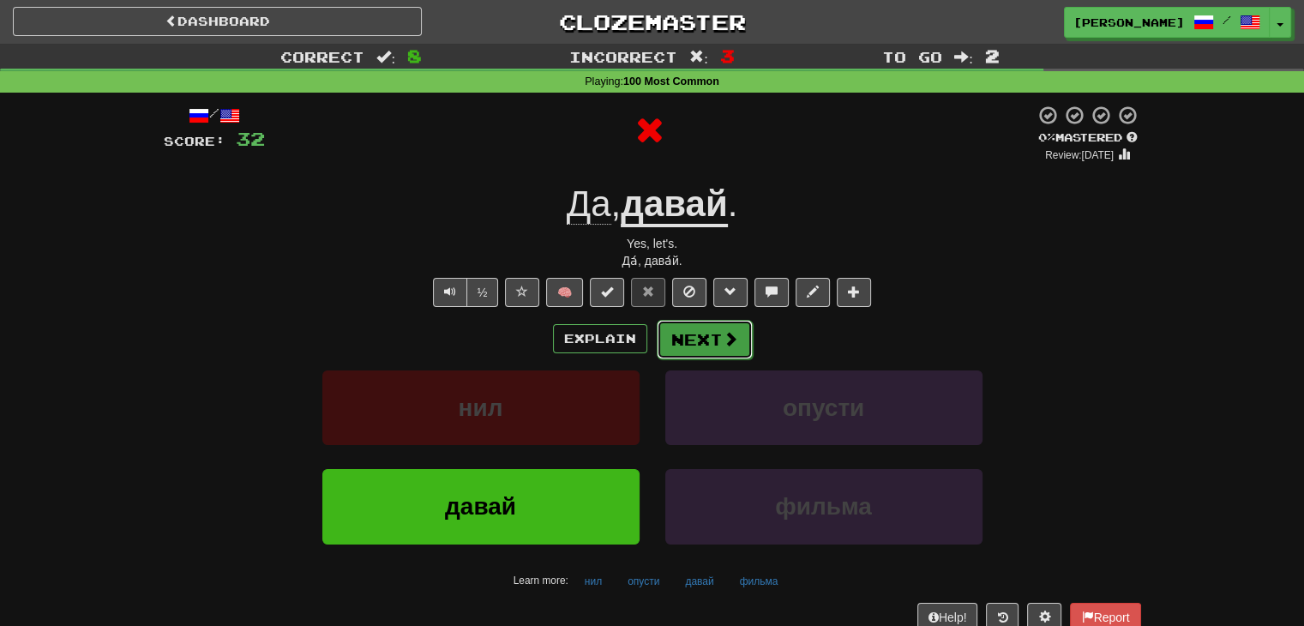
click at [696, 330] on button "Next" at bounding box center [705, 339] width 96 height 39
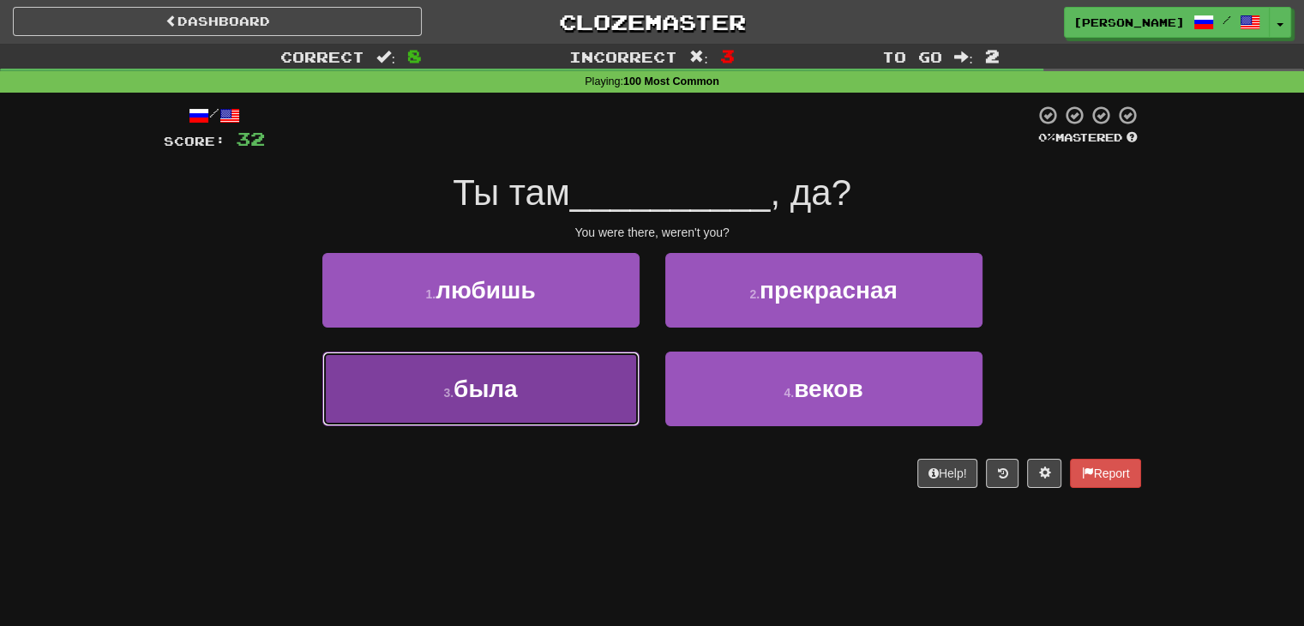
click at [607, 411] on button "3 . была" at bounding box center [480, 389] width 317 height 75
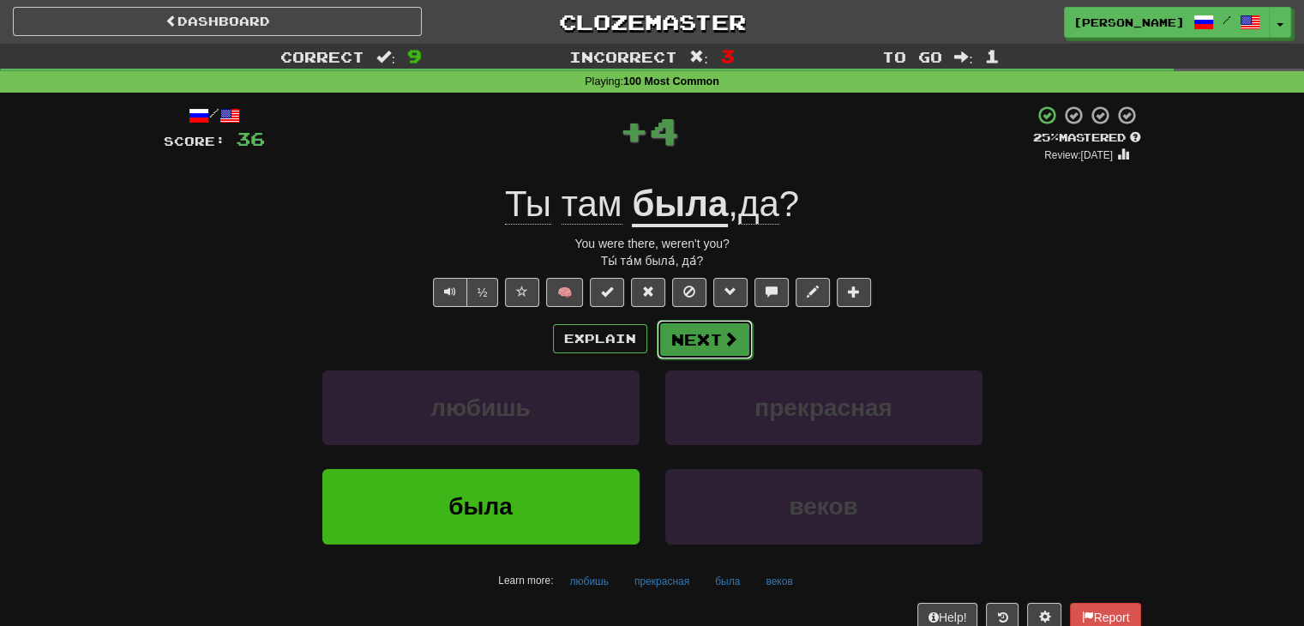
click at [717, 340] on button "Next" at bounding box center [705, 339] width 96 height 39
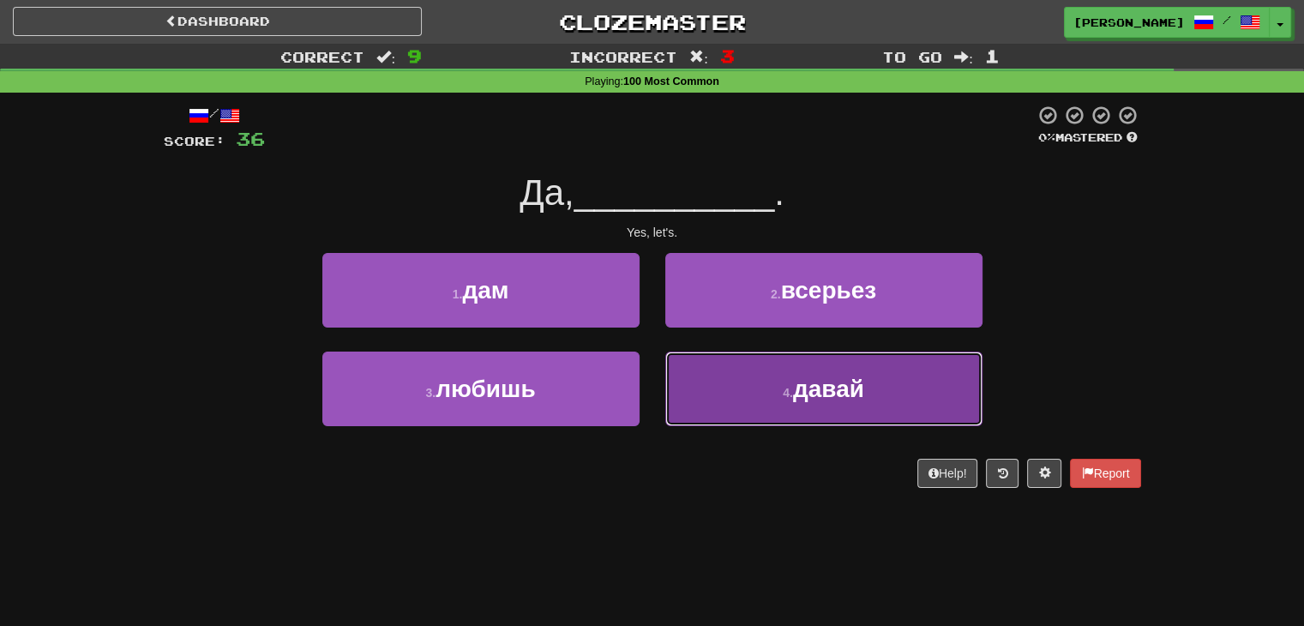
click at [730, 390] on button "4 . давай" at bounding box center [823, 389] width 317 height 75
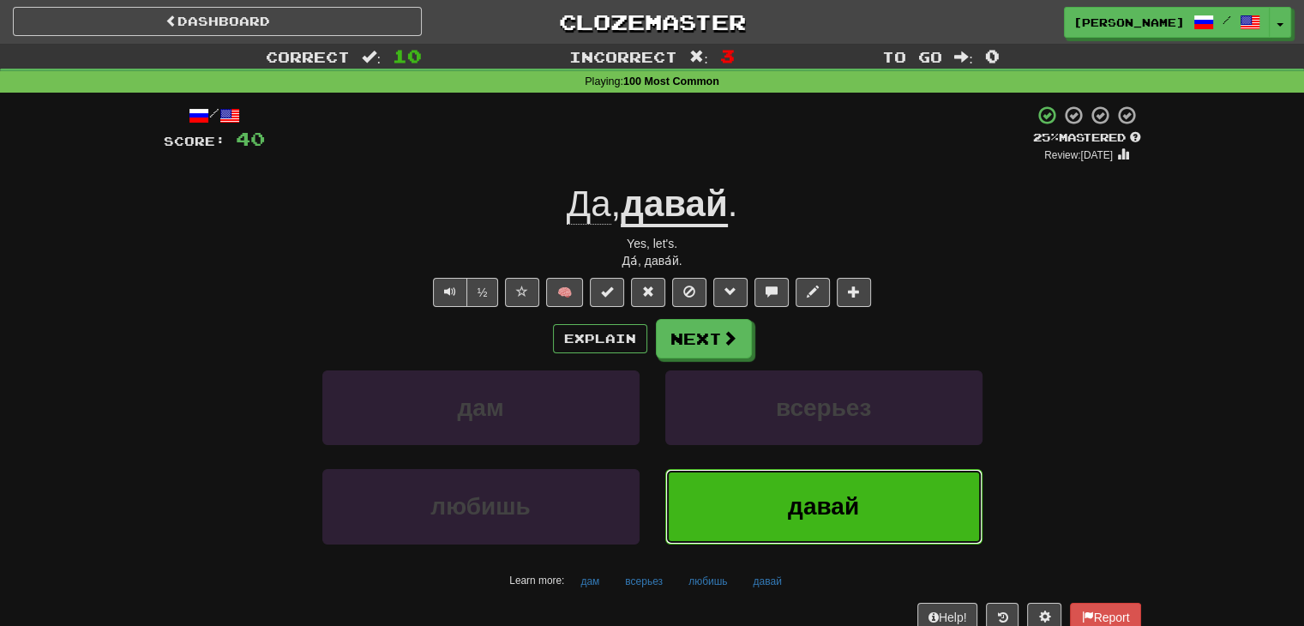
click at [863, 505] on button "давай" at bounding box center [823, 506] width 317 height 75
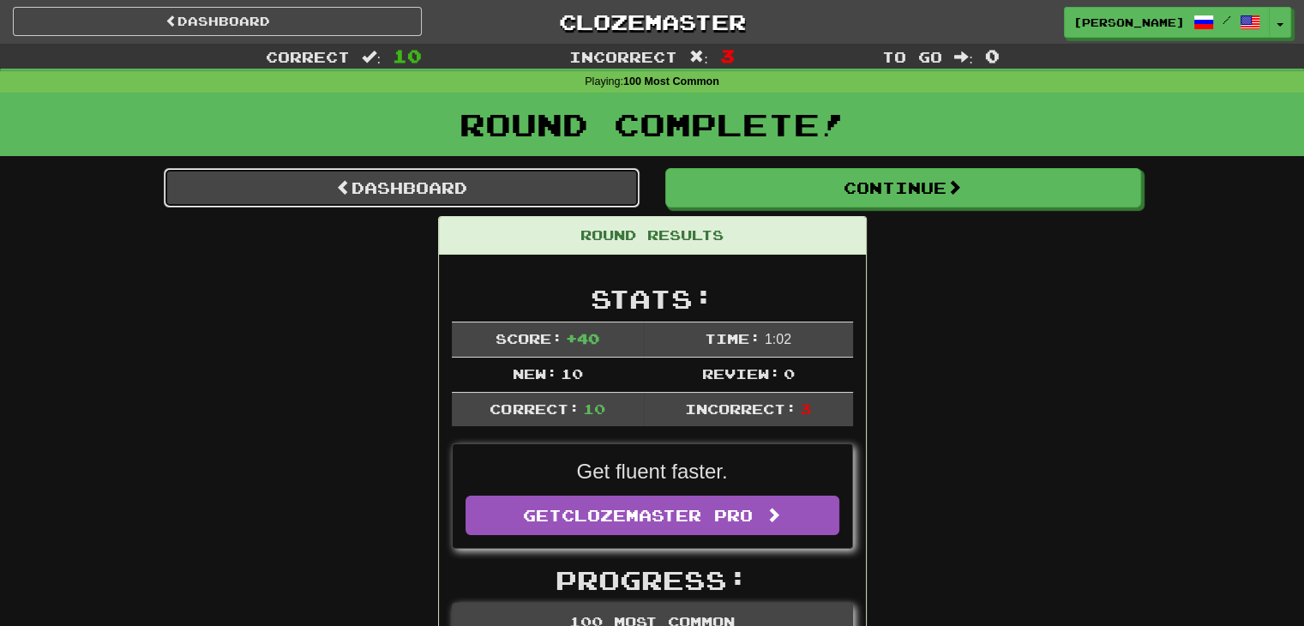
click at [456, 186] on link "Dashboard" at bounding box center [402, 187] width 476 height 39
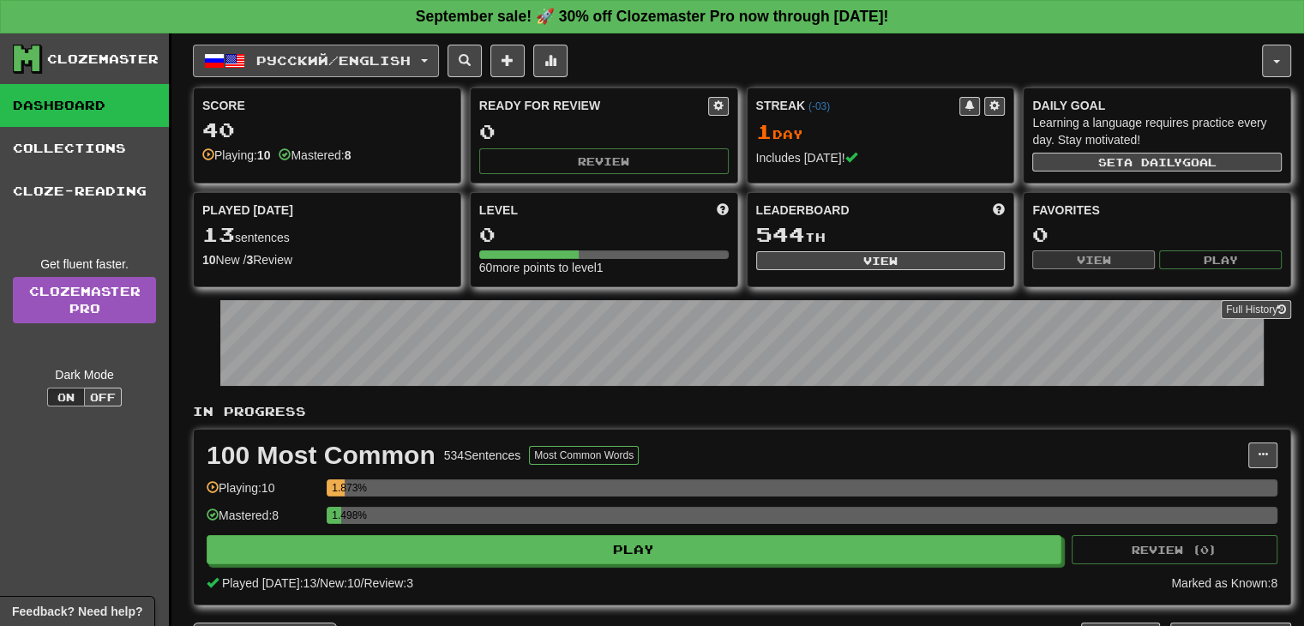
click at [428, 59] on span "button" at bounding box center [424, 60] width 7 height 3
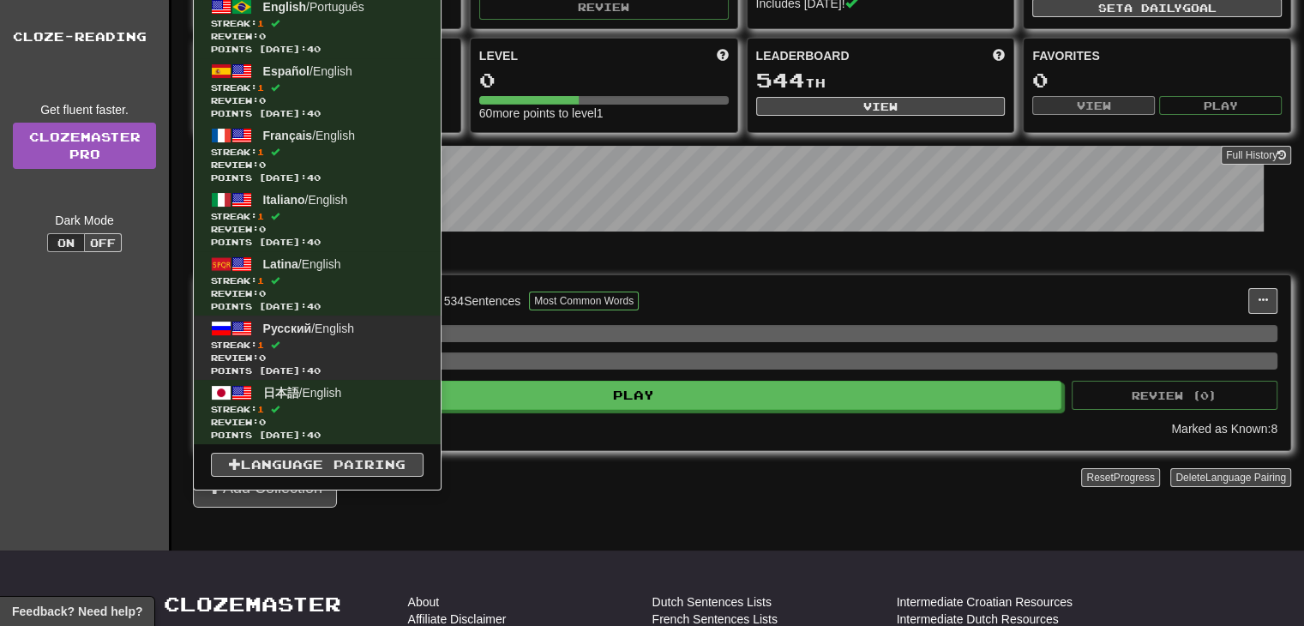
scroll to position [171, 0]
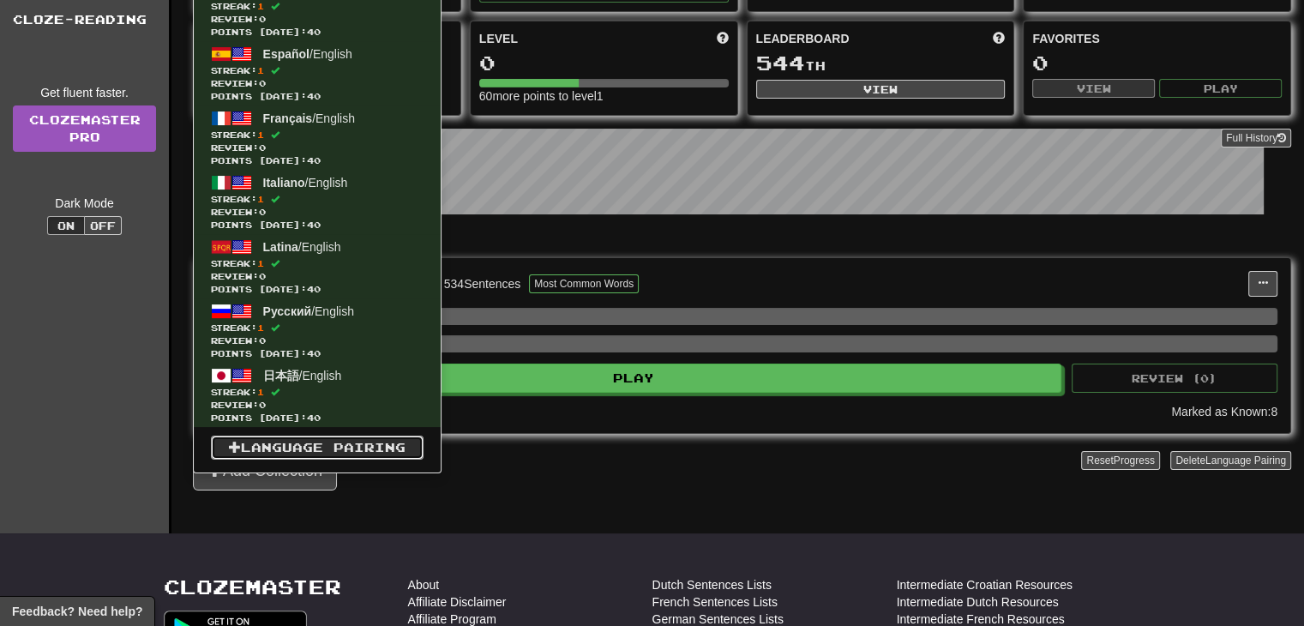
click at [306, 446] on link "Language Pairing" at bounding box center [317, 448] width 213 height 24
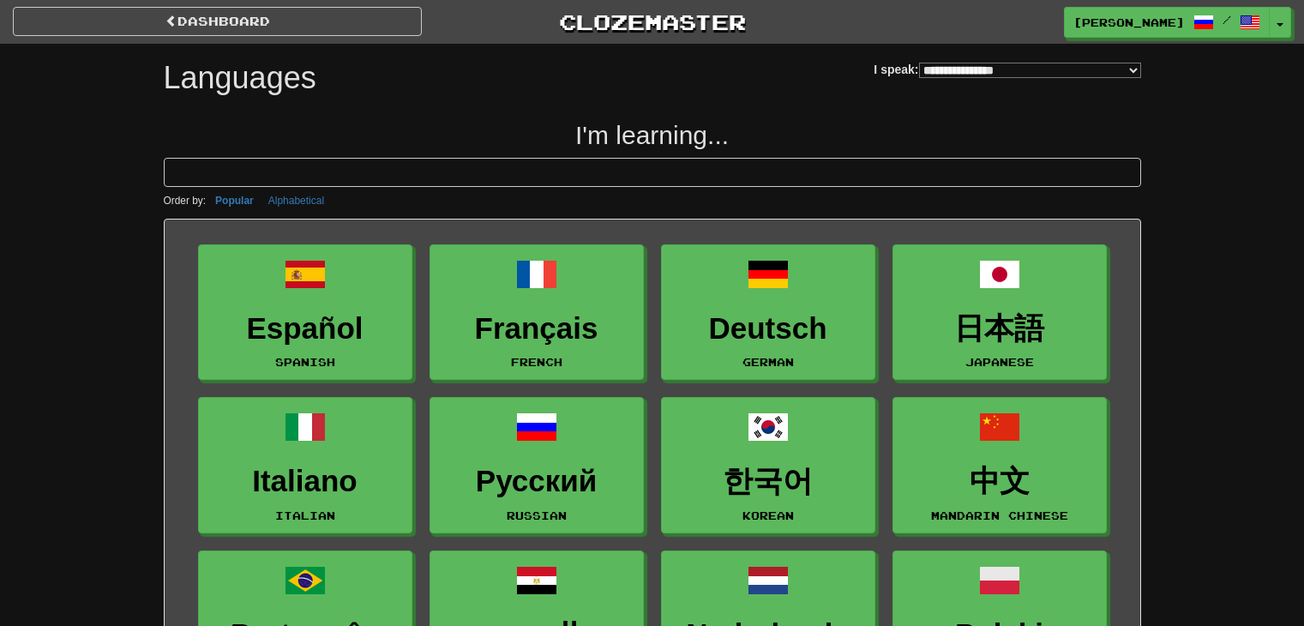
select select "*******"
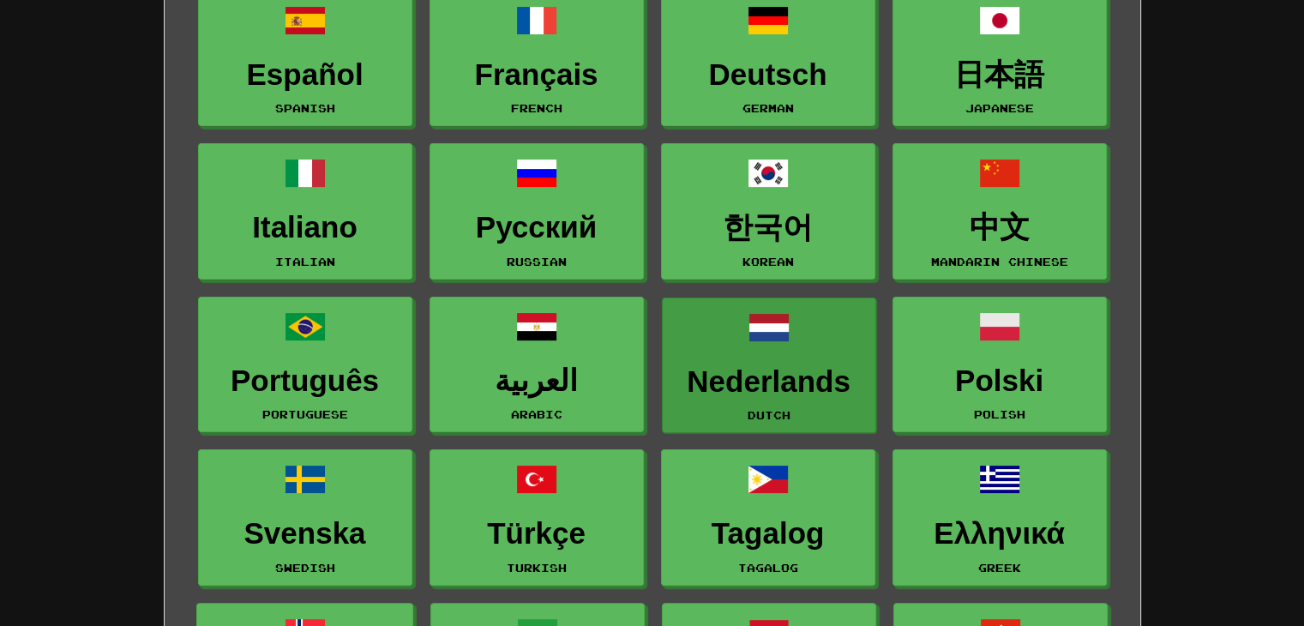
scroll to position [257, 0]
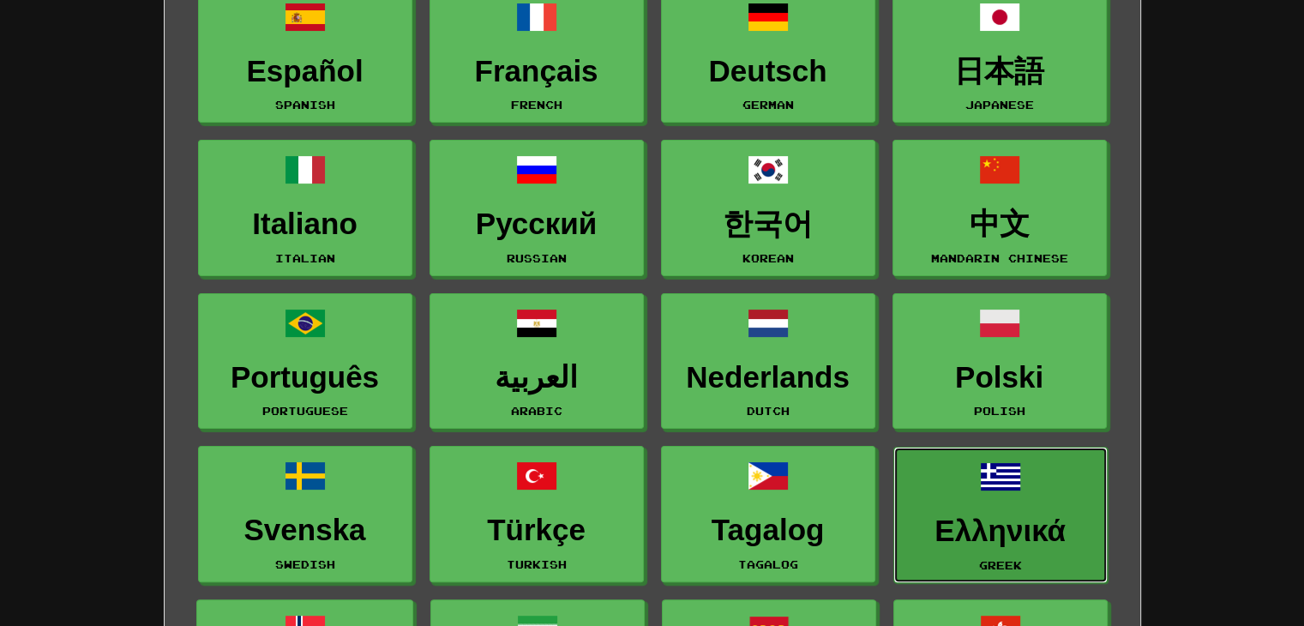
click at [995, 496] on link "Ελληνικά Greek" at bounding box center [1000, 515] width 214 height 136
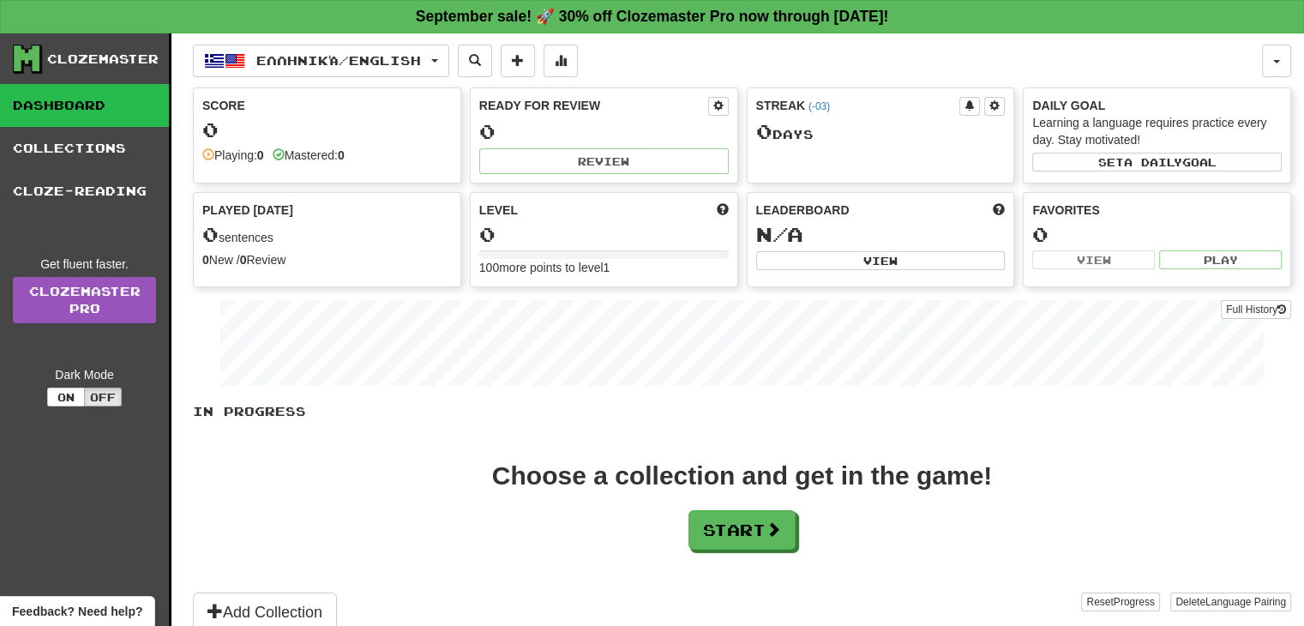
click at [69, 382] on div "Dark Mode" at bounding box center [84, 374] width 143 height 17
click at [81, 398] on button "On" at bounding box center [66, 397] width 38 height 19
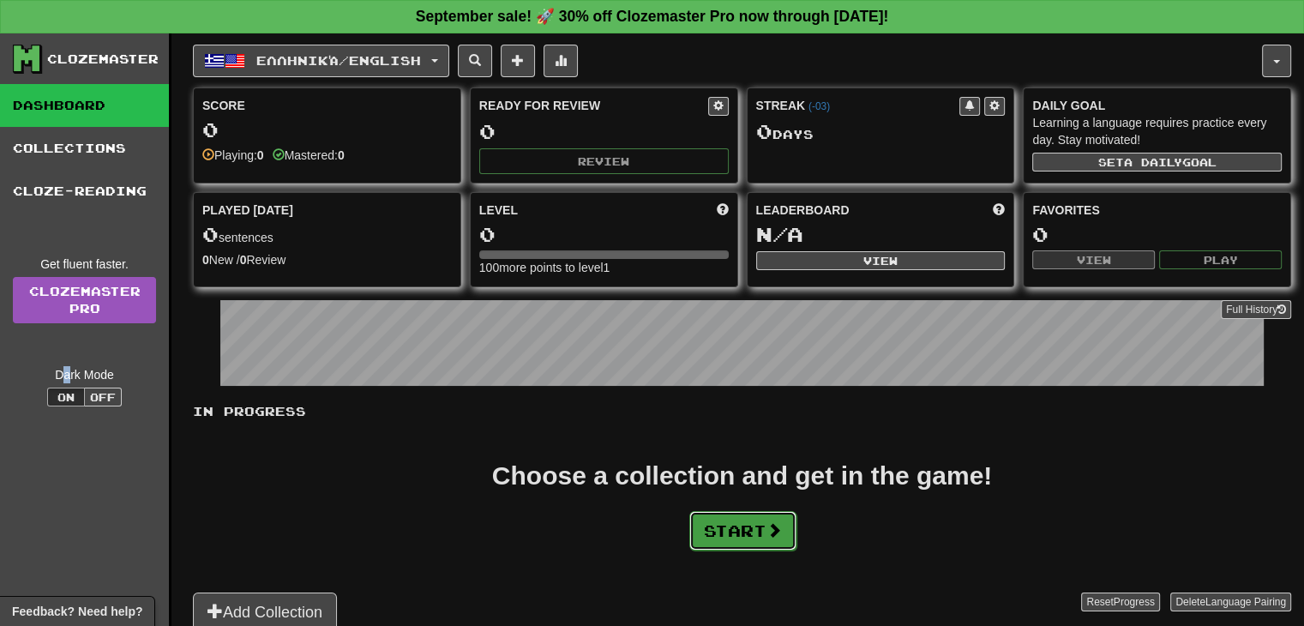
click at [747, 525] on button "Start" at bounding box center [742, 530] width 107 height 39
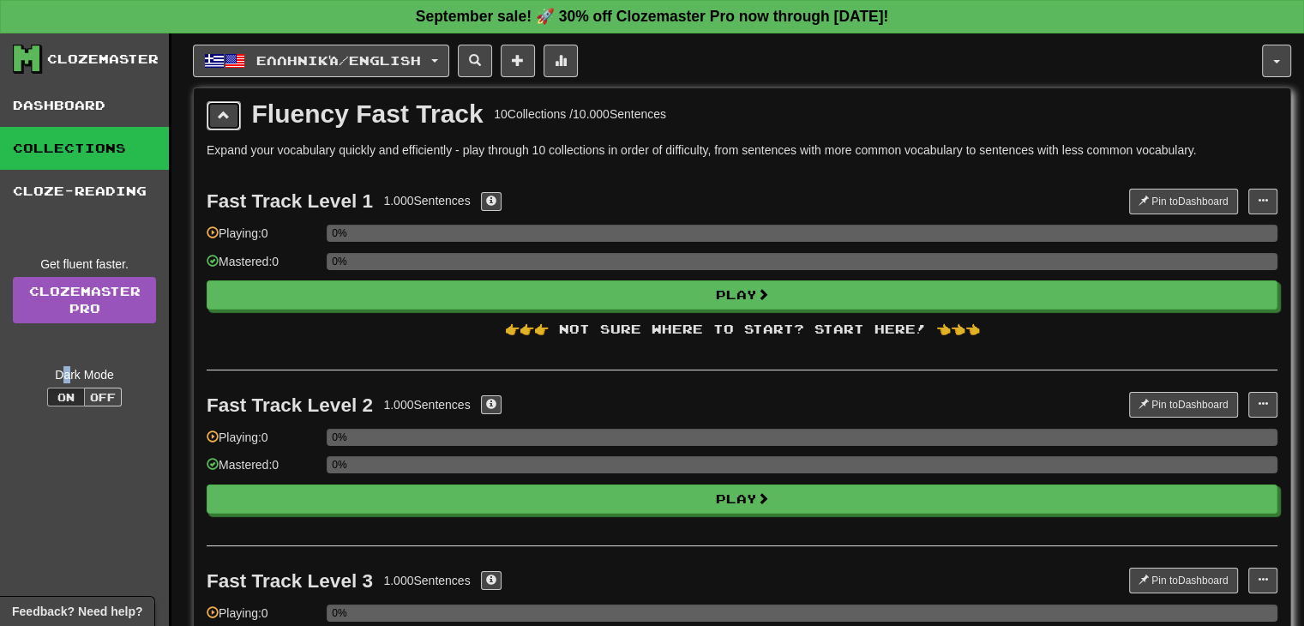
click at [237, 111] on button at bounding box center [224, 115] width 34 height 29
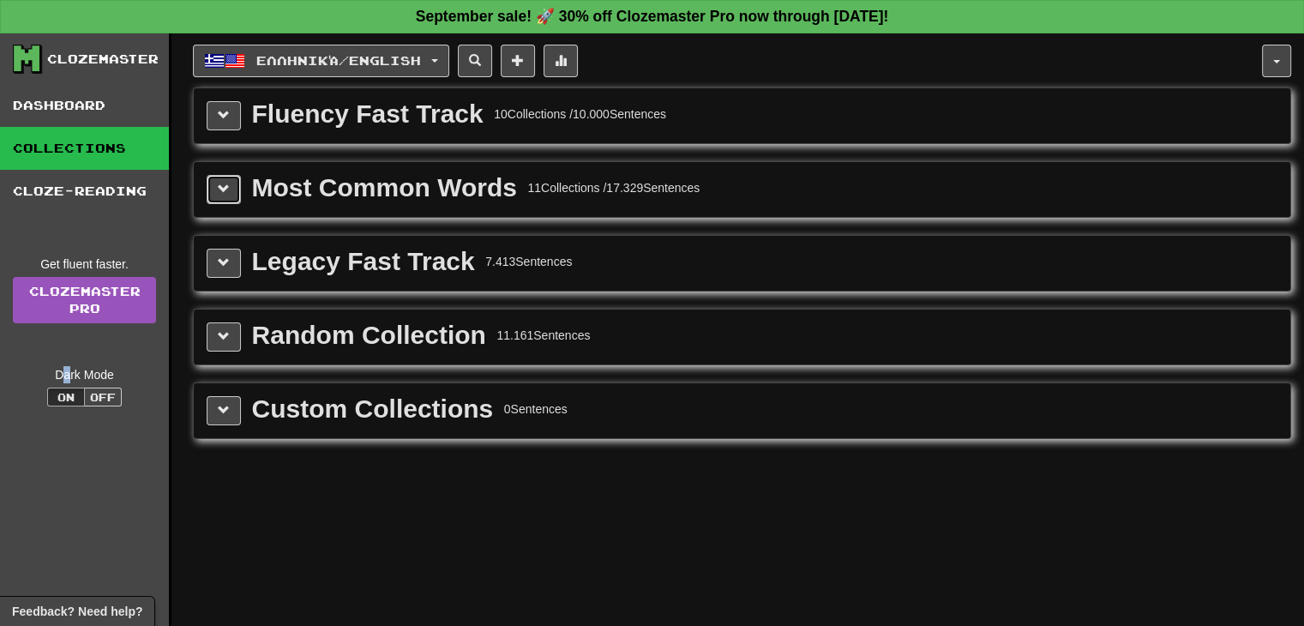
click at [222, 190] on span at bounding box center [224, 189] width 12 height 12
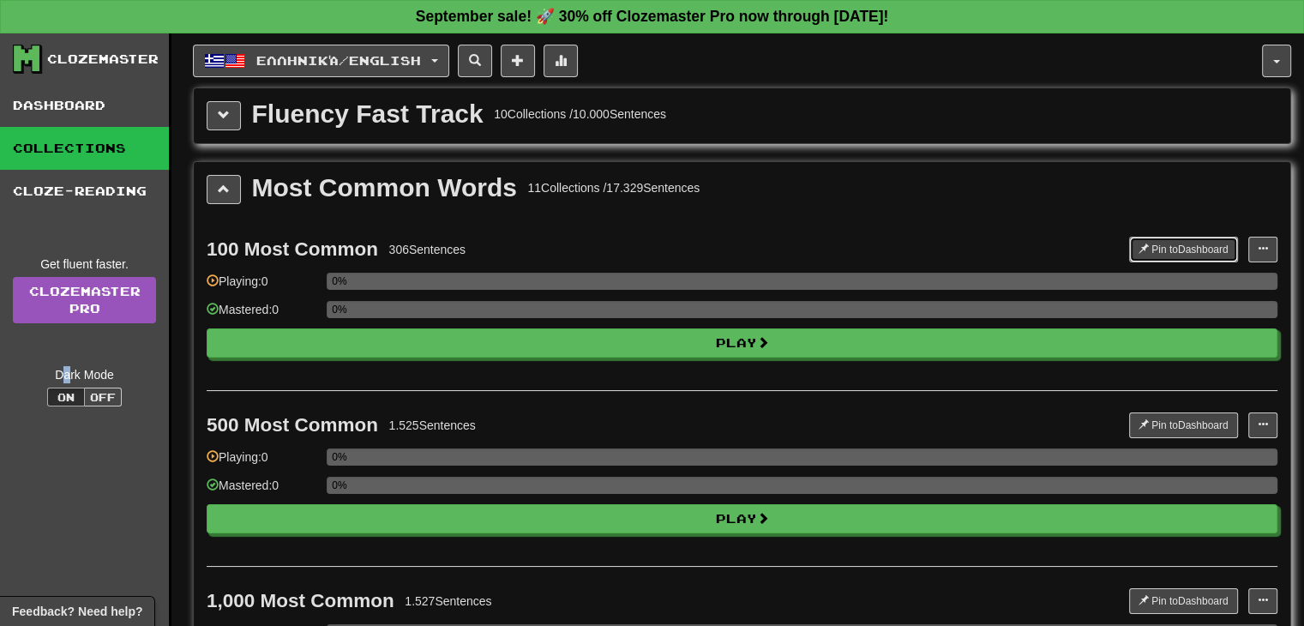
click at [1169, 238] on button "Pin to Dashboard" at bounding box center [1183, 250] width 109 height 26
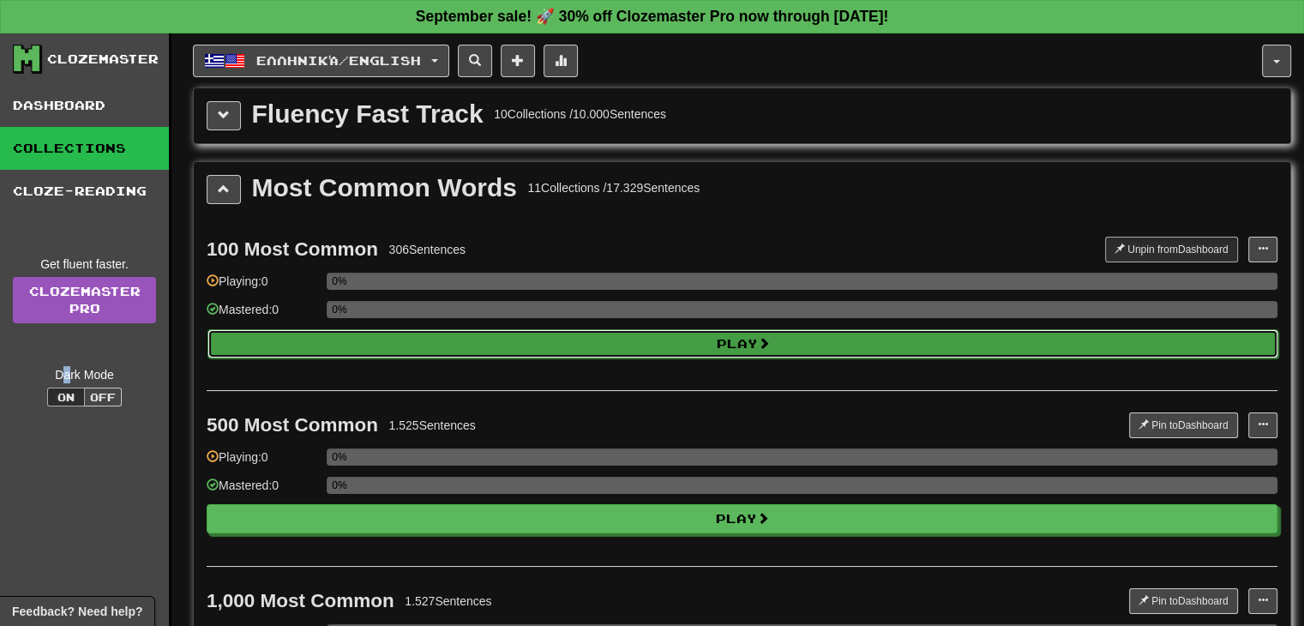
click at [700, 337] on button "Play" at bounding box center [742, 343] width 1071 height 29
select select "**"
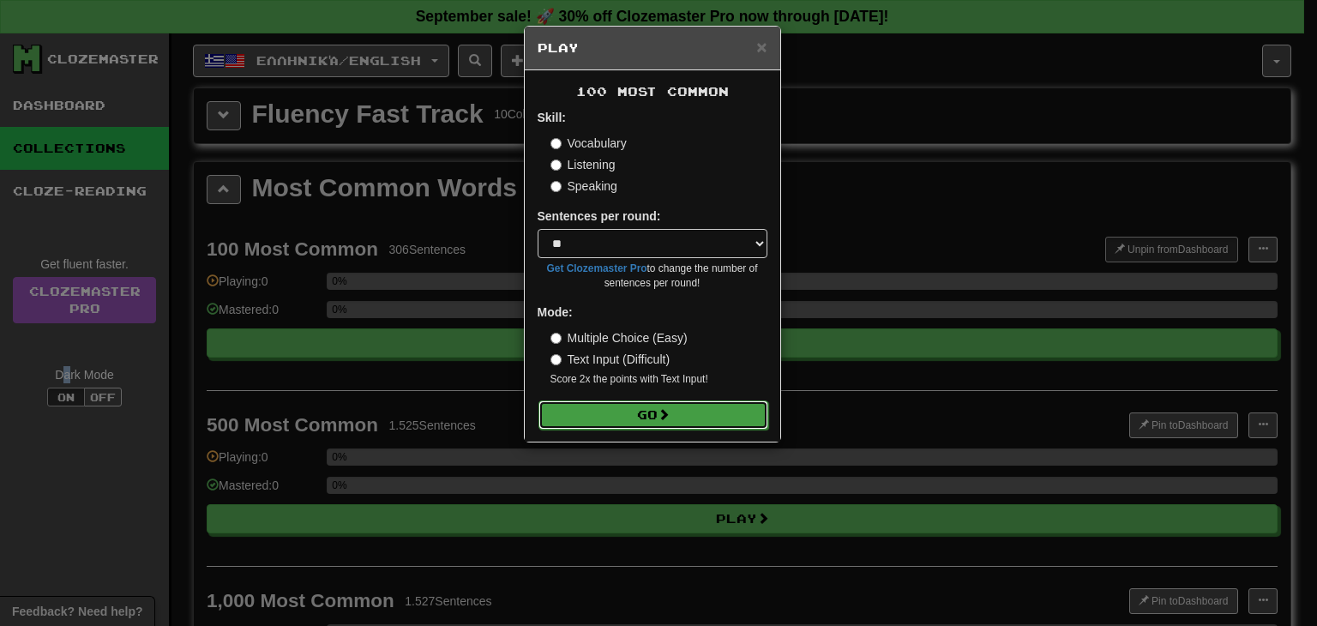
click at [670, 412] on span at bounding box center [664, 414] width 12 height 12
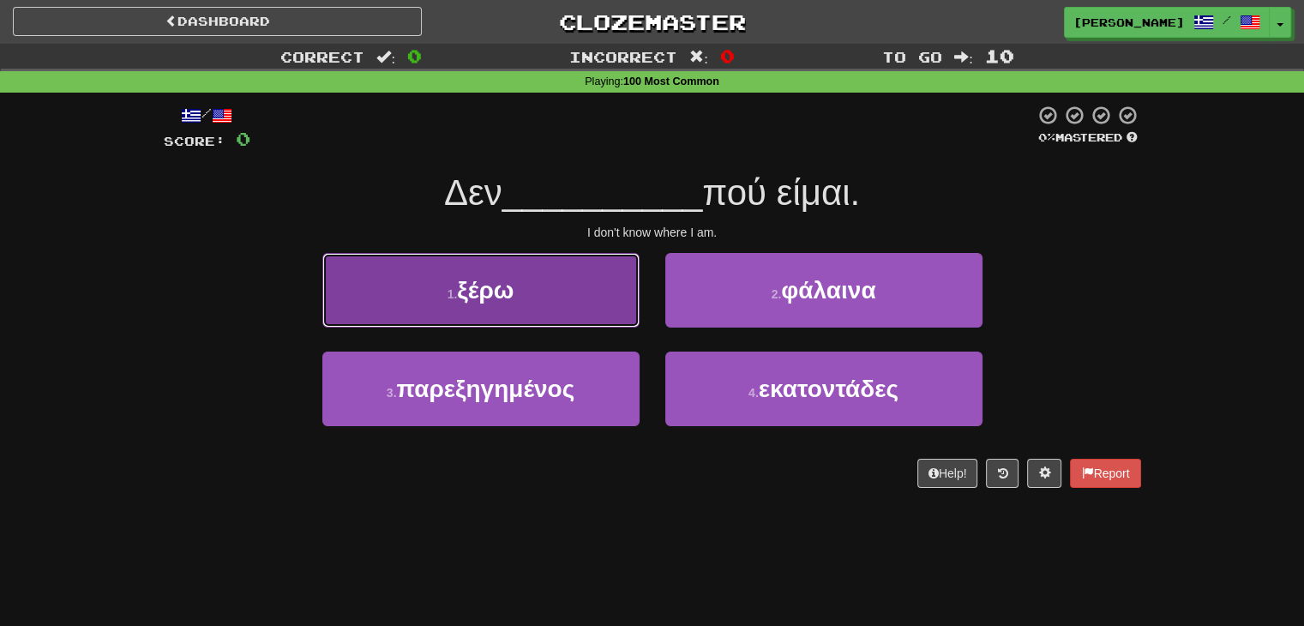
click at [570, 304] on button "1 . ξέρω" at bounding box center [480, 290] width 317 height 75
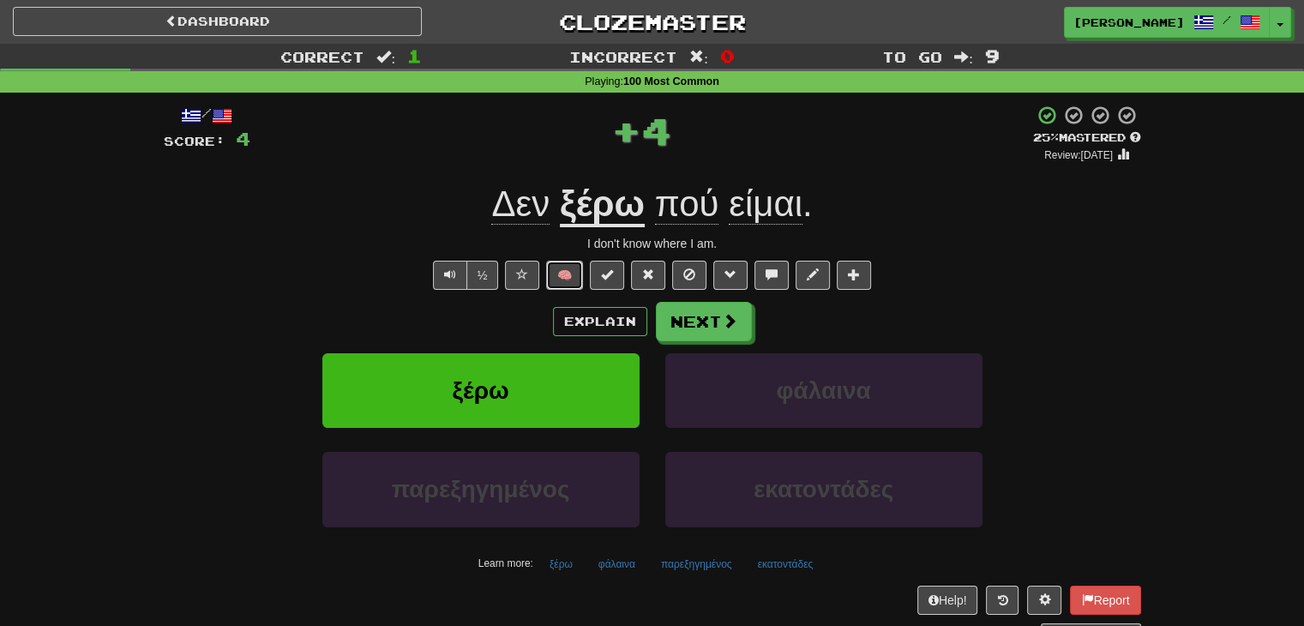
click at [569, 281] on button "🧠" at bounding box center [564, 275] width 37 height 29
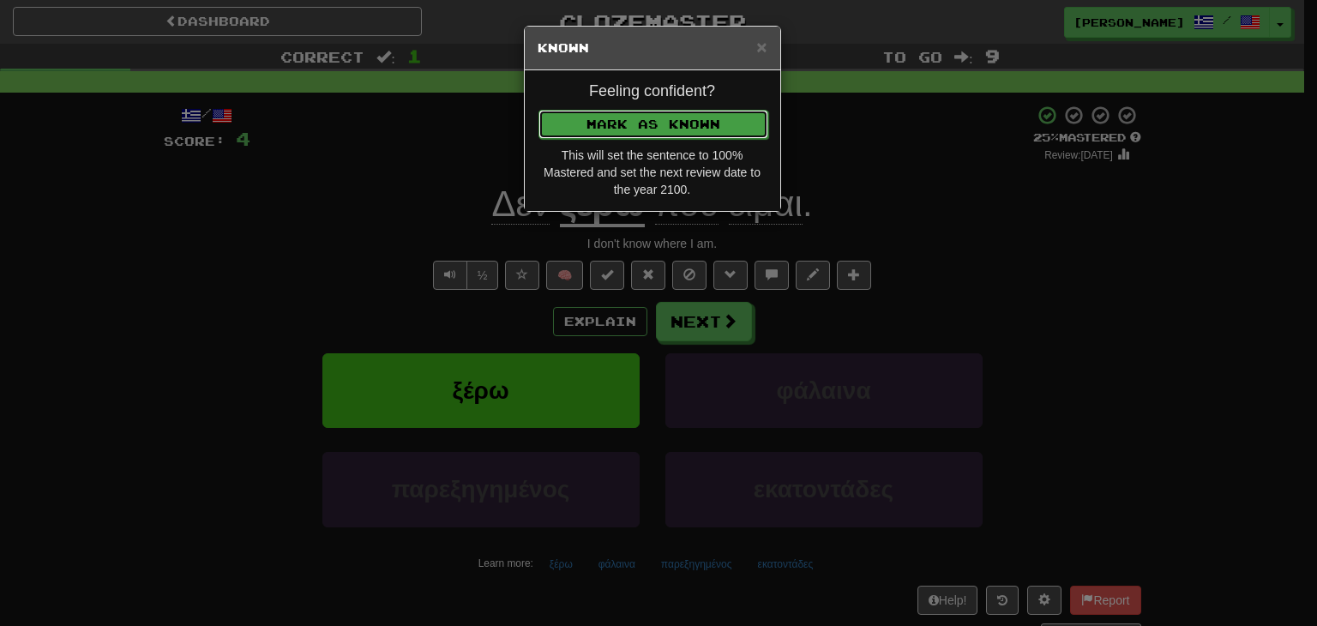
click at [631, 123] on button "Mark as Known" at bounding box center [653, 124] width 230 height 29
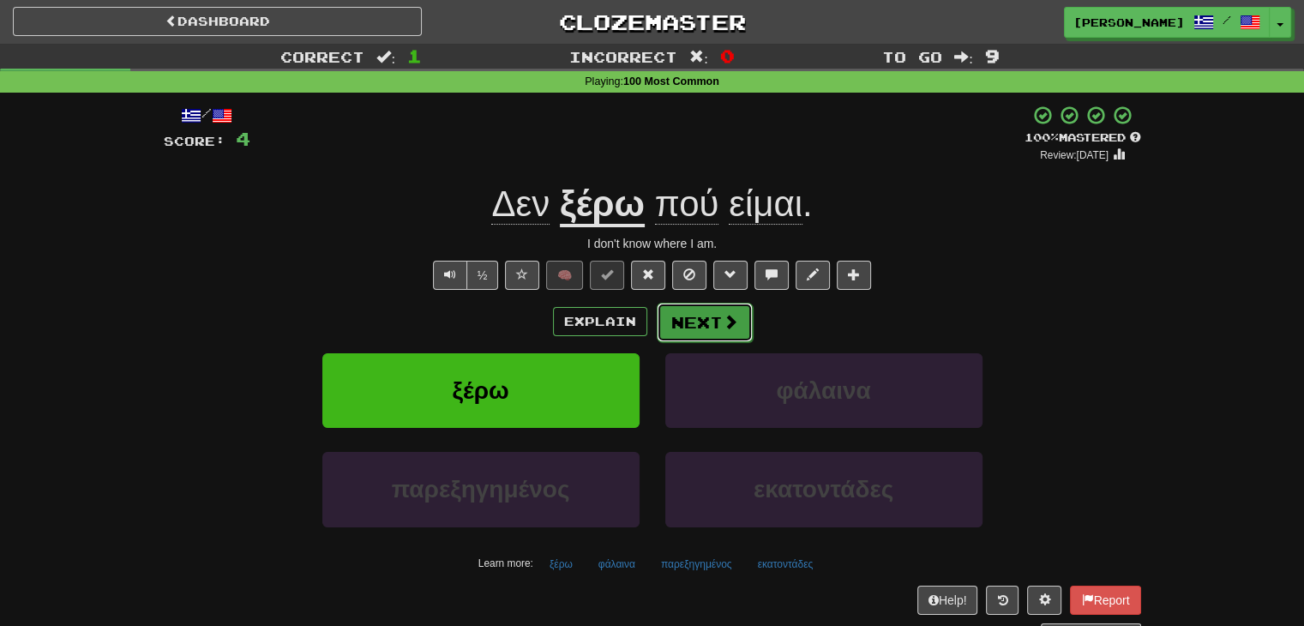
click at [720, 332] on button "Next" at bounding box center [705, 322] width 96 height 39
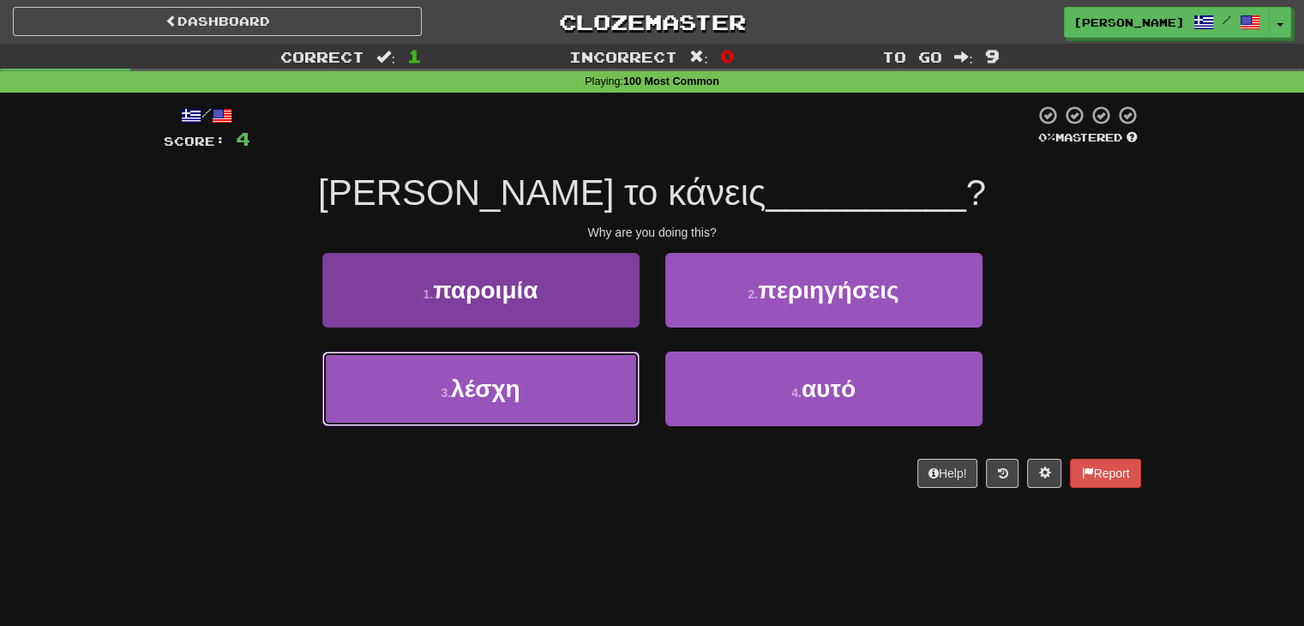
click at [592, 402] on button "3 . λέσχη" at bounding box center [480, 389] width 317 height 75
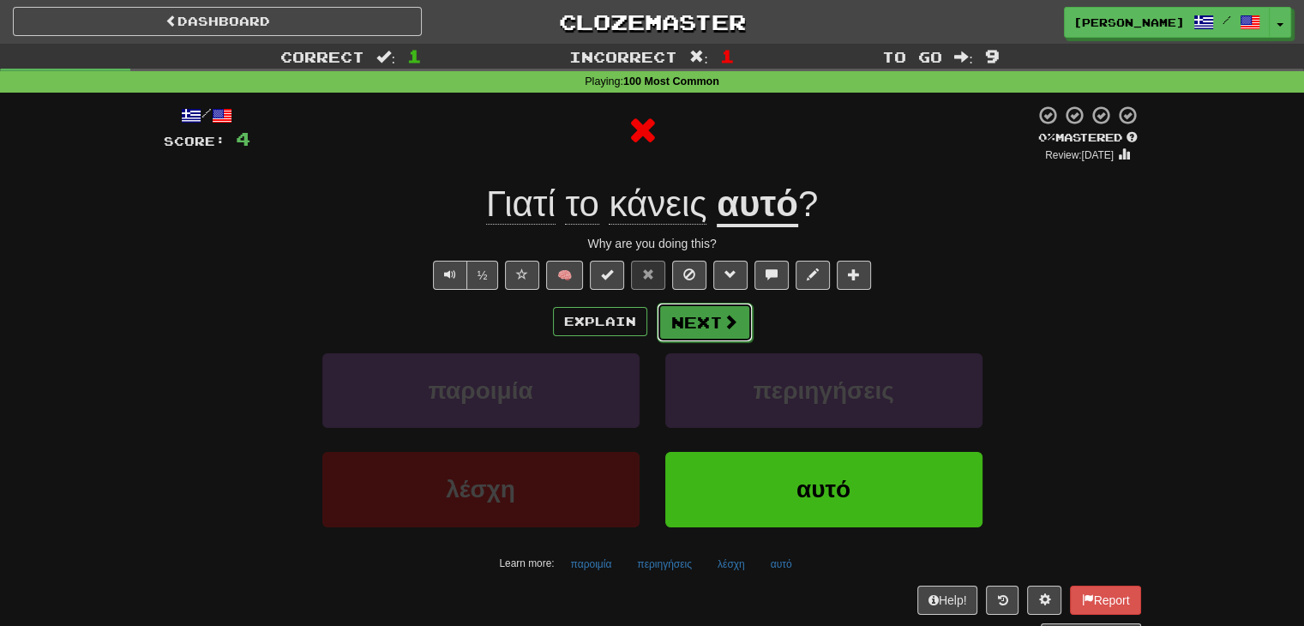
click at [696, 313] on button "Next" at bounding box center [705, 322] width 96 height 39
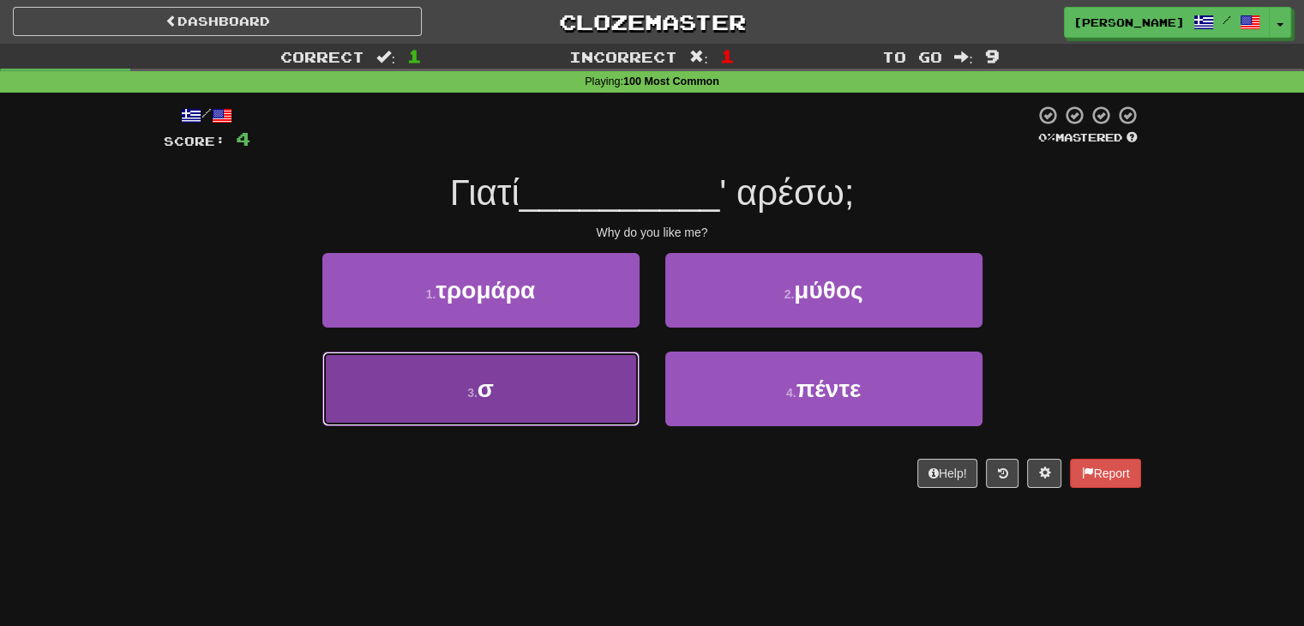
click at [574, 400] on button "3 . σ" at bounding box center [480, 389] width 317 height 75
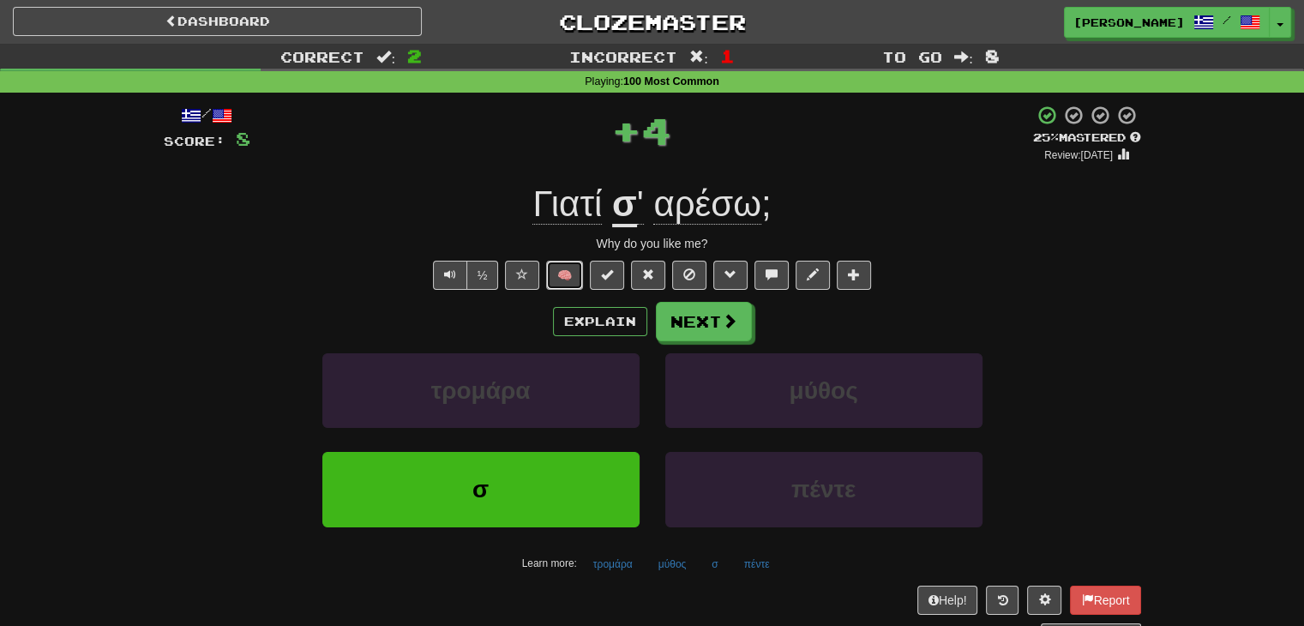
click at [573, 281] on button "🧠" at bounding box center [564, 275] width 37 height 29
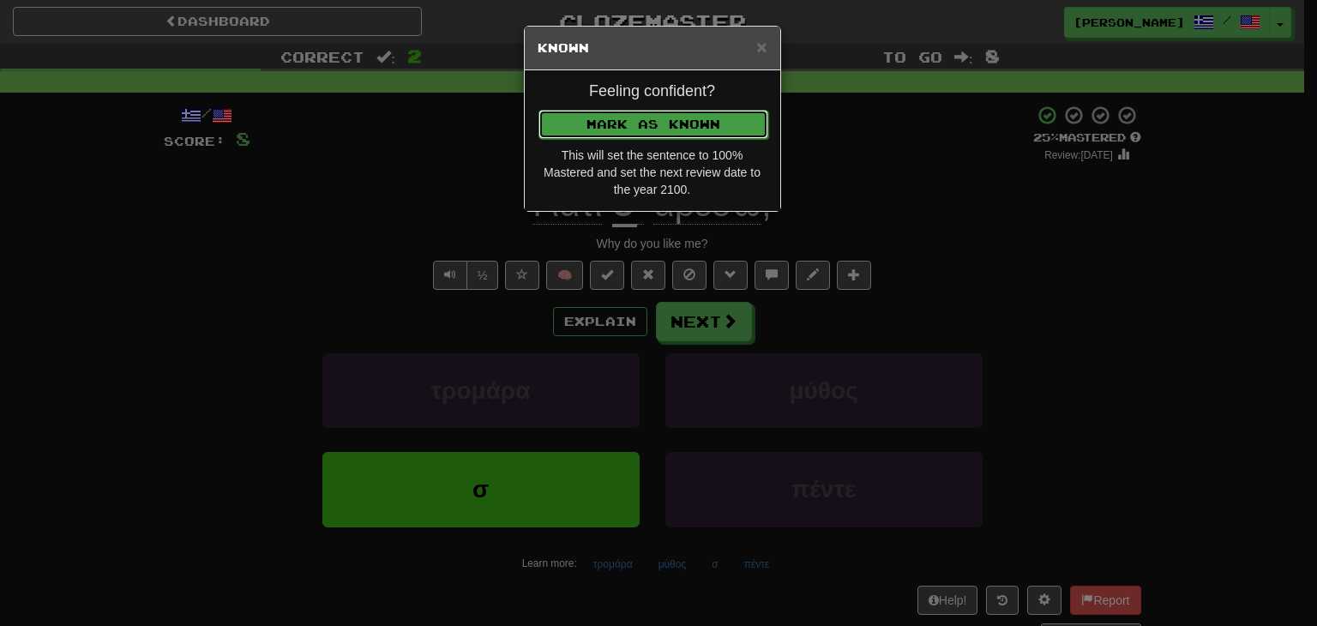
click at [622, 112] on button "Mark as Known" at bounding box center [653, 124] width 230 height 29
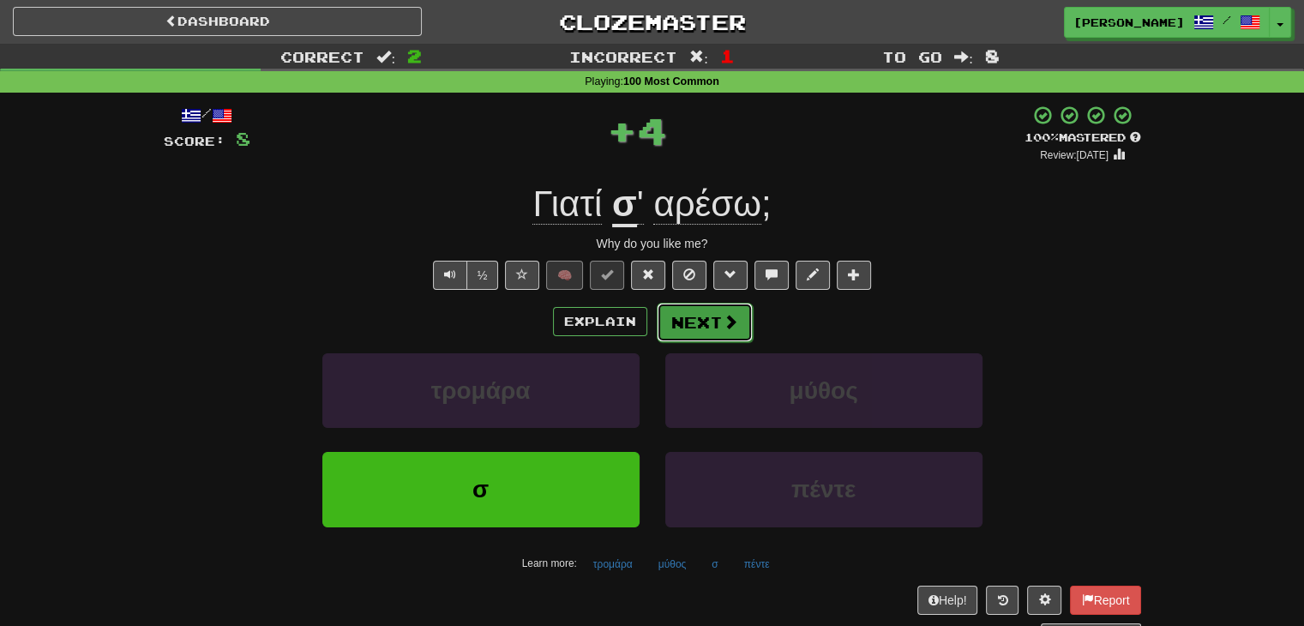
click at [702, 314] on button "Next" at bounding box center [705, 322] width 96 height 39
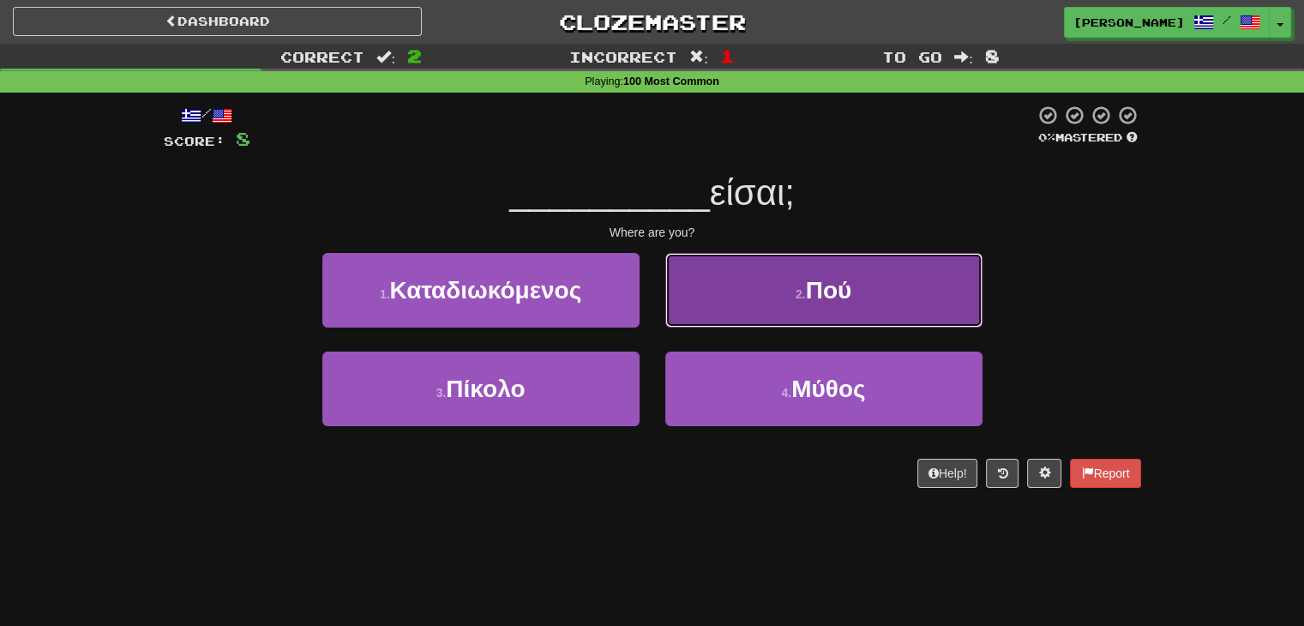
click at [721, 306] on button "2 . Πού" at bounding box center [823, 290] width 317 height 75
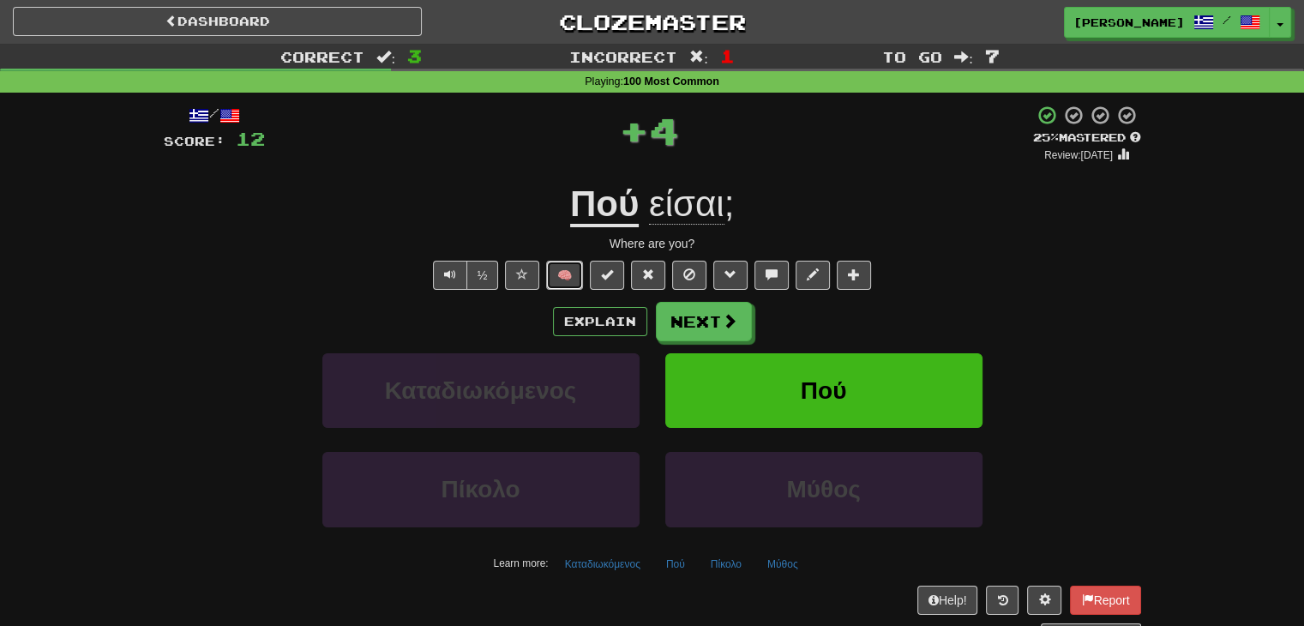
click at [574, 273] on button "🧠" at bounding box center [564, 275] width 37 height 29
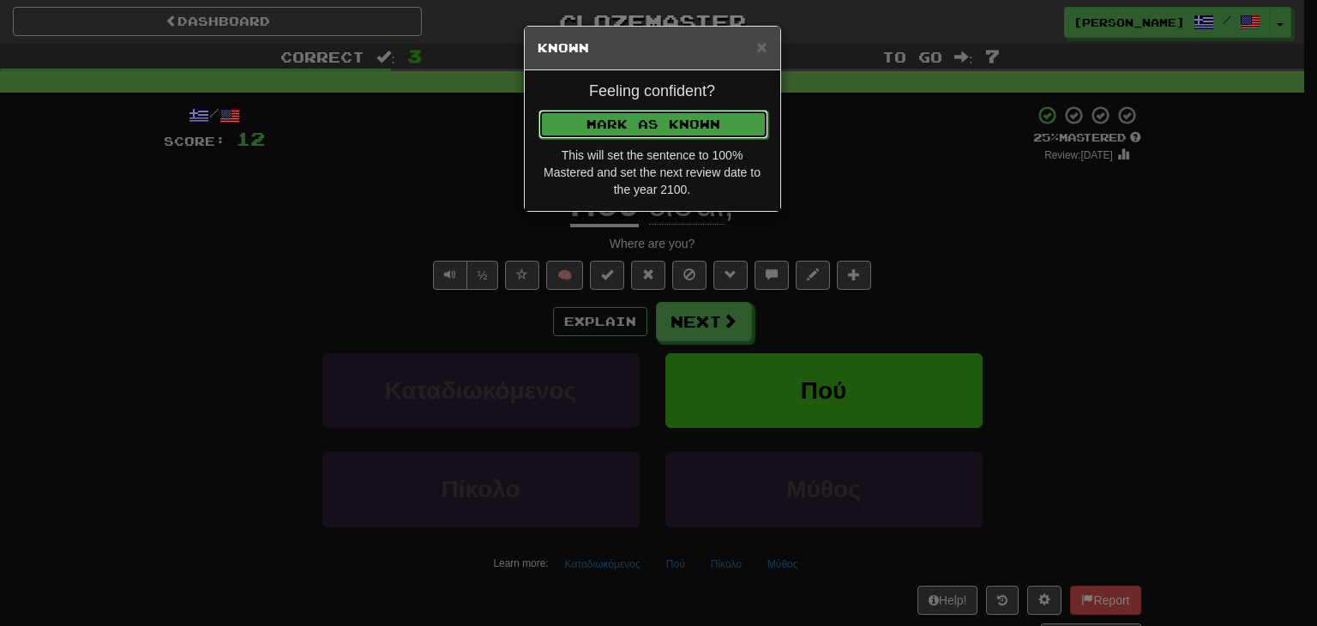
click at [632, 115] on button "Mark as Known" at bounding box center [653, 124] width 230 height 29
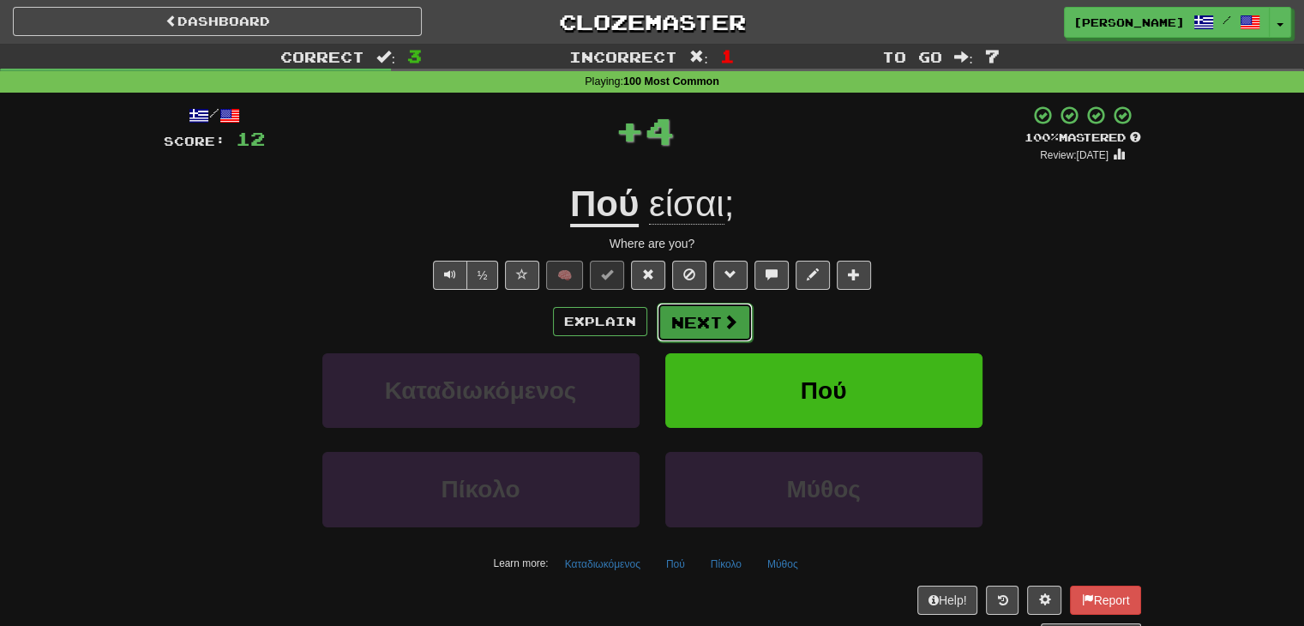
click at [703, 323] on button "Next" at bounding box center [705, 322] width 96 height 39
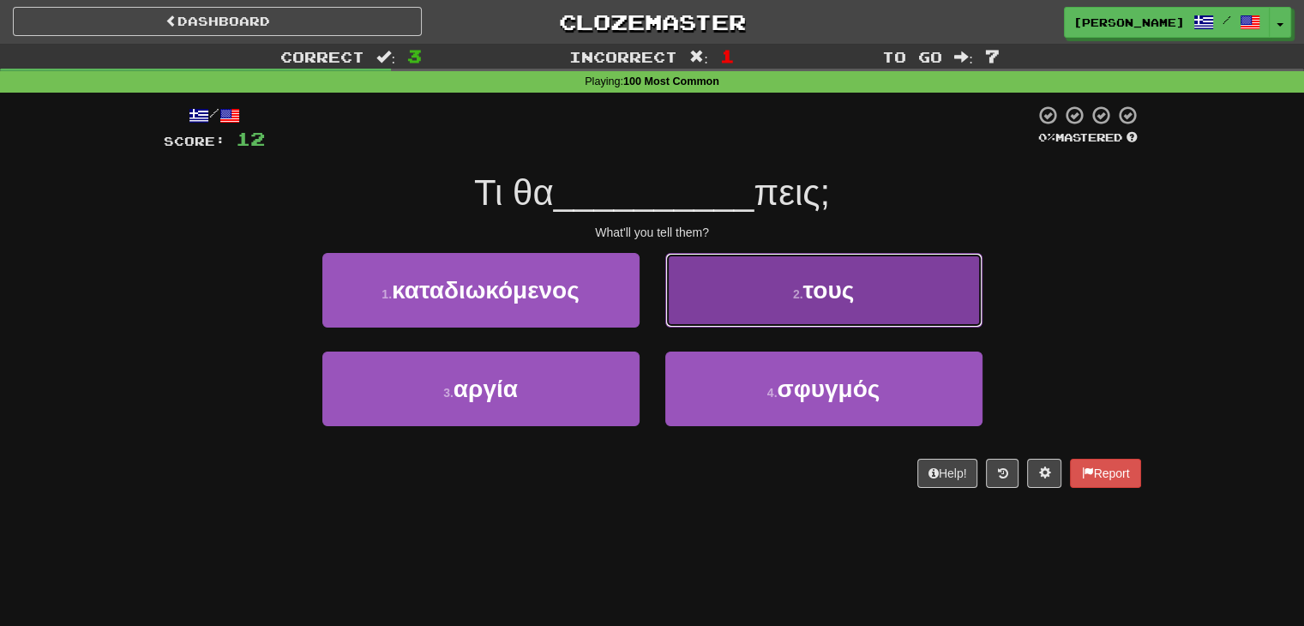
click at [742, 317] on button "2 . τους" at bounding box center [823, 290] width 317 height 75
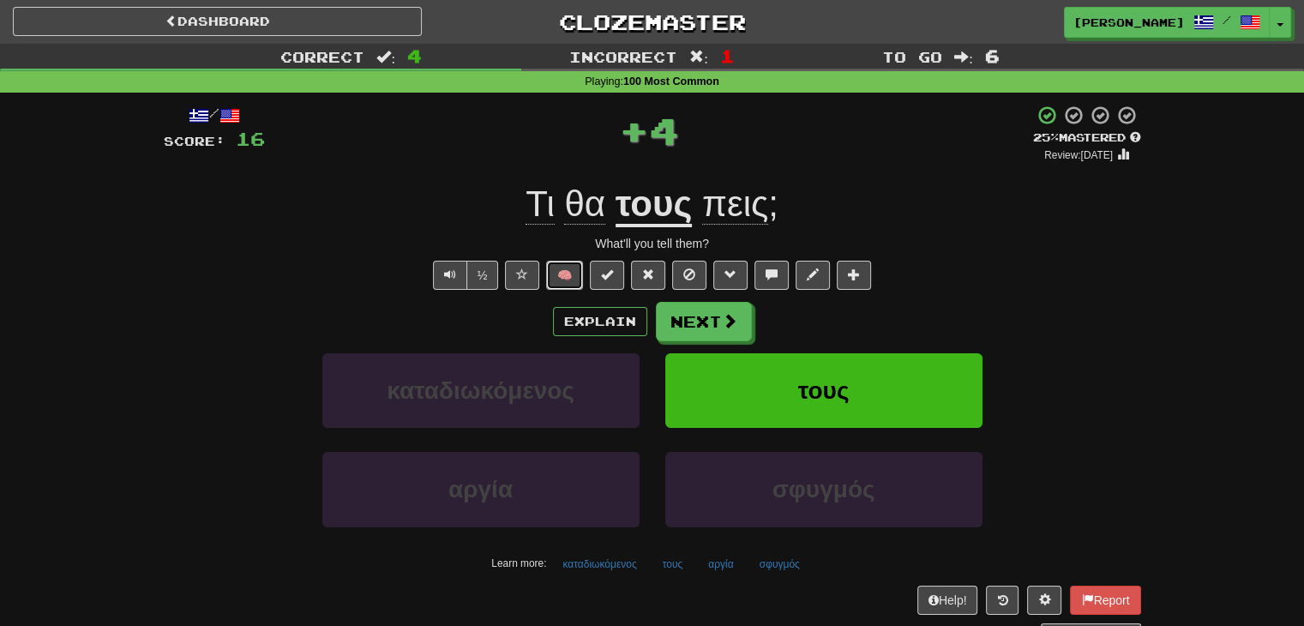
click at [573, 273] on button "🧠" at bounding box center [564, 275] width 37 height 29
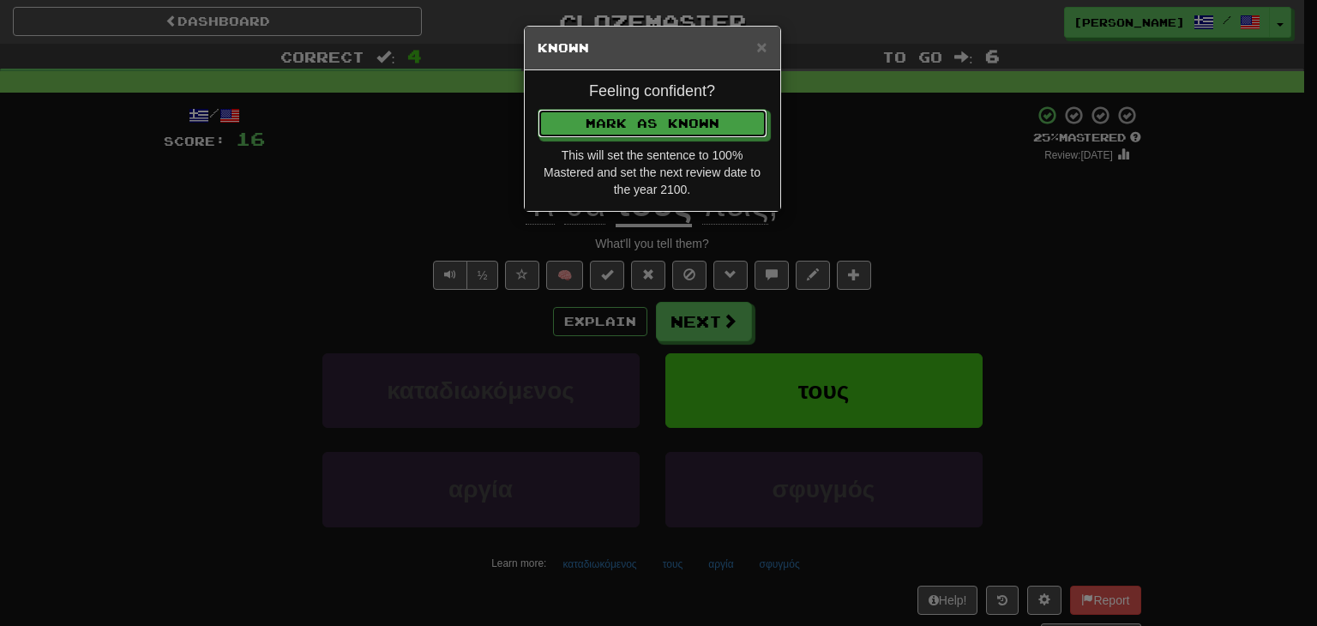
click at [628, 127] on button "Mark as Known" at bounding box center [653, 123] width 230 height 29
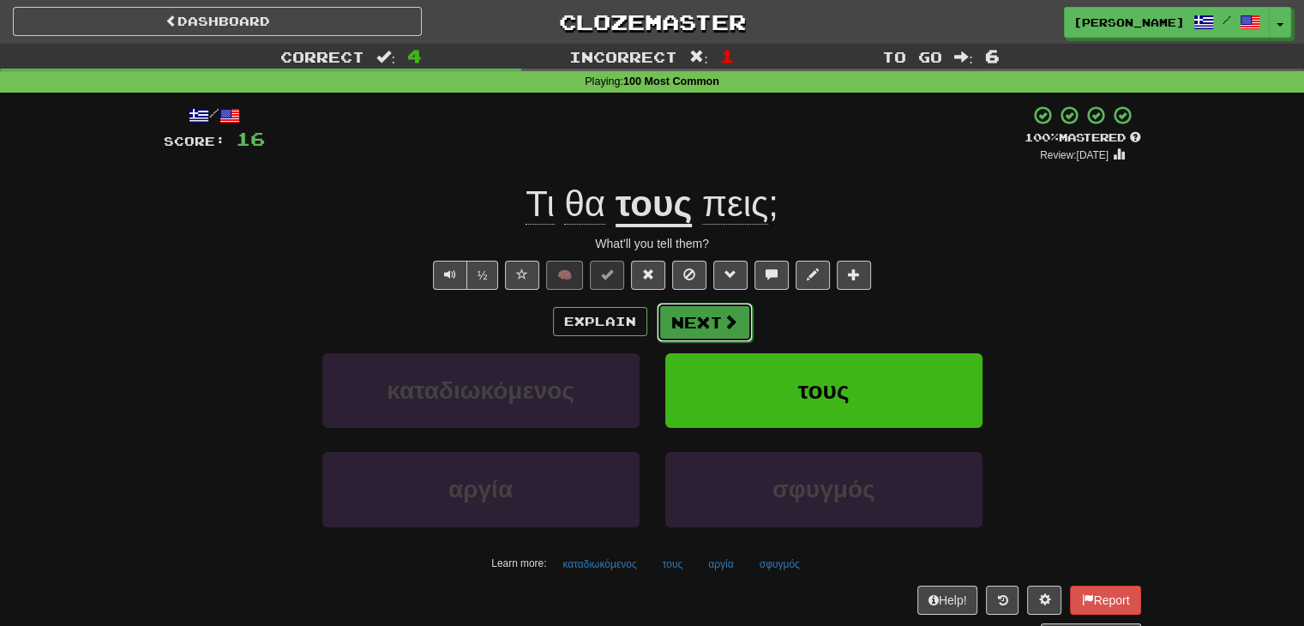
click at [723, 327] on span at bounding box center [730, 321] width 15 height 15
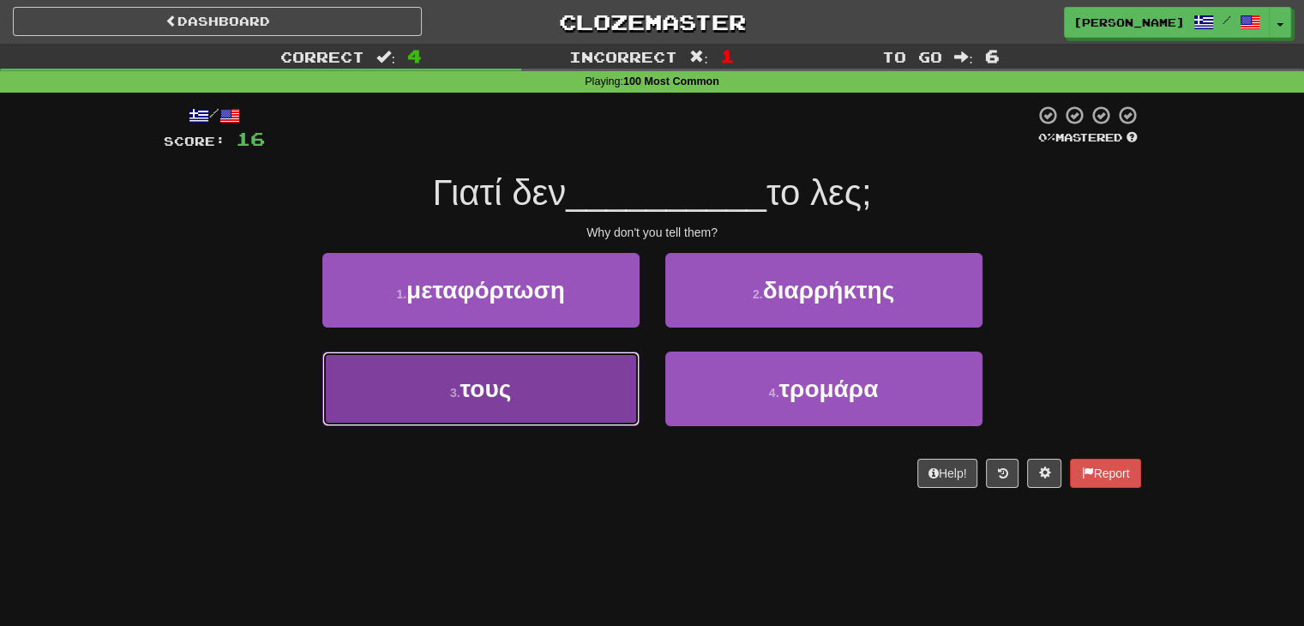
click at [532, 394] on button "3 . τους" at bounding box center [480, 389] width 317 height 75
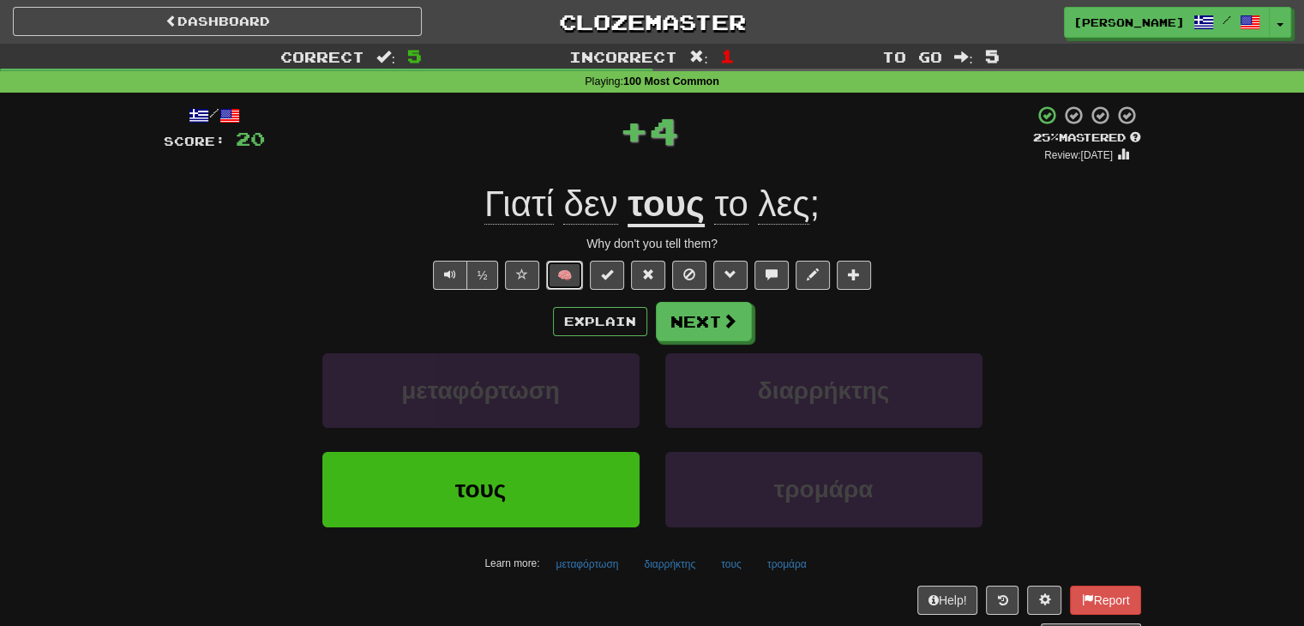
click at [560, 274] on button "🧠" at bounding box center [564, 275] width 37 height 29
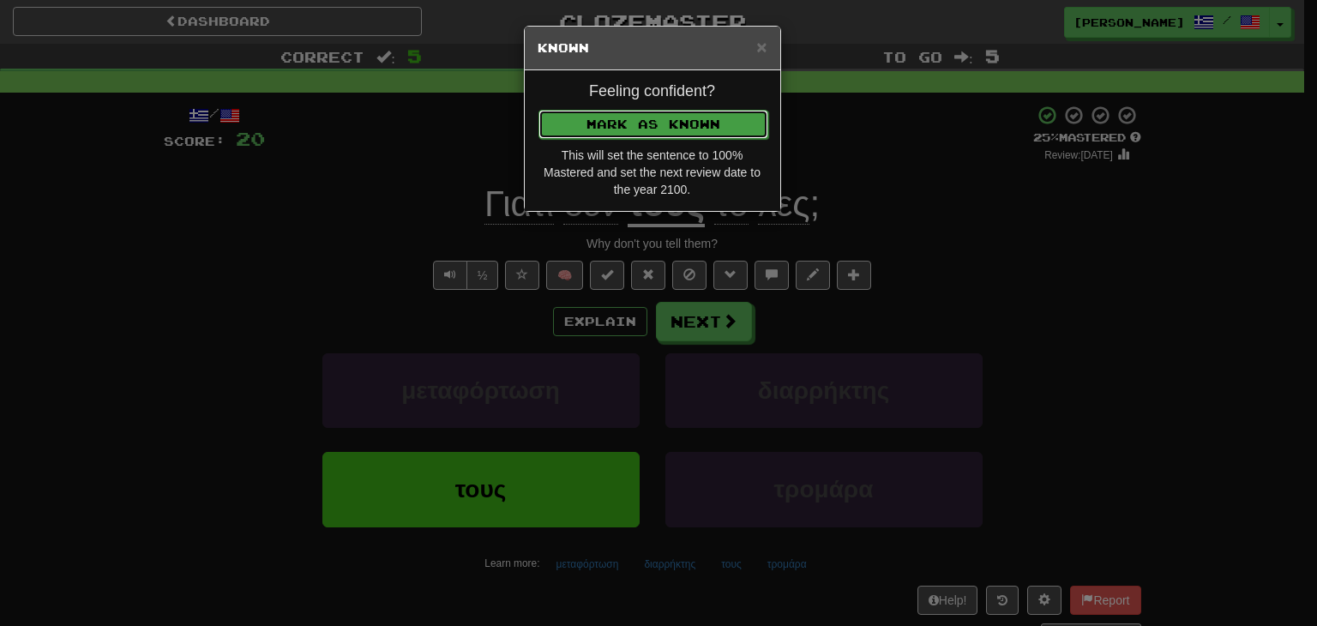
click at [649, 118] on button "Mark as Known" at bounding box center [653, 124] width 230 height 29
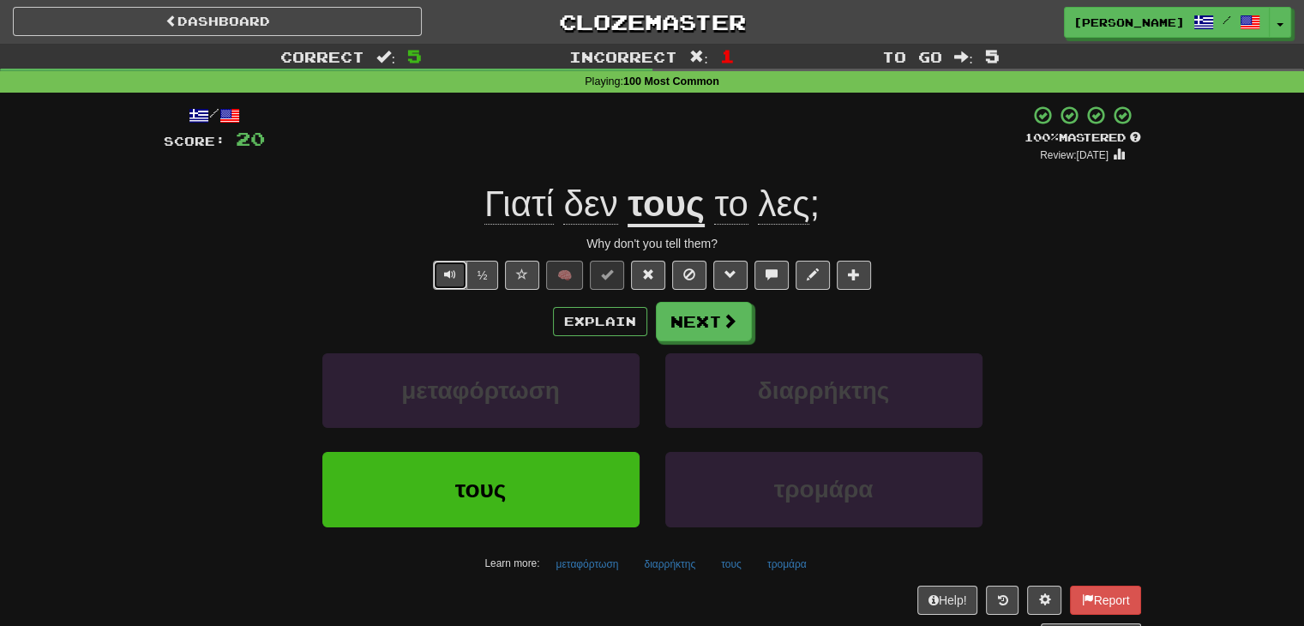
click at [450, 275] on span "Text-to-speech controls" at bounding box center [450, 274] width 12 height 12
click at [455, 275] on span "Text-to-speech controls" at bounding box center [450, 274] width 12 height 12
click at [442, 275] on button "Text-to-speech controls" at bounding box center [450, 275] width 34 height 29
click at [699, 320] on button "Next" at bounding box center [705, 322] width 96 height 39
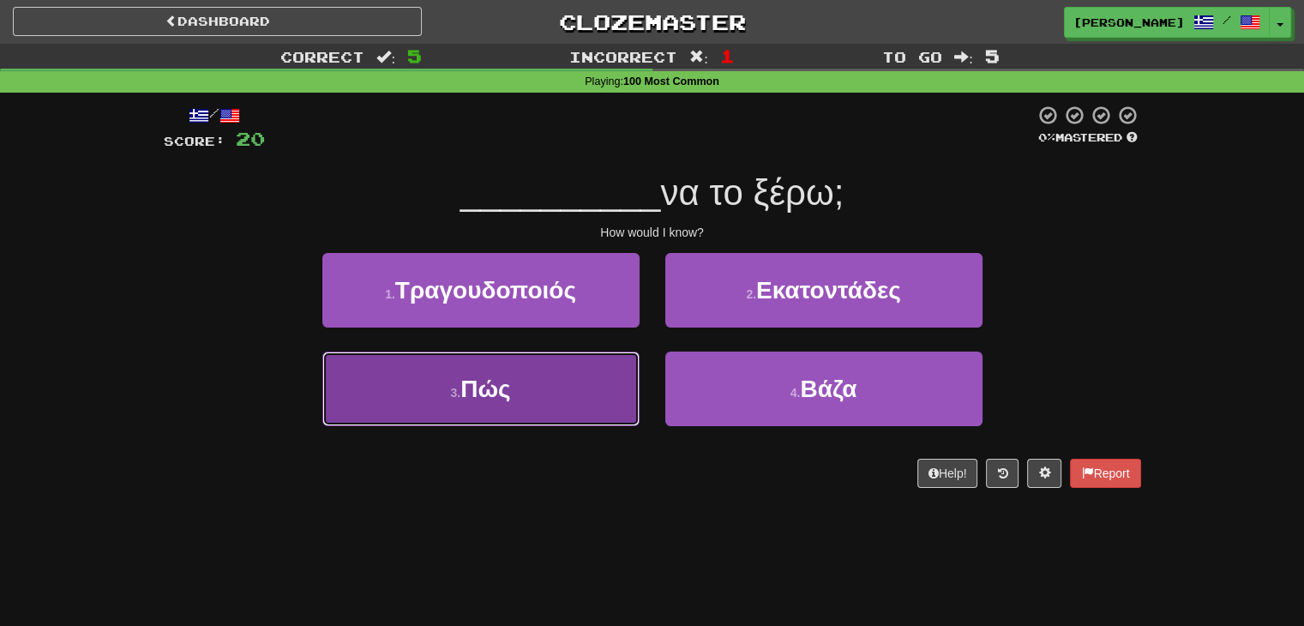
click at [547, 387] on button "3 . Πώς" at bounding box center [480, 389] width 317 height 75
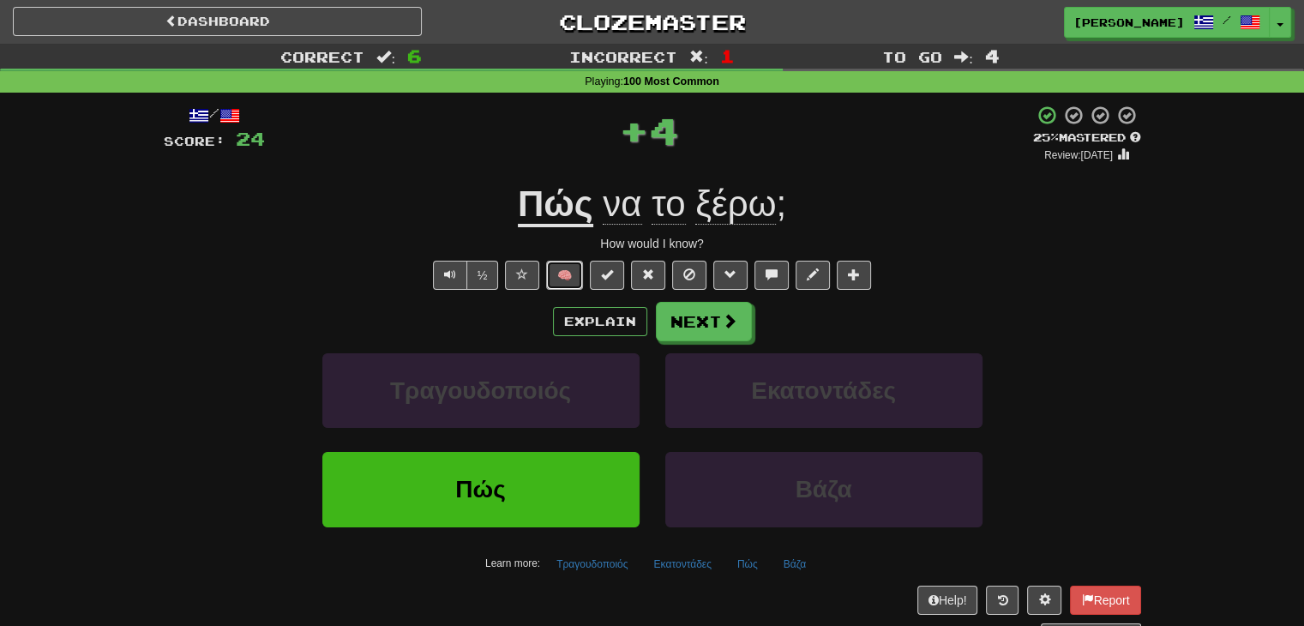
click at [554, 275] on button "🧠" at bounding box center [564, 275] width 37 height 29
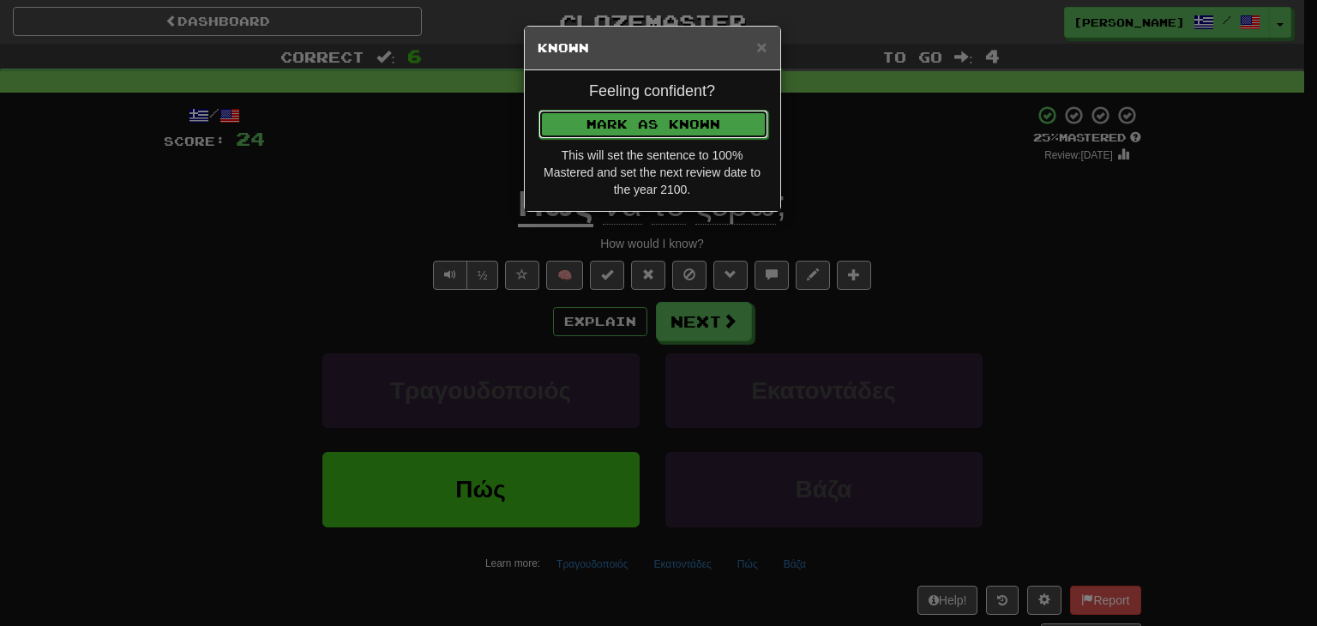
click at [610, 124] on button "Mark as Known" at bounding box center [653, 124] width 230 height 29
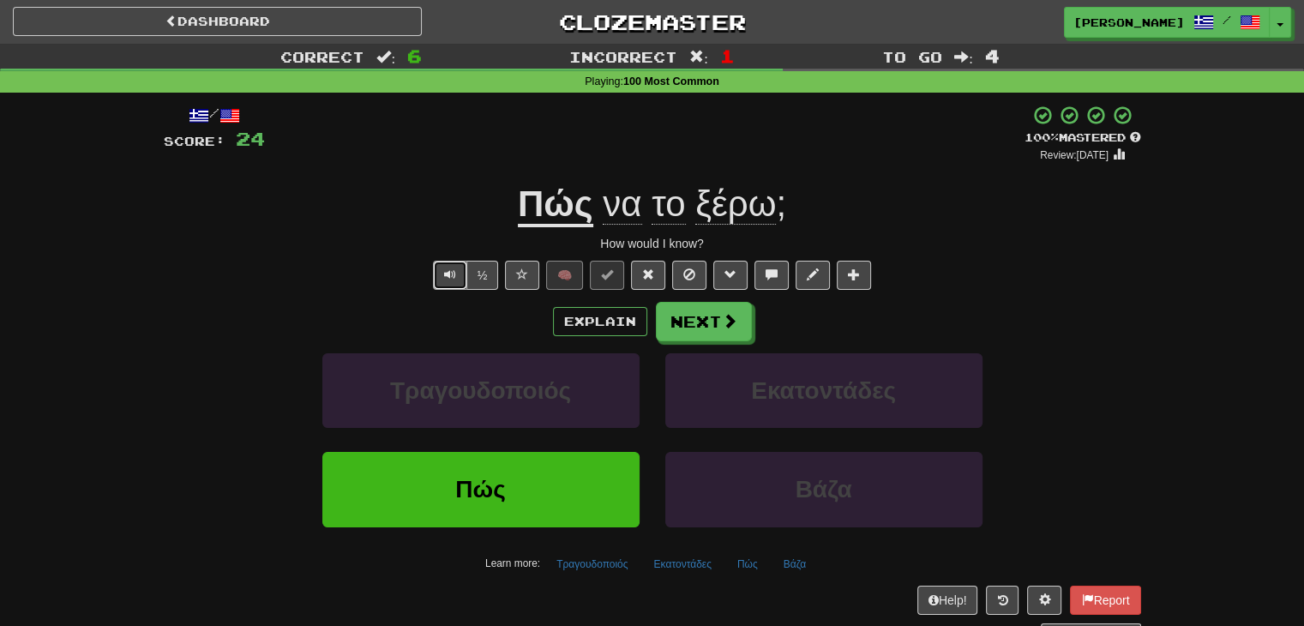
click at [438, 282] on button "Text-to-speech controls" at bounding box center [450, 275] width 34 height 29
click at [703, 329] on button "Next" at bounding box center [705, 322] width 96 height 39
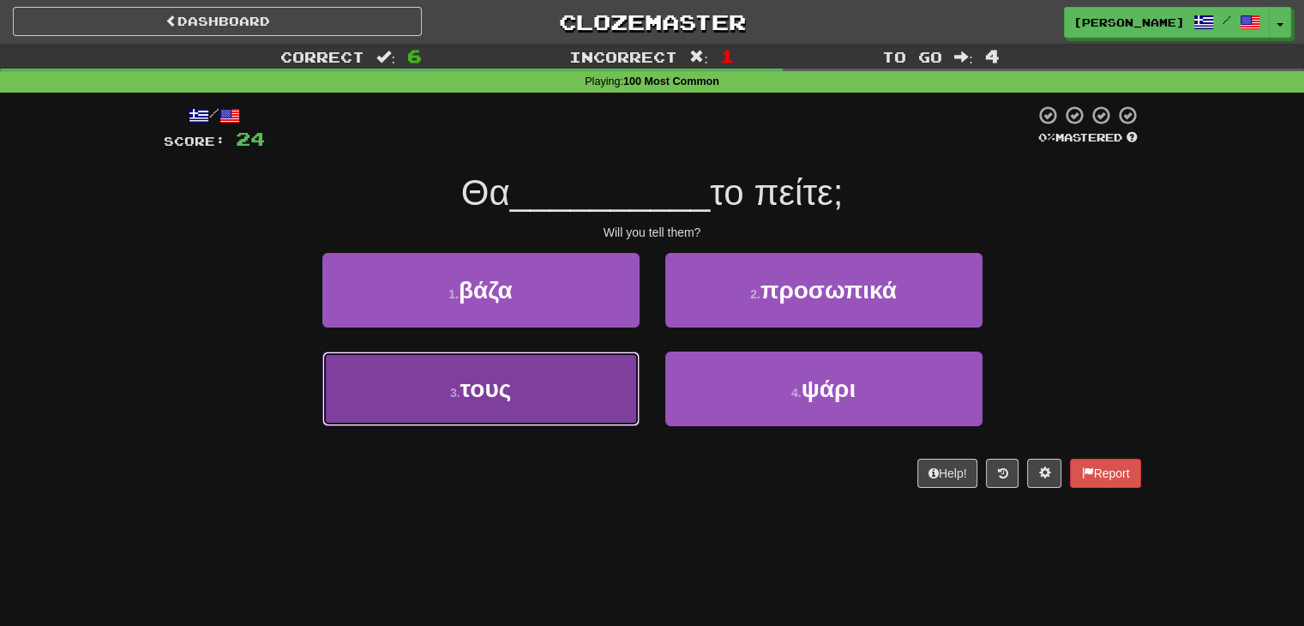
click at [544, 399] on button "3 . τους" at bounding box center [480, 389] width 317 height 75
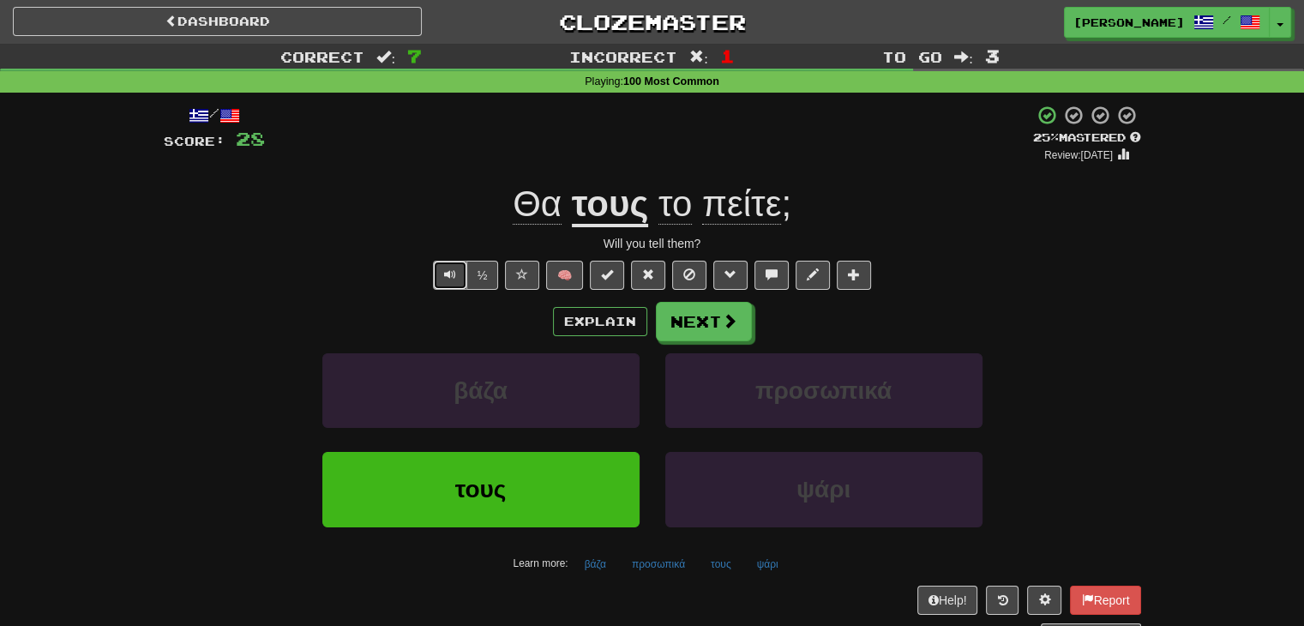
click at [454, 274] on span "Text-to-speech controls" at bounding box center [450, 274] width 12 height 12
click at [564, 273] on button "🧠" at bounding box center [564, 275] width 37 height 29
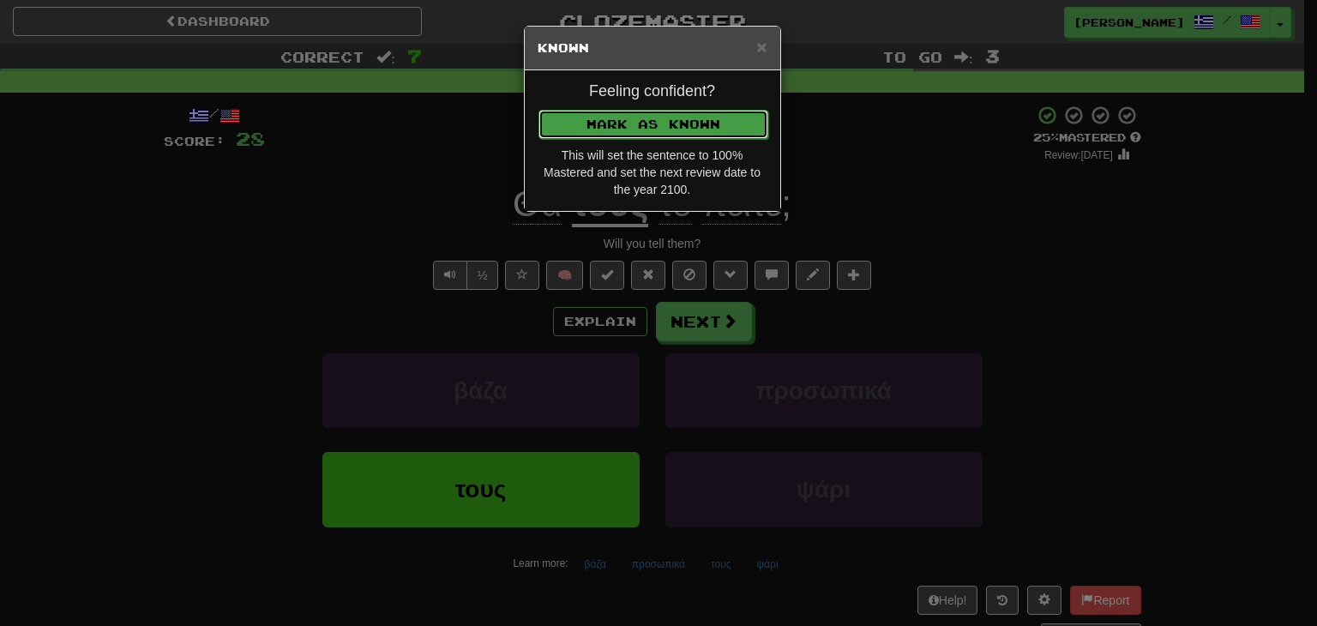
click at [623, 122] on button "Mark as Known" at bounding box center [653, 124] width 230 height 29
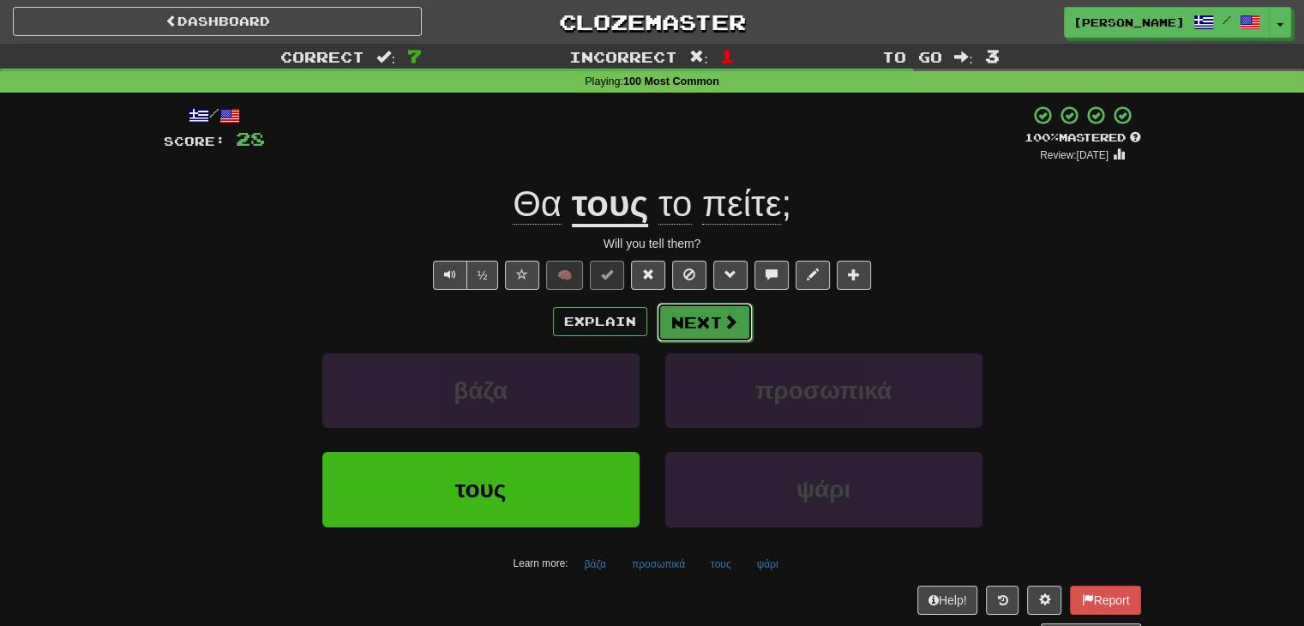
click at [703, 324] on button "Next" at bounding box center [705, 322] width 96 height 39
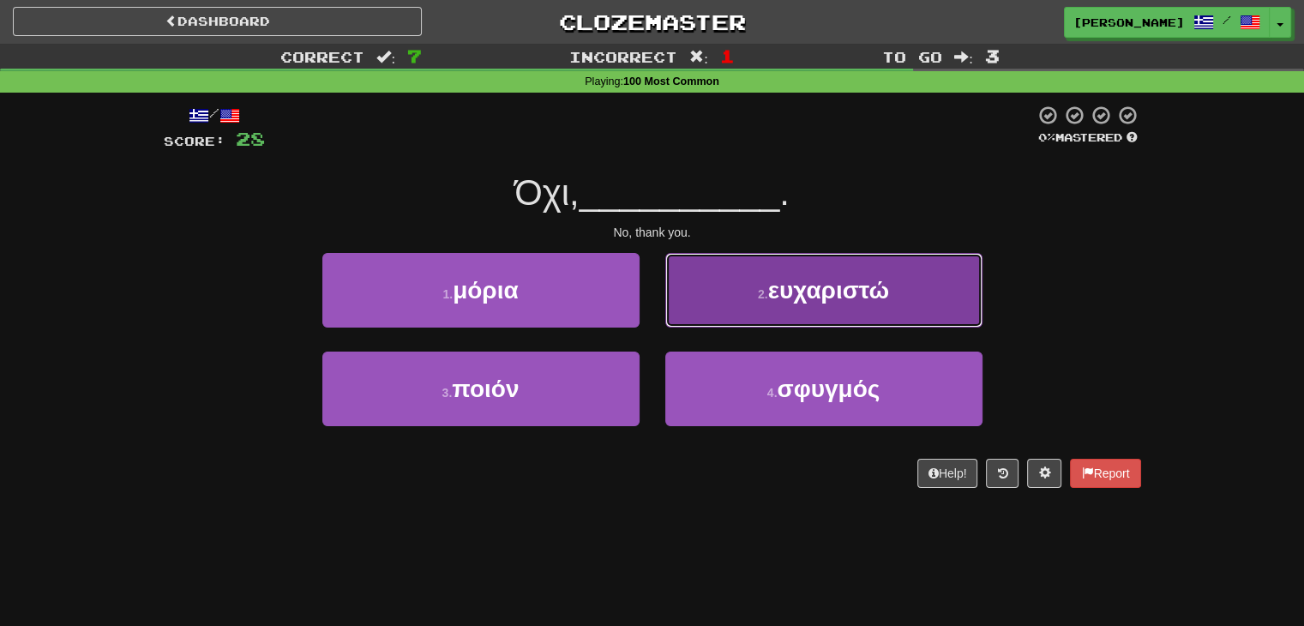
click at [739, 306] on button "2 . ευχαριστώ" at bounding box center [823, 290] width 317 height 75
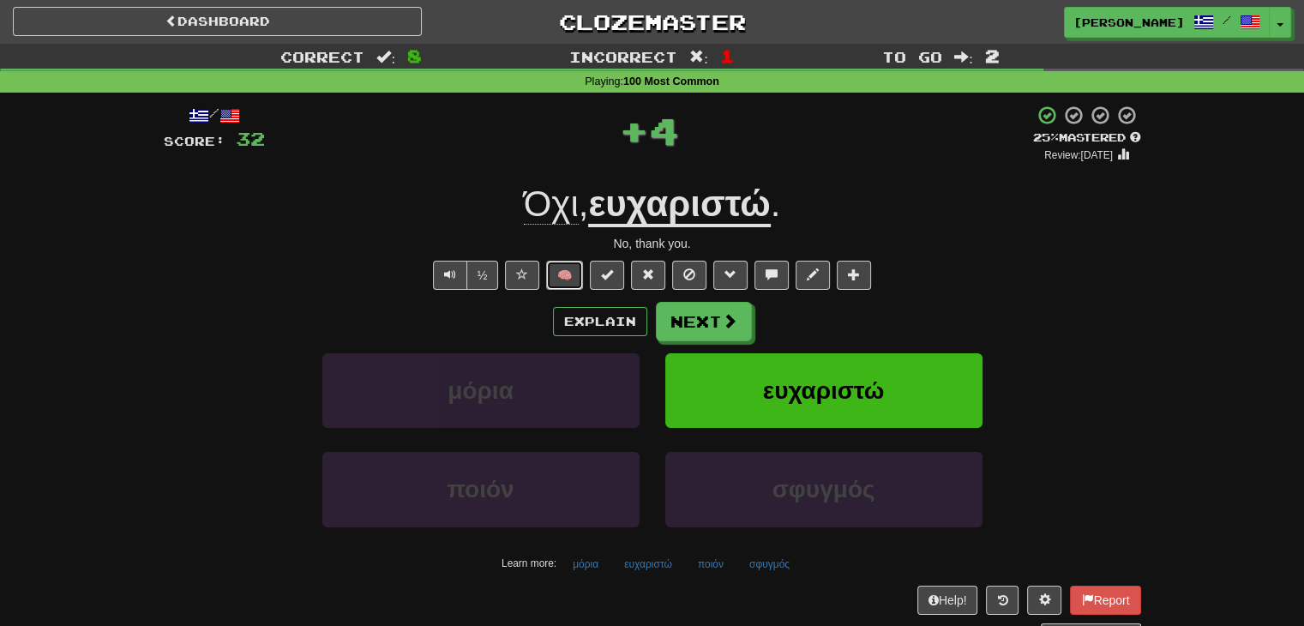
click at [562, 275] on button "🧠" at bounding box center [564, 275] width 37 height 29
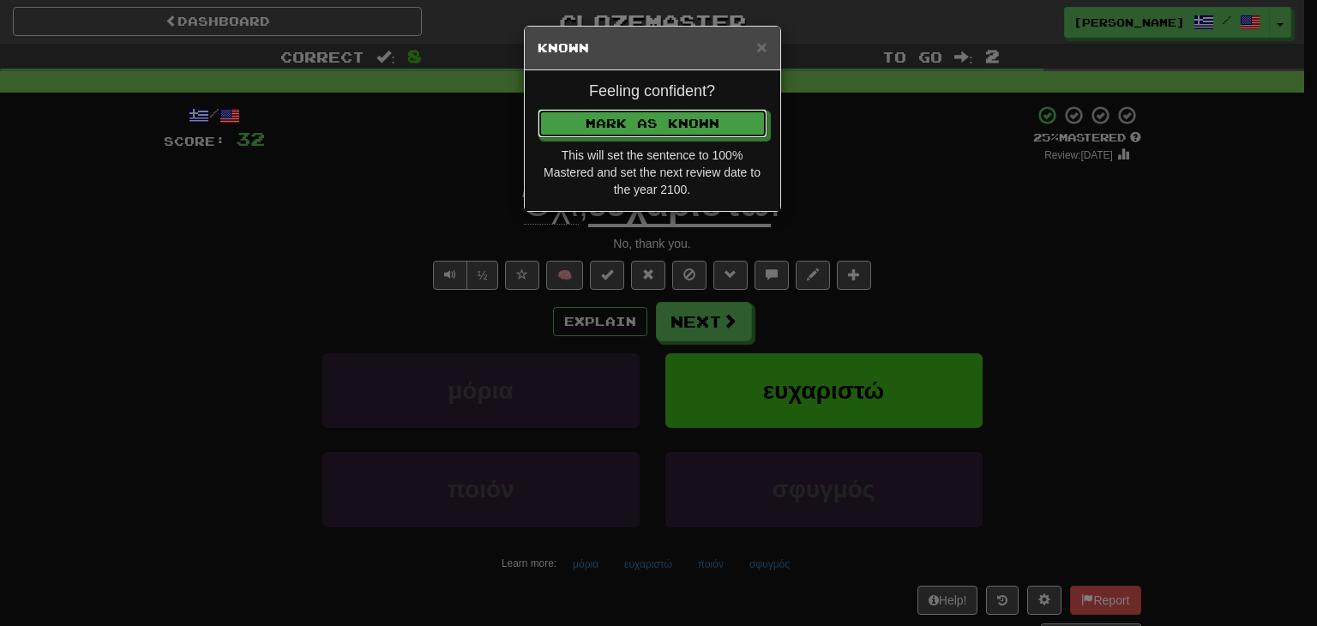
drag, startPoint x: 635, startPoint y: 117, endPoint x: 639, endPoint y: 138, distance: 20.9
click at [636, 117] on button "Mark as Known" at bounding box center [653, 123] width 230 height 29
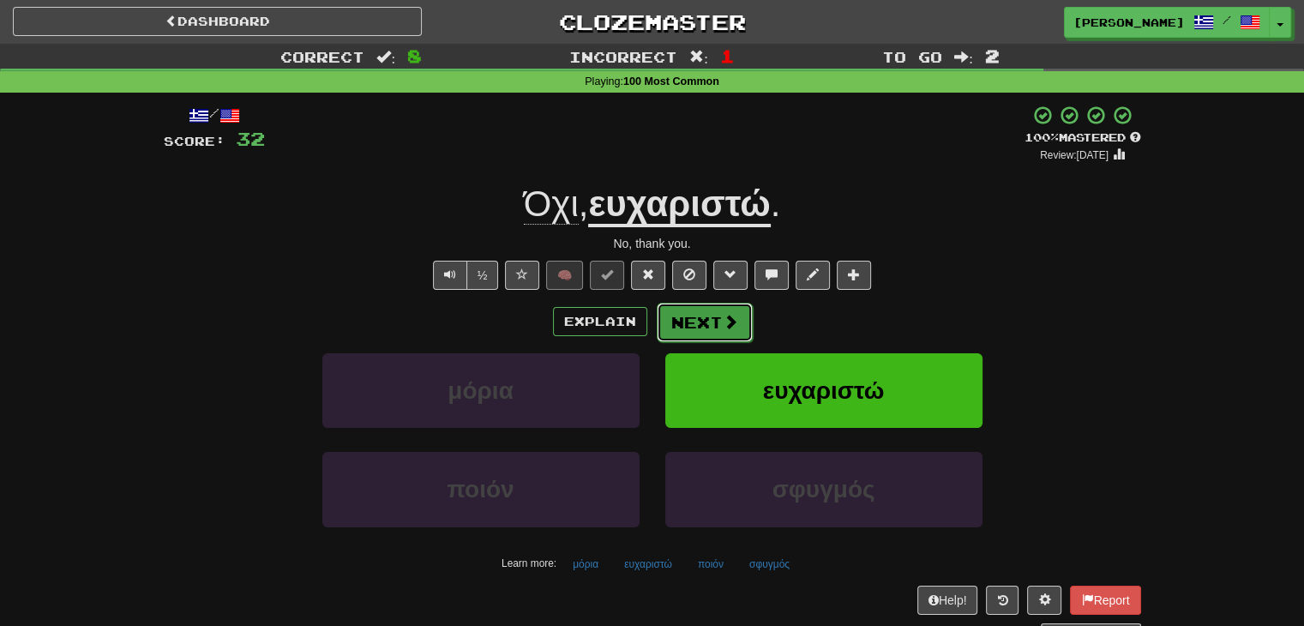
click at [703, 324] on button "Next" at bounding box center [705, 322] width 96 height 39
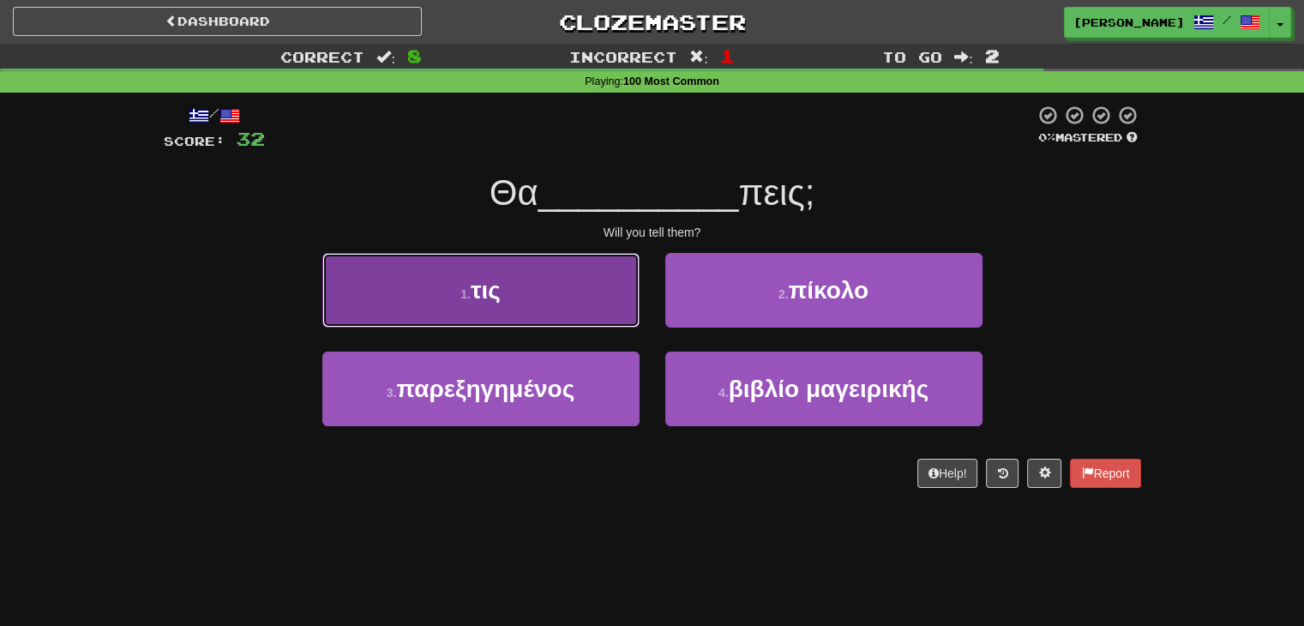
click at [595, 306] on button "1 . τις" at bounding box center [480, 290] width 317 height 75
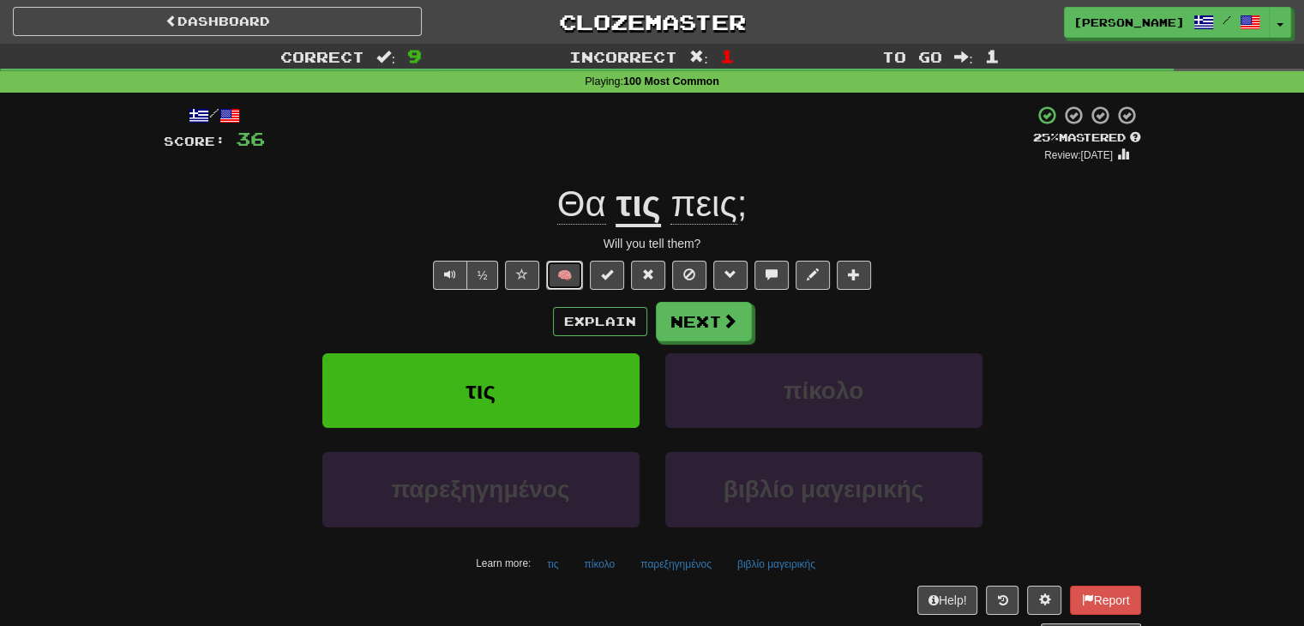
click at [559, 278] on button "🧠" at bounding box center [564, 275] width 37 height 29
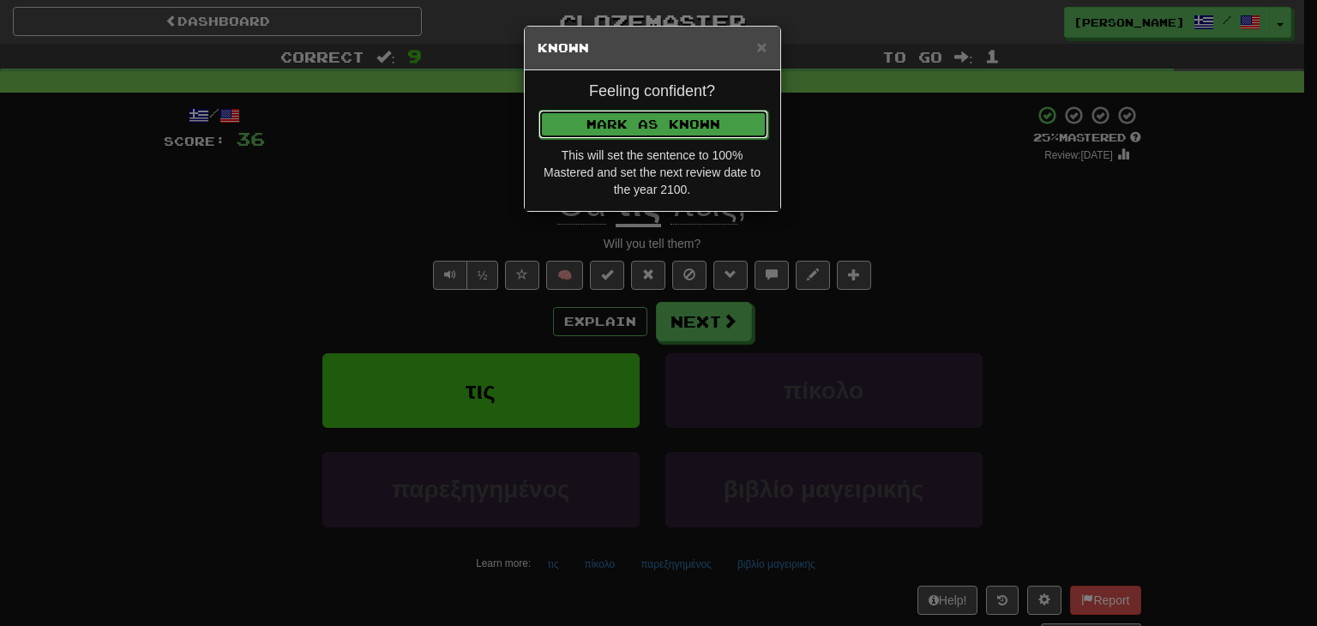
click at [632, 125] on button "Mark as Known" at bounding box center [653, 124] width 230 height 29
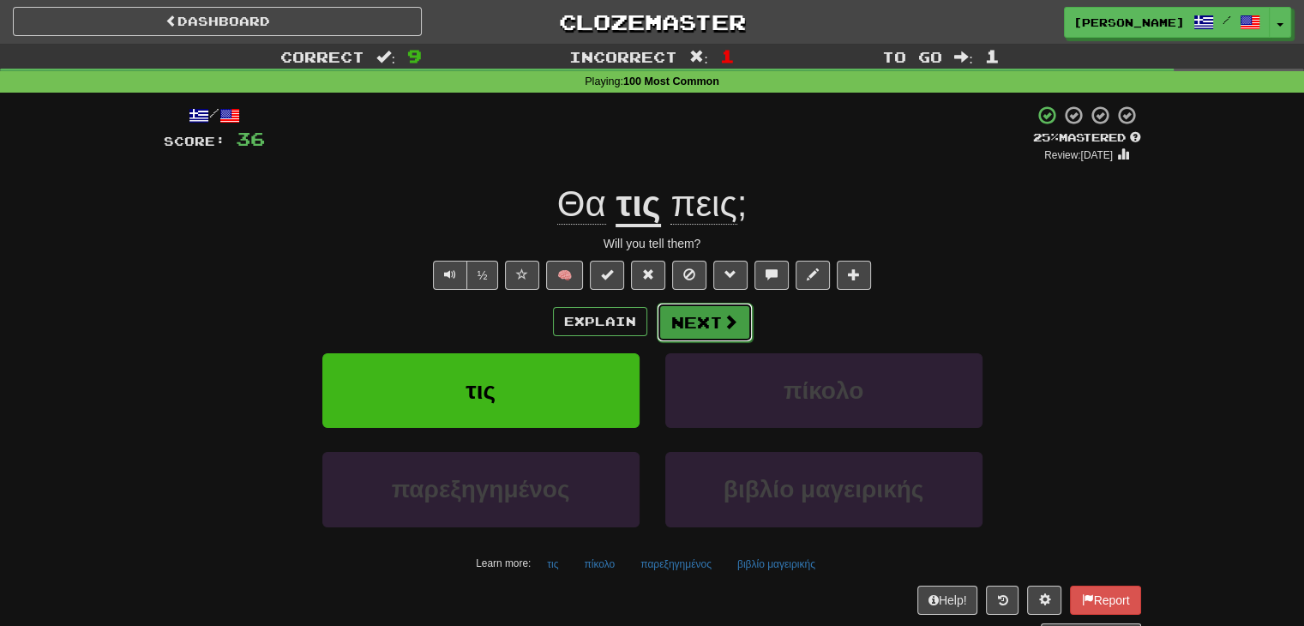
click at [692, 328] on button "Next" at bounding box center [705, 322] width 96 height 39
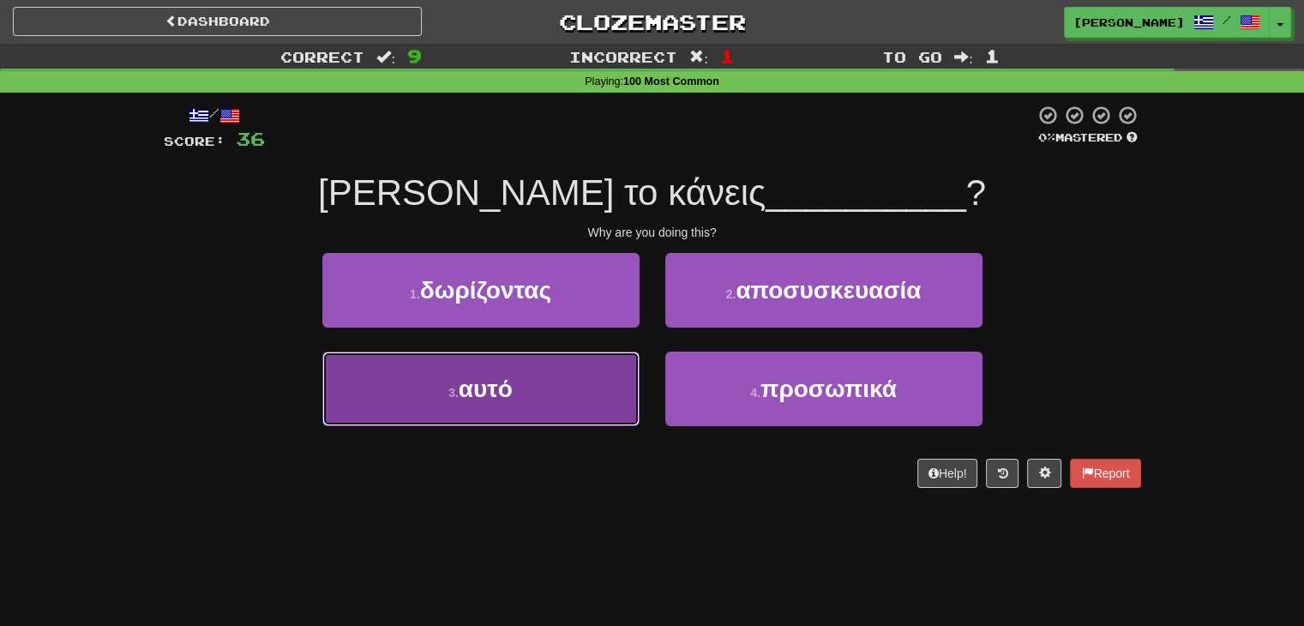
click at [566, 412] on button "3 . αυτό" at bounding box center [480, 389] width 317 height 75
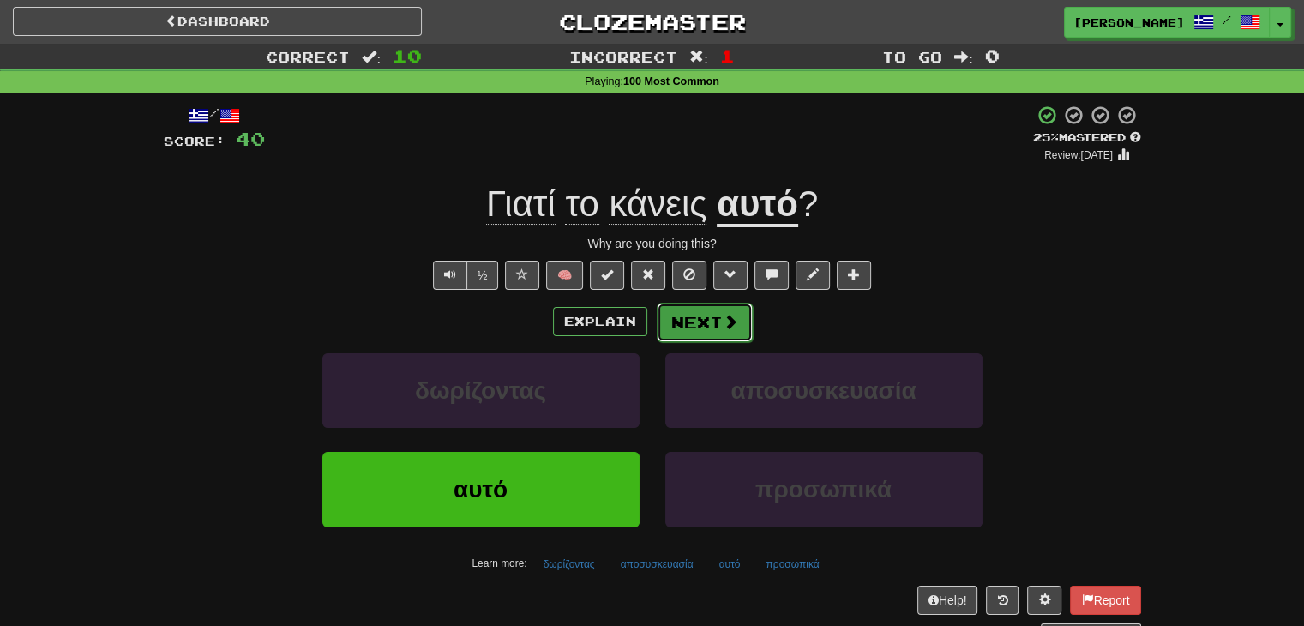
click at [724, 328] on span at bounding box center [730, 321] width 15 height 15
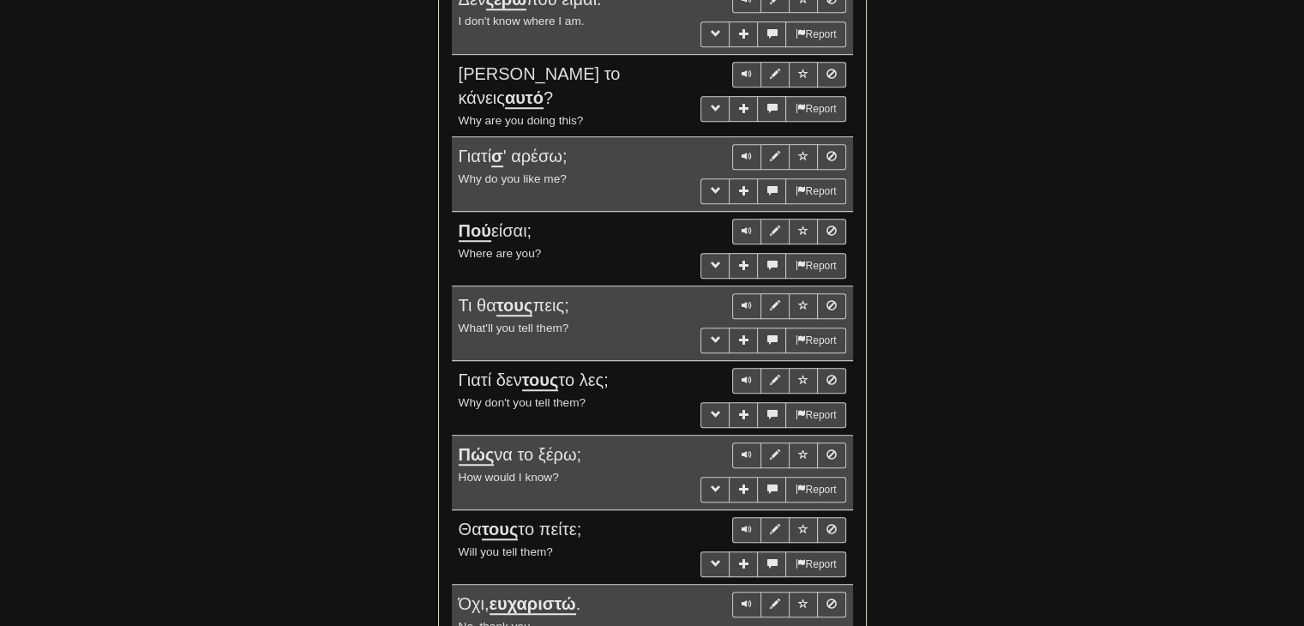
scroll to position [1029, 0]
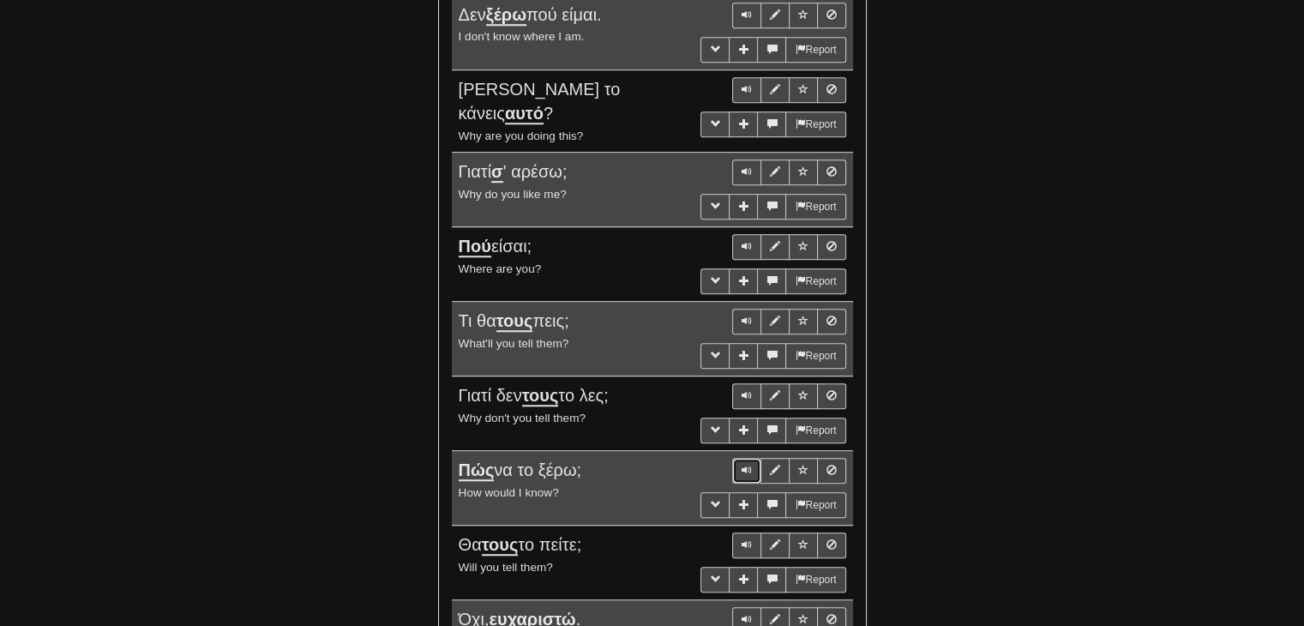
click at [744, 465] on span "Sentence controls" at bounding box center [747, 470] width 10 height 10
click at [749, 458] on button "Sentence controls" at bounding box center [746, 471] width 29 height 26
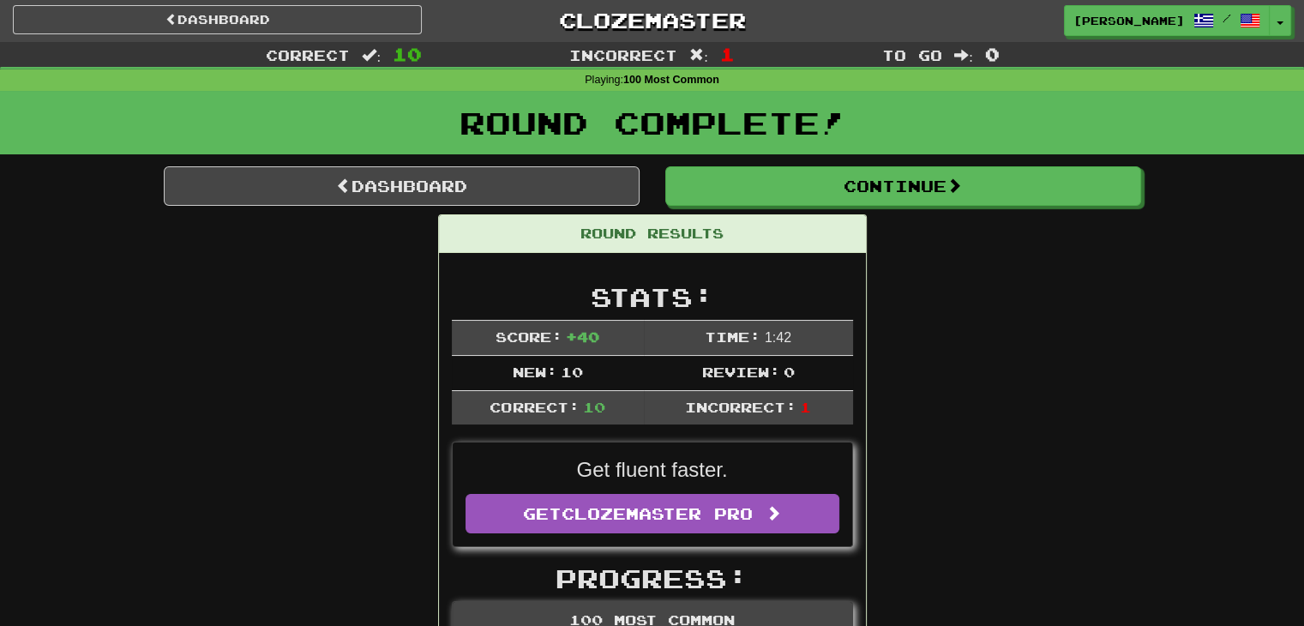
scroll to position [0, 0]
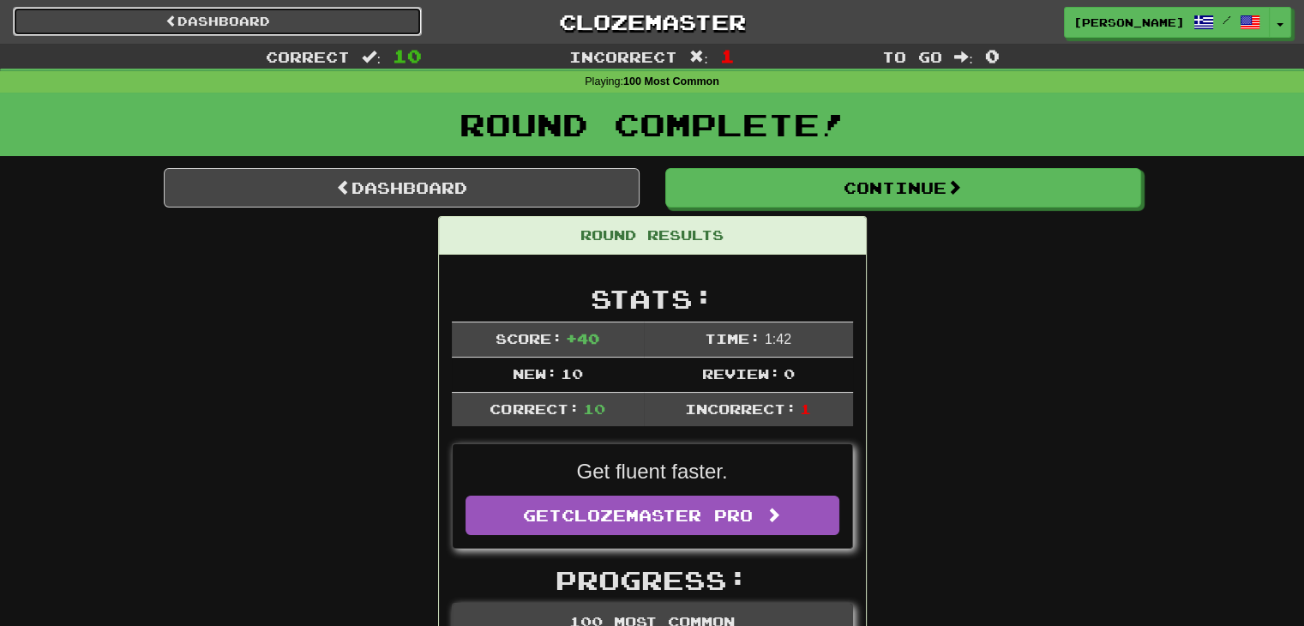
click at [230, 19] on link "Dashboard" at bounding box center [217, 21] width 409 height 29
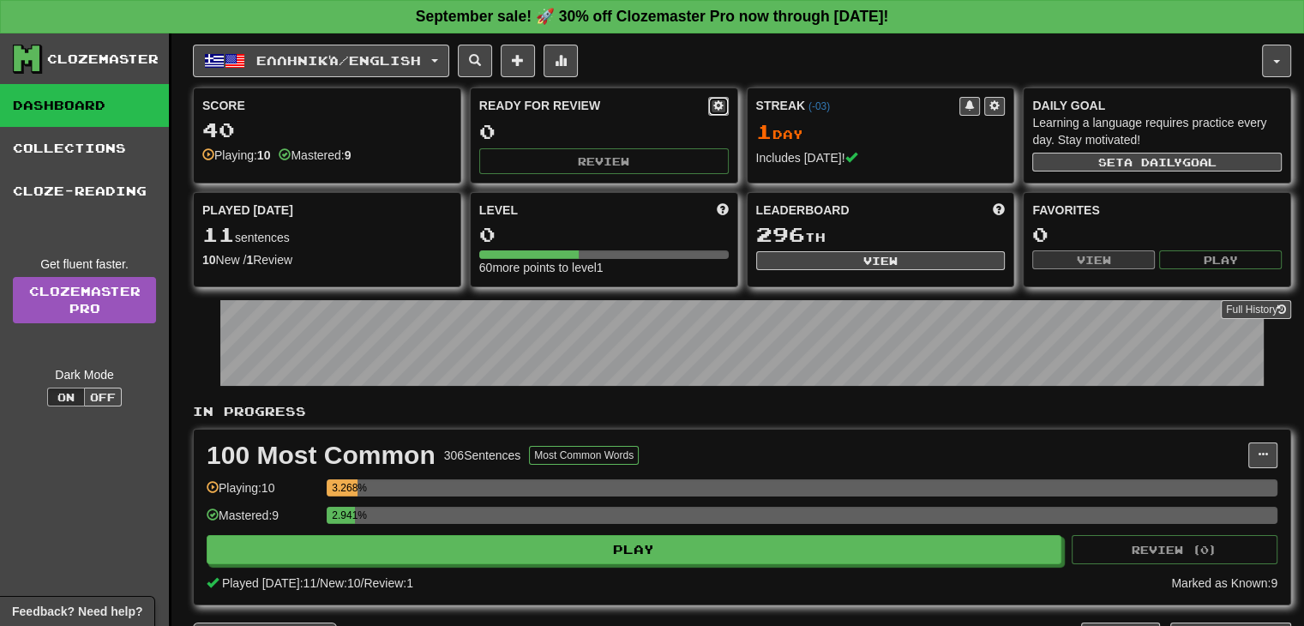
click at [714, 109] on span at bounding box center [718, 105] width 10 height 10
select select "*"
select select "**"
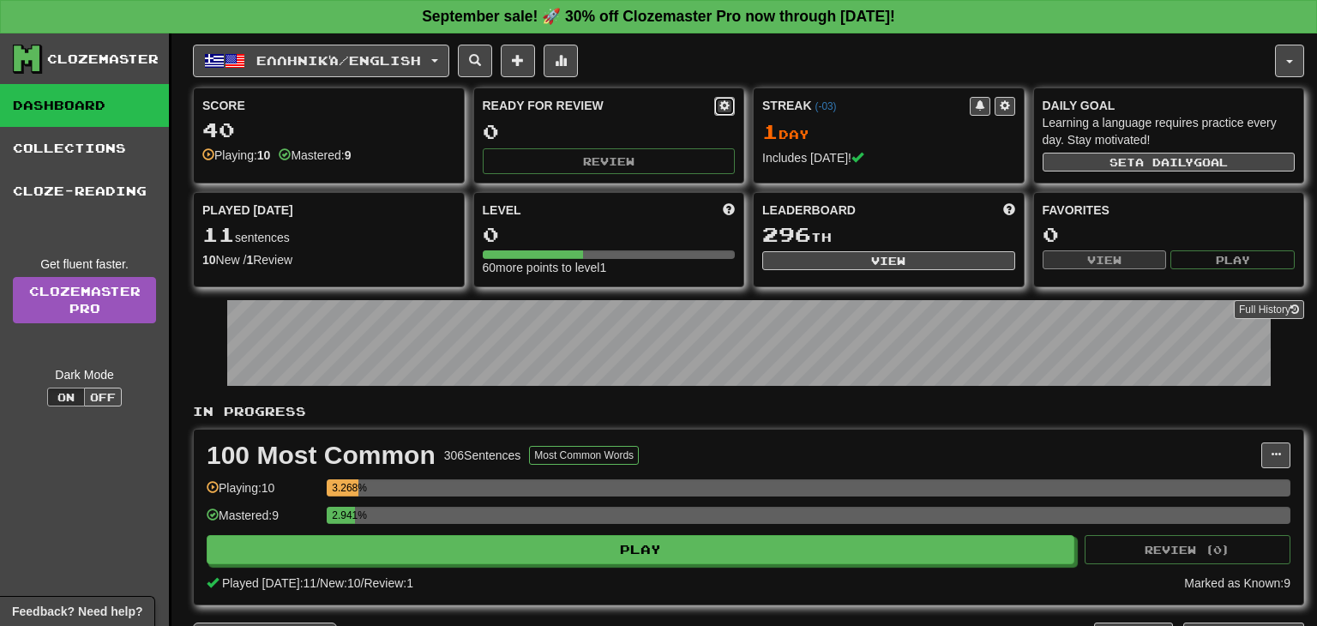
select select "***"
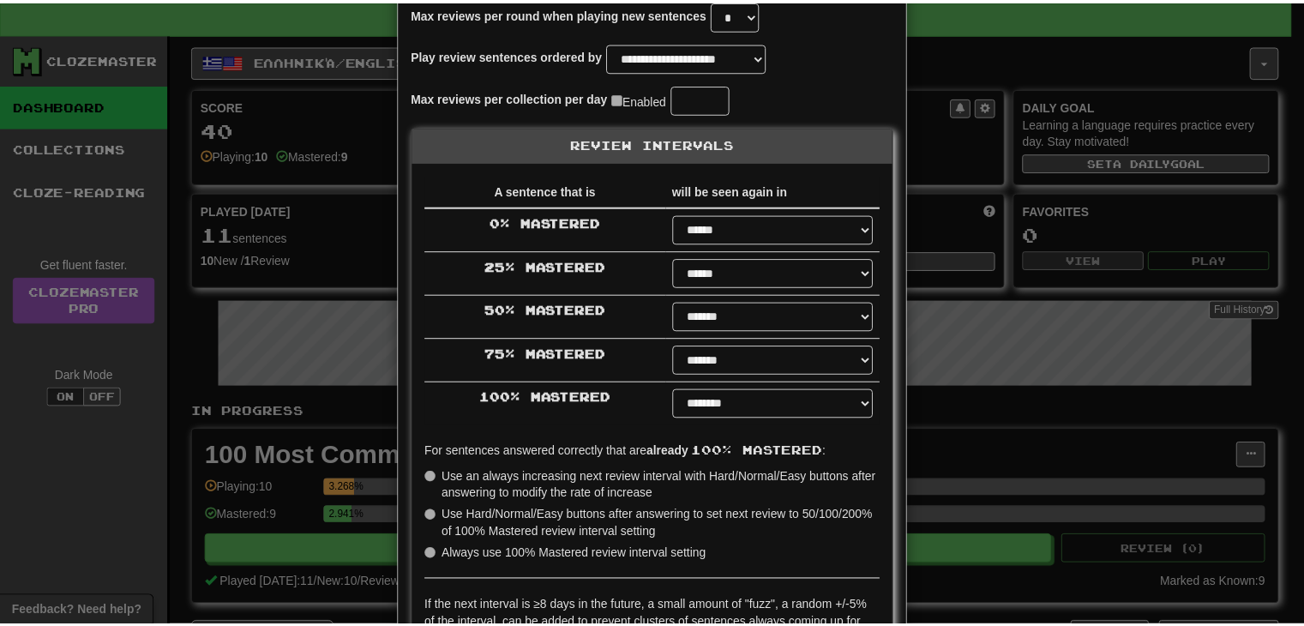
scroll to position [212, 0]
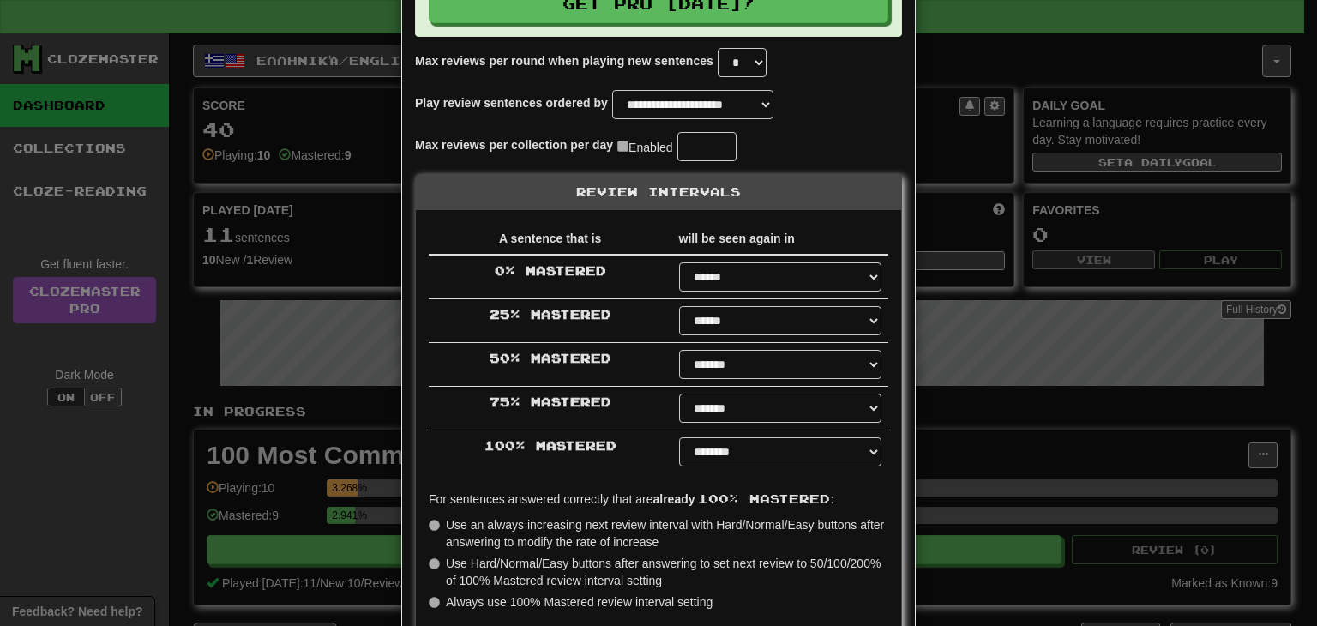
click at [973, 69] on div "**********" at bounding box center [658, 313] width 1317 height 626
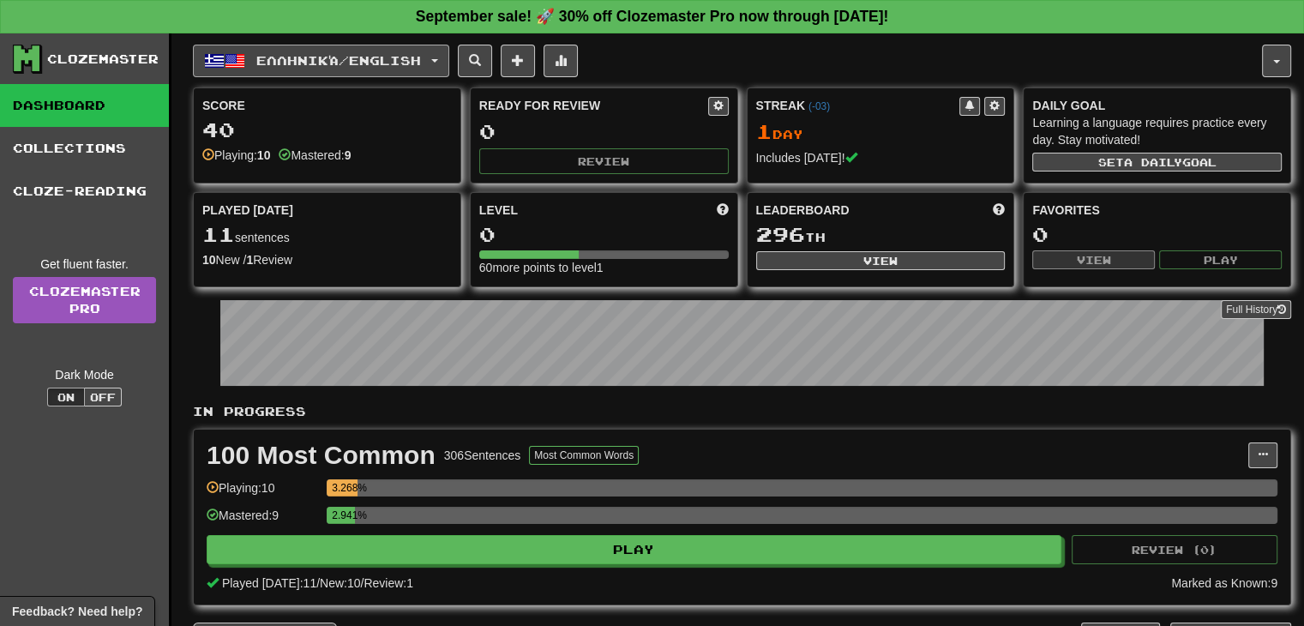
click at [448, 52] on button "Ελληνικά / English" at bounding box center [321, 61] width 256 height 33
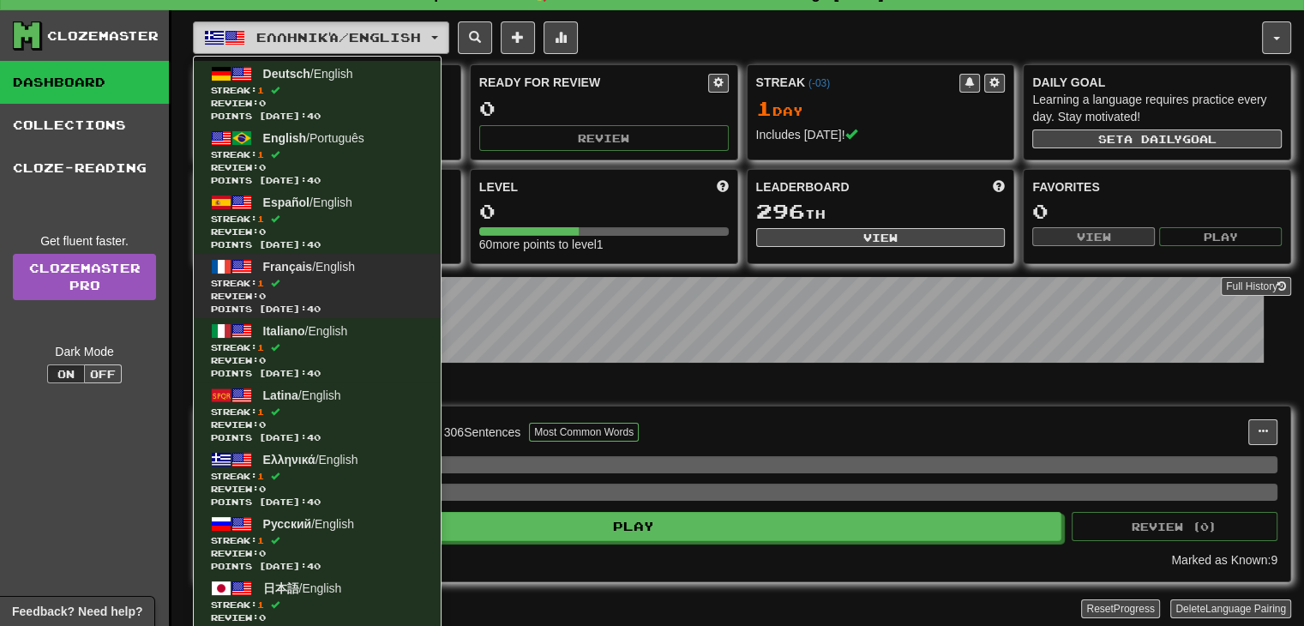
scroll to position [0, 0]
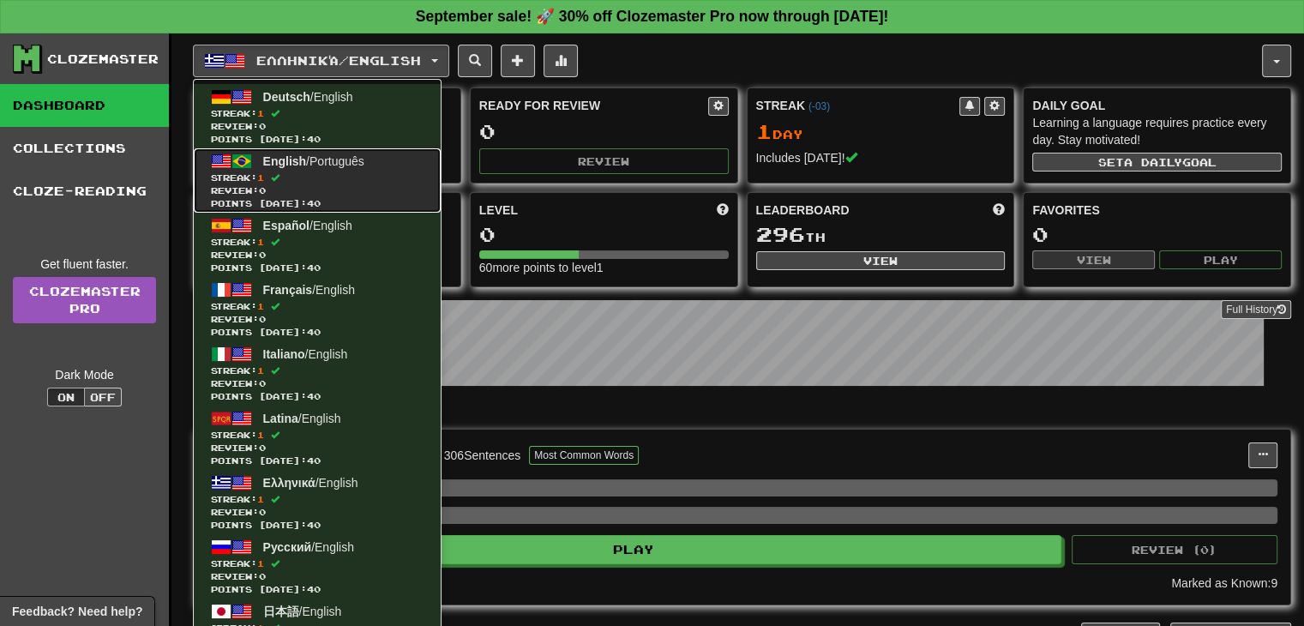
click at [236, 160] on span at bounding box center [241, 161] width 21 height 21
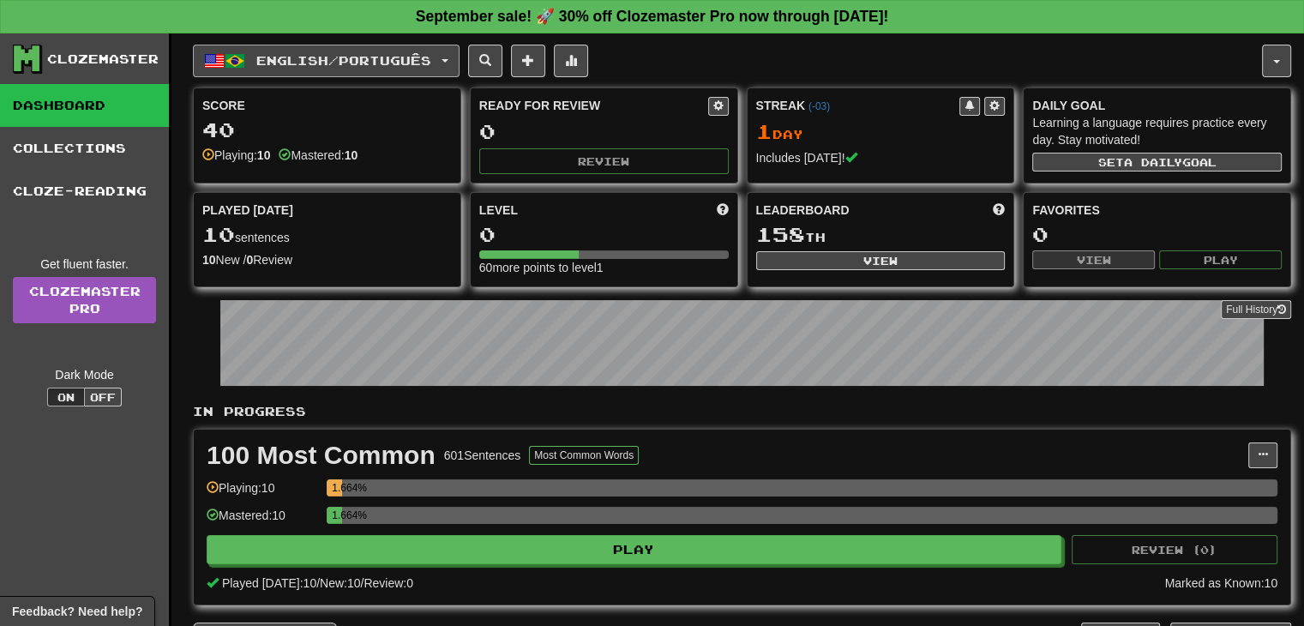
click at [456, 56] on button "English / Português" at bounding box center [326, 61] width 267 height 33
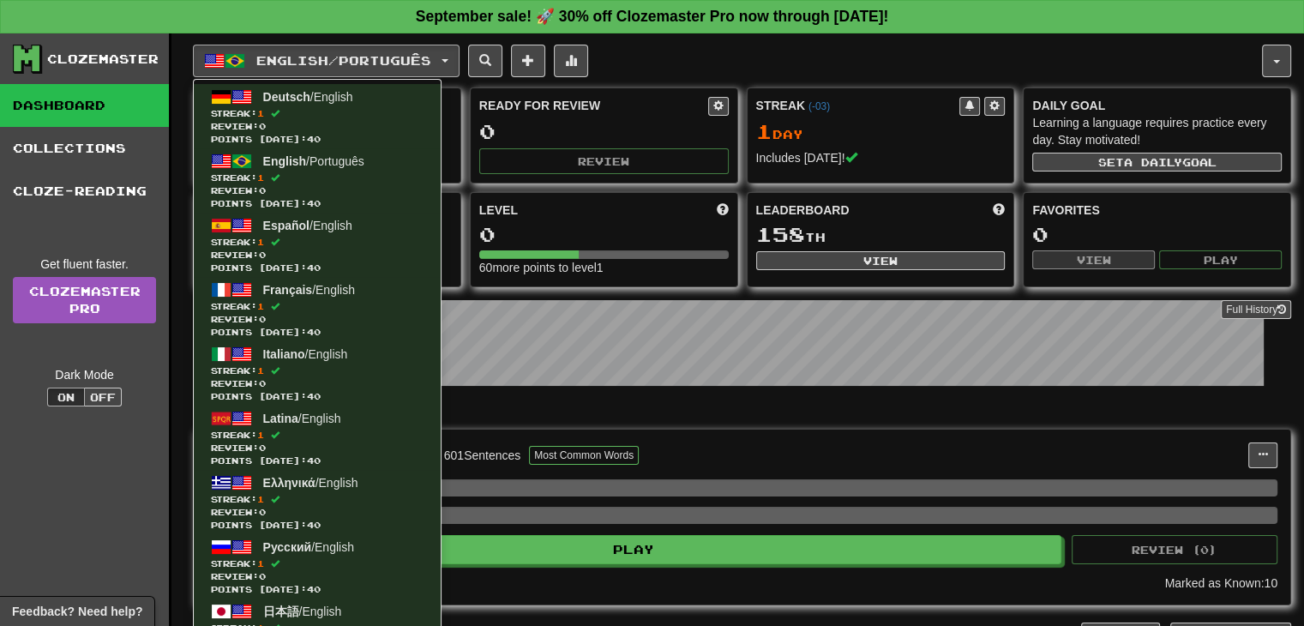
click at [844, 52] on div "English / Português Deutsch / English Streak: 1 Review: 0 Points today: 40 Engl…" at bounding box center [727, 61] width 1069 height 33
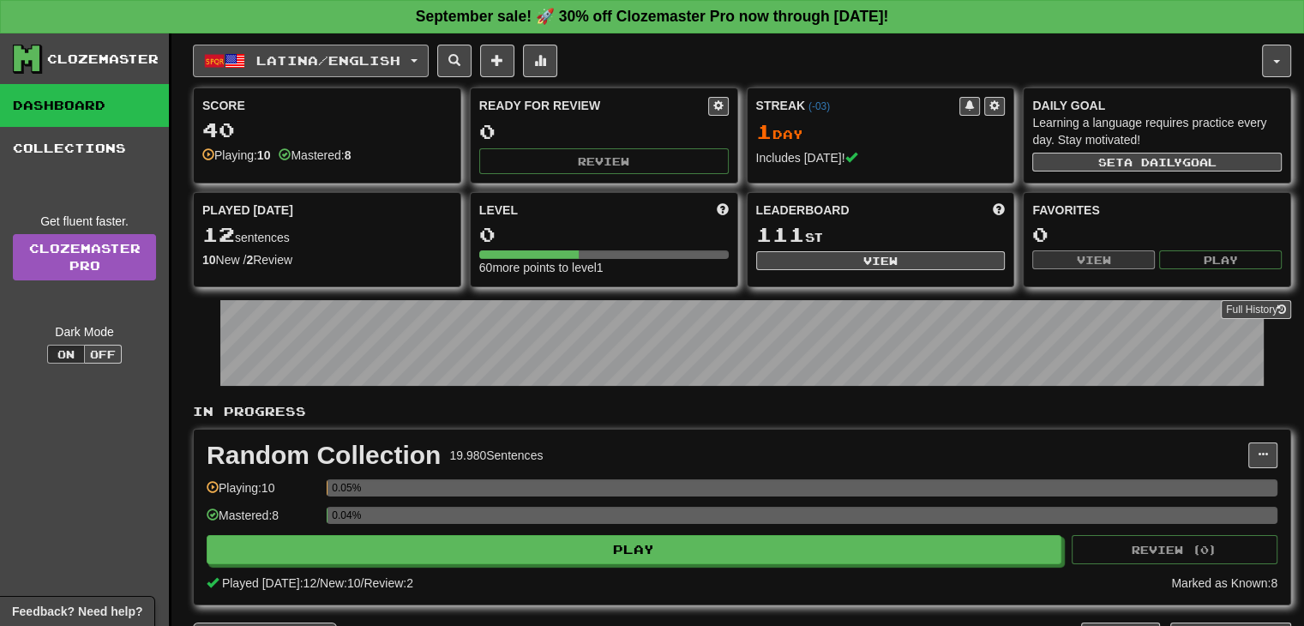
click at [429, 58] on button "Latina / English" at bounding box center [311, 61] width 236 height 33
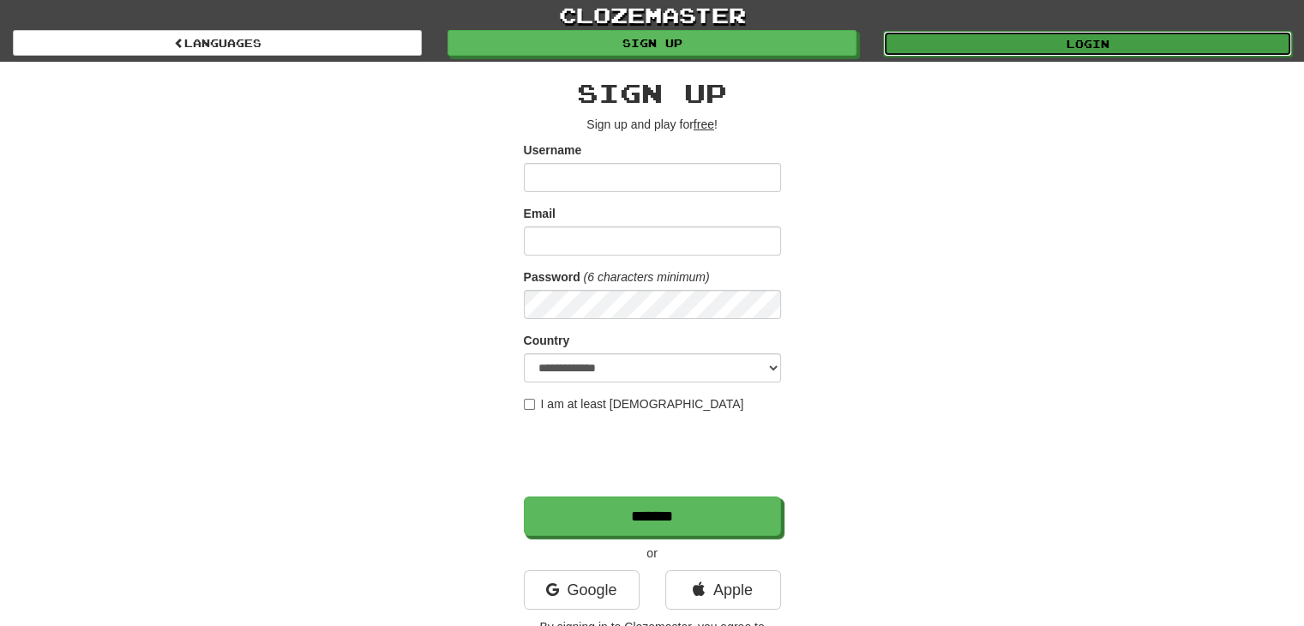
click at [1113, 39] on link "Login" at bounding box center [1087, 44] width 409 height 26
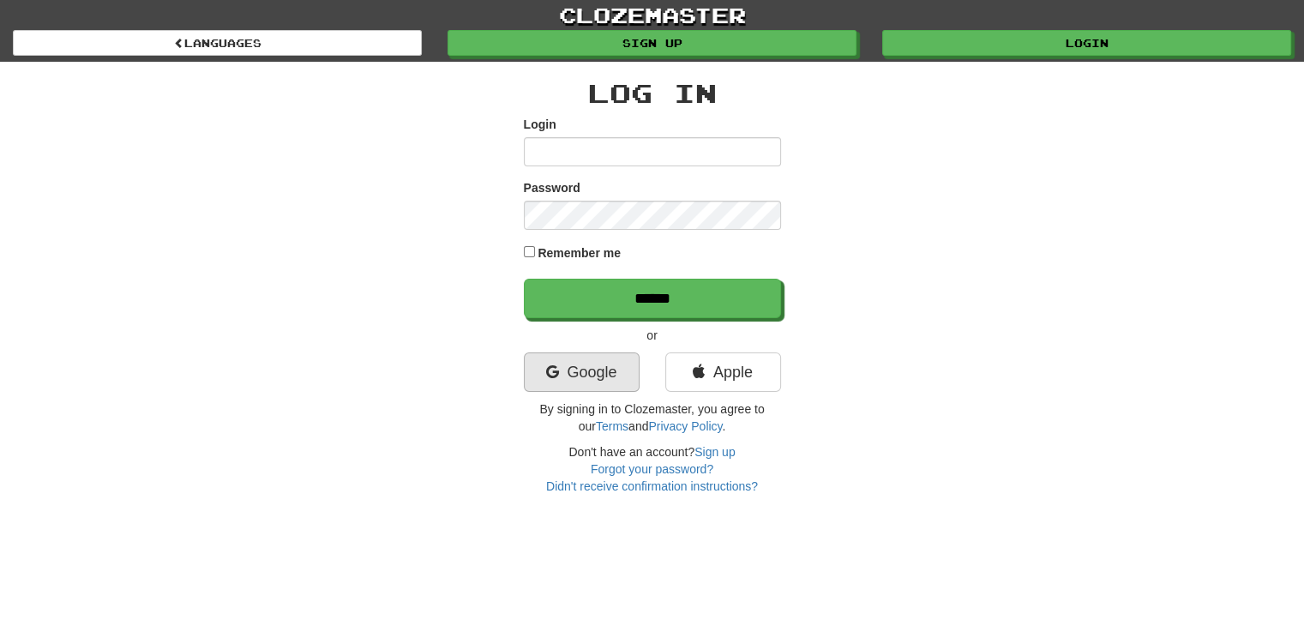
type input "**********"
click at [595, 377] on link "Google" at bounding box center [582, 371] width 116 height 39
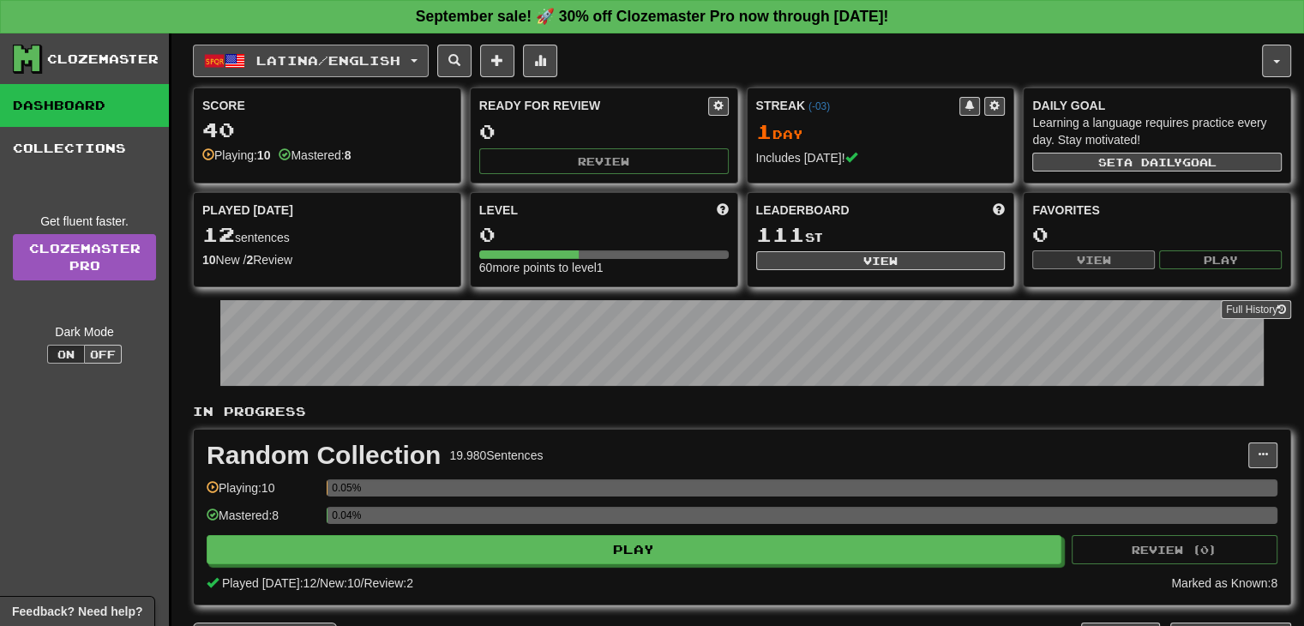
click at [396, 59] on span "Latina / English" at bounding box center [328, 60] width 144 height 15
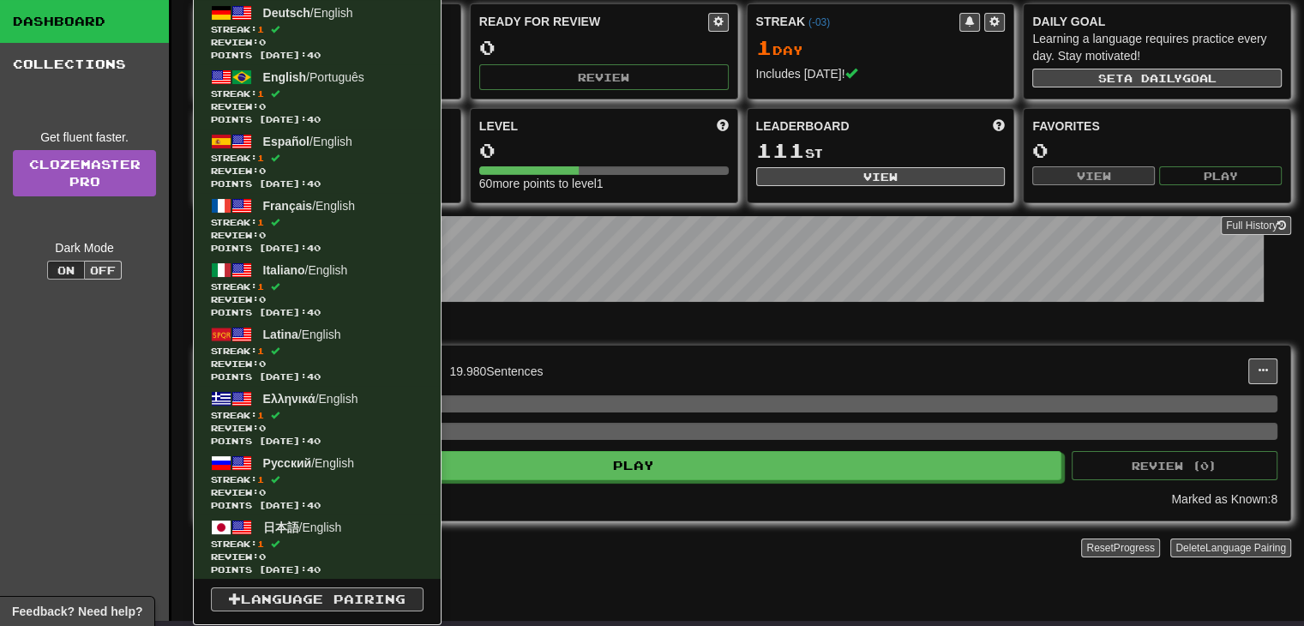
scroll to position [86, 0]
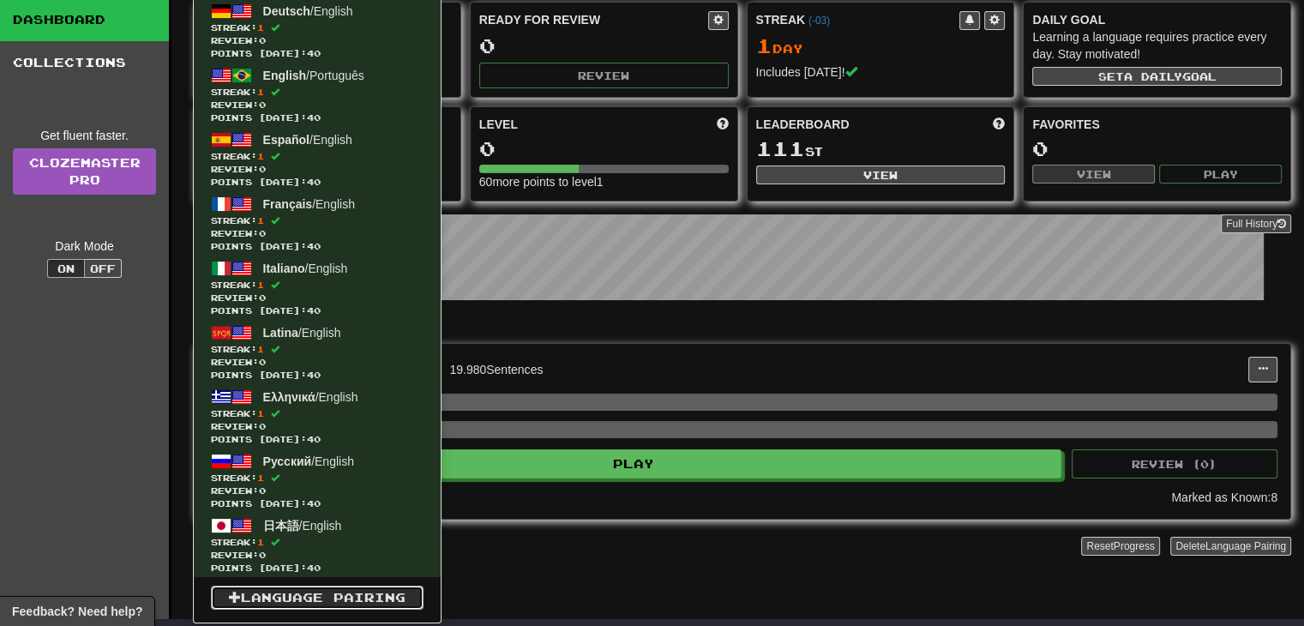
click at [260, 595] on link "Language Pairing" at bounding box center [317, 598] width 213 height 24
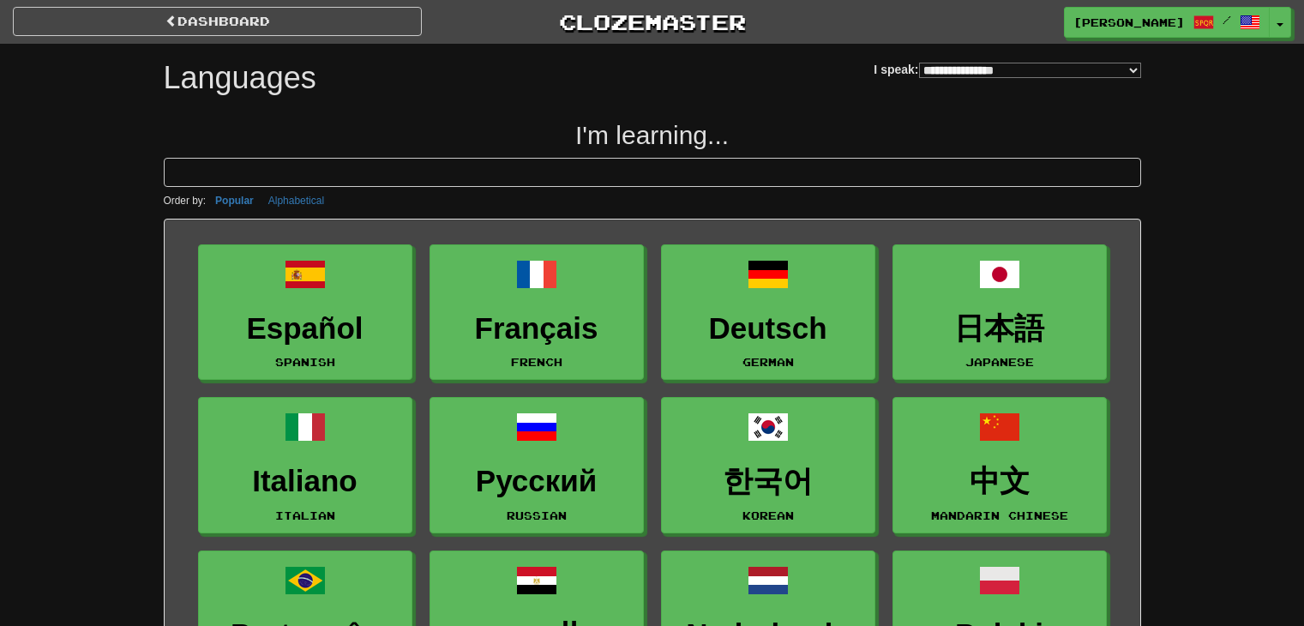
select select "*******"
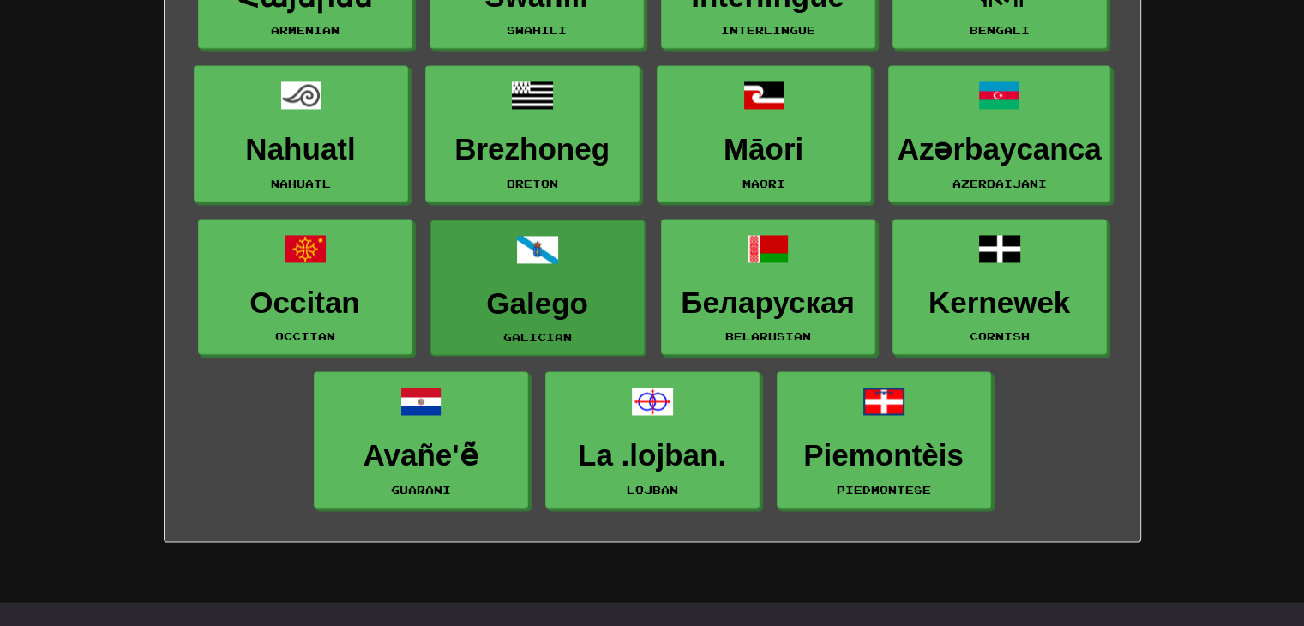
scroll to position [2486, 0]
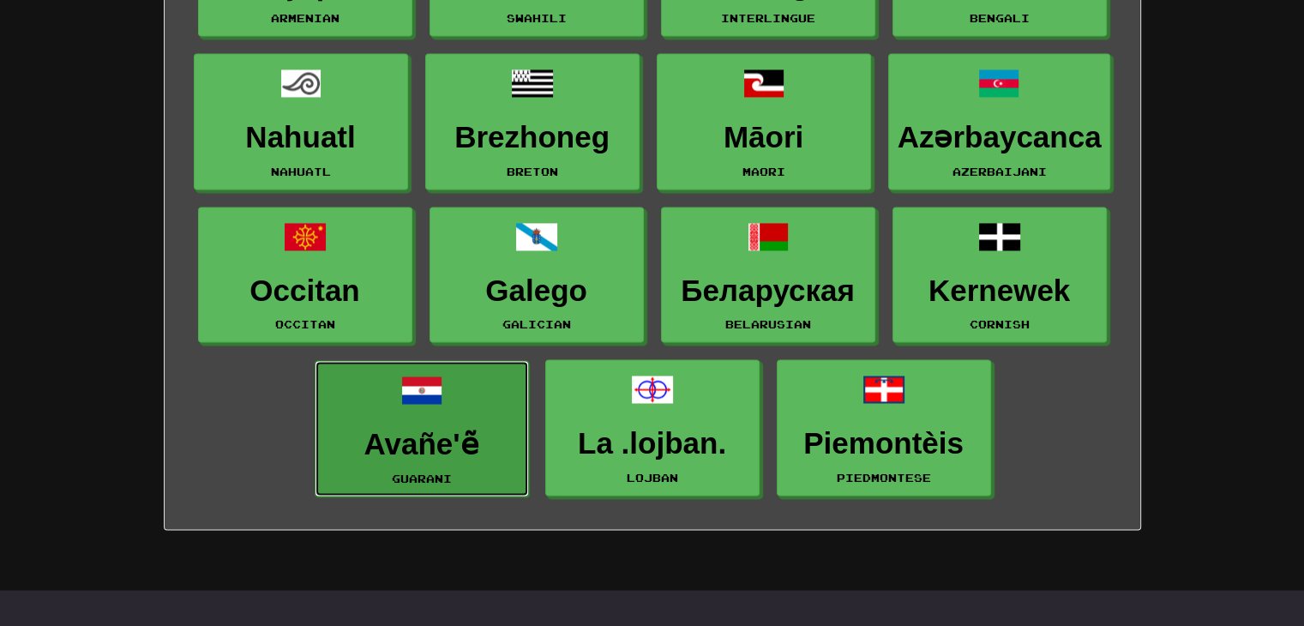
click at [446, 443] on h3 "Avañe'ẽ" at bounding box center [421, 444] width 195 height 33
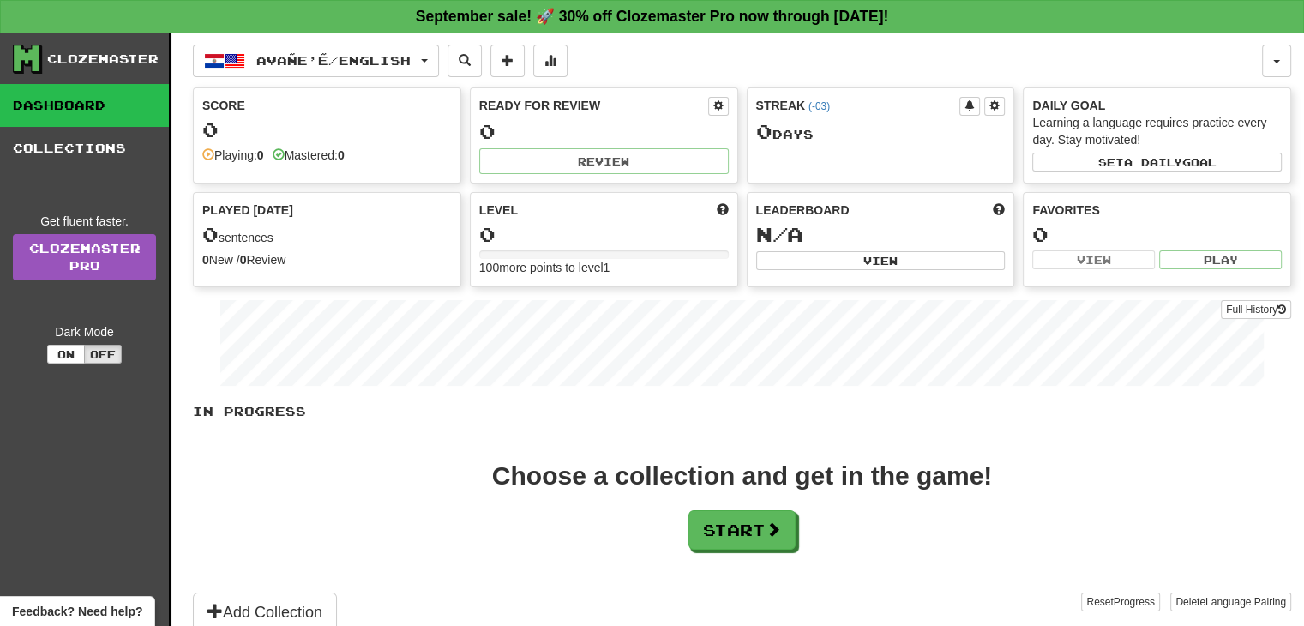
click at [71, 343] on div "Dark Mode On Off" at bounding box center [84, 343] width 143 height 40
click at [81, 352] on button "On" at bounding box center [66, 354] width 38 height 19
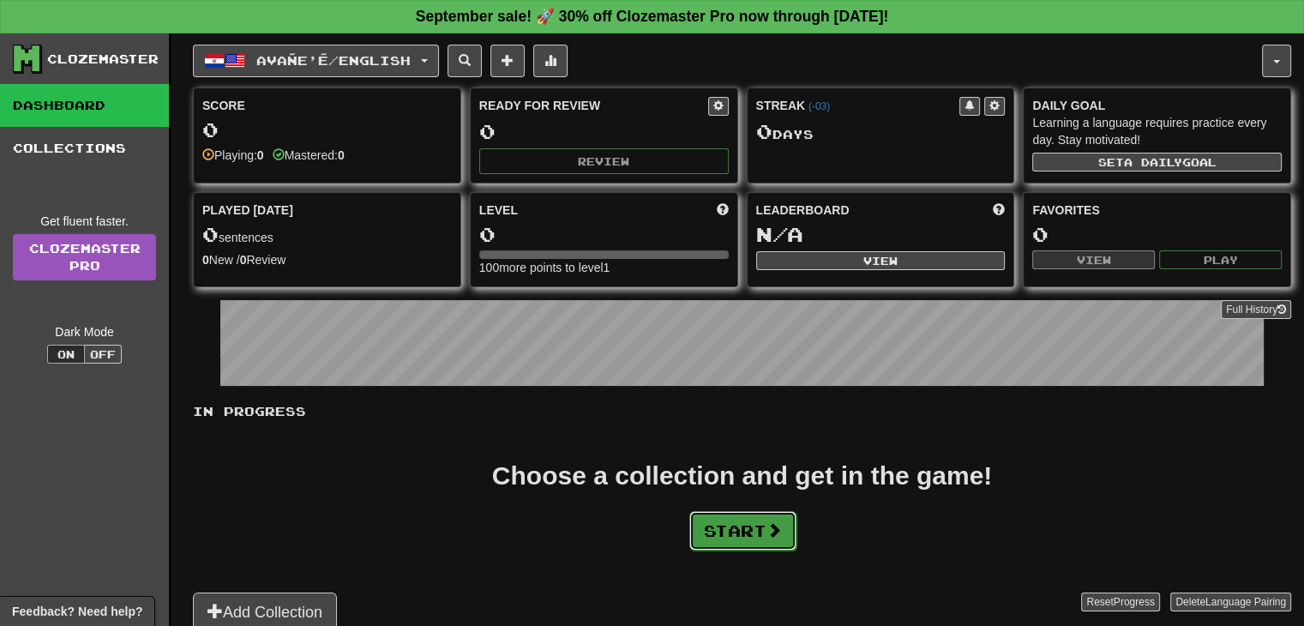
click at [754, 524] on button "Start" at bounding box center [742, 530] width 107 height 39
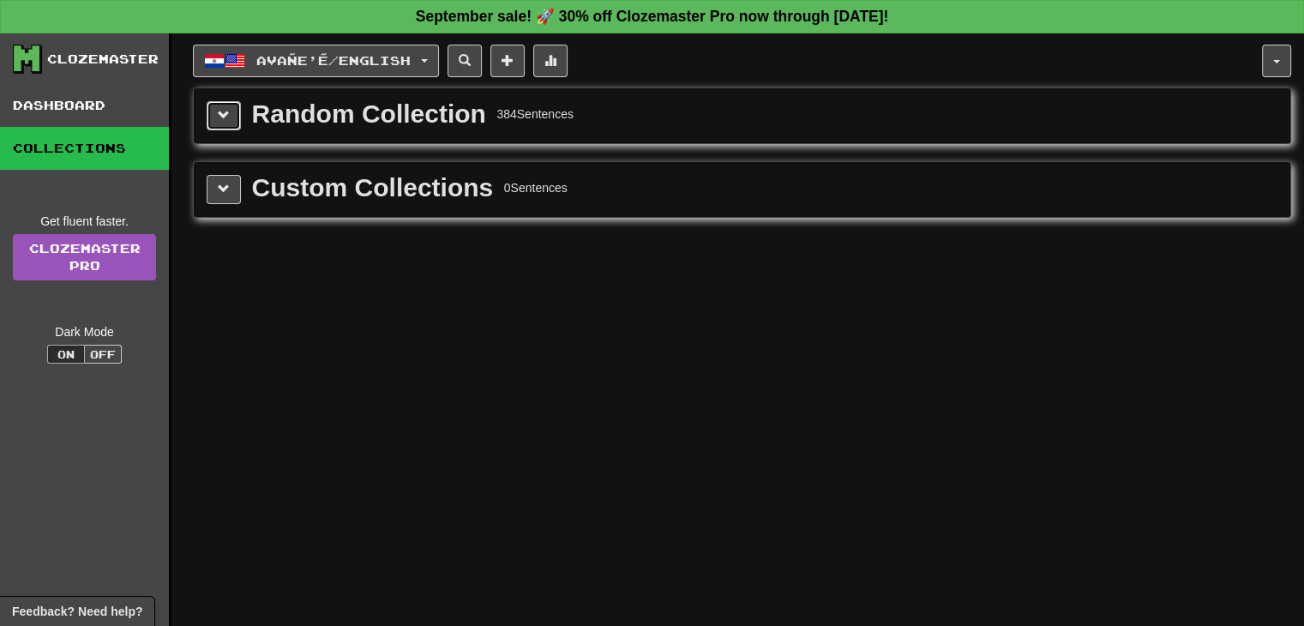
click at [225, 117] on span at bounding box center [224, 115] width 12 height 12
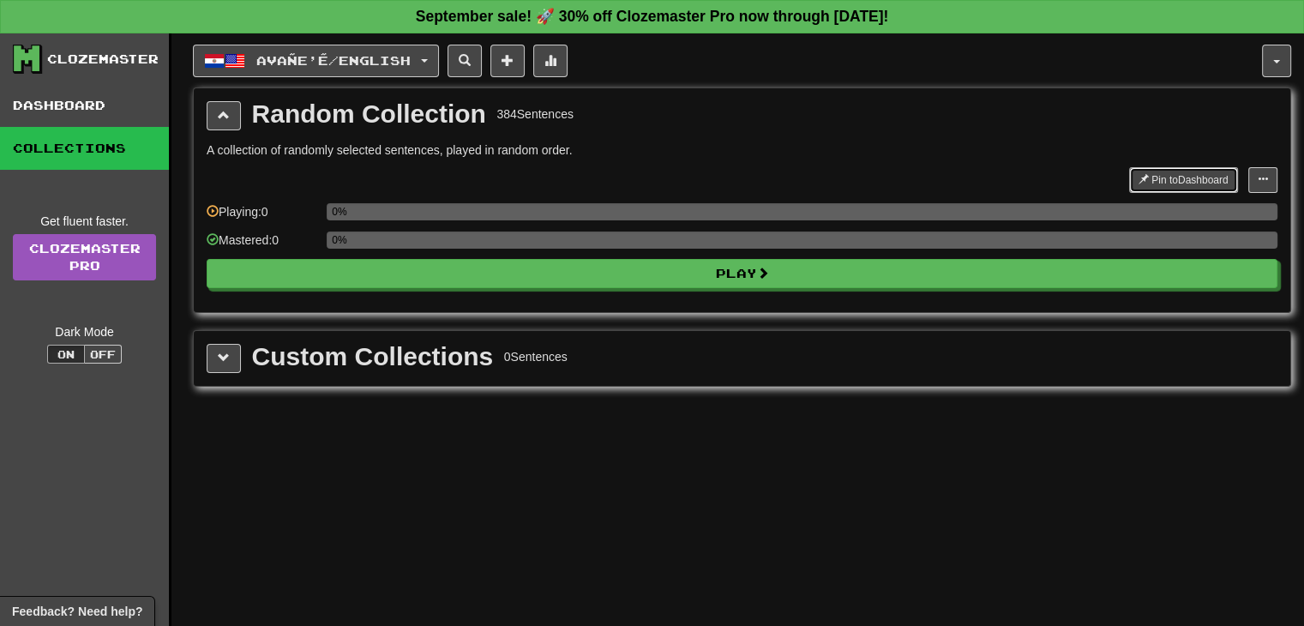
click at [1180, 176] on button "Pin to Dashboard" at bounding box center [1183, 180] width 109 height 26
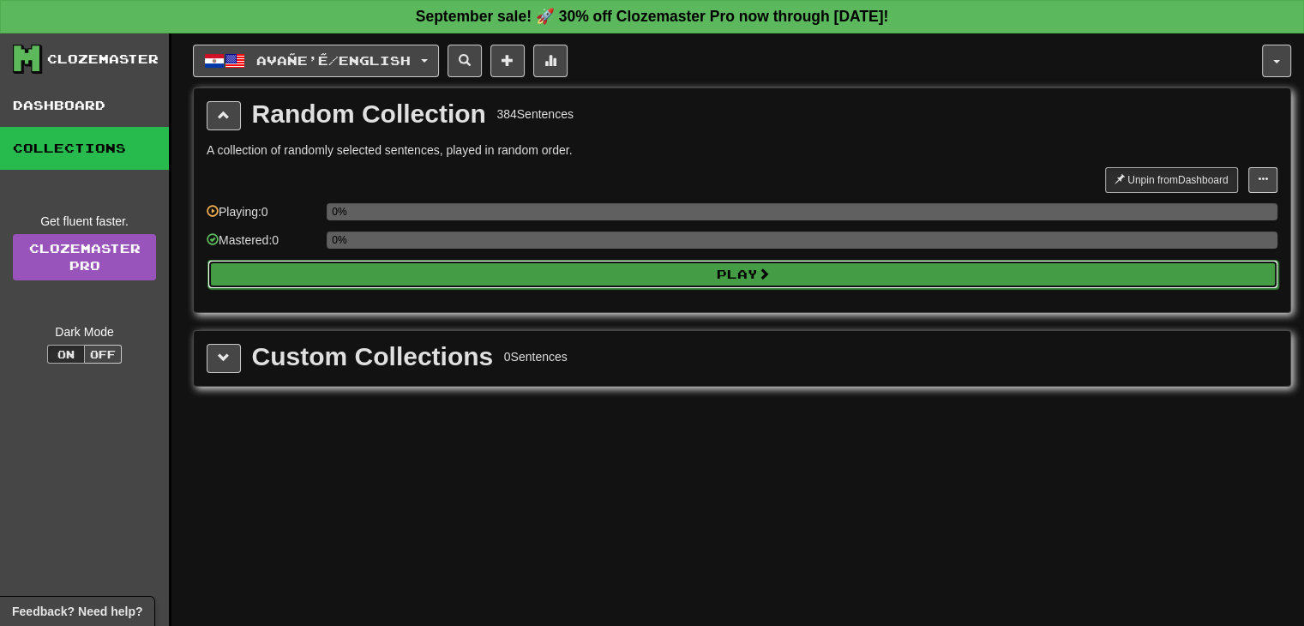
click at [810, 273] on button "Play" at bounding box center [742, 274] width 1071 height 29
select select "**"
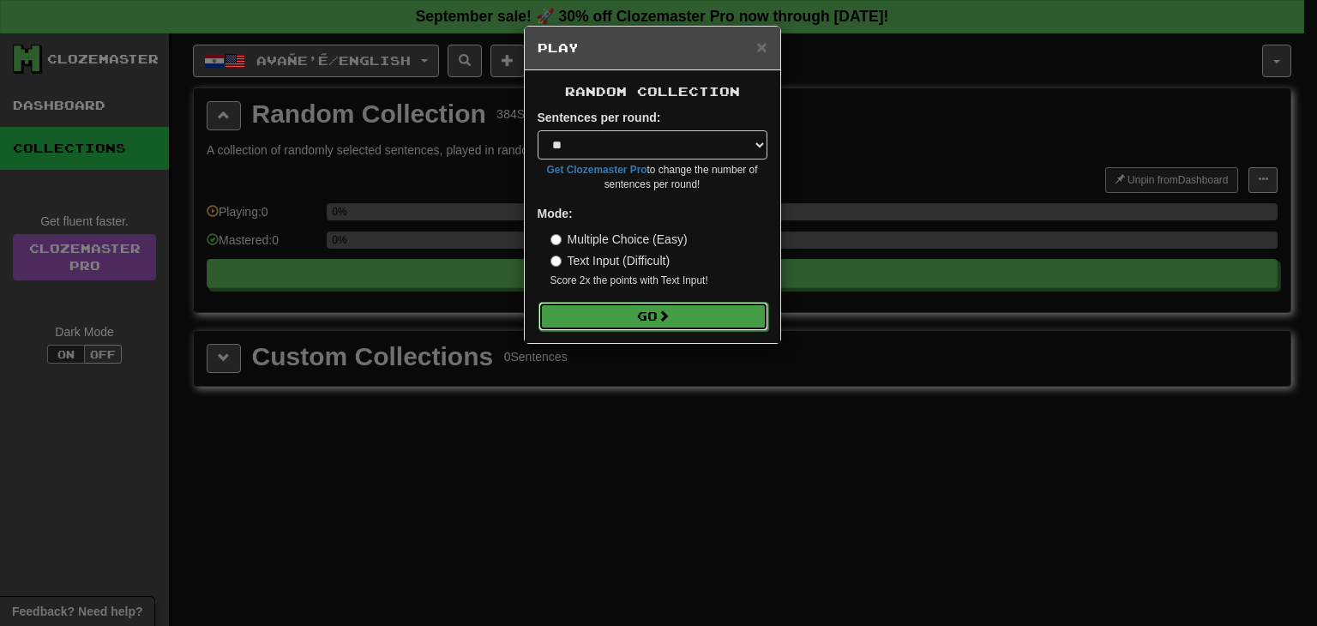
click at [650, 322] on button "Go" at bounding box center [653, 316] width 230 height 29
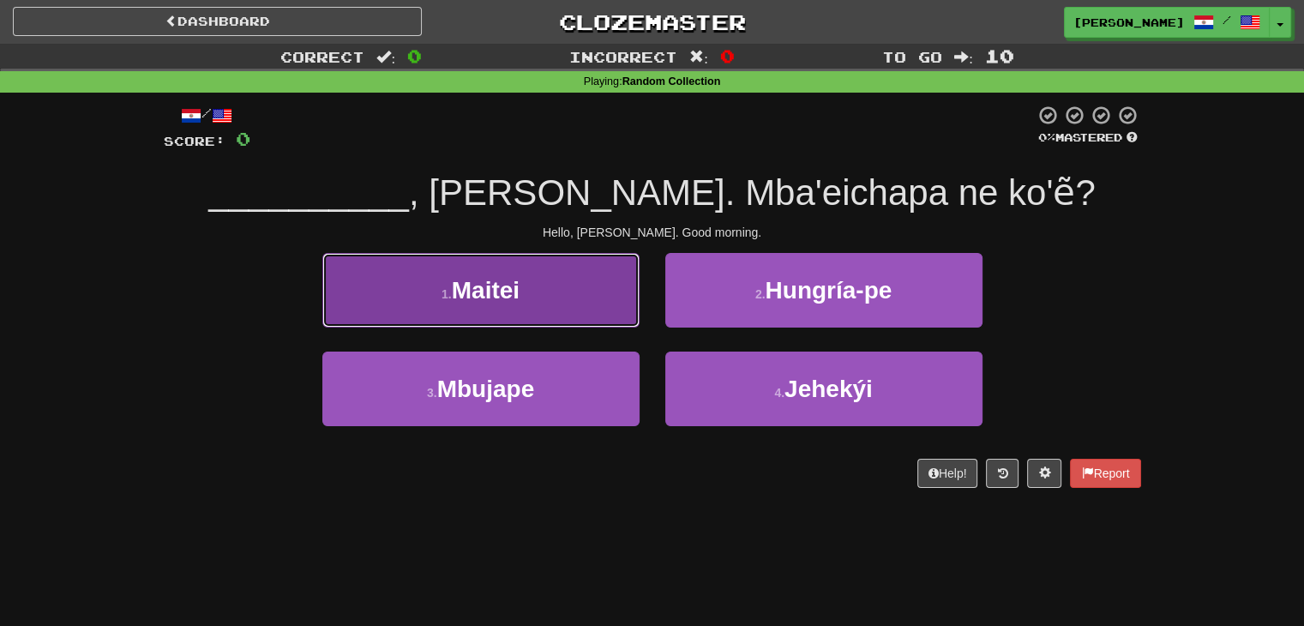
click at [511, 284] on span "Maitei" at bounding box center [486, 290] width 68 height 27
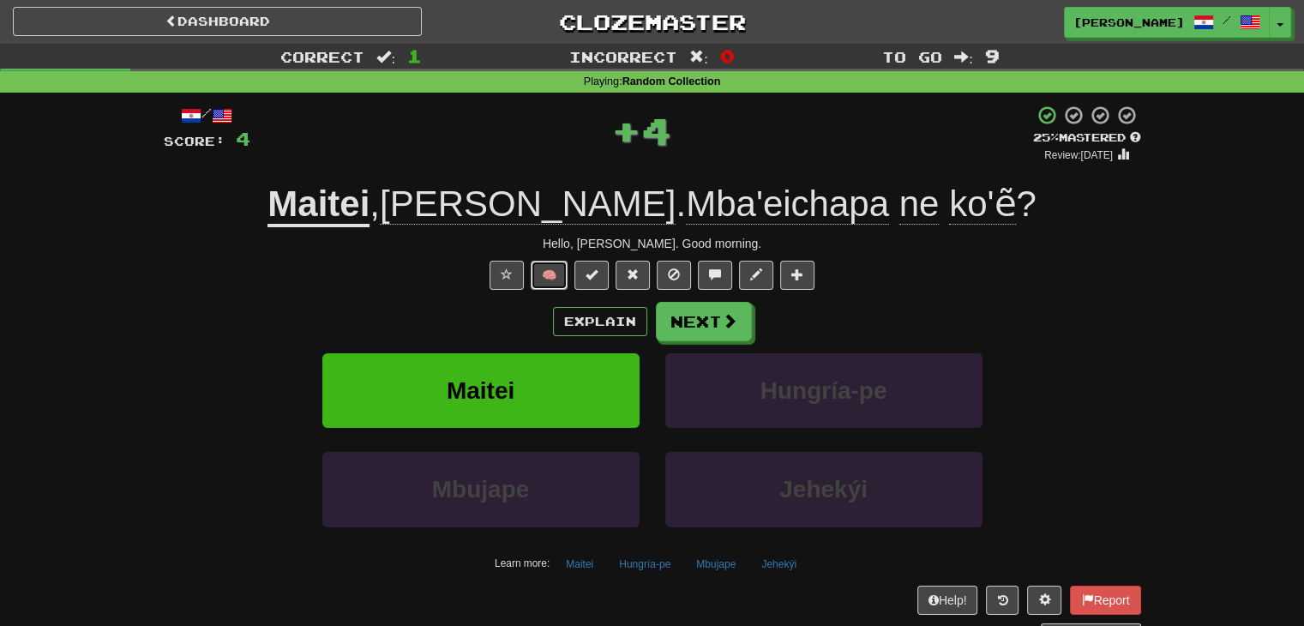
click at [549, 279] on button "🧠" at bounding box center [549, 275] width 37 height 29
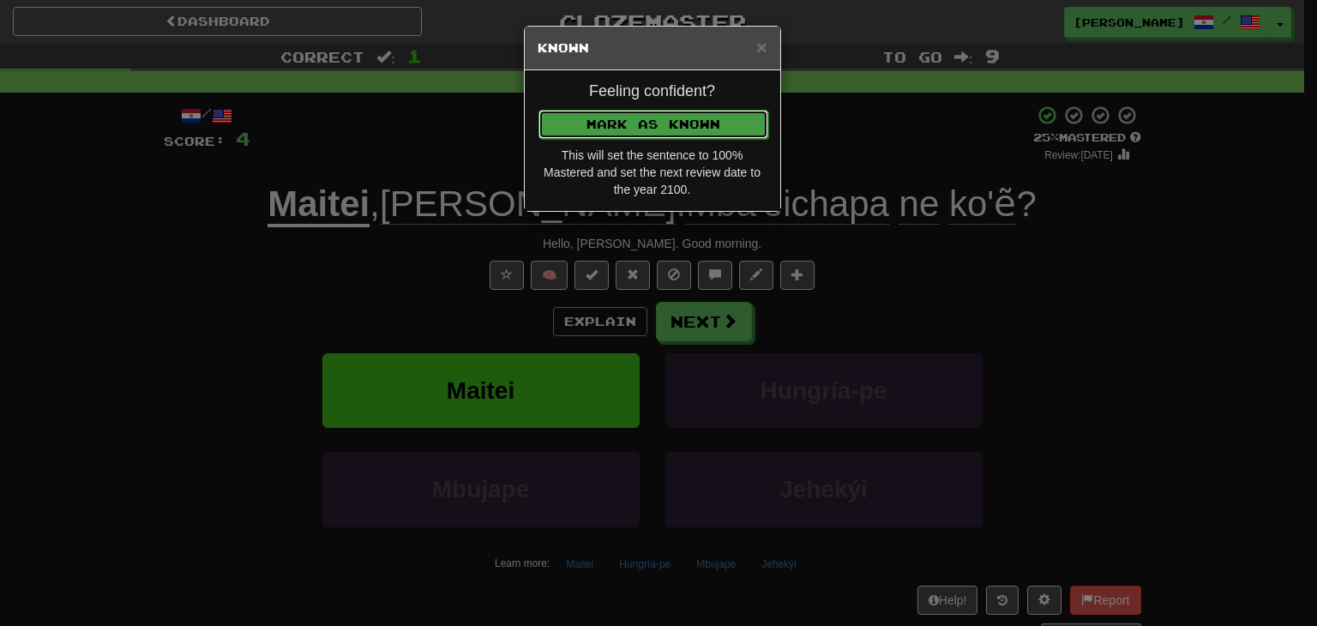
click at [653, 128] on button "Mark as Known" at bounding box center [653, 124] width 230 height 29
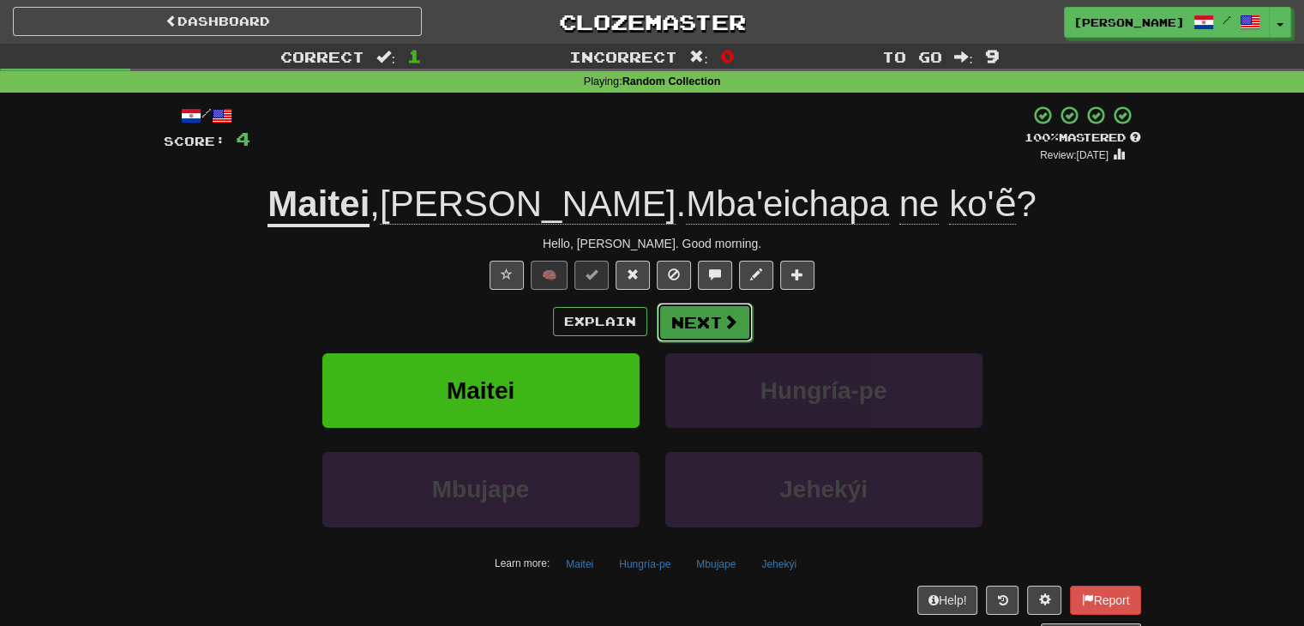
click at [706, 316] on button "Next" at bounding box center [705, 322] width 96 height 39
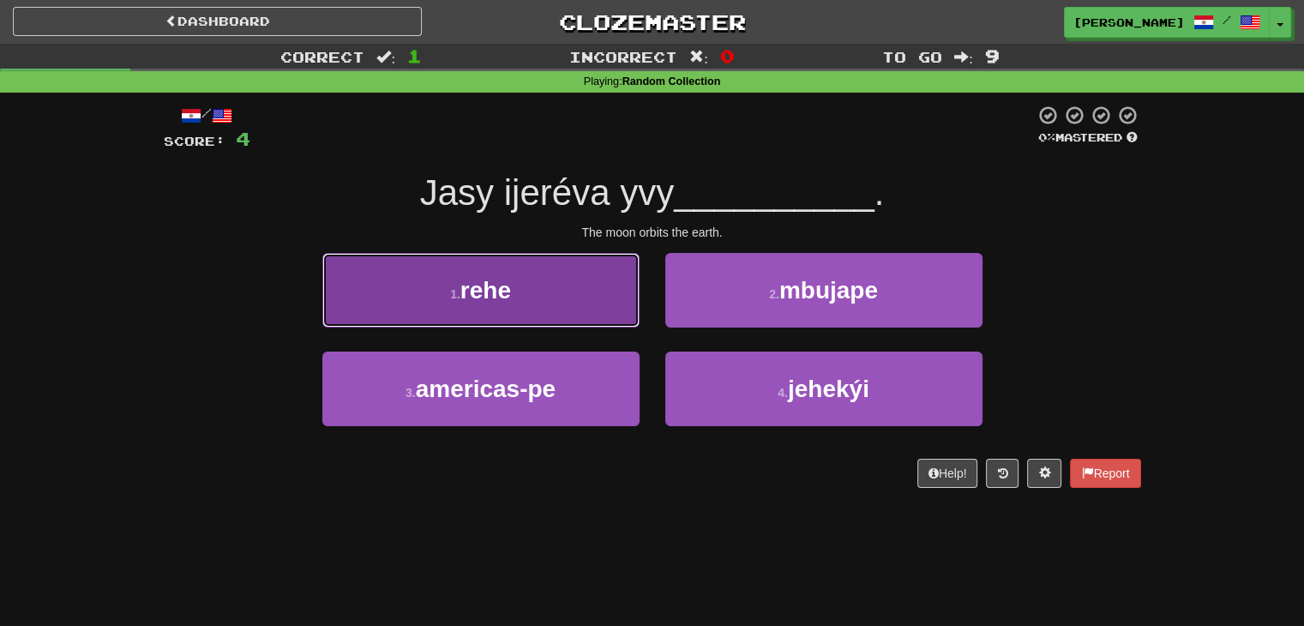
click at [543, 319] on button "1 . rehe" at bounding box center [480, 290] width 317 height 75
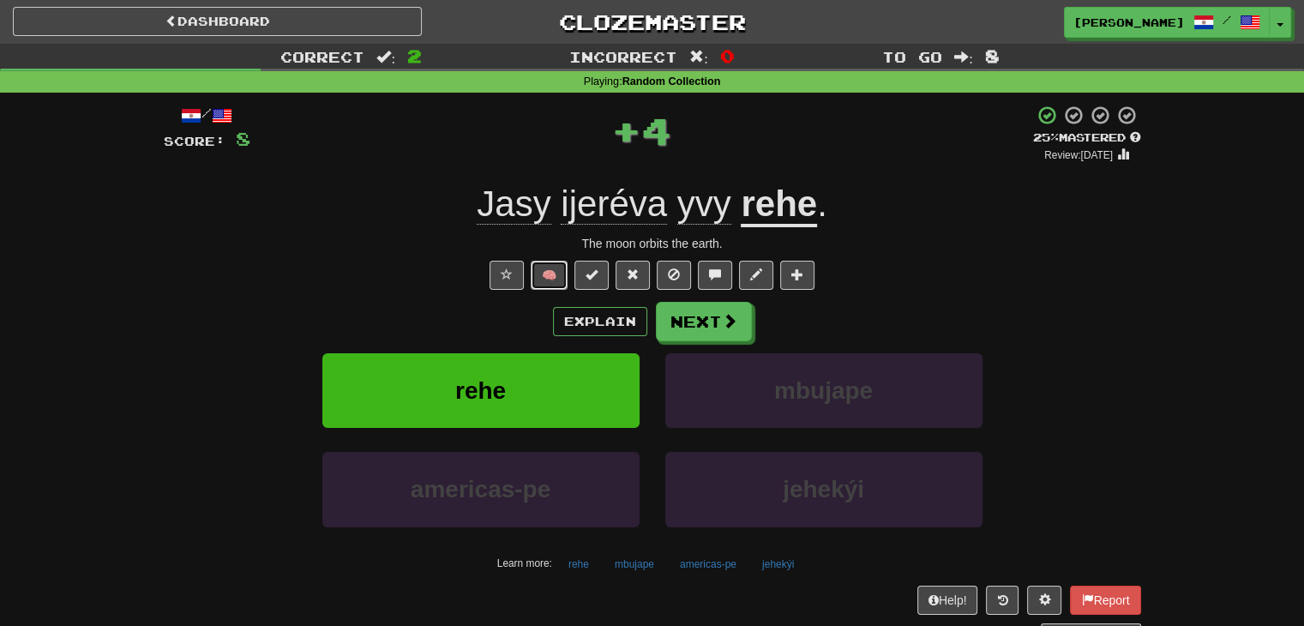
click at [550, 267] on button "🧠" at bounding box center [549, 275] width 37 height 29
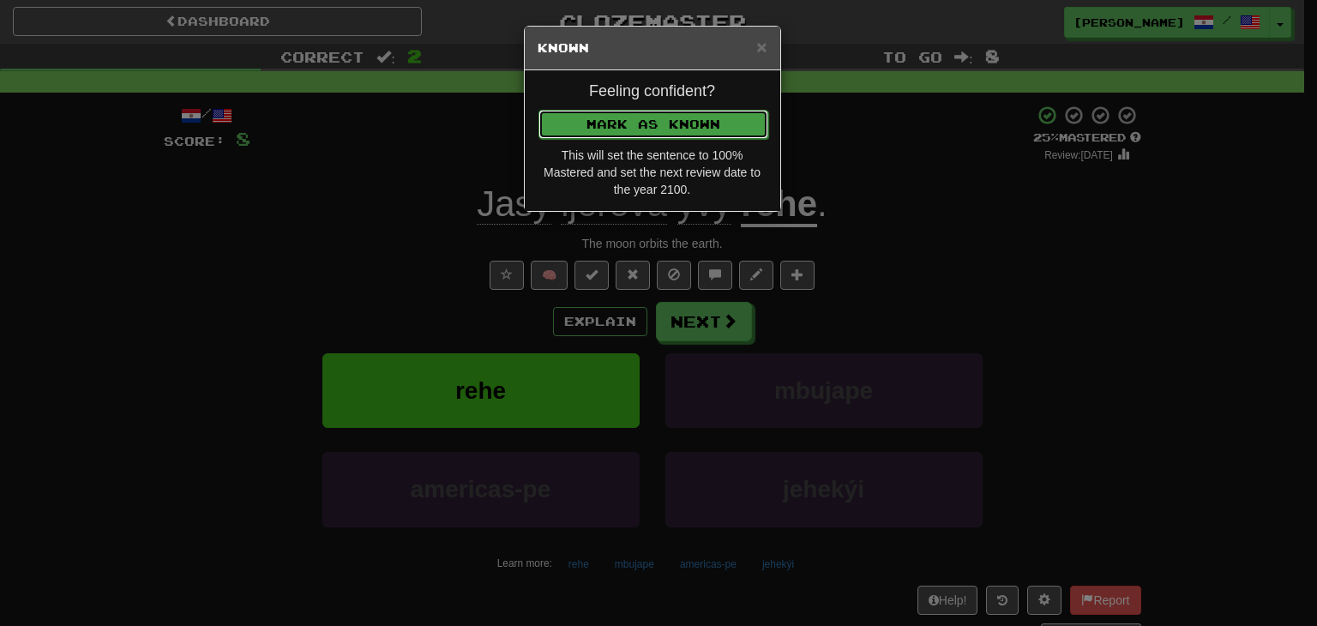
click at [682, 113] on button "Mark as Known" at bounding box center [653, 124] width 230 height 29
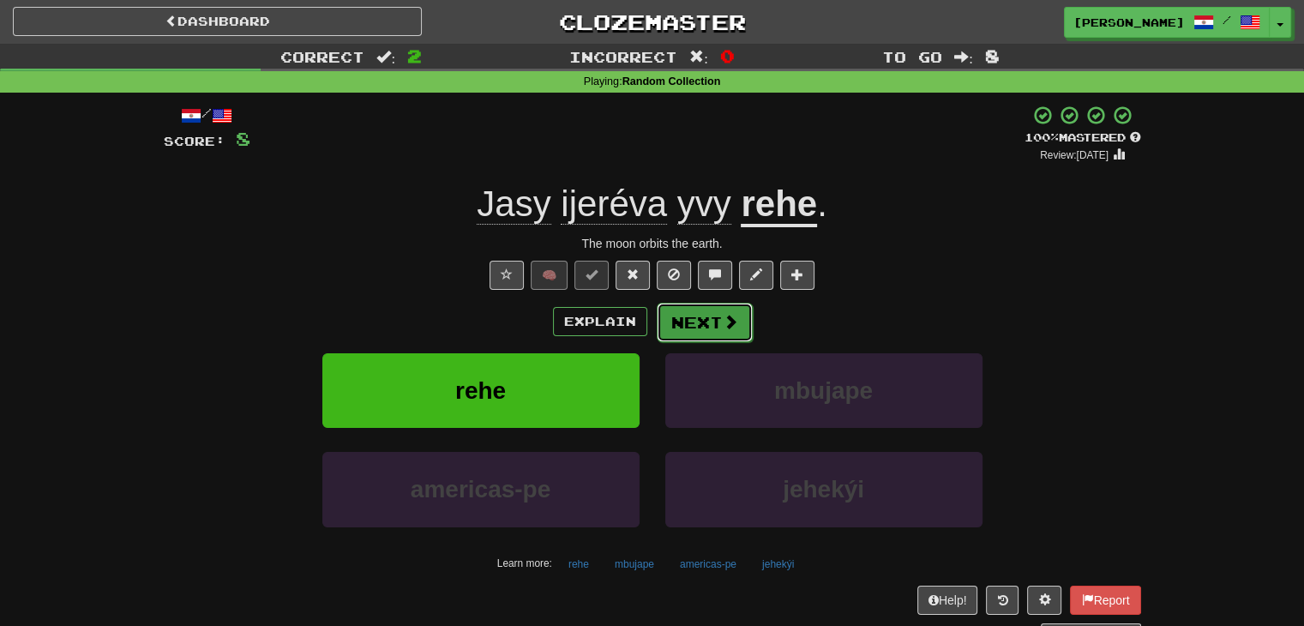
click at [714, 327] on button "Next" at bounding box center [705, 322] width 96 height 39
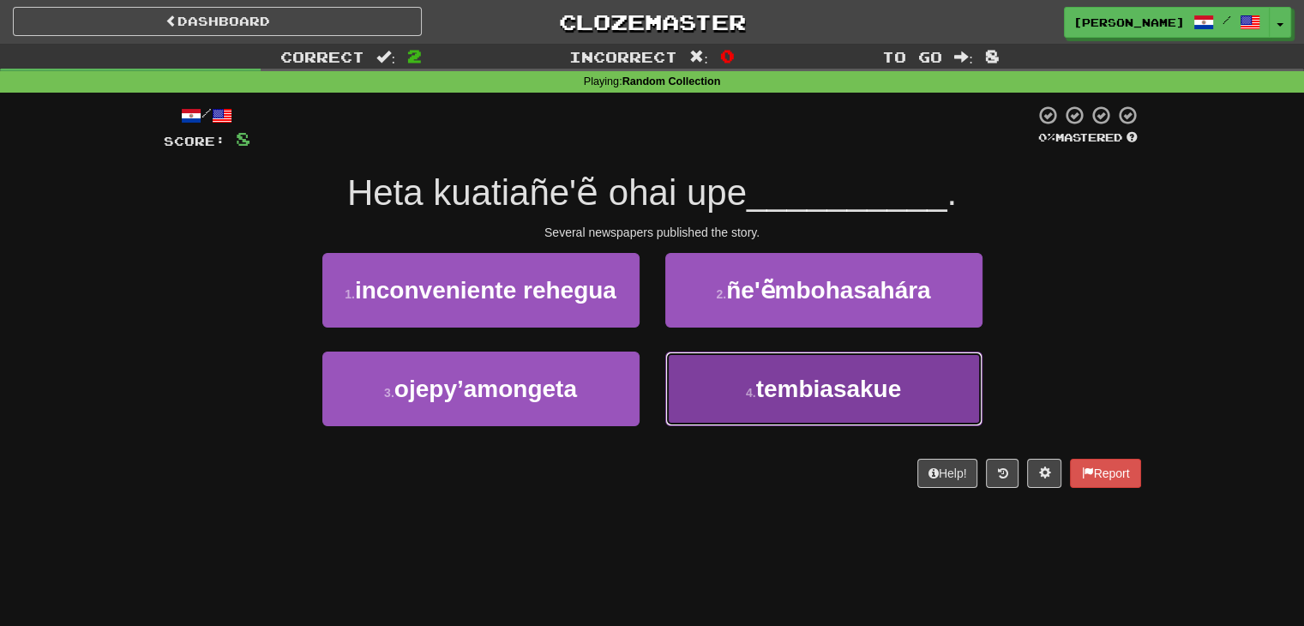
click at [817, 388] on span "tembiasakue" at bounding box center [829, 389] width 146 height 27
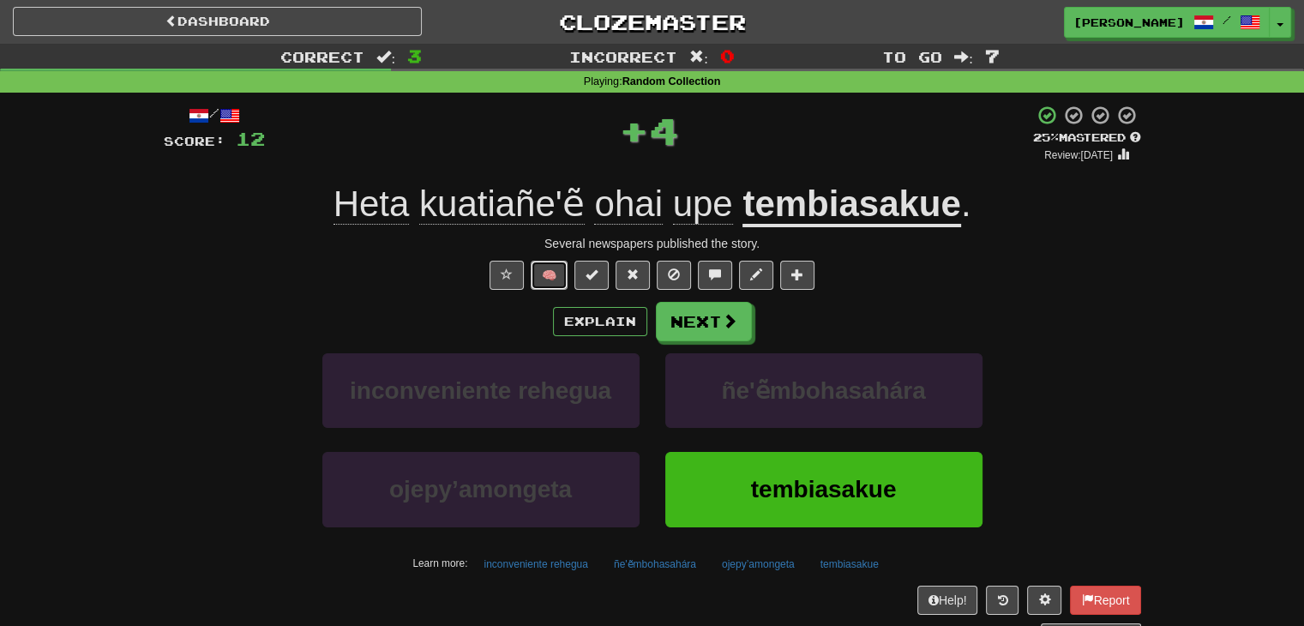
click at [556, 273] on button "🧠" at bounding box center [549, 275] width 37 height 29
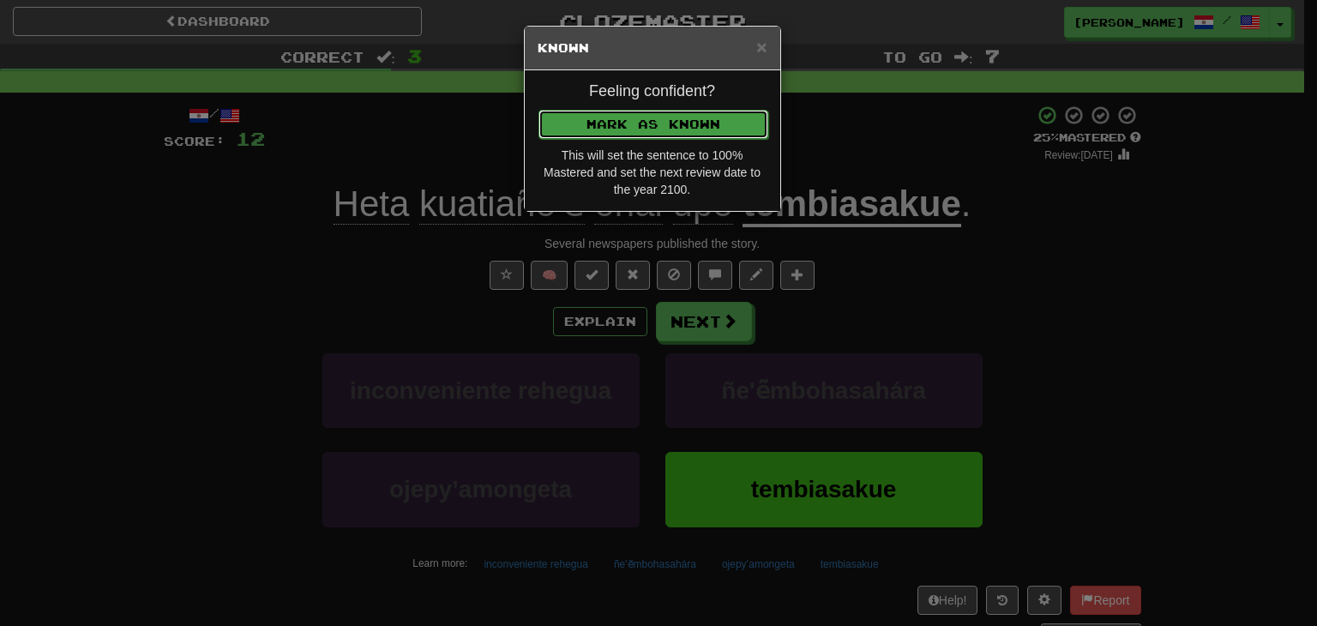
click at [609, 133] on button "Mark as Known" at bounding box center [653, 124] width 230 height 29
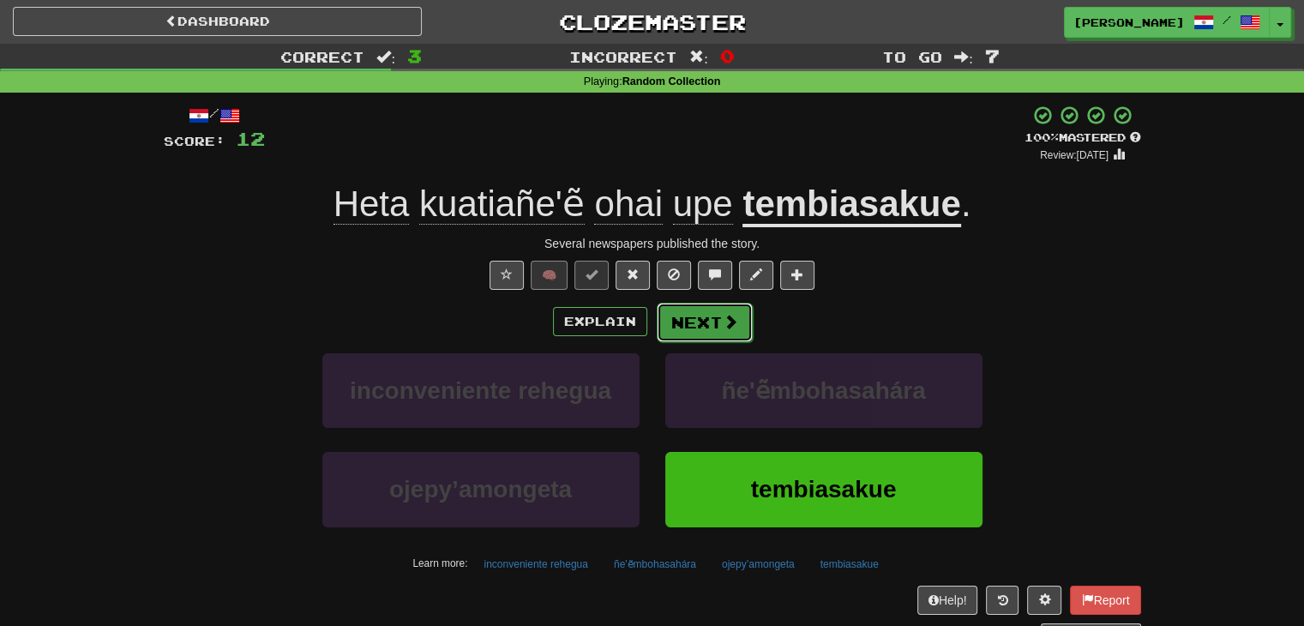
click at [702, 325] on button "Next" at bounding box center [705, 322] width 96 height 39
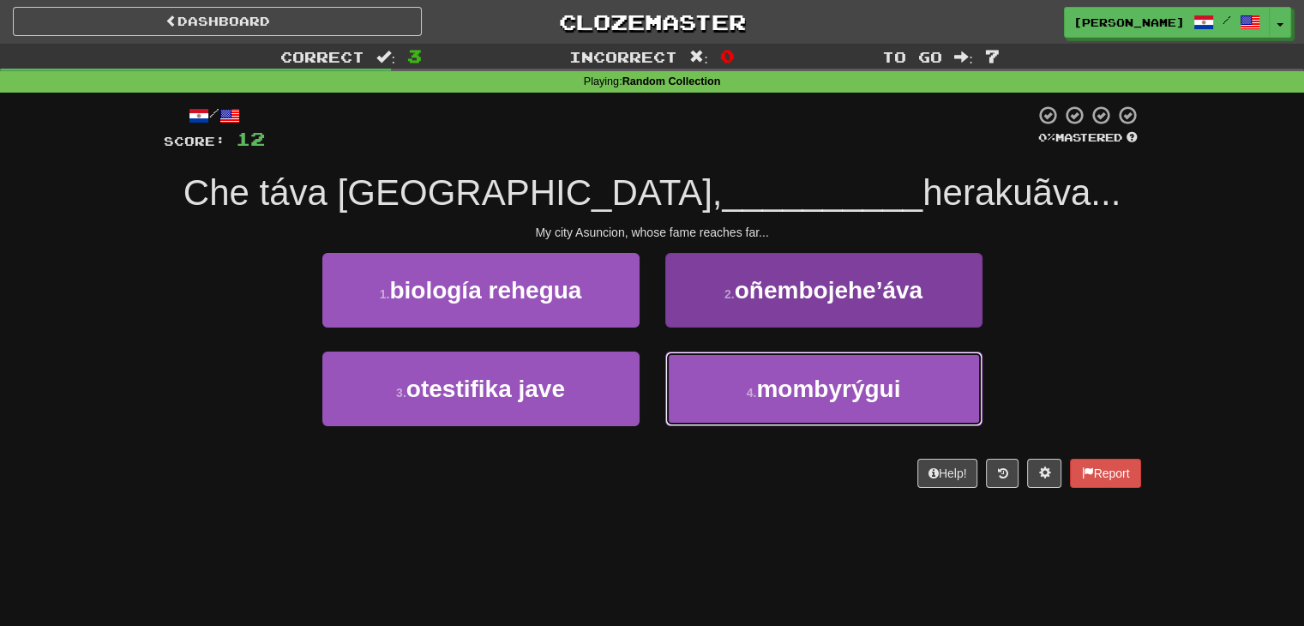
click at [766, 390] on span "mombyrýgui" at bounding box center [828, 389] width 144 height 27
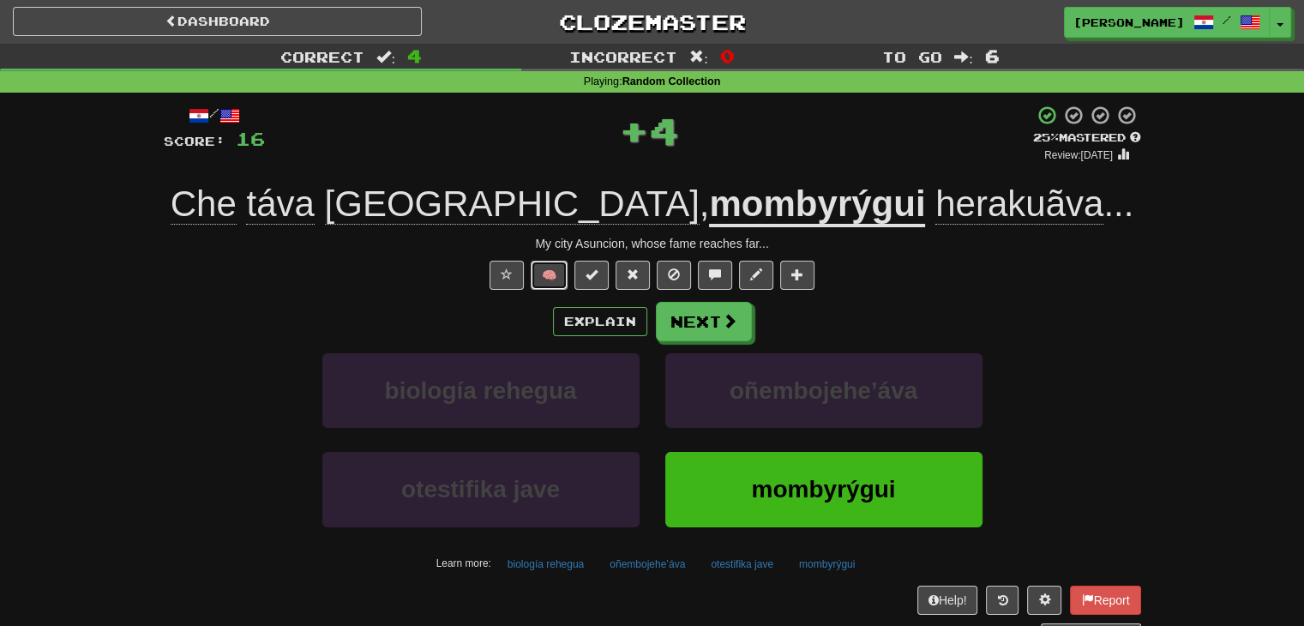
drag, startPoint x: 545, startPoint y: 273, endPoint x: 554, endPoint y: 282, distance: 12.1
click at [554, 282] on button "🧠" at bounding box center [549, 275] width 37 height 29
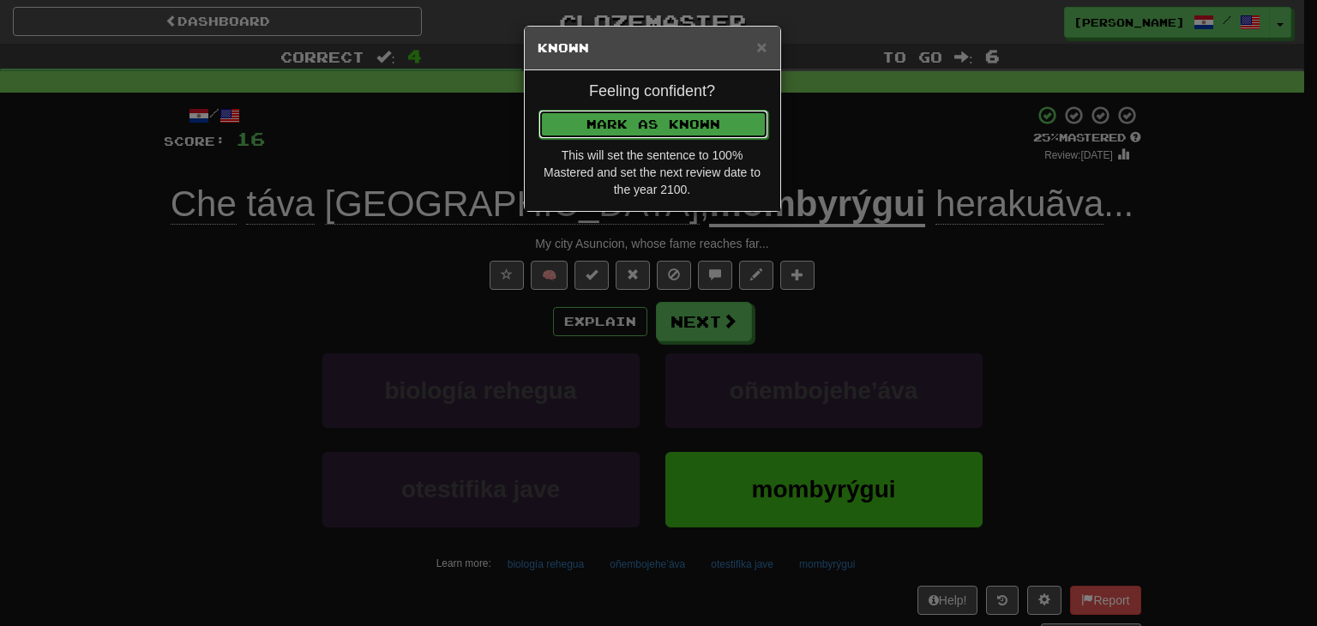
click at [611, 134] on button "Mark as Known" at bounding box center [653, 124] width 230 height 29
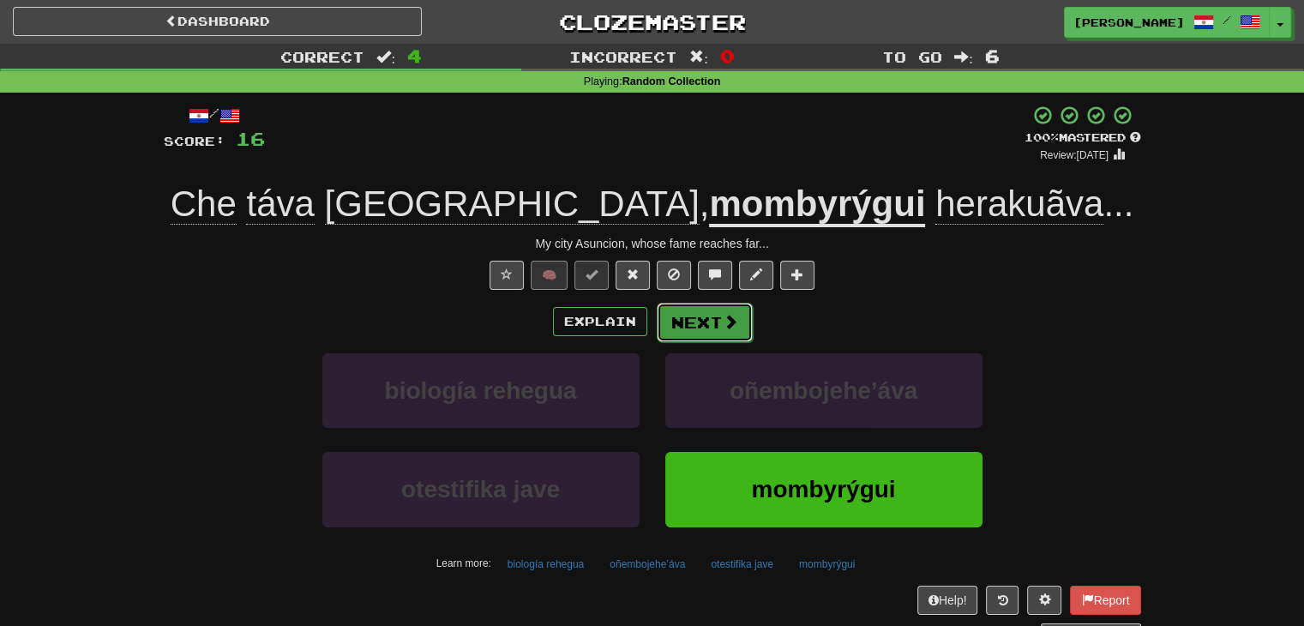
click at [709, 332] on button "Next" at bounding box center [705, 322] width 96 height 39
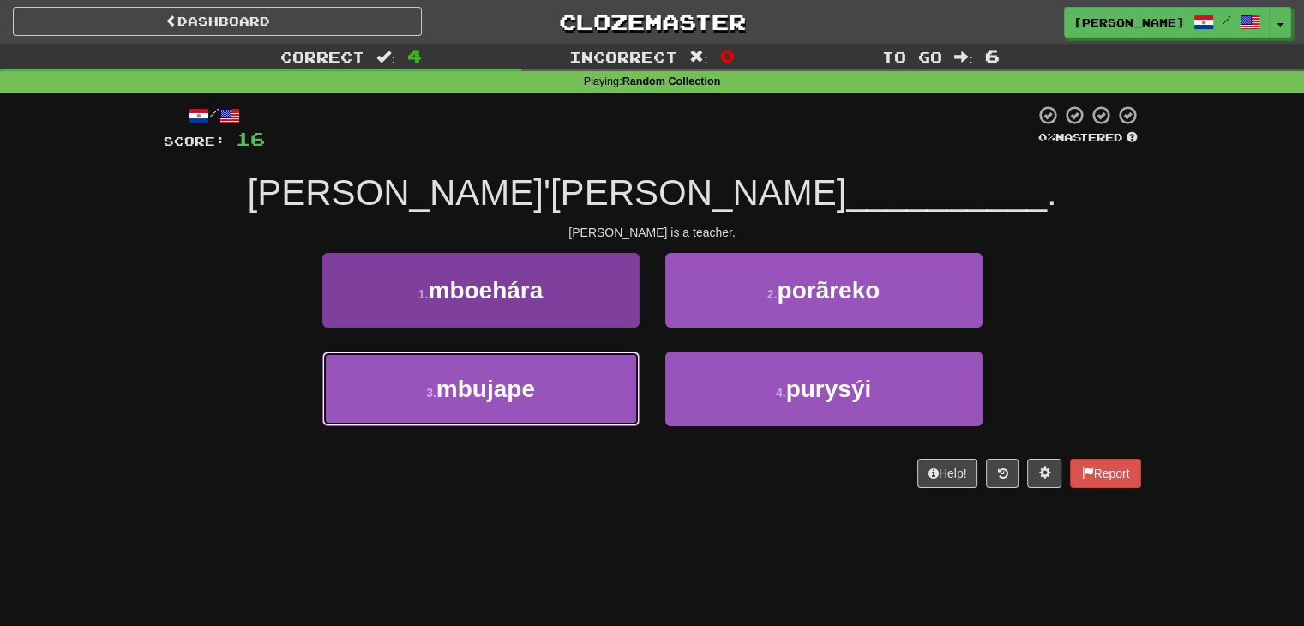
click at [553, 397] on button "3 . mbujape" at bounding box center [480, 389] width 317 height 75
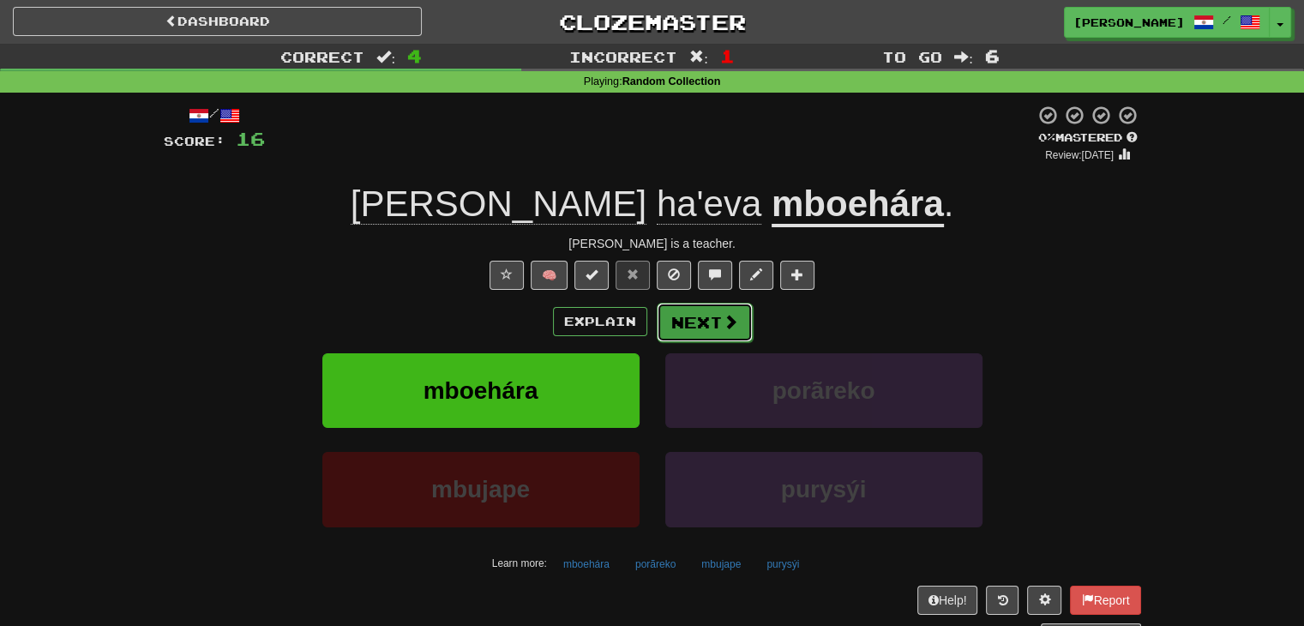
click at [679, 323] on button "Next" at bounding box center [705, 322] width 96 height 39
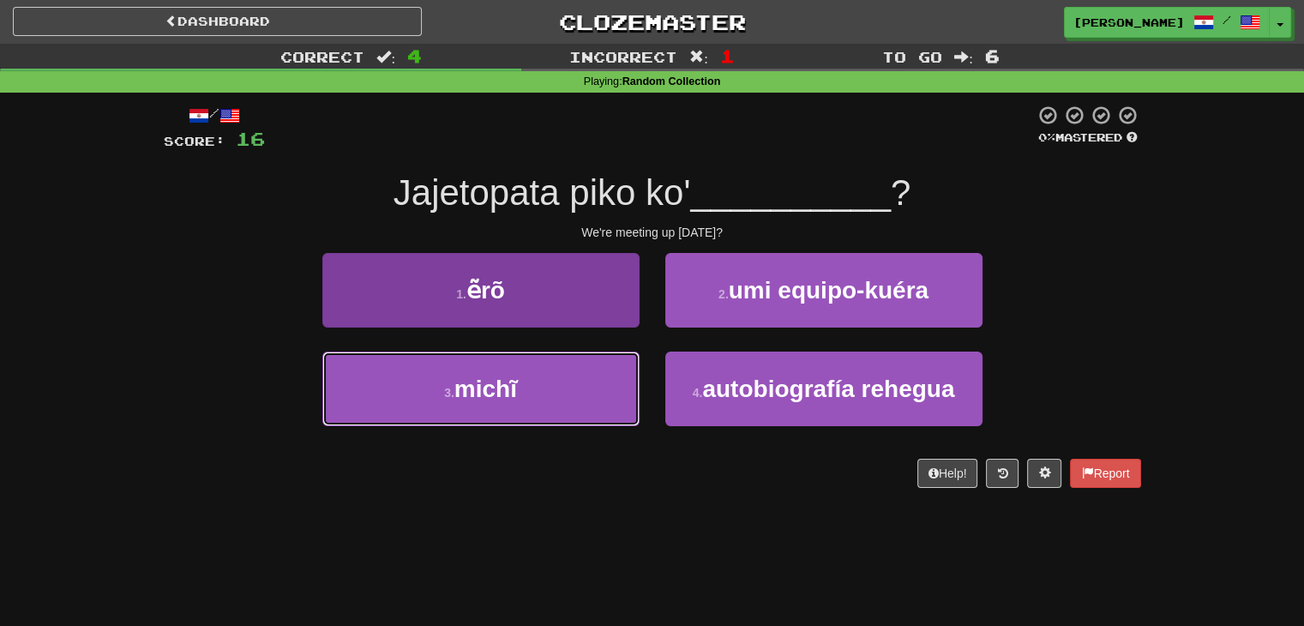
click at [548, 393] on button "3 . michĩ" at bounding box center [480, 389] width 317 height 75
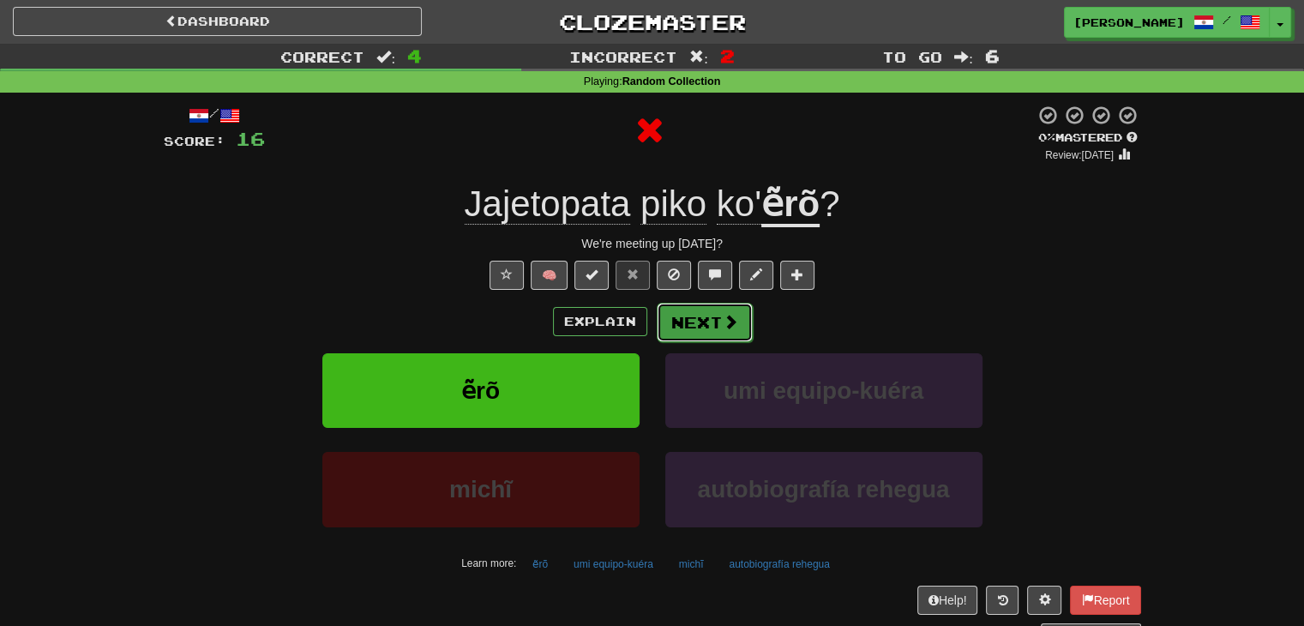
click at [732, 321] on span at bounding box center [730, 321] width 15 height 15
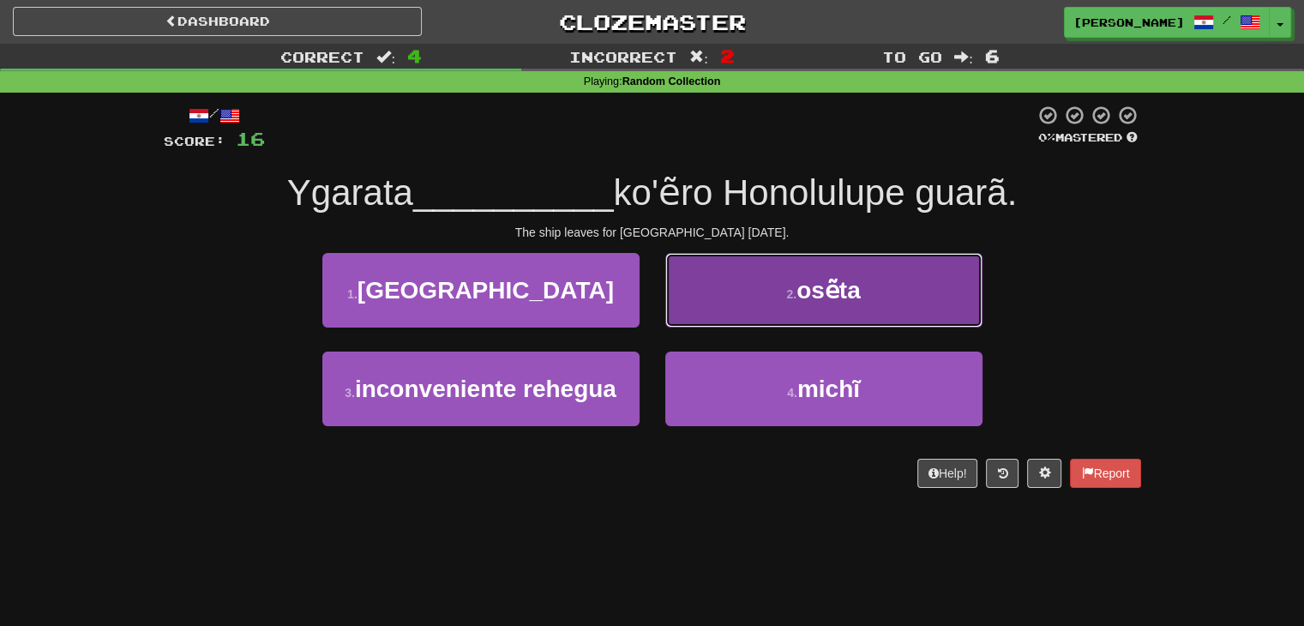
click at [760, 294] on button "2 . osẽta" at bounding box center [823, 290] width 317 height 75
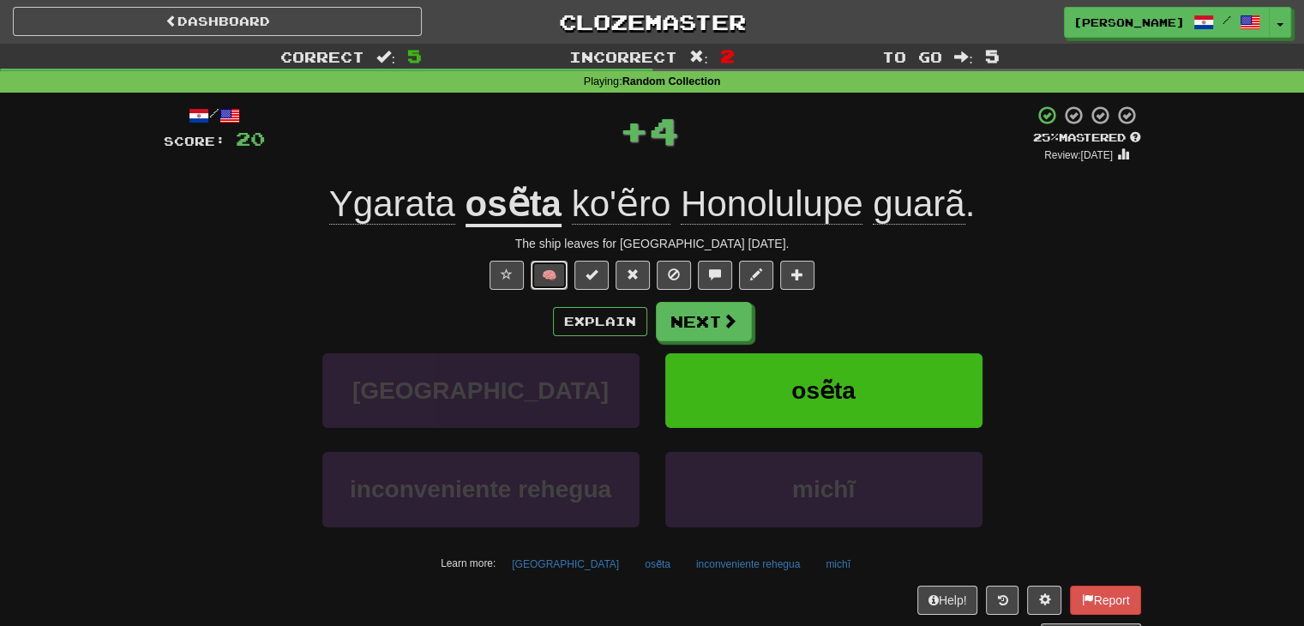
click at [552, 277] on button "🧠" at bounding box center [549, 275] width 37 height 29
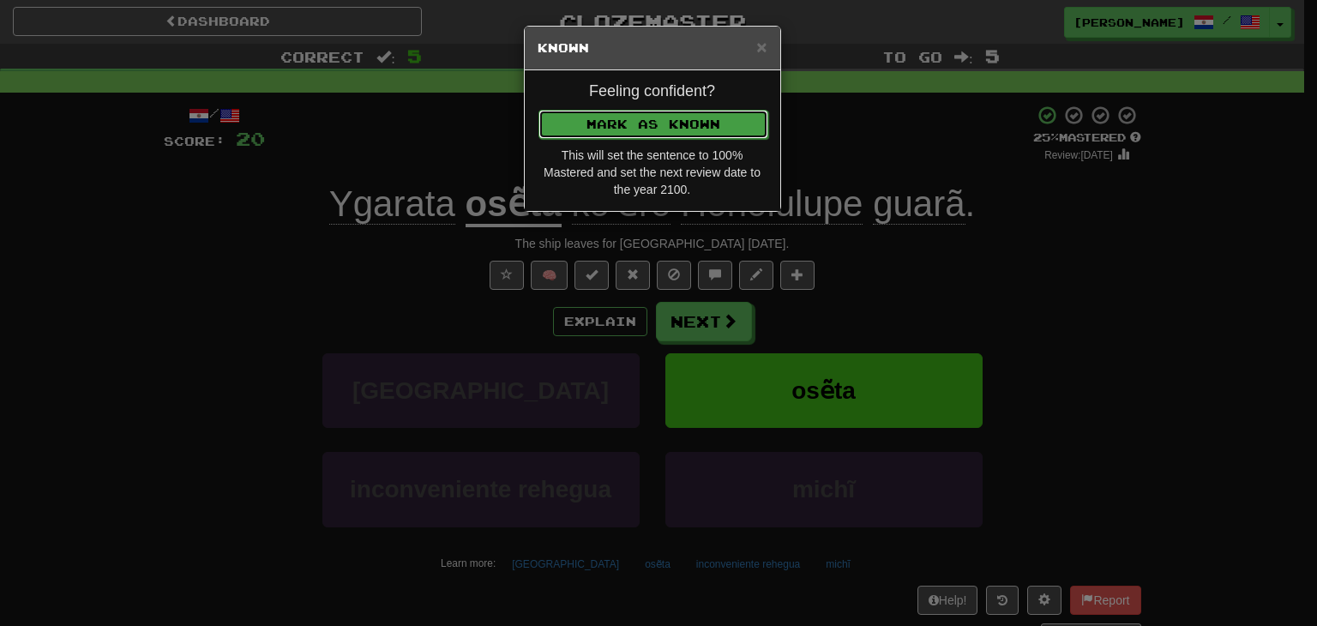
click at [631, 124] on button "Mark as Known" at bounding box center [653, 124] width 230 height 29
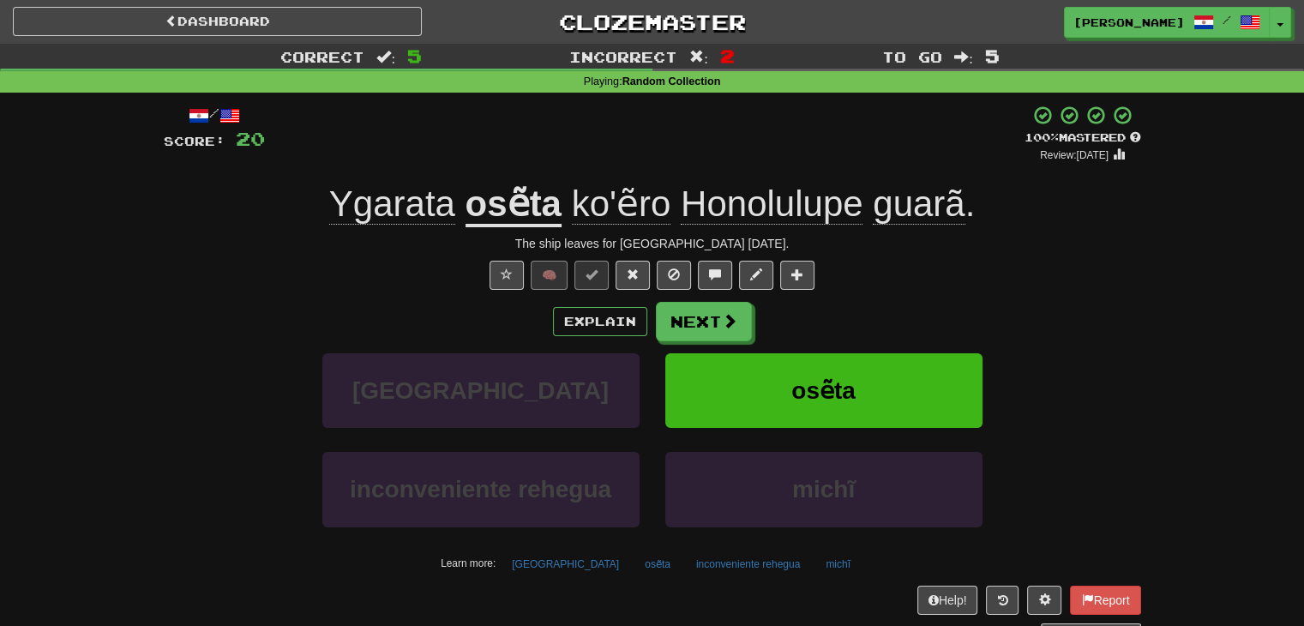
click at [647, 329] on div "Explain Next" at bounding box center [652, 321] width 977 height 39
click at [684, 318] on button "Next" at bounding box center [705, 322] width 96 height 39
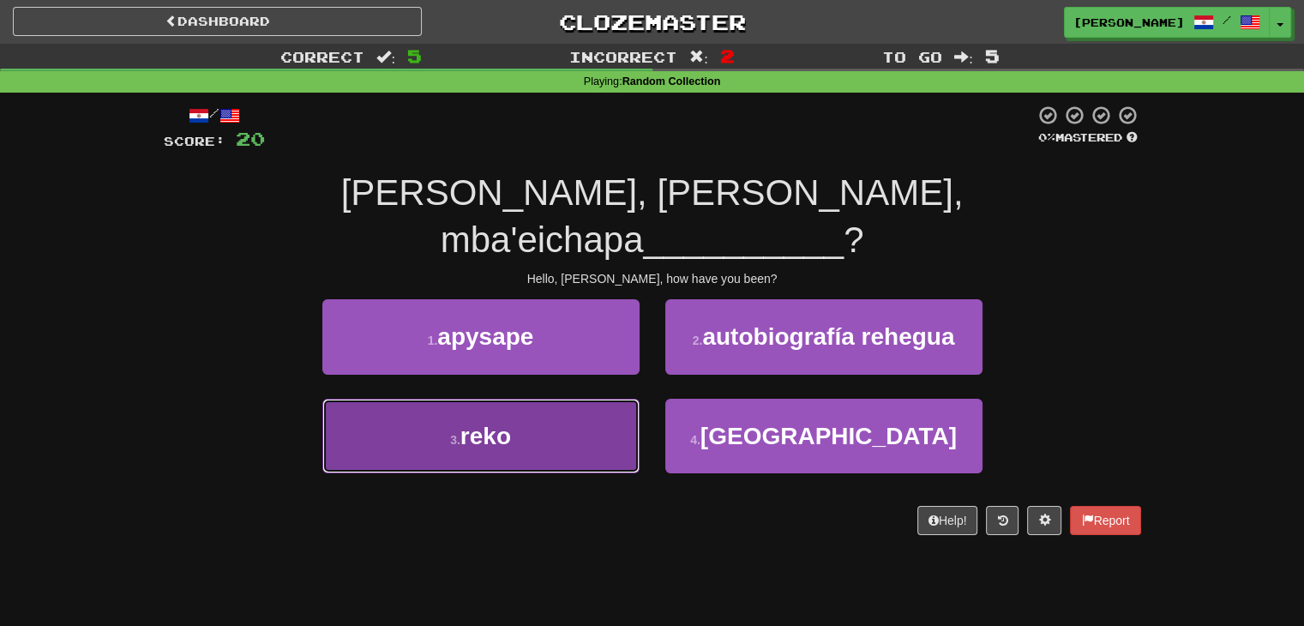
click at [558, 400] on button "3 . reko" at bounding box center [480, 436] width 317 height 75
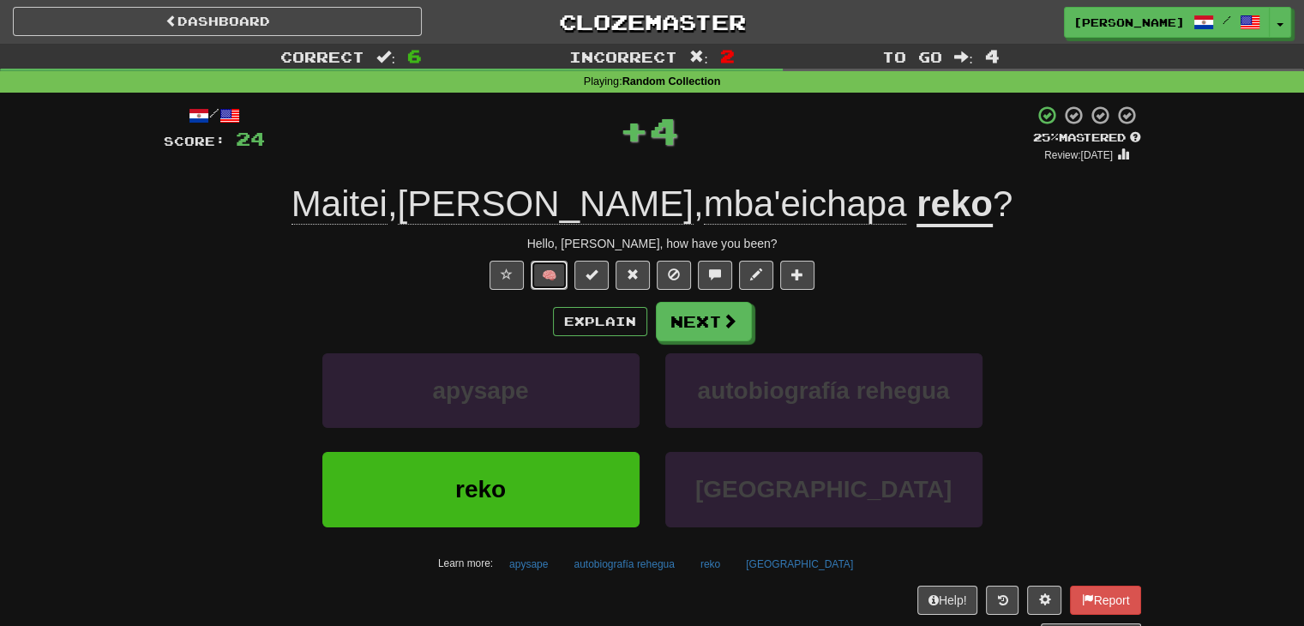
click at [552, 274] on button "🧠" at bounding box center [549, 275] width 37 height 29
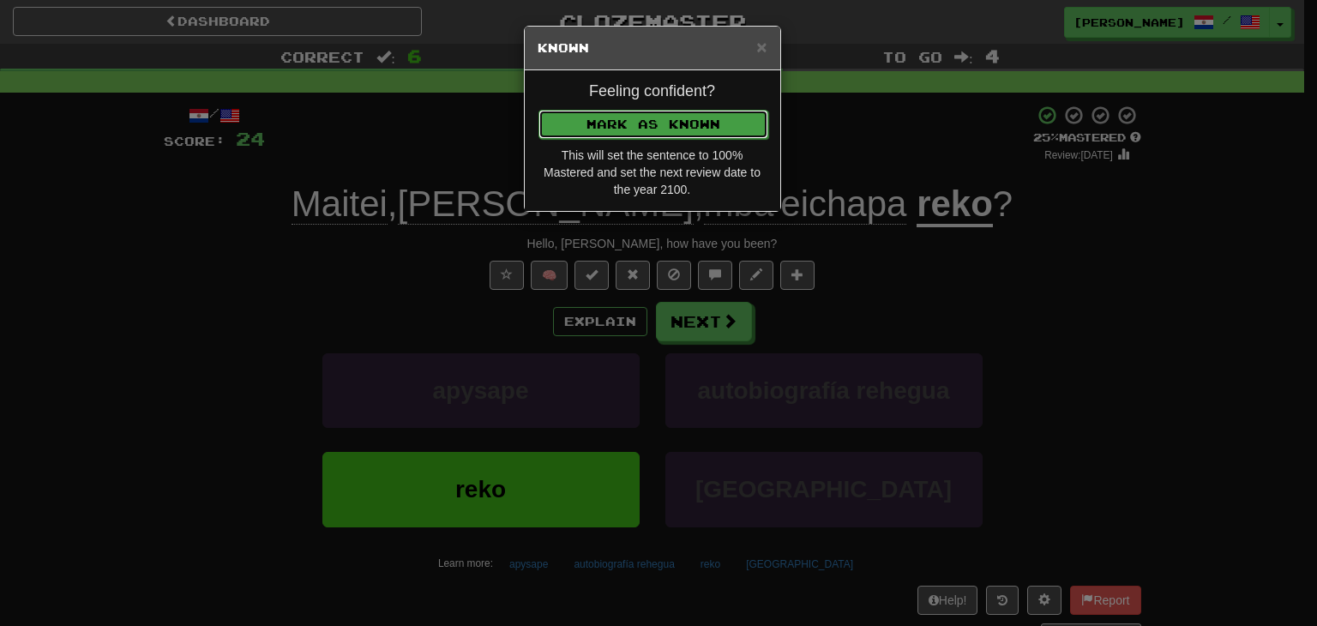
click at [671, 117] on button "Mark as Known" at bounding box center [653, 124] width 230 height 29
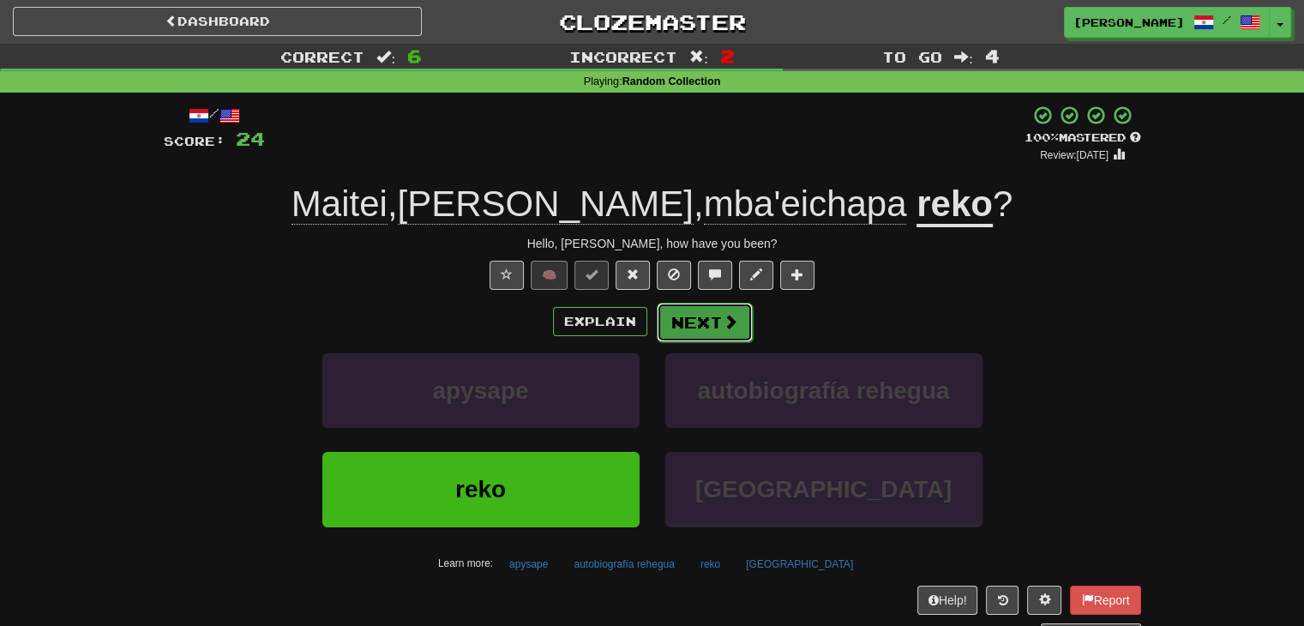
click at [723, 320] on span at bounding box center [730, 321] width 15 height 15
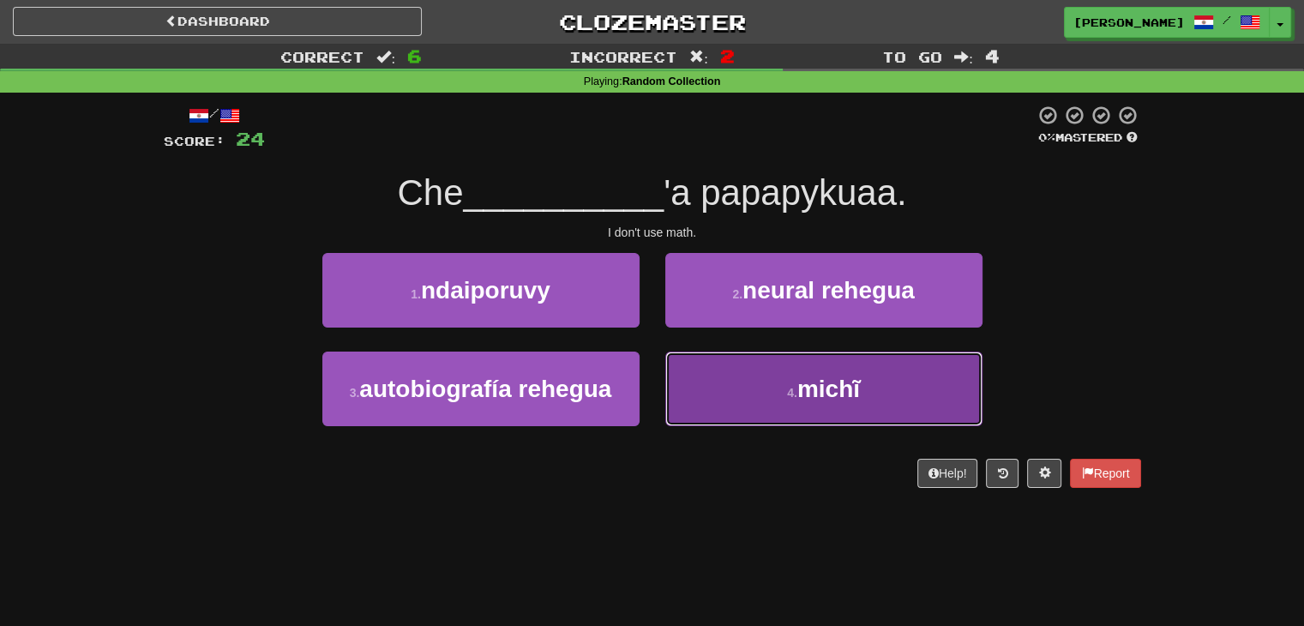
click at [752, 388] on button "4 . michĩ" at bounding box center [823, 389] width 317 height 75
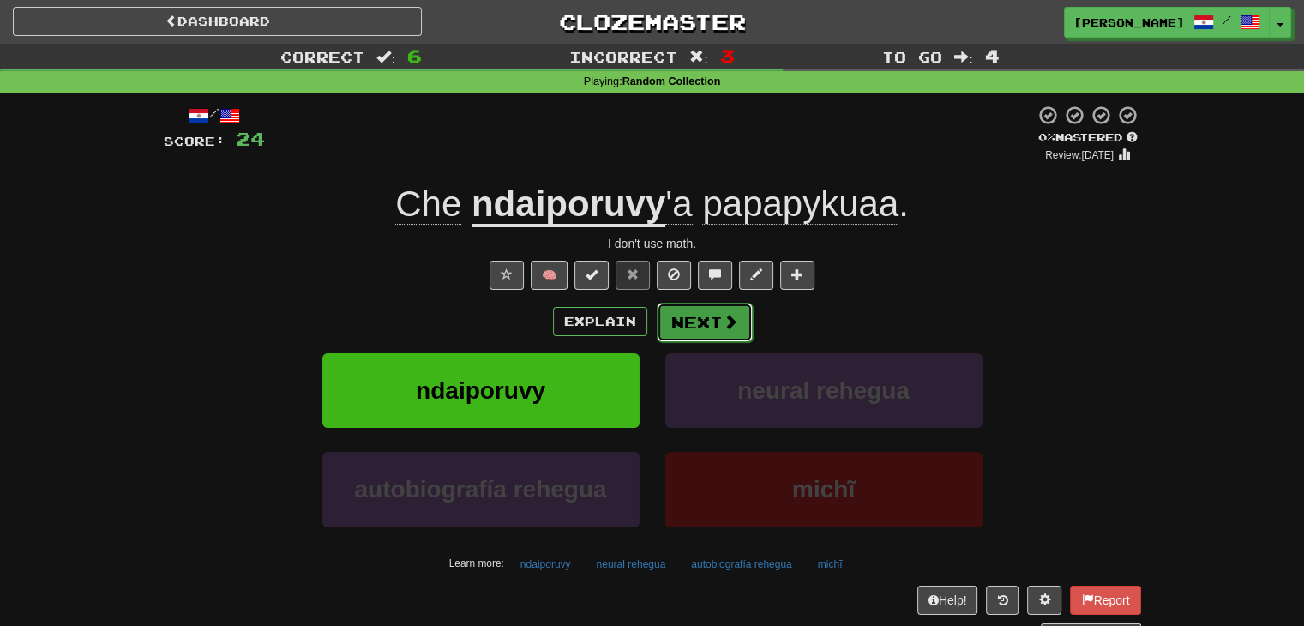
click at [723, 322] on span at bounding box center [730, 321] width 15 height 15
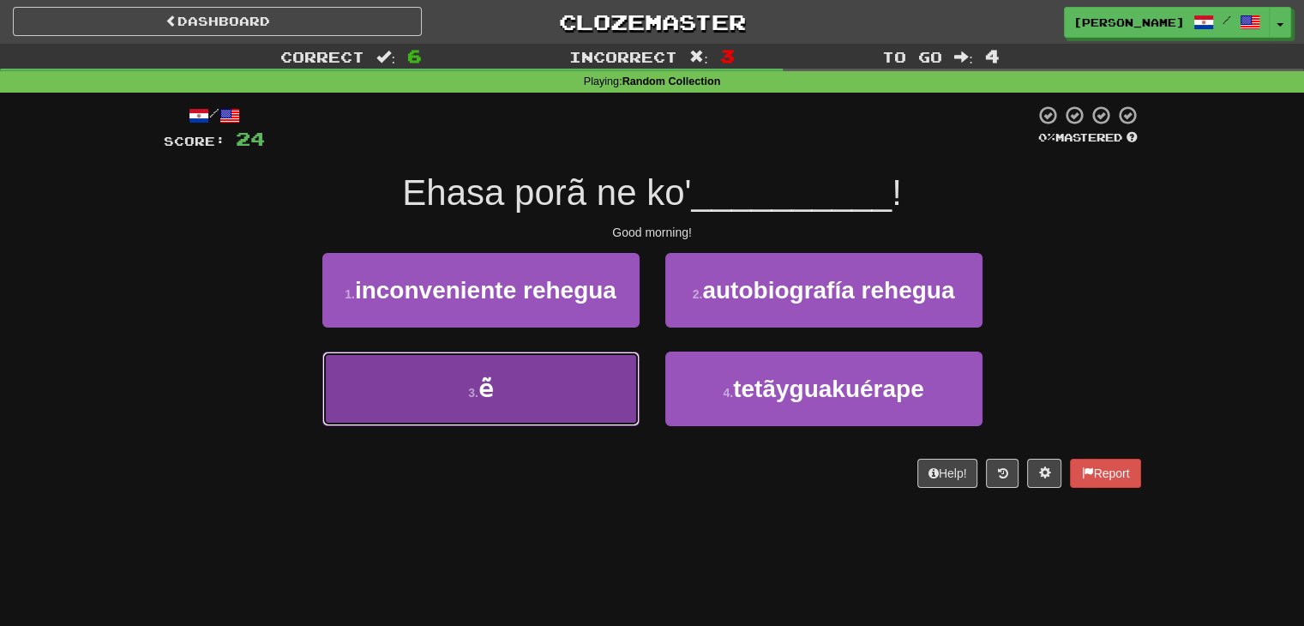
click at [550, 386] on button "3 . ẽ" at bounding box center [480, 389] width 317 height 75
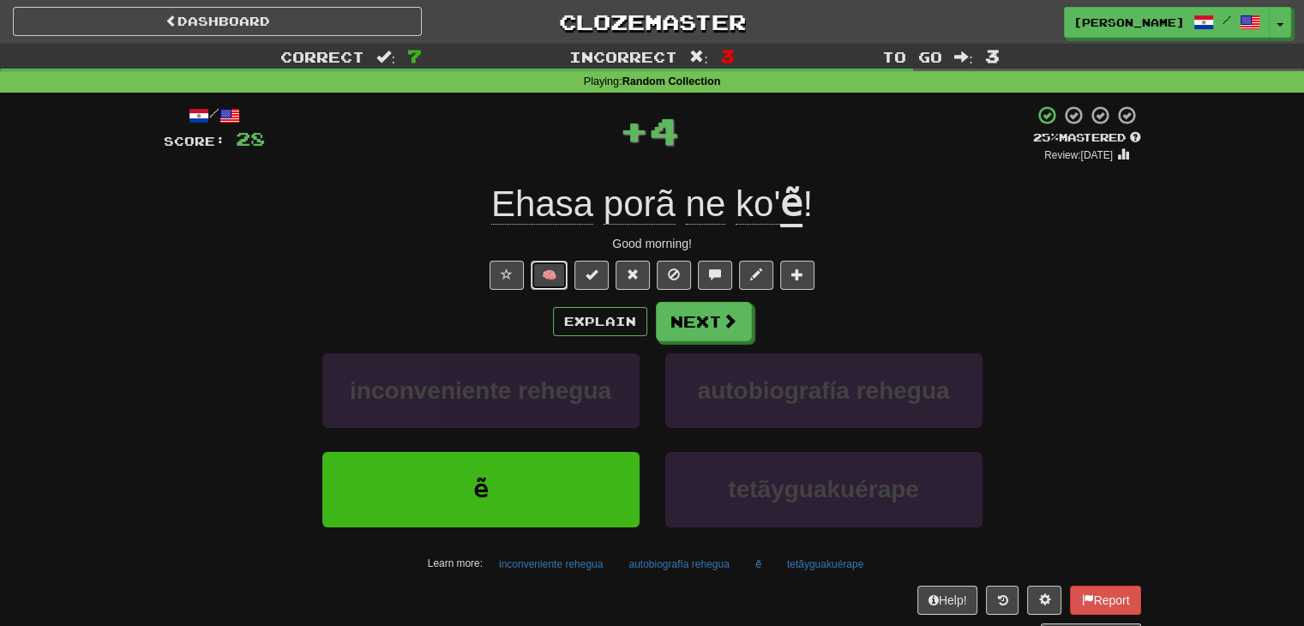
click at [553, 275] on button "🧠" at bounding box center [549, 275] width 37 height 29
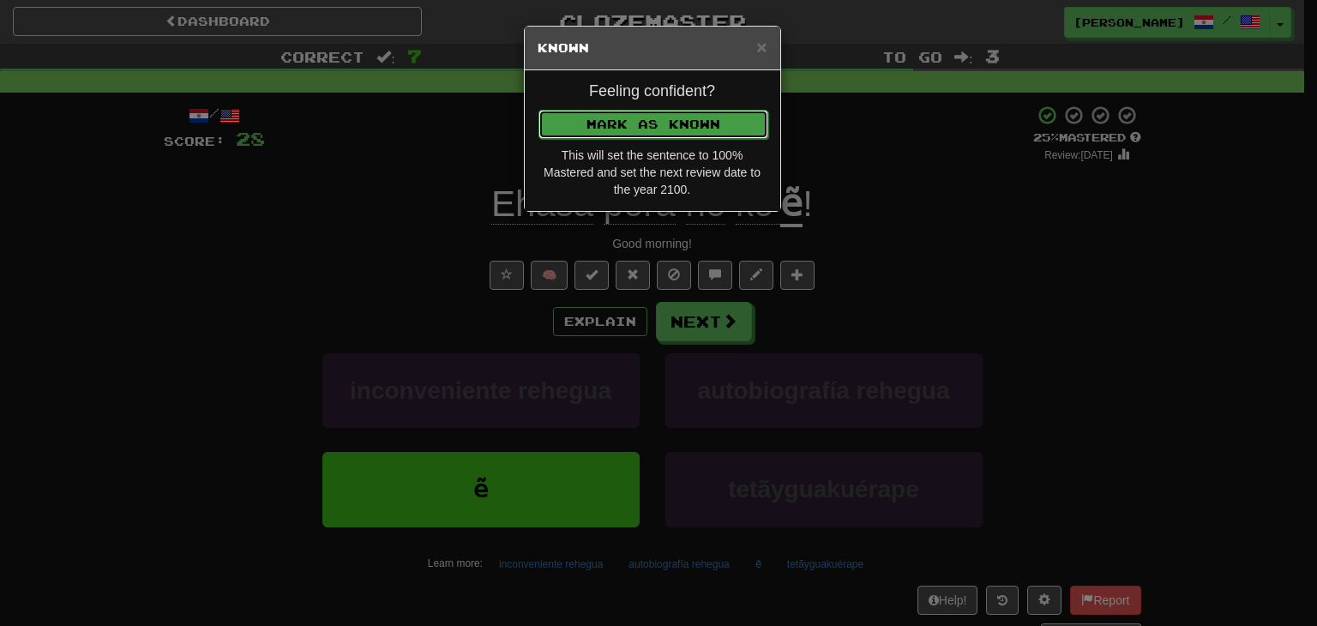
click at [662, 121] on button "Mark as Known" at bounding box center [653, 124] width 230 height 29
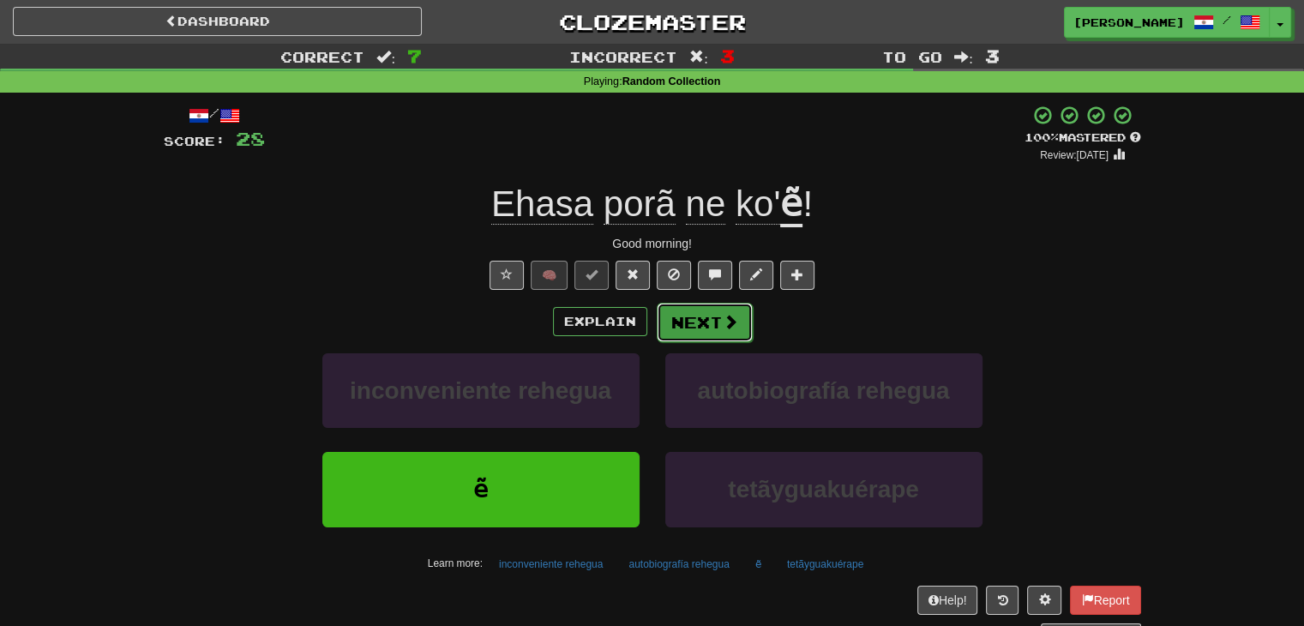
click at [718, 325] on button "Next" at bounding box center [705, 322] width 96 height 39
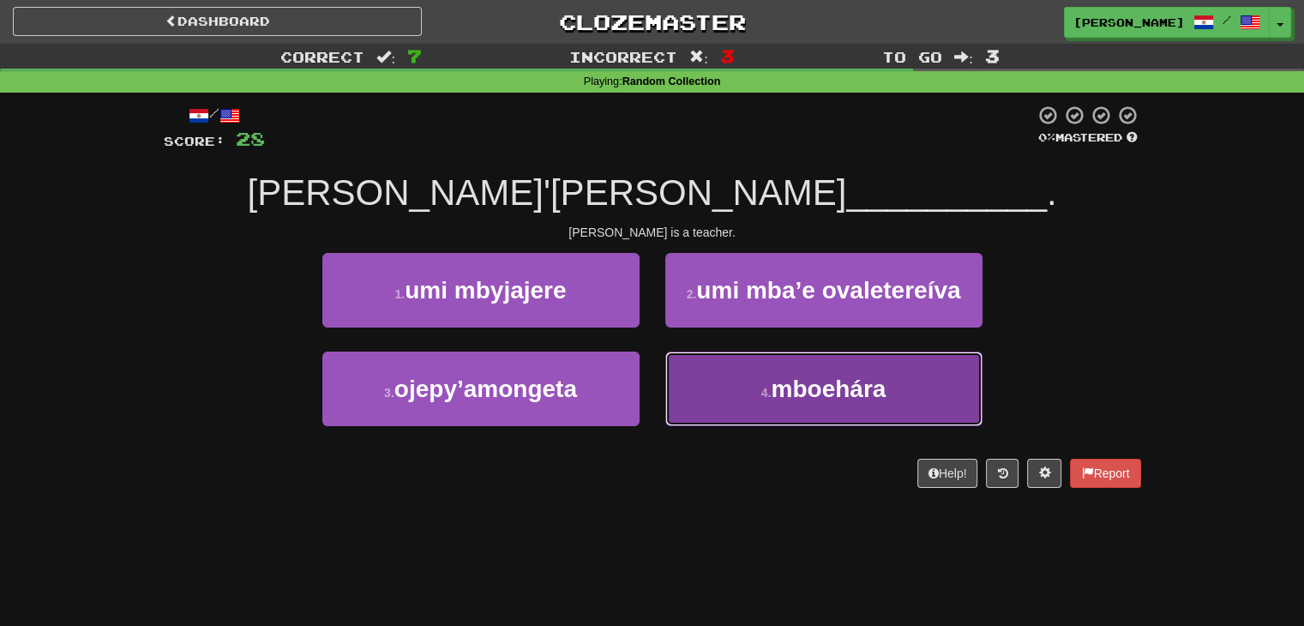
click at [750, 399] on button "4 . mboehára" at bounding box center [823, 389] width 317 height 75
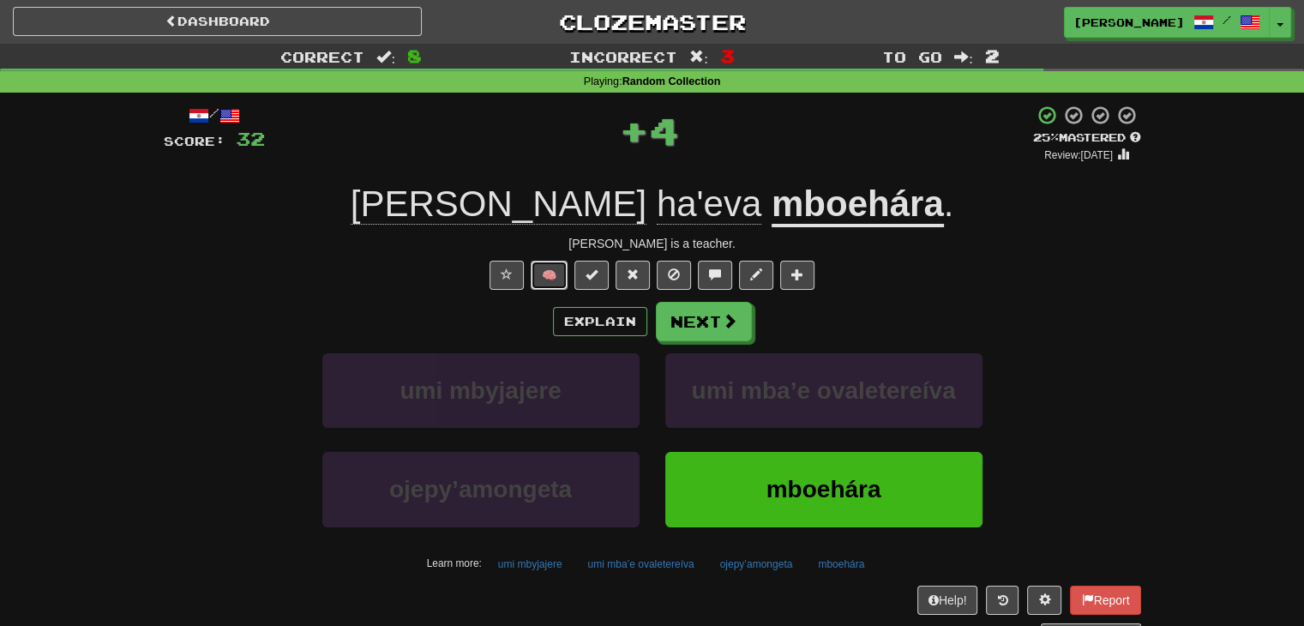
click at [556, 272] on button "🧠" at bounding box center [549, 275] width 37 height 29
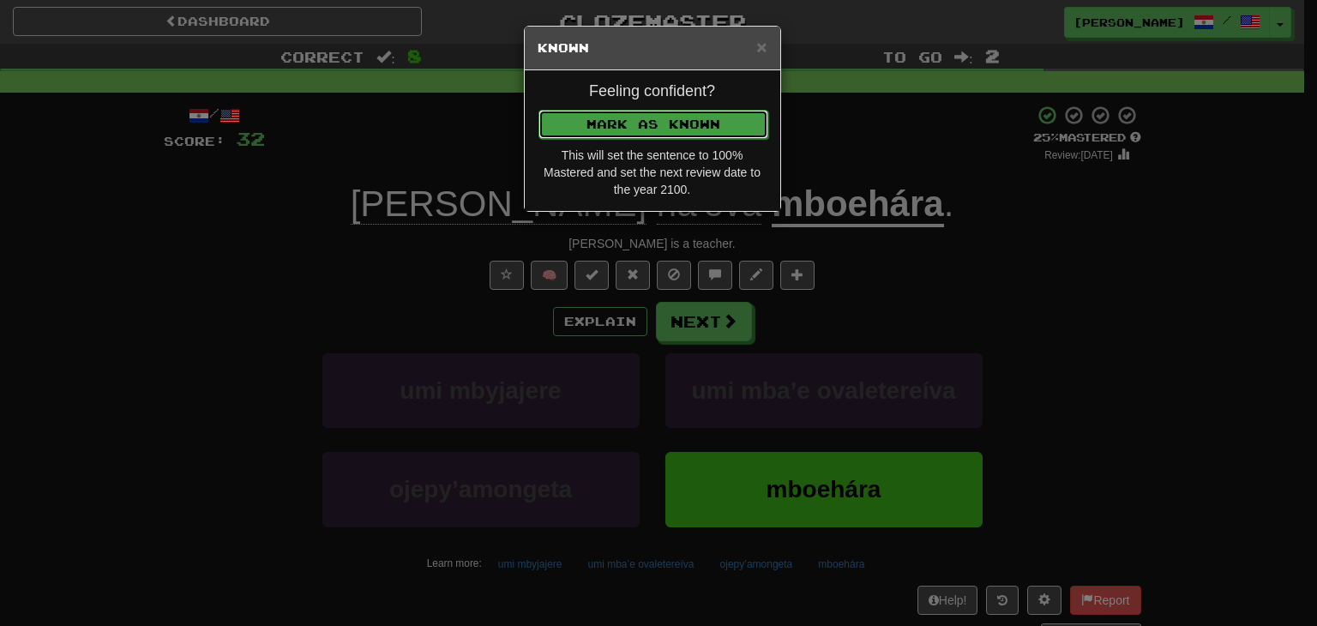
click at [615, 117] on button "Mark as Known" at bounding box center [653, 124] width 230 height 29
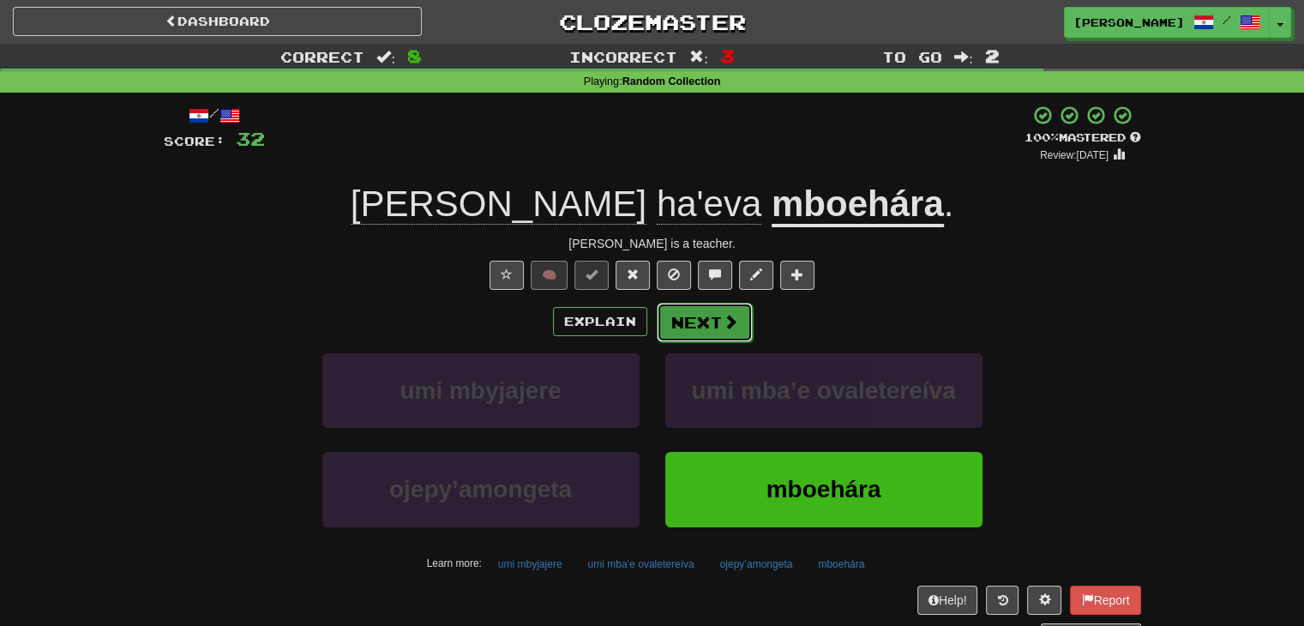
click at [694, 309] on button "Next" at bounding box center [705, 322] width 96 height 39
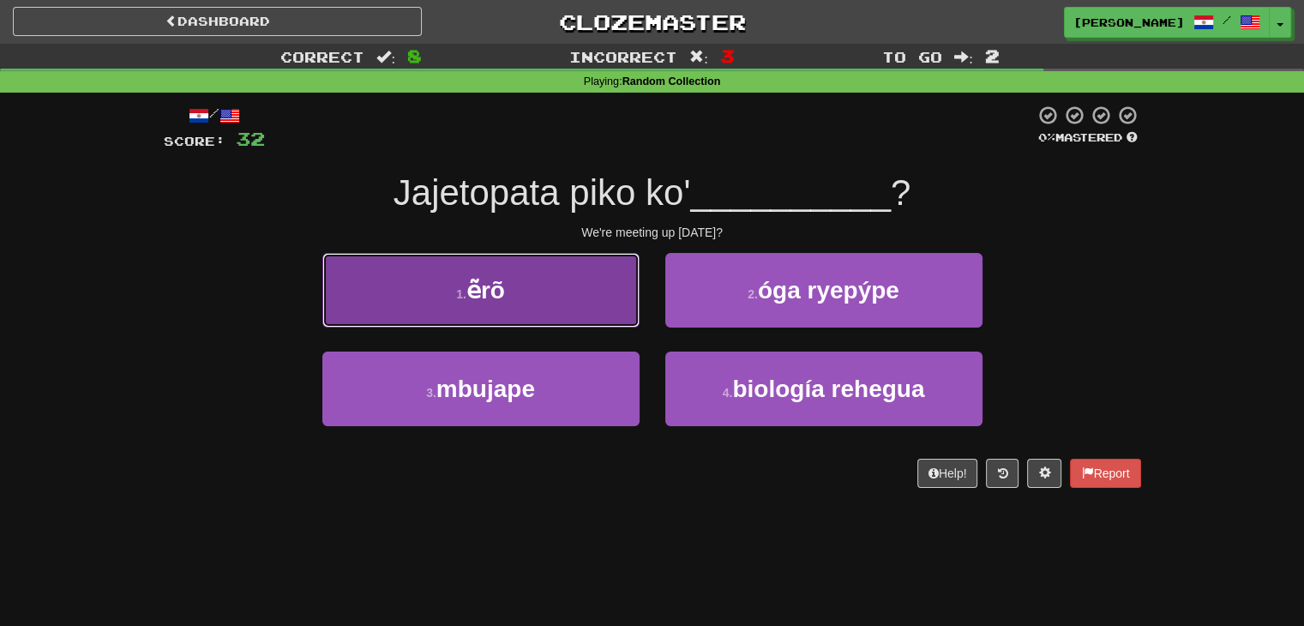
click at [578, 313] on button "1 . ẽrõ" at bounding box center [480, 290] width 317 height 75
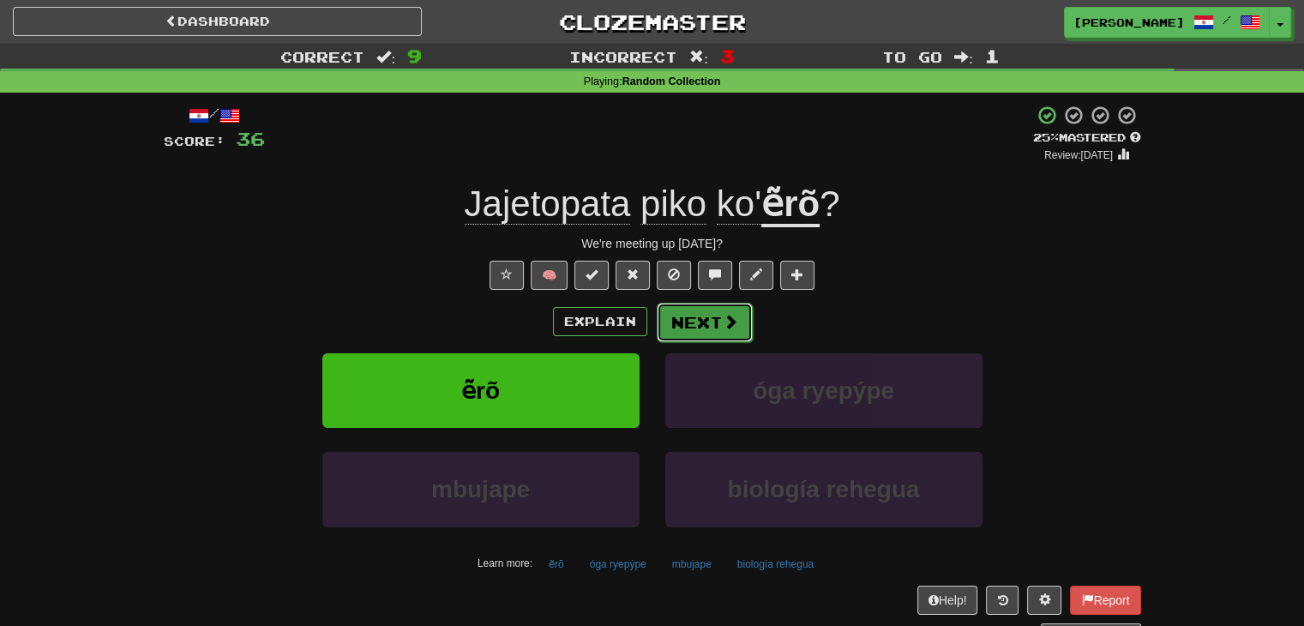
click at [734, 323] on span at bounding box center [730, 321] width 15 height 15
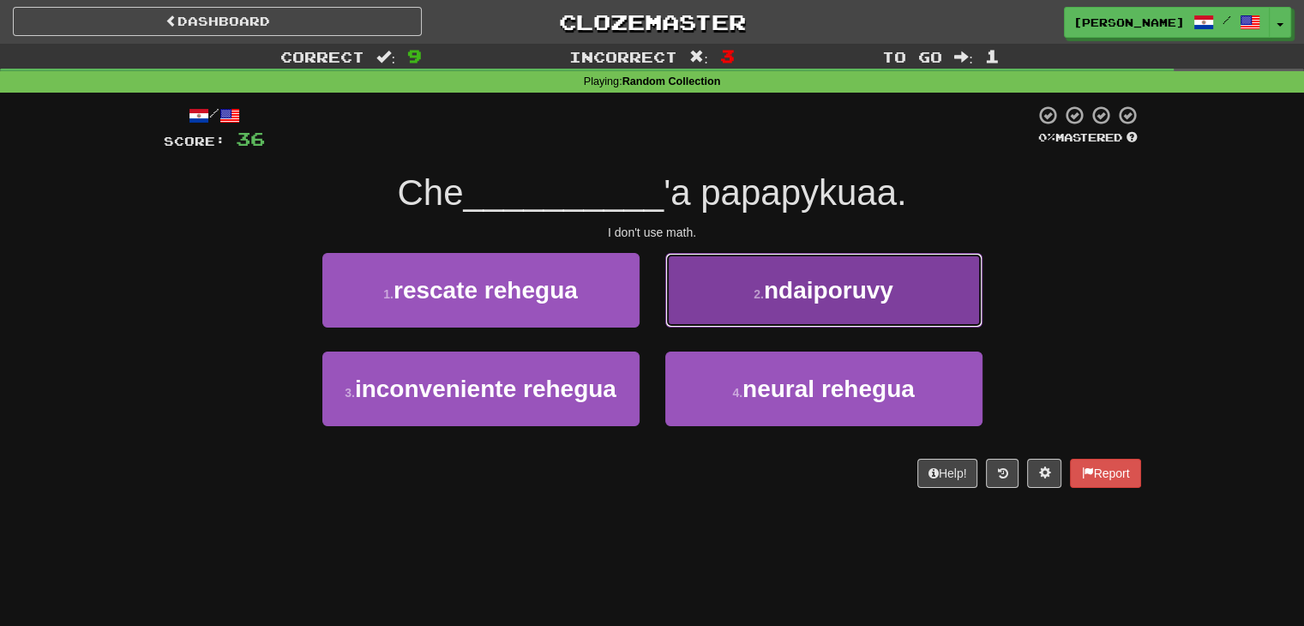
click at [814, 322] on button "2 . ndaiporuvy" at bounding box center [823, 290] width 317 height 75
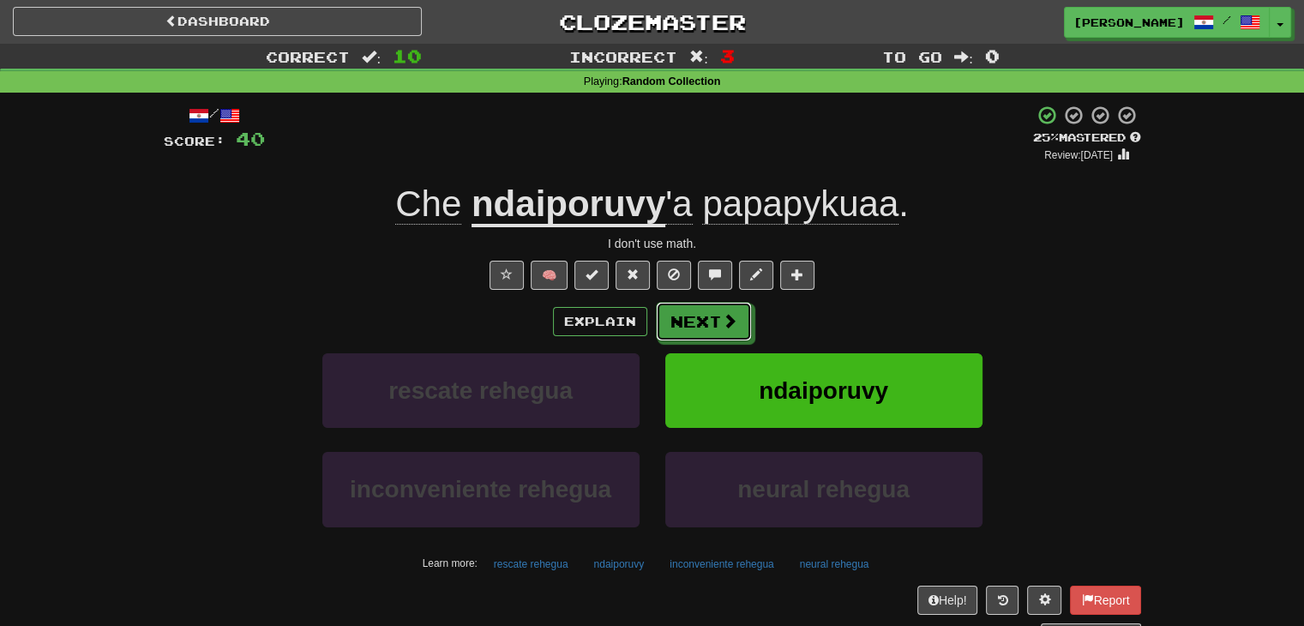
click at [714, 315] on button "Next" at bounding box center [704, 321] width 96 height 39
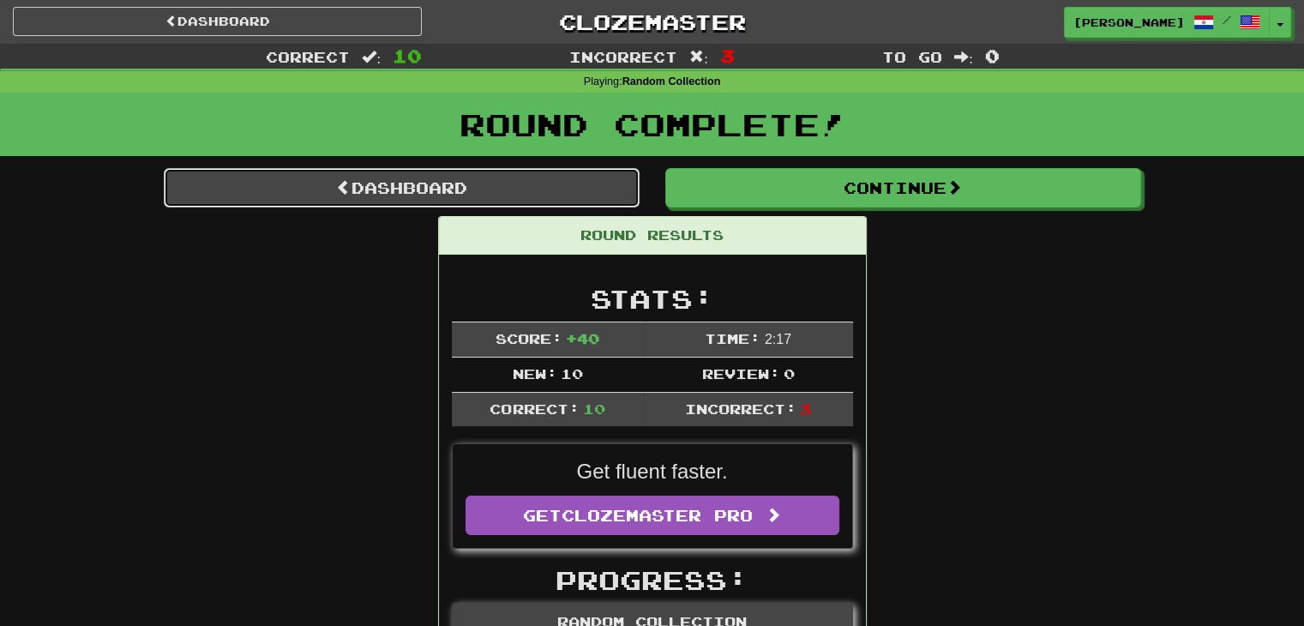
click at [370, 195] on link "Dashboard" at bounding box center [402, 187] width 476 height 39
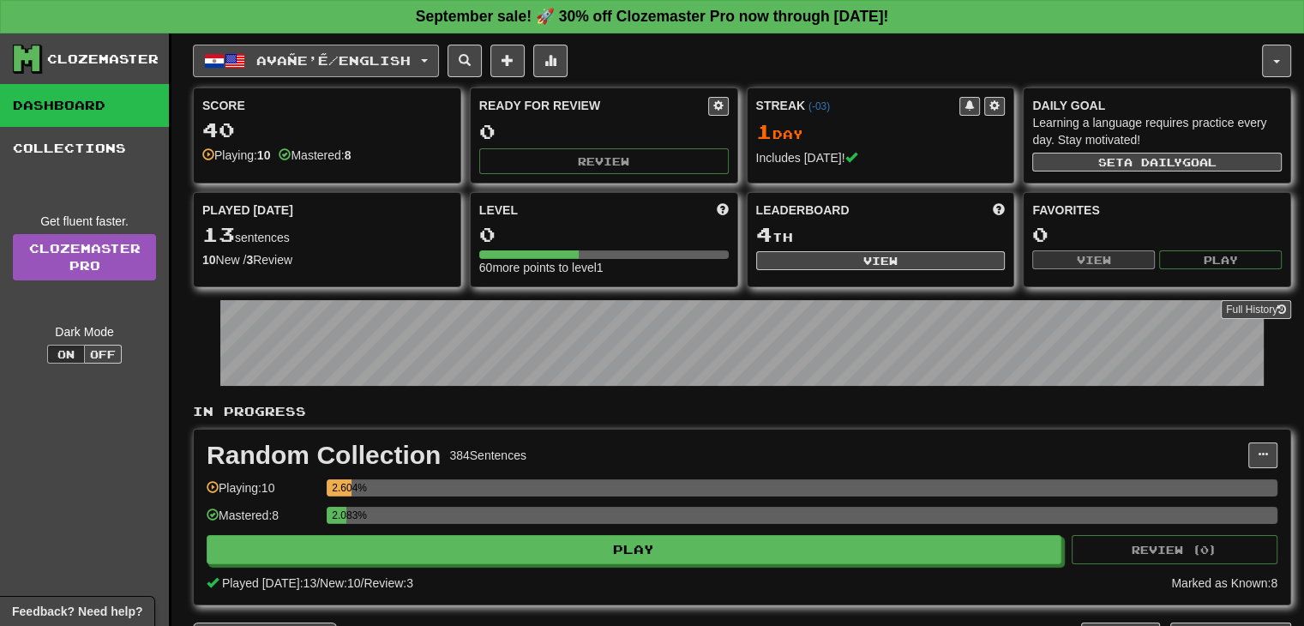
click at [439, 51] on button "Avañe'ẽ / English" at bounding box center [316, 61] width 246 height 33
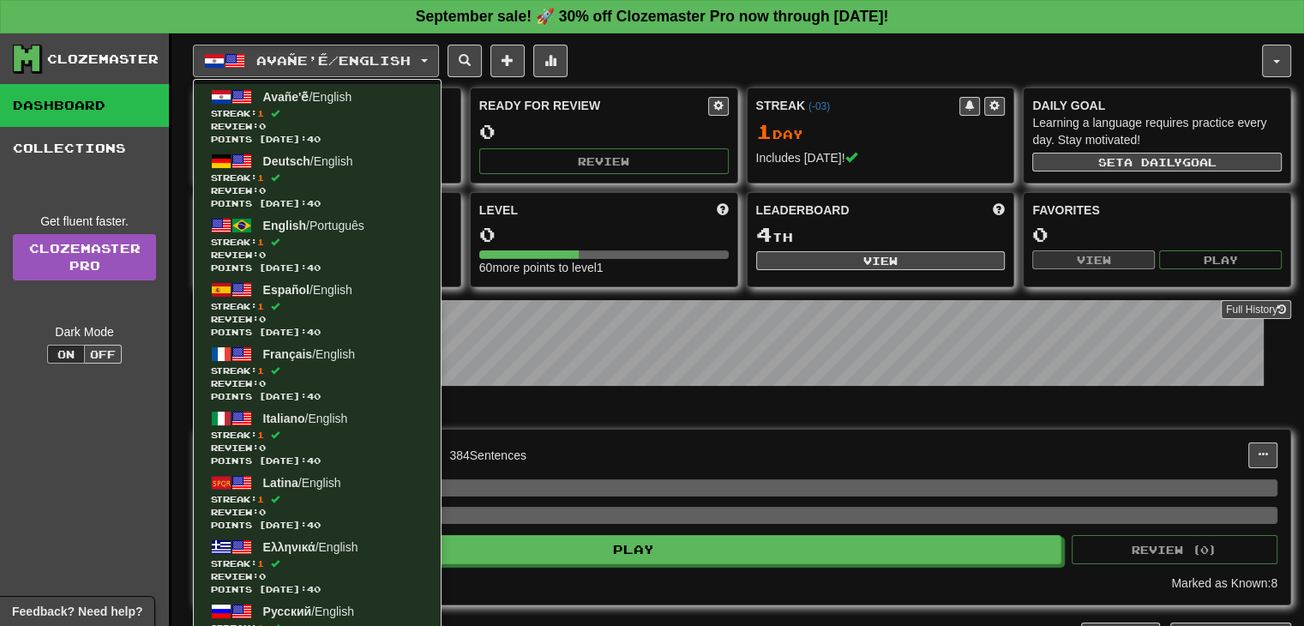
click at [723, 51] on div "Avañe'ẽ / English Avañe'ẽ / English Streak: 1 Review: 0 Points [DATE]: 40 Deuts…" at bounding box center [727, 61] width 1069 height 33
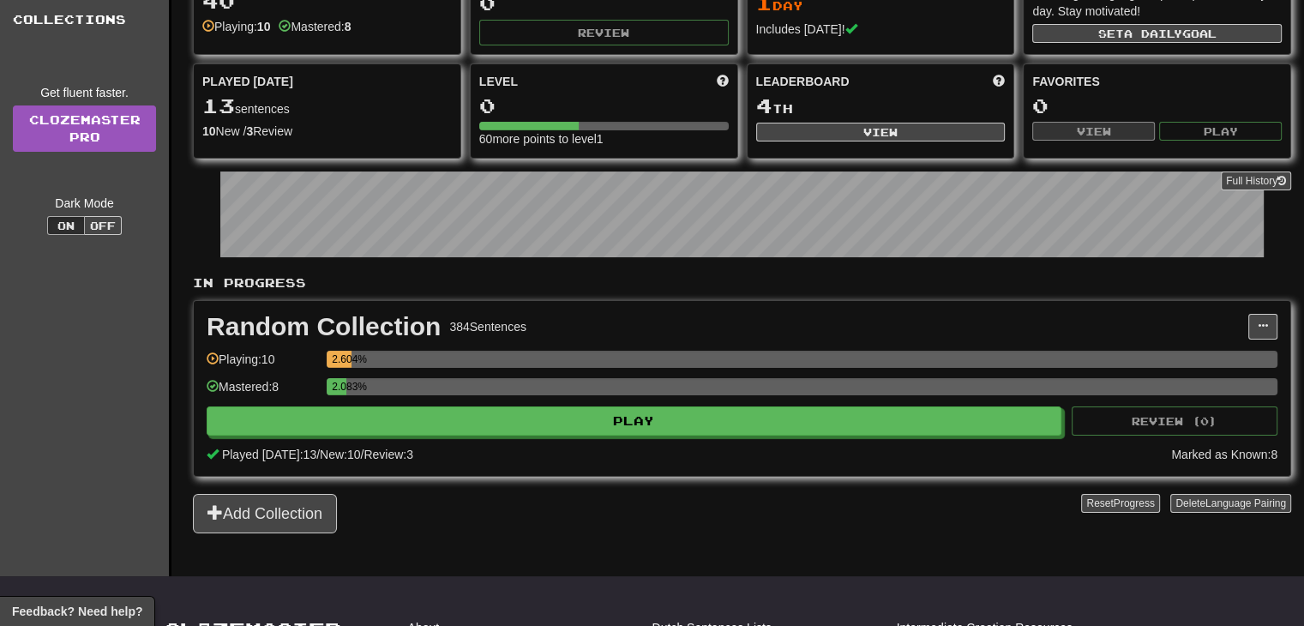
scroll to position [171, 0]
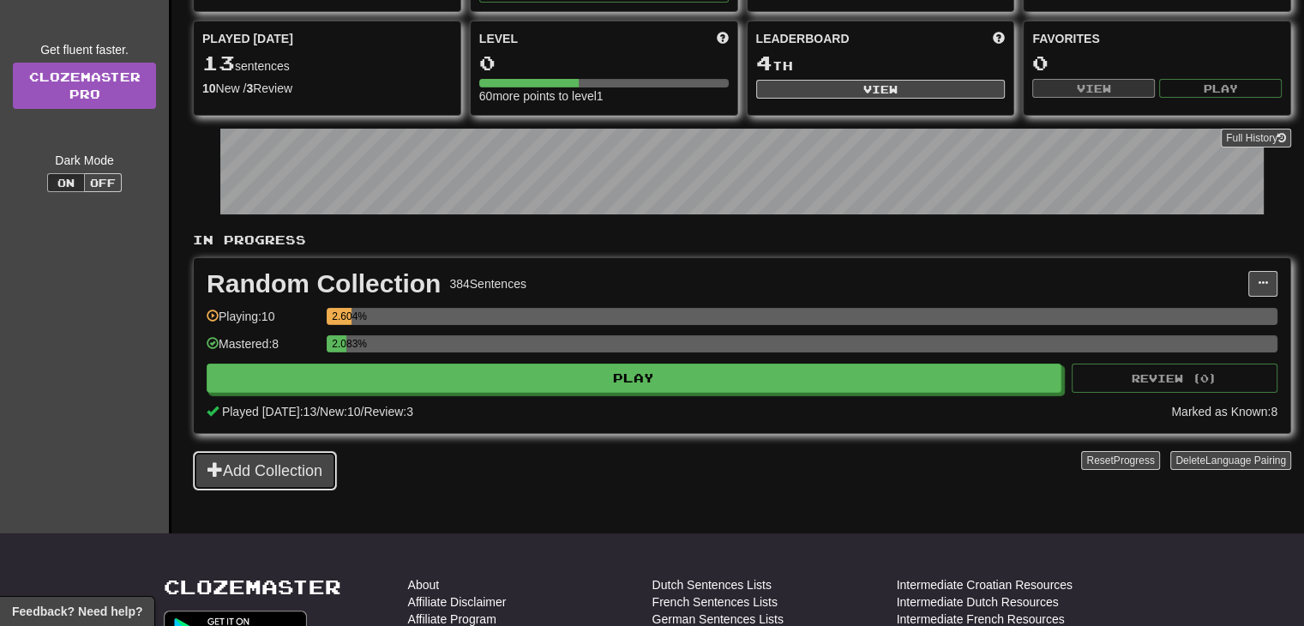
click at [277, 477] on button "Add Collection" at bounding box center [265, 470] width 144 height 39
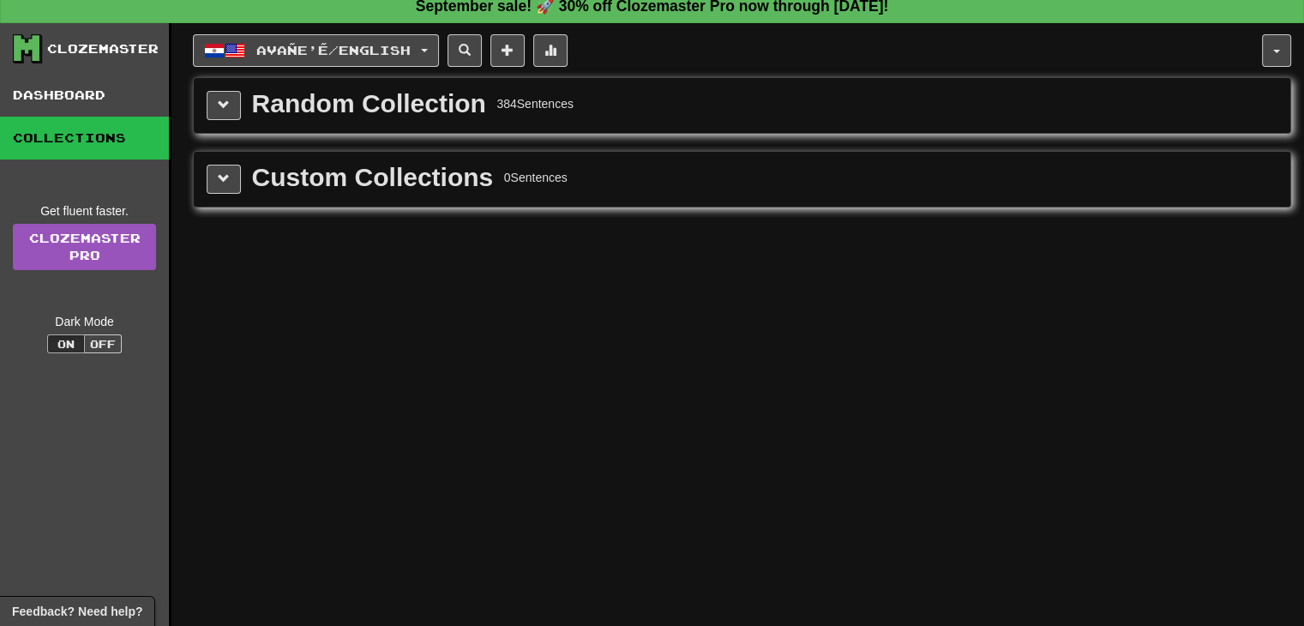
scroll to position [0, 0]
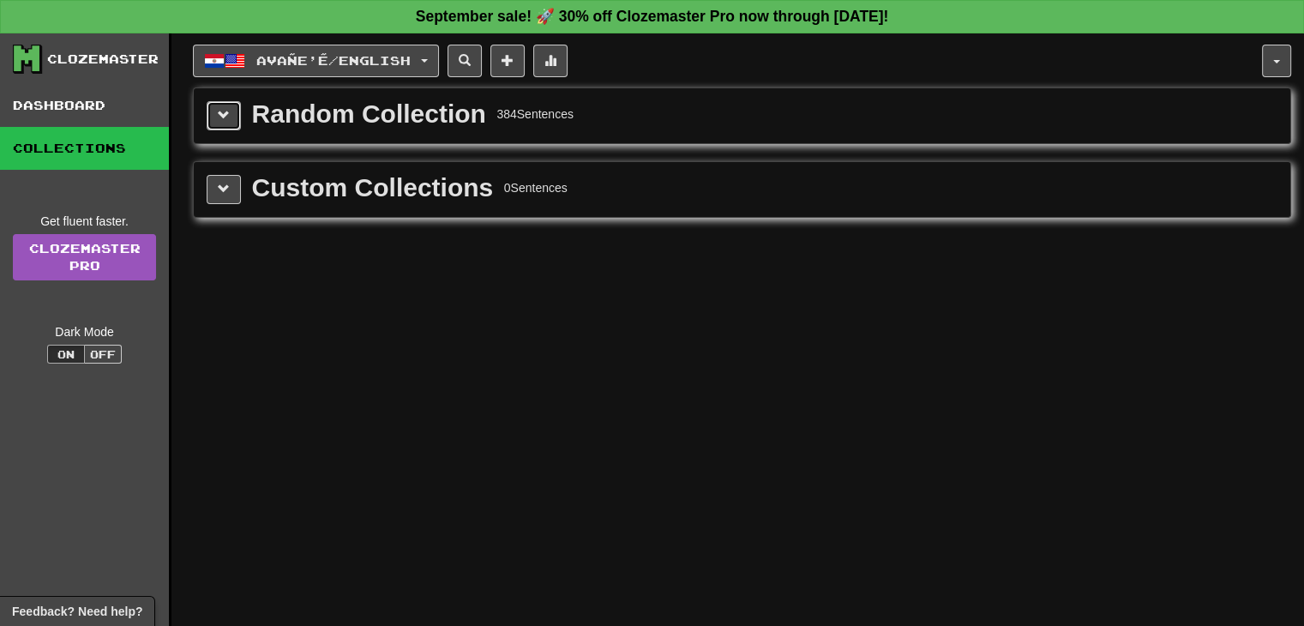
click at [219, 109] on span at bounding box center [224, 115] width 12 height 12
